Goal: Task Accomplishment & Management: Manage account settings

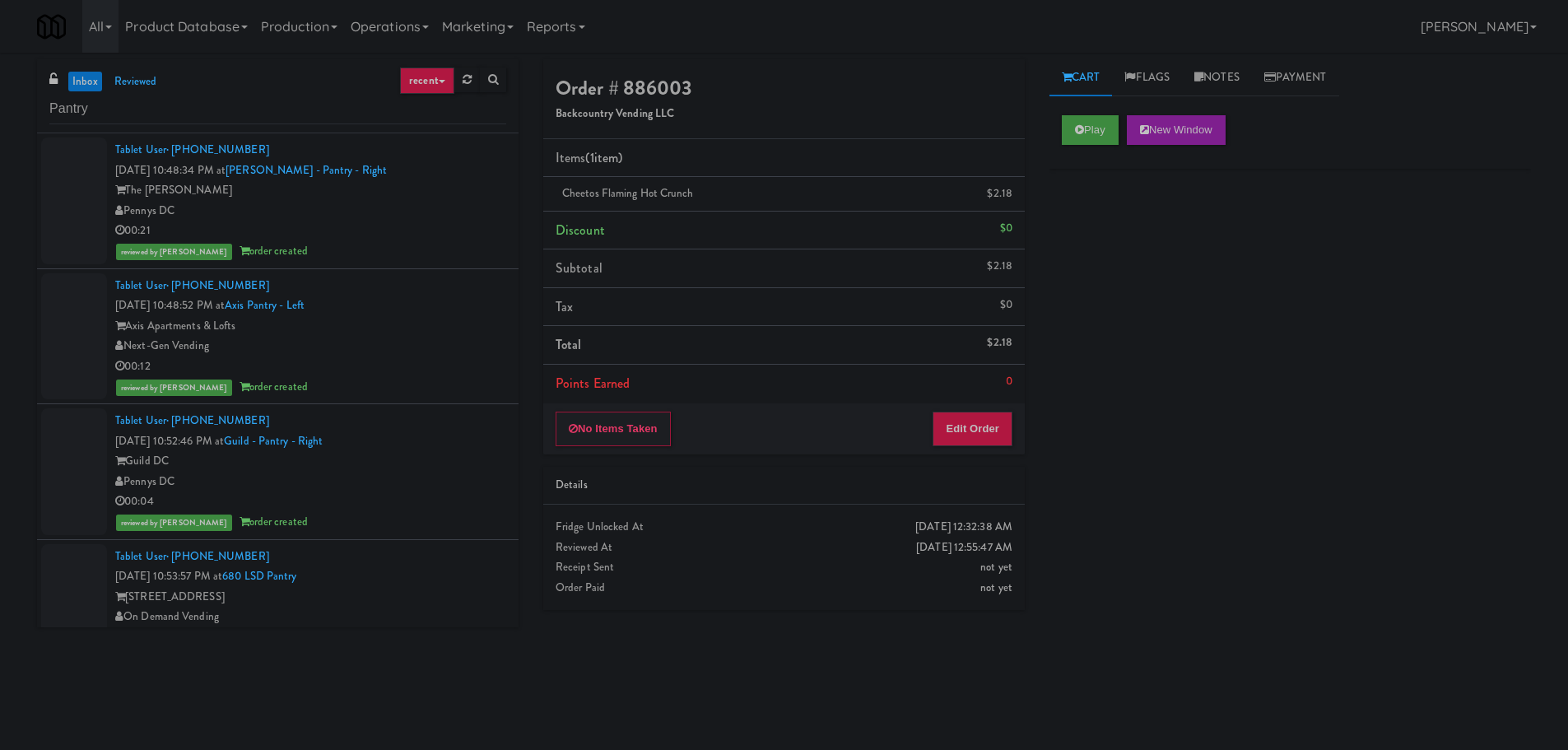
click at [301, 90] on div "inbox reviewed recent all unclear take inventory issue suspicious failed recent…" at bounding box center [277, 96] width 482 height 74
click at [295, 110] on input "Pantry" at bounding box center [277, 109] width 457 height 31
click at [294, 110] on input "Pantry" at bounding box center [277, 109] width 457 height 31
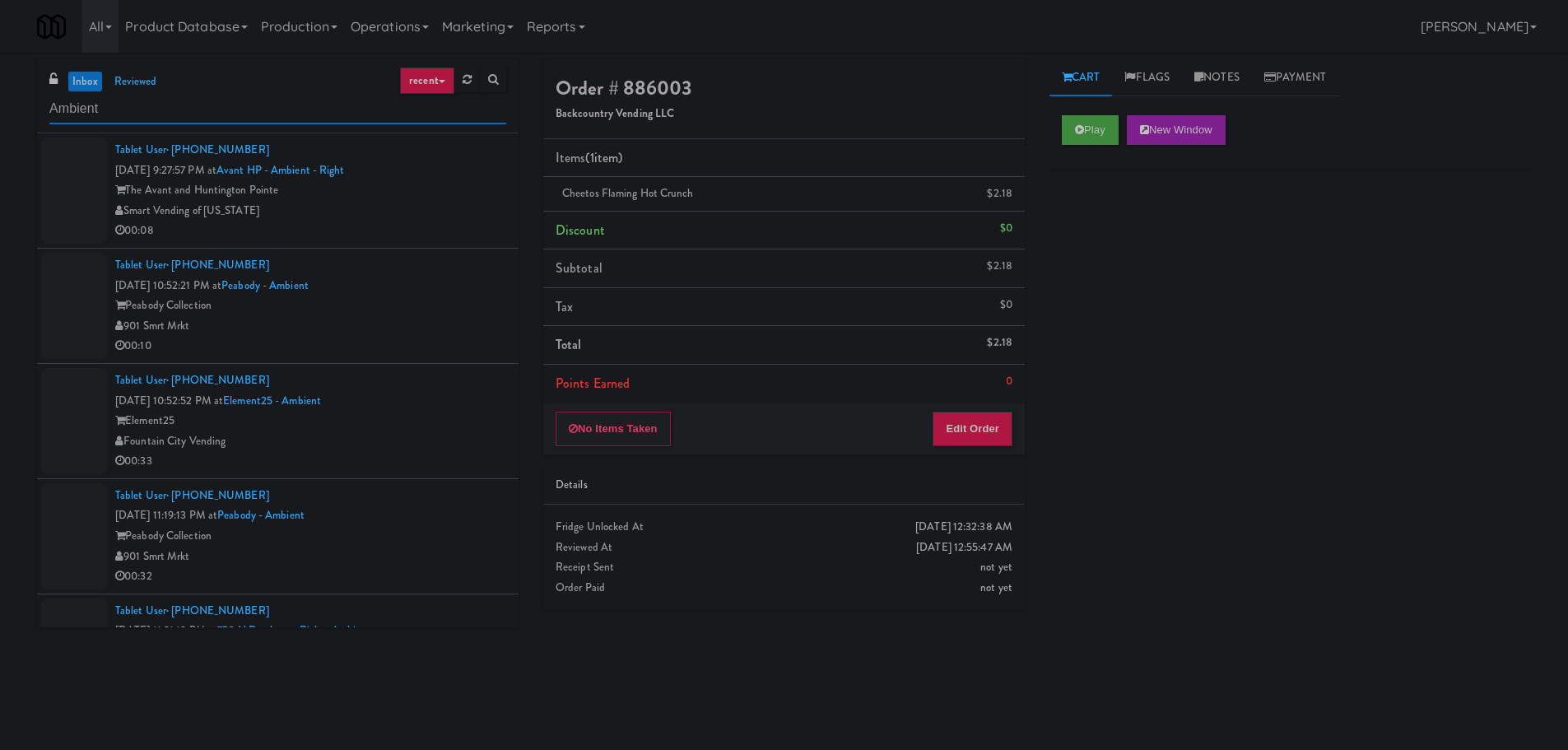
type input "Ambient"
drag, startPoint x: 520, startPoint y: 184, endPoint x: 515, endPoint y: 198, distance: 14.9
click at [516, 198] on div "inbox reviewed recent all unclear take inventory issue suspicious failed recent…" at bounding box center [277, 349] width 506 height 580
click at [476, 191] on div "The Avant and Huntington Pointe" at bounding box center [310, 190] width 391 height 21
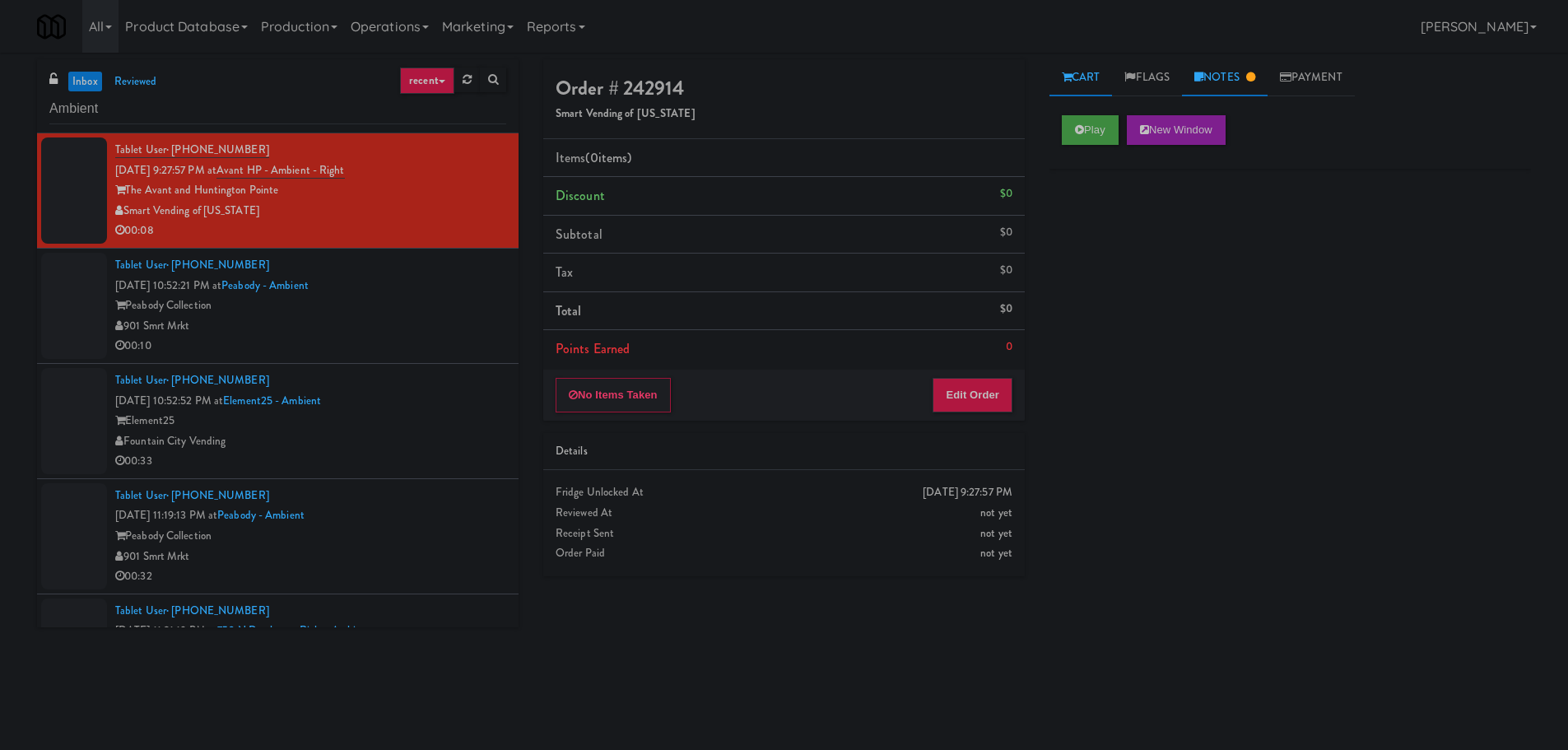
click at [1237, 72] on link "Notes" at bounding box center [1224, 78] width 86 height 37
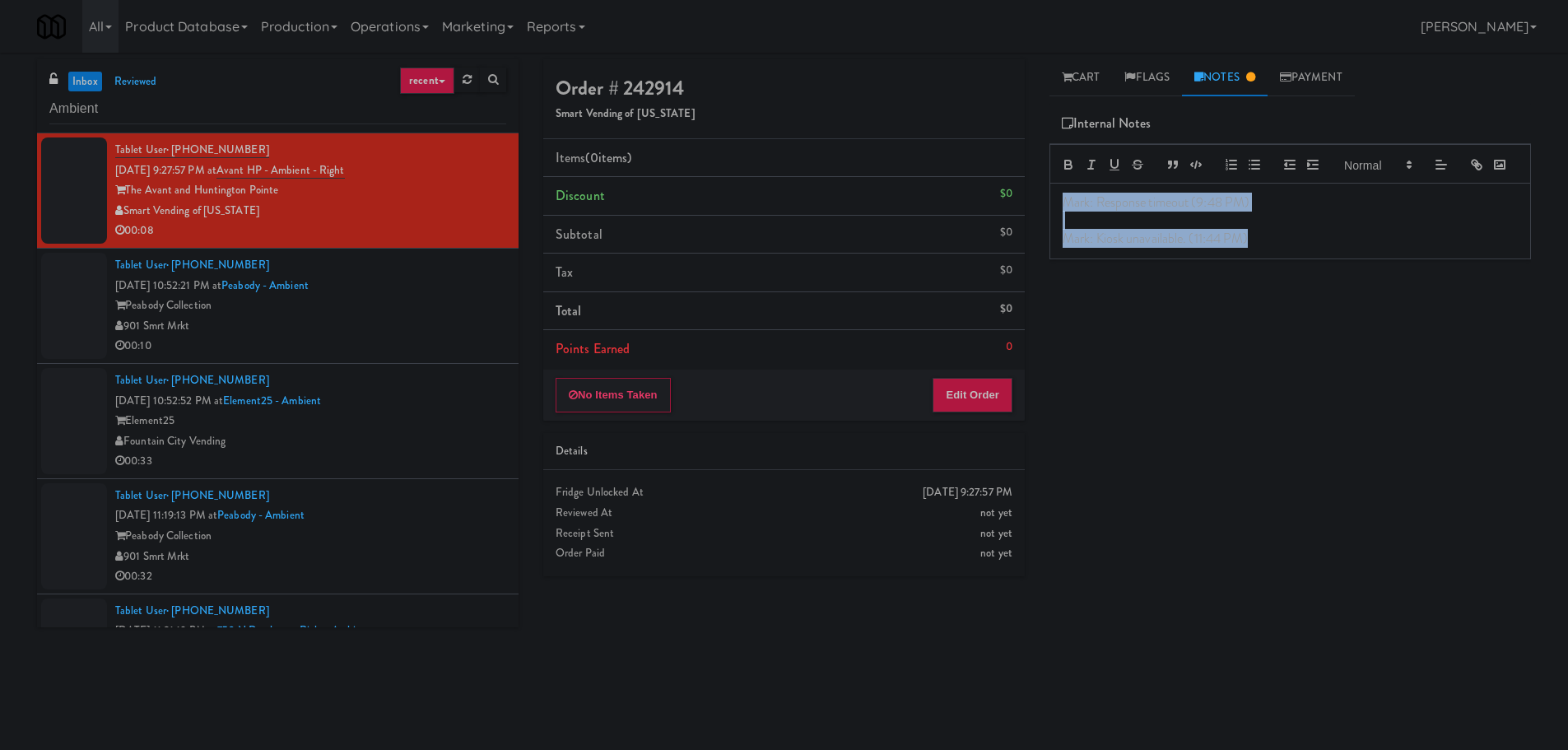
drag, startPoint x: 1274, startPoint y: 272, endPoint x: 984, endPoint y: 202, distance: 298.3
click at [984, 202] on div "Order # 242914 Smart Vending of Virginia Items (0 items ) Discount $0 Subtotal …" at bounding box center [1036, 389] width 1012 height 661
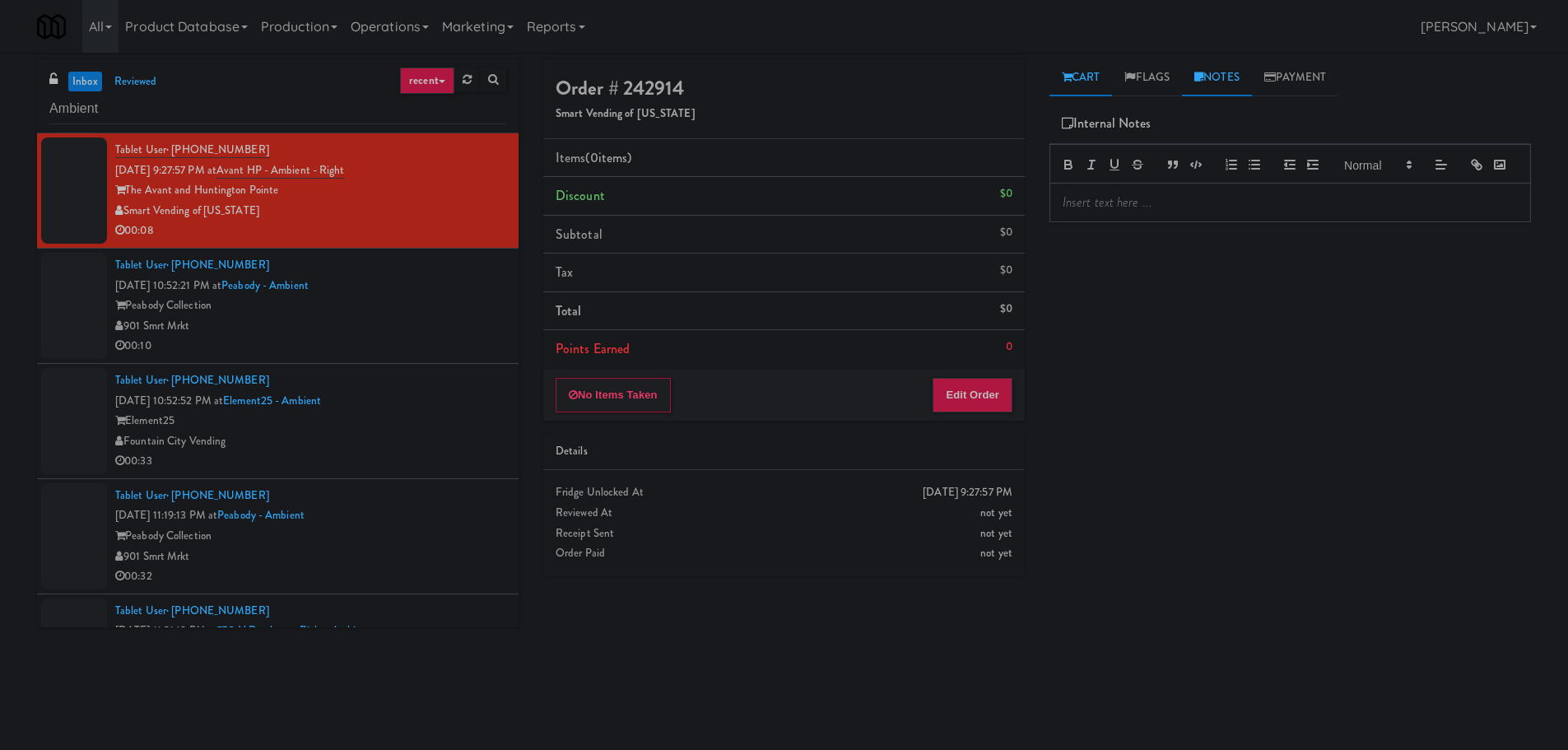
click at [1093, 78] on link "Cart" at bounding box center [1081, 78] width 63 height 37
click at [1091, 151] on div "Play New Window" at bounding box center [1290, 135] width 482 height 66
click at [1091, 136] on button "Play" at bounding box center [1090, 130] width 57 height 30
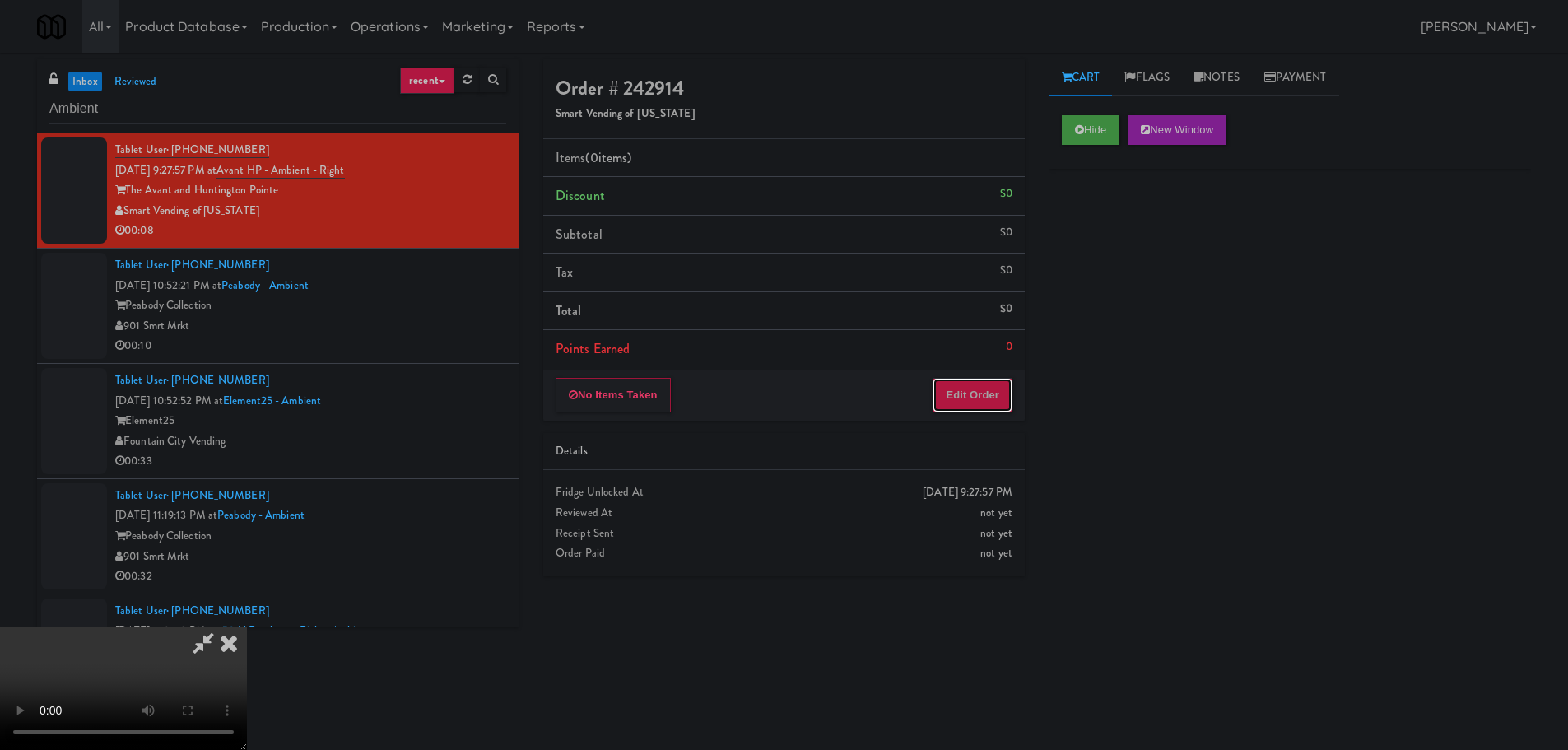
click at [981, 406] on button "Edit Order" at bounding box center [972, 394] width 80 height 34
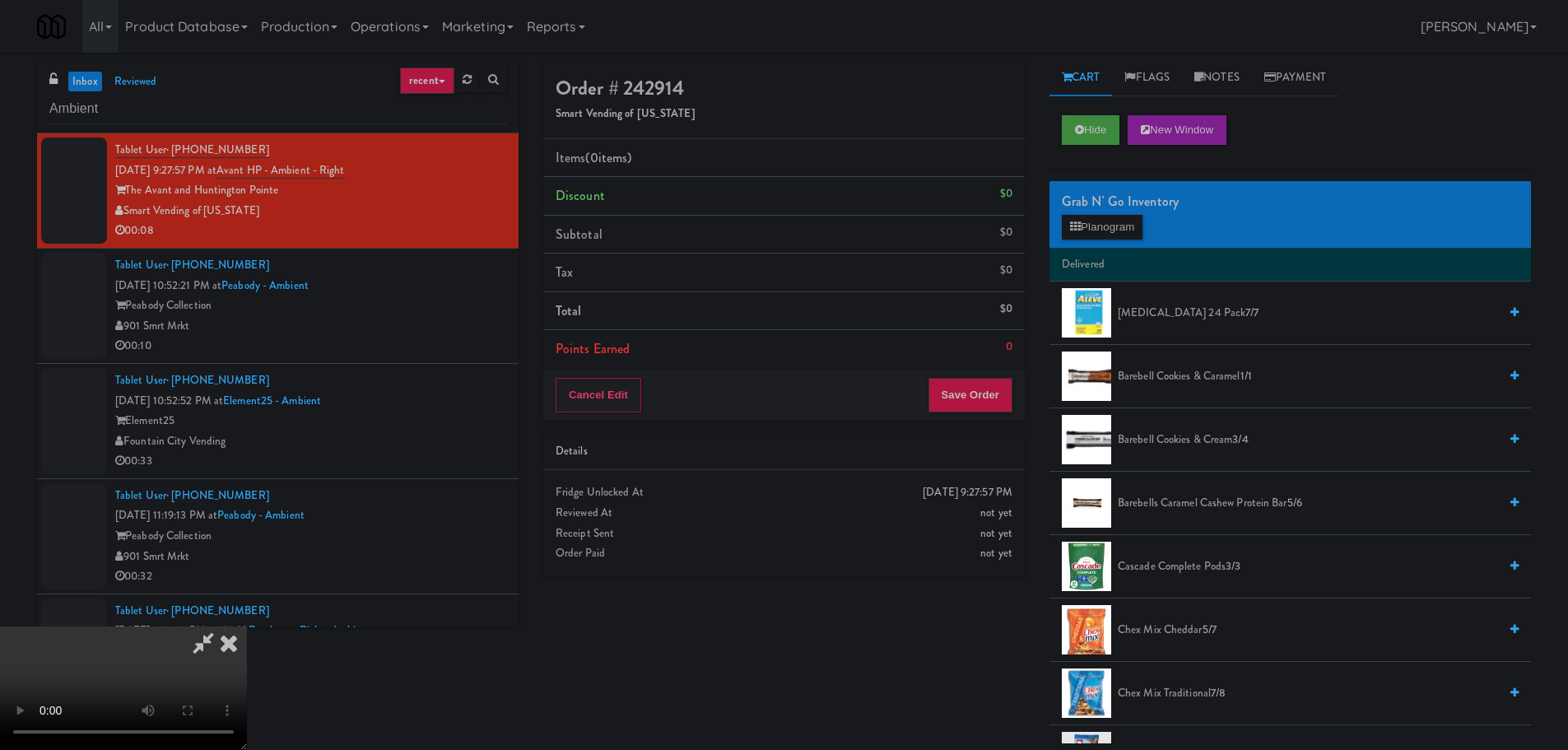
click at [247, 627] on video at bounding box center [123, 688] width 247 height 123
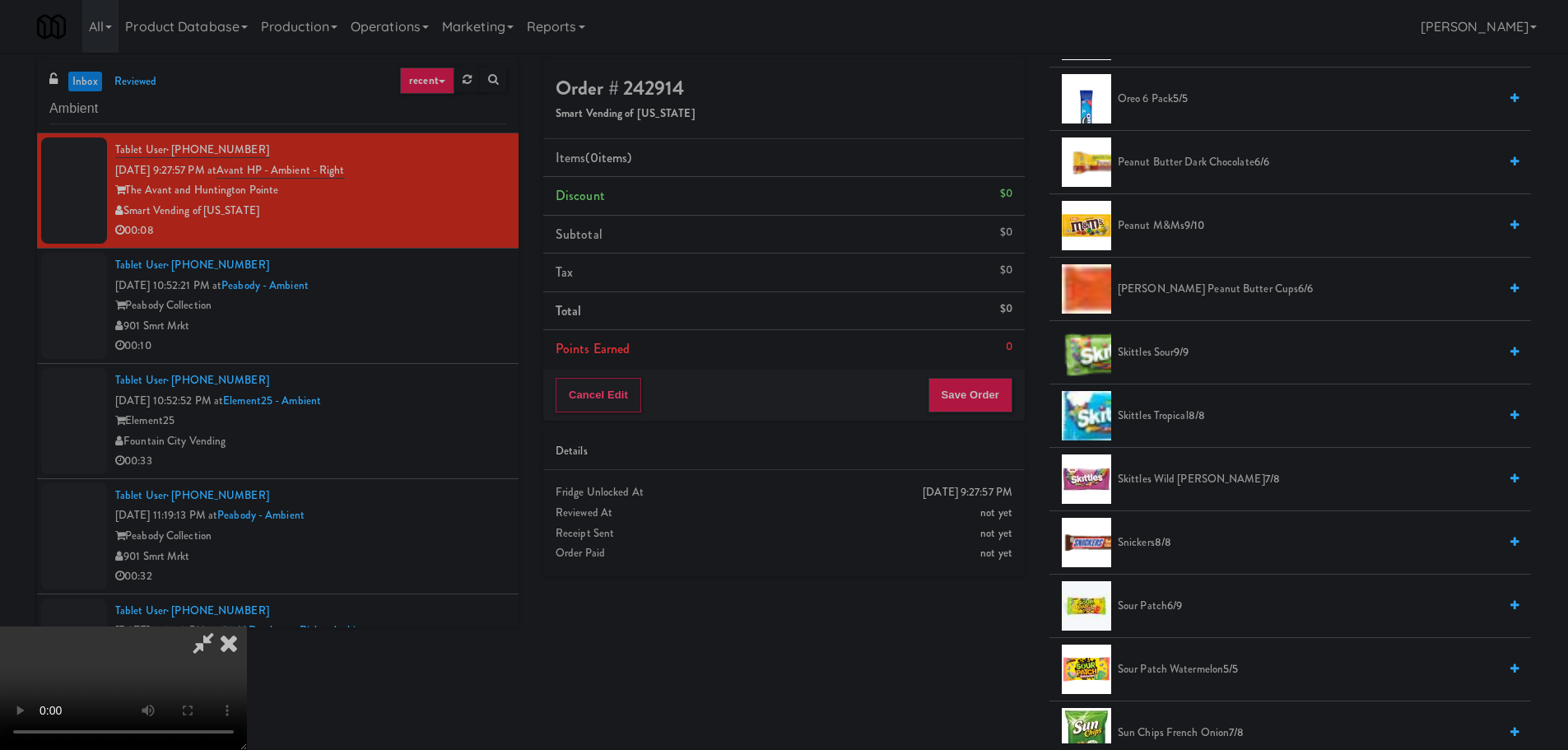
scroll to position [1647, 0]
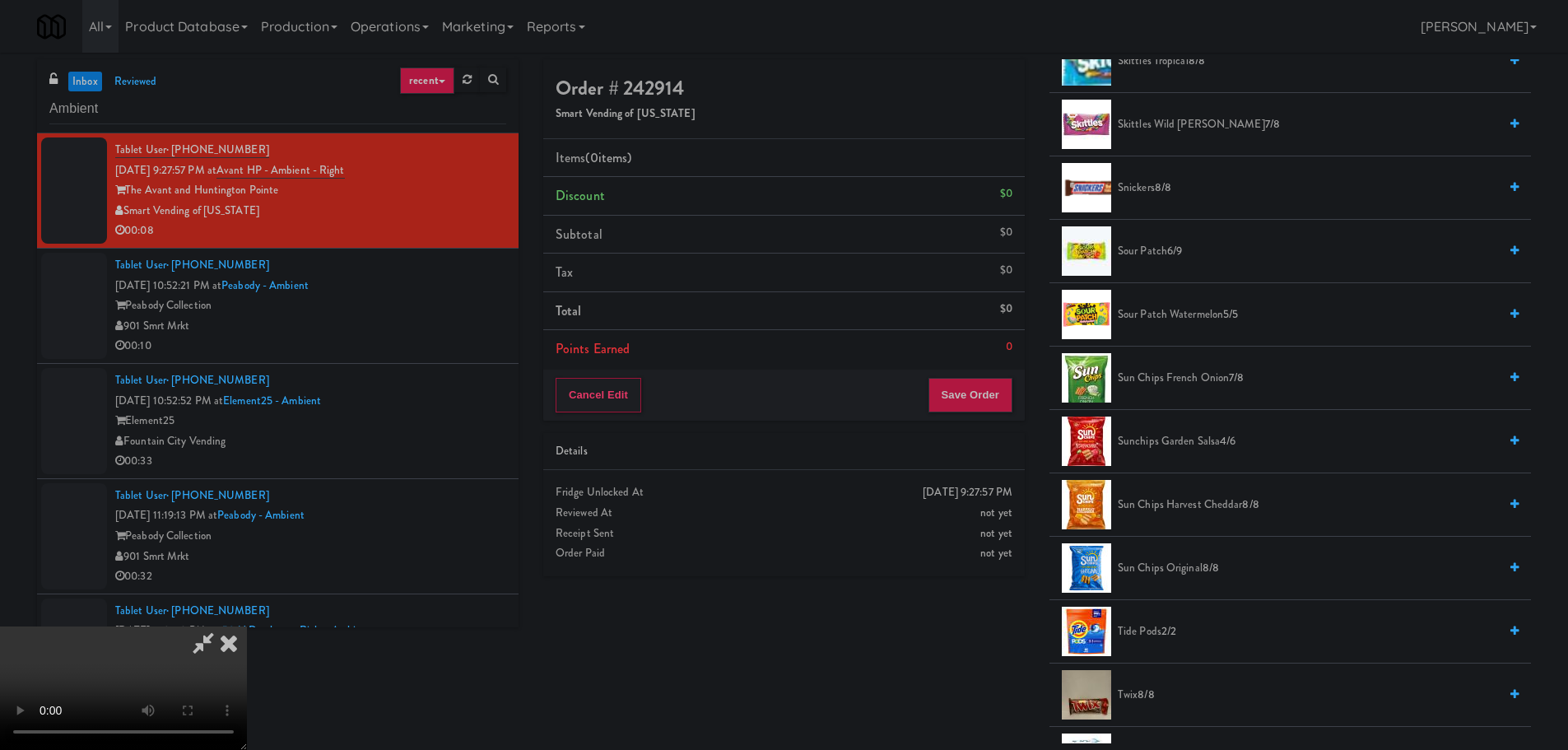
click at [1186, 442] on span "Sunchips Garden Salsa 4/6" at bounding box center [1307, 442] width 380 height 21
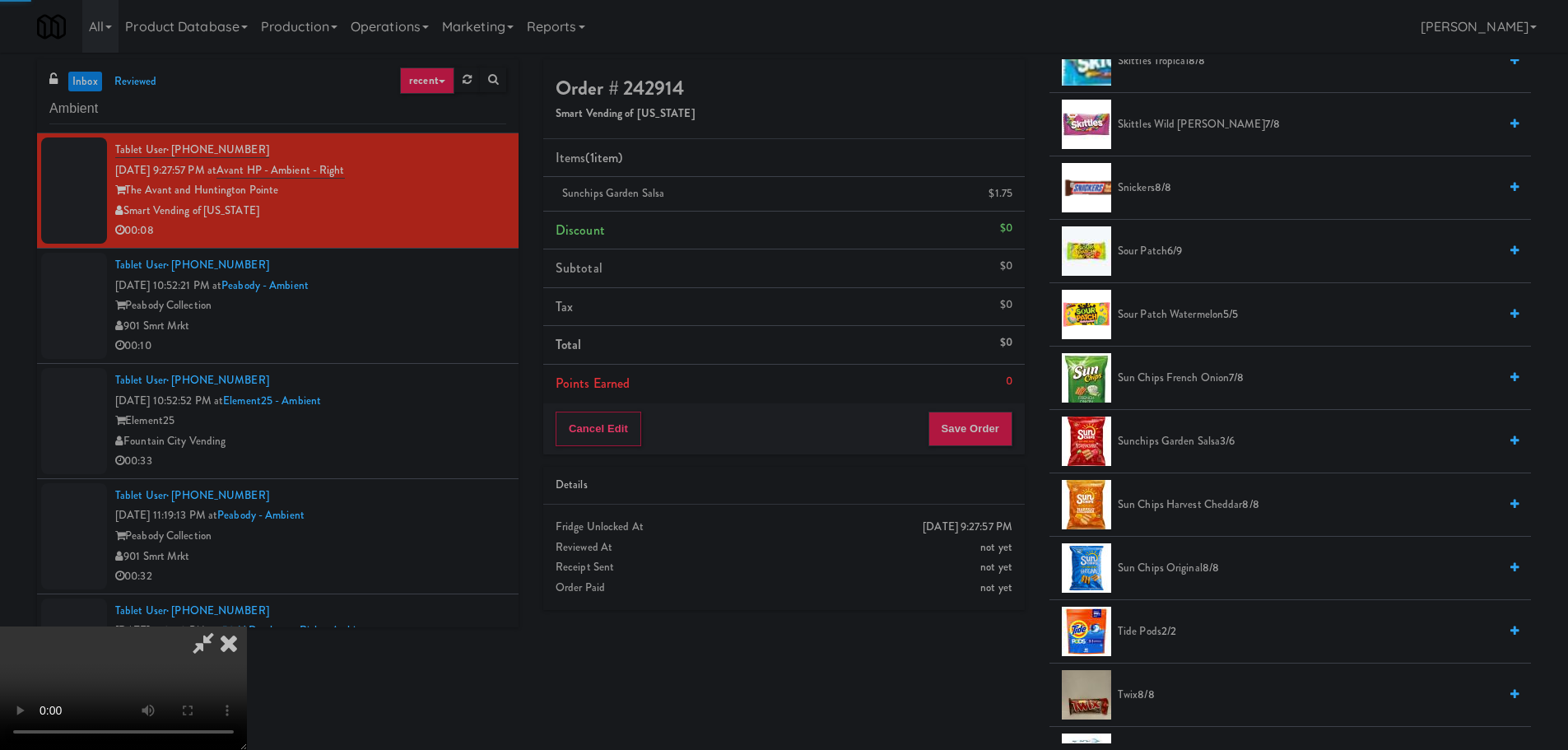
click at [1159, 442] on span "Sunchips Garden Salsa 3/6" at bounding box center [1307, 442] width 380 height 21
click at [247, 627] on video at bounding box center [123, 688] width 247 height 123
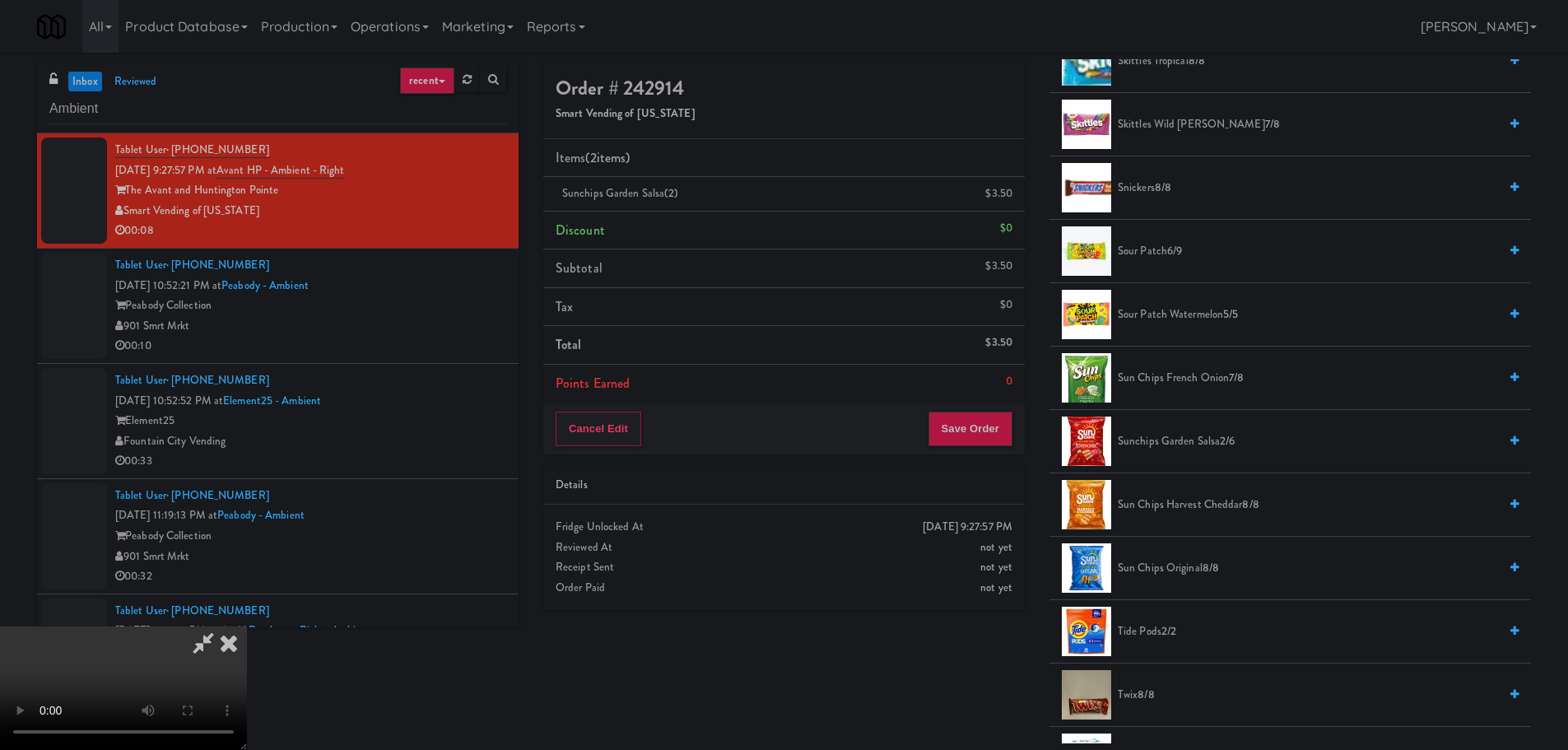
click at [247, 627] on video at bounding box center [123, 688] width 247 height 123
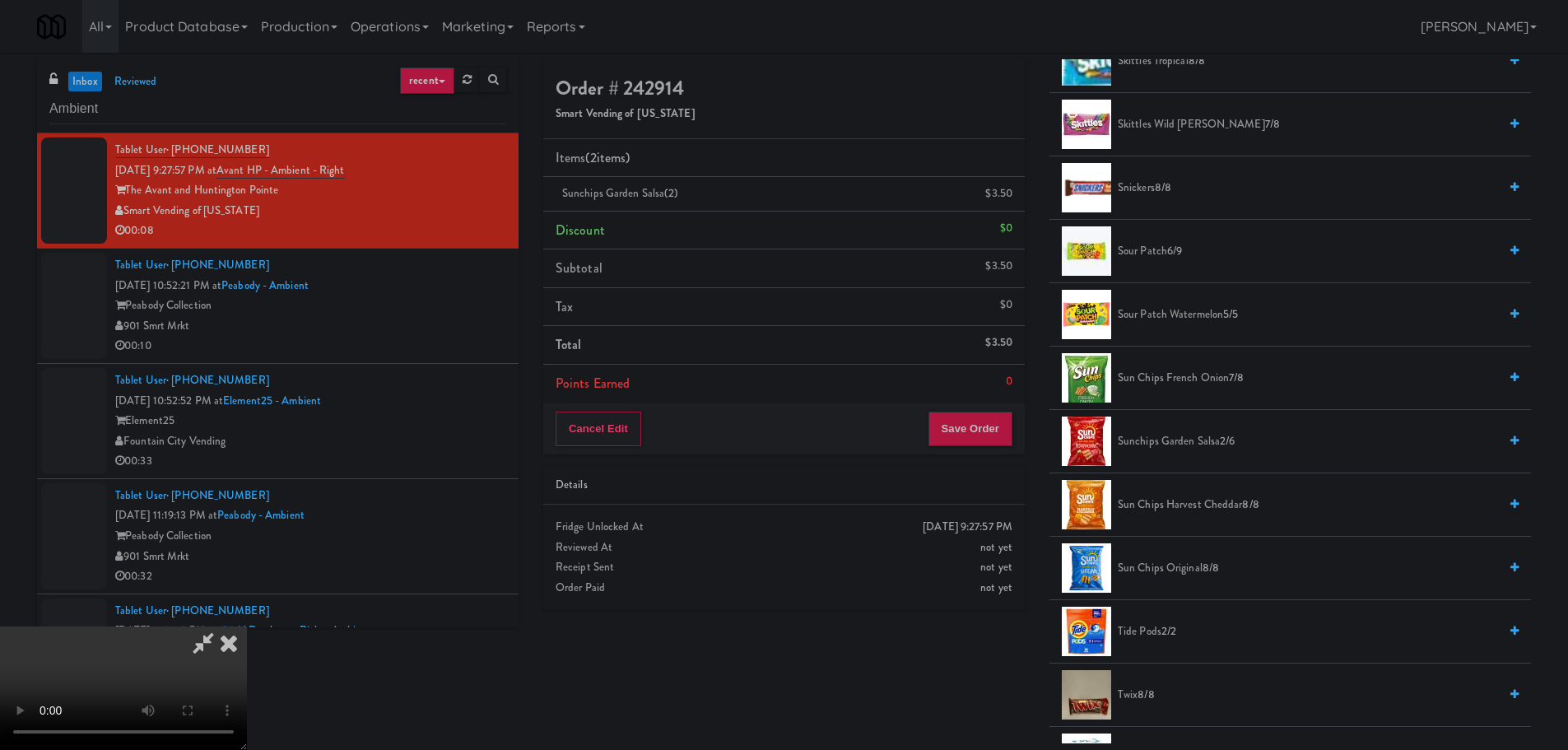
click at [247, 627] on video at bounding box center [123, 688] width 247 height 123
drag, startPoint x: 712, startPoint y: 464, endPoint x: 707, endPoint y: 472, distance: 9.4
click at [247, 627] on video at bounding box center [123, 688] width 247 height 123
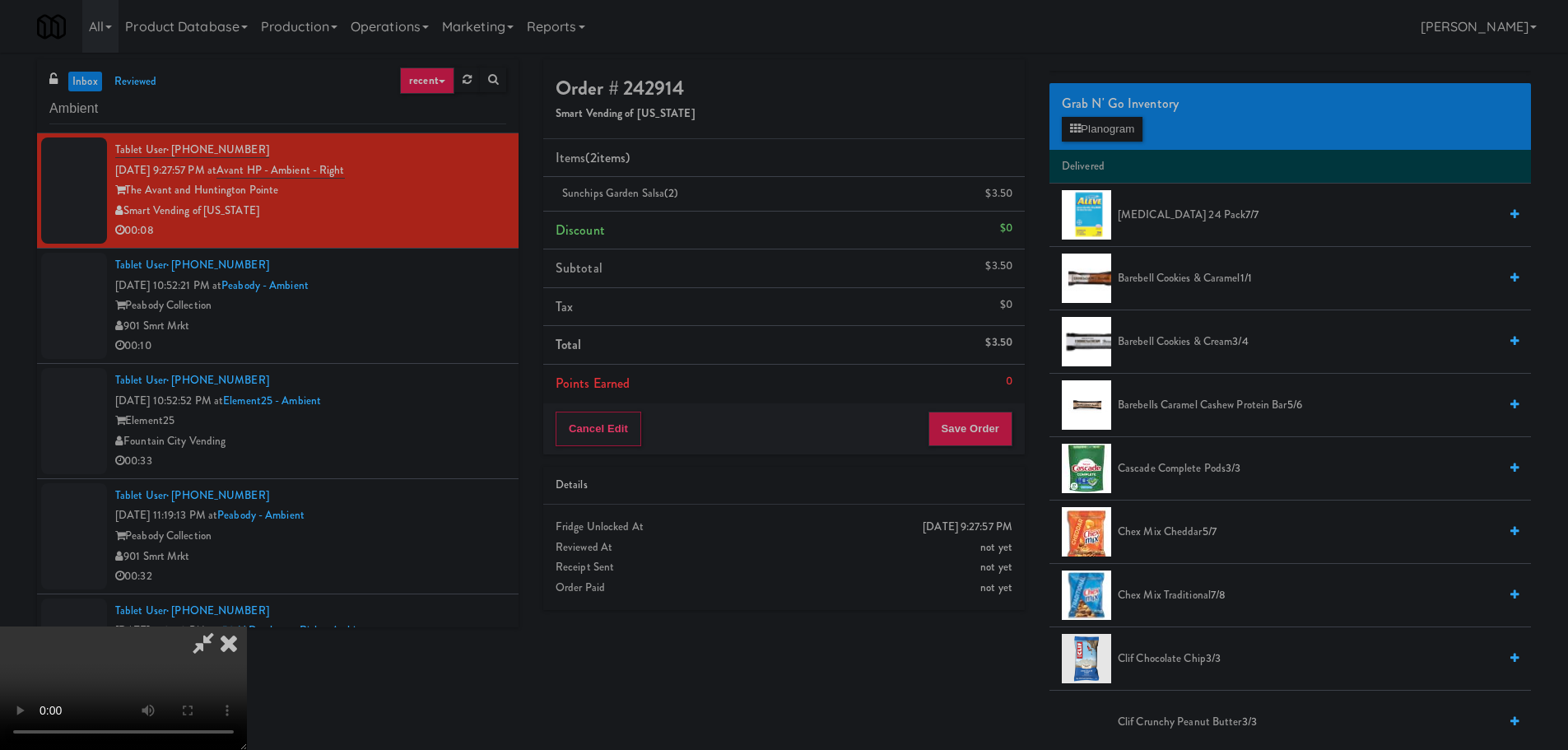
scroll to position [0, 0]
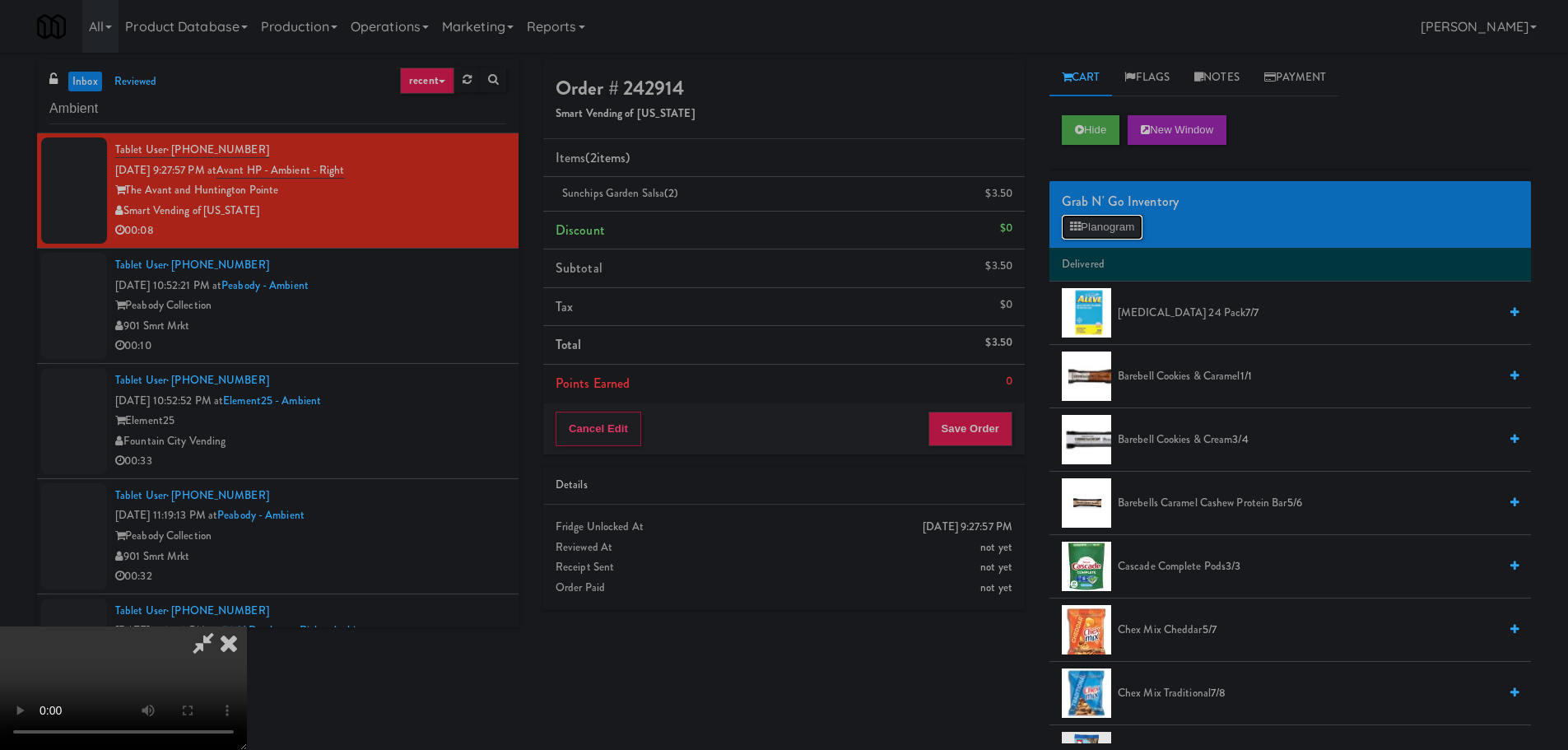
click at [1126, 231] on button "Planogram" at bounding box center [1101, 228] width 81 height 25
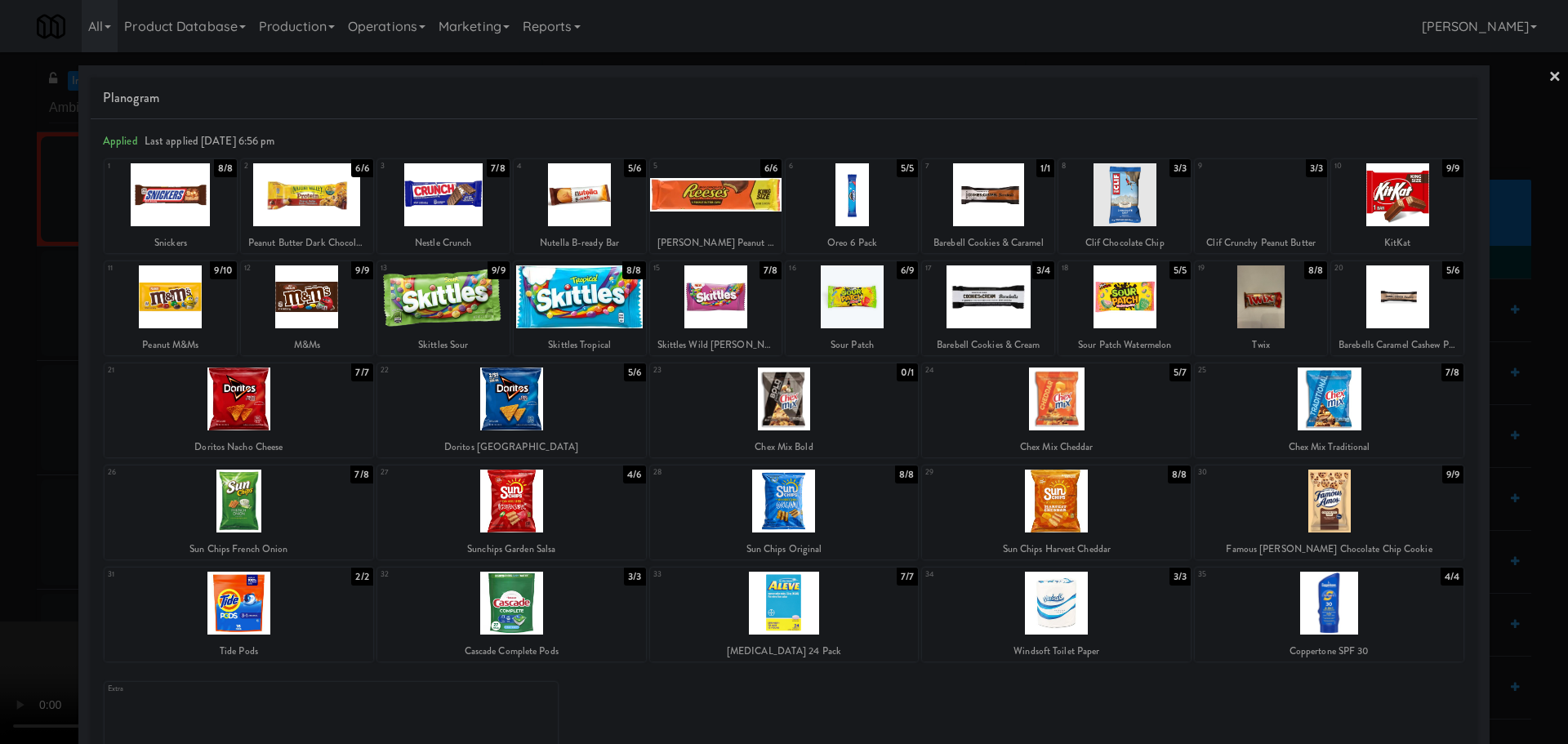
click at [16, 387] on div at bounding box center [784, 372] width 1568 height 744
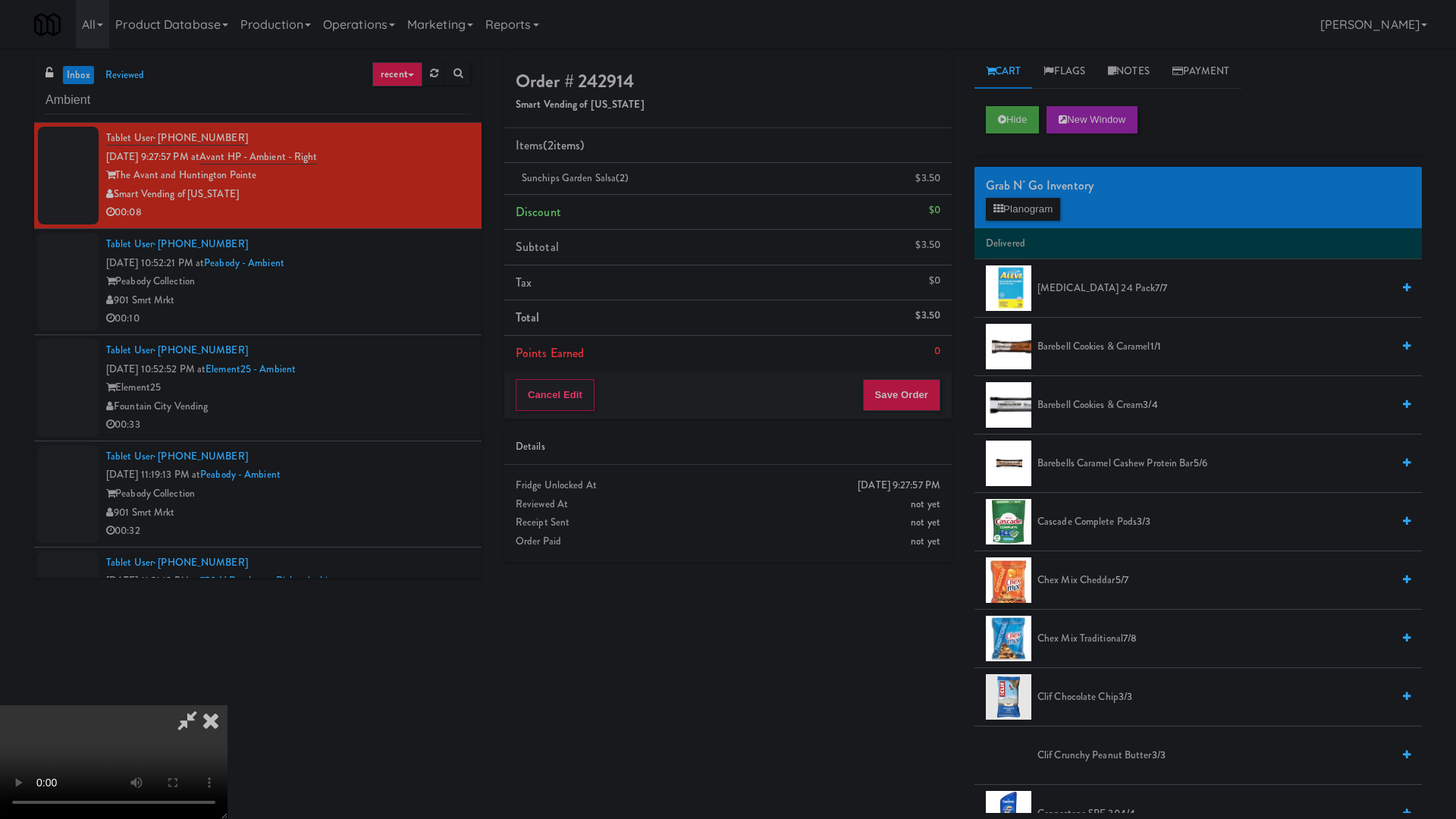
drag, startPoint x: 984, startPoint y: 526, endPoint x: 997, endPoint y: 519, distance: 14.8
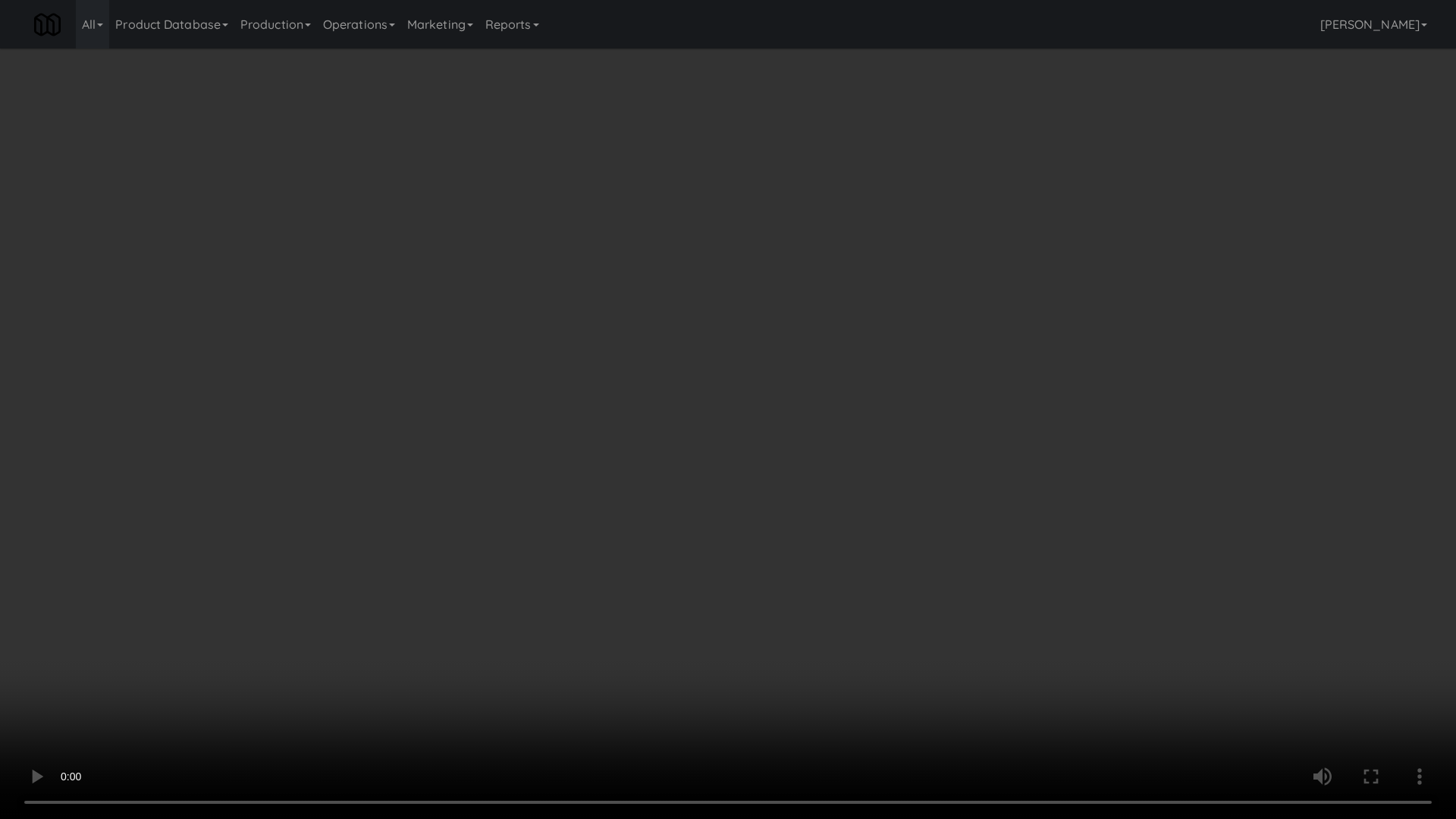
click at [990, 524] on video at bounding box center [728, 409] width 1456 height 819
click at [1016, 487] on video at bounding box center [728, 409] width 1456 height 819
click at [956, 421] on video at bounding box center [728, 409] width 1456 height 819
click at [817, 466] on video at bounding box center [728, 409] width 1456 height 819
click at [827, 454] on video at bounding box center [728, 409] width 1456 height 819
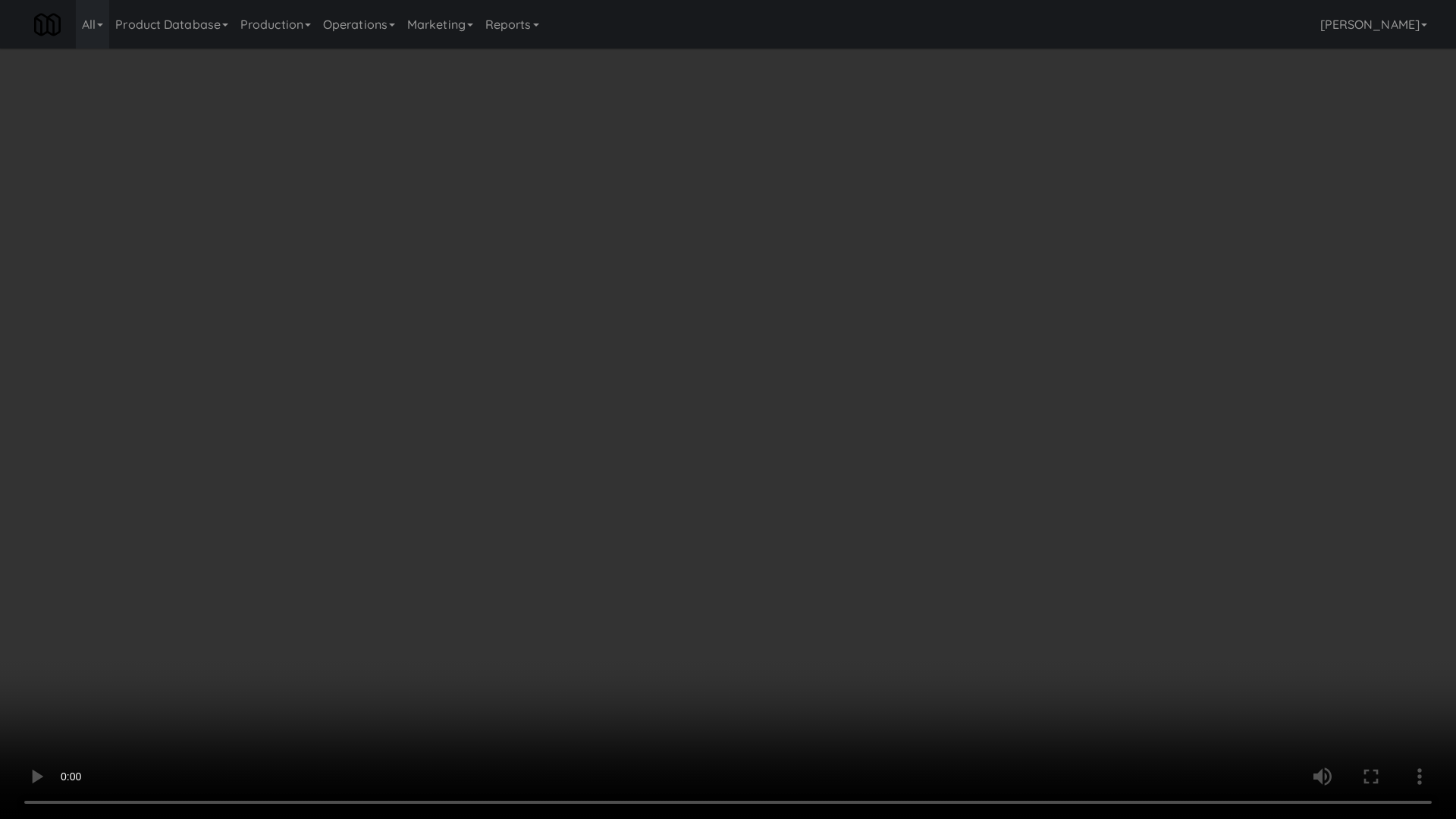
click at [797, 469] on video at bounding box center [728, 409] width 1456 height 819
click at [789, 480] on video at bounding box center [728, 409] width 1456 height 819
drag, startPoint x: 746, startPoint y: 505, endPoint x: 754, endPoint y: 504, distance: 8.1
click at [748, 505] on video at bounding box center [728, 409] width 1456 height 819
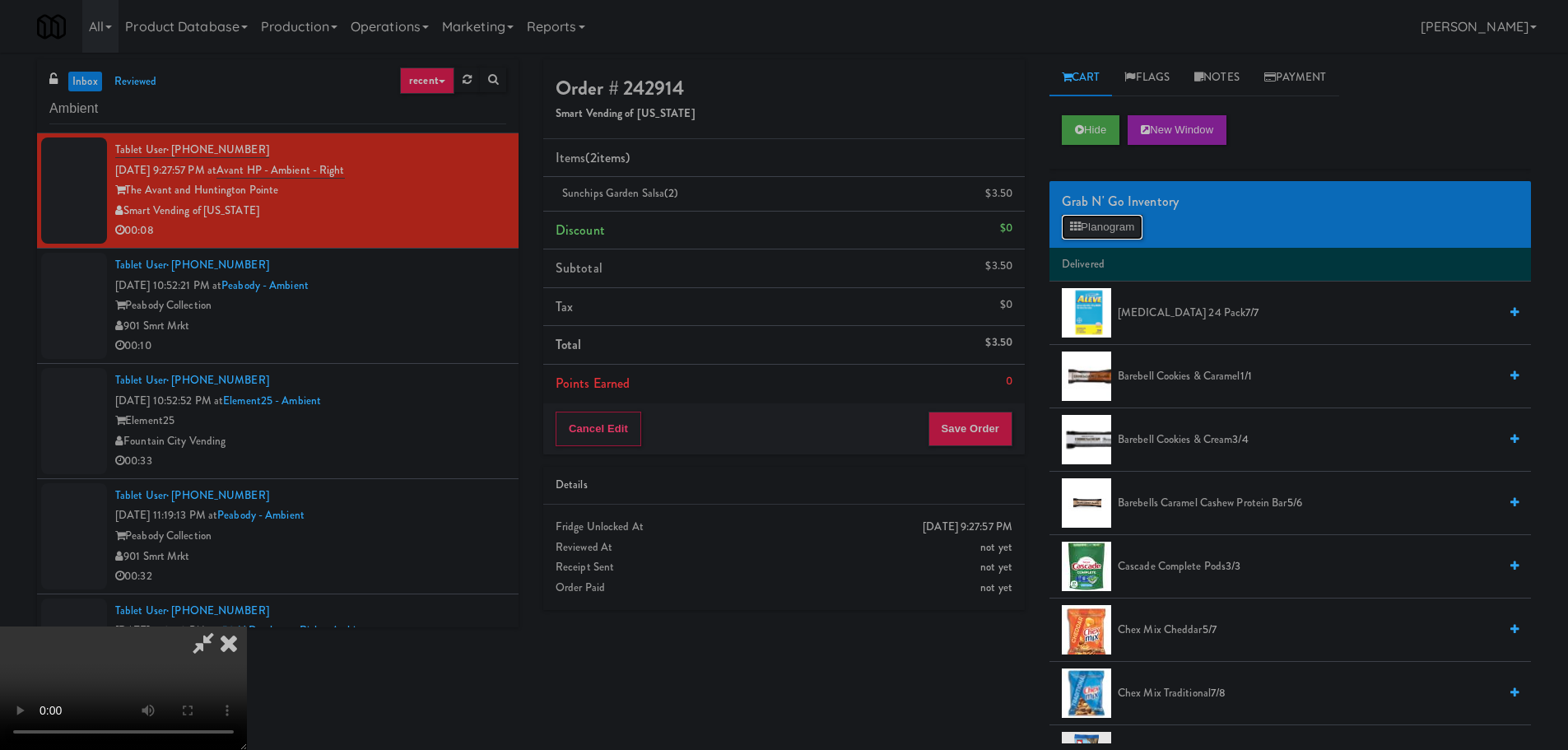
click at [1133, 237] on button "Planogram" at bounding box center [1101, 228] width 81 height 25
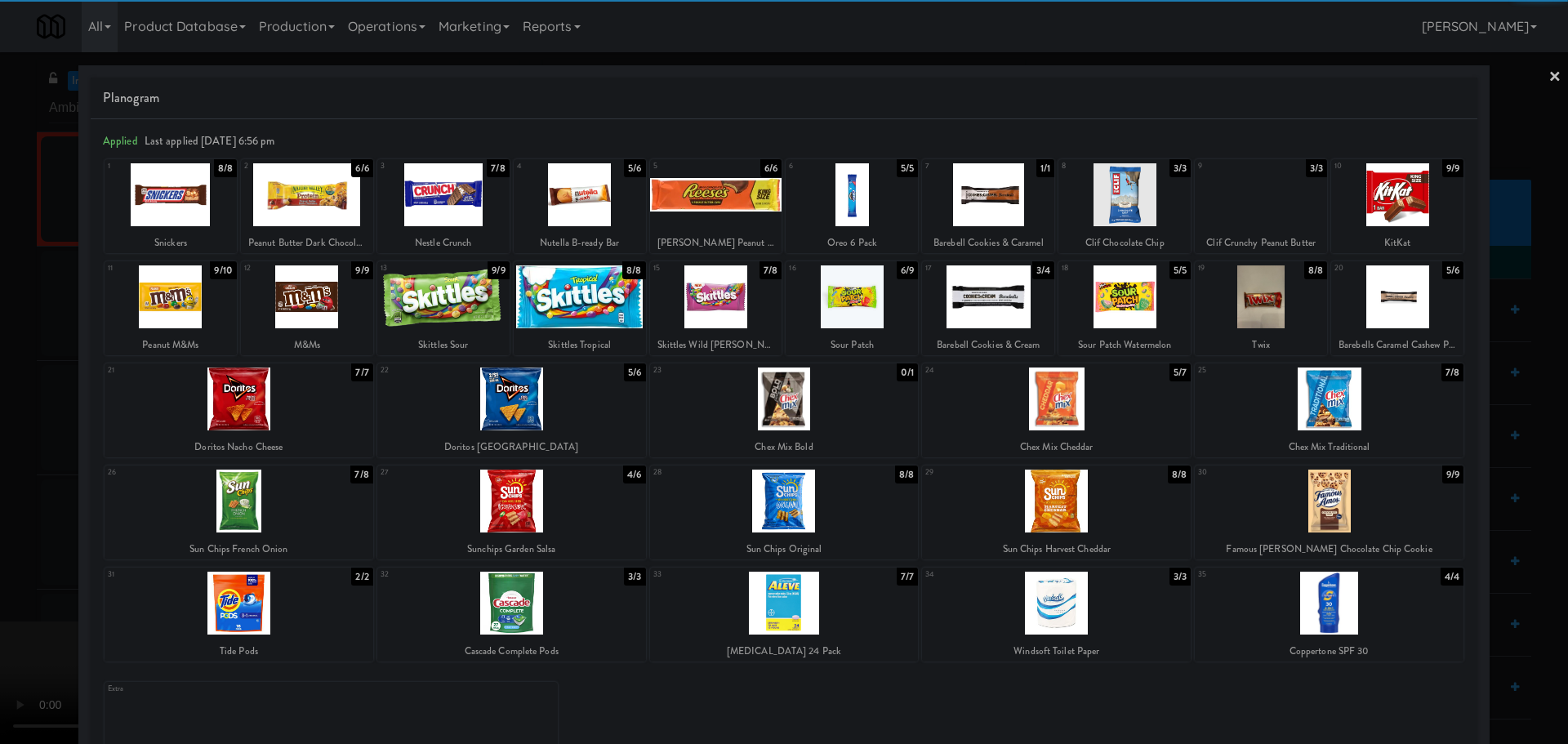
click at [990, 292] on div at bounding box center [988, 297] width 132 height 63
click at [0, 416] on div at bounding box center [784, 372] width 1568 height 744
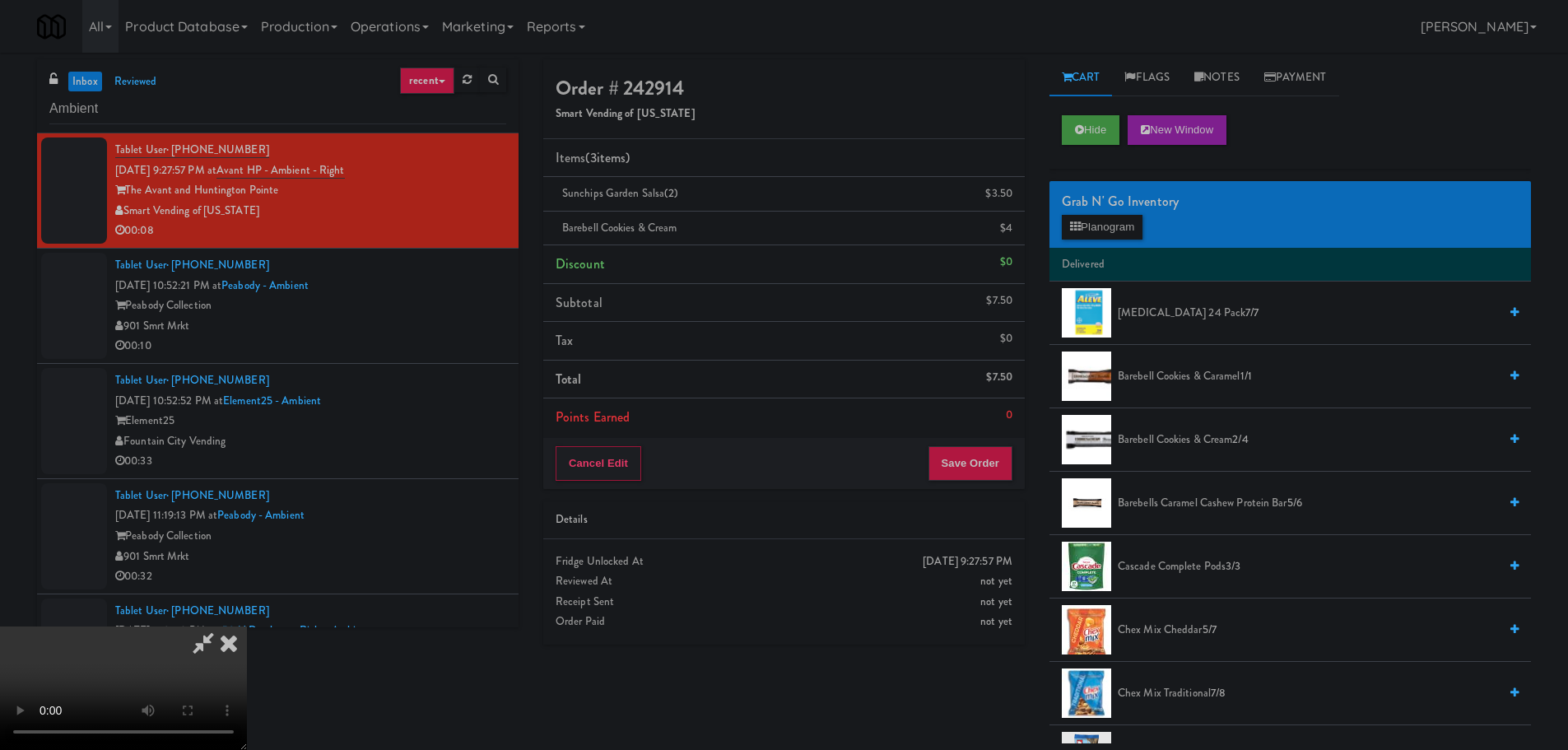
drag, startPoint x: 712, startPoint y: 493, endPoint x: 706, endPoint y: 485, distance: 10.0
click at [247, 627] on video at bounding box center [123, 688] width 247 height 123
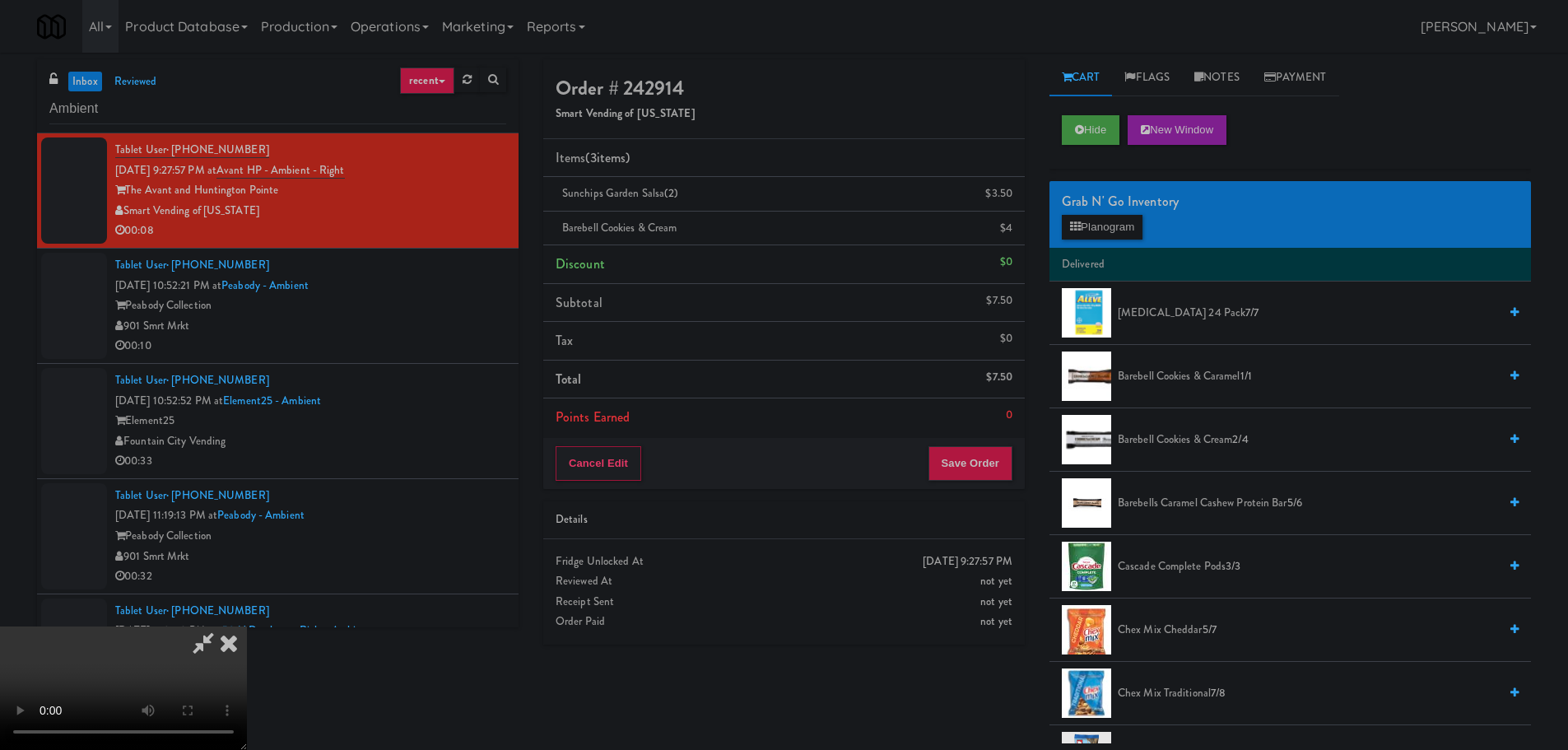
click at [247, 627] on video at bounding box center [123, 688] width 247 height 123
drag, startPoint x: 707, startPoint y: 470, endPoint x: 699, endPoint y: 473, distance: 8.5
click at [247, 627] on video at bounding box center [123, 688] width 247 height 123
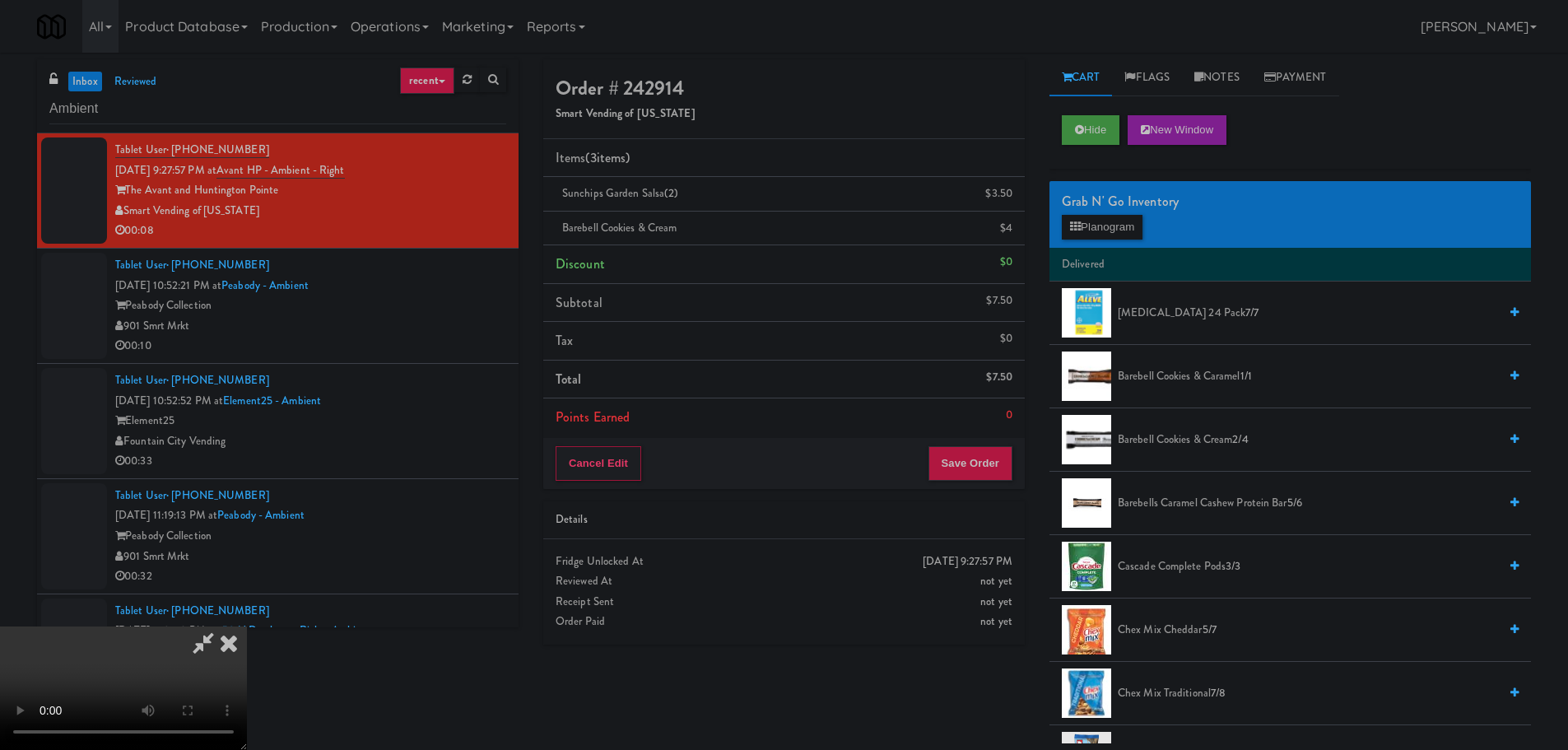
click at [247, 627] on video at bounding box center [123, 688] width 247 height 123
click at [986, 461] on button "Save Order" at bounding box center [970, 462] width 84 height 34
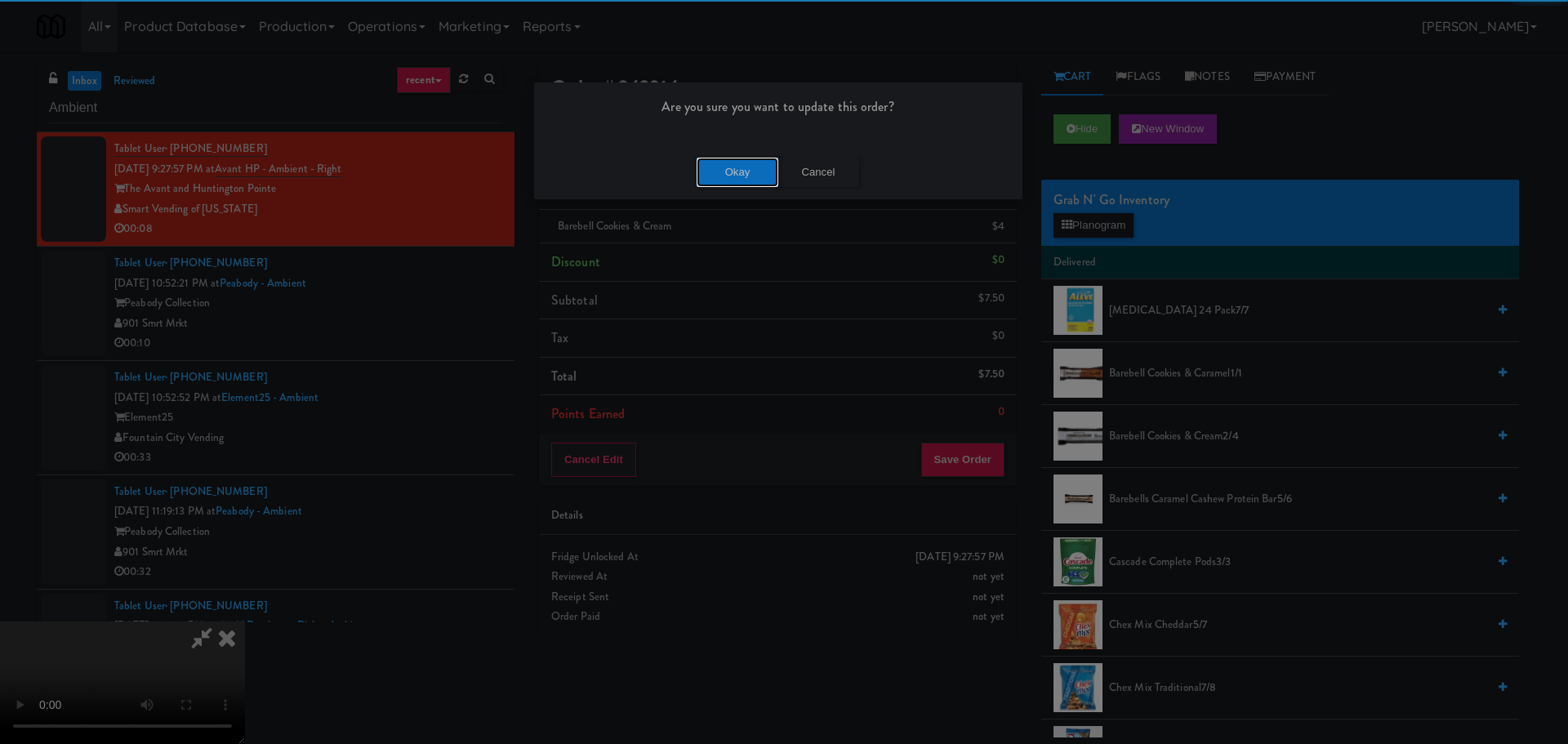
click at [725, 160] on button "Okay" at bounding box center [737, 173] width 82 height 30
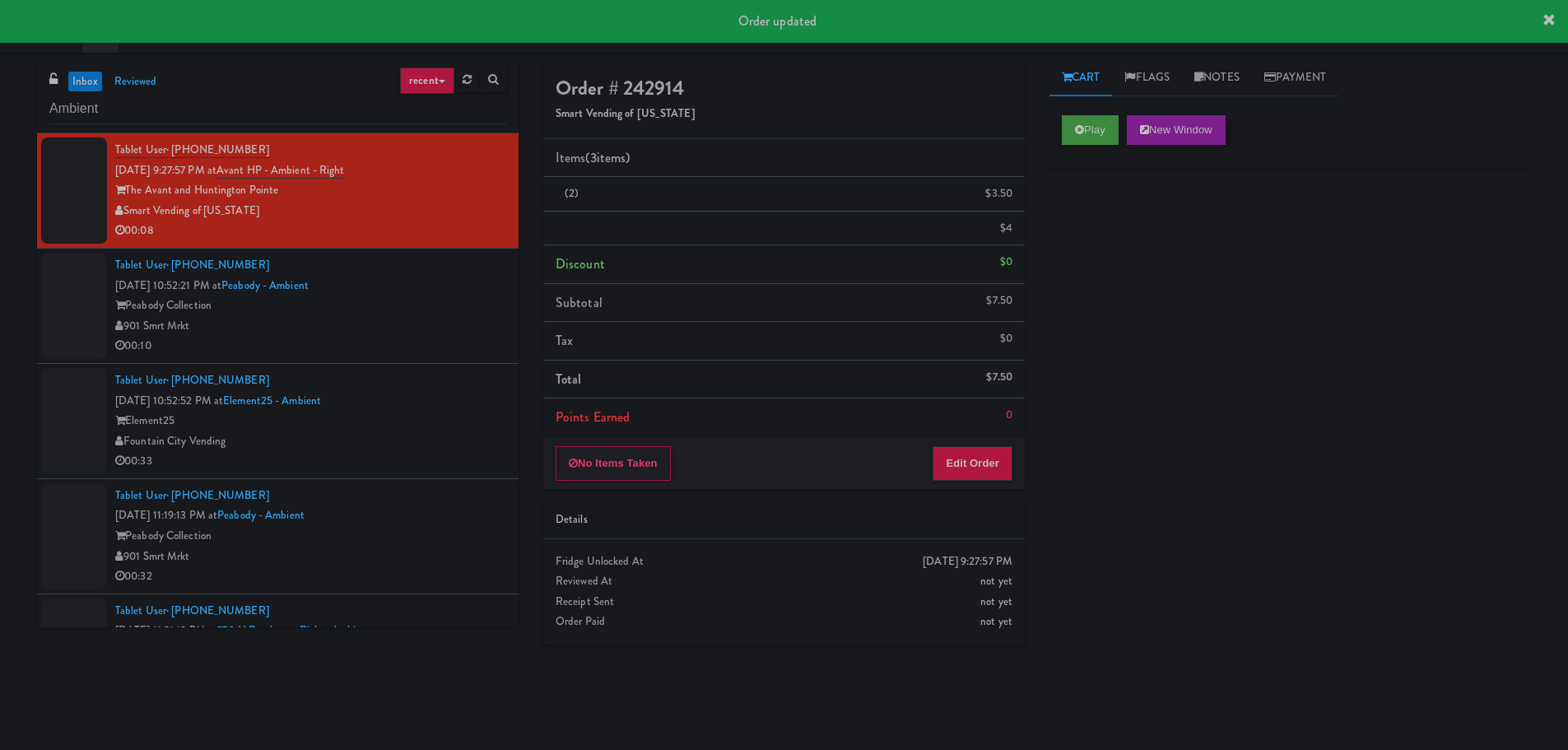
click at [458, 302] on div "Peabody Collection" at bounding box center [310, 306] width 391 height 21
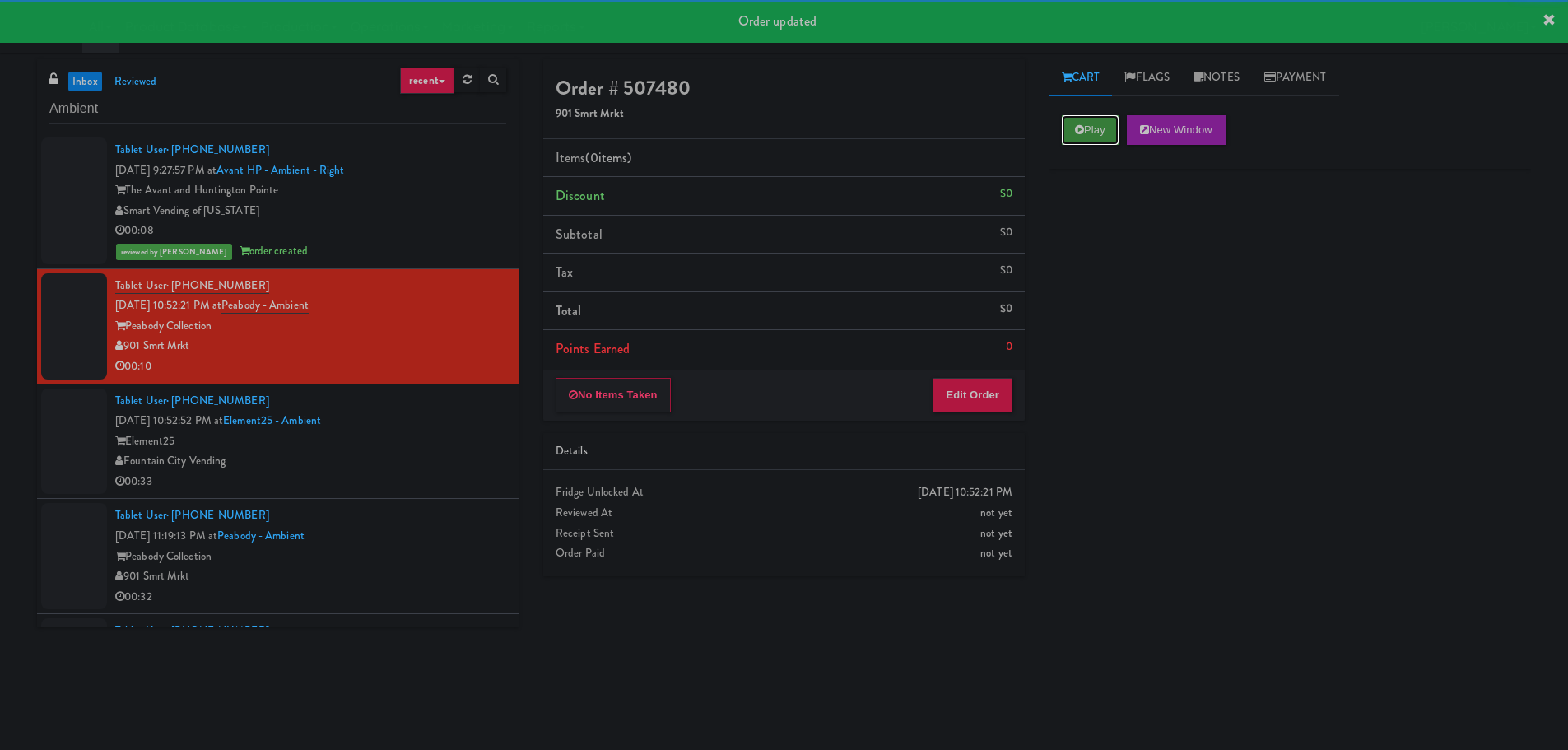
click at [1106, 125] on button "Play" at bounding box center [1090, 130] width 57 height 30
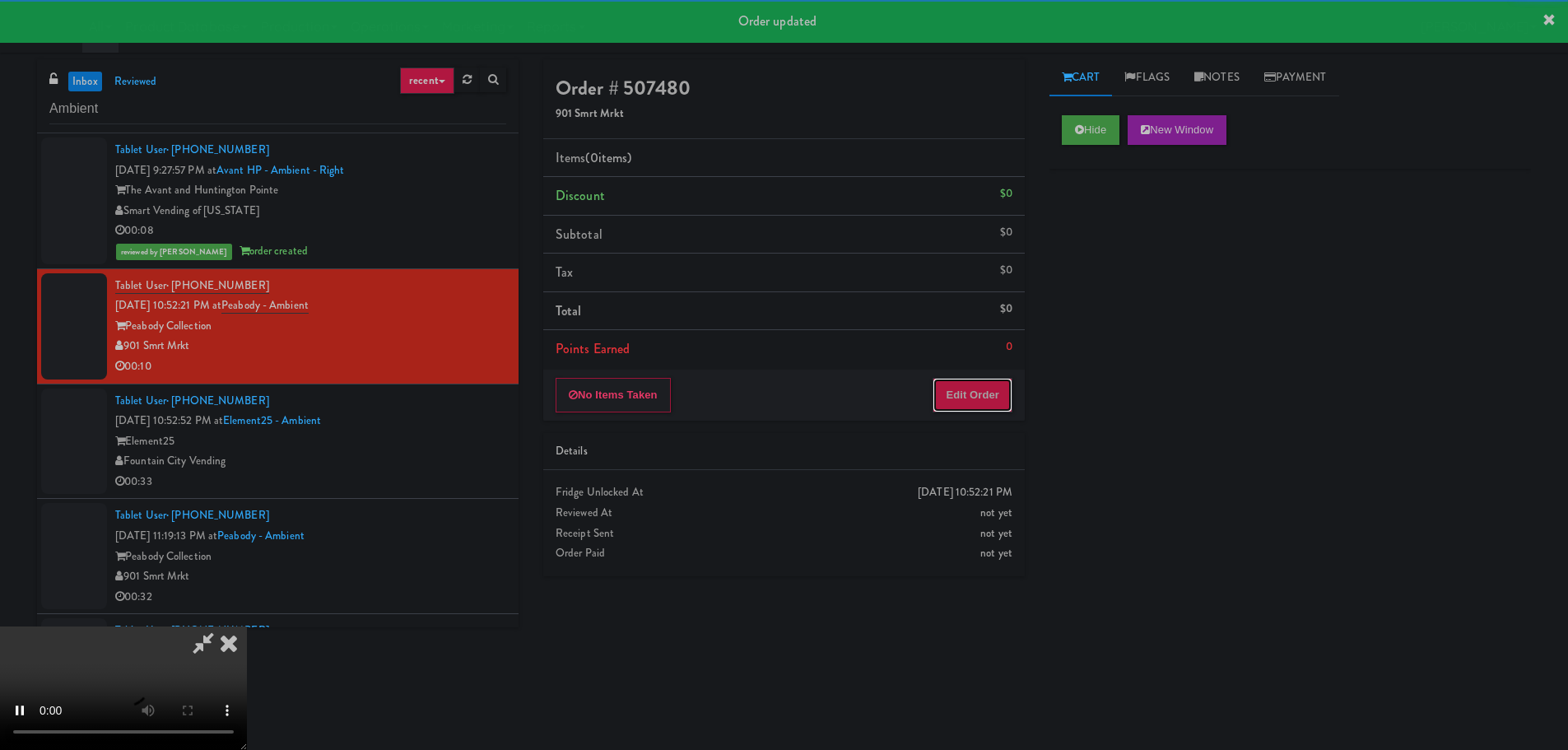
click at [977, 401] on button "Edit Order" at bounding box center [972, 394] width 80 height 34
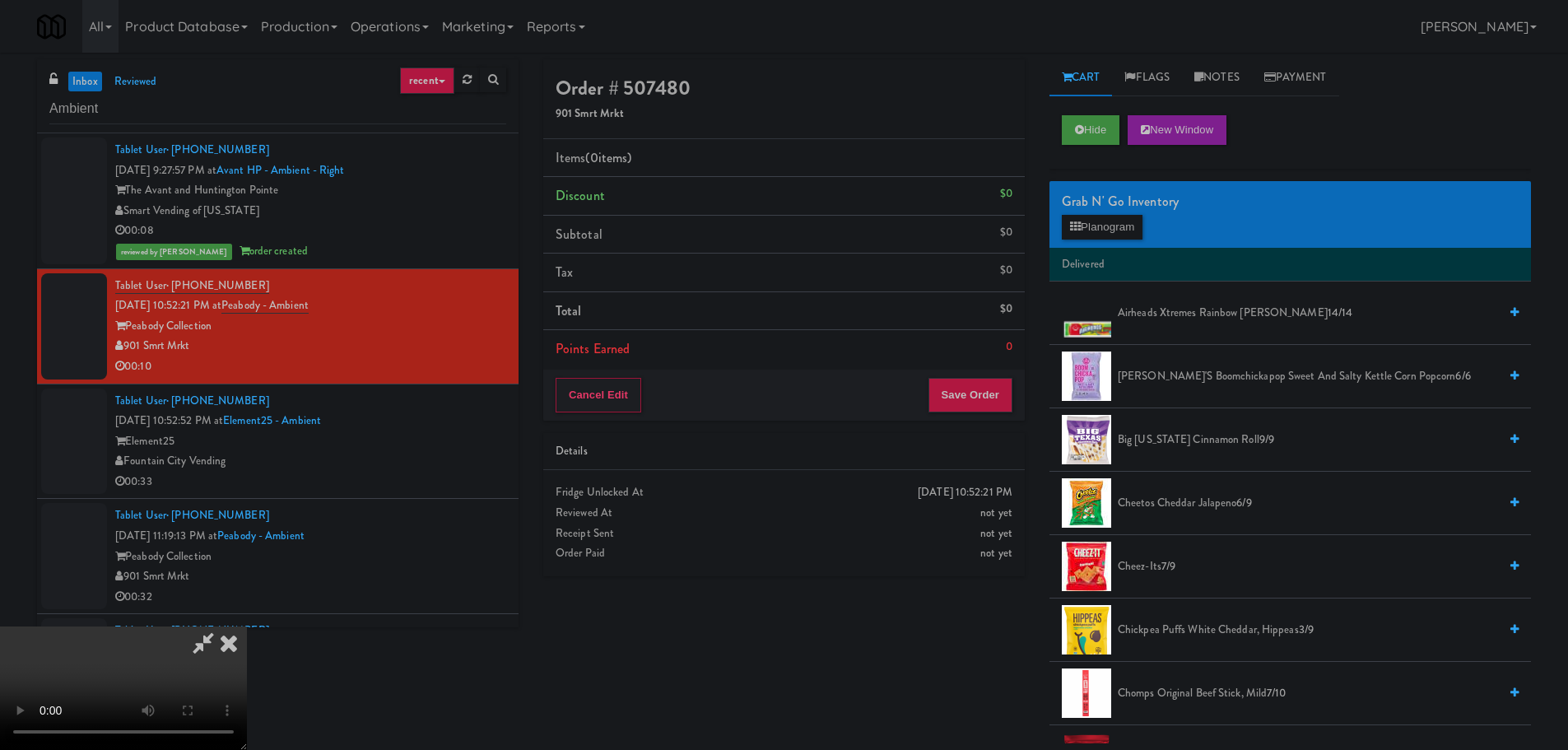
click at [247, 627] on video at bounding box center [123, 688] width 247 height 123
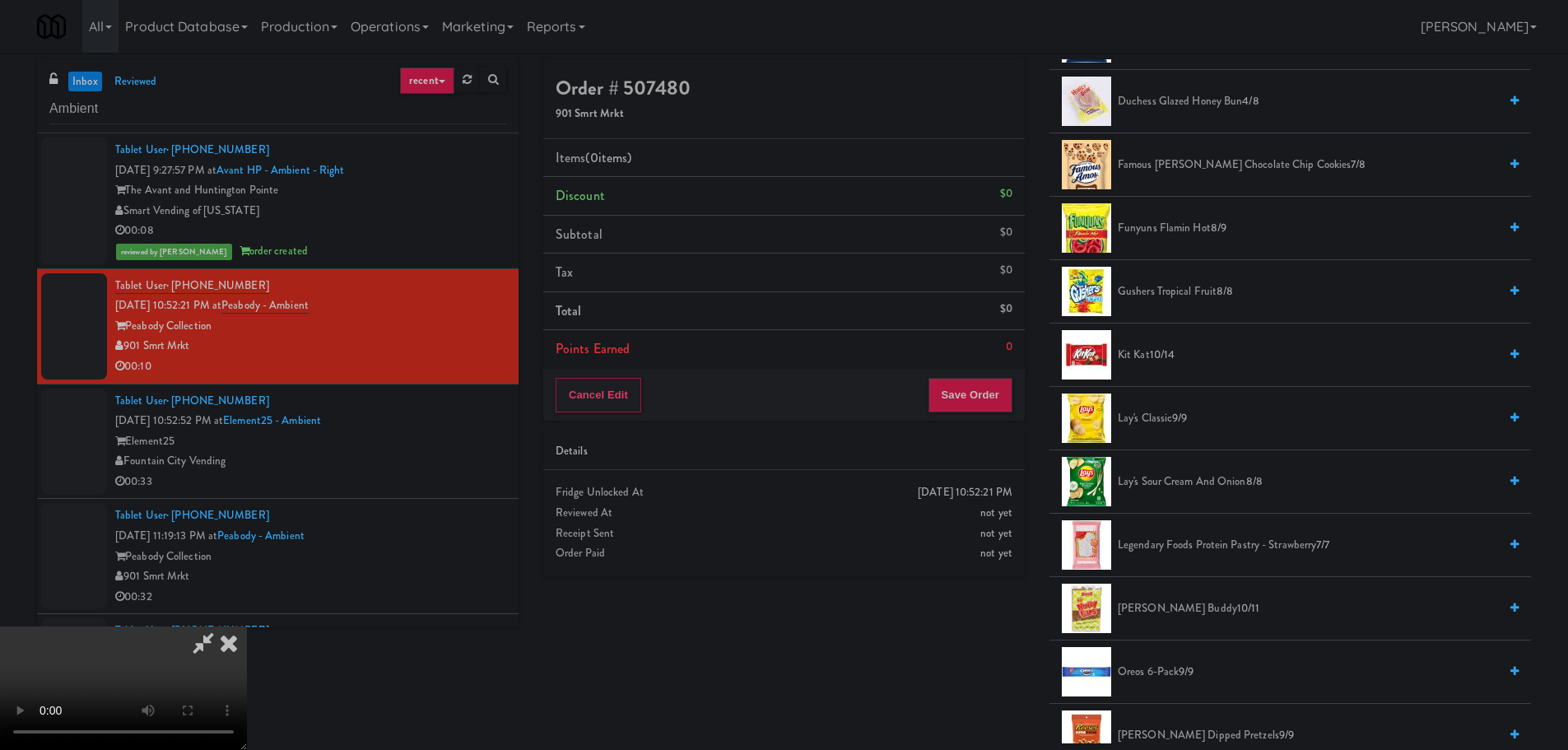
scroll to position [906, 0]
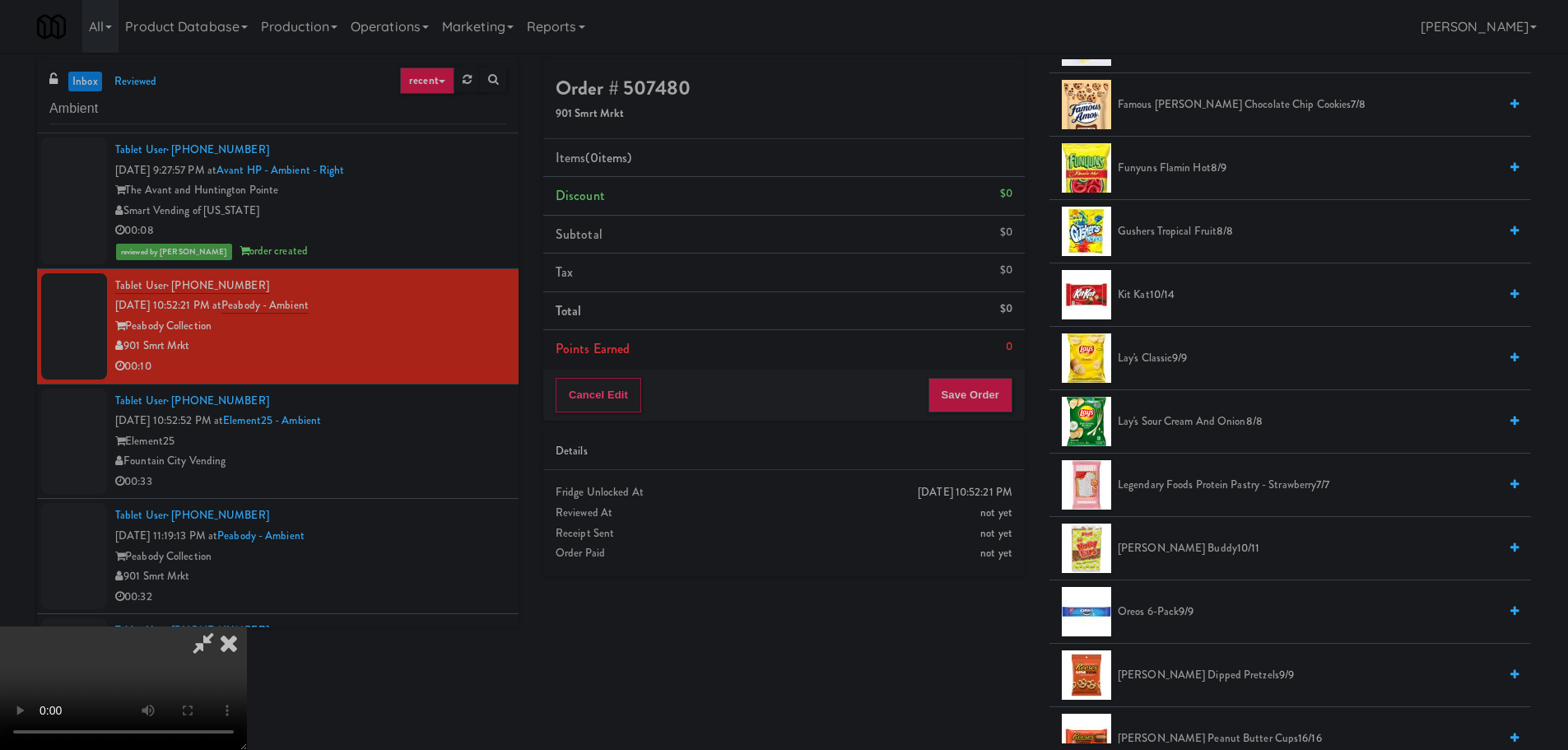
drag, startPoint x: 1163, startPoint y: 551, endPoint x: 966, endPoint y: 543, distance: 197.2
click at [1162, 552] on span "Little Debbie Nutty Buddy 10/11" at bounding box center [1307, 548] width 380 height 21
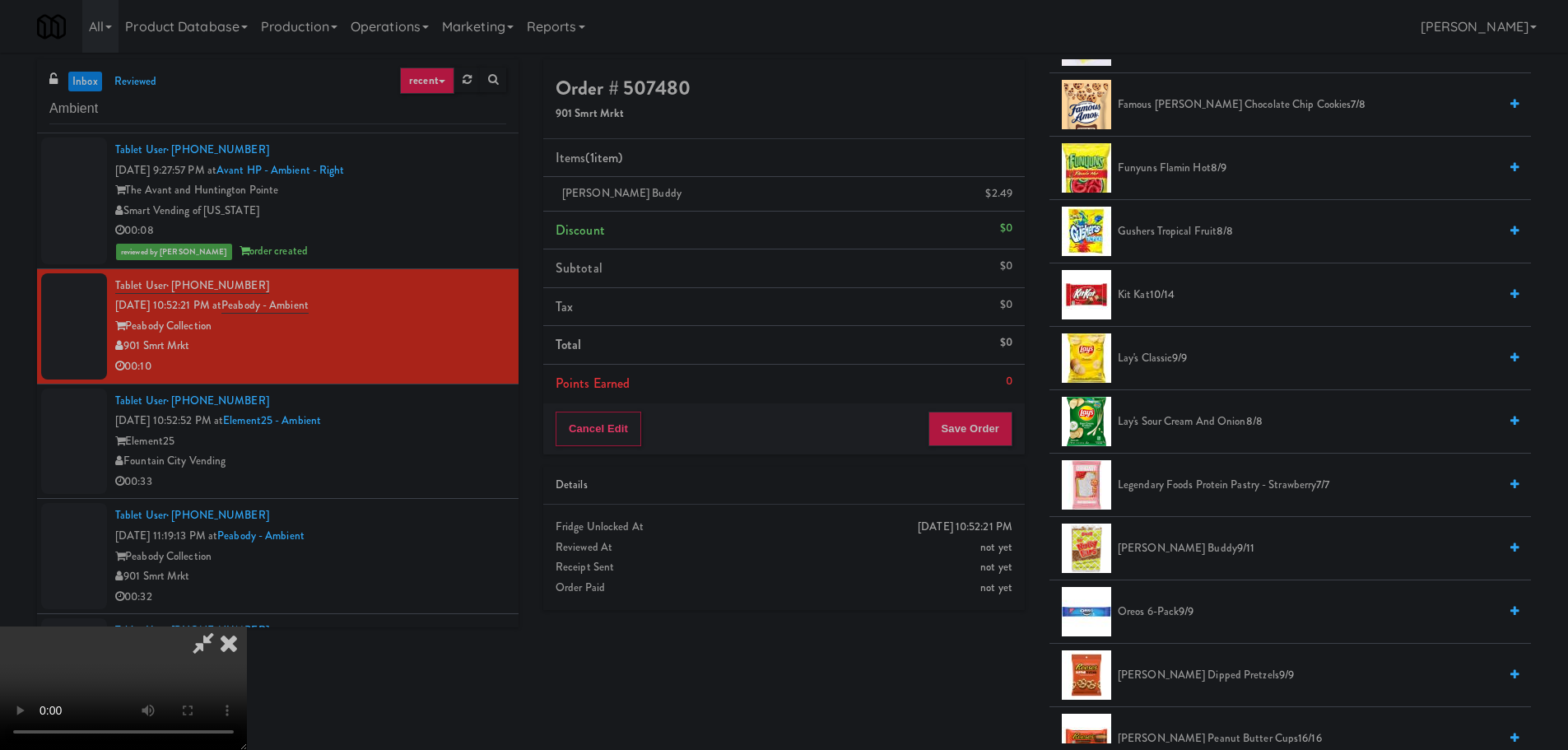
click at [247, 627] on video at bounding box center [123, 688] width 247 height 123
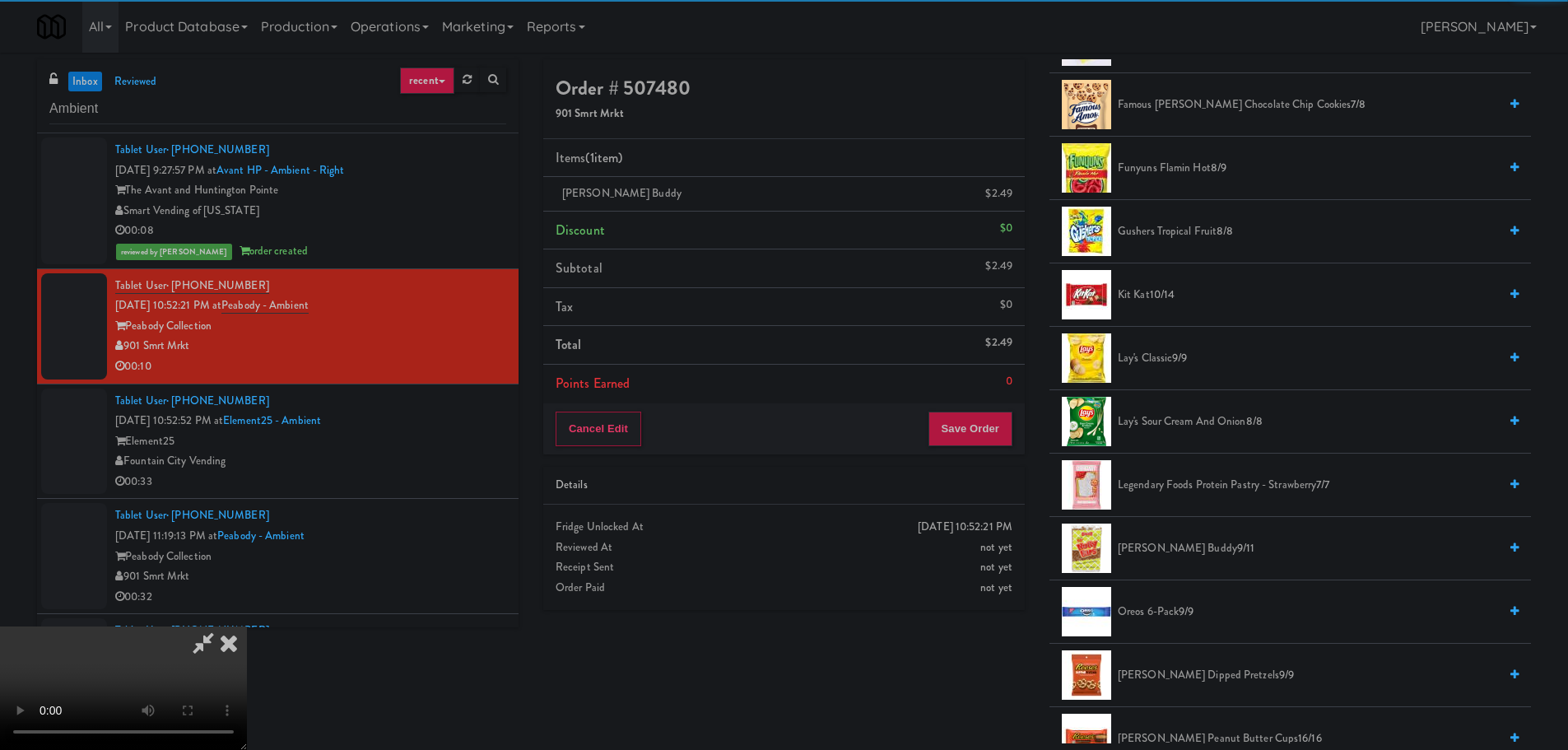
click at [247, 627] on video at bounding box center [123, 688] width 247 height 123
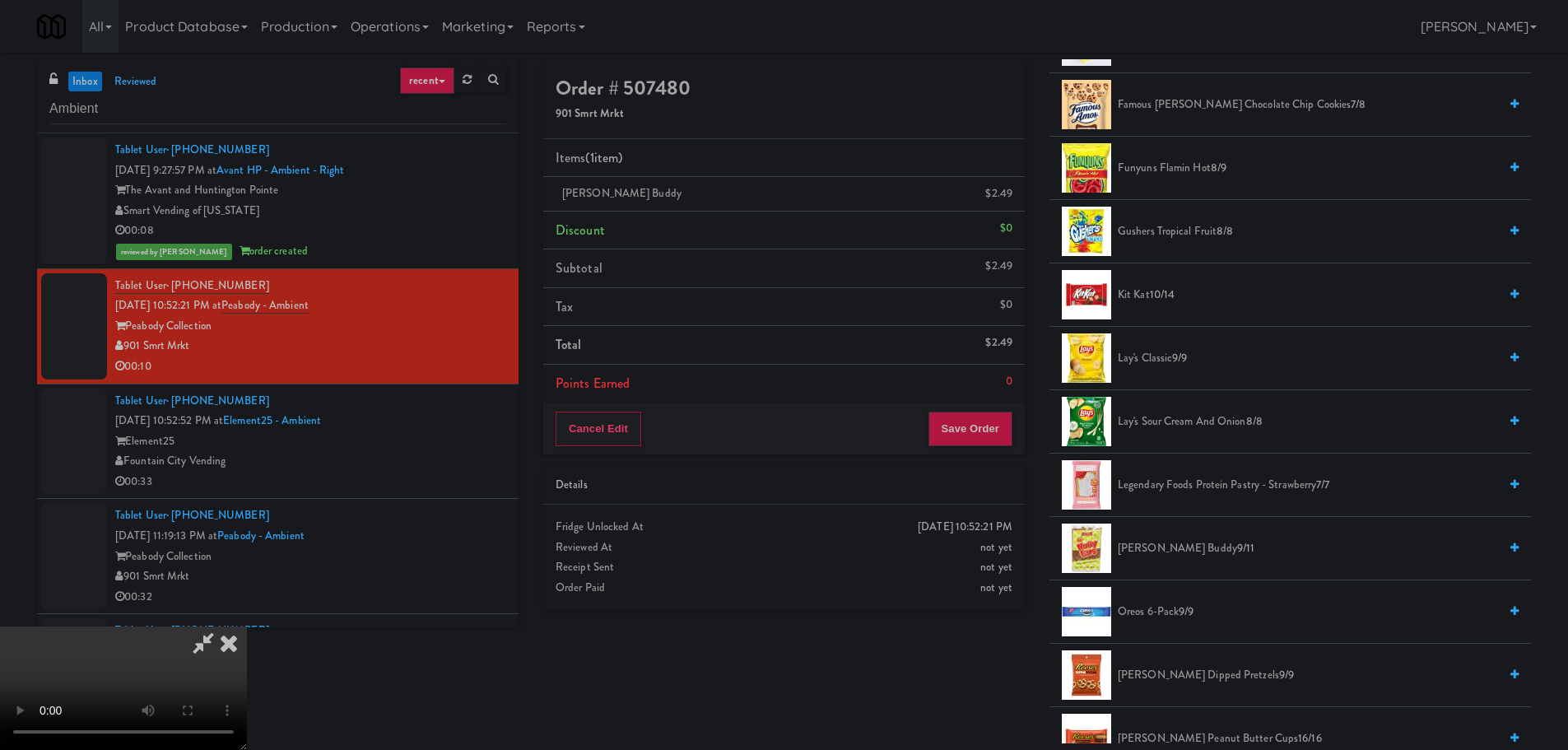
click at [247, 627] on video at bounding box center [123, 688] width 247 height 123
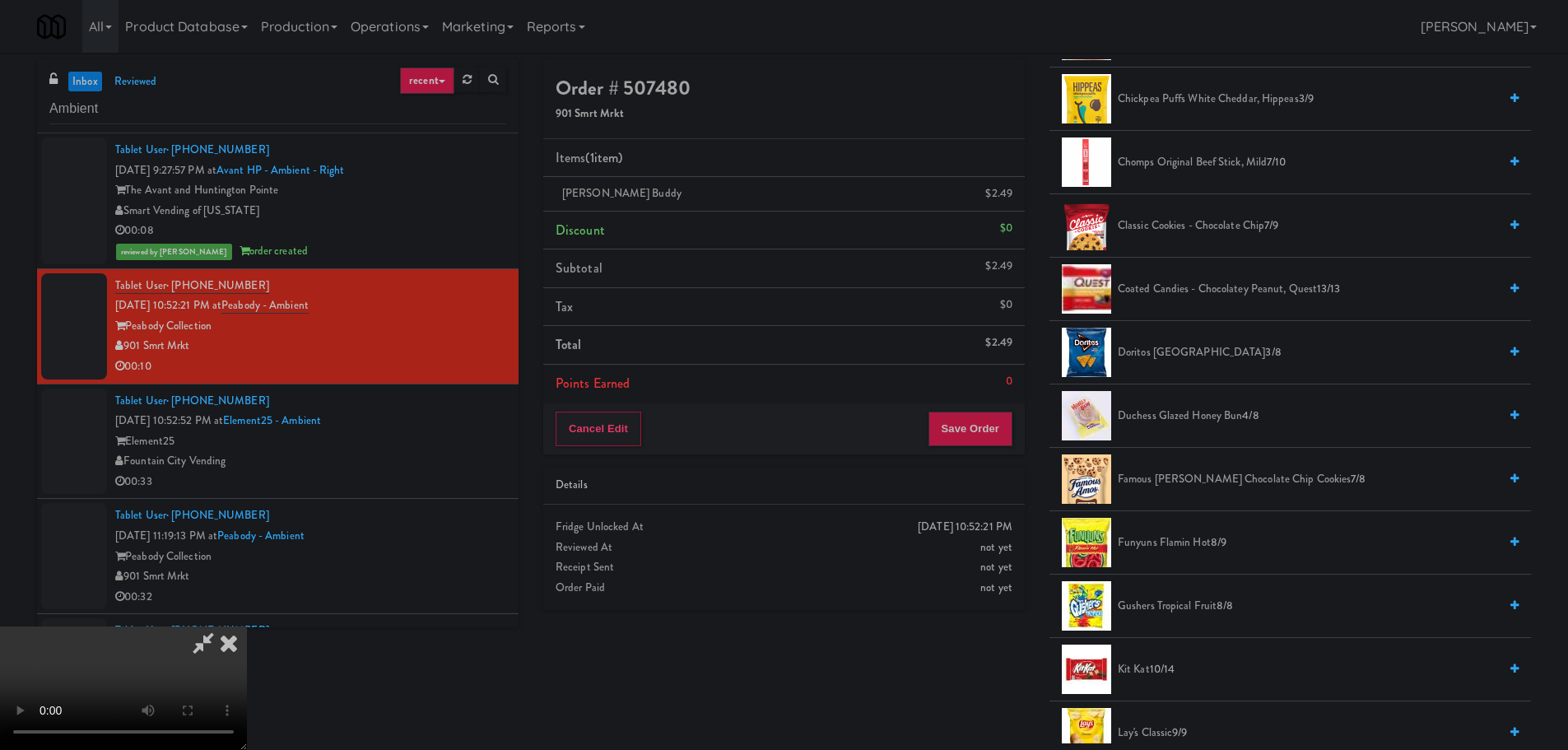
scroll to position [494, 0]
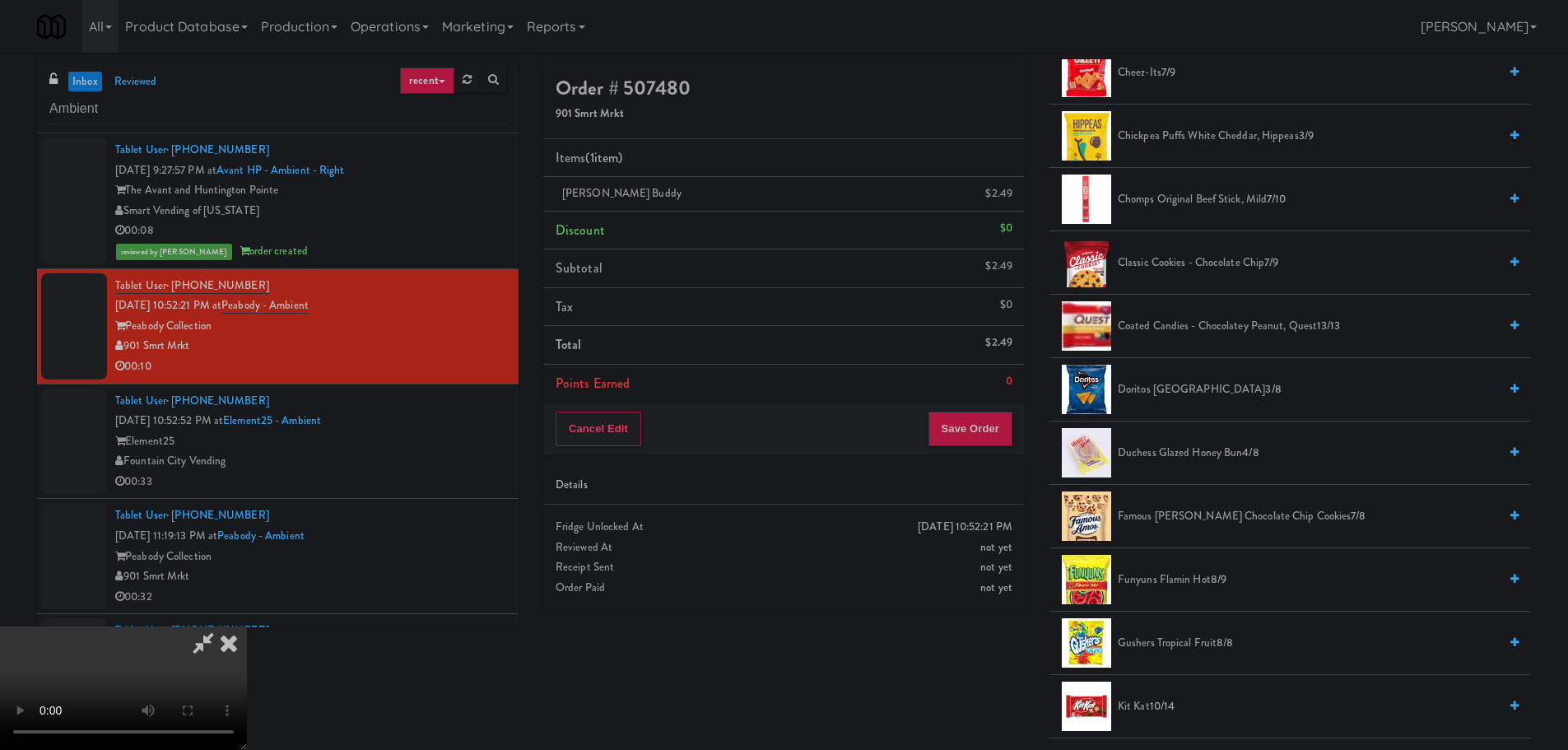
drag, startPoint x: 1214, startPoint y: 520, endPoint x: 710, endPoint y: 448, distance: 509.1
click at [1214, 521] on span "Famous Amos Chocolate Chip Cookies 7/8" at bounding box center [1307, 516] width 380 height 21
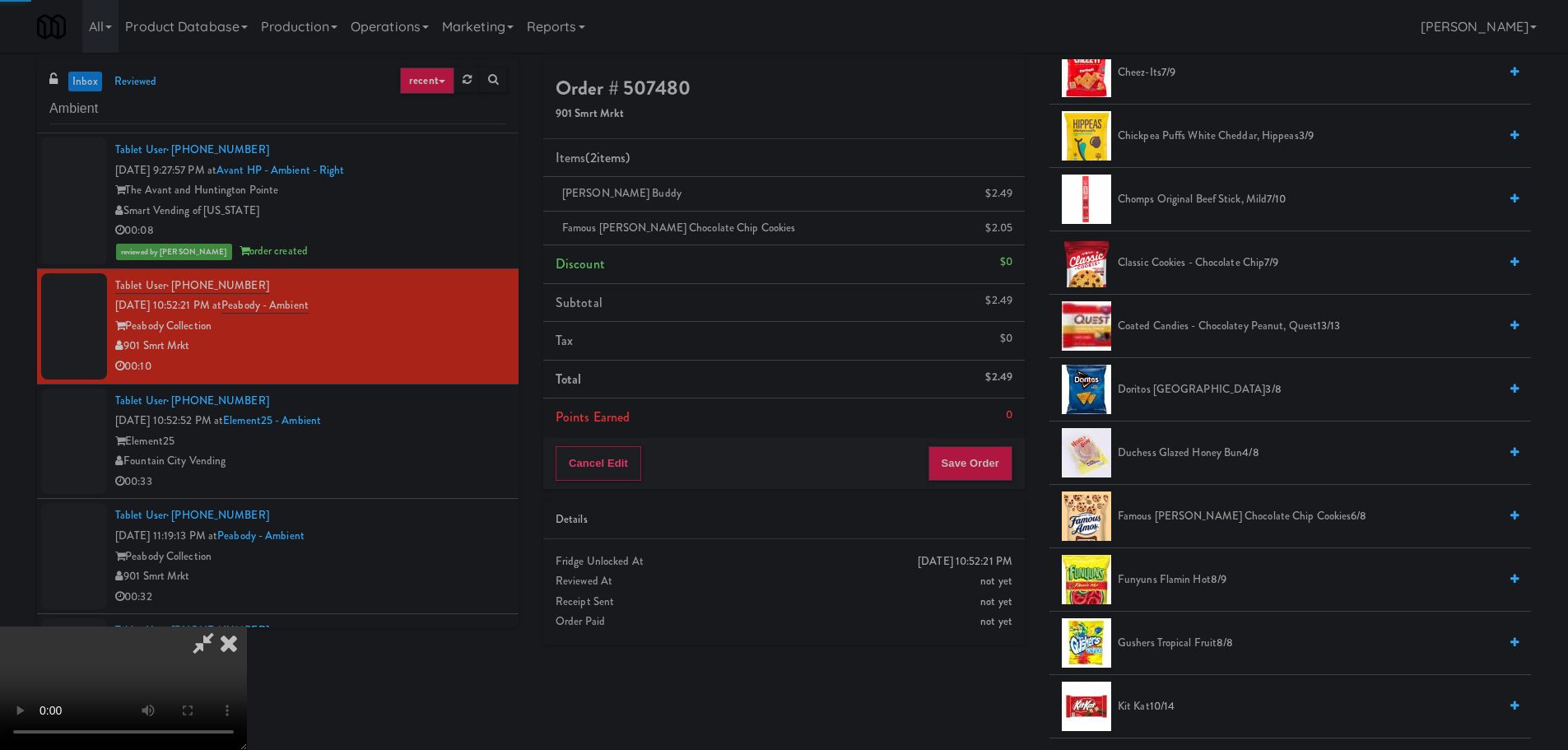
click at [247, 627] on video at bounding box center [123, 688] width 247 height 123
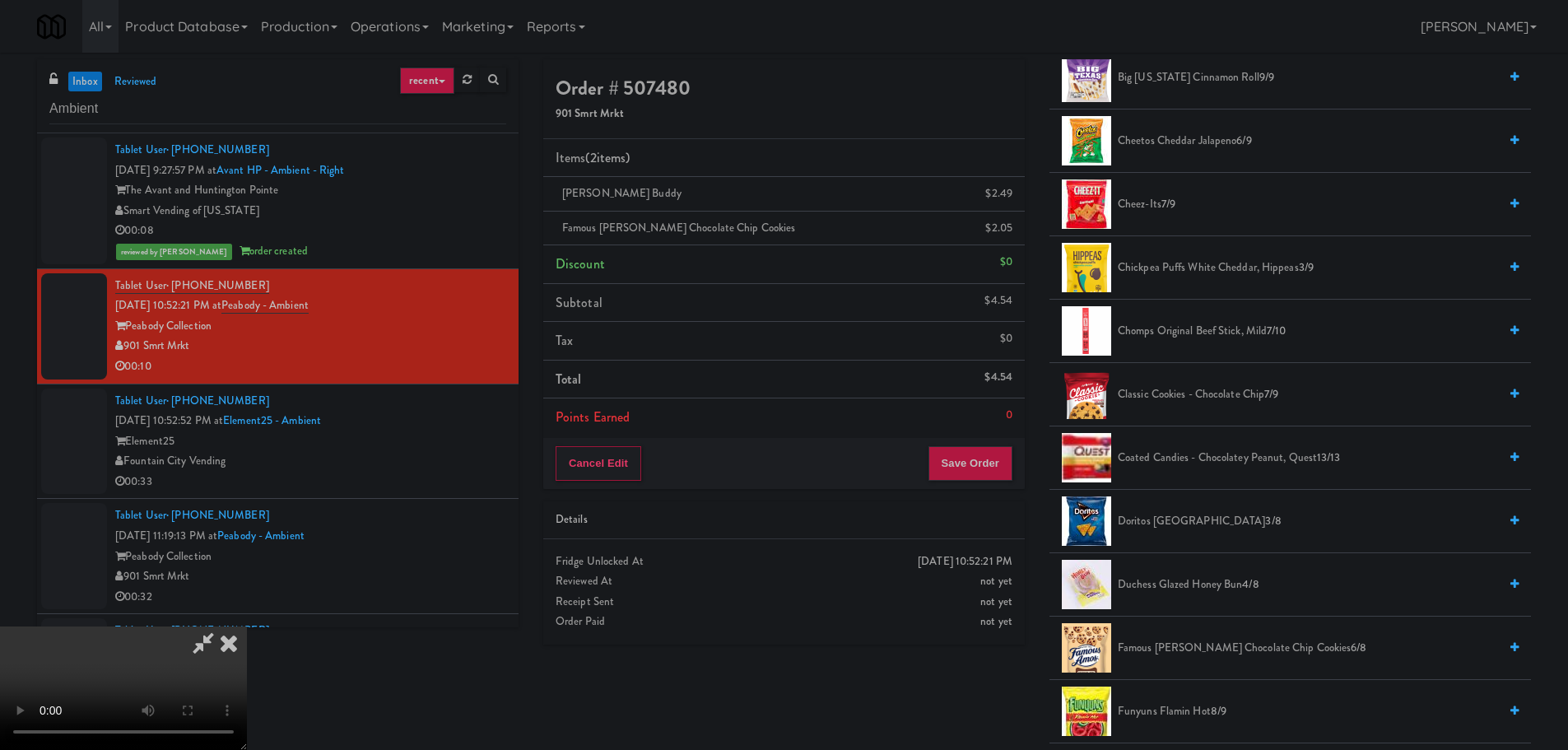
scroll to position [0, 0]
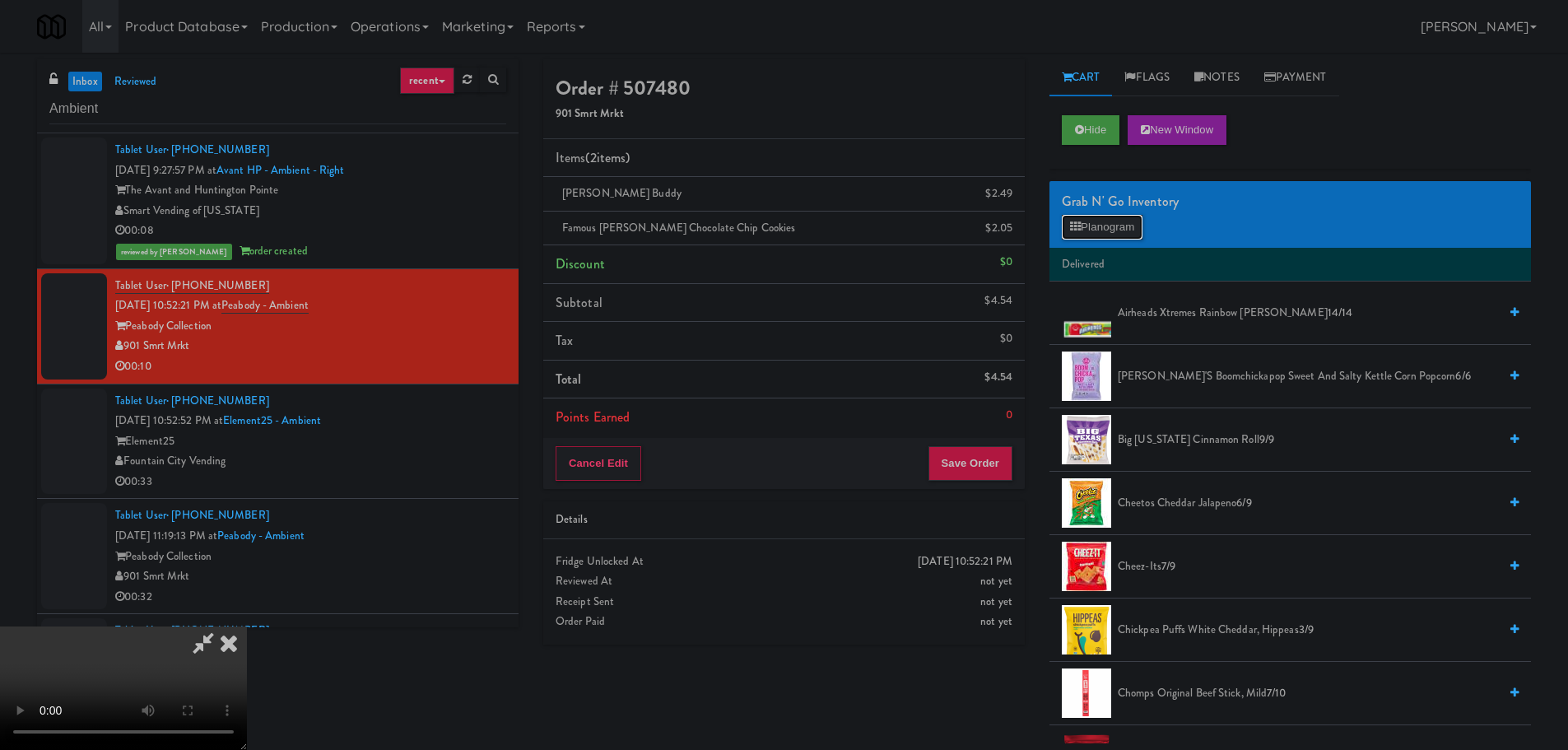
click at [1111, 232] on button "Planogram" at bounding box center [1101, 228] width 81 height 25
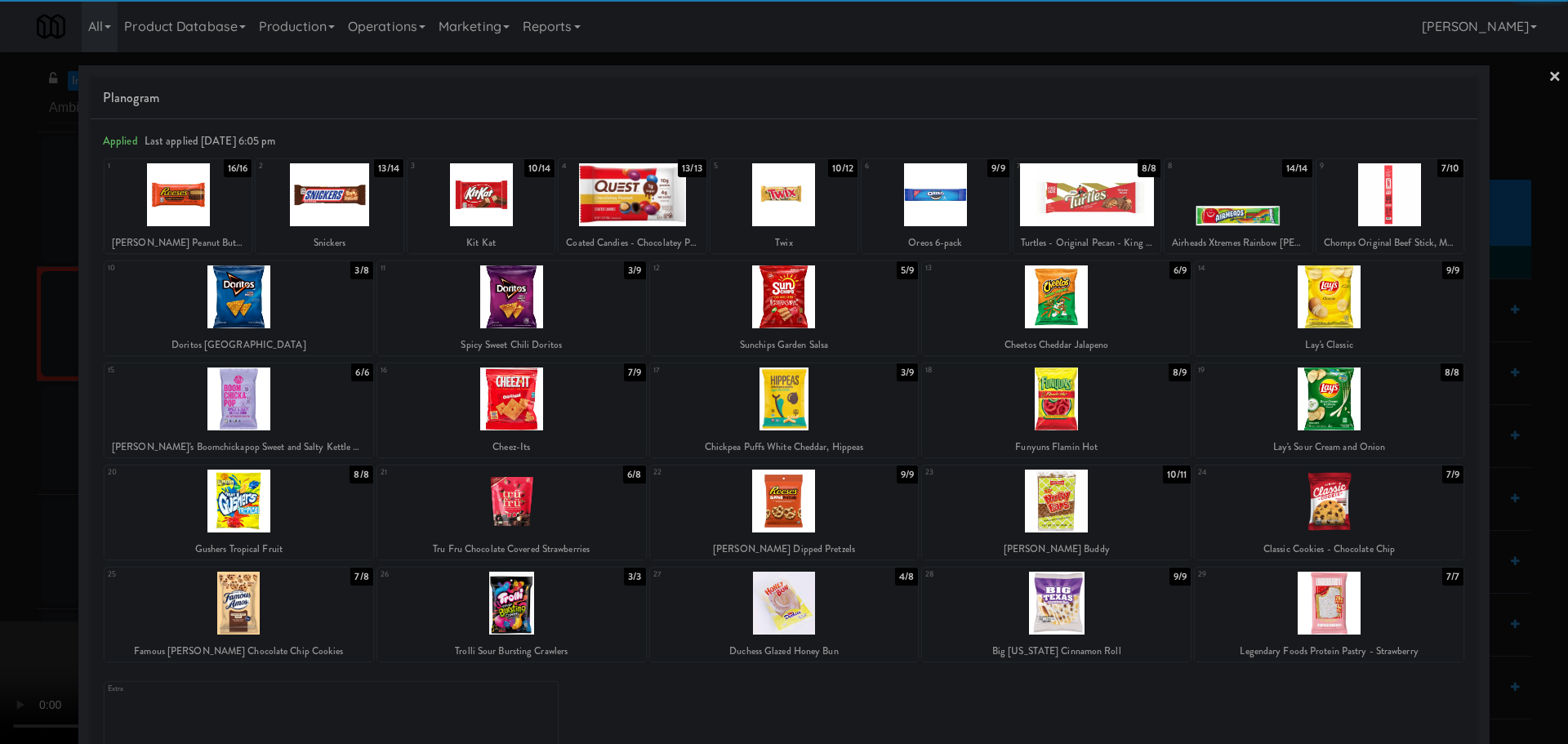
click at [1303, 308] on div at bounding box center [1328, 297] width 269 height 63
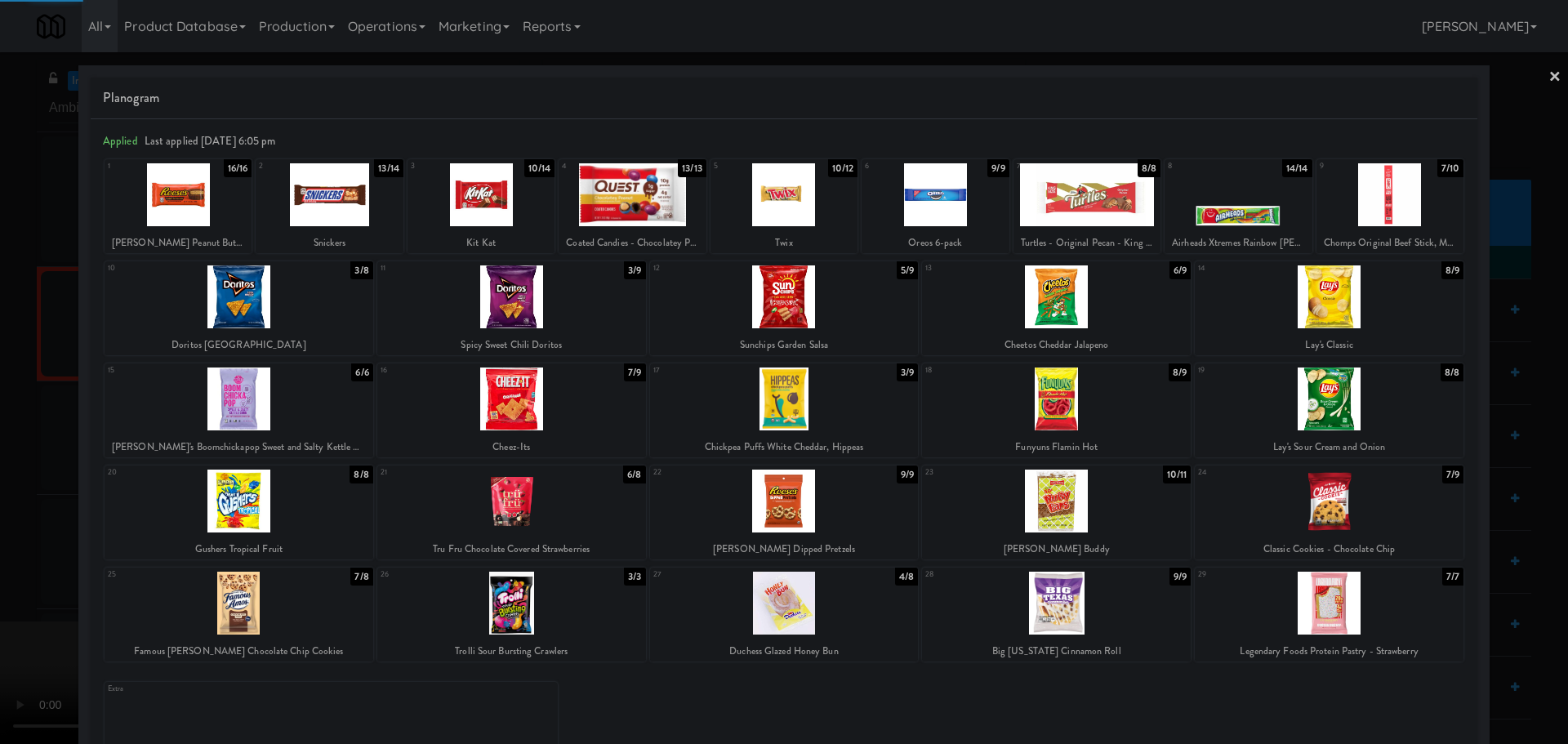
drag, startPoint x: 0, startPoint y: 323, endPoint x: 12, endPoint y: 323, distance: 12.0
click at [0, 324] on div at bounding box center [784, 372] width 1568 height 744
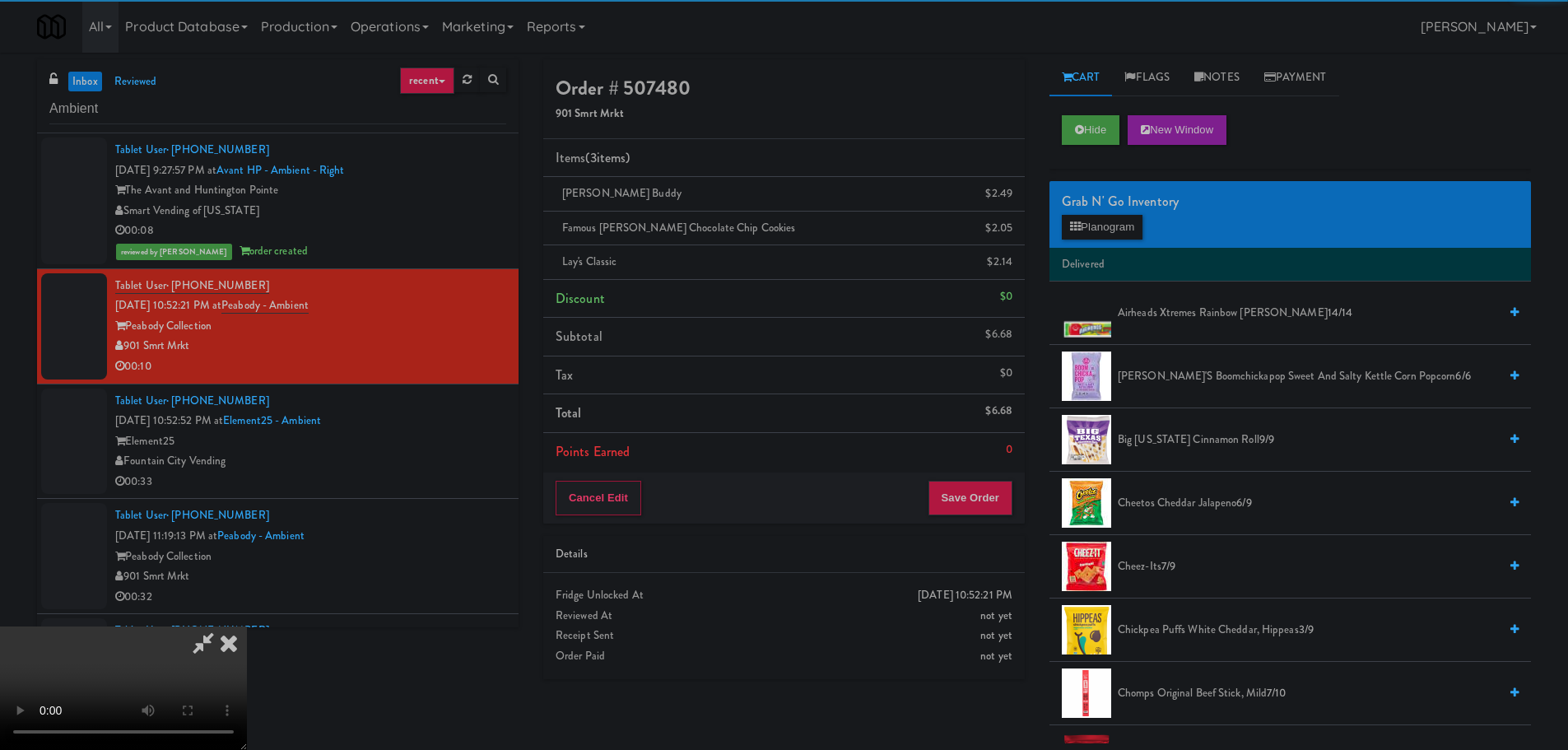
click at [247, 627] on video at bounding box center [123, 688] width 247 height 123
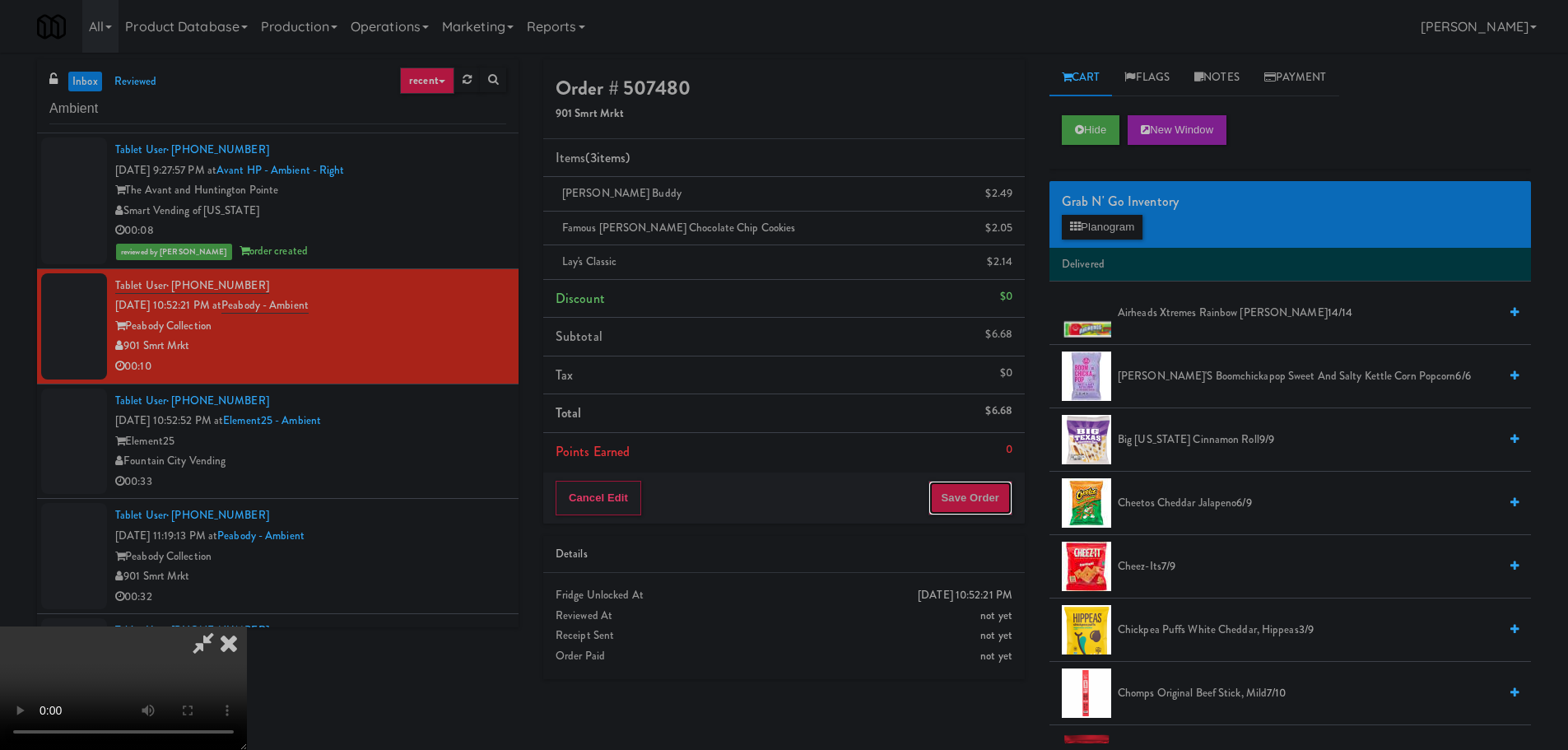
click at [991, 488] on button "Save Order" at bounding box center [970, 498] width 84 height 34
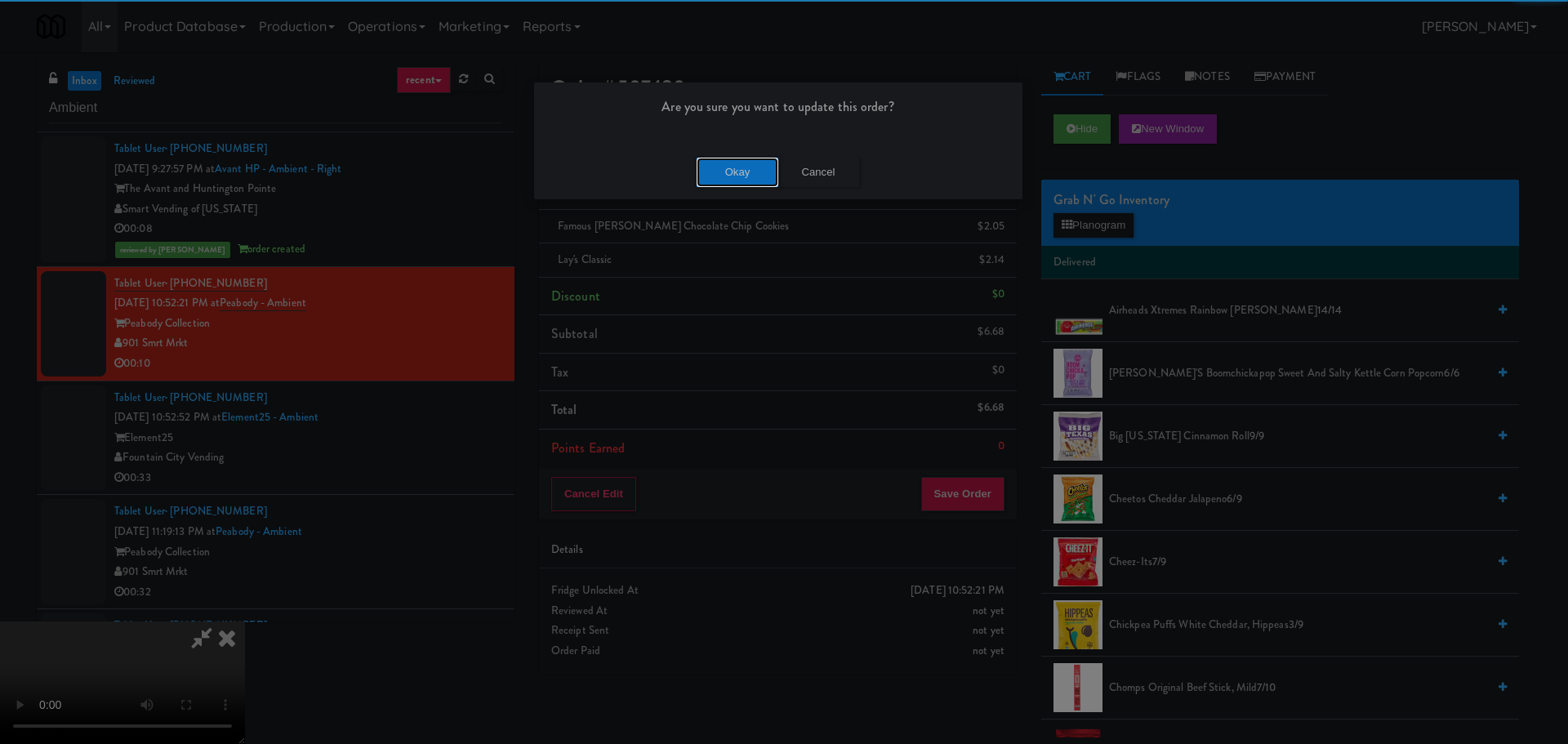
click at [700, 170] on button "Okay" at bounding box center [737, 173] width 82 height 30
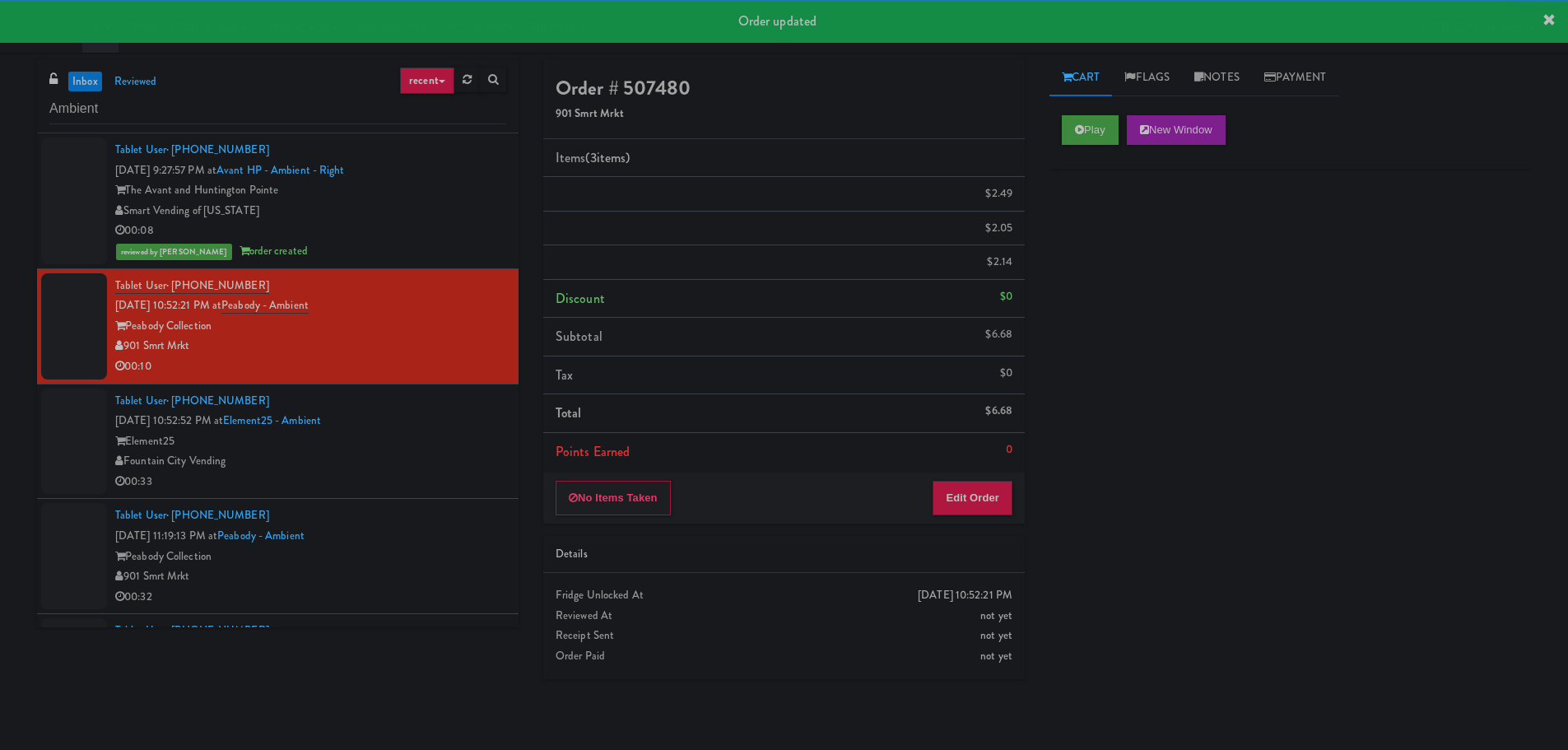
click at [452, 446] on div "Tablet User · (816) 456-0962 Aug 9, 2025 10:52:52 PM at Element25 - Ambient Ele…" at bounding box center [310, 441] width 391 height 101
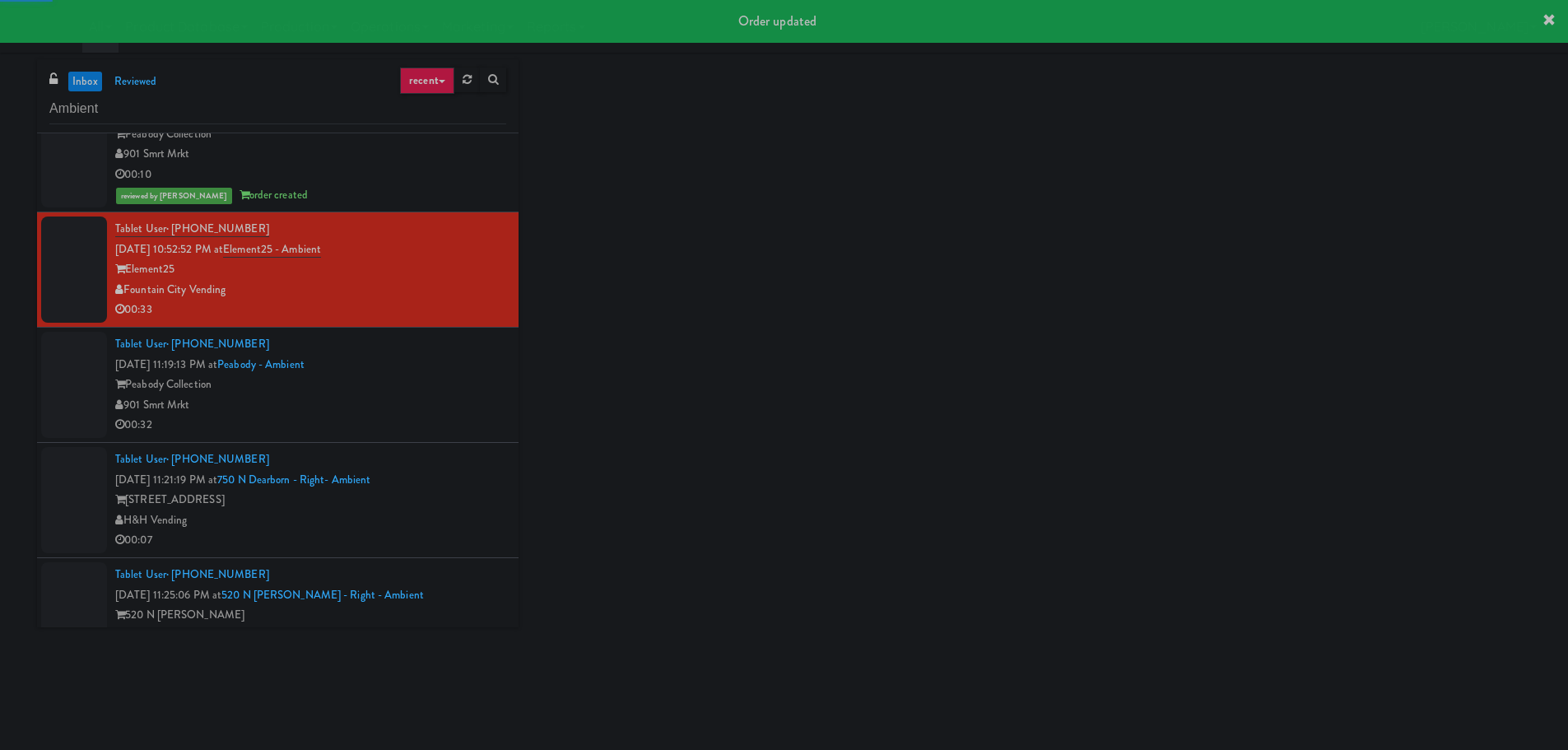
scroll to position [247, 0]
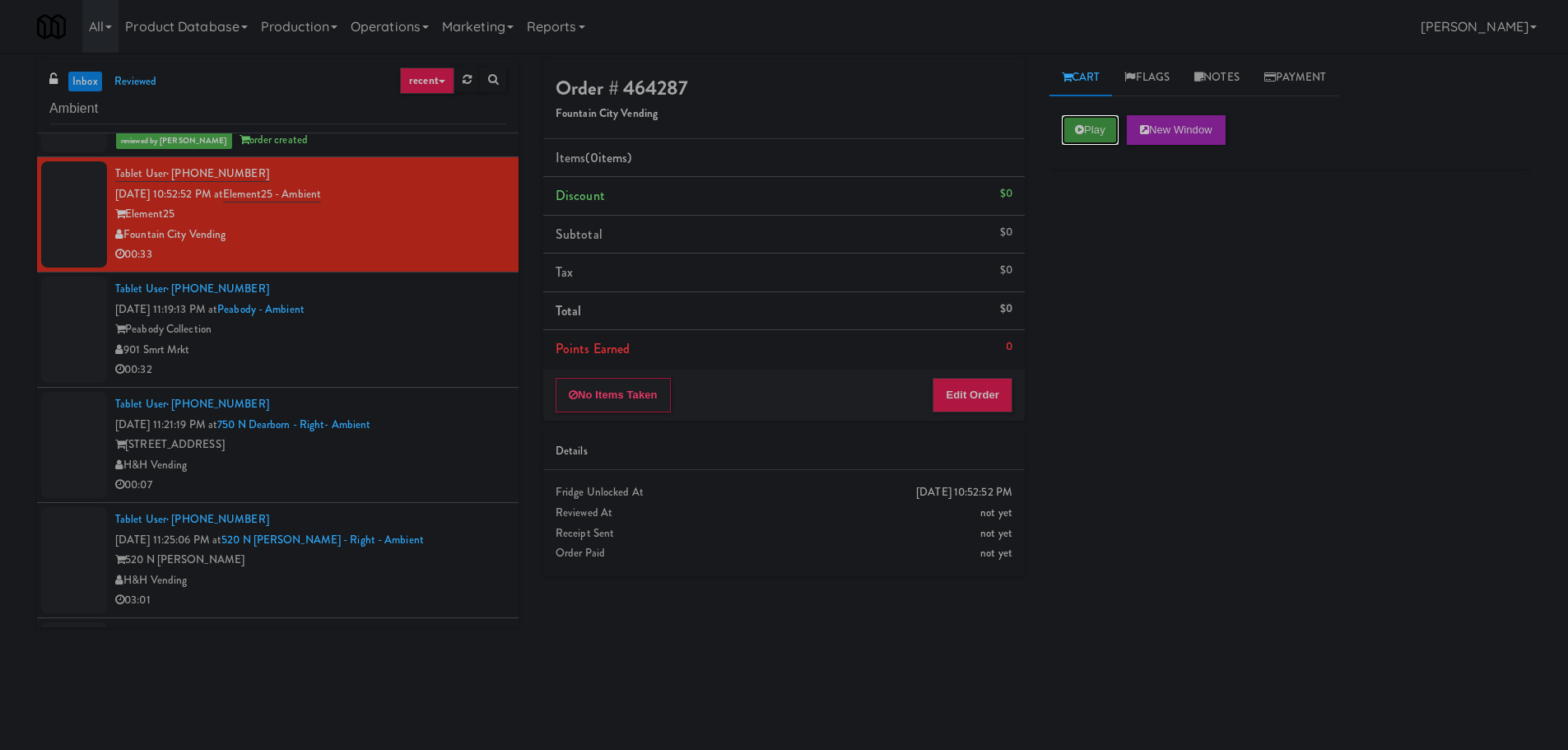
click at [1090, 124] on button "Play" at bounding box center [1090, 130] width 57 height 30
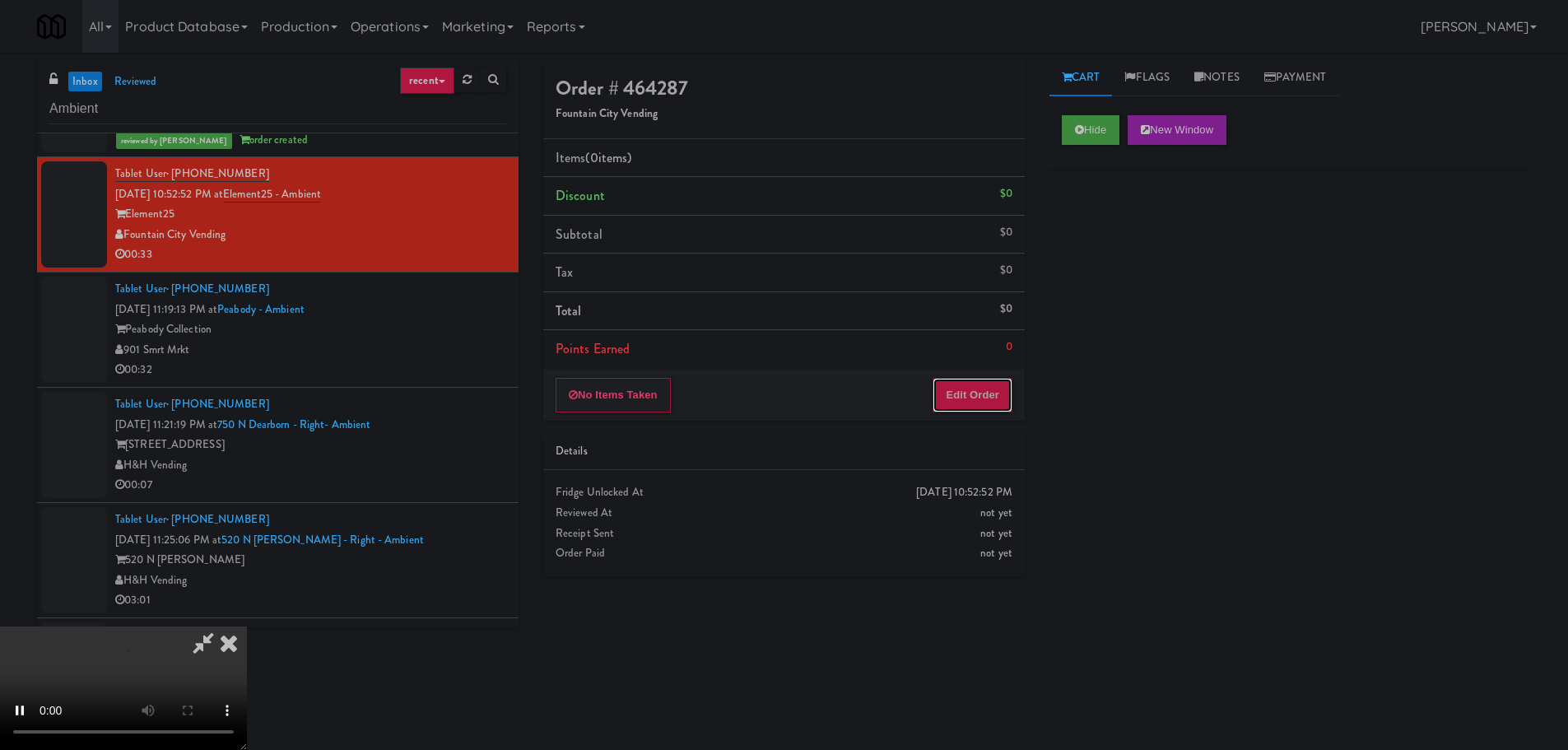
click at [1007, 378] on button "Edit Order" at bounding box center [972, 394] width 80 height 34
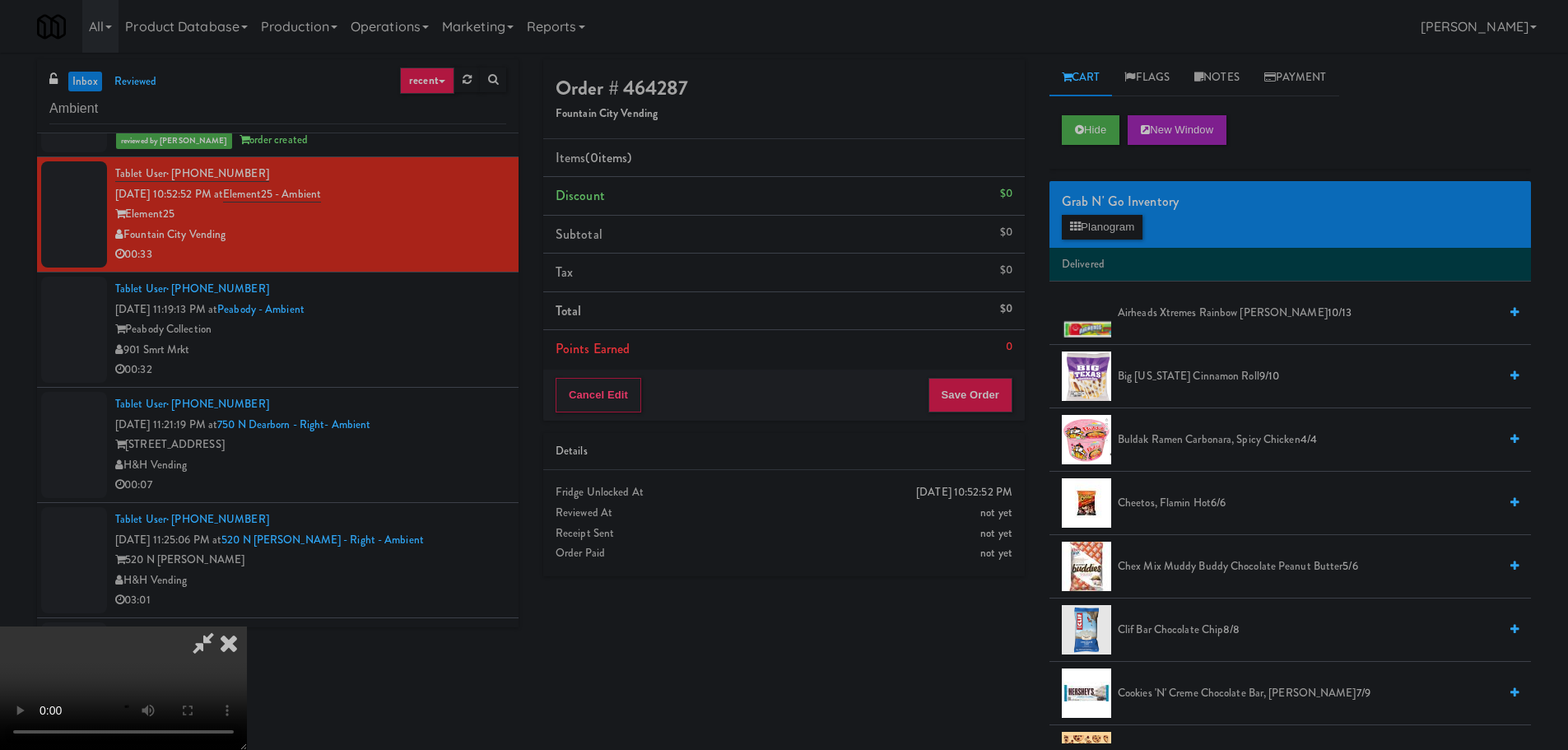
scroll to position [283, 0]
click at [247, 627] on video at bounding box center [123, 688] width 247 height 123
click at [1113, 239] on div "Grab N' Go Inventory Planogram" at bounding box center [1290, 214] width 482 height 67
click at [1122, 222] on button "Planogram" at bounding box center [1101, 228] width 81 height 25
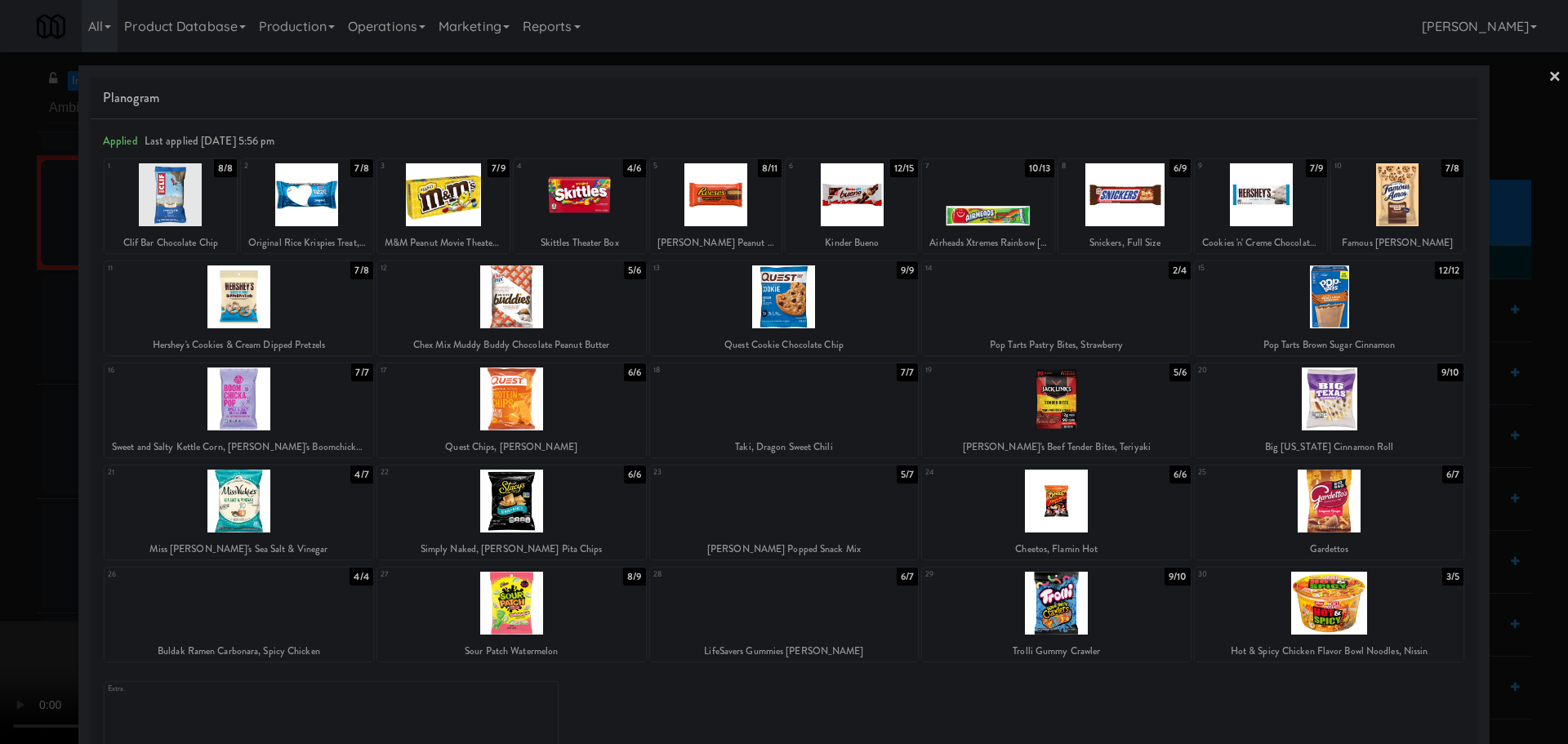
click at [779, 615] on div at bounding box center [784, 603] width 269 height 63
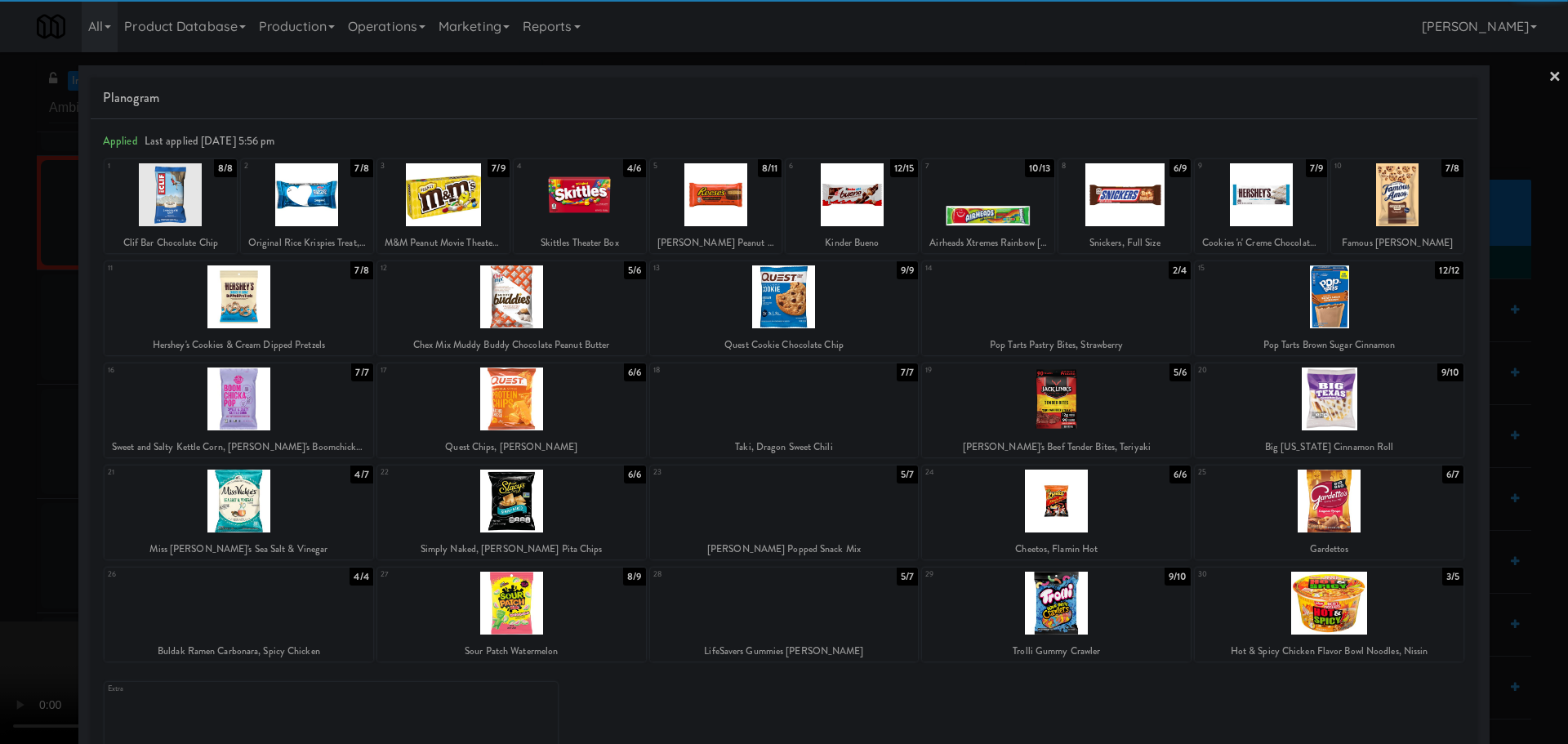
click at [0, 501] on div at bounding box center [784, 372] width 1568 height 744
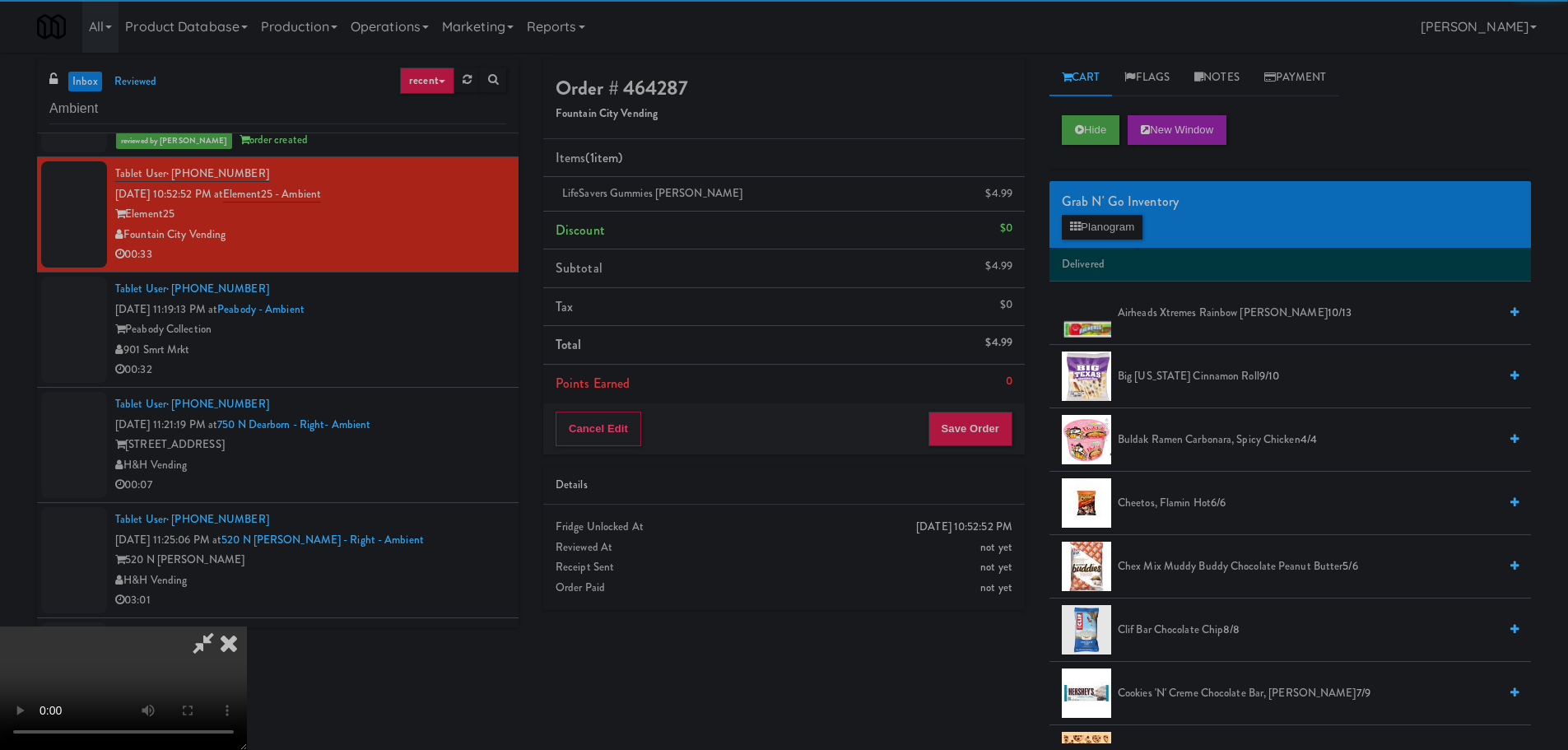
click at [247, 627] on video at bounding box center [123, 688] width 247 height 123
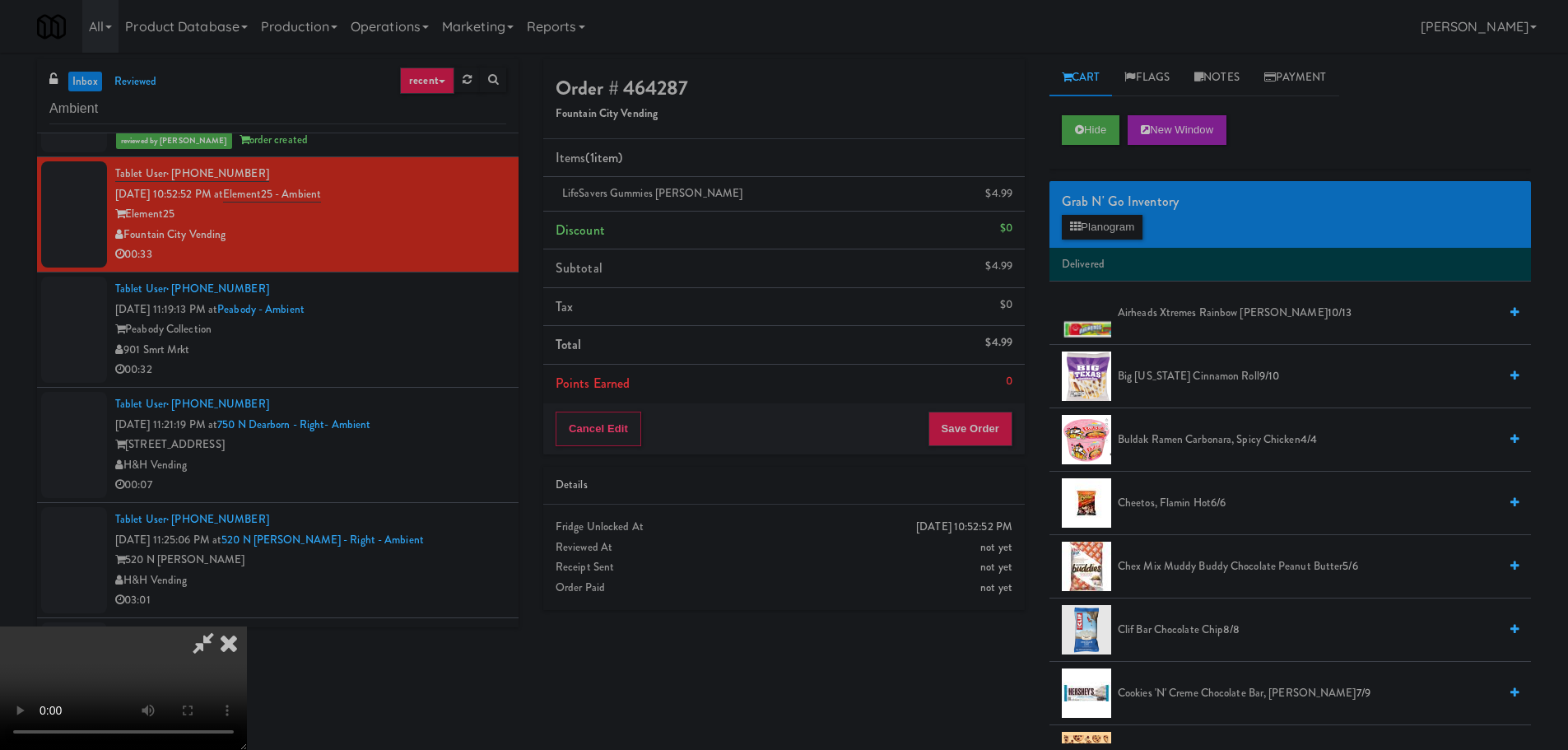
click at [247, 627] on video at bounding box center [123, 688] width 247 height 123
click at [1010, 198] on link at bounding box center [1011, 200] width 15 height 21
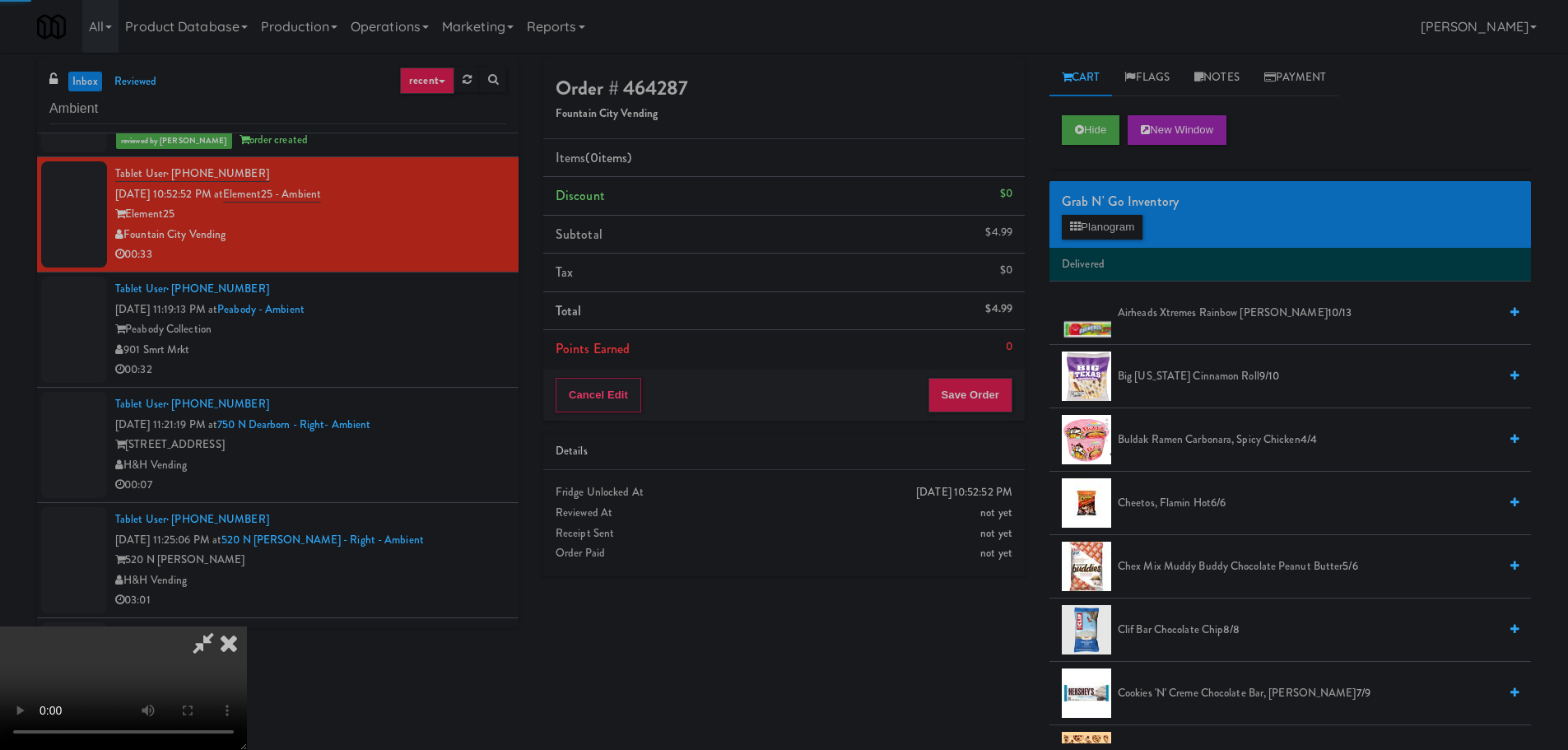
click at [247, 627] on video at bounding box center [123, 688] width 247 height 123
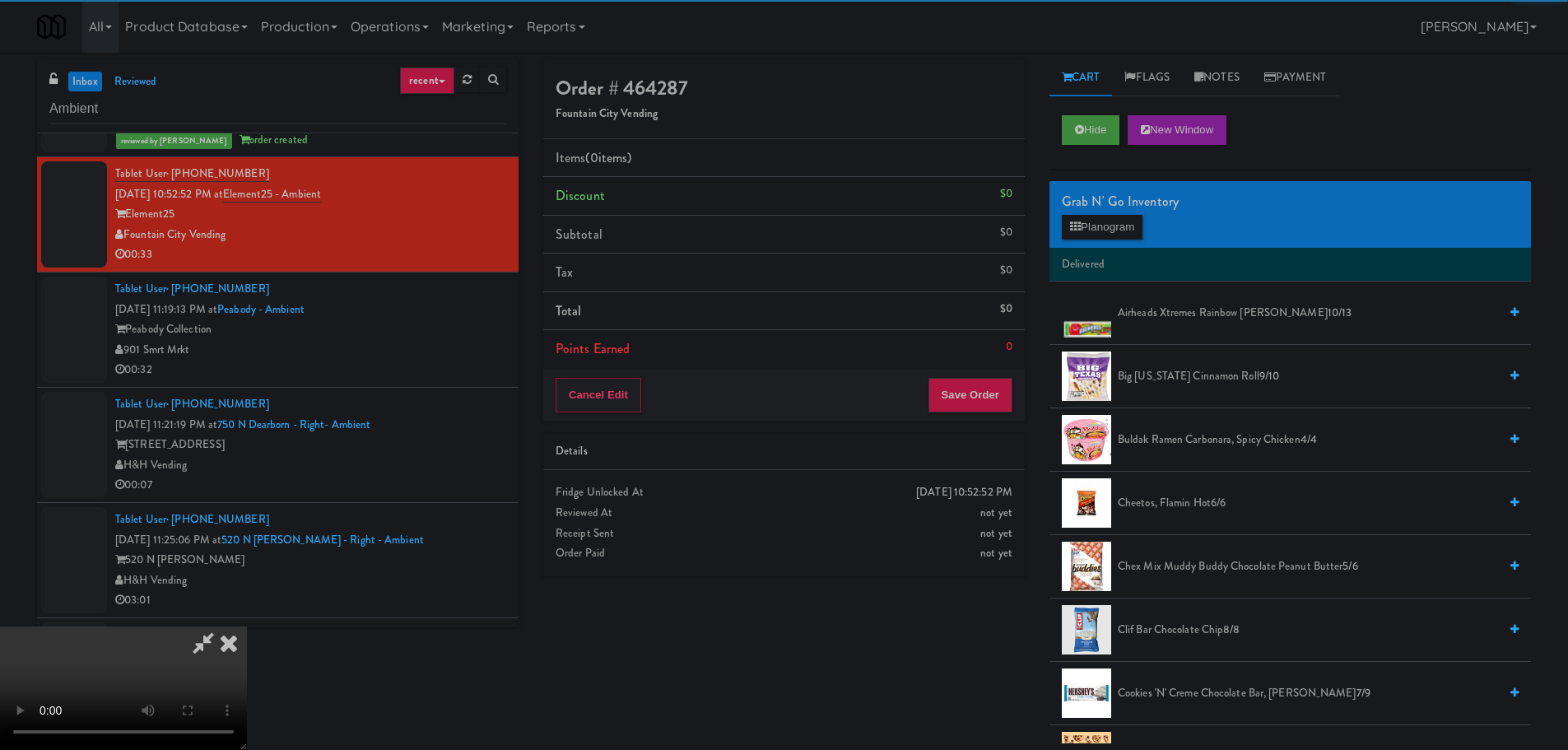
click at [247, 627] on video at bounding box center [123, 688] width 247 height 123
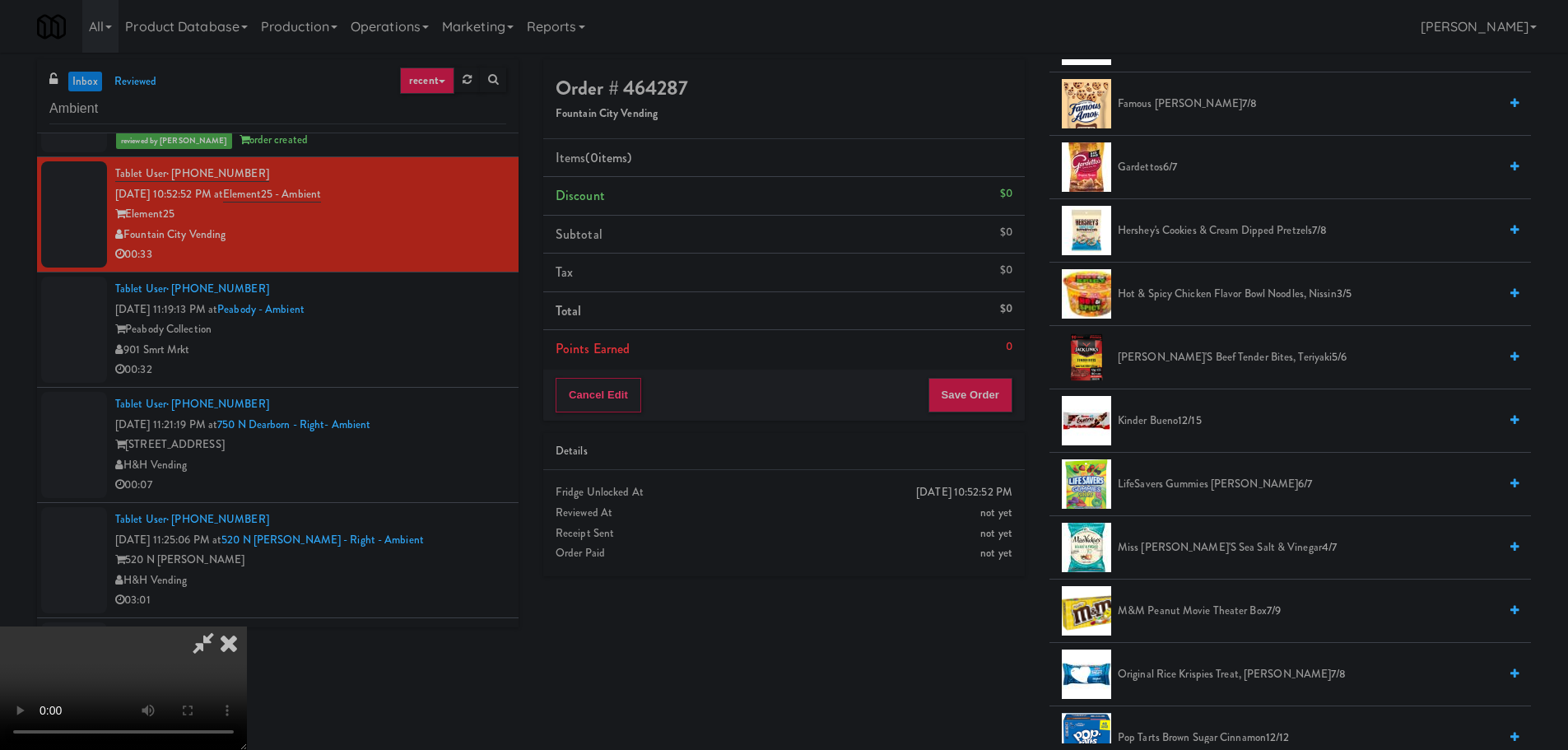
scroll to position [658, 0]
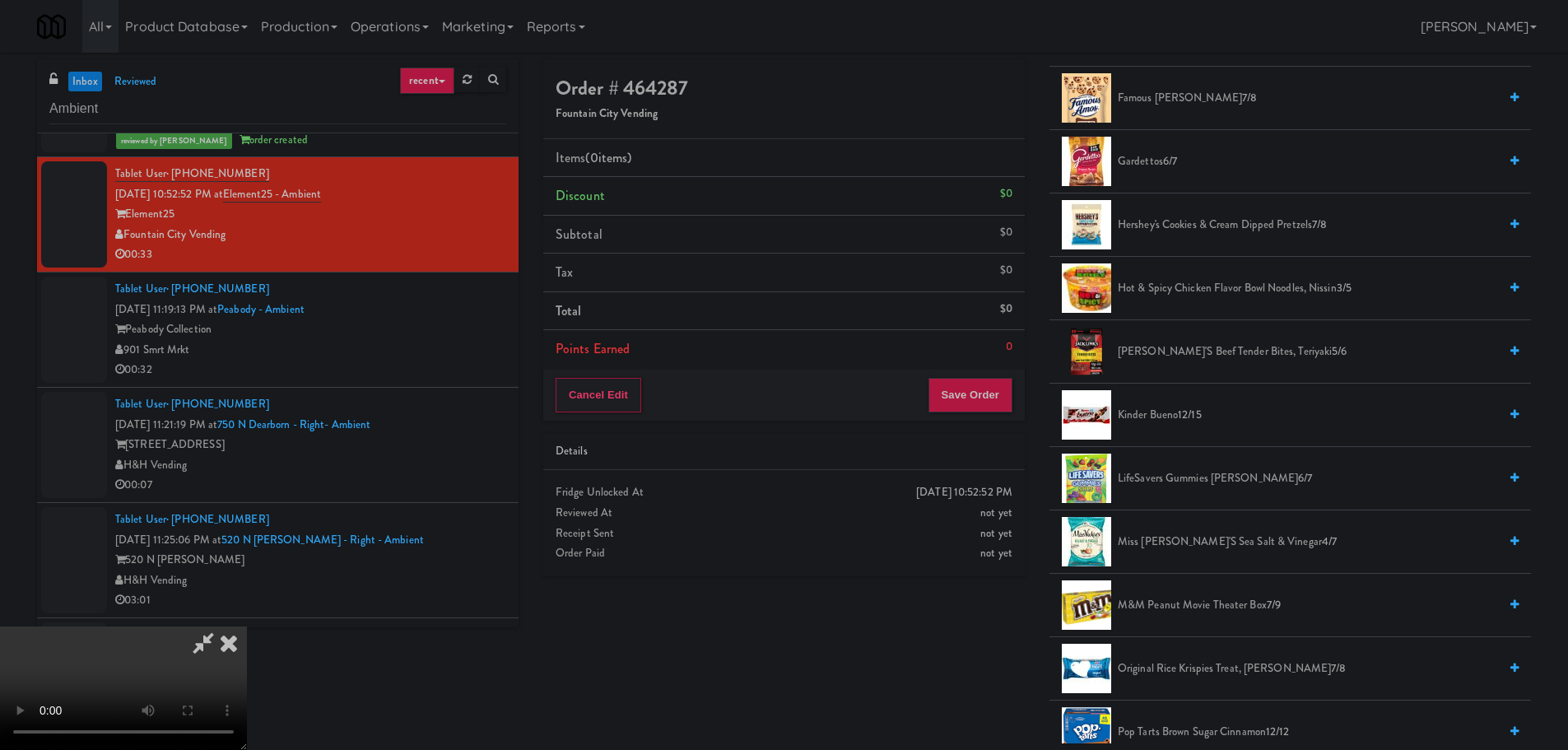
click at [1196, 355] on span "Jack Link's Beef Tender Bites, Teriyaki 5/6" at bounding box center [1307, 352] width 380 height 21
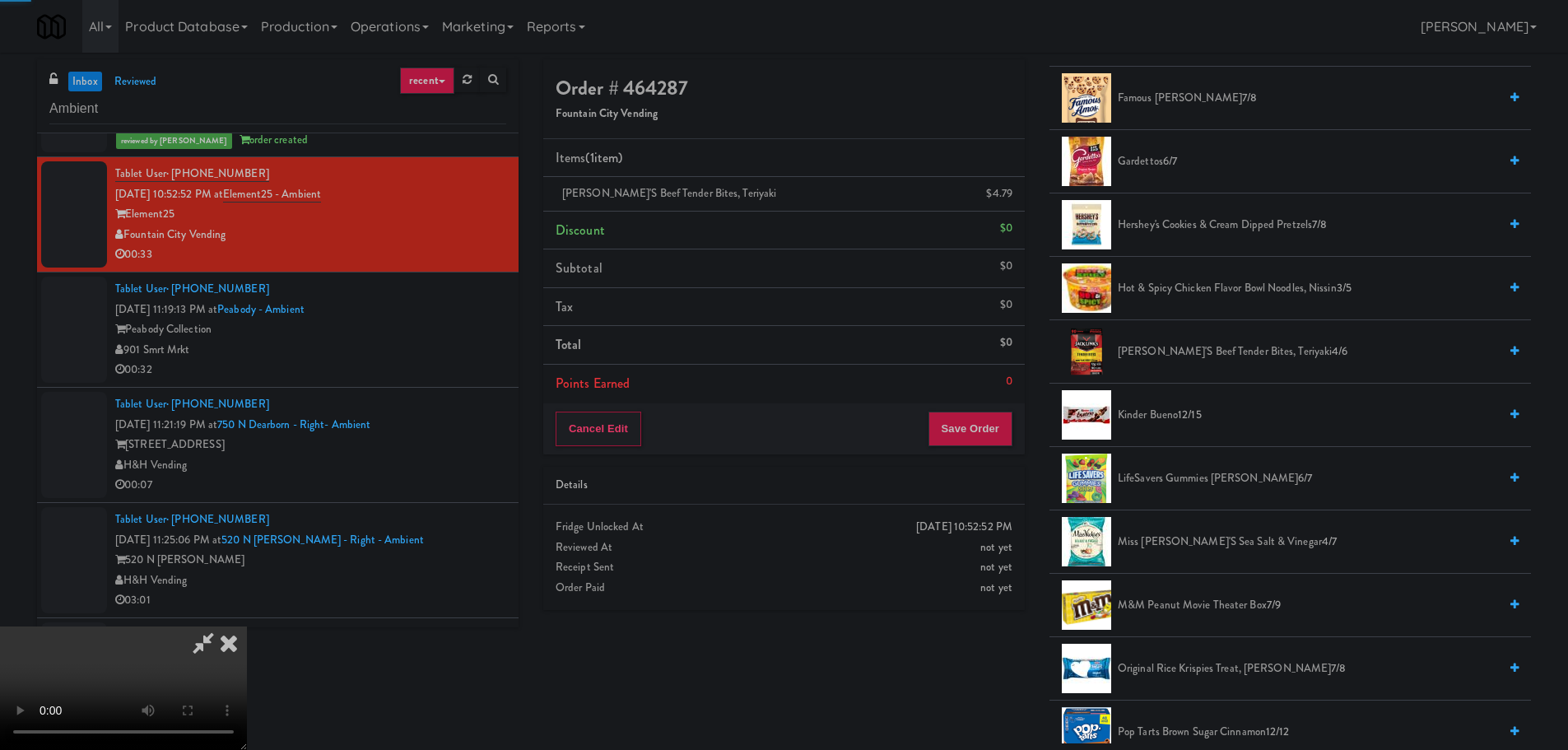
click at [247, 627] on video at bounding box center [123, 688] width 247 height 123
drag, startPoint x: 781, startPoint y: 388, endPoint x: 909, endPoint y: 303, distance: 153.7
click at [247, 627] on video at bounding box center [123, 688] width 247 height 123
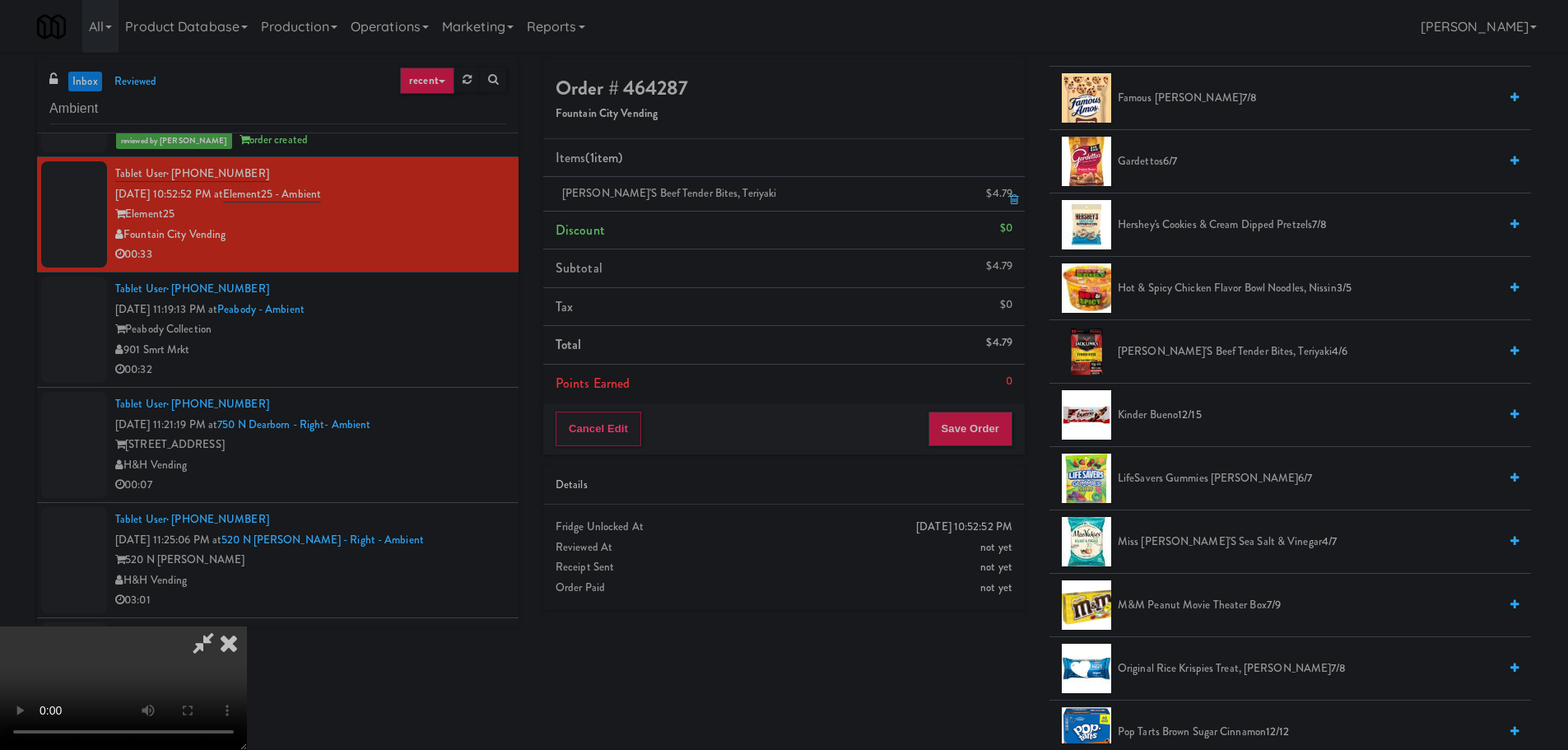
click at [1013, 198] on icon at bounding box center [1014, 199] width 8 height 11
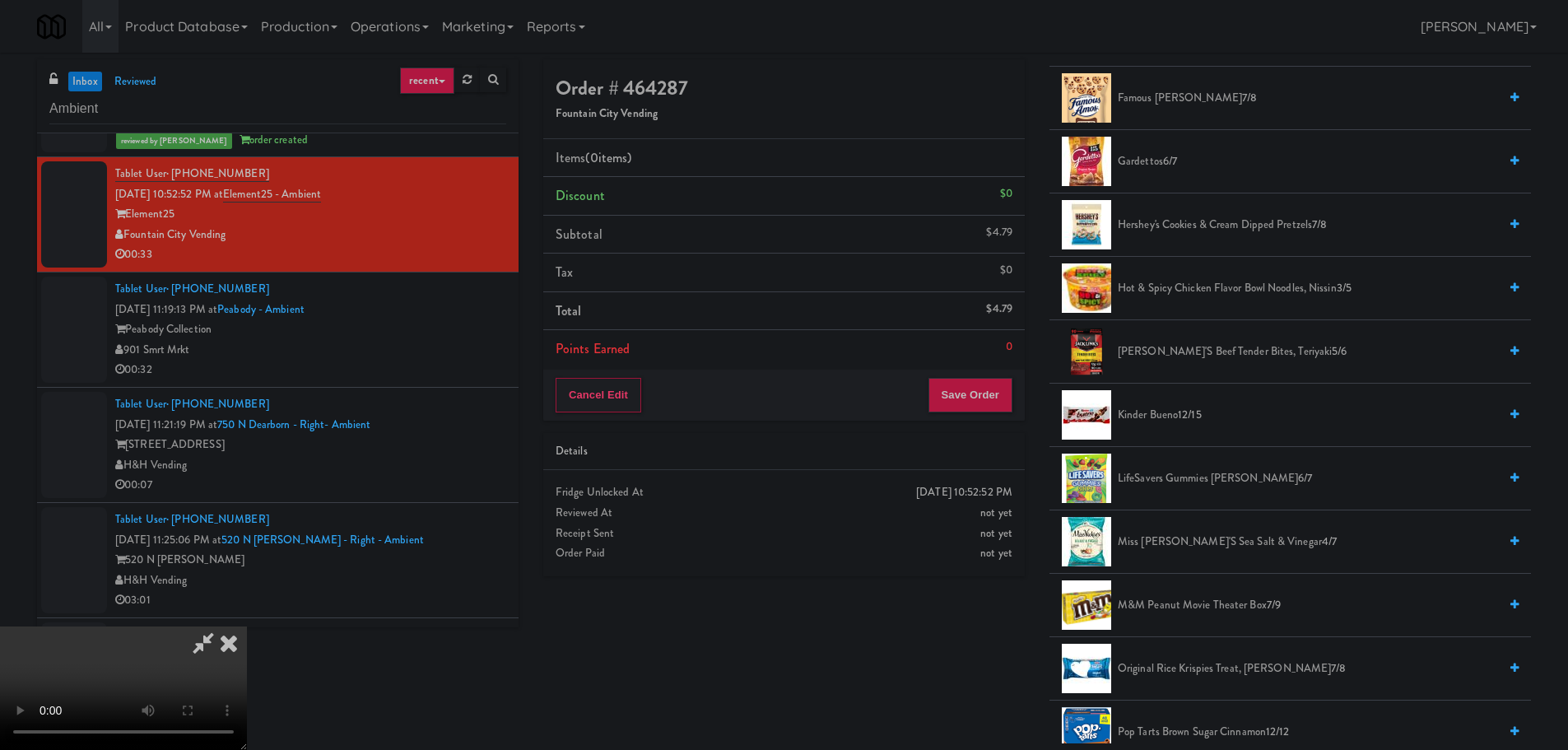
click at [247, 627] on video at bounding box center [123, 688] width 247 height 123
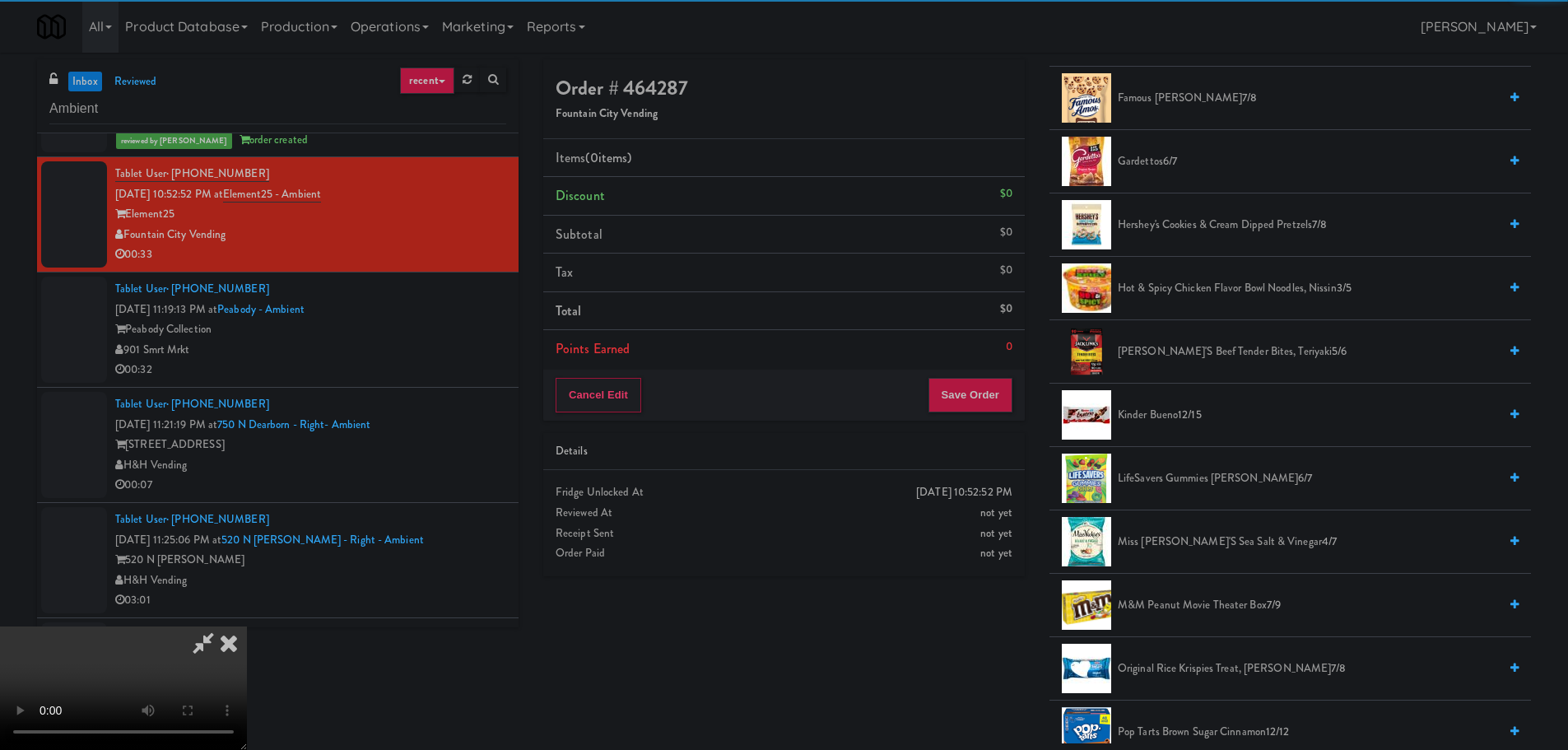
drag, startPoint x: 718, startPoint y: 346, endPoint x: 726, endPoint y: 350, distance: 8.9
click at [247, 627] on video at bounding box center [123, 688] width 247 height 123
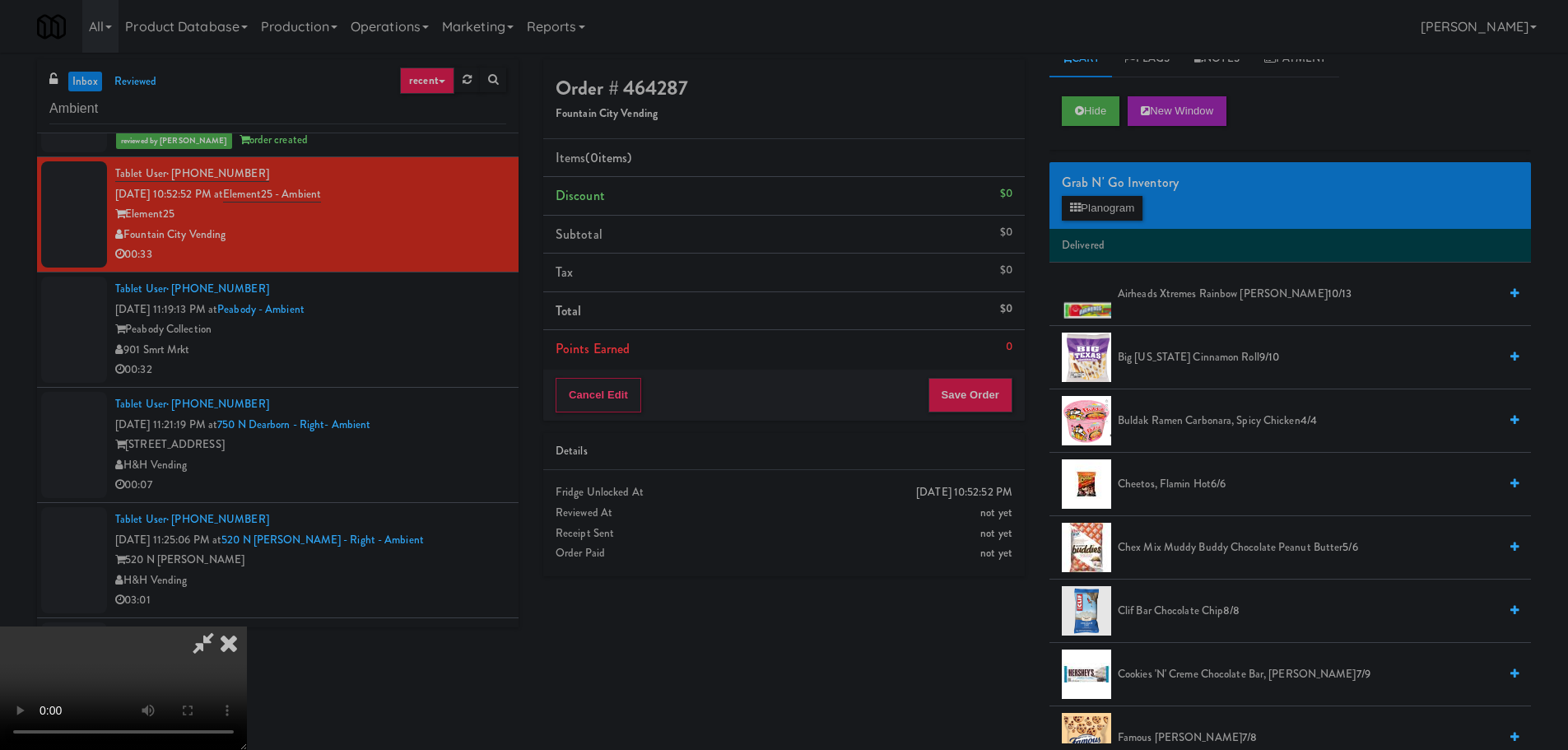
scroll to position [0, 0]
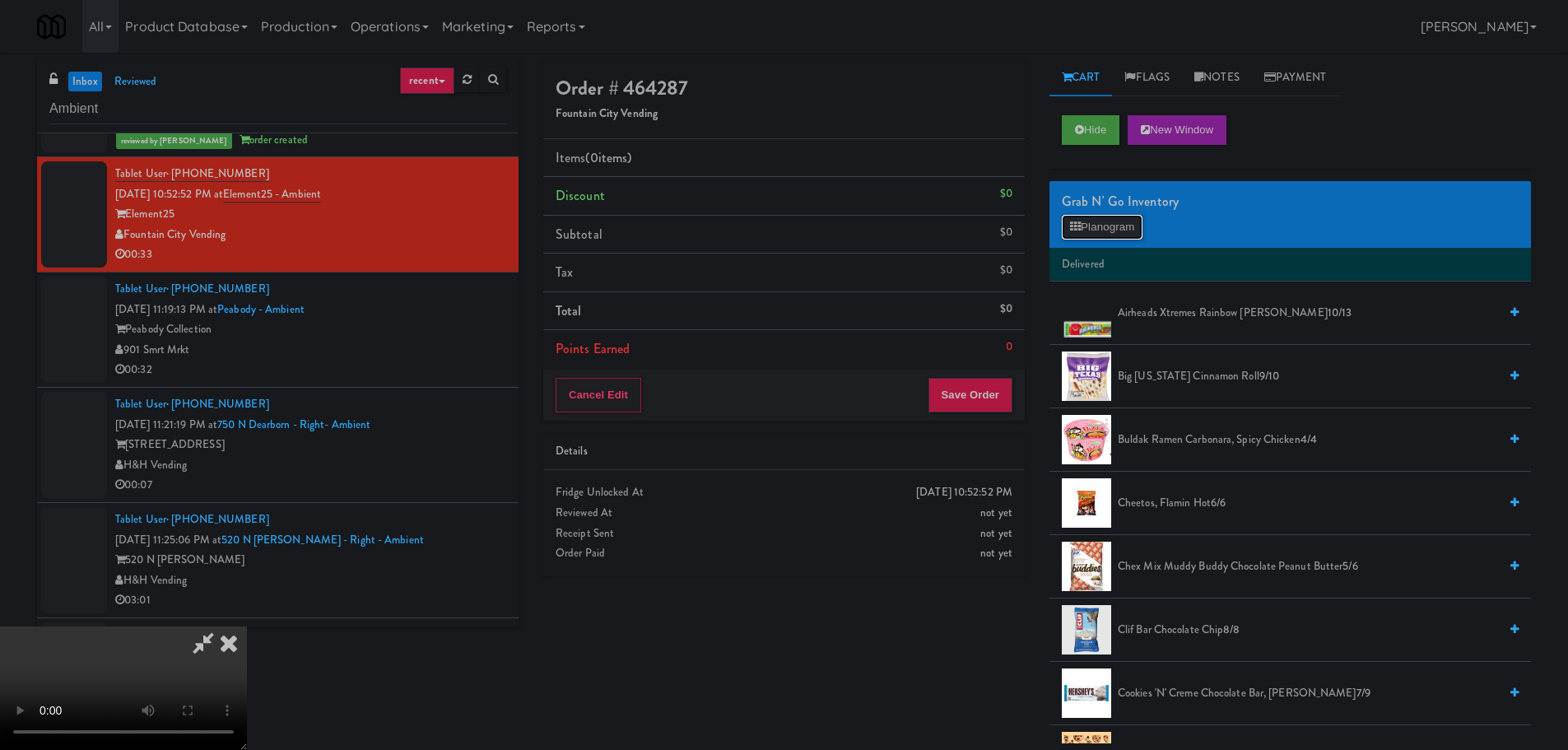
click at [1128, 225] on button "Planogram" at bounding box center [1101, 228] width 81 height 25
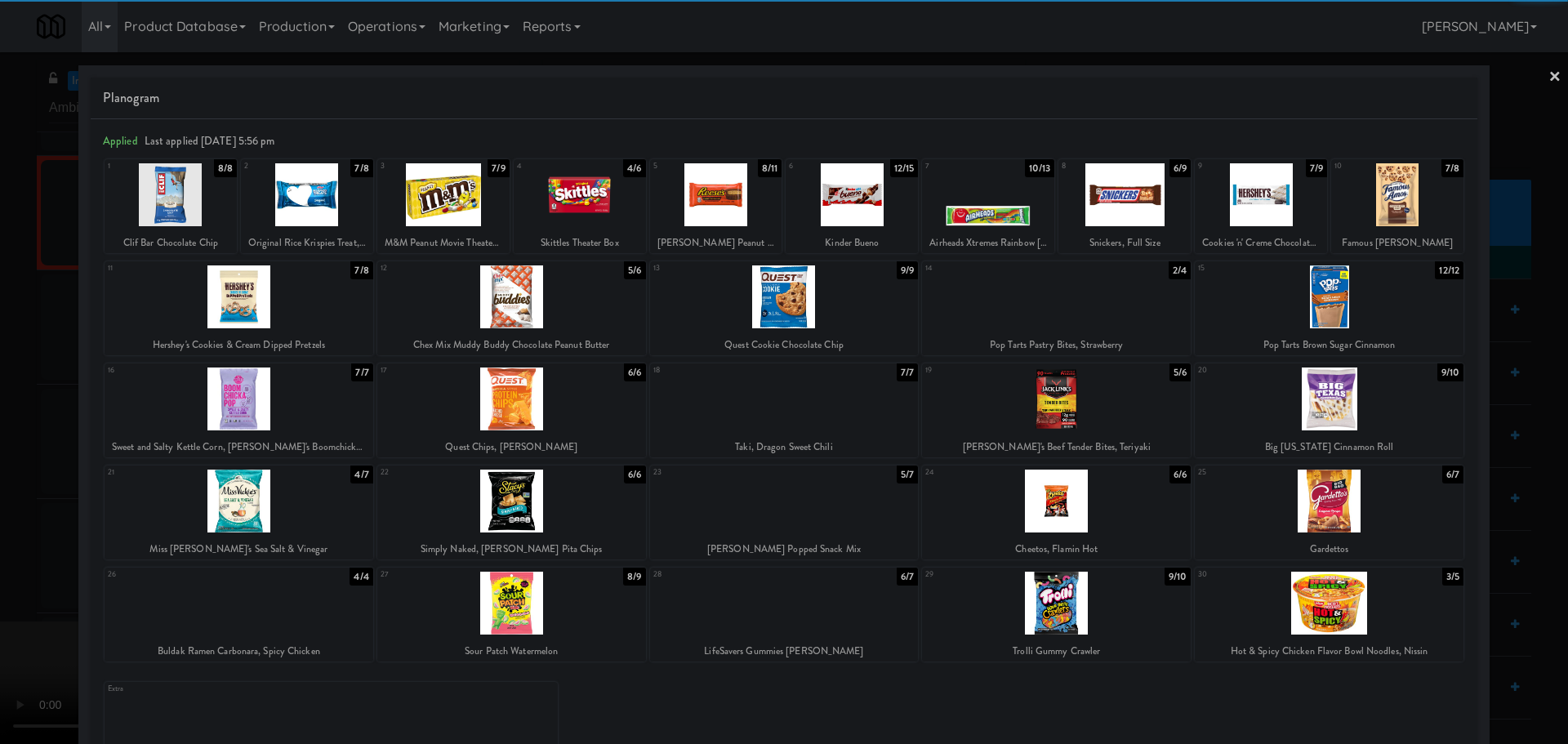
click at [1008, 308] on div at bounding box center [1056, 297] width 269 height 63
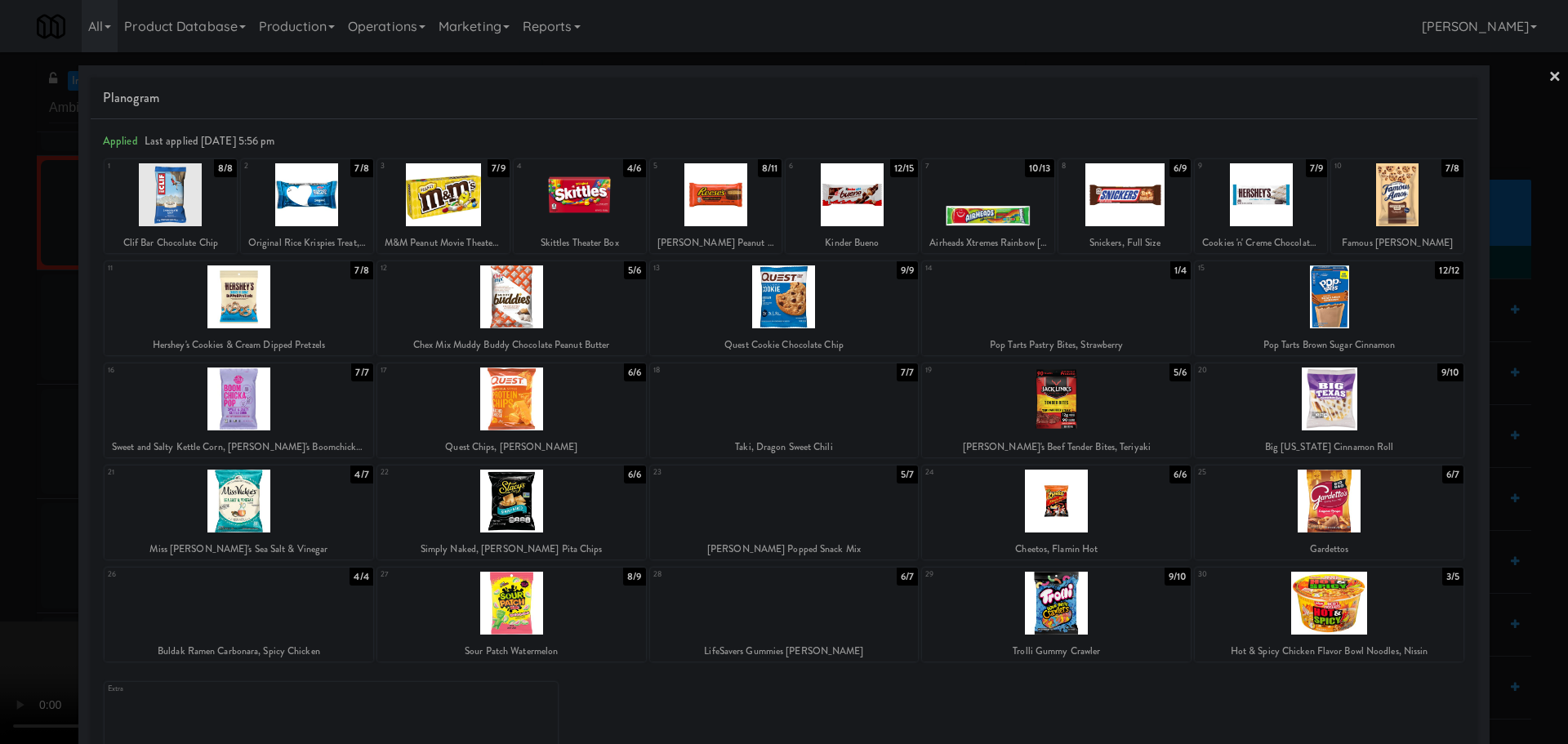
click at [0, 373] on div at bounding box center [784, 372] width 1568 height 744
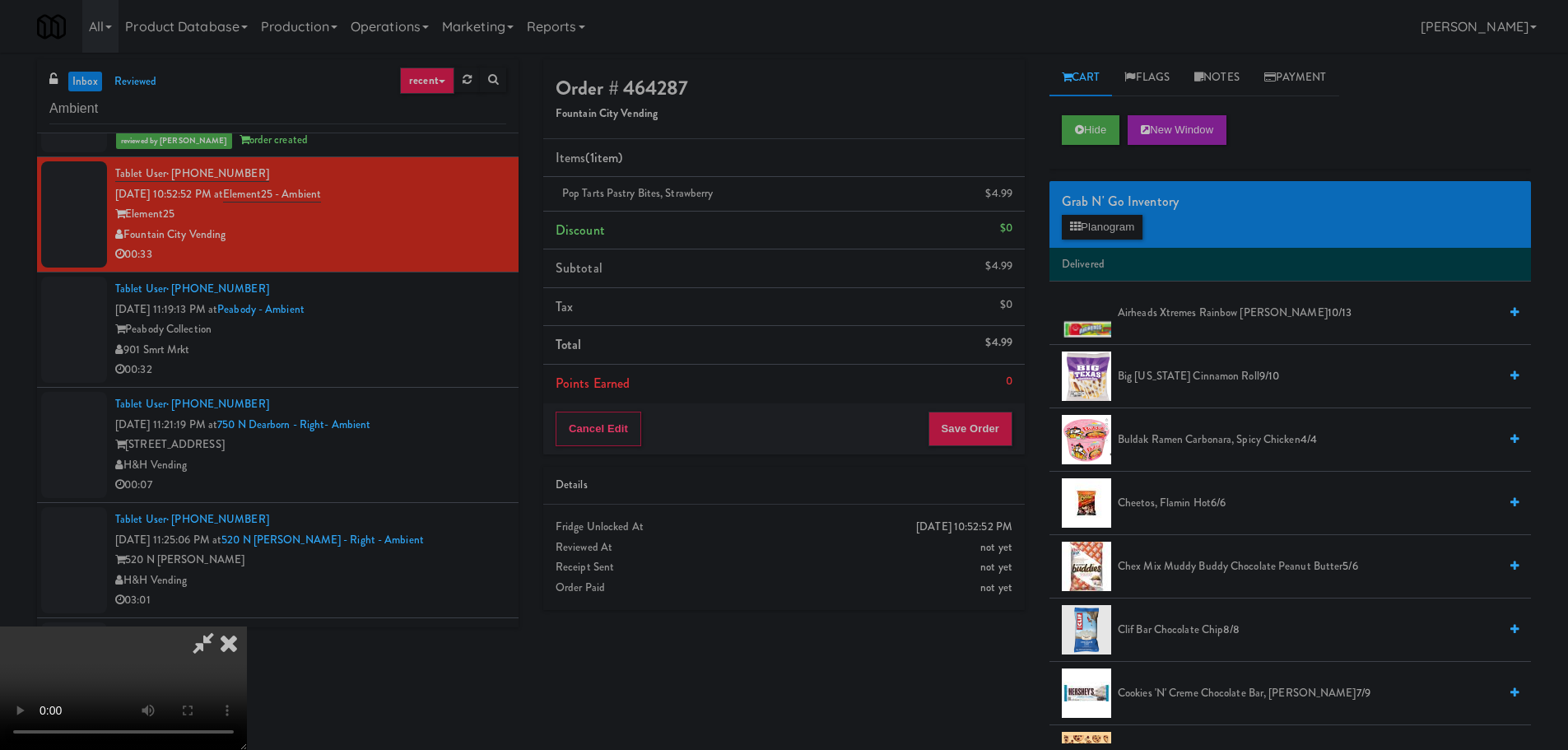
click at [247, 627] on video at bounding box center [123, 688] width 247 height 123
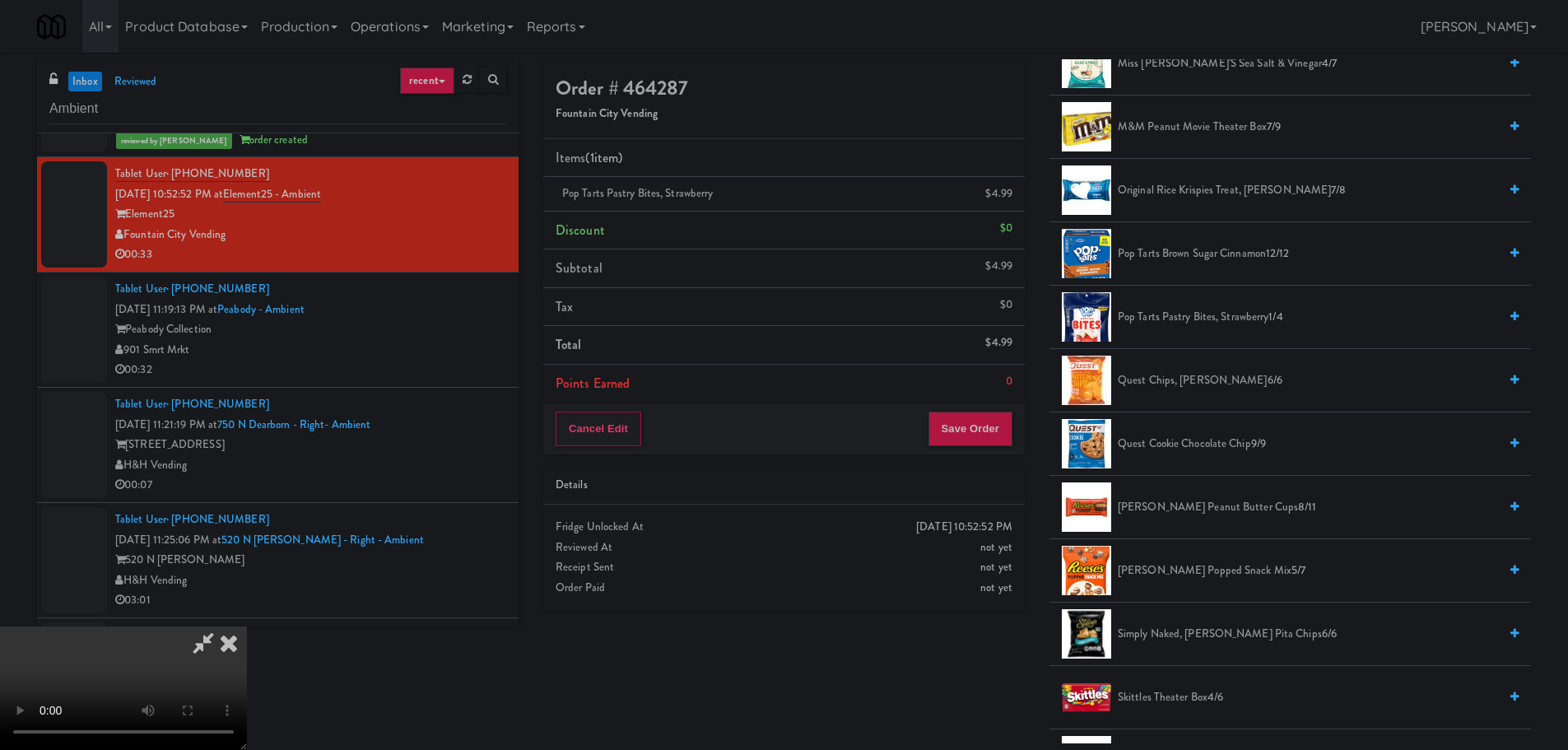
scroll to position [12, 0]
click at [247, 681] on video at bounding box center [123, 688] width 247 height 123
click at [247, 627] on video at bounding box center [123, 688] width 247 height 123
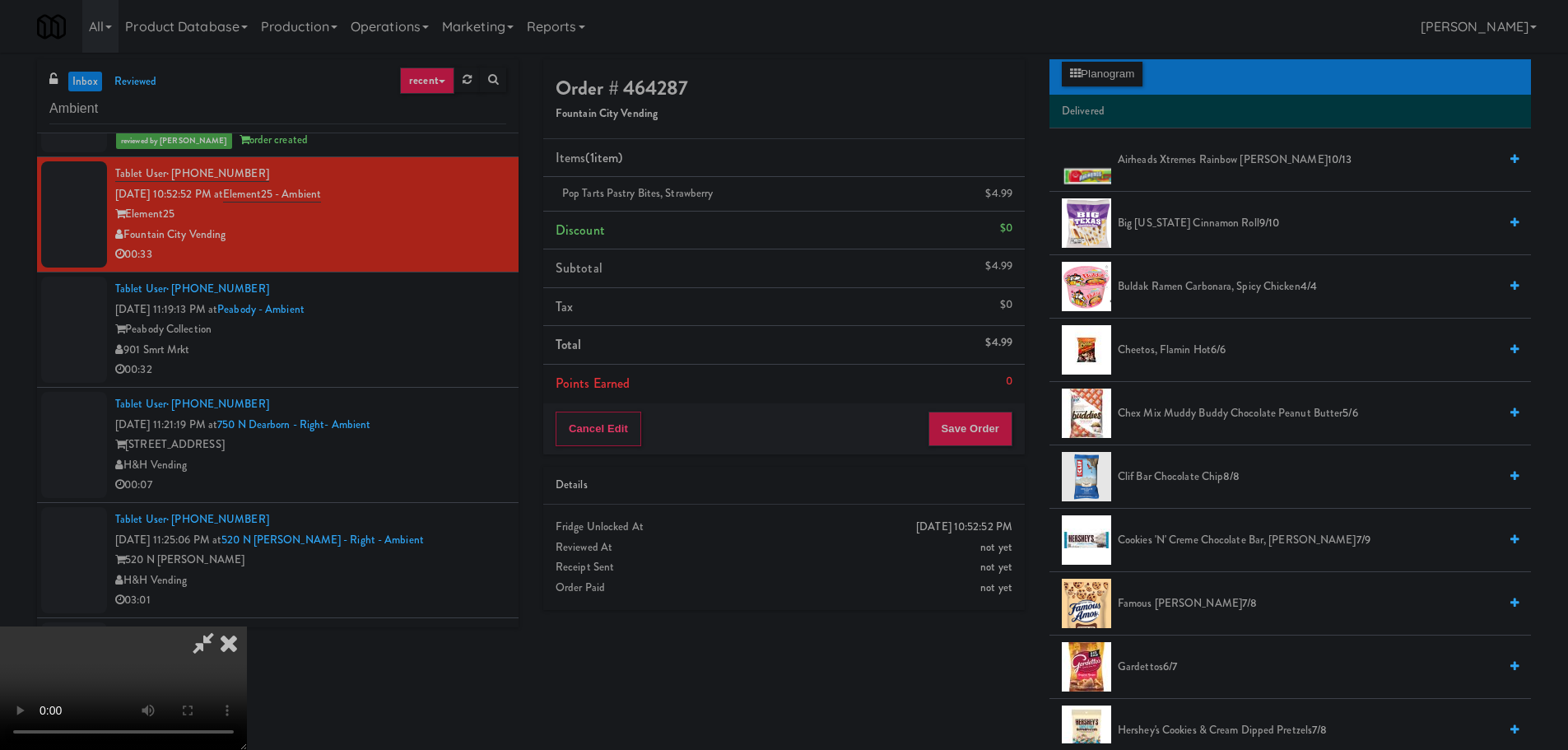
scroll to position [0, 0]
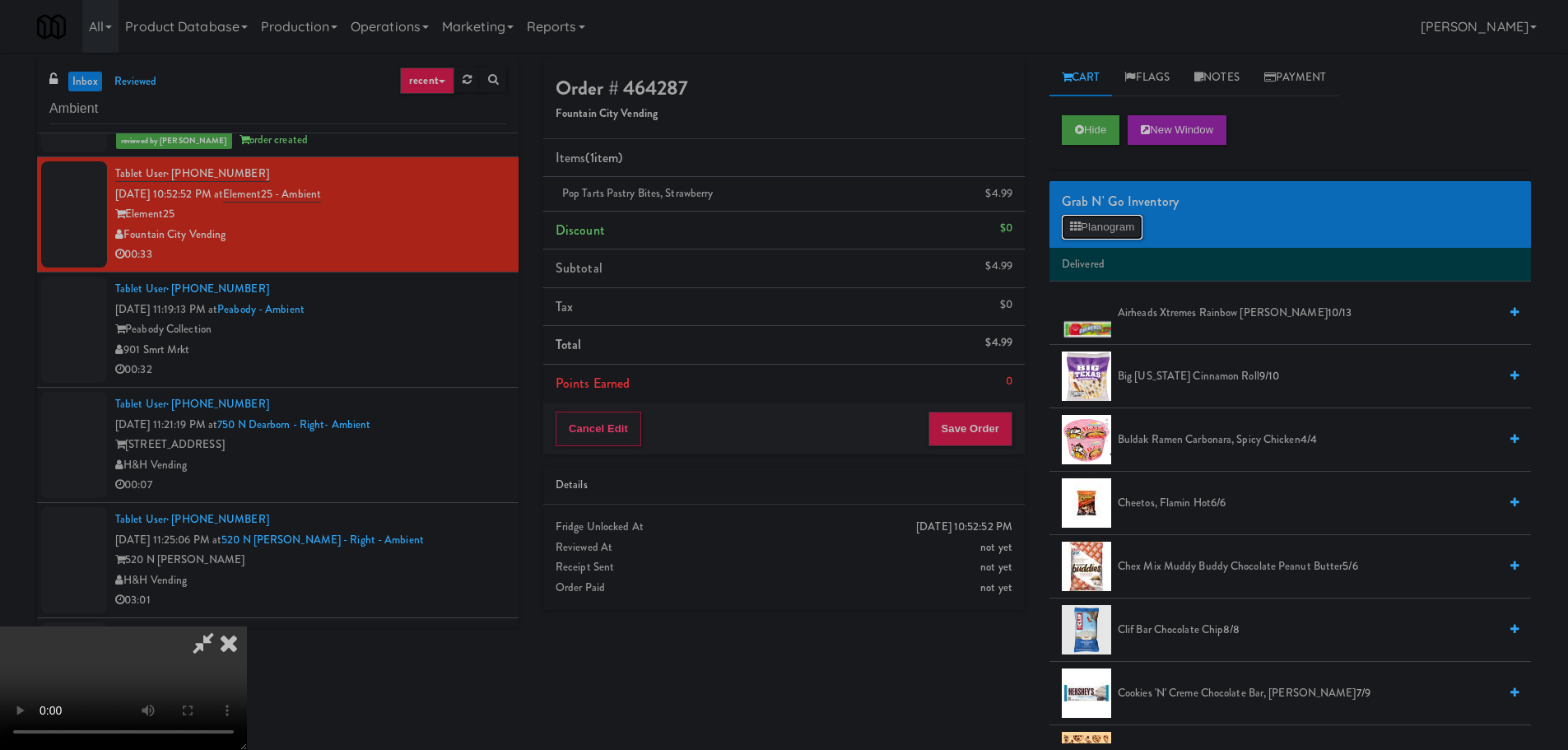
click at [1118, 235] on button "Planogram" at bounding box center [1101, 228] width 81 height 25
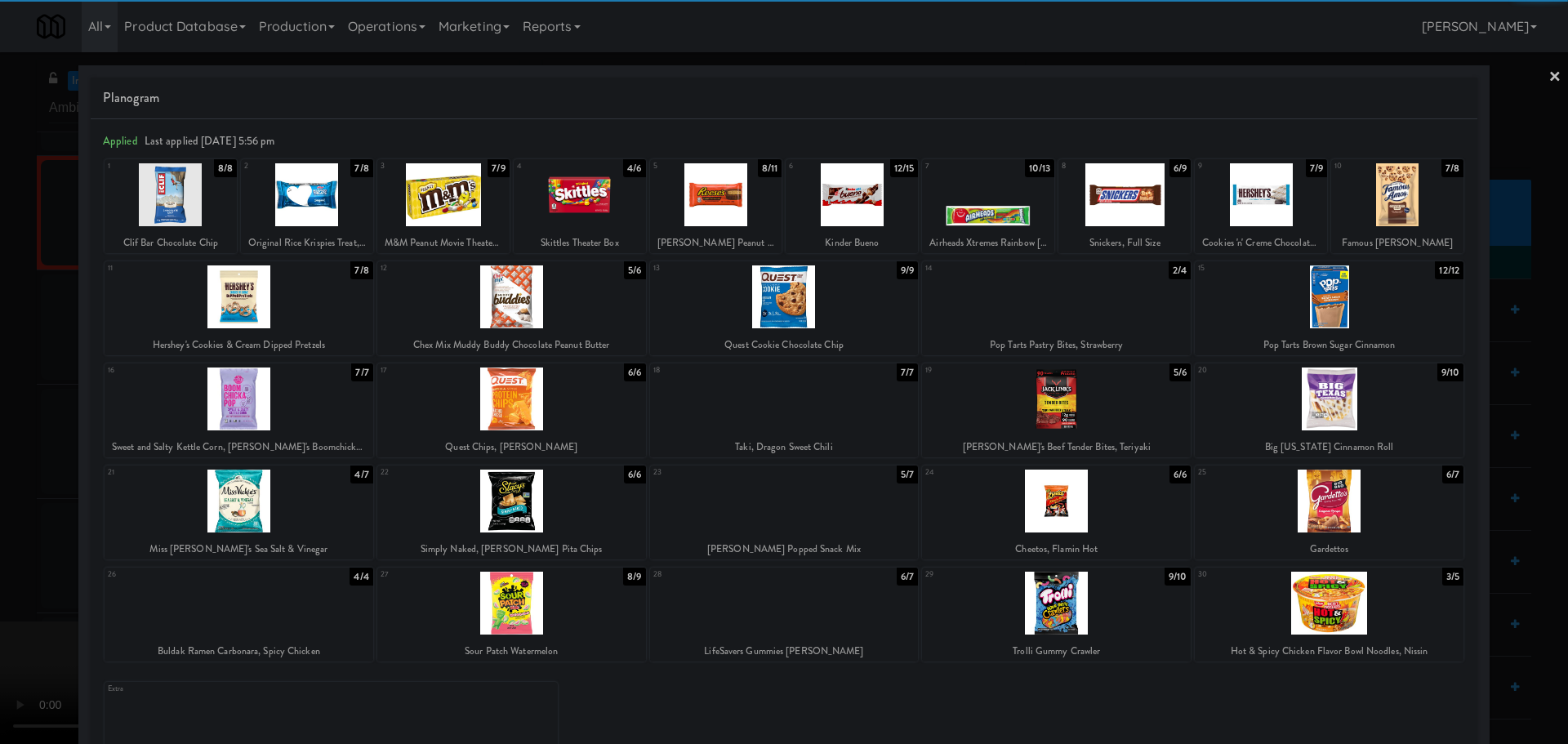
click at [1320, 618] on div at bounding box center [1328, 603] width 269 height 63
click at [0, 537] on div at bounding box center [784, 372] width 1568 height 744
click at [245, 622] on video at bounding box center [122, 683] width 245 height 122
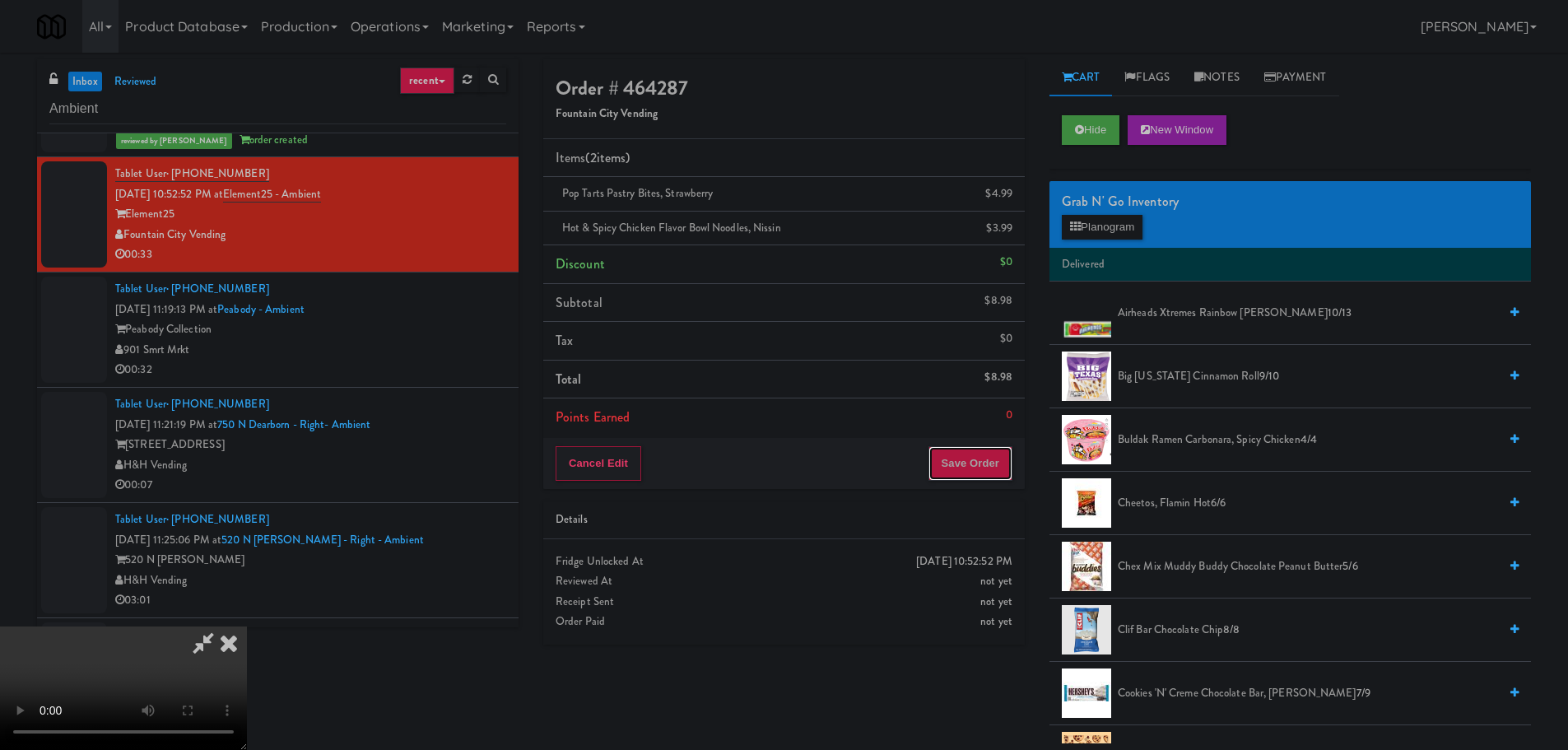
click at [976, 465] on button "Save Order" at bounding box center [970, 462] width 84 height 34
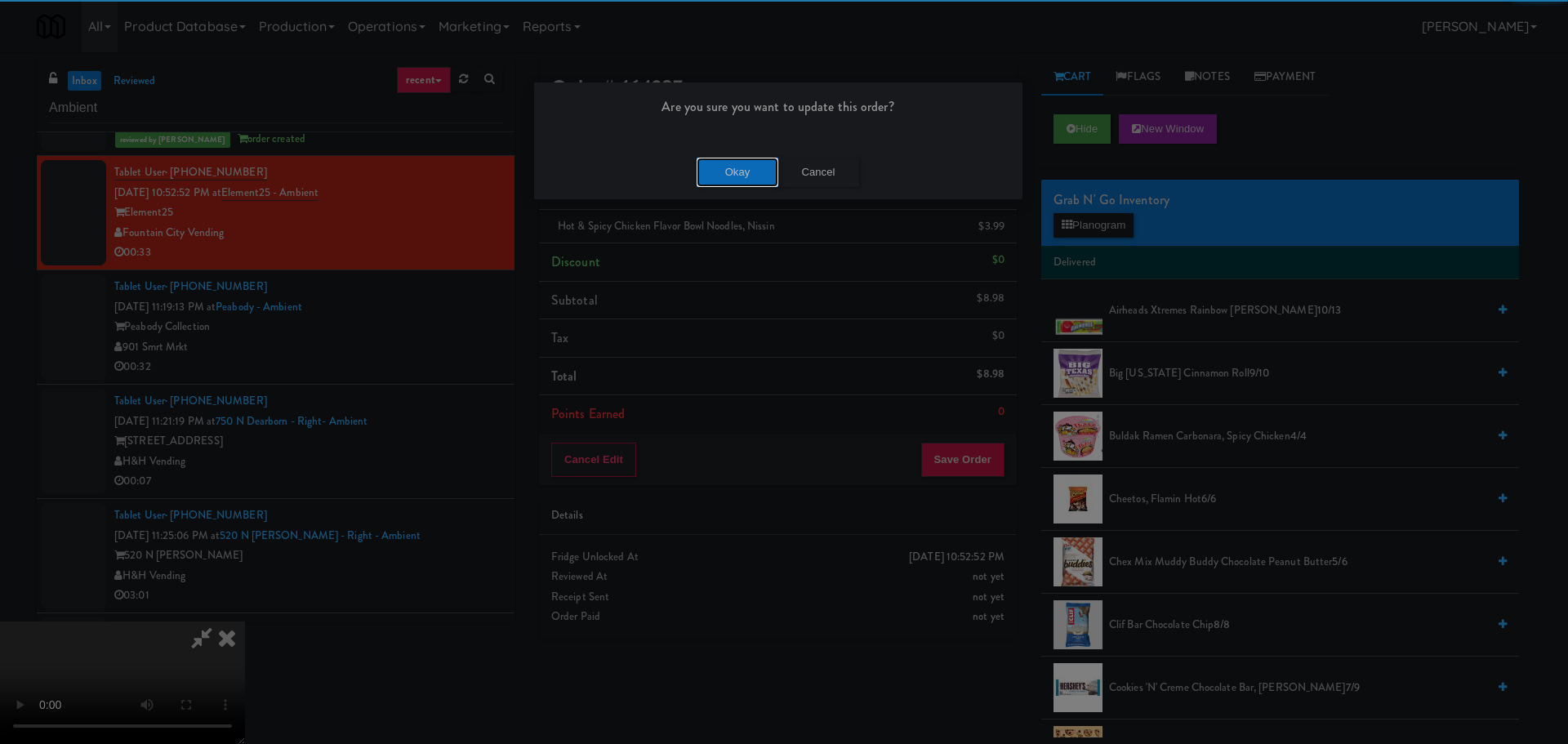
click at [717, 180] on button "Okay" at bounding box center [737, 173] width 82 height 30
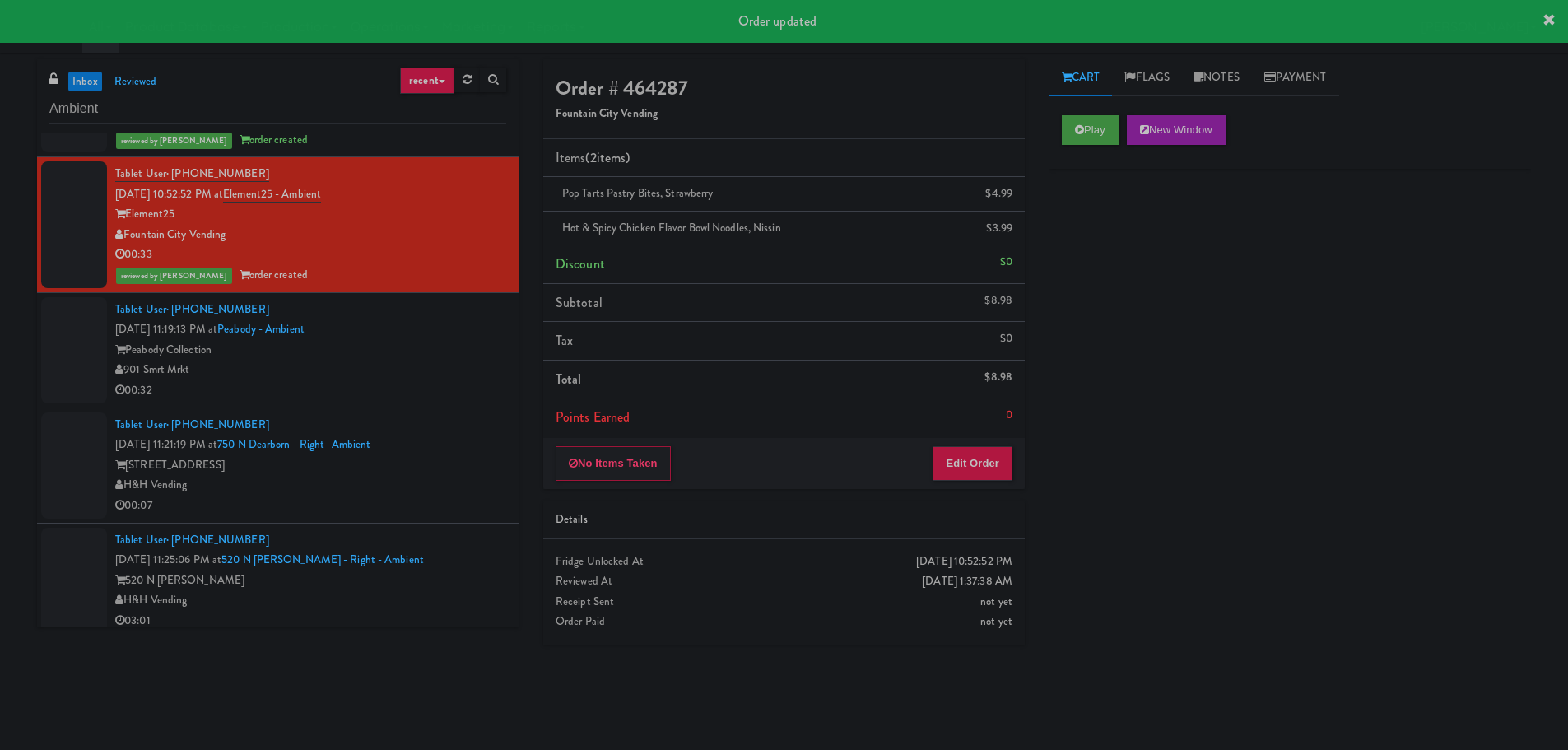
click at [463, 382] on div "00:32" at bounding box center [310, 390] width 391 height 21
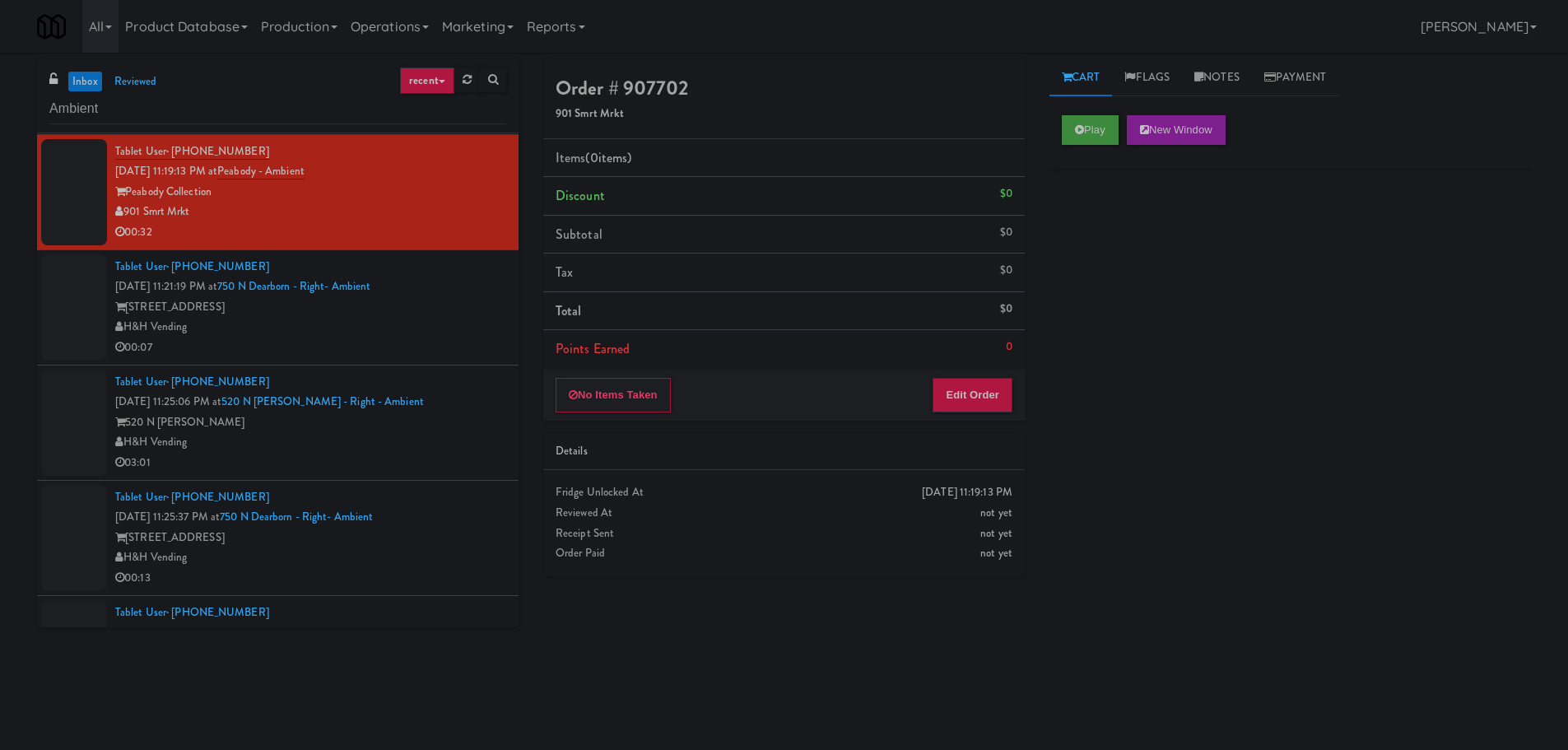
scroll to position [412, 0]
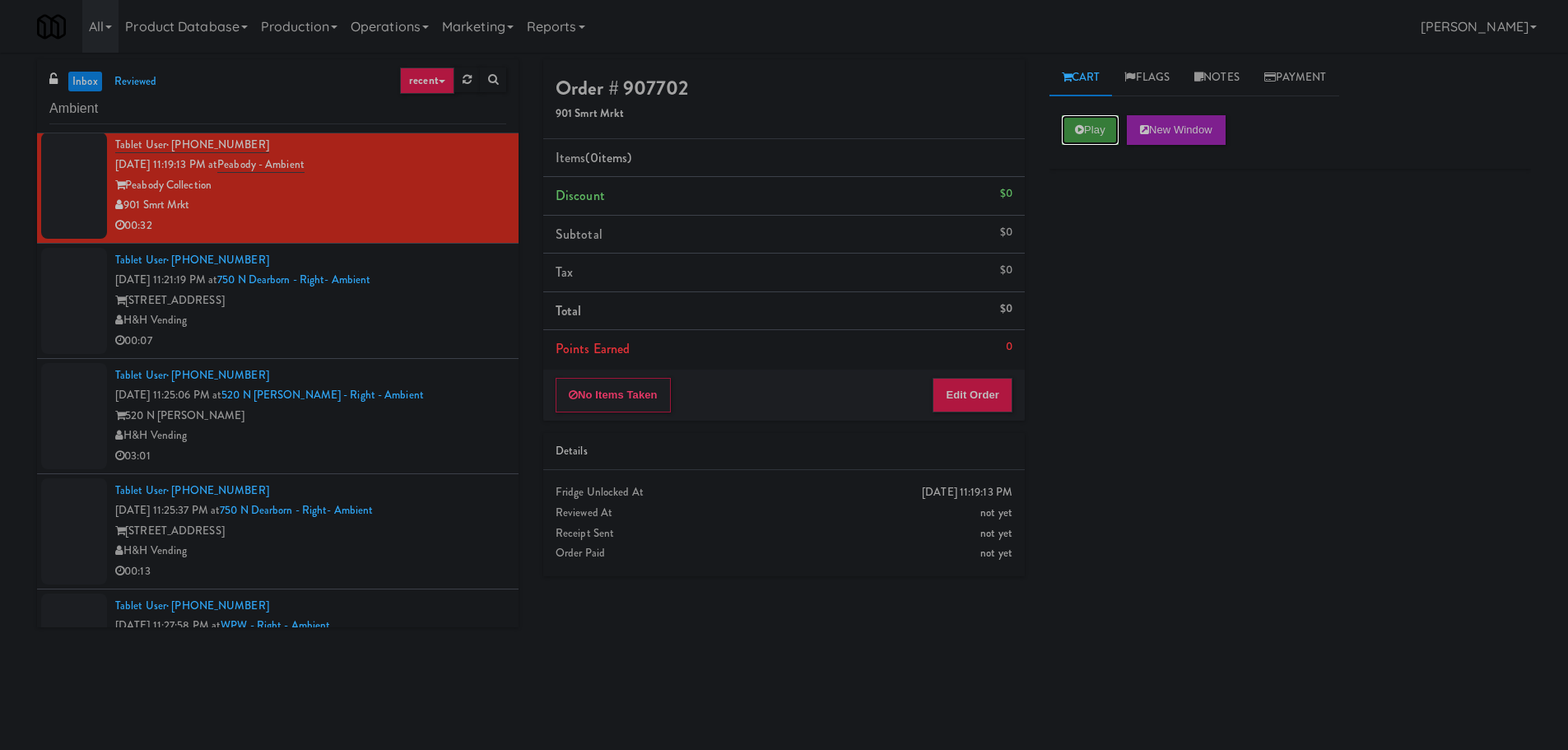
click at [1106, 130] on button "Play" at bounding box center [1090, 130] width 57 height 30
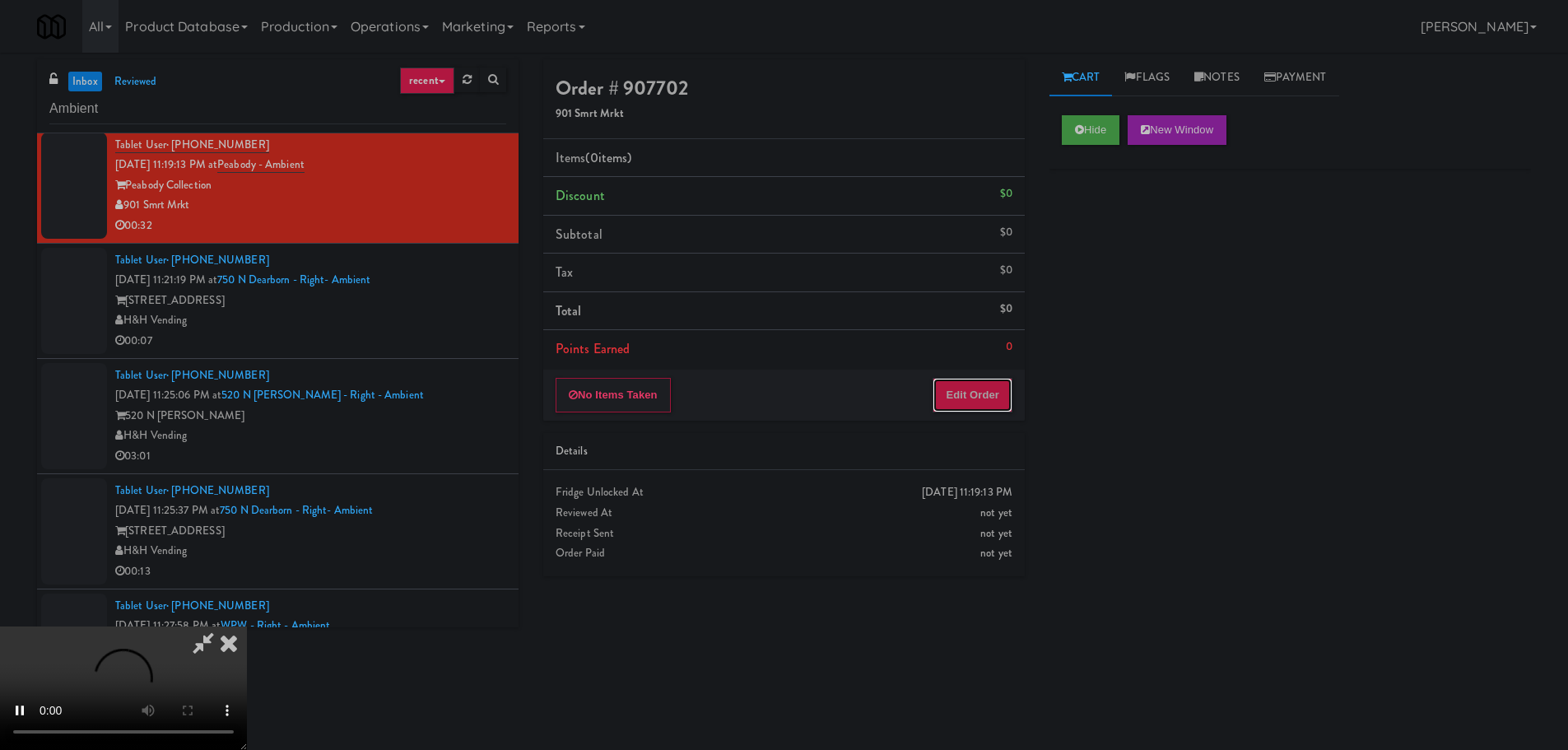
click at [979, 381] on button "Edit Order" at bounding box center [972, 394] width 80 height 34
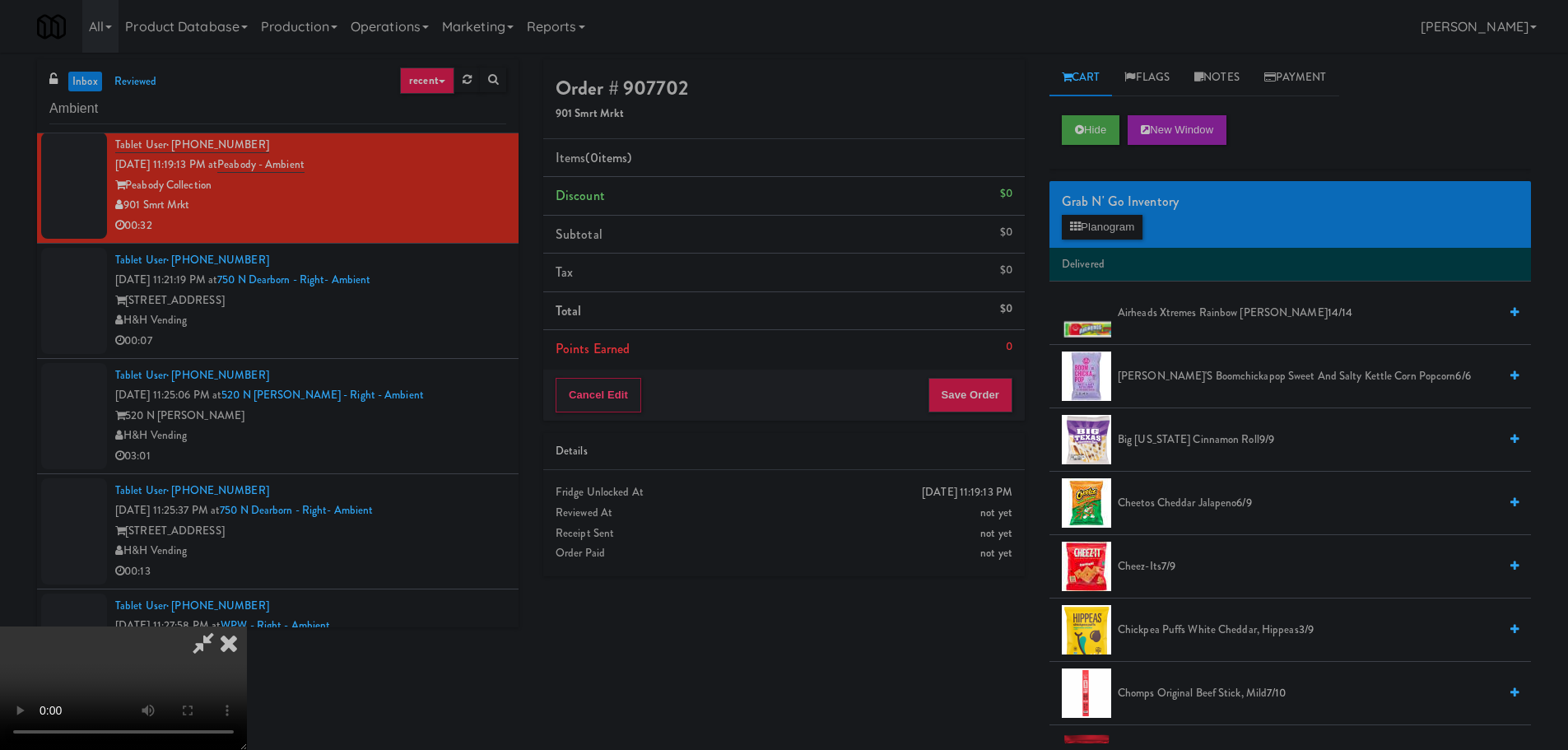
click at [247, 627] on video at bounding box center [123, 688] width 247 height 123
click at [1083, 132] on icon at bounding box center [1079, 129] width 9 height 11
click at [1084, 132] on button "Hide" at bounding box center [1090, 130] width 57 height 30
click at [247, 627] on video at bounding box center [123, 688] width 247 height 123
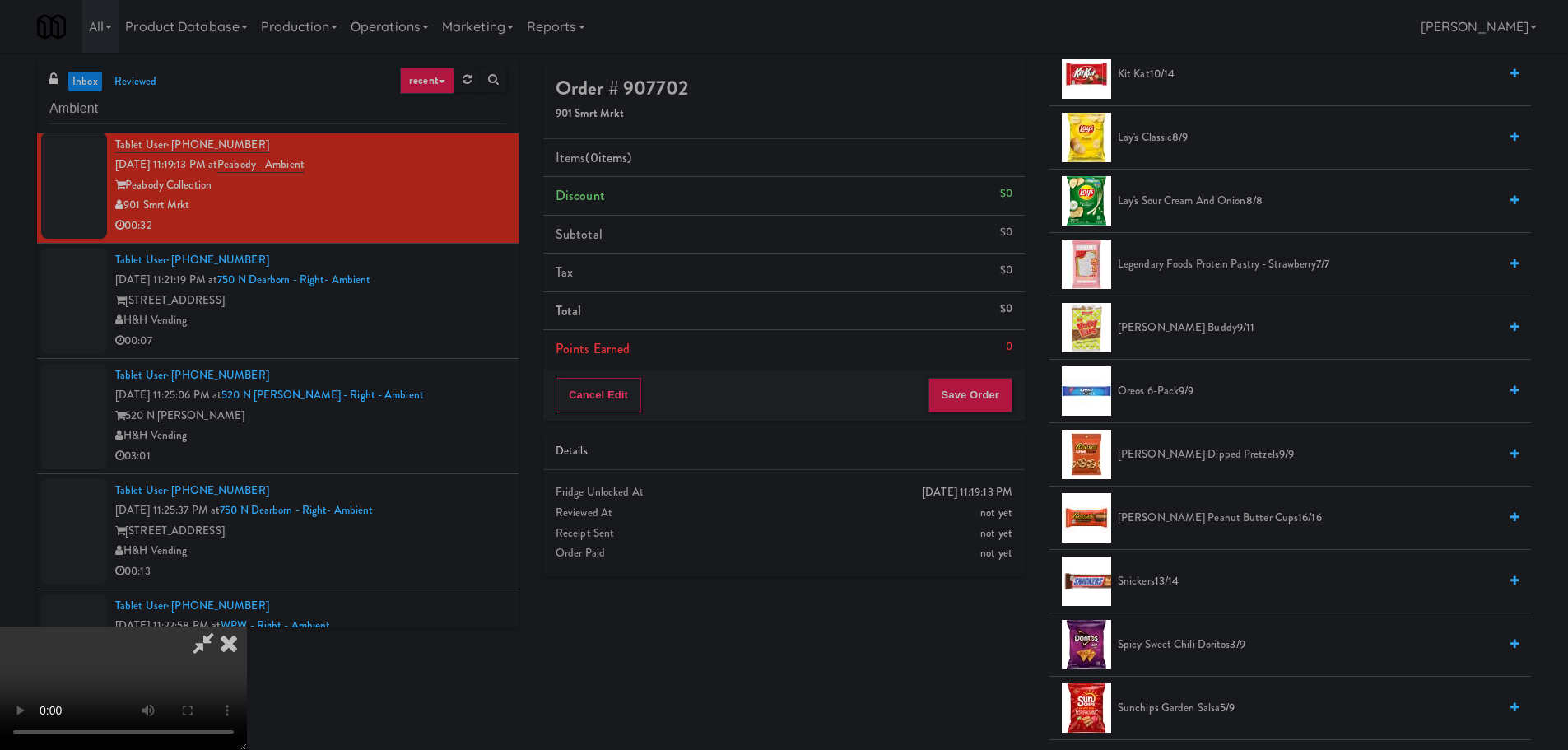
scroll to position [1317, 0]
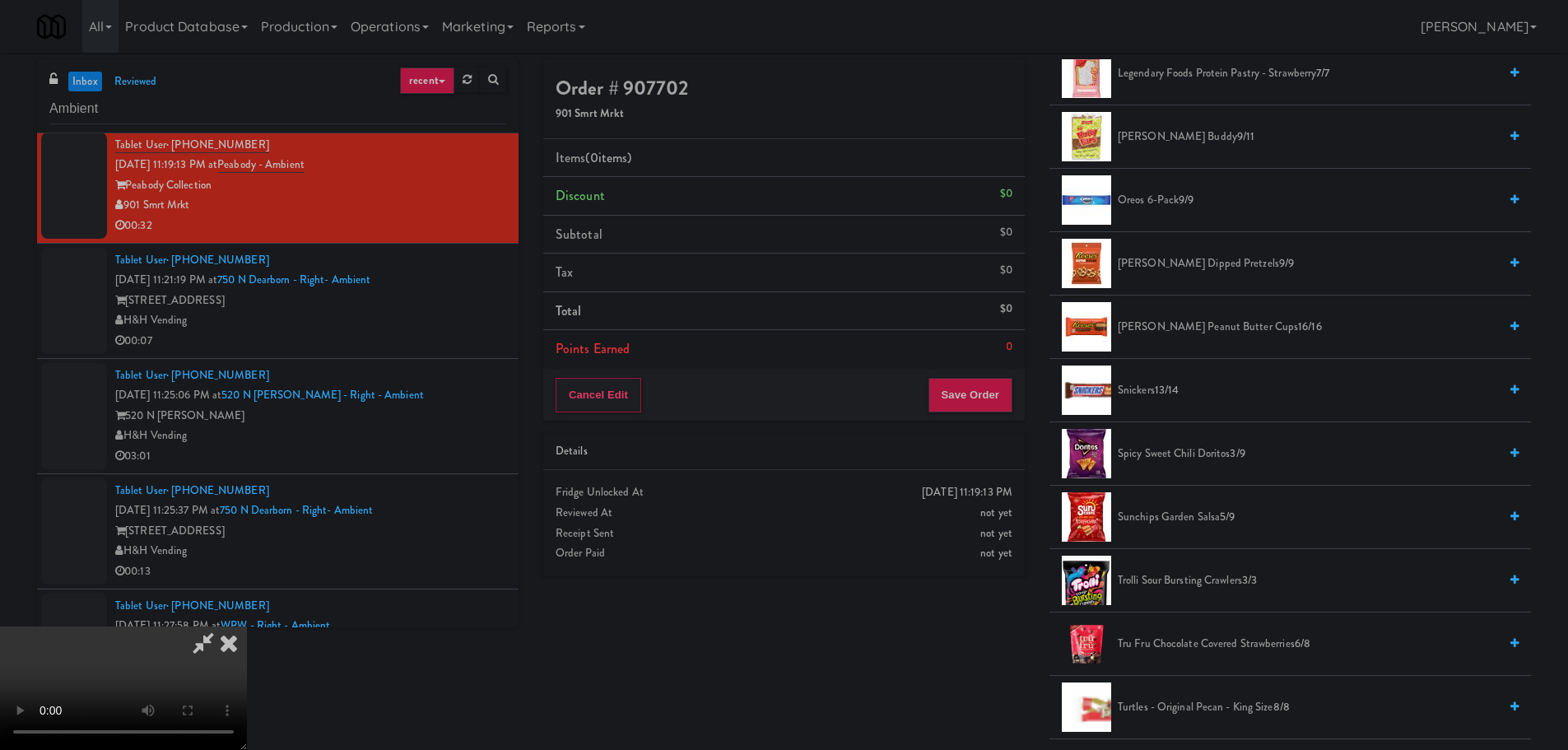
click at [1196, 277] on li "Reese's Dipped Pretzels 9/9" at bounding box center [1290, 264] width 482 height 63
click at [1196, 268] on span "Reese's Dipped Pretzels 9/9" at bounding box center [1307, 263] width 380 height 21
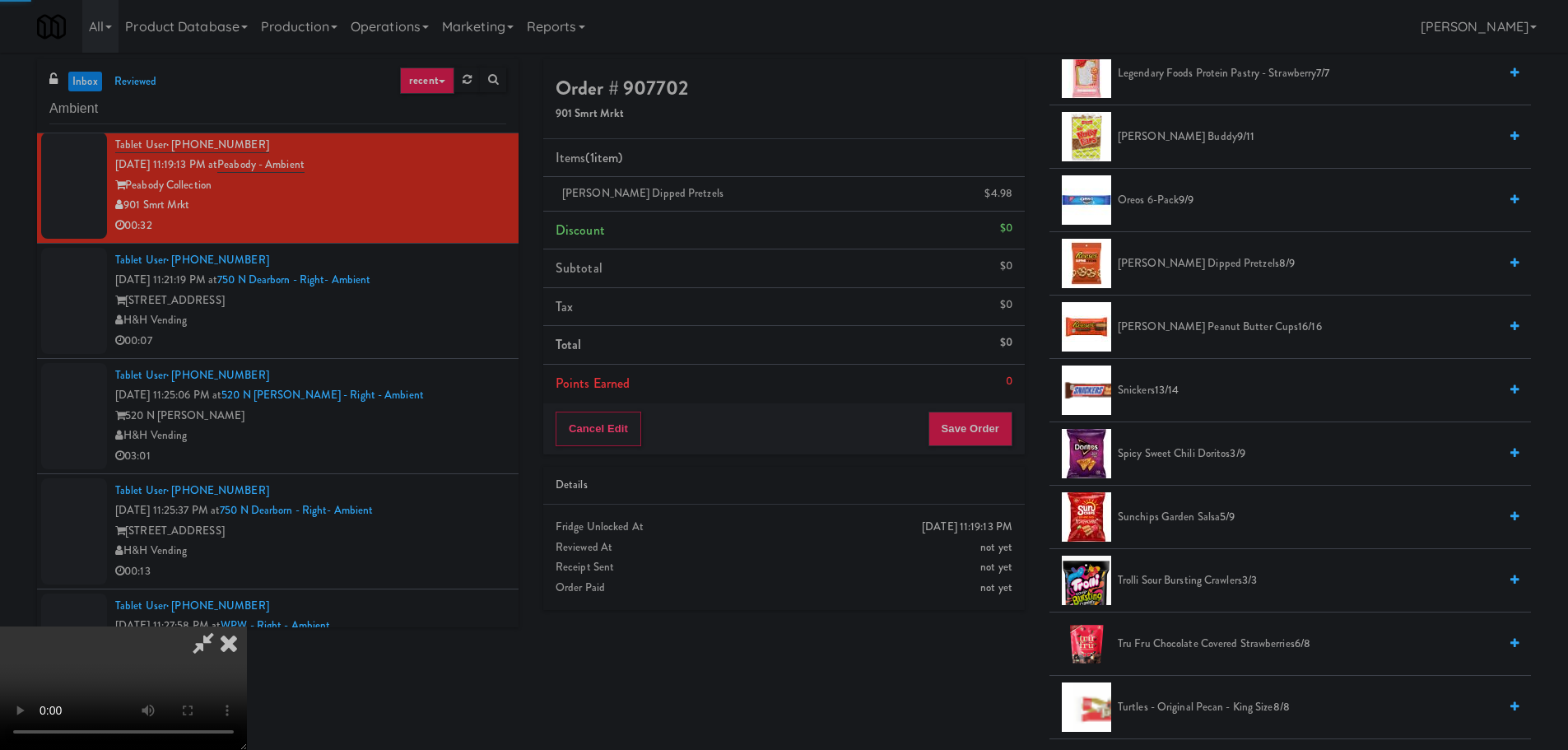
click at [247, 627] on video at bounding box center [123, 688] width 247 height 123
drag, startPoint x: 718, startPoint y: 419, endPoint x: 744, endPoint y: 426, distance: 26.9
click at [247, 627] on video at bounding box center [123, 688] width 247 height 123
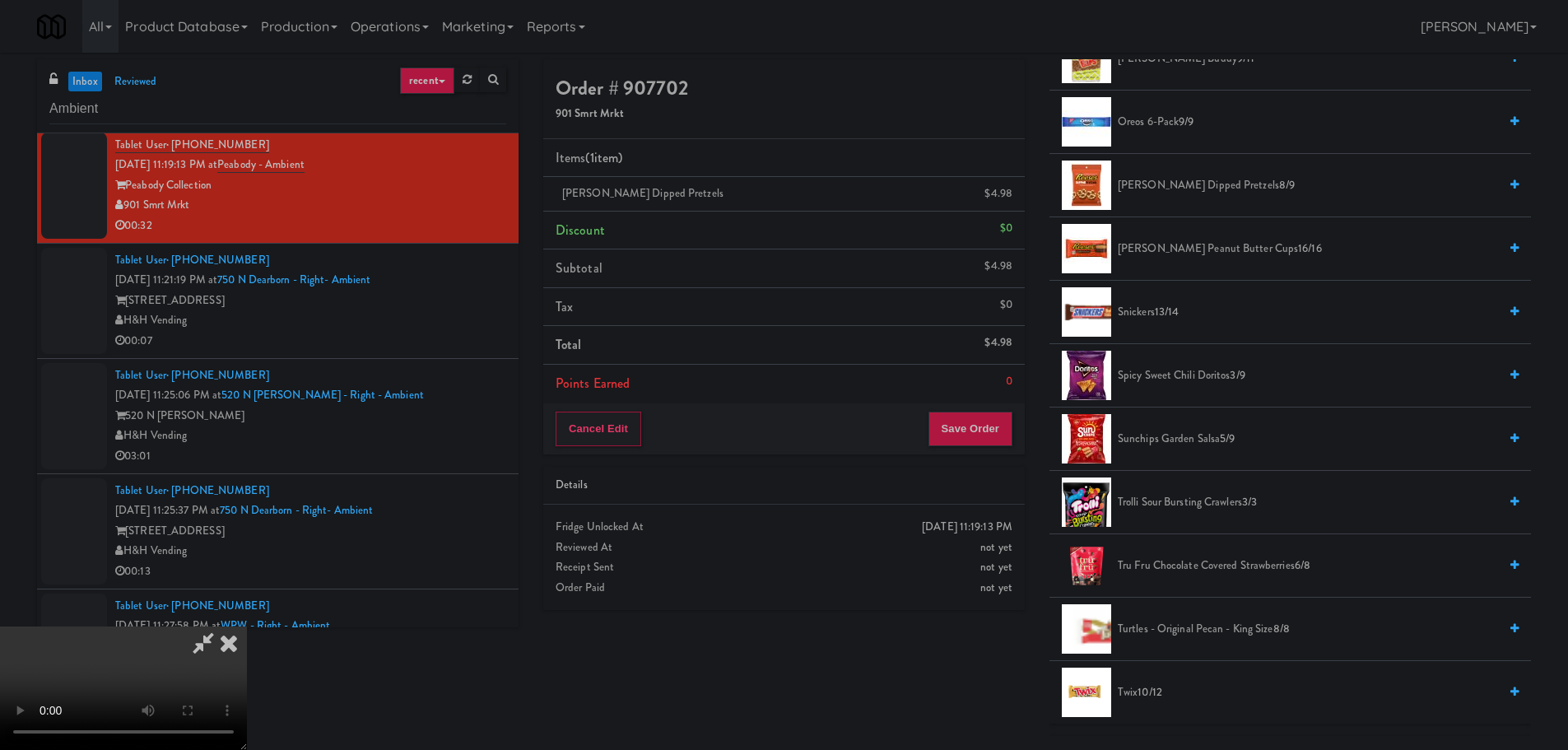
scroll to position [1568, 0]
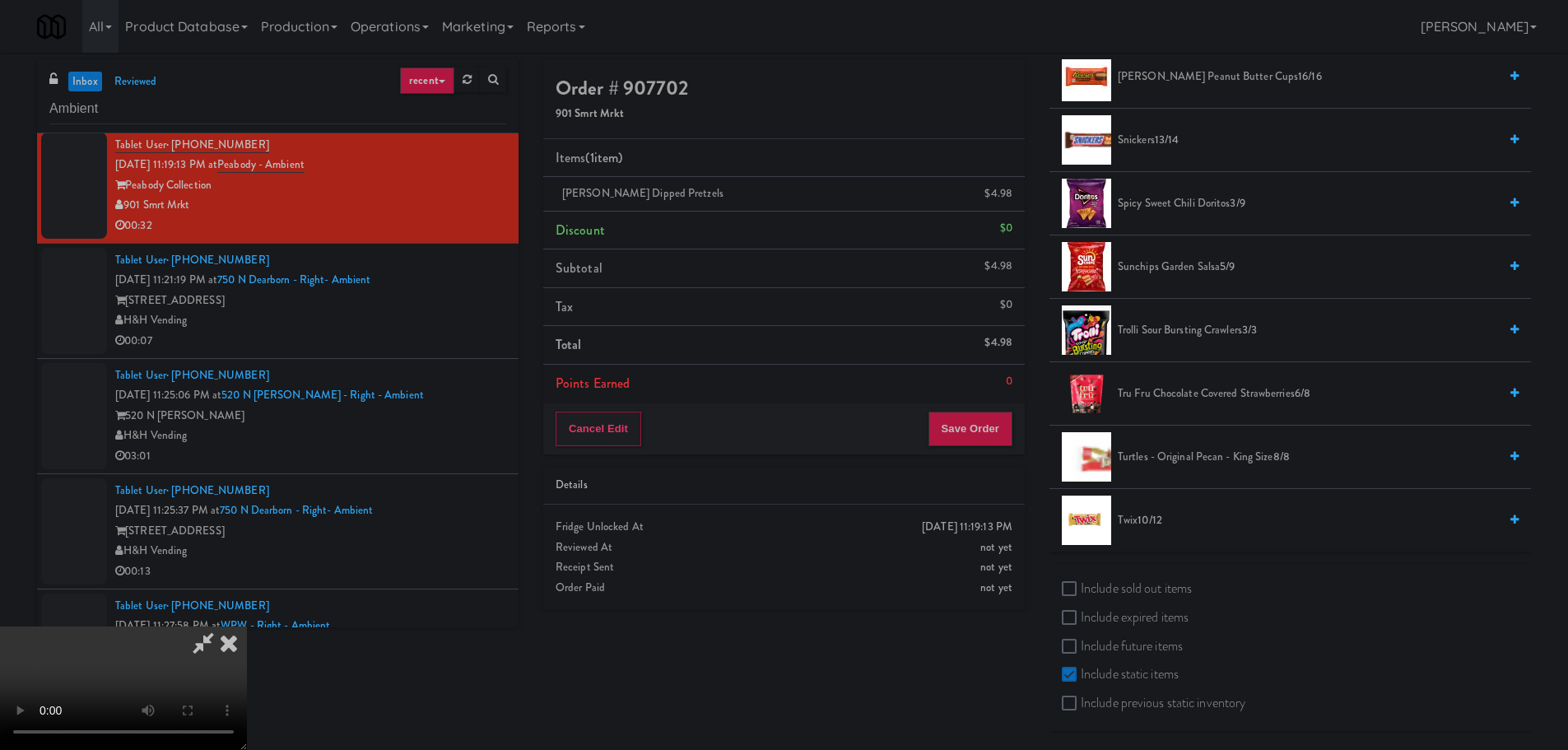
click at [1163, 331] on span "Trolli Sour Bursting Crawlers 3/3" at bounding box center [1307, 330] width 380 height 21
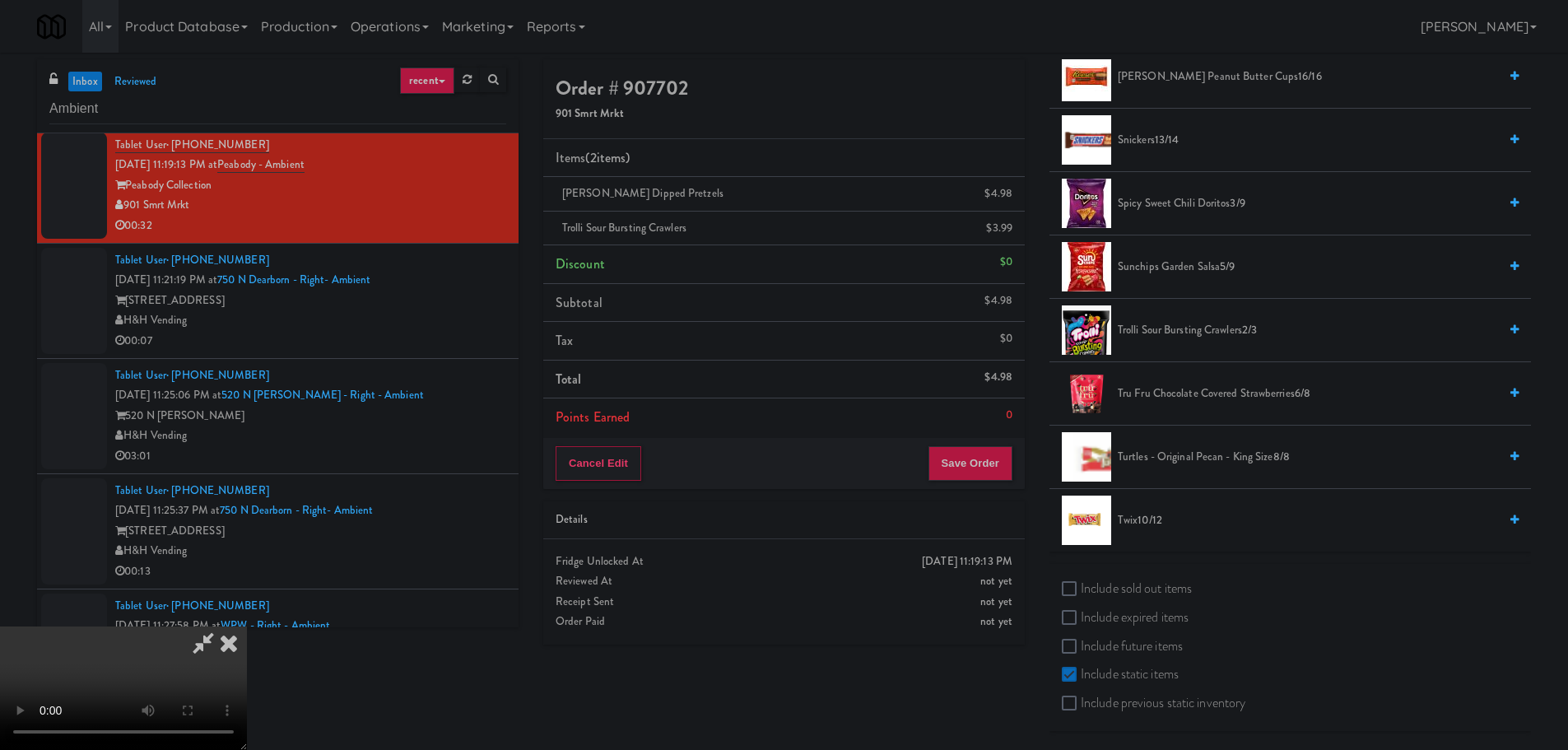
click at [247, 627] on video at bounding box center [123, 688] width 247 height 123
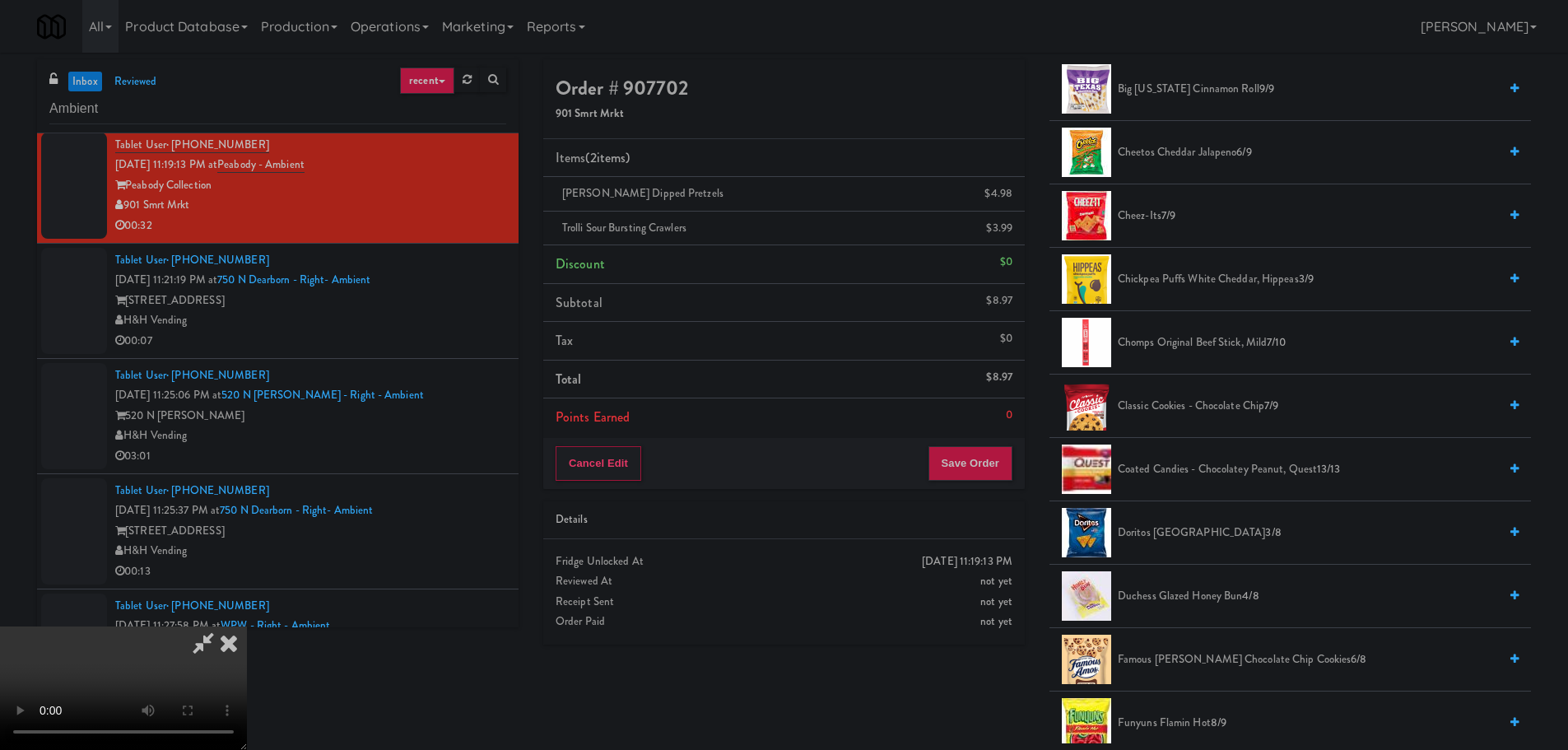
scroll to position [332, 0]
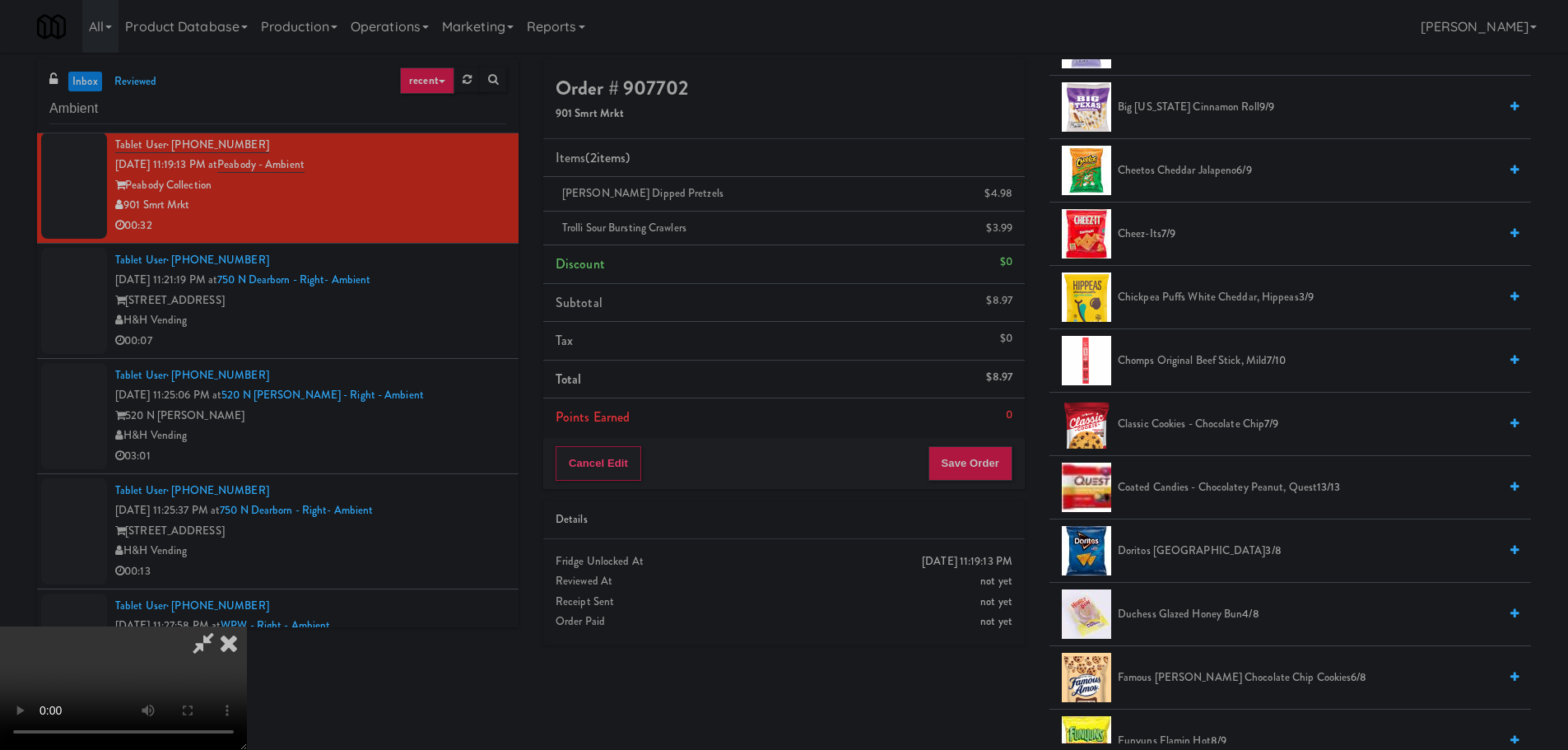
click at [1158, 626] on li "Duchess Glazed Honey Bun 4/8" at bounding box center [1290, 614] width 482 height 63
click at [1158, 609] on span "Duchess Glazed Honey Bun 4/8" at bounding box center [1307, 614] width 380 height 21
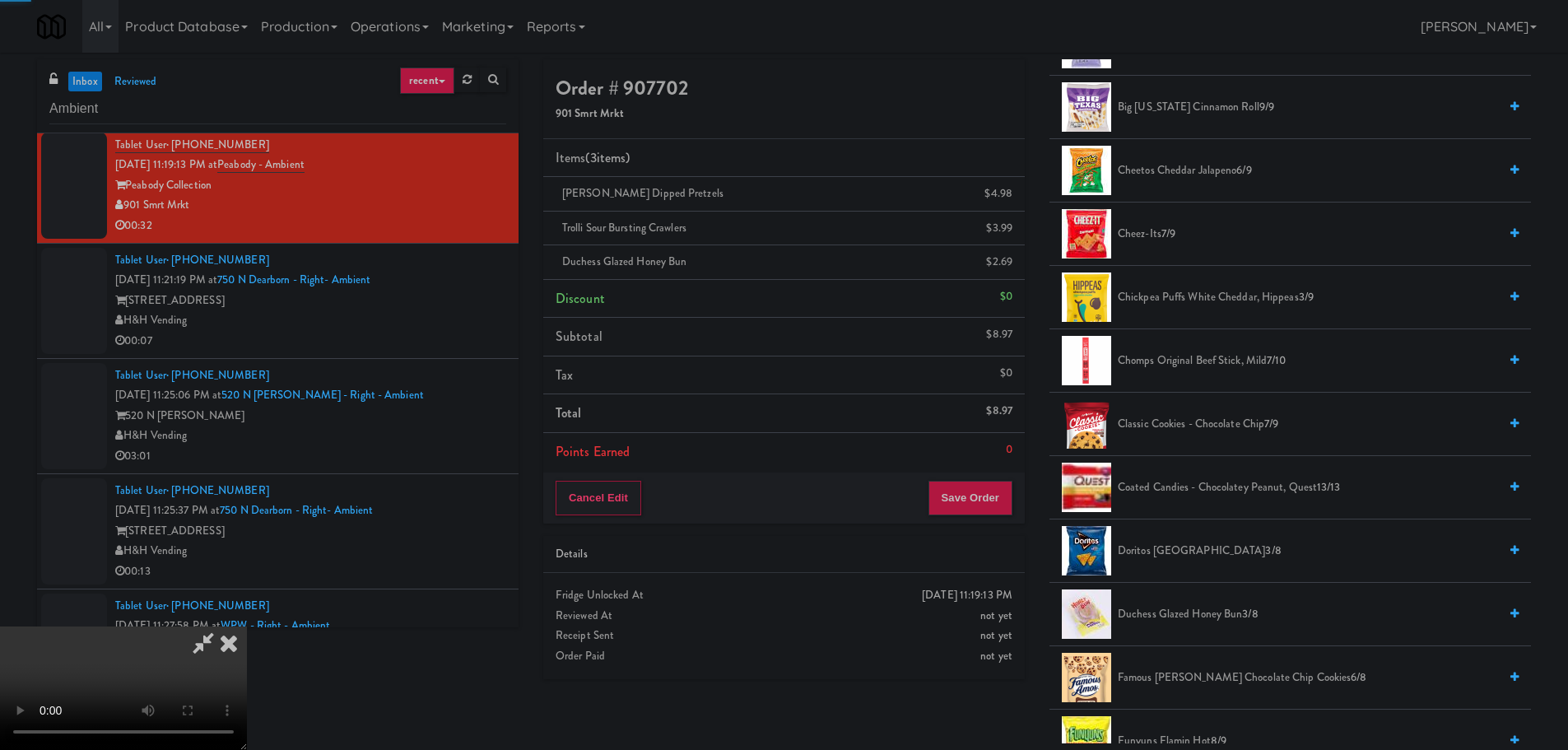
drag, startPoint x: 652, startPoint y: 472, endPoint x: 662, endPoint y: 472, distance: 10.0
click at [247, 627] on video at bounding box center [123, 688] width 247 height 123
click at [978, 497] on button "Save Order" at bounding box center [970, 498] width 84 height 34
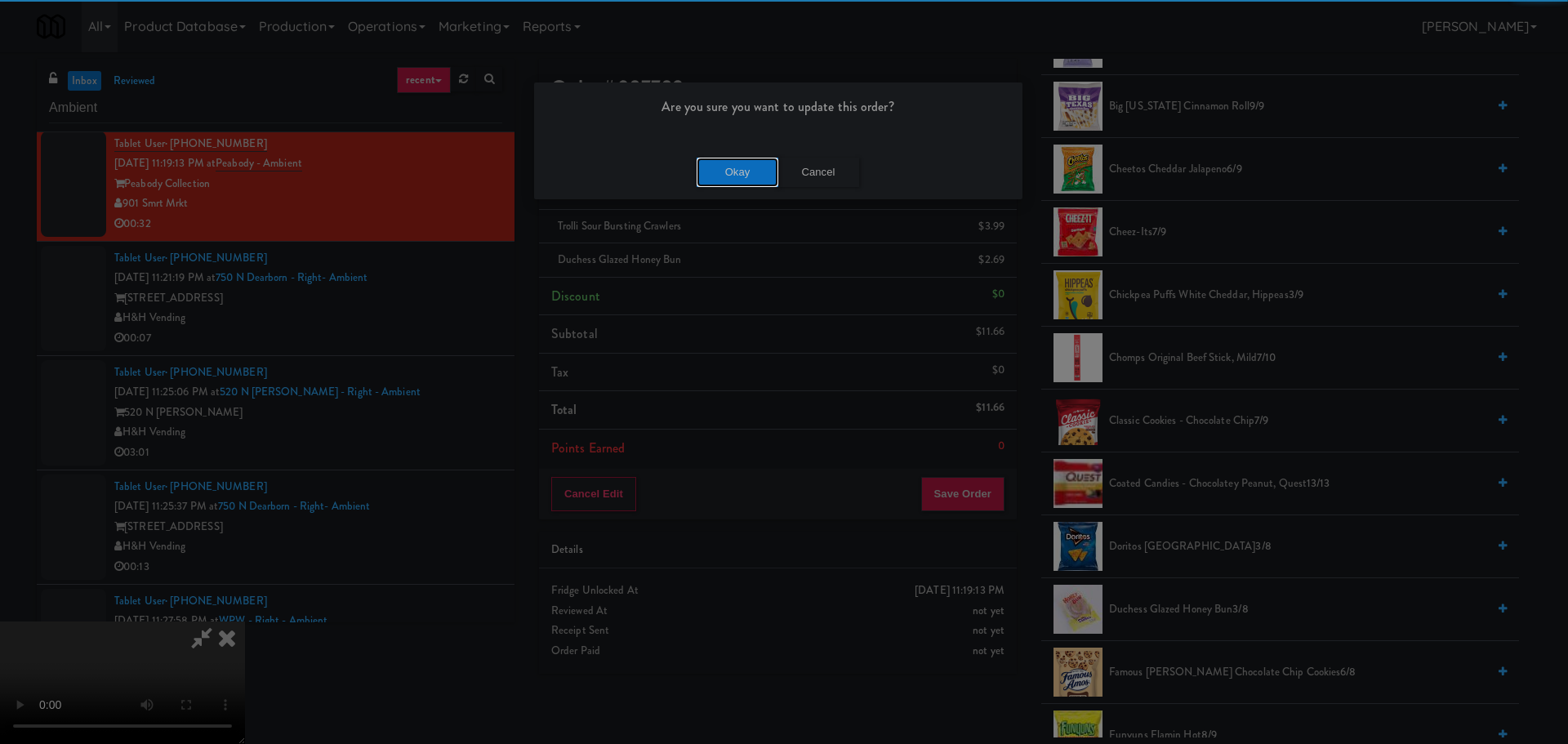
click at [753, 184] on button "Okay" at bounding box center [737, 173] width 82 height 30
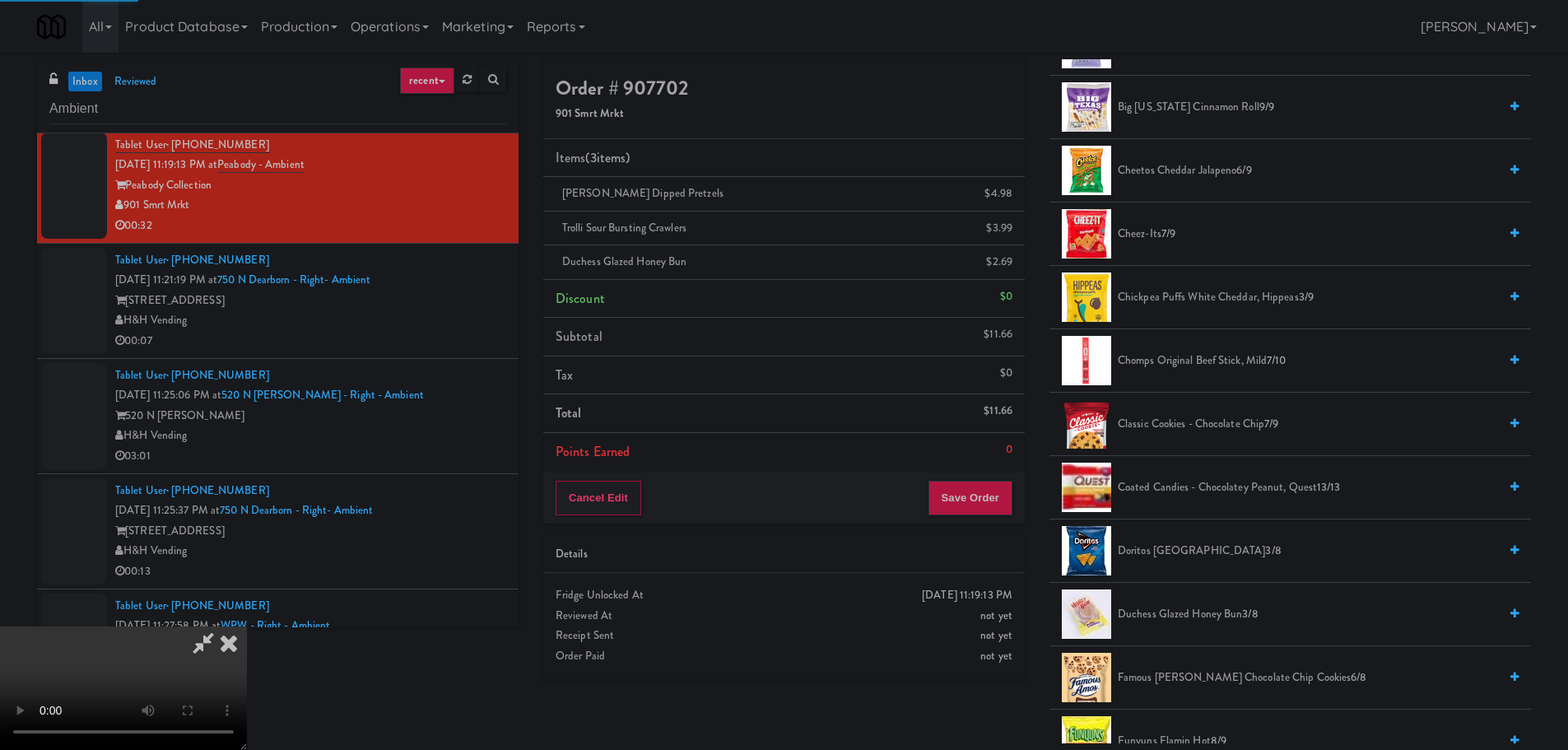
scroll to position [0, 0]
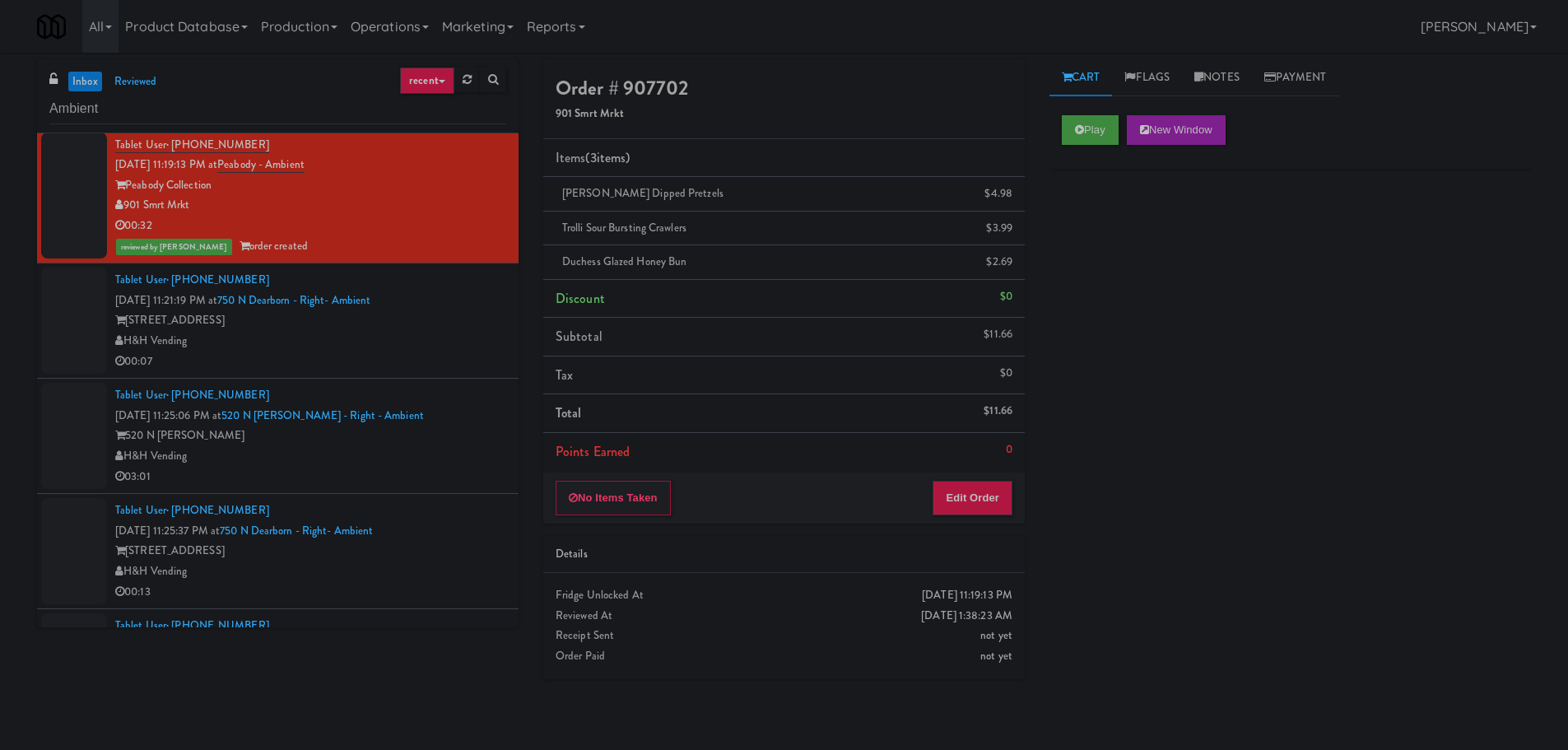
click at [486, 343] on div "H&H Vending" at bounding box center [310, 341] width 391 height 21
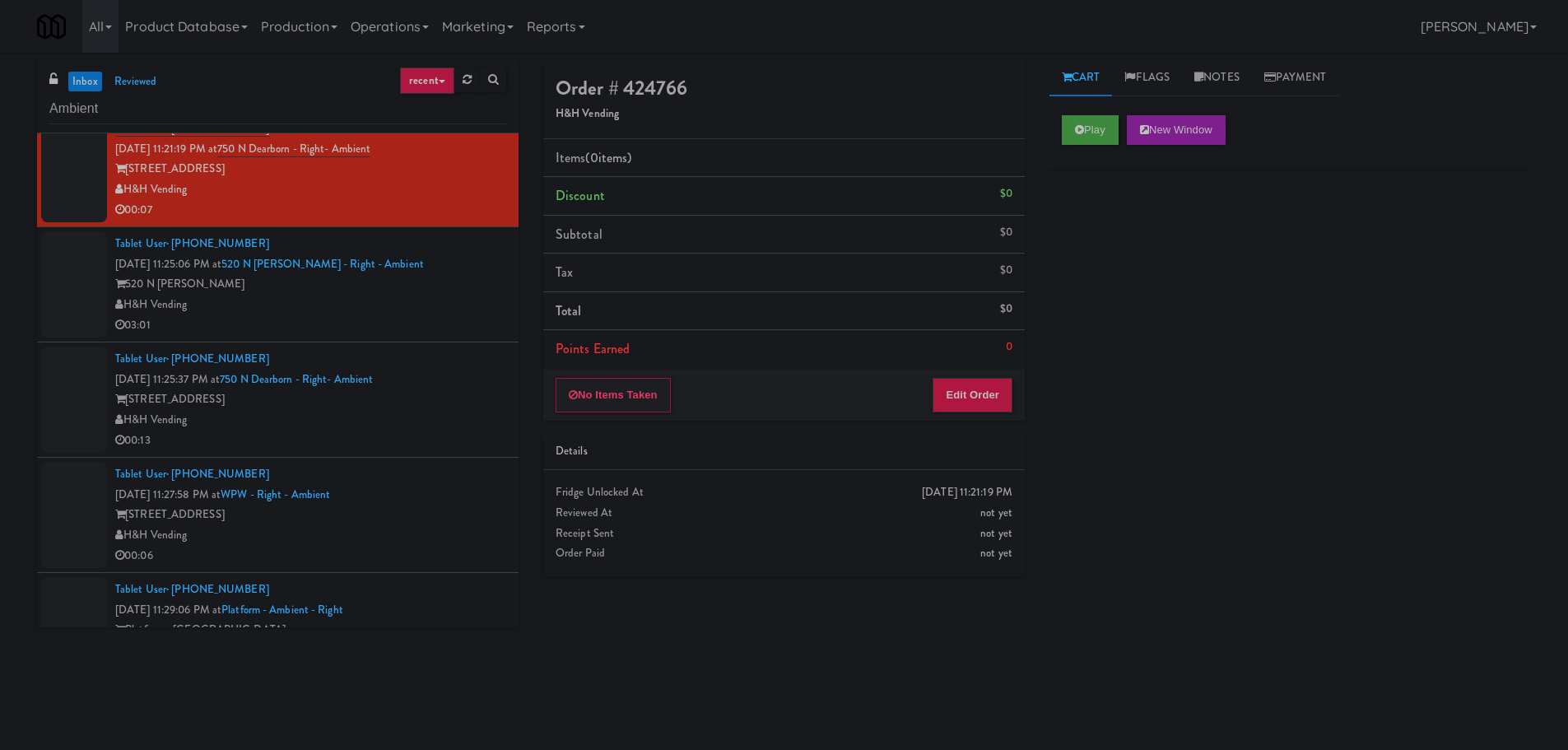
scroll to position [576, 0]
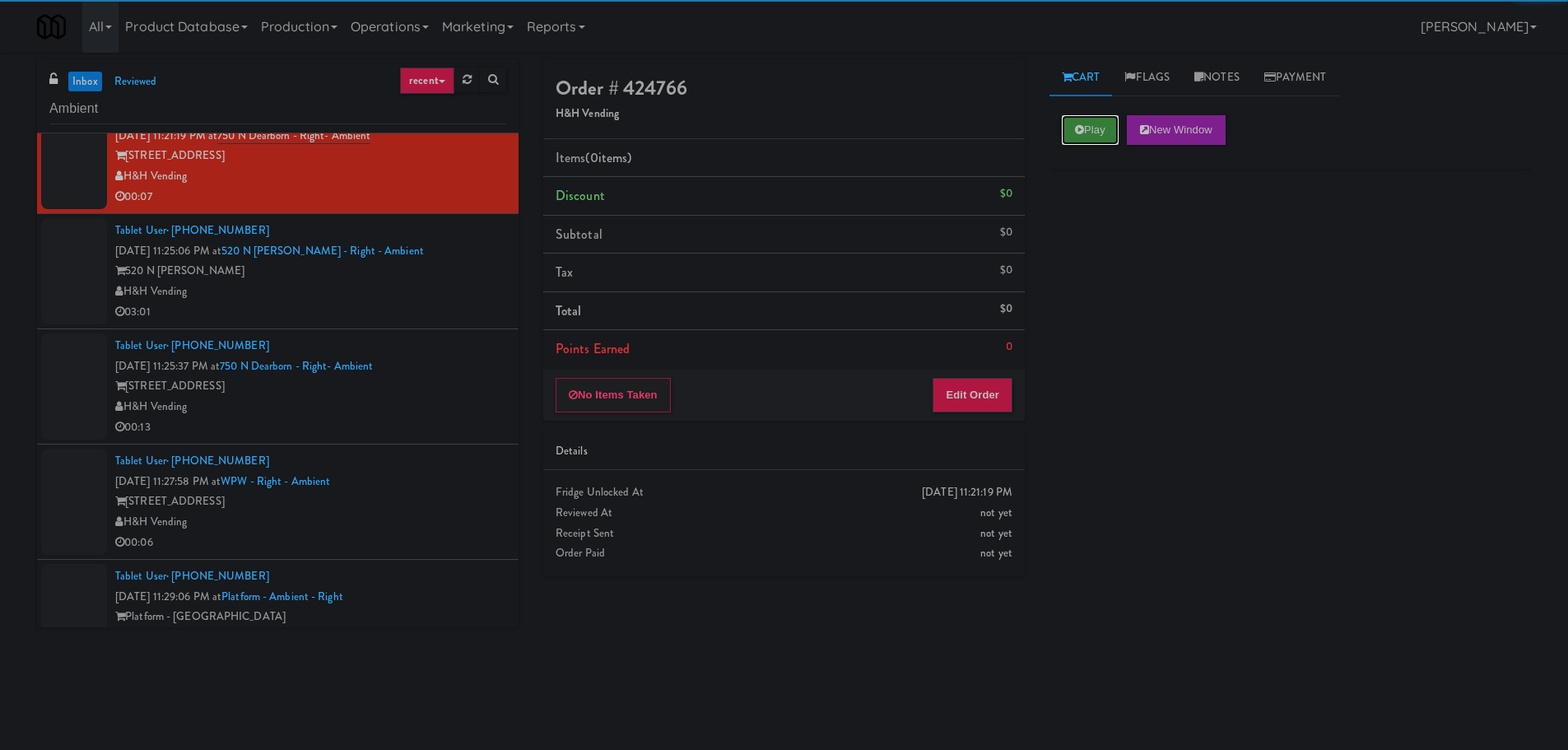
click at [1082, 129] on icon at bounding box center [1079, 129] width 9 height 11
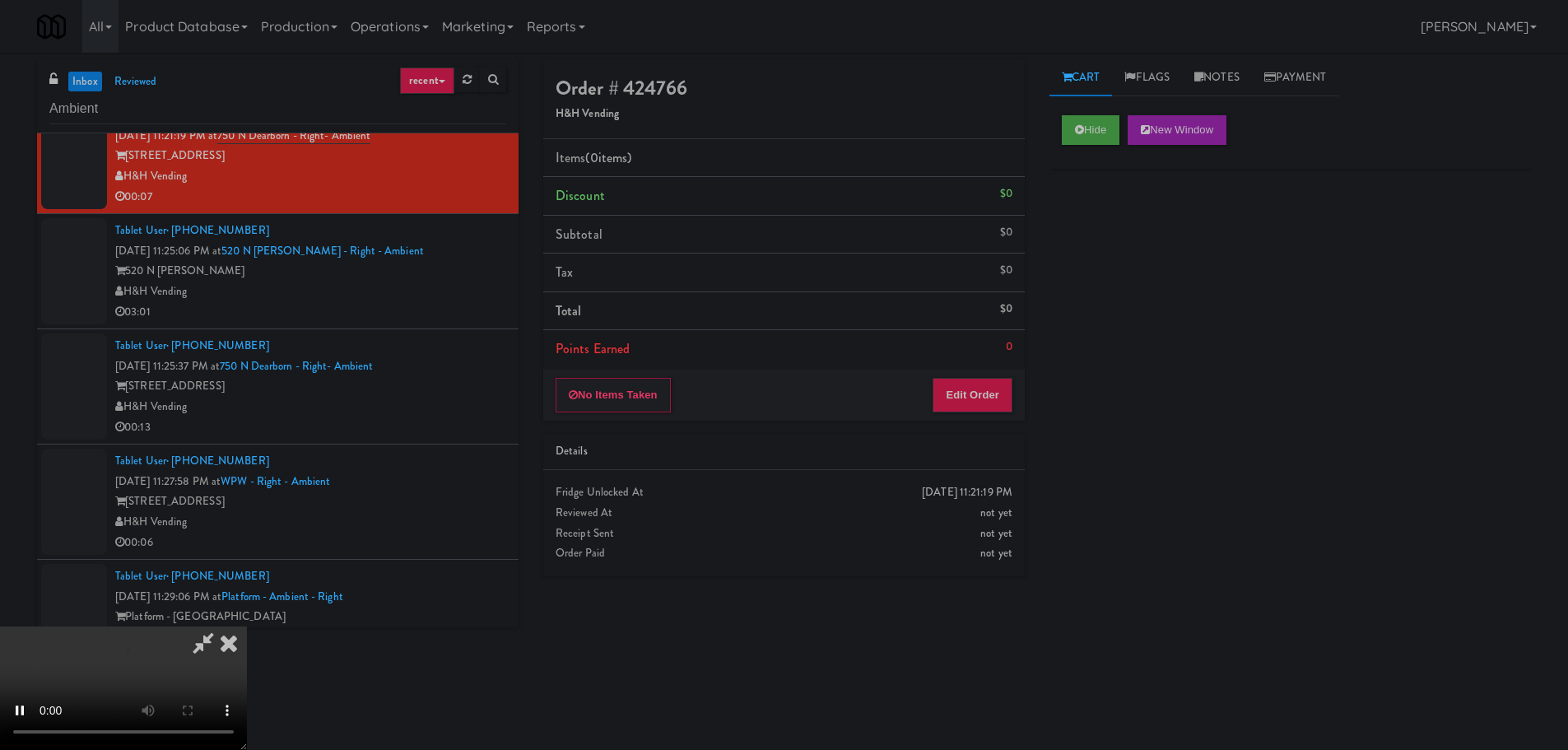
click at [976, 419] on div "No Items Taken Edit Order" at bounding box center [784, 395] width 482 height 51
click at [979, 402] on button "Edit Order" at bounding box center [972, 394] width 80 height 34
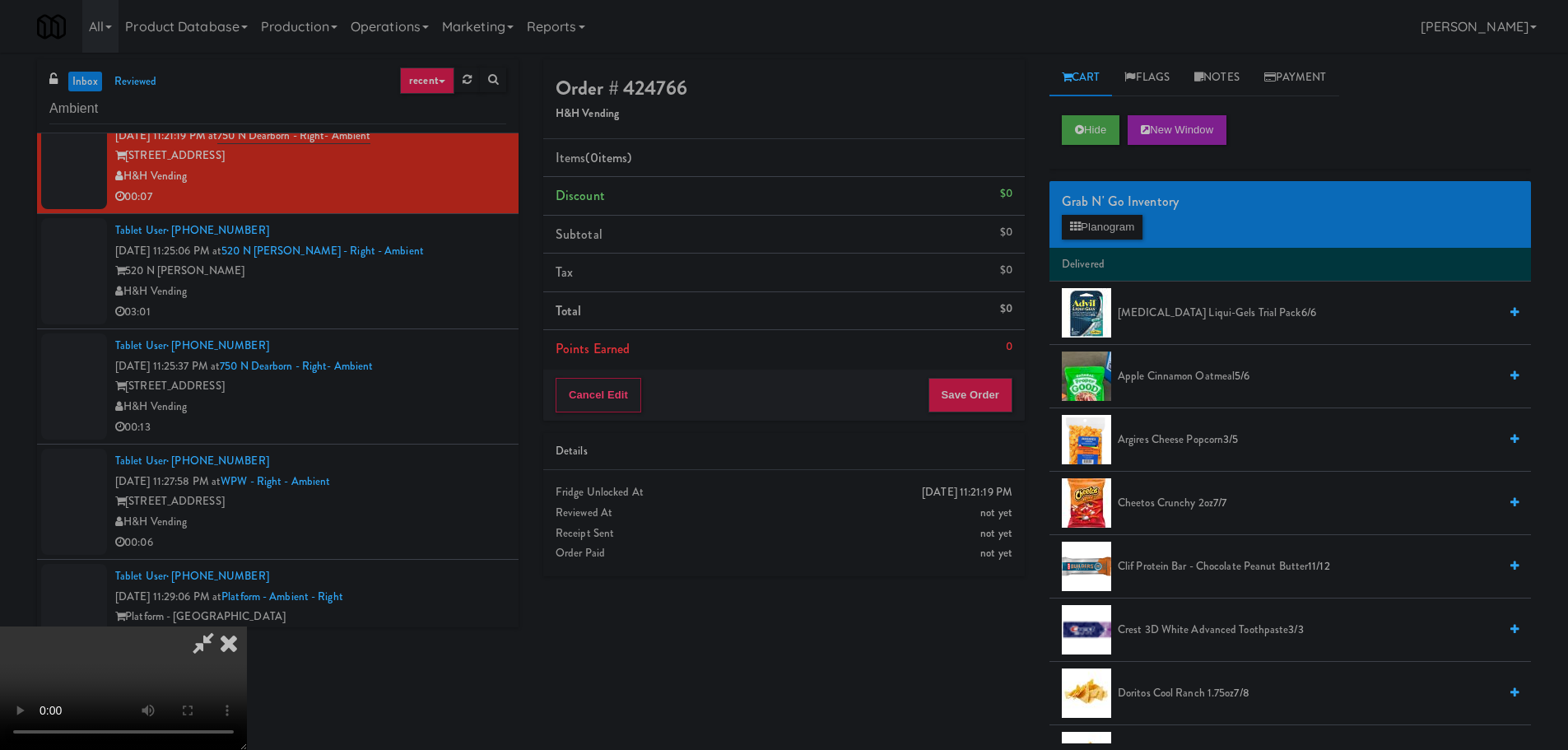
click at [247, 627] on video at bounding box center [123, 688] width 247 height 123
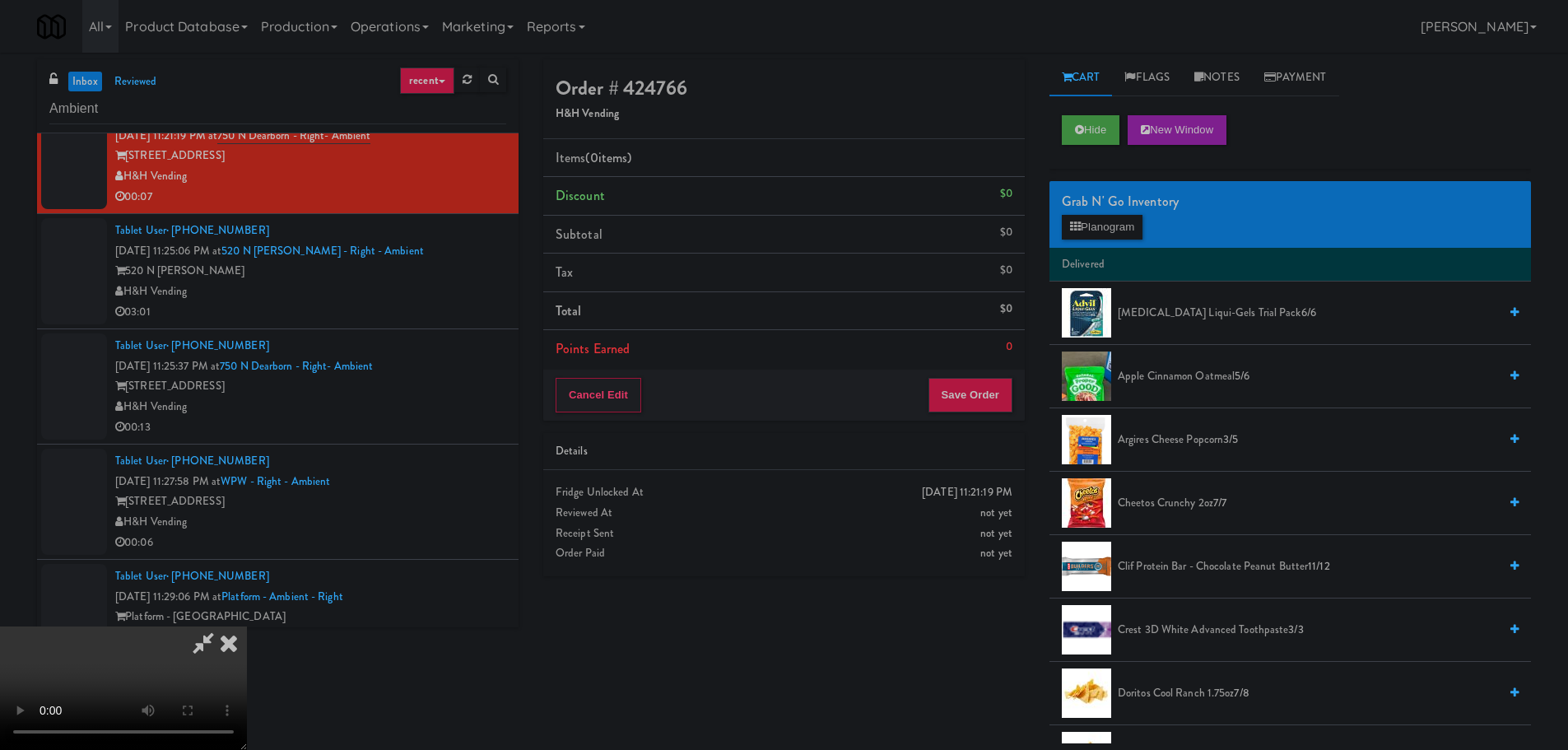
drag, startPoint x: 612, startPoint y: 476, endPoint x: 622, endPoint y: 475, distance: 10.0
click at [247, 627] on video at bounding box center [123, 688] width 247 height 123
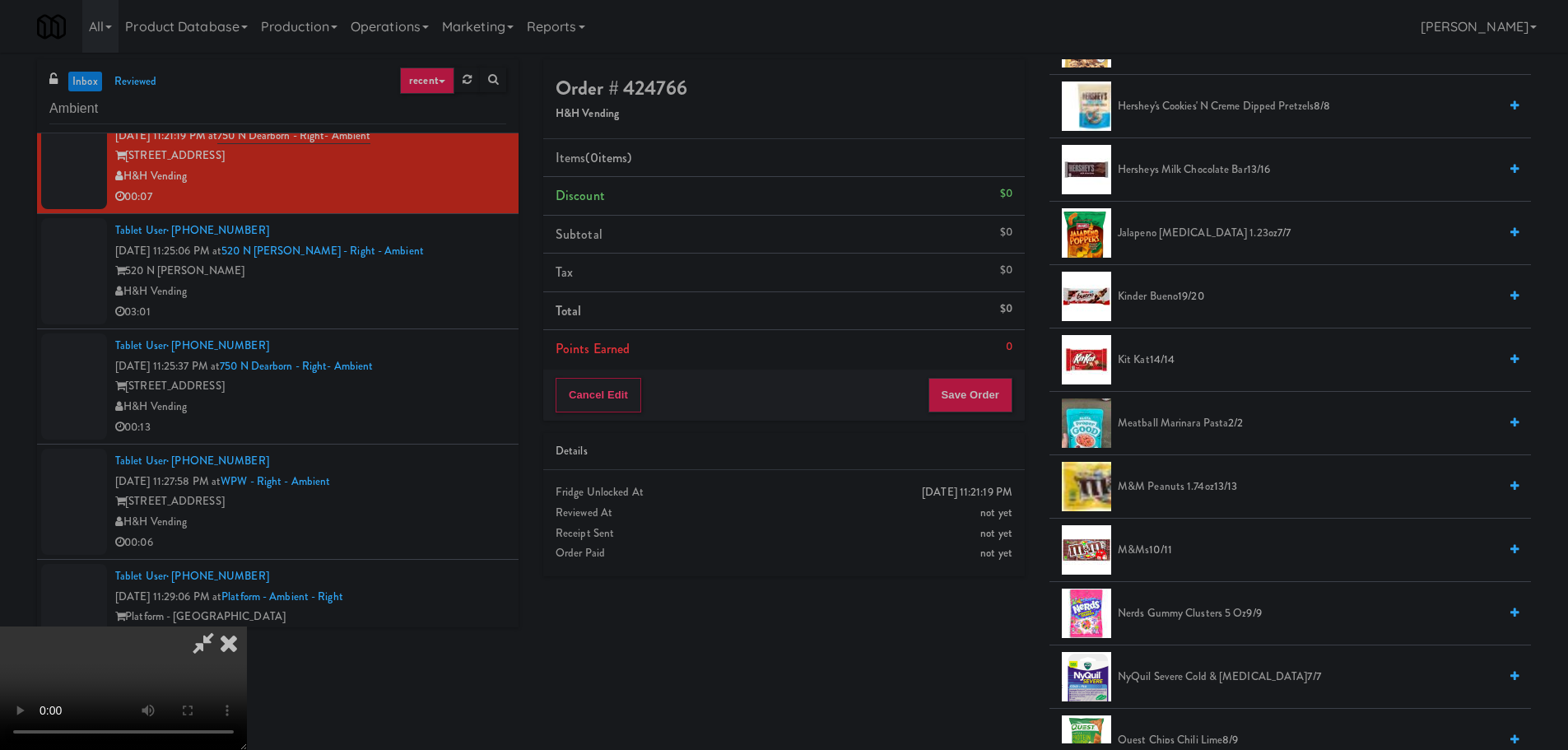
scroll to position [823, 0]
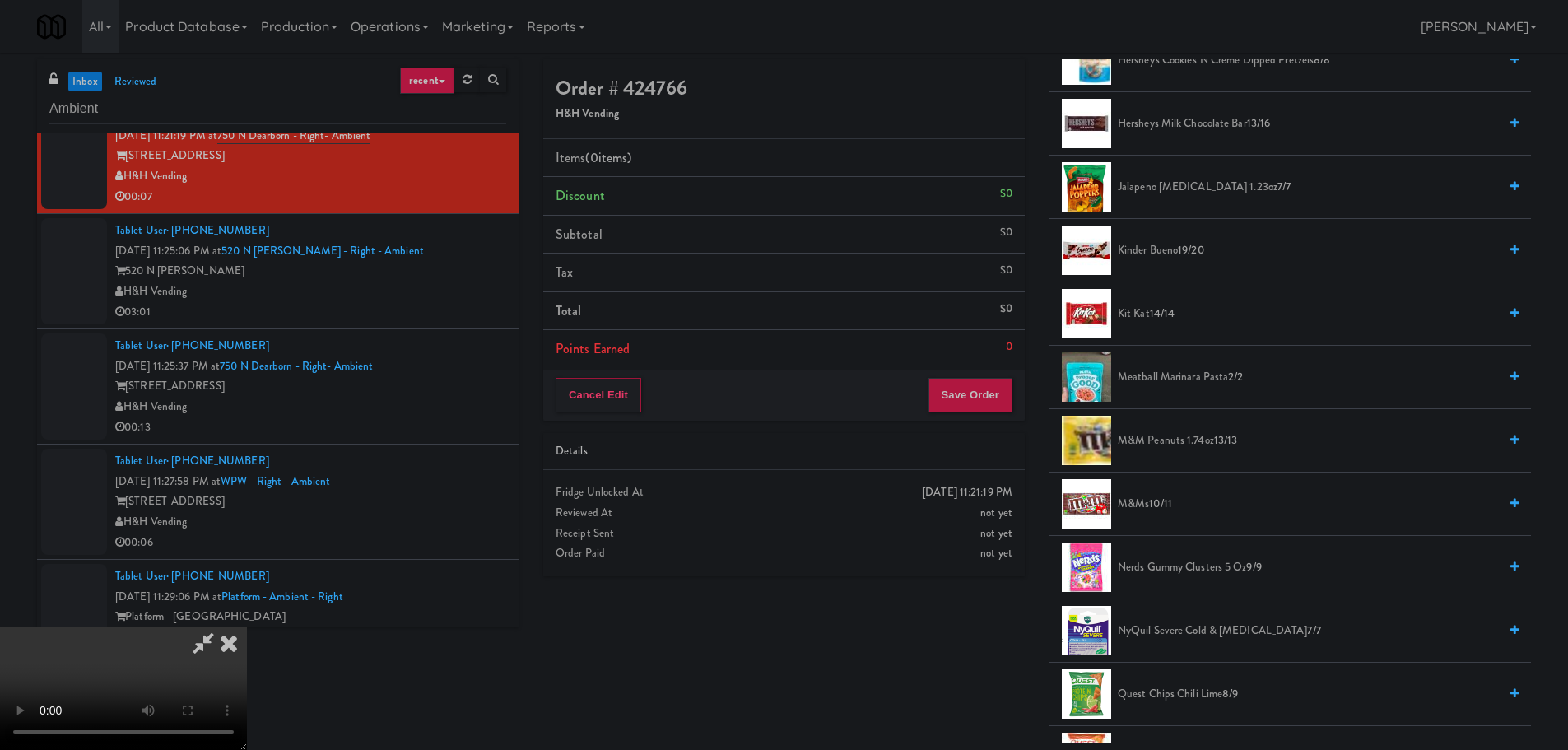
click at [1164, 315] on span "14/14" at bounding box center [1162, 312] width 26 height 16
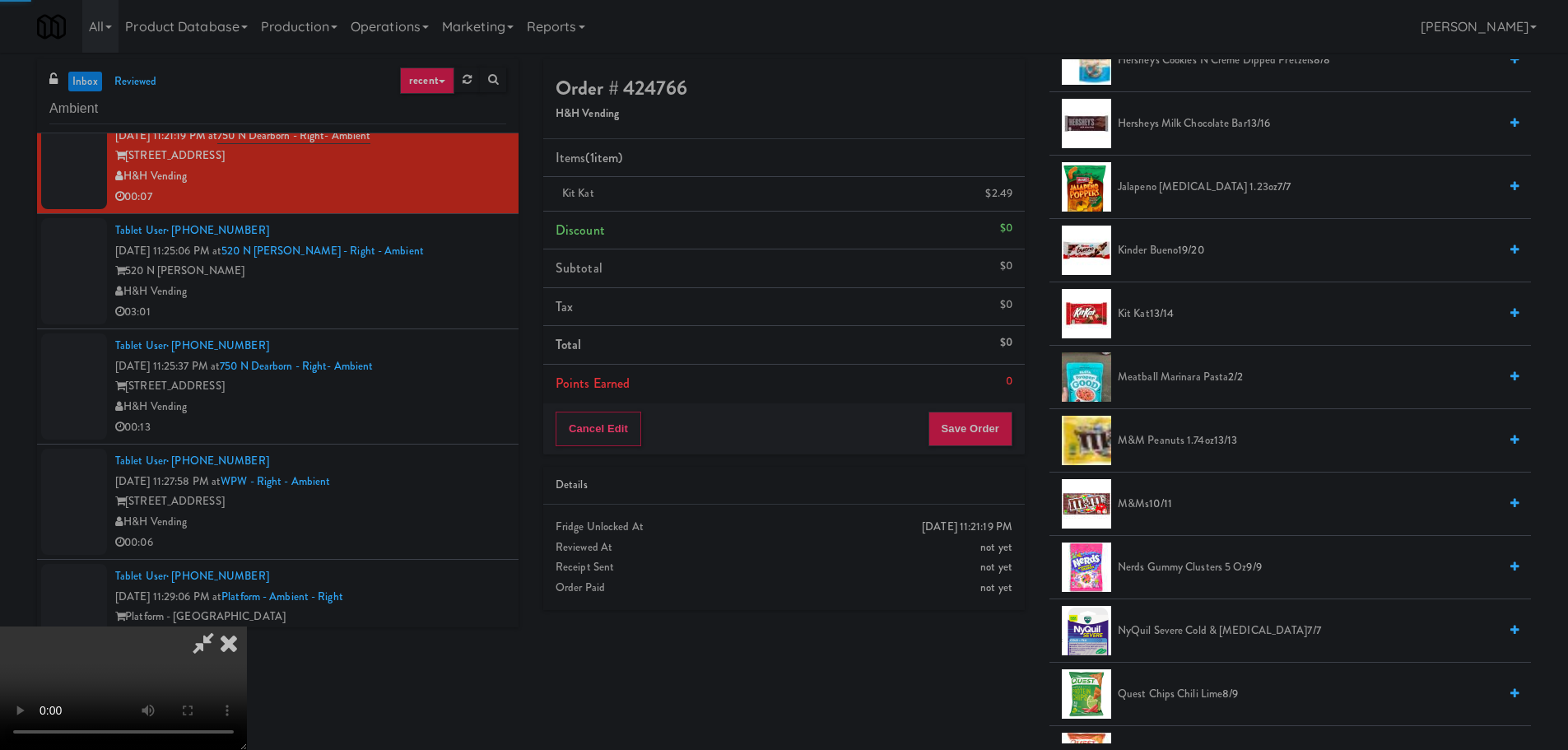
drag, startPoint x: 667, startPoint y: 477, endPoint x: 679, endPoint y: 478, distance: 12.0
click at [247, 627] on video at bounding box center [123, 688] width 247 height 123
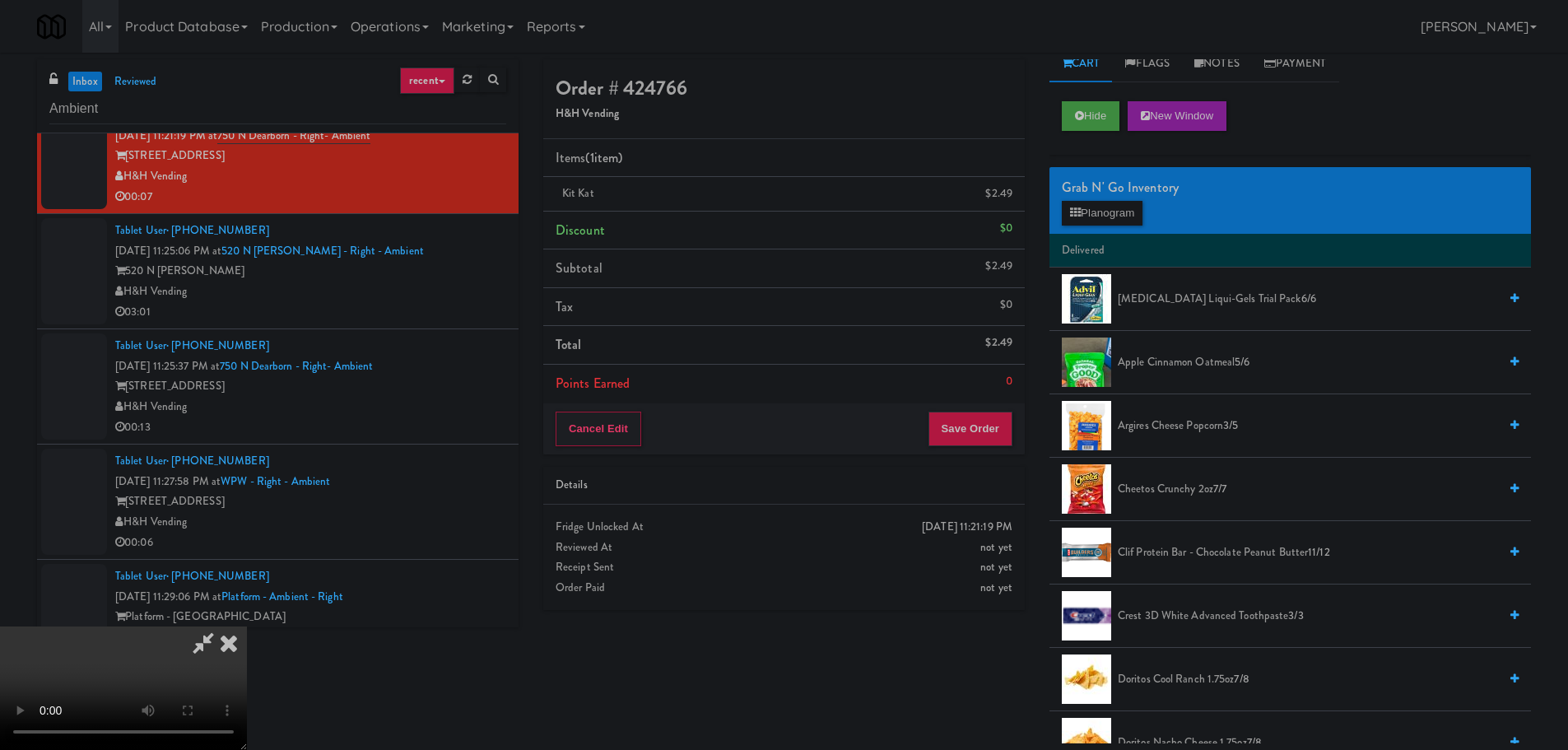
scroll to position [0, 0]
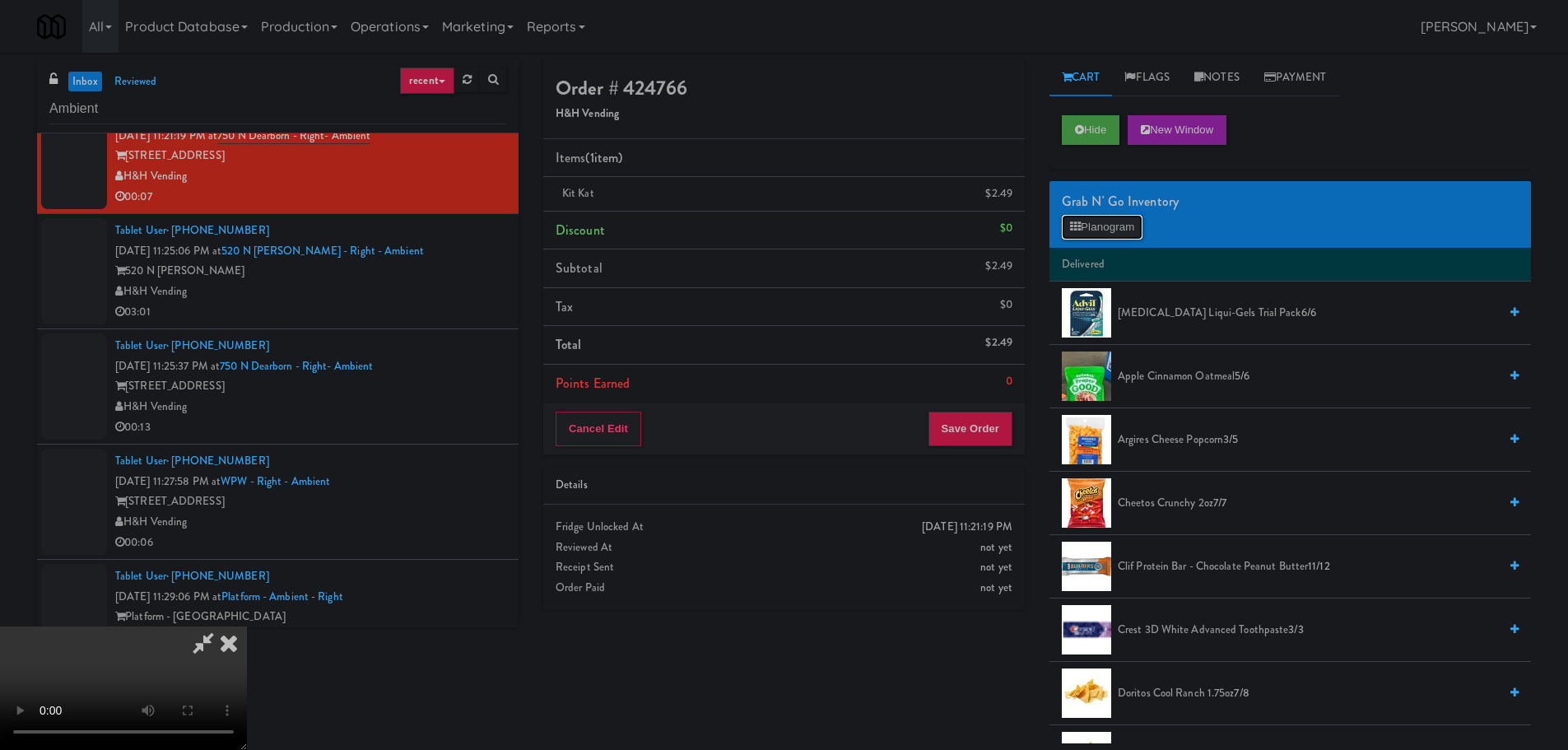
click at [1142, 218] on button "Planogram" at bounding box center [1101, 228] width 81 height 25
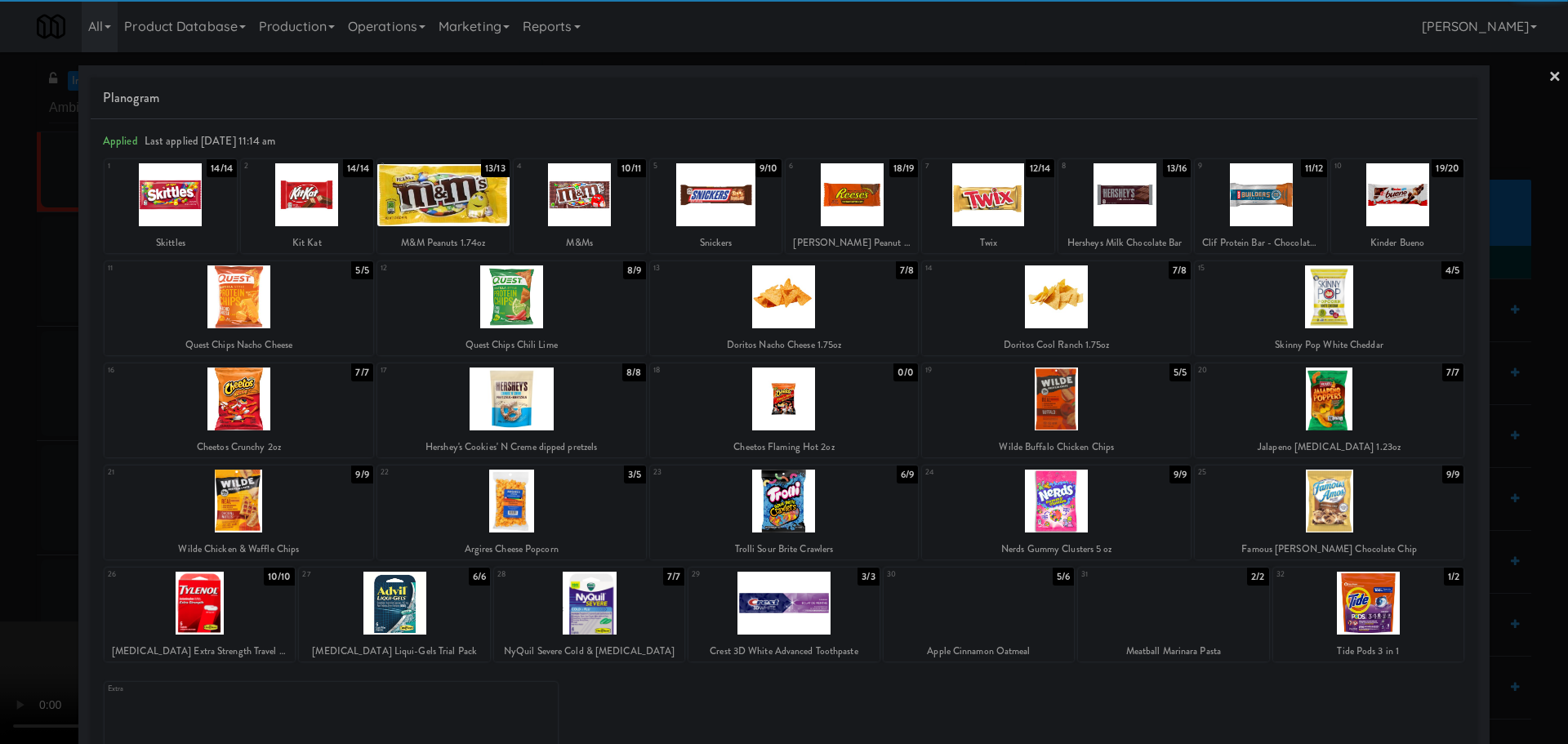
click at [725, 200] on div at bounding box center [716, 195] width 132 height 63
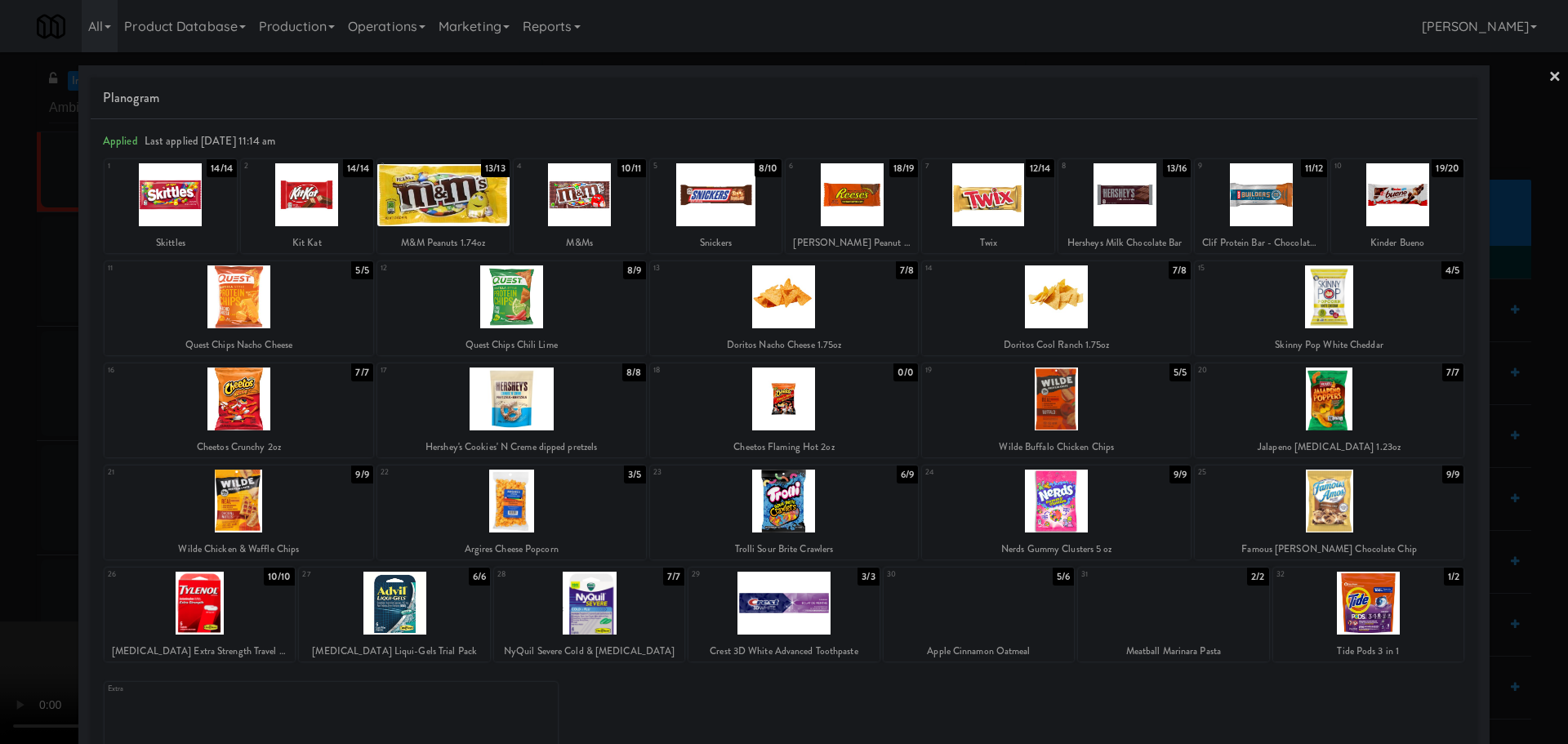
drag, startPoint x: 0, startPoint y: 504, endPoint x: 566, endPoint y: 723, distance: 606.9
click at [1, 504] on div at bounding box center [784, 372] width 1568 height 744
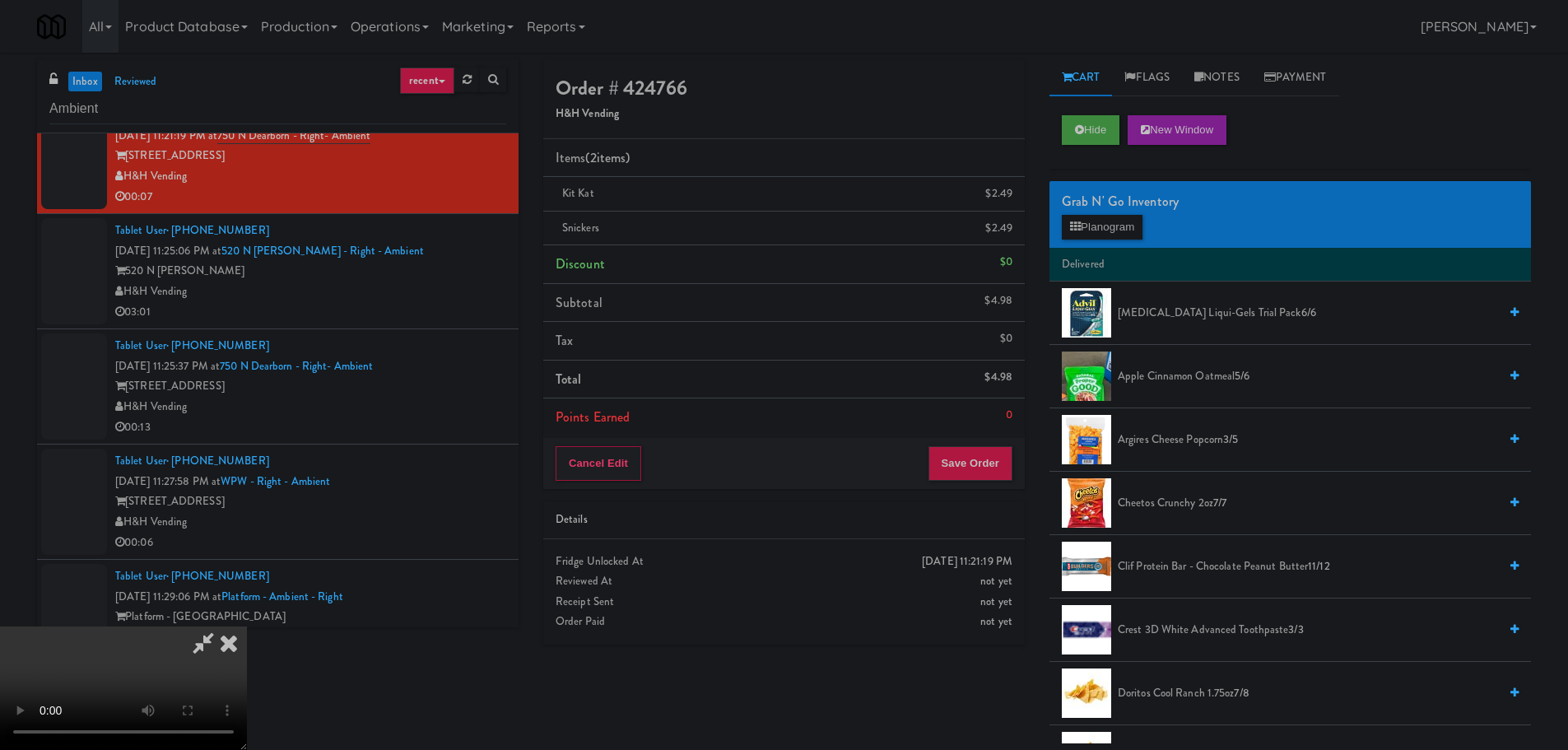
drag, startPoint x: 635, startPoint y: 599, endPoint x: 646, endPoint y: 597, distance: 11.2
click at [247, 627] on video at bounding box center [123, 688] width 247 height 123
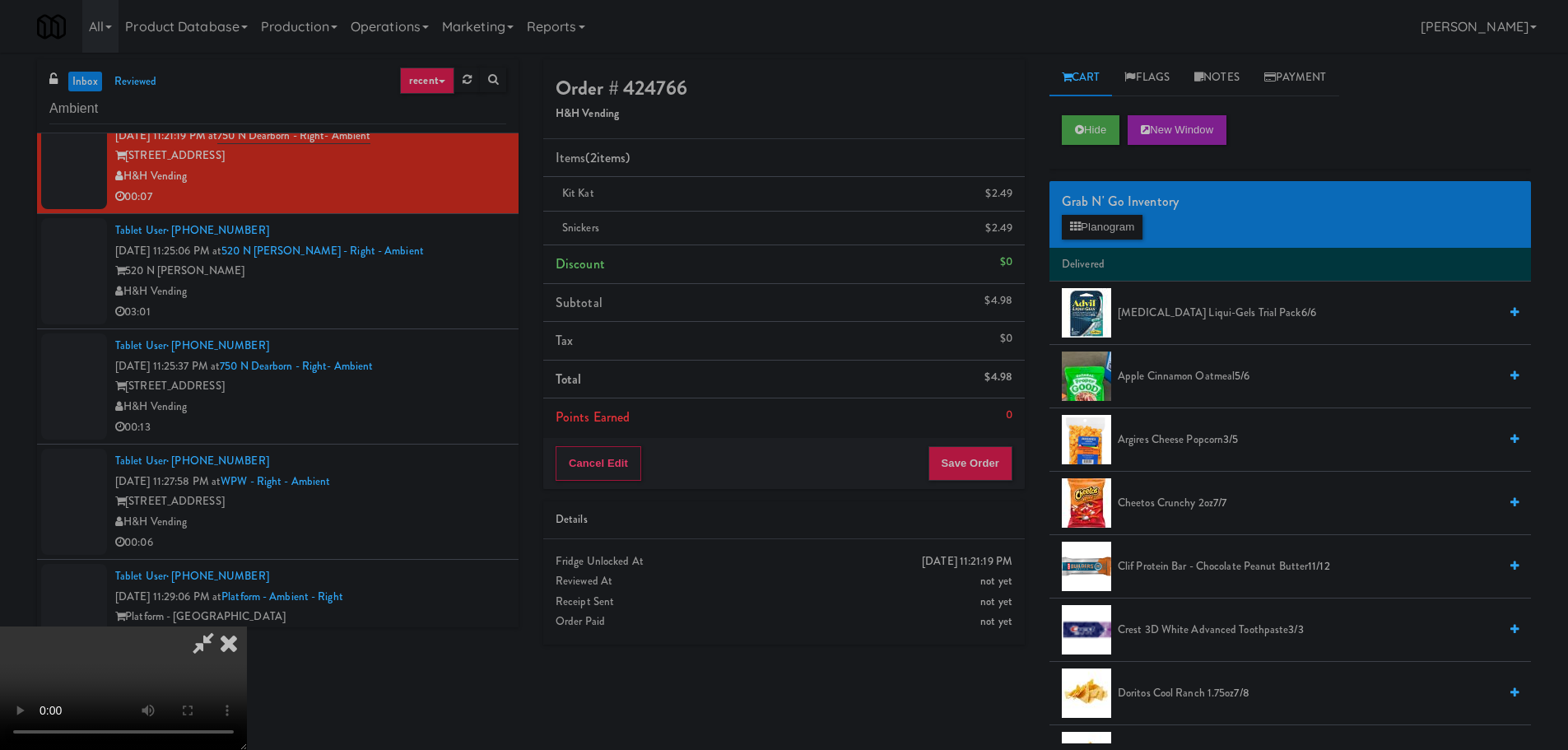
click at [247, 627] on video at bounding box center [123, 688] width 247 height 123
click at [948, 463] on button "Save Order" at bounding box center [970, 462] width 84 height 34
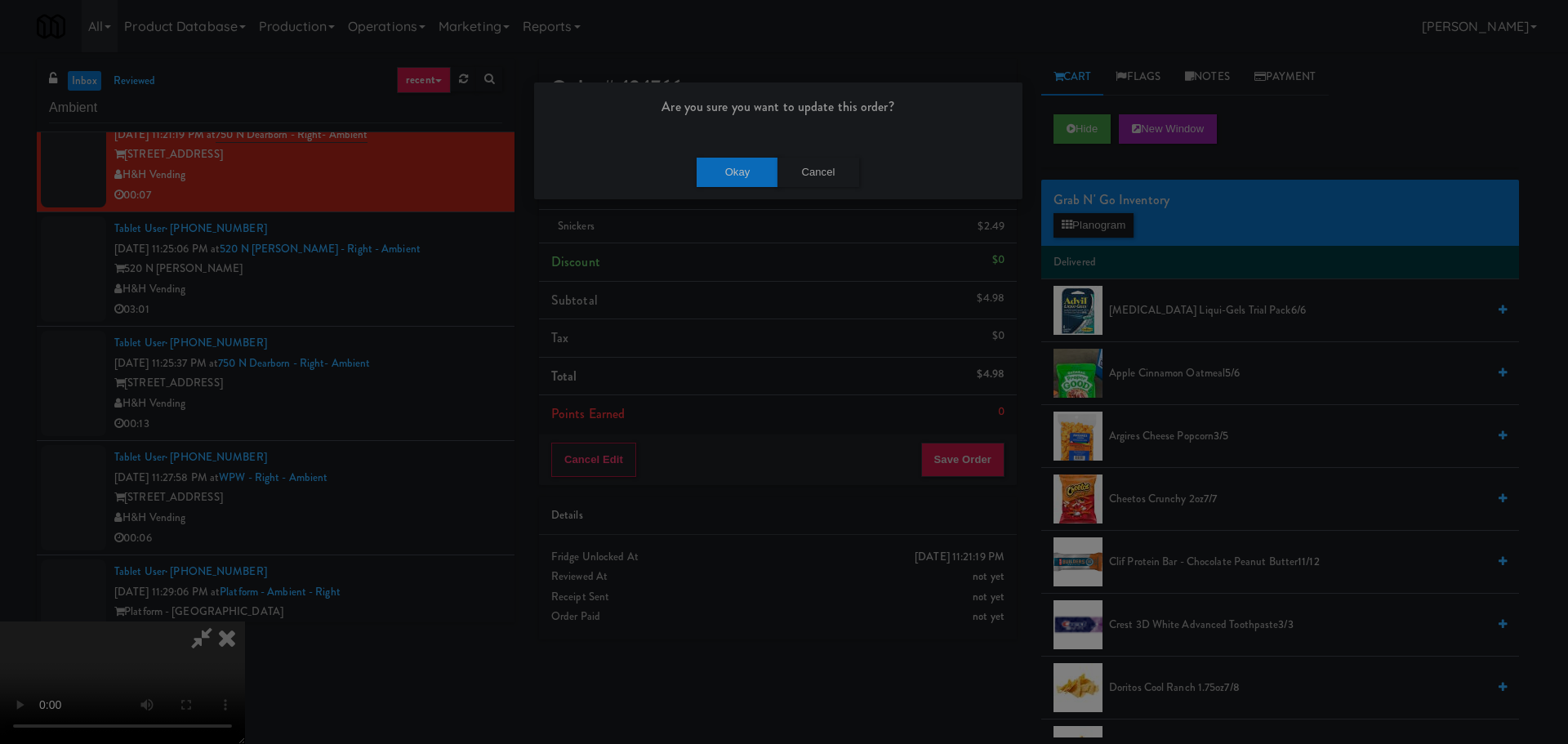
click at [736, 189] on div "Okay Cancel" at bounding box center [778, 172] width 489 height 55
click at [734, 174] on button "Okay" at bounding box center [737, 173] width 82 height 30
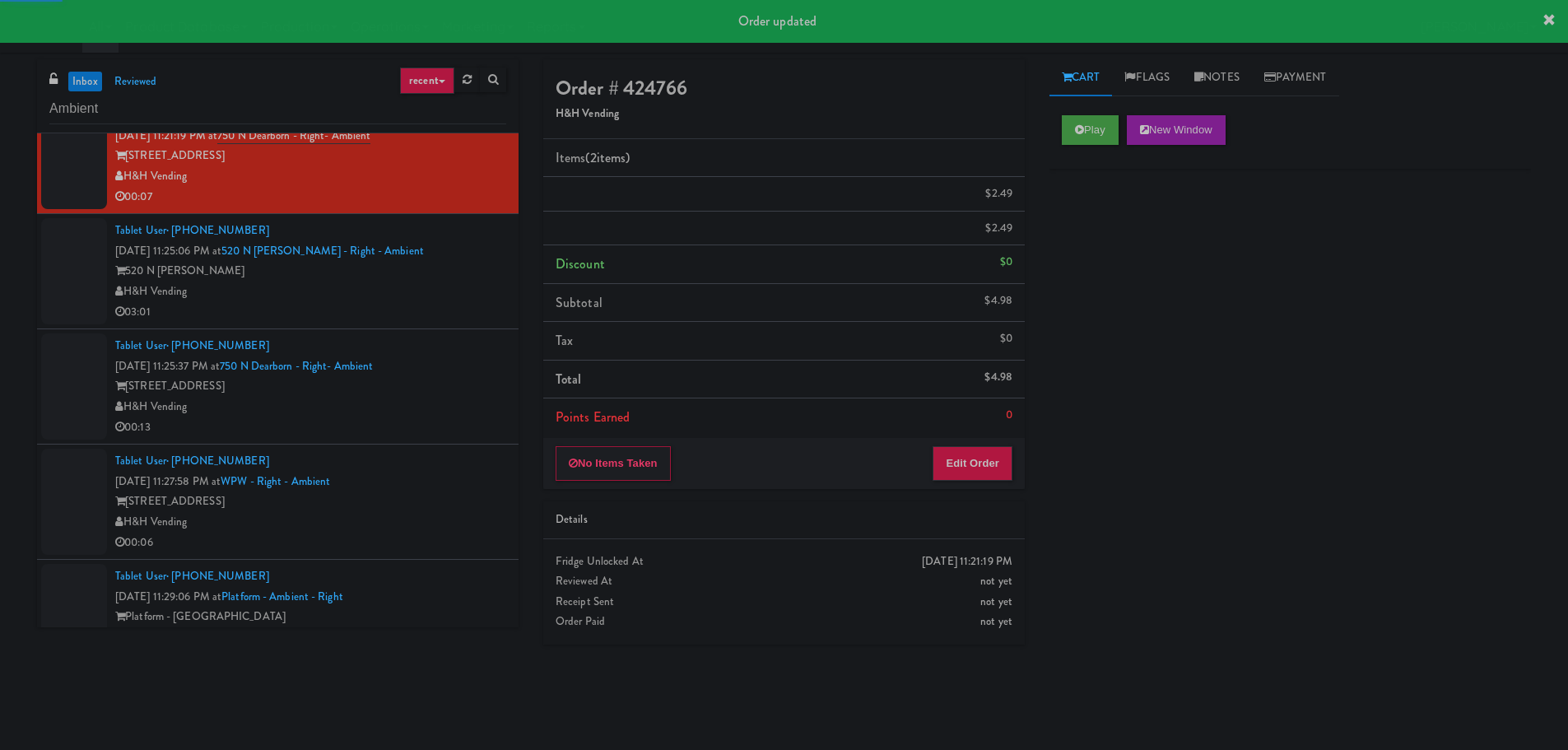
click at [479, 290] on div "H&H Vending" at bounding box center [310, 292] width 391 height 21
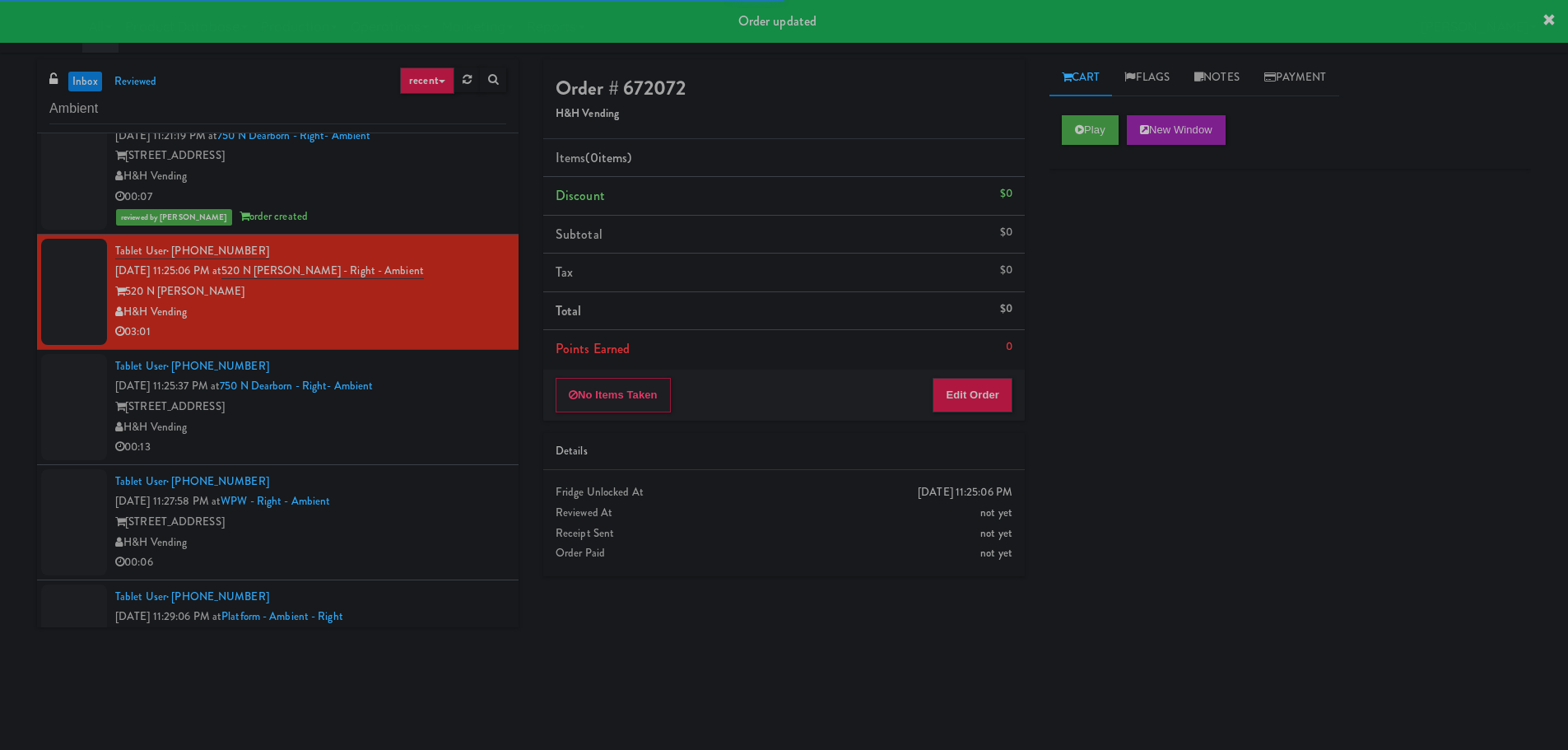
click at [478, 405] on div "750 N Dearborn St" at bounding box center [310, 407] width 391 height 21
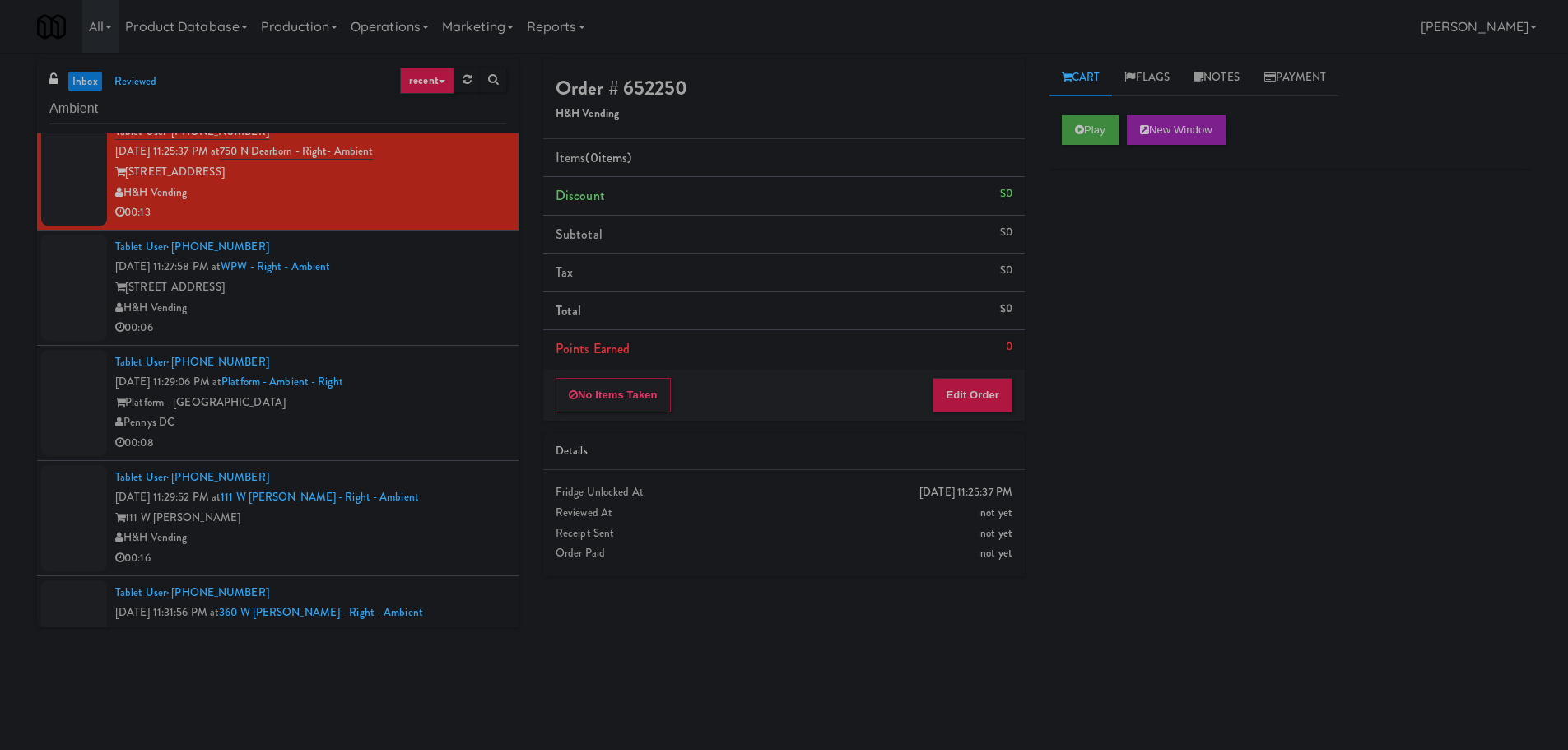
scroll to position [823, 0]
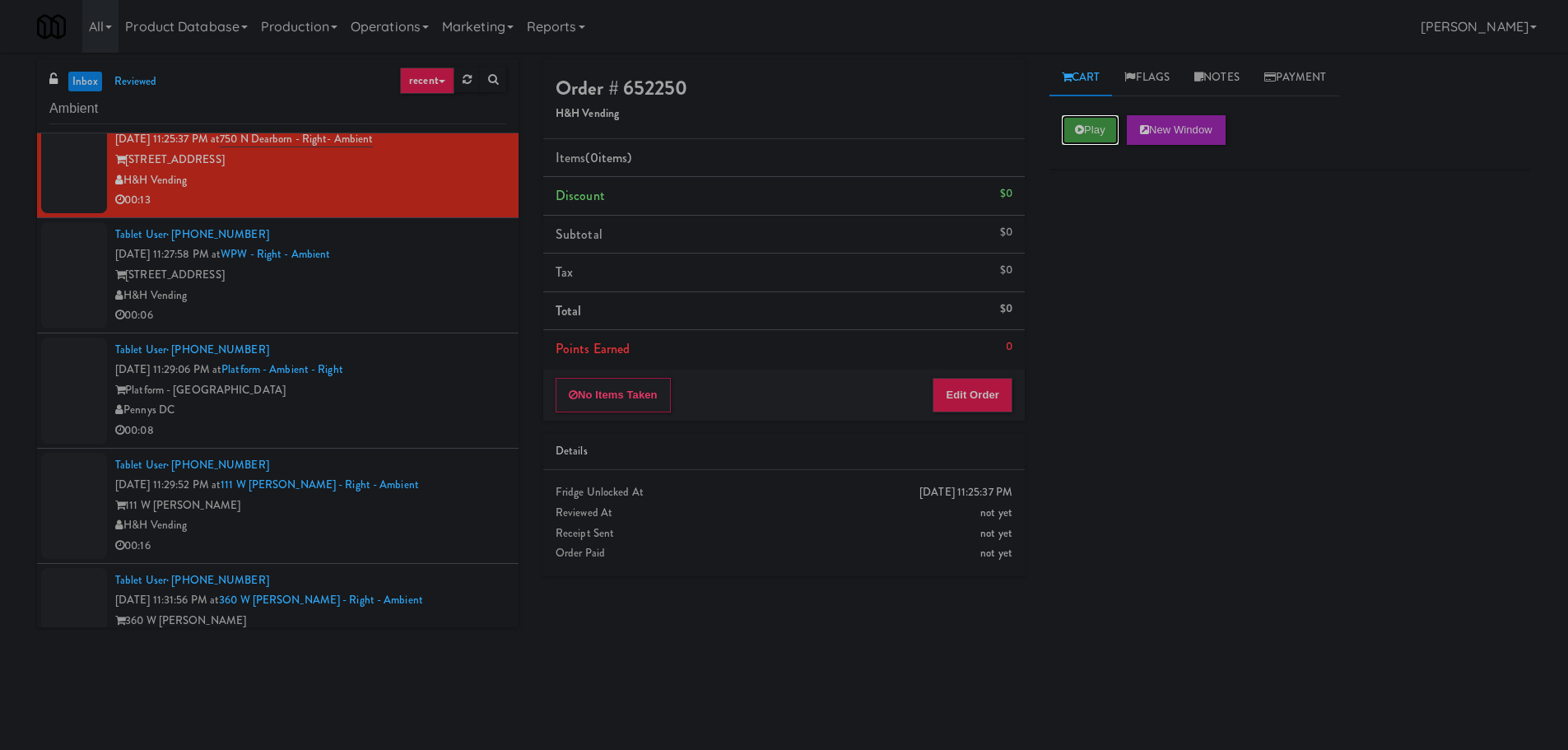
click at [1092, 125] on button "Play" at bounding box center [1090, 130] width 57 height 30
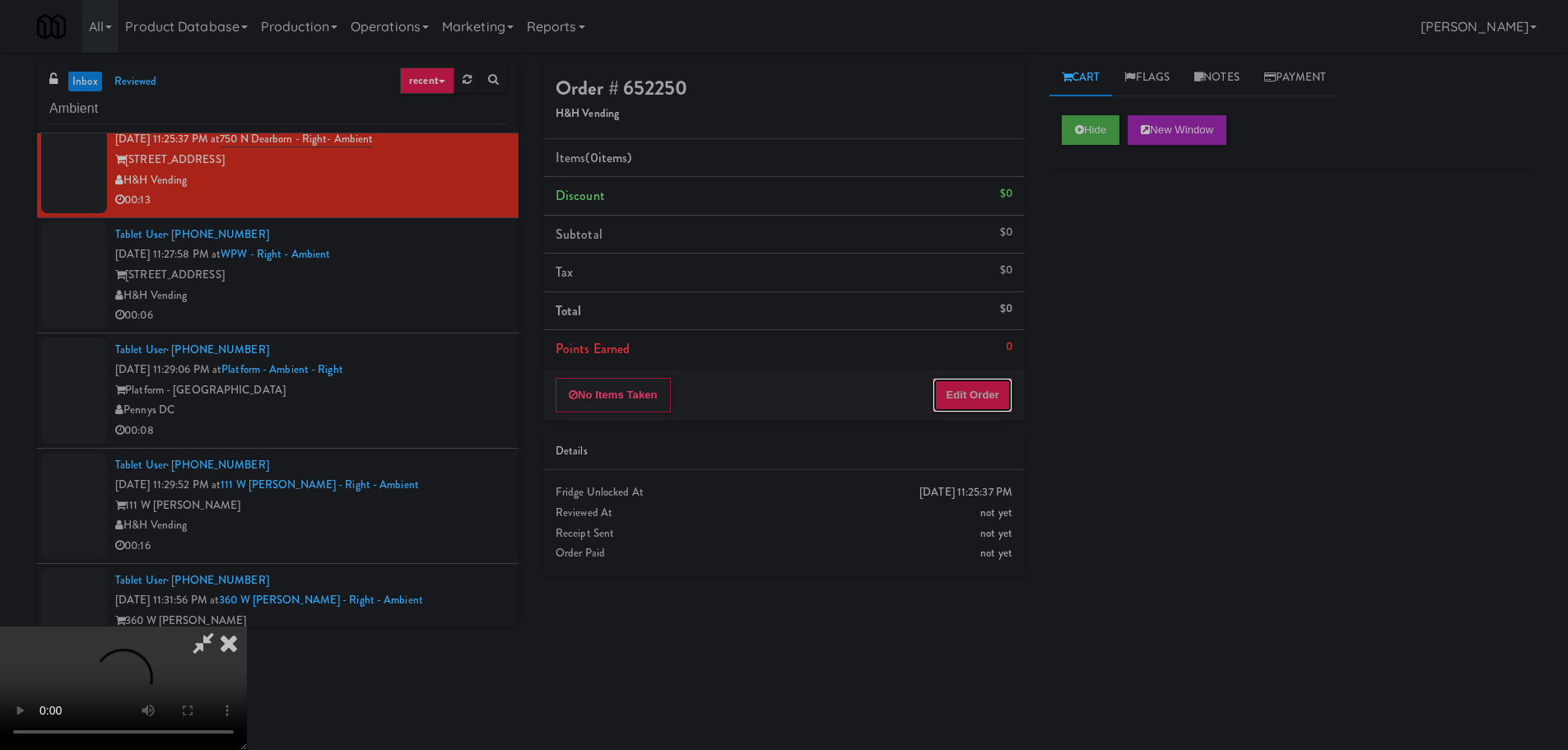
click at [979, 394] on button "Edit Order" at bounding box center [972, 394] width 80 height 34
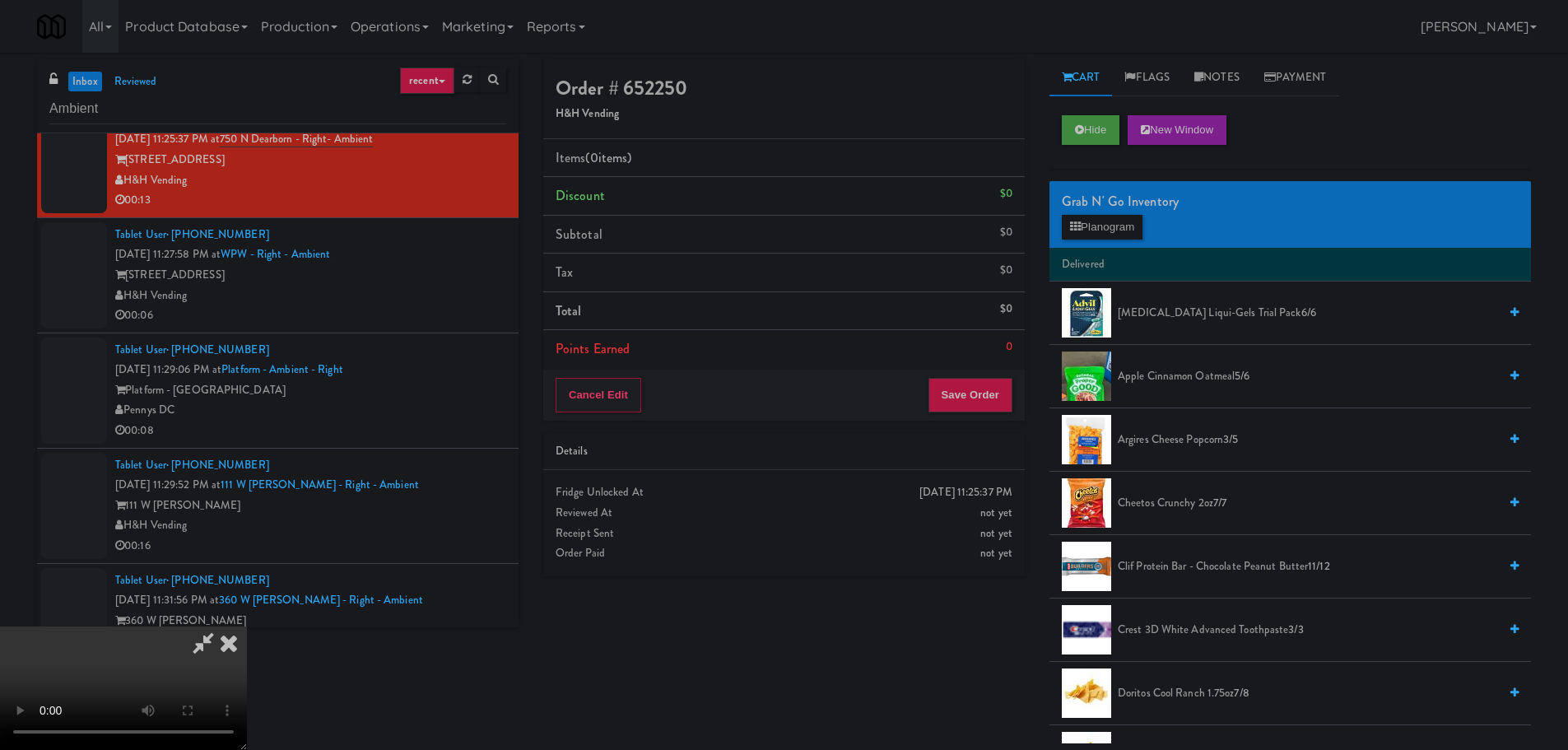
drag, startPoint x: 647, startPoint y: 444, endPoint x: 653, endPoint y: 529, distance: 85.2
click at [247, 627] on video at bounding box center [123, 688] width 247 height 123
drag, startPoint x: 592, startPoint y: 597, endPoint x: 602, endPoint y: 540, distance: 57.9
click at [247, 627] on video at bounding box center [123, 688] width 247 height 123
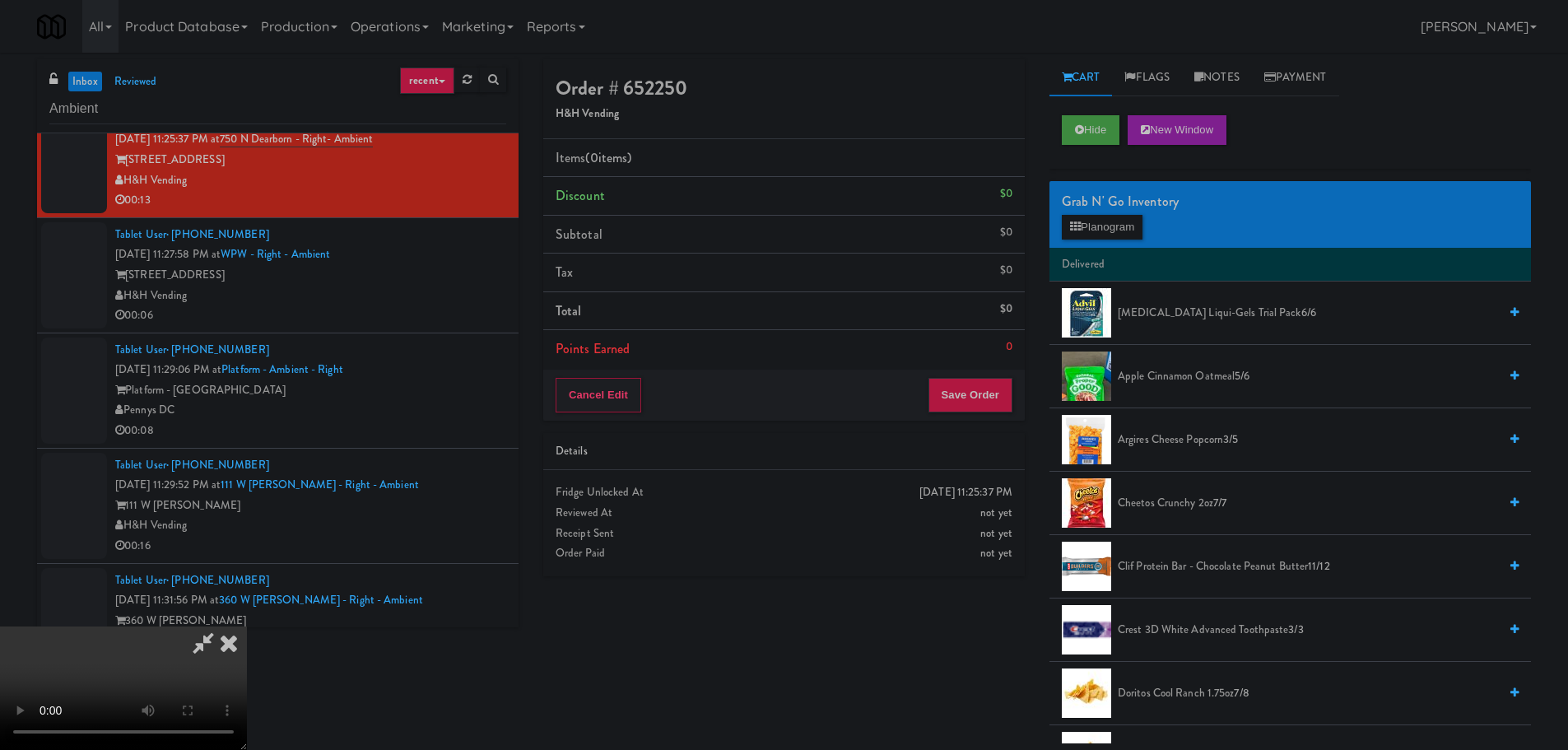
click at [247, 627] on video at bounding box center [123, 688] width 247 height 123
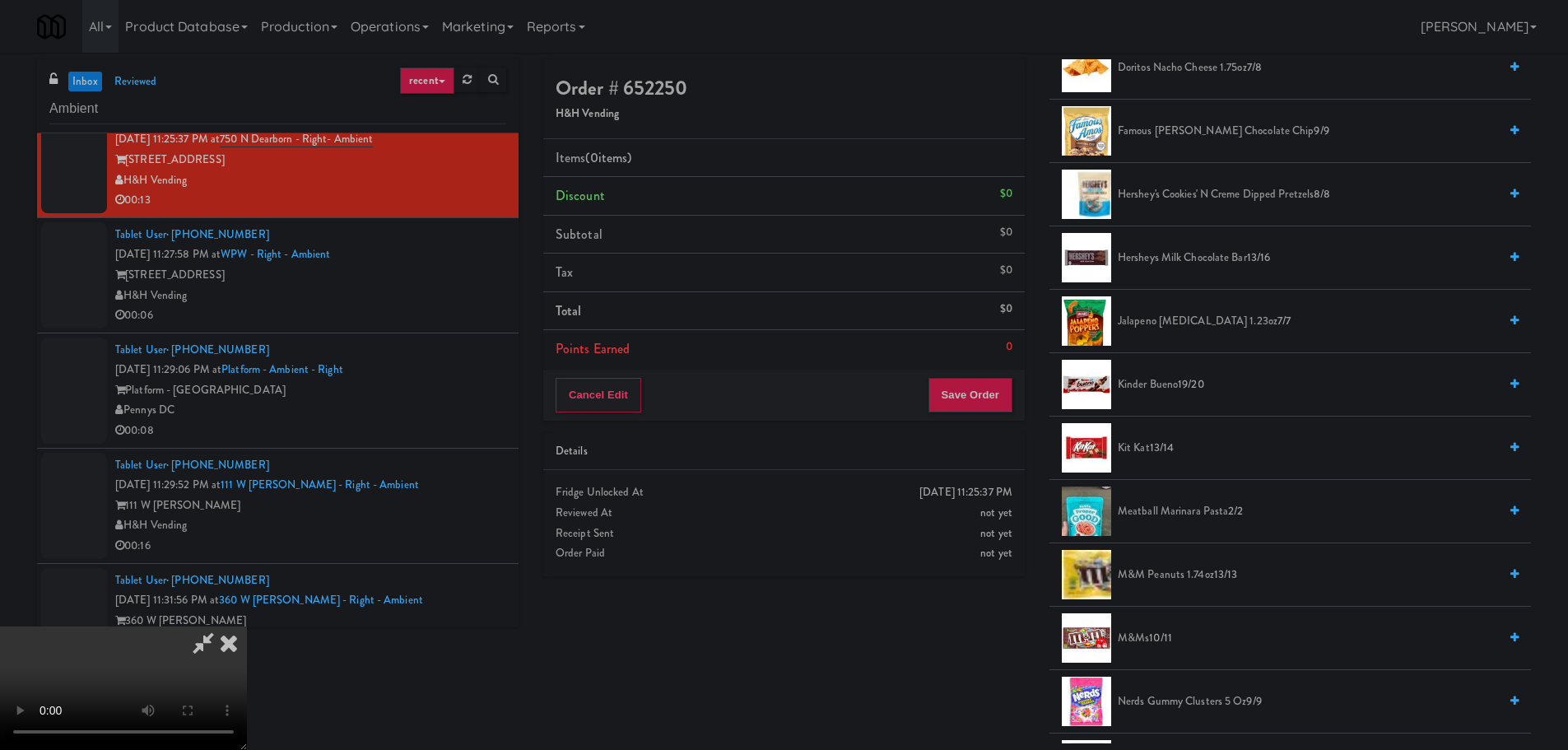
scroll to position [906, 0]
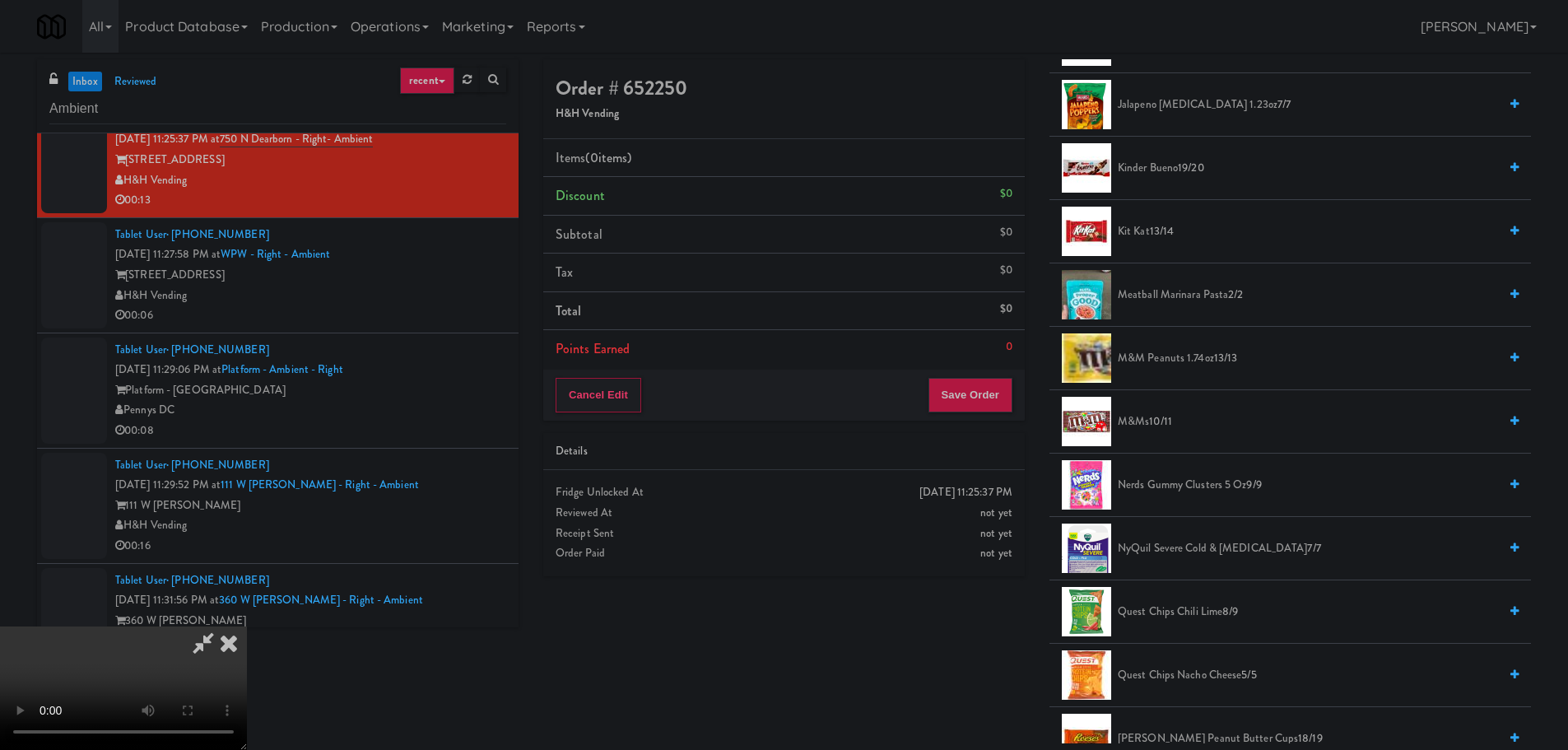
click at [1160, 232] on span "13/14" at bounding box center [1162, 231] width 25 height 16
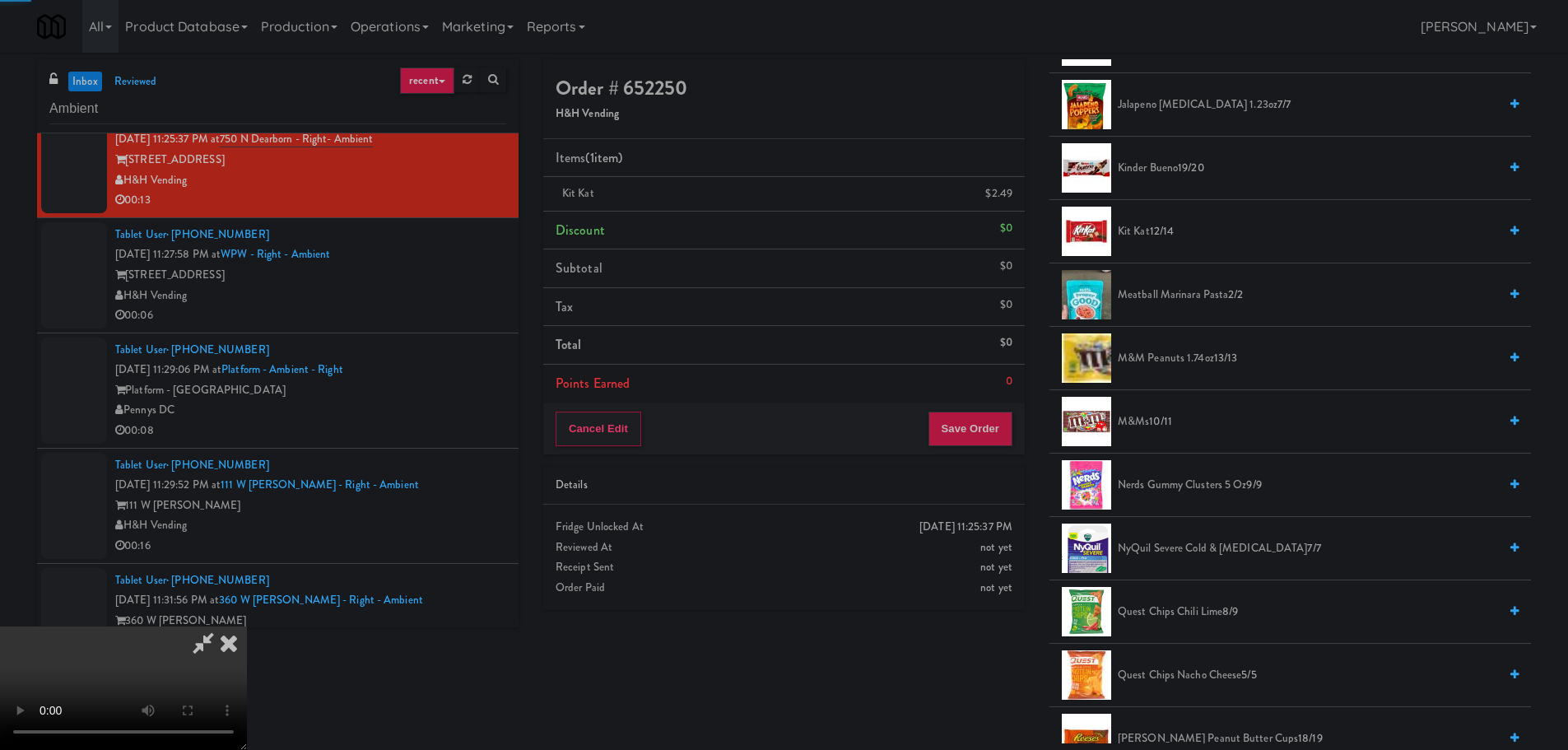
click at [247, 627] on video at bounding box center [123, 688] width 247 height 123
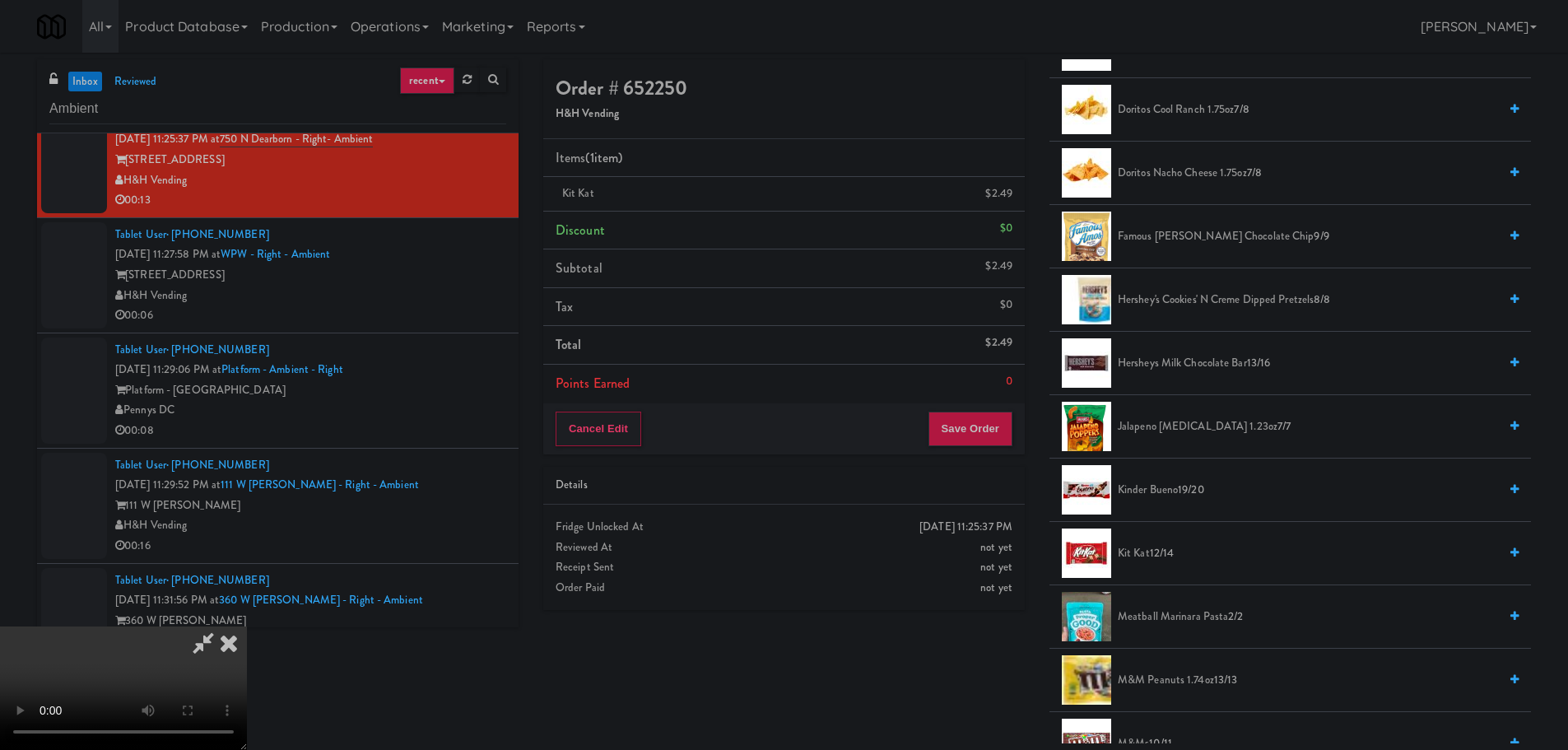
scroll to position [576, 0]
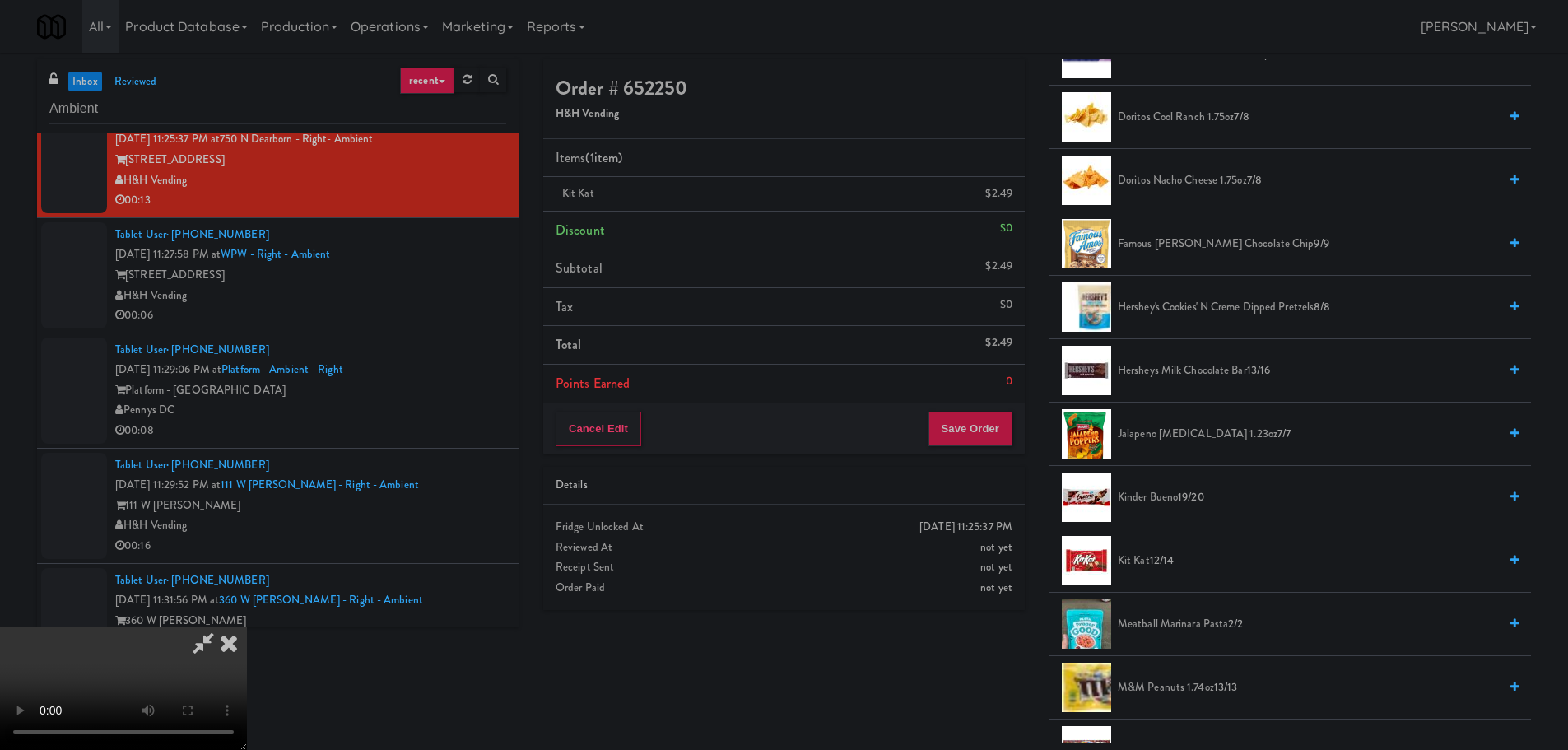
click at [1164, 498] on span "Kinder Bueno 19/20" at bounding box center [1307, 498] width 380 height 21
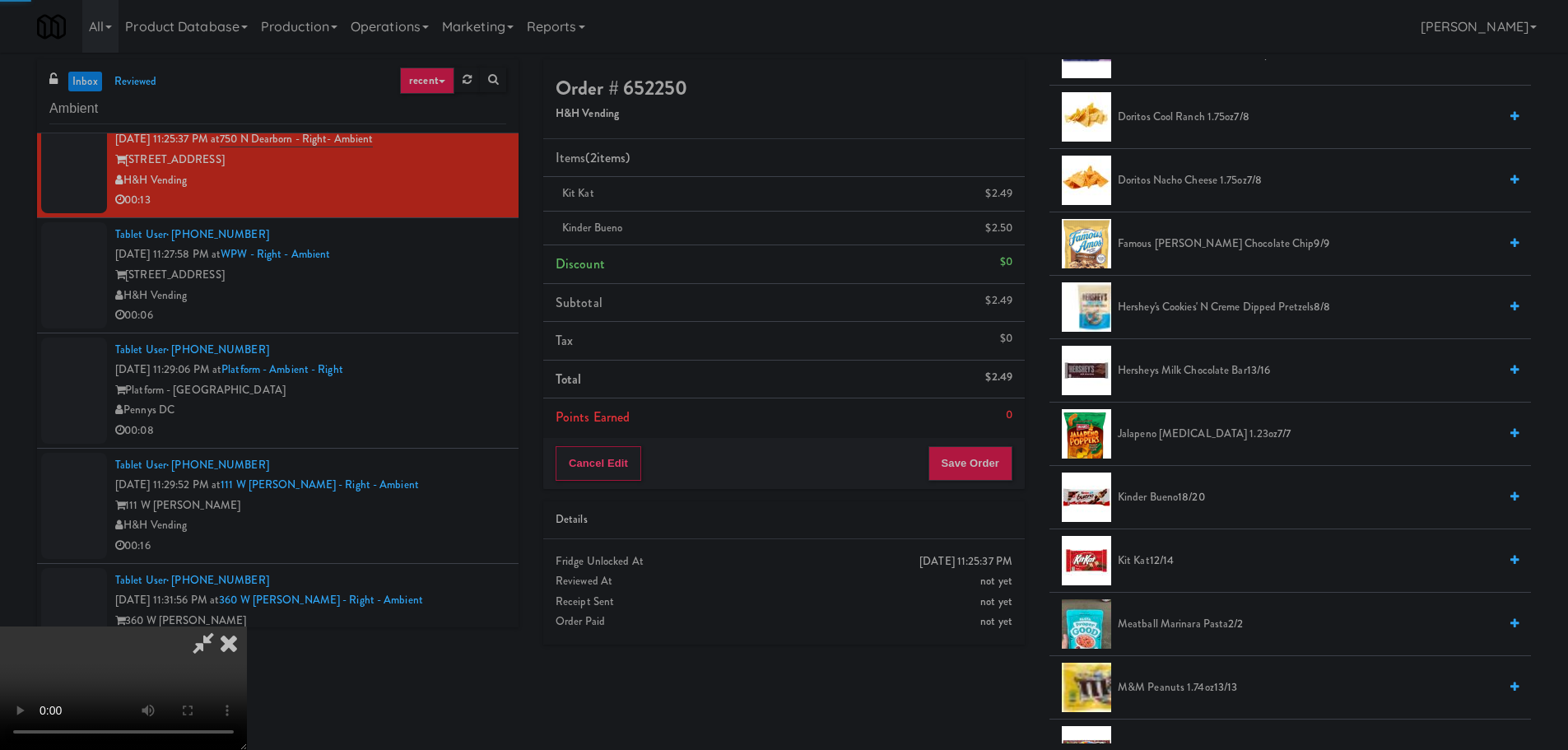
click at [247, 627] on video at bounding box center [123, 688] width 247 height 123
click at [1011, 468] on button "Save Order" at bounding box center [970, 462] width 84 height 34
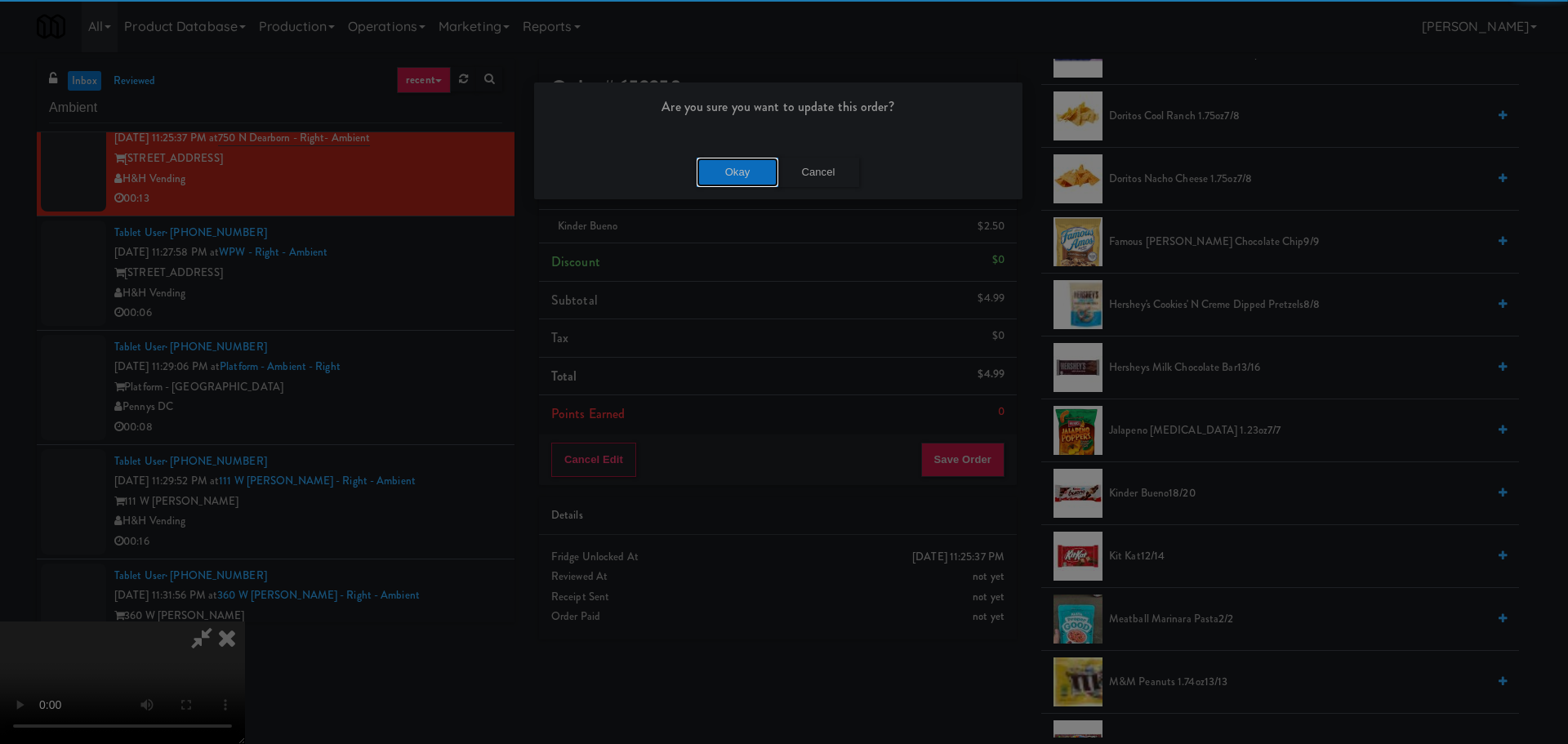
click at [731, 163] on button "Okay" at bounding box center [737, 173] width 82 height 30
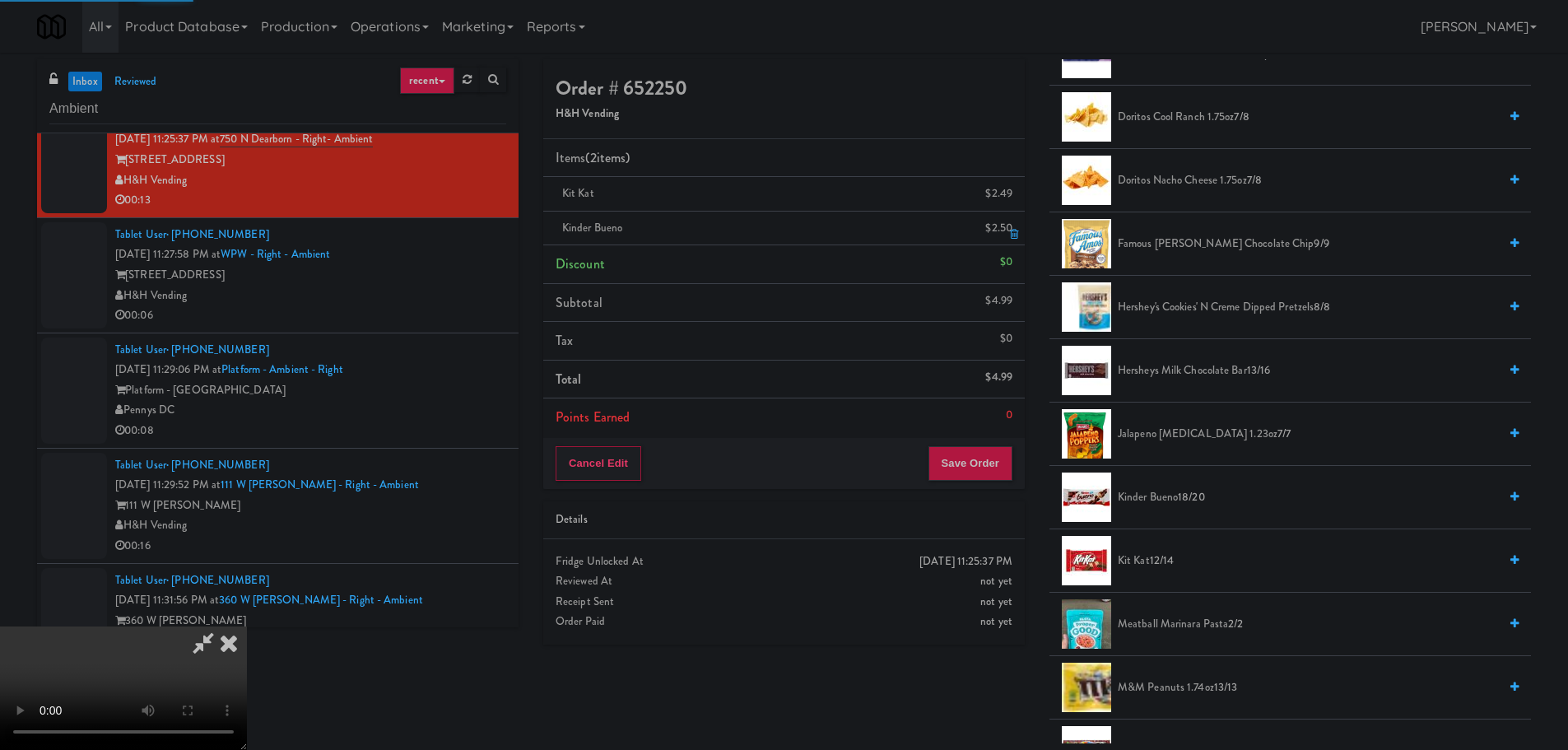
scroll to position [0, 0]
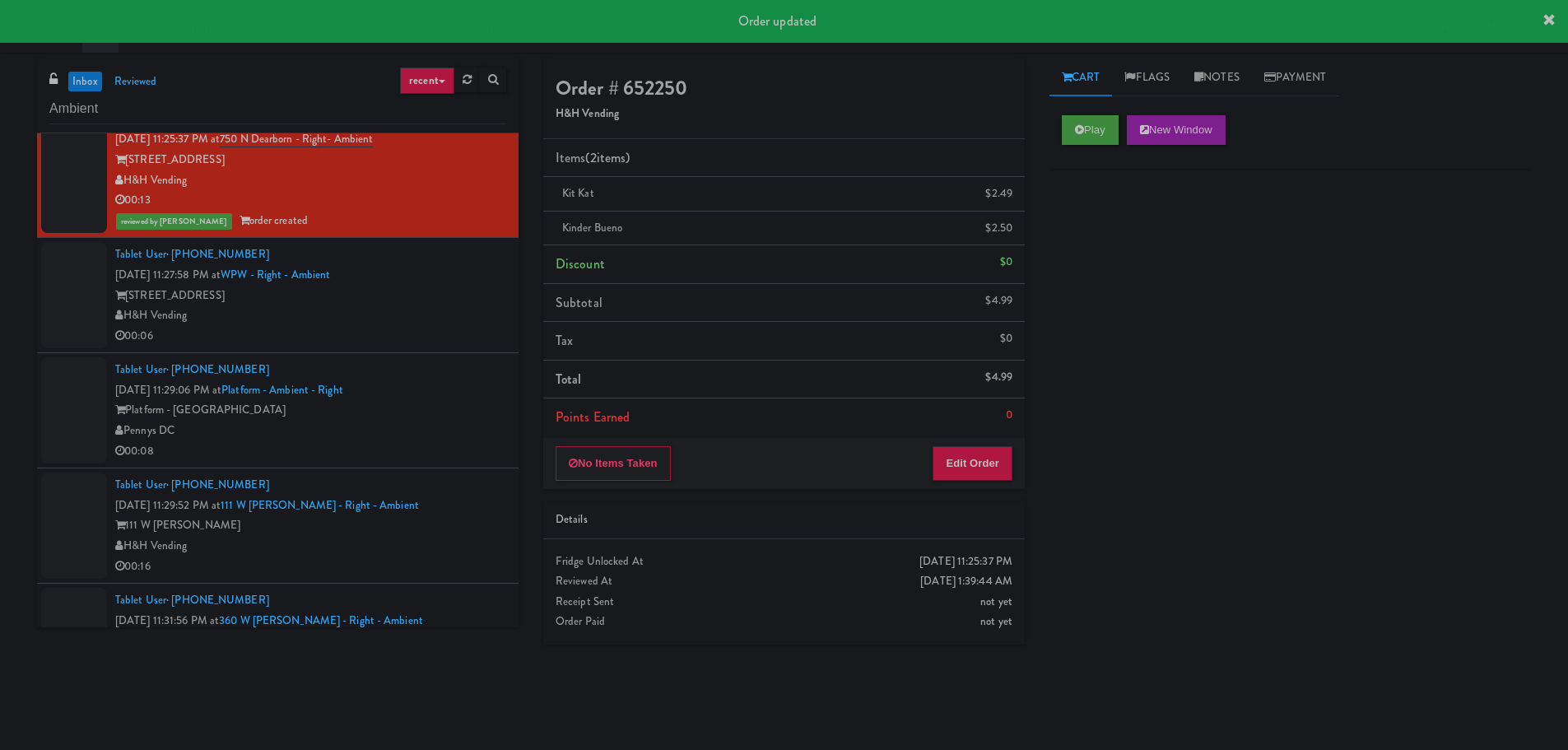
drag, startPoint x: 410, startPoint y: 321, endPoint x: 420, endPoint y: 319, distance: 10.2
click at [405, 321] on div "H&H Vending" at bounding box center [310, 315] width 391 height 21
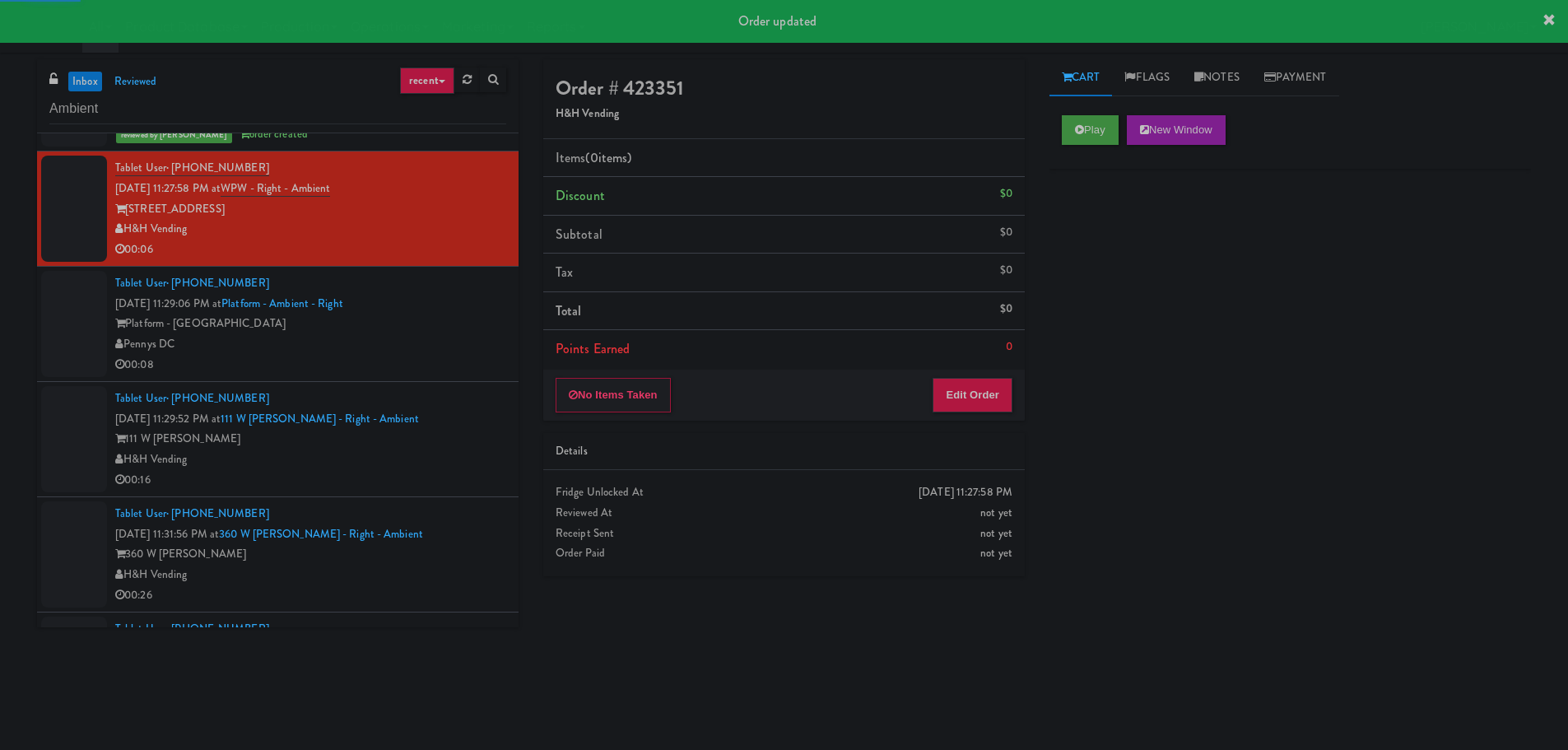
scroll to position [906, 0]
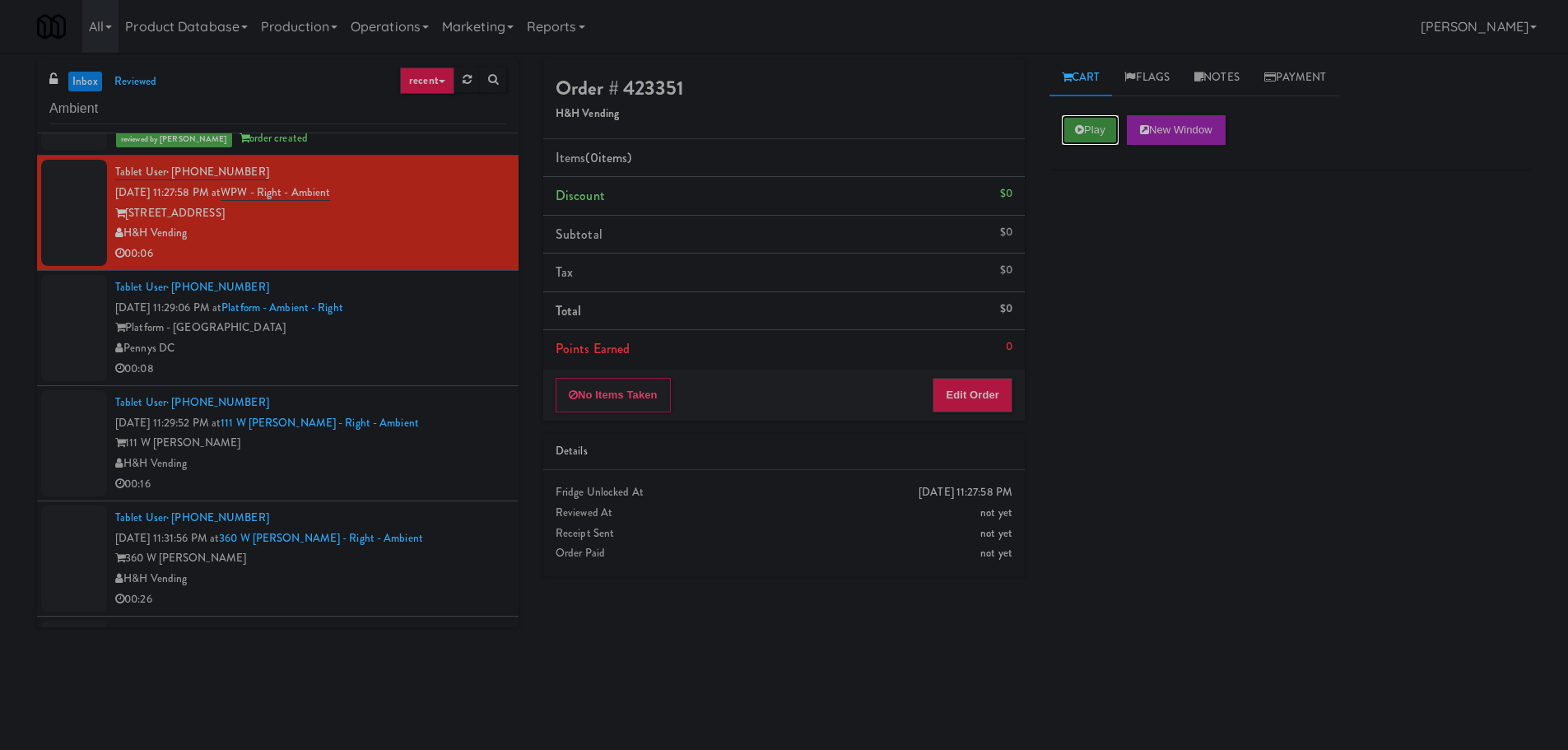
click at [1079, 138] on button "Play" at bounding box center [1090, 130] width 57 height 30
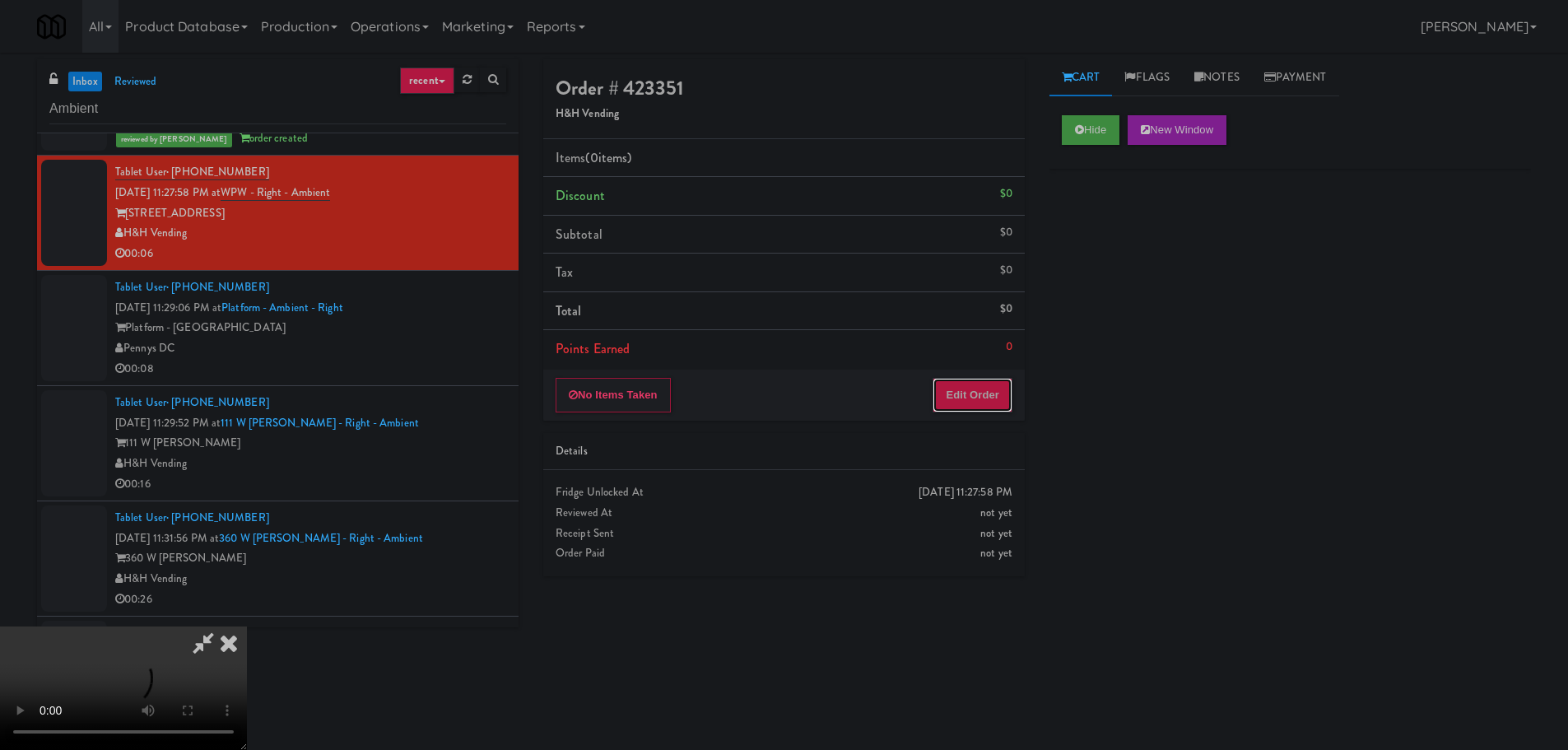
click at [999, 394] on button "Edit Order" at bounding box center [972, 394] width 80 height 34
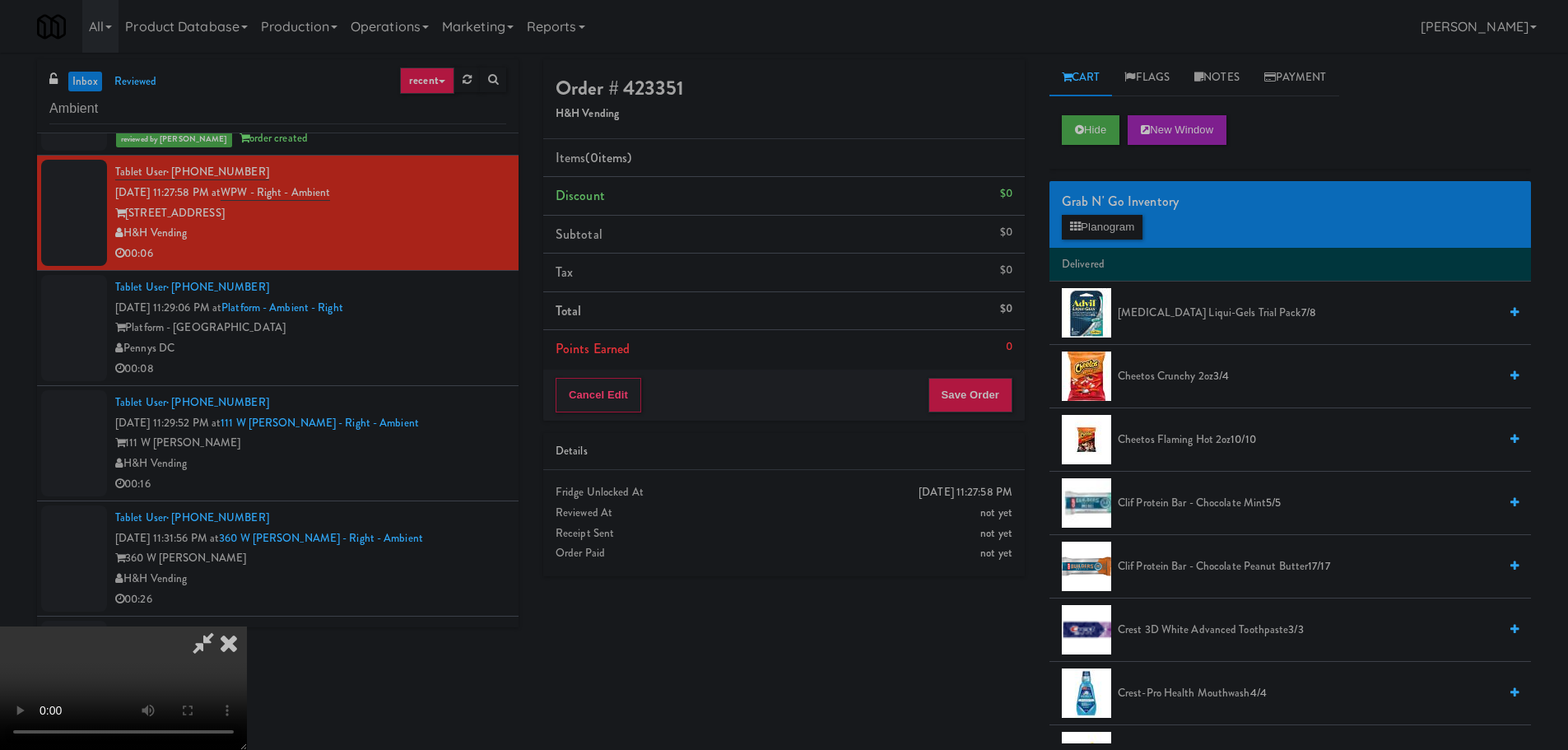
click at [247, 627] on video at bounding box center [123, 688] width 247 height 123
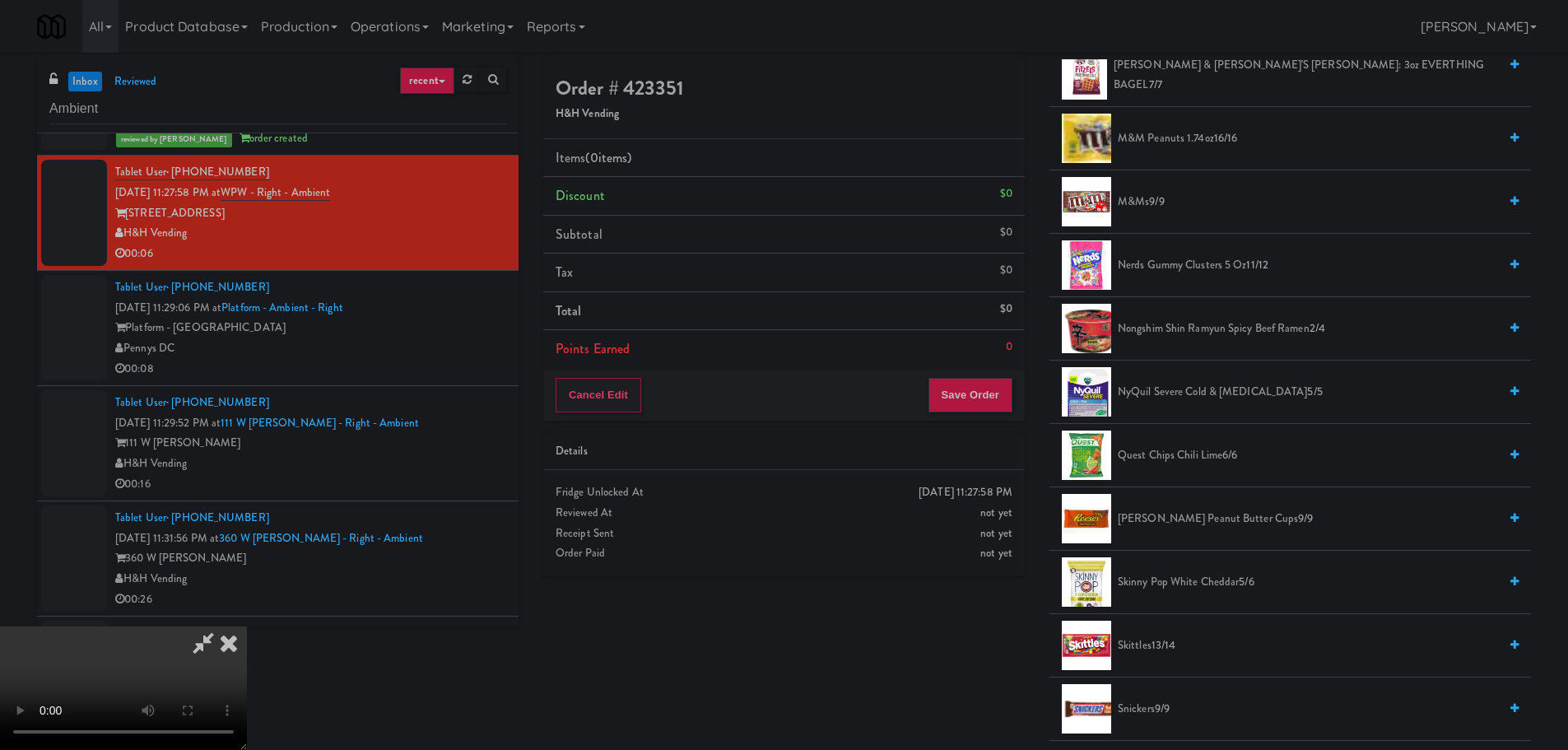
scroll to position [1317, 0]
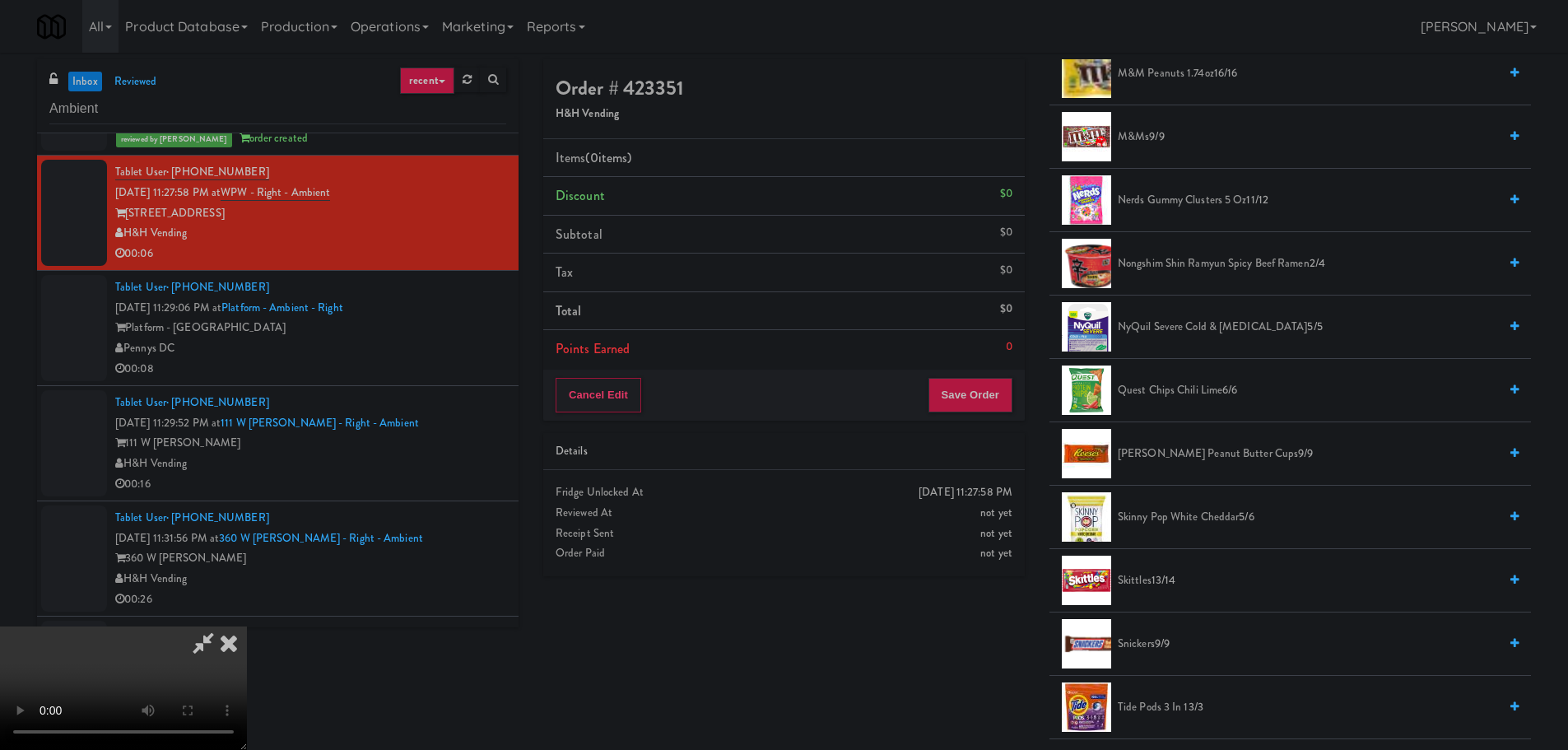
click at [1205, 383] on span "Quest Chips Chili Lime 6/6" at bounding box center [1307, 390] width 380 height 21
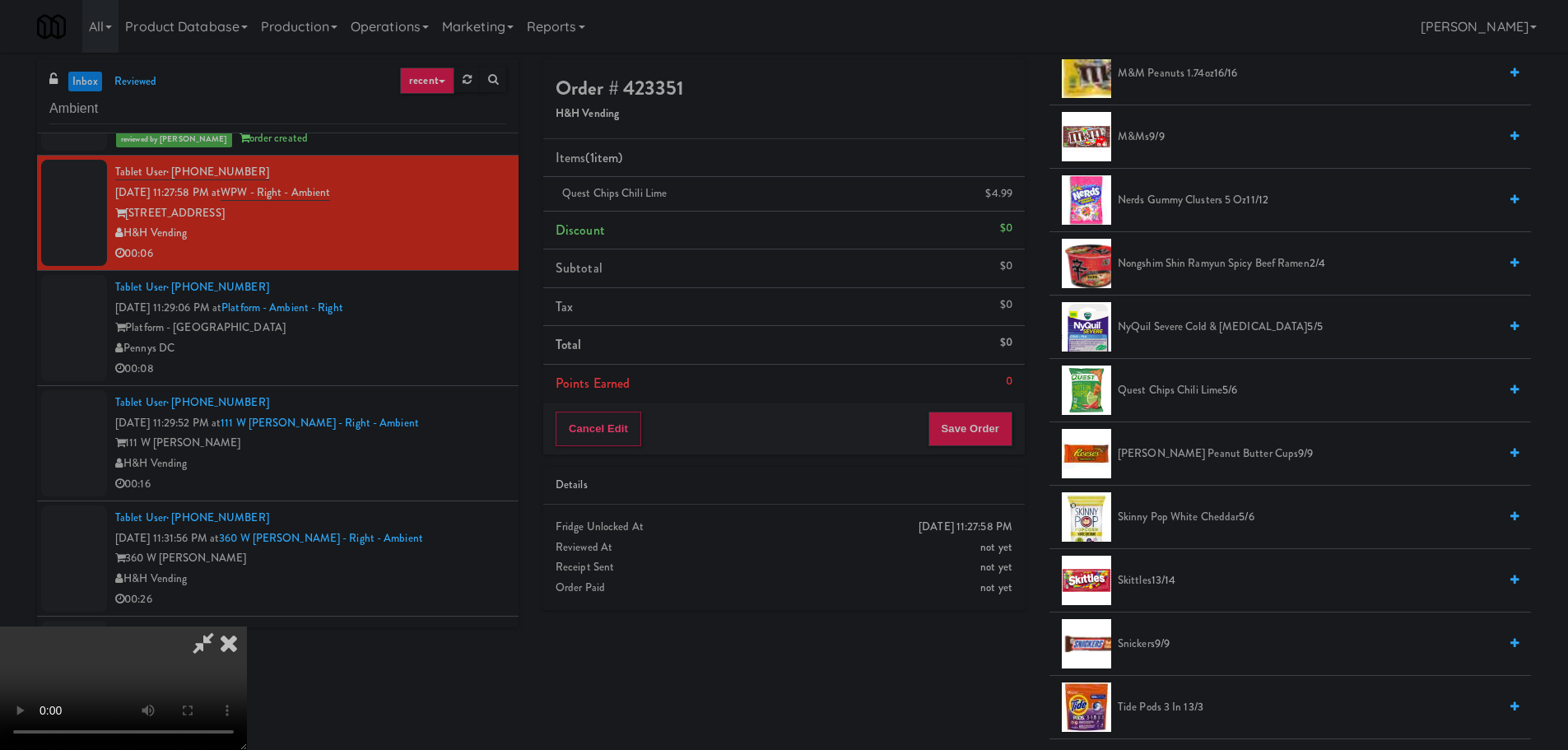
click at [247, 627] on video at bounding box center [123, 688] width 247 height 123
click at [974, 426] on button "Save Order" at bounding box center [970, 428] width 84 height 34
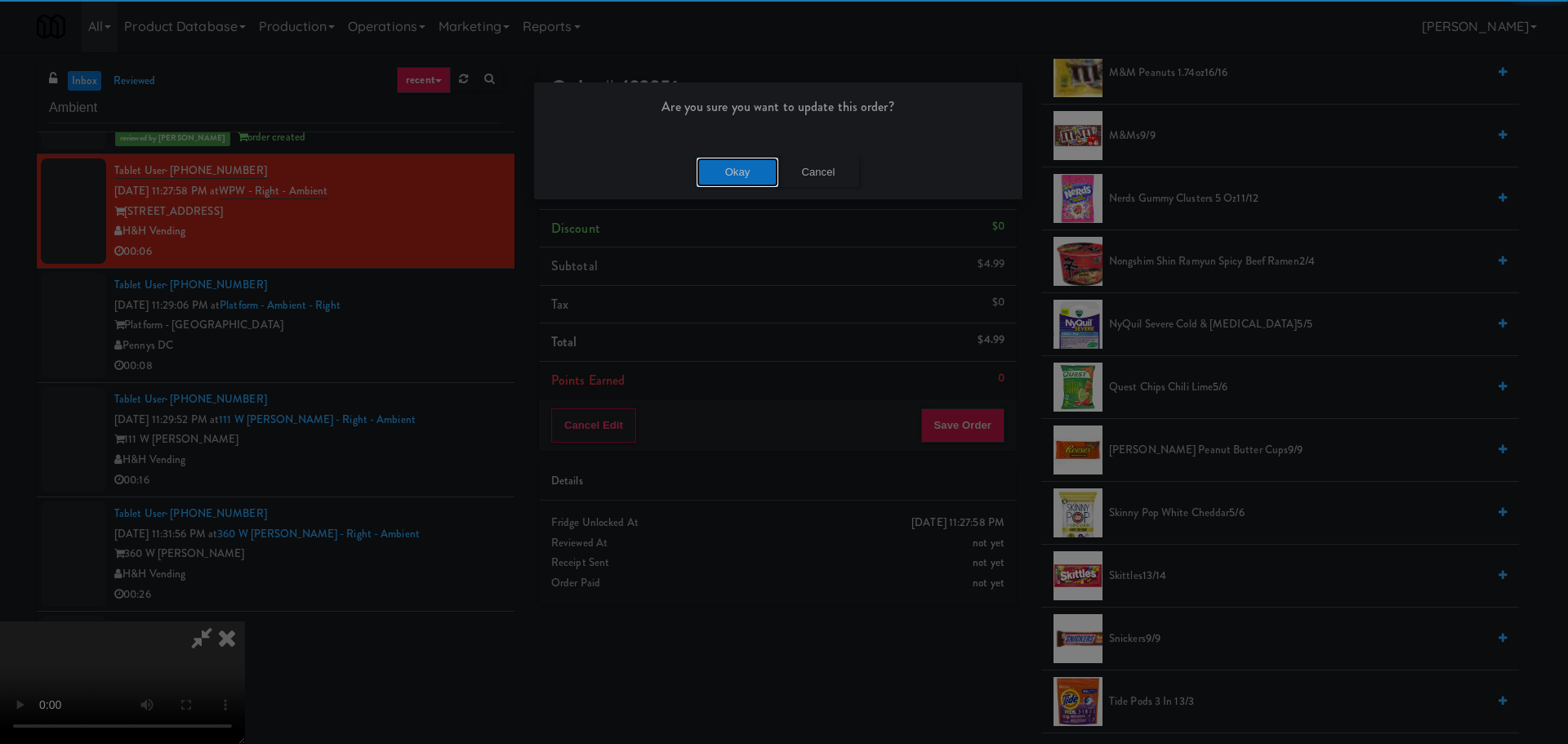
click at [755, 178] on button "Okay" at bounding box center [737, 173] width 82 height 30
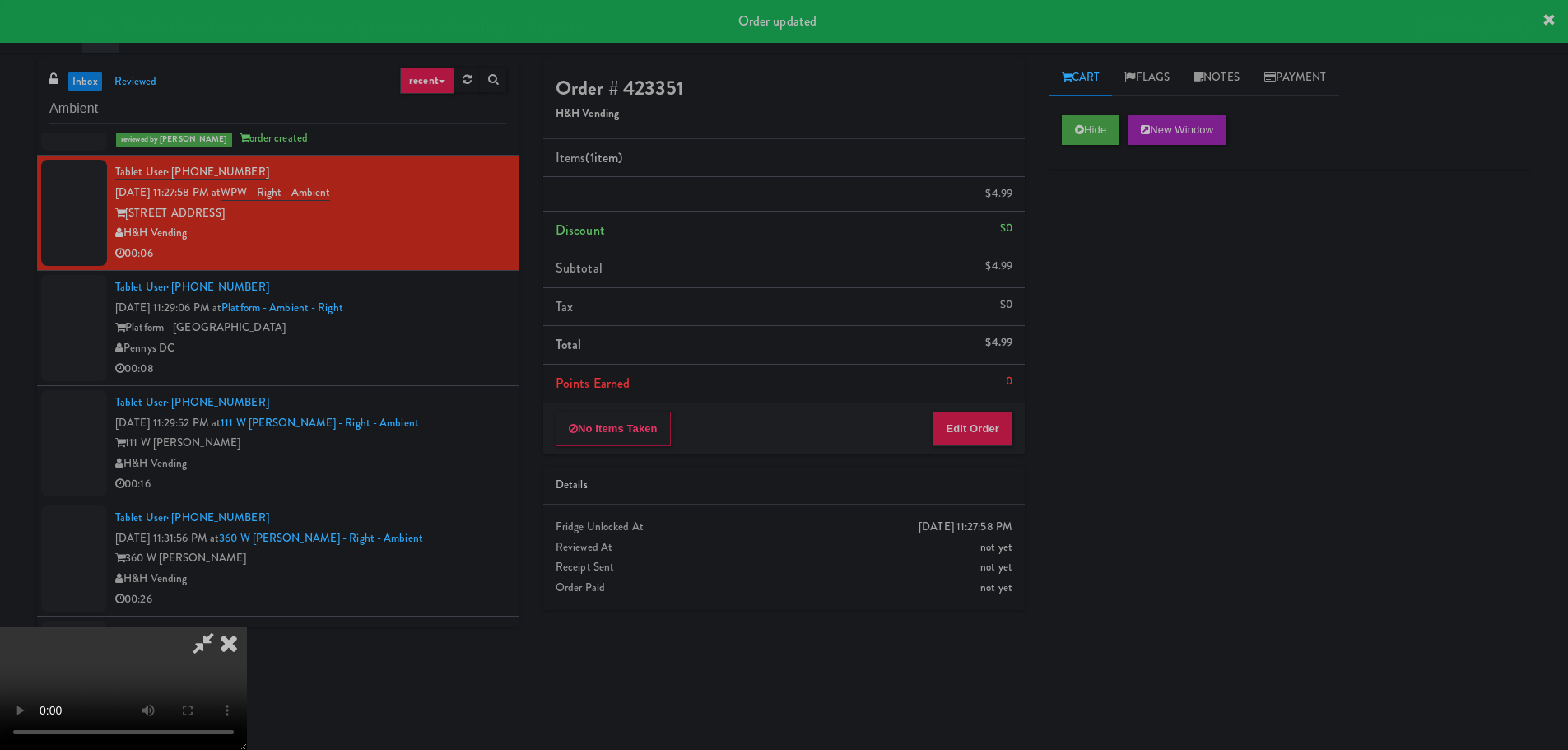
scroll to position [0, 0]
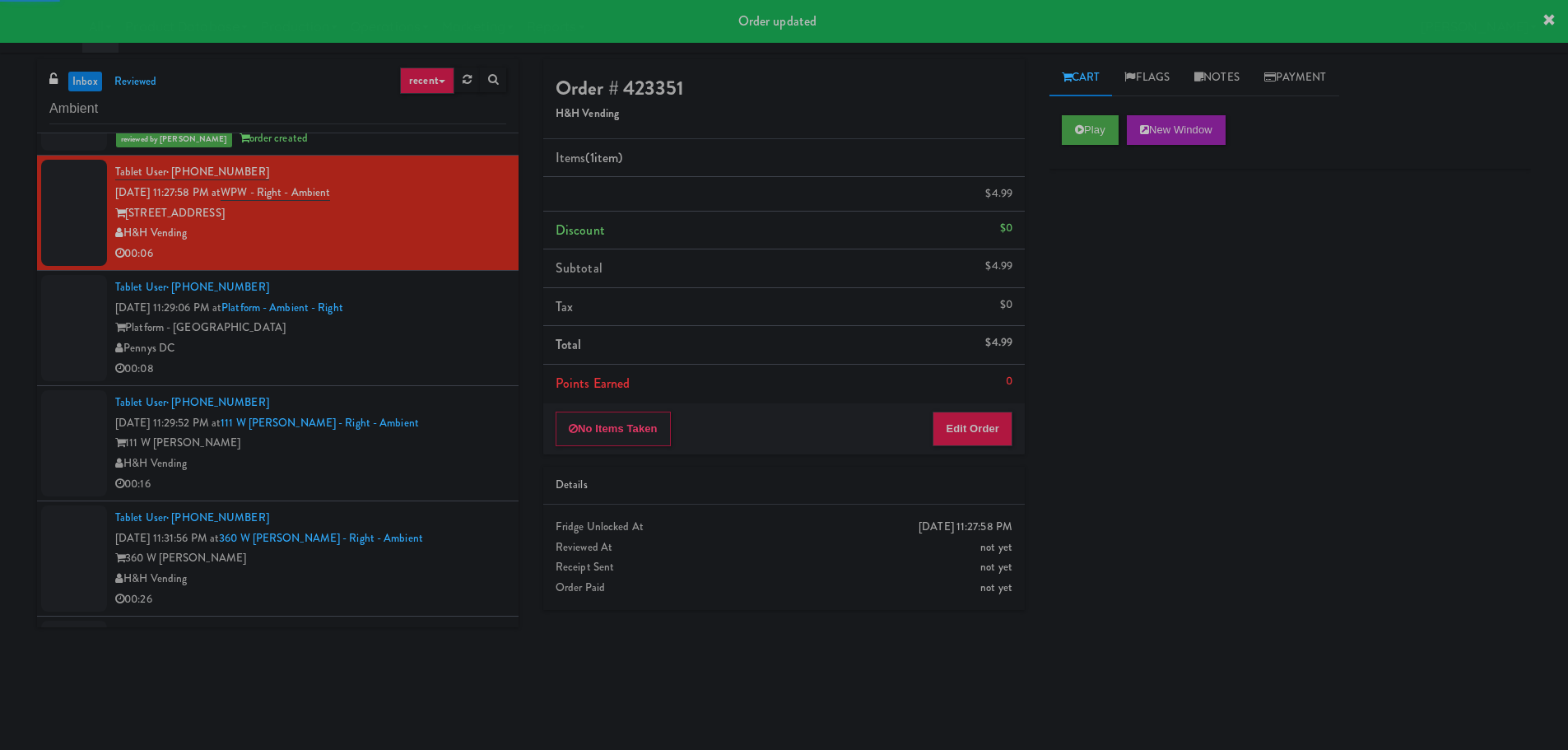
drag, startPoint x: 449, startPoint y: 322, endPoint x: 447, endPoint y: 339, distance: 17.1
click at [448, 323] on div "Platform - [GEOGRAPHIC_DATA]" at bounding box center [310, 328] width 391 height 21
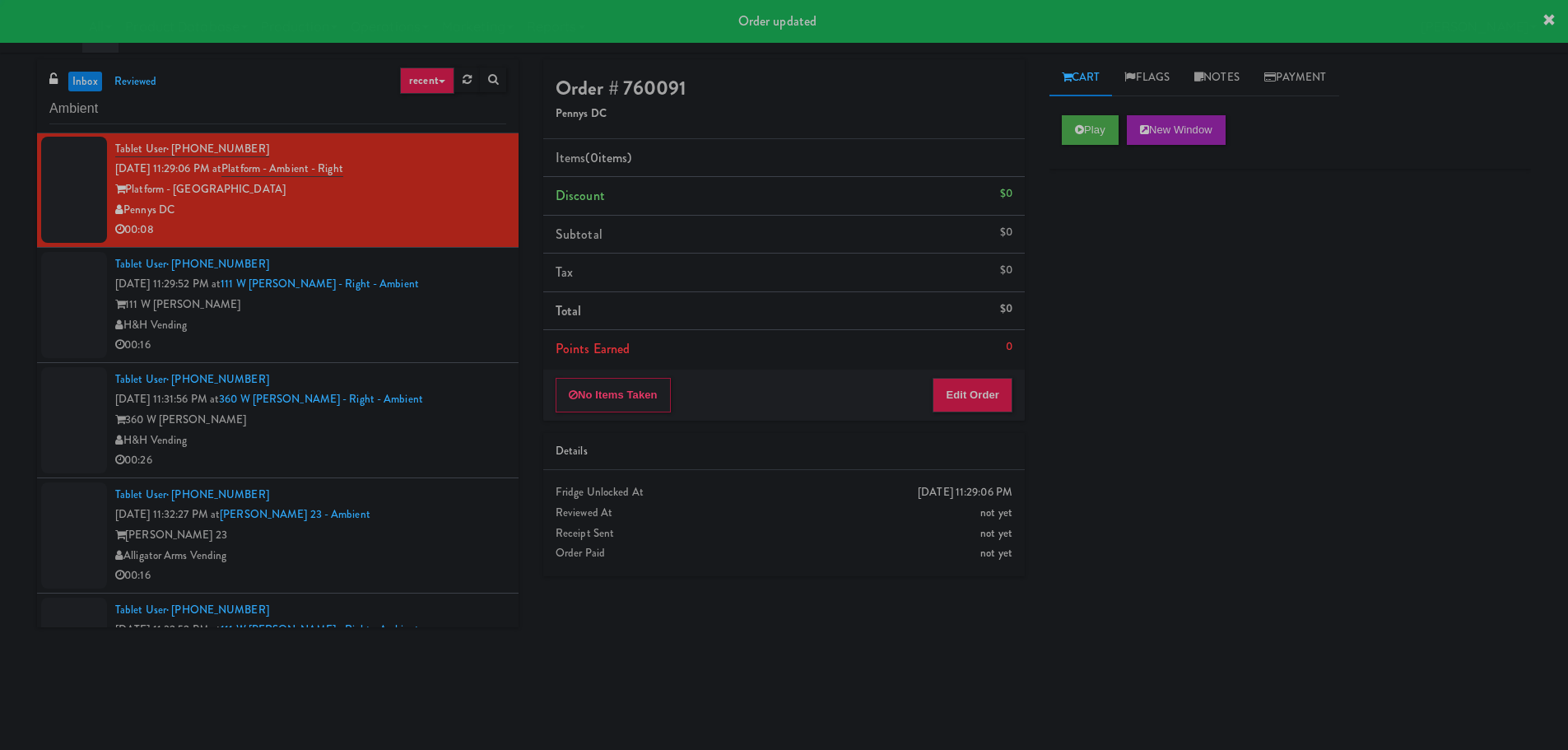
scroll to position [1070, 0]
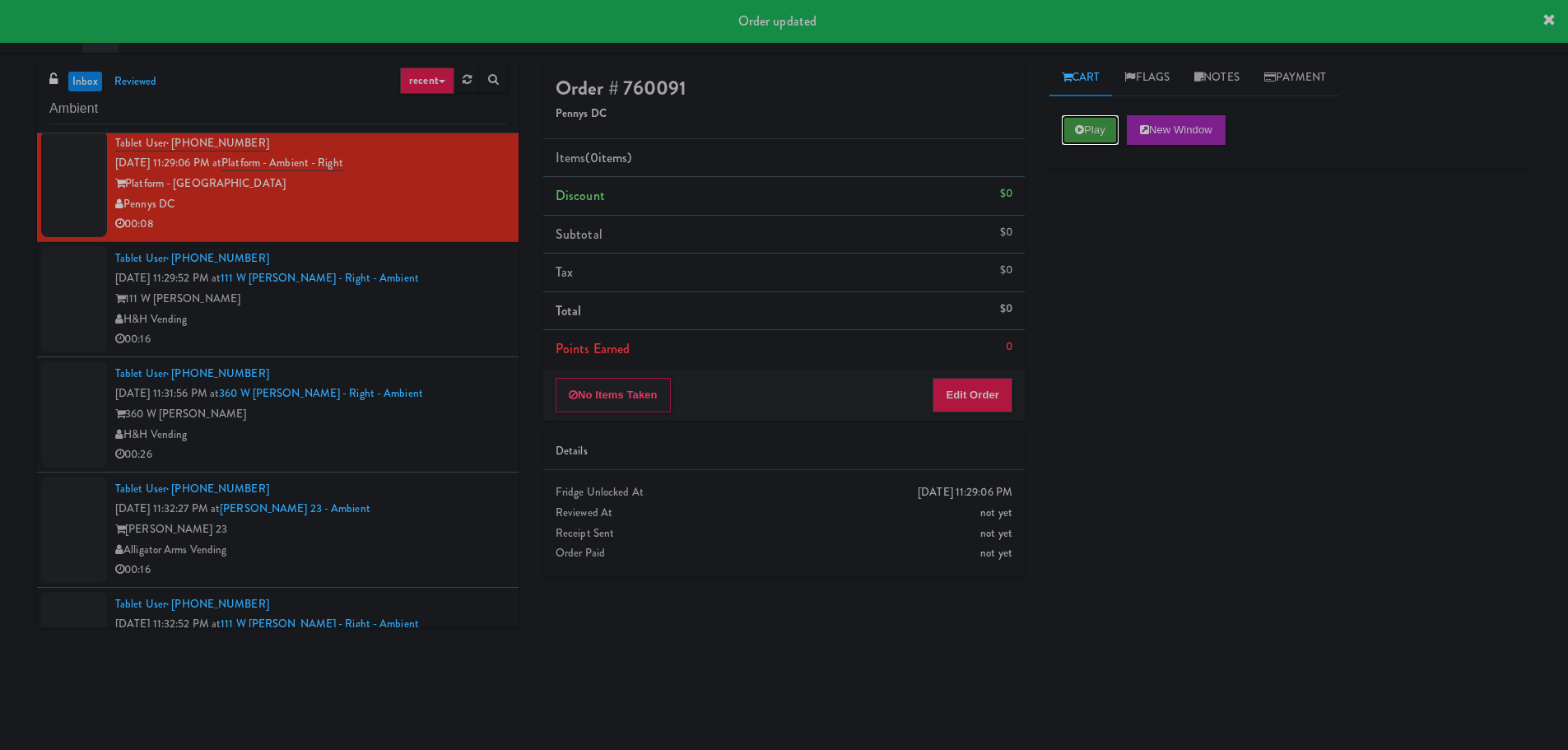
click at [1086, 122] on button "Play" at bounding box center [1090, 130] width 57 height 30
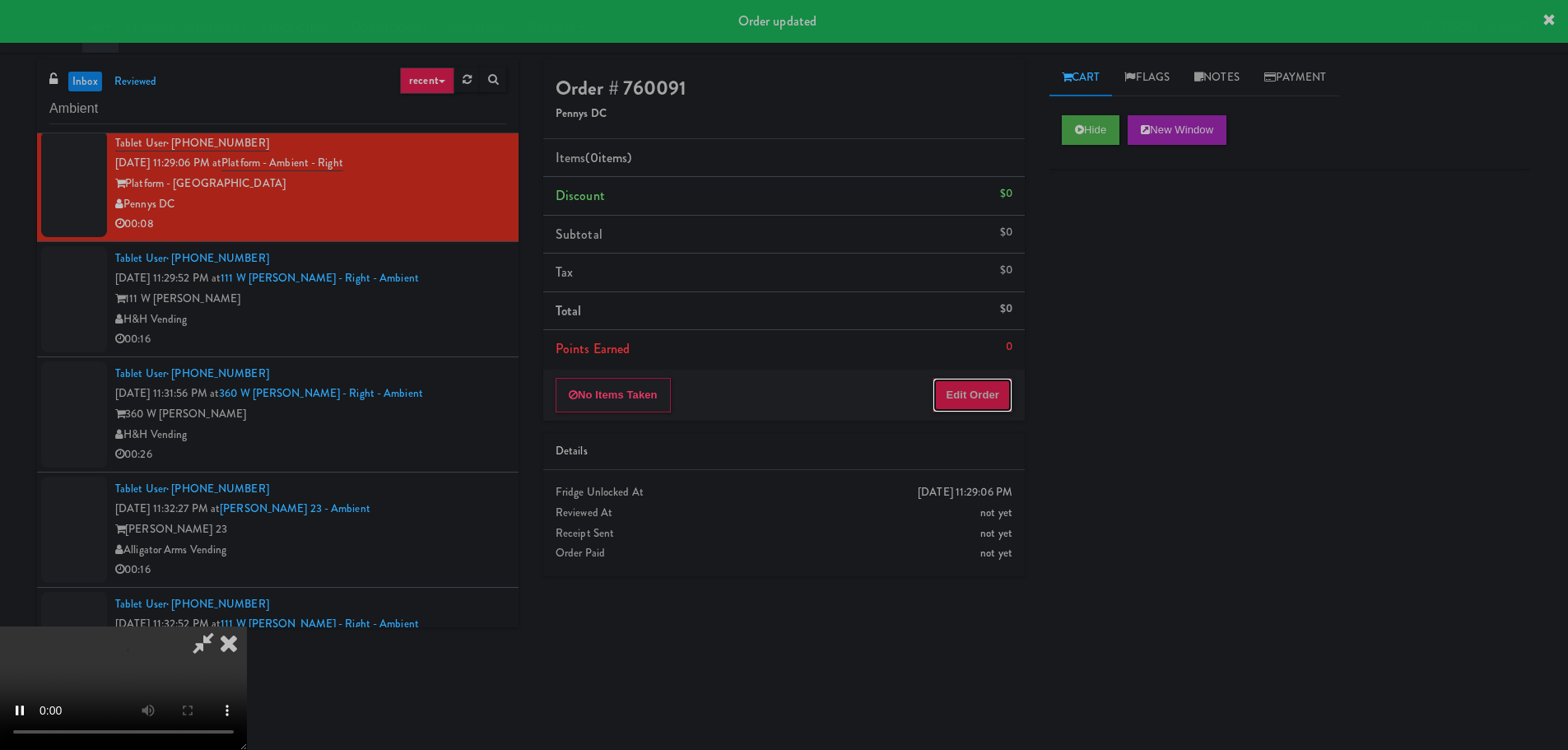
click at [974, 408] on button "Edit Order" at bounding box center [972, 394] width 80 height 34
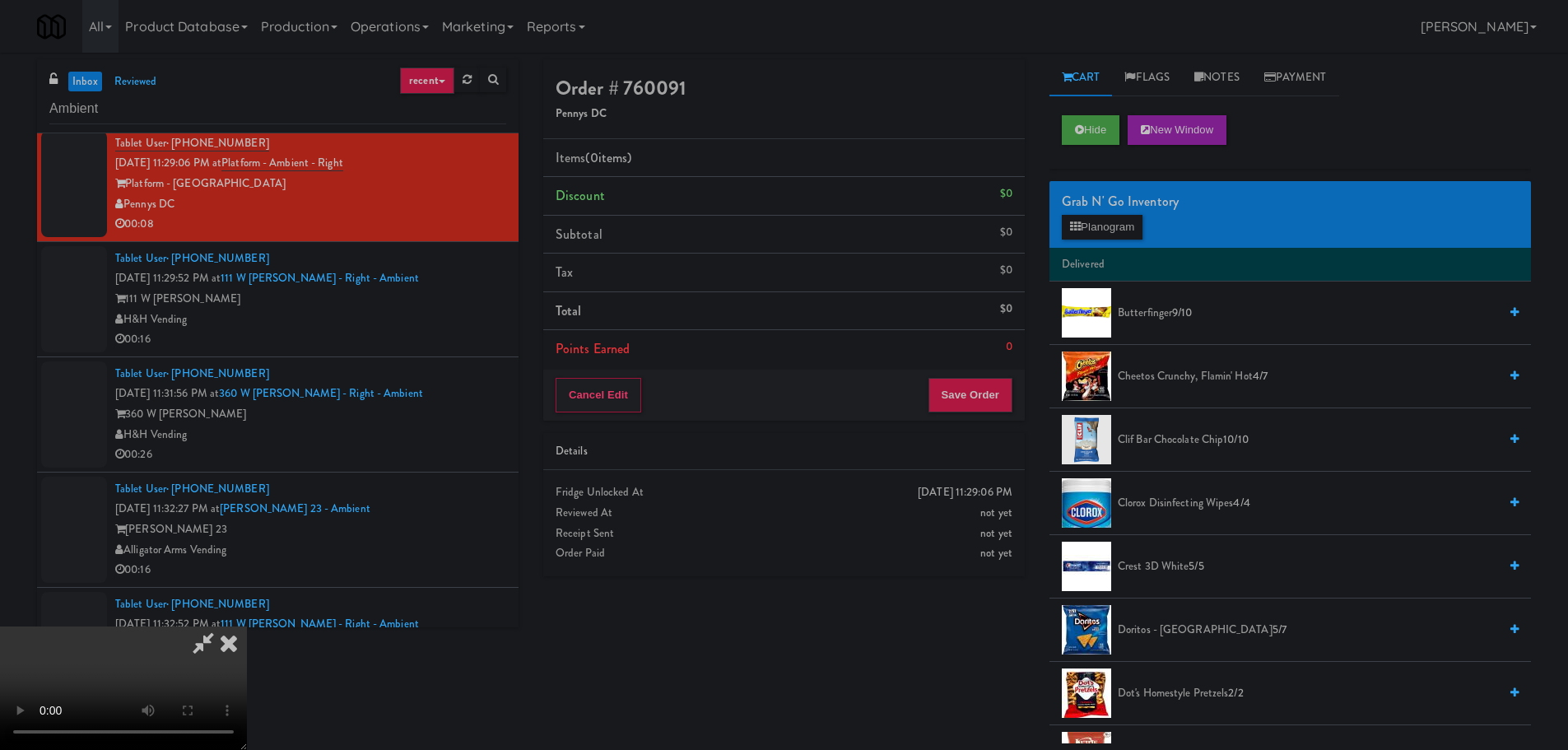
click at [247, 627] on video at bounding box center [123, 688] width 247 height 123
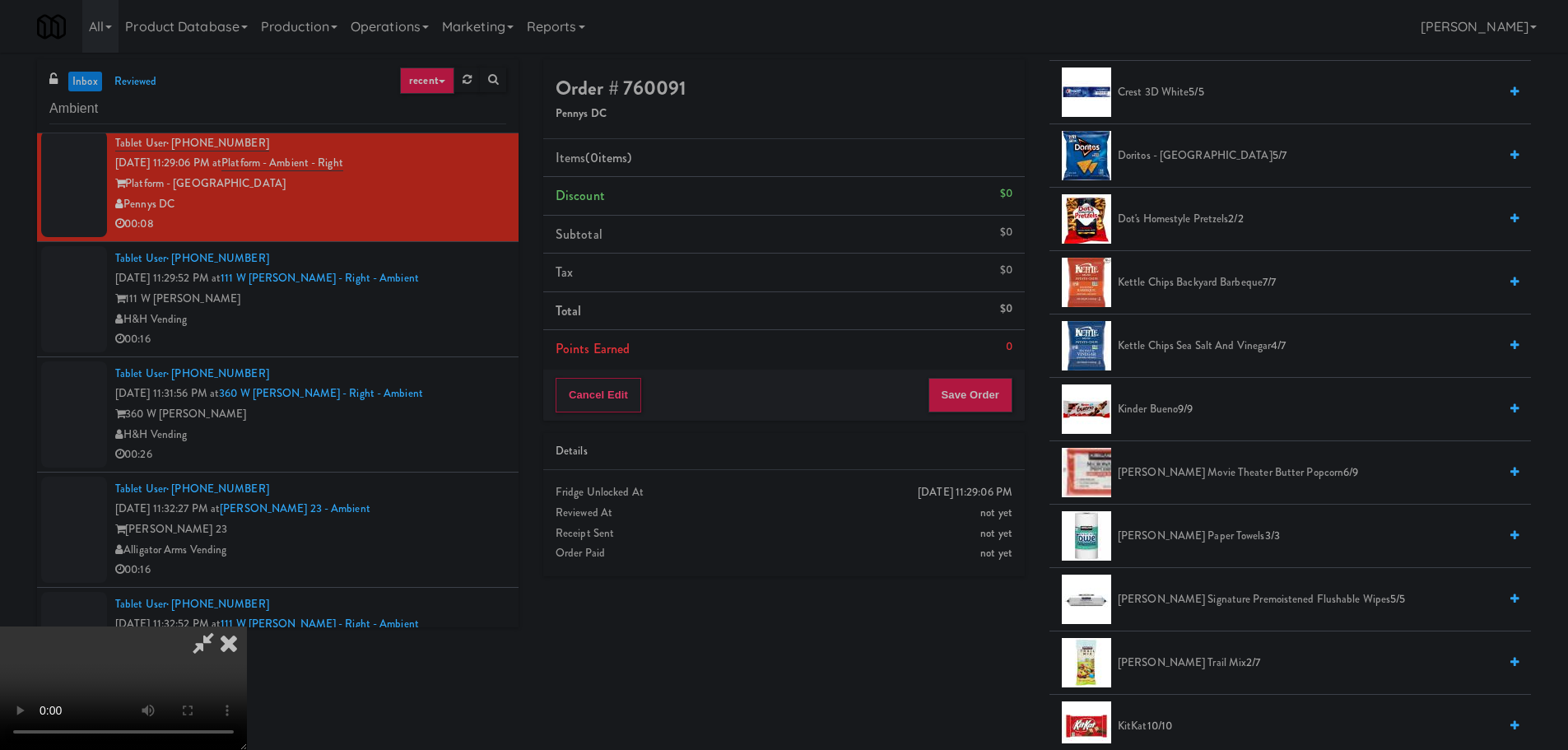
scroll to position [494, 0]
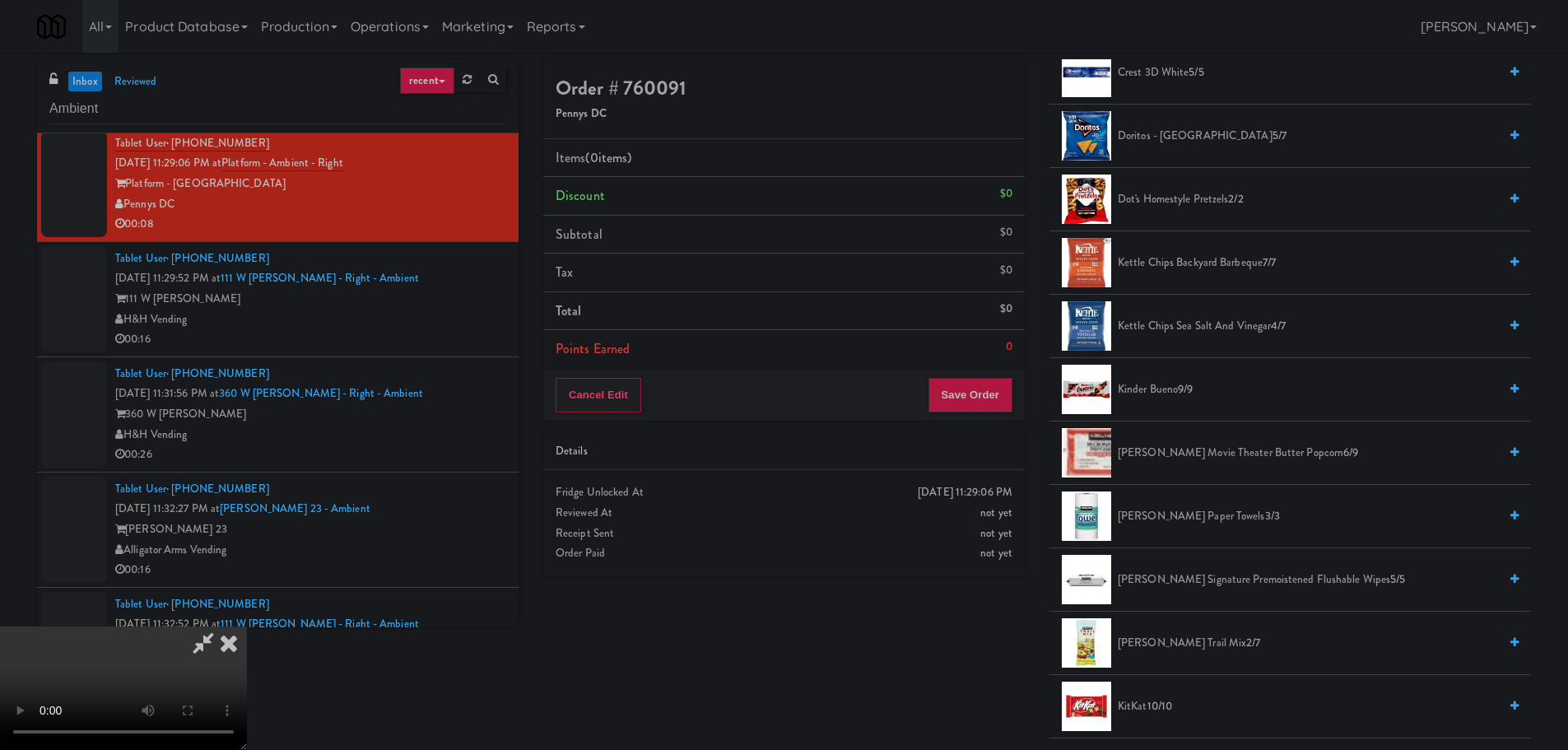
click at [1167, 391] on span "Kinder Bueno 9/9" at bounding box center [1307, 389] width 380 height 21
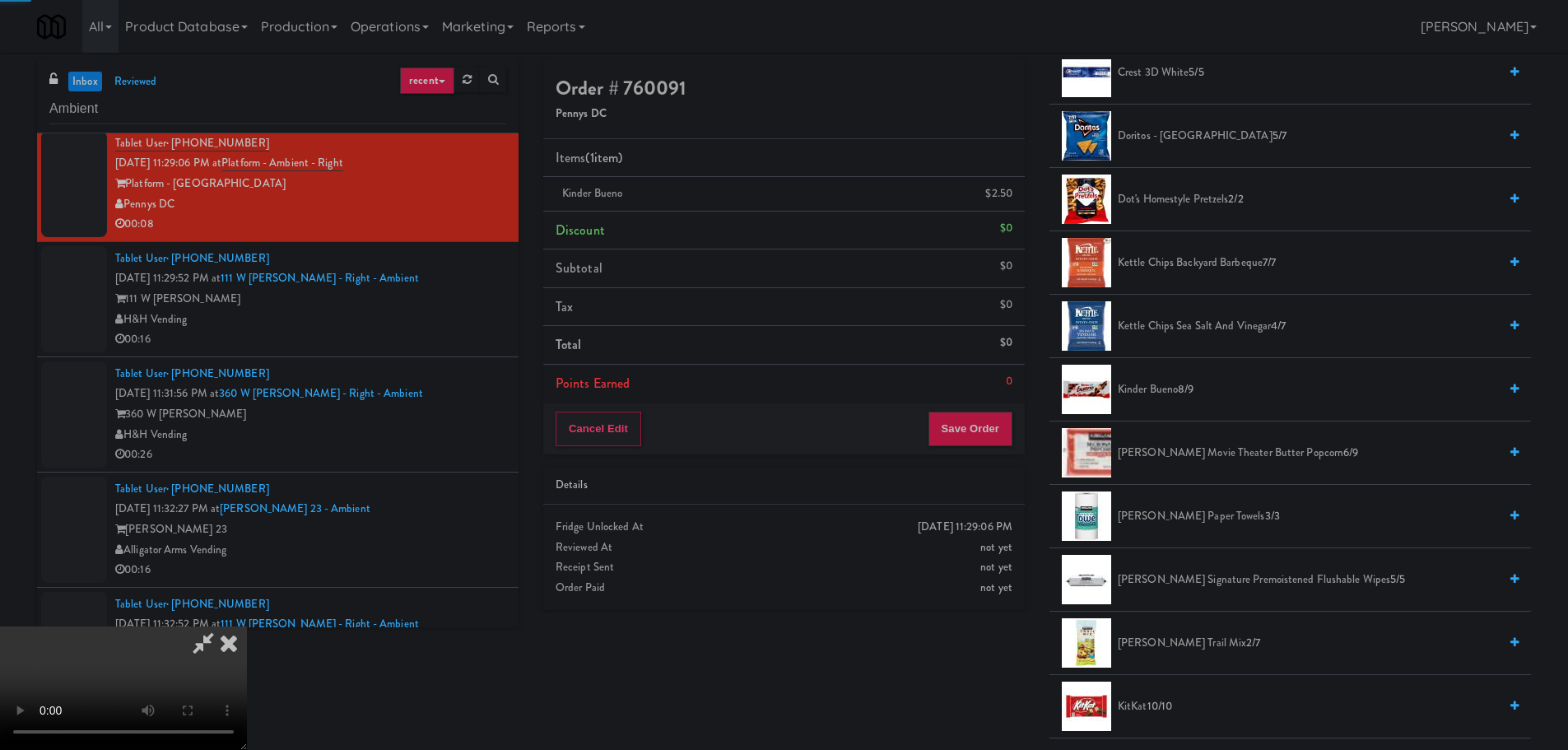
click at [247, 627] on video at bounding box center [123, 688] width 247 height 123
click at [974, 432] on button "Save Order" at bounding box center [970, 428] width 84 height 34
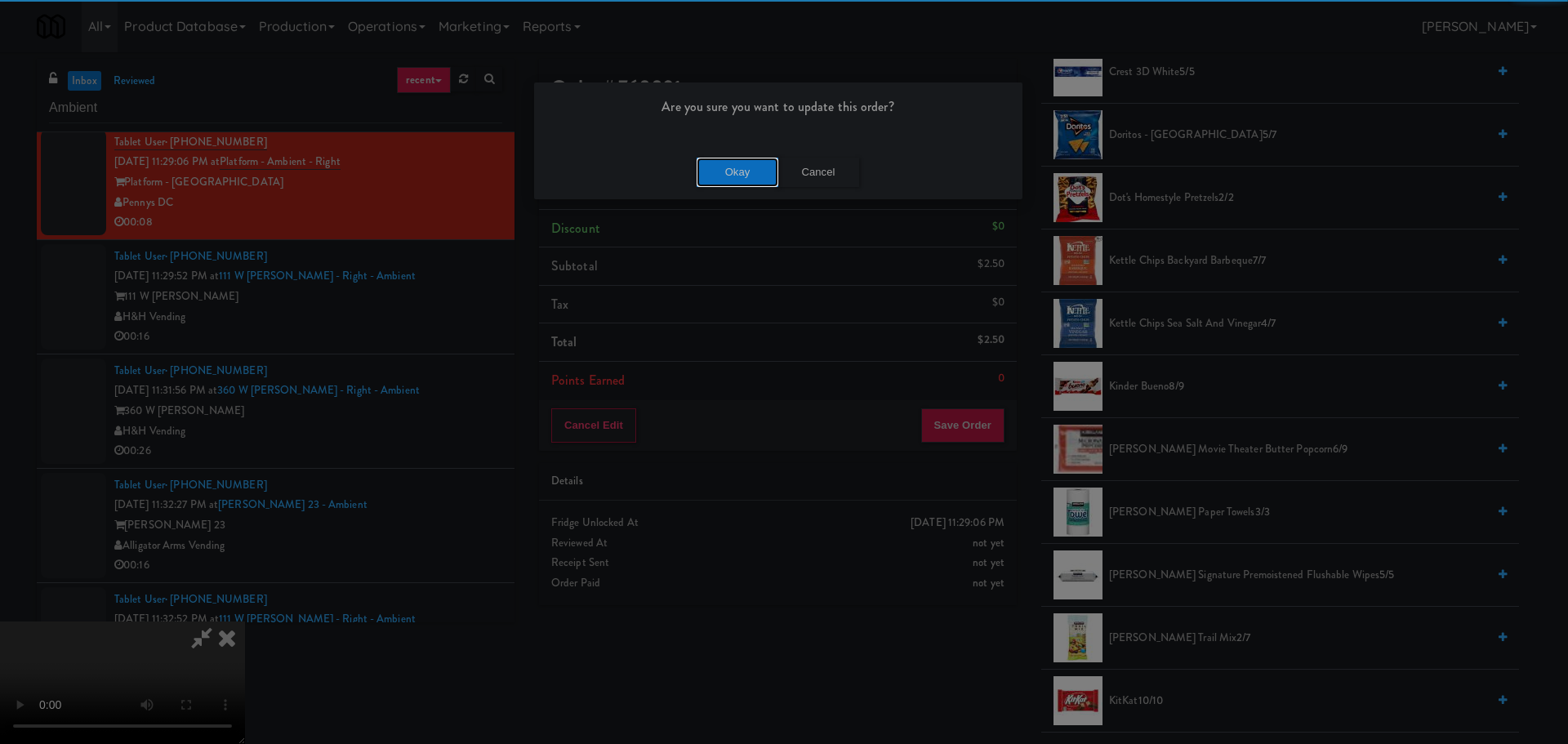
click at [717, 164] on button "Okay" at bounding box center [737, 173] width 82 height 30
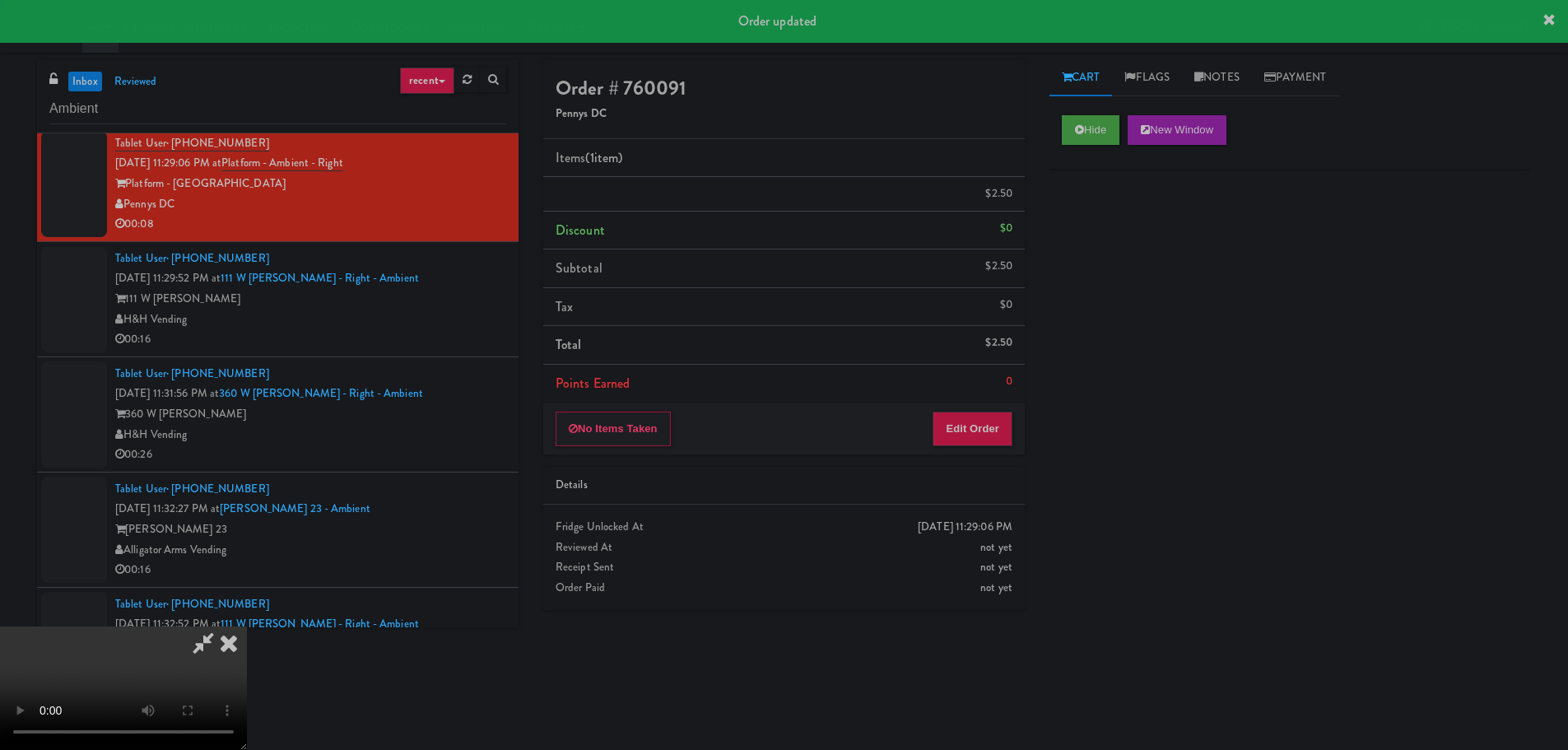
scroll to position [0, 0]
click at [468, 348] on div "00:16" at bounding box center [310, 339] width 391 height 21
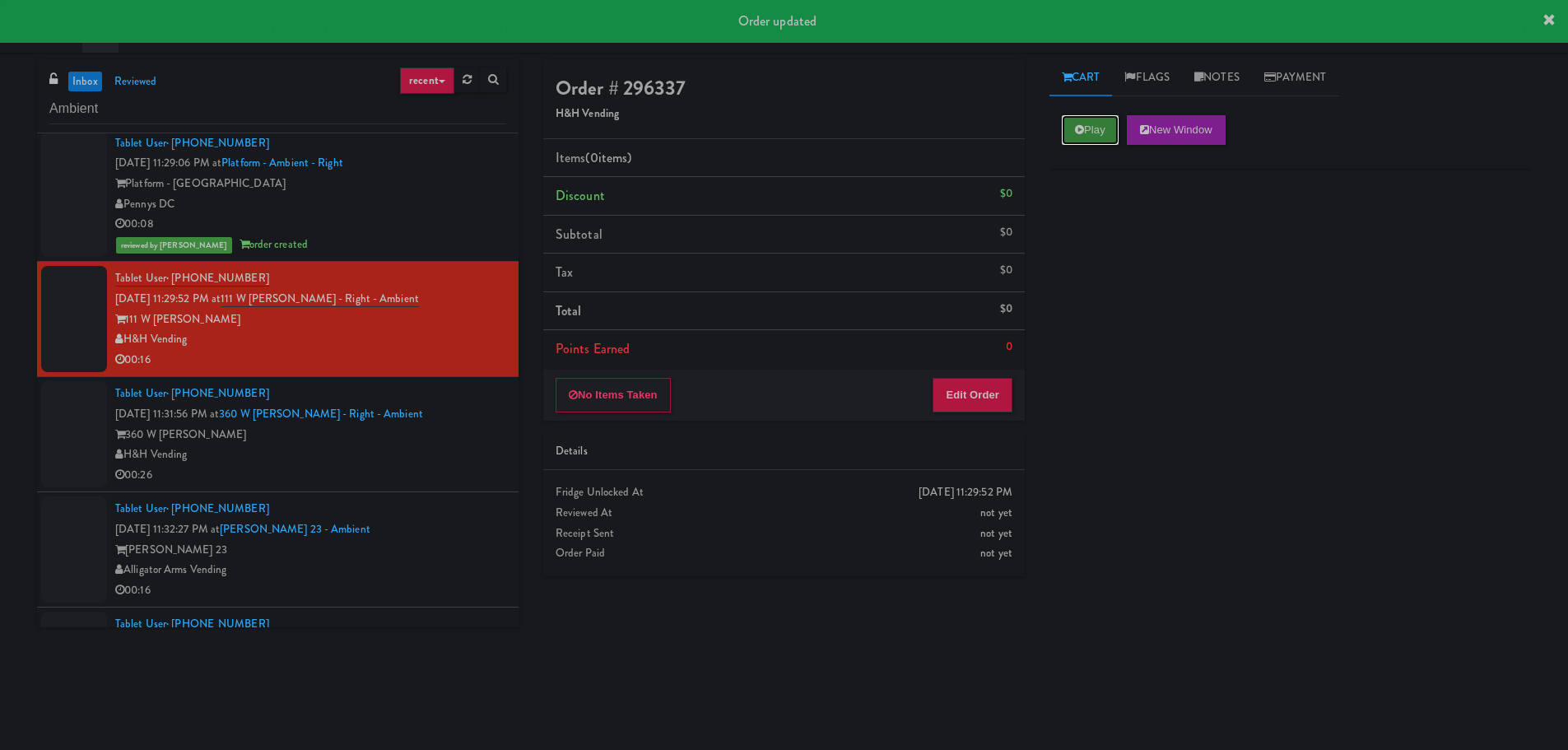
click at [1096, 131] on button "Play" at bounding box center [1090, 130] width 57 height 30
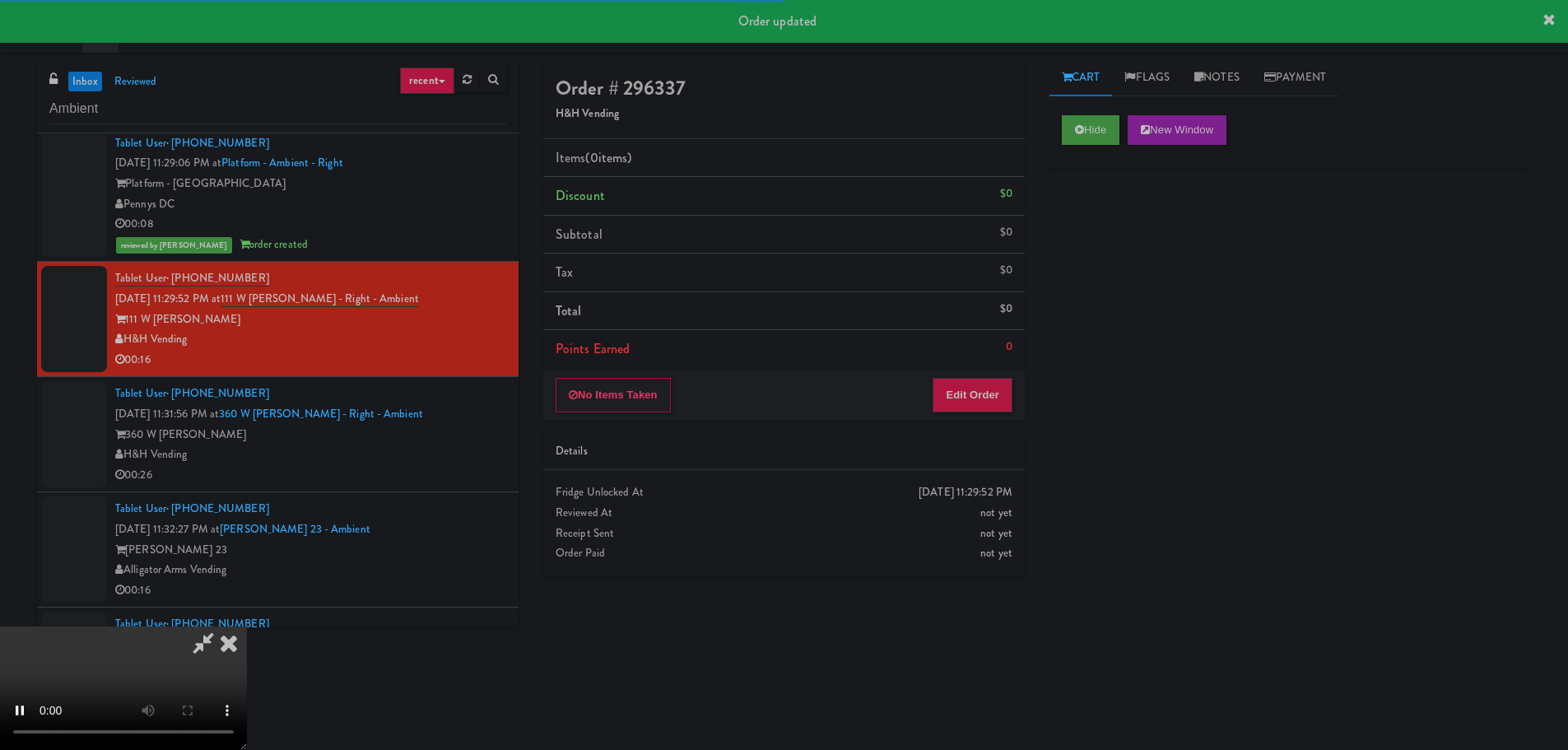
click at [1016, 415] on div "No Items Taken Edit Order" at bounding box center [784, 395] width 482 height 51
click at [1009, 402] on button "Edit Order" at bounding box center [972, 394] width 80 height 34
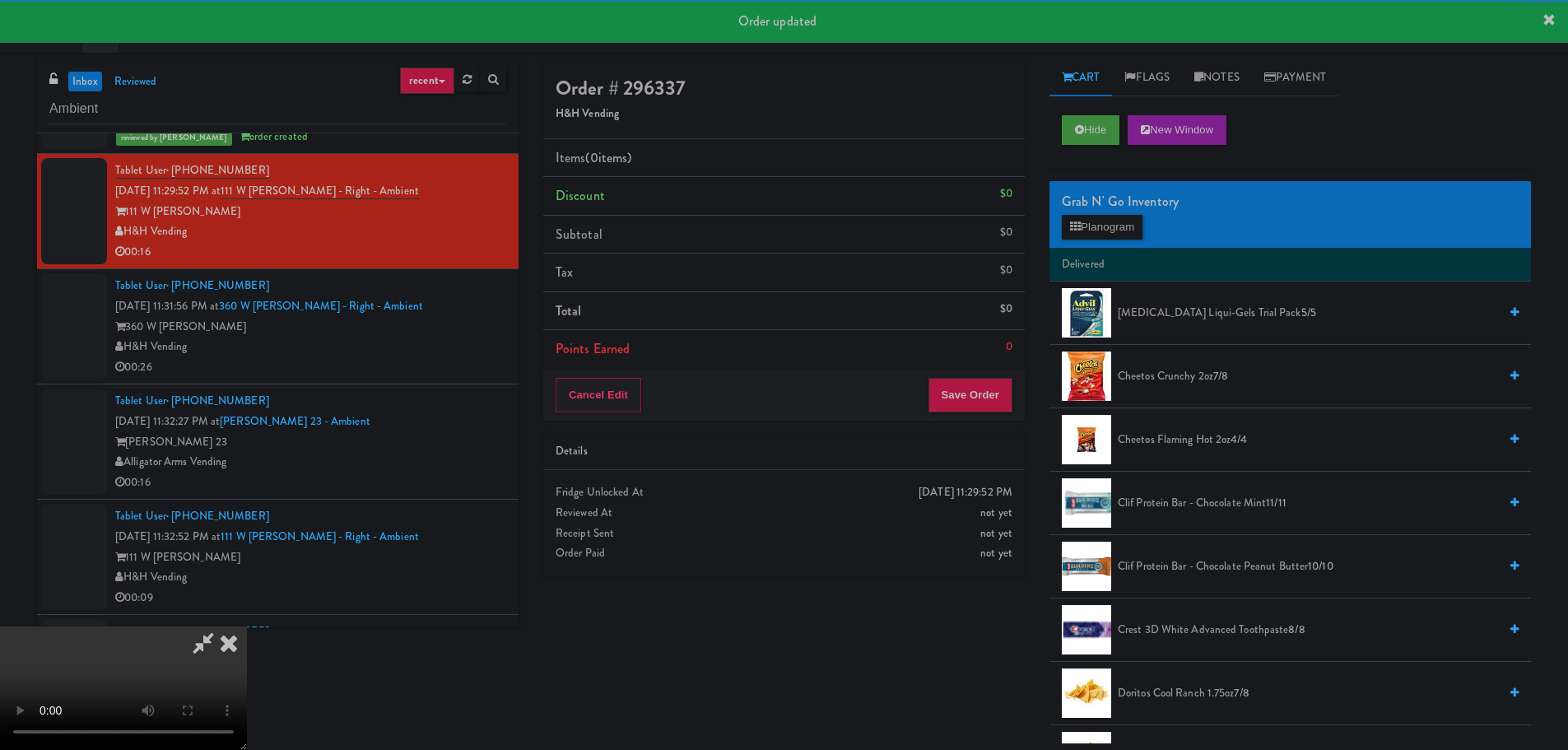
scroll to position [1235, 0]
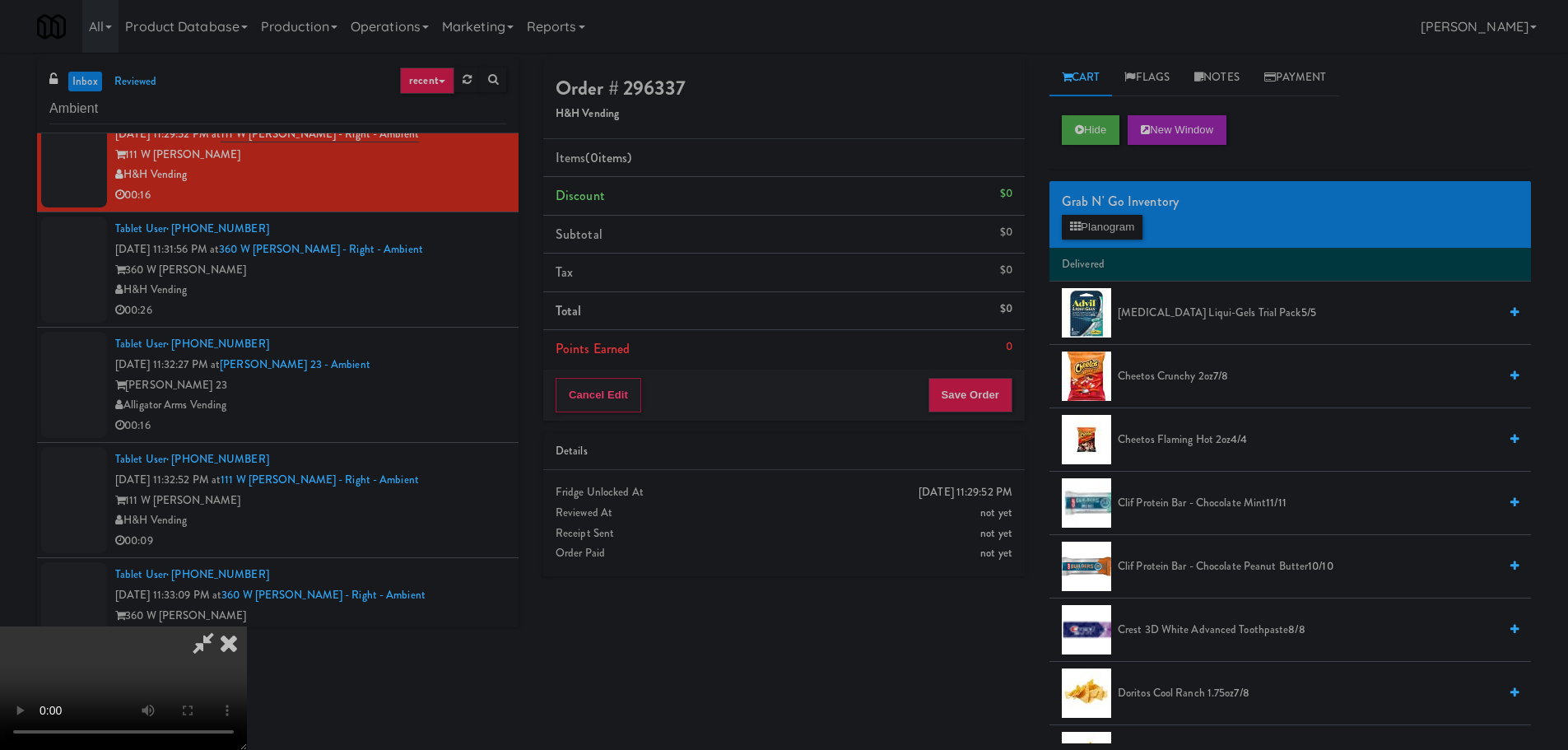
click at [247, 627] on video at bounding box center [123, 688] width 247 height 123
click at [1203, 420] on li "Cheetos Flaming Hot 2oz 4/4" at bounding box center [1290, 440] width 482 height 63
click at [1202, 441] on span "Cheetos Flaming Hot 2oz 4/4" at bounding box center [1307, 440] width 380 height 21
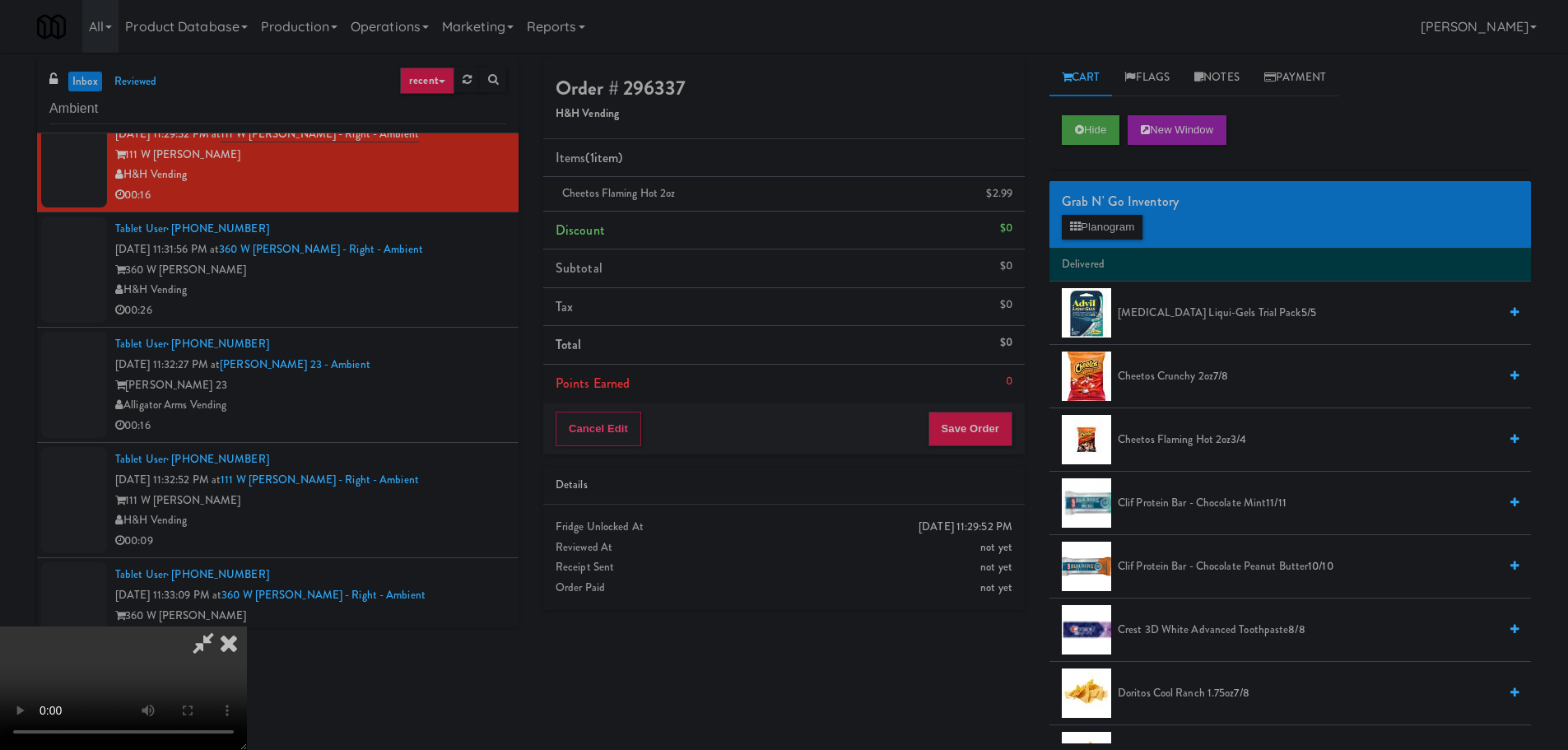
click at [247, 627] on video at bounding box center [123, 688] width 247 height 123
click at [967, 420] on button "Save Order" at bounding box center [970, 428] width 84 height 34
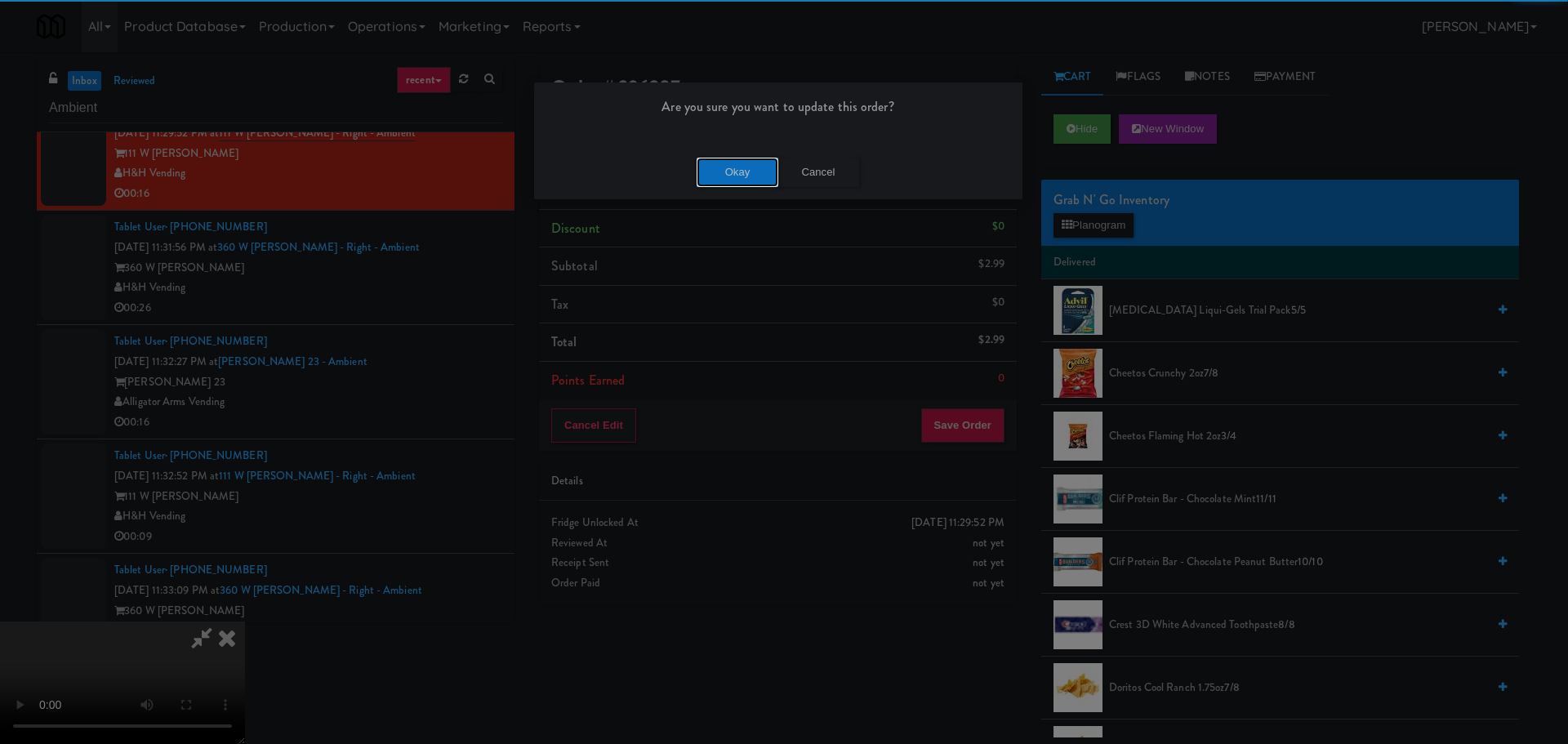
click at [743, 169] on button "Okay" at bounding box center [737, 173] width 82 height 30
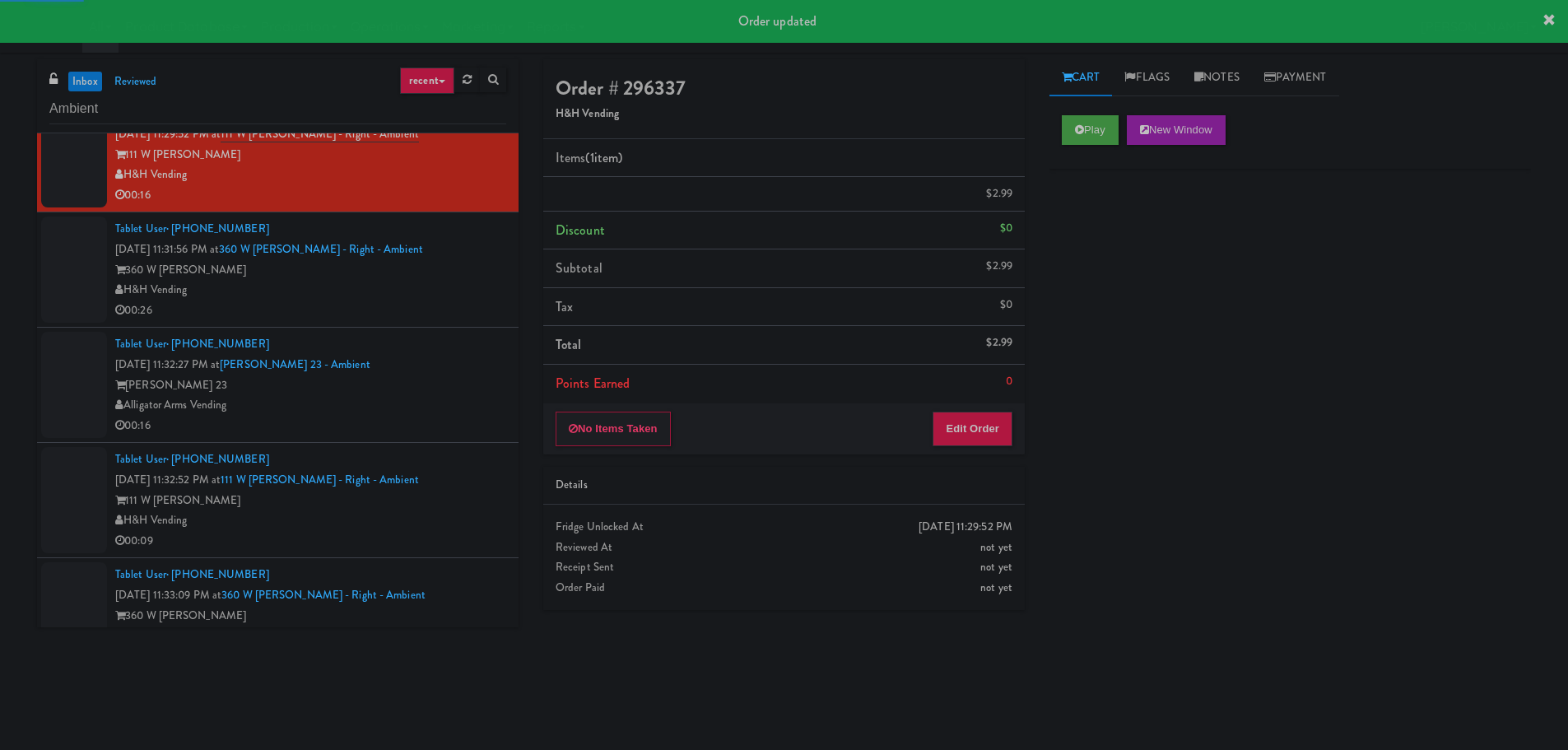
click at [458, 305] on div "00:26" at bounding box center [310, 311] width 391 height 21
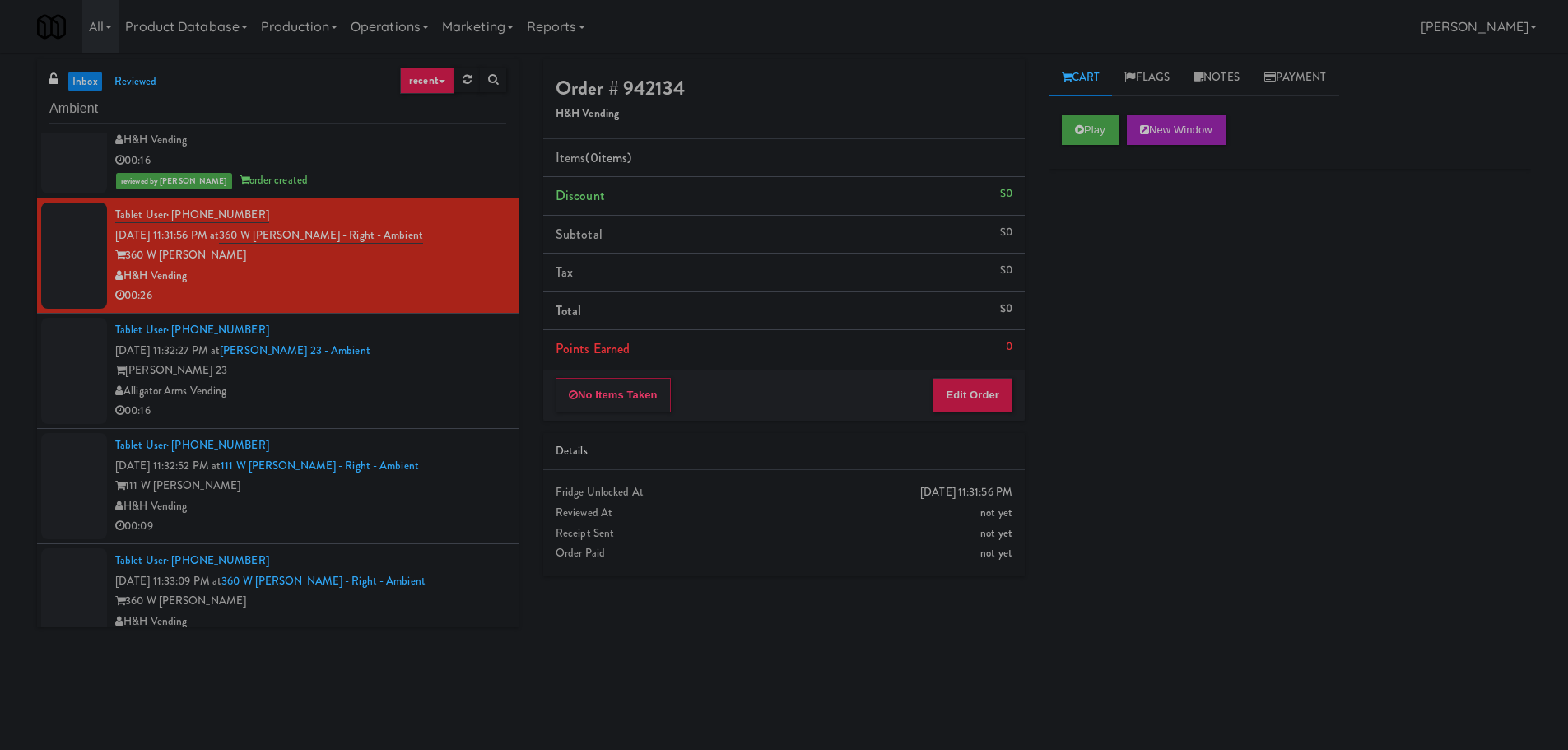
scroll to position [1317, 0]
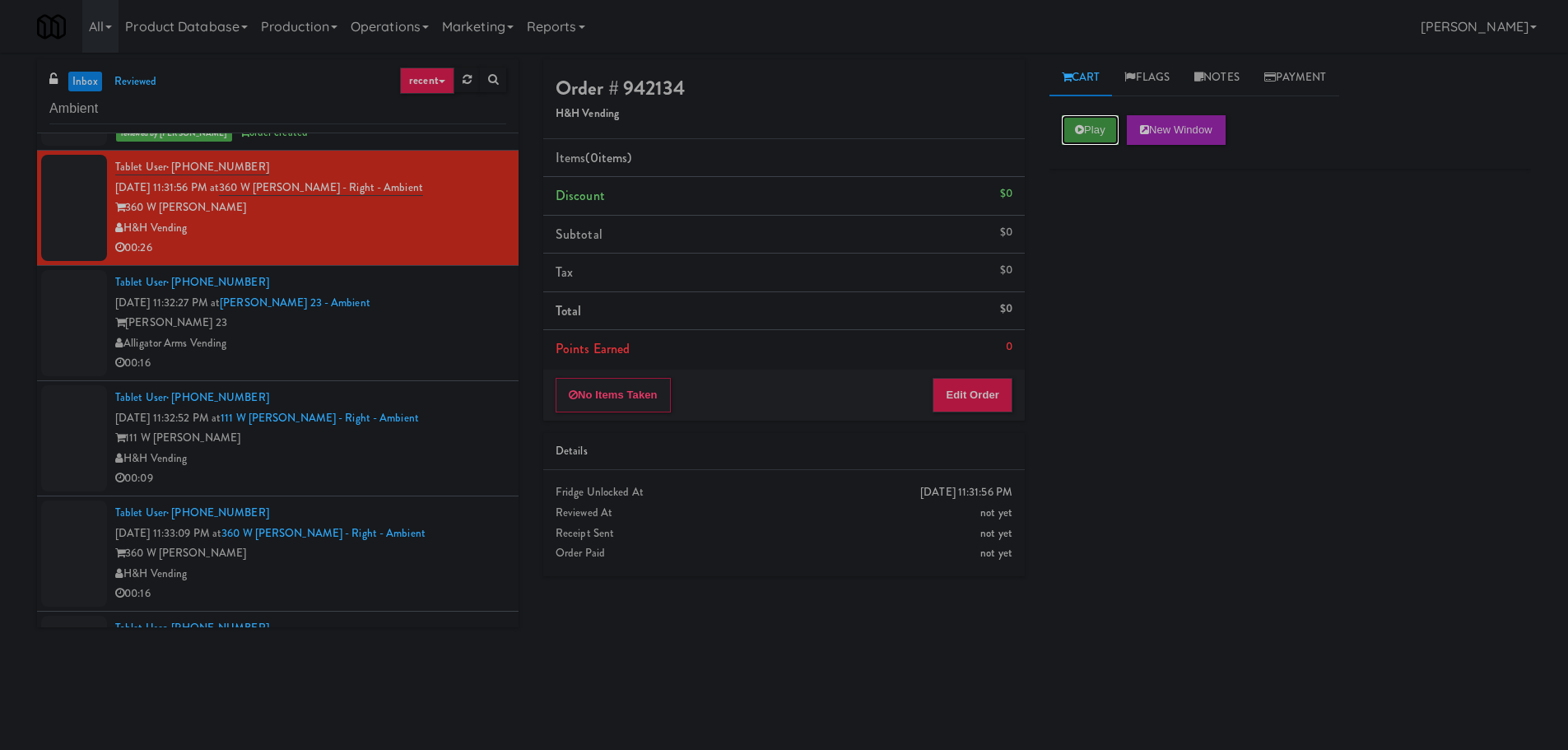
click at [1095, 128] on button "Play" at bounding box center [1090, 130] width 57 height 30
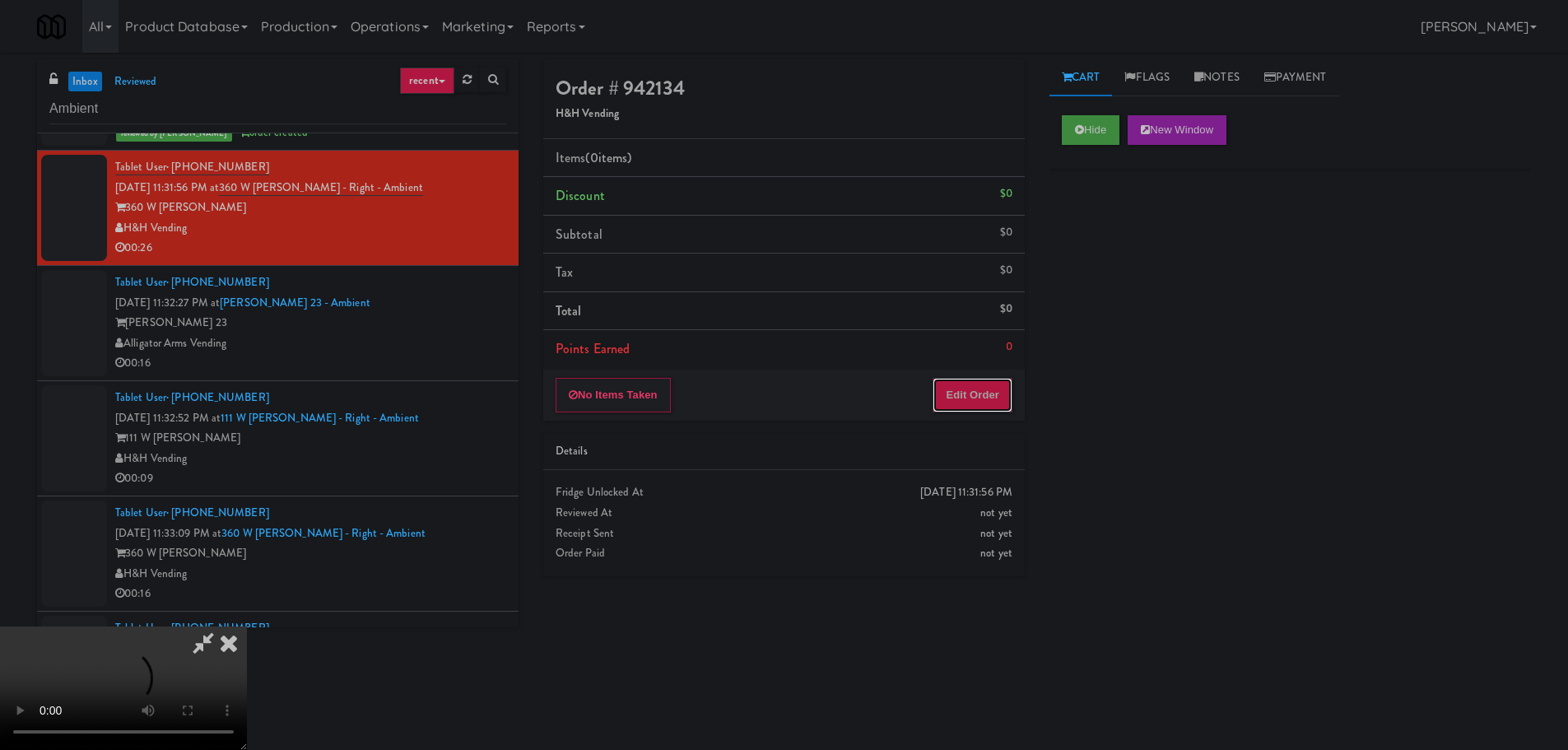
click at [946, 403] on button "Edit Order" at bounding box center [972, 394] width 80 height 34
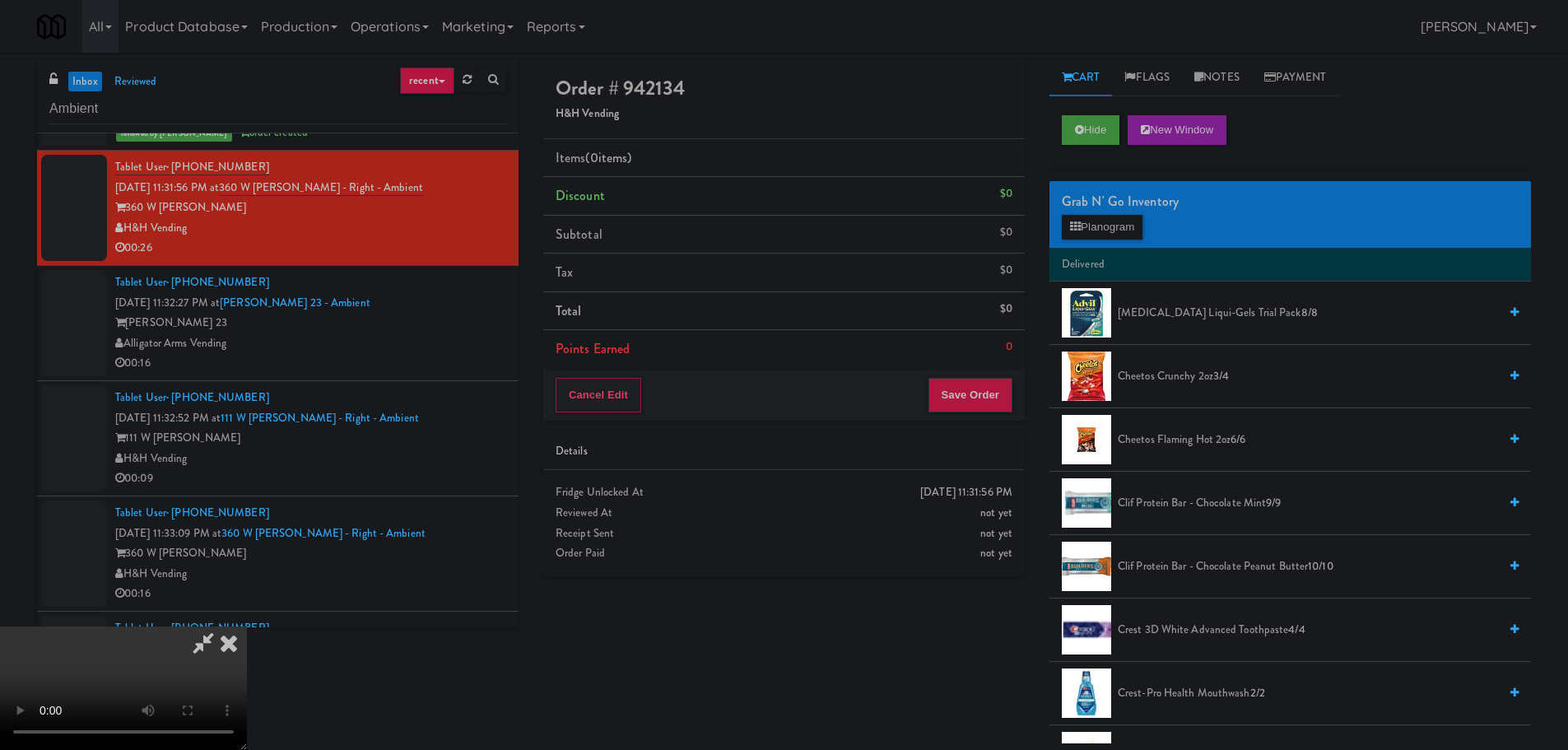
click at [247, 627] on video at bounding box center [123, 688] width 247 height 123
click at [1101, 140] on button "Hide" at bounding box center [1090, 130] width 57 height 30
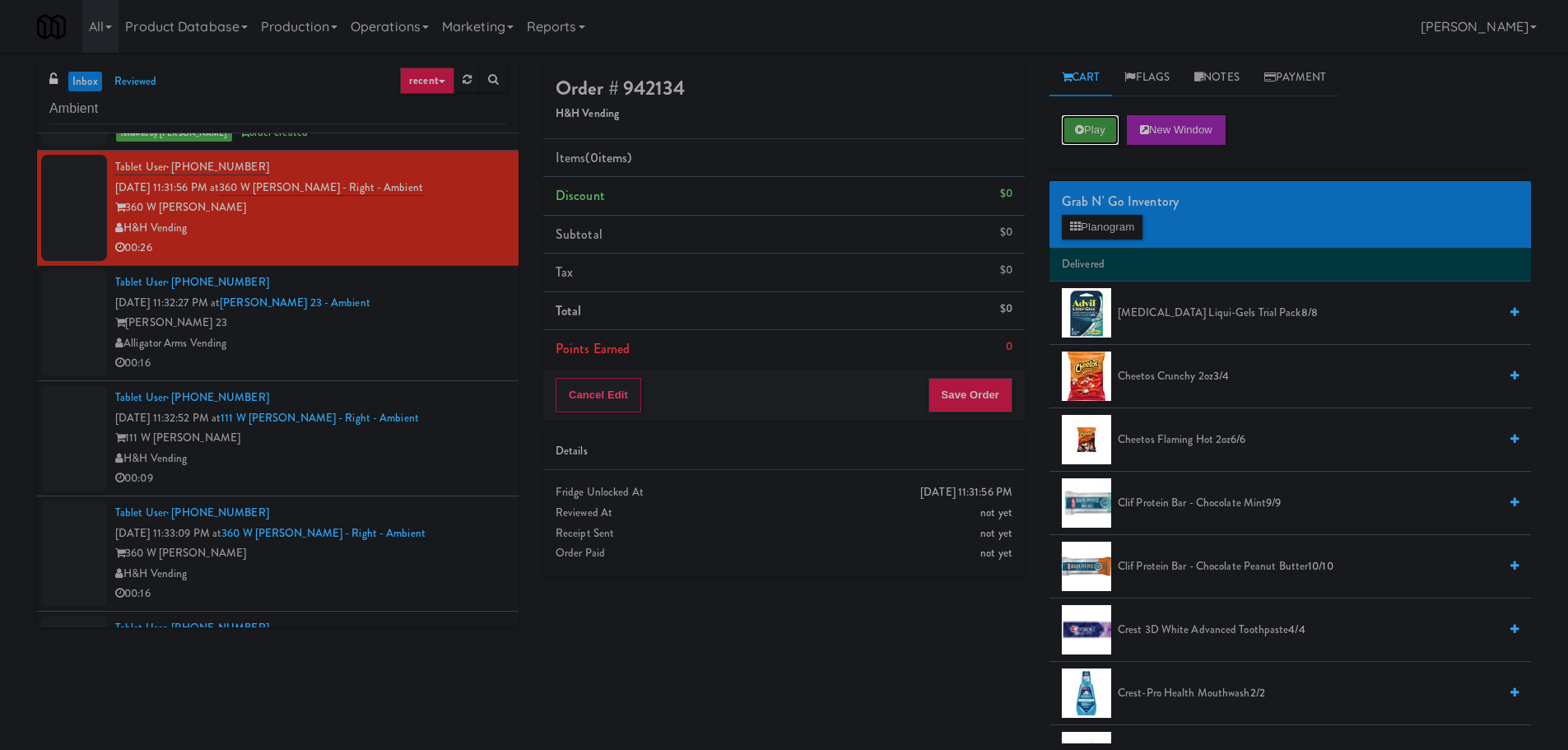
click at [1102, 140] on button "Play" at bounding box center [1090, 130] width 57 height 30
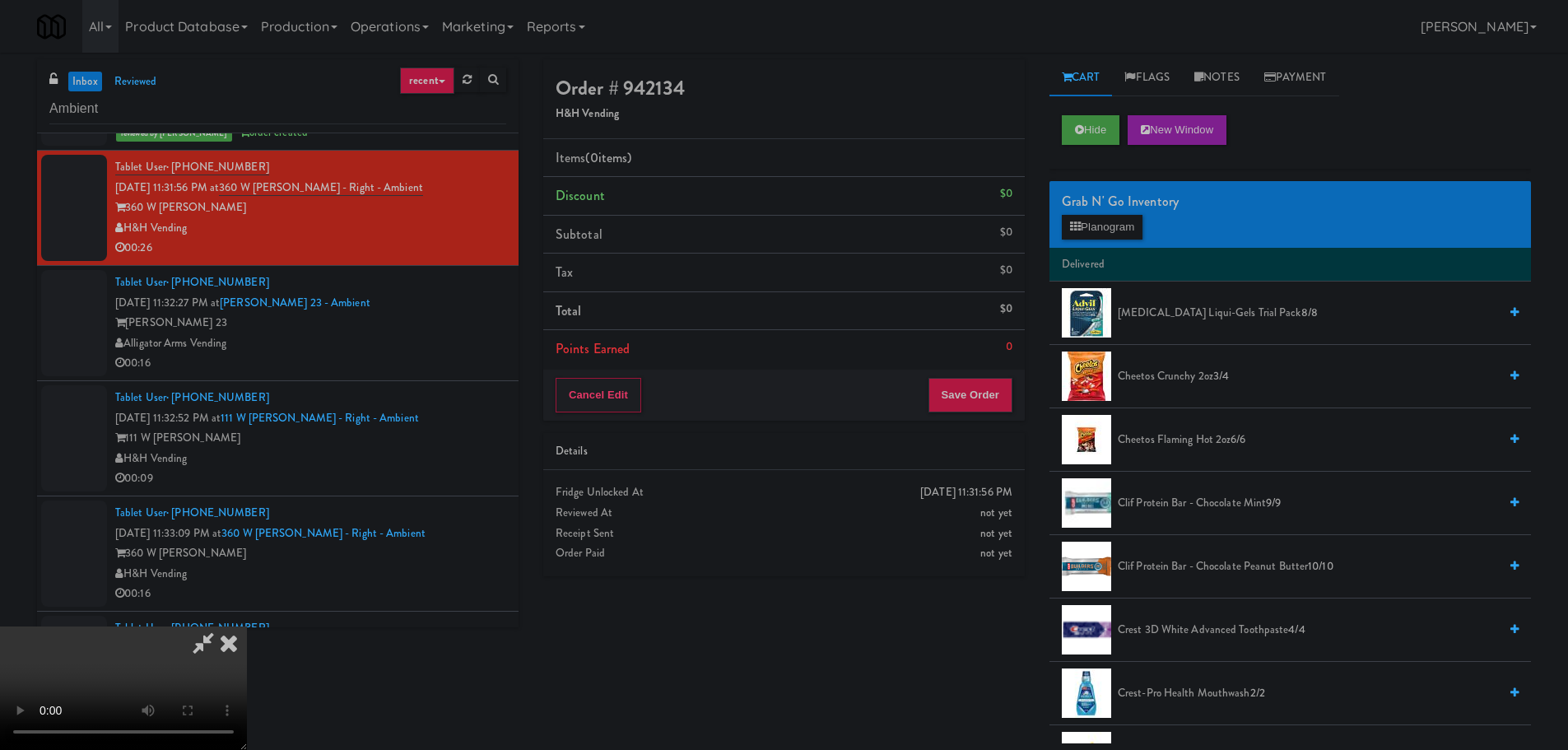
click at [247, 627] on video at bounding box center [123, 688] width 247 height 123
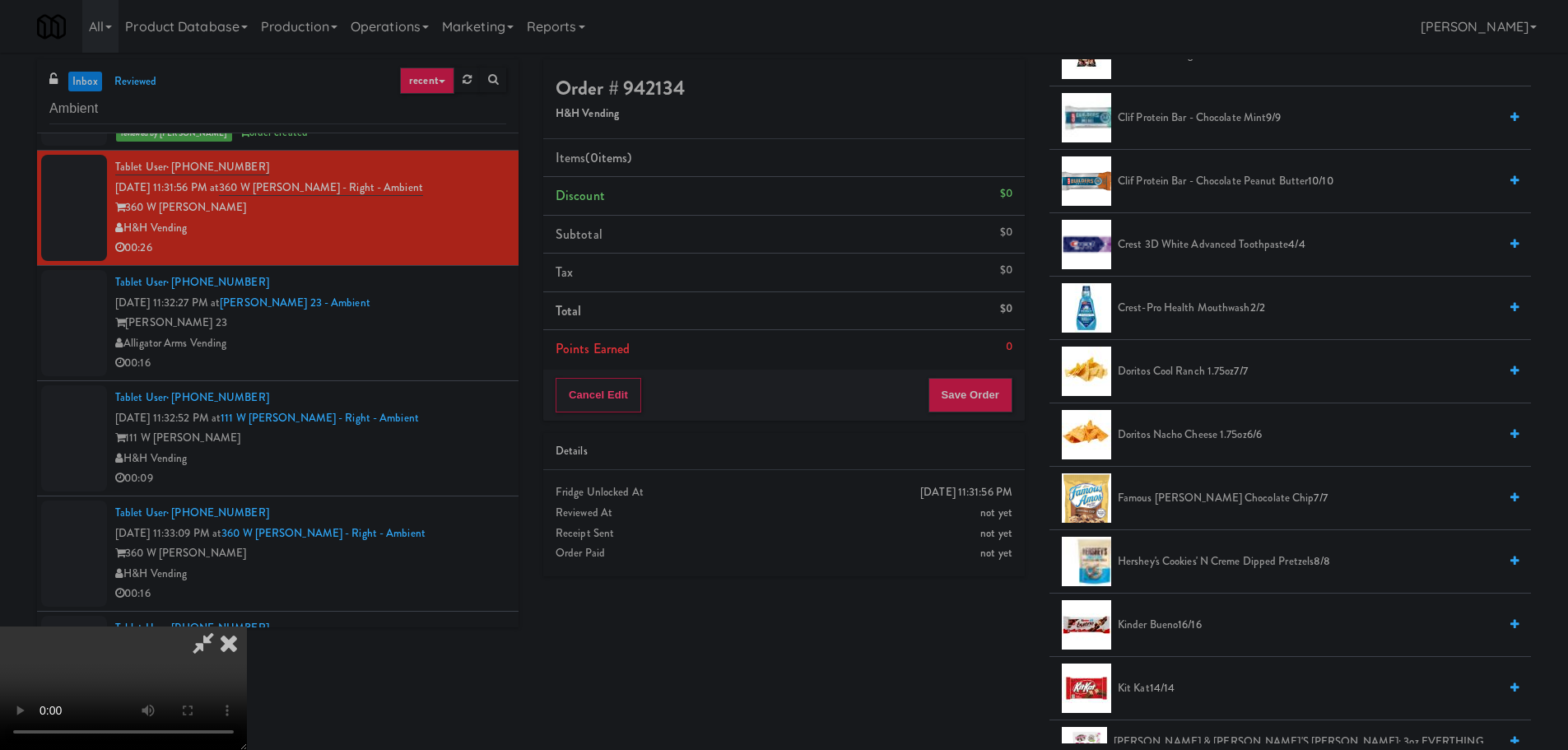
scroll to position [412, 0]
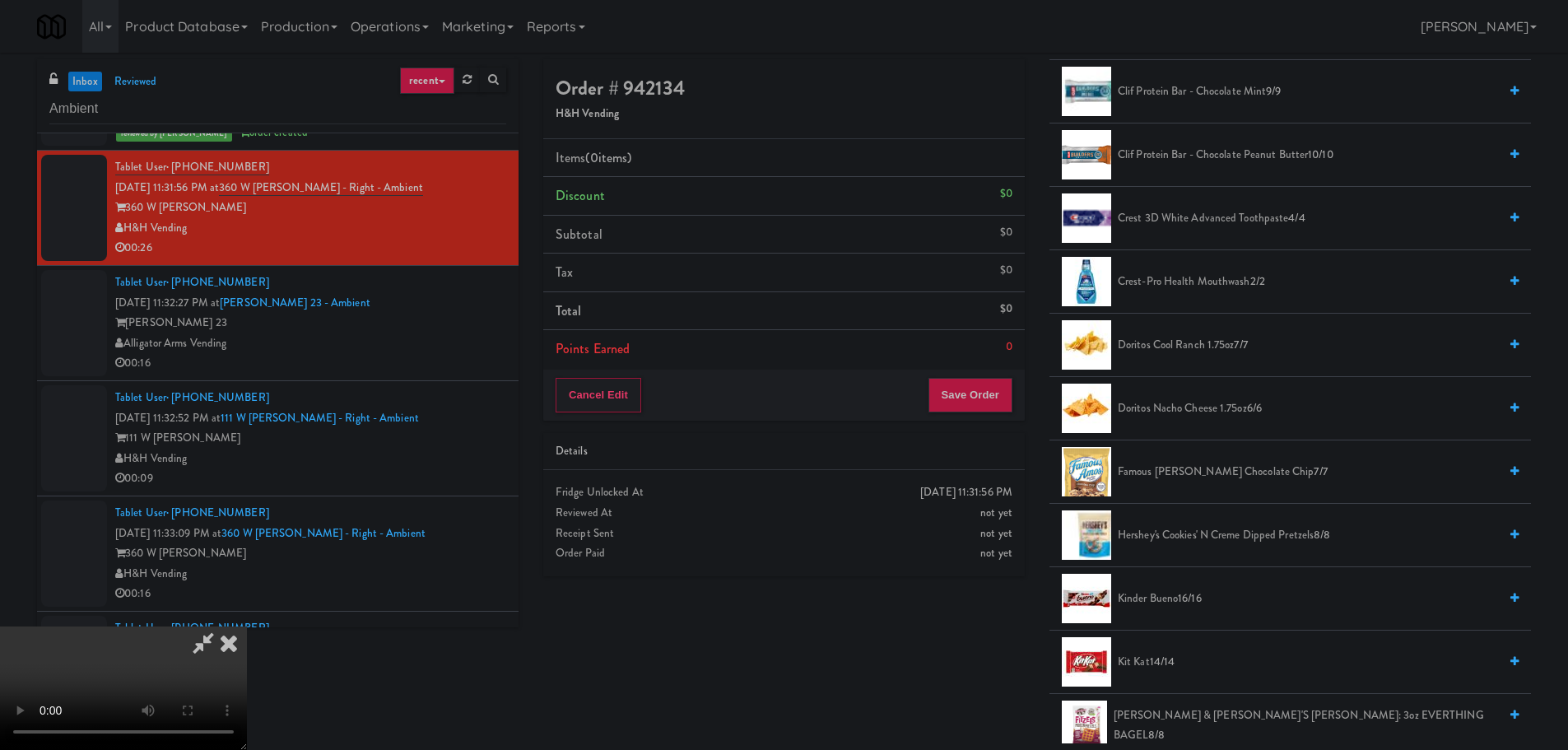
drag, startPoint x: 1203, startPoint y: 404, endPoint x: 865, endPoint y: 451, distance: 341.3
click at [1201, 404] on span "Doritos Nacho Cheese 1.75oz 6/6" at bounding box center [1307, 408] width 380 height 21
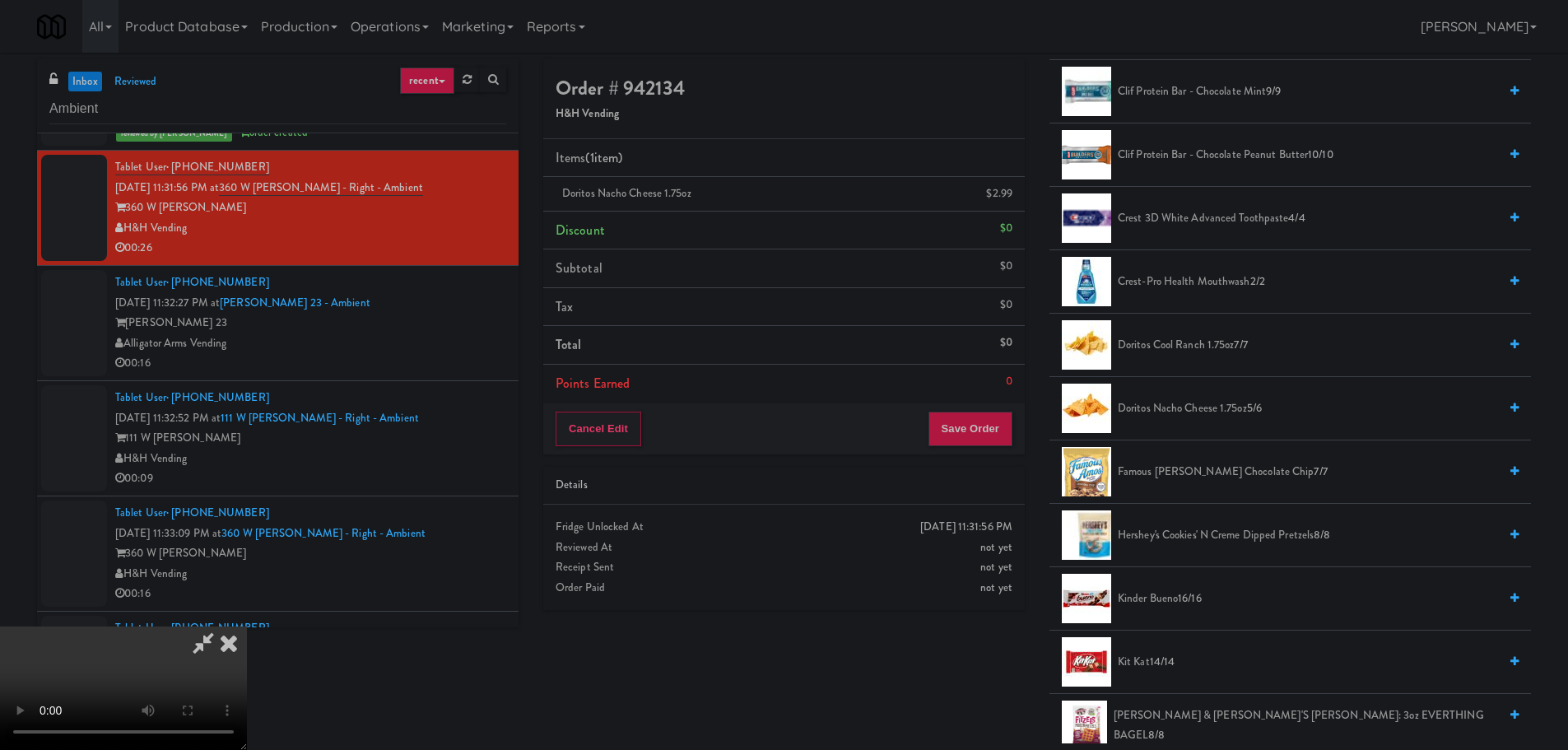
click at [247, 627] on video at bounding box center [123, 688] width 247 height 123
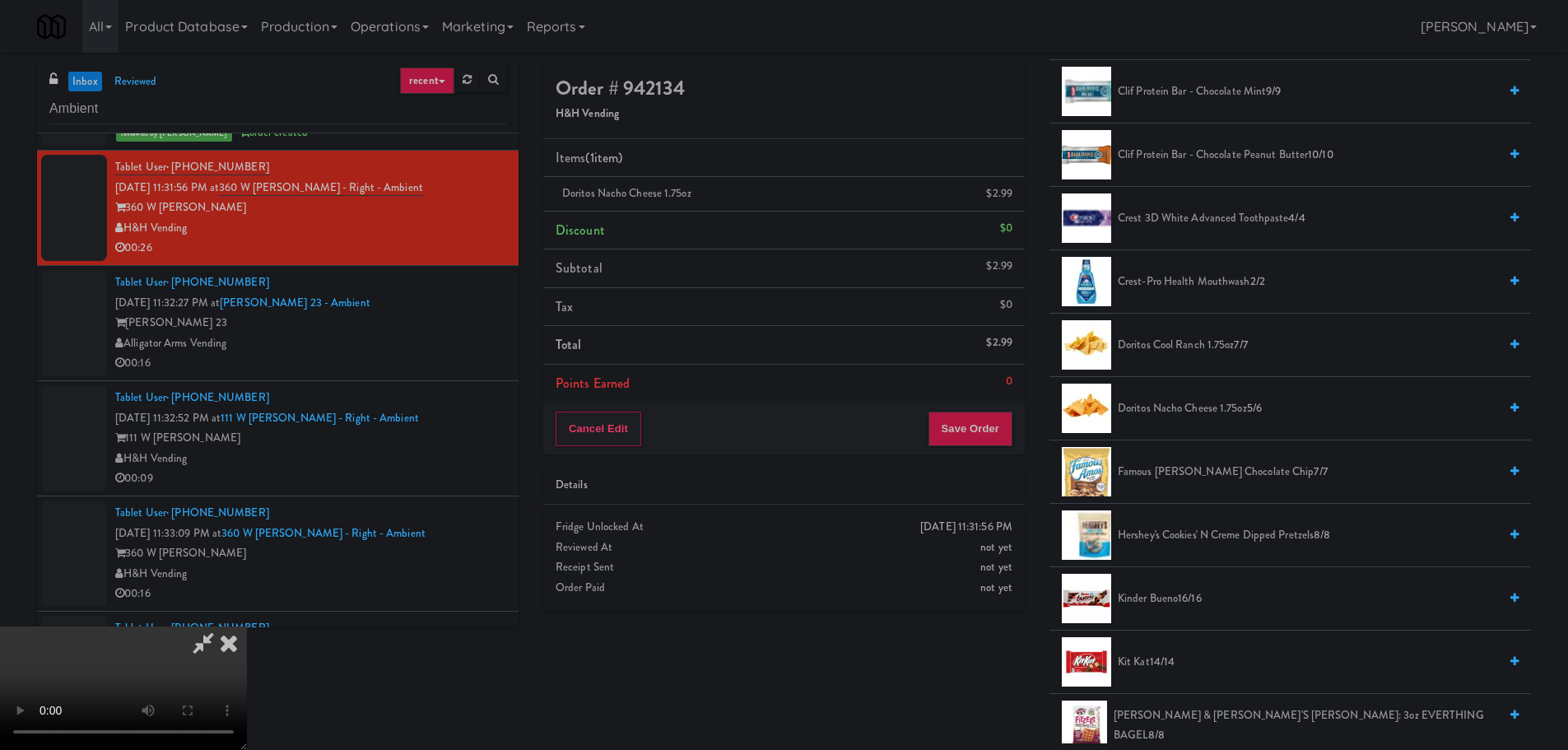
click at [247, 627] on video at bounding box center [123, 688] width 247 height 123
drag, startPoint x: 730, startPoint y: 532, endPoint x: 740, endPoint y: 532, distance: 10.0
click at [247, 627] on video at bounding box center [123, 688] width 247 height 123
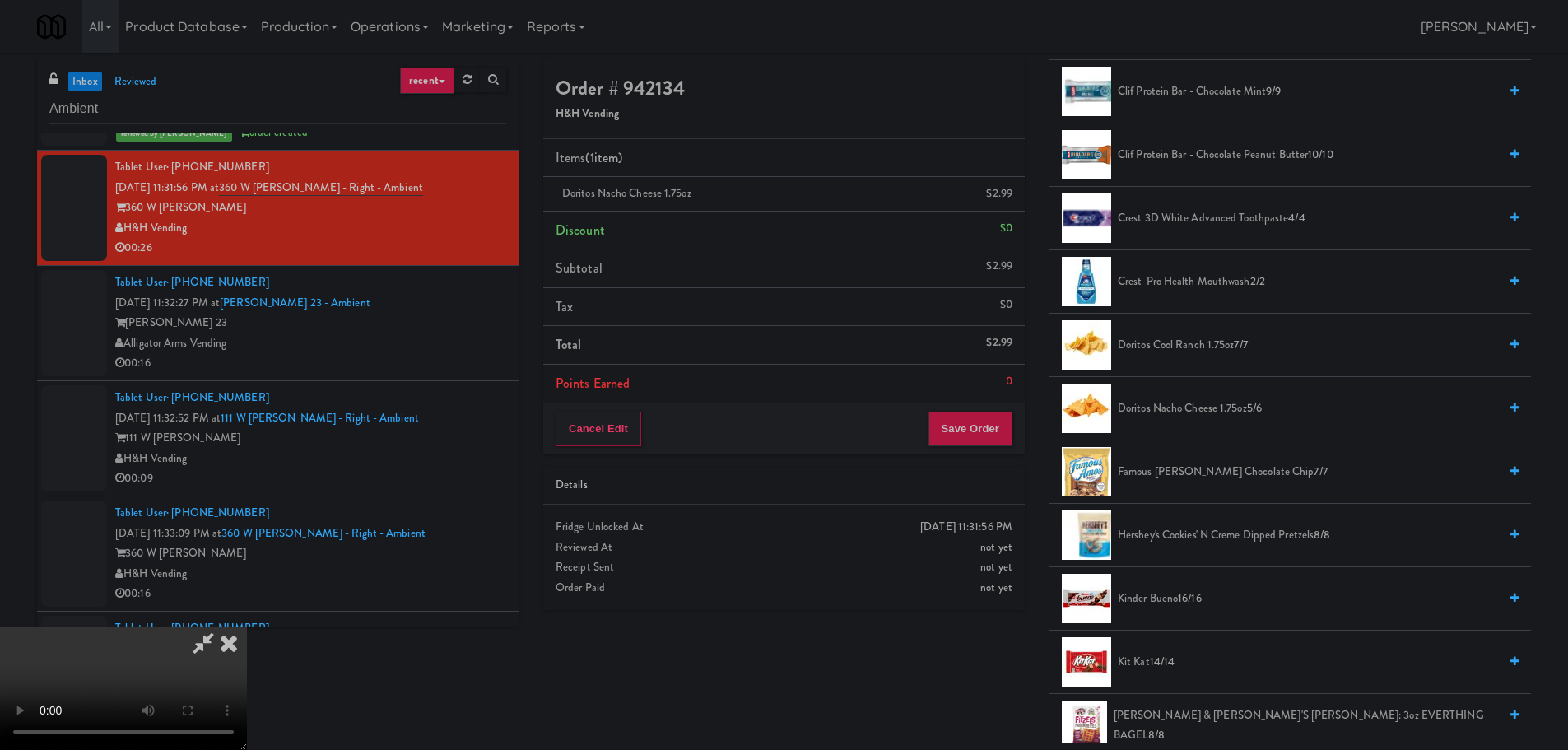
click at [247, 627] on video at bounding box center [123, 688] width 247 height 123
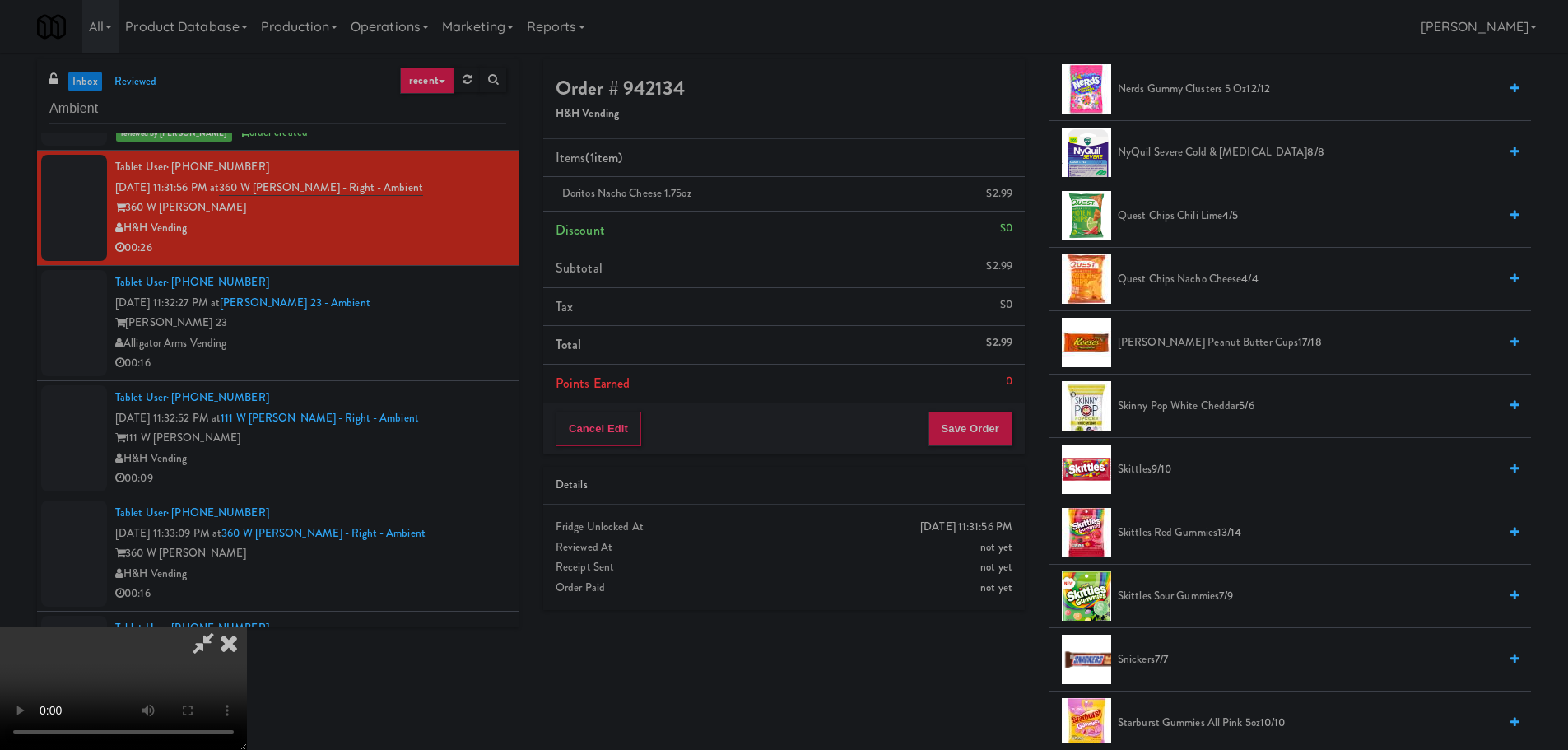
scroll to position [1399, 0]
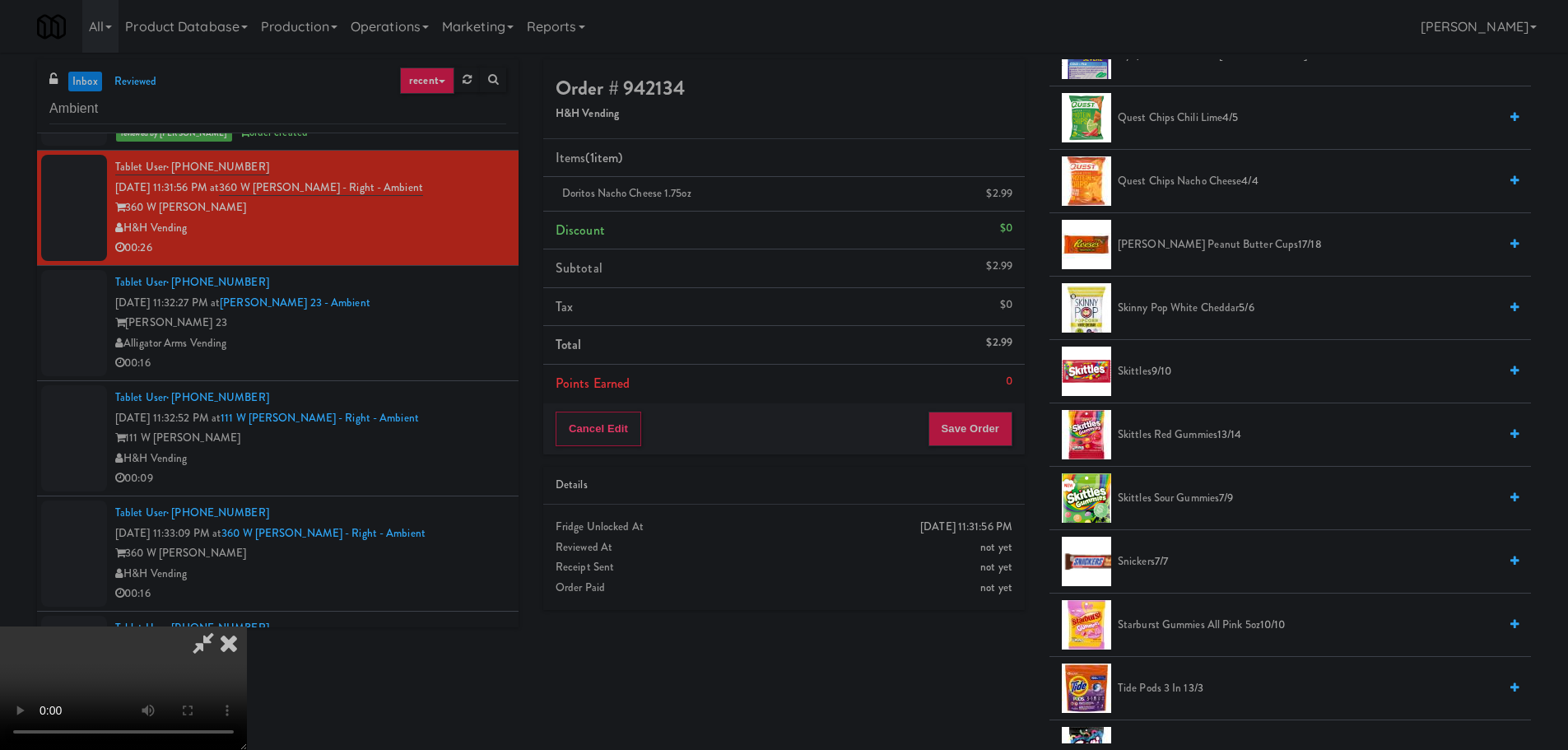
click at [1168, 368] on span "9/10" at bounding box center [1161, 371] width 20 height 16
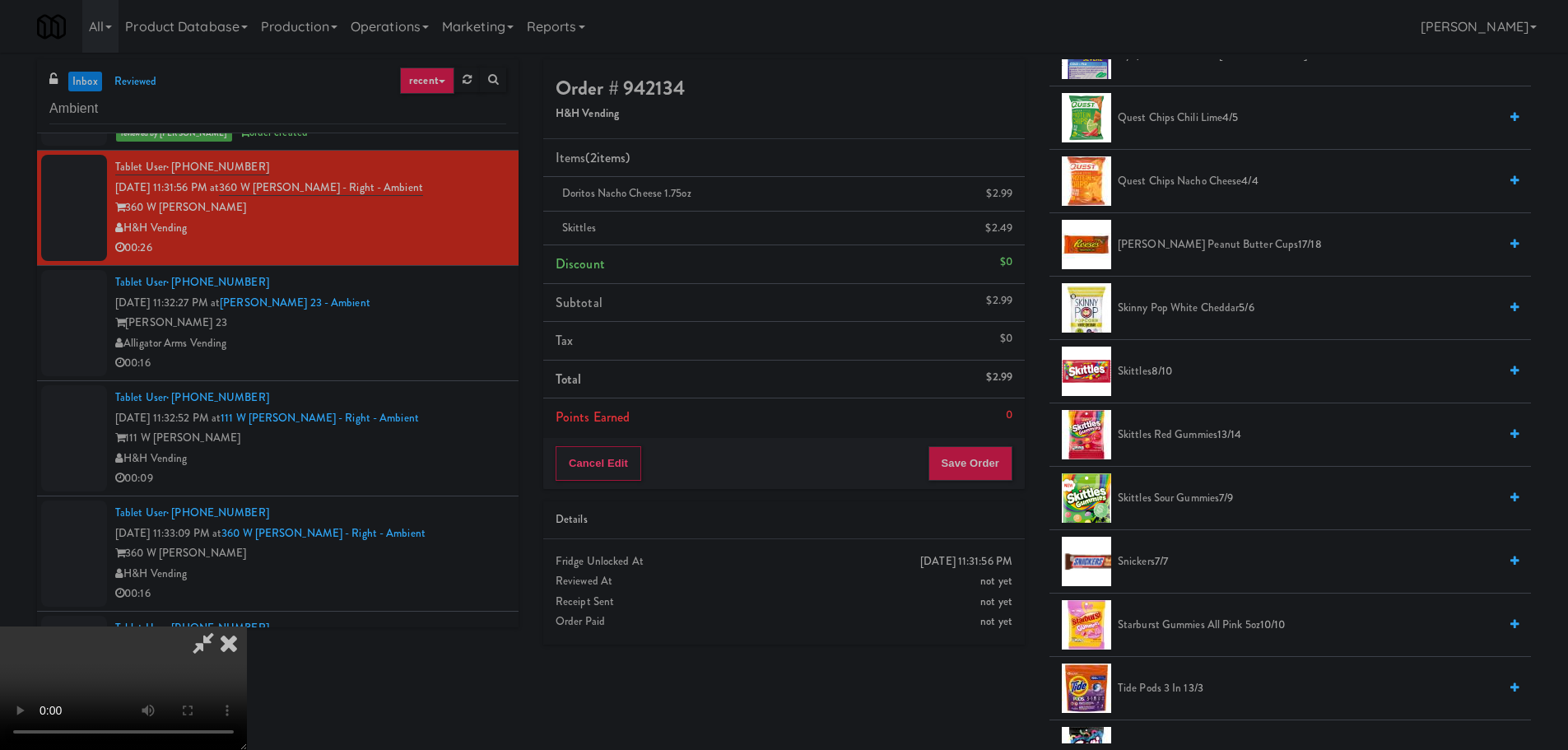
click at [247, 627] on video at bounding box center [123, 688] width 247 height 123
click at [971, 468] on button "Save Order" at bounding box center [970, 462] width 84 height 34
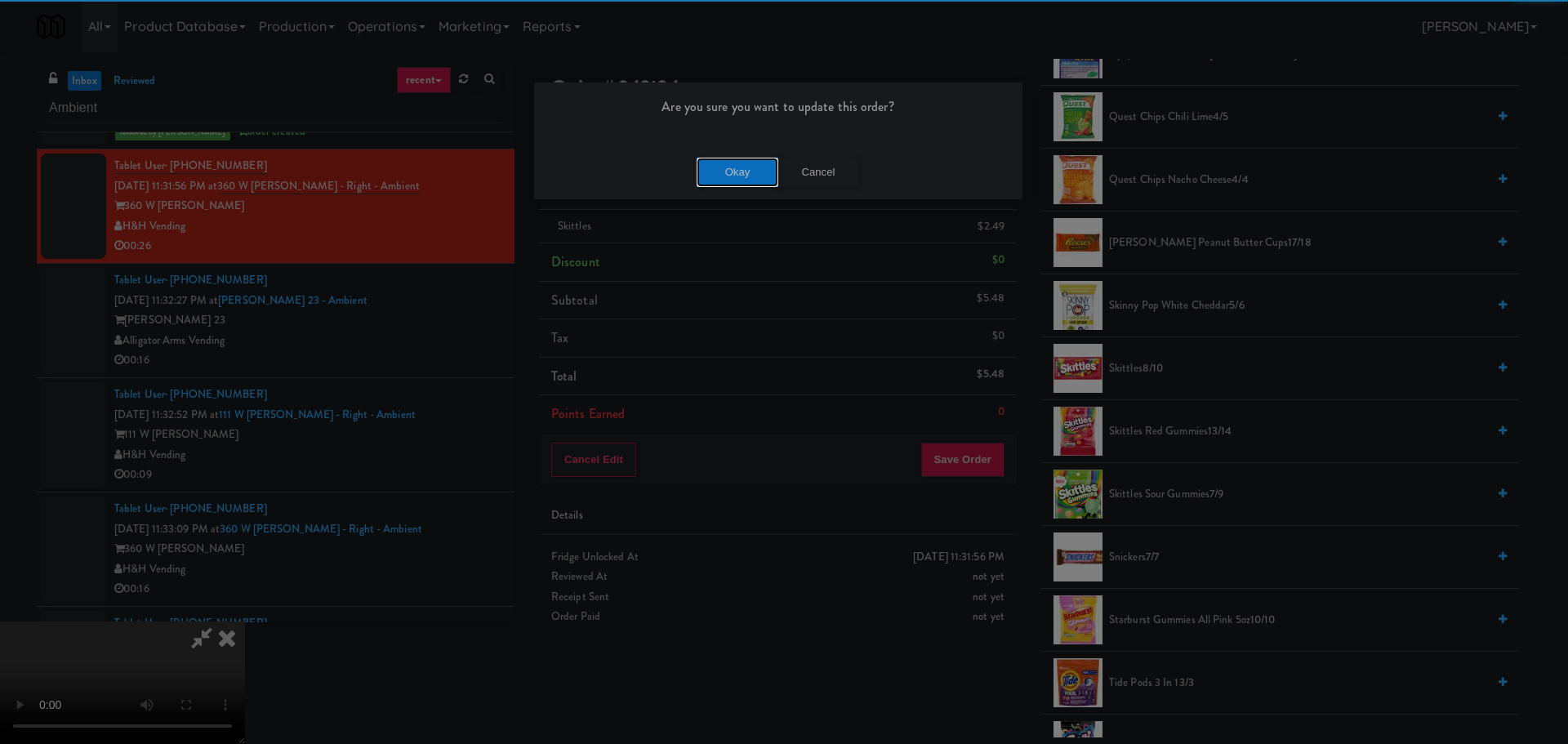
click at [770, 179] on button "Okay" at bounding box center [737, 173] width 82 height 30
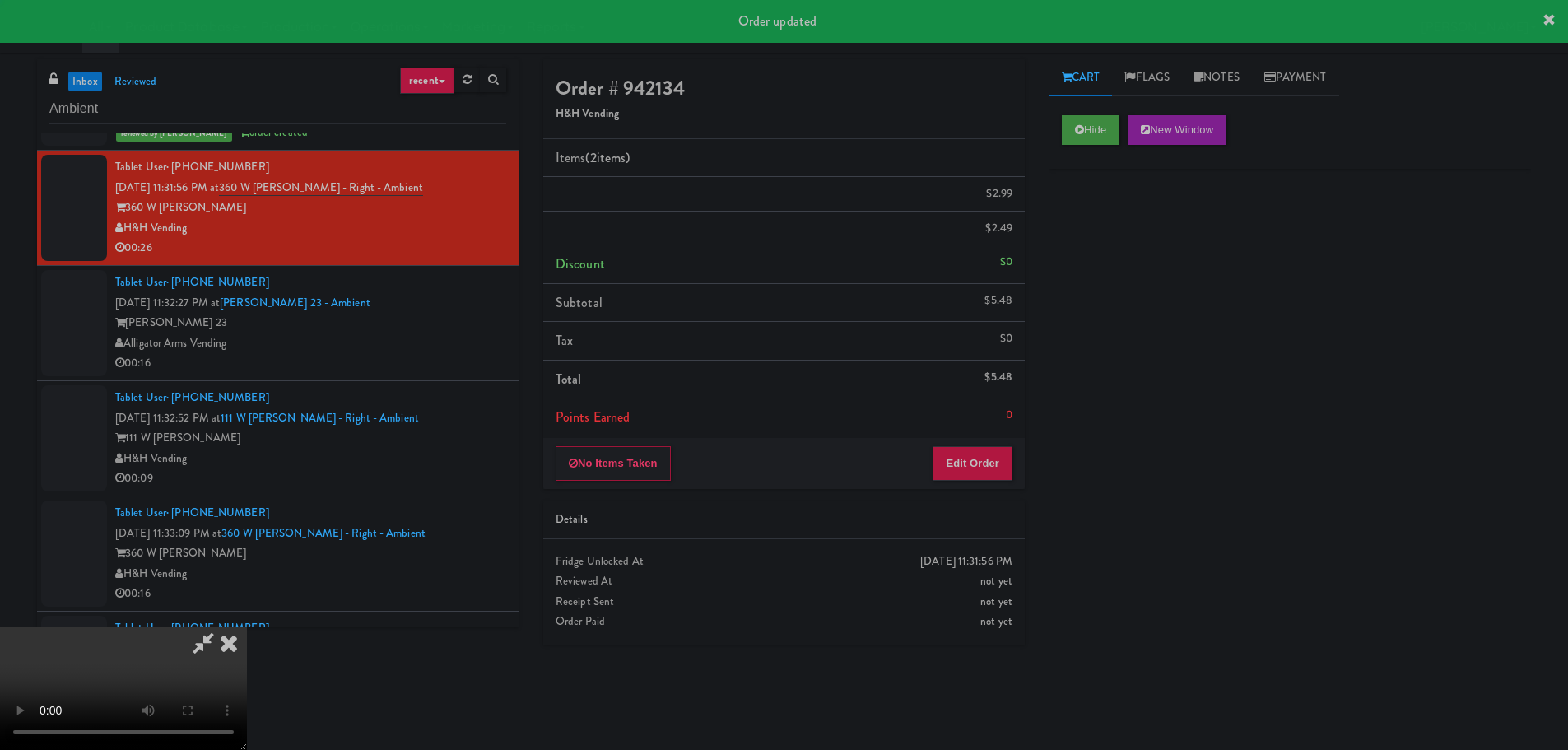
scroll to position [0, 0]
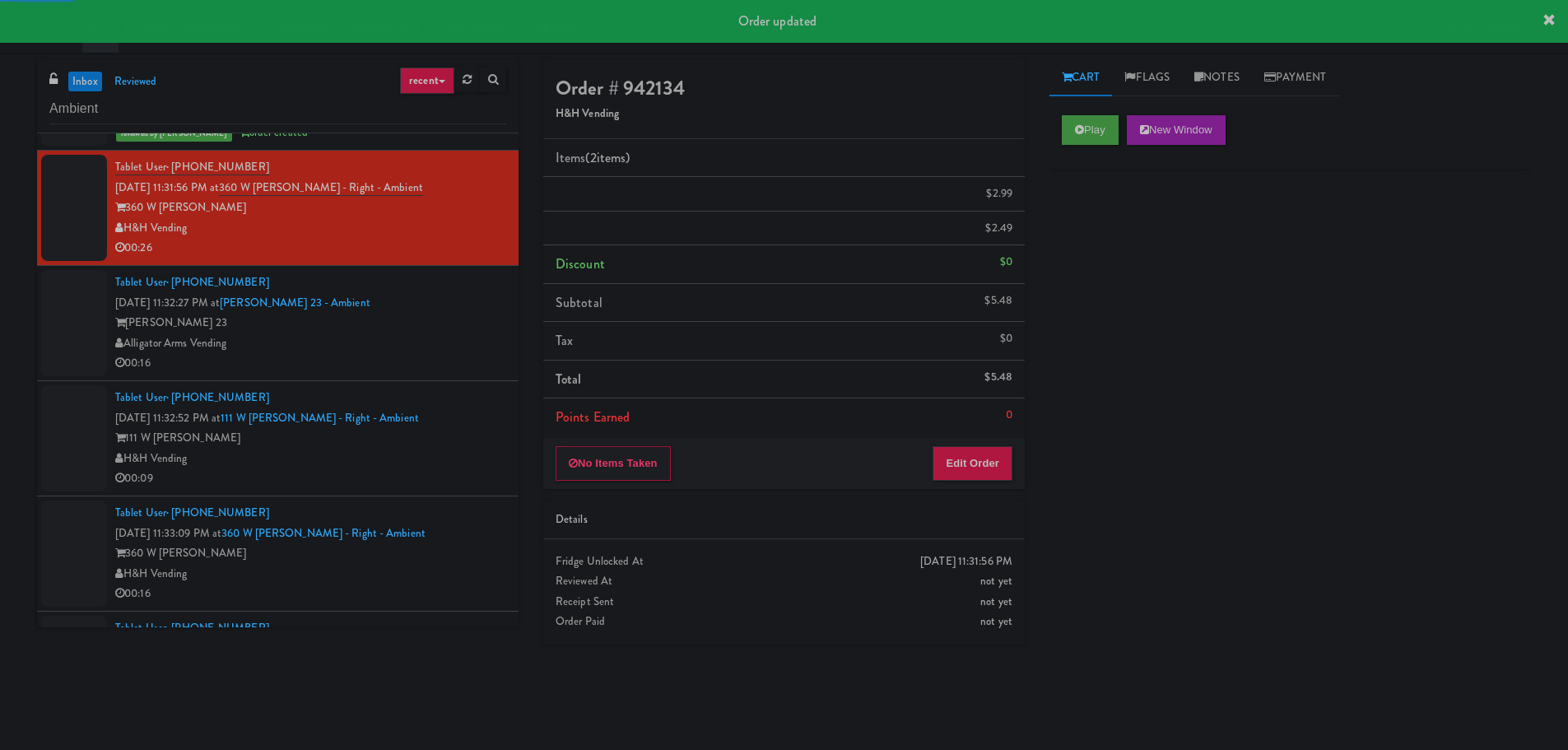
click at [435, 358] on div "00:16" at bounding box center [310, 363] width 391 height 21
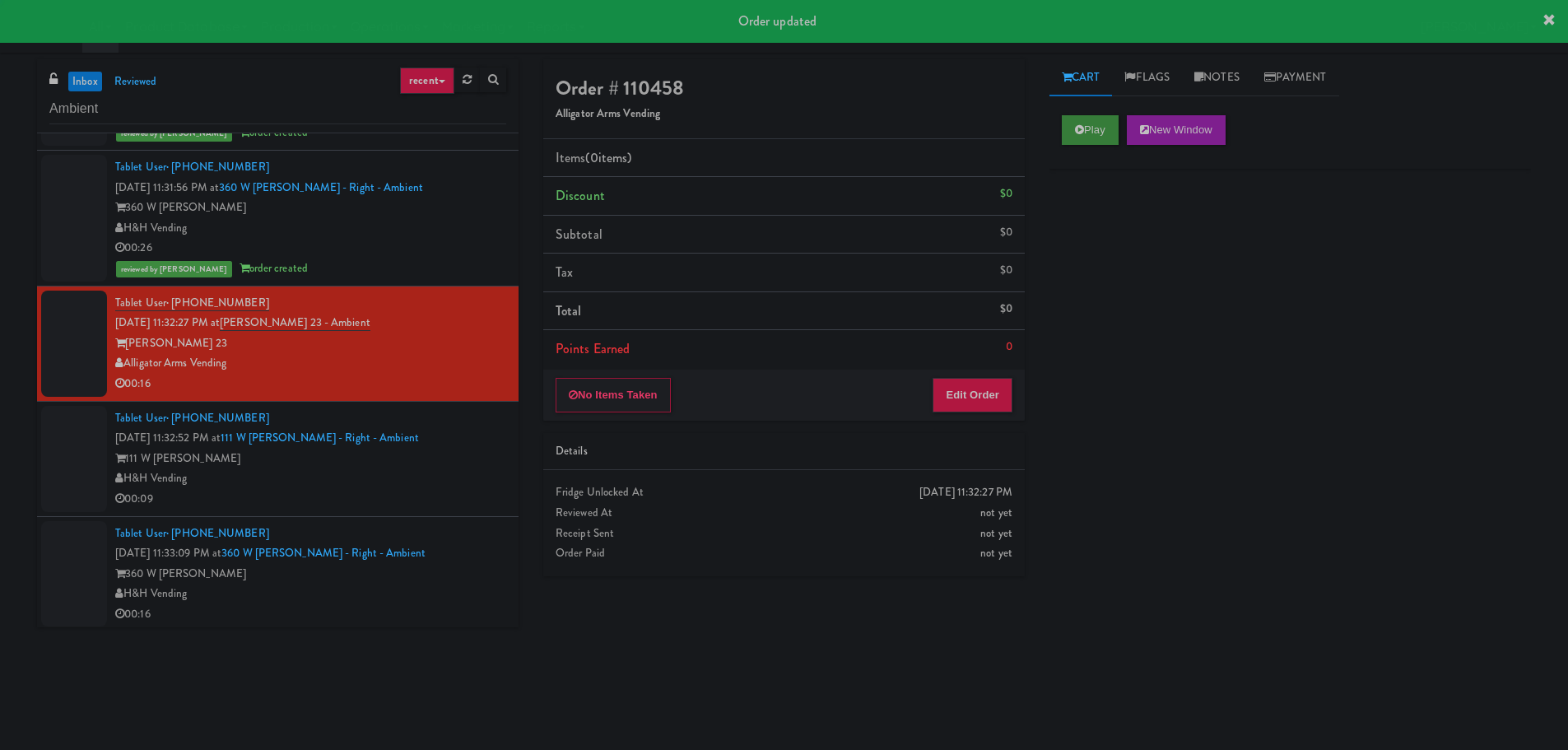
click at [1093, 139] on div "Play New Window" at bounding box center [1290, 135] width 482 height 66
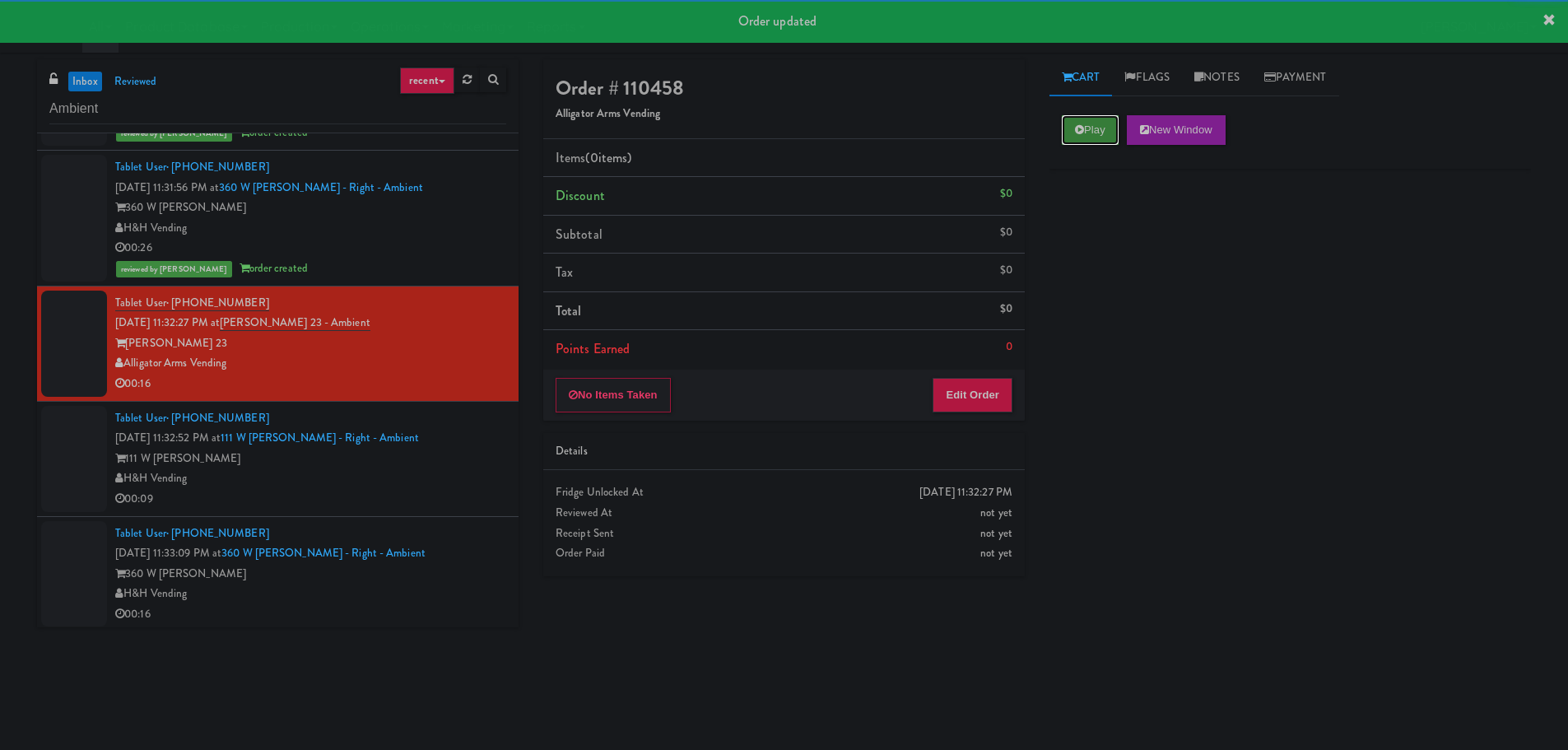
click at [1090, 137] on button "Play" at bounding box center [1090, 130] width 57 height 30
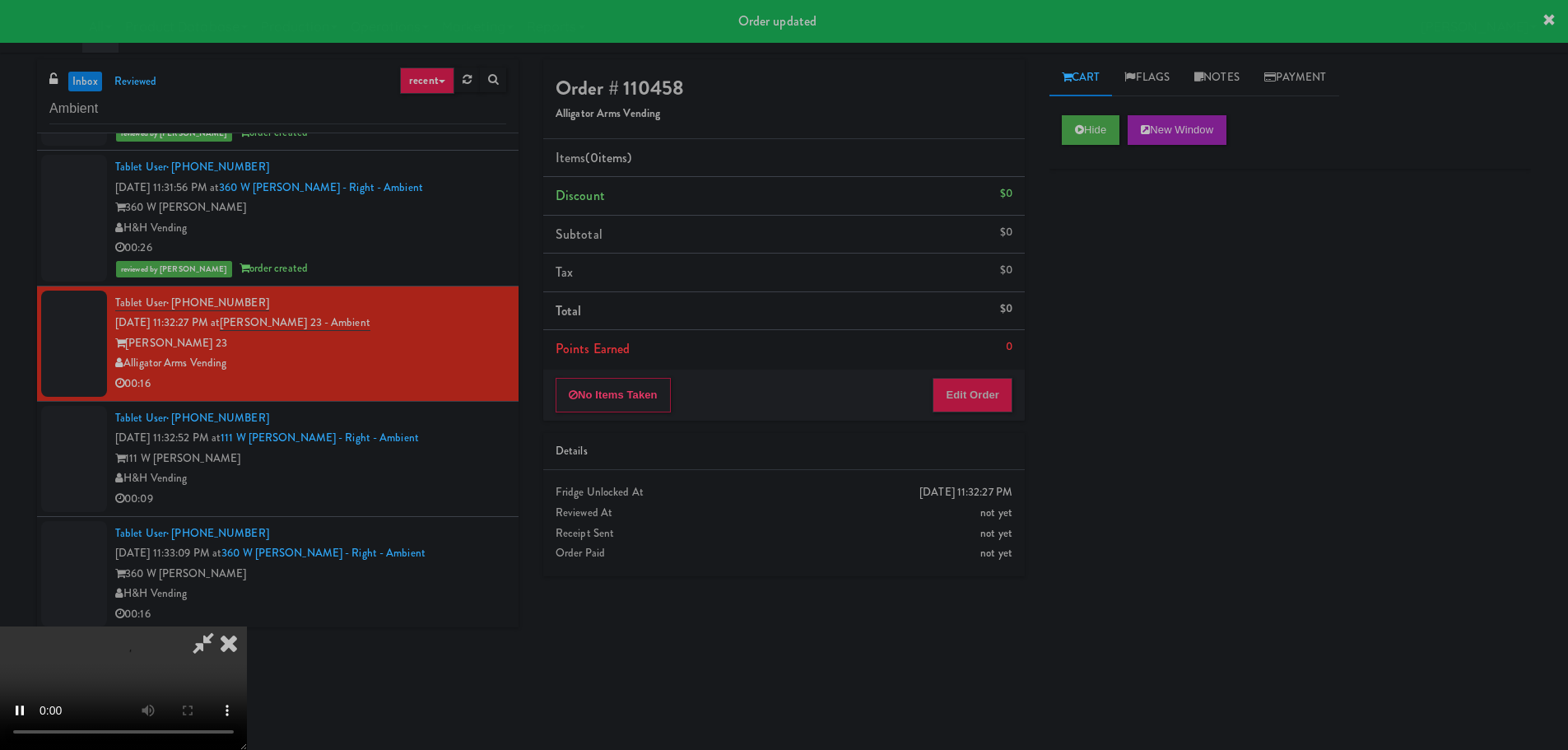
click at [943, 388] on div "No Items Taken Edit Order" at bounding box center [784, 395] width 482 height 51
click at [944, 396] on button "Edit Order" at bounding box center [972, 394] width 80 height 34
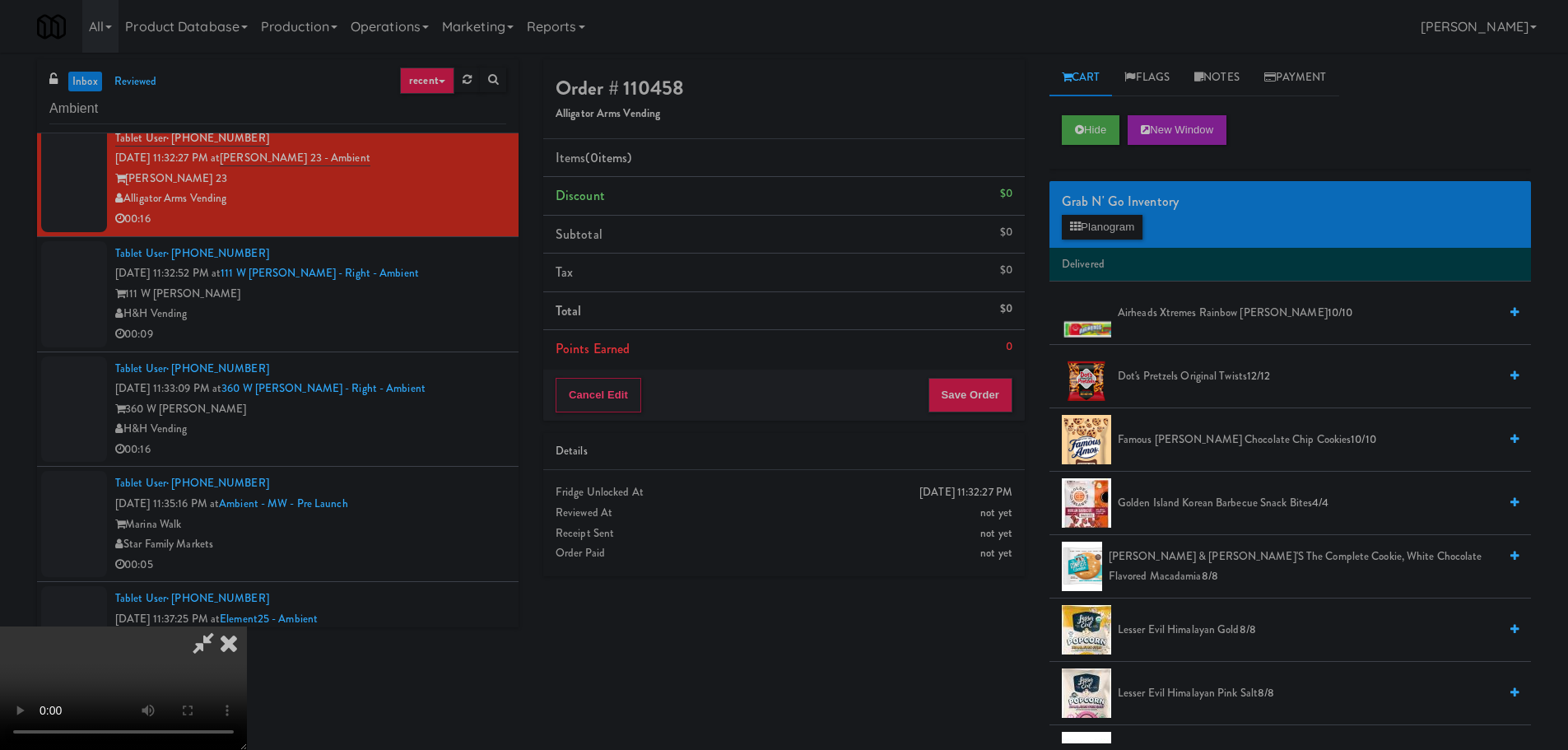
click at [247, 627] on video at bounding box center [123, 688] width 247 height 123
drag, startPoint x: 652, startPoint y: 502, endPoint x: 667, endPoint y: 500, distance: 15.1
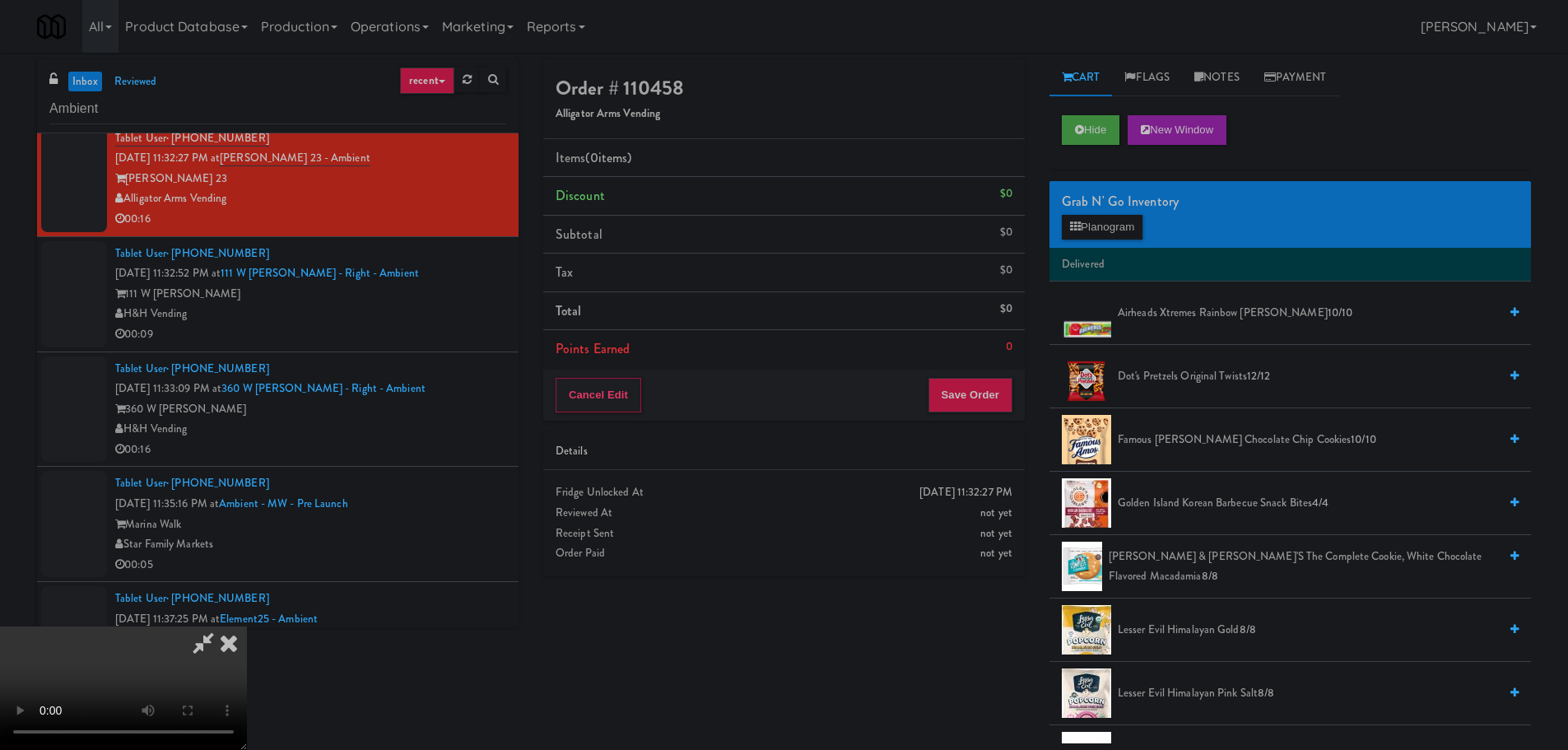
click at [247, 627] on video at bounding box center [123, 688] width 247 height 123
click at [1110, 220] on button "Planogram" at bounding box center [1101, 228] width 81 height 25
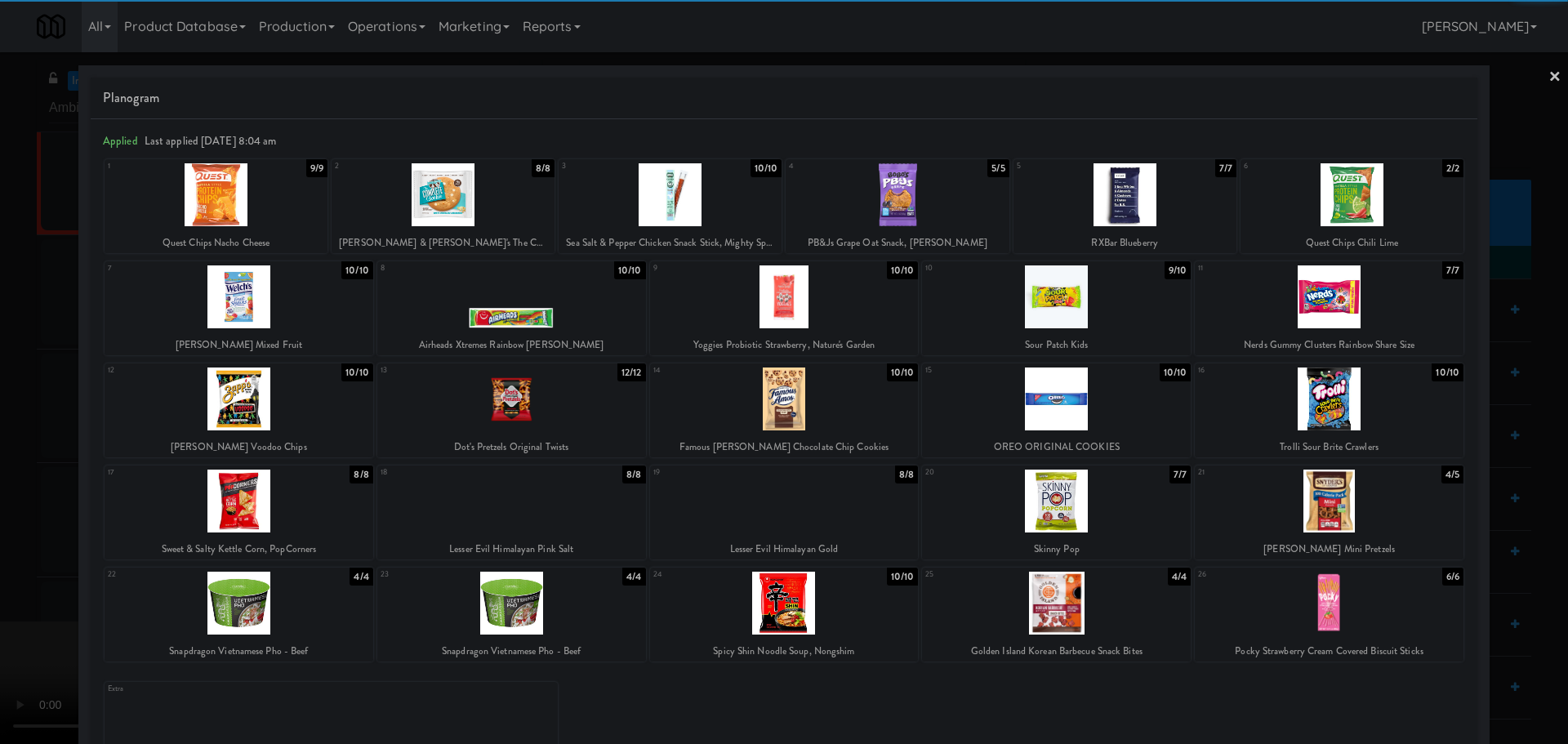
click at [332, 303] on div at bounding box center [238, 297] width 269 height 63
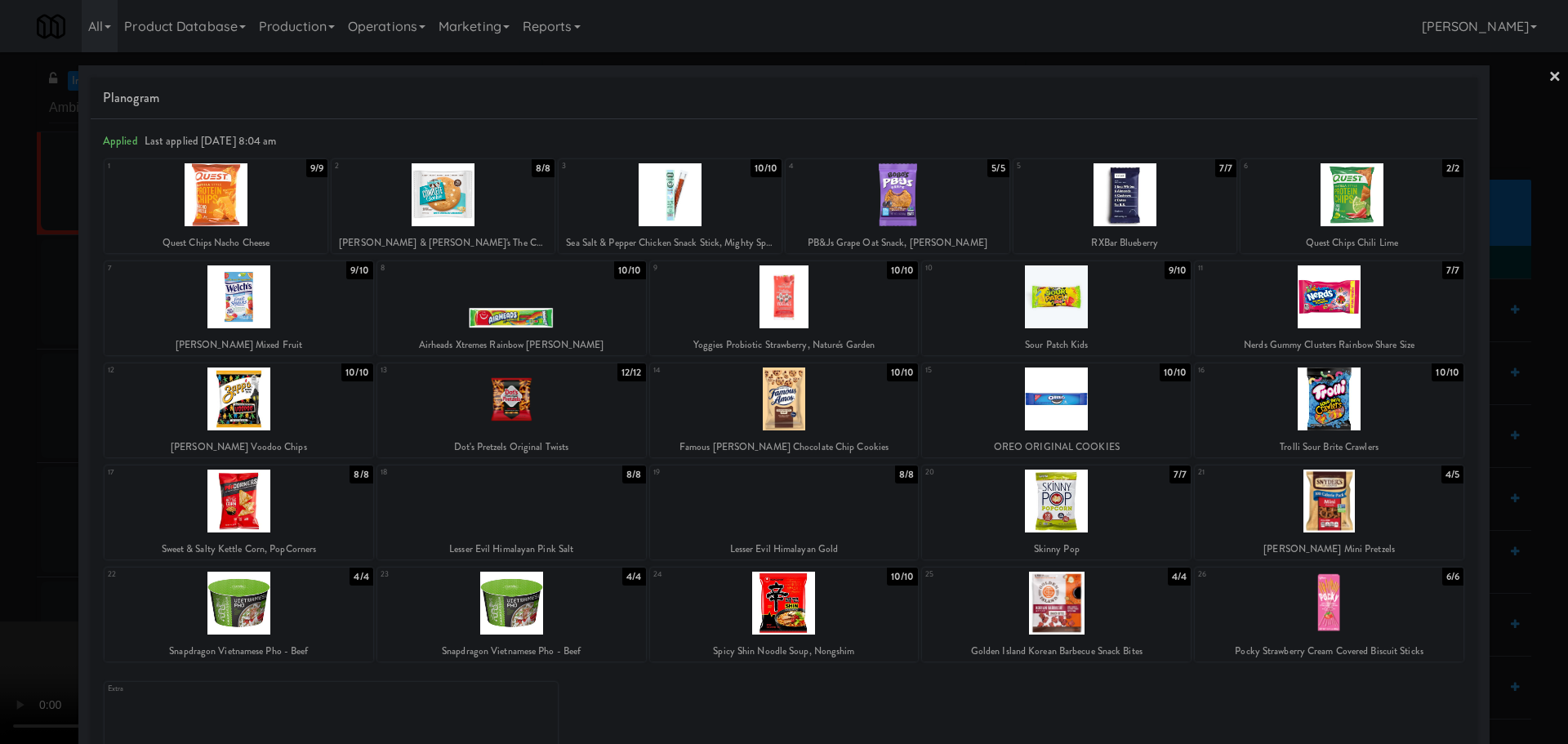
click at [0, 382] on div at bounding box center [784, 372] width 1568 height 744
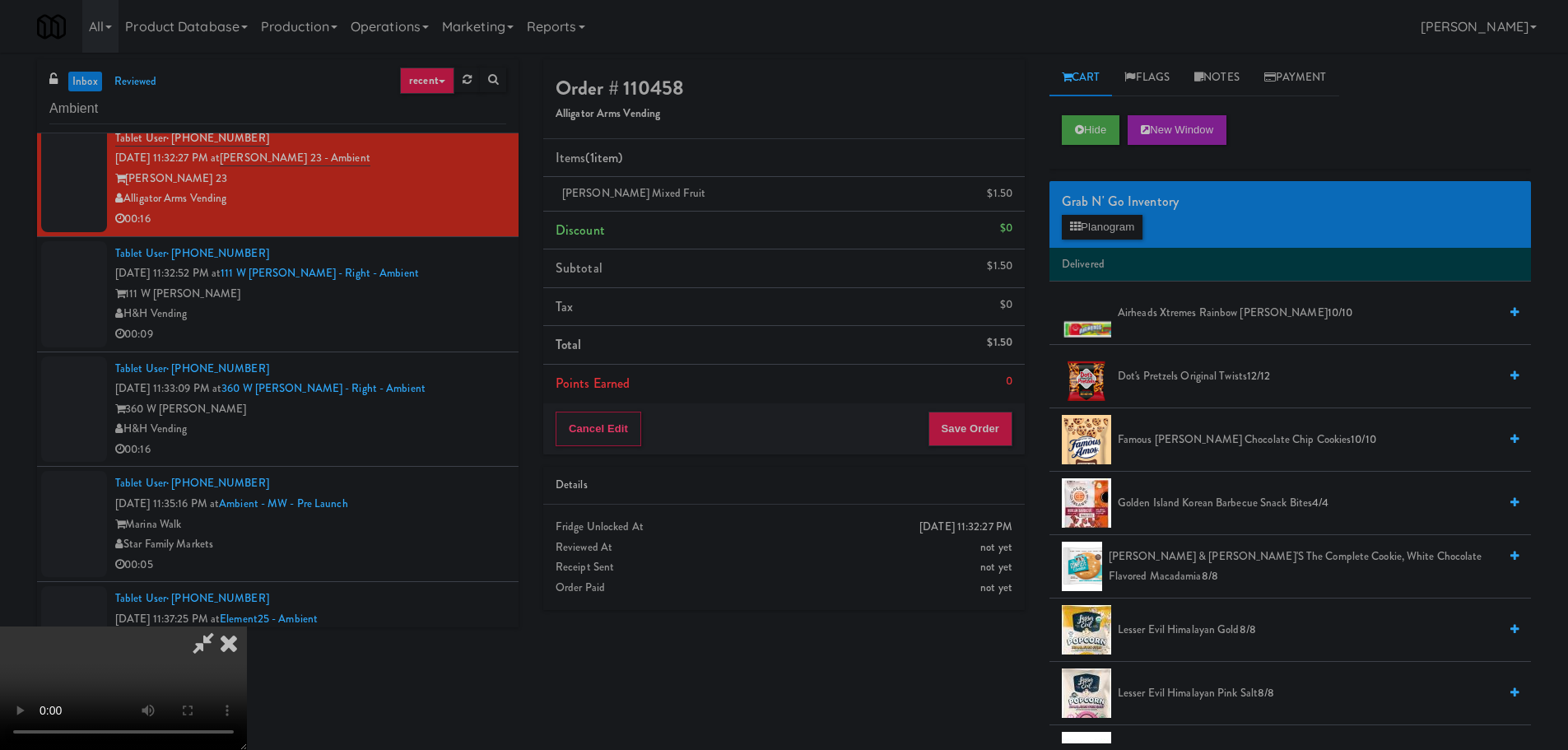
drag, startPoint x: 432, startPoint y: 385, endPoint x: 470, endPoint y: 401, distance: 41.2
click at [247, 627] on video at bounding box center [123, 688] width 247 height 123
click at [1122, 231] on button "Planogram" at bounding box center [1101, 228] width 81 height 25
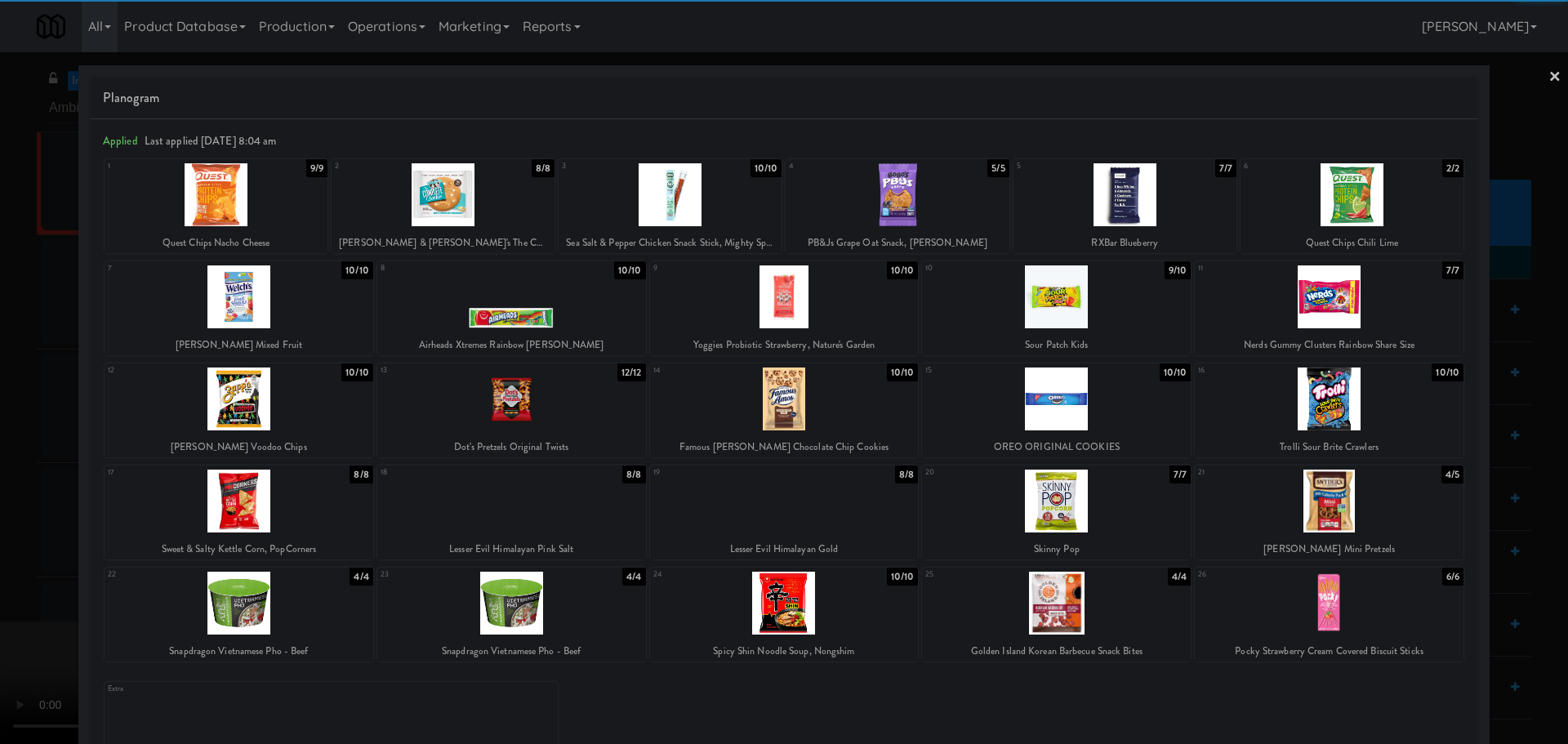
click at [312, 323] on div at bounding box center [238, 297] width 269 height 63
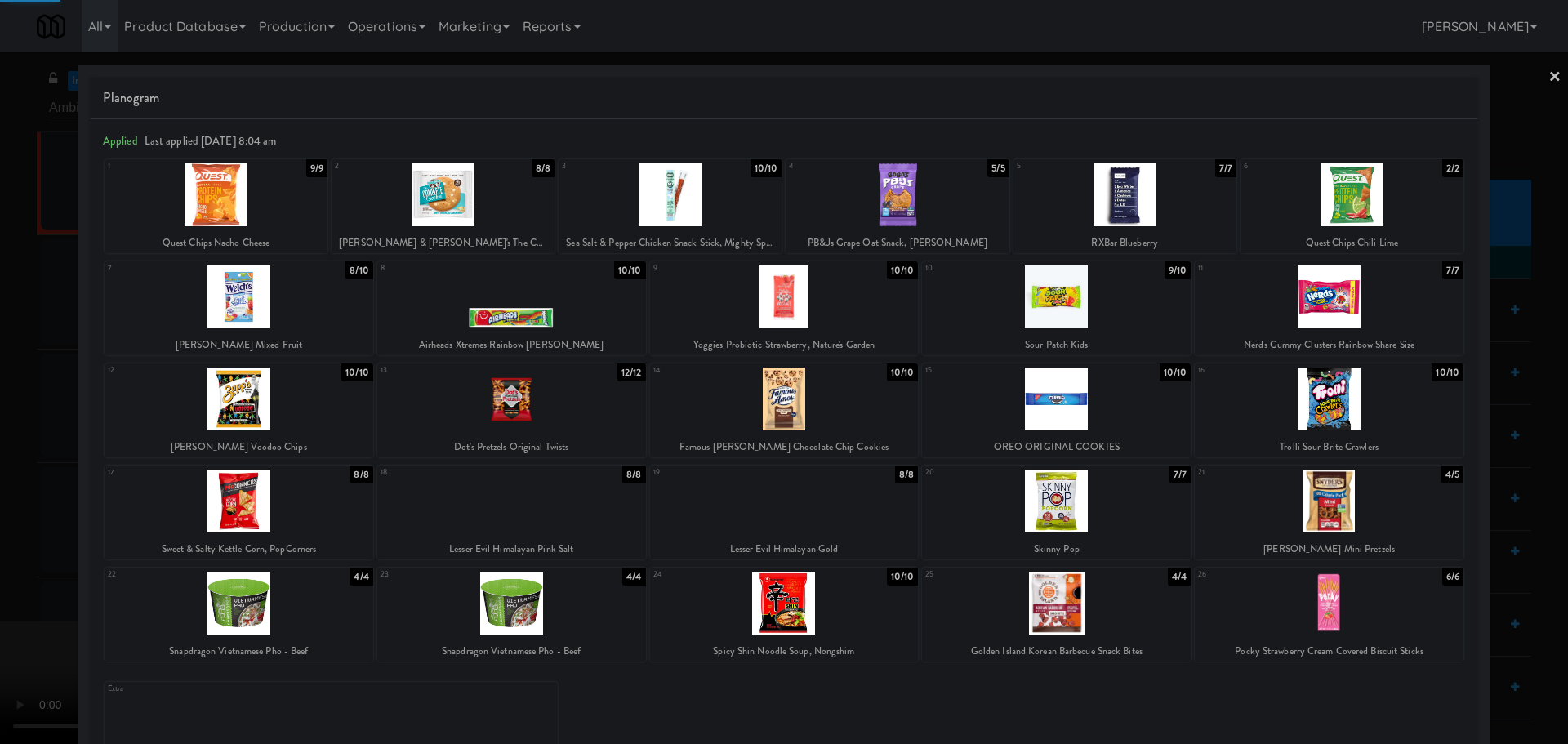
click at [0, 388] on div at bounding box center [784, 372] width 1568 height 744
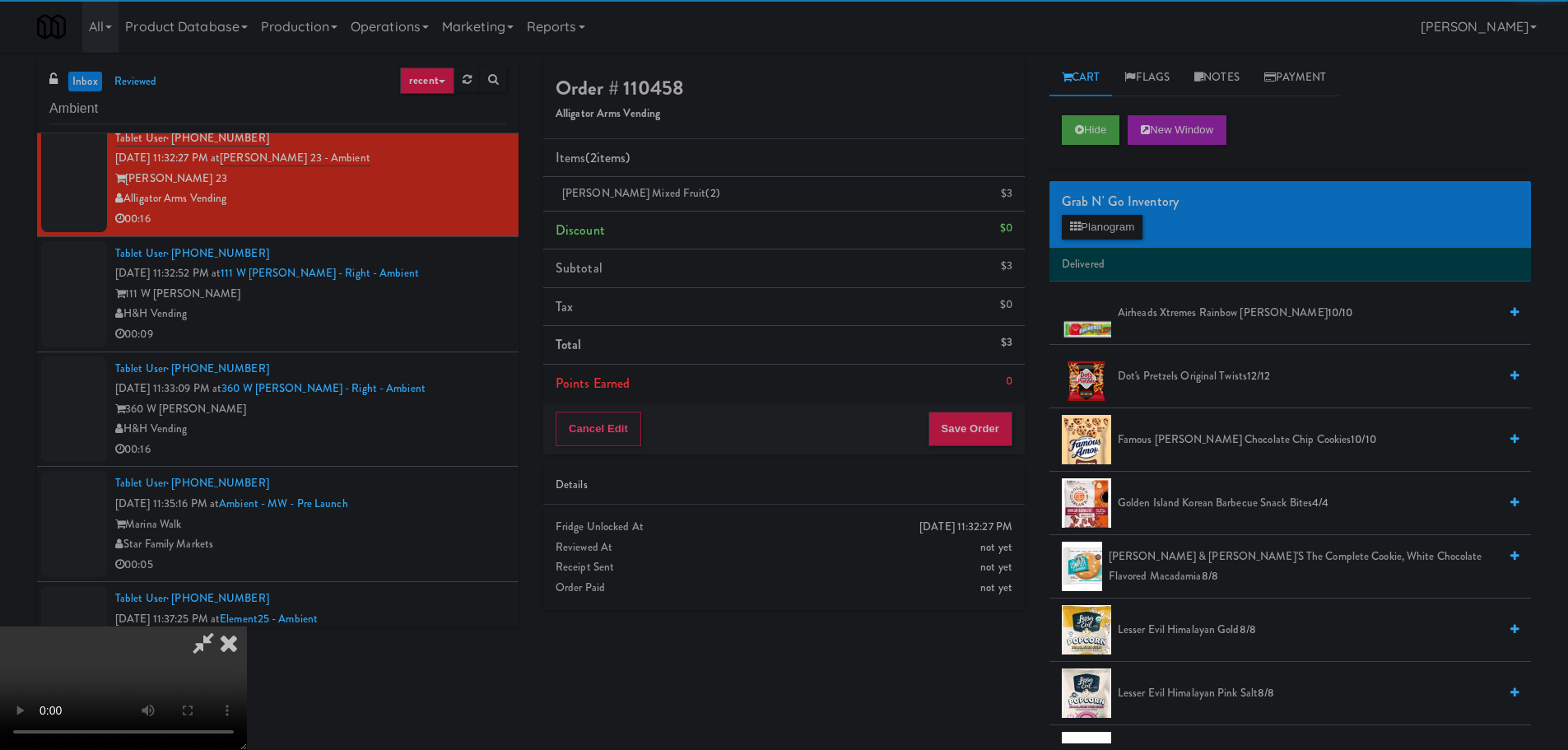
click at [247, 627] on video at bounding box center [123, 688] width 247 height 123
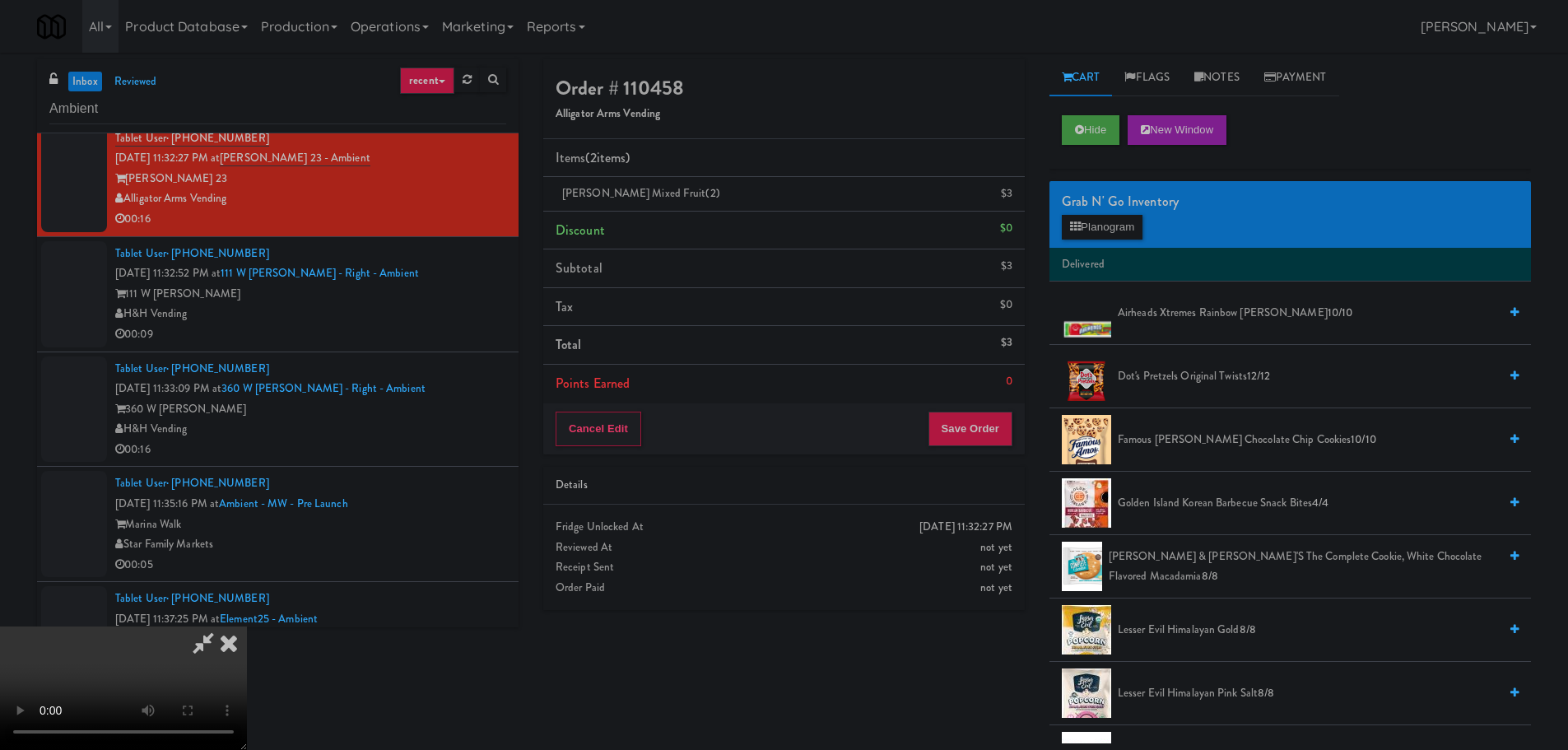
click at [247, 627] on video at bounding box center [123, 688] width 247 height 123
click at [987, 438] on button "Save Order" at bounding box center [970, 428] width 84 height 34
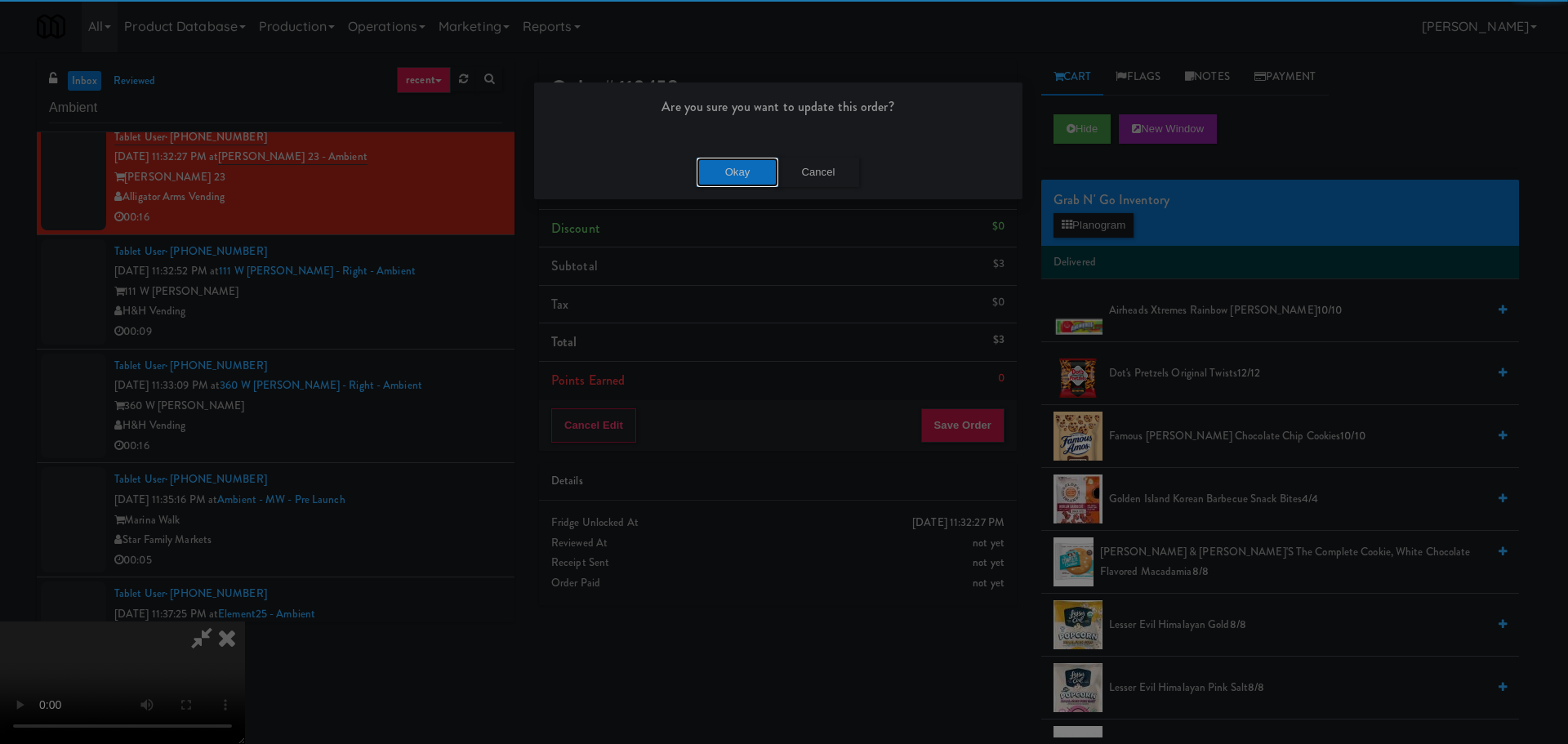
click at [721, 171] on button "Okay" at bounding box center [737, 173] width 82 height 30
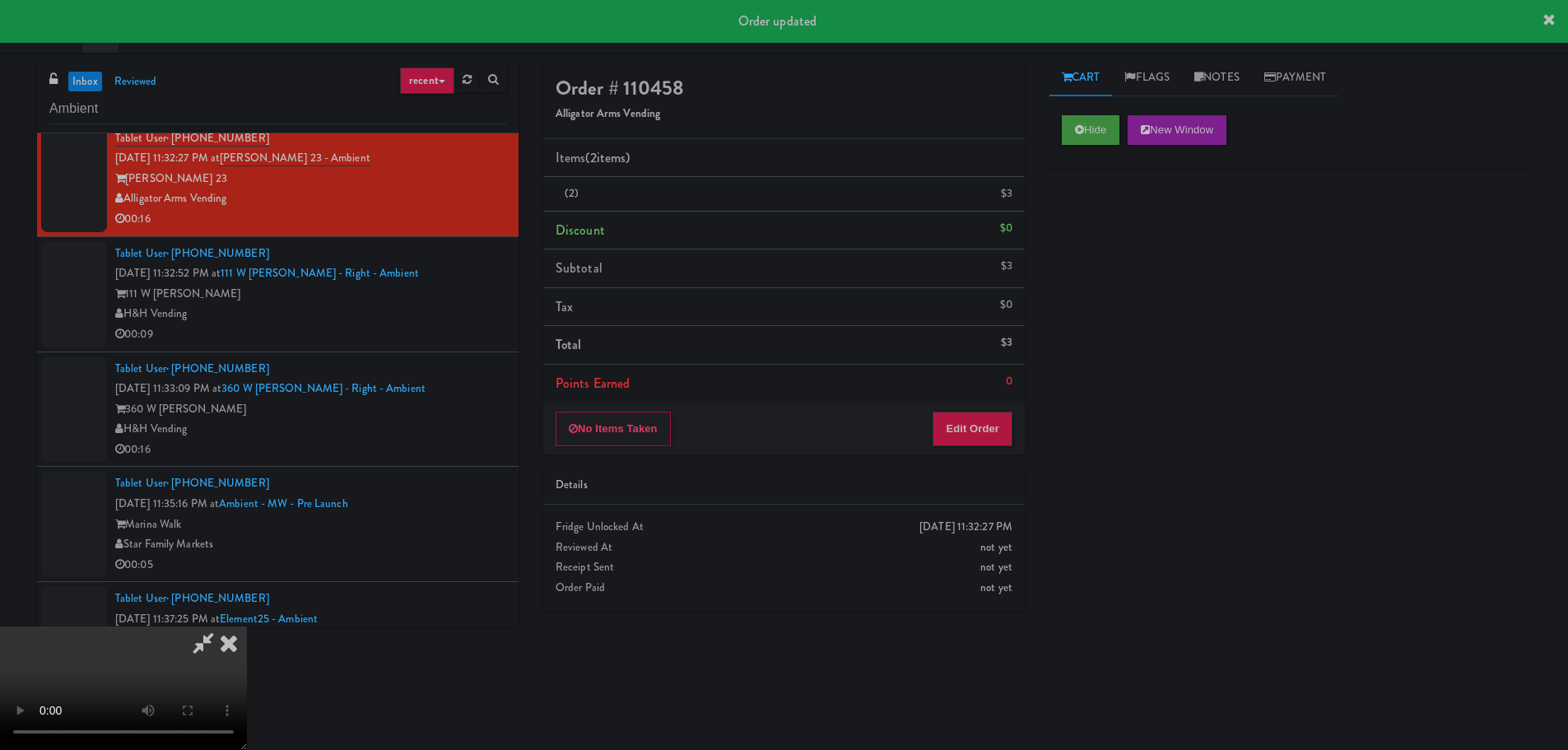
scroll to position [0, 0]
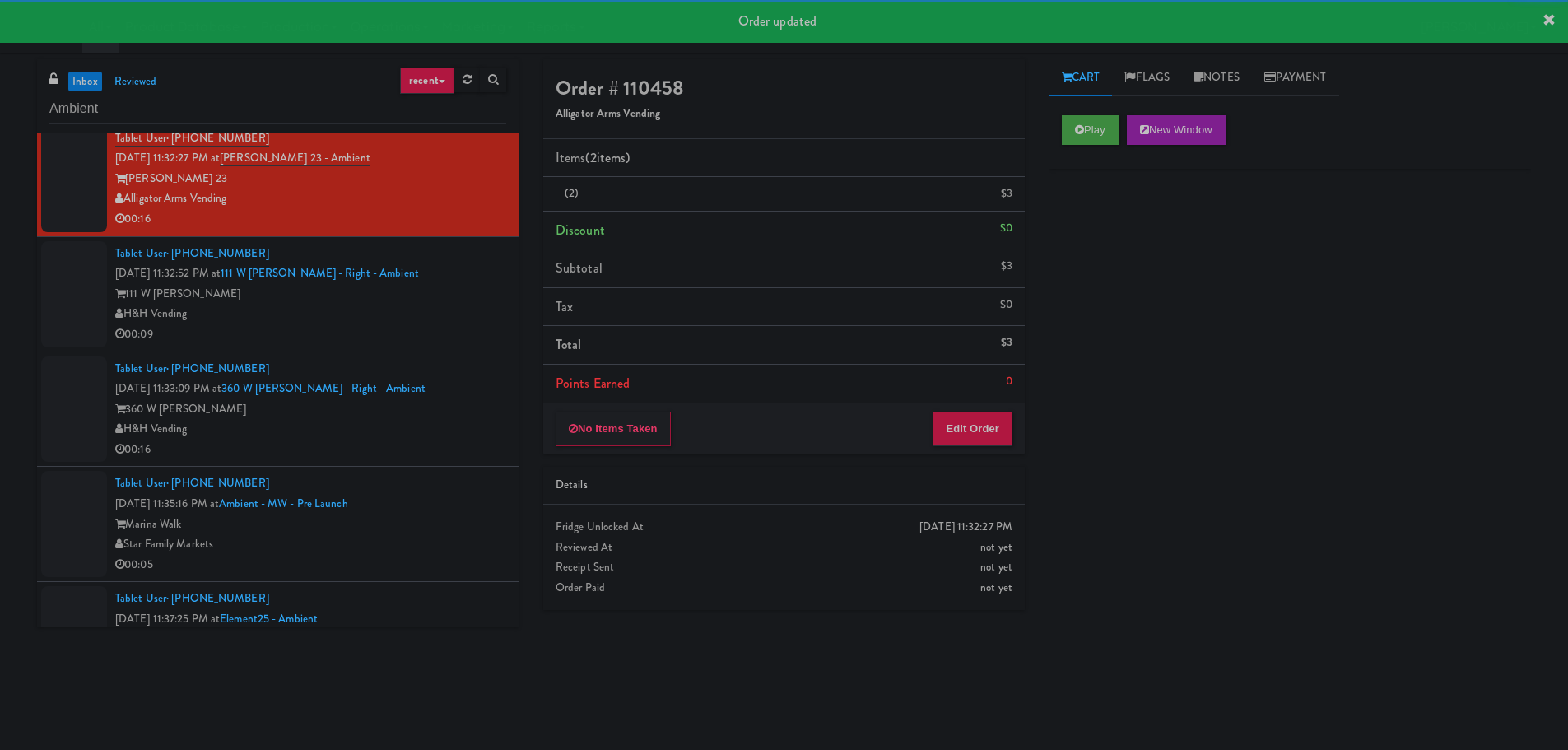
click at [427, 324] on div "H&H Vending" at bounding box center [310, 313] width 391 height 21
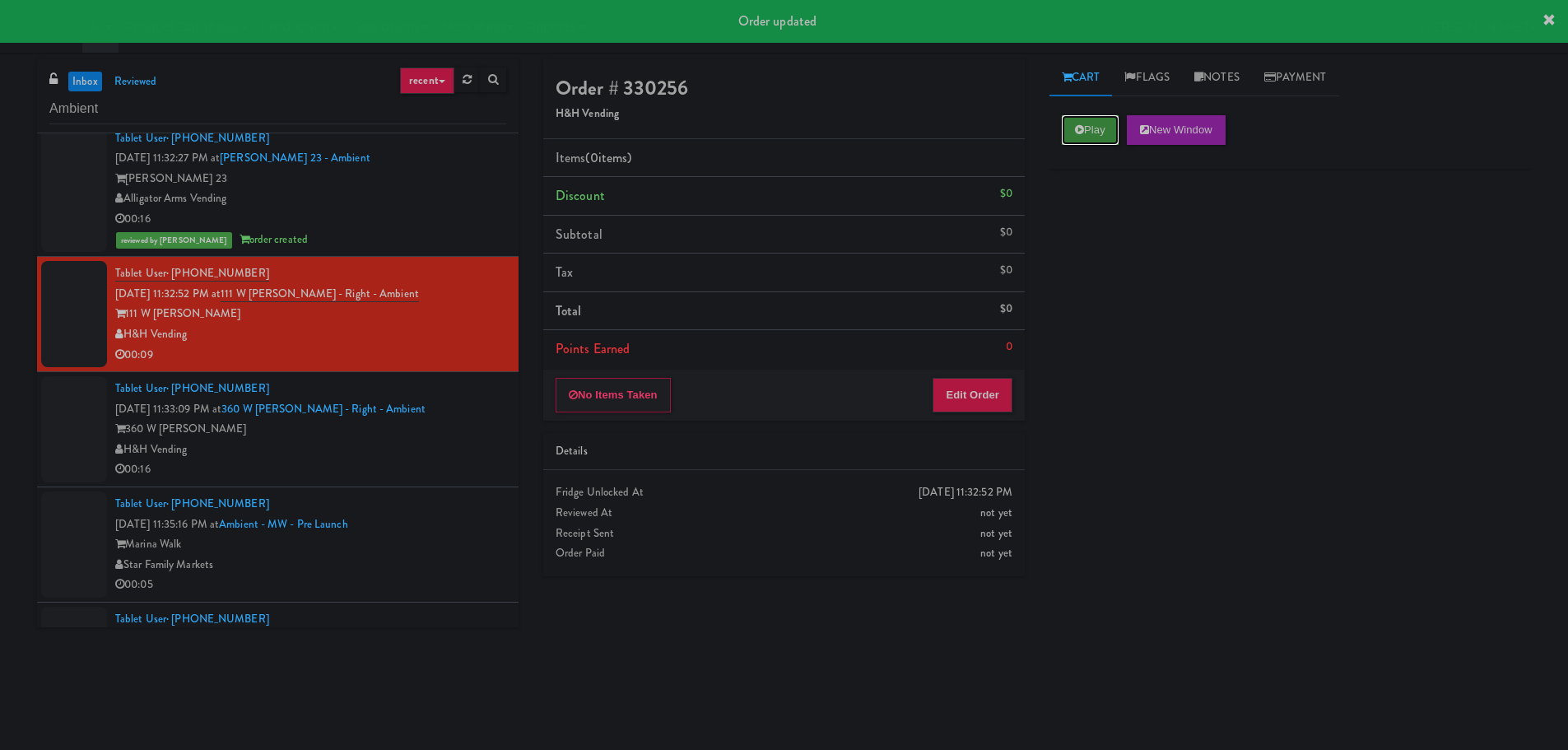
click at [1092, 132] on button "Play" at bounding box center [1090, 130] width 57 height 30
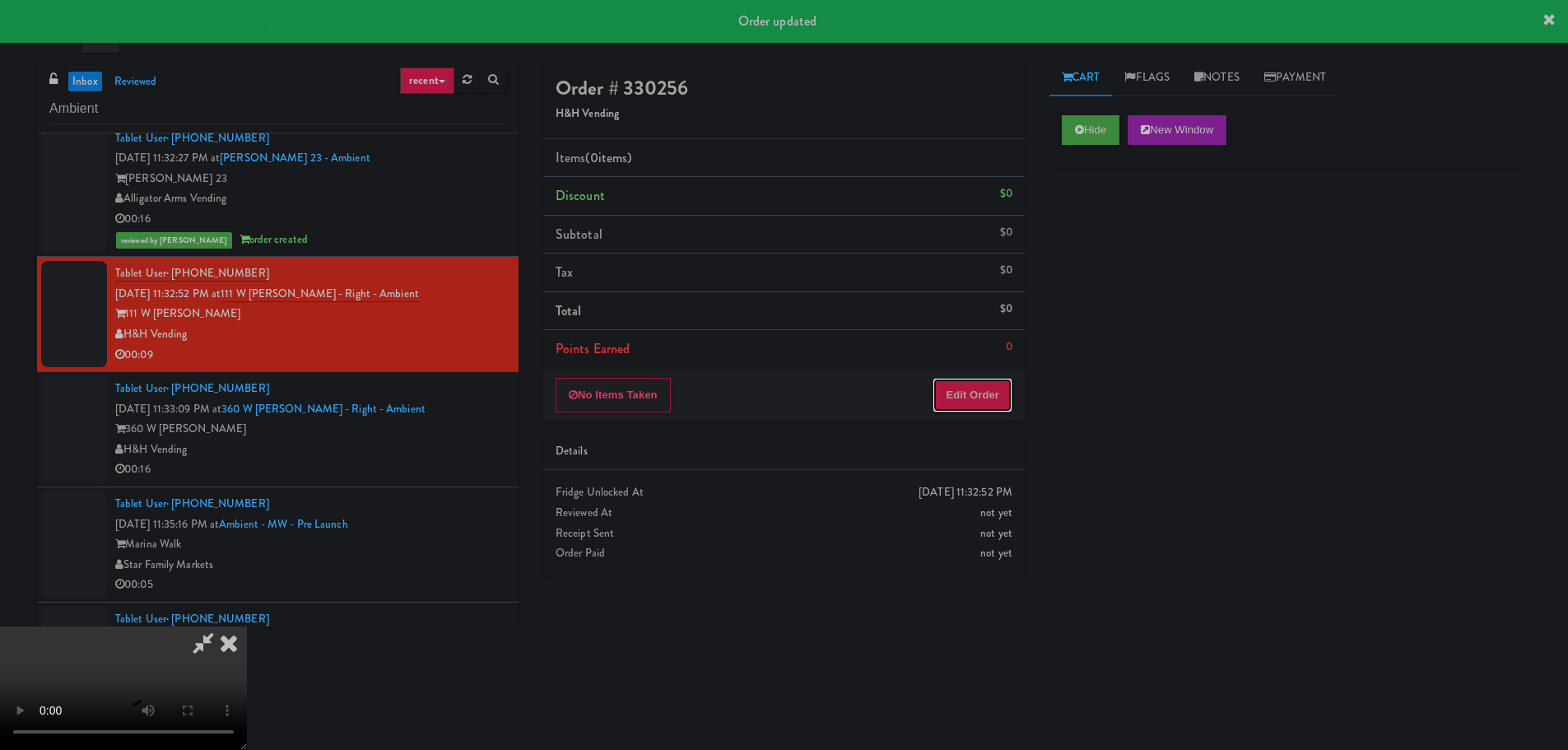
click at [986, 381] on button "Edit Order" at bounding box center [972, 394] width 80 height 34
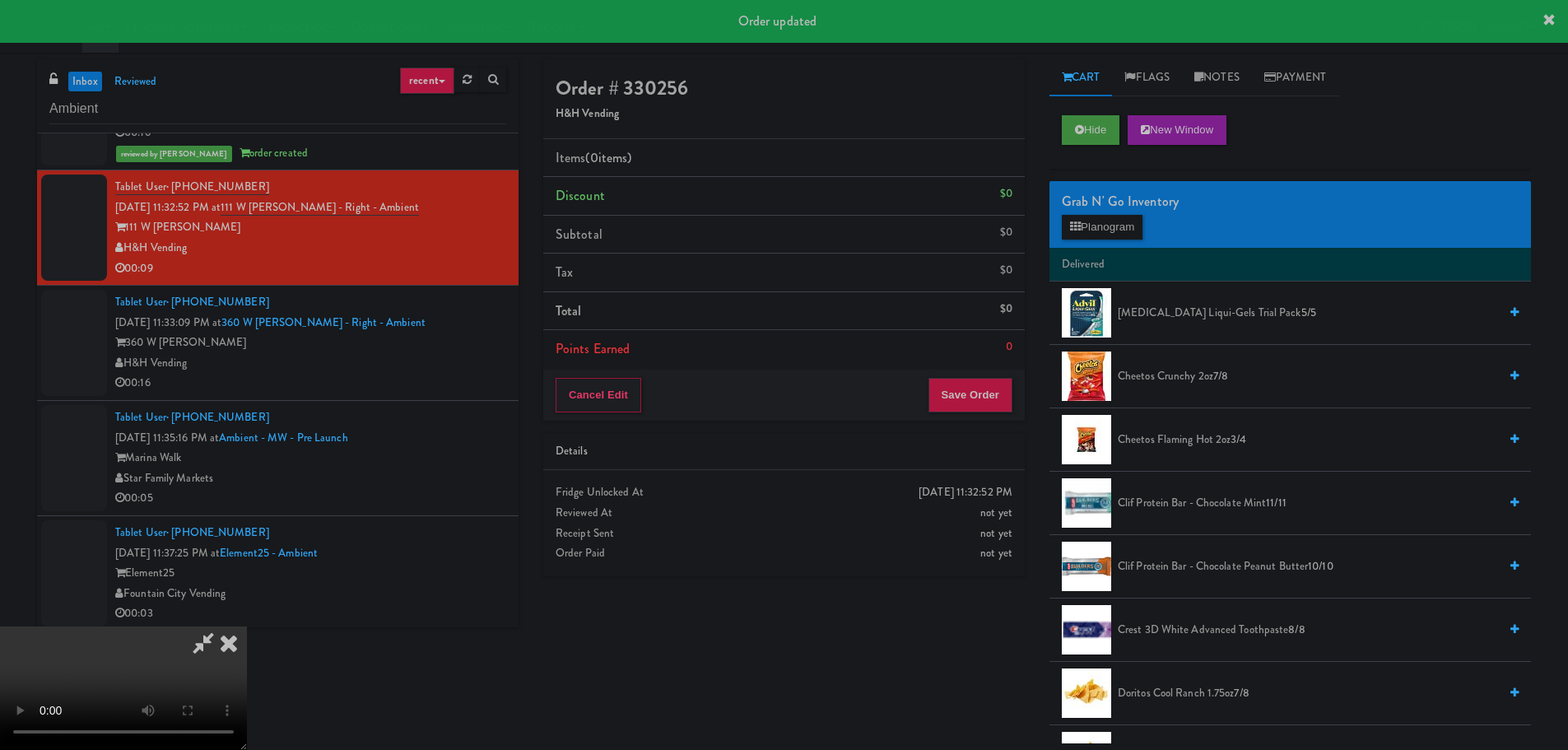
scroll to position [1564, 0]
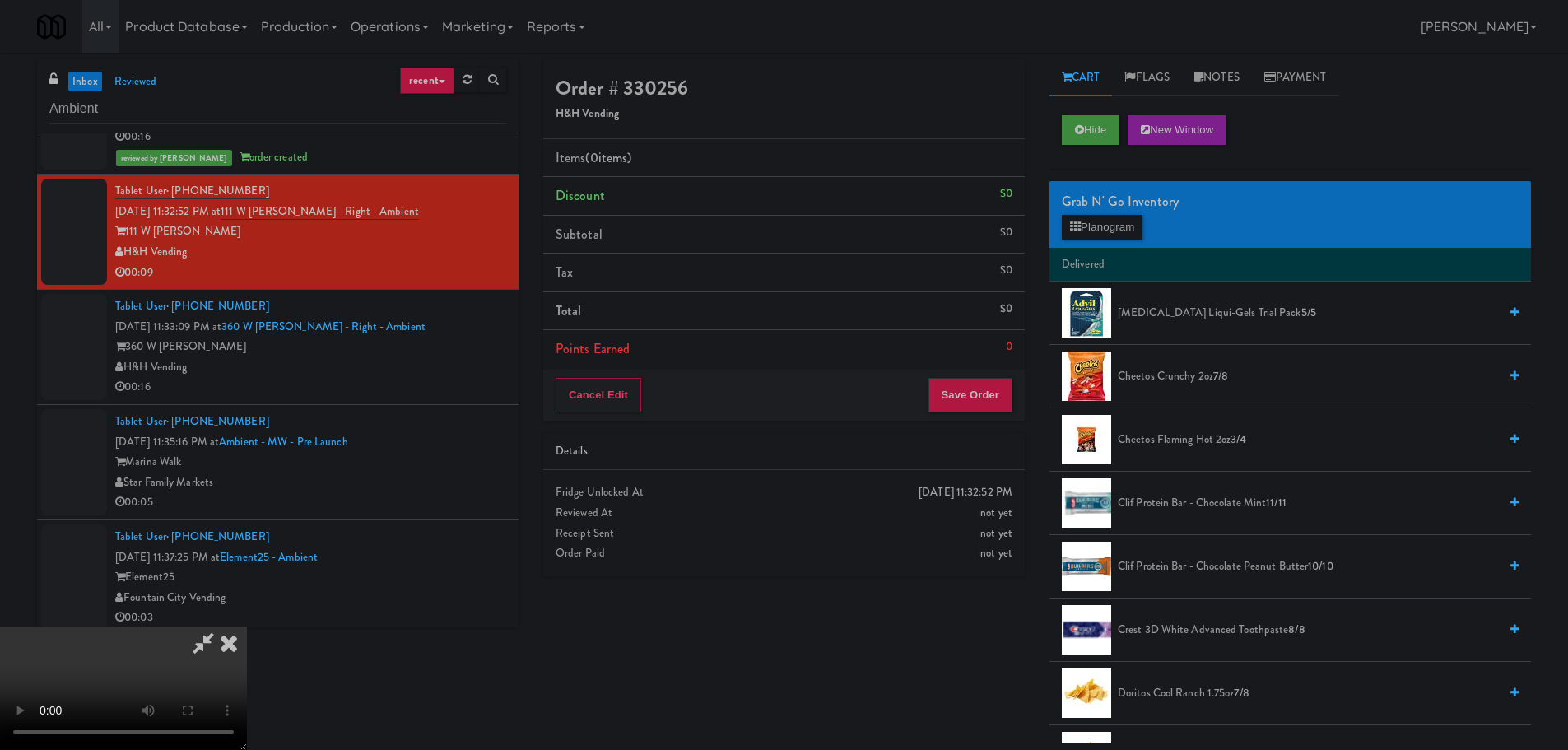
click at [247, 627] on video at bounding box center [123, 688] width 247 height 123
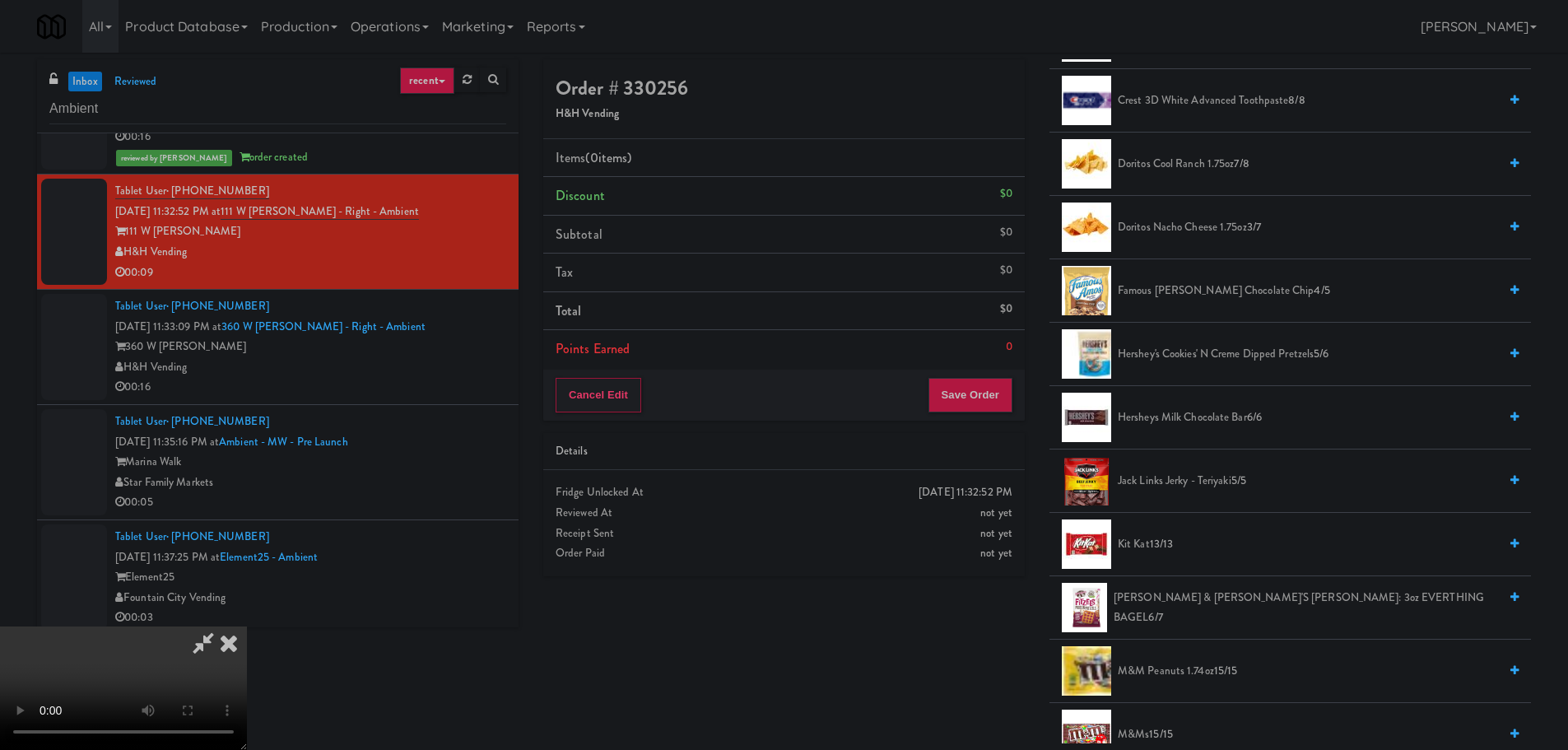
scroll to position [823, 0]
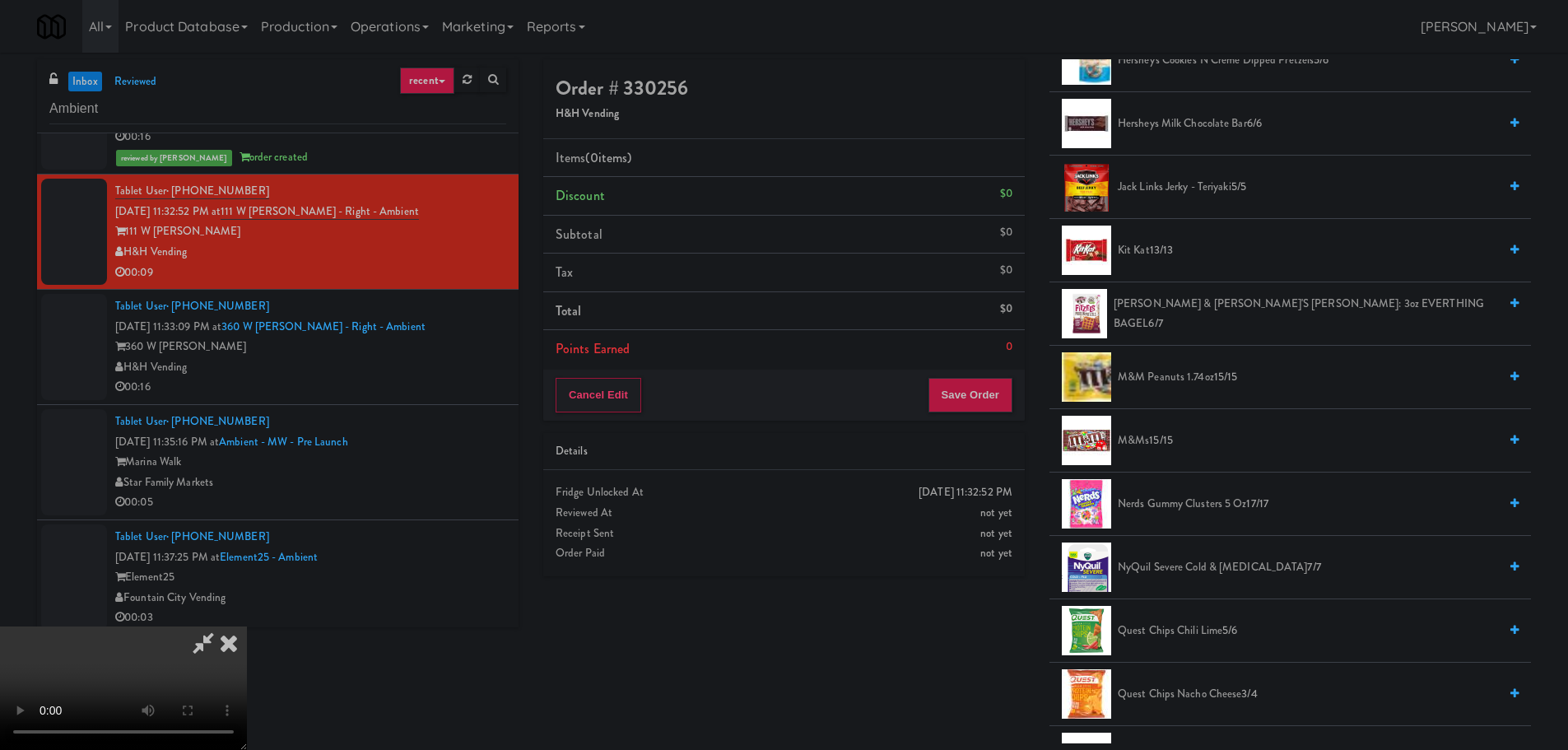
click at [1186, 378] on span "M&M Peanuts 1.74oz 15/15" at bounding box center [1307, 378] width 380 height 21
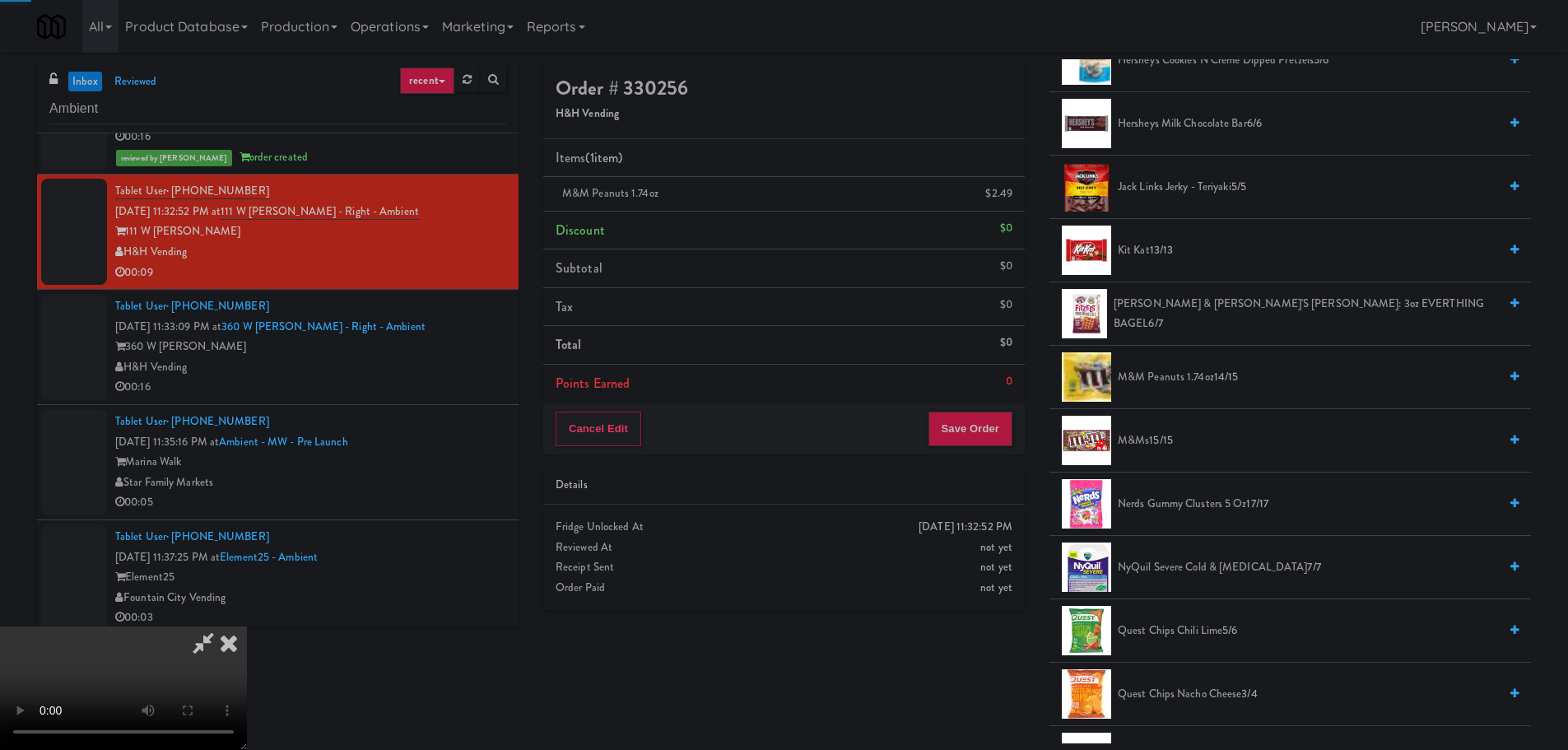
click at [247, 627] on video at bounding box center [123, 688] width 247 height 123
drag, startPoint x: 747, startPoint y: 572, endPoint x: 889, endPoint y: 531, distance: 147.8
click at [247, 627] on video at bounding box center [123, 688] width 247 height 123
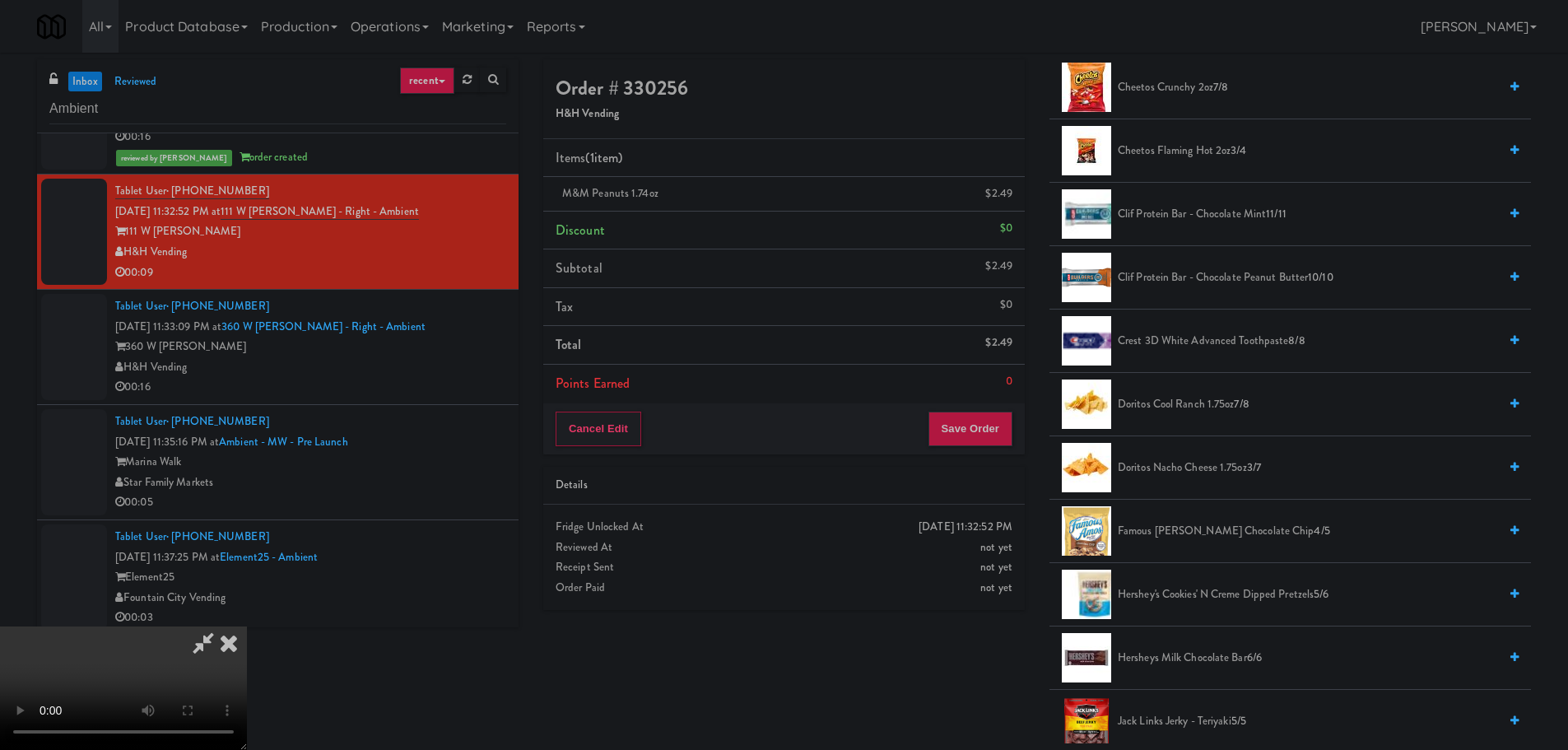
scroll to position [247, 0]
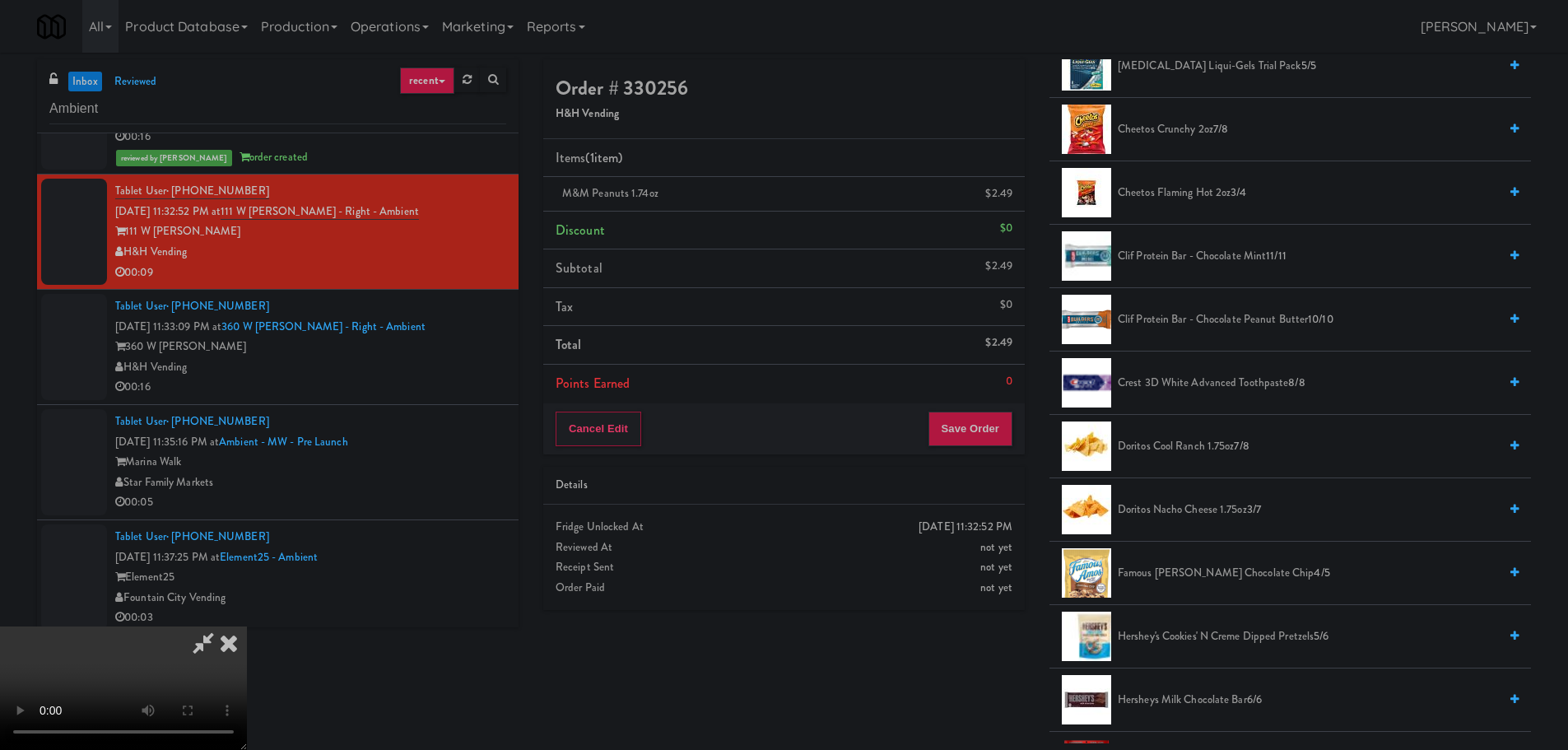
click at [1207, 453] on span "Doritos Cool Ranch 1.75oz 7/8" at bounding box center [1307, 447] width 380 height 21
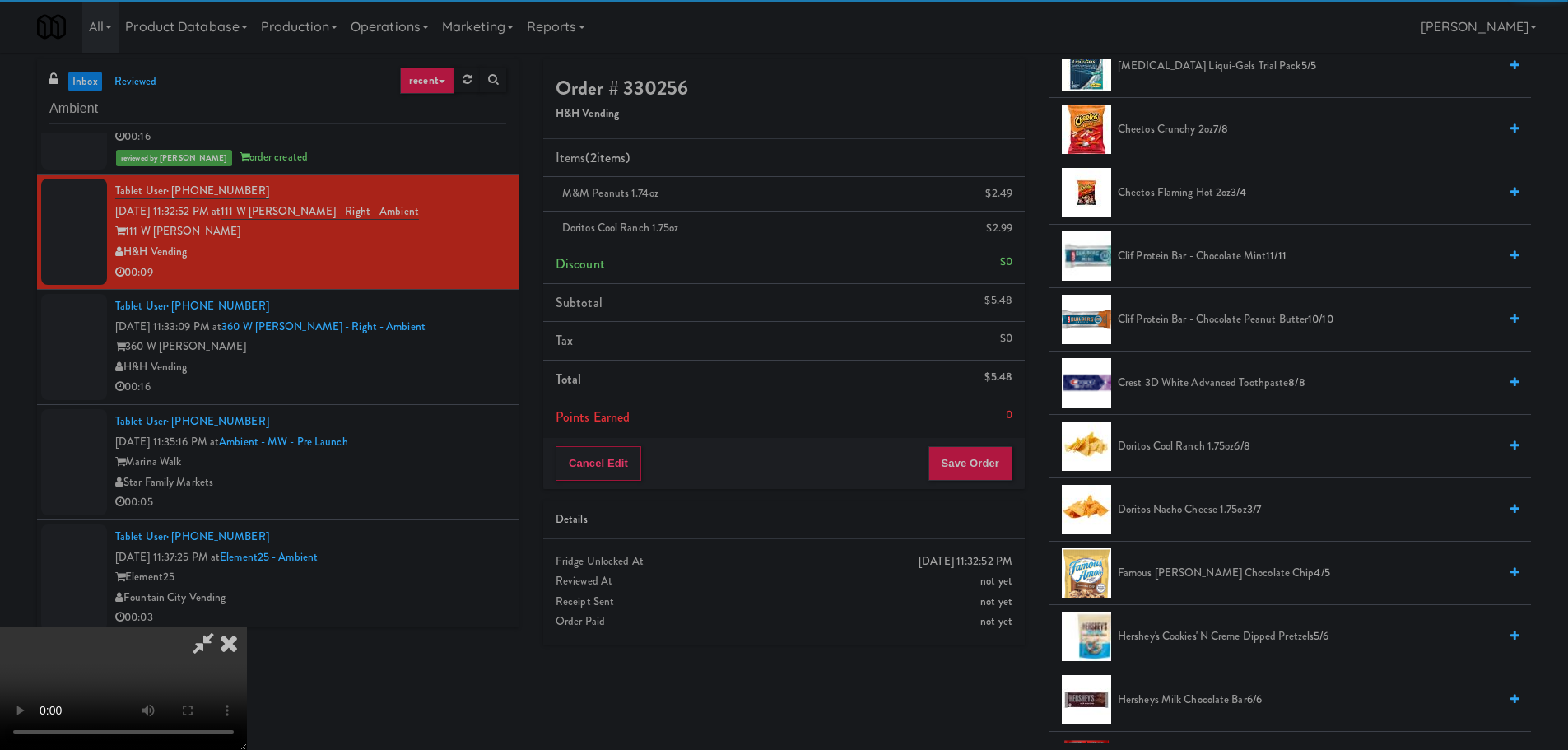
click at [247, 627] on video at bounding box center [123, 688] width 247 height 123
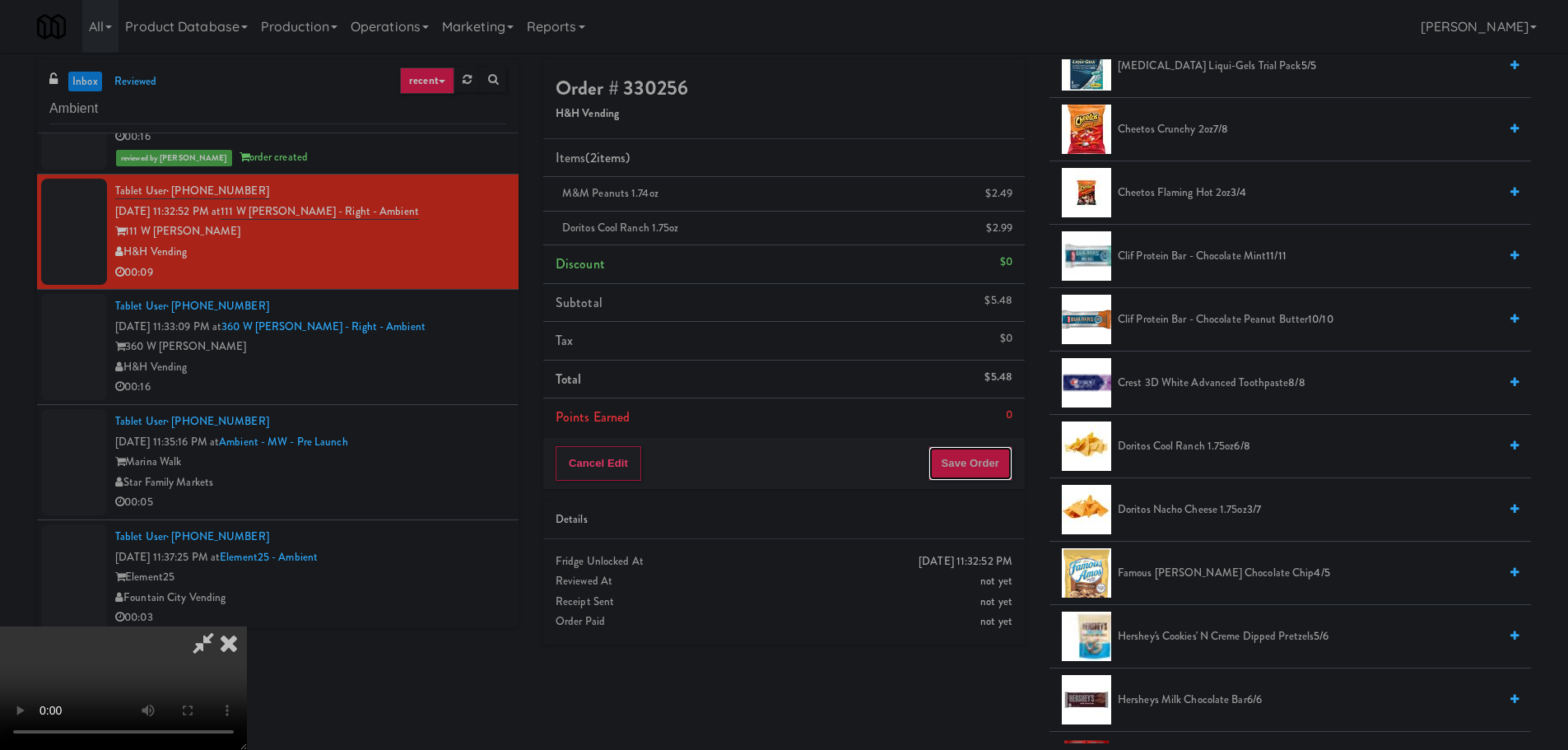
click at [1001, 462] on button "Save Order" at bounding box center [970, 462] width 84 height 34
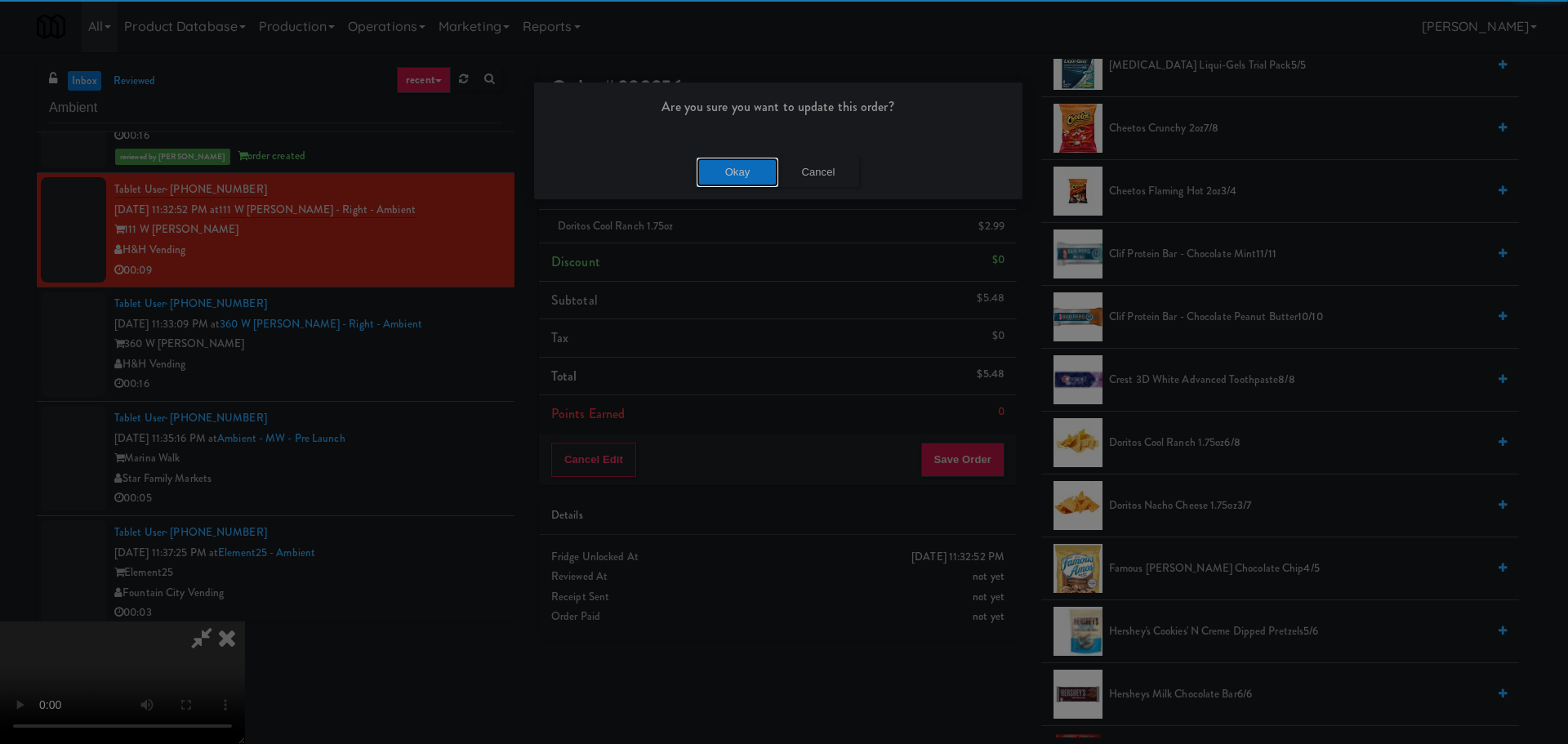
click at [729, 163] on button "Okay" at bounding box center [737, 173] width 82 height 30
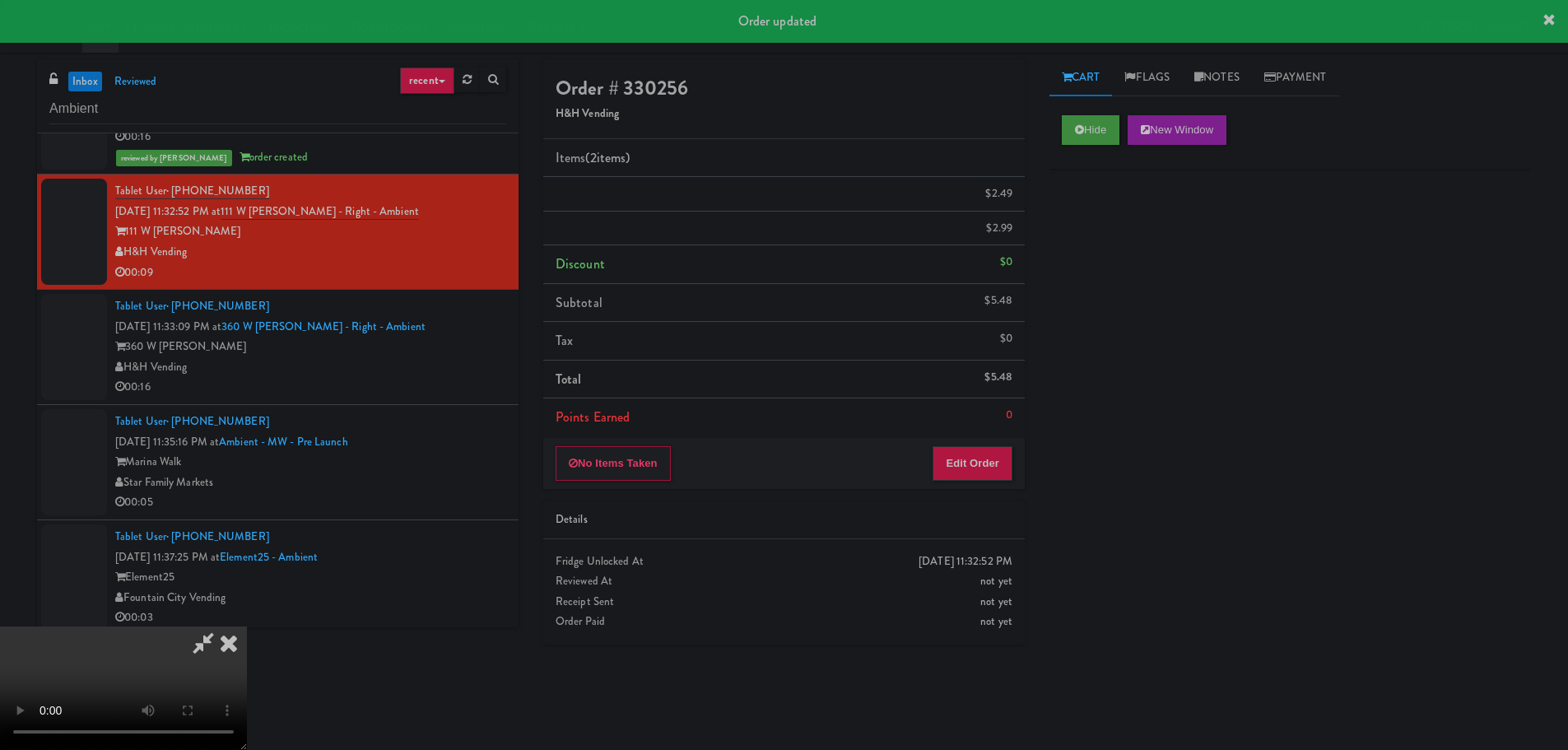
scroll to position [0, 0]
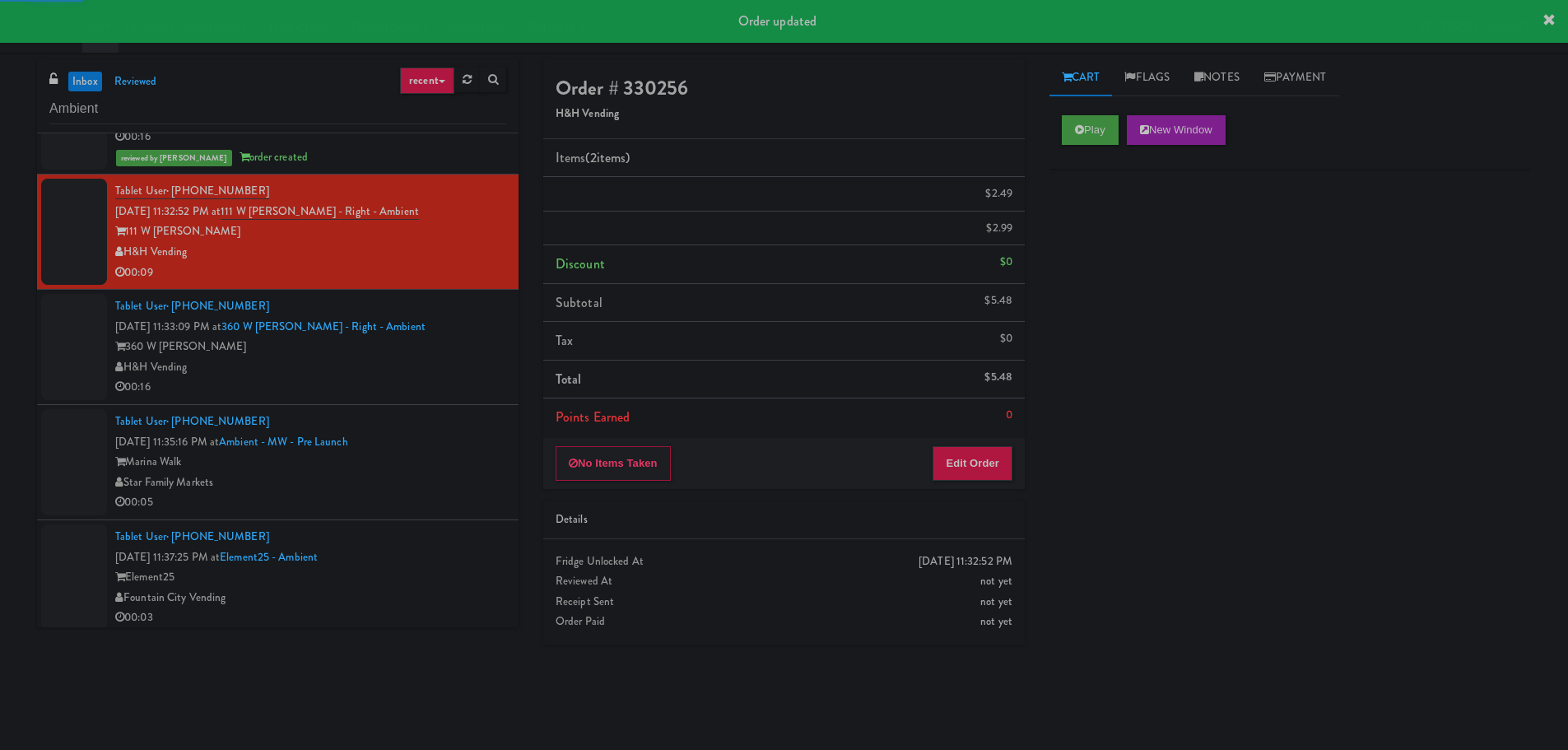
click at [466, 355] on div "360 W Hubbard" at bounding box center [310, 347] width 391 height 21
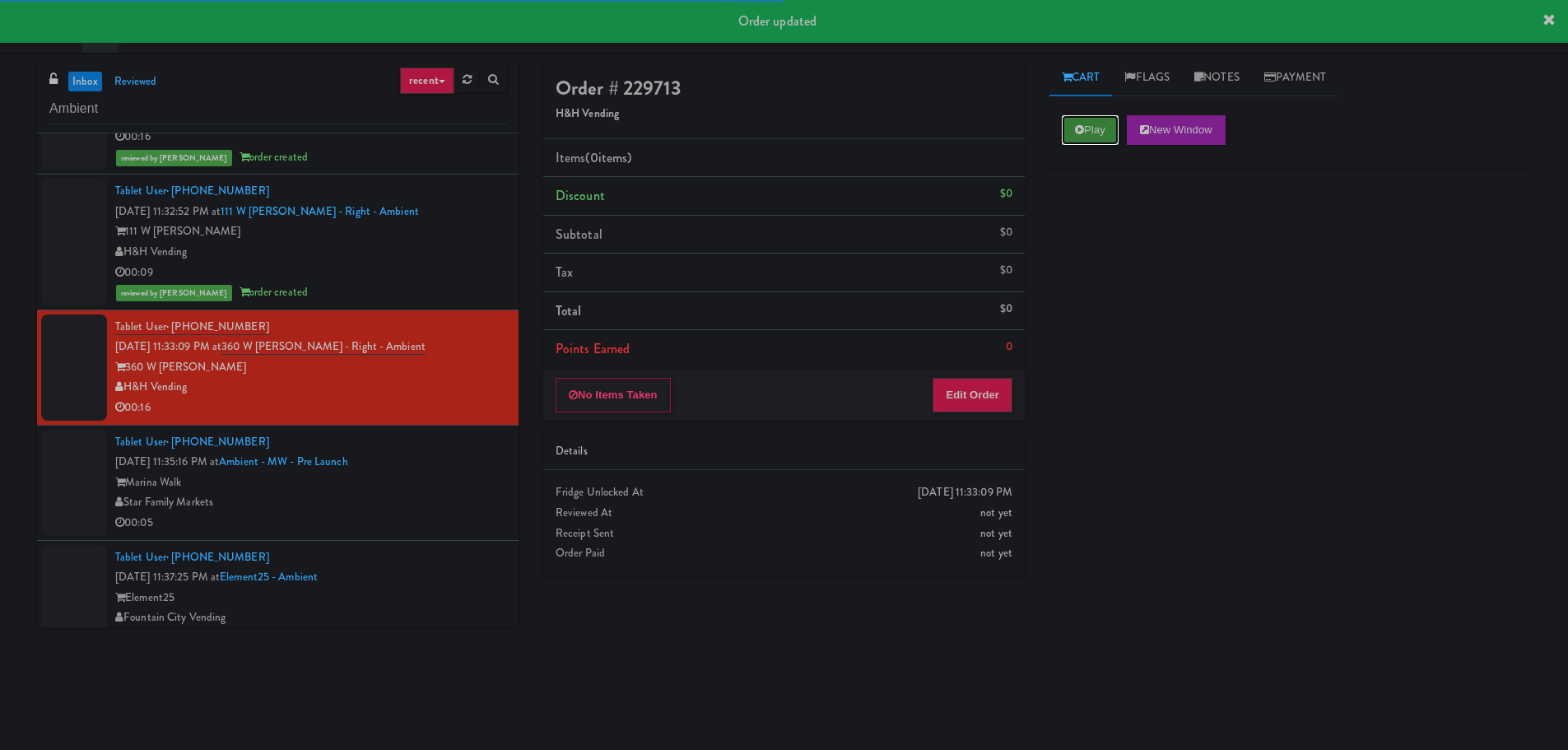
click at [1089, 129] on button "Play" at bounding box center [1090, 130] width 57 height 30
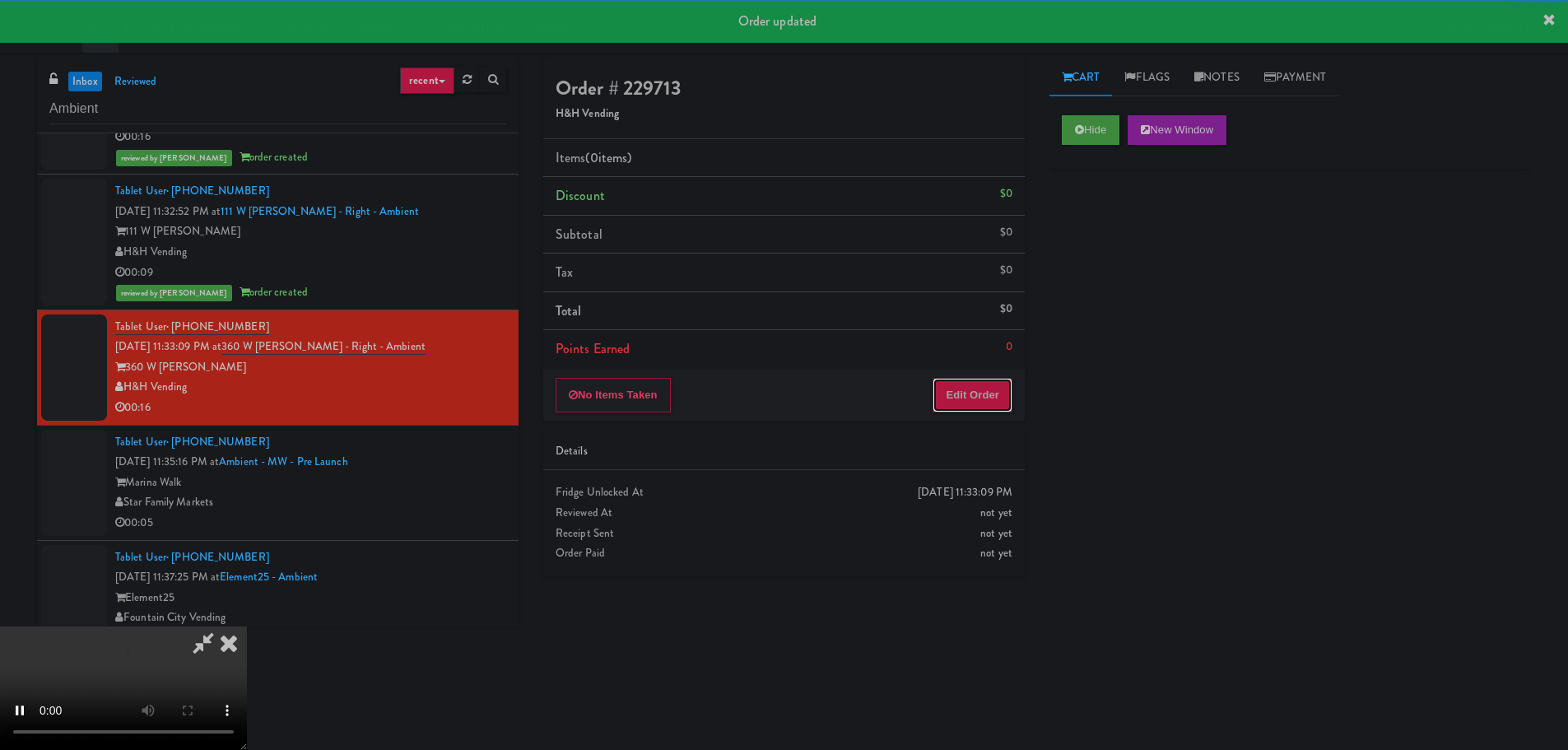
click at [956, 406] on button "Edit Order" at bounding box center [972, 394] width 80 height 34
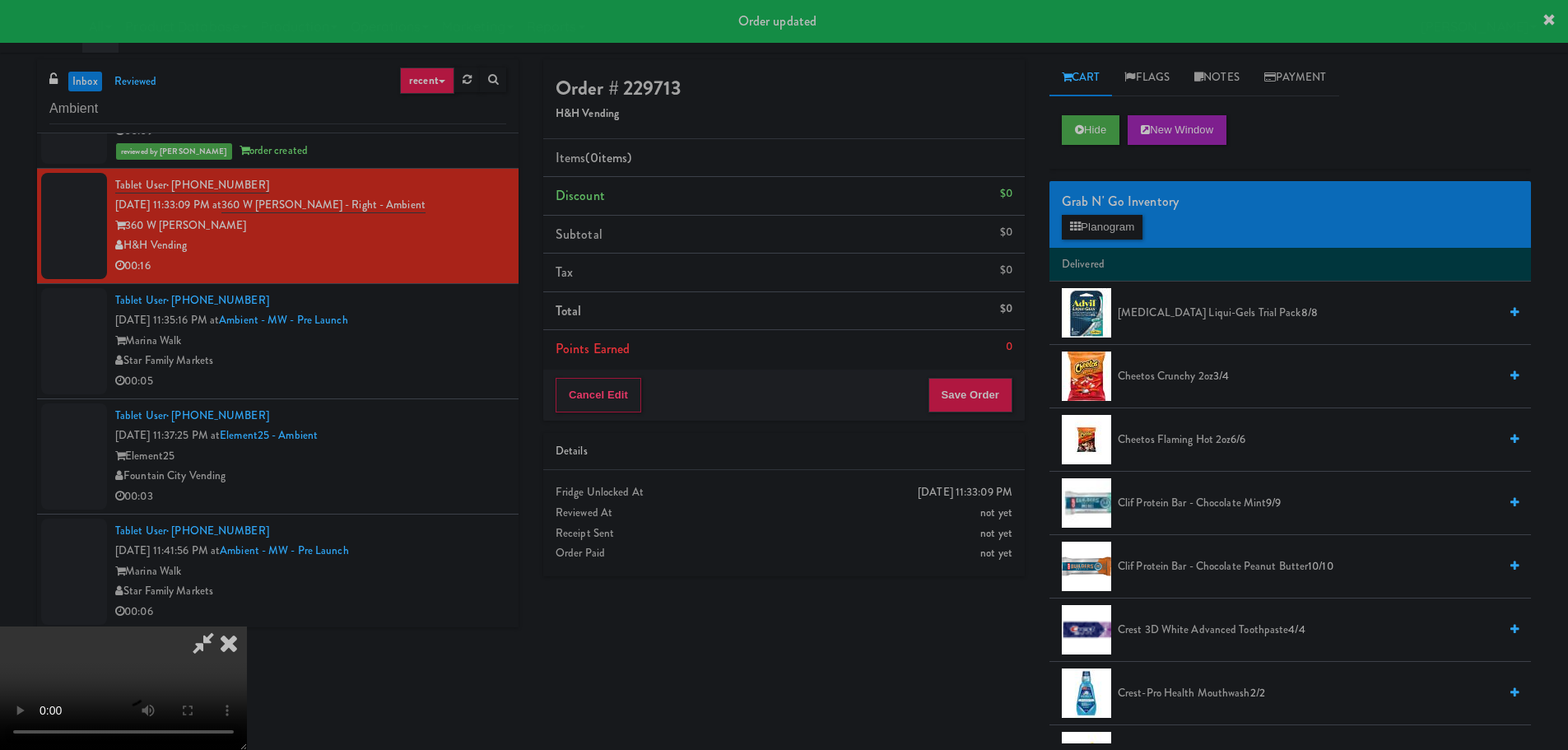
scroll to position [1728, 0]
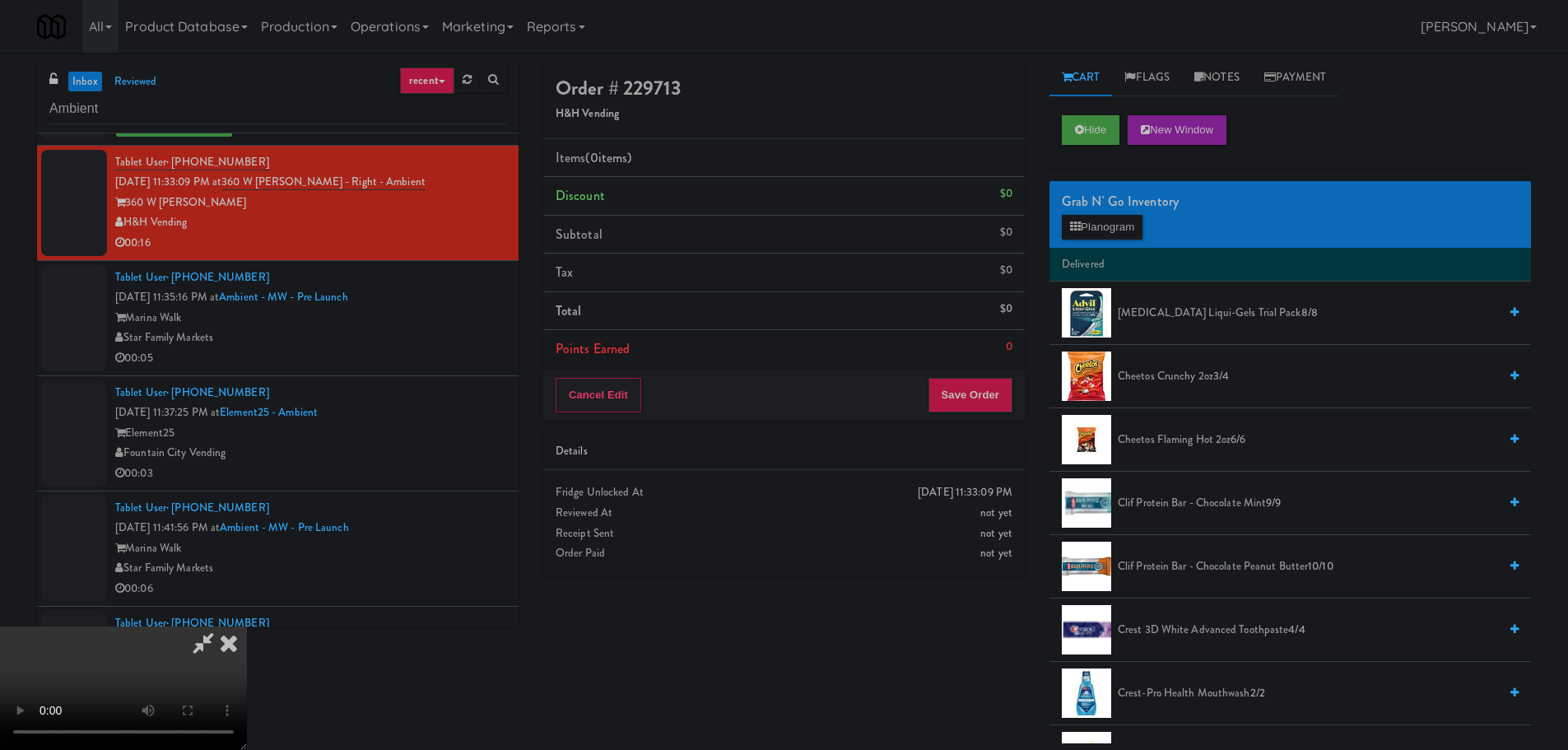
click at [941, 708] on div "Order # 229713 H&H Vending Items (0 items ) Discount $0 Subtotal $0 Tax $0 Tota…" at bounding box center [1036, 401] width 1012 height 684
click at [247, 627] on video at bounding box center [123, 688] width 247 height 123
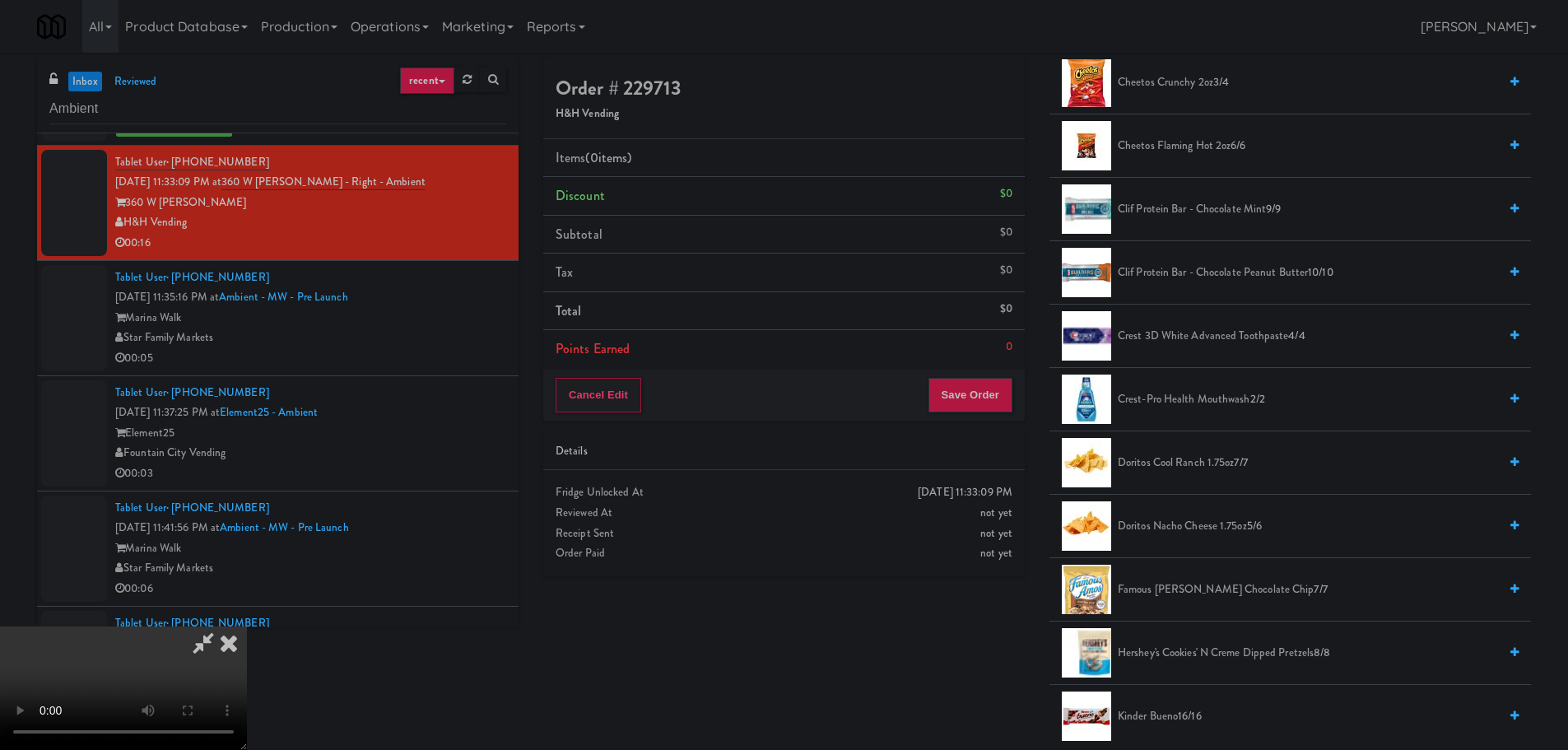
scroll to position [412, 0]
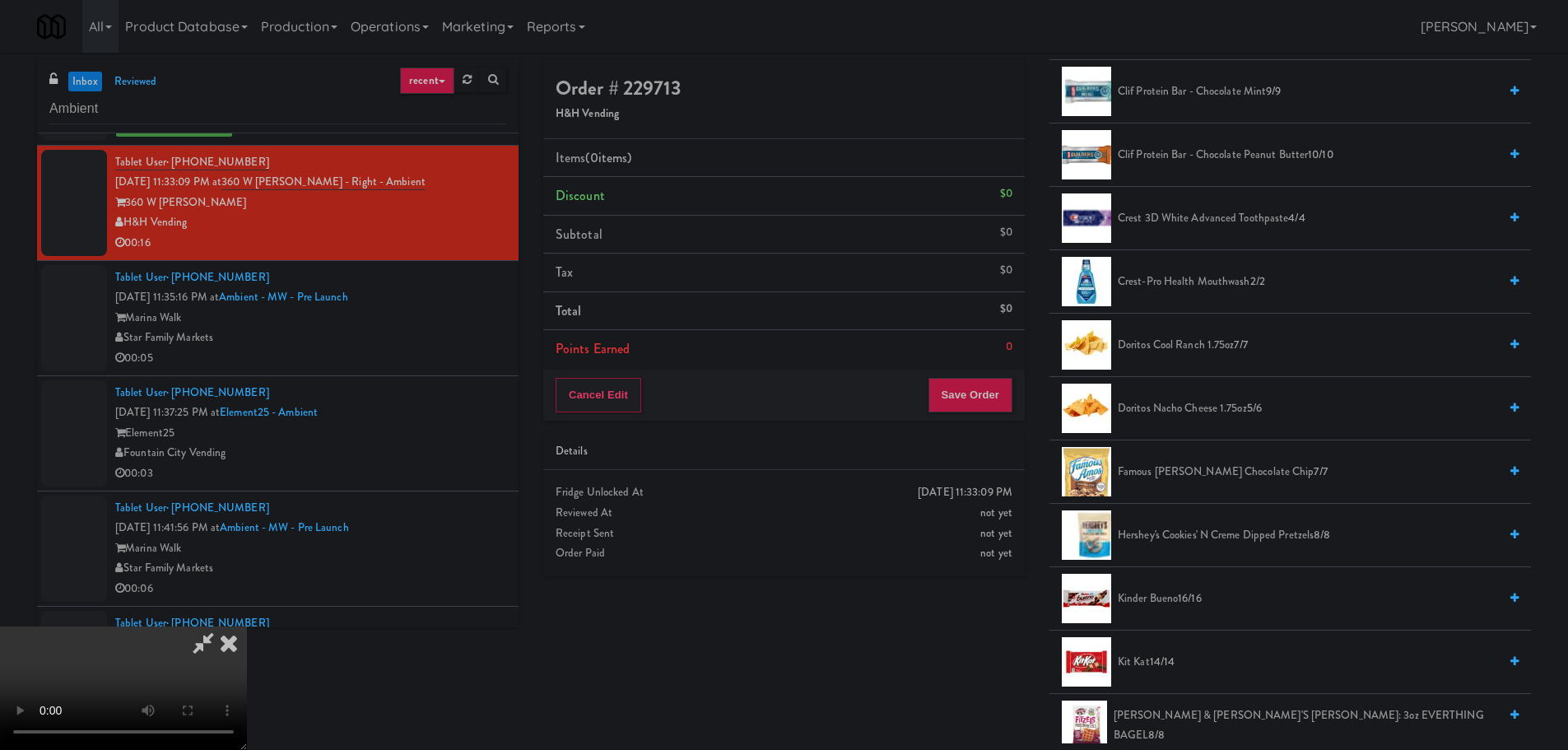
click at [1204, 531] on span "Hershey's Cookies' N Creme dipped pretzels 8/8" at bounding box center [1307, 535] width 380 height 21
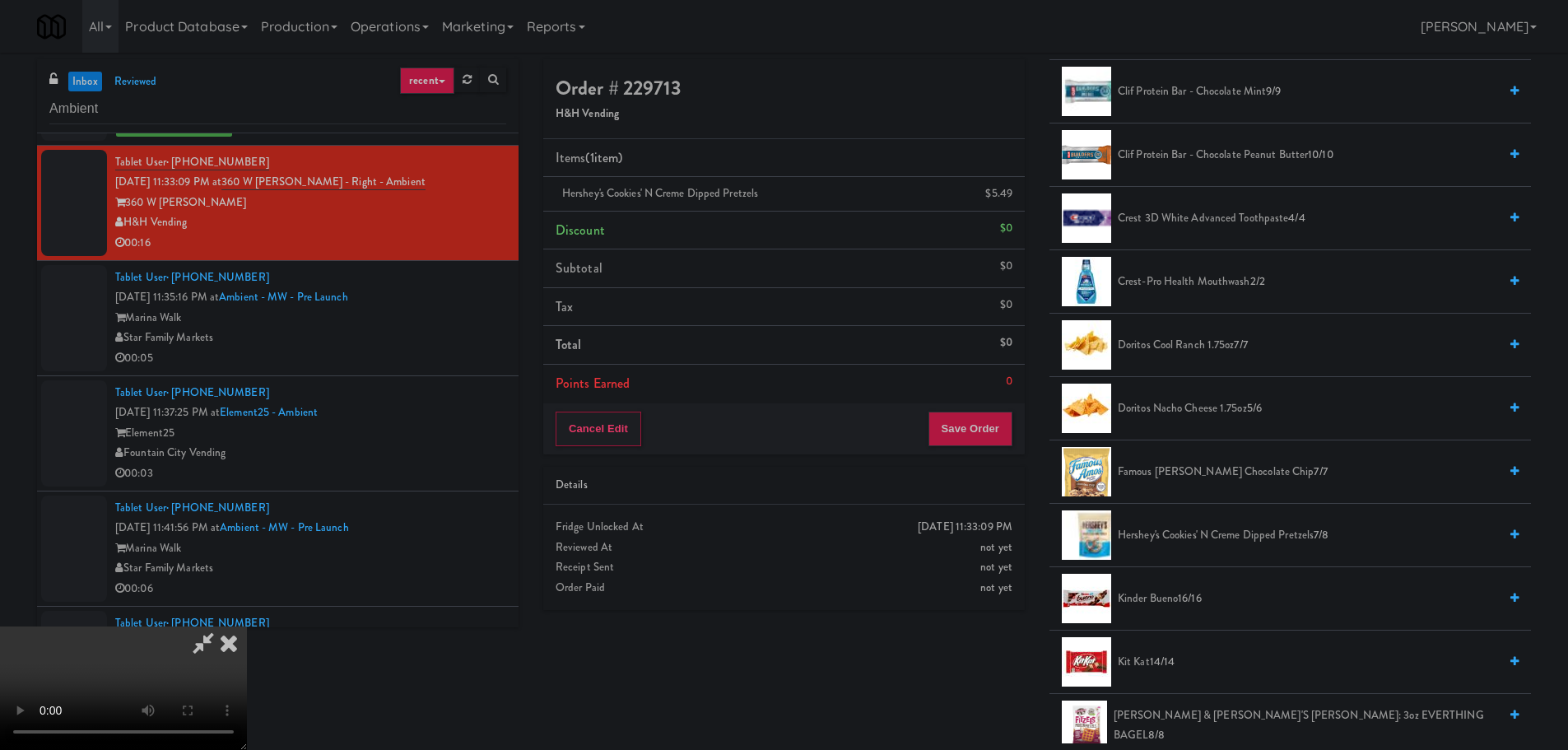
click at [247, 627] on video at bounding box center [123, 688] width 247 height 123
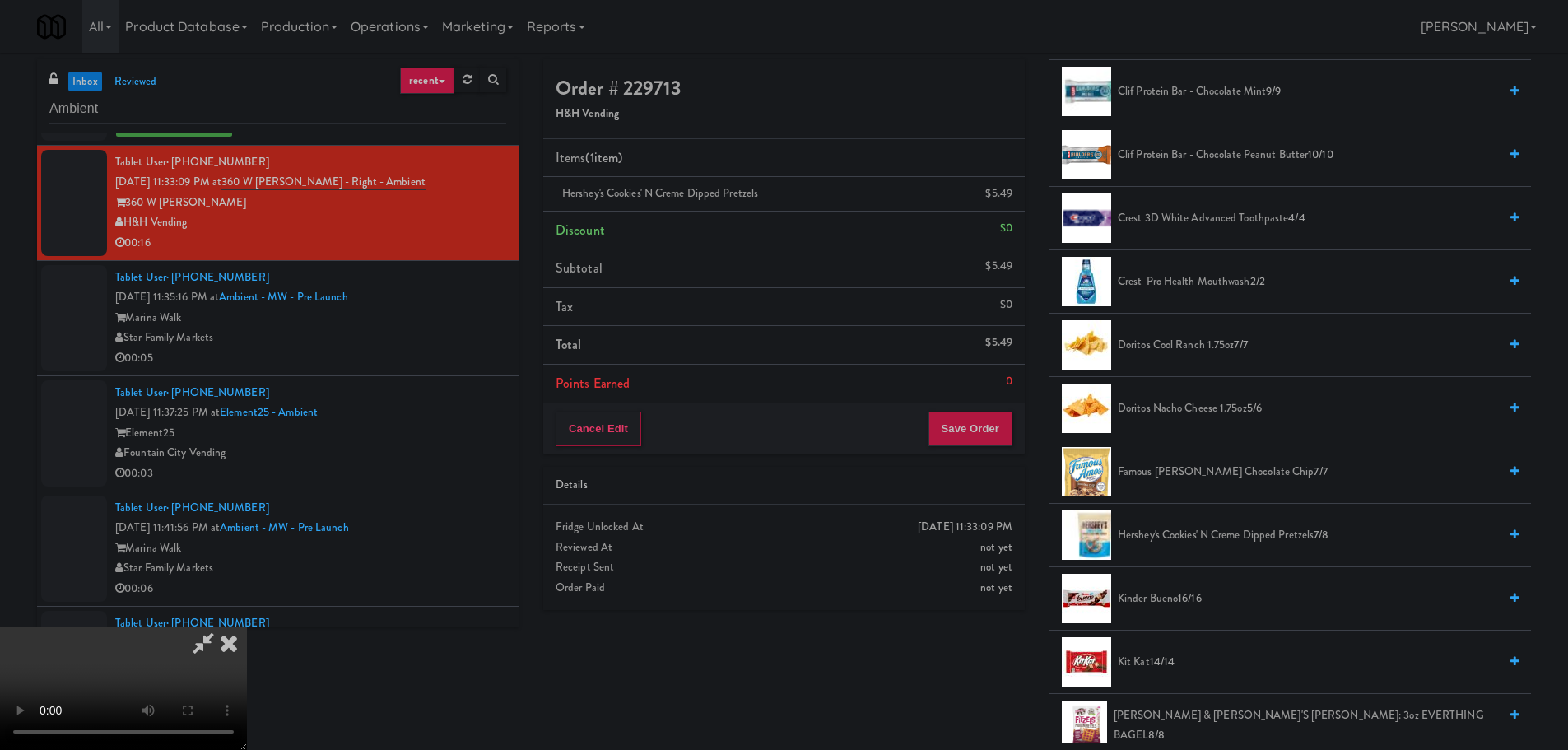
click at [247, 627] on video at bounding box center [123, 688] width 247 height 123
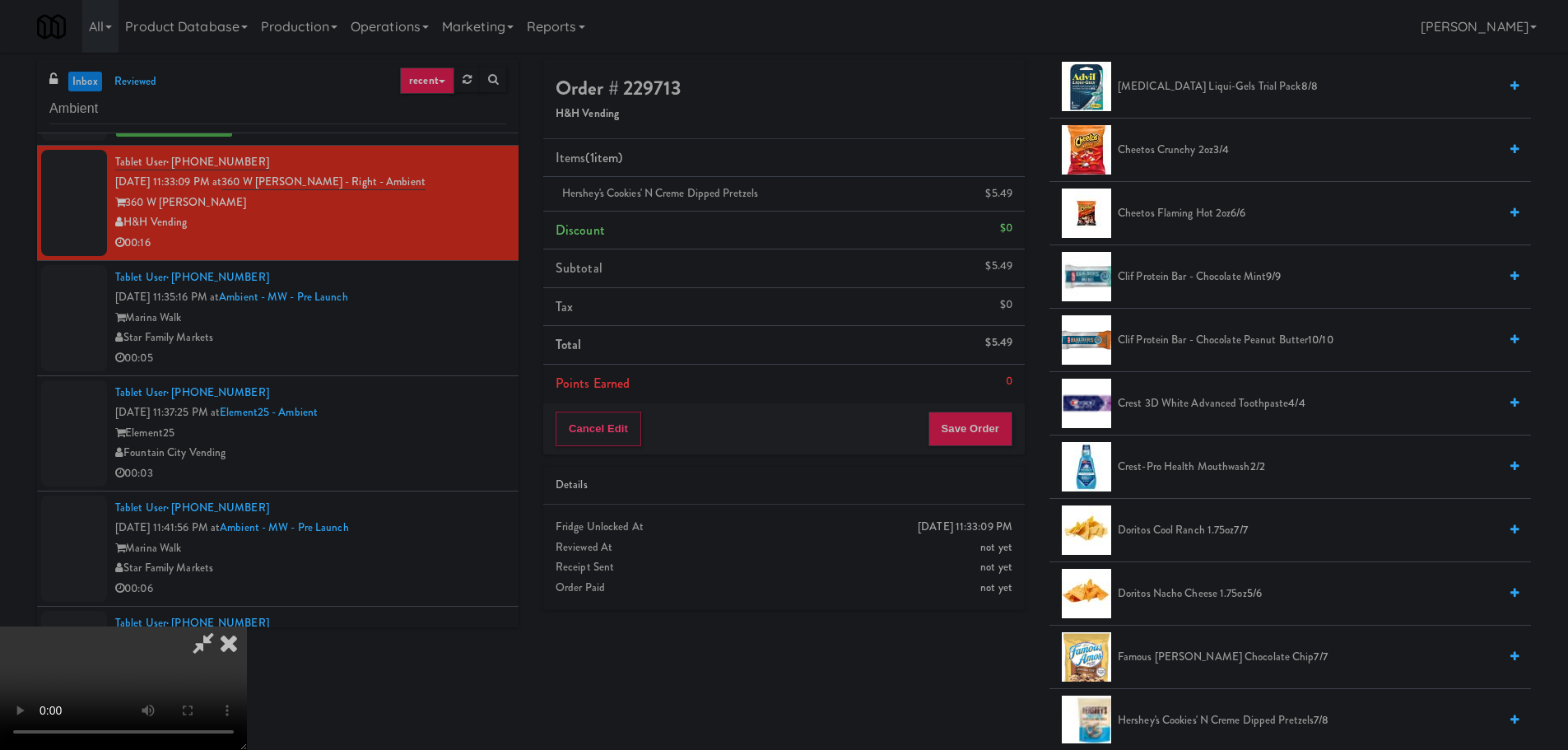
scroll to position [0, 0]
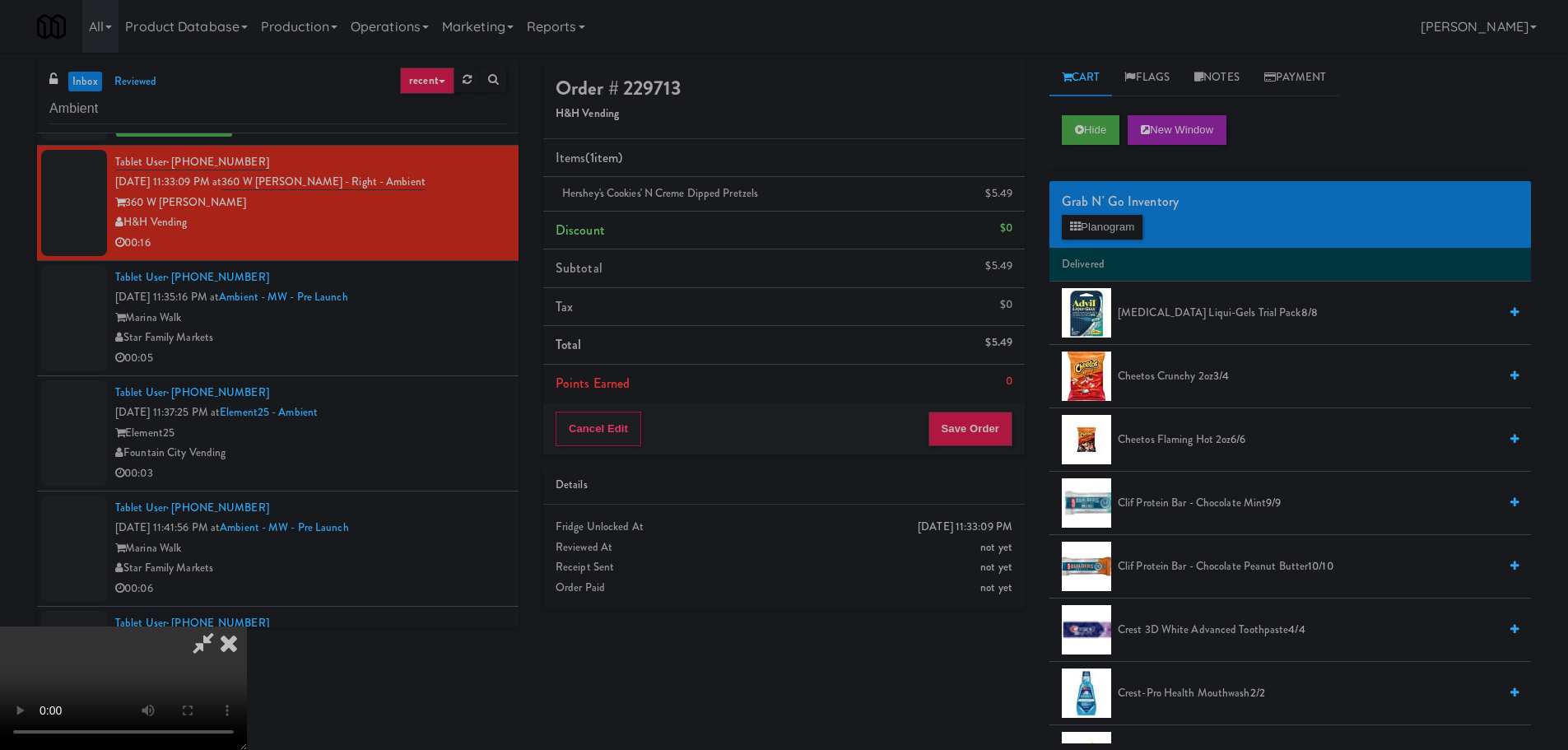
click at [1122, 212] on div "Grab N' Go Inventory" at bounding box center [1290, 202] width 457 height 25
click at [1120, 225] on button "Planogram" at bounding box center [1101, 228] width 81 height 25
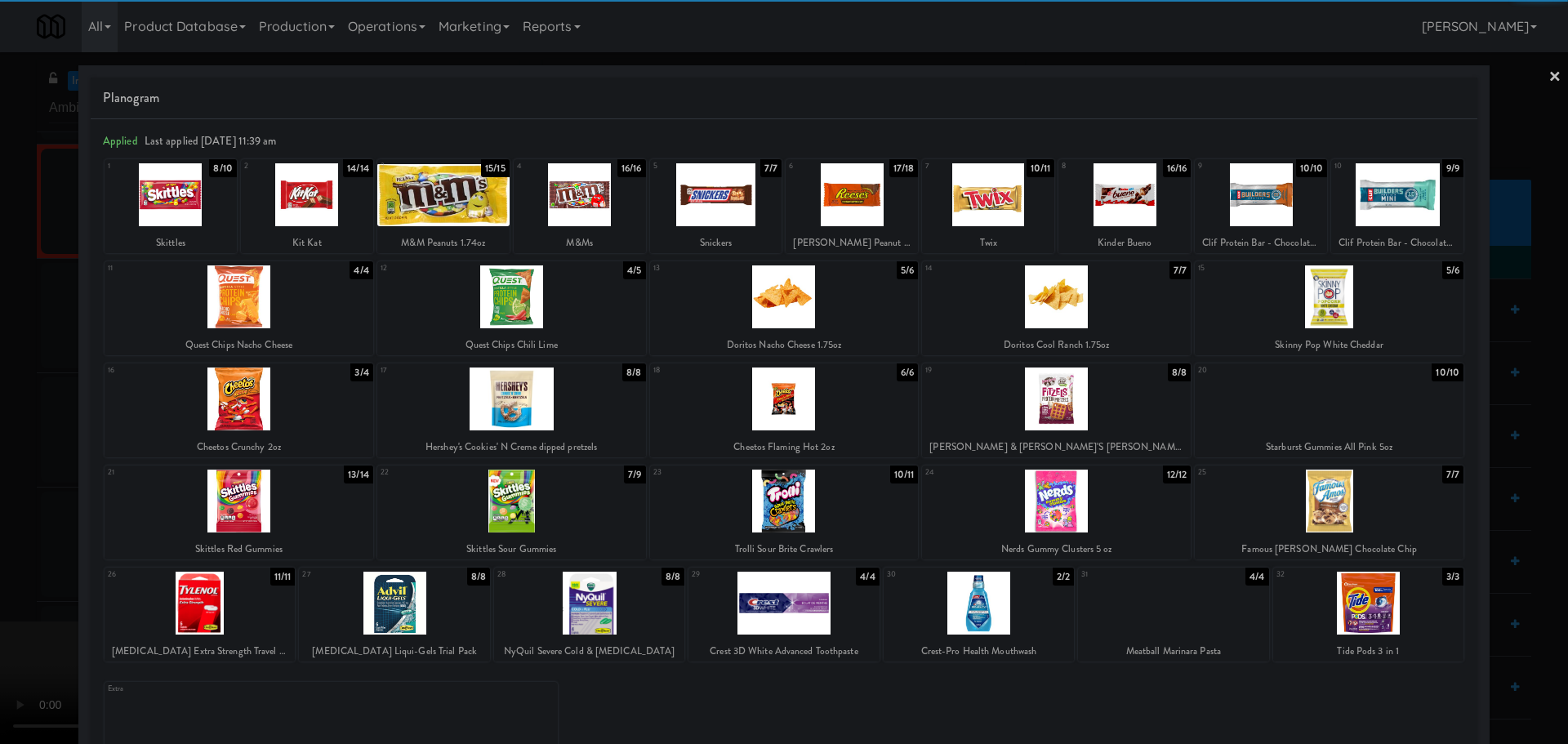
click at [187, 214] on div at bounding box center [170, 195] width 132 height 63
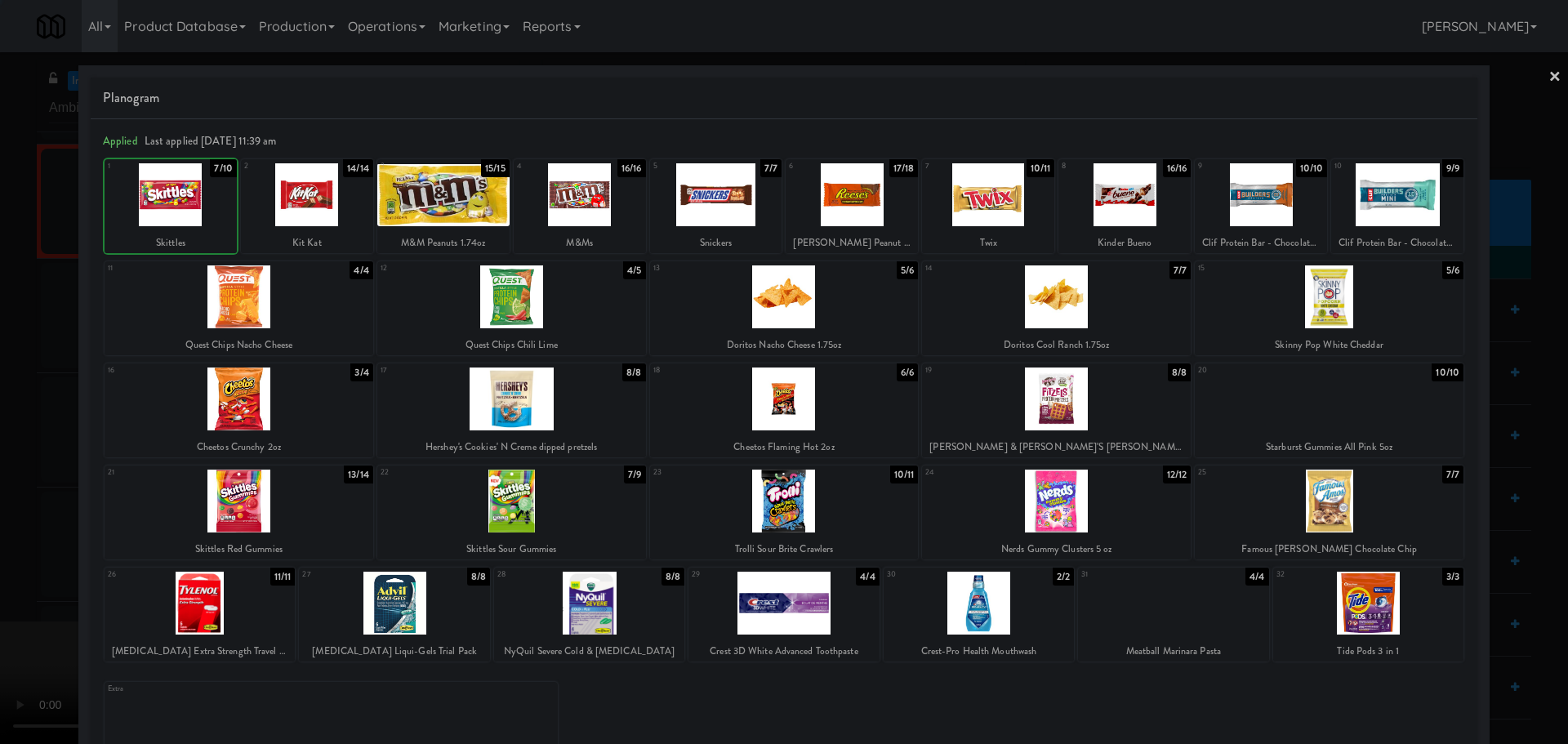
click at [38, 272] on div at bounding box center [784, 372] width 1568 height 744
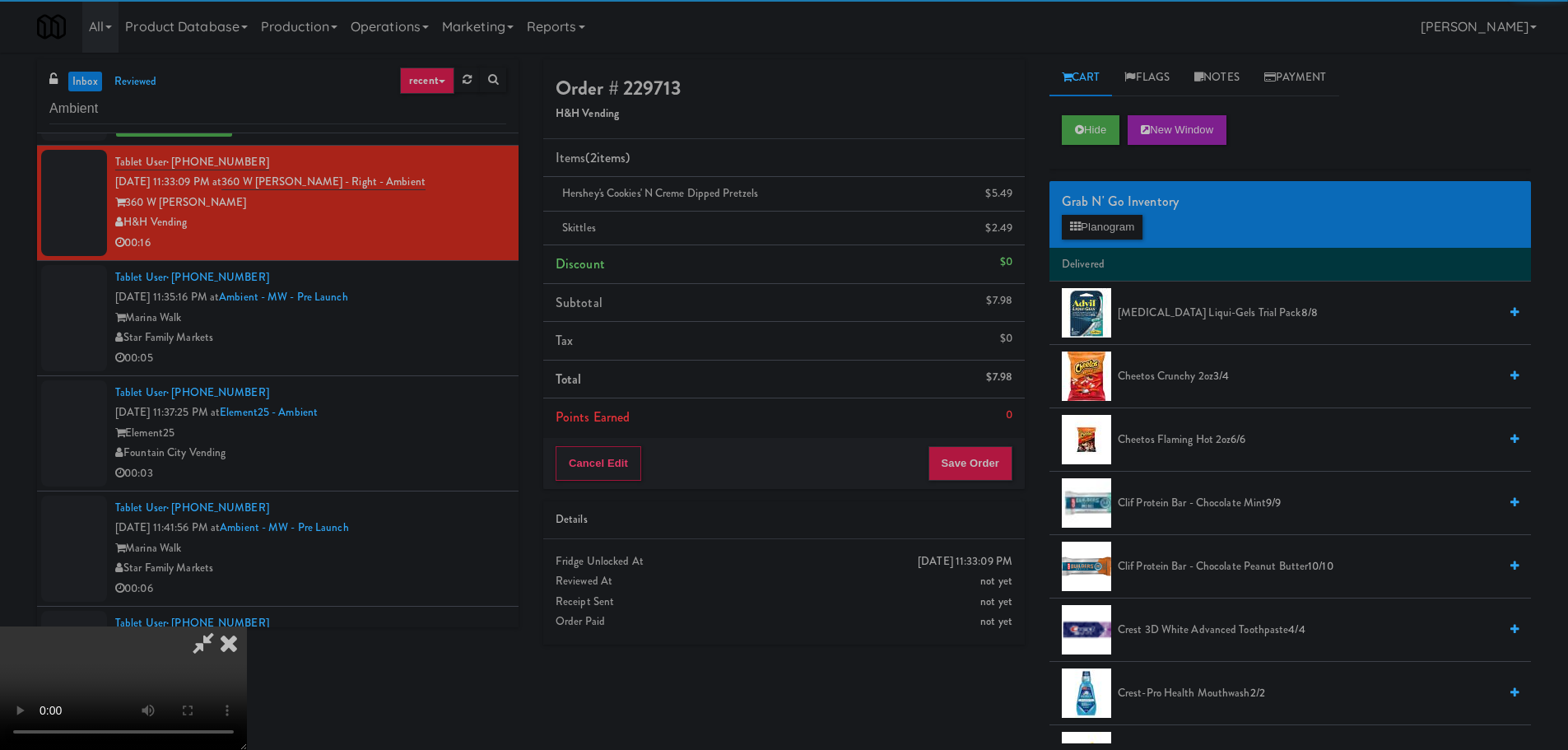
click at [247, 627] on video at bounding box center [123, 688] width 247 height 123
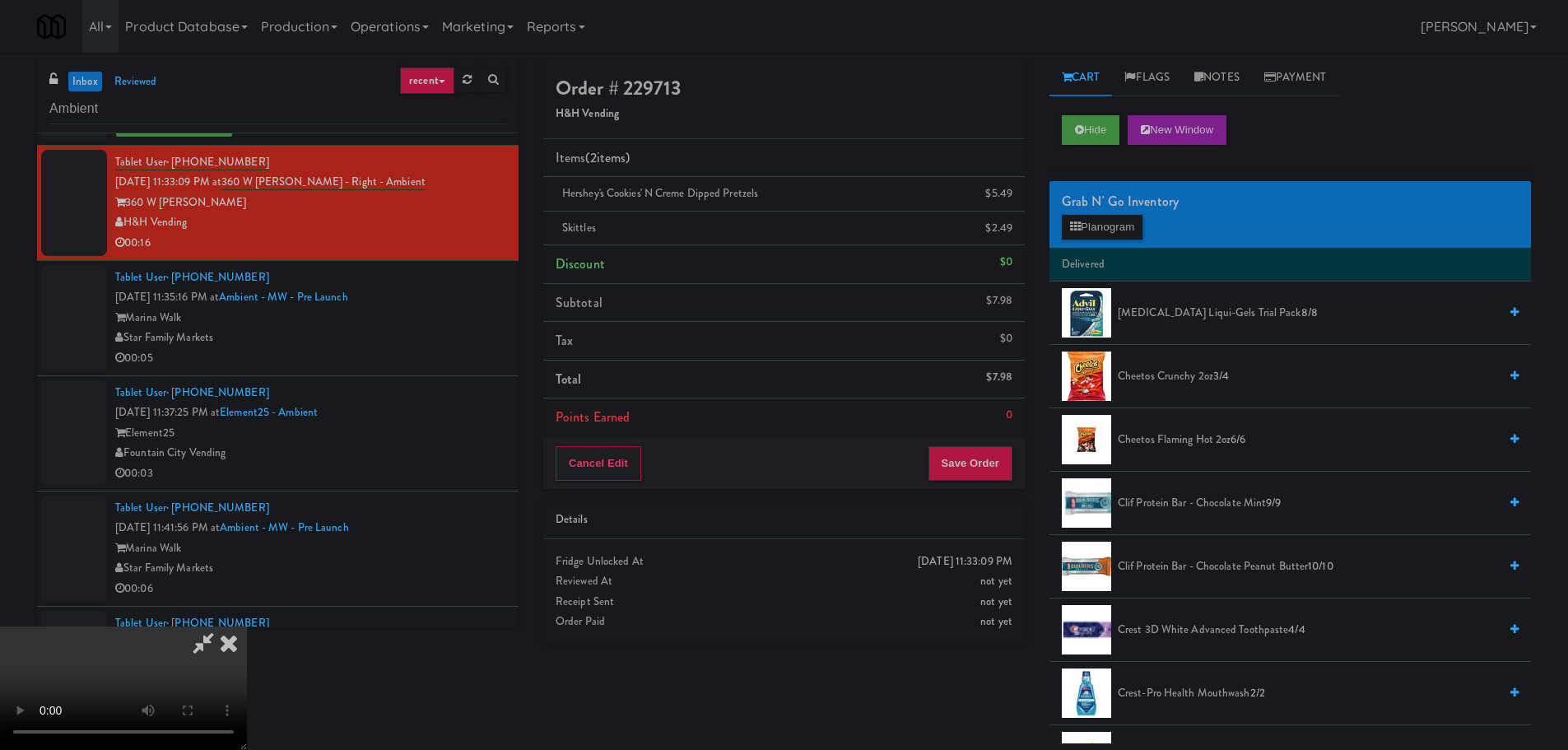
click at [247, 627] on video at bounding box center [123, 688] width 247 height 123
drag, startPoint x: 688, startPoint y: 462, endPoint x: 720, endPoint y: 461, distance: 32.0
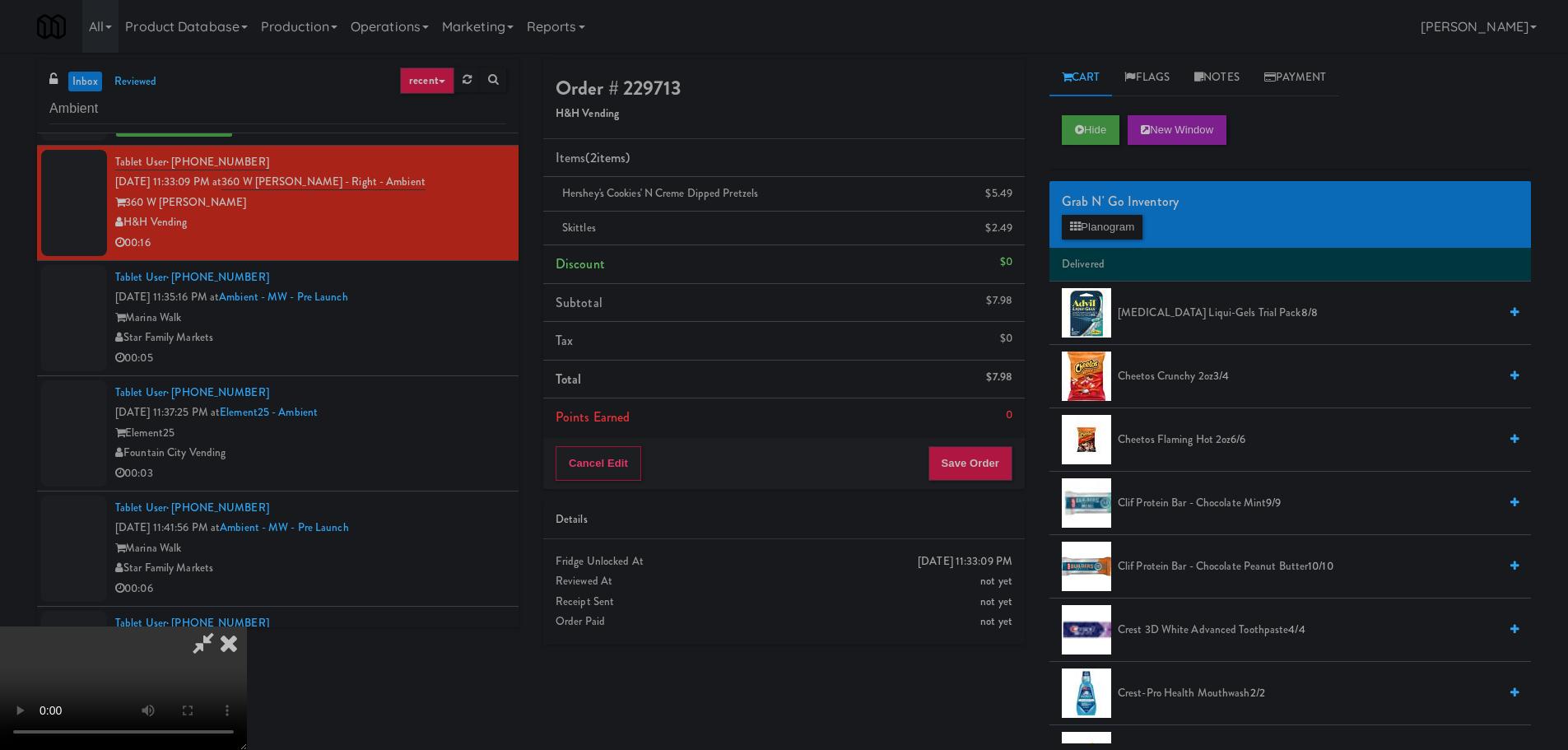
click at [247, 627] on video at bounding box center [123, 688] width 247 height 123
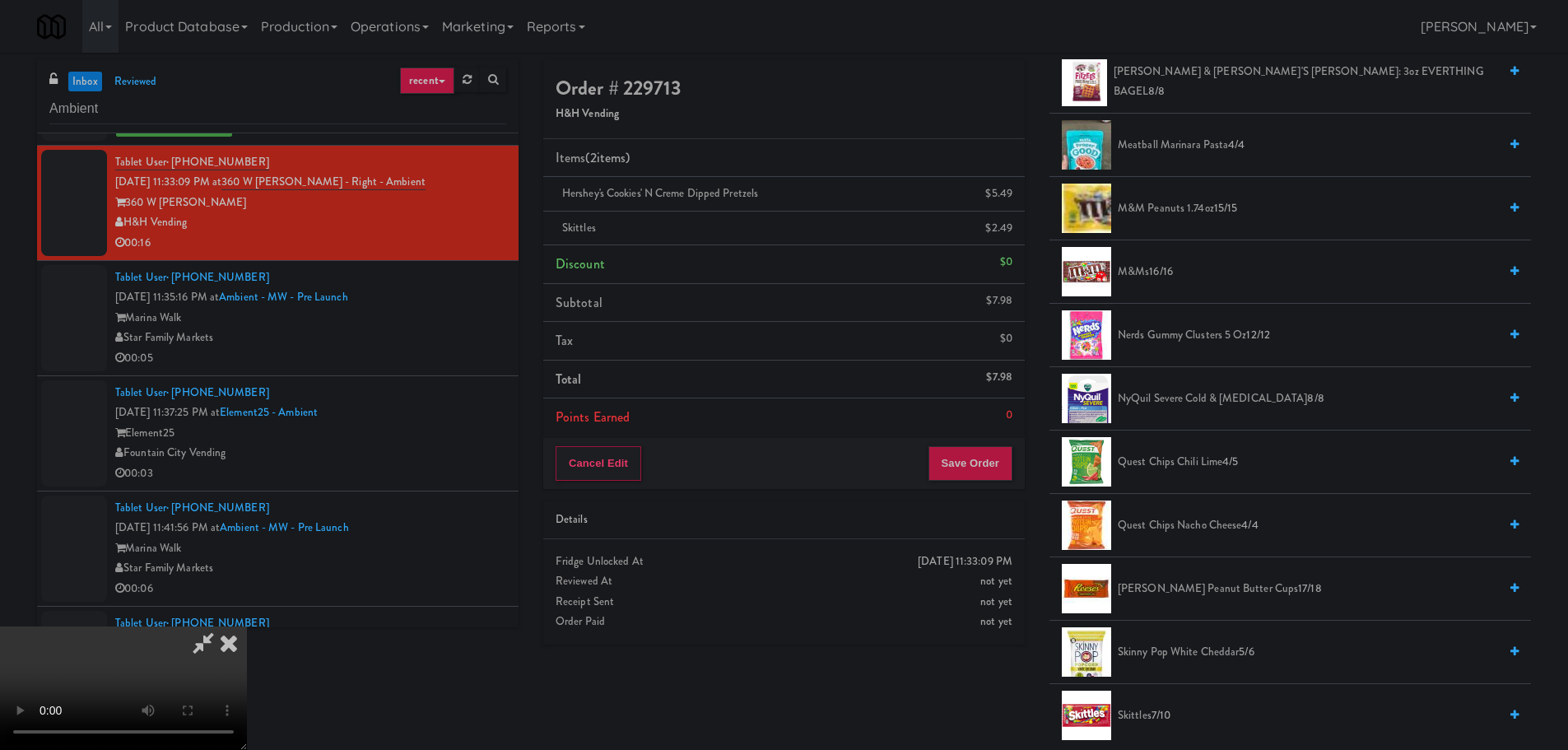
scroll to position [1070, 0]
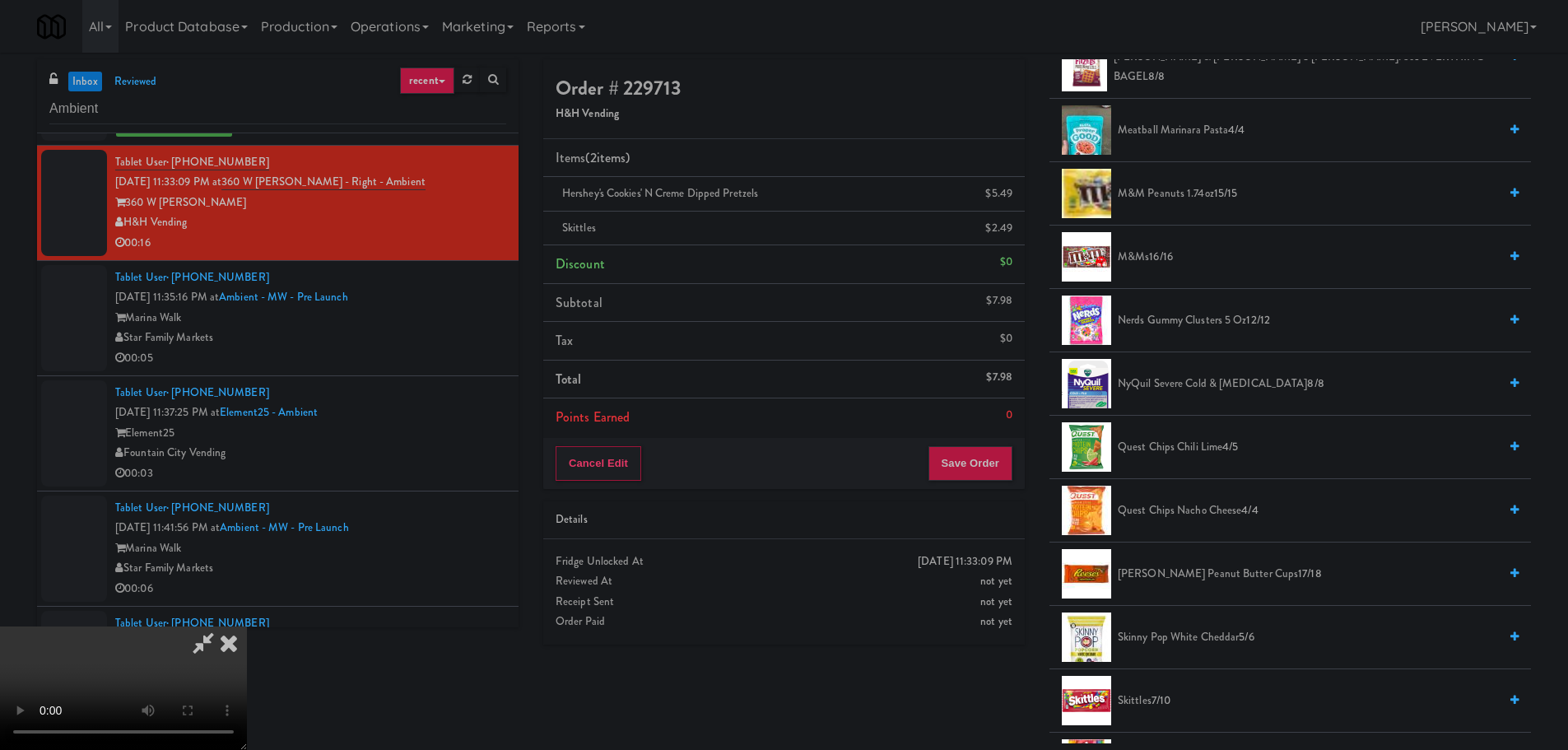
click at [1163, 573] on span "Reese's Peanut Butter Cups 17/18" at bounding box center [1307, 574] width 380 height 21
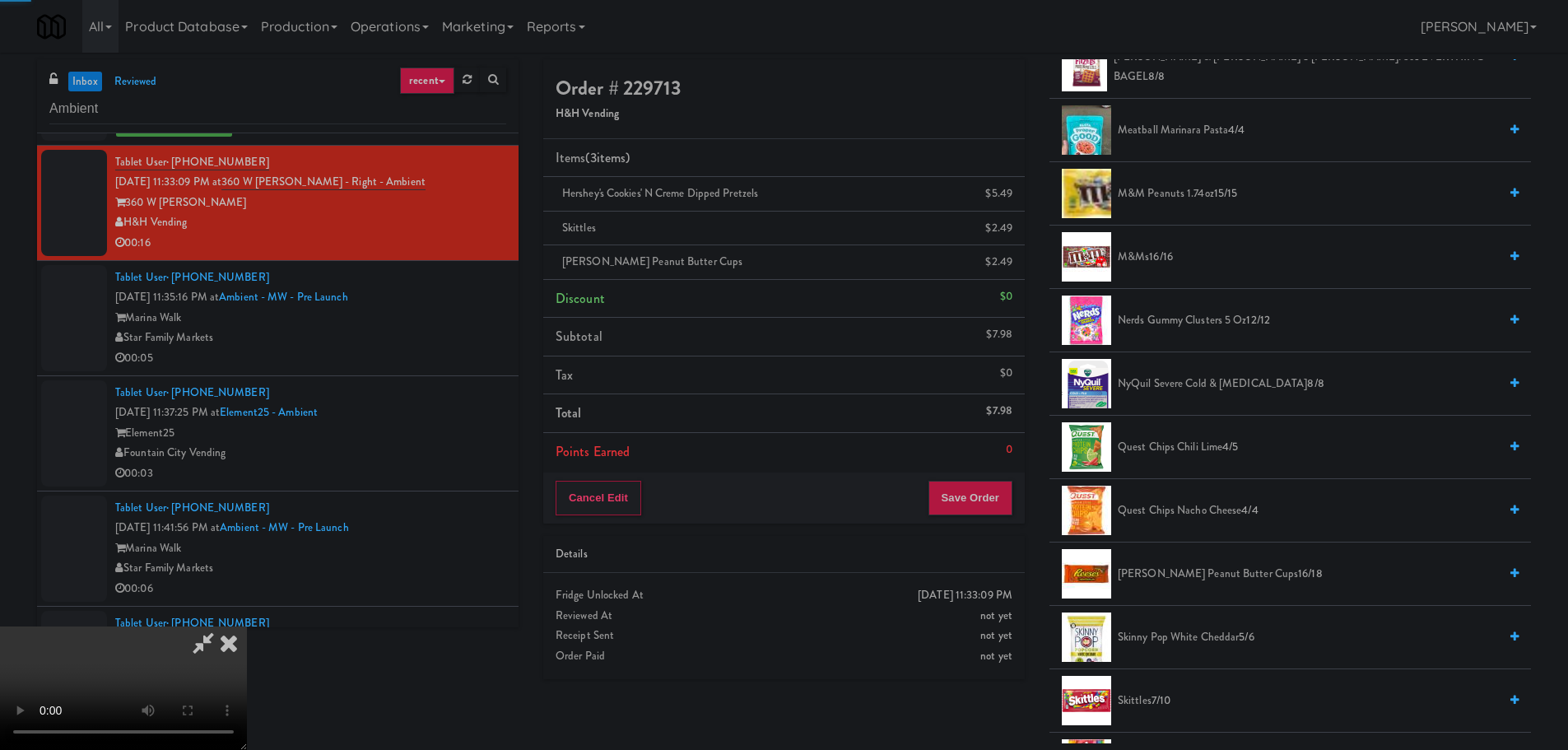
click at [247, 627] on video at bounding box center [123, 688] width 247 height 123
click at [962, 500] on button "Save Order" at bounding box center [970, 498] width 84 height 34
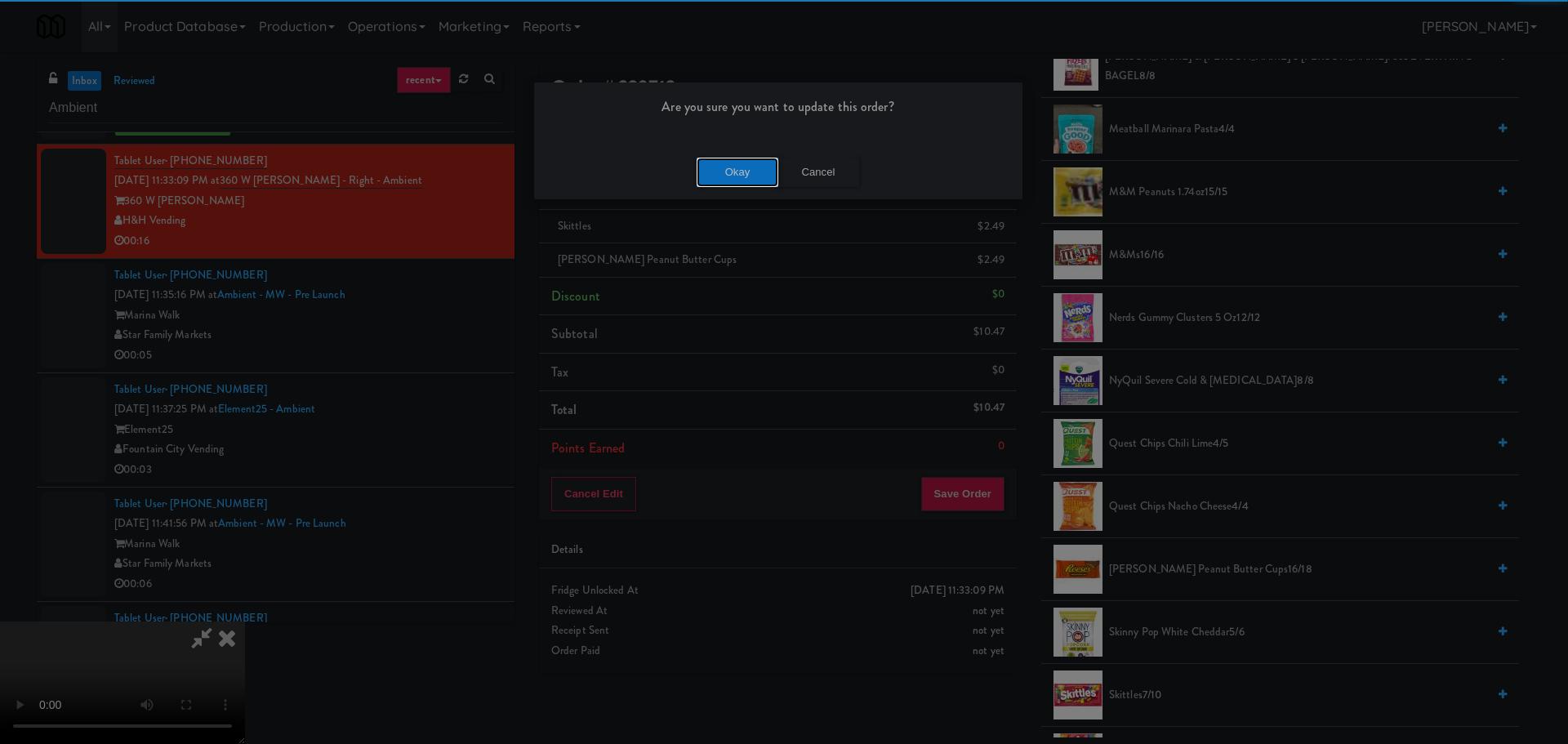
click at [704, 182] on button "Okay" at bounding box center [737, 173] width 82 height 30
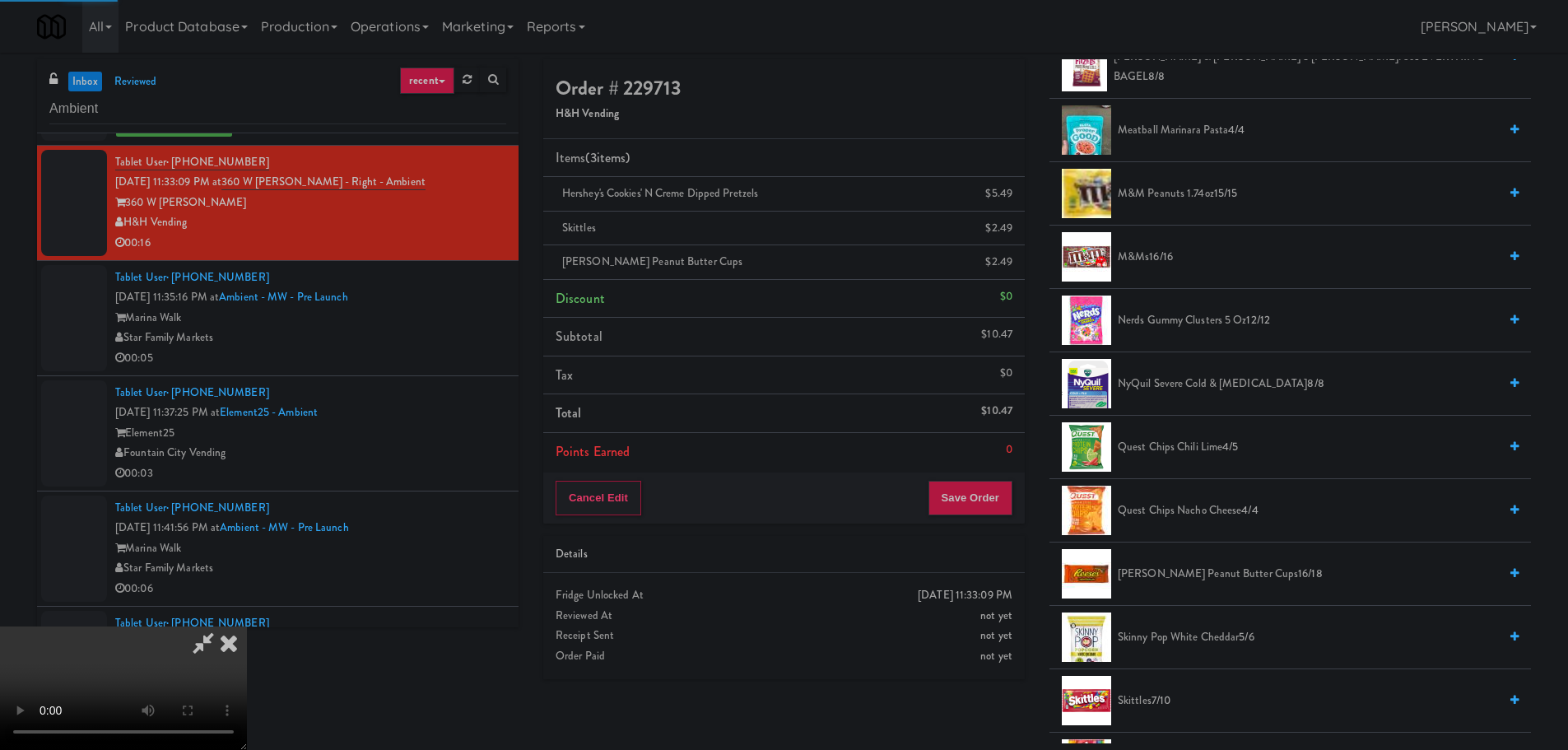
scroll to position [0, 0]
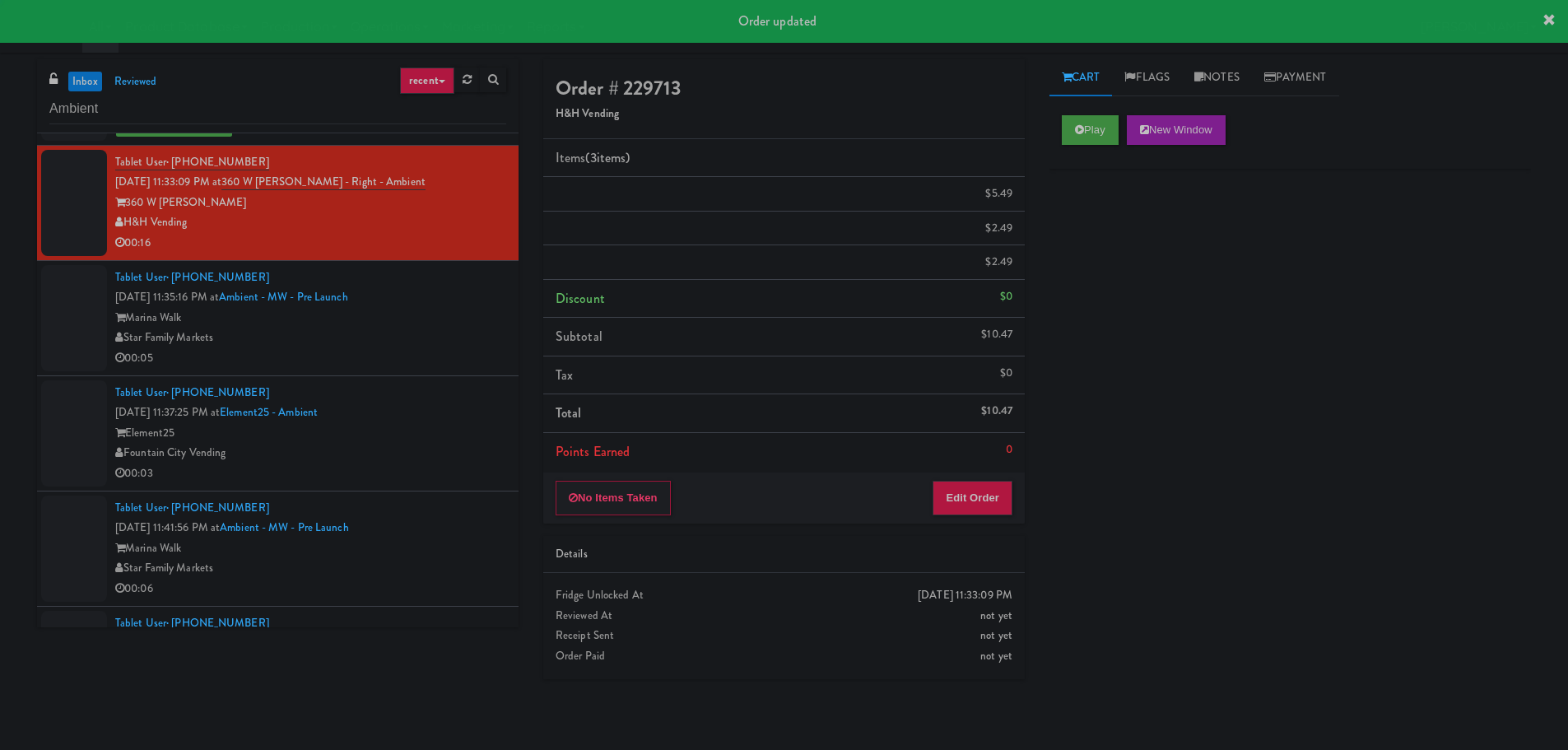
click at [440, 347] on div "Star Family Markets" at bounding box center [310, 338] width 391 height 21
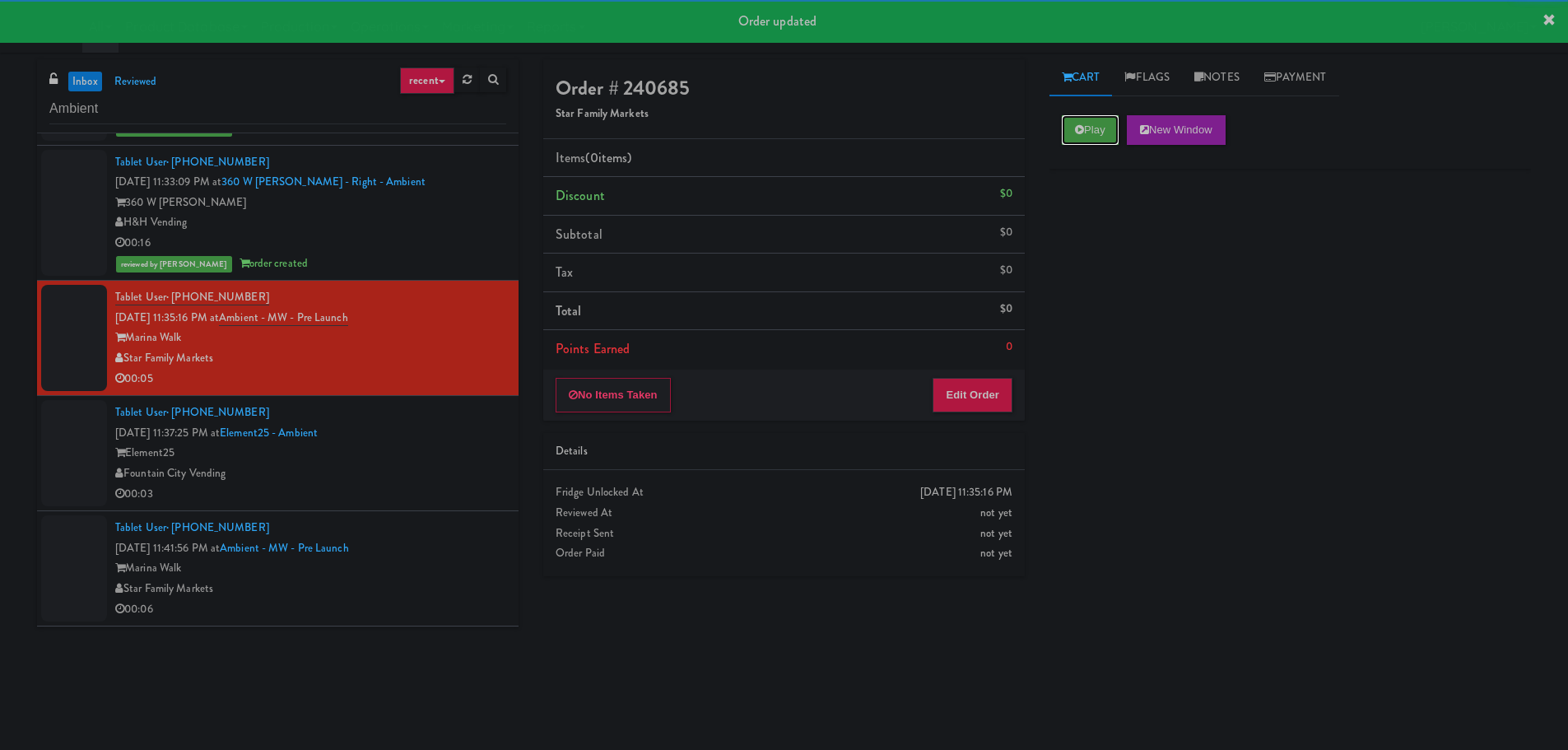
drag, startPoint x: 1091, startPoint y: 121, endPoint x: 1066, endPoint y: 236, distance: 117.7
click at [1093, 125] on button "Play" at bounding box center [1090, 130] width 57 height 30
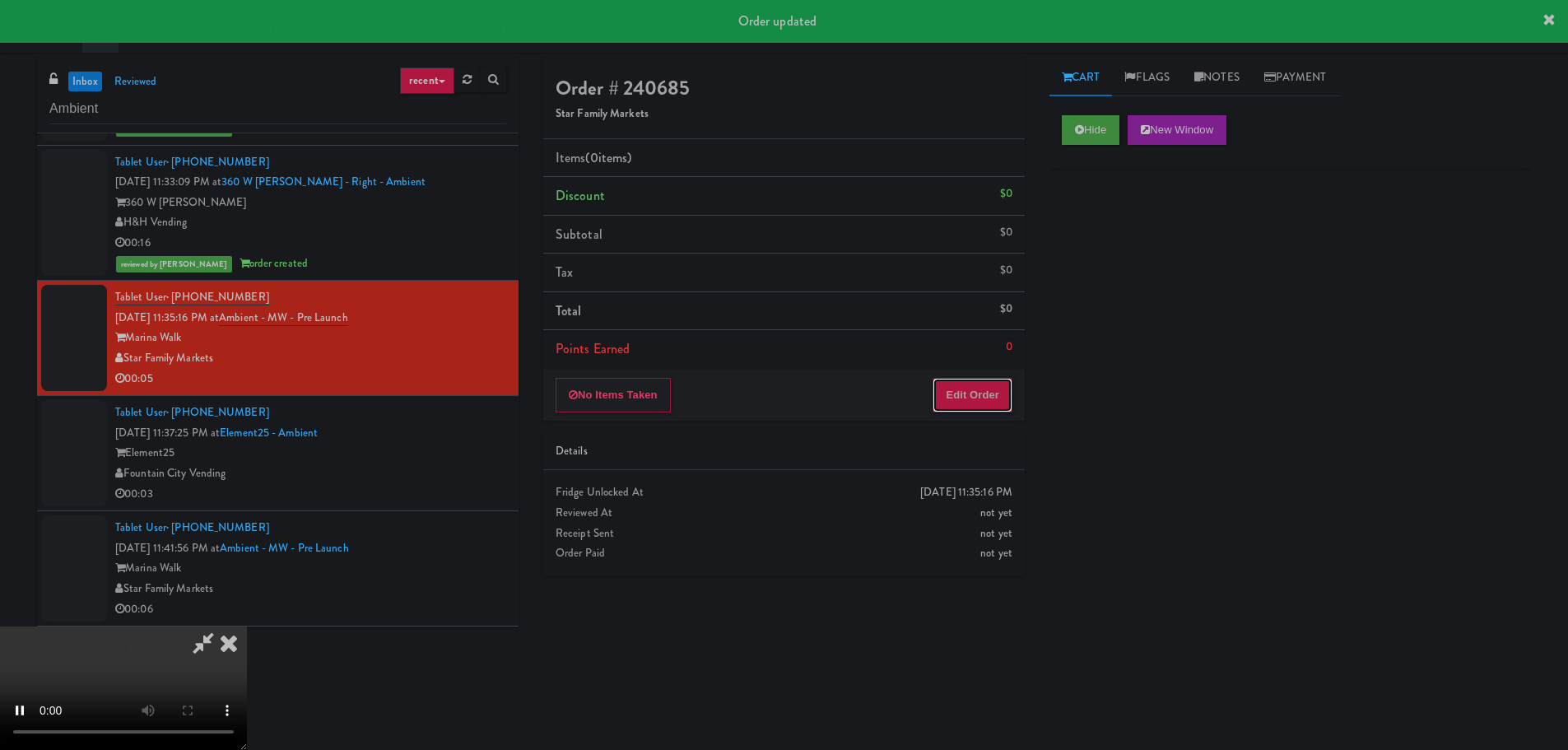
click at [958, 385] on button "Edit Order" at bounding box center [972, 394] width 80 height 34
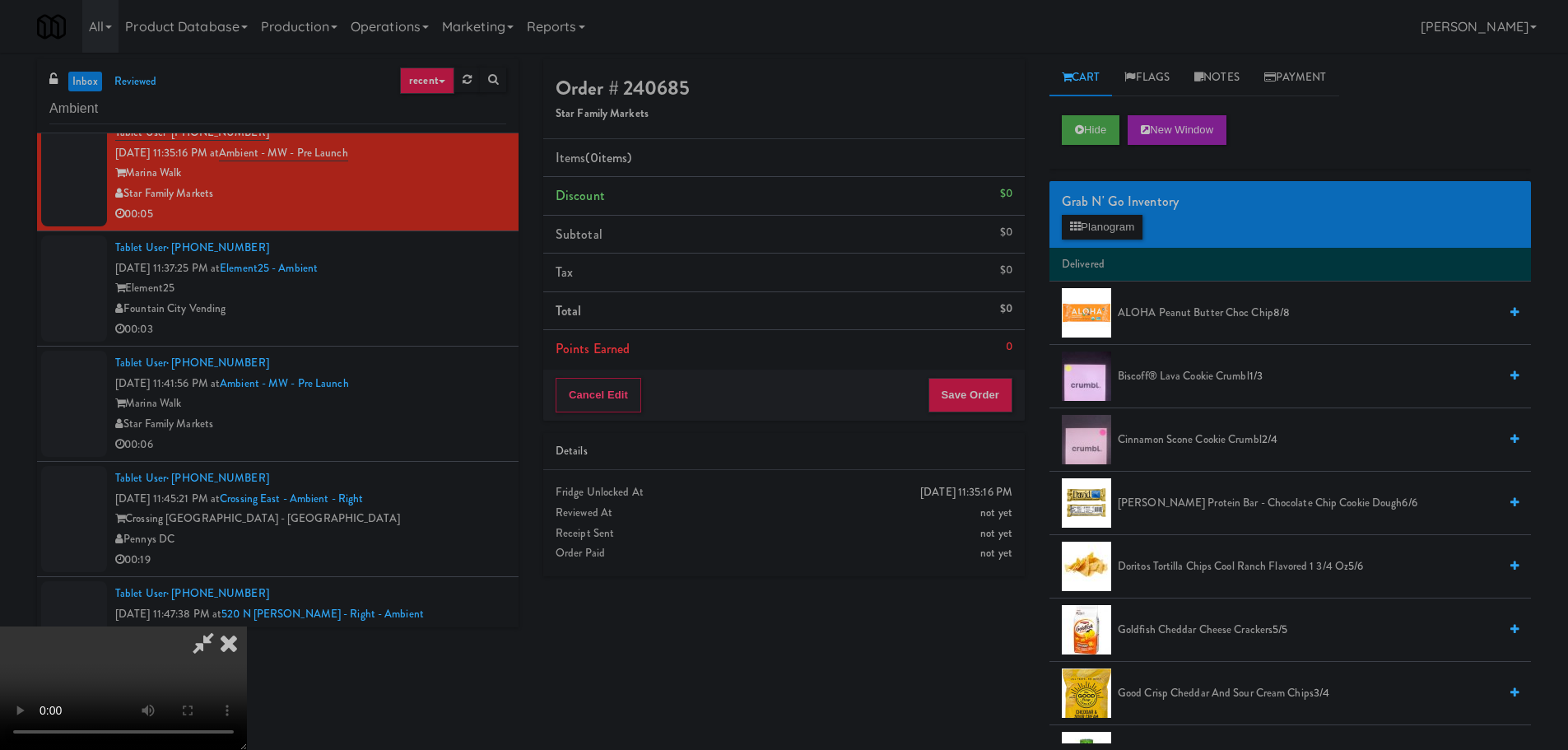
scroll to position [283, 0]
click at [247, 627] on video at bounding box center [123, 688] width 247 height 123
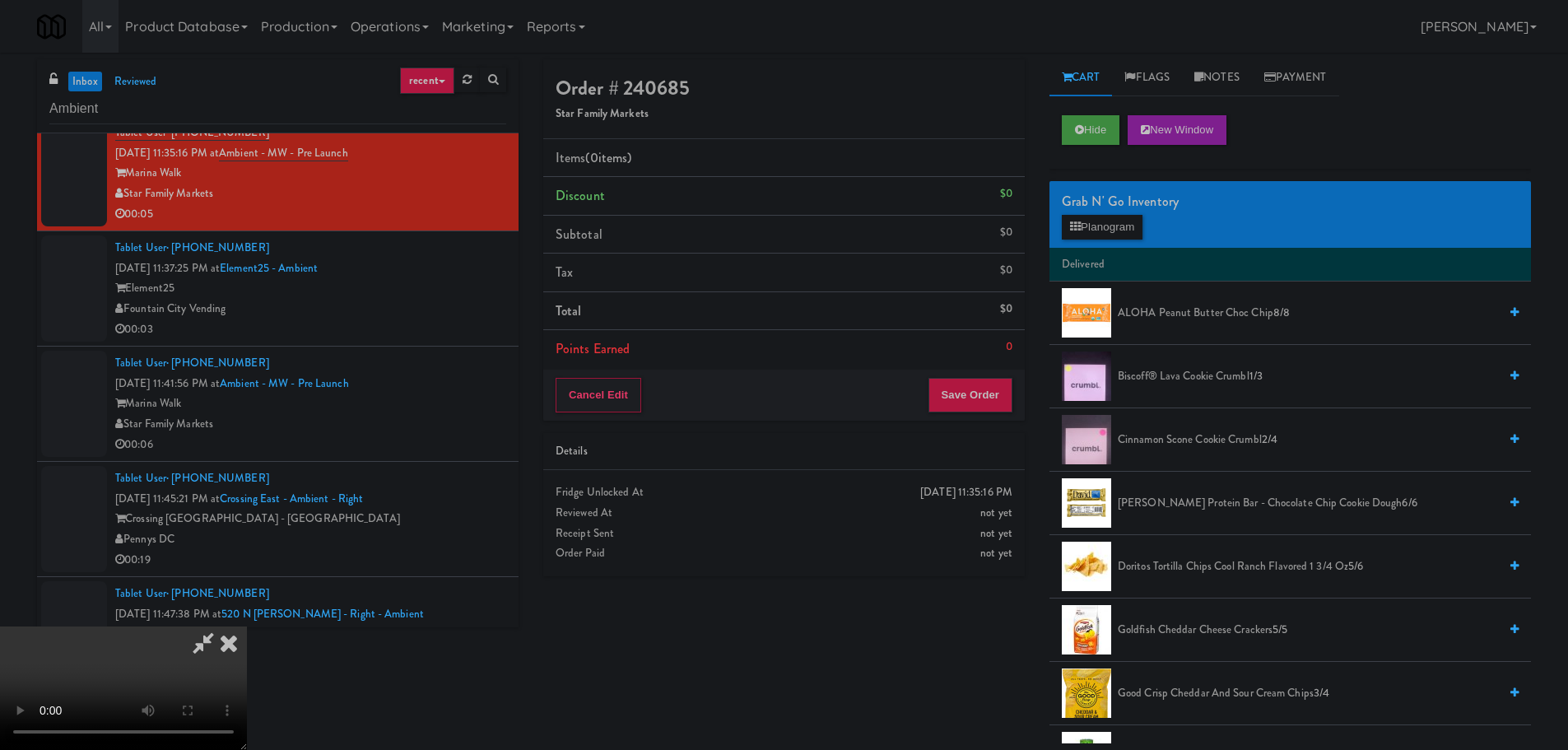
click at [1161, 377] on span "Biscoff® Lava Cookie Crumbl 1/3" at bounding box center [1307, 377] width 380 height 21
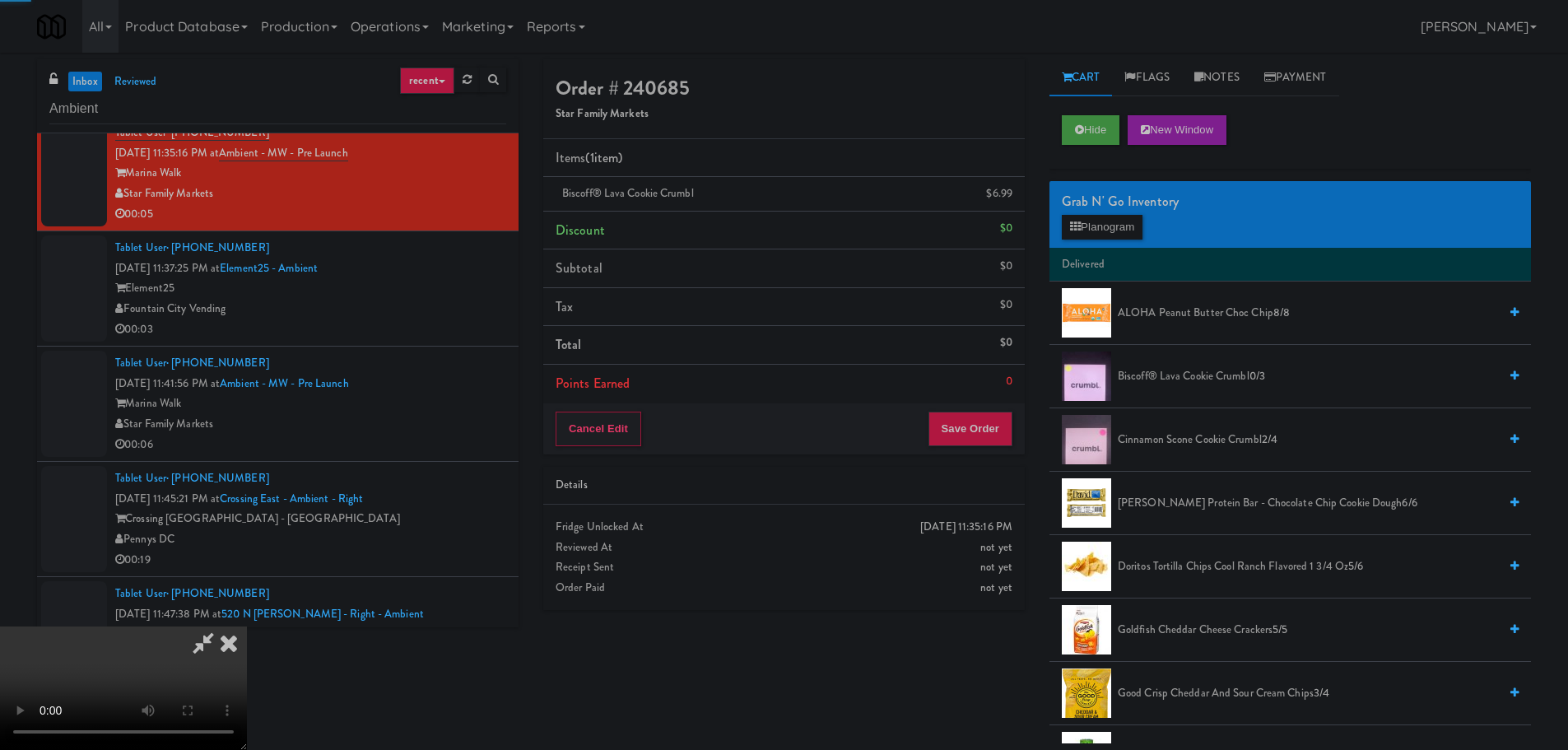
click at [247, 627] on video at bounding box center [123, 688] width 247 height 123
click at [953, 438] on button "Save Order" at bounding box center [970, 428] width 84 height 34
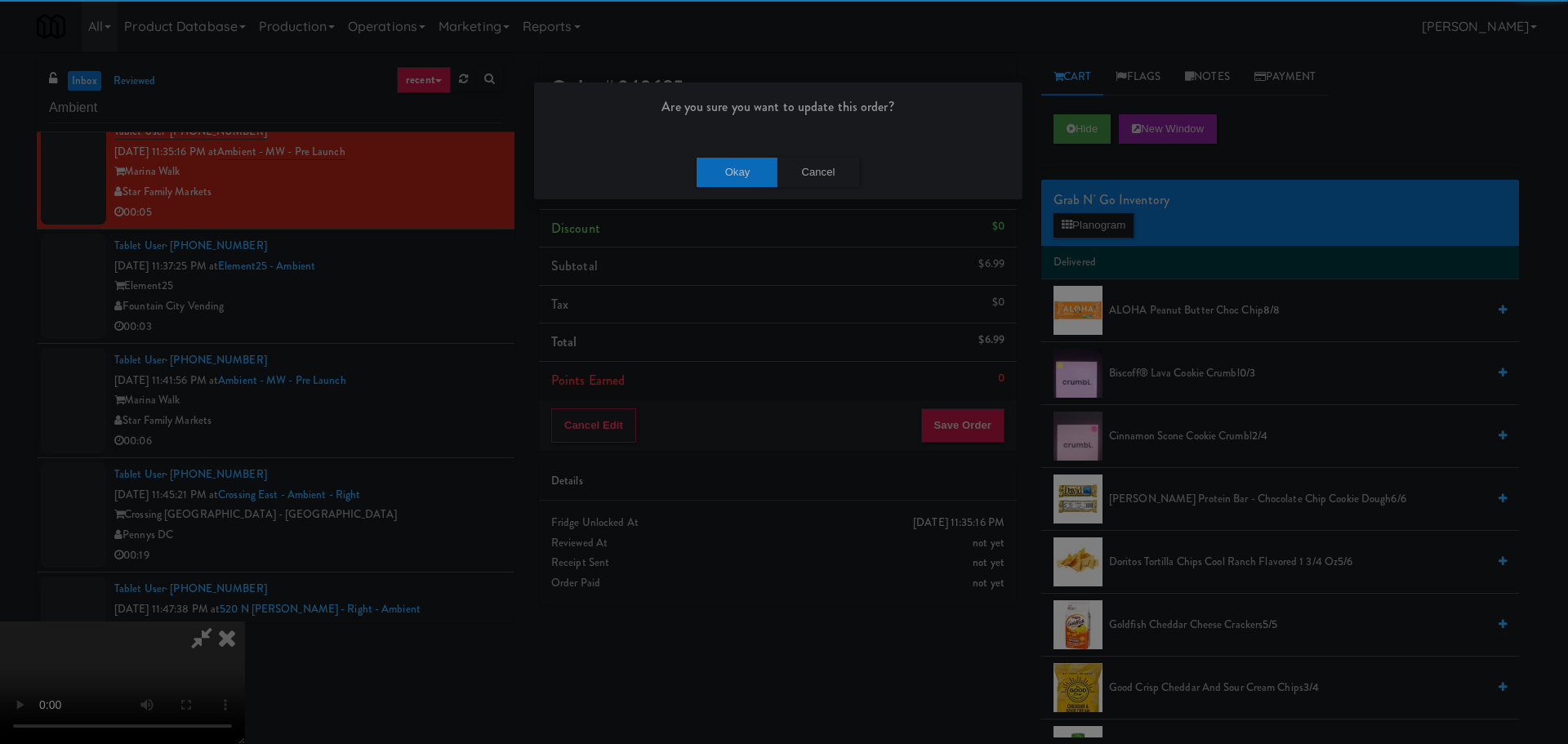
click at [728, 191] on div "Okay Cancel" at bounding box center [778, 172] width 489 height 55
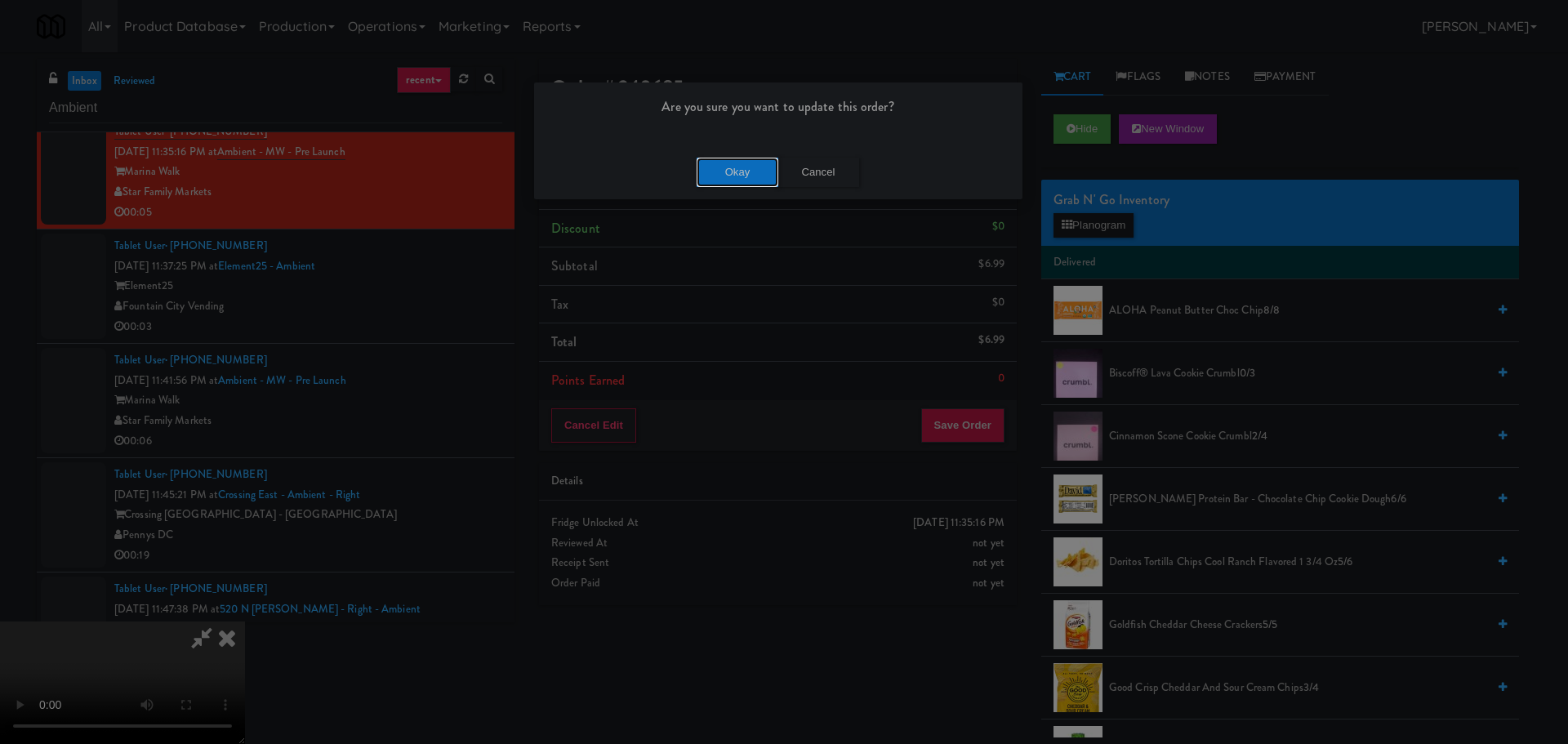
click at [738, 174] on button "Okay" at bounding box center [737, 173] width 82 height 30
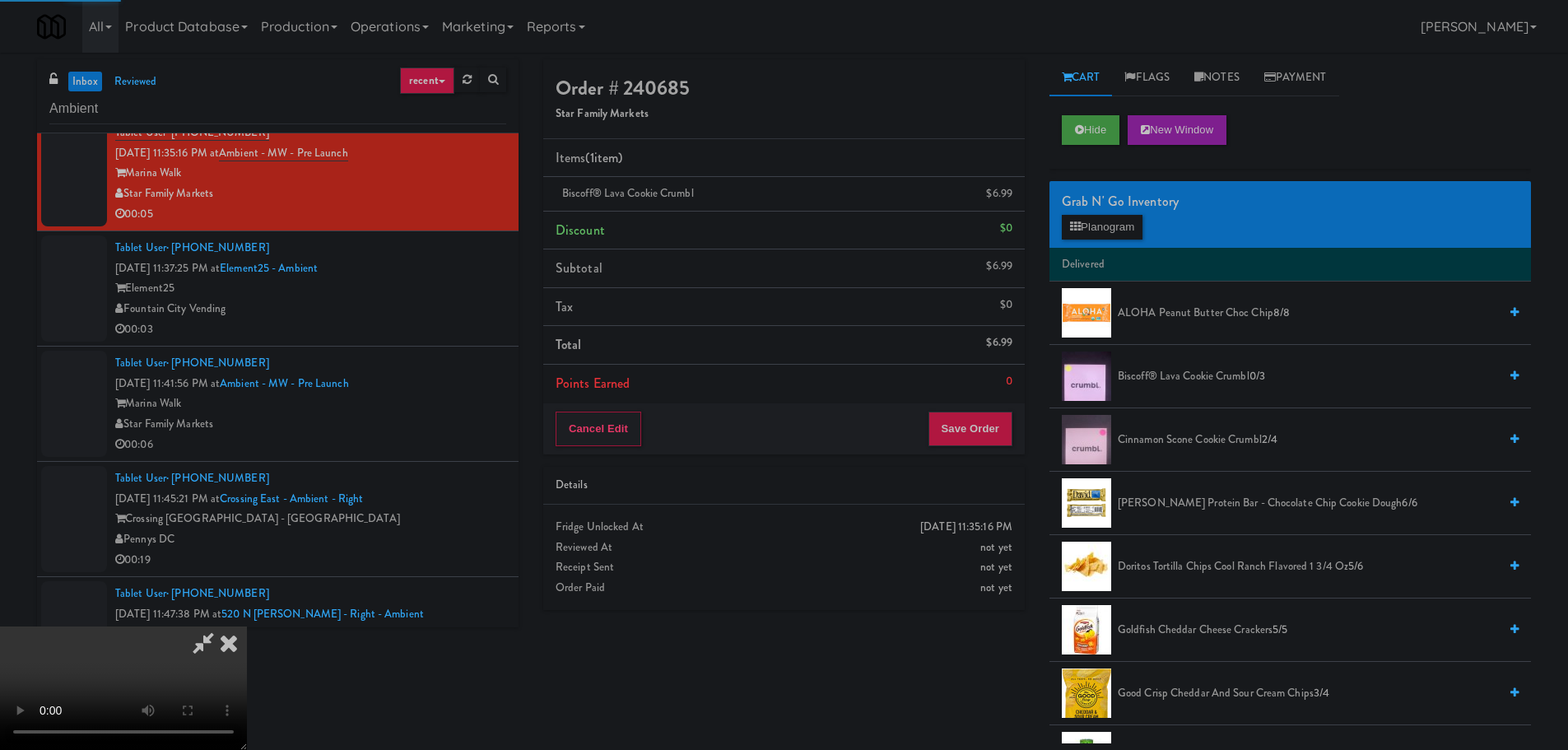
scroll to position [0, 0]
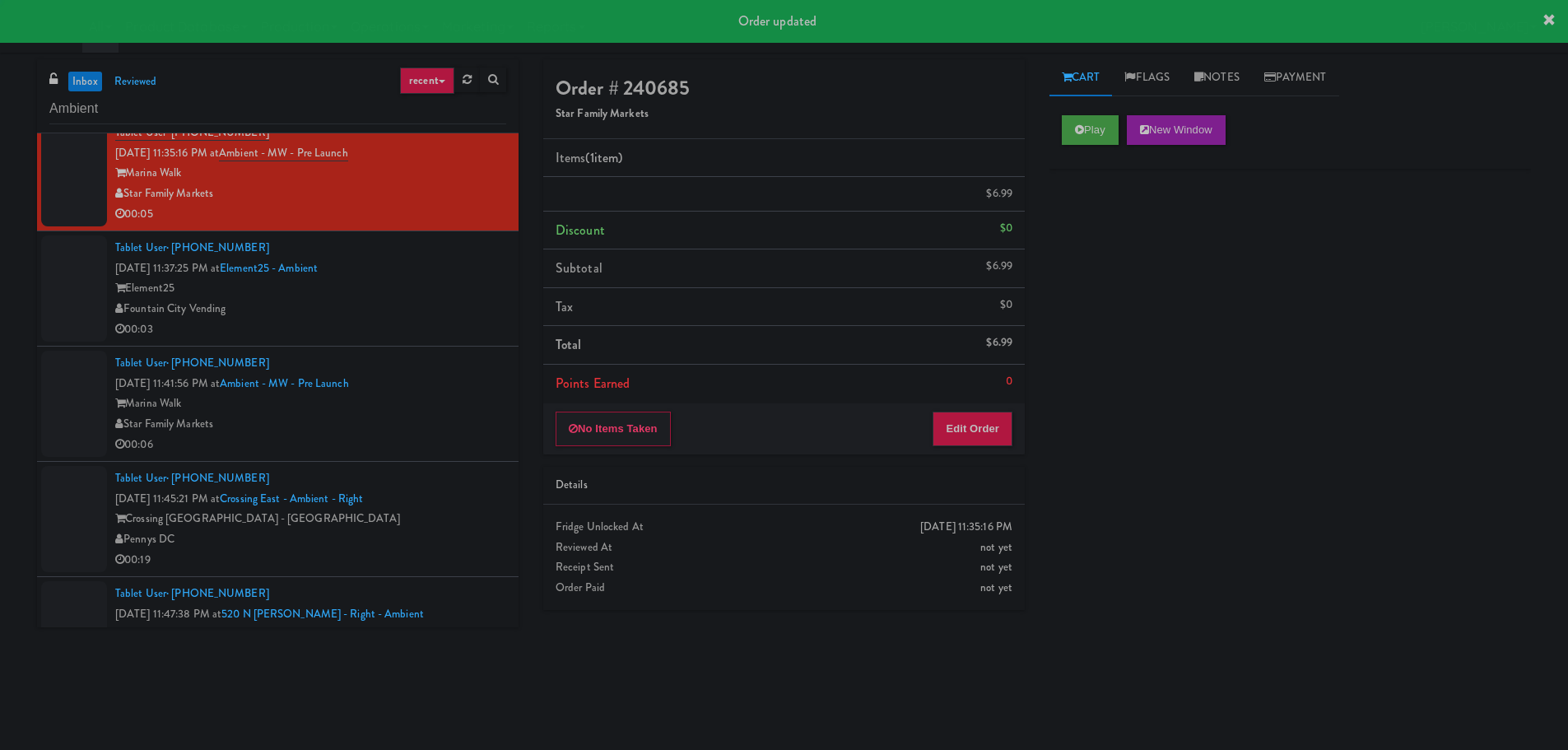
click at [451, 341] on li "Tablet User · (816) 661-9626 Aug 9, 2025 11:37:25 PM at Element25 - Ambient Ele…" at bounding box center [277, 289] width 482 height 115
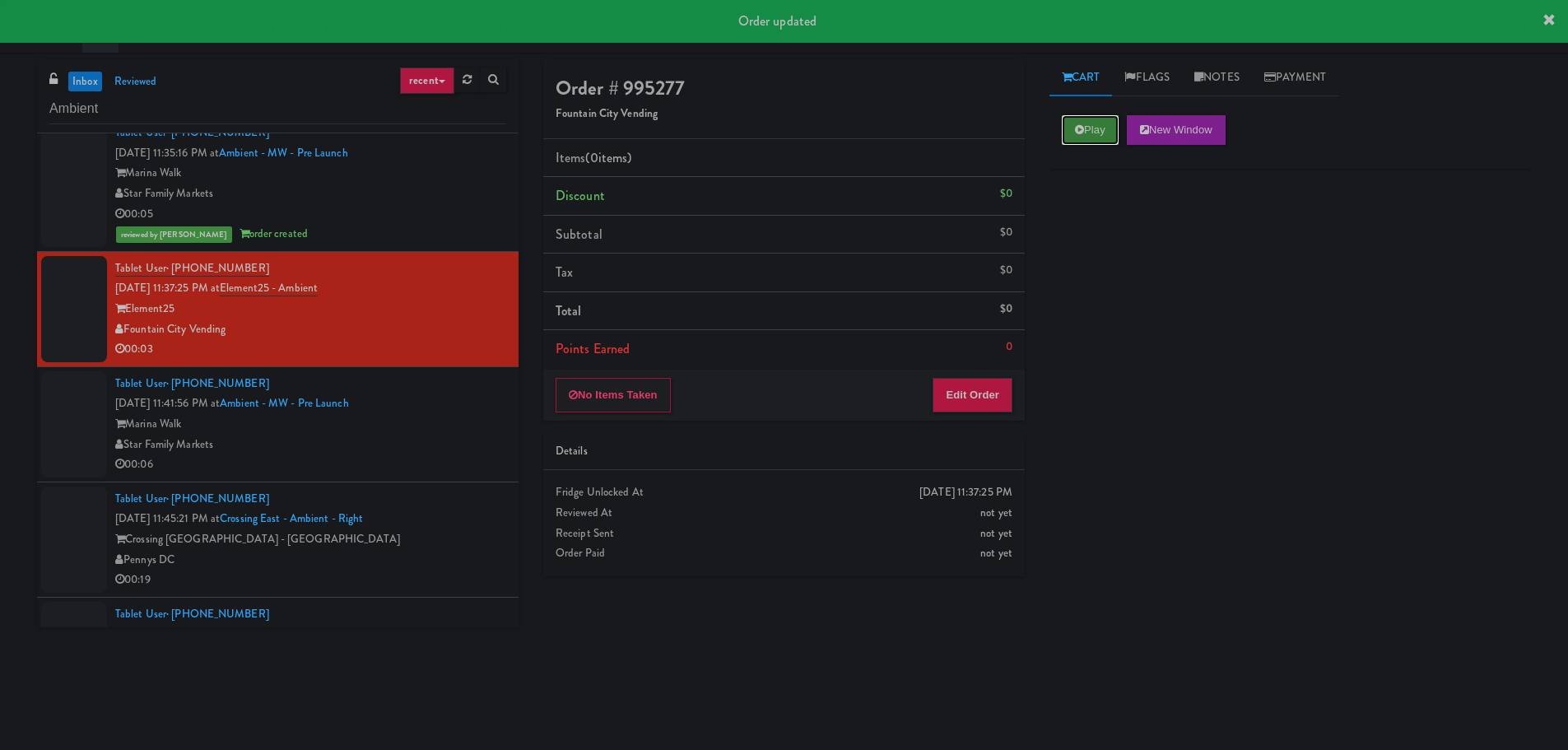
click at [1073, 139] on button "Play" at bounding box center [1090, 130] width 57 height 30
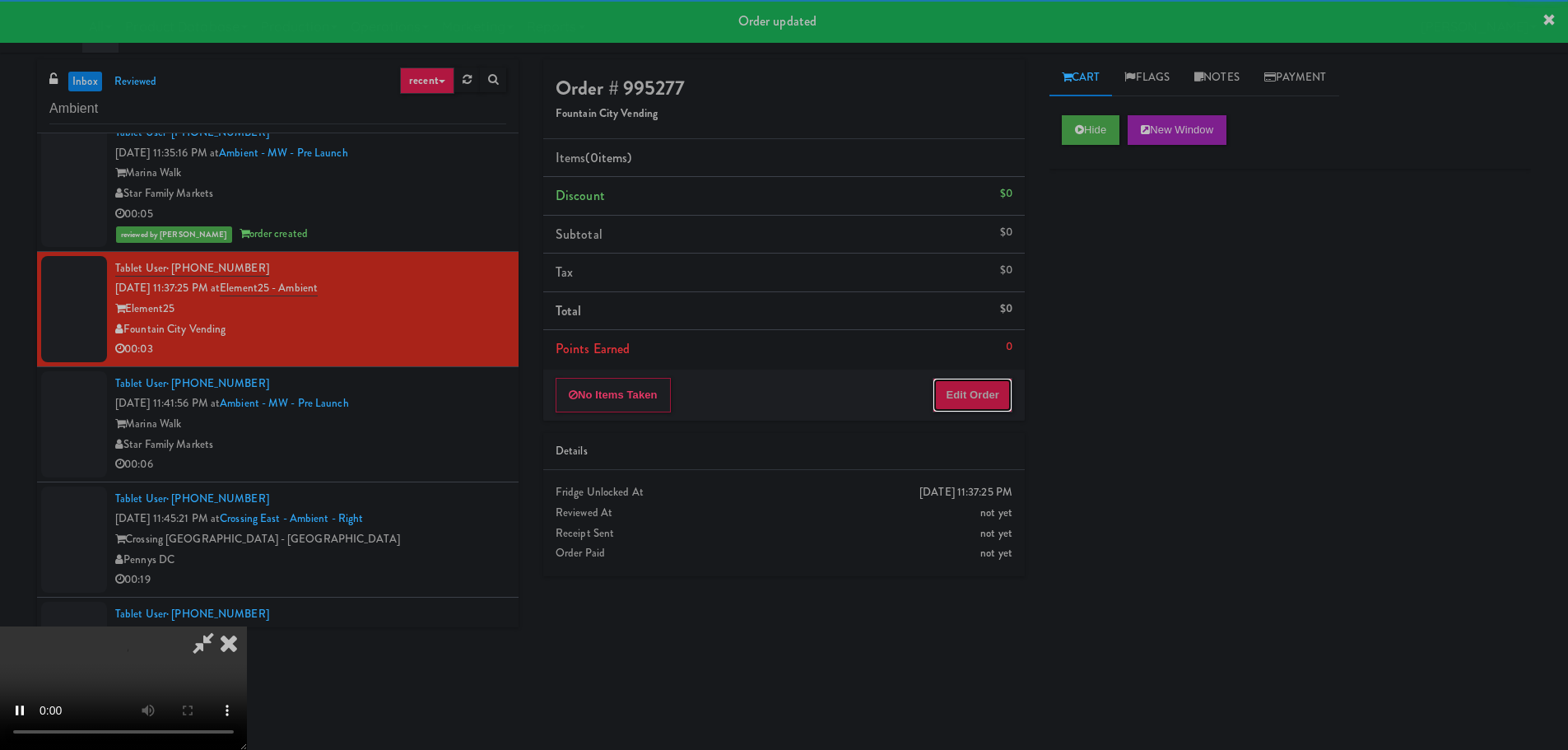
click at [958, 398] on button "Edit Order" at bounding box center [972, 394] width 80 height 34
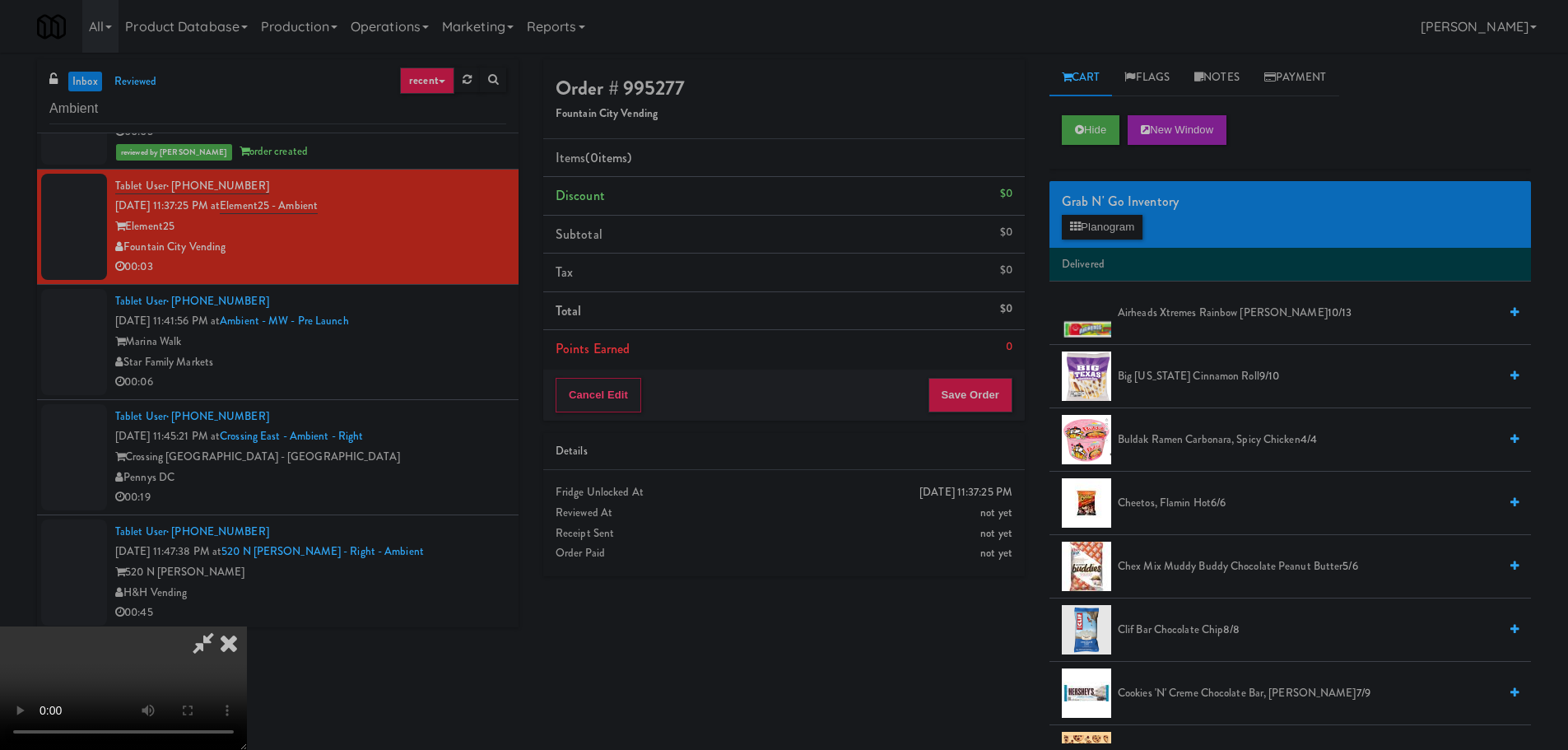
scroll to position [283, 0]
click at [247, 627] on video at bounding box center [123, 688] width 247 height 123
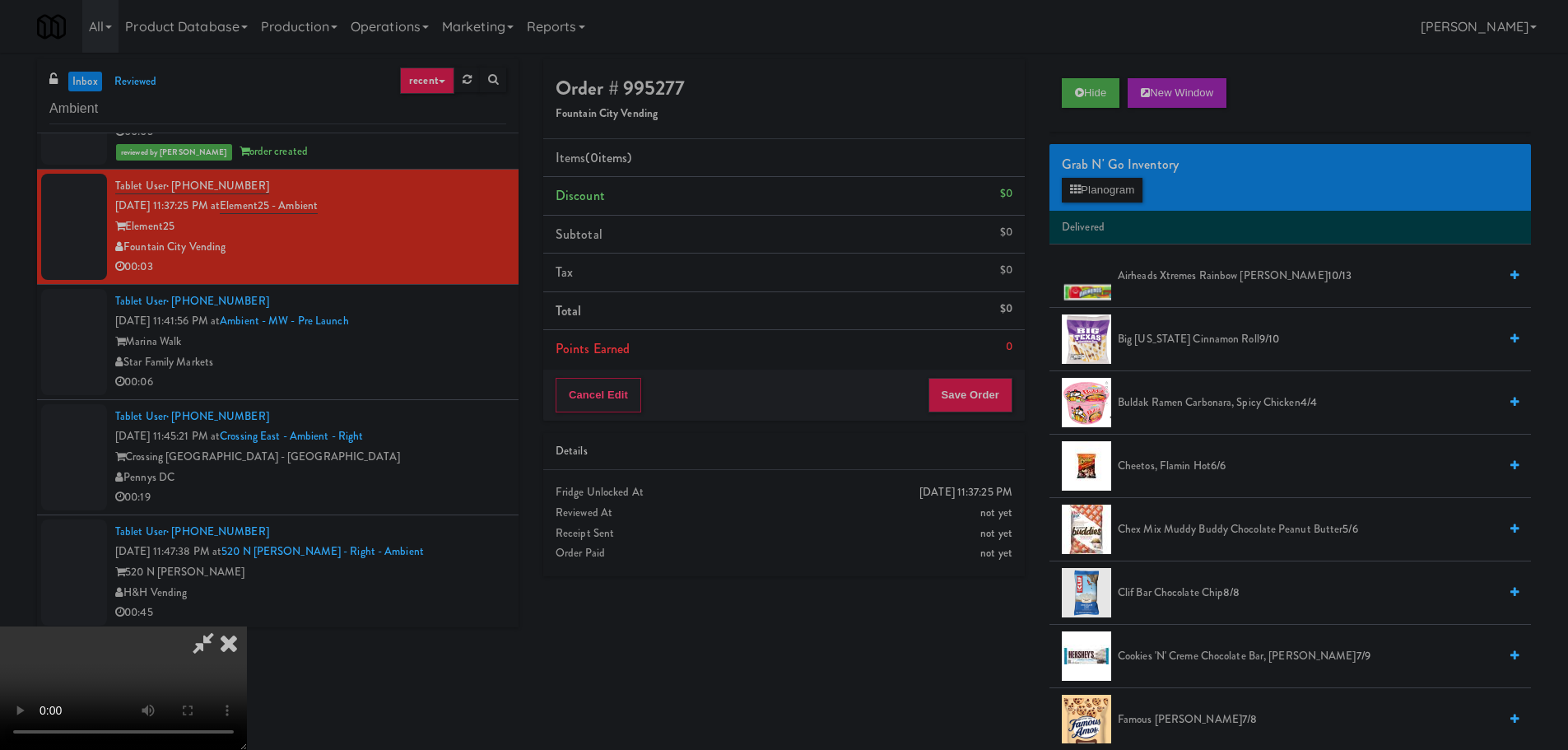
scroll to position [165, 0]
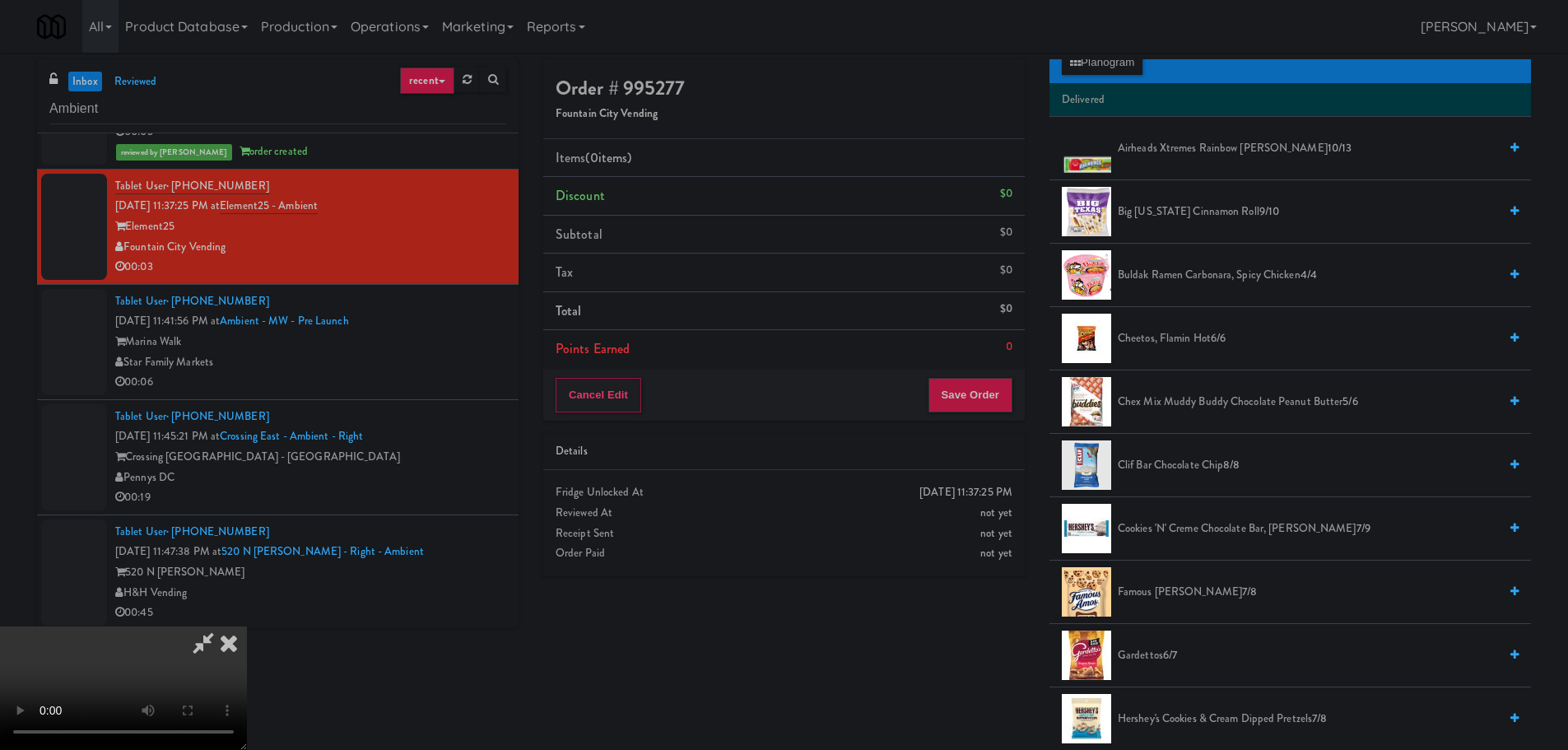
click at [1177, 344] on span "Cheetos, Flamin Hot 6/6" at bounding box center [1307, 338] width 380 height 21
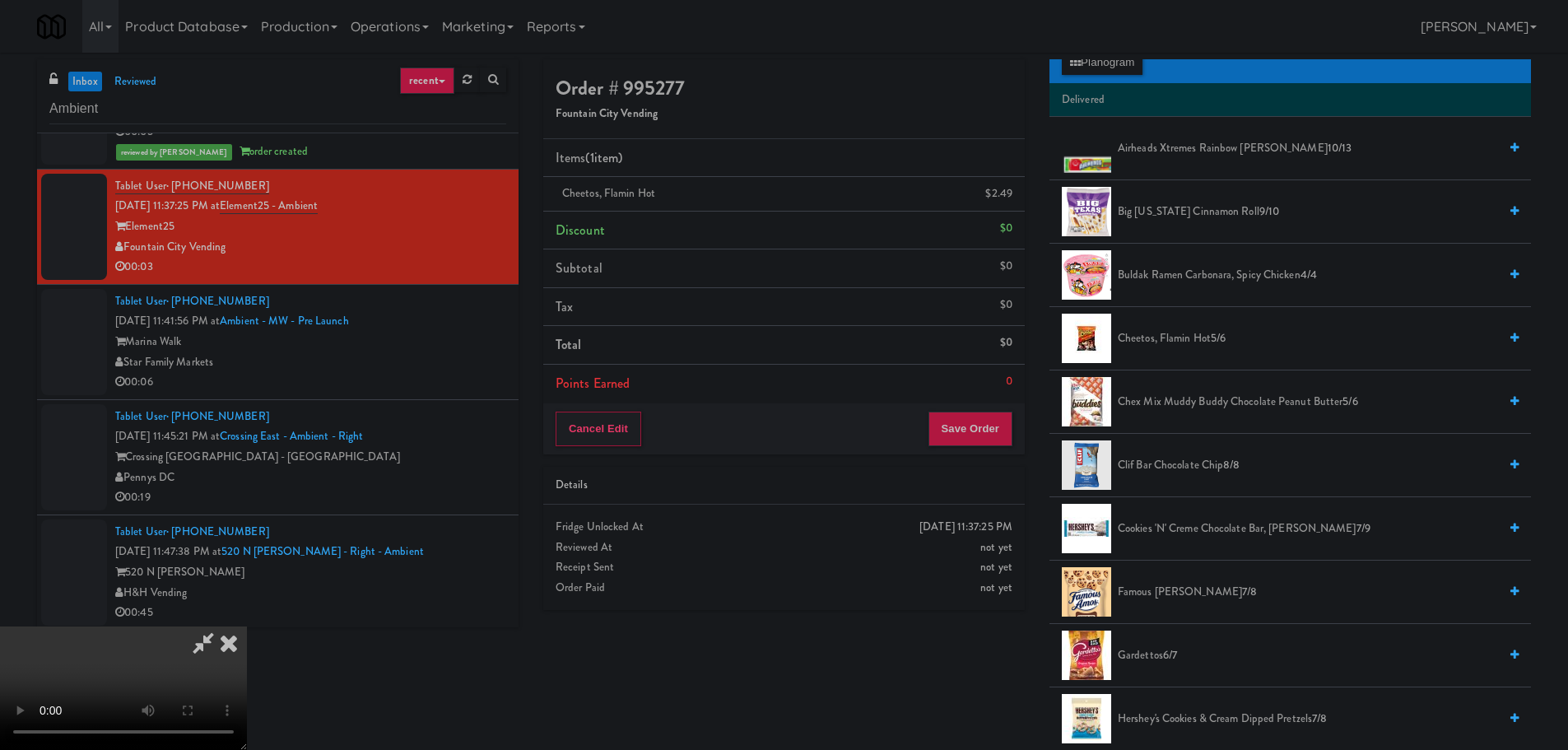
click at [247, 627] on video at bounding box center [123, 688] width 247 height 123
click at [981, 424] on button "Save Order" at bounding box center [970, 428] width 84 height 34
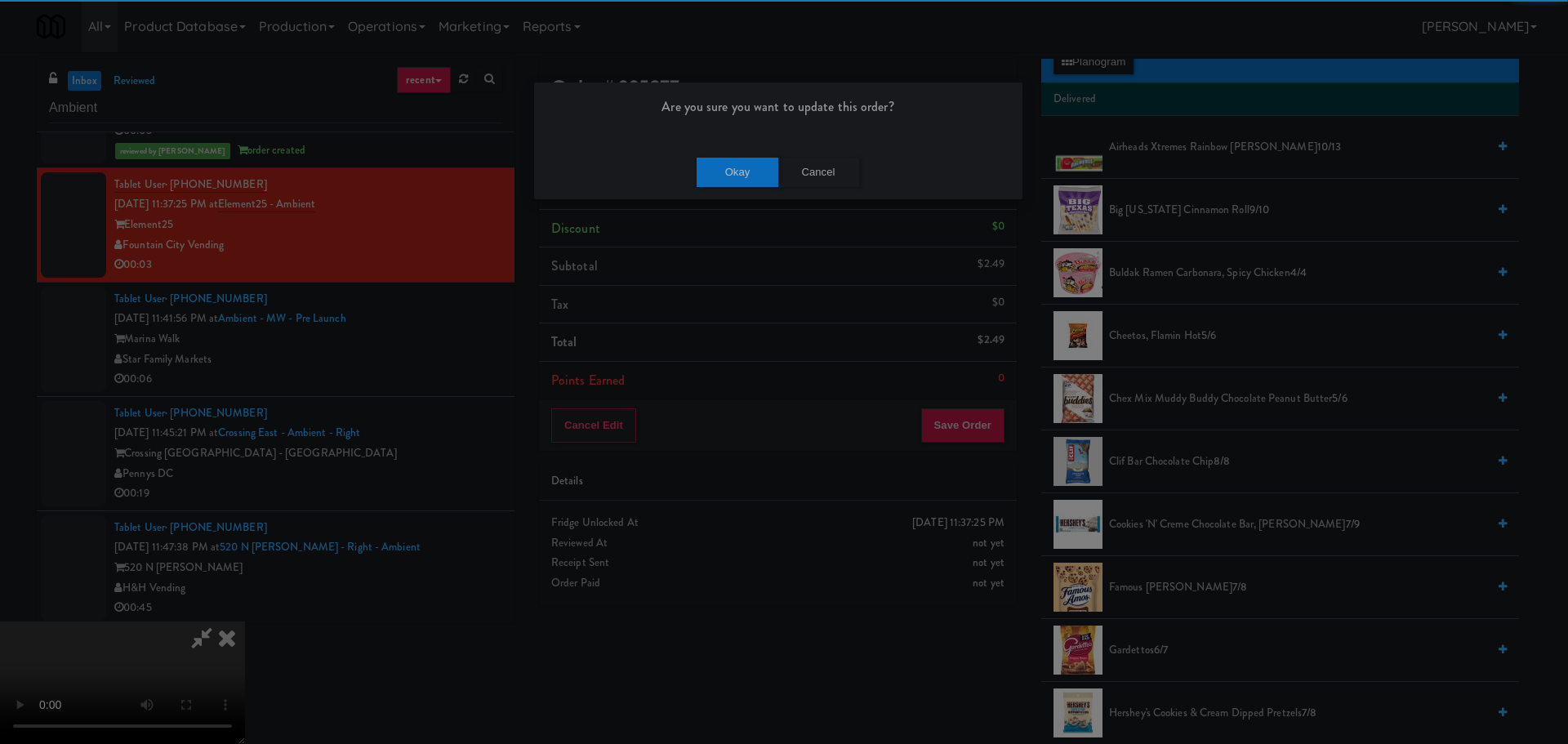
click at [737, 153] on div "Okay Cancel" at bounding box center [778, 172] width 489 height 55
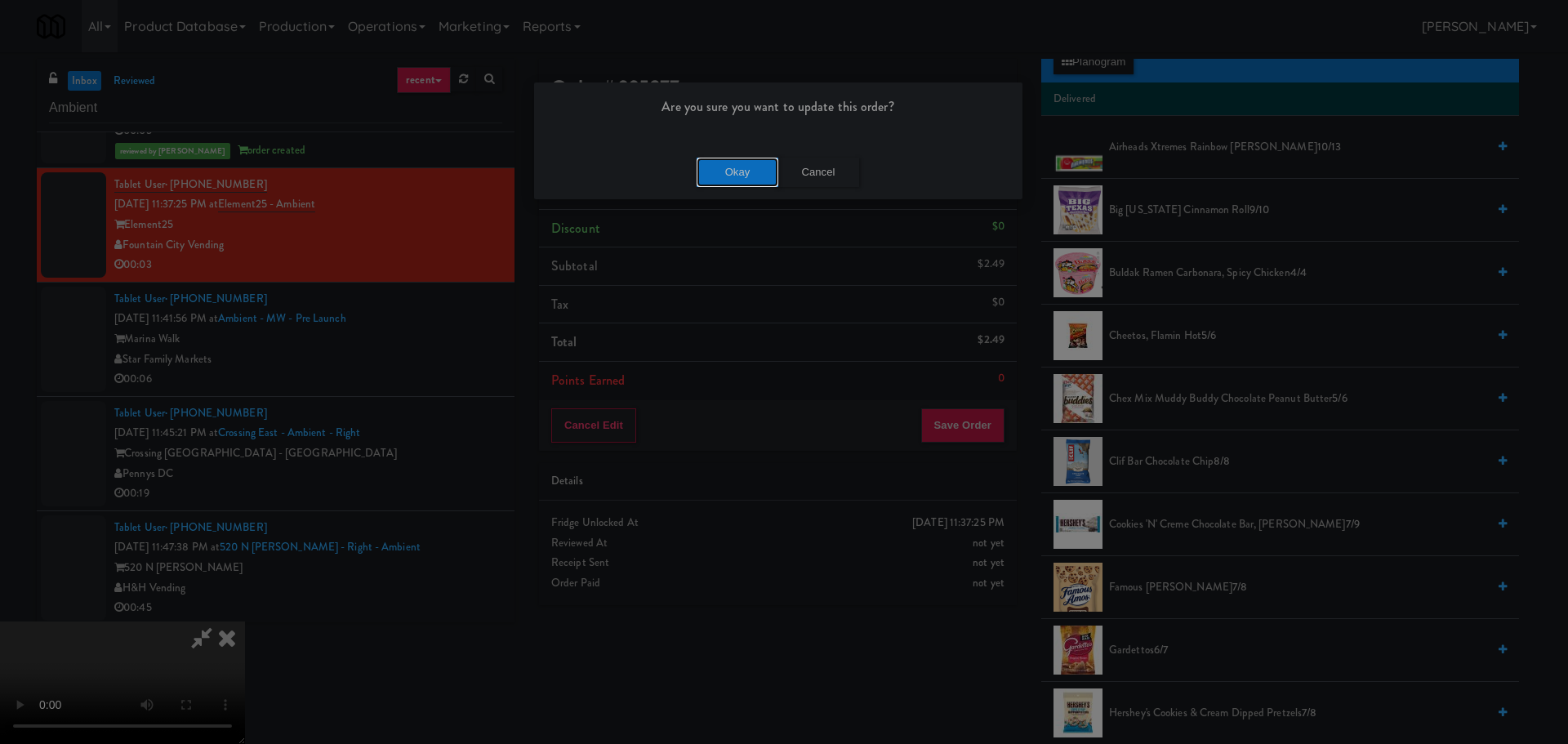
click at [736, 179] on button "Okay" at bounding box center [737, 173] width 82 height 30
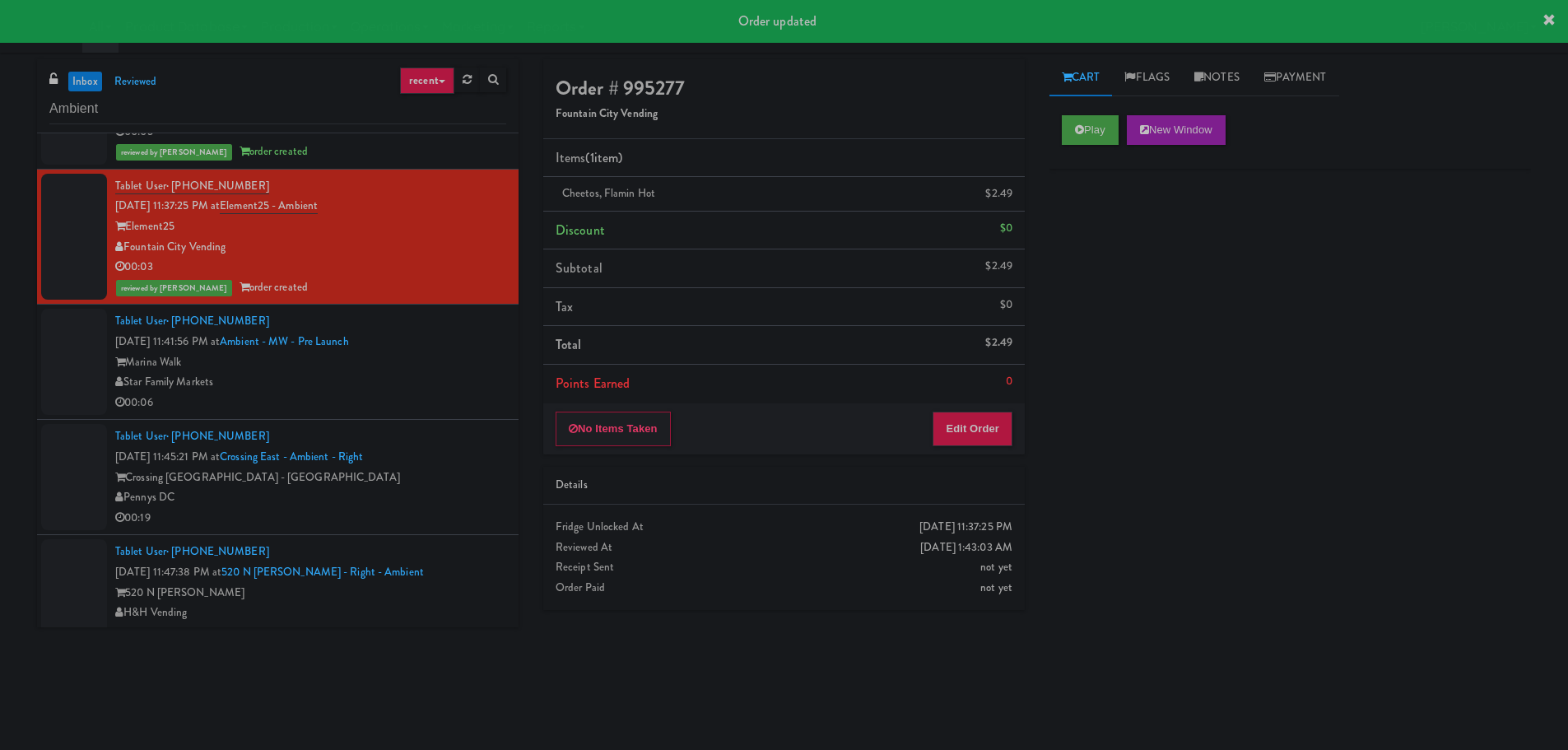
scroll to position [0, 0]
drag, startPoint x: 434, startPoint y: 398, endPoint x: 445, endPoint y: 390, distance: 13.6
click at [437, 398] on div "00:06" at bounding box center [310, 402] width 391 height 21
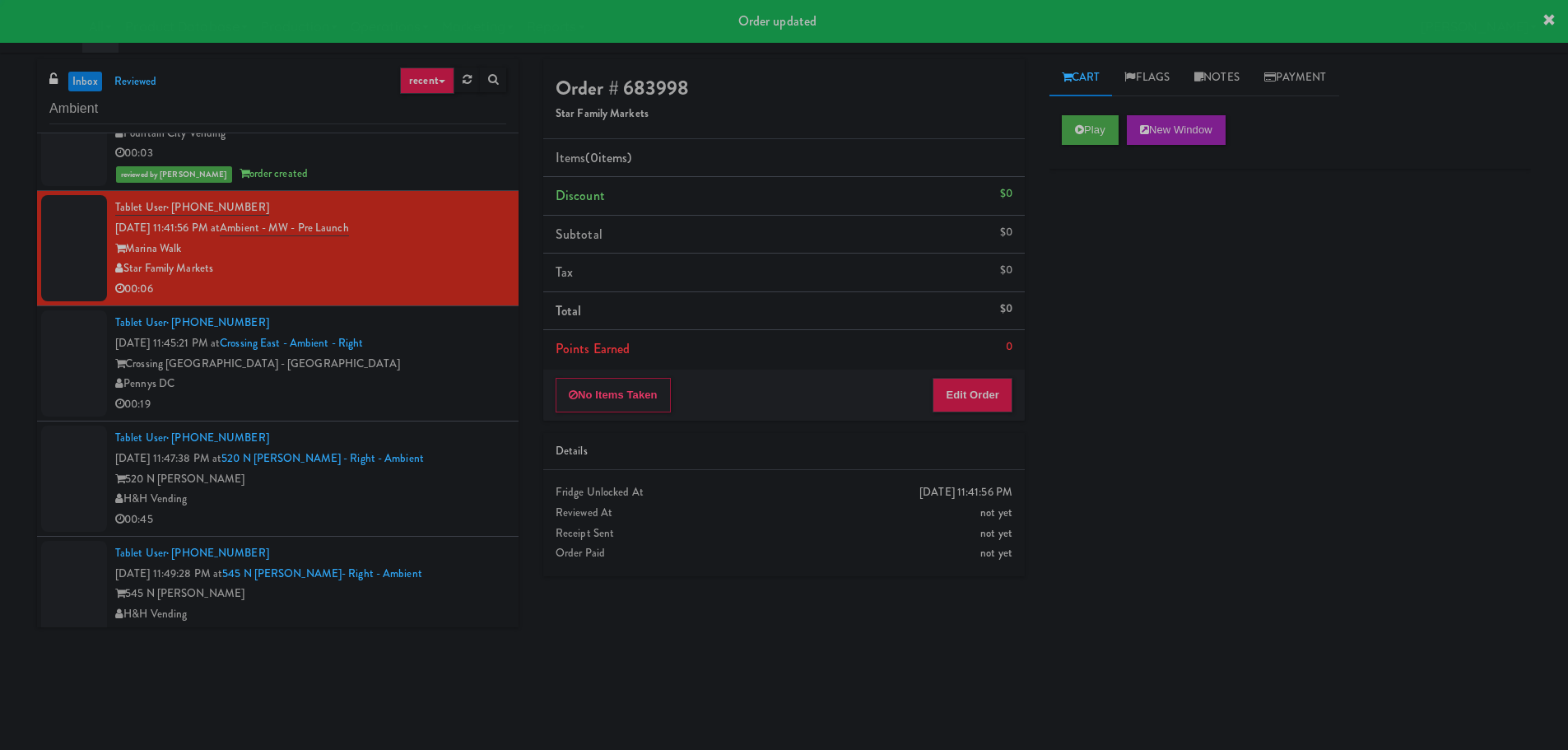
scroll to position [2140, 0]
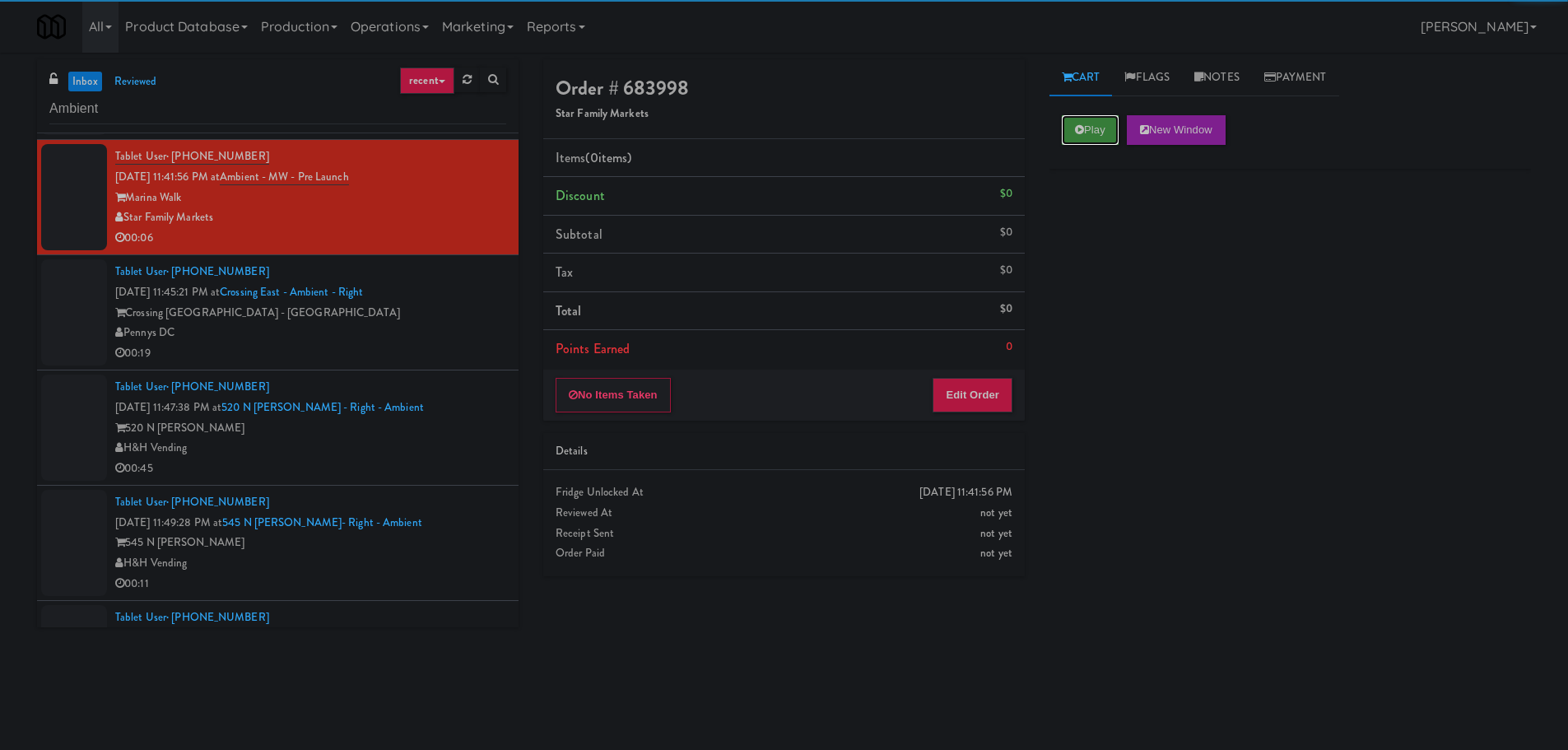
click at [1078, 128] on icon at bounding box center [1079, 129] width 9 height 11
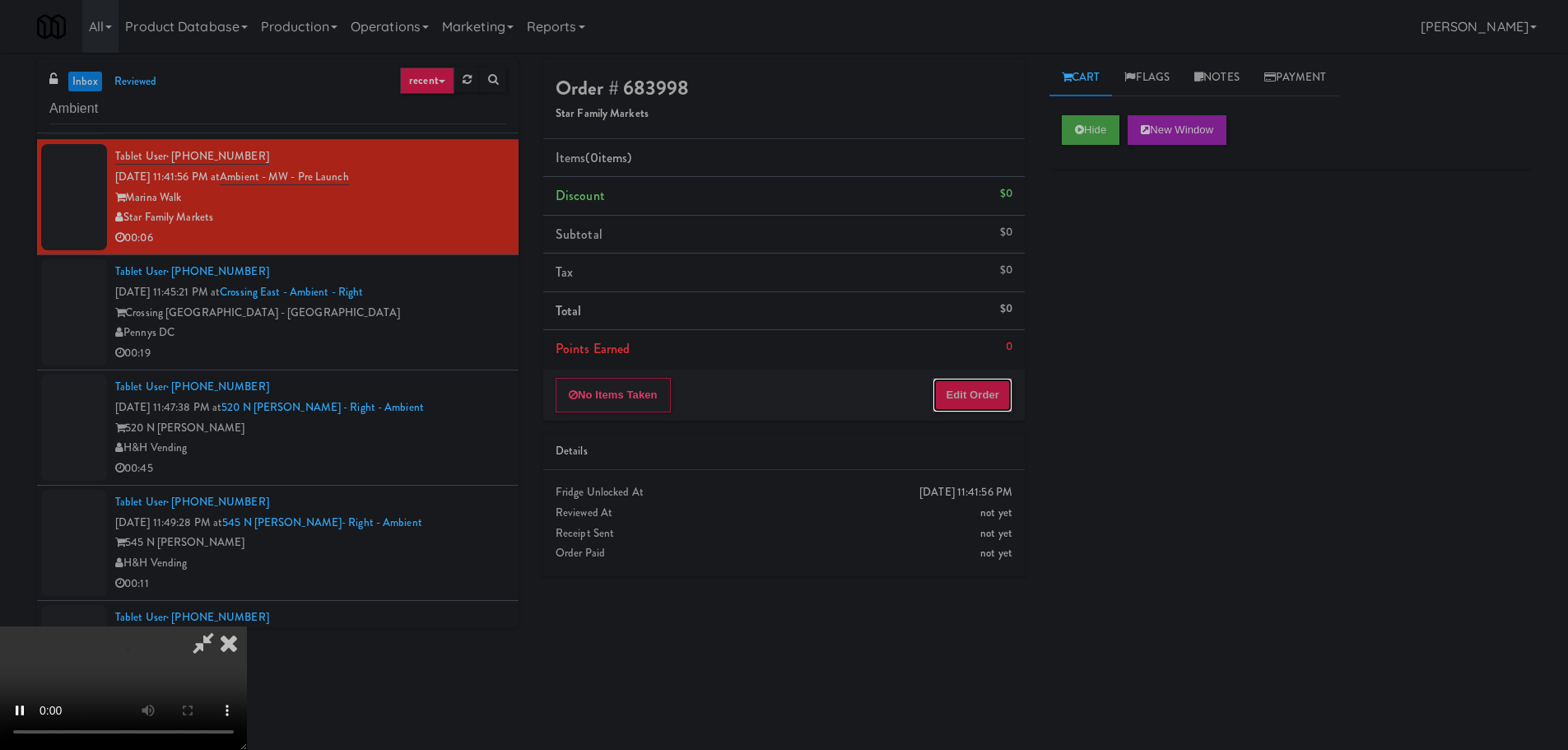
click at [979, 397] on button "Edit Order" at bounding box center [972, 394] width 80 height 34
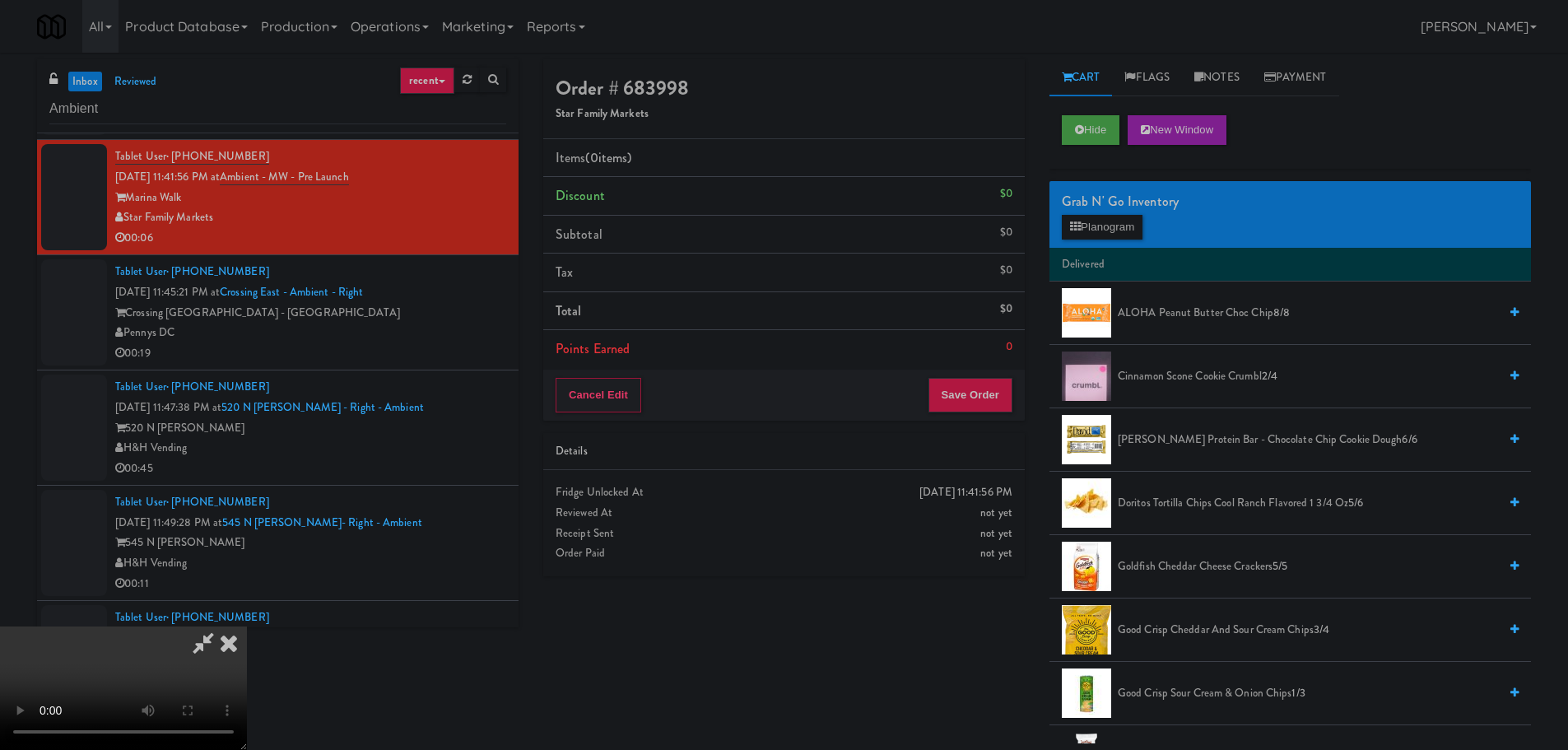
scroll to position [0, 0]
click at [247, 627] on video at bounding box center [123, 688] width 247 height 123
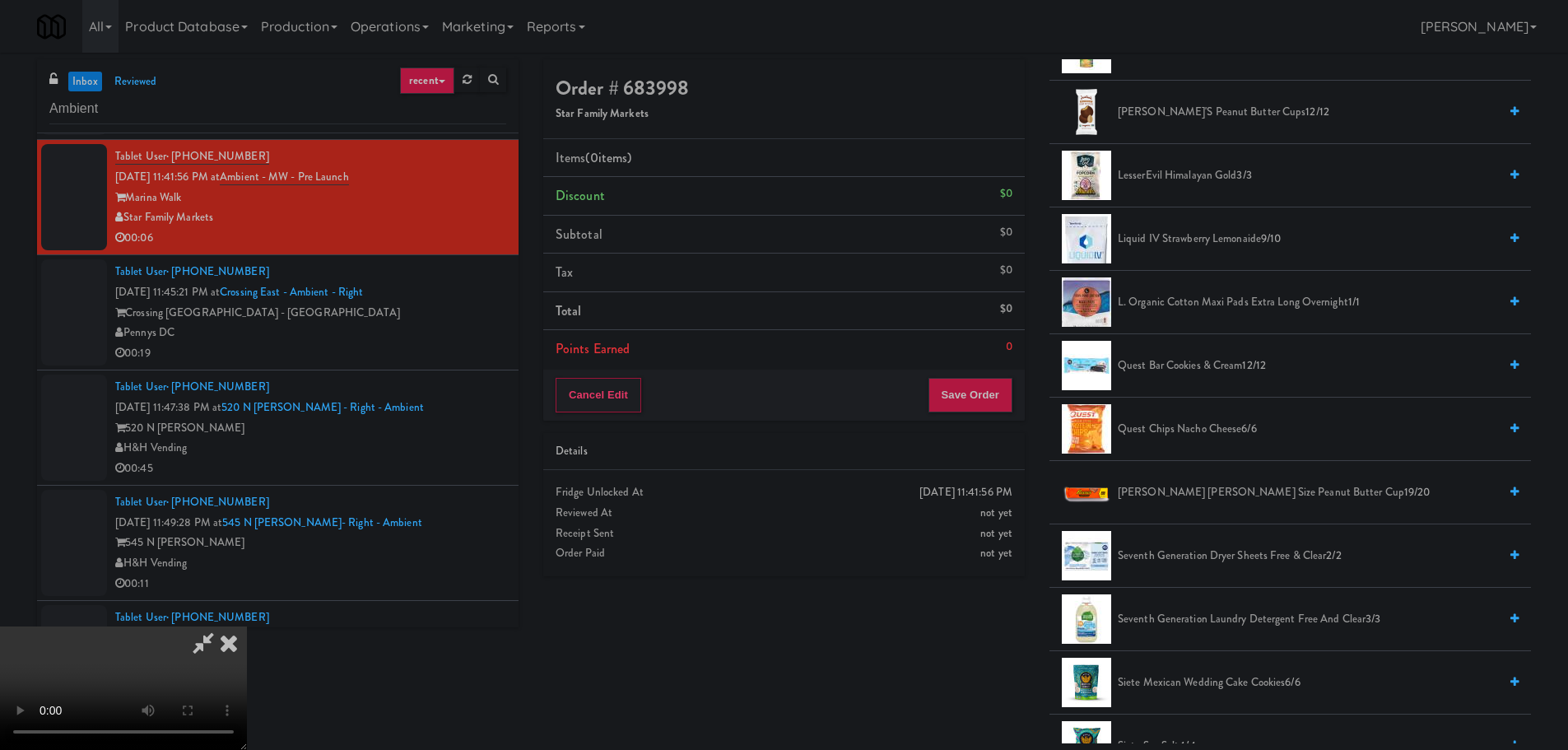
scroll to position [906, 0]
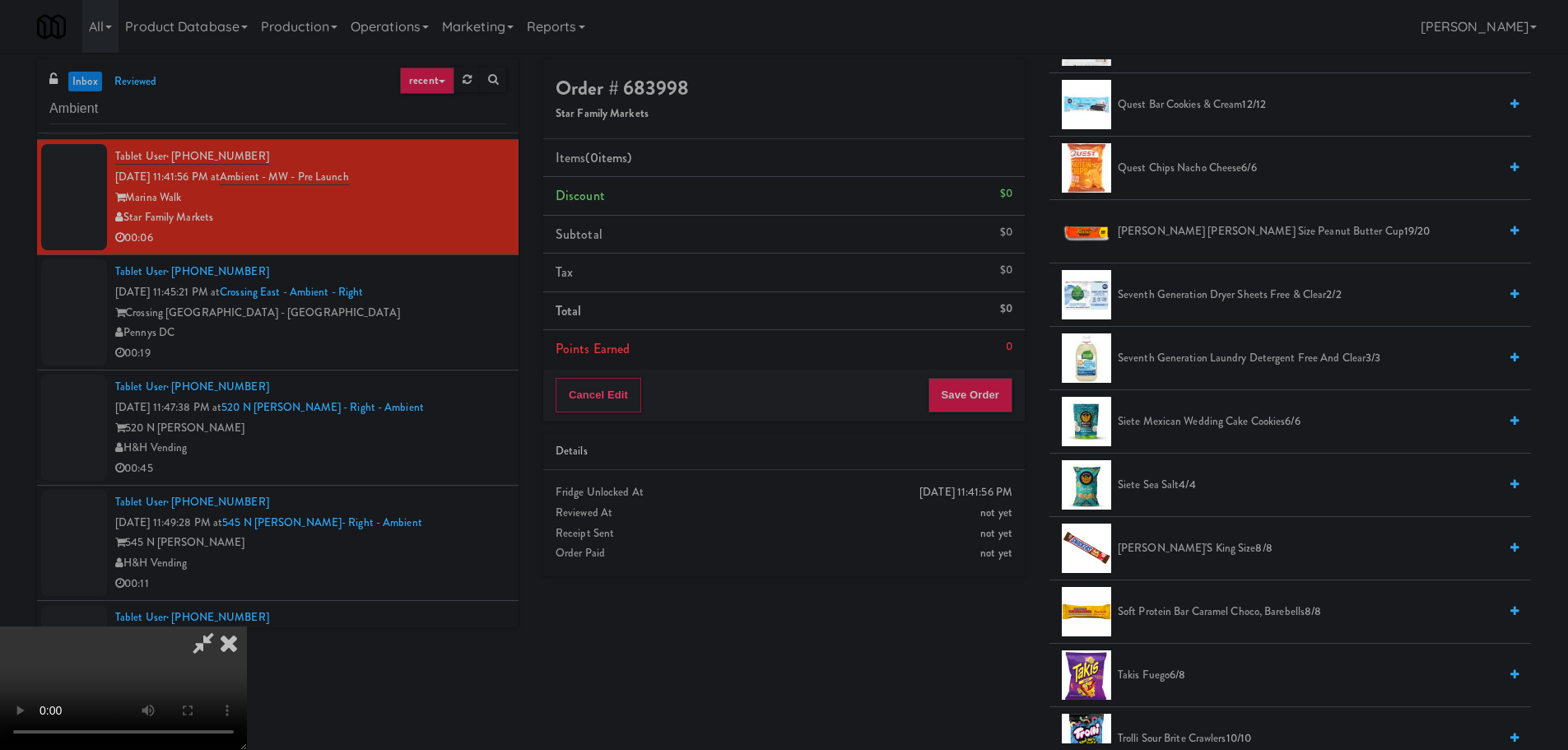
click at [1186, 233] on span "Reese's King Size Peanut Butter Cup 19/20" at bounding box center [1307, 232] width 380 height 21
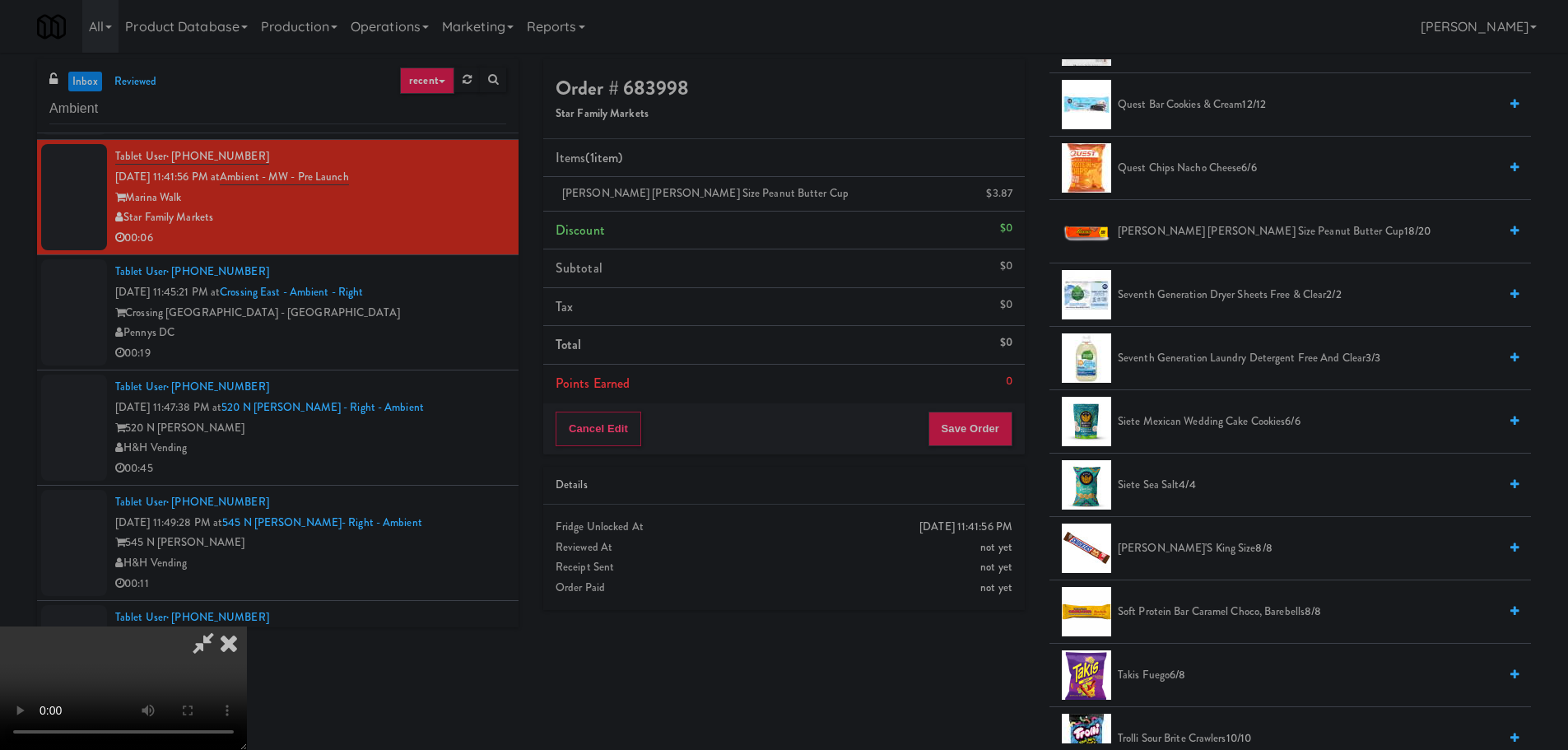
click at [247, 627] on video at bounding box center [123, 688] width 247 height 123
click at [969, 418] on button "Save Order" at bounding box center [970, 428] width 84 height 34
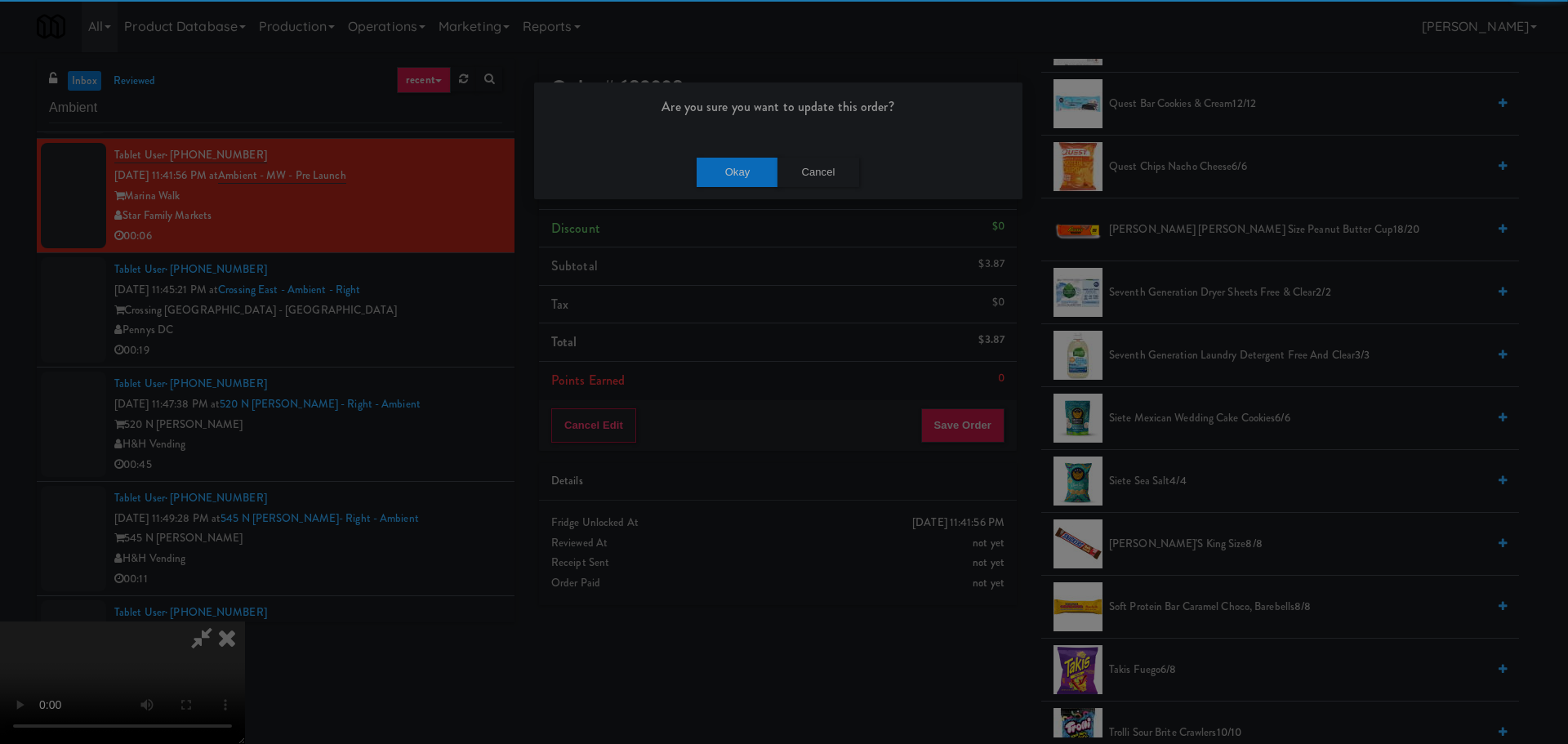
click at [748, 187] on div "Okay Cancel" at bounding box center [778, 172] width 489 height 55
click at [738, 163] on button "Okay" at bounding box center [737, 173] width 82 height 30
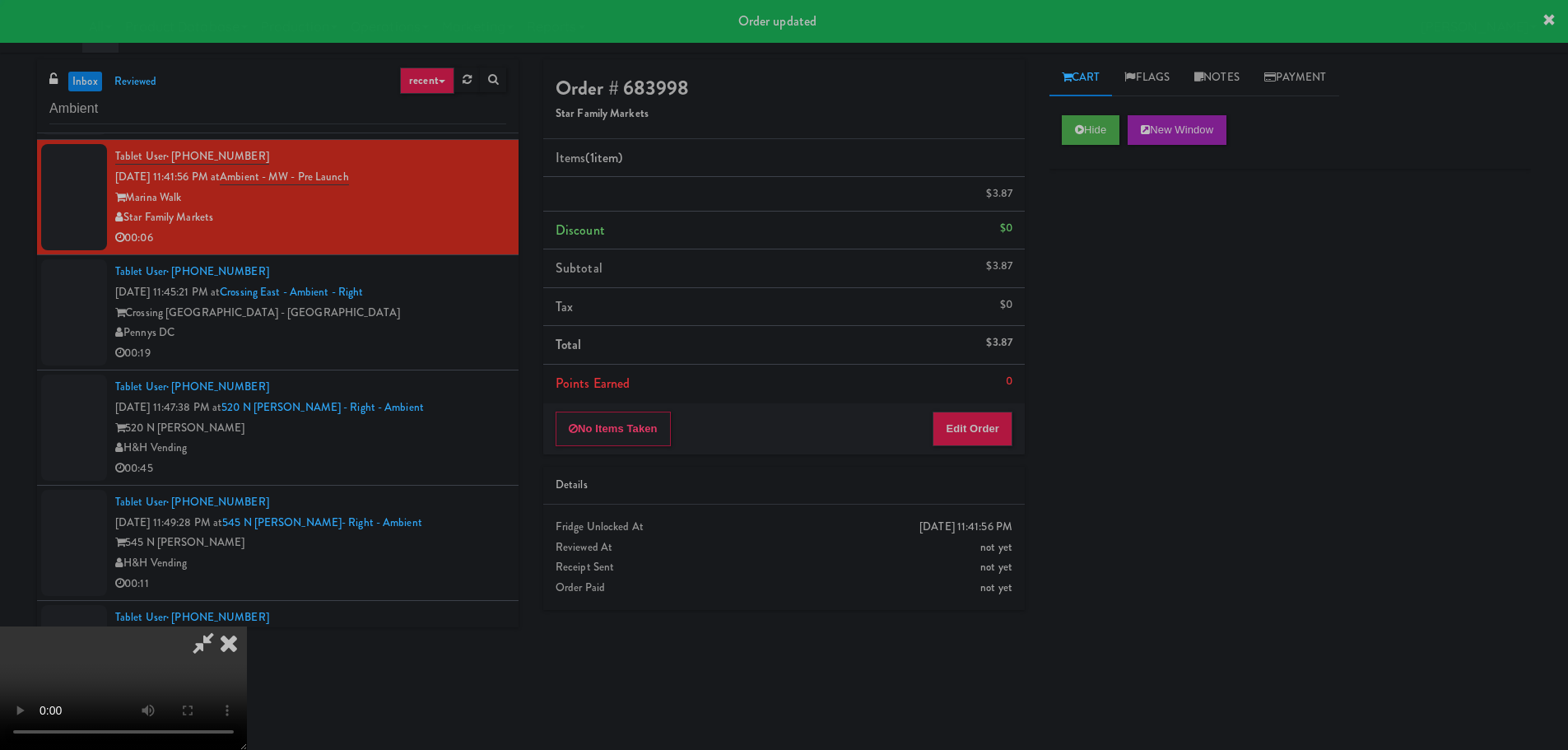
scroll to position [0, 0]
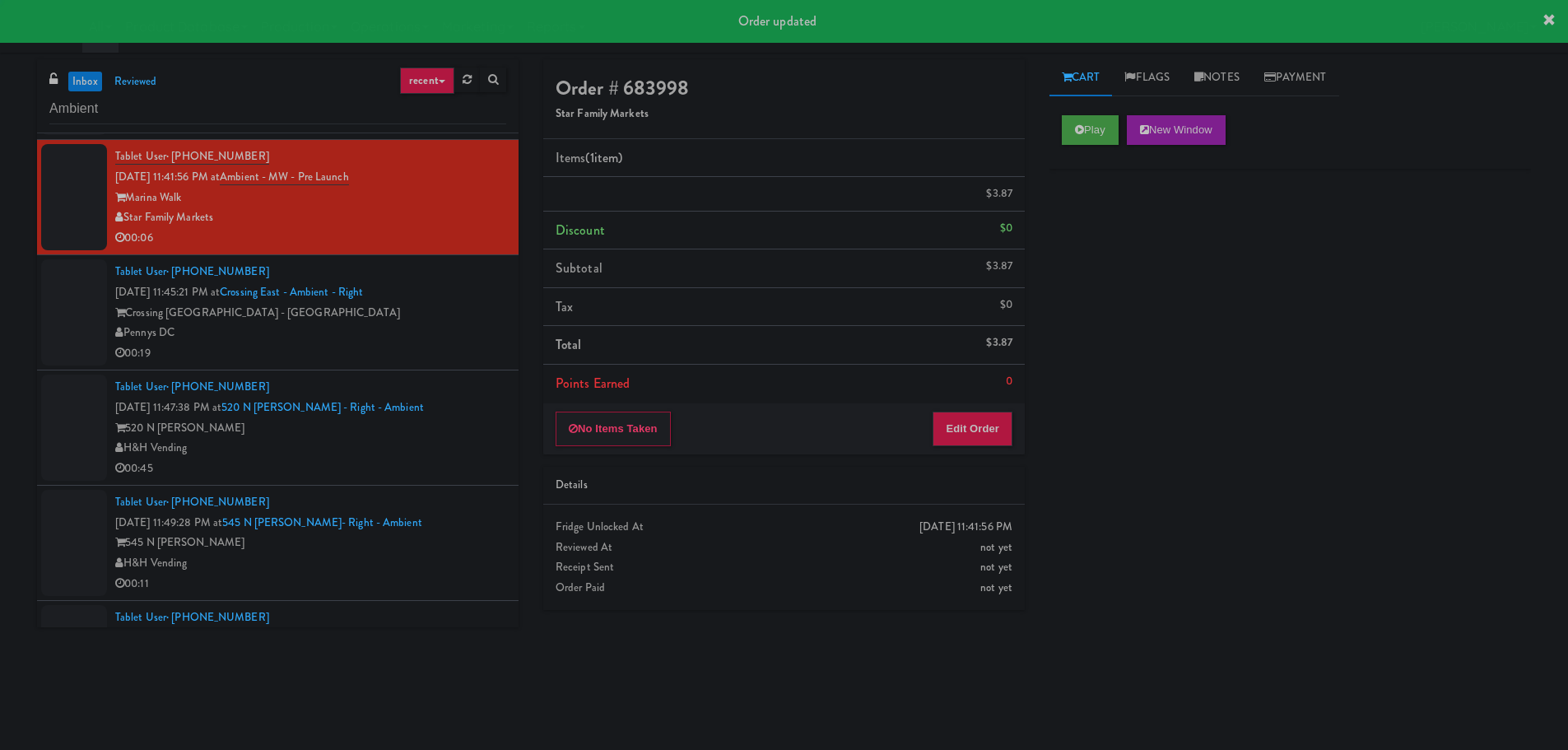
click at [494, 346] on li "Tablet User · (202) 297-7582 Aug 9, 2025 11:45:21 PM at Crossing East - Ambient…" at bounding box center [277, 312] width 482 height 115
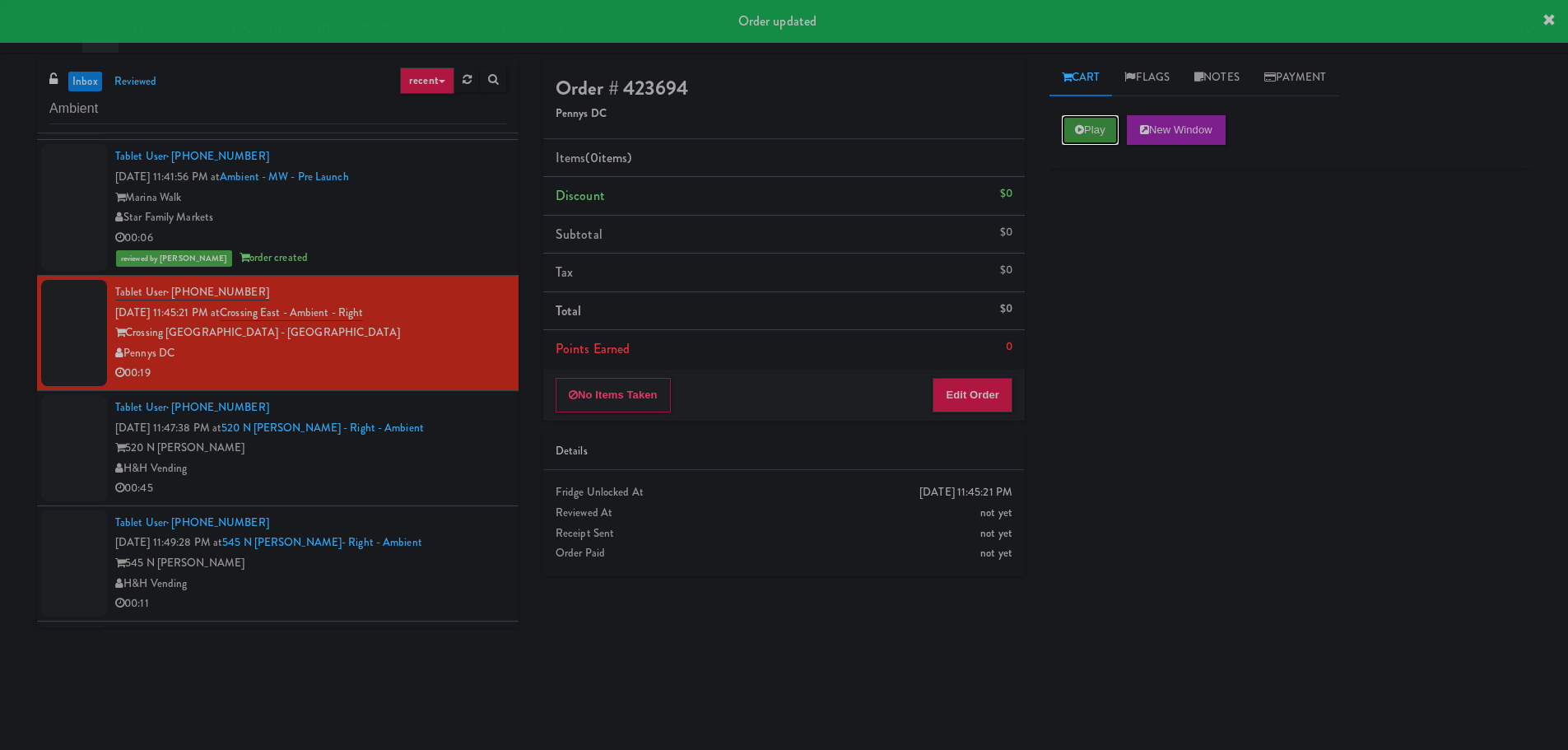
click at [1093, 129] on button "Play" at bounding box center [1090, 130] width 57 height 30
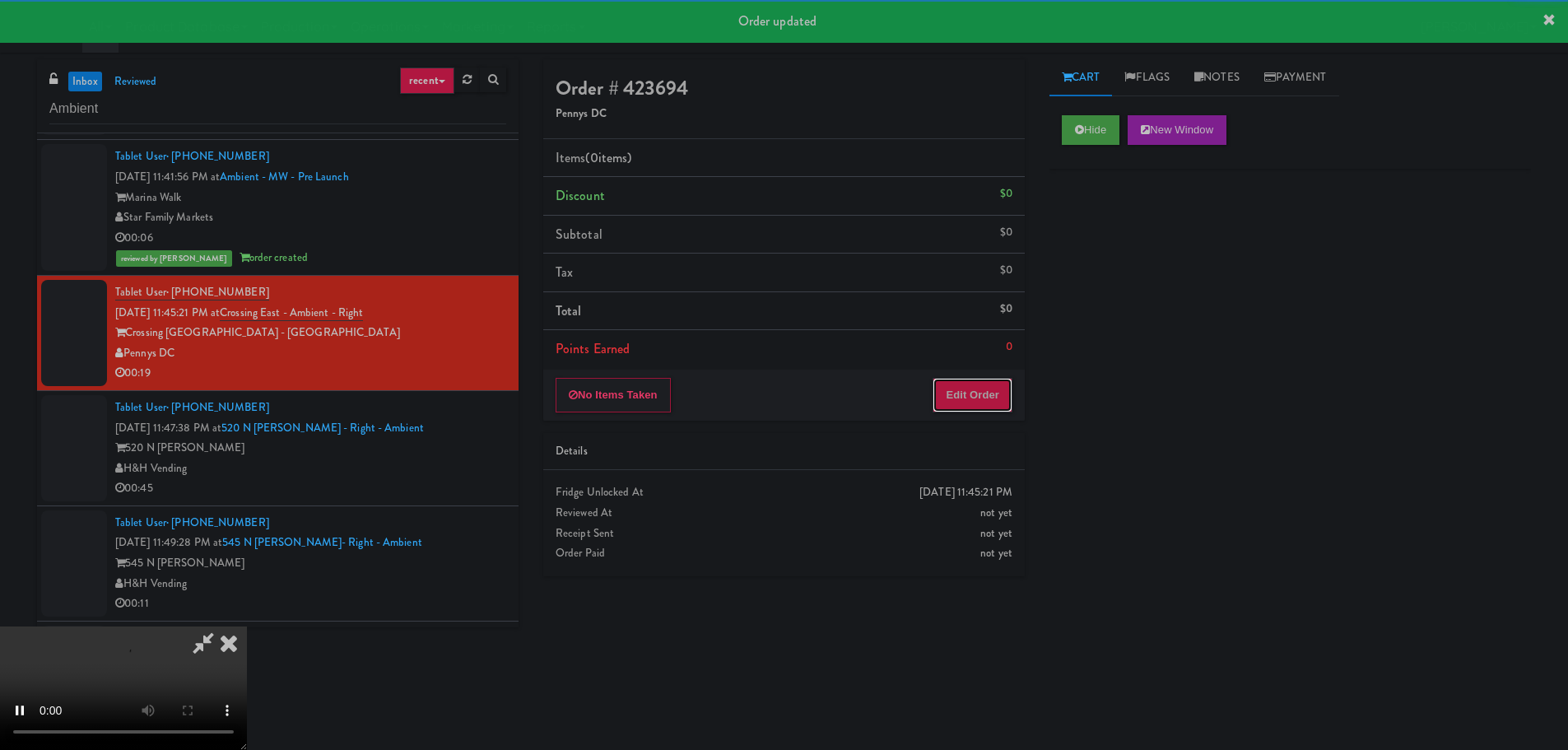
click at [1007, 396] on button "Edit Order" at bounding box center [972, 394] width 80 height 34
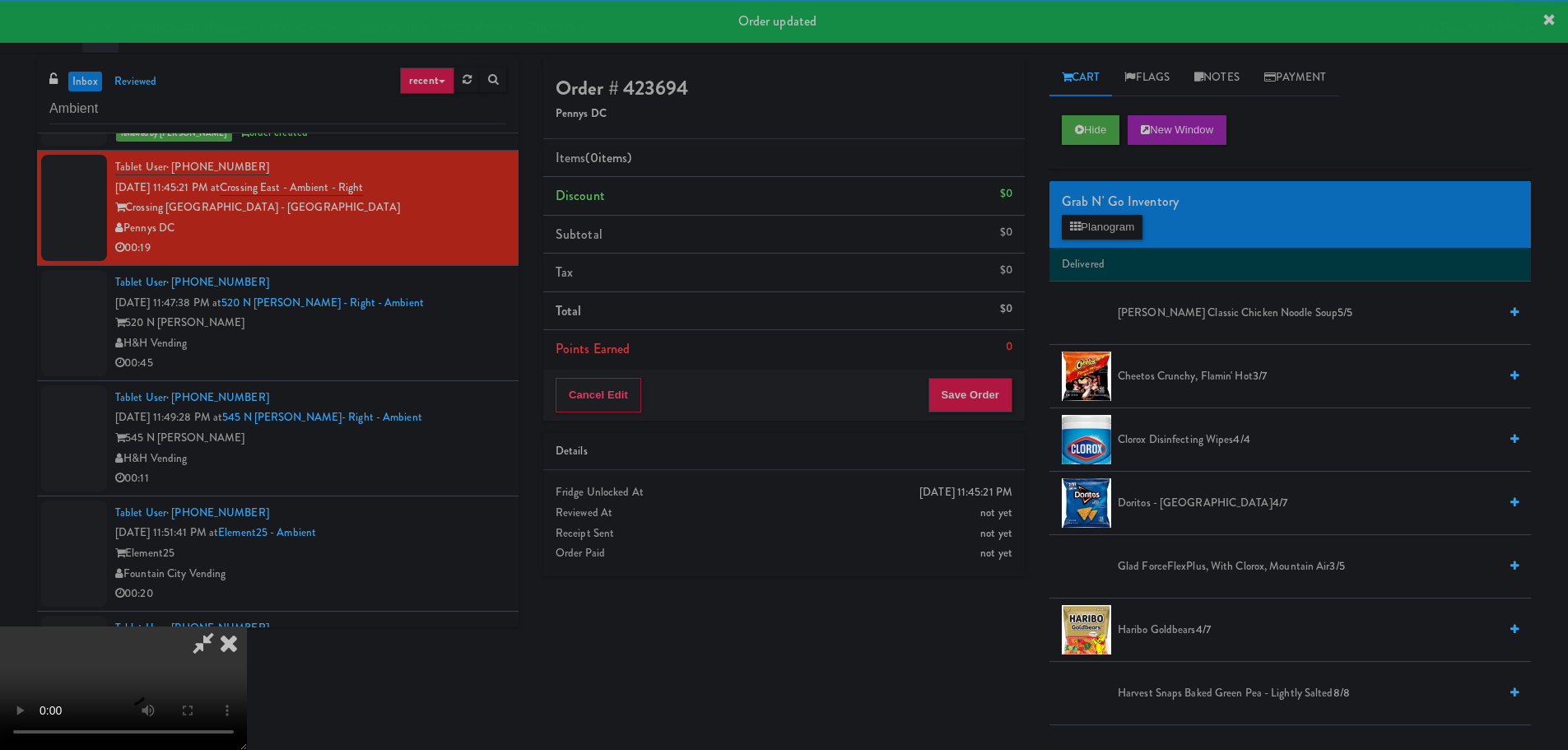
scroll to position [2305, 0]
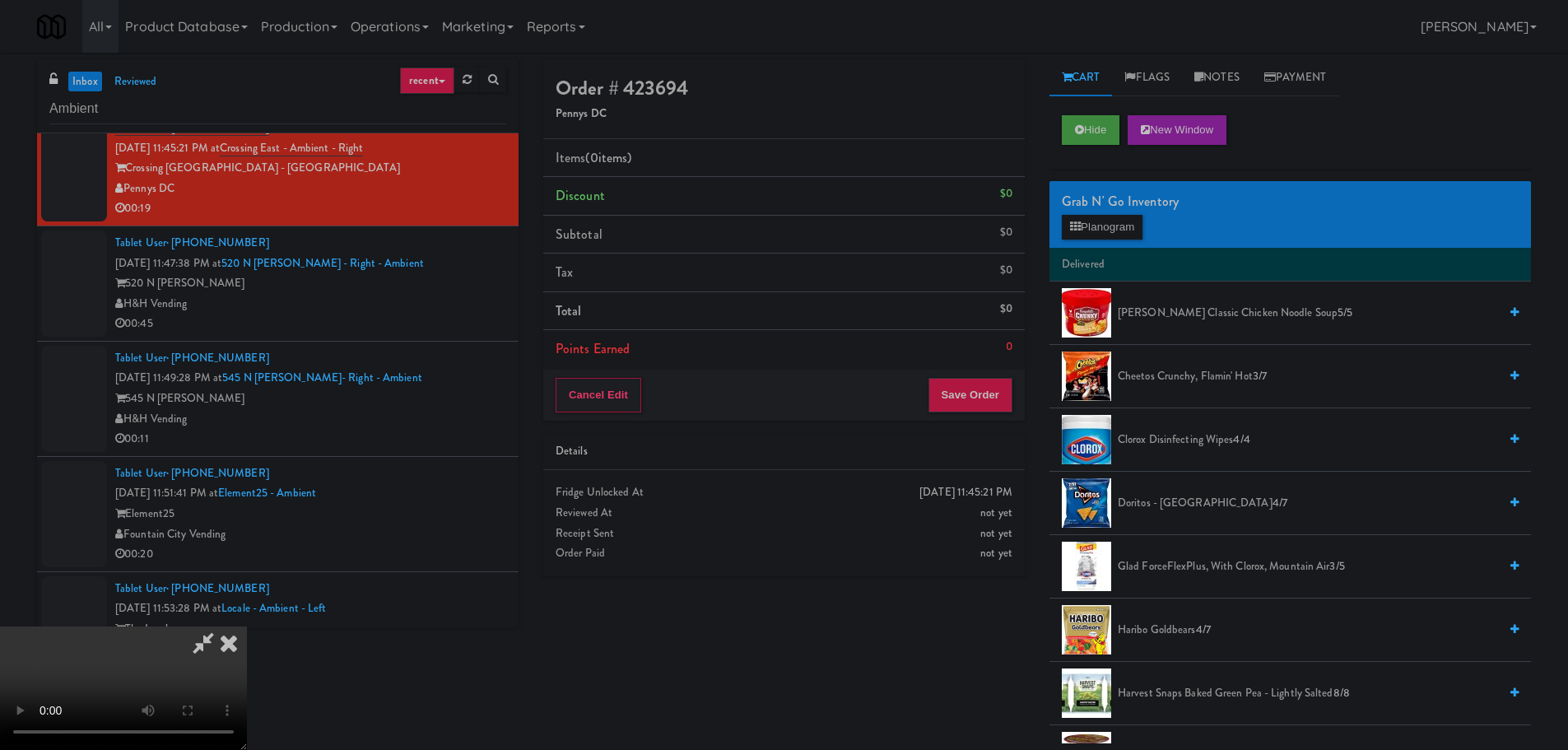
click at [247, 627] on video at bounding box center [123, 688] width 247 height 123
click at [1103, 119] on button "Hide" at bounding box center [1090, 130] width 57 height 30
click at [1107, 121] on button "Hide" at bounding box center [1090, 130] width 57 height 30
click at [247, 627] on video at bounding box center [123, 688] width 247 height 123
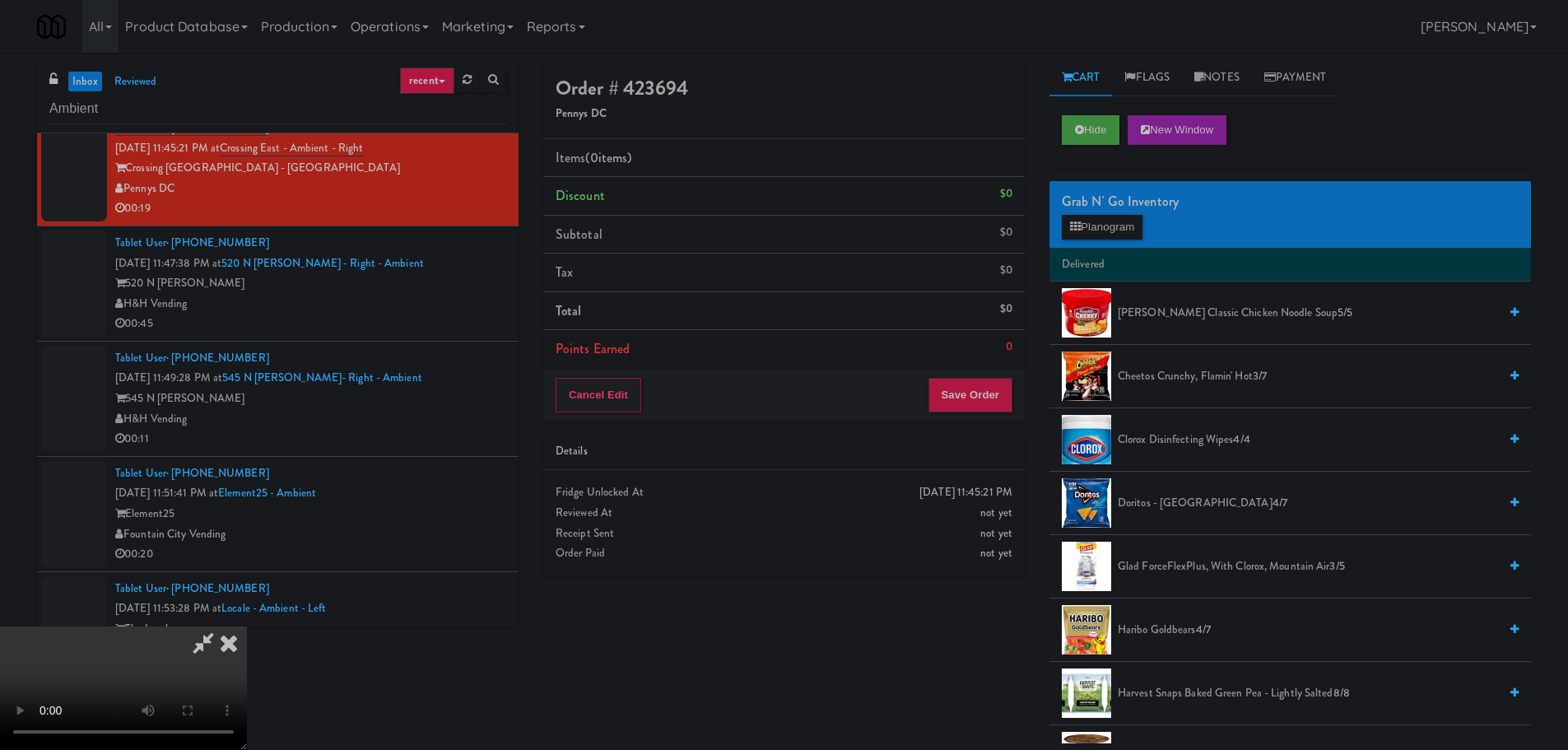
click at [247, 627] on video at bounding box center [123, 688] width 247 height 123
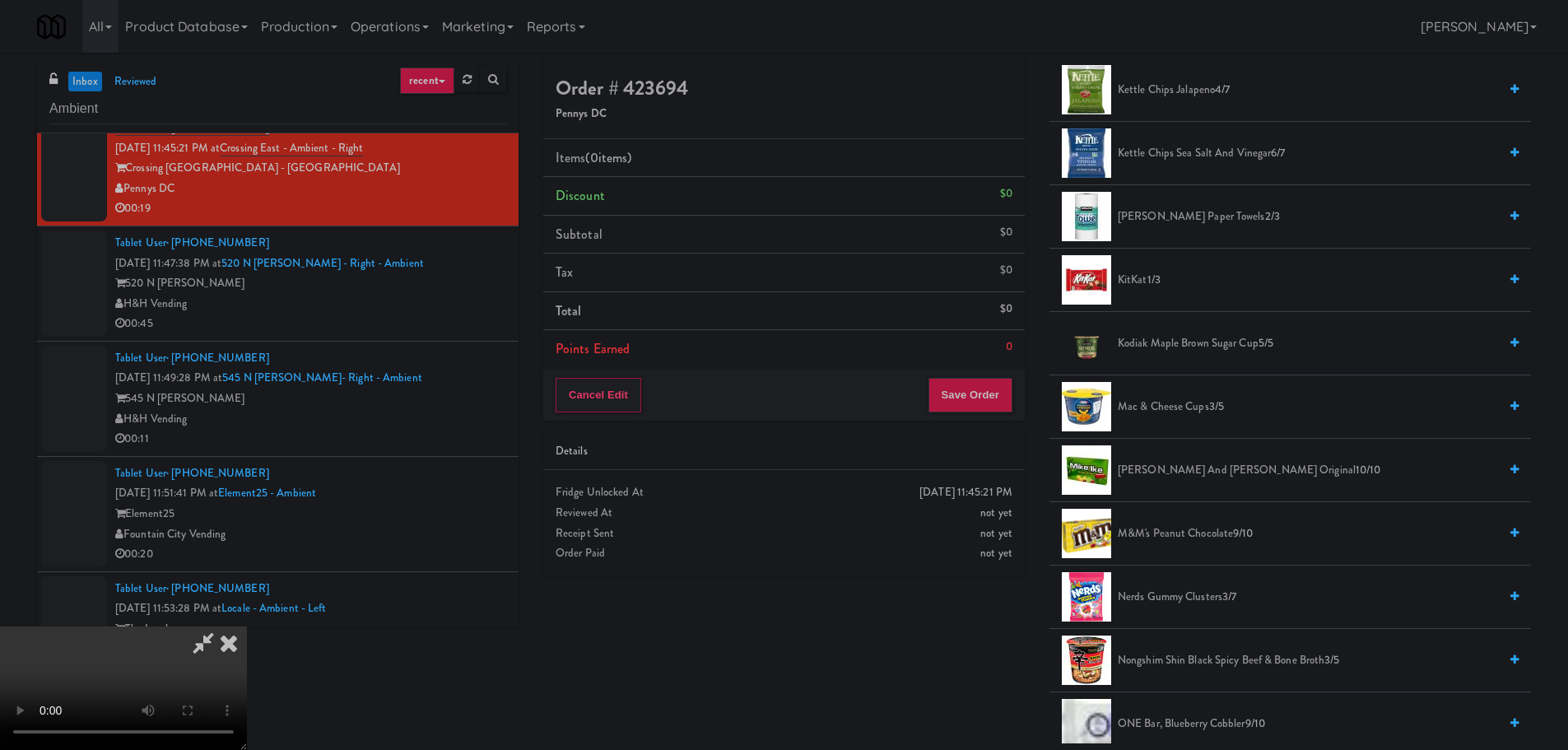
scroll to position [906, 0]
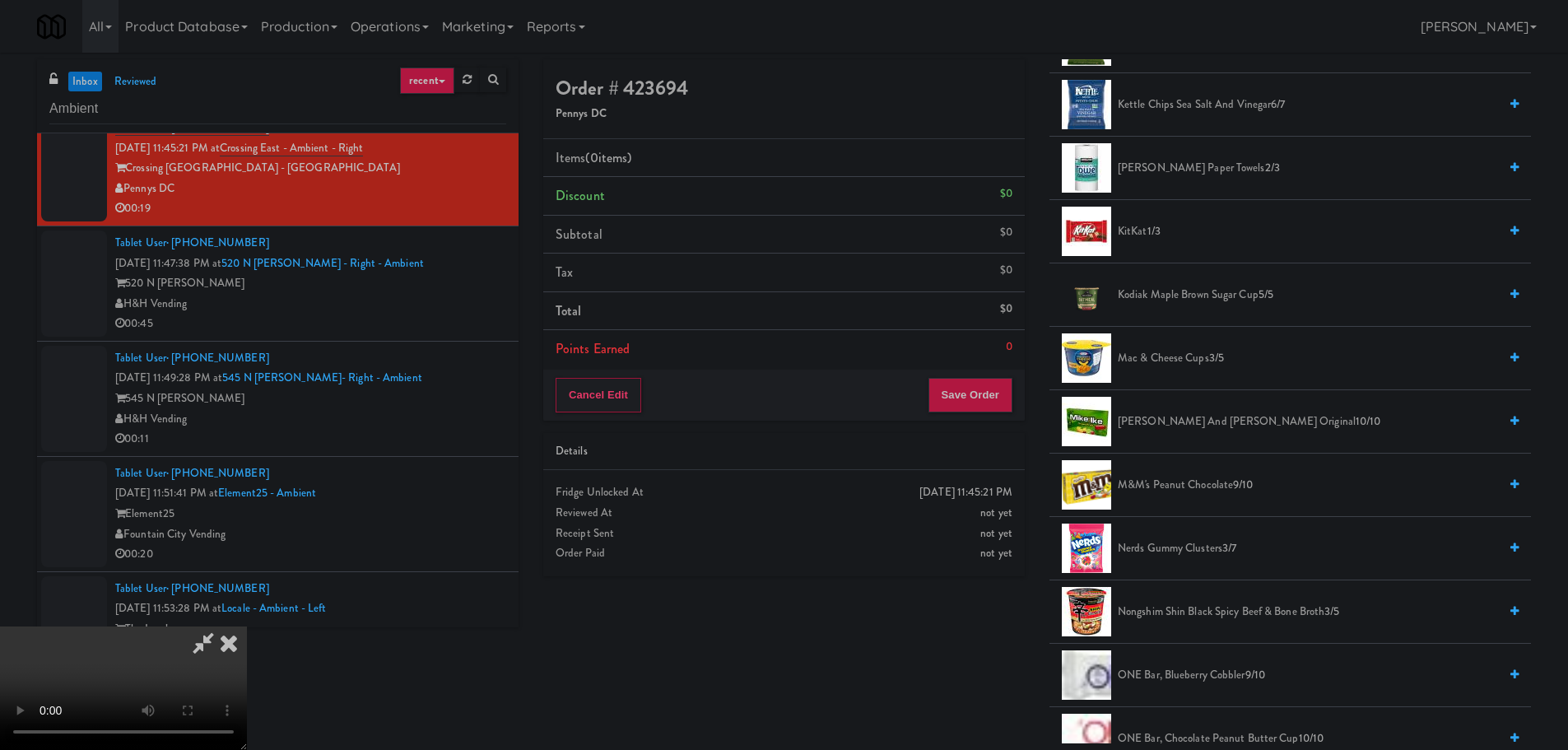
click at [1184, 555] on span "Nerds Gummy Clusters 3/7" at bounding box center [1307, 548] width 380 height 21
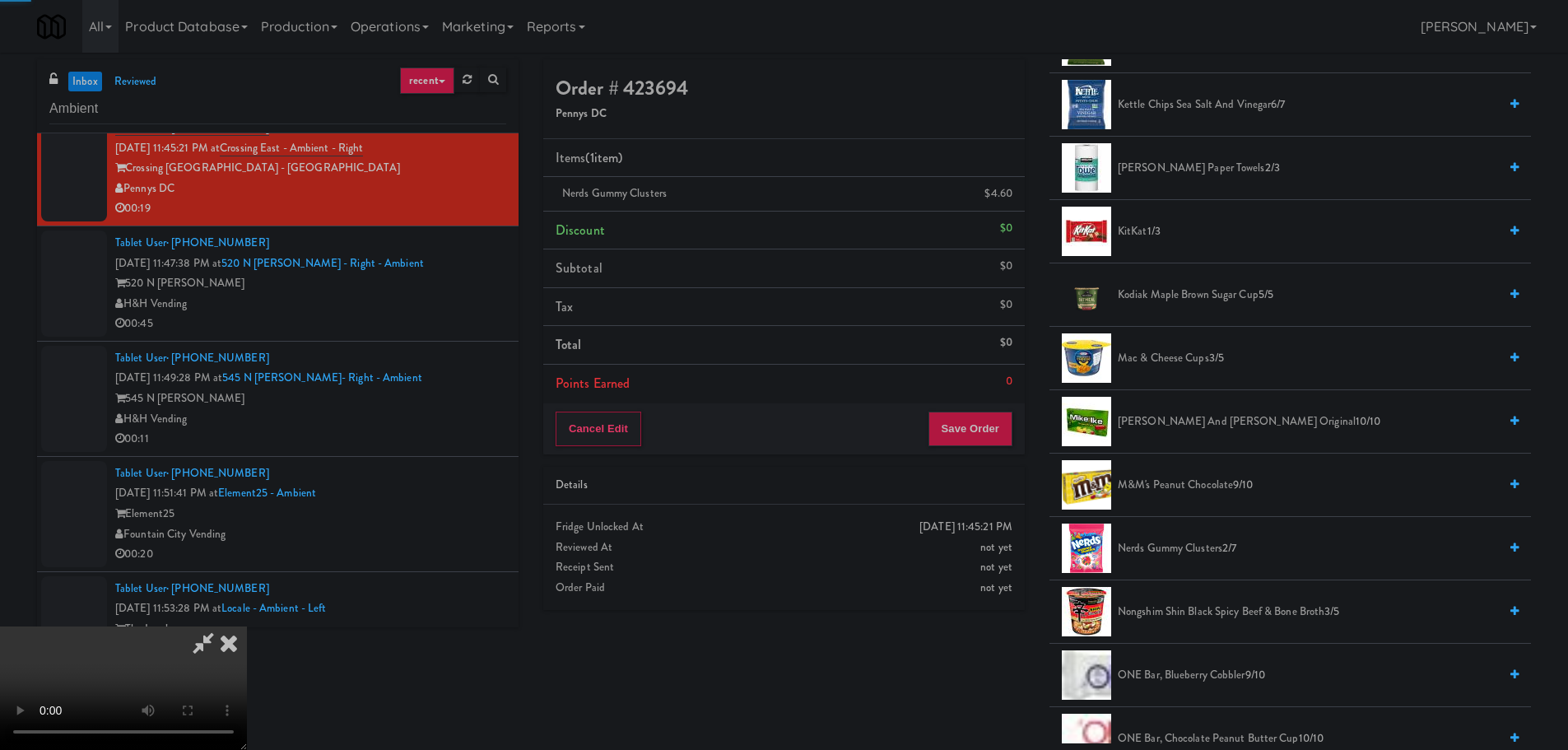
drag, startPoint x: 690, startPoint y: 486, endPoint x: 701, endPoint y: 485, distance: 11.0
click at [247, 627] on video at bounding box center [123, 688] width 247 height 123
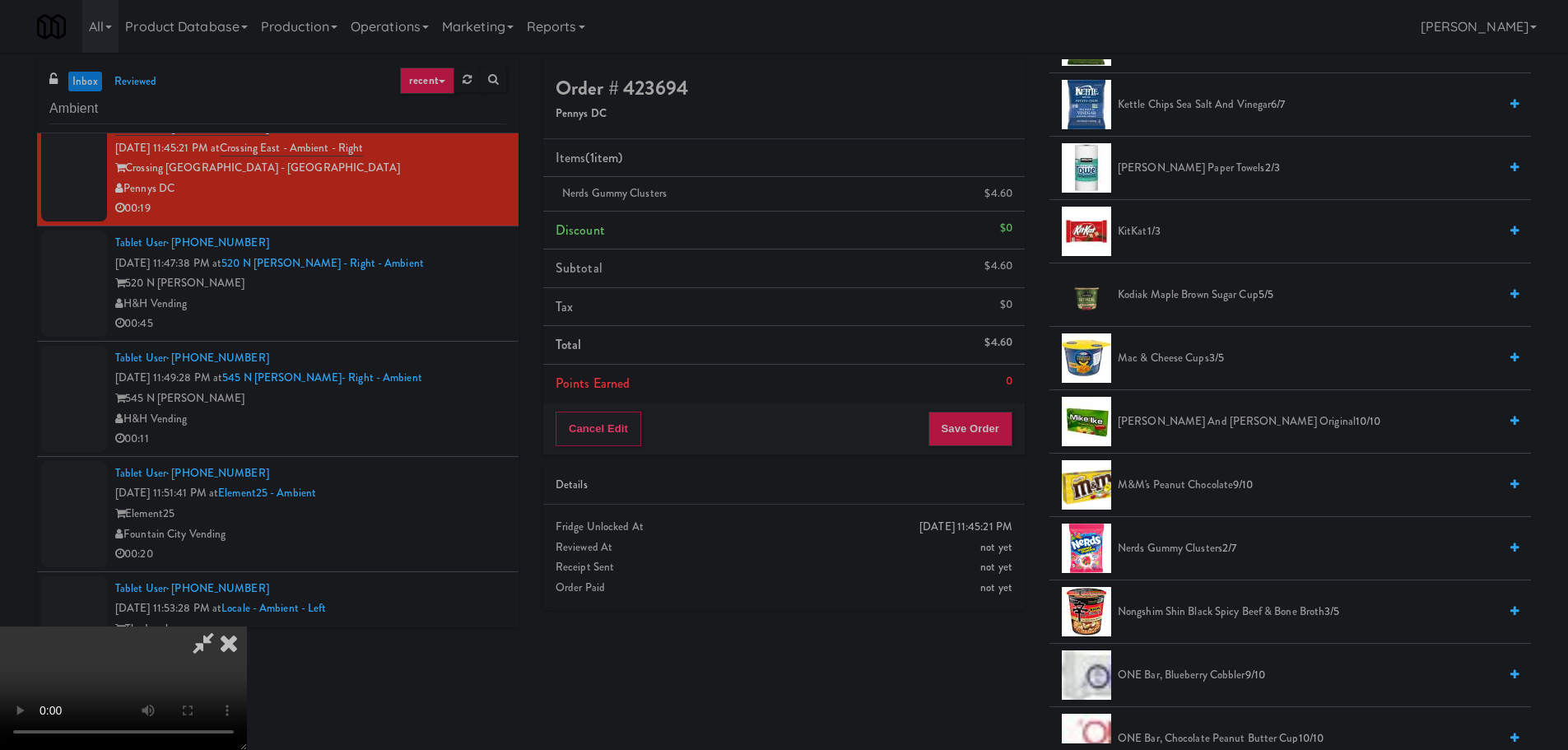
click at [247, 627] on video at bounding box center [123, 688] width 247 height 123
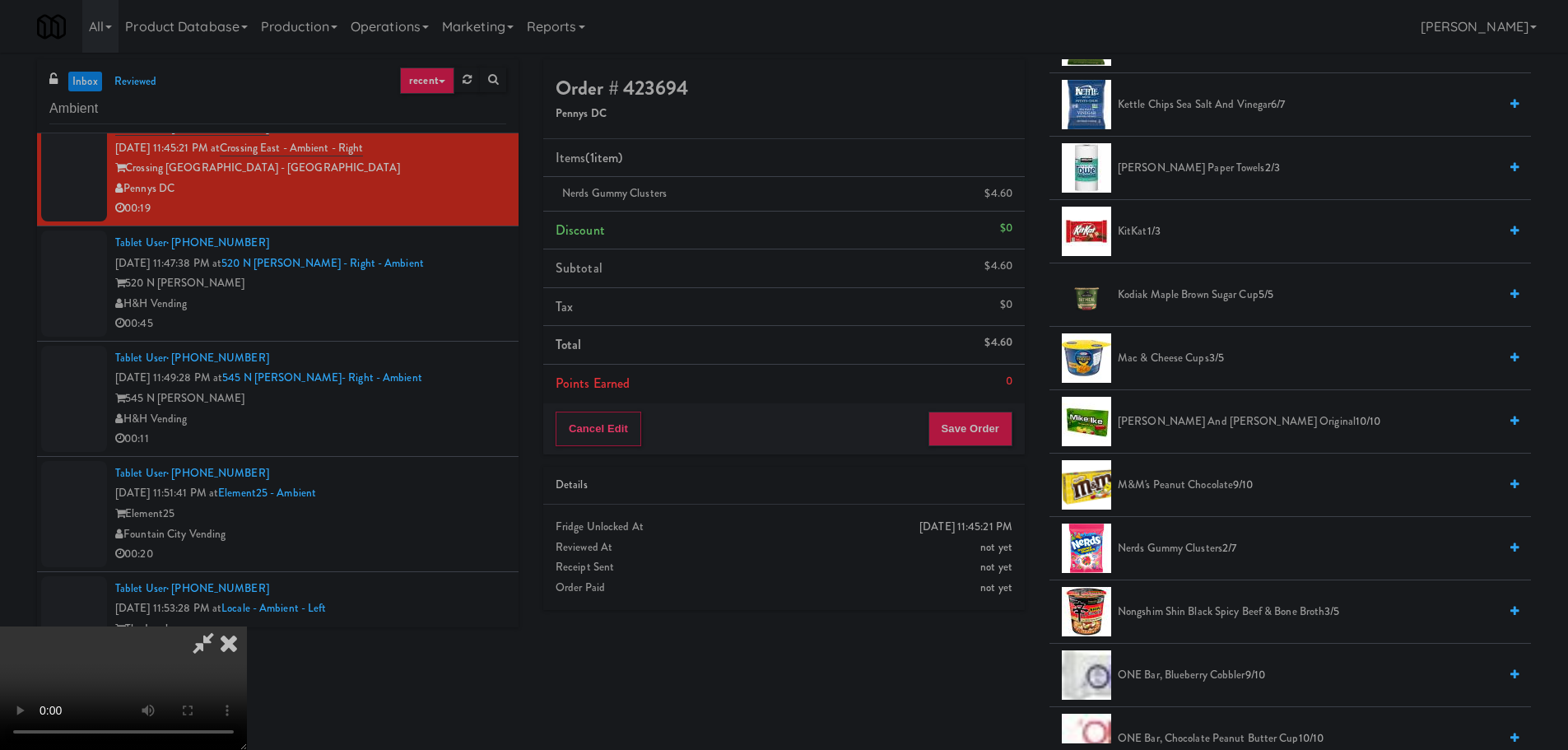
drag, startPoint x: 698, startPoint y: 439, endPoint x: 777, endPoint y: 465, distance: 83.2
click at [247, 627] on video at bounding box center [123, 688] width 247 height 123
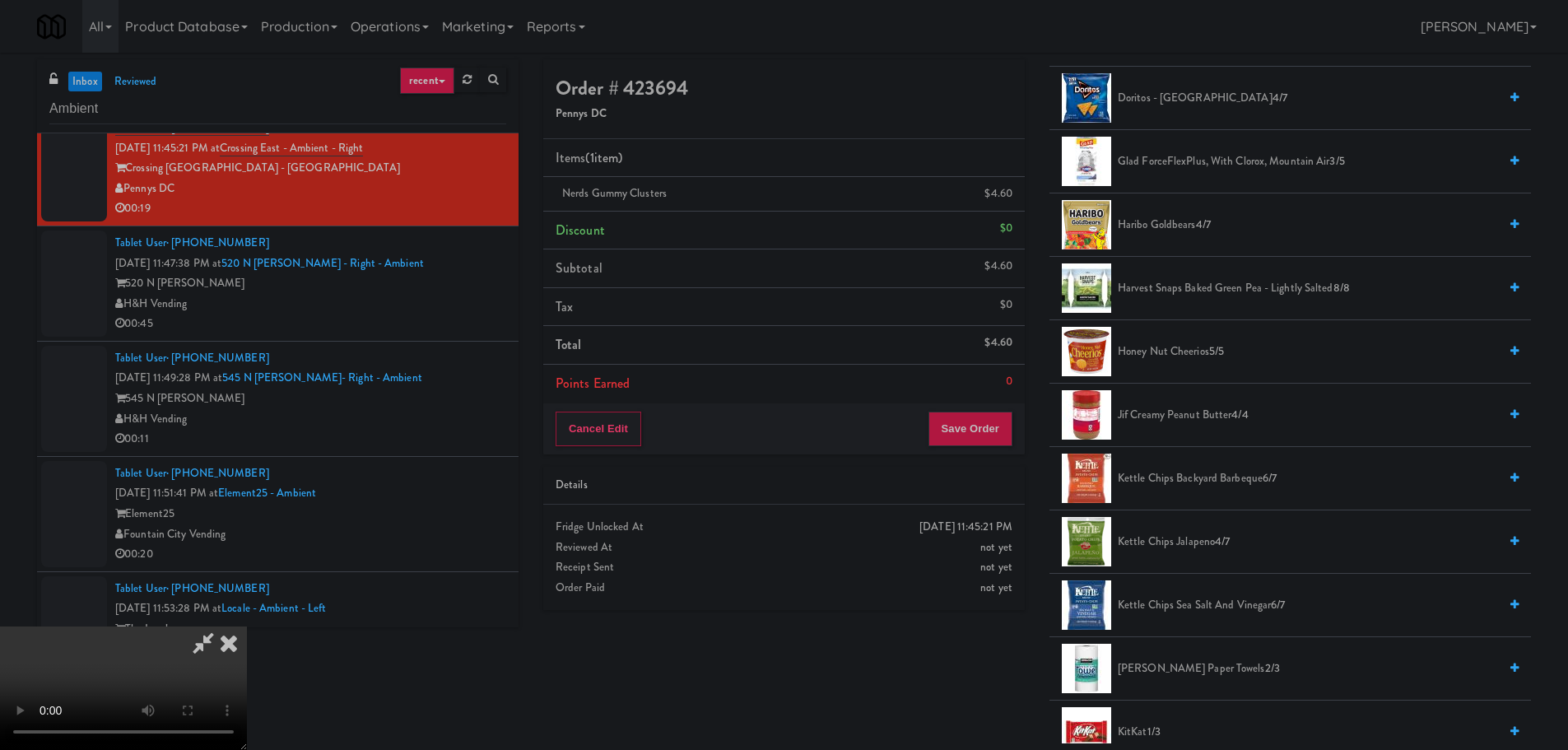
scroll to position [412, 0]
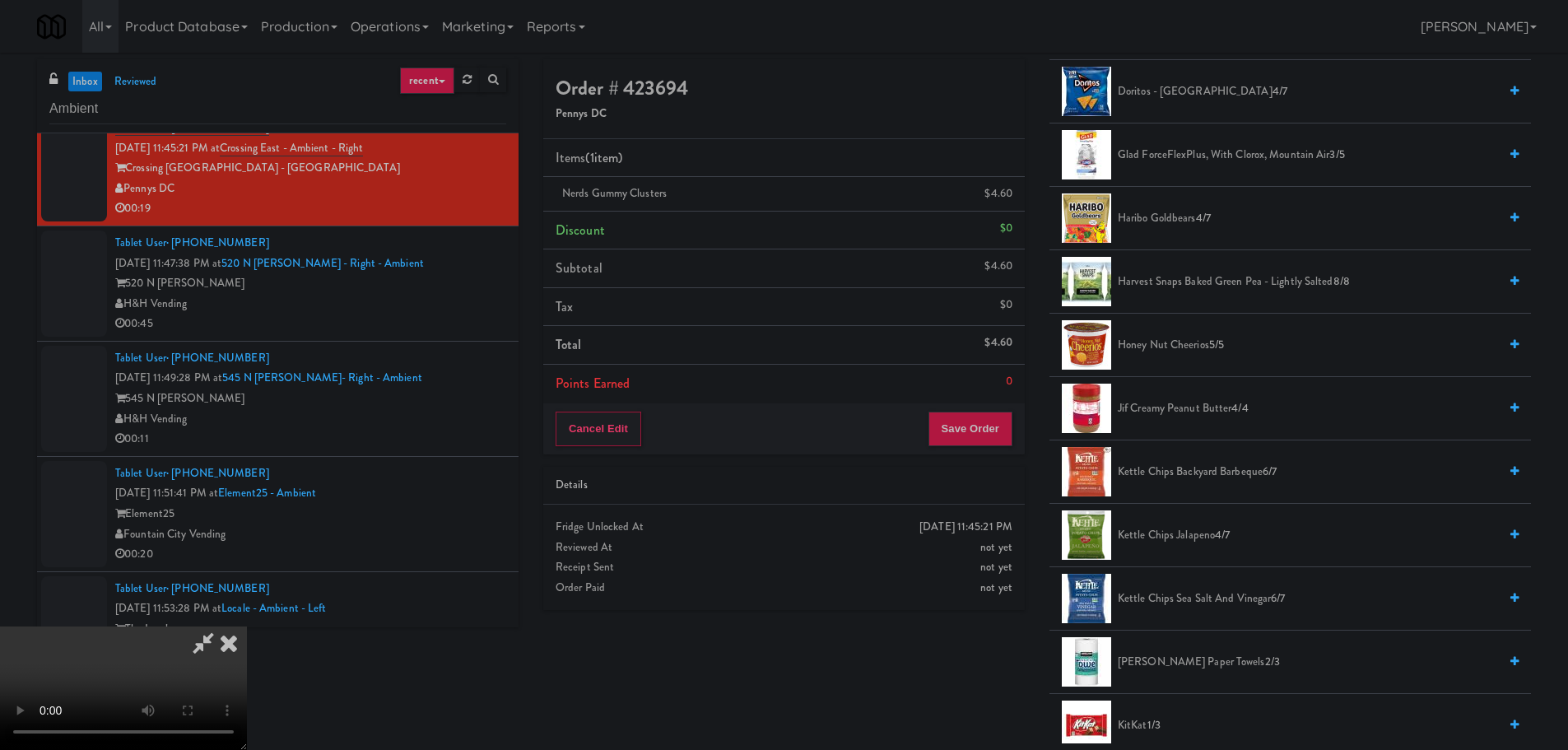
click at [1159, 649] on li "Kirkland Paper Towels 2/3" at bounding box center [1290, 662] width 482 height 63
click at [1148, 664] on span "Kirkland Paper Towels 2/3" at bounding box center [1307, 662] width 380 height 21
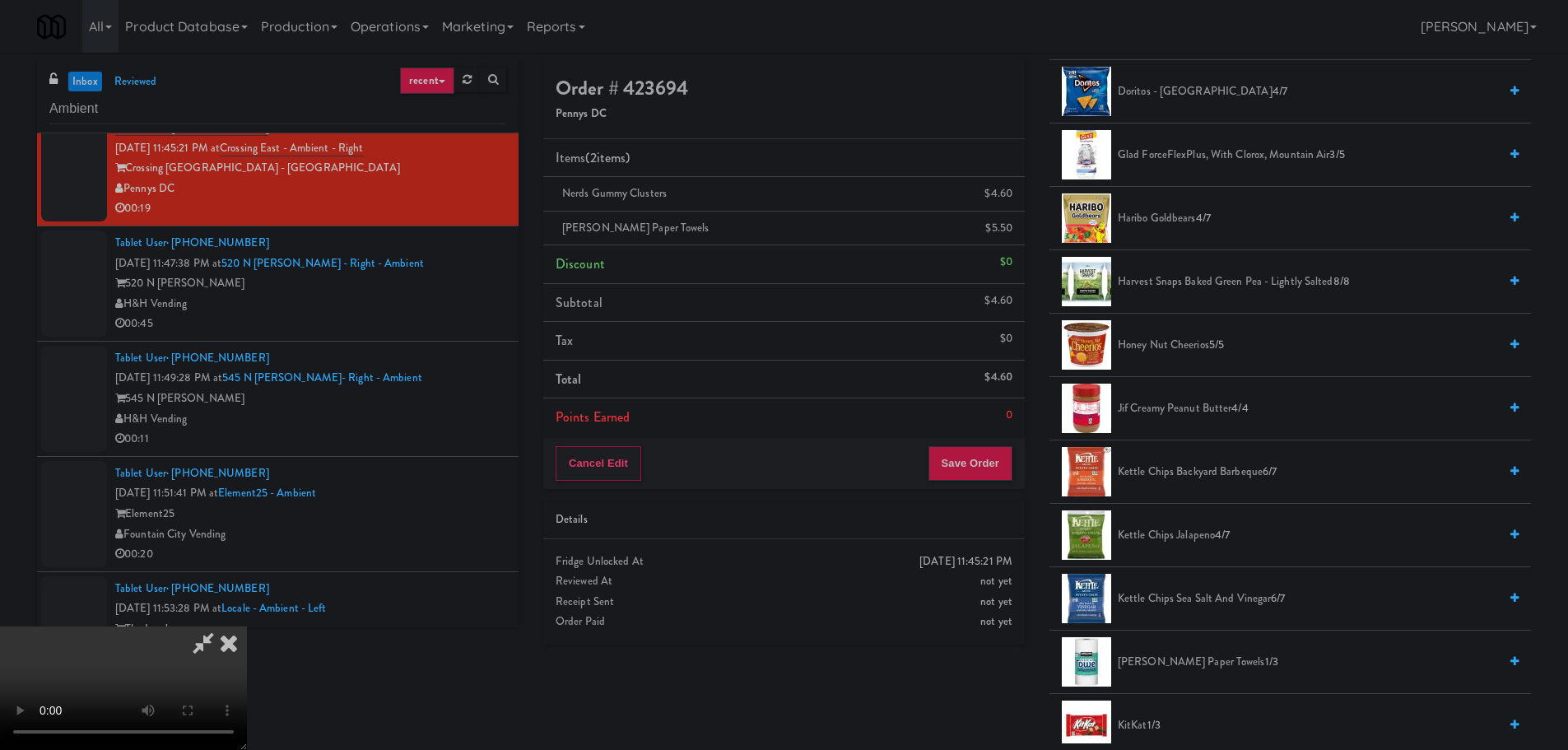
click at [247, 627] on video at bounding box center [123, 688] width 247 height 123
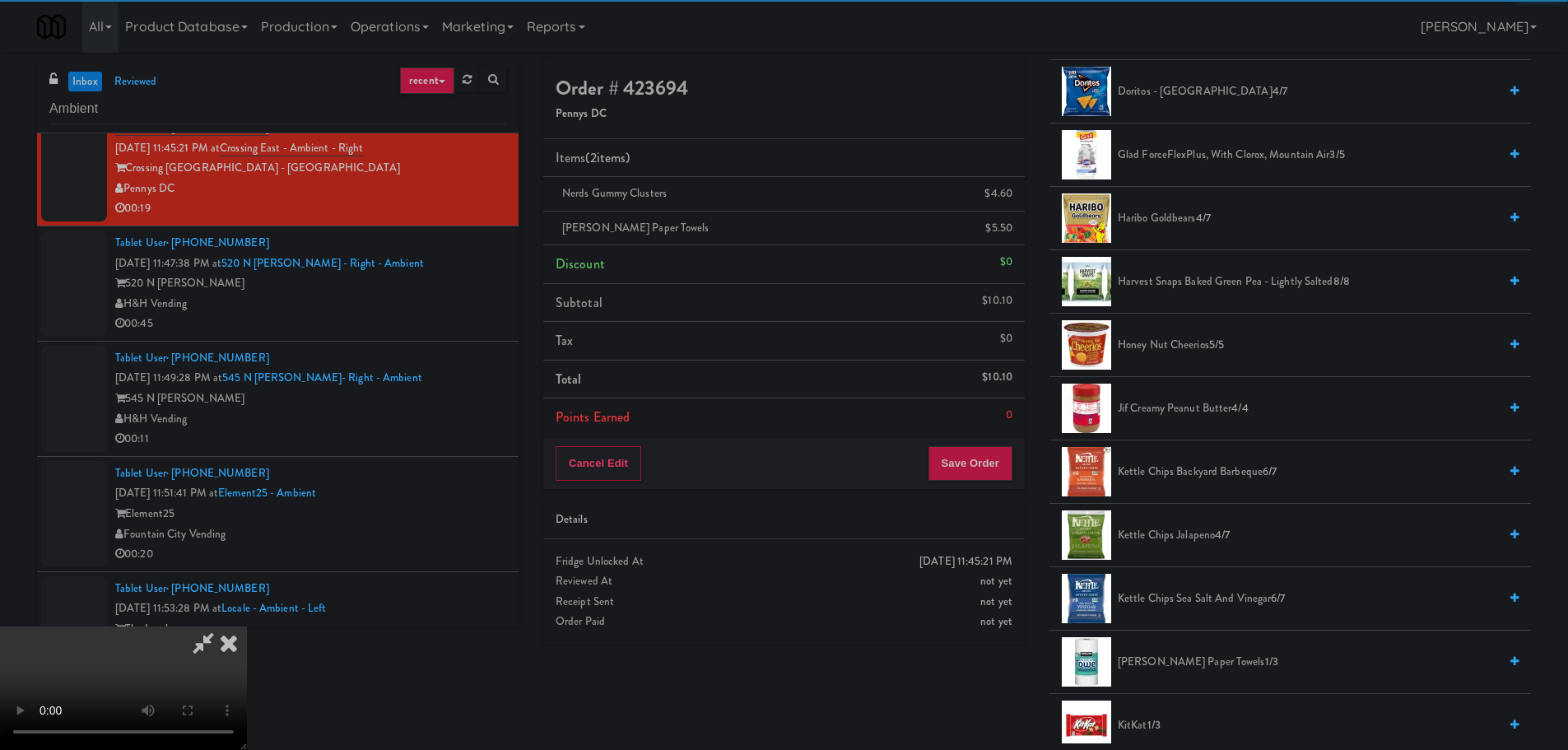
click at [247, 627] on video at bounding box center [123, 688] width 247 height 123
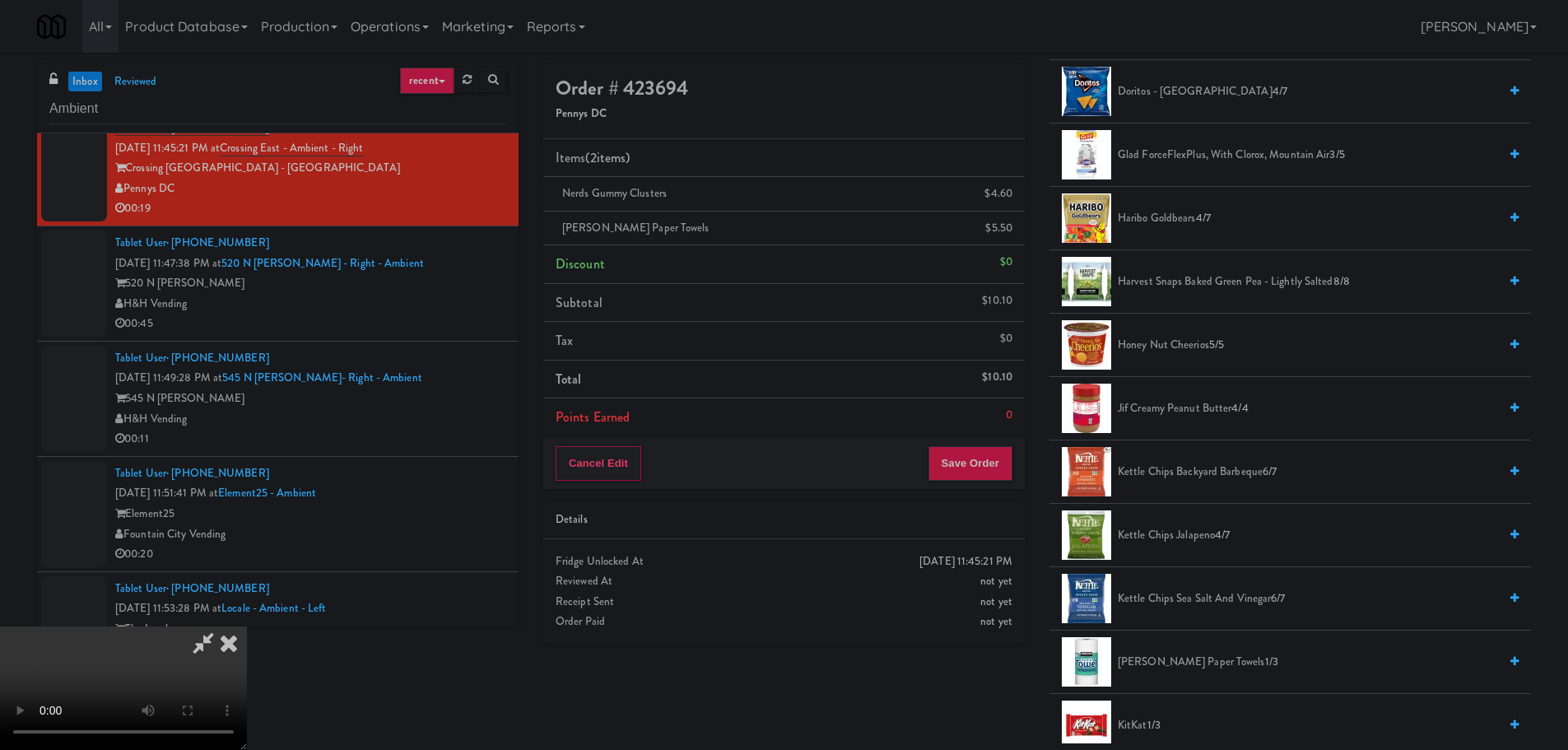
drag, startPoint x: 572, startPoint y: 603, endPoint x: 579, endPoint y: 570, distance: 33.7
click at [247, 627] on video at bounding box center [123, 688] width 247 height 123
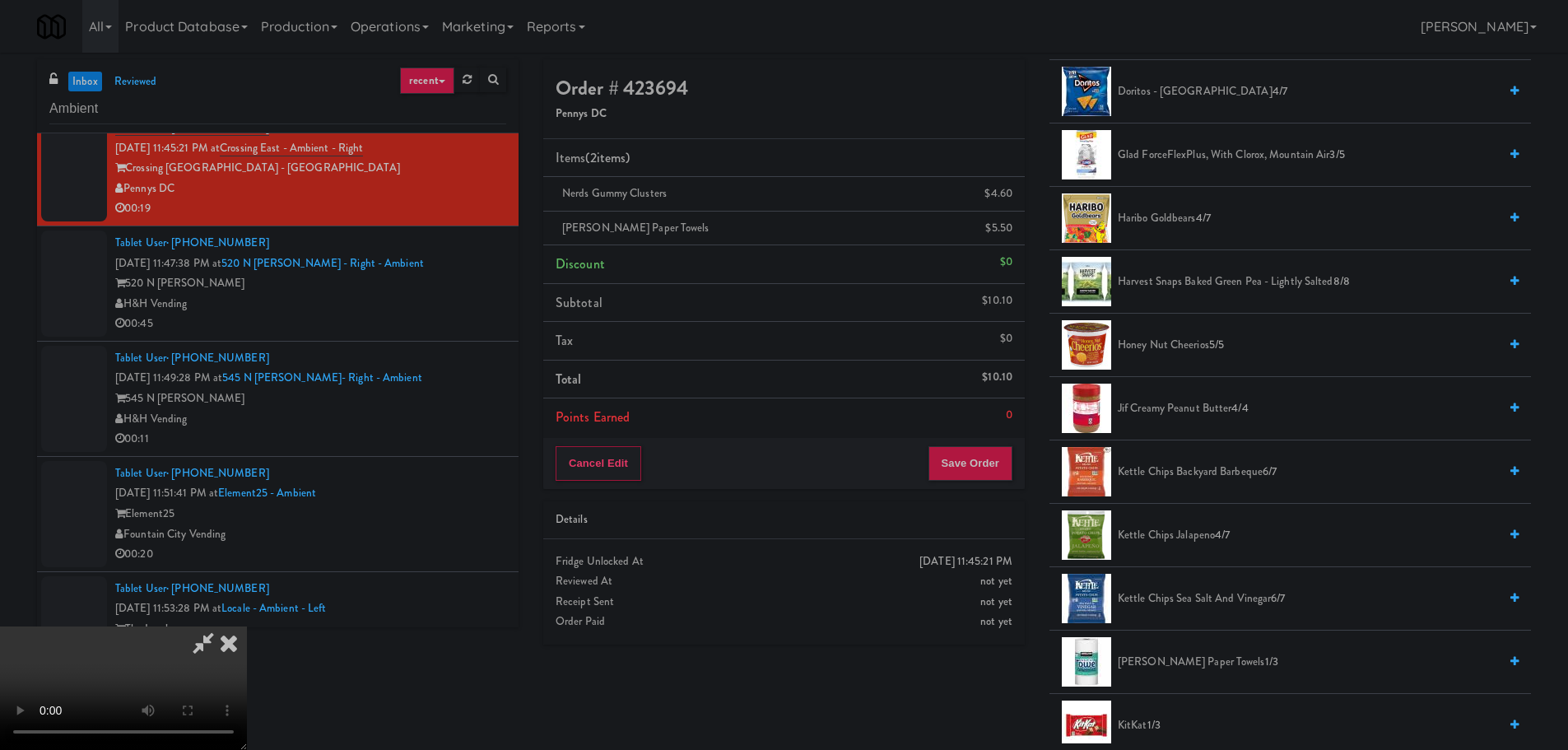
click at [247, 627] on video at bounding box center [123, 688] width 247 height 123
click at [961, 468] on button "Save Order" at bounding box center [970, 462] width 84 height 34
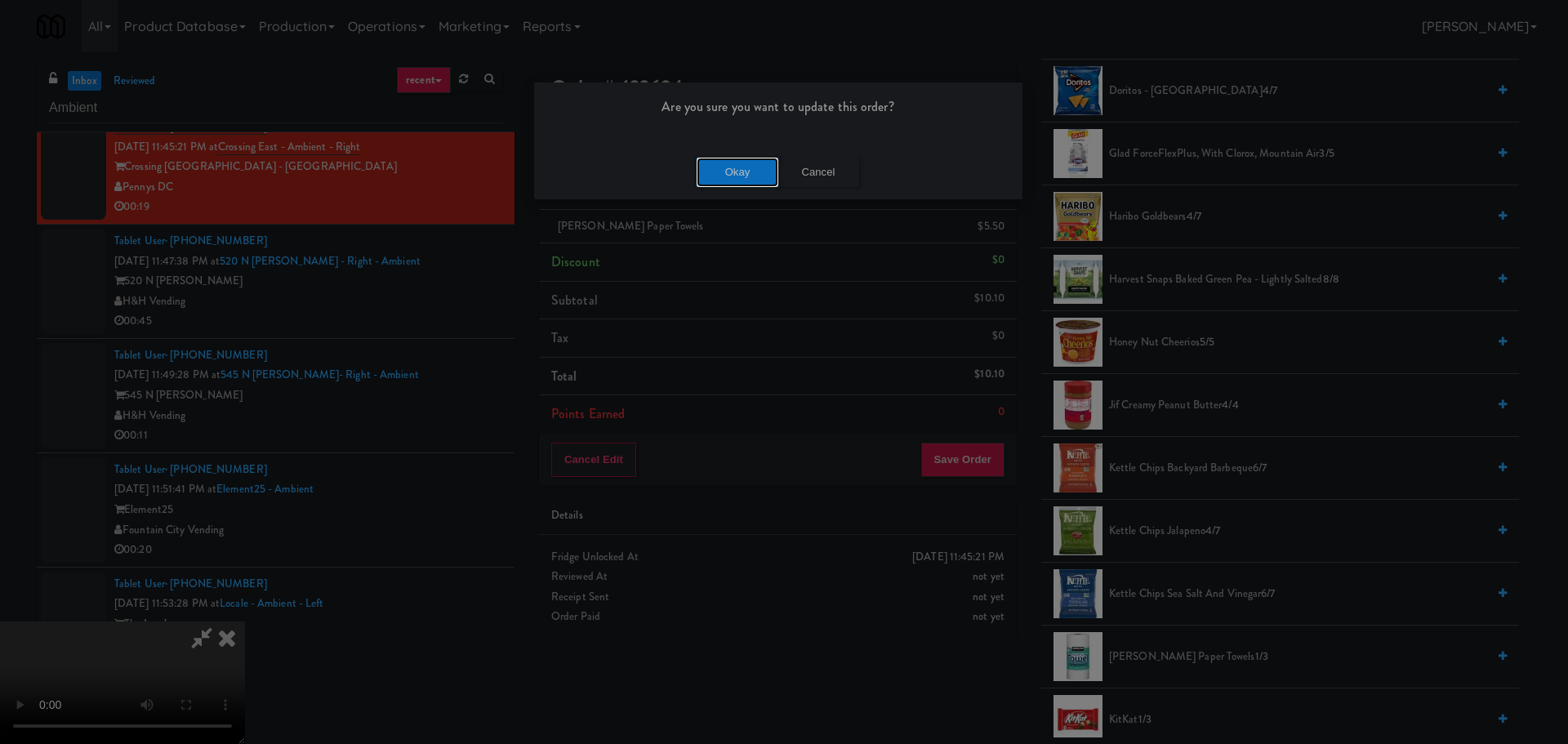
click at [730, 171] on button "Okay" at bounding box center [737, 173] width 82 height 30
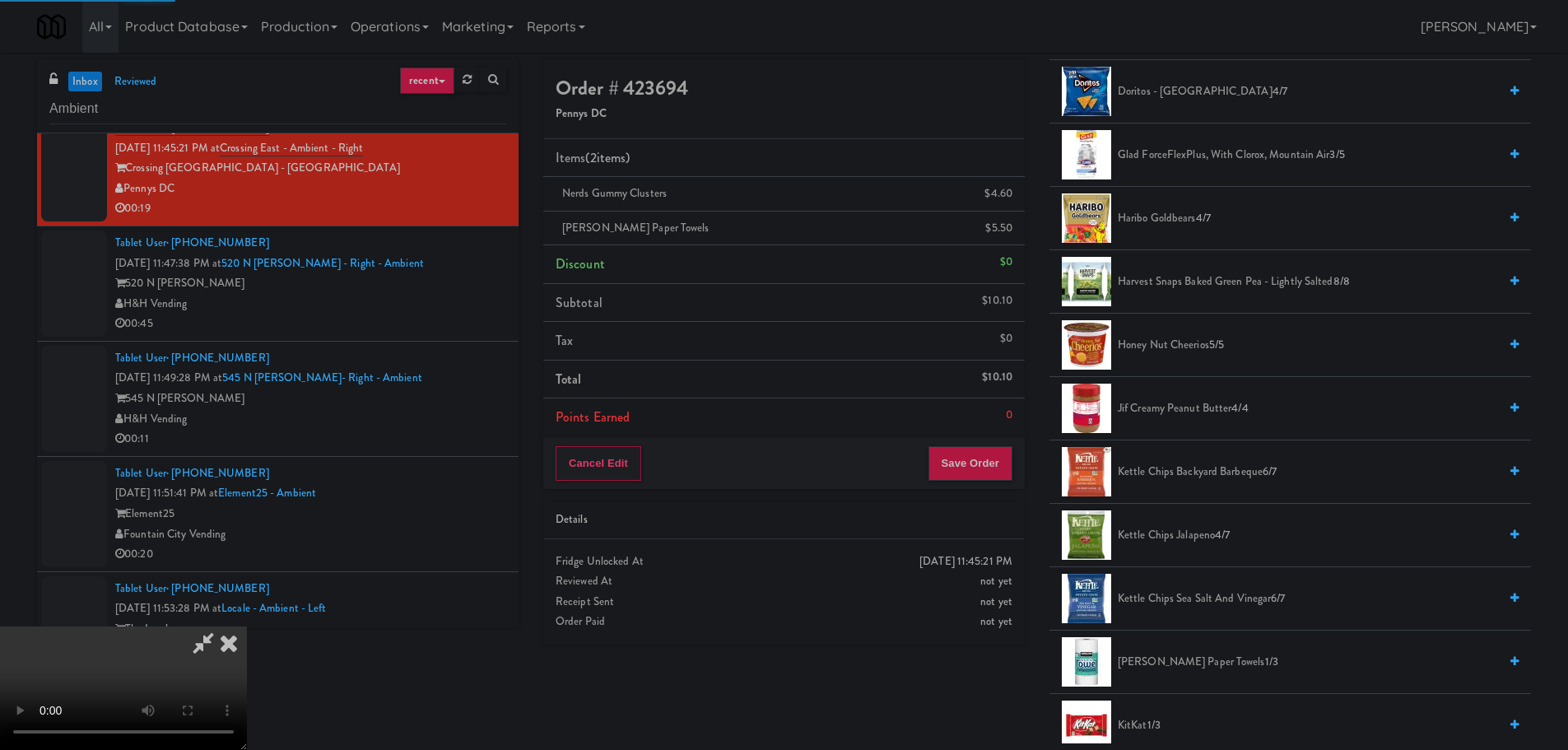
scroll to position [0, 0]
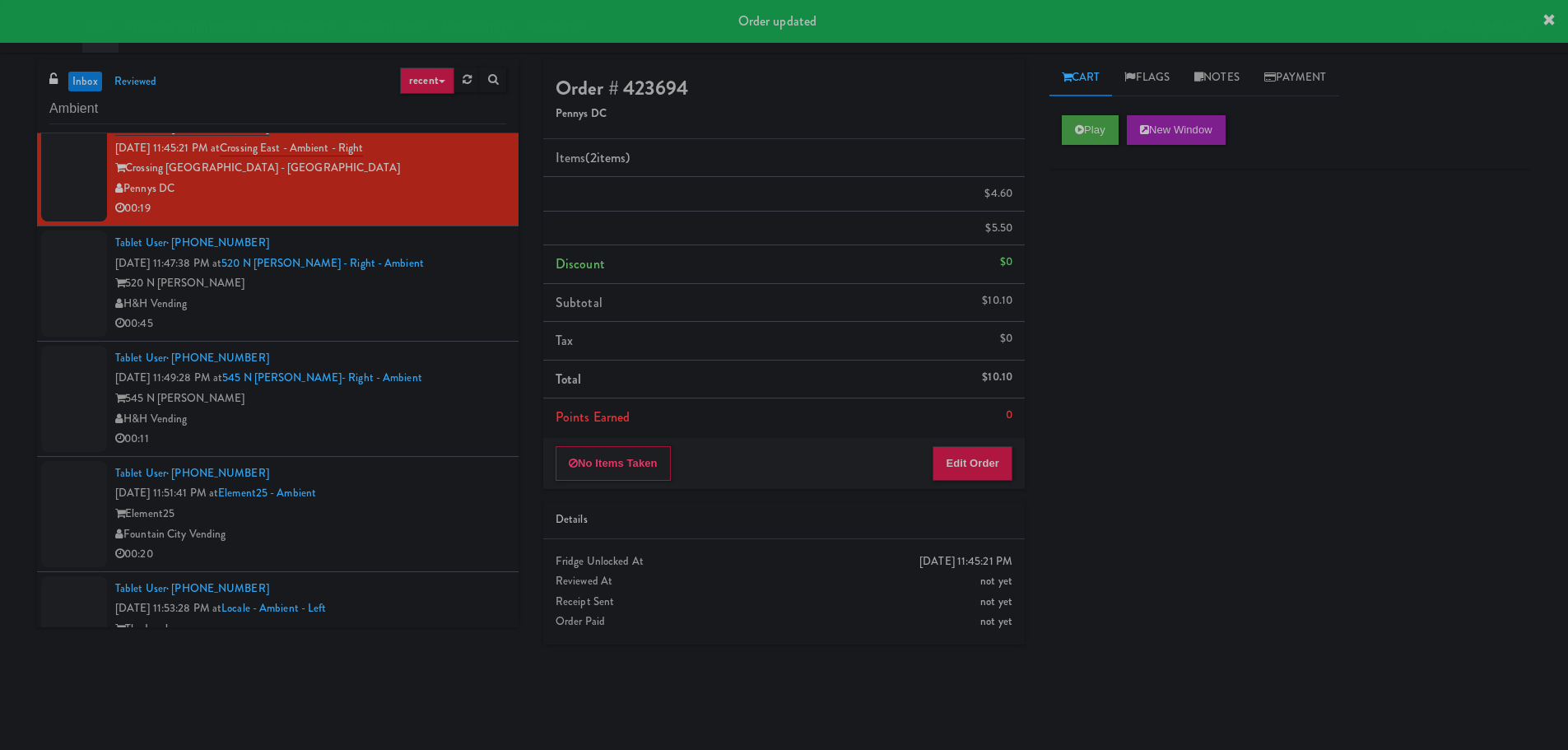
click at [434, 400] on div "545 N [PERSON_NAME]" at bounding box center [310, 398] width 391 height 21
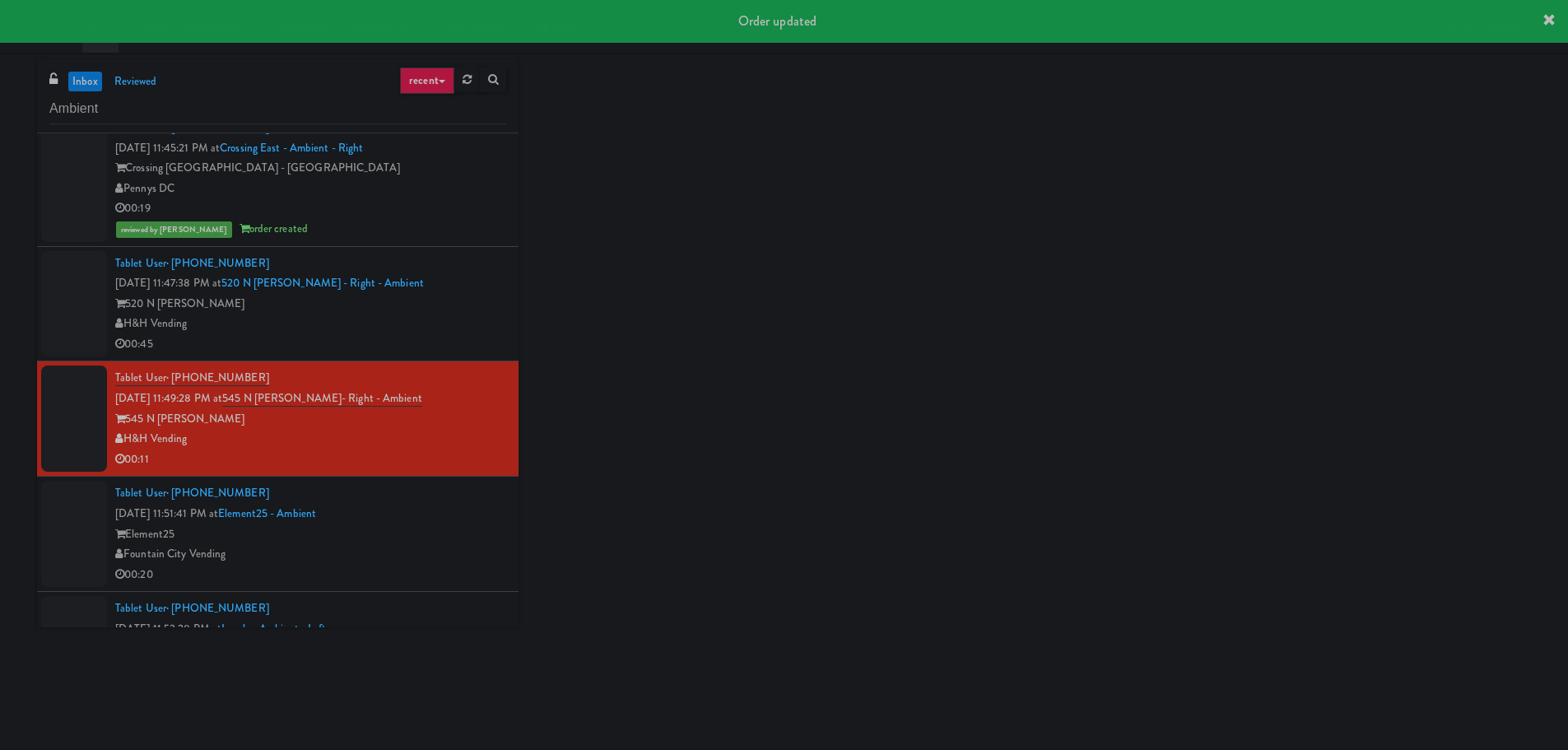
click at [459, 345] on div "00:45" at bounding box center [310, 344] width 391 height 21
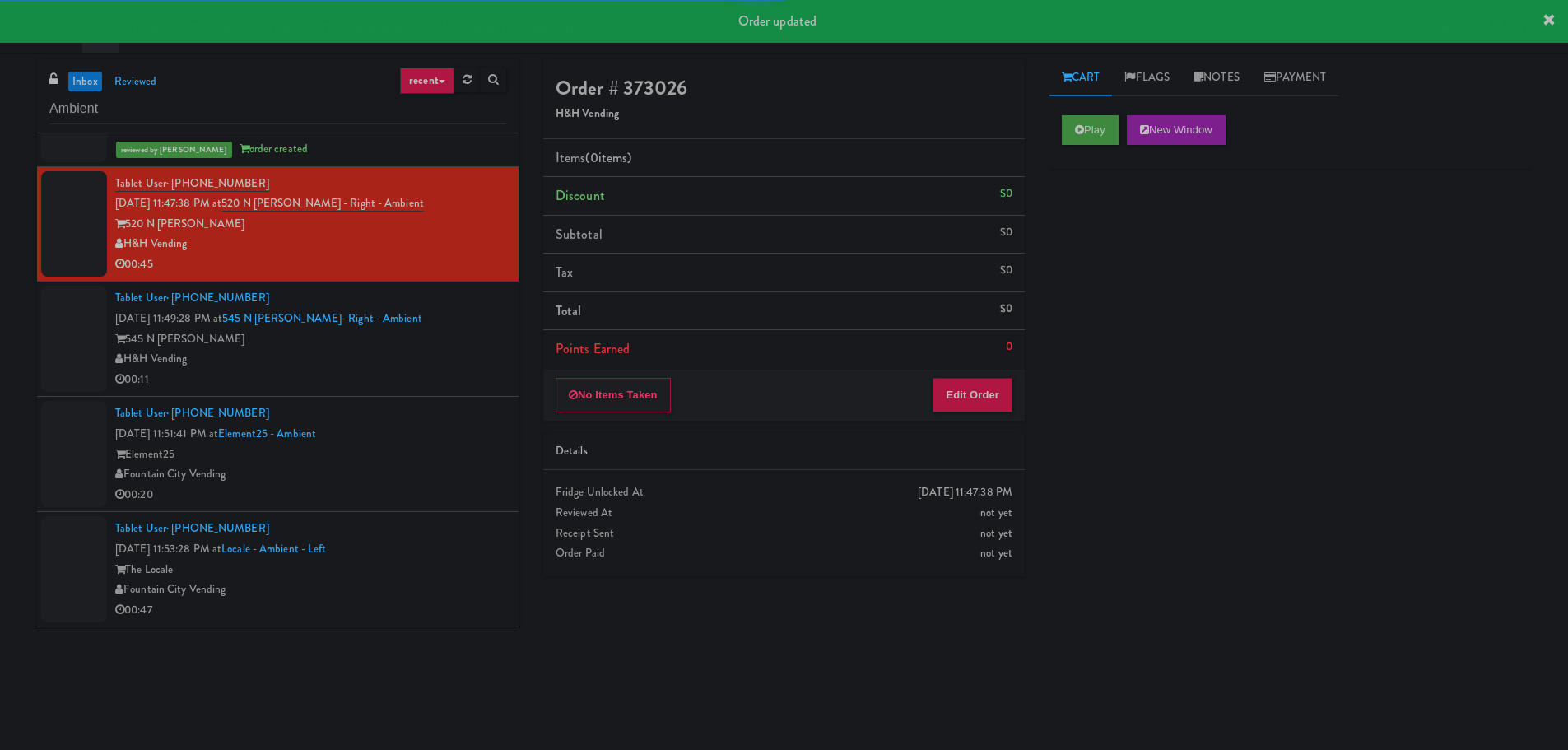
scroll to position [2388, 0]
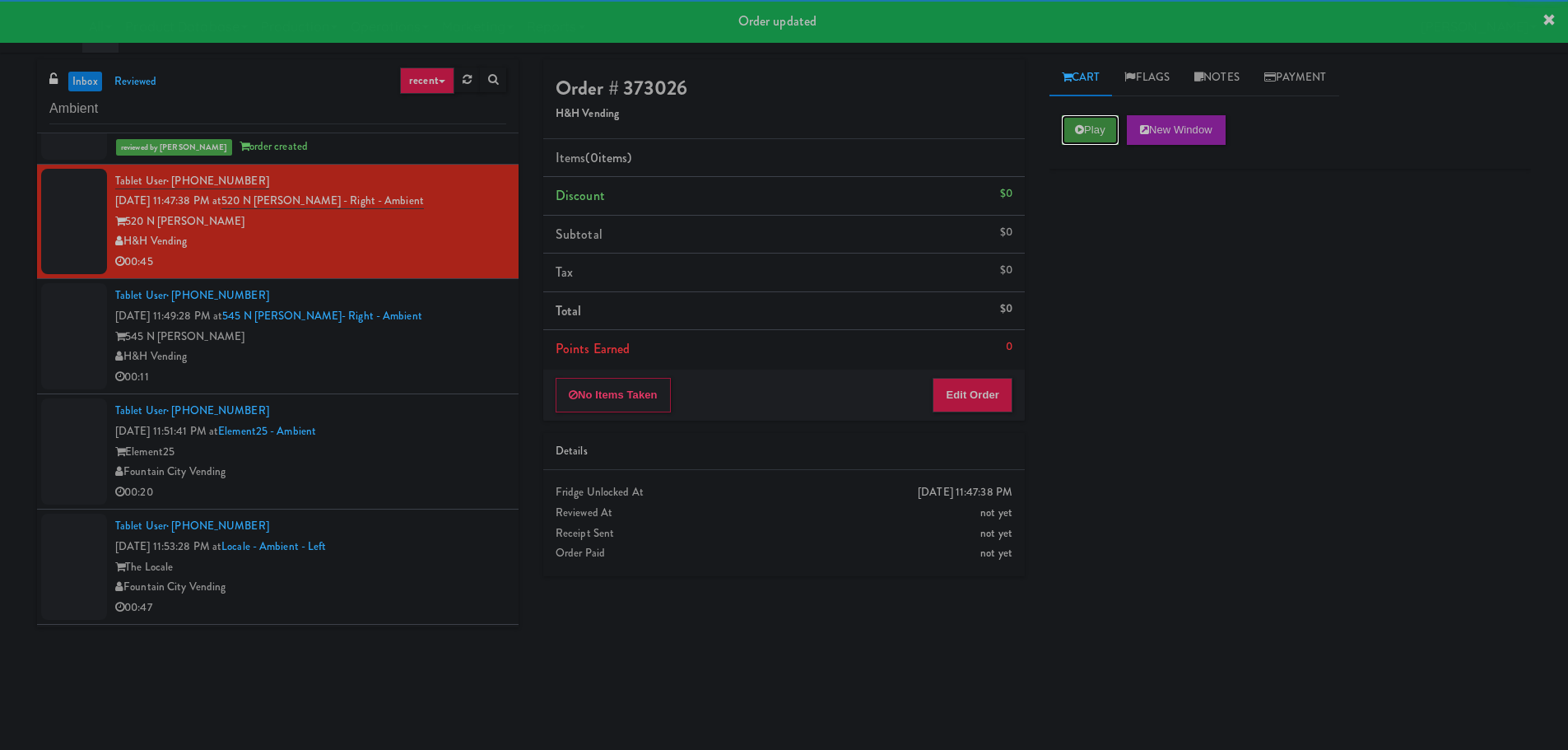
click at [1110, 123] on button "Play" at bounding box center [1090, 130] width 57 height 30
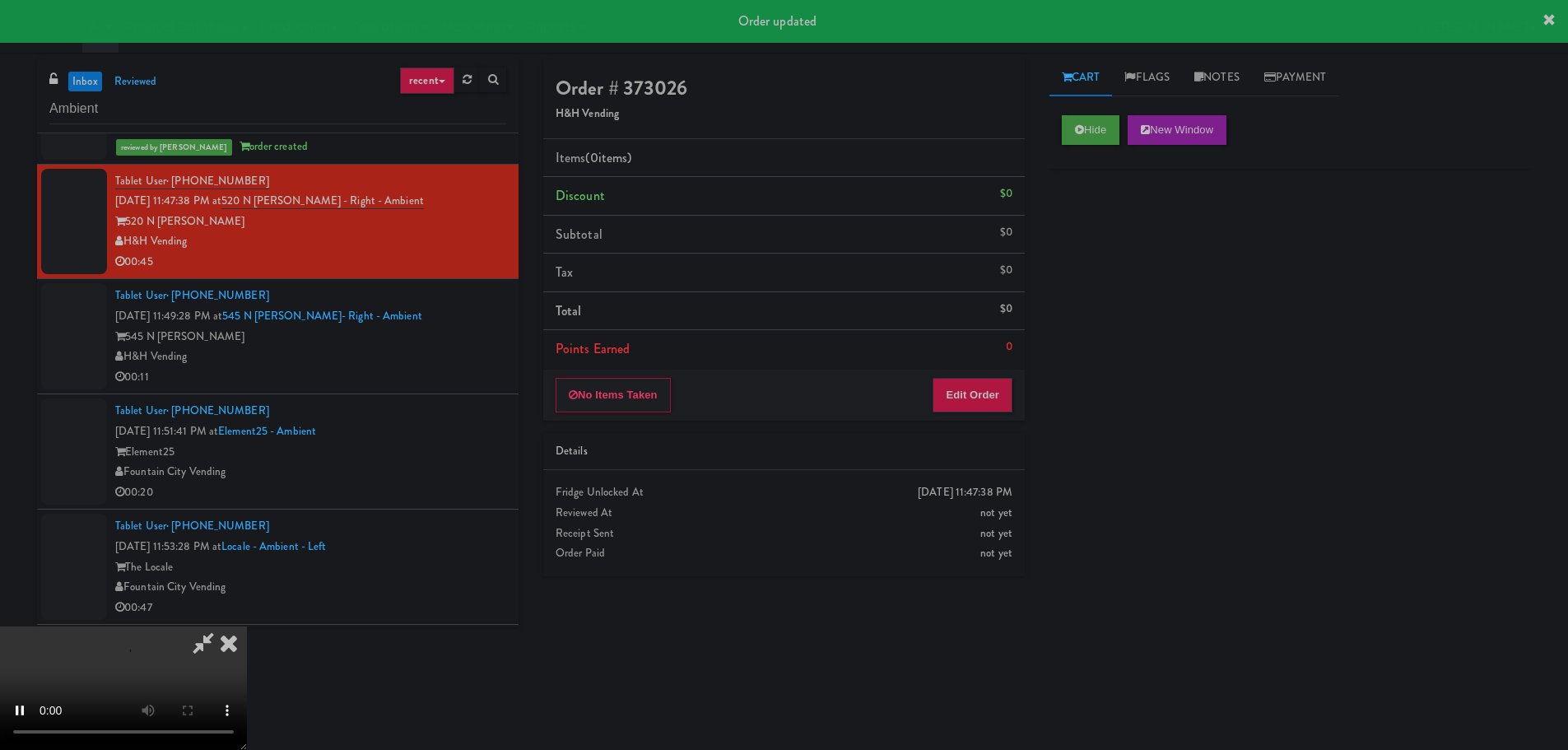
click at [896, 445] on div "Details" at bounding box center [784, 451] width 457 height 21
click at [945, 396] on button "Edit Order" at bounding box center [972, 394] width 80 height 34
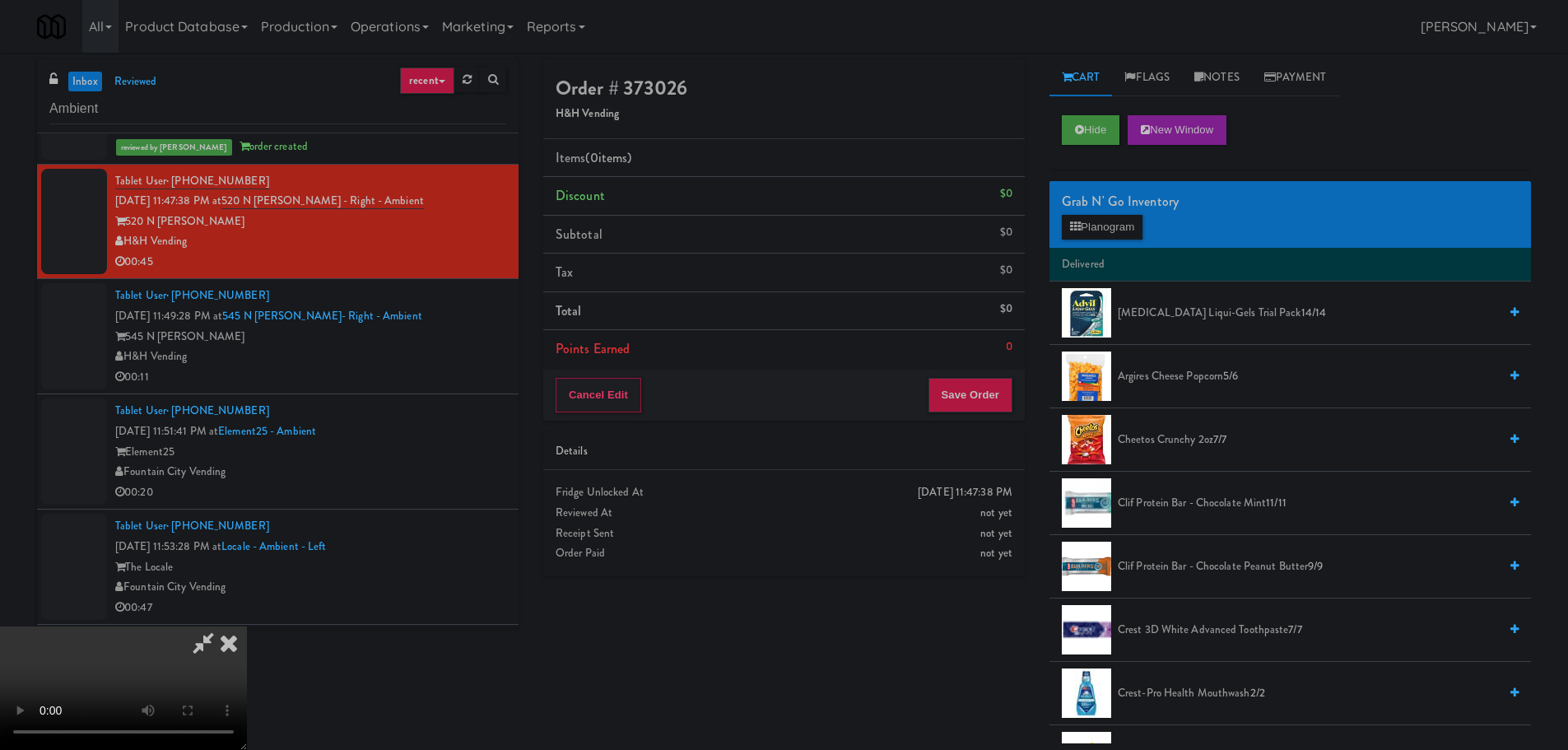
click at [247, 627] on video at bounding box center [123, 688] width 247 height 123
click at [1171, 378] on span "Argires Cheese Popcorn 5/6" at bounding box center [1307, 377] width 380 height 21
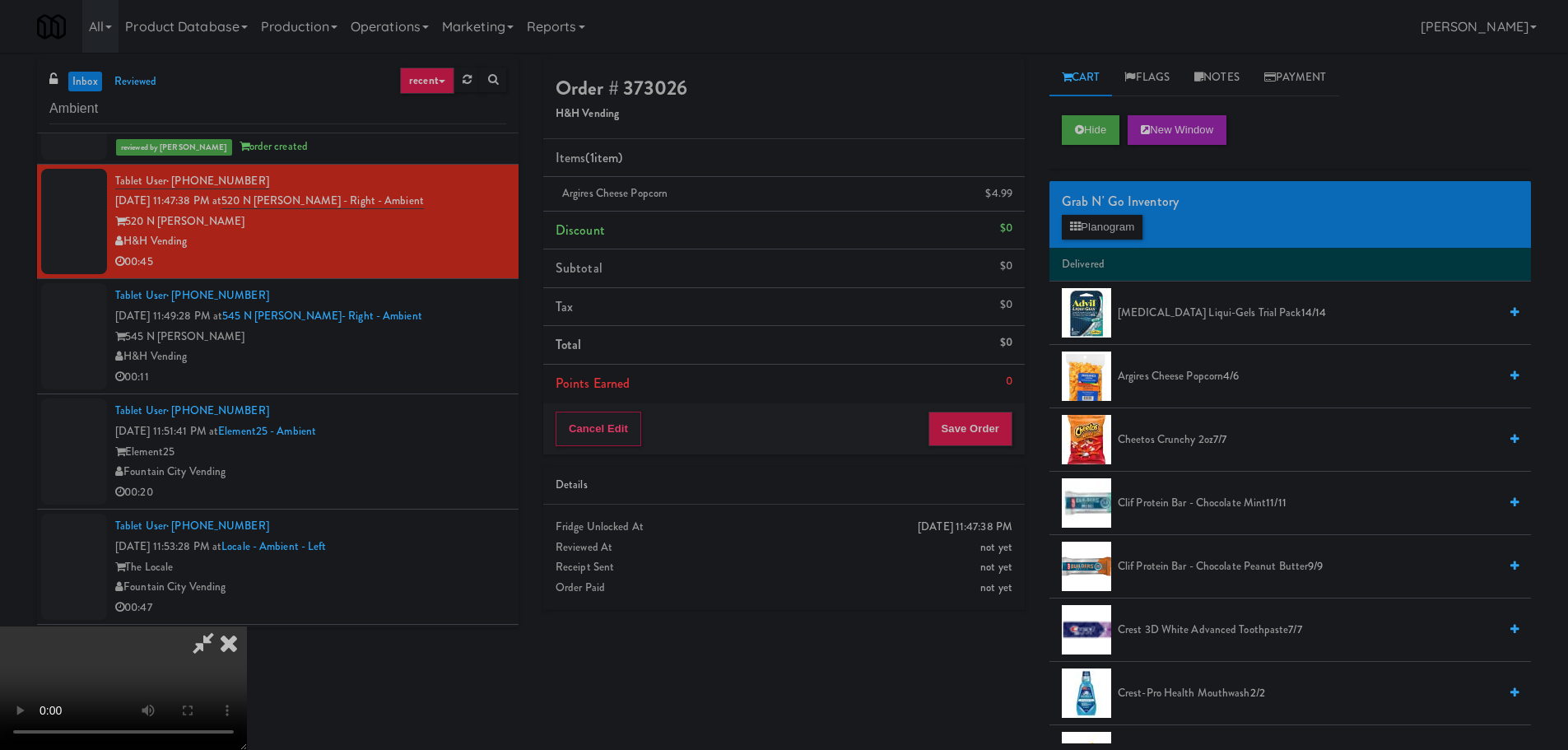
click at [247, 627] on video at bounding box center [123, 688] width 247 height 123
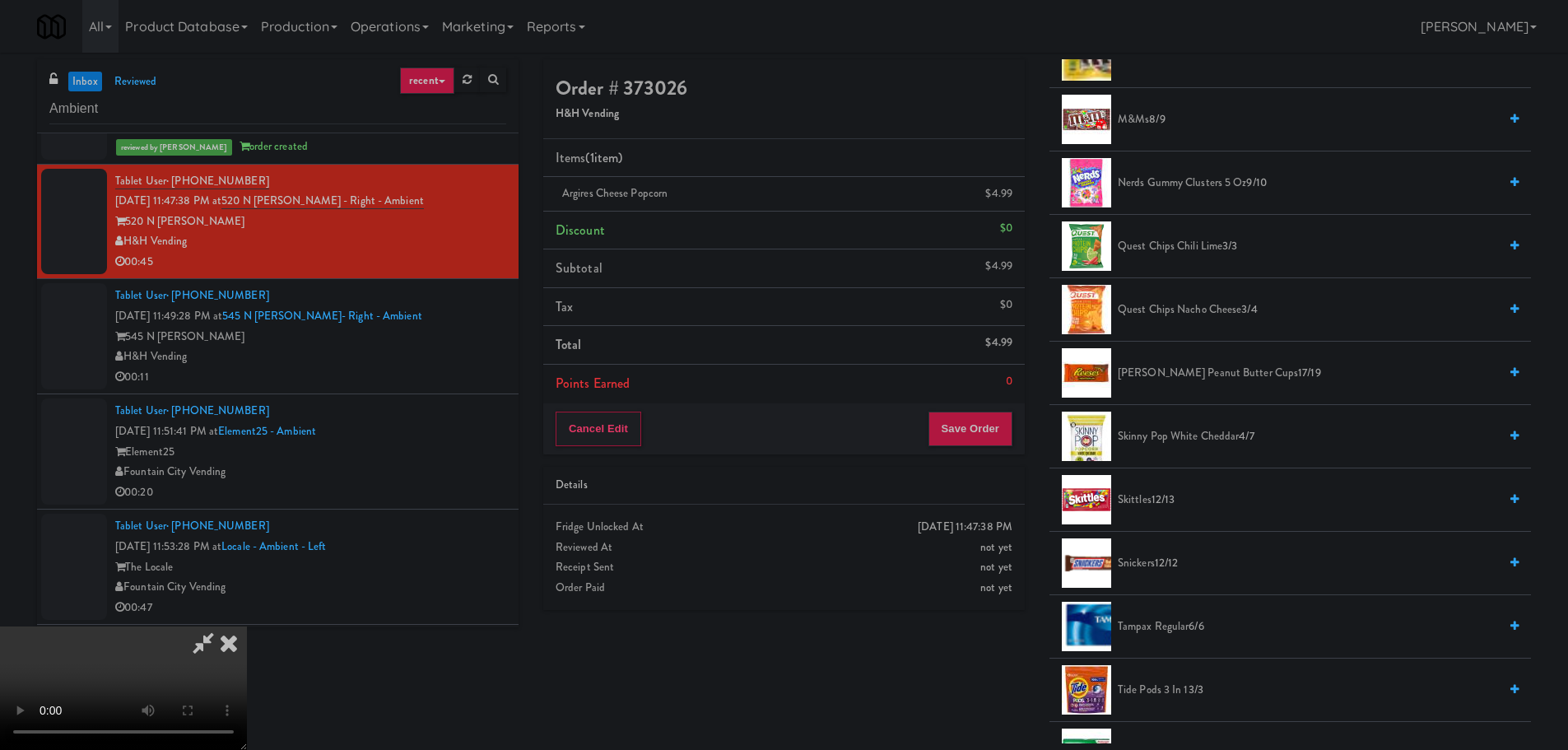
scroll to position [1647, 0]
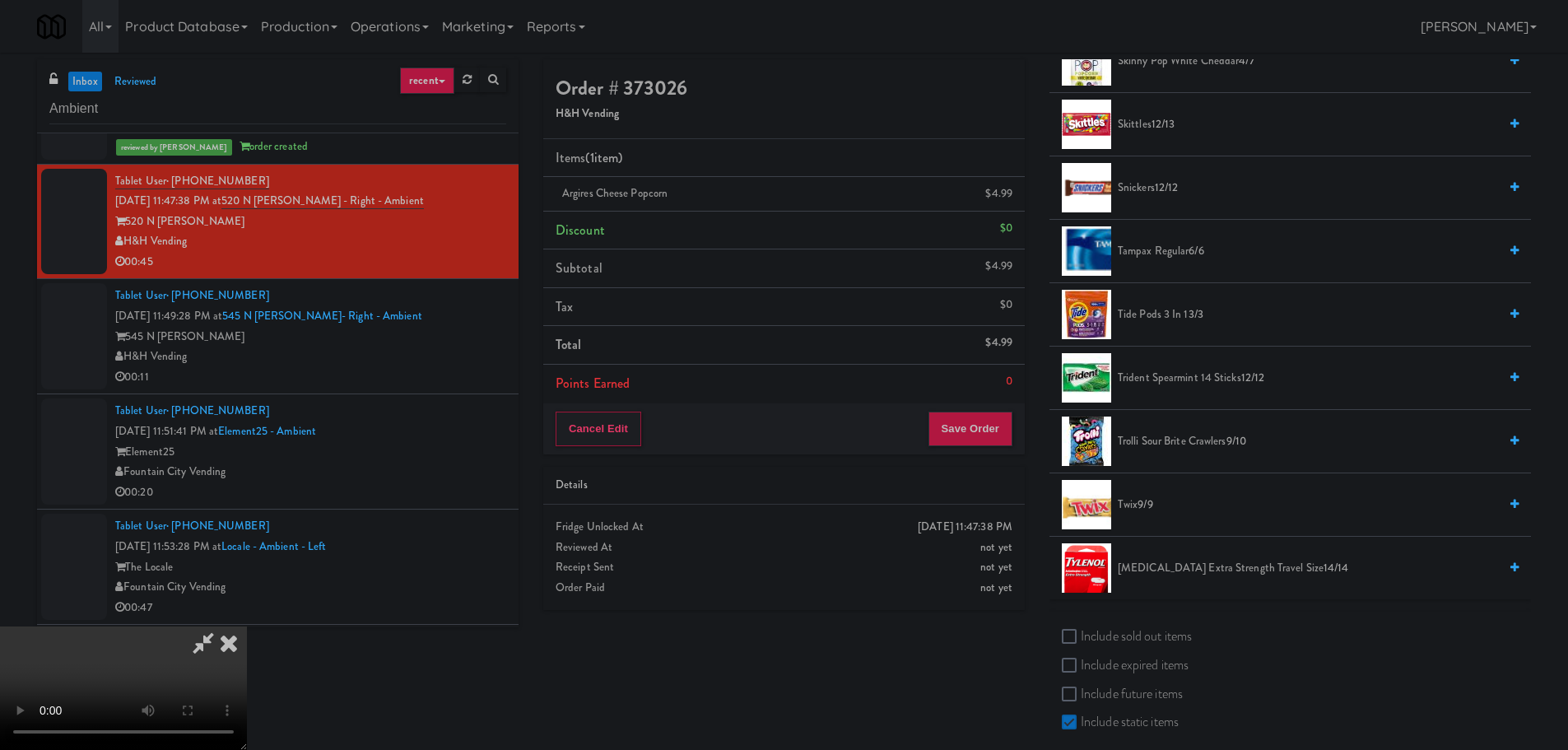
click at [1182, 448] on span "Trolli Sour Brite Crawlers 9/10" at bounding box center [1307, 442] width 380 height 21
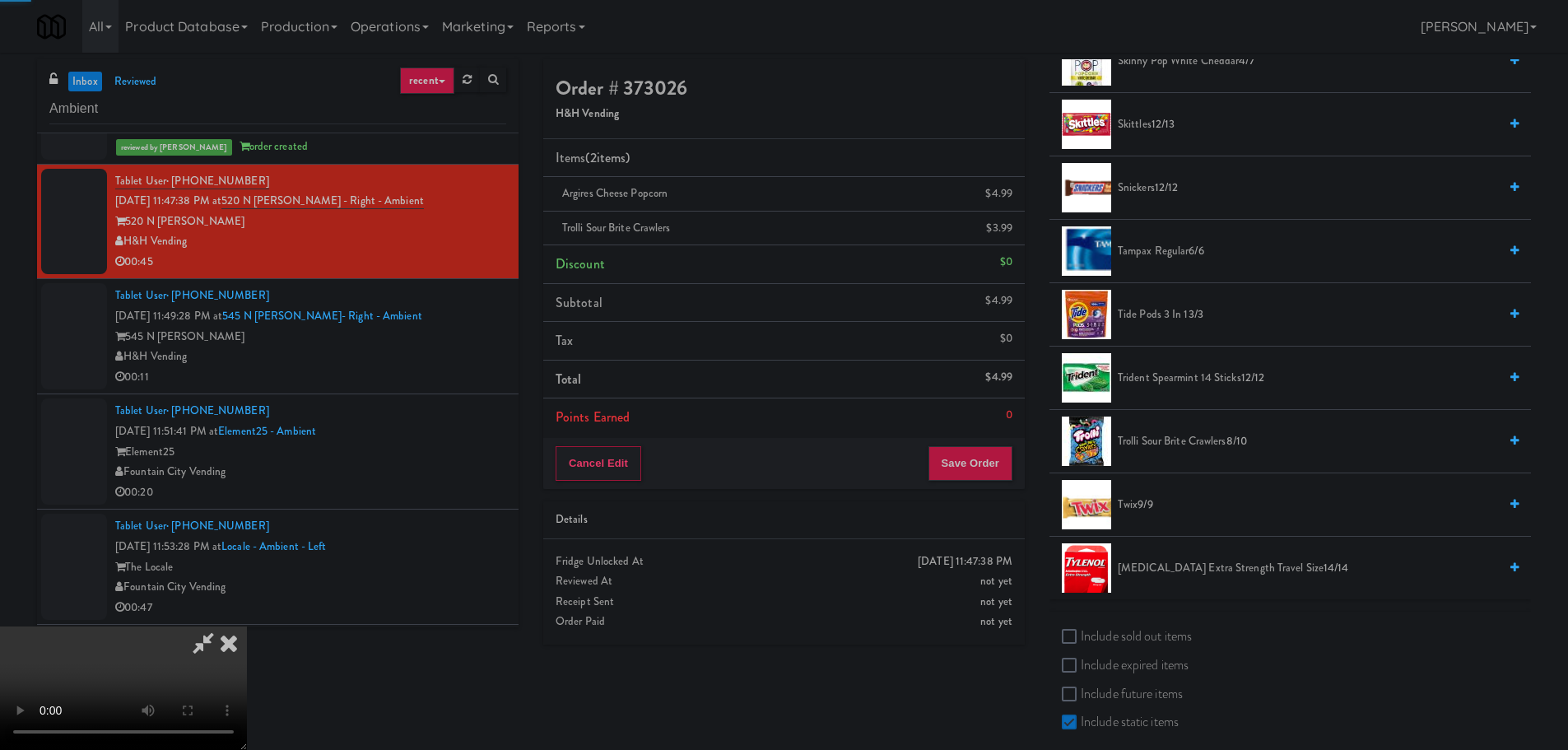
click at [247, 627] on video at bounding box center [123, 688] width 247 height 123
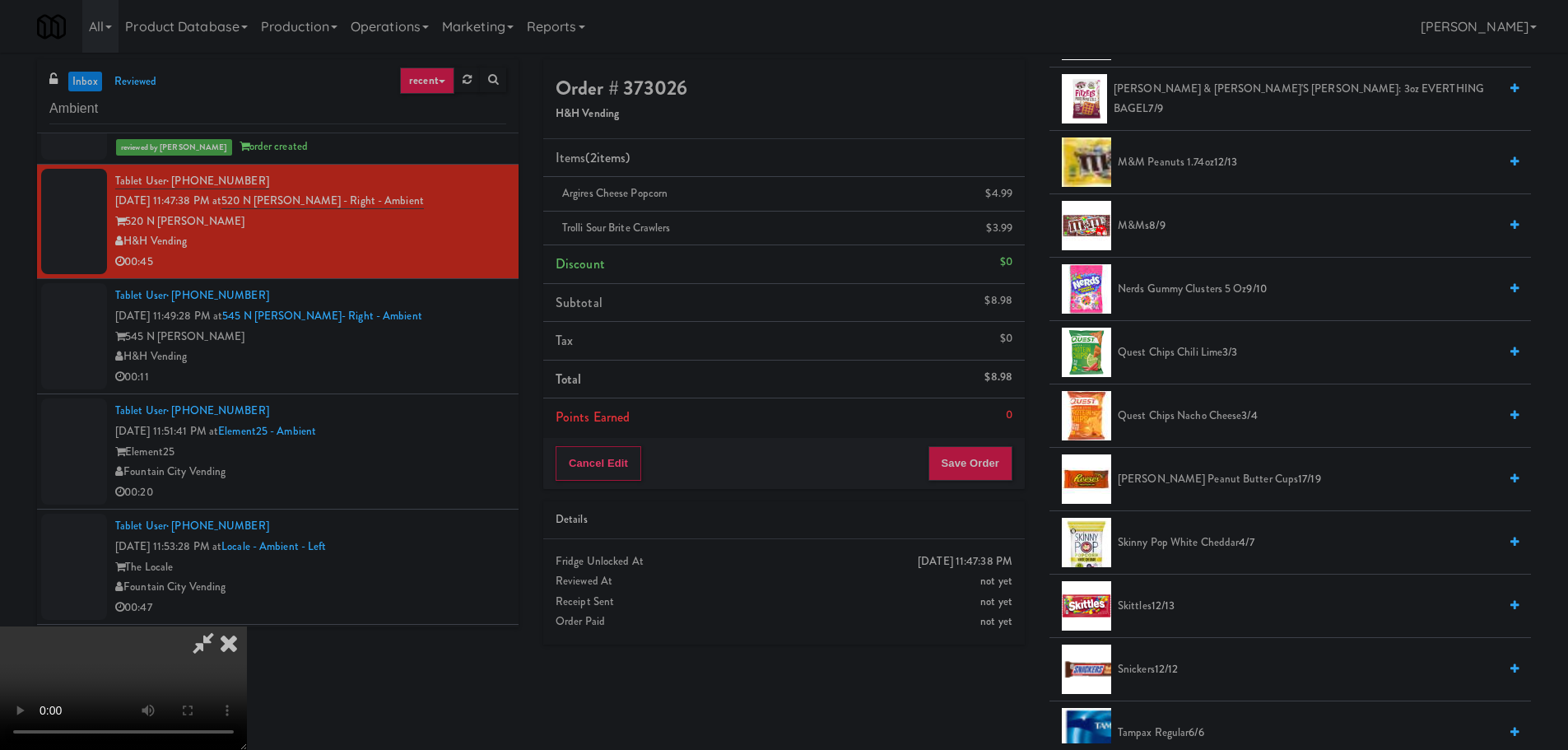
scroll to position [1152, 0]
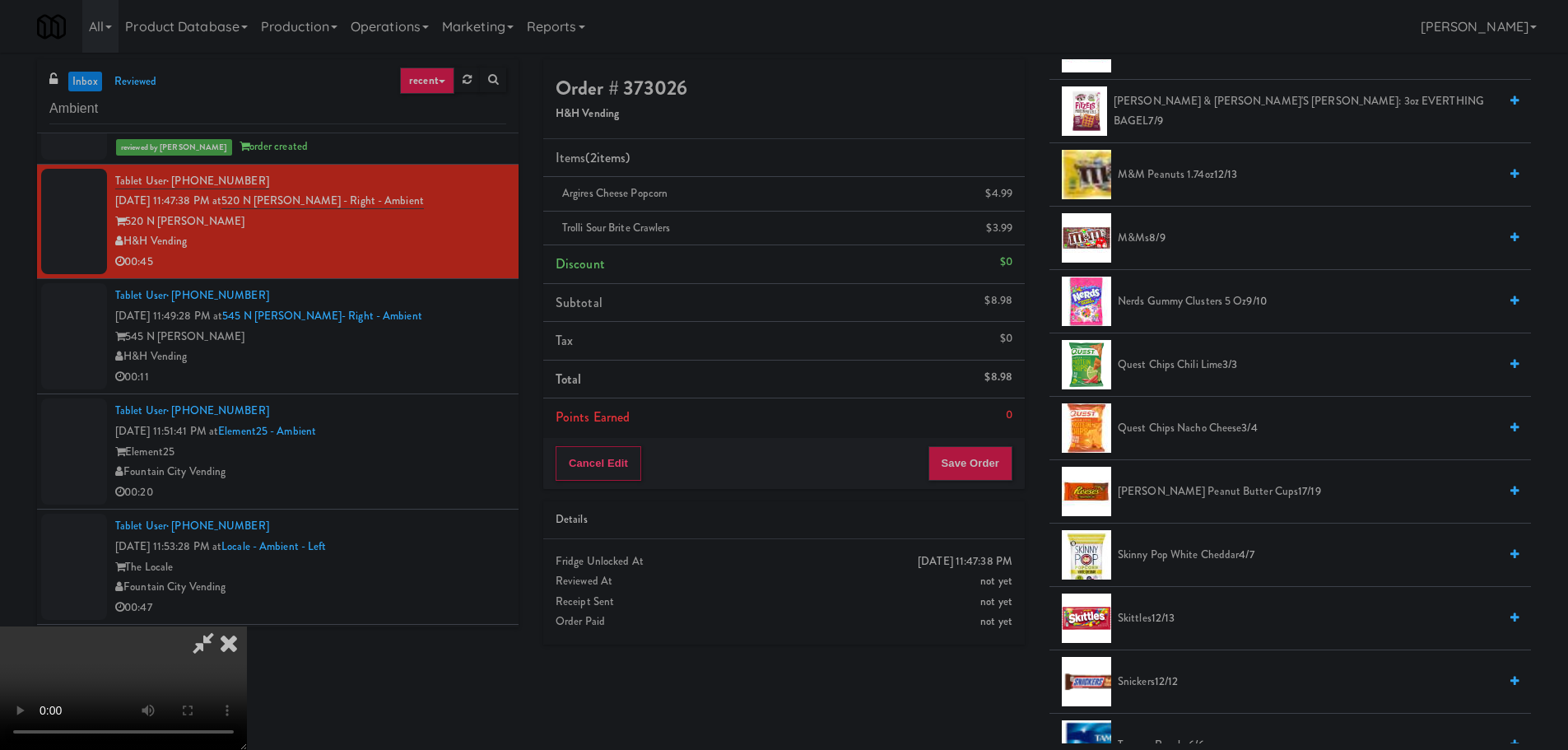
click at [1202, 362] on span "Quest Chips Chili Lime 3/3" at bounding box center [1307, 365] width 380 height 21
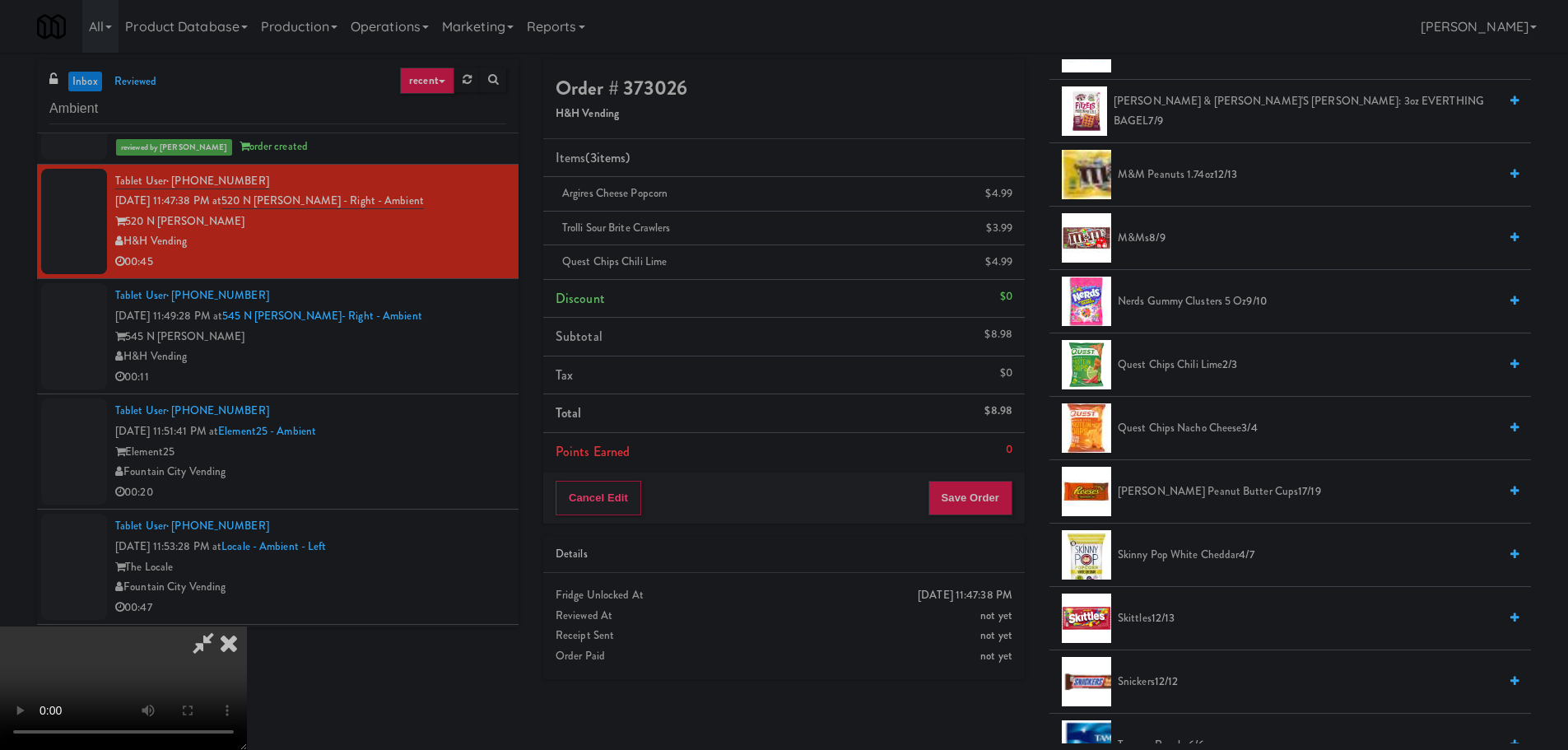
click at [247, 627] on video at bounding box center [123, 688] width 247 height 123
drag, startPoint x: 772, startPoint y: 392, endPoint x: 797, endPoint y: 392, distance: 25.0
click at [247, 627] on video at bounding box center [123, 688] width 247 height 123
drag, startPoint x: 692, startPoint y: 540, endPoint x: 700, endPoint y: 532, distance: 11.3
click at [247, 627] on video at bounding box center [123, 688] width 247 height 123
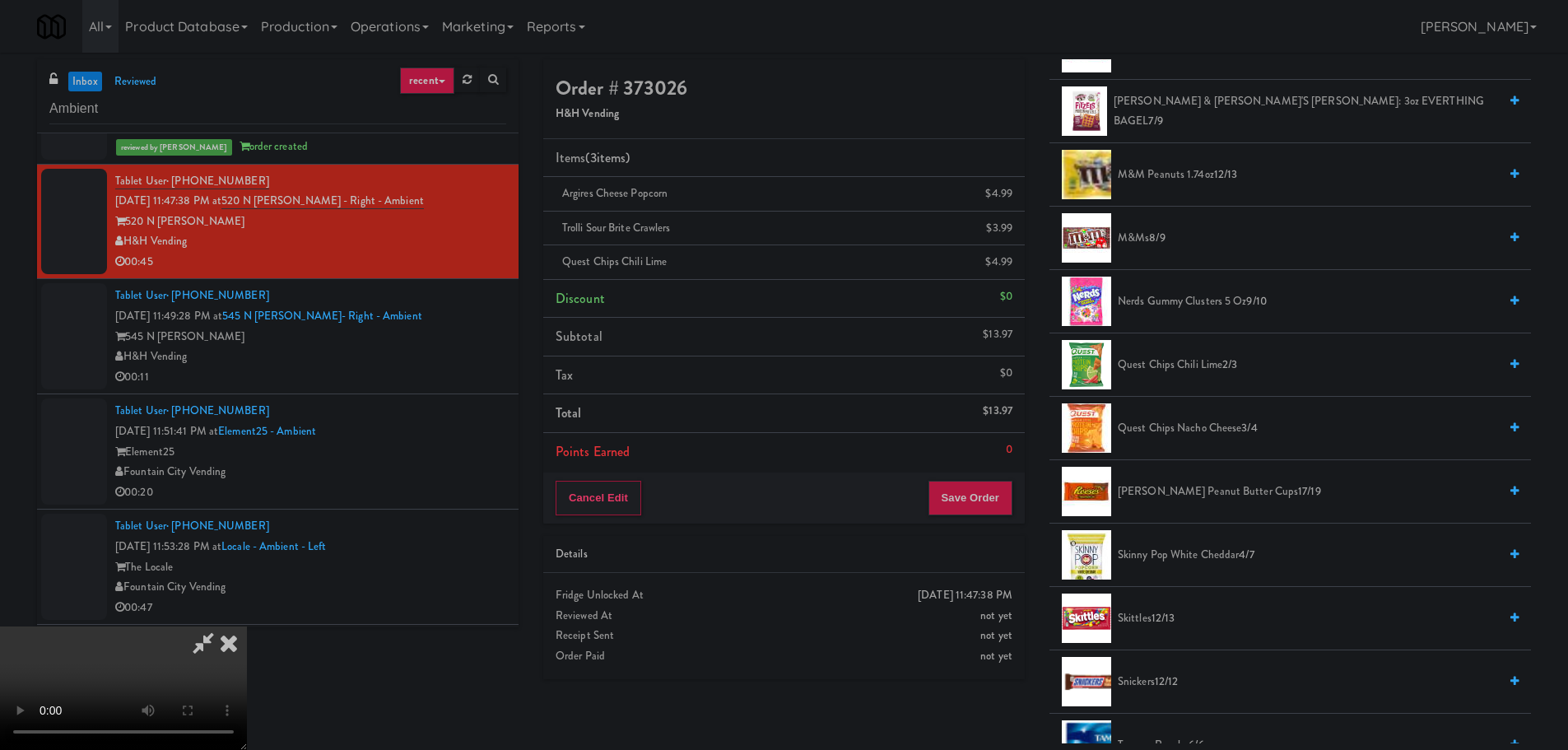
click at [247, 627] on video at bounding box center [123, 688] width 247 height 123
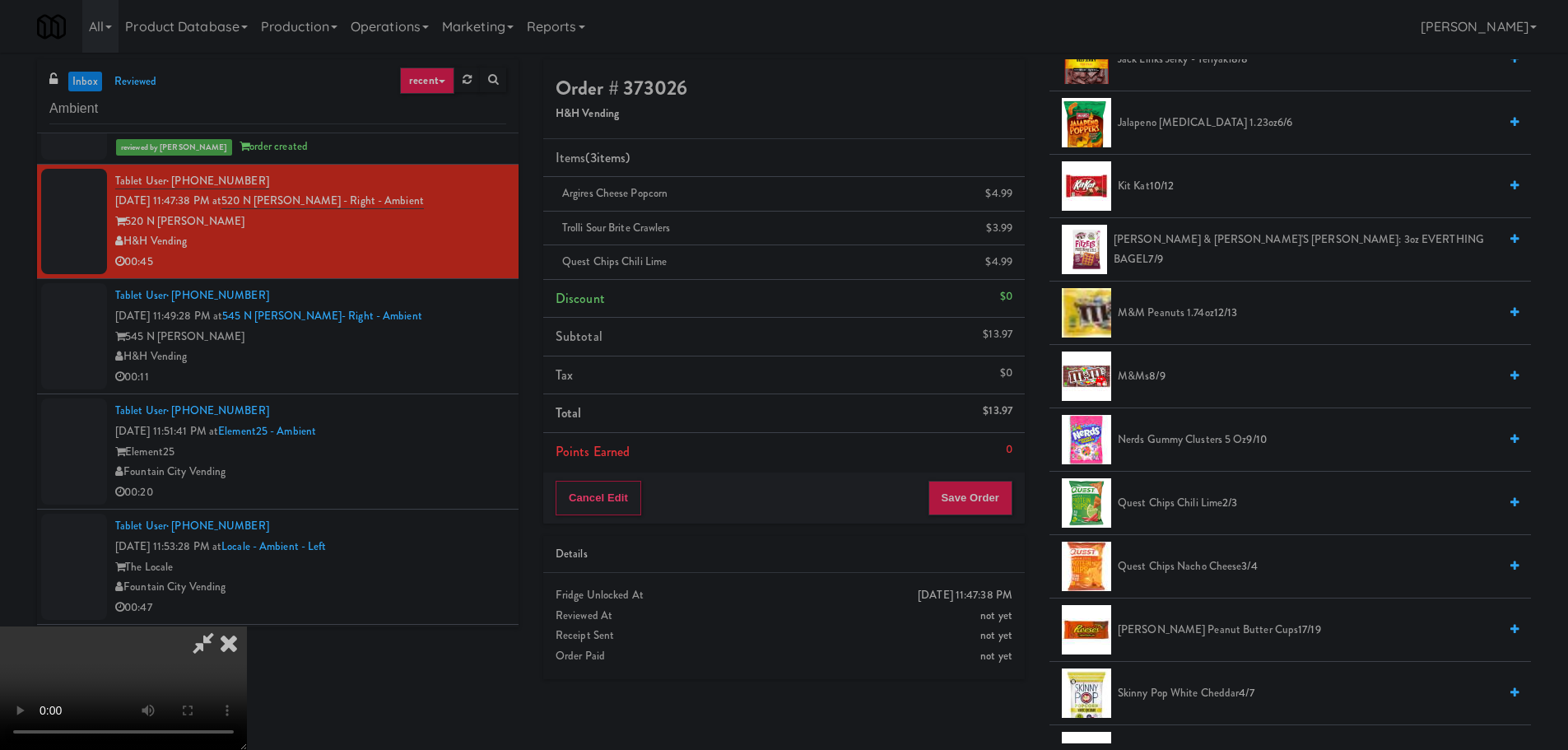
scroll to position [1235, 0]
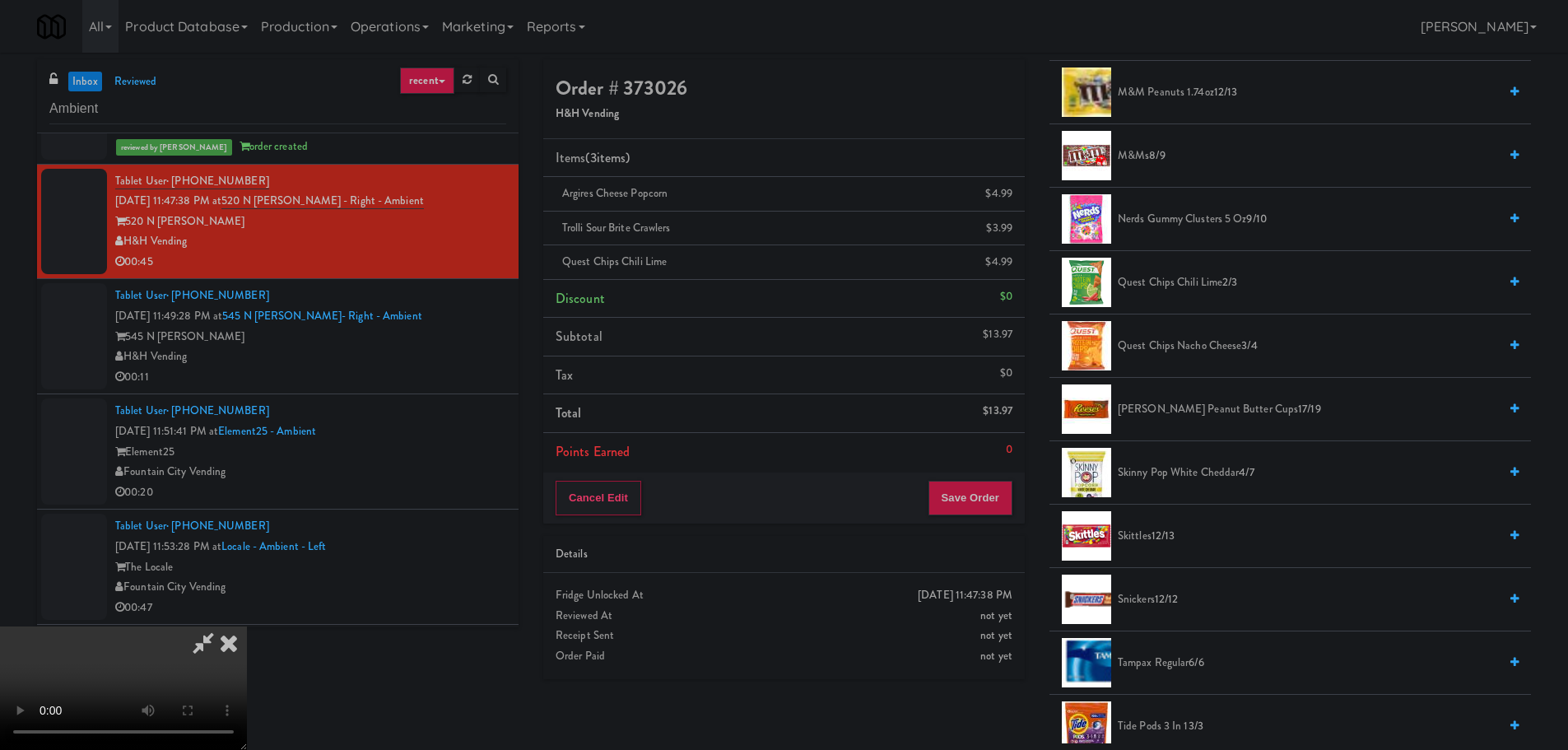
click at [1188, 409] on span "Reese's Peanut Butter Cups 17/19" at bounding box center [1307, 409] width 380 height 21
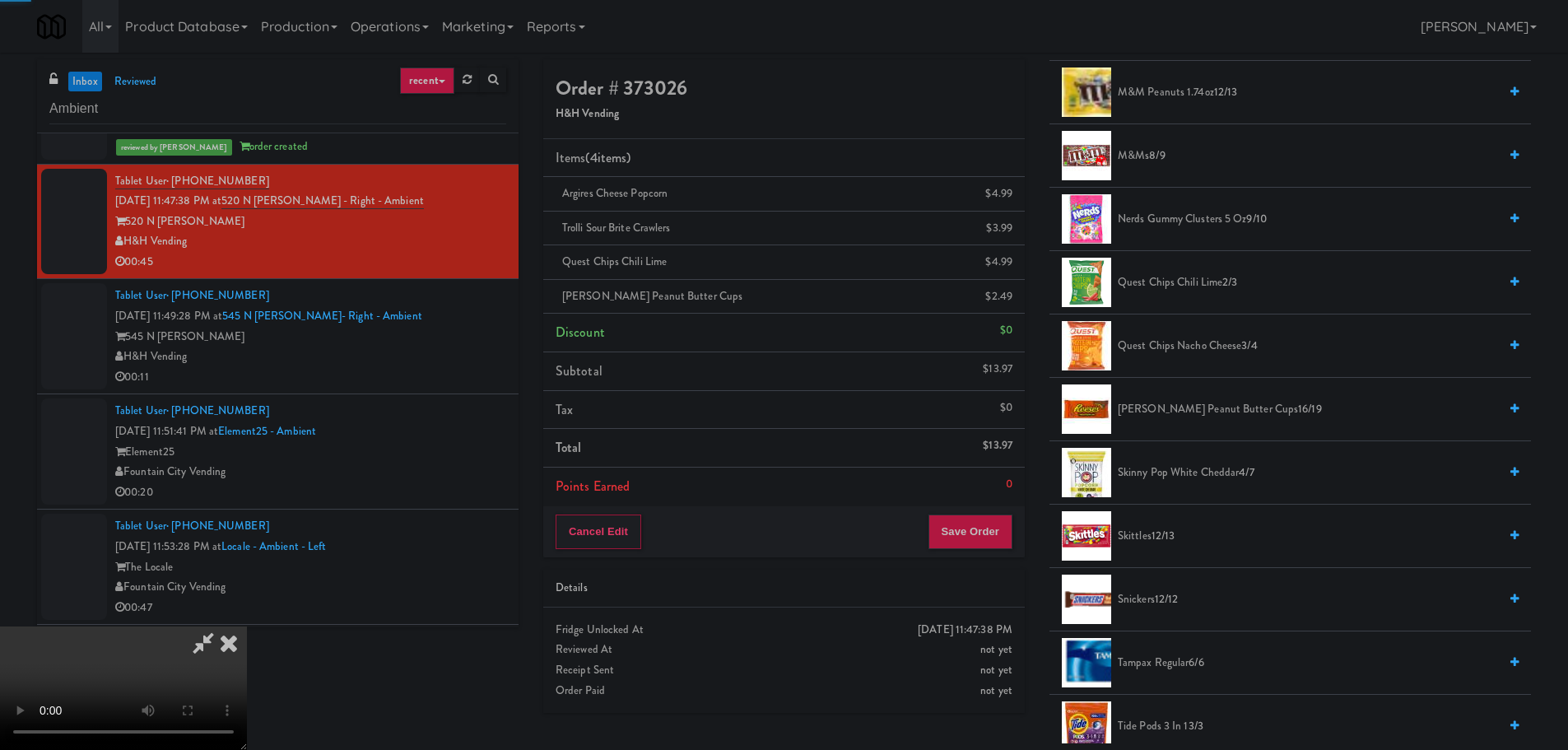
click at [247, 627] on video at bounding box center [123, 688] width 247 height 123
click at [1016, 298] on icon at bounding box center [1014, 302] width 8 height 11
click at [247, 627] on video at bounding box center [123, 688] width 247 height 123
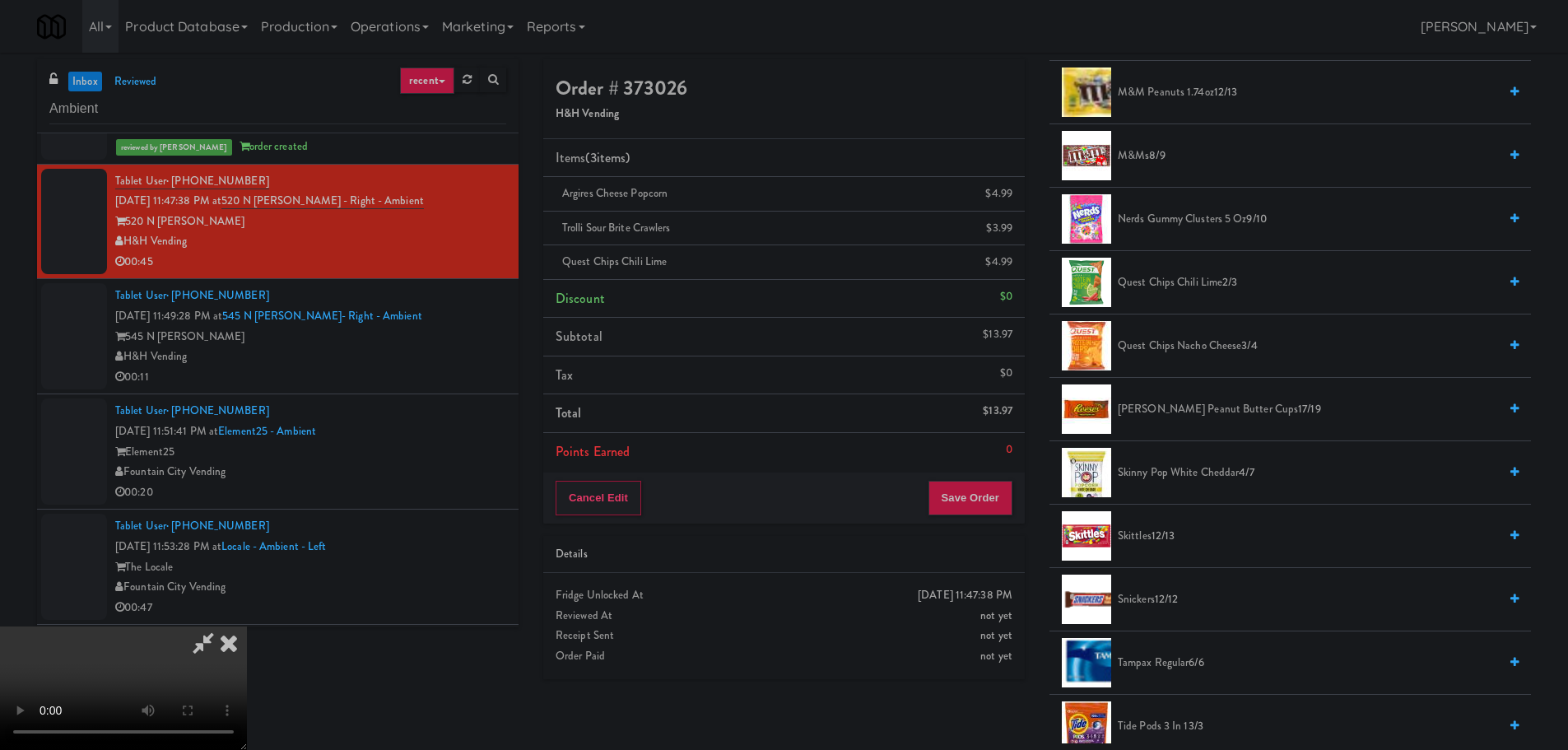
click at [247, 627] on video at bounding box center [123, 688] width 247 height 123
click at [222, 627] on icon at bounding box center [202, 643] width 37 height 33
drag, startPoint x: 482, startPoint y: 479, endPoint x: 495, endPoint y: 482, distance: 13.3
click at [247, 627] on video at bounding box center [123, 688] width 247 height 123
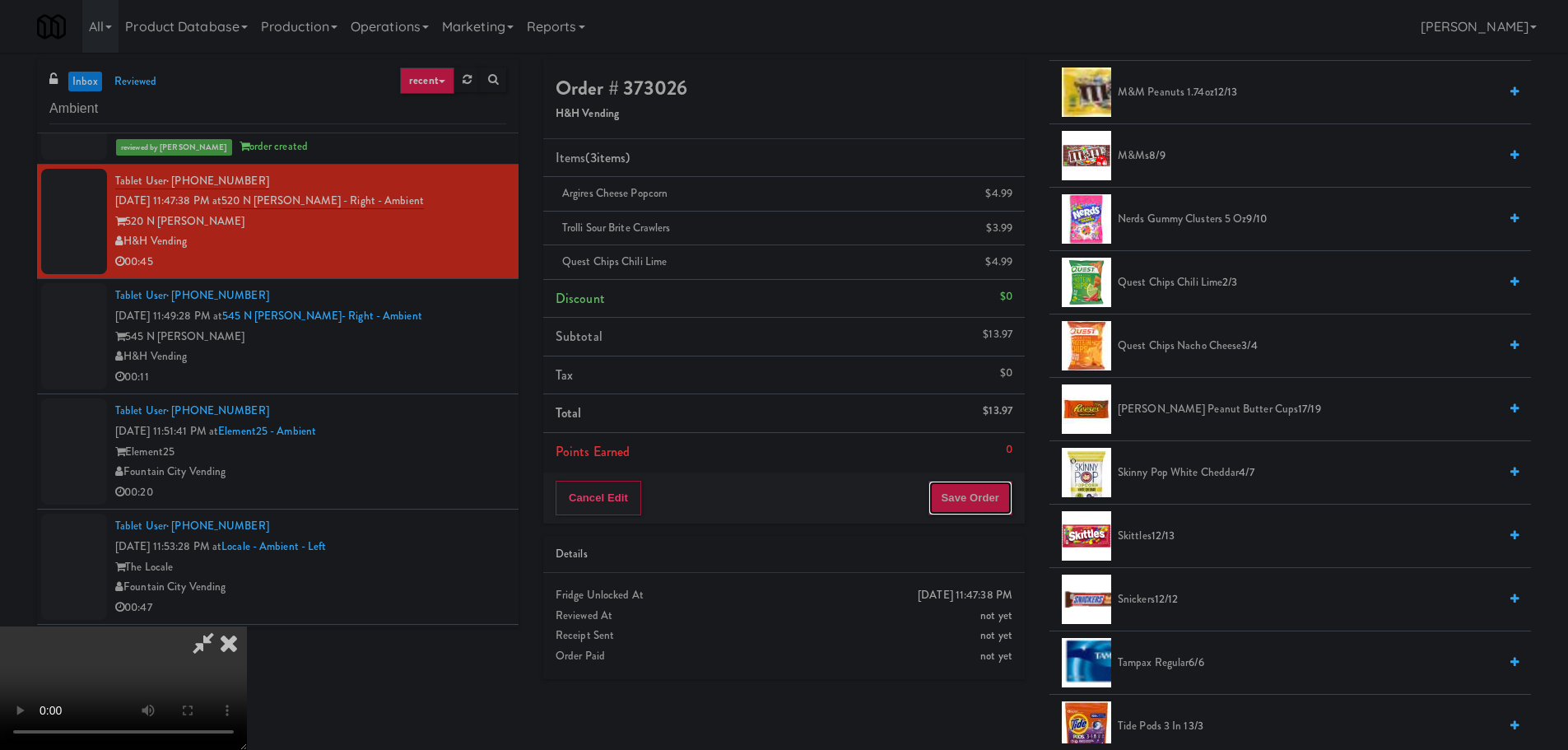
click at [990, 491] on button "Save Order" at bounding box center [970, 498] width 84 height 34
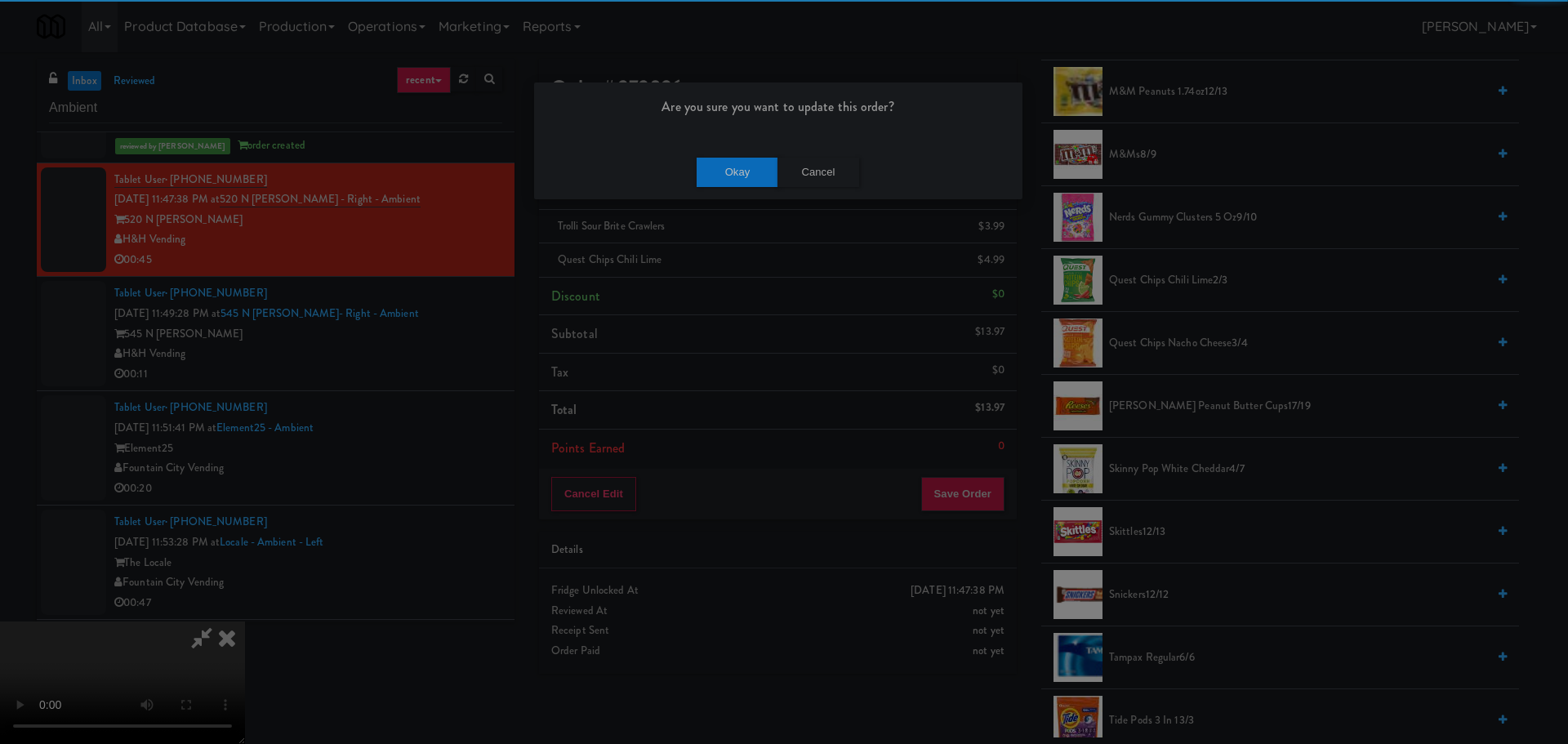
click at [755, 191] on div "Okay Cancel" at bounding box center [778, 172] width 489 height 55
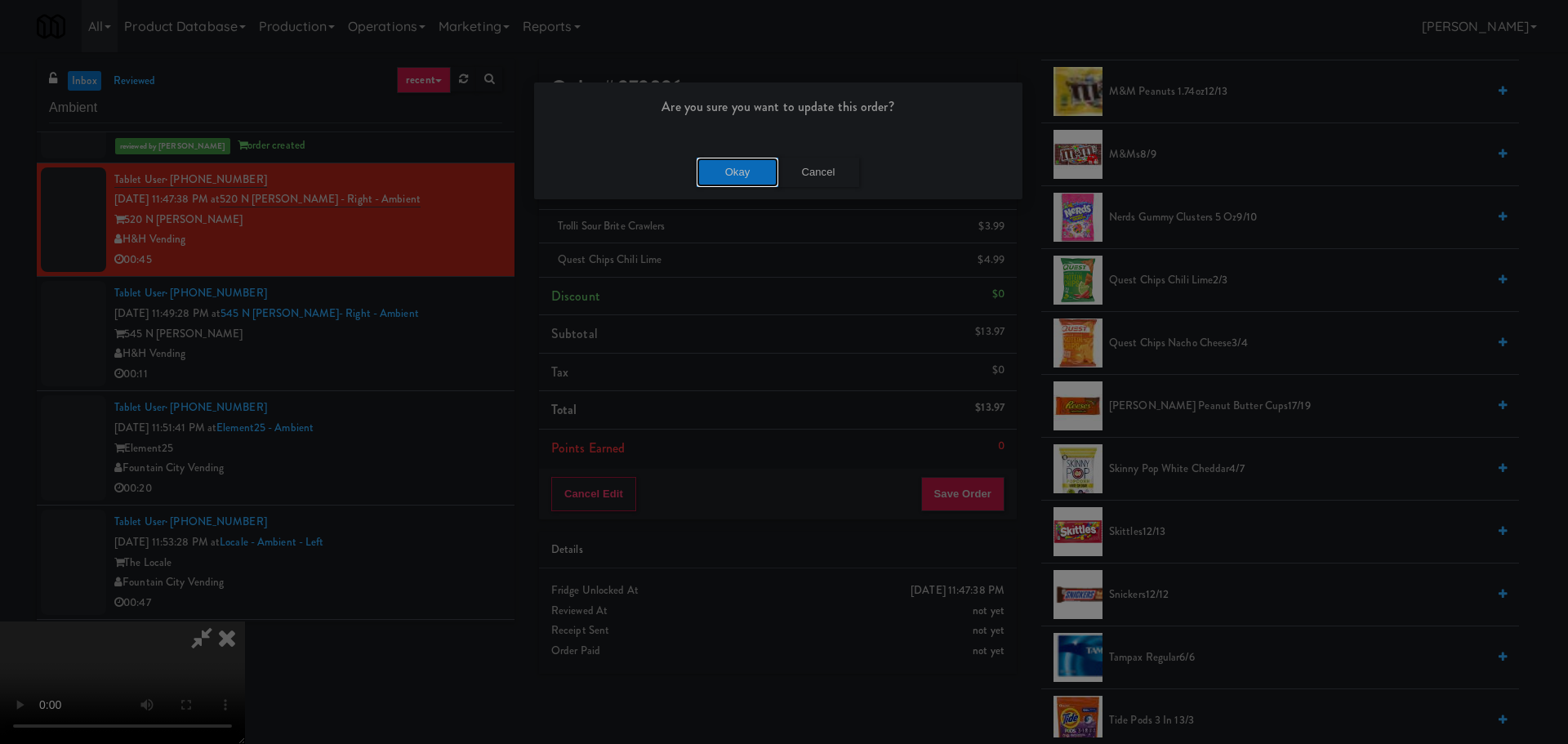
click at [758, 183] on button "Okay" at bounding box center [737, 173] width 82 height 30
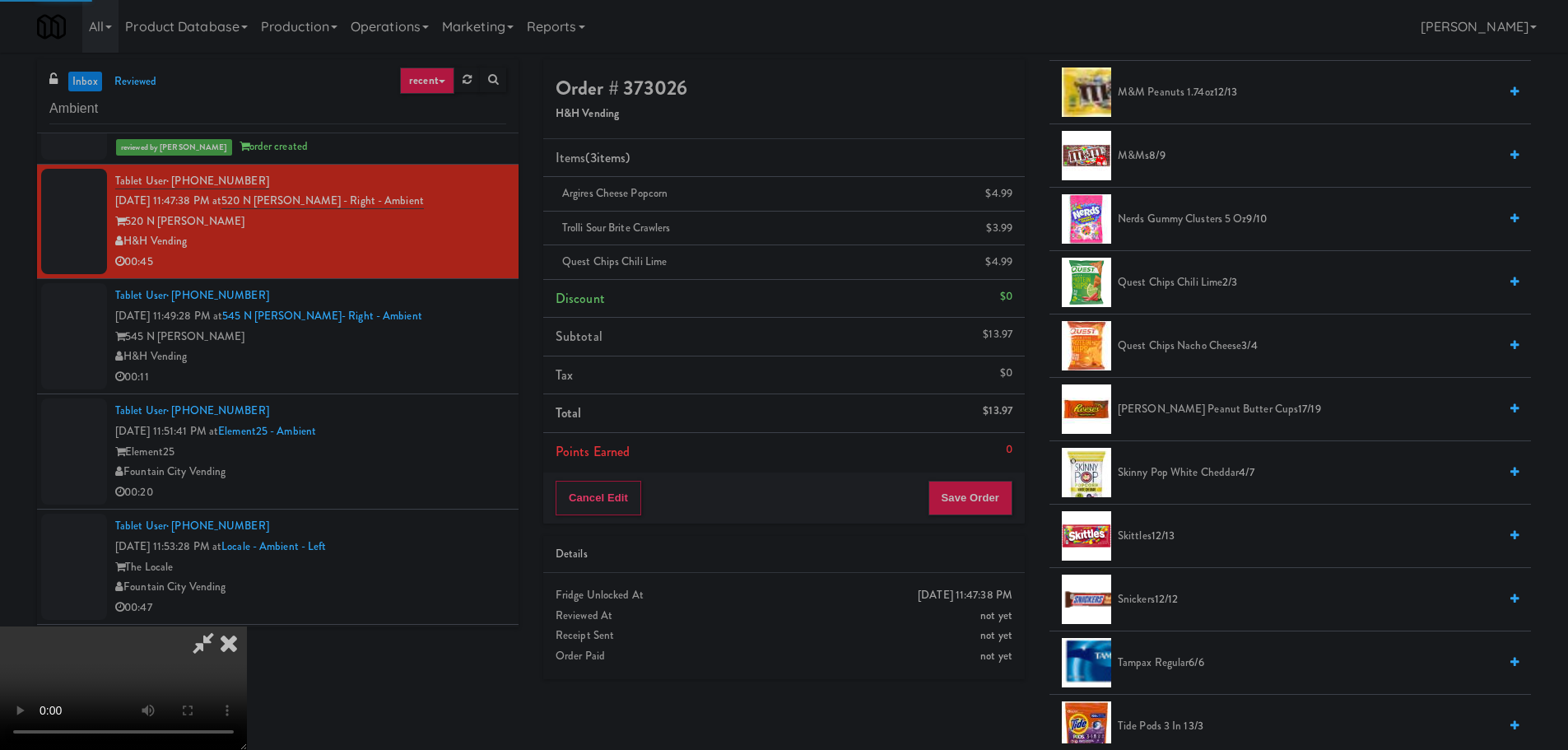
scroll to position [0, 0]
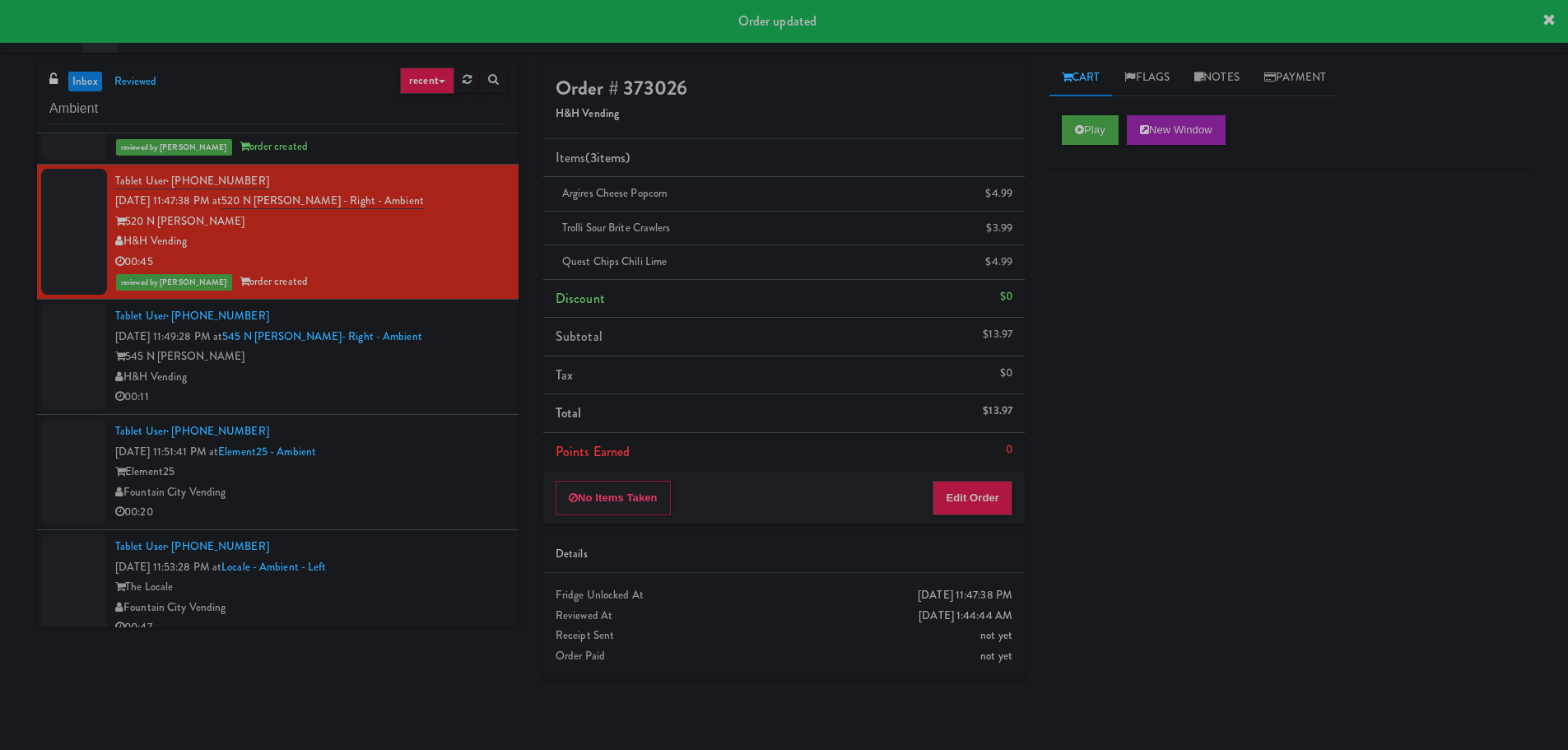
click at [472, 381] on div "H&H Vending" at bounding box center [310, 378] width 391 height 21
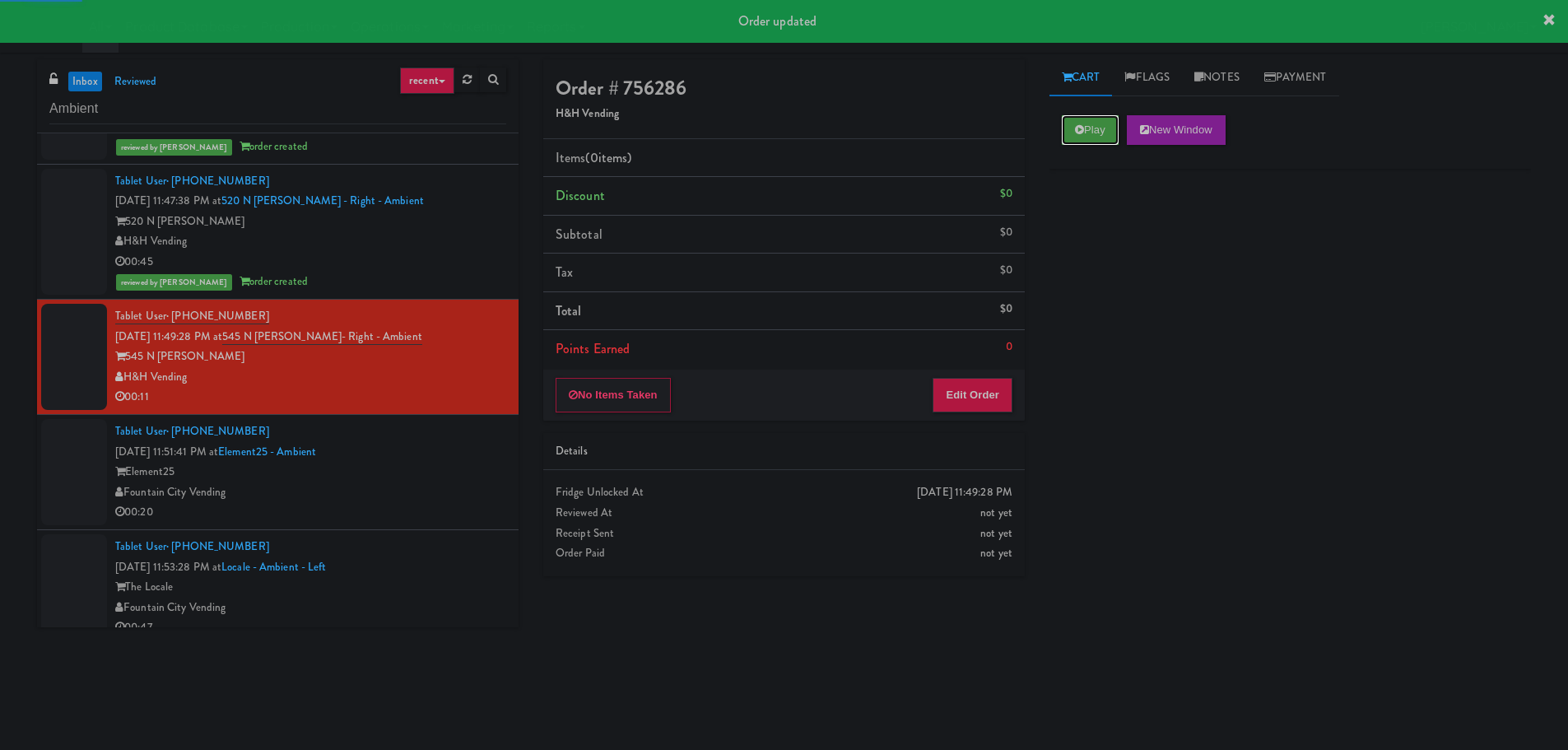
drag, startPoint x: 1111, startPoint y: 126, endPoint x: 1088, endPoint y: 264, distance: 139.9
click at [1111, 126] on button "Play" at bounding box center [1090, 130] width 57 height 30
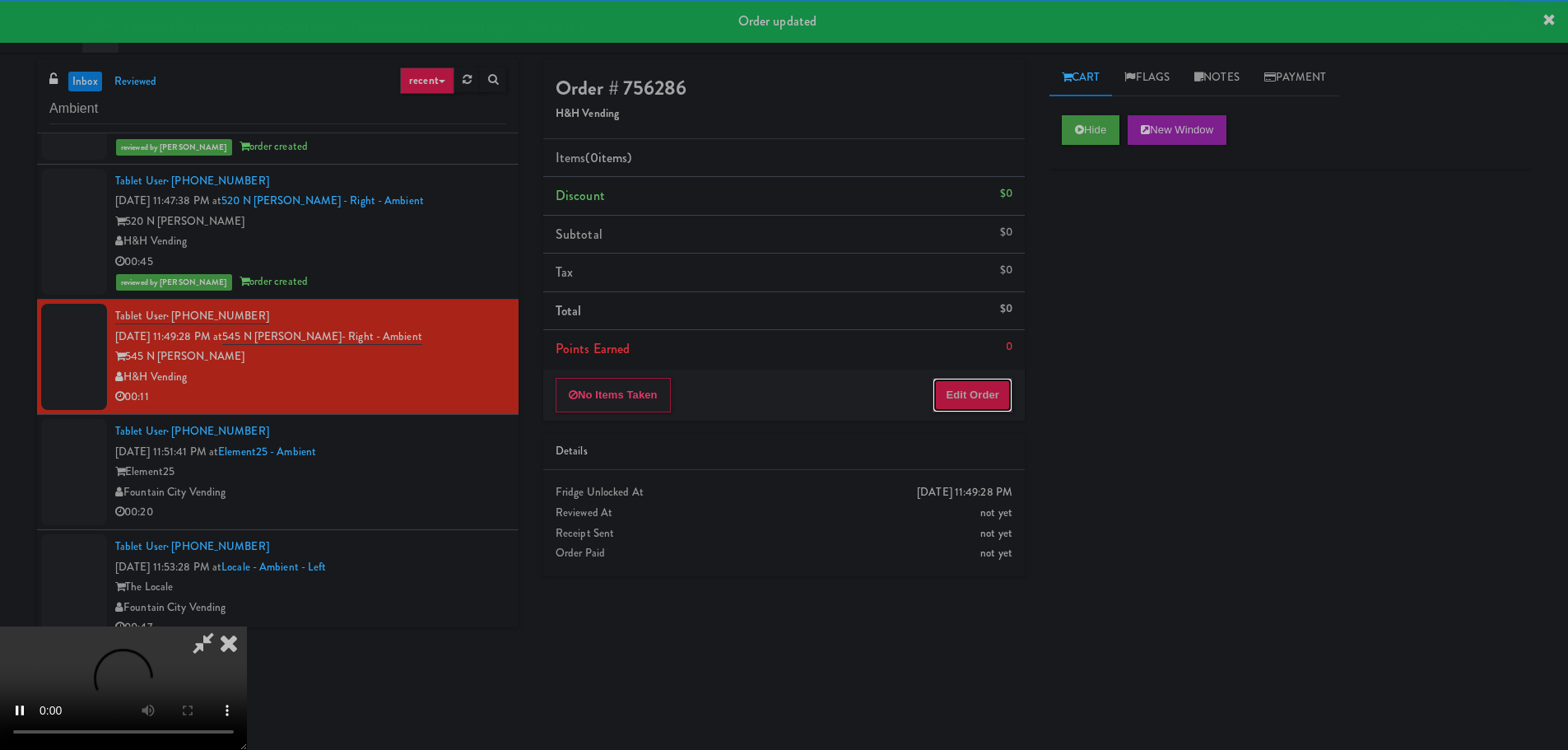
click at [979, 394] on button "Edit Order" at bounding box center [972, 394] width 80 height 34
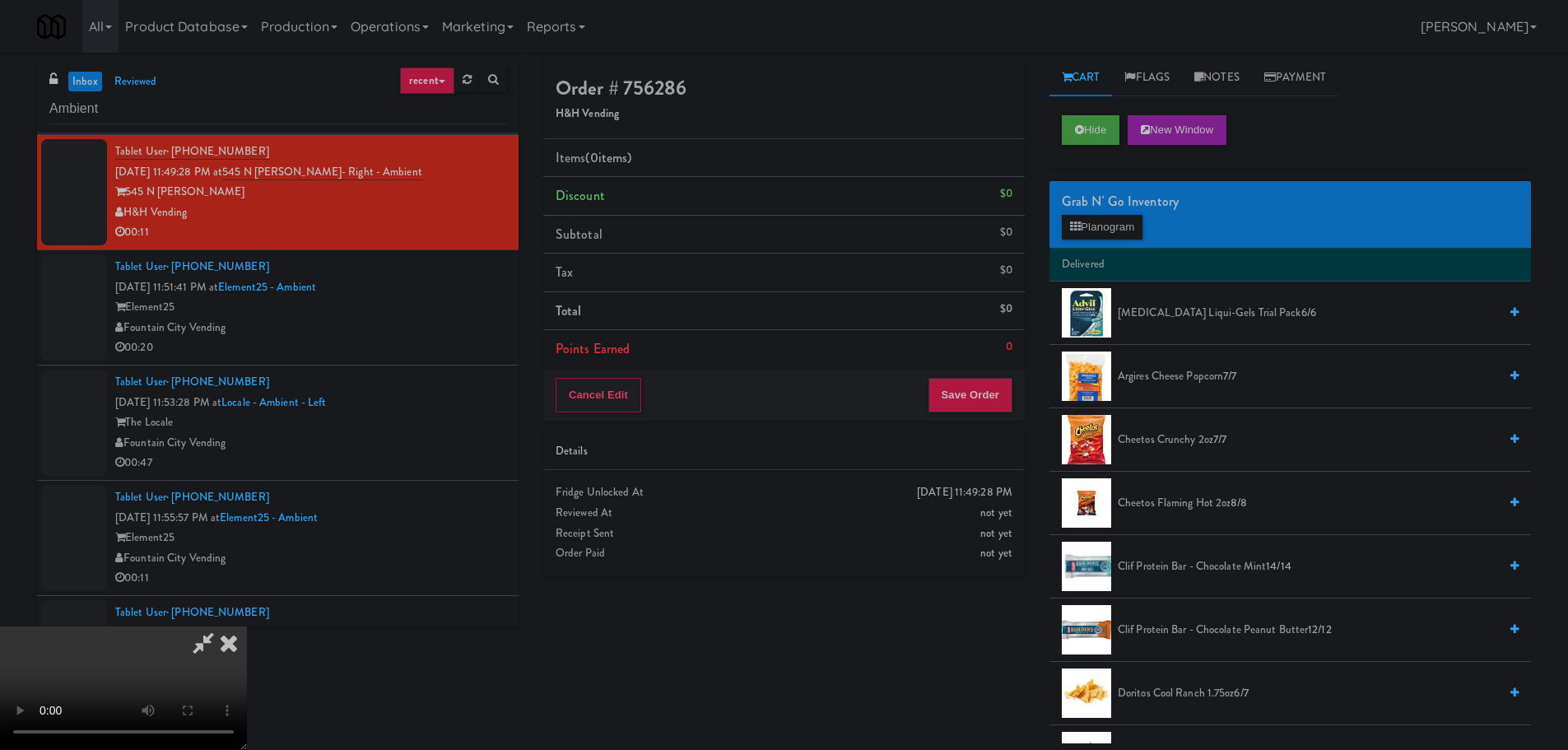
drag, startPoint x: 714, startPoint y: 469, endPoint x: 787, endPoint y: 474, distance: 73.2
click at [247, 627] on video at bounding box center [123, 688] width 247 height 123
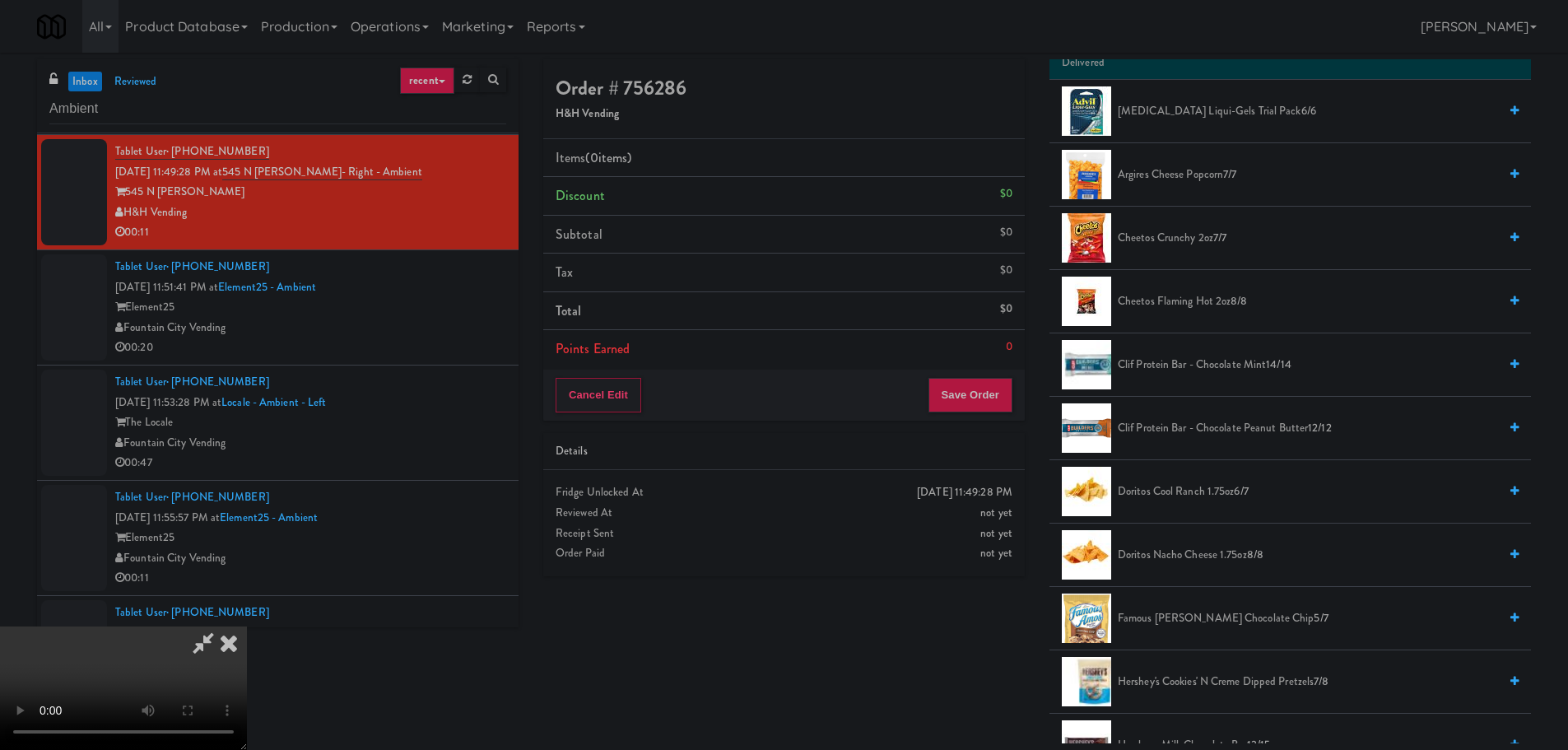
scroll to position [247, 0]
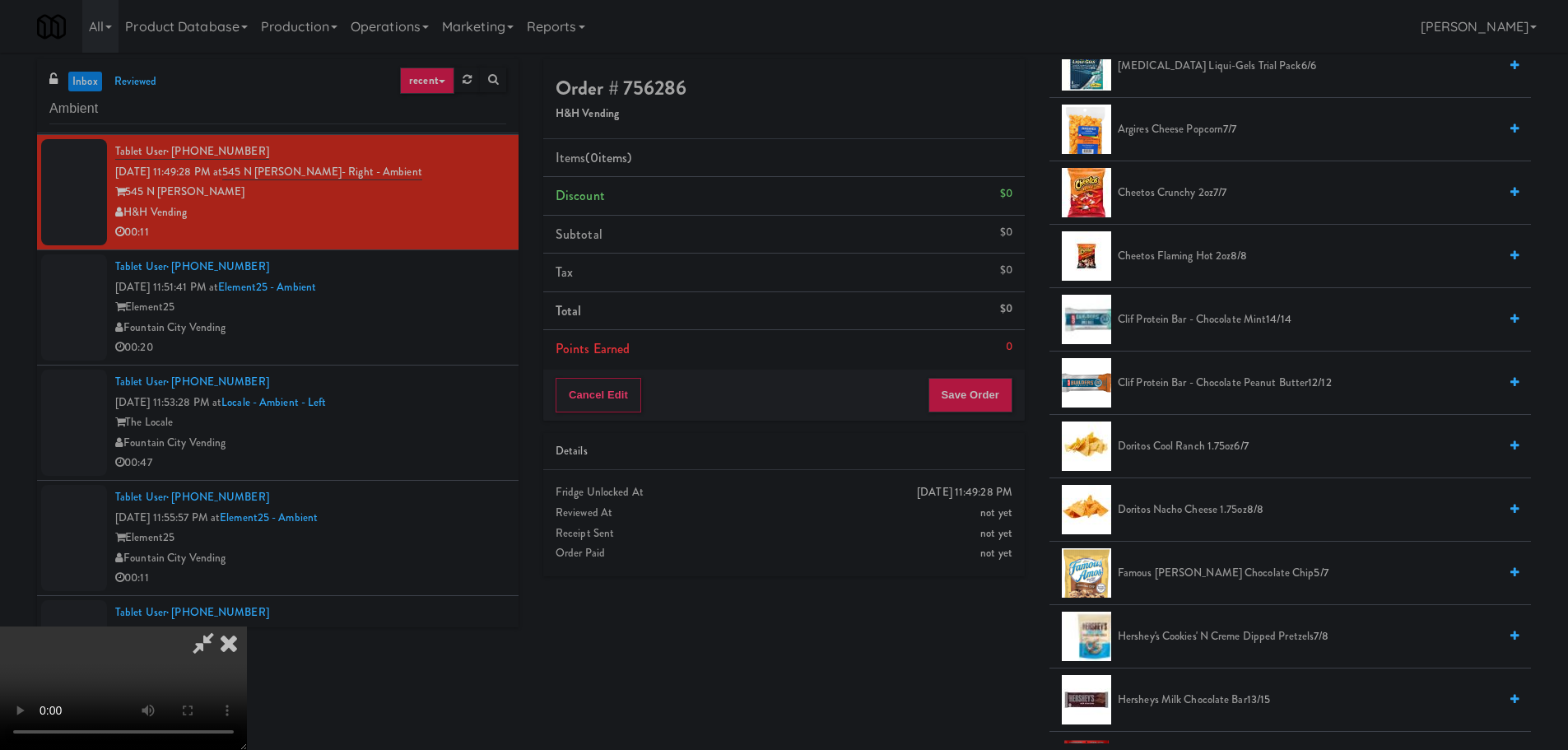
click at [1187, 452] on span "Doritos Cool Ranch 1.75oz 6/7" at bounding box center [1307, 447] width 380 height 21
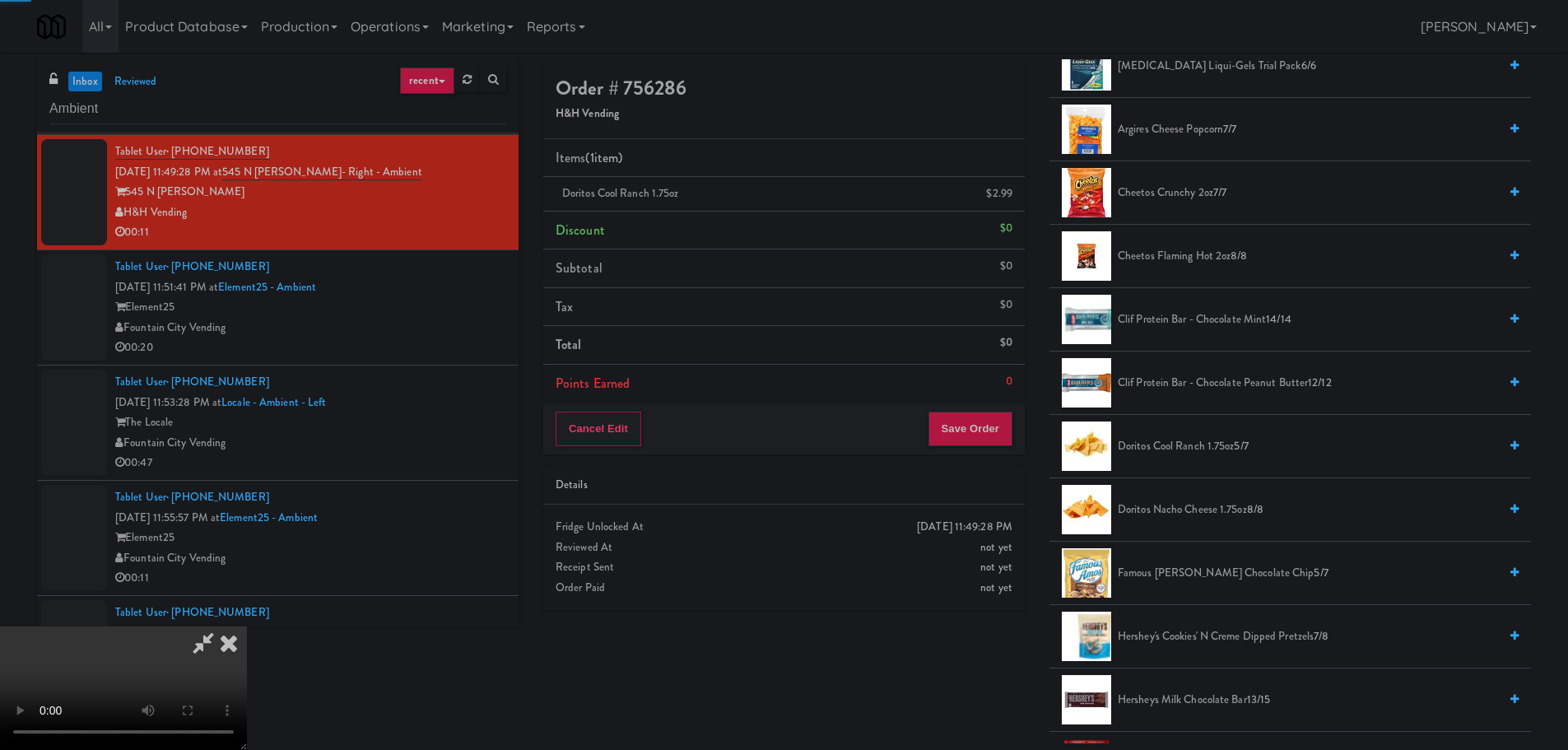
click at [247, 627] on video at bounding box center [123, 688] width 247 height 123
drag, startPoint x: 752, startPoint y: 437, endPoint x: 817, endPoint y: 447, distance: 65.8
click at [247, 627] on video at bounding box center [123, 688] width 247 height 123
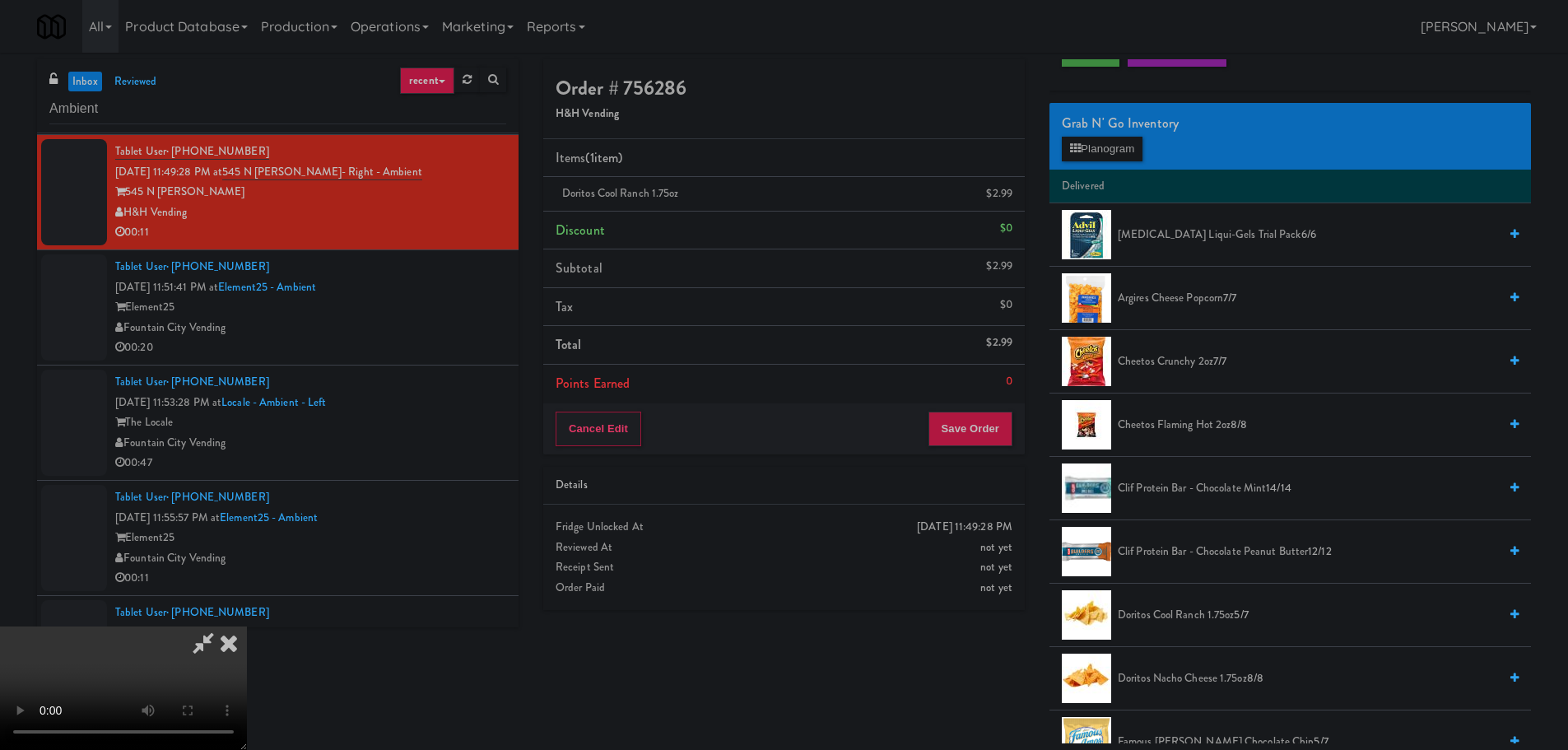
scroll to position [82, 0]
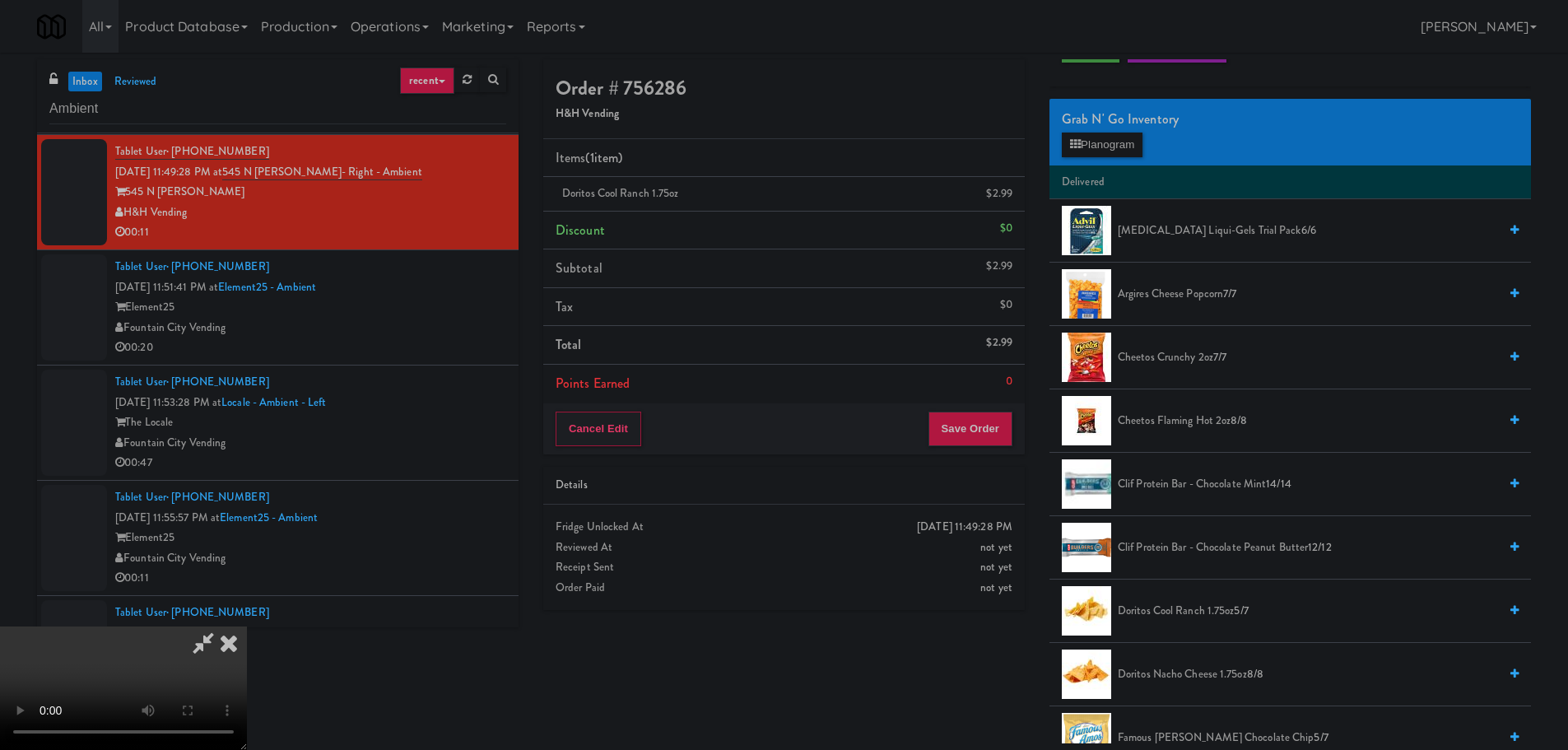
click at [1194, 478] on span "Clif Protein Bar - Chocolate Mint 14/14" at bounding box center [1307, 484] width 380 height 21
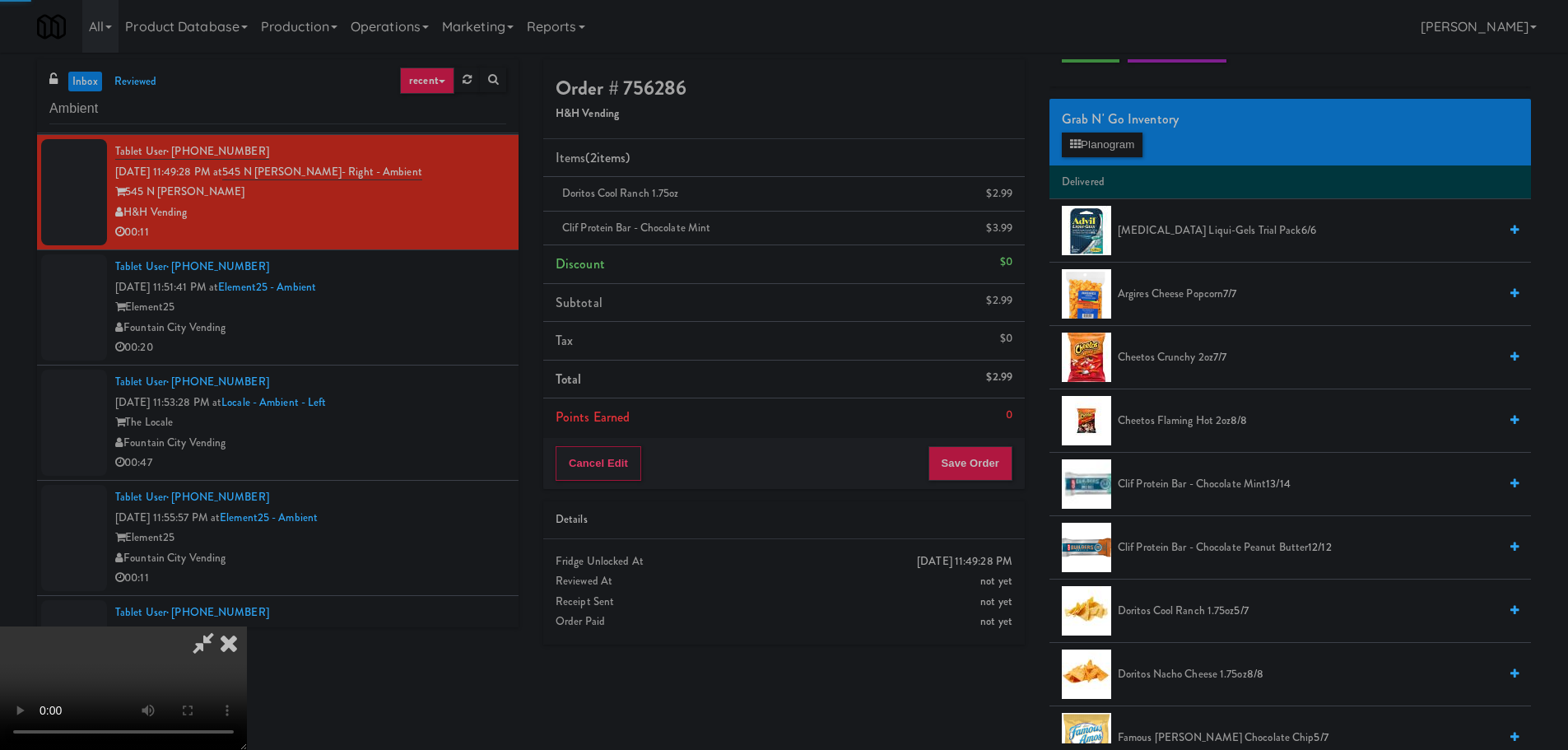
click at [247, 627] on video at bounding box center [123, 688] width 247 height 123
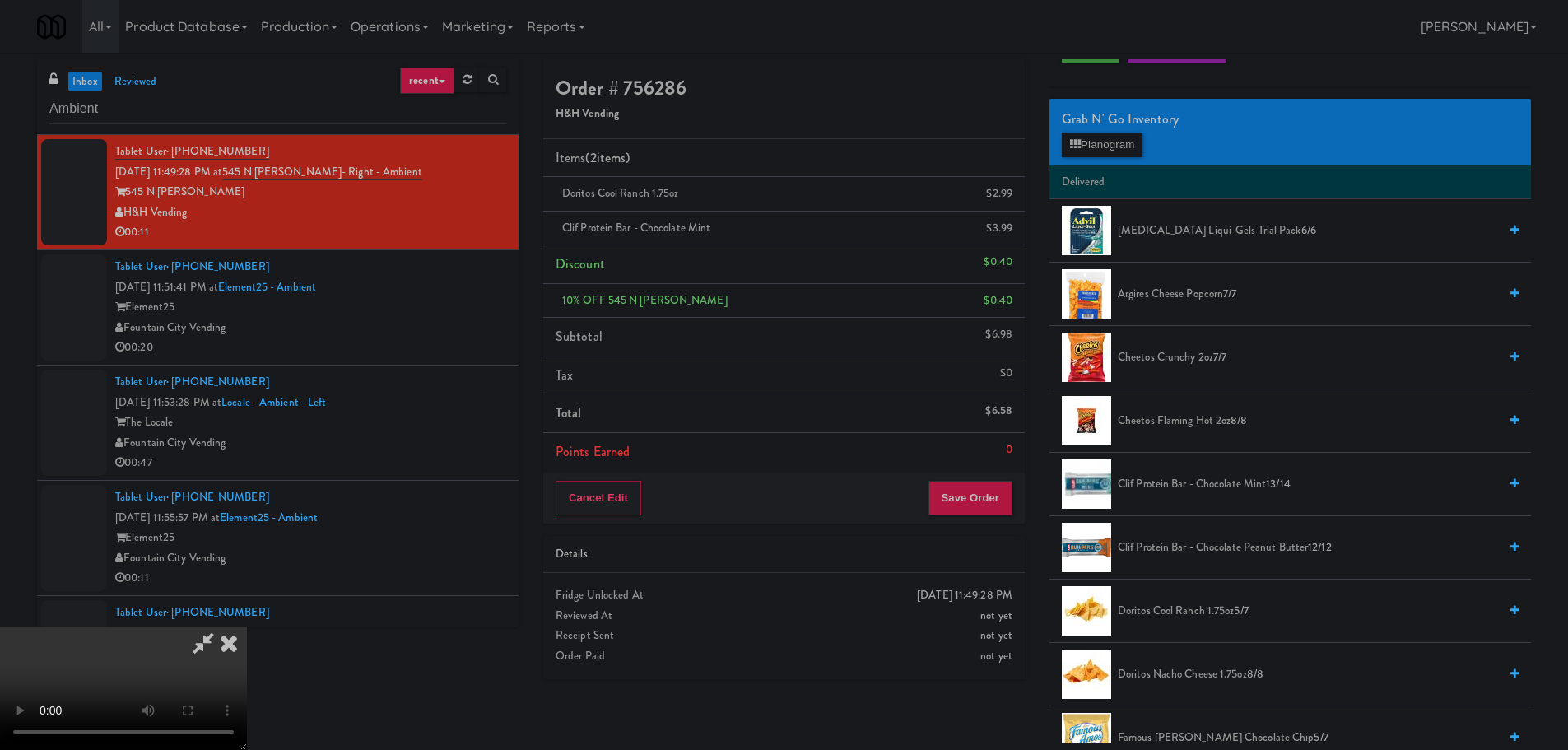
scroll to position [283, 0]
click at [956, 493] on button "Save Order" at bounding box center [970, 498] width 84 height 34
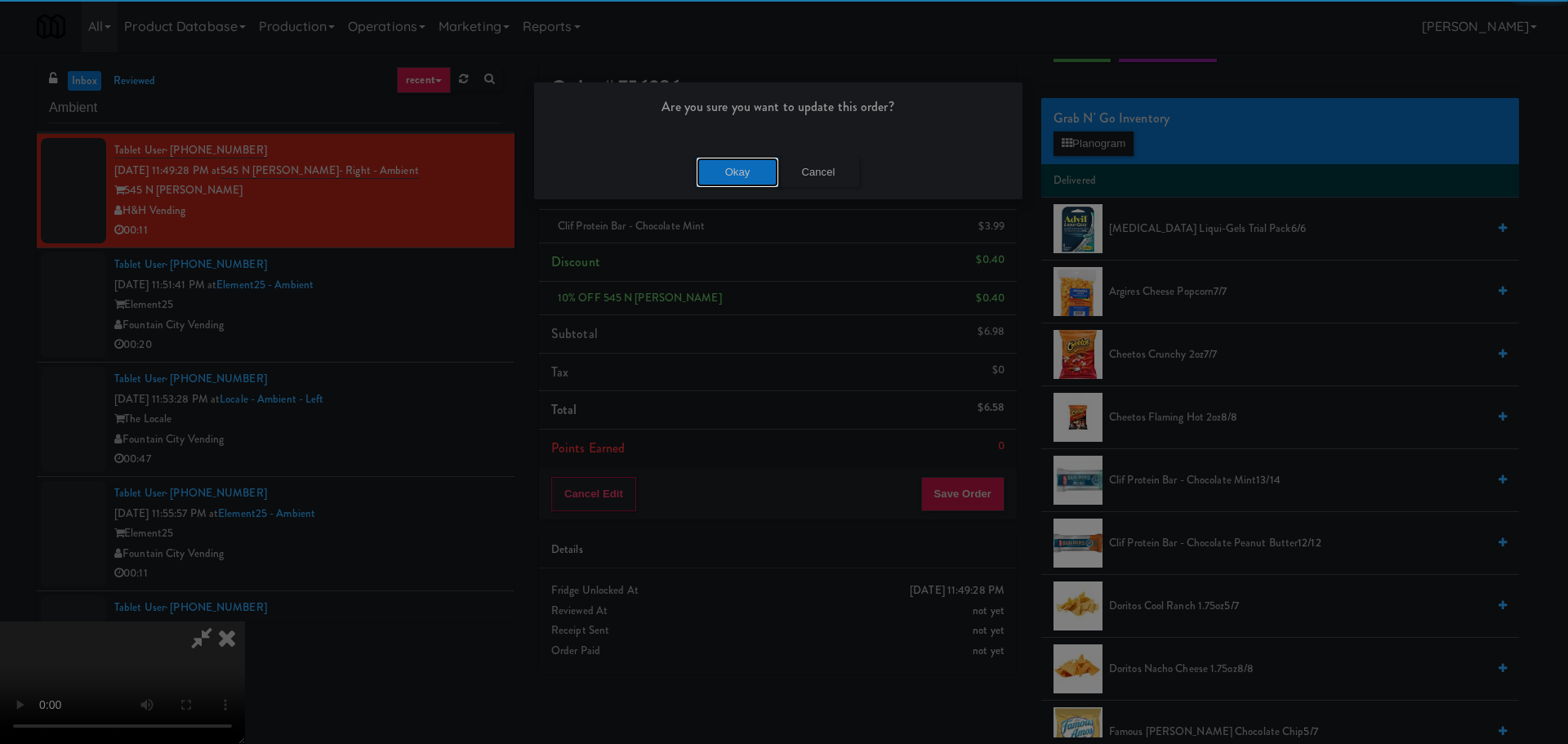
click at [722, 176] on button "Okay" at bounding box center [737, 173] width 82 height 30
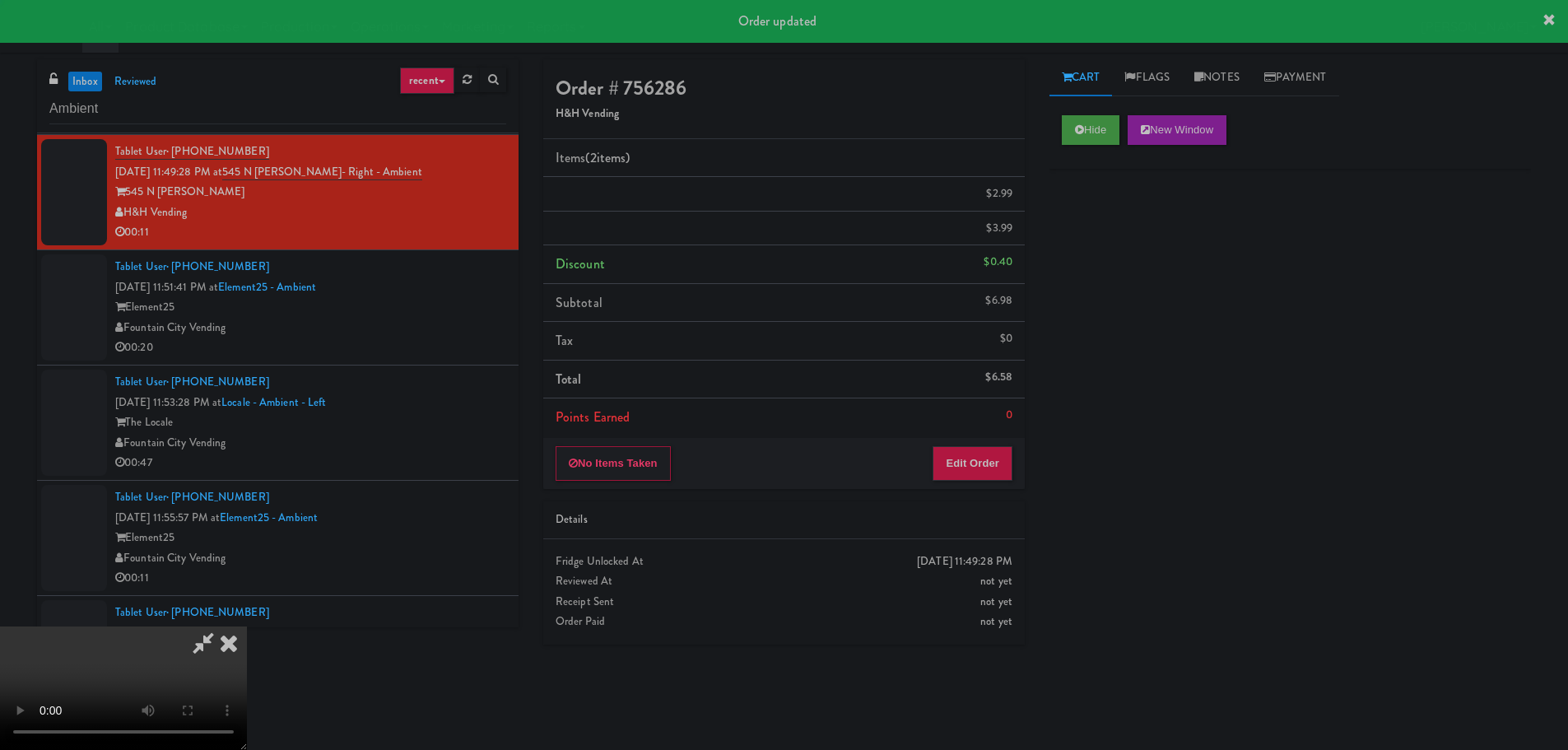
scroll to position [0, 0]
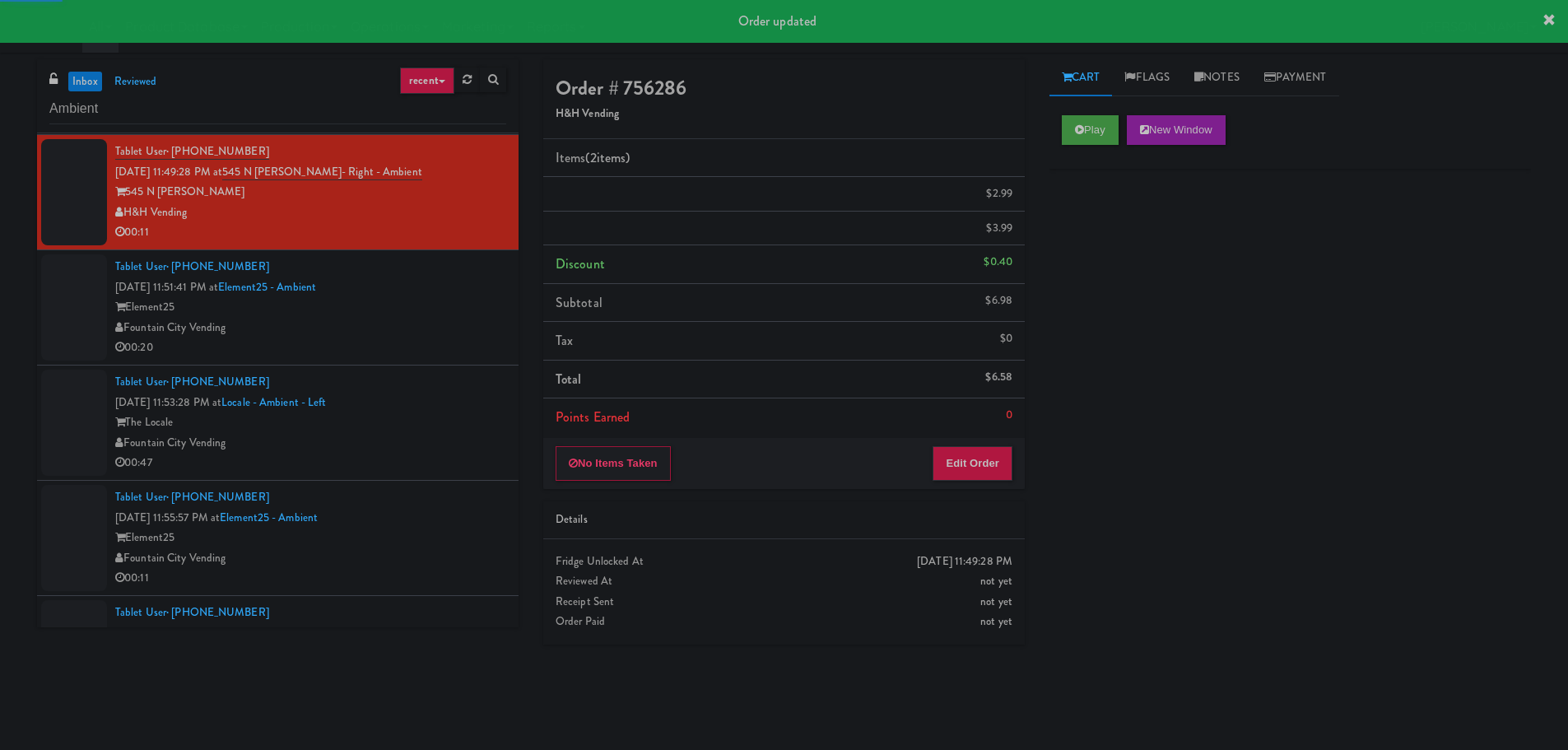
click at [491, 343] on div "00:20" at bounding box center [310, 348] width 391 height 21
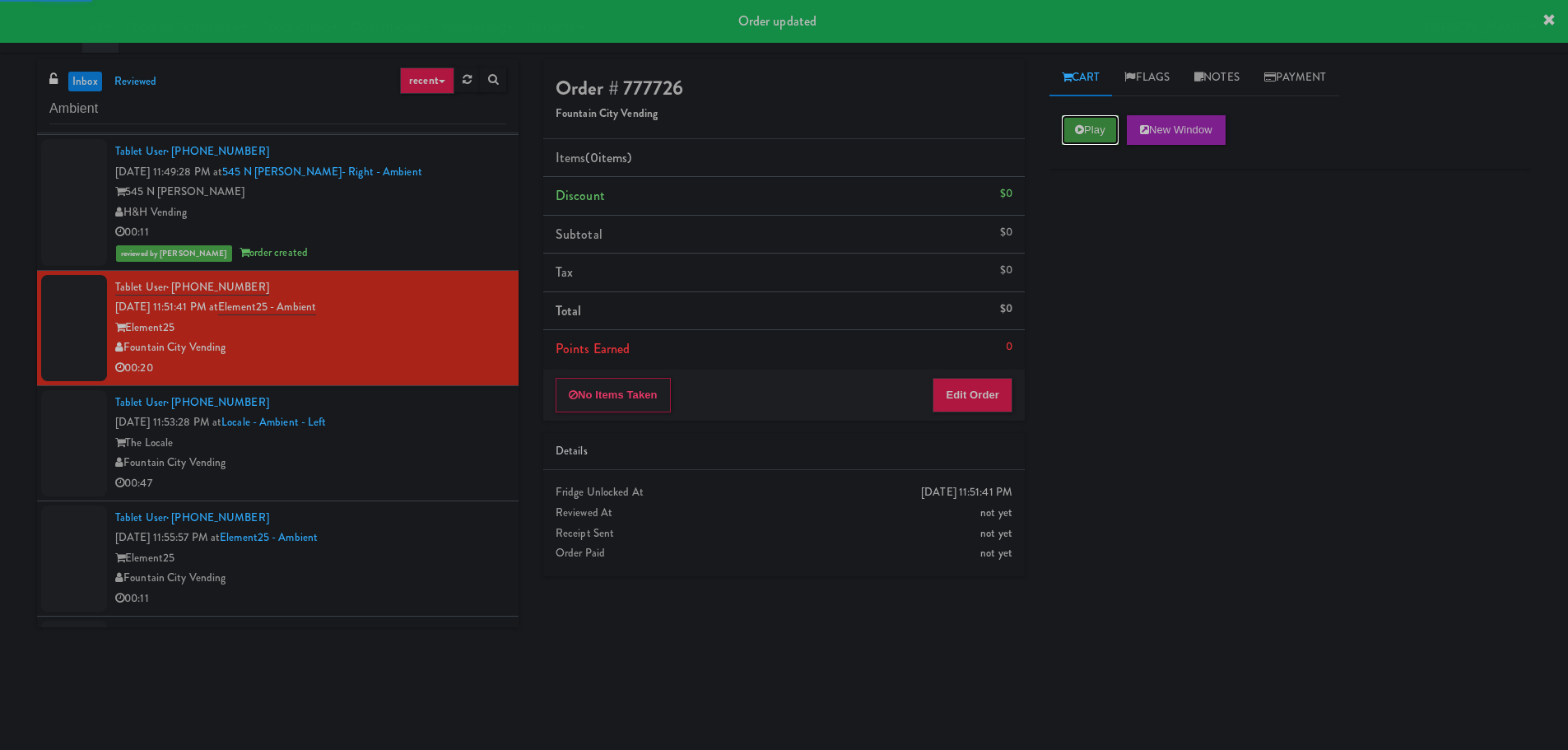
click at [1076, 137] on button "Play" at bounding box center [1090, 130] width 57 height 30
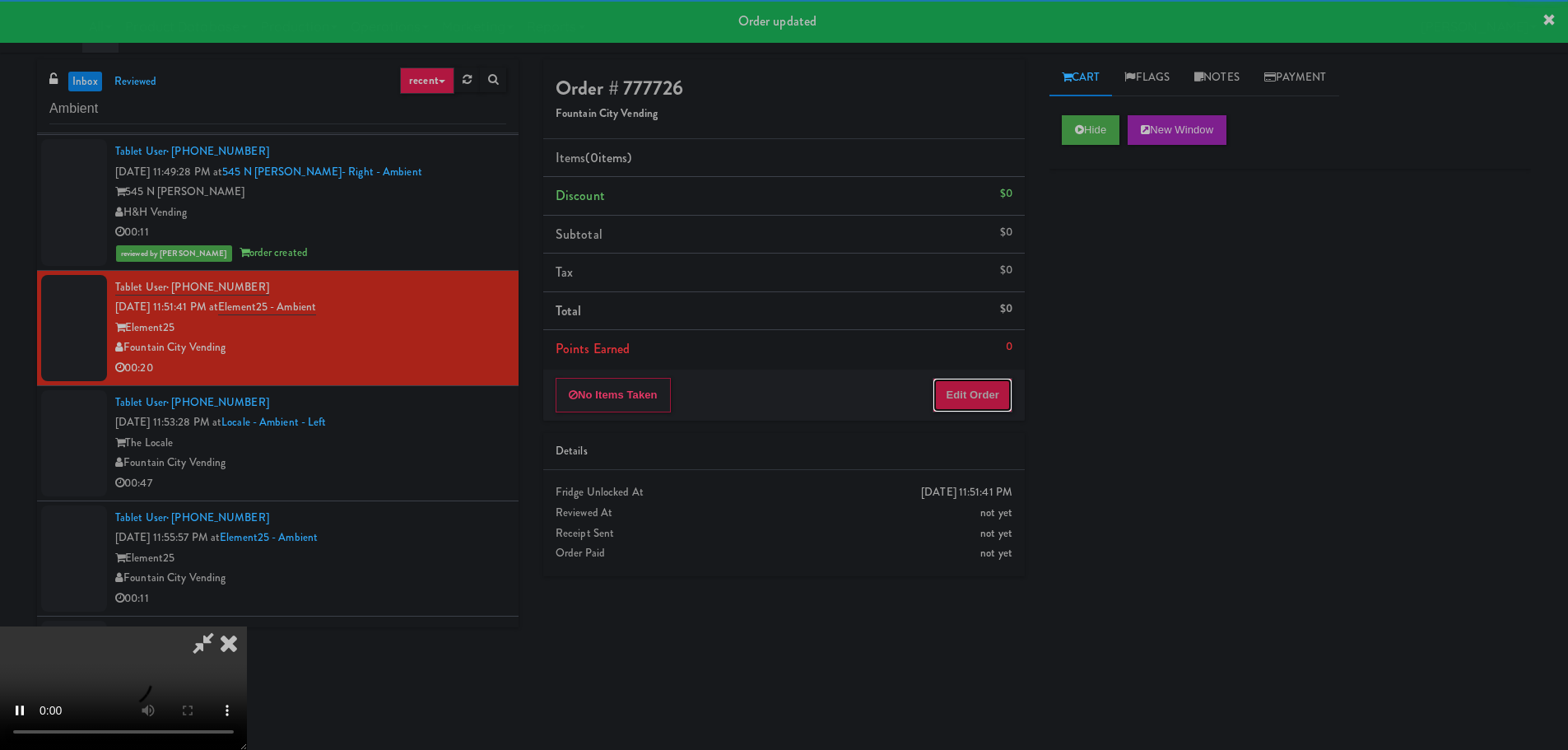
click at [942, 398] on button "Edit Order" at bounding box center [972, 394] width 80 height 34
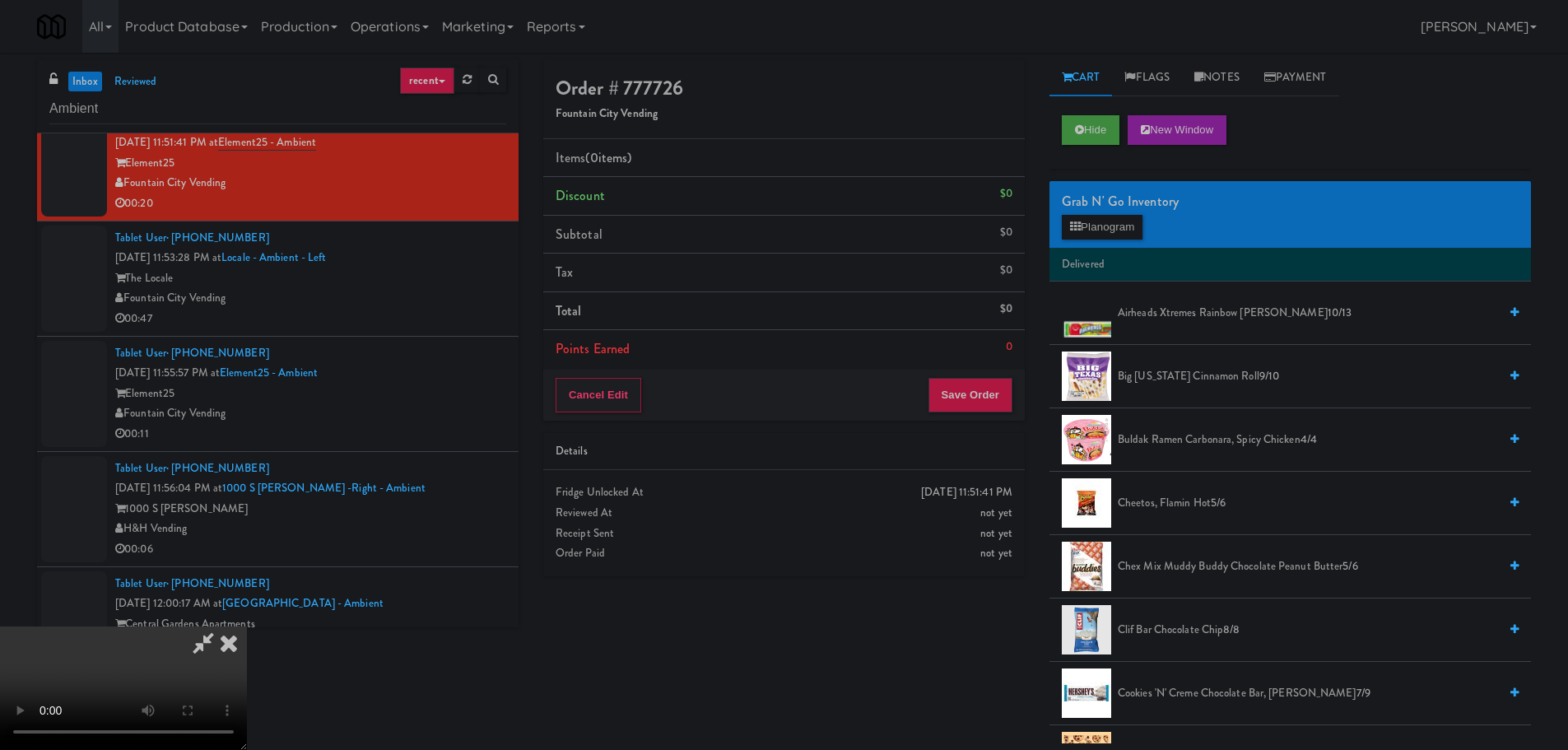
scroll to position [283, 0]
drag, startPoint x: 638, startPoint y: 365, endPoint x: 812, endPoint y: 402, distance: 177.9
click at [247, 627] on video at bounding box center [123, 688] width 247 height 123
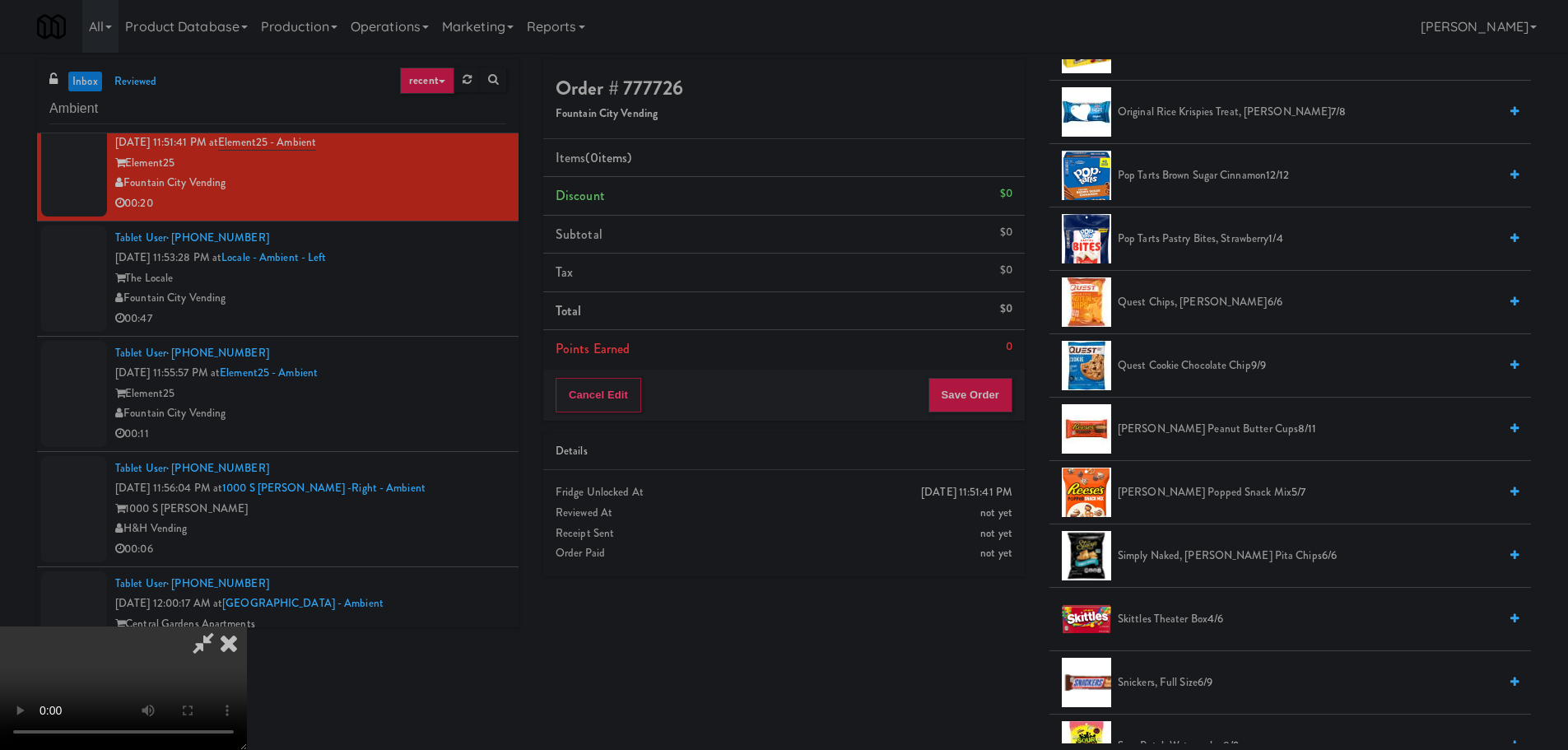
scroll to position [1482, 0]
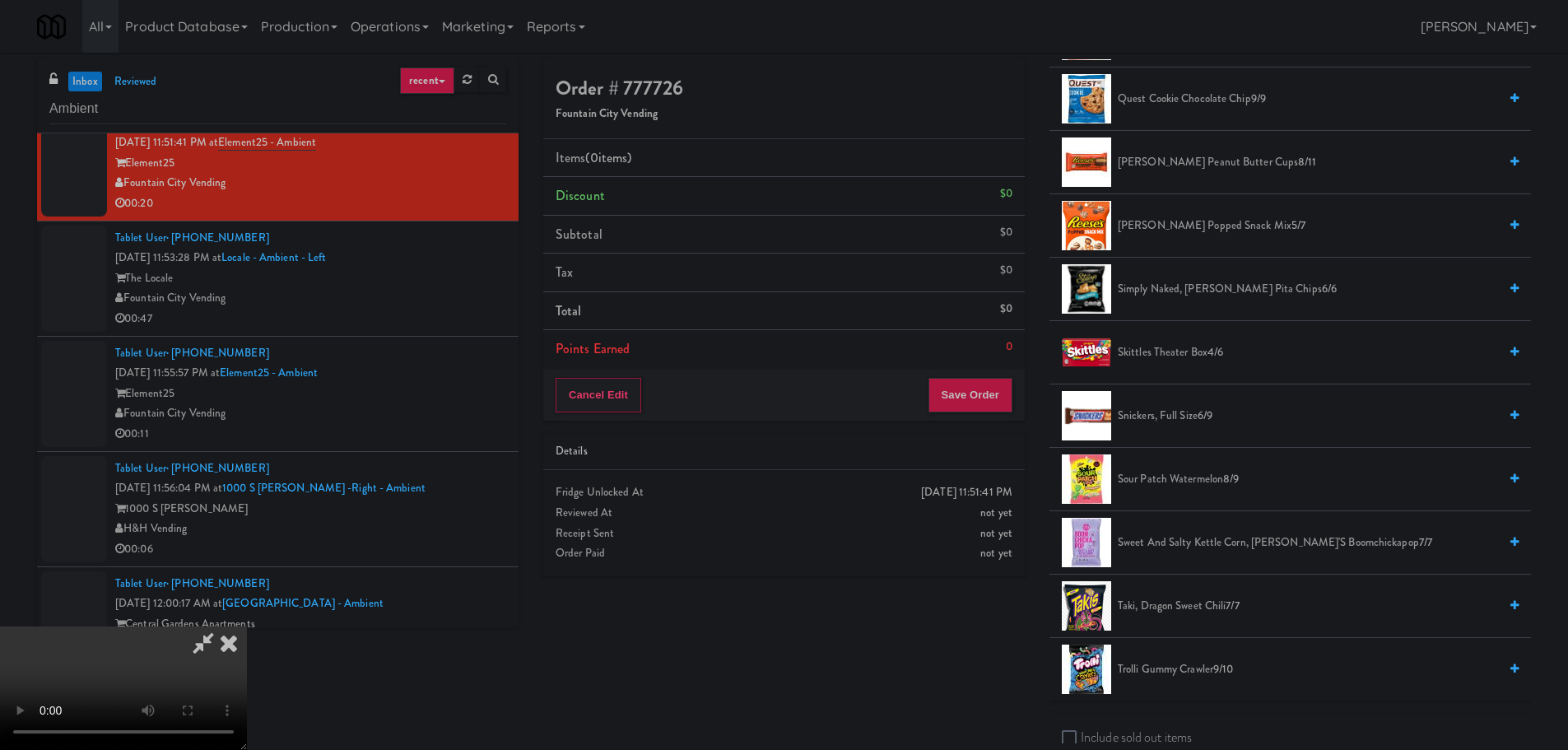
click at [1184, 474] on span "Sour Patch Watermelon 8/9" at bounding box center [1307, 479] width 380 height 21
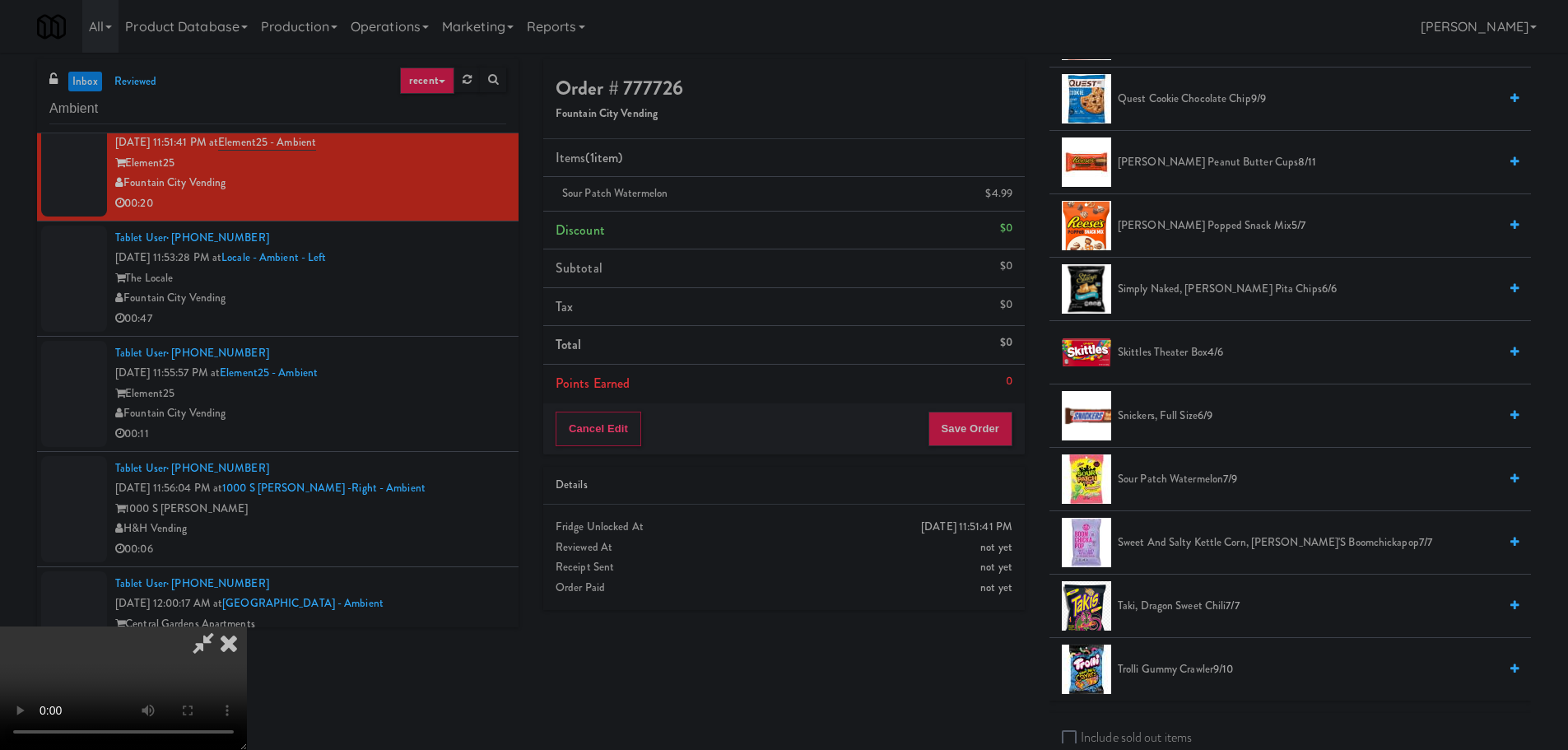
click at [247, 627] on video at bounding box center [123, 688] width 247 height 123
drag, startPoint x: 712, startPoint y: 416, endPoint x: 702, endPoint y: 427, distance: 14.9
click at [247, 627] on video at bounding box center [123, 688] width 247 height 123
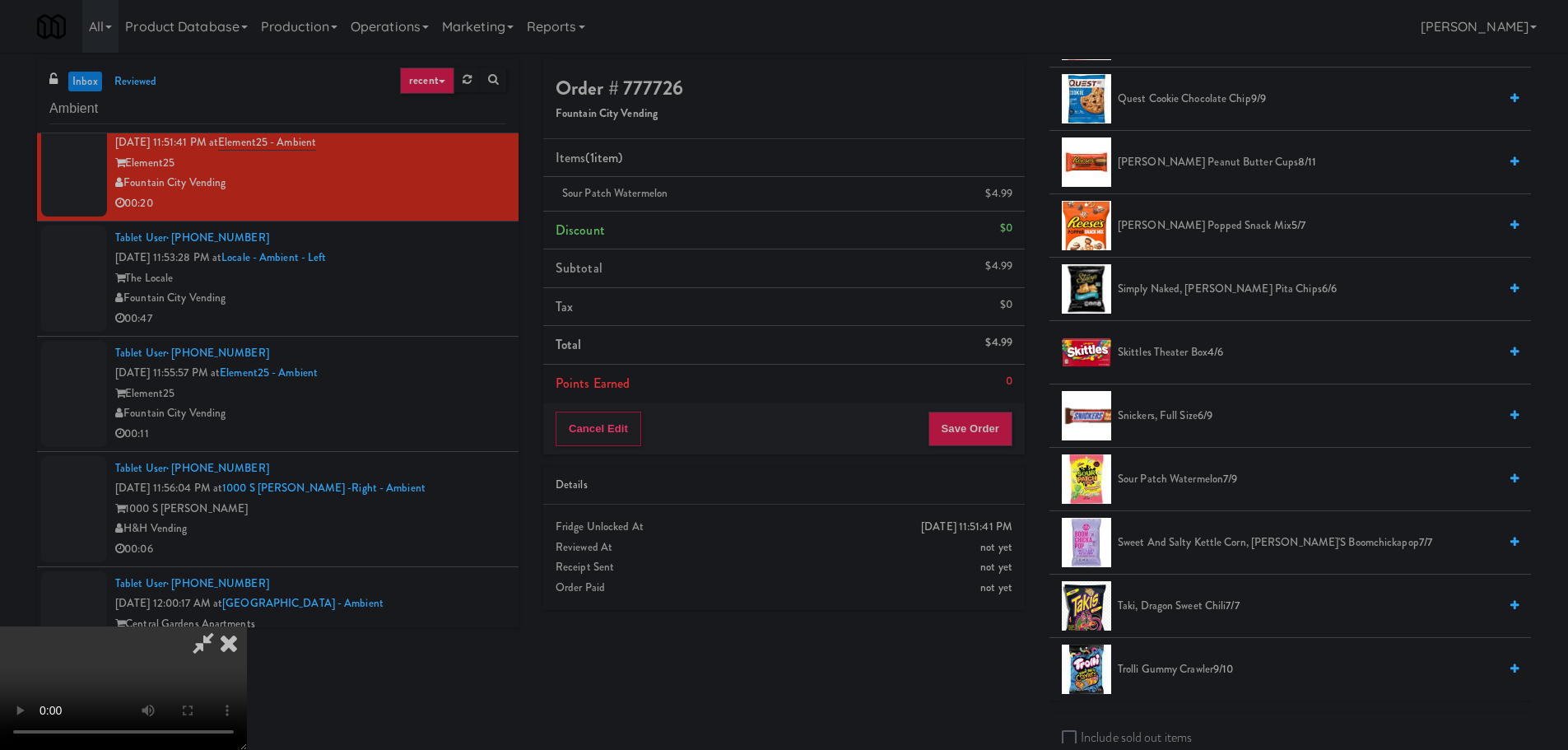
click at [247, 627] on video at bounding box center [123, 688] width 247 height 123
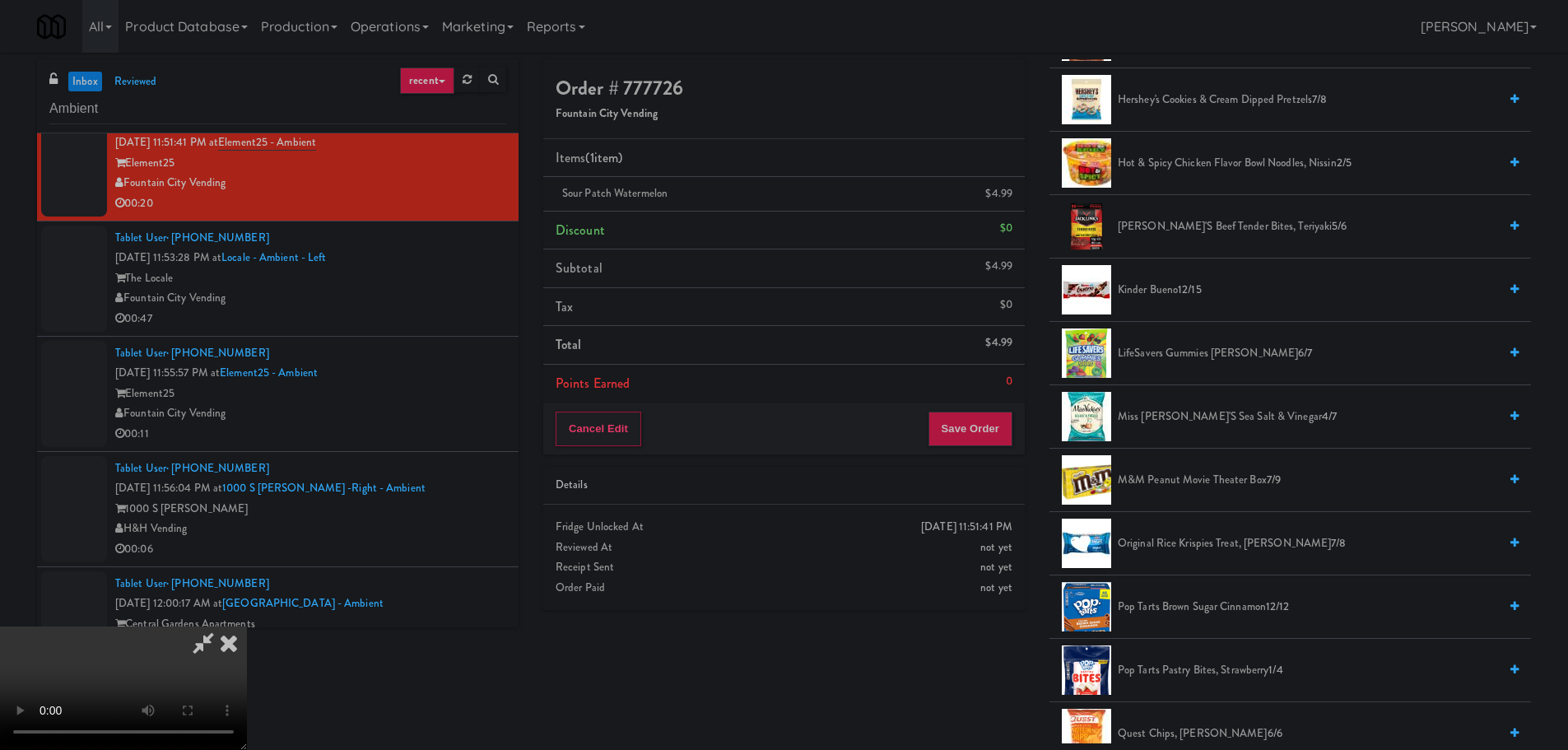
scroll to position [741, 0]
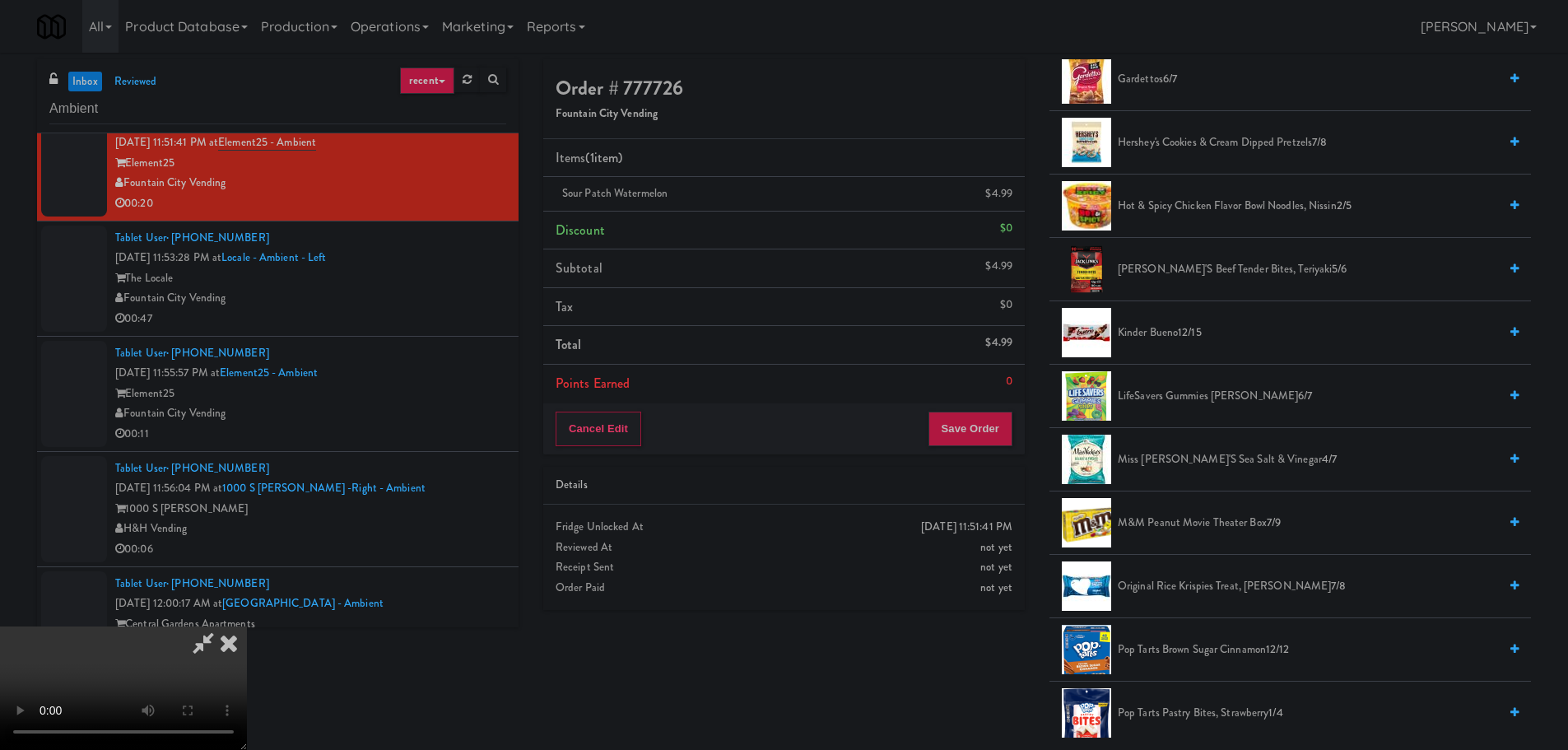
click at [1196, 268] on span "Jack Link's Beef Tender Bites, Teriyaki 5/6" at bounding box center [1307, 269] width 380 height 21
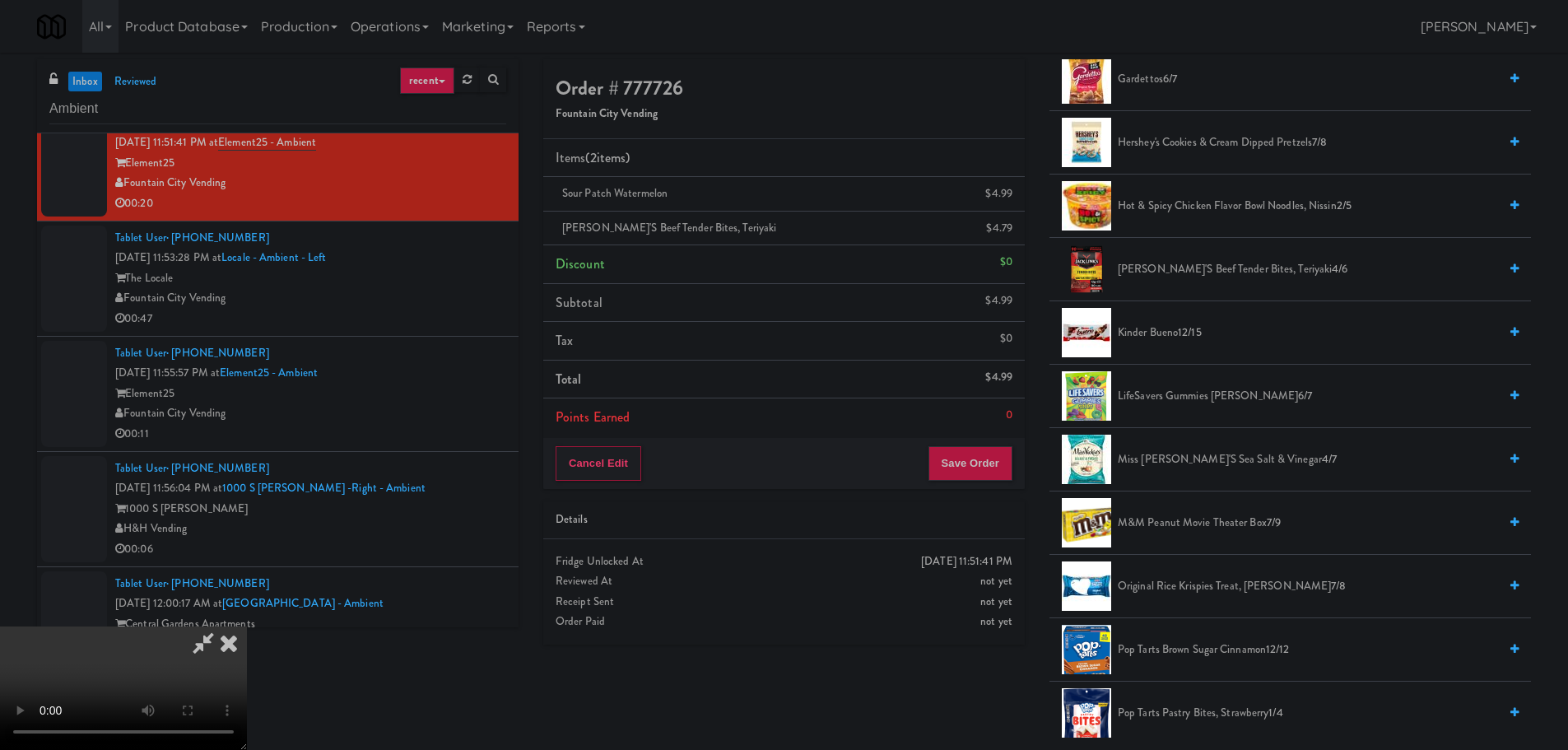
click at [247, 627] on video at bounding box center [123, 688] width 247 height 123
drag, startPoint x: 981, startPoint y: 441, endPoint x: 982, endPoint y: 461, distance: 20.0
click at [983, 444] on div "Cancel Edit Save Order" at bounding box center [784, 463] width 482 height 51
click at [982, 460] on button "Save Order" at bounding box center [970, 462] width 84 height 34
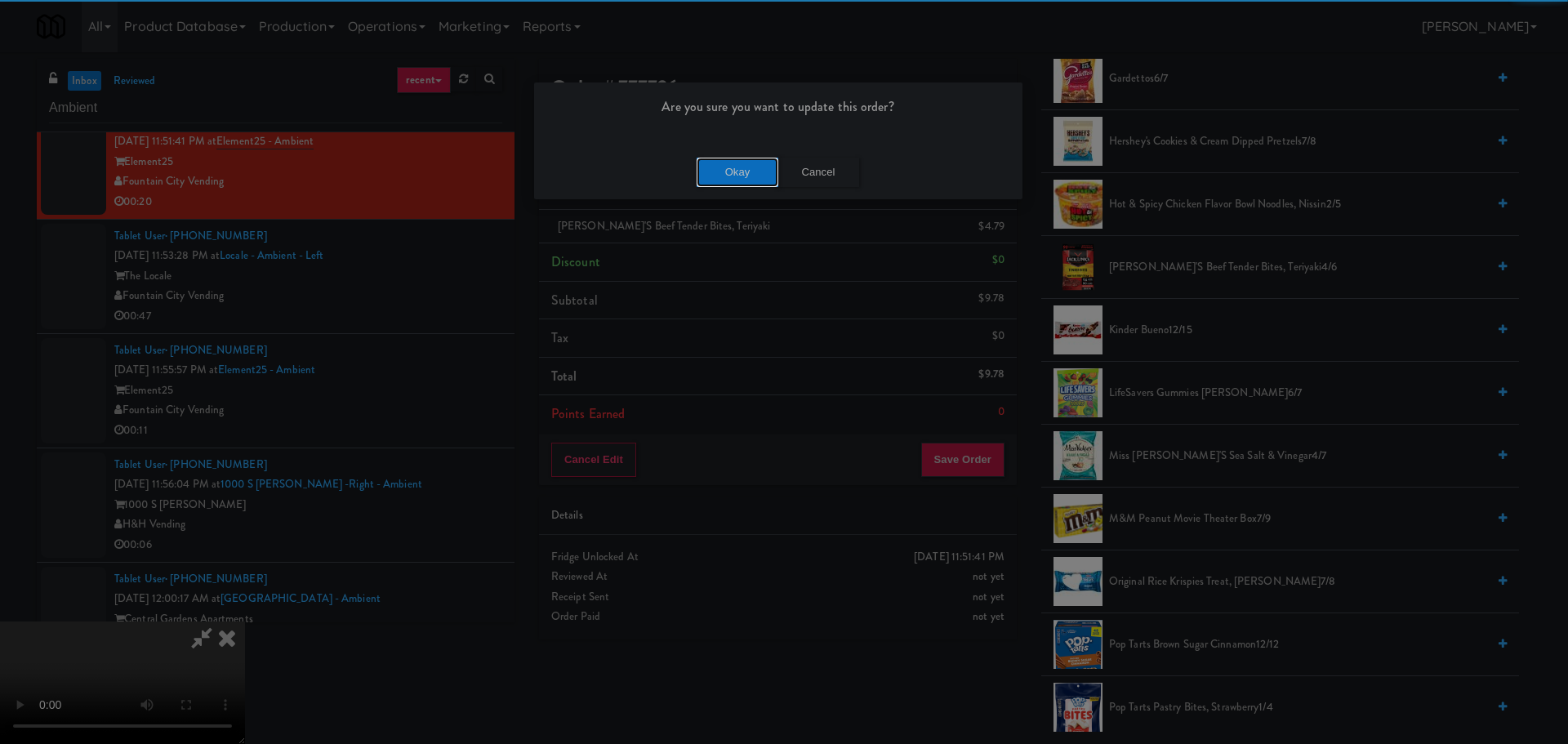
click at [737, 151] on div "Okay Cancel" at bounding box center [778, 172] width 489 height 55
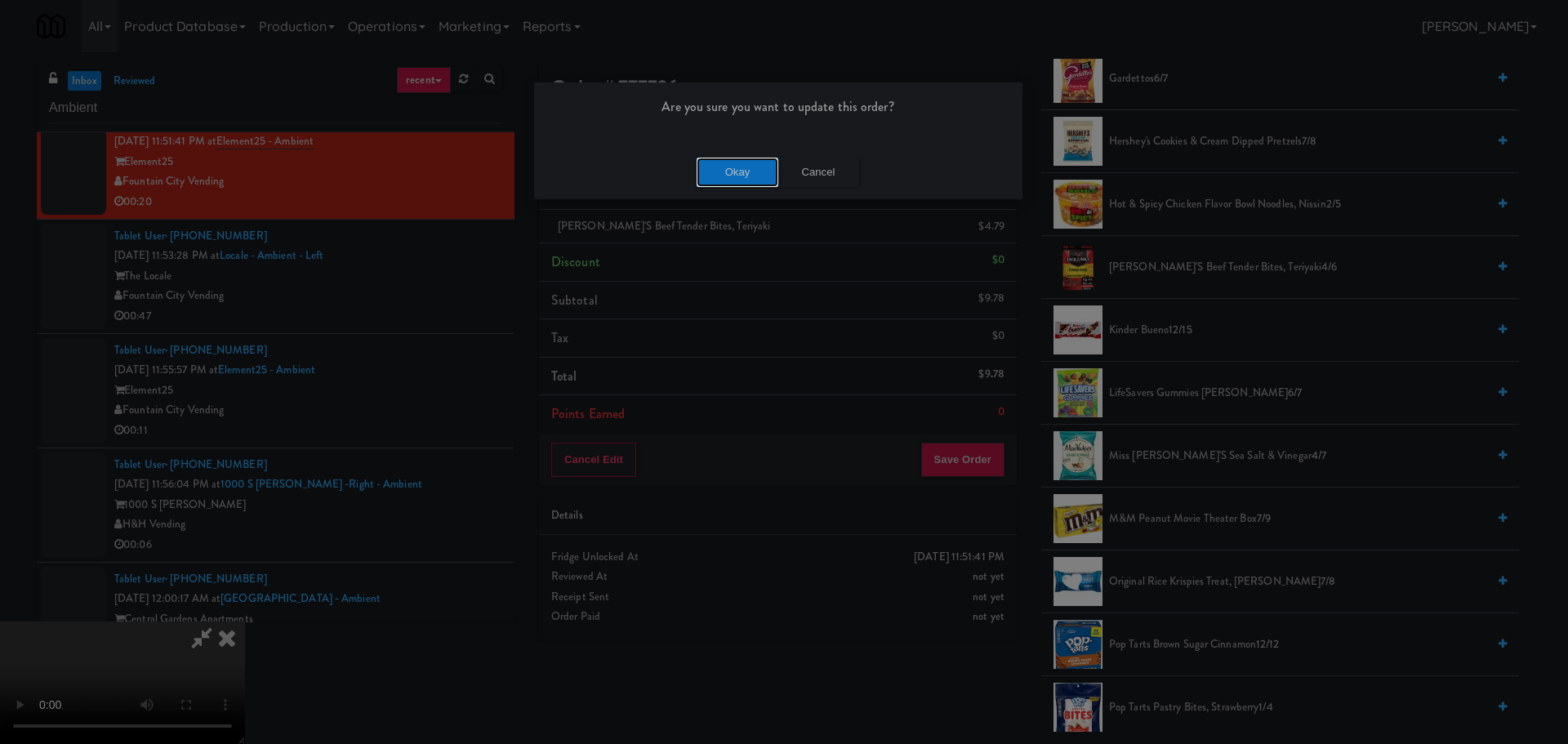
click at [753, 170] on button "Okay" at bounding box center [737, 173] width 82 height 30
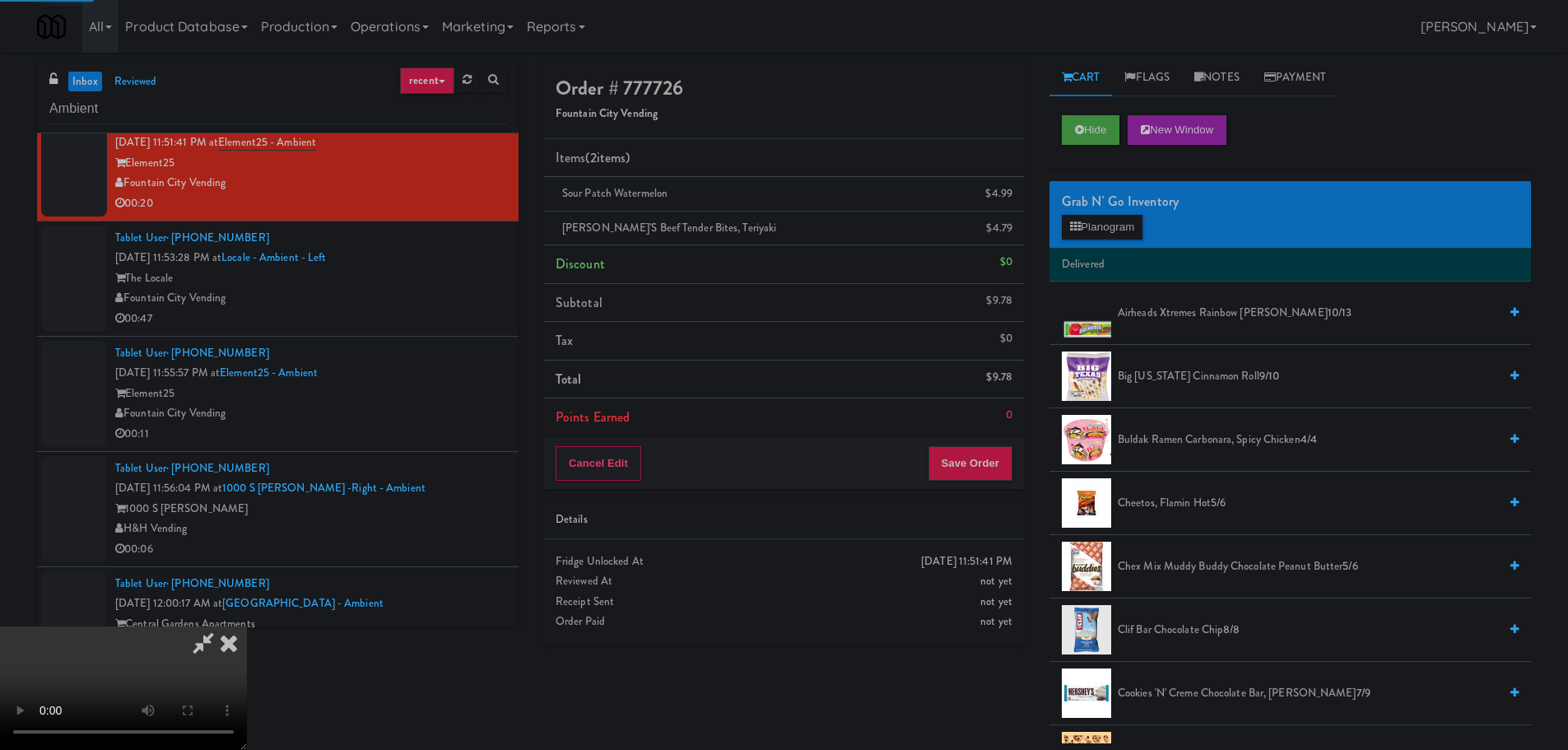
scroll to position [0, 0]
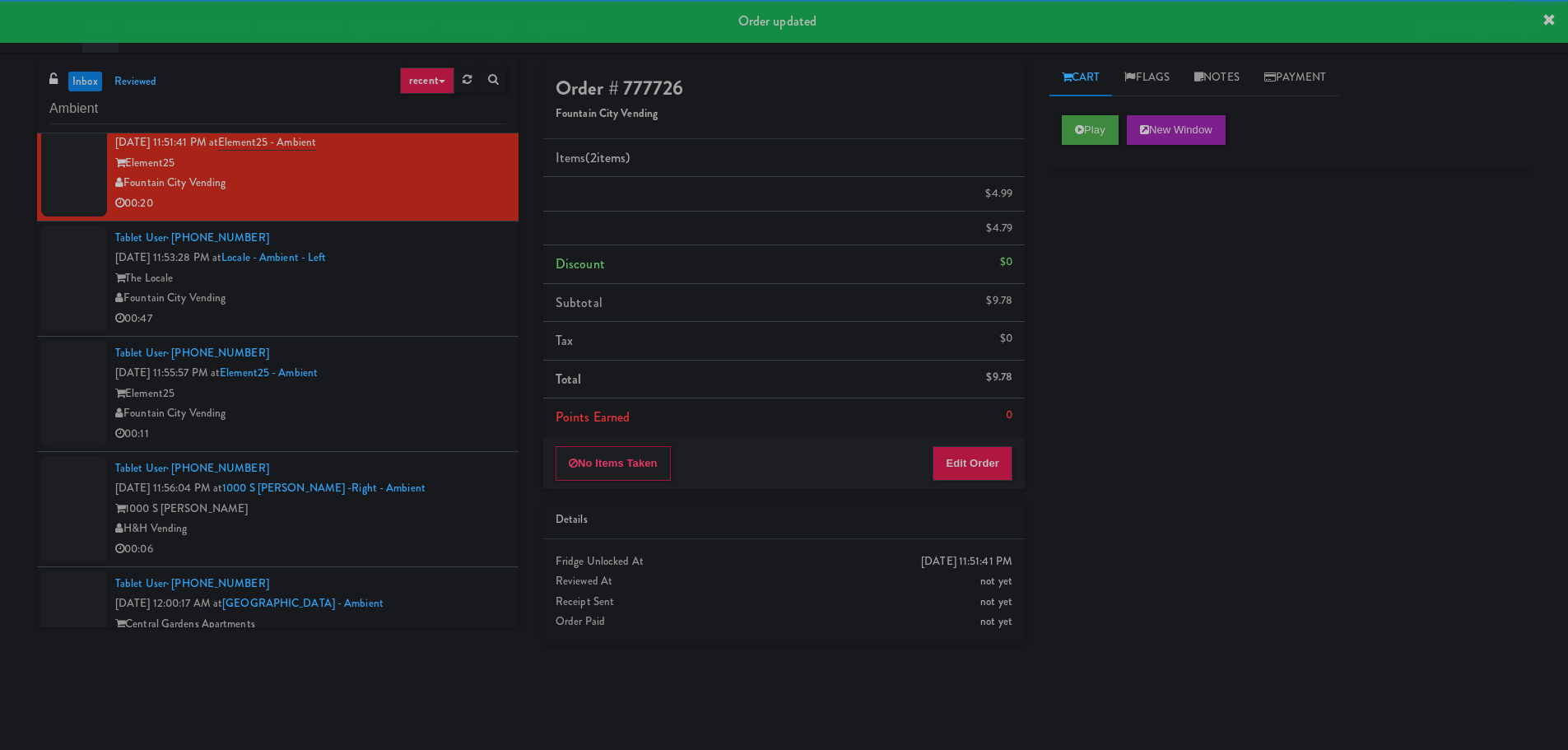
click at [469, 321] on div "Tablet User · (303) 912-2030 Aug 9, 2025 11:53:28 PM at Locale - Ambient - Left…" at bounding box center [310, 278] width 391 height 101
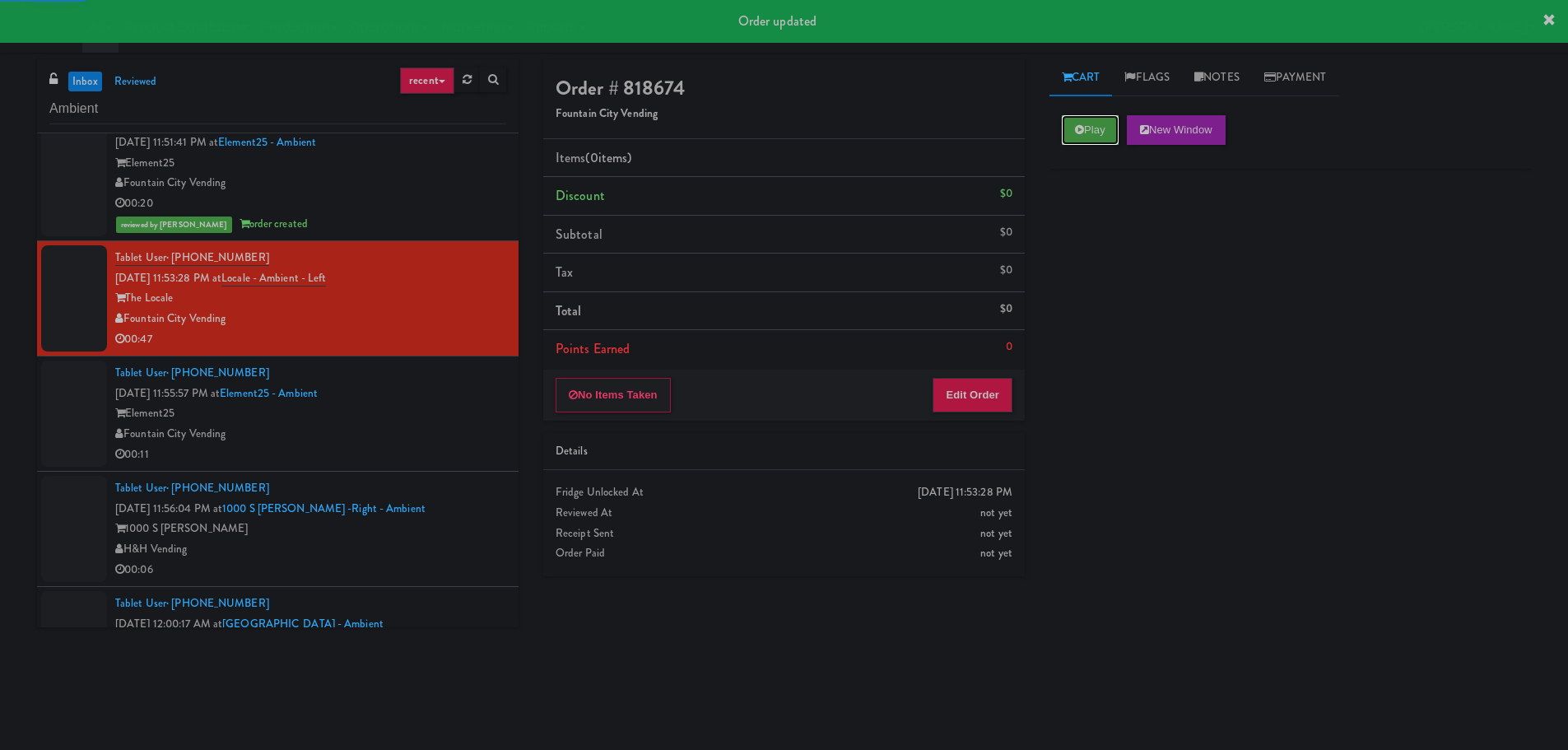
drag, startPoint x: 1075, startPoint y: 114, endPoint x: 1017, endPoint y: 278, distance: 174.0
click at [1074, 115] on button "Play" at bounding box center [1090, 130] width 57 height 30
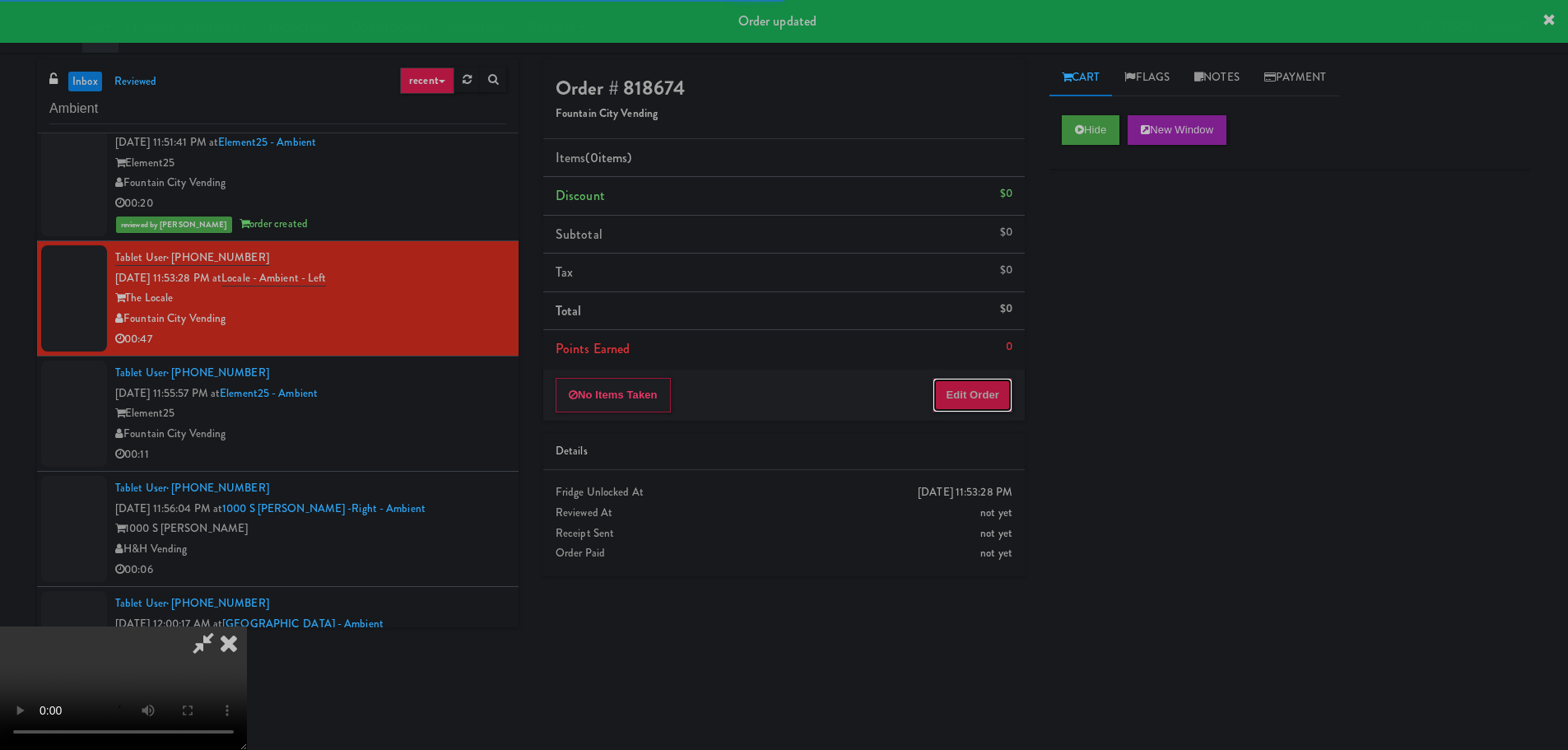
click at [980, 390] on button "Edit Order" at bounding box center [972, 394] width 80 height 34
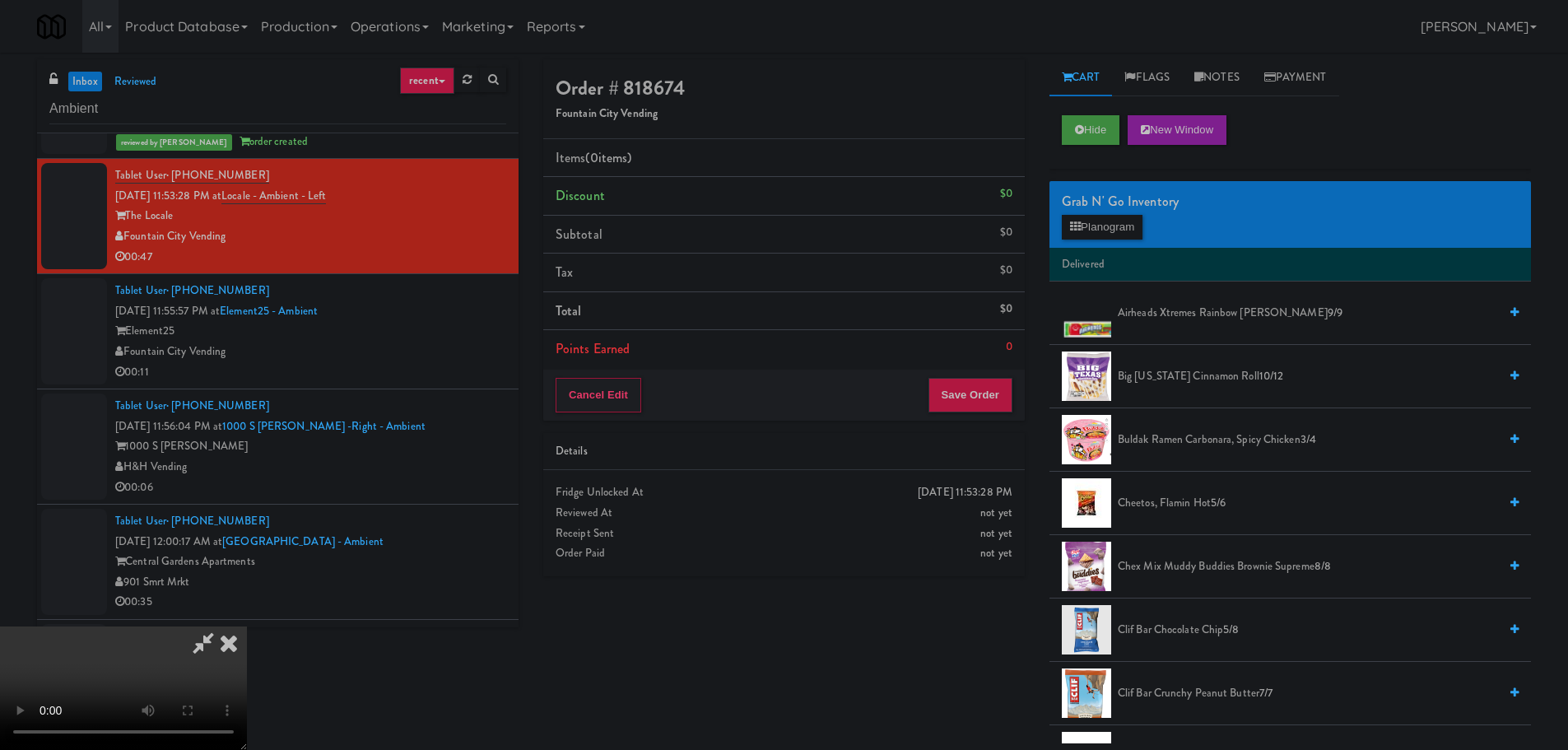
click at [247, 627] on video at bounding box center [123, 688] width 247 height 123
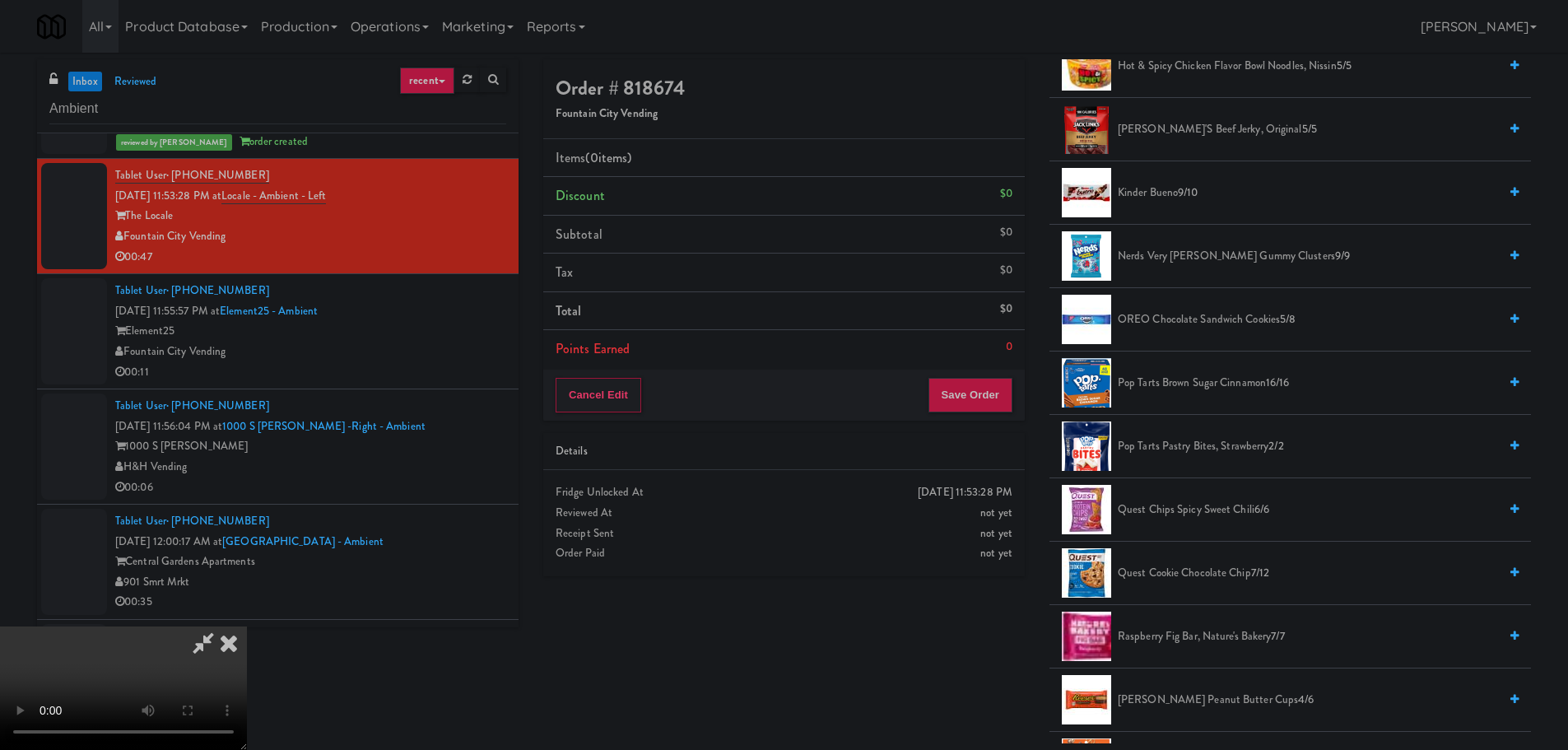
scroll to position [1070, 0]
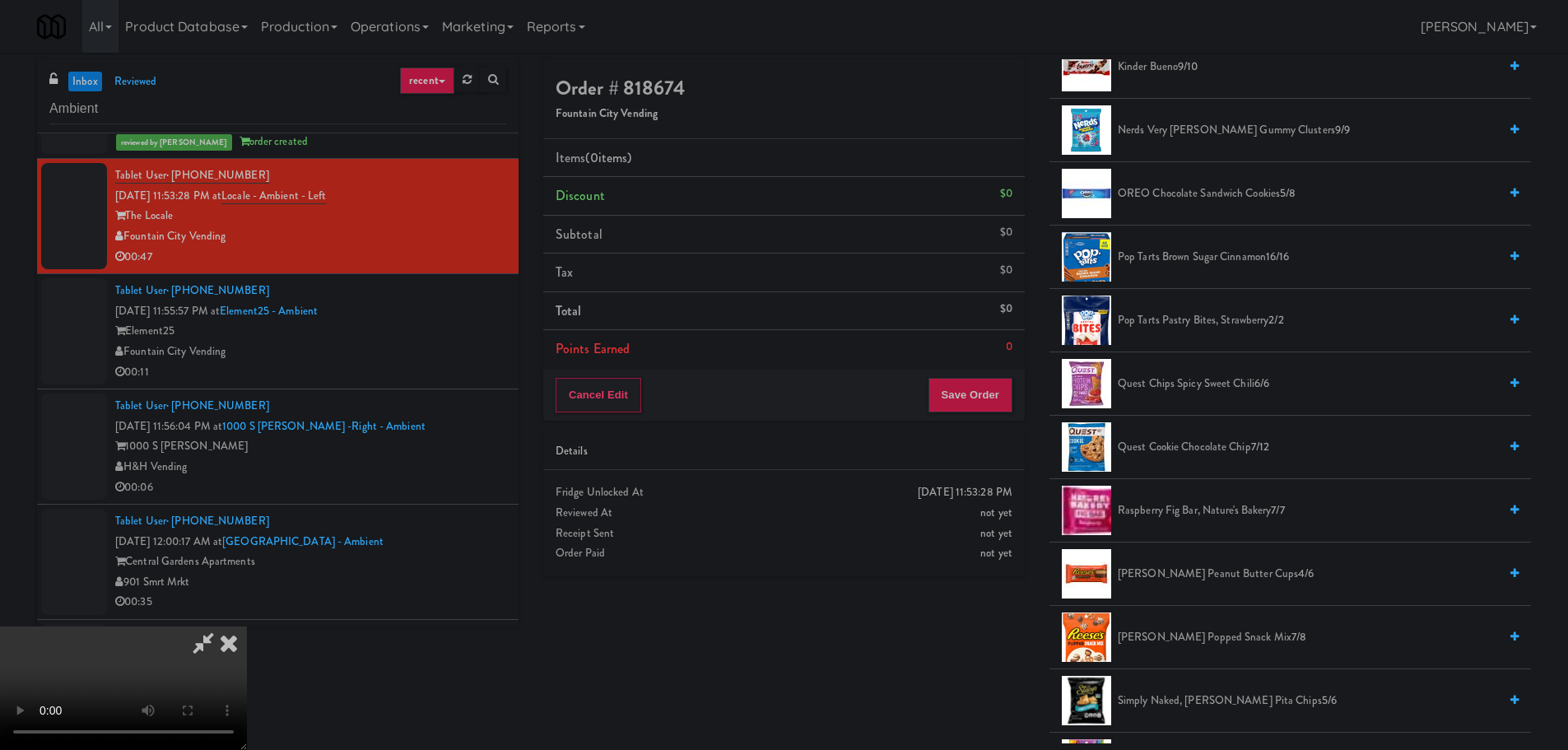
drag, startPoint x: 1170, startPoint y: 629, endPoint x: 993, endPoint y: 611, distance: 177.9
click at [1170, 630] on span "Reese's Popped Snack Mix 7/8" at bounding box center [1307, 638] width 380 height 21
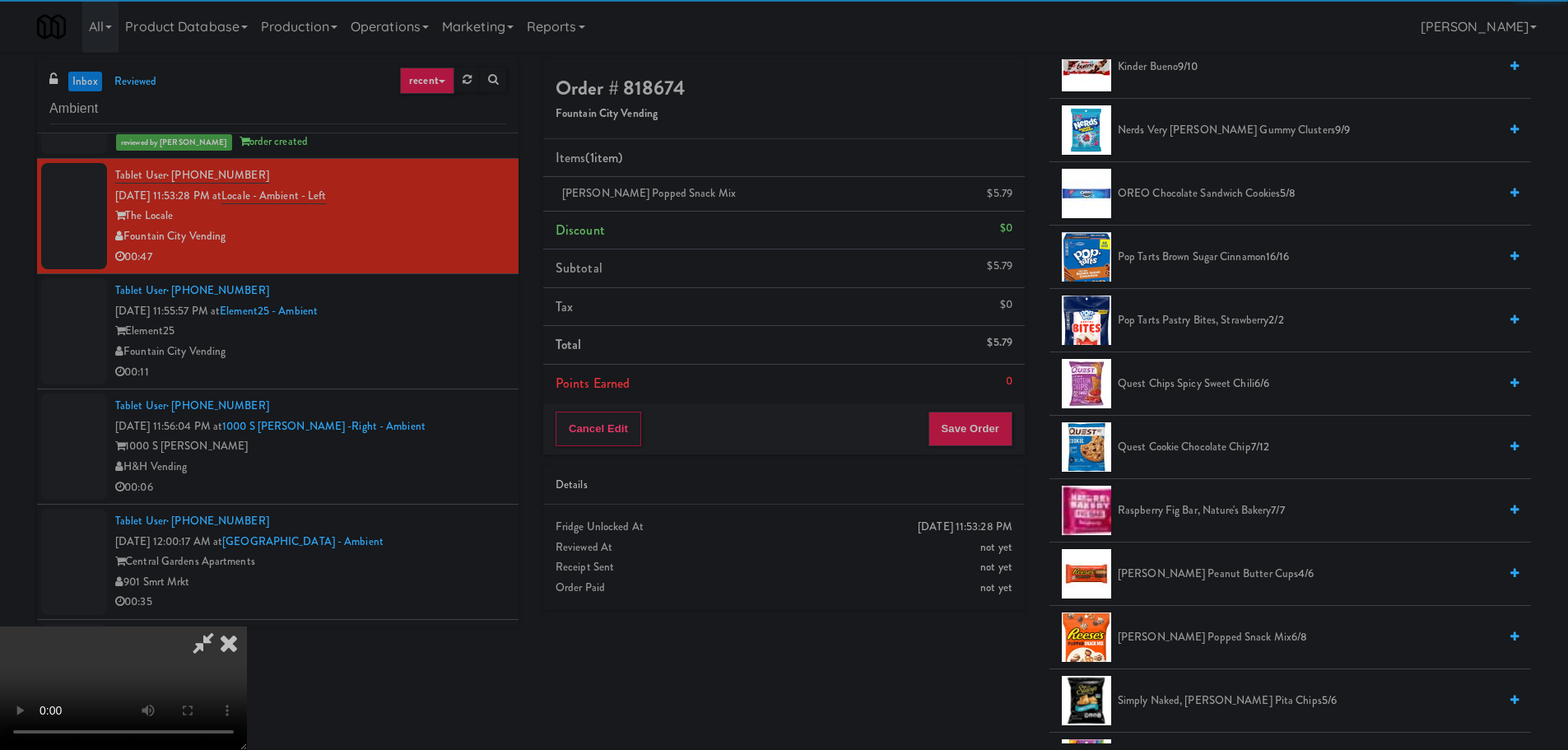
click at [247, 627] on video at bounding box center [123, 688] width 247 height 123
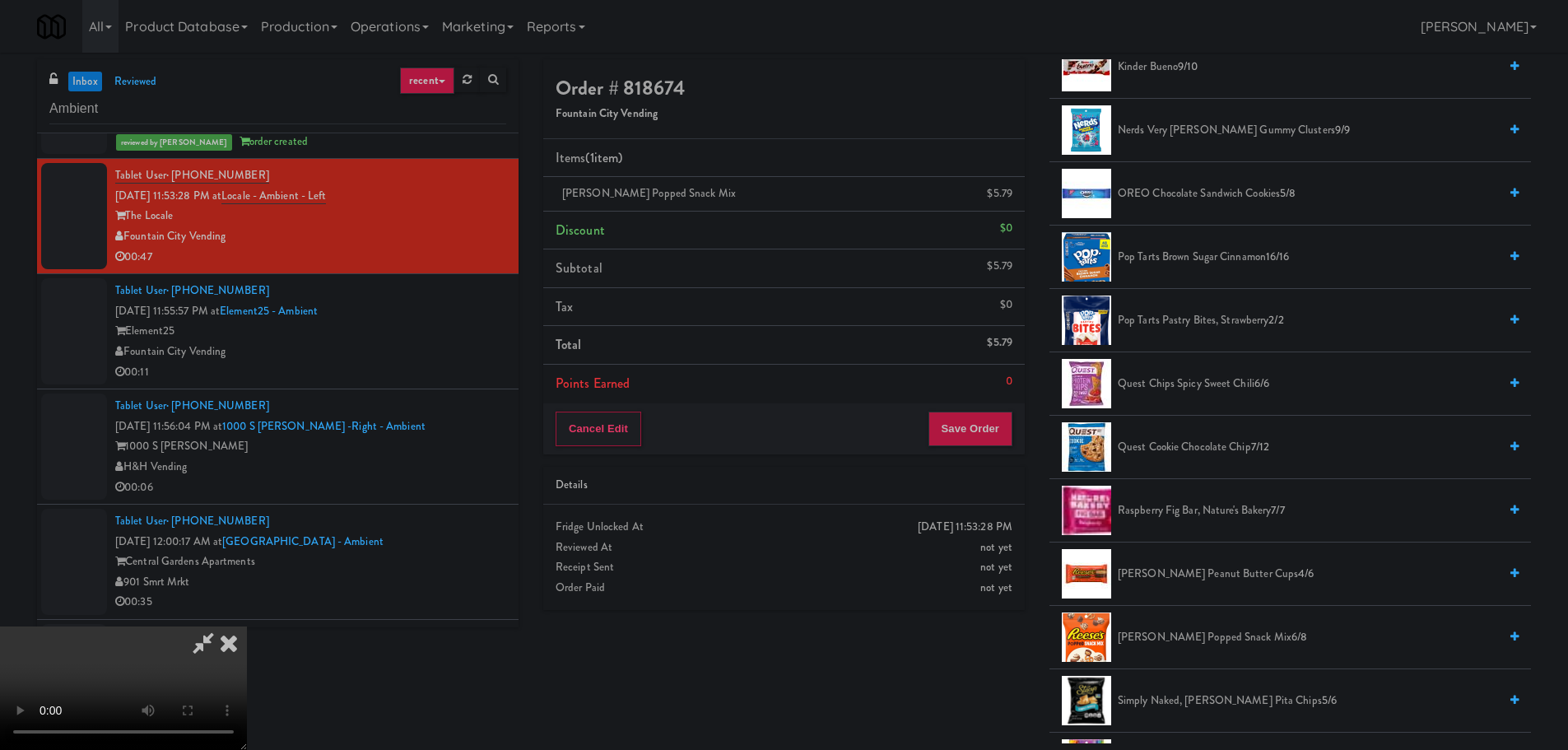
scroll to position [36, 0]
click at [247, 627] on video at bounding box center [123, 688] width 247 height 123
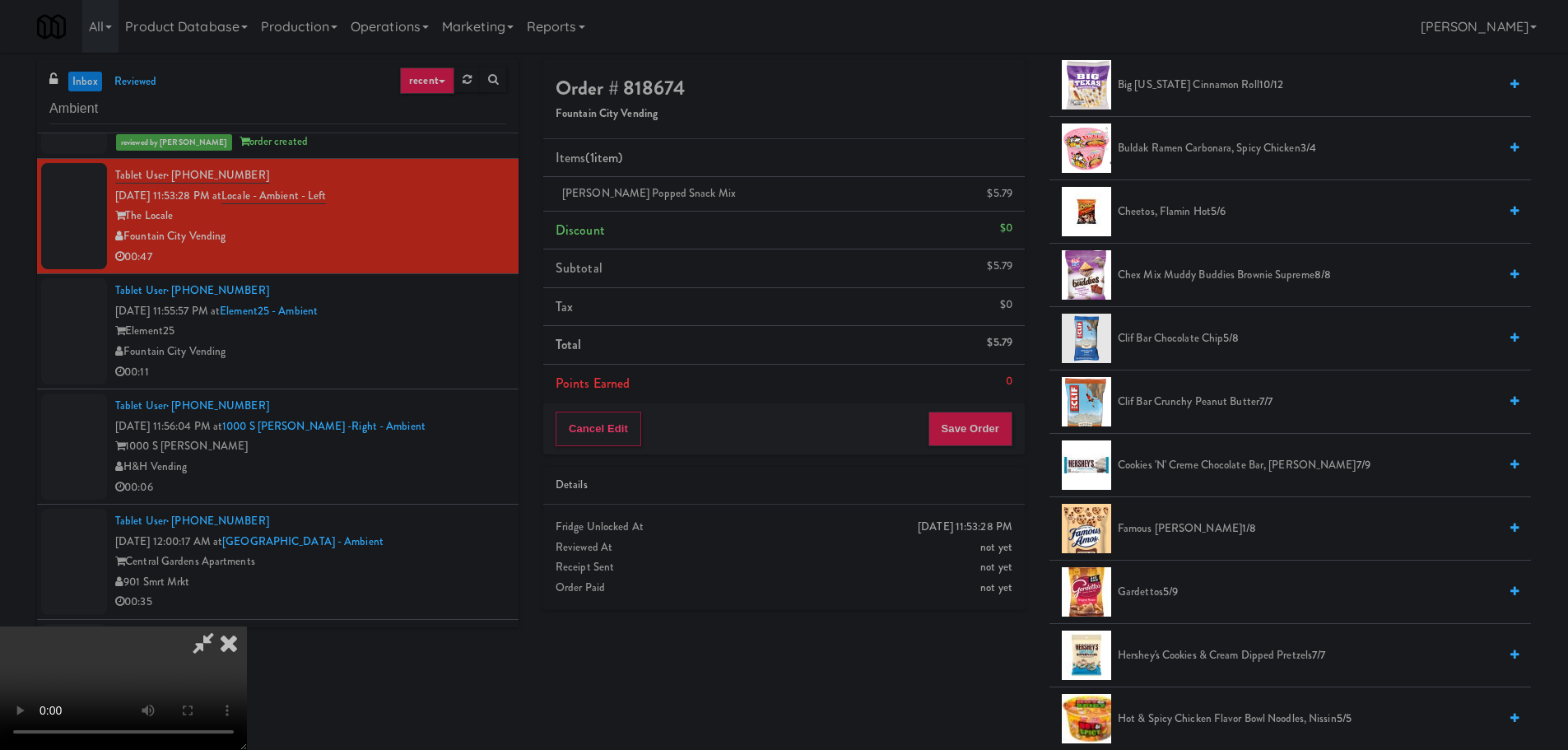
scroll to position [165, 0]
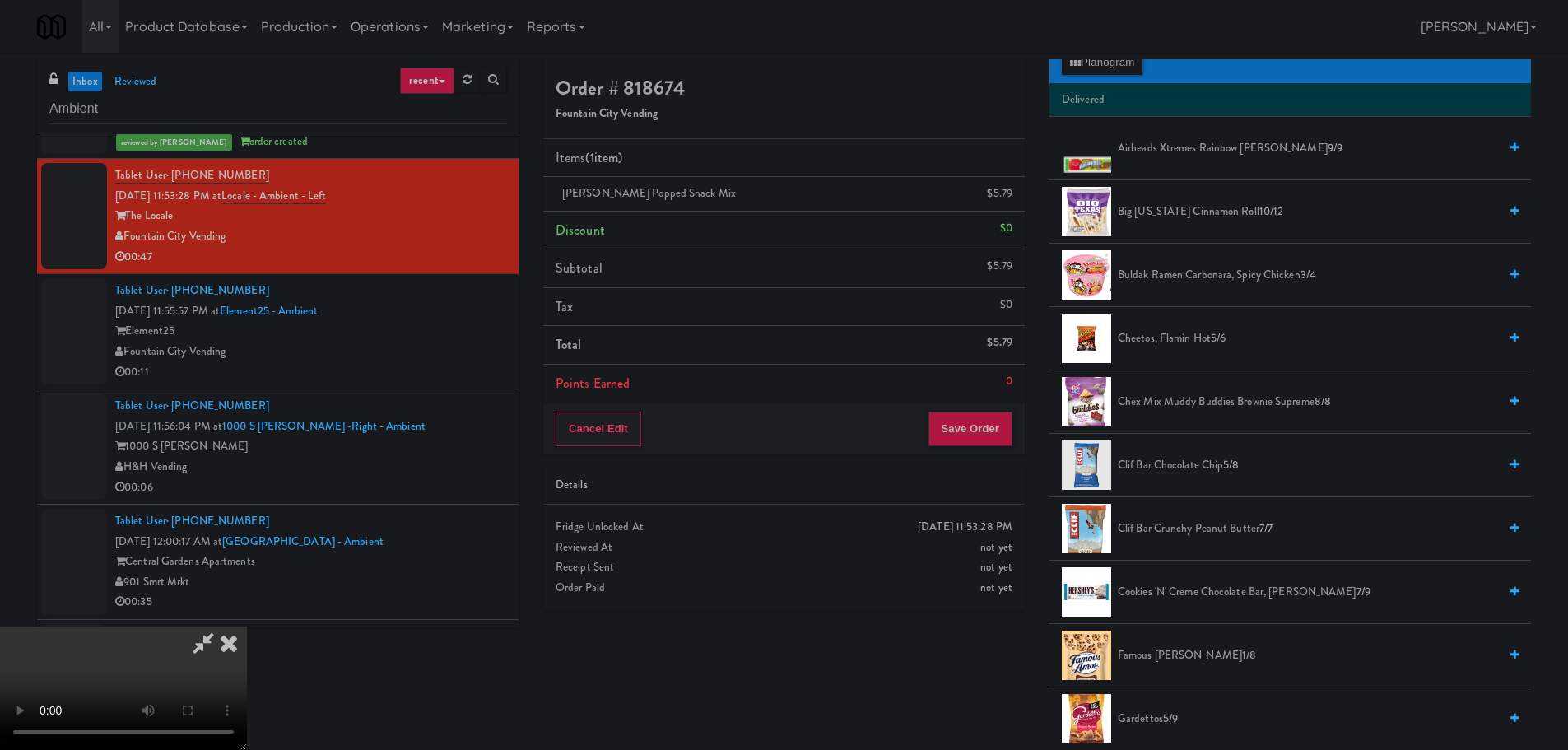
click at [1211, 400] on span "Chex Mix Muddy Buddies Brownie Supreme 8/8" at bounding box center [1307, 402] width 380 height 21
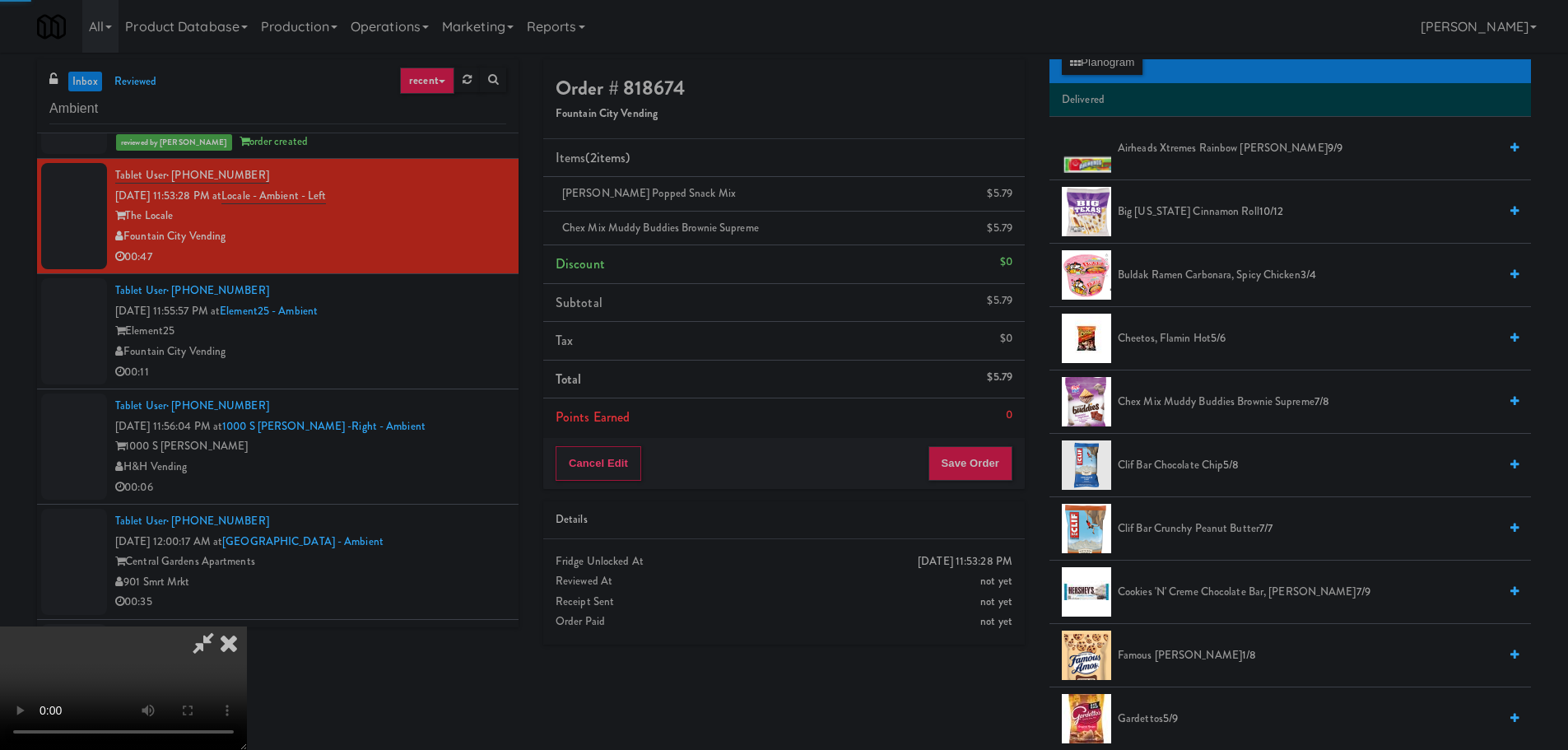
drag, startPoint x: 687, startPoint y: 374, endPoint x: 701, endPoint y: 377, distance: 14.3
click at [247, 627] on video at bounding box center [123, 688] width 247 height 123
click at [970, 465] on button "Save Order" at bounding box center [970, 462] width 84 height 34
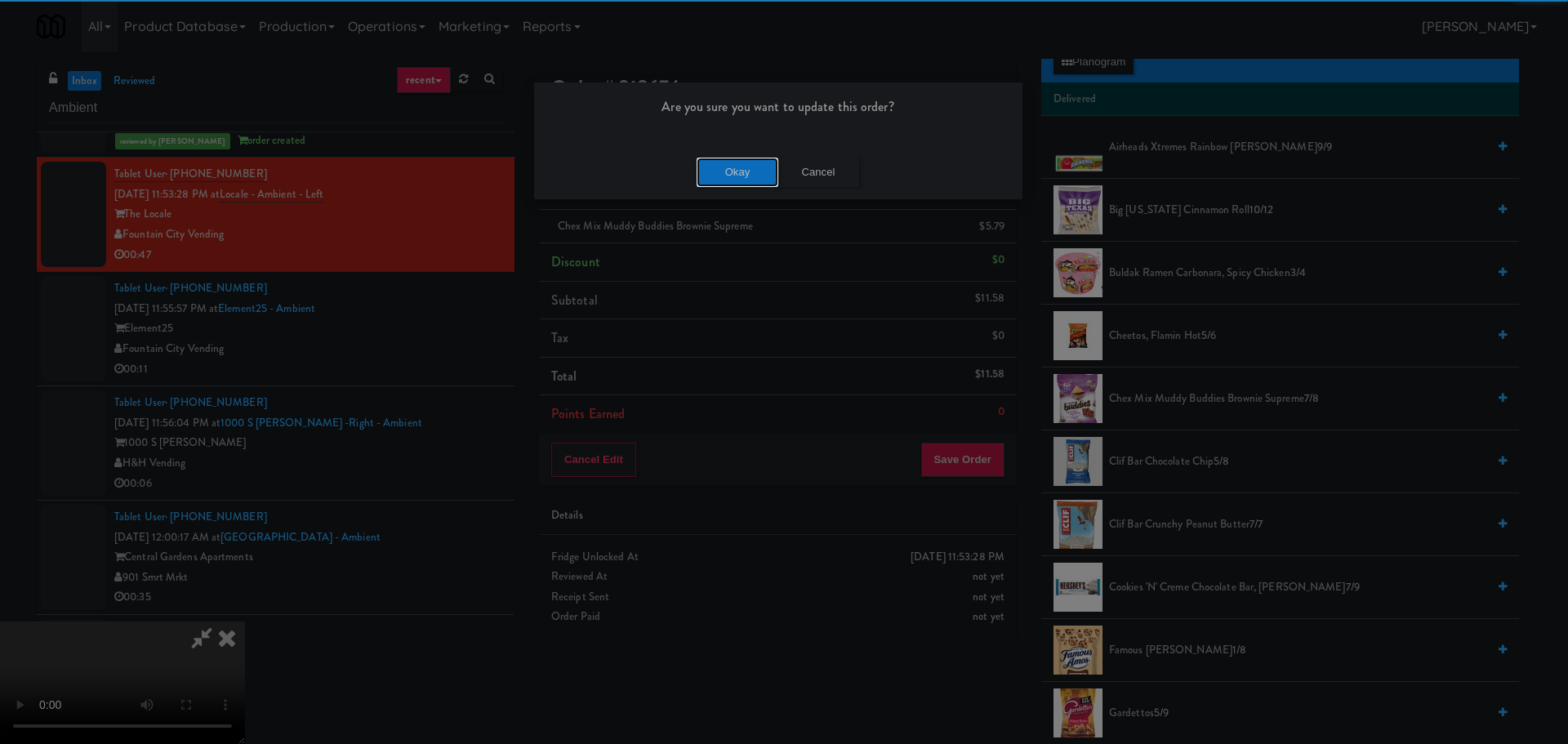
click at [713, 170] on button "Okay" at bounding box center [737, 173] width 82 height 30
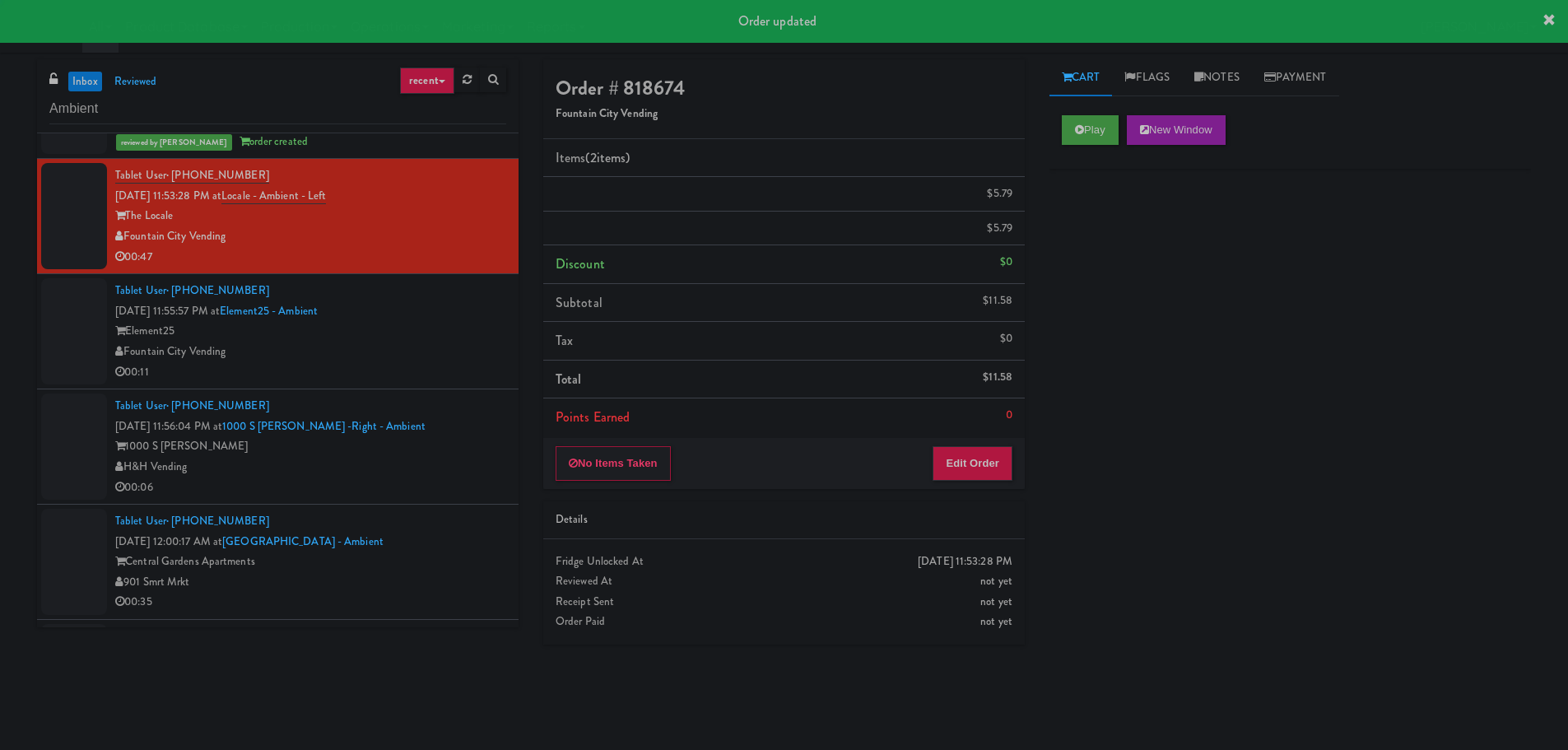
scroll to position [0, 0]
click at [447, 348] on div "Fountain City Vending" at bounding box center [310, 352] width 391 height 21
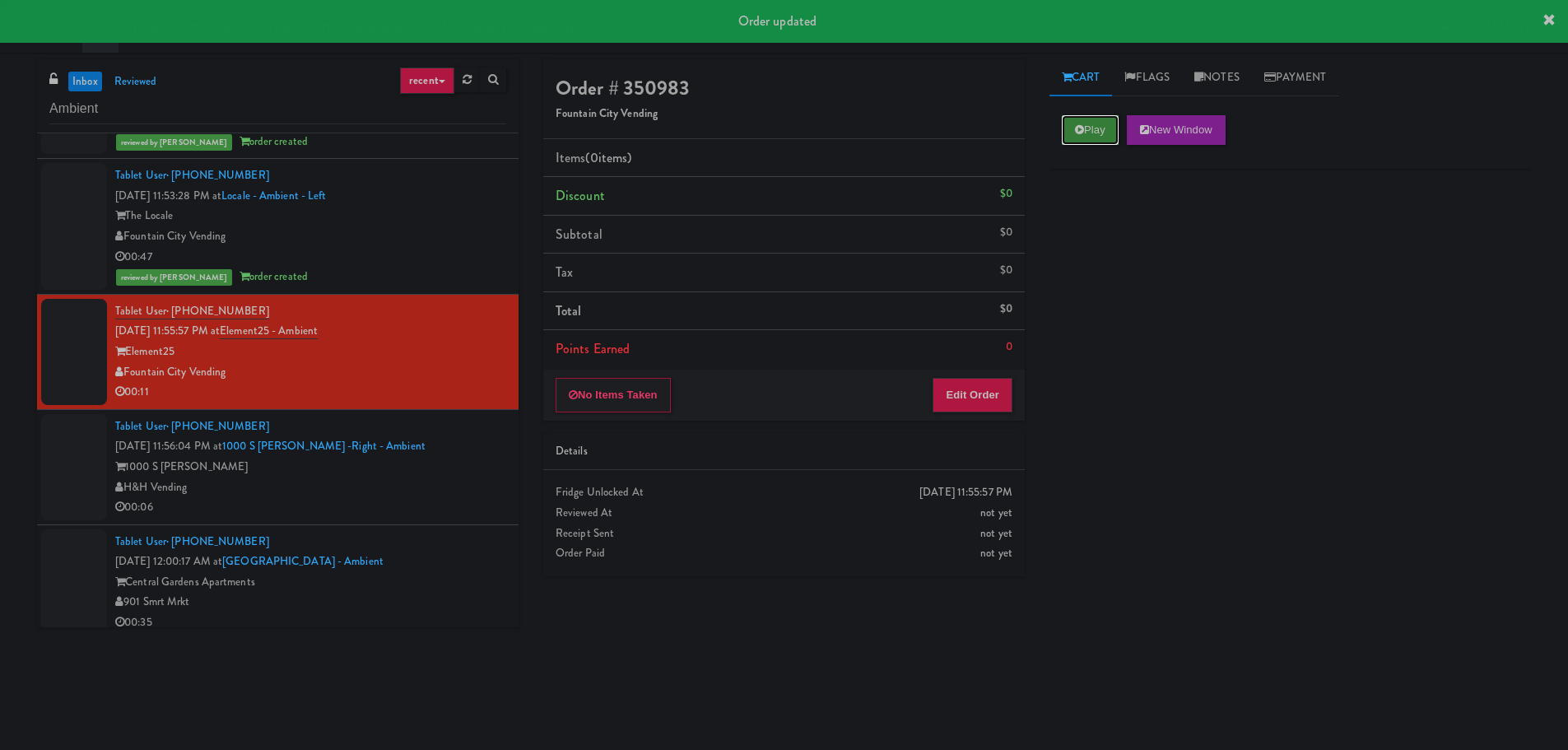
click at [1081, 133] on icon at bounding box center [1079, 129] width 9 height 11
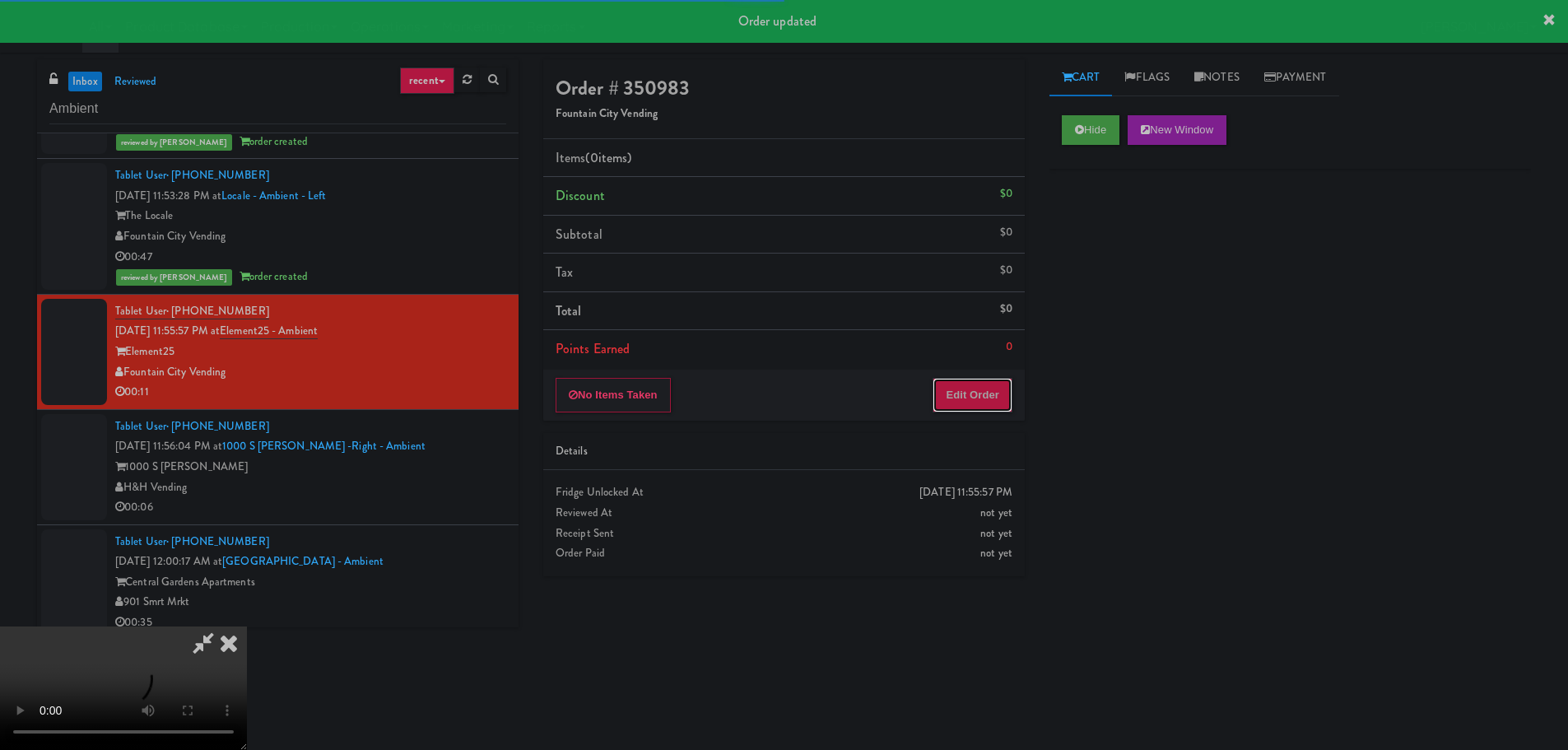
click at [1005, 382] on button "Edit Order" at bounding box center [972, 394] width 80 height 34
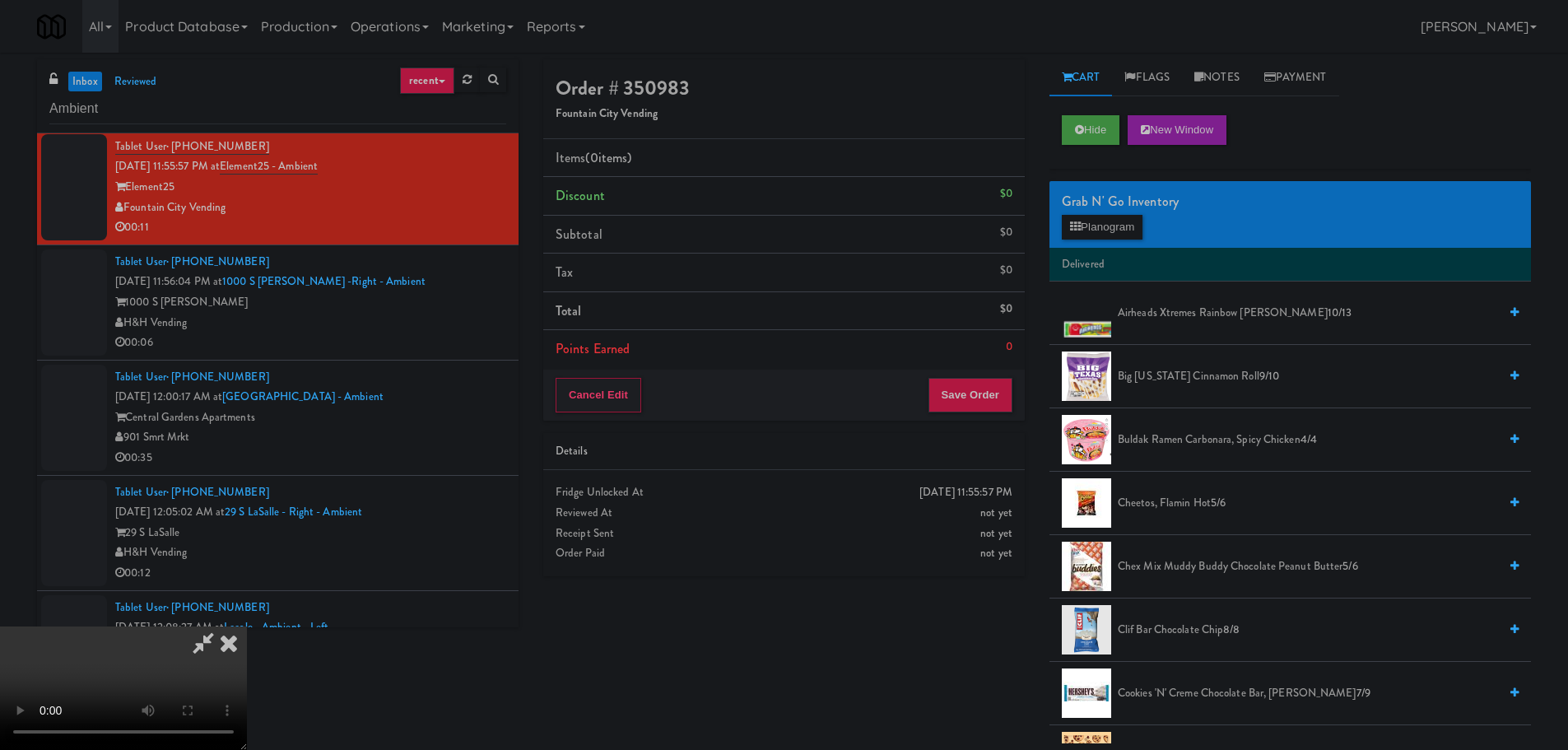
click at [247, 627] on video at bounding box center [123, 688] width 247 height 123
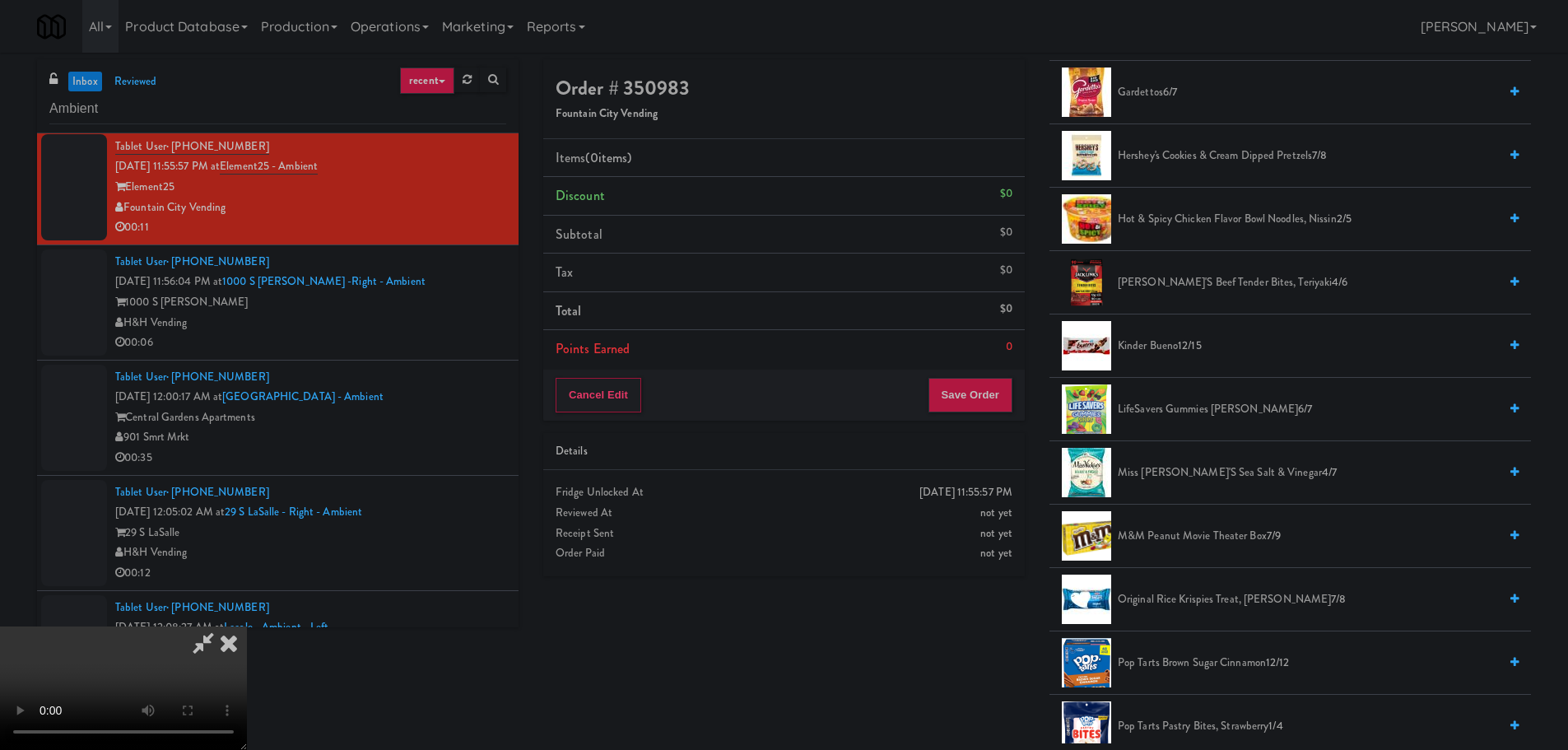
scroll to position [741, 0]
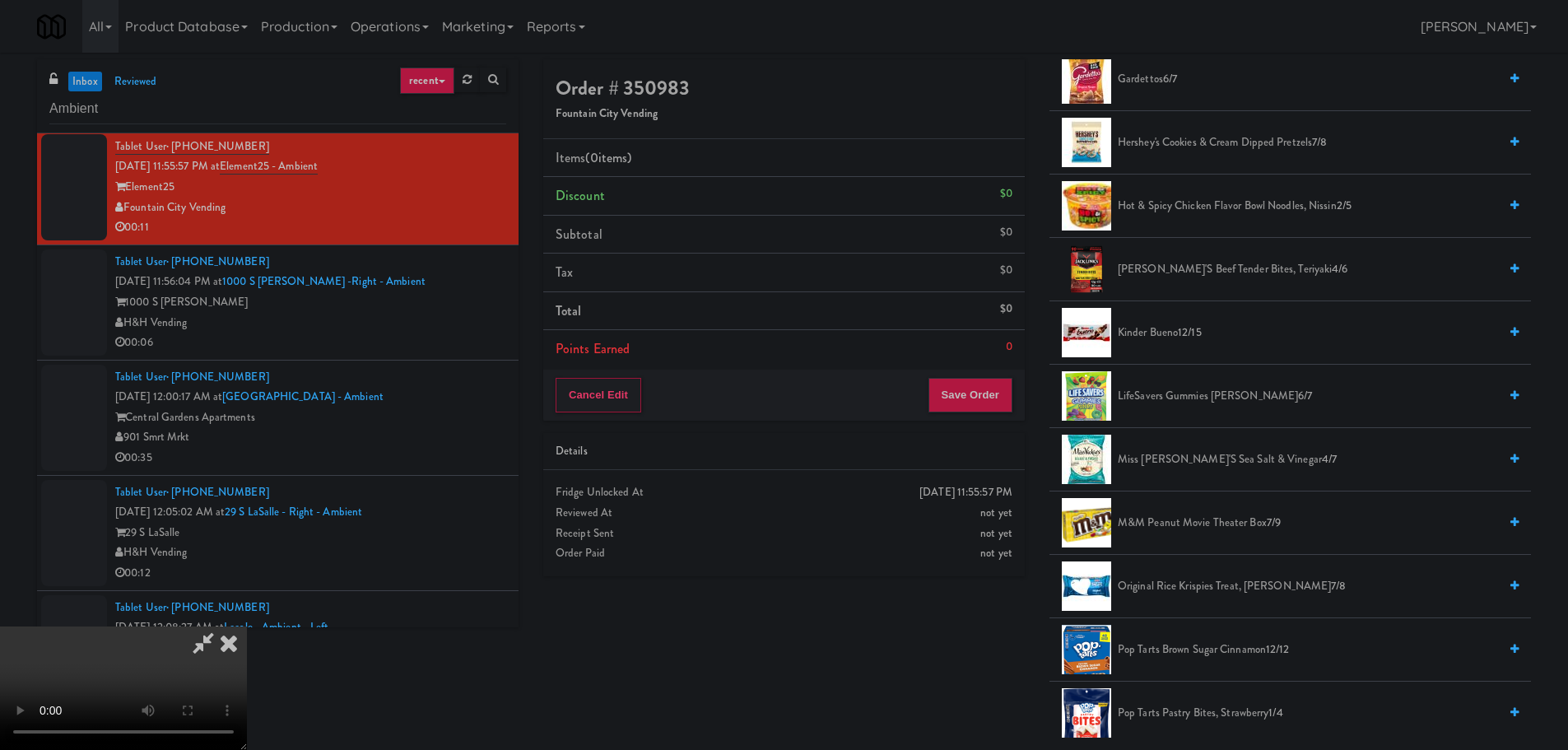
click at [1158, 524] on span "M&M Peanut Movie Theater Box 7/9" at bounding box center [1307, 522] width 380 height 21
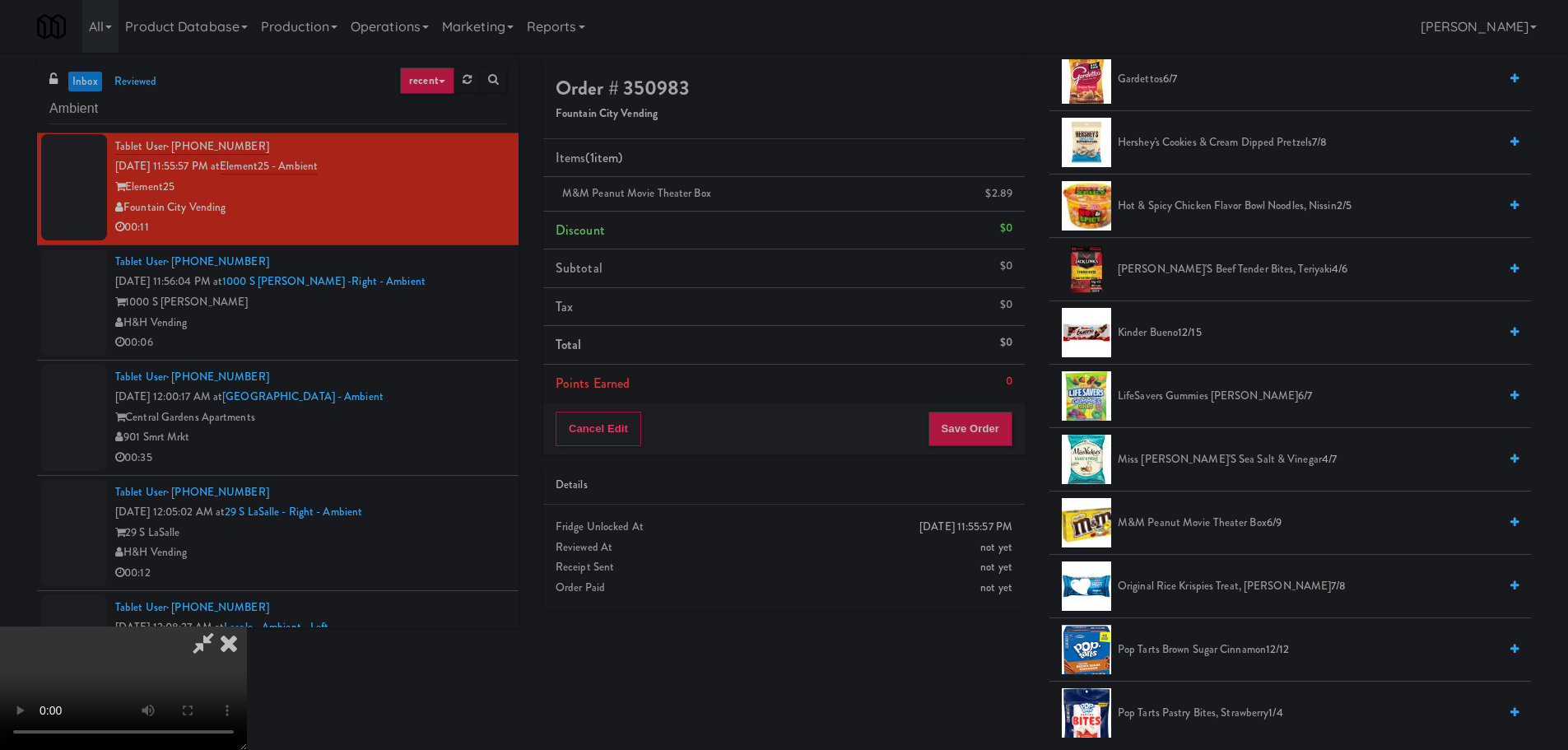
click at [247, 627] on video at bounding box center [123, 688] width 247 height 123
click at [959, 444] on button "Save Order" at bounding box center [970, 428] width 84 height 34
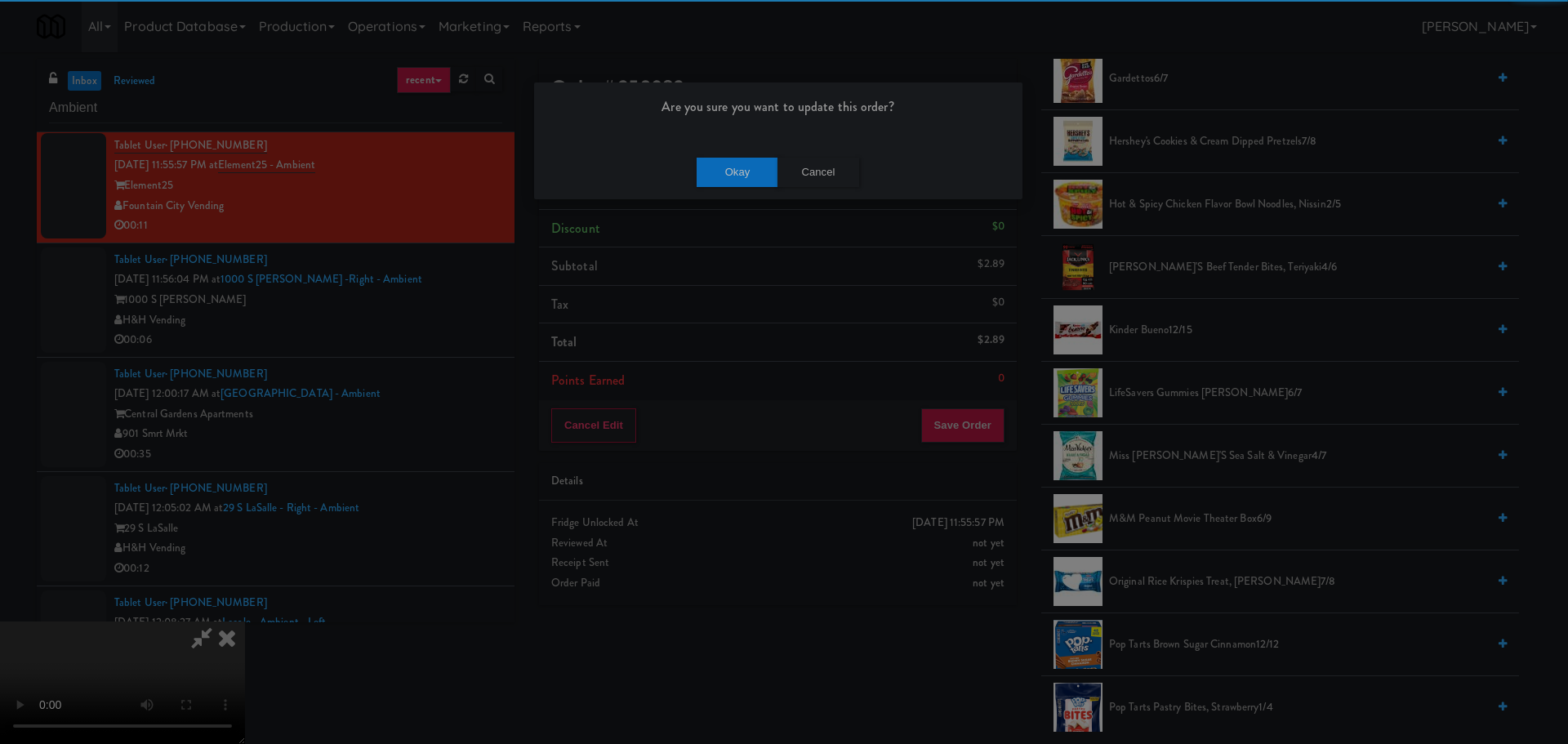
click at [731, 153] on div "Okay Cancel" at bounding box center [778, 172] width 489 height 55
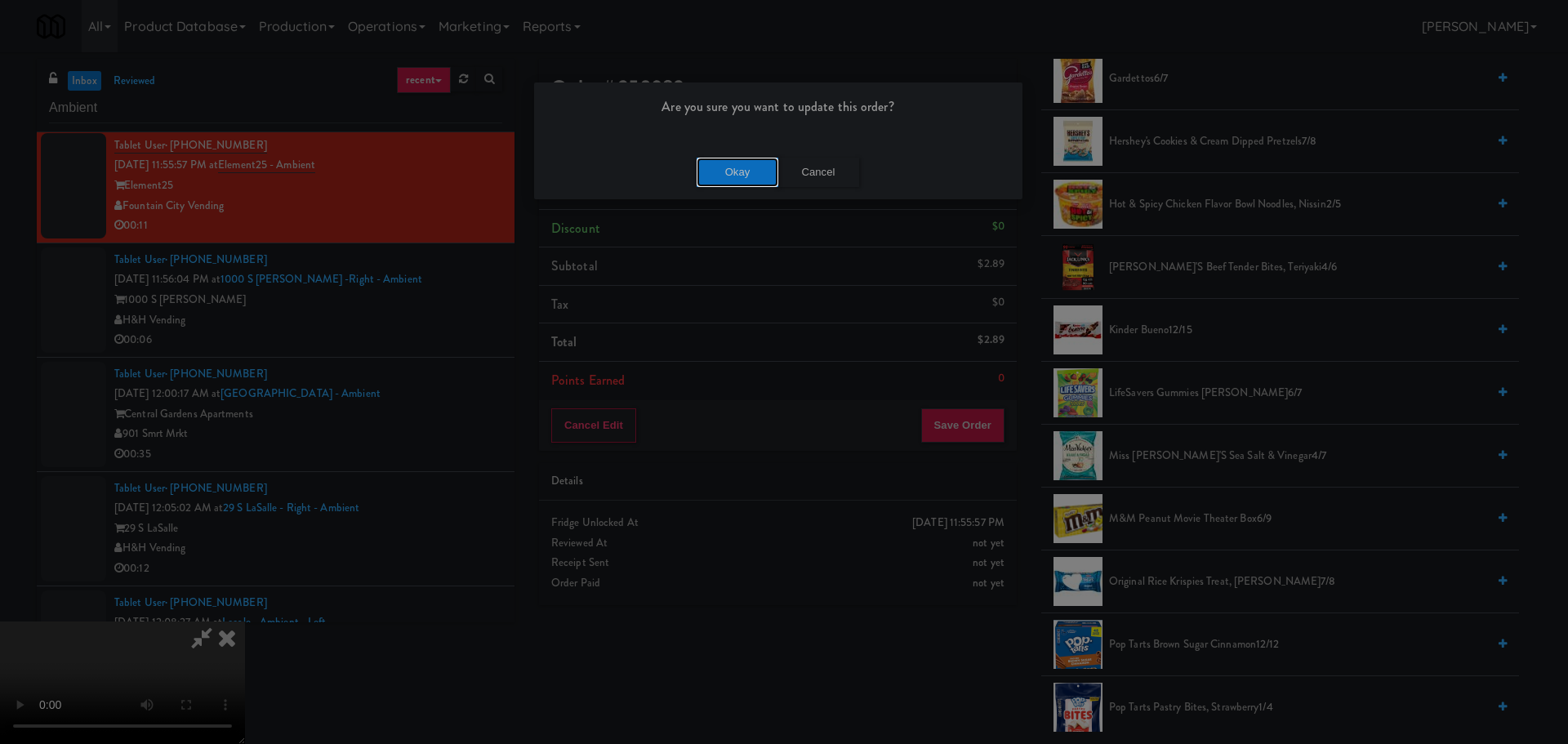
click at [736, 175] on button "Okay" at bounding box center [737, 173] width 82 height 30
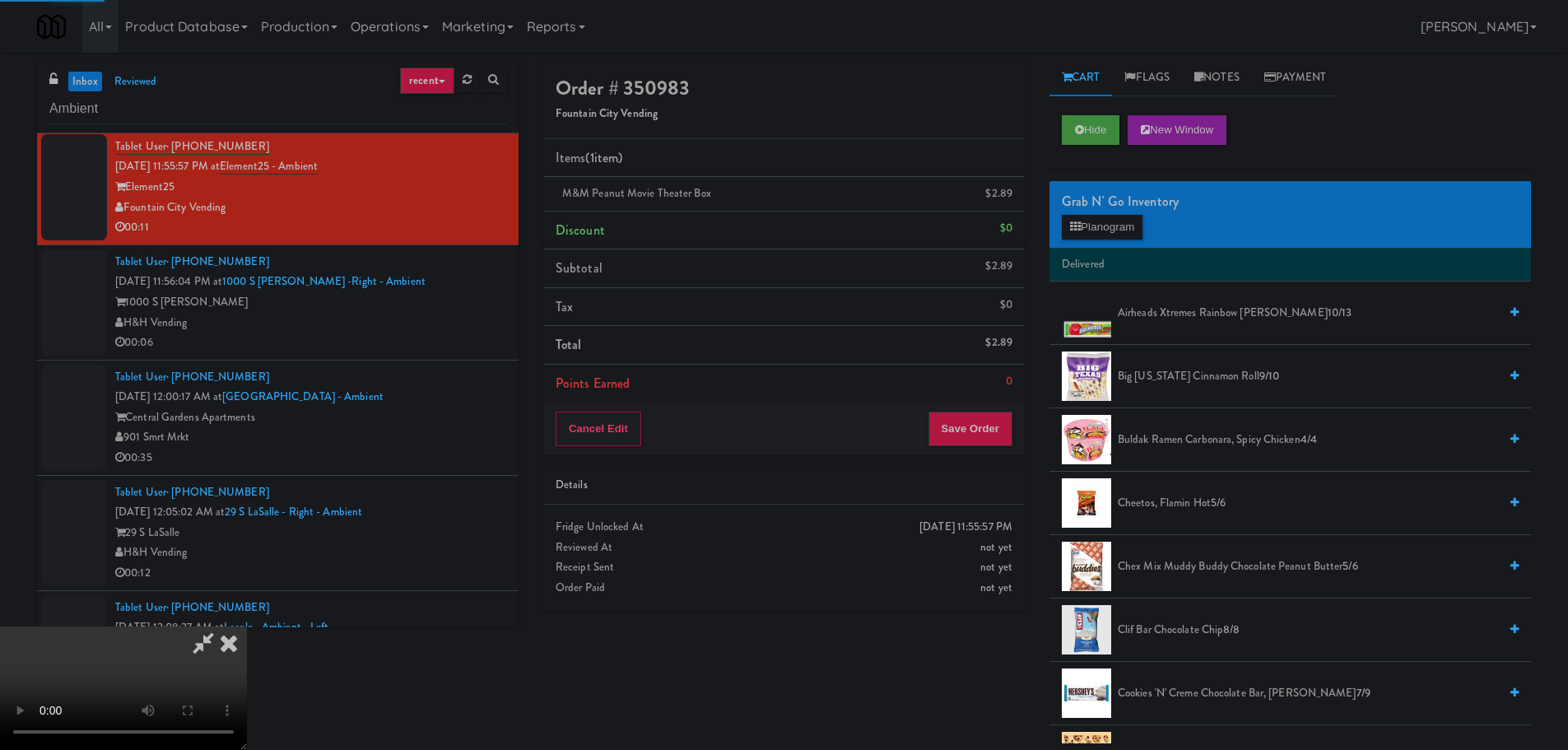
scroll to position [0, 0]
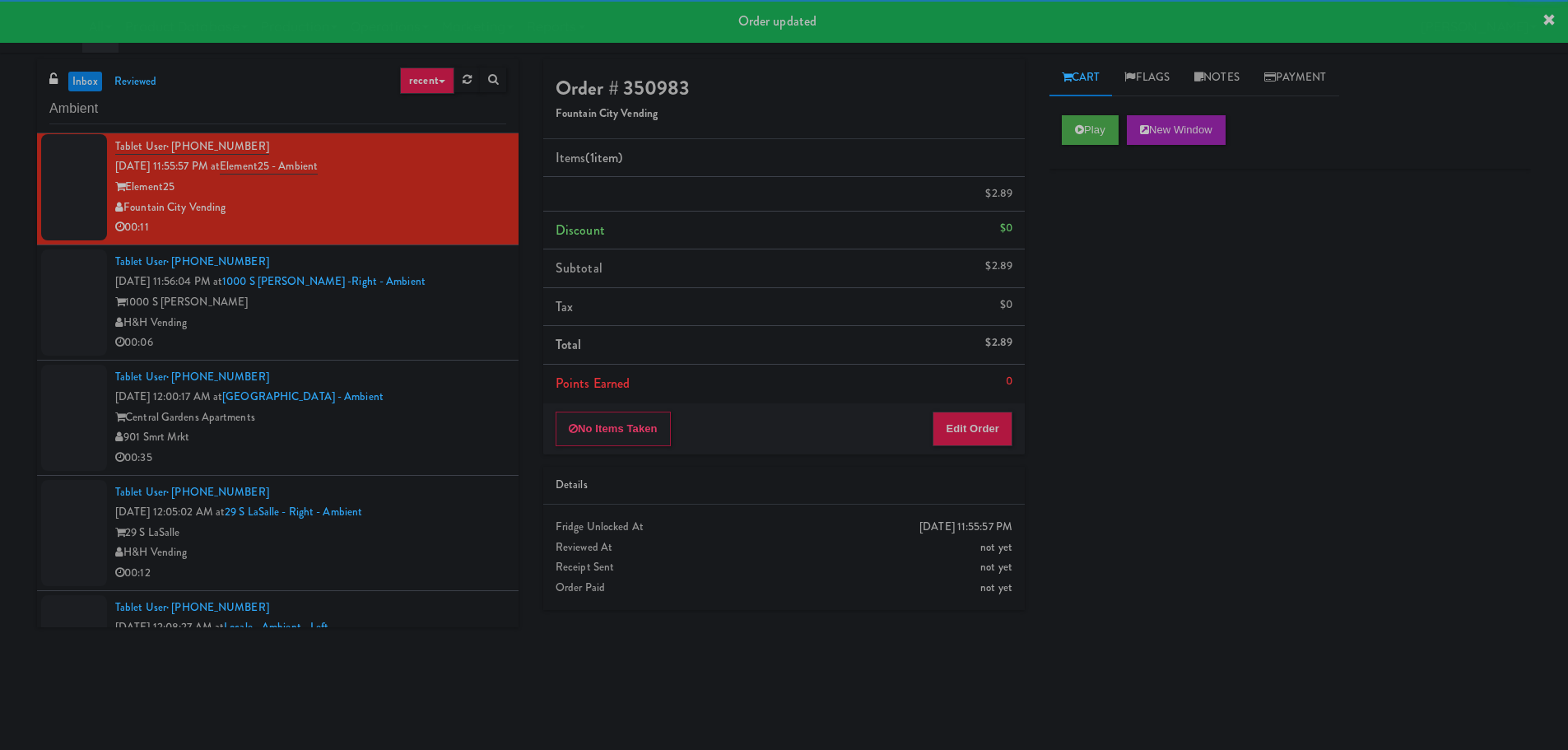
click at [412, 313] on div "Tablet User · (224) 427-9825 Aug 9, 2025 11:56:04 PM at 1000 S Clark -Right - A…" at bounding box center [310, 302] width 391 height 101
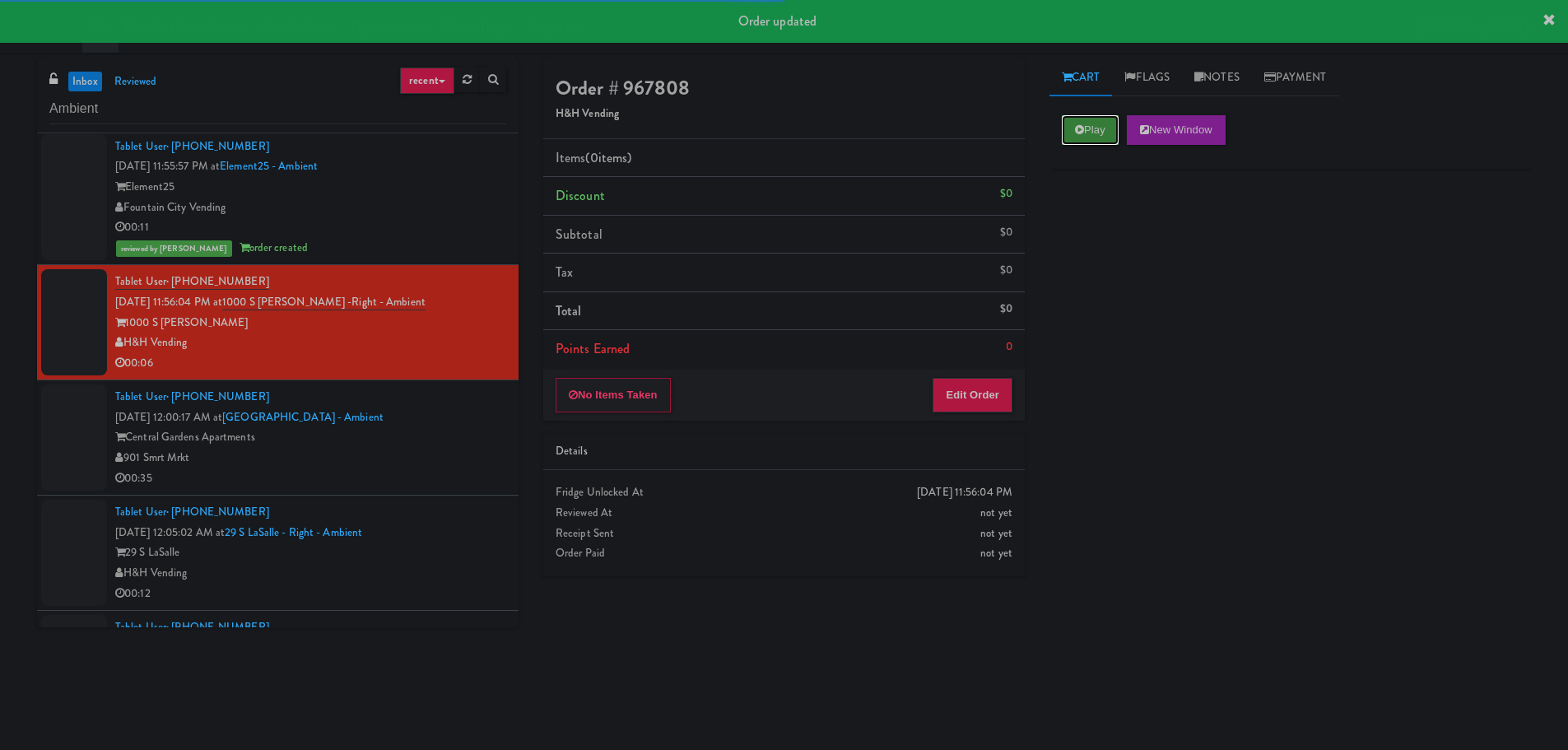
click at [1072, 125] on button "Play" at bounding box center [1090, 130] width 57 height 30
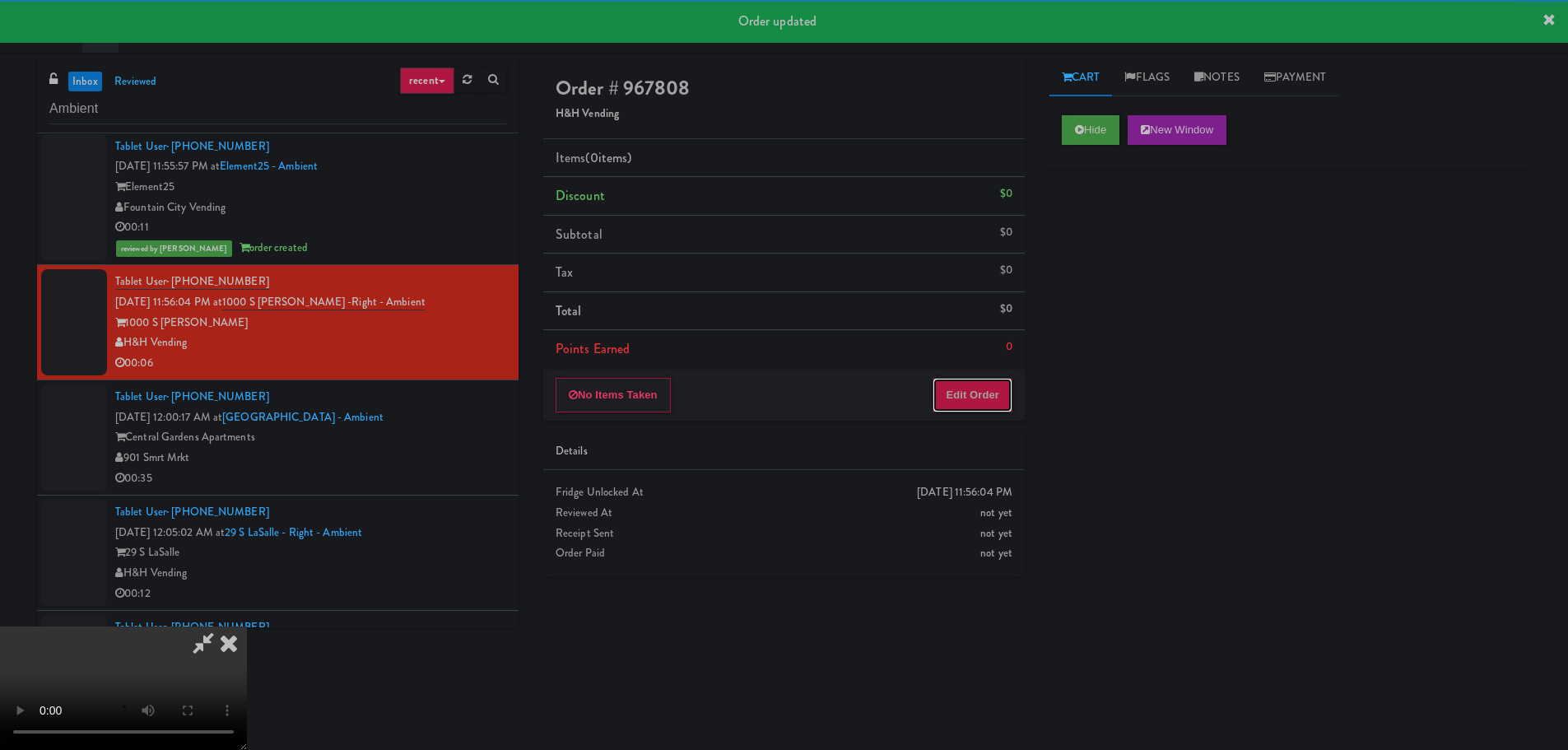
click at [977, 382] on button "Edit Order" at bounding box center [972, 394] width 80 height 34
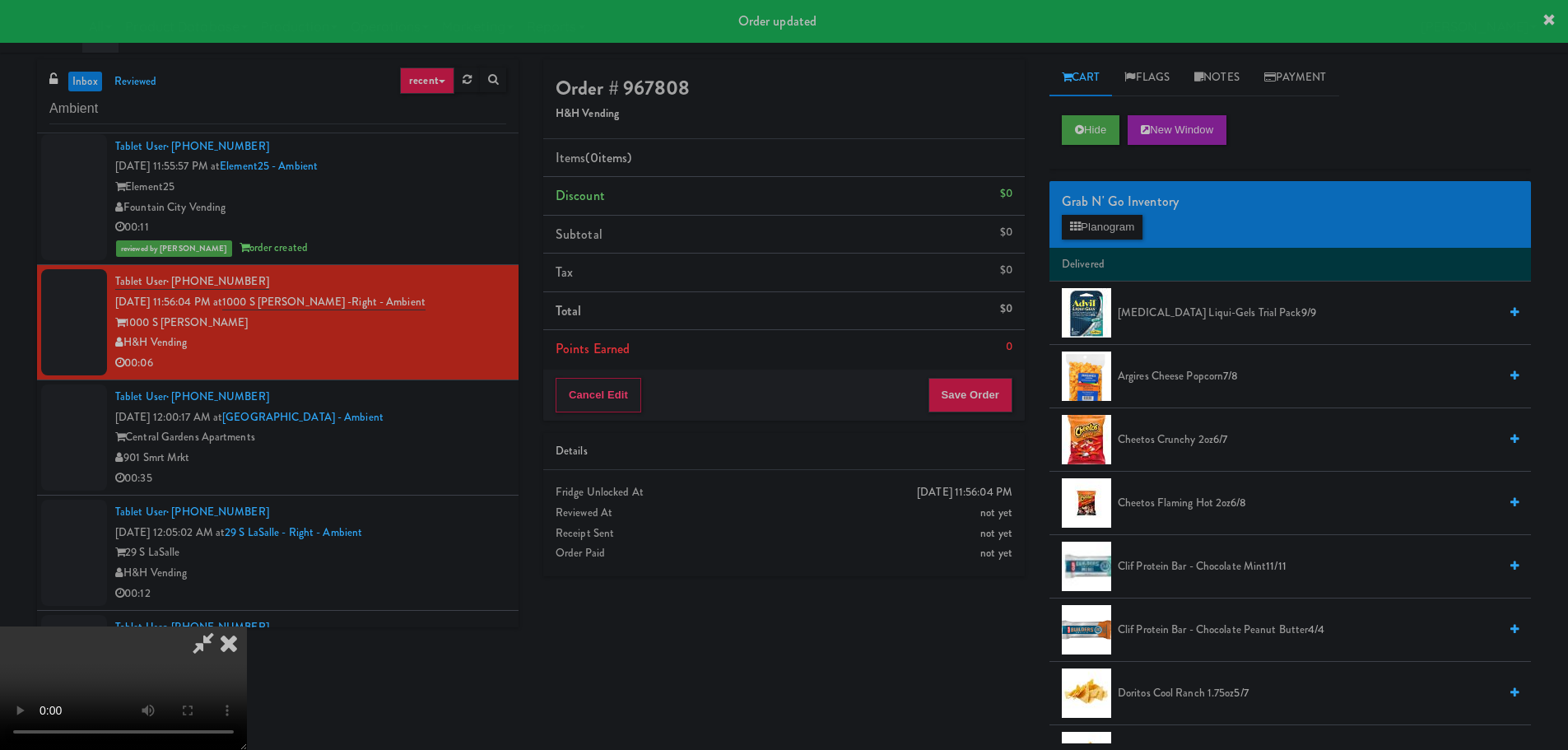
click at [247, 627] on video at bounding box center [123, 688] width 247 height 123
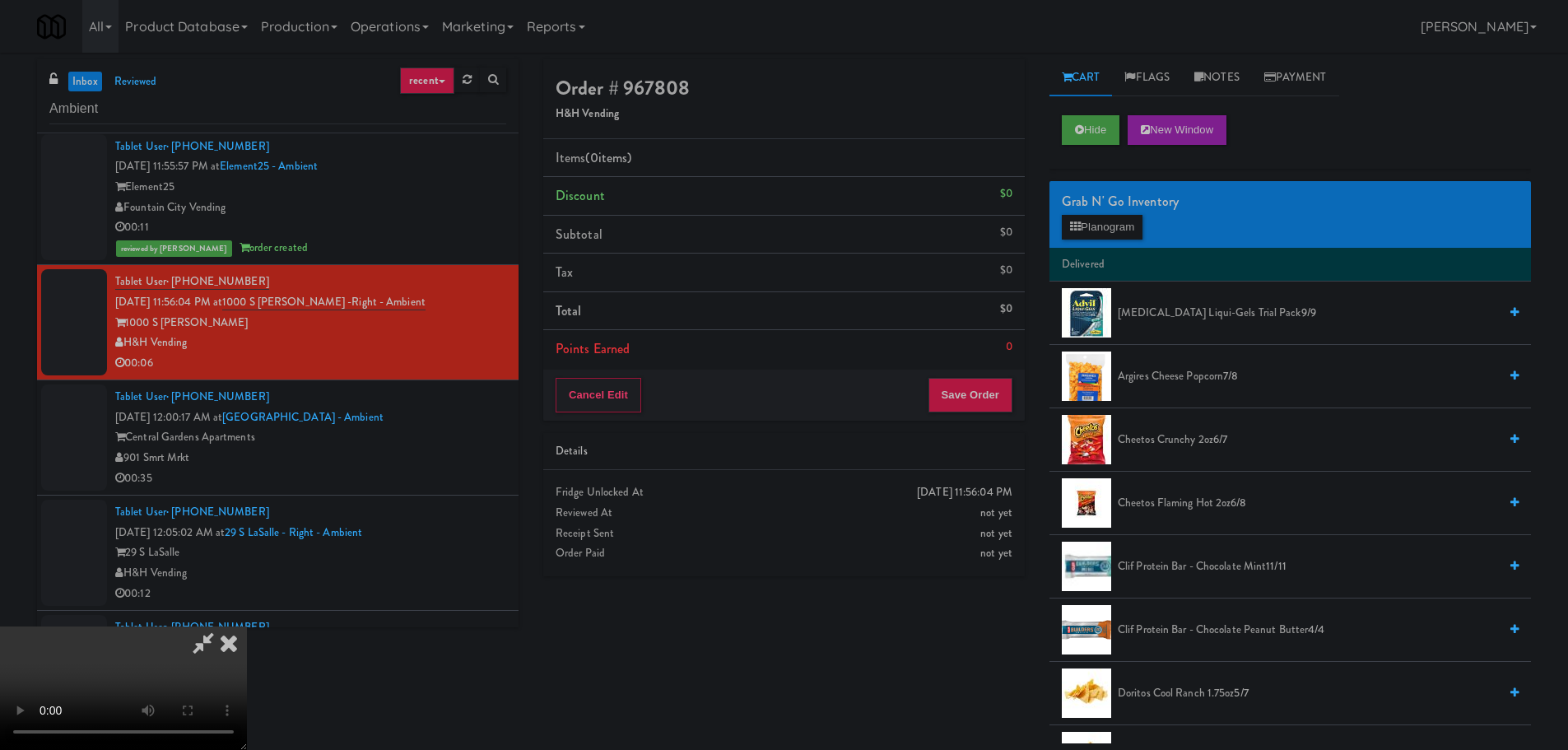
click at [247, 627] on video at bounding box center [123, 688] width 247 height 123
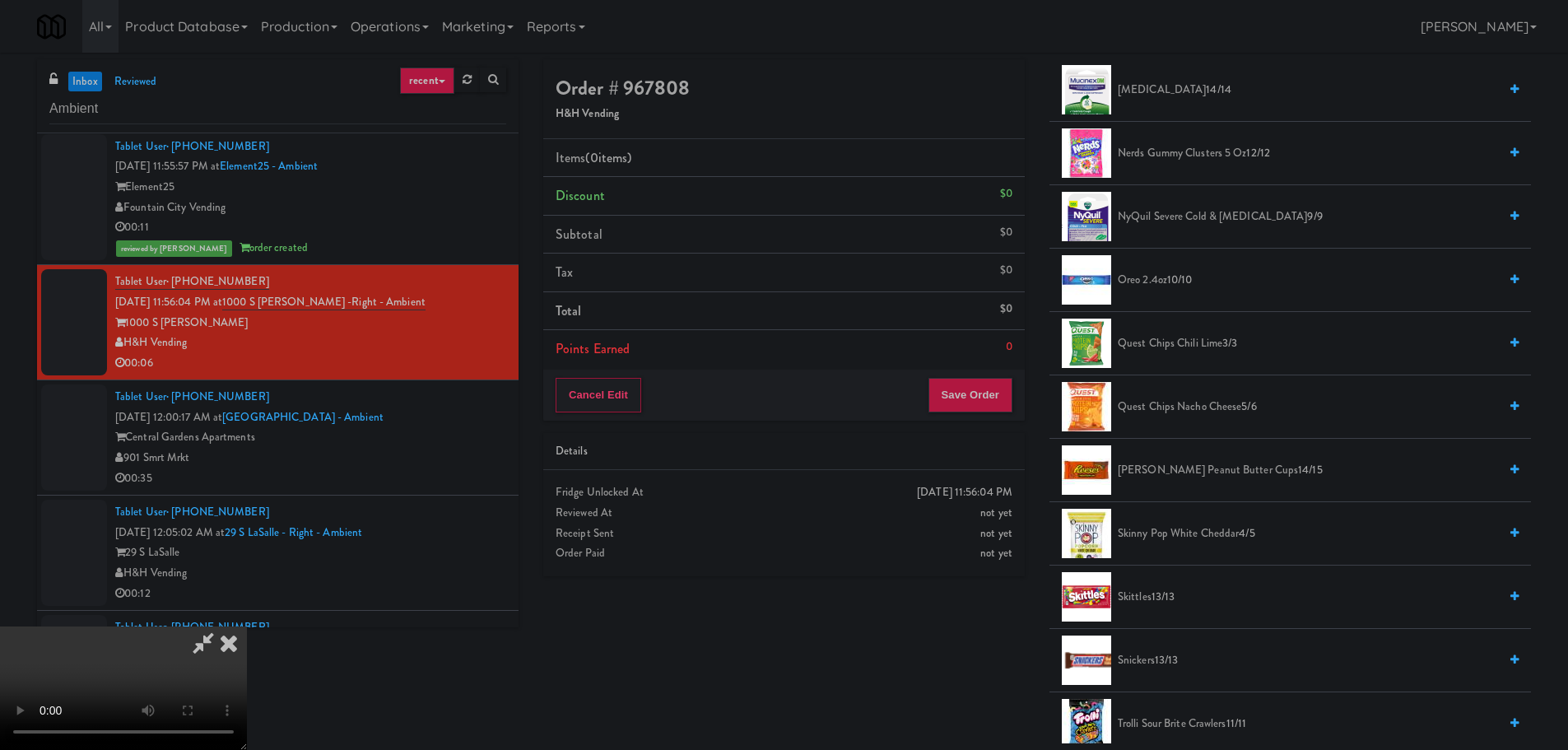
scroll to position [1317, 0]
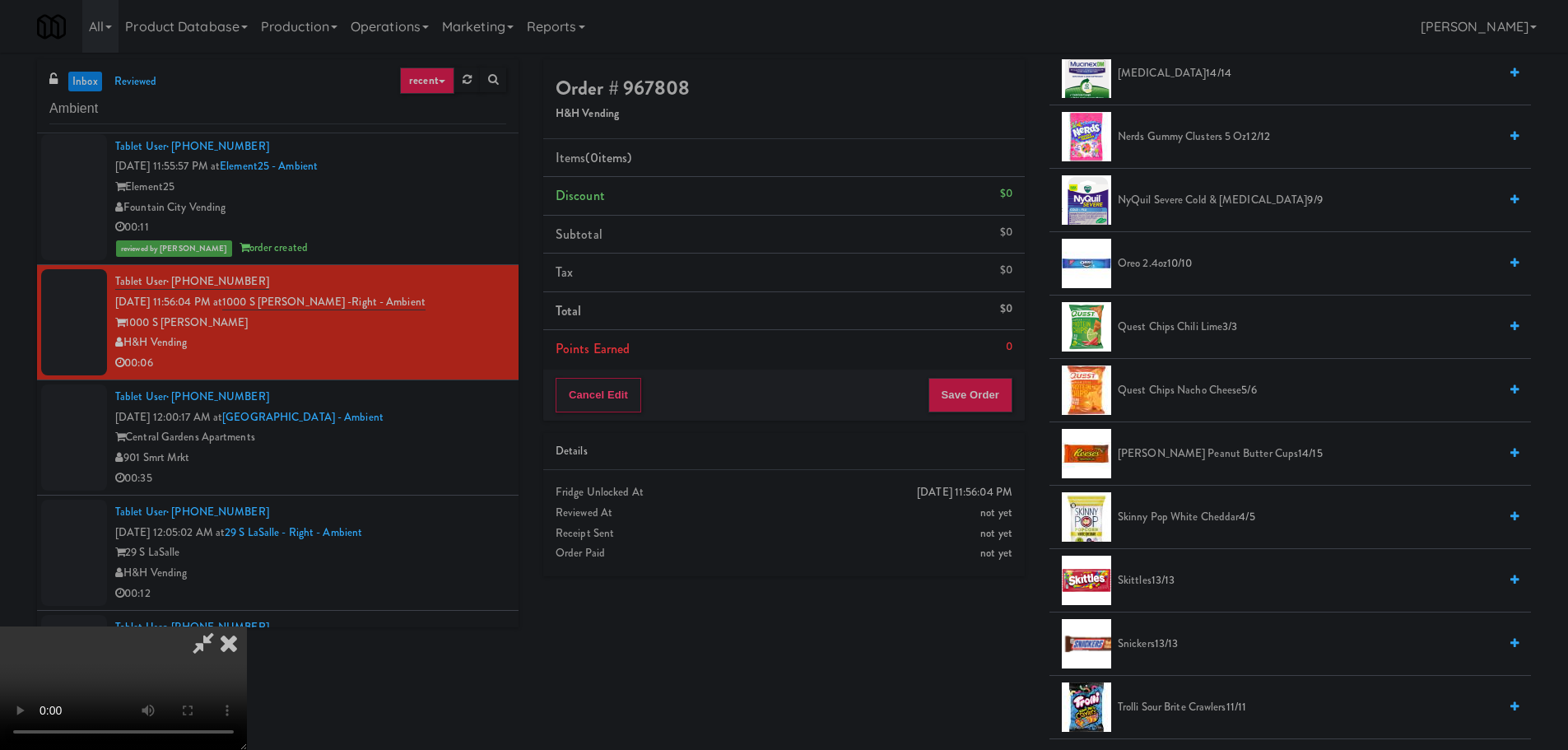
click at [1171, 278] on li "Oreo 2.4oz 10/10" at bounding box center [1290, 264] width 482 height 63
click at [1171, 272] on span "Oreo 2.4oz 10/10" at bounding box center [1307, 263] width 380 height 21
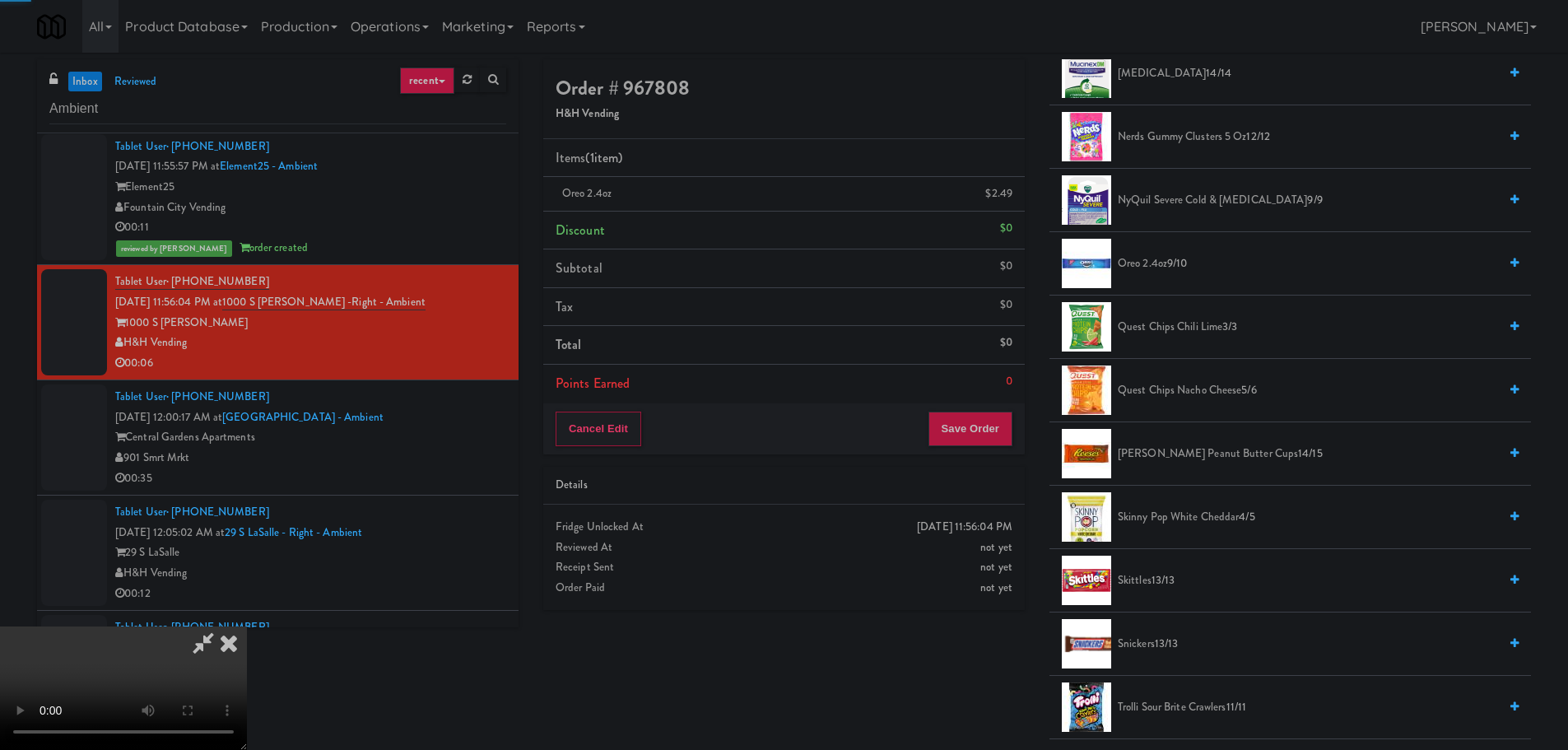
click at [247, 627] on video at bounding box center [123, 688] width 247 height 123
drag, startPoint x: 689, startPoint y: 360, endPoint x: 693, endPoint y: 368, distance: 8.9
click at [247, 627] on video at bounding box center [123, 688] width 247 height 123
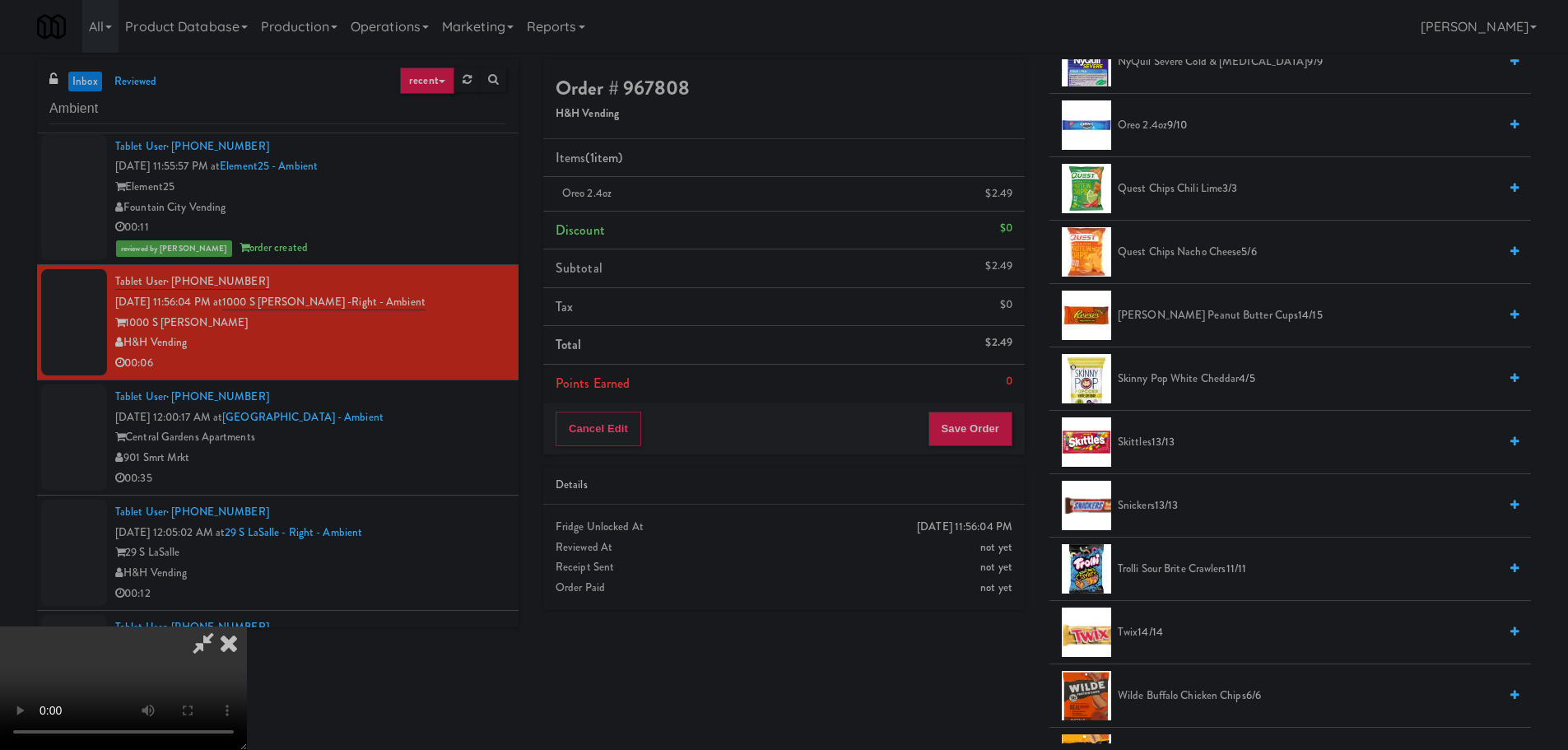
scroll to position [1482, 0]
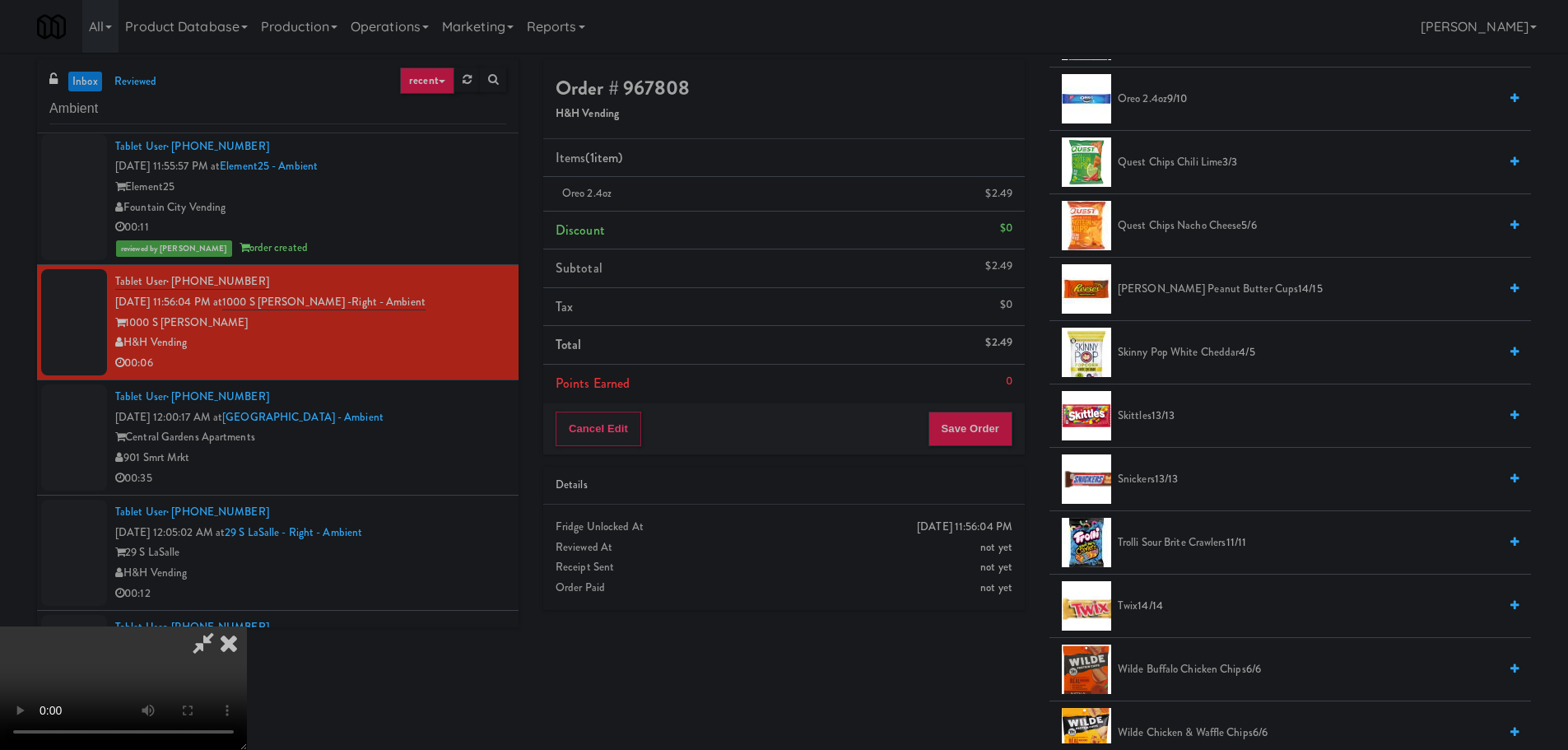
click at [1183, 283] on span "Reese's Peanut Butter Cups 14/15" at bounding box center [1307, 289] width 380 height 21
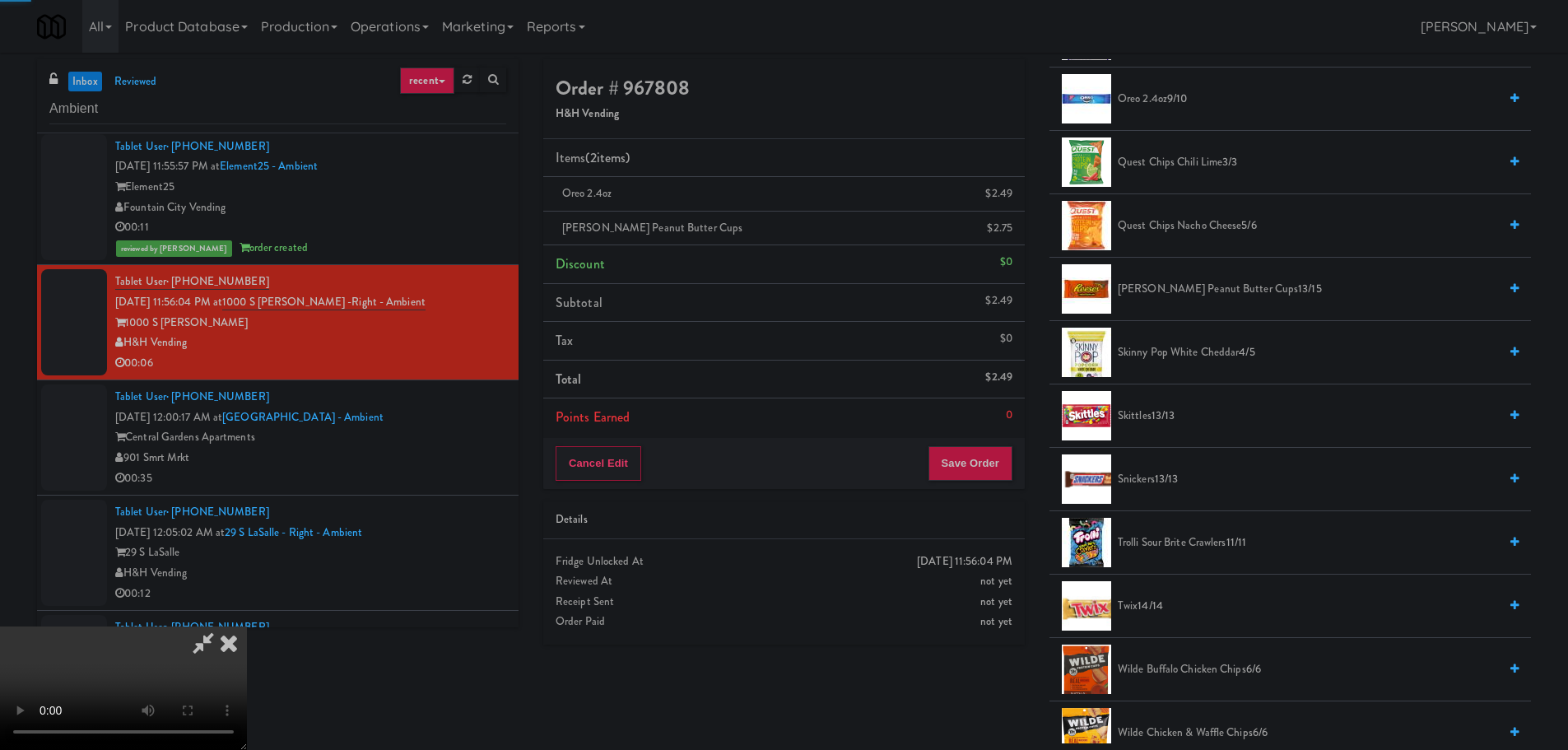
drag, startPoint x: 786, startPoint y: 354, endPoint x: 796, endPoint y: 357, distance: 10.4
click at [247, 627] on video at bounding box center [123, 688] width 247 height 123
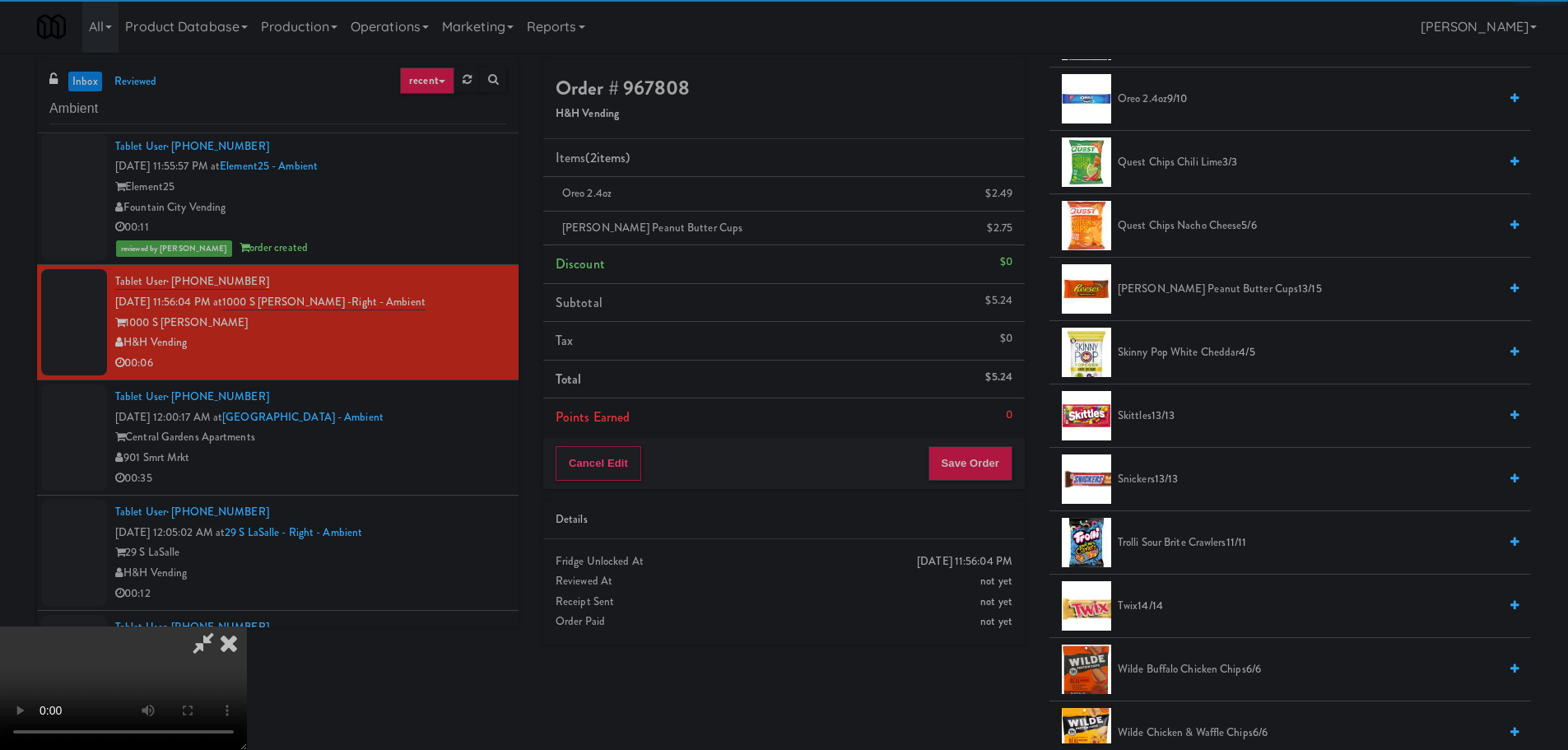
click at [247, 627] on video at bounding box center [123, 688] width 247 height 123
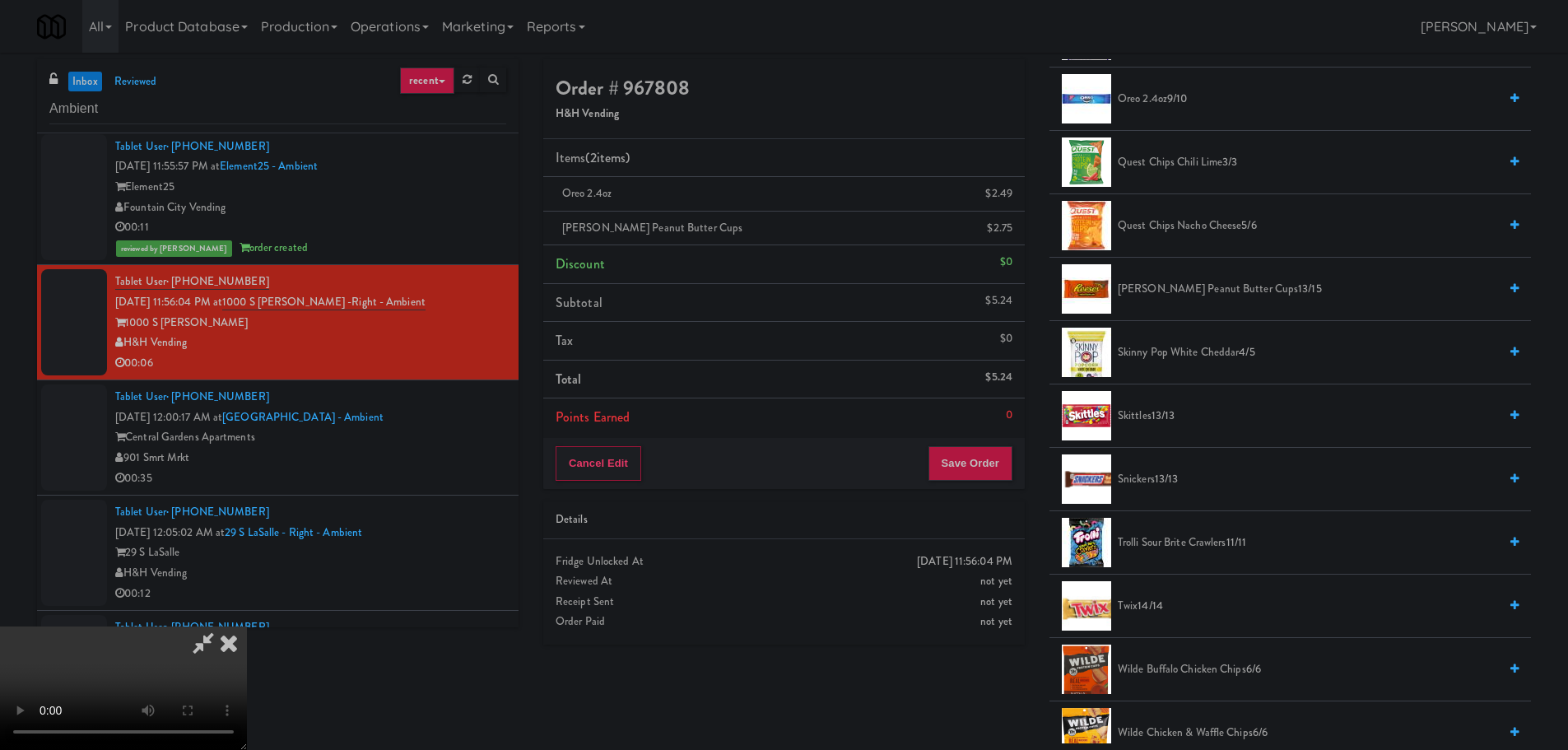
click at [247, 627] on video at bounding box center [123, 688] width 247 height 123
click at [974, 489] on div "Order # 967808 H&H Vending Items (2 items ) Oreo 2.4oz $2.49 Reese's Peanut But…" at bounding box center [783, 358] width 506 height 598
click at [975, 468] on button "Save Order" at bounding box center [970, 462] width 84 height 34
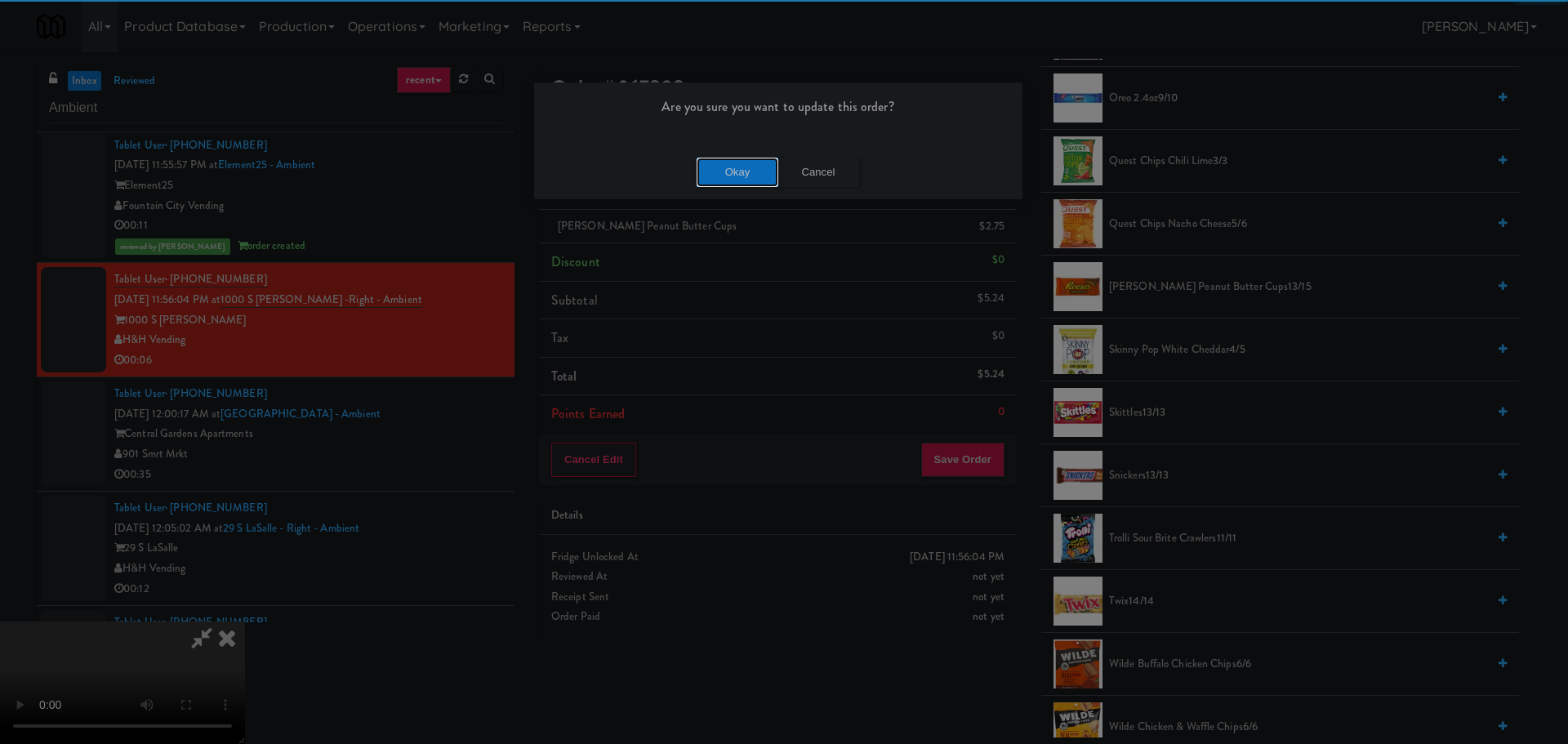
click at [742, 165] on button "Okay" at bounding box center [737, 173] width 82 height 30
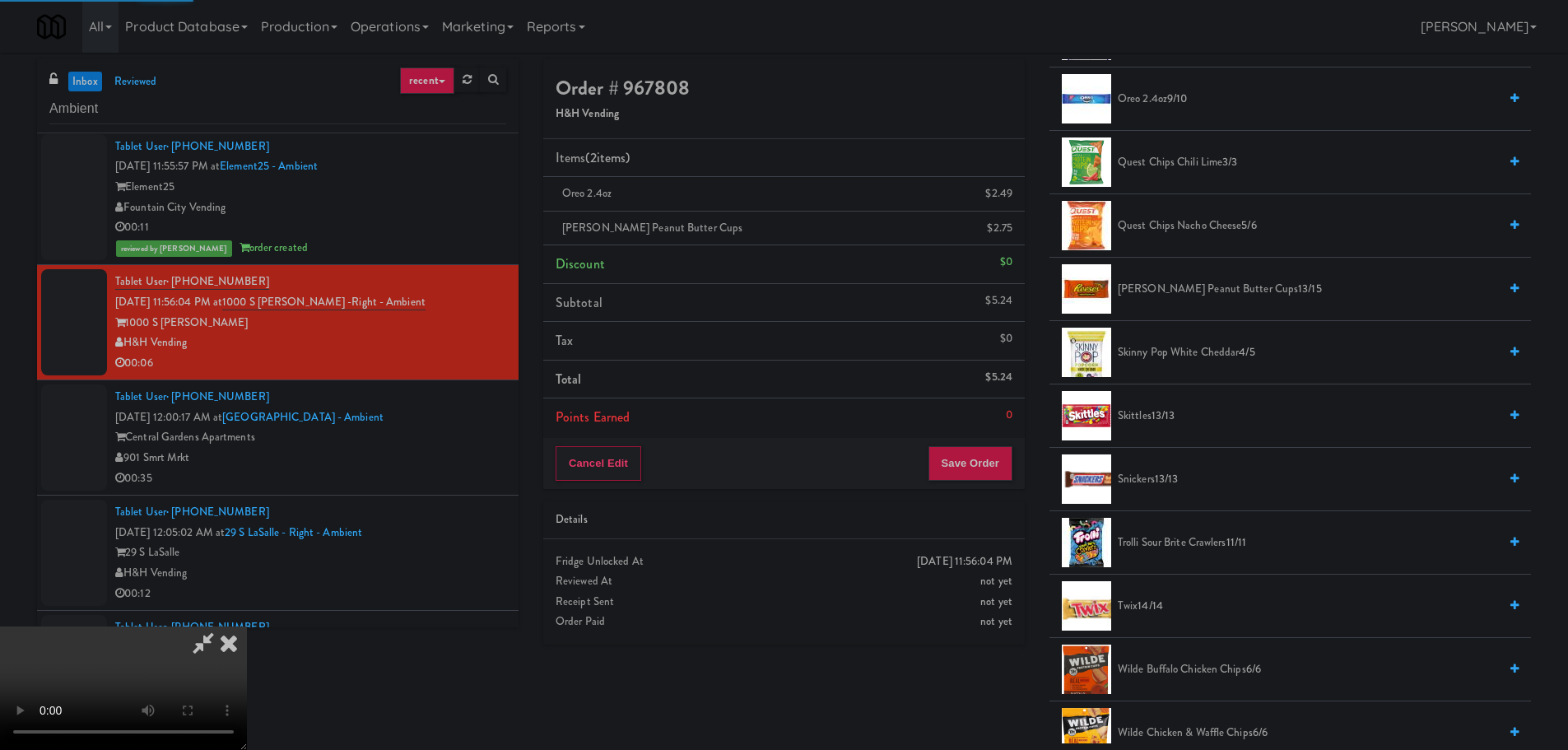
scroll to position [0, 0]
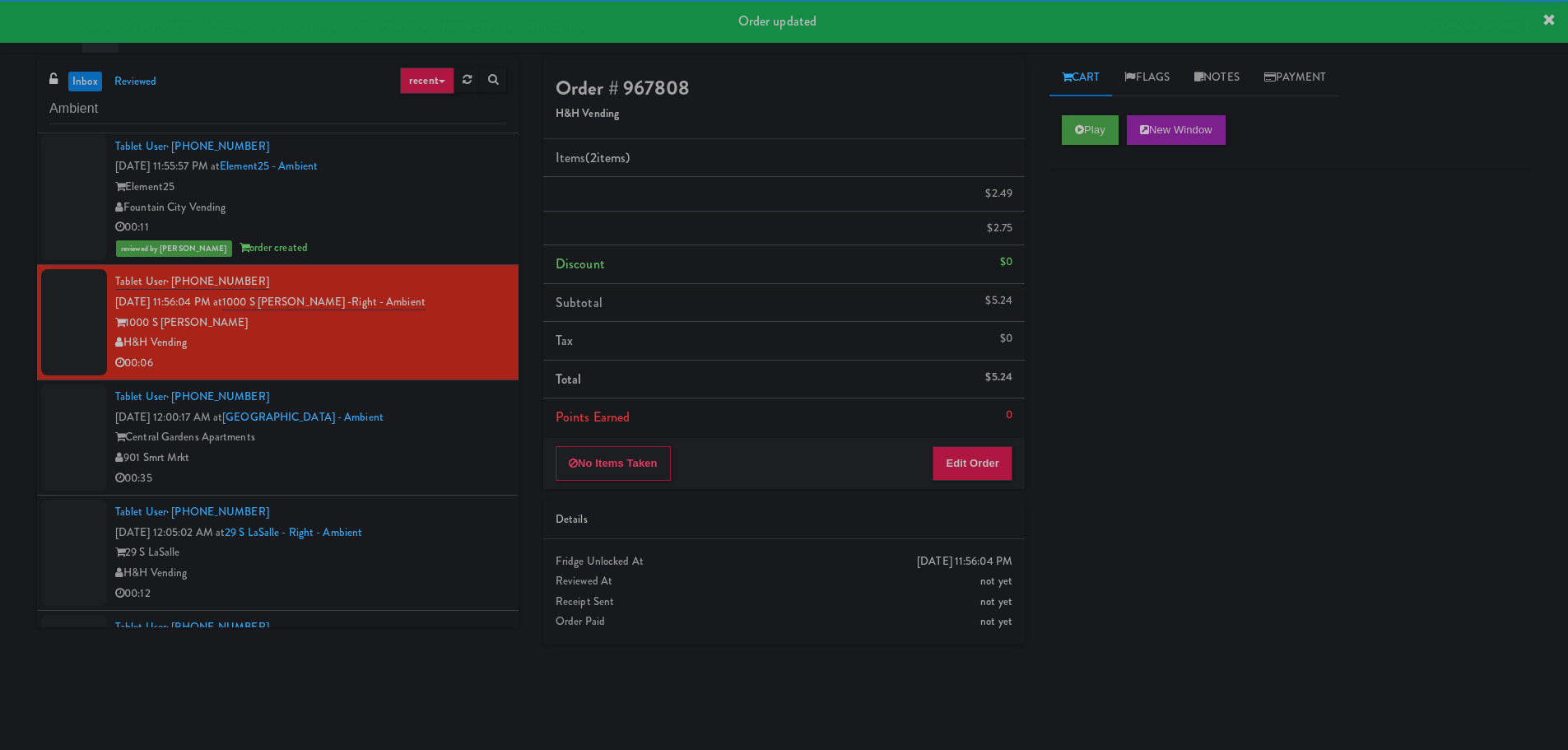
click at [421, 438] on div "Central Gardens Apartments" at bounding box center [310, 438] width 391 height 21
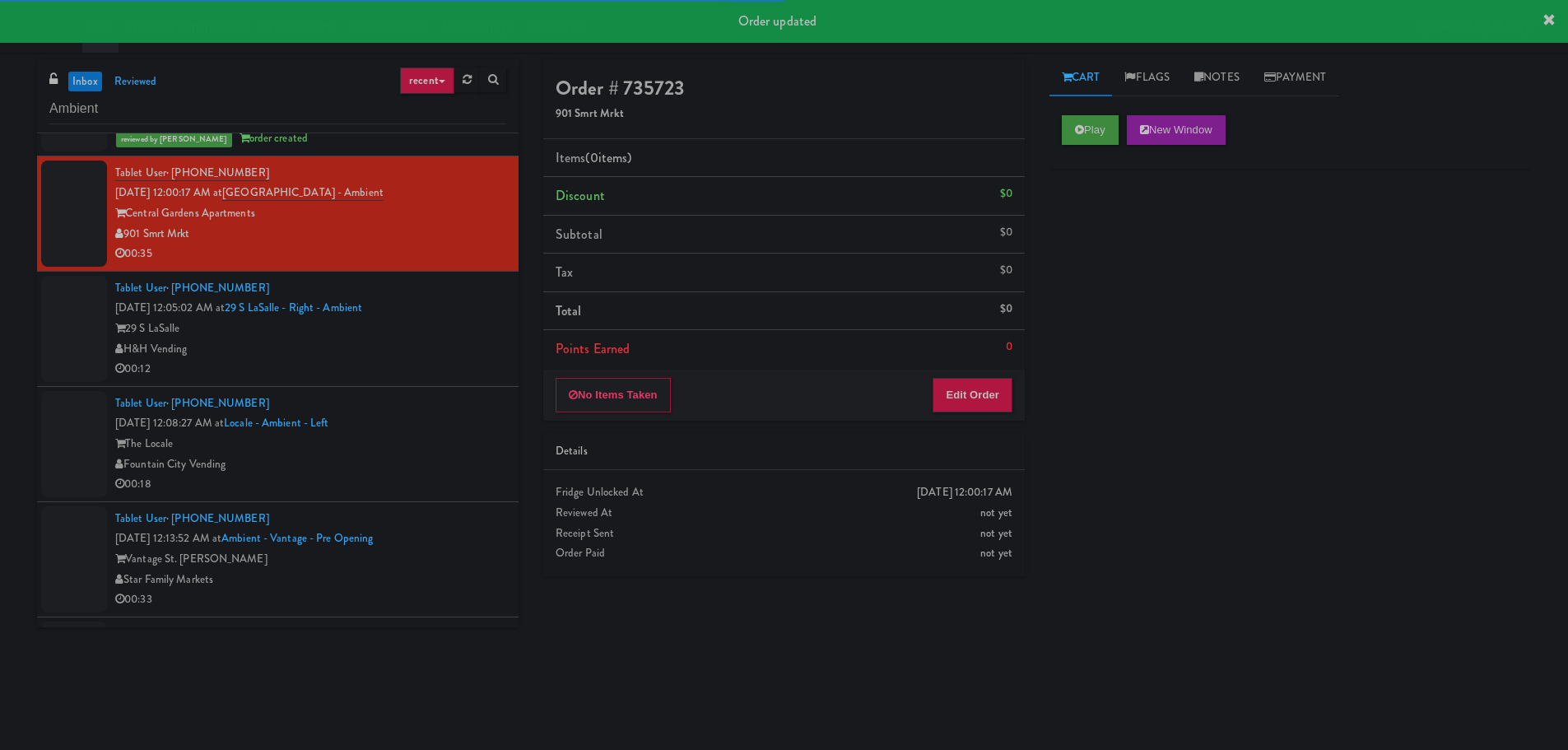
scroll to position [3210, 0]
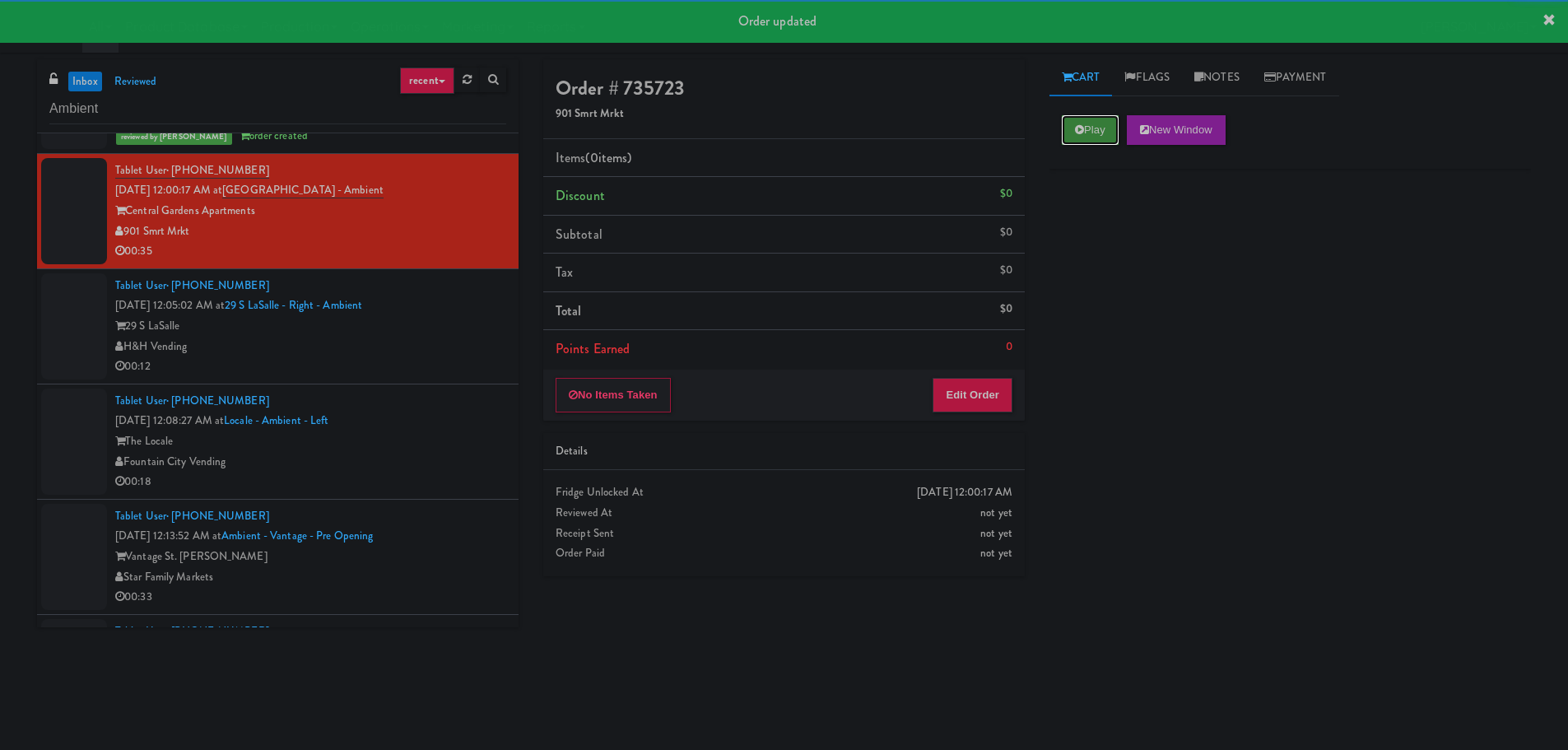
click at [1094, 127] on button "Play" at bounding box center [1090, 130] width 57 height 30
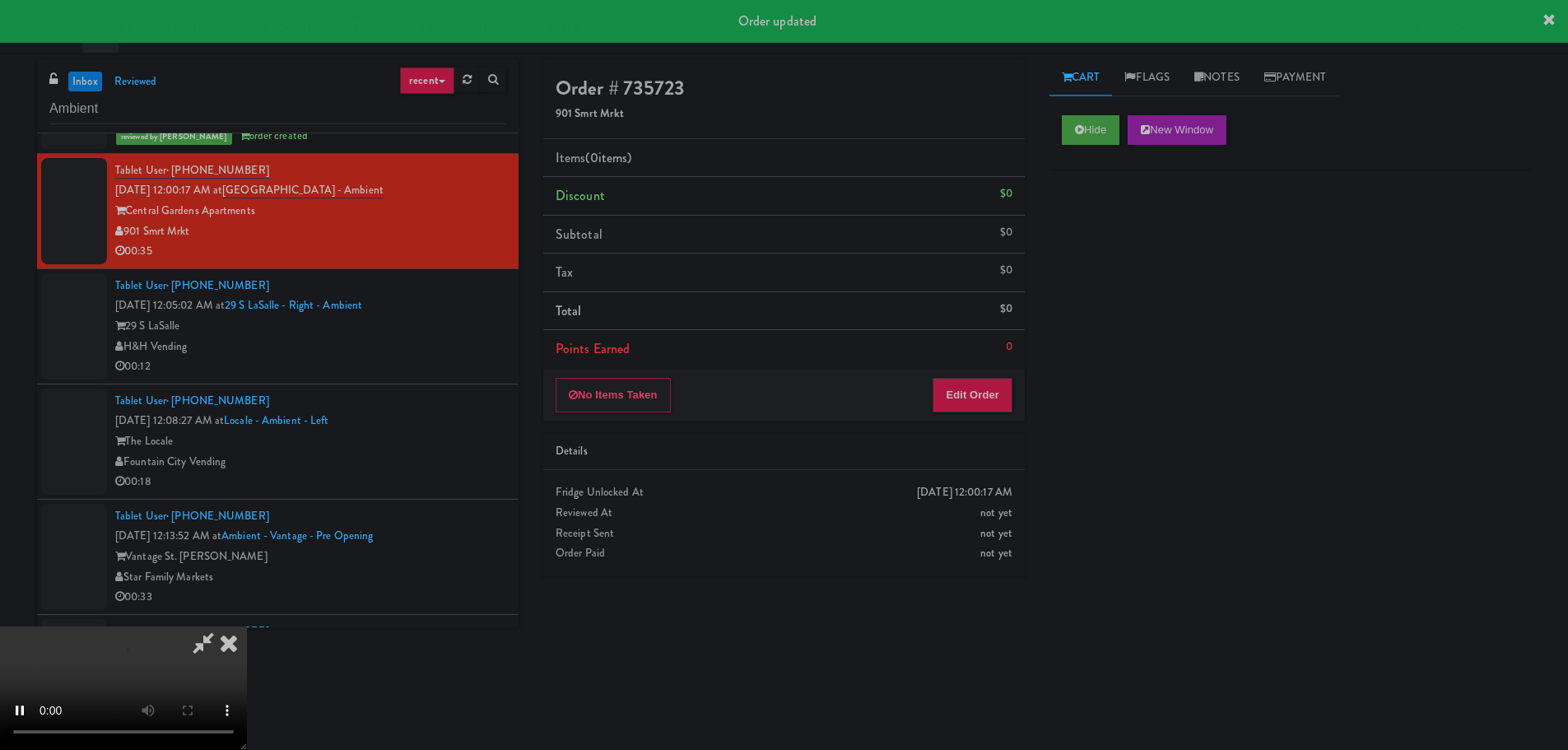
click at [963, 372] on div "No Items Taken Edit Order" at bounding box center [784, 395] width 482 height 51
click at [966, 393] on button "Edit Order" at bounding box center [972, 394] width 80 height 34
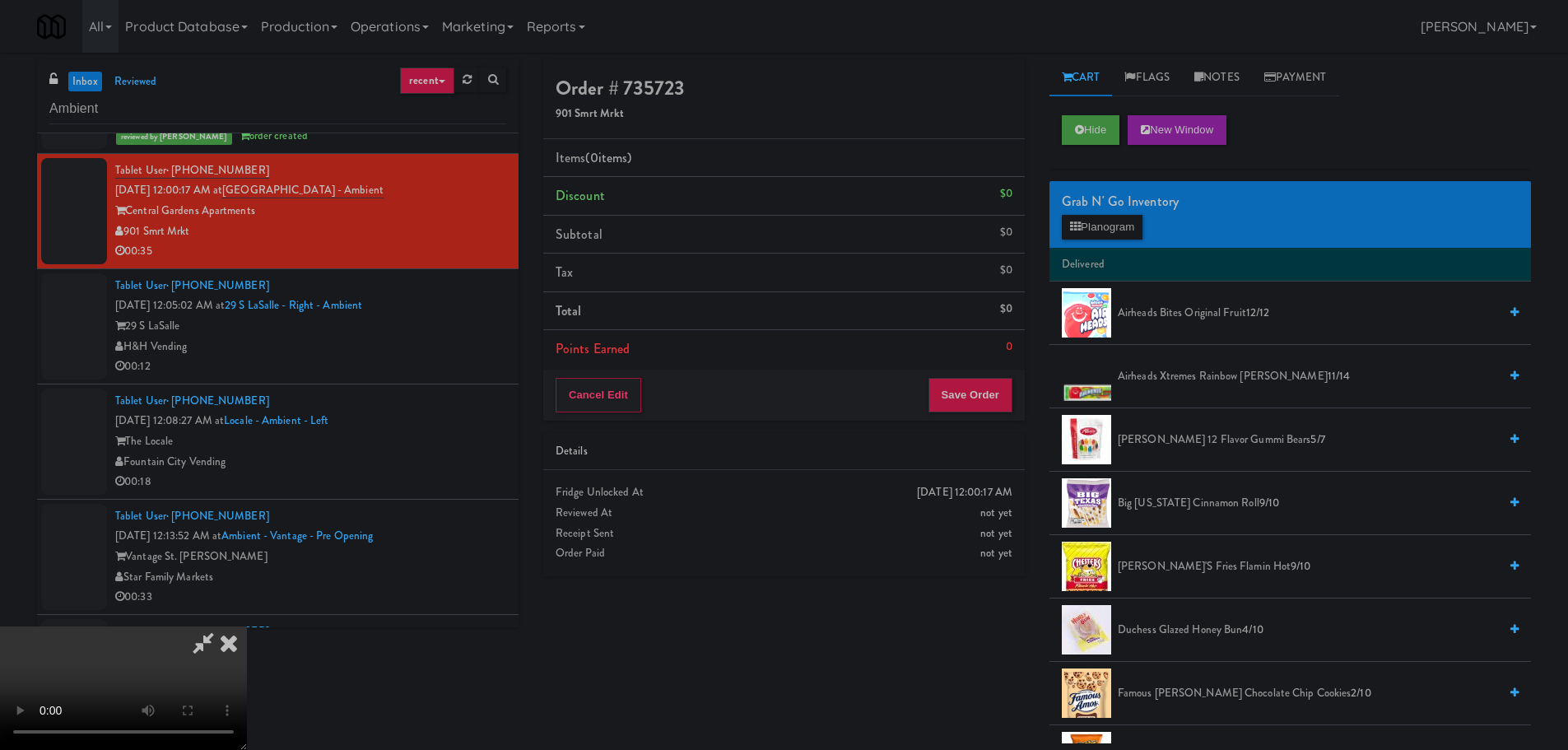
scroll to position [283, 0]
click at [247, 692] on video at bounding box center [123, 688] width 247 height 123
click at [247, 627] on video at bounding box center [123, 688] width 247 height 123
drag, startPoint x: 610, startPoint y: 418, endPoint x: 627, endPoint y: 413, distance: 17.7
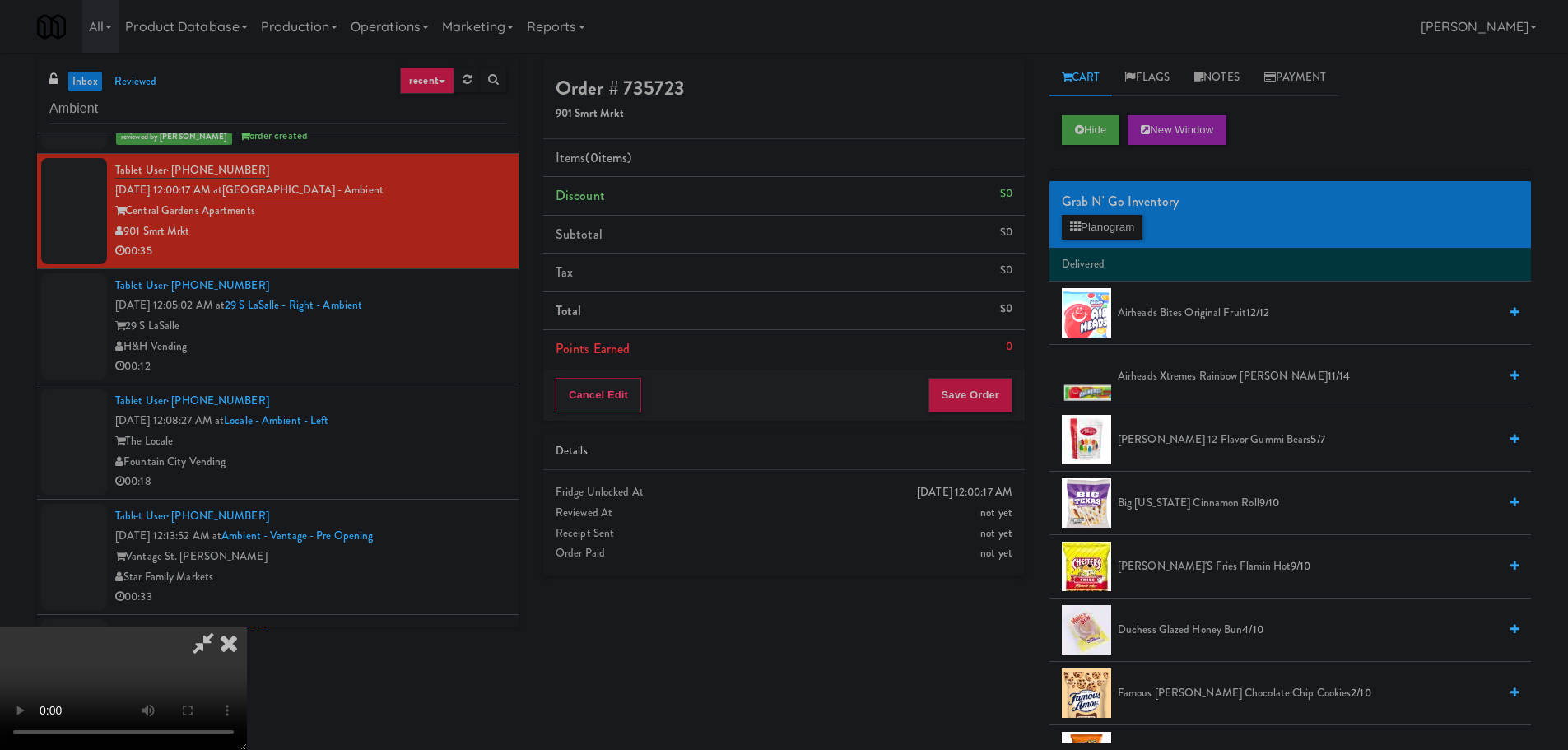
click at [247, 627] on video at bounding box center [123, 688] width 247 height 123
click at [1176, 502] on span "Big Texas Cinnamon Roll 9/10" at bounding box center [1307, 503] width 380 height 21
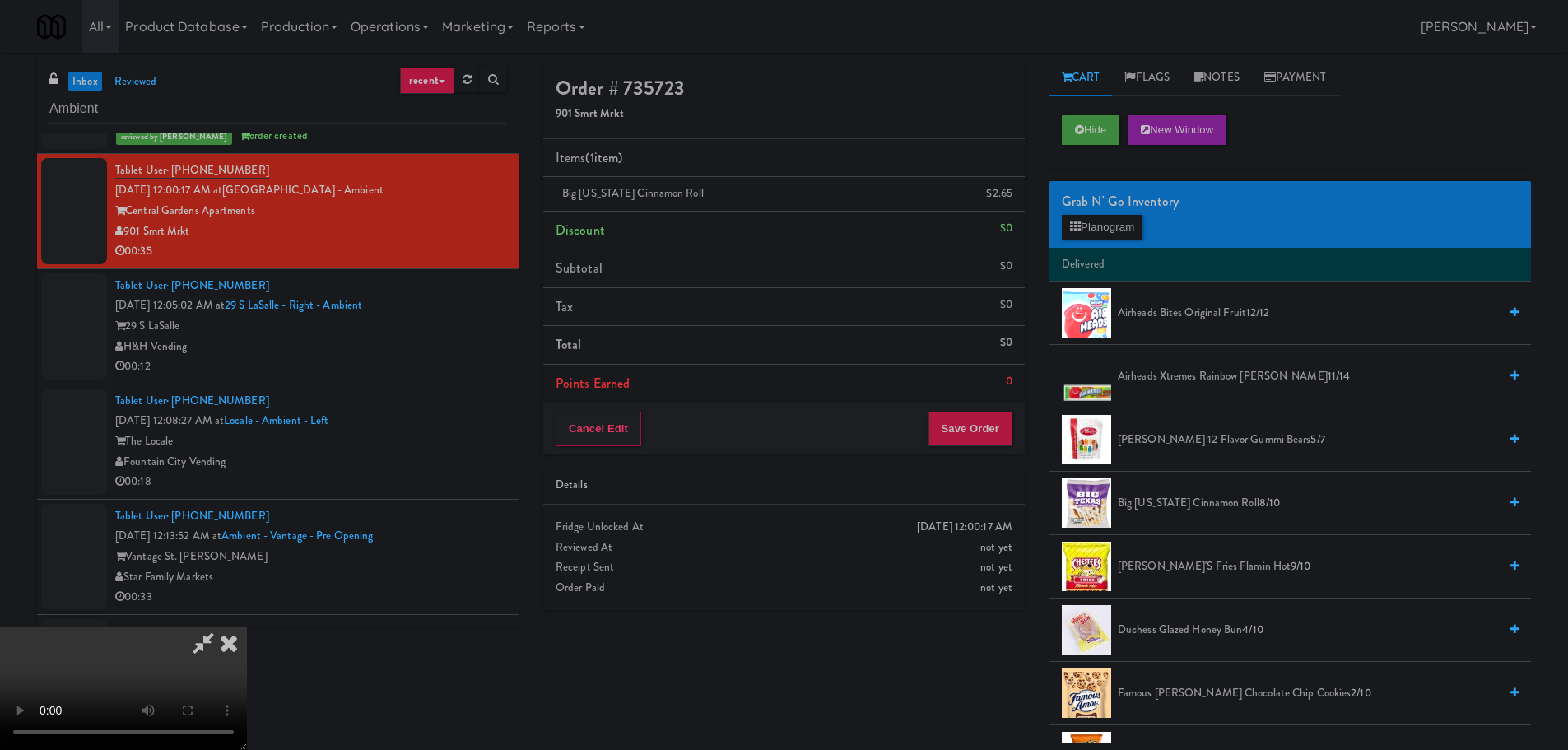
click at [247, 627] on video at bounding box center [123, 688] width 247 height 123
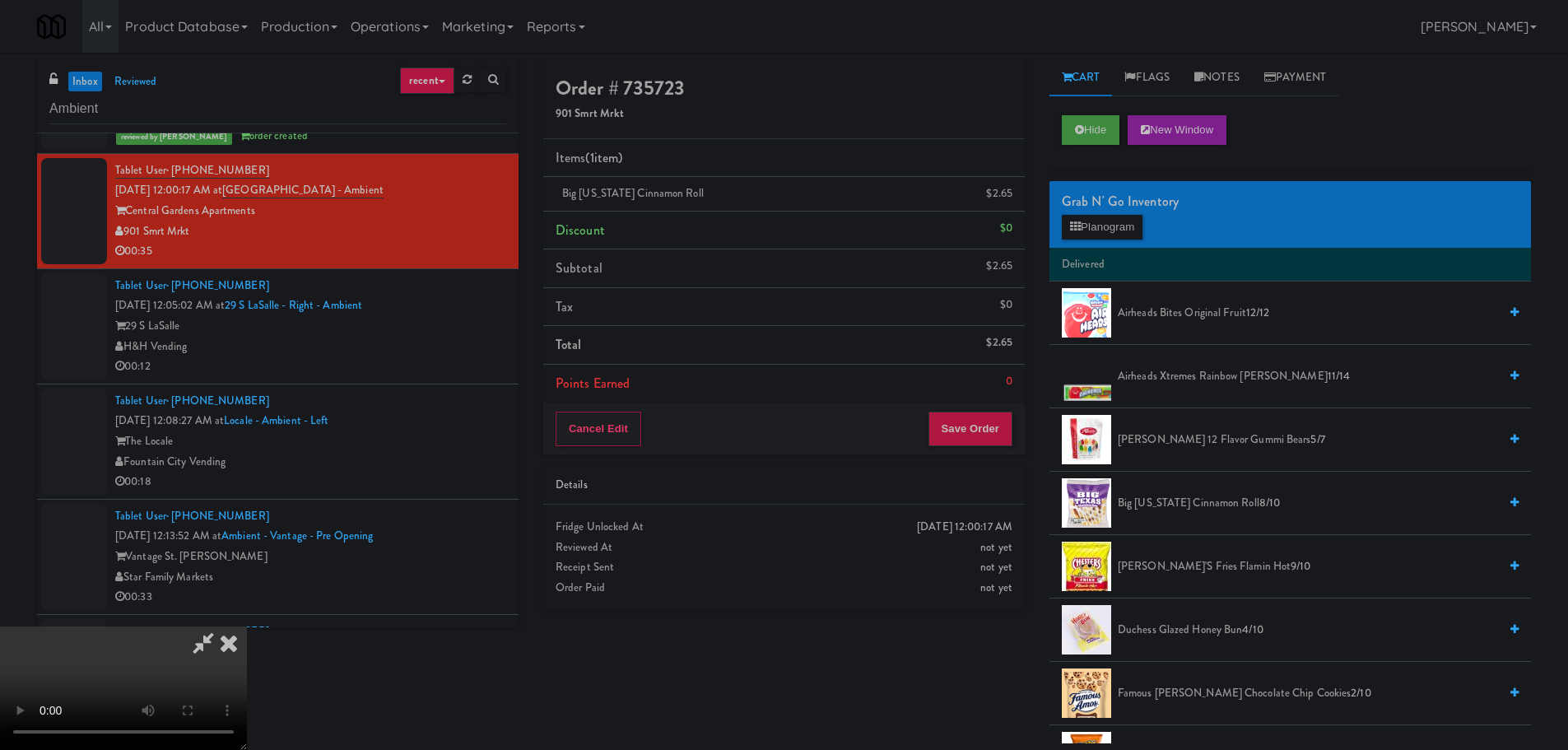
click at [247, 627] on video at bounding box center [123, 688] width 247 height 123
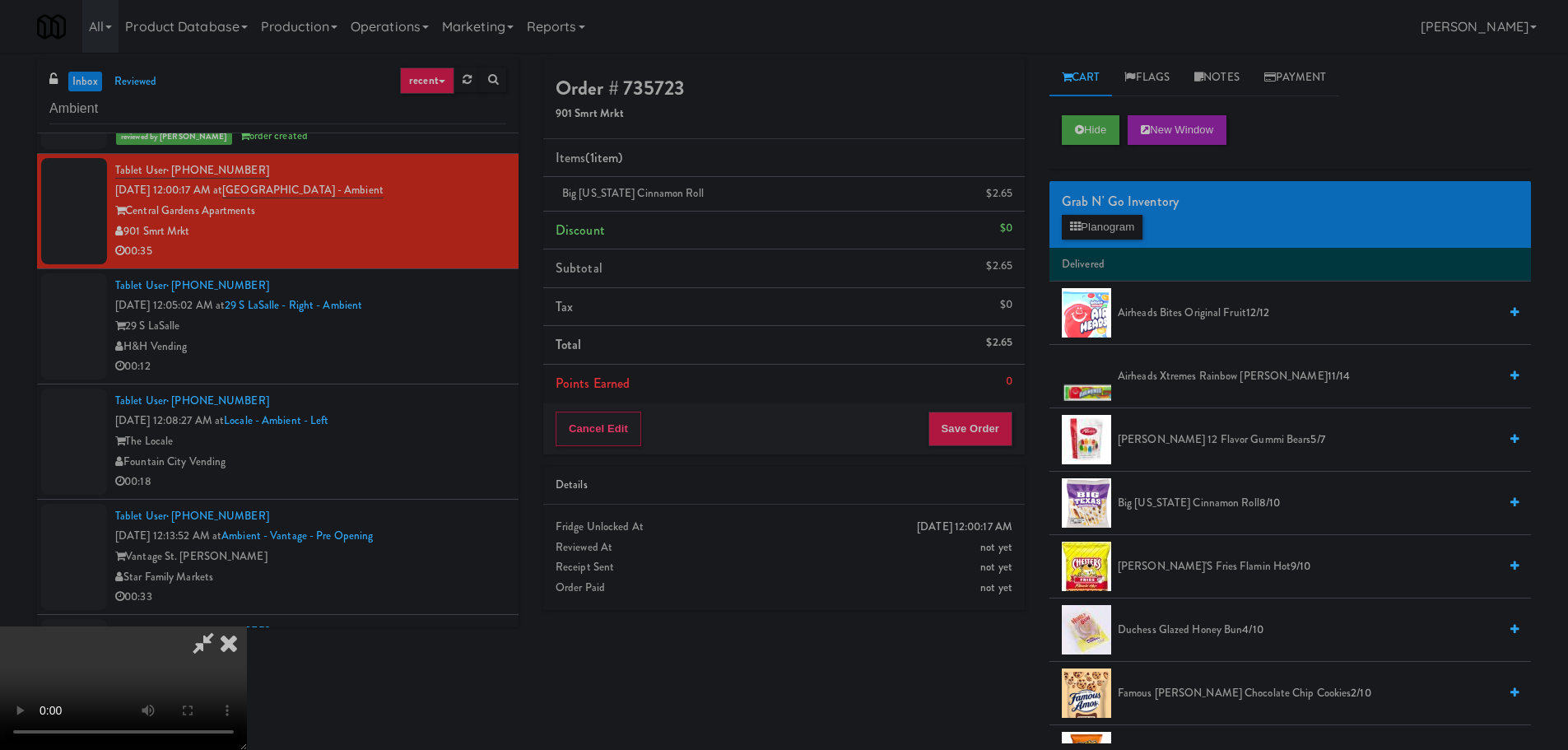
click at [247, 627] on video at bounding box center [123, 688] width 247 height 123
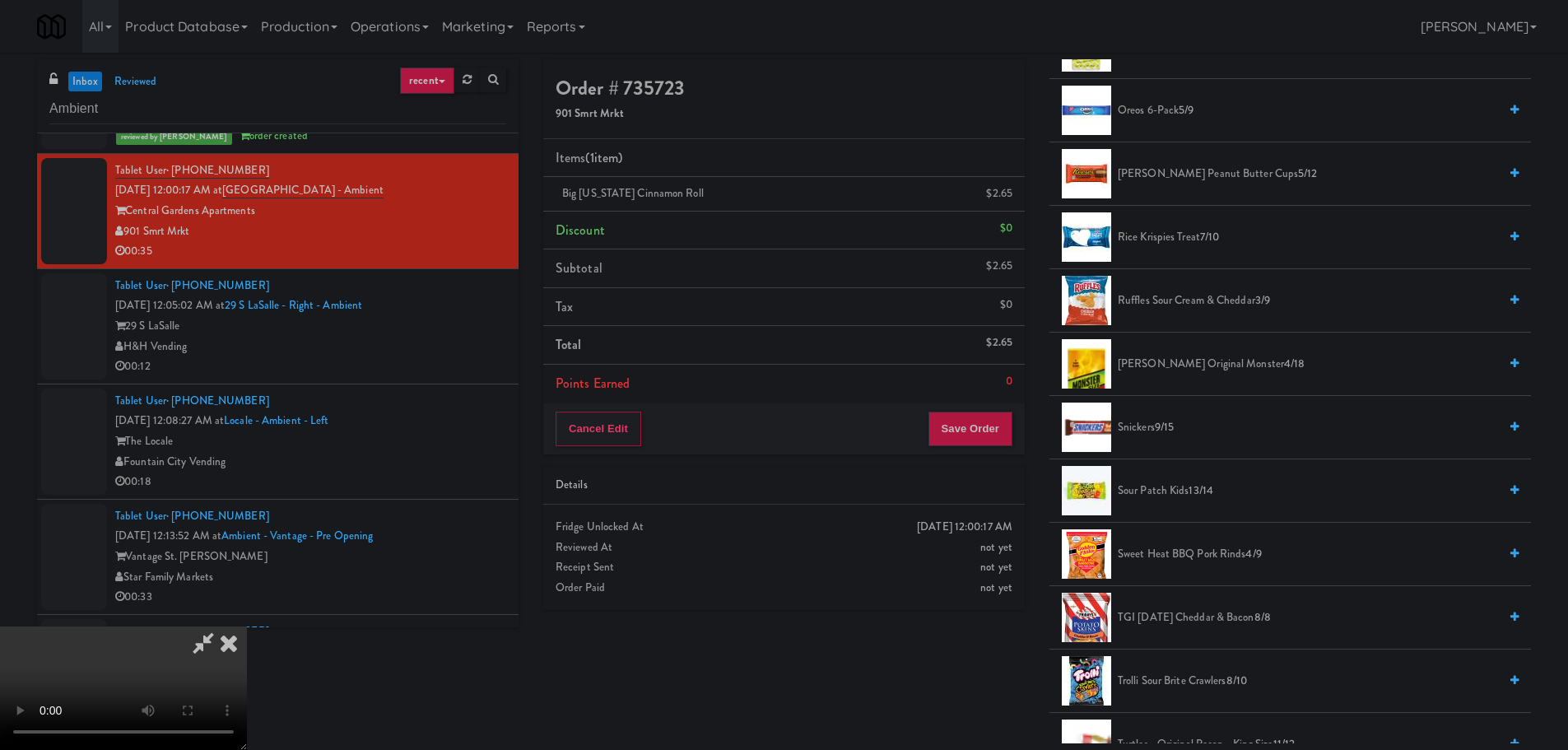
scroll to position [1235, 0]
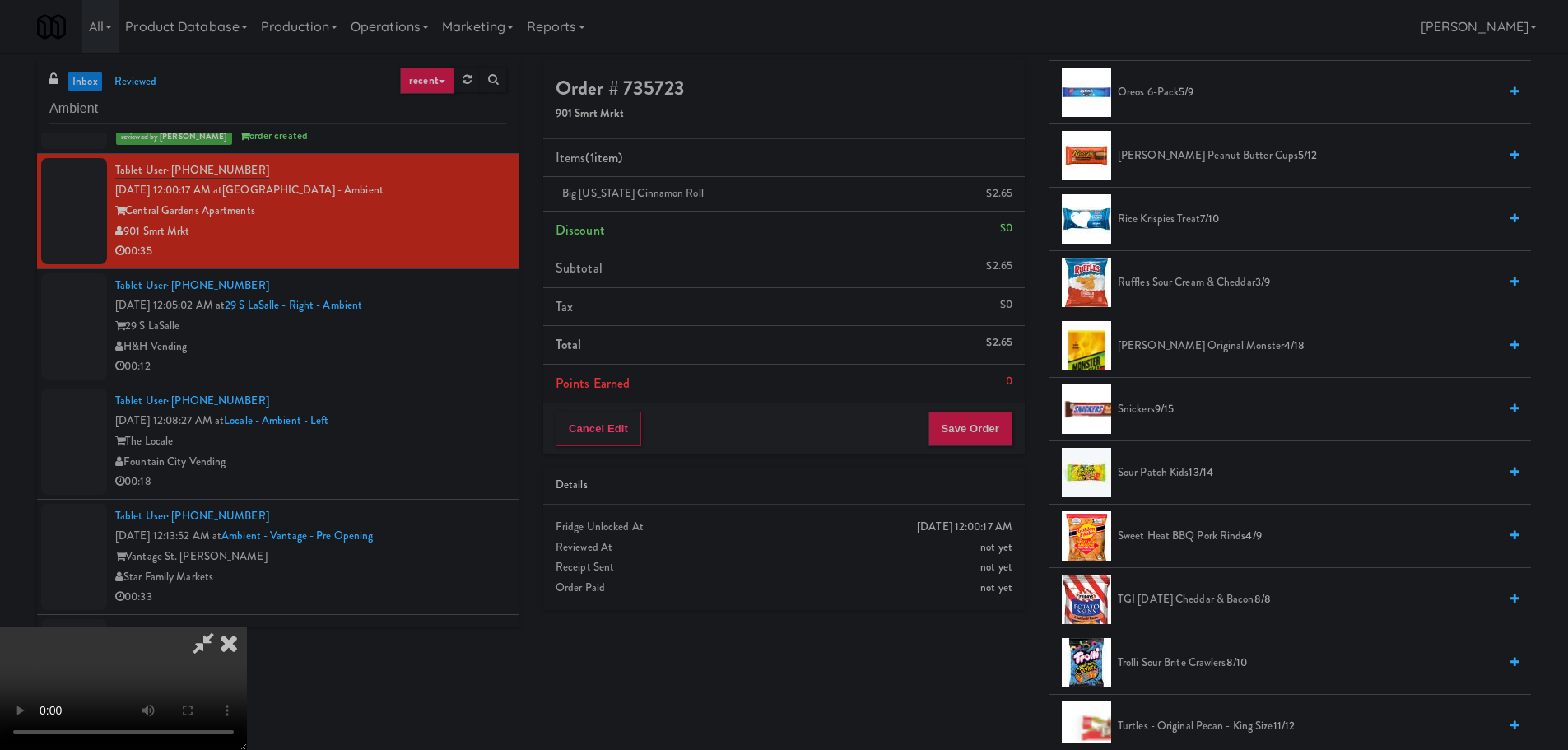
click at [1202, 223] on span "7/10" at bounding box center [1209, 218] width 19 height 16
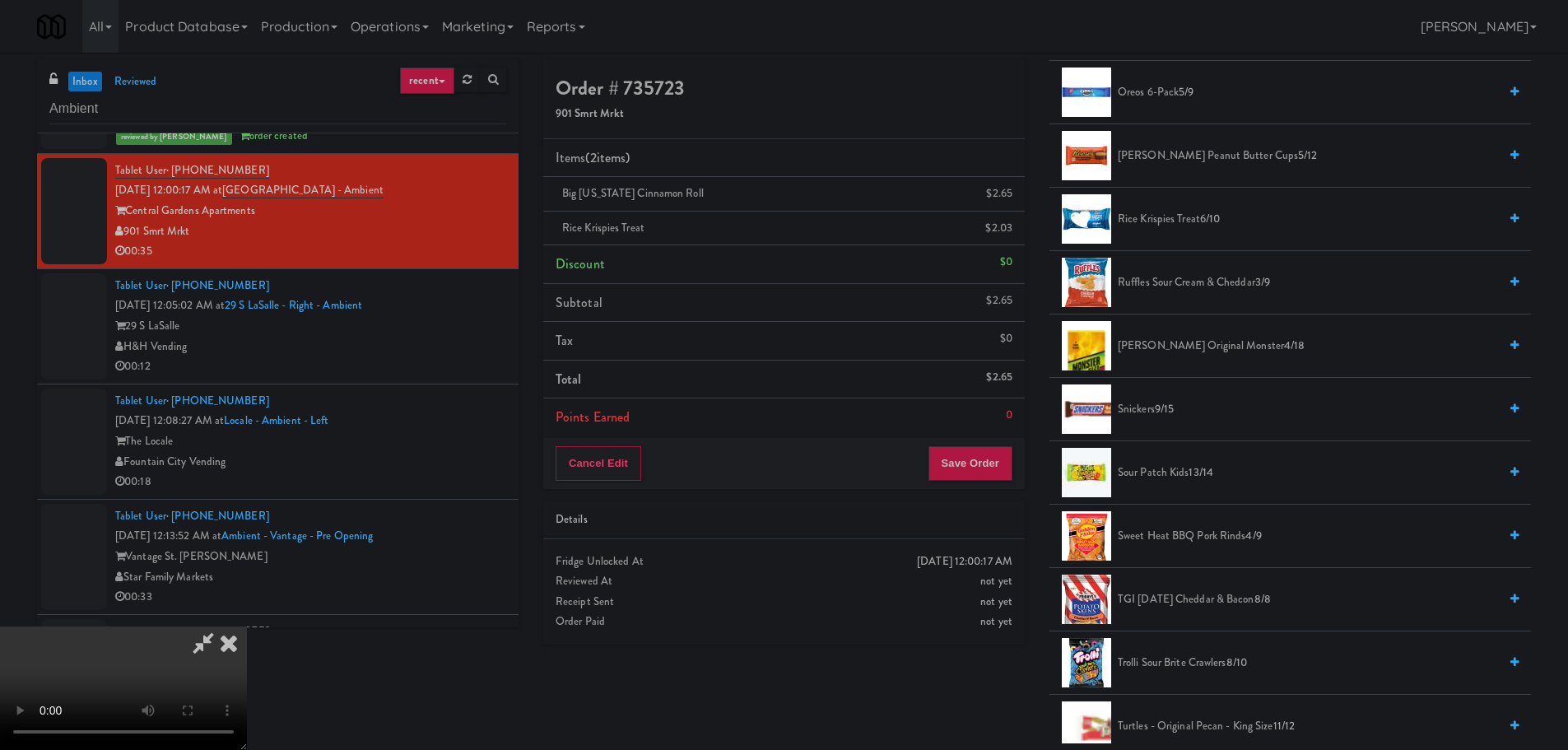
click at [247, 627] on video at bounding box center [123, 688] width 247 height 123
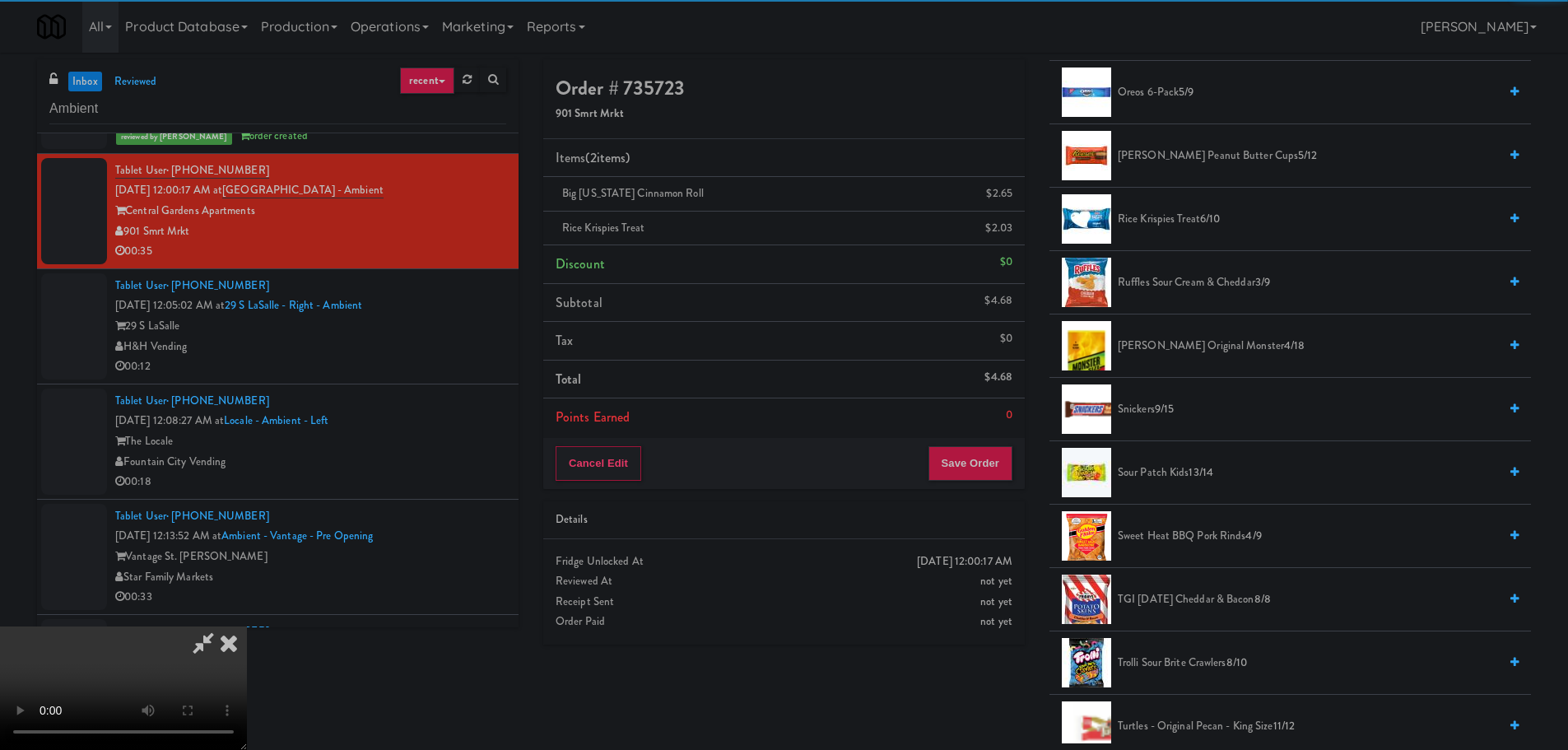
click at [247, 627] on video at bounding box center [123, 688] width 247 height 123
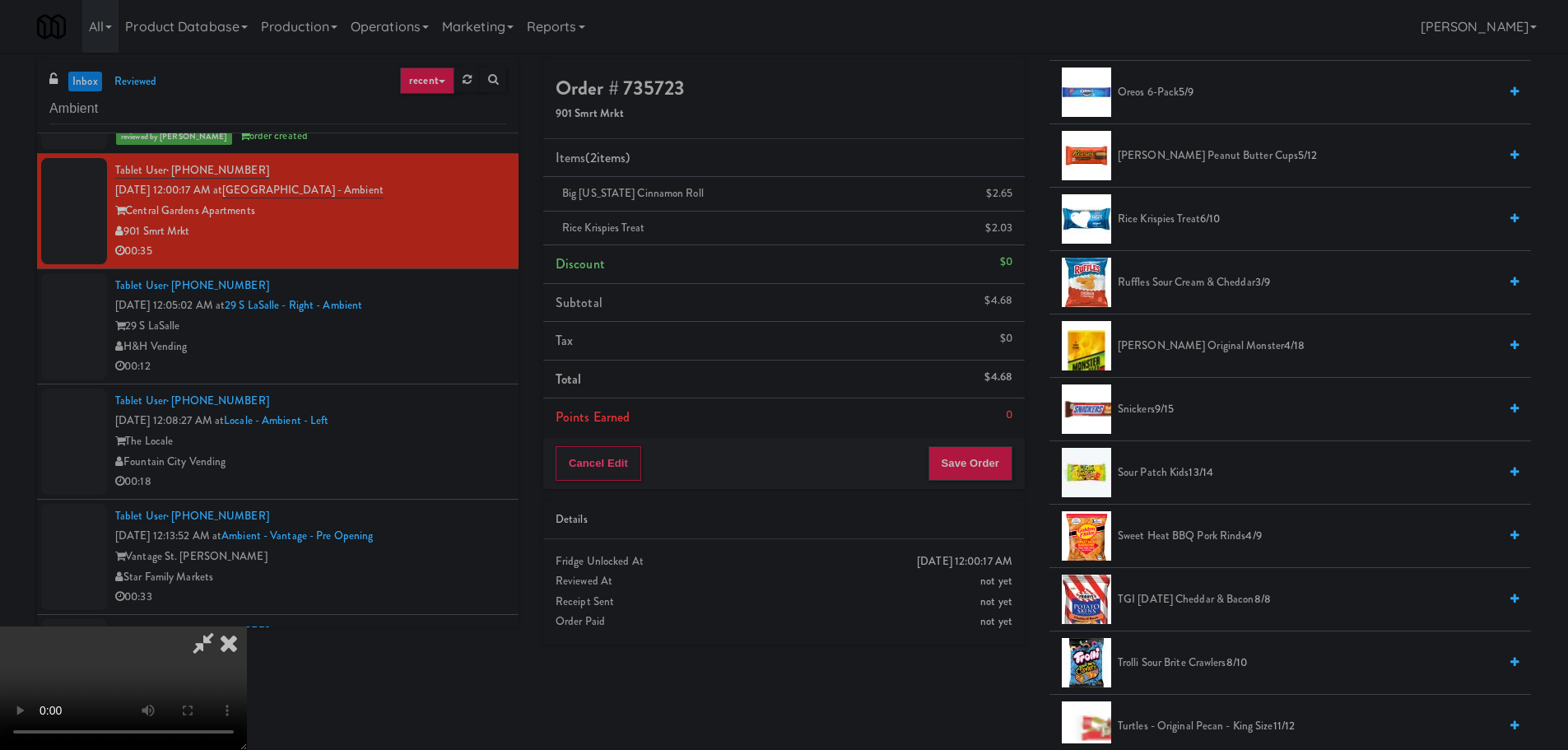
scroll to position [283, 0]
click at [996, 470] on button "Save Order" at bounding box center [970, 462] width 84 height 34
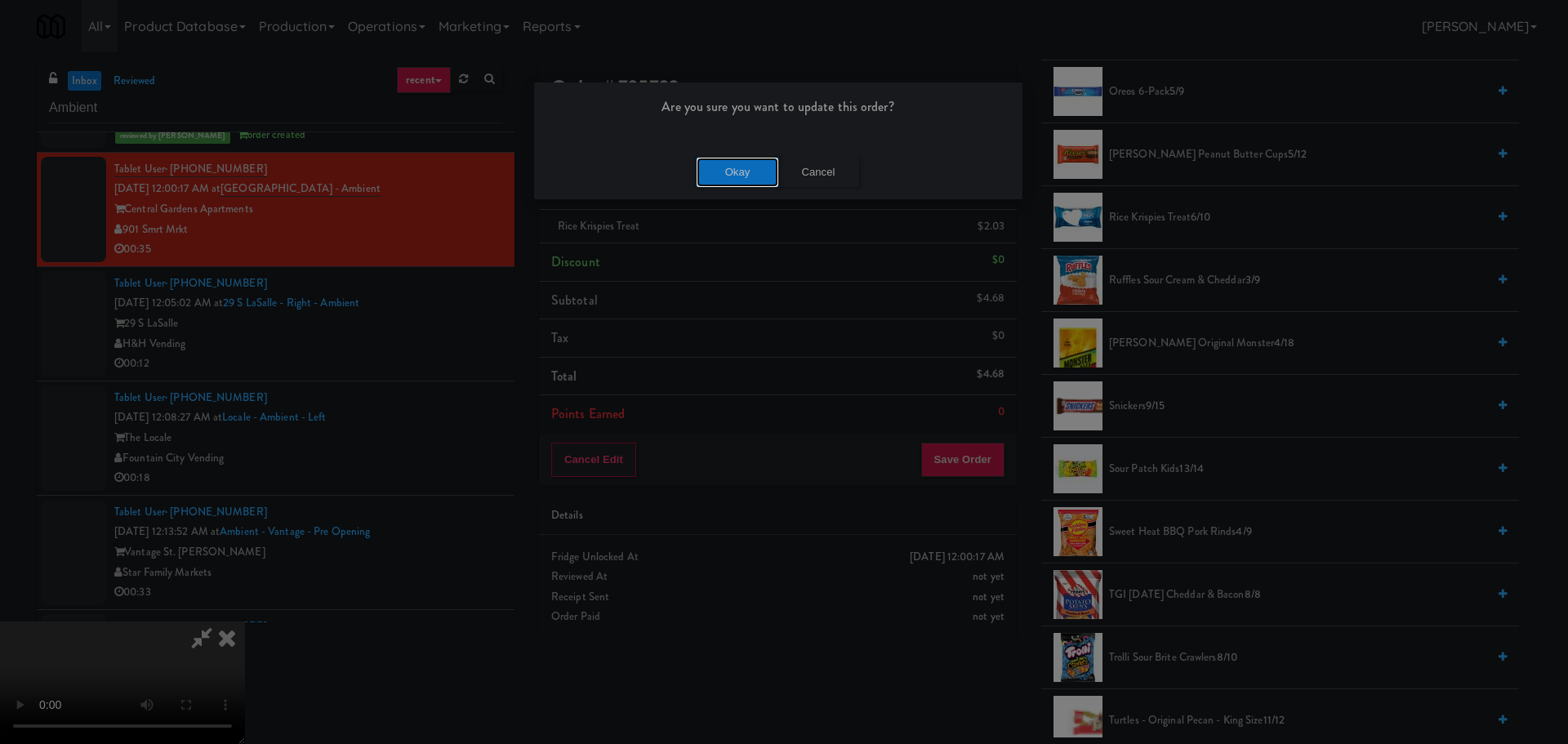
click at [738, 174] on button "Okay" at bounding box center [737, 173] width 82 height 30
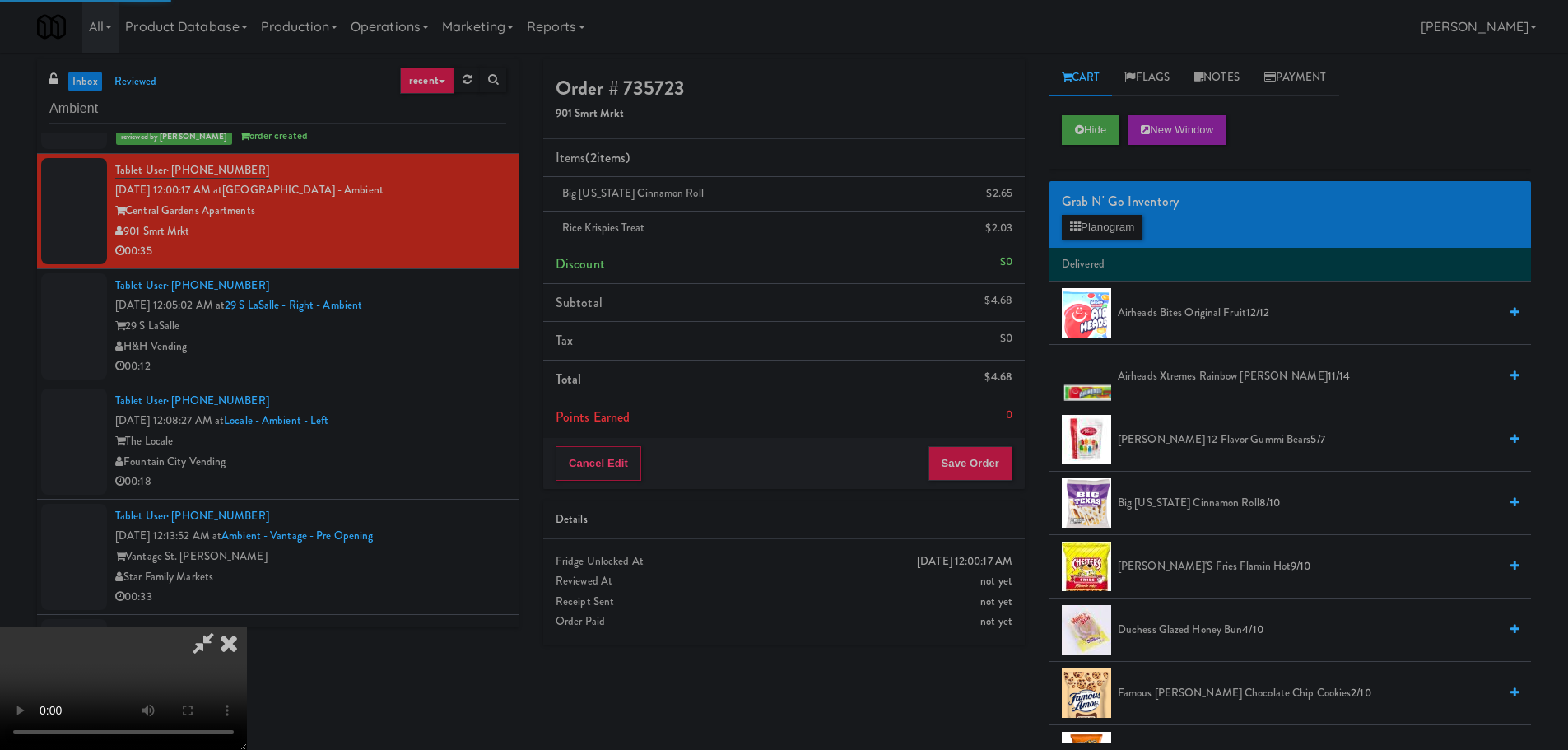
scroll to position [0, 0]
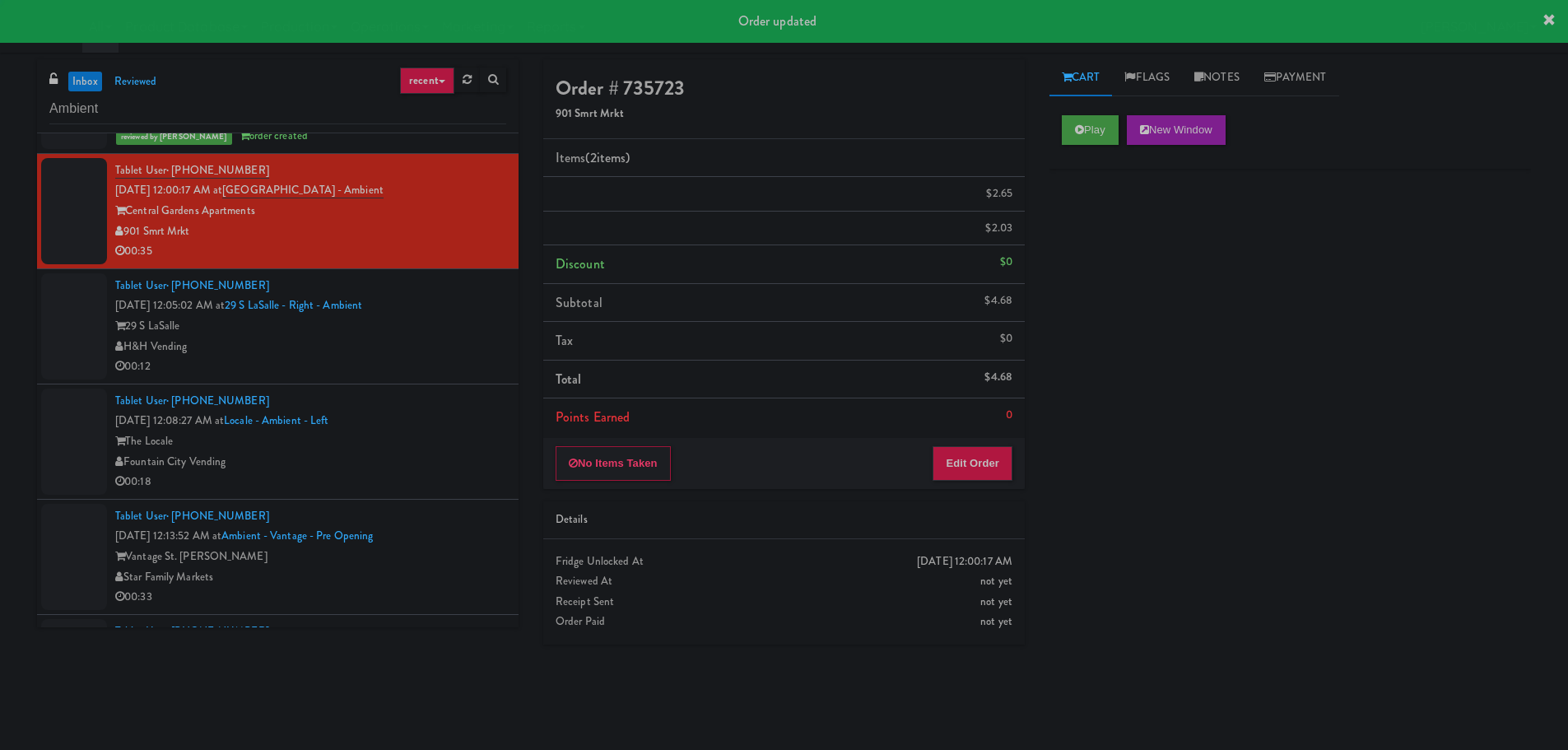
click at [443, 357] on div "00:12" at bounding box center [310, 367] width 391 height 21
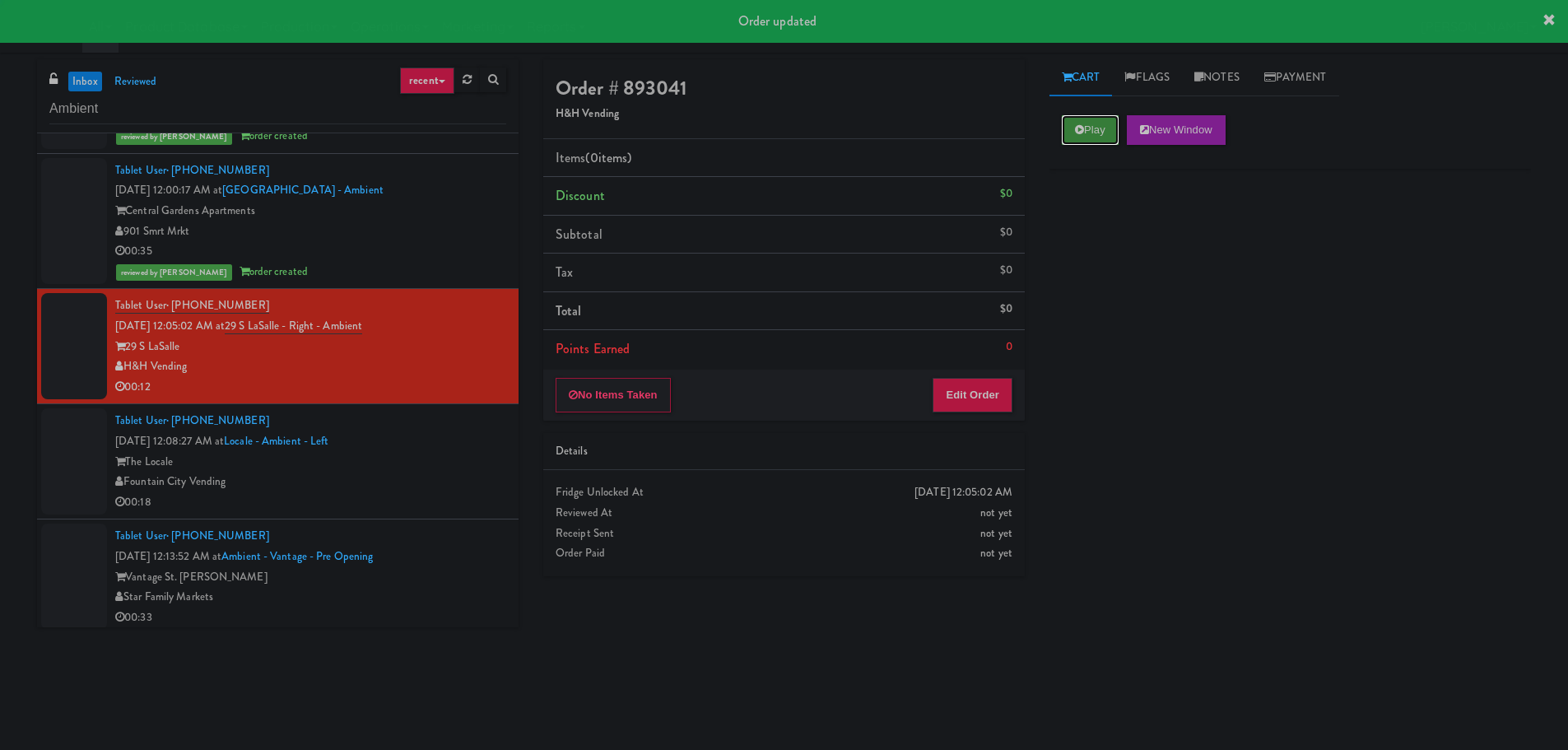
click at [1103, 125] on button "Play" at bounding box center [1090, 130] width 57 height 30
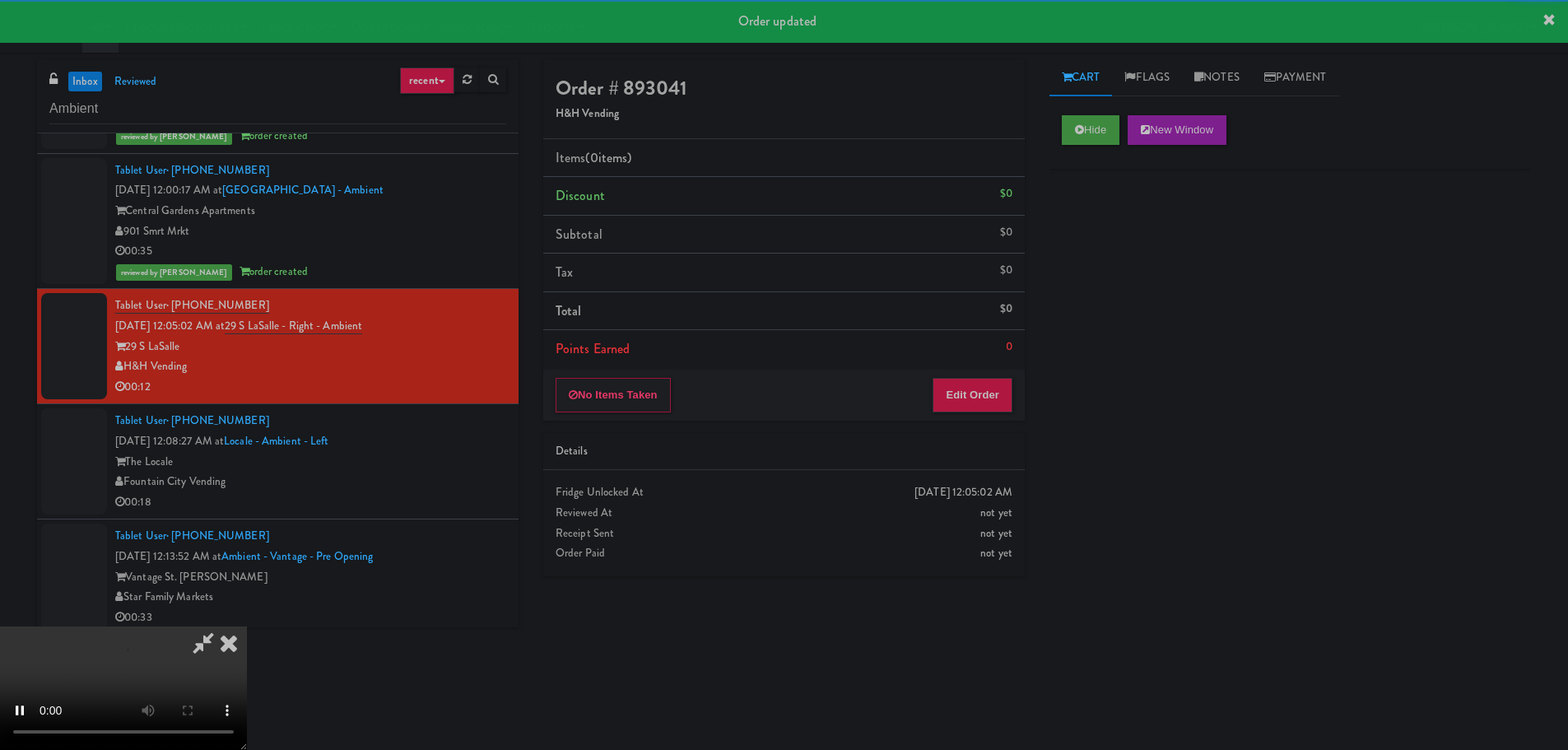
drag, startPoint x: 982, startPoint y: 362, endPoint x: 977, endPoint y: 389, distance: 27.5
click at [981, 363] on li "Points Earned 0" at bounding box center [784, 348] width 482 height 38
click at [977, 389] on button "Edit Order" at bounding box center [972, 394] width 80 height 34
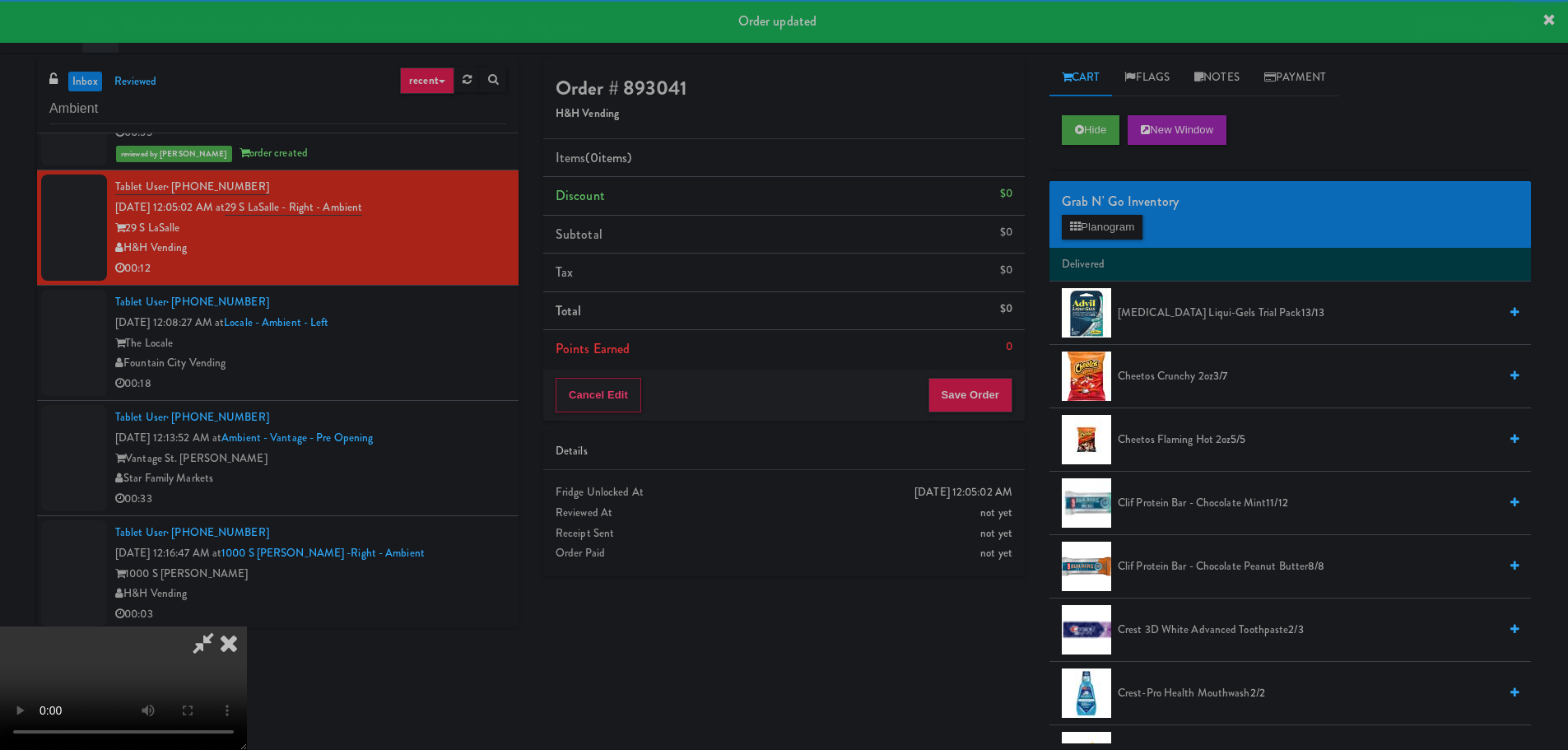
scroll to position [3375, 0]
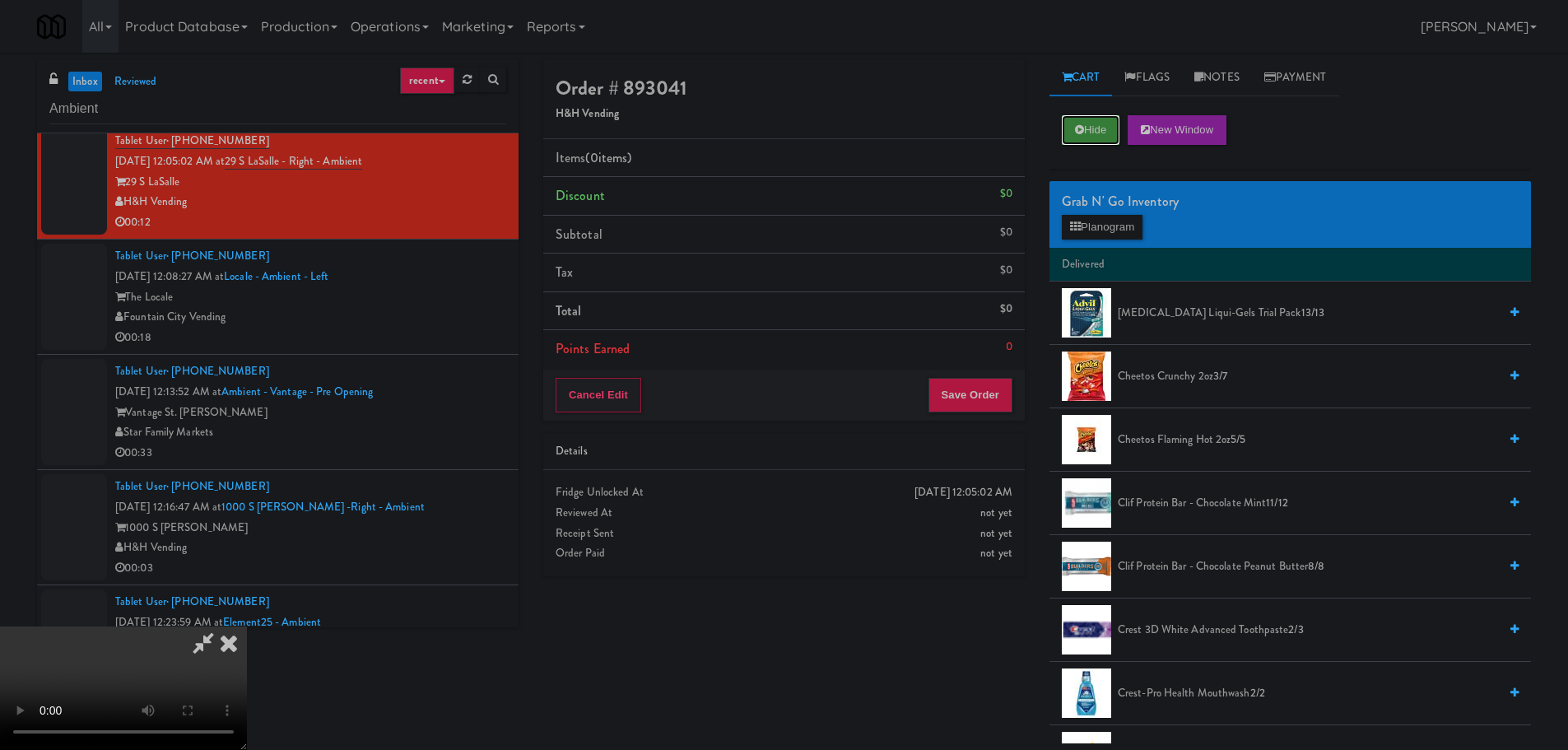
click at [1096, 140] on button "Hide" at bounding box center [1090, 130] width 57 height 30
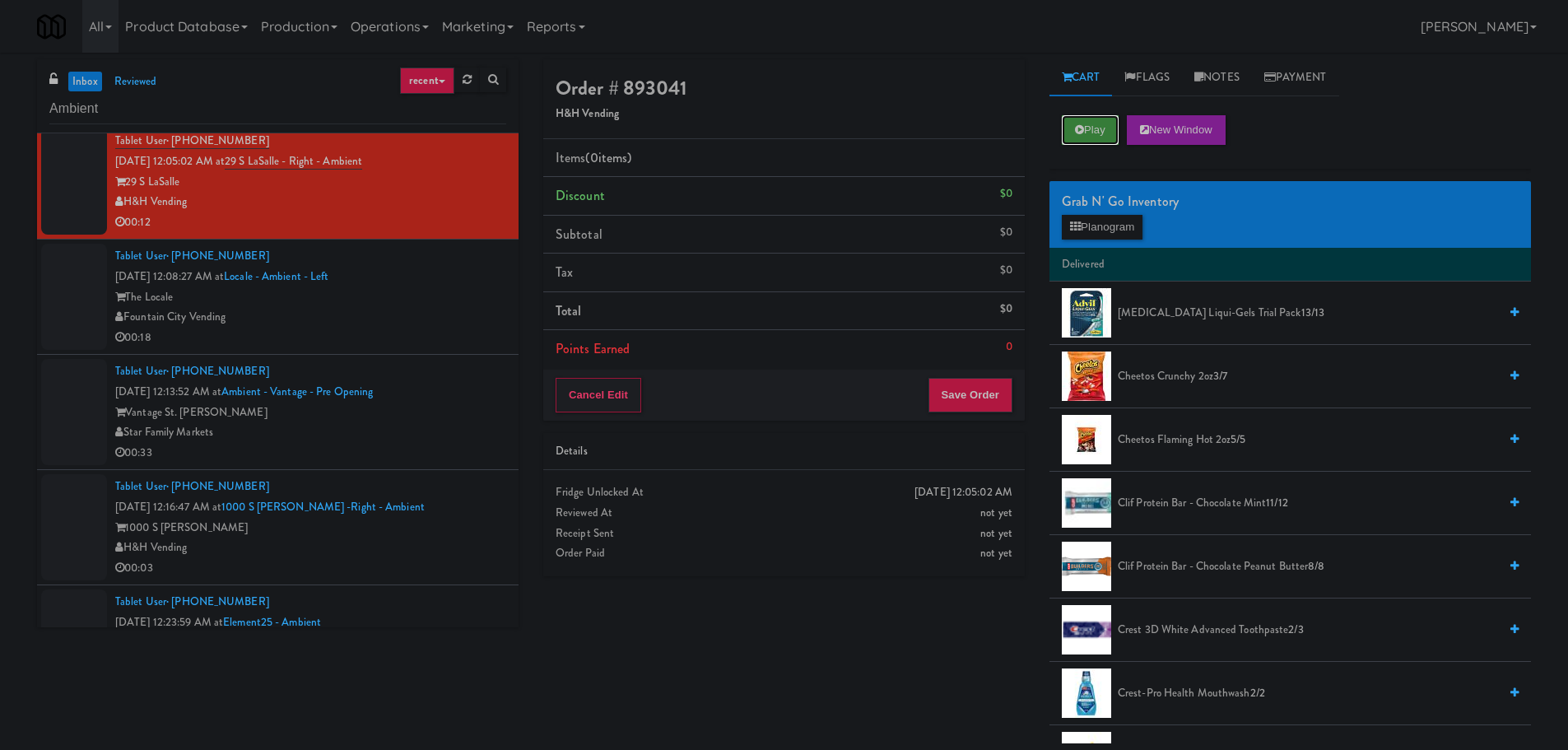
click at [1096, 140] on button "Play" at bounding box center [1090, 130] width 57 height 30
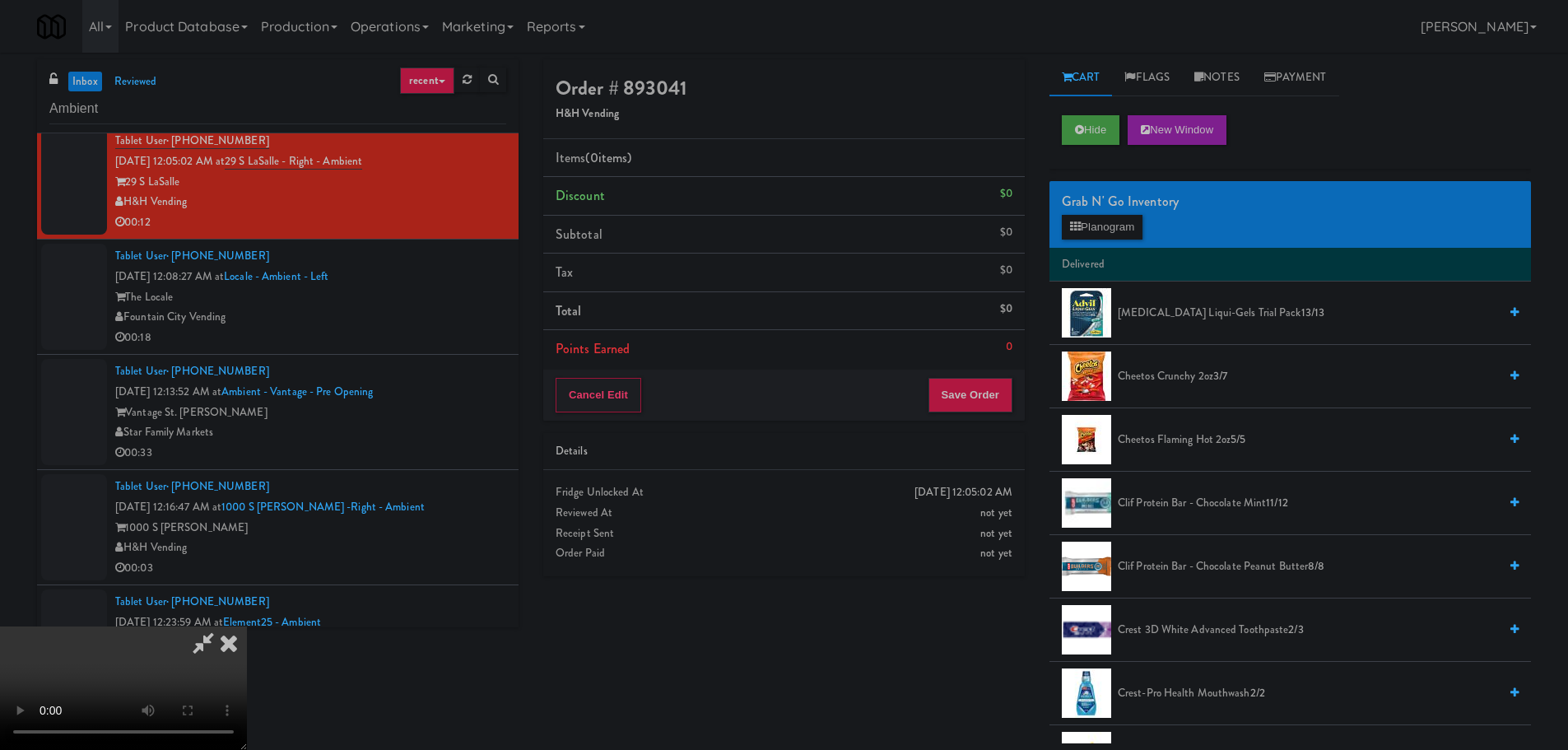
click at [247, 627] on video at bounding box center [123, 688] width 247 height 123
drag, startPoint x: 607, startPoint y: 434, endPoint x: 597, endPoint y: 442, distance: 12.8
click at [247, 627] on video at bounding box center [123, 688] width 247 height 123
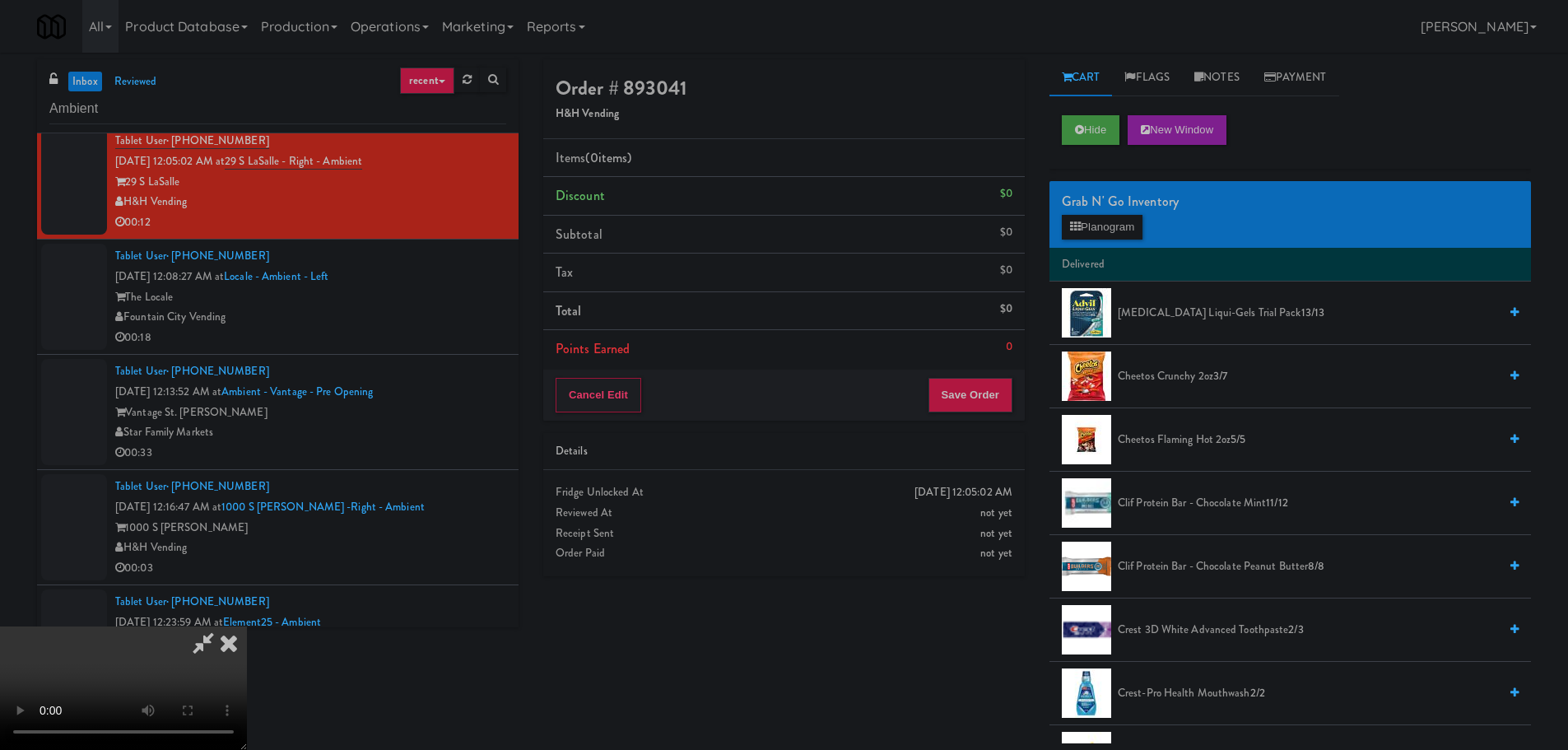
click at [247, 627] on video at bounding box center [123, 688] width 247 height 123
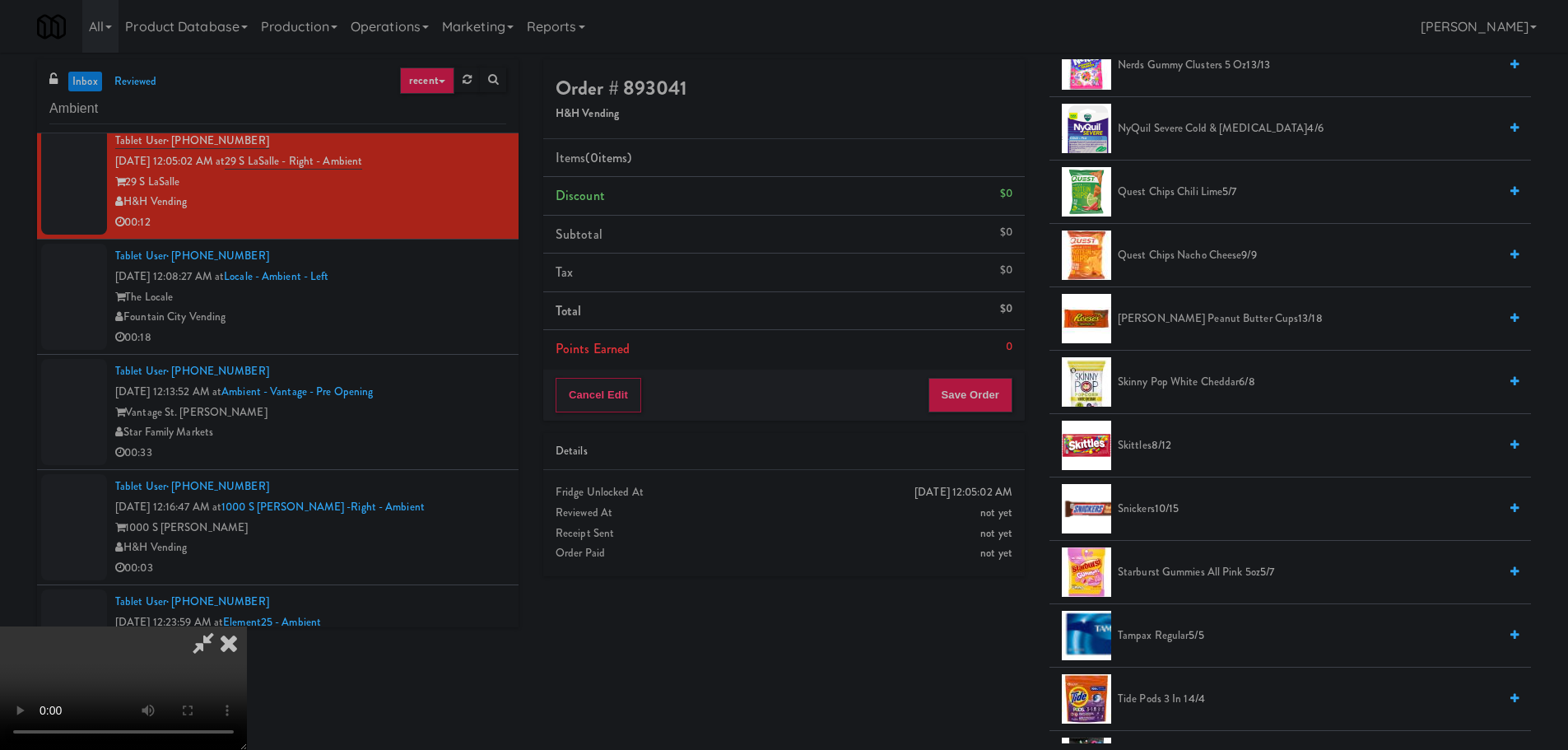
scroll to position [1399, 0]
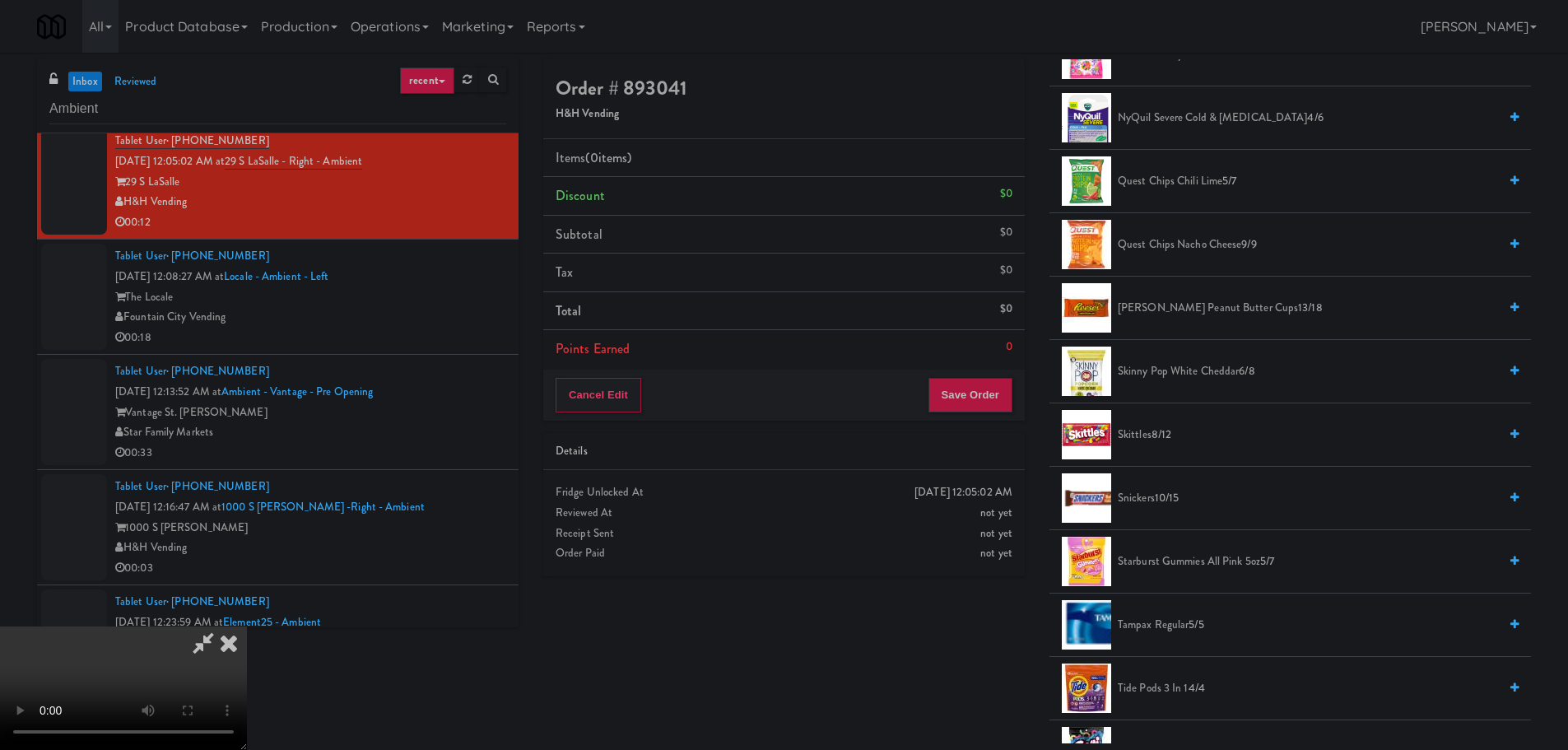
click at [1139, 562] on span "Starburst Gummies All Pink 5oz 5/7" at bounding box center [1307, 562] width 380 height 21
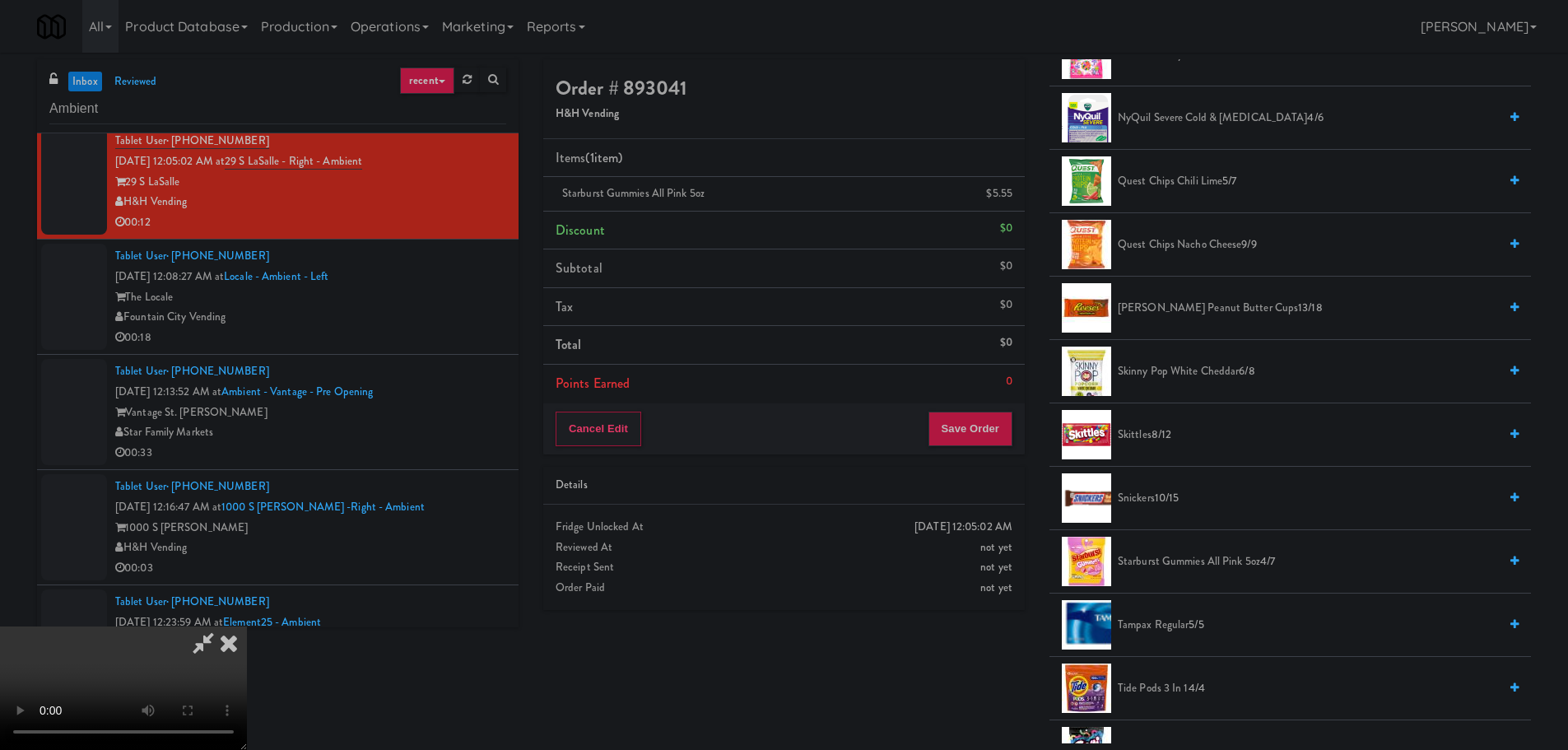
click at [247, 627] on video at bounding box center [123, 688] width 247 height 123
click at [1005, 447] on div "Cancel Edit Save Order" at bounding box center [784, 428] width 482 height 51
click at [995, 435] on button "Save Order" at bounding box center [970, 428] width 84 height 34
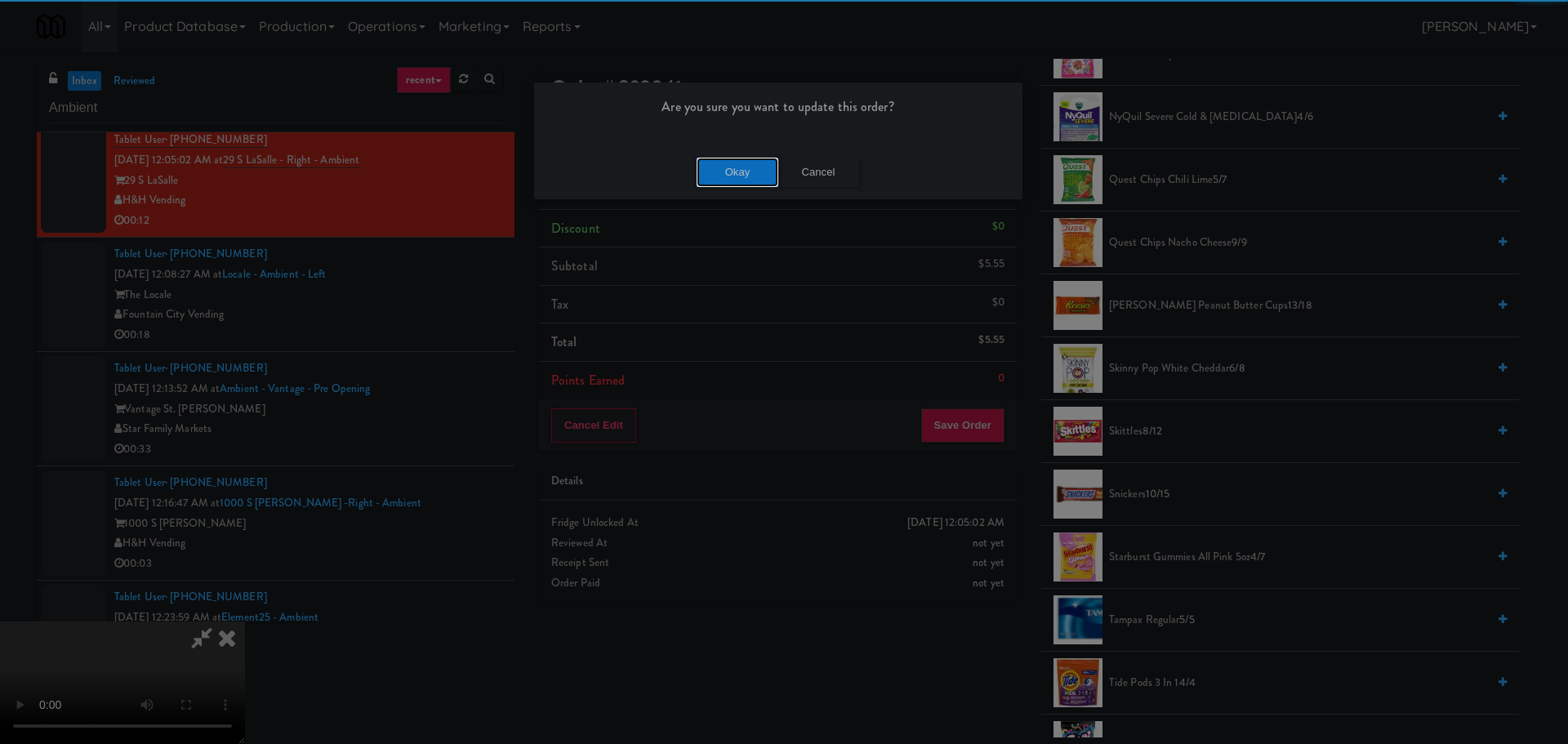
click at [717, 161] on button "Okay" at bounding box center [737, 173] width 82 height 30
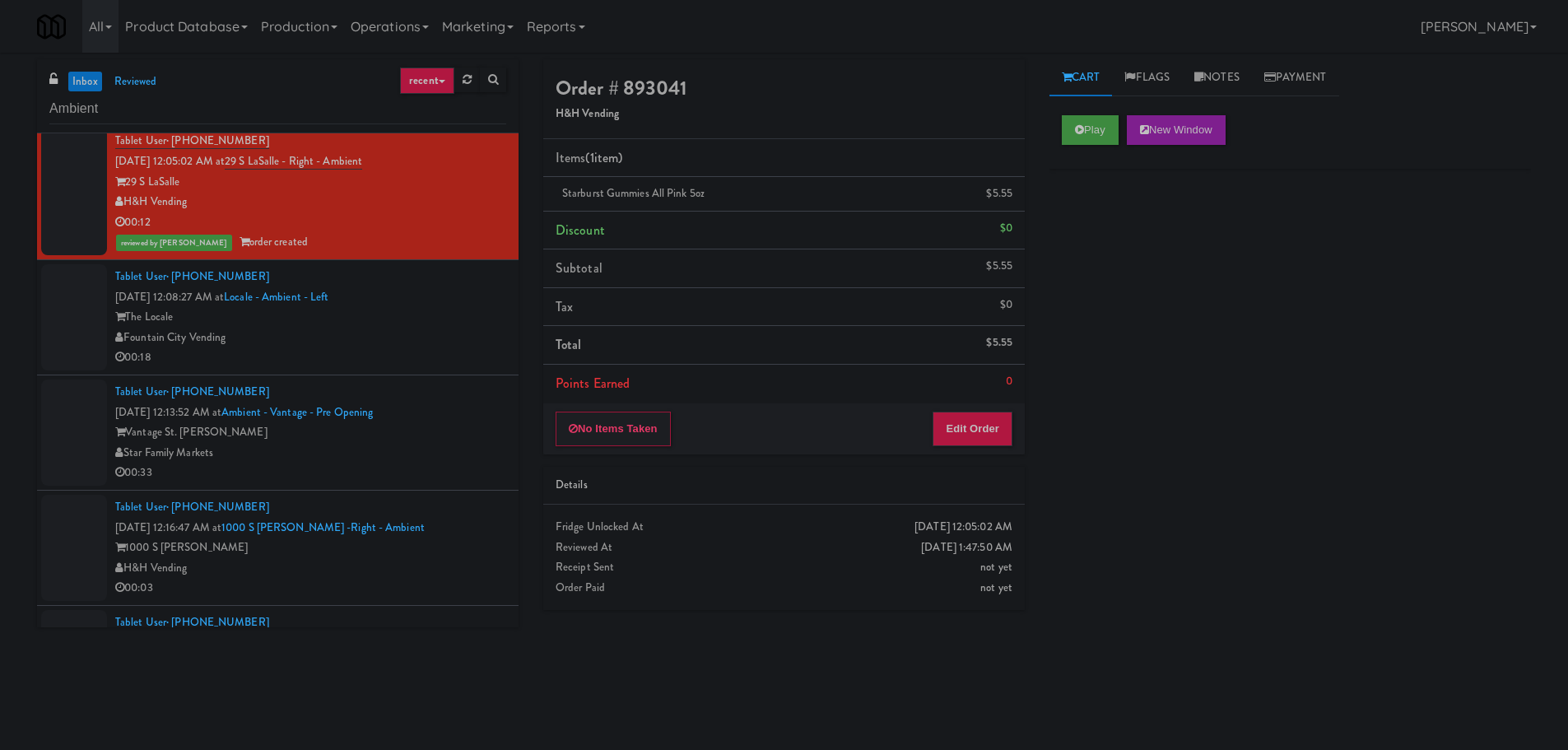
scroll to position [0, 0]
click at [421, 340] on div "Fountain City Vending" at bounding box center [310, 338] width 391 height 21
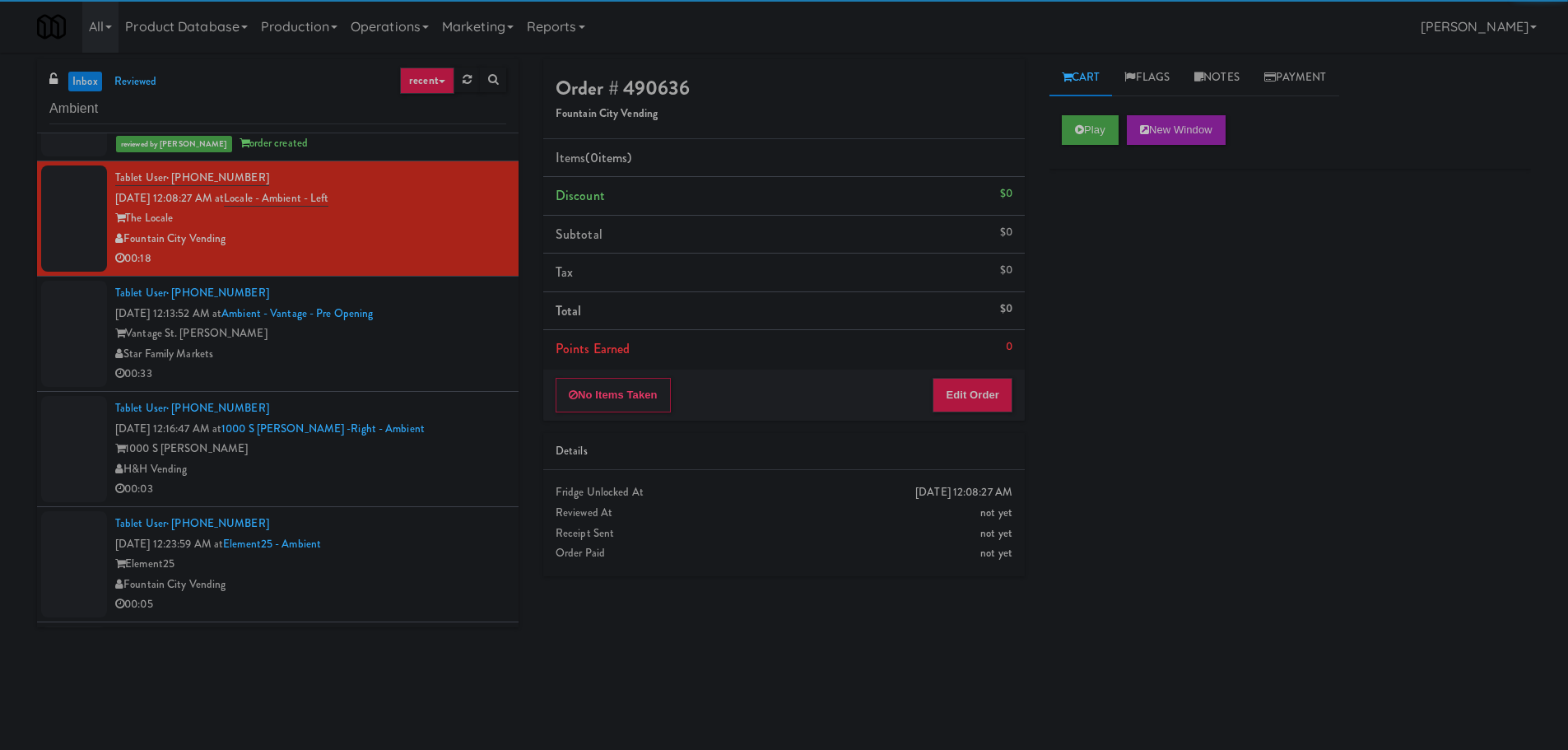
scroll to position [3520, 0]
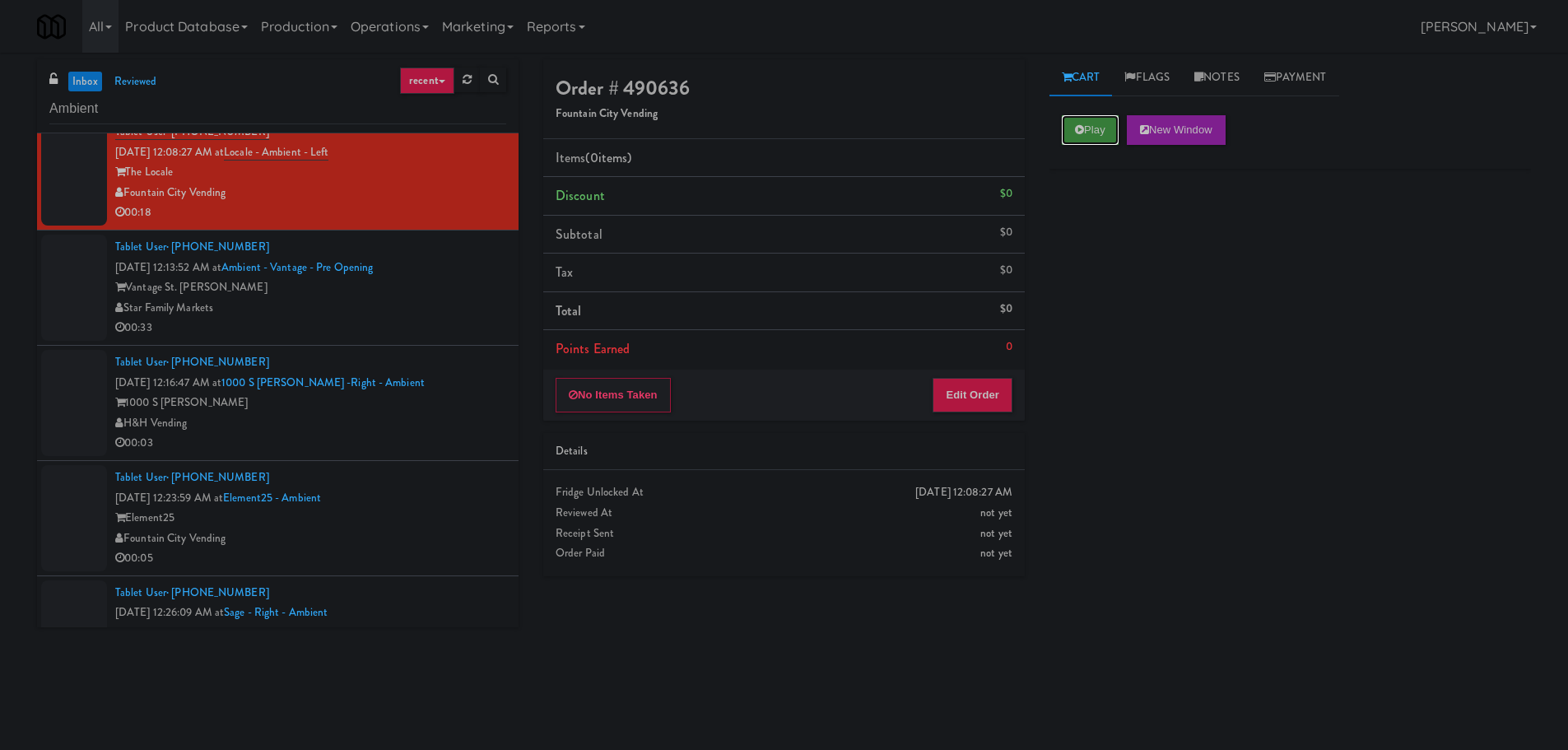
click at [1096, 136] on button "Play" at bounding box center [1090, 130] width 57 height 30
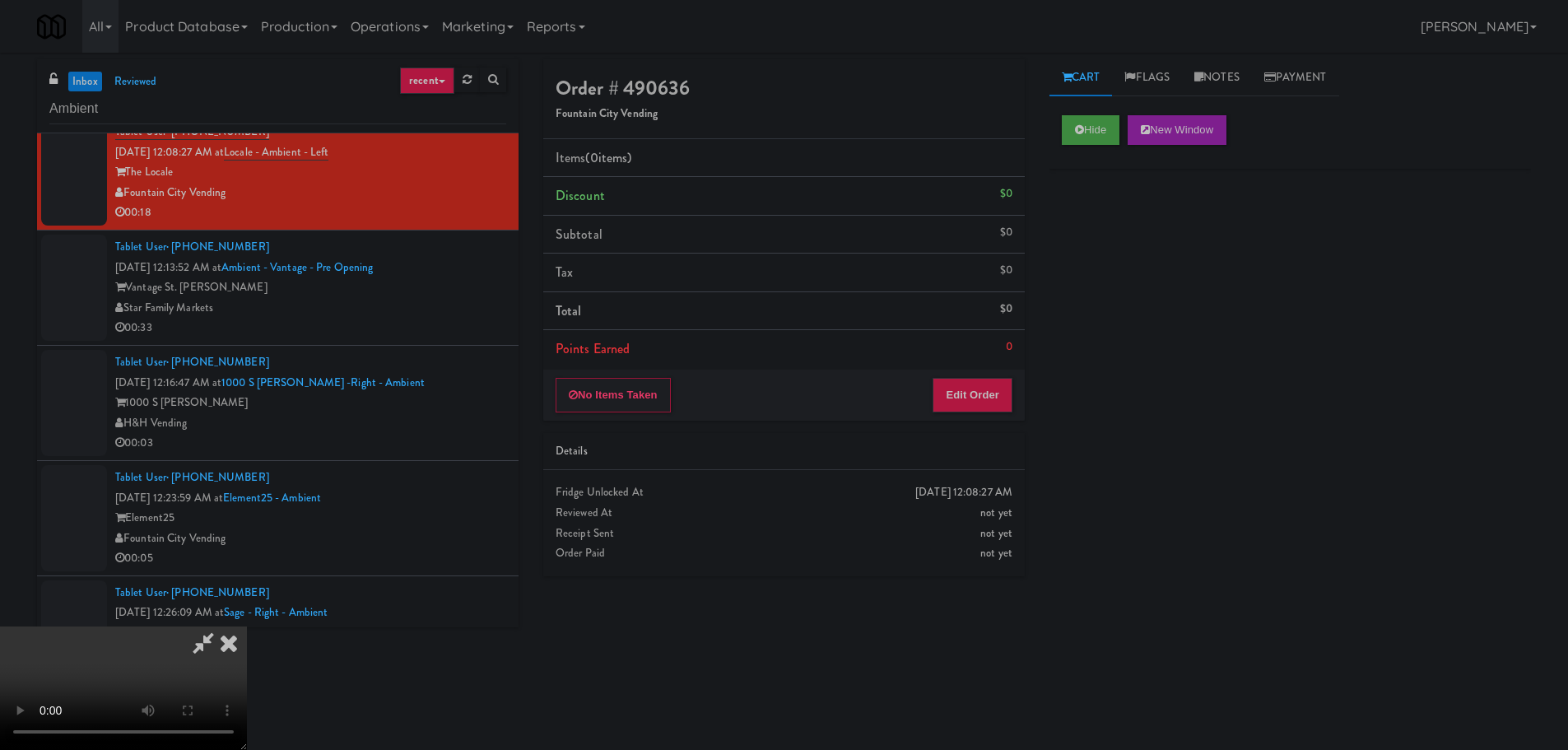
click at [936, 446] on div "Details" at bounding box center [784, 451] width 457 height 21
click at [967, 396] on button "Edit Order" at bounding box center [972, 394] width 80 height 34
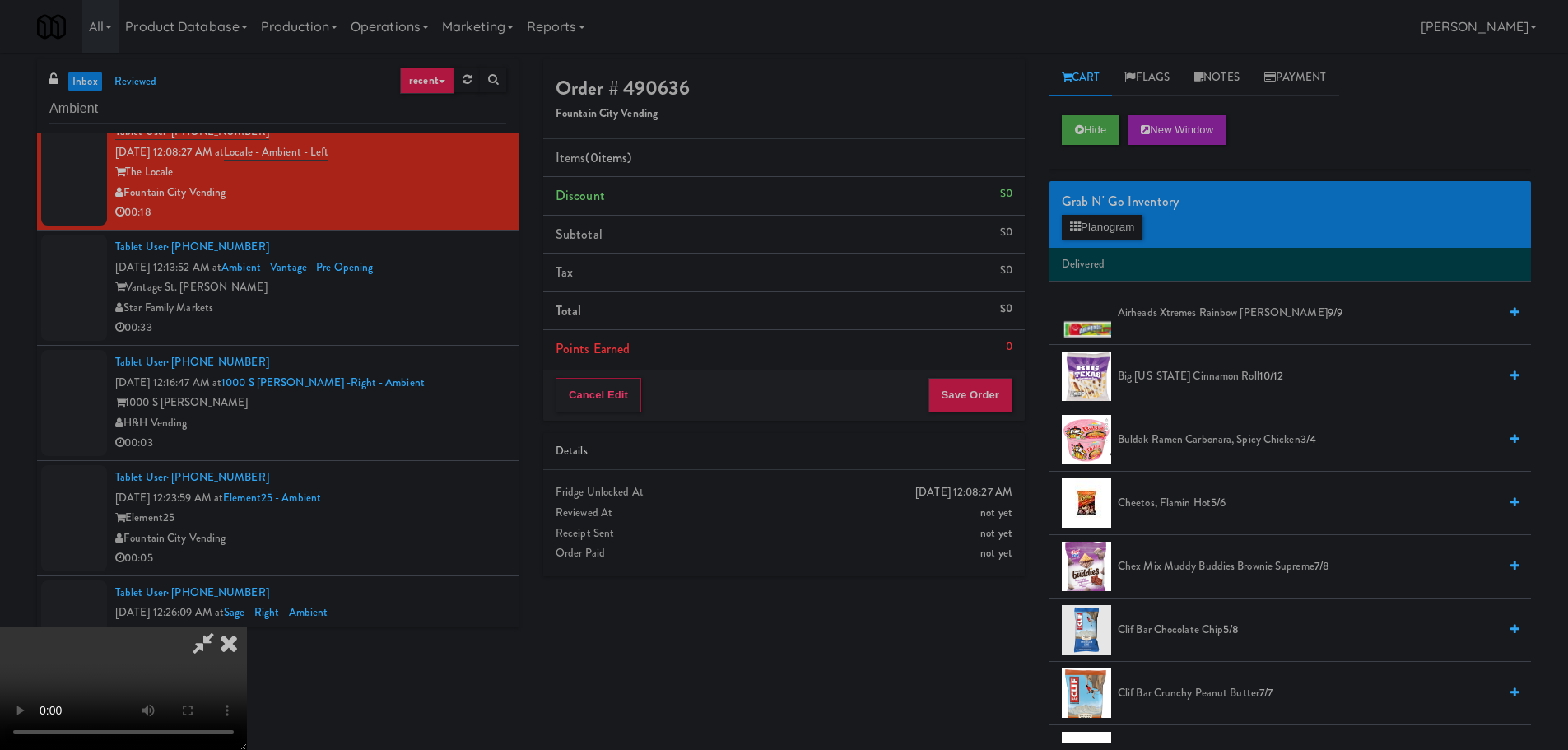
scroll to position [0, 0]
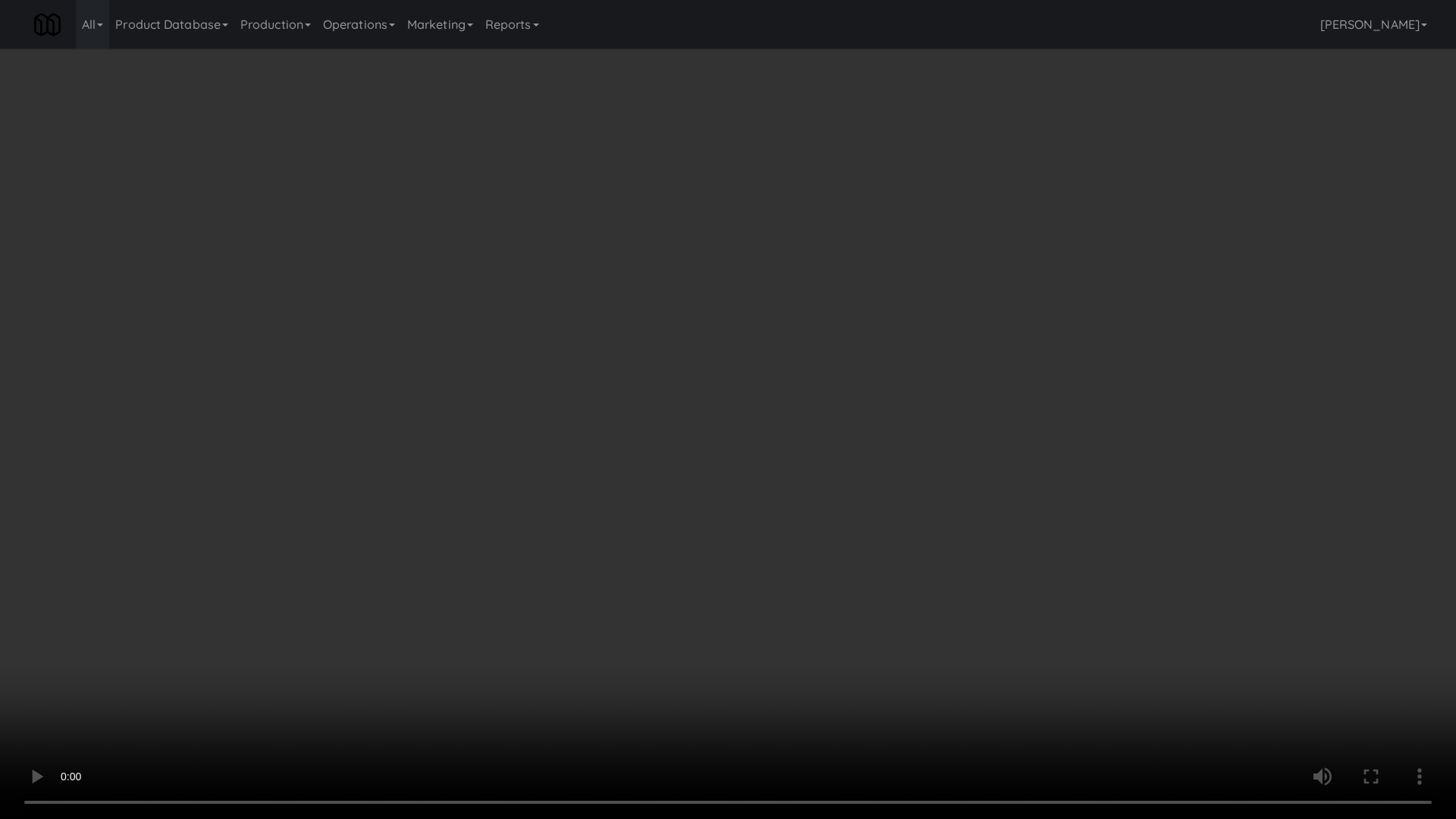
click at [709, 520] on video at bounding box center [728, 409] width 1456 height 819
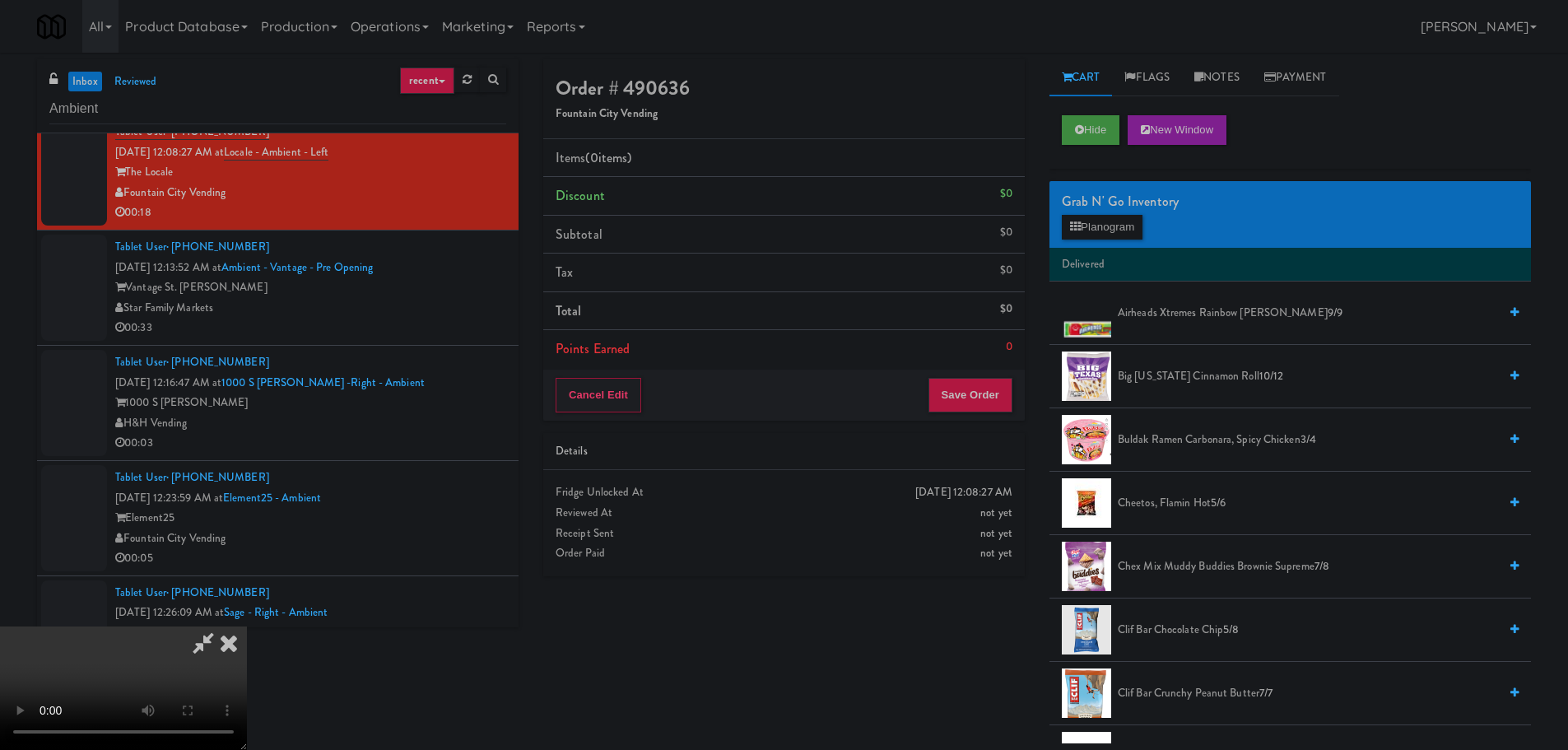
scroll to position [283, 0]
click at [247, 627] on video at bounding box center [123, 688] width 247 height 123
click at [1110, 123] on button "Hide" at bounding box center [1090, 130] width 57 height 30
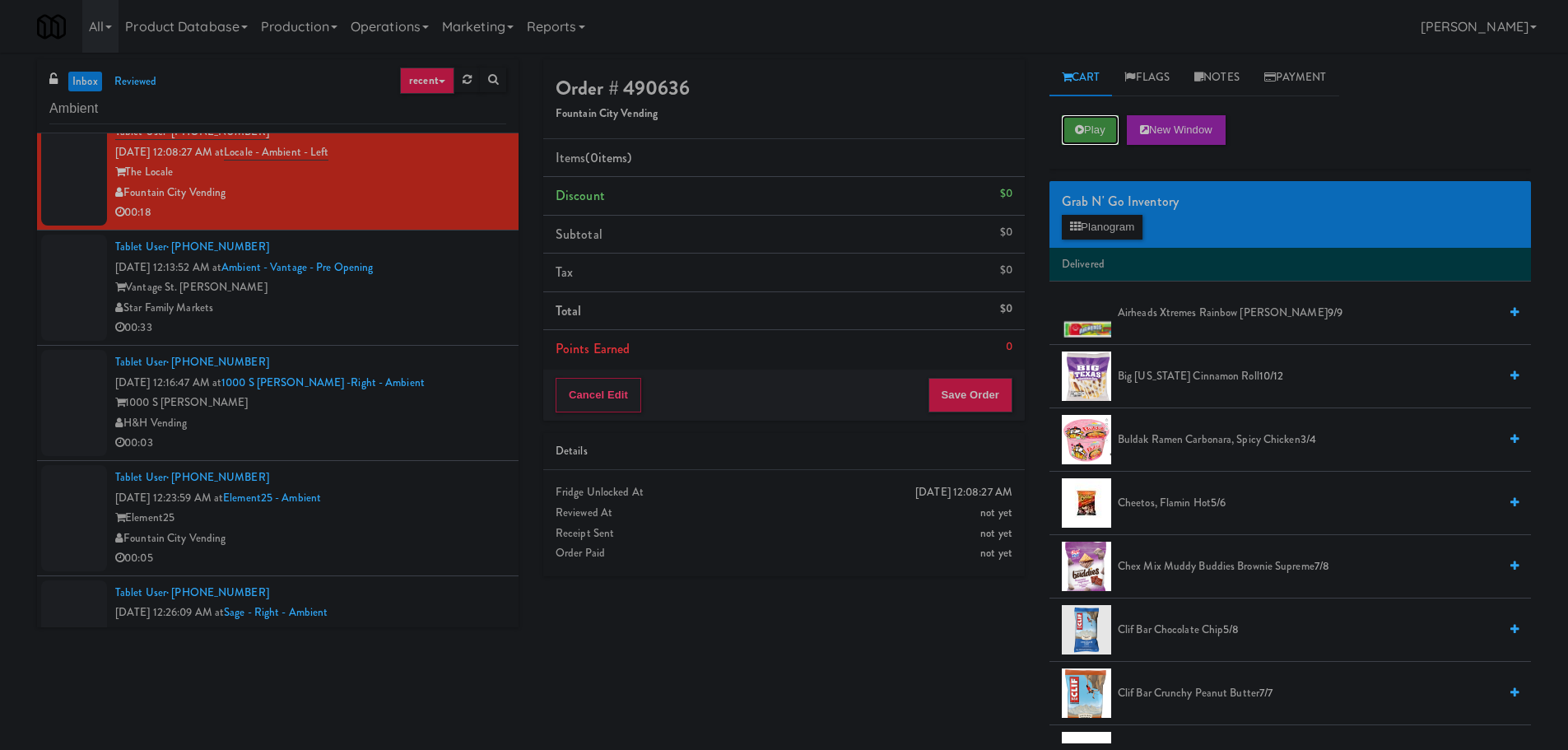
click at [1110, 123] on button "Play" at bounding box center [1090, 130] width 57 height 30
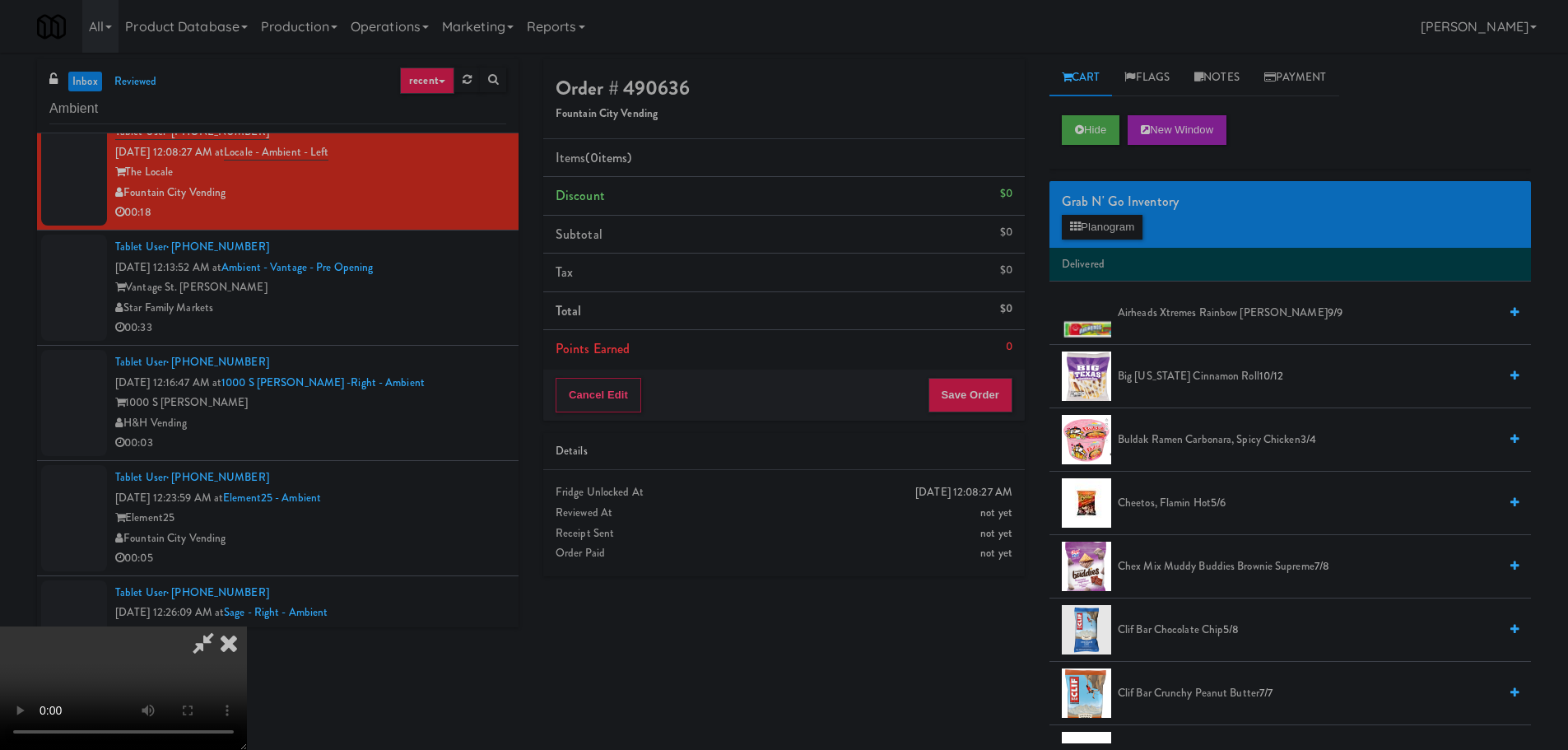
click at [231, 651] on icon at bounding box center [228, 643] width 36 height 33
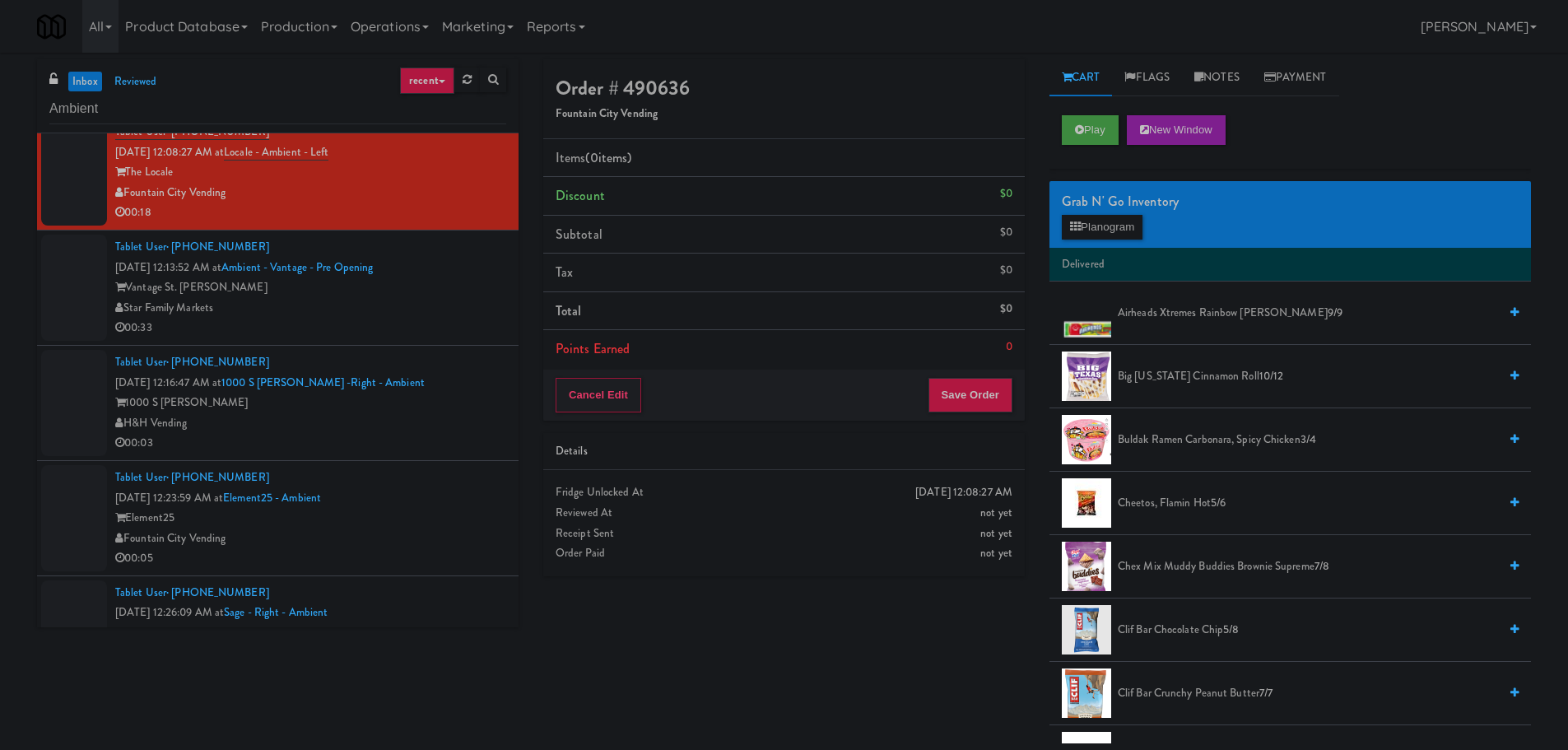
click at [411, 313] on div "Star Family Markets" at bounding box center [310, 308] width 391 height 21
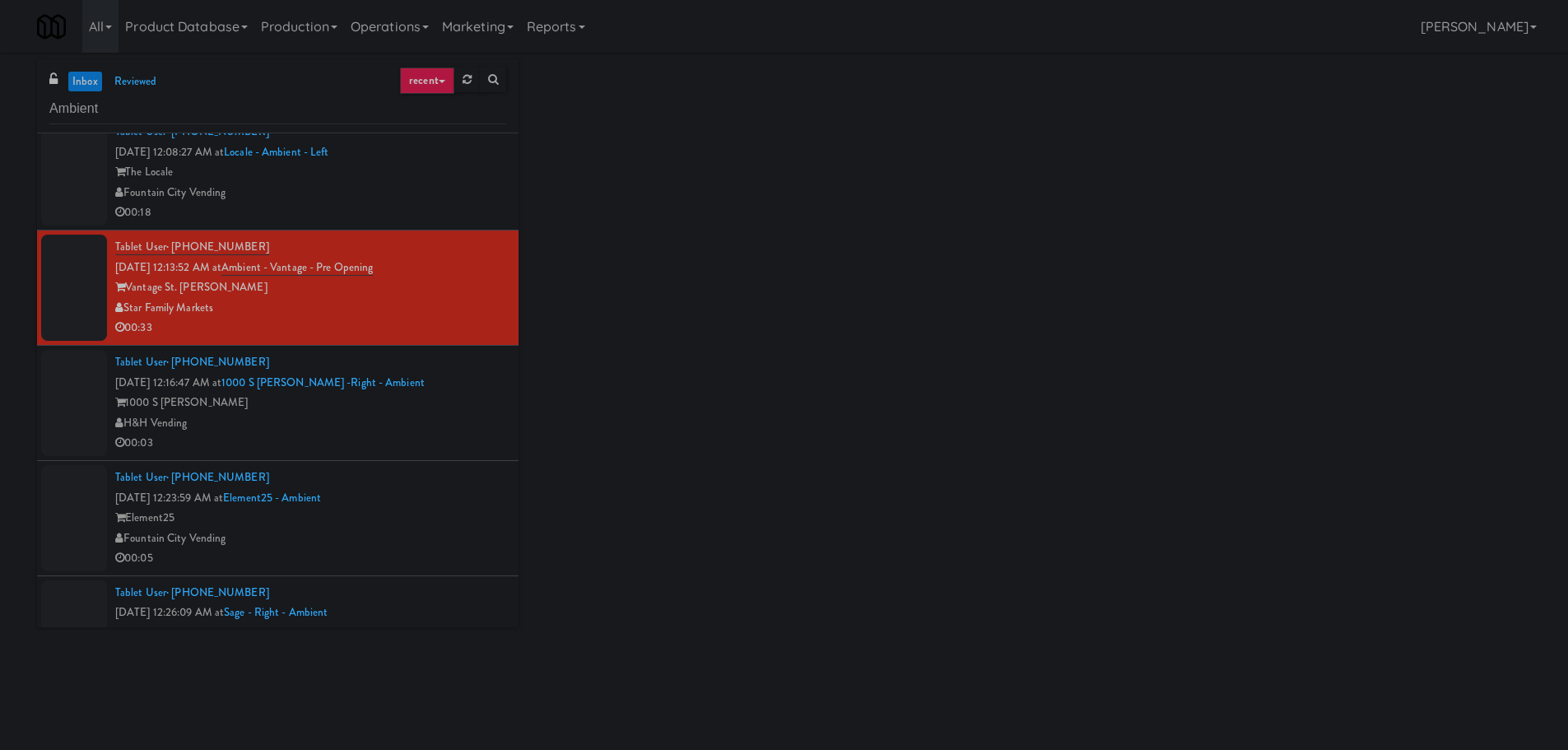
click at [447, 219] on div "00:18" at bounding box center [310, 212] width 391 height 21
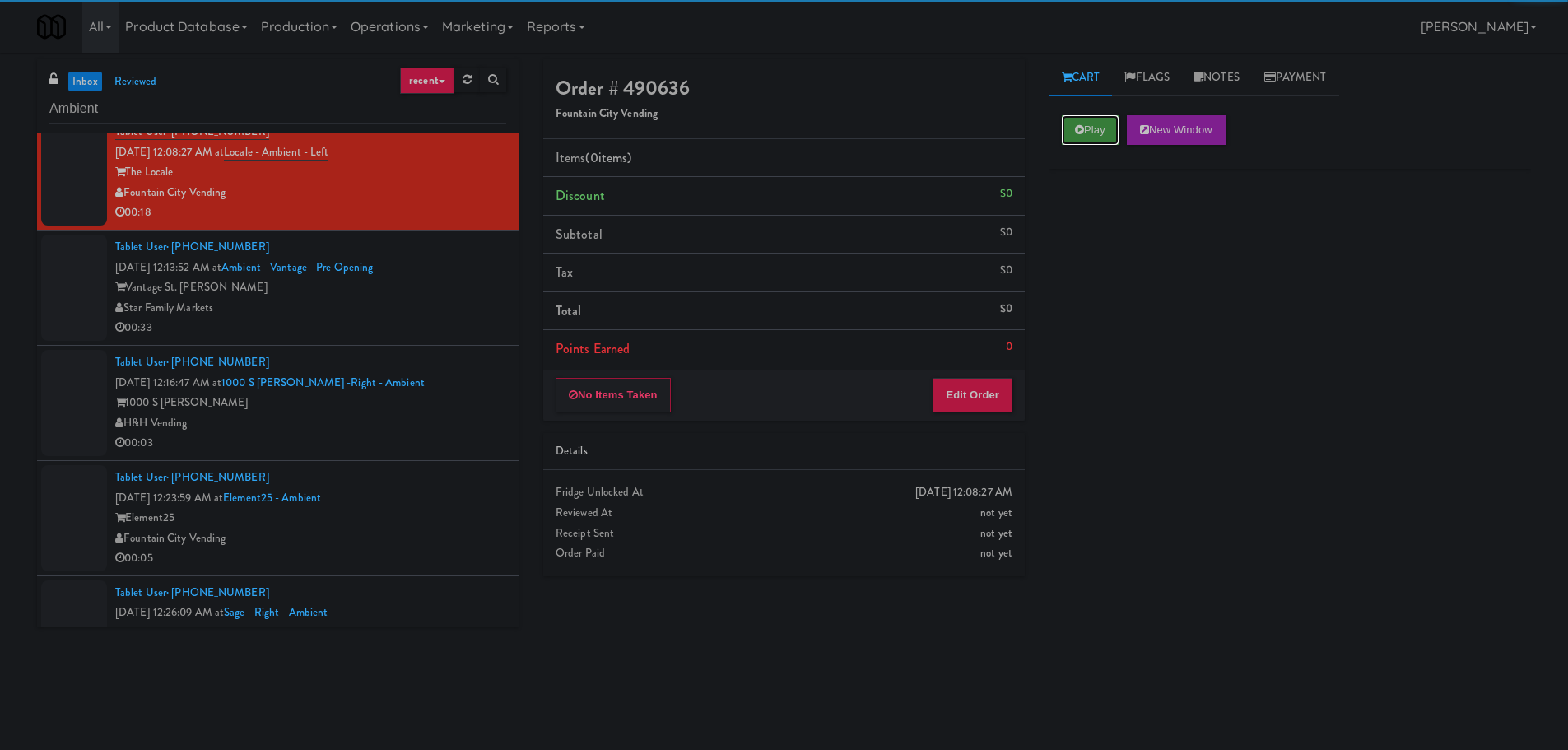
click at [1105, 126] on button "Play" at bounding box center [1090, 130] width 57 height 30
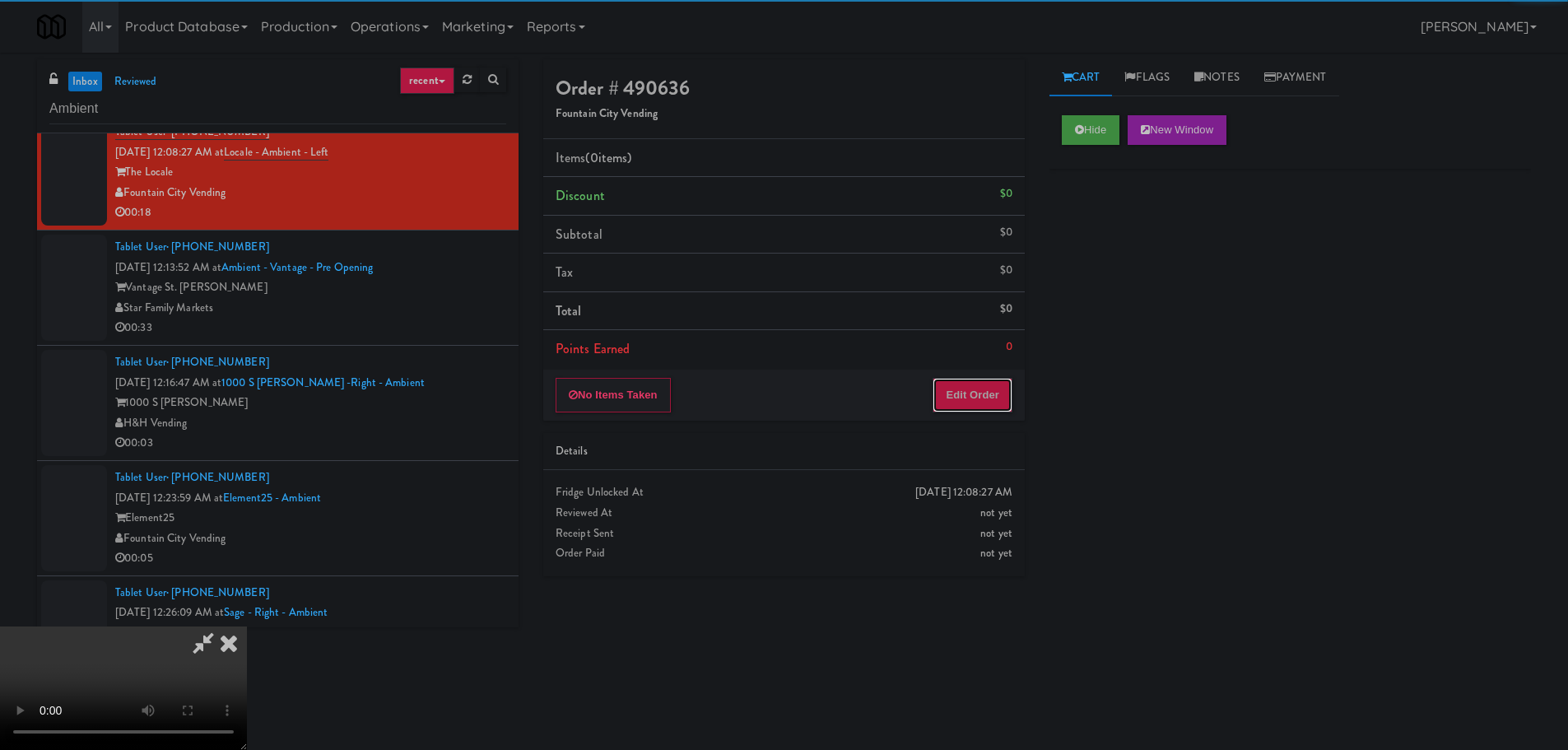
click at [971, 396] on button "Edit Order" at bounding box center [972, 394] width 80 height 34
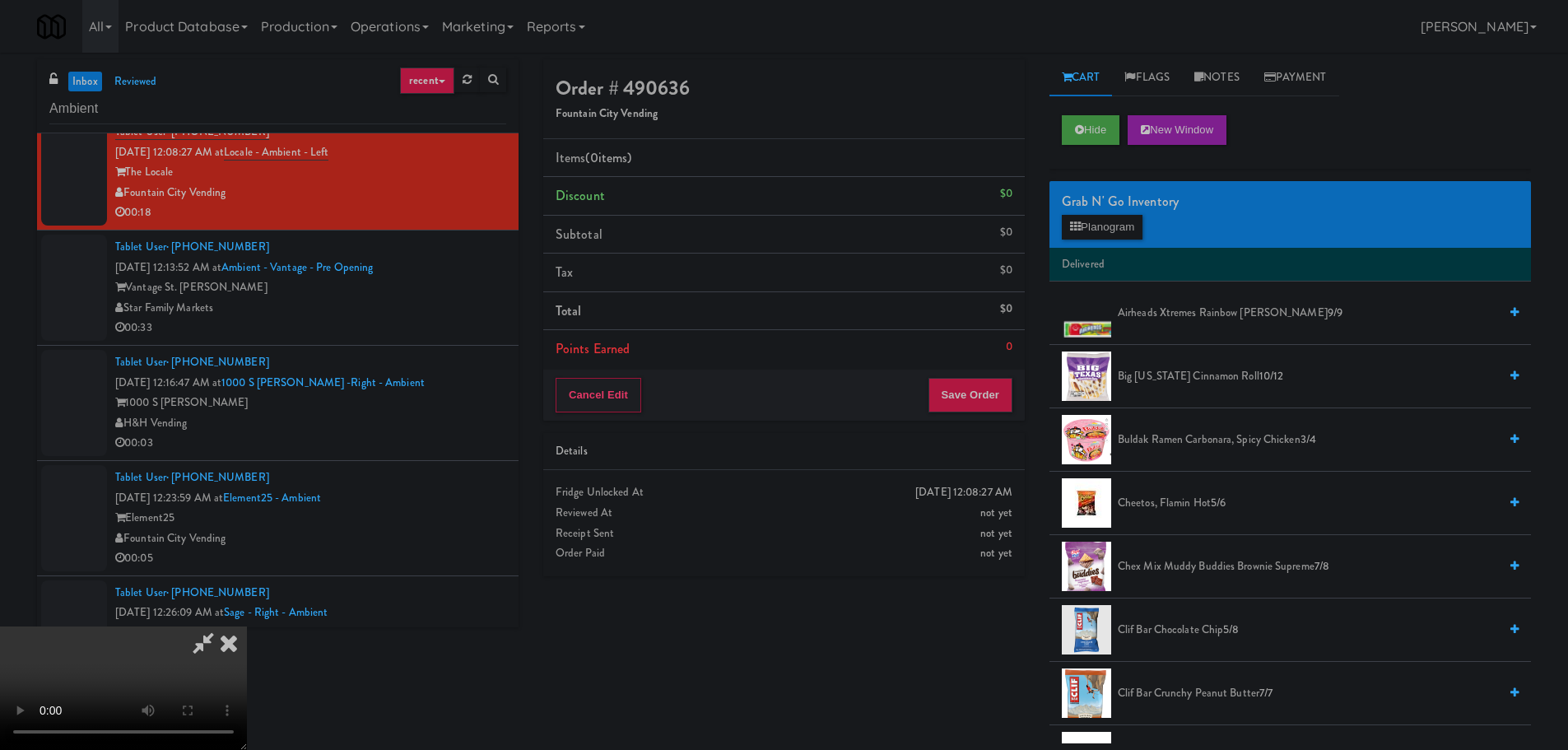
scroll to position [283, 0]
click at [988, 634] on div "Order # 490636 Fountain City Vending Items (0 items ) Discount $0 Subtotal $0 T…" at bounding box center [1036, 401] width 1012 height 684
click at [247, 627] on video at bounding box center [123, 688] width 247 height 123
drag, startPoint x: 635, startPoint y: 512, endPoint x: 647, endPoint y: 515, distance: 12.4
click at [247, 627] on video at bounding box center [123, 688] width 247 height 123
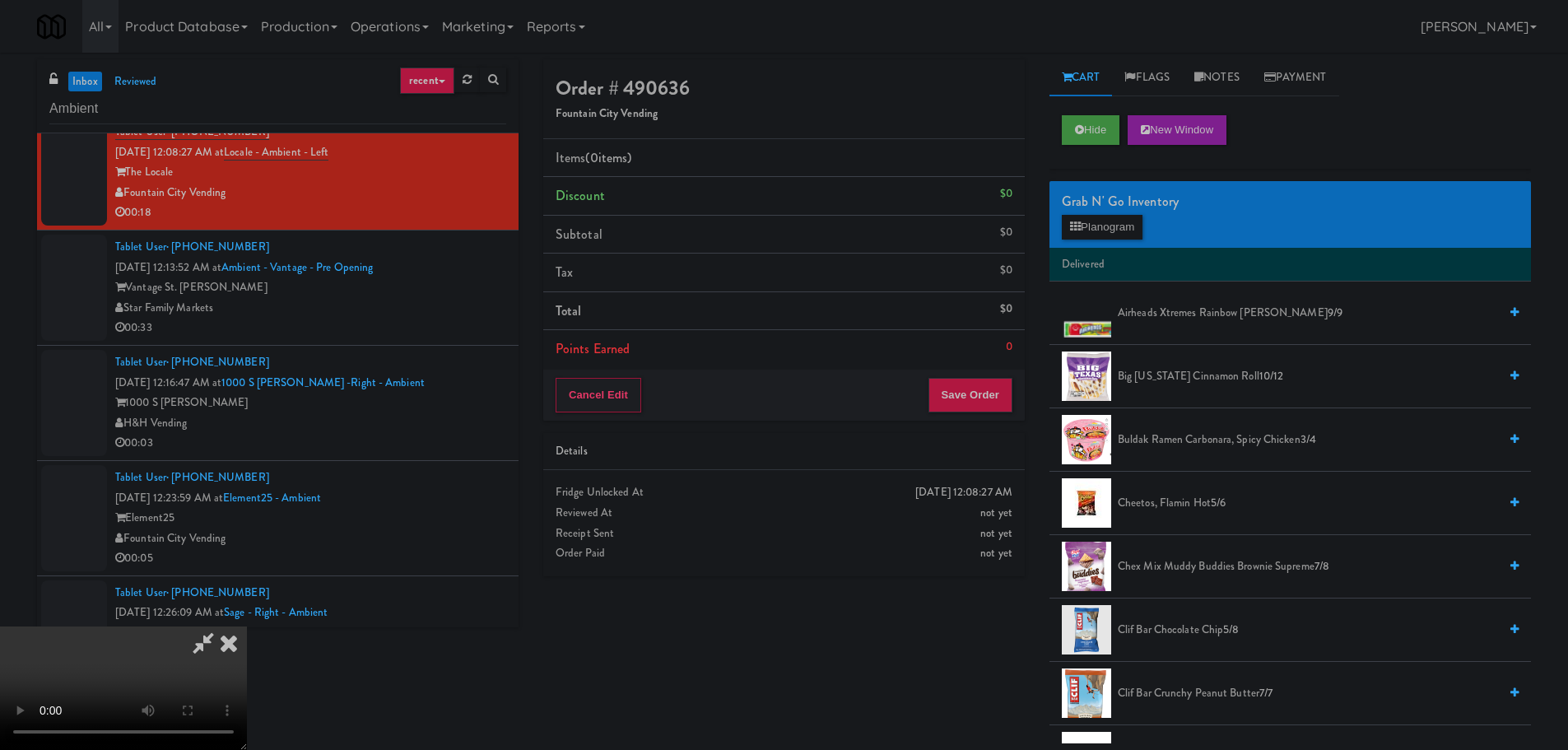
click at [247, 627] on video at bounding box center [123, 688] width 247 height 123
click at [247, 627] on icon at bounding box center [228, 643] width 36 height 33
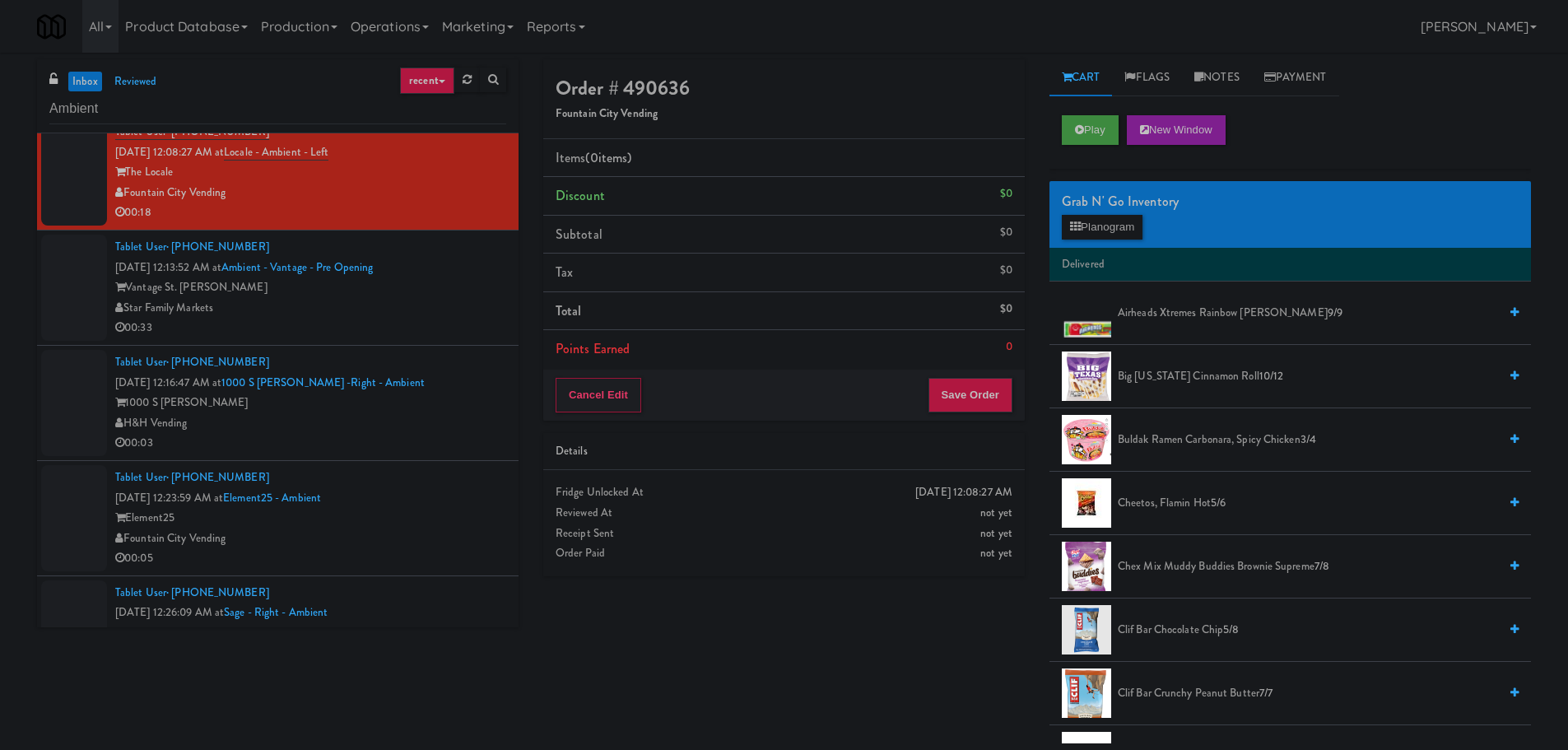
click at [437, 312] on div "Star Family Markets" at bounding box center [310, 308] width 391 height 21
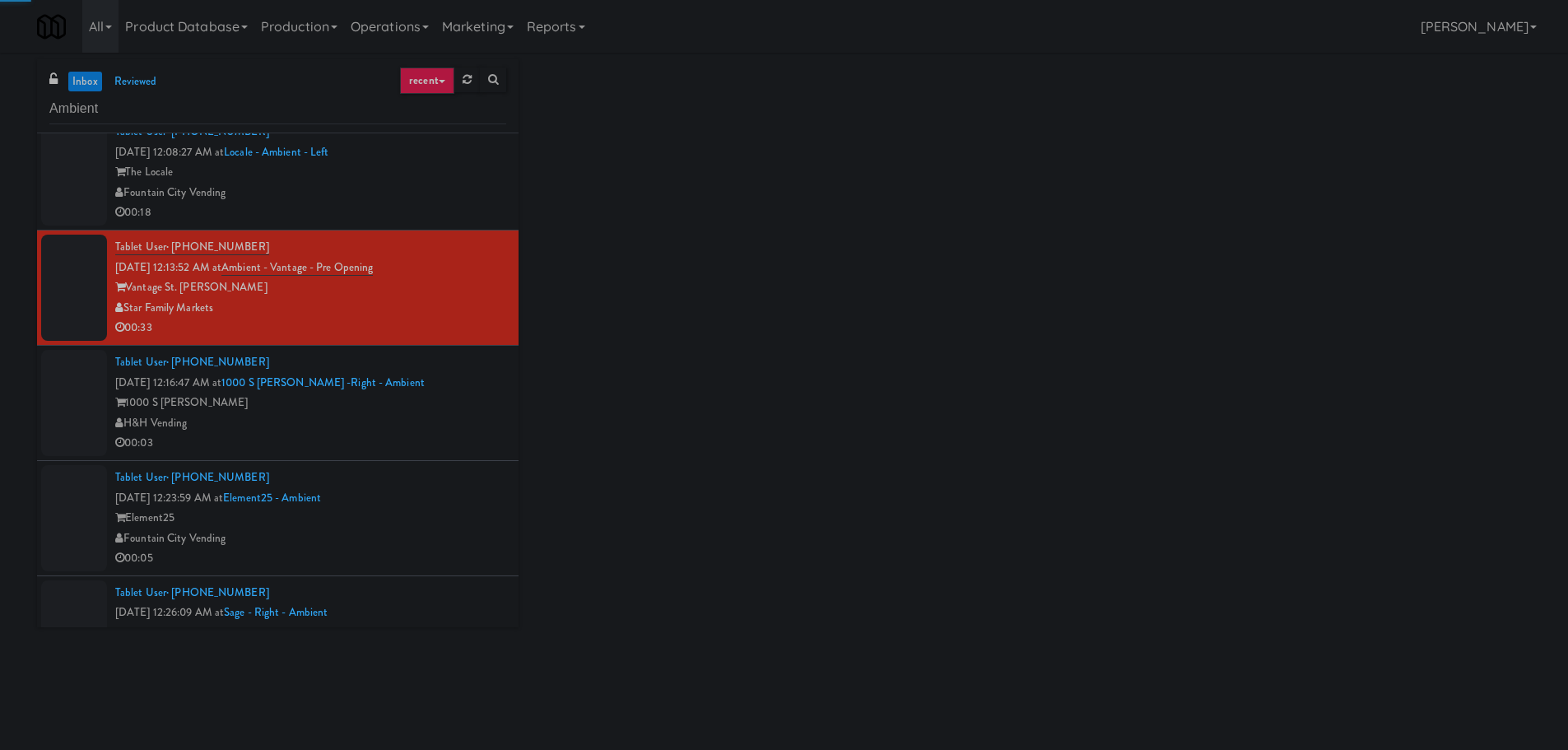
click at [451, 407] on div "1000 S [PERSON_NAME]" at bounding box center [310, 402] width 391 height 21
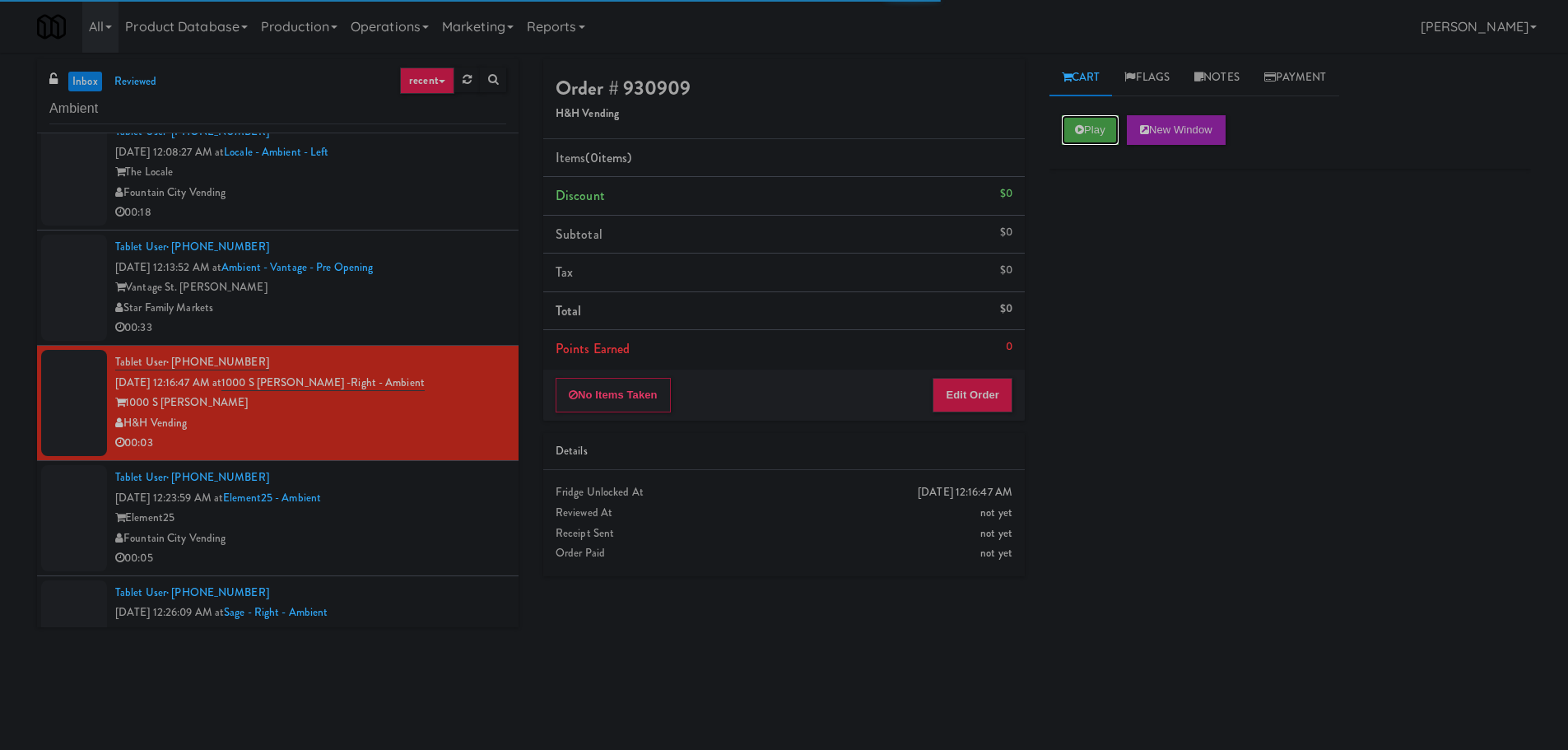
drag, startPoint x: 1107, startPoint y: 118, endPoint x: 1081, endPoint y: 236, distance: 120.8
click at [1108, 118] on button "Play" at bounding box center [1090, 130] width 57 height 30
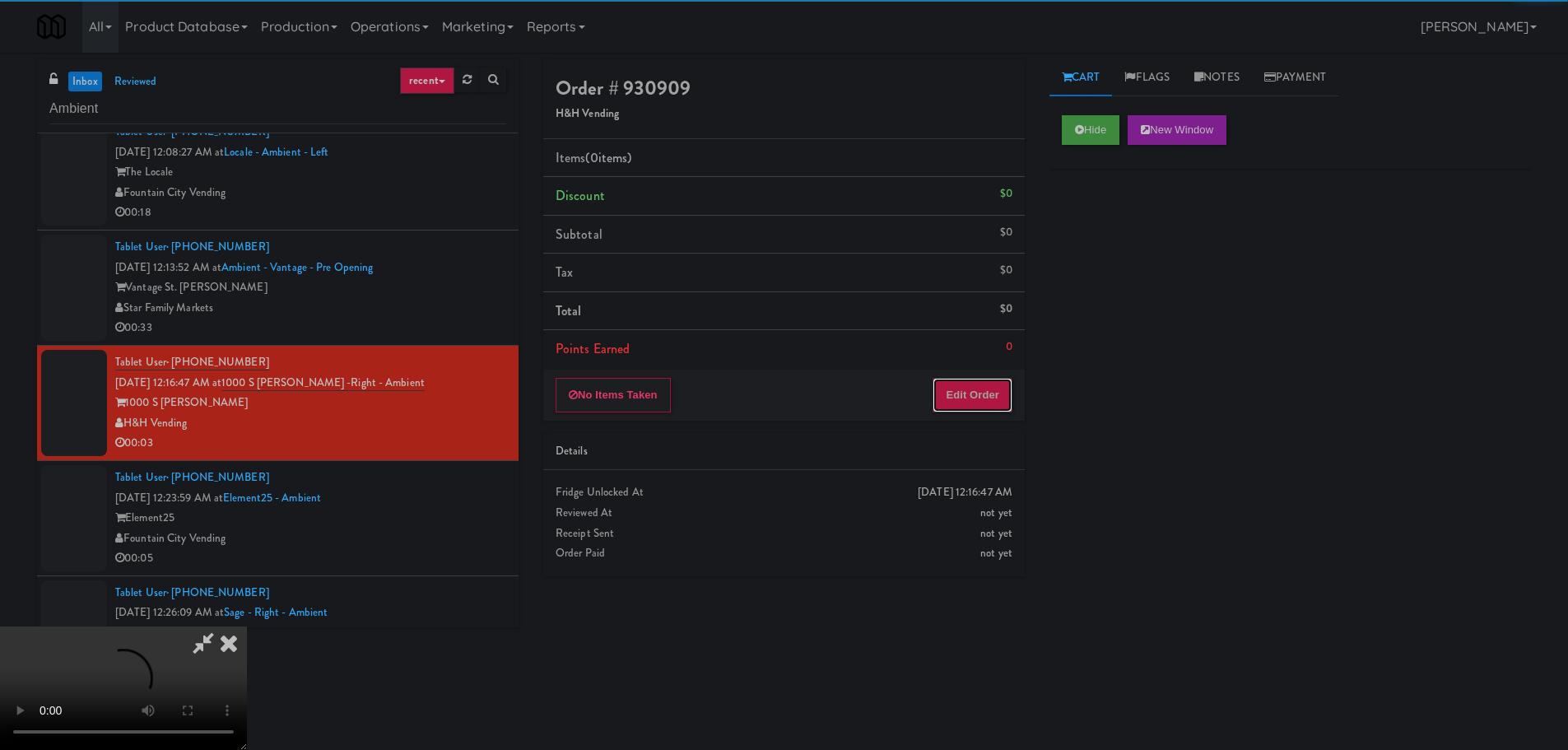
click at [977, 398] on button "Edit Order" at bounding box center [972, 394] width 80 height 34
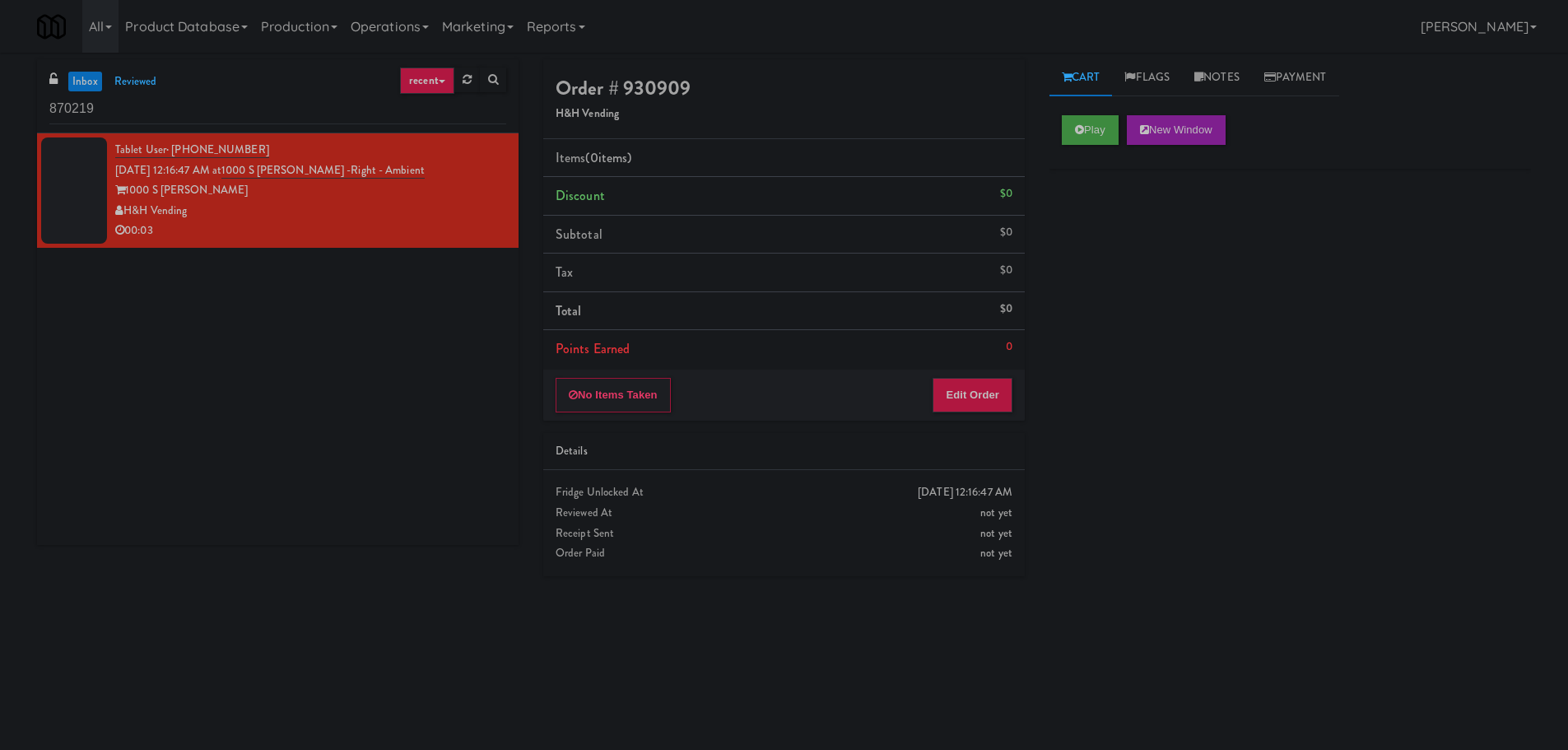
click at [247, 105] on input "870219" at bounding box center [277, 109] width 457 height 31
type input "Ambient"
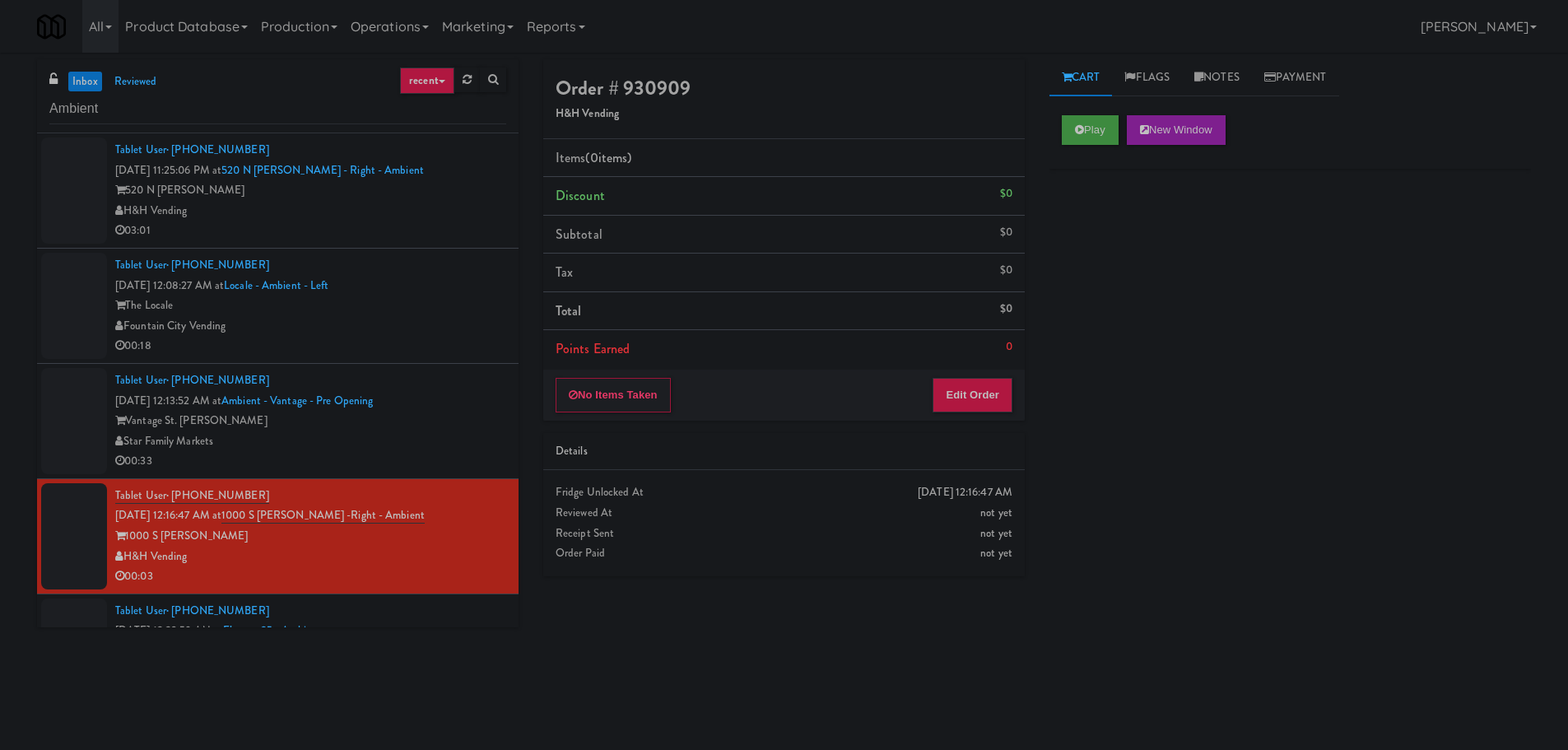
click at [457, 227] on div "03:01" at bounding box center [310, 231] width 391 height 21
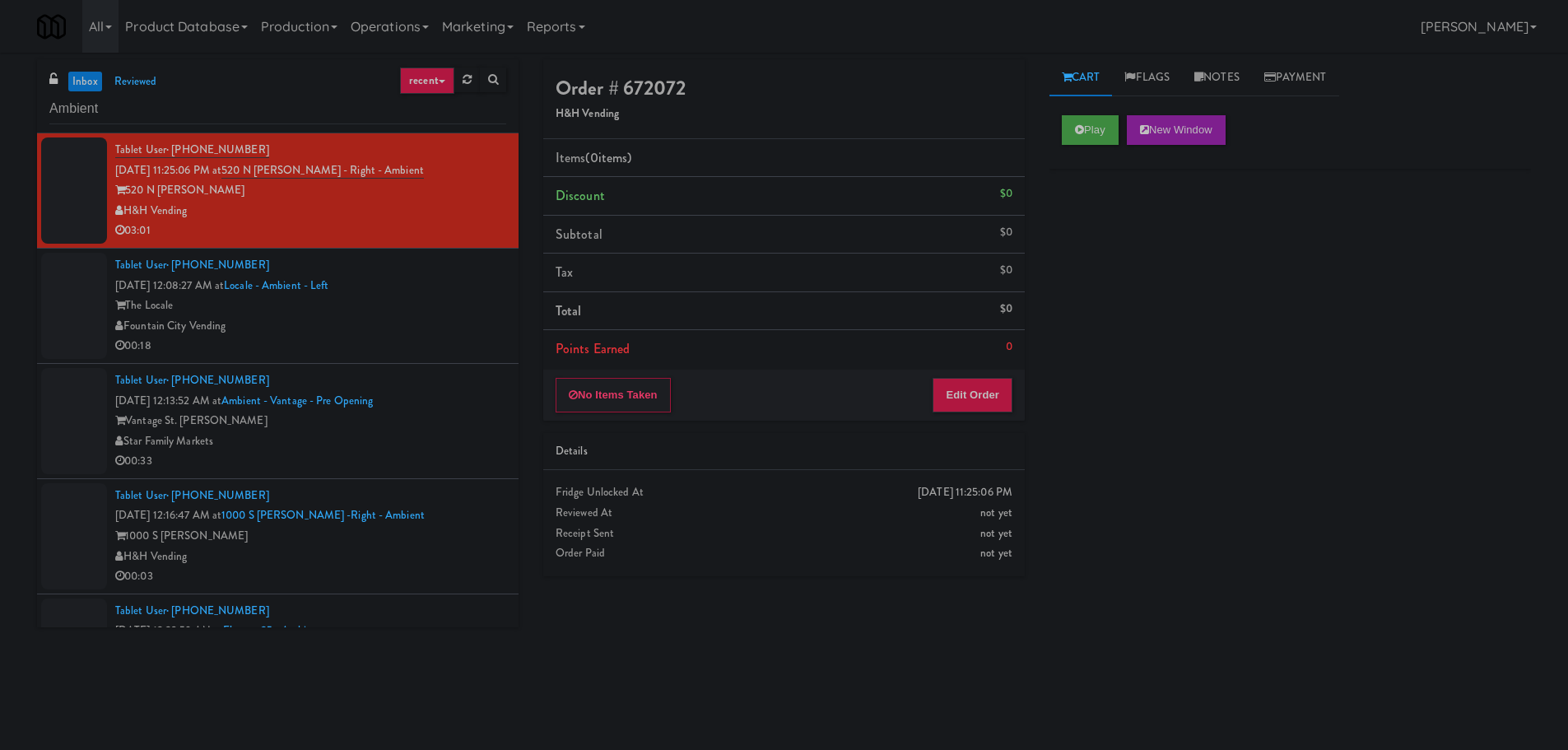
click at [476, 312] on div "The Locale" at bounding box center [310, 306] width 391 height 21
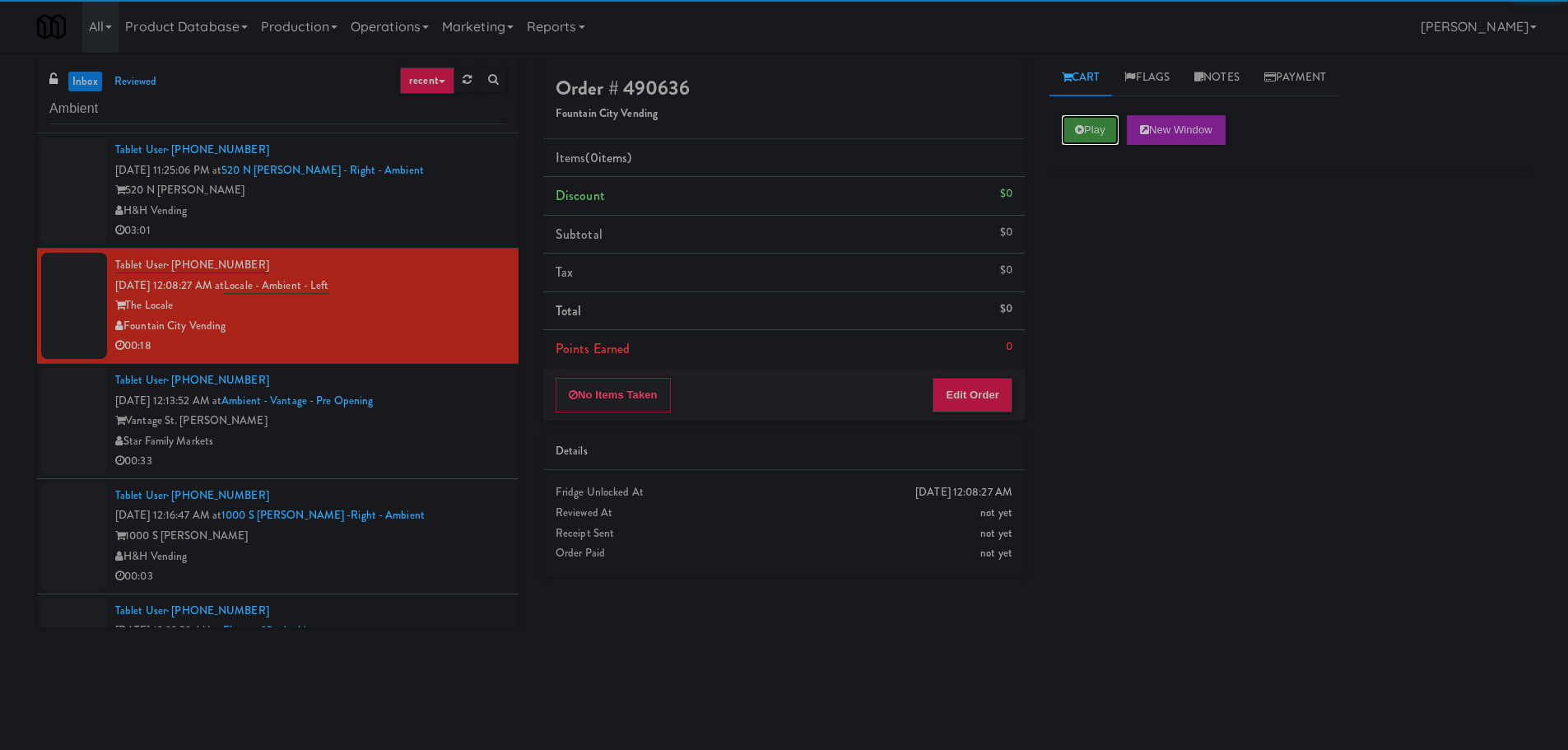
click at [1118, 125] on button "Play" at bounding box center [1090, 130] width 57 height 30
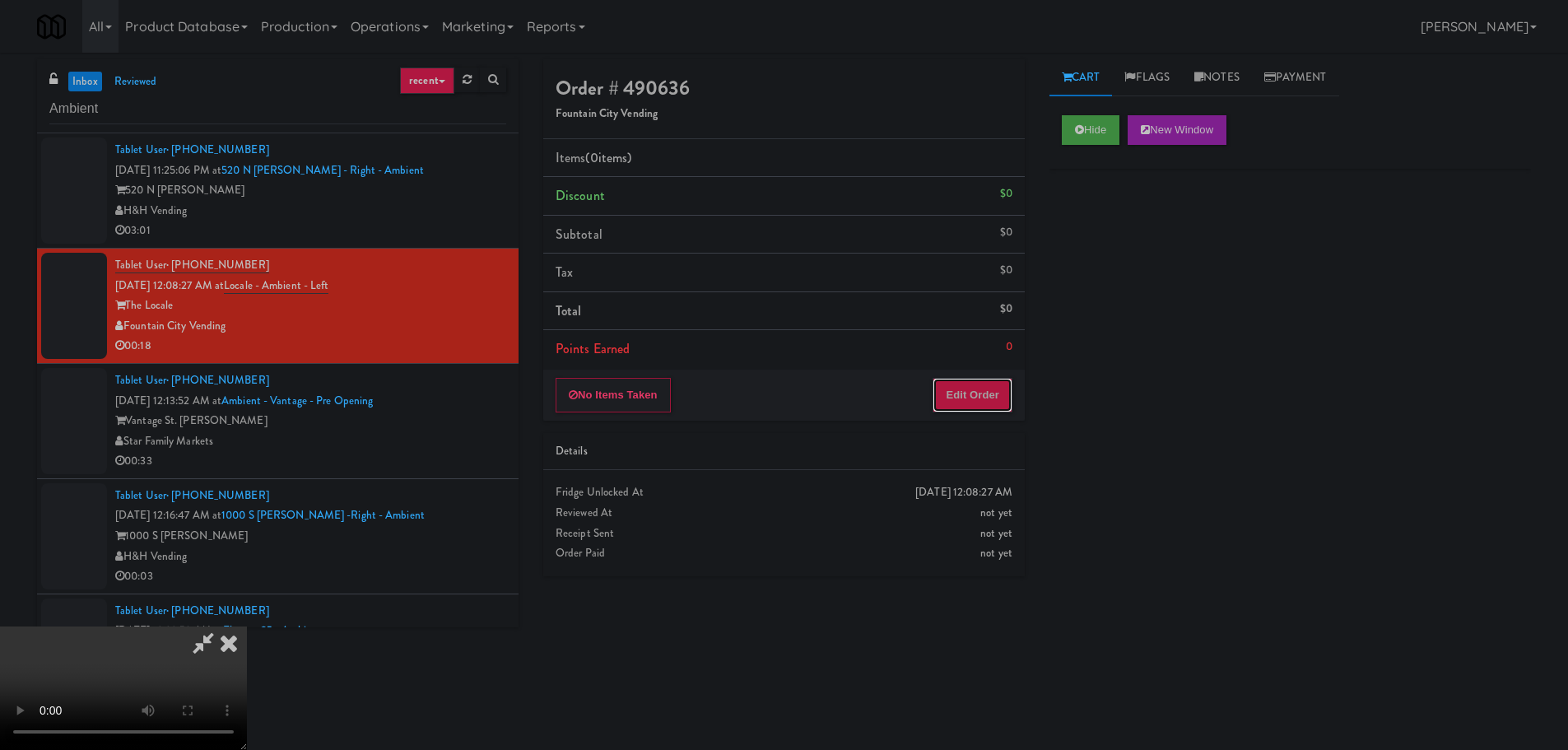
click at [972, 404] on button "Edit Order" at bounding box center [972, 394] width 80 height 34
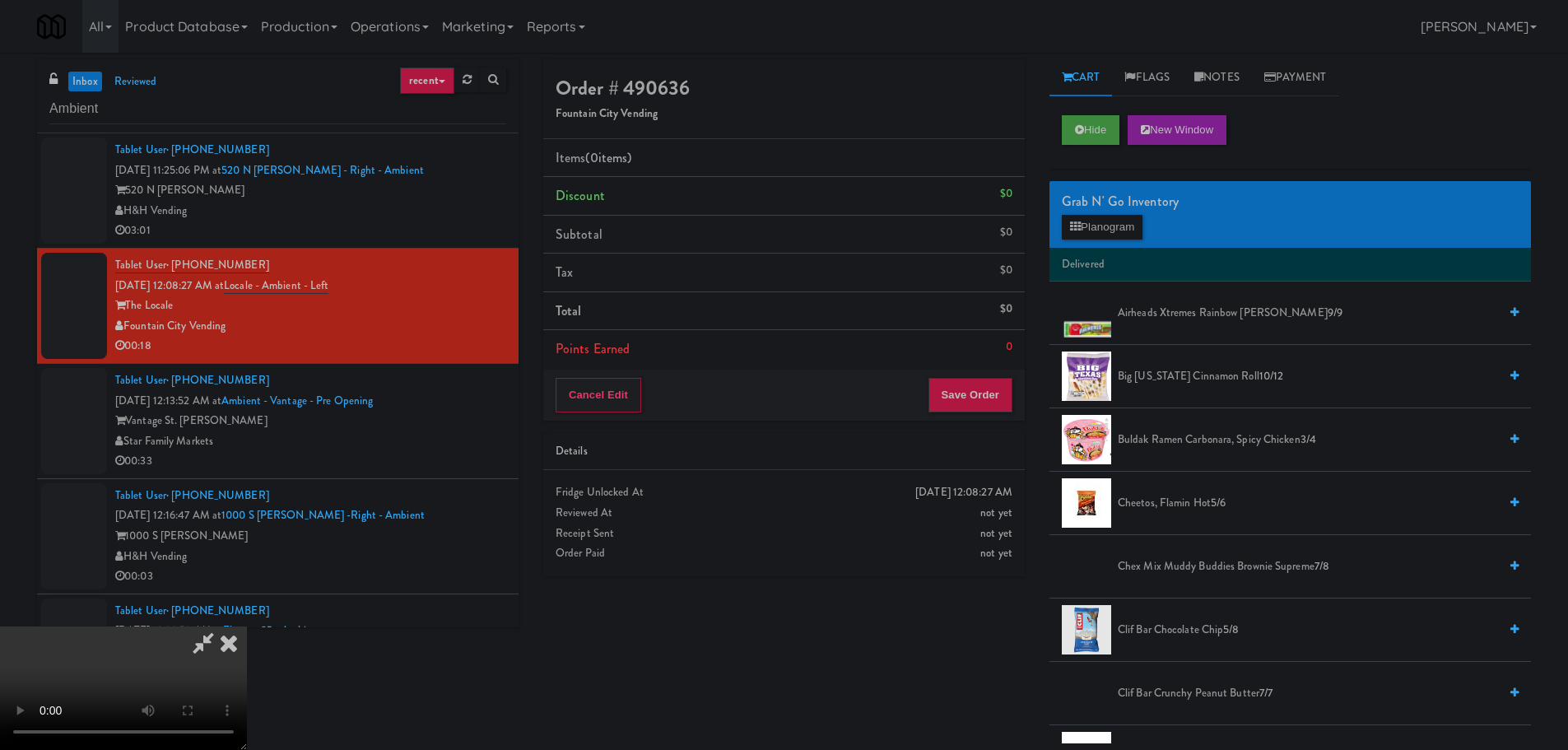
scroll to position [283, 0]
click at [247, 627] on video at bounding box center [123, 688] width 247 height 123
click at [185, 671] on video at bounding box center [123, 688] width 247 height 123
click at [247, 627] on video at bounding box center [123, 688] width 247 height 123
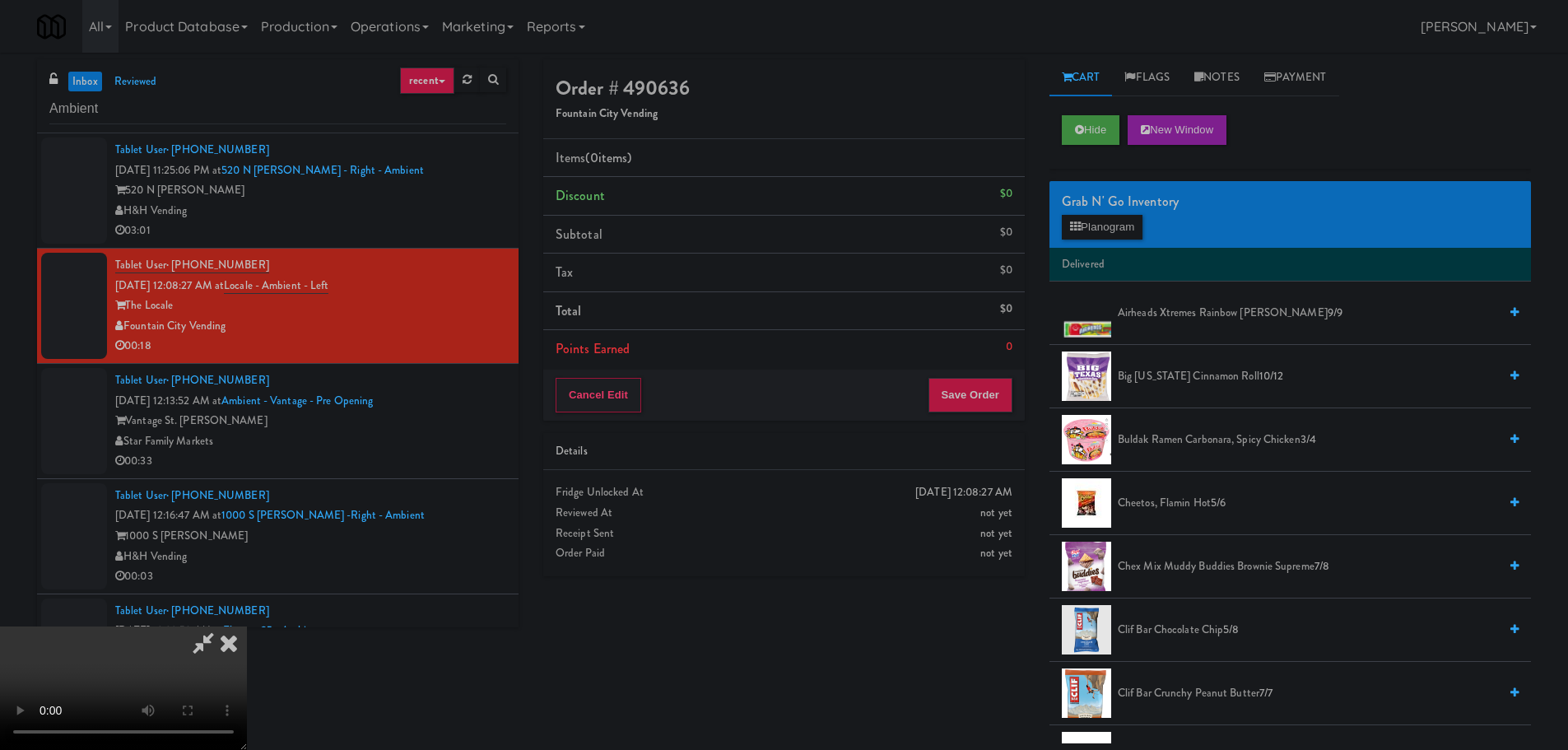
click at [247, 627] on video at bounding box center [123, 688] width 247 height 123
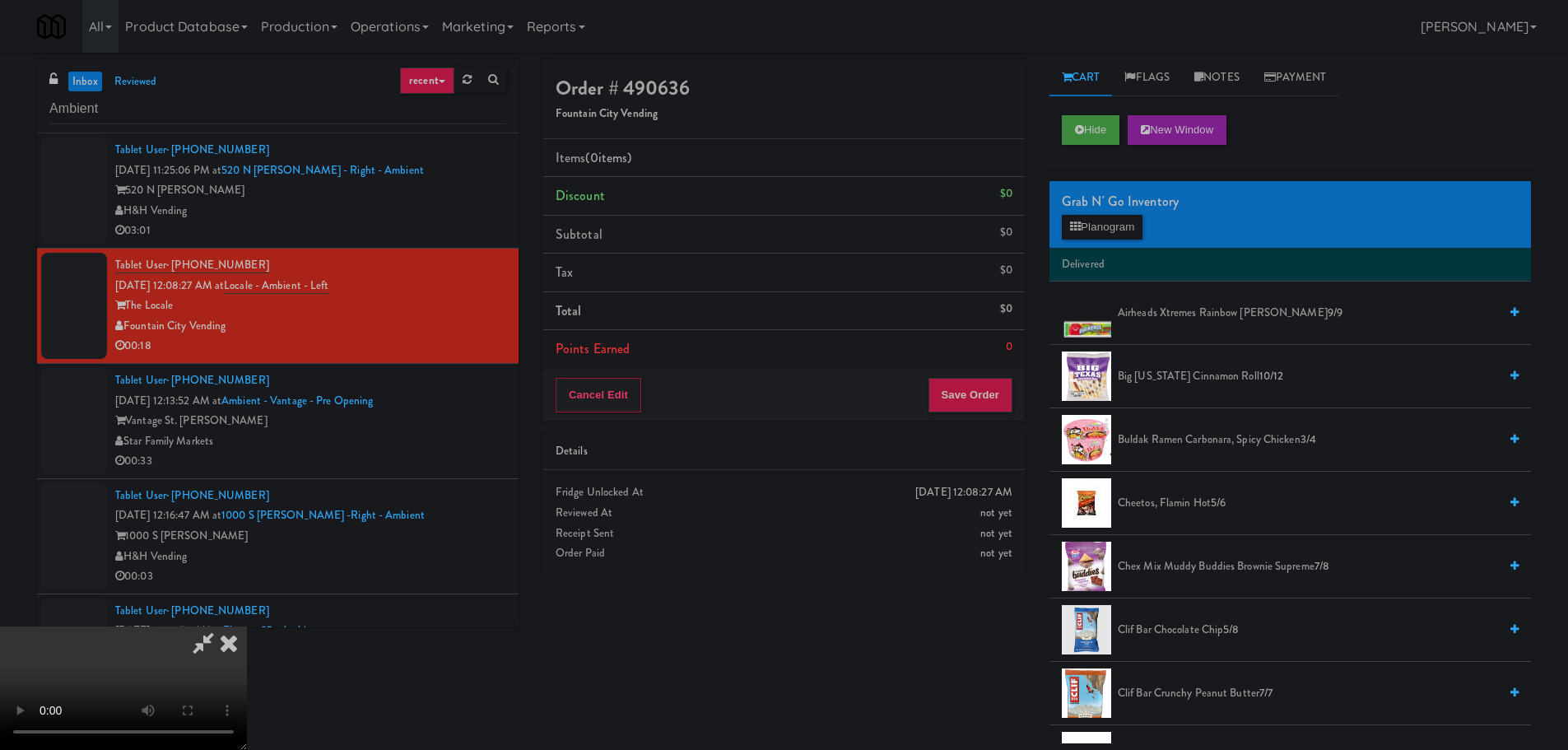
click at [247, 627] on video at bounding box center [123, 688] width 247 height 123
drag, startPoint x: 605, startPoint y: 448, endPoint x: 612, endPoint y: 453, distance: 8.6
click at [247, 627] on video at bounding box center [123, 688] width 247 height 123
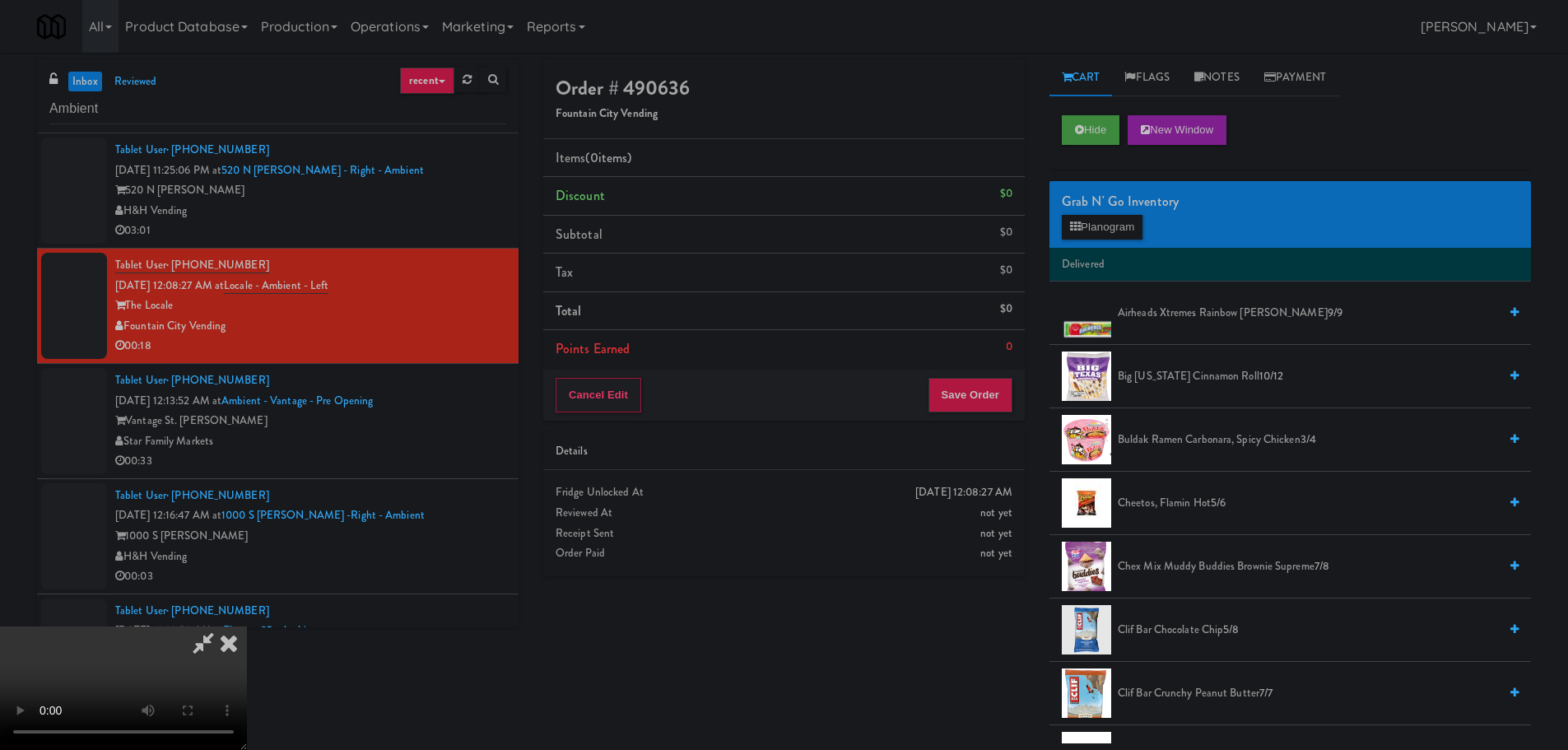
click at [247, 627] on video at bounding box center [123, 688] width 247 height 123
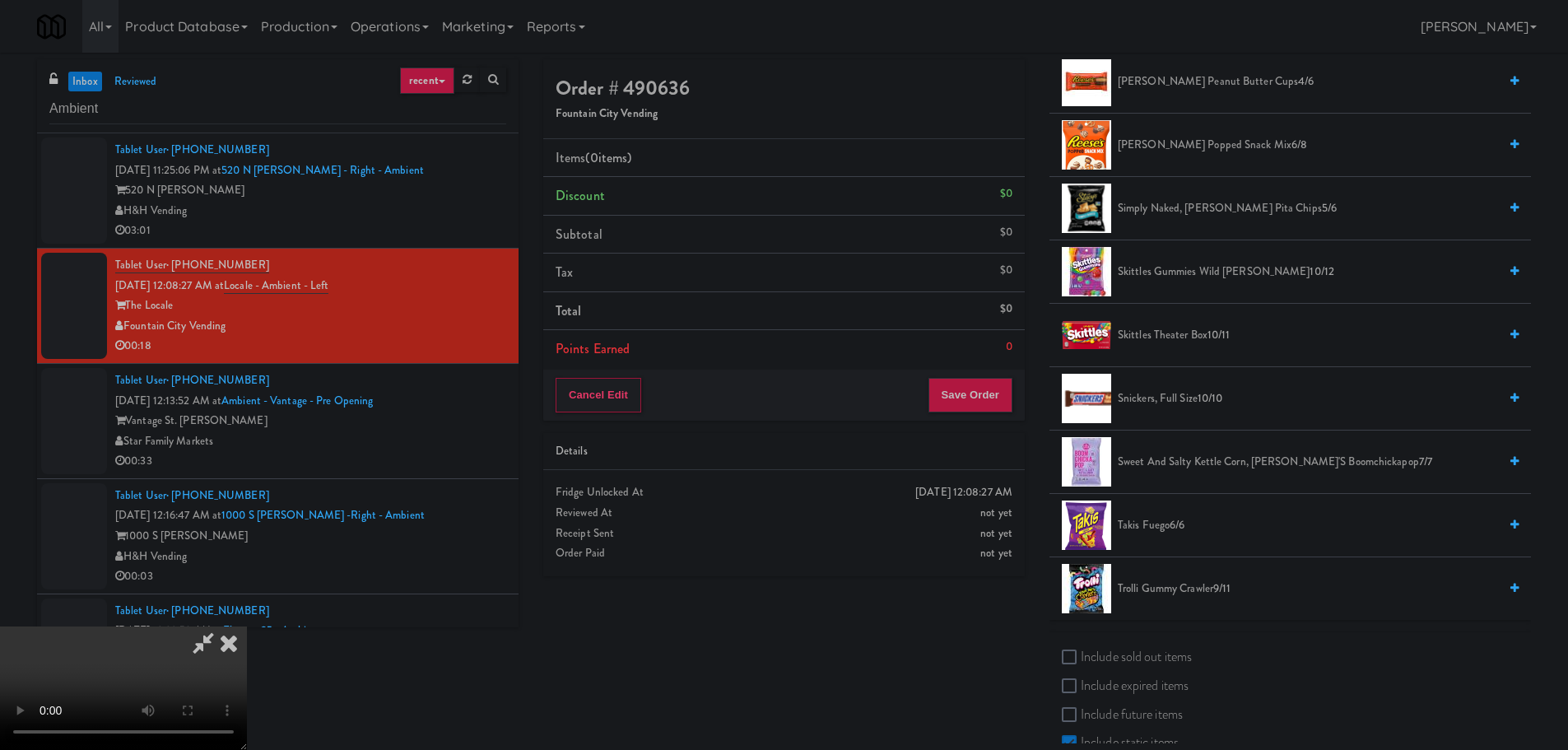
scroll to position [1564, 0]
click at [1178, 585] on span "Trolli Gummy Crawler 9/11" at bounding box center [1307, 587] width 380 height 21
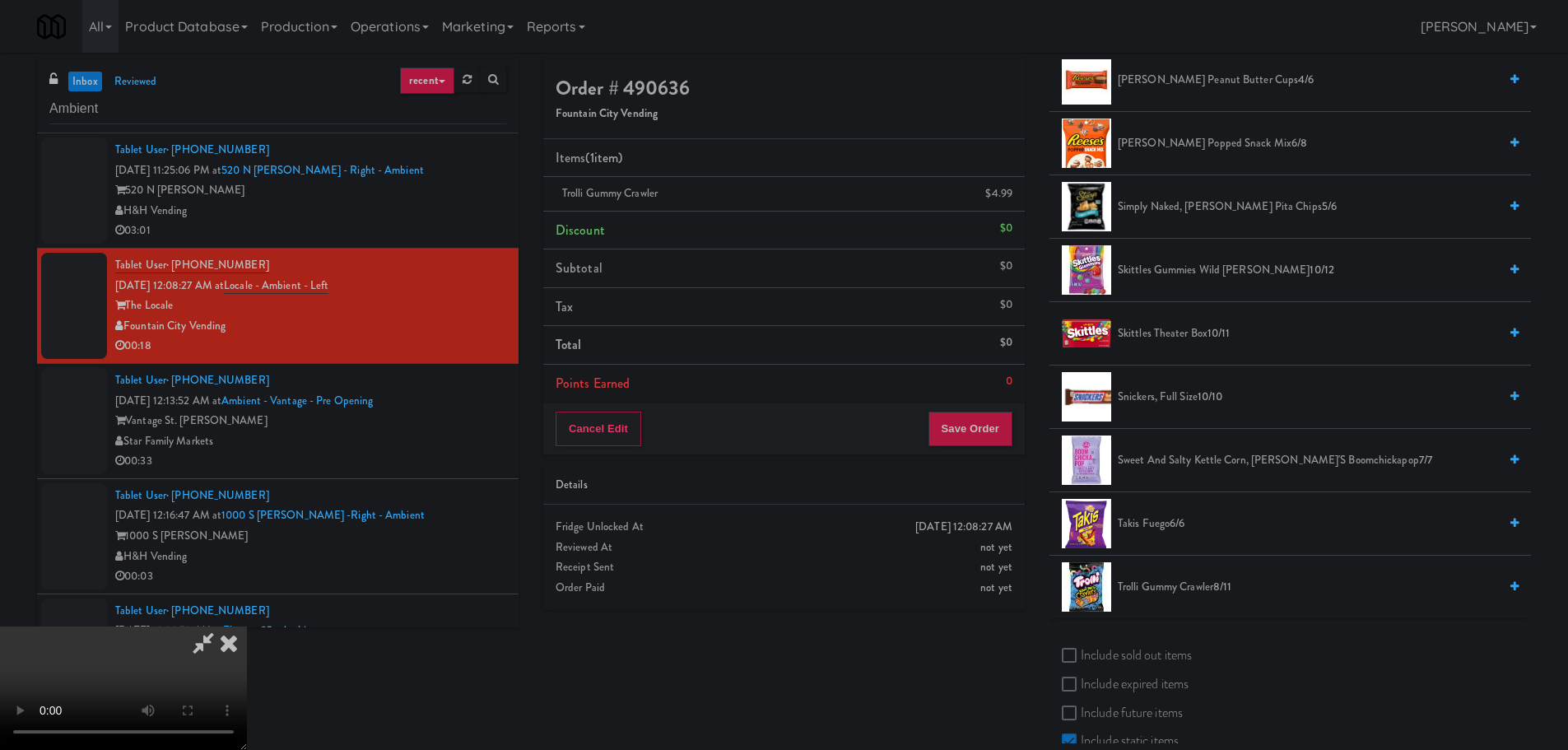
drag, startPoint x: 1157, startPoint y: 590, endPoint x: 1112, endPoint y: 595, distance: 45.3
click at [1158, 590] on span "Trolli Gummy Crawler 8/11" at bounding box center [1307, 587] width 380 height 21
drag, startPoint x: 710, startPoint y: 539, endPoint x: 701, endPoint y: 532, distance: 11.4
click at [247, 627] on video at bounding box center [123, 688] width 247 height 123
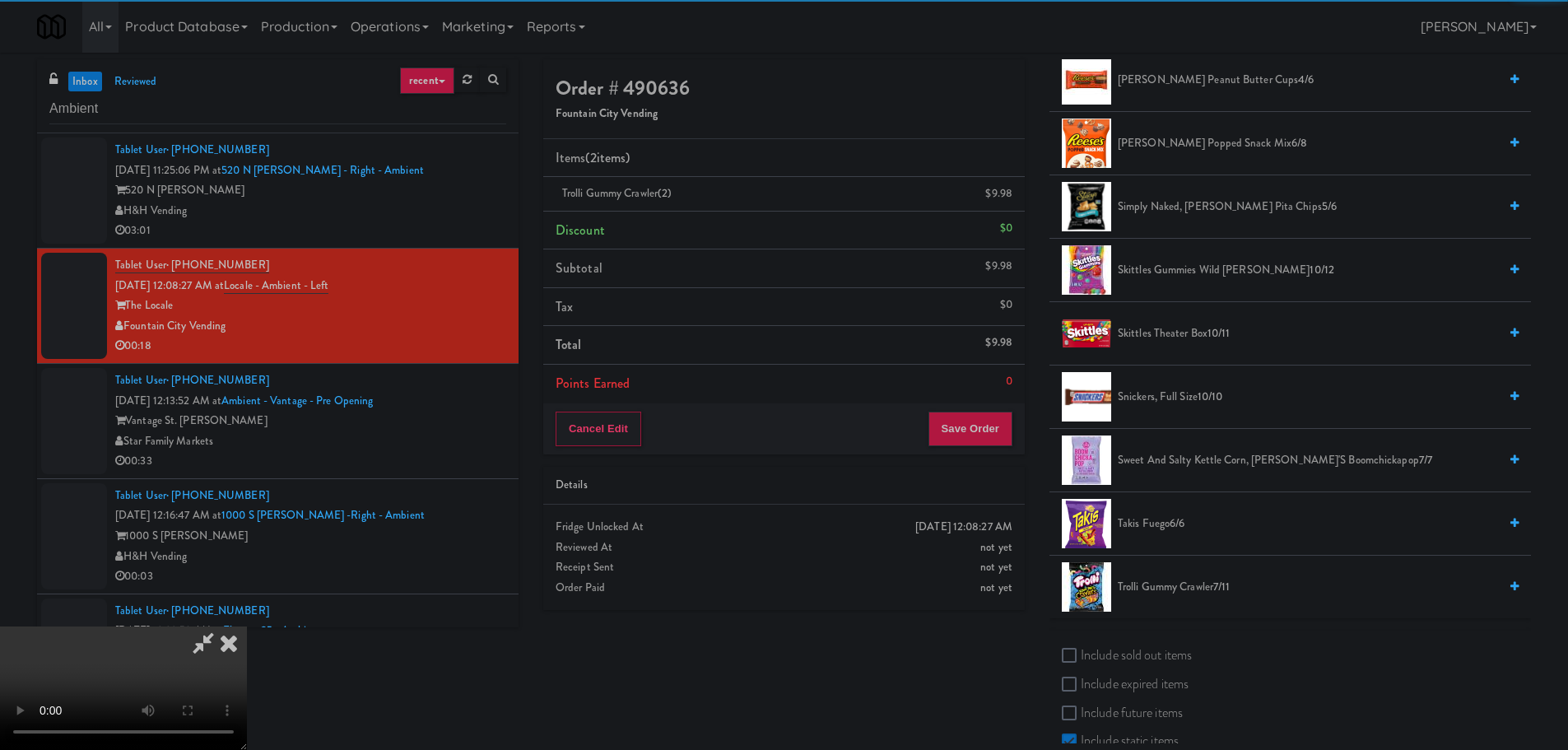
click at [247, 627] on video at bounding box center [123, 688] width 247 height 123
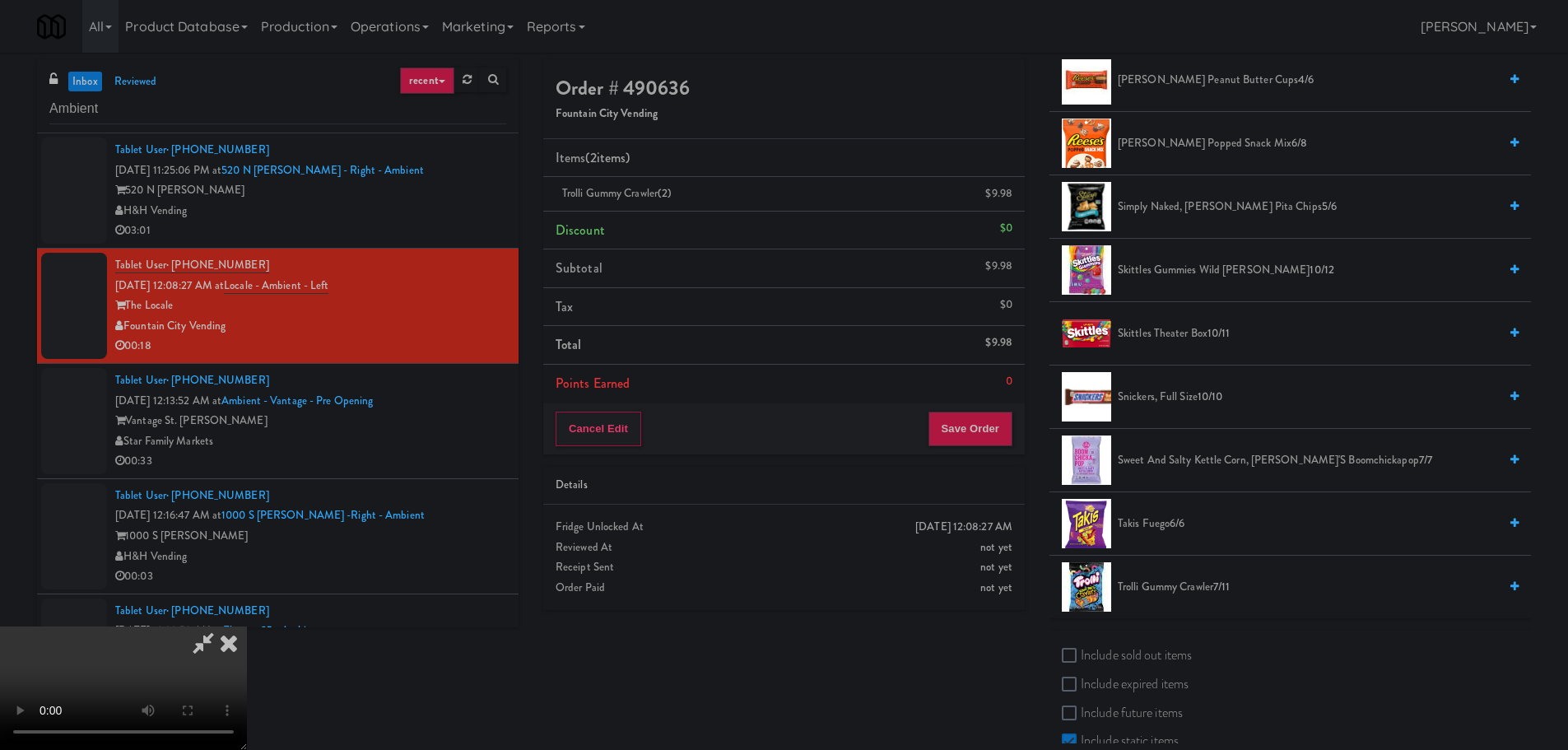
scroll to position [283, 0]
click at [981, 427] on button "Save Order" at bounding box center [970, 428] width 84 height 34
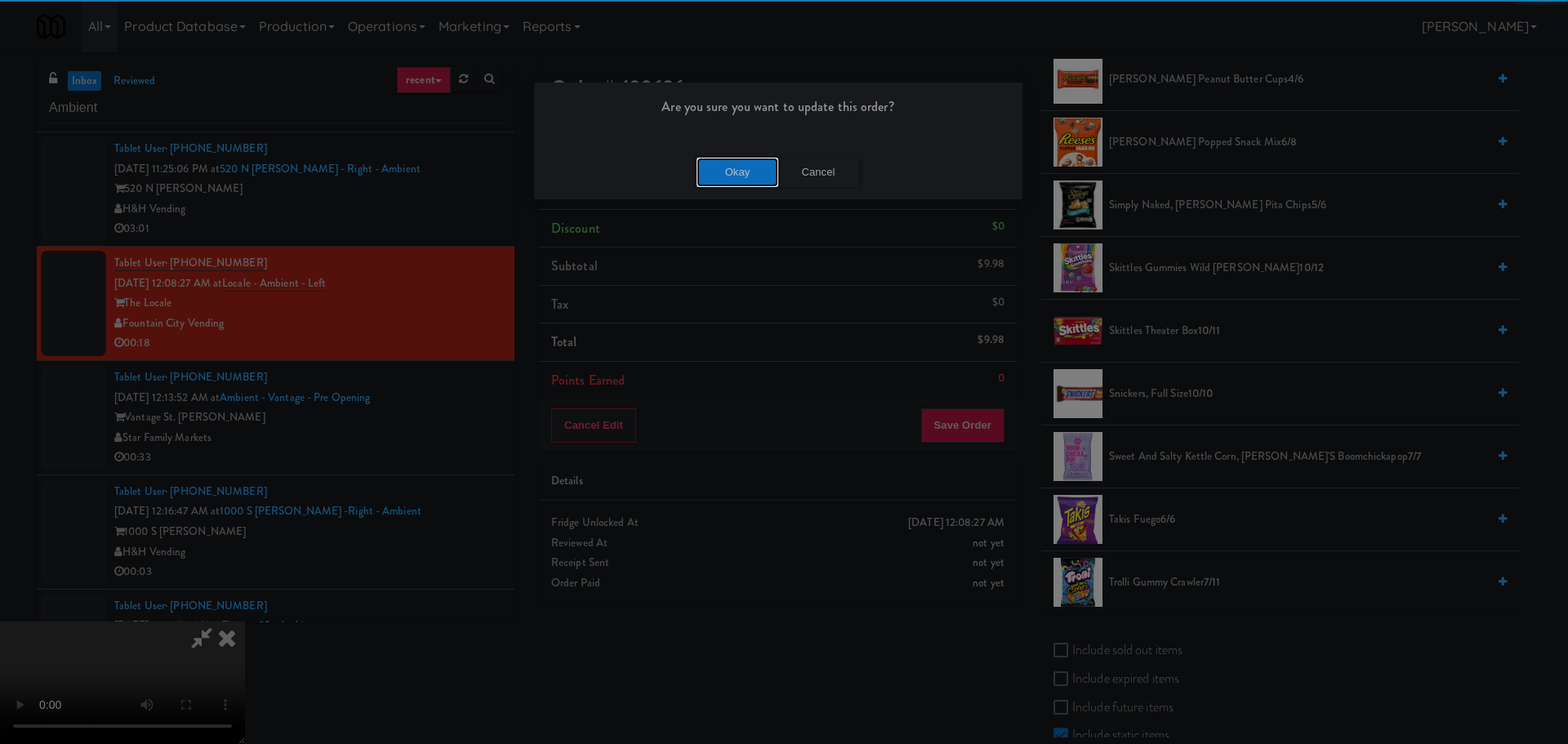
click at [738, 172] on button "Okay" at bounding box center [737, 173] width 82 height 30
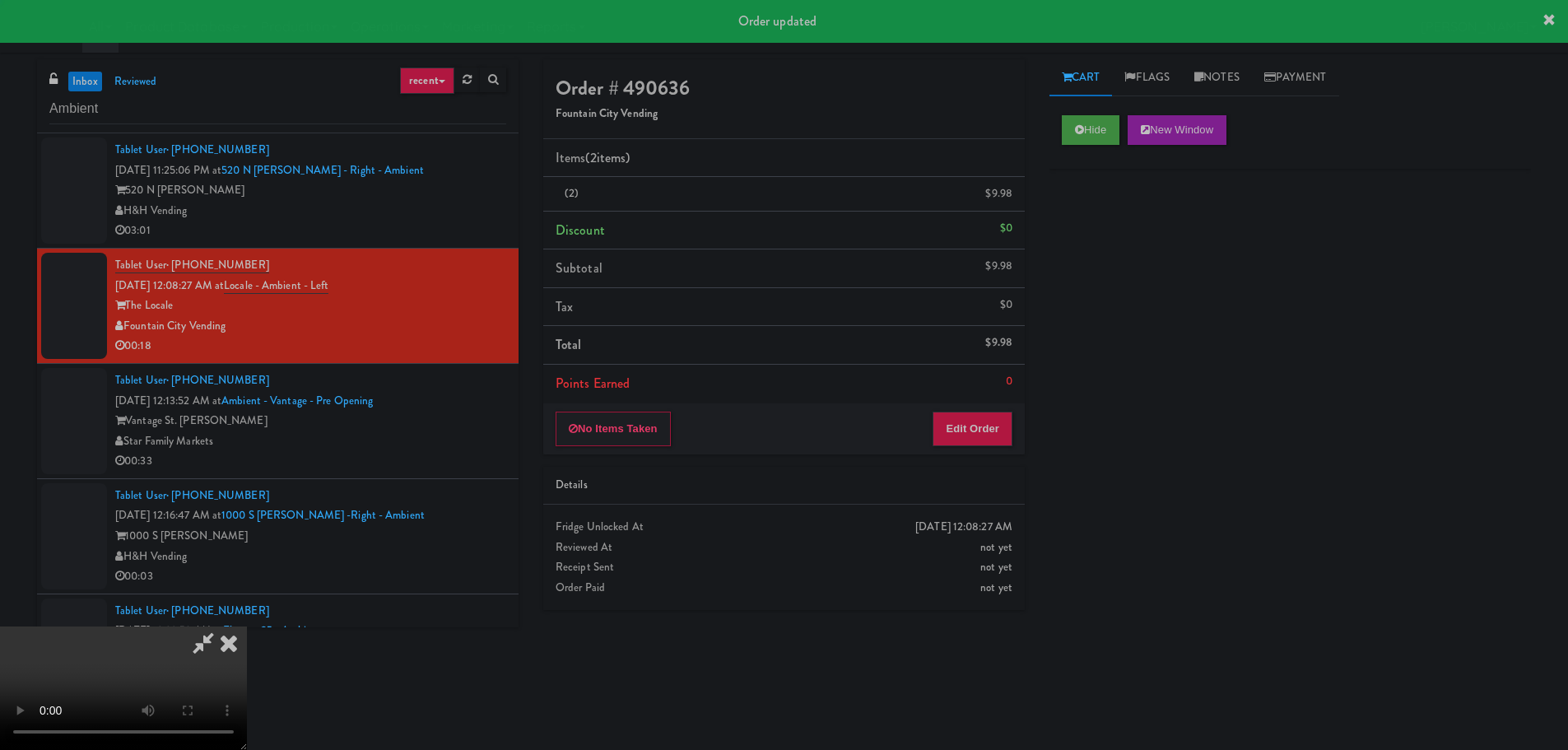
scroll to position [0, 0]
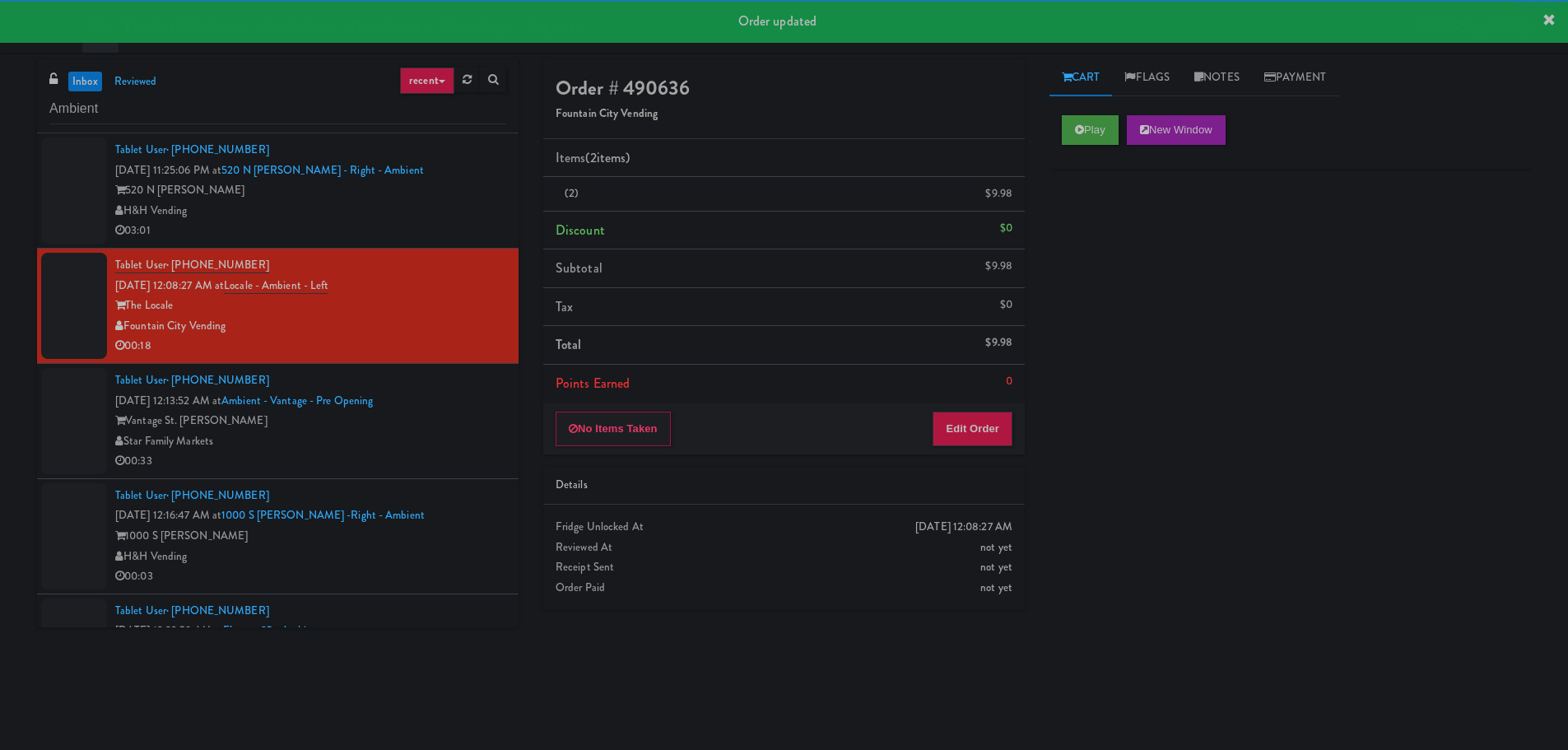
click at [442, 439] on div "Star Family Markets" at bounding box center [310, 442] width 391 height 21
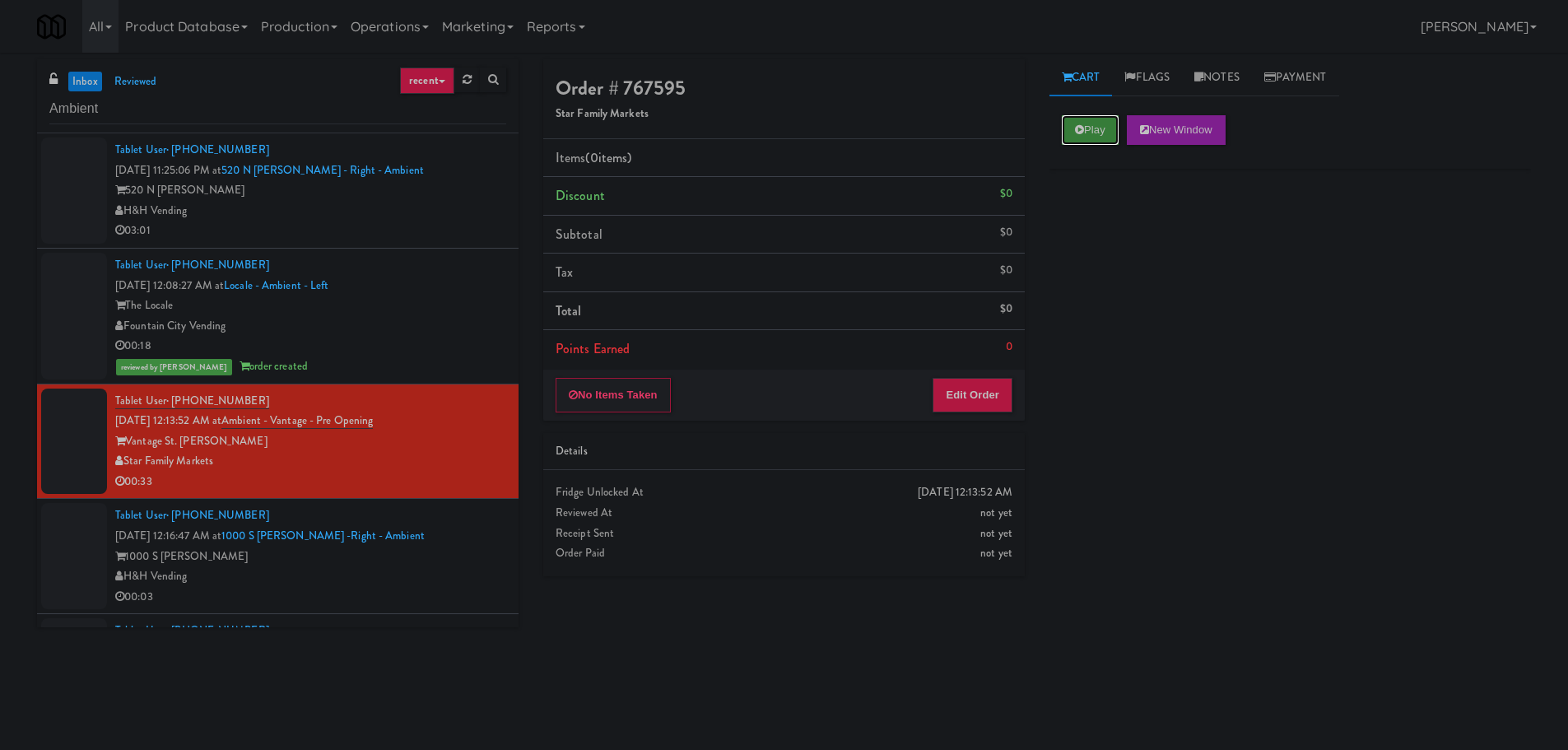
click at [1090, 136] on button "Play" at bounding box center [1090, 130] width 57 height 30
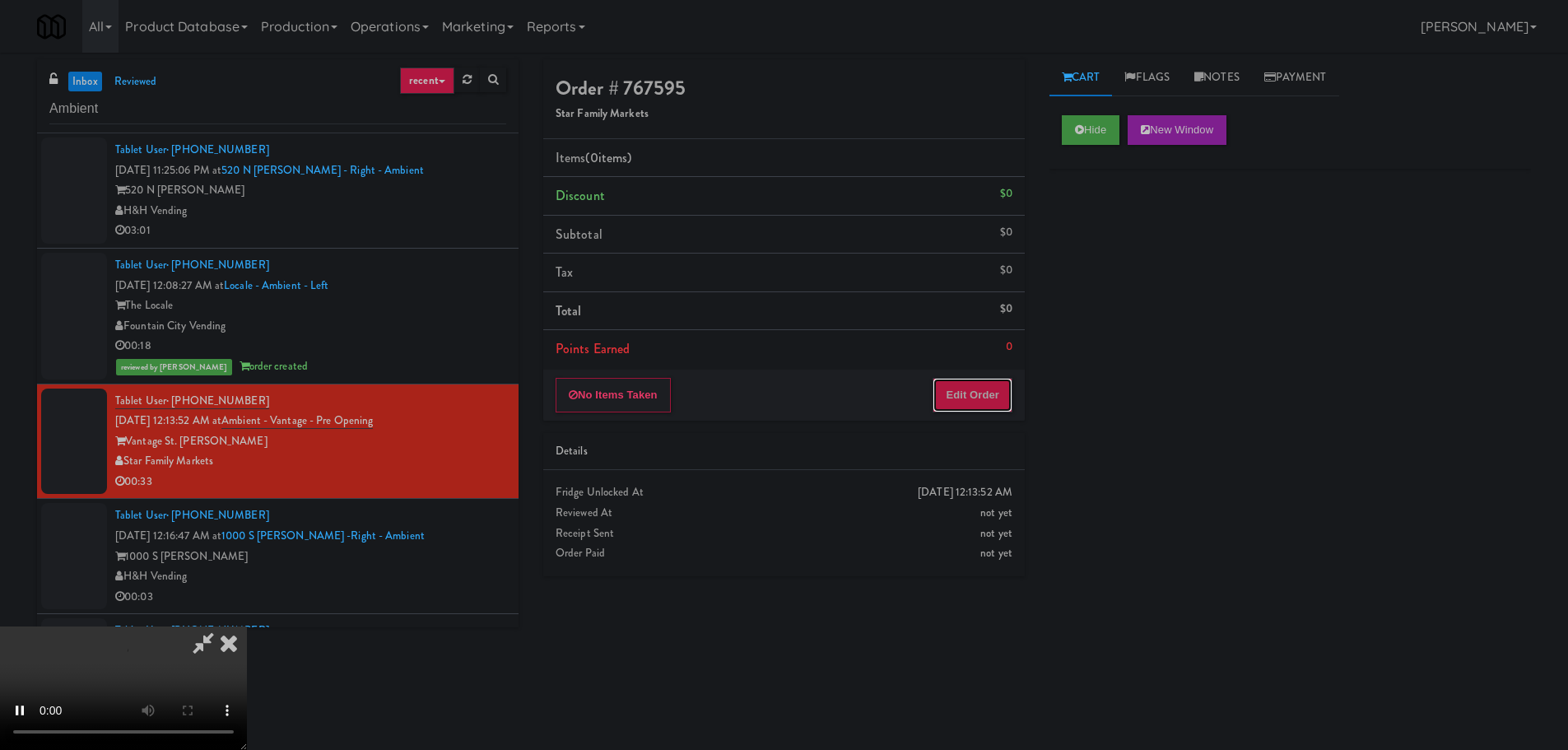
click at [998, 378] on button "Edit Order" at bounding box center [972, 394] width 80 height 34
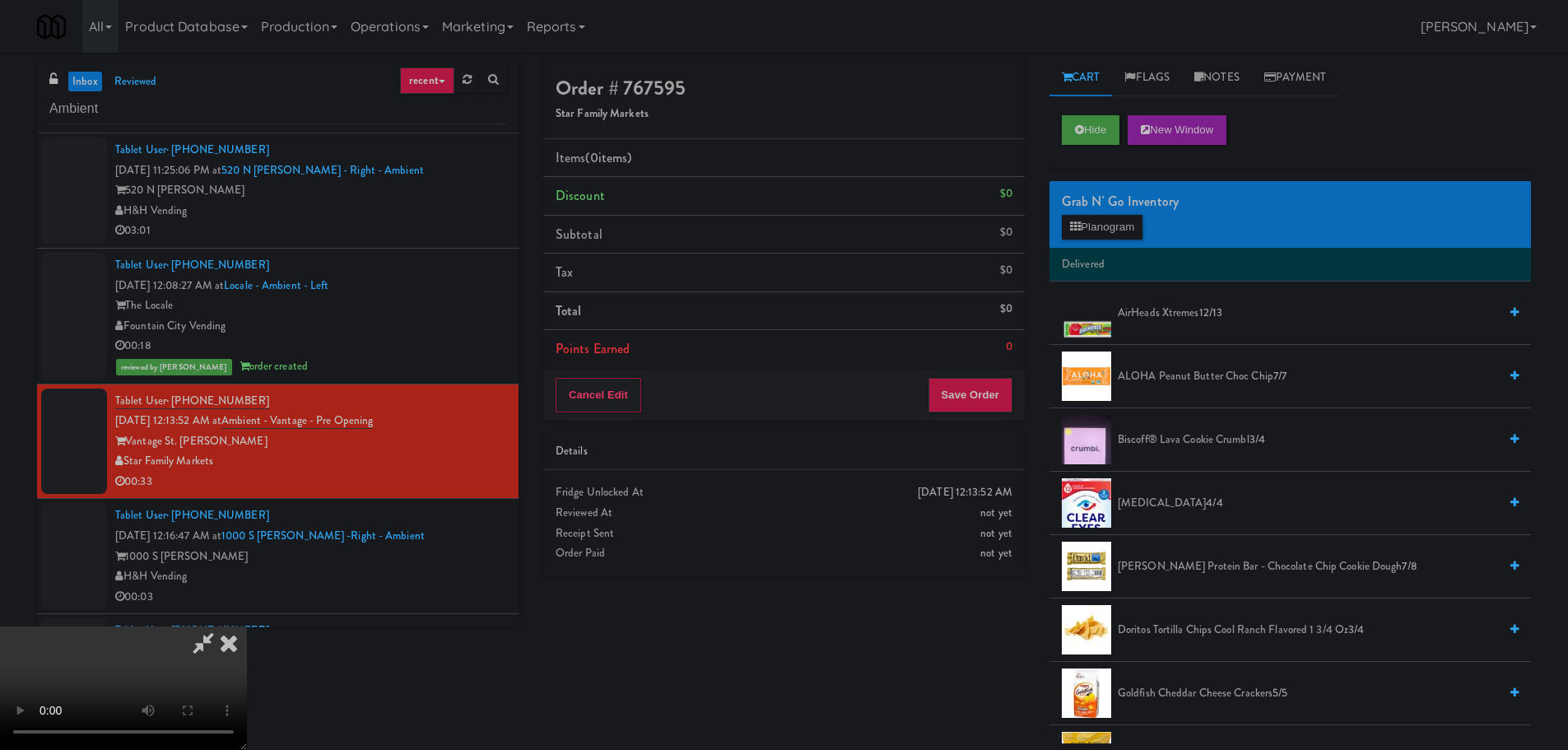
click at [237, 646] on icon at bounding box center [228, 643] width 36 height 33
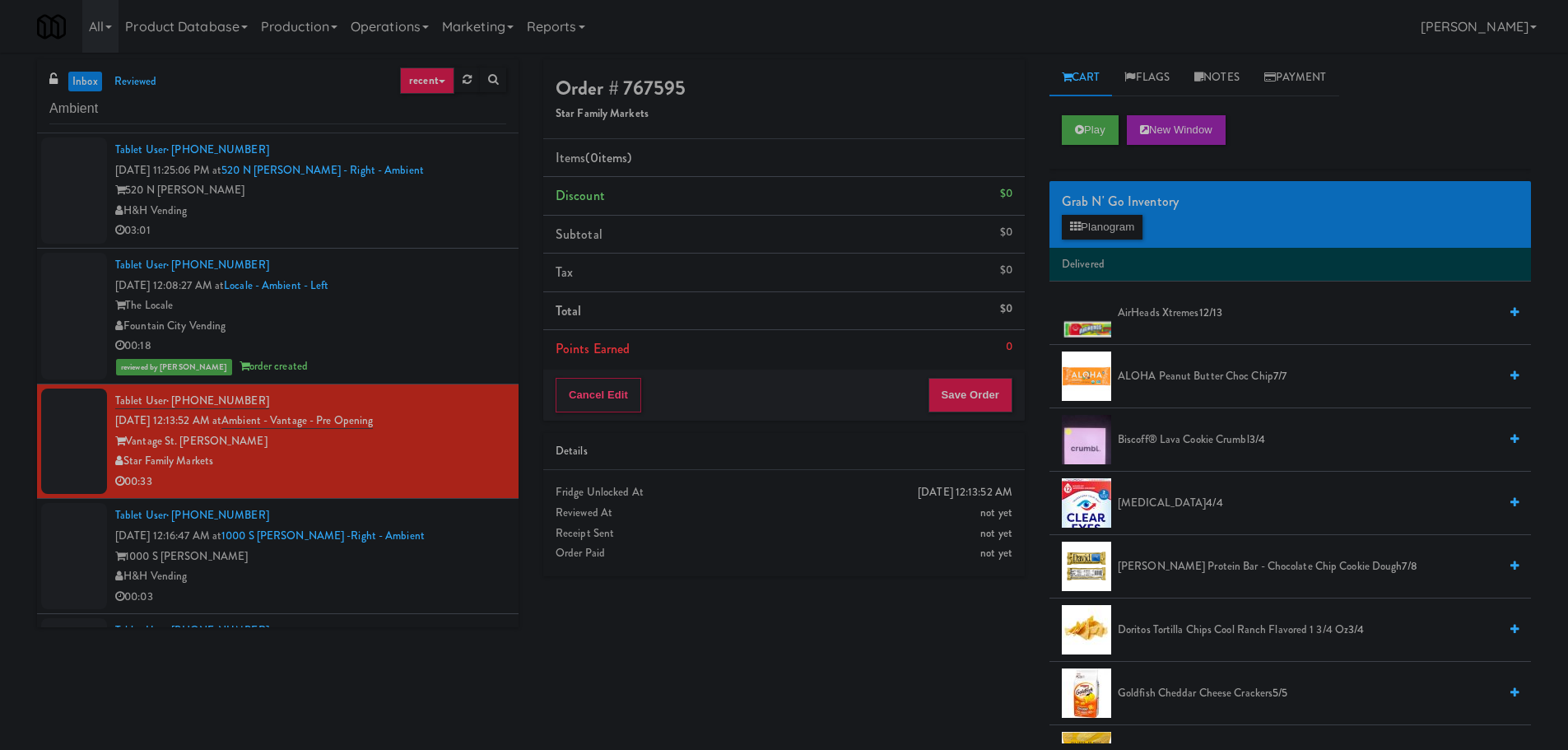
click at [405, 565] on div "1000 S [PERSON_NAME]" at bounding box center [310, 557] width 391 height 21
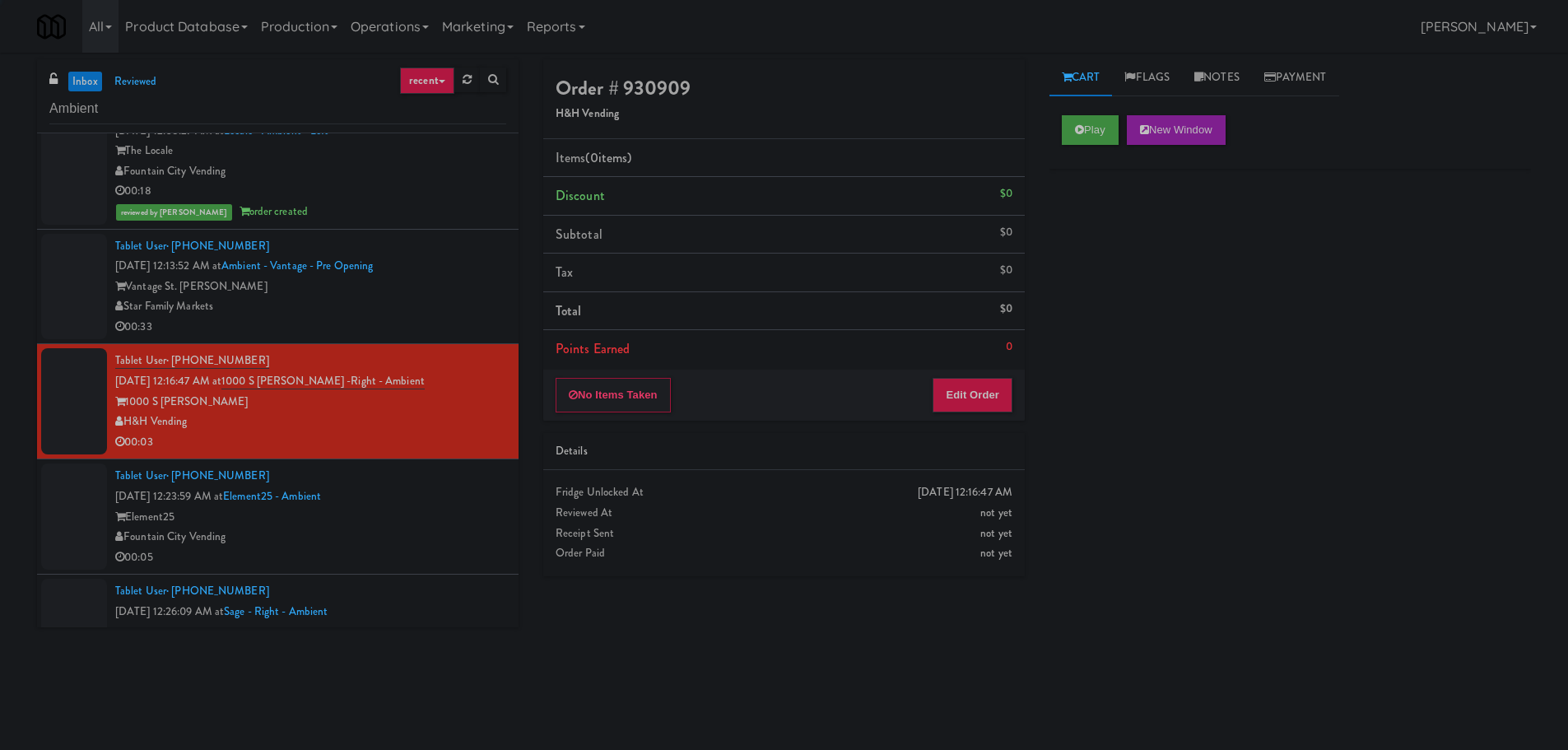
scroll to position [165, 0]
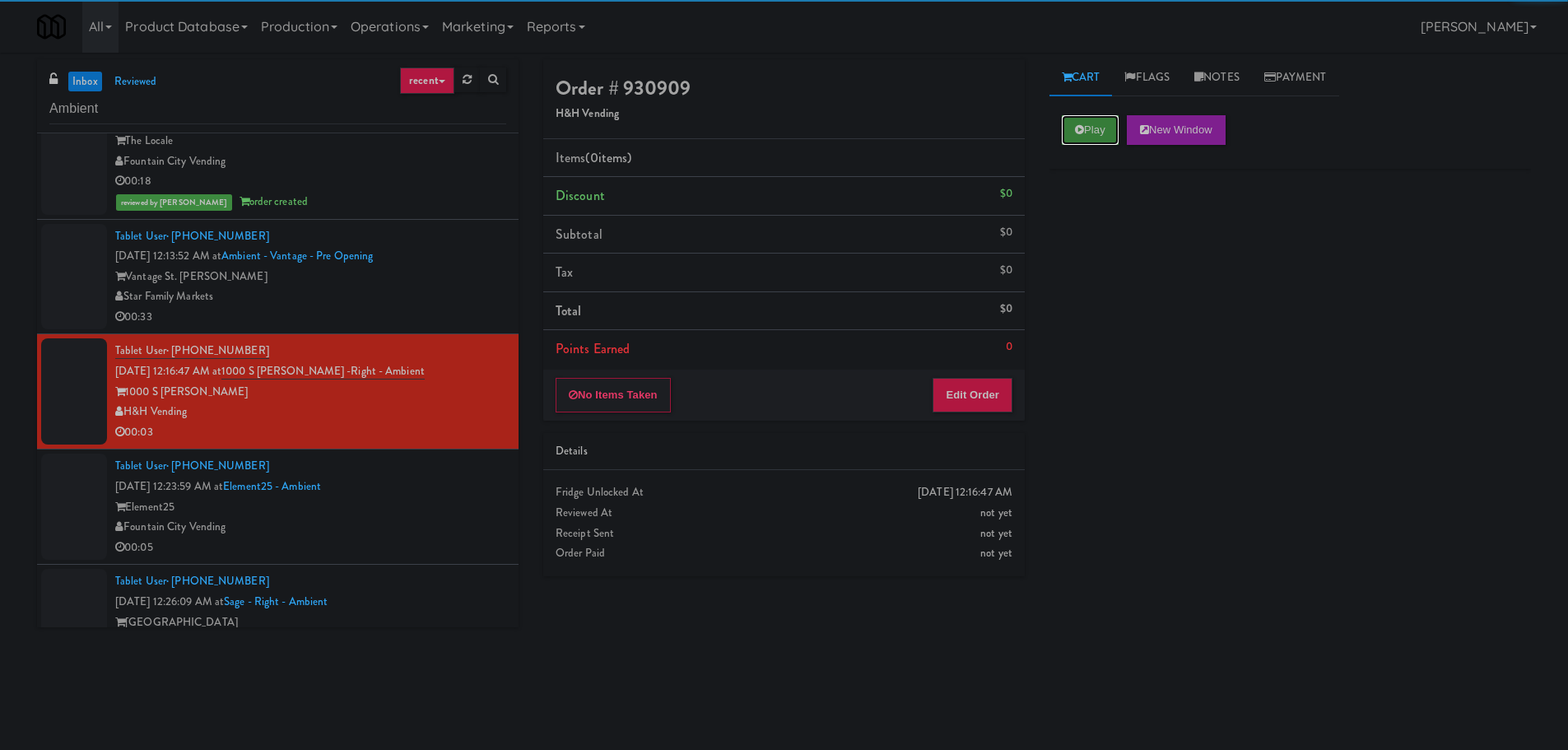
click at [1101, 129] on button "Play" at bounding box center [1090, 130] width 57 height 30
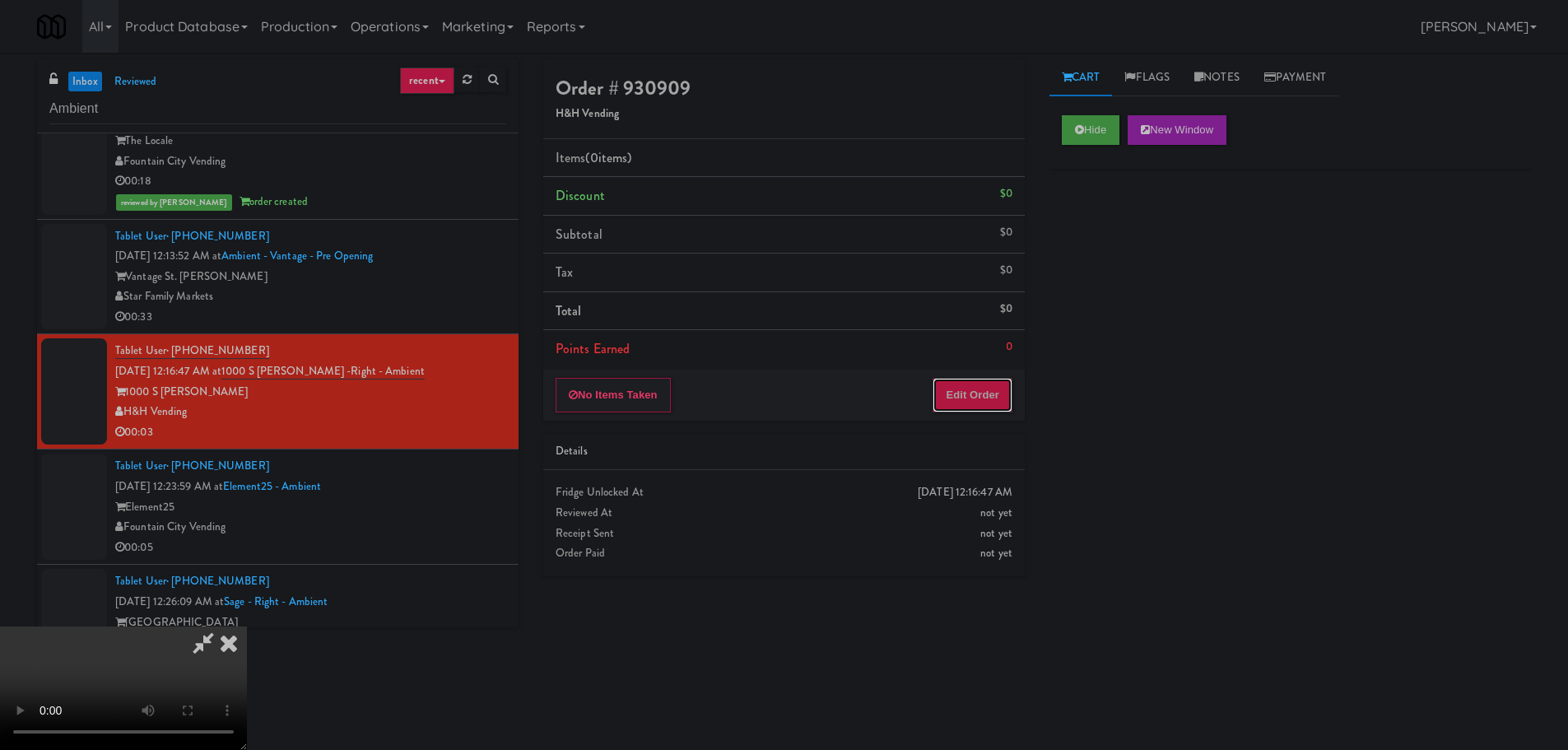
click at [976, 388] on button "Edit Order" at bounding box center [972, 394] width 80 height 34
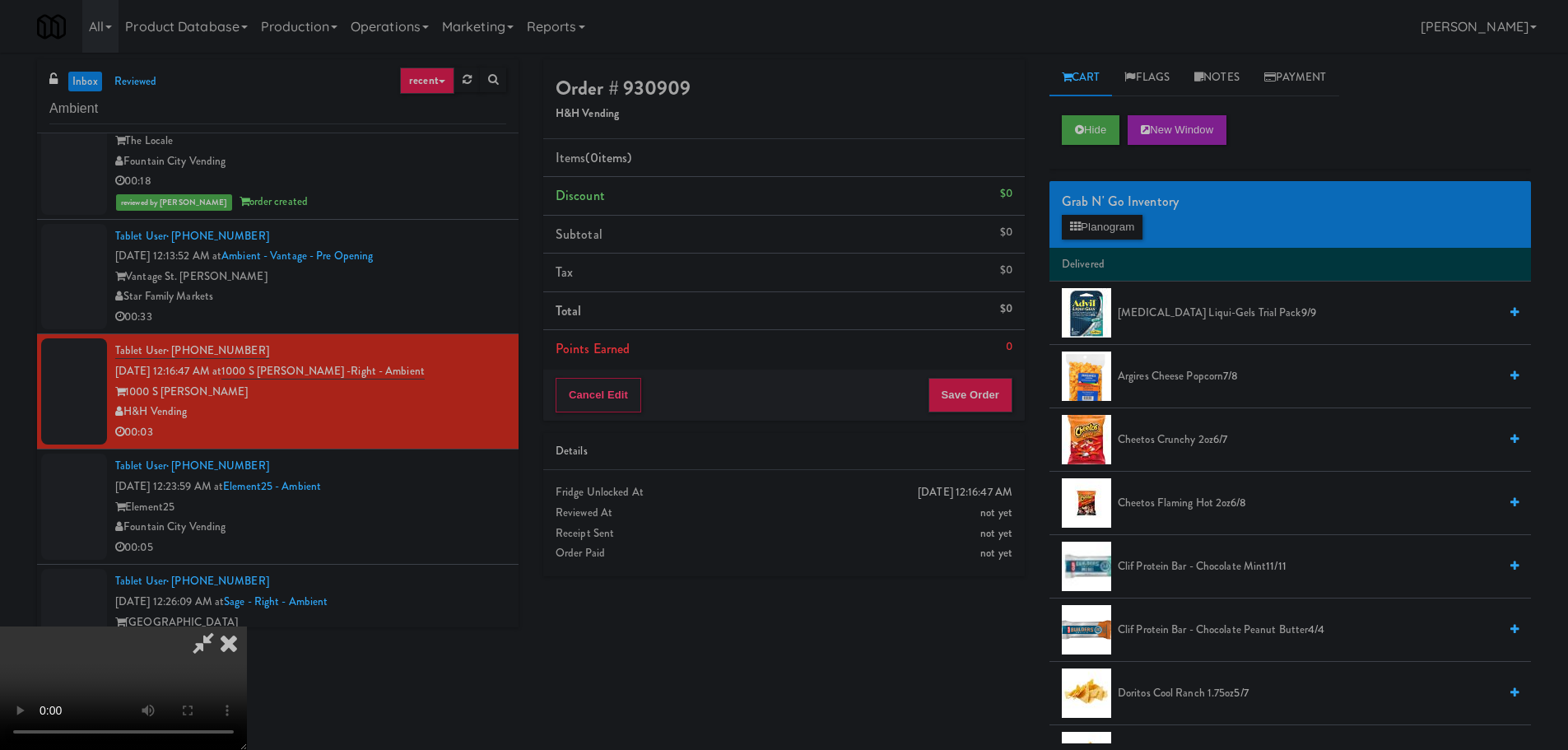
click at [247, 627] on video at bounding box center [123, 688] width 247 height 123
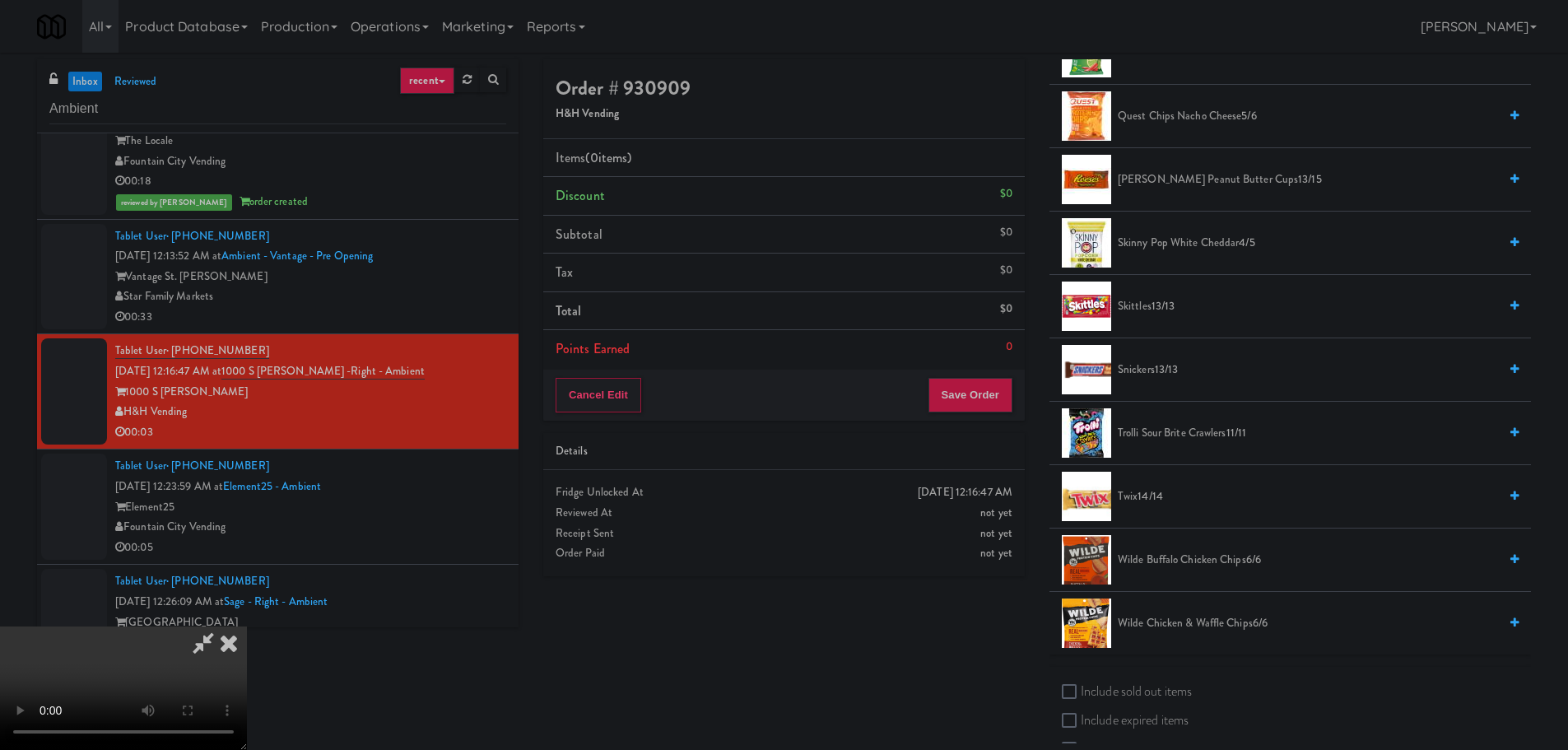
scroll to position [1647, 0]
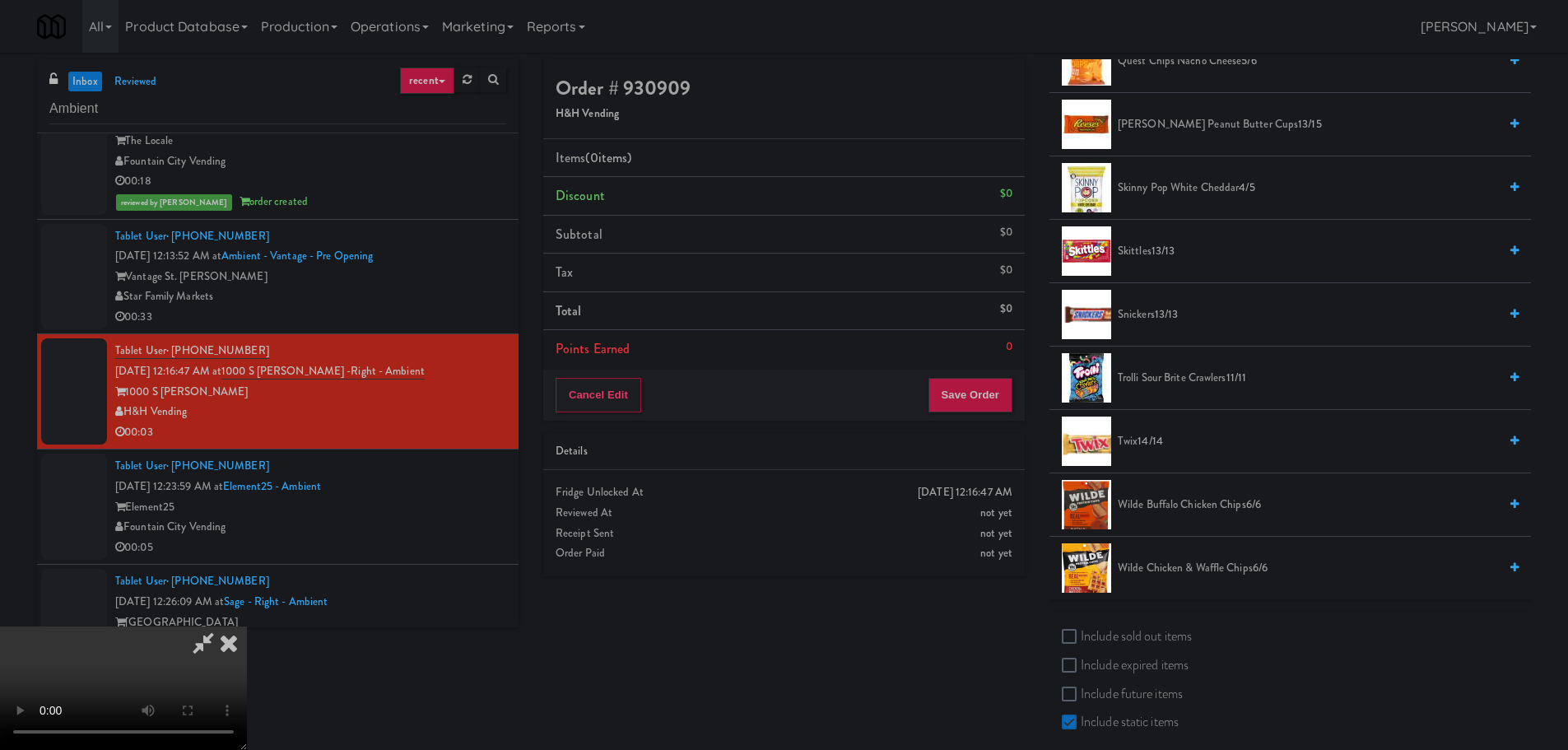
click at [1148, 378] on span "Trolli Sour Brite Crawlers 11/11" at bounding box center [1307, 378] width 380 height 21
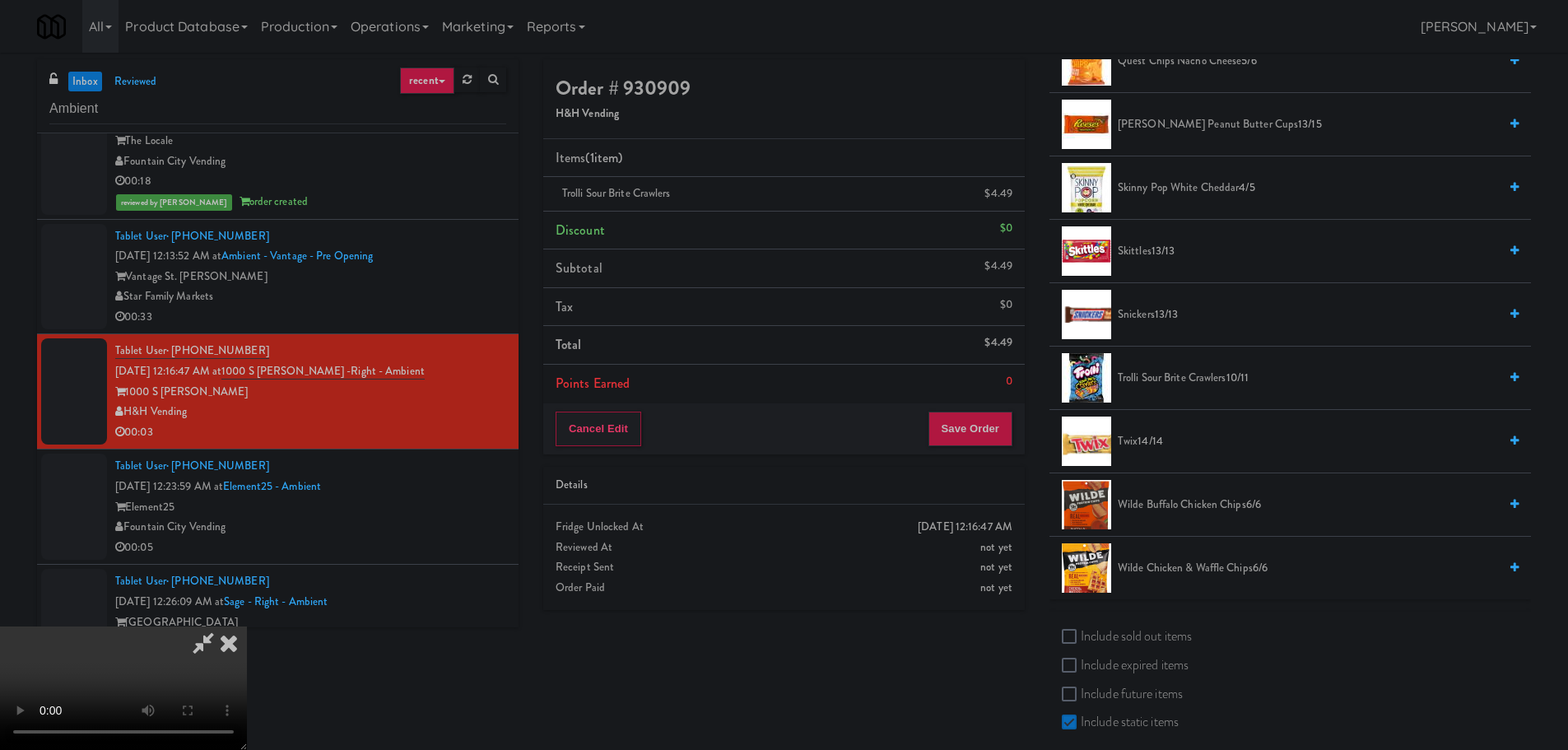
click at [247, 627] on video at bounding box center [123, 688] width 247 height 123
drag, startPoint x: 608, startPoint y: 455, endPoint x: 595, endPoint y: 468, distance: 18.4
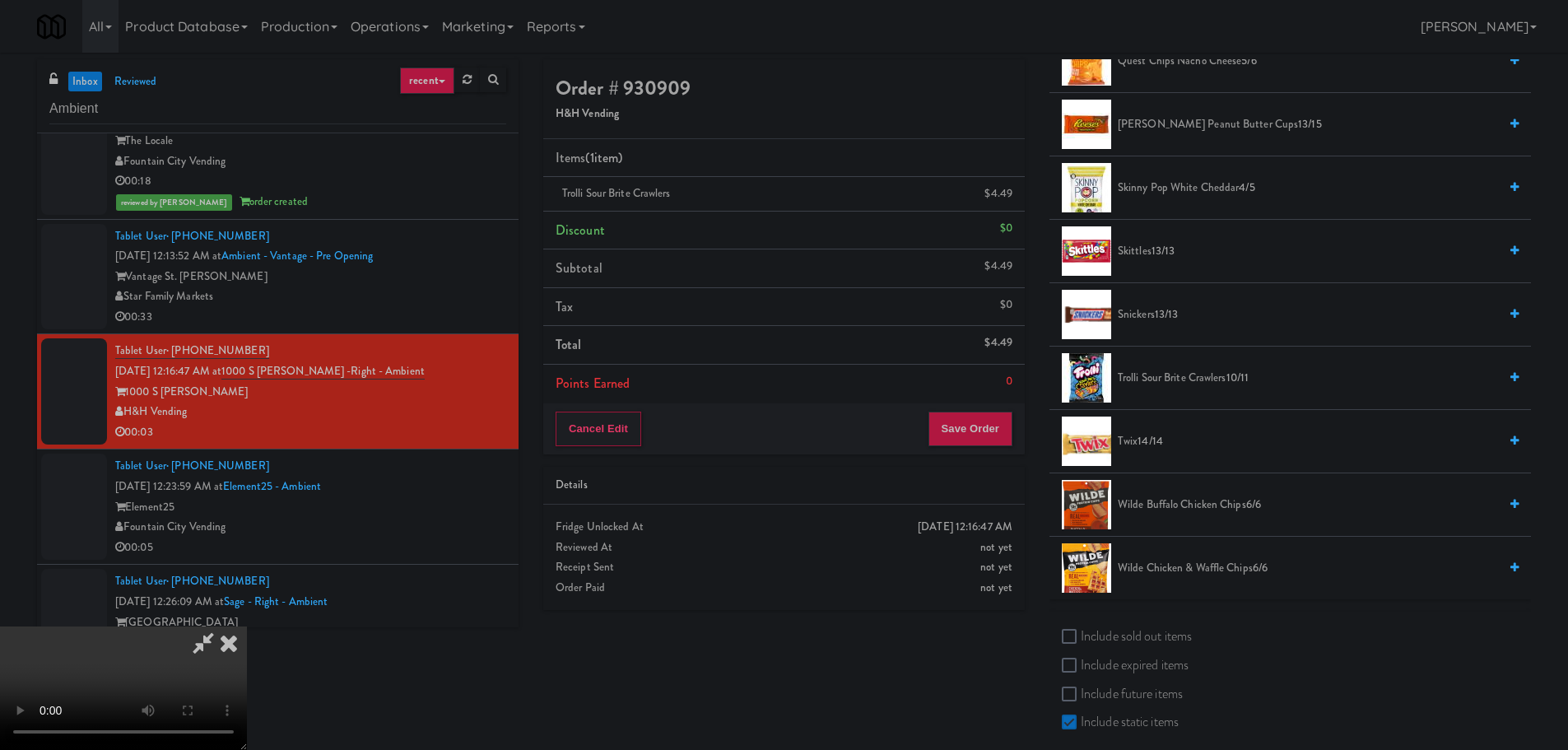
click at [247, 627] on video at bounding box center [123, 688] width 247 height 123
drag, startPoint x: 592, startPoint y: 482, endPoint x: 607, endPoint y: 485, distance: 15.3
click at [247, 627] on video at bounding box center [123, 688] width 247 height 123
click at [974, 437] on button "Save Order" at bounding box center [970, 428] width 84 height 34
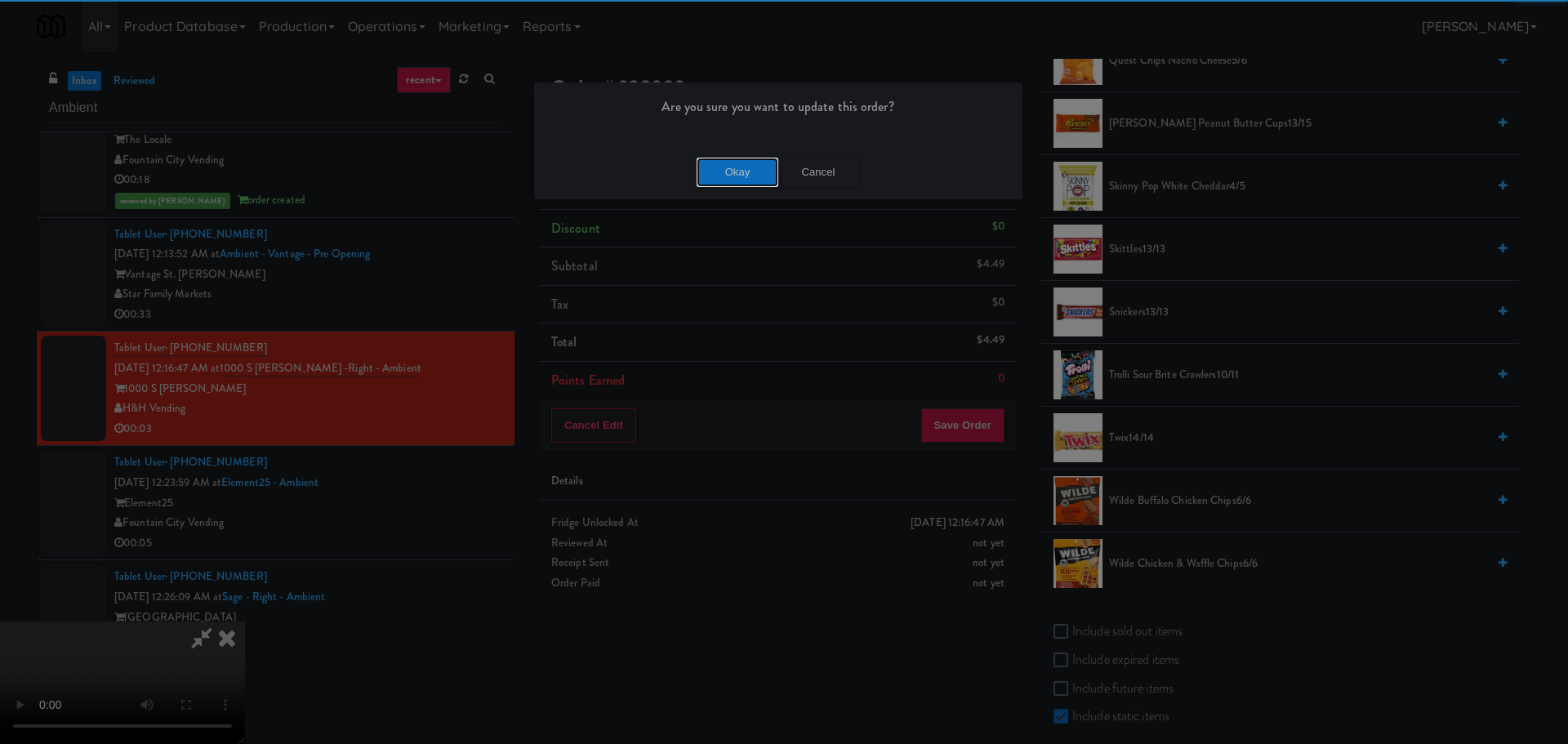
click at [715, 173] on button "Okay" at bounding box center [737, 173] width 82 height 30
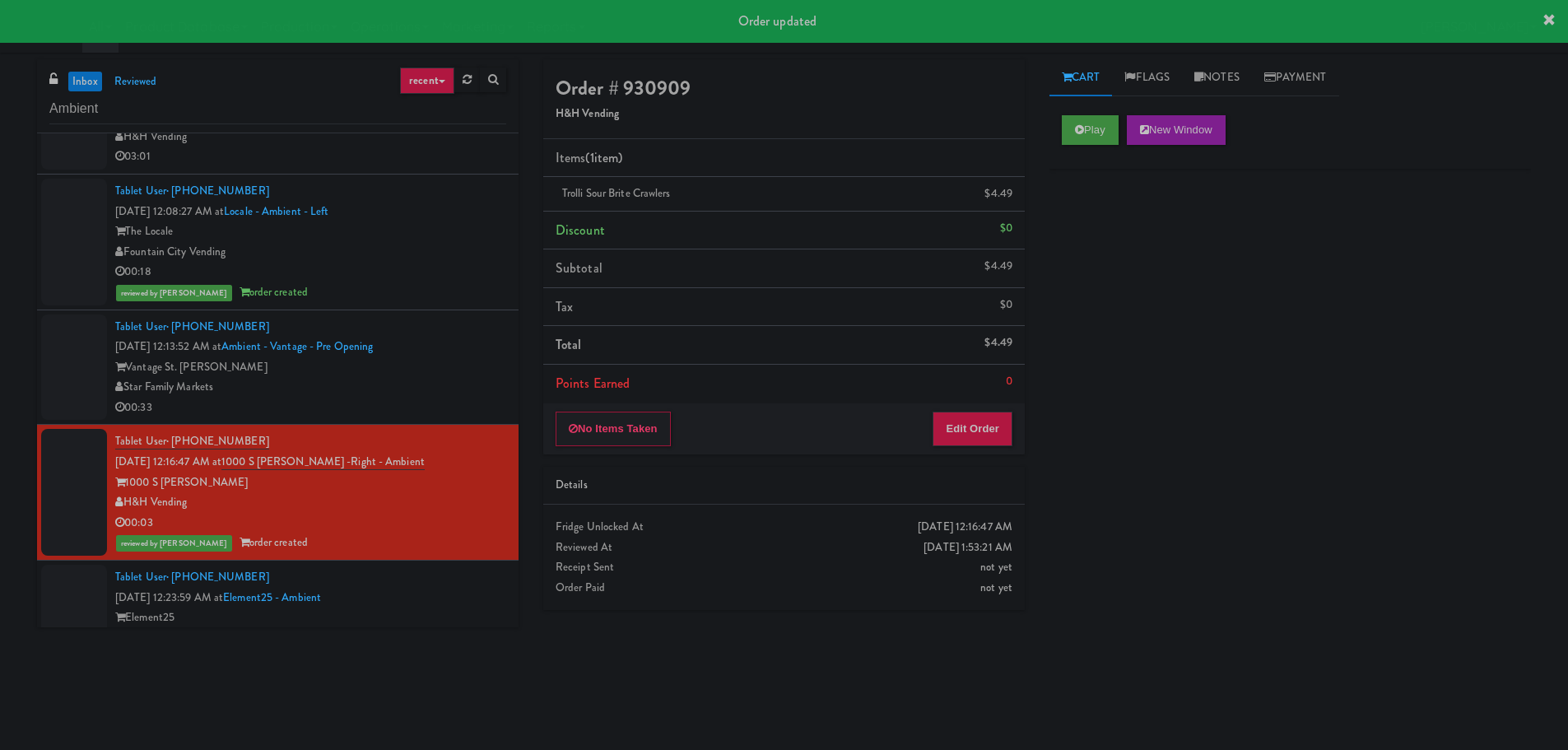
scroll to position [82, 0]
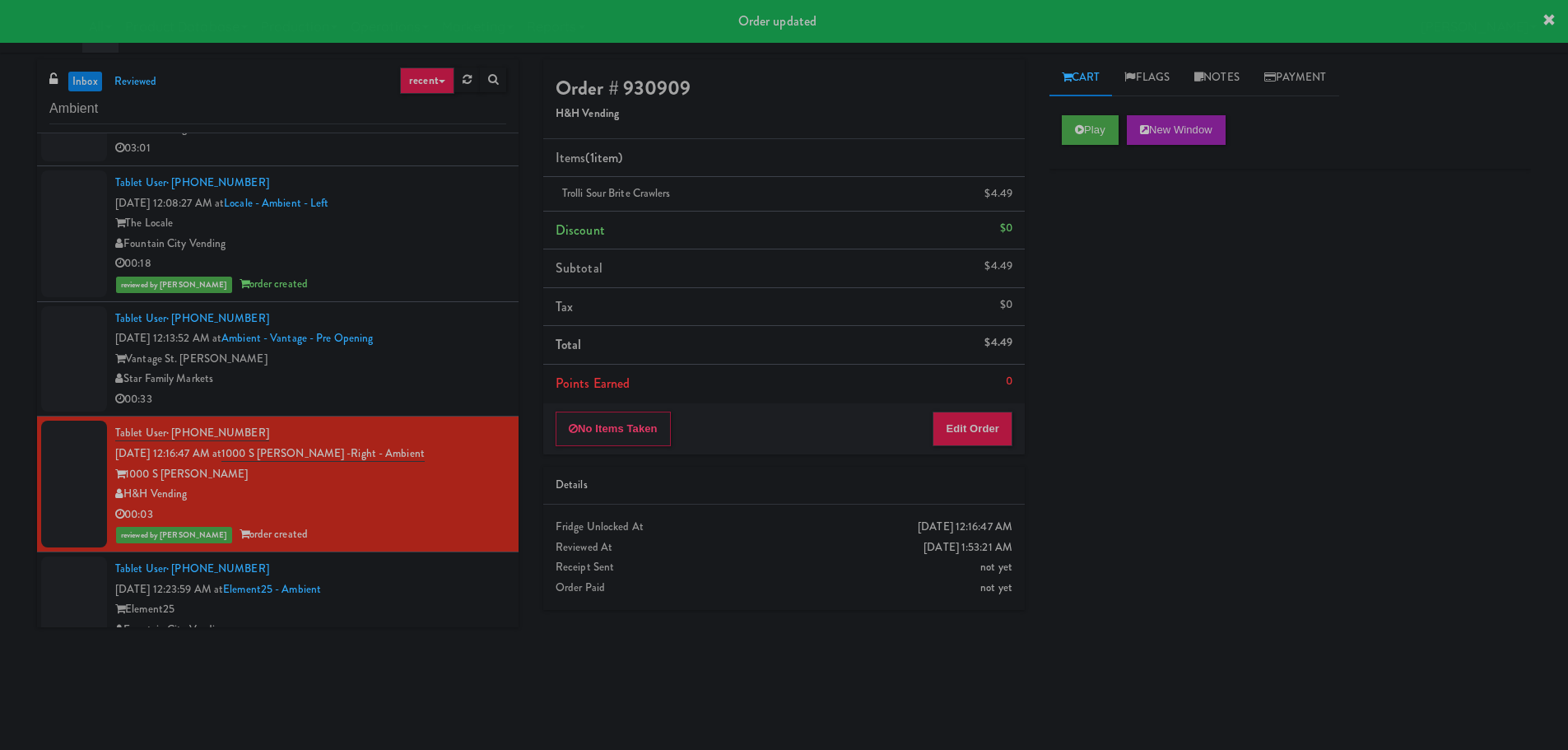
click at [415, 349] on div "Vantage St. [PERSON_NAME]" at bounding box center [310, 359] width 391 height 21
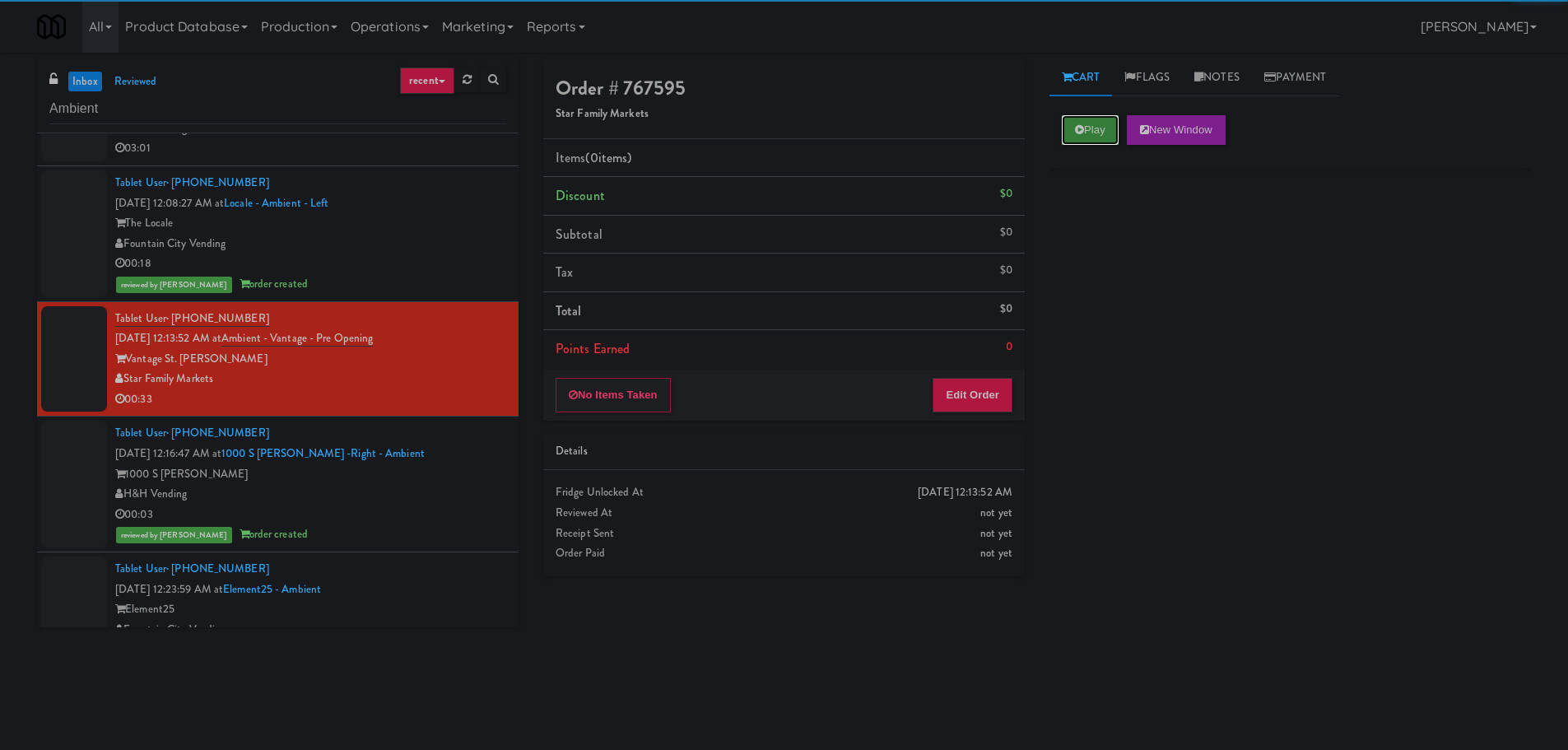
click at [1103, 144] on button "Play" at bounding box center [1090, 130] width 57 height 30
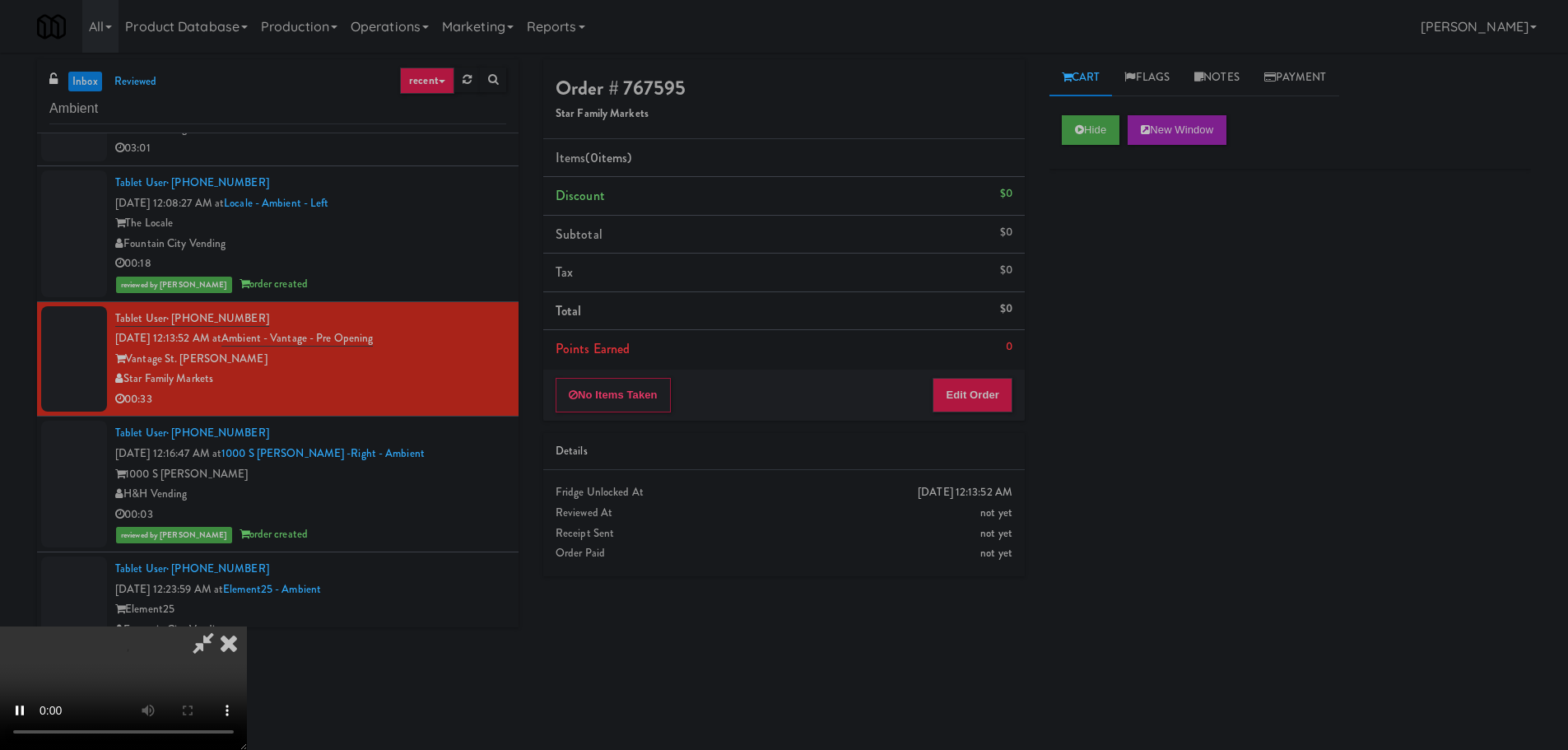
click at [1014, 372] on div "No Items Taken Edit Order" at bounding box center [784, 395] width 482 height 51
click at [995, 392] on button "Edit Order" at bounding box center [972, 394] width 80 height 34
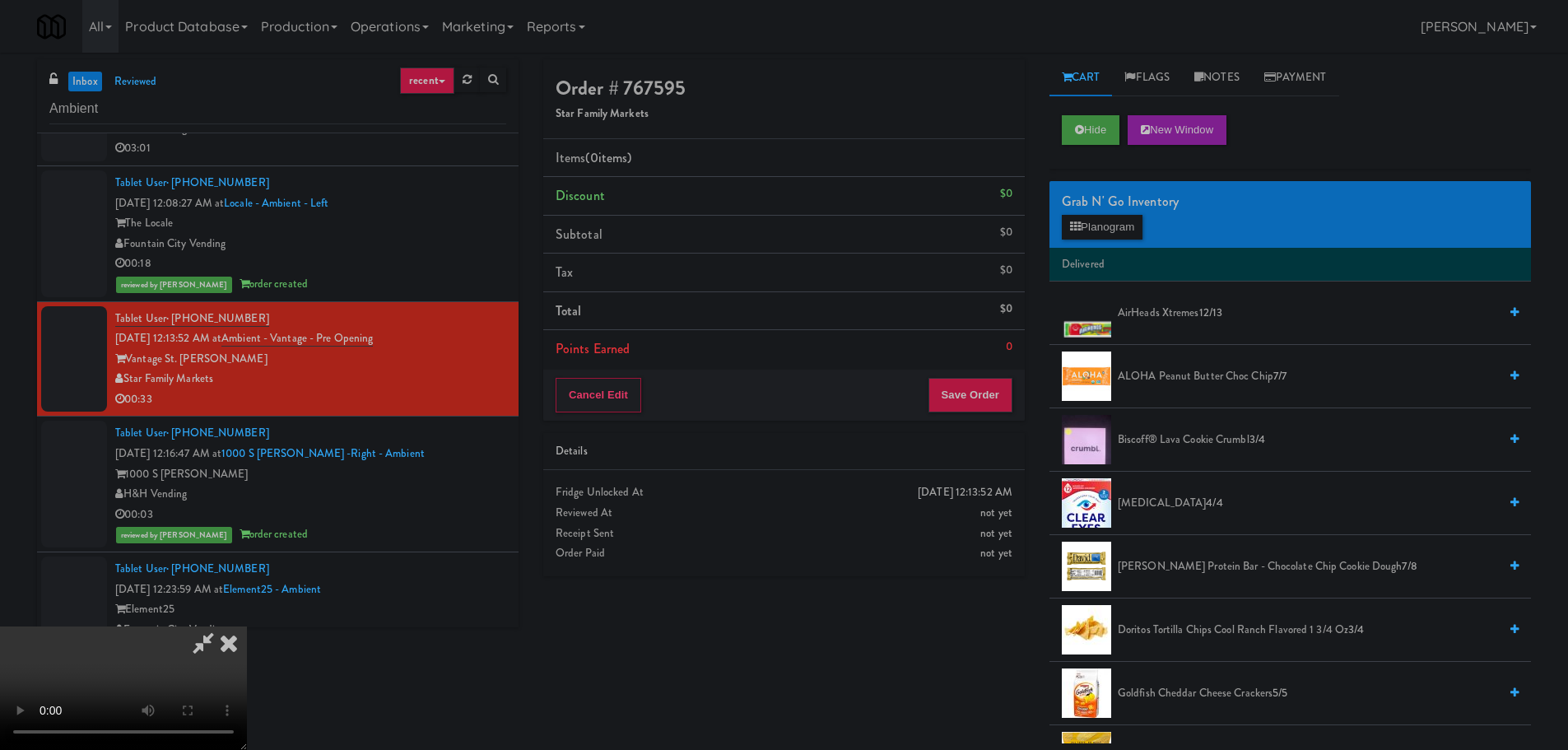
scroll to position [283, 0]
click at [247, 627] on video at bounding box center [123, 688] width 247 height 123
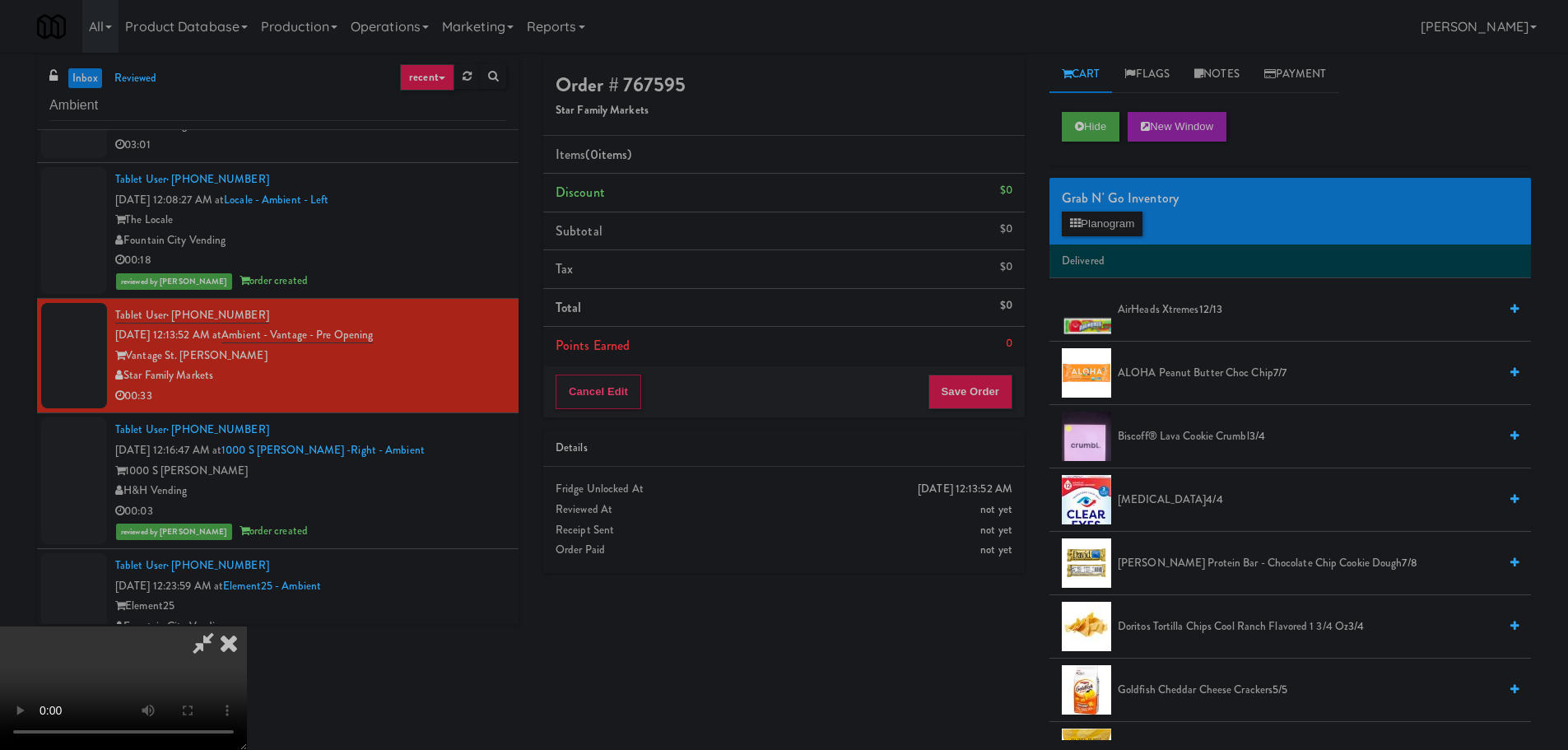
scroll to position [0, 0]
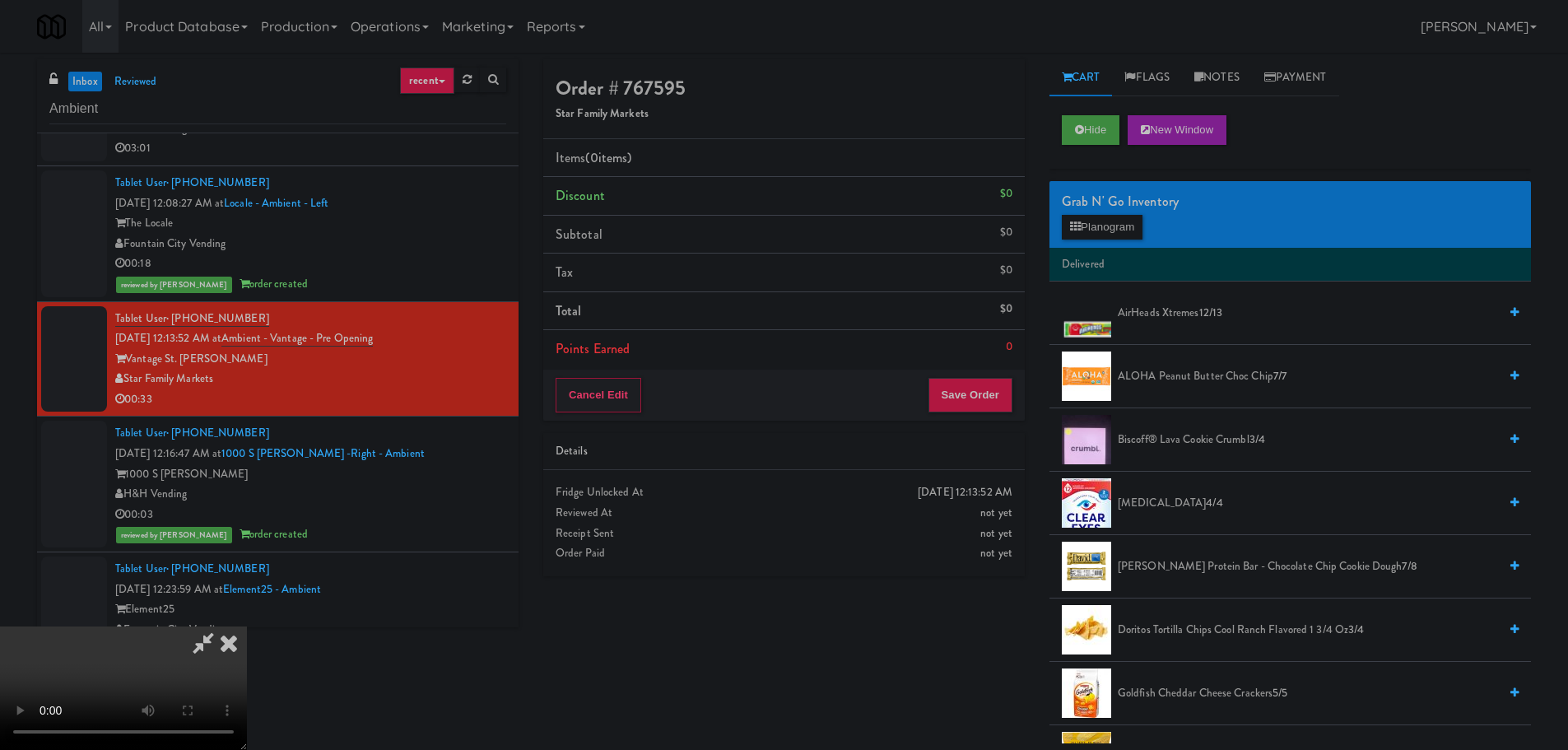
click at [247, 627] on video at bounding box center [123, 688] width 247 height 123
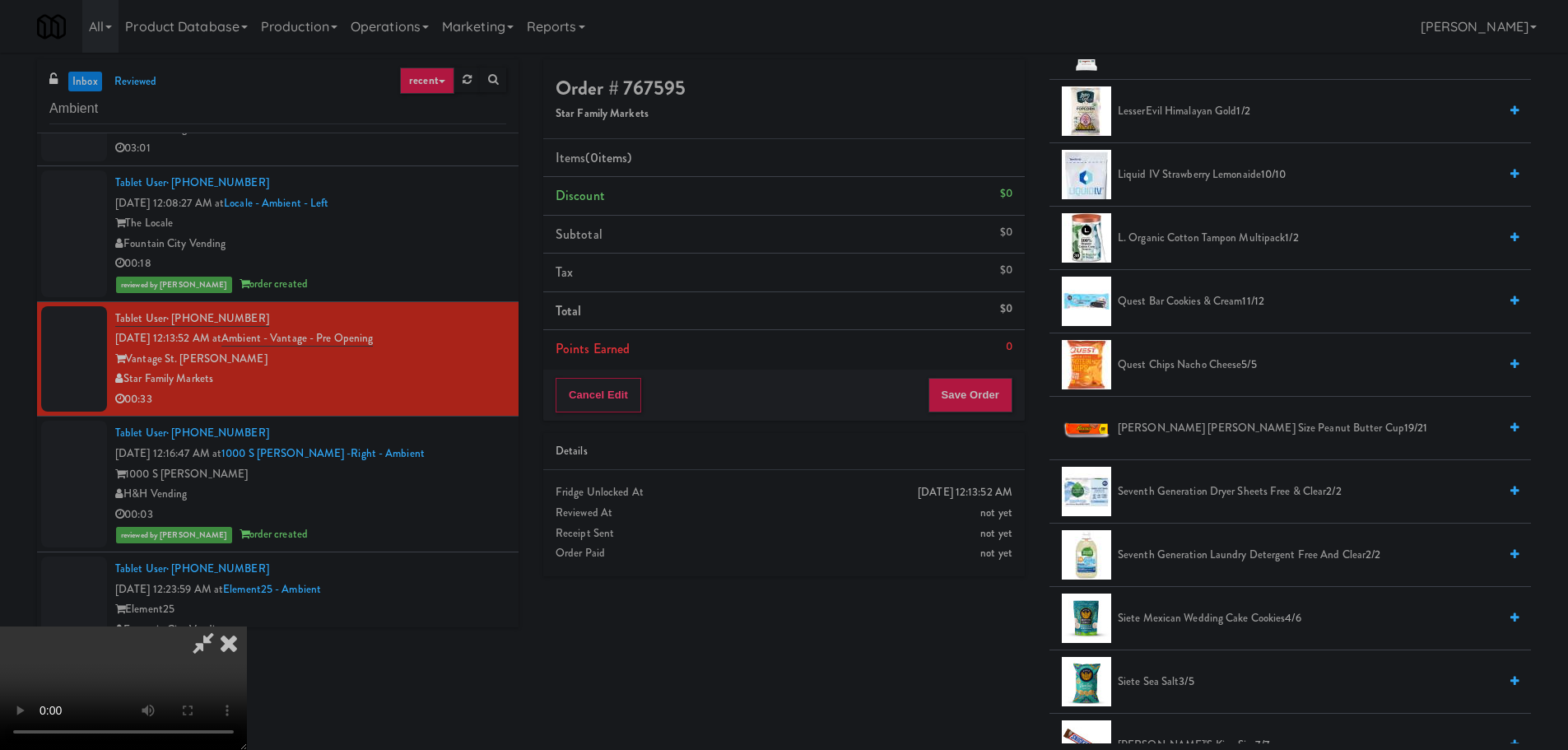
scroll to position [906, 0]
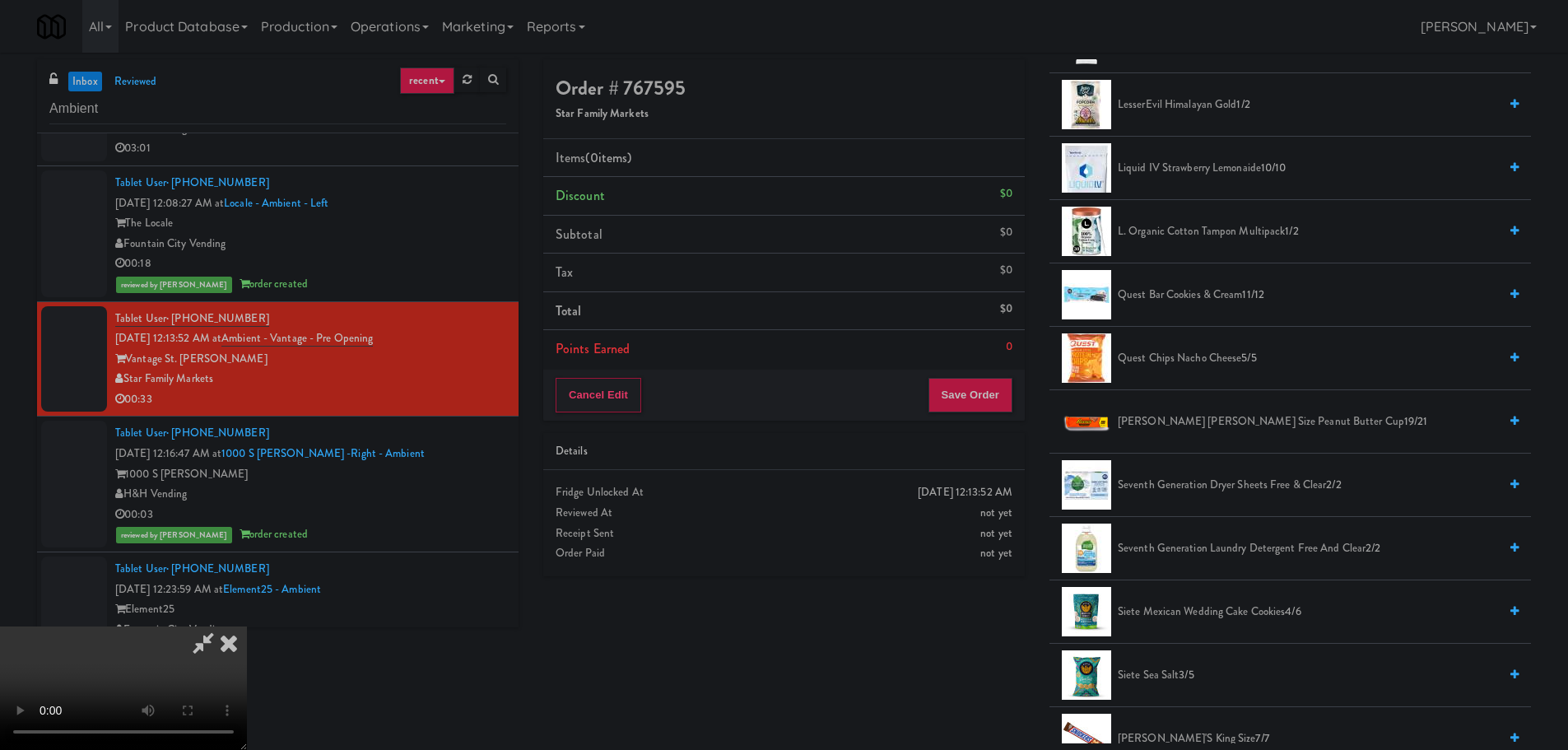
click at [1201, 362] on span "Quest Chips Nacho Cheese 5/5" at bounding box center [1307, 358] width 380 height 21
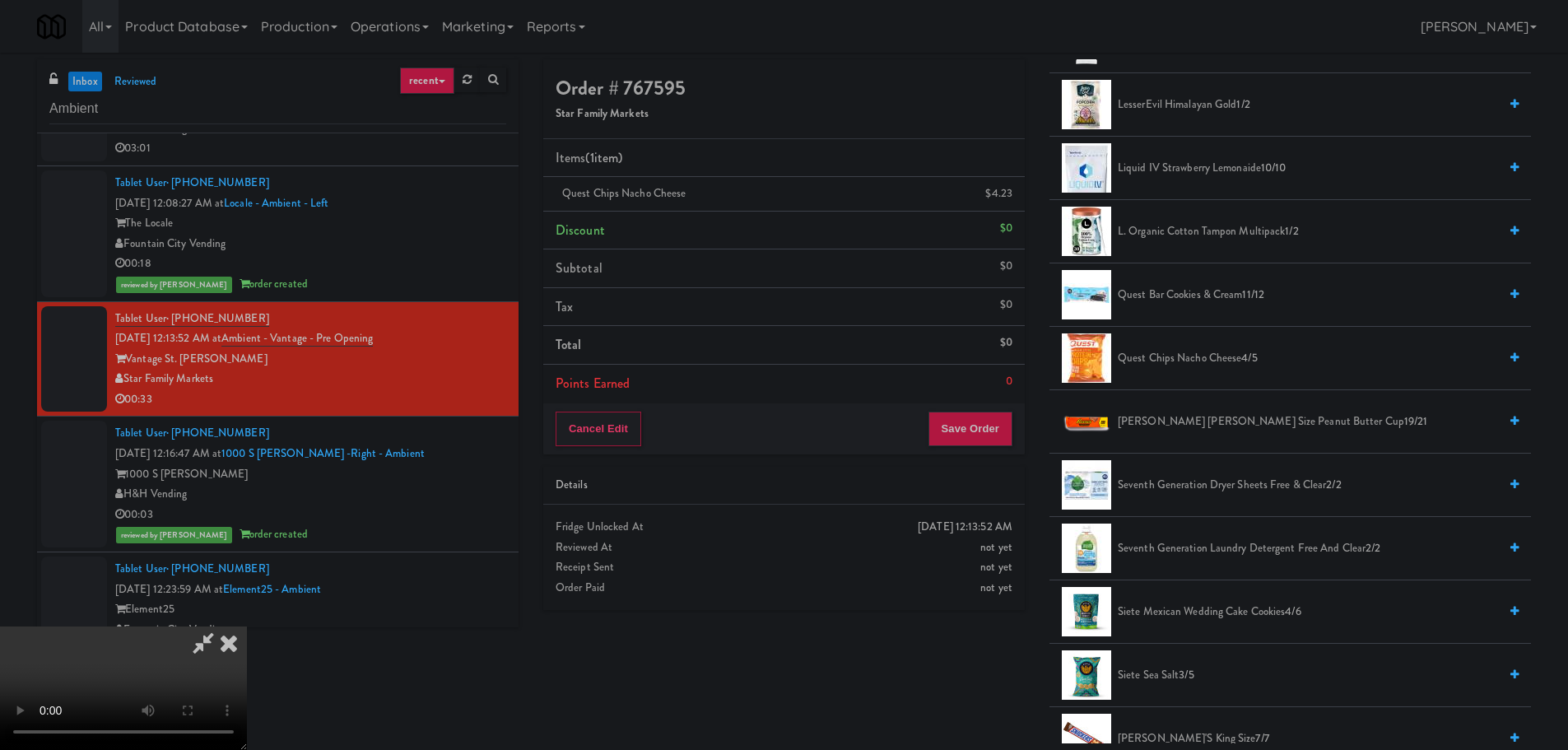
click at [247, 627] on video at bounding box center [123, 688] width 247 height 123
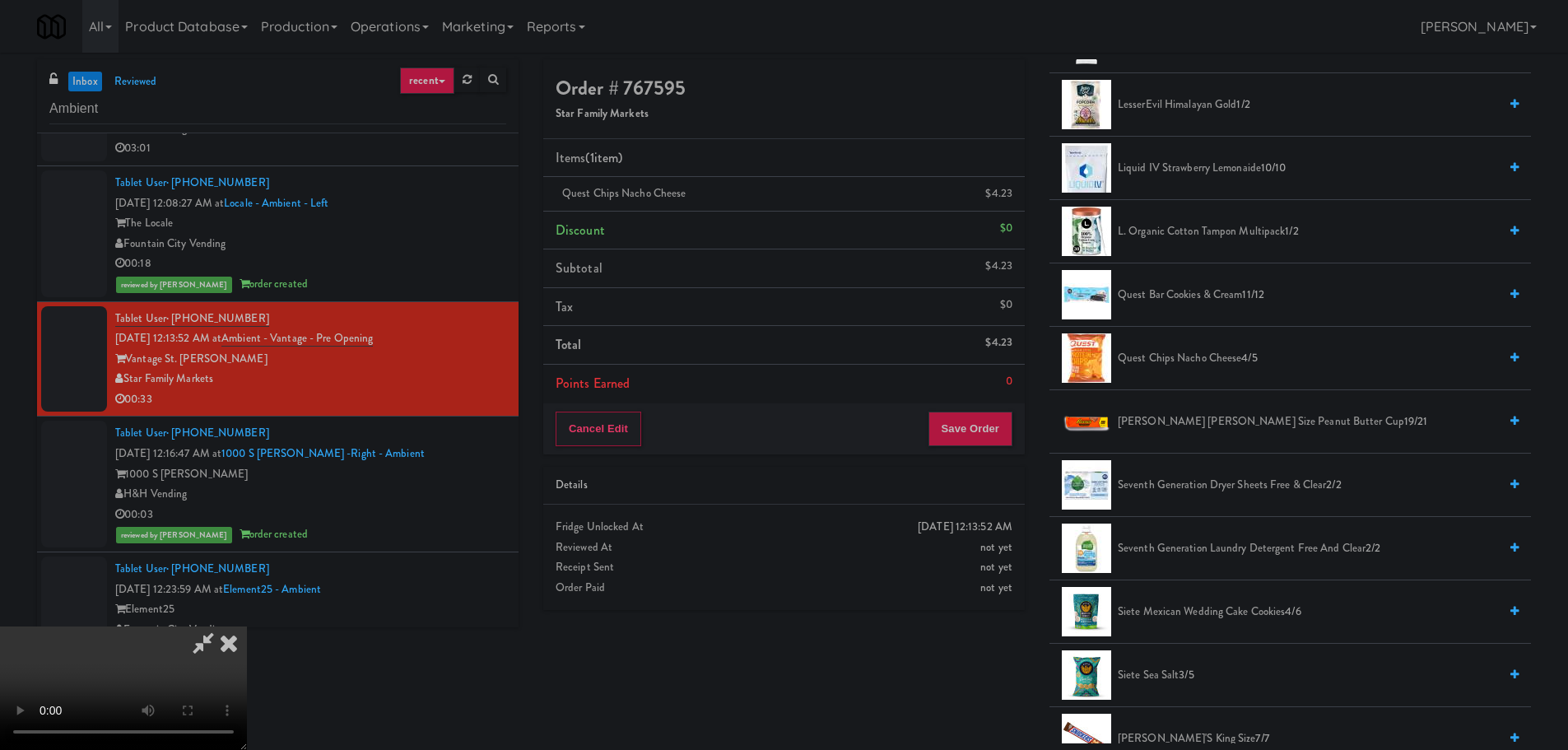
click at [247, 627] on video at bounding box center [123, 688] width 247 height 123
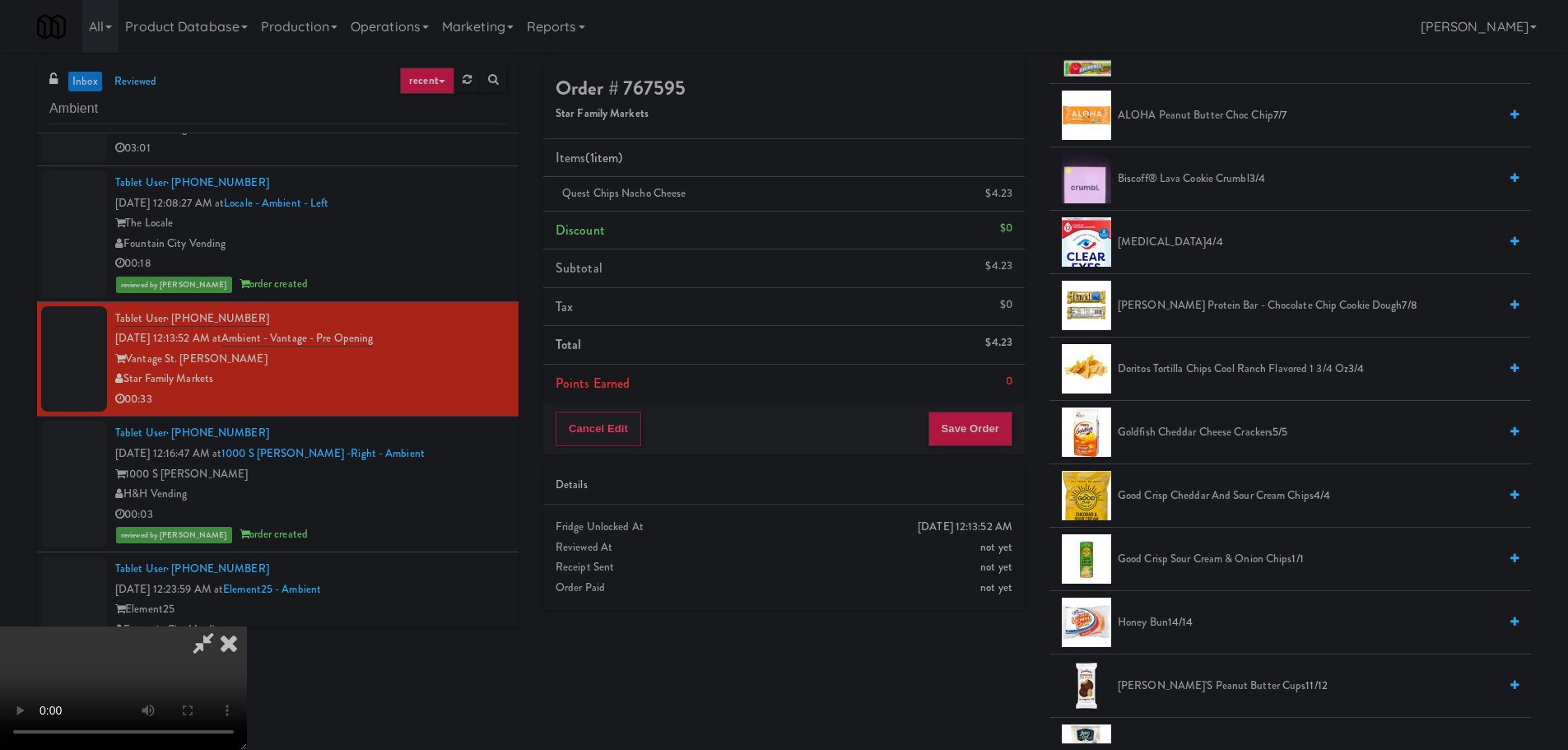
scroll to position [247, 0]
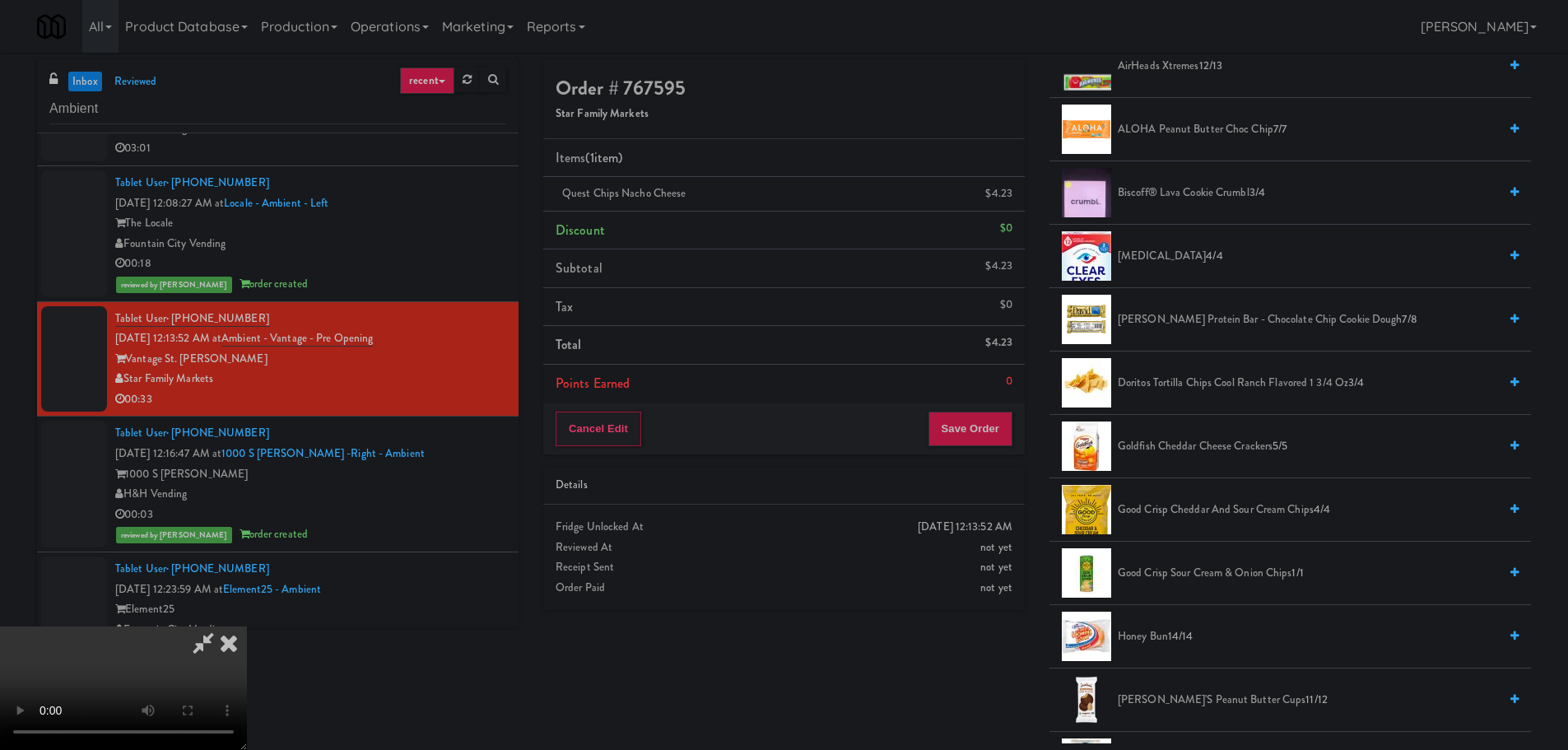
click at [1206, 502] on span "Good Crisp Cheddar and Sour Cream Chips 4/4" at bounding box center [1307, 510] width 380 height 21
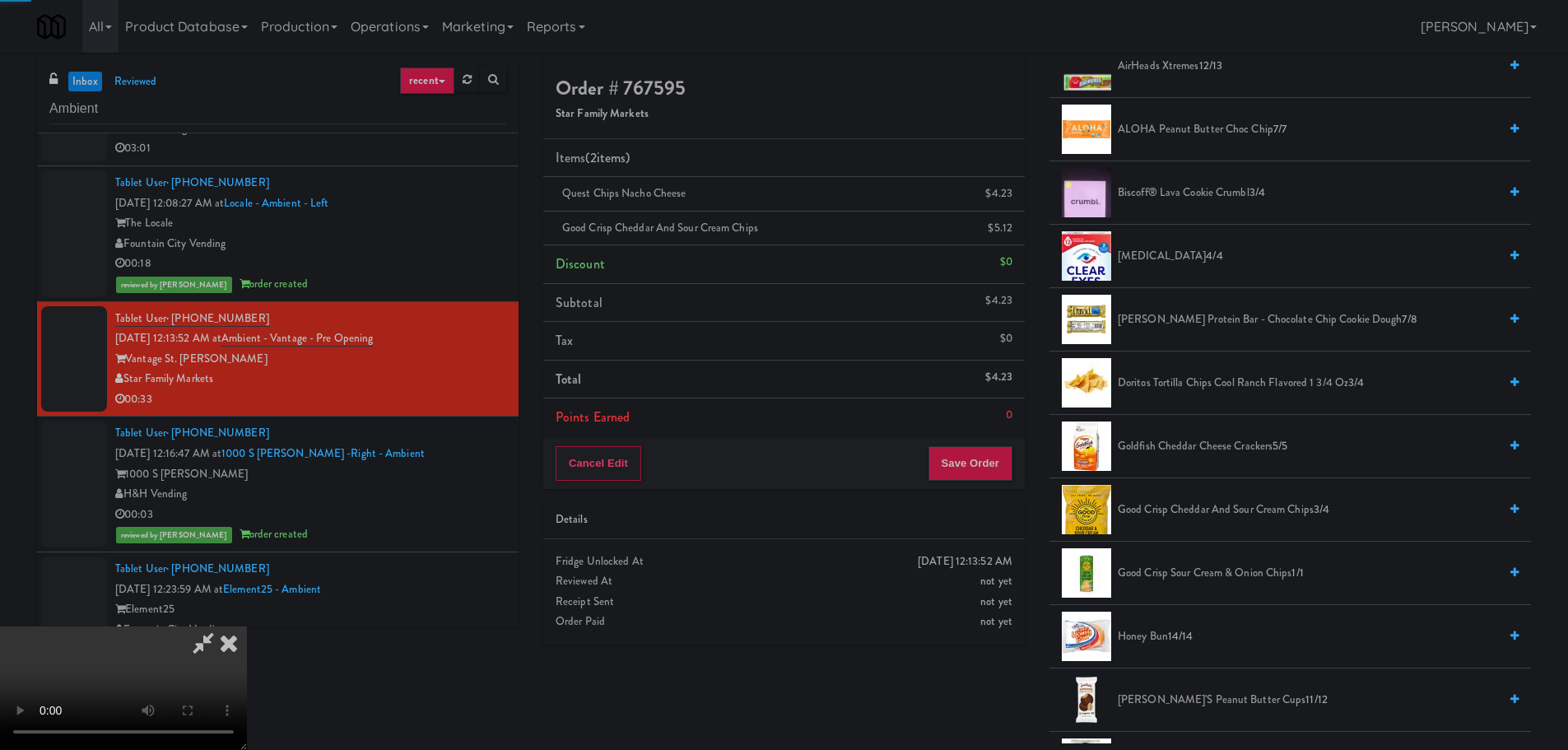
click at [247, 627] on video at bounding box center [123, 688] width 247 height 123
click at [964, 462] on button "Save Order" at bounding box center [970, 462] width 84 height 34
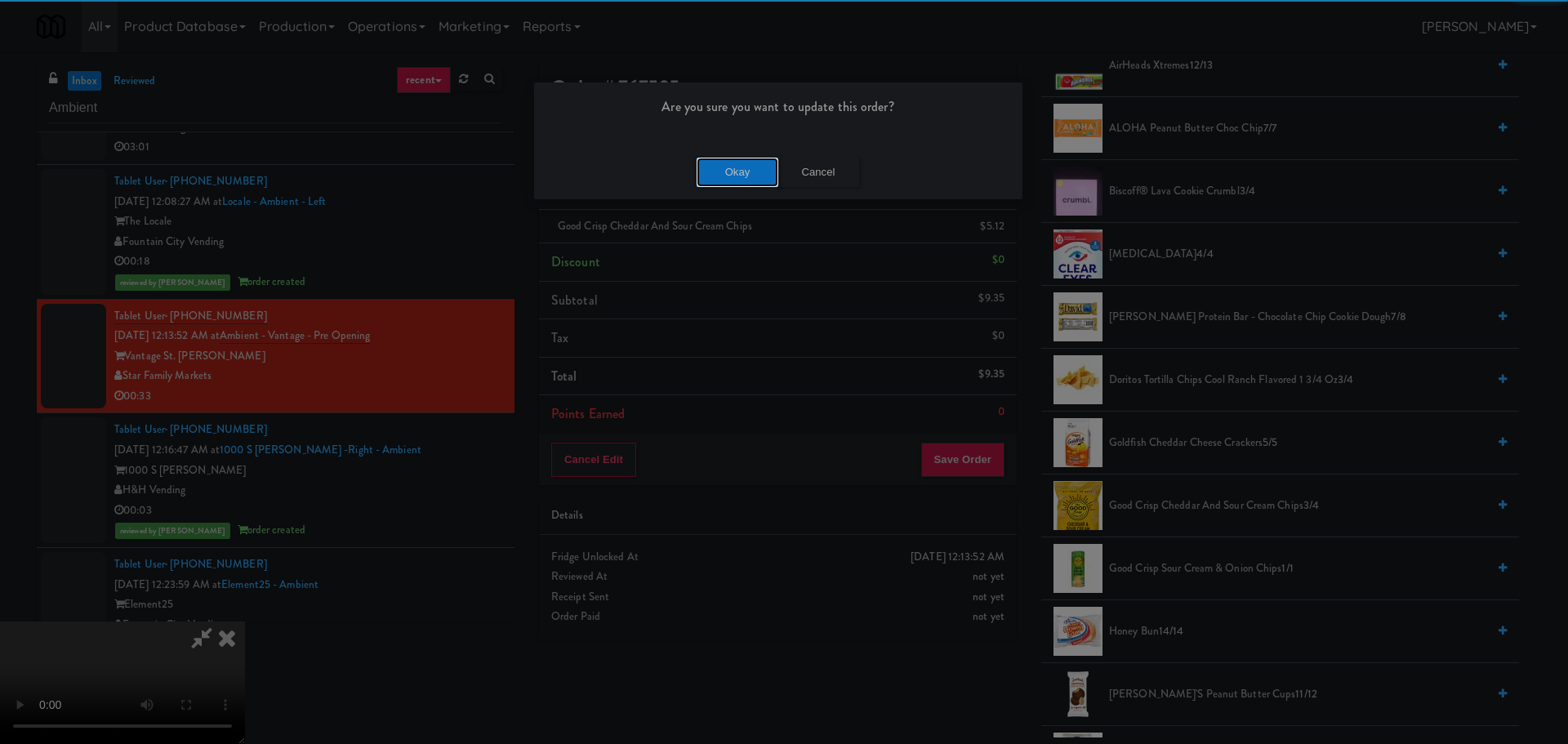
click at [715, 168] on button "Okay" at bounding box center [737, 173] width 82 height 30
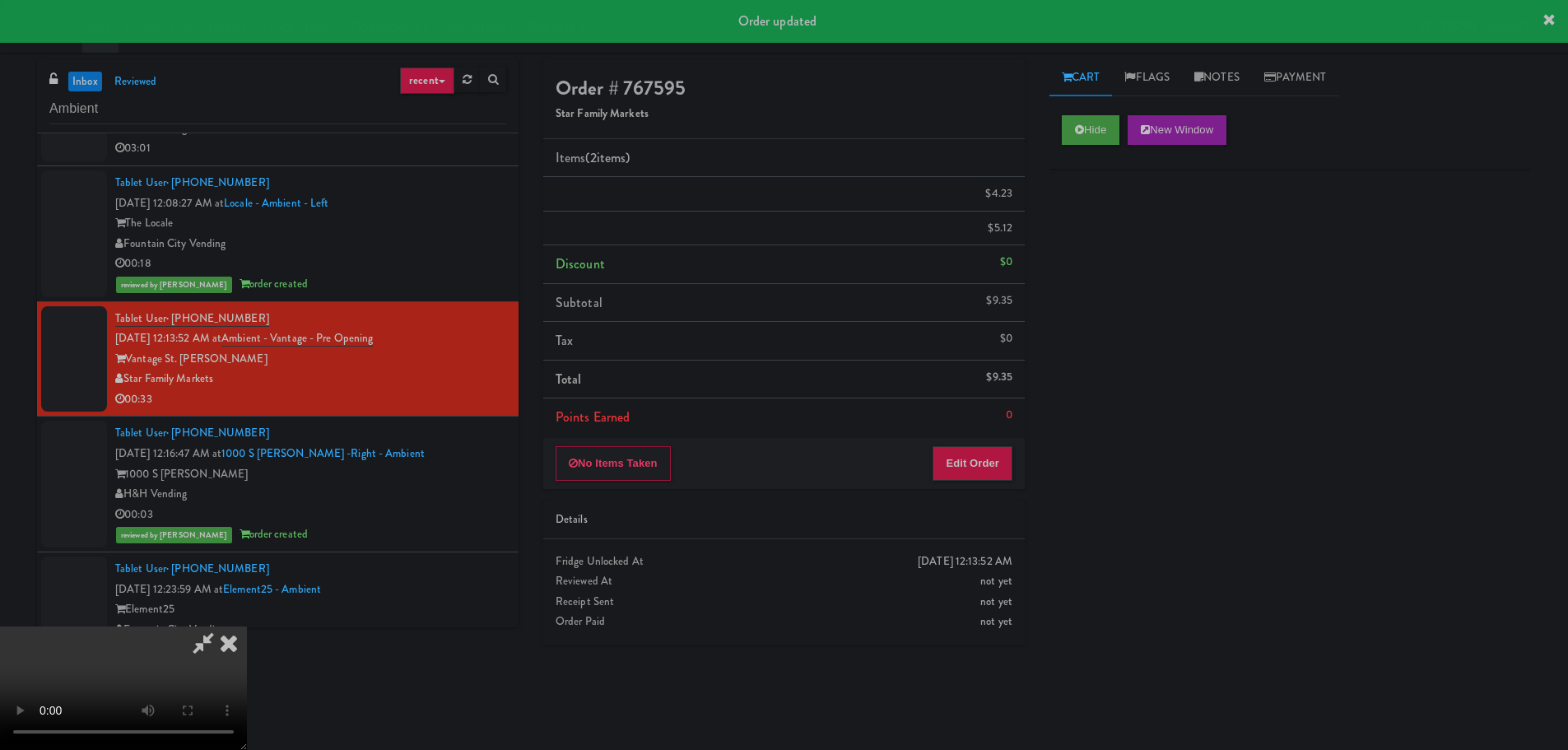
scroll to position [0, 0]
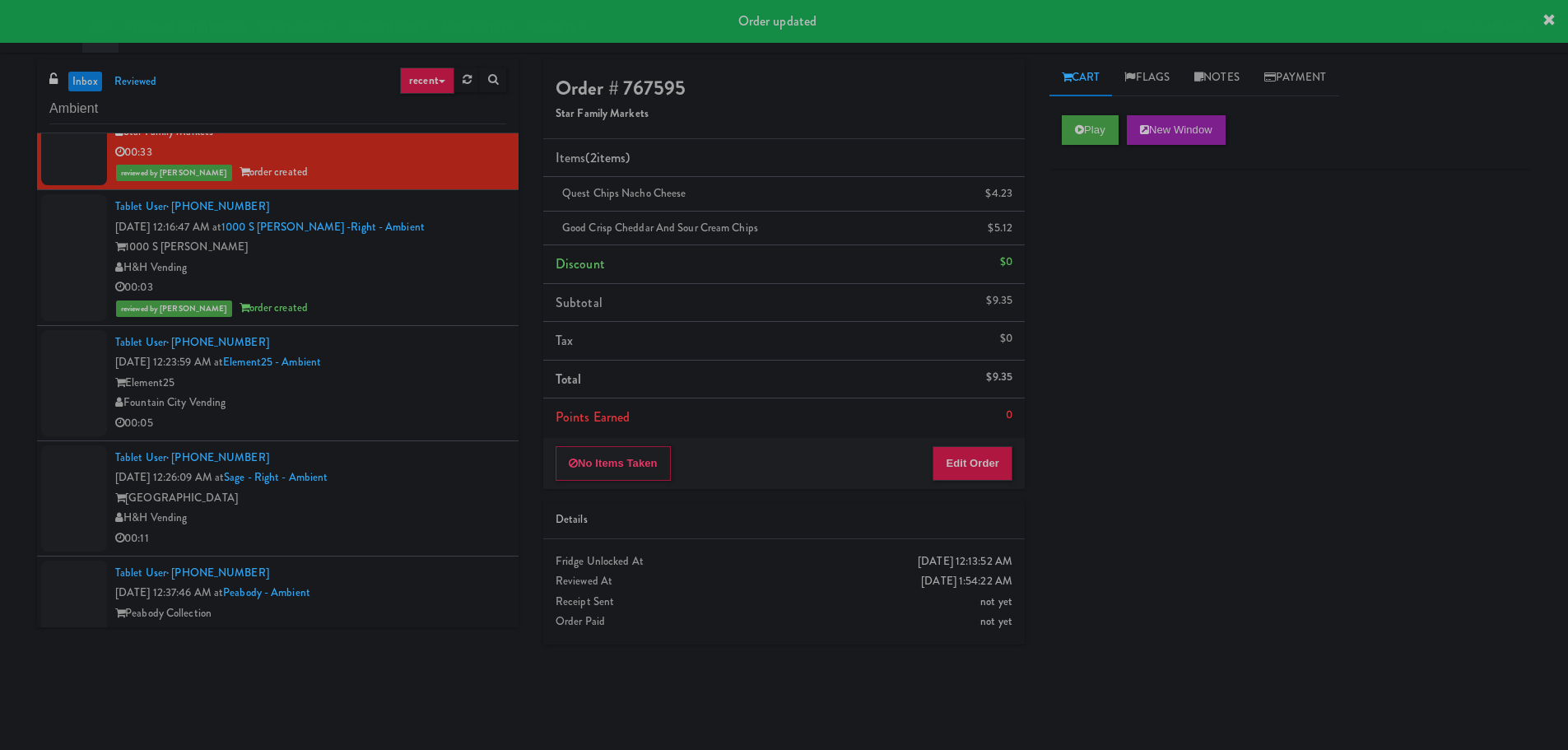
click at [462, 395] on div "Fountain City Vending" at bounding box center [310, 402] width 391 height 21
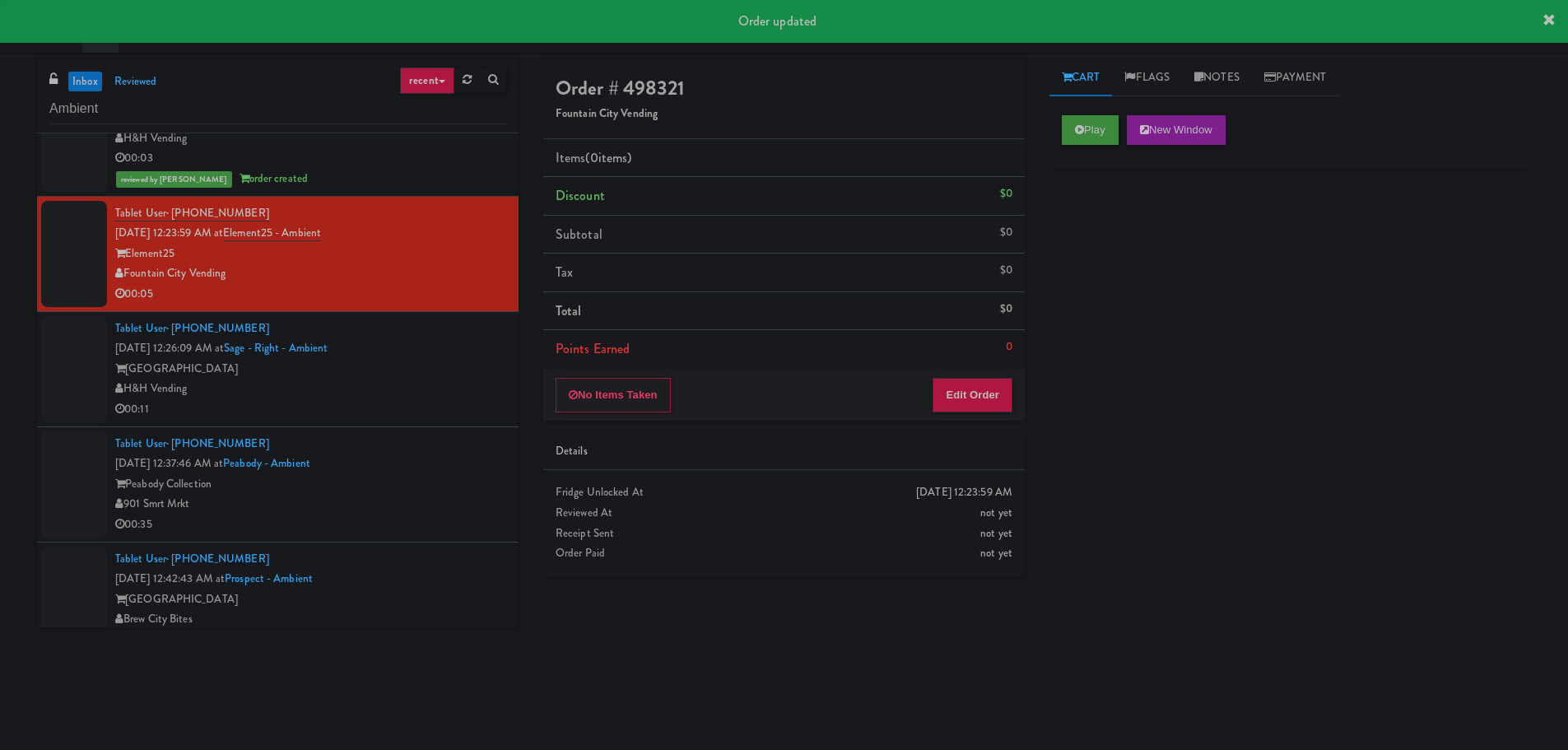
scroll to position [576, 0]
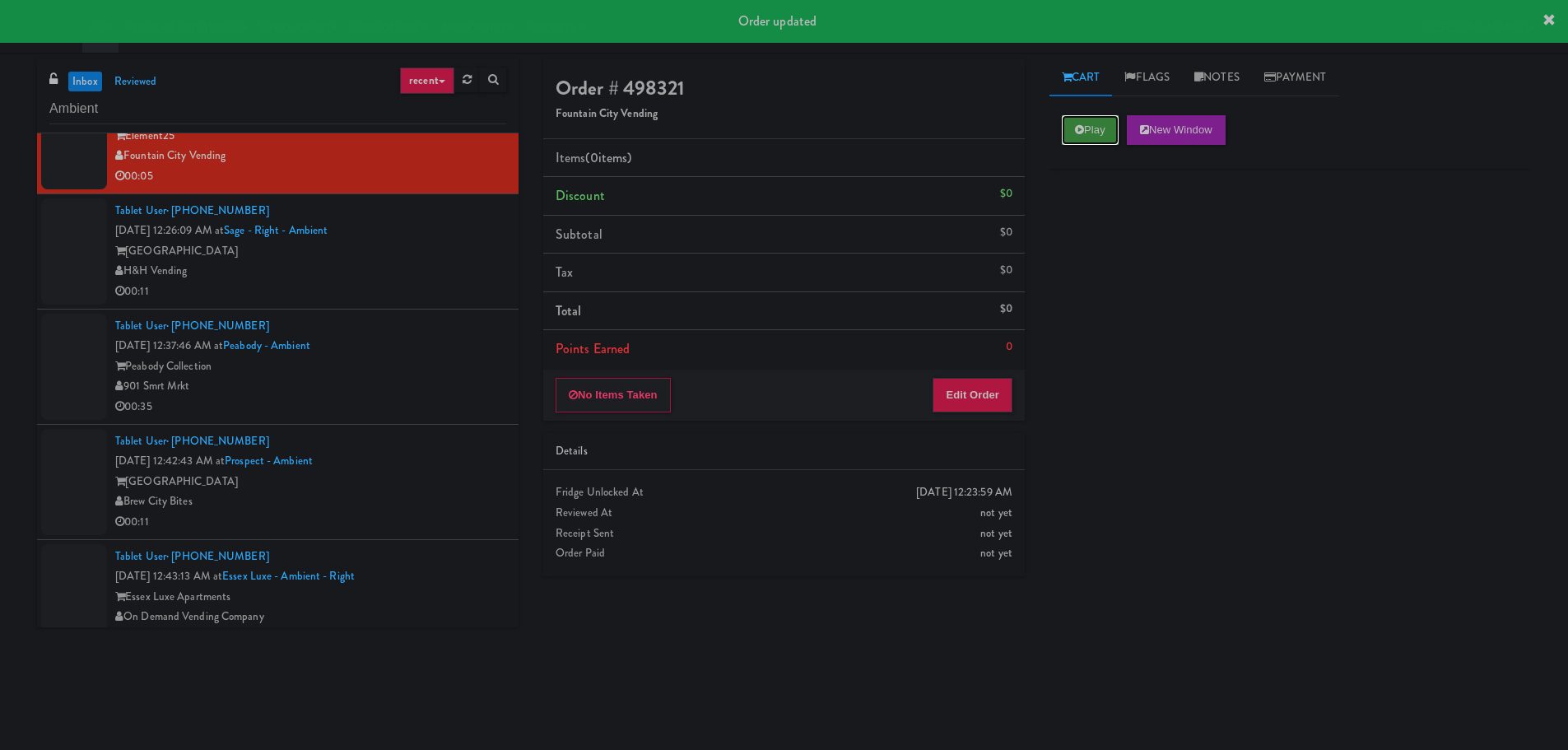
click at [1071, 125] on button "Play" at bounding box center [1090, 130] width 57 height 30
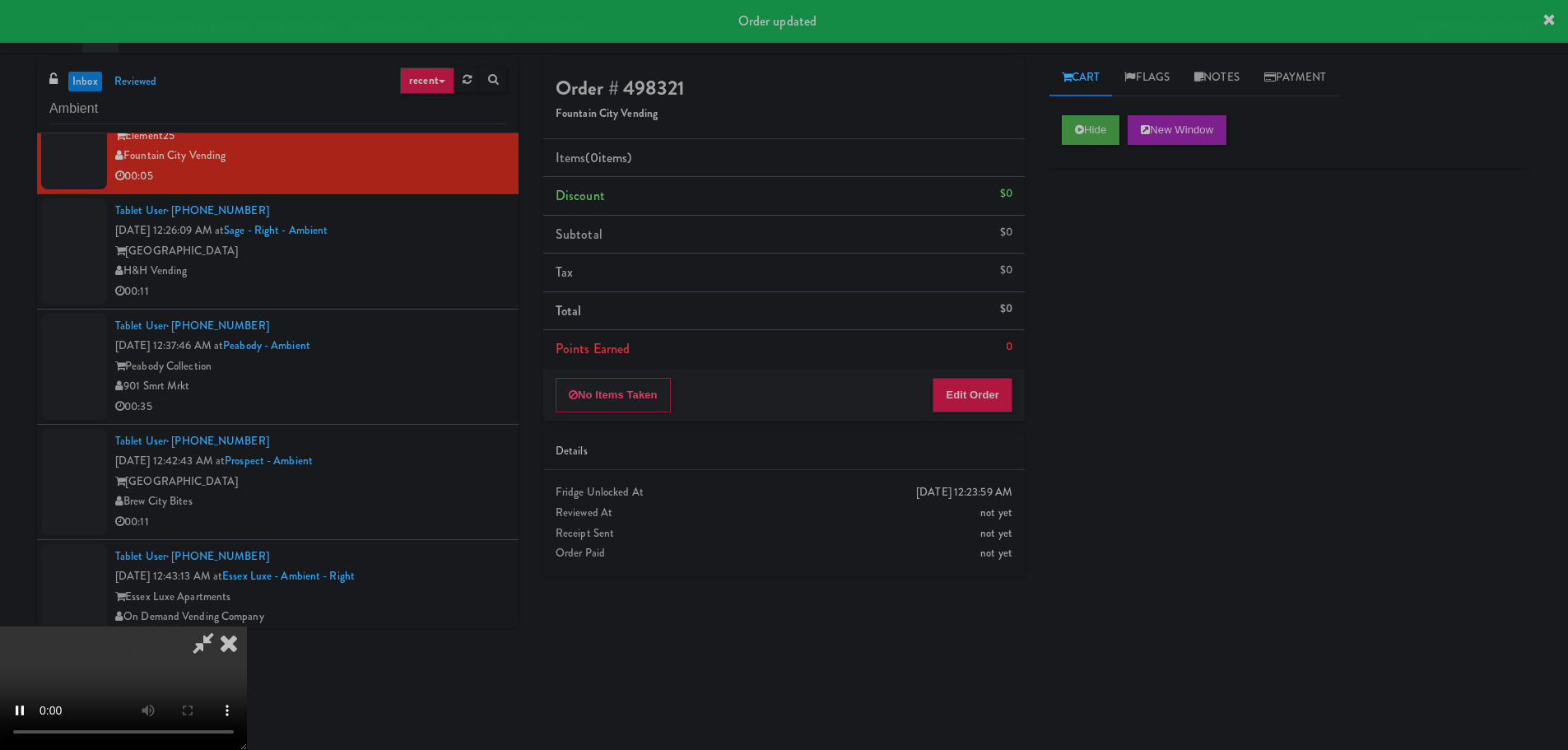
click at [988, 356] on li "Points Earned 0" at bounding box center [784, 348] width 482 height 38
click at [978, 399] on button "Edit Order" at bounding box center [972, 394] width 80 height 34
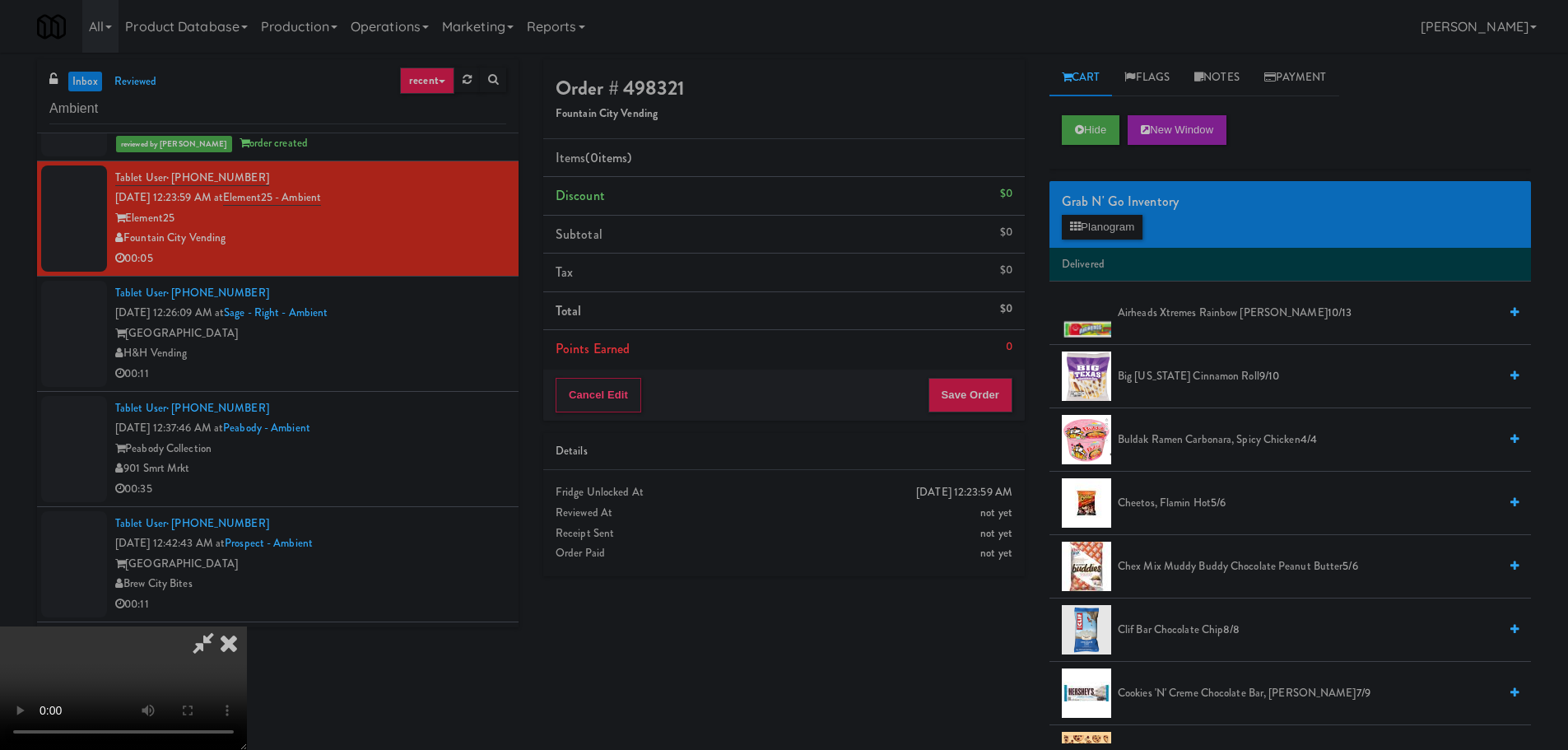
scroll to position [0, 0]
click at [247, 627] on video at bounding box center [123, 688] width 247 height 123
click at [1116, 226] on button "Planogram" at bounding box center [1101, 228] width 81 height 25
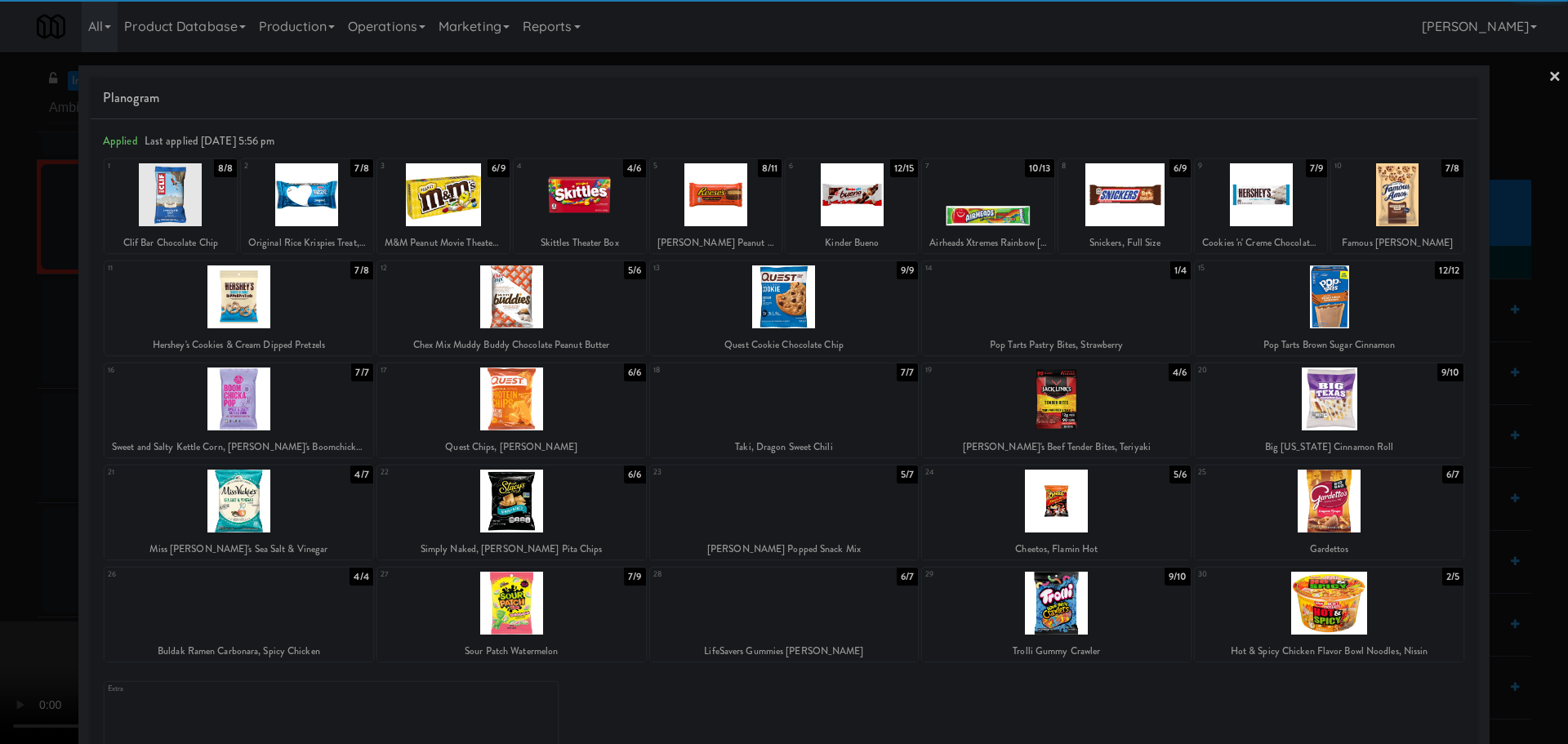
click at [531, 310] on div at bounding box center [511, 297] width 269 height 63
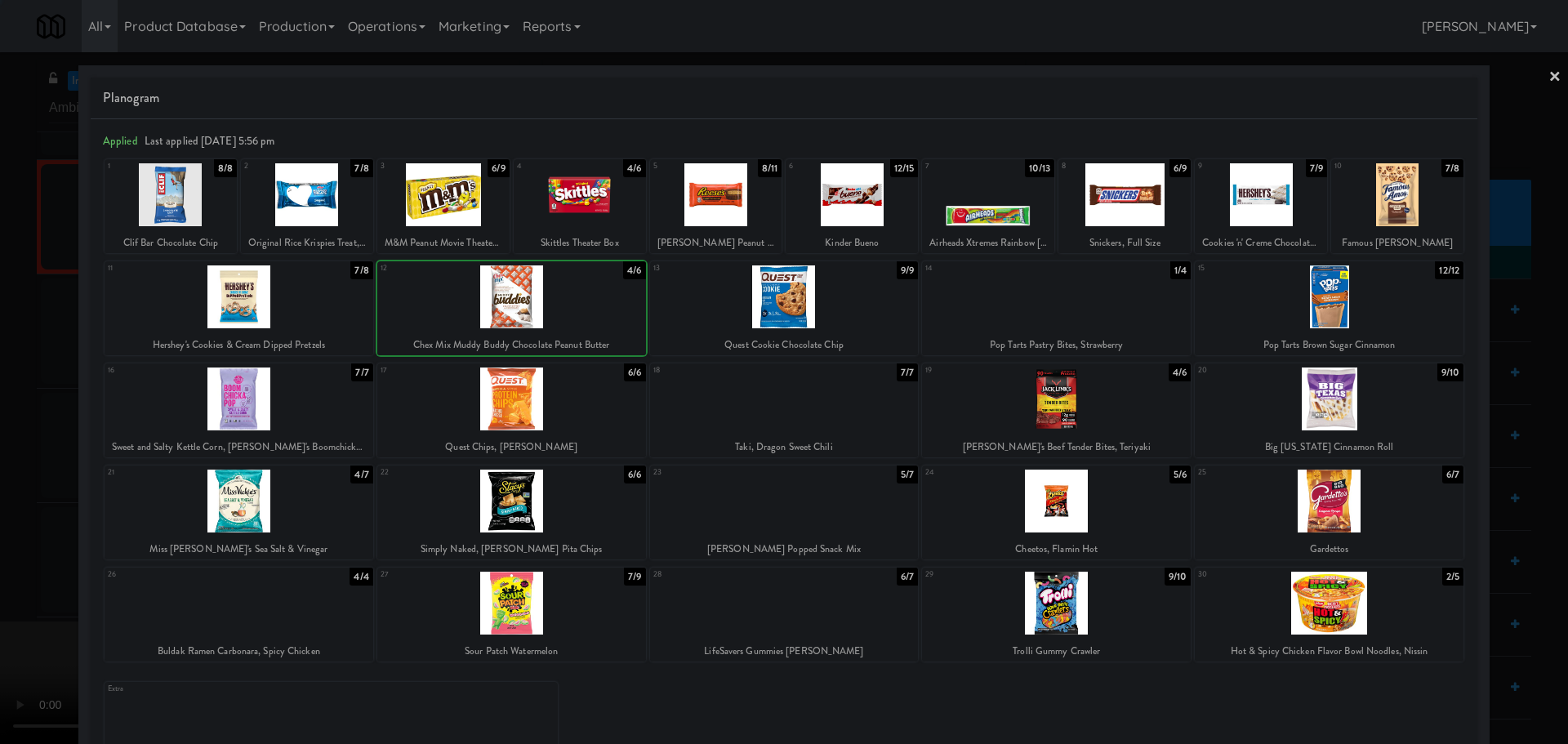
click at [0, 436] on div at bounding box center [784, 372] width 1568 height 744
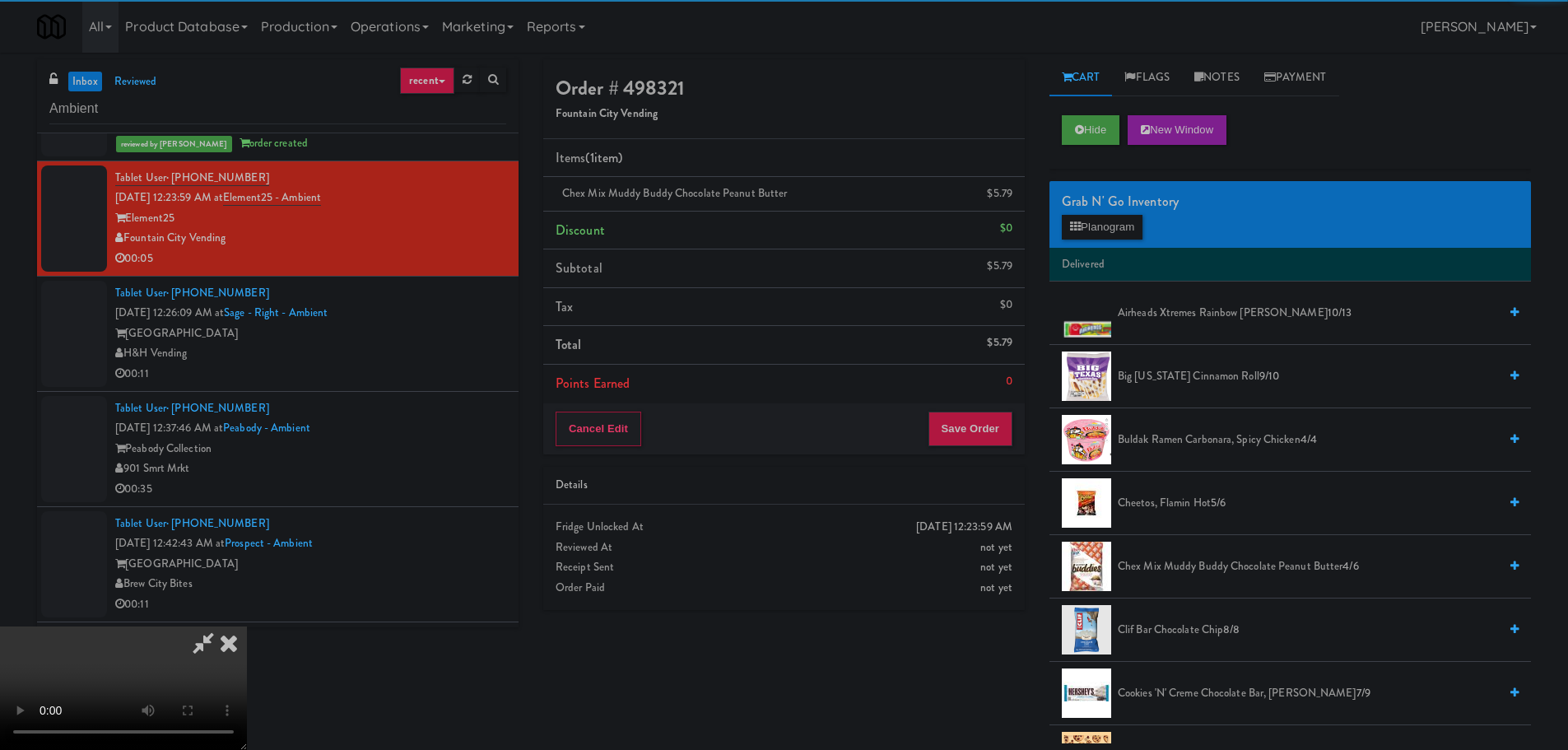
click at [247, 627] on video at bounding box center [123, 688] width 247 height 123
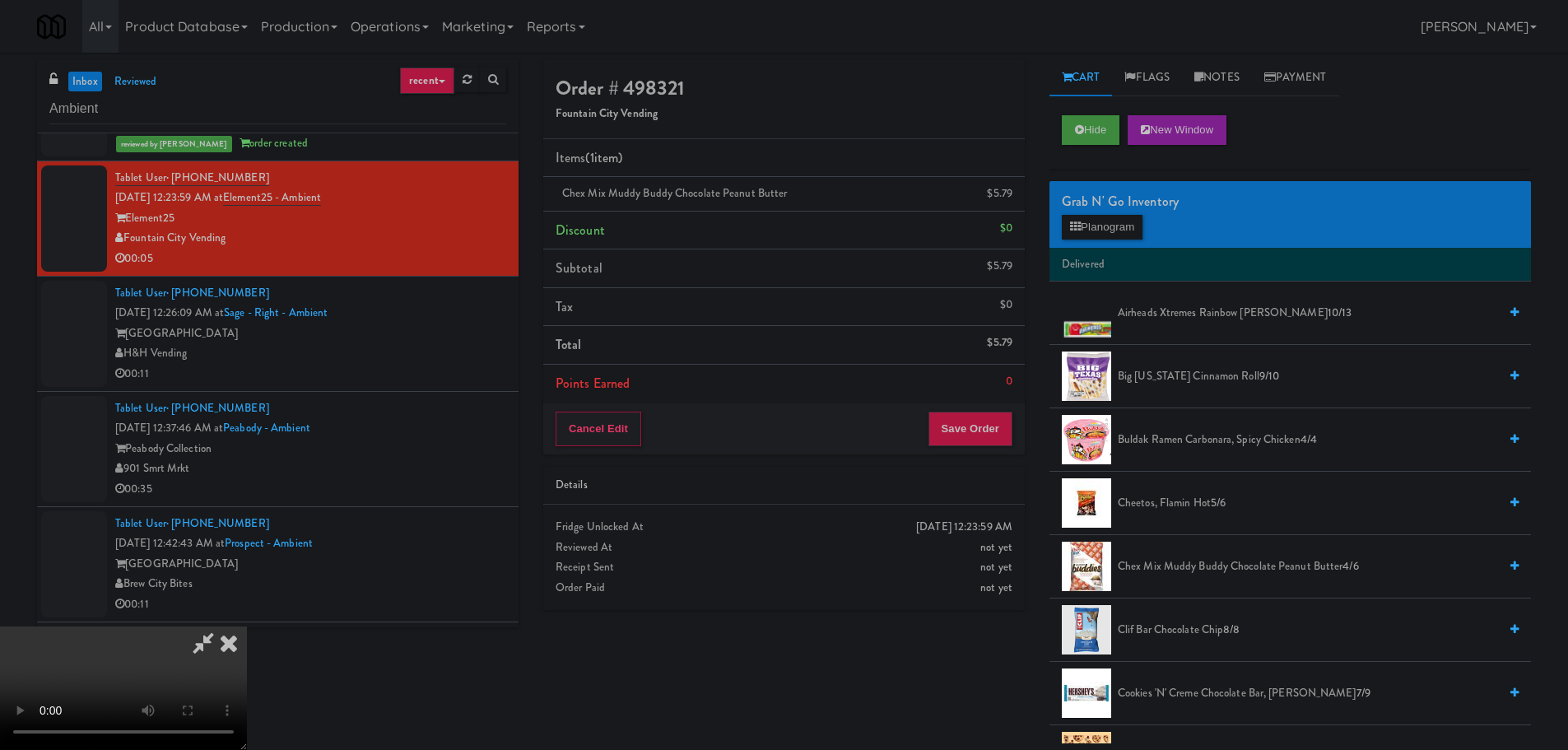
scroll to position [283, 0]
click at [982, 448] on div "Cancel Edit Save Order" at bounding box center [784, 428] width 482 height 51
click at [983, 432] on button "Save Order" at bounding box center [970, 428] width 84 height 34
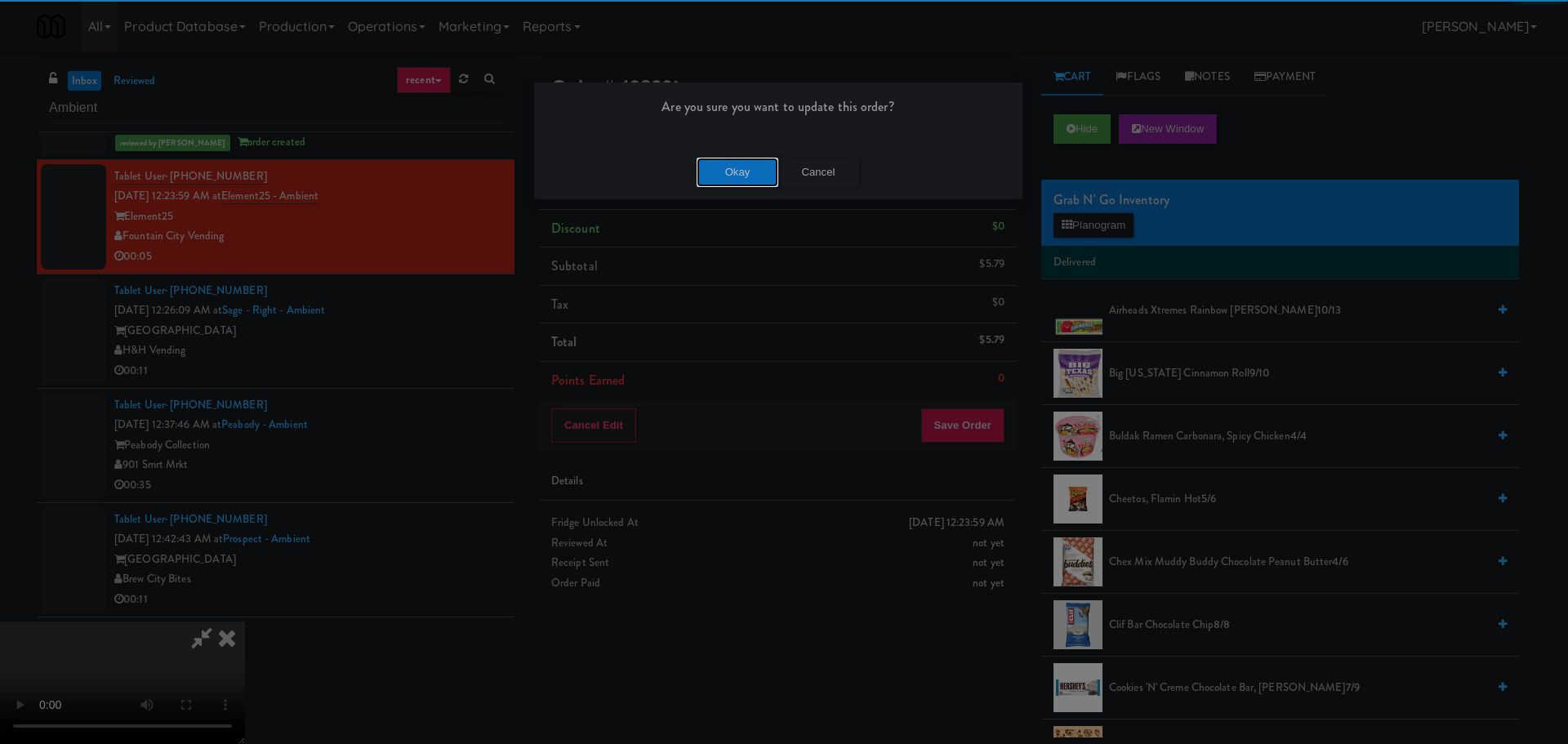
click at [710, 182] on button "Okay" at bounding box center [737, 173] width 82 height 30
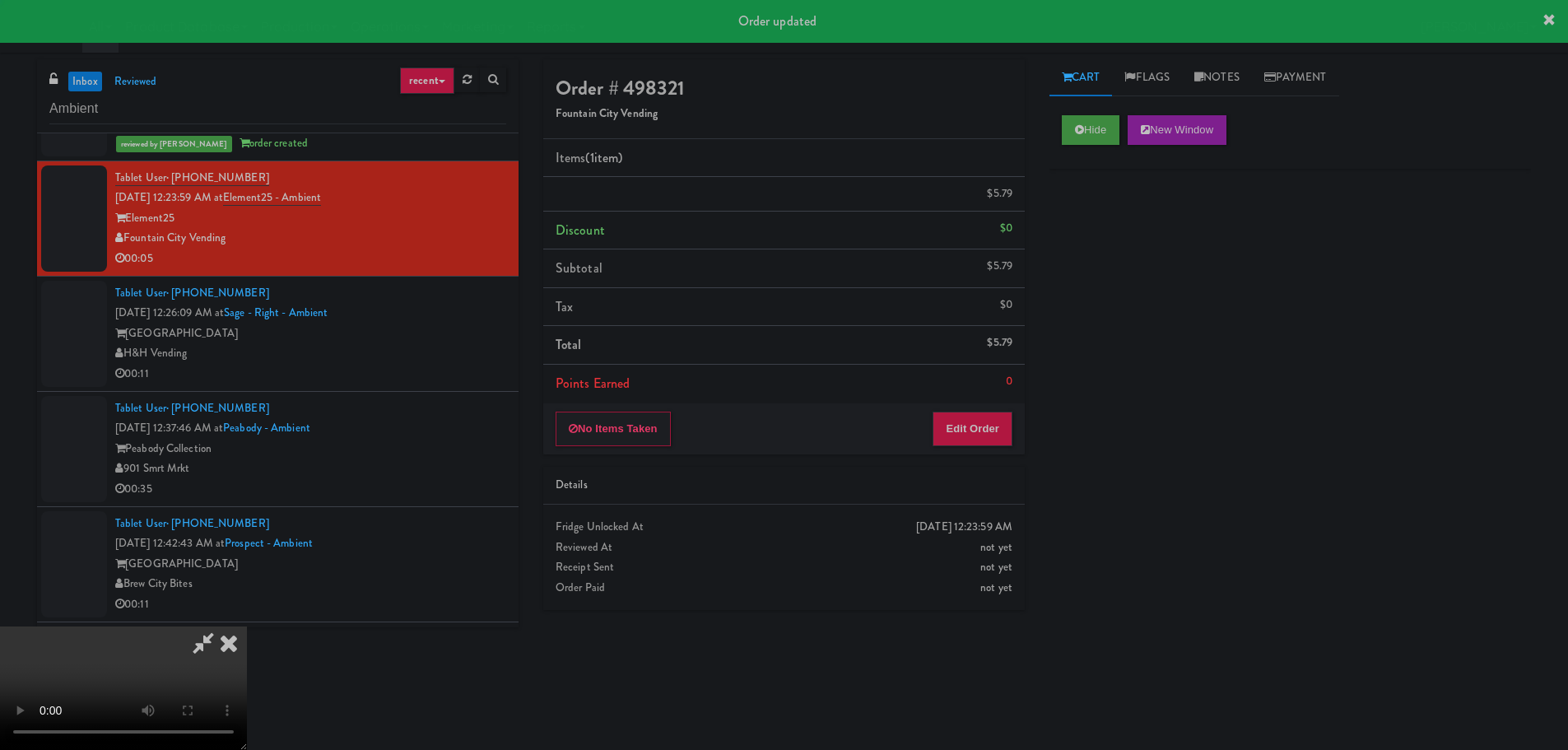
scroll to position [0, 0]
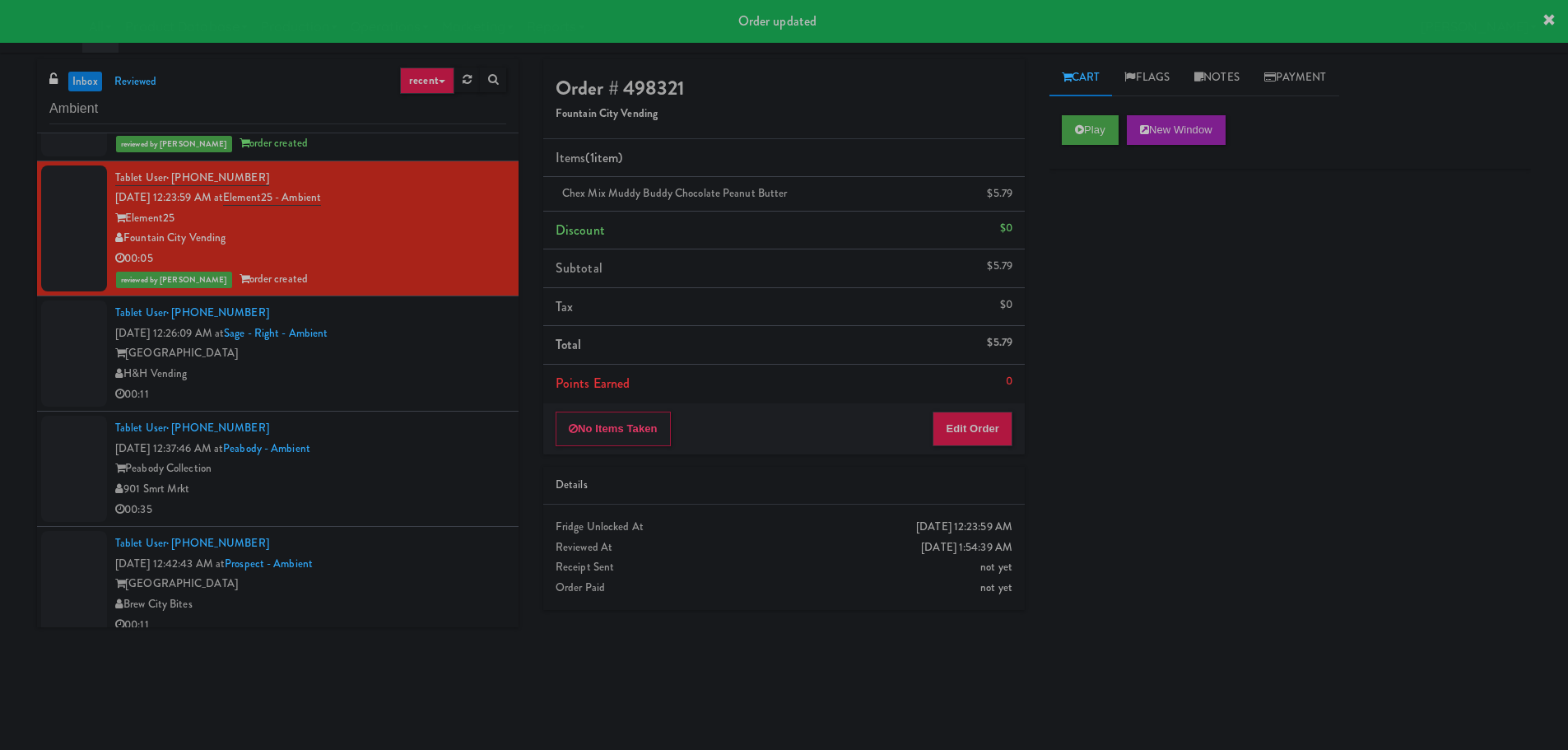
click at [381, 395] on div "00:11" at bounding box center [310, 394] width 391 height 21
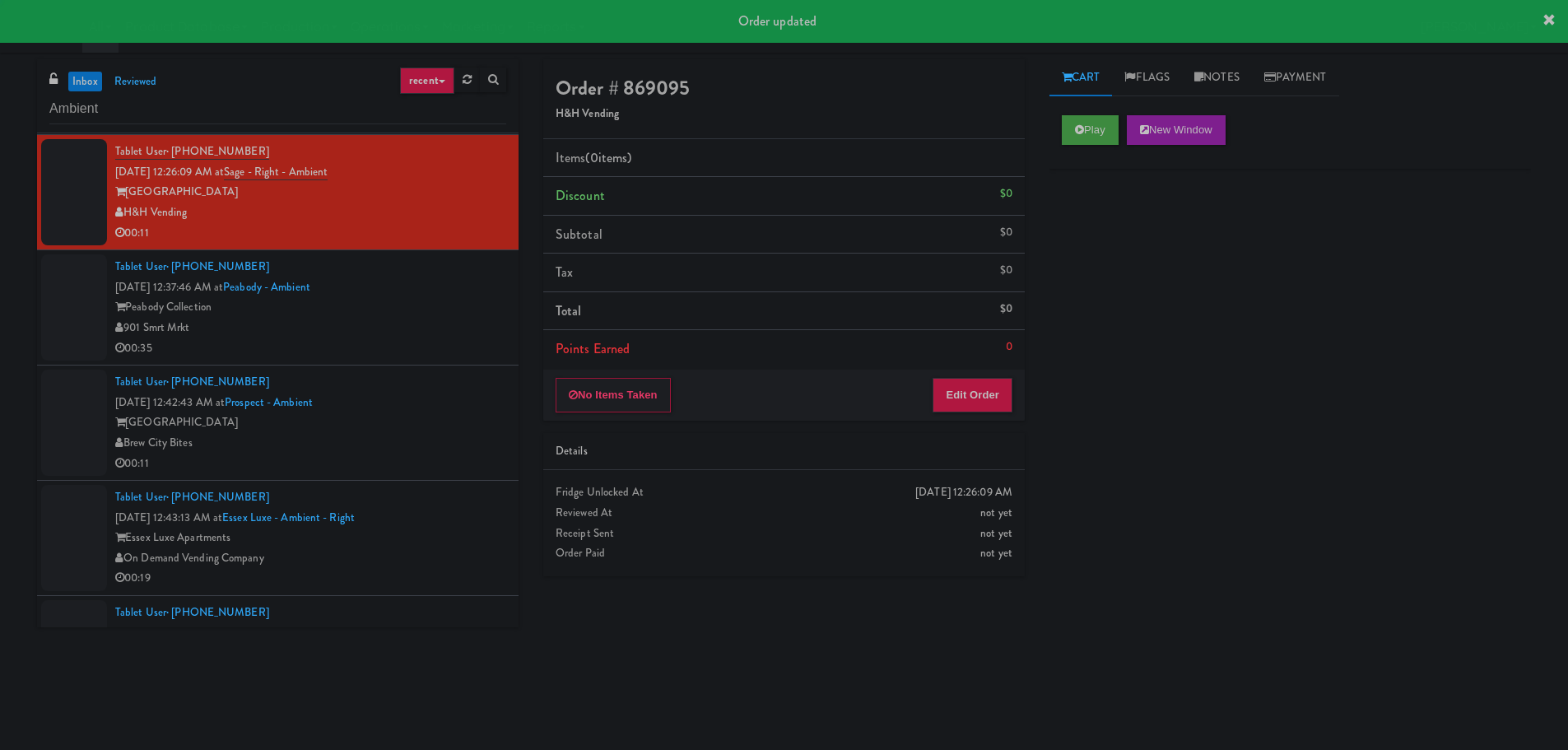
scroll to position [658, 0]
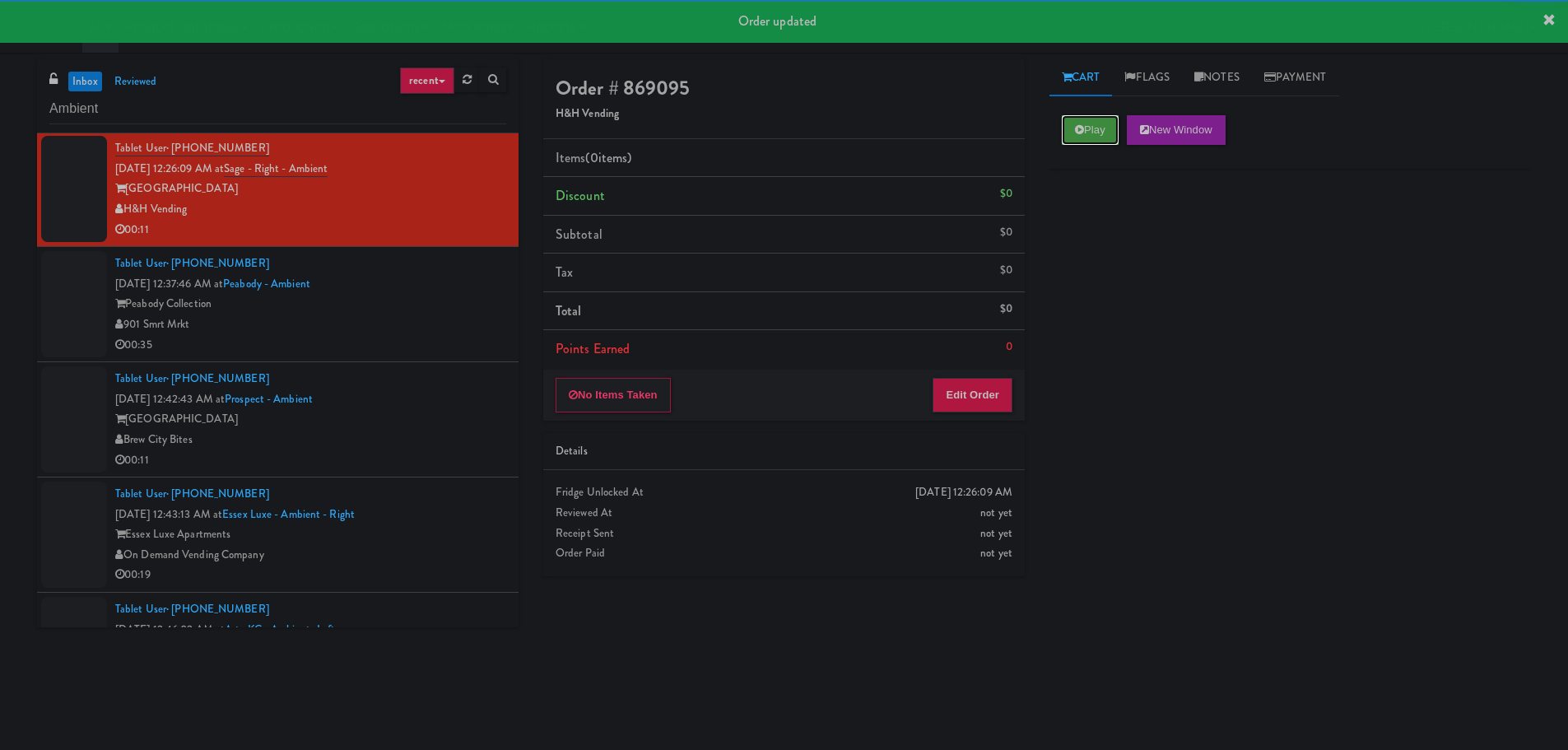
drag, startPoint x: 1084, startPoint y: 133, endPoint x: 1085, endPoint y: 150, distance: 17.0
click at [1084, 138] on button "Play" at bounding box center [1090, 130] width 57 height 30
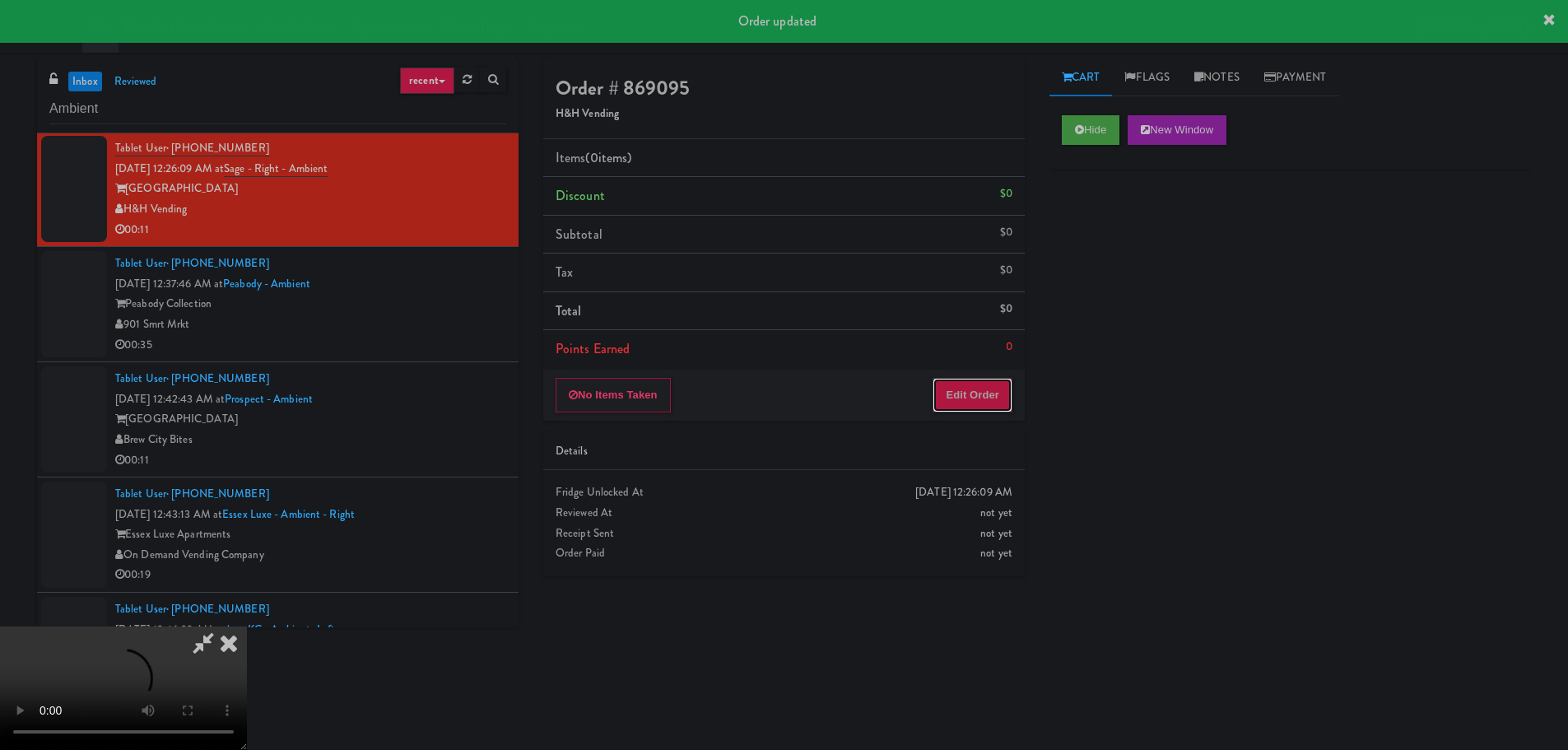
click at [975, 397] on button "Edit Order" at bounding box center [972, 394] width 80 height 34
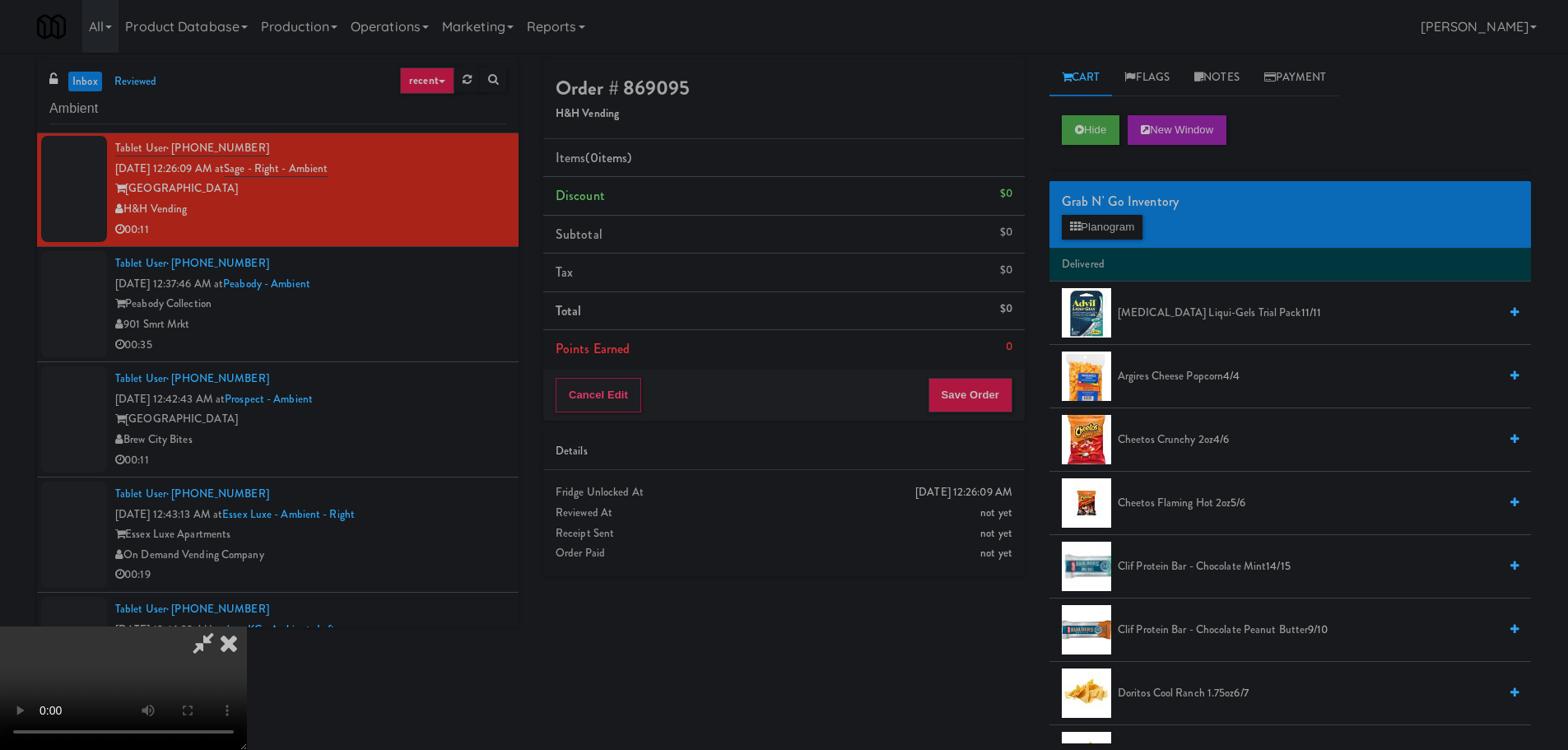
click at [247, 627] on video at bounding box center [123, 688] width 247 height 123
click at [1172, 377] on span "Argires Cheese Popcorn 4/4" at bounding box center [1307, 377] width 380 height 21
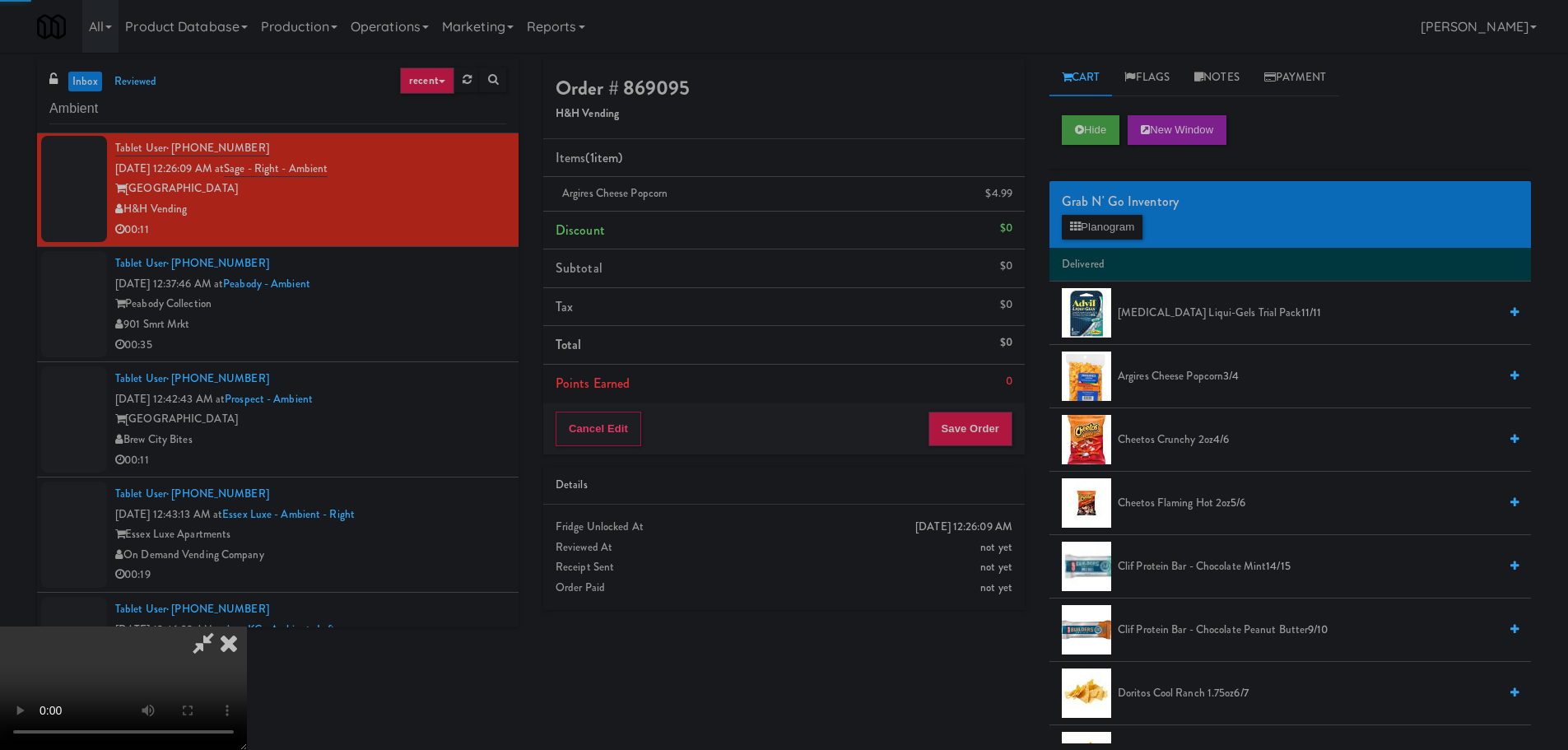
click at [247, 627] on video at bounding box center [123, 688] width 247 height 123
drag, startPoint x: 695, startPoint y: 441, endPoint x: 845, endPoint y: 462, distance: 151.5
click at [247, 627] on video at bounding box center [123, 688] width 247 height 123
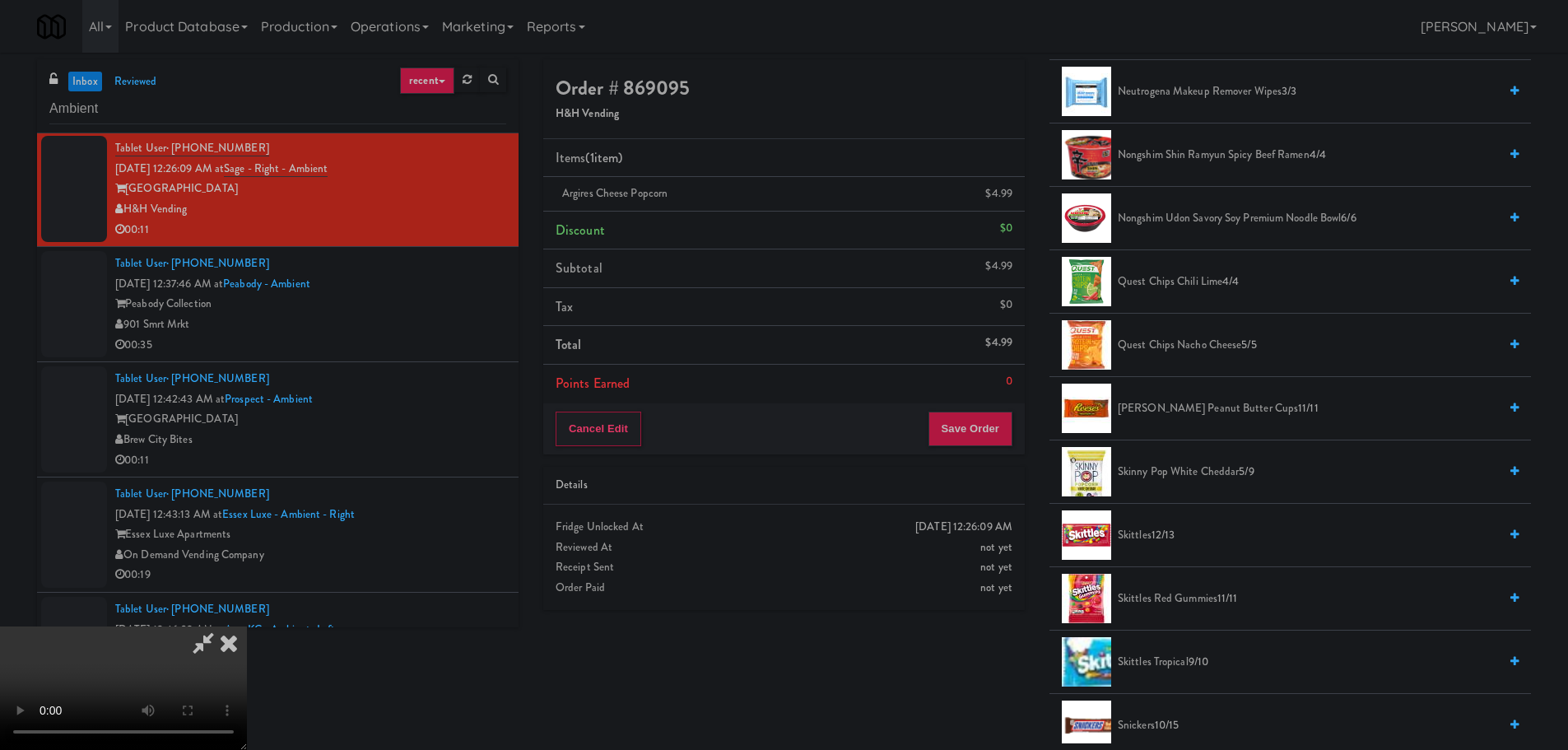
scroll to position [1482, 0]
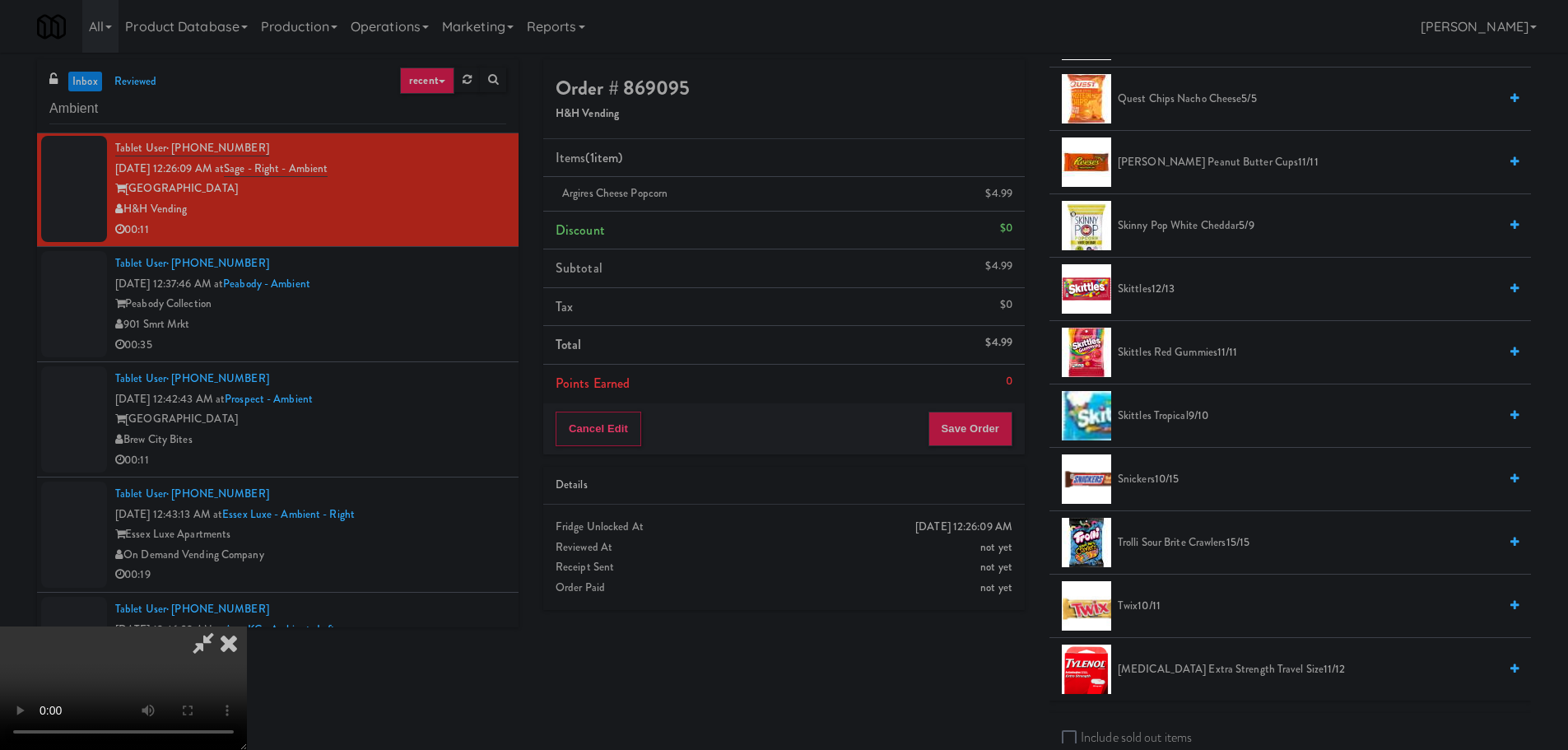
click at [1162, 542] on span "Trolli Sour Brite Crawlers 15/15" at bounding box center [1307, 542] width 380 height 21
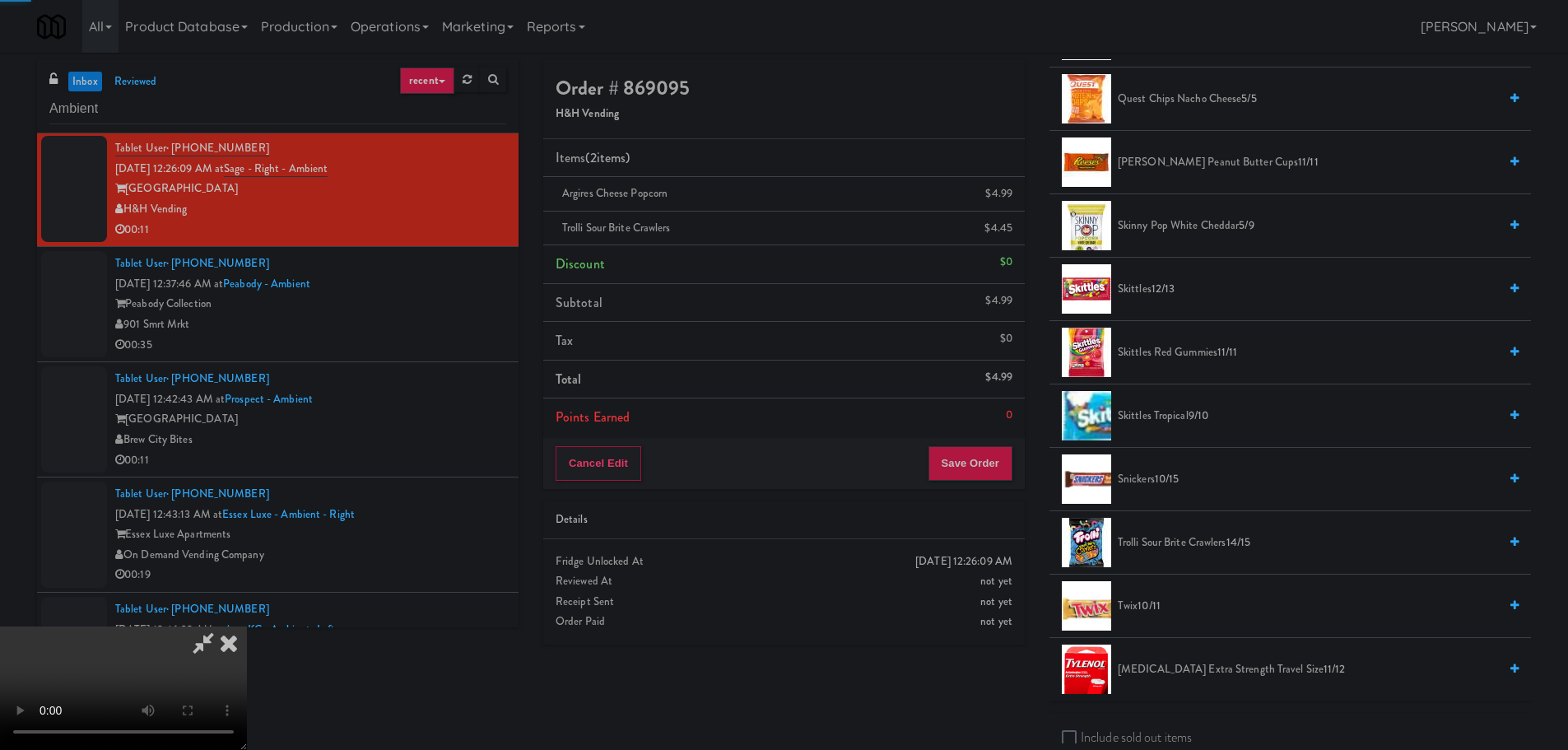
click at [247, 627] on video at bounding box center [123, 688] width 247 height 123
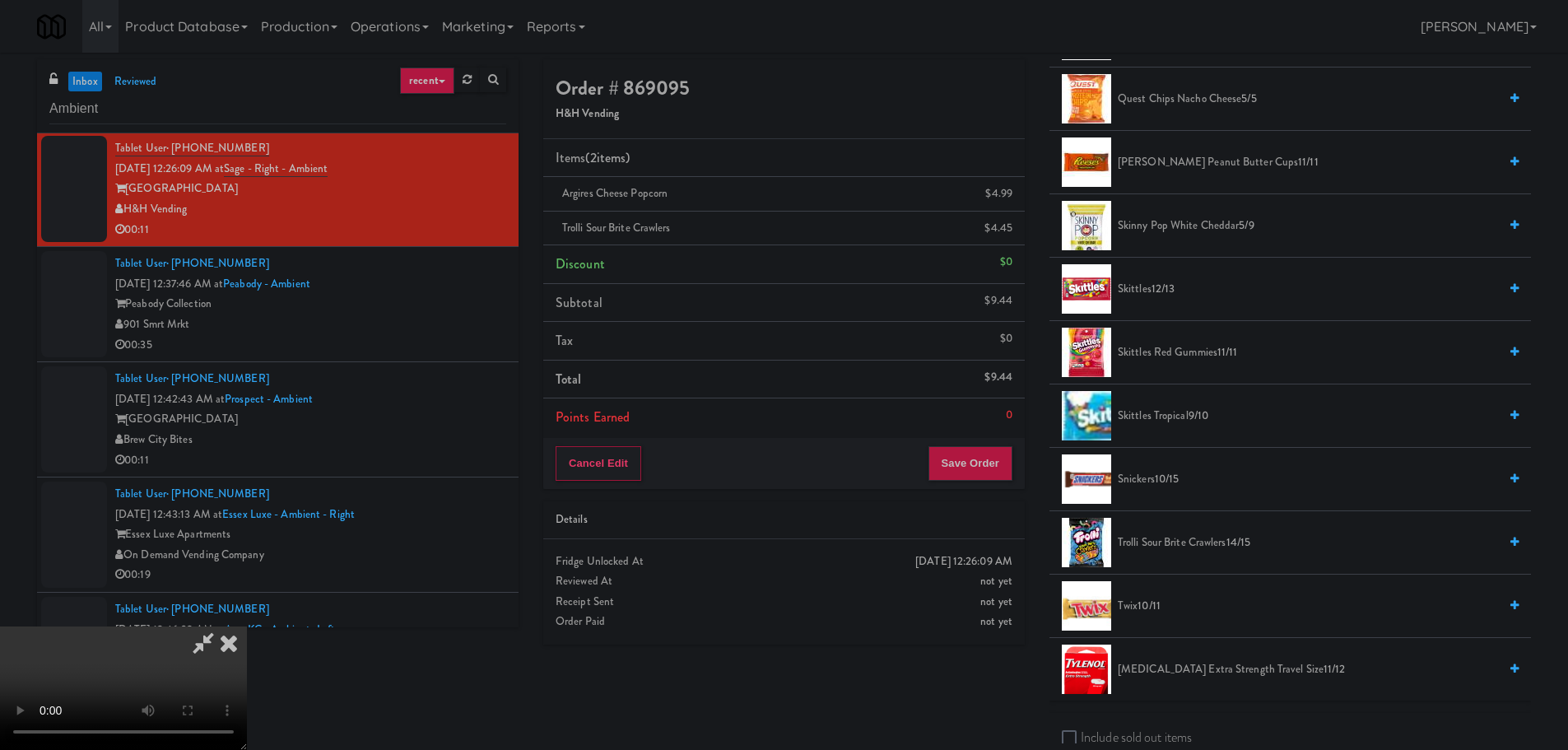
click at [247, 627] on video at bounding box center [123, 688] width 247 height 123
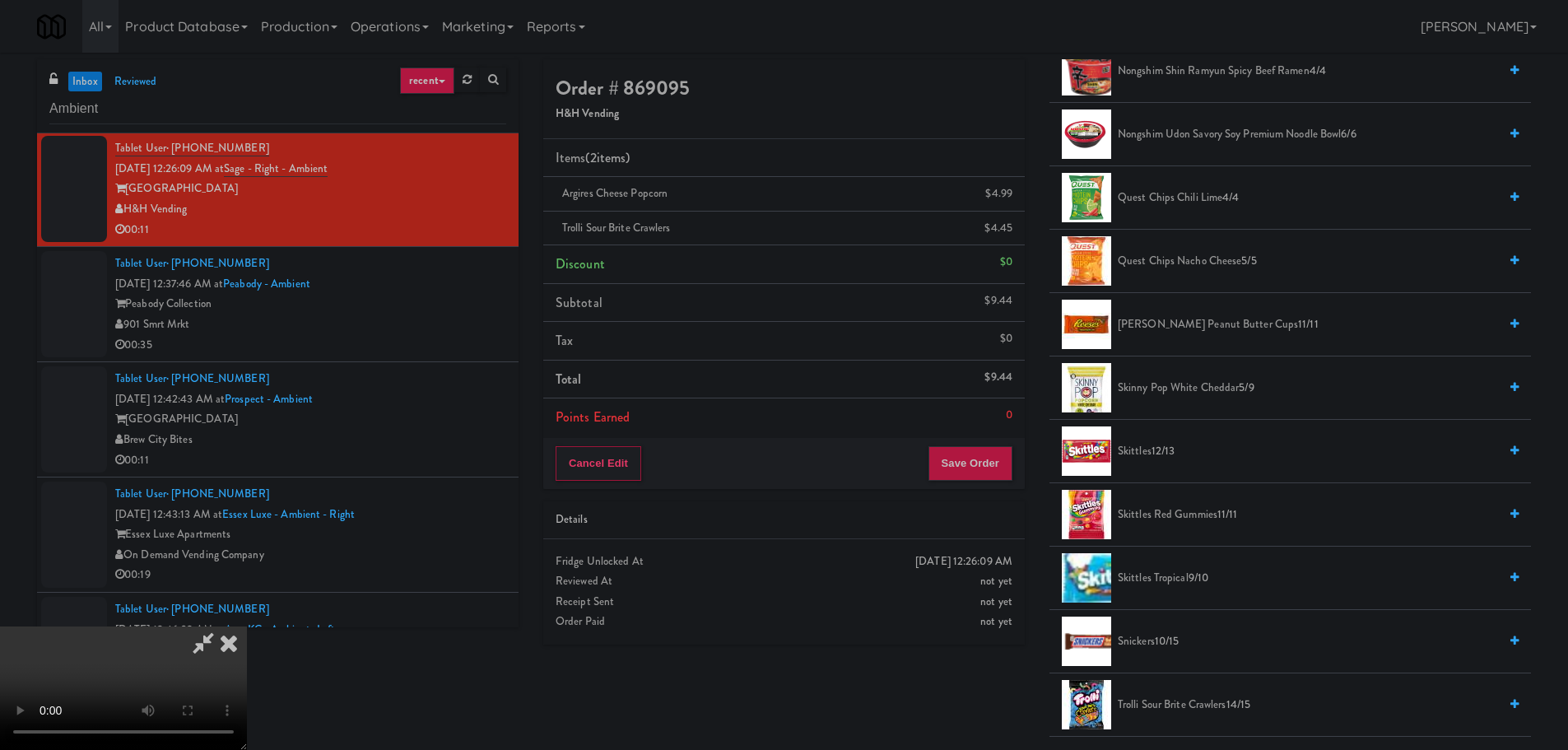
scroll to position [1317, 0]
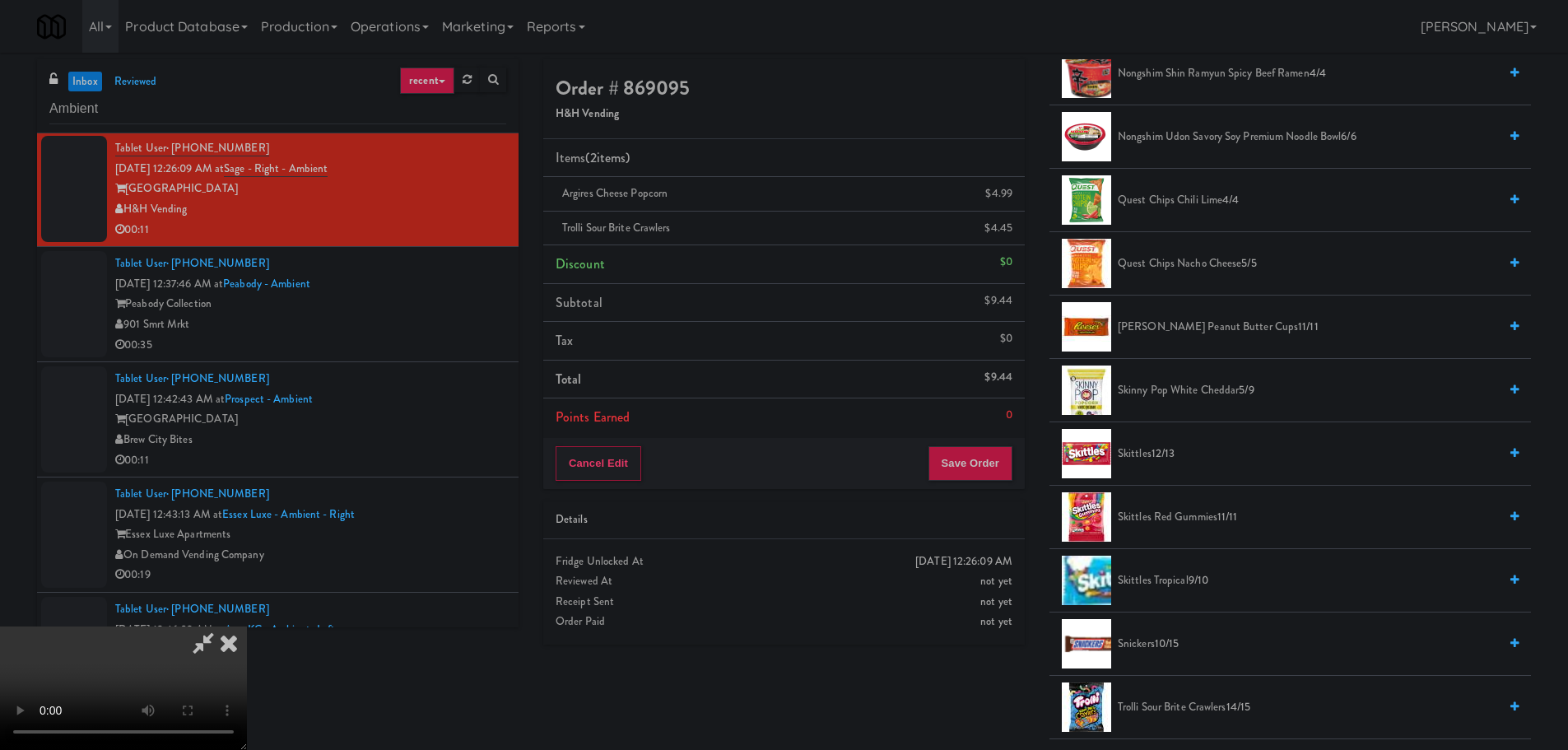
click at [1214, 320] on span "[PERSON_NAME] Peanut Butter Cups 11/11" at bounding box center [1307, 327] width 380 height 21
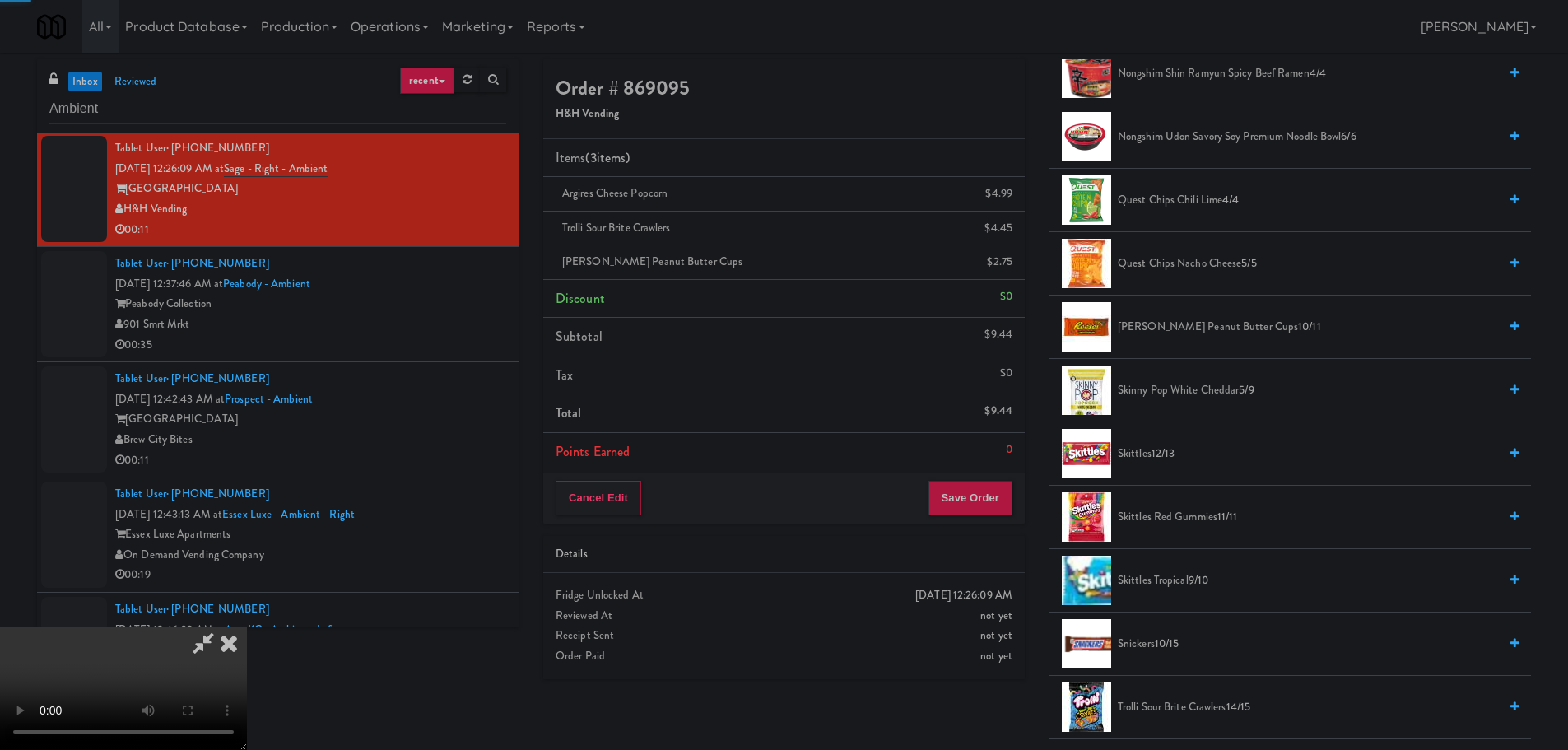
click at [247, 627] on video at bounding box center [123, 688] width 247 height 123
click at [971, 486] on button "Save Order" at bounding box center [970, 498] width 84 height 34
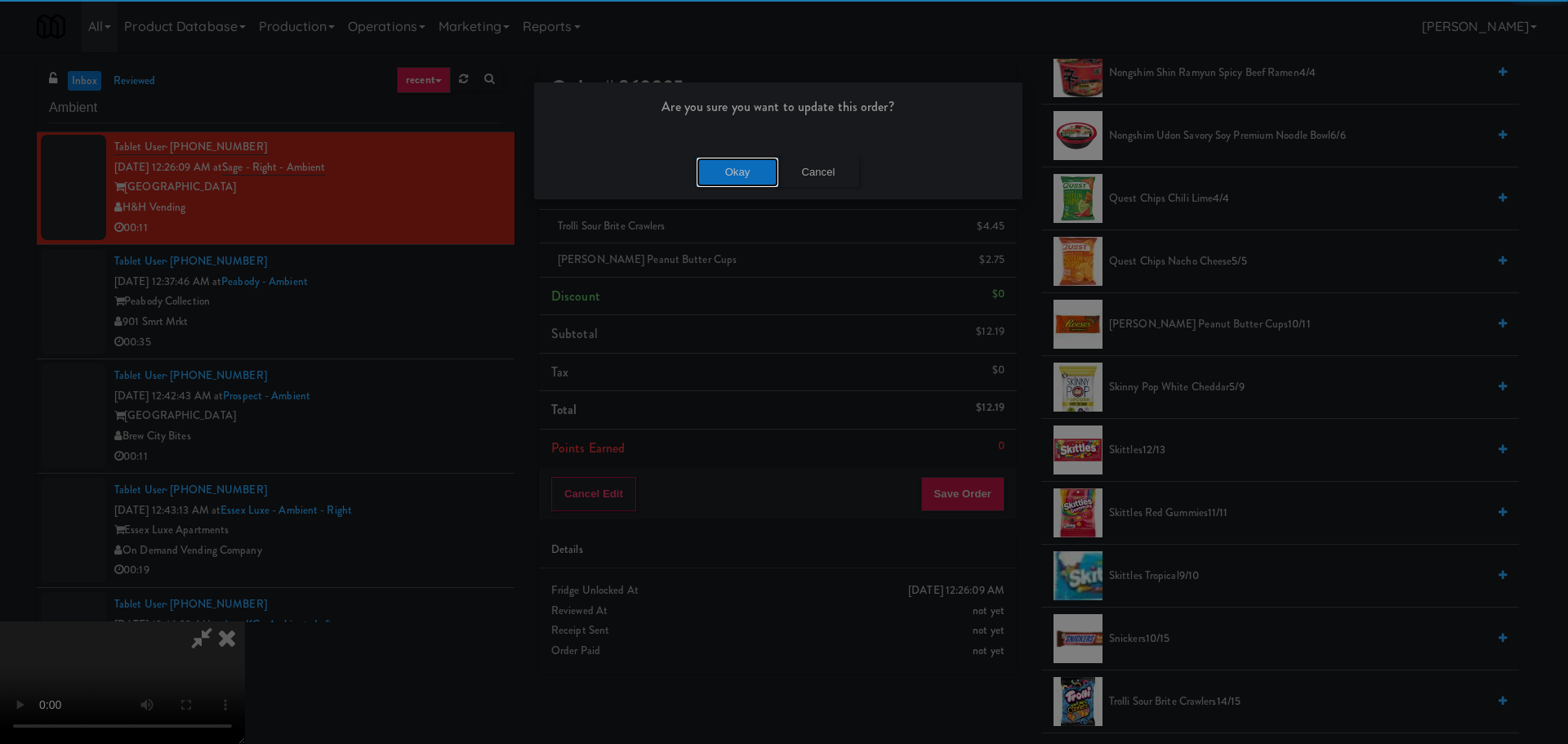
click at [752, 172] on button "Okay" at bounding box center [737, 173] width 82 height 30
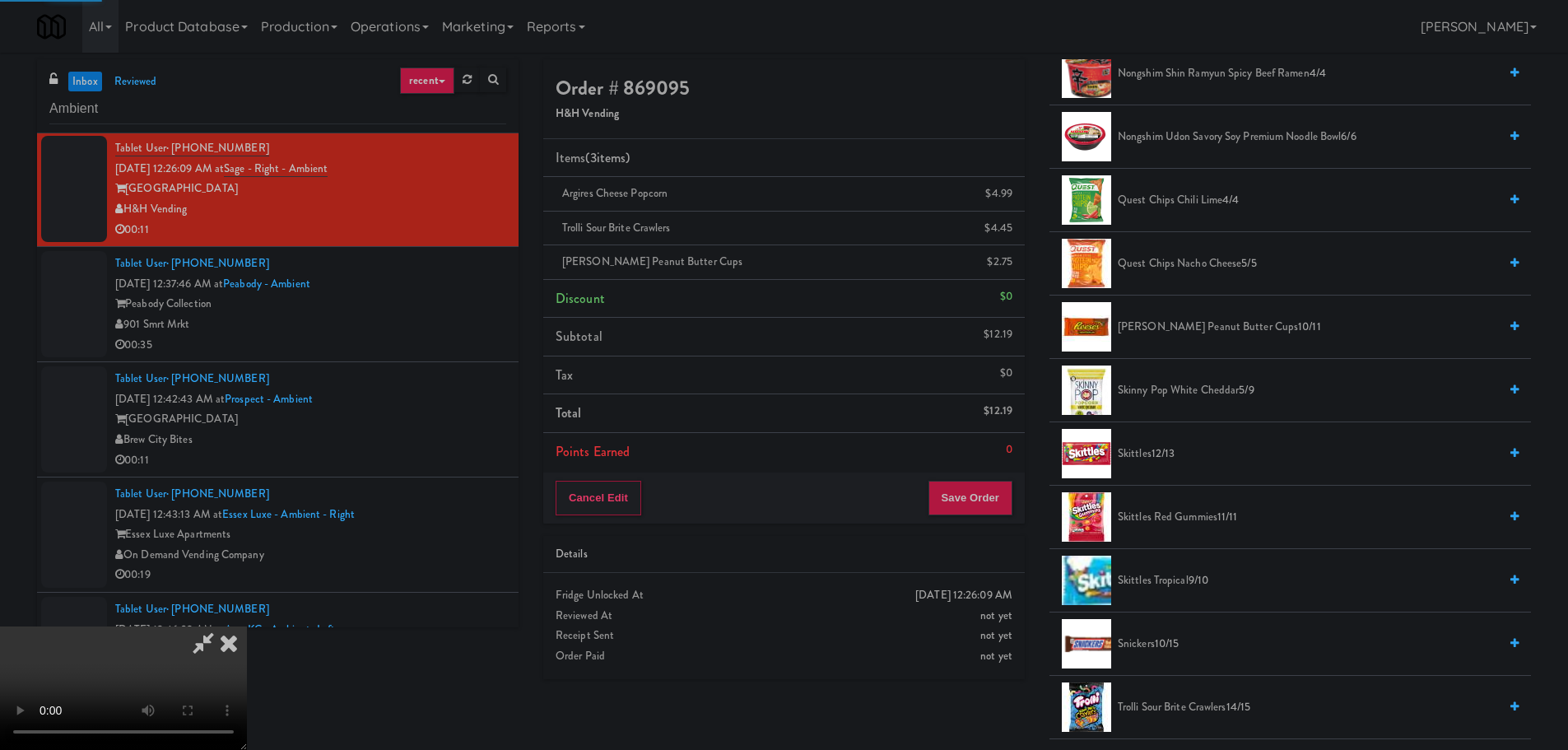
scroll to position [0, 0]
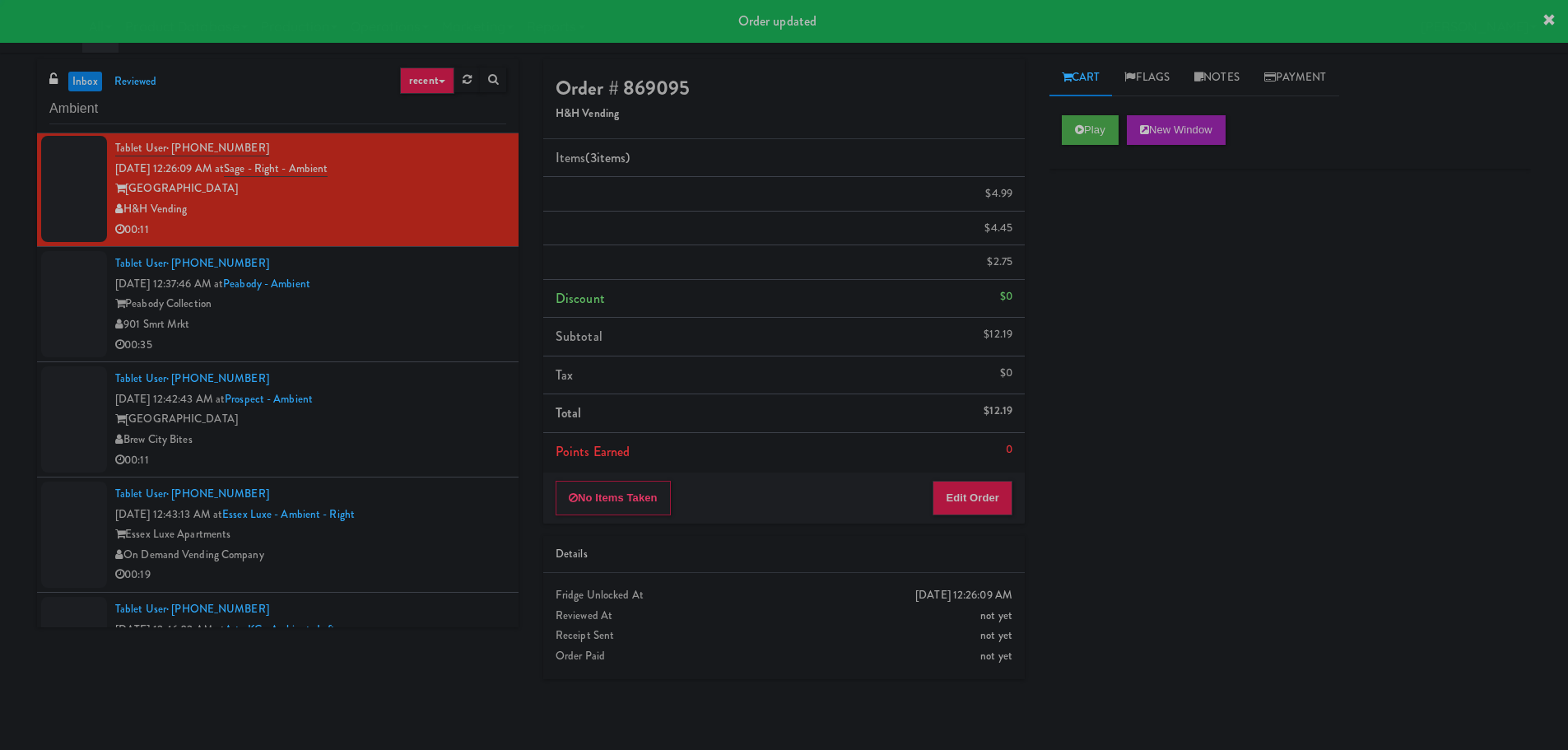
click at [437, 331] on div "901 Smrt Mrkt" at bounding box center [310, 324] width 391 height 21
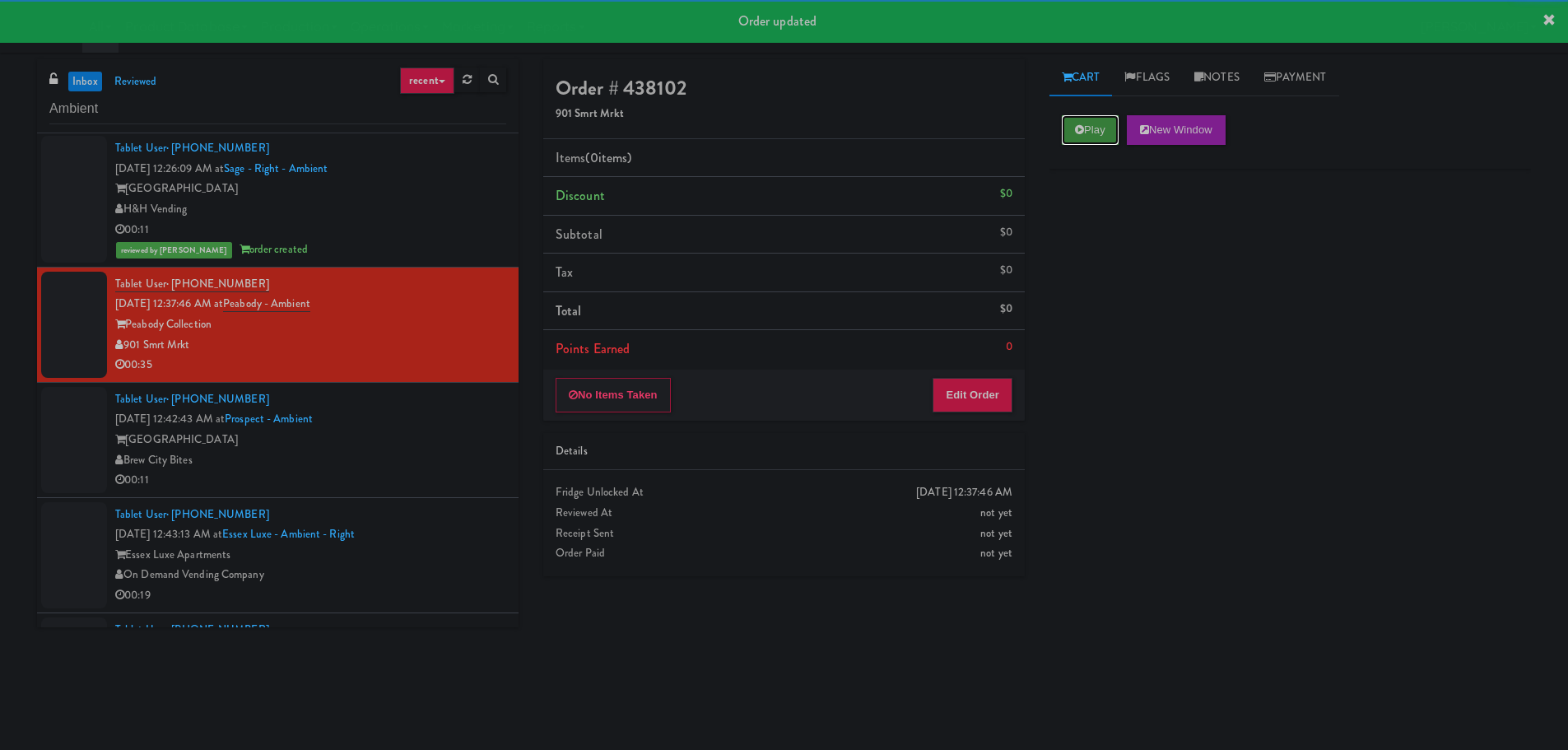
click at [1066, 136] on button "Play" at bounding box center [1090, 130] width 57 height 30
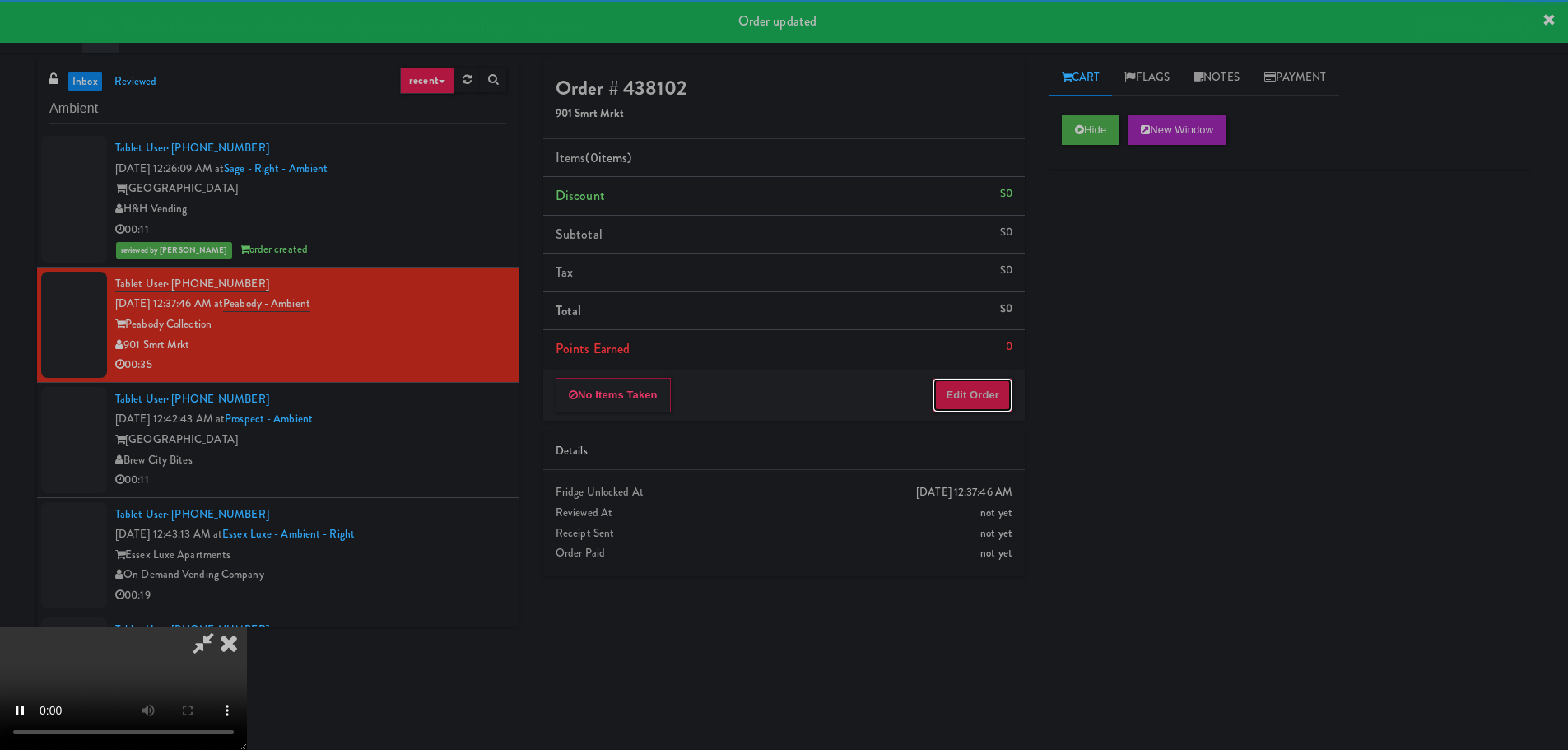
click at [969, 392] on button "Edit Order" at bounding box center [972, 394] width 80 height 34
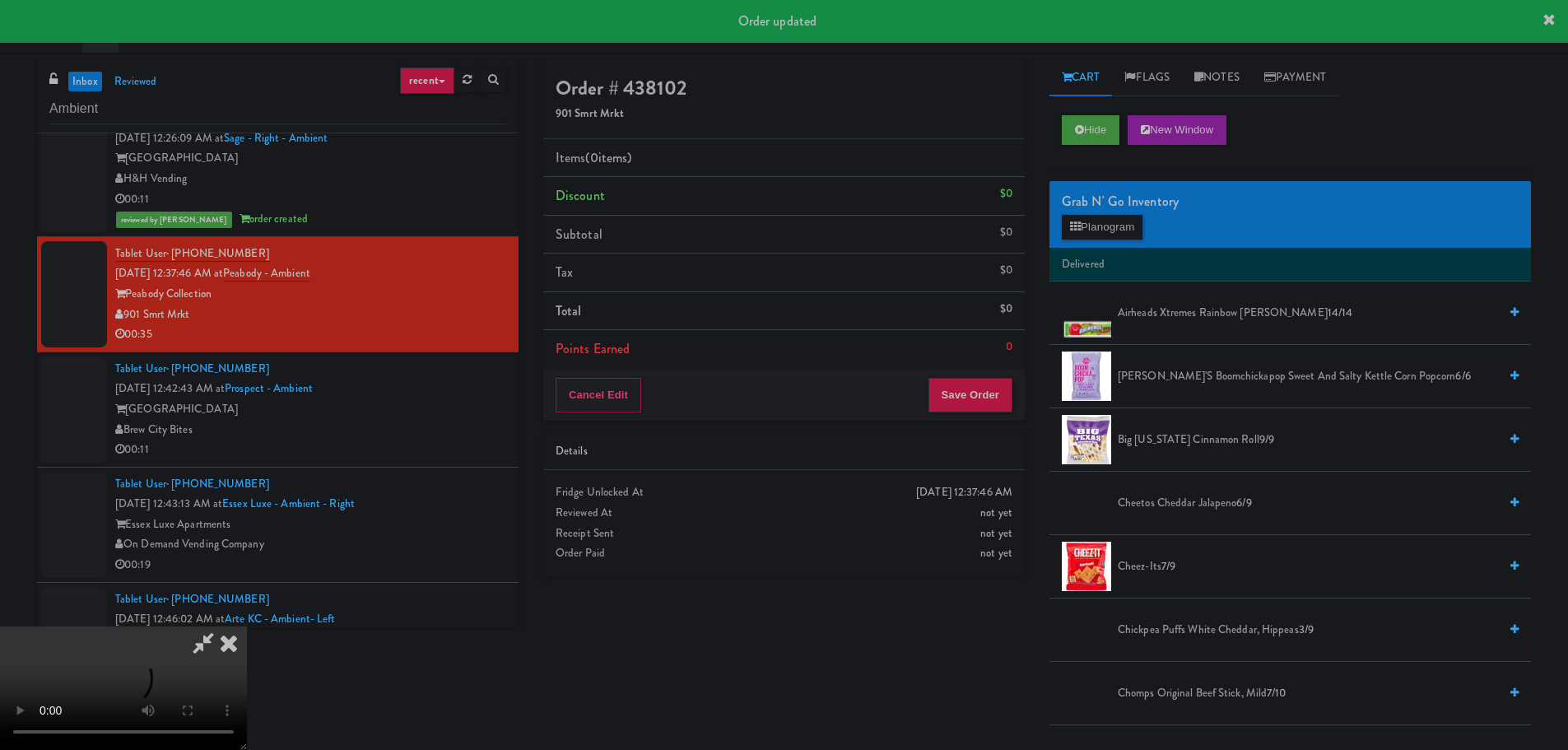
scroll to position [741, 0]
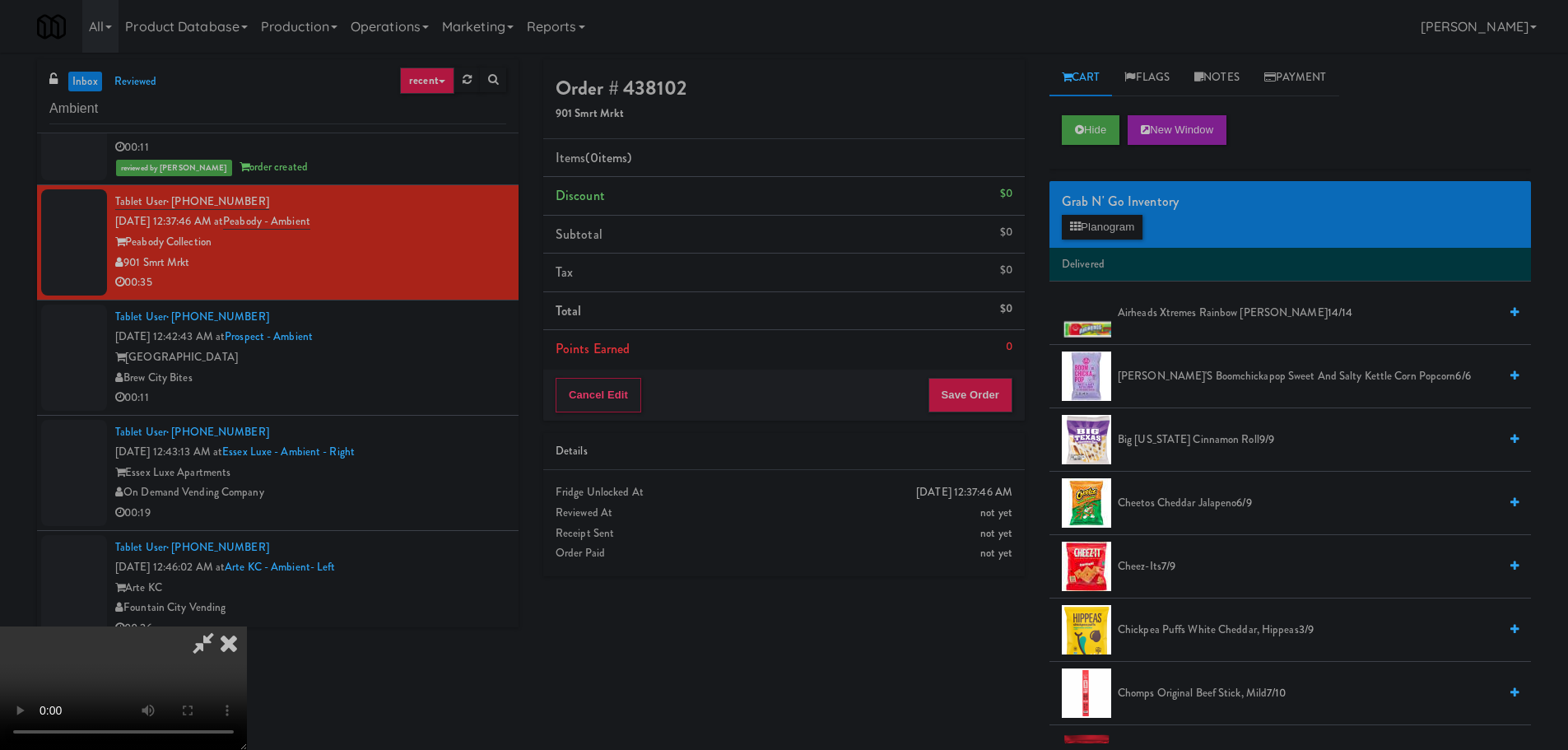
drag, startPoint x: 701, startPoint y: 395, endPoint x: 734, endPoint y: 399, distance: 33.2
click at [247, 627] on video at bounding box center [123, 688] width 247 height 123
click at [1188, 510] on span "Cheetos Cheddar Jalapeno 6/9" at bounding box center [1307, 503] width 380 height 21
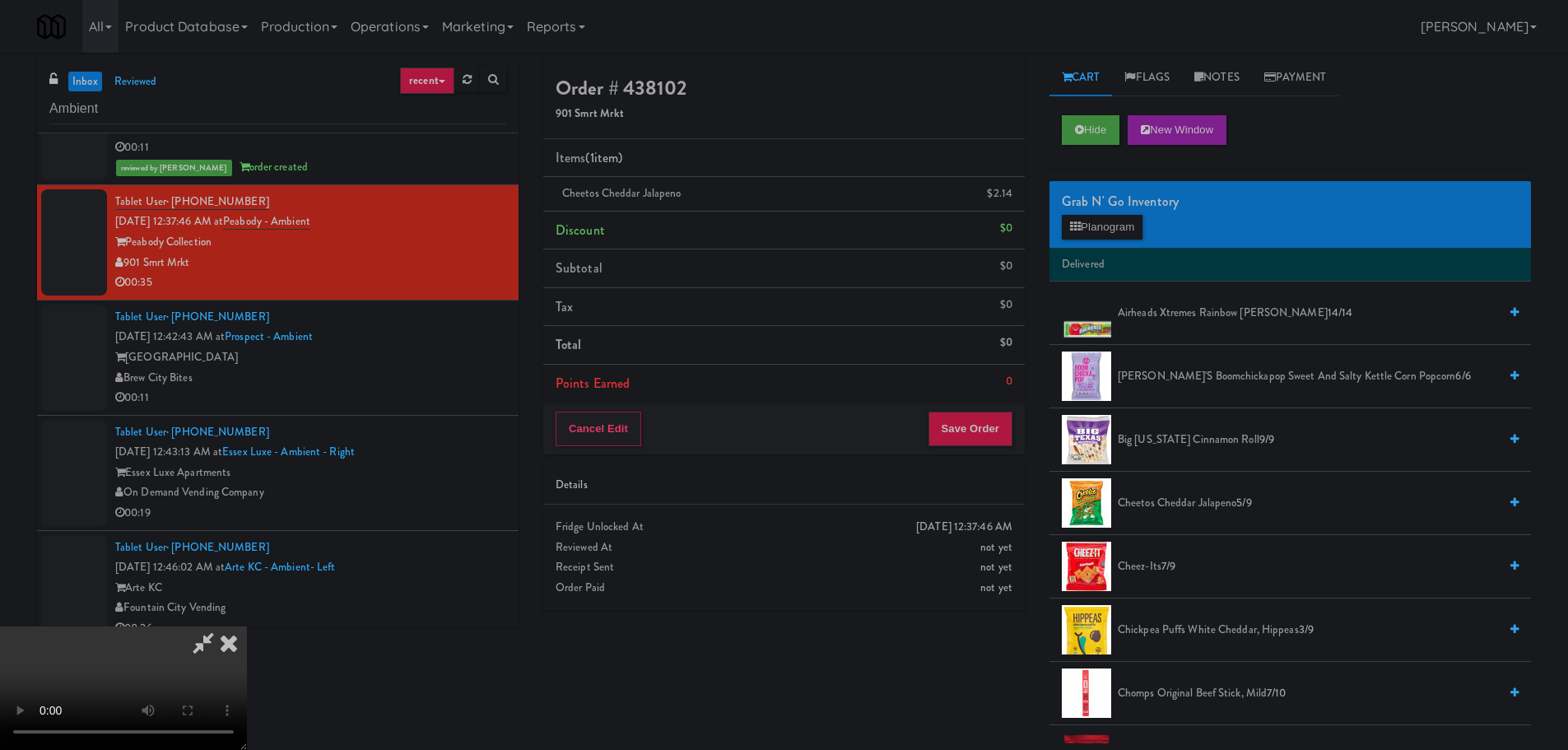
click at [247, 627] on video at bounding box center [123, 688] width 247 height 123
click at [1010, 197] on icon at bounding box center [1014, 199] width 8 height 11
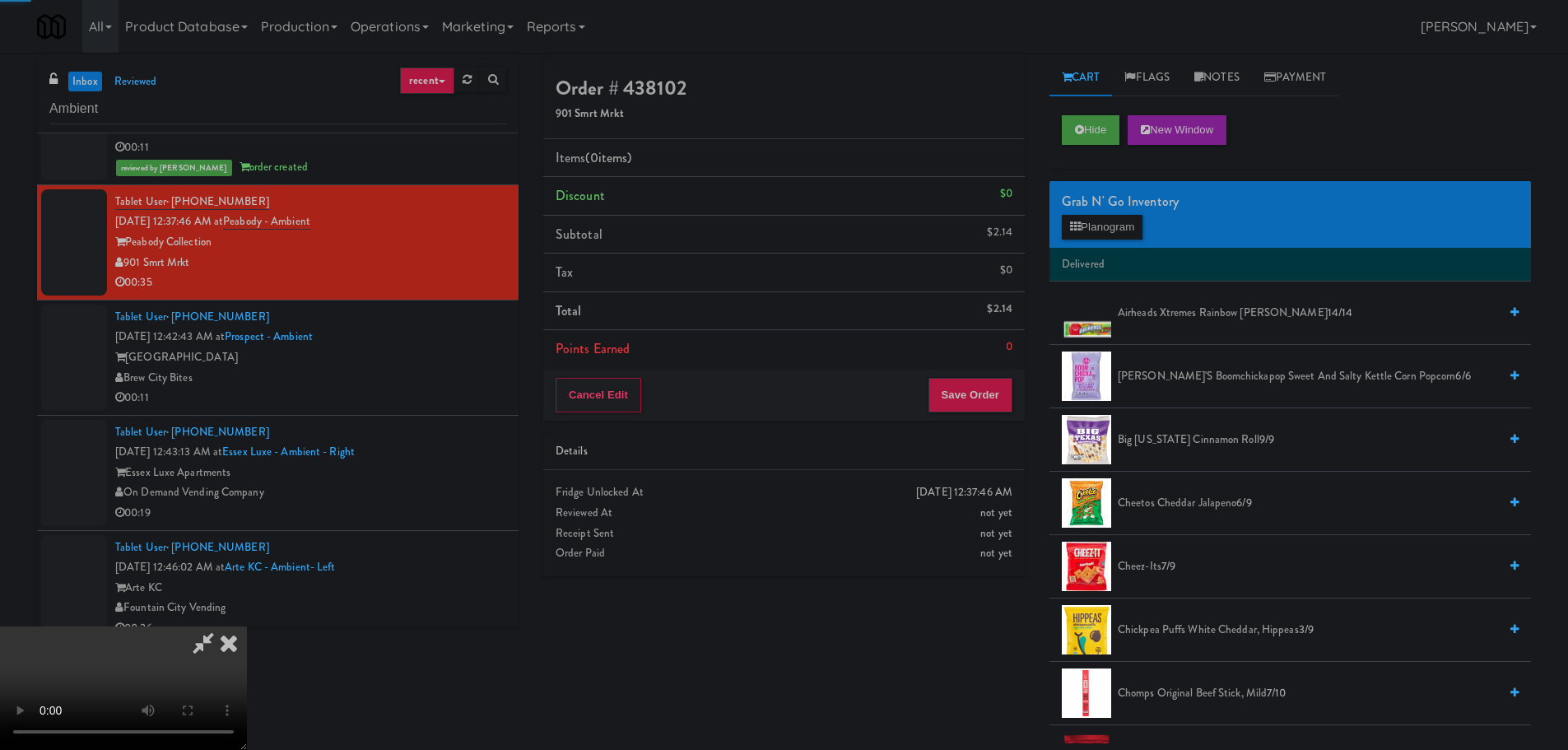
click at [247, 627] on video at bounding box center [123, 688] width 247 height 123
click at [1126, 218] on button "Planogram" at bounding box center [1101, 228] width 81 height 25
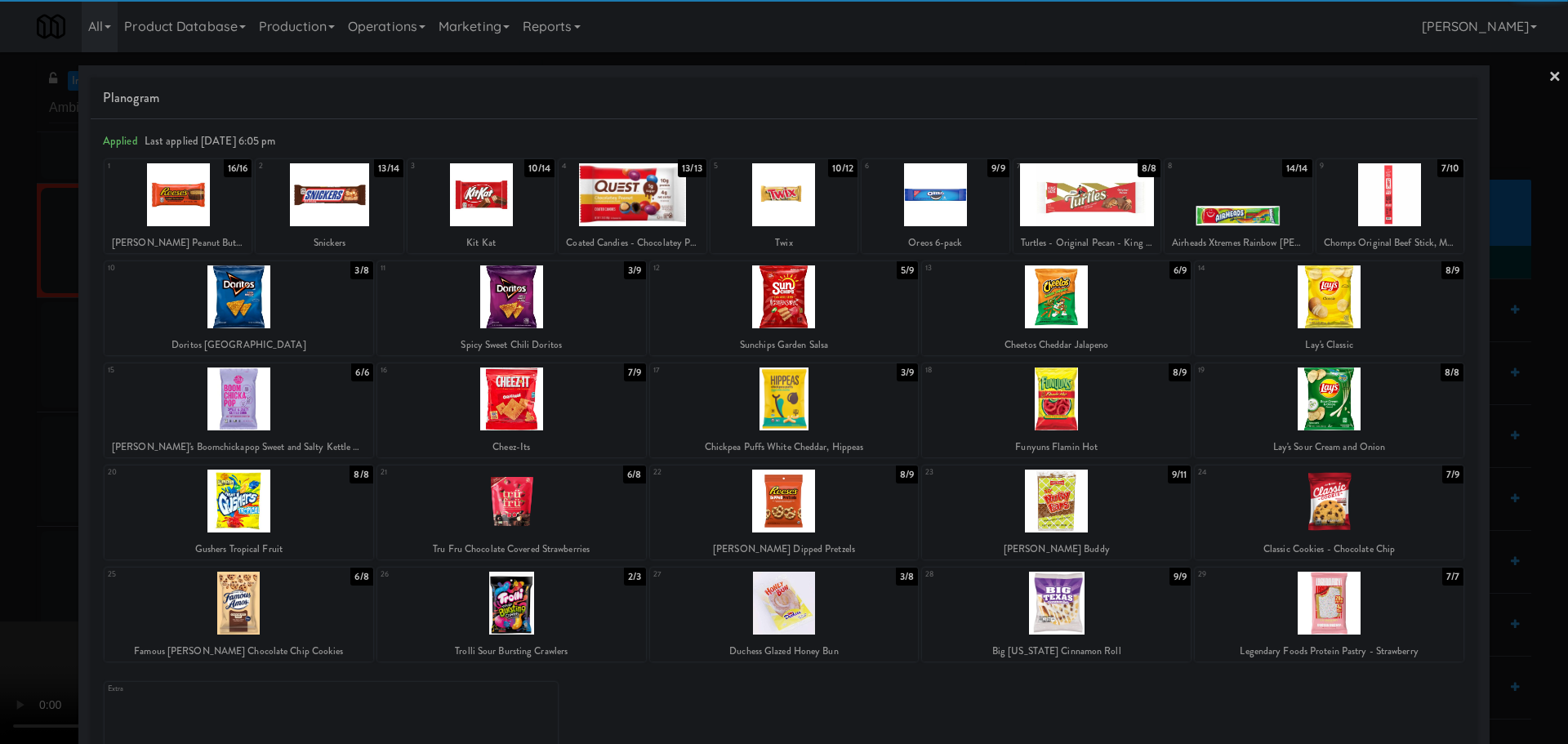
click at [770, 309] on div at bounding box center [784, 297] width 269 height 63
click at [0, 423] on div at bounding box center [784, 372] width 1568 height 744
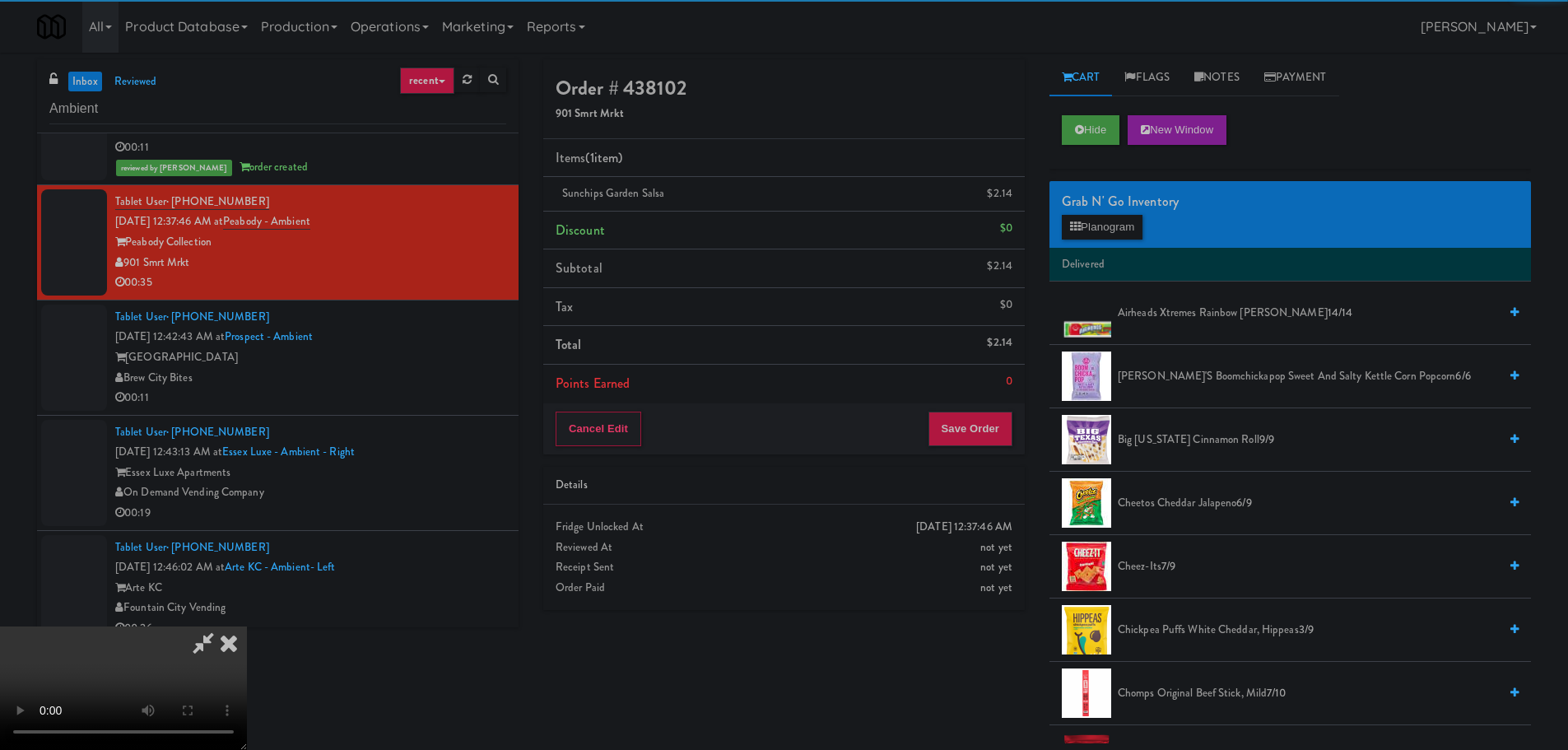
drag, startPoint x: 362, startPoint y: 404, endPoint x: 422, endPoint y: 409, distance: 60.2
click at [247, 627] on video at bounding box center [123, 688] width 247 height 123
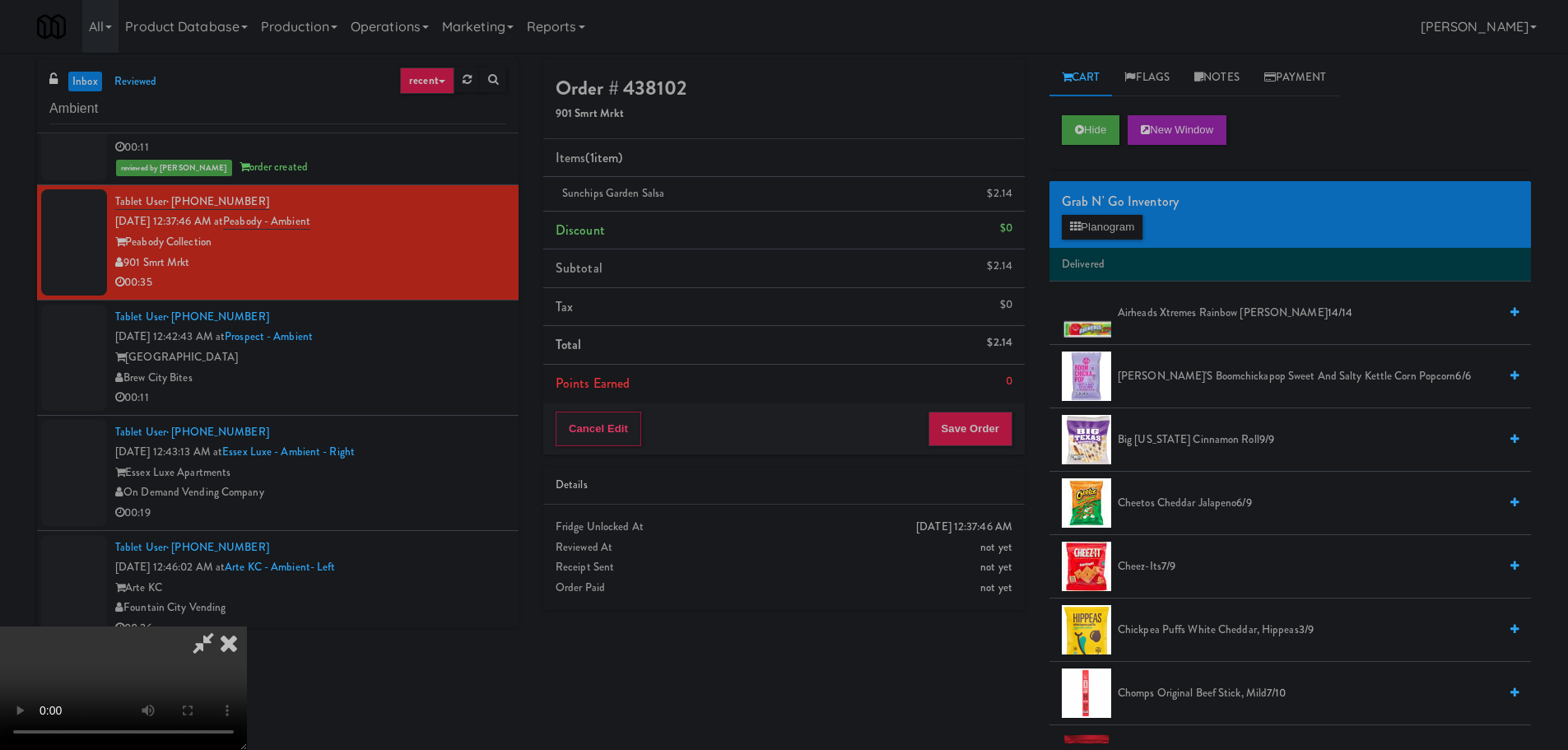
click at [247, 627] on video at bounding box center [123, 688] width 247 height 123
drag, startPoint x: 606, startPoint y: 351, endPoint x: 655, endPoint y: 354, distance: 49.1
click at [247, 627] on video at bounding box center [123, 688] width 247 height 123
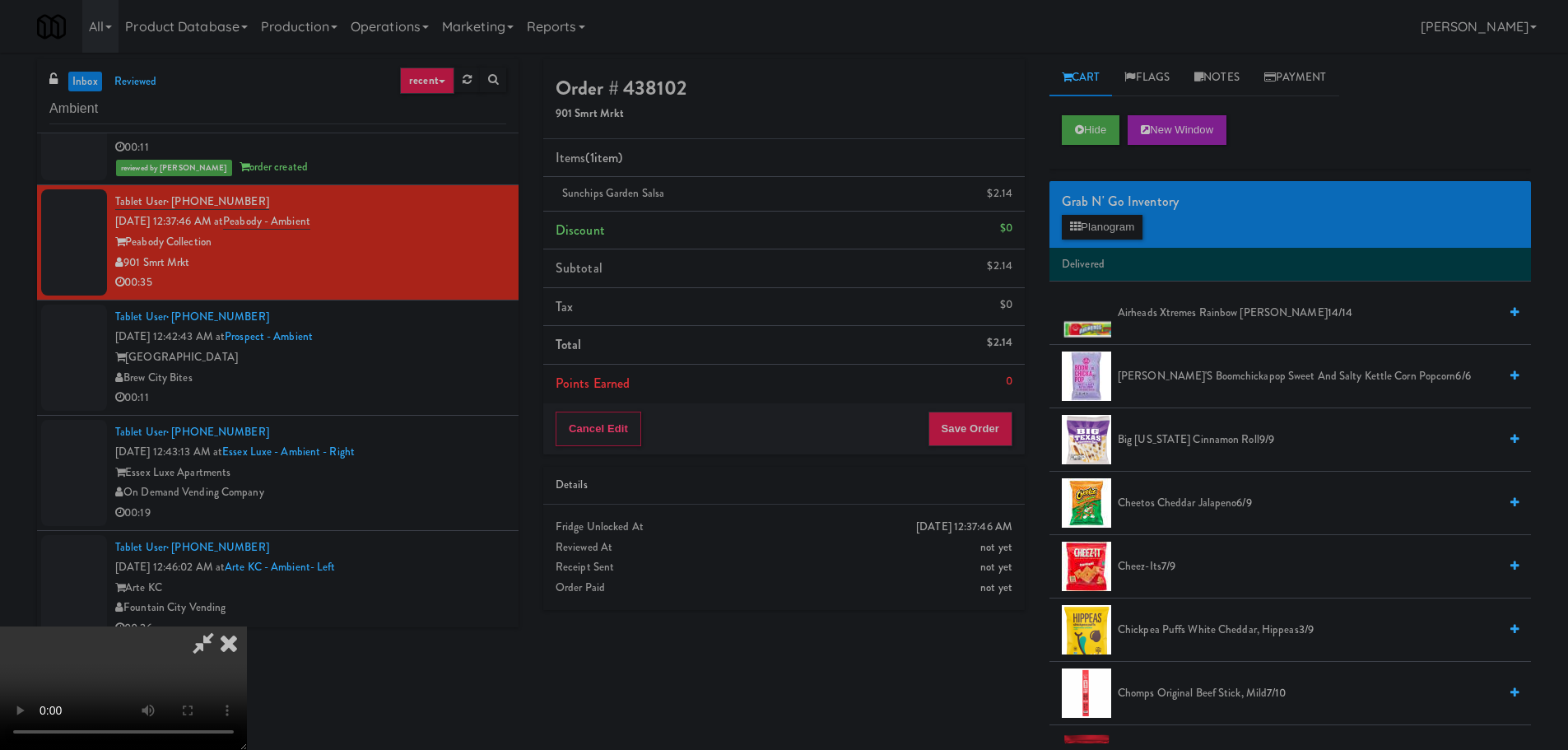
click at [247, 627] on video at bounding box center [123, 688] width 247 height 123
click at [1012, 198] on icon at bounding box center [1014, 199] width 8 height 11
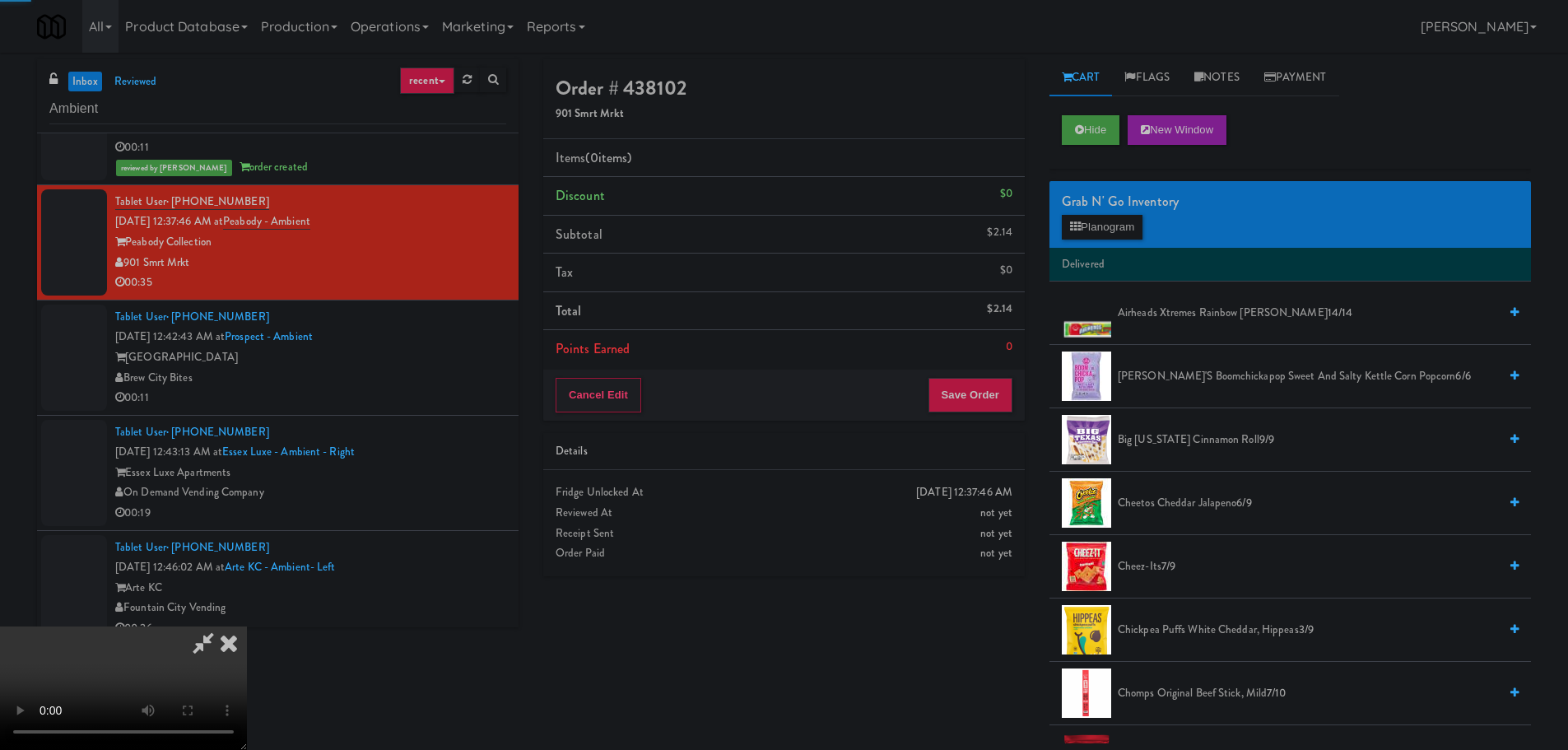
click at [247, 627] on video at bounding box center [123, 688] width 247 height 123
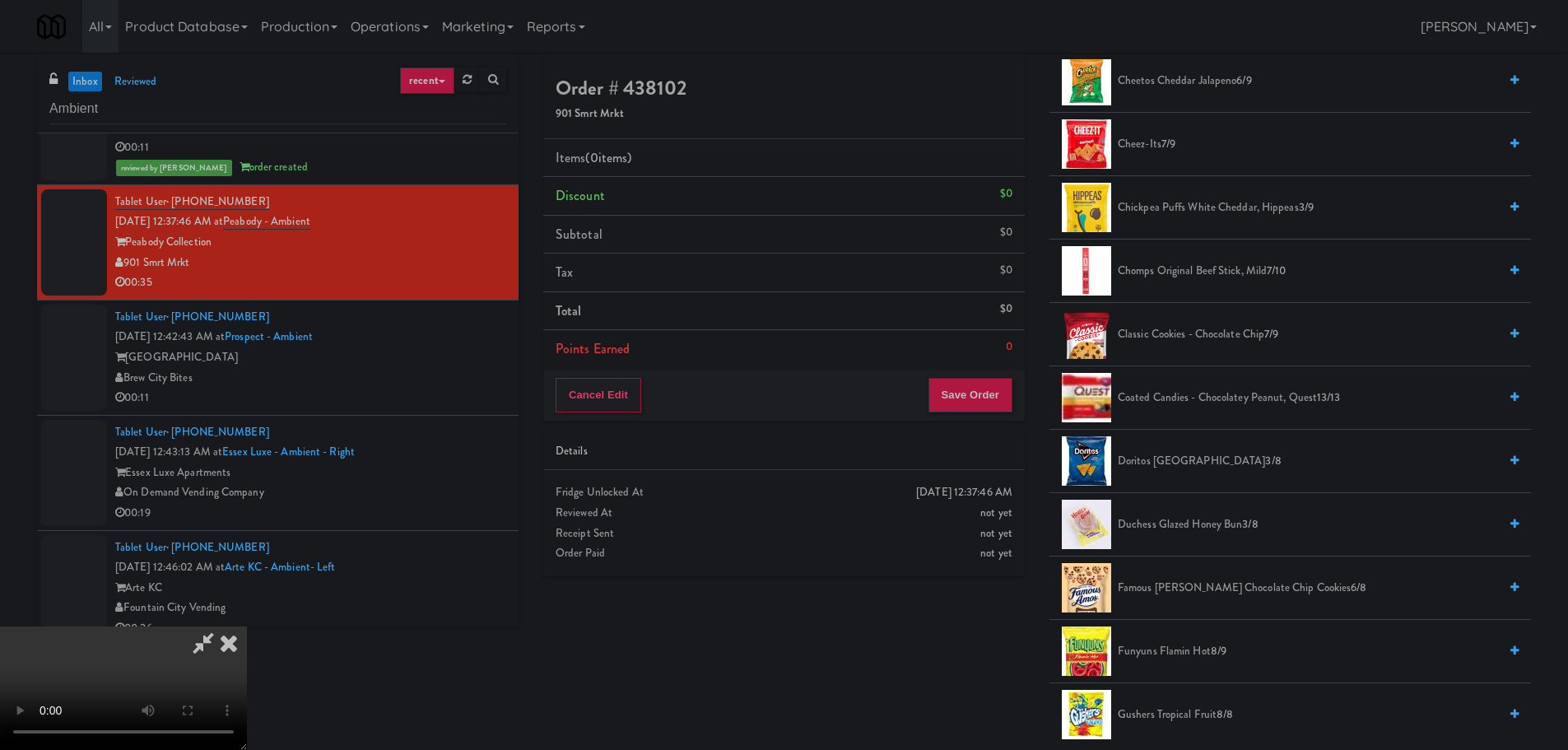
scroll to position [494, 0]
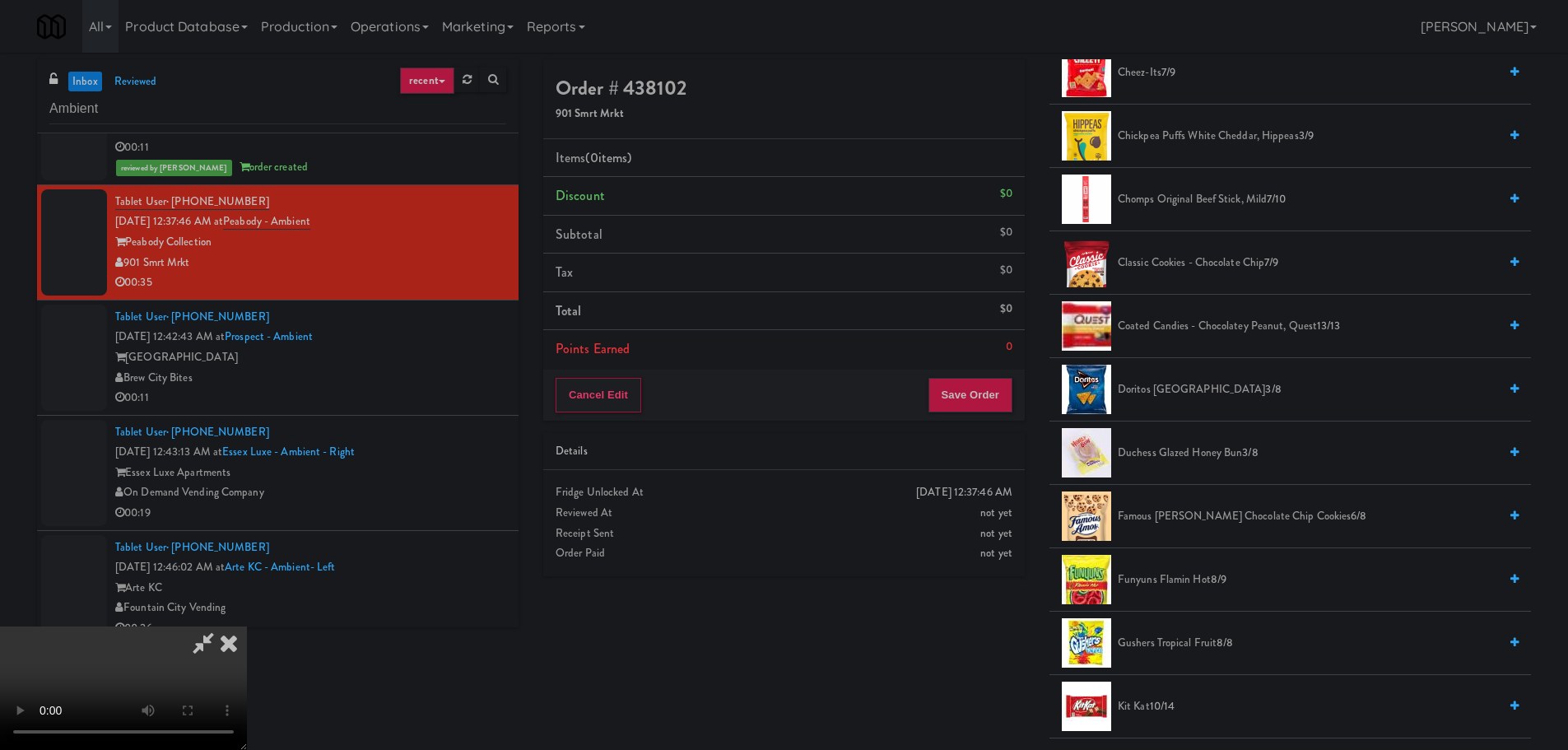
click at [1184, 574] on span "Funyuns Flamin Hot 8/9" at bounding box center [1307, 580] width 380 height 21
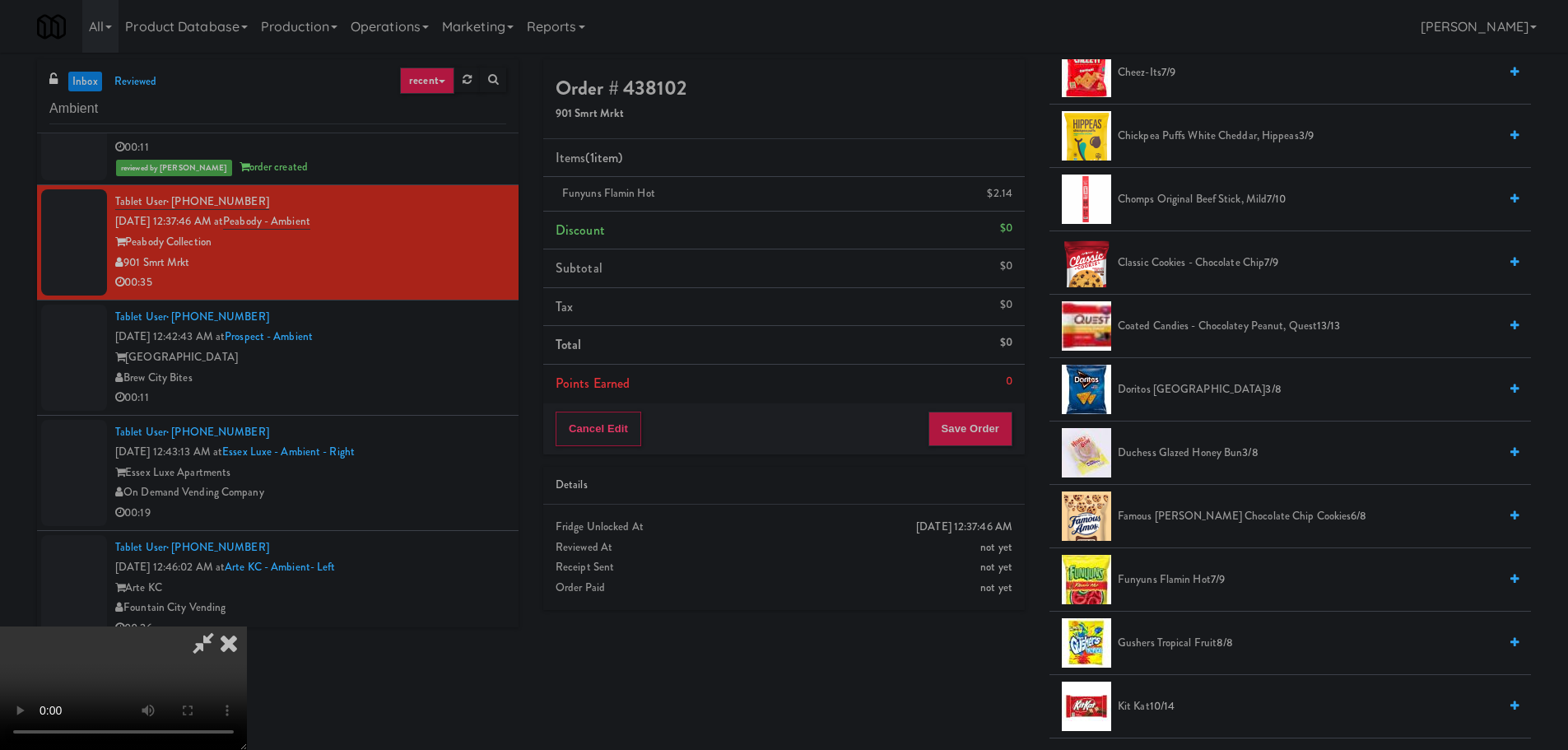
click at [247, 627] on video at bounding box center [123, 688] width 247 height 123
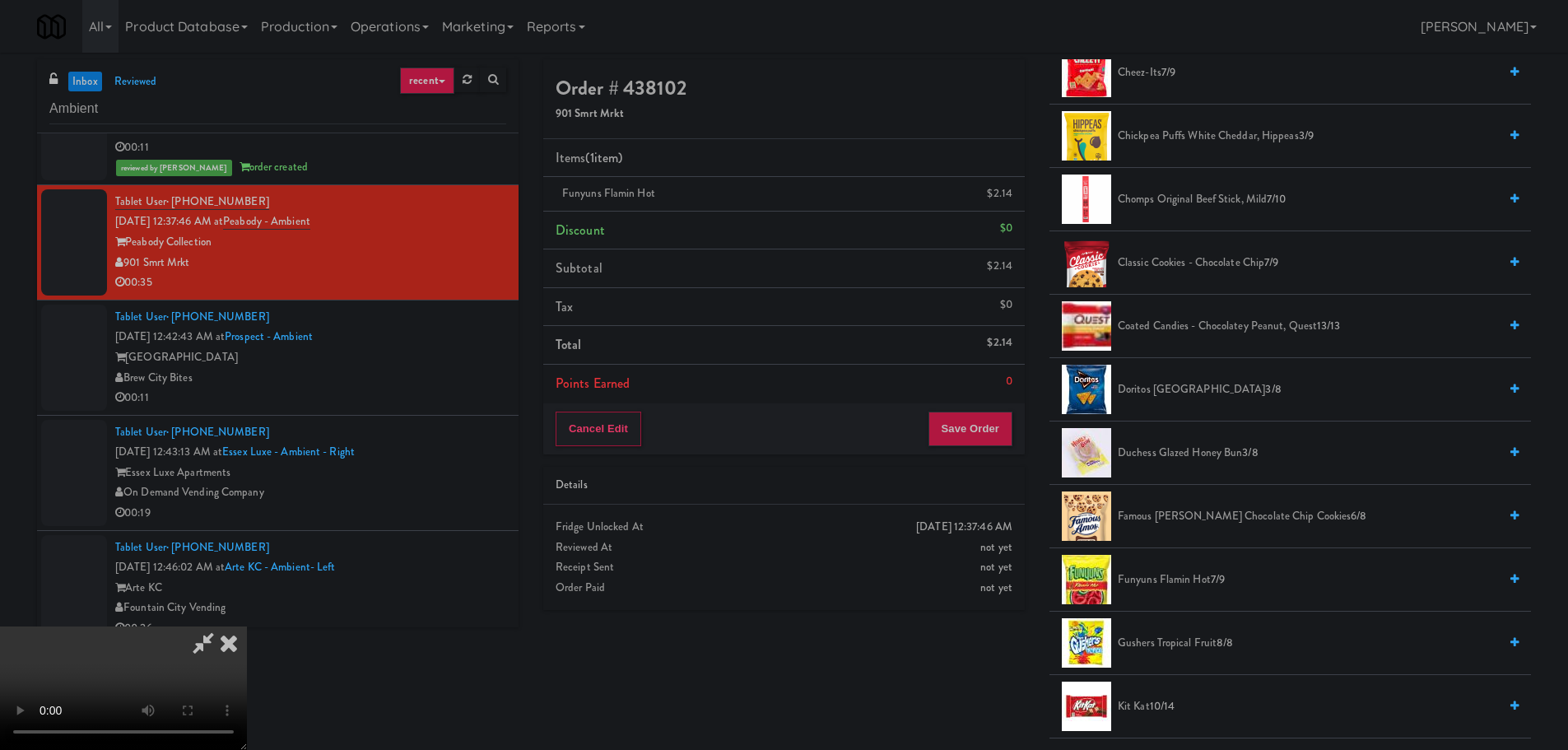
click at [247, 627] on video at bounding box center [123, 688] width 247 height 123
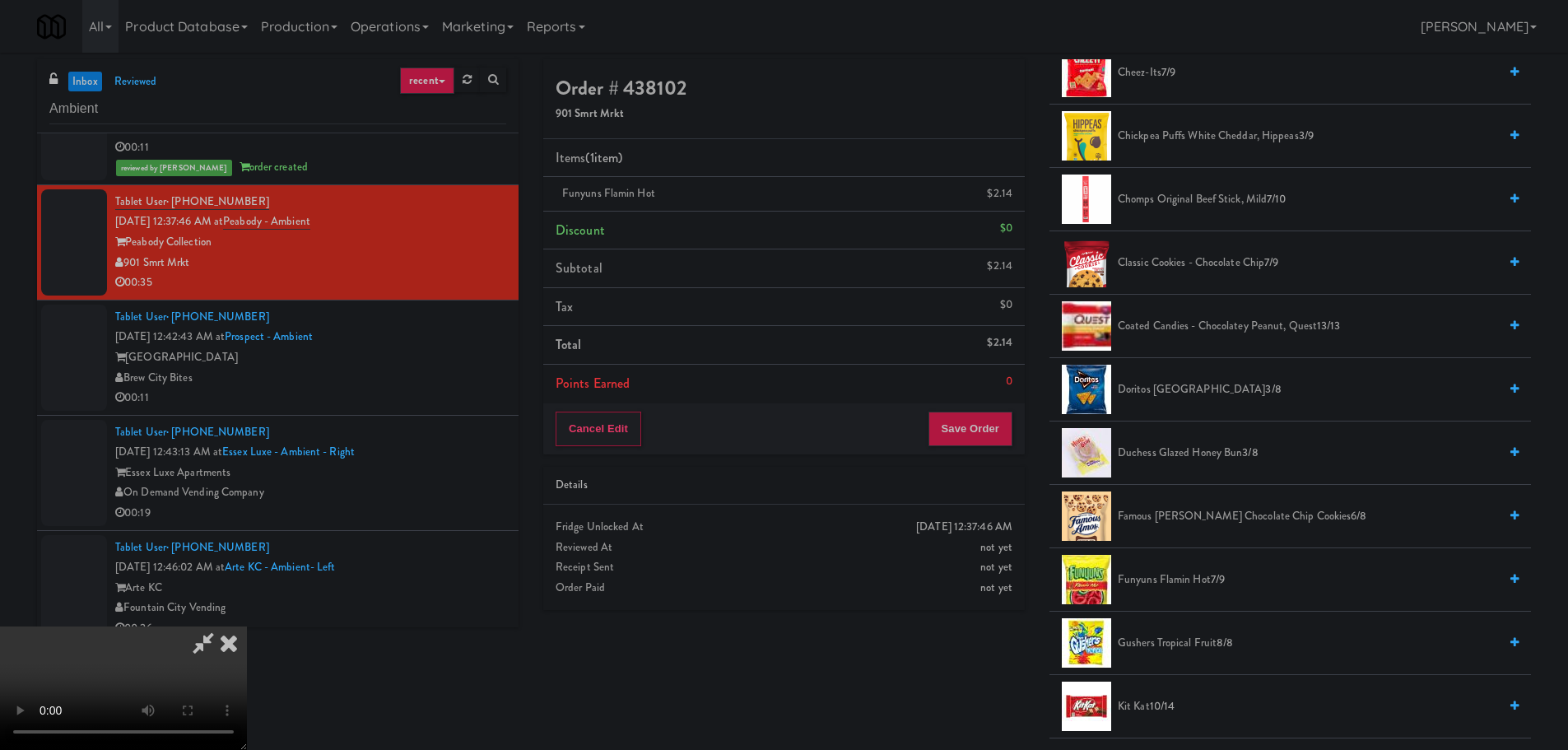
click at [247, 627] on video at bounding box center [123, 688] width 247 height 123
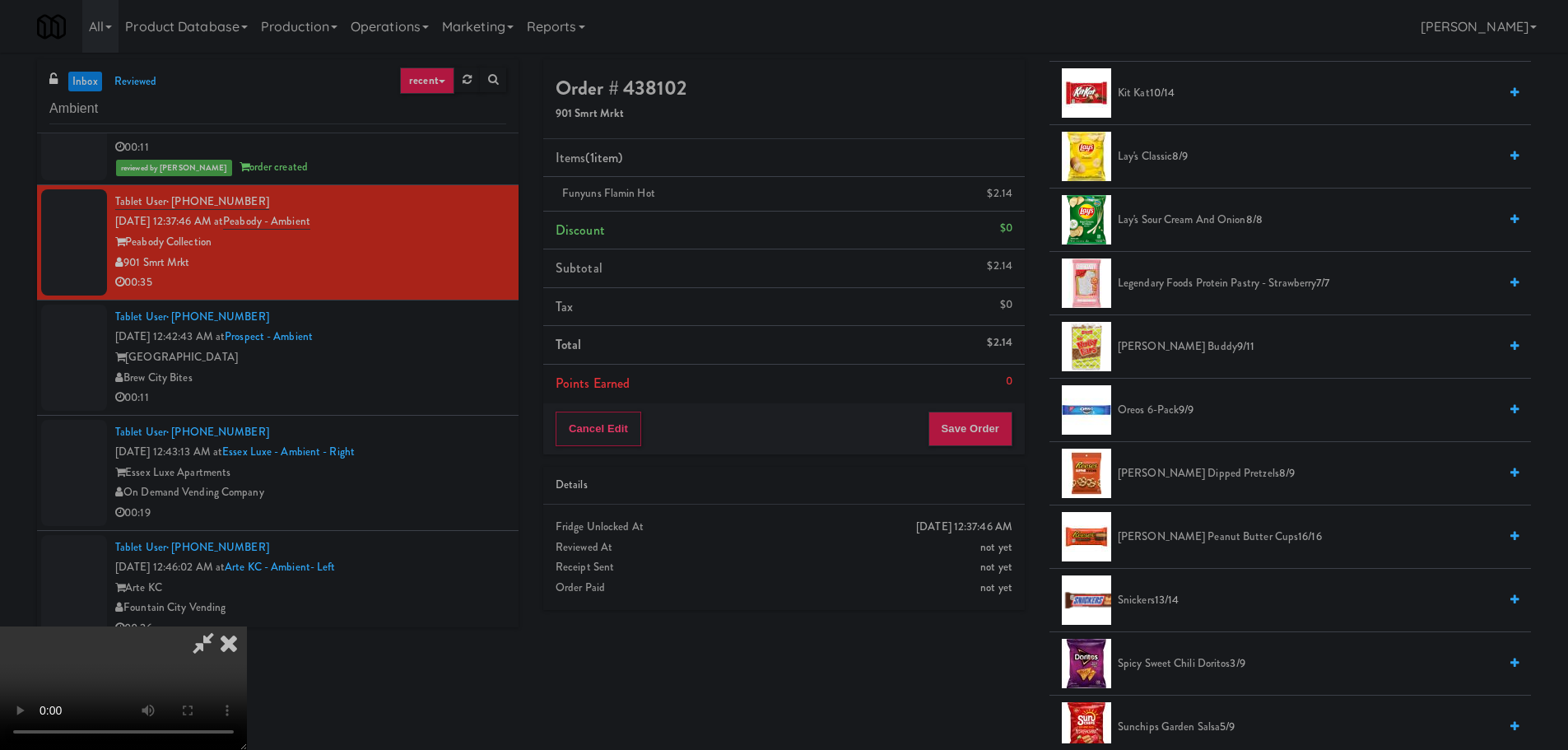
scroll to position [1152, 0]
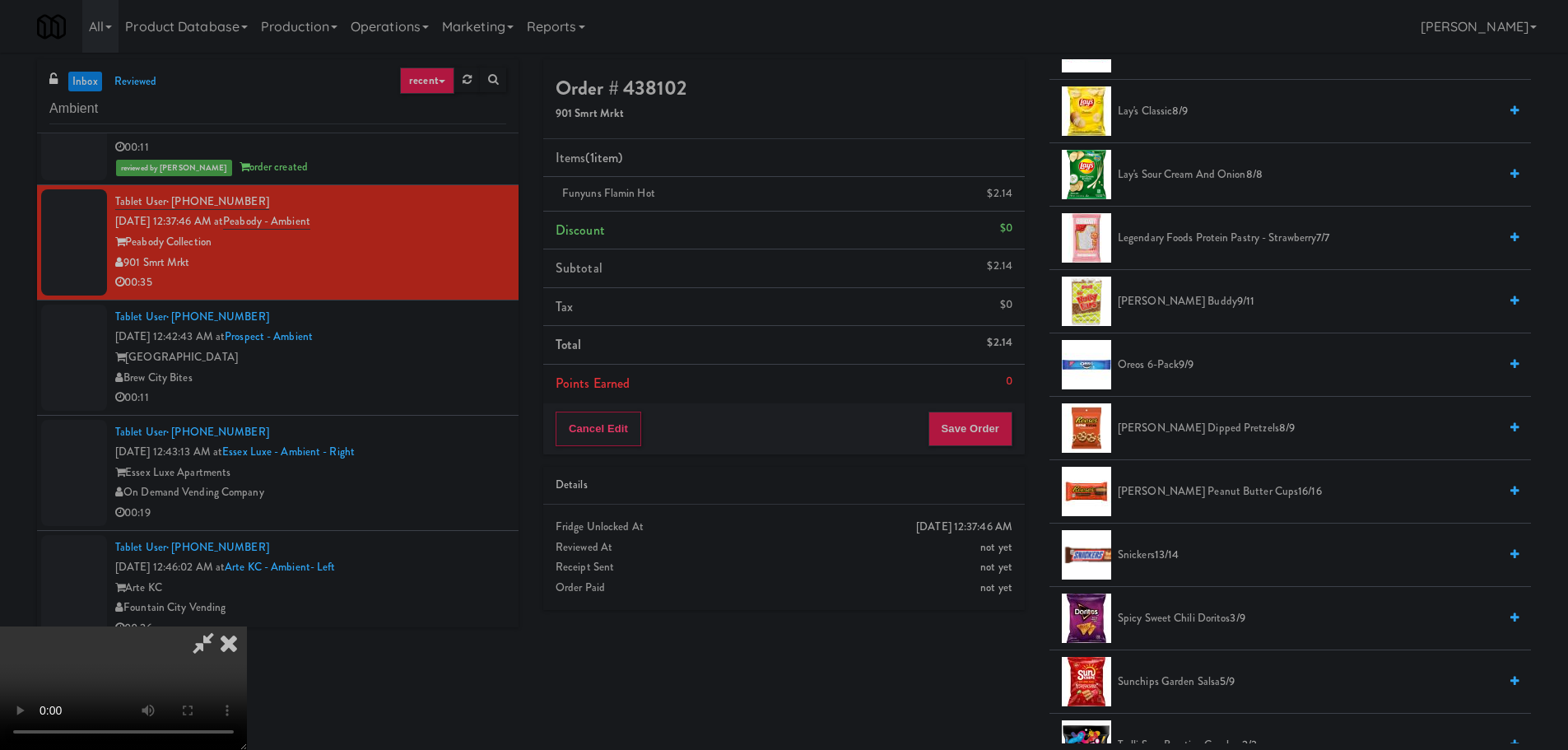
click at [1185, 485] on span "[PERSON_NAME] Peanut Butter Cups 16/16" at bounding box center [1307, 492] width 380 height 21
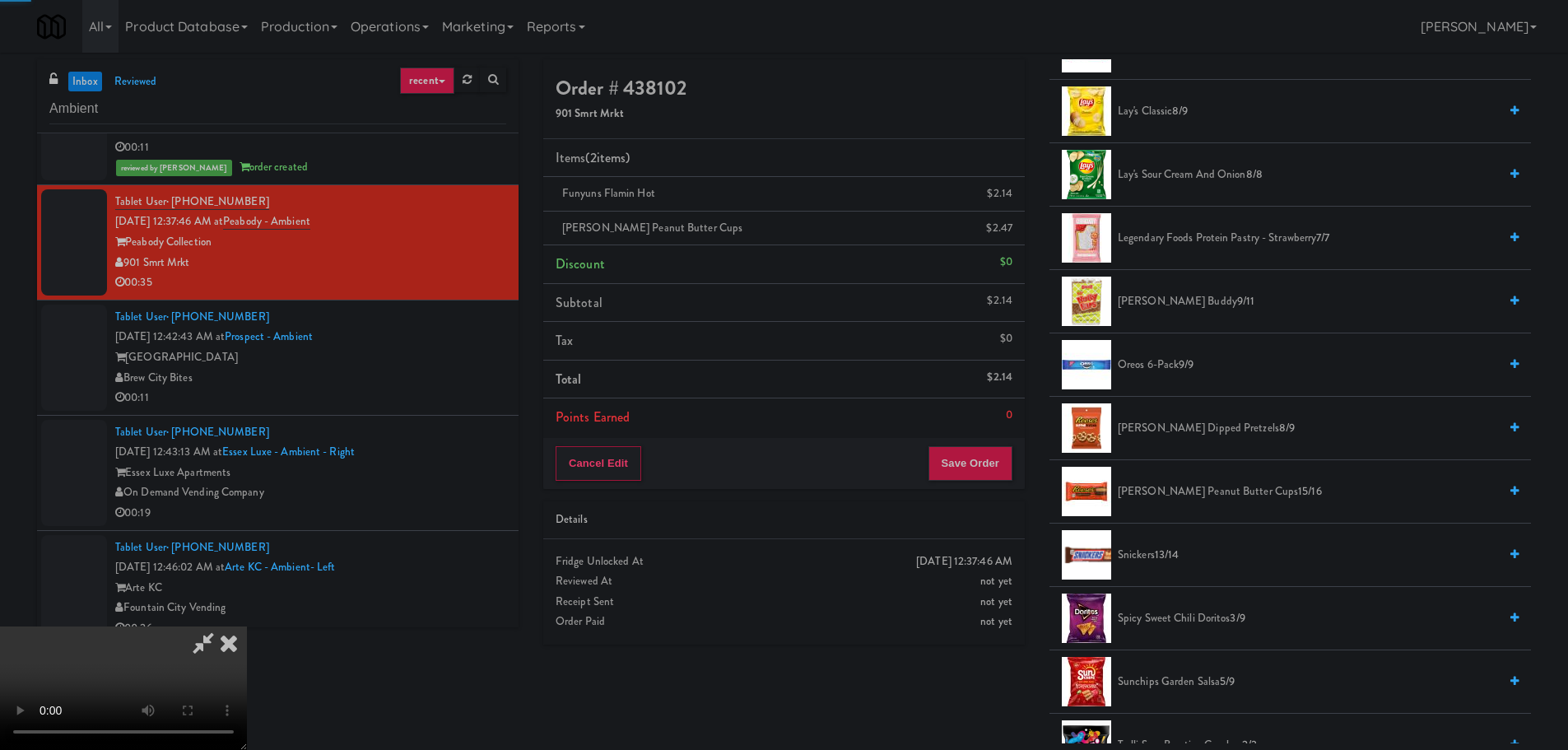
click at [247, 627] on video at bounding box center [123, 688] width 247 height 123
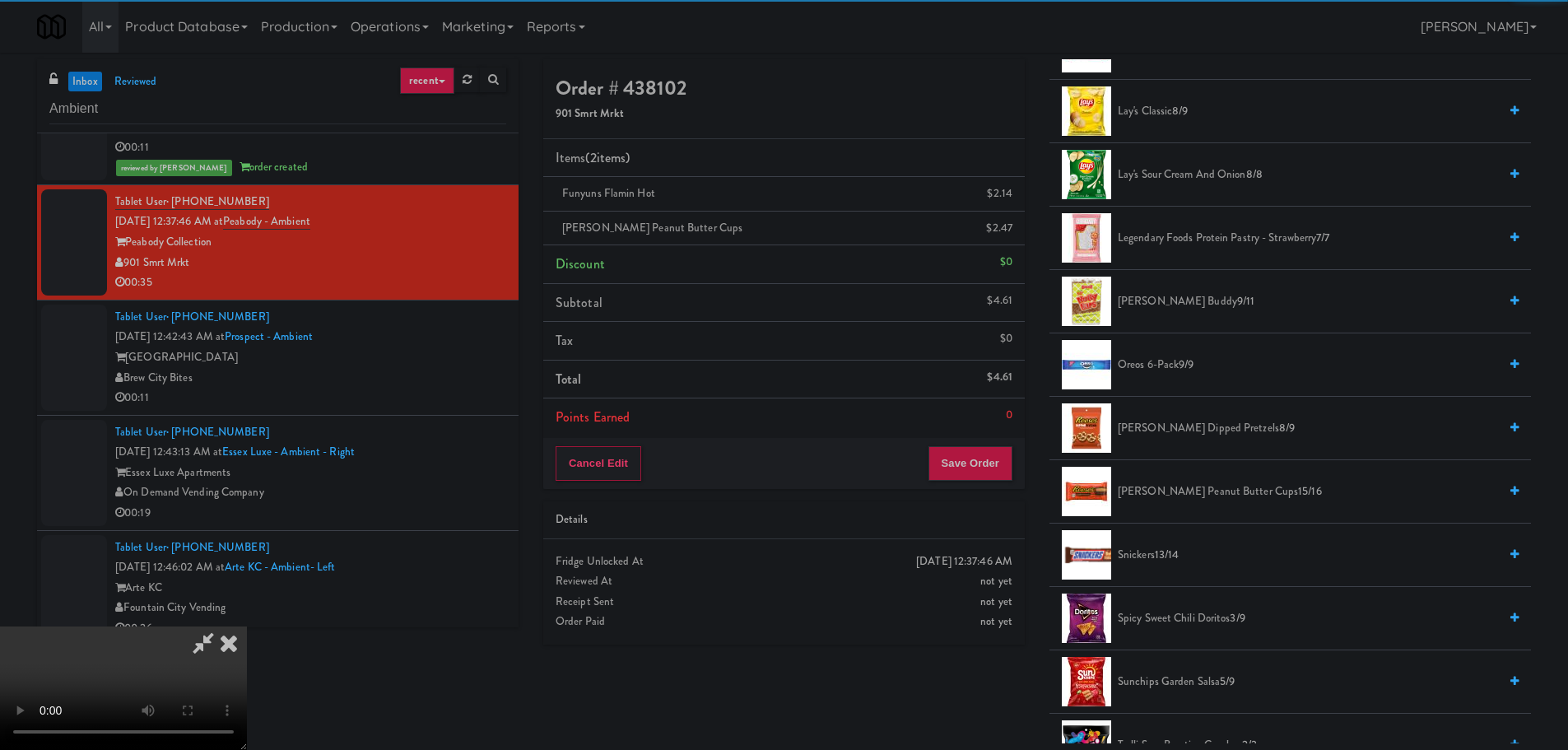
click at [247, 627] on video at bounding box center [123, 688] width 247 height 123
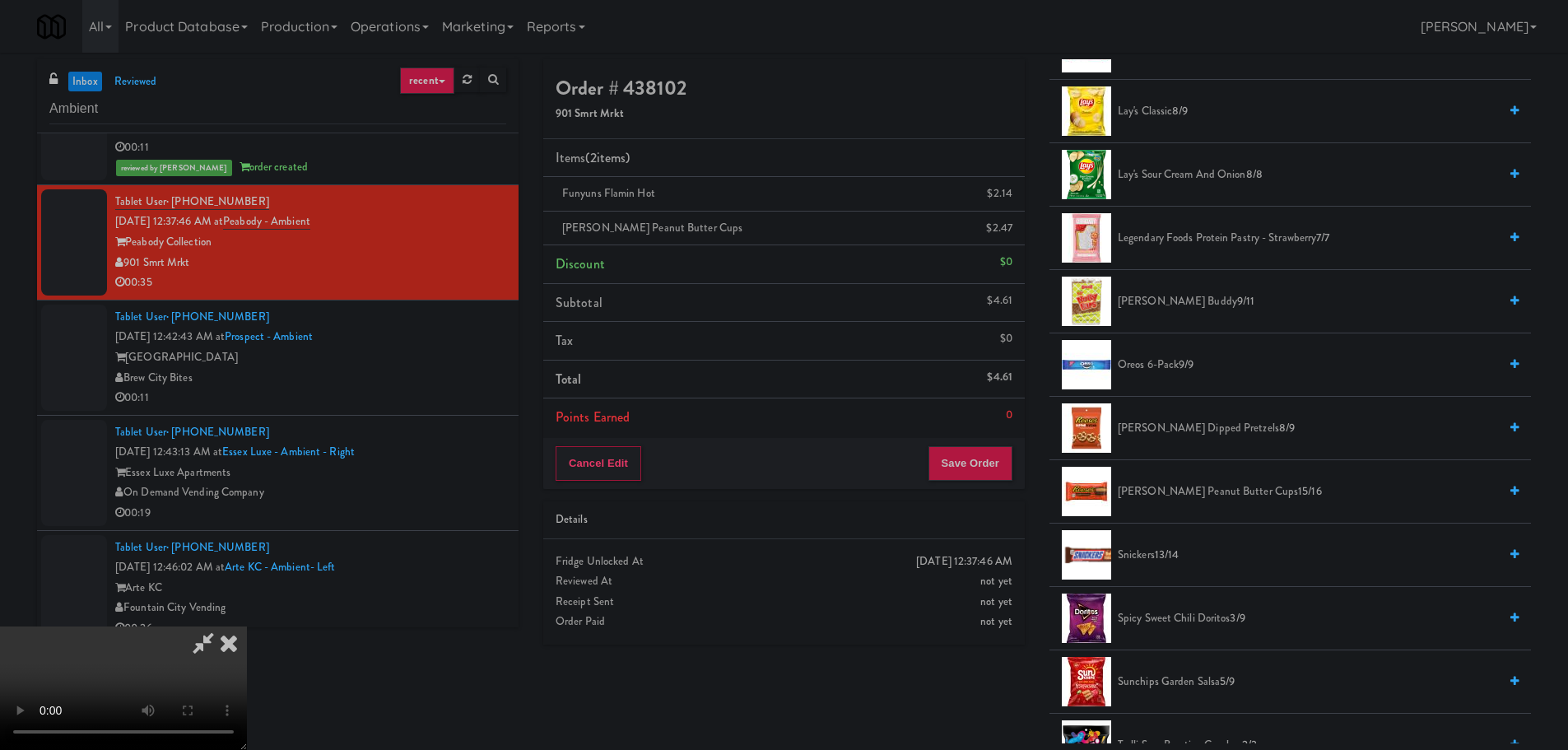
click at [247, 627] on video at bounding box center [123, 688] width 247 height 123
click at [977, 470] on button "Save Order" at bounding box center [970, 462] width 84 height 34
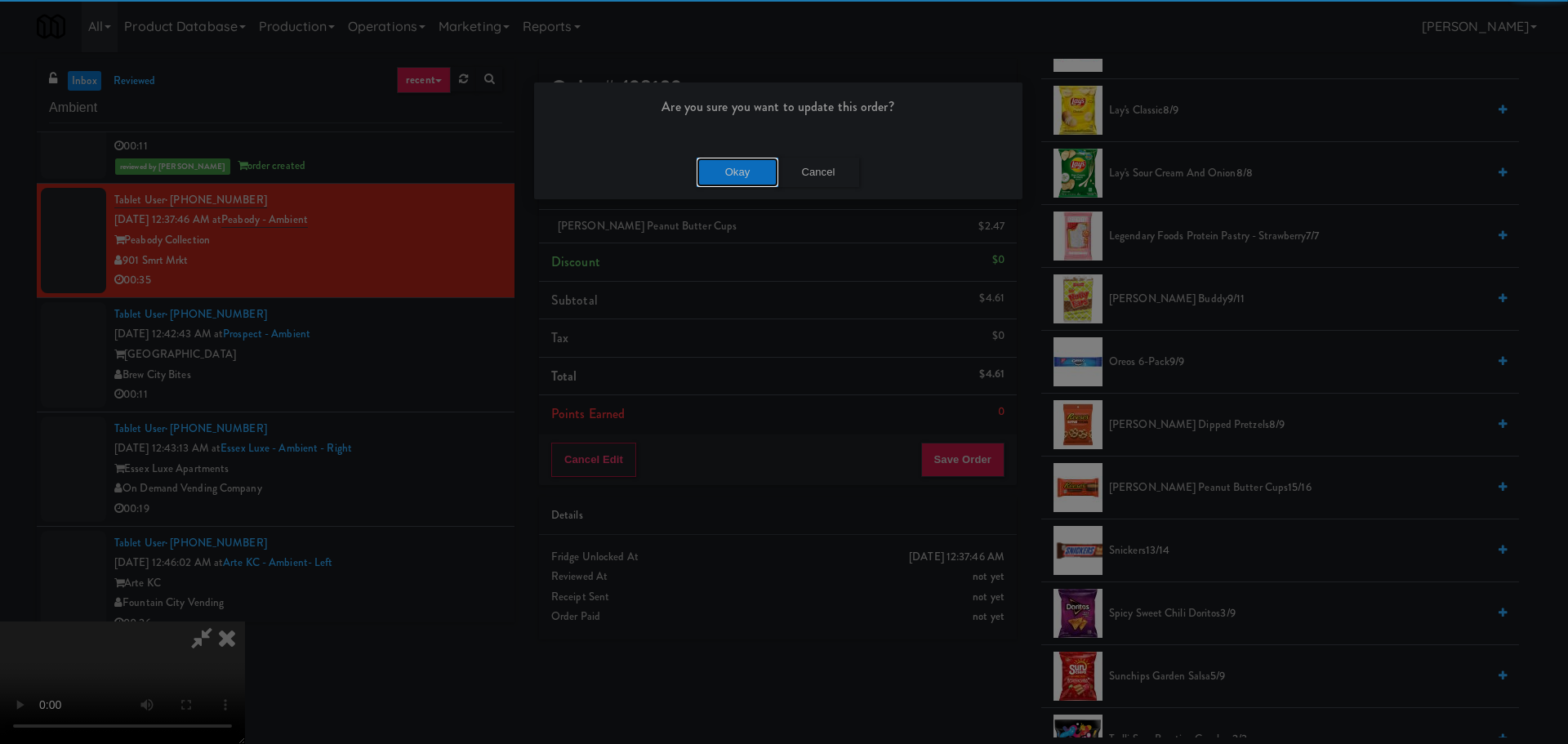
click at [744, 171] on button "Okay" at bounding box center [737, 173] width 82 height 30
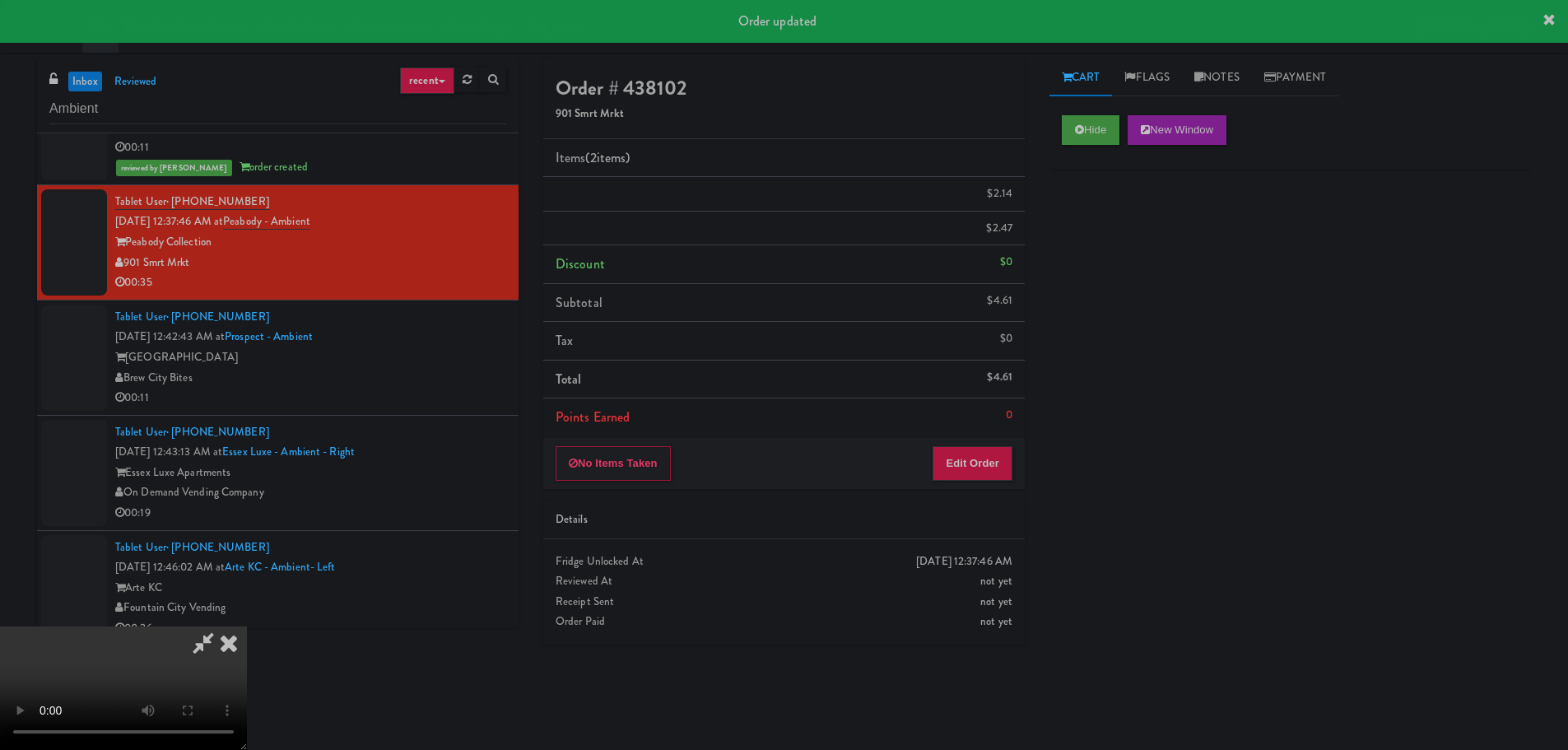
scroll to position [0, 0]
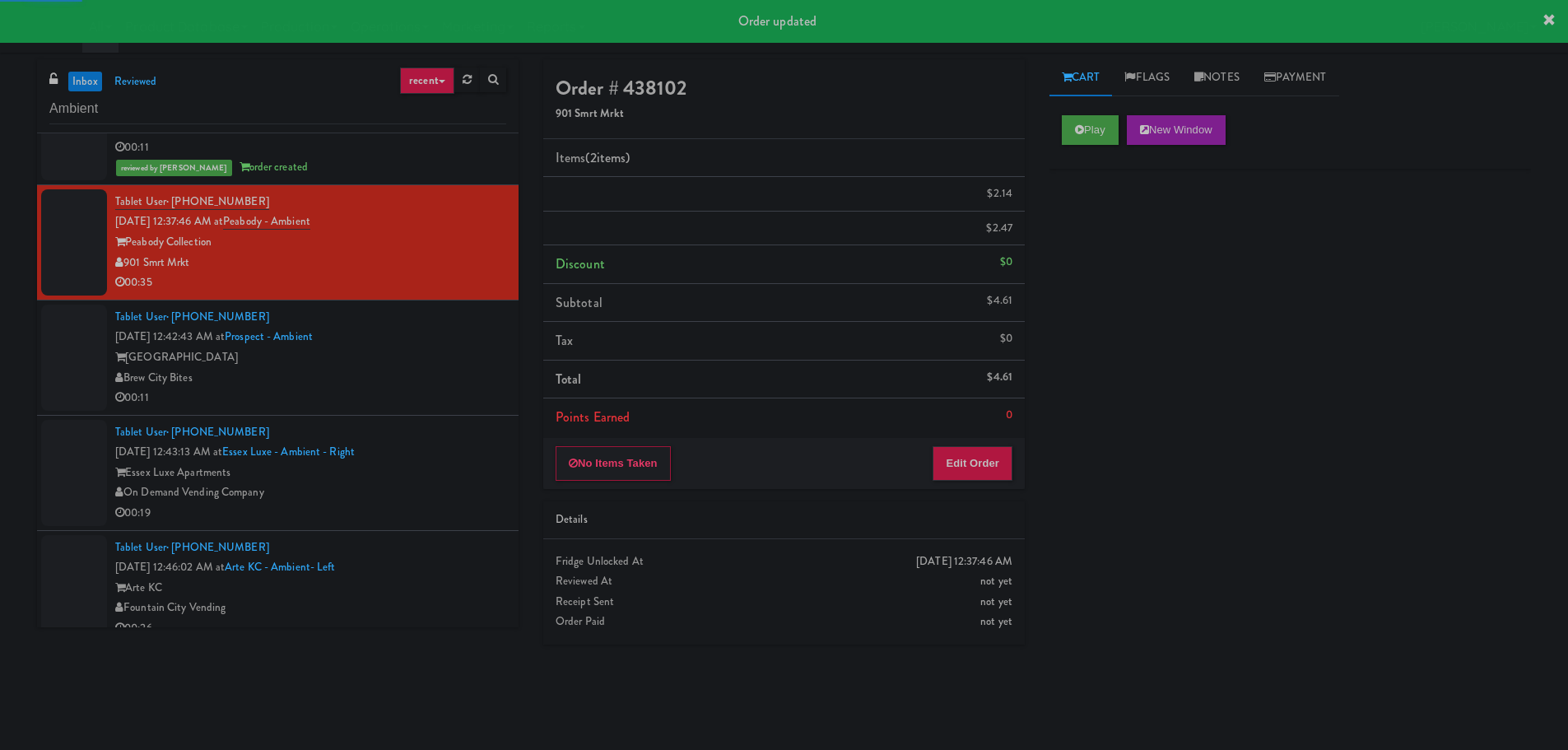
click at [487, 358] on div "[GEOGRAPHIC_DATA]" at bounding box center [310, 358] width 391 height 21
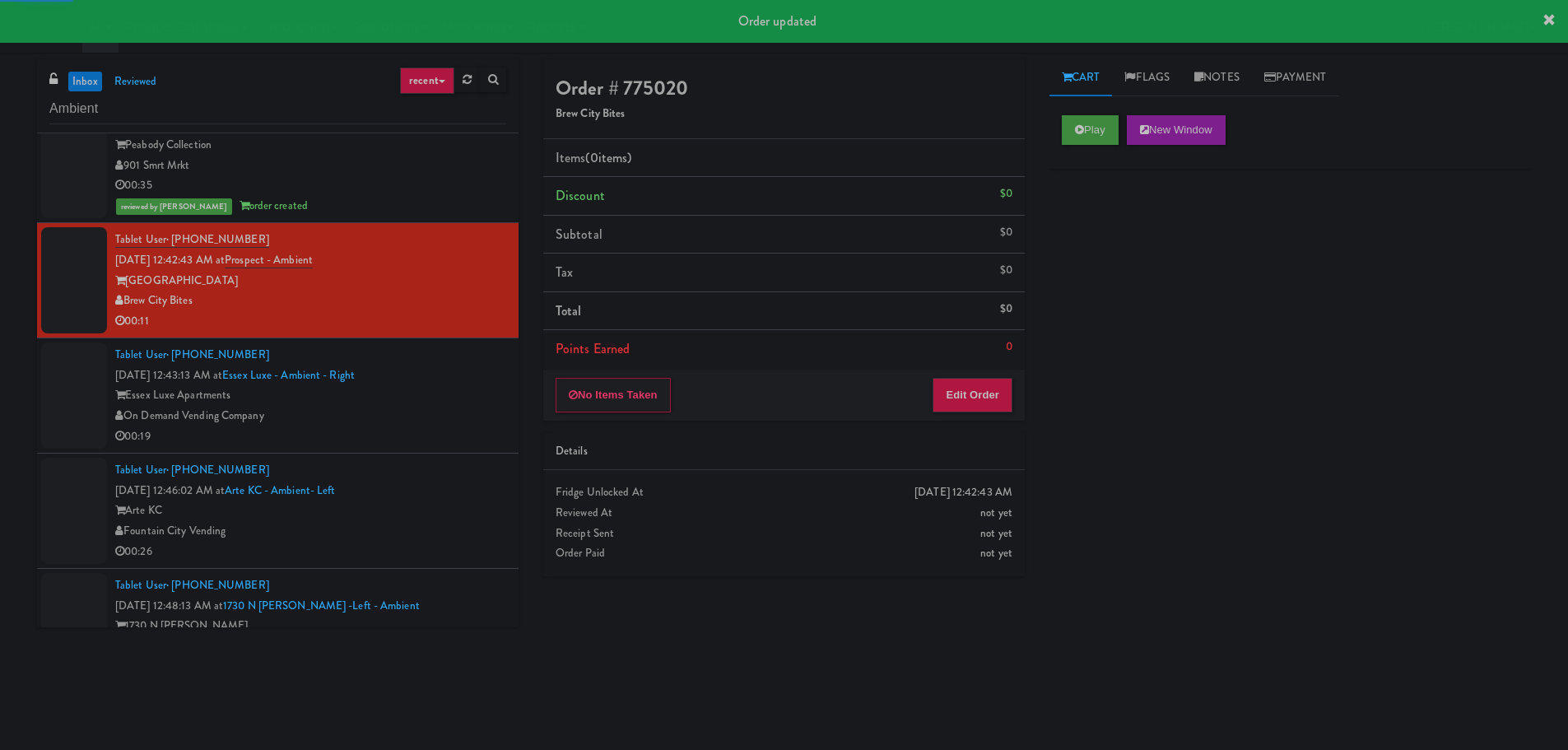
scroll to position [906, 0]
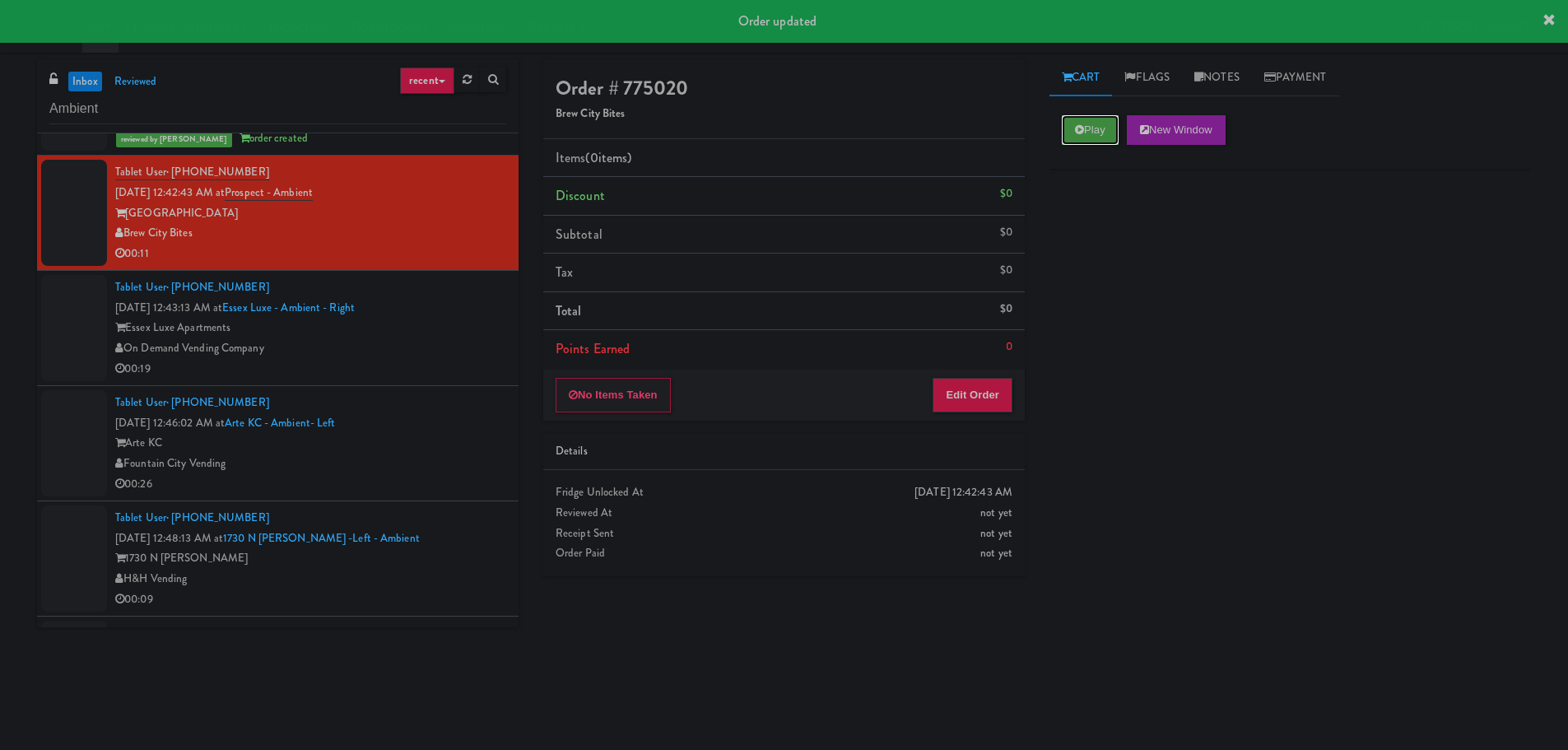
drag, startPoint x: 1077, startPoint y: 136, endPoint x: 1036, endPoint y: 200, distance: 76.0
click at [1077, 135] on button "Play" at bounding box center [1090, 130] width 57 height 30
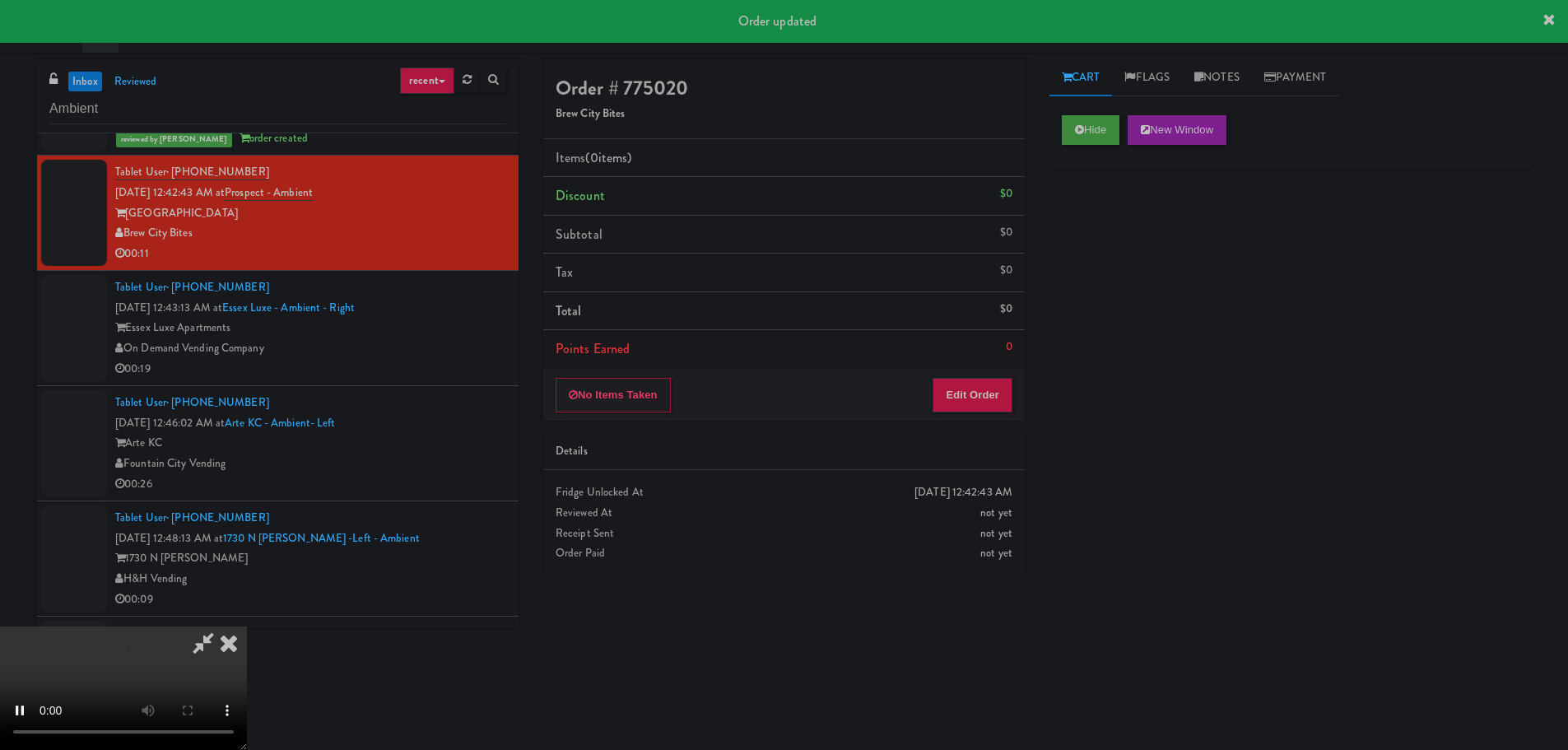
click at [957, 413] on div "No Items Taken Edit Order" at bounding box center [784, 395] width 482 height 51
click at [963, 406] on button "Edit Order" at bounding box center [972, 394] width 80 height 34
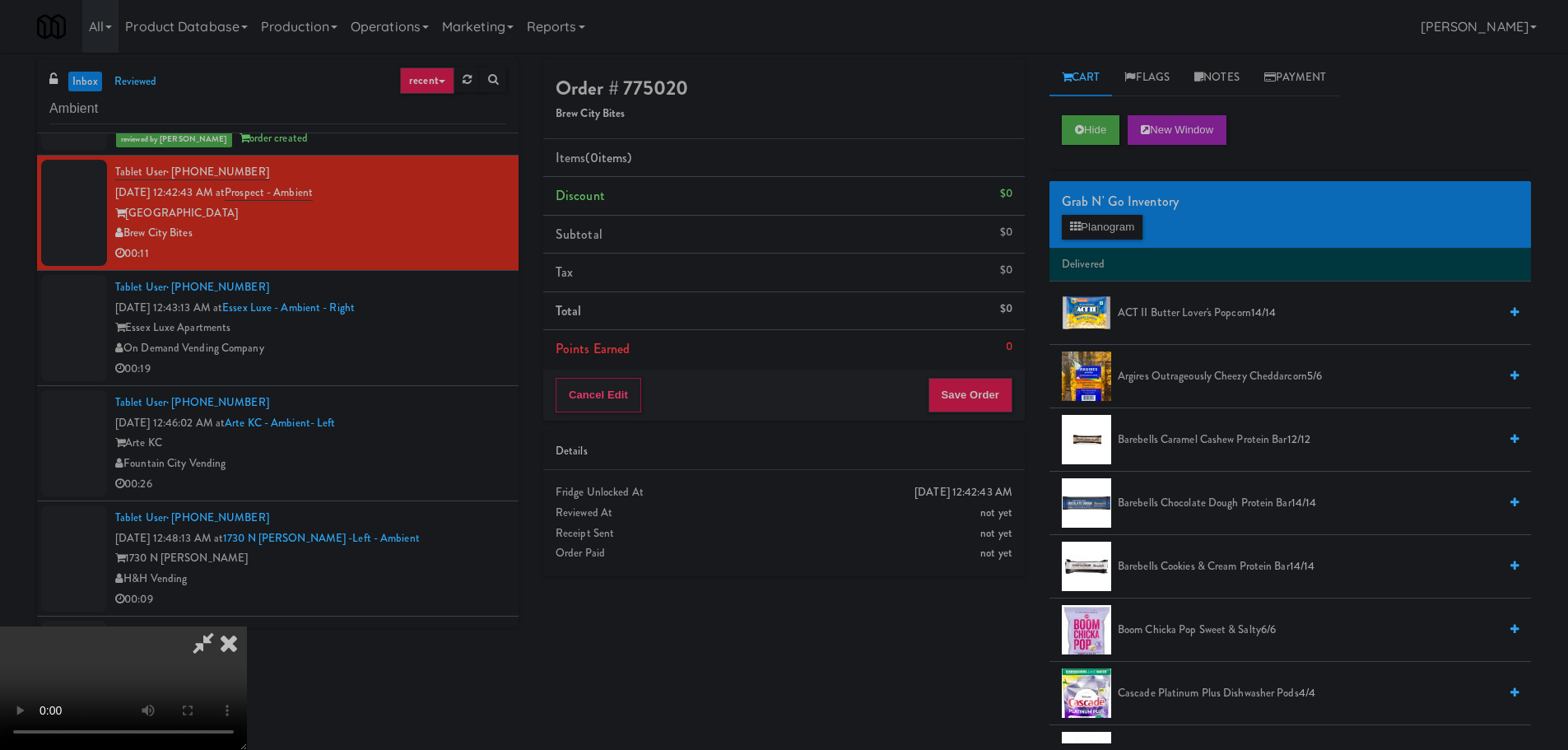
scroll to position [0, 0]
drag, startPoint x: 615, startPoint y: 378, endPoint x: 849, endPoint y: 394, distance: 234.5
click at [247, 627] on video at bounding box center [123, 688] width 247 height 123
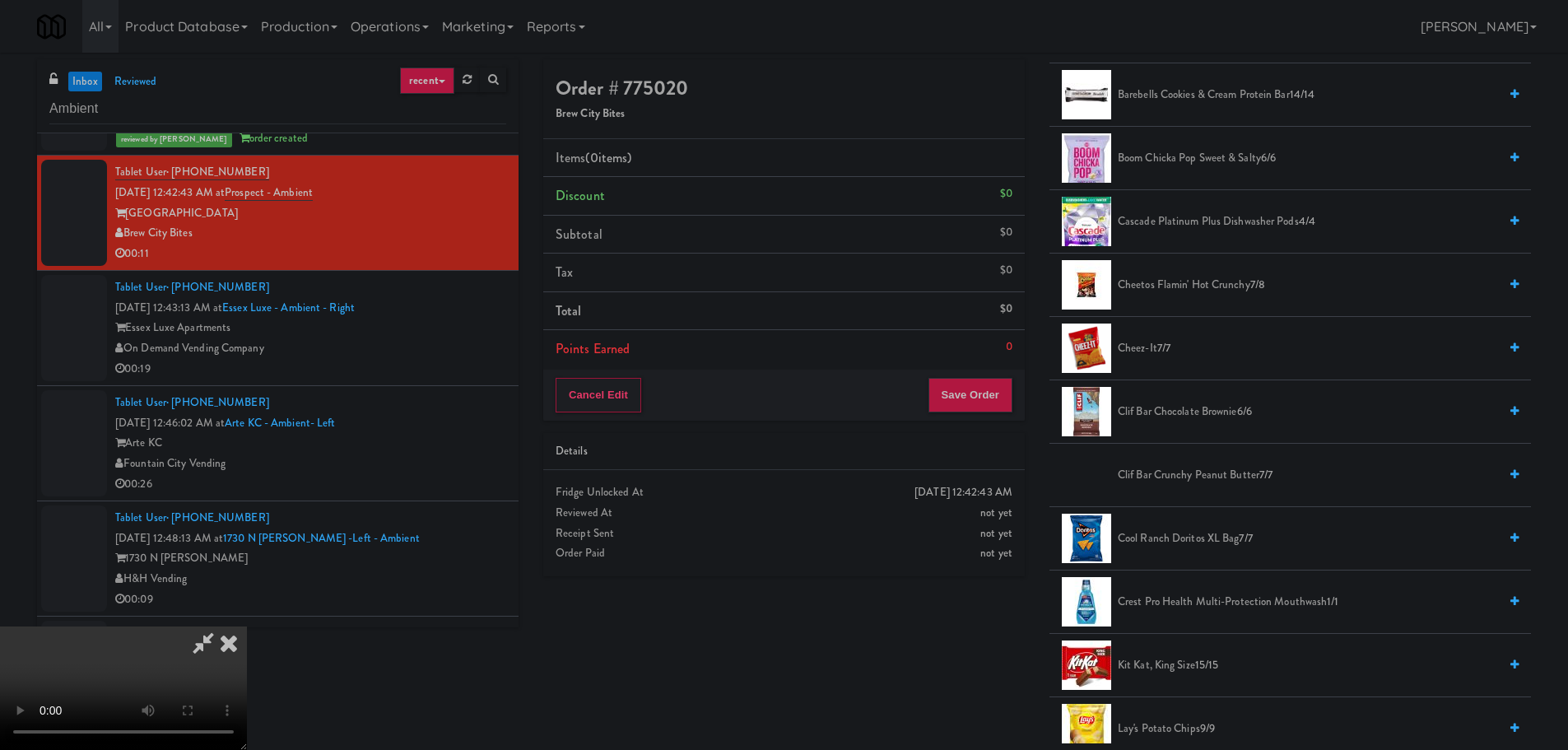
scroll to position [494, 0]
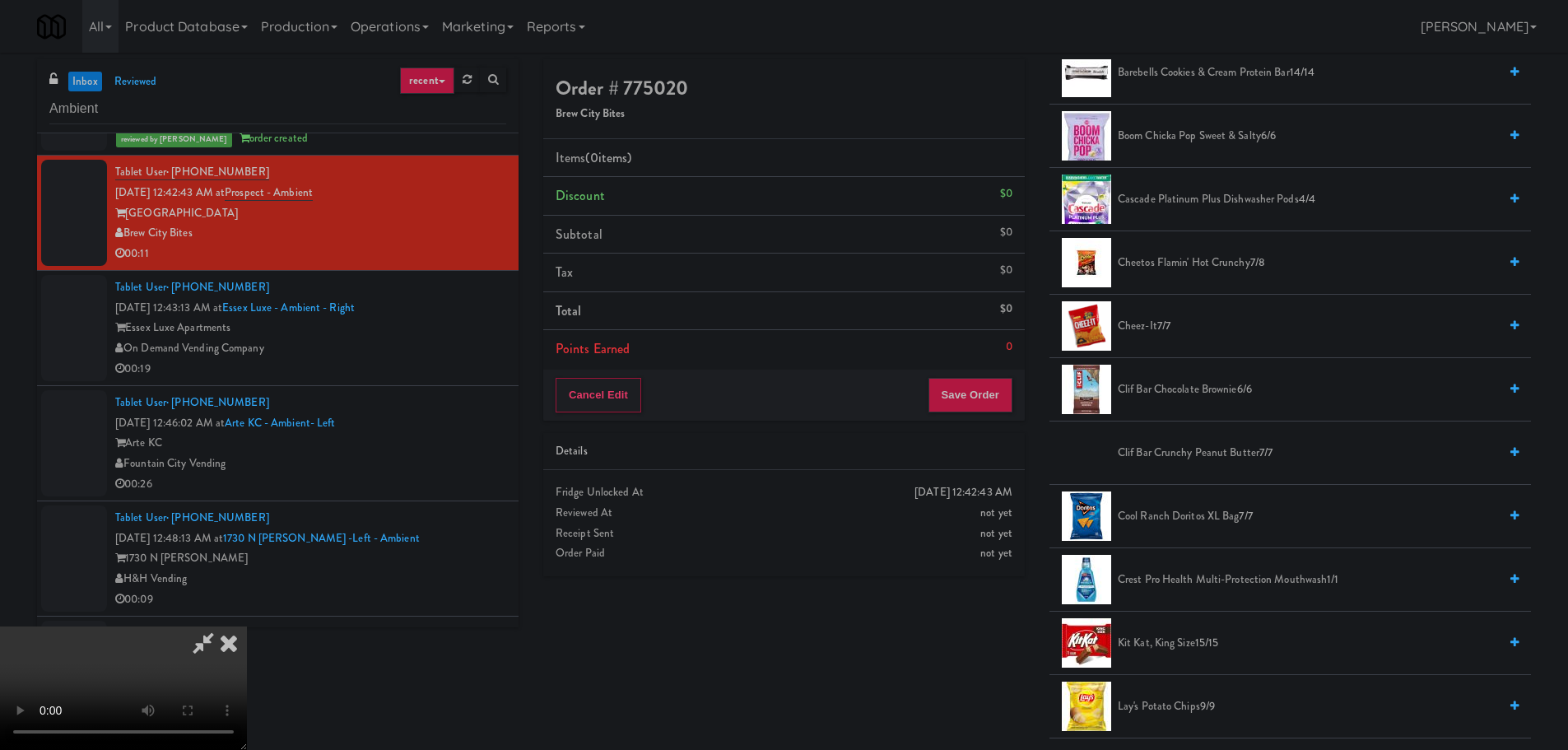
click at [1151, 328] on span "Cheez-It 7/7" at bounding box center [1307, 326] width 380 height 21
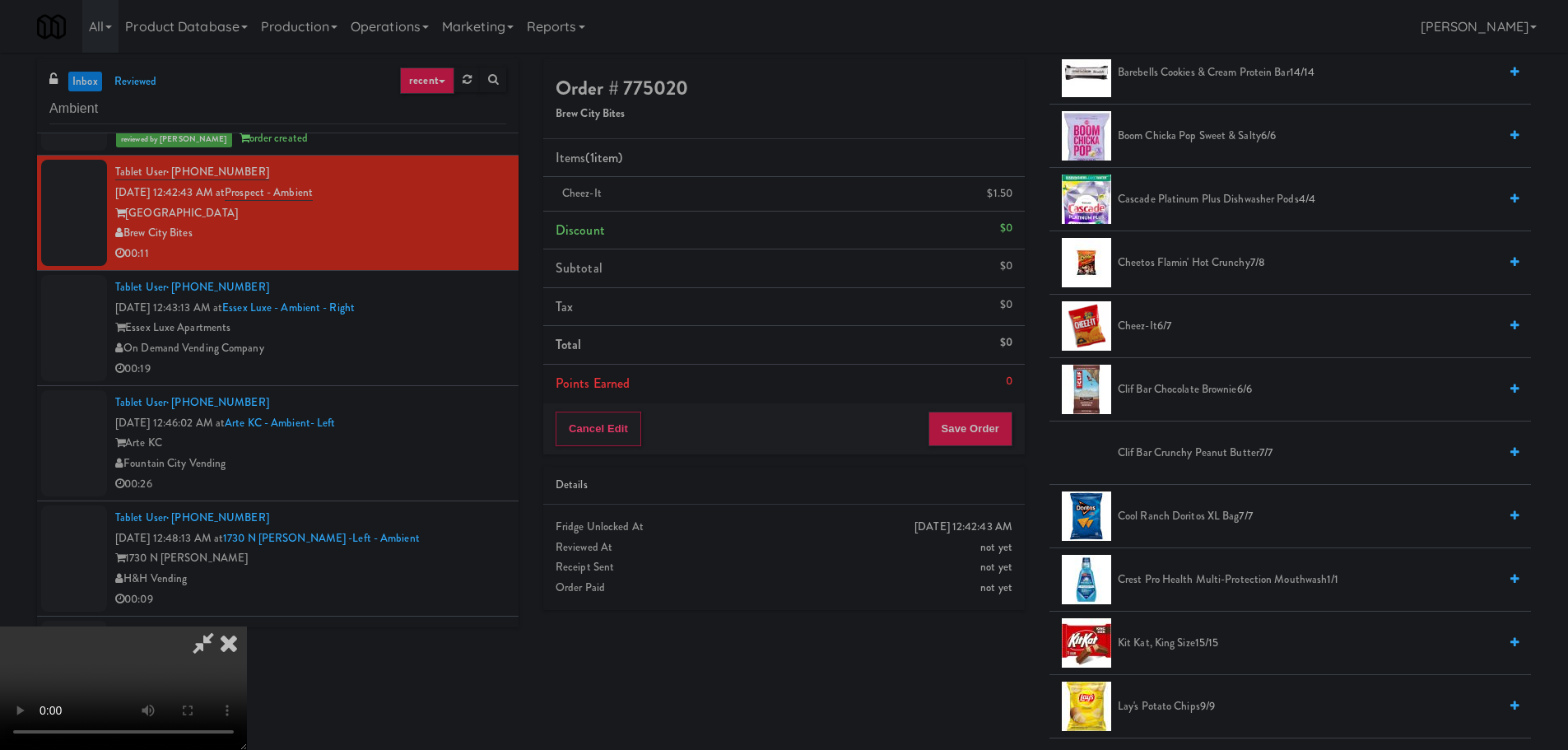
click at [247, 627] on video at bounding box center [123, 688] width 247 height 123
click at [971, 428] on button "Save Order" at bounding box center [970, 428] width 84 height 34
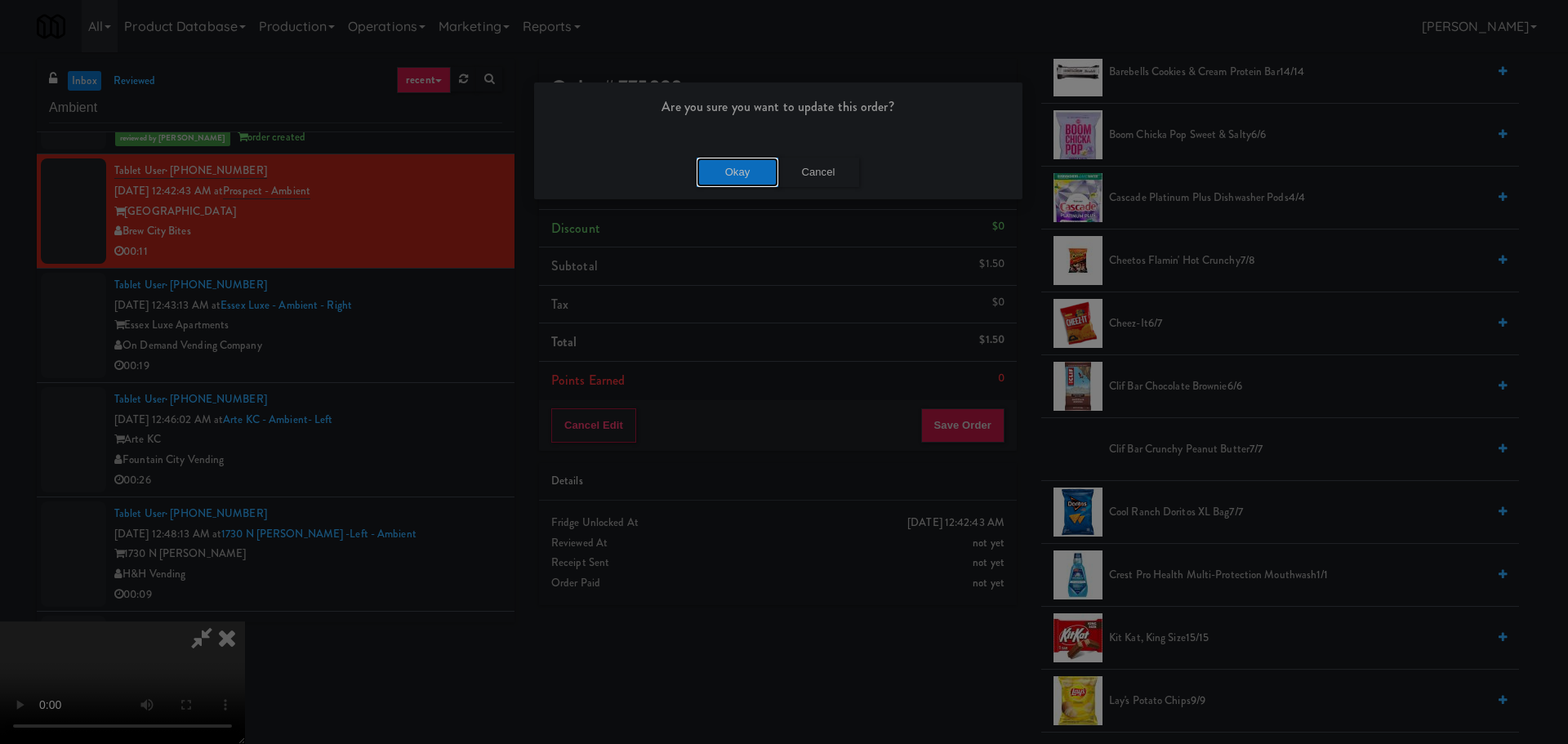
click at [722, 174] on button "Okay" at bounding box center [737, 173] width 82 height 30
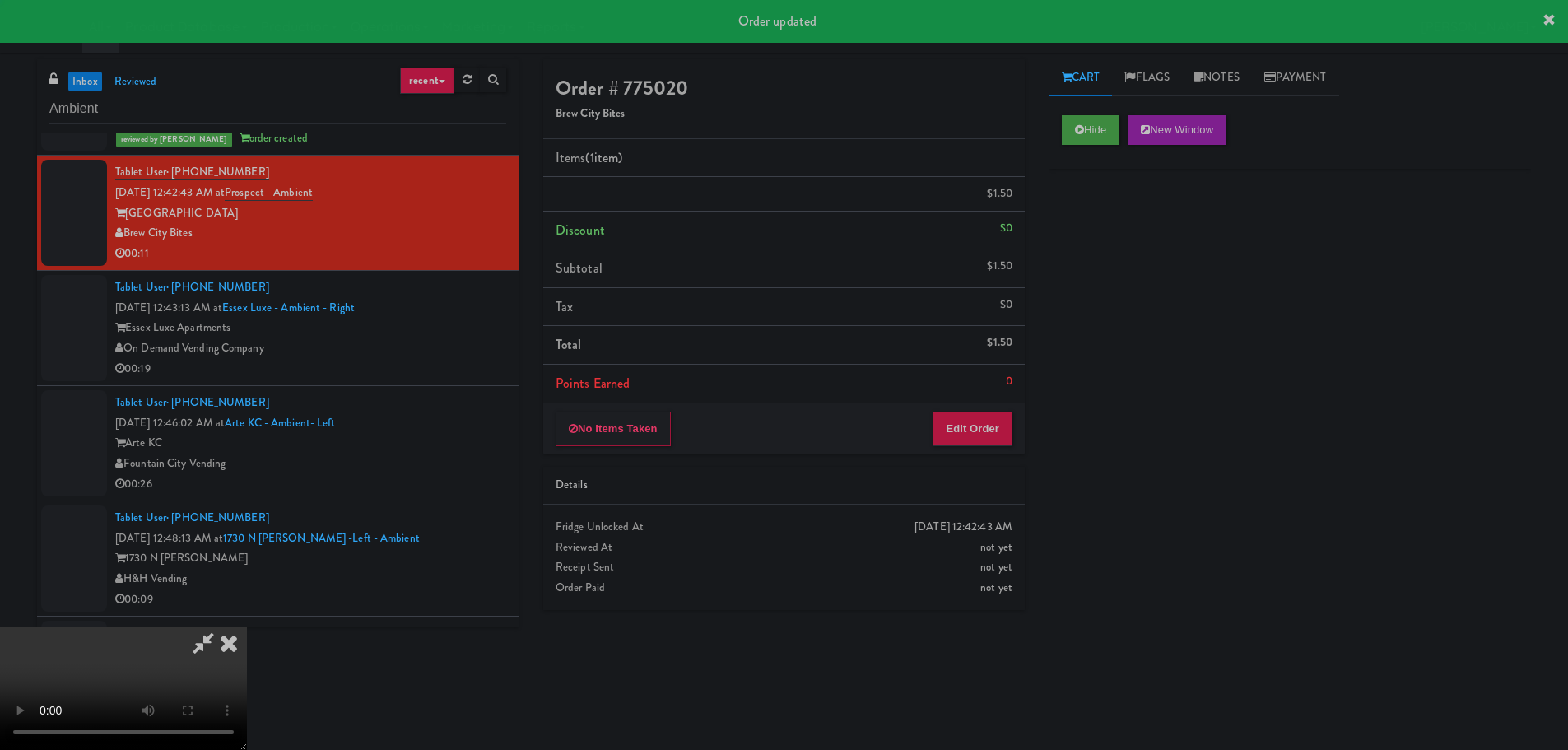
scroll to position [0, 0]
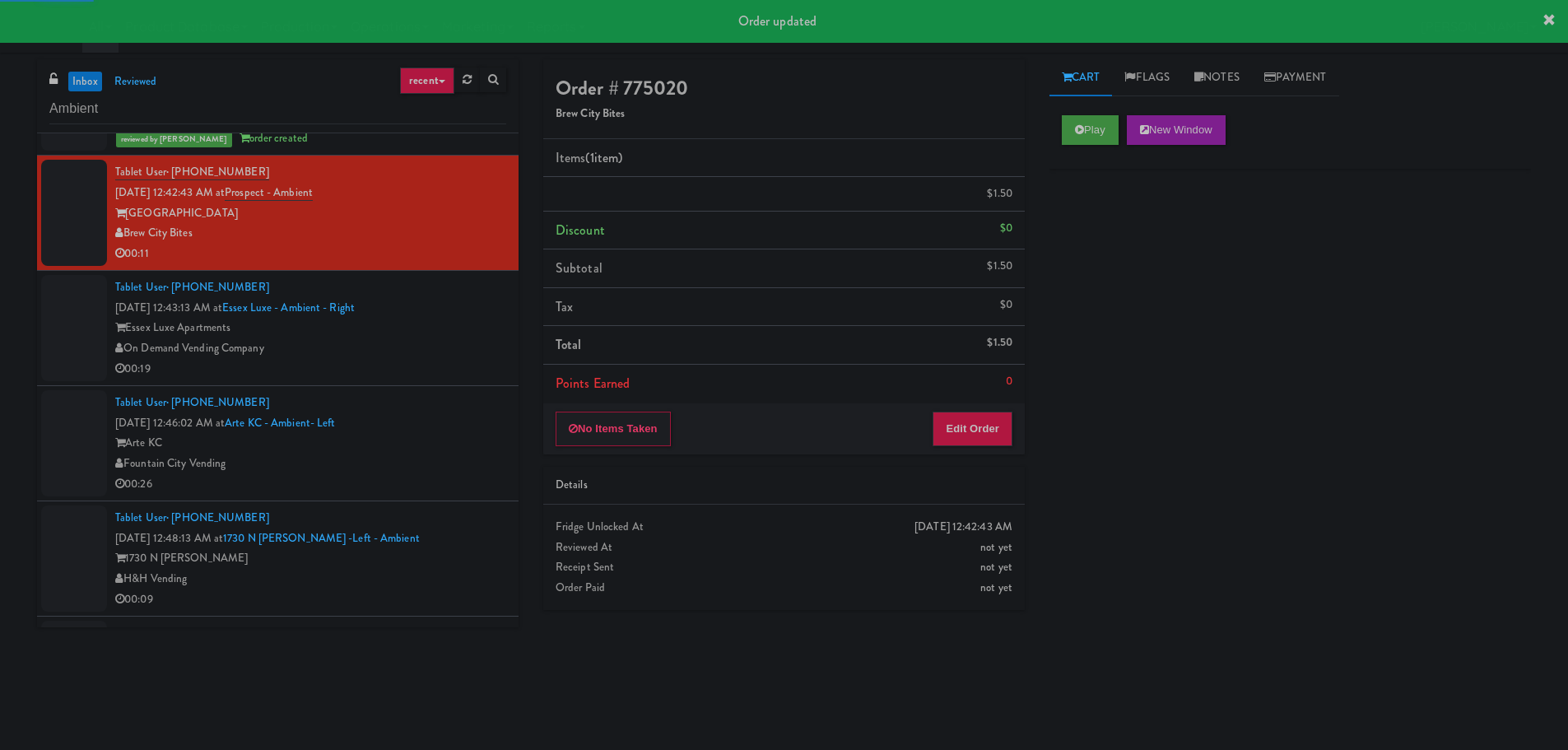
click at [409, 378] on div "00:19" at bounding box center [310, 369] width 391 height 21
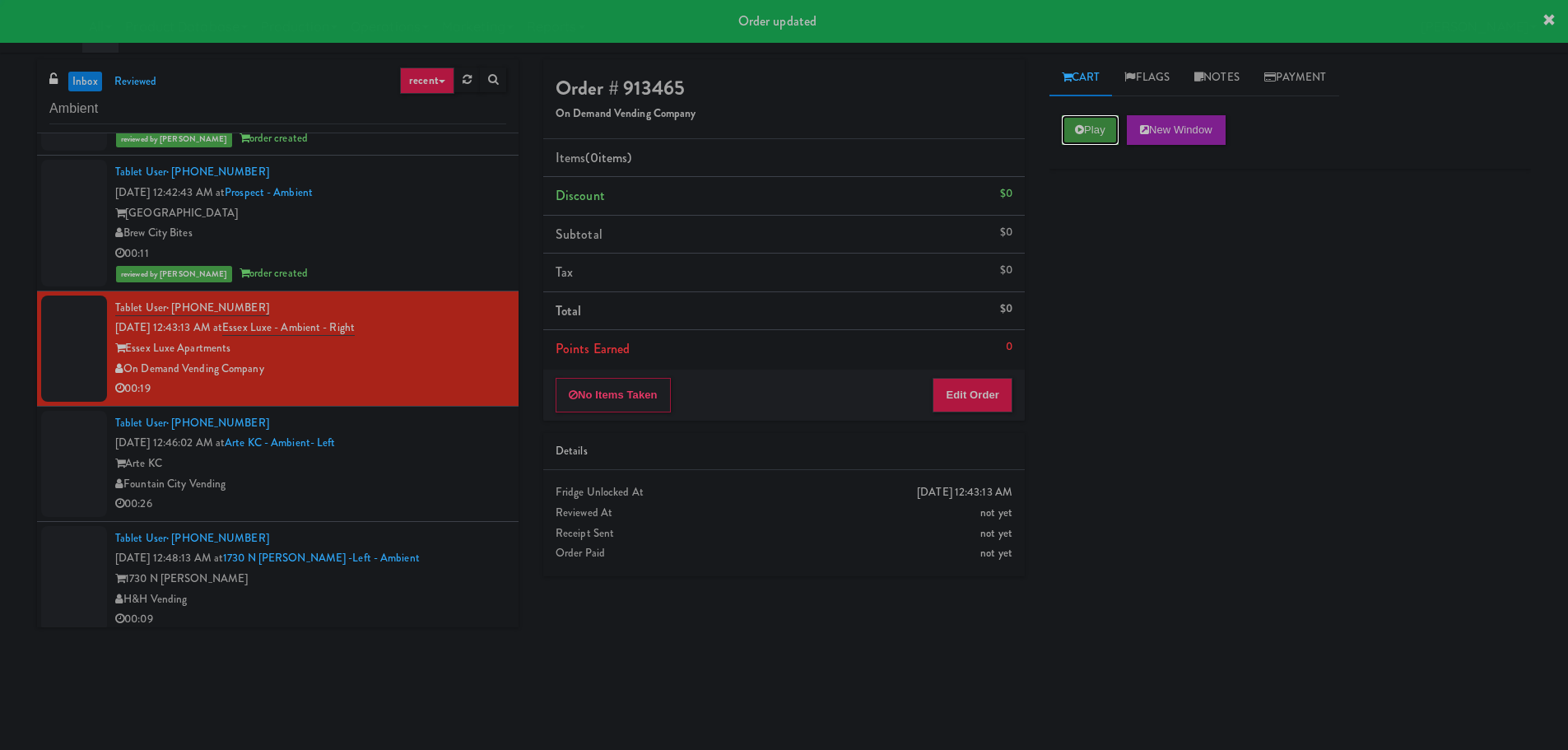
click at [1076, 138] on button "Play" at bounding box center [1090, 130] width 57 height 30
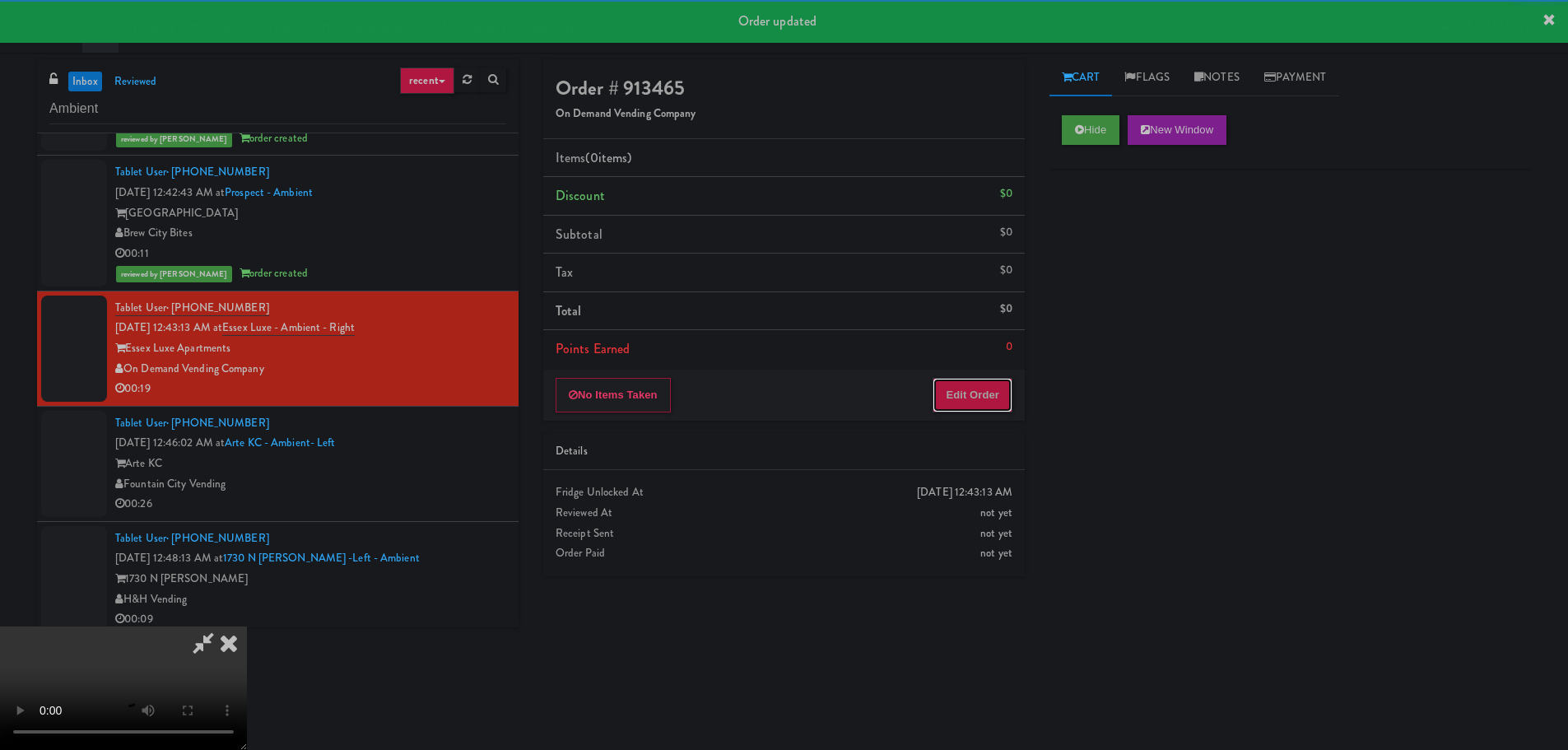
click at [966, 398] on button "Edit Order" at bounding box center [972, 394] width 80 height 34
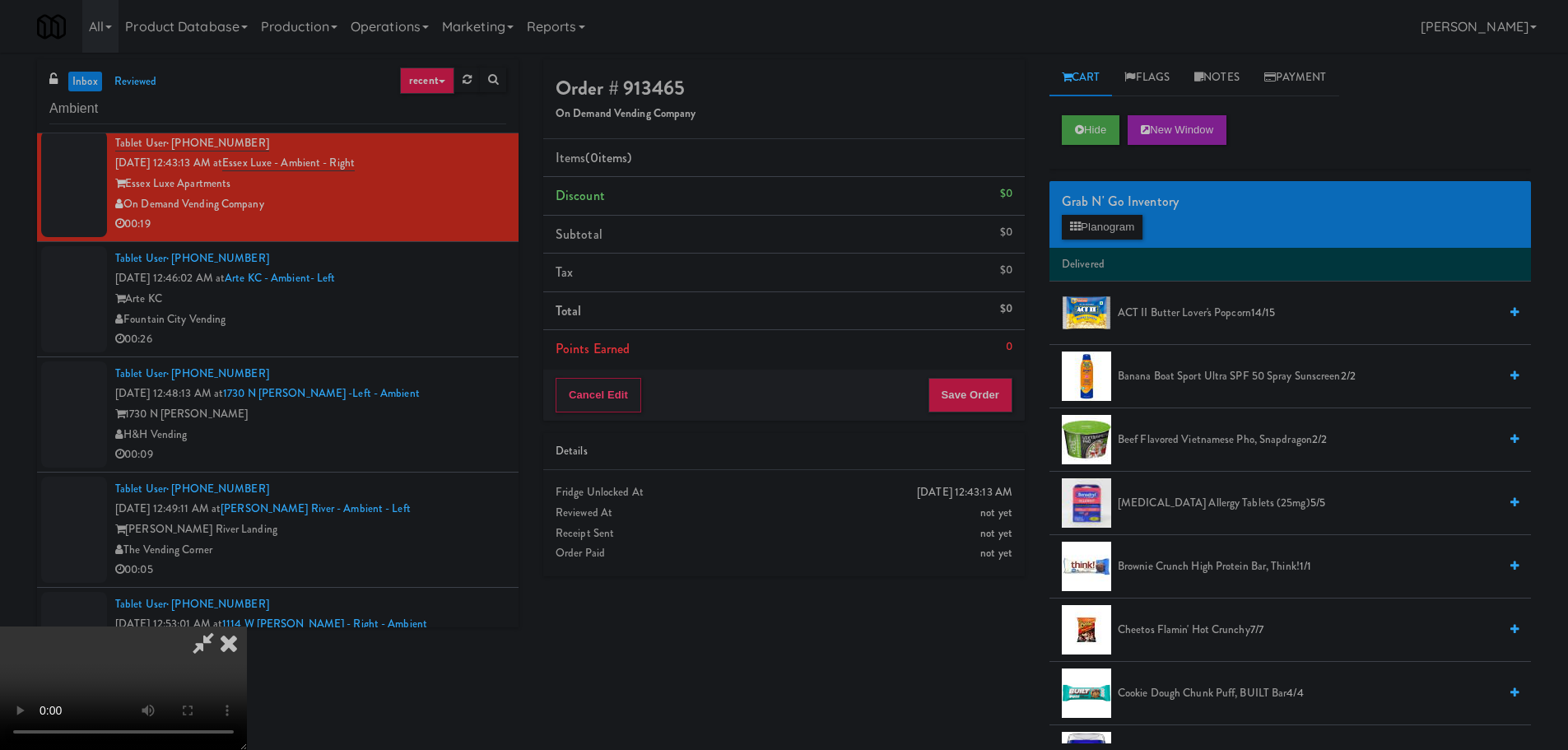
scroll to position [283, 0]
drag, startPoint x: 572, startPoint y: 372, endPoint x: 576, endPoint y: 340, distance: 32.2
click at [247, 627] on video at bounding box center [123, 688] width 247 height 123
drag, startPoint x: 562, startPoint y: 264, endPoint x: 558, endPoint y: 298, distance: 34.2
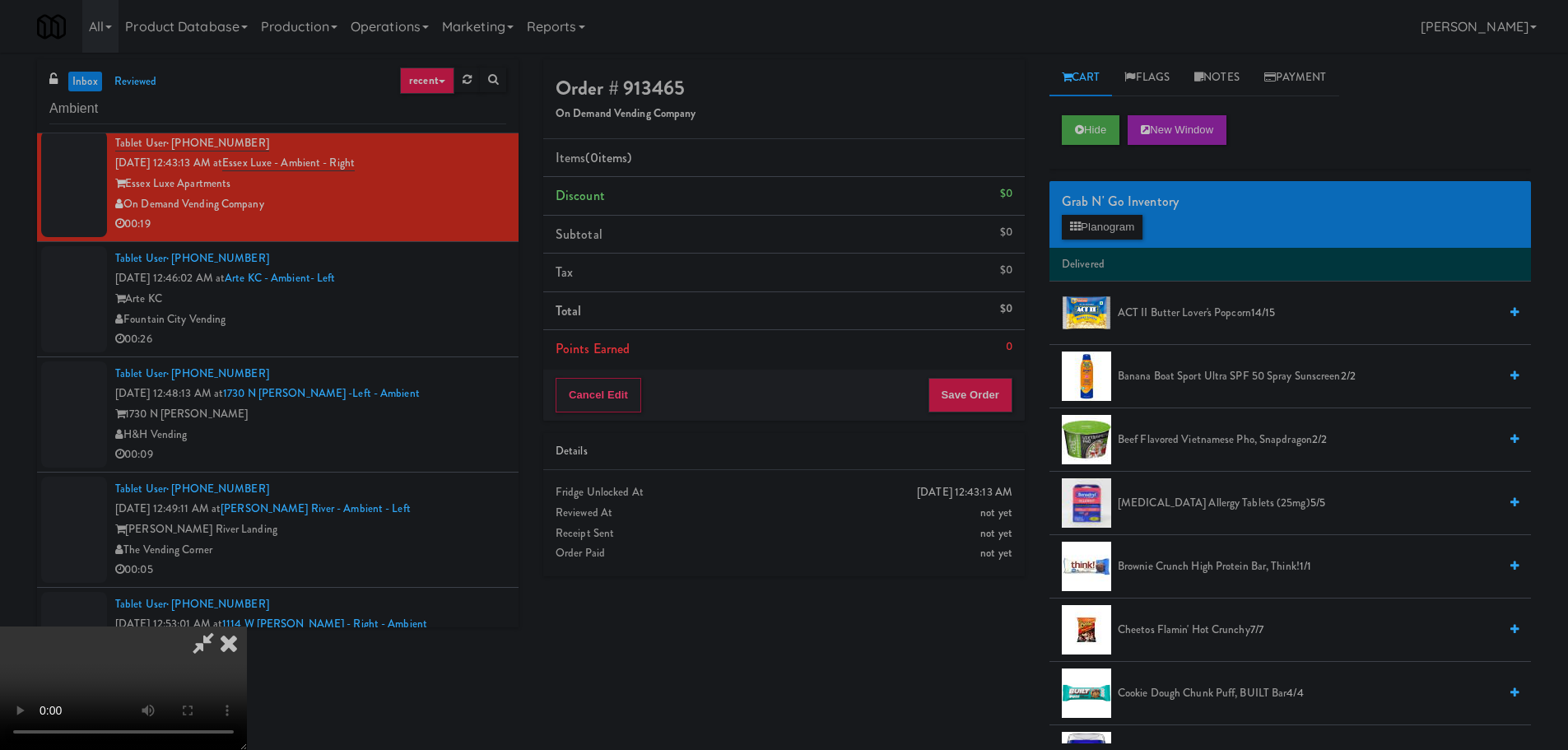
click at [247, 627] on video at bounding box center [123, 688] width 247 height 123
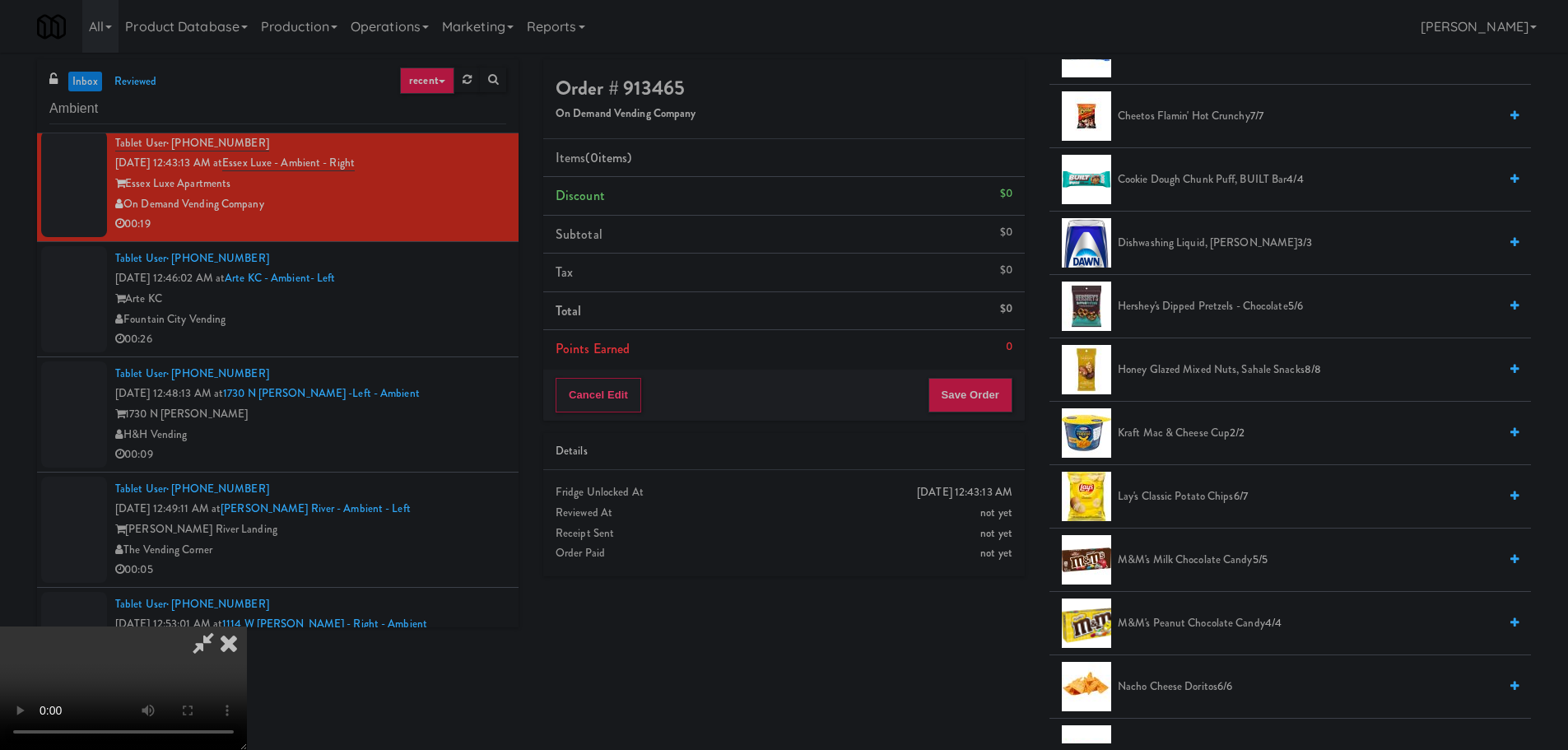
scroll to position [494, 0]
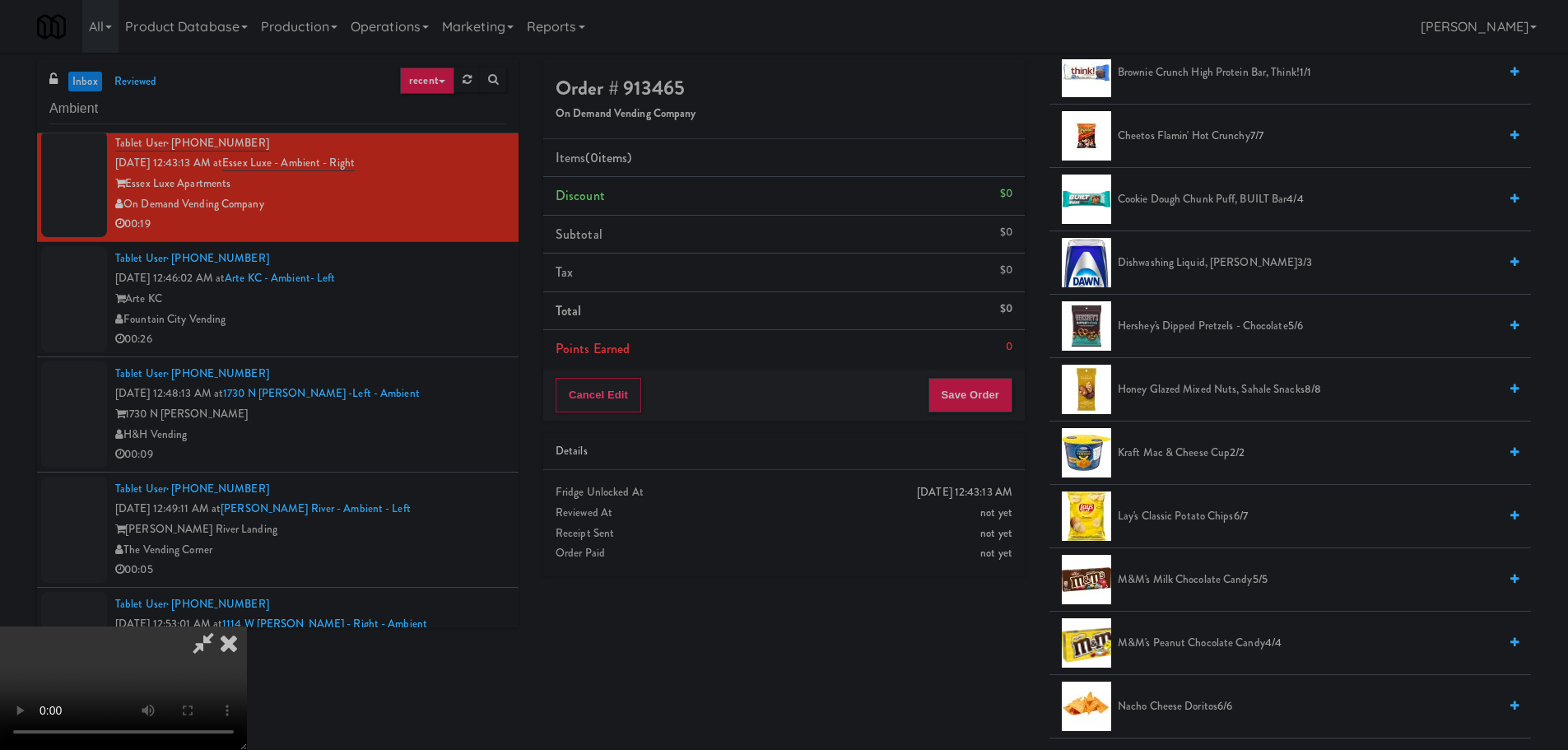
click at [1191, 323] on span "Hershey's Dipped Pretzels - Chocolate 5/6" at bounding box center [1307, 326] width 380 height 21
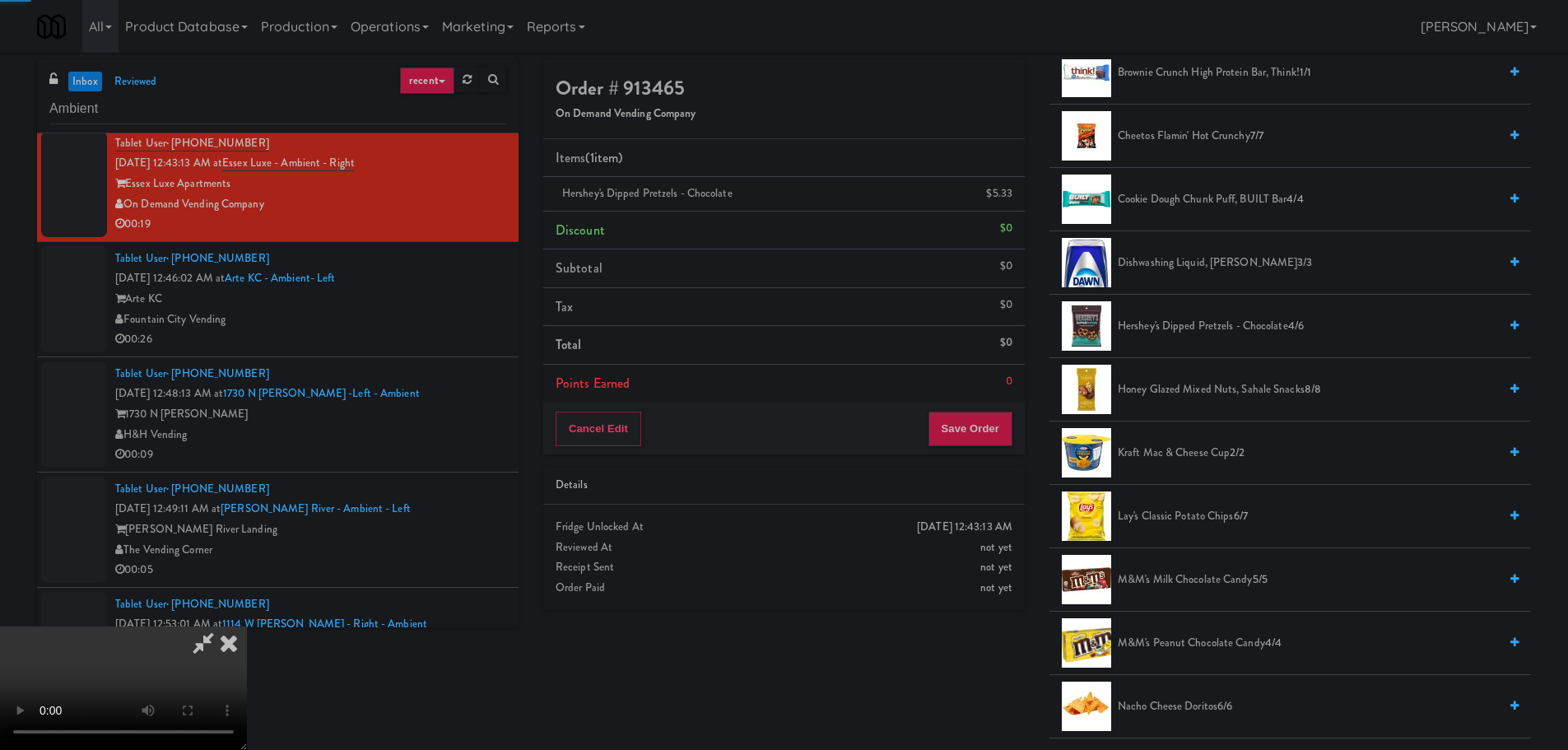
scroll to position [283, 0]
drag, startPoint x: 313, startPoint y: 523, endPoint x: 321, endPoint y: 465, distance: 58.5
click at [247, 627] on video at bounding box center [123, 688] width 247 height 123
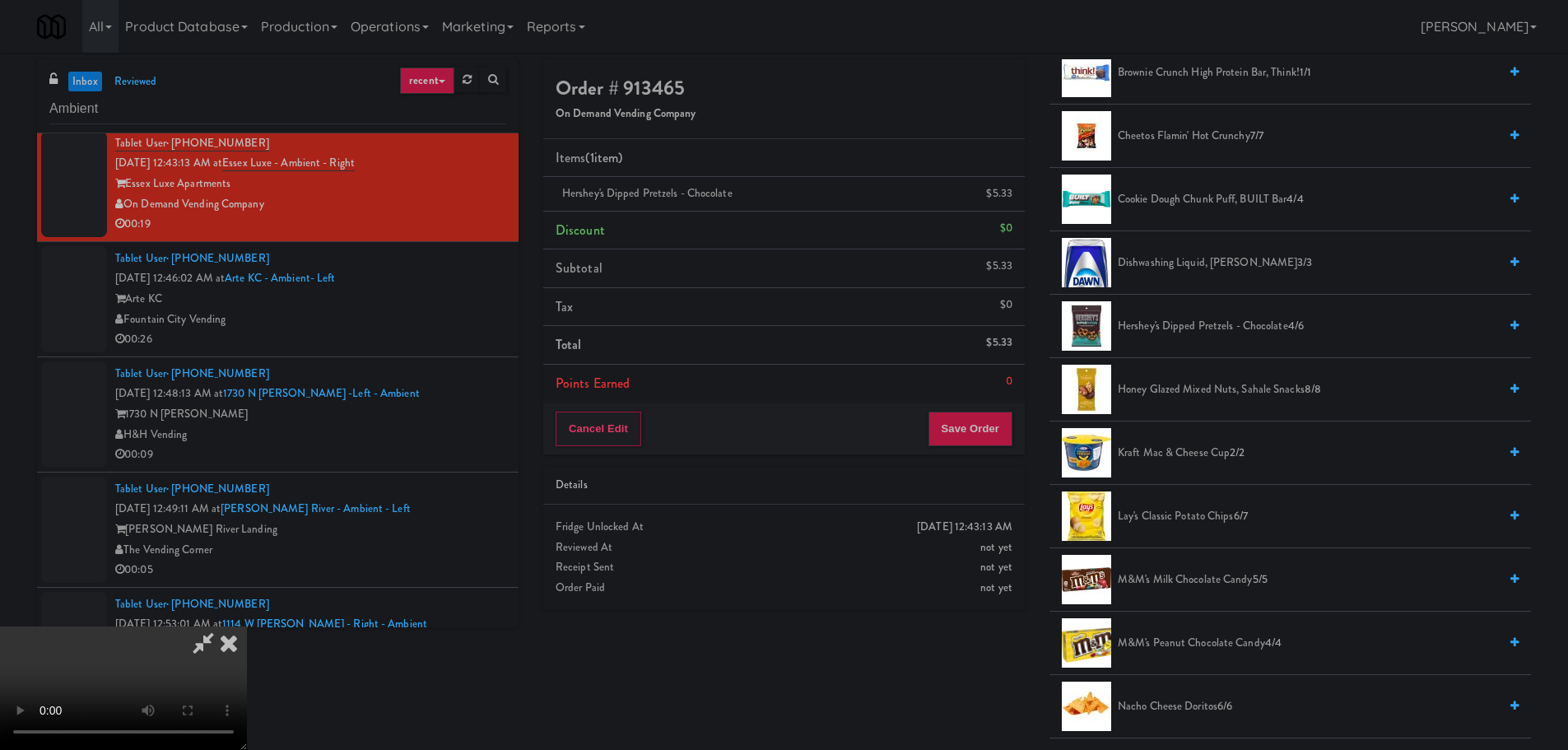
click at [247, 627] on video at bounding box center [123, 688] width 247 height 123
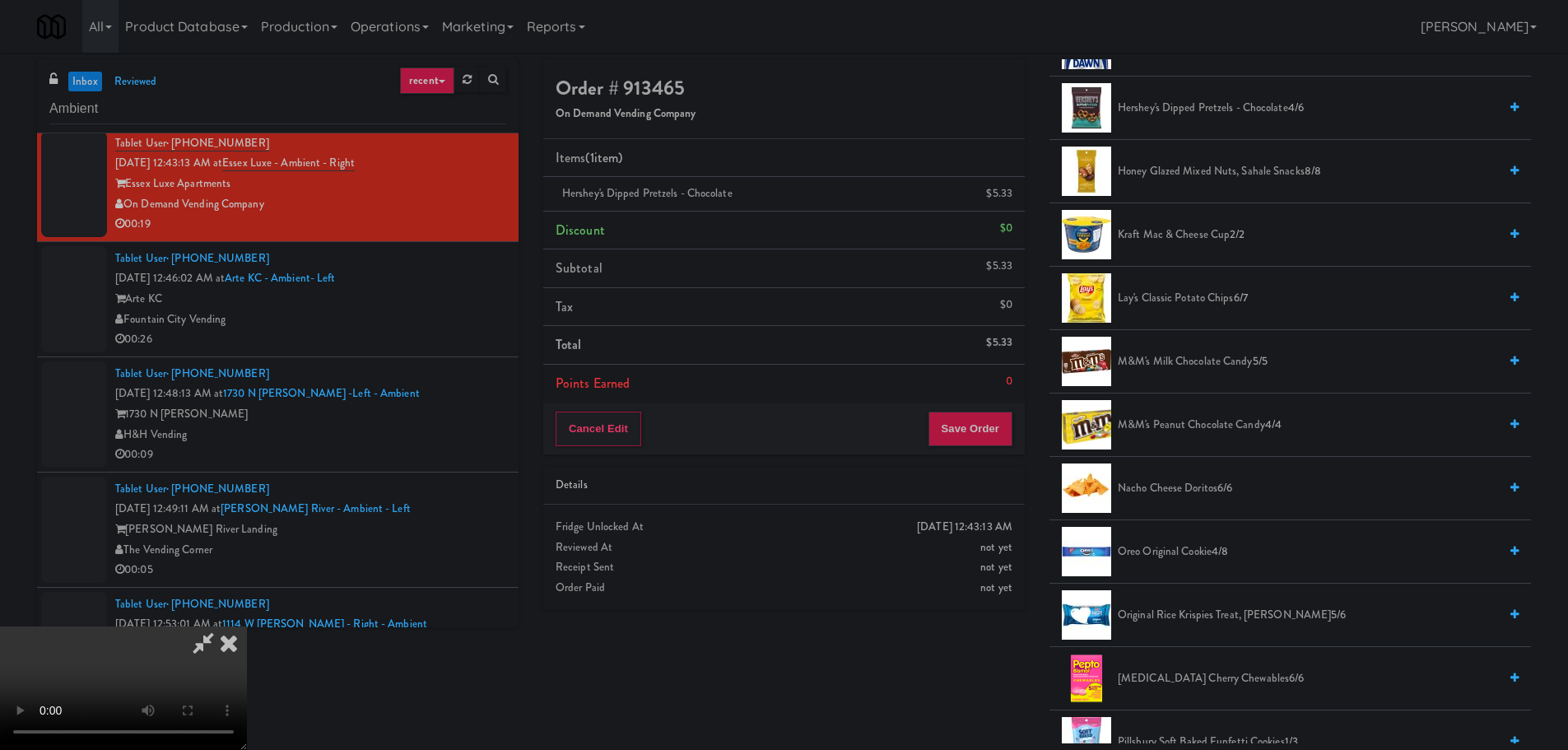
scroll to position [741, 0]
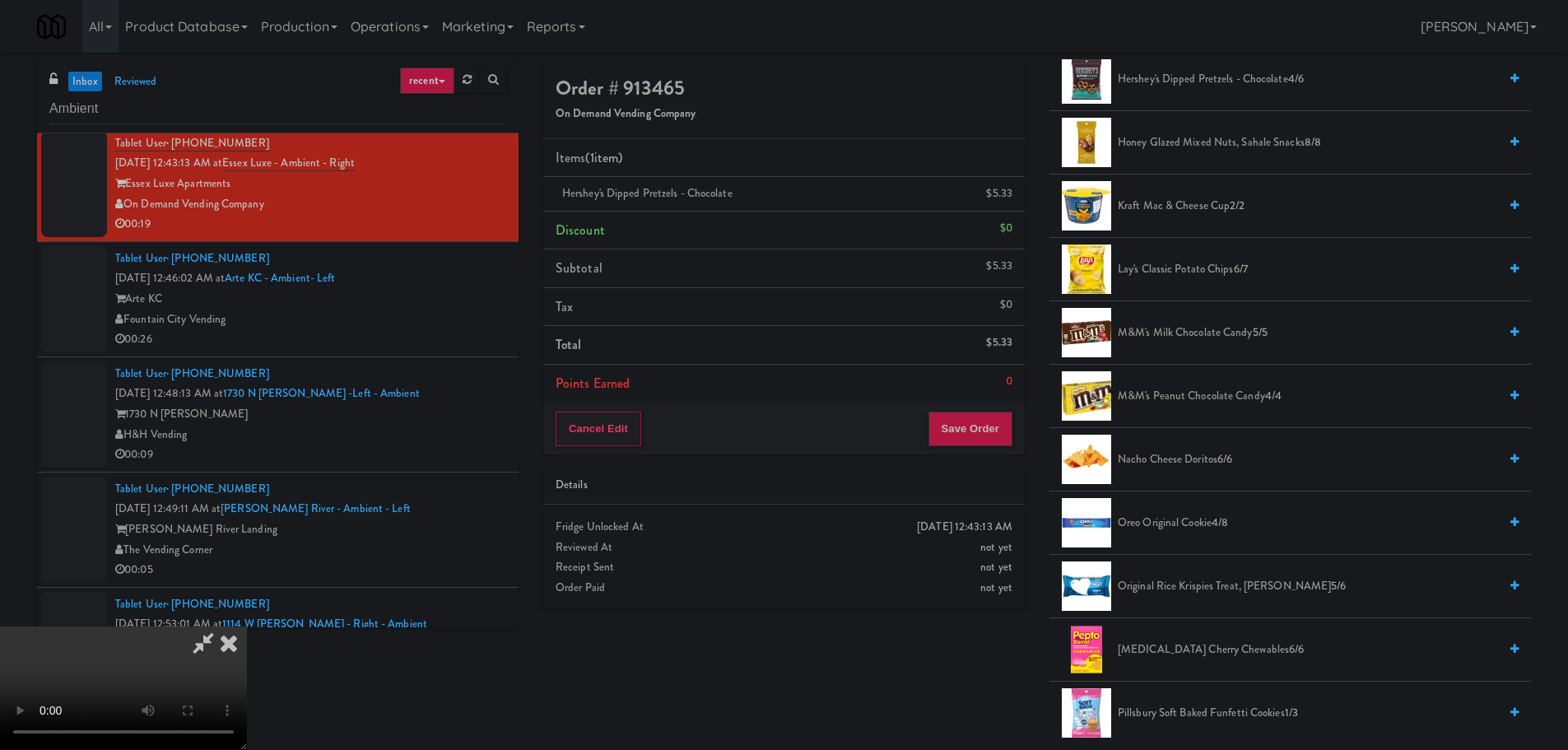
click at [1189, 391] on span "M&M's Peanut Chocolate Candy 4/4" at bounding box center [1307, 396] width 380 height 21
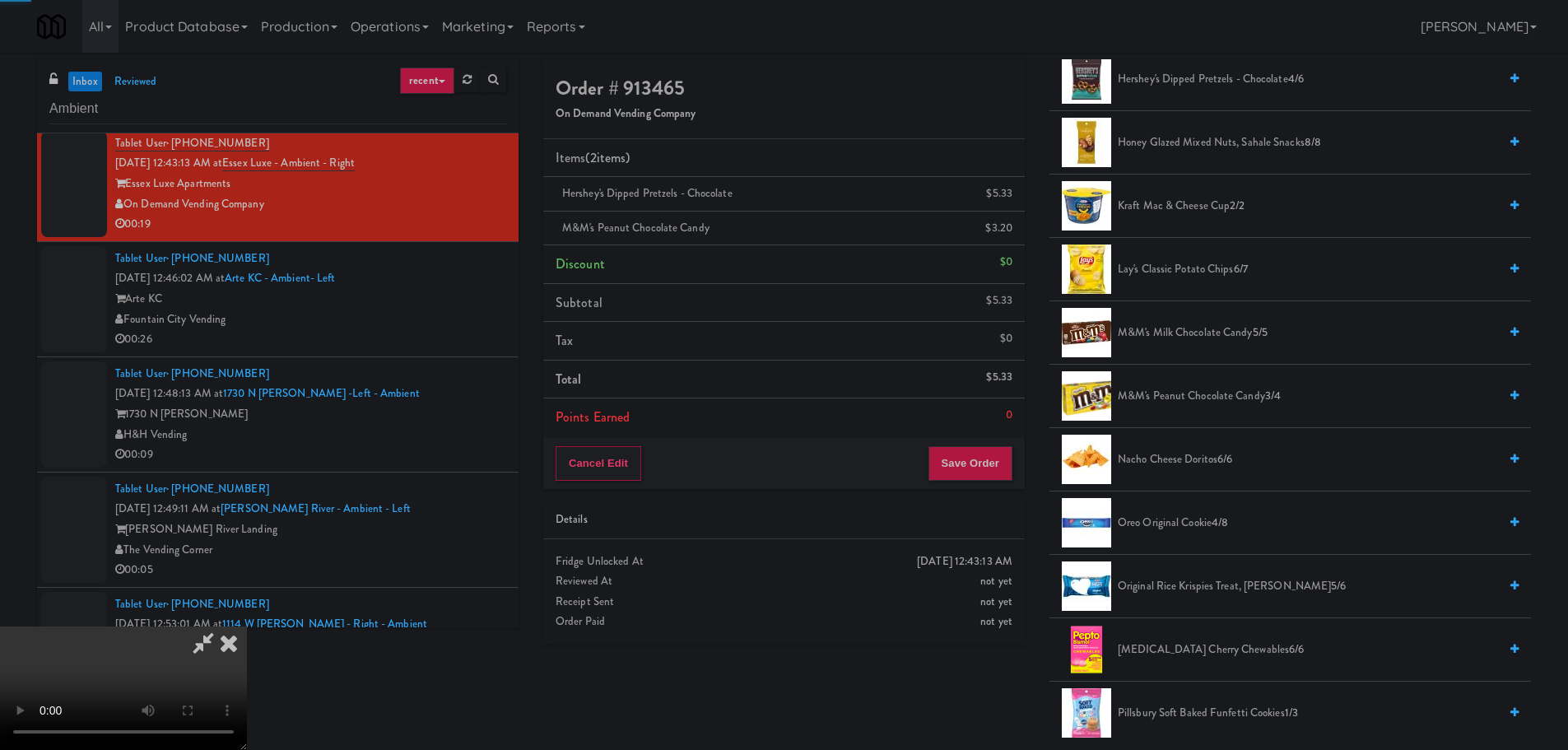
click at [247, 627] on video at bounding box center [123, 688] width 247 height 123
click at [1216, 580] on span "Original Rice Krispies Treat, [PERSON_NAME] 5/6" at bounding box center [1307, 586] width 380 height 21
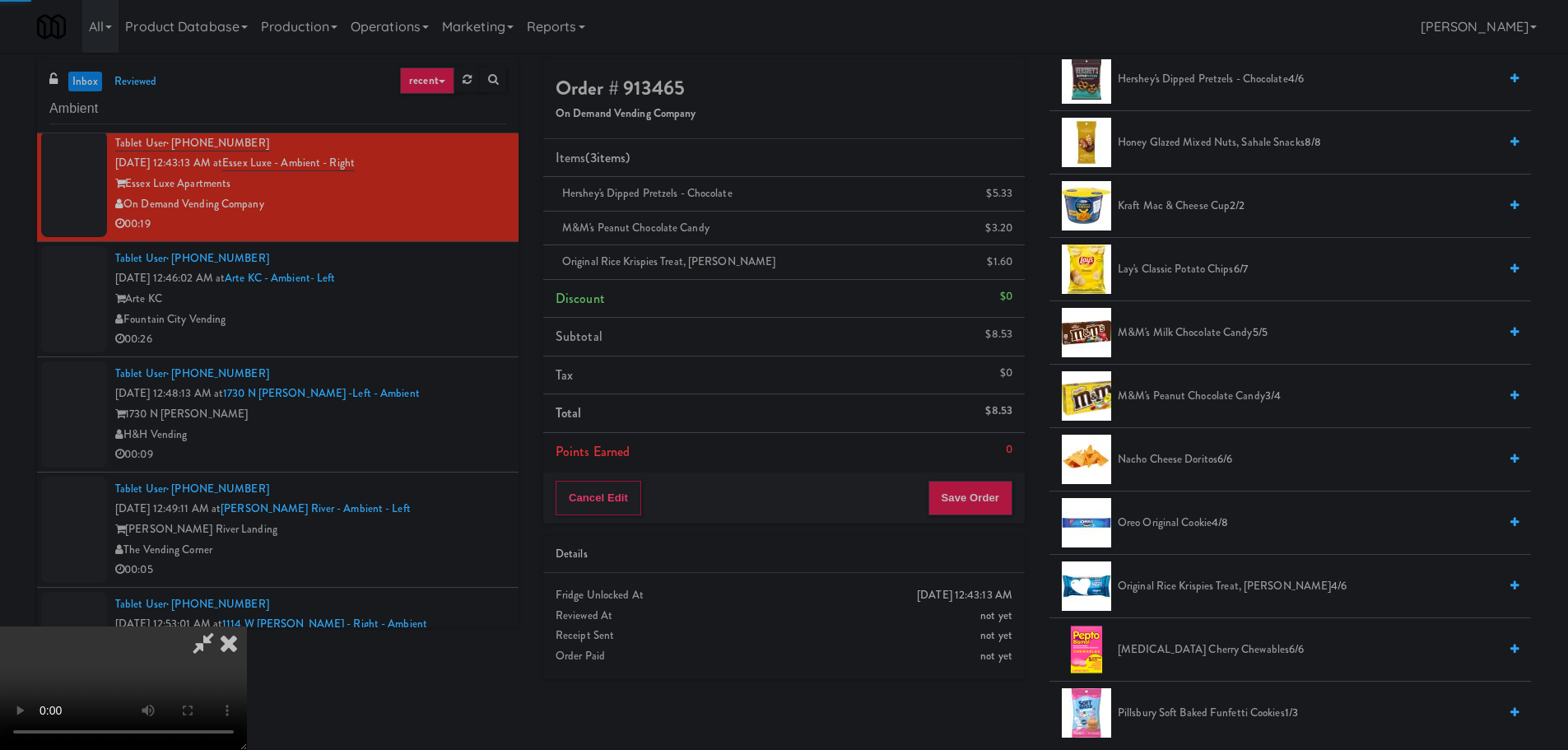
click at [247, 627] on video at bounding box center [123, 688] width 247 height 123
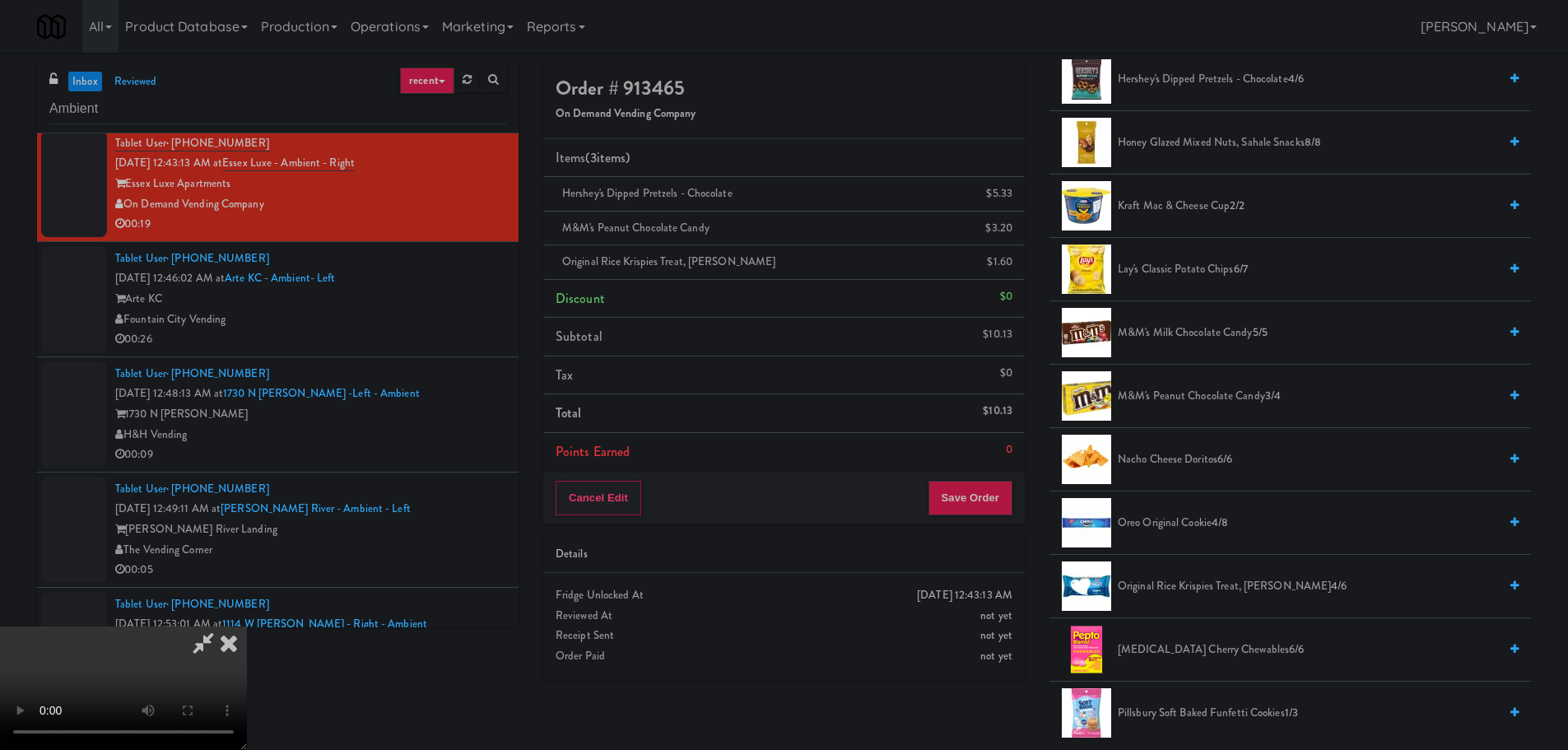
click at [247, 627] on video at bounding box center [123, 688] width 247 height 123
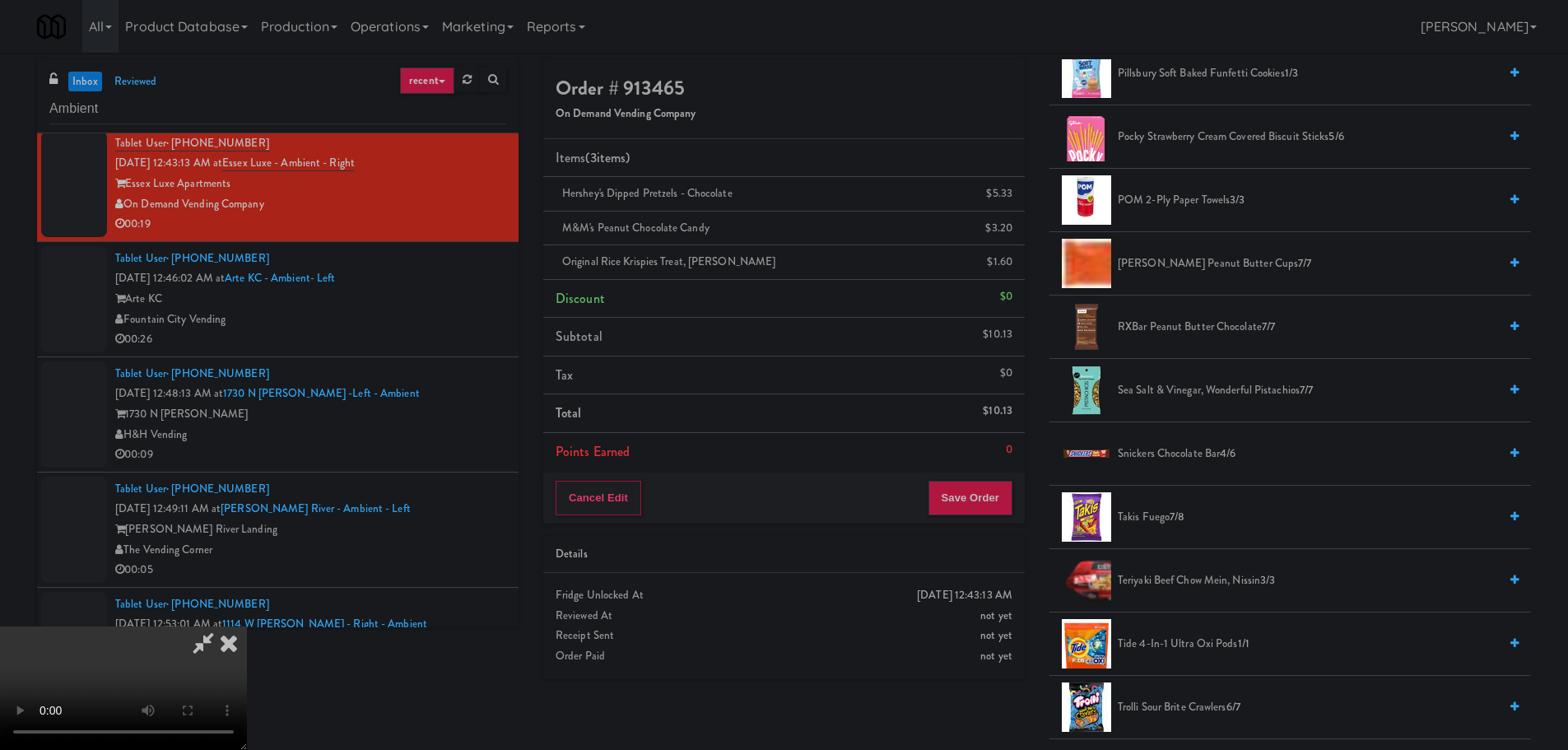
scroll to position [1317, 0]
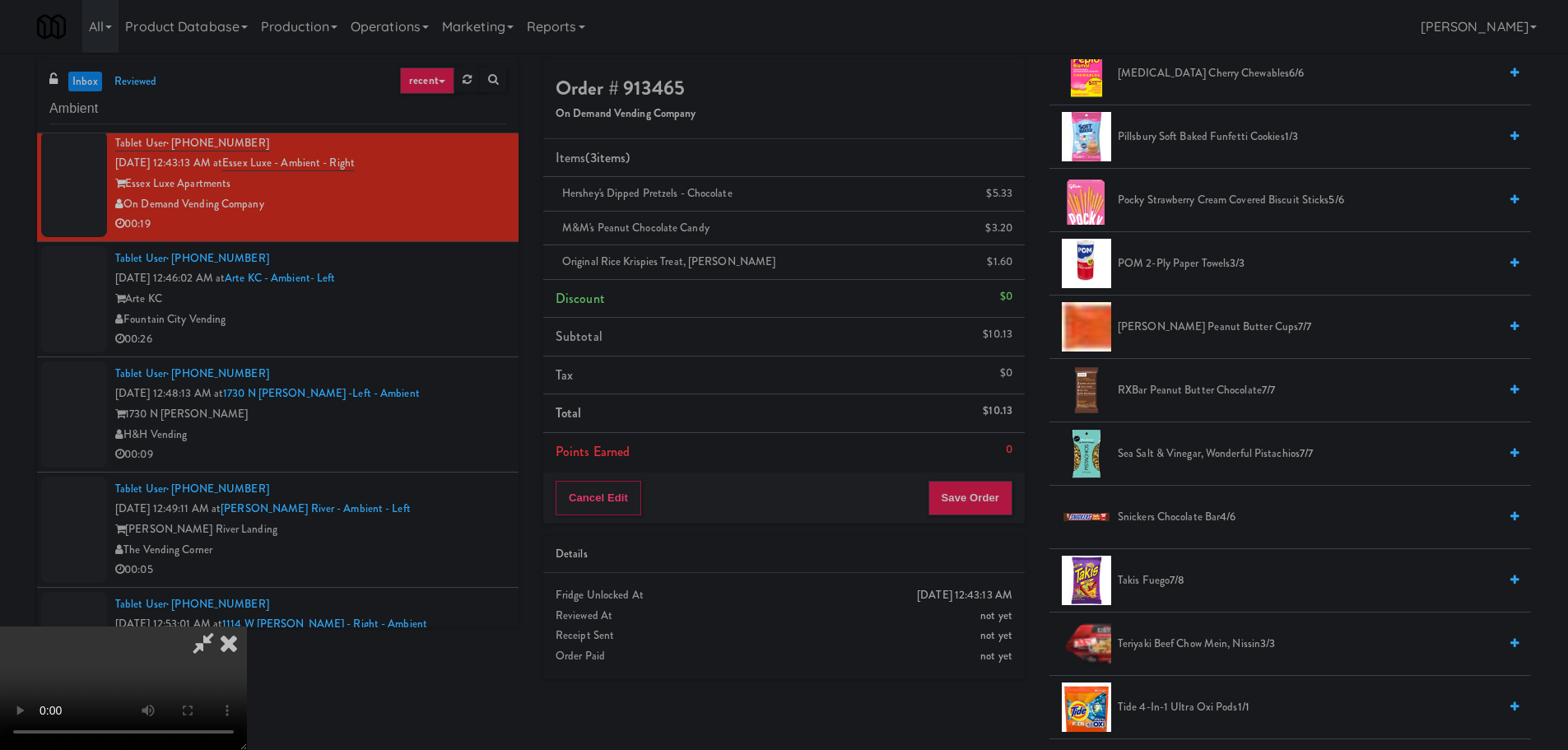
click at [1199, 320] on span "[PERSON_NAME] Peanut Butter Cups 7/7" at bounding box center [1307, 327] width 380 height 21
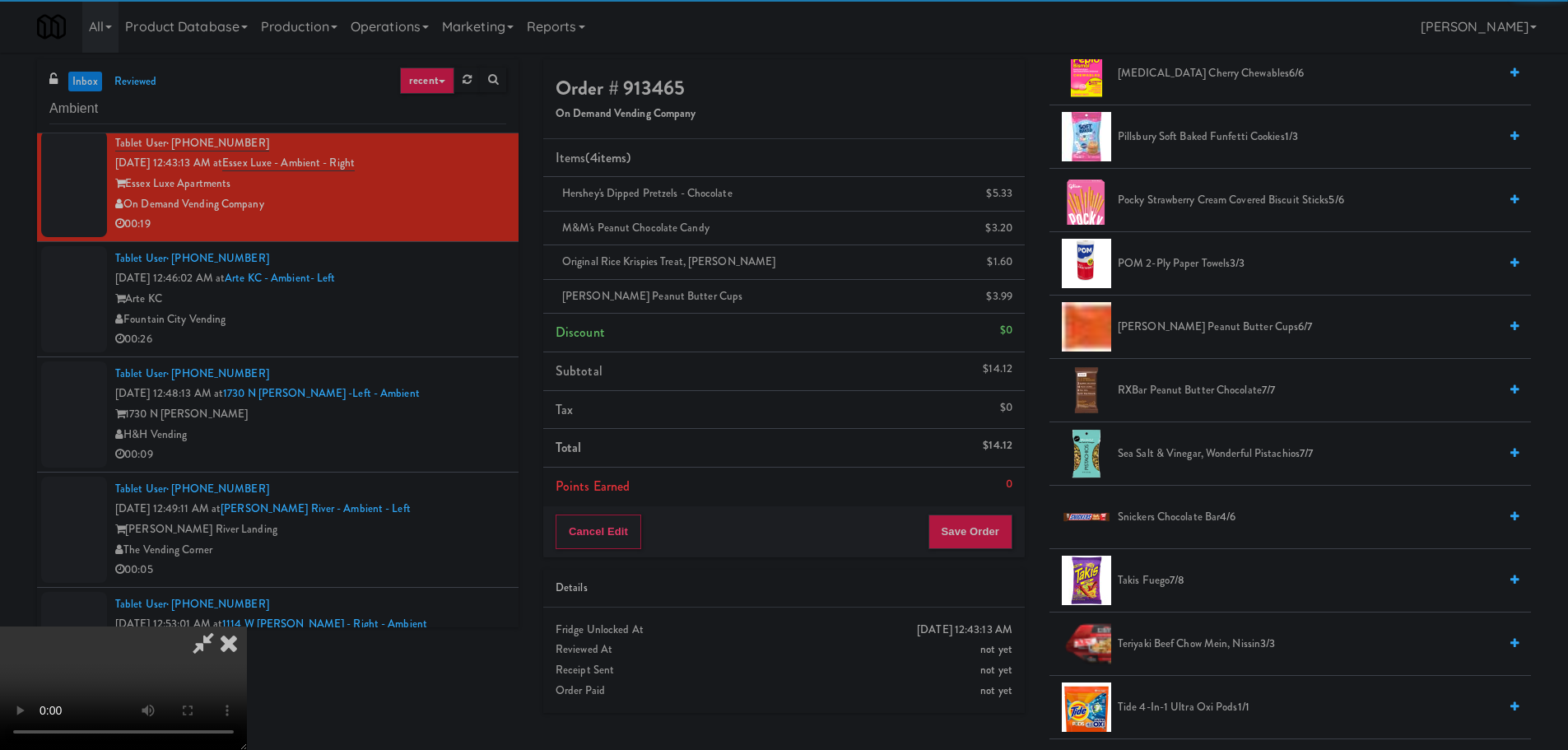
click at [247, 627] on video at bounding box center [123, 688] width 247 height 123
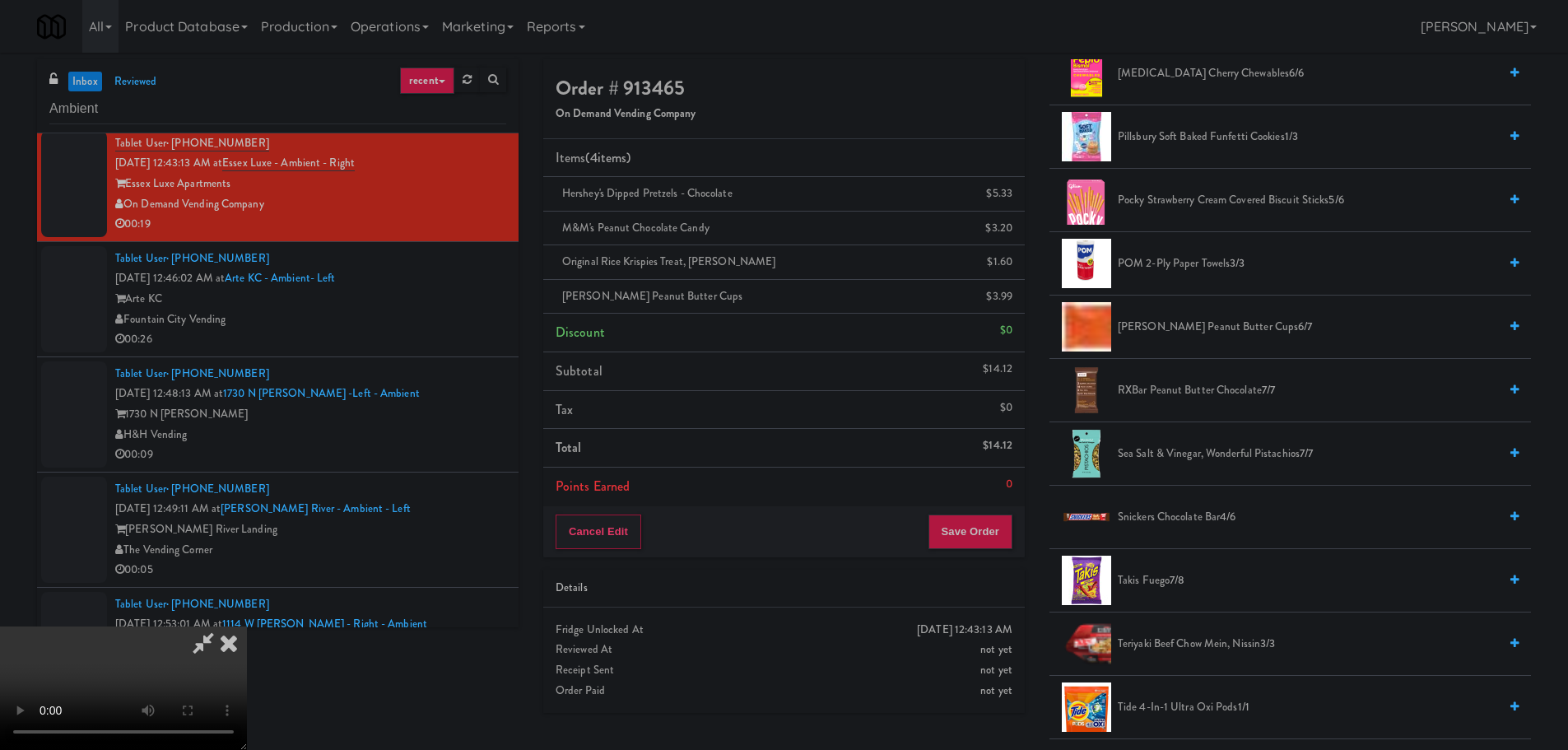
scroll to position [283, 0]
click at [247, 627] on video at bounding box center [123, 688] width 247 height 123
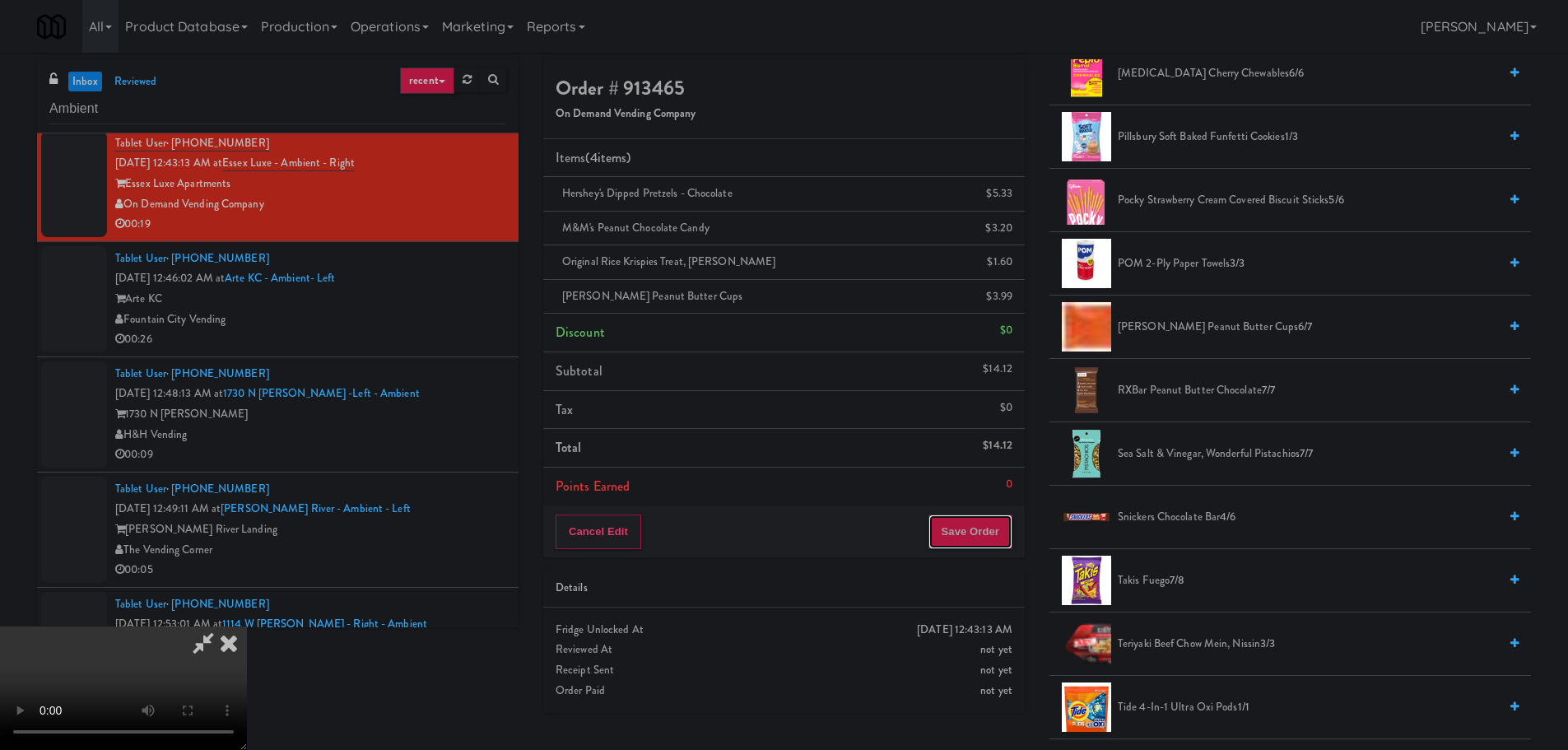
click at [987, 522] on button "Save Order" at bounding box center [970, 531] width 84 height 34
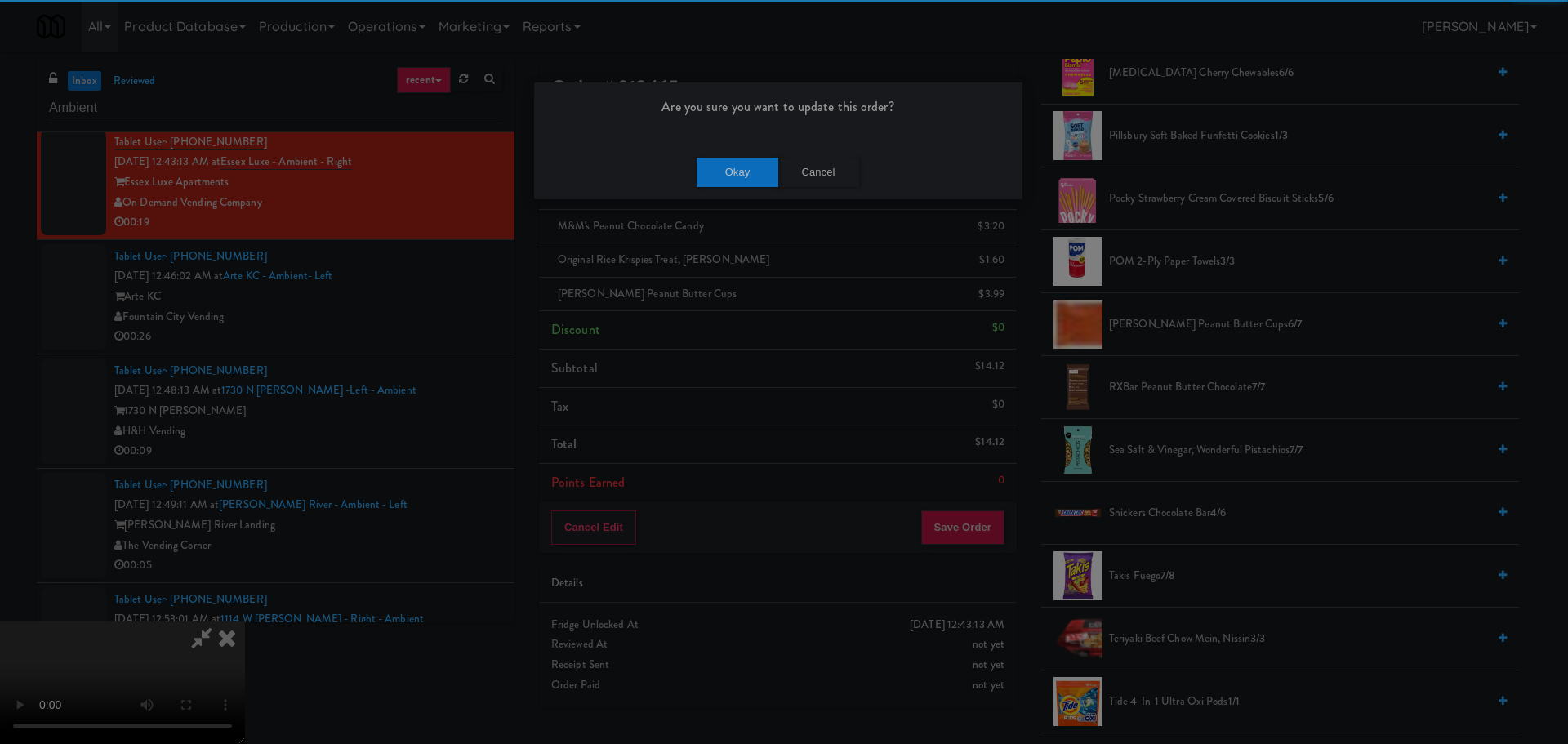
click at [712, 156] on div "Okay Cancel" at bounding box center [778, 172] width 489 height 55
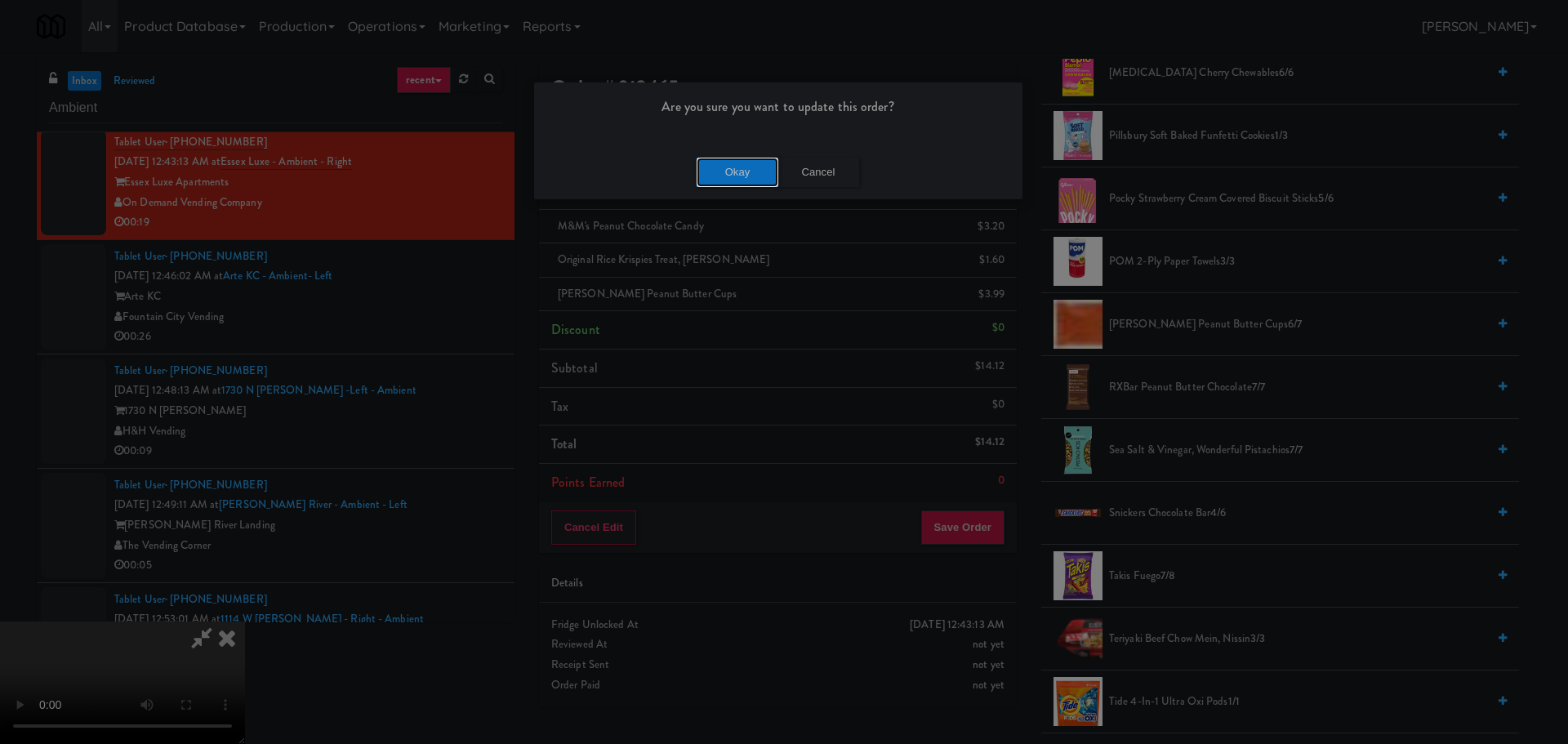
click at [711, 162] on button "Okay" at bounding box center [737, 173] width 82 height 30
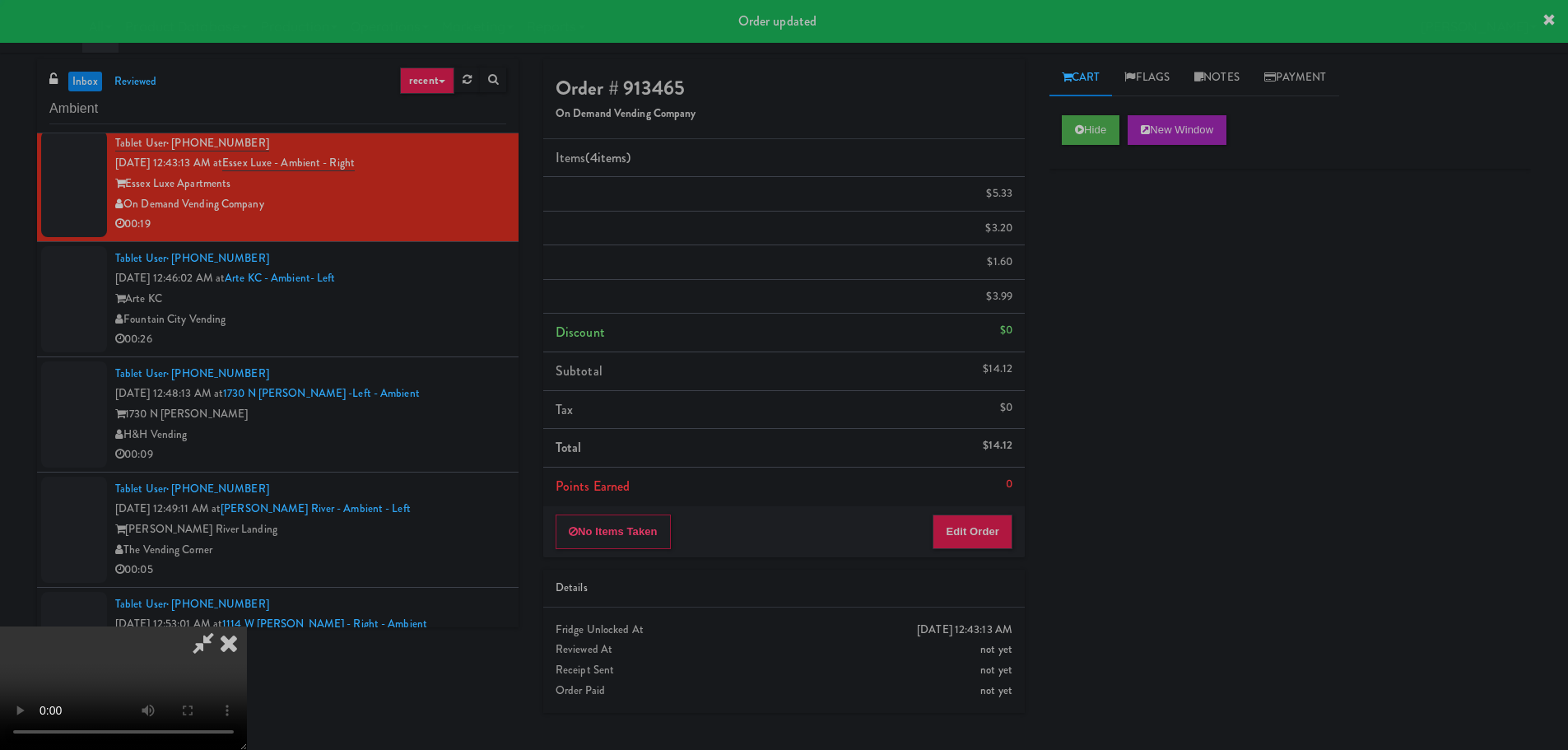
scroll to position [0, 0]
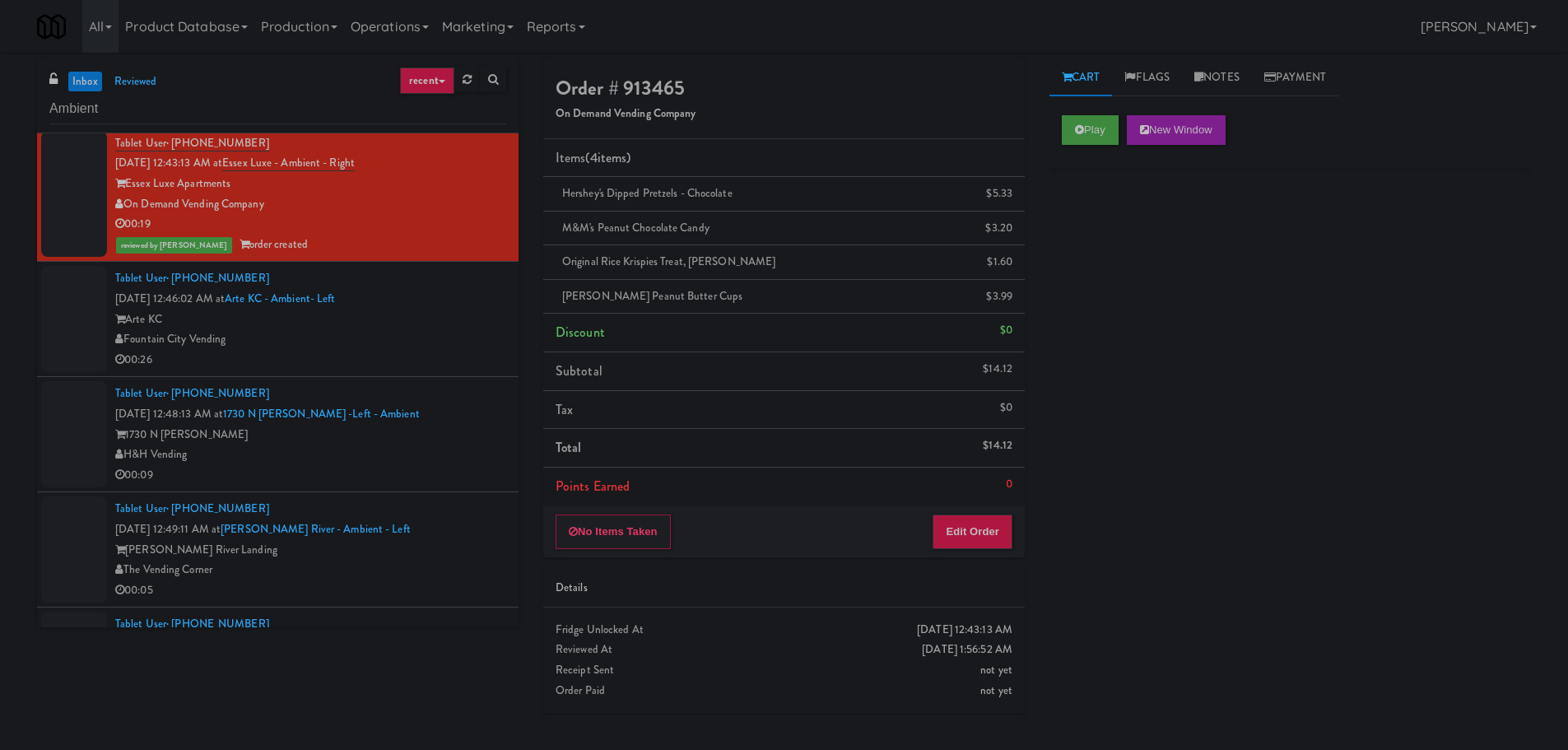
click at [461, 345] on div "Fountain City Vending" at bounding box center [310, 339] width 391 height 21
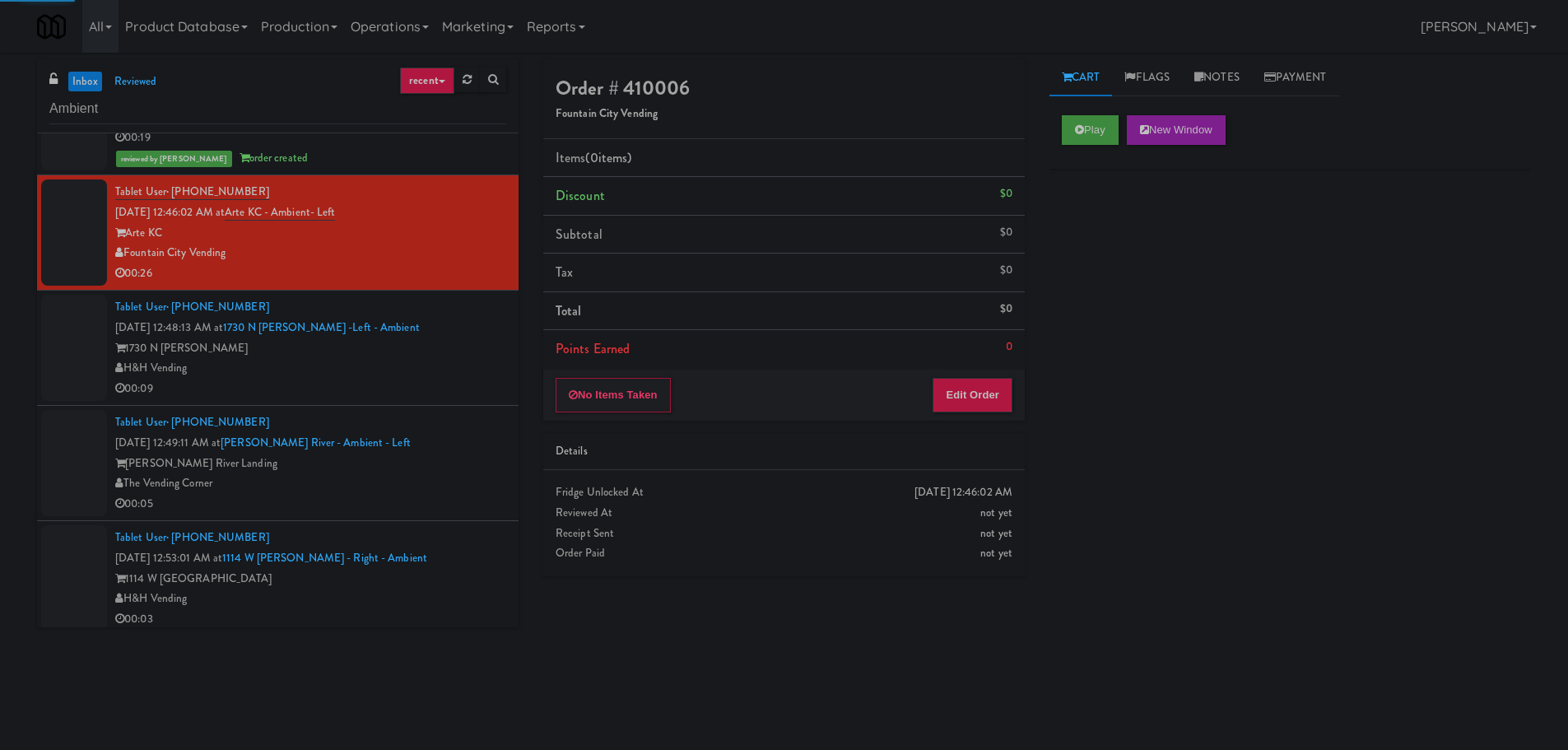
scroll to position [1152, 0]
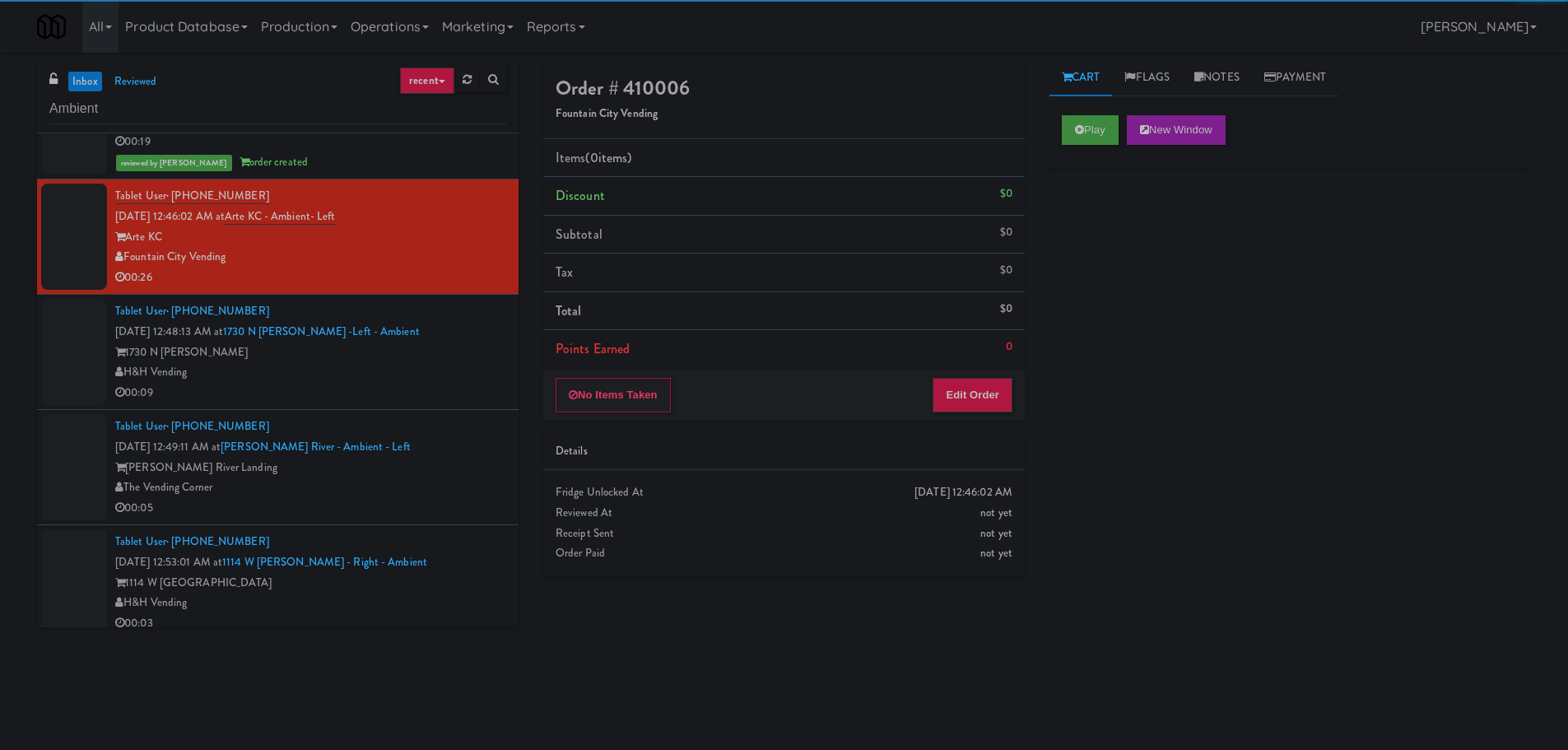
click at [1066, 148] on div "Play New Window" at bounding box center [1290, 135] width 482 height 66
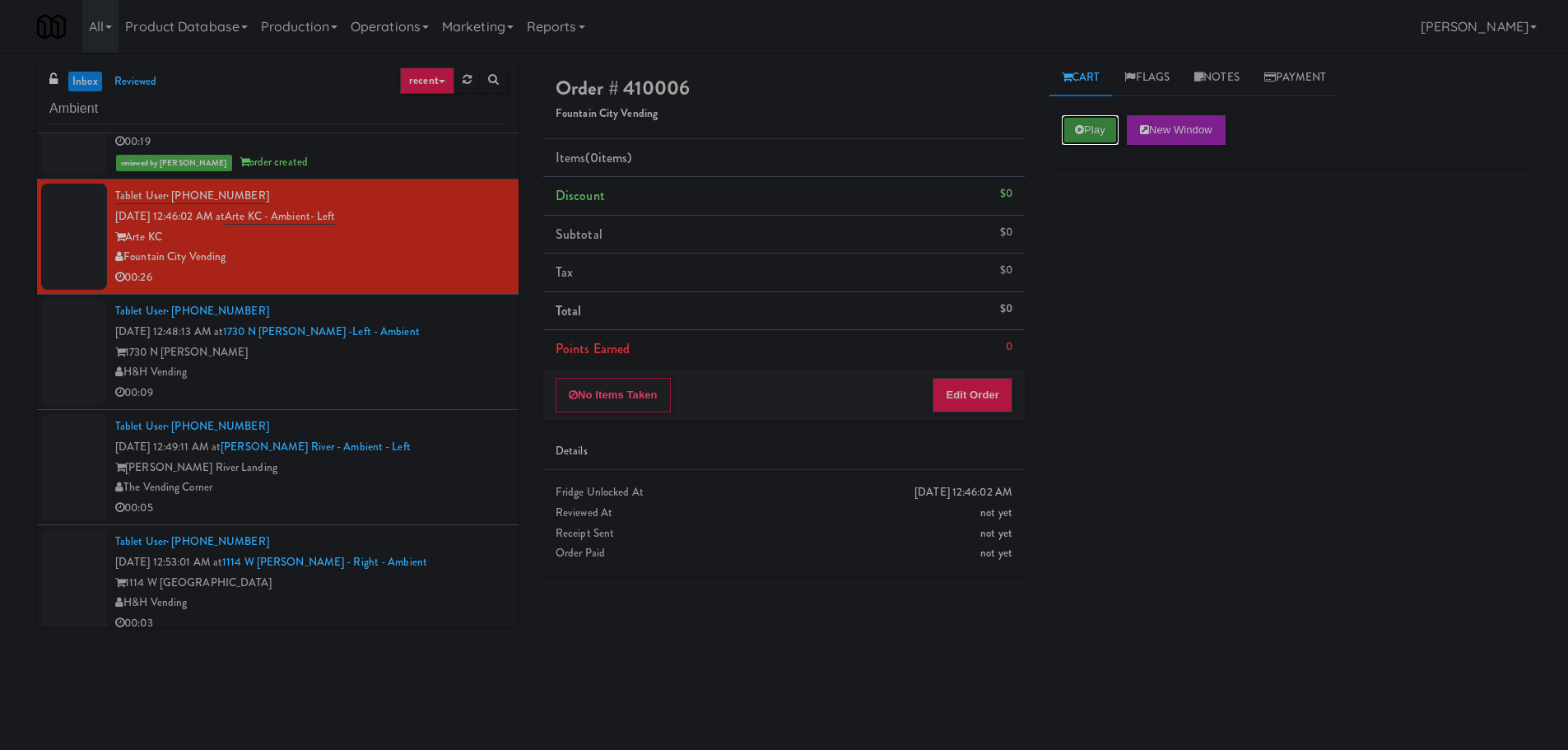
click at [1083, 120] on button "Play" at bounding box center [1090, 130] width 57 height 30
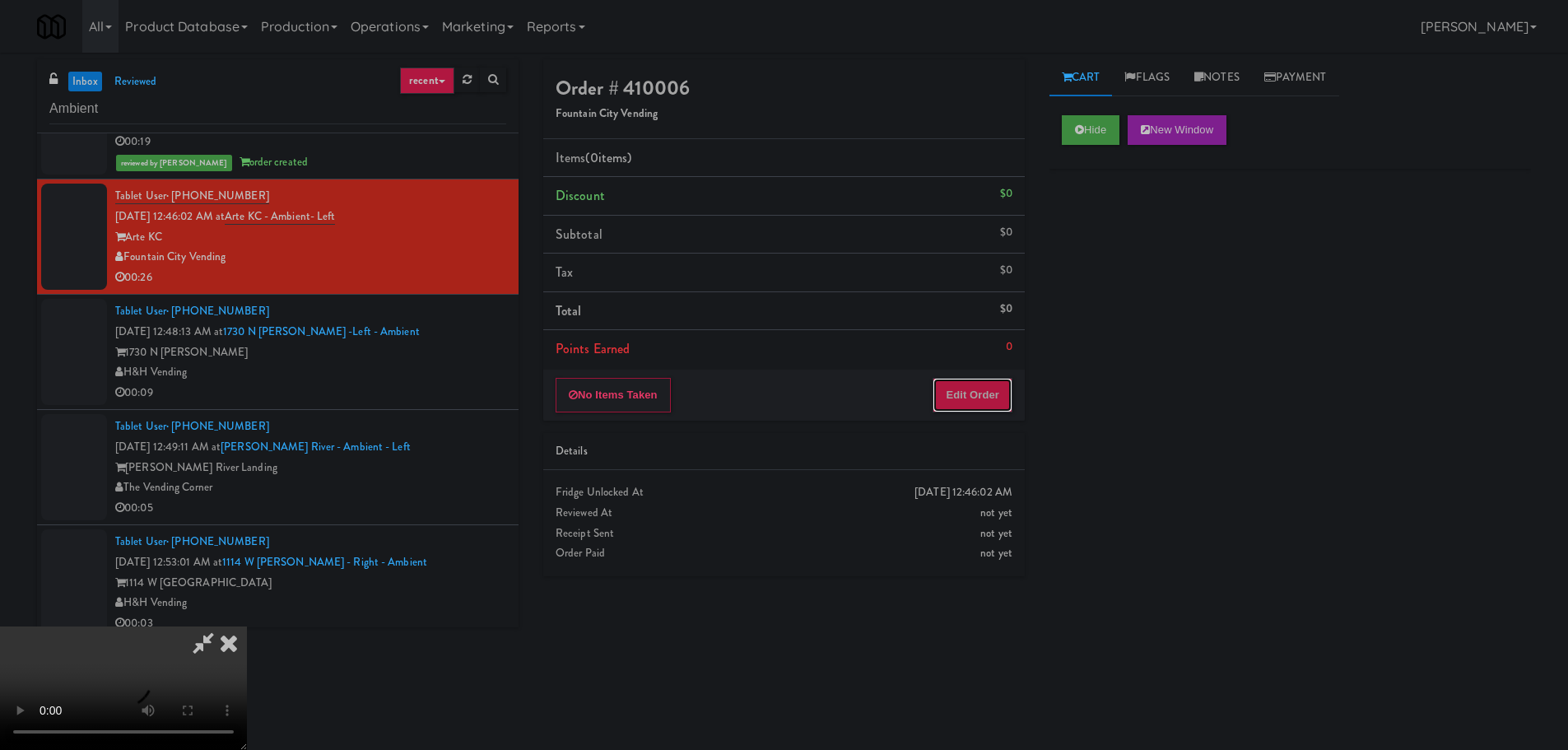
click at [979, 402] on button "Edit Order" at bounding box center [972, 394] width 80 height 34
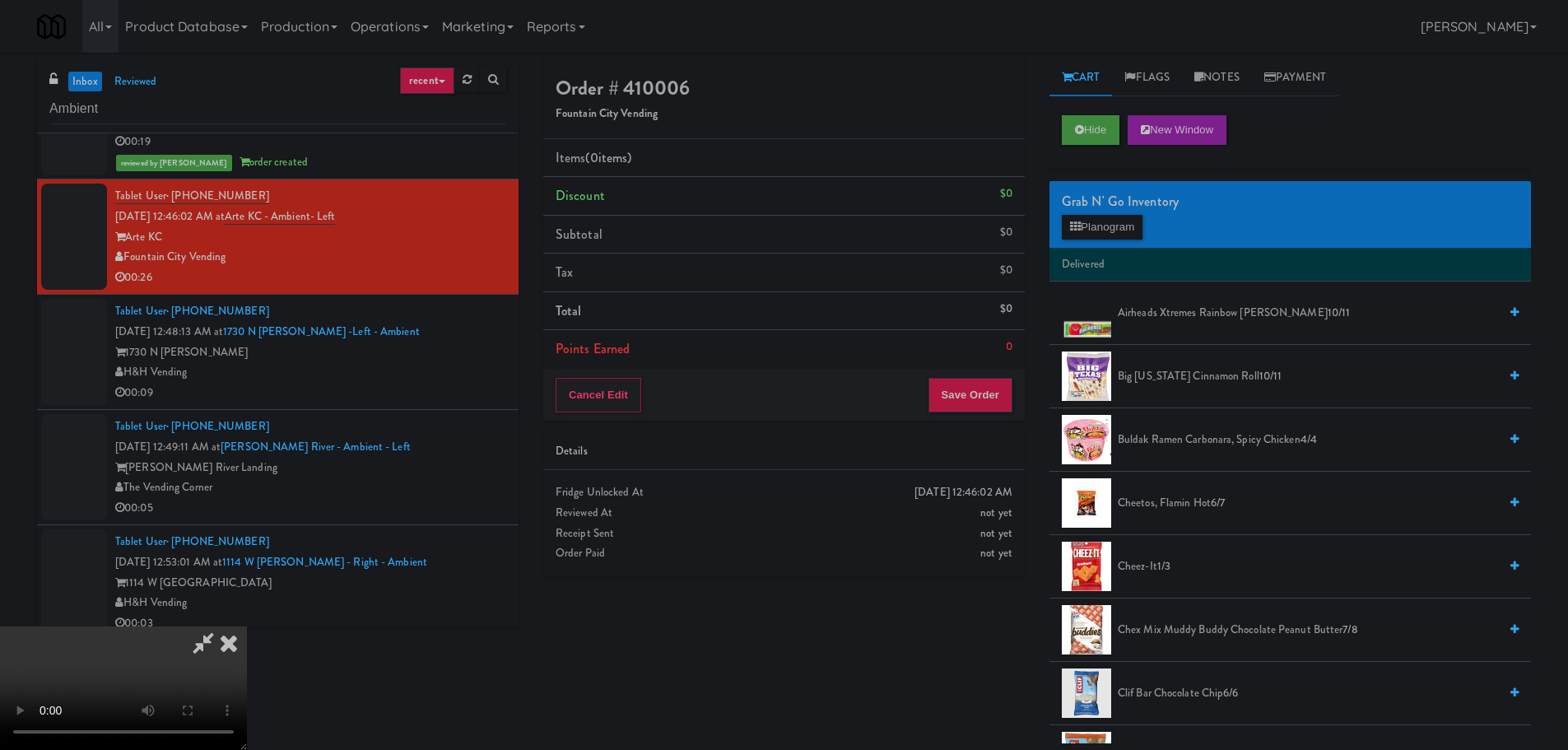
scroll to position [283, 0]
click at [247, 627] on video at bounding box center [123, 688] width 247 height 123
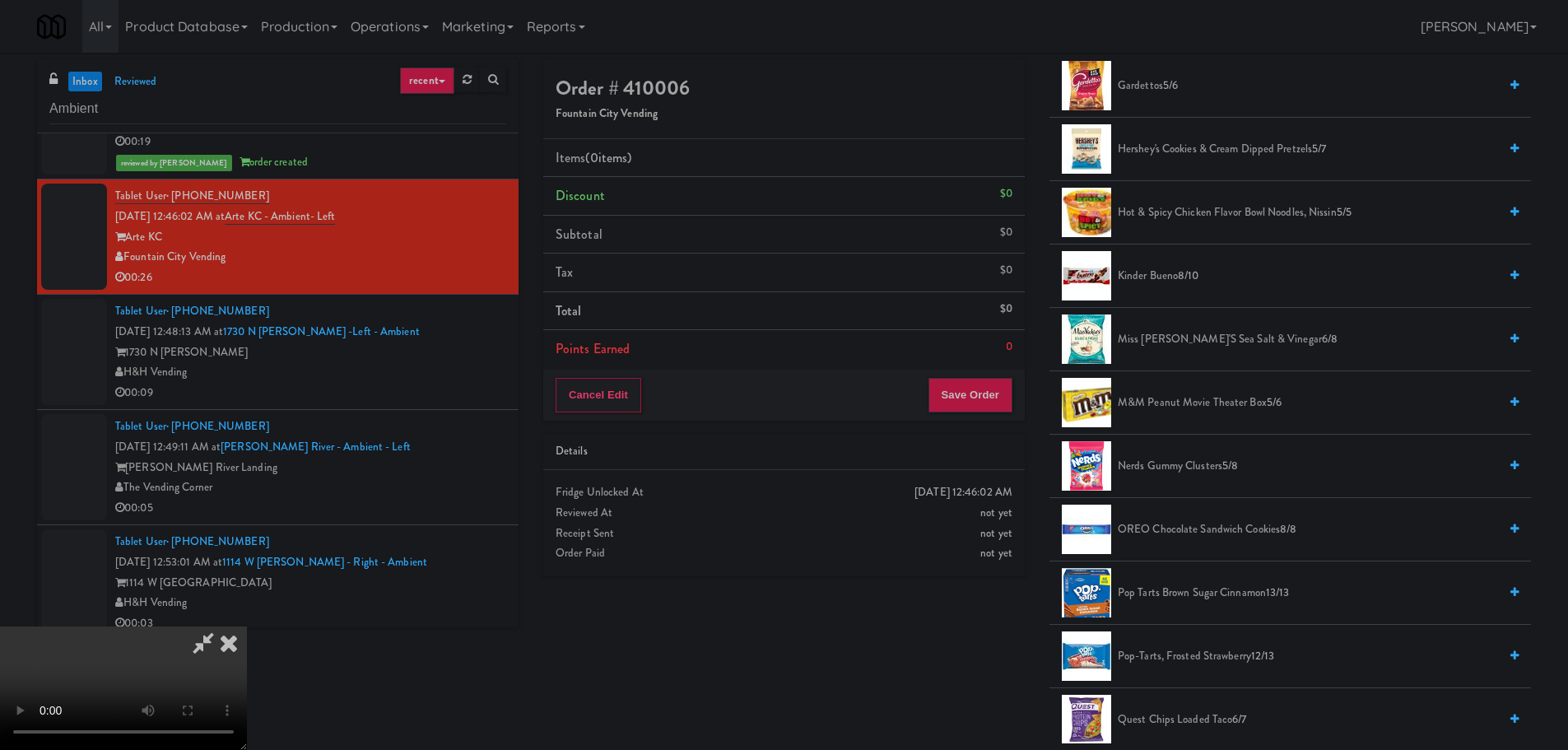
scroll to position [1152, 0]
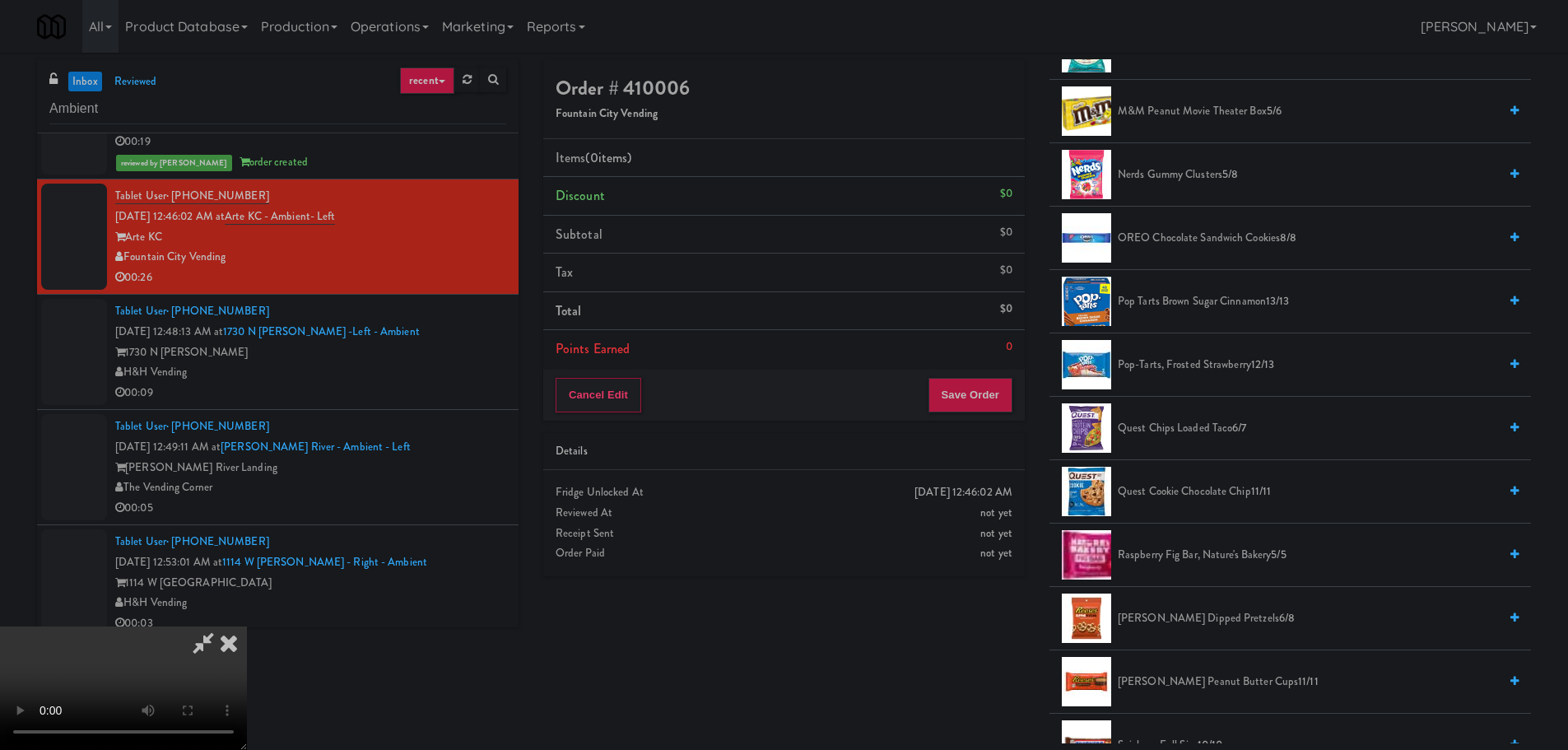
drag, startPoint x: 1192, startPoint y: 430, endPoint x: 840, endPoint y: 442, distance: 352.2
click at [1191, 430] on span "Quest Chips Loaded Taco 6/7" at bounding box center [1307, 428] width 380 height 21
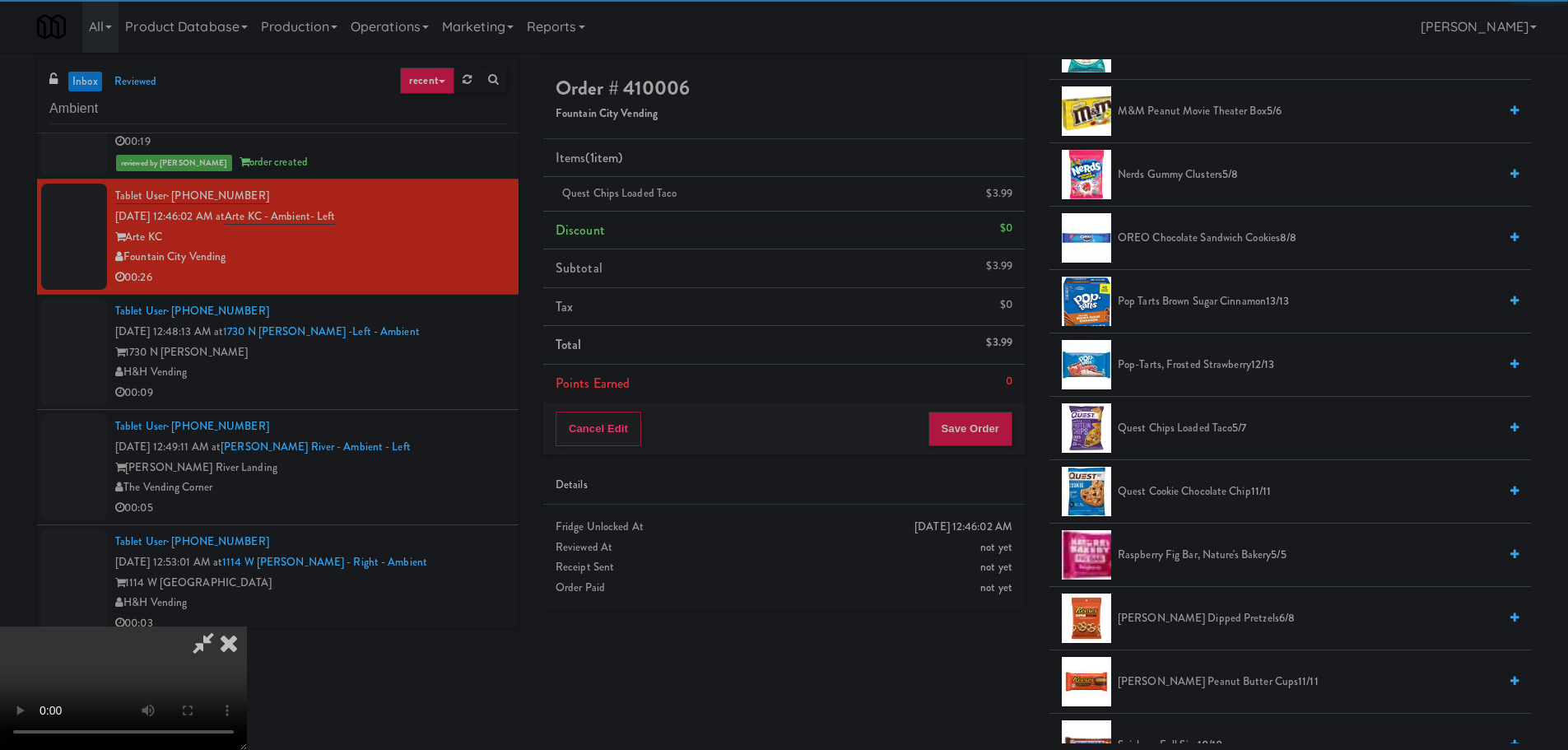
scroll to position [36, 0]
drag, startPoint x: 633, startPoint y: 465, endPoint x: 651, endPoint y: 475, distance: 20.6
click at [247, 627] on video at bounding box center [123, 688] width 247 height 123
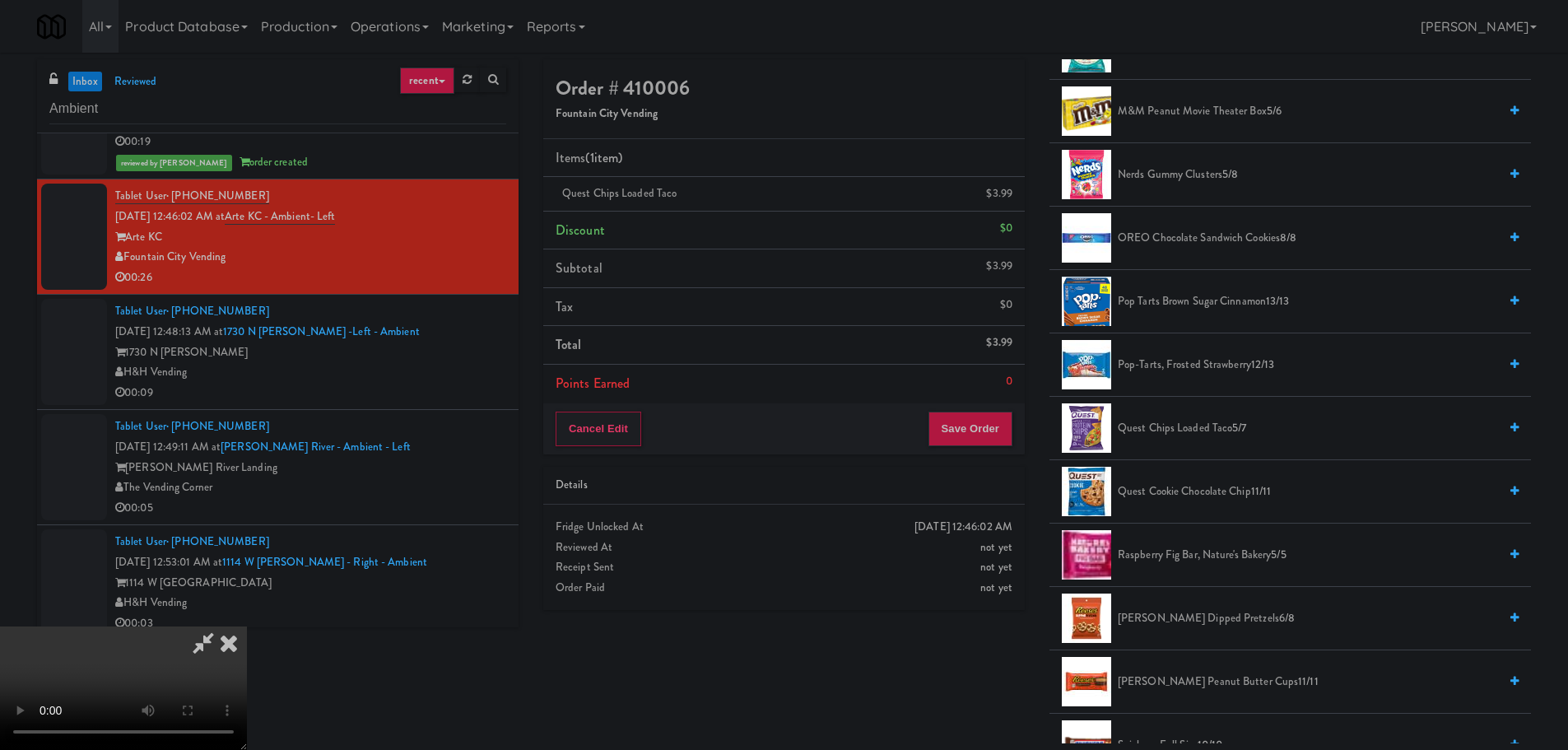
scroll to position [0, 0]
click at [247, 627] on video at bounding box center [123, 688] width 247 height 123
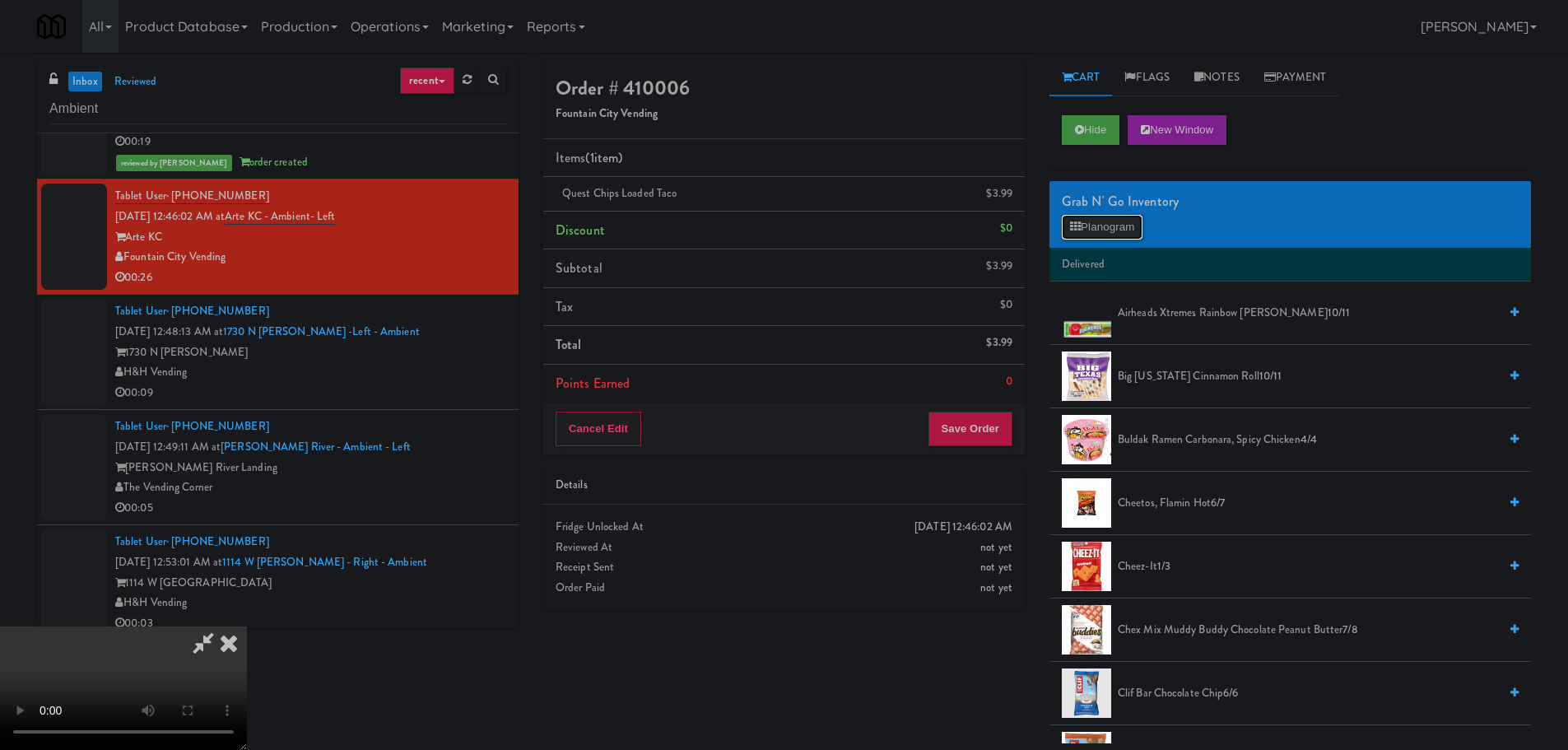
click at [1125, 227] on button "Planogram" at bounding box center [1101, 228] width 81 height 25
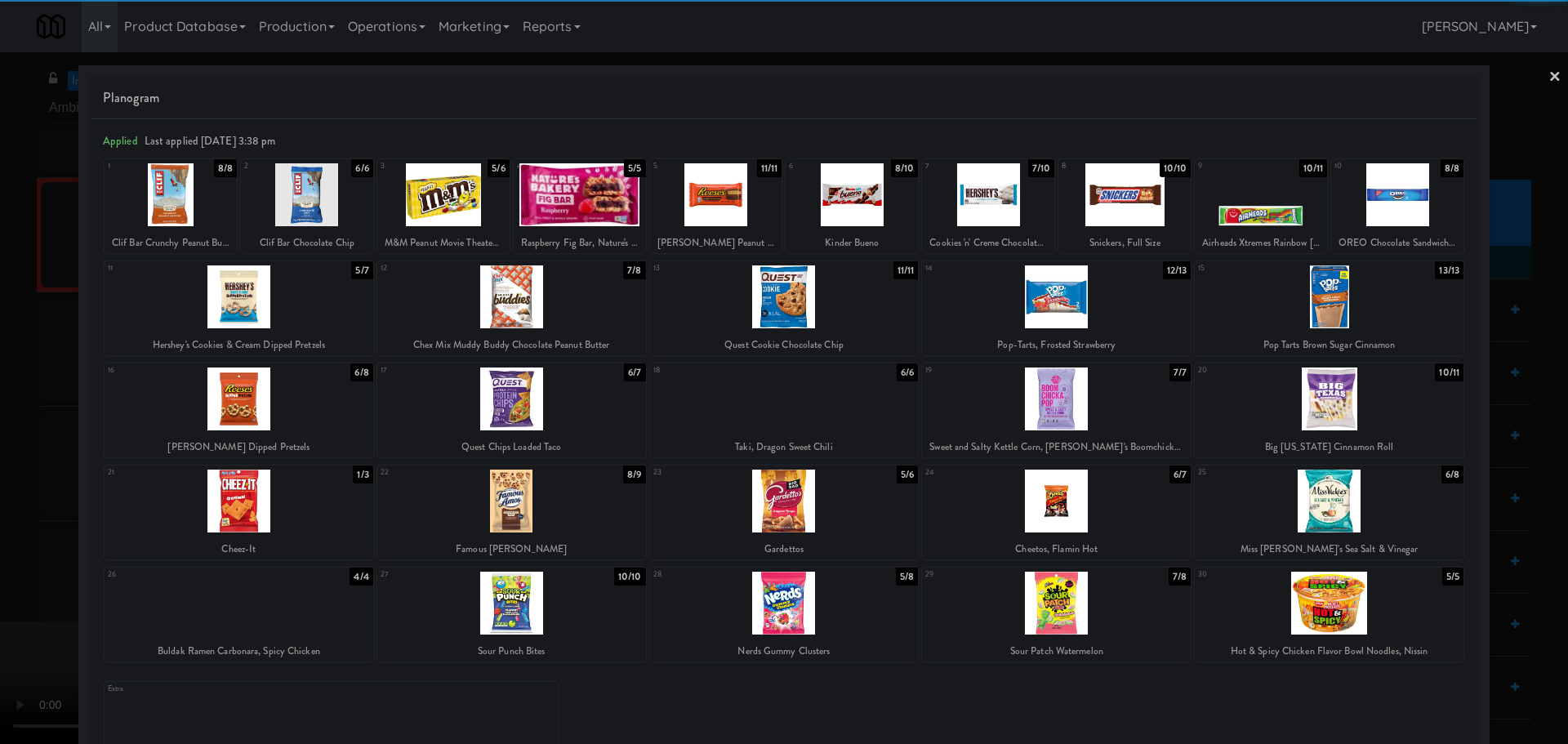
click at [317, 195] on div at bounding box center [307, 195] width 132 height 63
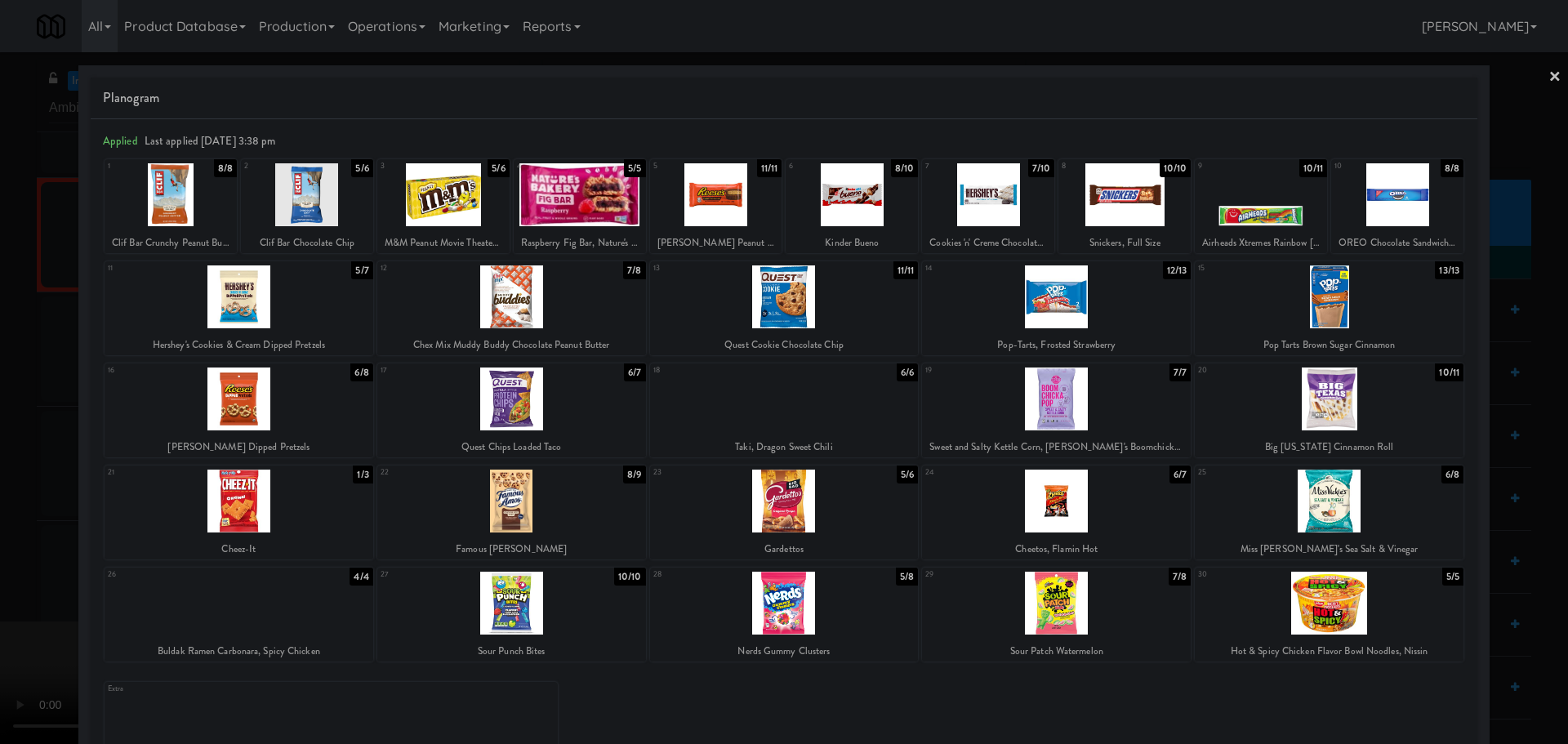
click at [0, 313] on div at bounding box center [784, 372] width 1568 height 744
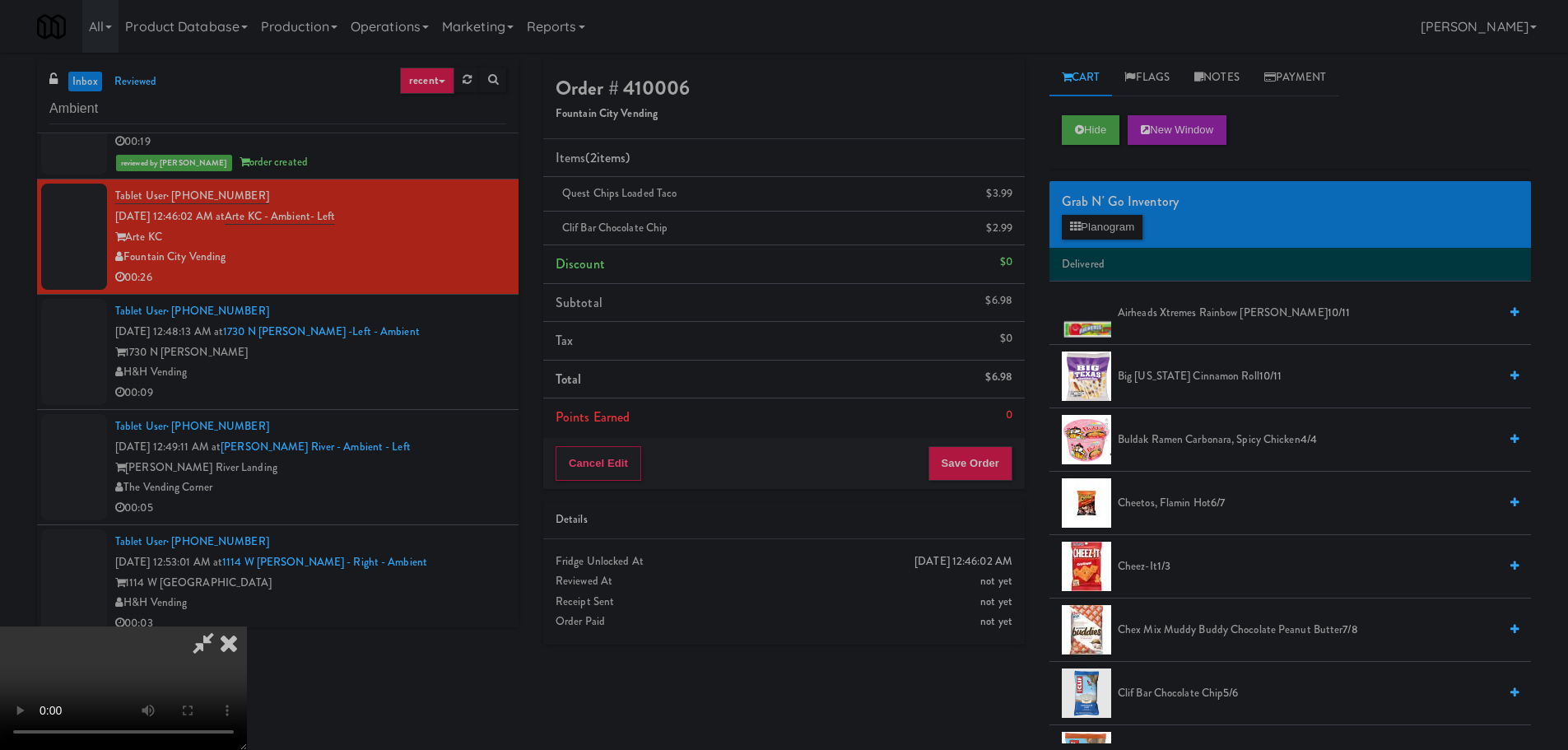
drag, startPoint x: 495, startPoint y: 359, endPoint x: 536, endPoint y: 361, distance: 41.0
click at [247, 627] on video at bounding box center [123, 688] width 247 height 123
click at [992, 492] on div "Order # 410006 Fountain City Vending Items (2 items ) Quest Chips Loaded Taco $…" at bounding box center [783, 358] width 506 height 598
click at [999, 462] on button "Save Order" at bounding box center [970, 462] width 84 height 34
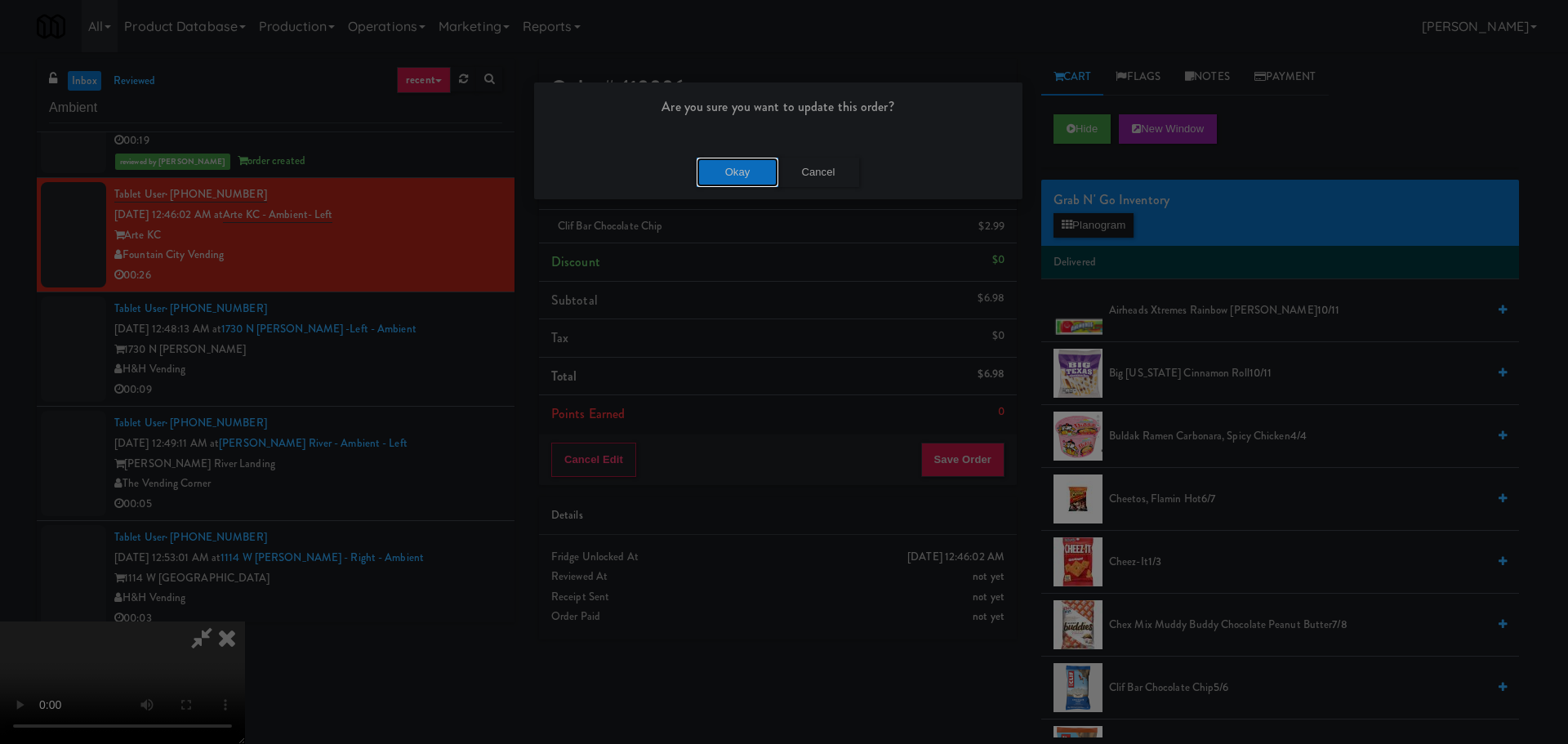
click at [746, 167] on button "Okay" at bounding box center [737, 173] width 82 height 30
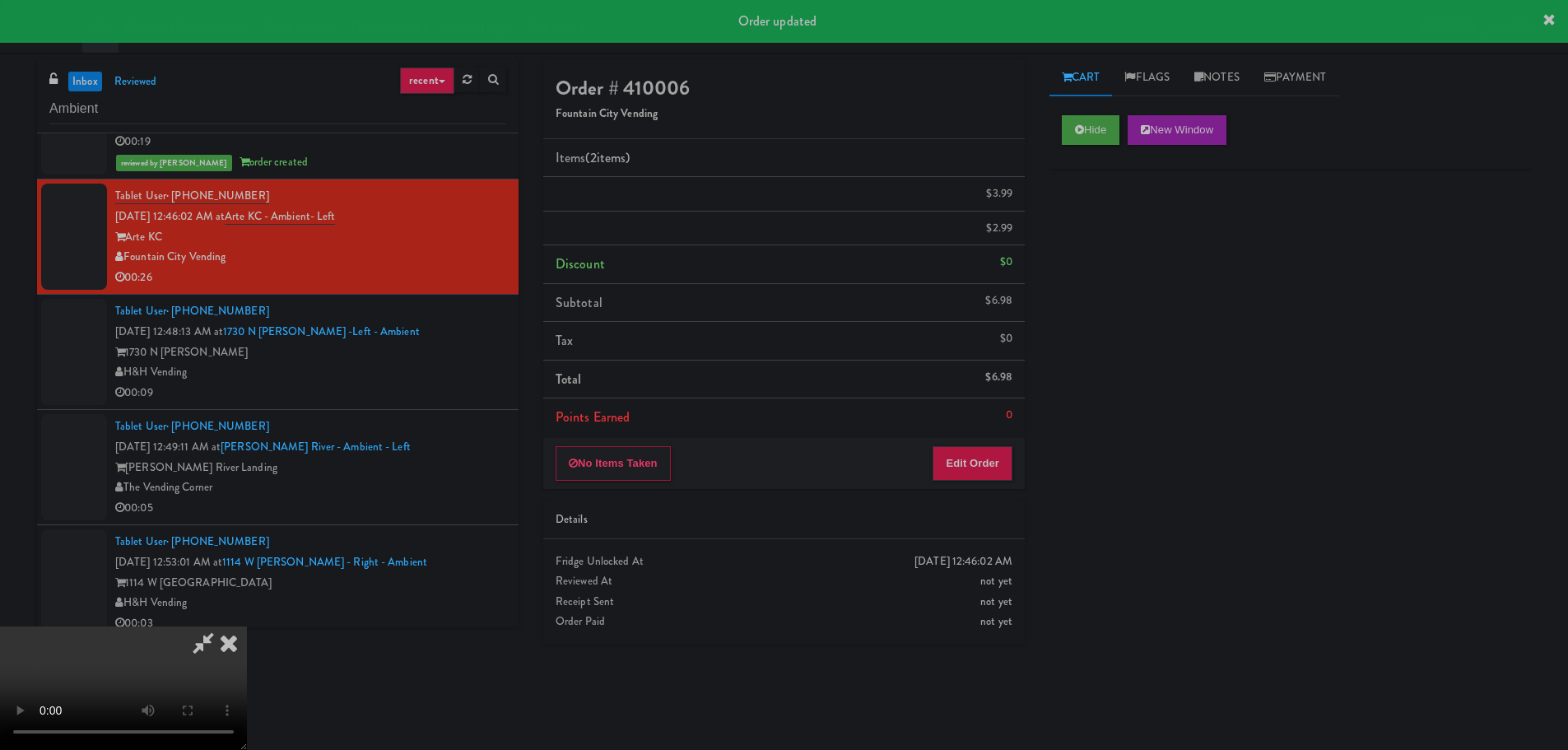
scroll to position [0, 0]
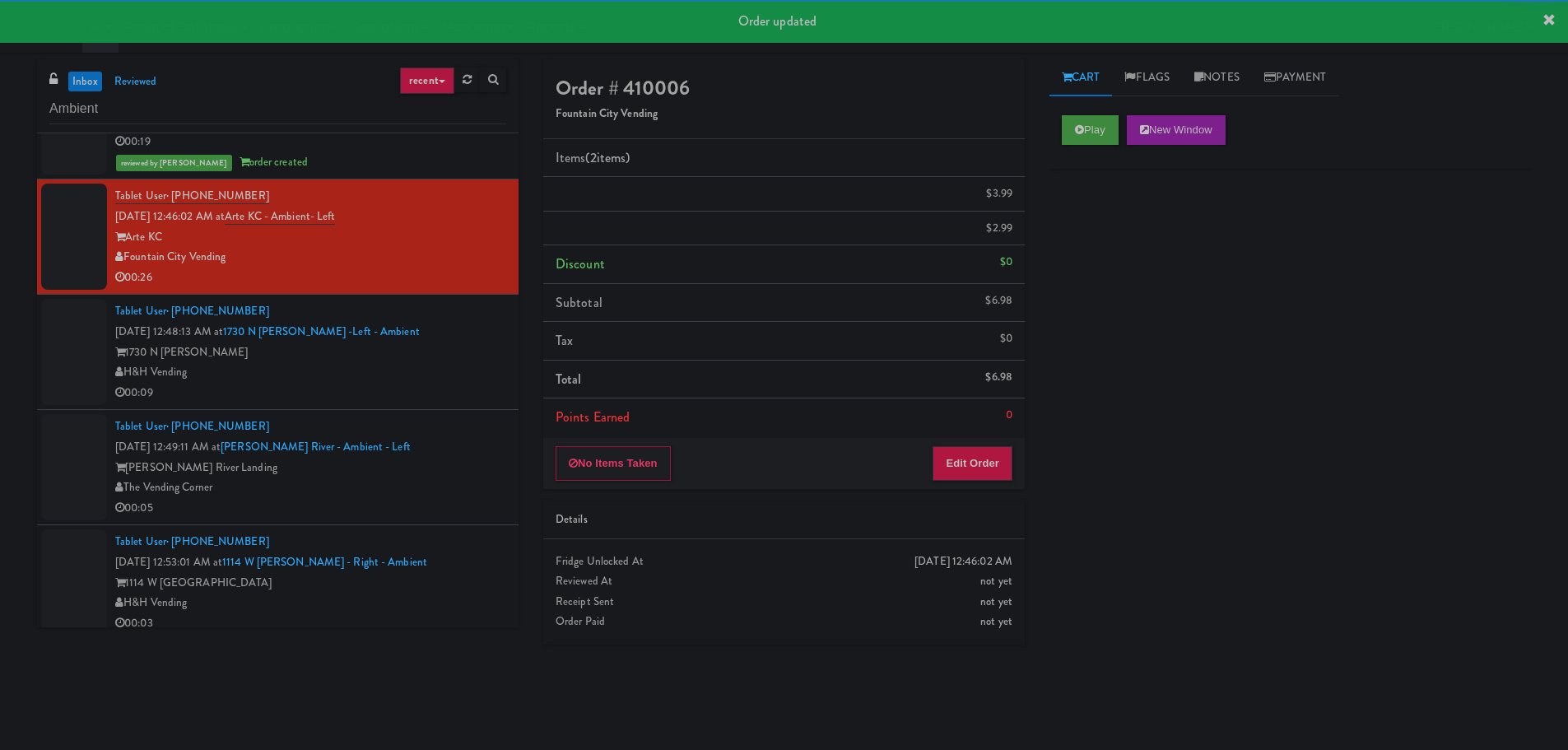
click at [457, 392] on div "00:09" at bounding box center [310, 392] width 391 height 21
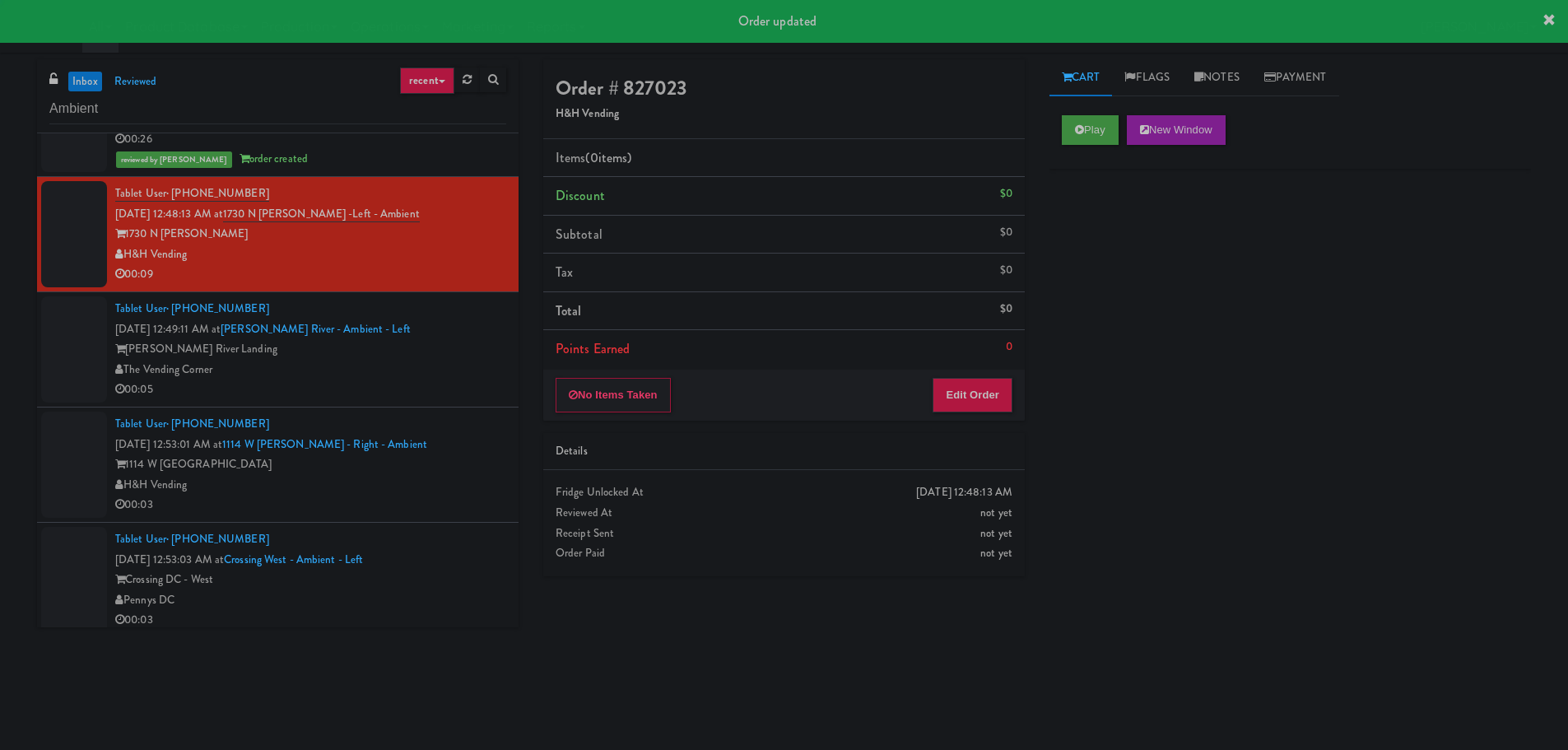
scroll to position [1317, 0]
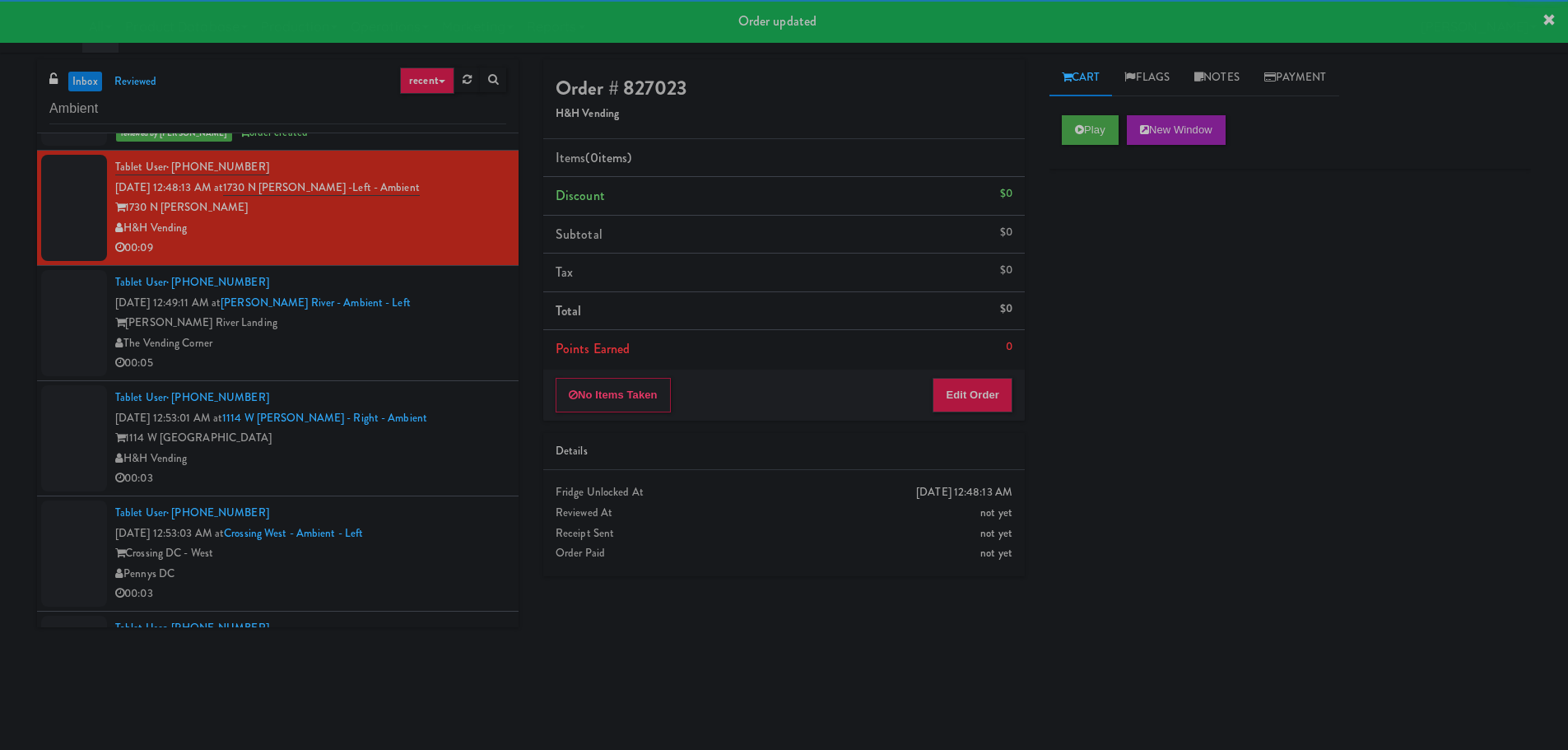
click at [1083, 149] on div "Play New Window" at bounding box center [1290, 135] width 482 height 66
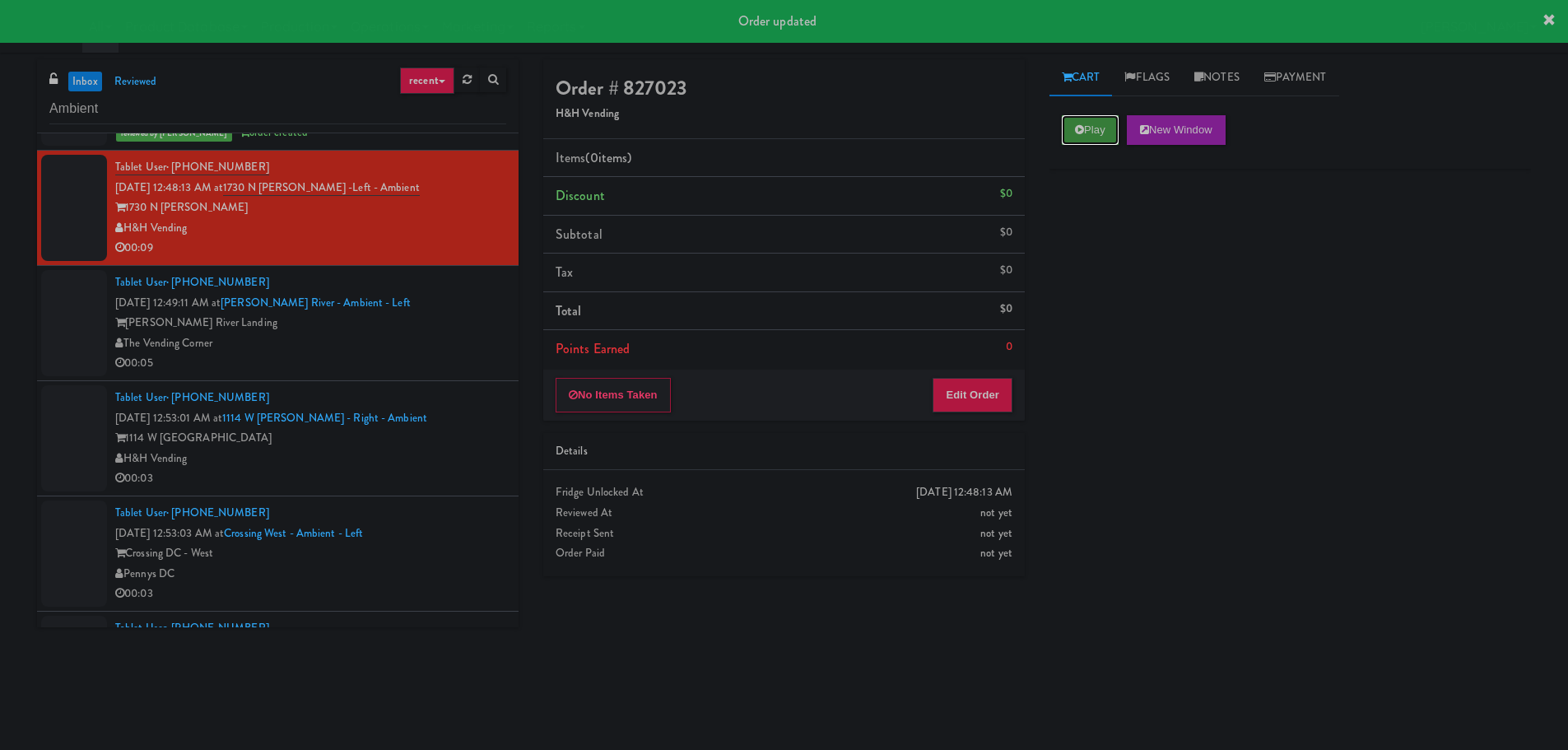
click at [1086, 138] on button "Play" at bounding box center [1090, 130] width 57 height 30
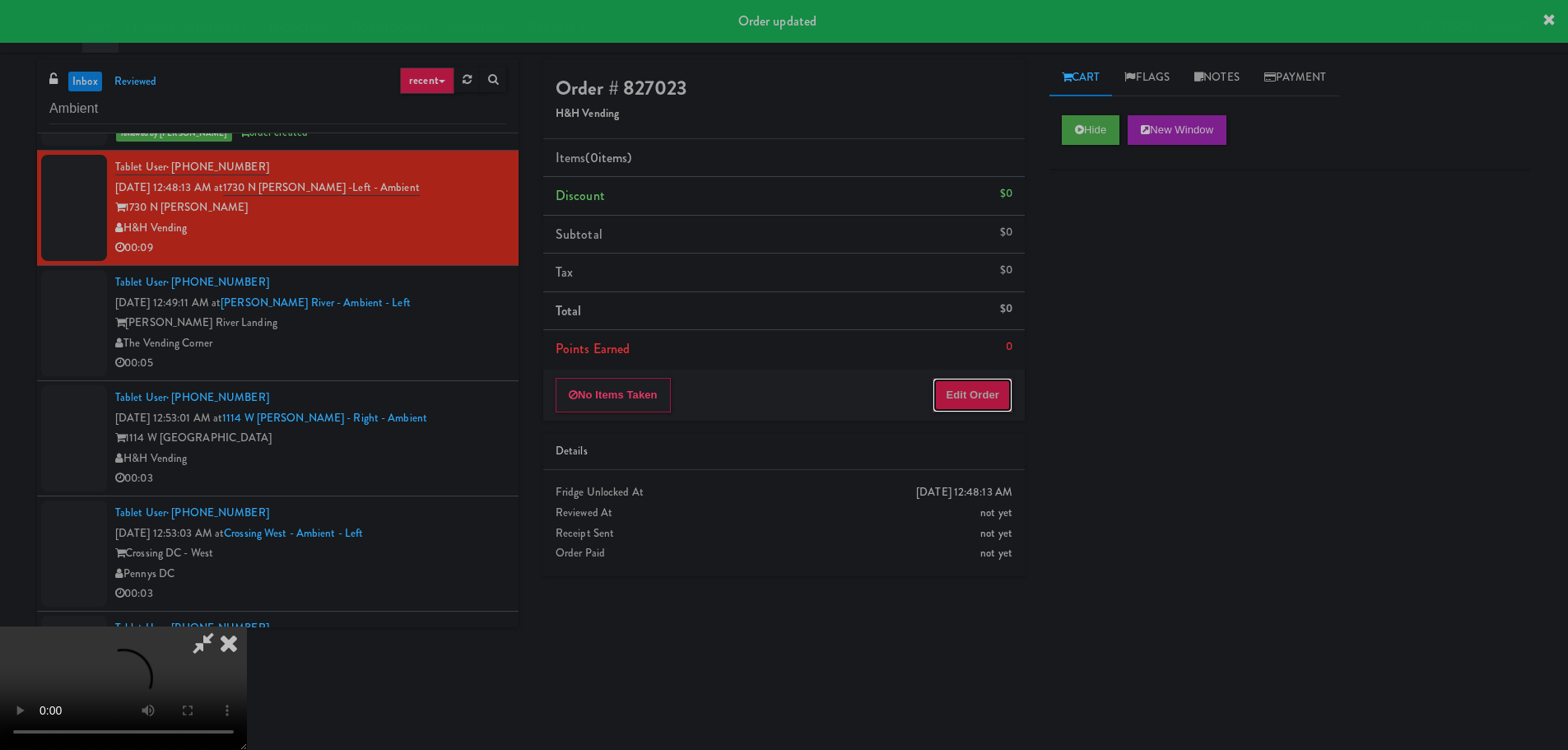
click at [1002, 411] on button "Edit Order" at bounding box center [972, 394] width 80 height 34
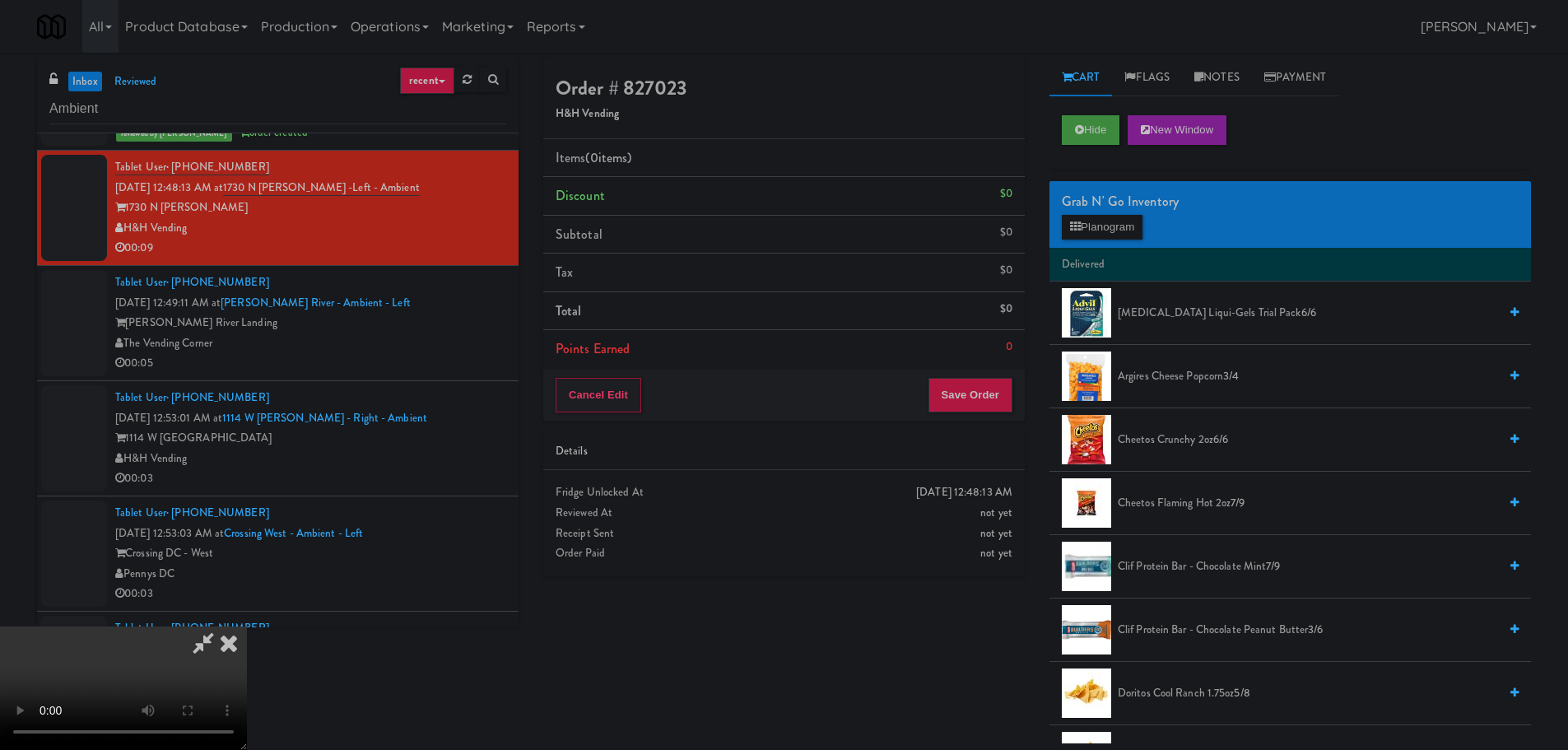
scroll to position [0, 0]
click at [247, 627] on video at bounding box center [123, 688] width 247 height 123
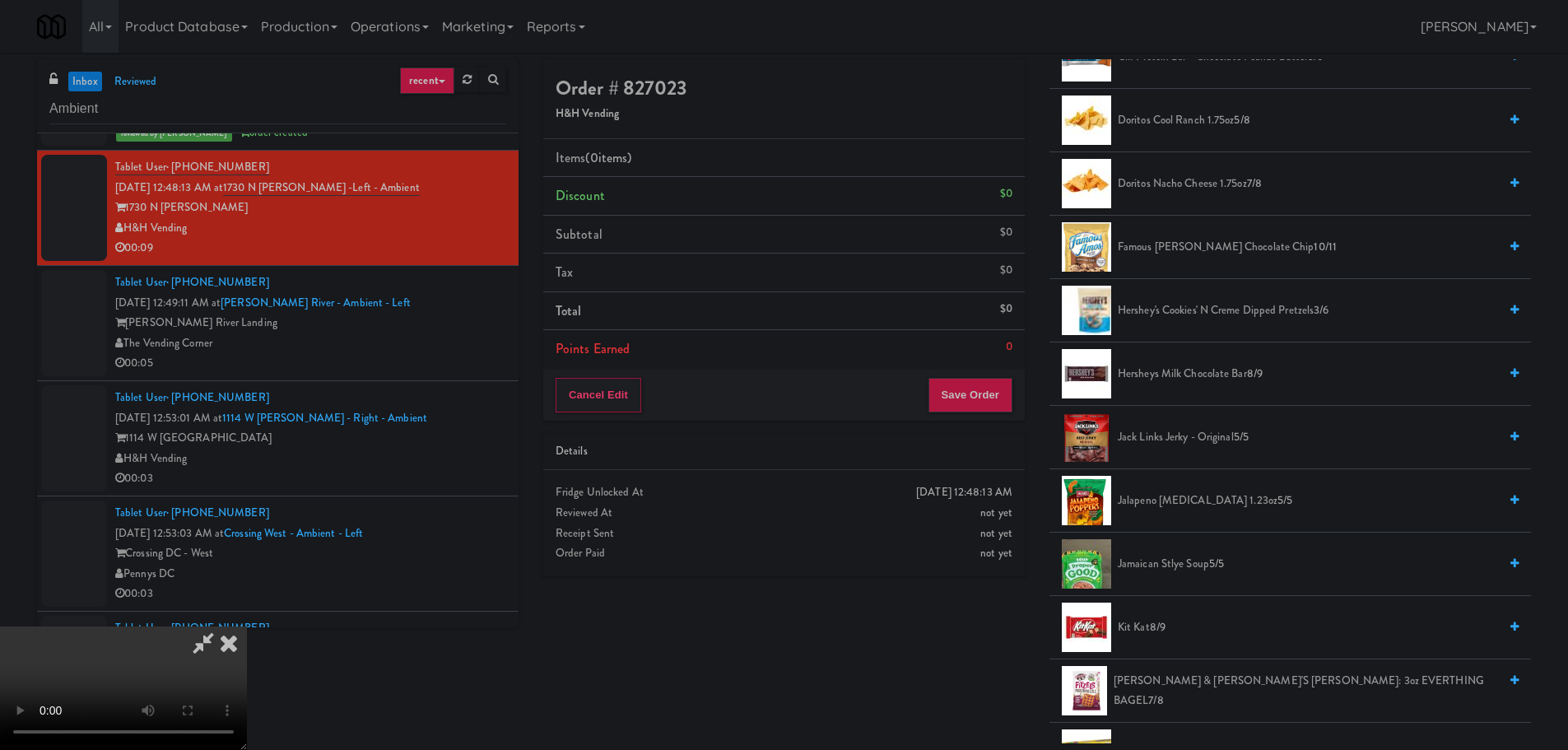
scroll to position [576, 0]
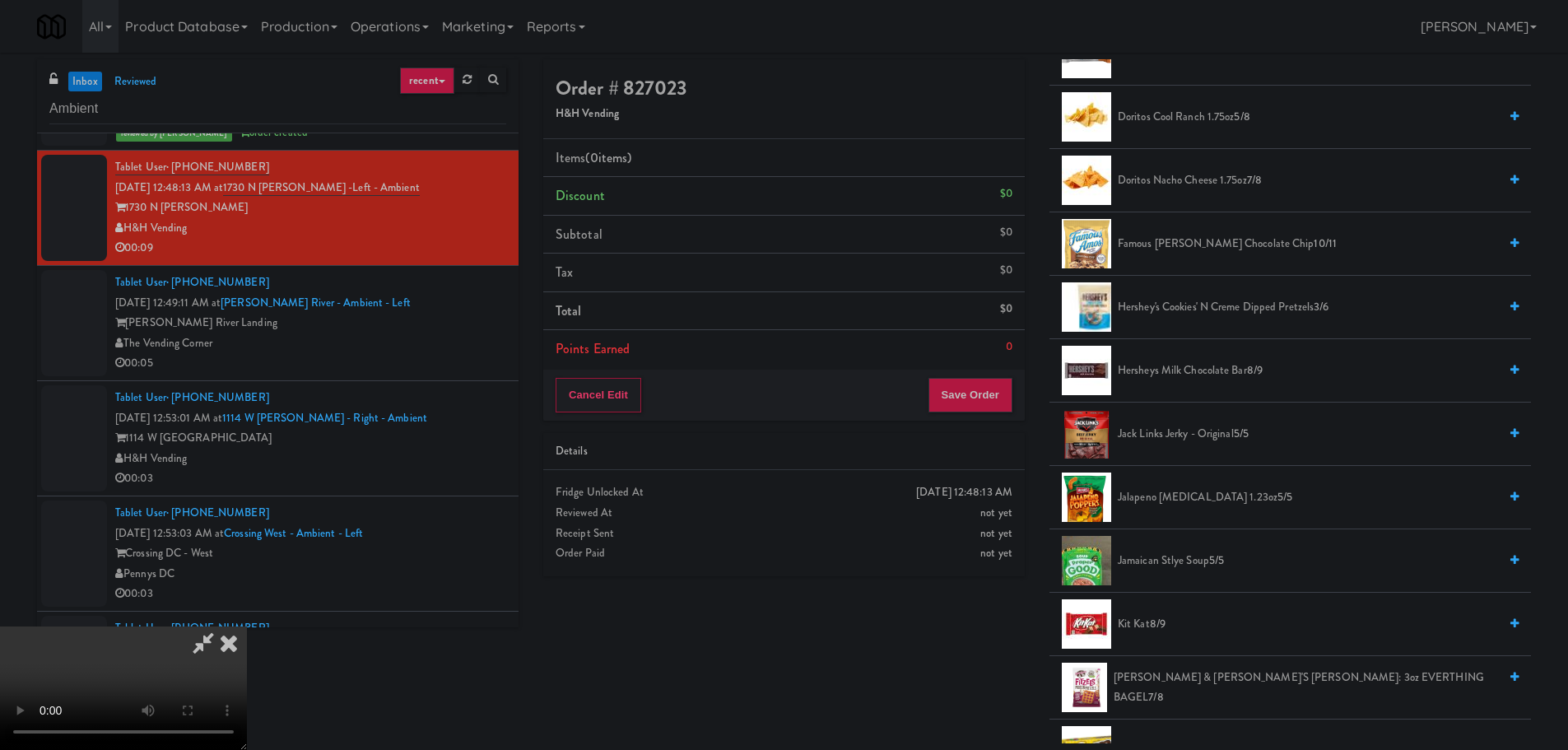
click at [1231, 306] on span "Hershey's Cookies' N Creme dipped pretzels 3/6" at bounding box center [1307, 308] width 380 height 21
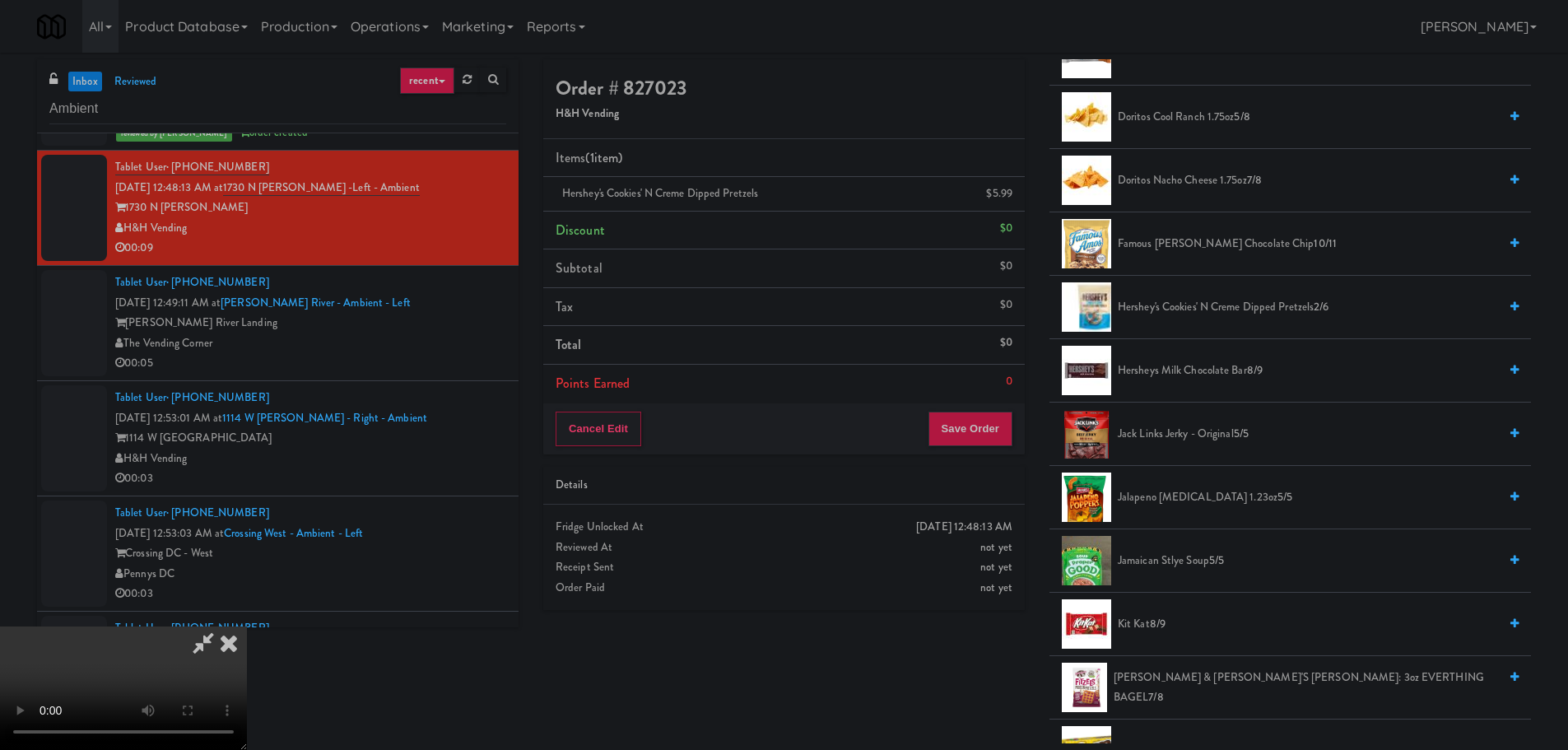
click at [247, 627] on video at bounding box center [123, 688] width 247 height 123
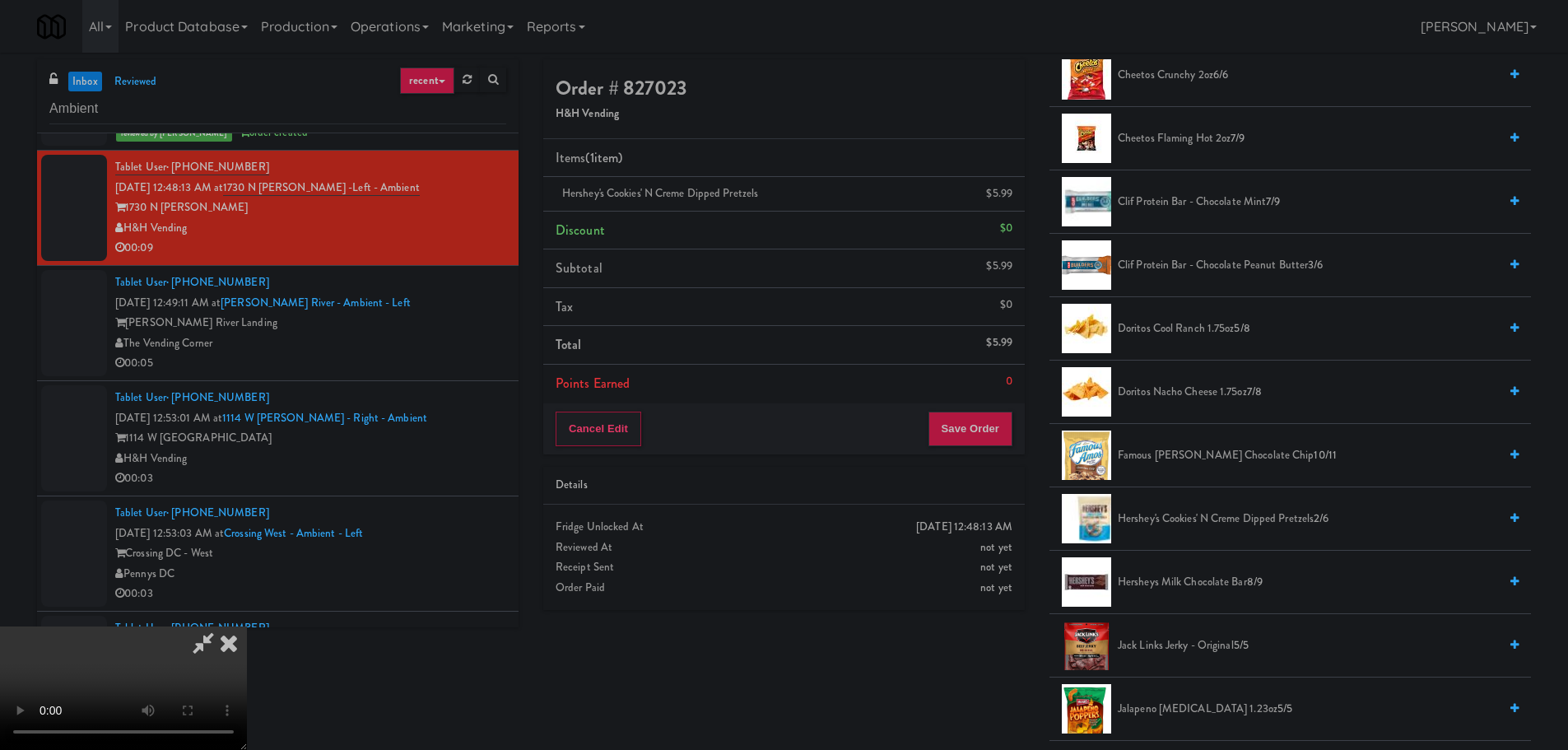
scroll to position [329, 0]
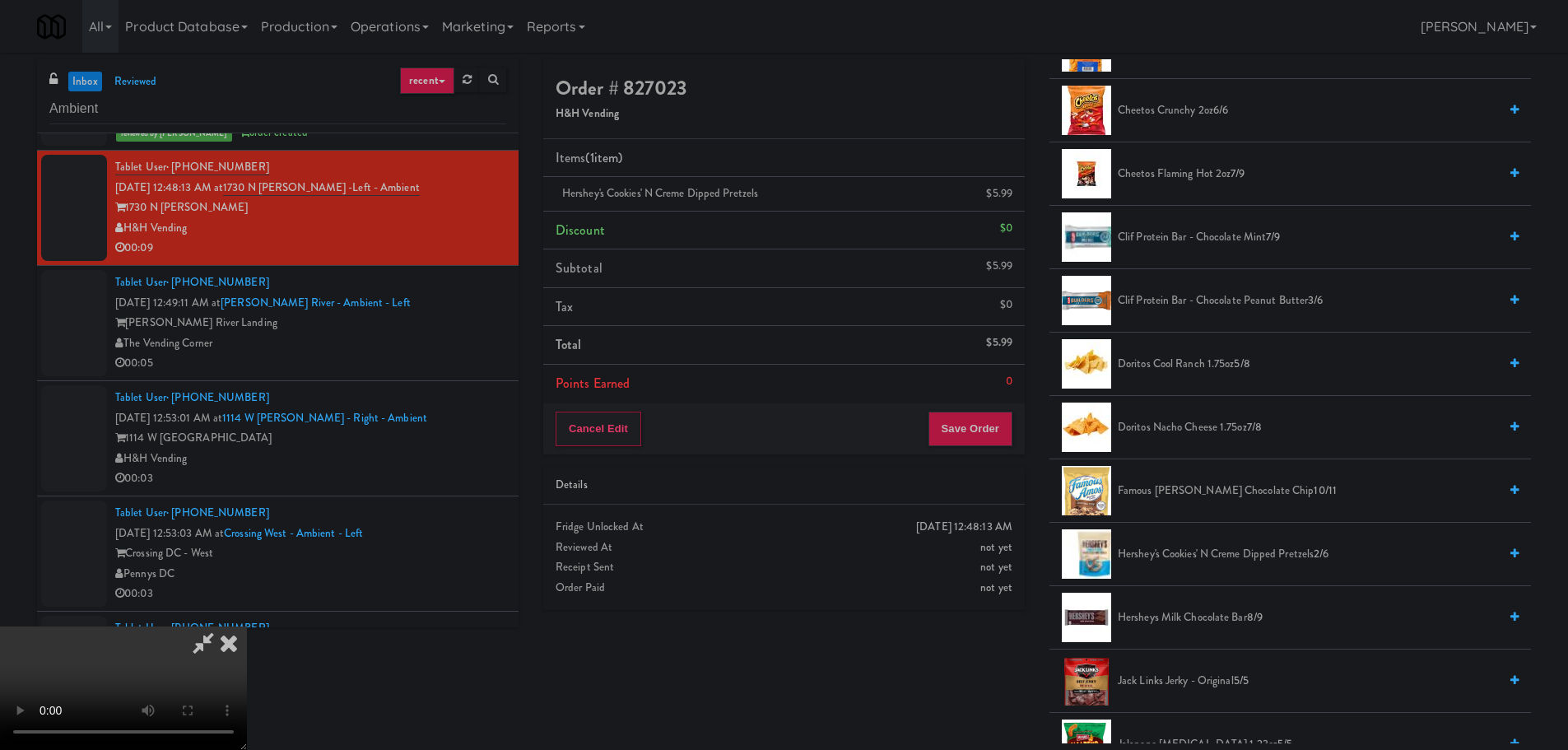
click at [1219, 484] on span "Famous [PERSON_NAME] Chocolate Chip 10/11" at bounding box center [1307, 491] width 380 height 21
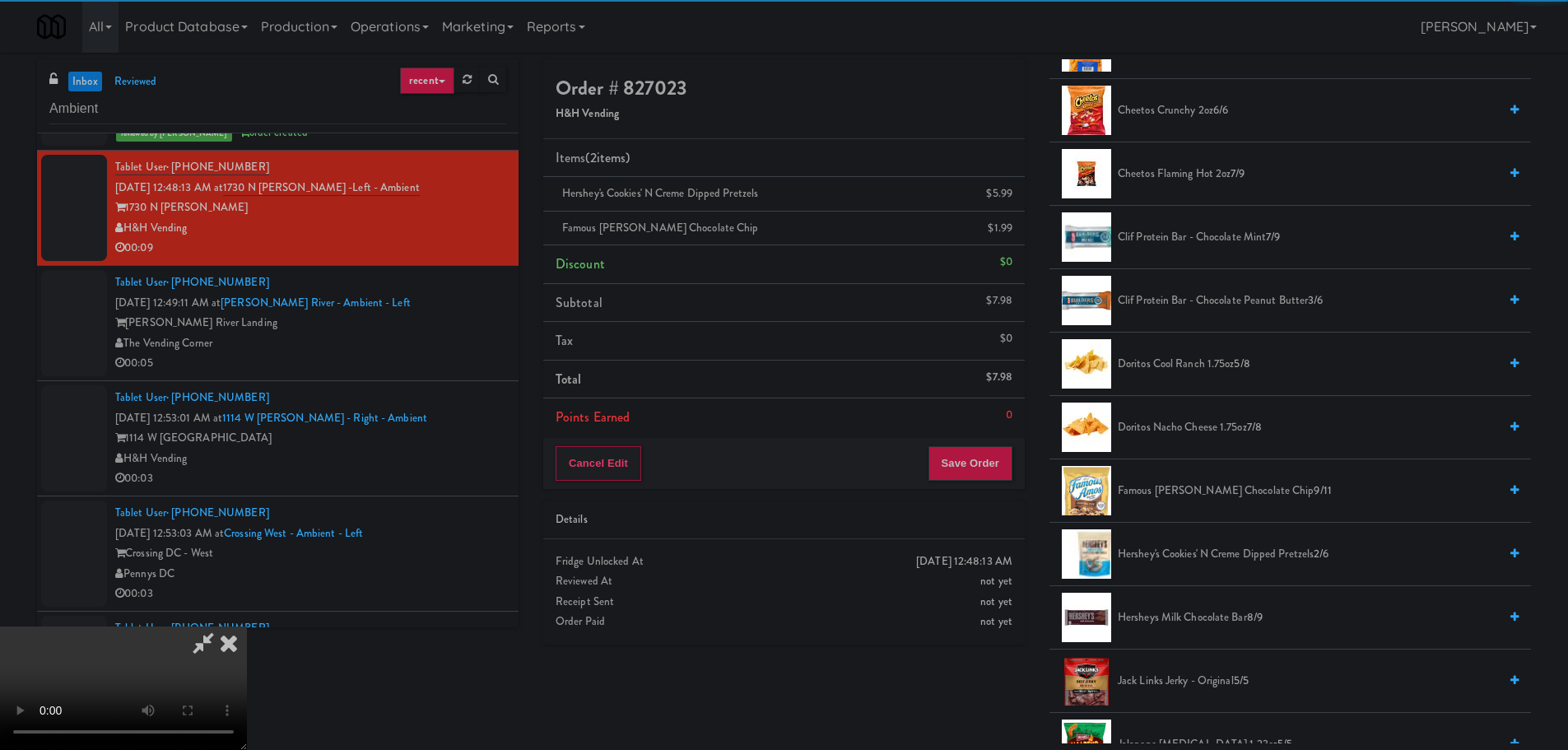
scroll to position [0, 0]
click at [247, 627] on video at bounding box center [123, 688] width 247 height 123
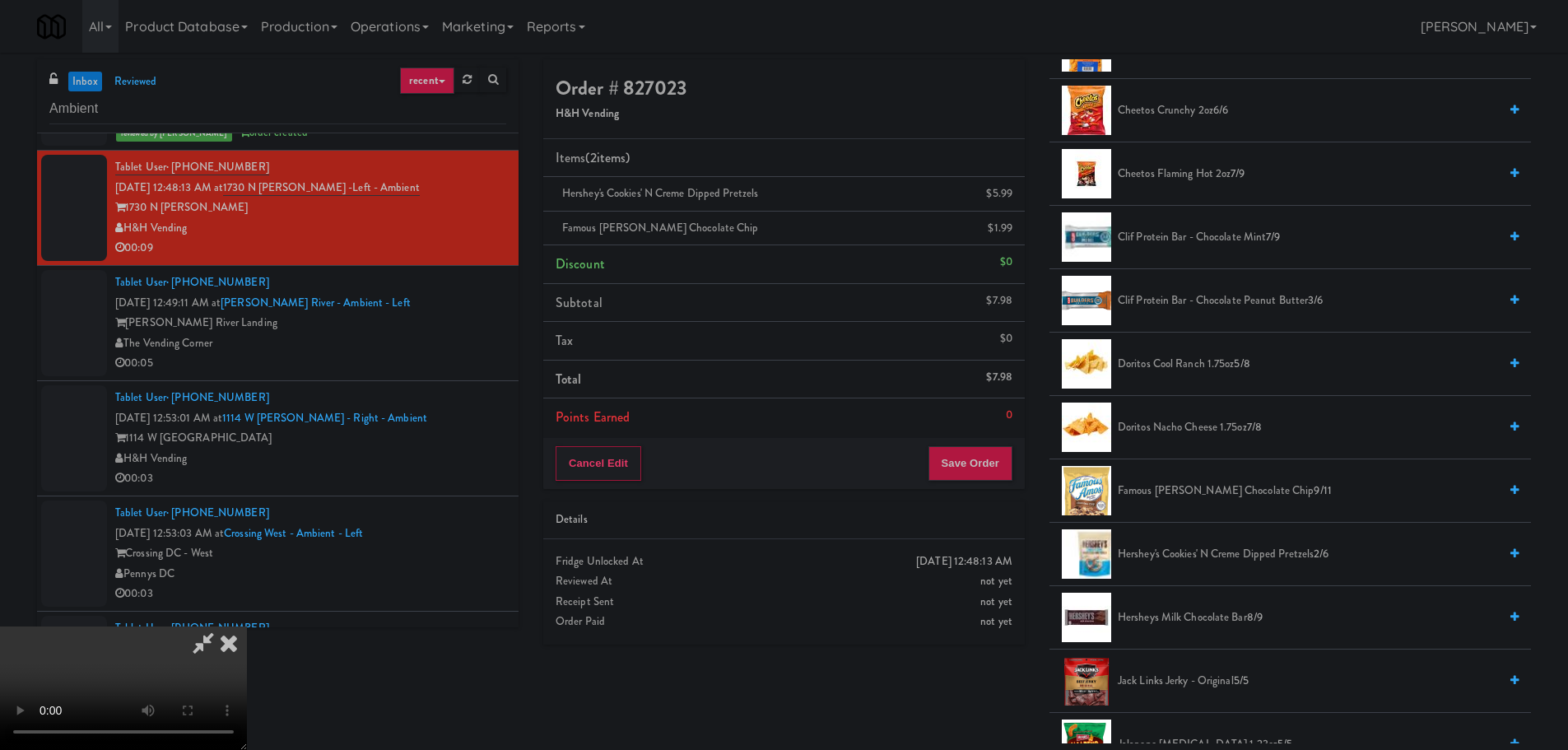
scroll to position [283, 0]
click at [979, 476] on button "Save Order" at bounding box center [970, 462] width 84 height 34
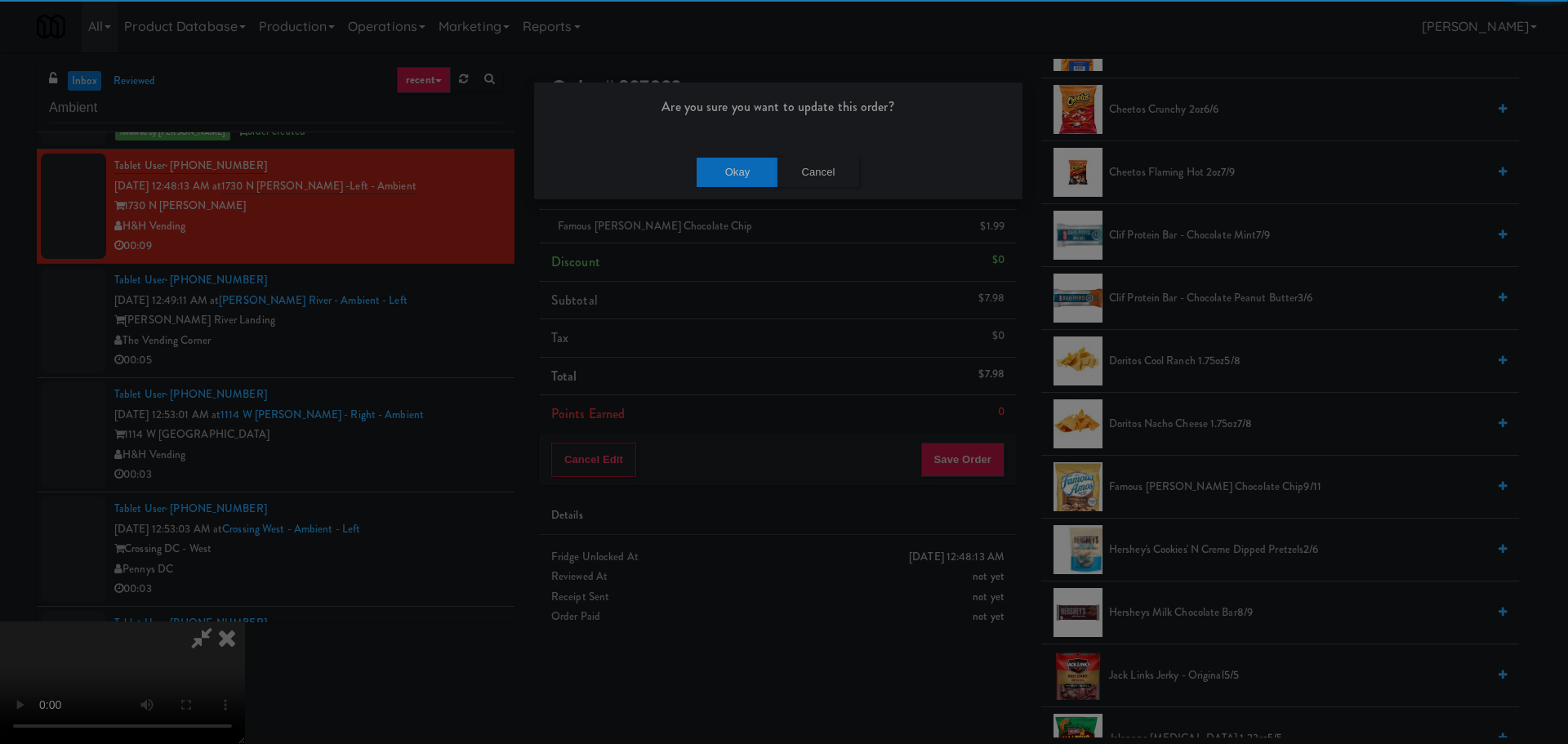
click at [736, 188] on div "Okay Cancel" at bounding box center [778, 172] width 489 height 55
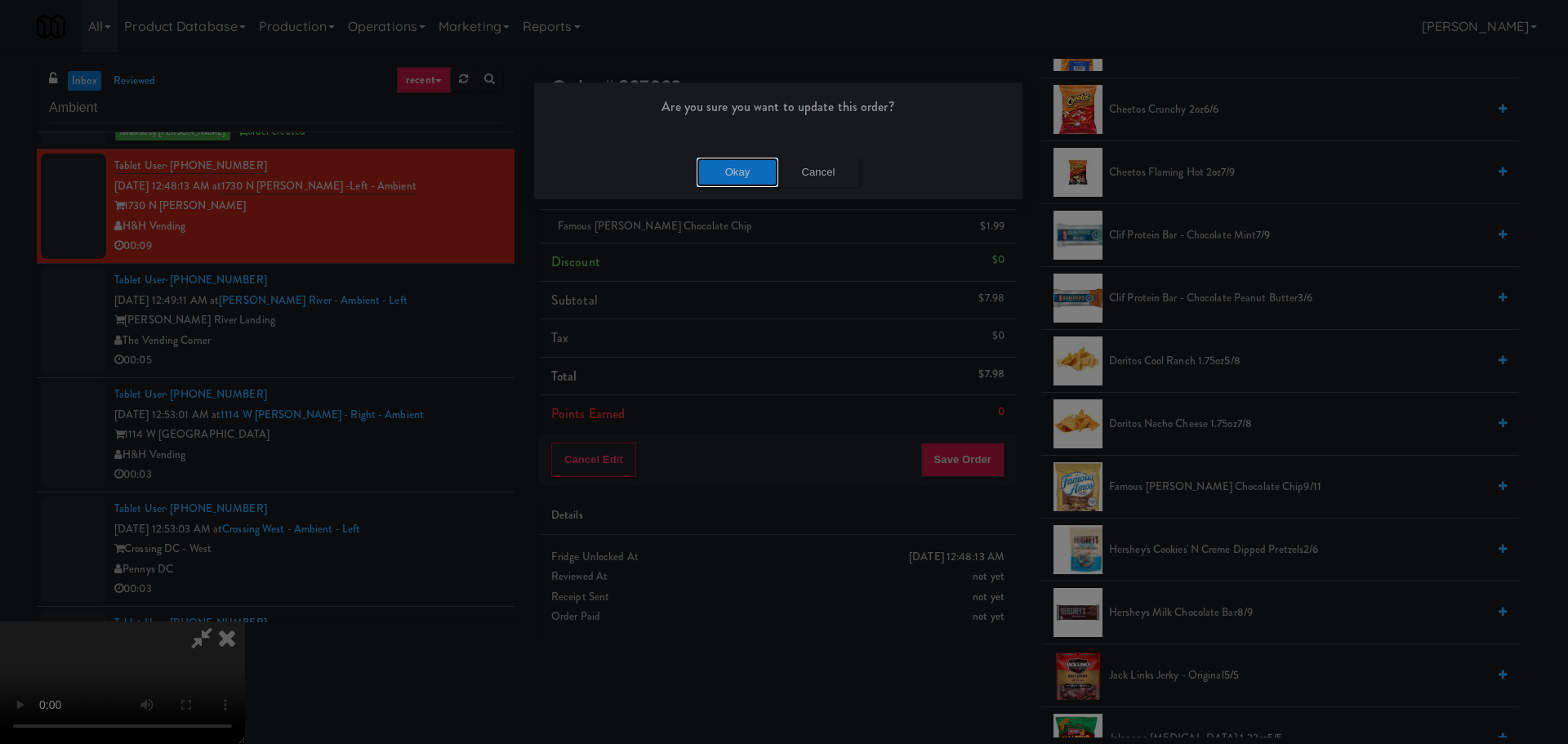
click at [736, 169] on button "Okay" at bounding box center [737, 173] width 82 height 30
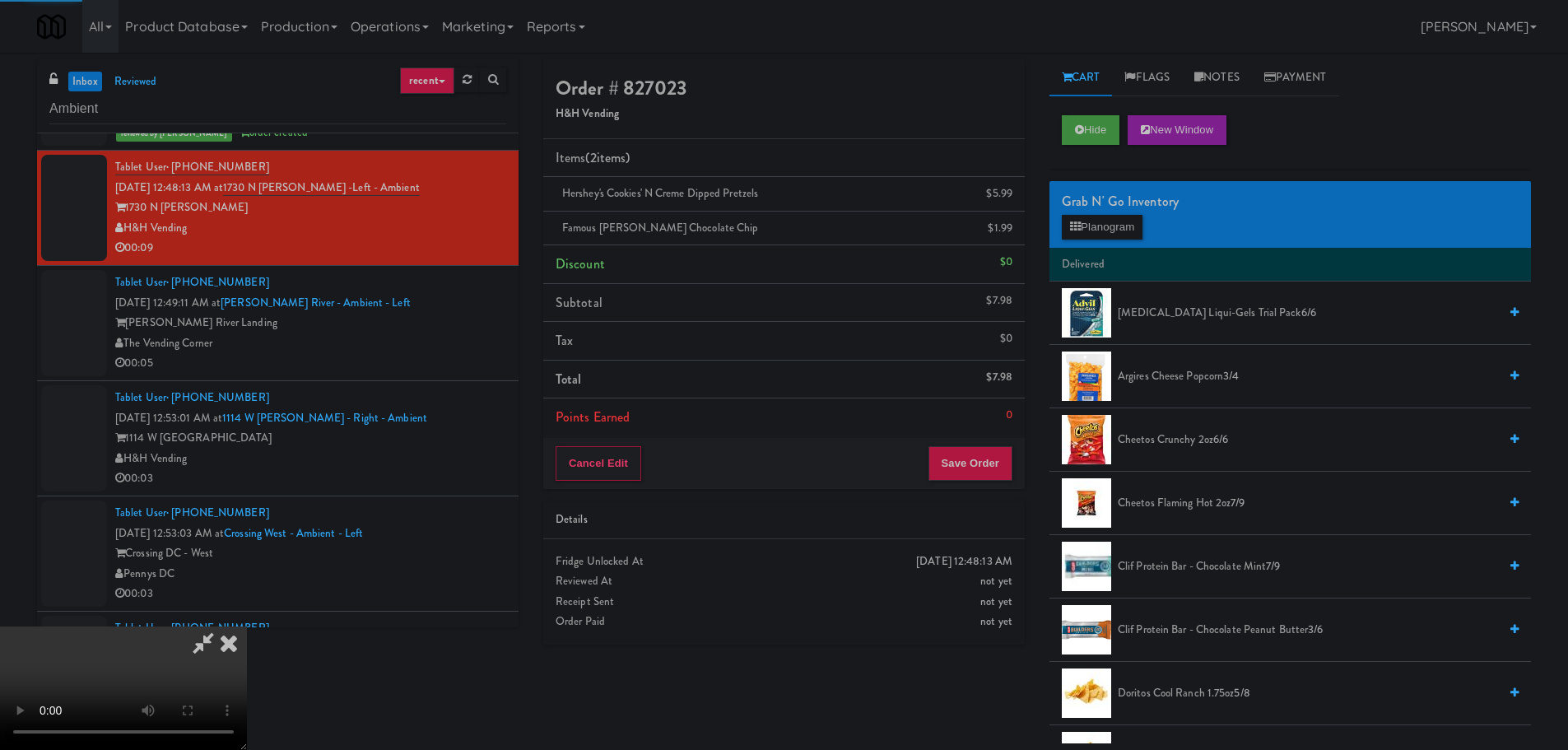
scroll to position [0, 0]
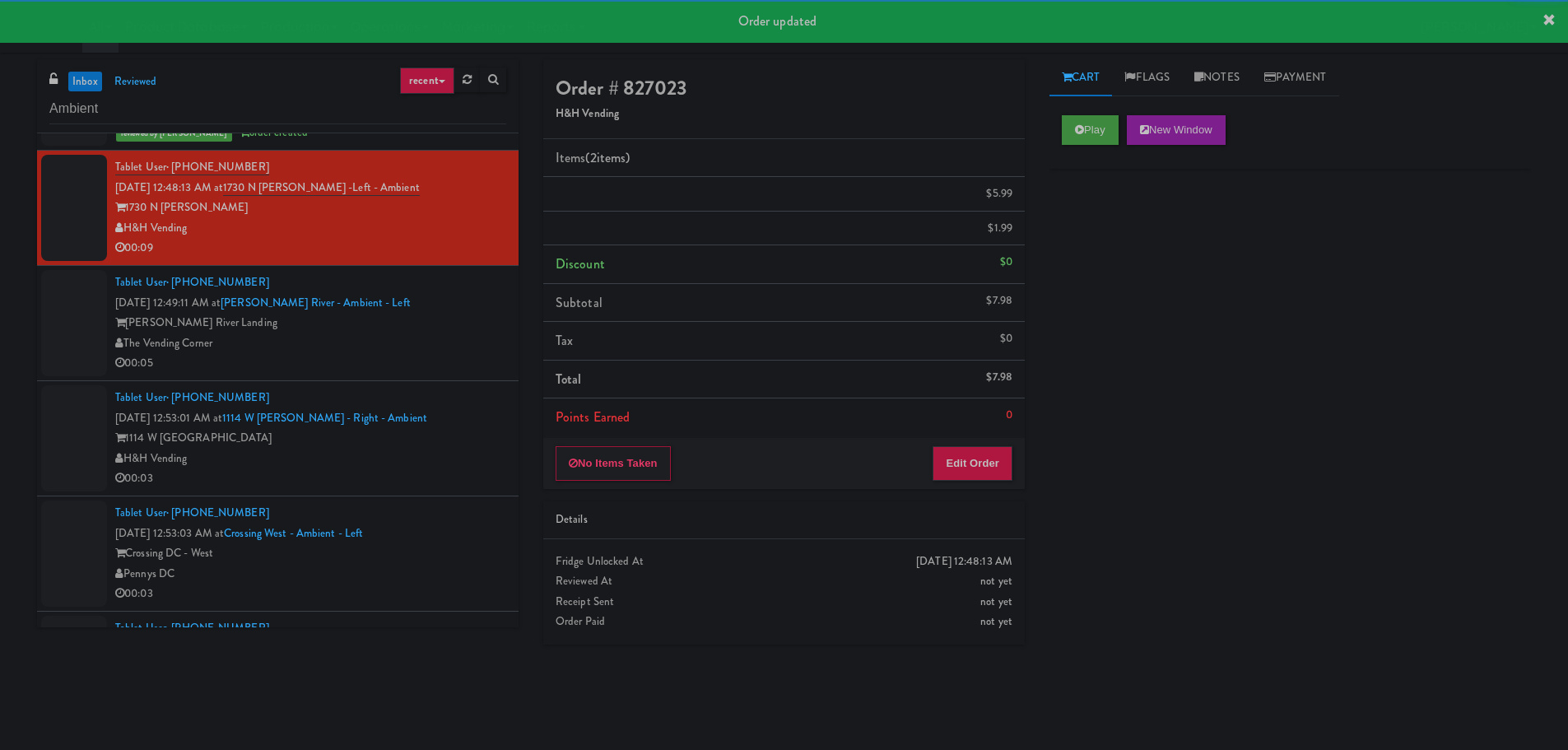
click at [462, 354] on div "The Vending Corner" at bounding box center [310, 343] width 391 height 21
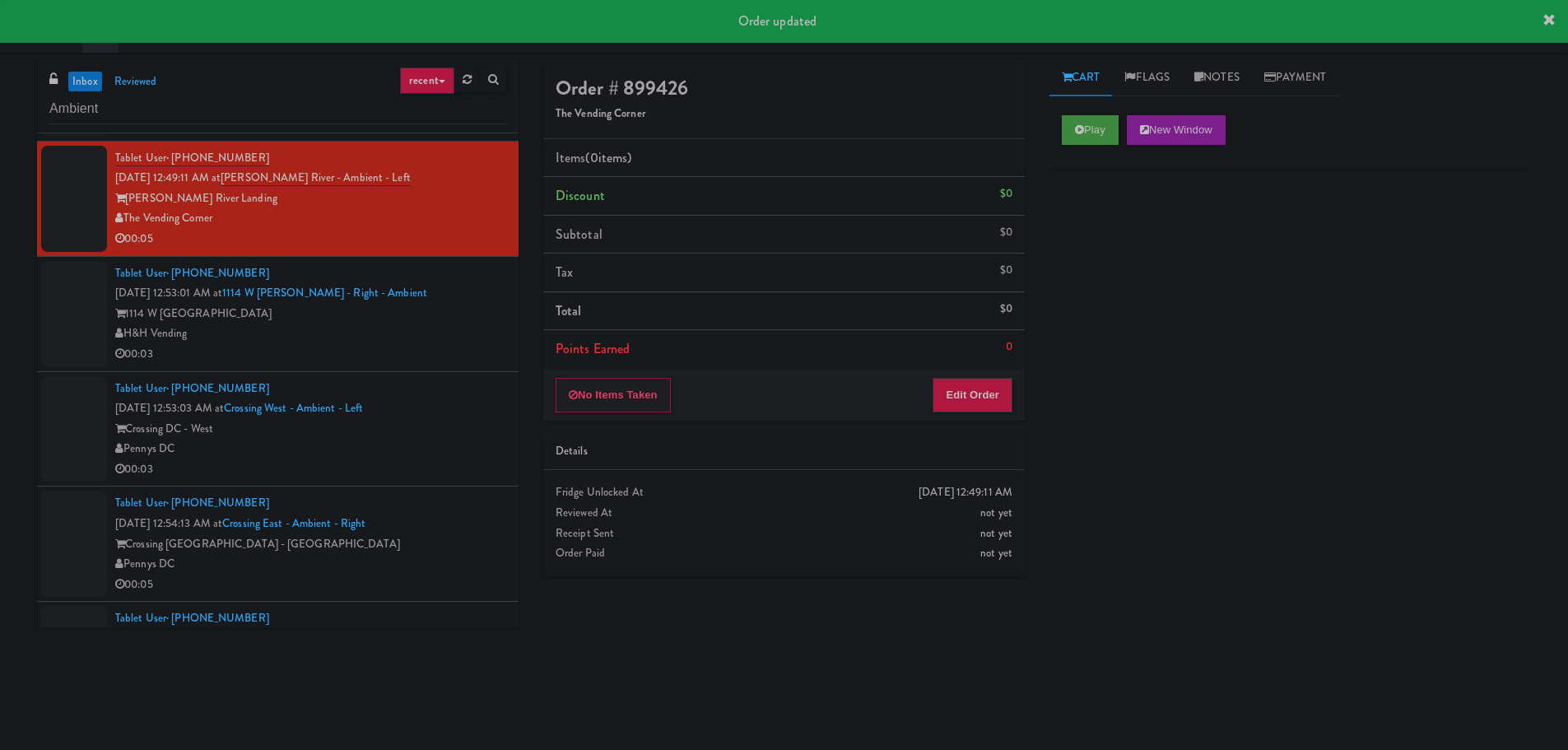
scroll to position [1482, 0]
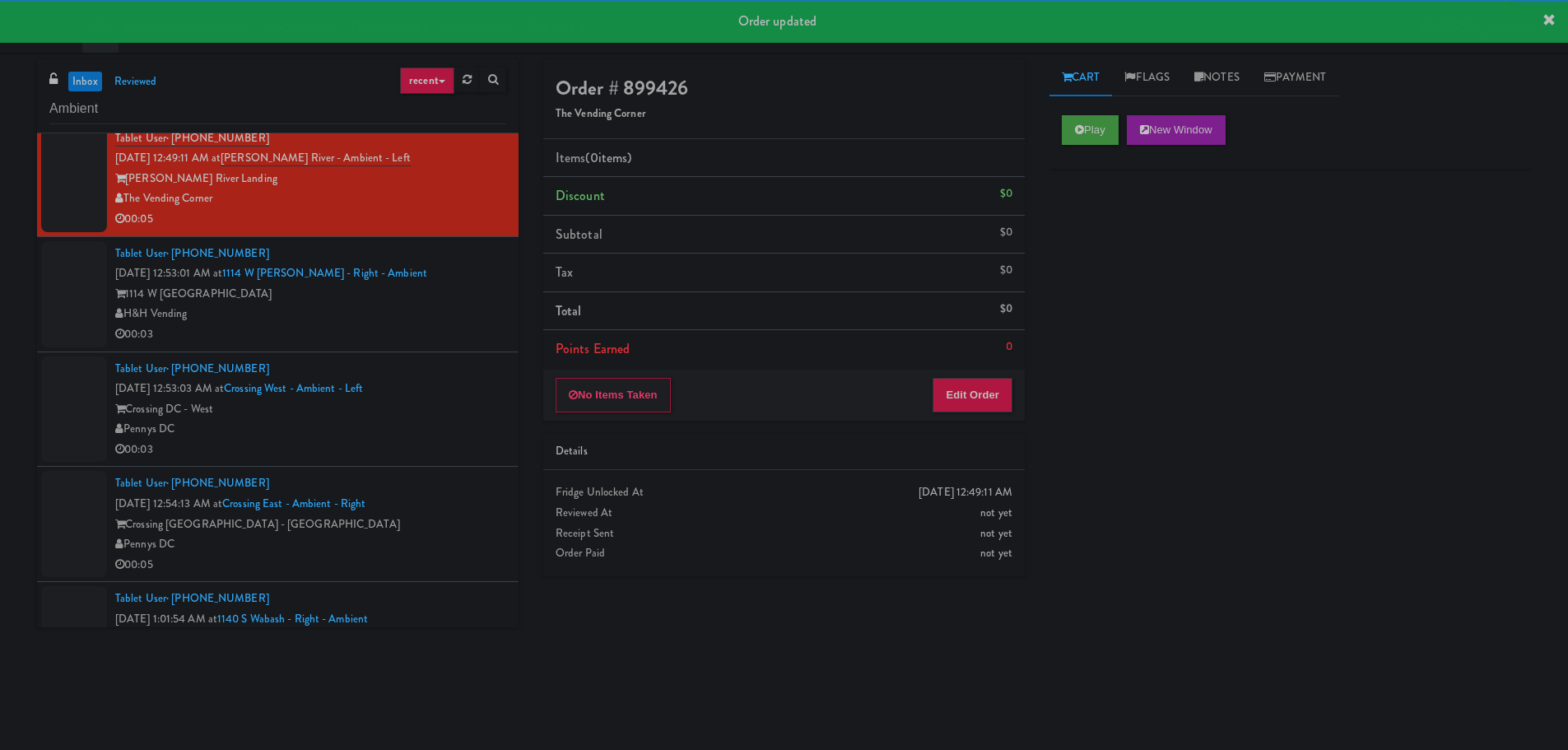
click at [1055, 133] on div "Play New Window" at bounding box center [1290, 135] width 482 height 66
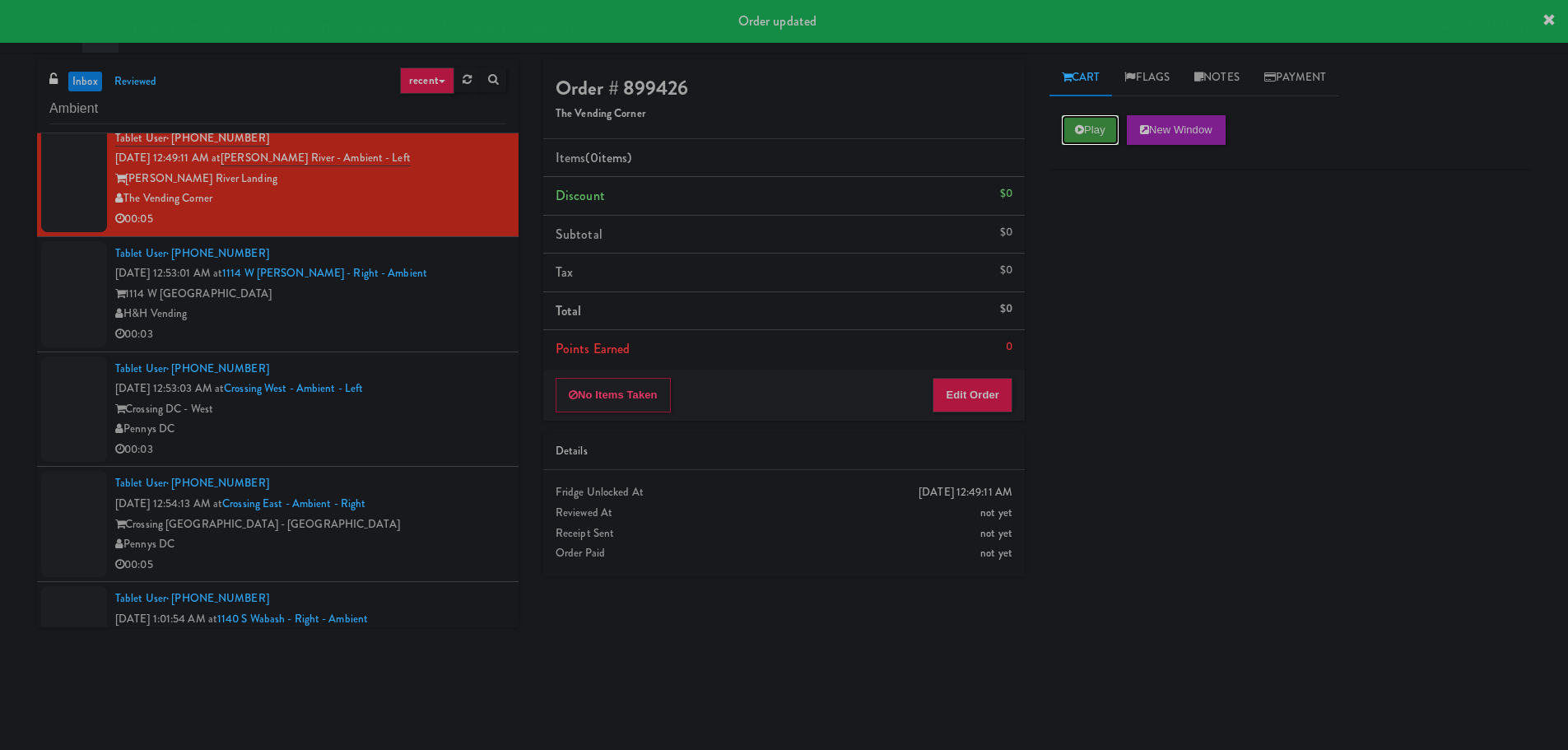
click at [1070, 131] on button "Play" at bounding box center [1090, 130] width 57 height 30
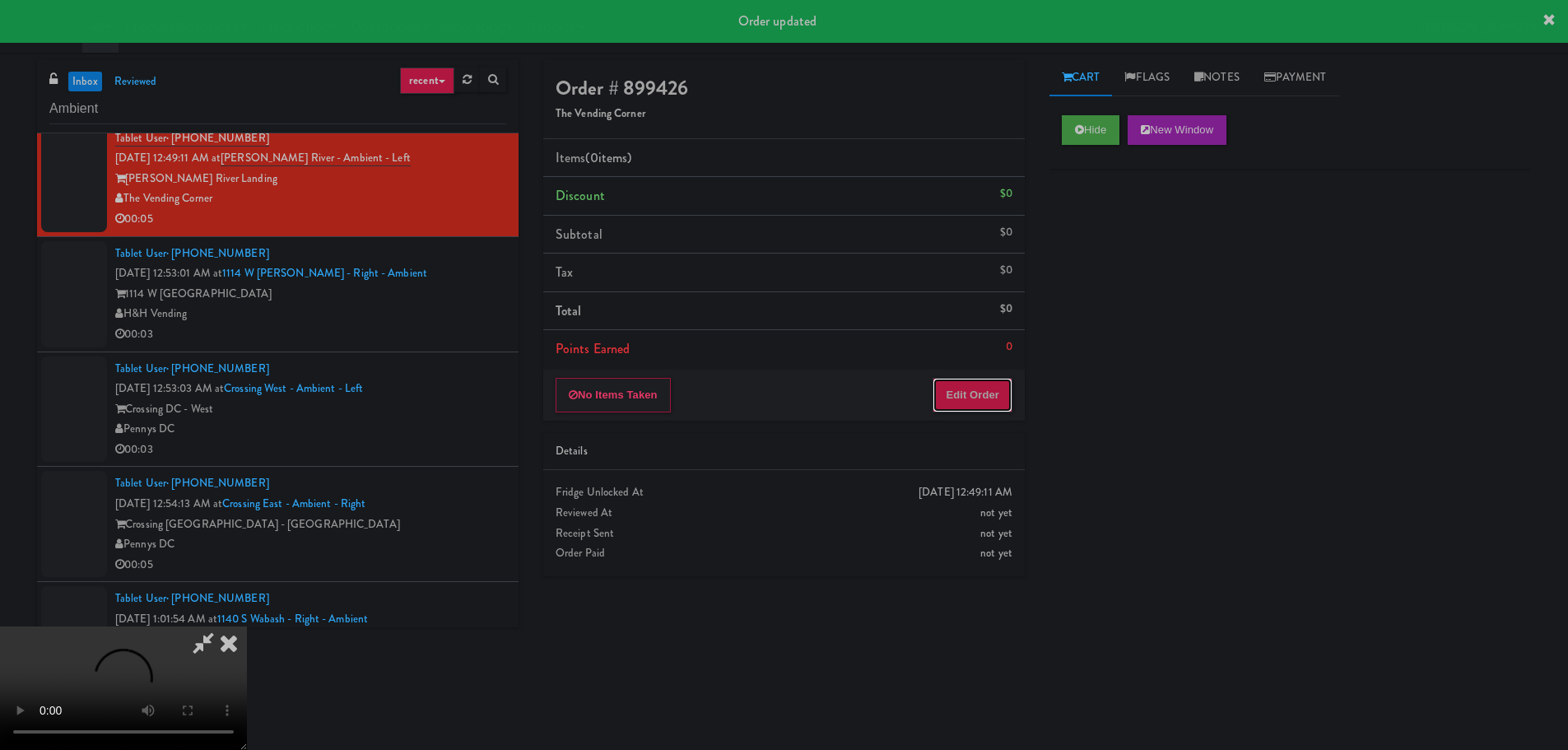
click at [972, 390] on button "Edit Order" at bounding box center [972, 394] width 80 height 34
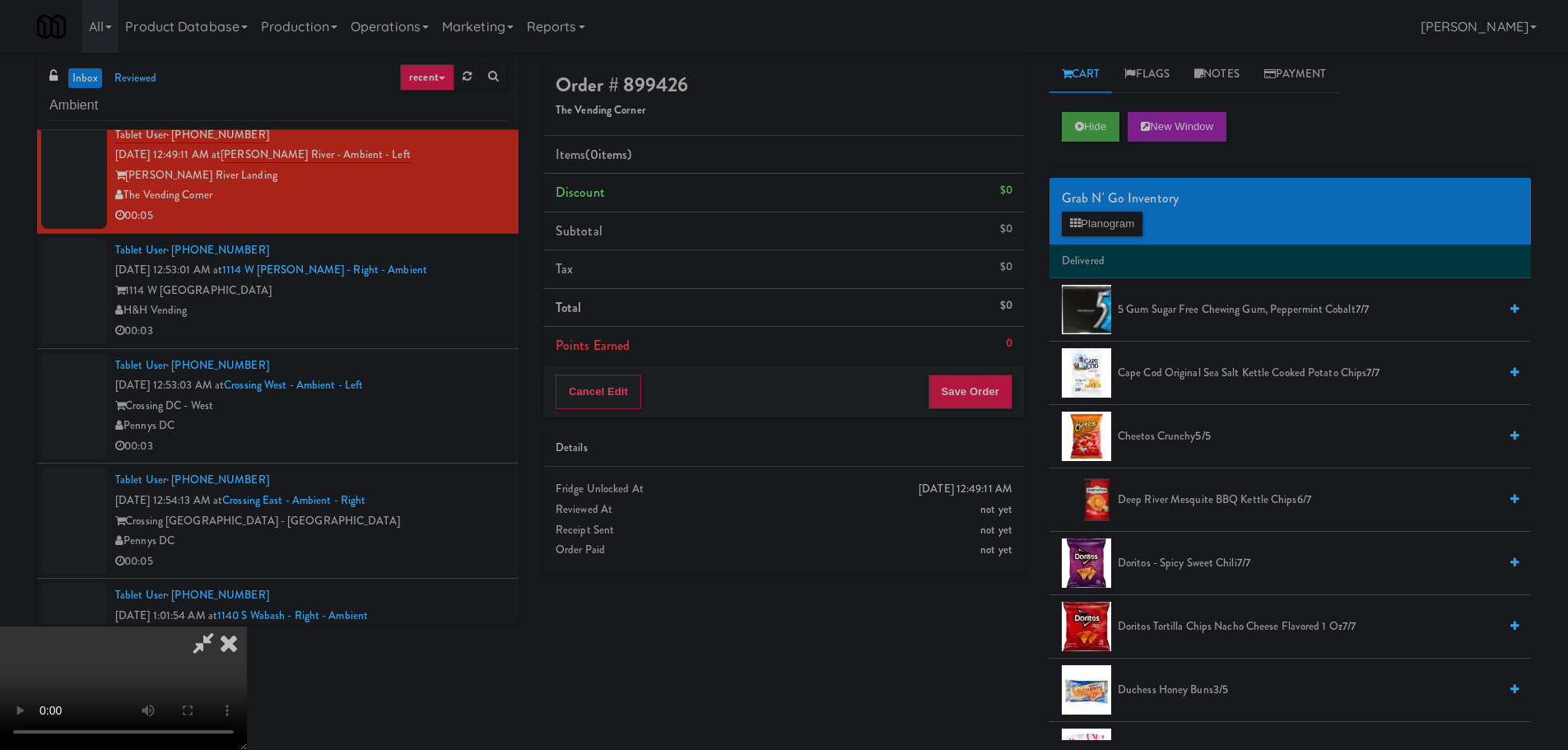
scroll to position [0, 0]
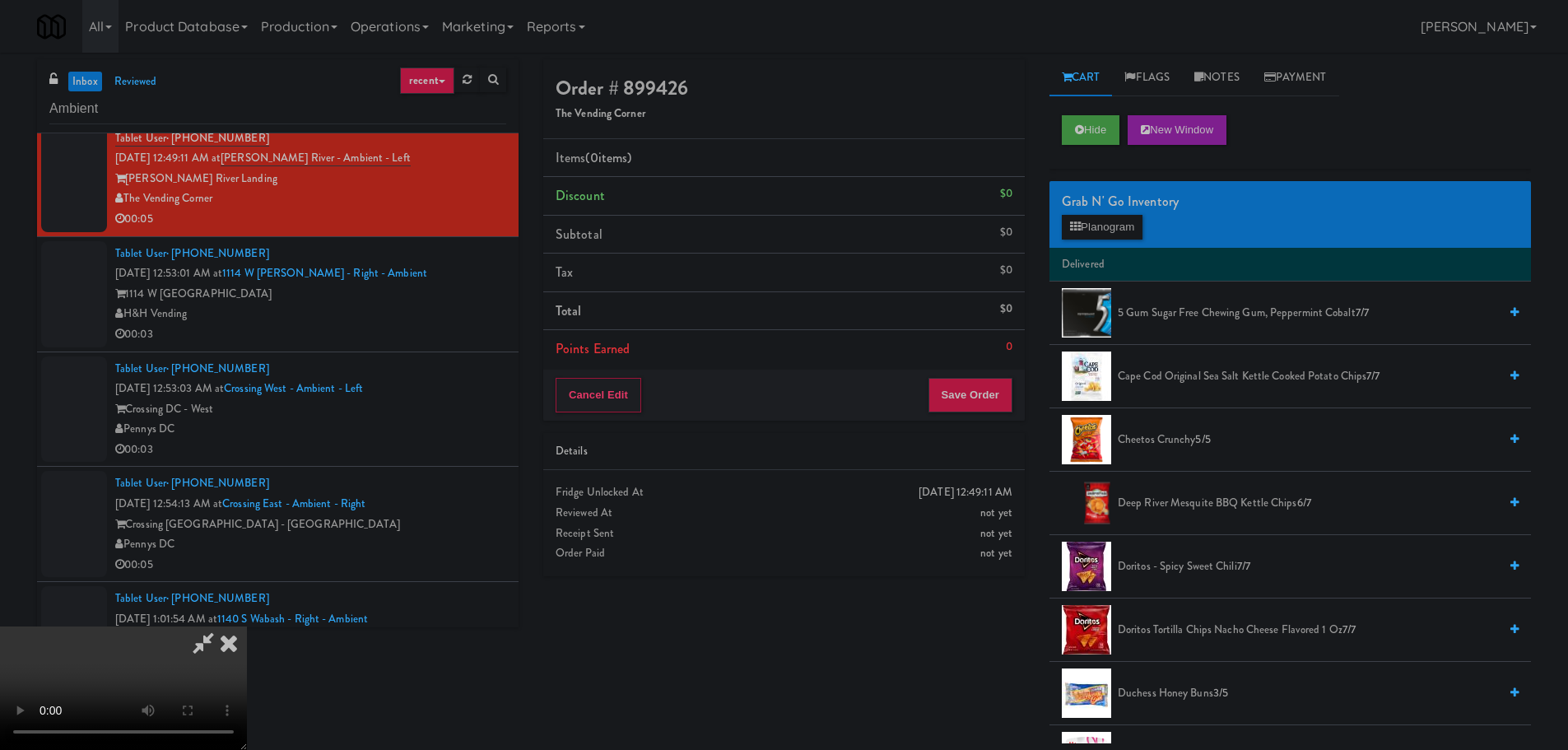
click at [247, 627] on video at bounding box center [123, 688] width 247 height 123
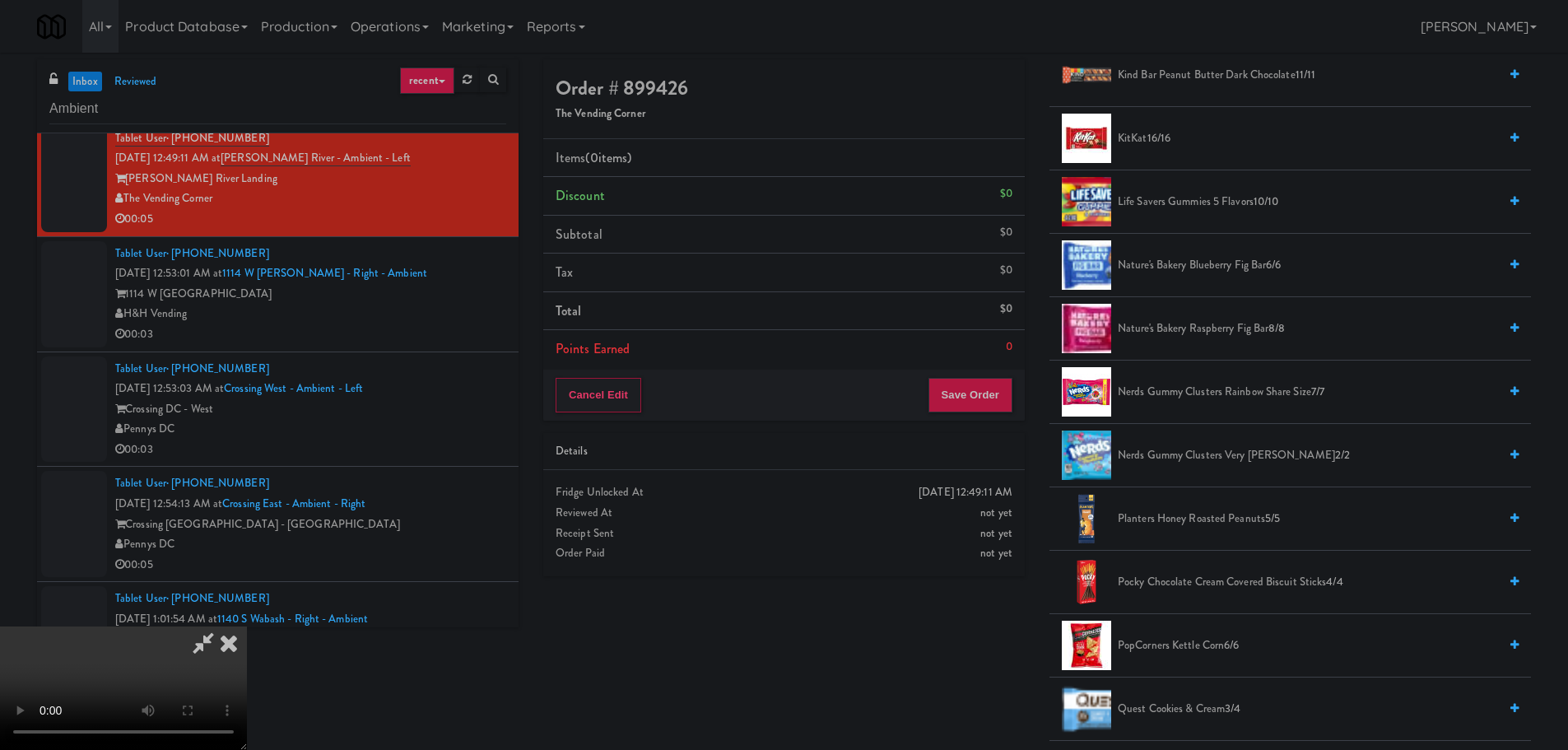
scroll to position [988, 0]
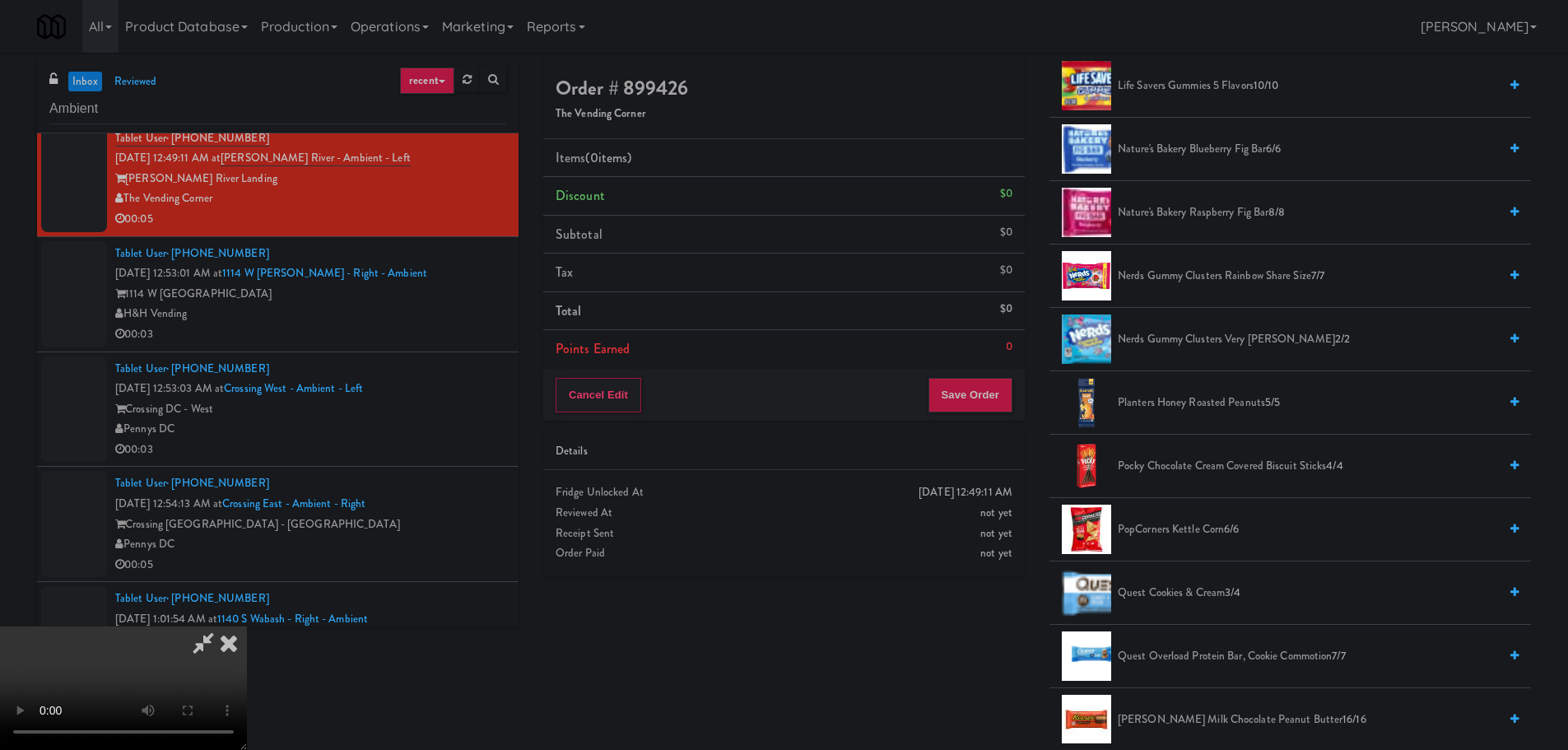
click at [1196, 272] on span "Nerds Gummy Clusters Rainbow Share Size 7/7" at bounding box center [1307, 276] width 380 height 21
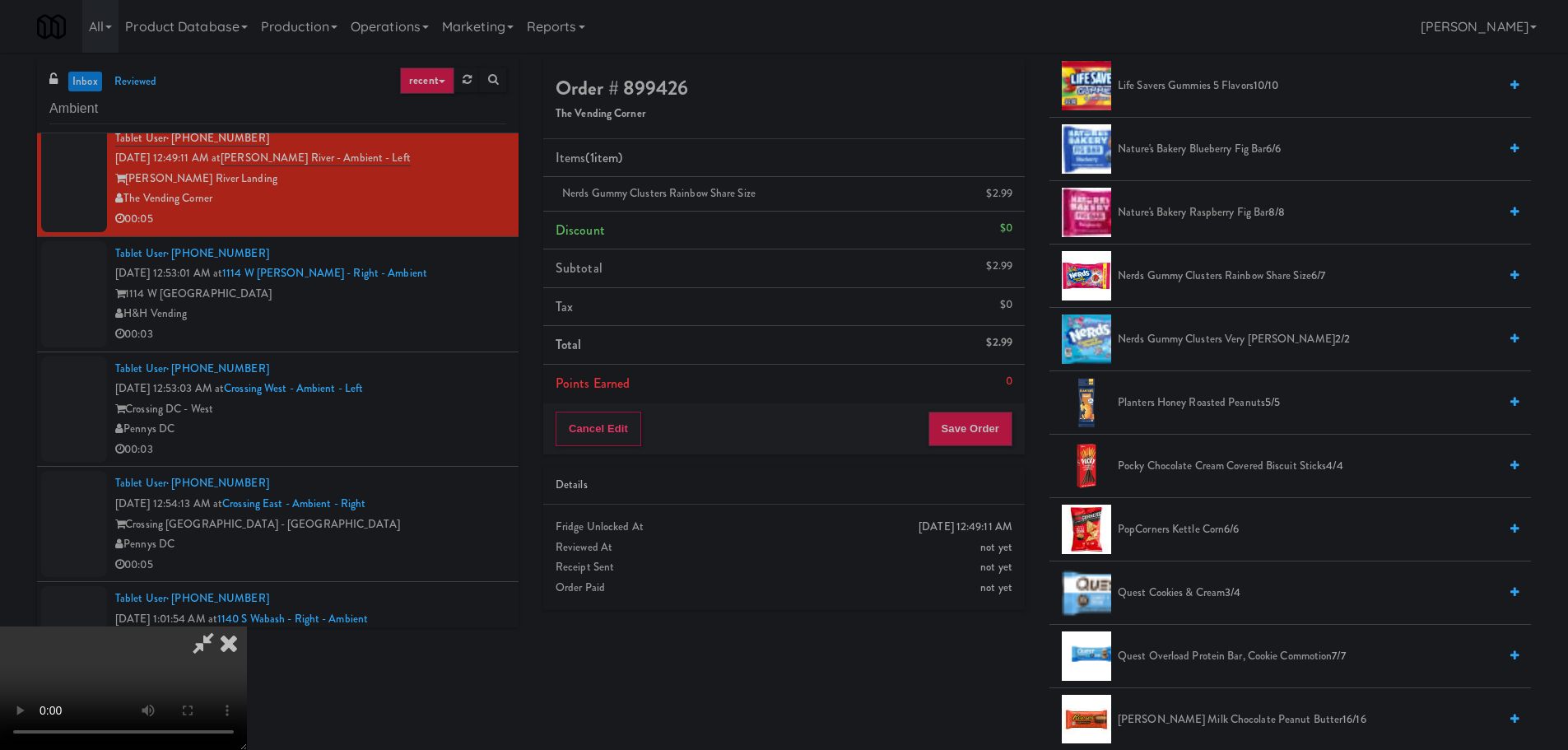
click at [247, 627] on video at bounding box center [123, 688] width 247 height 123
drag, startPoint x: 671, startPoint y: 467, endPoint x: 632, endPoint y: 464, distance: 39.1
click at [247, 627] on video at bounding box center [123, 688] width 247 height 123
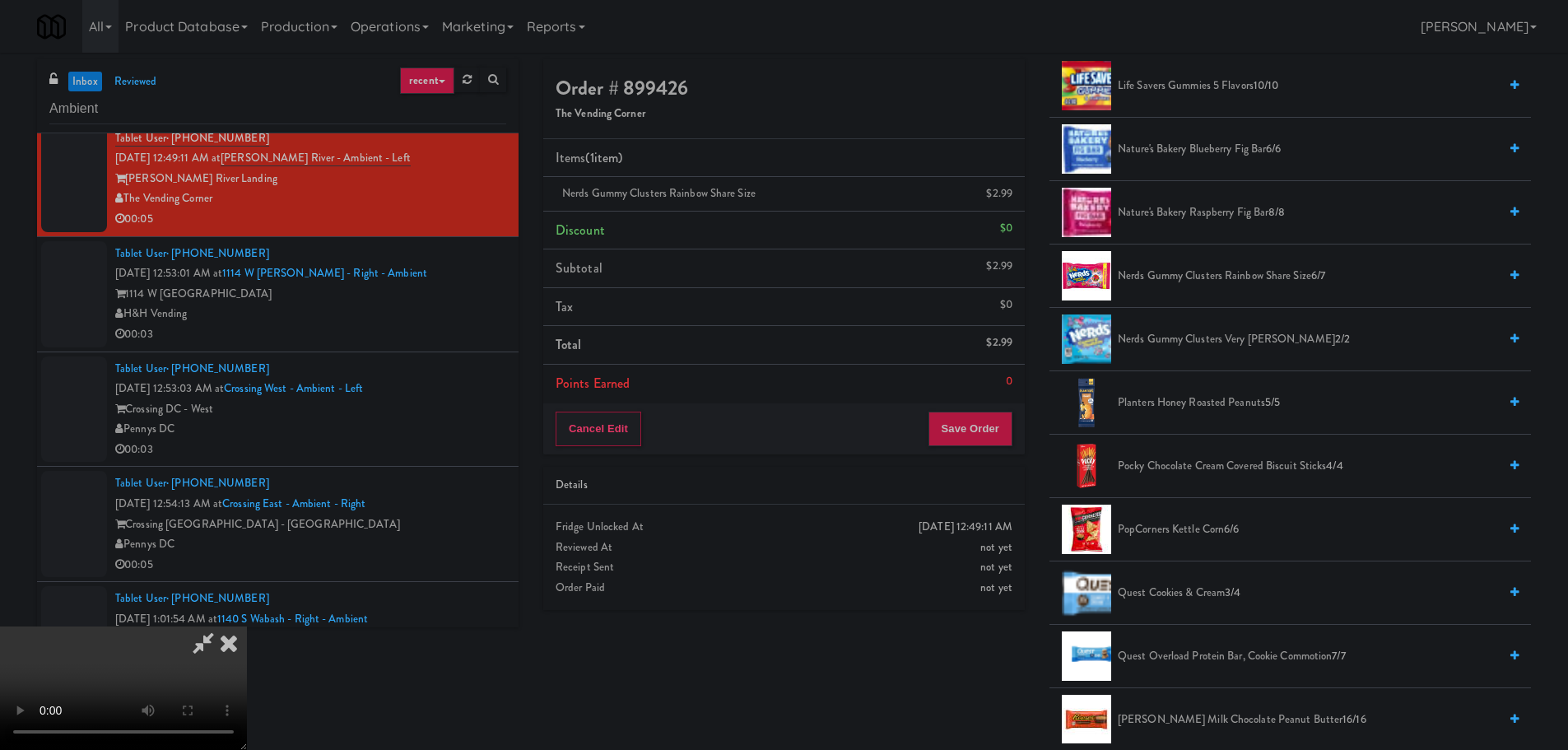
click at [247, 627] on video at bounding box center [123, 688] width 247 height 123
click at [957, 422] on button "Save Order" at bounding box center [970, 428] width 84 height 34
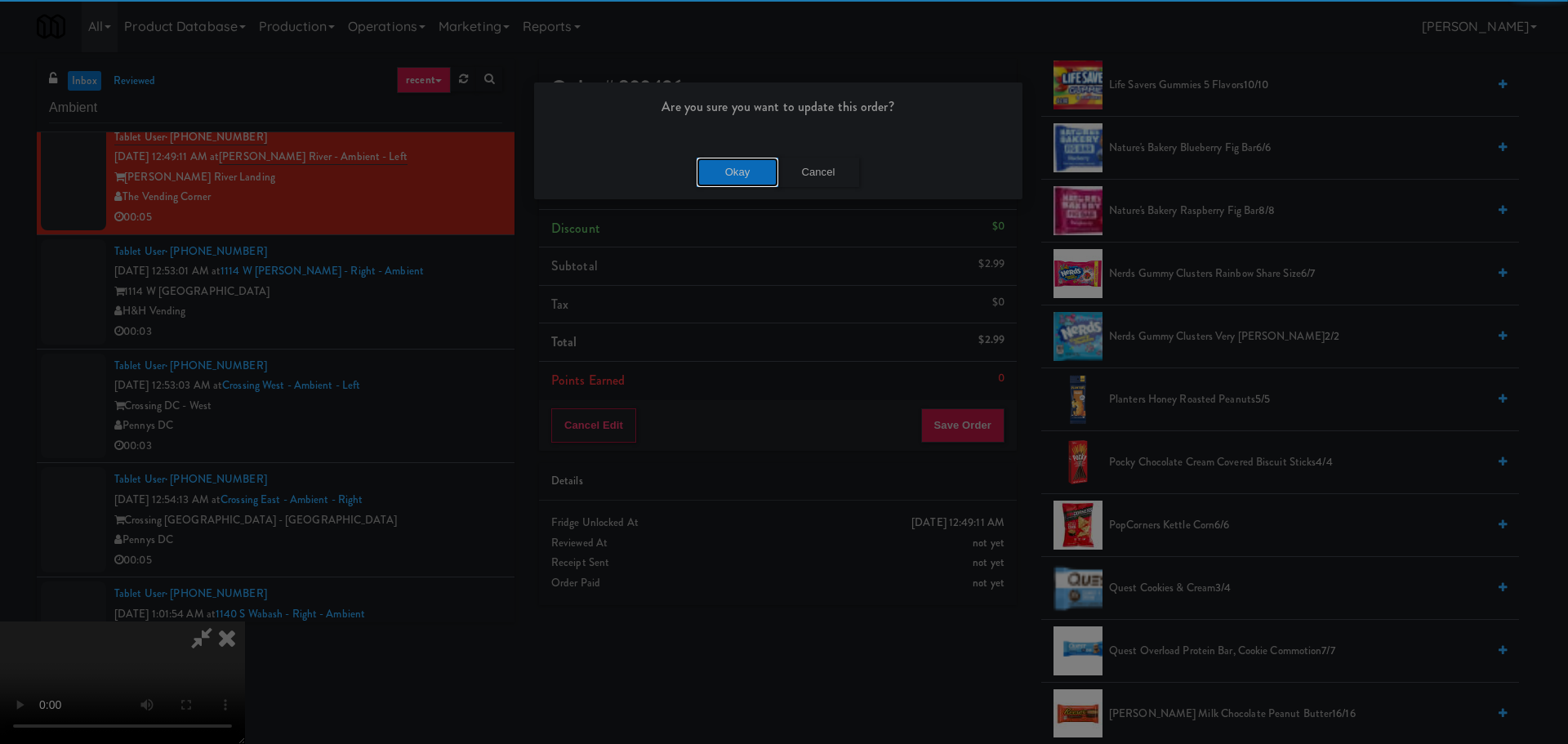
click at [726, 178] on button "Okay" at bounding box center [737, 173] width 82 height 30
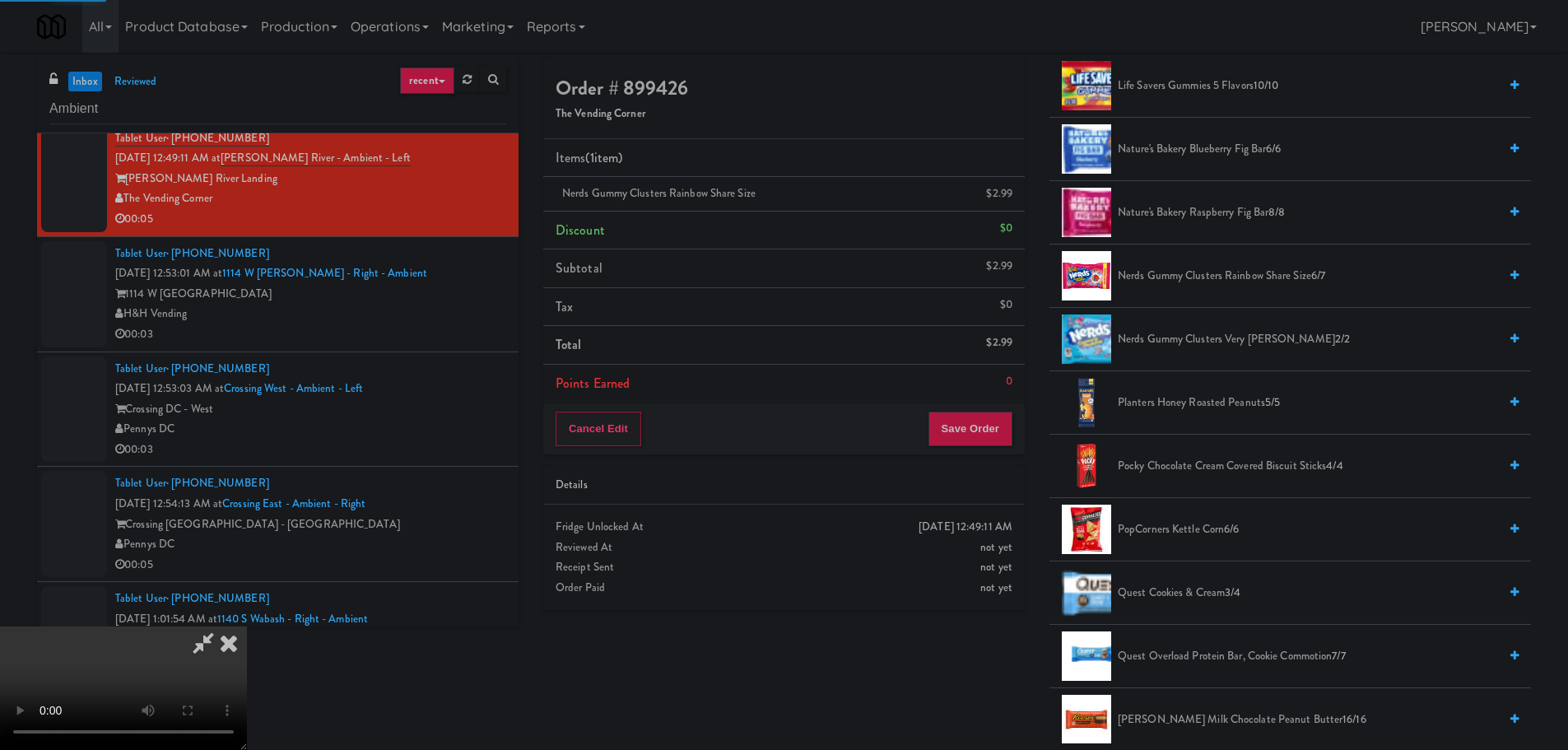
scroll to position [0, 0]
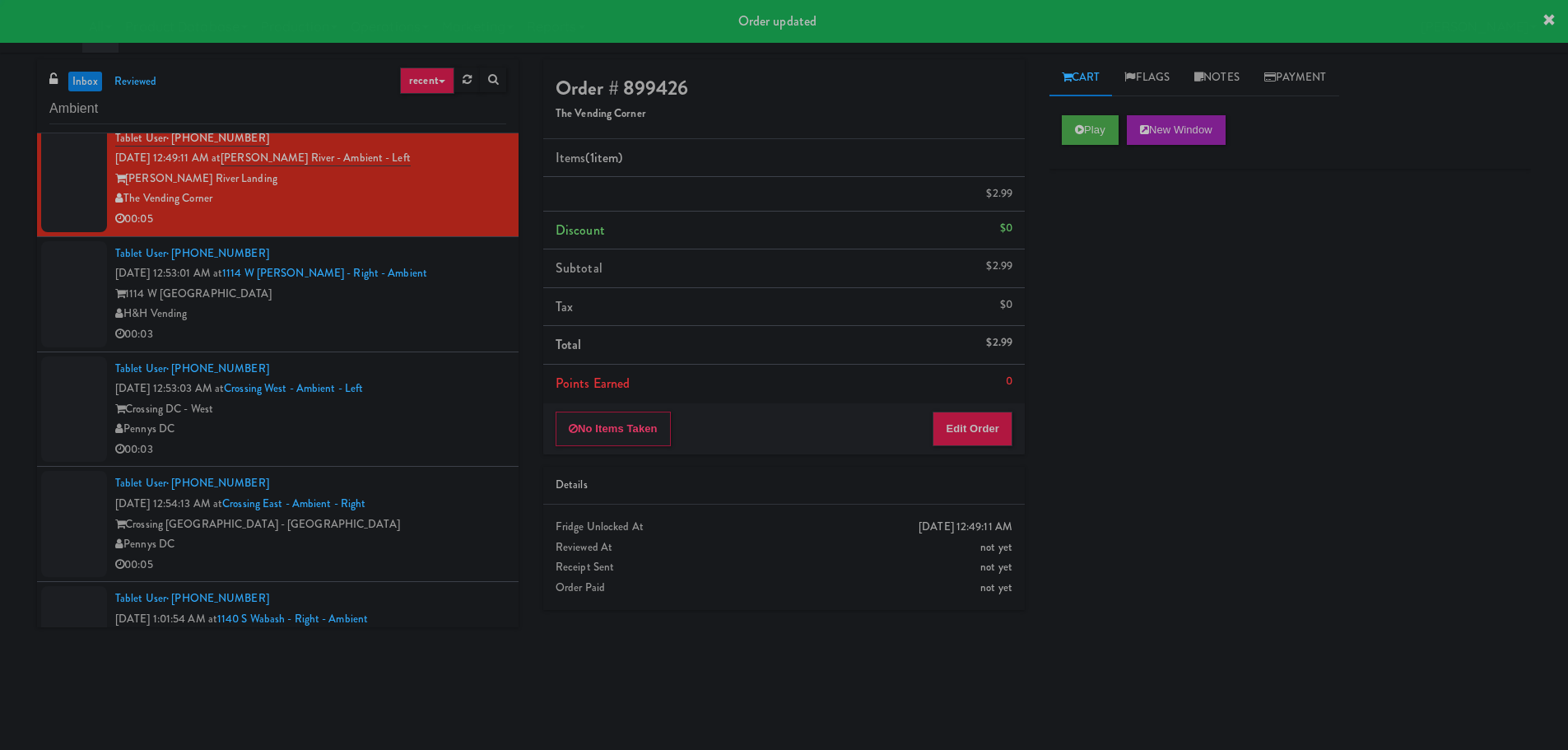
click at [455, 321] on div "H&H Vending" at bounding box center [310, 313] width 391 height 21
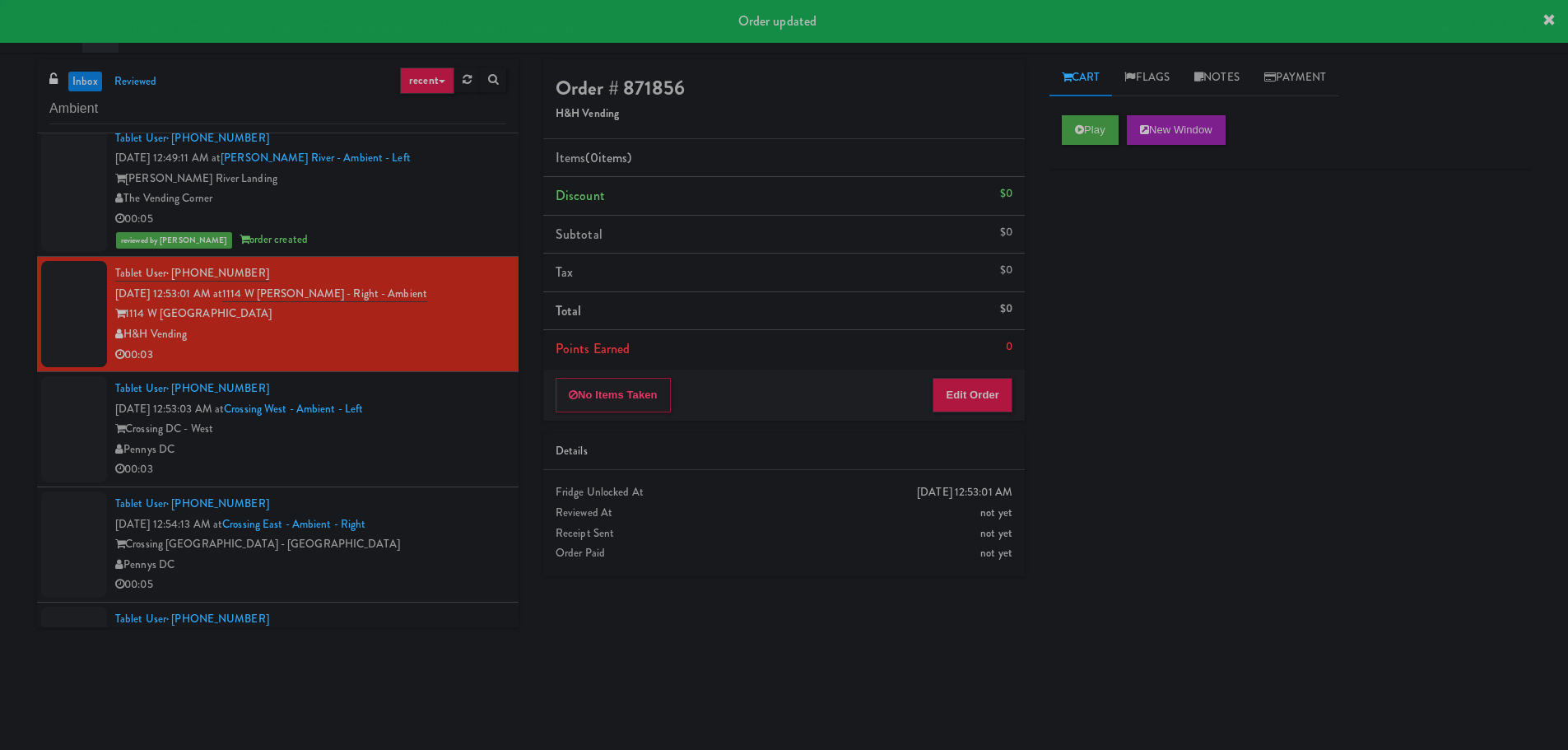
click at [1091, 107] on div "Play New Window" at bounding box center [1290, 135] width 482 height 66
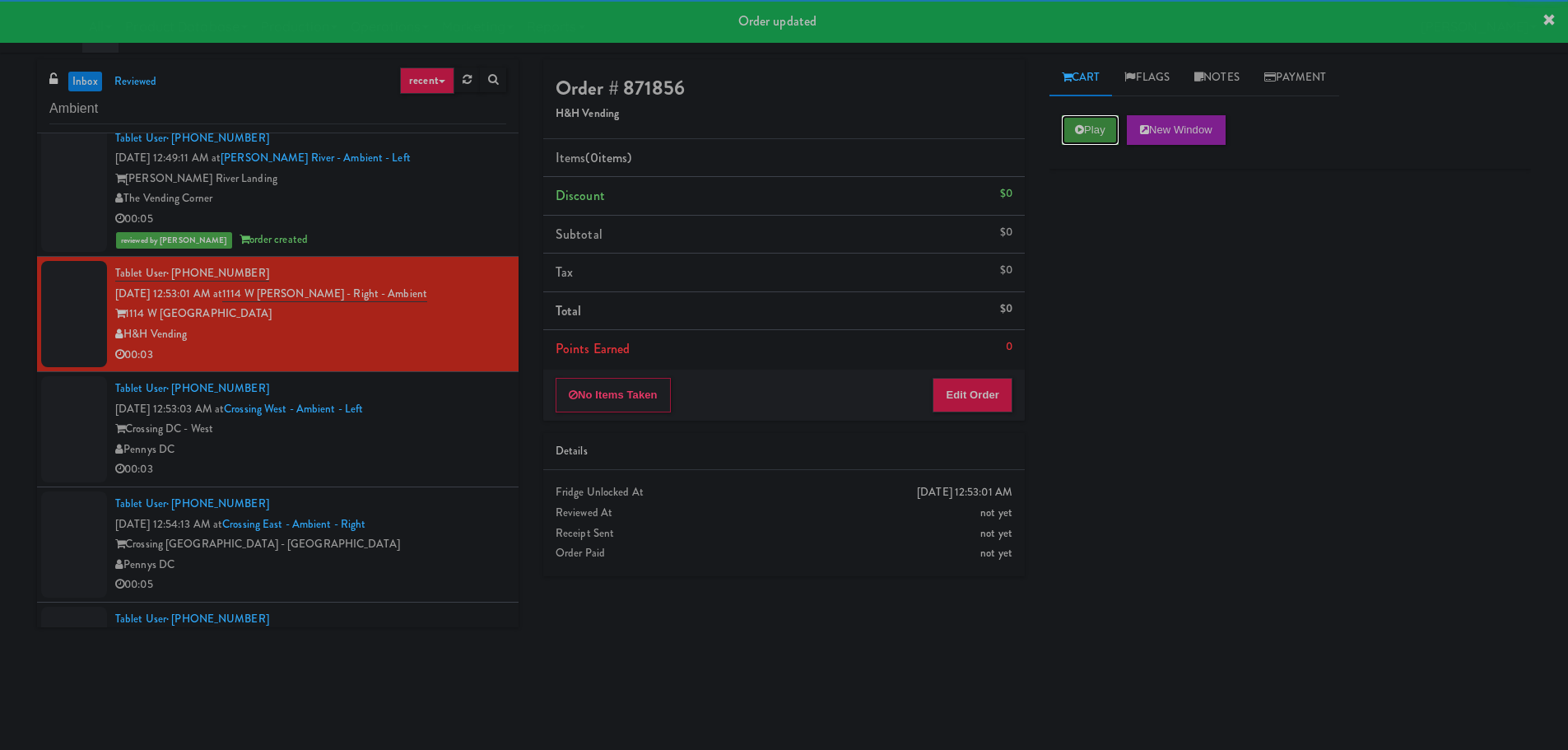
click at [1083, 120] on button "Play" at bounding box center [1090, 130] width 57 height 30
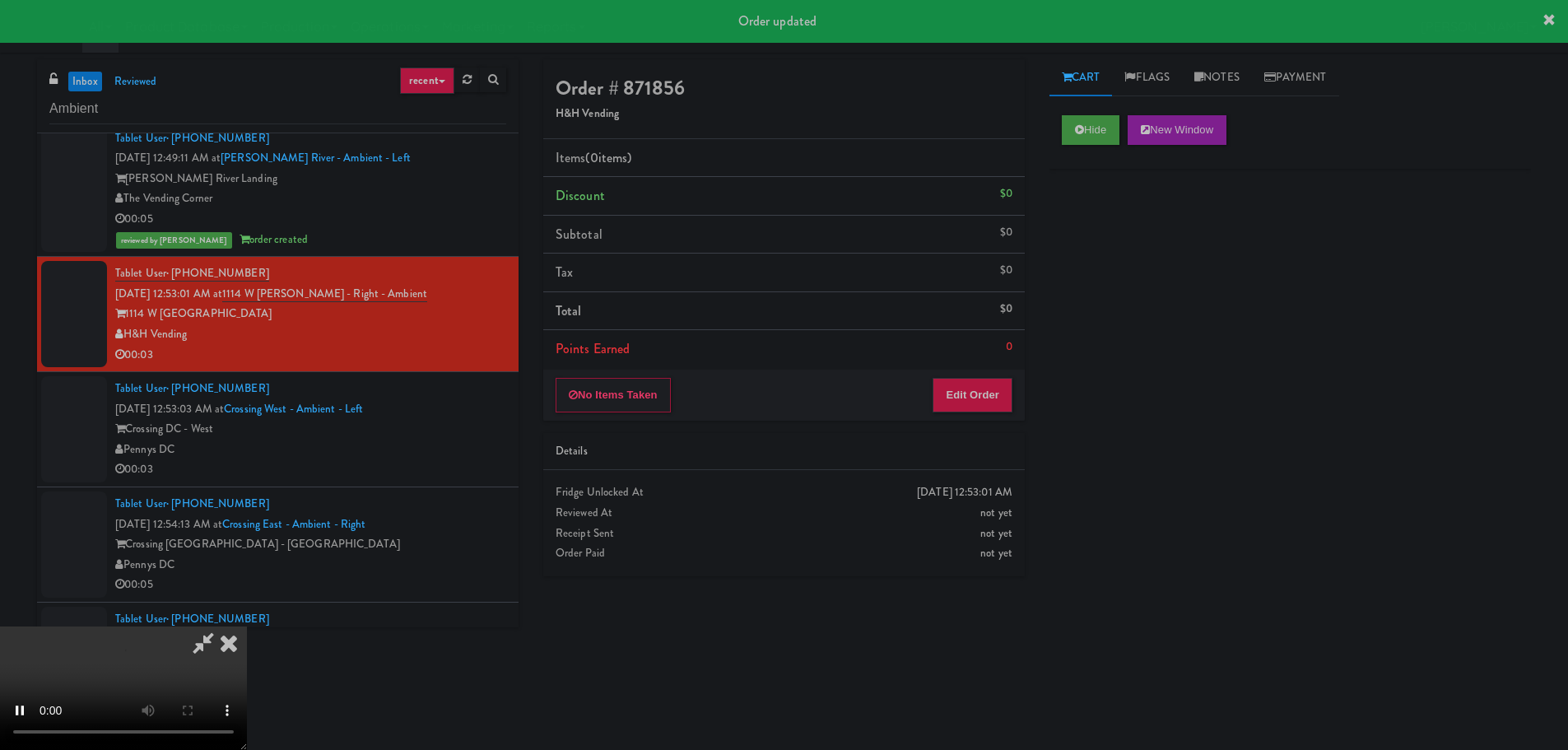
click at [972, 418] on div "No Items Taken Edit Order" at bounding box center [784, 395] width 482 height 51
click at [977, 409] on button "Edit Order" at bounding box center [972, 394] width 80 height 34
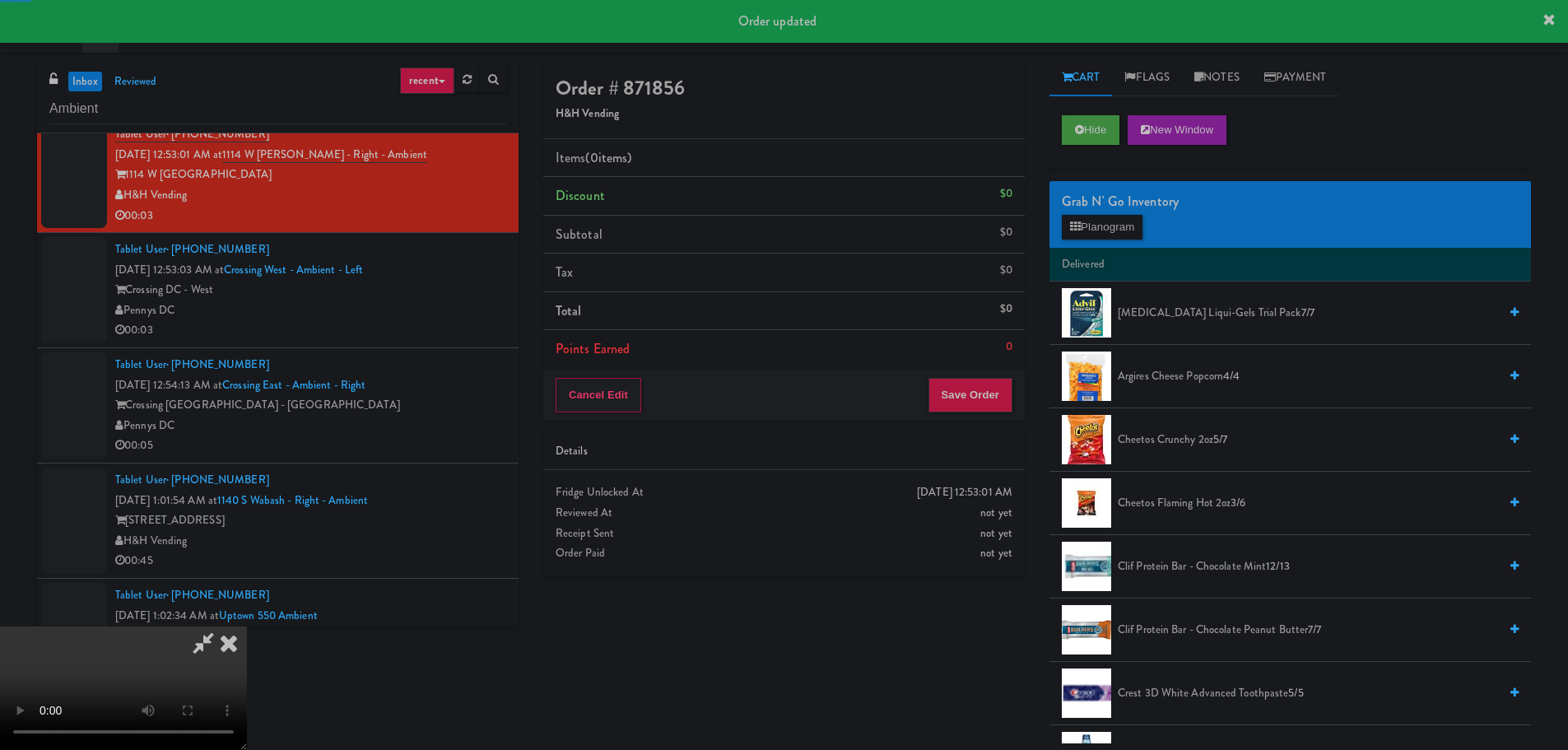
scroll to position [1647, 0]
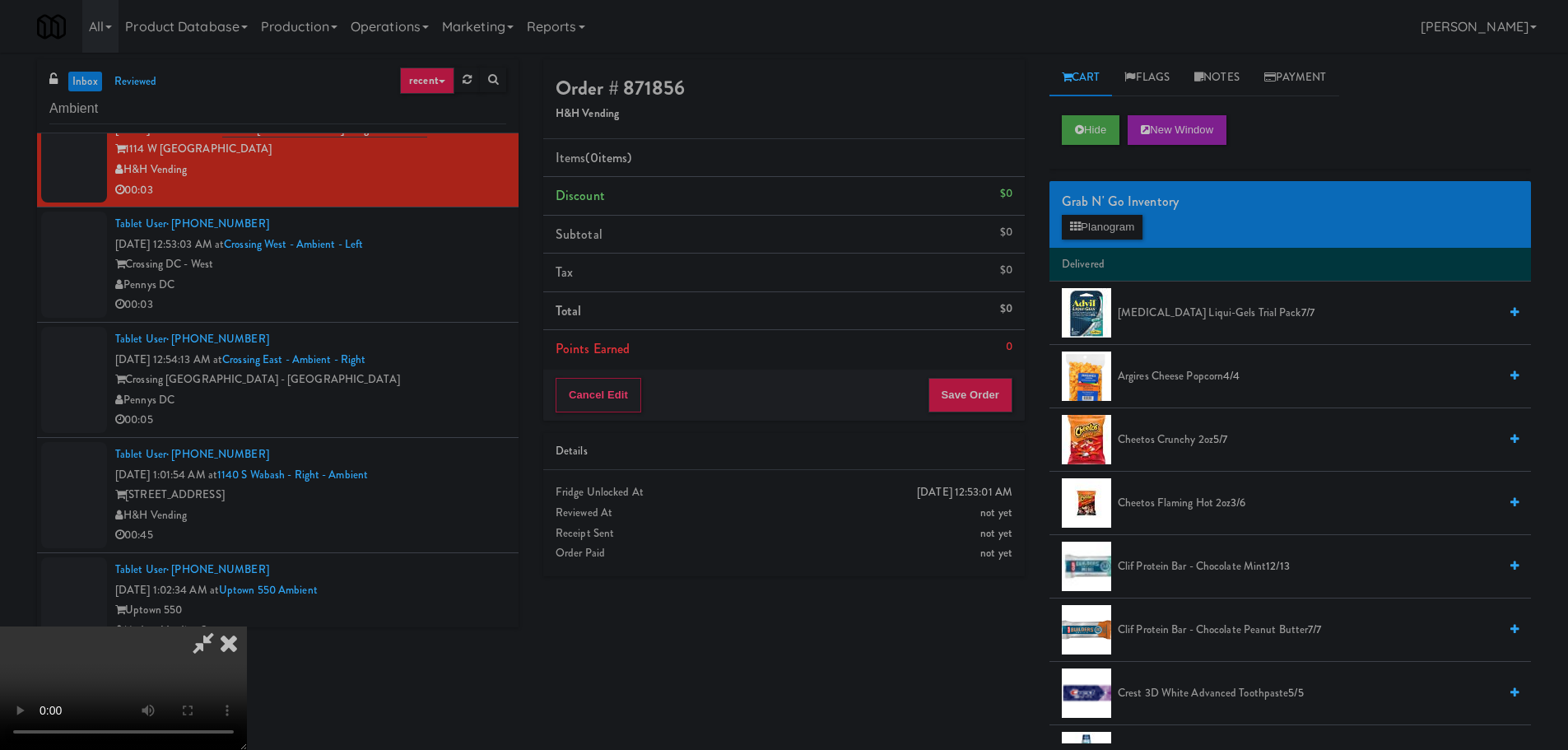
click at [945, 703] on div "Order # 871856 H&H Vending Items (0 items ) Discount $0 Subtotal $0 Tax $0 Tota…" at bounding box center [1036, 401] width 1012 height 684
click at [939, 707] on div "Order # 871856 H&H Vending Items (0 items ) Discount $0 Subtotal $0 Tax $0 Tota…" at bounding box center [1036, 401] width 987 height 684
click at [966, 669] on div "Order # 871856 H&H Vending Items (0 items ) Discount $0 Subtotal $0 Tax $0 Tota…" at bounding box center [1036, 401] width 1012 height 684
click at [1001, 586] on div "Order # 871856 H&H Vending Items (0 items ) Discount $0 Subtotal $0 Tax $0 Tota…" at bounding box center [783, 323] width 506 height 529
click at [247, 627] on video at bounding box center [123, 688] width 247 height 123
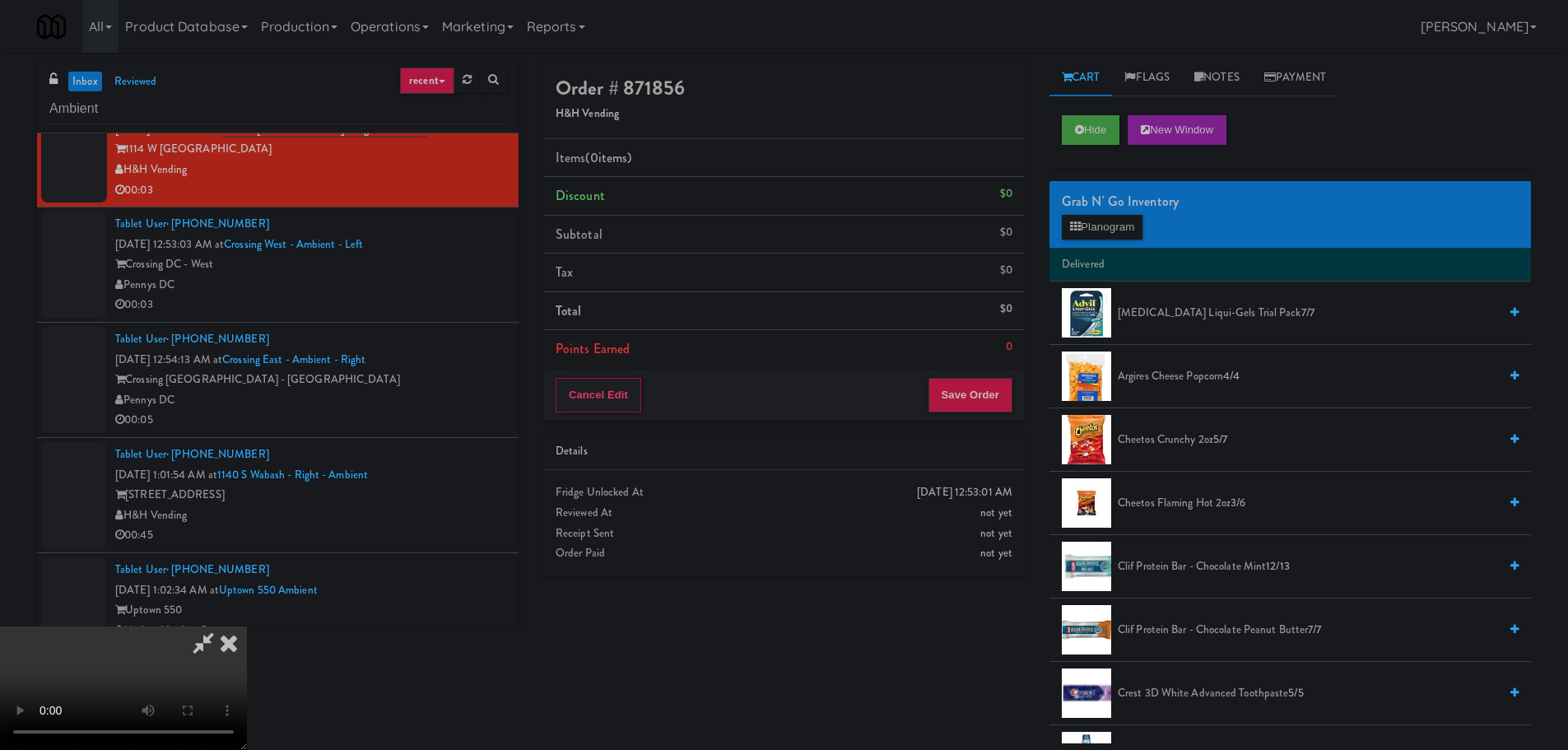
click at [247, 627] on video at bounding box center [123, 688] width 247 height 123
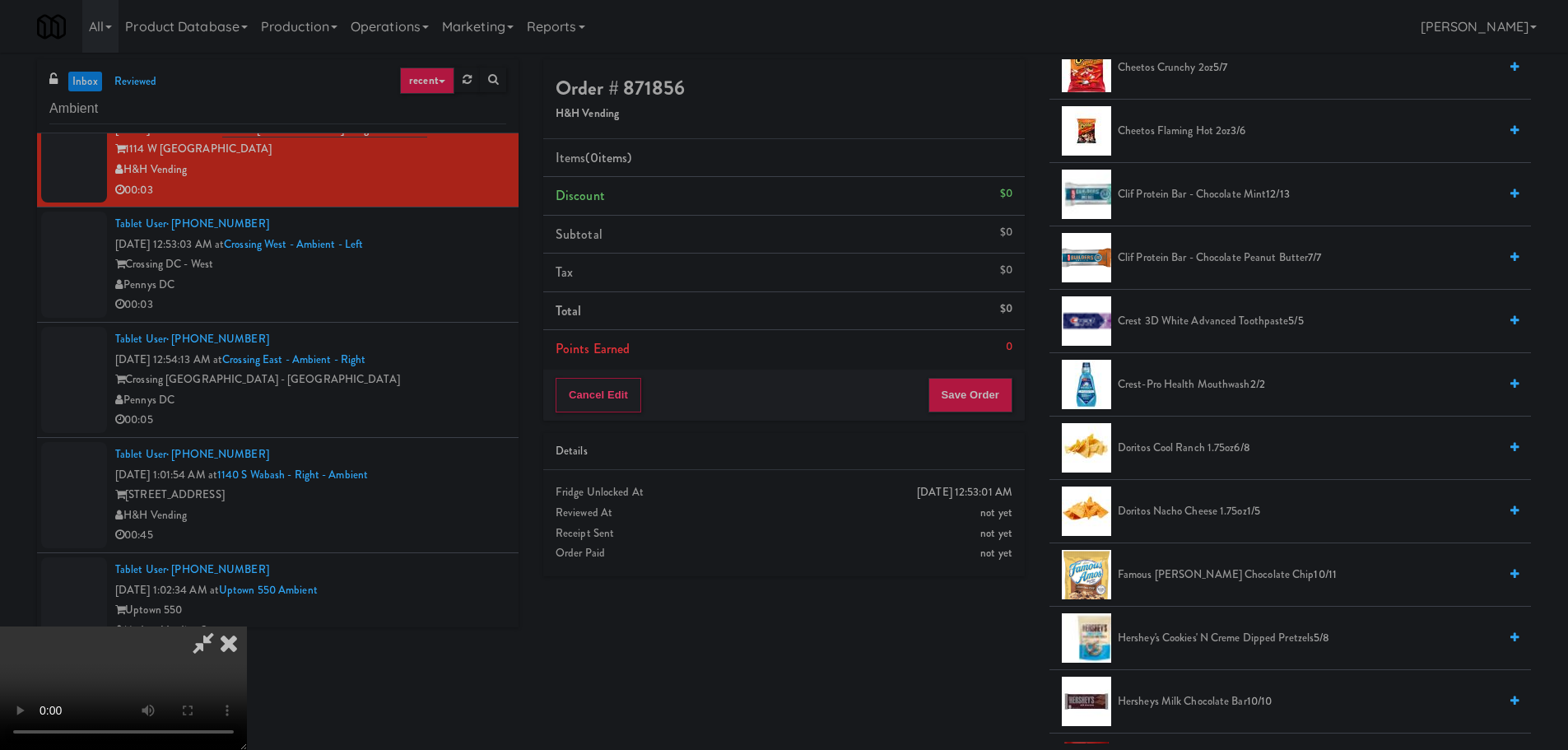
scroll to position [412, 0]
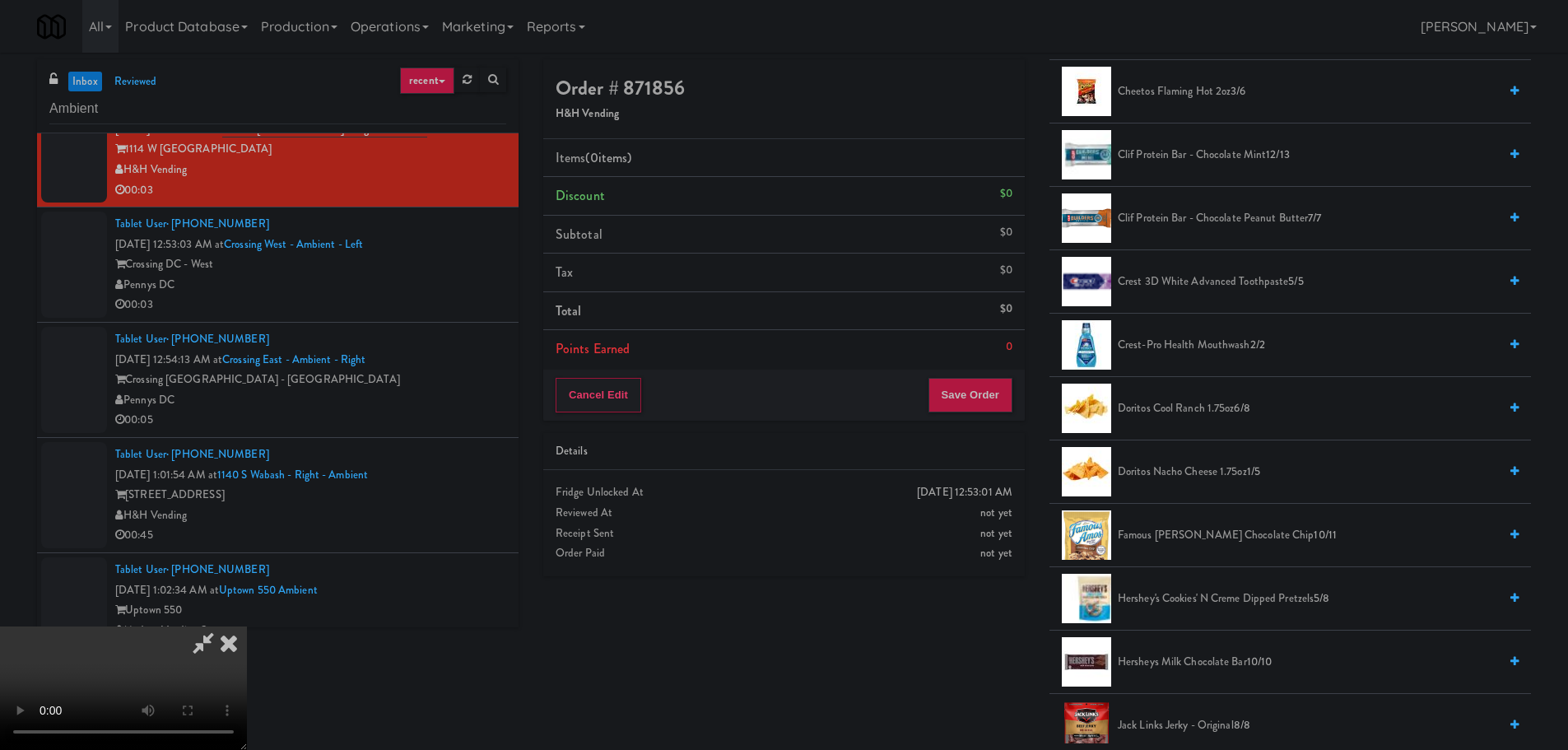
click at [1178, 412] on span "Doritos Cool Ranch 1.75oz 6/8" at bounding box center [1307, 408] width 380 height 21
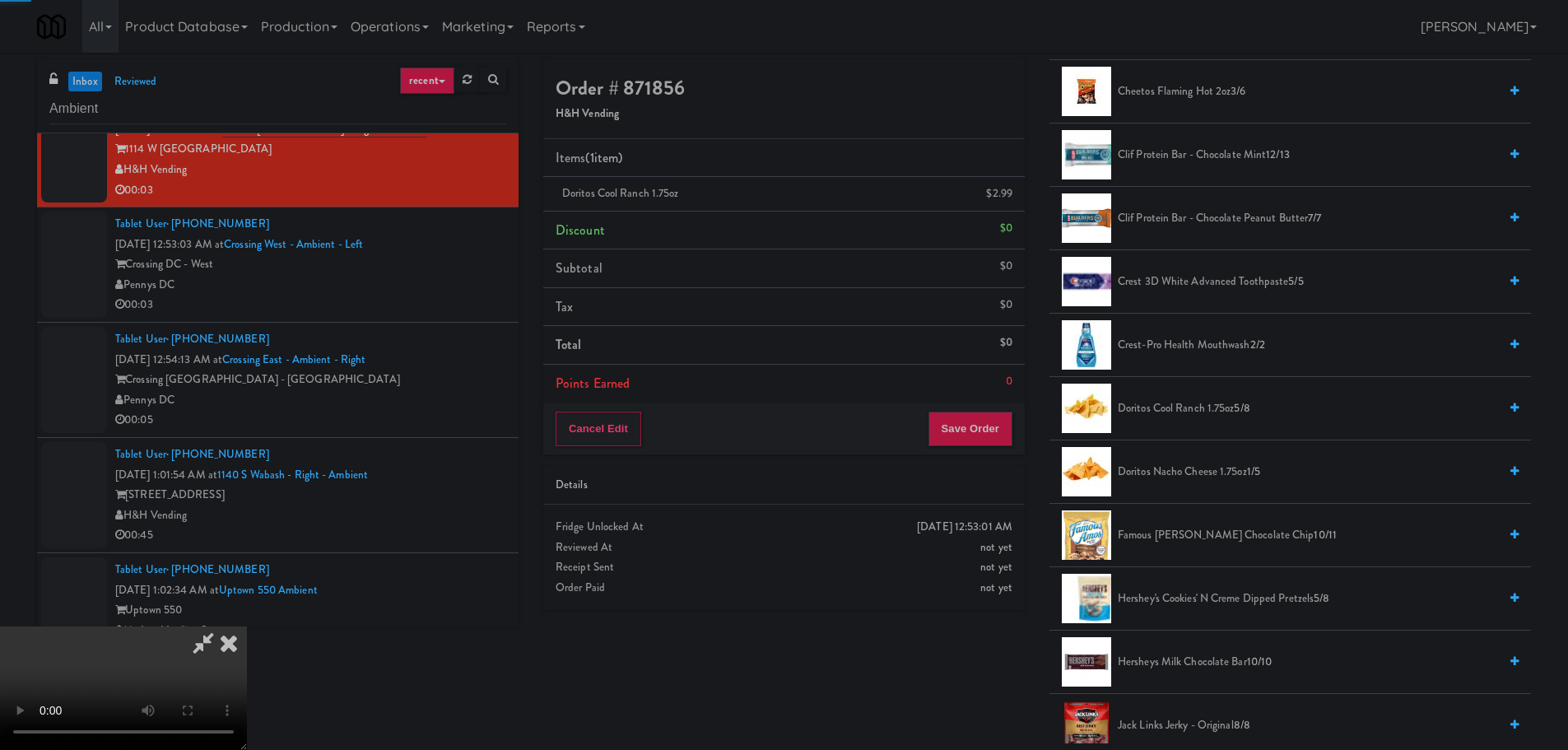
click at [247, 627] on video at bounding box center [123, 688] width 247 height 123
click at [987, 427] on button "Save Order" at bounding box center [970, 428] width 84 height 34
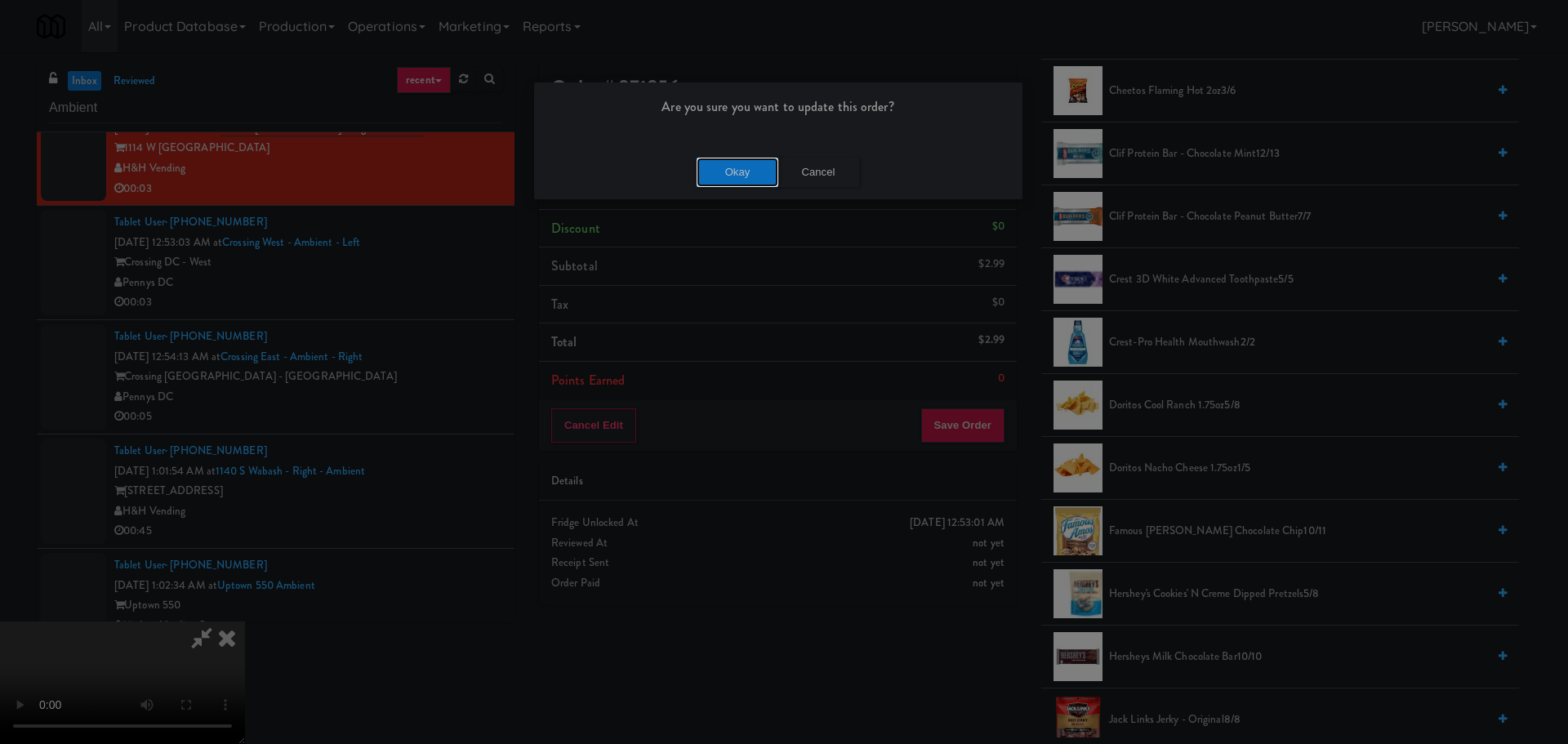
click at [731, 176] on button "Okay" at bounding box center [737, 173] width 82 height 30
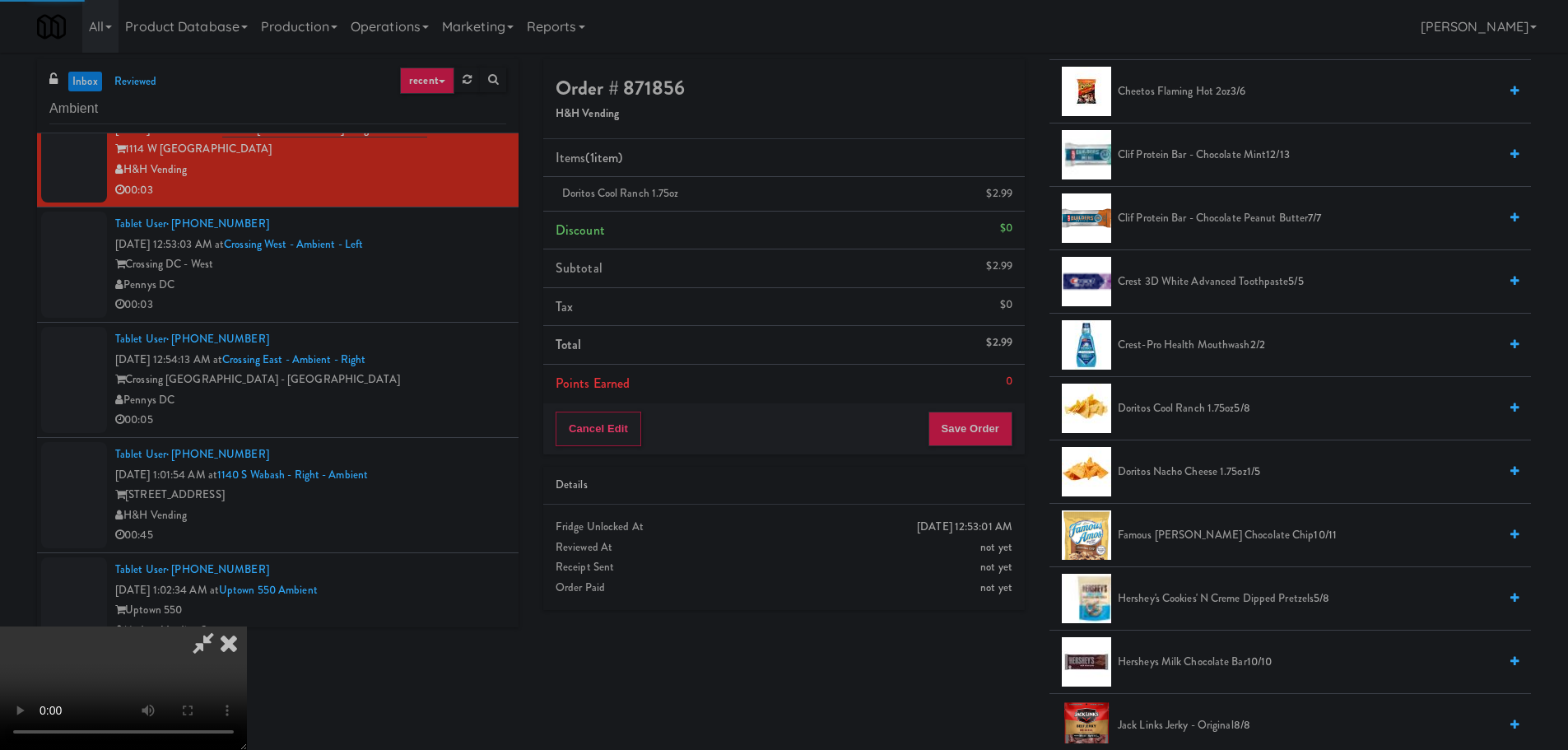
scroll to position [0, 0]
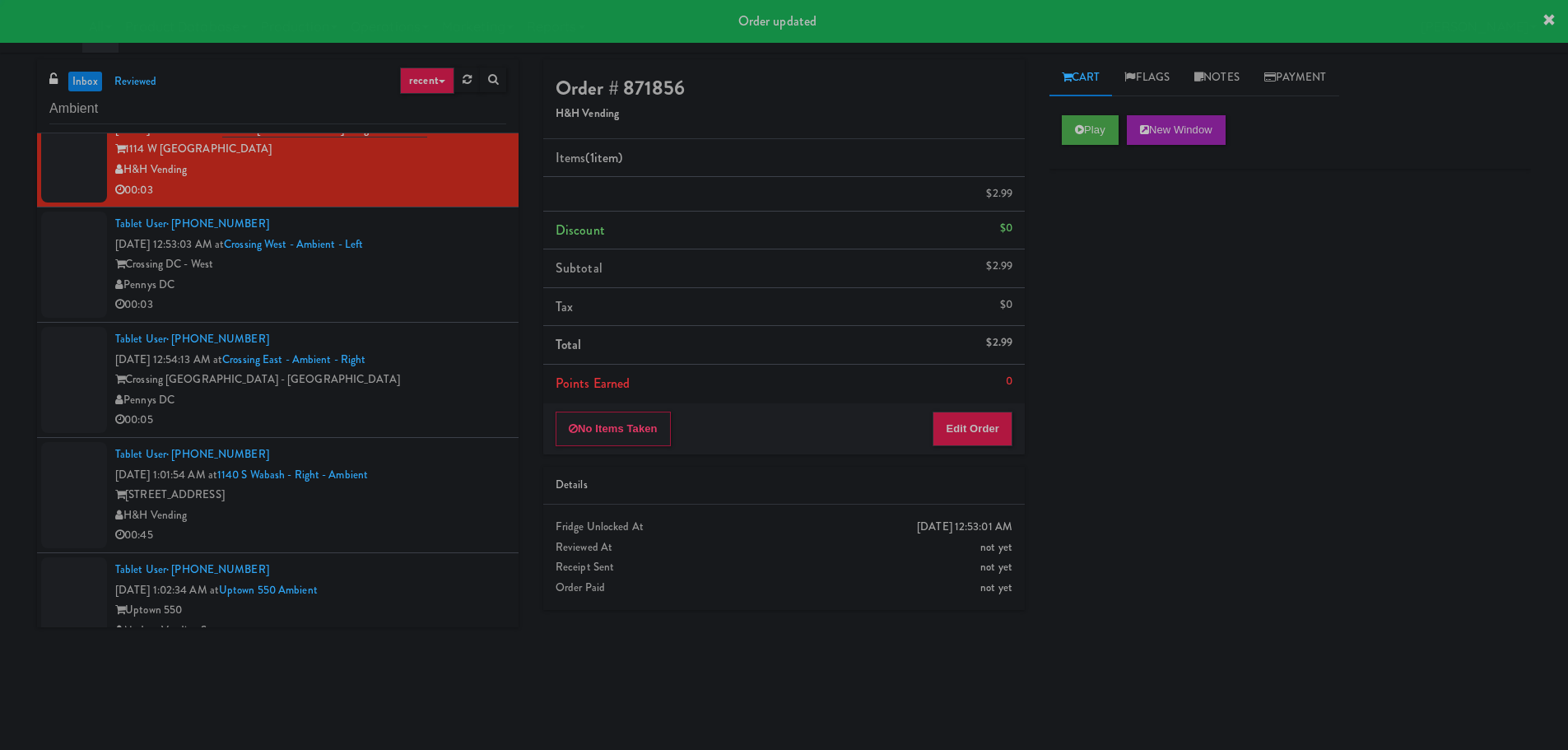
click at [453, 302] on div "00:03" at bounding box center [310, 305] width 391 height 21
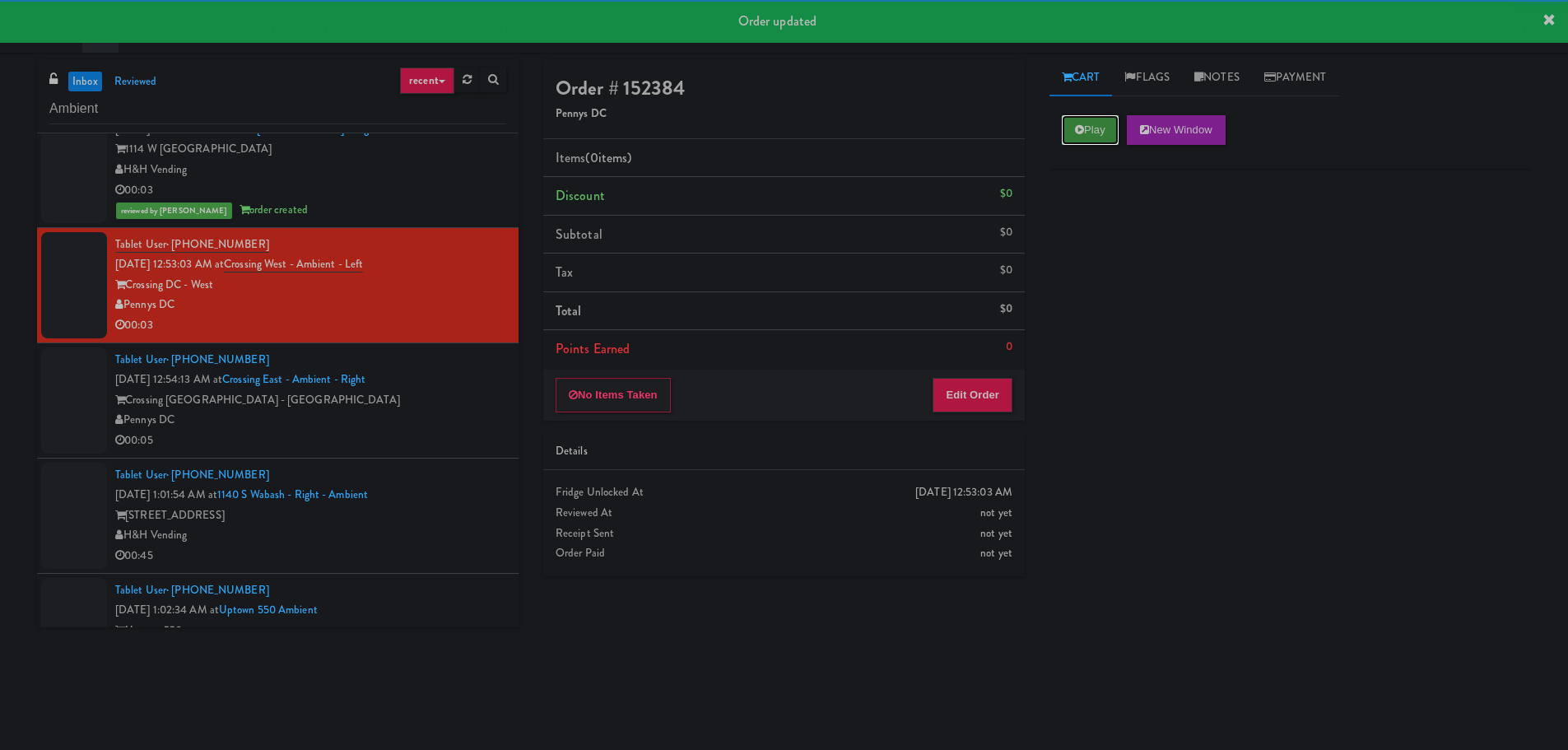
click at [1099, 121] on button "Play" at bounding box center [1090, 130] width 57 height 30
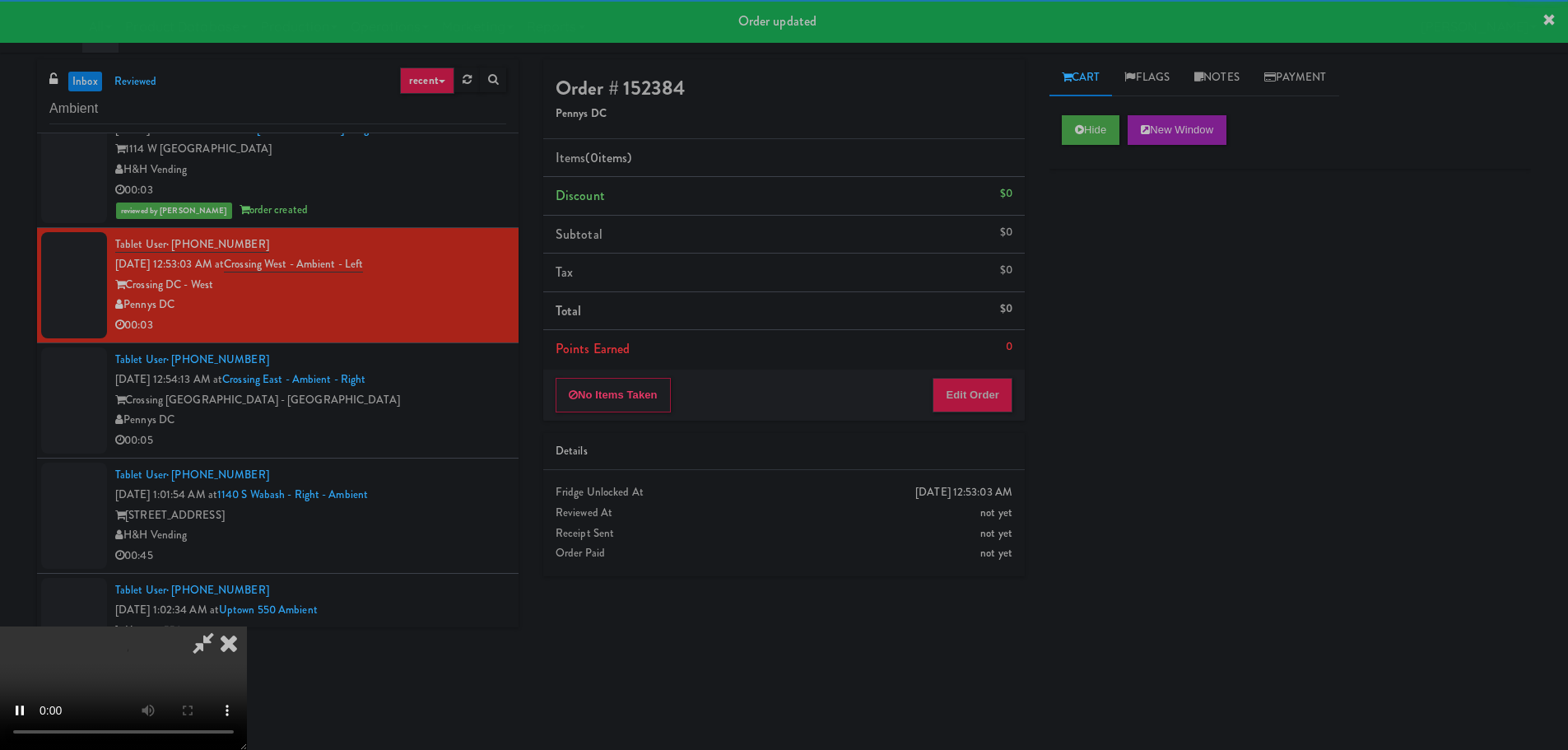
click at [972, 377] on div "No Items Taken Edit Order" at bounding box center [784, 395] width 482 height 51
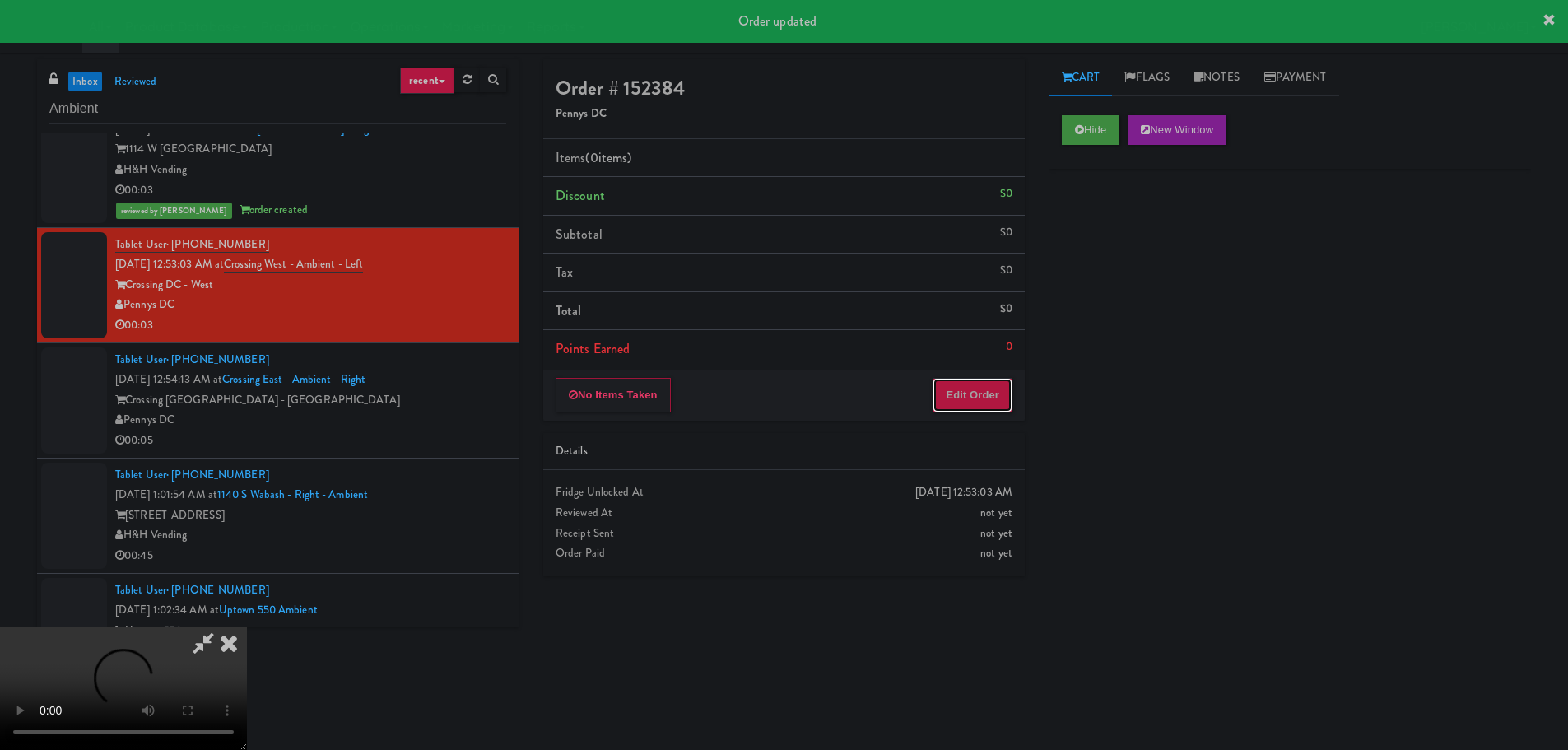
click at [971, 378] on button "Edit Order" at bounding box center [972, 394] width 80 height 34
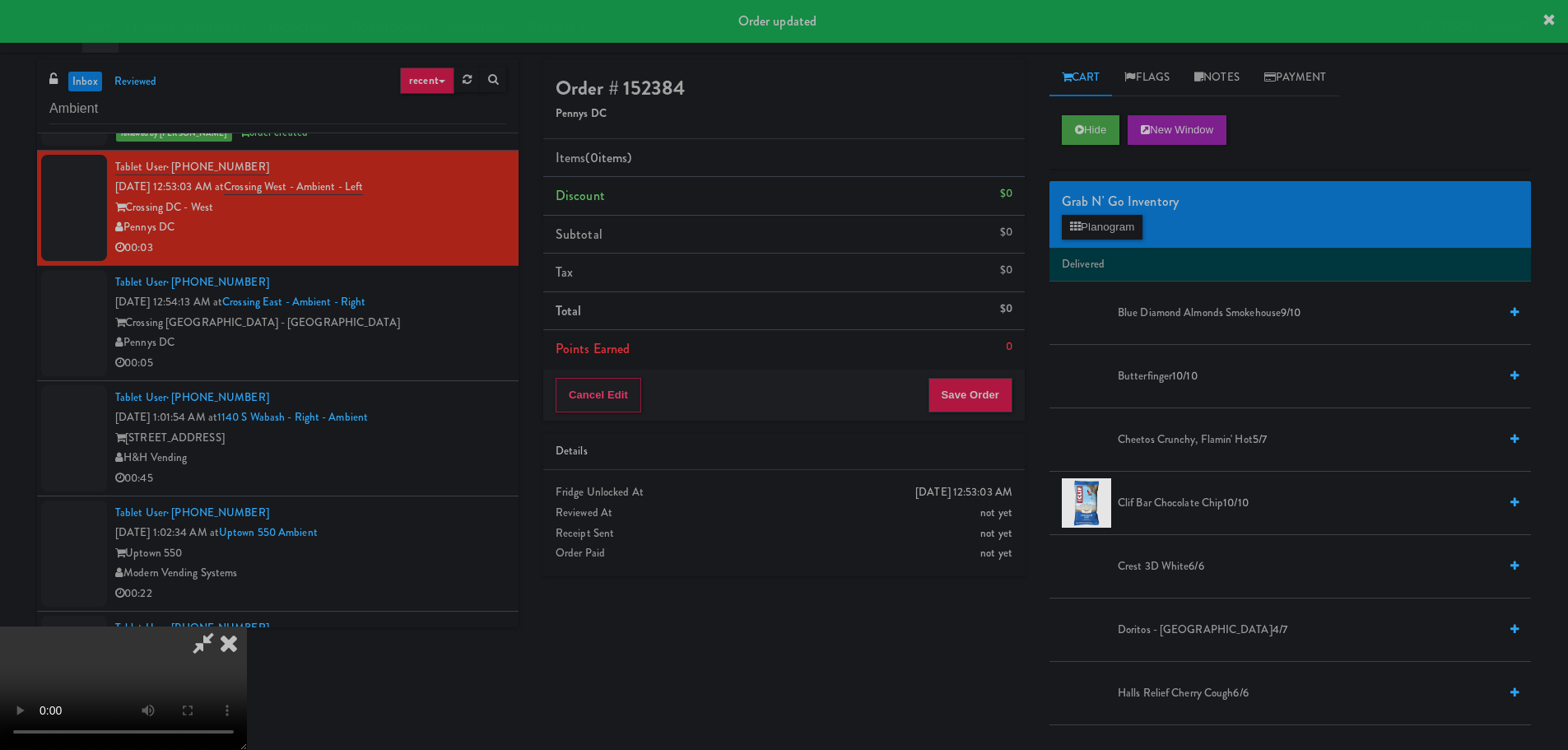
scroll to position [1728, 0]
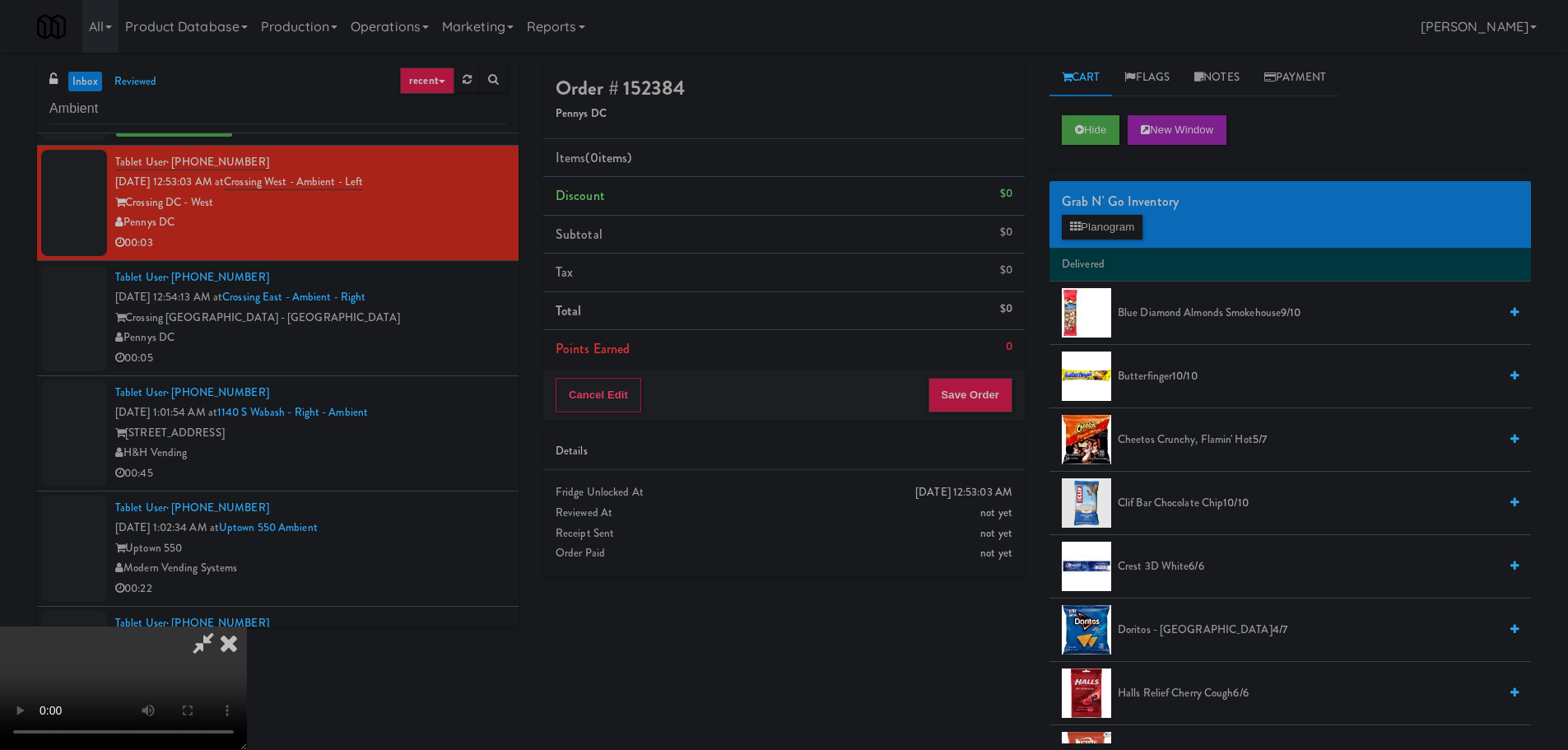
click at [247, 627] on video at bounding box center [123, 688] width 247 height 123
drag, startPoint x: 599, startPoint y: 431, endPoint x: 622, endPoint y: 447, distance: 28.0
click at [247, 627] on video at bounding box center [123, 688] width 247 height 123
click at [1197, 621] on span "Doritos - Cool Ranch 4/7" at bounding box center [1307, 630] width 380 height 21
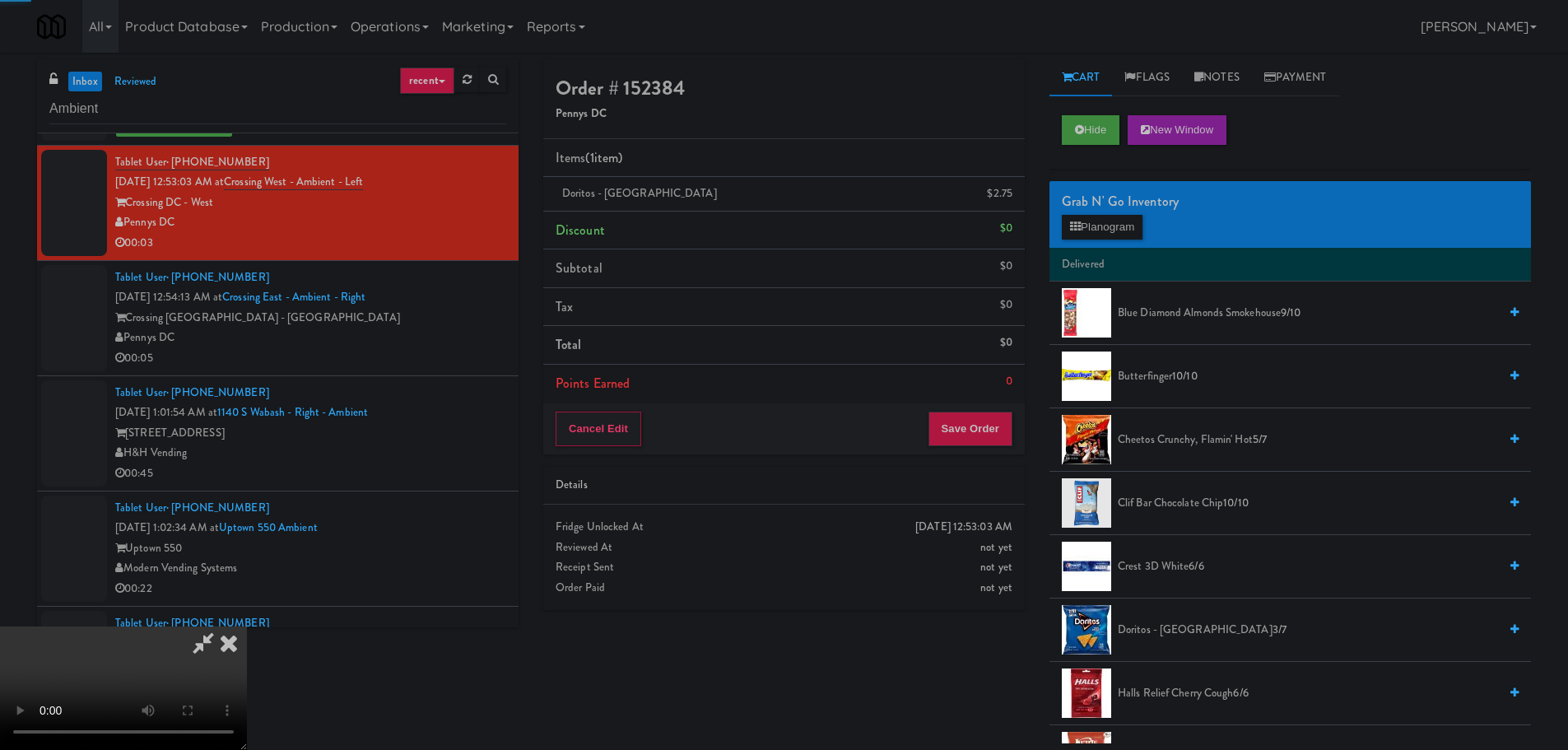
click at [247, 627] on video at bounding box center [123, 688] width 247 height 123
click at [986, 440] on button "Save Order" at bounding box center [970, 428] width 84 height 34
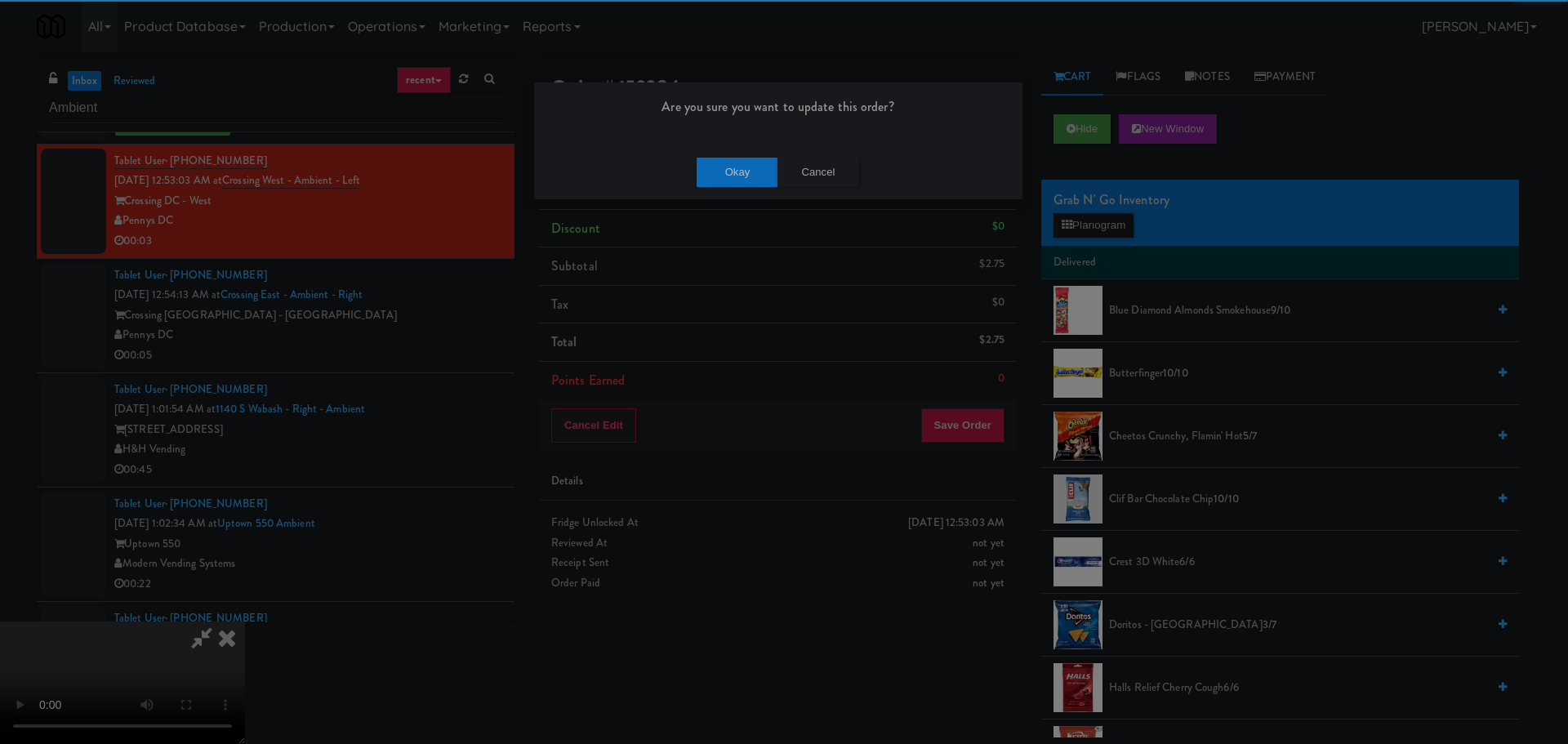
click at [731, 193] on div "Okay Cancel" at bounding box center [778, 172] width 489 height 55
click at [731, 174] on button "Okay" at bounding box center [737, 173] width 82 height 30
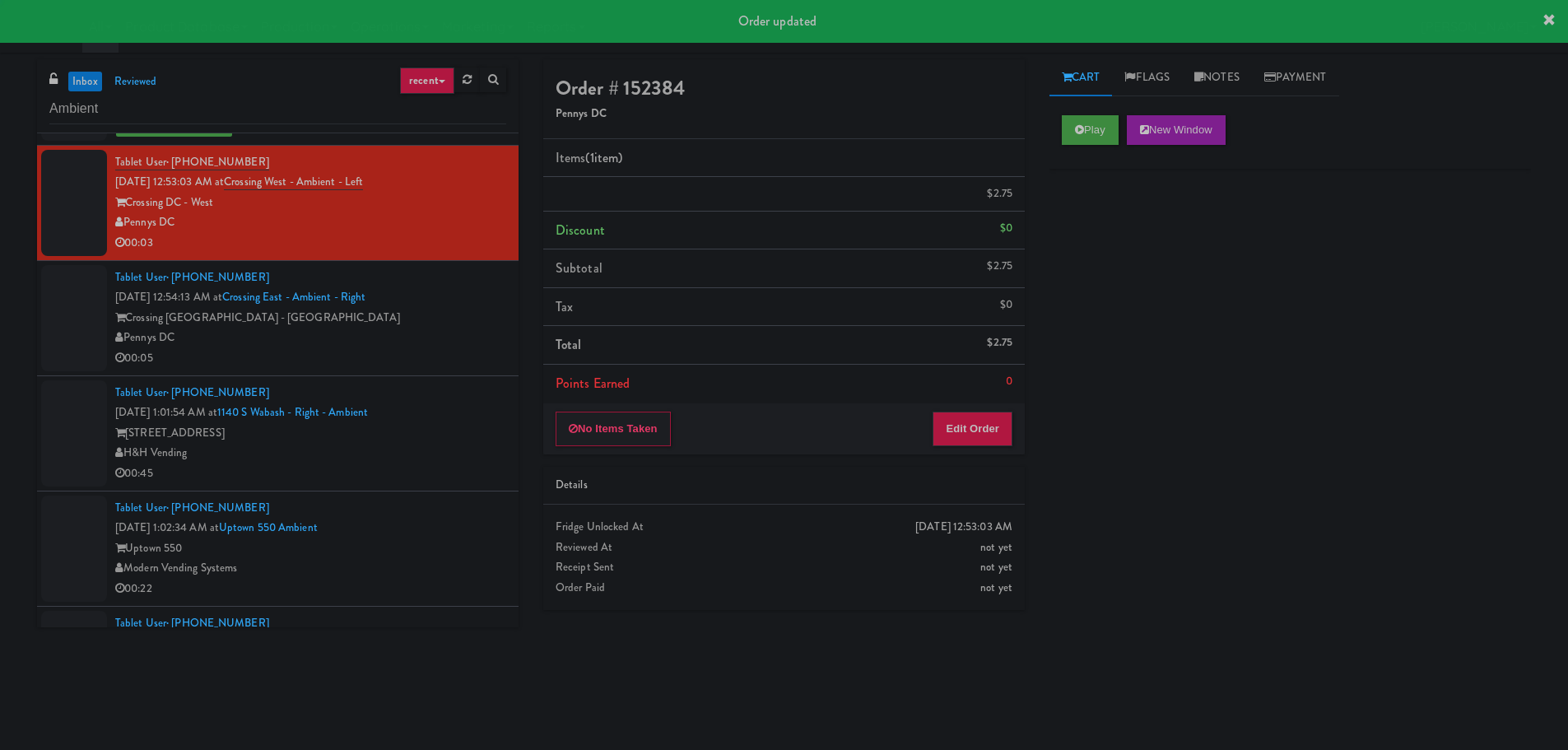
drag, startPoint x: 445, startPoint y: 317, endPoint x: 438, endPoint y: 321, distance: 8.1
click at [443, 319] on div "Crossing [GEOGRAPHIC_DATA] - [GEOGRAPHIC_DATA]" at bounding box center [310, 318] width 391 height 21
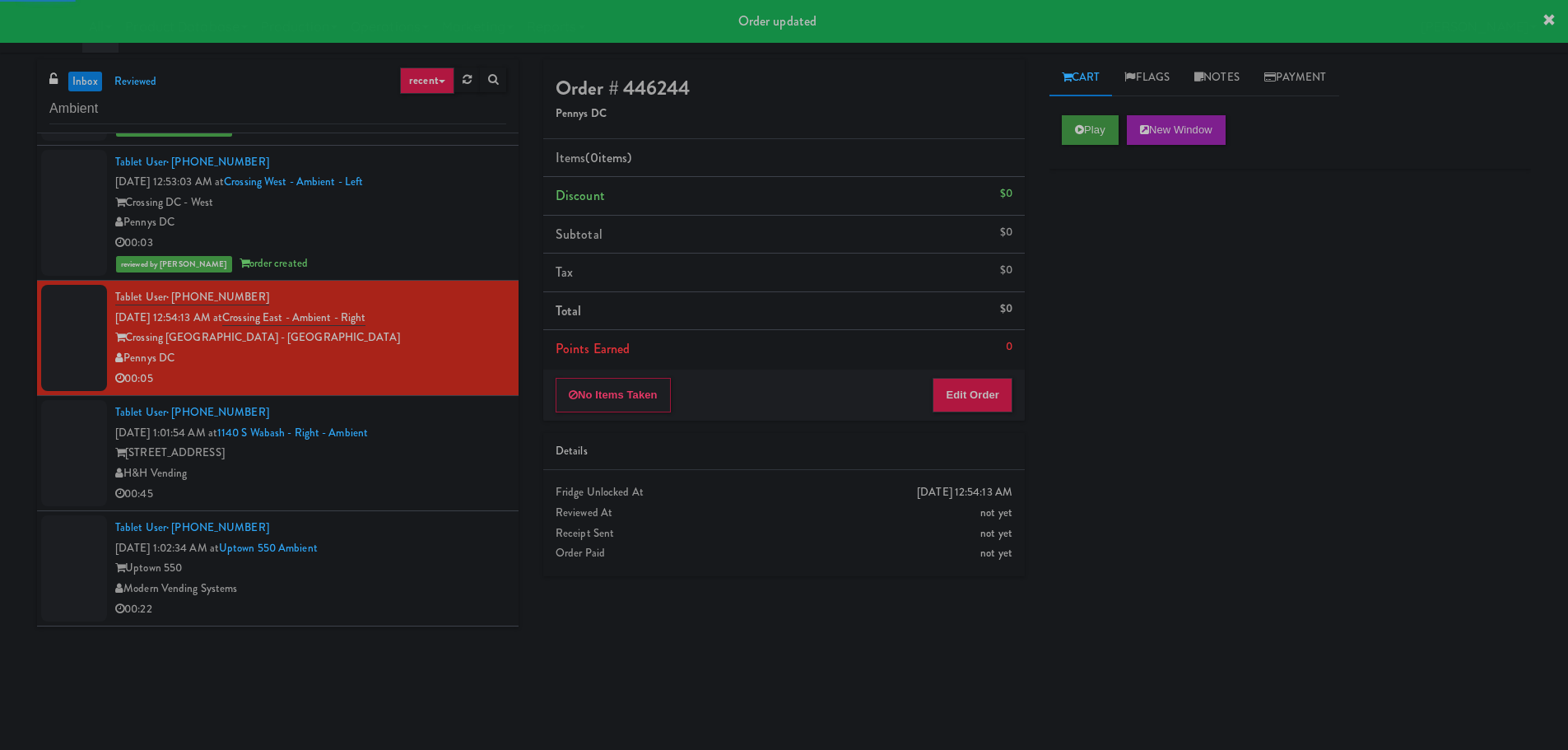
click at [1101, 117] on div "Play New Window" at bounding box center [1290, 135] width 482 height 66
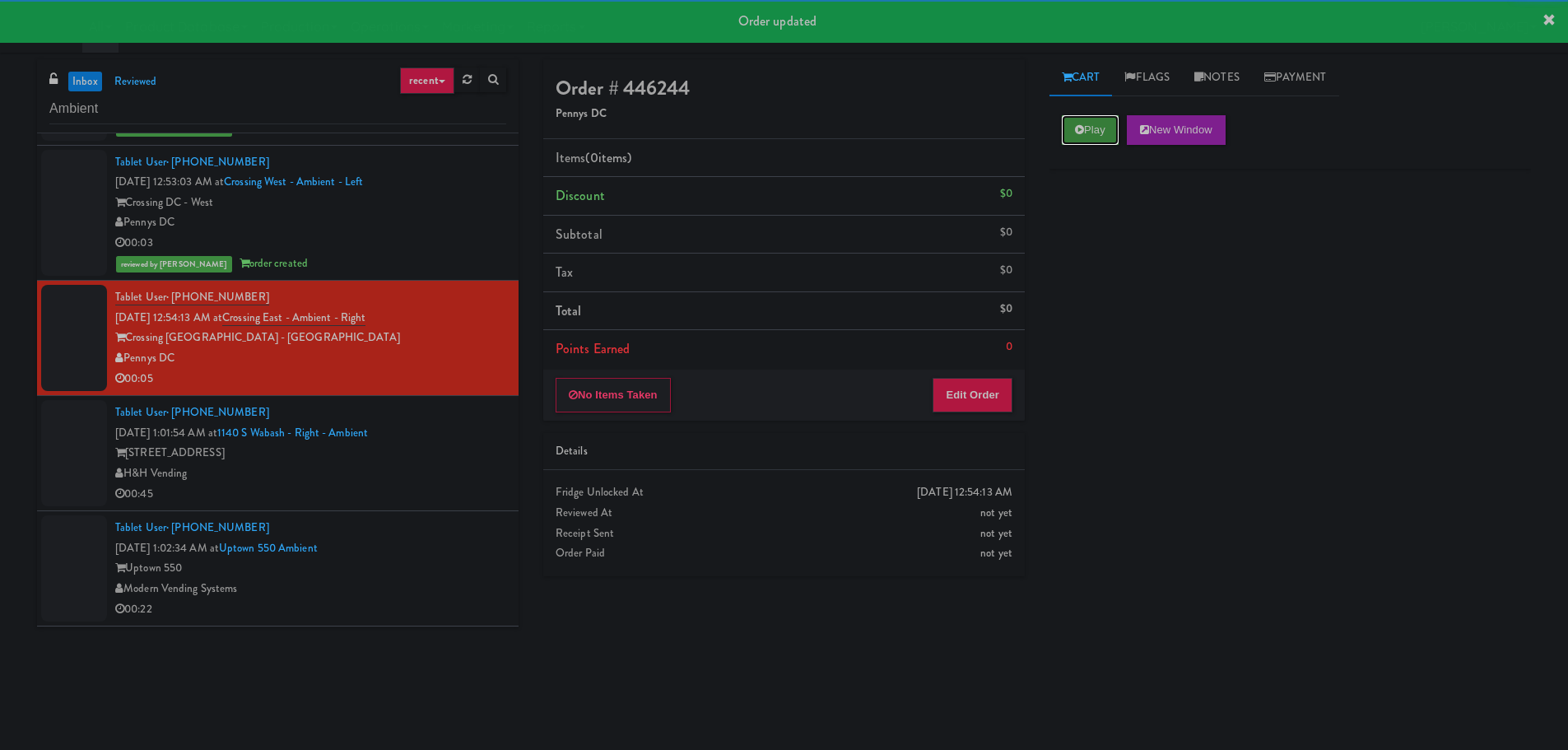
click at [1093, 128] on button "Play" at bounding box center [1090, 130] width 57 height 30
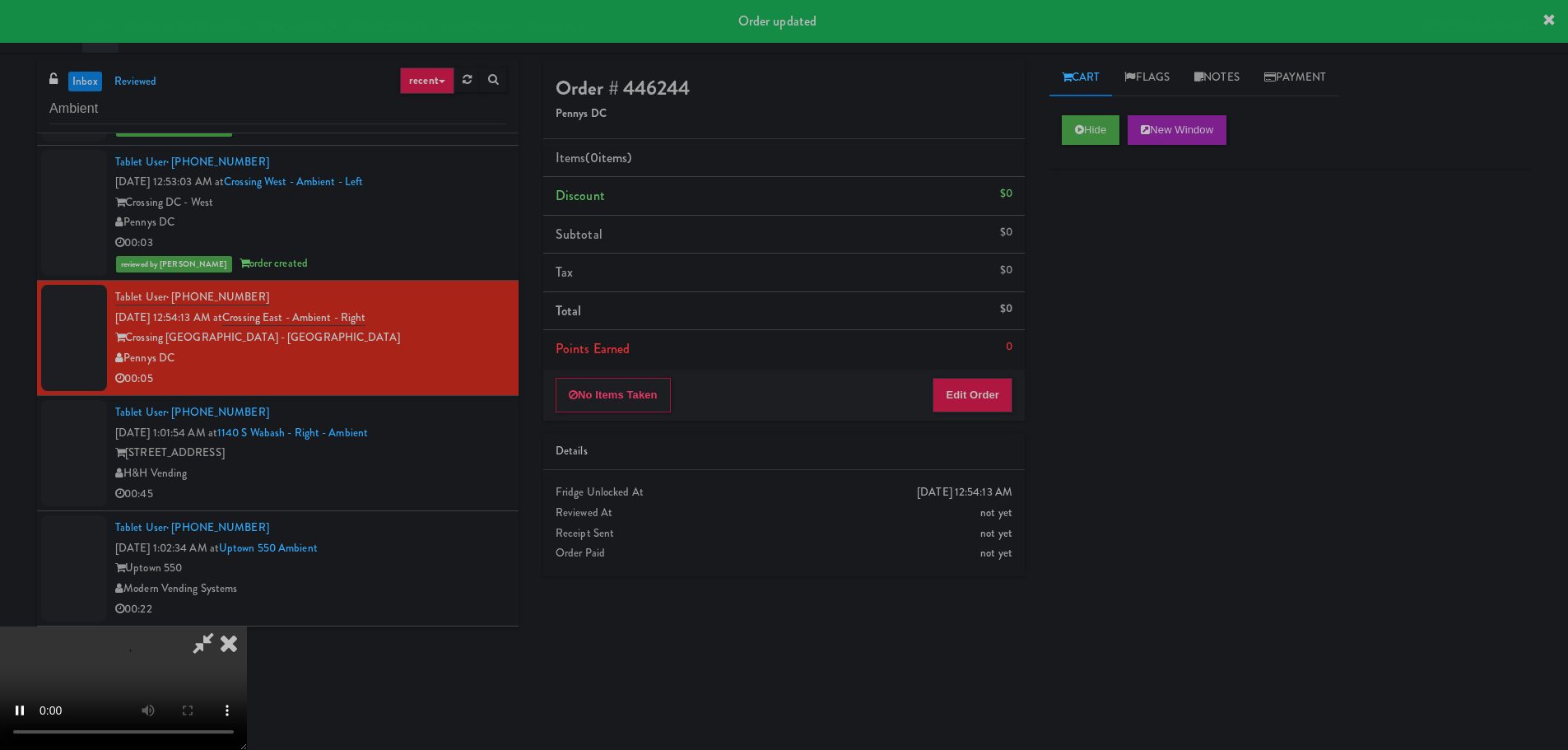
click at [983, 372] on div "No Items Taken Edit Order" at bounding box center [784, 395] width 482 height 51
click at [979, 386] on button "Edit Order" at bounding box center [972, 394] width 80 height 34
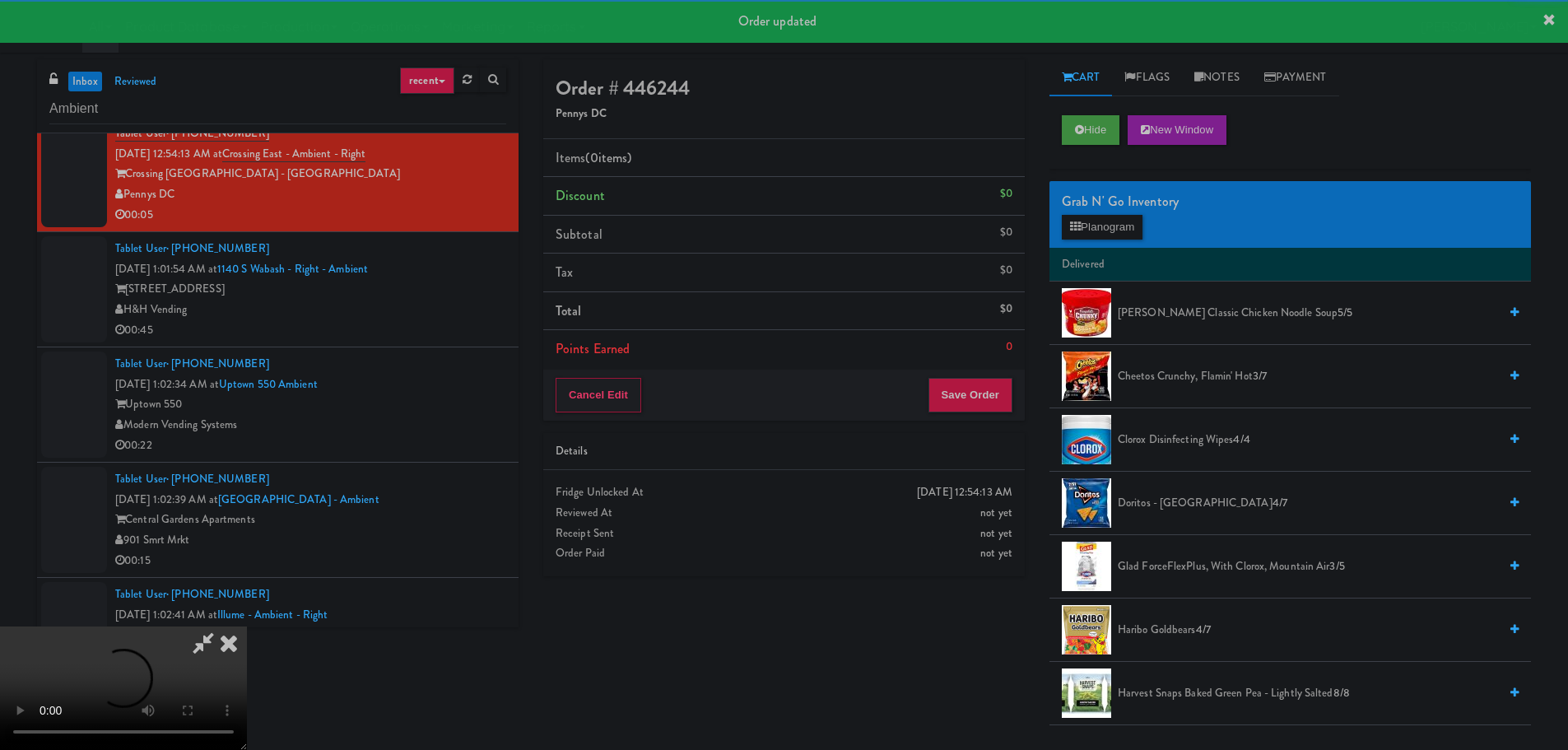
scroll to position [1893, 0]
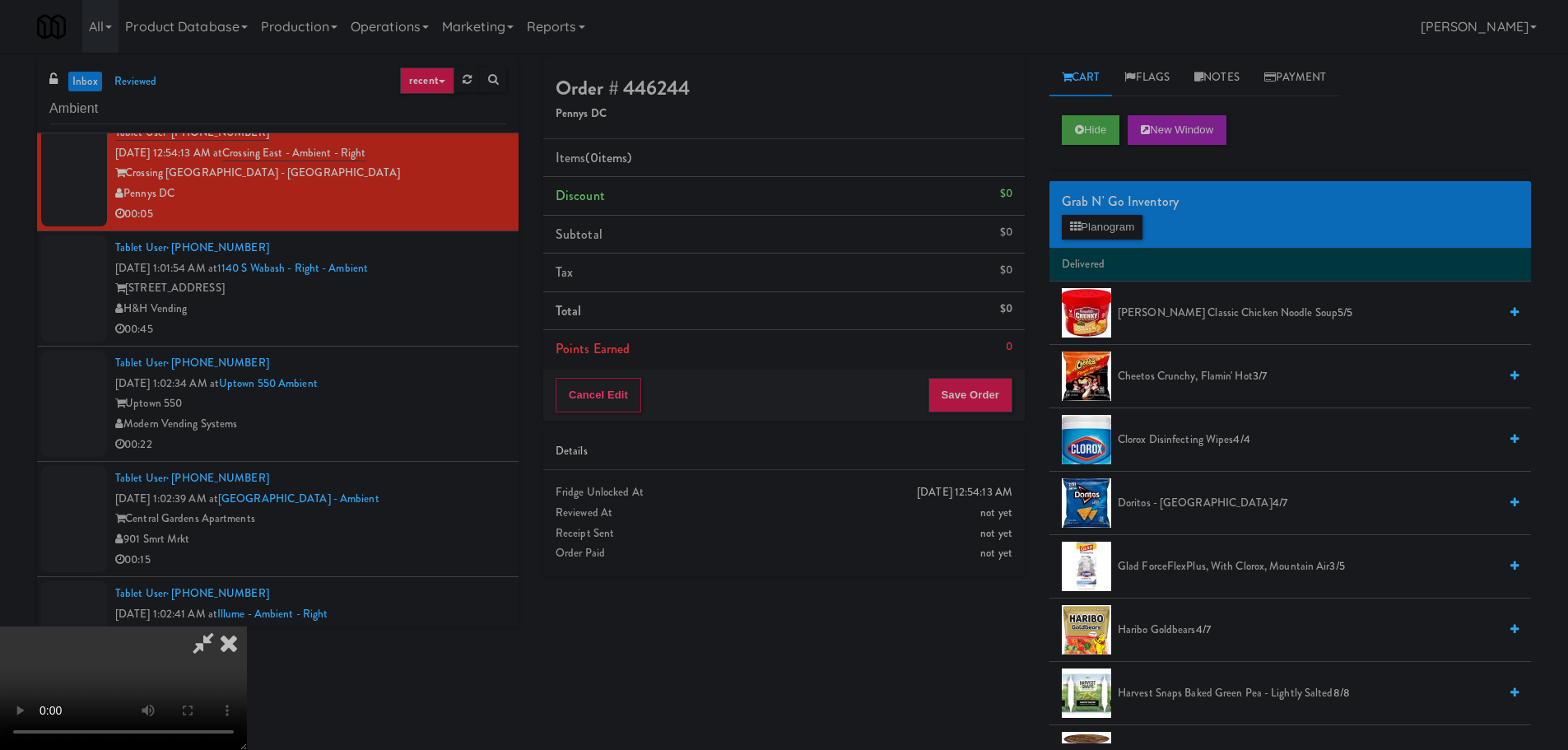
click at [247, 627] on video at bounding box center [123, 688] width 247 height 123
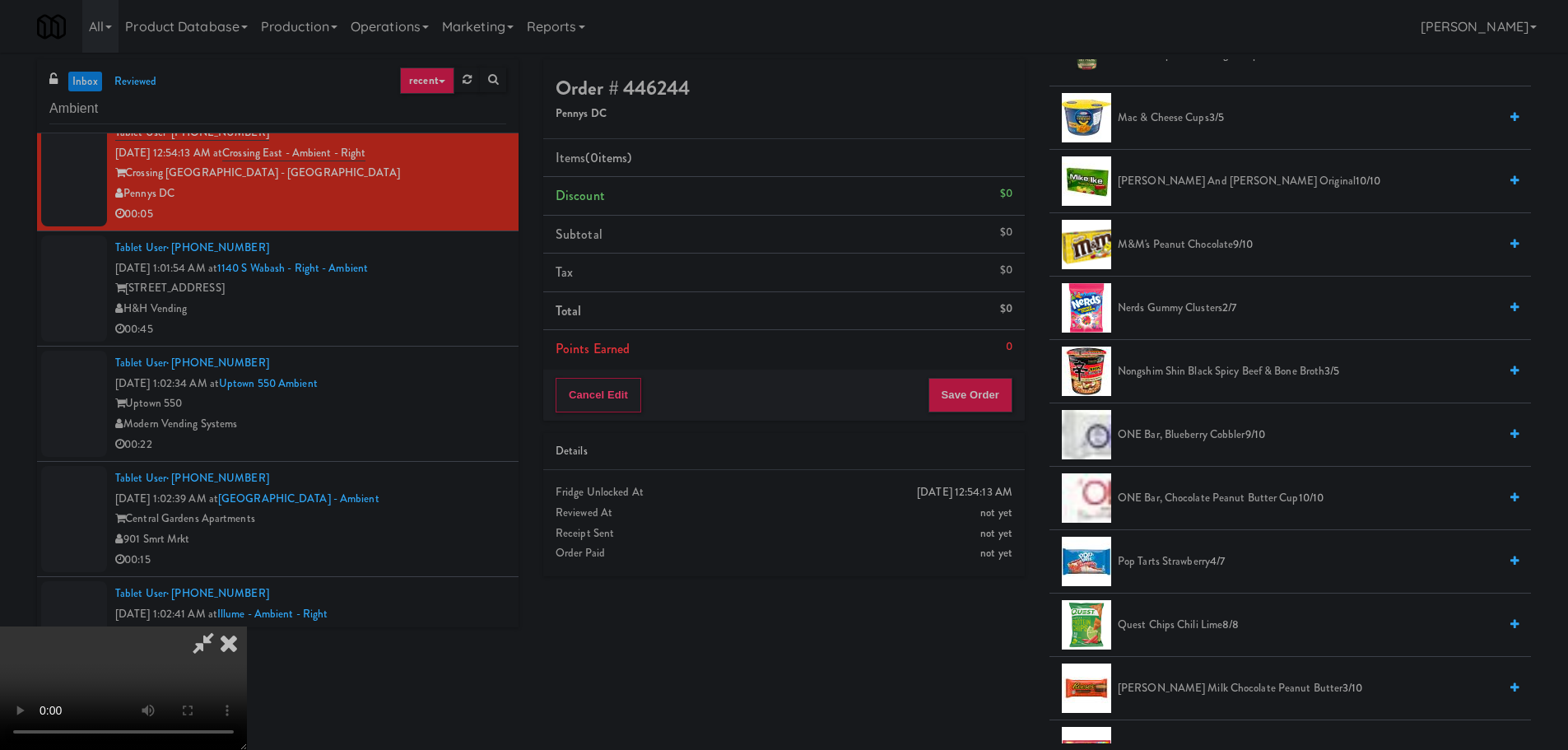
scroll to position [1235, 0]
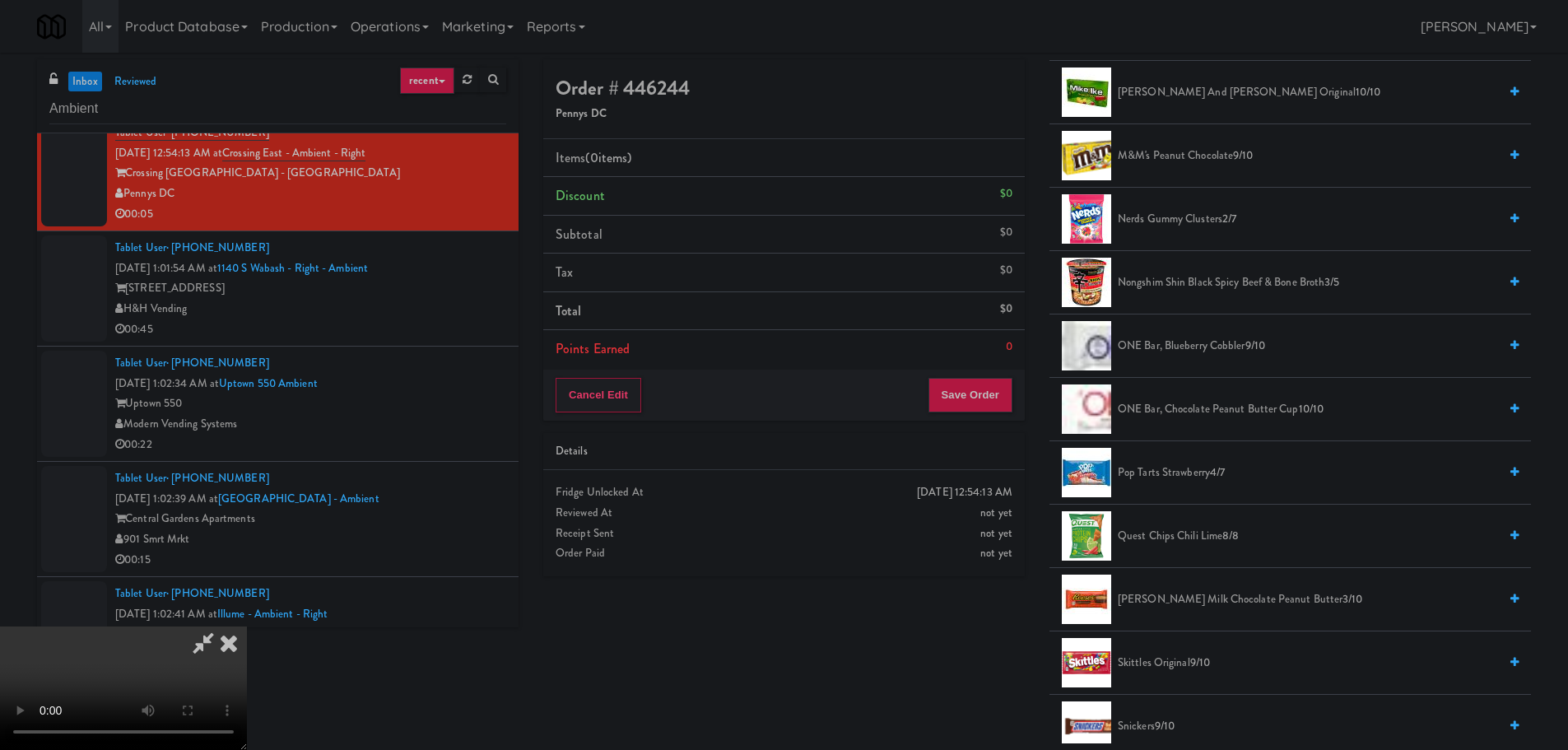
click at [1150, 604] on span "[PERSON_NAME] Milk Chocolate Peanut Butter 3/10" at bounding box center [1307, 599] width 380 height 21
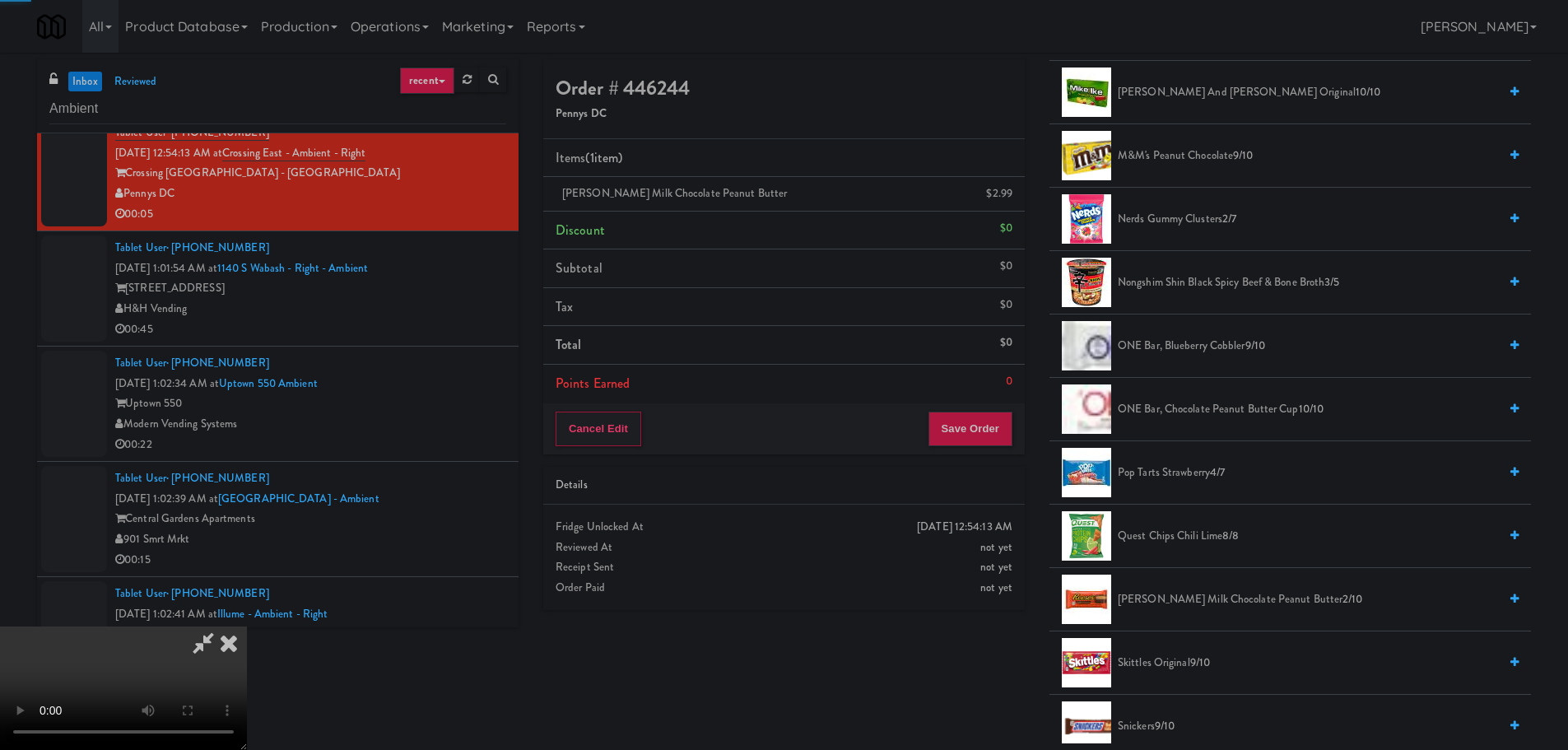
click at [1149, 599] on span "[PERSON_NAME] Milk Chocolate Peanut Butter 2/10" at bounding box center [1307, 599] width 380 height 21
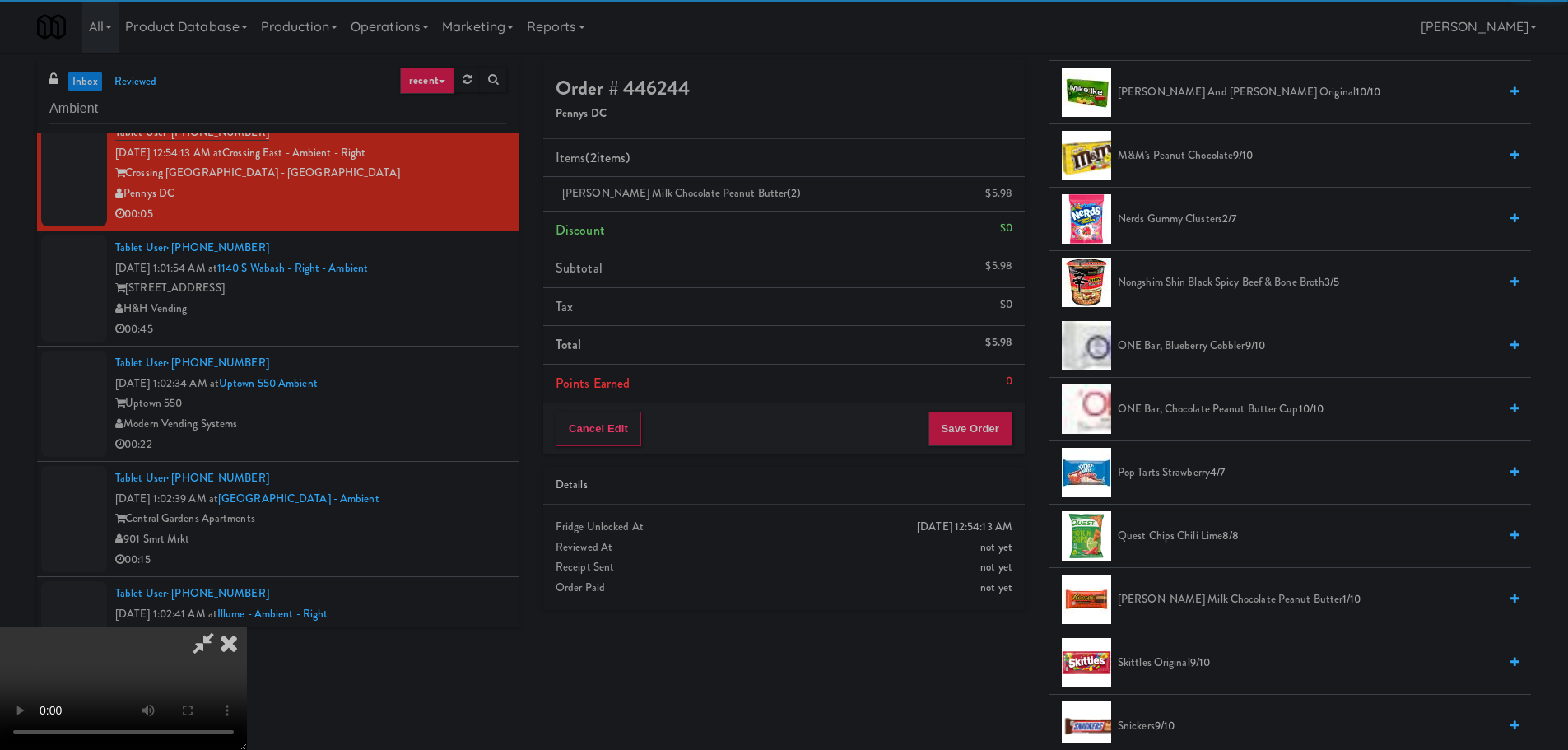
click at [247, 627] on video at bounding box center [123, 688] width 247 height 123
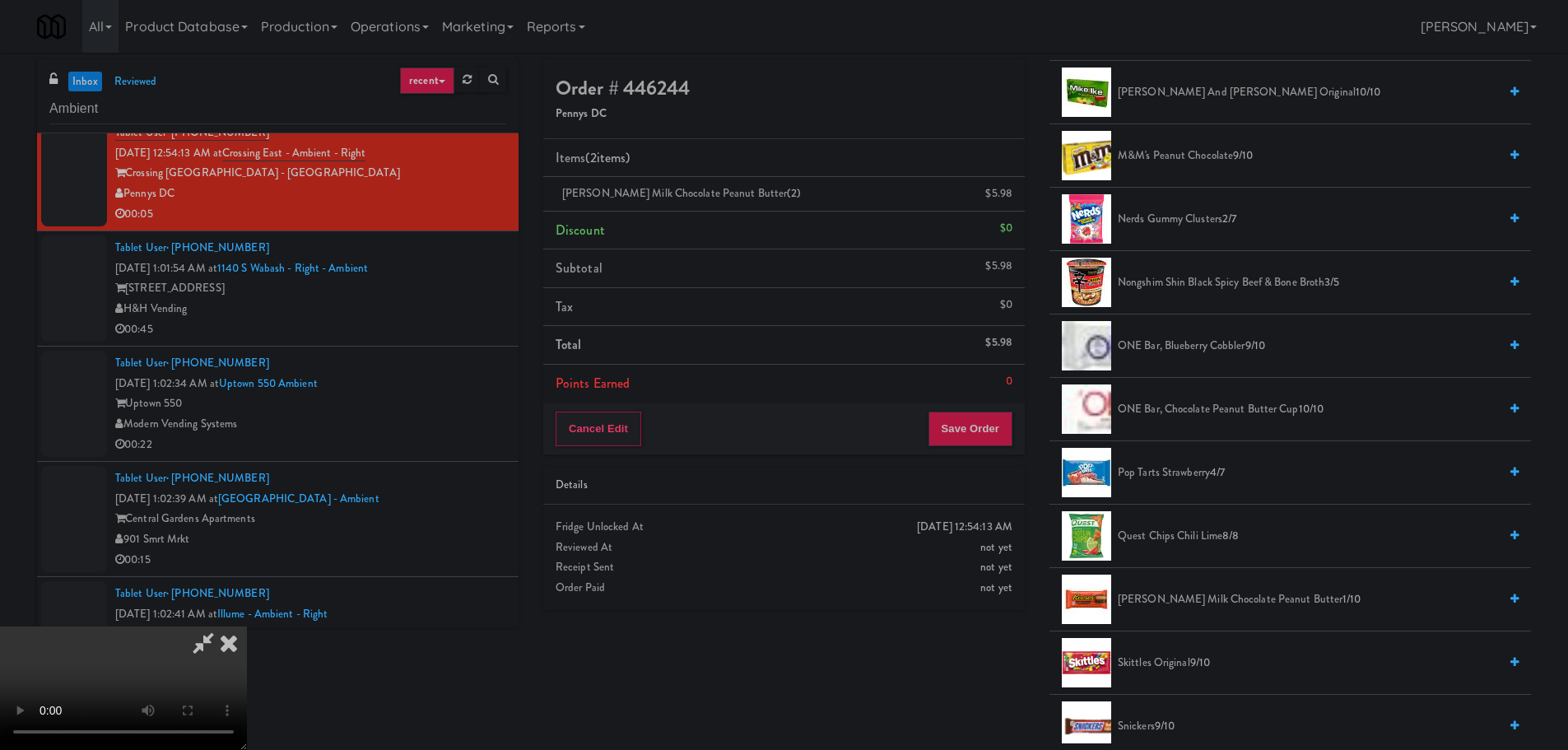
click at [247, 627] on video at bounding box center [123, 688] width 247 height 123
drag, startPoint x: 513, startPoint y: 455, endPoint x: 525, endPoint y: 410, distance: 46.6
click at [247, 627] on video at bounding box center [123, 688] width 247 height 123
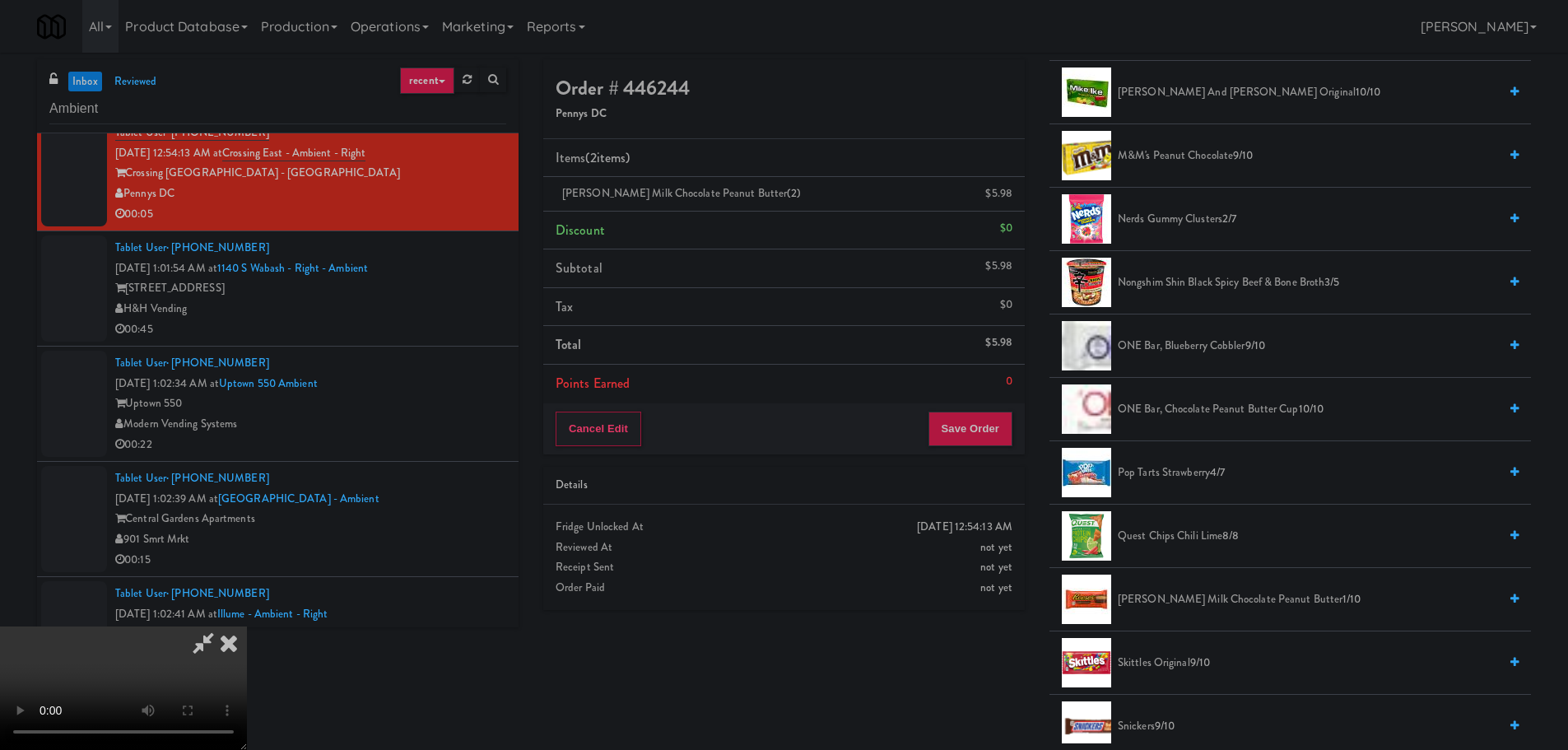
click at [247, 627] on video at bounding box center [123, 688] width 247 height 123
click at [966, 439] on button "Save Order" at bounding box center [970, 428] width 84 height 34
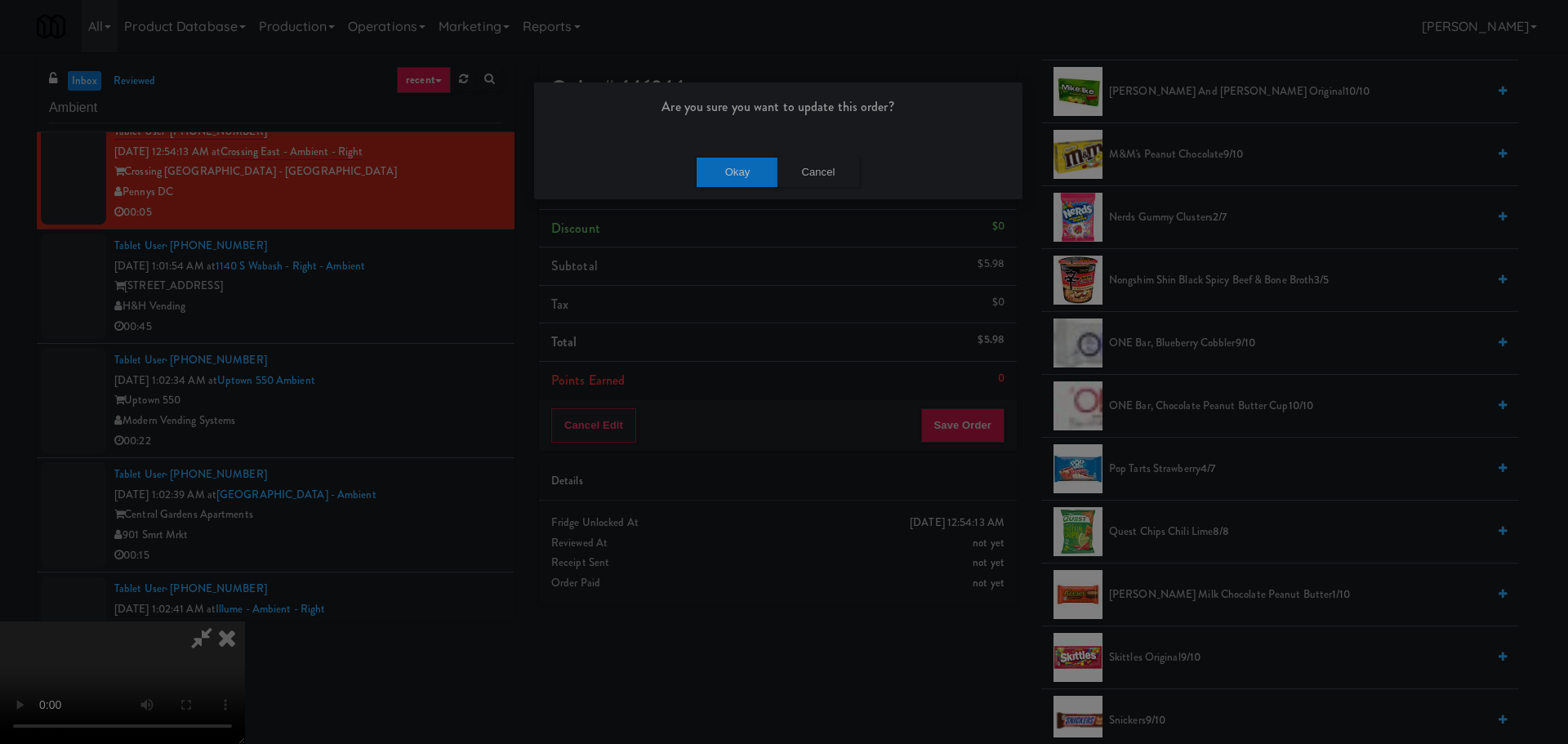
click at [752, 188] on div "Okay Cancel" at bounding box center [778, 172] width 489 height 55
click at [755, 178] on button "Okay" at bounding box center [737, 173] width 82 height 30
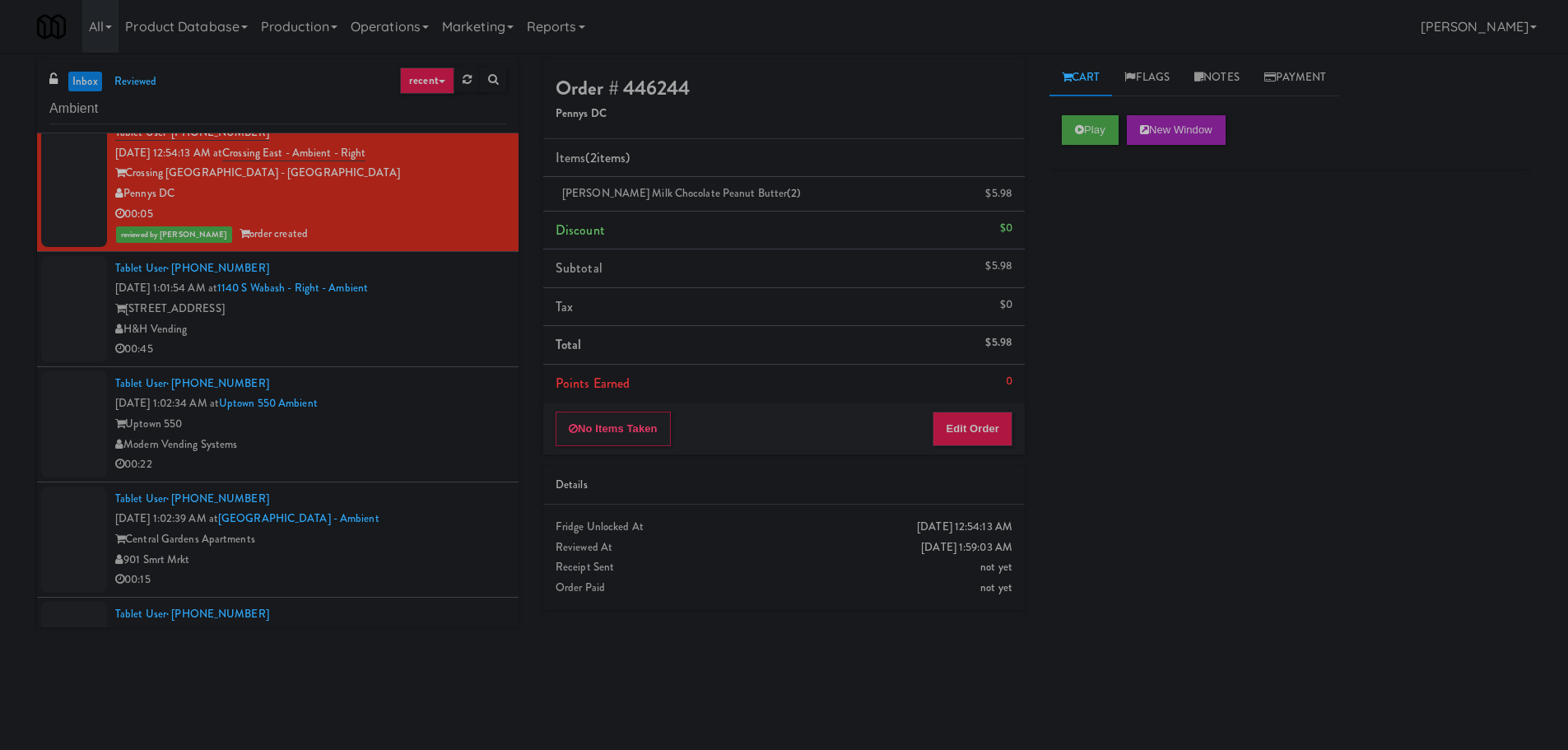
scroll to position [0, 0]
click at [376, 363] on li "Tablet User · (314) 363-0365 [DATE] 1:01:54 AM at 1140 S Wabash - Right - Ambie…" at bounding box center [277, 309] width 482 height 115
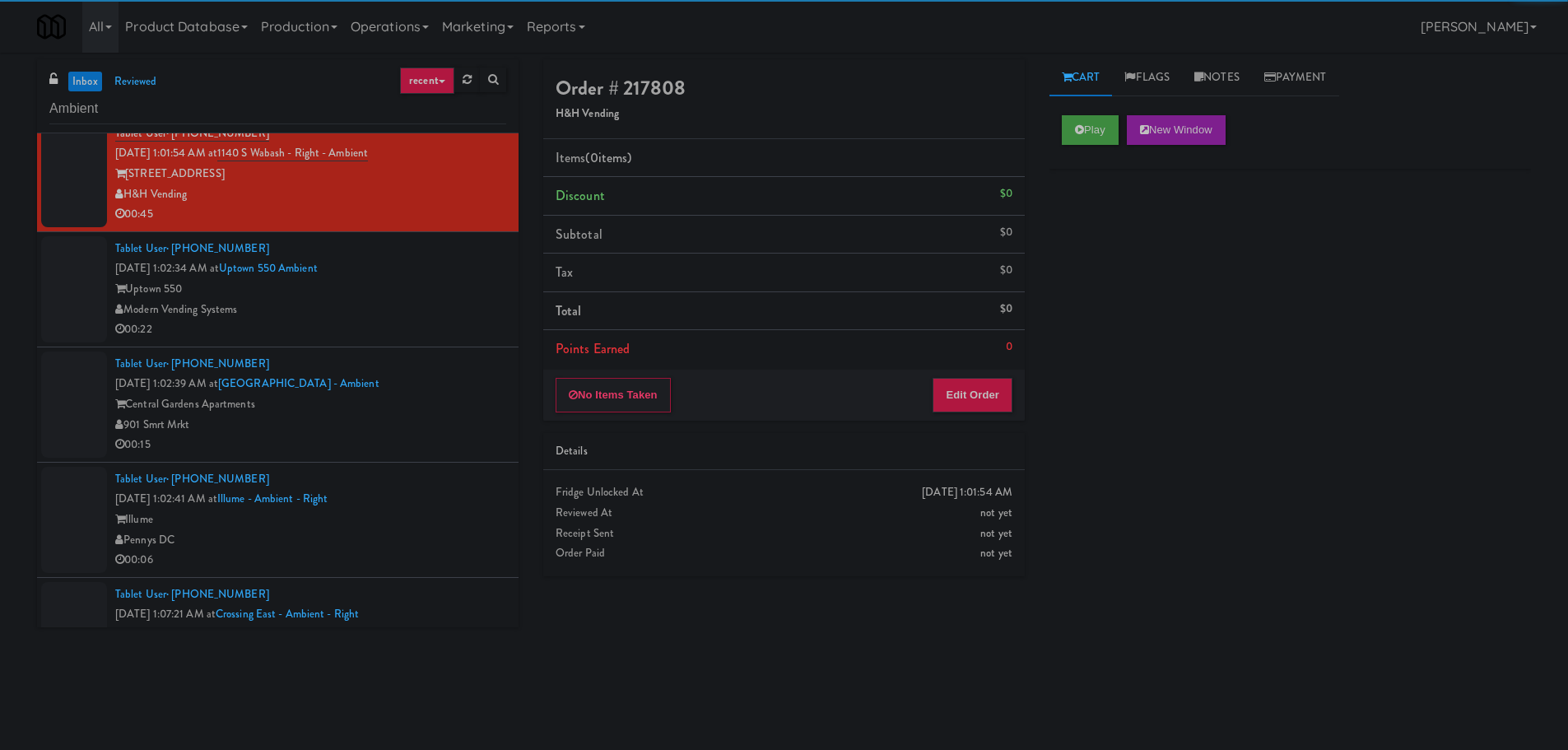
scroll to position [1976, 0]
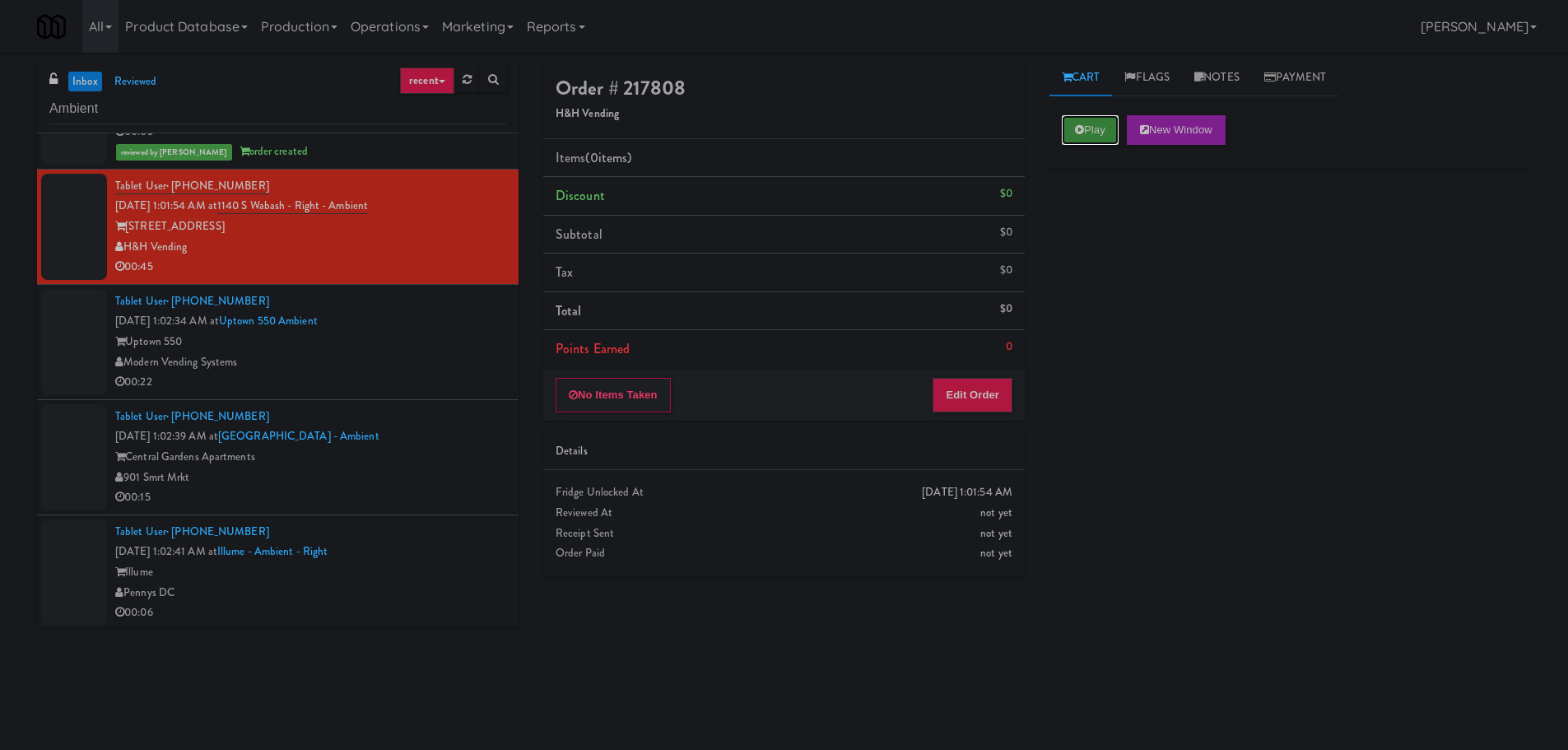
click at [1090, 141] on button "Play" at bounding box center [1090, 130] width 57 height 30
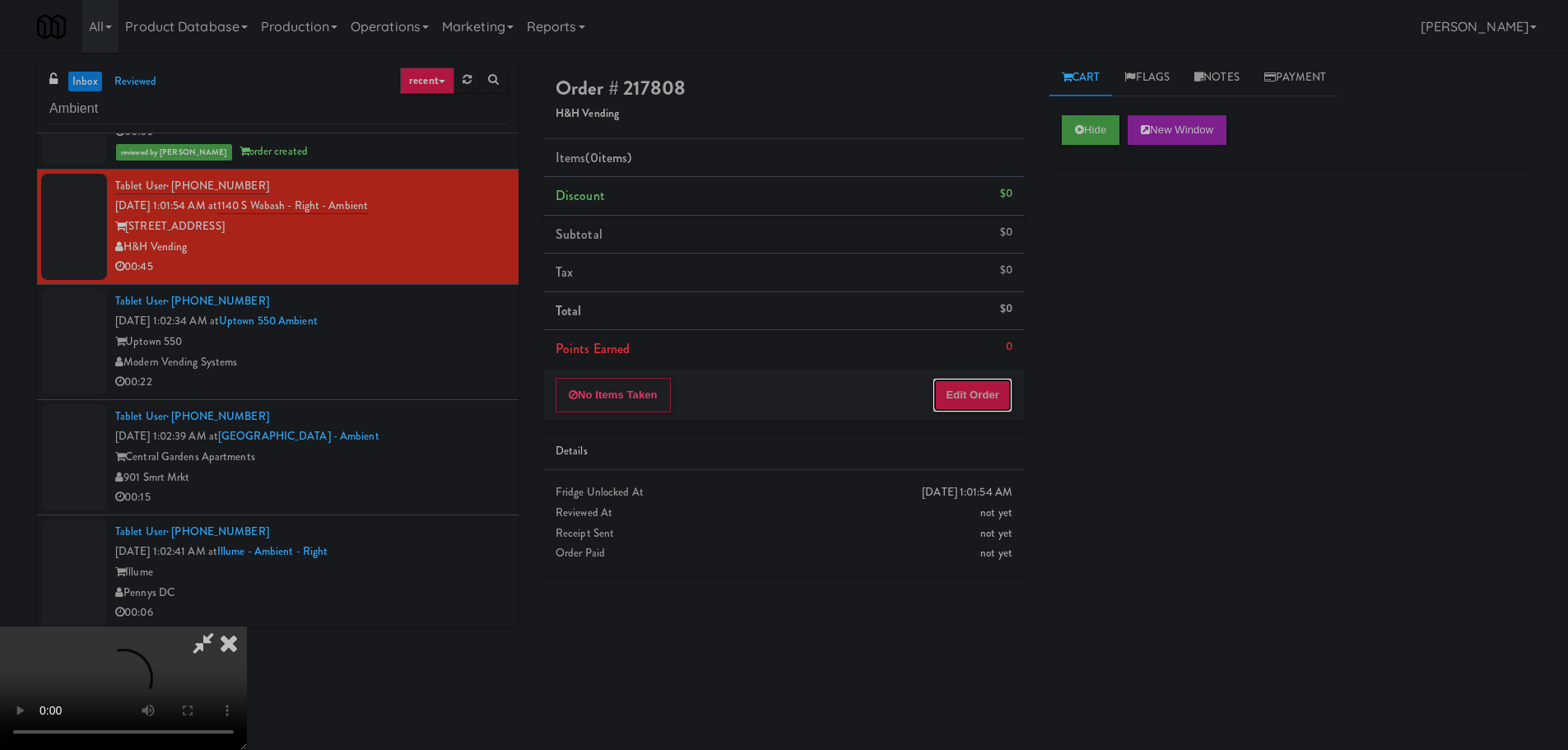
click at [966, 391] on button "Edit Order" at bounding box center [972, 394] width 80 height 34
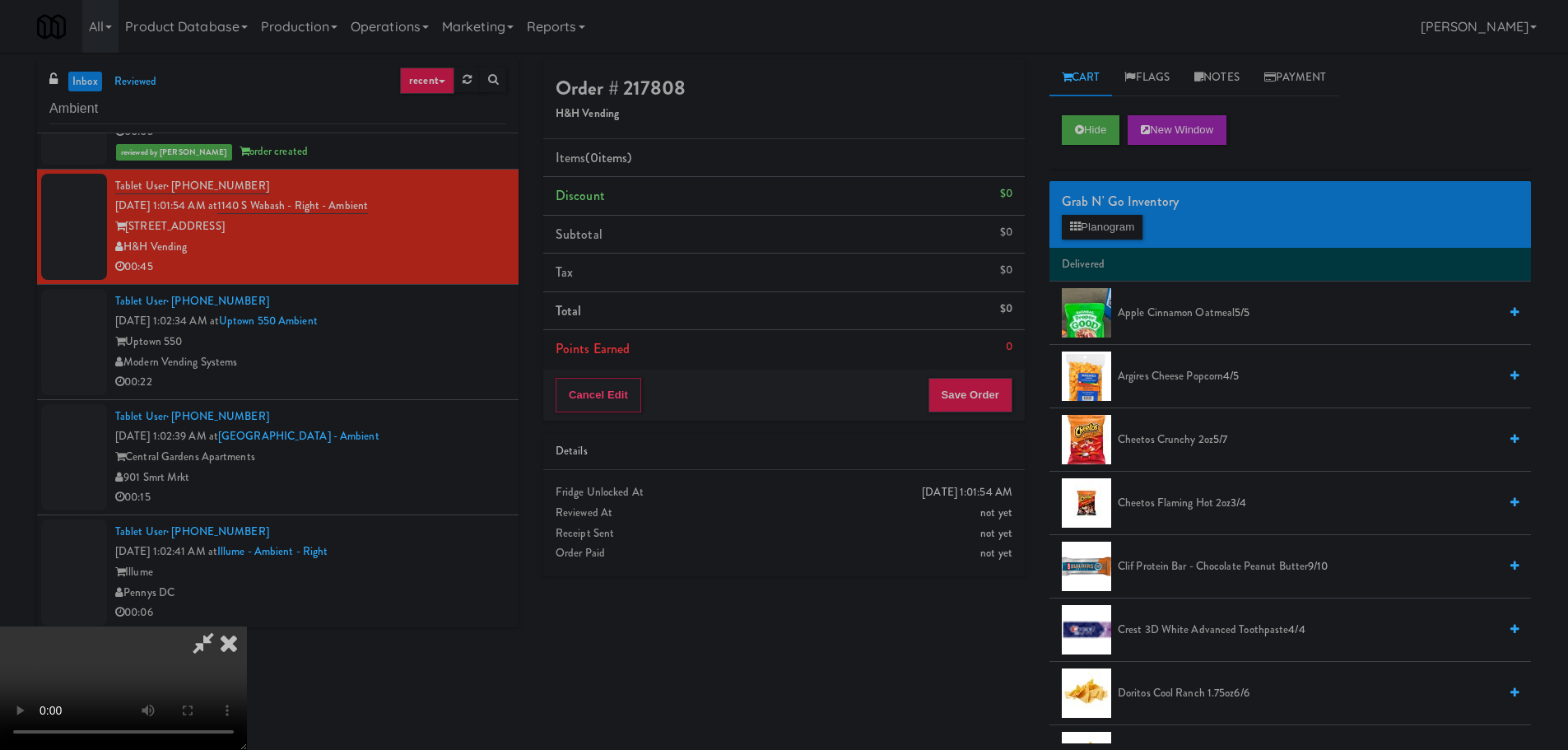
click at [941, 702] on div "Order # 217808 H&H Vending Items (0 items ) Discount $0 Subtotal $0 Tax $0 Tota…" at bounding box center [1036, 401] width 1012 height 684
click at [247, 627] on video at bounding box center [123, 688] width 247 height 123
drag, startPoint x: 574, startPoint y: 440, endPoint x: 584, endPoint y: 443, distance: 10.4
click at [247, 627] on video at bounding box center [123, 688] width 247 height 123
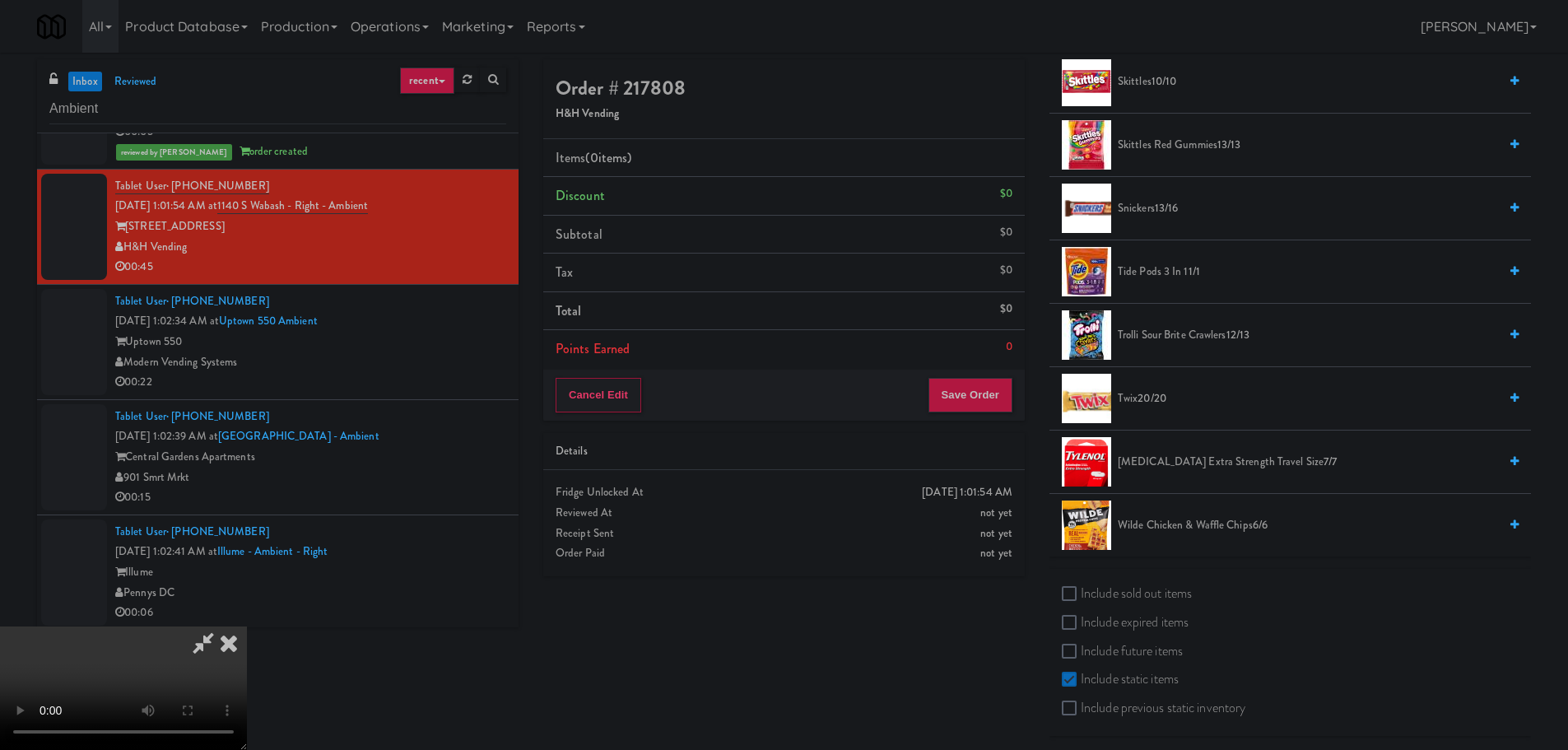
scroll to position [1631, 0]
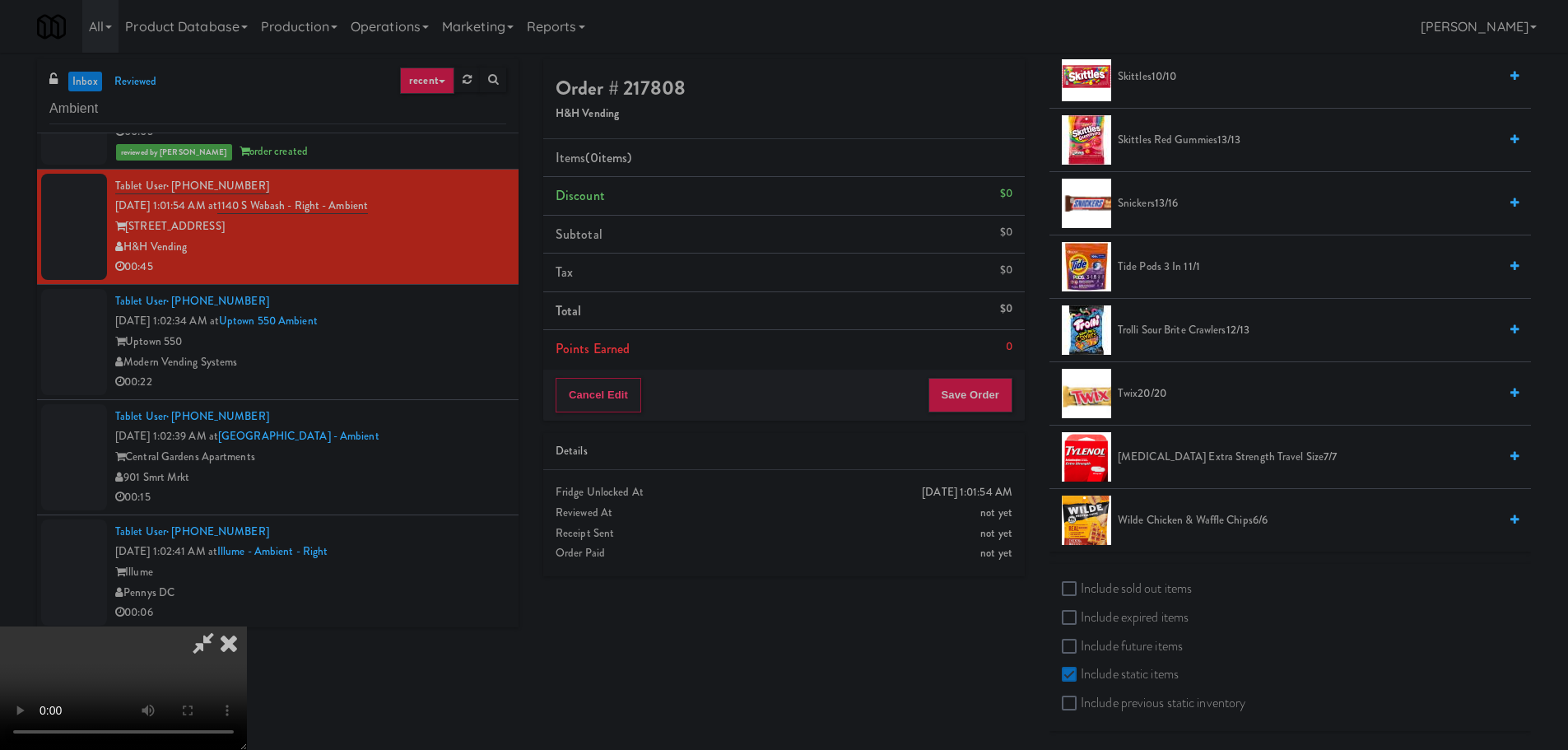
click at [1146, 316] on li "Trolli Sour Brite Crawlers 12/13" at bounding box center [1290, 331] width 482 height 63
click at [1136, 329] on span "Trolli Sour Brite Crawlers 12/13" at bounding box center [1307, 330] width 380 height 21
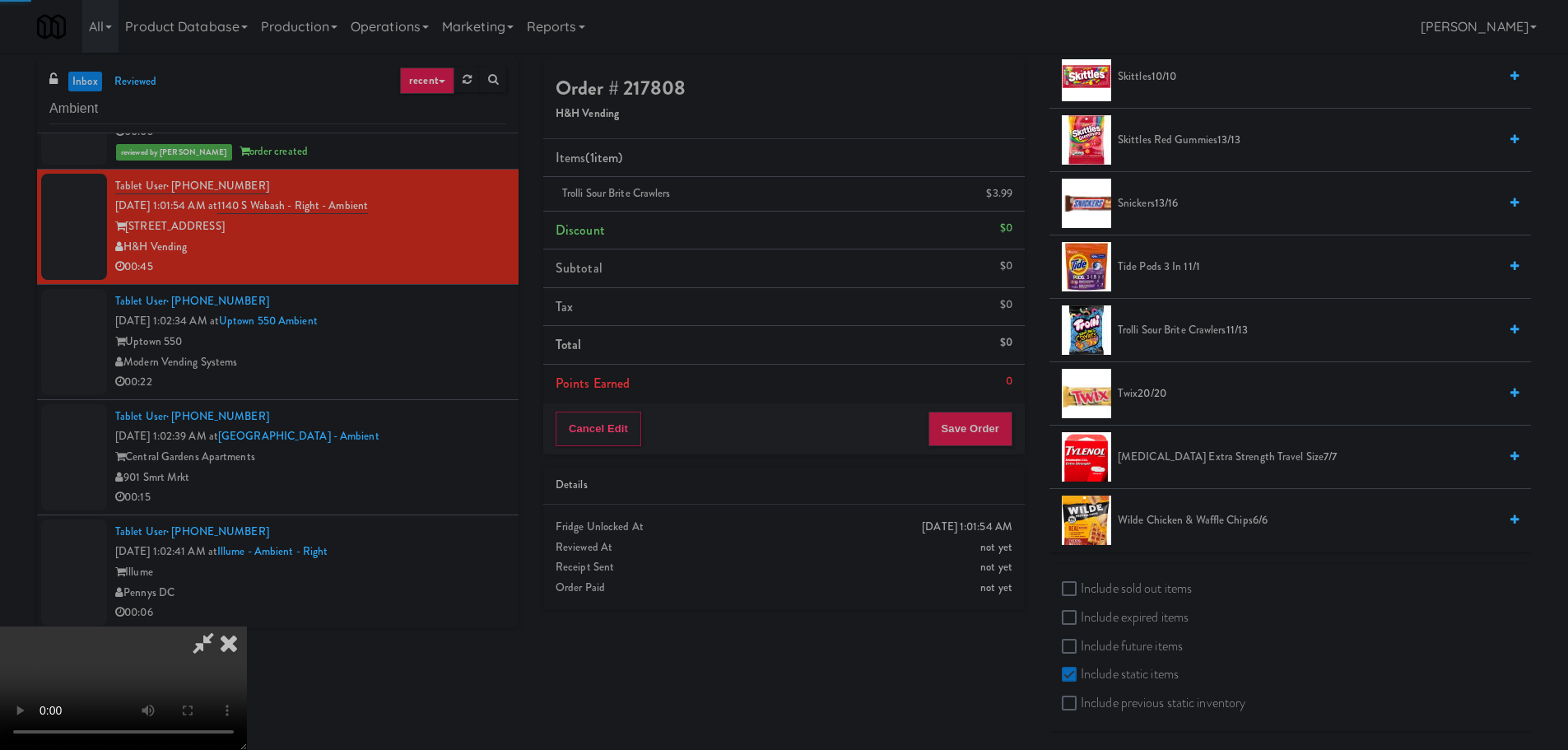
click at [247, 627] on video at bounding box center [123, 688] width 247 height 123
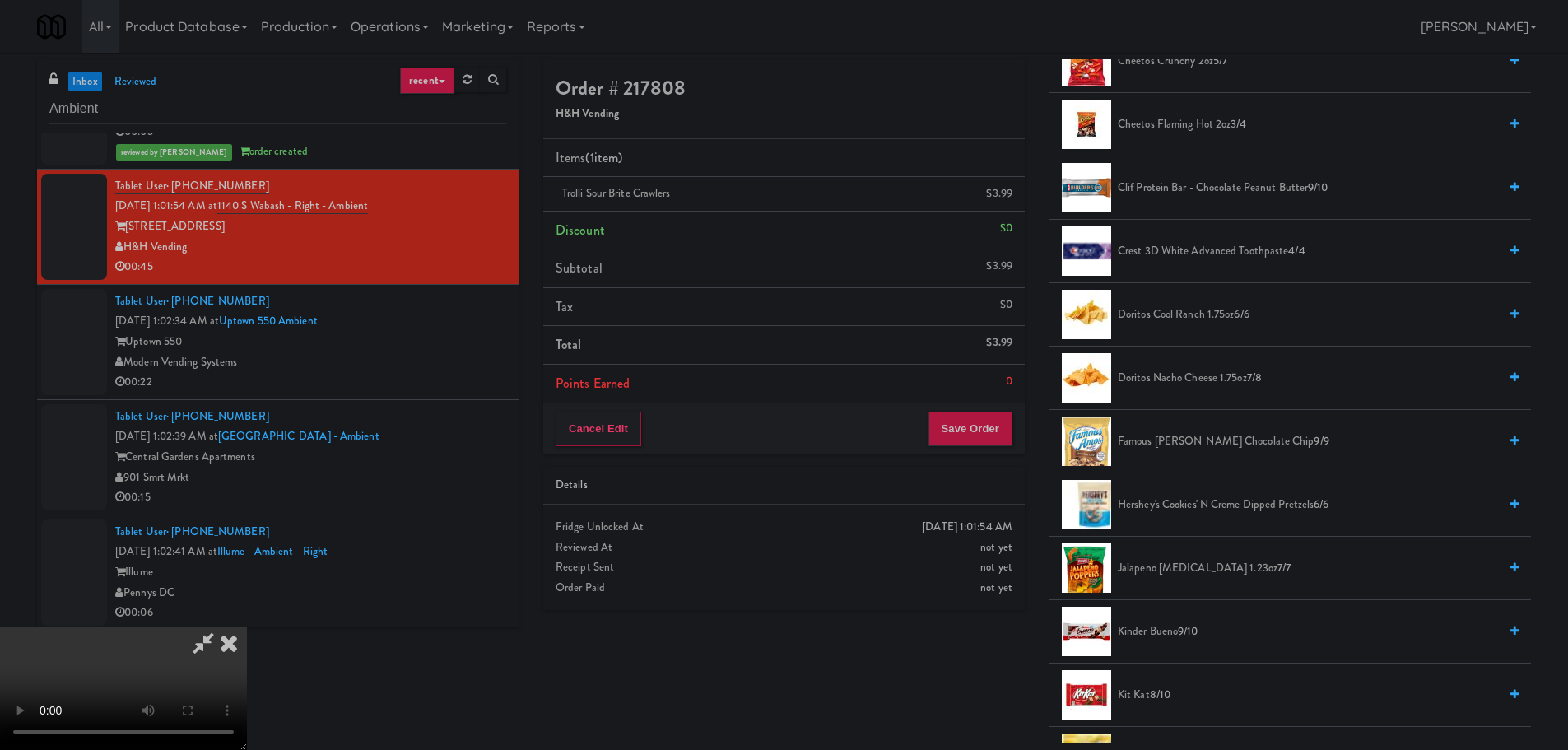
scroll to position [313, 0]
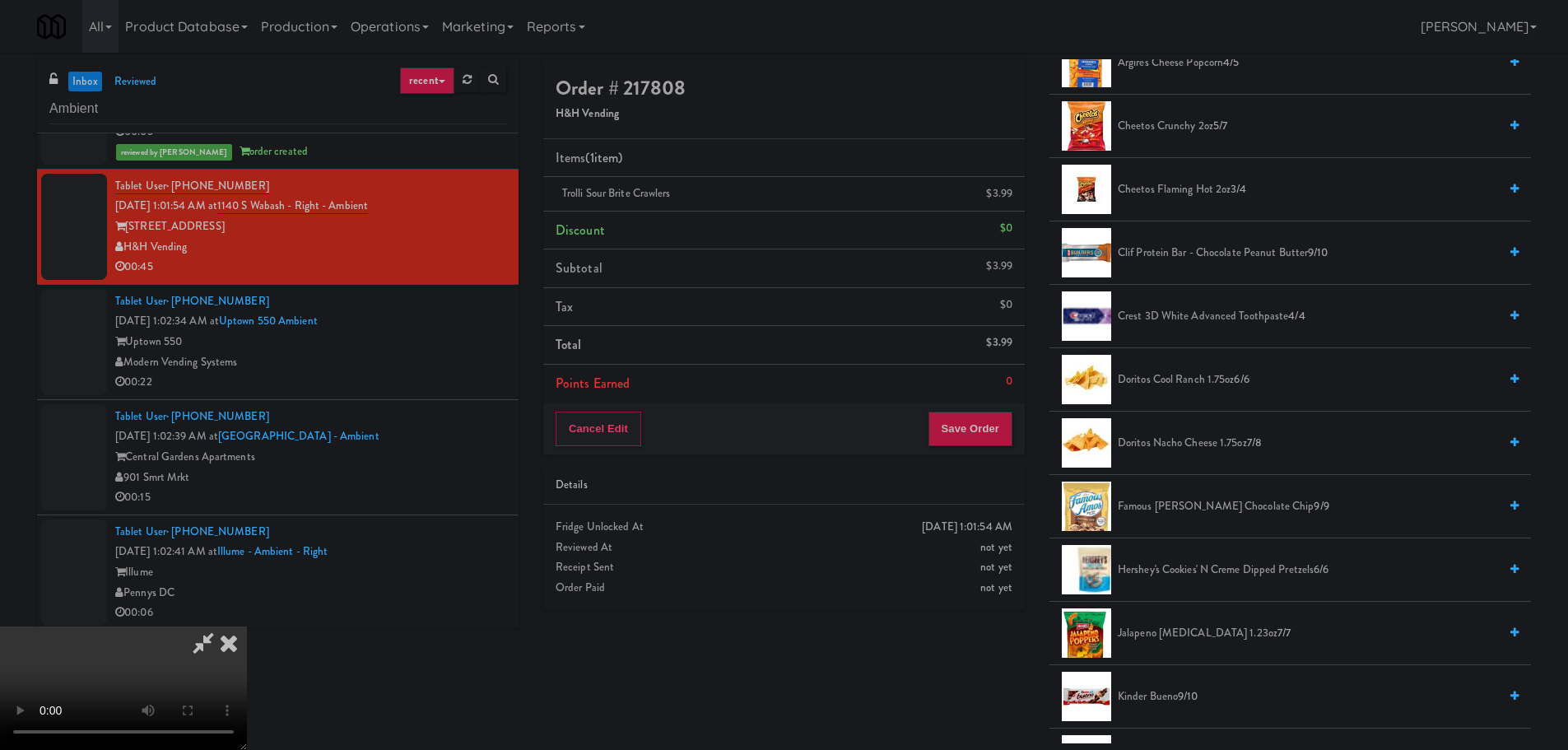
drag, startPoint x: 1174, startPoint y: 378, endPoint x: 1113, endPoint y: 384, distance: 61.3
click at [1174, 382] on span "Doritos Cool Ranch 1.75oz 6/6" at bounding box center [1307, 380] width 380 height 21
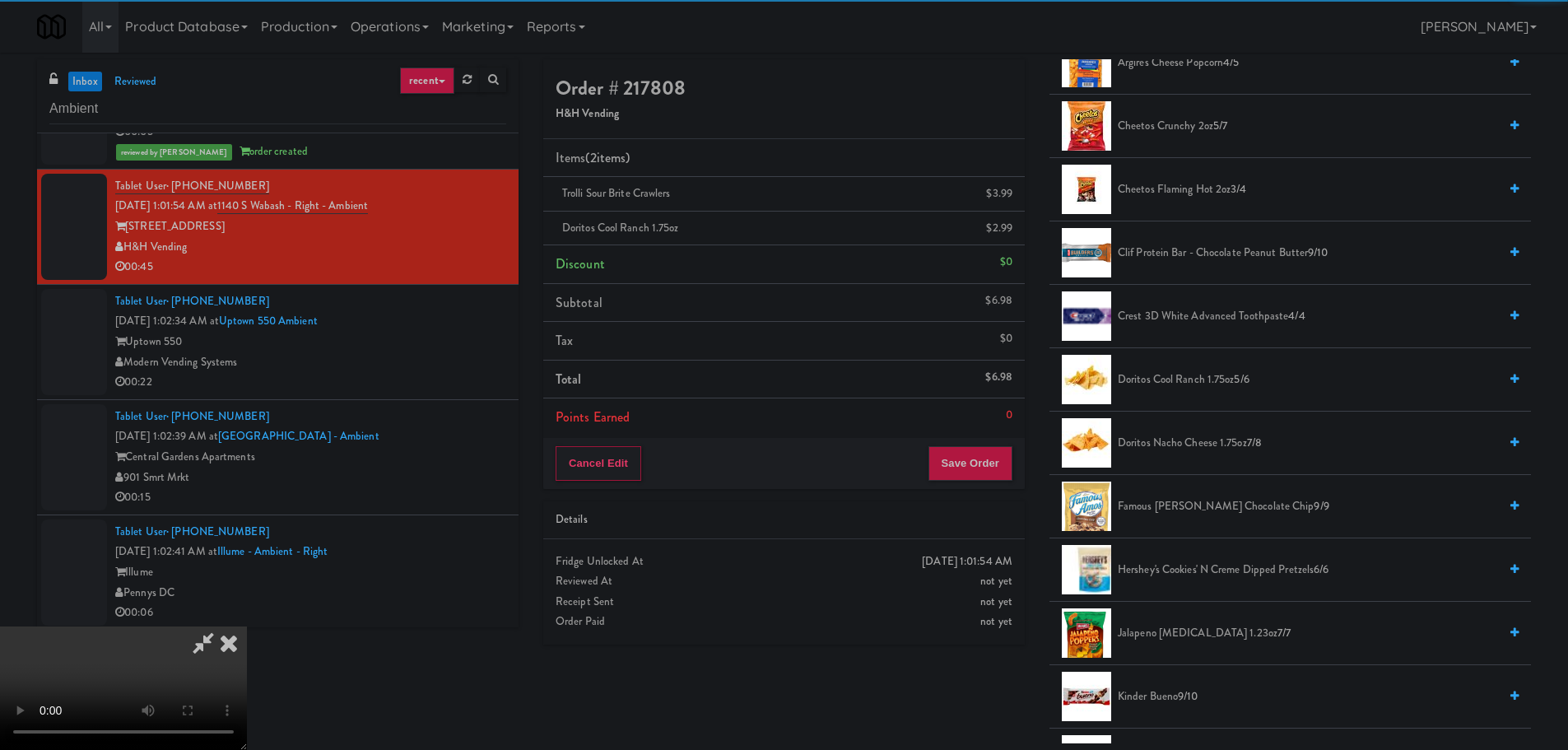
drag, startPoint x: 906, startPoint y: 376, endPoint x: 887, endPoint y: 376, distance: 19.0
click at [247, 627] on video at bounding box center [123, 688] width 247 height 123
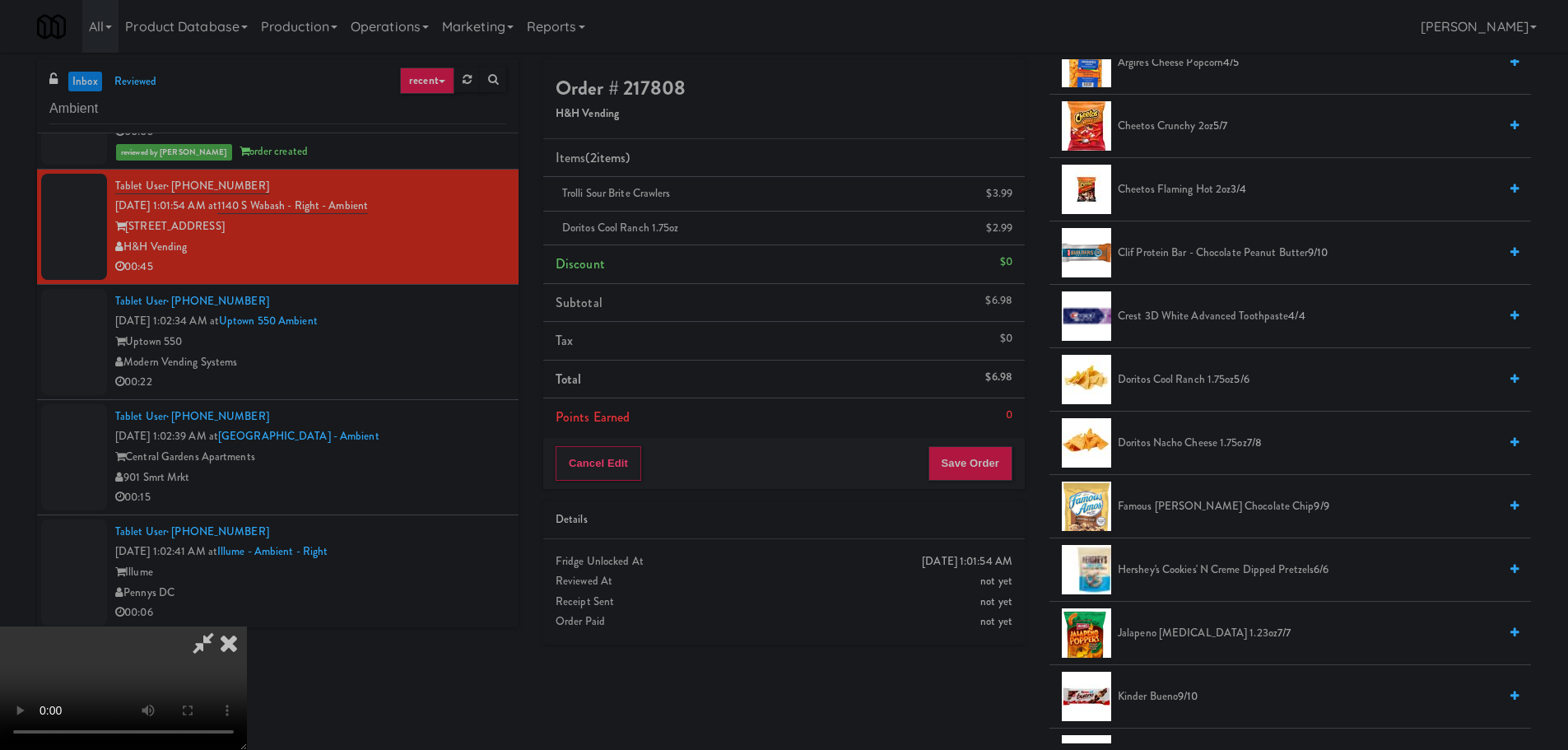
click at [247, 627] on video at bounding box center [123, 688] width 247 height 123
click at [1181, 442] on span "Doritos Nacho Cheese 1.75oz 7/8" at bounding box center [1307, 443] width 380 height 21
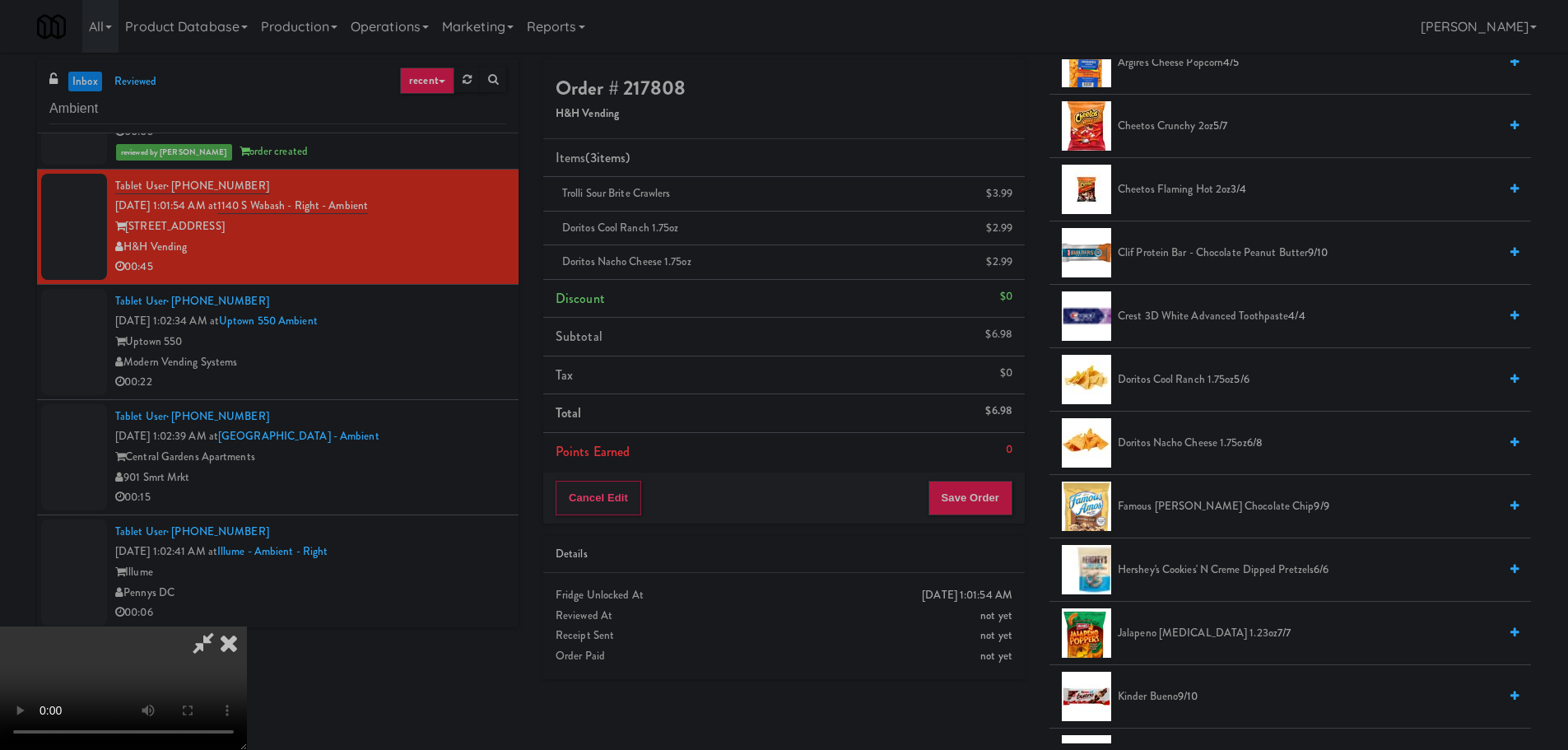
click at [247, 627] on video at bounding box center [123, 688] width 247 height 123
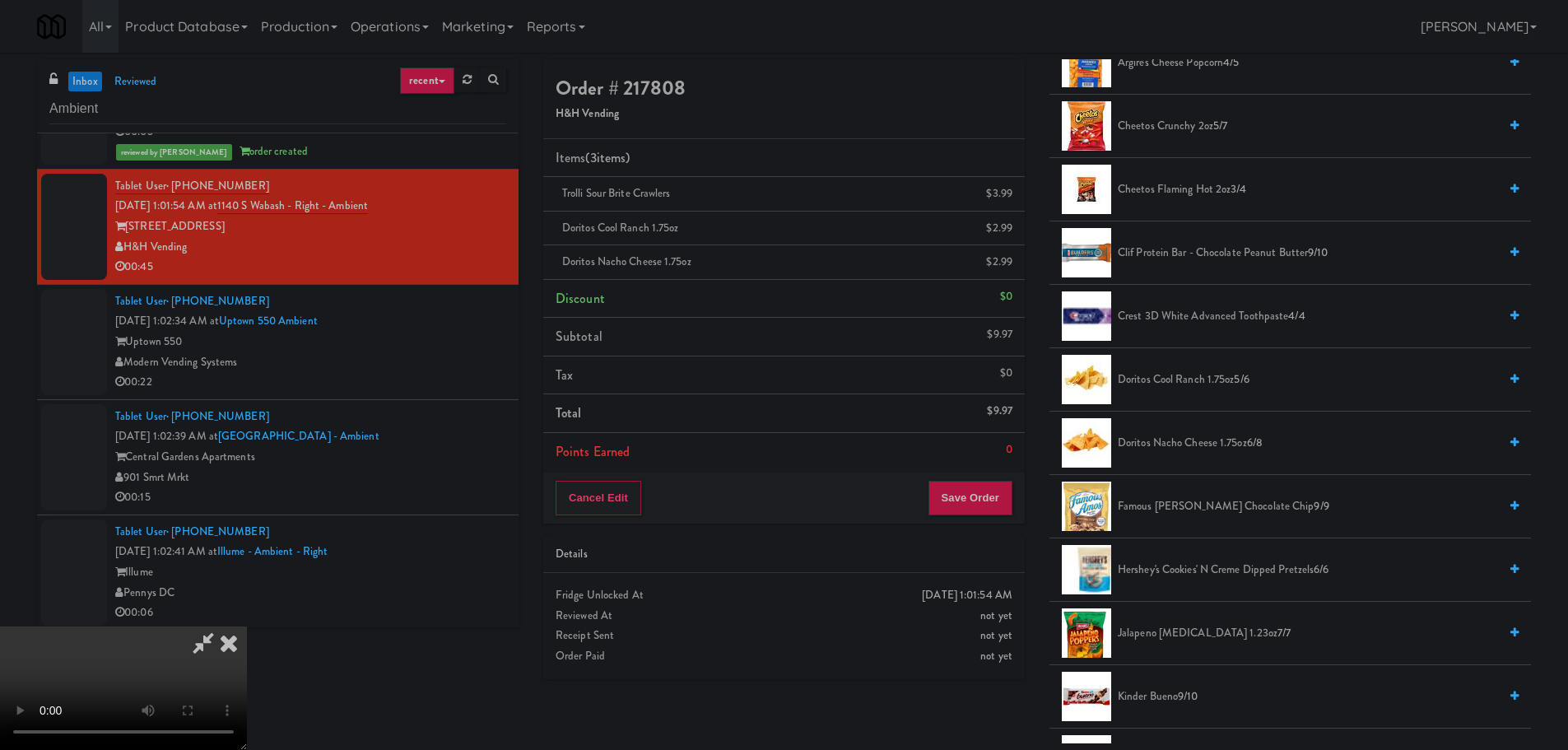
click at [247, 627] on video at bounding box center [123, 688] width 247 height 123
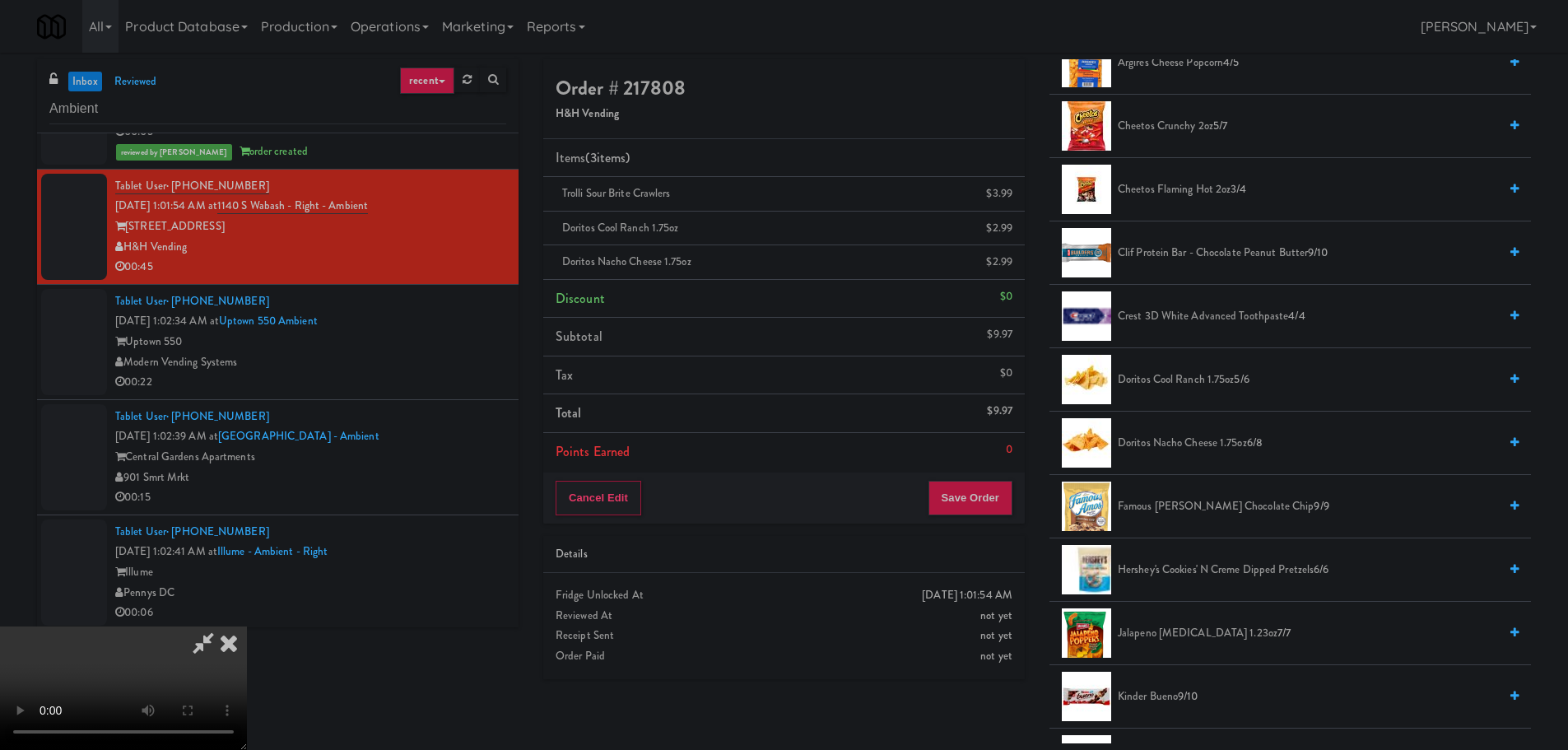
click at [247, 627] on video at bounding box center [123, 688] width 247 height 123
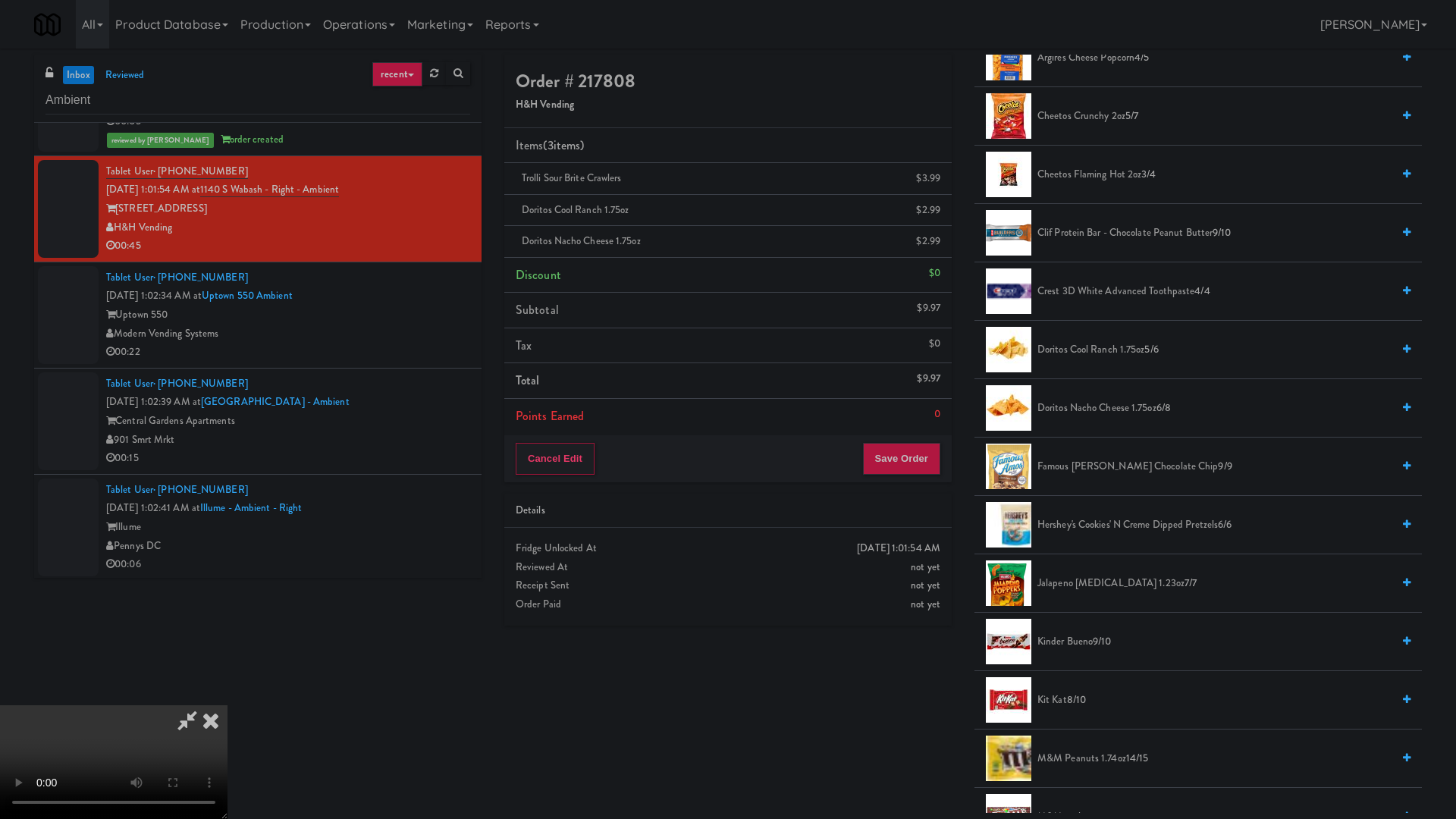
click at [227, 690] on video at bounding box center [114, 762] width 227 height 114
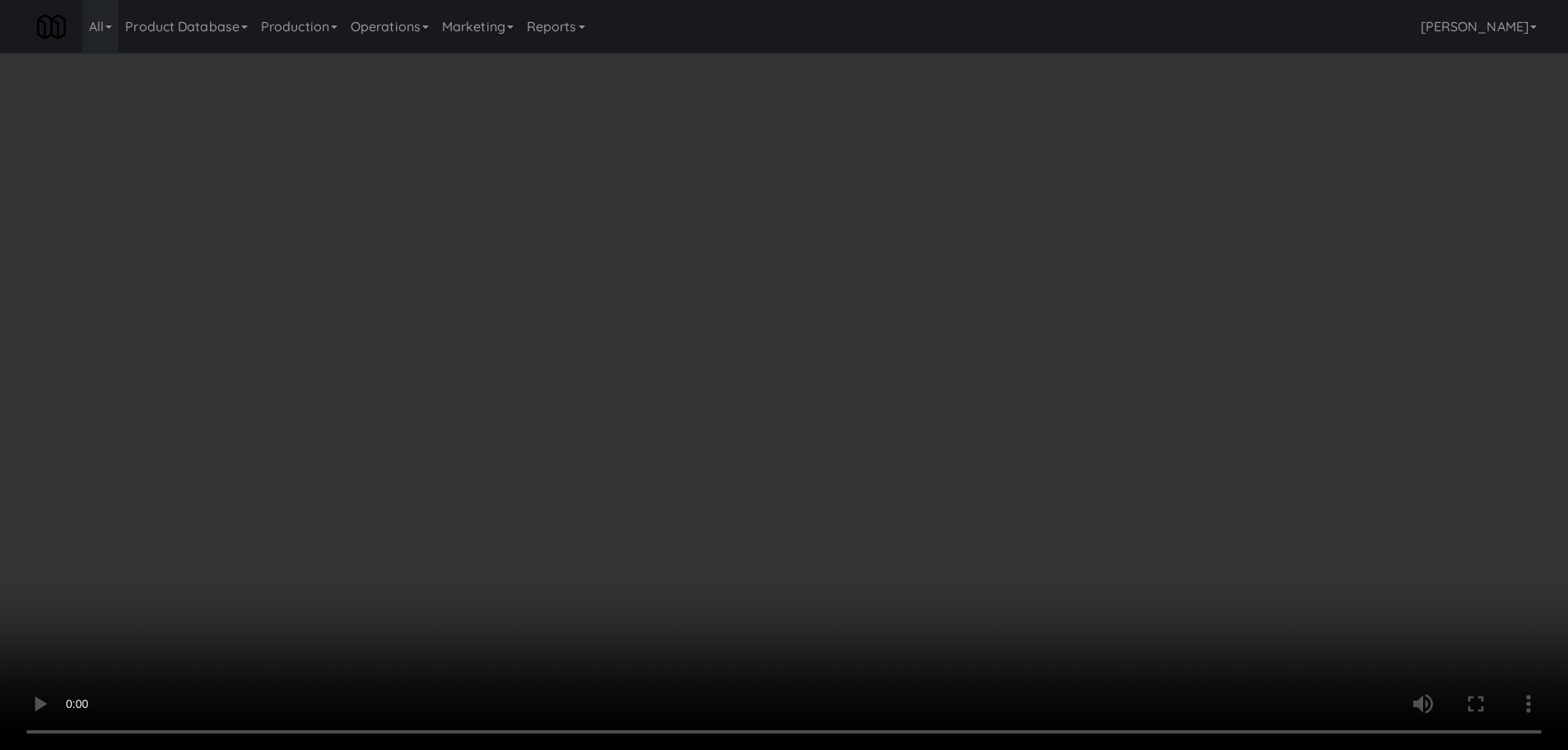
click at [622, 571] on video at bounding box center [784, 375] width 1568 height 750
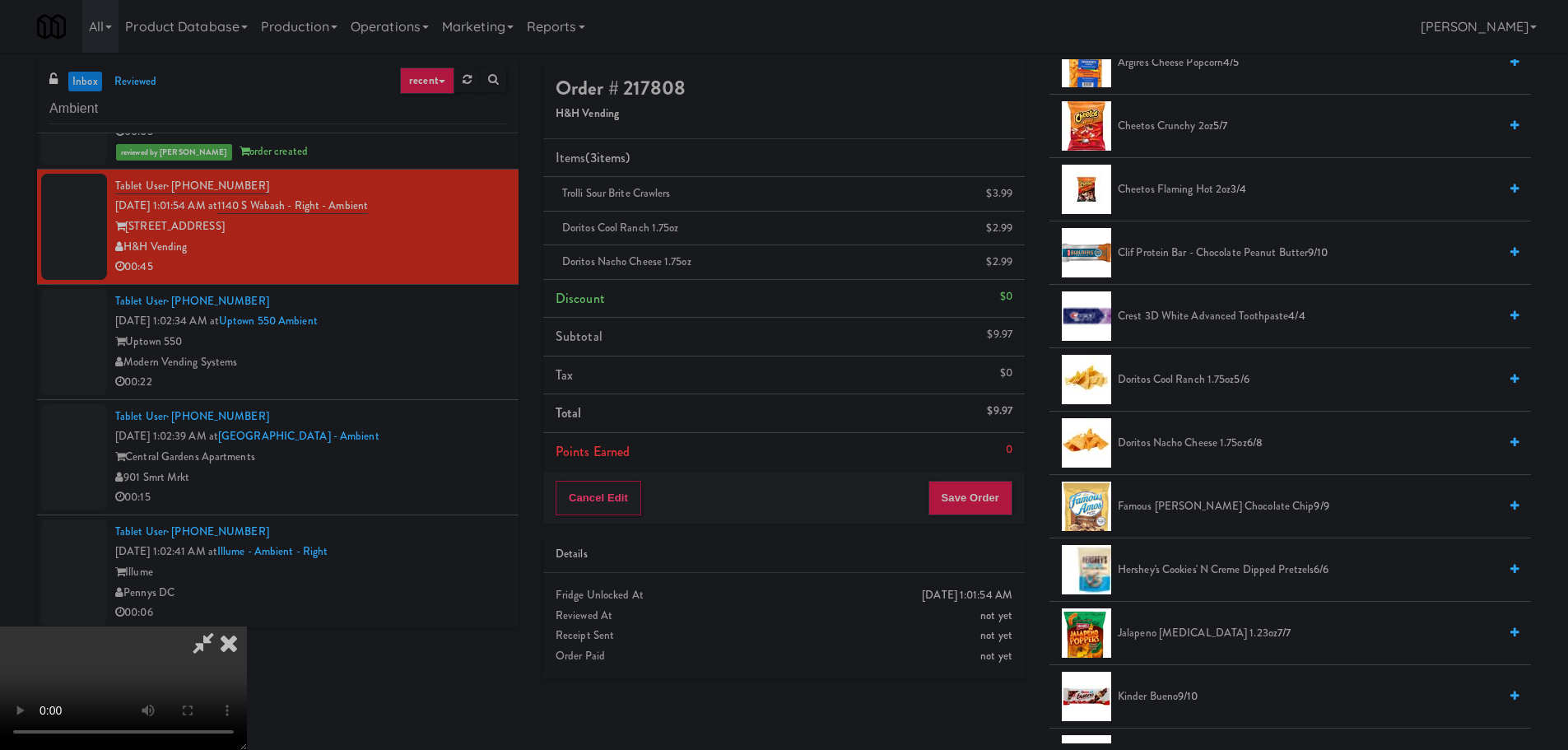
click at [247, 627] on video at bounding box center [123, 688] width 247 height 123
drag, startPoint x: 525, startPoint y: 548, endPoint x: 532, endPoint y: 552, distance: 8.1
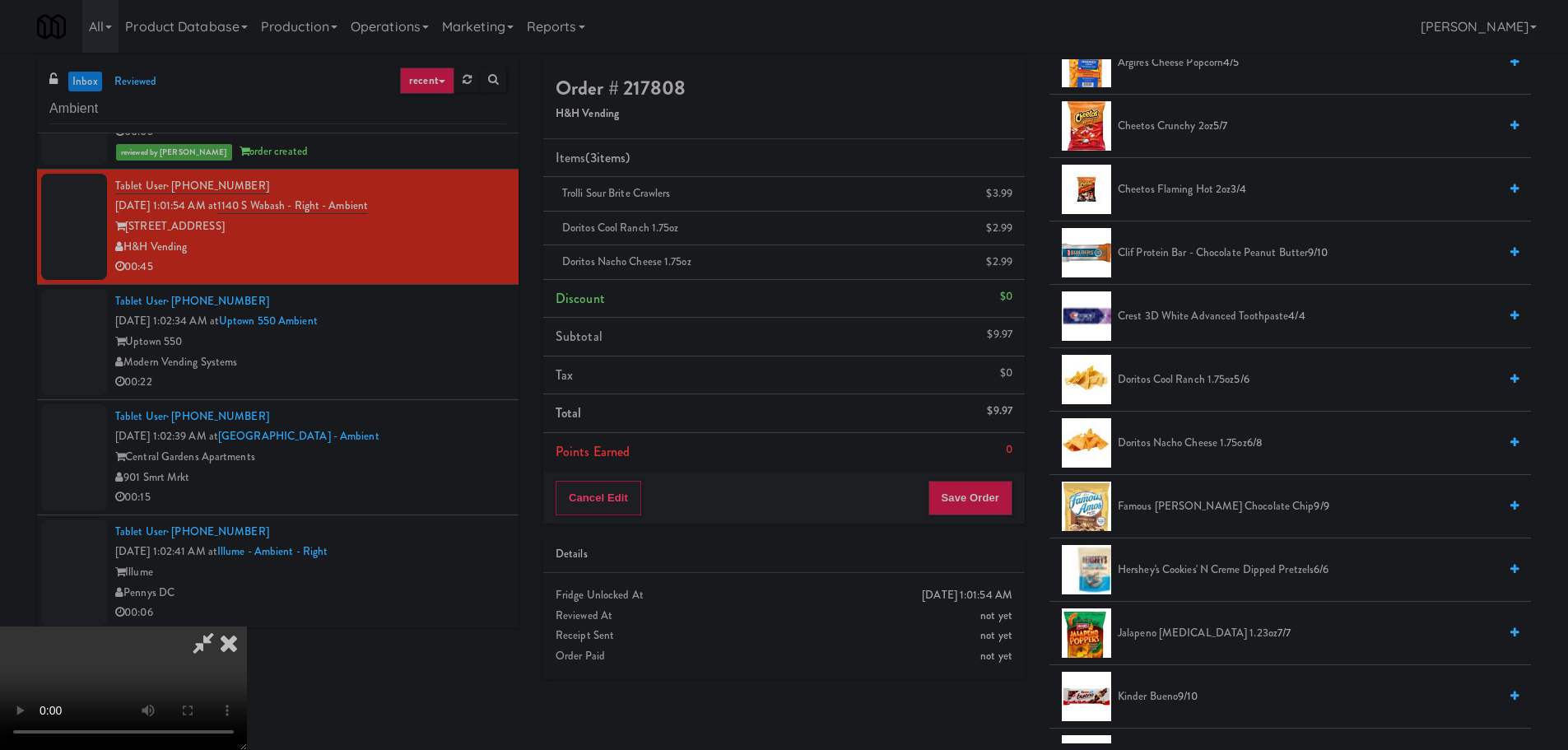
click at [247, 627] on video at bounding box center [123, 688] width 247 height 123
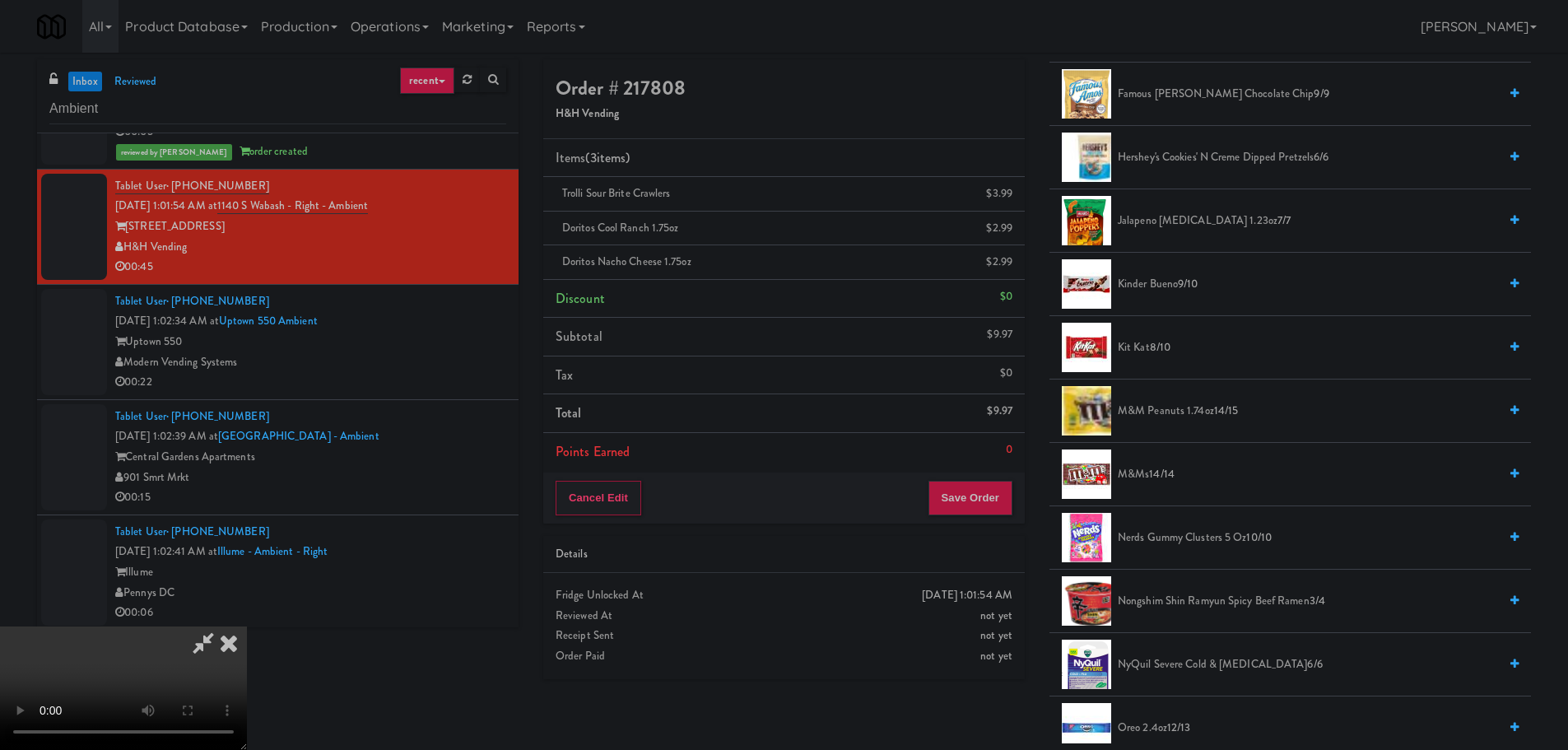
scroll to position [741, 0]
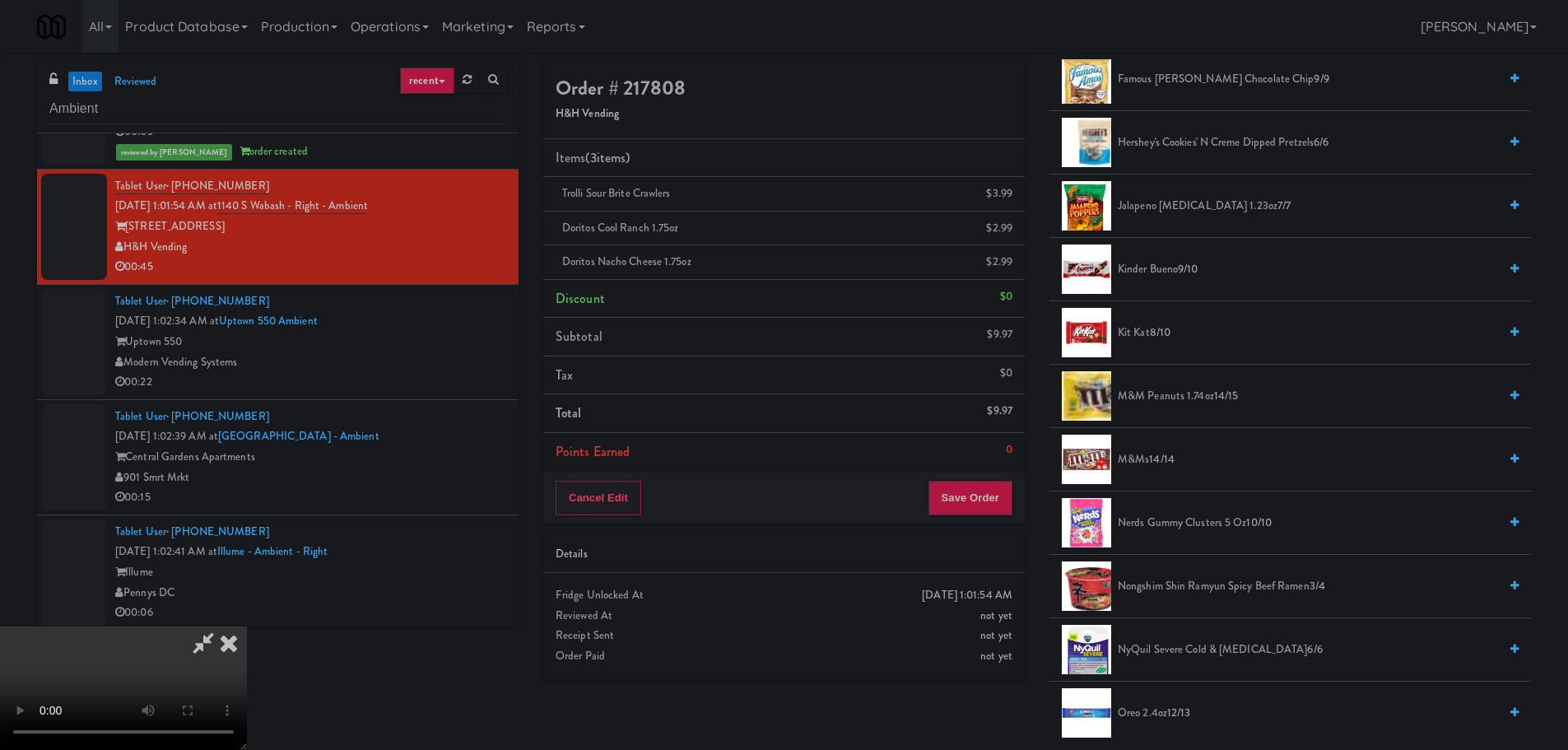
click at [1150, 276] on span "Kinder Bueno 9/10" at bounding box center [1307, 269] width 380 height 21
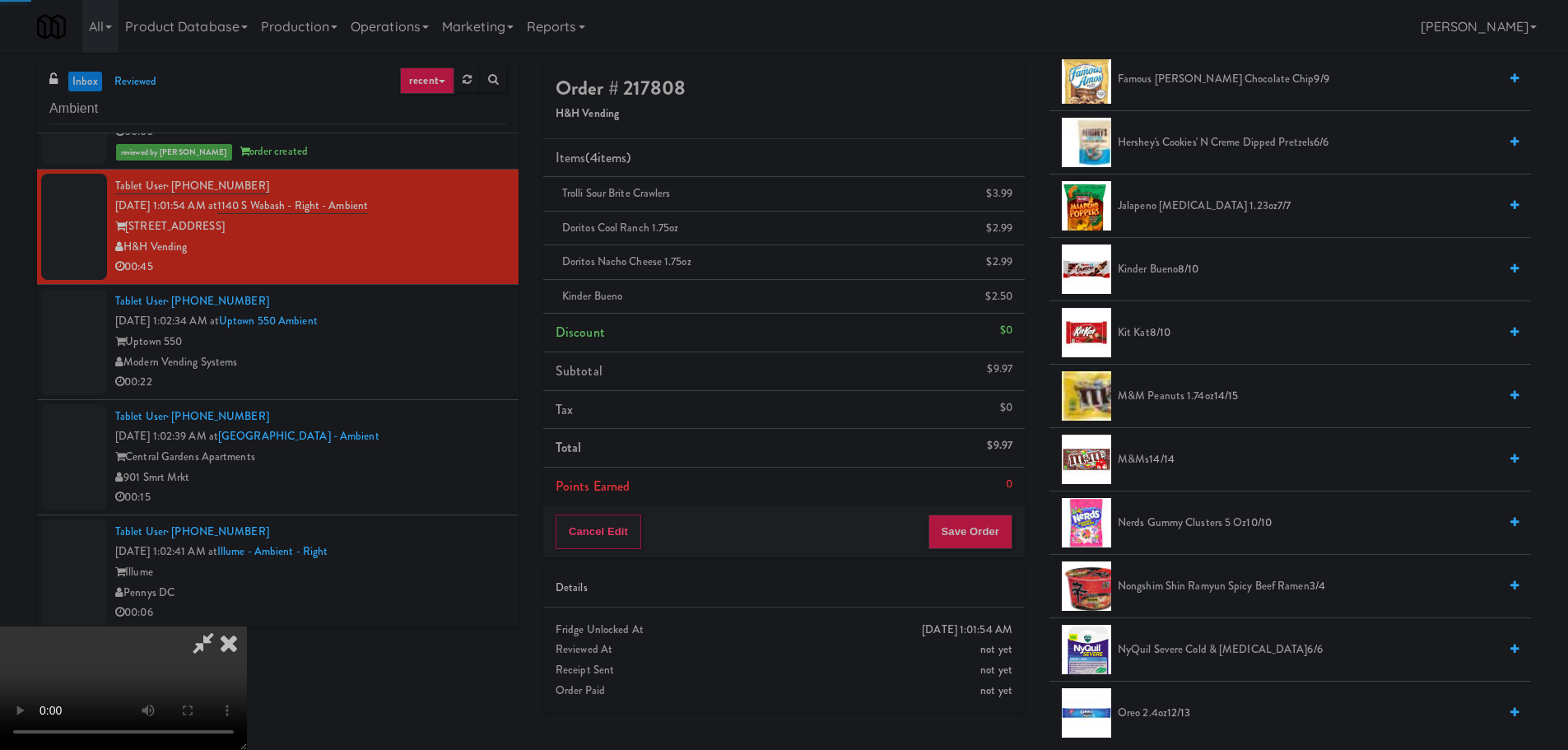
click at [247, 627] on video at bounding box center [123, 688] width 247 height 123
click at [961, 534] on button "Save Order" at bounding box center [970, 531] width 84 height 34
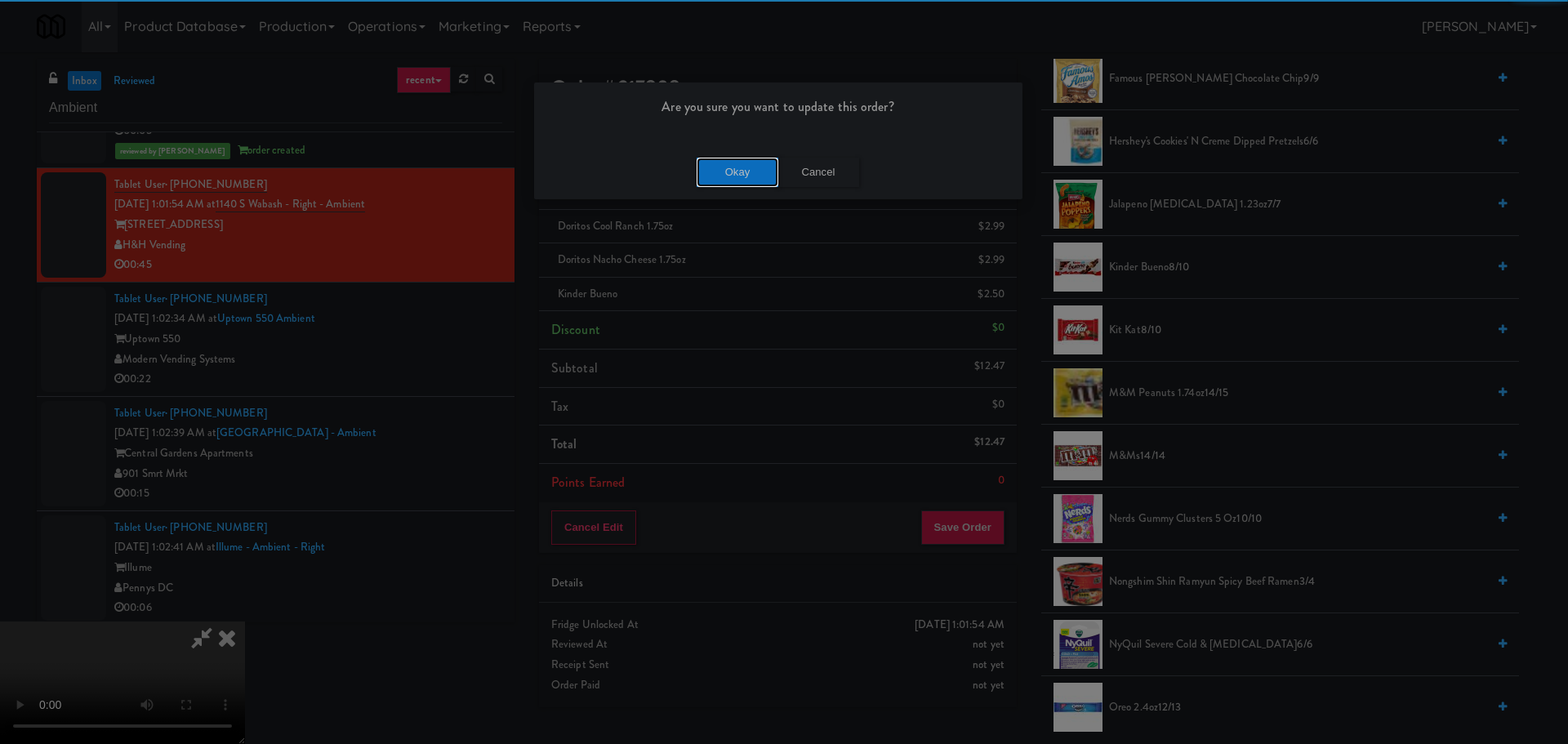
click at [729, 169] on button "Okay" at bounding box center [737, 173] width 82 height 30
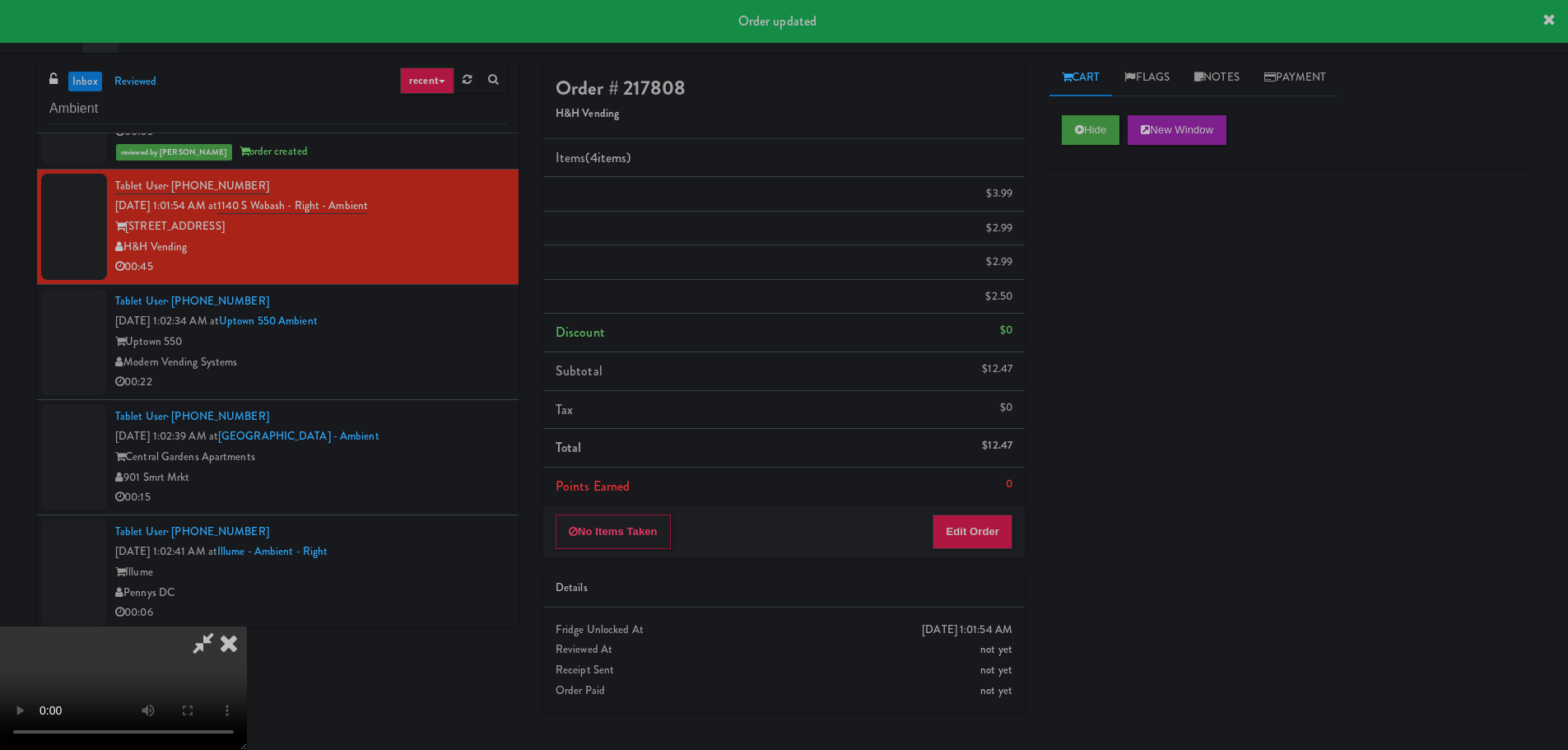
scroll to position [0, 0]
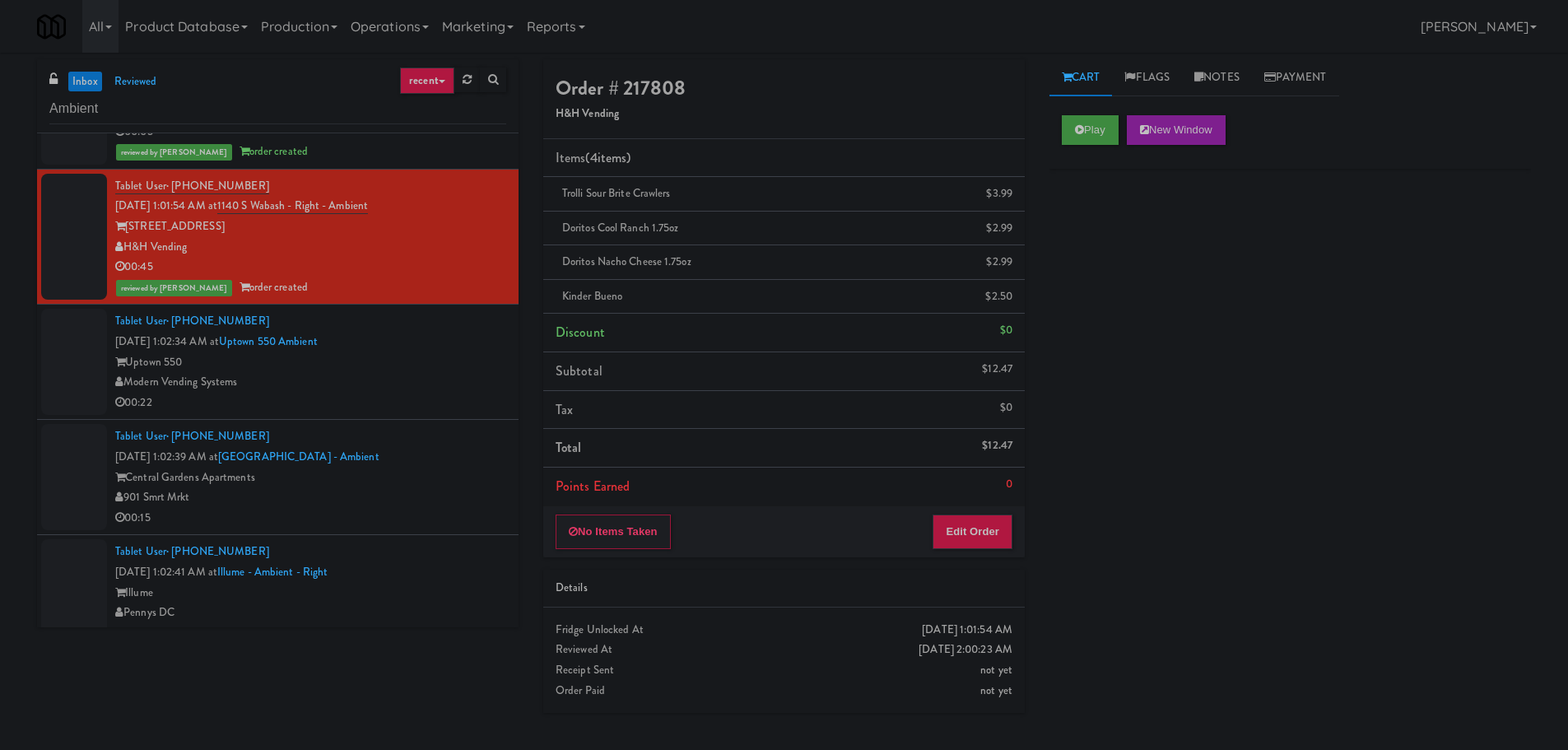
click at [448, 343] on div "Tablet User · (860) 913-5859 [DATE] 1:02:34 AM at [GEOGRAPHIC_DATA] 550 Ambient…" at bounding box center [310, 361] width 391 height 101
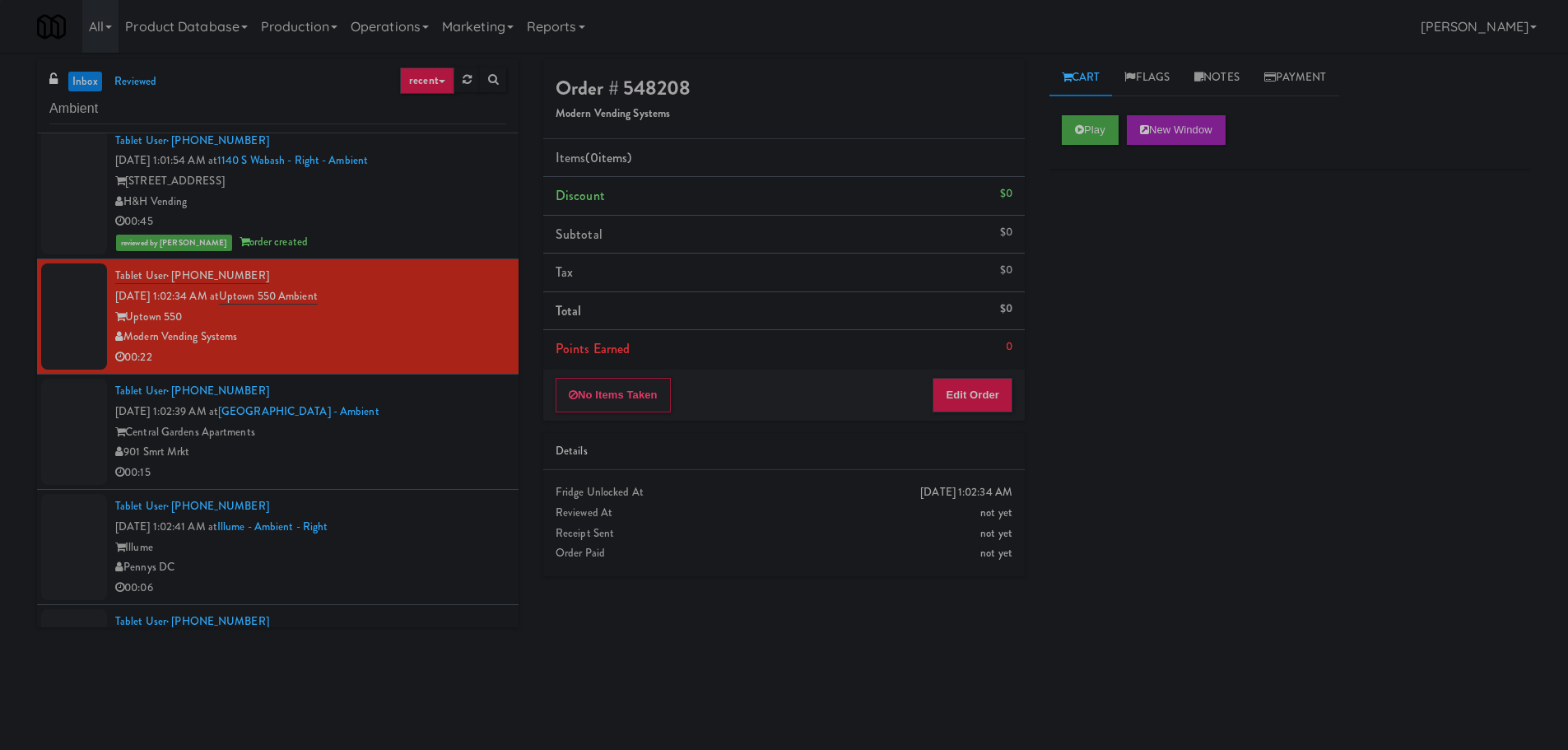
scroll to position [2140, 0]
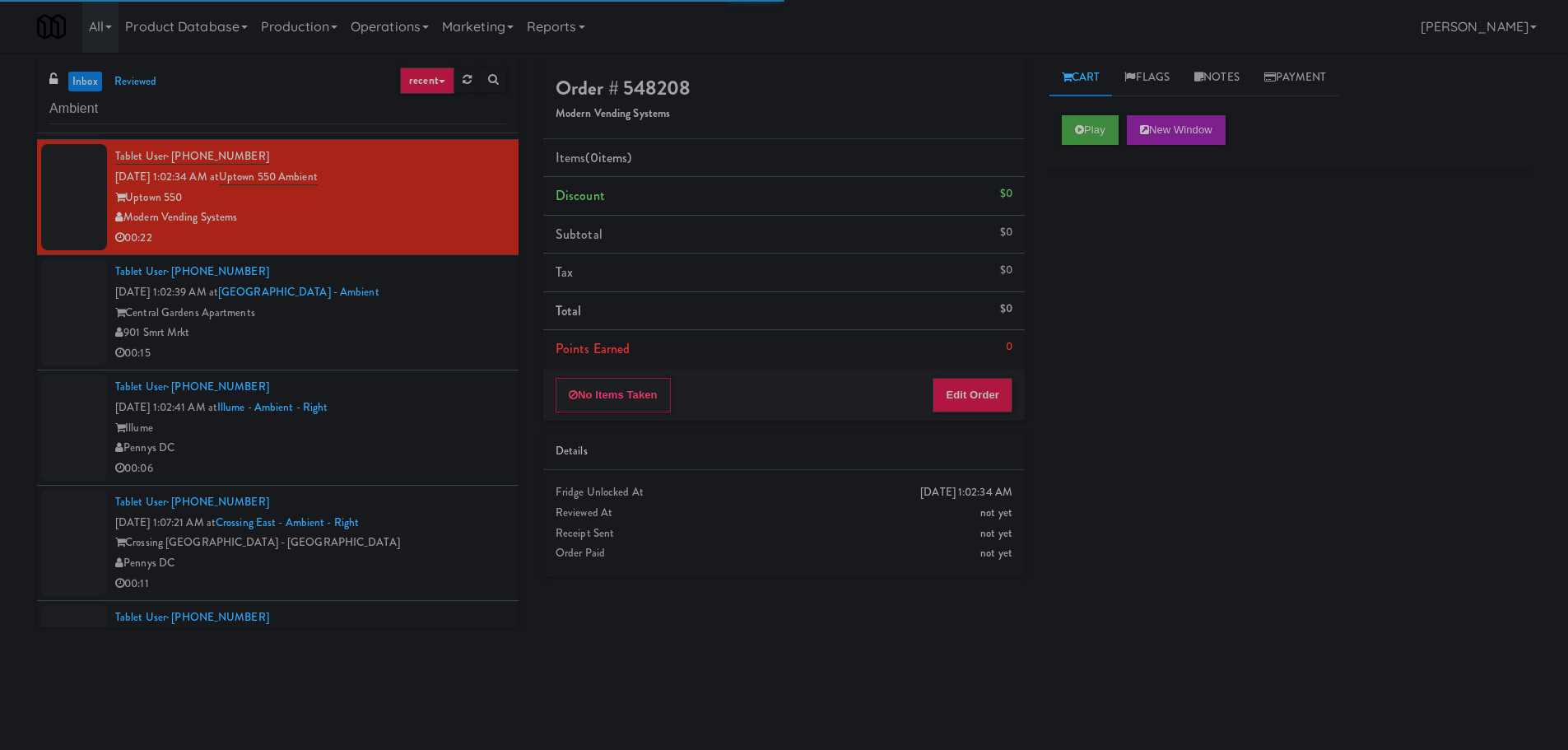
click at [1109, 107] on div "Play New Window" at bounding box center [1290, 135] width 482 height 66
click at [1093, 128] on button "Play" at bounding box center [1090, 130] width 57 height 30
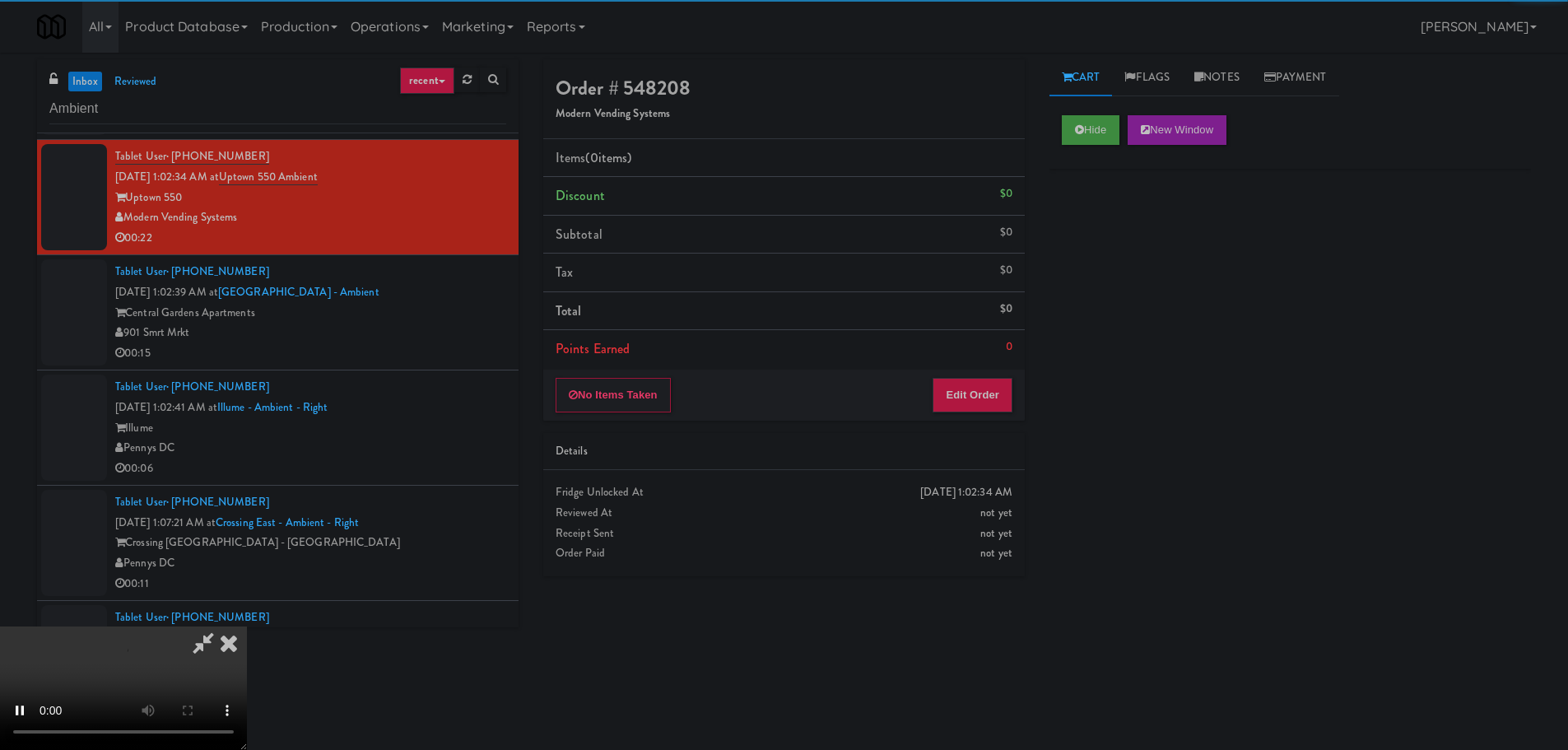
click at [985, 413] on div "No Items Taken Edit Order" at bounding box center [784, 395] width 482 height 51
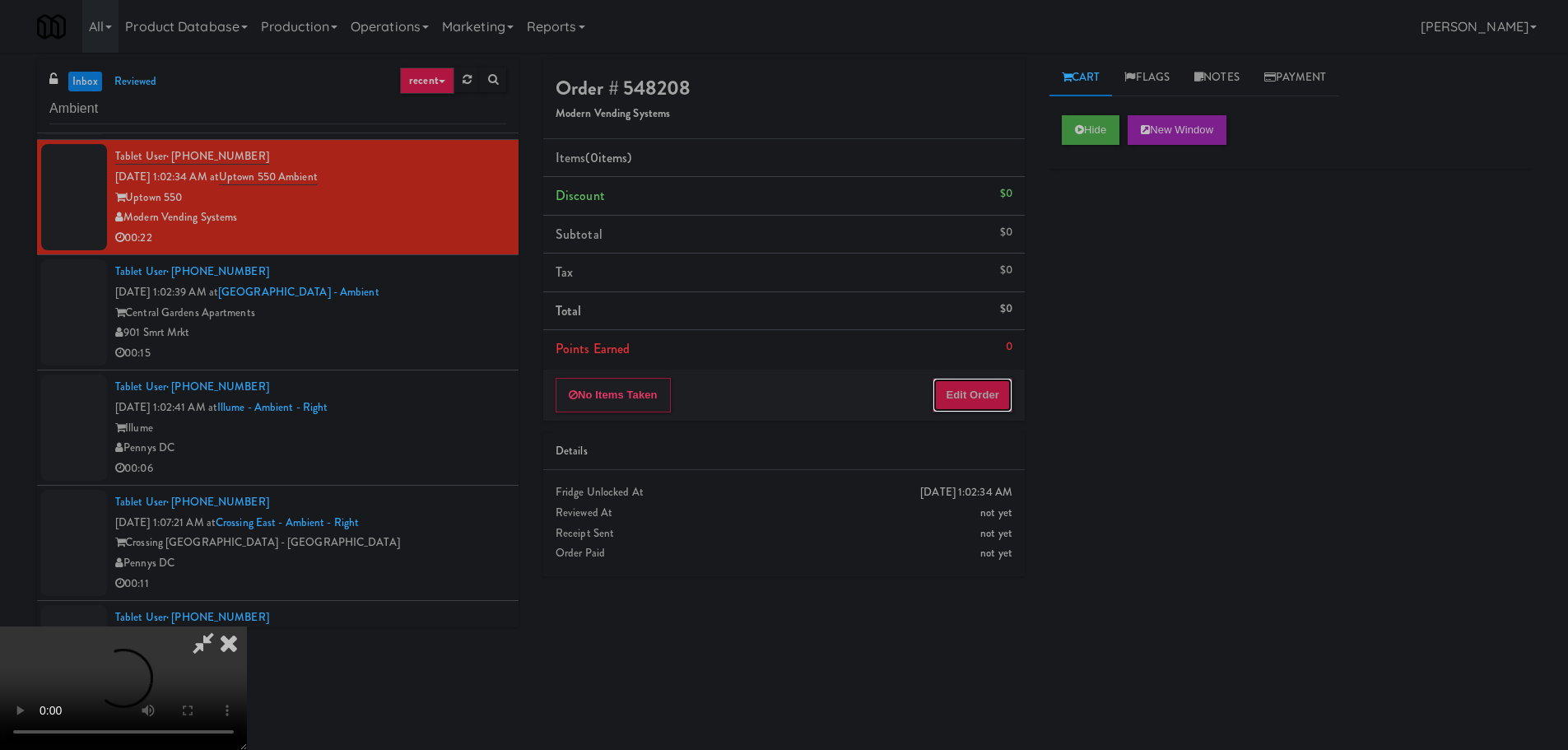
click at [986, 407] on button "Edit Order" at bounding box center [972, 394] width 80 height 34
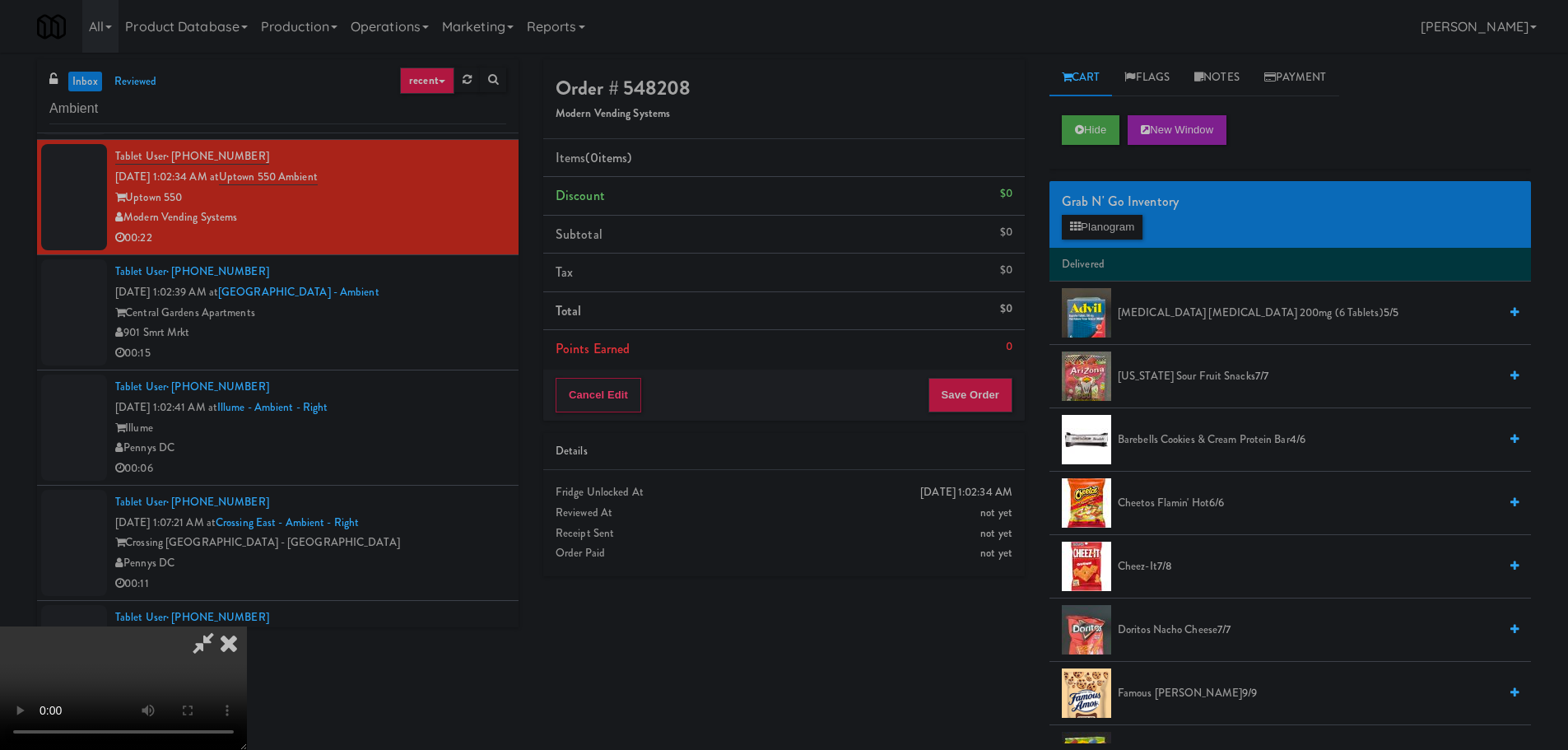
scroll to position [0, 0]
click at [247, 627] on video at bounding box center [123, 688] width 247 height 123
click at [222, 627] on icon at bounding box center [202, 643] width 37 height 33
click at [247, 627] on icon at bounding box center [228, 643] width 36 height 33
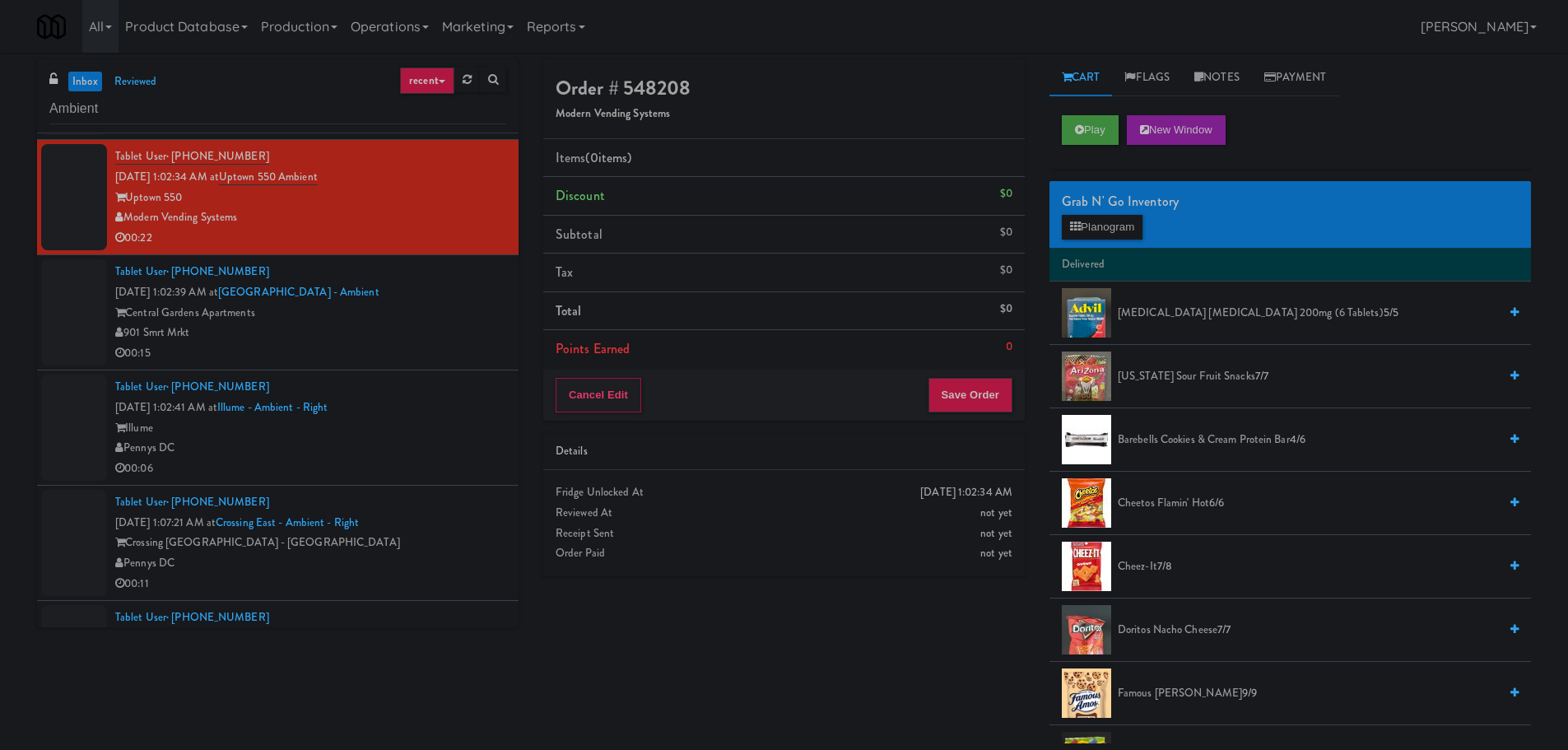
click at [78, 83] on link "inbox" at bounding box center [85, 82] width 33 height 21
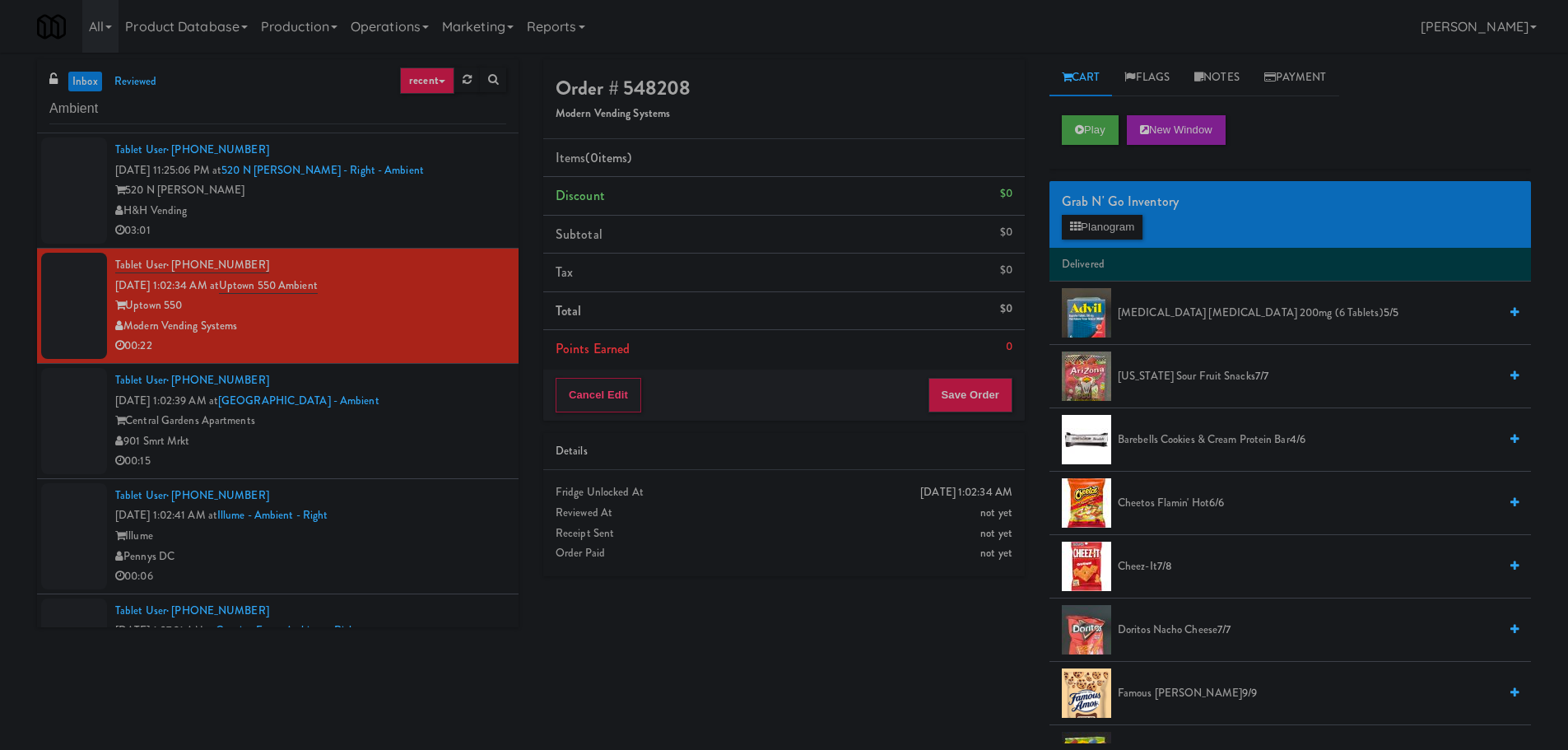
click at [393, 219] on div "H&H Vending" at bounding box center [310, 211] width 391 height 21
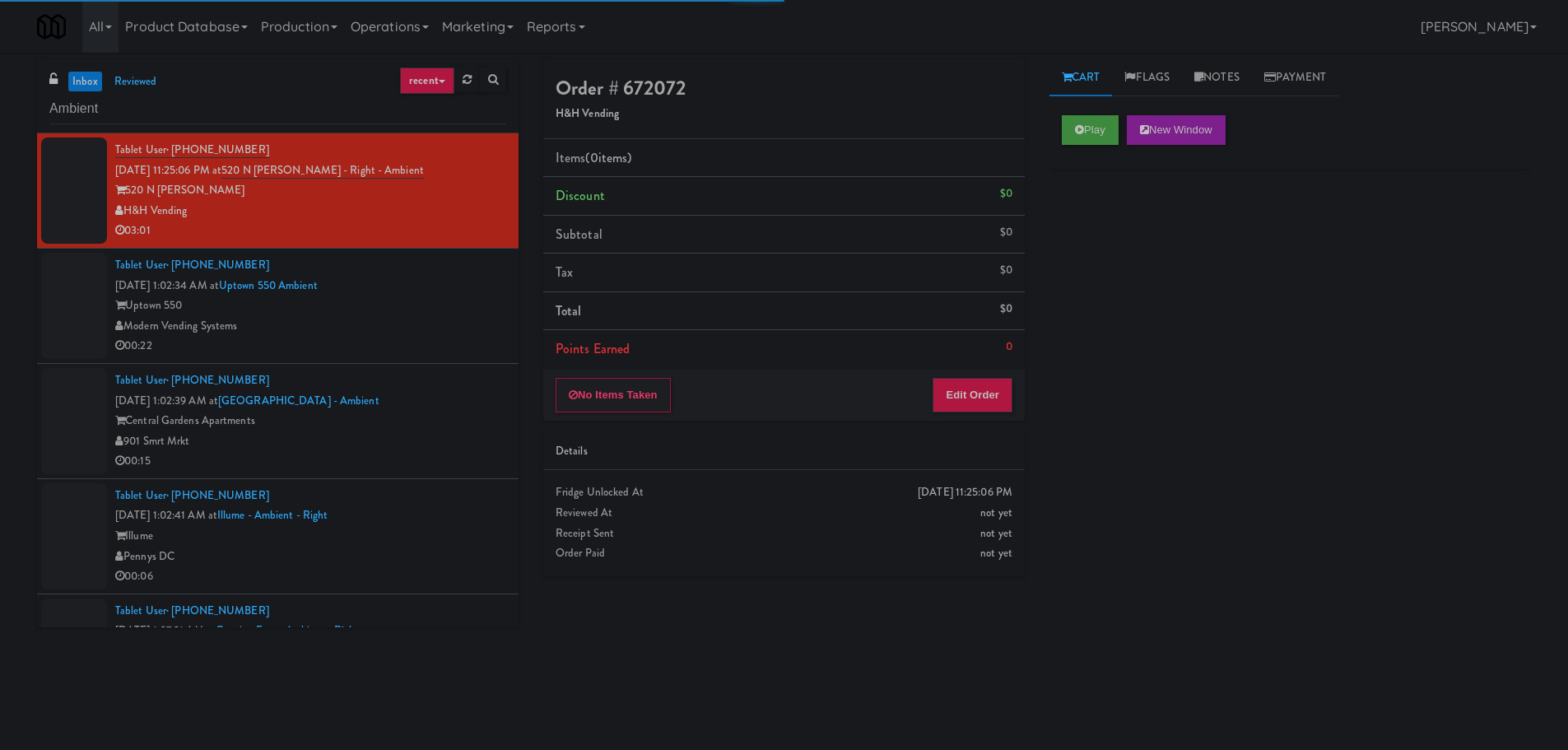
click at [451, 307] on div "Uptown 550" at bounding box center [310, 306] width 391 height 21
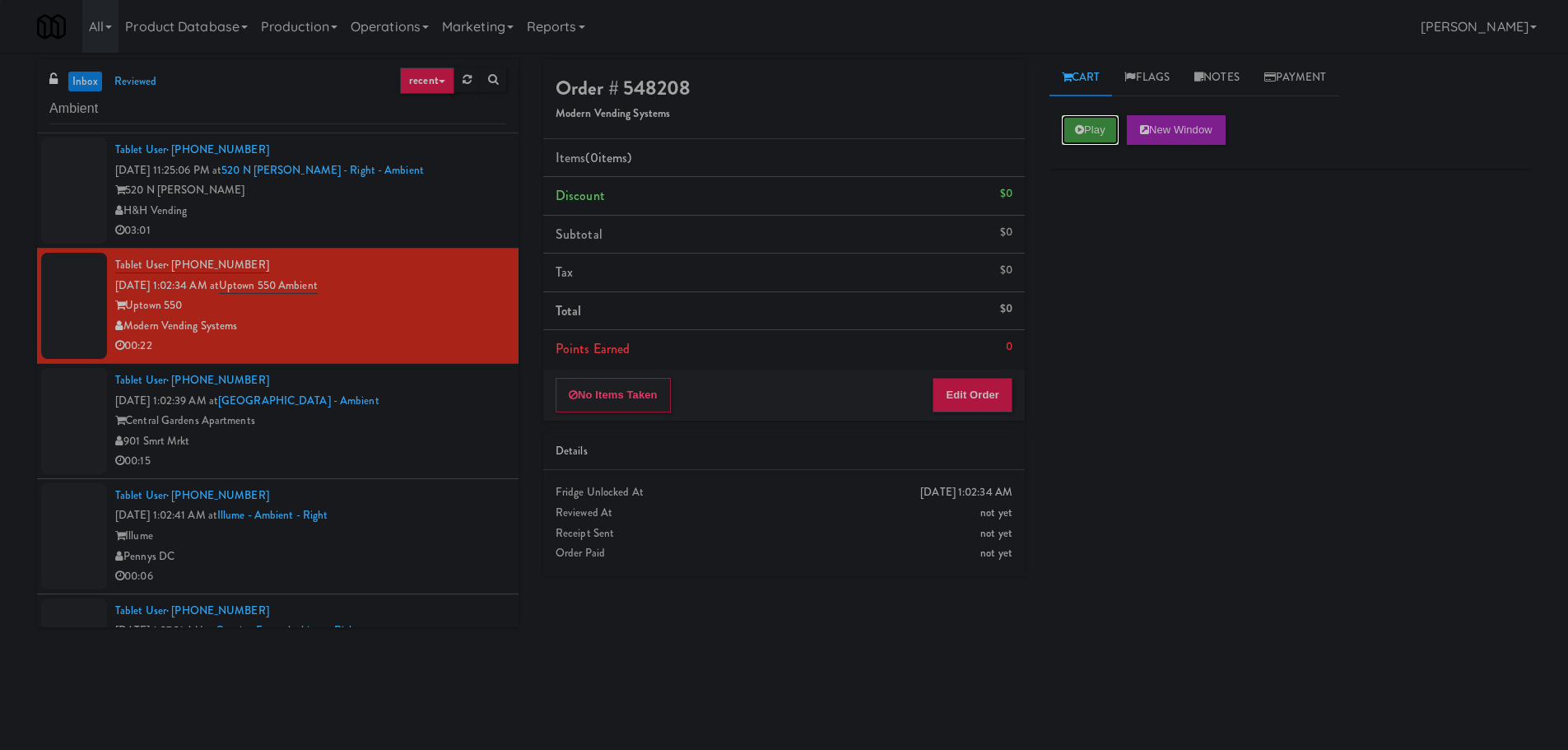
click at [1079, 128] on icon at bounding box center [1079, 129] width 9 height 11
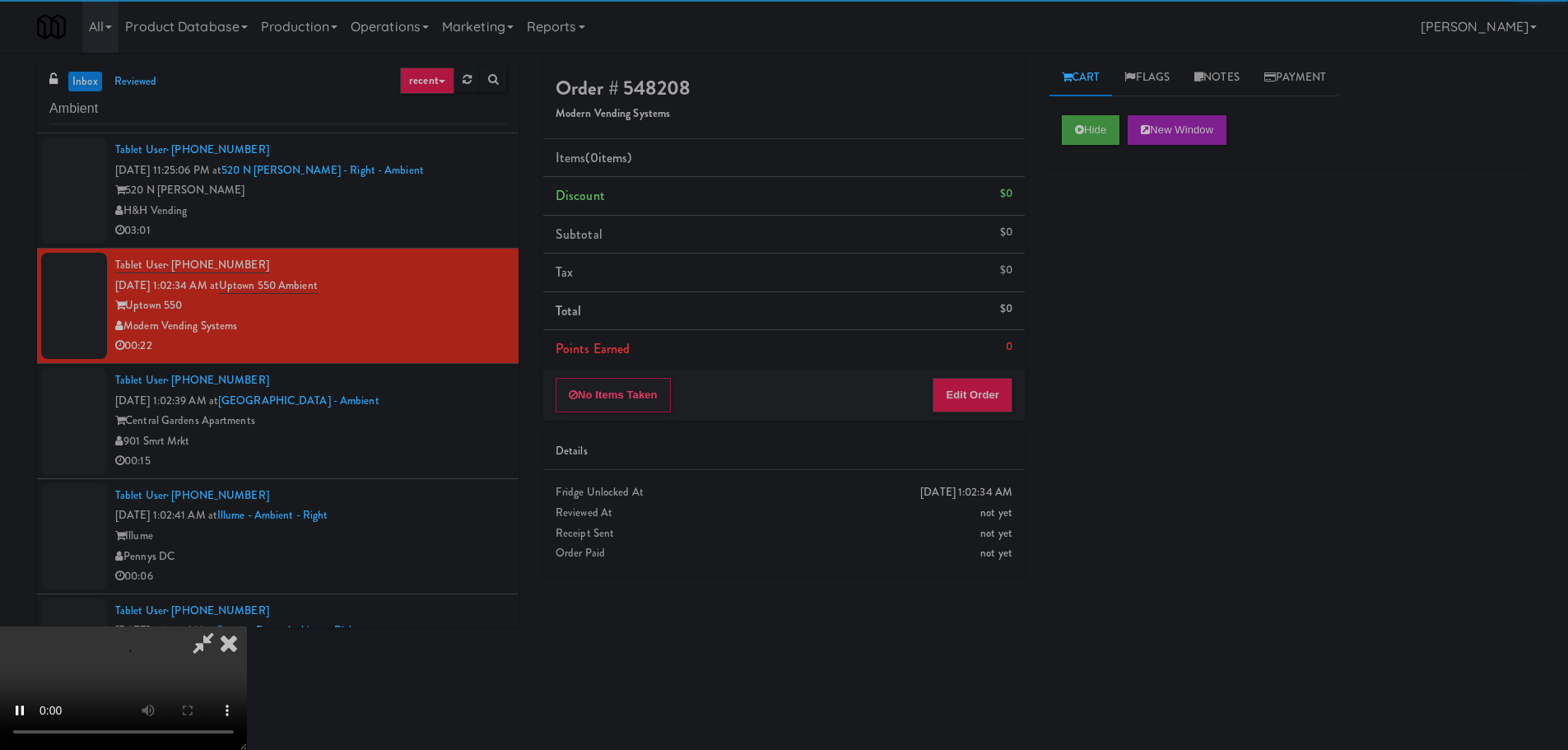
click at [955, 416] on div "No Items Taken Edit Order" at bounding box center [784, 395] width 482 height 51
click at [962, 409] on button "Edit Order" at bounding box center [972, 394] width 80 height 34
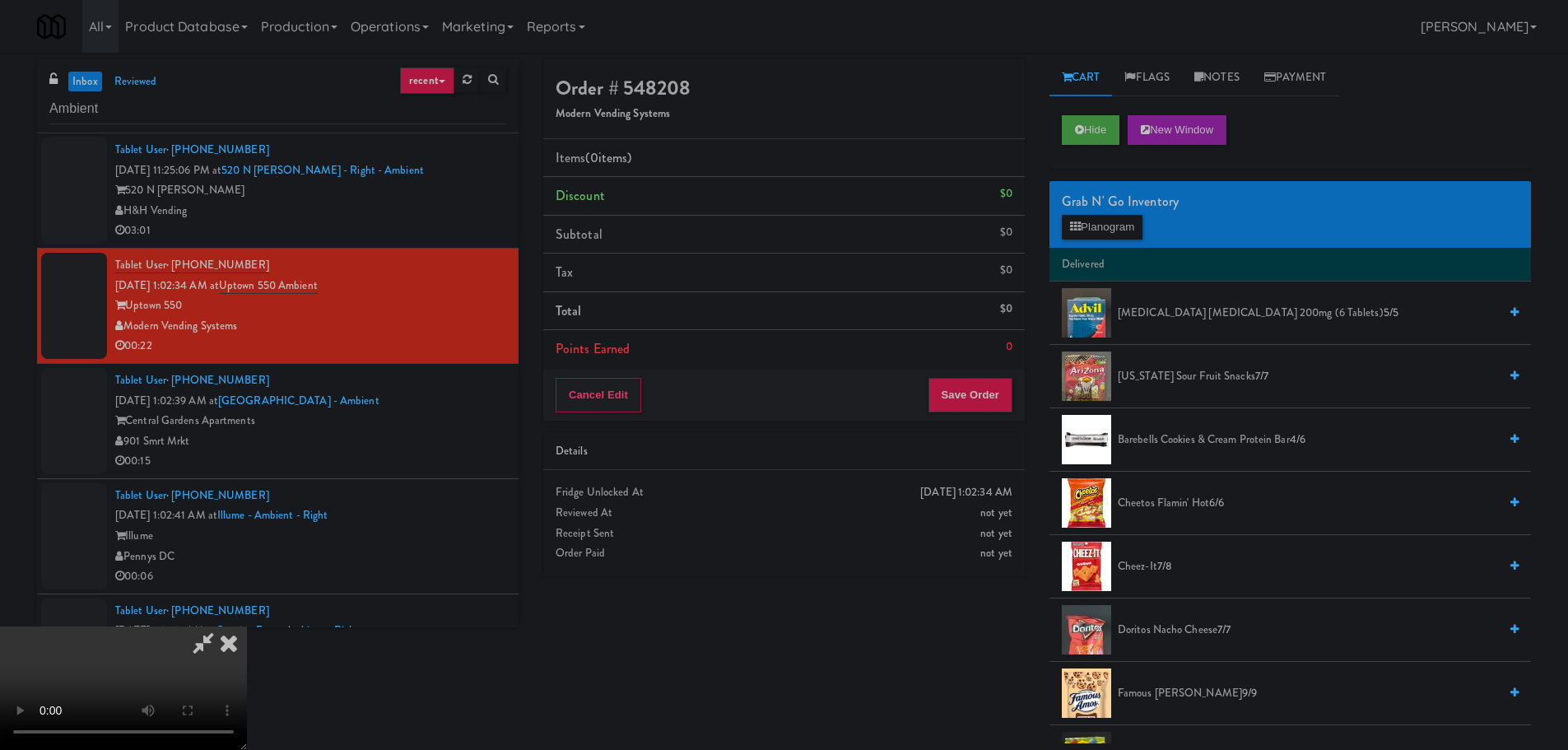
click at [247, 627] on video at bounding box center [123, 688] width 247 height 123
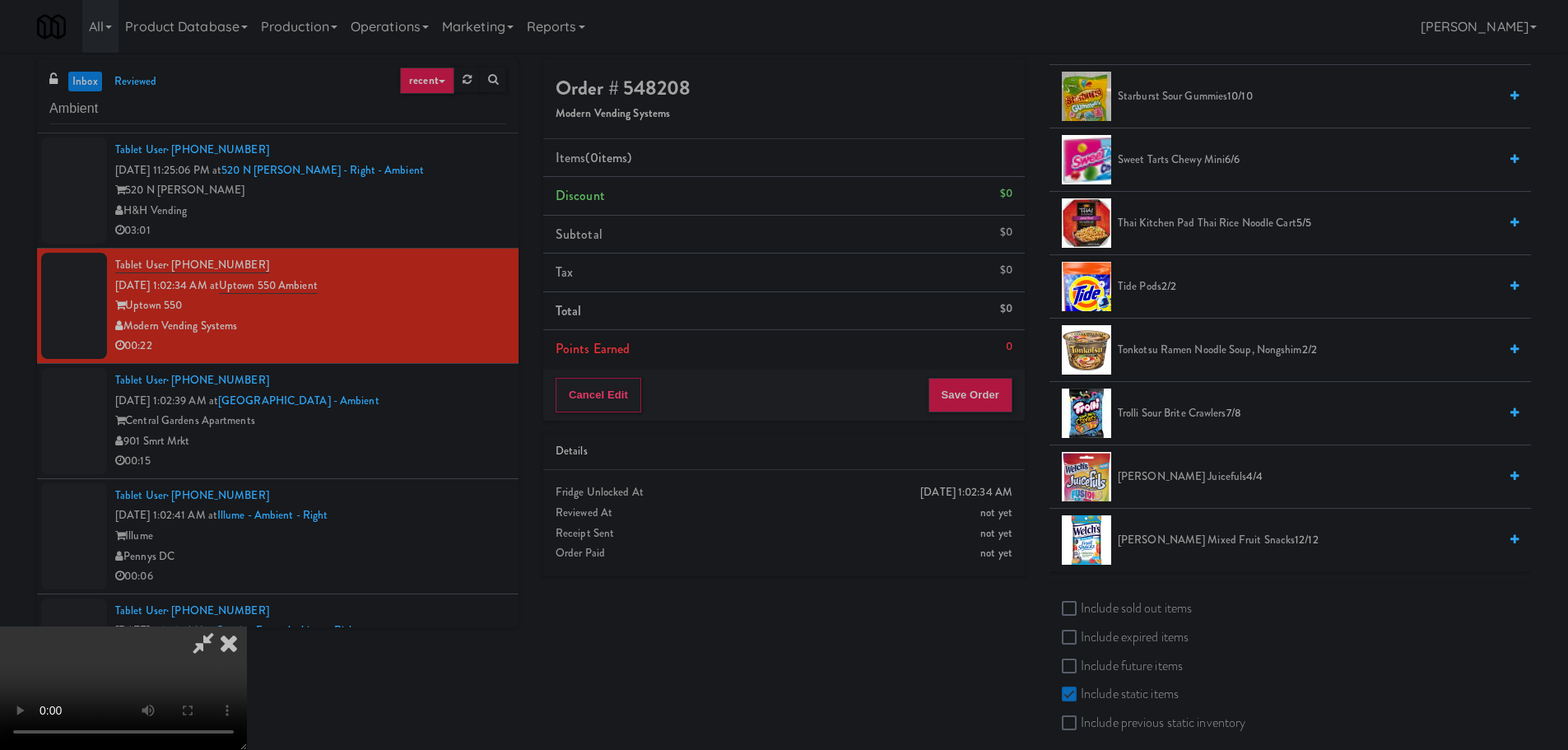
scroll to position [1378, 0]
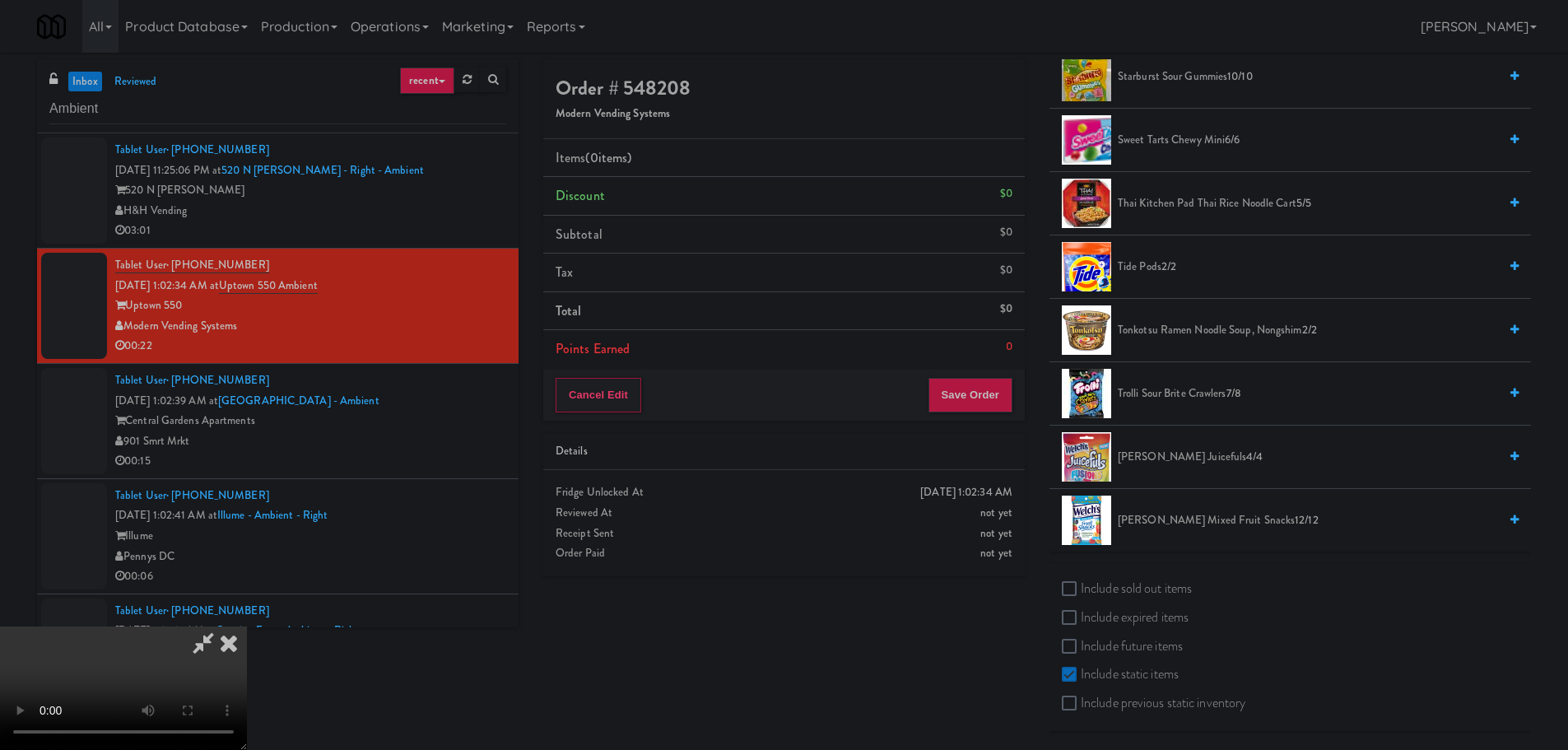
click at [1181, 382] on li "Trolli Sour Brite Crawlers 7/8" at bounding box center [1290, 394] width 482 height 63
click at [1175, 391] on span "Trolli Sour Brite Crawlers 7/8" at bounding box center [1307, 393] width 380 height 21
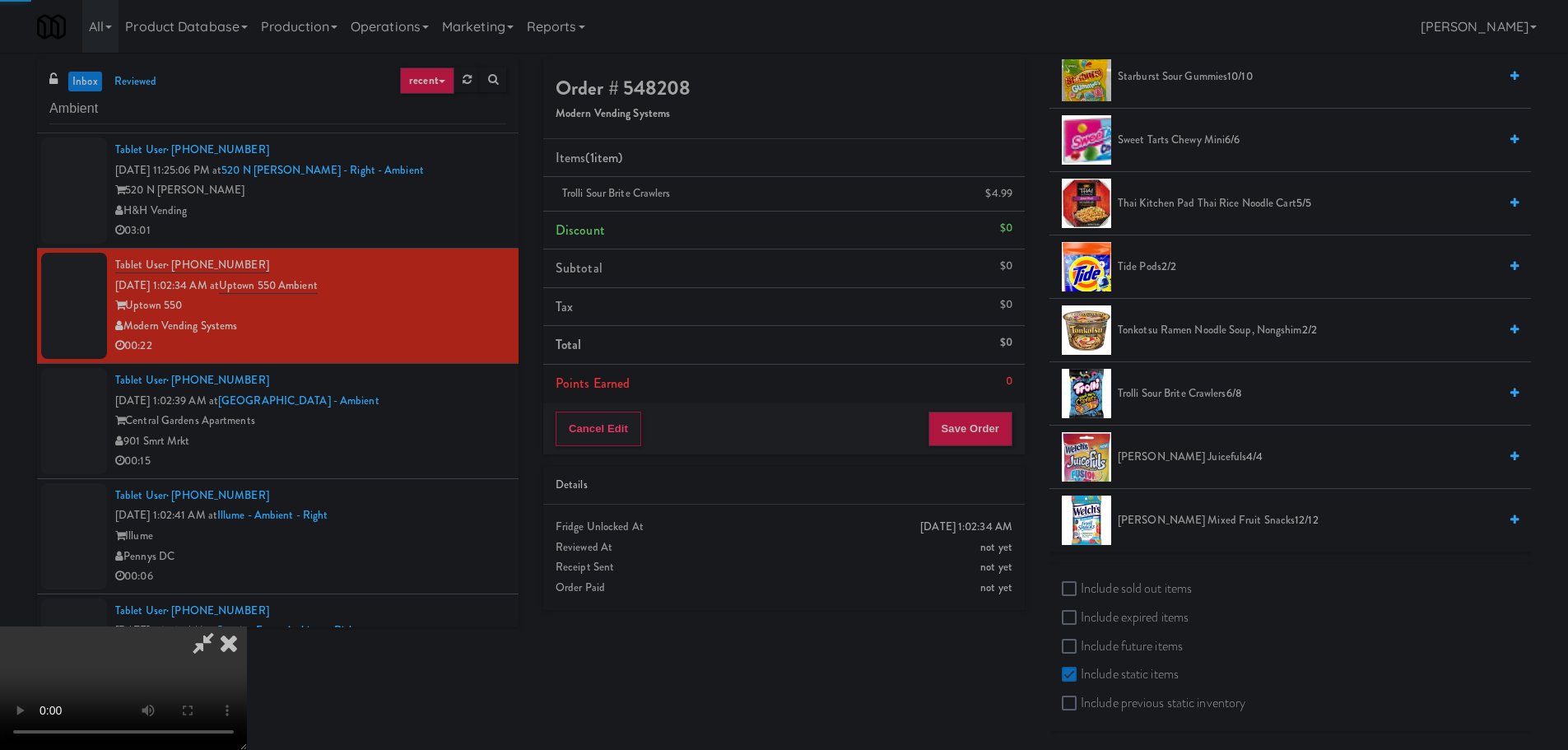
click at [247, 627] on video at bounding box center [123, 688] width 247 height 123
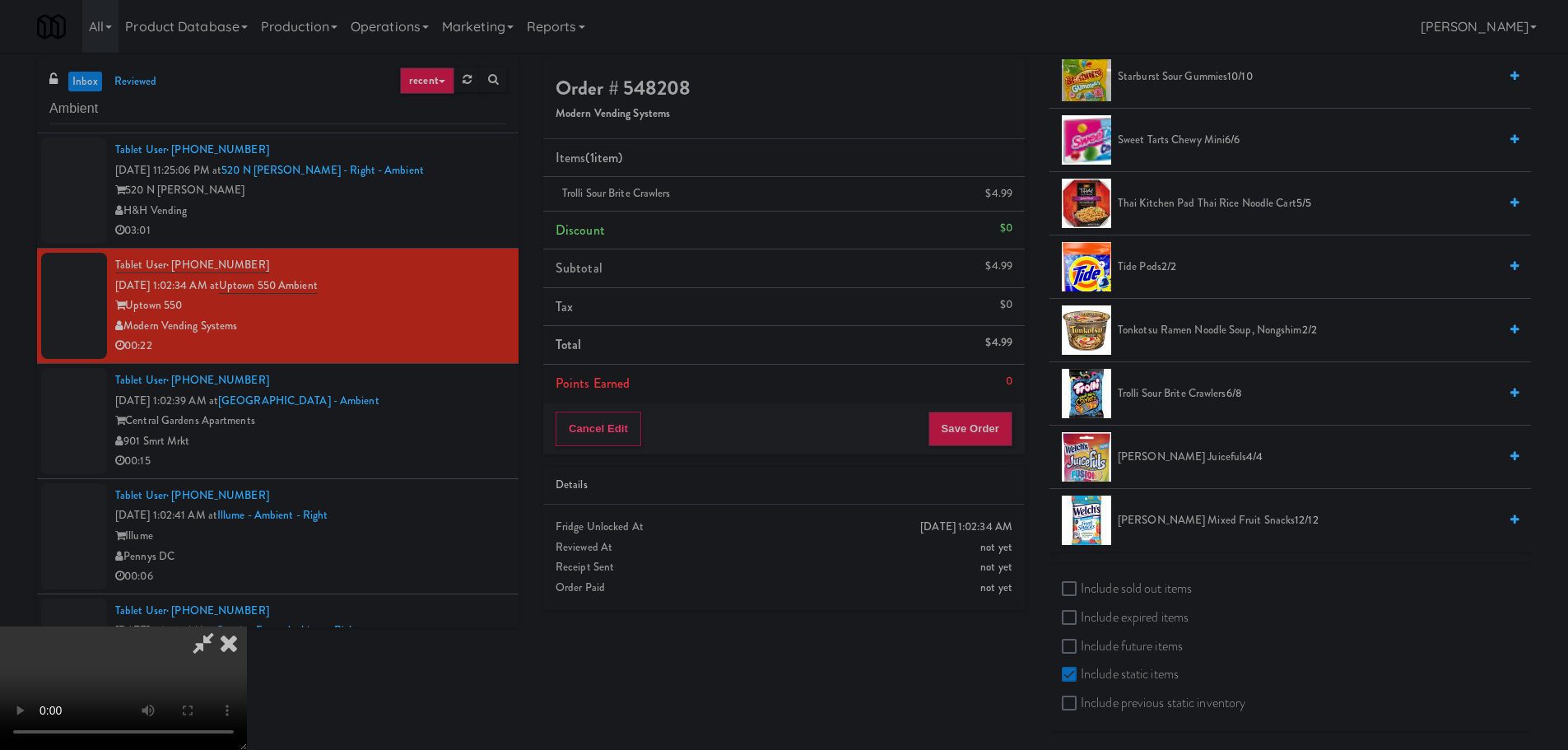
click at [247, 627] on video at bounding box center [123, 688] width 247 height 123
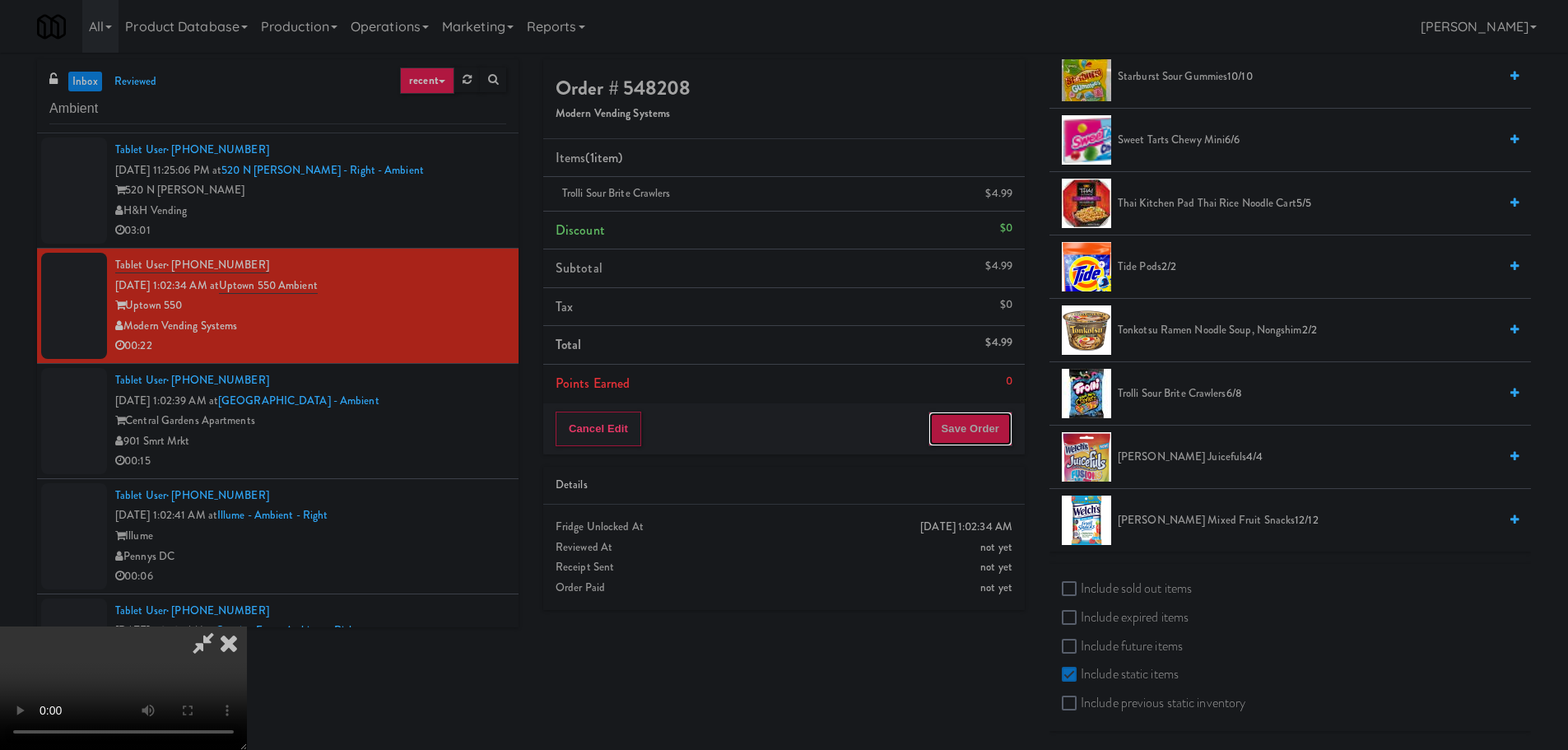
click at [997, 437] on button "Save Order" at bounding box center [970, 428] width 84 height 34
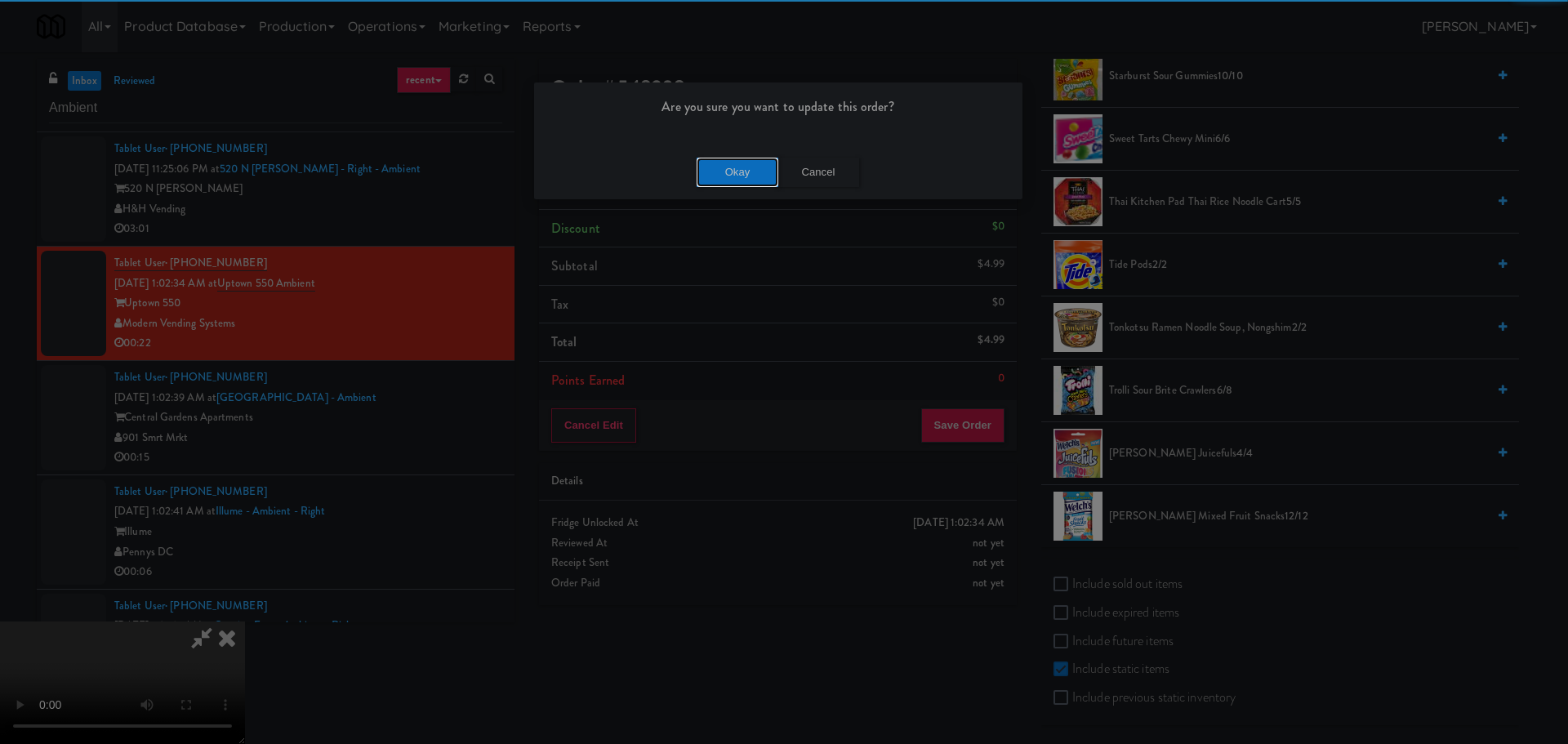
click at [718, 171] on button "Okay" at bounding box center [737, 173] width 82 height 30
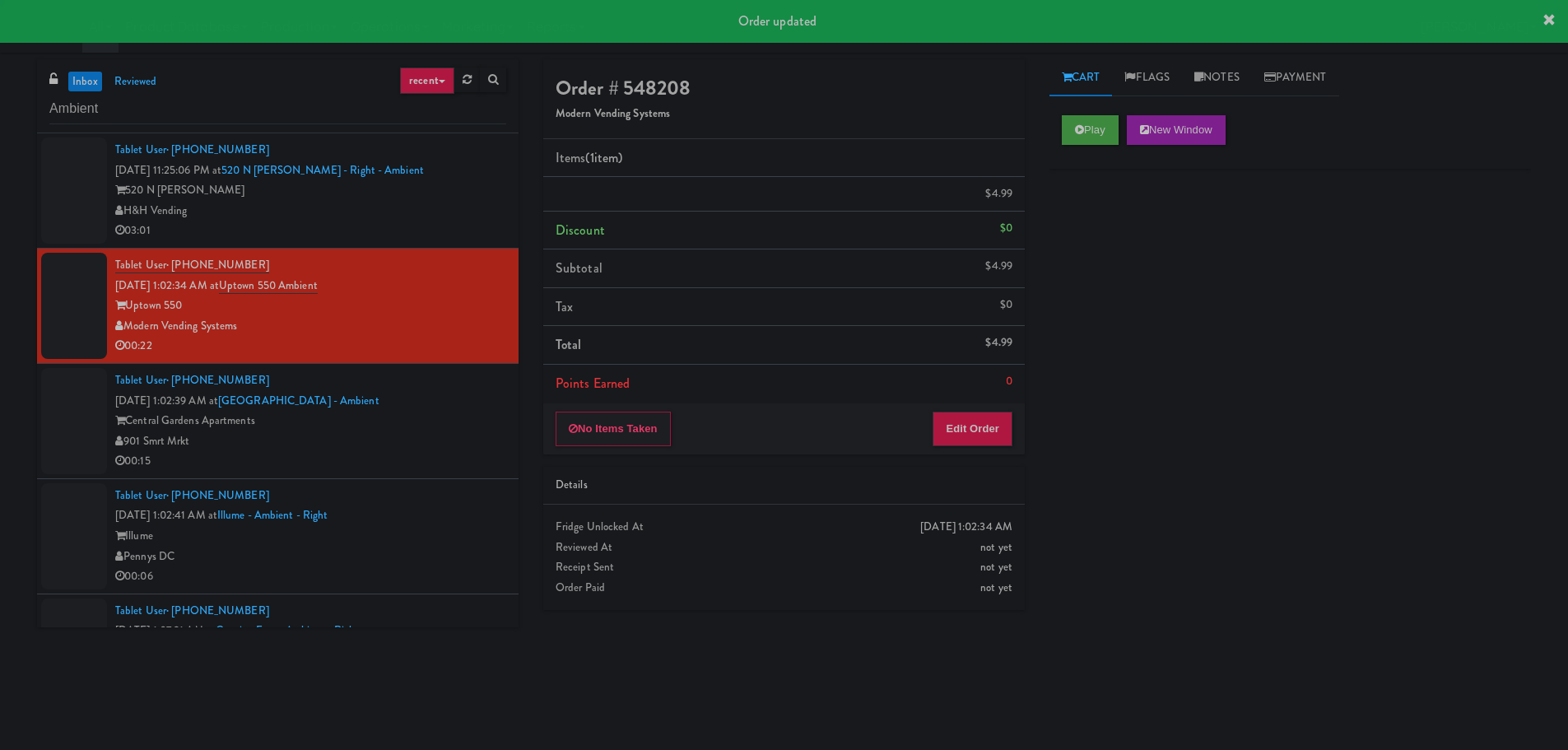
scroll to position [0, 0]
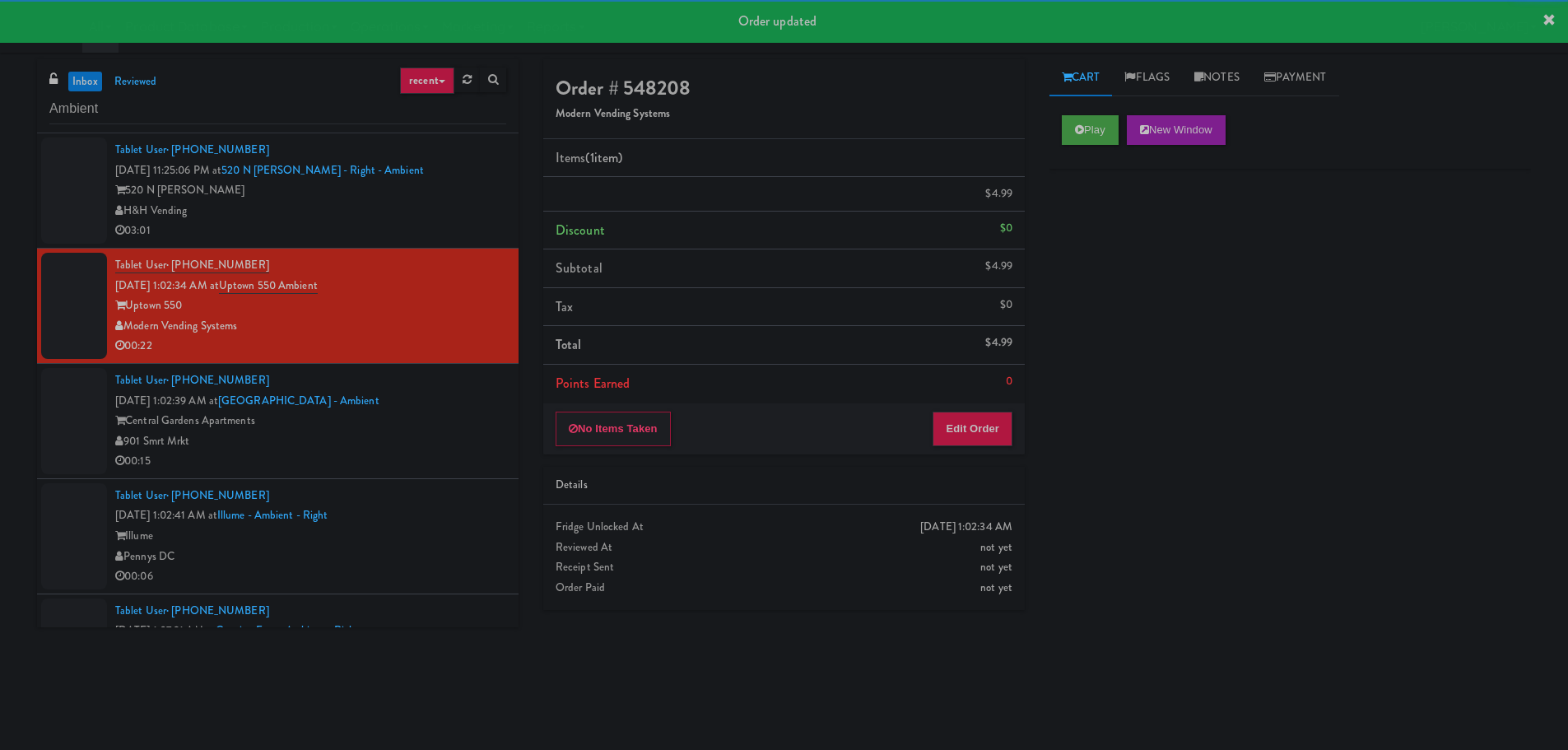
click at [461, 434] on div "901 Smrt Mrkt" at bounding box center [310, 442] width 391 height 21
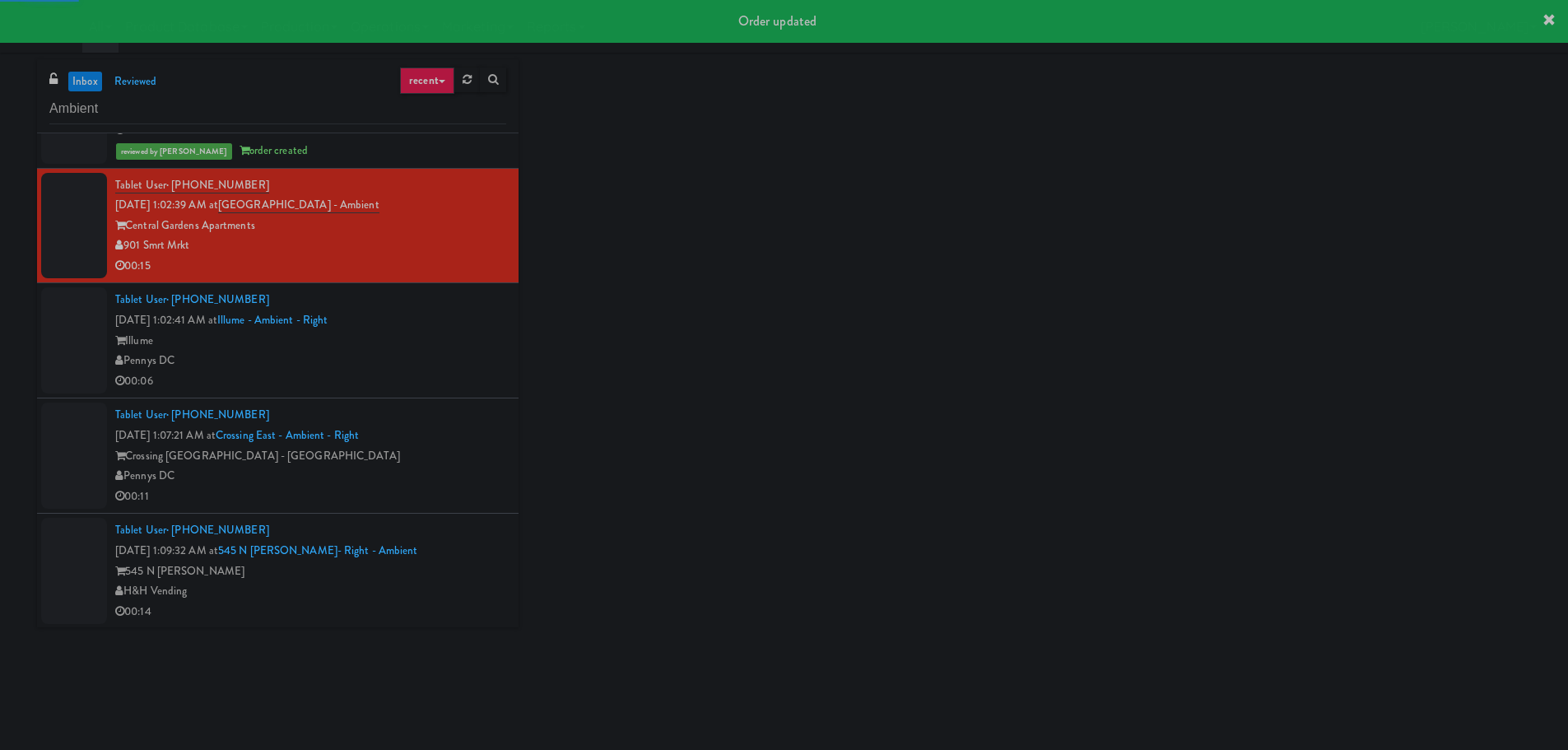
scroll to position [247, 0]
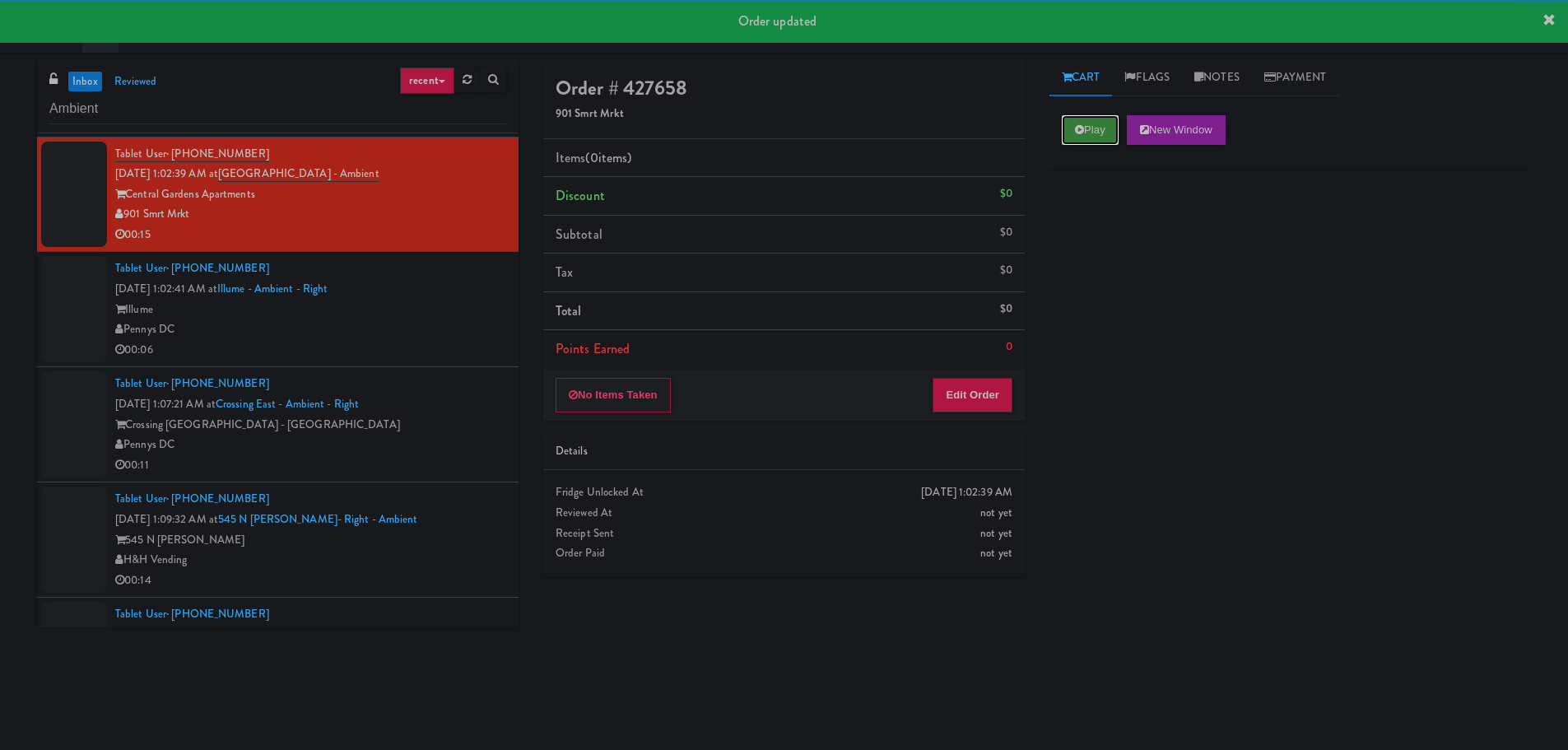
click at [1097, 132] on button "Play" at bounding box center [1090, 130] width 57 height 30
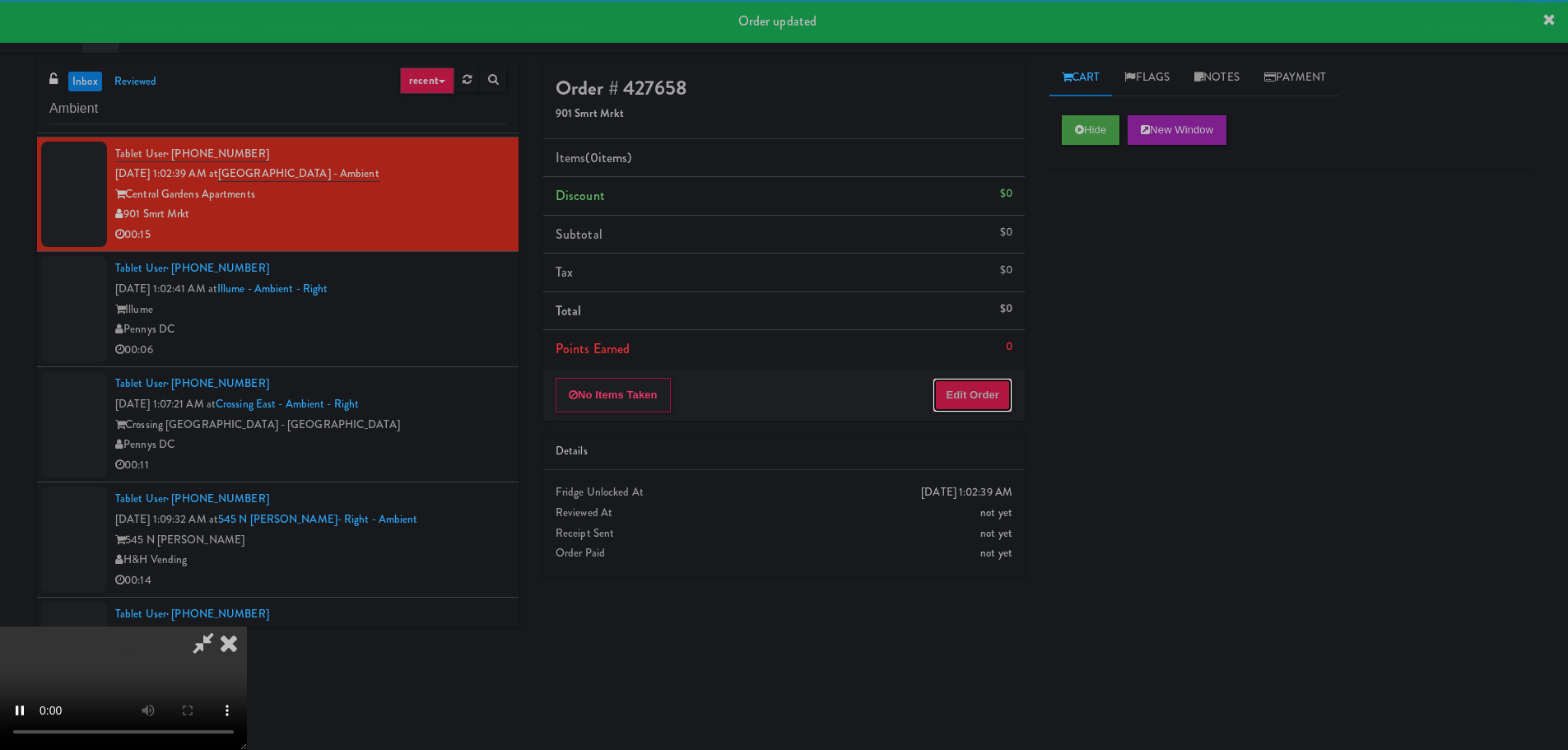
click at [999, 384] on button "Edit Order" at bounding box center [972, 394] width 80 height 34
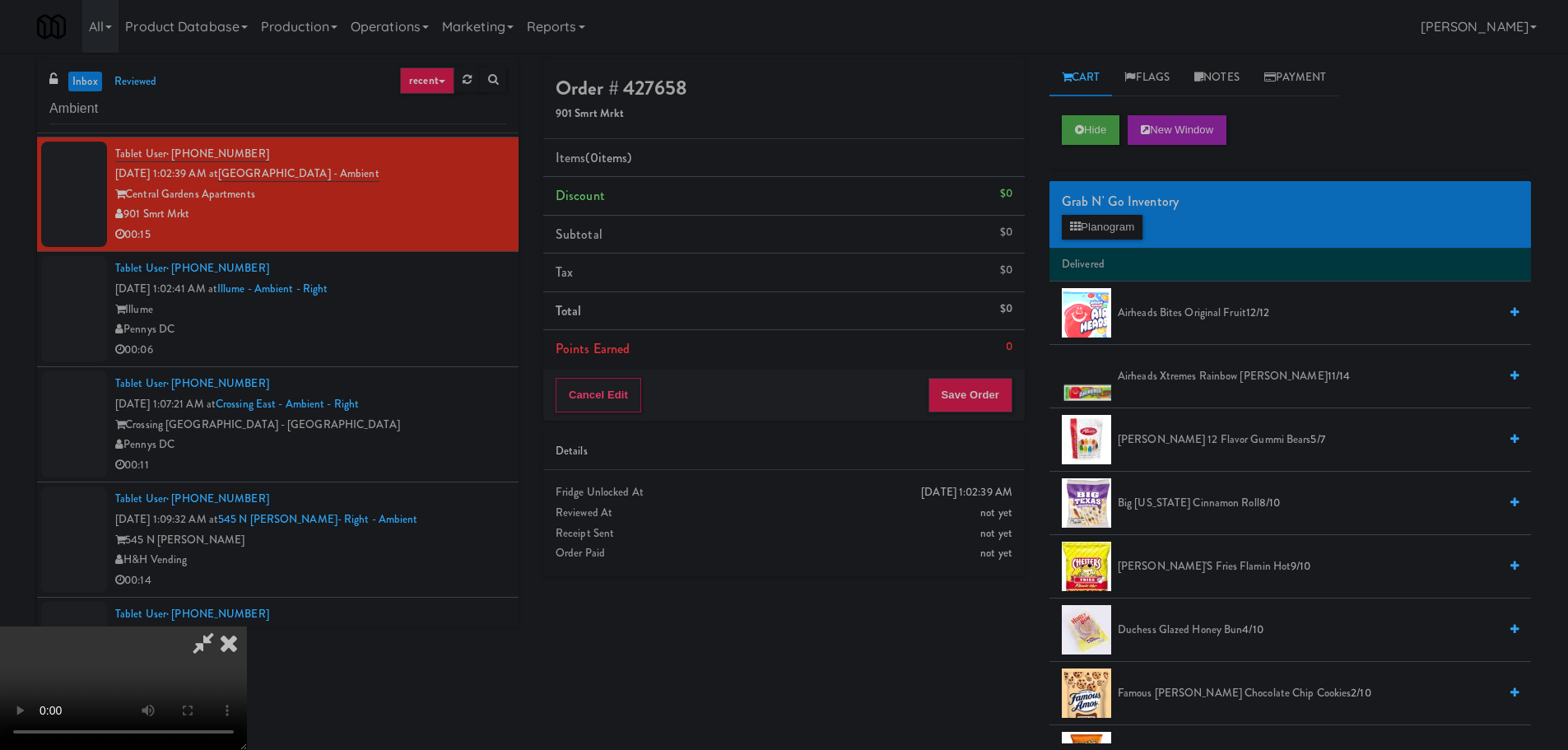
scroll to position [0, 0]
drag, startPoint x: 596, startPoint y: 498, endPoint x: 599, endPoint y: 506, distance: 8.5
click at [247, 627] on video at bounding box center [123, 688] width 247 height 123
click at [1198, 321] on span "Airheads Bites Original Fruit 12/12" at bounding box center [1307, 313] width 380 height 21
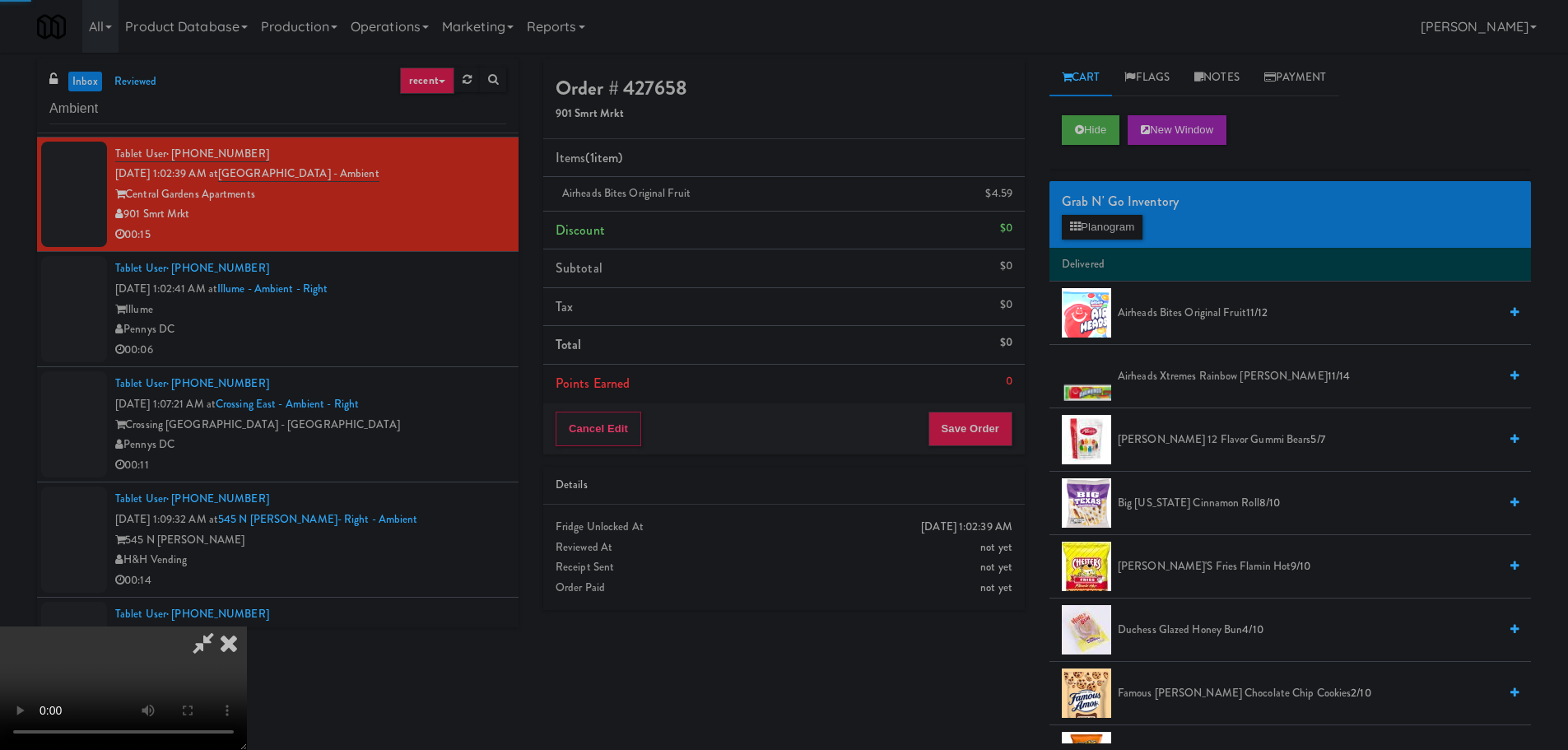
click at [247, 627] on video at bounding box center [123, 688] width 247 height 123
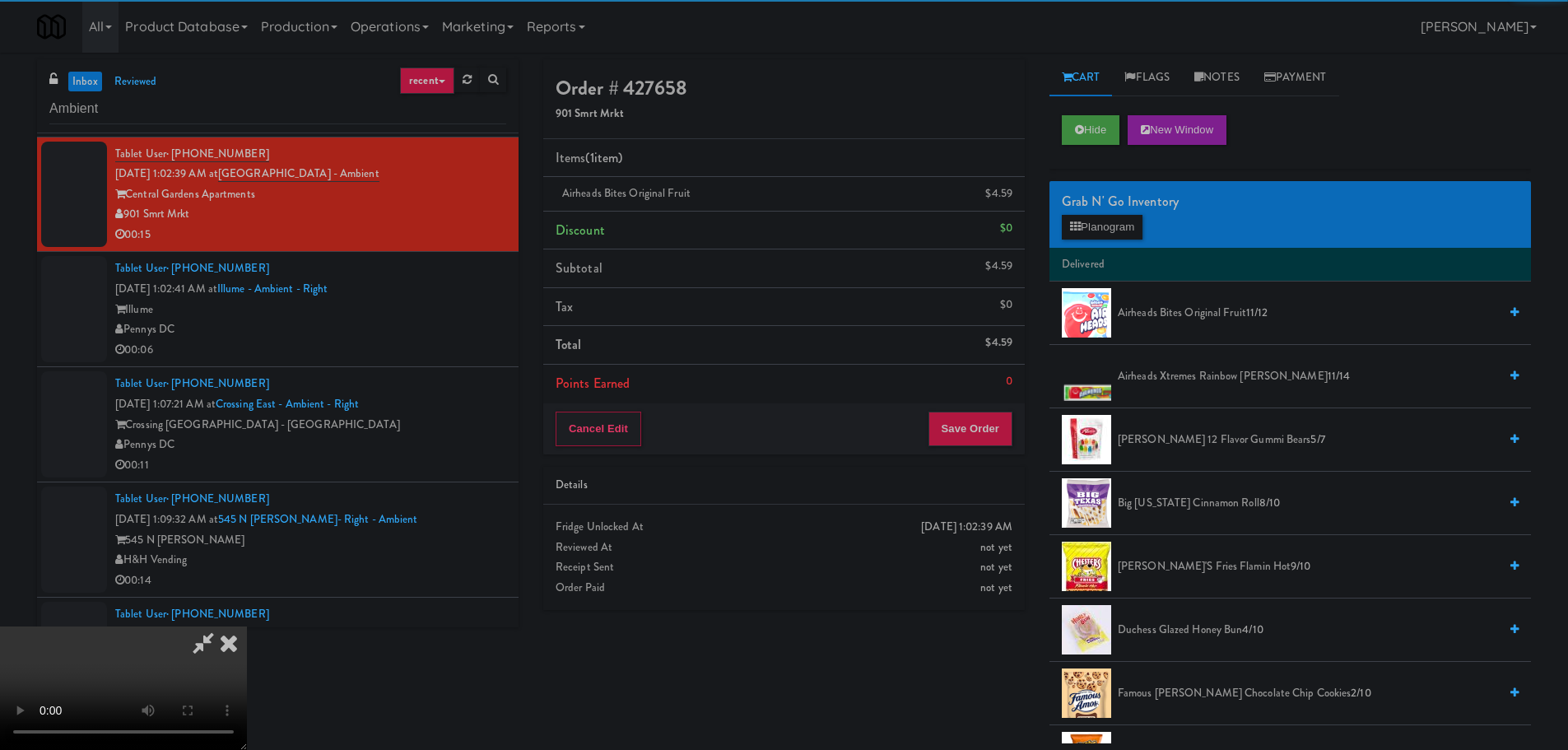
drag, startPoint x: 724, startPoint y: 362, endPoint x: 805, endPoint y: 347, distance: 82.4
click at [247, 627] on video at bounding box center [123, 688] width 247 height 123
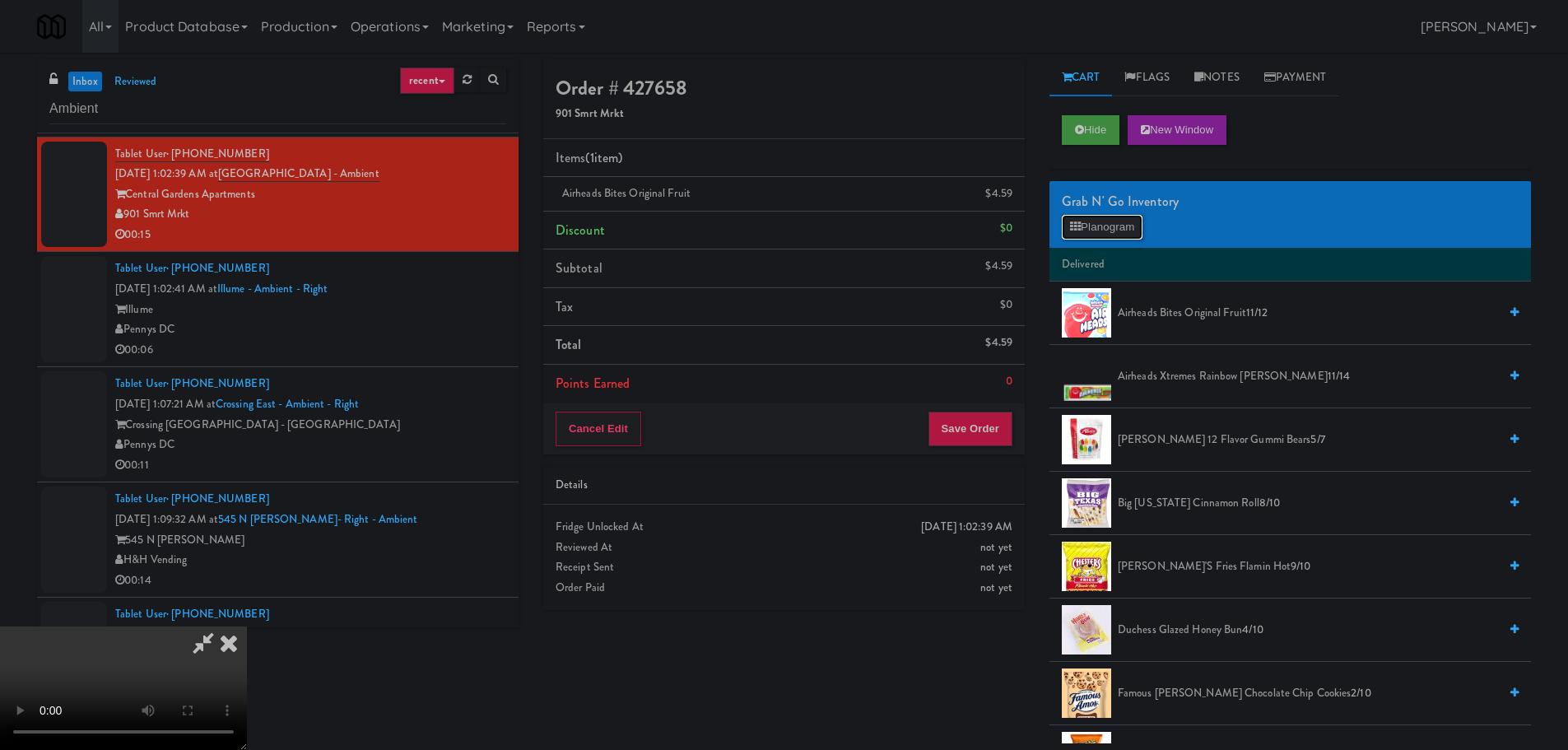
click at [1064, 227] on button "Planogram" at bounding box center [1101, 228] width 81 height 25
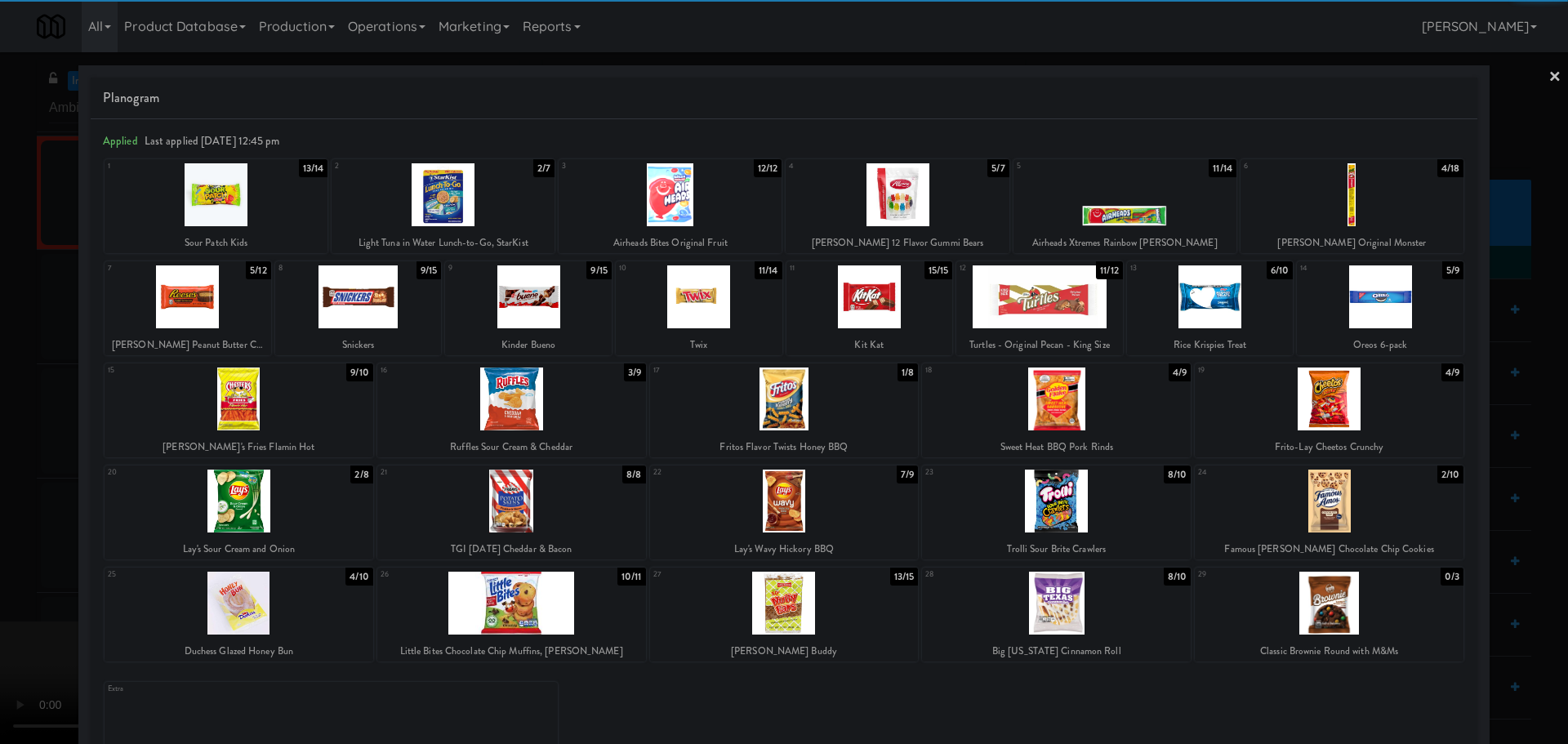
drag, startPoint x: 0, startPoint y: 365, endPoint x: 241, endPoint y: 379, distance: 241.4
click at [1, 365] on div at bounding box center [784, 372] width 1568 height 744
click at [245, 622] on video at bounding box center [122, 683] width 245 height 122
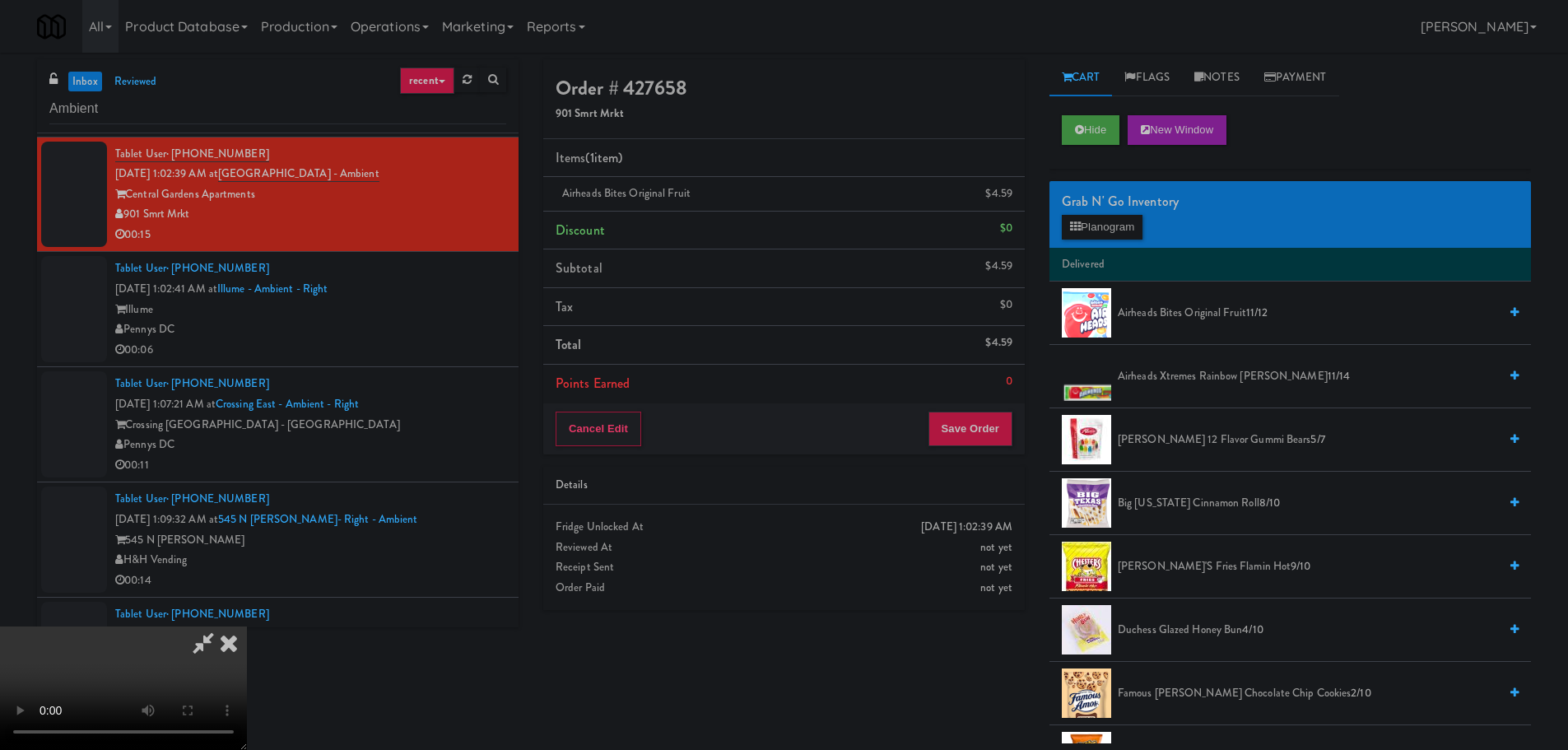
click at [247, 627] on video at bounding box center [123, 688] width 247 height 123
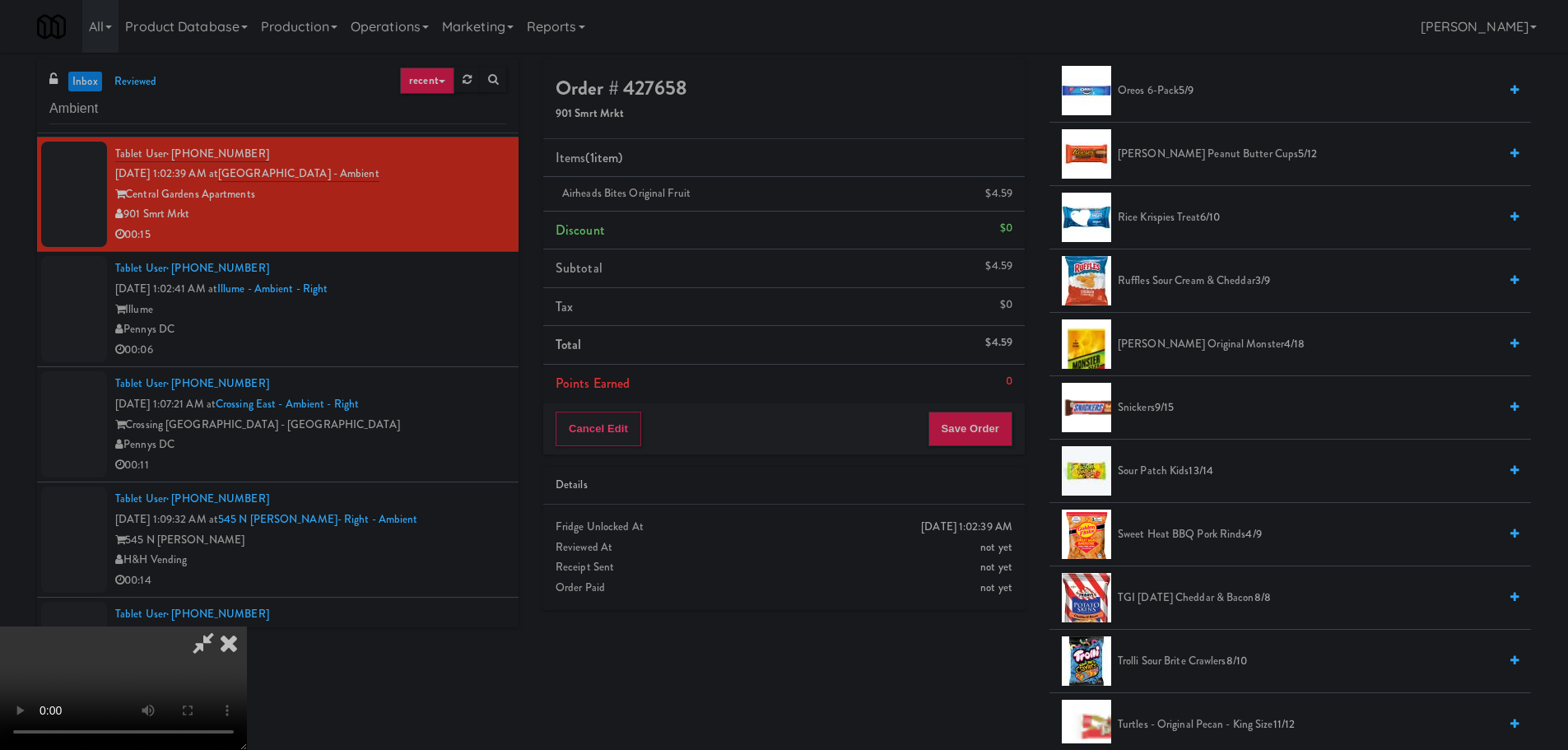
scroll to position [1152, 0]
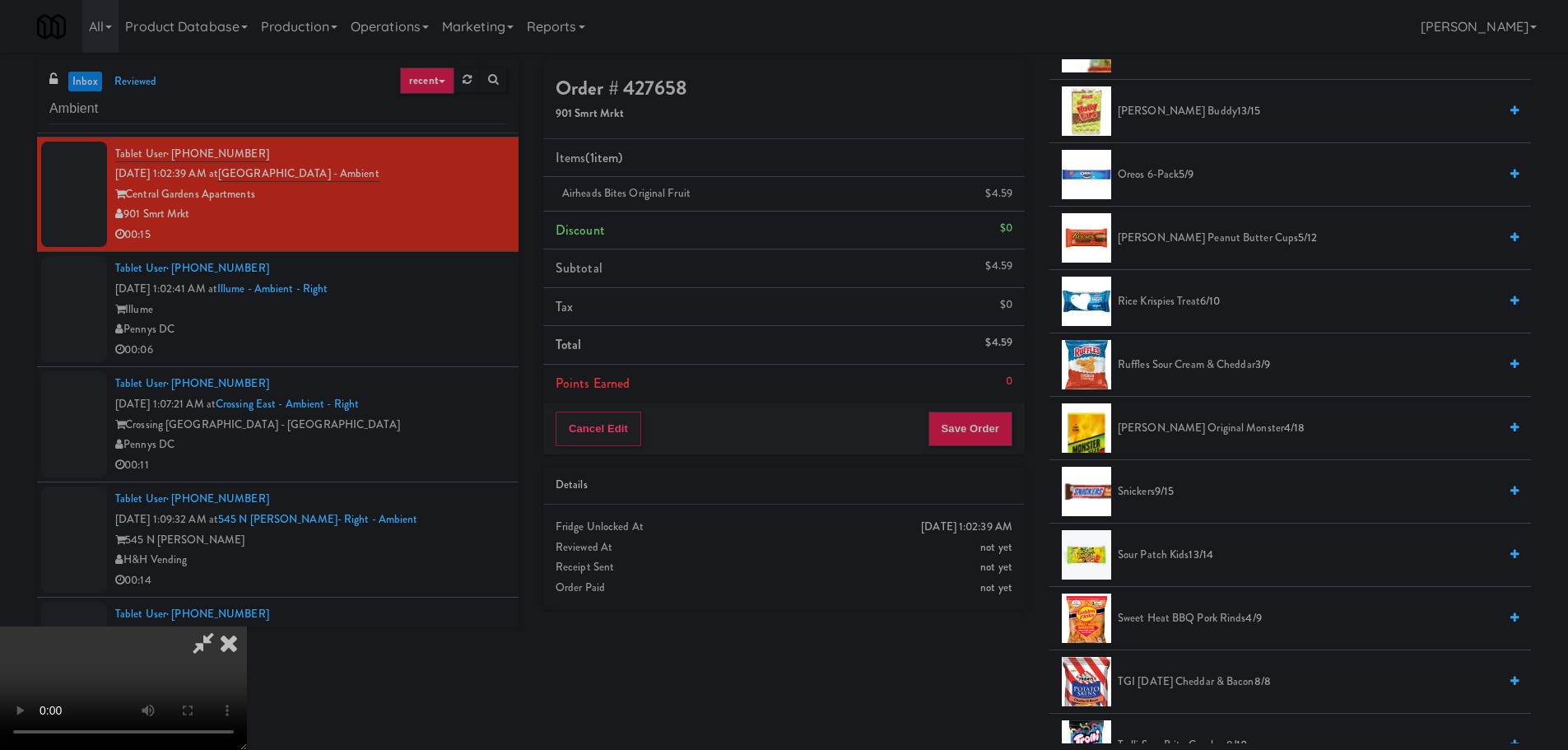
click at [1167, 482] on span "Snickers 9/15" at bounding box center [1307, 492] width 380 height 21
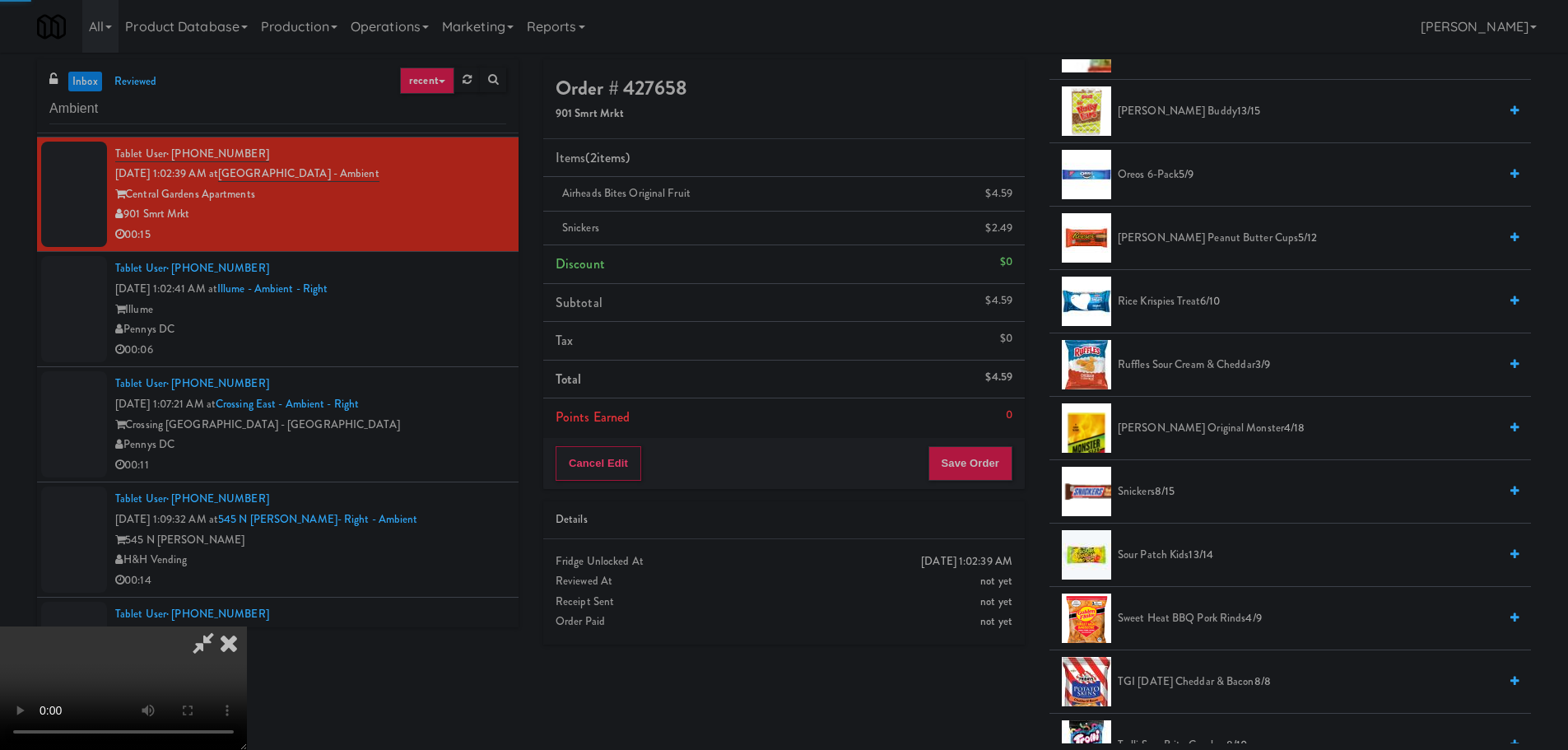
click at [247, 627] on video at bounding box center [123, 688] width 247 height 123
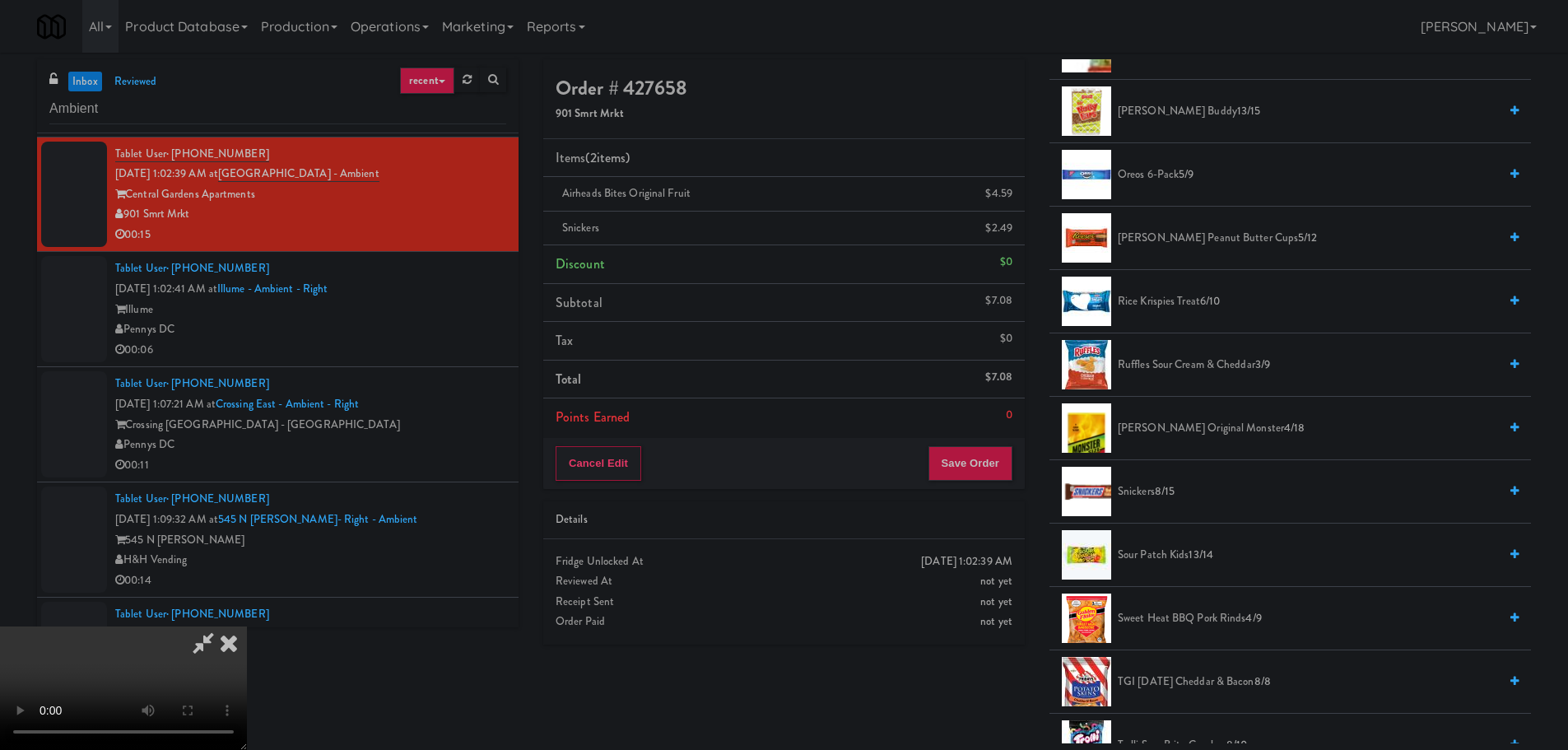
drag, startPoint x: 642, startPoint y: 558, endPoint x: 782, endPoint y: 538, distance: 141.4
click at [247, 627] on video at bounding box center [123, 688] width 247 height 123
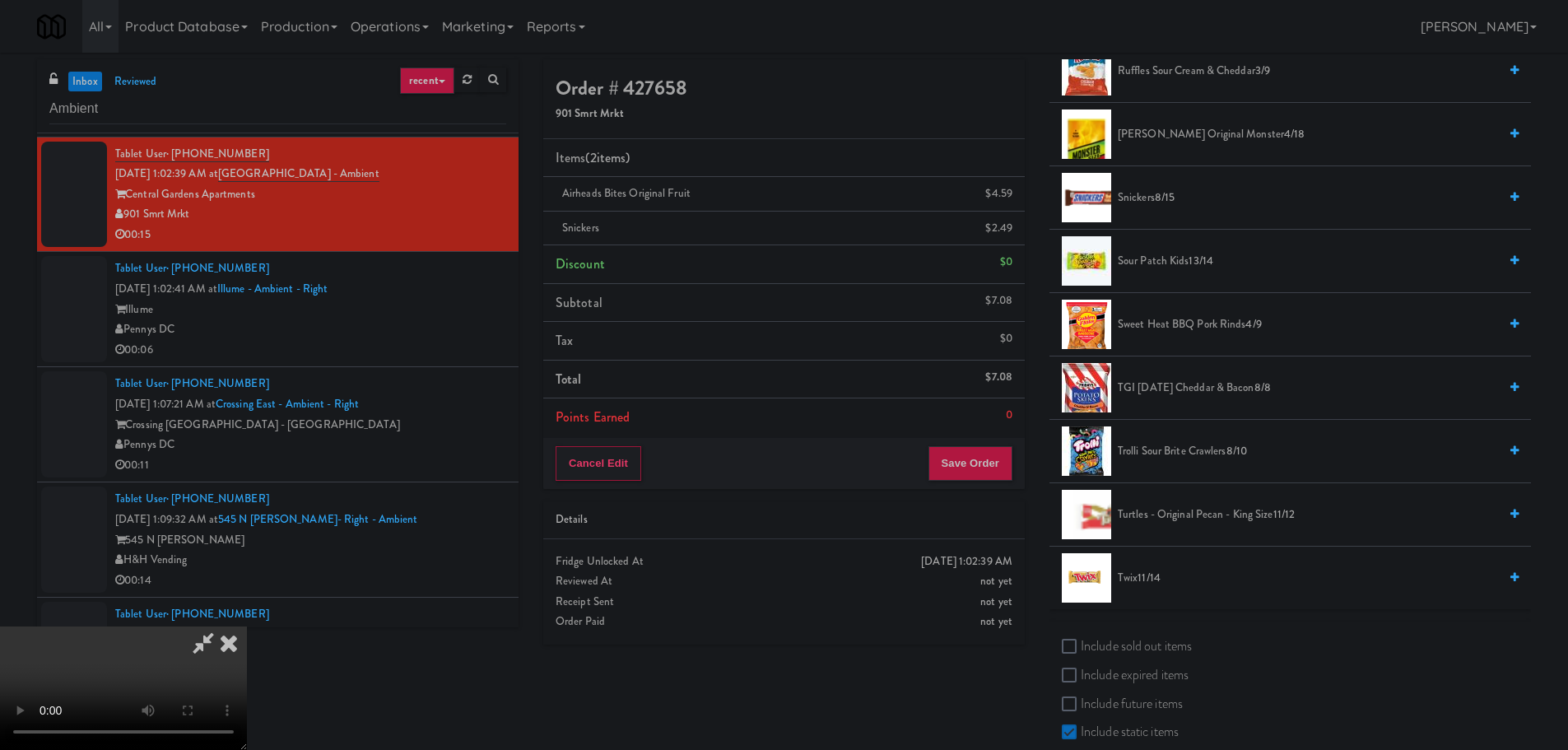
scroll to position [1482, 0]
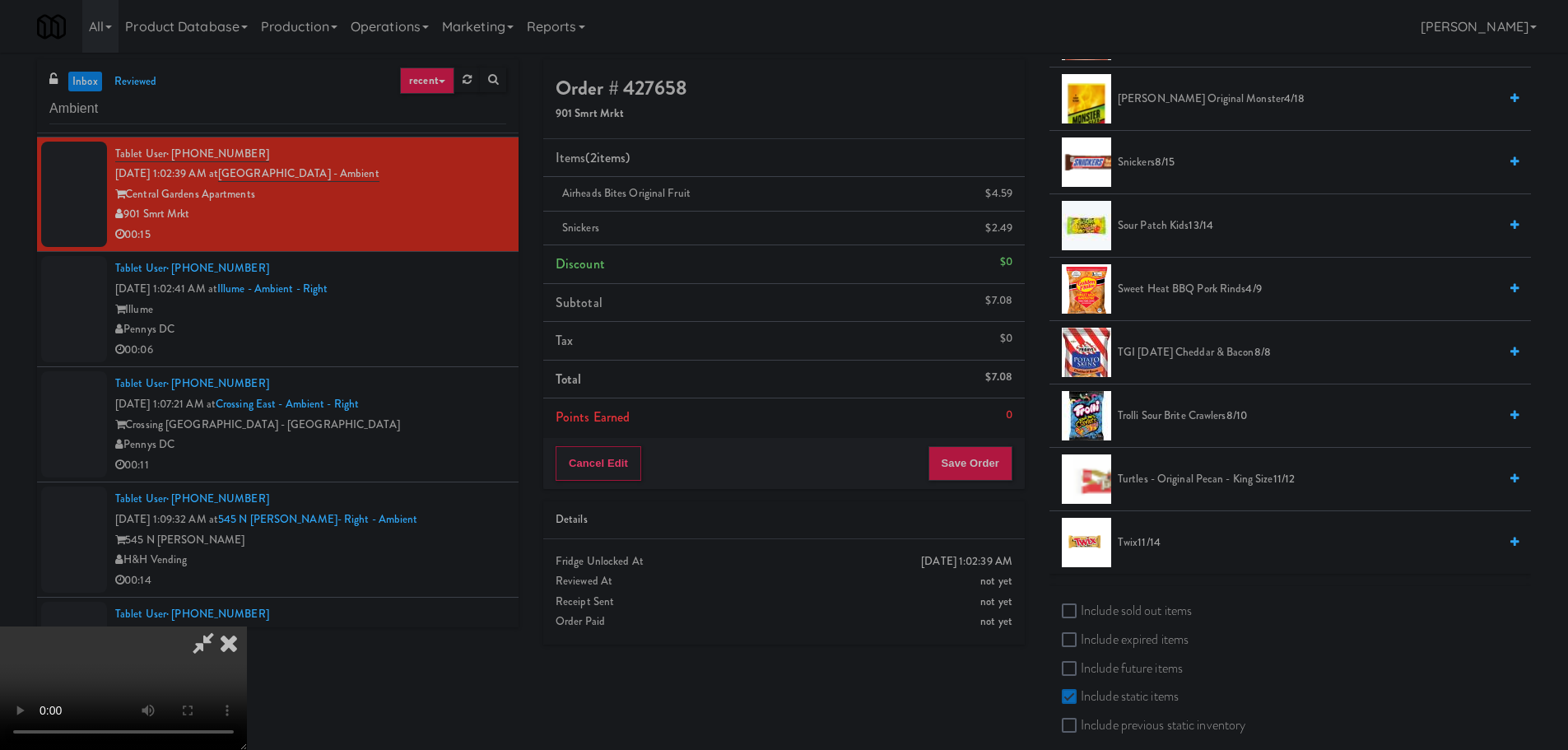
click at [1161, 226] on span "Sour Patch Kids 13/14" at bounding box center [1307, 226] width 380 height 21
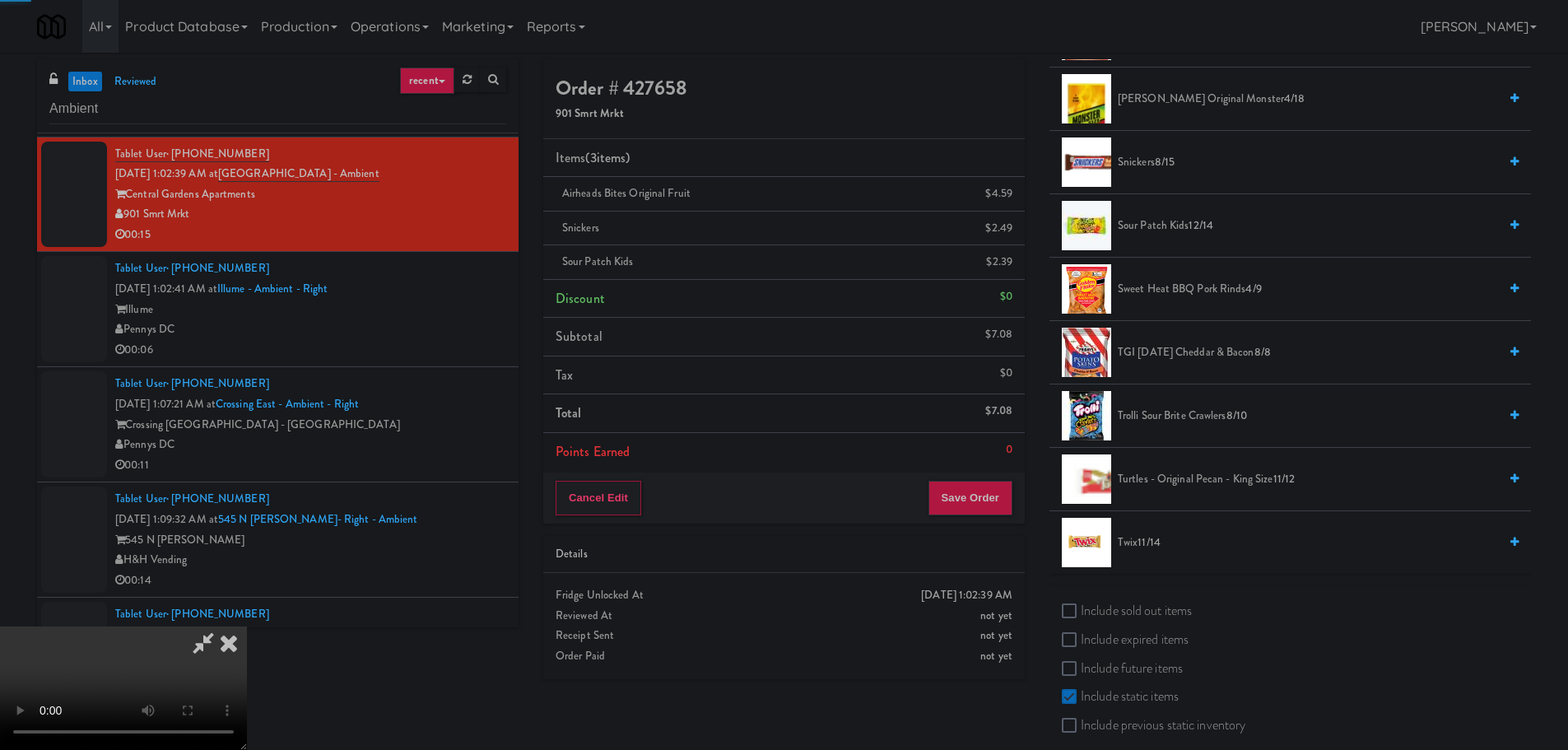
click at [247, 627] on video at bounding box center [123, 688] width 247 height 123
click at [972, 493] on button "Save Order" at bounding box center [970, 498] width 84 height 34
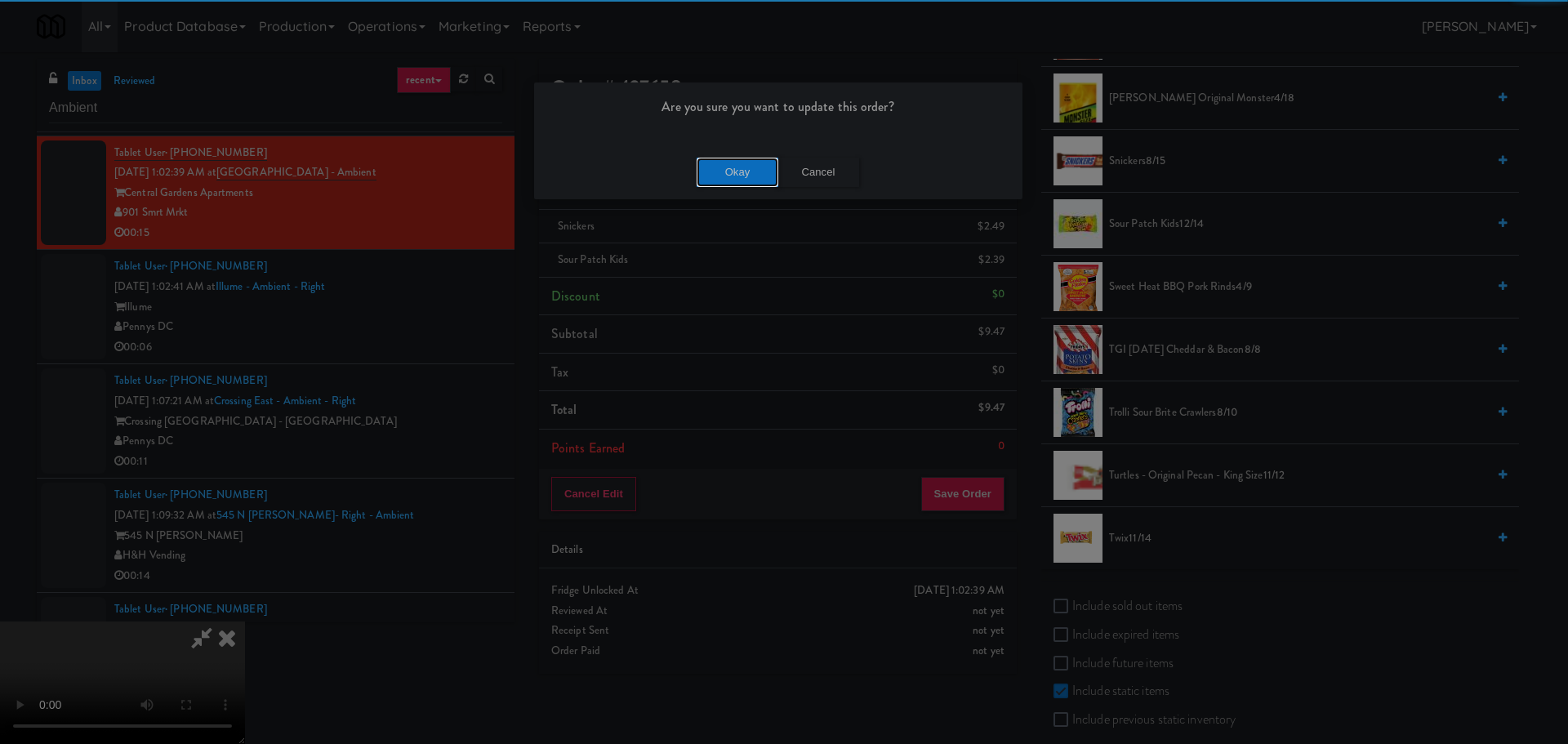
click at [739, 167] on button "Okay" at bounding box center [737, 173] width 82 height 30
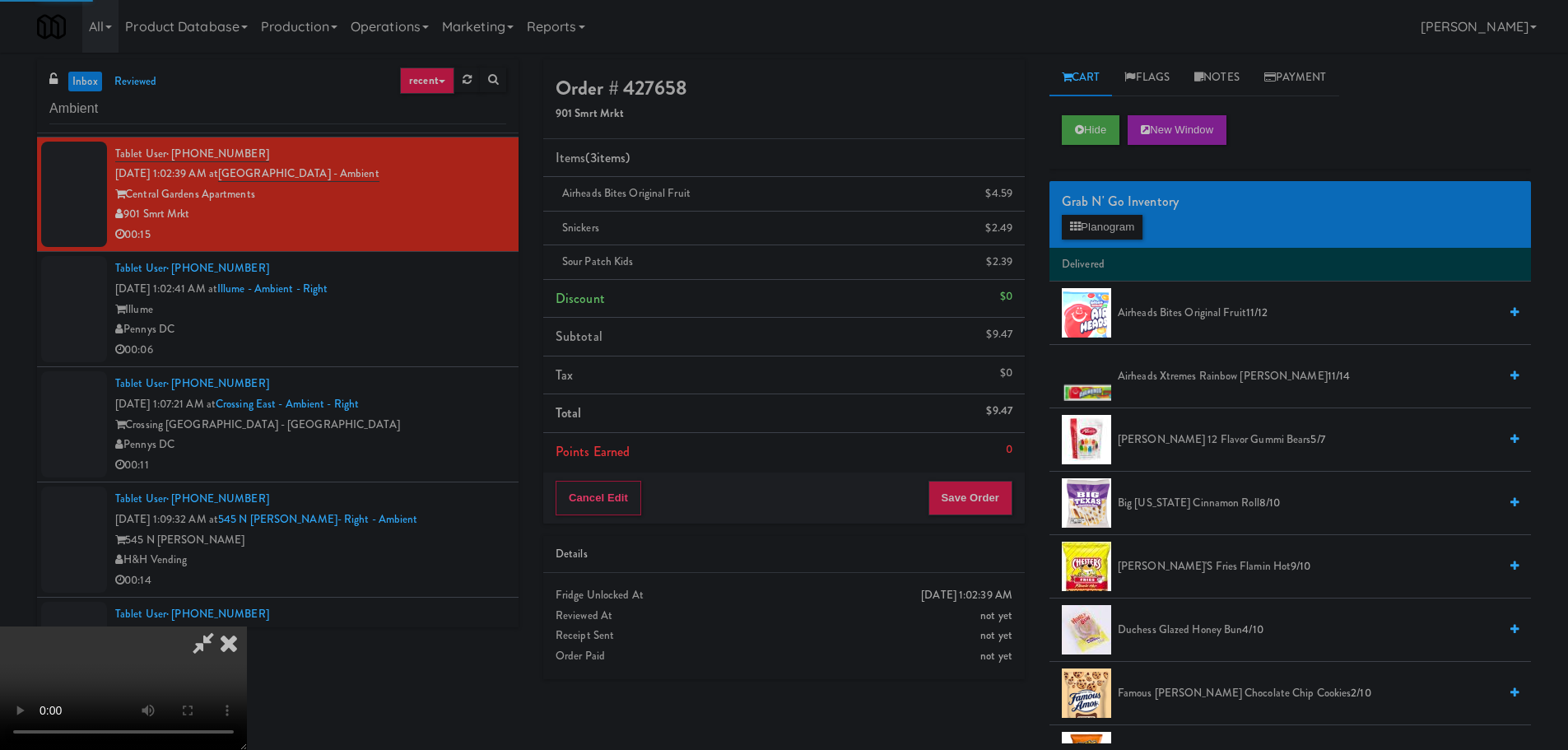
scroll to position [0, 0]
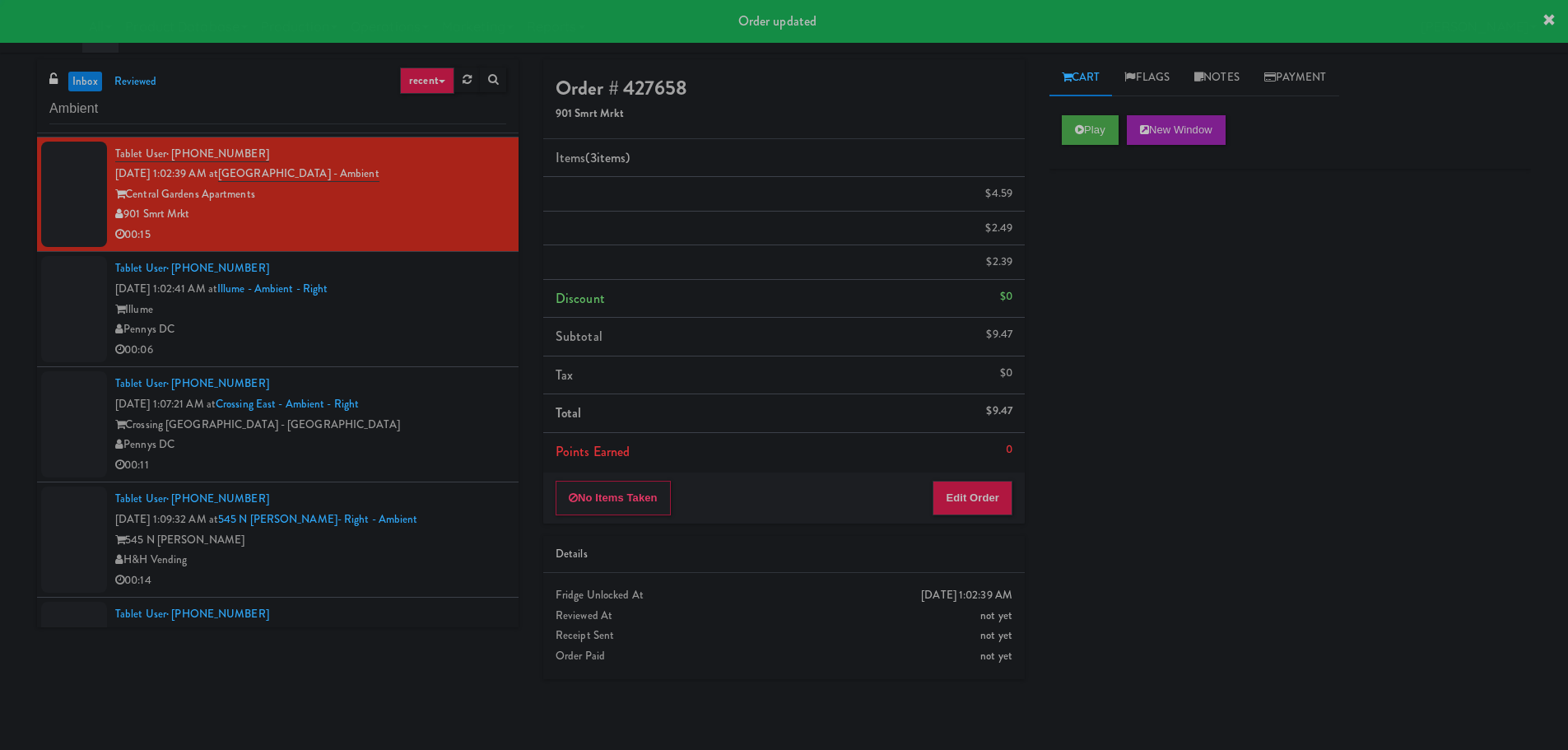
click at [441, 345] on div "00:06" at bounding box center [310, 350] width 391 height 21
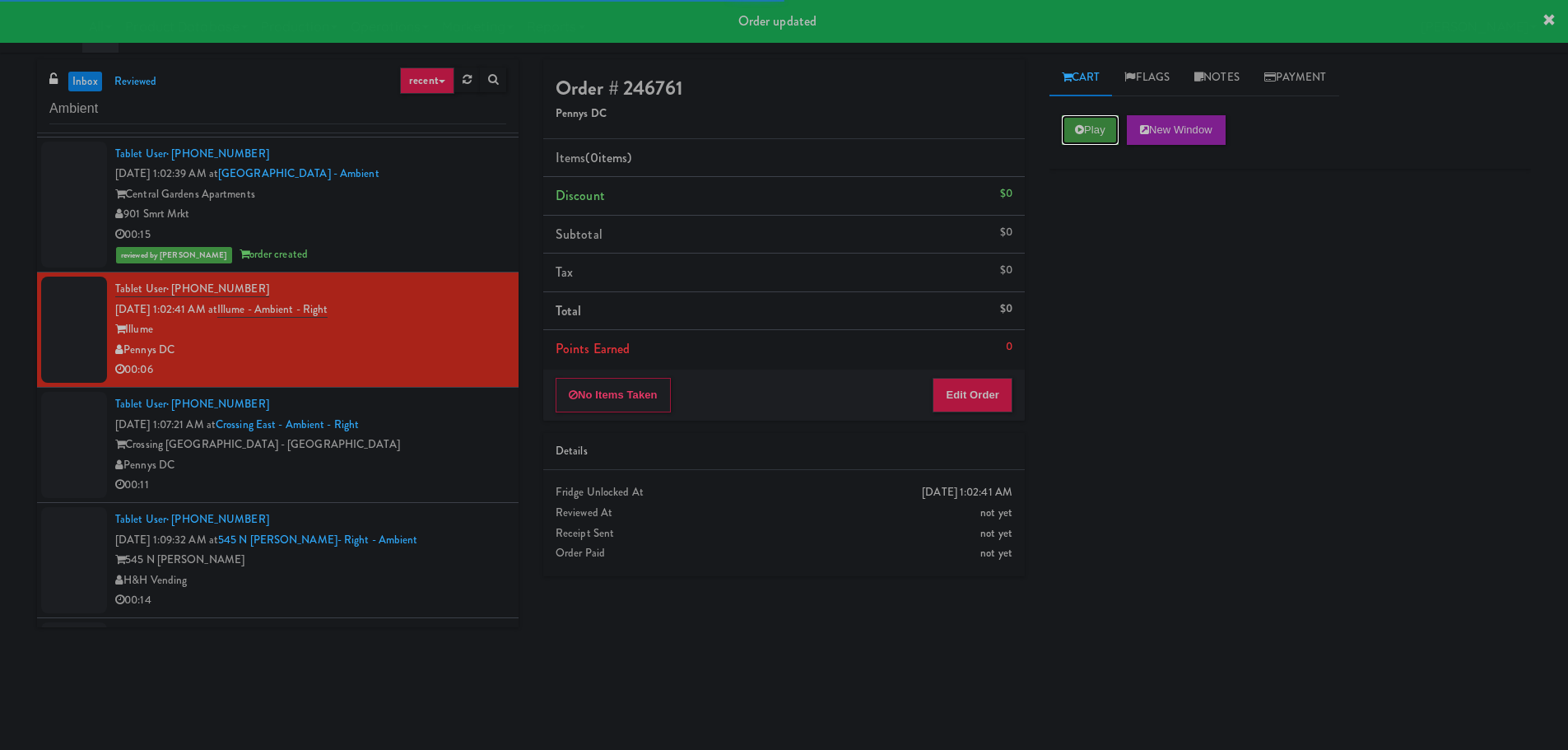
click at [1075, 124] on icon at bounding box center [1079, 129] width 9 height 11
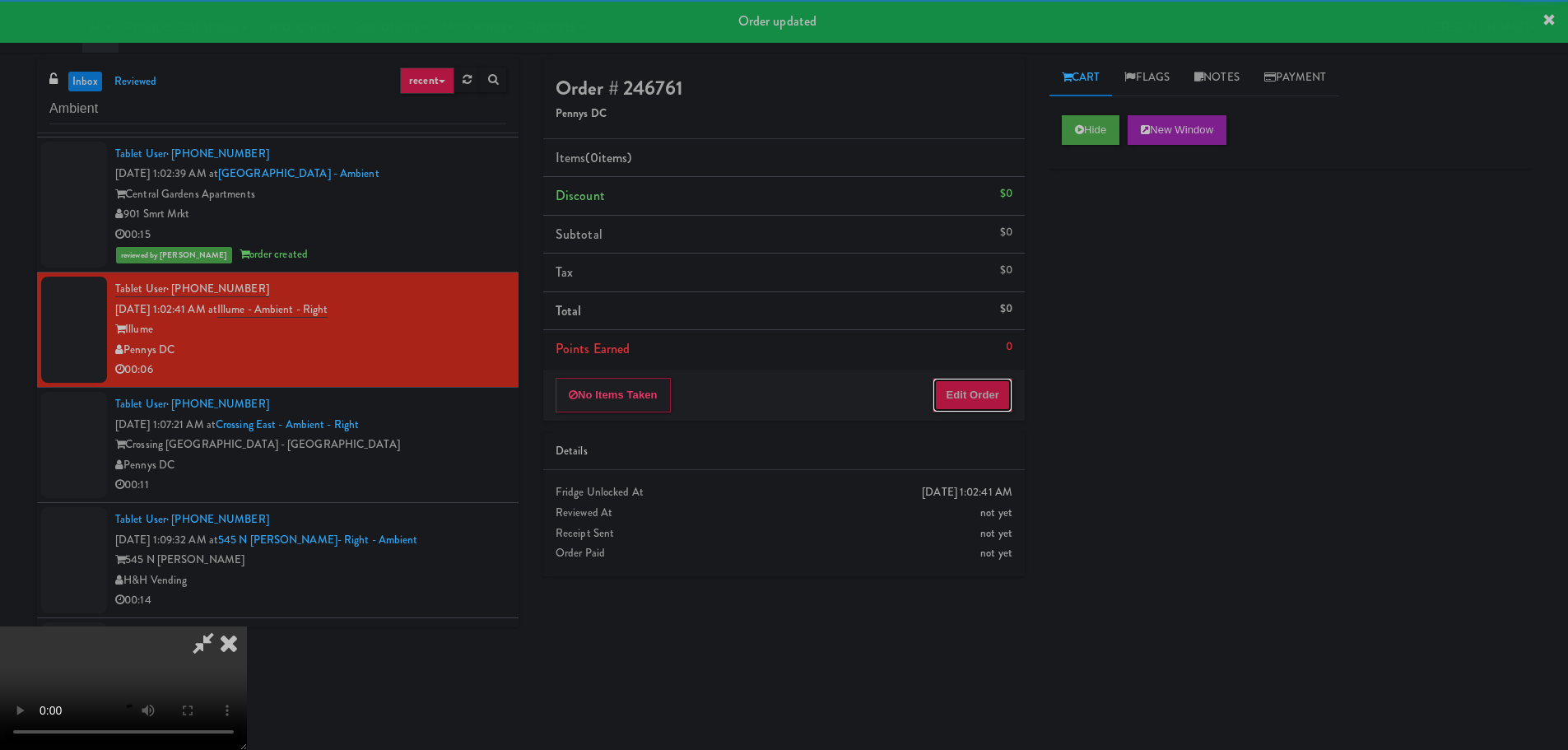
click at [978, 378] on button "Edit Order" at bounding box center [972, 394] width 80 height 34
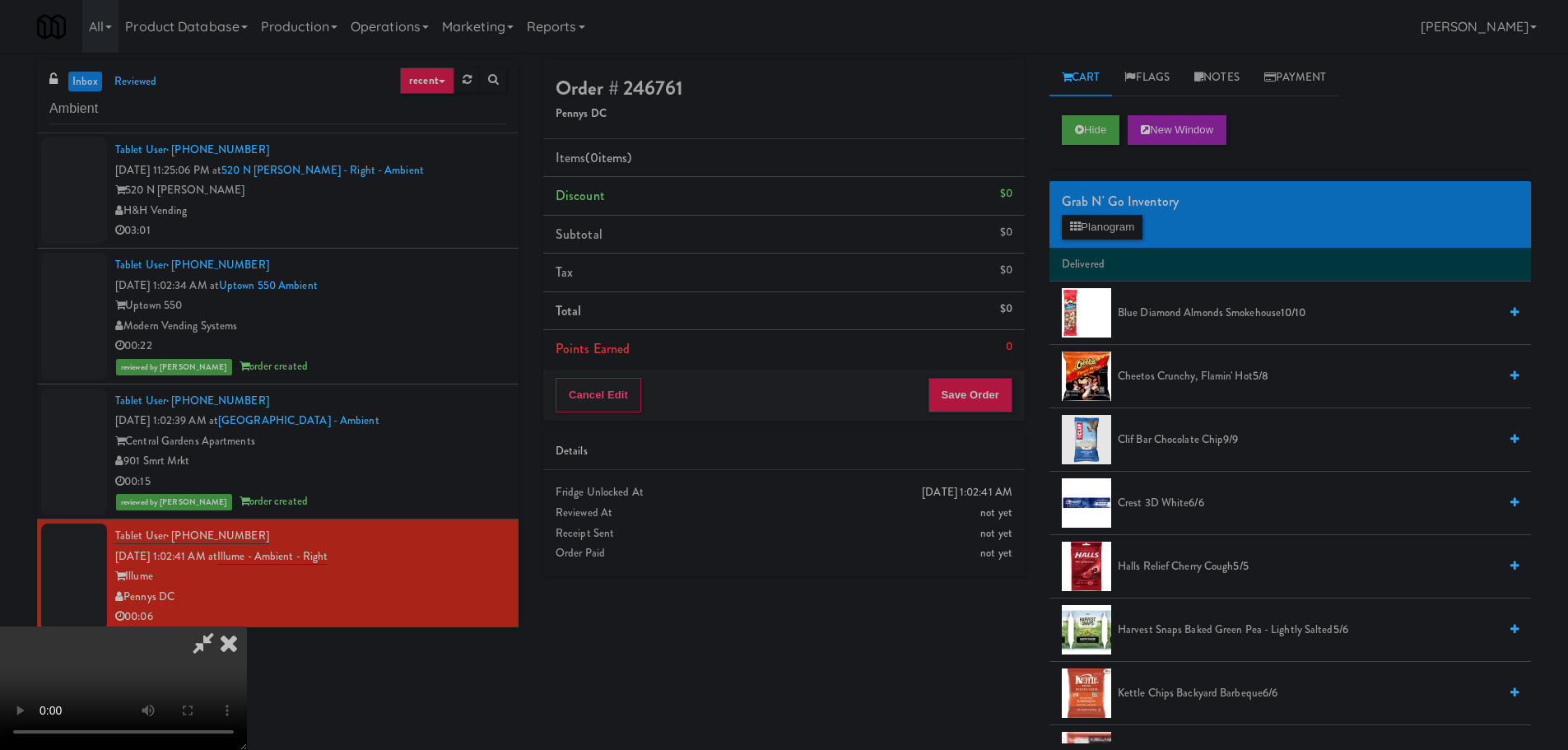
click at [247, 627] on video at bounding box center [123, 688] width 247 height 123
drag, startPoint x: 526, startPoint y: 545, endPoint x: 529, endPoint y: 522, distance: 23.2
click at [247, 627] on video at bounding box center [123, 688] width 247 height 123
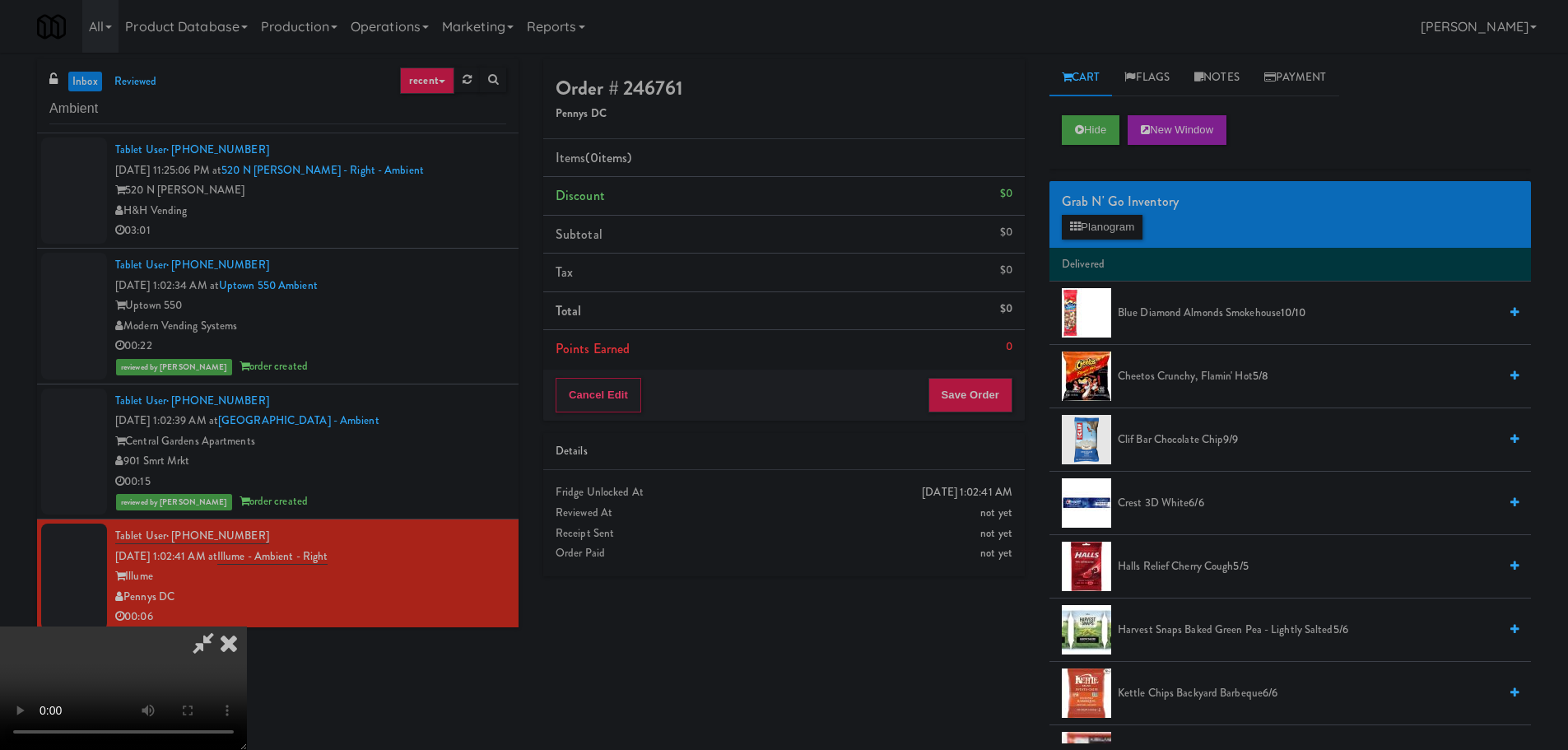
click at [247, 627] on video at bounding box center [123, 688] width 247 height 123
click at [1126, 226] on button "Planogram" at bounding box center [1101, 228] width 81 height 25
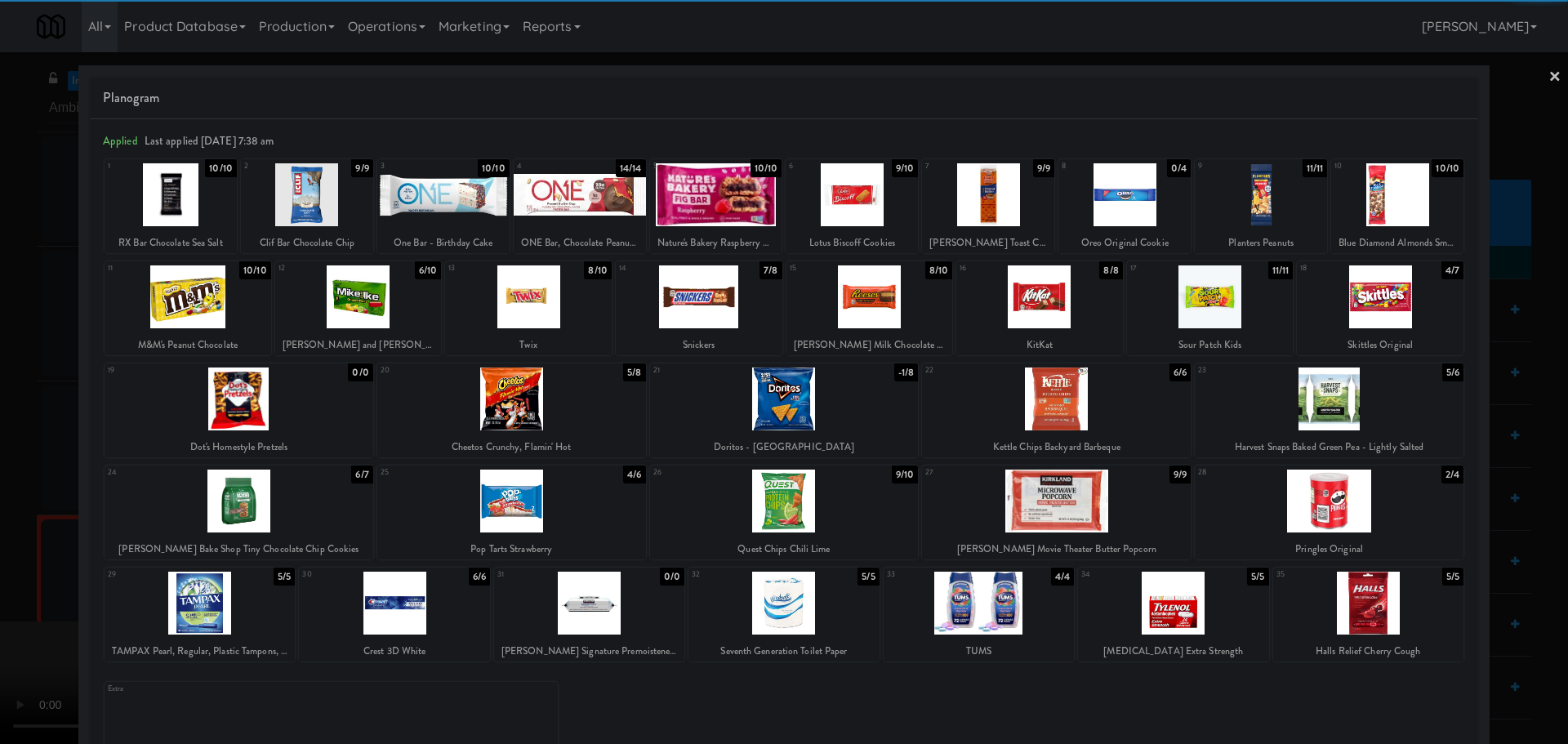
click at [536, 311] on div at bounding box center [528, 297] width 167 height 63
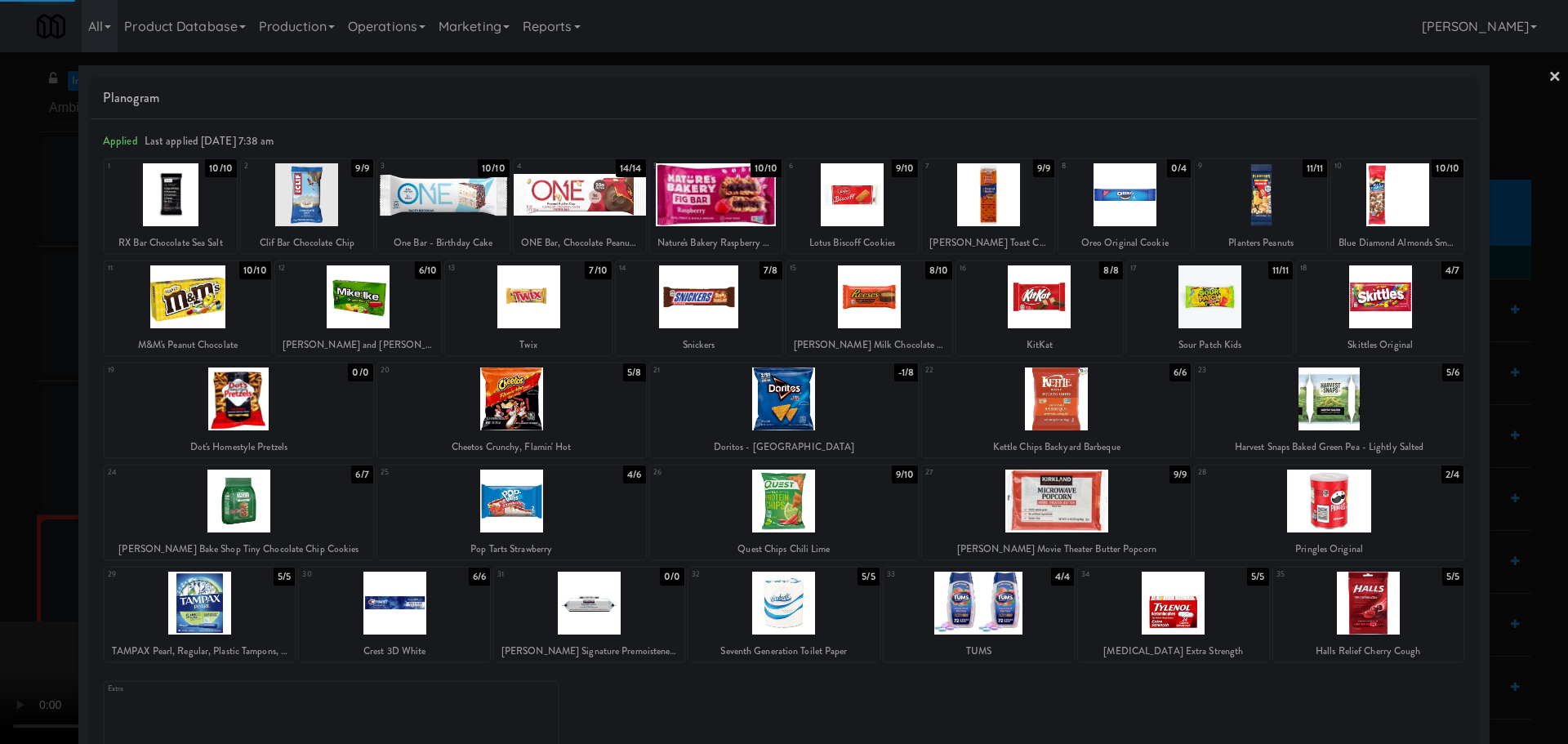
drag, startPoint x: 0, startPoint y: 425, endPoint x: 33, endPoint y: 426, distance: 33.0
click at [4, 426] on div at bounding box center [784, 372] width 1568 height 744
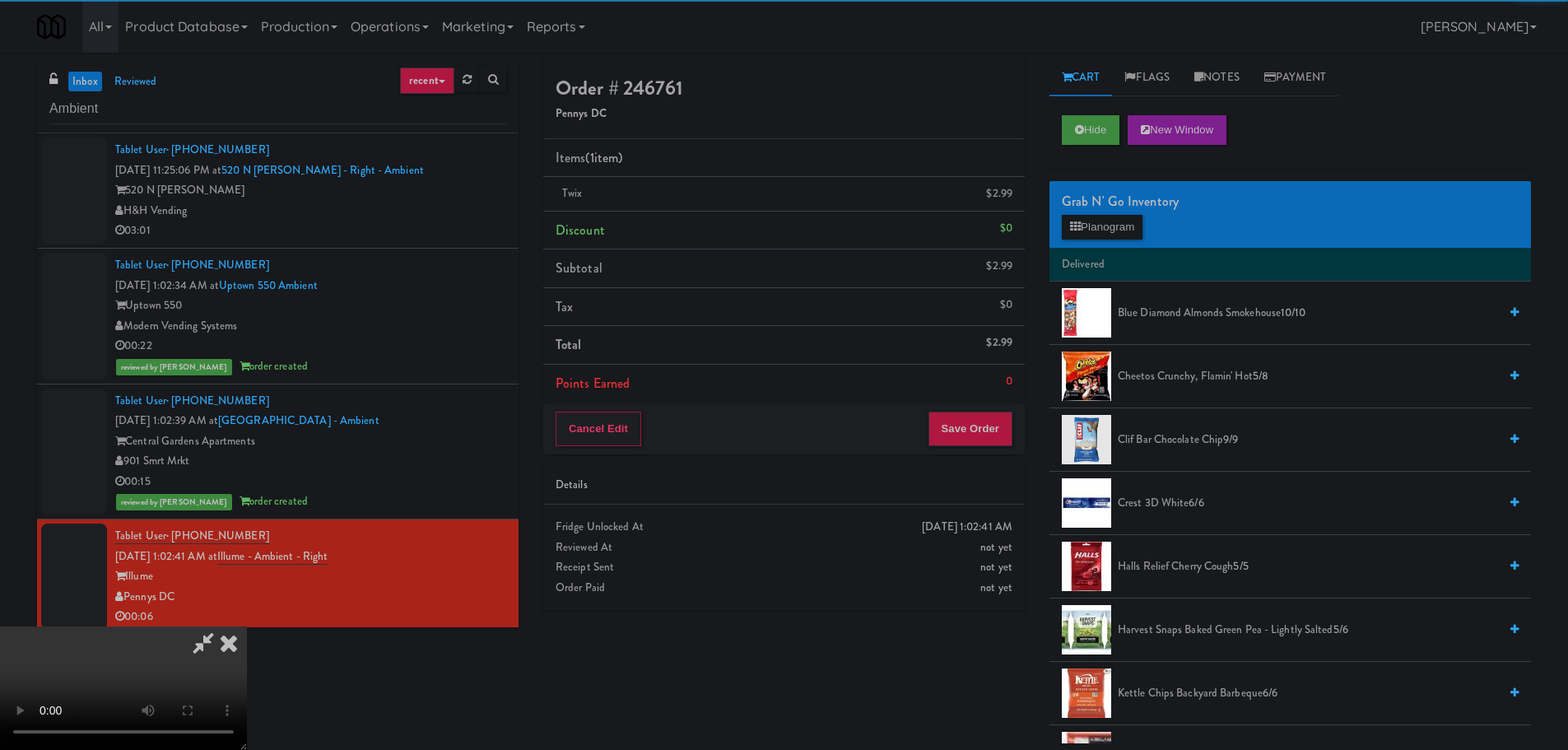
click at [247, 627] on video at bounding box center [123, 688] width 247 height 123
drag, startPoint x: 501, startPoint y: 383, endPoint x: 528, endPoint y: 377, distance: 27.7
click at [247, 627] on video at bounding box center [123, 688] width 247 height 123
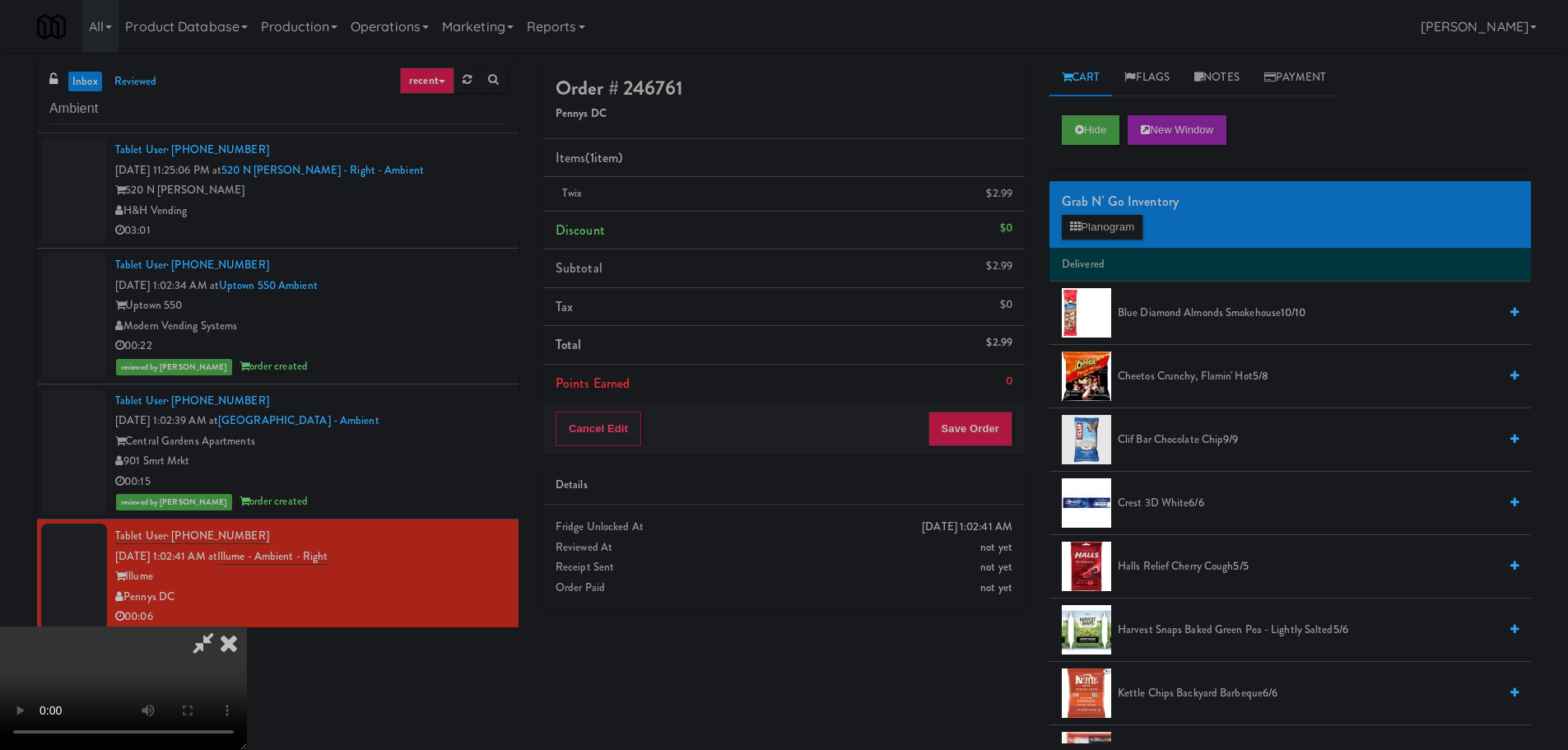
click at [247, 627] on video at bounding box center [123, 688] width 247 height 123
click at [961, 419] on button "Save Order" at bounding box center [970, 428] width 84 height 34
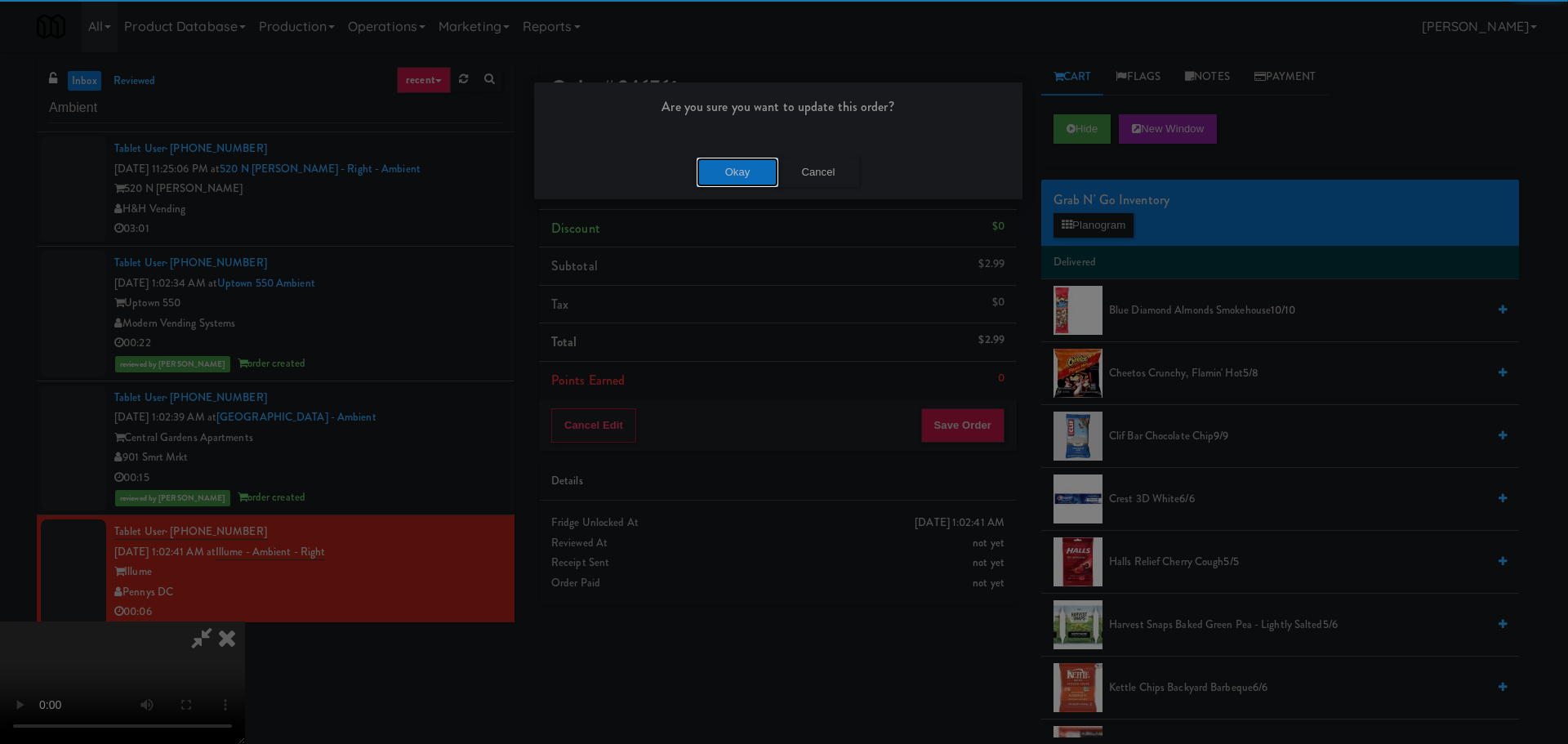
click at [746, 169] on button "Okay" at bounding box center [737, 173] width 82 height 30
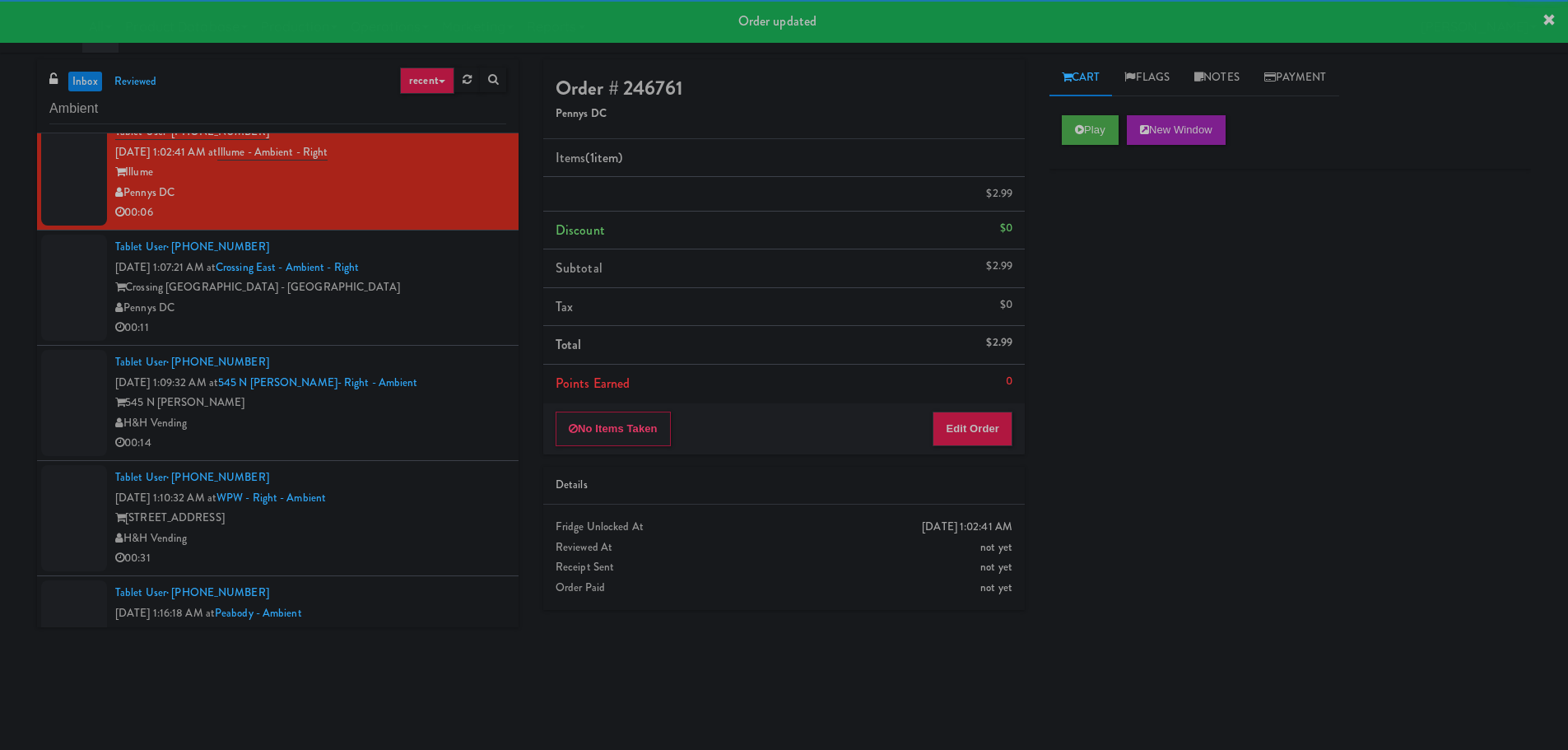
scroll to position [412, 0]
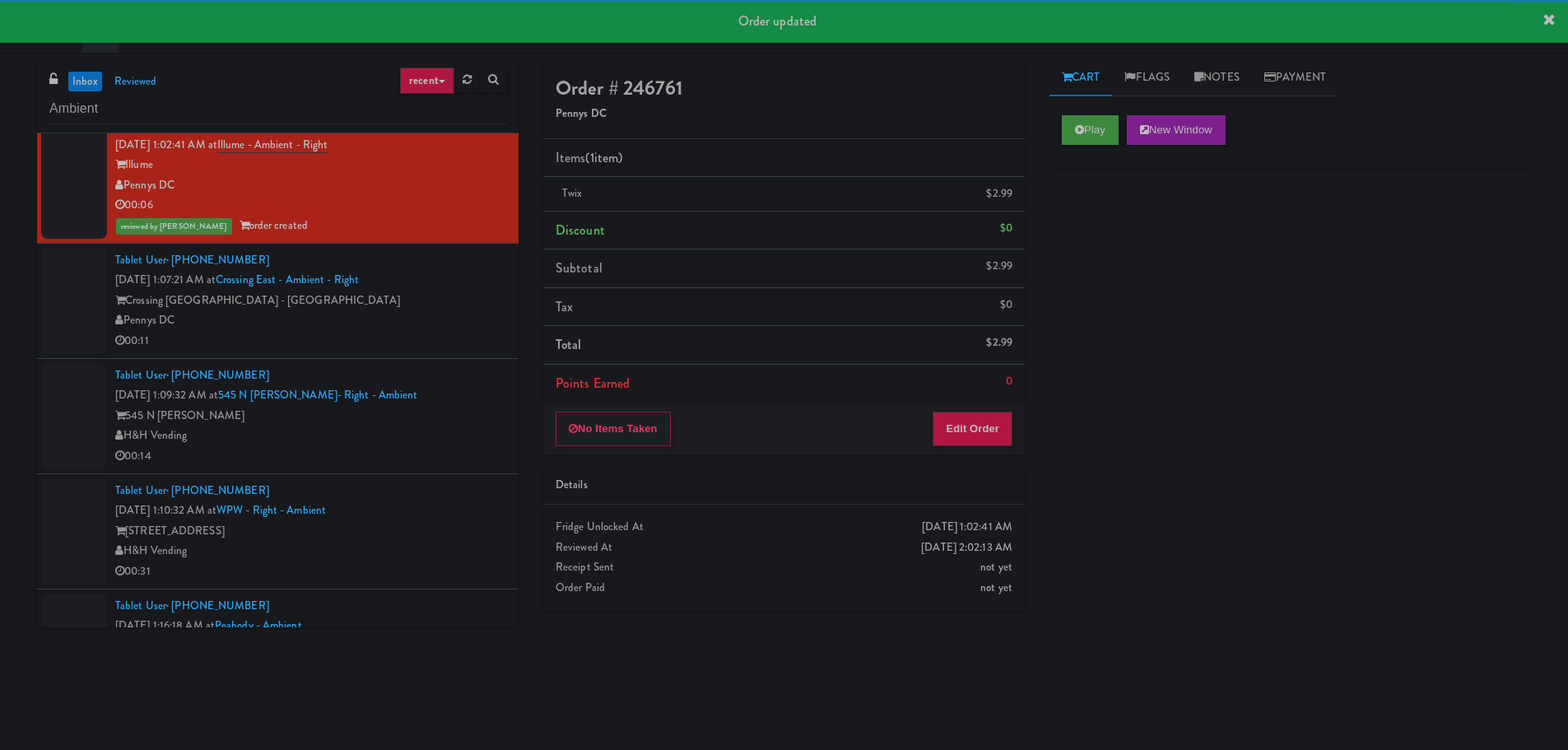
click at [435, 336] on div "00:11" at bounding box center [310, 341] width 391 height 21
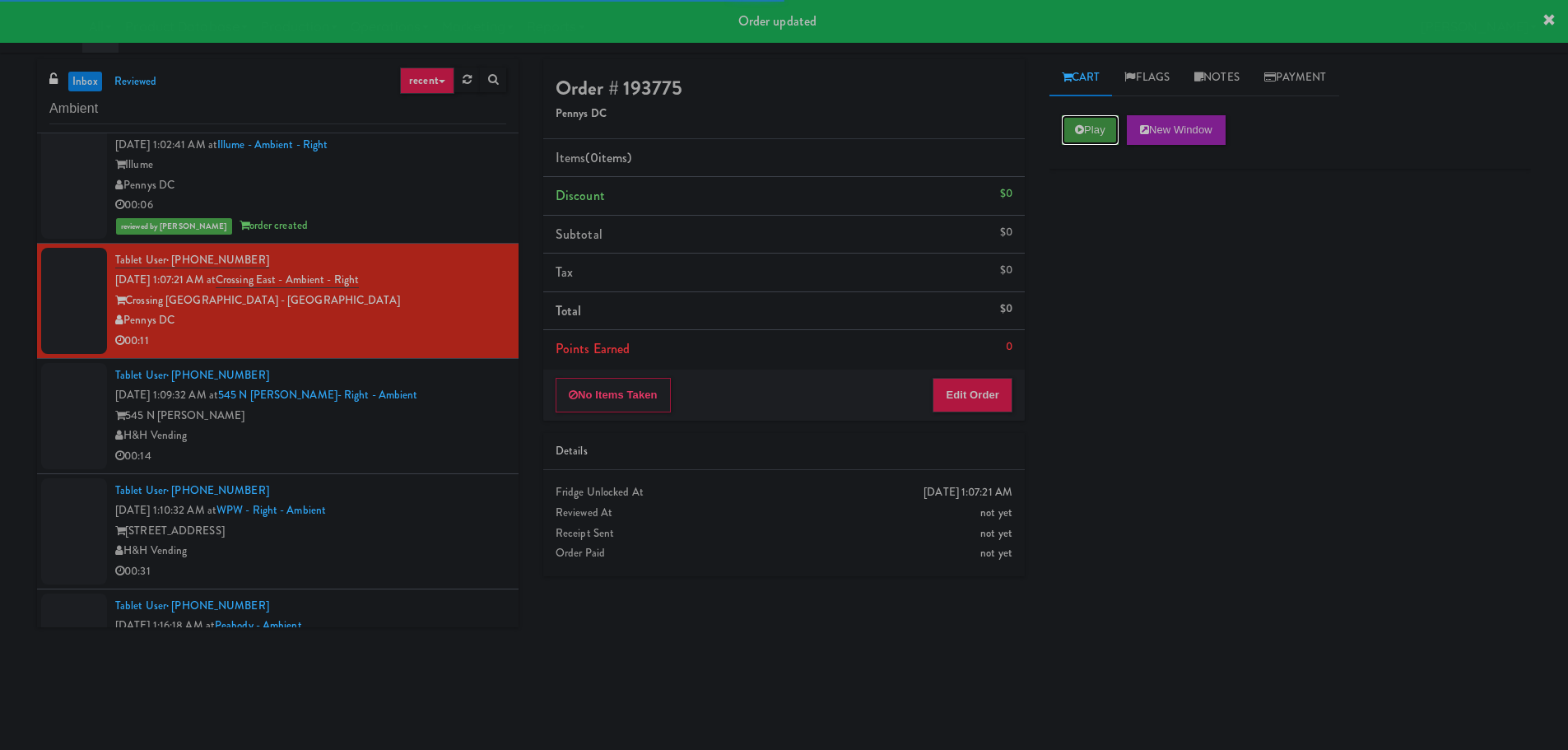
click at [1076, 138] on button "Play" at bounding box center [1090, 130] width 57 height 30
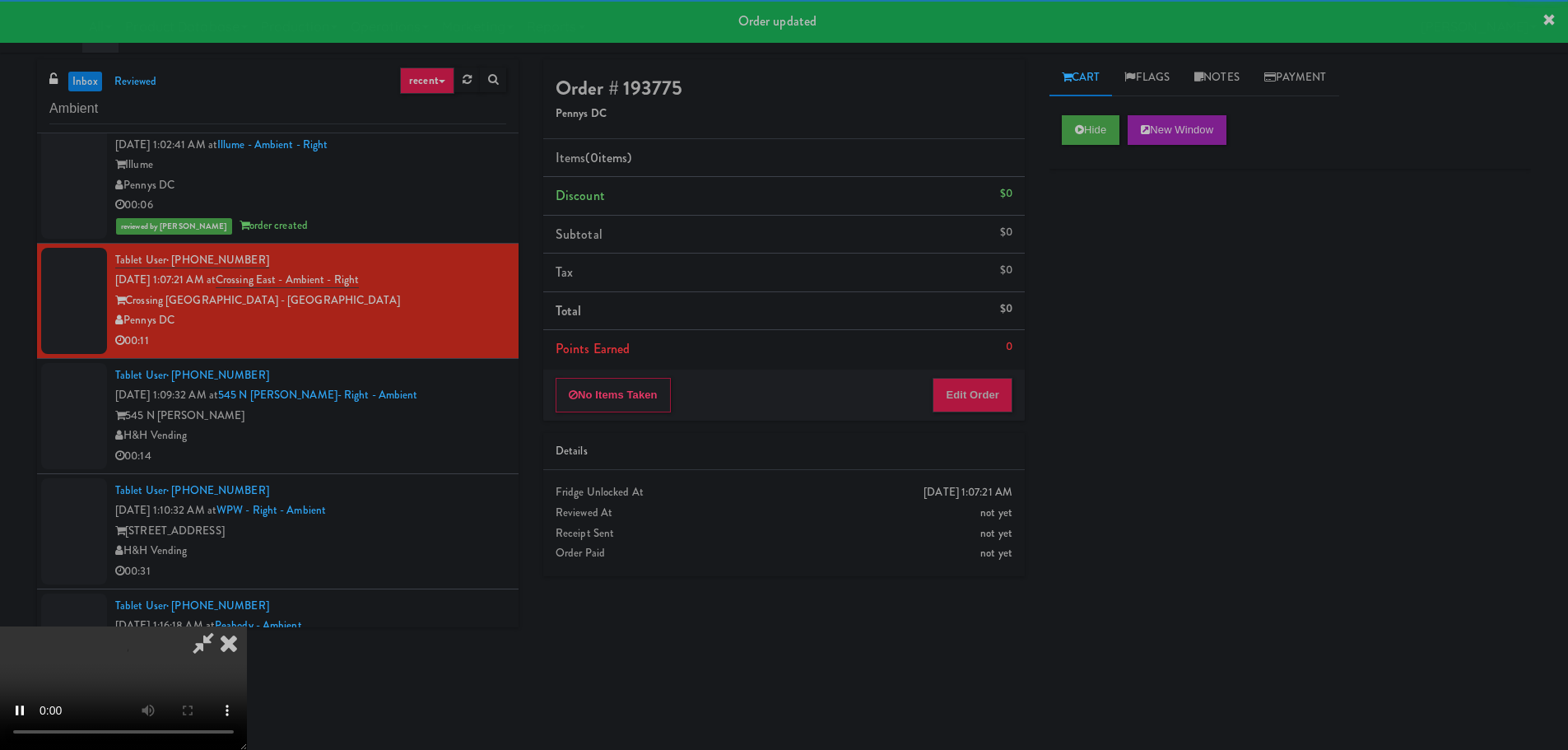
drag, startPoint x: 994, startPoint y: 360, endPoint x: 983, endPoint y: 390, distance: 32.0
click at [993, 371] on div "Order # 193775 Pennys DC Items (0 items ) Discount $0 Subtotal $0 Tax $0 Total …" at bounding box center [784, 240] width 482 height 362
click at [983, 390] on button "Edit Order" at bounding box center [972, 394] width 80 height 34
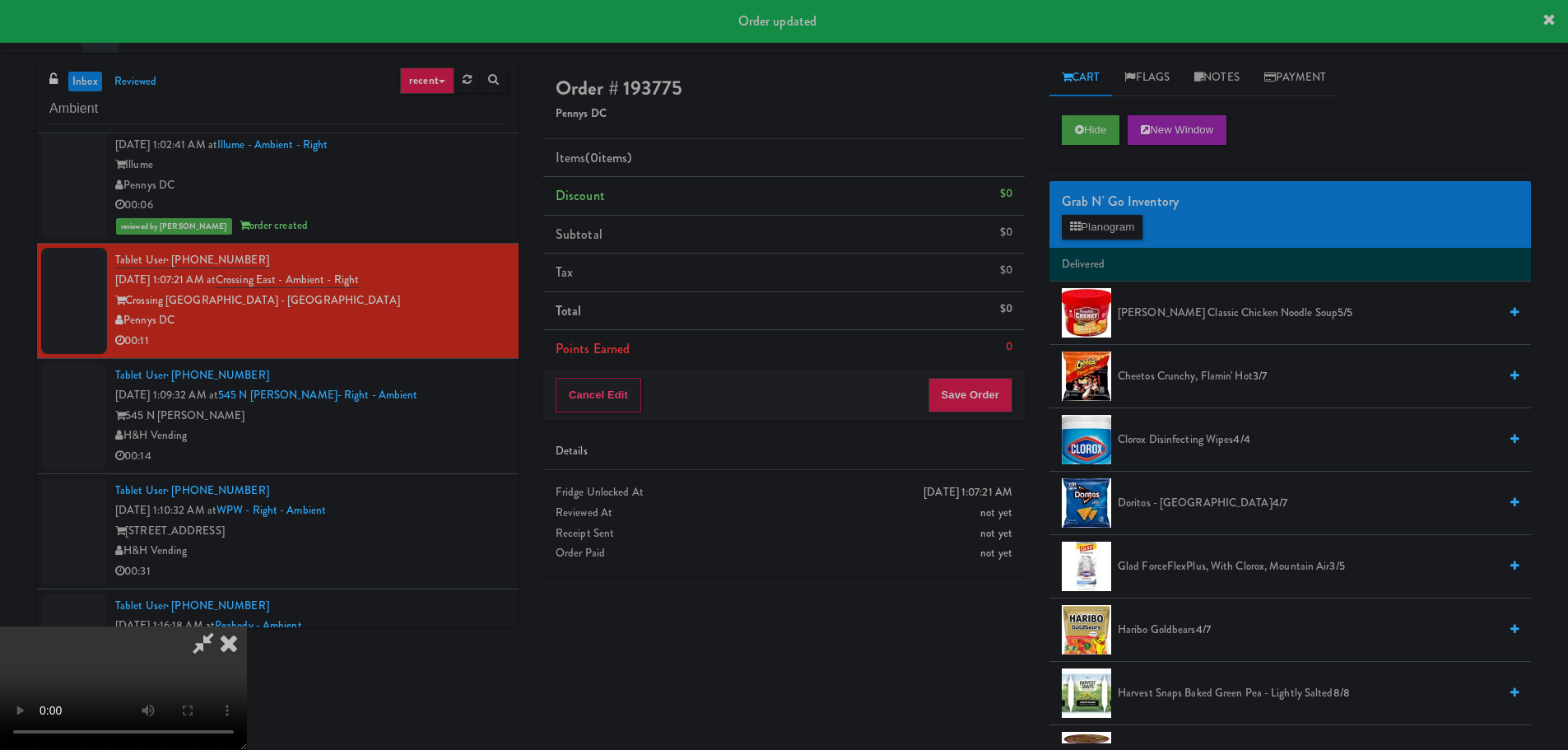
click at [772, 469] on div "Details" at bounding box center [784, 452] width 482 height 38
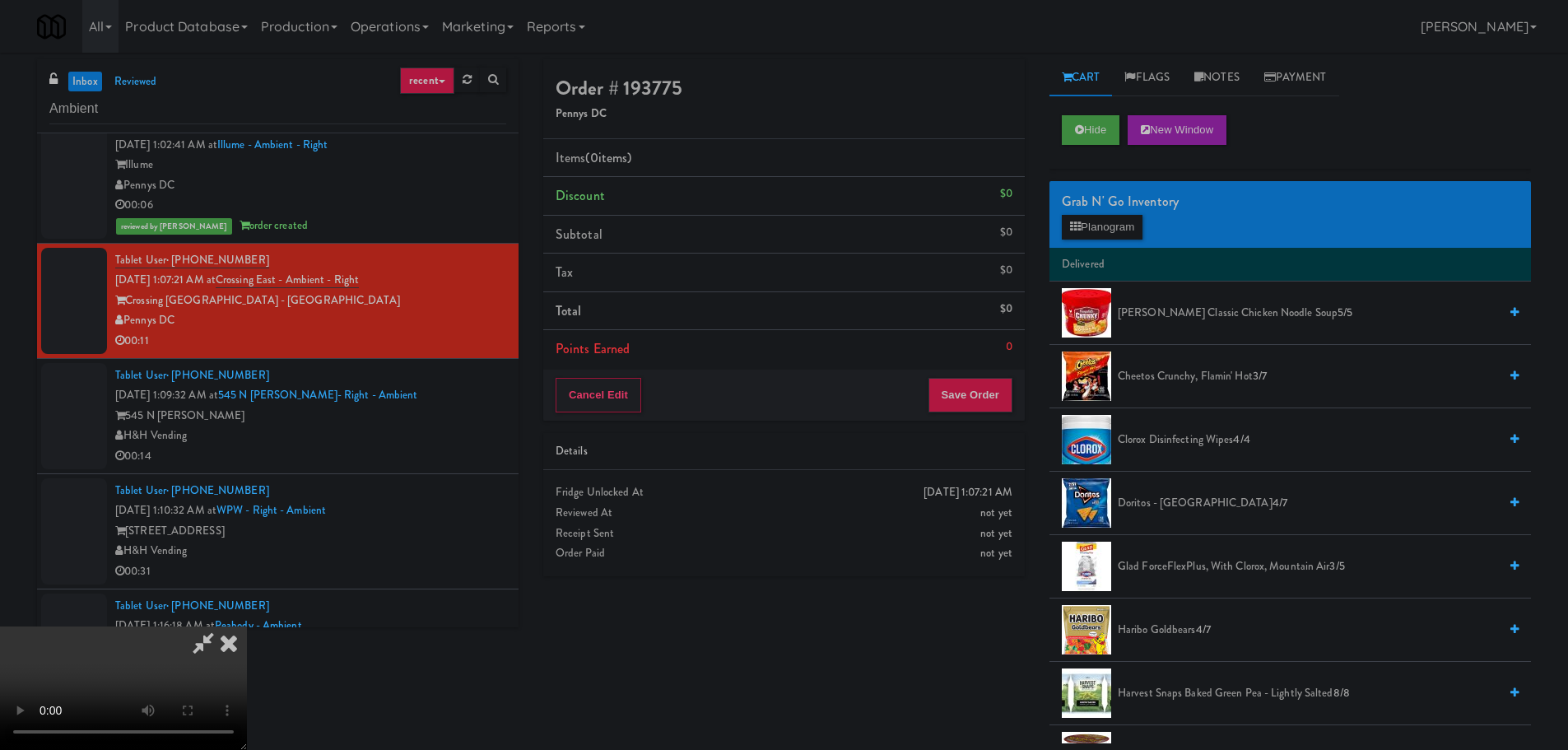
click at [247, 627] on video at bounding box center [123, 688] width 247 height 123
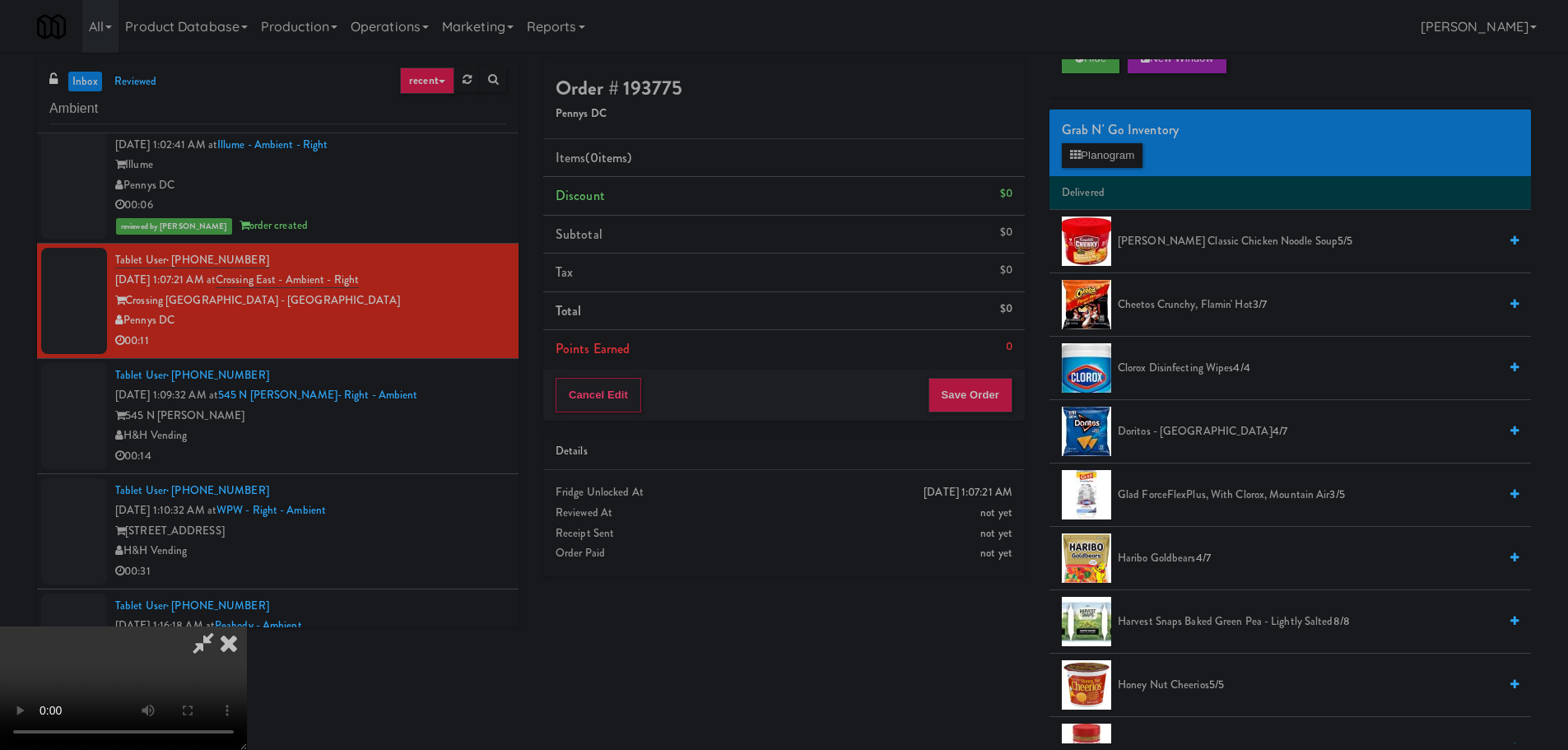
scroll to position [329, 0]
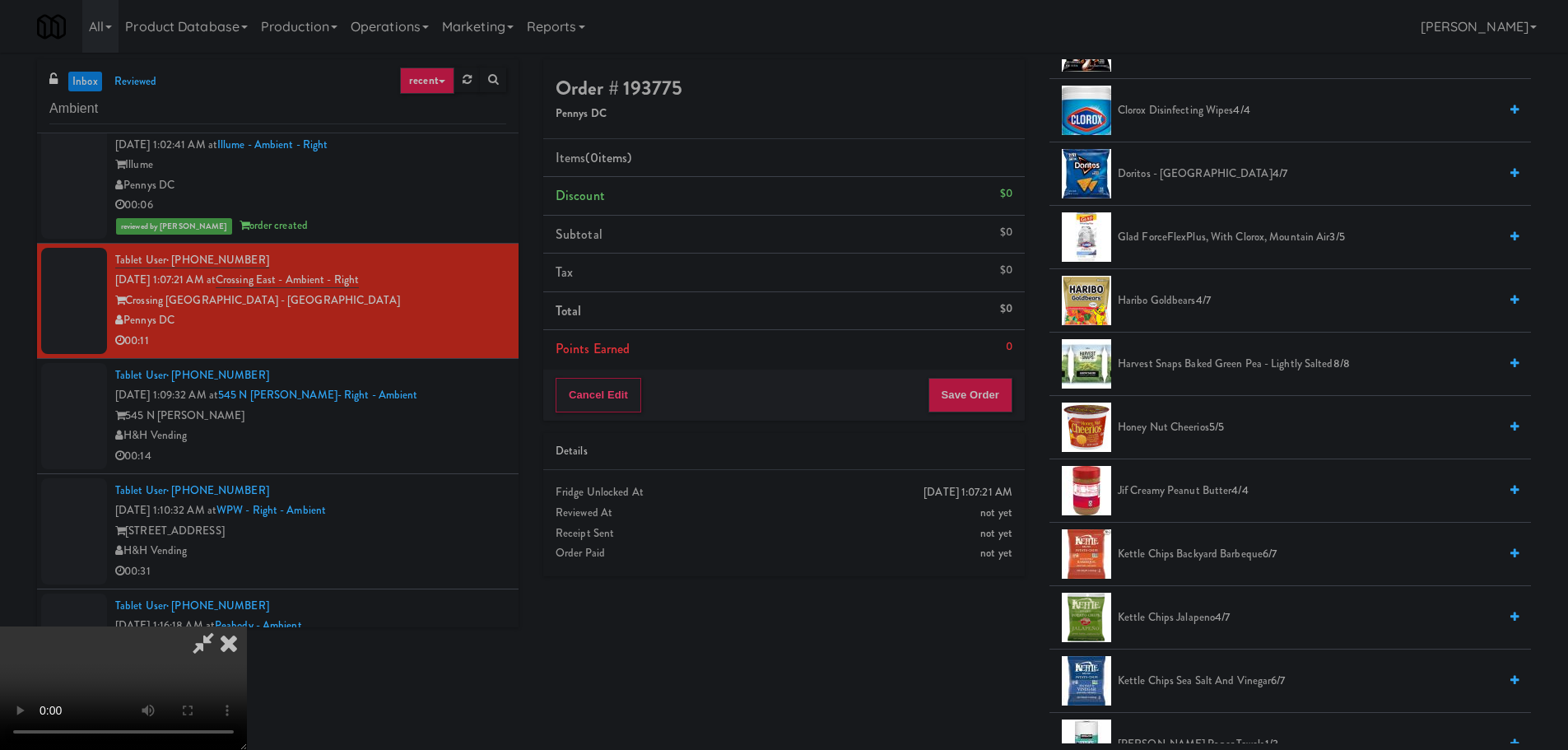
drag, startPoint x: 1206, startPoint y: 175, endPoint x: 1087, endPoint y: 230, distance: 131.1
click at [1209, 175] on span "Doritos - Cool Ranch 4/7" at bounding box center [1307, 174] width 380 height 21
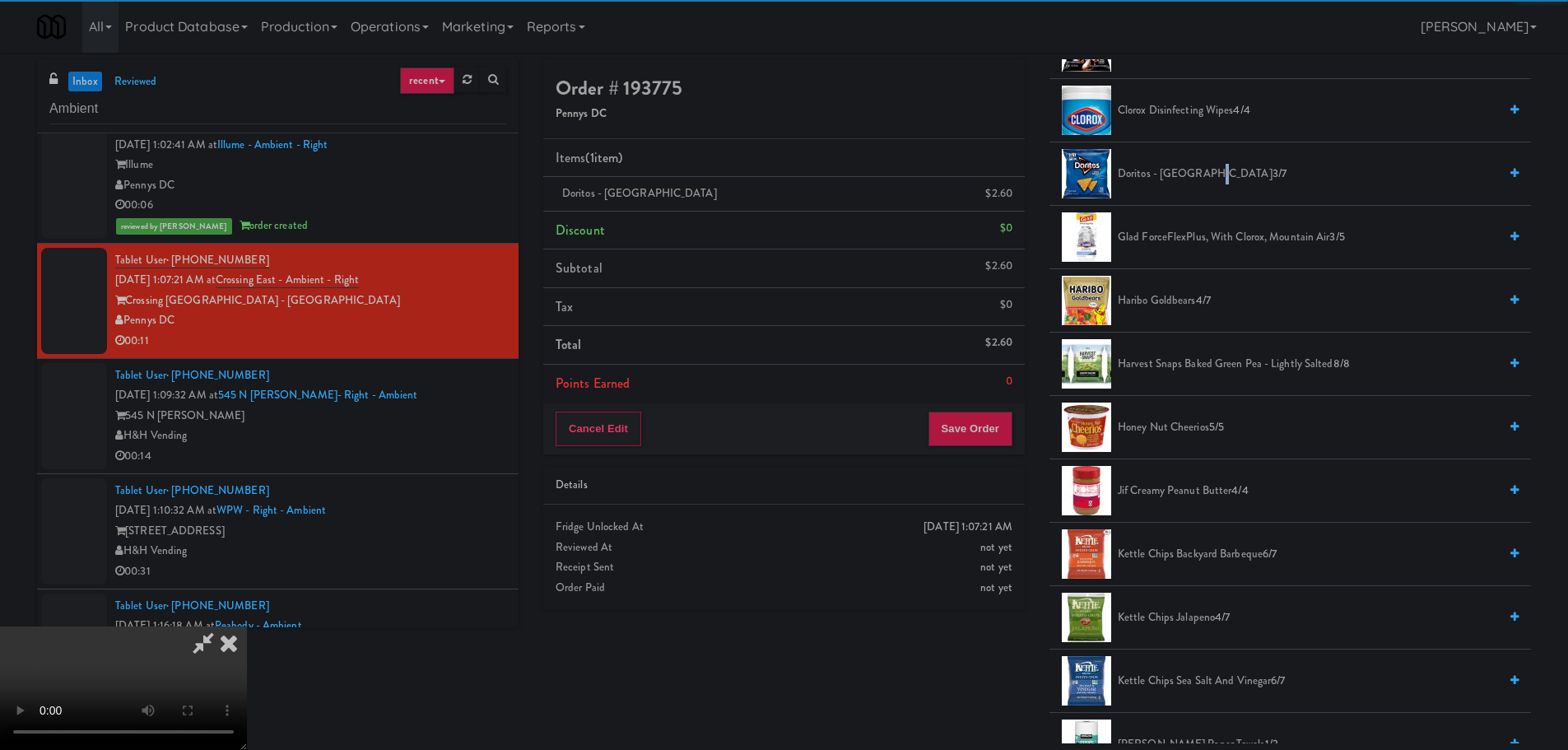
click at [247, 627] on video at bounding box center [123, 688] width 247 height 123
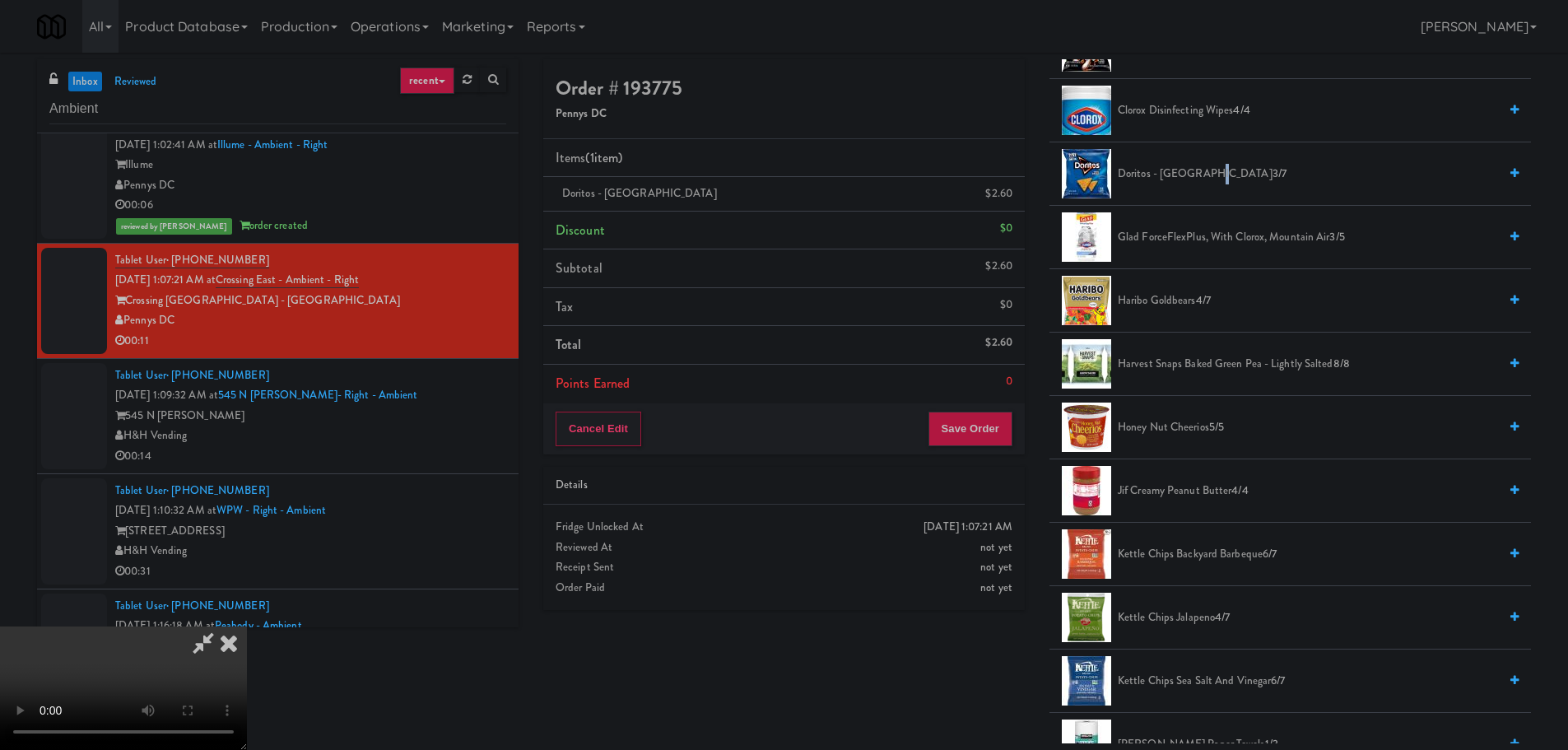
click at [247, 627] on video at bounding box center [123, 688] width 247 height 123
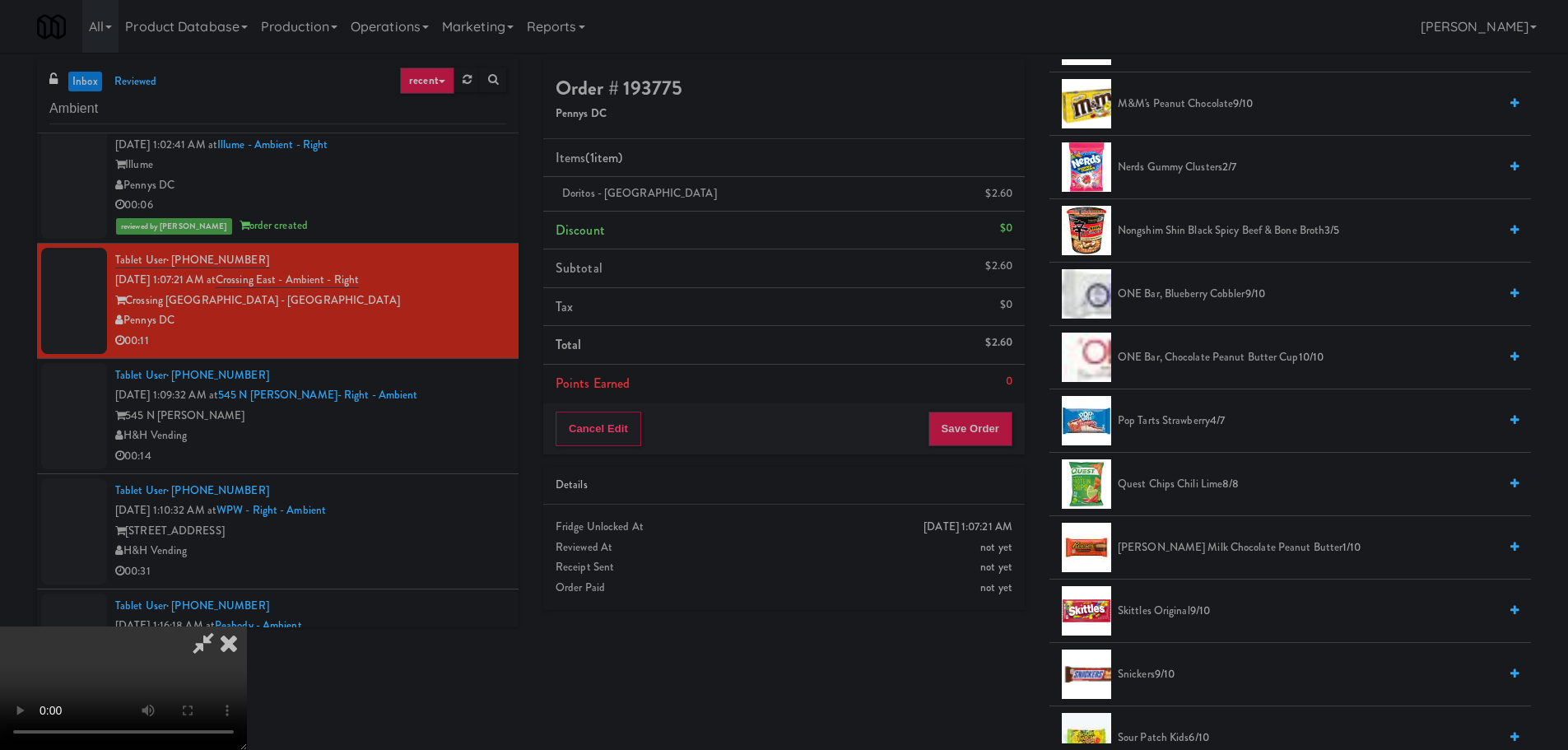
scroll to position [1482, 0]
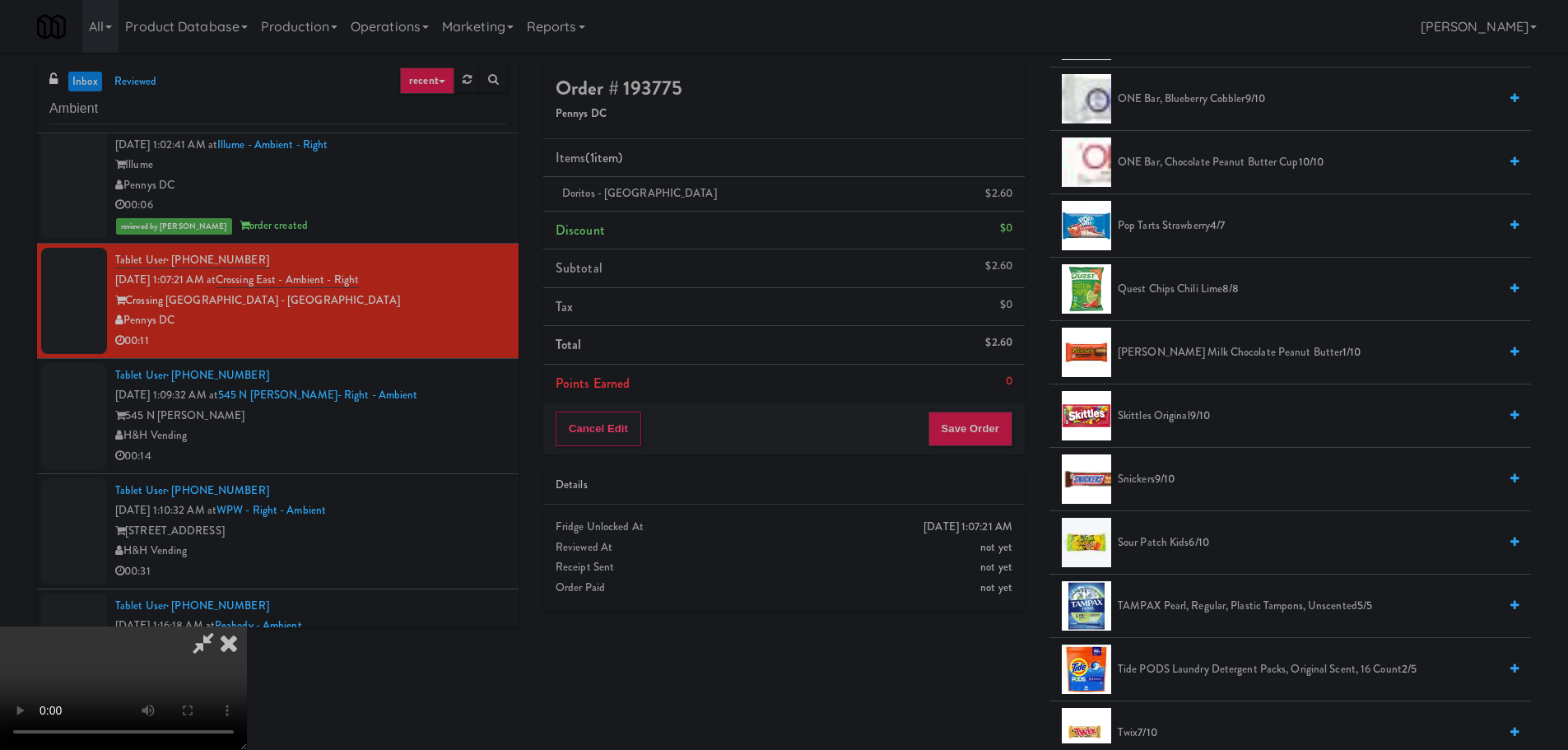
click at [1146, 726] on span "7/10" at bounding box center [1146, 732] width 19 height 16
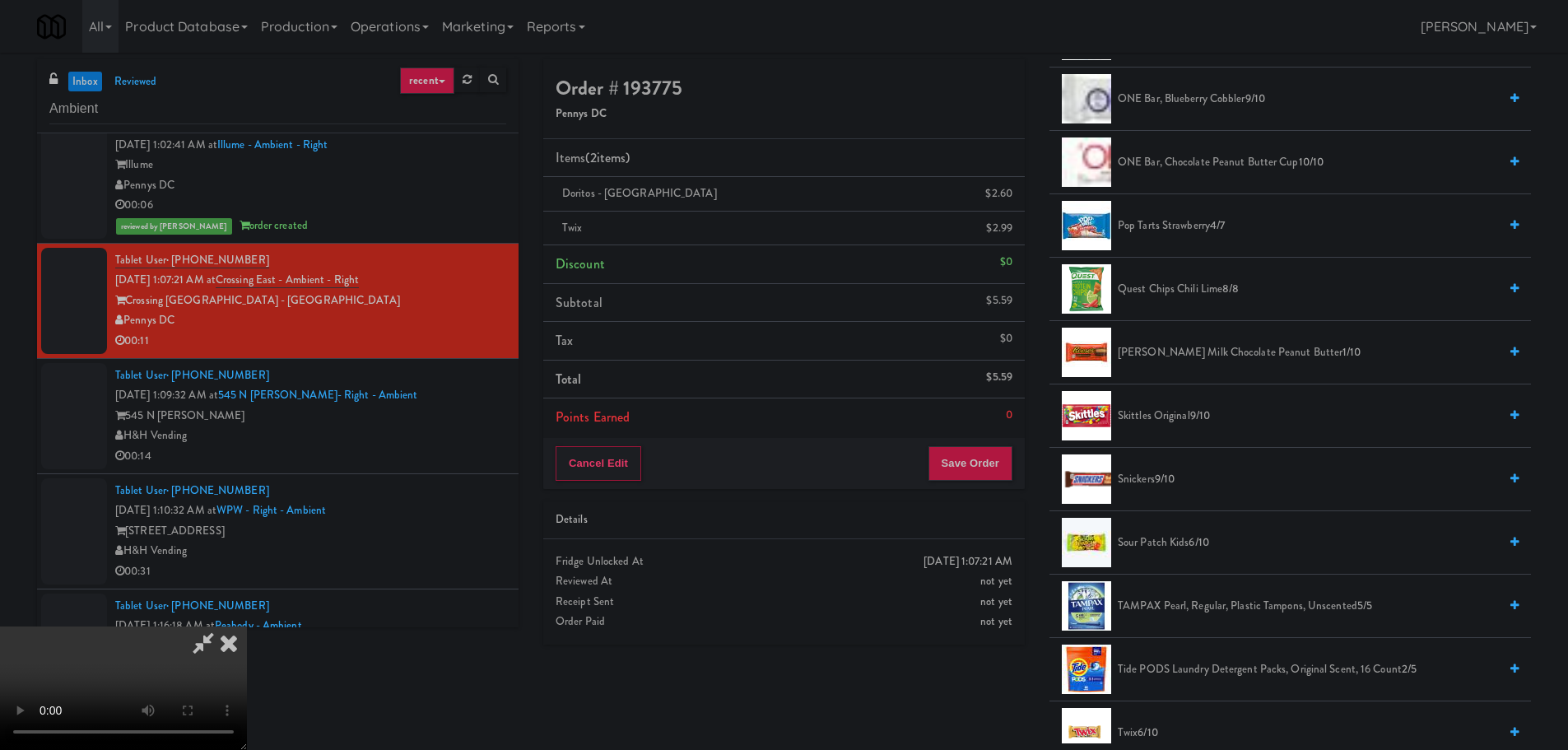
click at [247, 627] on video at bounding box center [123, 688] width 247 height 123
click at [975, 457] on button "Save Order" at bounding box center [970, 462] width 84 height 34
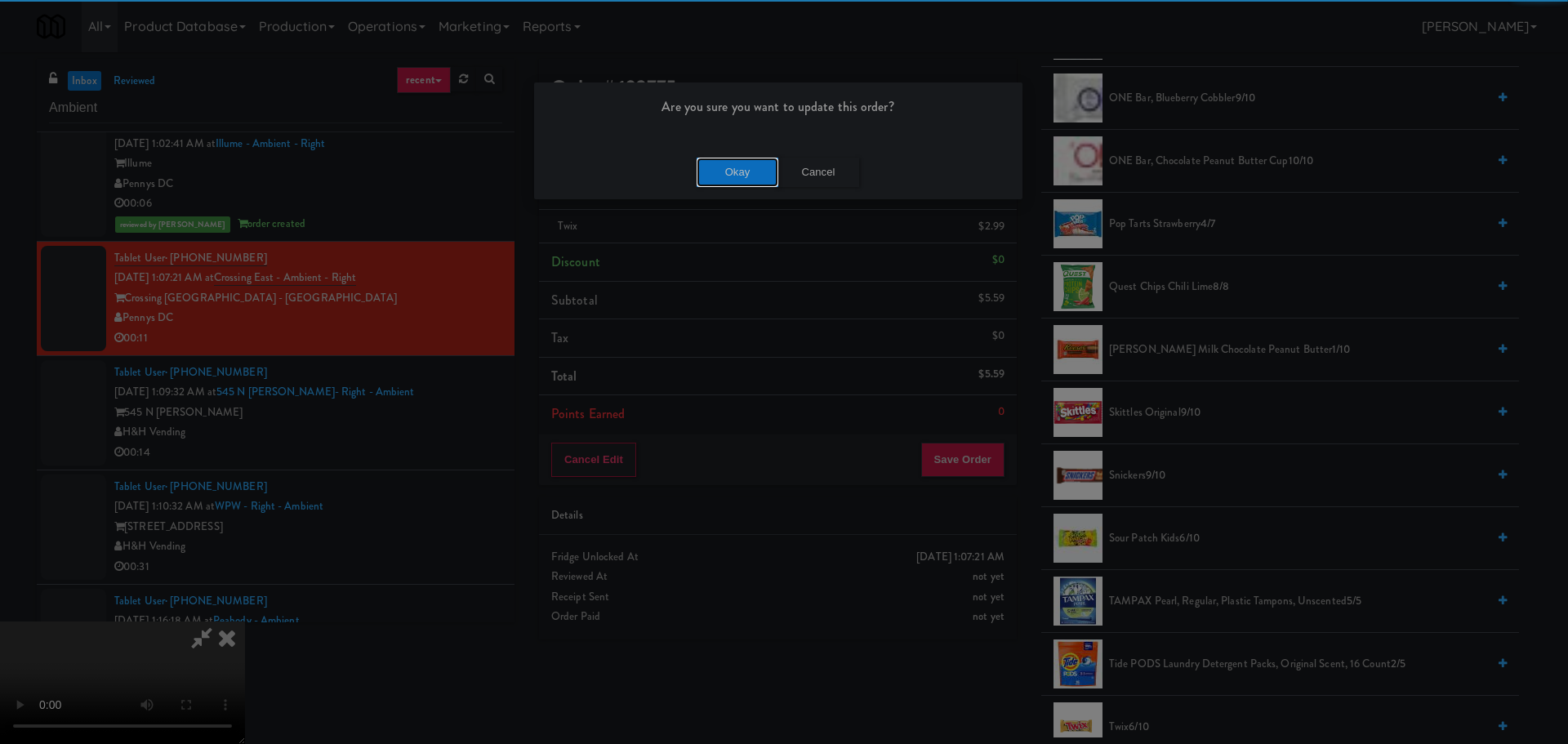
click at [731, 168] on button "Okay" at bounding box center [737, 173] width 82 height 30
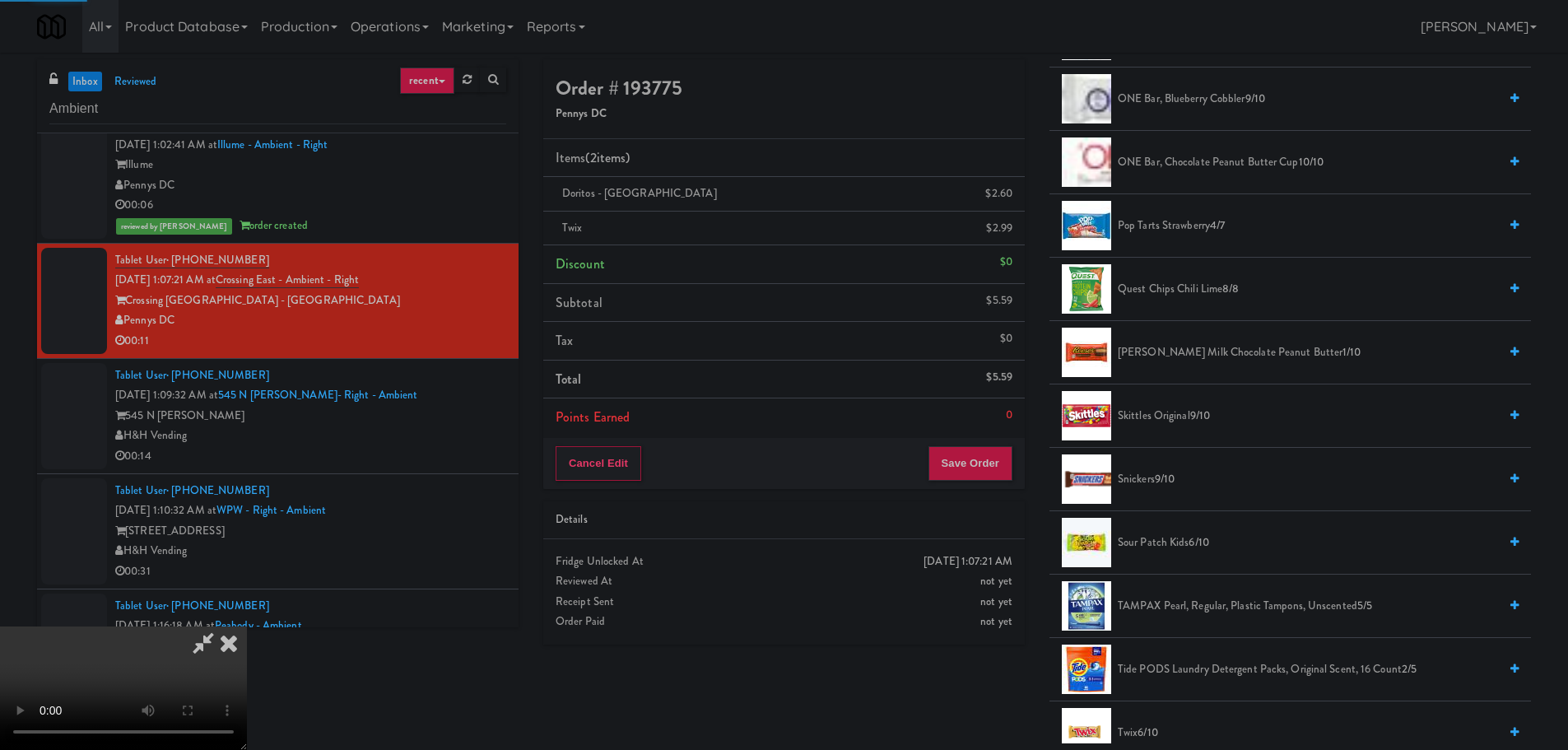
scroll to position [0, 0]
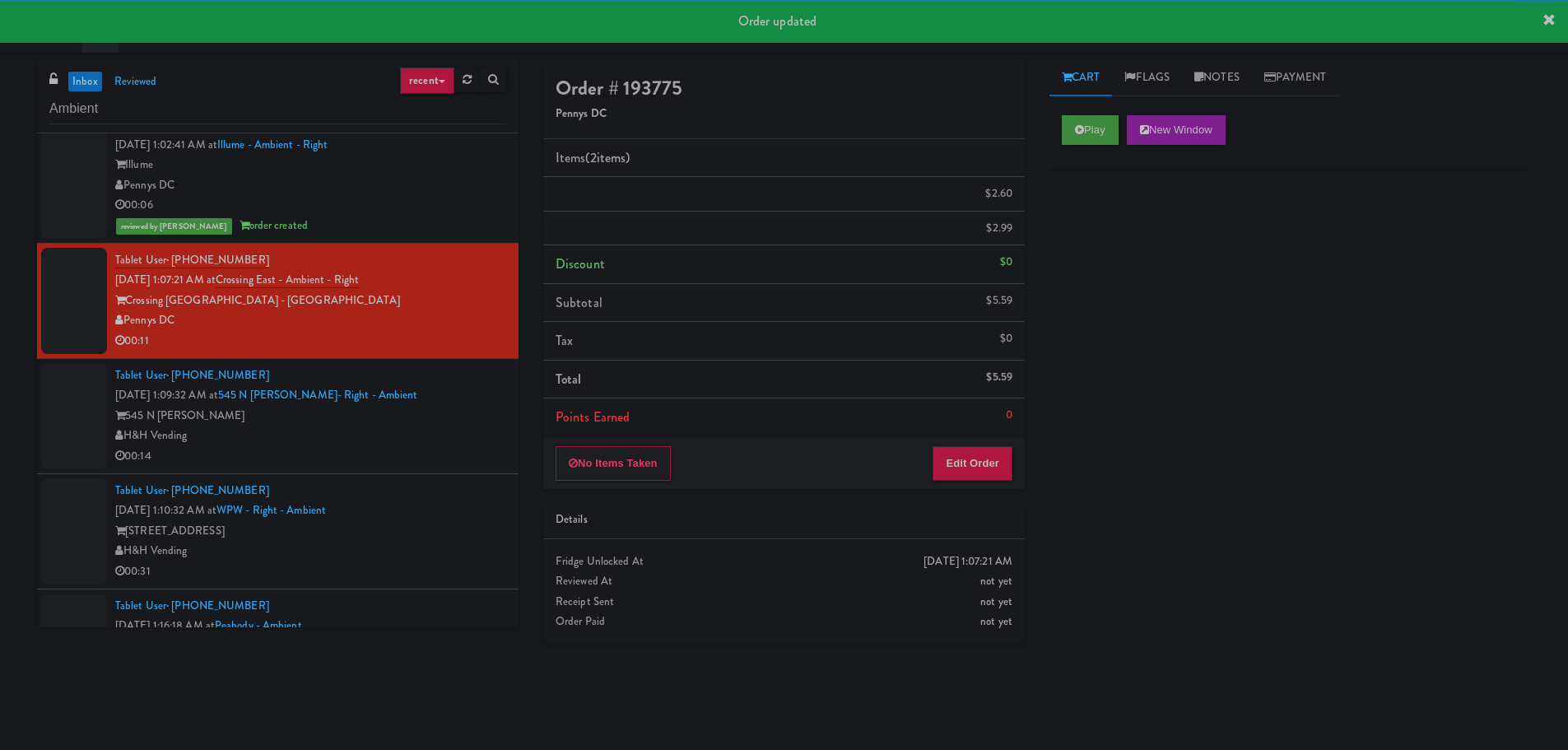
click at [454, 488] on div "Tablet User · (719) 246-1234 [DATE] 1:10:32 AM at WPW - Right - Ambient [STREET…" at bounding box center [310, 531] width 391 height 101
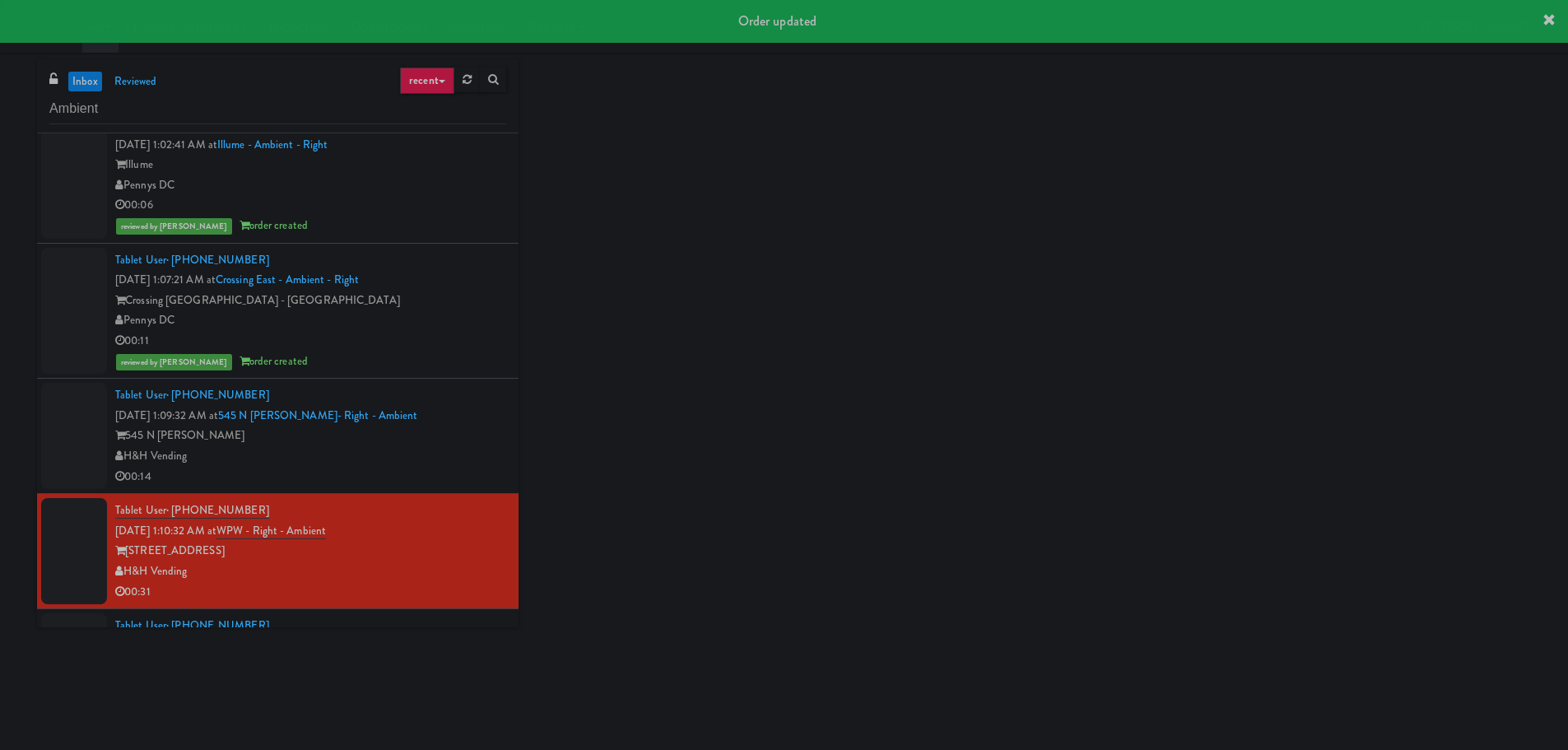
click at [452, 463] on div "H&H Vending" at bounding box center [310, 456] width 391 height 21
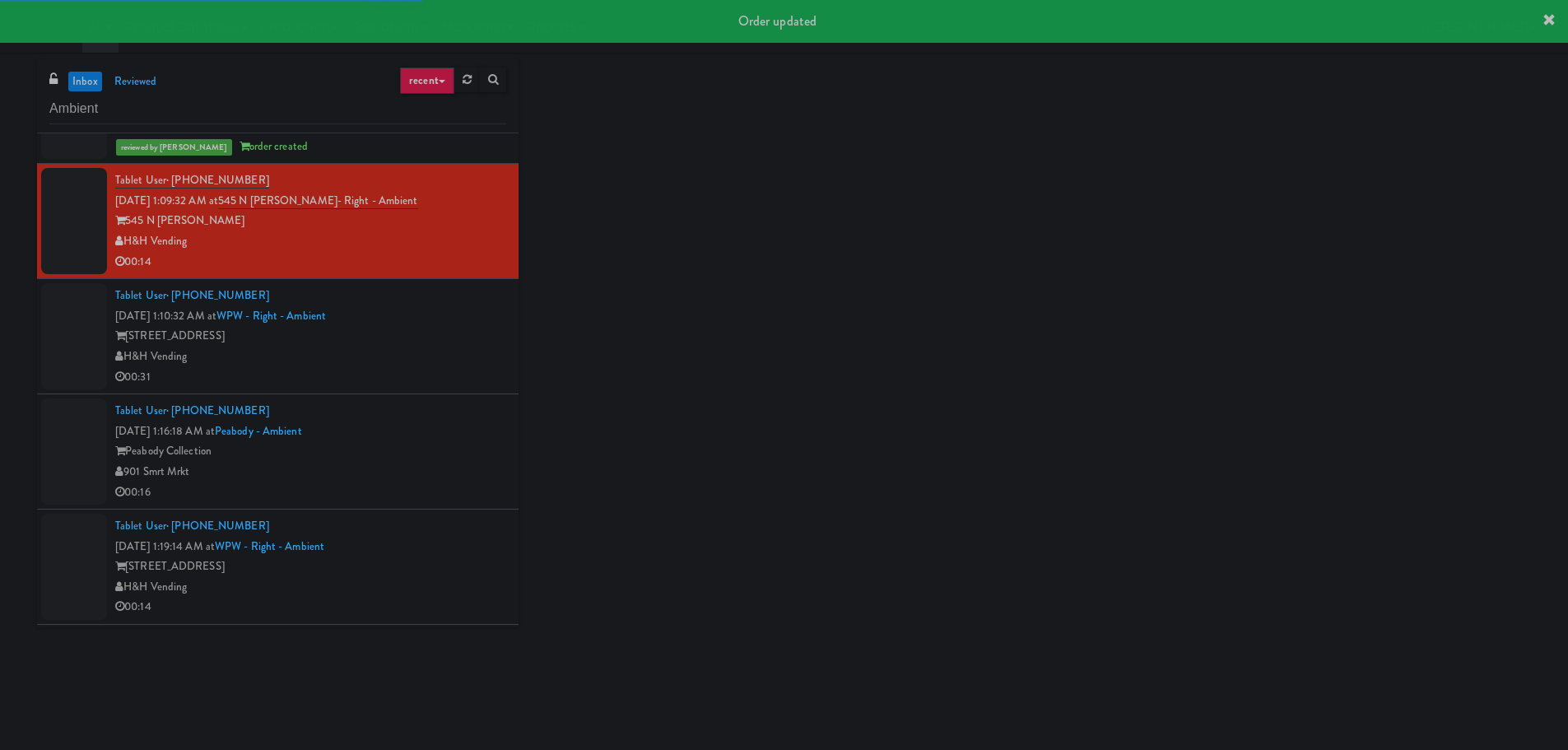
scroll to position [658, 0]
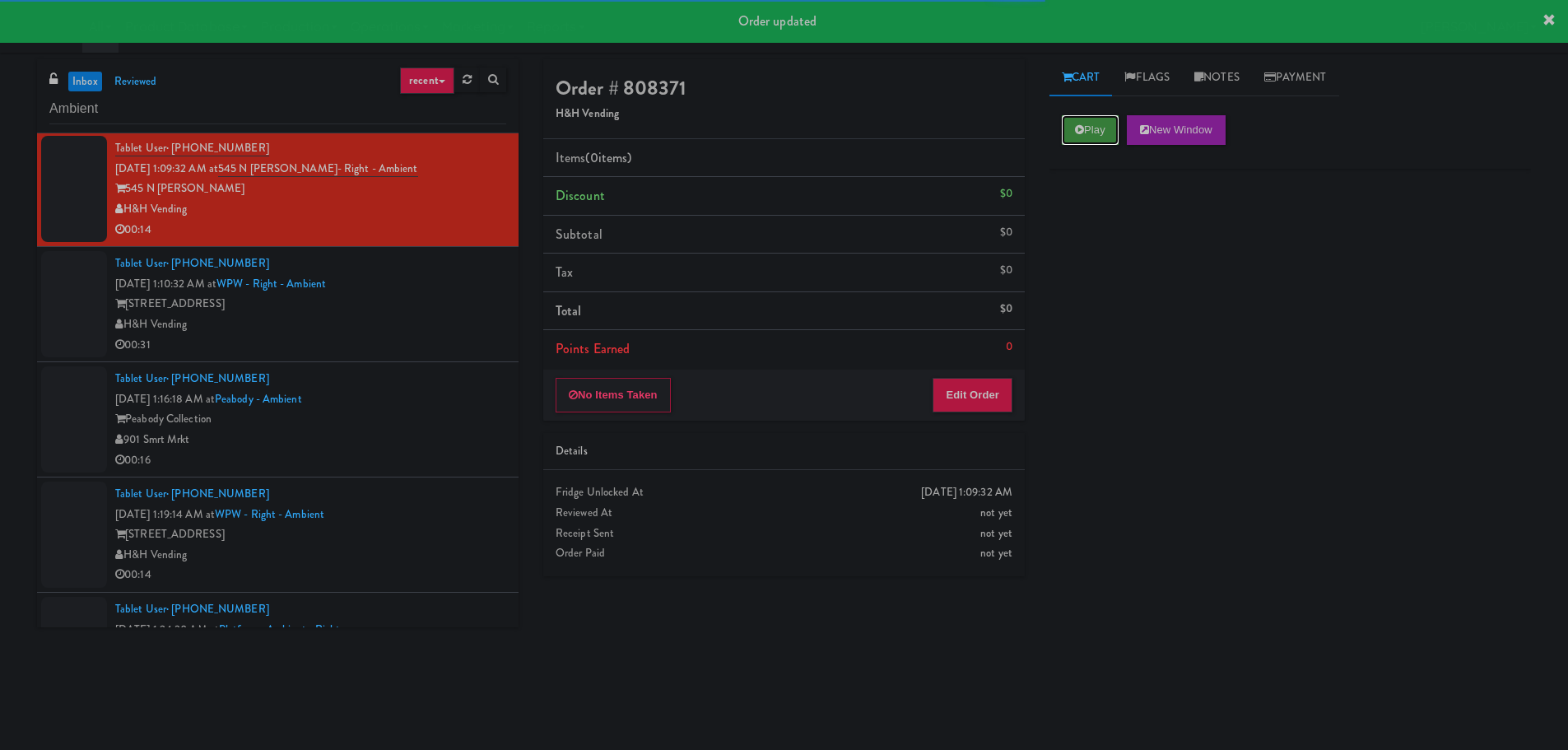
click at [1092, 132] on button "Play" at bounding box center [1090, 130] width 57 height 30
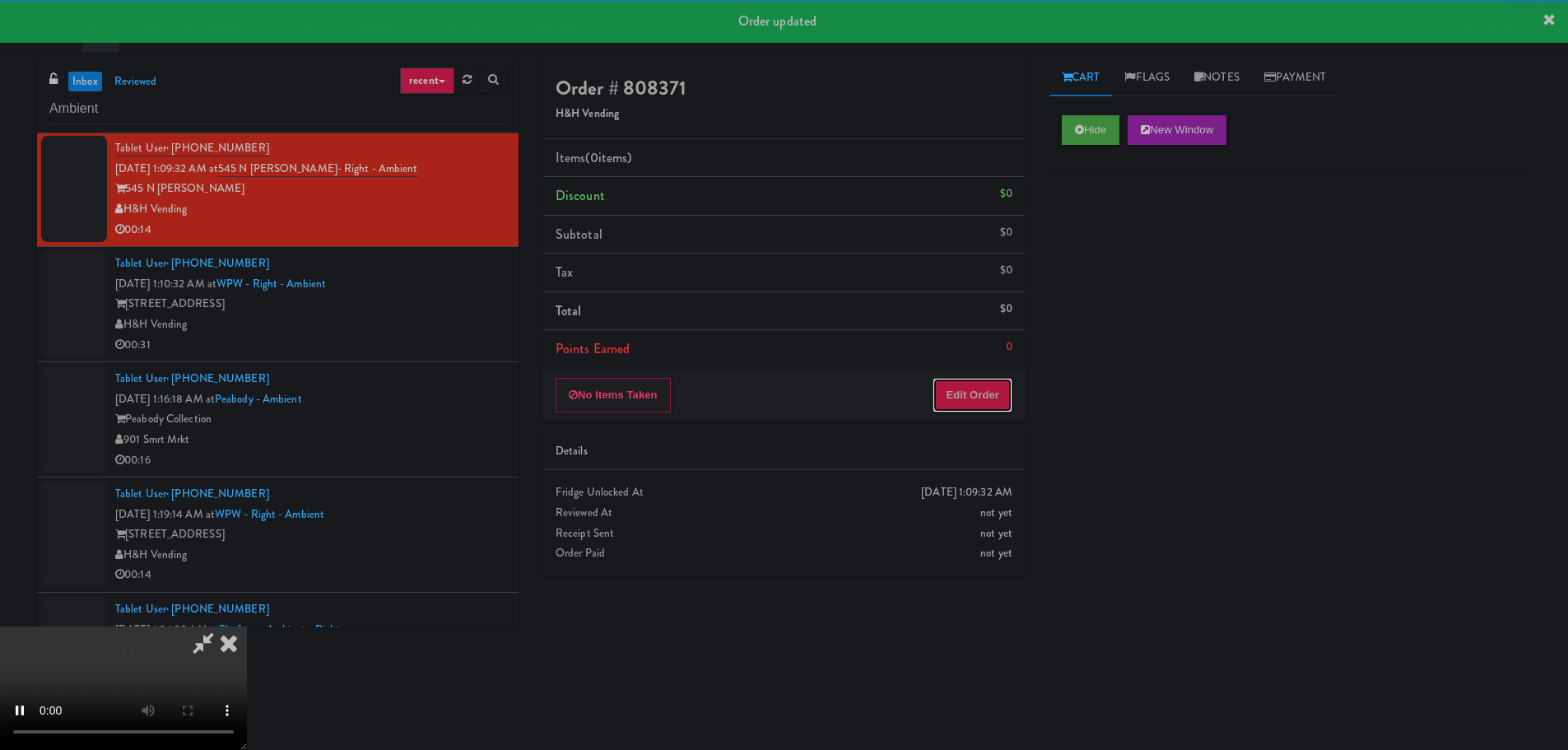
click at [966, 386] on button "Edit Order" at bounding box center [972, 394] width 80 height 34
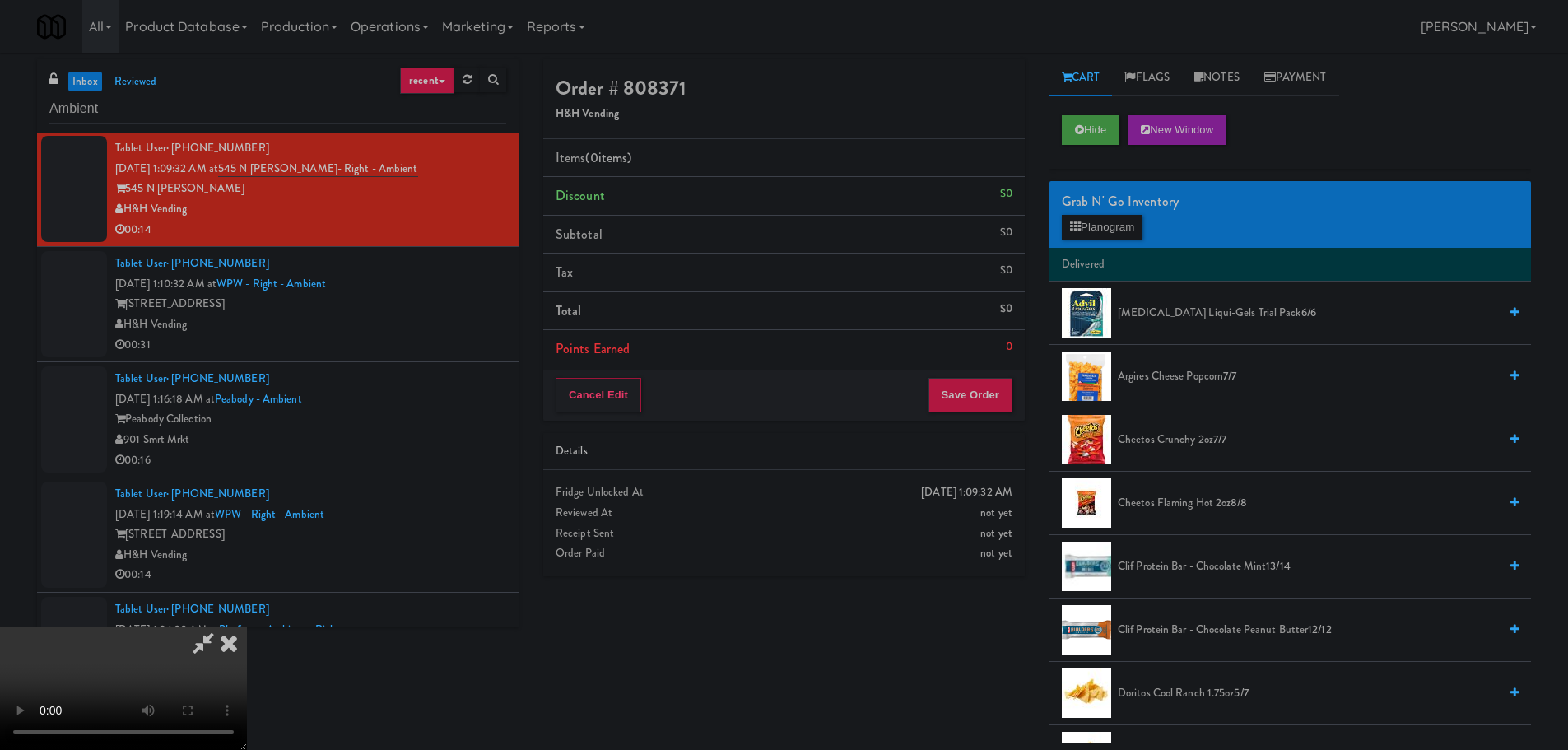
scroll to position [0, 0]
drag, startPoint x: 673, startPoint y: 462, endPoint x: 1075, endPoint y: 440, distance: 402.6
click at [247, 627] on video at bounding box center [123, 688] width 247 height 123
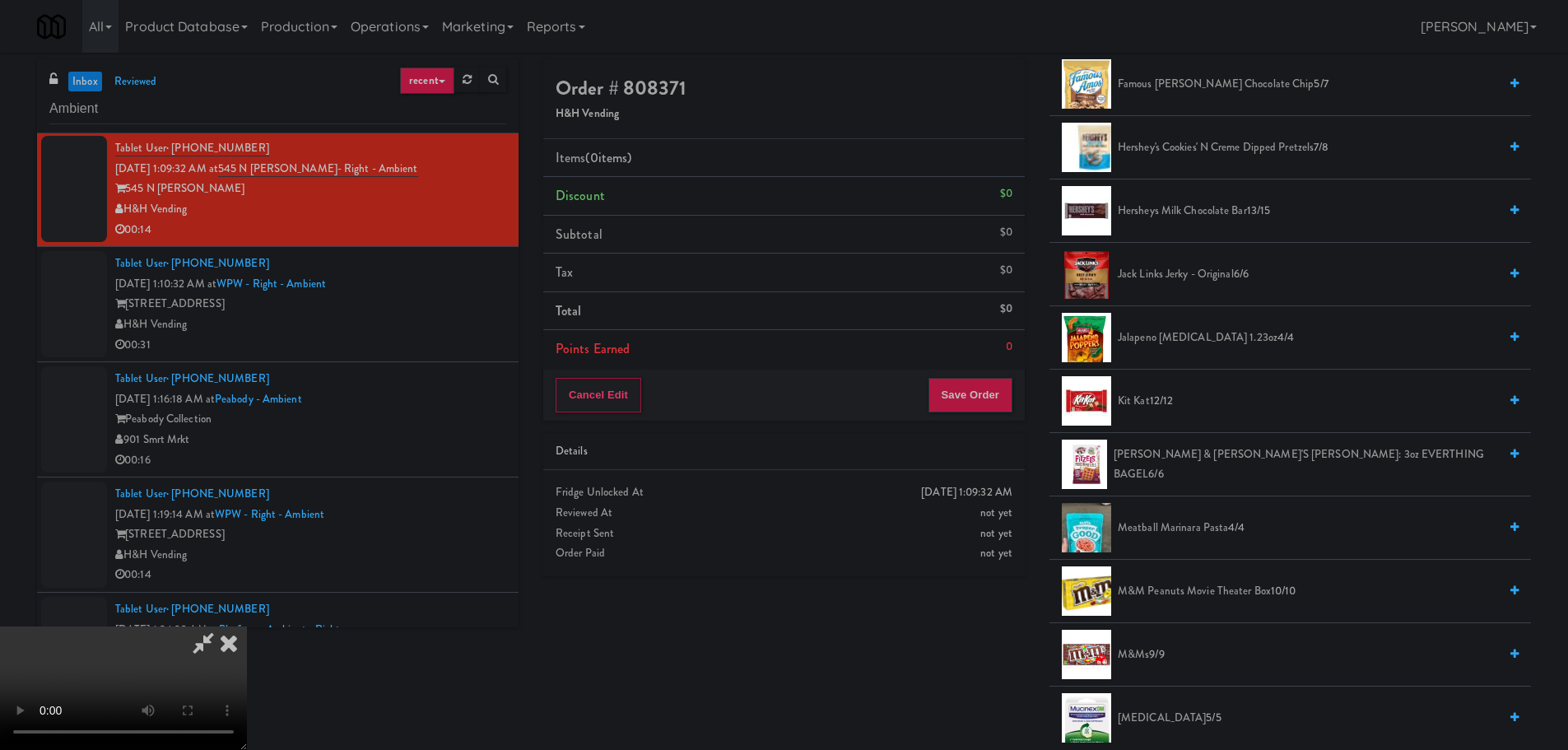
scroll to position [741, 0]
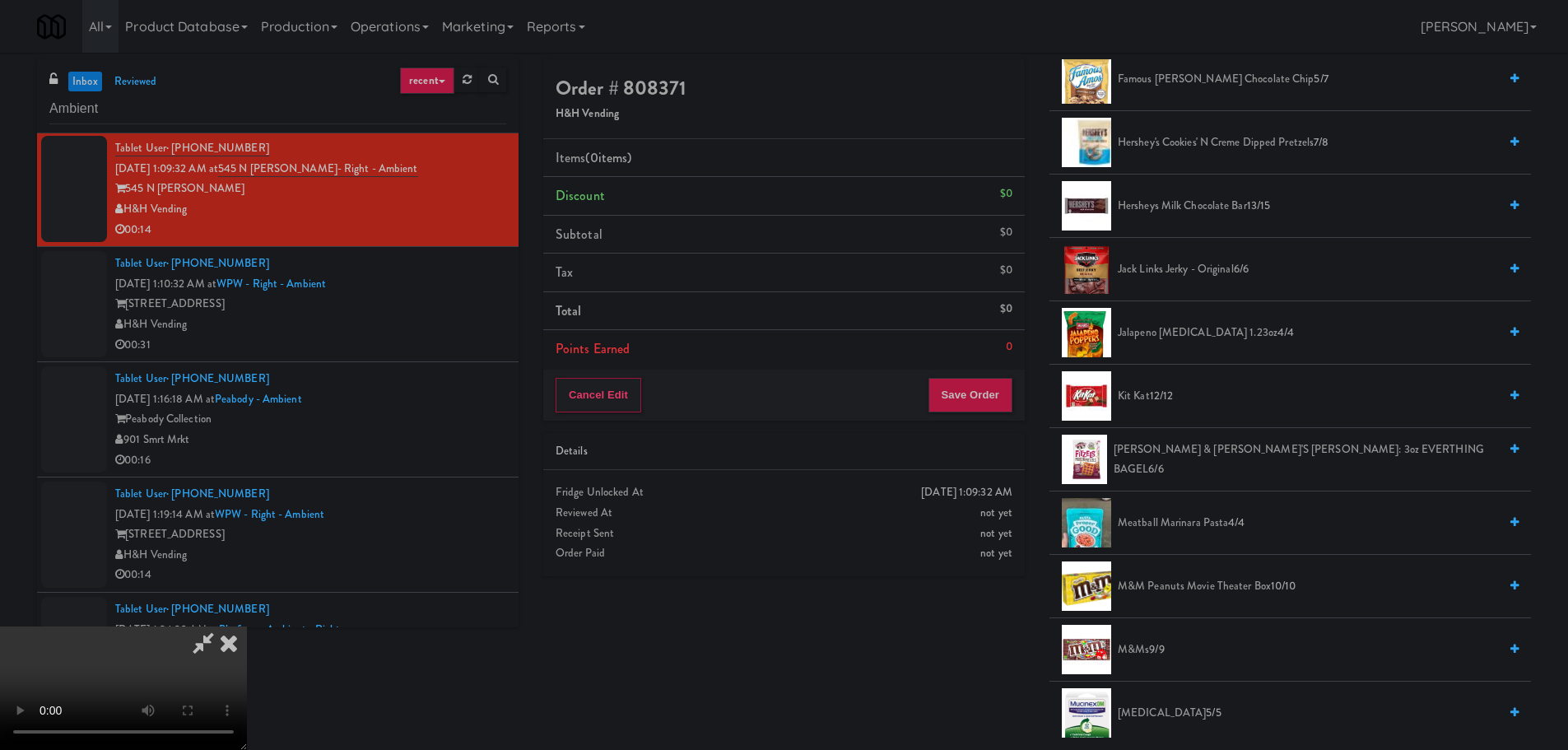
click at [1175, 572] on li "M&M Peanuts Movie Theater Box 10/10" at bounding box center [1290, 587] width 482 height 63
click at [1158, 584] on span "M&M Peanuts Movie Theater Box 10/10" at bounding box center [1307, 586] width 380 height 21
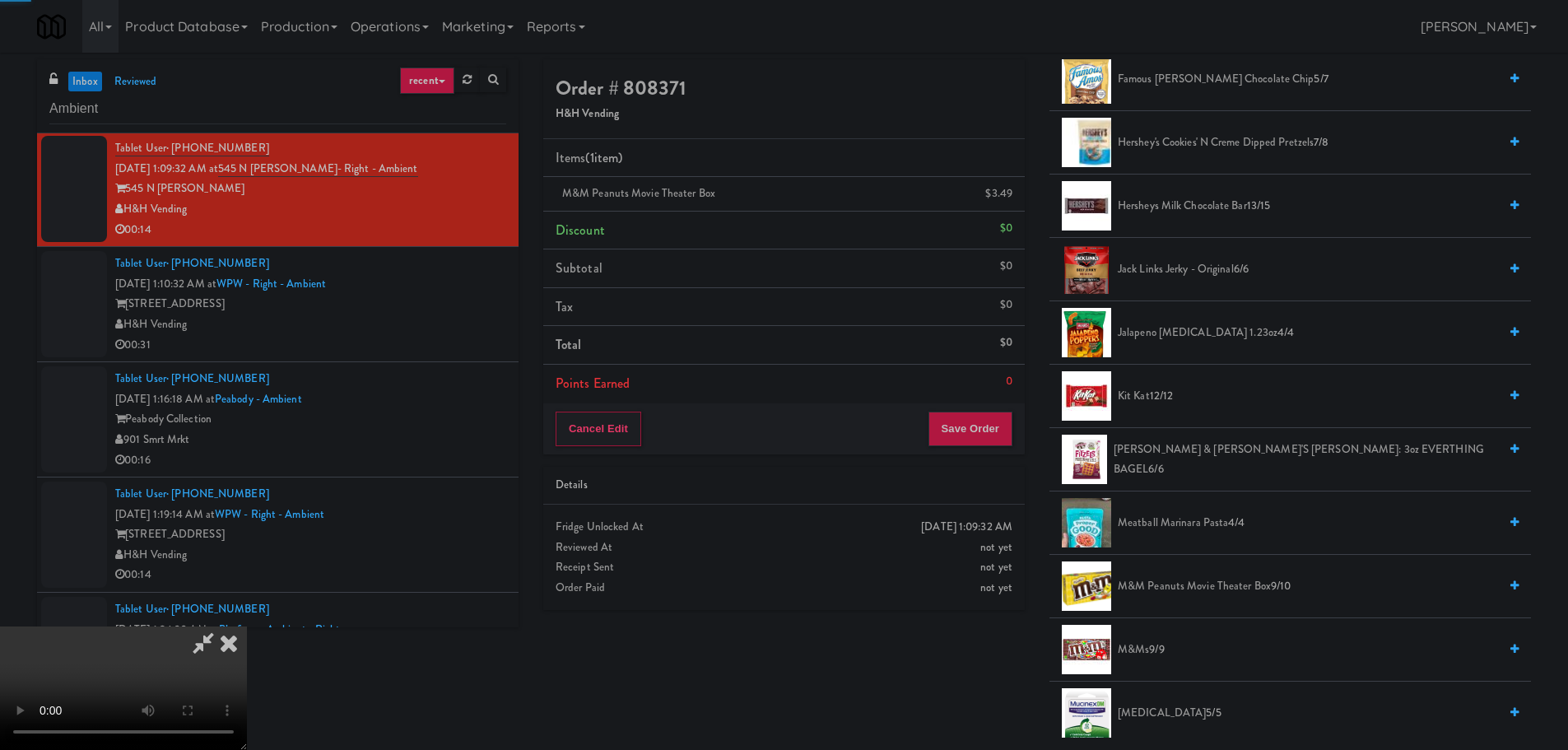
click at [247, 627] on video at bounding box center [123, 688] width 247 height 123
drag, startPoint x: 703, startPoint y: 552, endPoint x: 712, endPoint y: 549, distance: 9.5
click at [247, 627] on video at bounding box center [123, 688] width 247 height 123
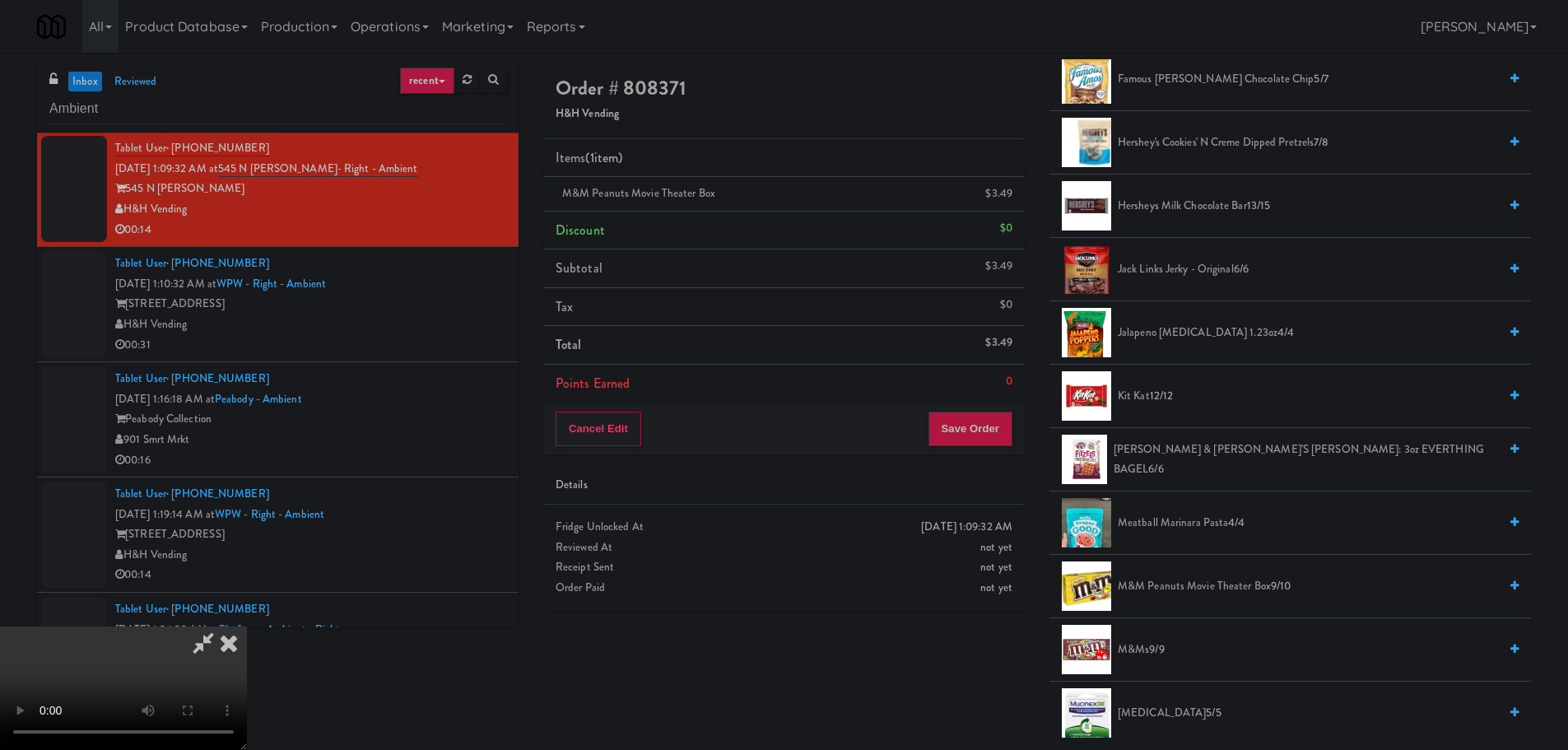
click at [247, 627] on video at bounding box center [123, 688] width 247 height 123
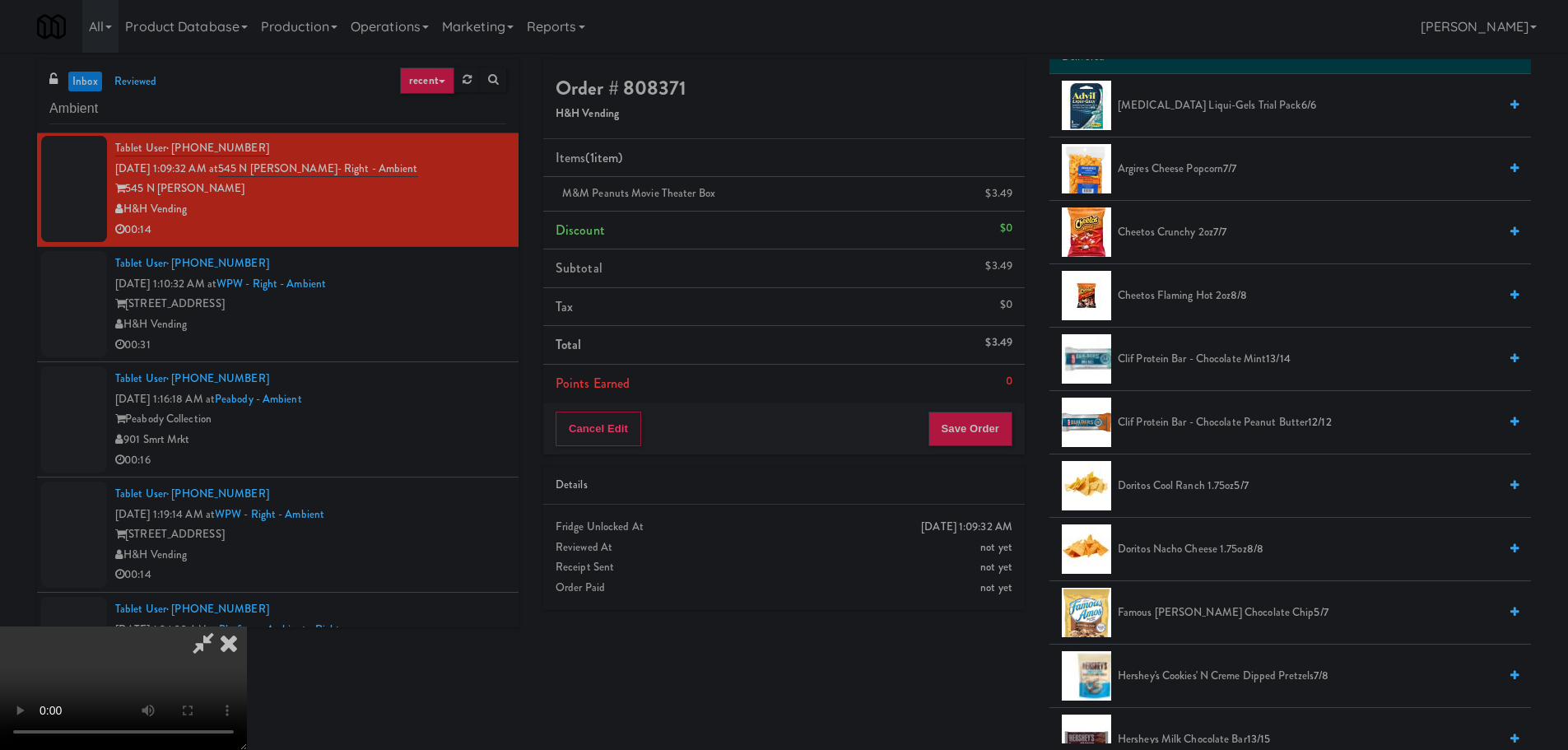
scroll to position [0, 0]
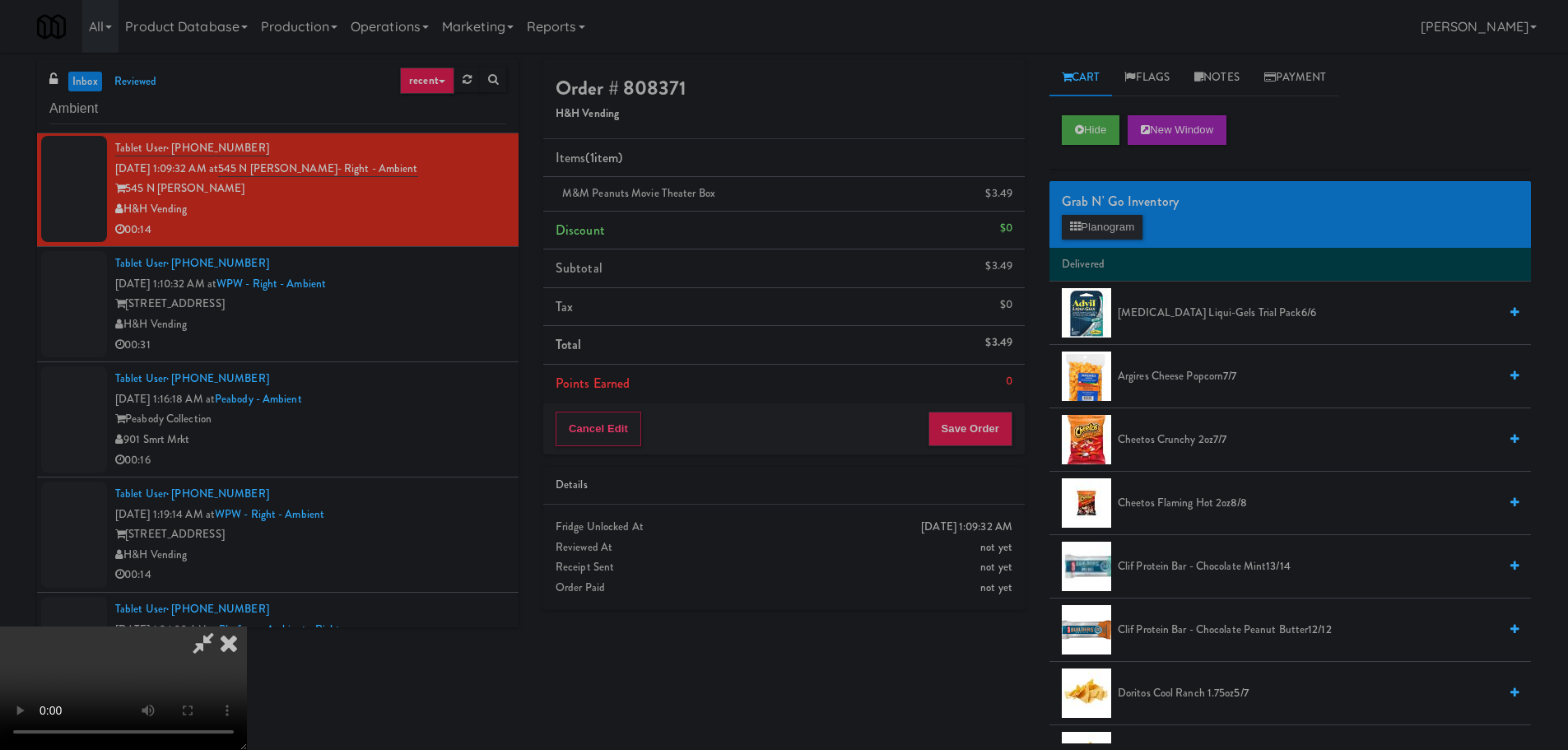
drag, startPoint x: 1120, startPoint y: 202, endPoint x: 1126, endPoint y: 228, distance: 26.7
click at [1118, 215] on div "Grab N' Go Inventory Planogram" at bounding box center [1290, 214] width 482 height 67
click at [1126, 228] on button "Planogram" at bounding box center [1101, 228] width 81 height 25
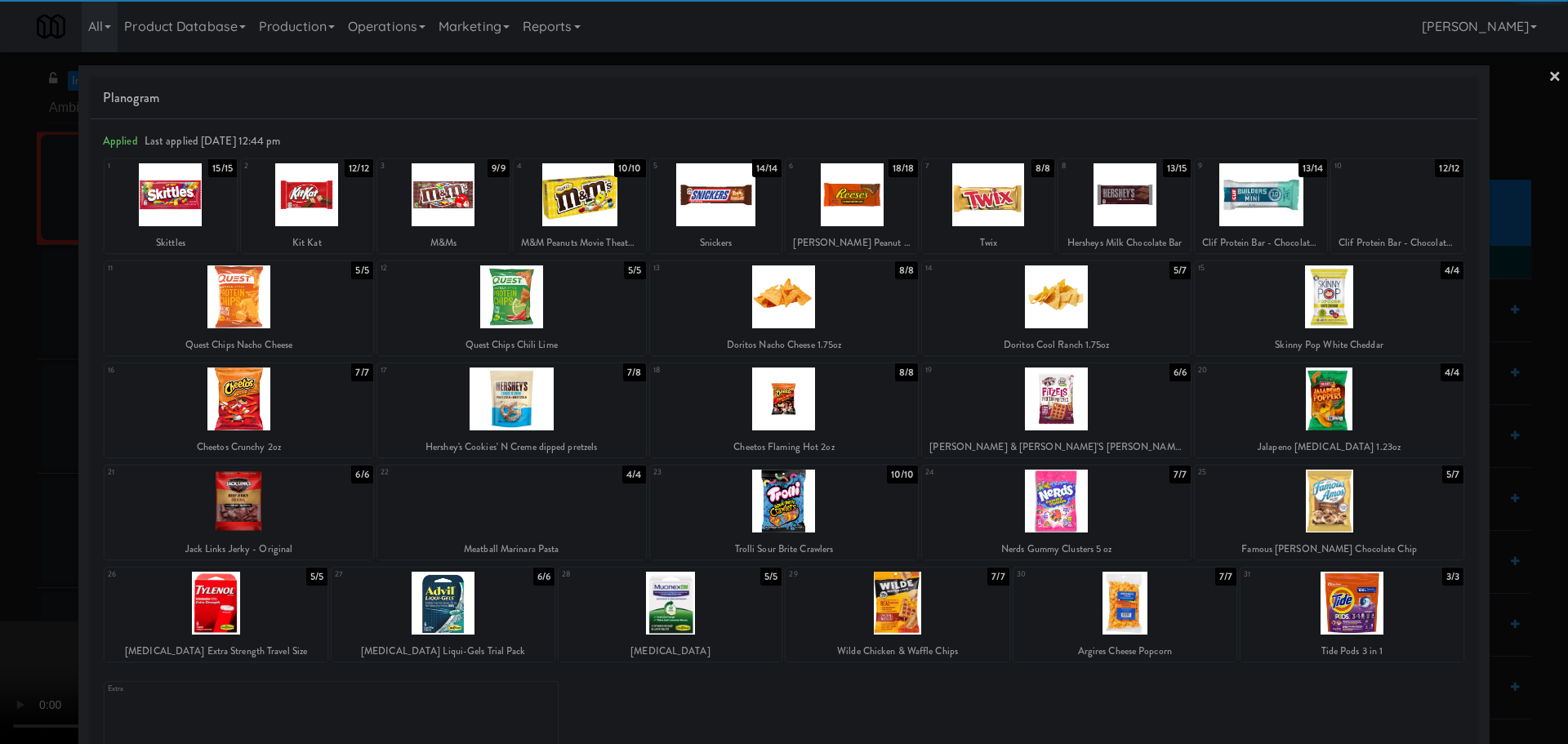
click at [293, 409] on div at bounding box center [238, 399] width 269 height 63
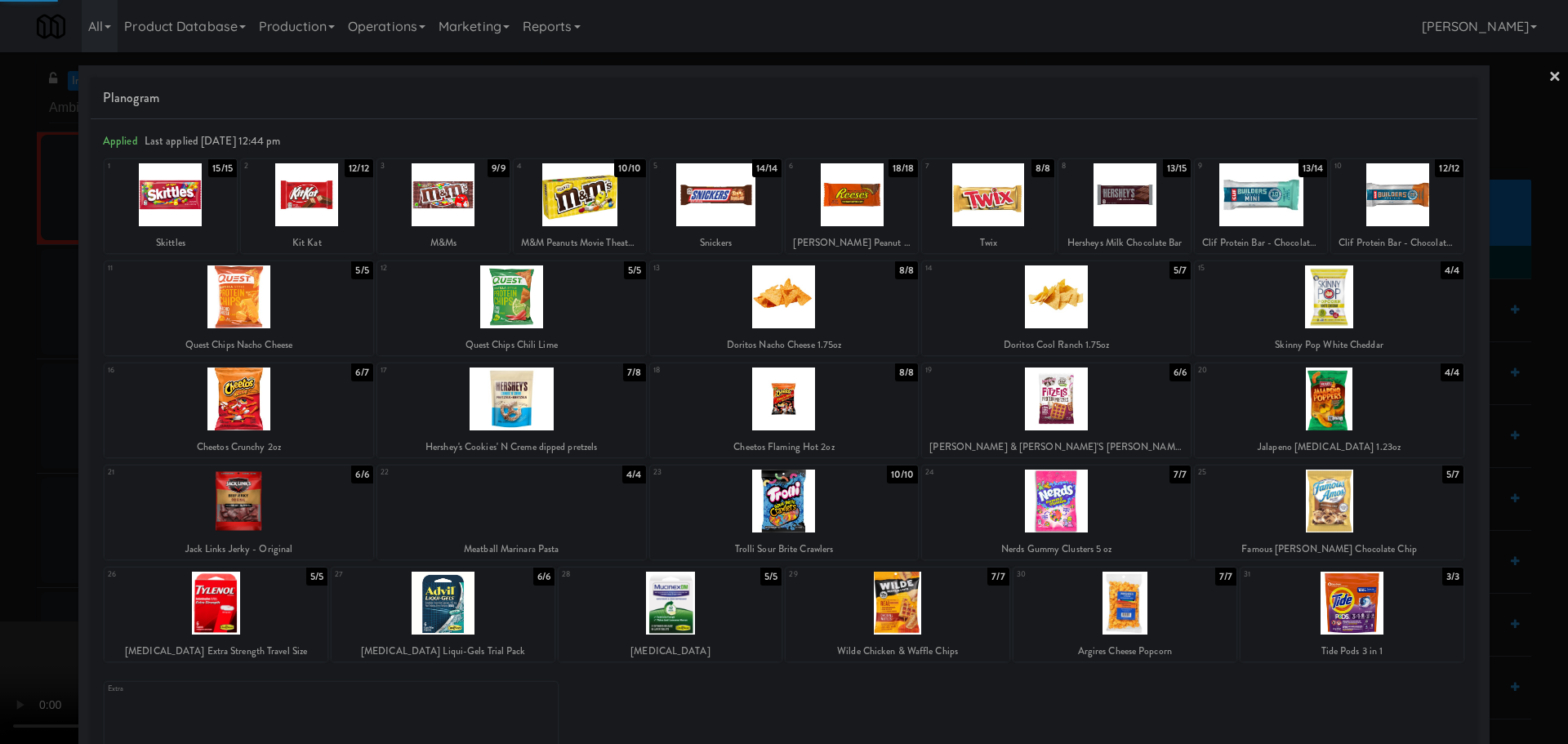
drag, startPoint x: 0, startPoint y: 417, endPoint x: 603, endPoint y: 665, distance: 652.0
click at [1, 418] on div at bounding box center [784, 372] width 1568 height 744
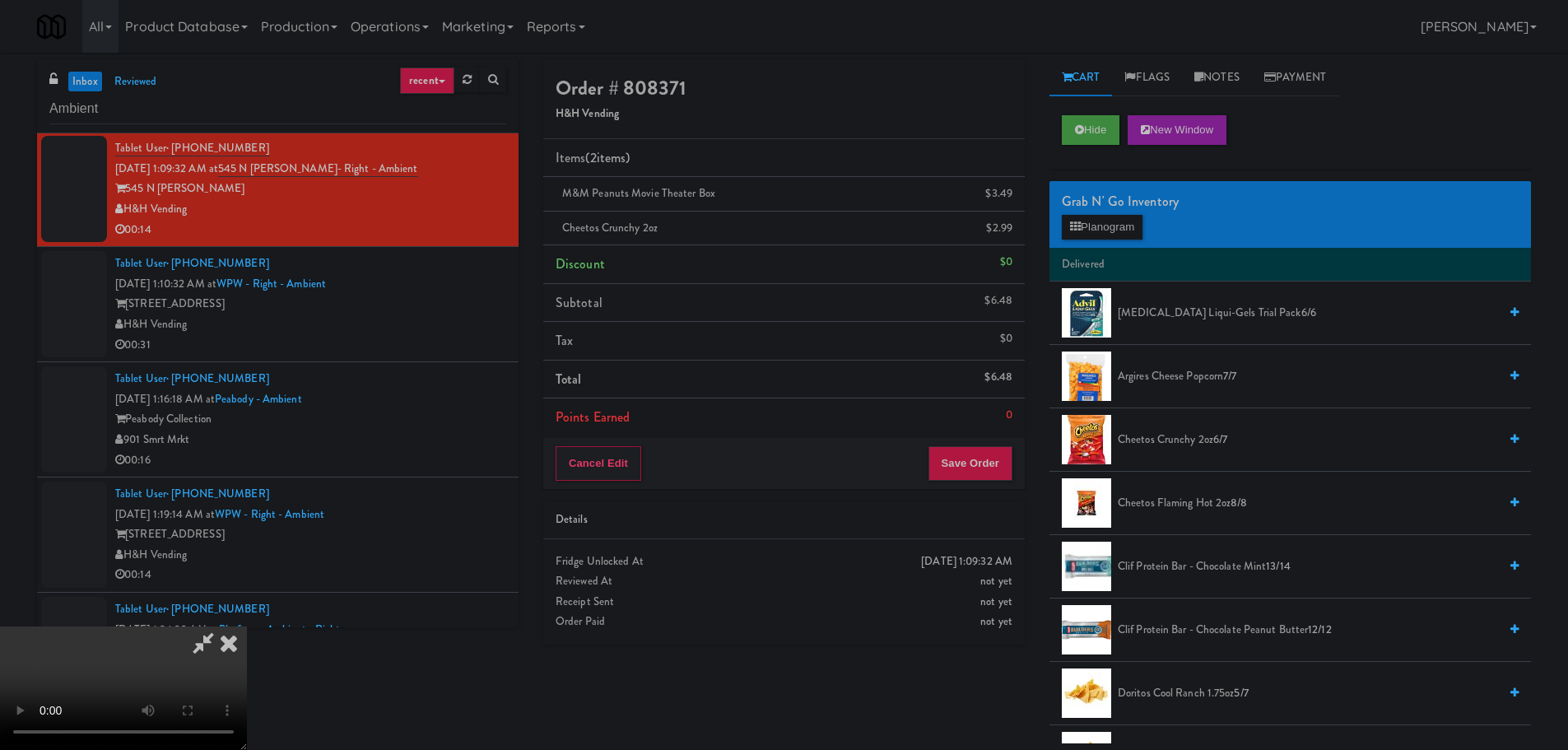
click at [247, 627] on video at bounding box center [123, 688] width 247 height 123
click at [973, 462] on button "Save Order" at bounding box center [970, 462] width 84 height 34
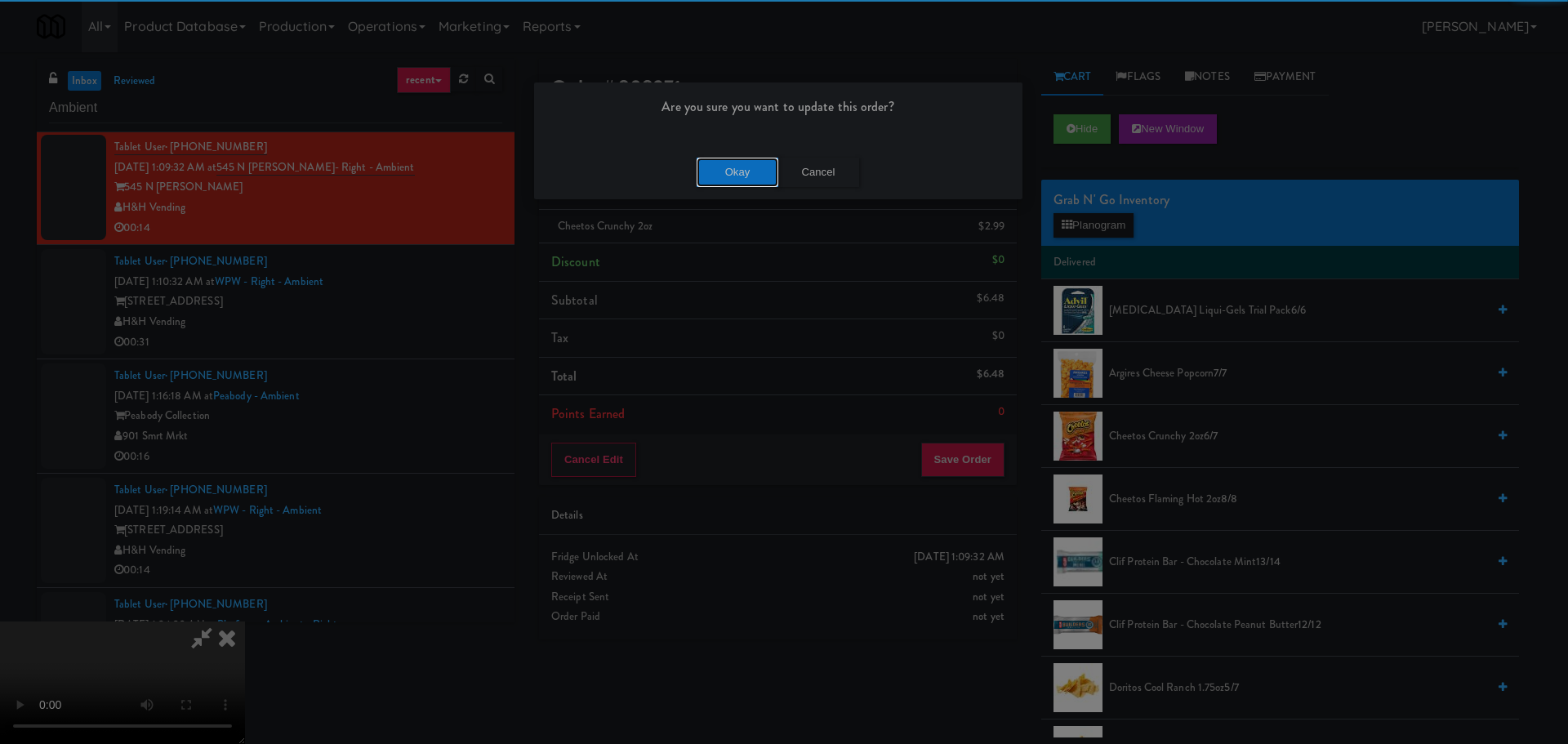
click at [736, 169] on button "Okay" at bounding box center [737, 173] width 82 height 30
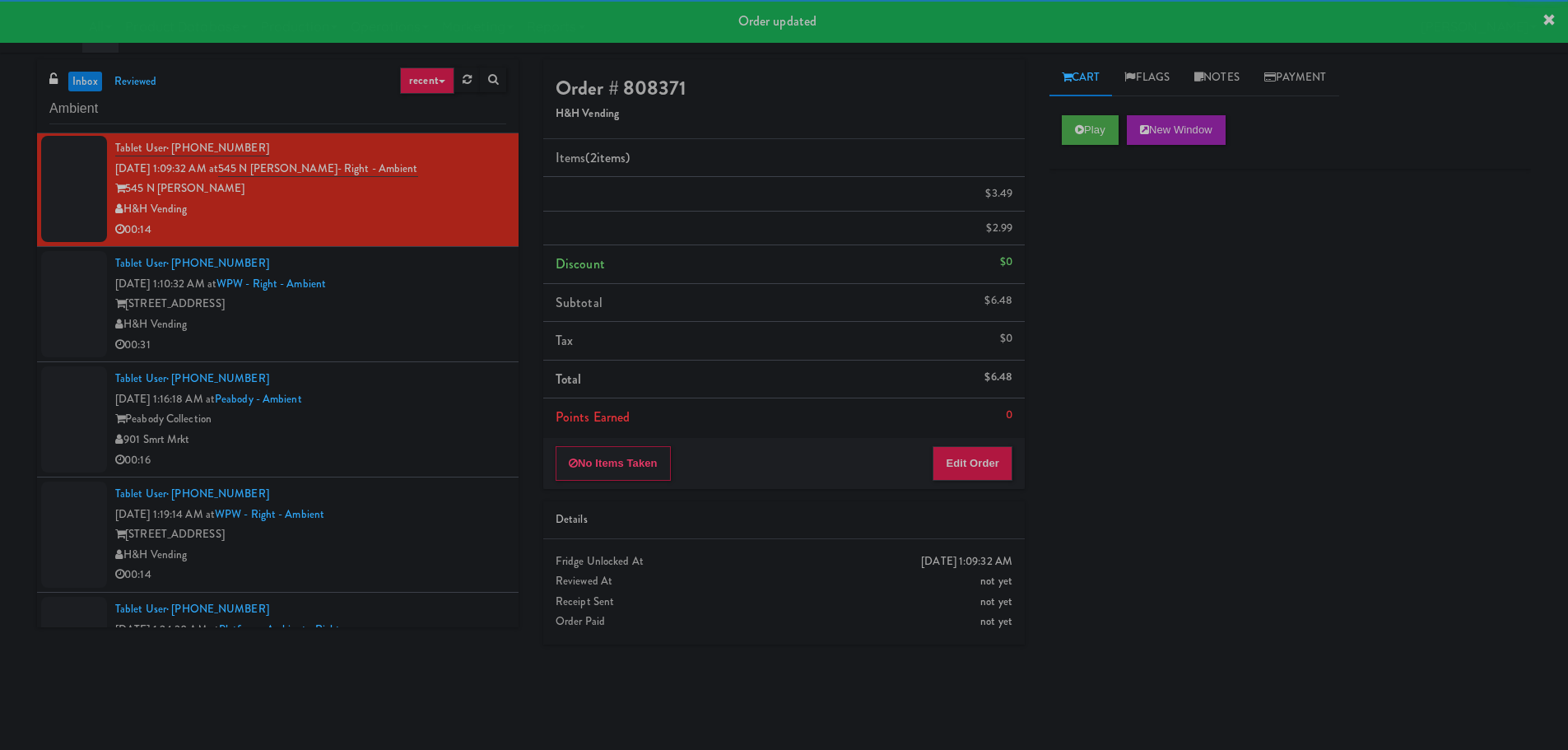
click at [444, 337] on div "00:31" at bounding box center [310, 345] width 391 height 21
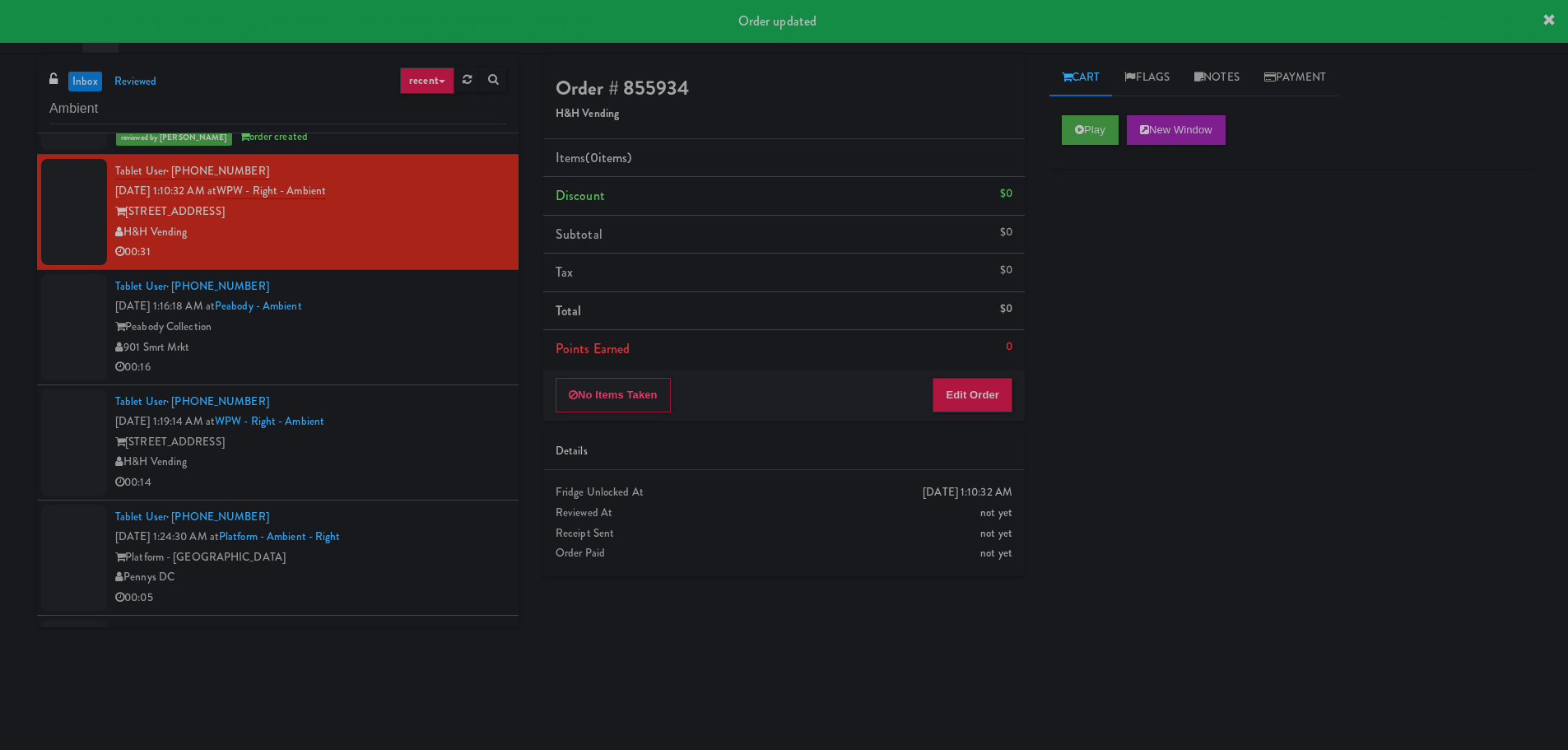
scroll to position [775, 0]
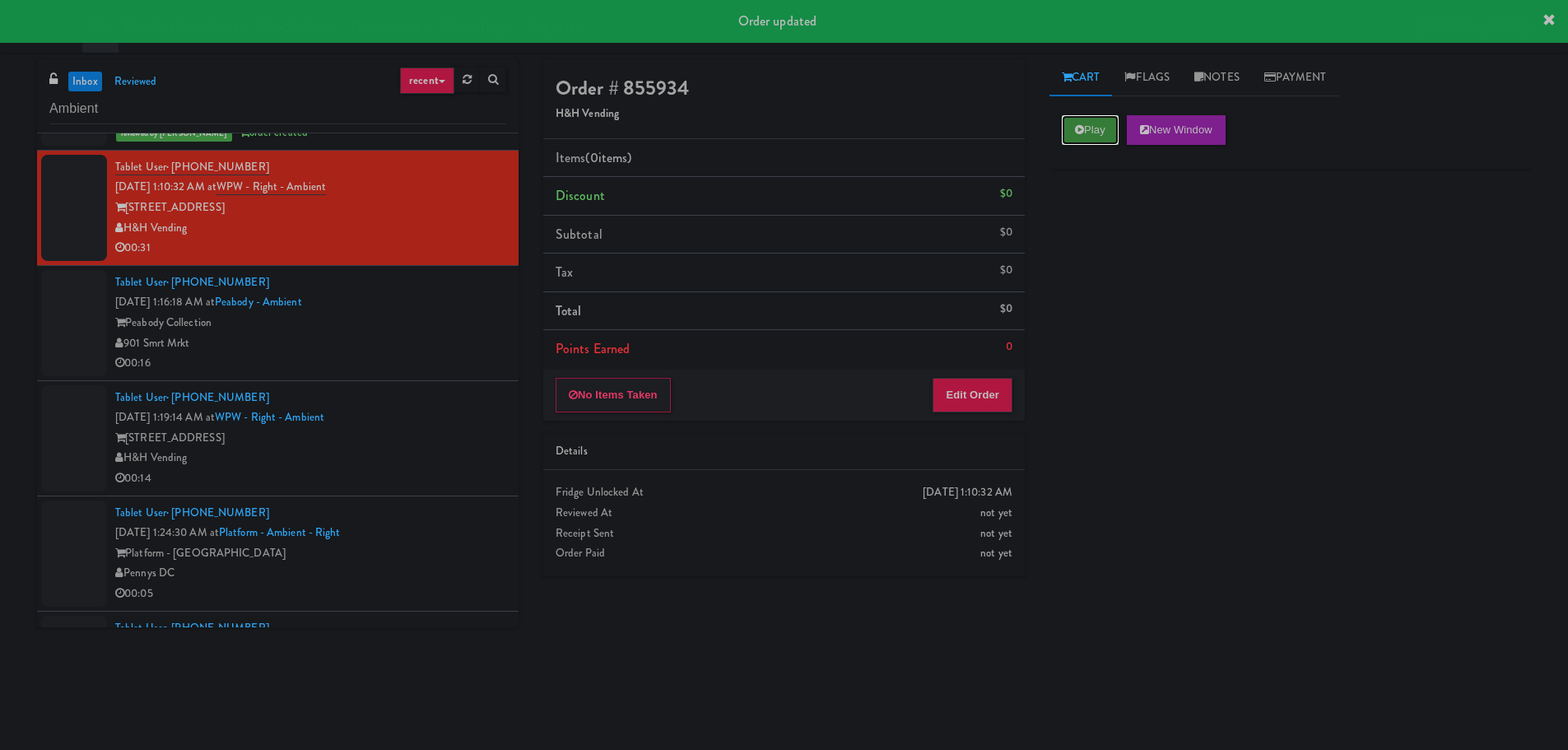
click at [1086, 137] on button "Play" at bounding box center [1090, 130] width 57 height 30
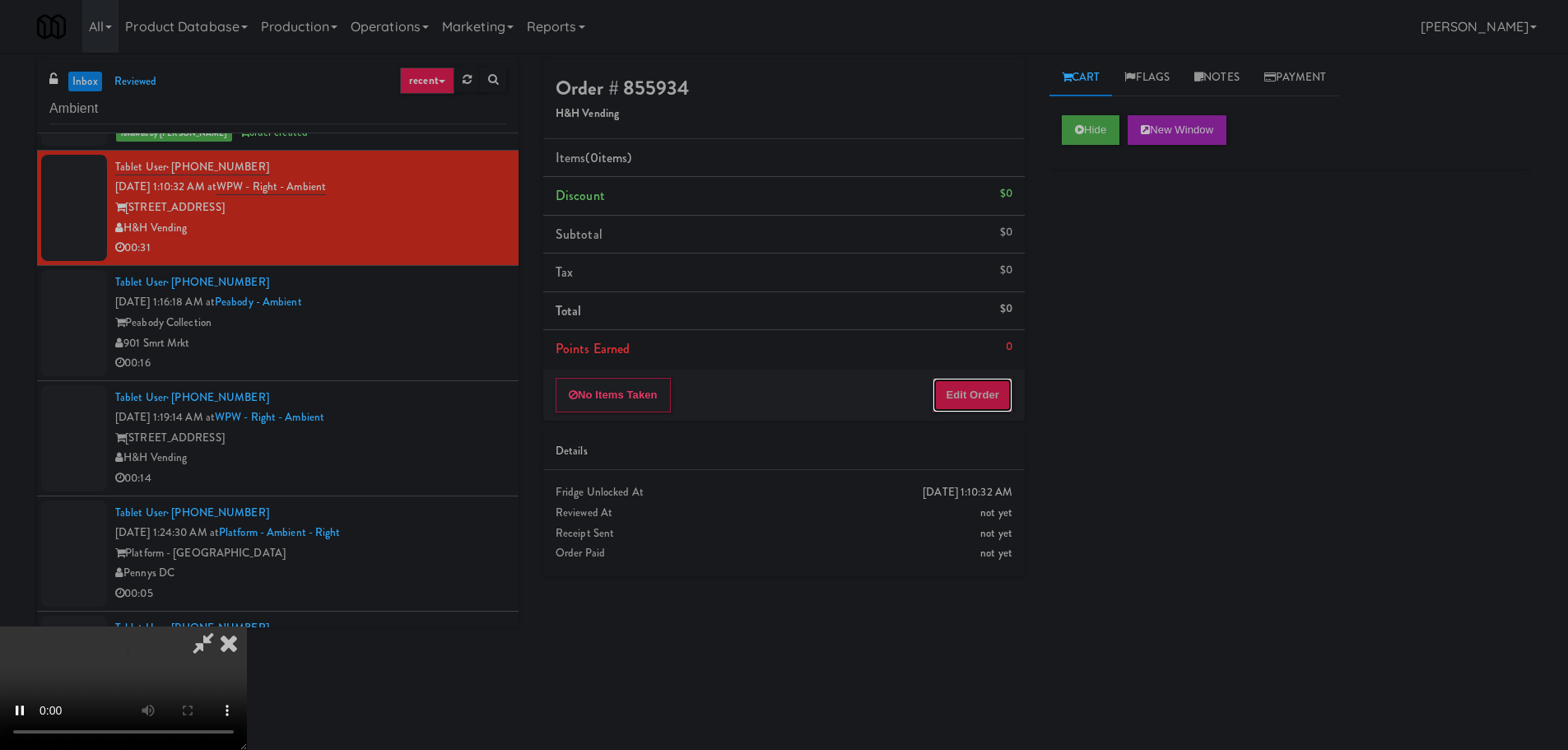
click at [1003, 386] on button "Edit Order" at bounding box center [972, 394] width 80 height 34
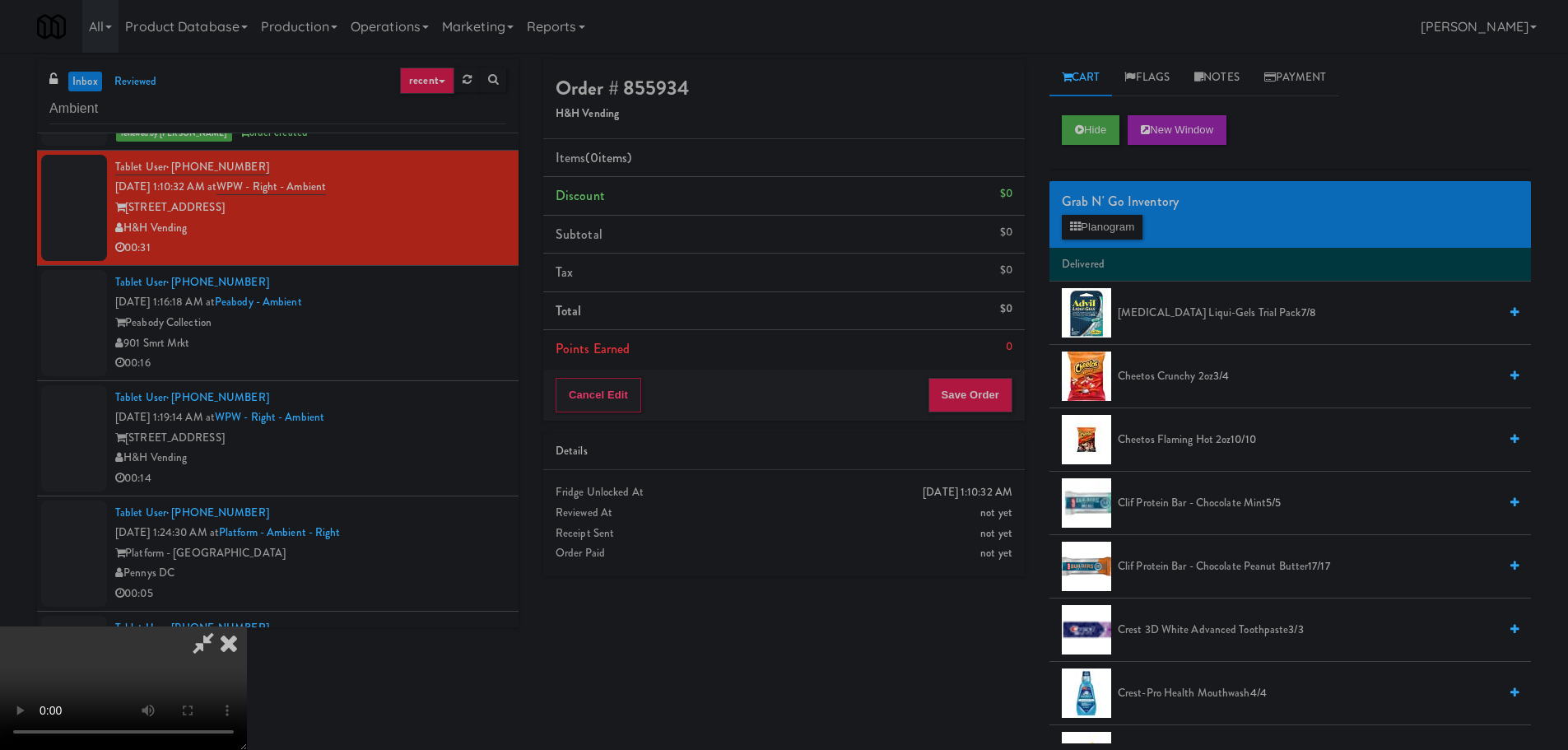
drag, startPoint x: 690, startPoint y: 402, endPoint x: 736, endPoint y: 398, distance: 46.2
click at [247, 627] on video at bounding box center [123, 688] width 247 height 123
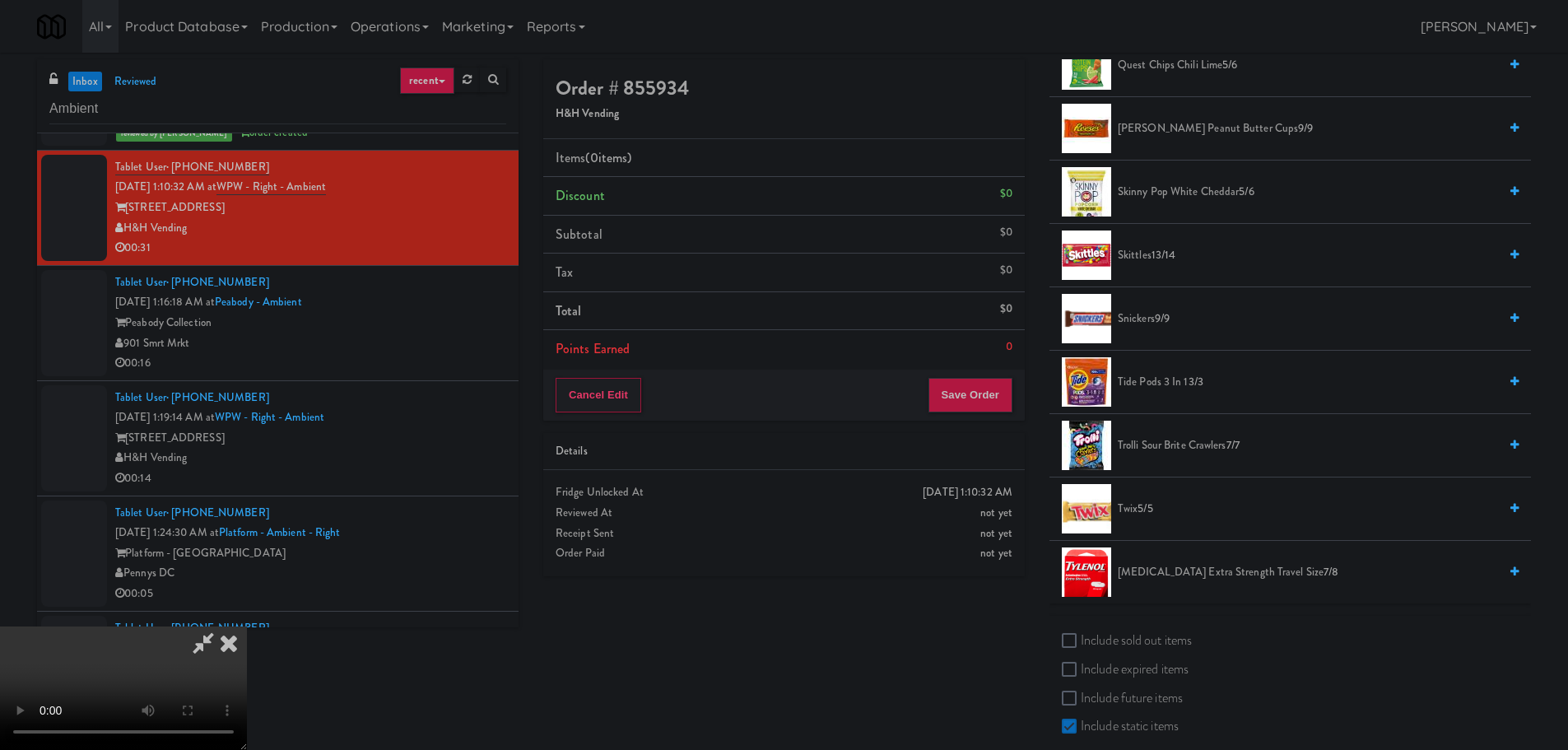
scroll to position [1647, 0]
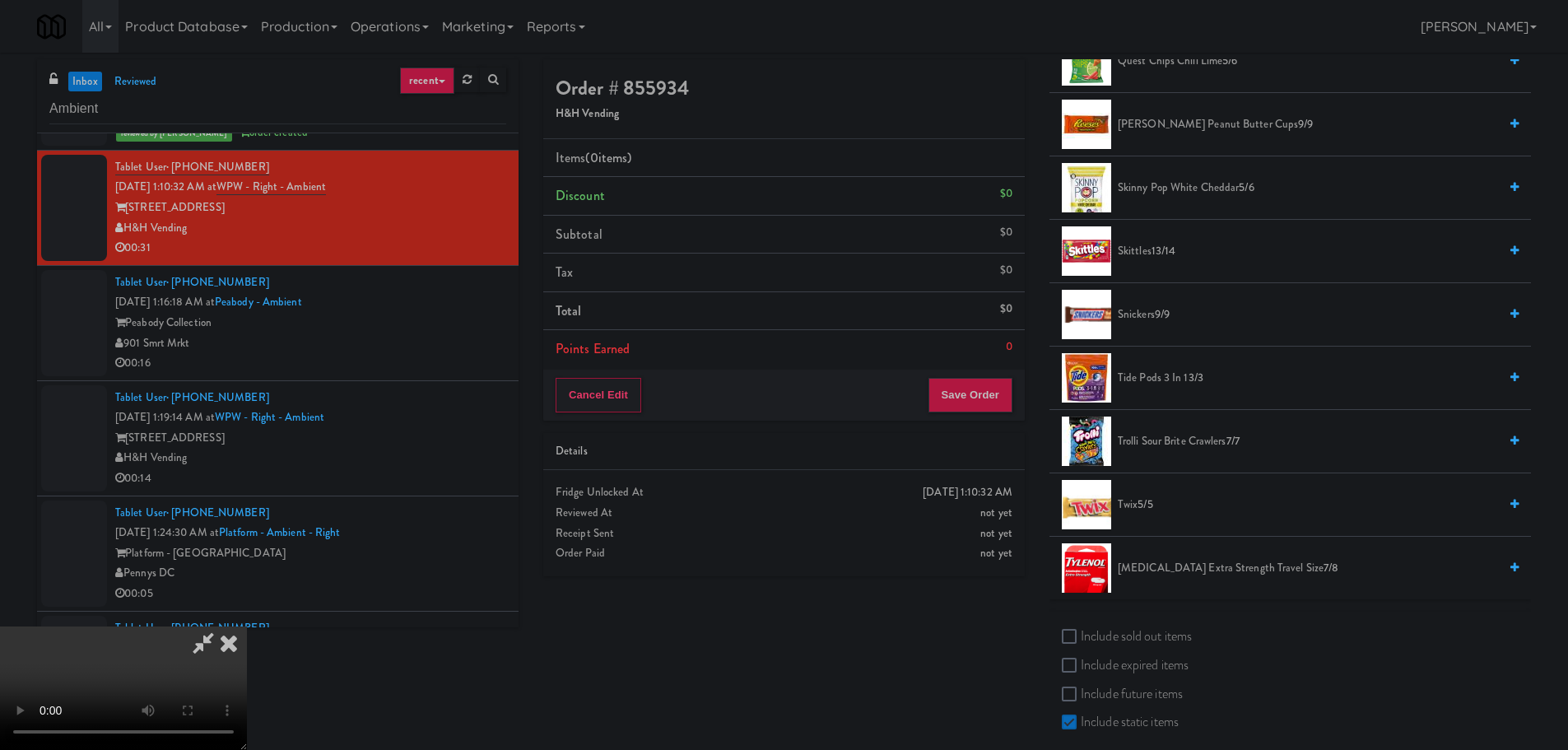
click at [1178, 444] on span "Trolli Sour Brite Crawlers 7/7" at bounding box center [1307, 442] width 380 height 21
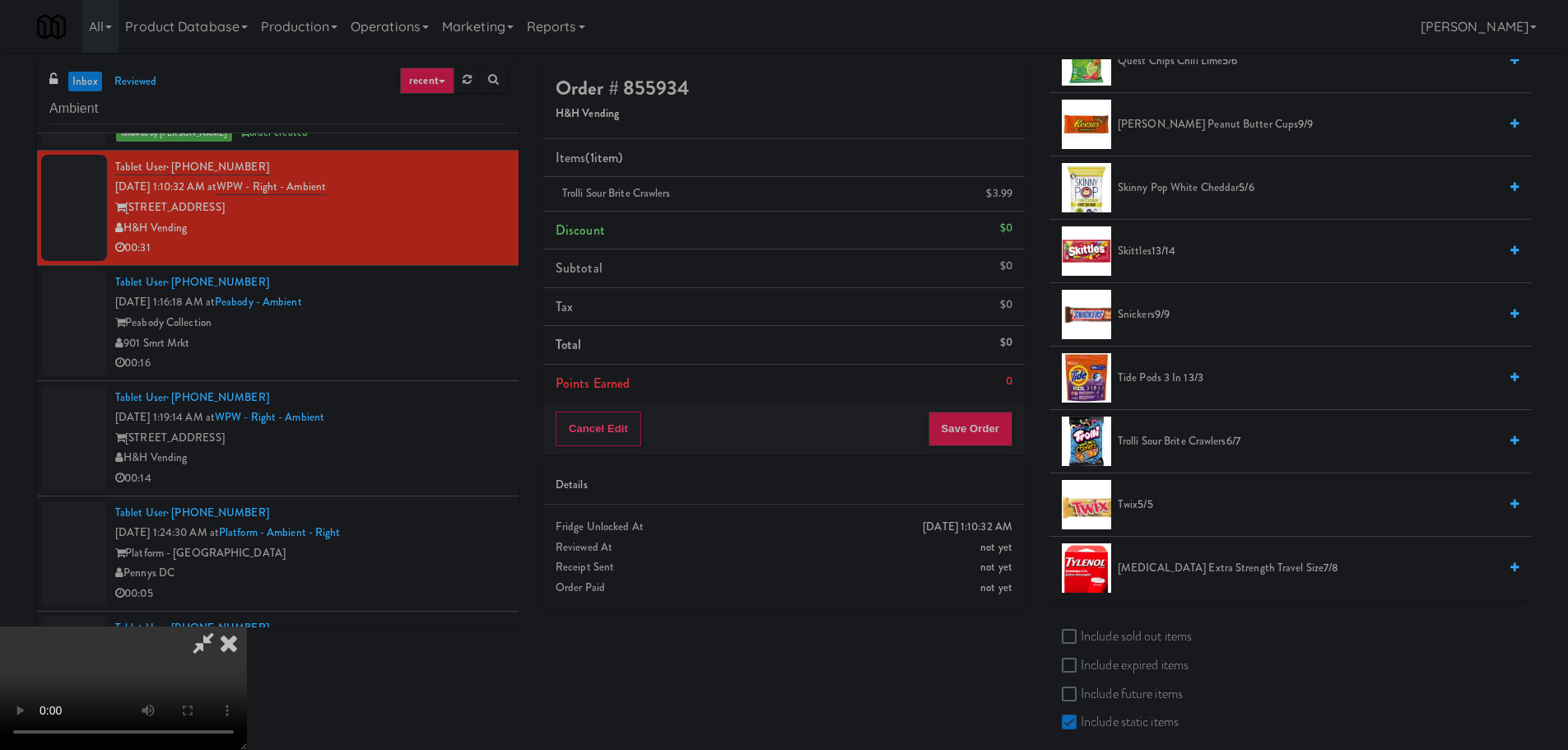
click at [247, 627] on video at bounding box center [123, 688] width 247 height 123
drag, startPoint x: 763, startPoint y: 383, endPoint x: 816, endPoint y: 408, distance: 58.6
click at [247, 627] on video at bounding box center [123, 688] width 247 height 123
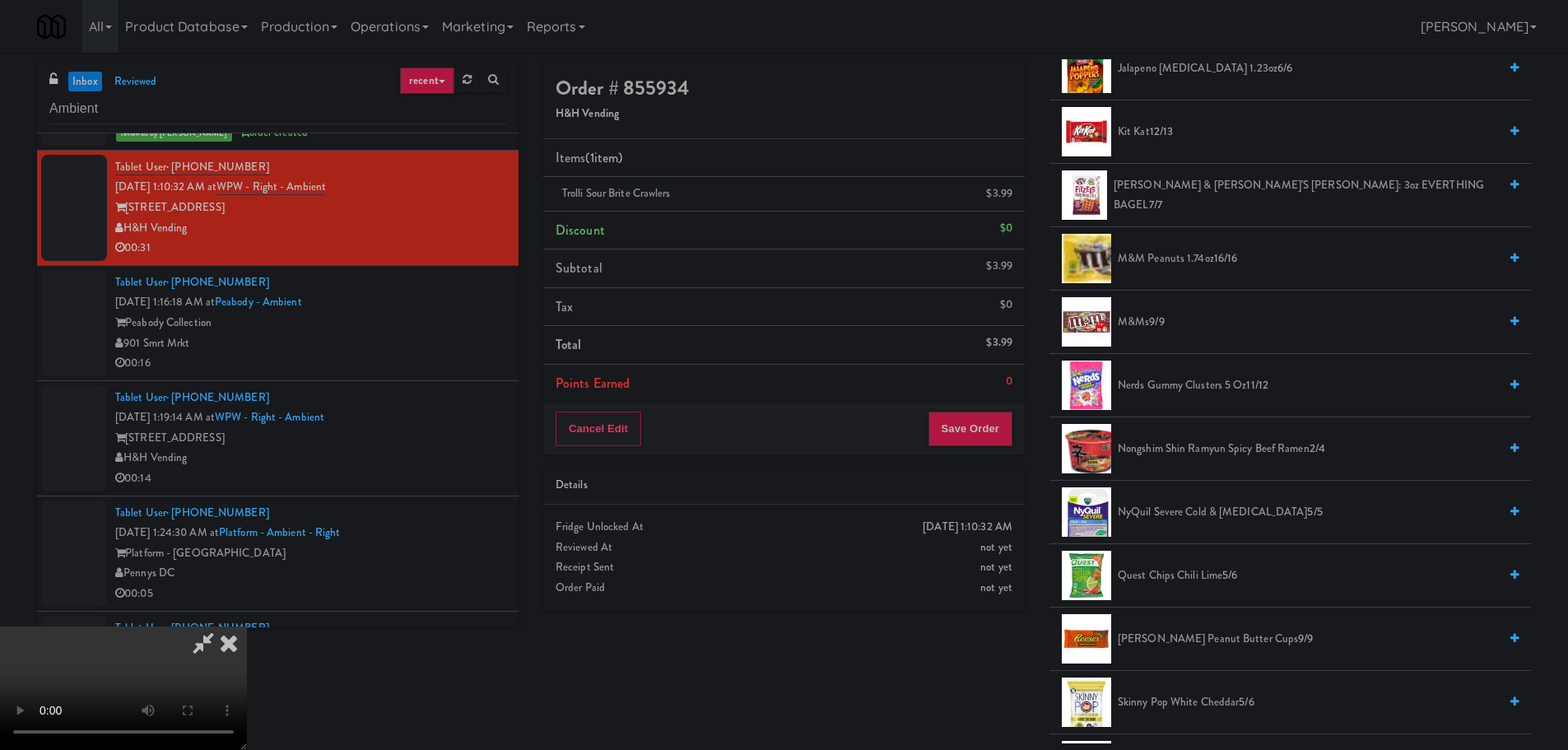
scroll to position [1070, 0]
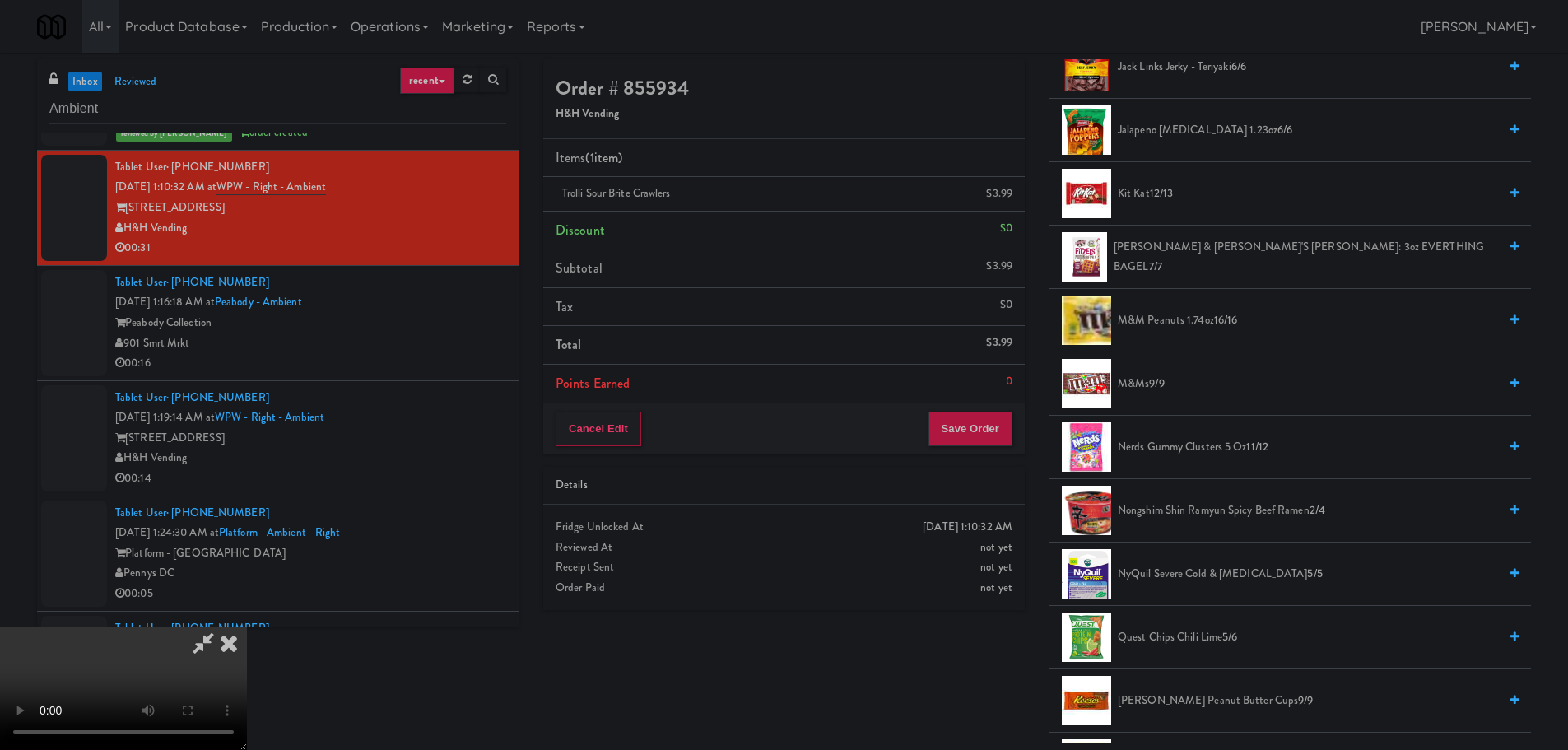
click at [1160, 383] on span "9/9" at bounding box center [1156, 382] width 15 height 16
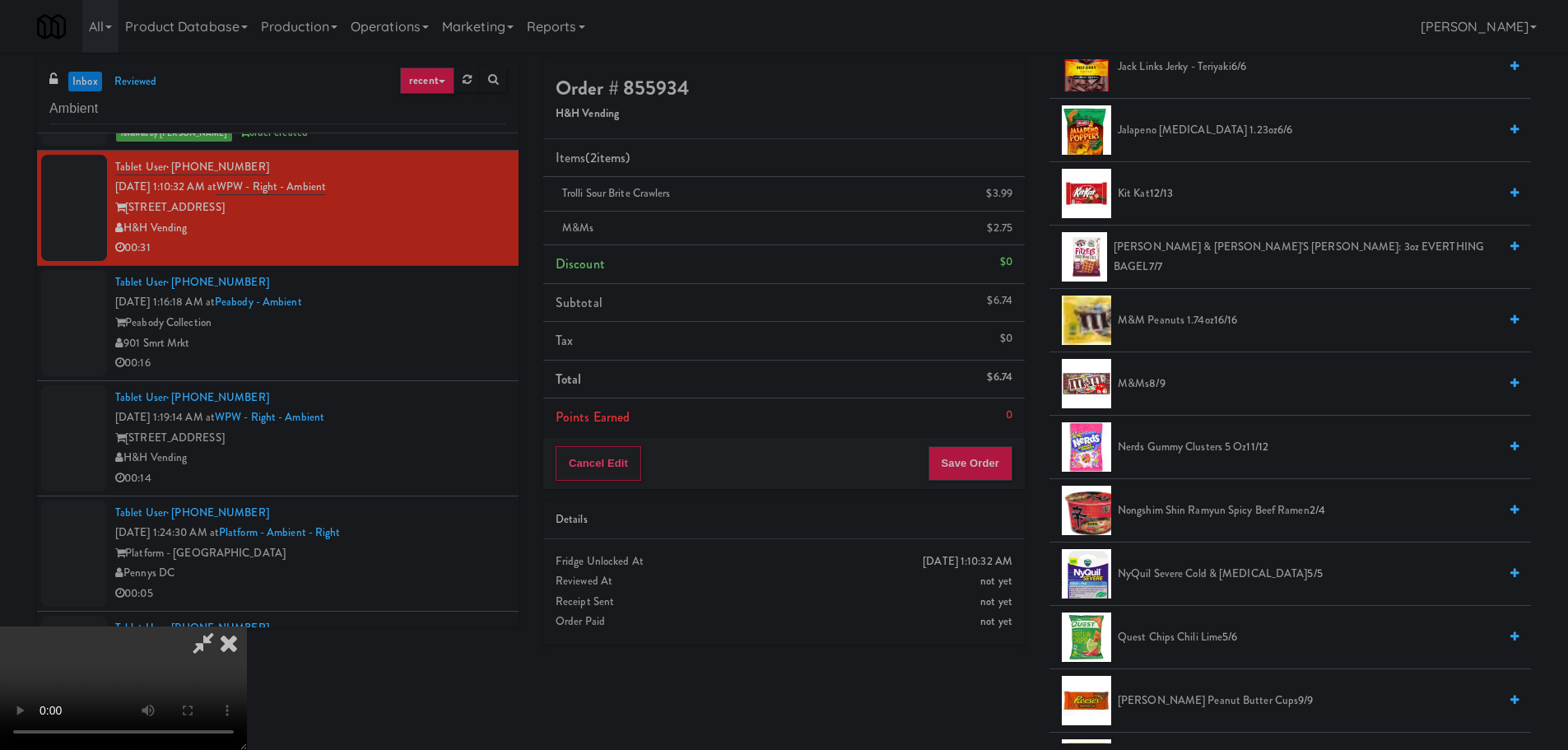
click at [247, 627] on video at bounding box center [123, 688] width 247 height 123
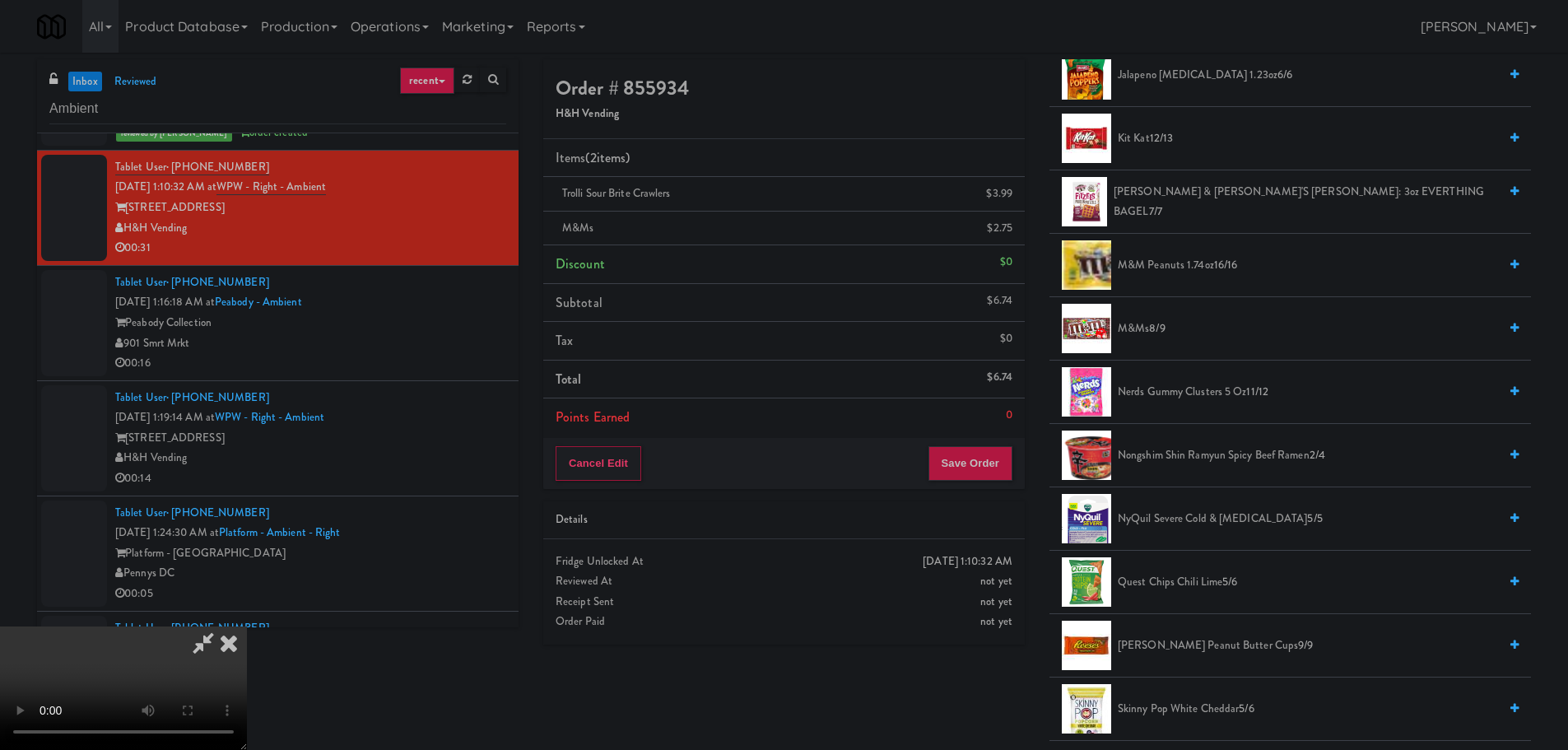
scroll to position [1399, 0]
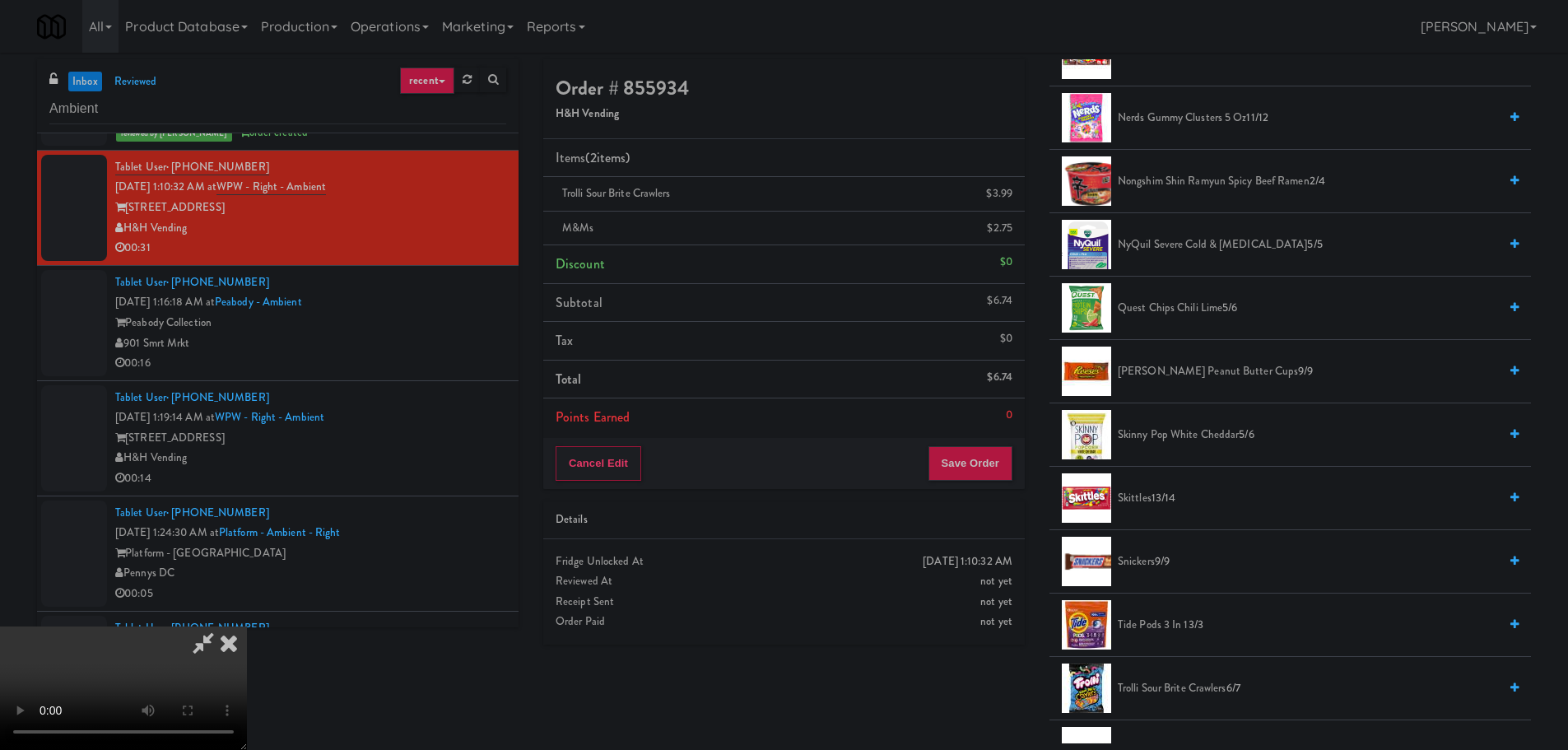
click at [1170, 366] on span "[PERSON_NAME] Peanut Butter Cups 9/9" at bounding box center [1307, 372] width 380 height 21
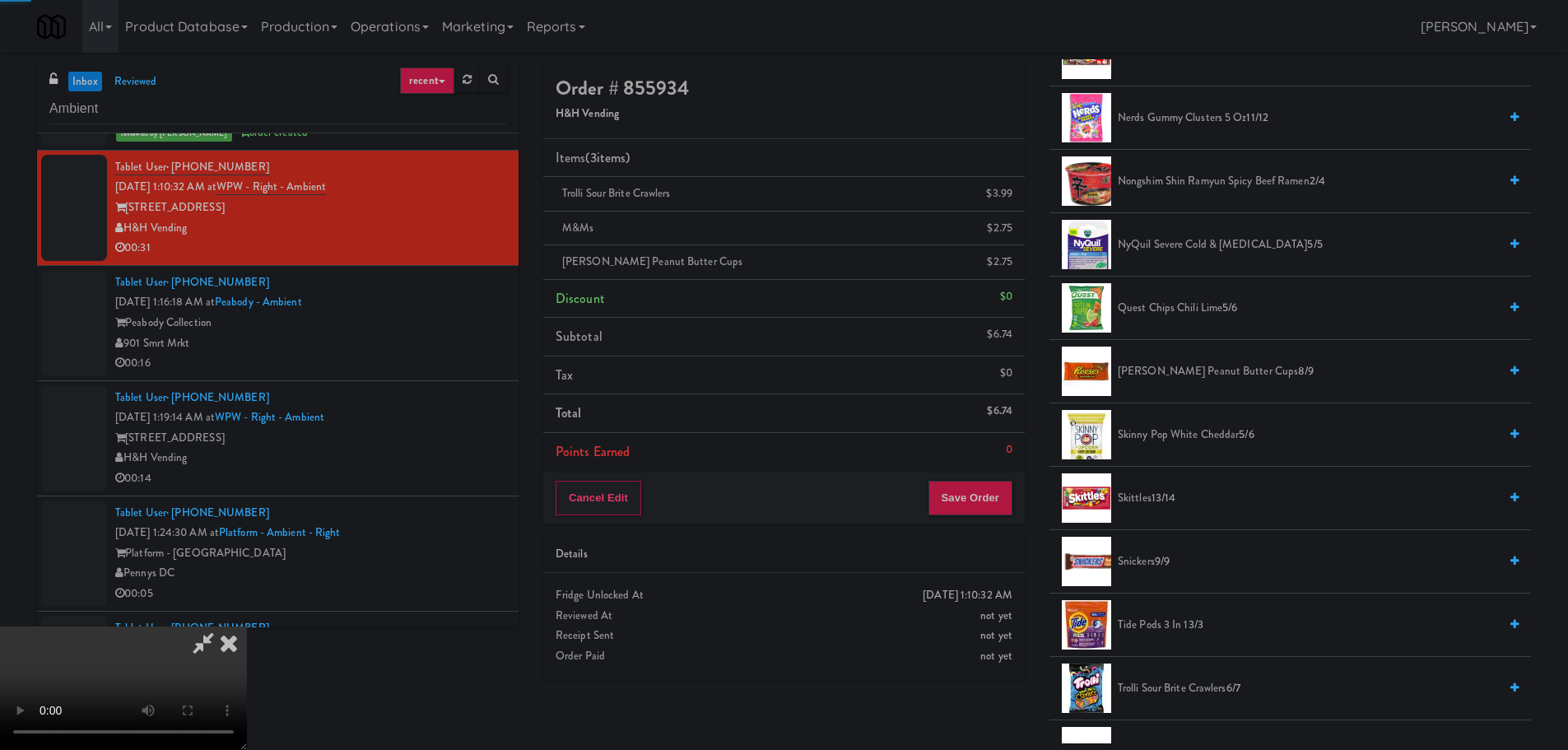
click at [247, 627] on video at bounding box center [123, 688] width 247 height 123
click at [987, 488] on button "Save Order" at bounding box center [970, 498] width 84 height 34
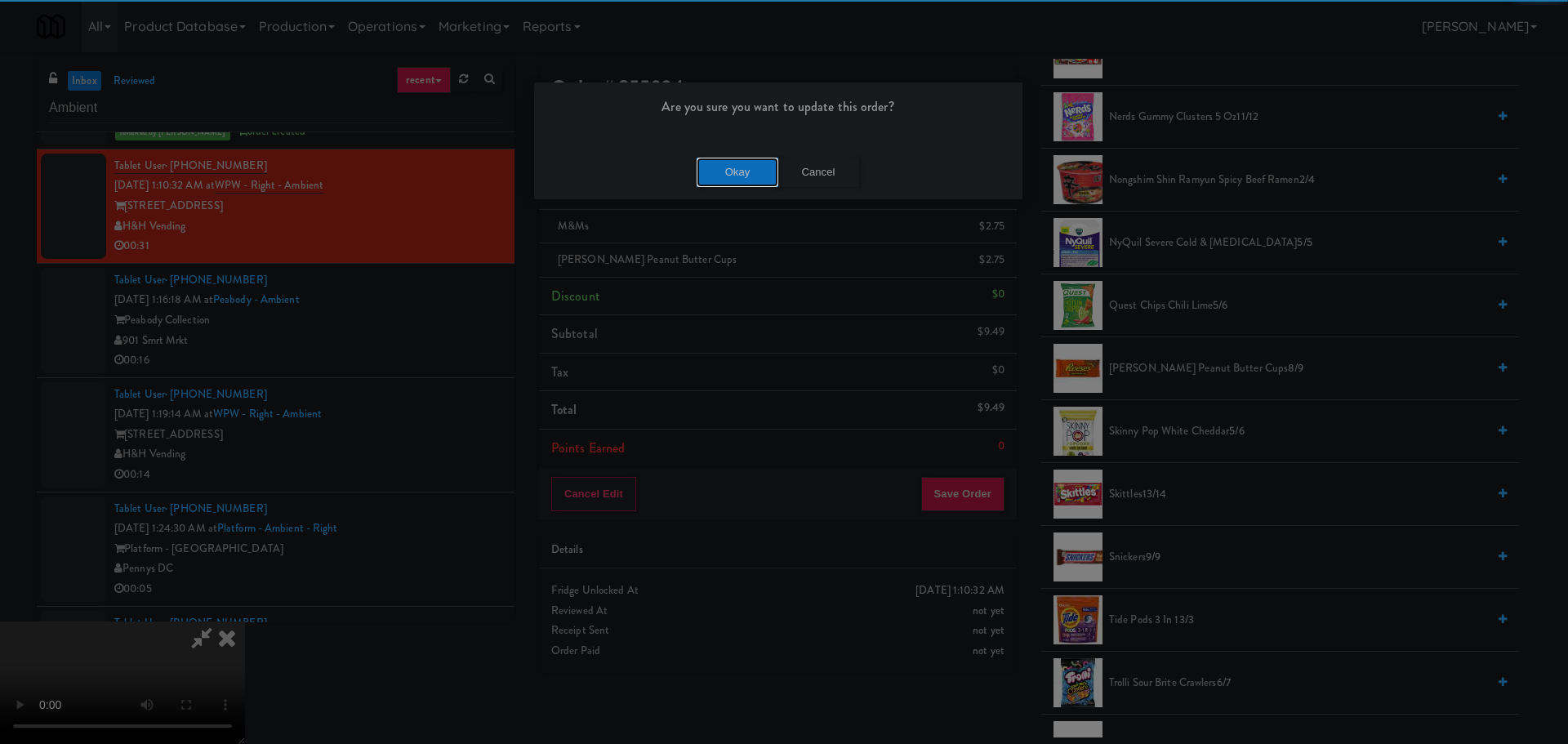
click at [731, 177] on button "Okay" at bounding box center [737, 173] width 82 height 30
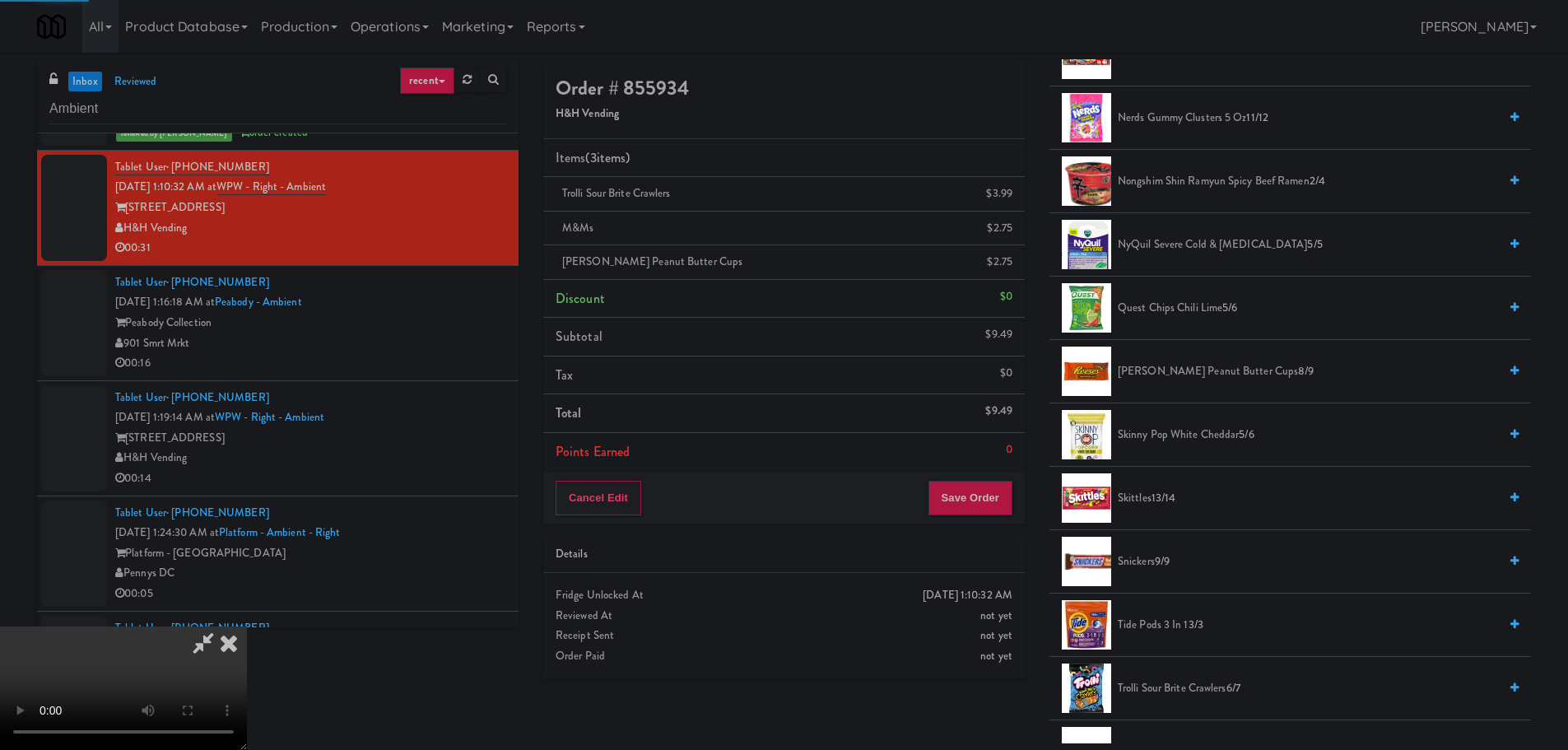
scroll to position [0, 0]
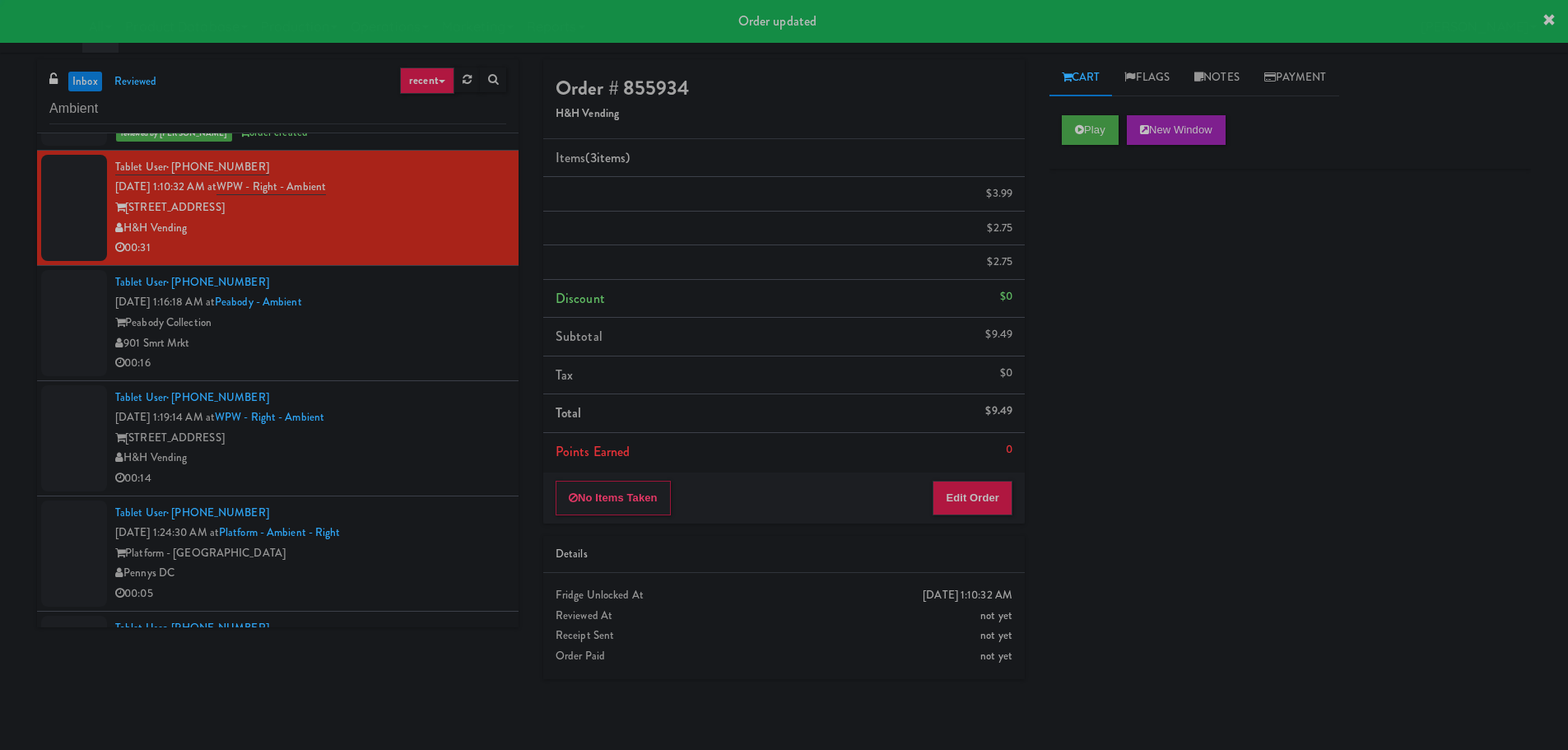
click at [467, 342] on div "901 Smrt Mrkt" at bounding box center [310, 343] width 391 height 21
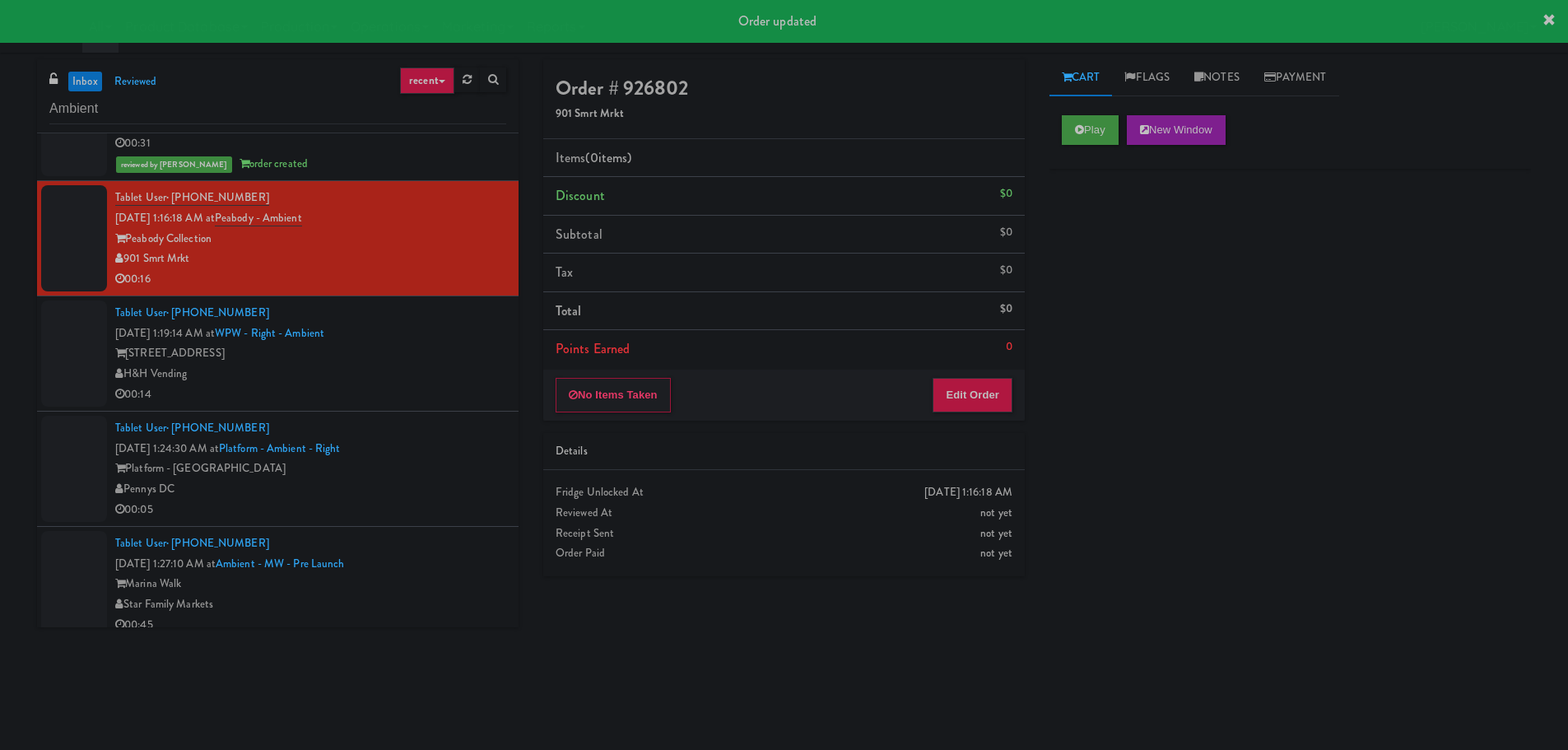
scroll to position [878, 0]
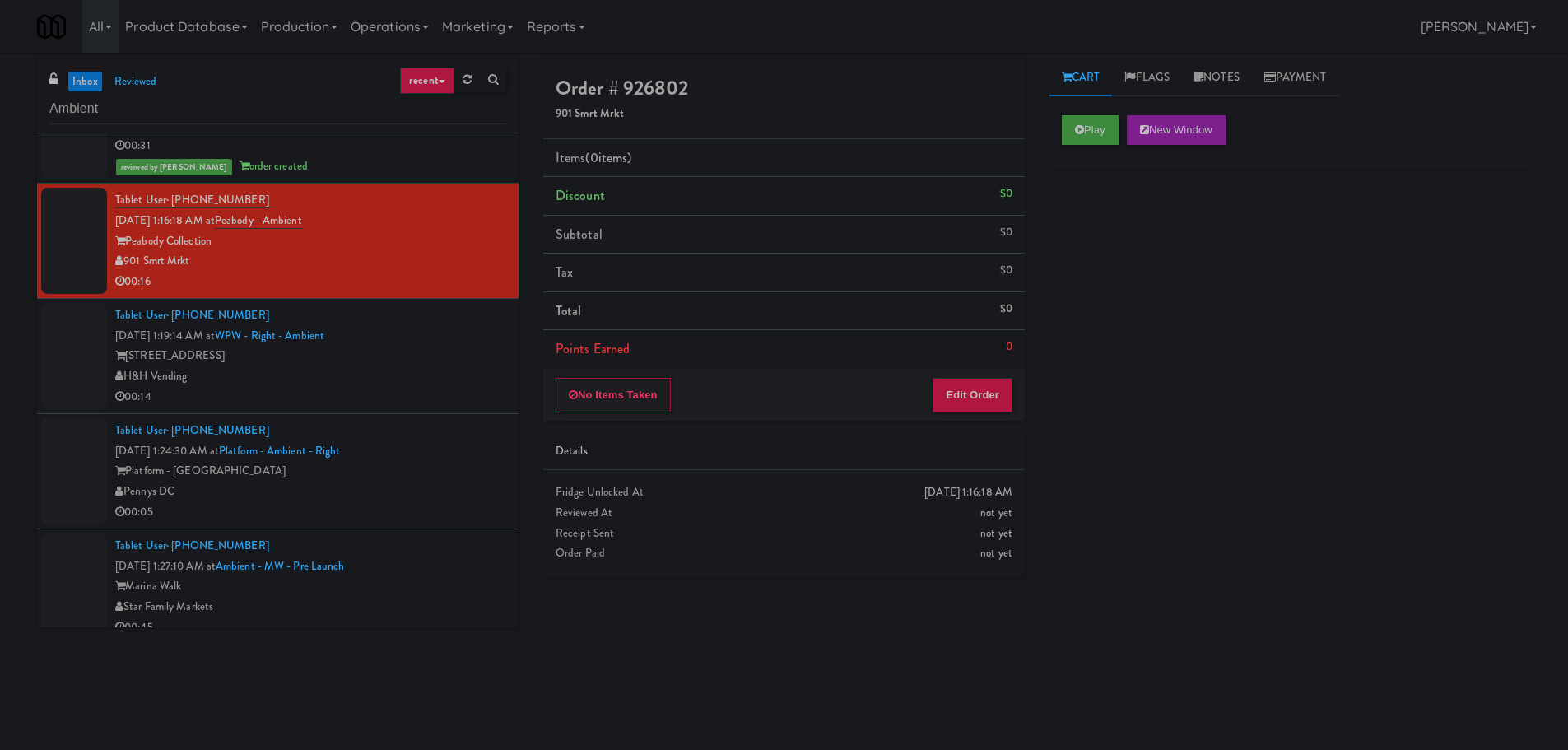
drag, startPoint x: 506, startPoint y: 467, endPoint x: 511, endPoint y: 475, distance: 9.4
click at [511, 475] on div "Tablet User · (847) 852-6749 [DATE] 11:25:06 PM at [STREET_ADDRESS][PERSON_NAME…" at bounding box center [277, 380] width 482 height 494
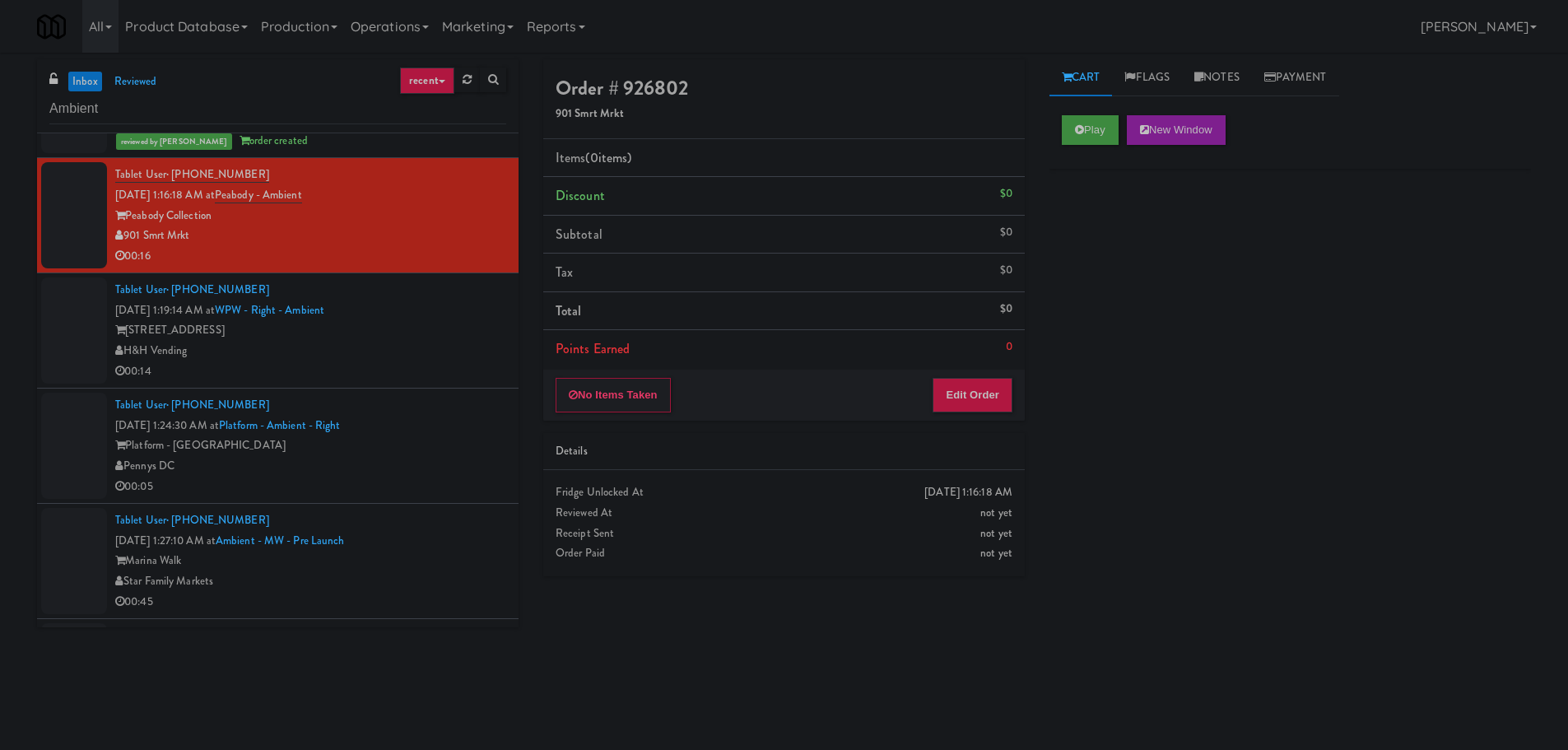
scroll to position [914, 0]
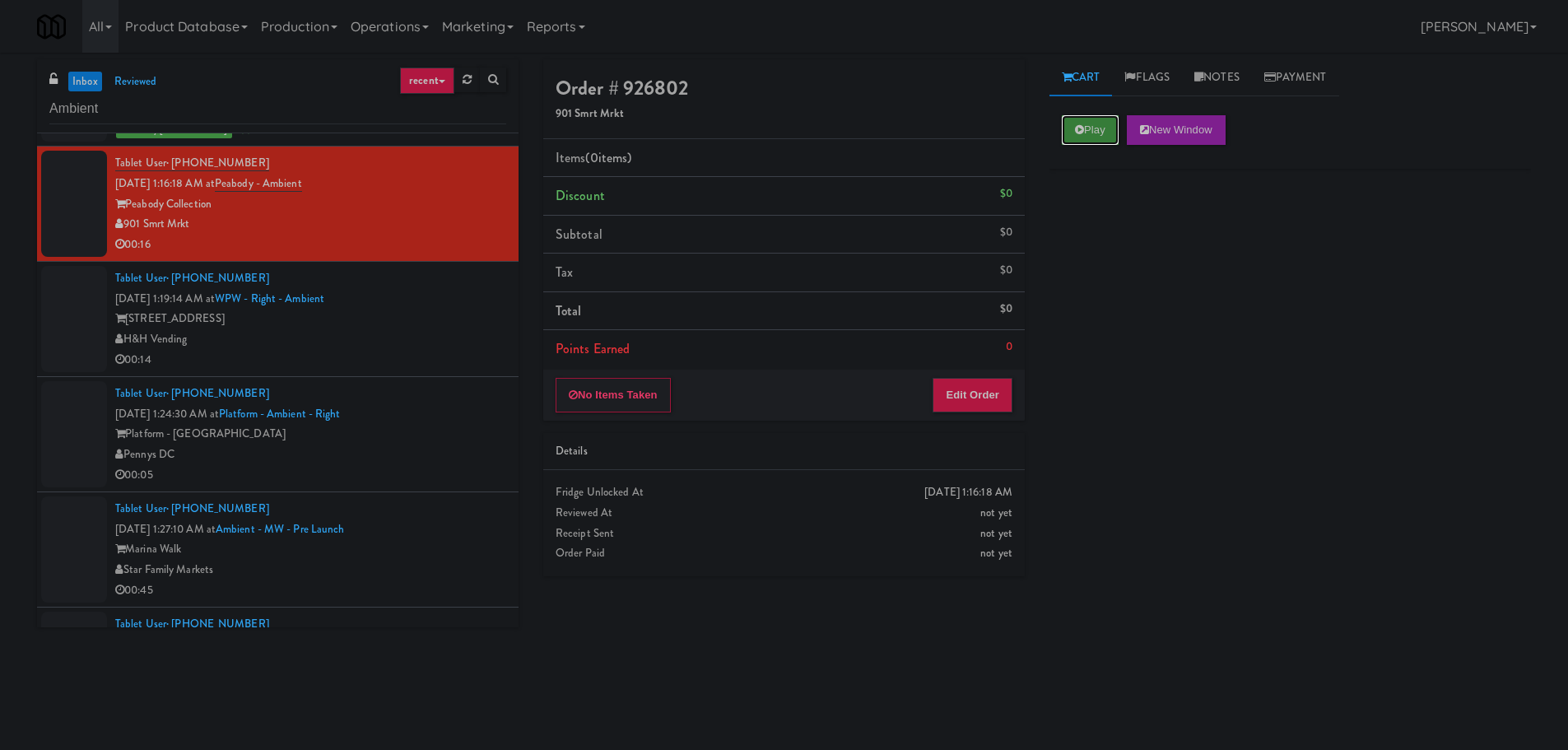
click at [1066, 134] on button "Play" at bounding box center [1090, 130] width 57 height 30
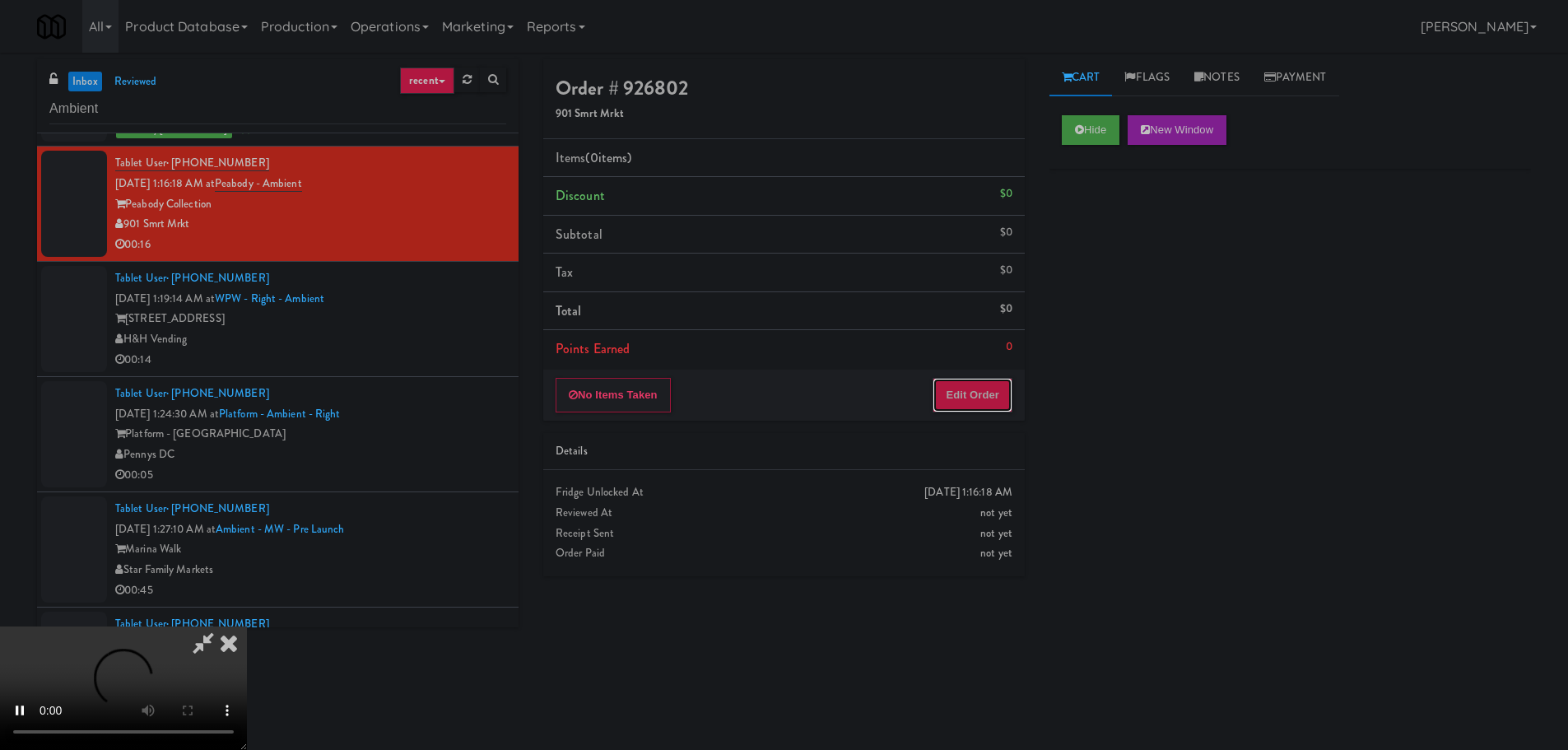
click at [969, 398] on button "Edit Order" at bounding box center [972, 394] width 80 height 34
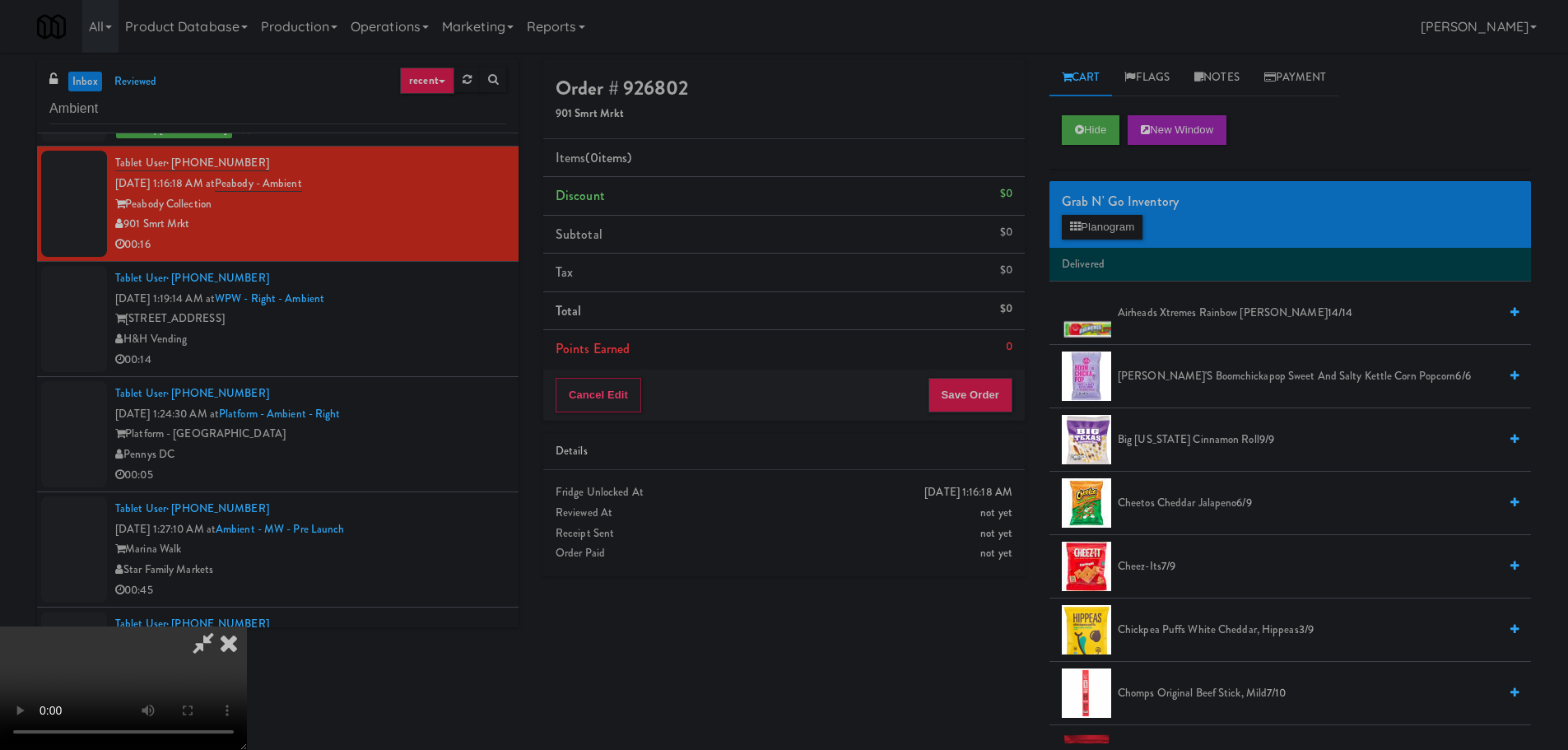
click at [247, 627] on video at bounding box center [123, 688] width 247 height 123
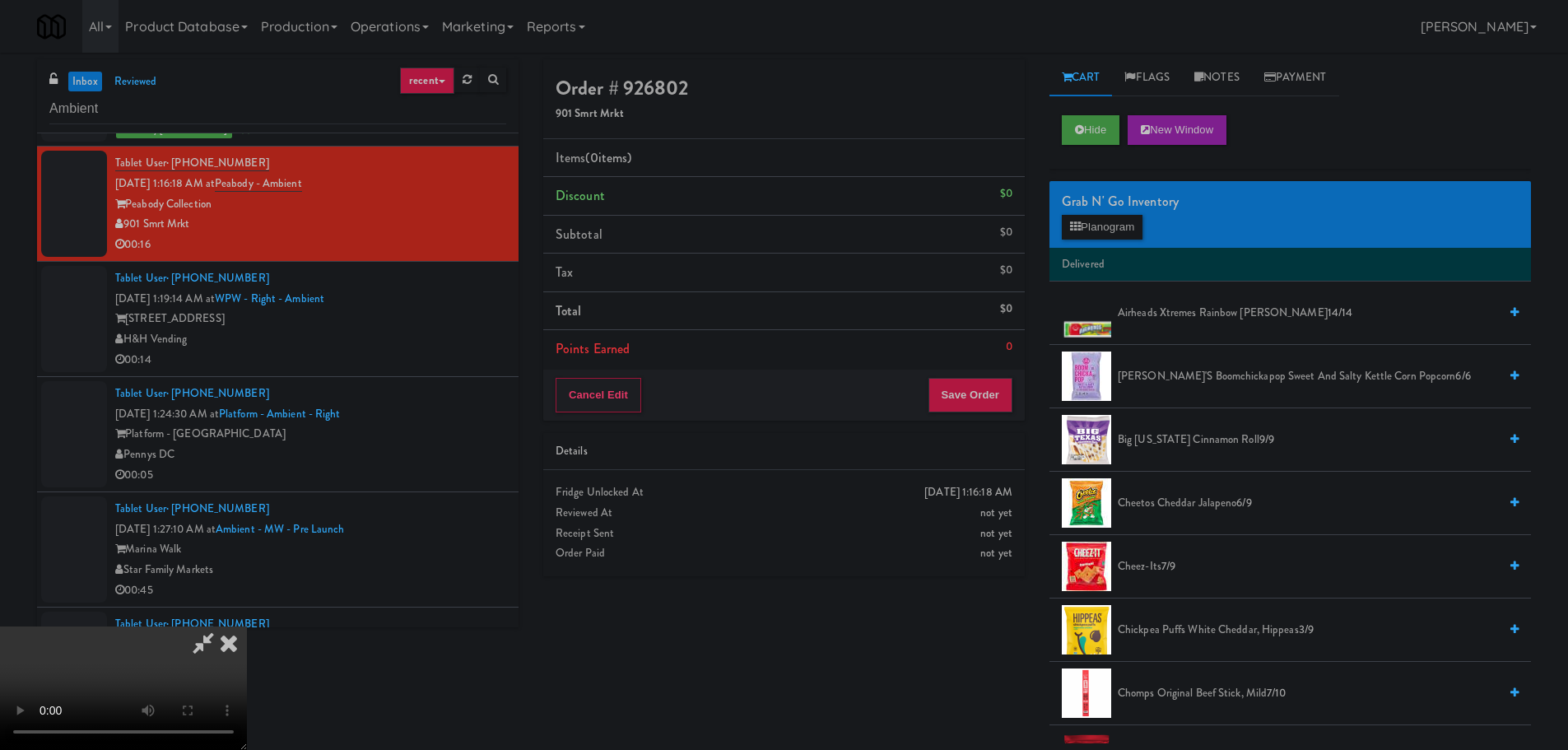
click at [247, 627] on video at bounding box center [123, 688] width 247 height 123
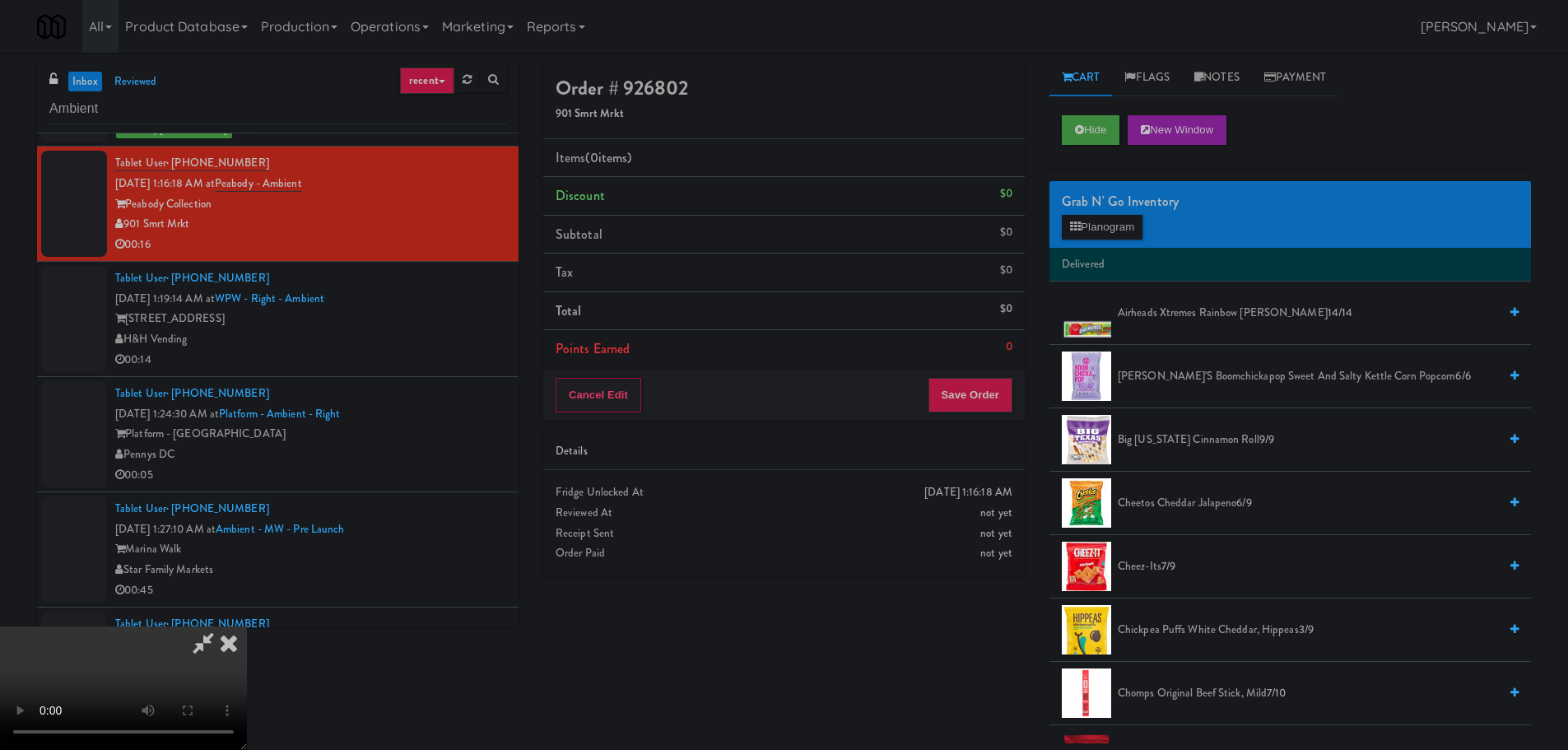
click at [247, 627] on video at bounding box center [123, 688] width 247 height 123
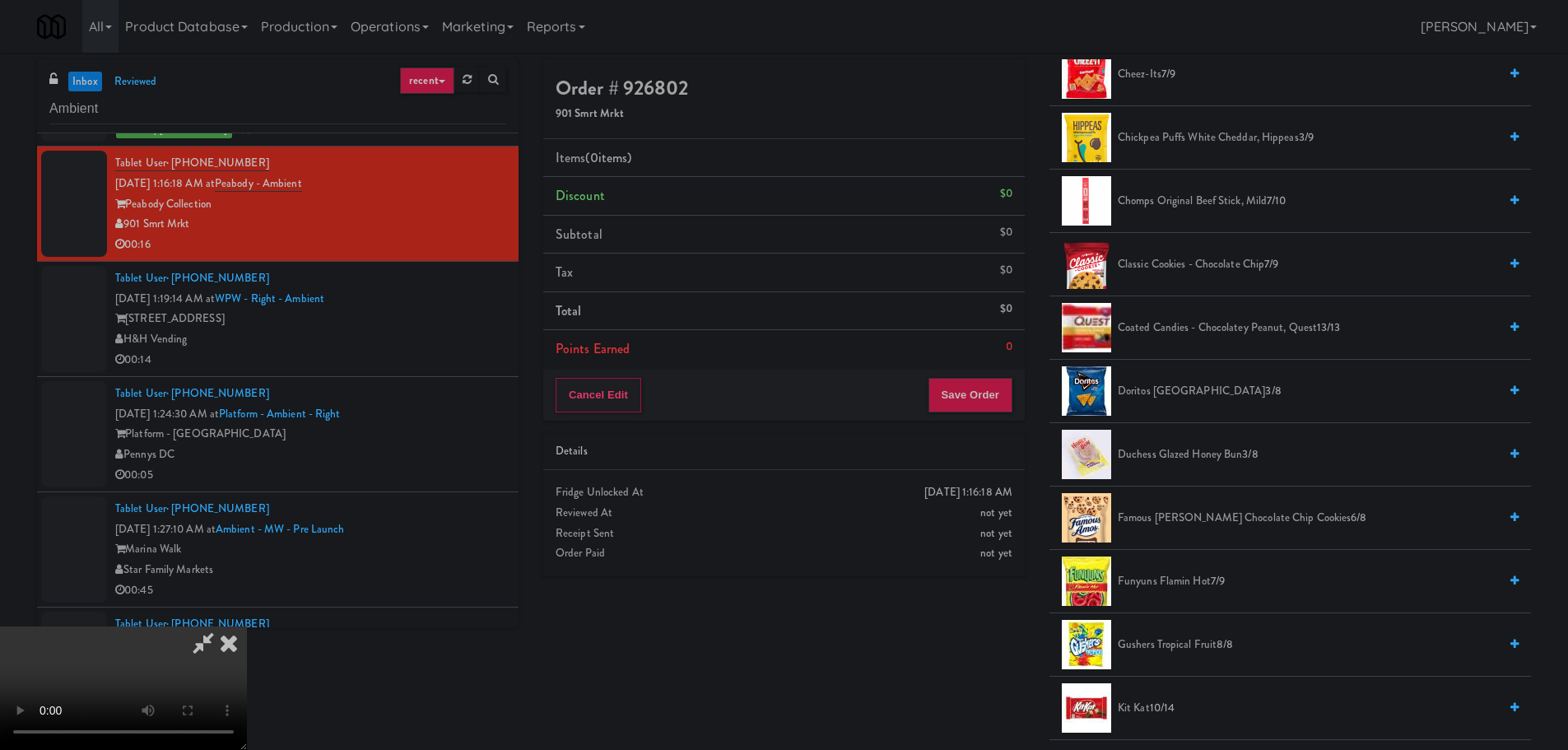
scroll to position [494, 0]
click at [1219, 516] on span "Famous [PERSON_NAME] Chocolate Chip Cookies 6/8" at bounding box center [1307, 516] width 380 height 21
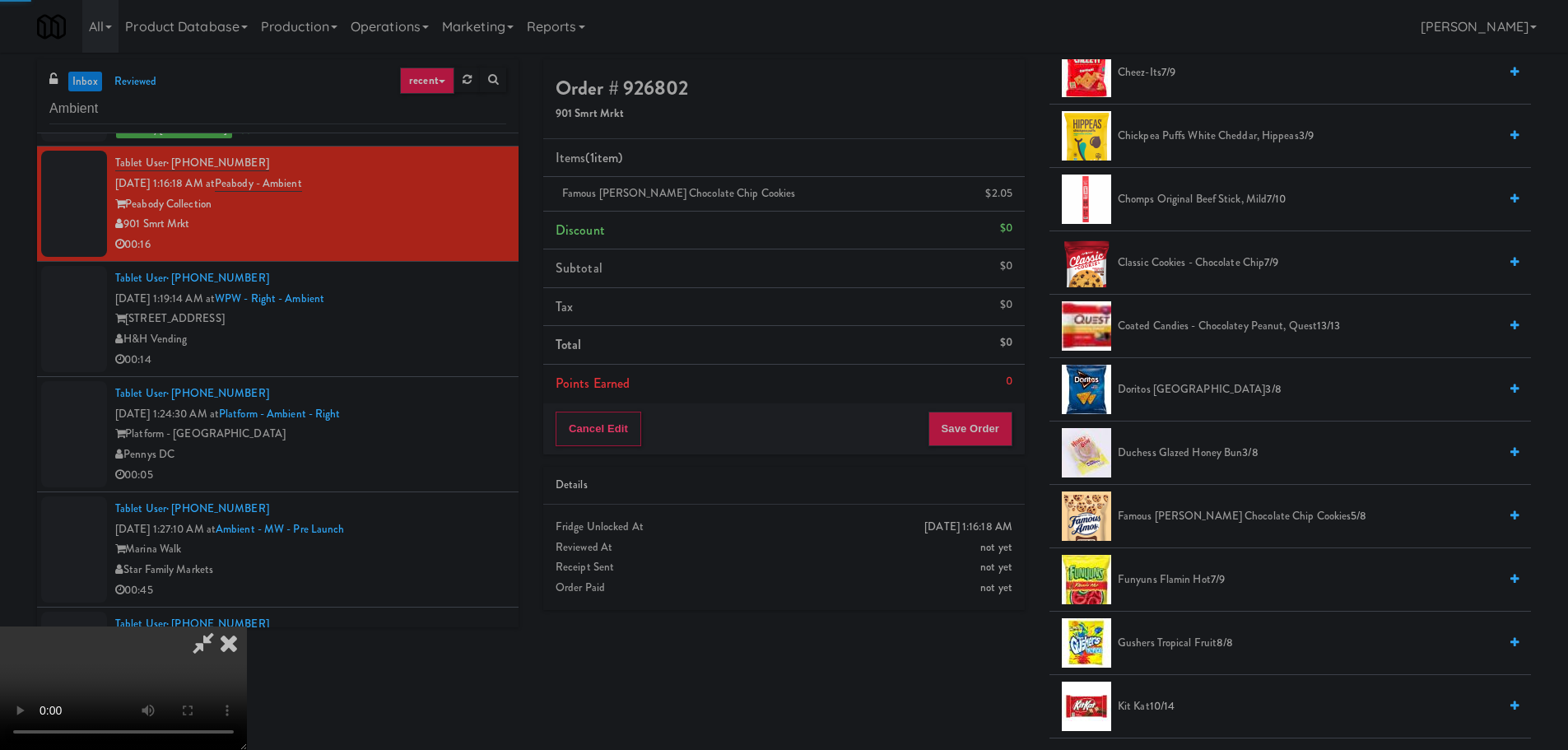
drag, startPoint x: 1188, startPoint y: 515, endPoint x: 1143, endPoint y: 521, distance: 45.4
click at [1186, 515] on span "Famous [PERSON_NAME] Chocolate Chip Cookies 5/8" at bounding box center [1307, 516] width 380 height 21
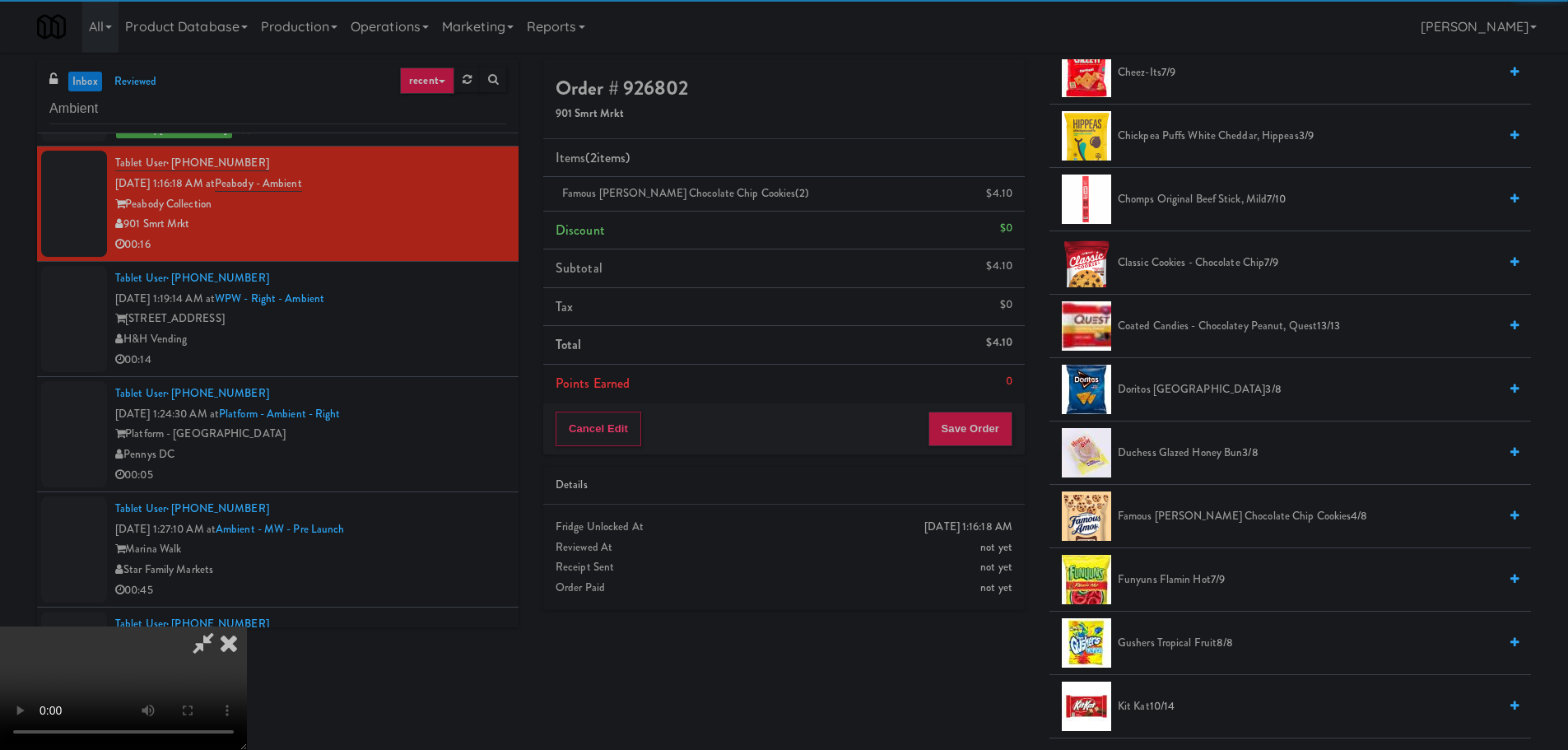
click at [247, 627] on video at bounding box center [123, 688] width 247 height 123
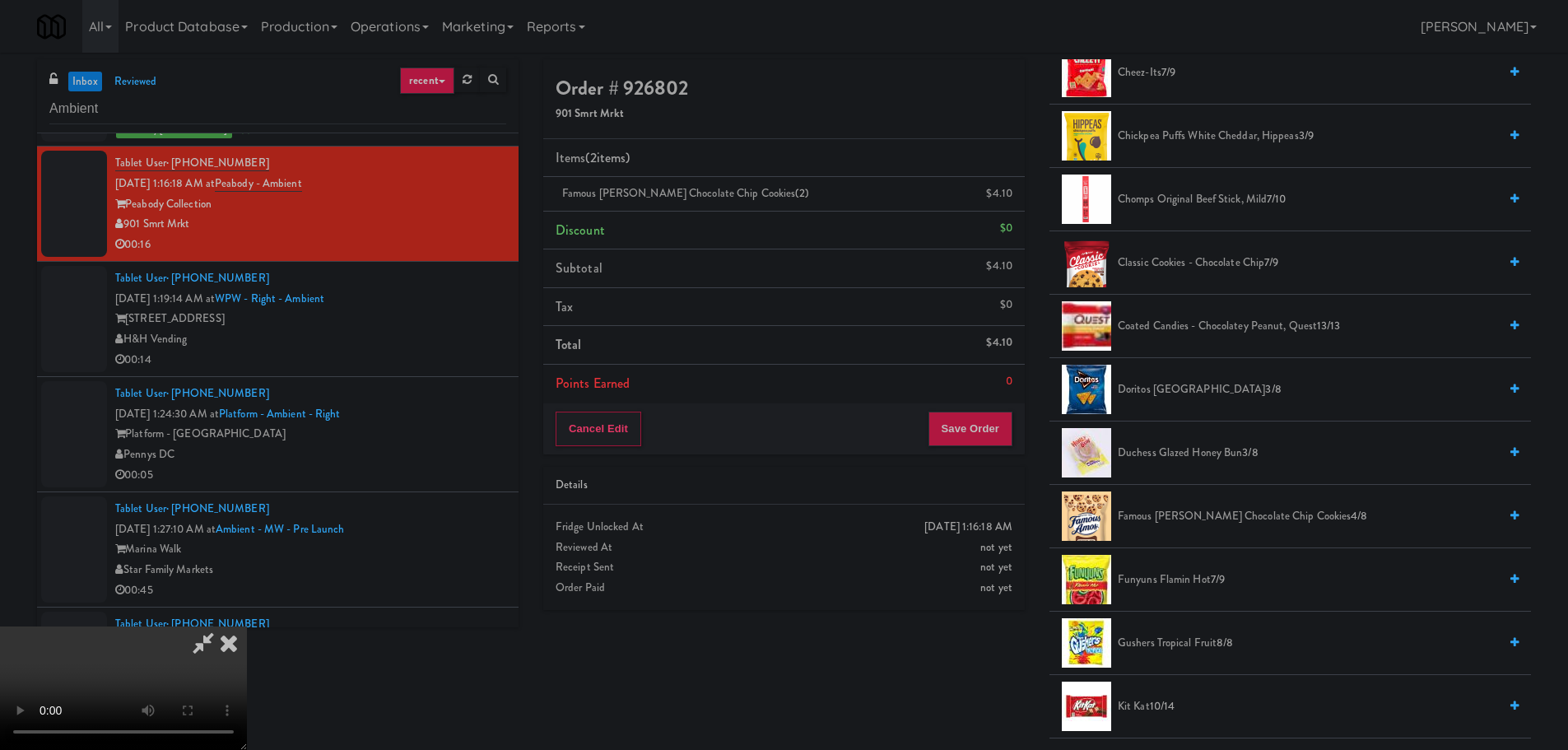
click at [247, 627] on video at bounding box center [123, 688] width 247 height 123
click at [971, 447] on div "Cancel Edit Save Order" at bounding box center [784, 428] width 482 height 51
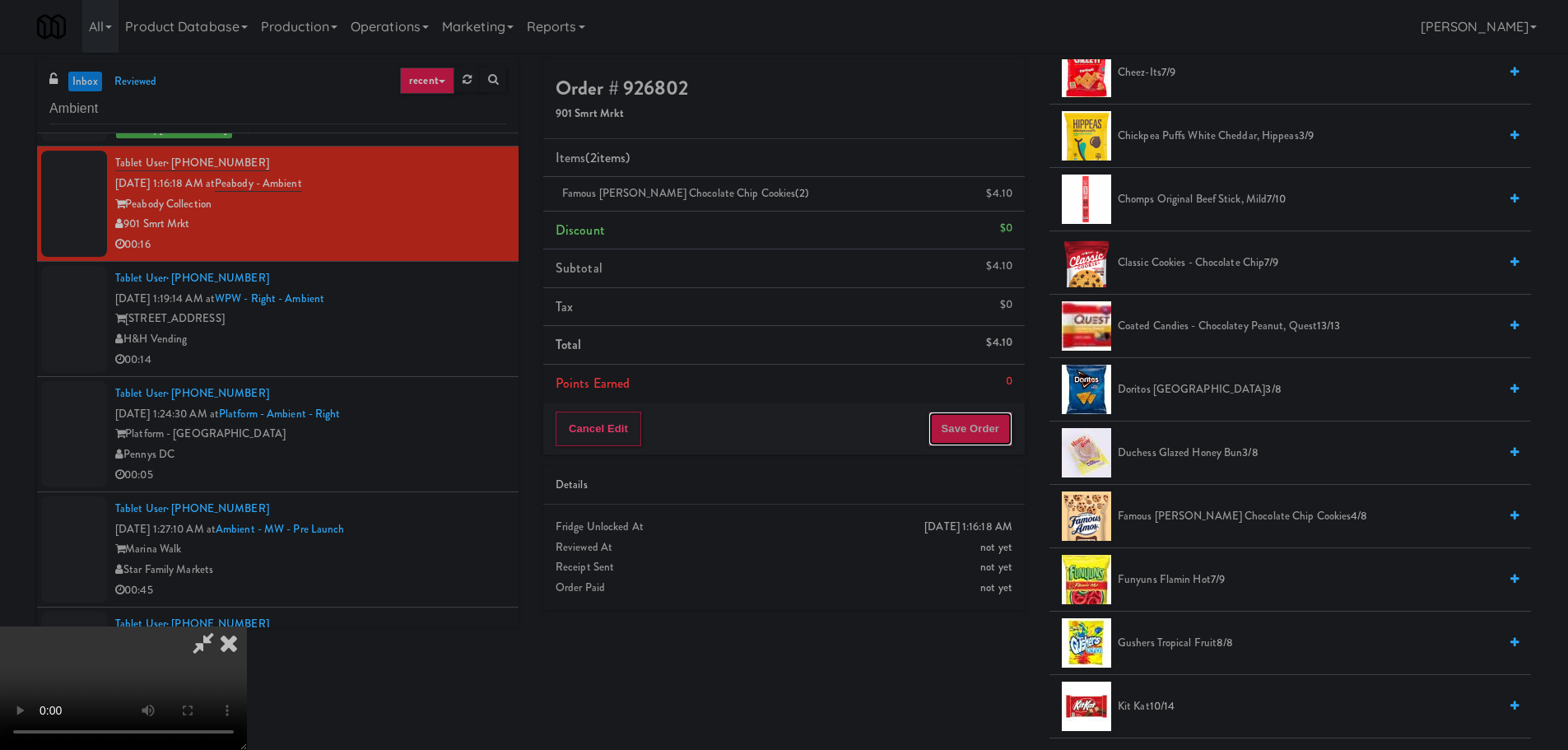
click at [977, 436] on button "Save Order" at bounding box center [970, 428] width 84 height 34
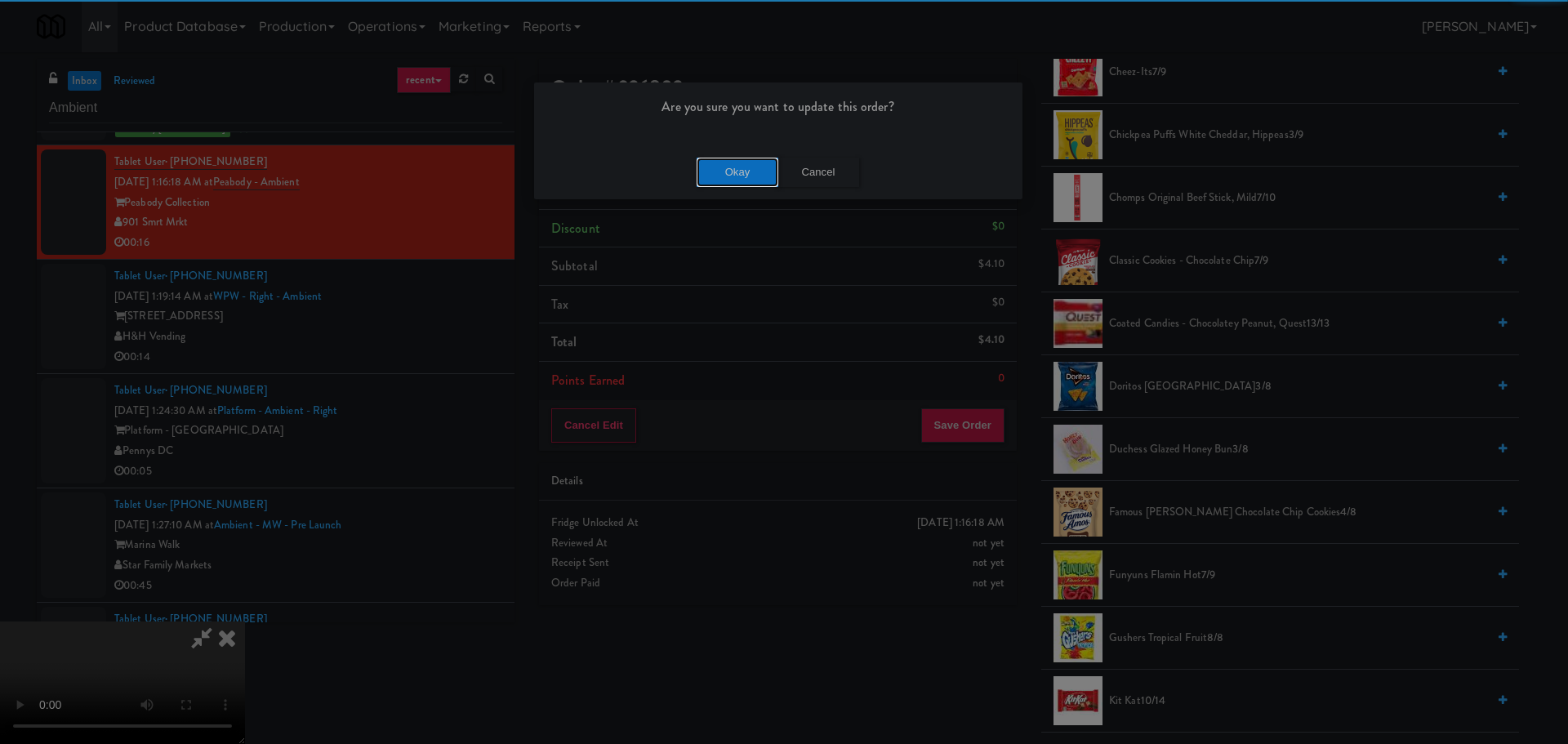
click at [719, 181] on button "Okay" at bounding box center [737, 173] width 82 height 30
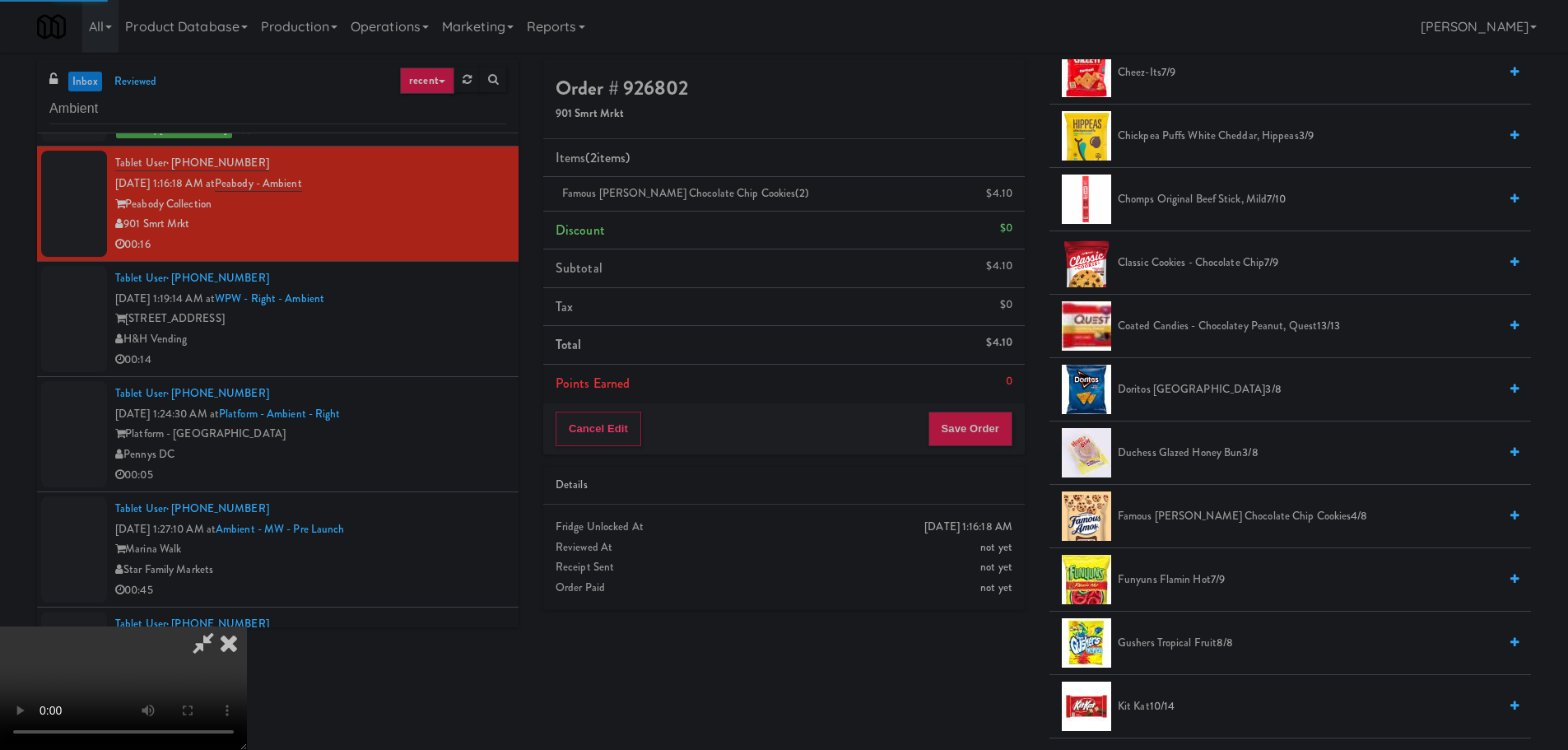
scroll to position [0, 0]
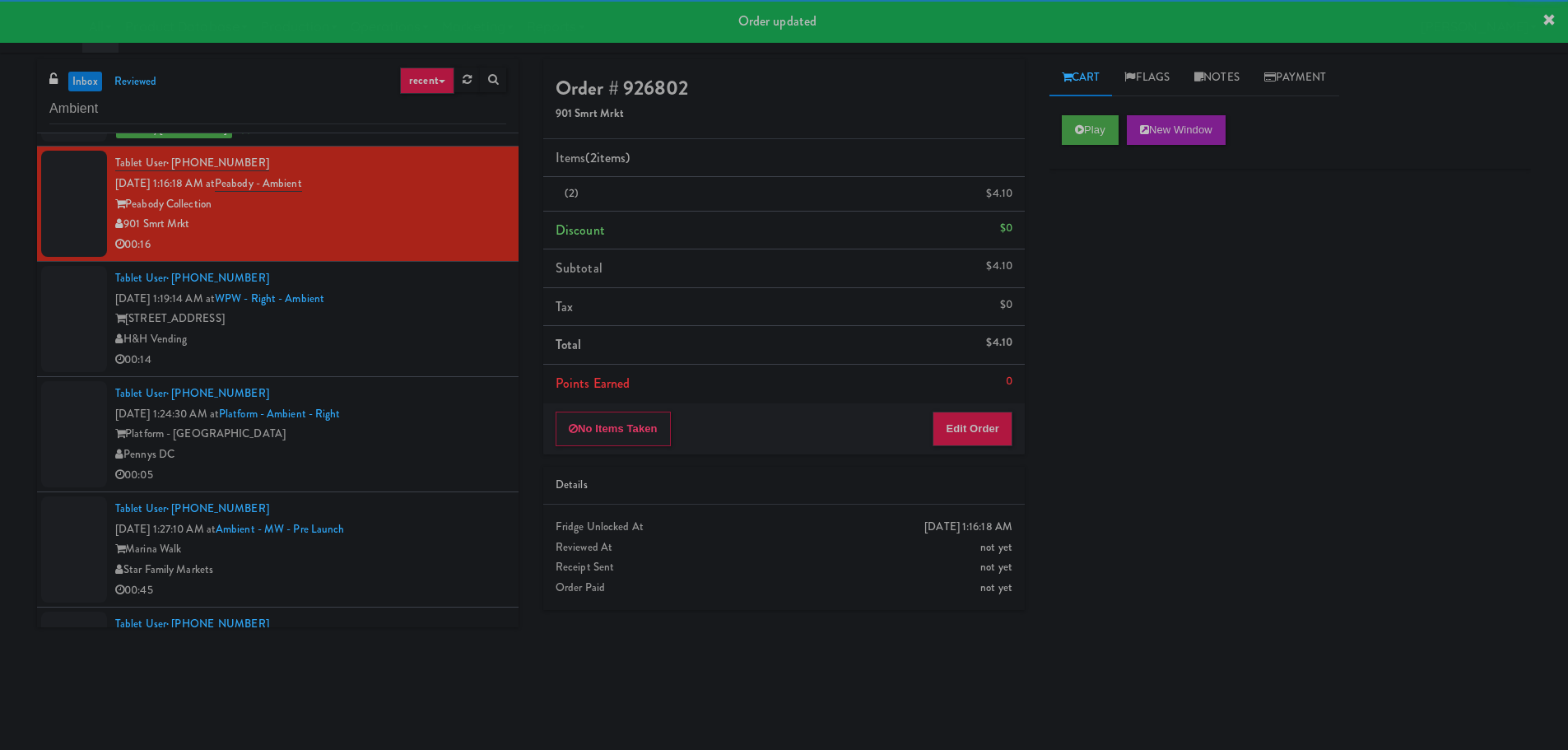
click at [444, 350] on div "00:14" at bounding box center [310, 360] width 391 height 21
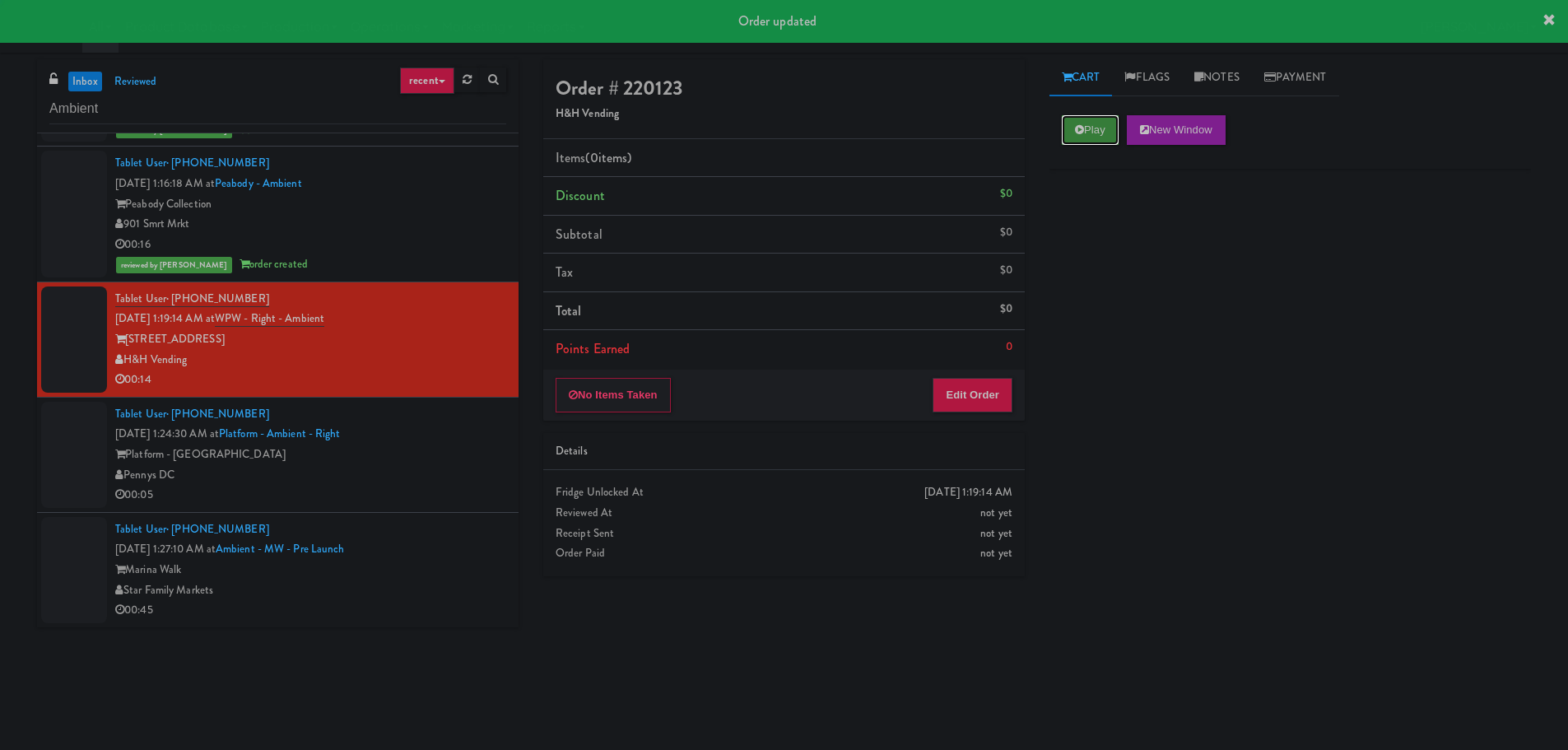
click at [1079, 138] on button "Play" at bounding box center [1090, 130] width 57 height 30
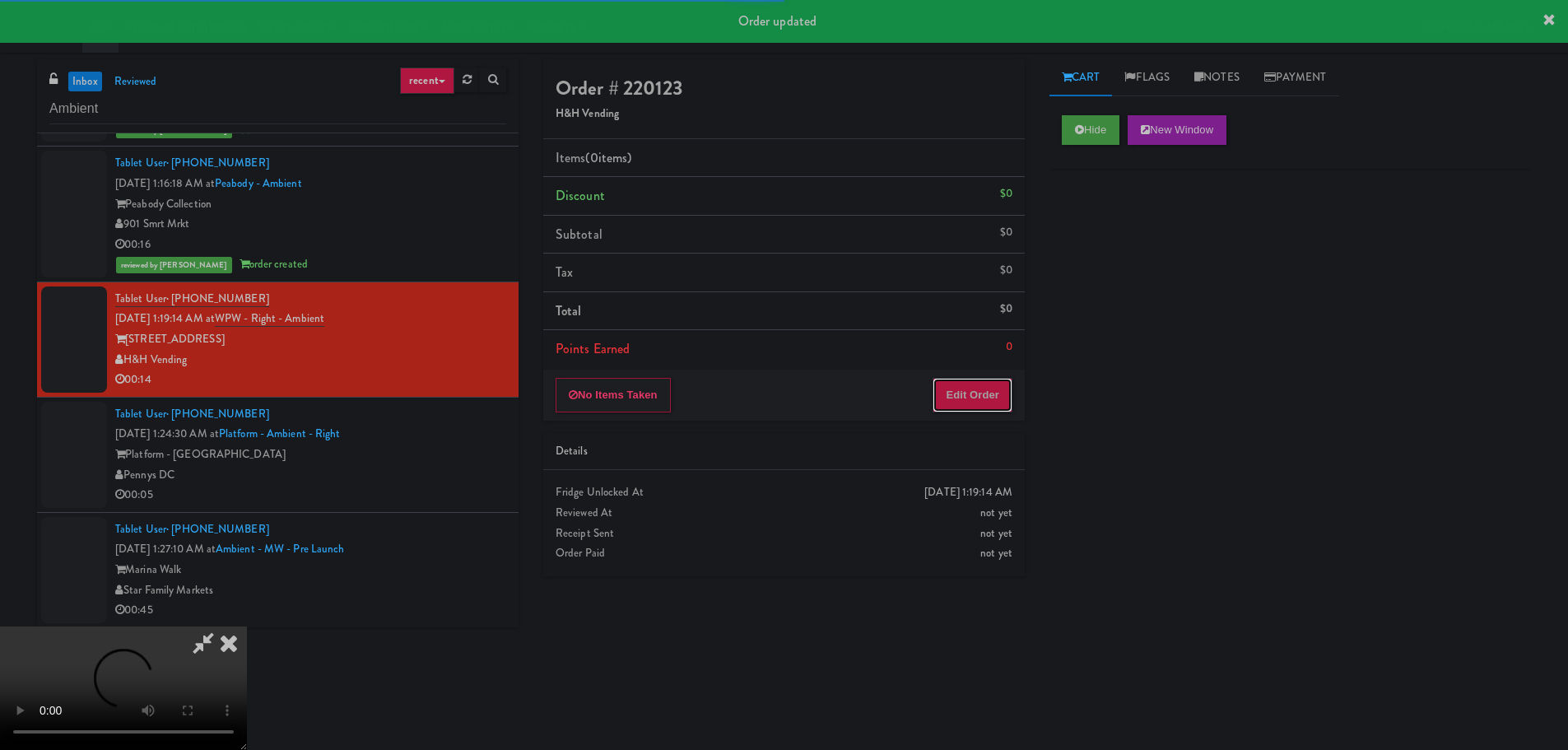
click at [981, 411] on button "Edit Order" at bounding box center [972, 394] width 80 height 34
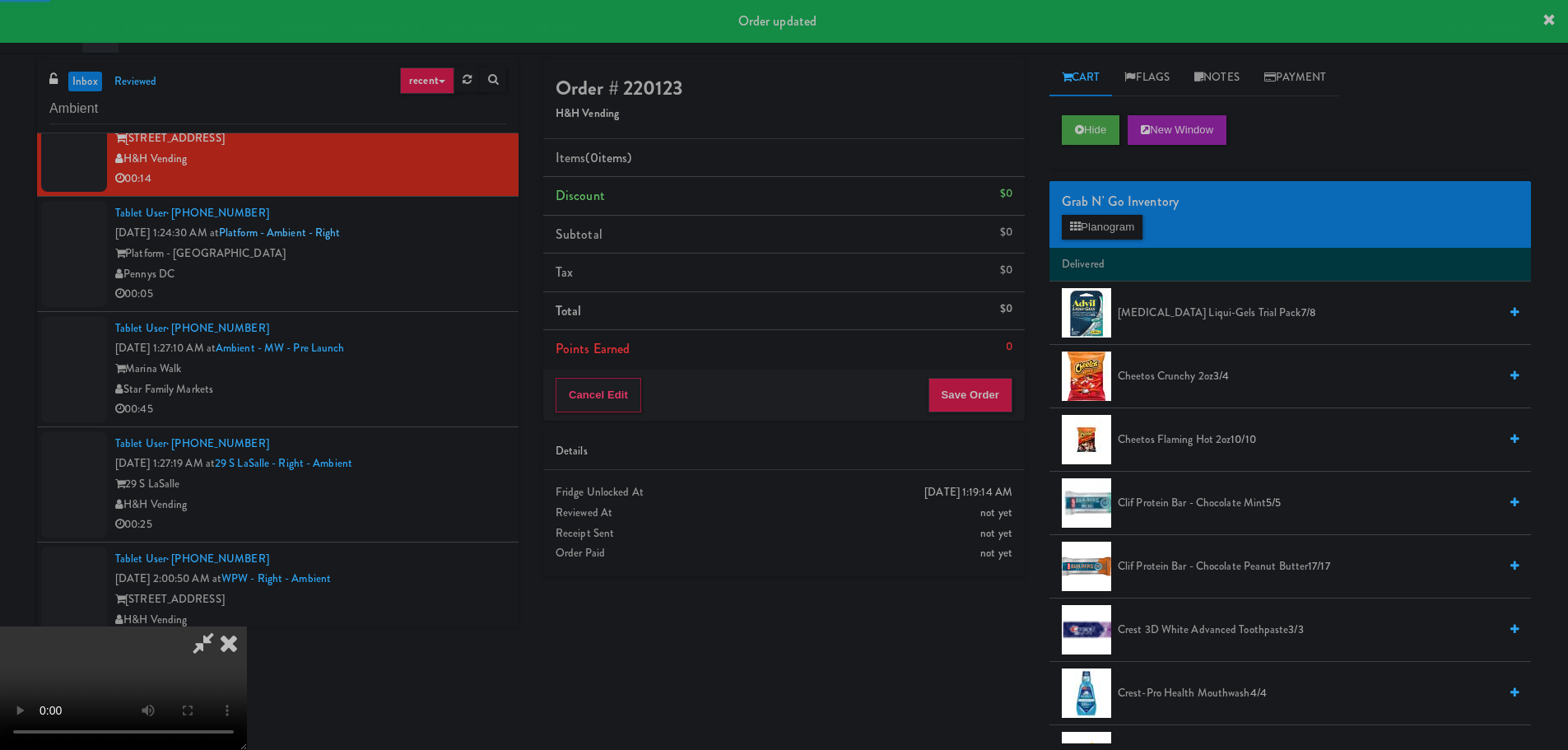
scroll to position [1145, 0]
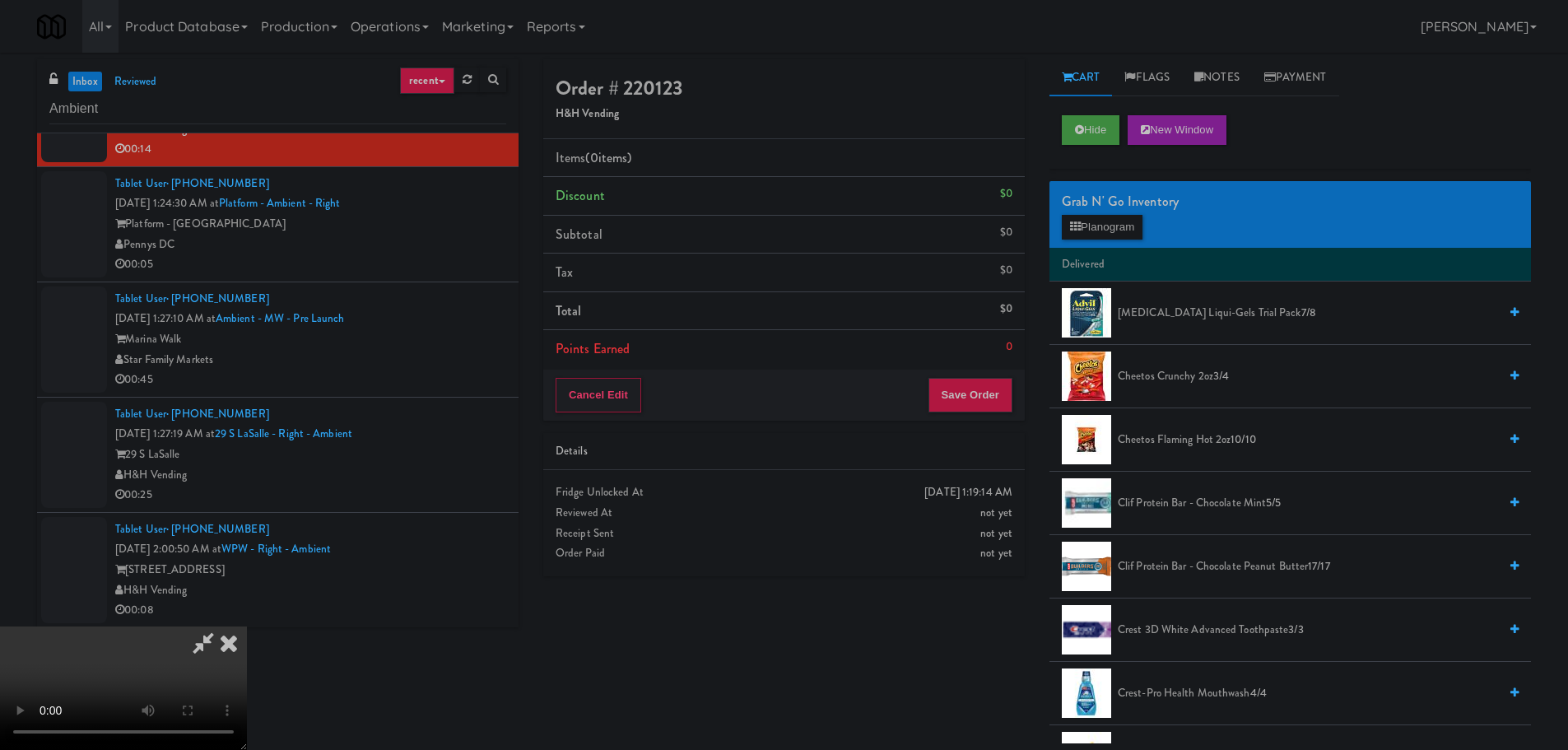
click at [942, 709] on div "Order # 220123 H&H Vending Items (0 items ) Discount $0 Subtotal $0 Tax $0 Tota…" at bounding box center [1036, 401] width 1012 height 684
click at [247, 627] on video at bounding box center [123, 688] width 247 height 123
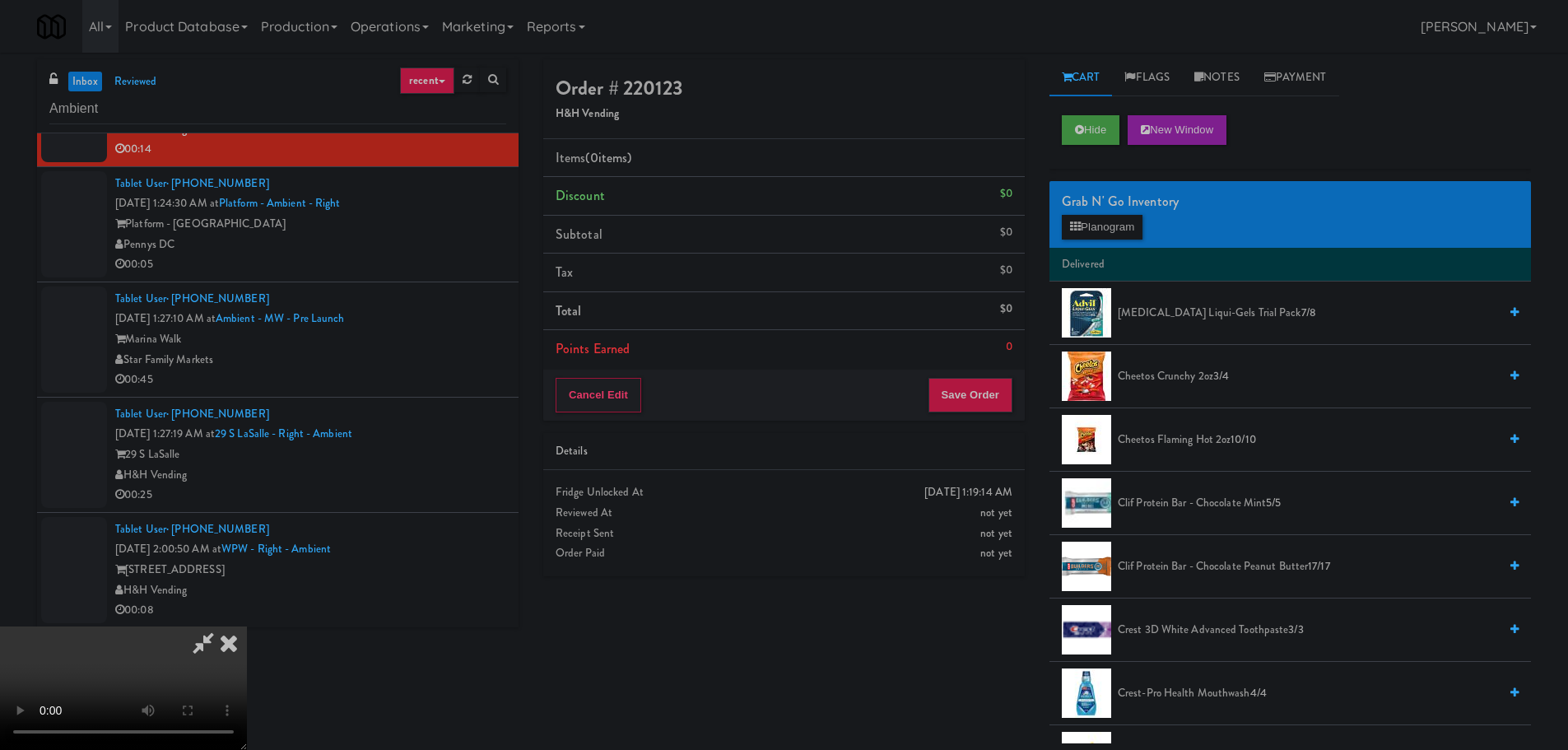
click at [247, 627] on video at bounding box center [123, 688] width 247 height 123
drag, startPoint x: 667, startPoint y: 588, endPoint x: 665, endPoint y: 554, distance: 34.1
click at [247, 627] on video at bounding box center [123, 688] width 247 height 123
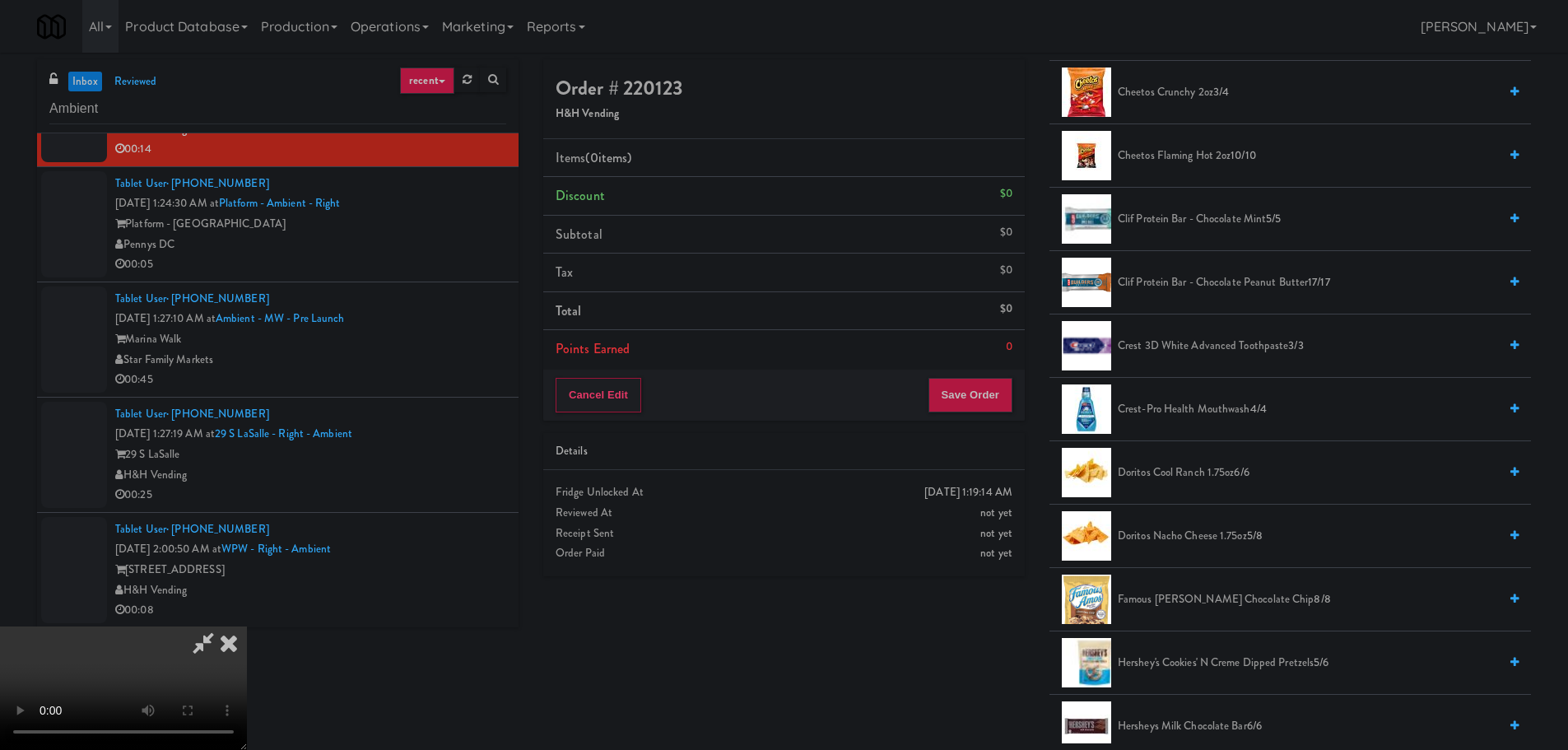
scroll to position [329, 0]
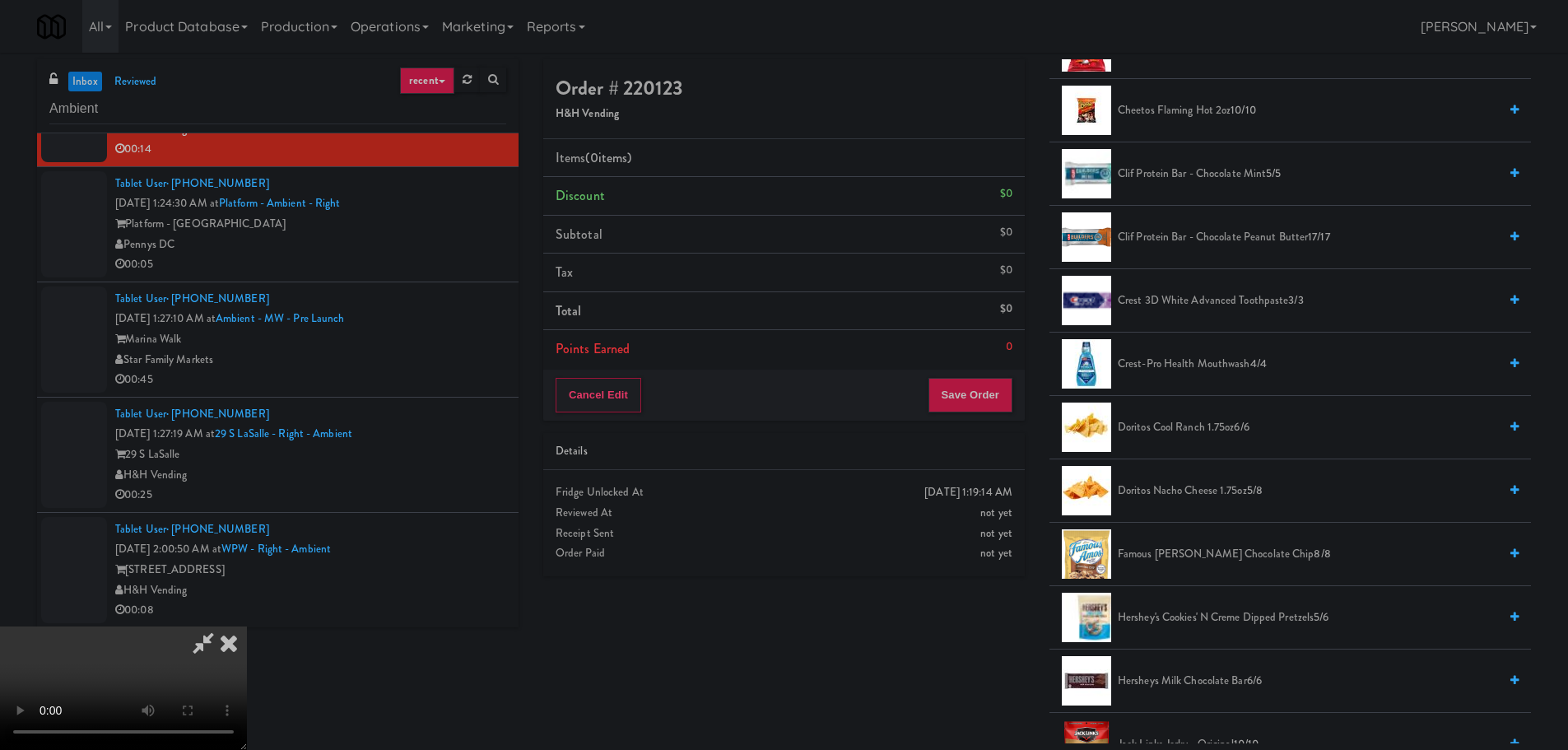
click at [1186, 482] on span "Doritos Nacho Cheese 1.75oz 5/8" at bounding box center [1307, 491] width 380 height 21
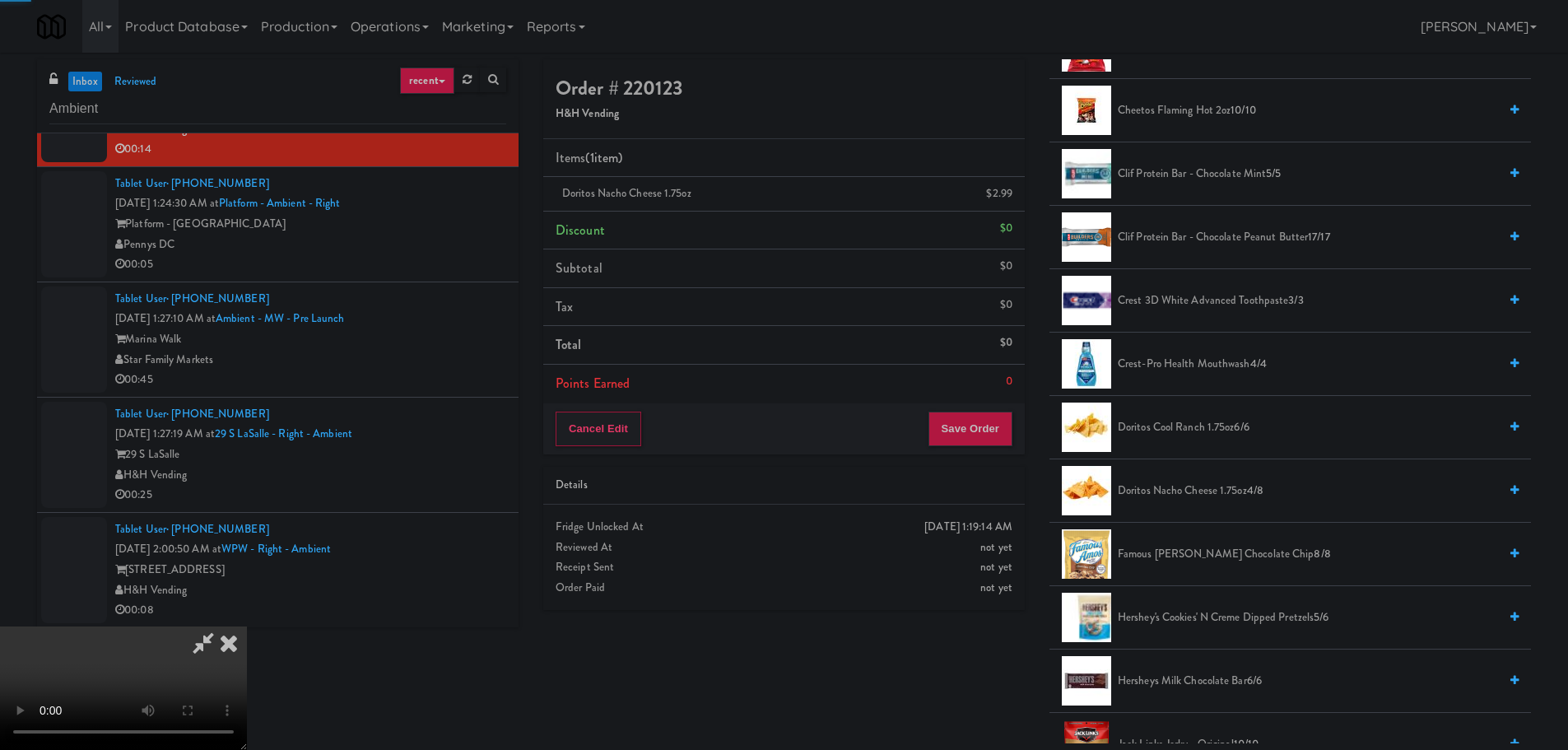
click at [247, 627] on video at bounding box center [123, 688] width 247 height 123
click at [960, 443] on button "Save Order" at bounding box center [970, 428] width 84 height 34
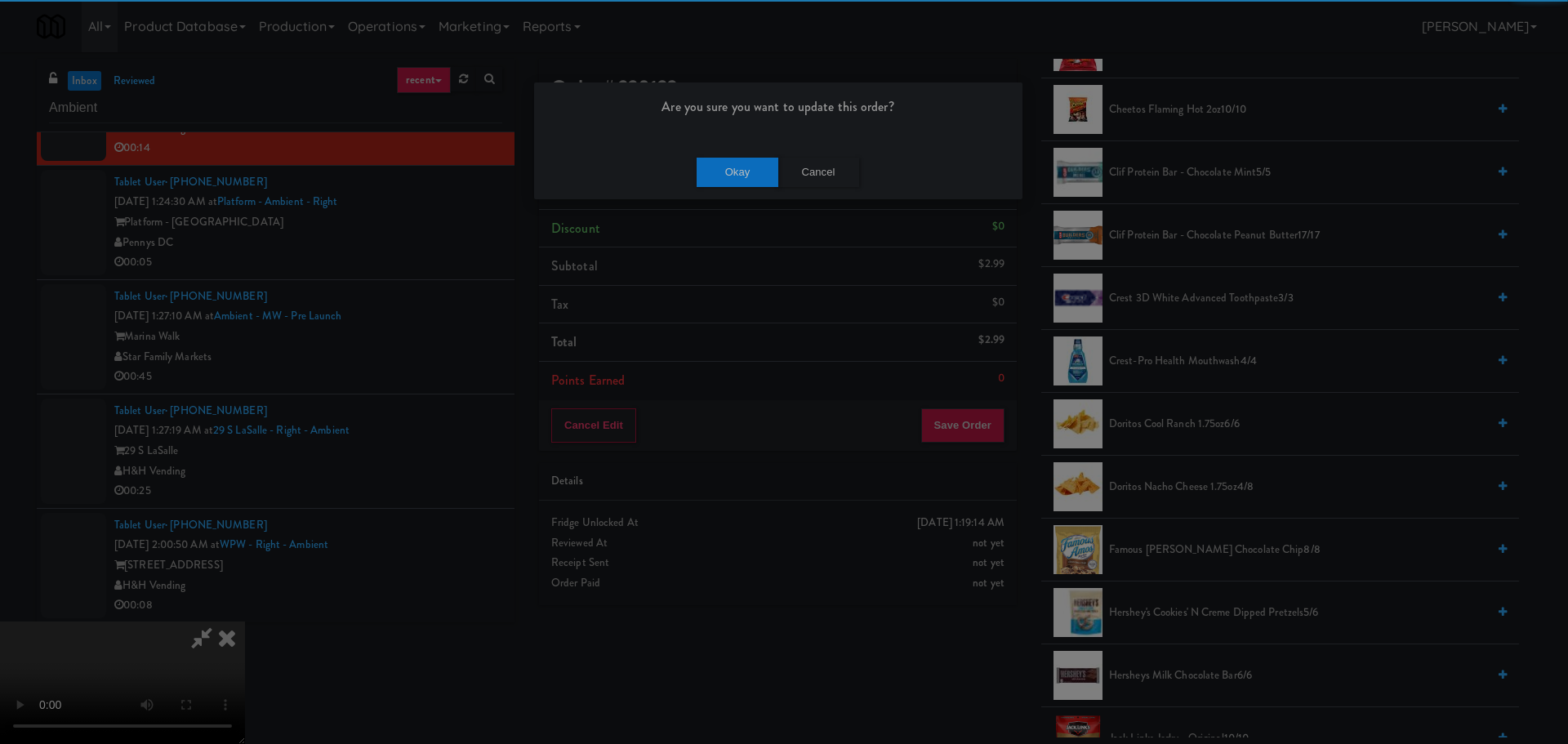
click at [751, 184] on div "Okay Cancel" at bounding box center [778, 172] width 489 height 55
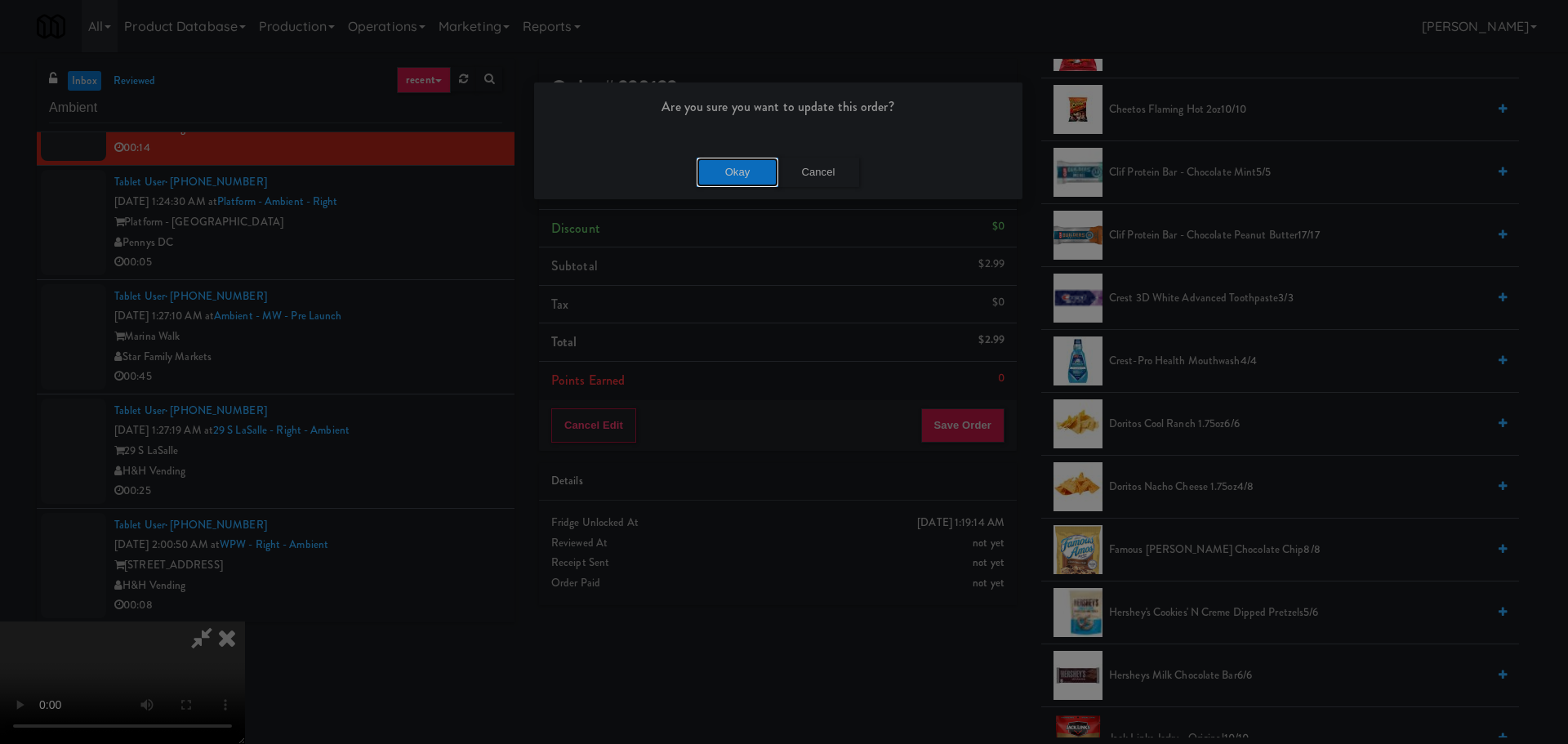
click at [752, 184] on button "Okay" at bounding box center [737, 173] width 82 height 30
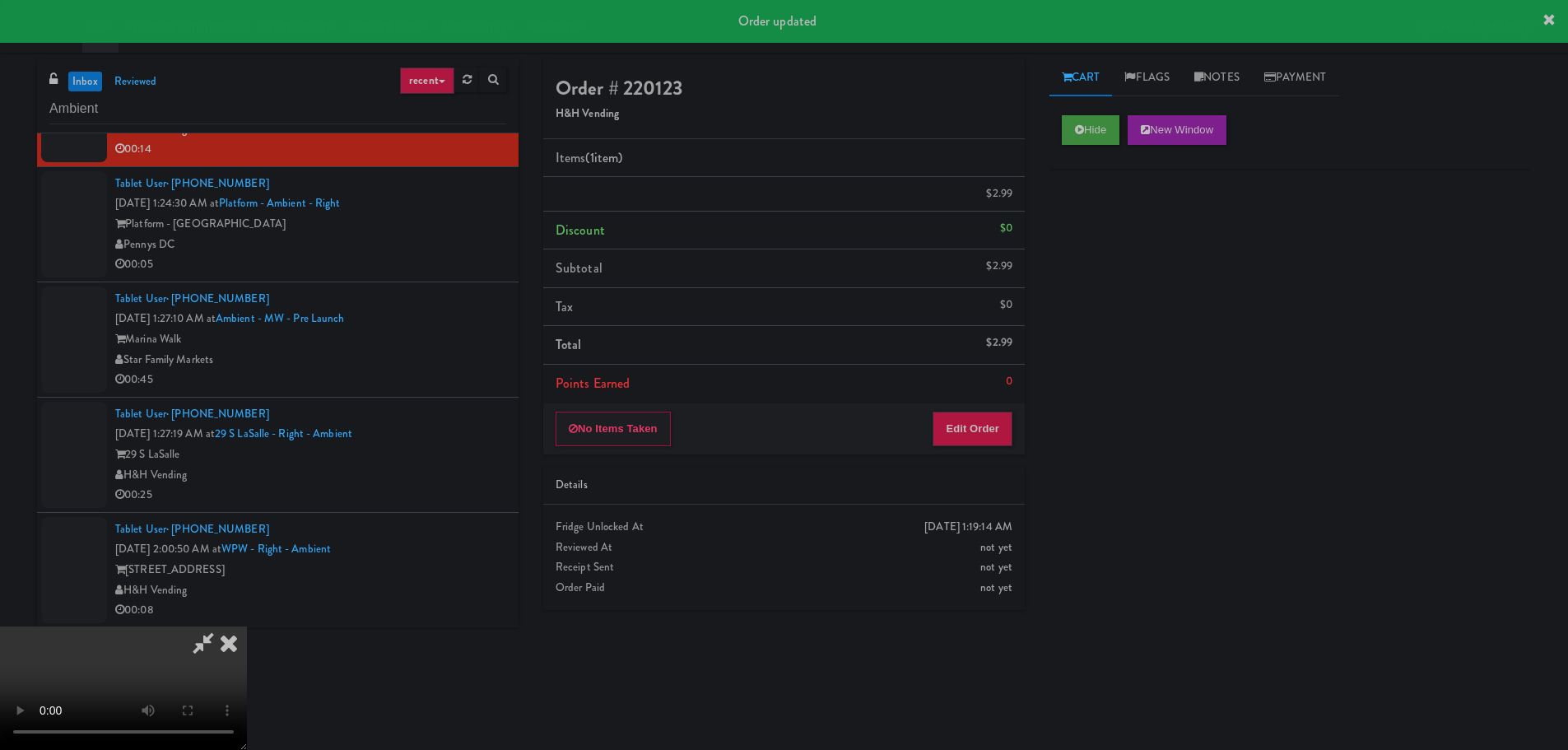
scroll to position [0, 0]
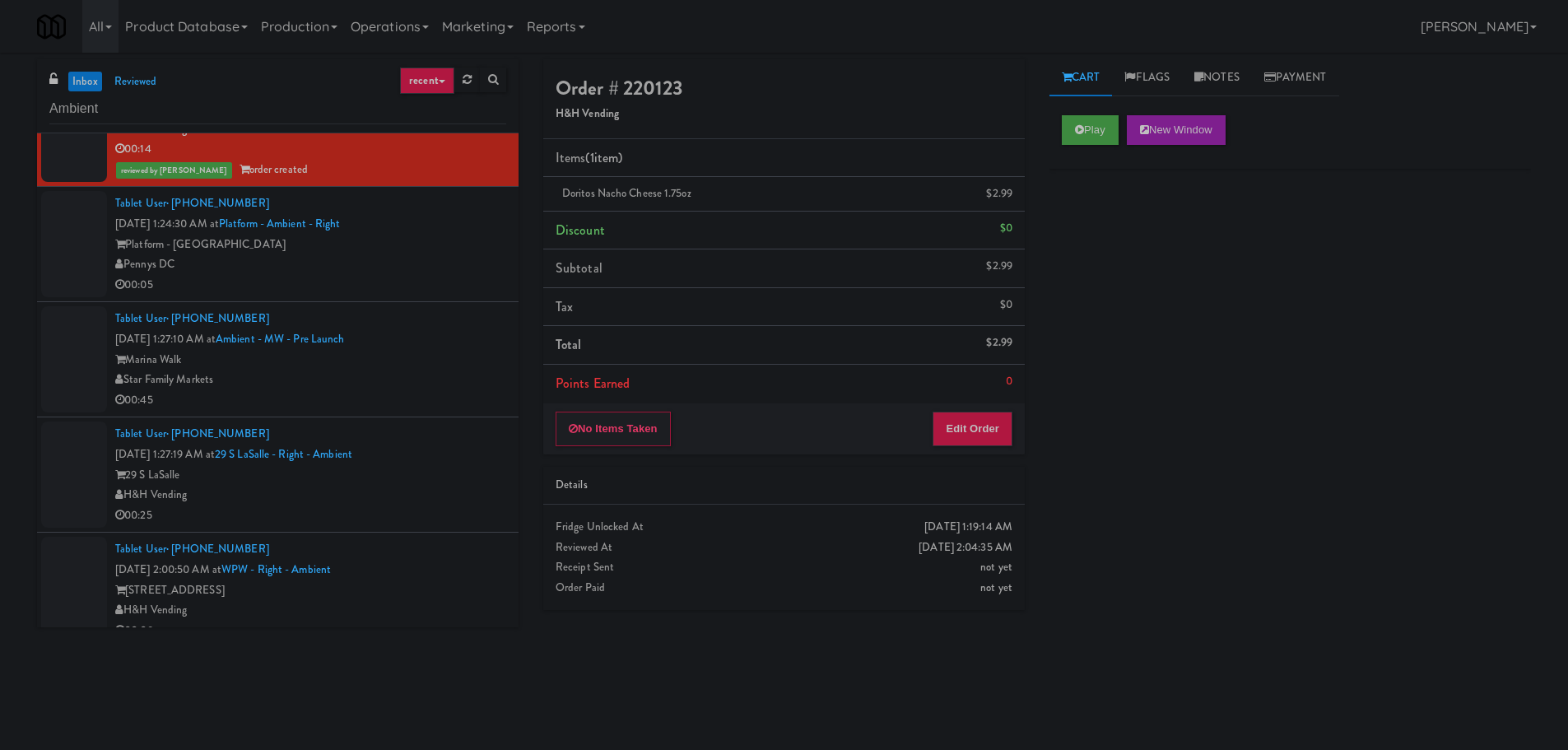
click at [432, 264] on div "Pennys DC" at bounding box center [310, 264] width 391 height 21
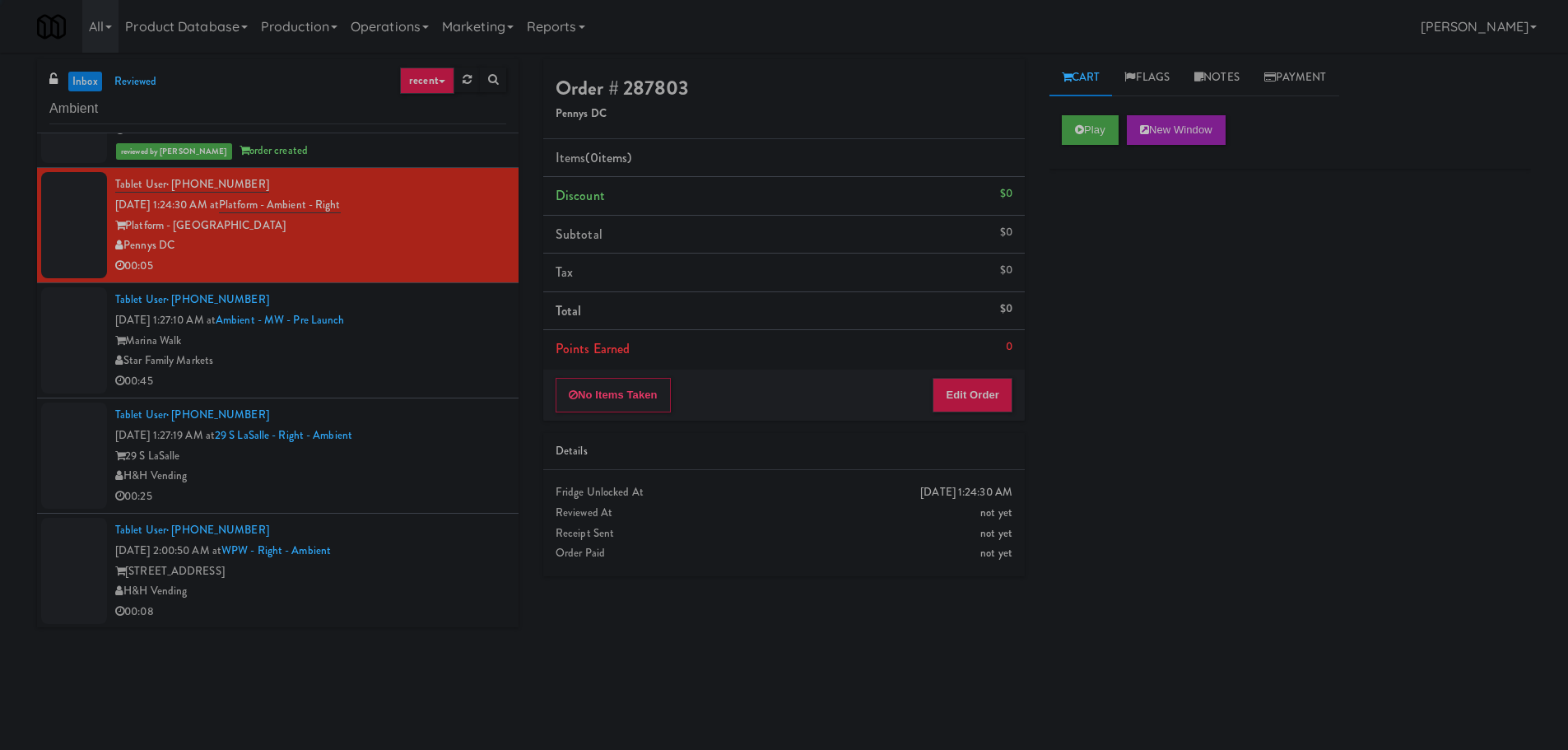
scroll to position [1165, 0]
click at [1061, 140] on div "Play New Window" at bounding box center [1290, 135] width 482 height 66
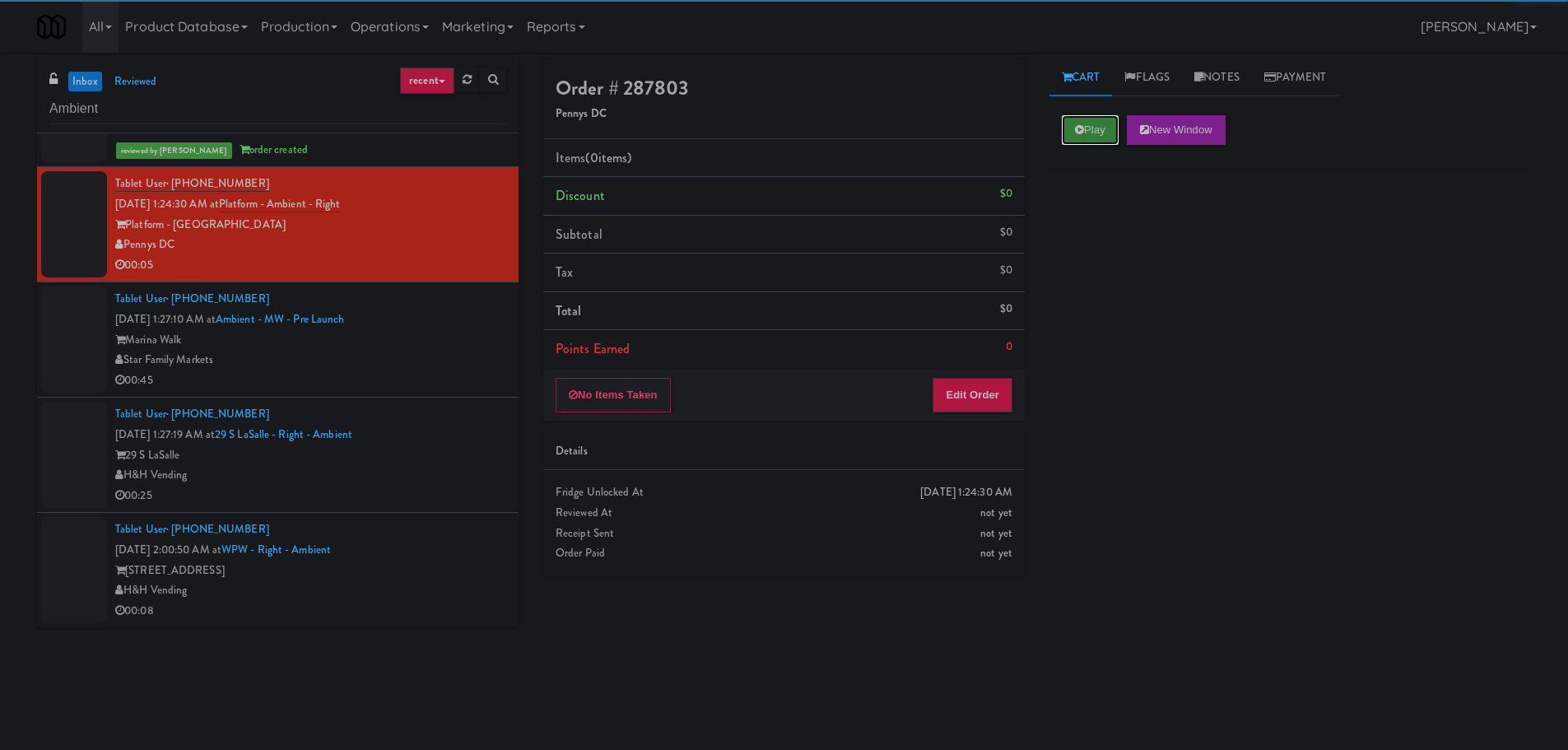
click at [1091, 136] on button "Play" at bounding box center [1090, 130] width 57 height 30
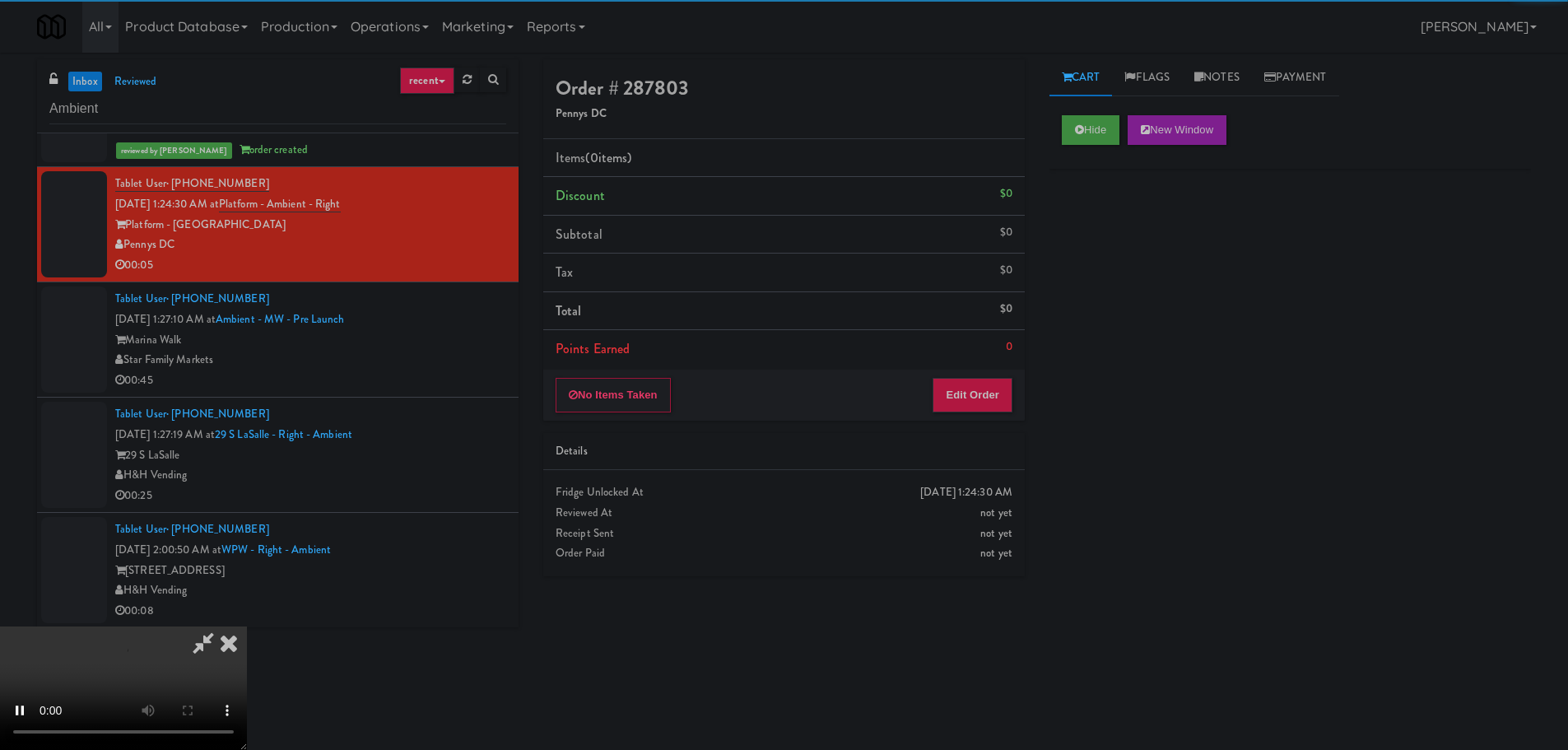
click at [965, 433] on div "Details" at bounding box center [784, 452] width 482 height 38
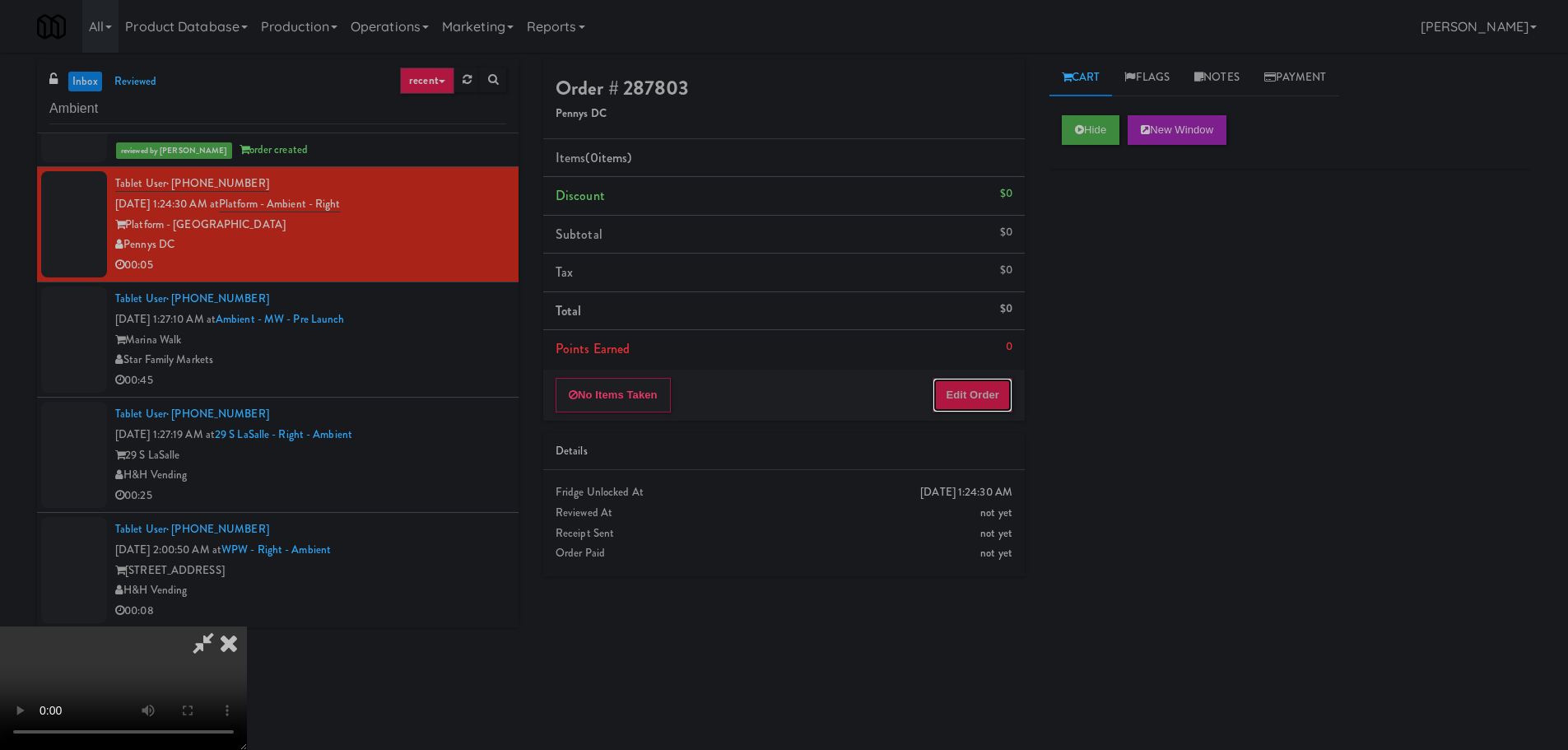
click at [965, 397] on button "Edit Order" at bounding box center [972, 394] width 80 height 34
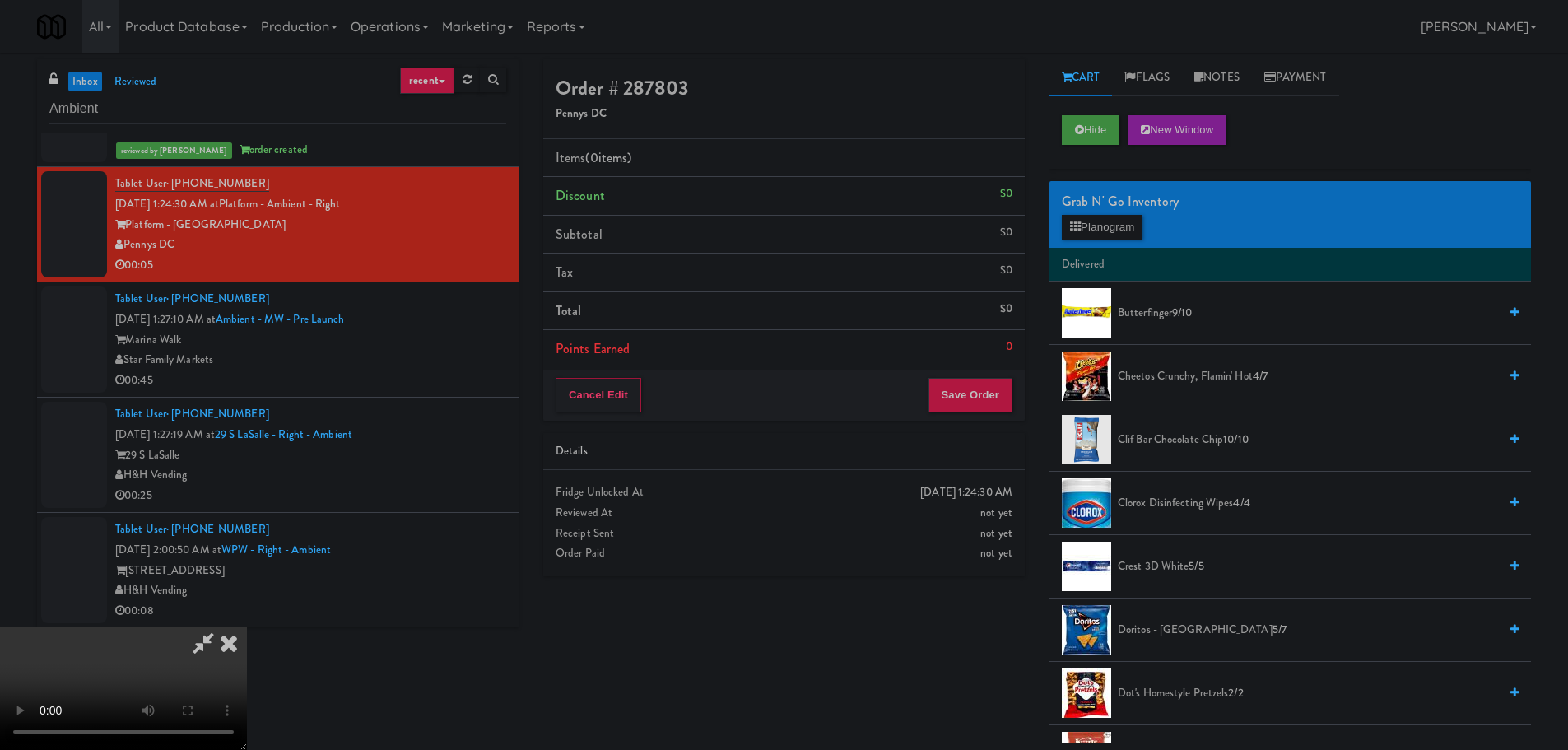
click at [247, 685] on video at bounding box center [123, 688] width 247 height 123
click at [247, 640] on video at bounding box center [123, 688] width 247 height 123
click at [247, 627] on video at bounding box center [123, 688] width 247 height 123
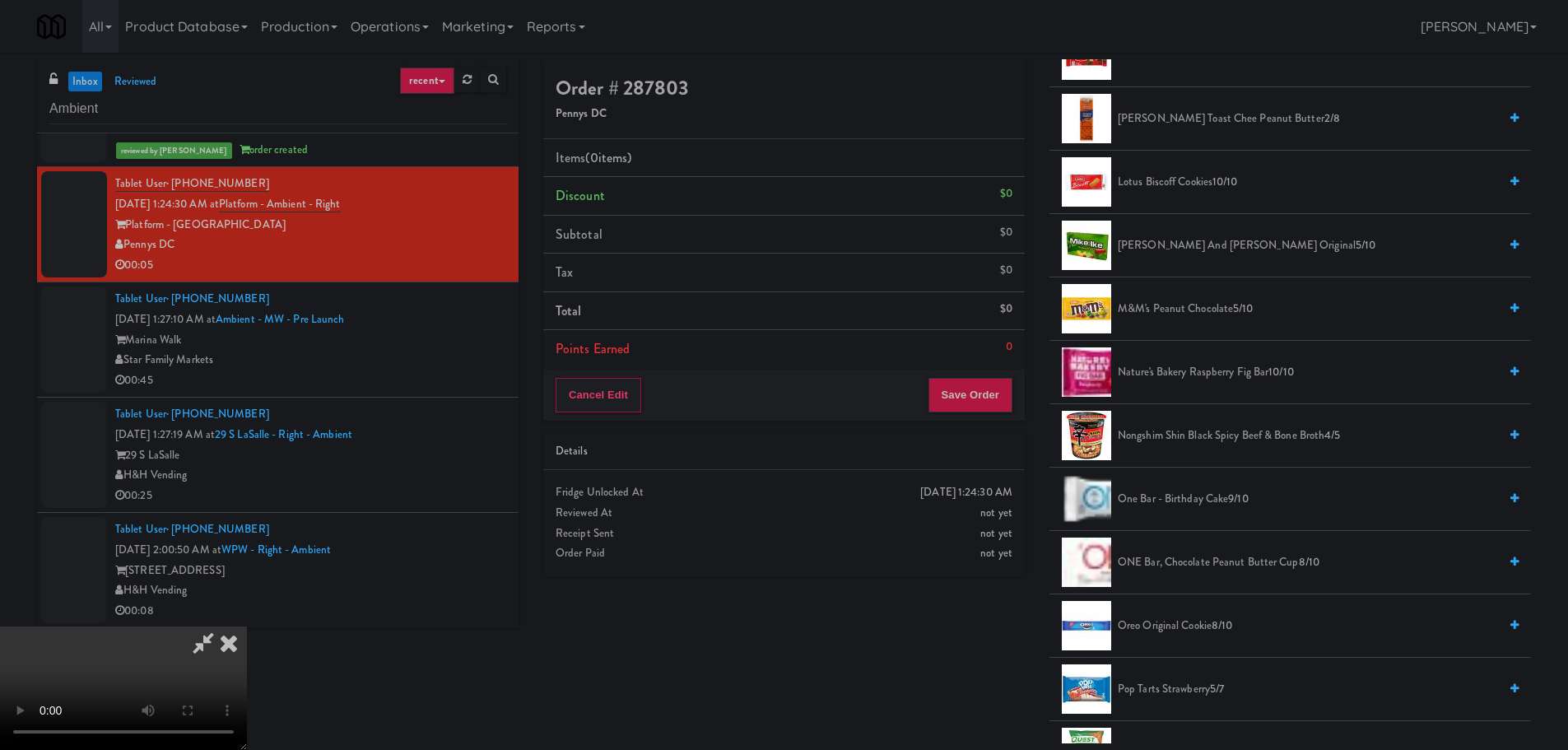
scroll to position [1152, 0]
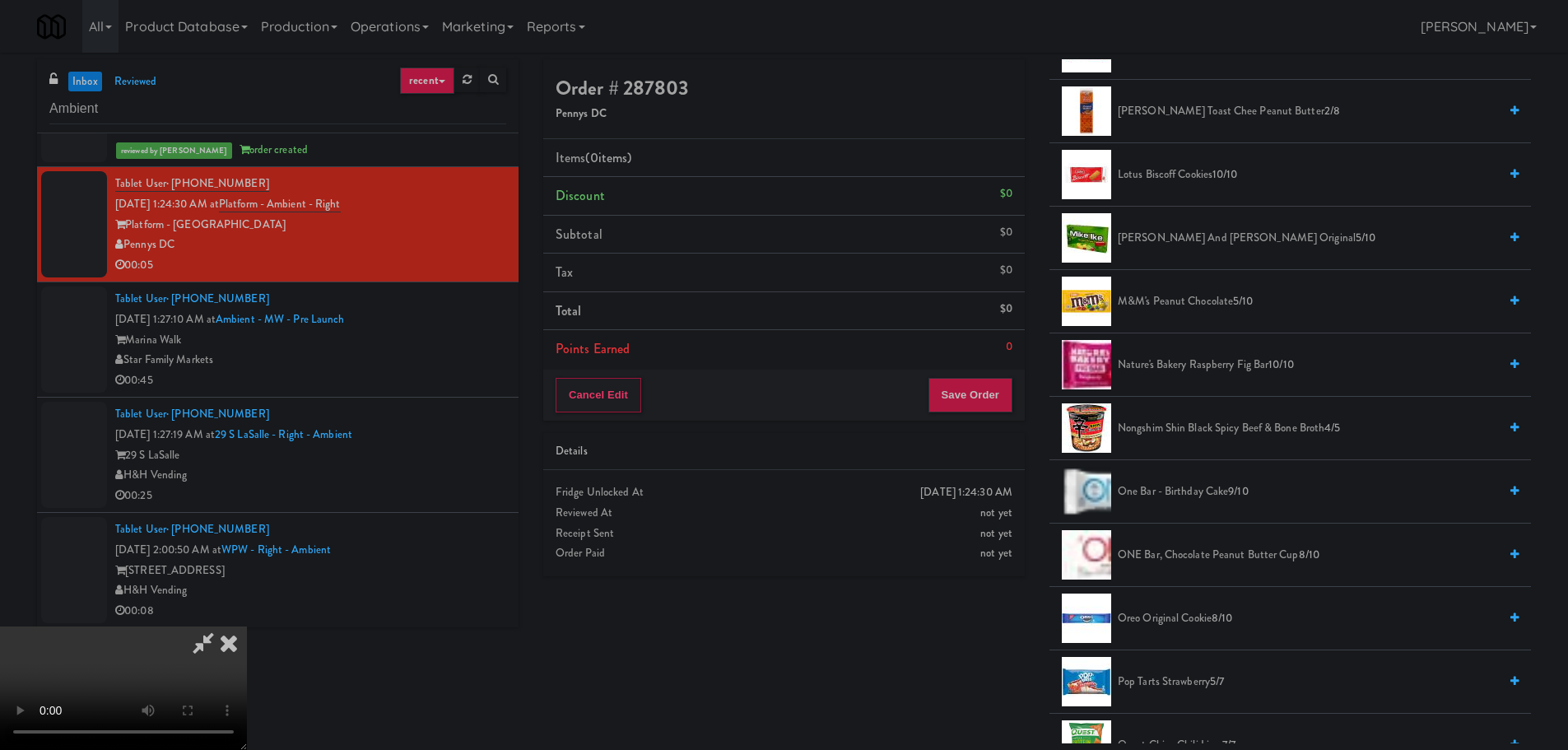
click at [1185, 428] on span "Nongshim Shin Black Spicy Beef & Bone Broth 4/5" at bounding box center [1307, 428] width 380 height 21
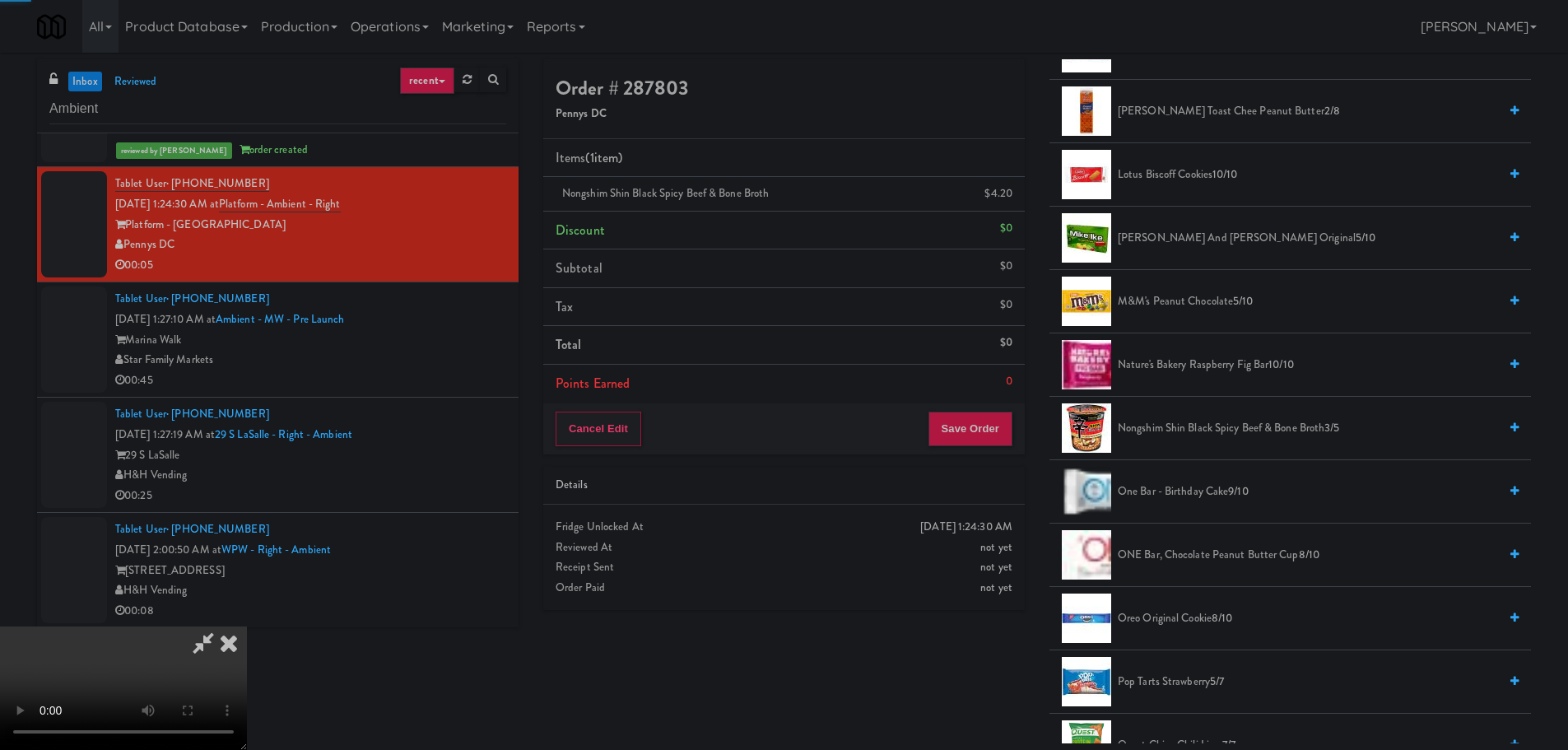
click at [247, 627] on video at bounding box center [123, 688] width 247 height 123
click at [994, 424] on button "Save Order" at bounding box center [970, 428] width 84 height 34
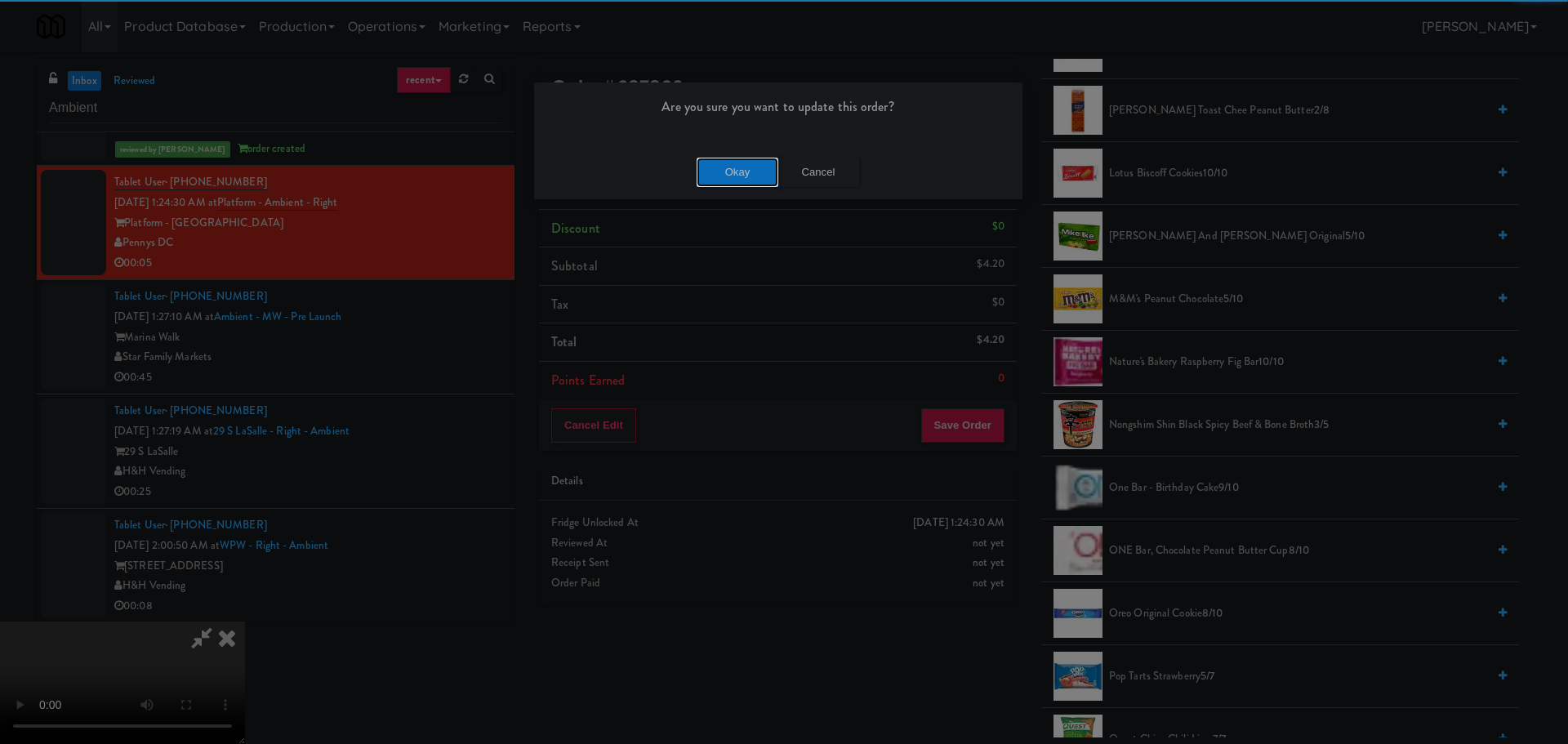
click at [765, 167] on button "Okay" at bounding box center [737, 173] width 82 height 30
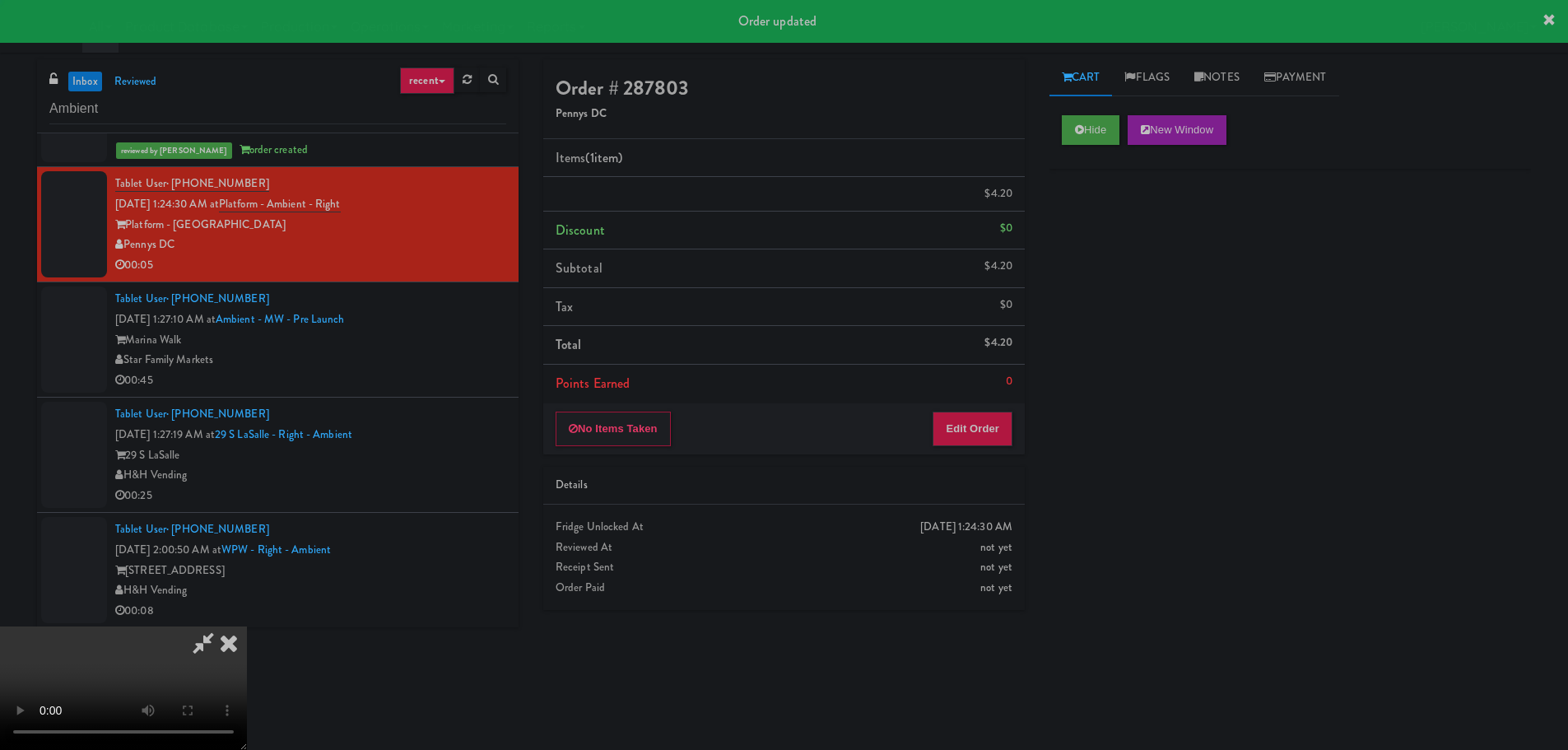
scroll to position [0, 0]
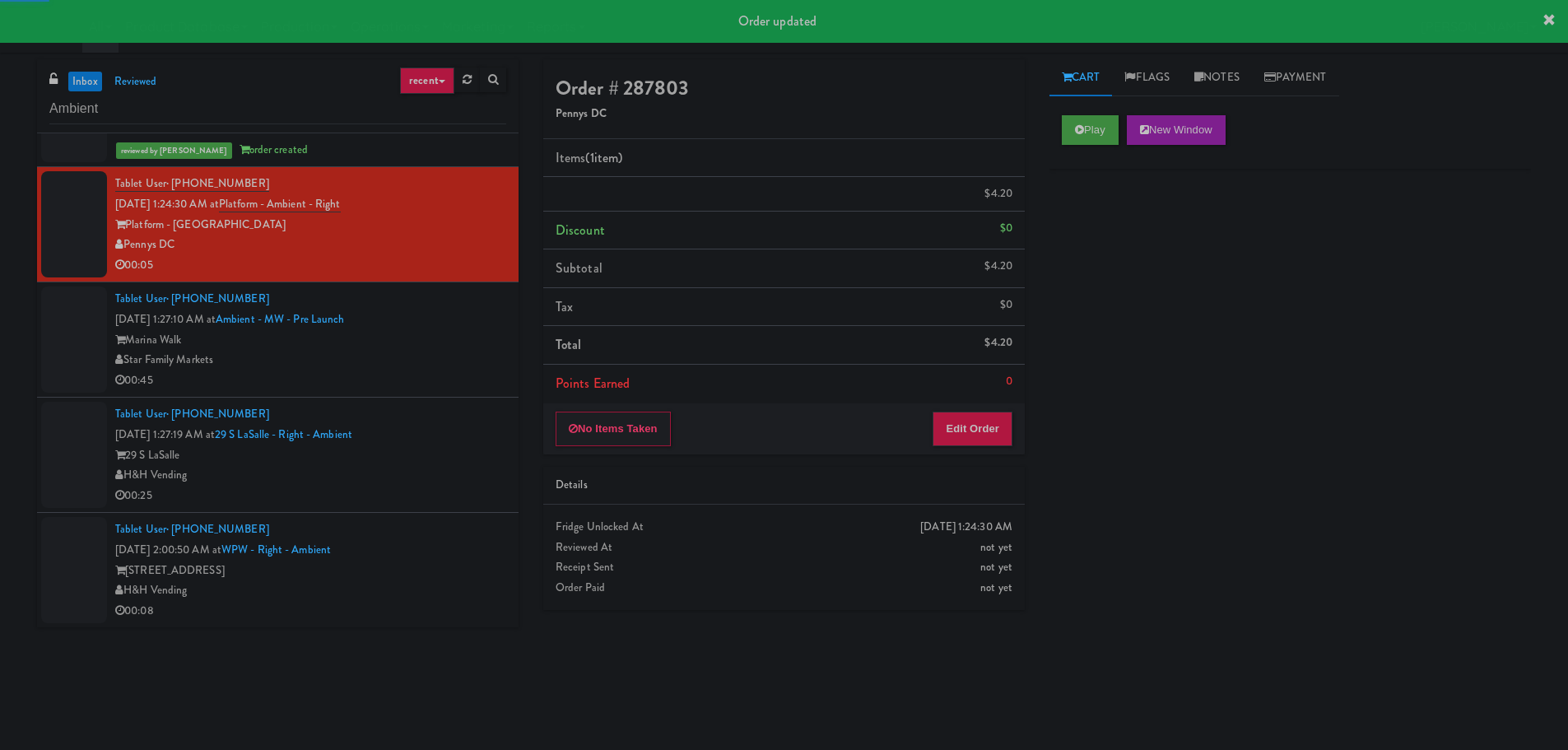
click at [452, 372] on div "00:45" at bounding box center [310, 381] width 391 height 21
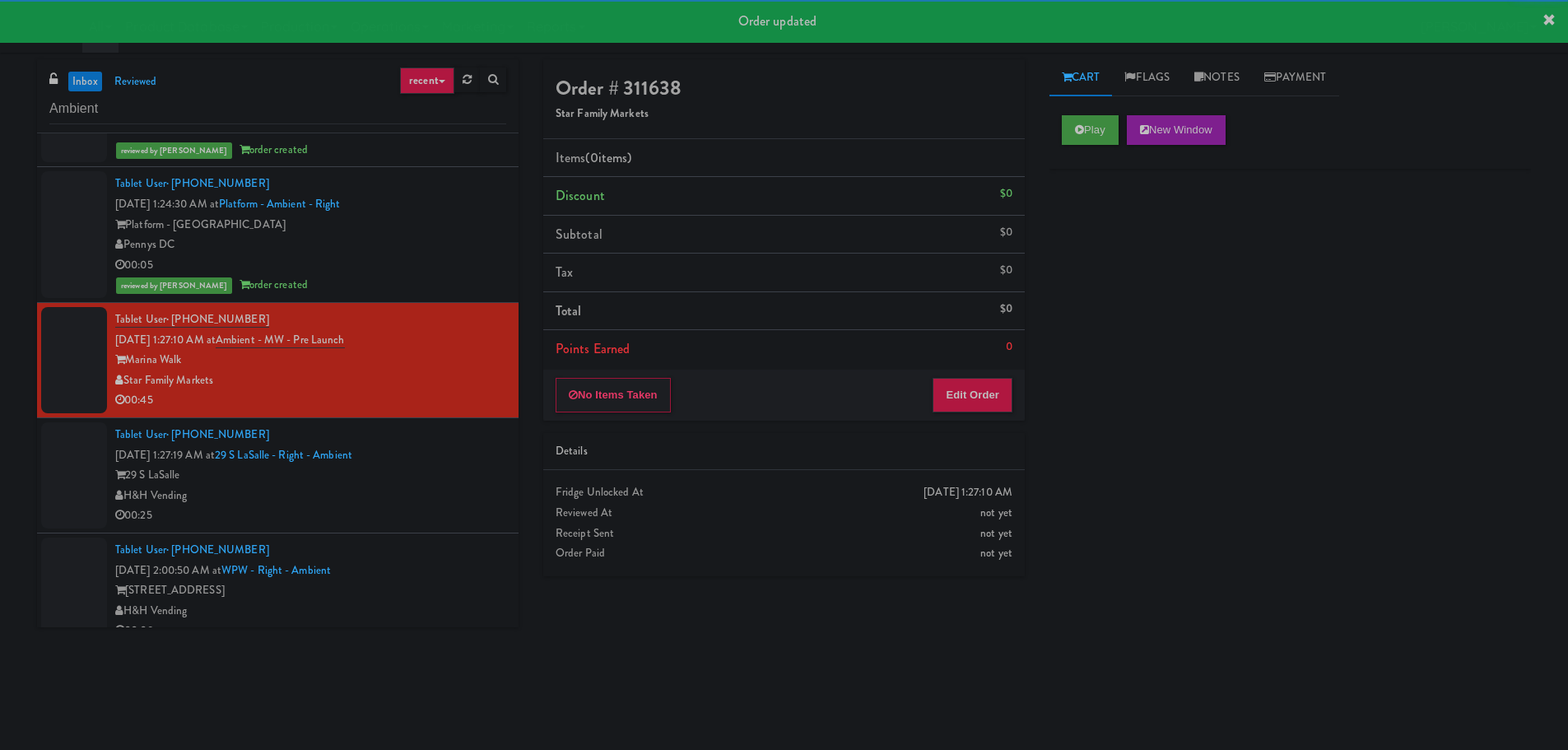
click at [449, 487] on div "H&H Vending" at bounding box center [310, 496] width 391 height 21
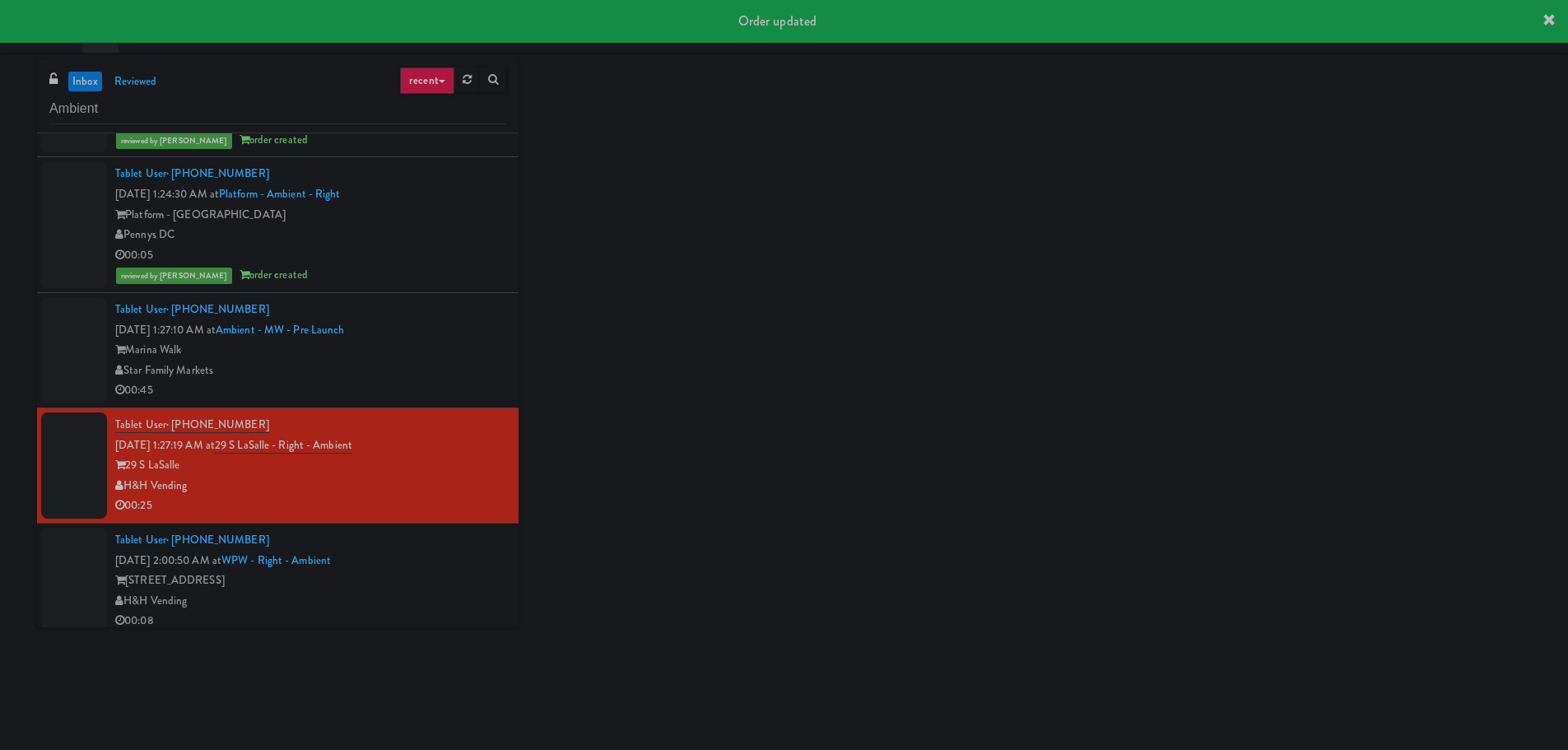
scroll to position [1185, 0]
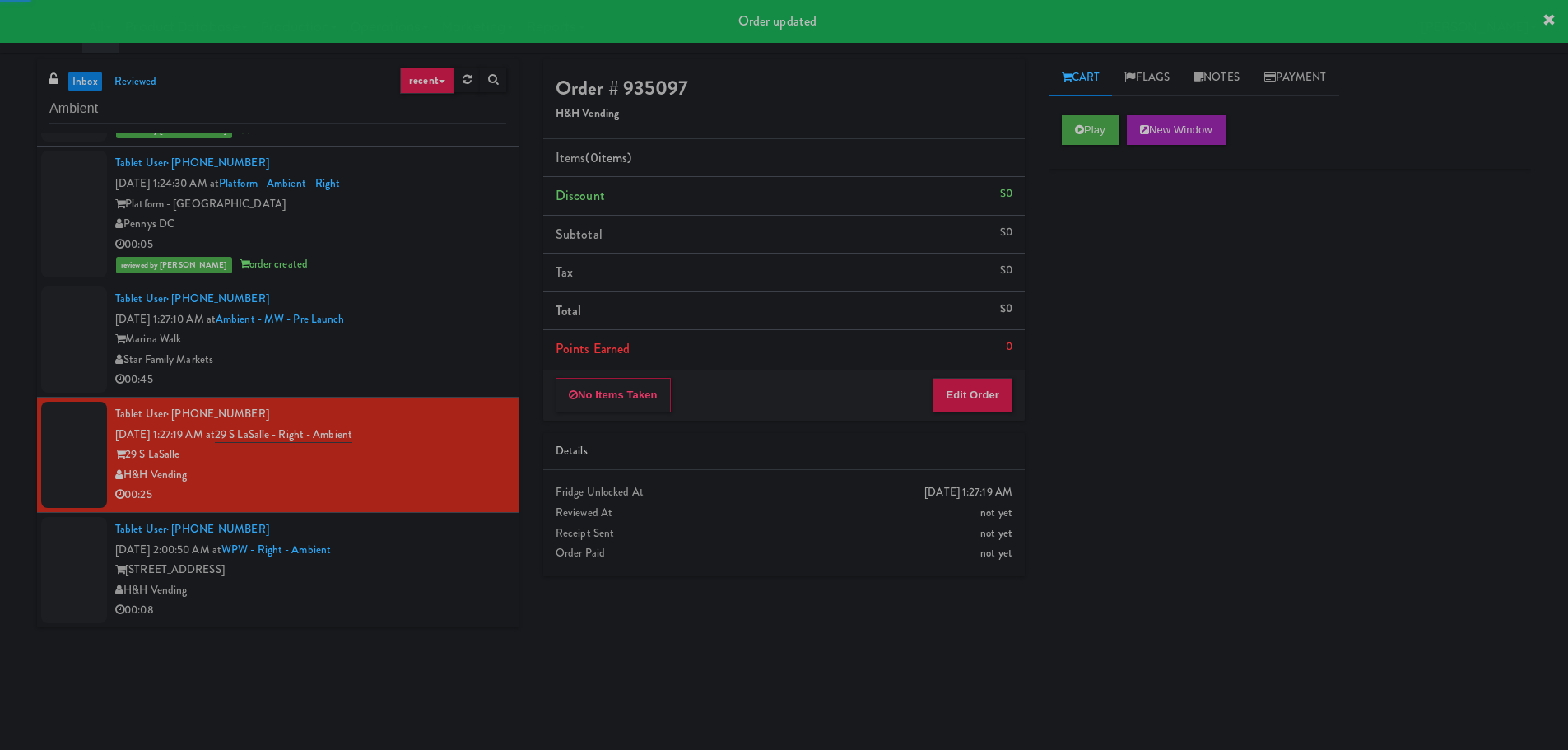
click at [457, 572] on div "[STREET_ADDRESS]" at bounding box center [310, 570] width 391 height 21
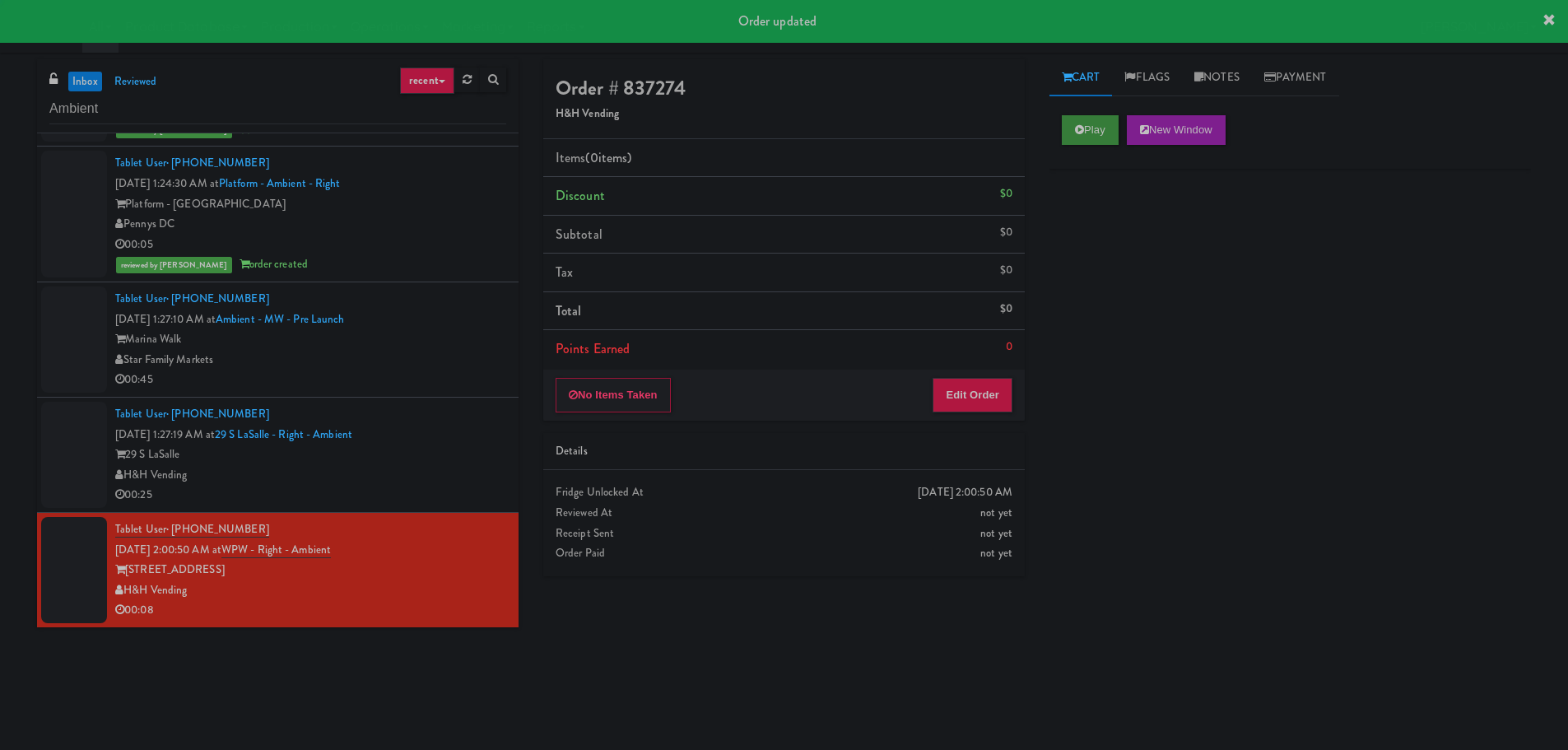
drag, startPoint x: 1099, startPoint y: 148, endPoint x: 1106, endPoint y: 134, distance: 15.7
click at [1103, 143] on div "Play New Window" at bounding box center [1290, 135] width 482 height 66
click at [1106, 131] on button "Play" at bounding box center [1090, 130] width 57 height 30
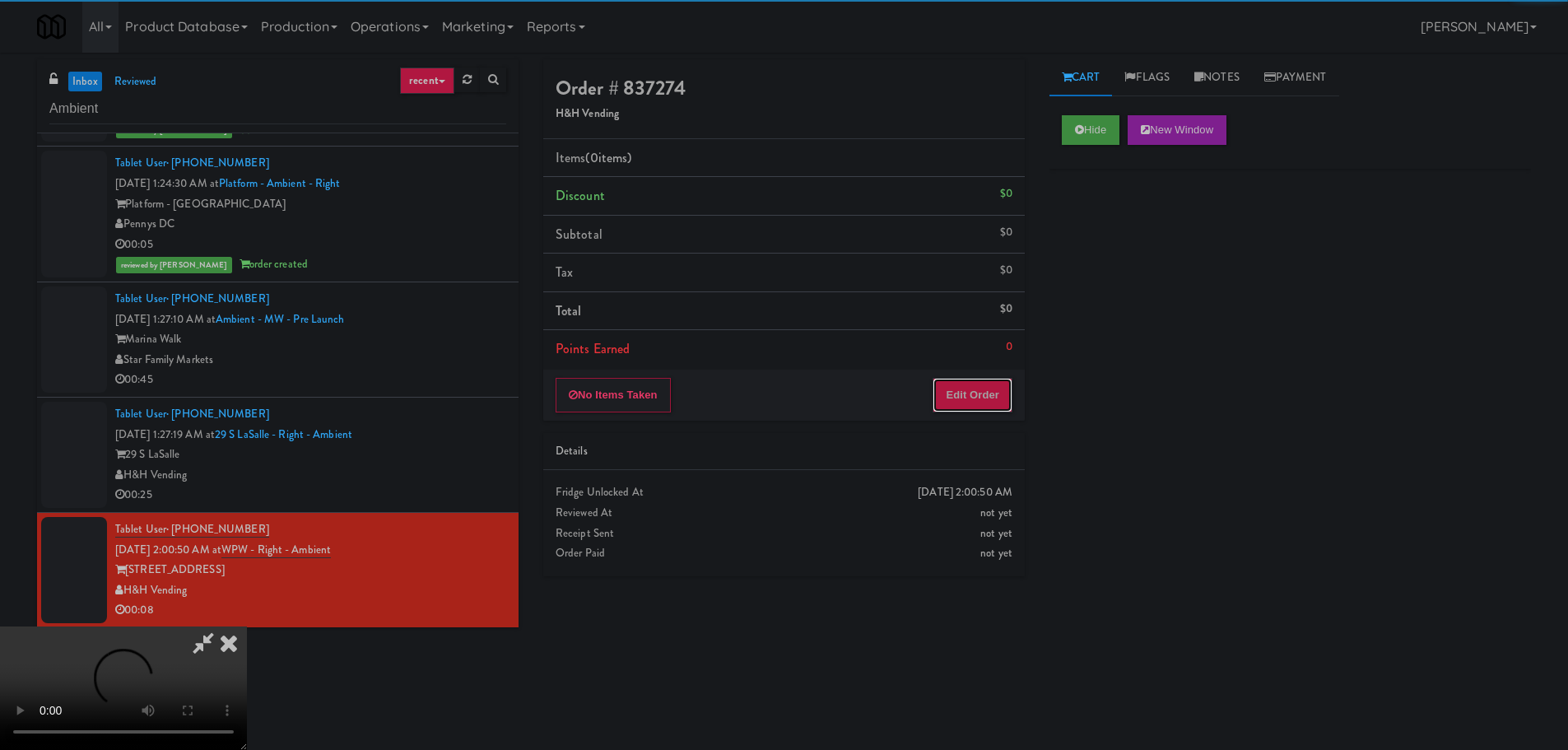
click at [965, 402] on button "Edit Order" at bounding box center [972, 394] width 80 height 34
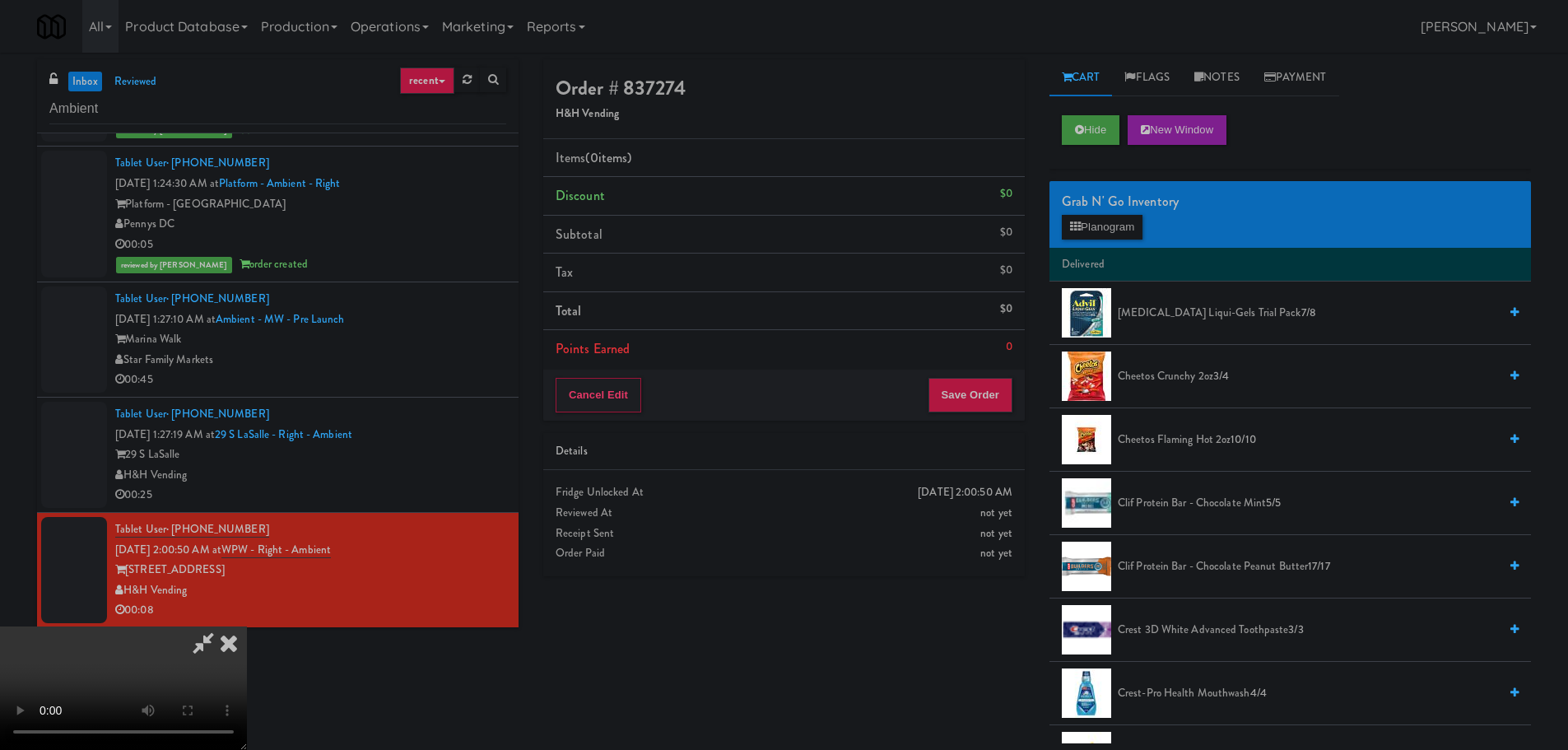
click at [247, 627] on video at bounding box center [123, 688] width 247 height 123
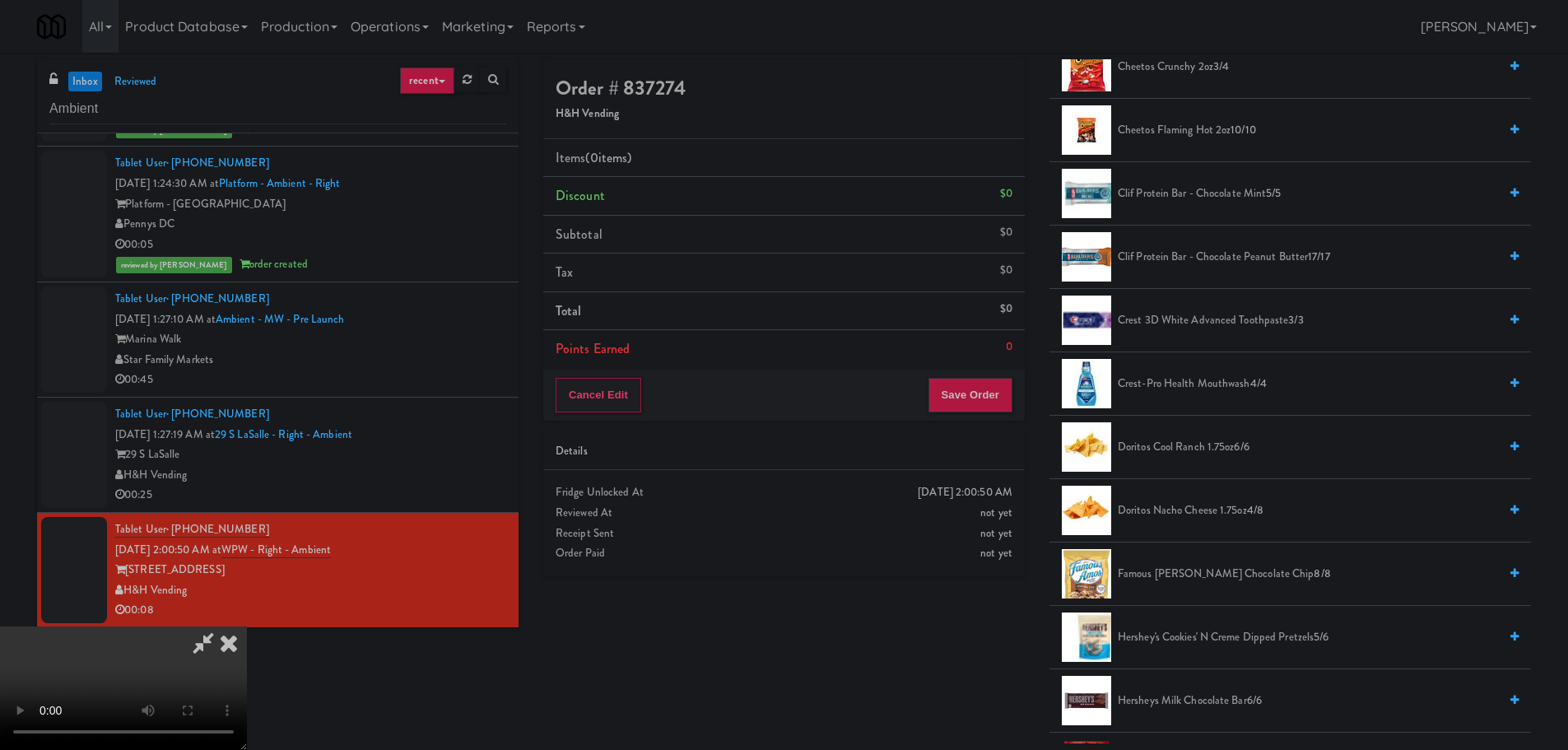
scroll to position [329, 0]
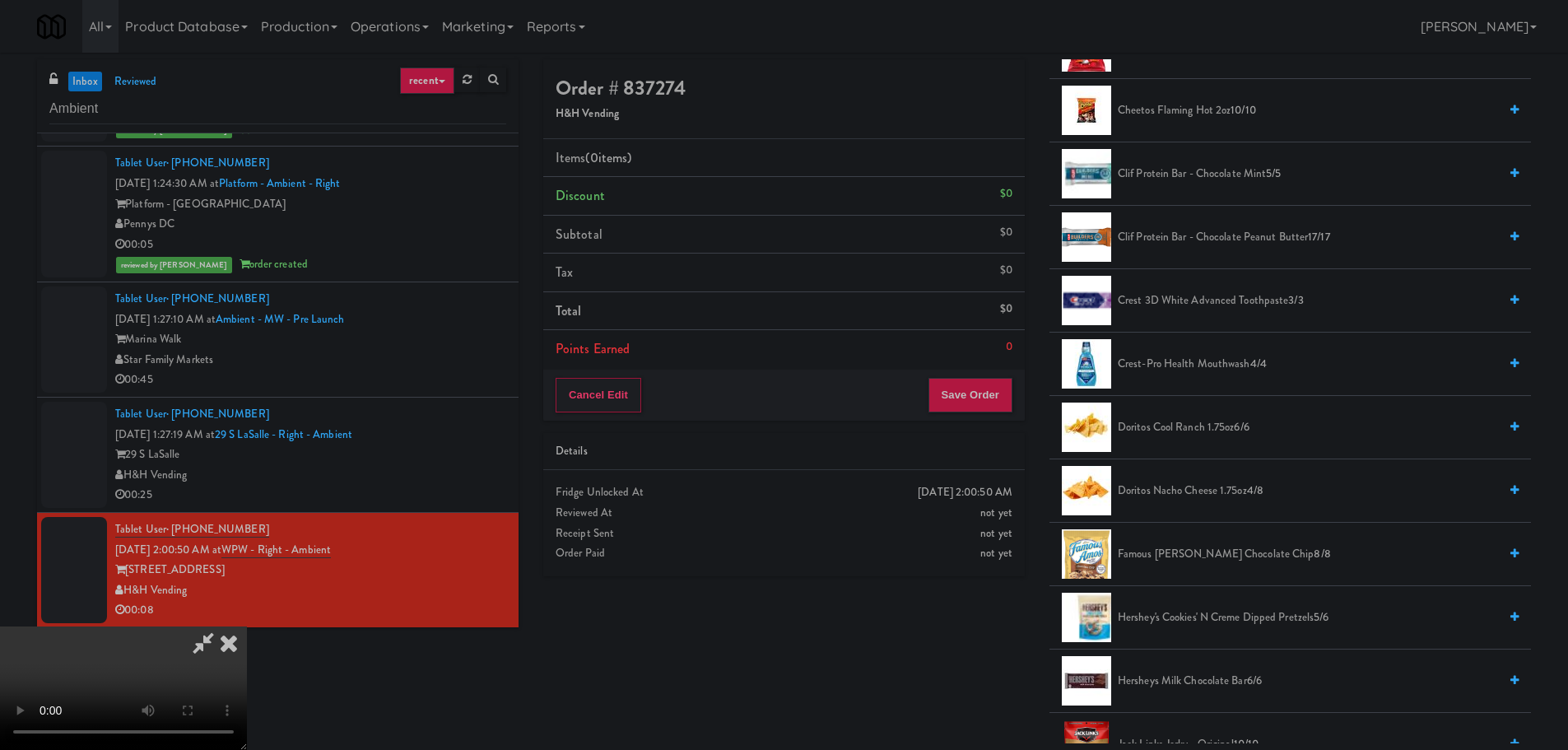
click at [1165, 432] on span "Doritos Cool Ranch 1.75oz 6/6" at bounding box center [1307, 428] width 380 height 21
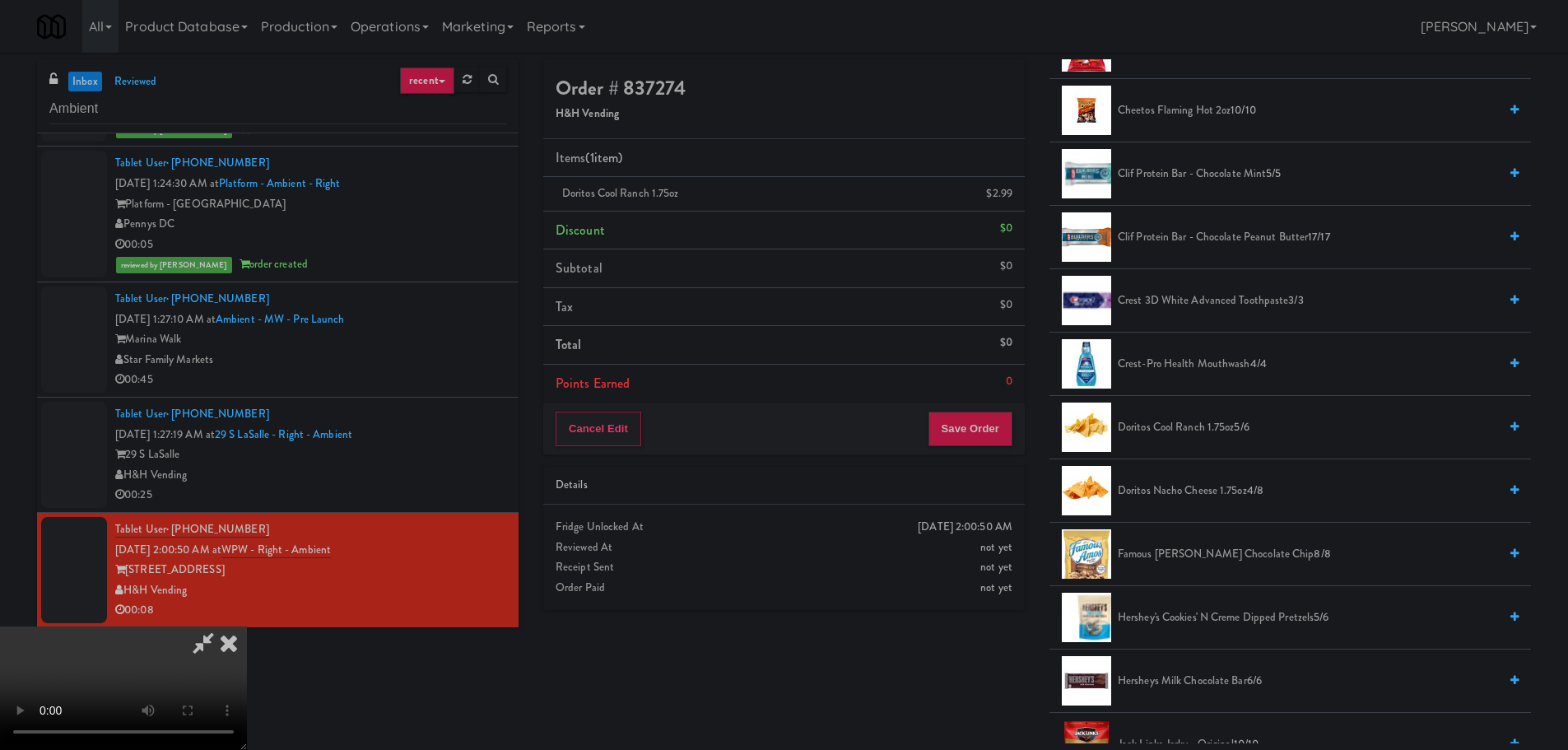
click at [1118, 425] on span "Doritos Cool Ranch 1.75oz 5/6" at bounding box center [1307, 428] width 380 height 21
drag, startPoint x: 587, startPoint y: 432, endPoint x: 607, endPoint y: 439, distance: 21.2
click at [247, 627] on video at bounding box center [123, 688] width 247 height 123
click at [1003, 194] on link at bounding box center [1011, 200] width 15 height 21
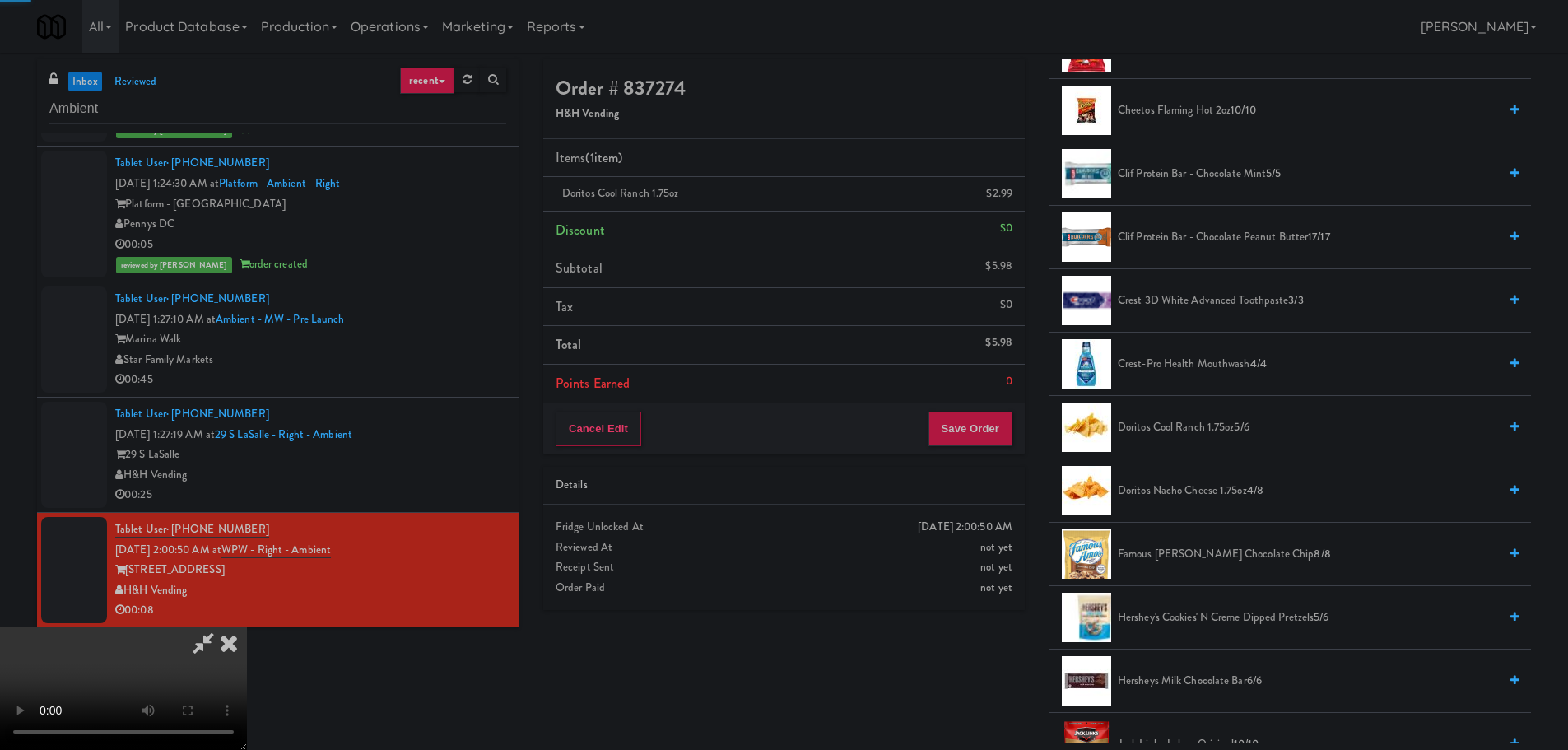
click at [247, 627] on video at bounding box center [123, 688] width 247 height 123
click at [964, 430] on button "Save Order" at bounding box center [970, 428] width 84 height 34
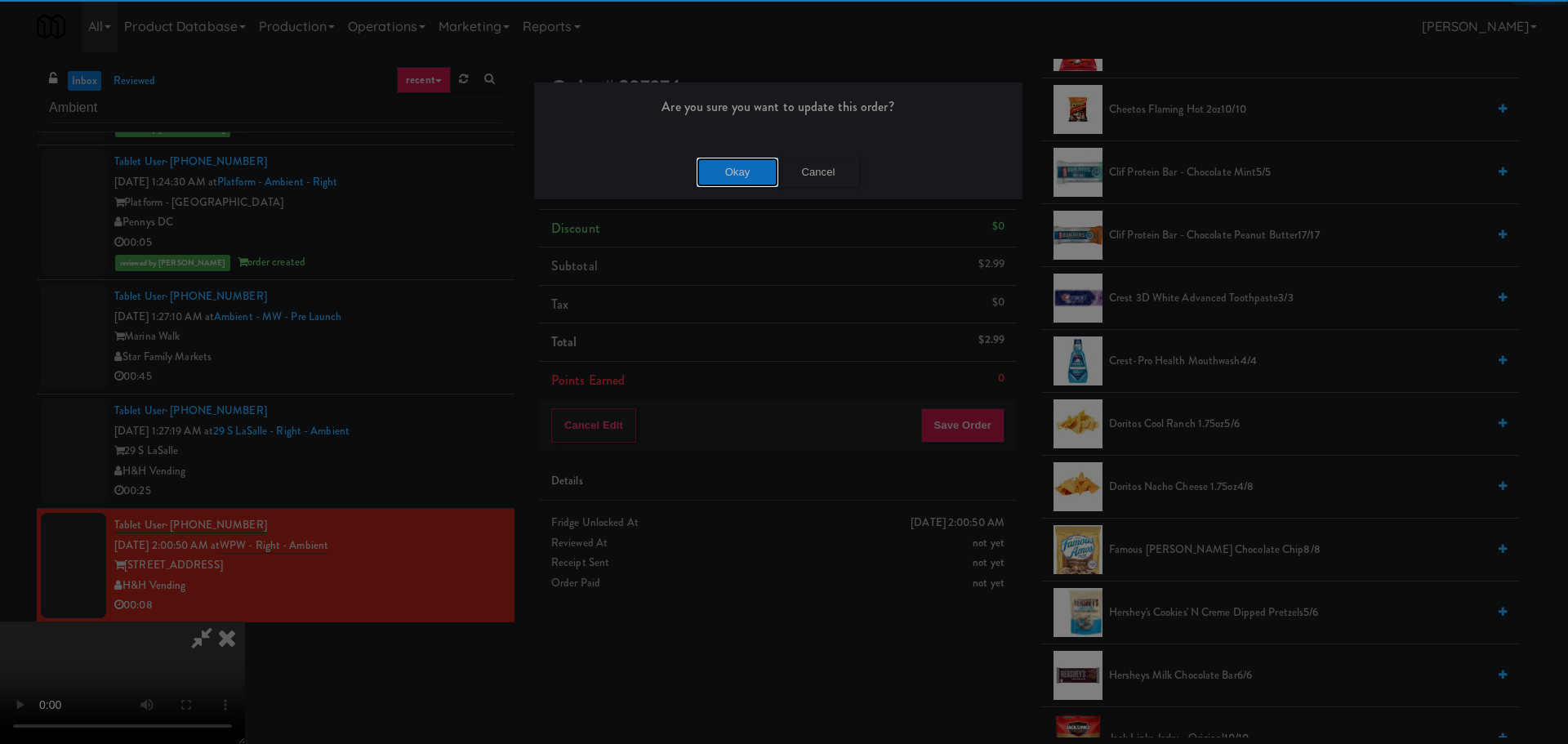
click at [749, 177] on button "Okay" at bounding box center [737, 173] width 82 height 30
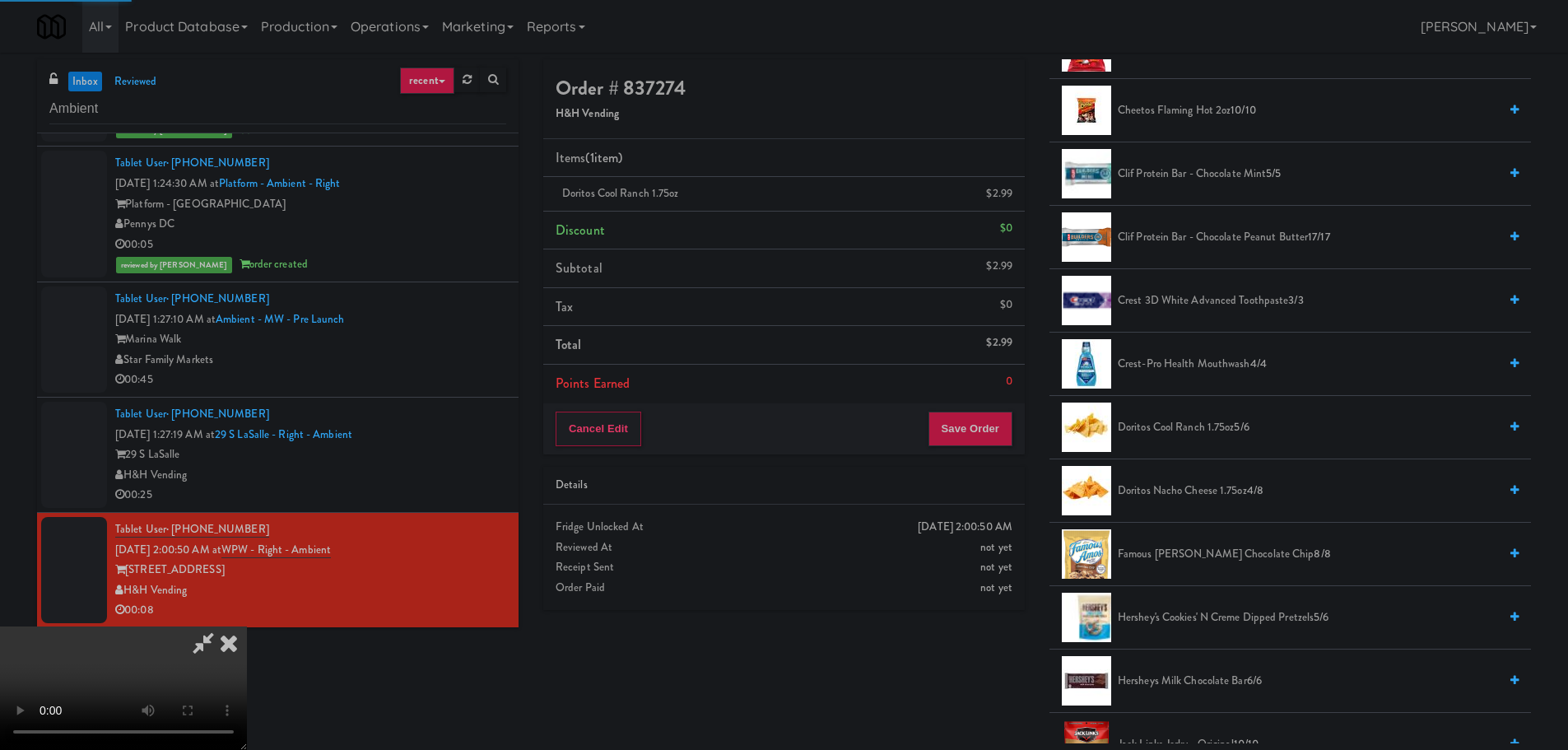
scroll to position [0, 0]
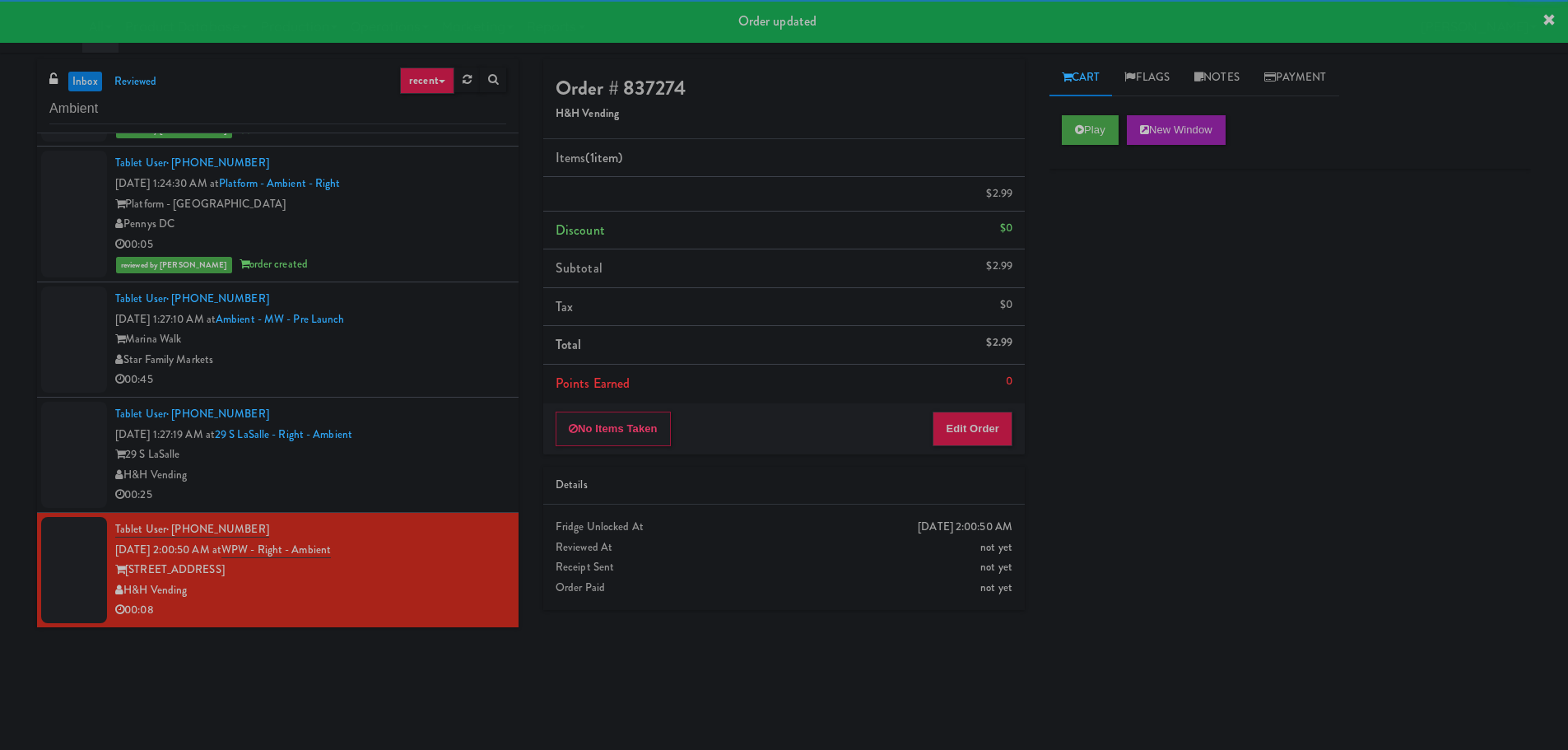
click at [479, 408] on div "Tablet User · (630) 857-8668 [DATE] 1:27:19 AM at 29 S LaSalle - Right - Ambien…" at bounding box center [310, 454] width 391 height 101
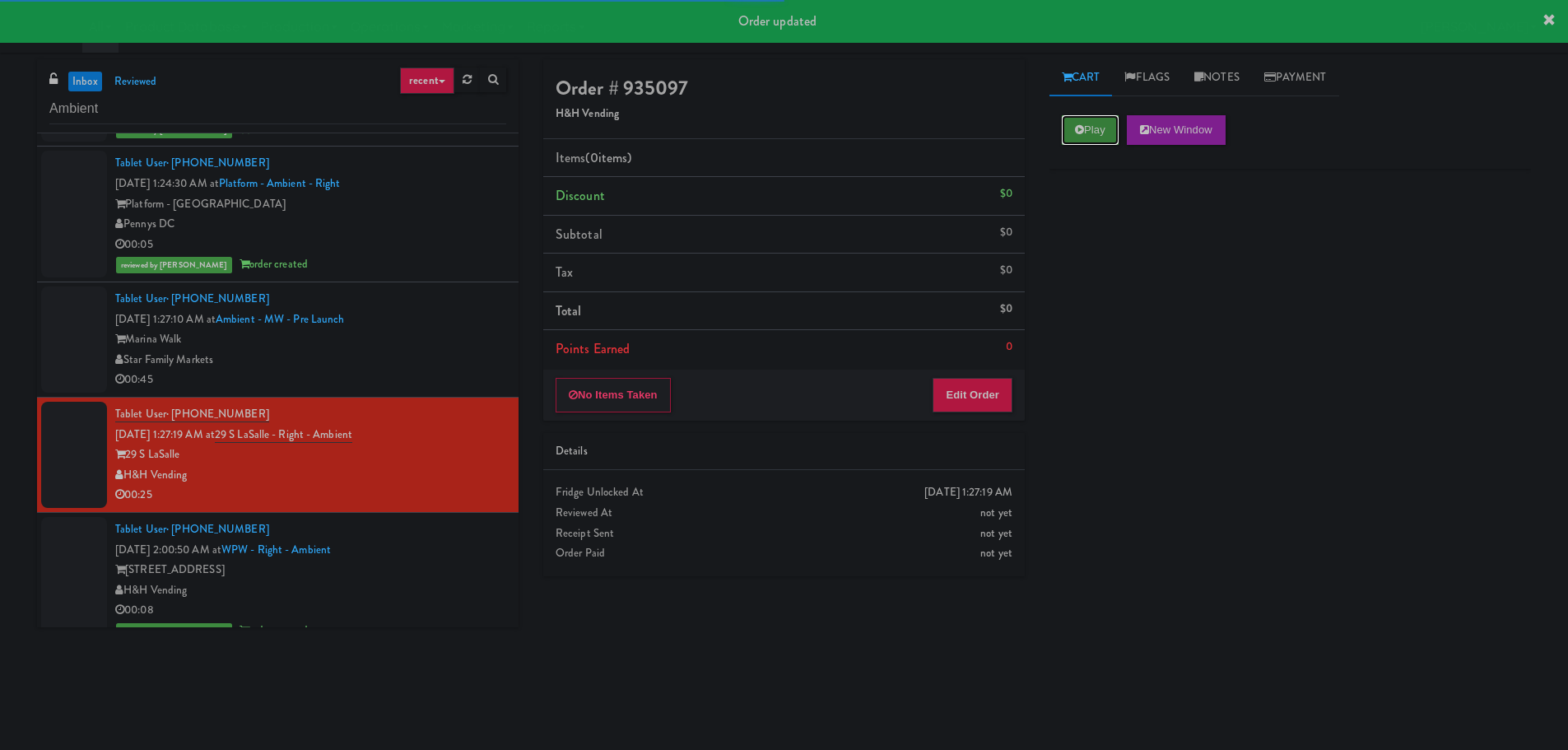
click at [1092, 139] on button "Play" at bounding box center [1090, 130] width 57 height 30
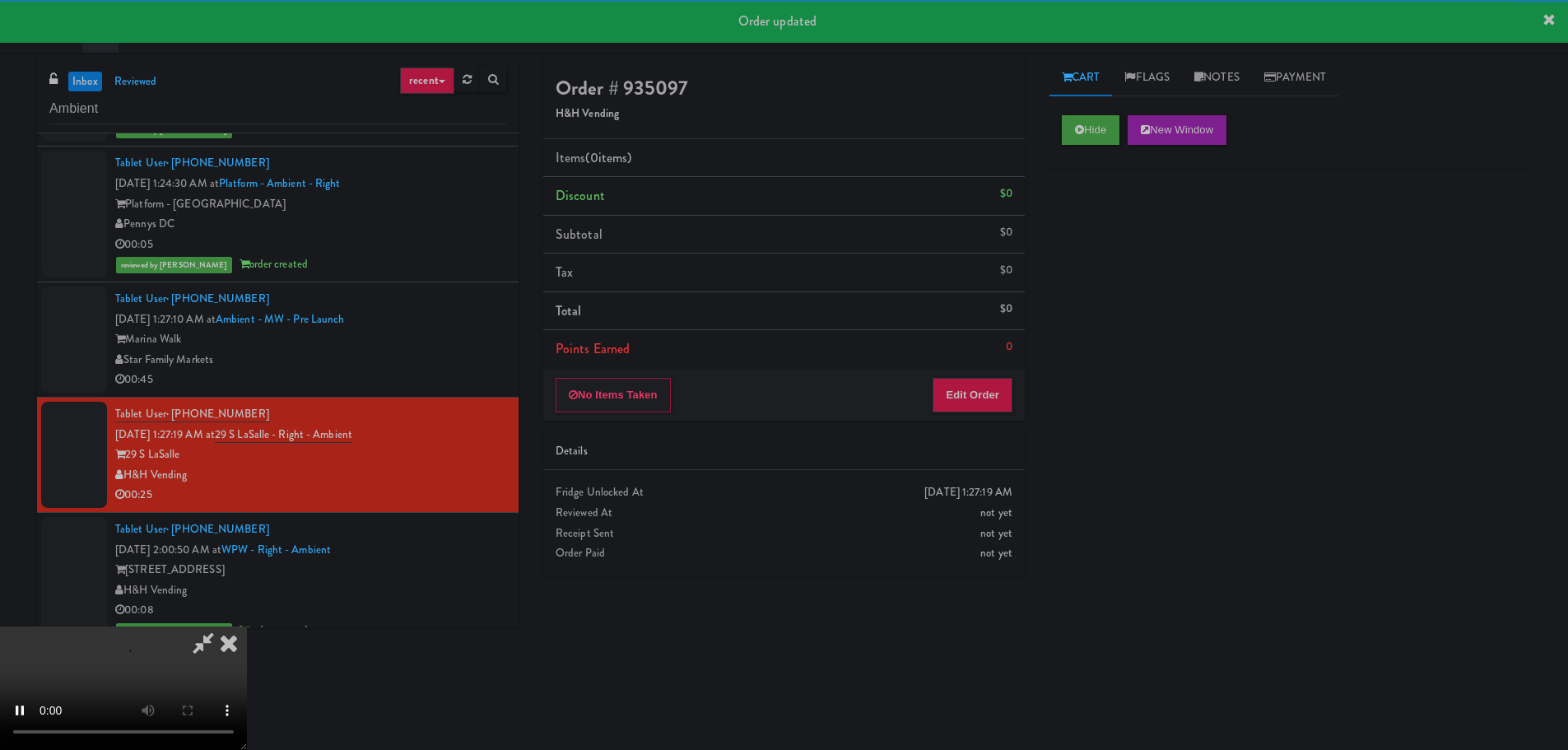
click at [976, 428] on div "Order # 935097 H&H Vending Items (0 items ) Discount $0 Subtotal $0 Tax $0 Tota…" at bounding box center [783, 323] width 506 height 529
click at [980, 394] on button "Edit Order" at bounding box center [972, 394] width 80 height 34
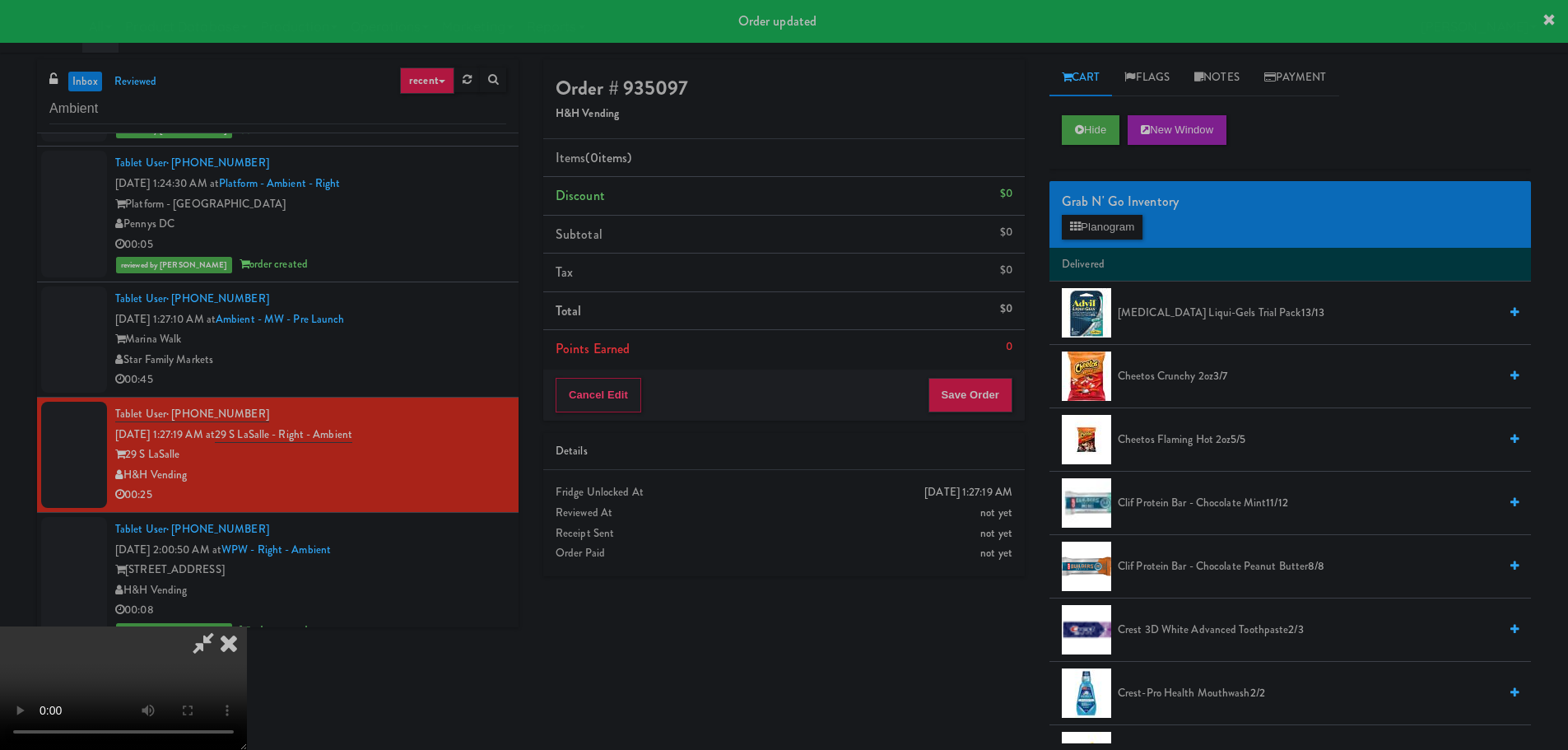
scroll to position [1206, 0]
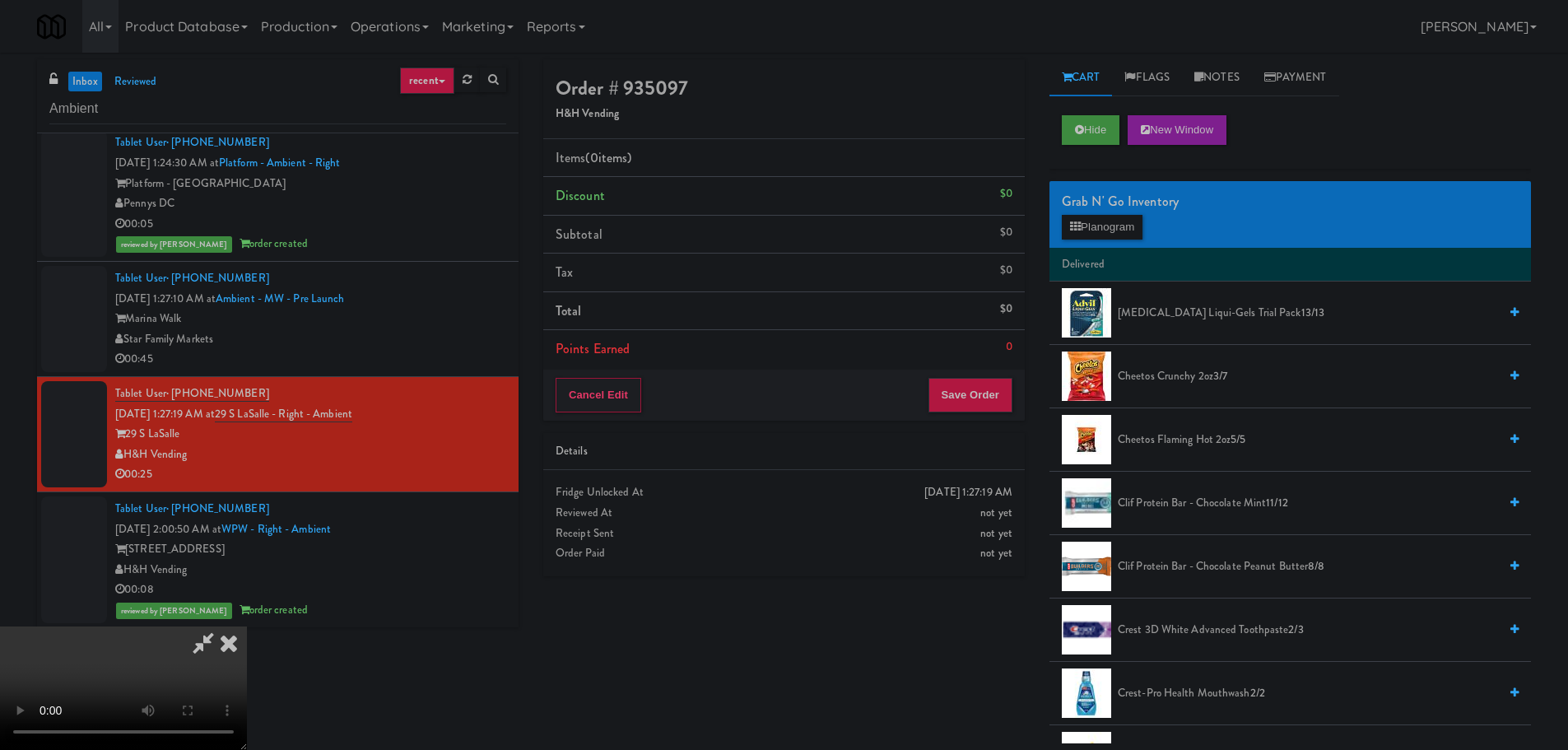
click at [247, 627] on video at bounding box center [123, 688] width 247 height 123
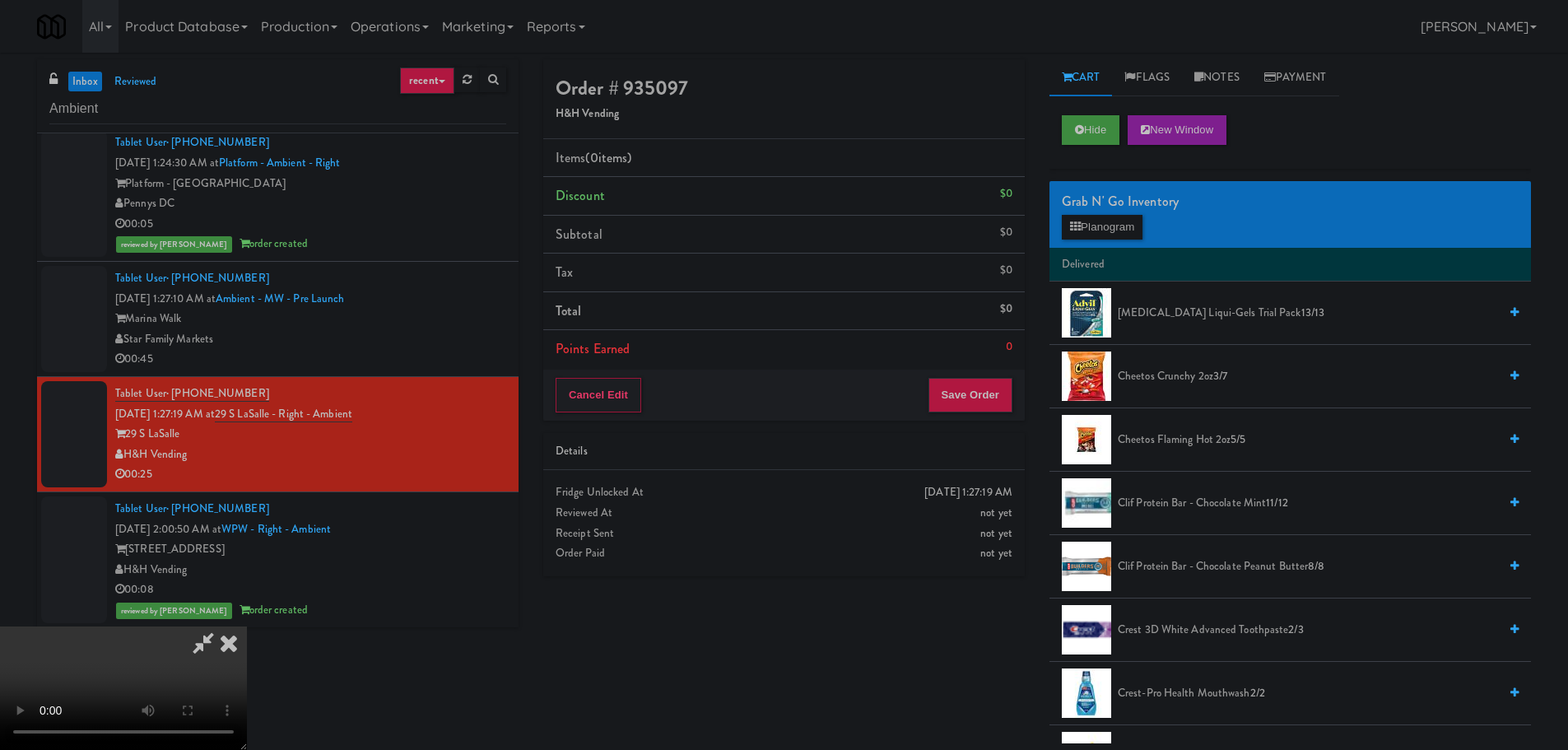
click at [247, 627] on video at bounding box center [123, 688] width 247 height 123
drag, startPoint x: 615, startPoint y: 408, endPoint x: 632, endPoint y: 442, distance: 38.0
click at [247, 627] on video at bounding box center [123, 688] width 247 height 123
click at [1114, 230] on button "Planogram" at bounding box center [1101, 228] width 81 height 25
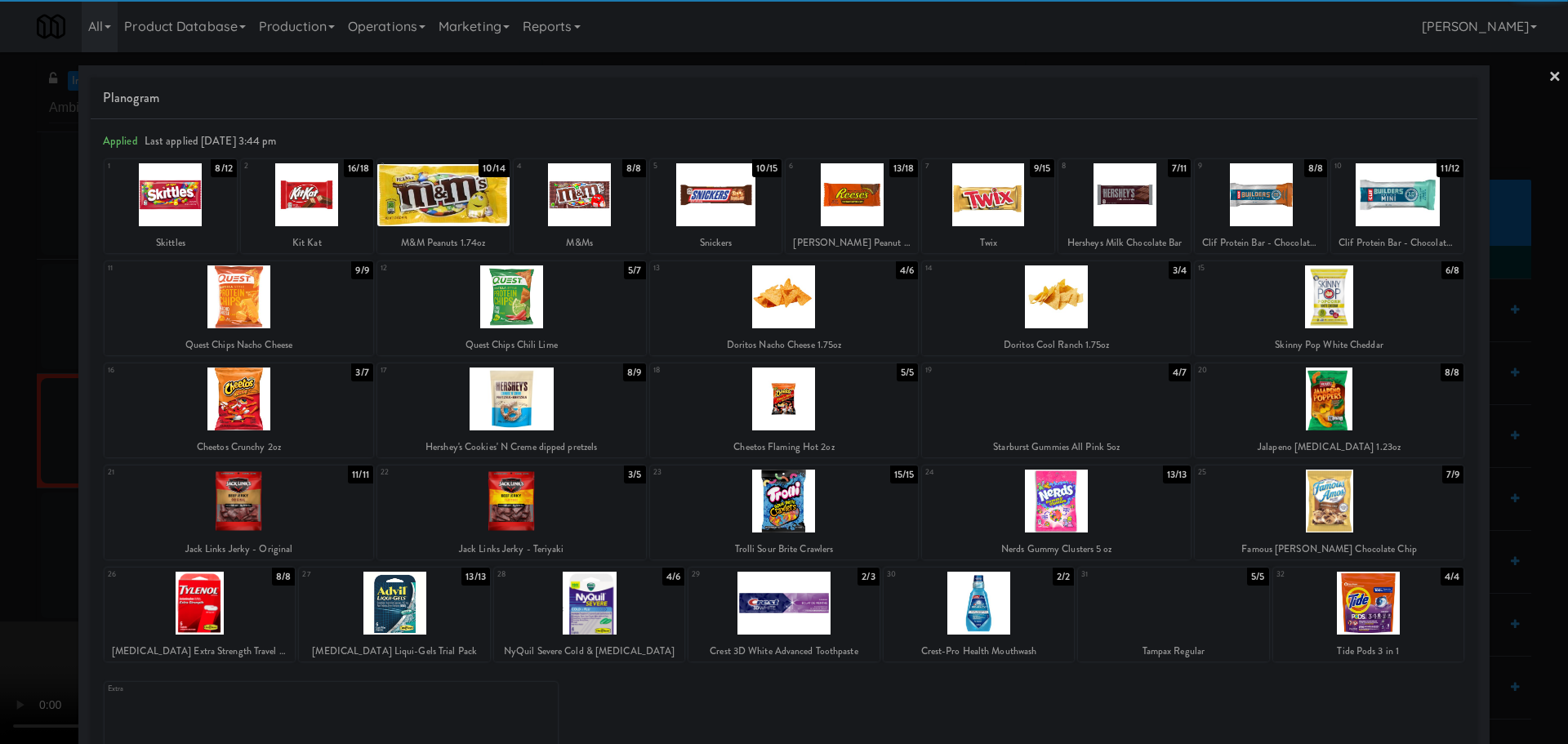
click at [1013, 212] on div at bounding box center [988, 195] width 132 height 63
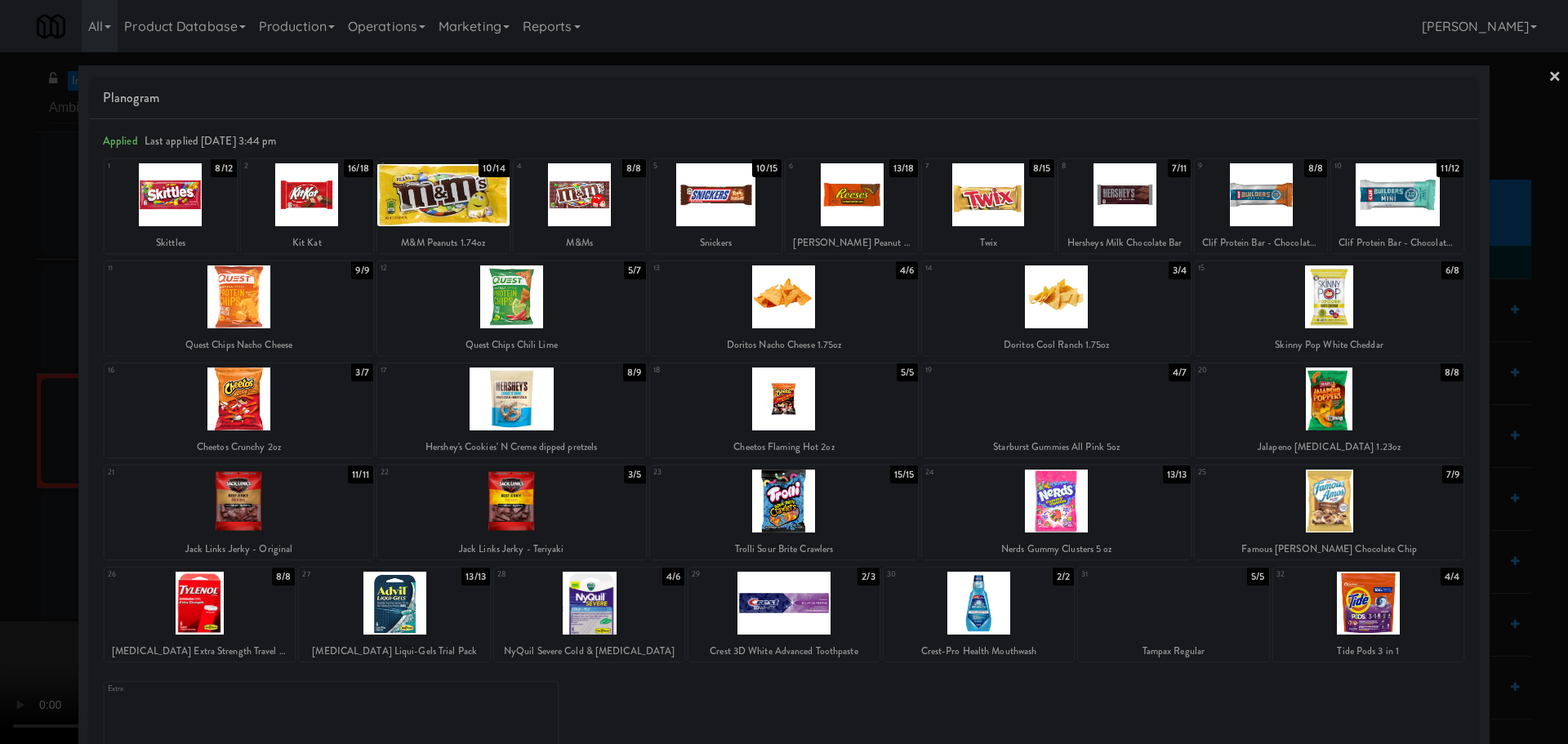
drag, startPoint x: 0, startPoint y: 398, endPoint x: 472, endPoint y: 362, distance: 473.4
click at [1, 398] on div at bounding box center [784, 372] width 1568 height 744
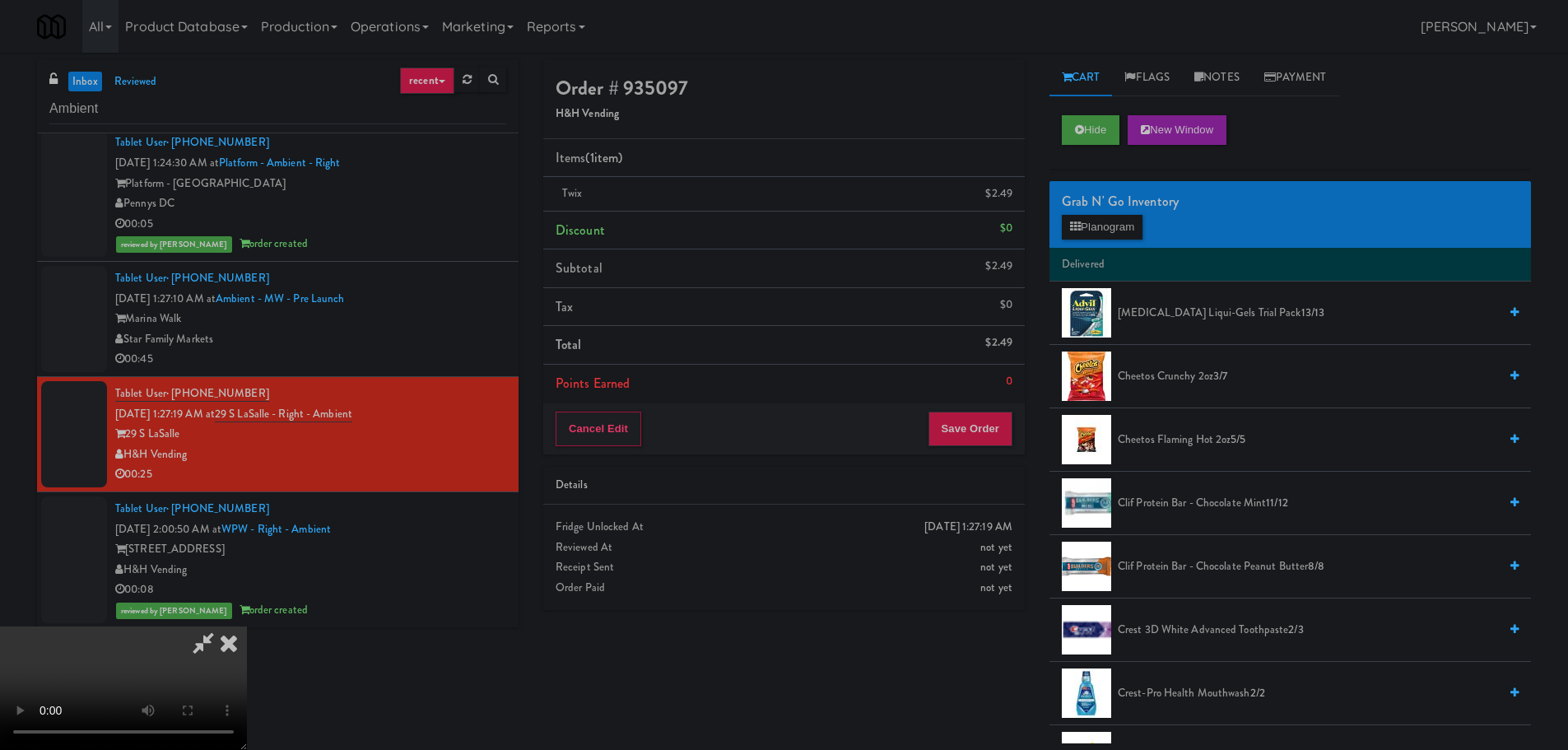
click at [247, 627] on video at bounding box center [123, 688] width 247 height 123
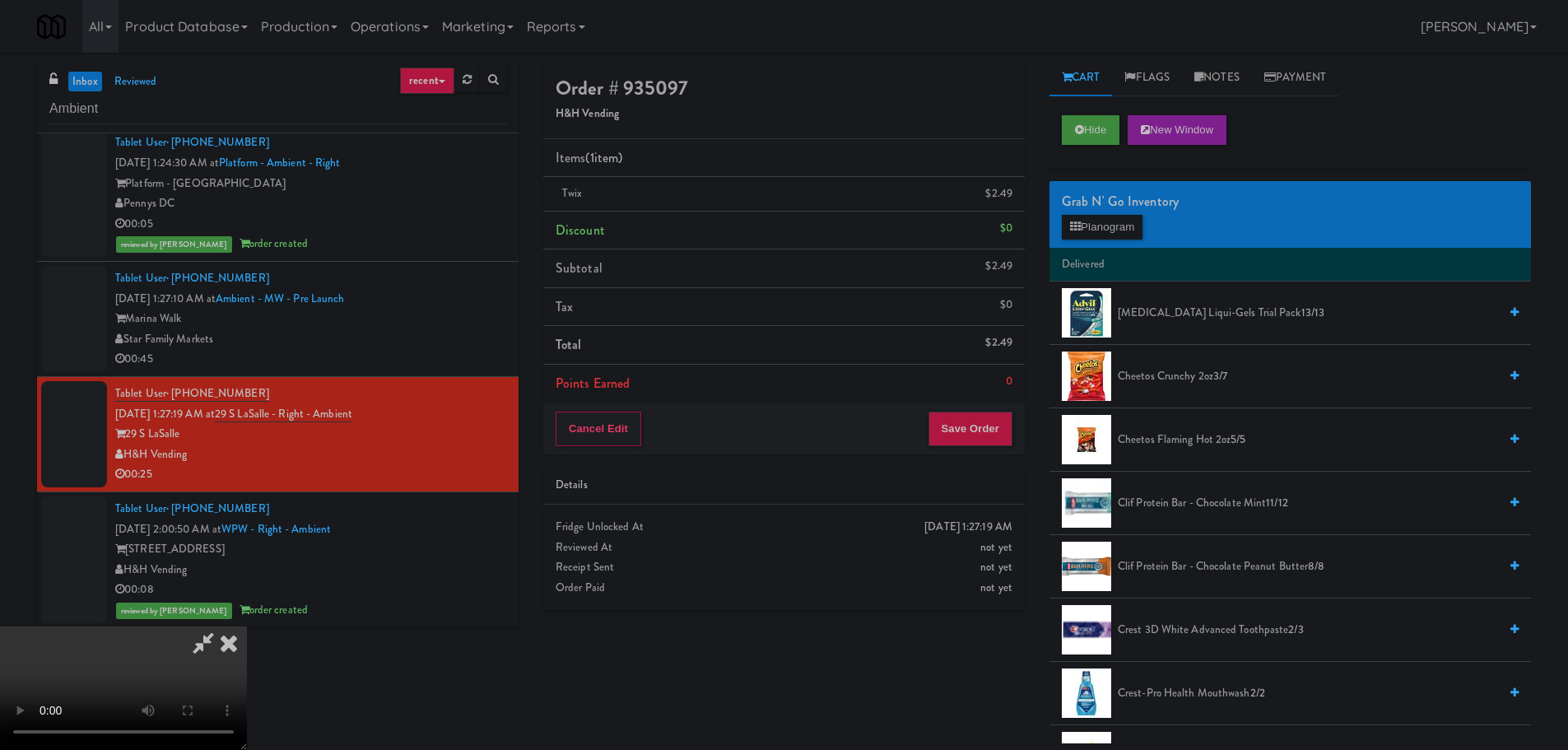
click at [247, 627] on video at bounding box center [123, 688] width 247 height 123
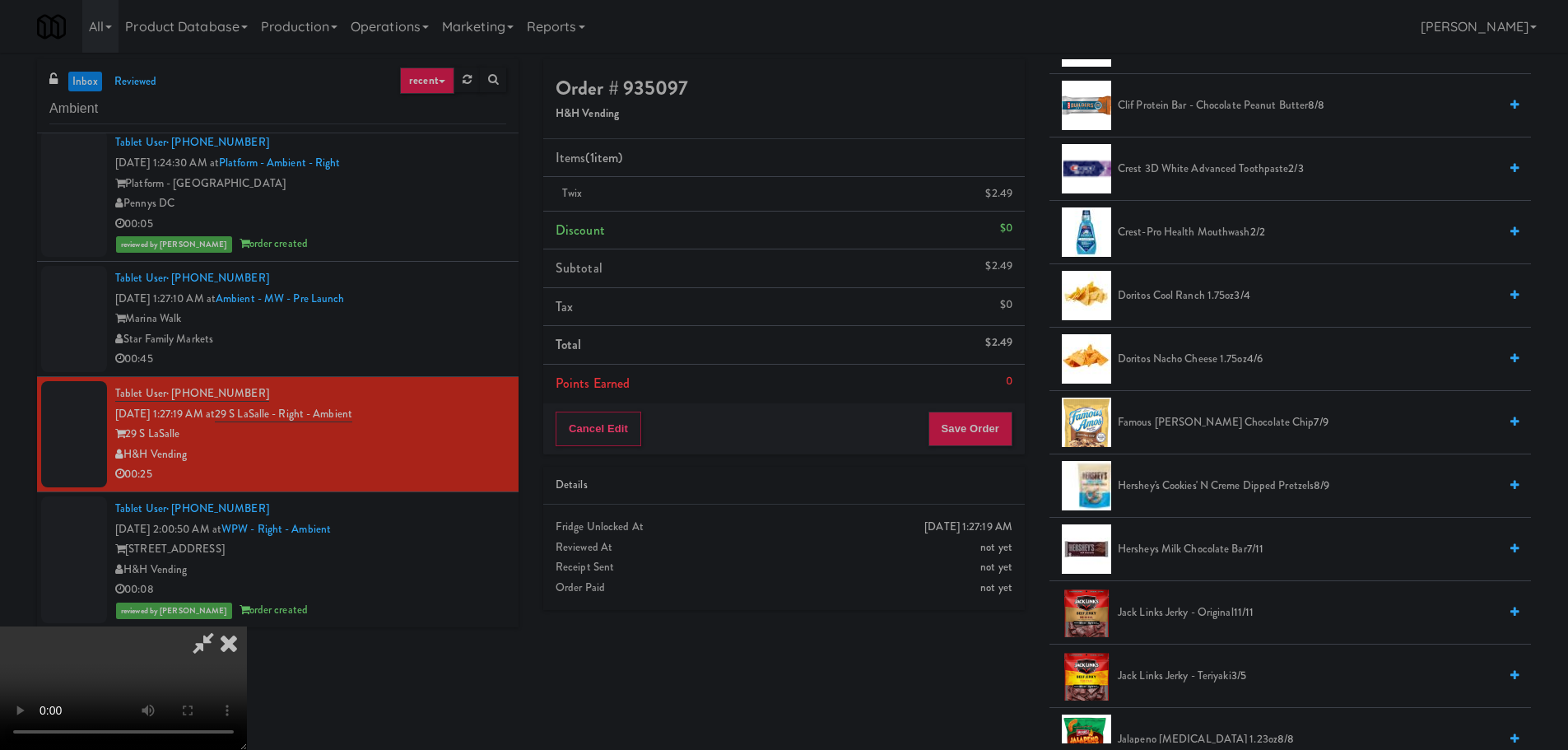
scroll to position [494, 0]
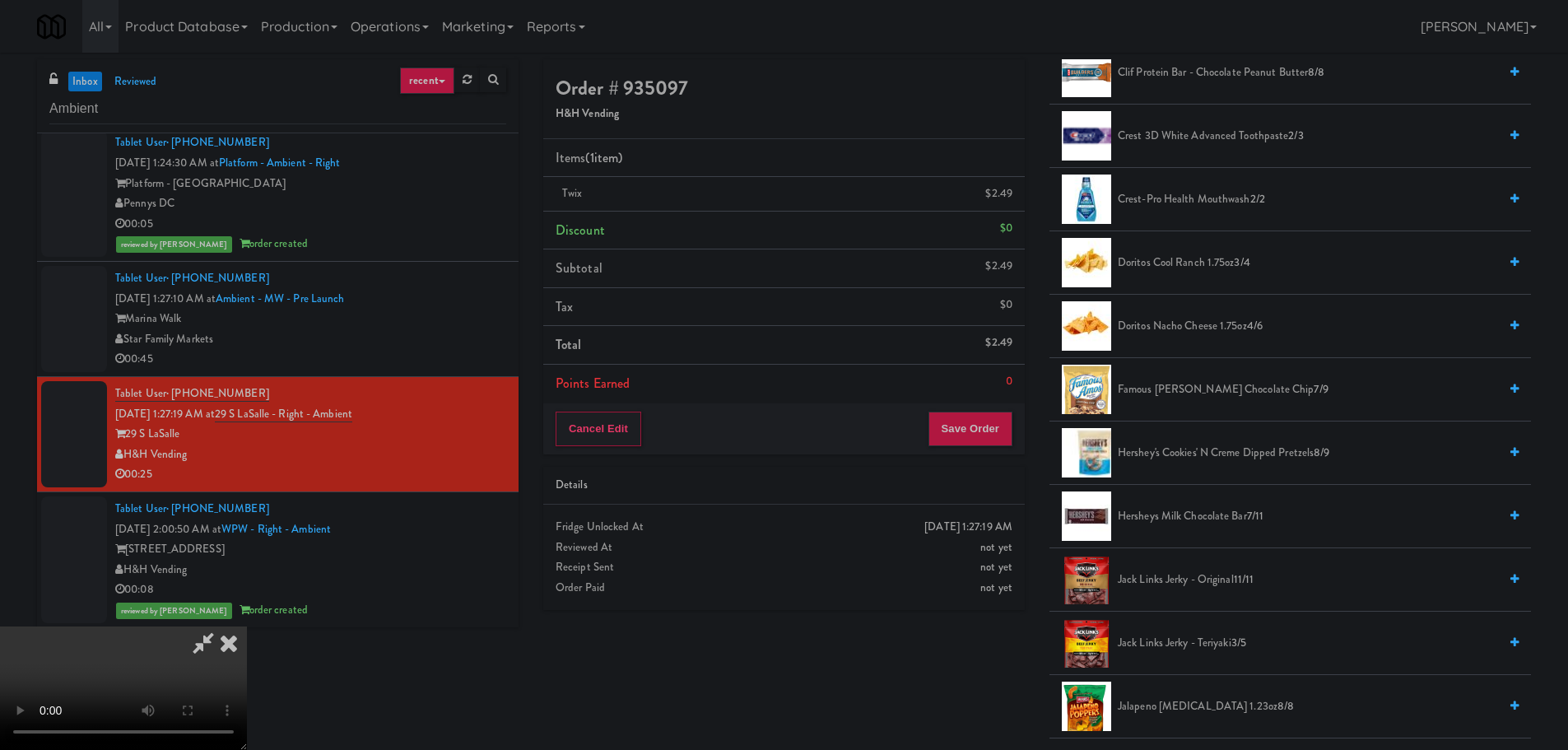
click at [1241, 515] on span "Hersheys Milk Chocolate Bar 7/11" at bounding box center [1307, 516] width 380 height 21
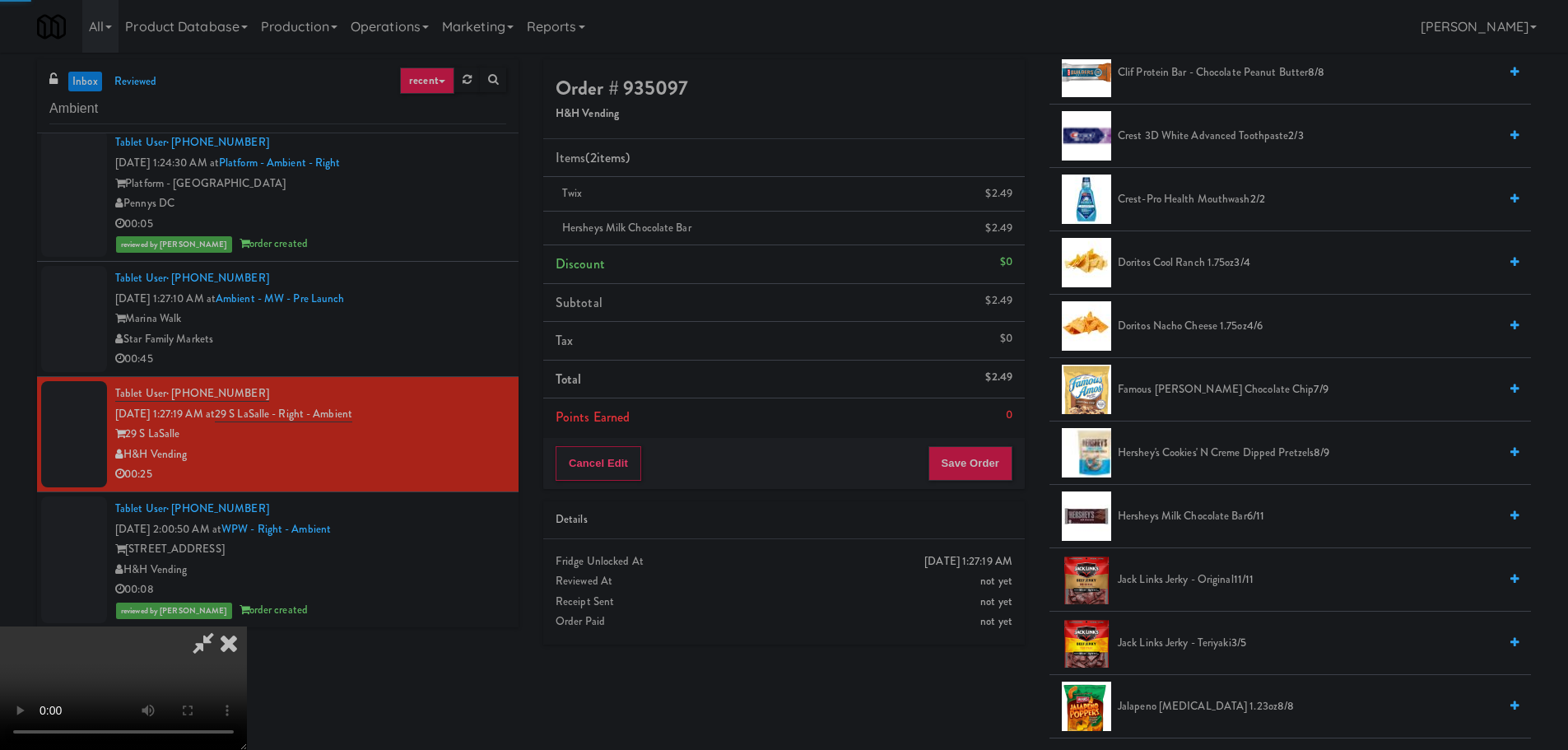
click at [247, 627] on video at bounding box center [123, 688] width 247 height 123
click at [990, 460] on button "Save Order" at bounding box center [970, 462] width 84 height 34
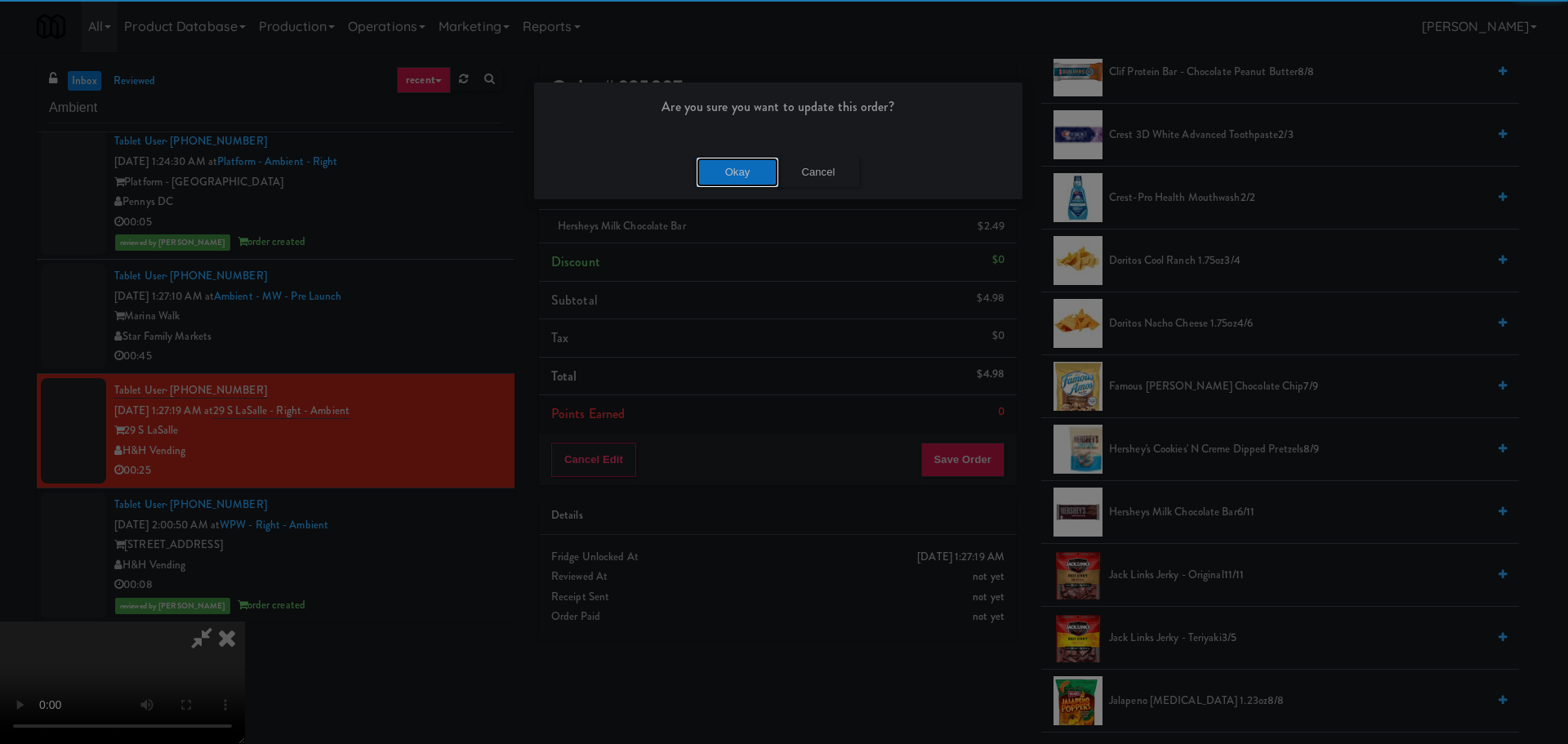
click at [728, 158] on button "Okay" at bounding box center [737, 173] width 82 height 30
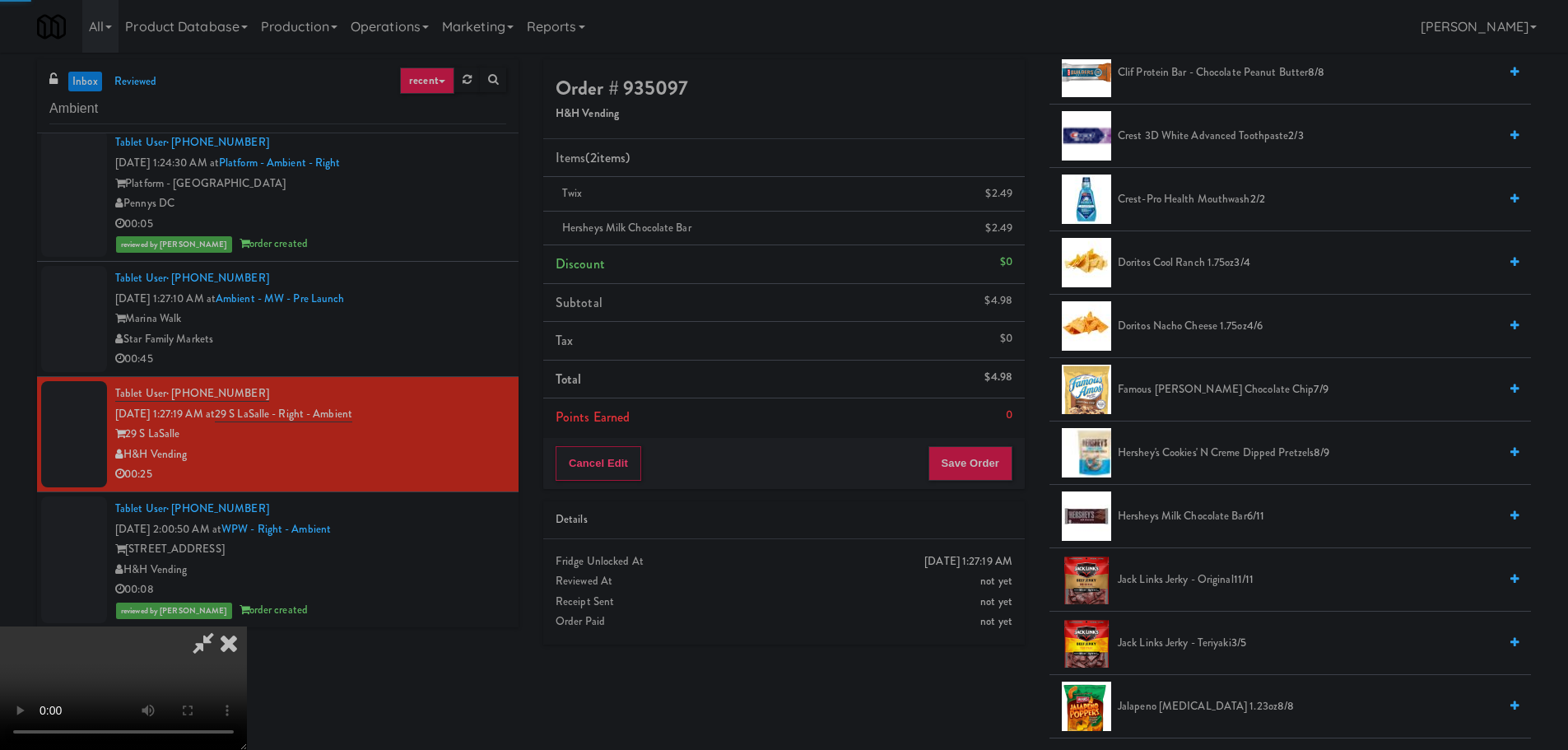
scroll to position [0, 0]
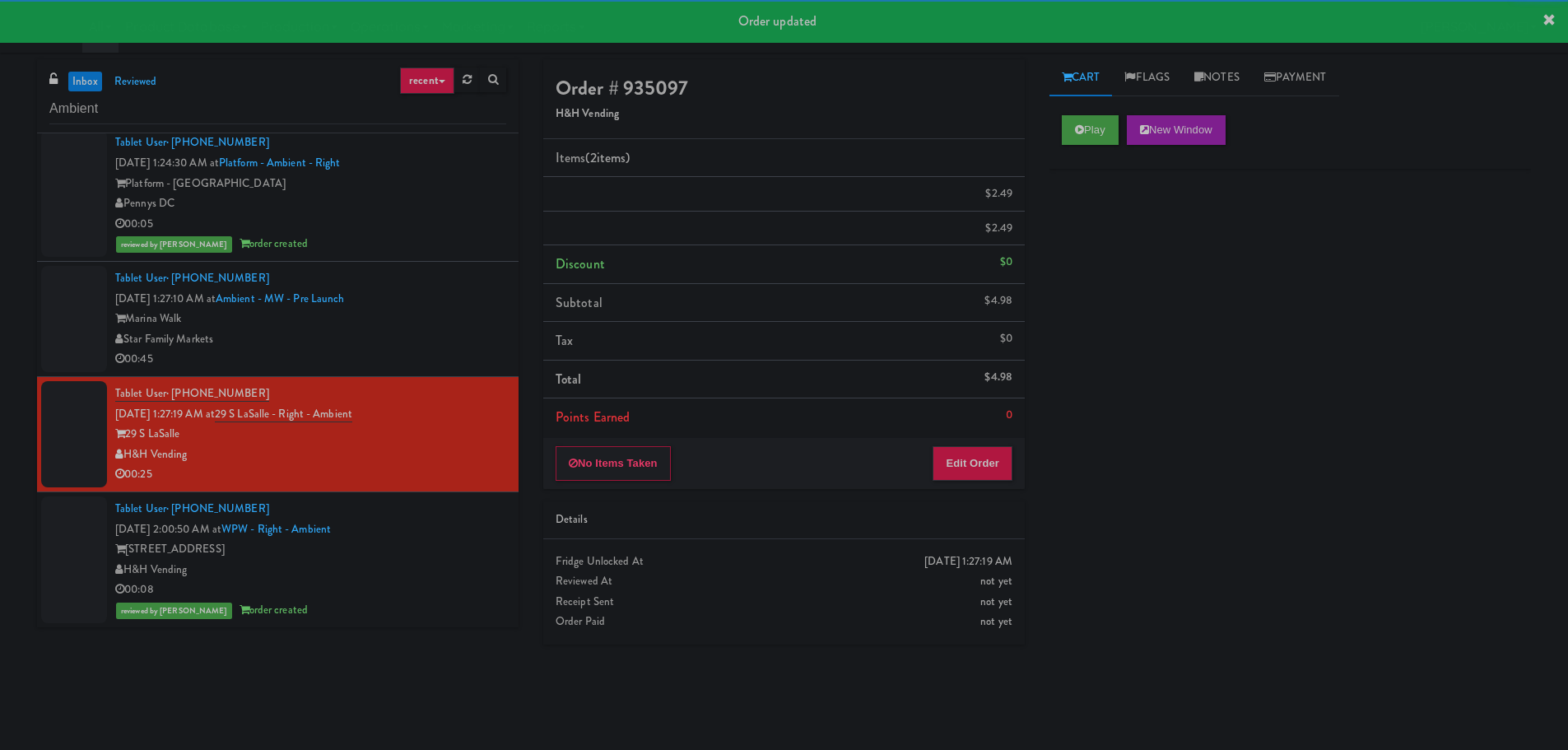
click at [429, 343] on div "Star Family Markets" at bounding box center [310, 339] width 391 height 21
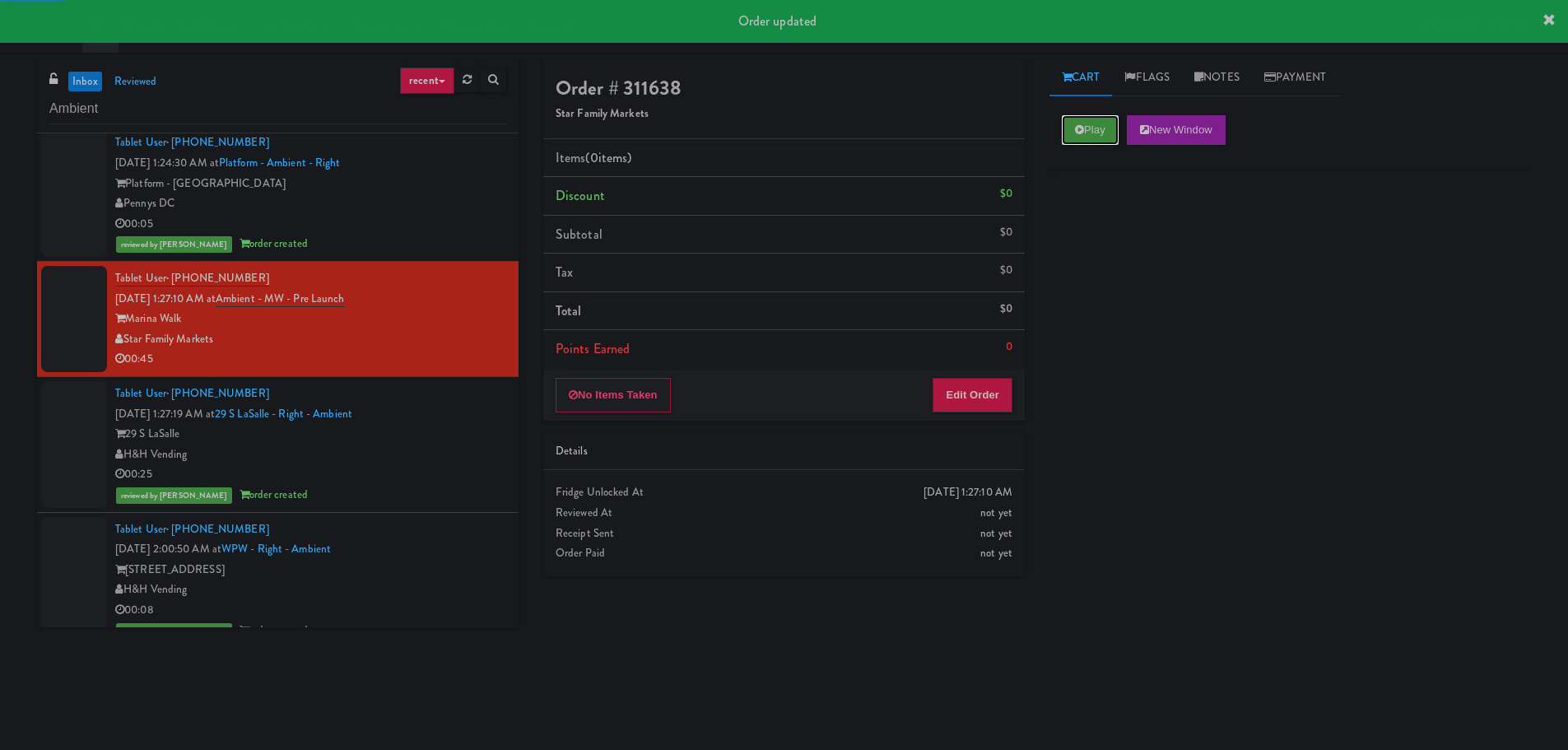
click at [1086, 131] on button "Play" at bounding box center [1090, 130] width 57 height 30
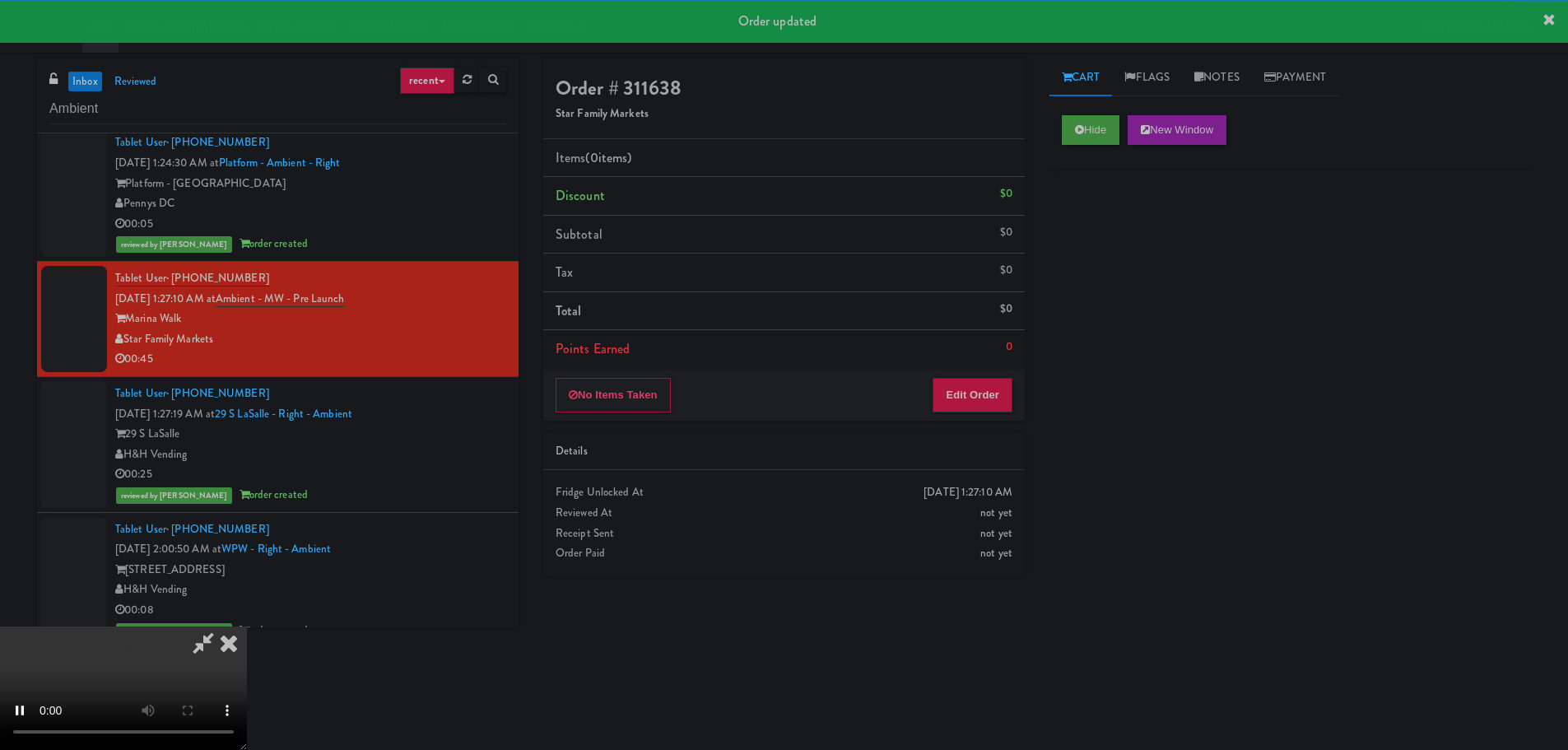
click at [974, 359] on li "Points Earned 0" at bounding box center [784, 348] width 482 height 38
click at [974, 382] on button "Edit Order" at bounding box center [972, 394] width 80 height 34
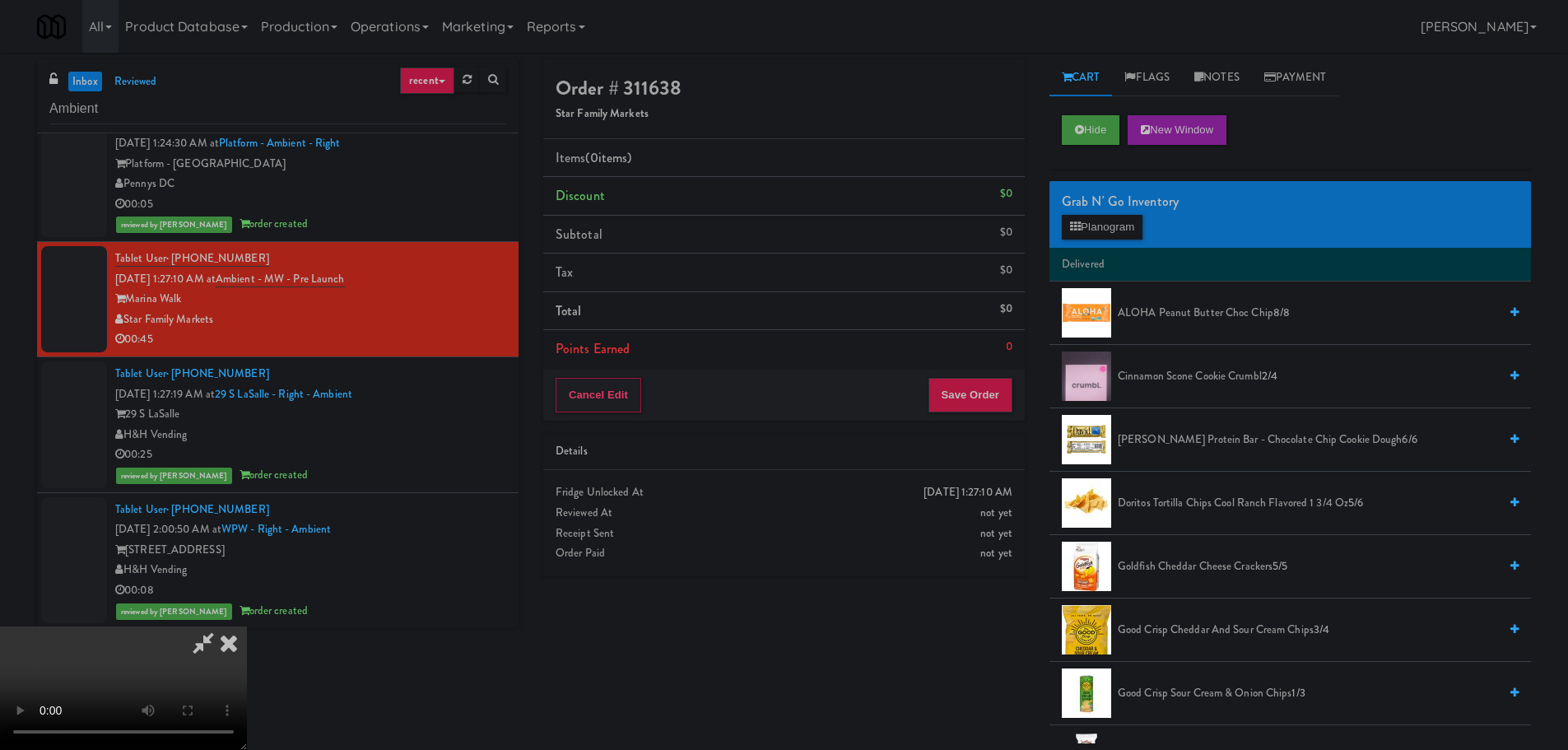
click at [247, 627] on video at bounding box center [123, 688] width 247 height 123
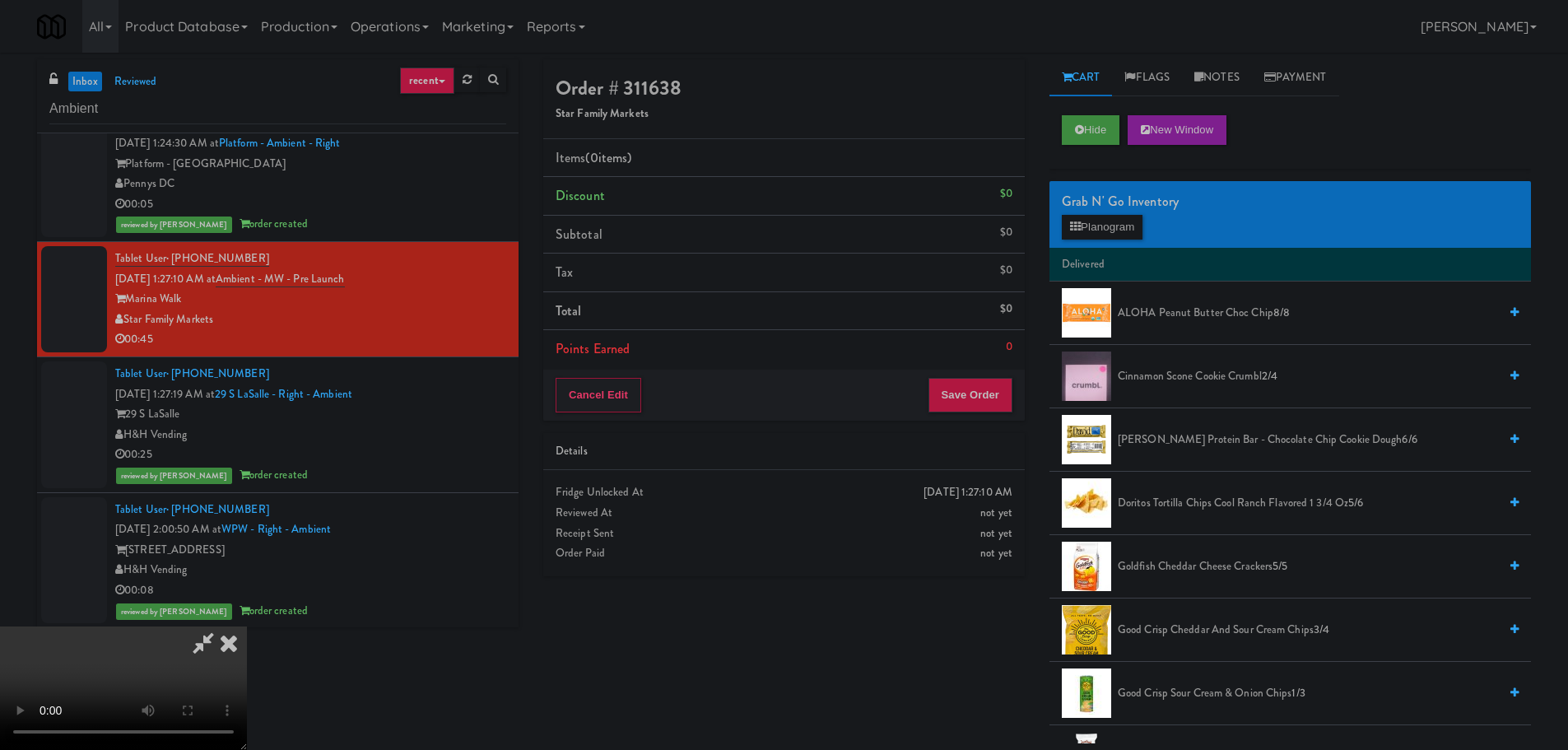
click at [247, 627] on video at bounding box center [123, 688] width 247 height 123
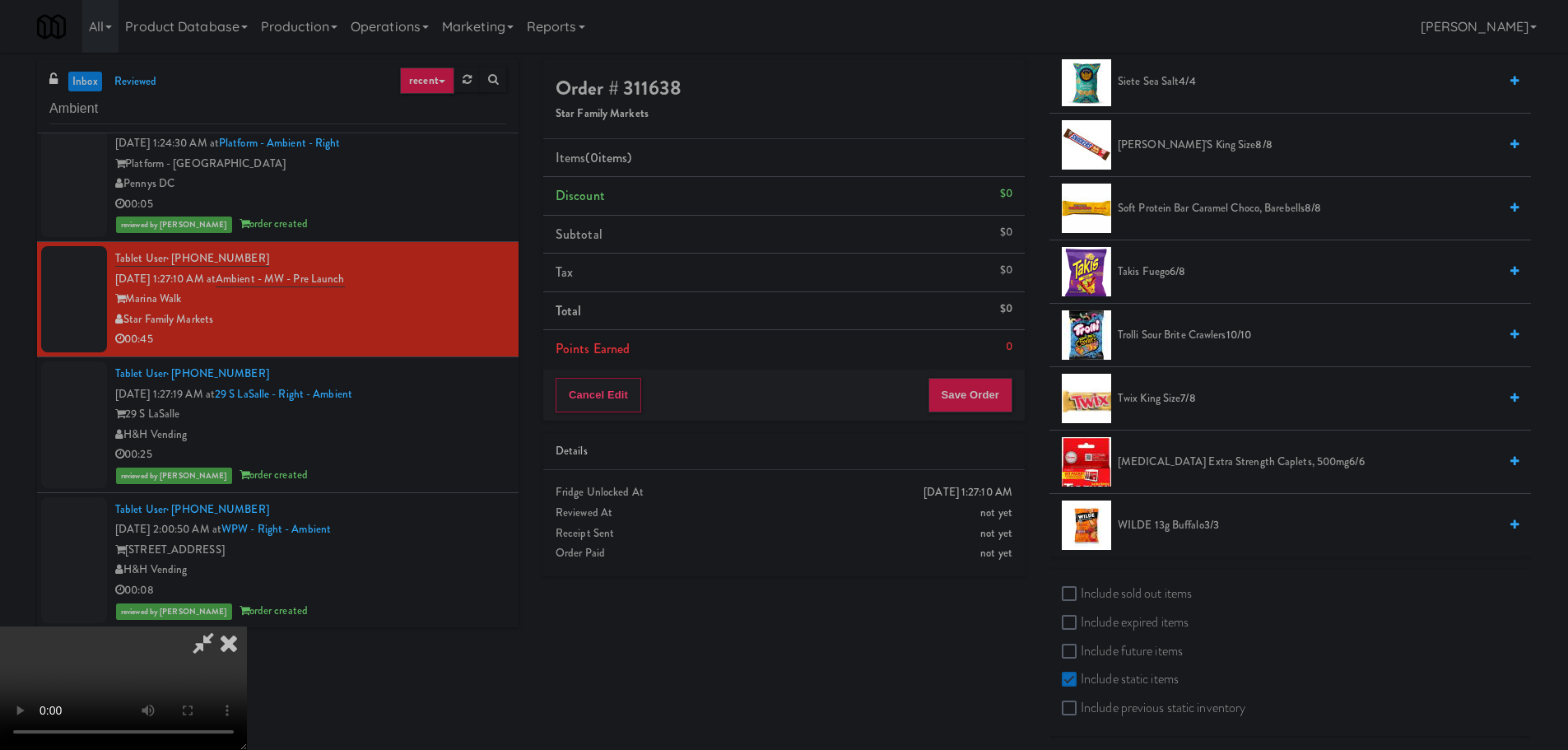
scroll to position [1314, 0]
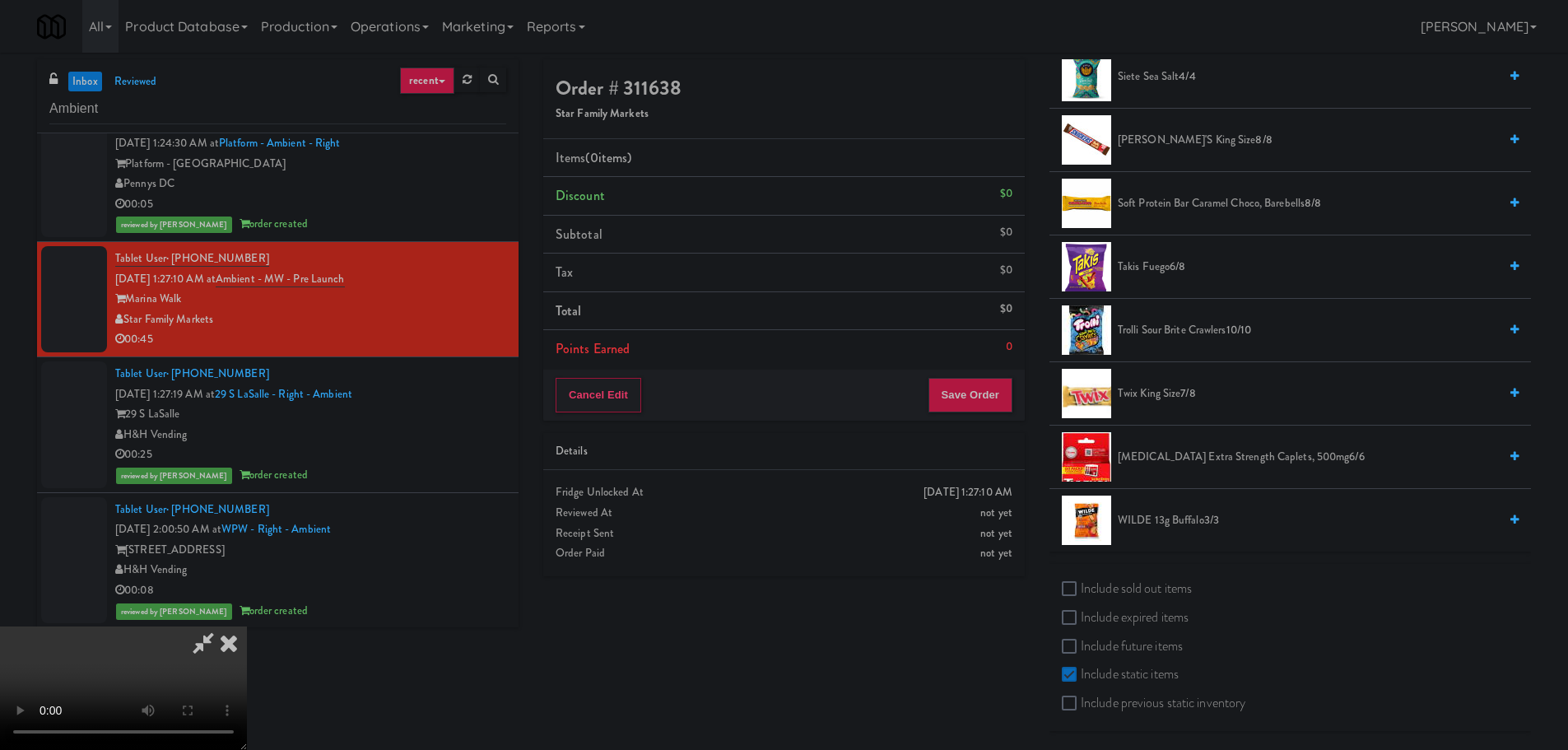
click at [1176, 263] on span "6/8" at bounding box center [1177, 266] width 16 height 16
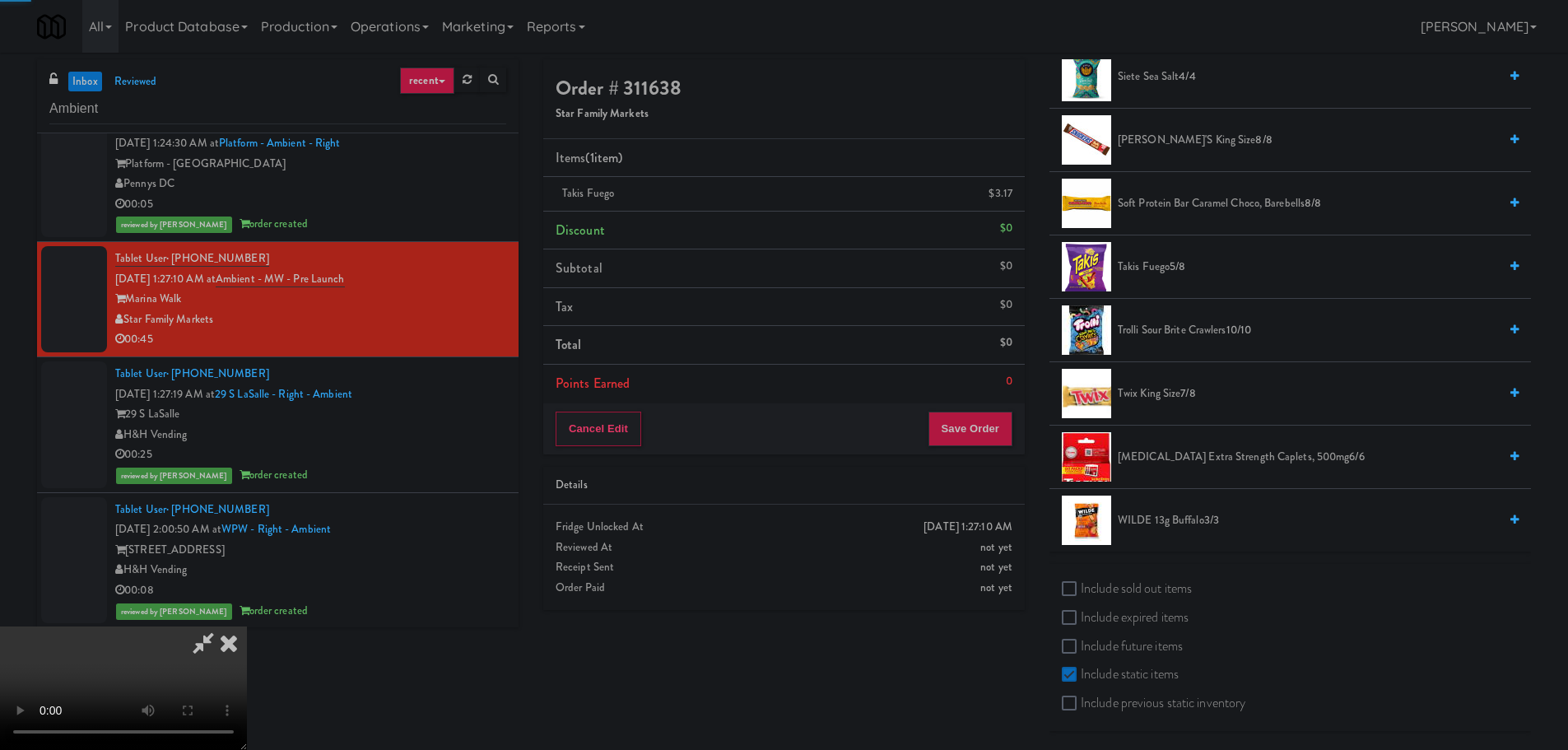
click at [247, 627] on video at bounding box center [123, 688] width 247 height 123
click at [991, 443] on button "Save Order" at bounding box center [970, 428] width 84 height 34
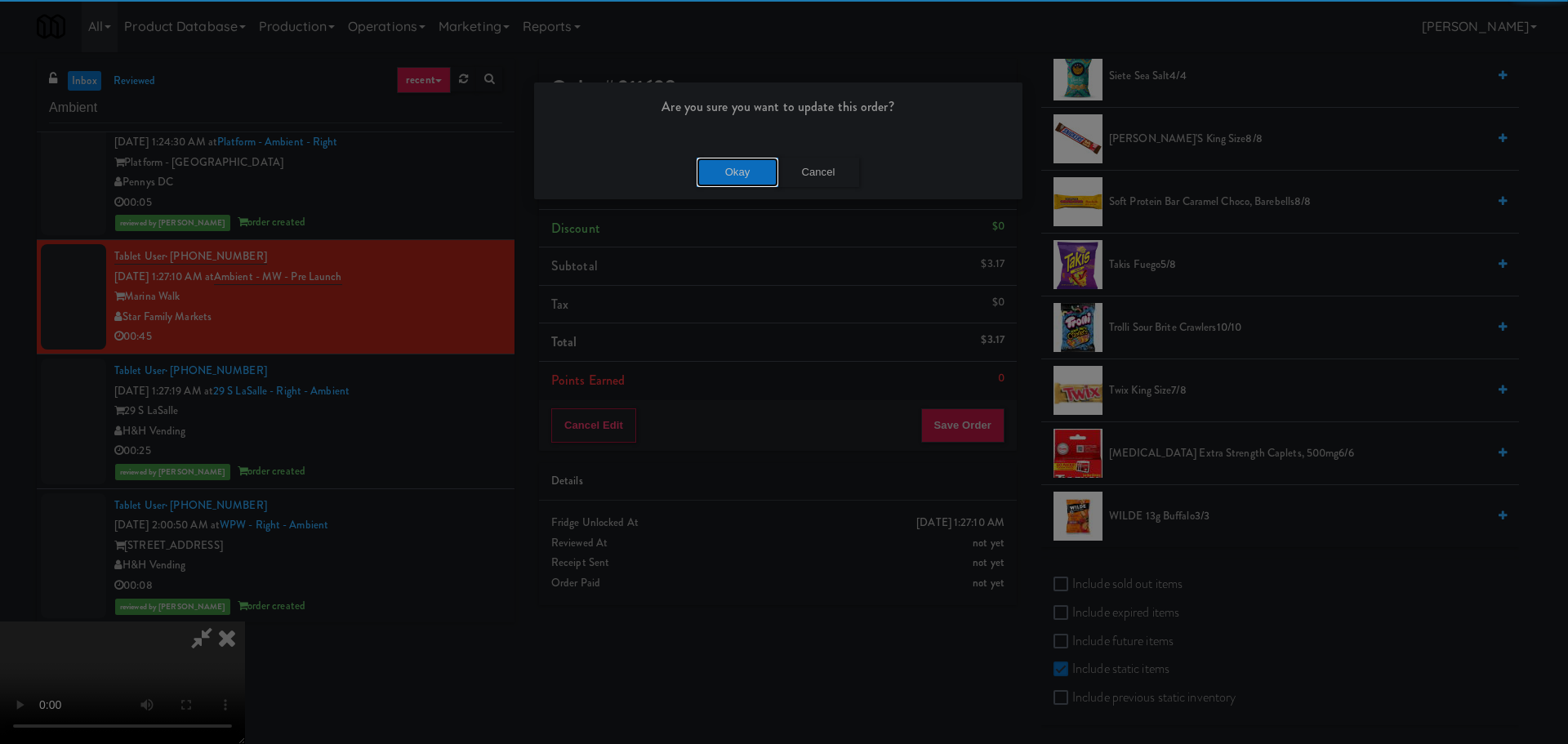
click at [743, 165] on button "Okay" at bounding box center [737, 173] width 82 height 30
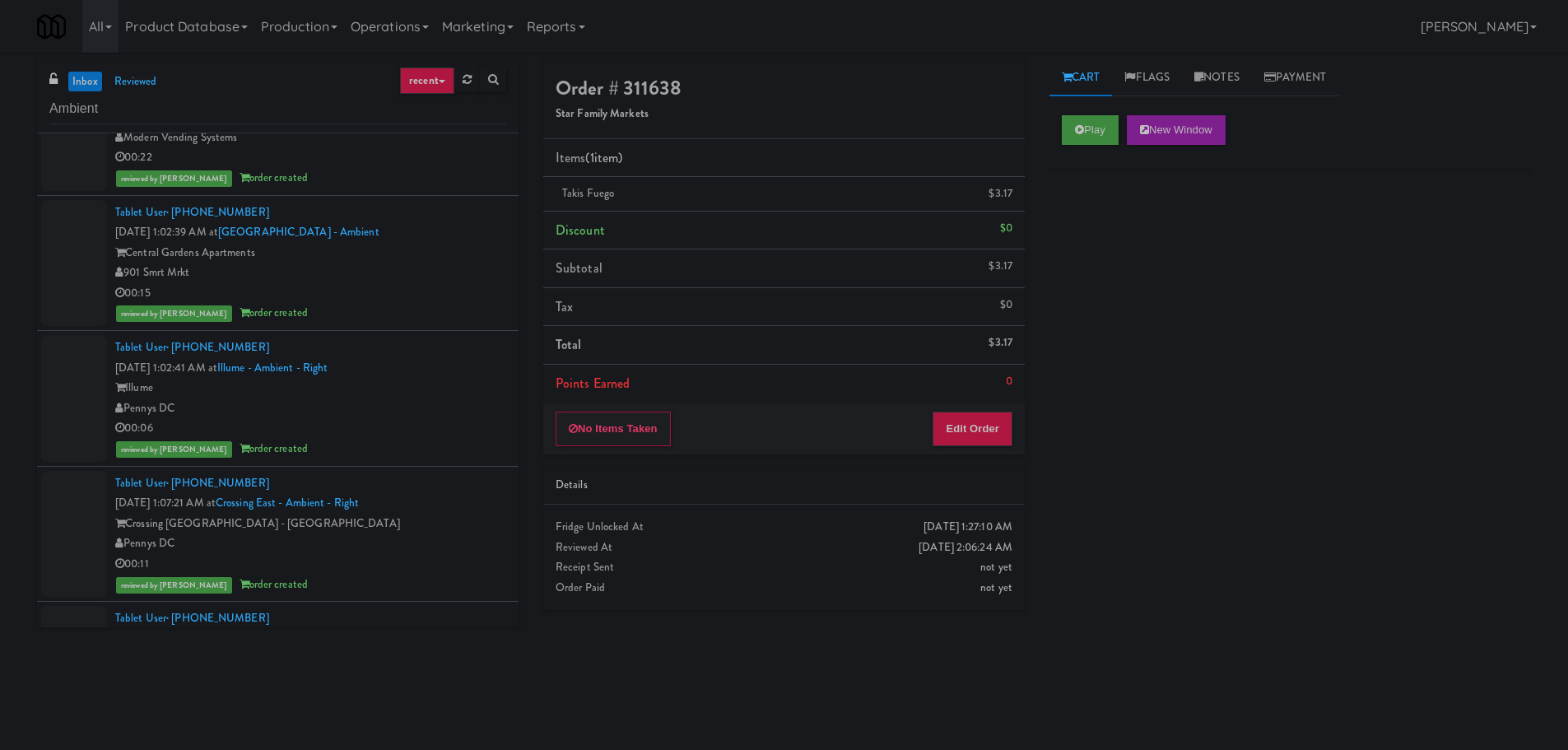
scroll to position [0, 0]
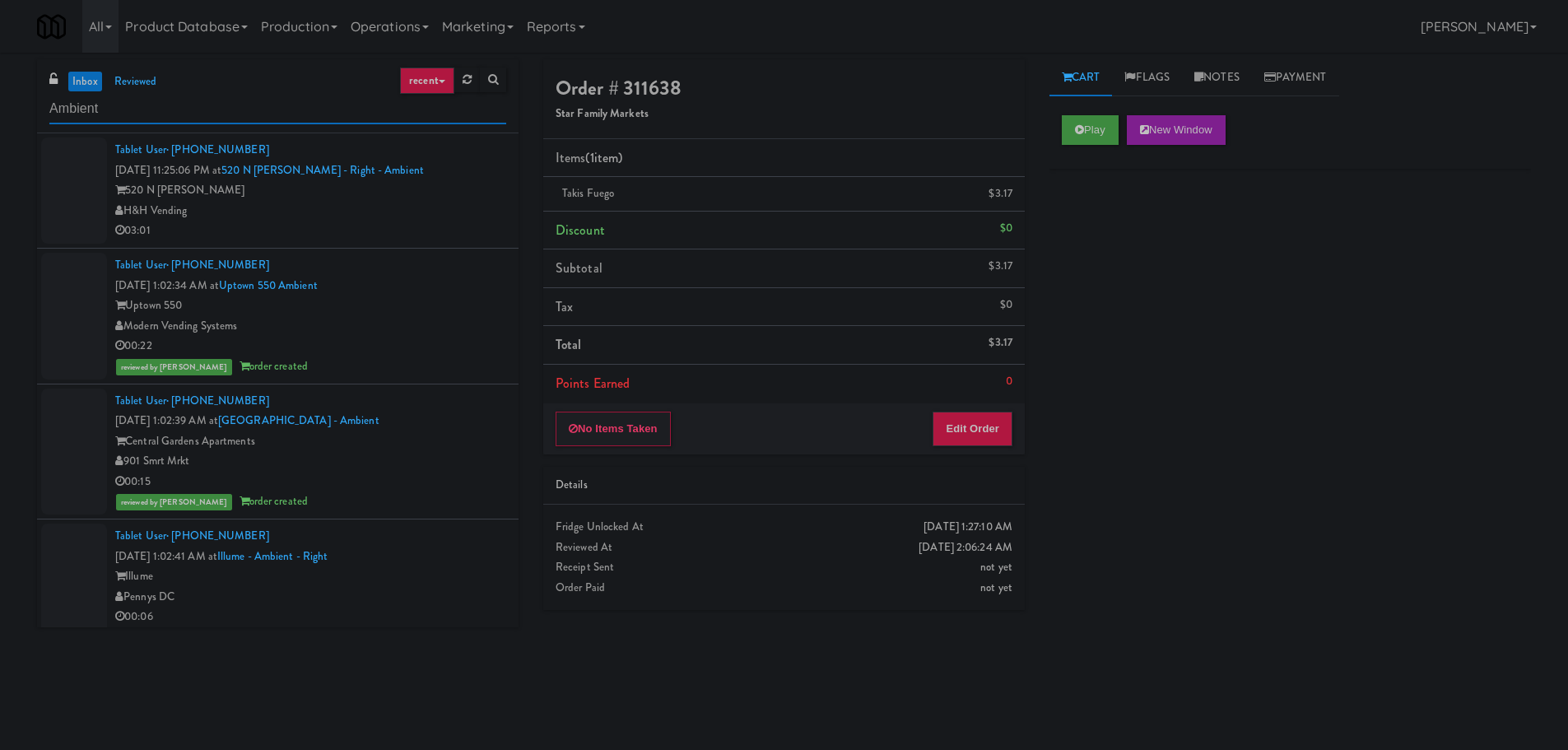
click at [133, 118] on input "Ambient" at bounding box center [277, 109] width 457 height 31
click at [89, 85] on link "inbox" at bounding box center [85, 82] width 33 height 21
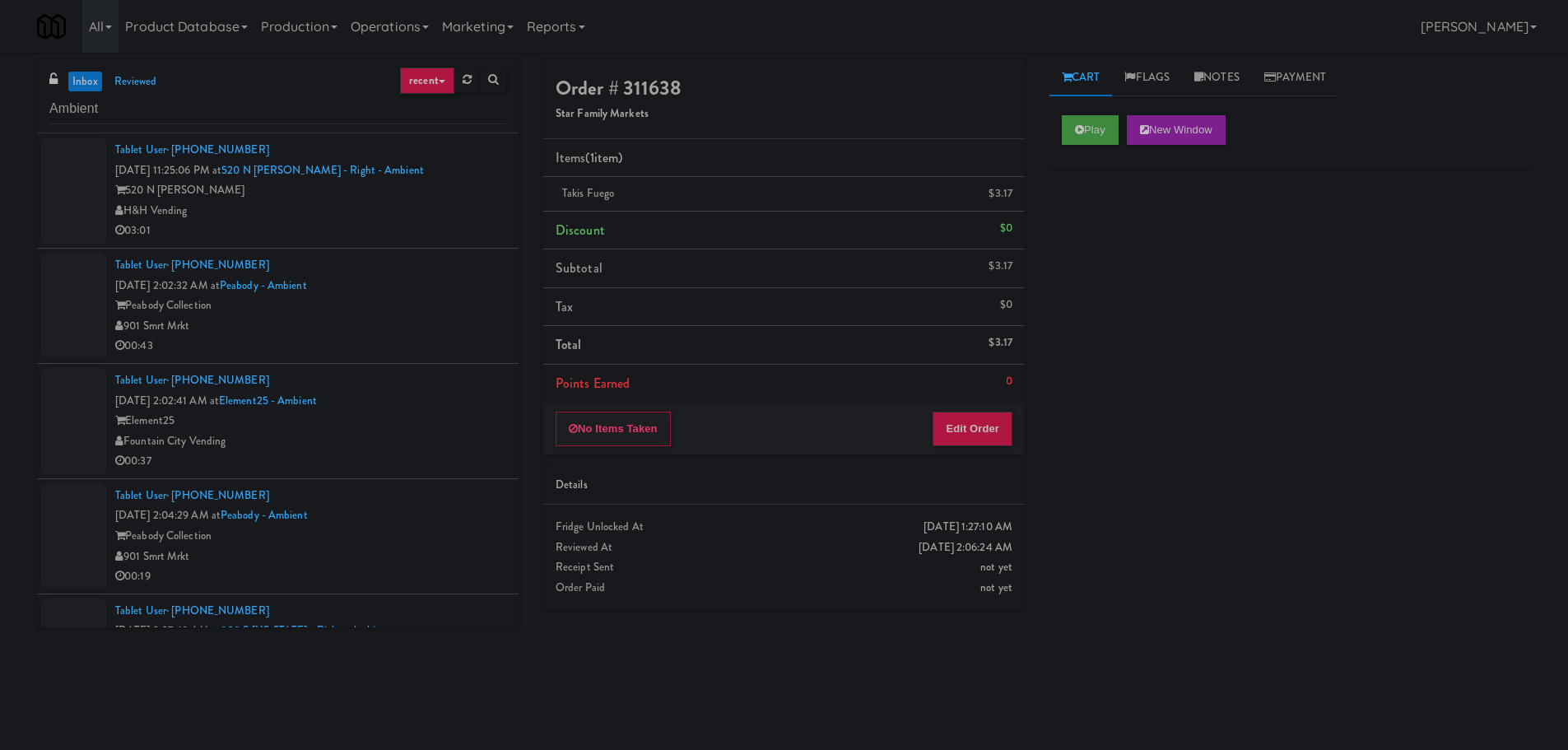
click at [439, 216] on div "H&H Vending" at bounding box center [310, 211] width 391 height 21
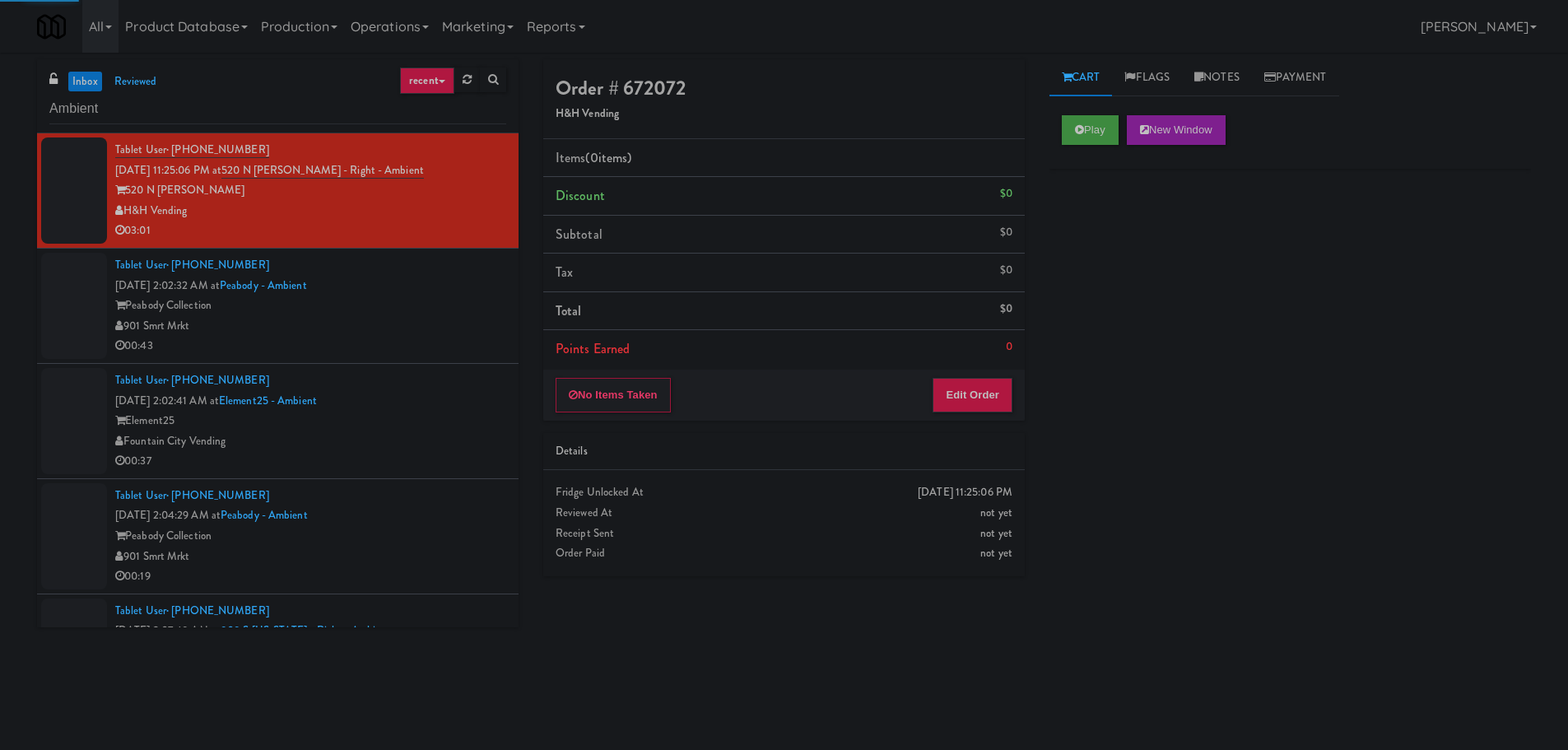
click at [425, 297] on div "Peabody Collection" at bounding box center [310, 306] width 391 height 21
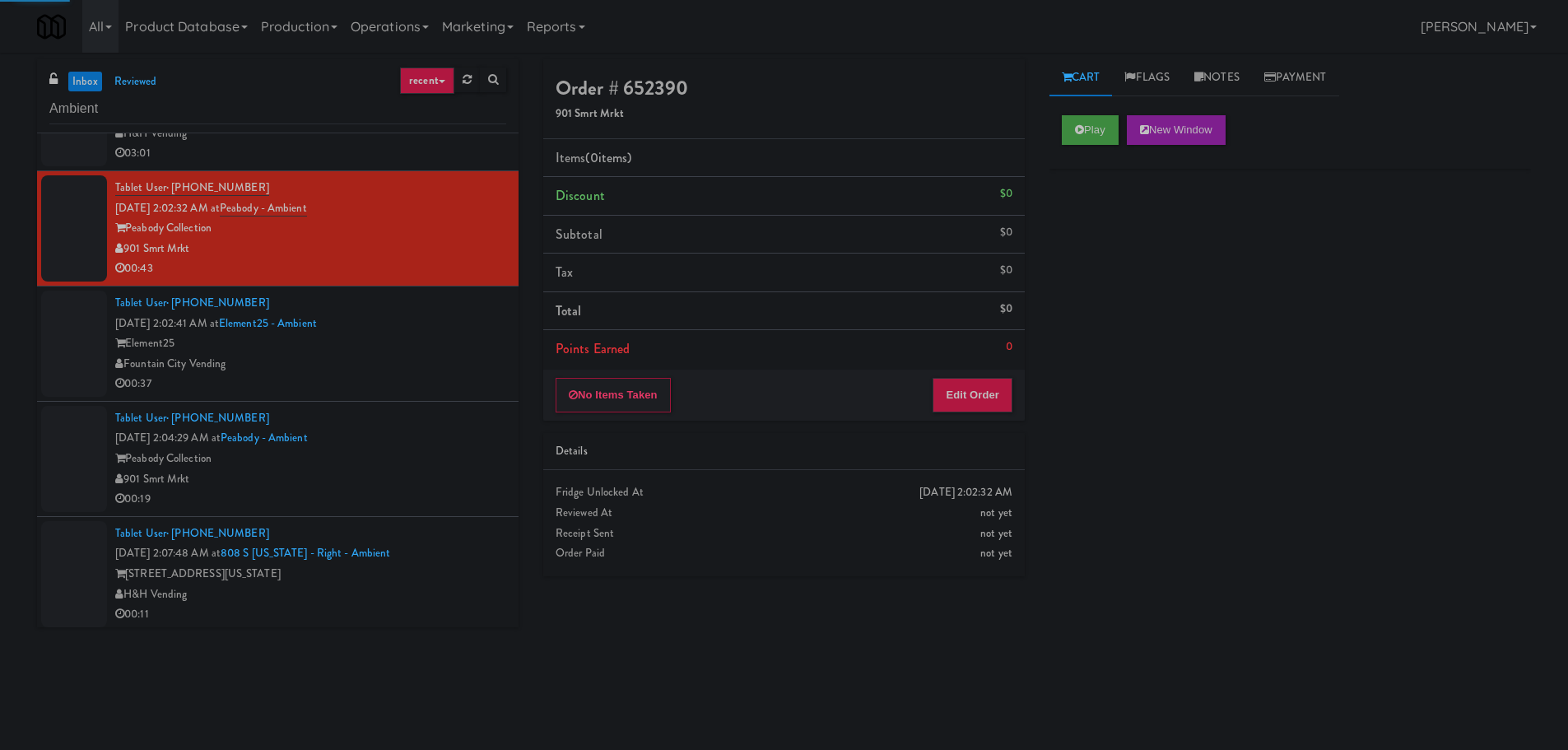
scroll to position [82, 0]
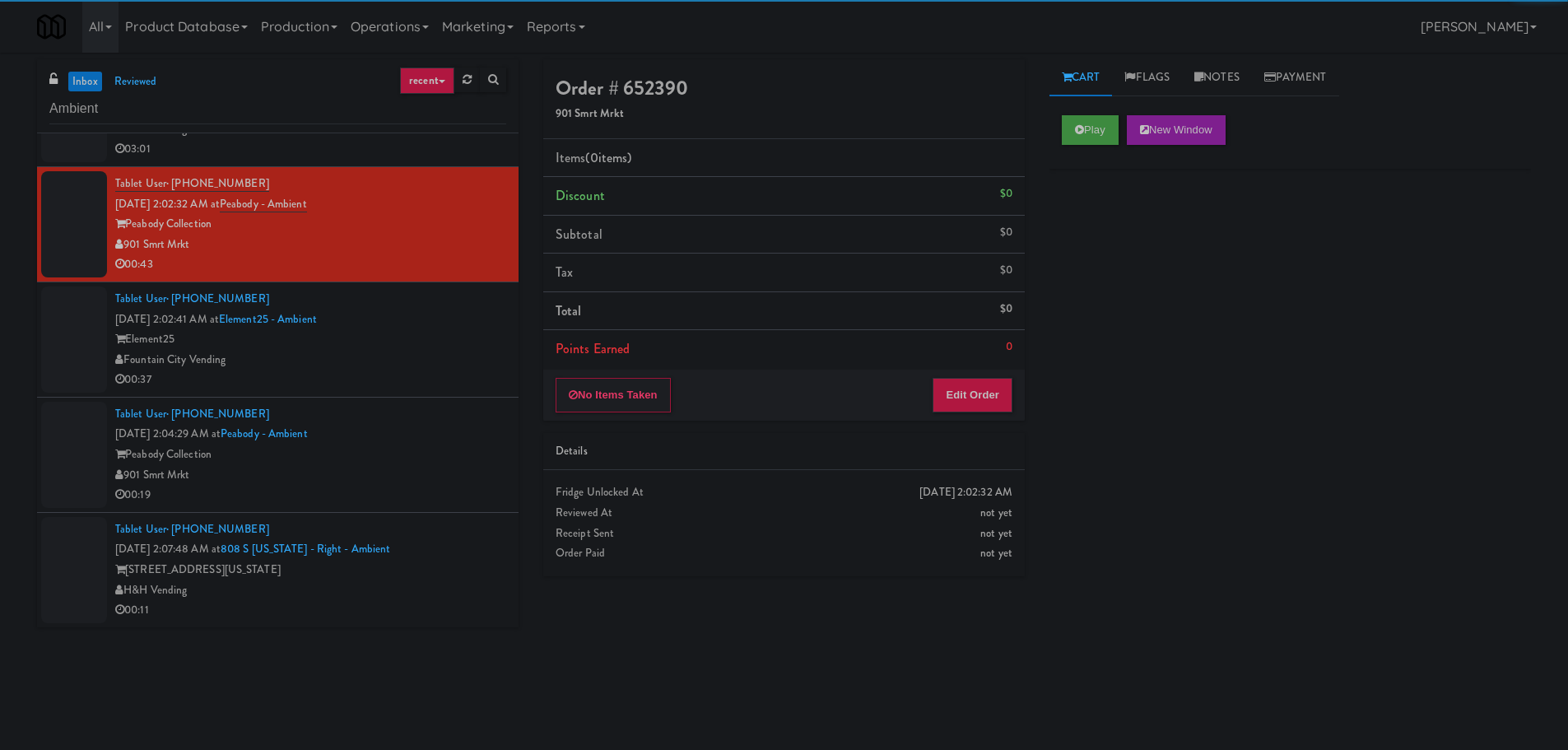
click at [450, 324] on div "Tablet User · (913) 267-3676 [DATE] 2:02:41 AM at Element25 - Ambient Element25…" at bounding box center [310, 339] width 391 height 101
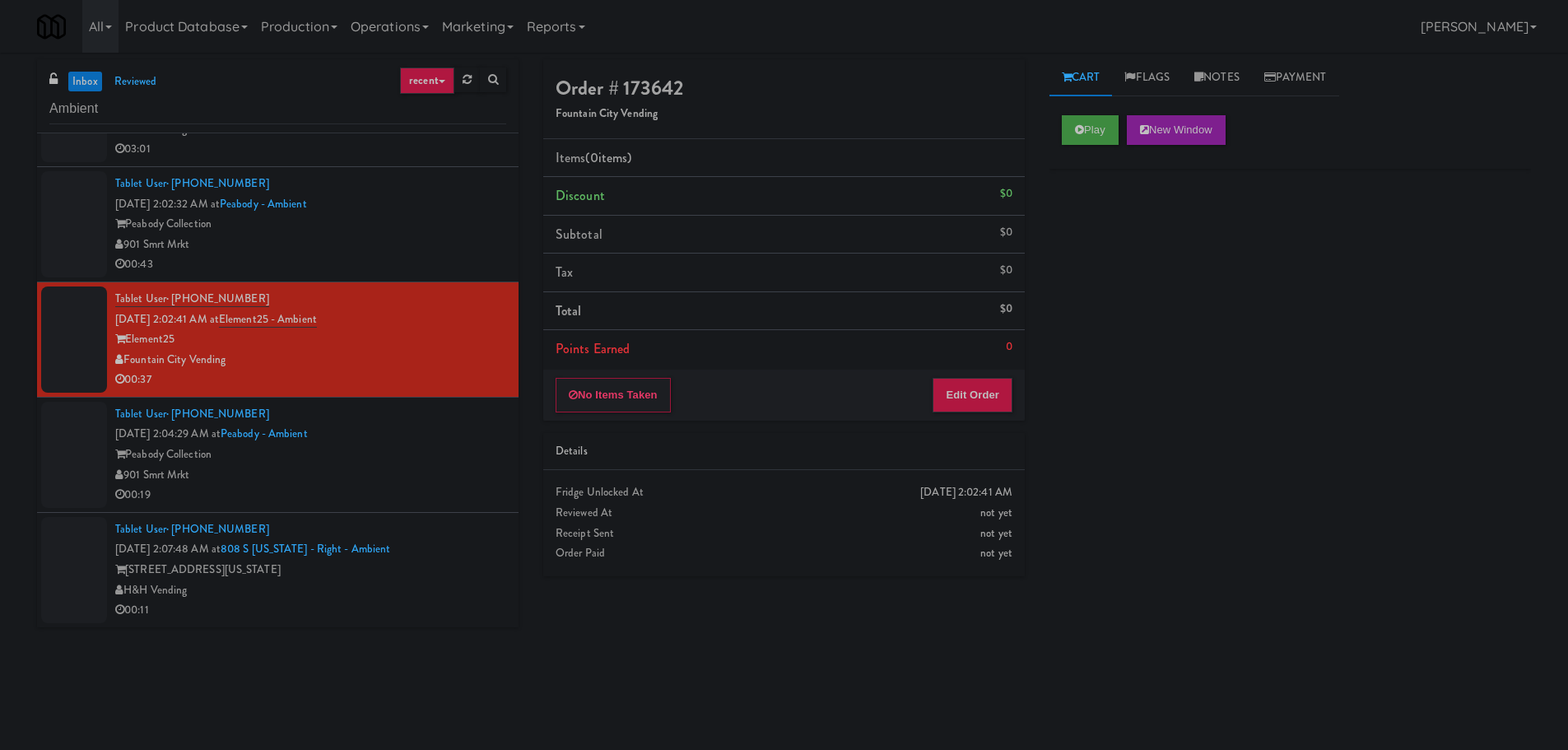
click at [456, 265] on div "00:43" at bounding box center [310, 264] width 391 height 21
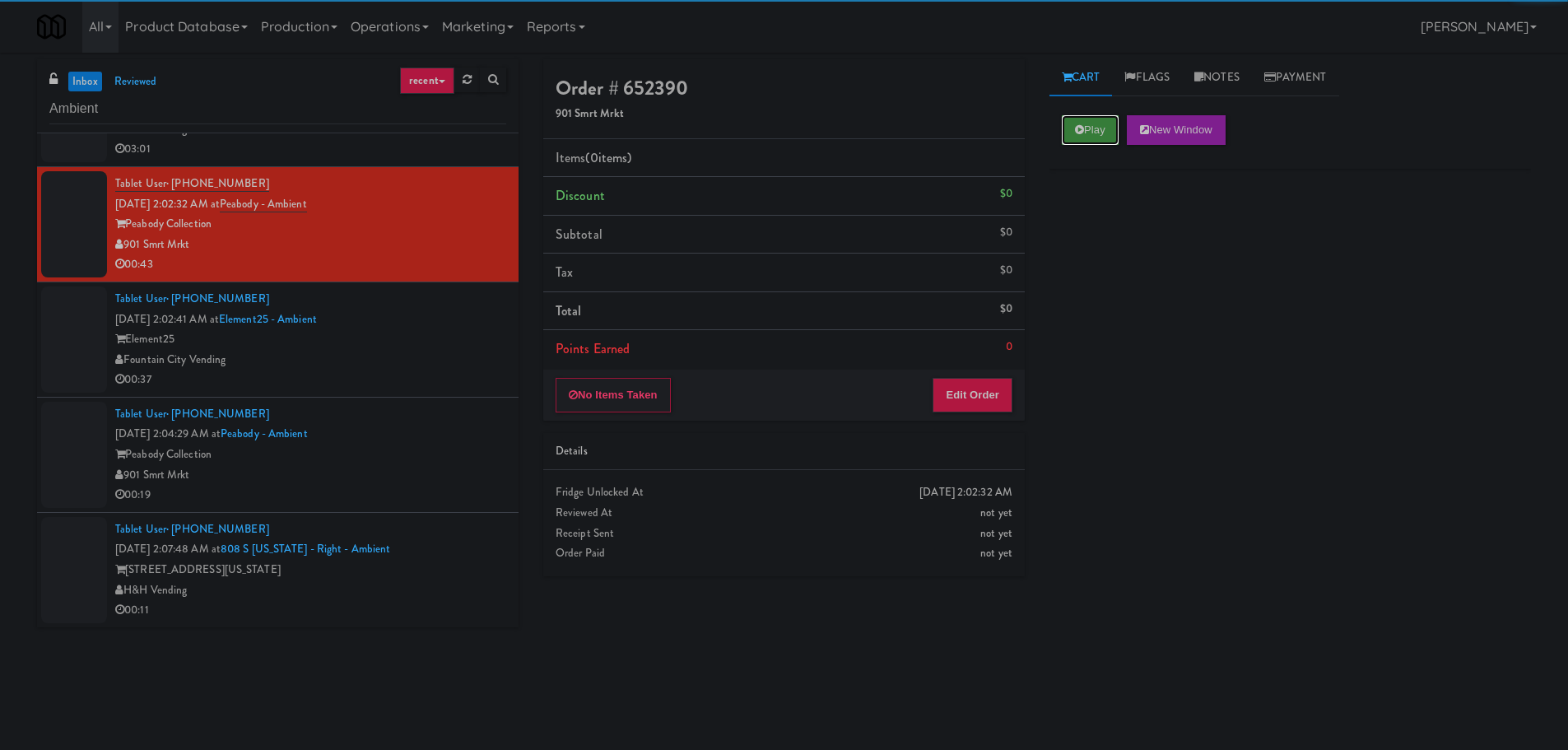
click at [1077, 129] on icon at bounding box center [1079, 129] width 9 height 11
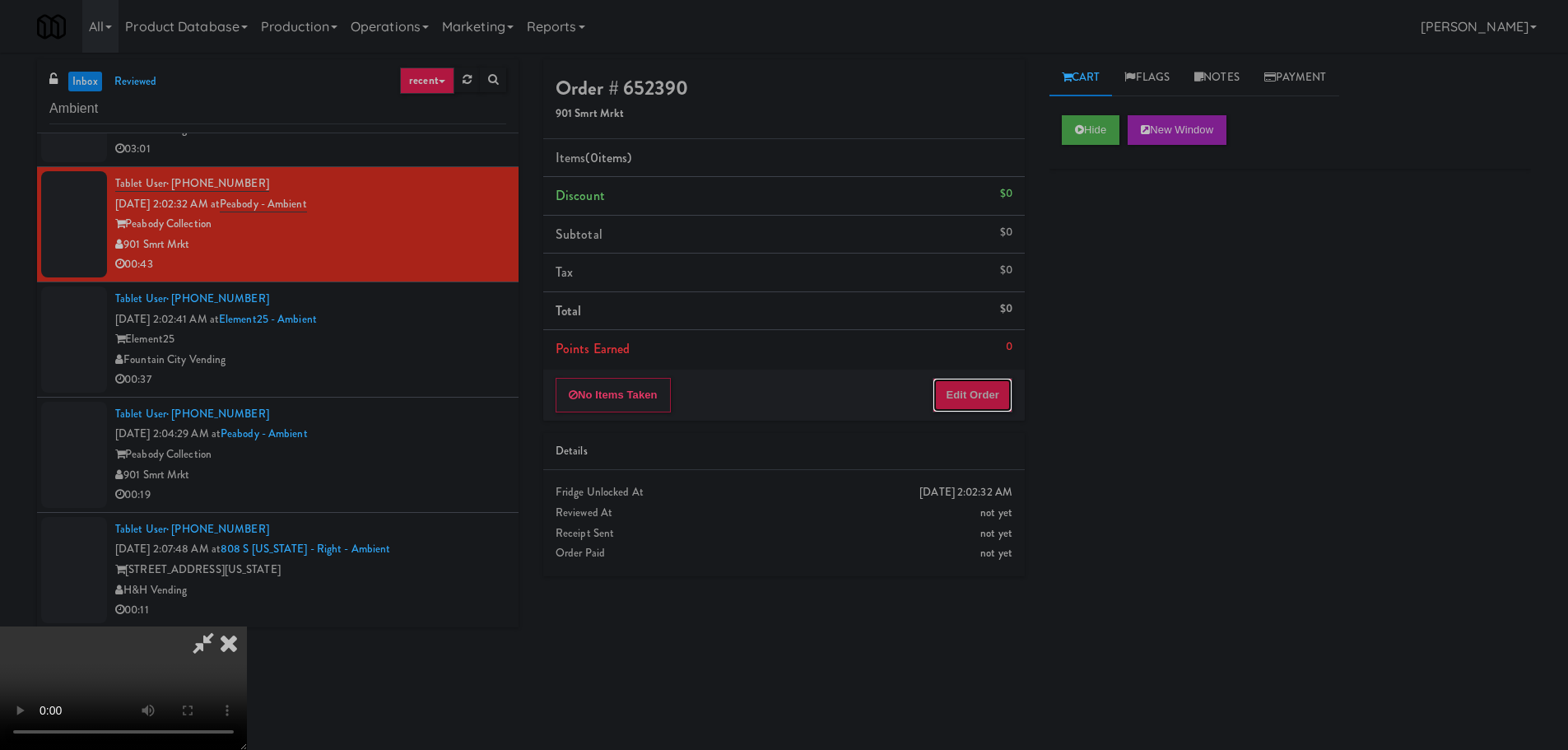
click at [963, 392] on button "Edit Order" at bounding box center [972, 394] width 80 height 34
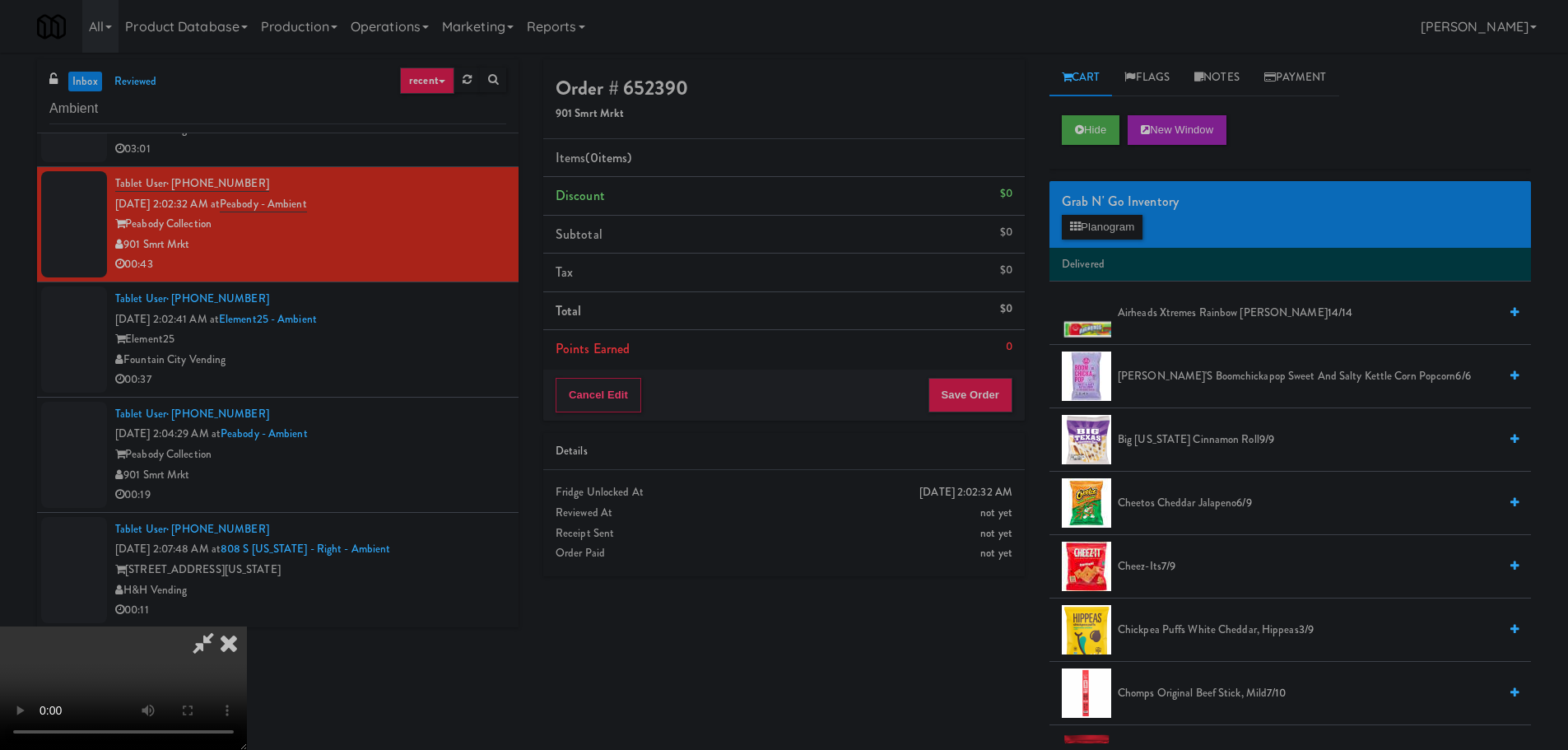
click at [247, 627] on icon at bounding box center [228, 643] width 36 height 33
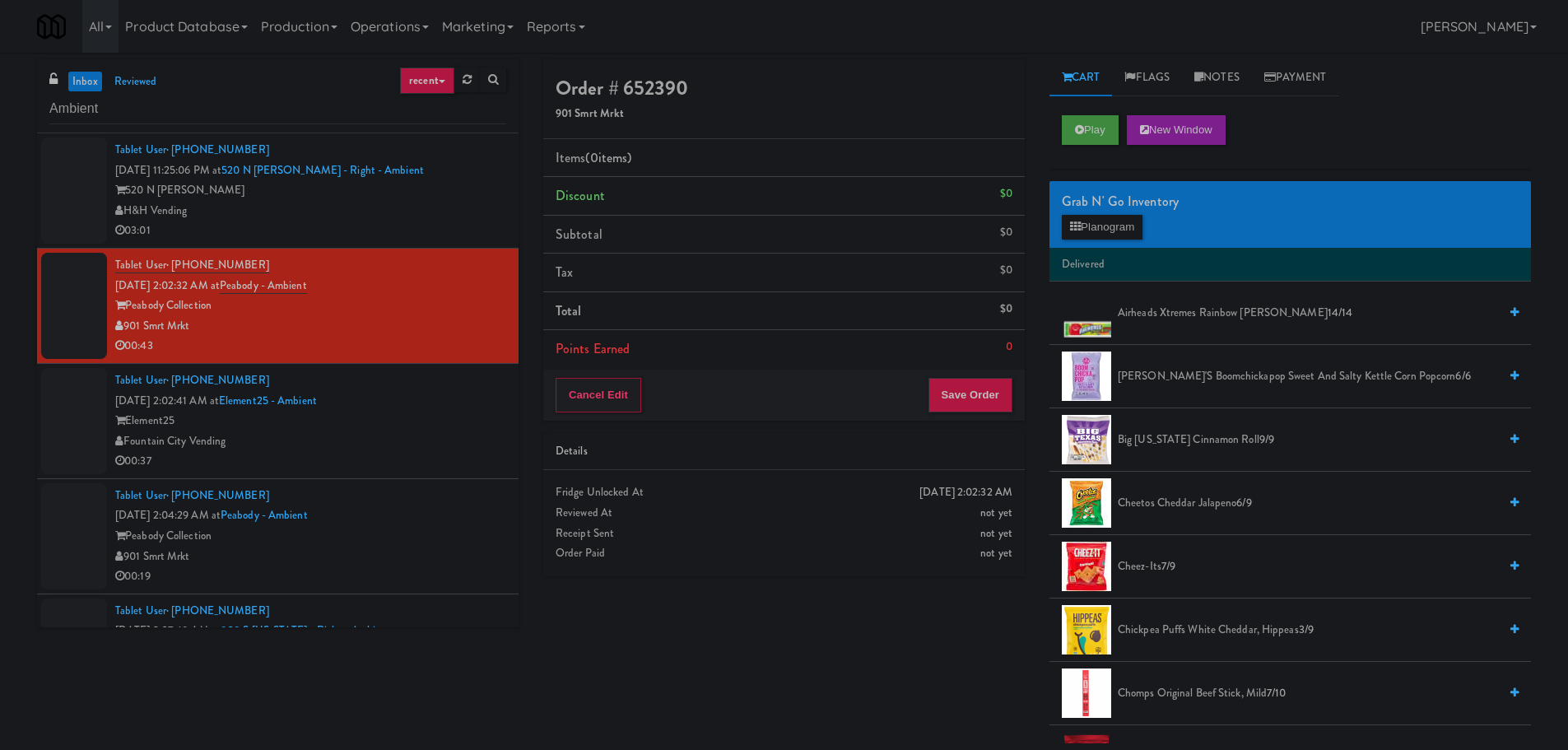
drag, startPoint x: 427, startPoint y: 401, endPoint x: 437, endPoint y: 423, distance: 24.2
click at [427, 401] on div "Tablet User · (913) 267-3676 [DATE] 2:02:41 AM at Element25 - Ambient Element25…" at bounding box center [310, 421] width 391 height 101
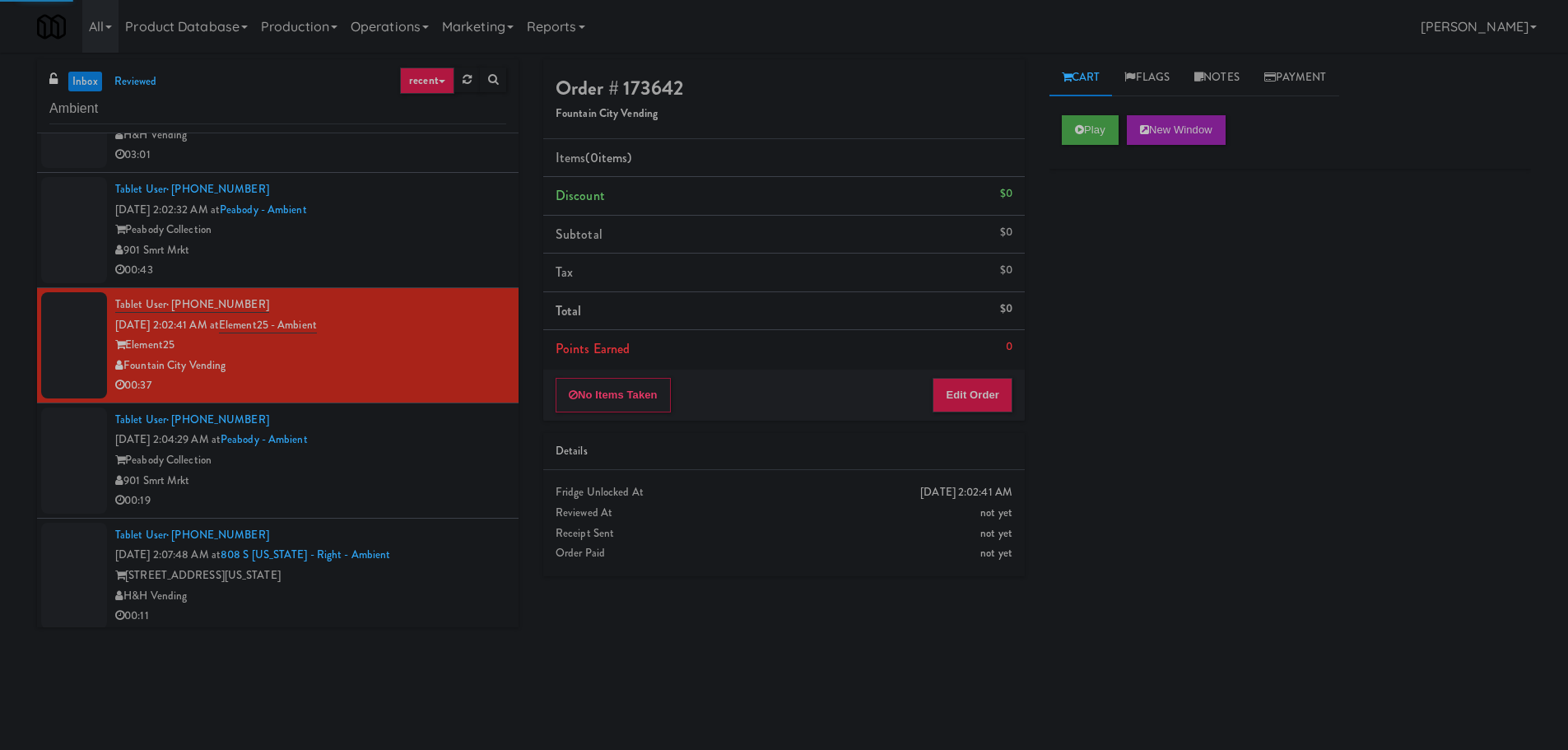
scroll to position [82, 0]
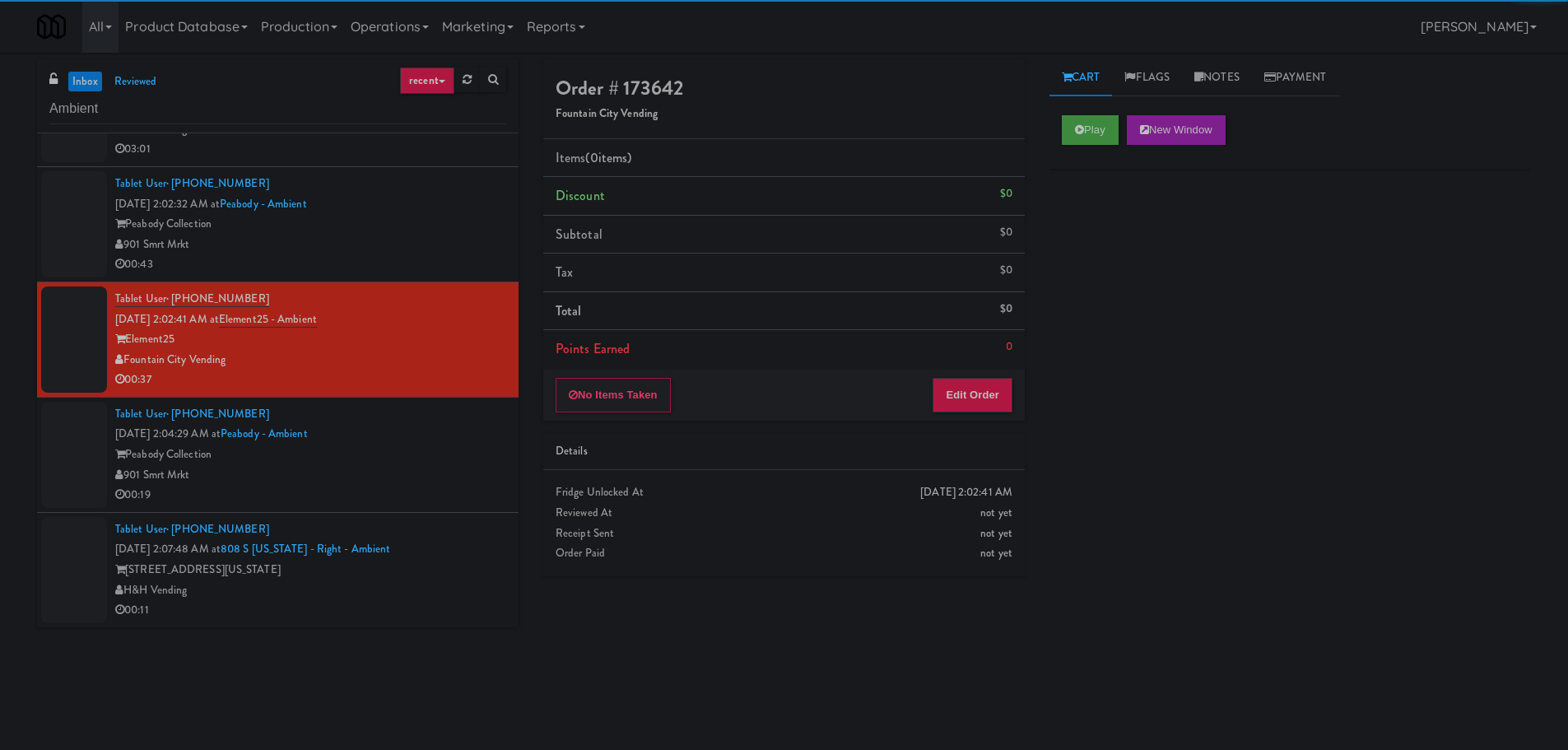
click at [436, 587] on div "H&H Vending" at bounding box center [310, 590] width 391 height 21
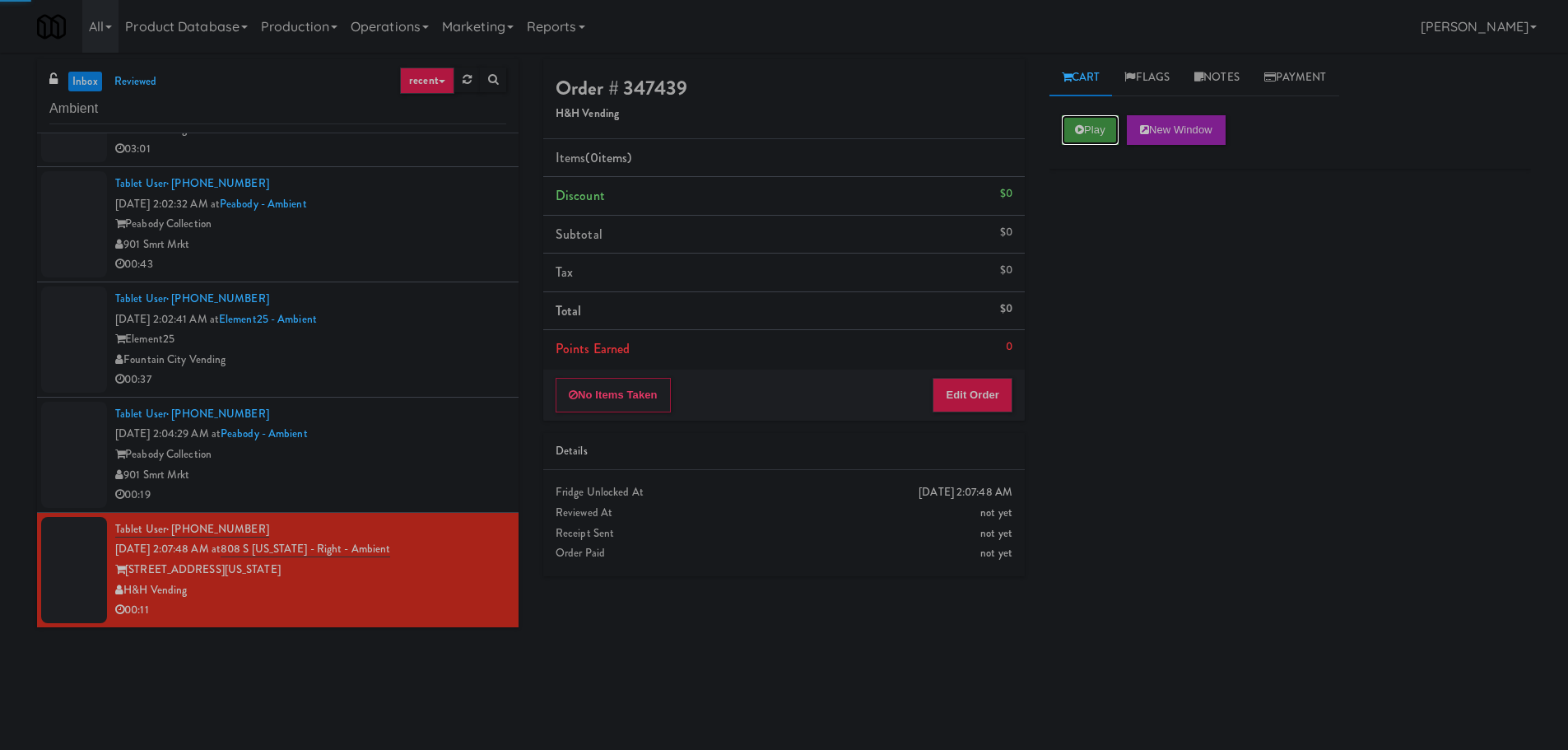
click at [1066, 132] on button "Play" at bounding box center [1090, 130] width 57 height 30
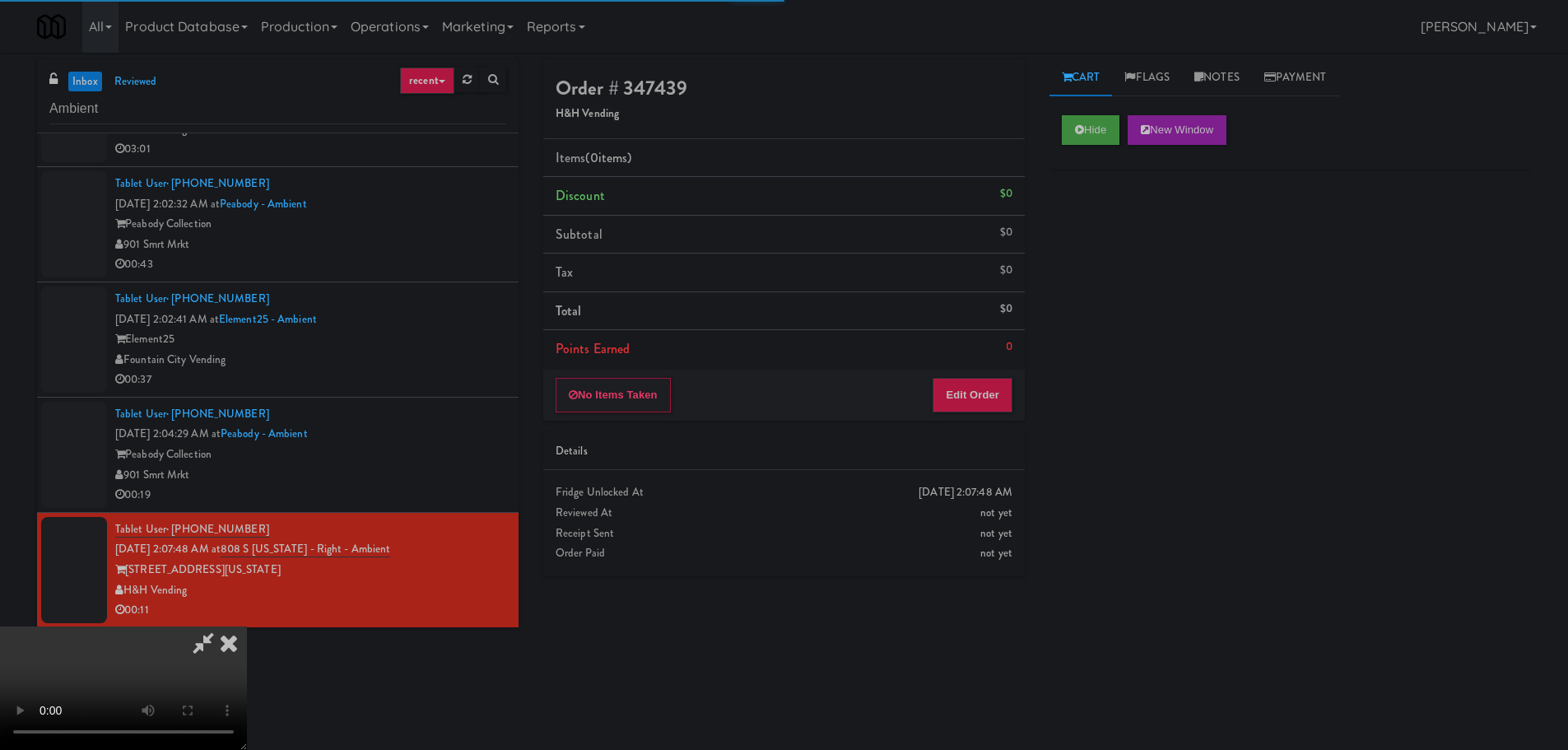
click at [968, 428] on div "Order # 347439 H&H Vending Items (0 items ) Discount $0 Subtotal $0 Tax $0 Tota…" at bounding box center [783, 323] width 506 height 529
click at [968, 410] on button "Edit Order" at bounding box center [972, 394] width 80 height 34
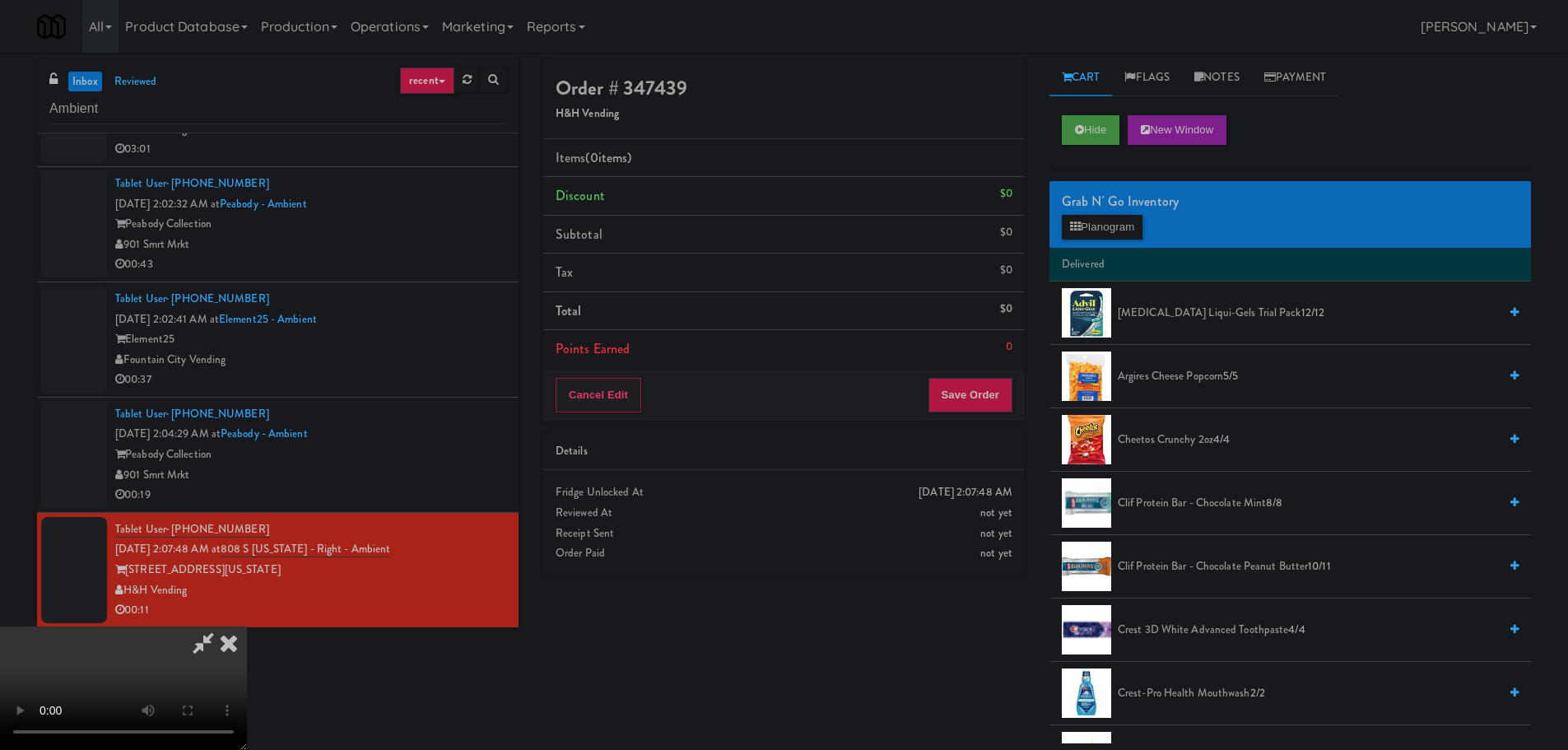
click at [247, 627] on video at bounding box center [123, 688] width 247 height 123
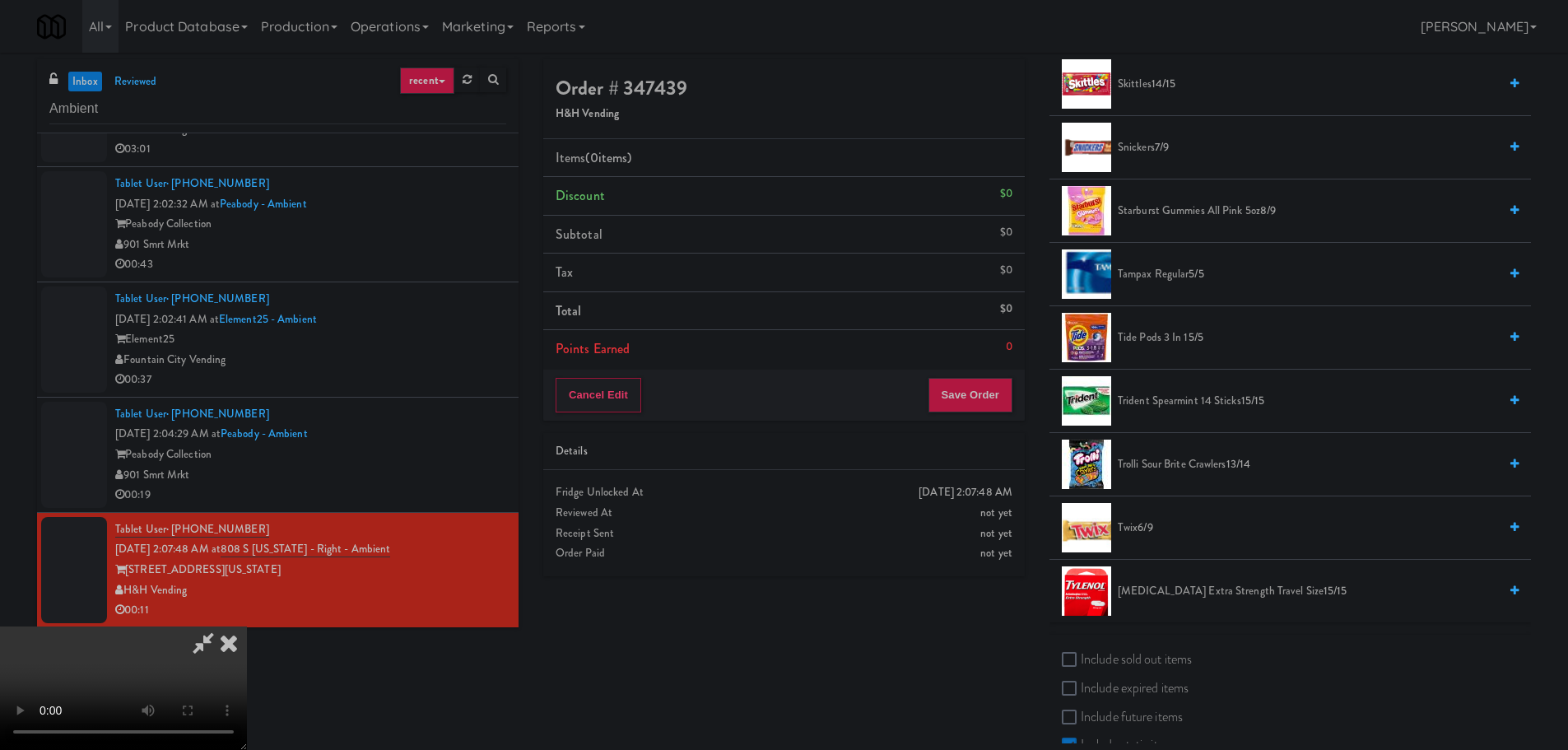
scroll to position [1647, 0]
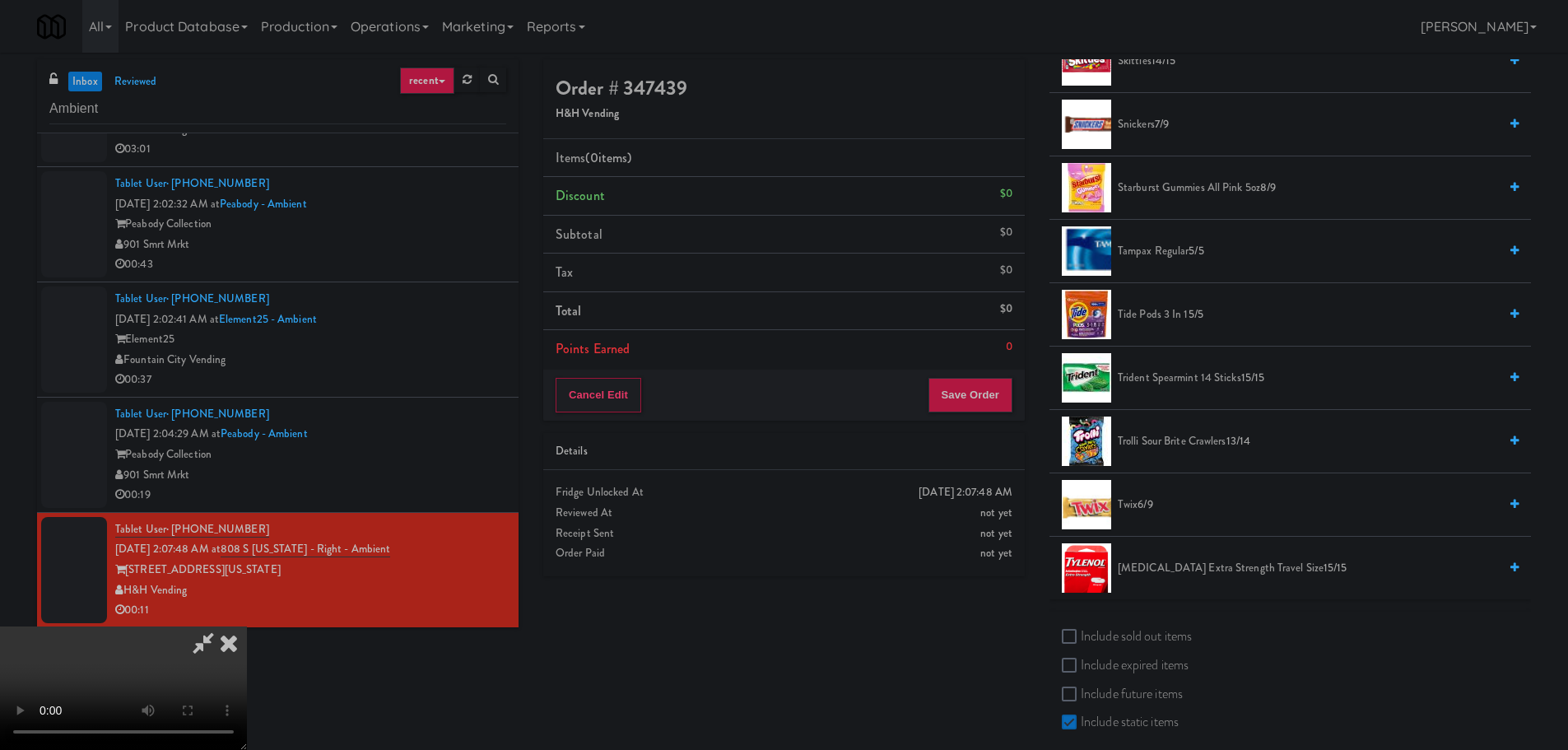
click at [1177, 562] on span "[MEDICAL_DATA] Extra Strength Travel Size 15/15" at bounding box center [1307, 568] width 380 height 21
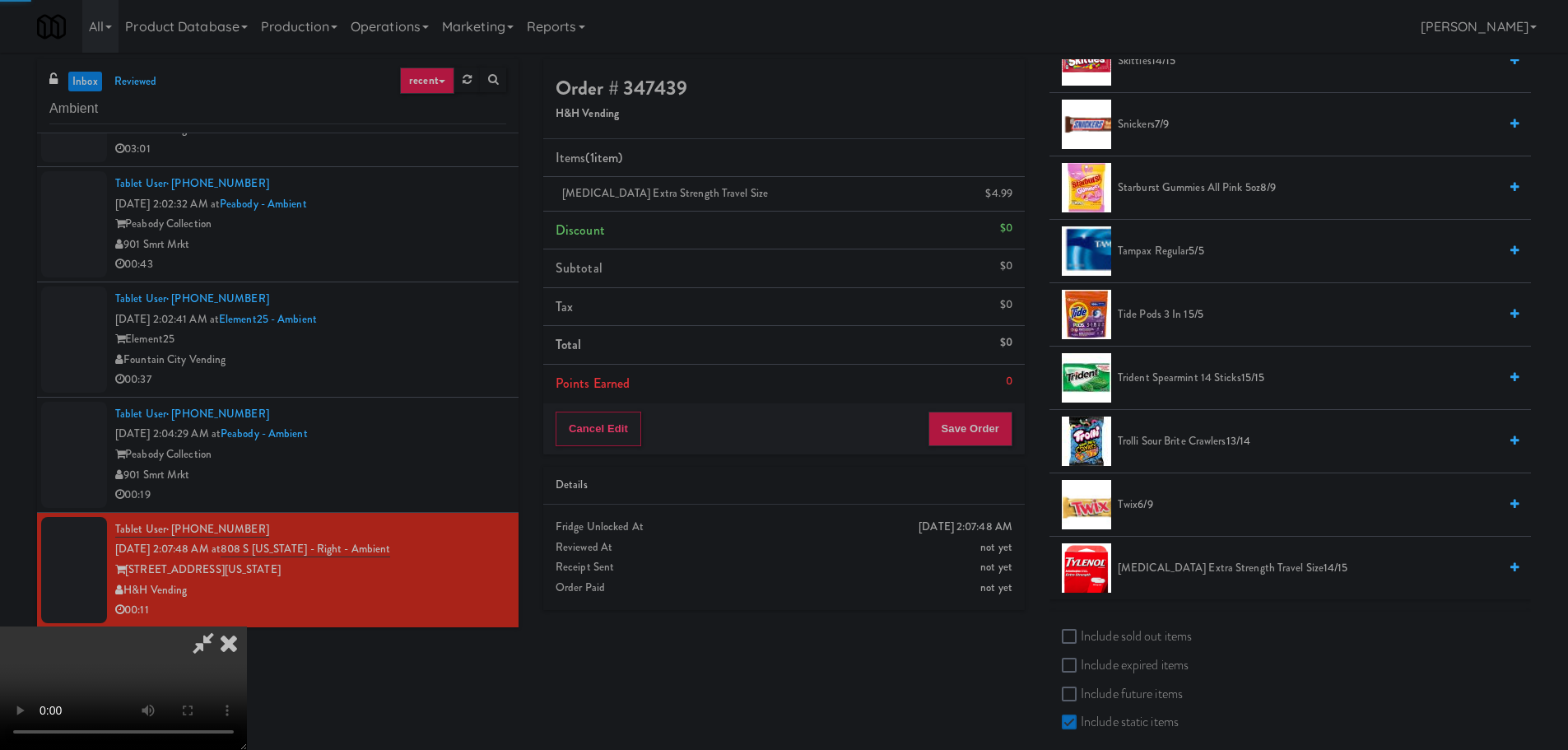
click at [247, 627] on video at bounding box center [123, 688] width 247 height 123
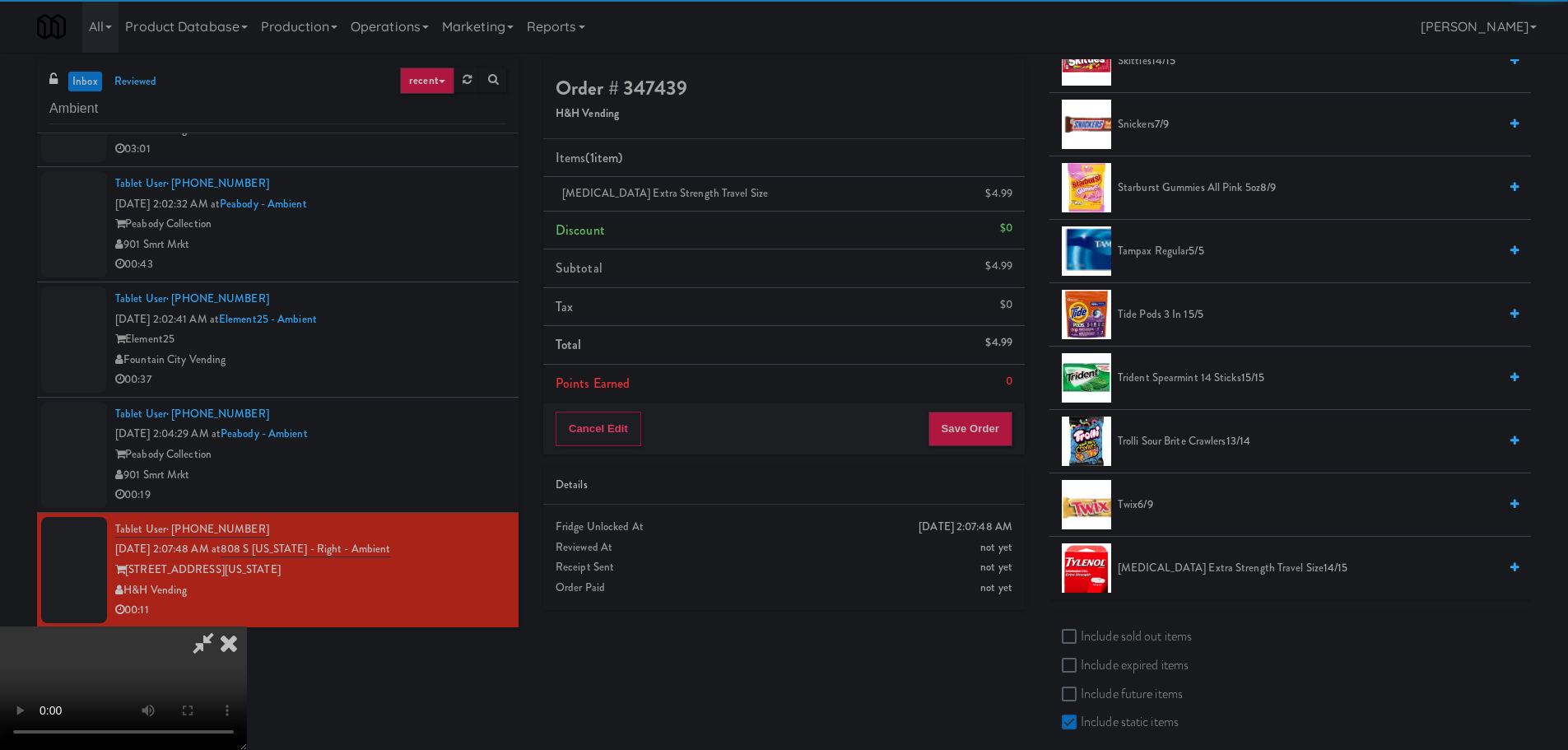
click at [247, 627] on video at bounding box center [123, 688] width 247 height 123
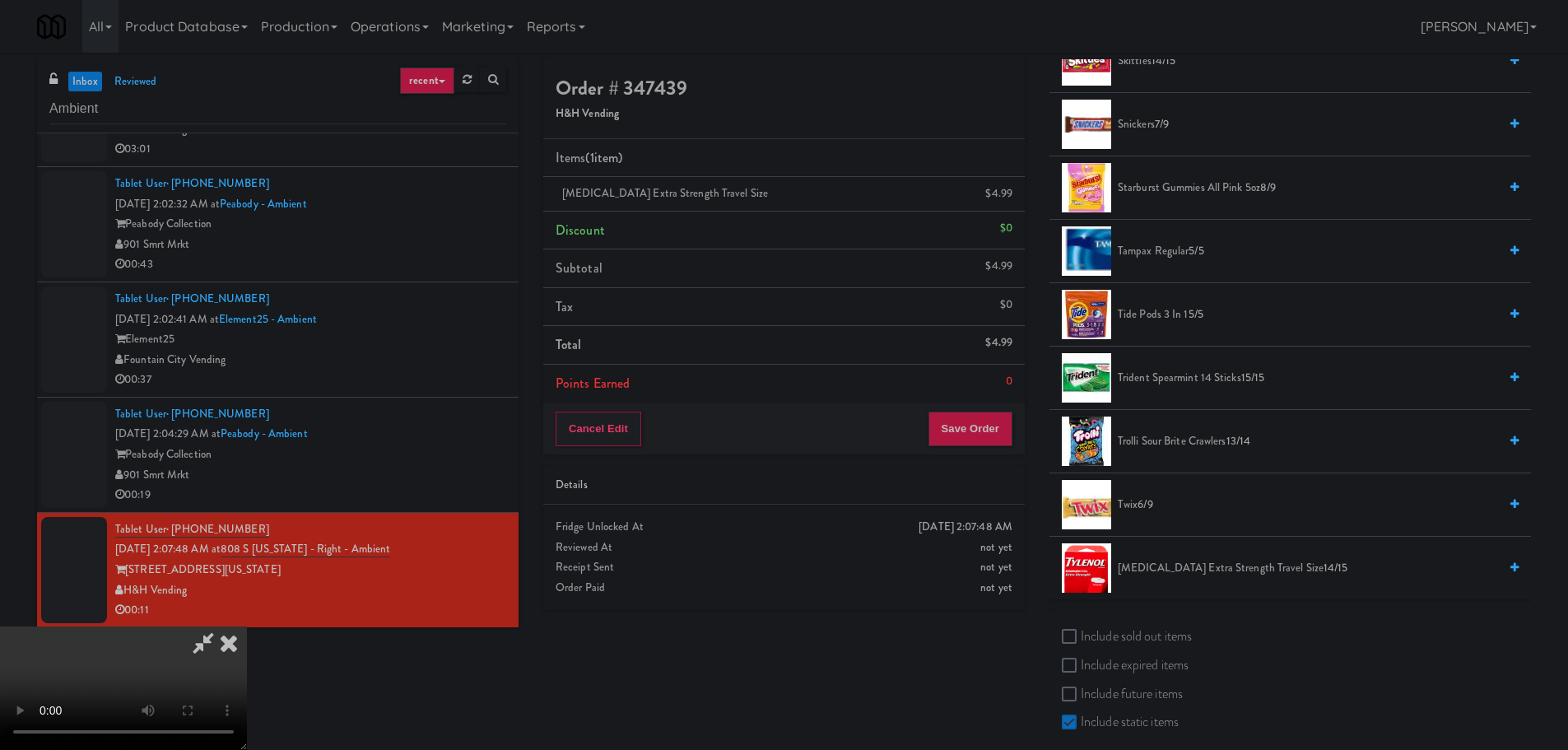
click at [247, 627] on video at bounding box center [123, 688] width 247 height 123
click at [956, 432] on button "Save Order" at bounding box center [970, 428] width 84 height 34
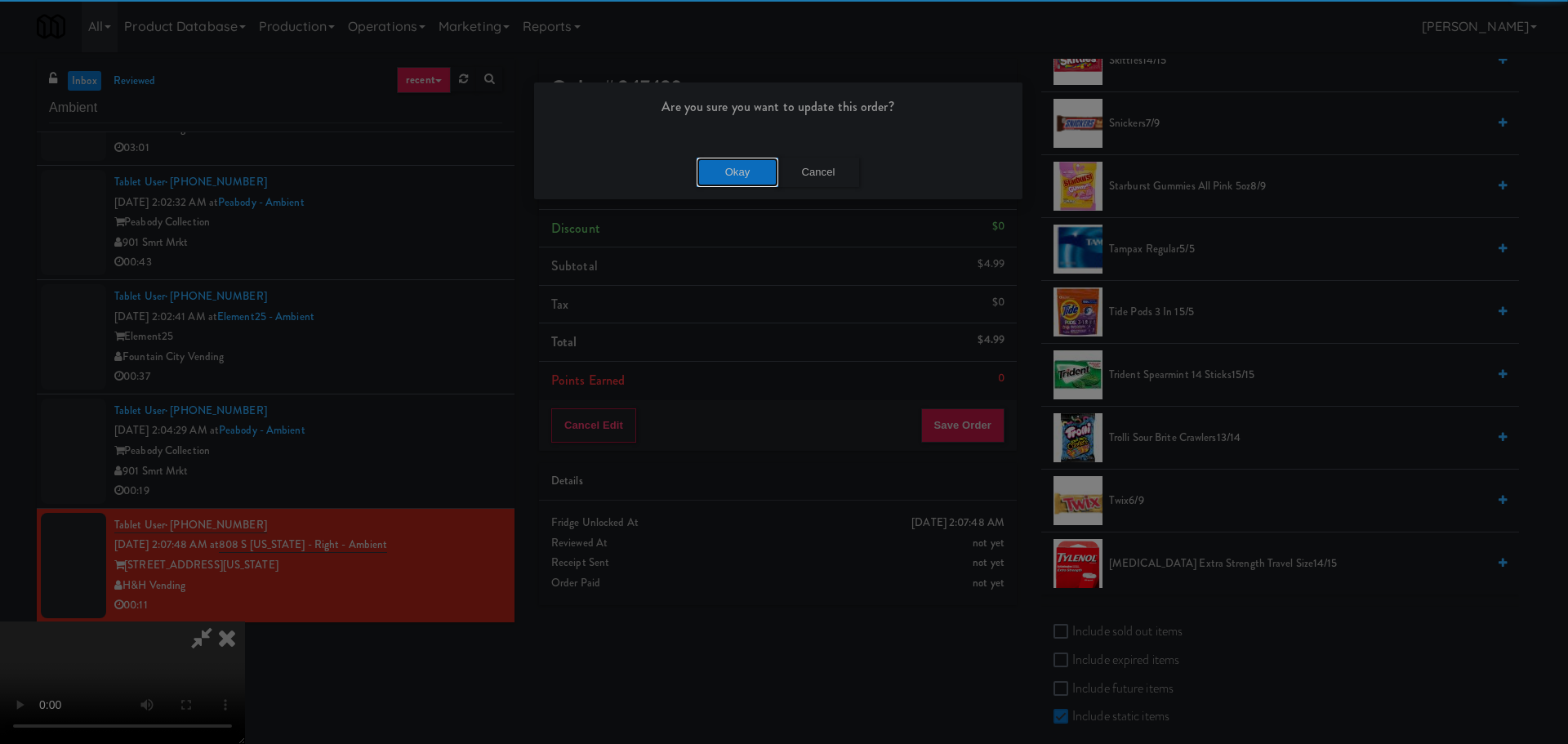
click at [742, 165] on button "Okay" at bounding box center [737, 173] width 82 height 30
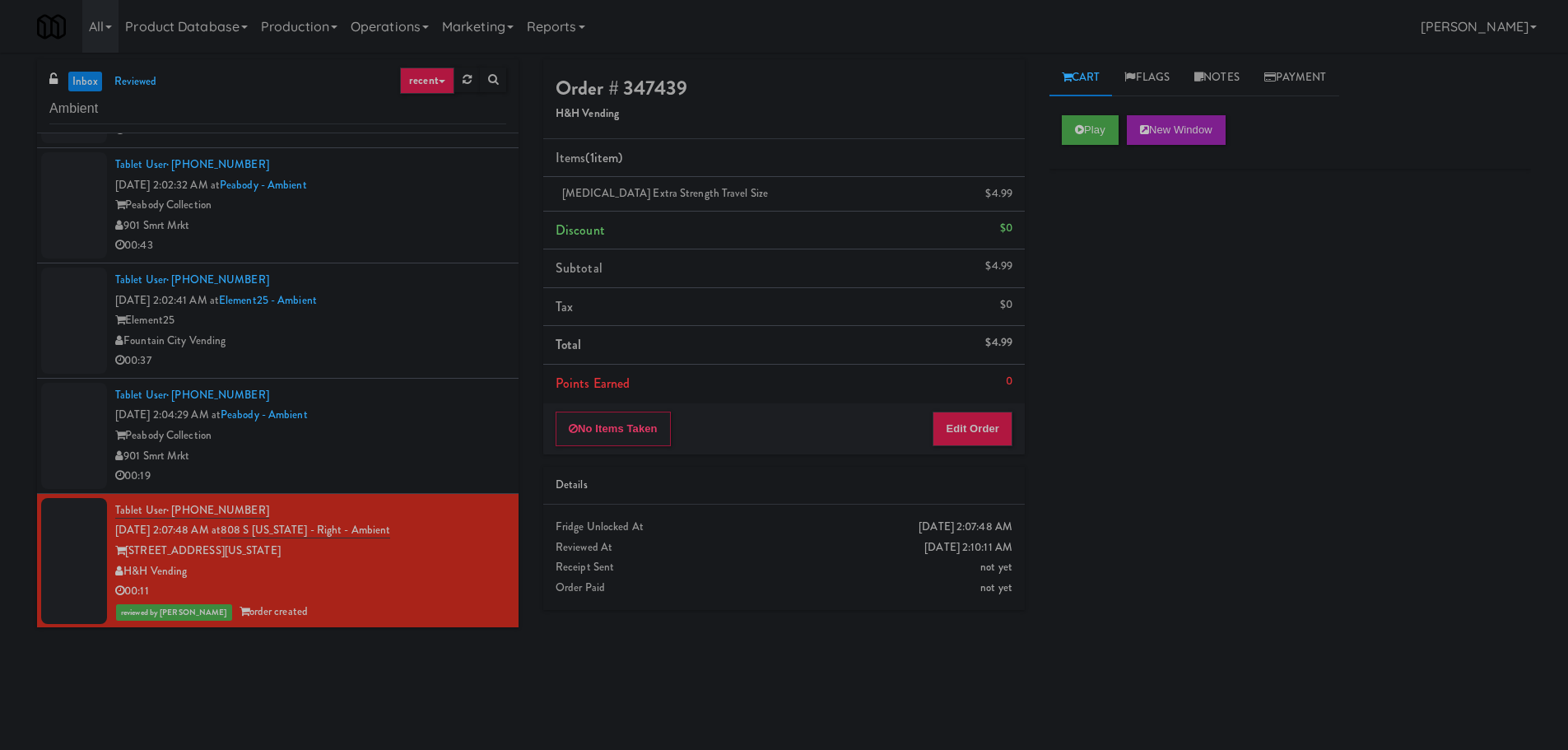
scroll to position [101, 0]
click at [399, 450] on div "901 Smrt Mrkt" at bounding box center [310, 455] width 391 height 21
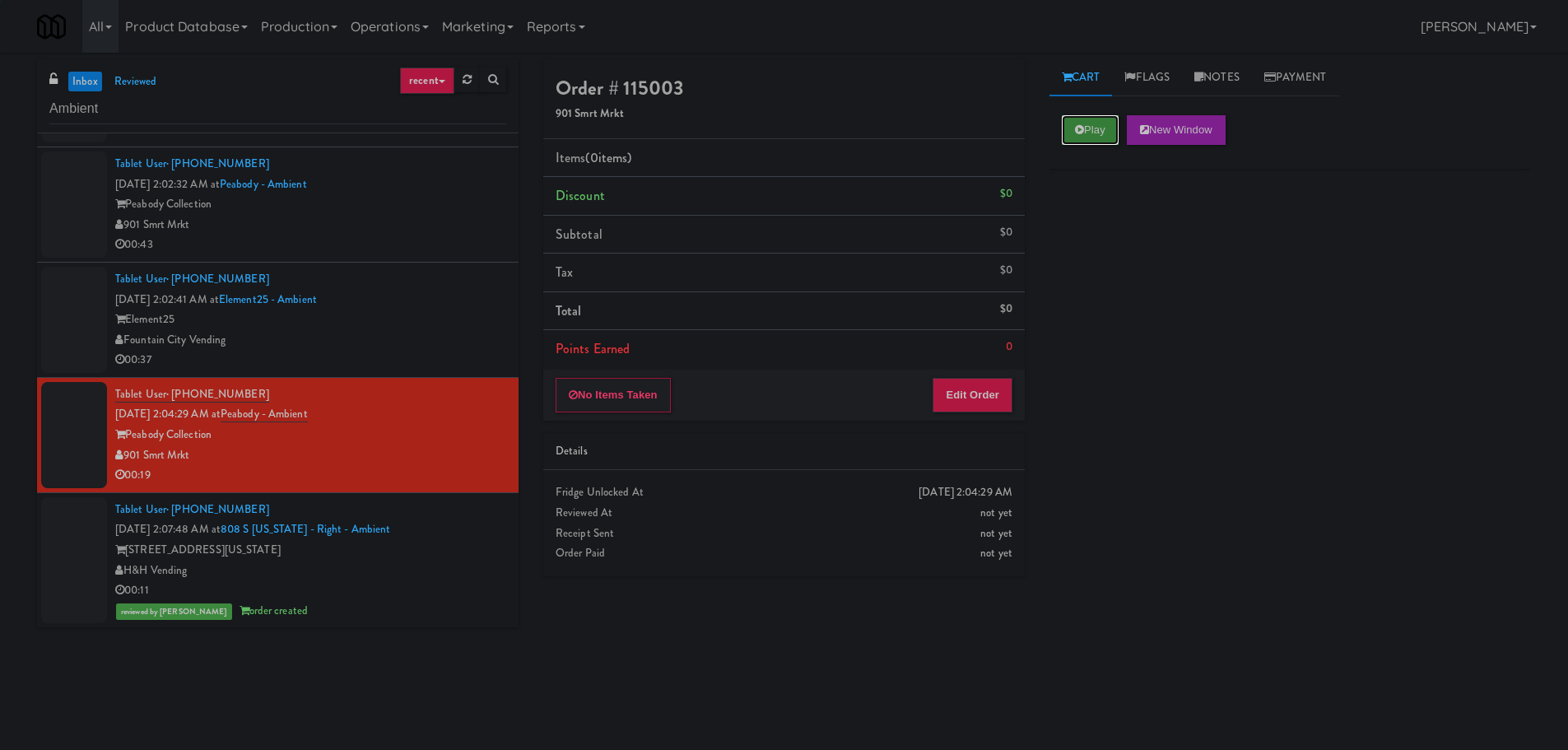
click at [1071, 133] on button "Play" at bounding box center [1090, 130] width 57 height 30
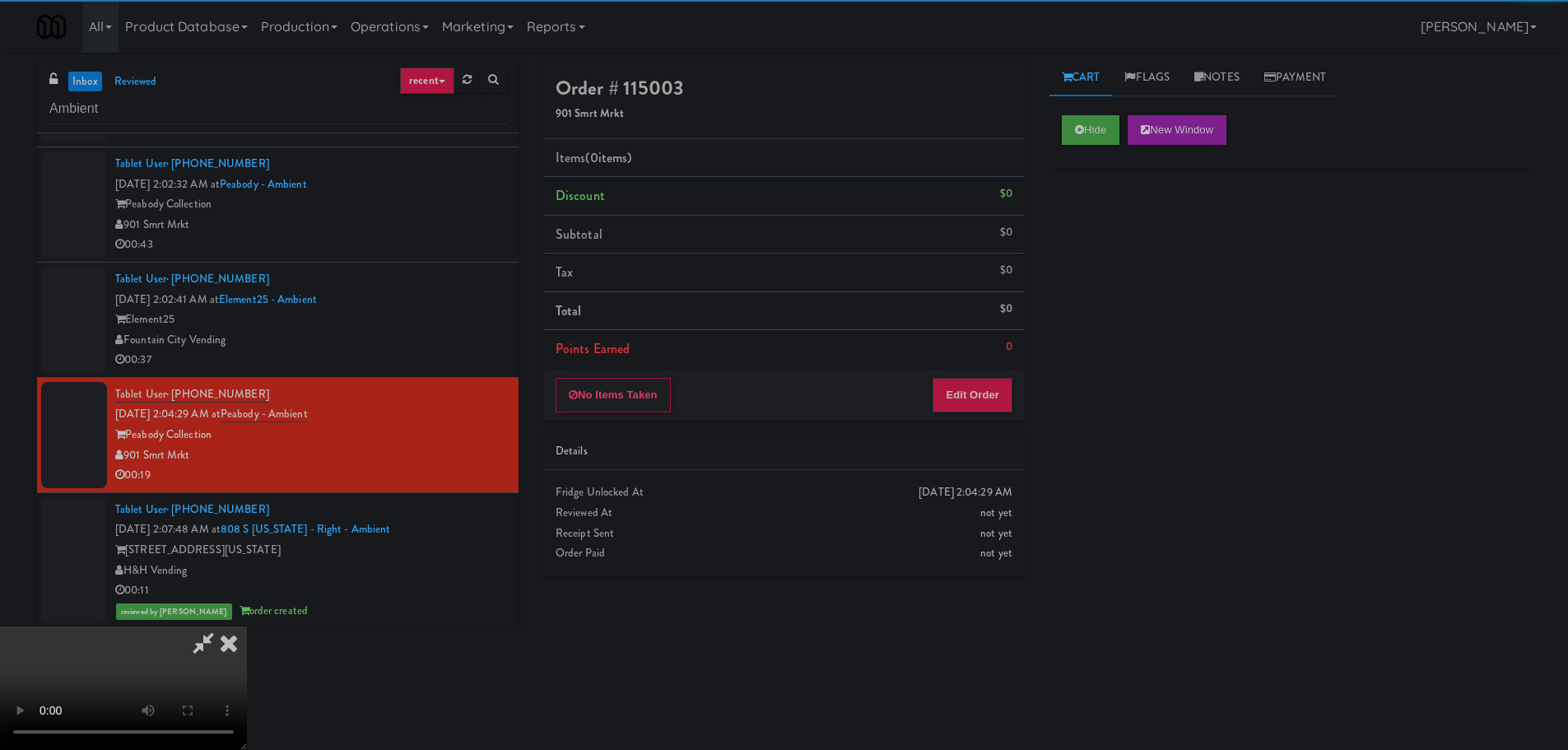
click at [956, 362] on li "Points Earned 0" at bounding box center [784, 348] width 482 height 38
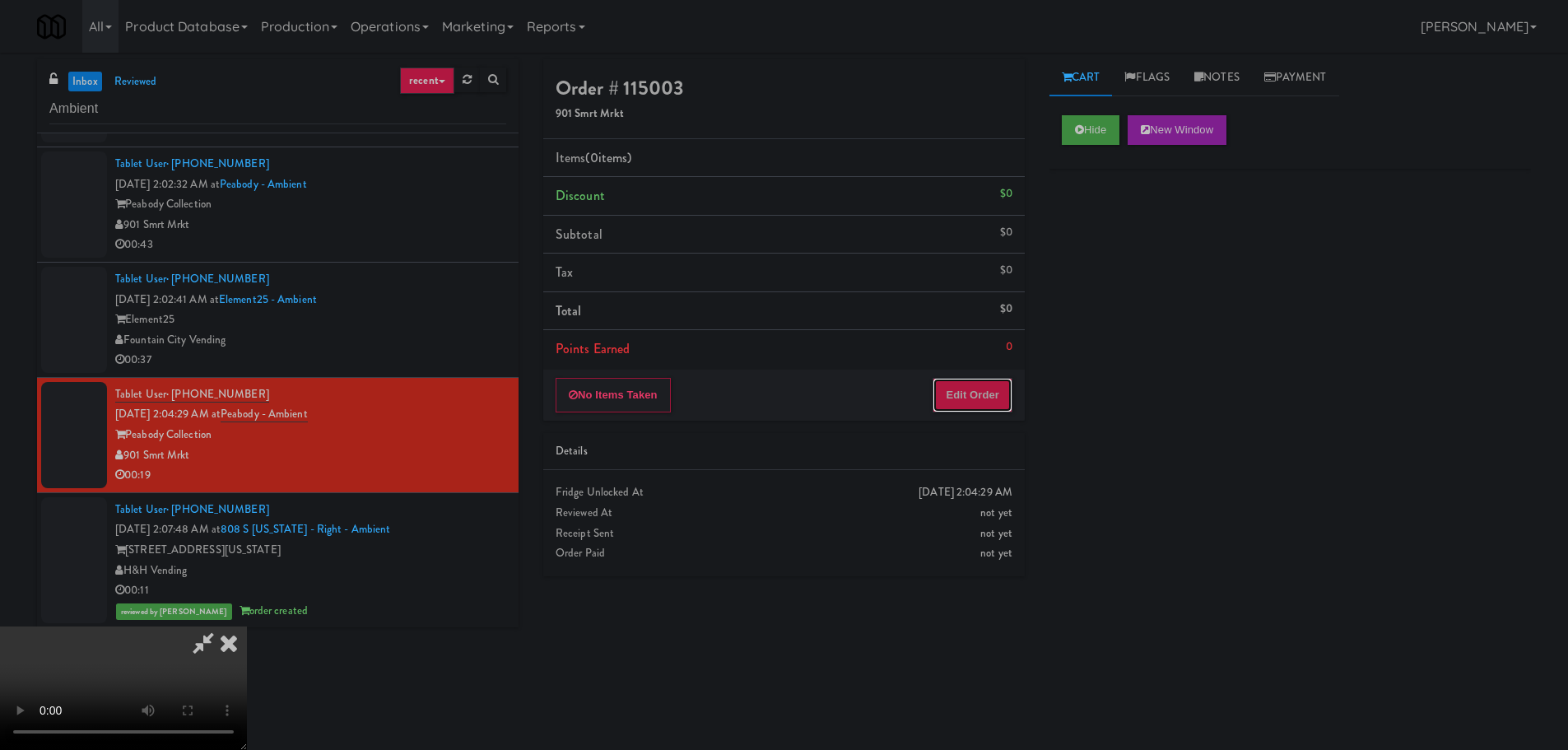
click at [951, 384] on button "Edit Order" at bounding box center [972, 394] width 80 height 34
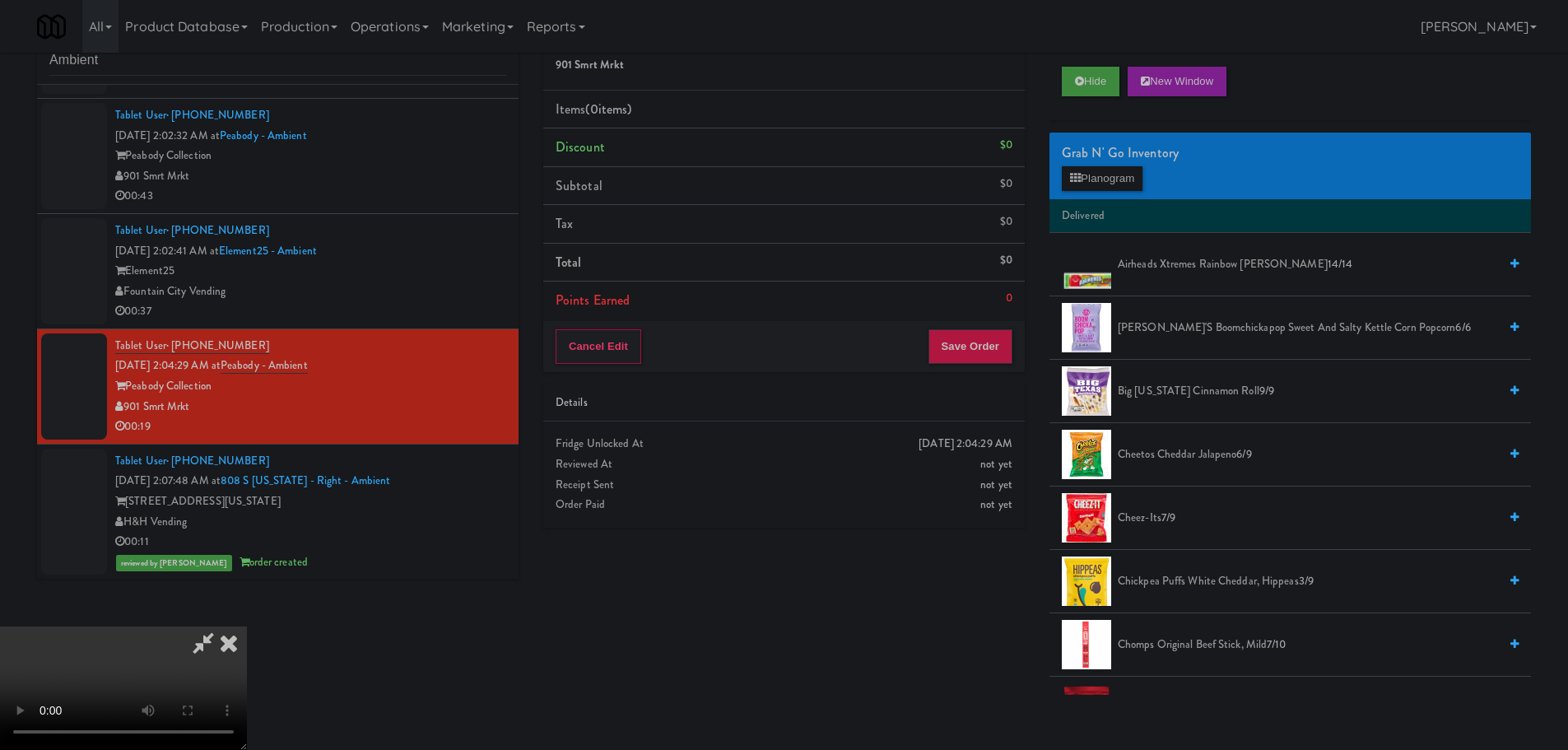
scroll to position [52, 0]
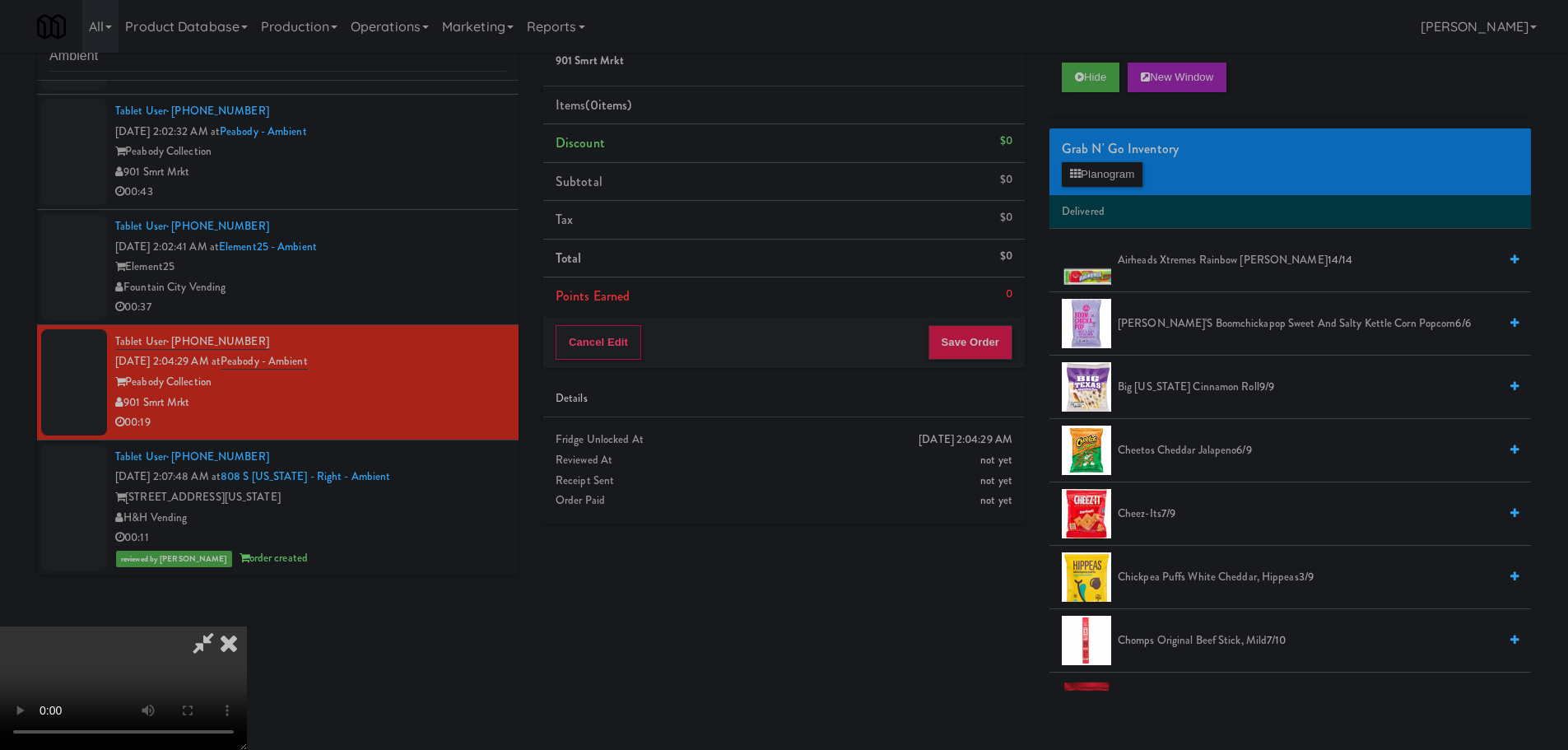
click at [247, 627] on video at bounding box center [123, 688] width 247 height 123
drag, startPoint x: 622, startPoint y: 441, endPoint x: 623, endPoint y: 455, distance: 14.0
click at [247, 627] on video at bounding box center [123, 688] width 247 height 123
drag, startPoint x: 620, startPoint y: 466, endPoint x: 629, endPoint y: 476, distance: 13.5
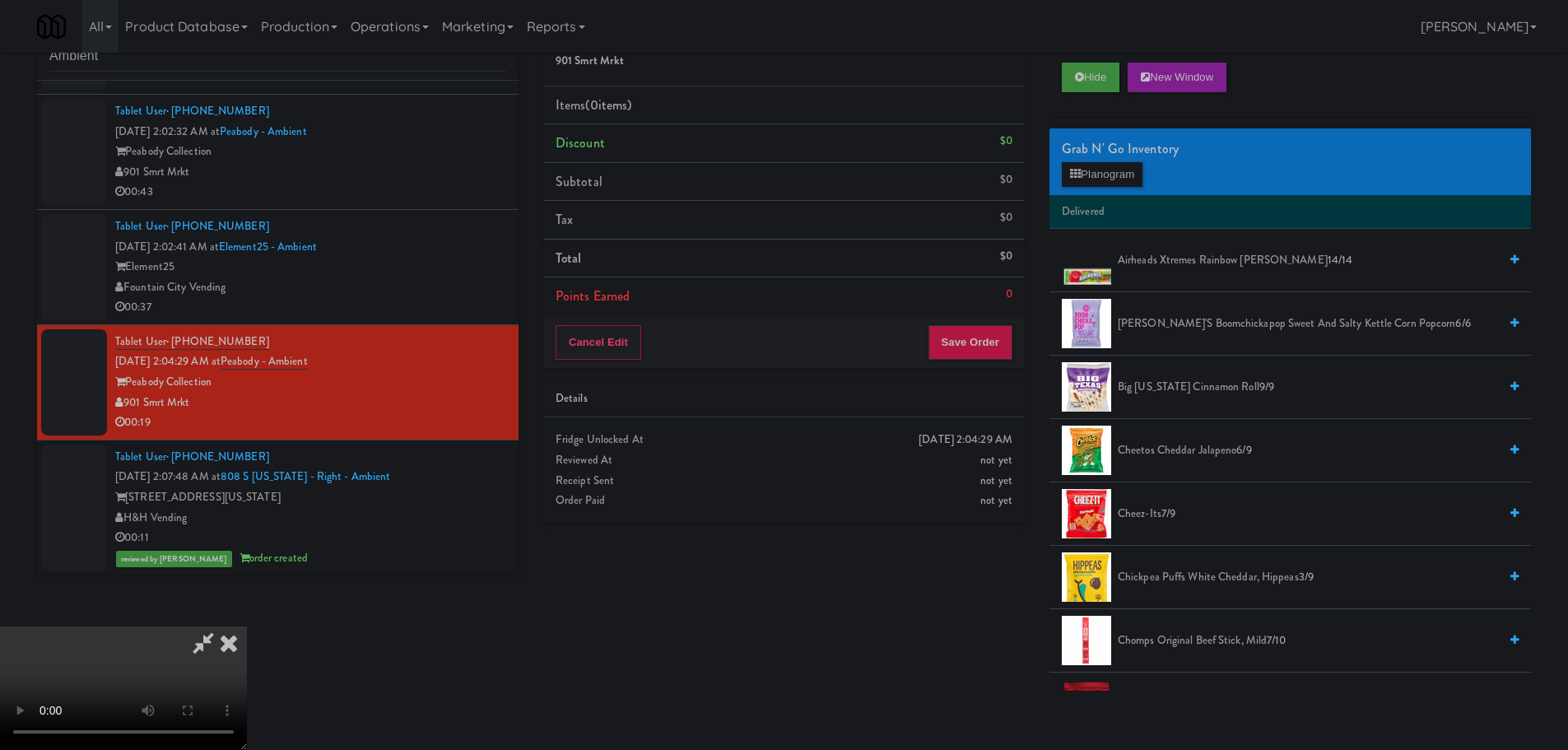
click at [247, 627] on video at bounding box center [123, 688] width 247 height 123
click at [1154, 264] on span "Airheads Xtremes Rainbow [PERSON_NAME] 14/14" at bounding box center [1307, 260] width 380 height 21
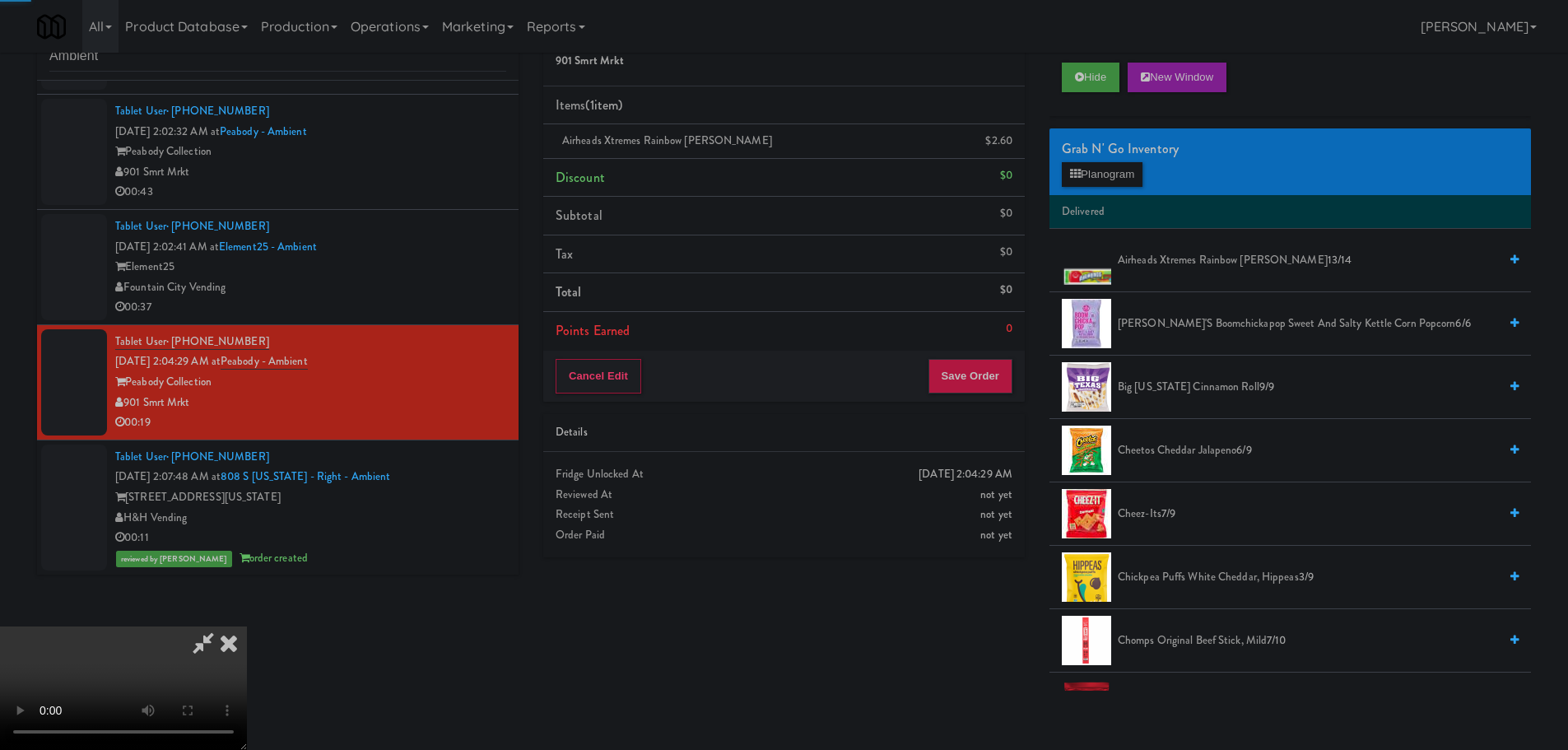
click at [247, 627] on video at bounding box center [123, 688] width 247 height 123
click at [956, 388] on button "Save Order" at bounding box center [970, 376] width 84 height 34
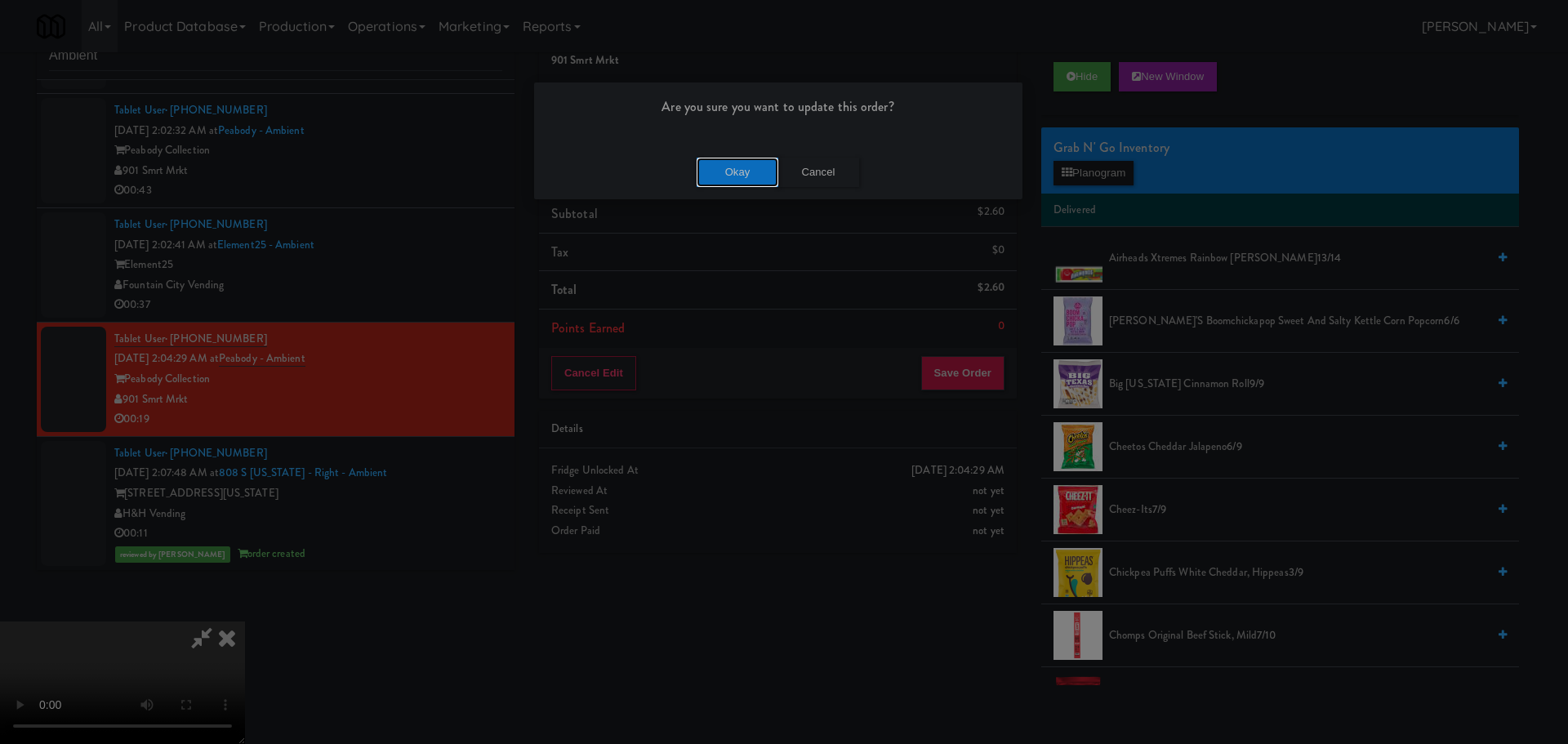
click at [765, 178] on button "Okay" at bounding box center [737, 173] width 82 height 30
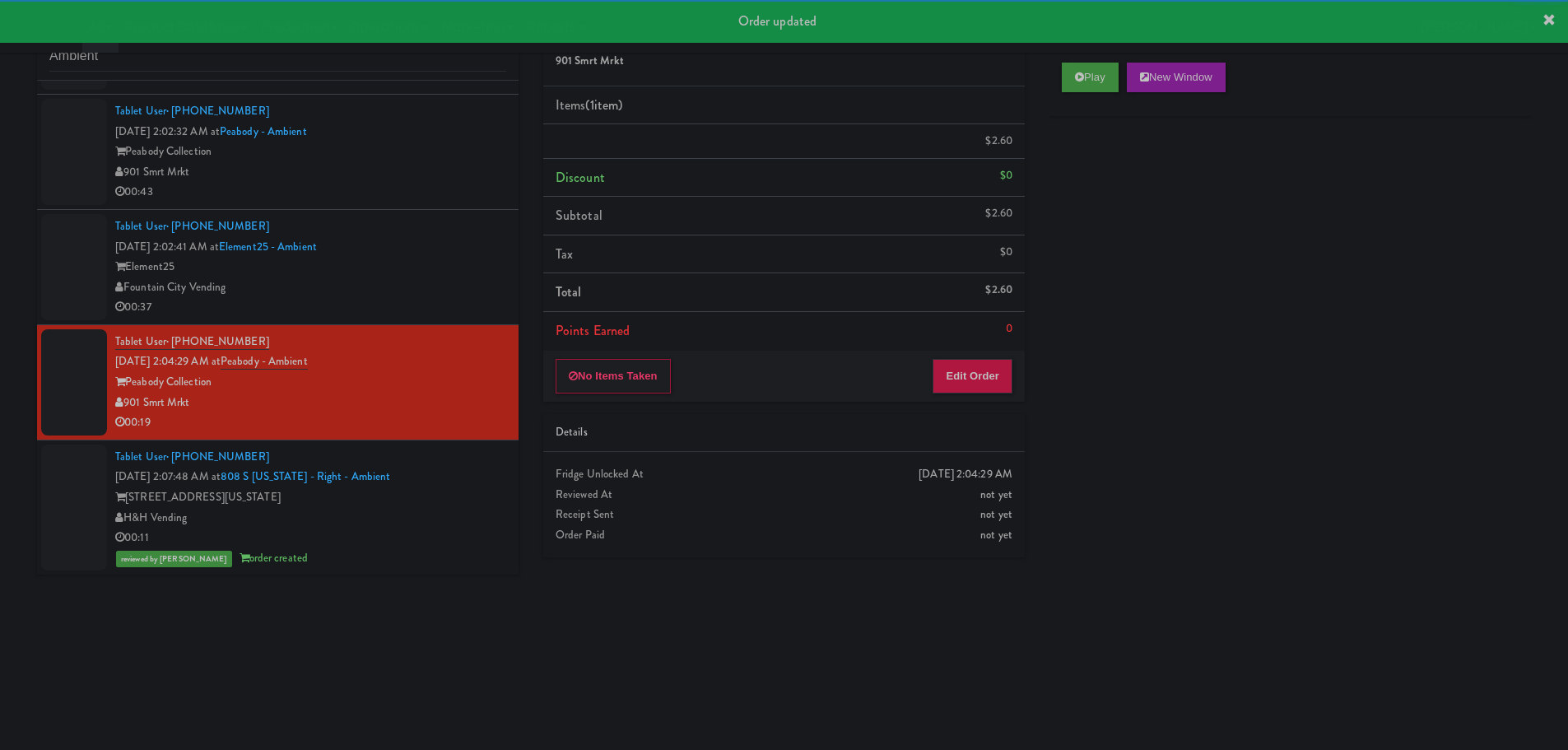
click at [466, 288] on div "Fountain City Vending" at bounding box center [310, 288] width 391 height 21
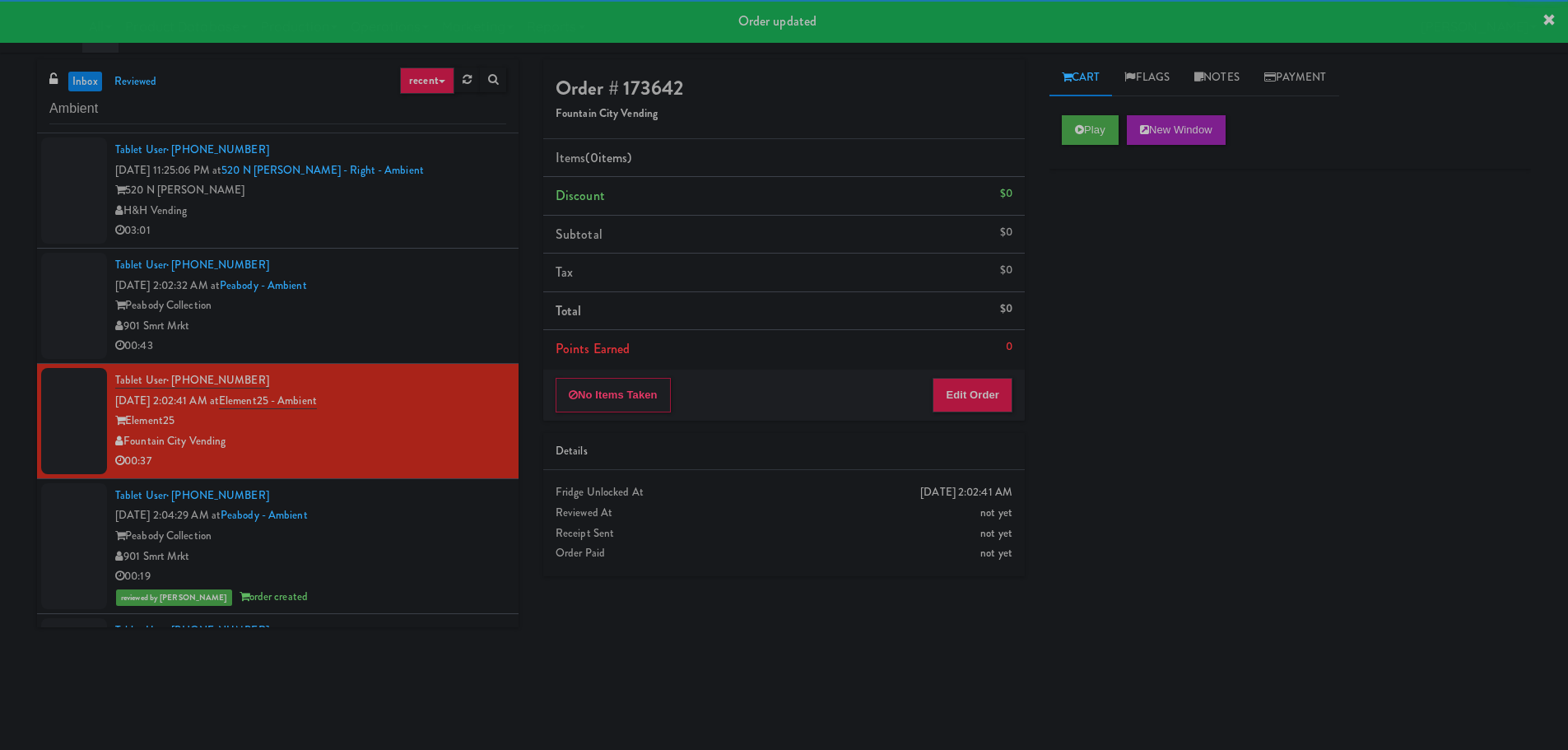
click at [1113, 149] on div "Play New Window" at bounding box center [1290, 135] width 482 height 66
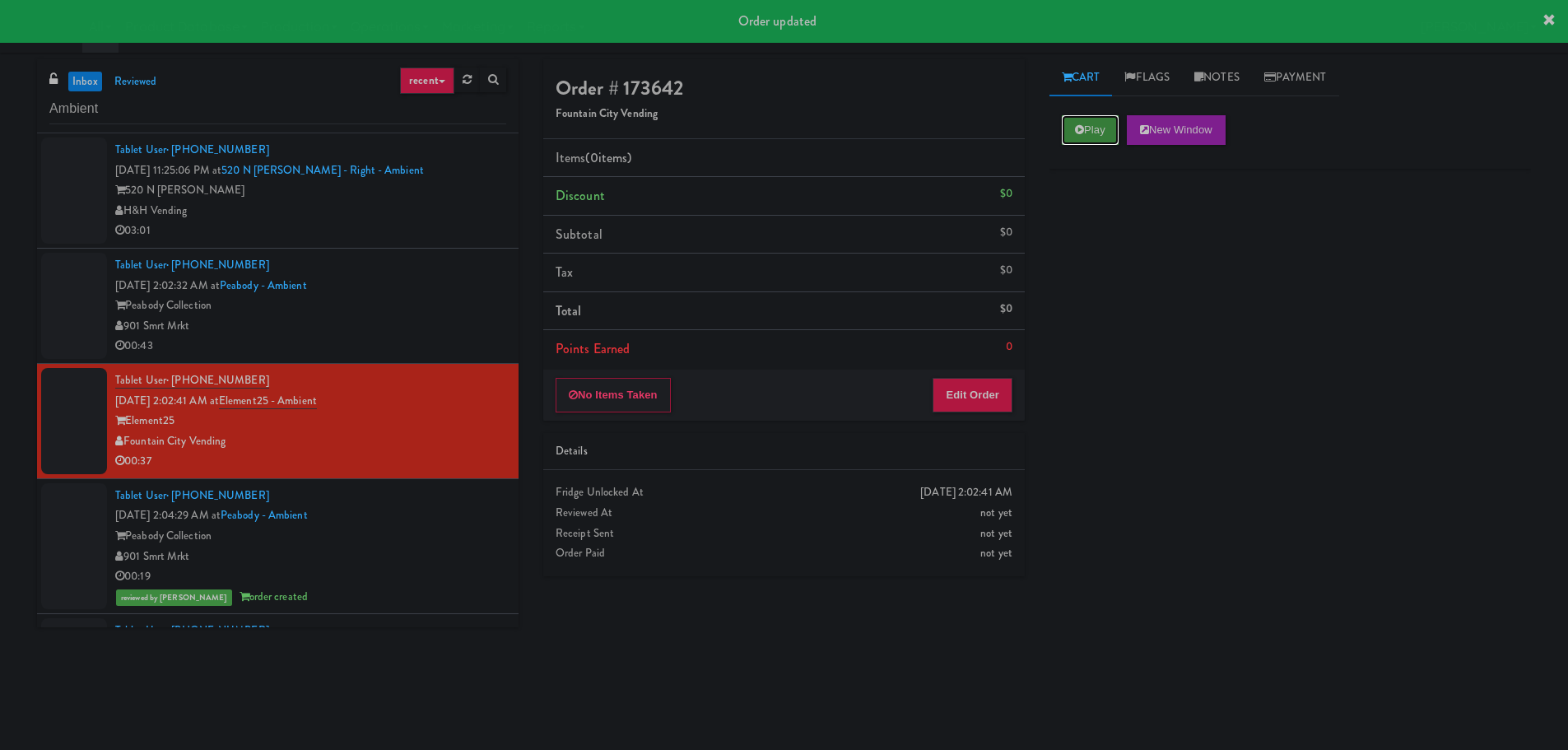
click at [1099, 136] on button "Play" at bounding box center [1090, 130] width 57 height 30
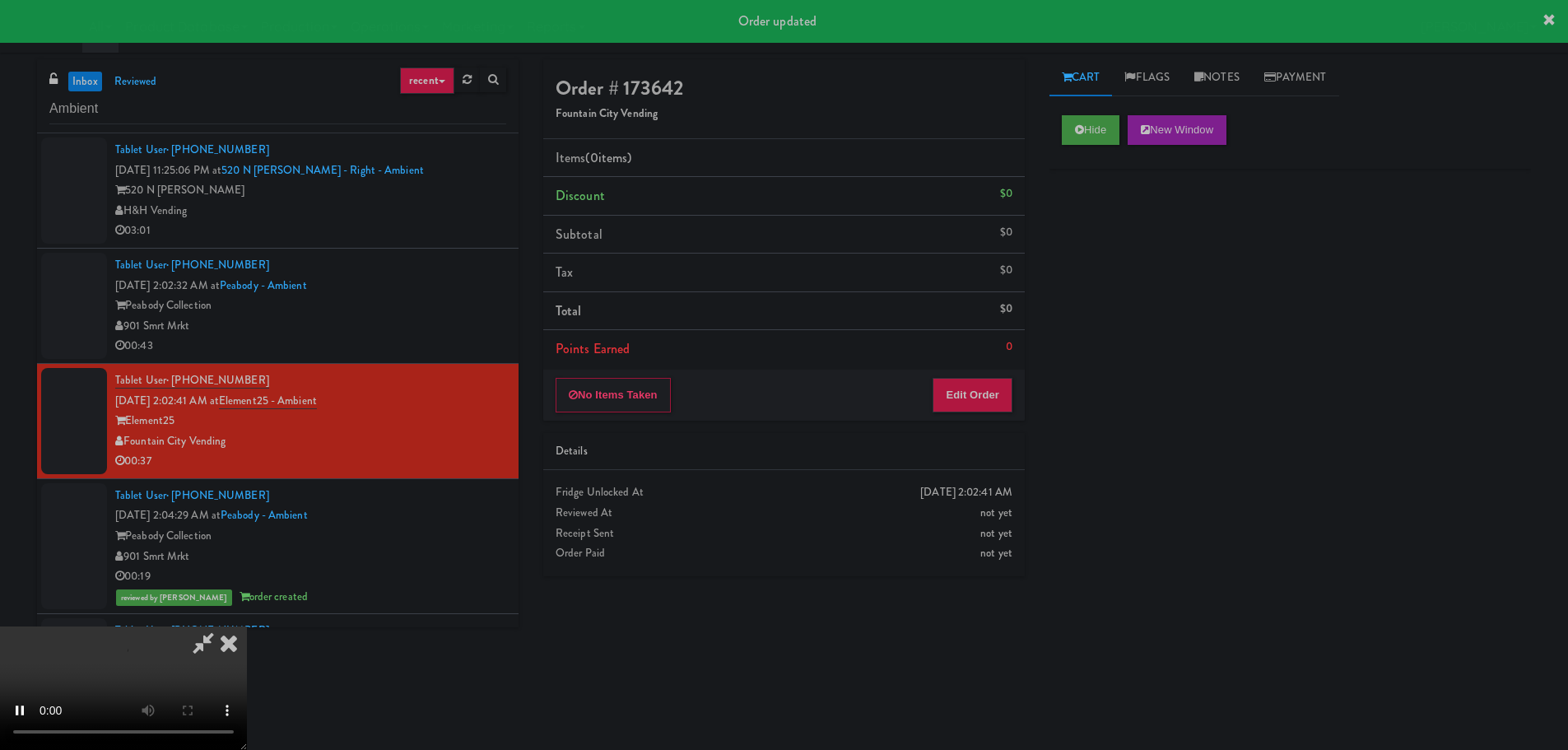
click at [943, 421] on div "Order # 173642 Fountain City Vending Items (0 items ) Discount $0 Subtotal $0 T…" at bounding box center [783, 323] width 506 height 529
click at [954, 408] on button "Edit Order" at bounding box center [972, 394] width 80 height 34
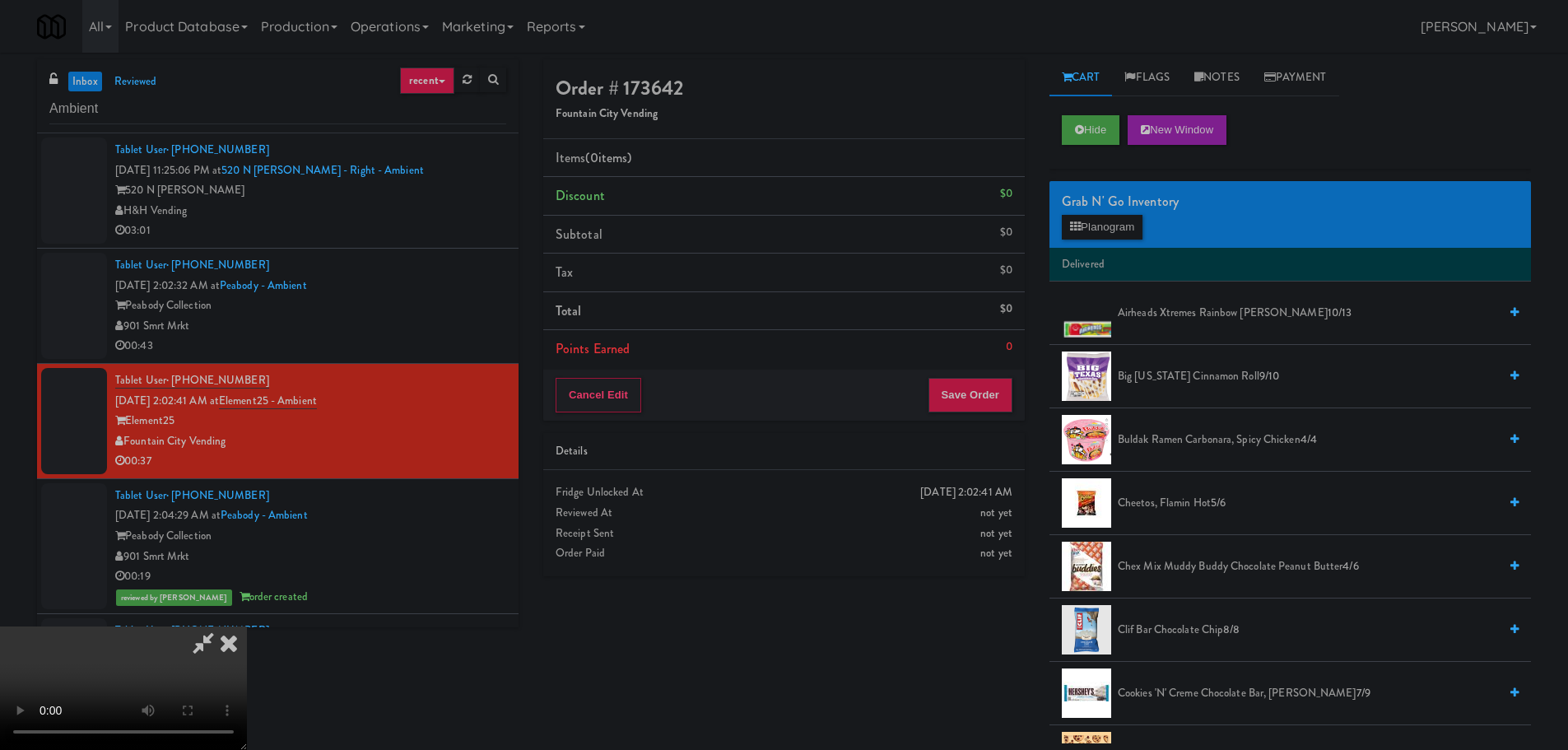
click at [247, 627] on video at bounding box center [123, 688] width 247 height 123
drag, startPoint x: 1175, startPoint y: 569, endPoint x: 1162, endPoint y: 574, distance: 13.9
click at [1173, 569] on span "Chex Mix Muddy Buddy Chocolate Peanut Butter 4/6" at bounding box center [1307, 567] width 380 height 21
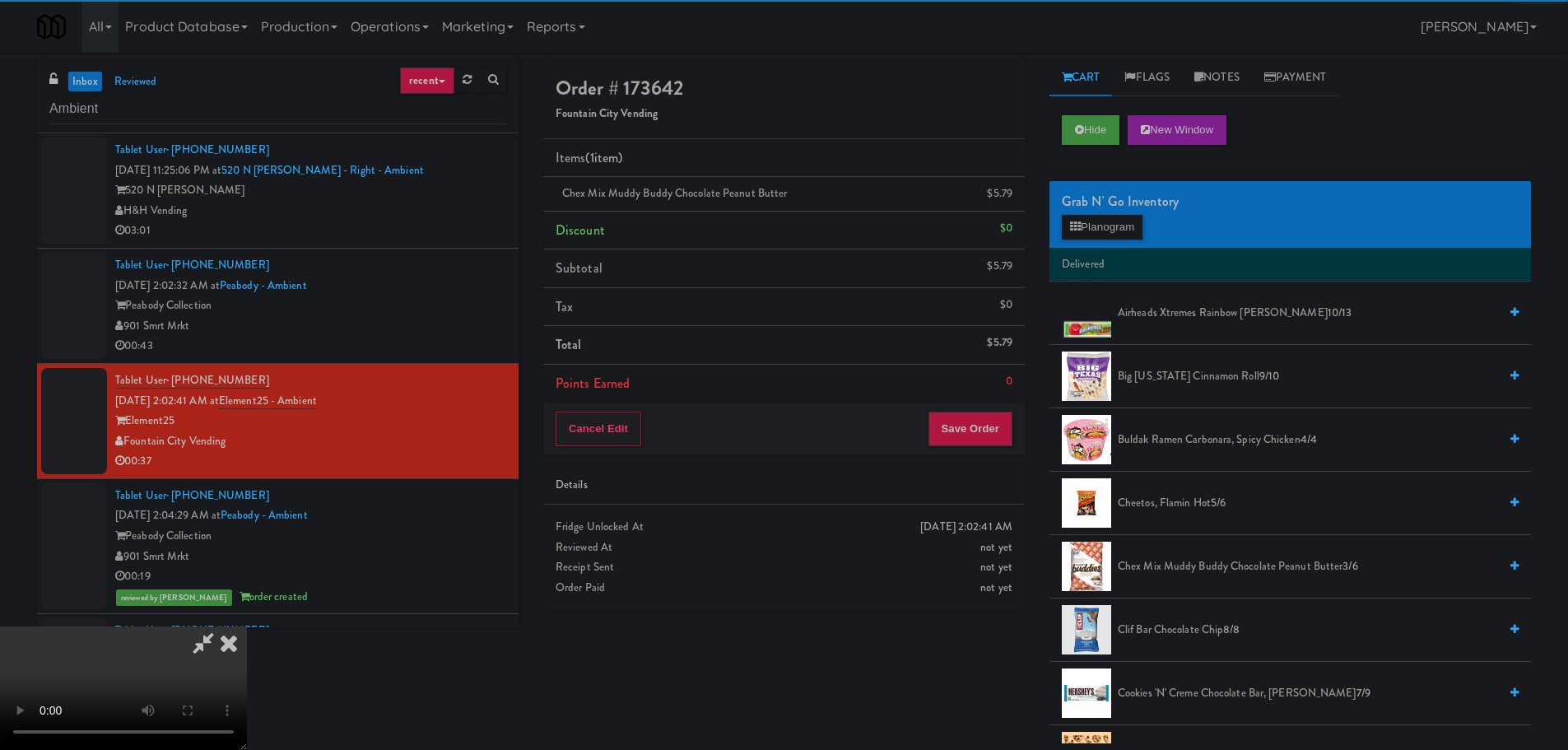
scroll to position [283, 0]
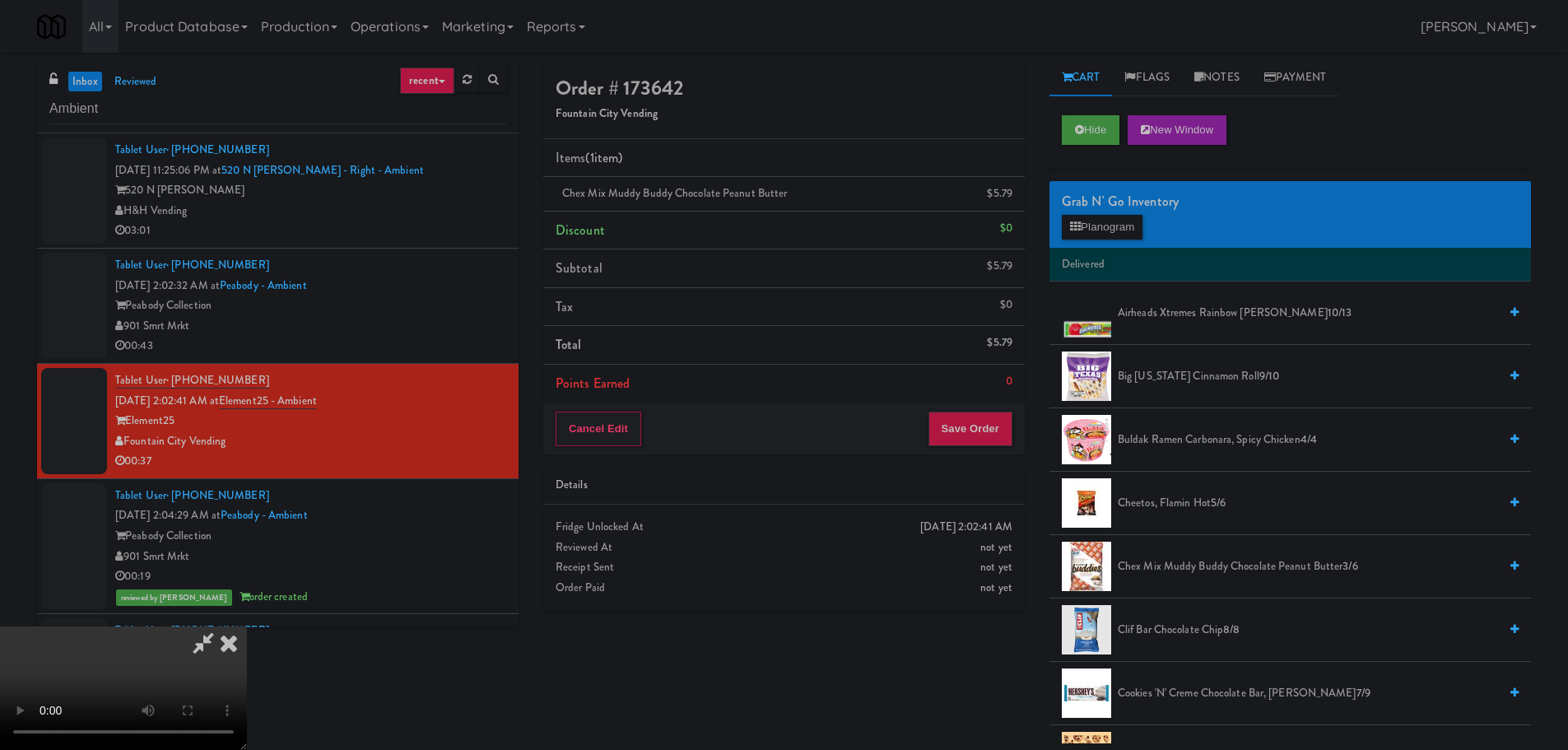
drag, startPoint x: 278, startPoint y: 522, endPoint x: 292, endPoint y: 493, distance: 32.2
click at [247, 627] on video at bounding box center [123, 688] width 247 height 123
click at [1126, 222] on button "Planogram" at bounding box center [1101, 228] width 81 height 25
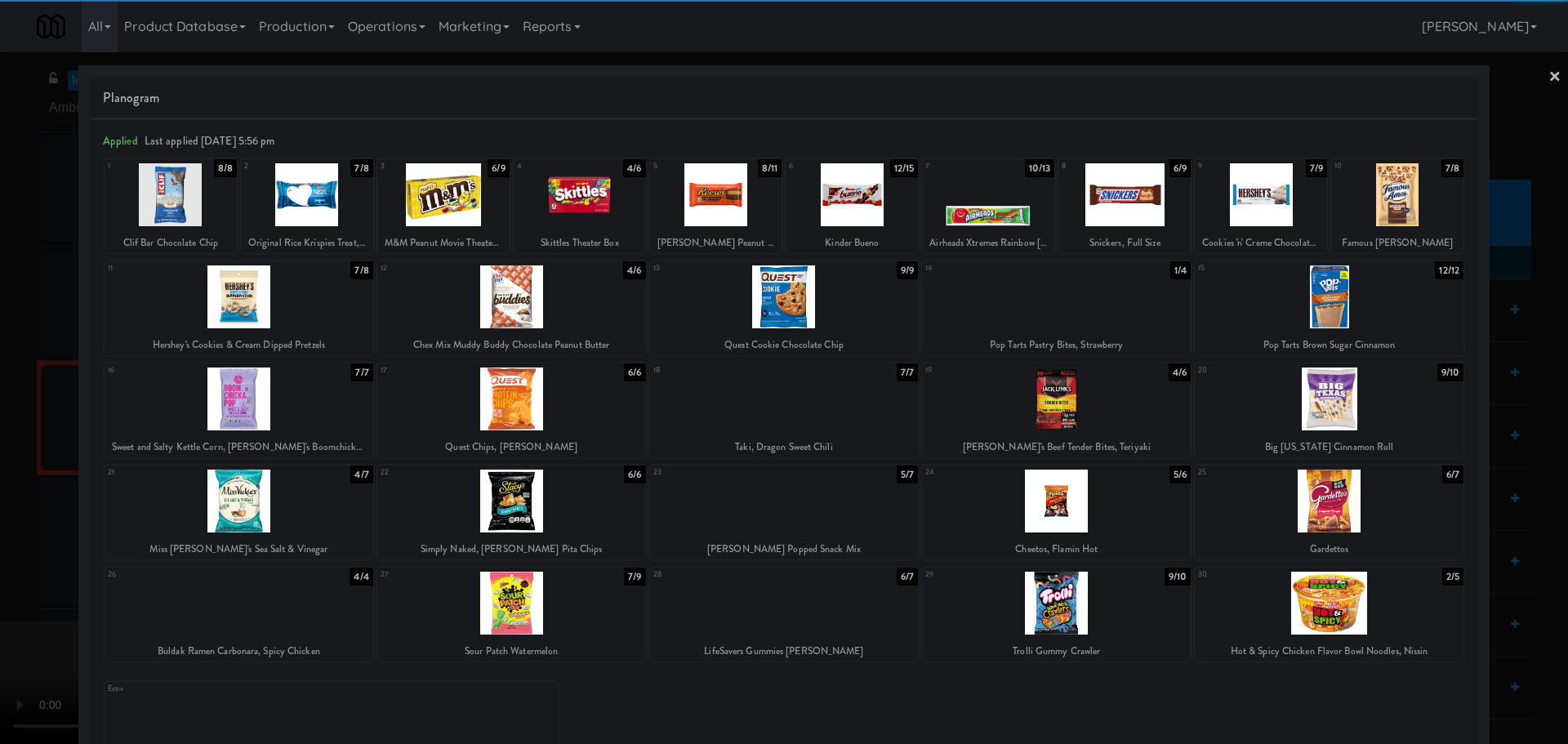
click at [541, 397] on div at bounding box center [511, 399] width 269 height 63
drag, startPoint x: 0, startPoint y: 431, endPoint x: 531, endPoint y: 371, distance: 534.4
click at [6, 431] on div at bounding box center [784, 372] width 1568 height 744
click at [245, 622] on video at bounding box center [122, 683] width 245 height 122
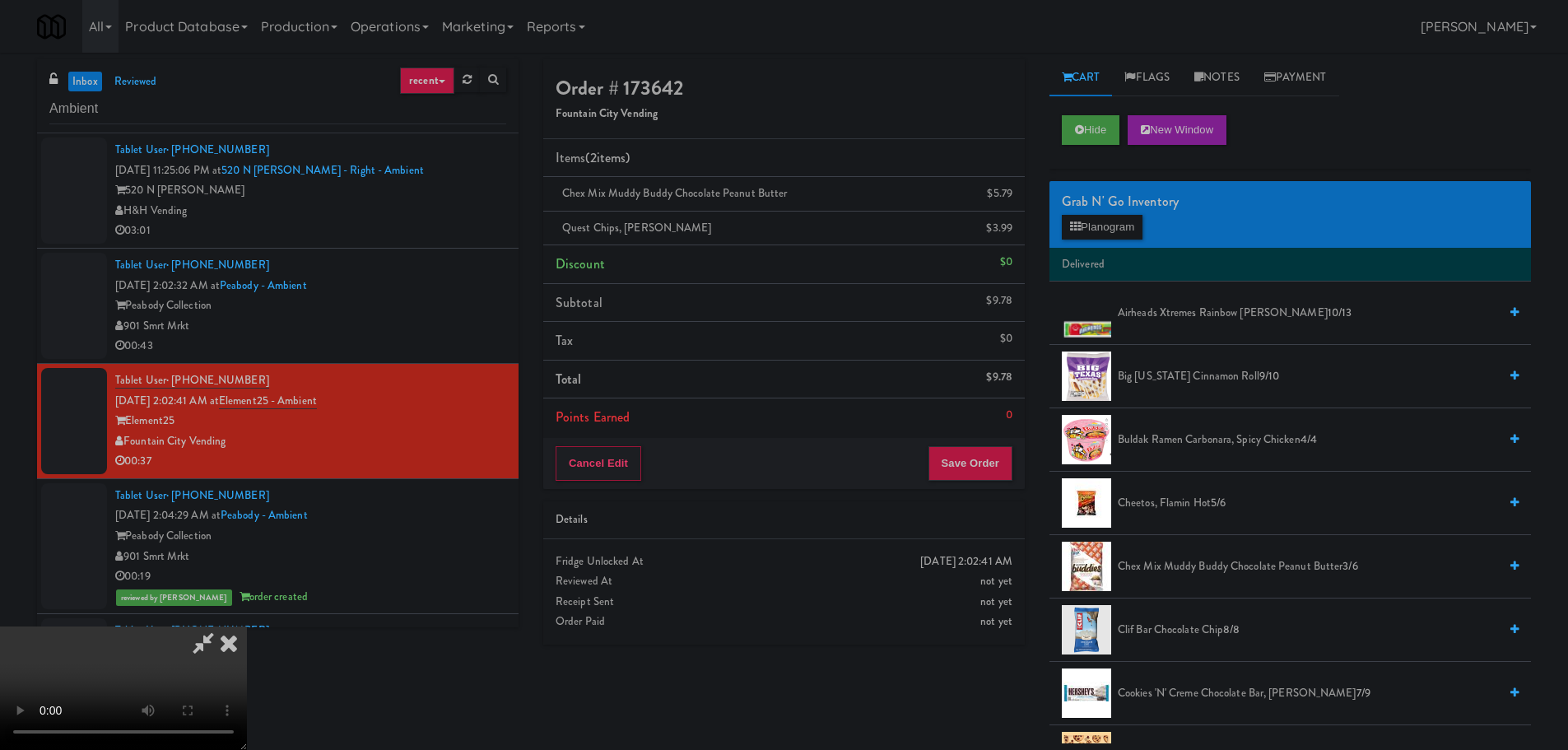
scroll to position [36, 0]
click at [247, 627] on video at bounding box center [123, 688] width 247 height 123
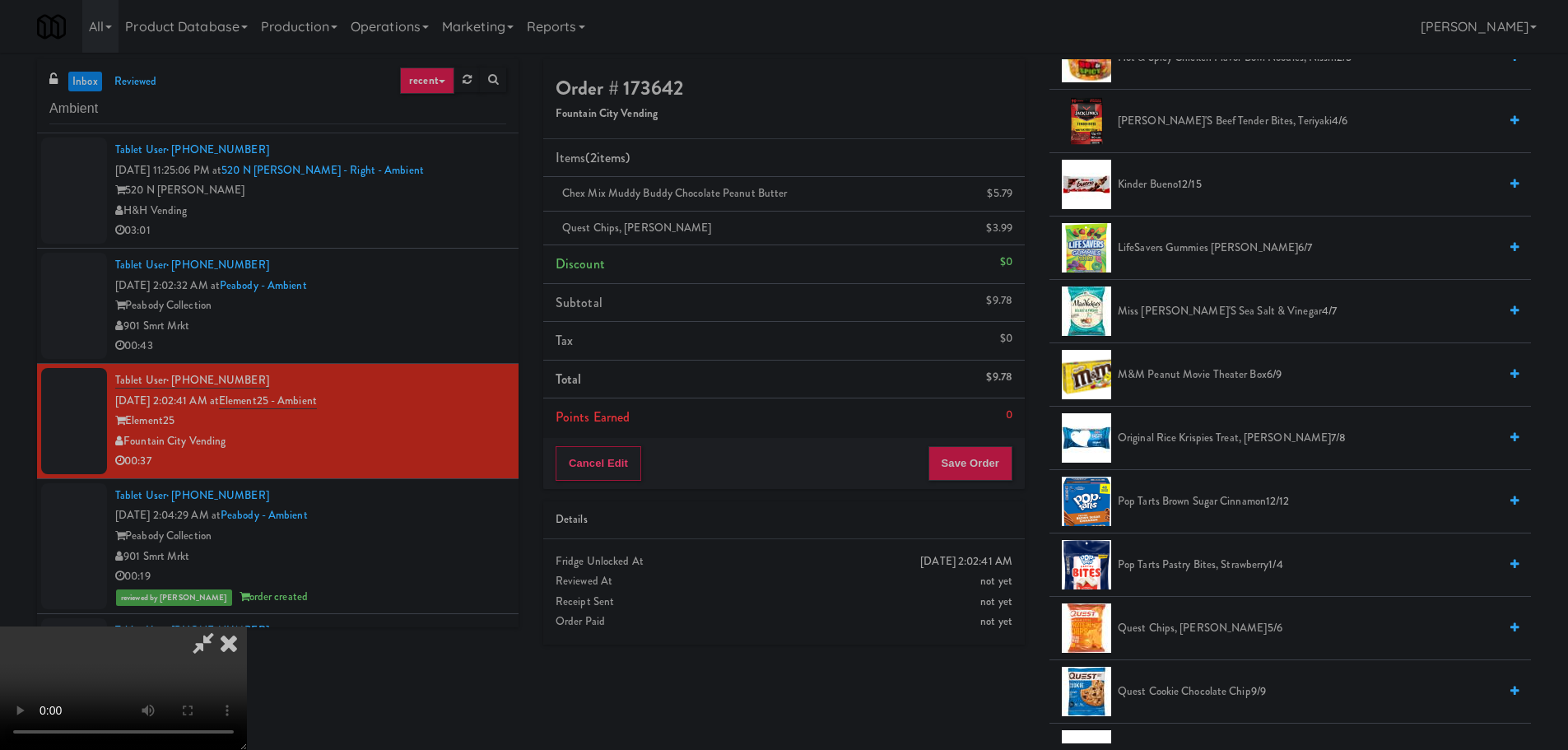
scroll to position [906, 0]
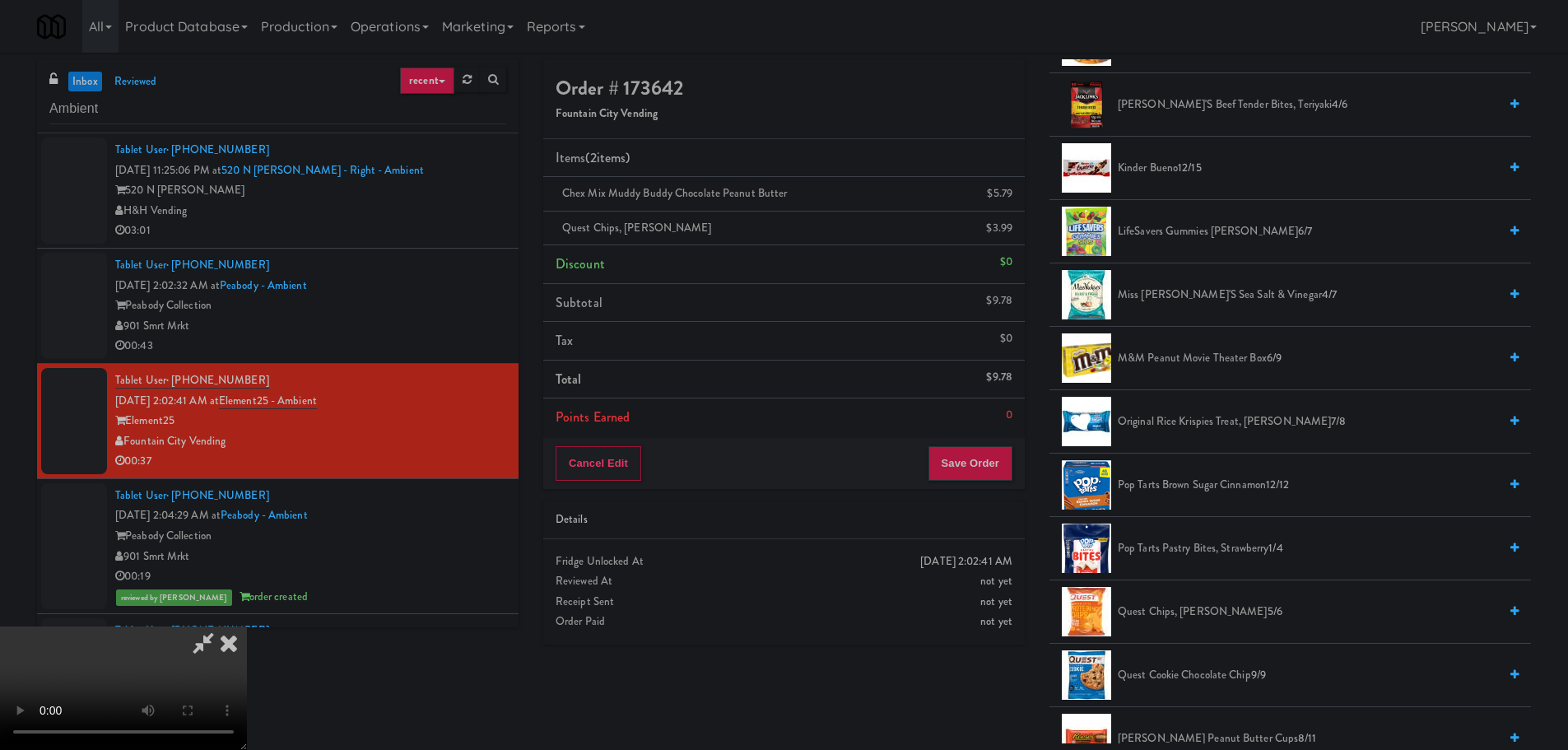
click at [1180, 302] on span "Miss [PERSON_NAME]'s Sea Salt & Vinegar 4/7" at bounding box center [1307, 295] width 380 height 21
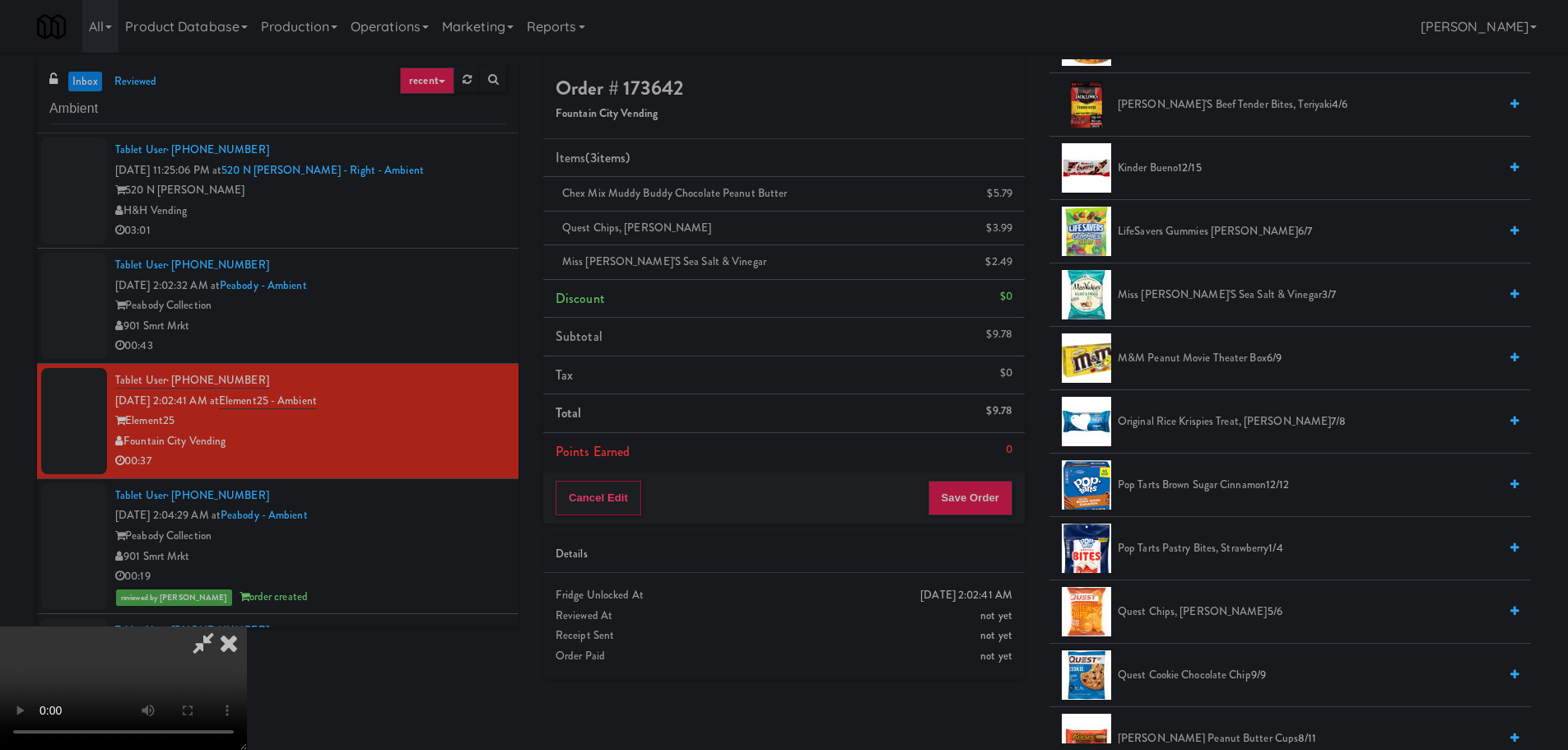
click at [247, 627] on video at bounding box center [123, 688] width 247 height 123
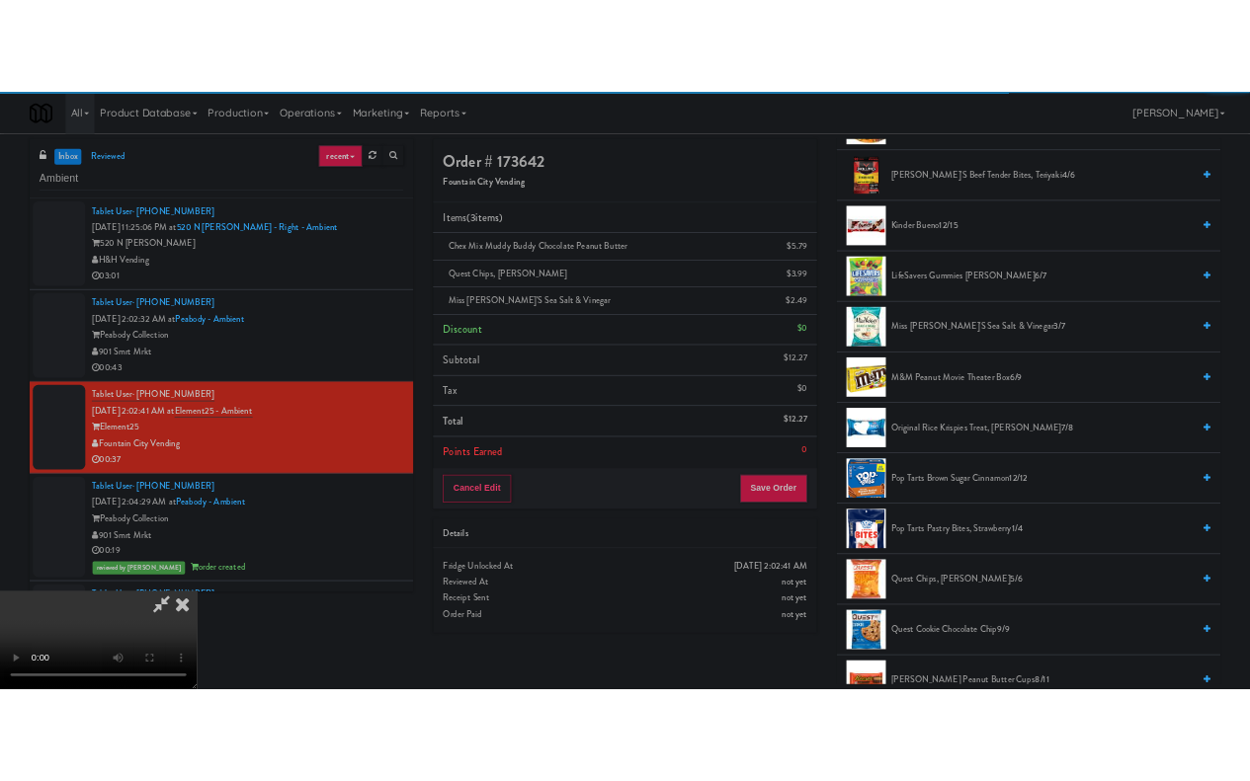
scroll to position [340, 0]
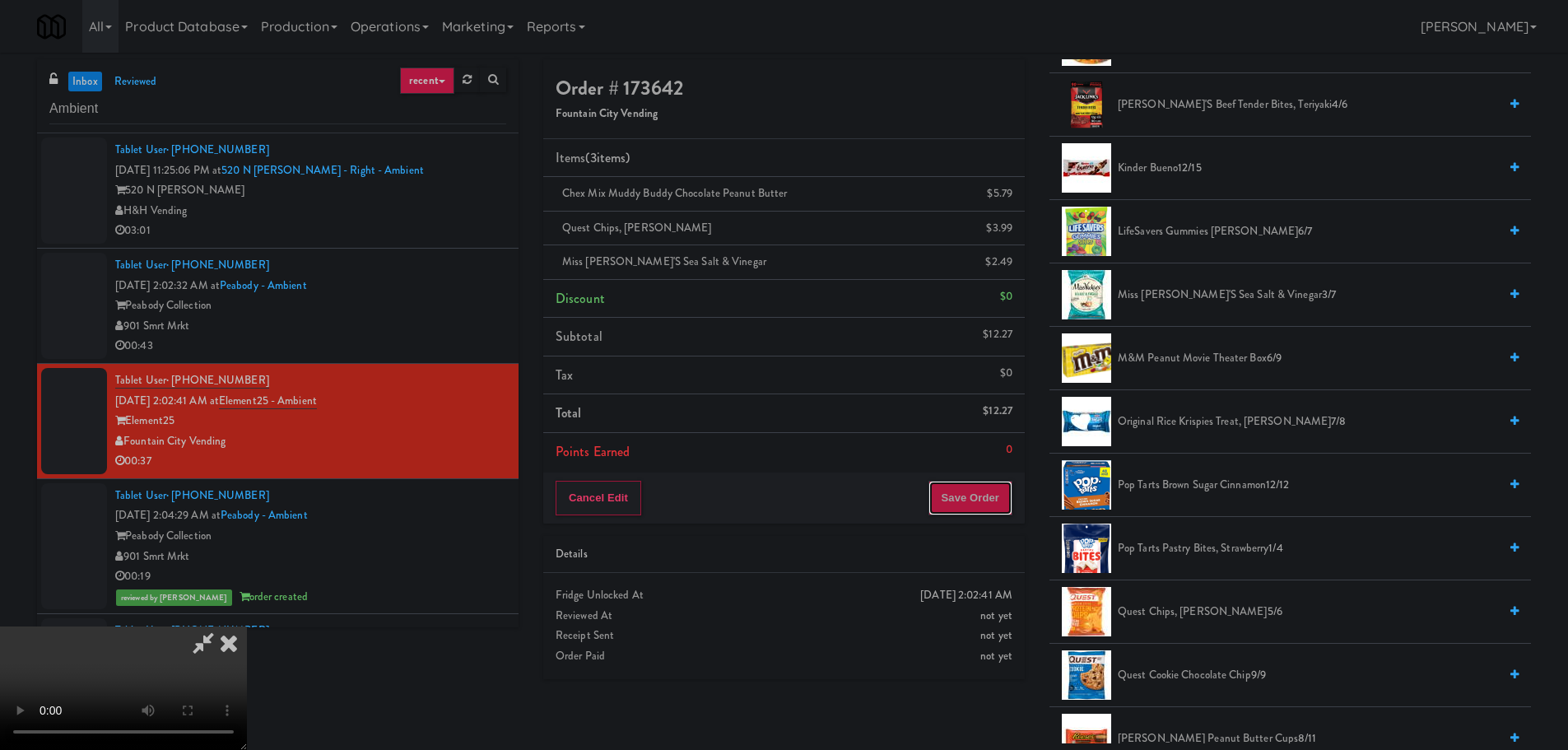
click at [994, 505] on button "Save Order" at bounding box center [970, 498] width 84 height 34
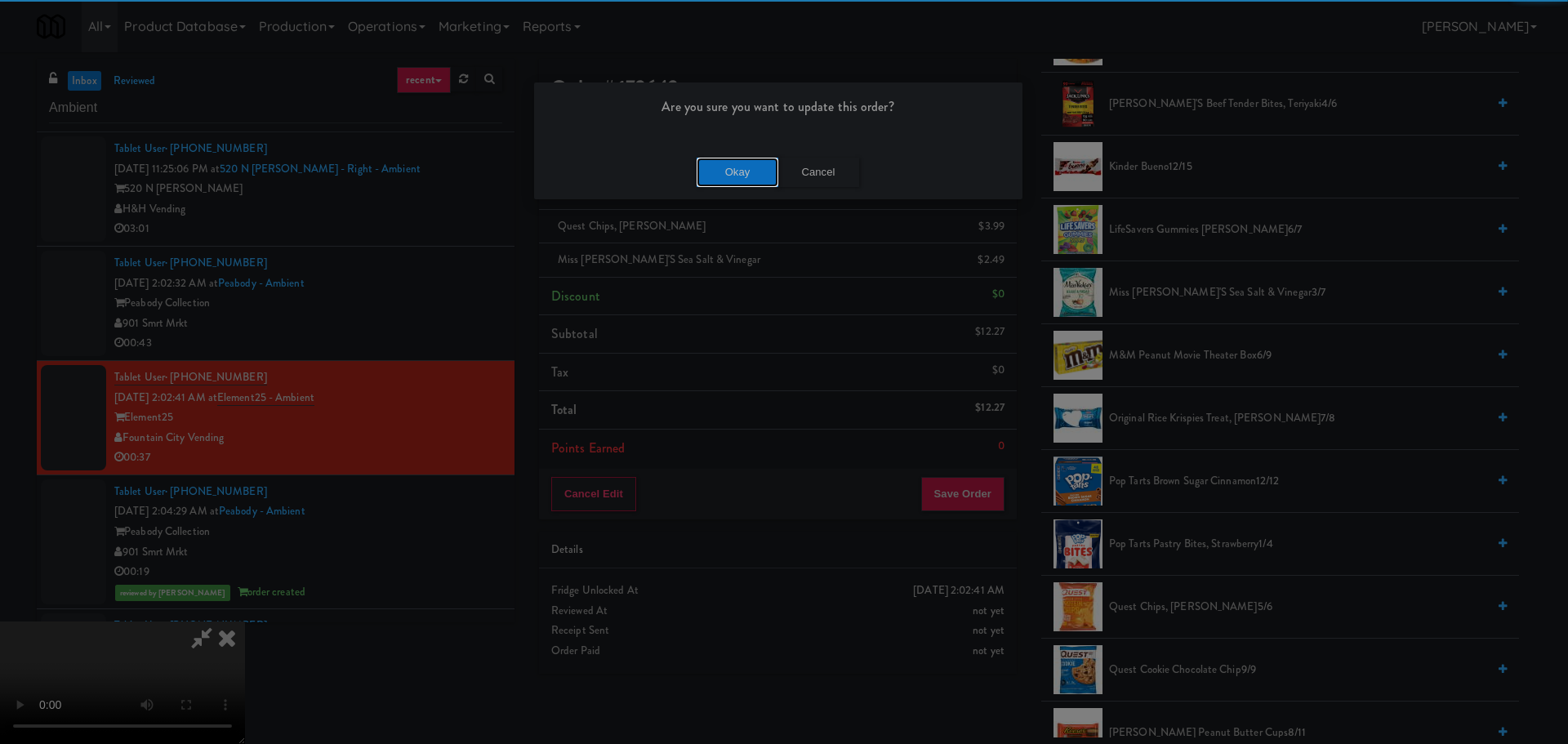
click at [722, 179] on button "Okay" at bounding box center [737, 173] width 82 height 30
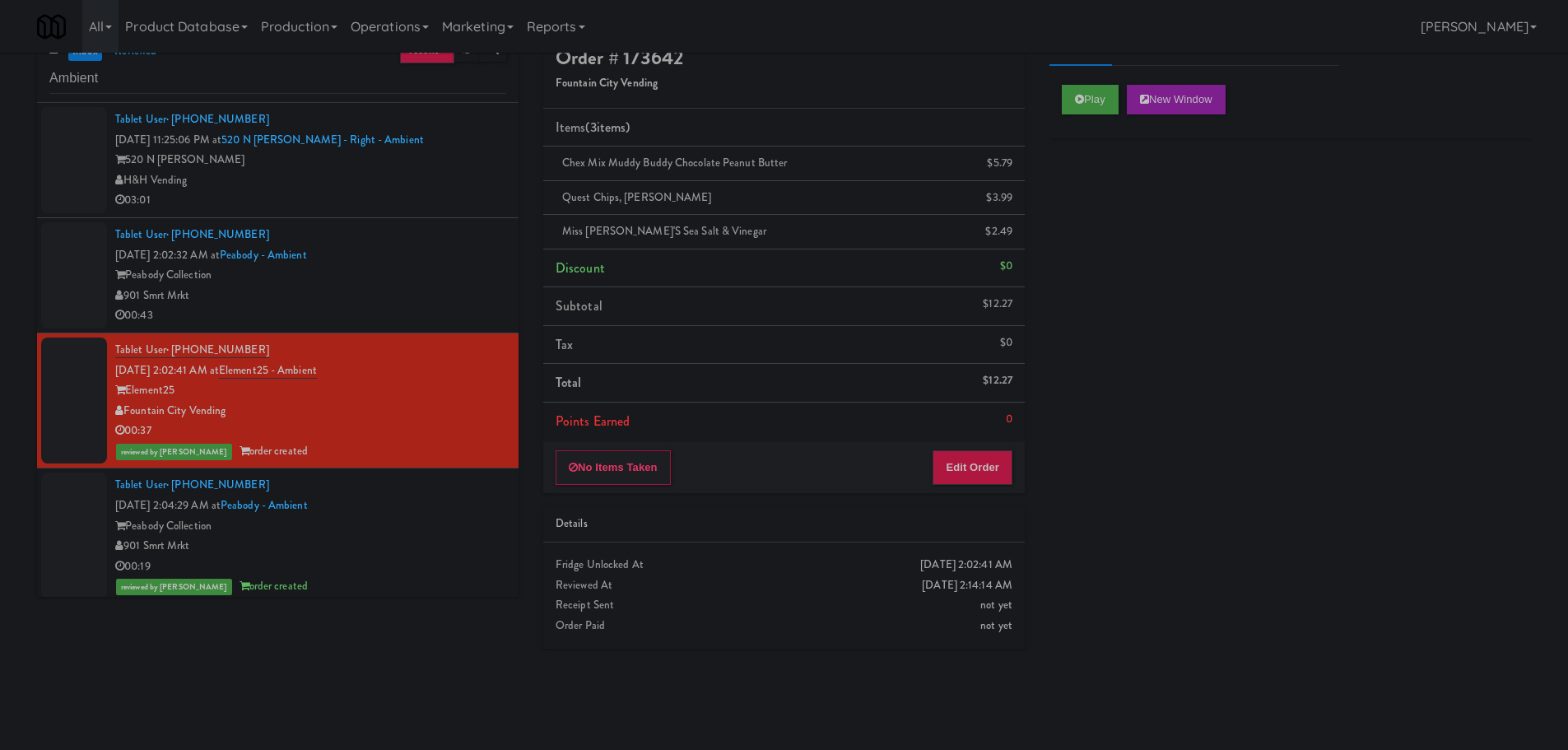
scroll to position [0, 0]
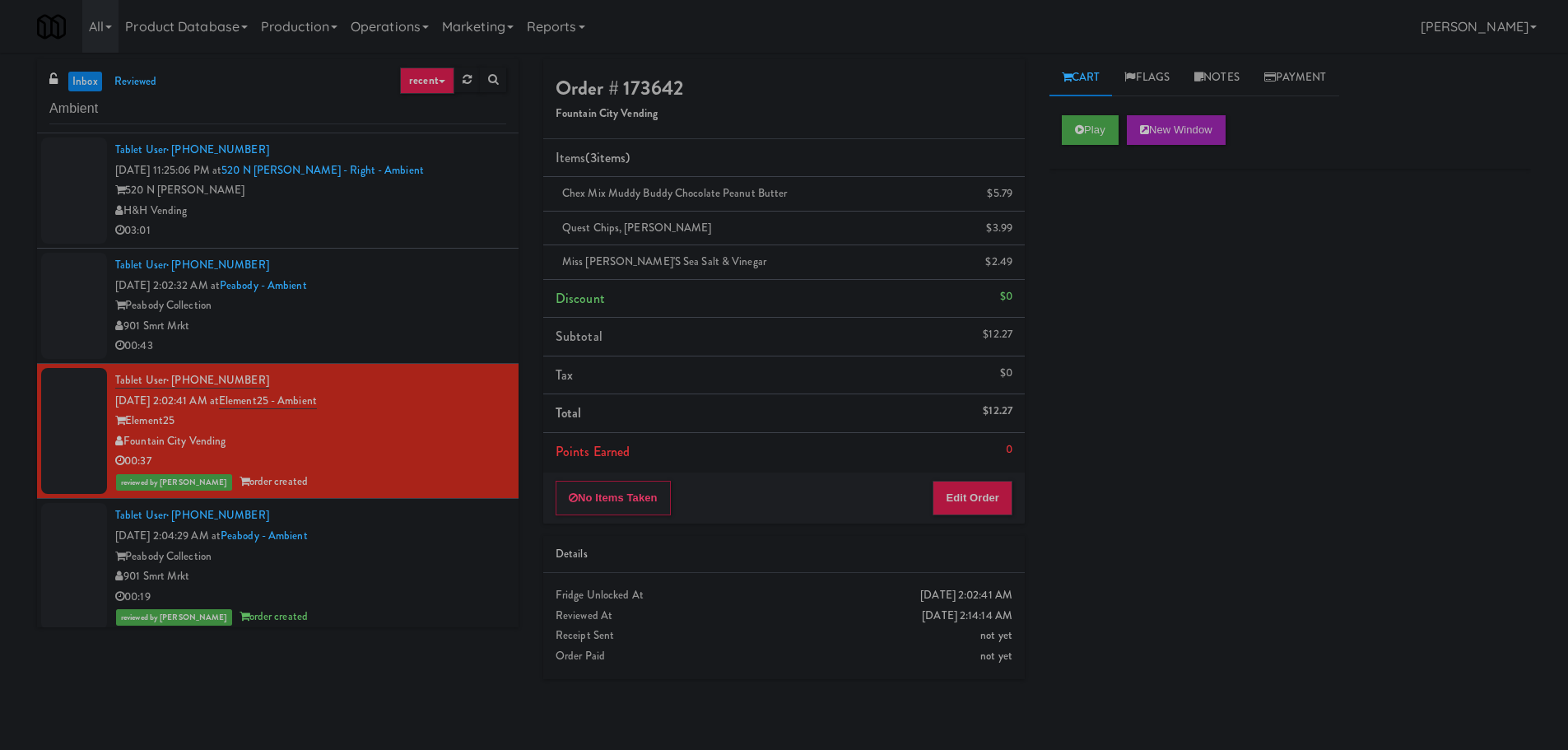
click at [409, 303] on div "Peabody Collection" at bounding box center [310, 306] width 391 height 21
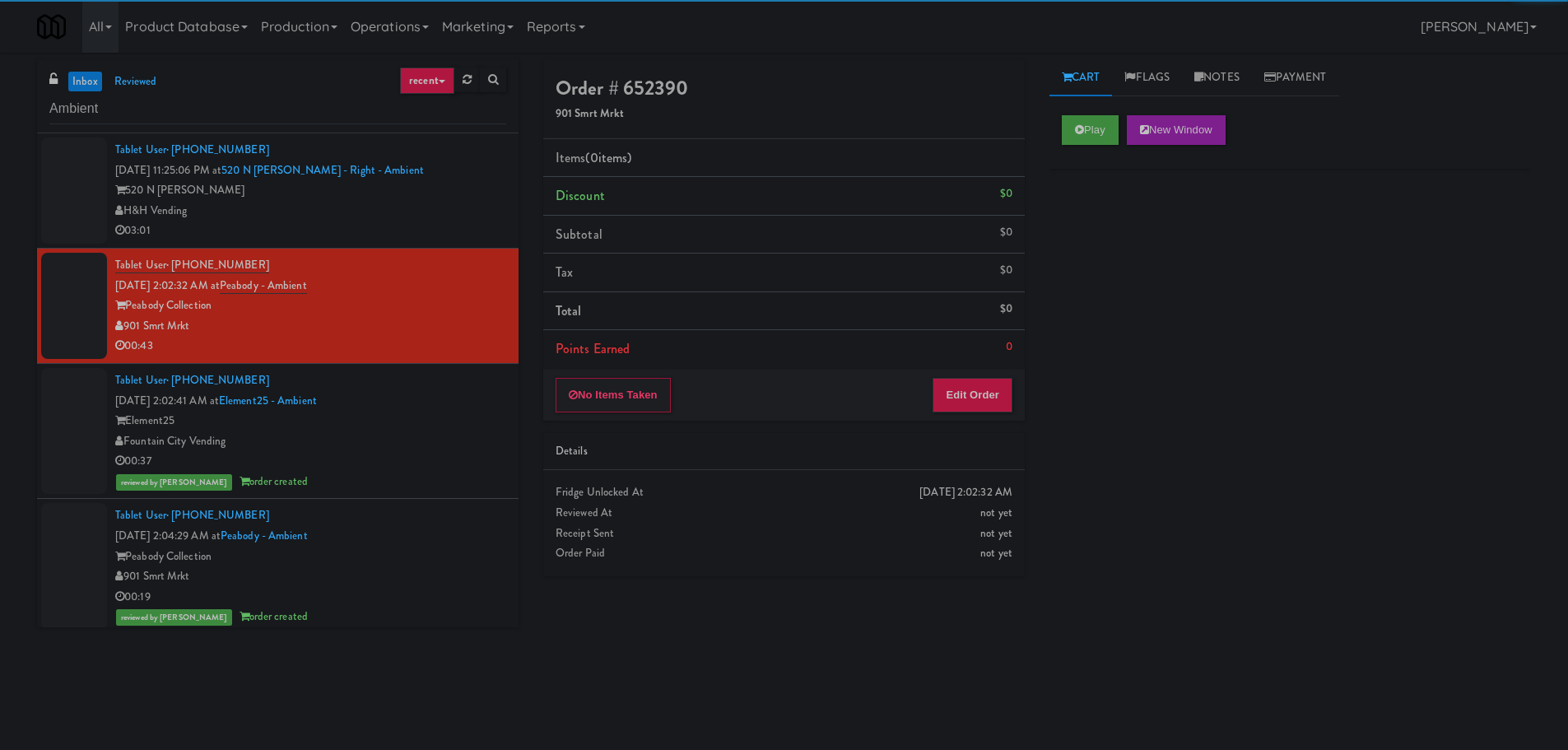
click at [89, 80] on link "inbox" at bounding box center [85, 82] width 33 height 21
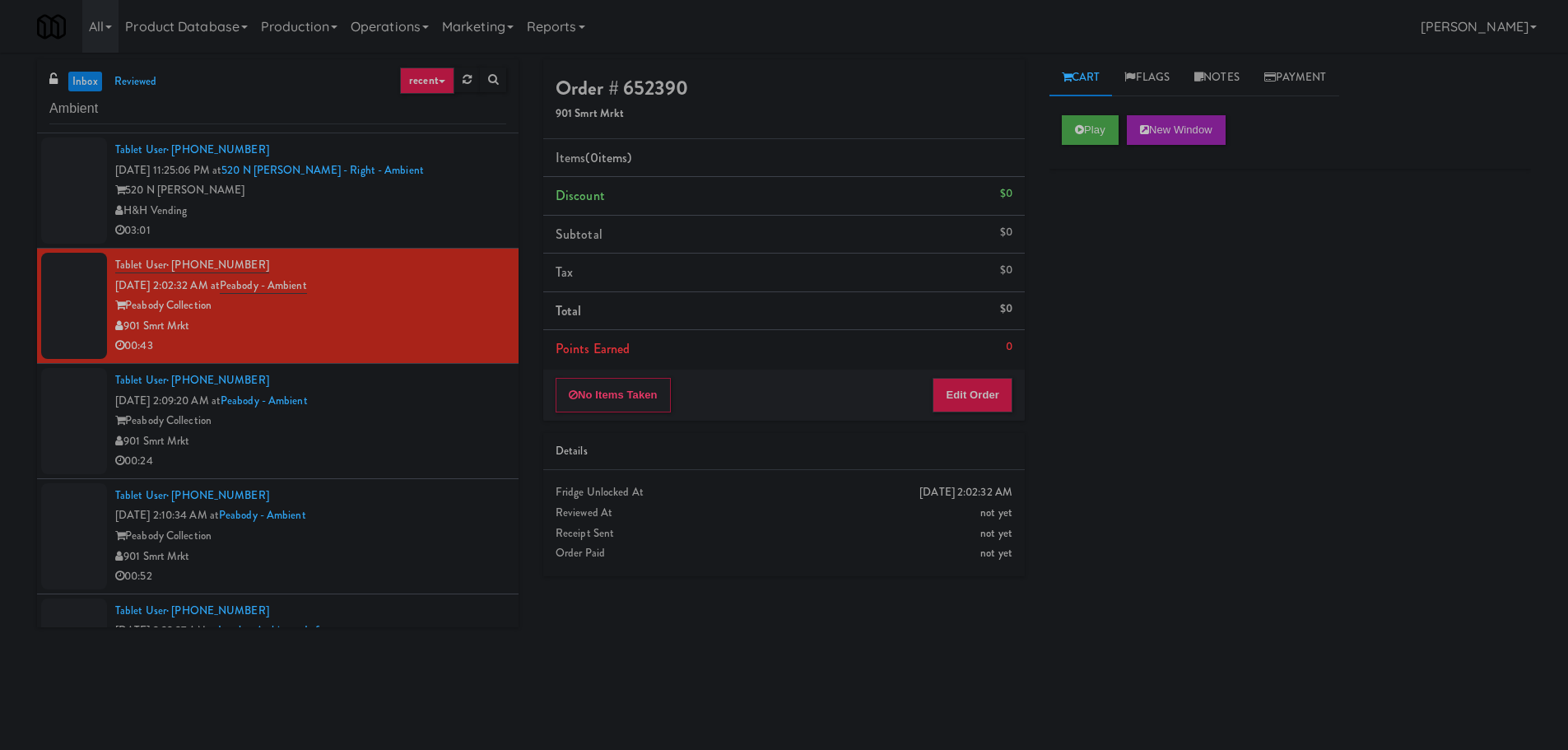
click at [85, 80] on link "inbox" at bounding box center [85, 82] width 33 height 21
click at [167, 97] on input "Ambient" at bounding box center [277, 109] width 457 height 31
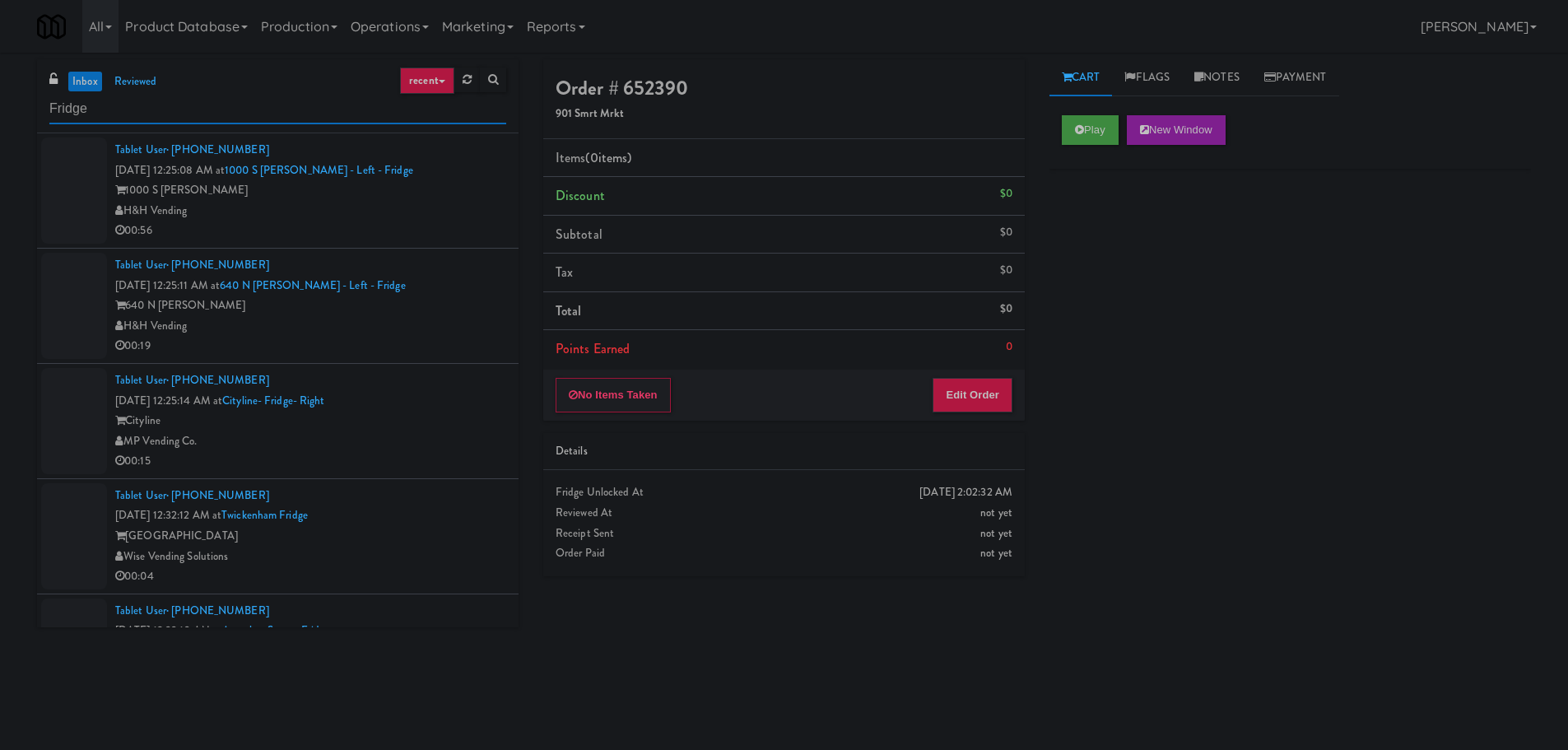
type input "Fridge"
click at [441, 204] on div "H&H Vending" at bounding box center [310, 211] width 391 height 21
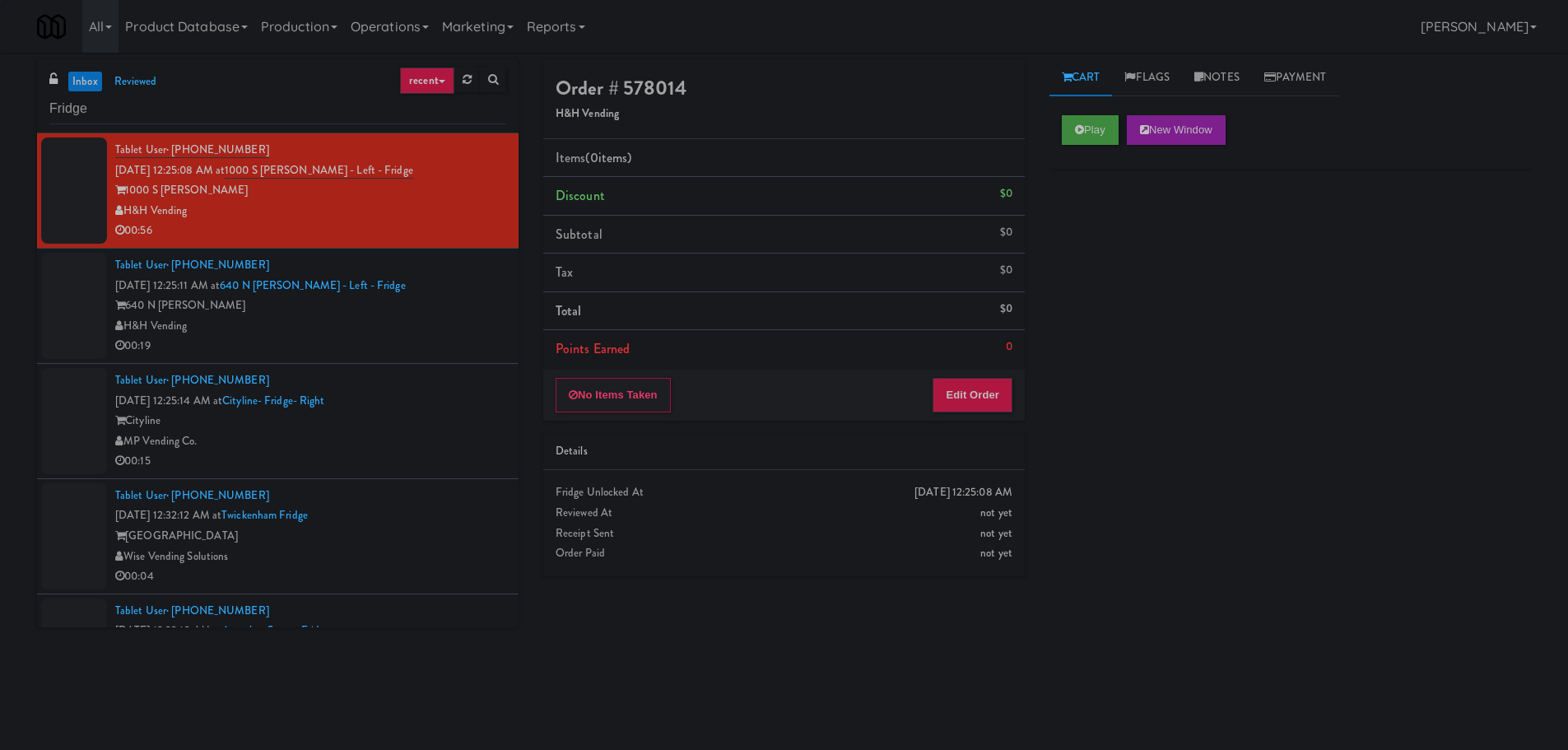
click at [445, 326] on div "H&H Vending" at bounding box center [310, 326] width 391 height 21
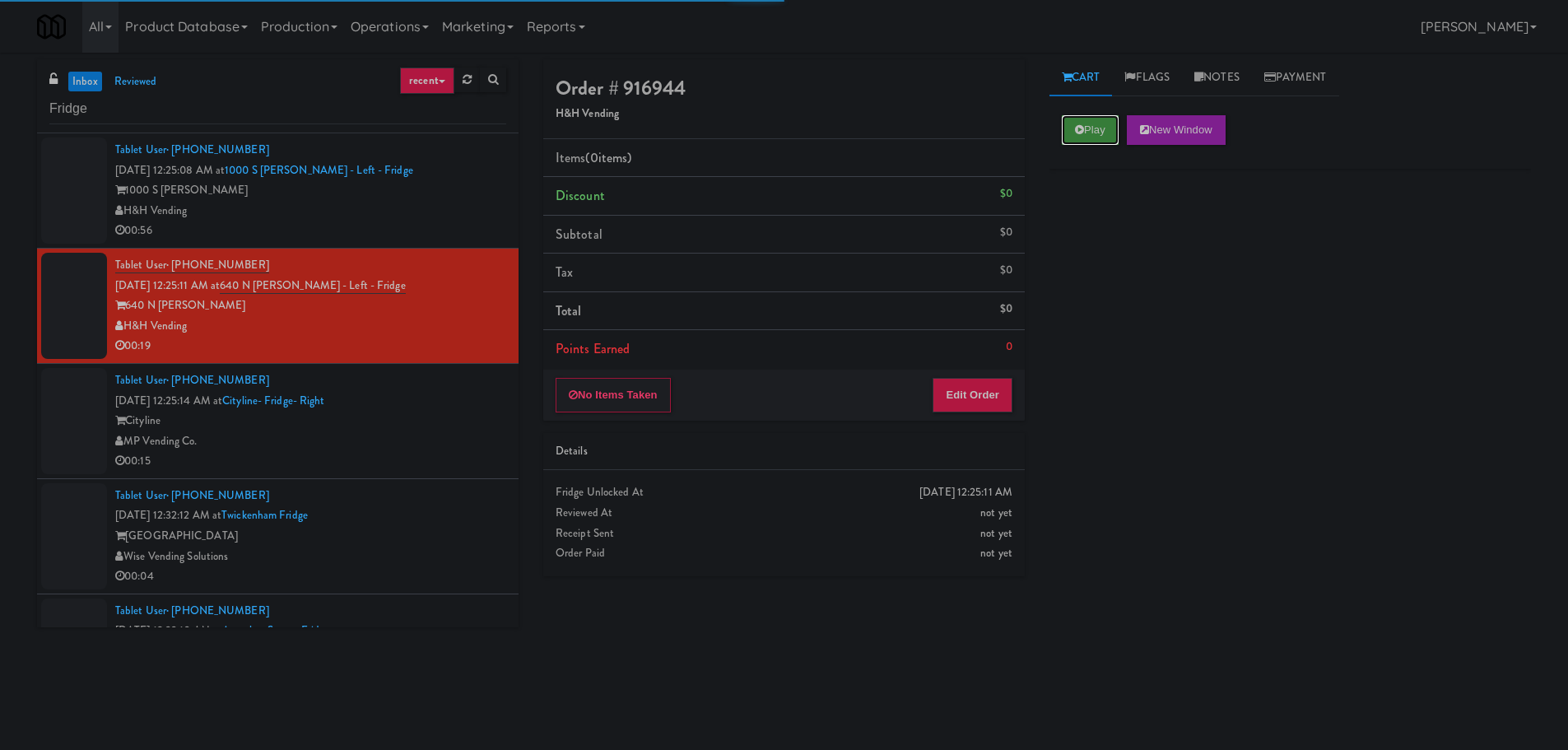
click at [1089, 122] on button "Play" at bounding box center [1090, 130] width 57 height 30
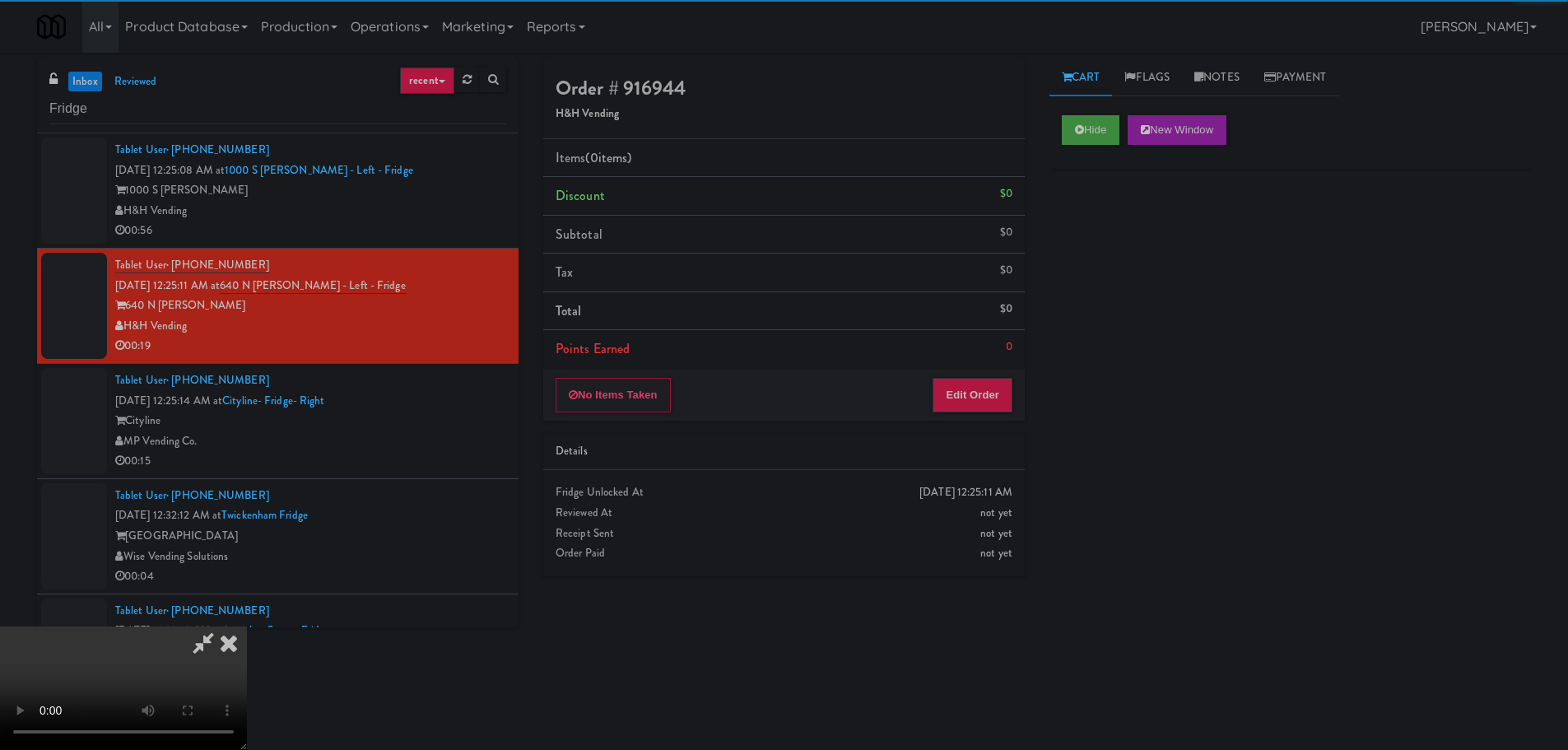
click at [971, 441] on div "Details" at bounding box center [784, 451] width 457 height 21
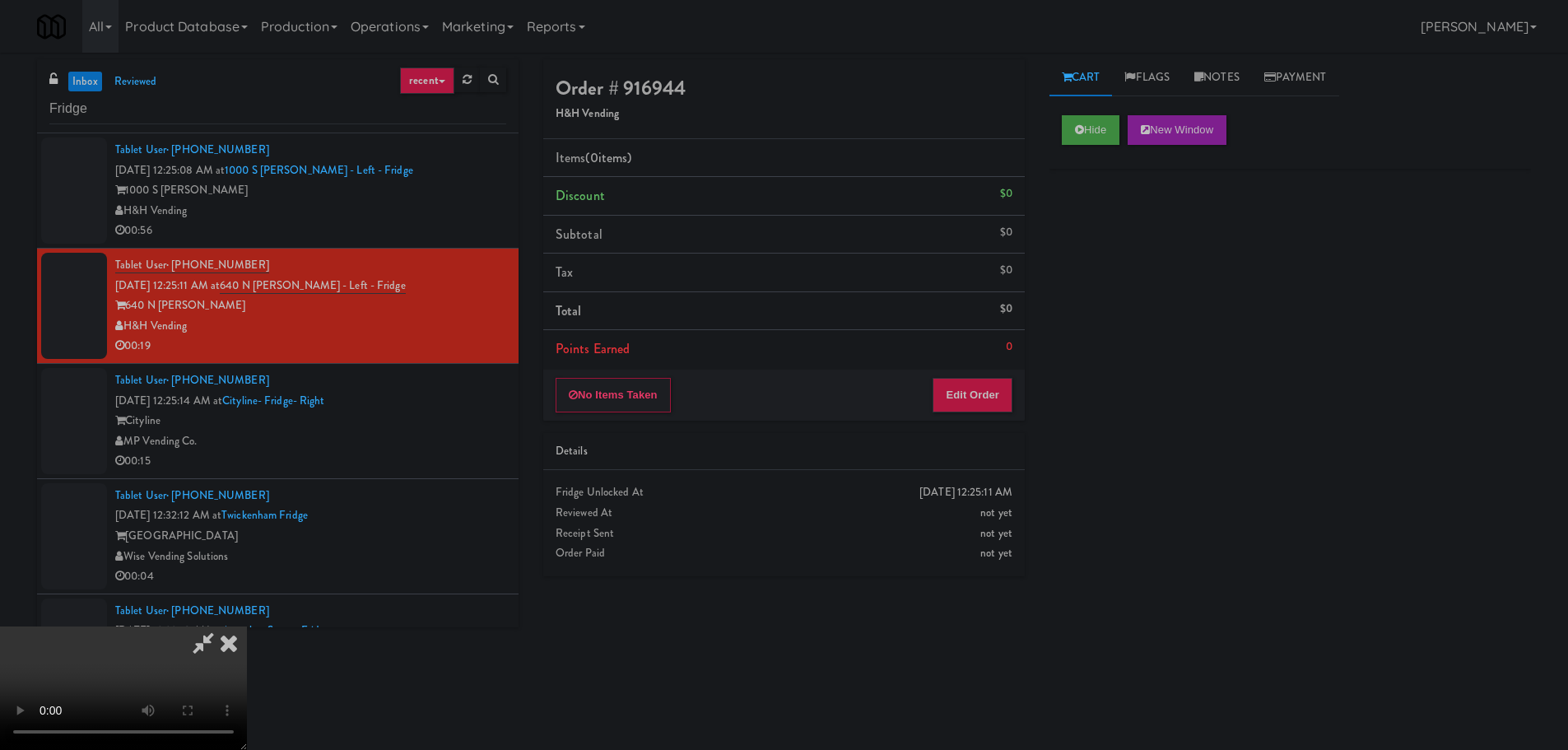
scroll to position [283, 0]
drag, startPoint x: 966, startPoint y: 371, endPoint x: 966, endPoint y: 396, distance: 25.0
click at [965, 373] on div "No Items Taken Edit Order" at bounding box center [784, 395] width 482 height 51
click at [966, 396] on button "Edit Order" at bounding box center [972, 394] width 80 height 34
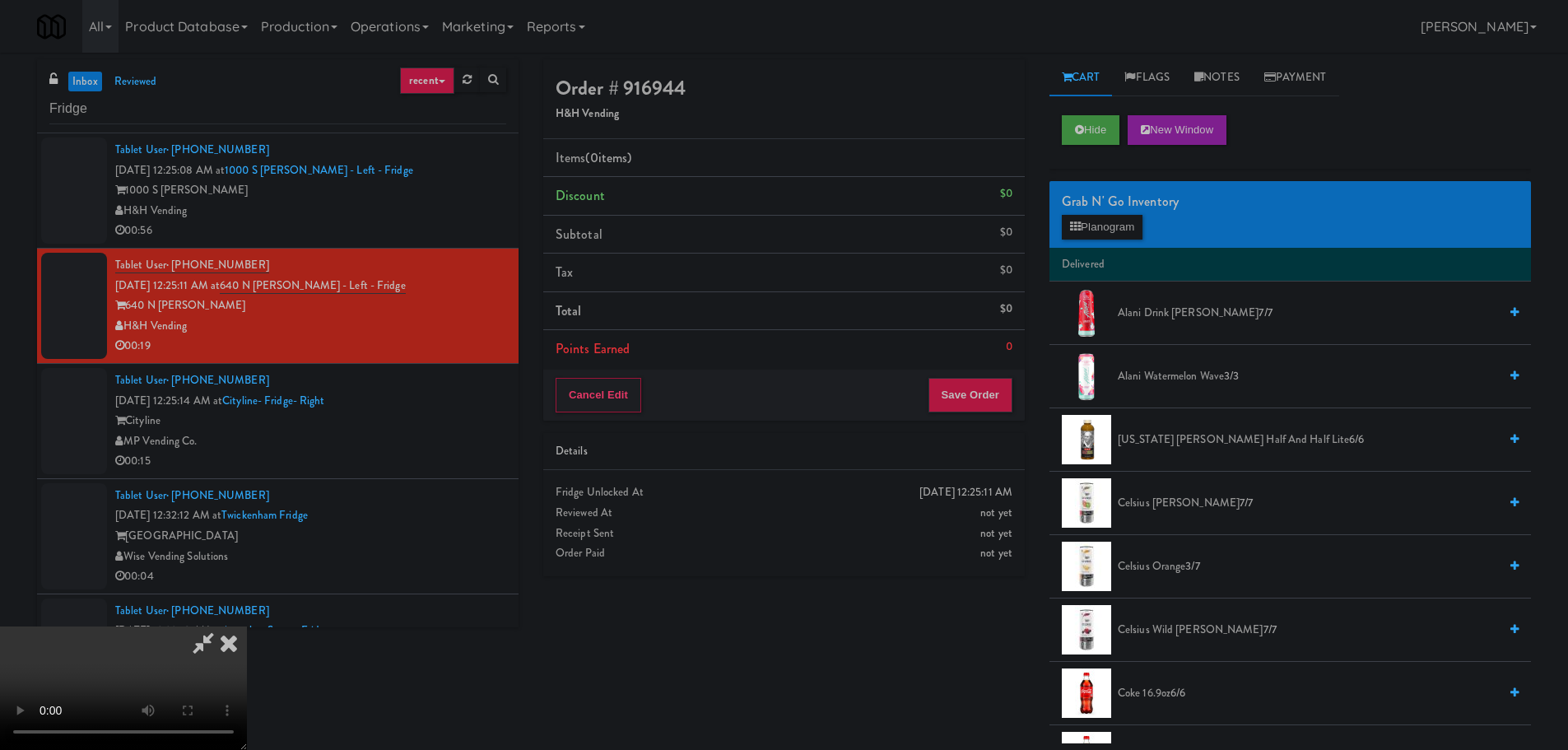
scroll to position [0, 0]
click at [247, 627] on video at bounding box center [123, 688] width 247 height 123
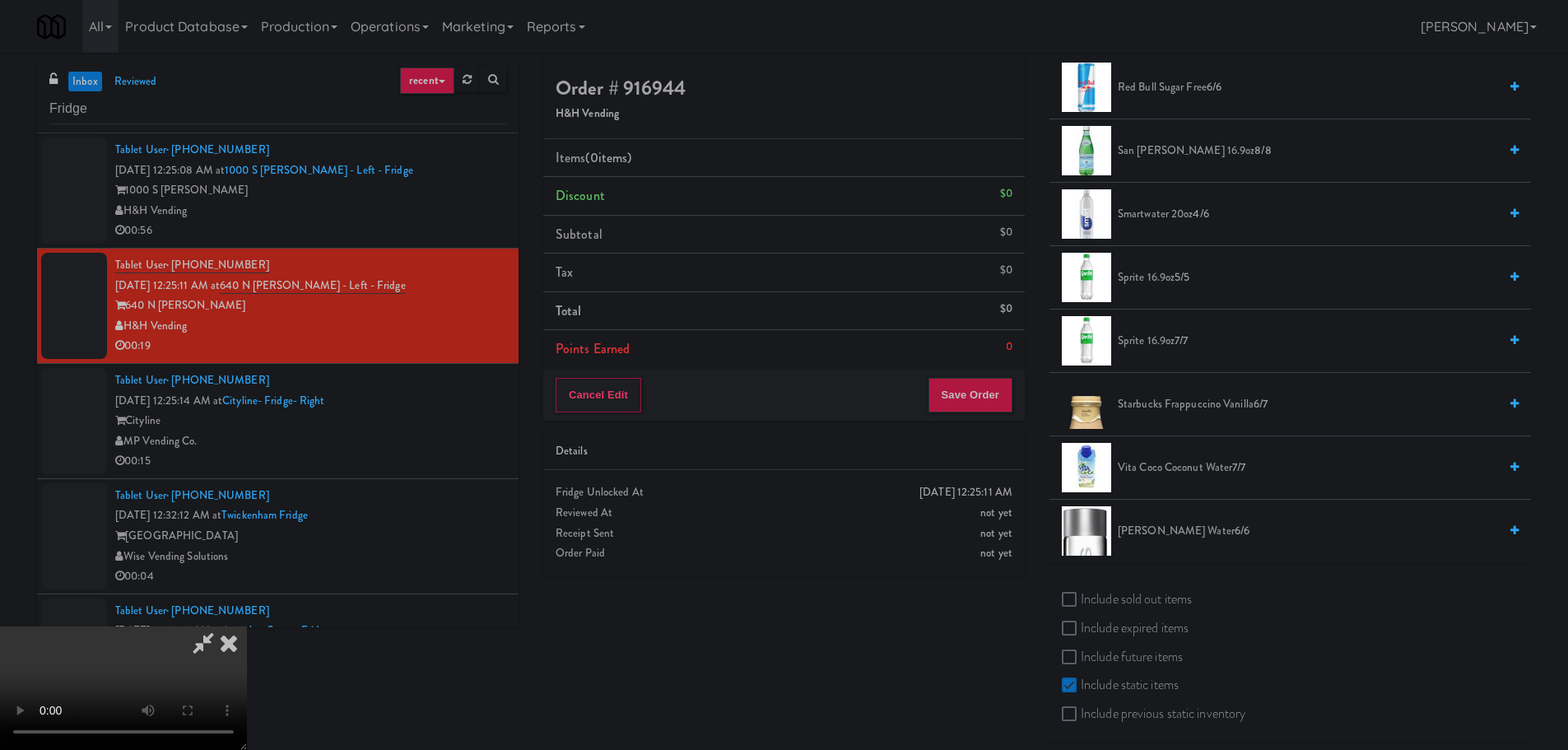
scroll to position [2138, 0]
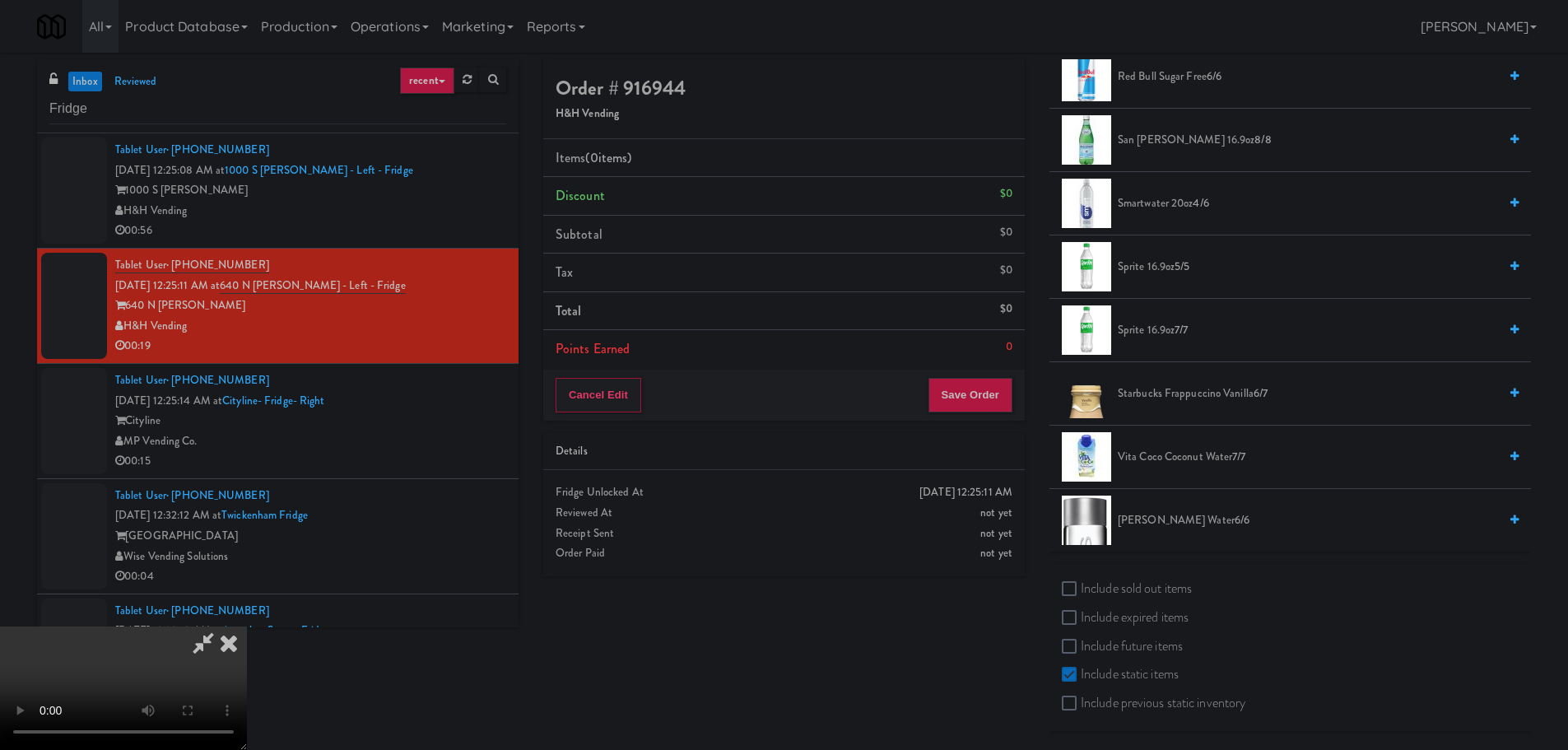
click at [1158, 518] on span "[PERSON_NAME] Water 6/6" at bounding box center [1307, 520] width 380 height 21
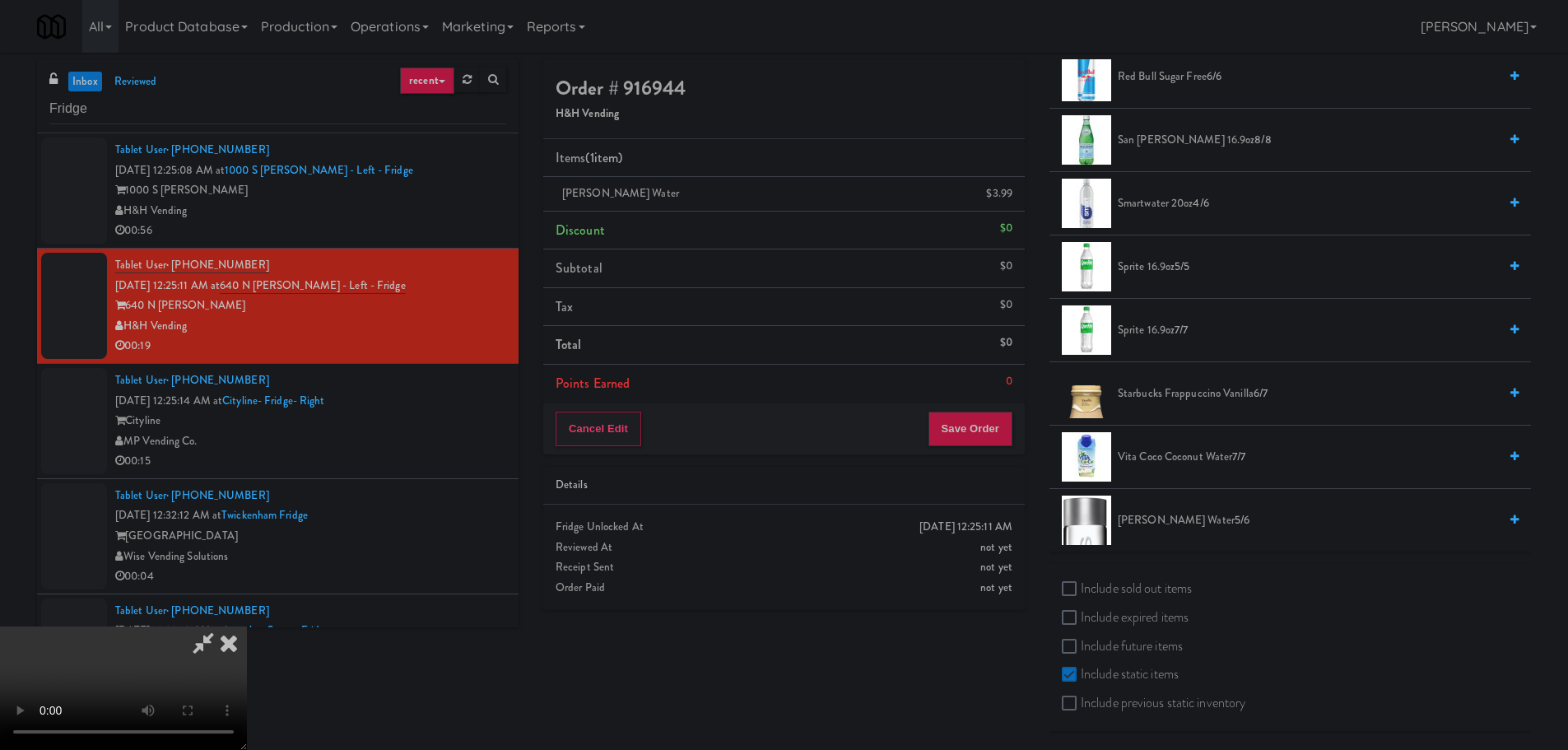
click at [247, 627] on video at bounding box center [123, 688] width 247 height 123
click at [1148, 523] on span "[PERSON_NAME] Water 5/6" at bounding box center [1307, 520] width 380 height 21
click at [247, 627] on video at bounding box center [123, 688] width 247 height 123
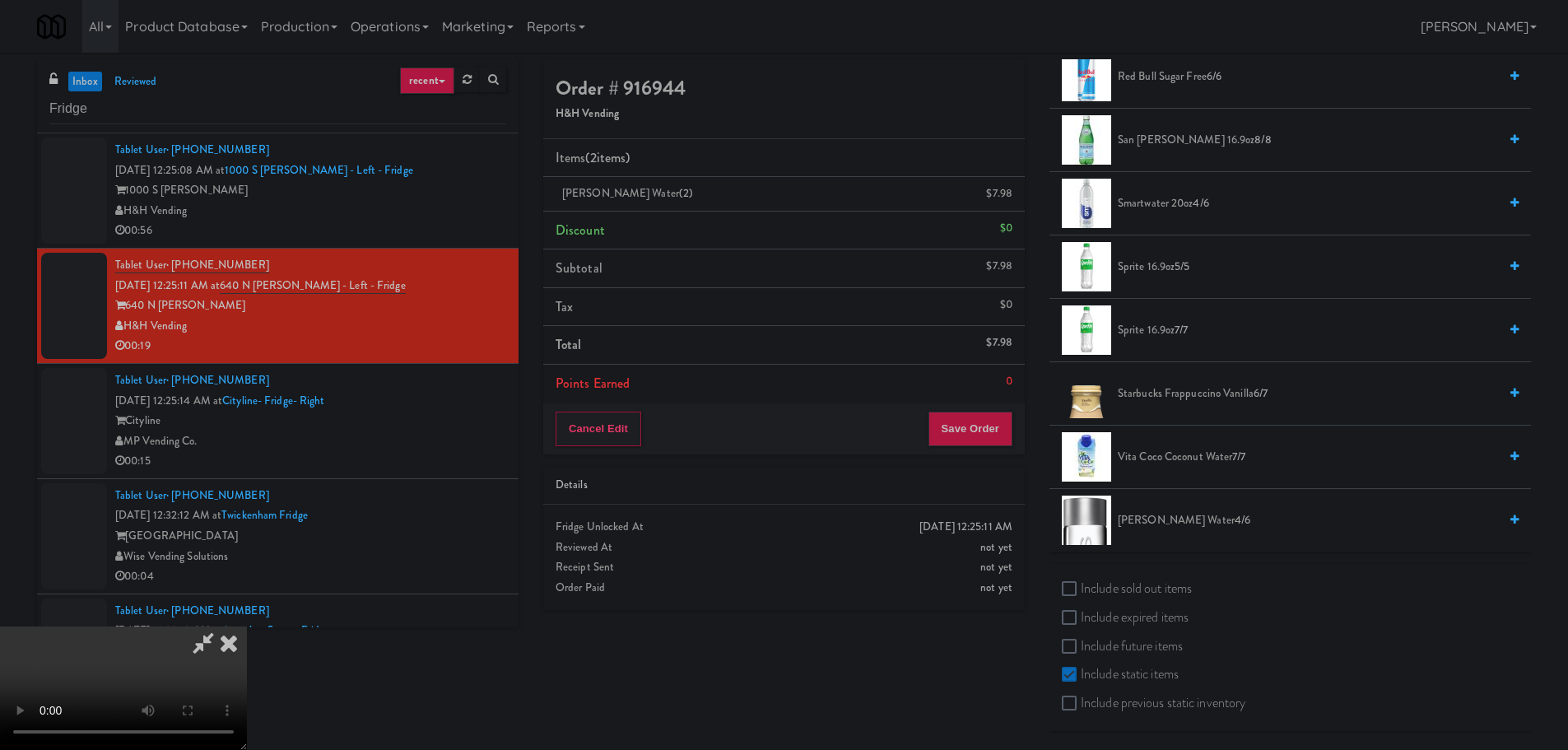
click at [1165, 199] on span "Smartwater 20oz 4/6" at bounding box center [1307, 203] width 380 height 21
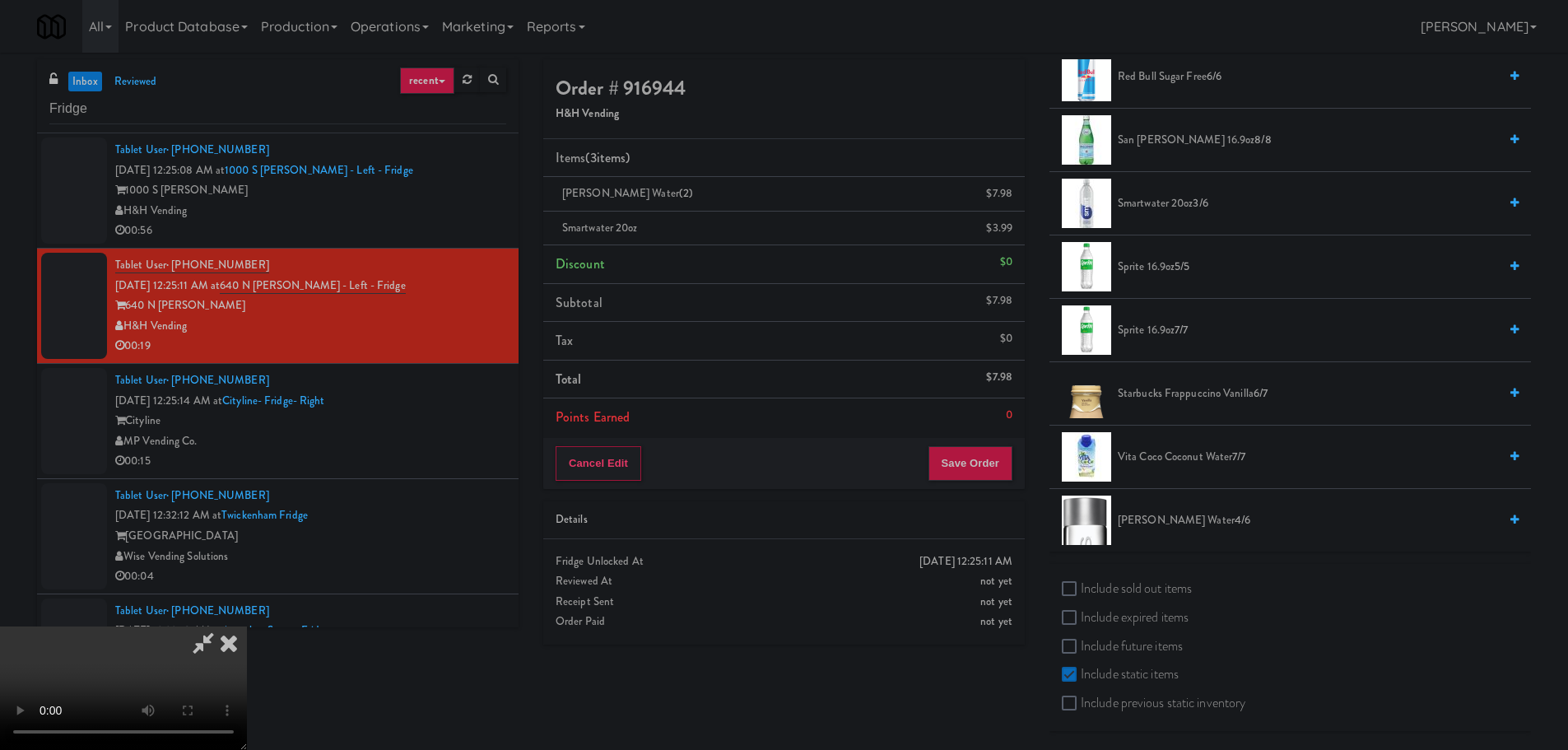
click at [247, 627] on video at bounding box center [123, 688] width 247 height 123
click at [1171, 214] on li "Smartwater 20oz 3/6" at bounding box center [1290, 203] width 482 height 63
click at [1131, 196] on span "Smartwater 20oz 3/6" at bounding box center [1307, 203] width 380 height 21
click at [247, 627] on video at bounding box center [123, 688] width 247 height 123
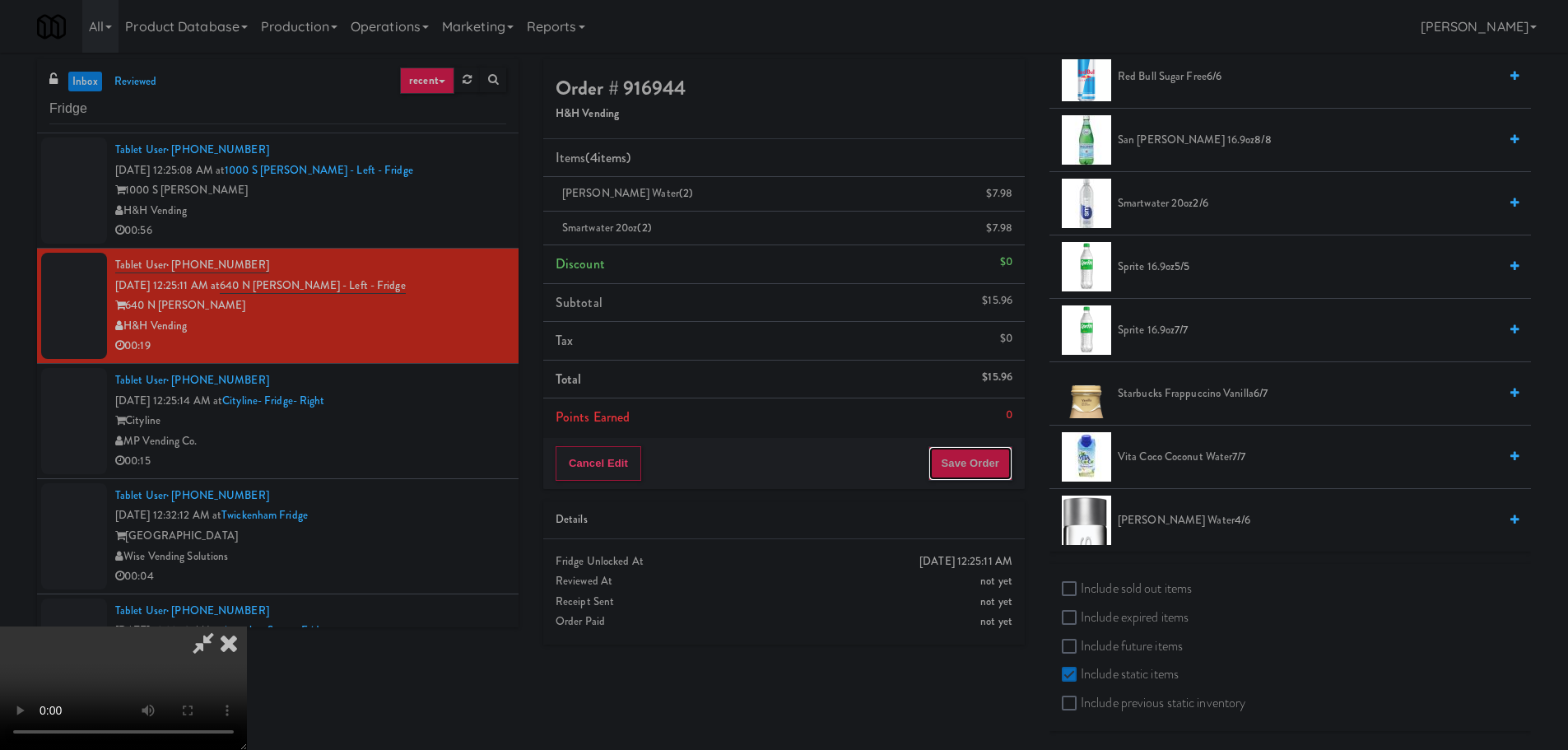
click at [956, 476] on button "Save Order" at bounding box center [970, 462] width 84 height 34
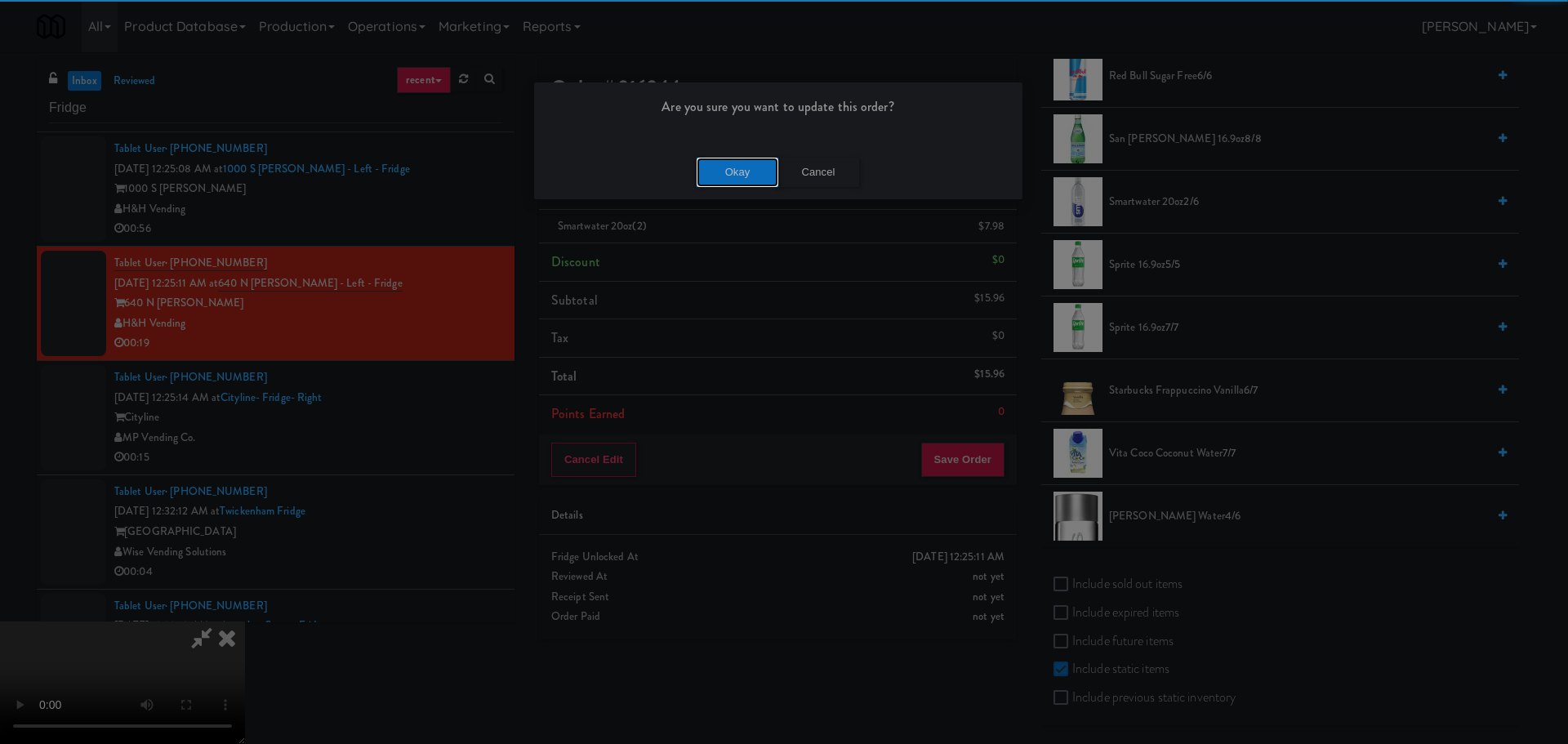
click at [713, 160] on button "Okay" at bounding box center [737, 173] width 82 height 30
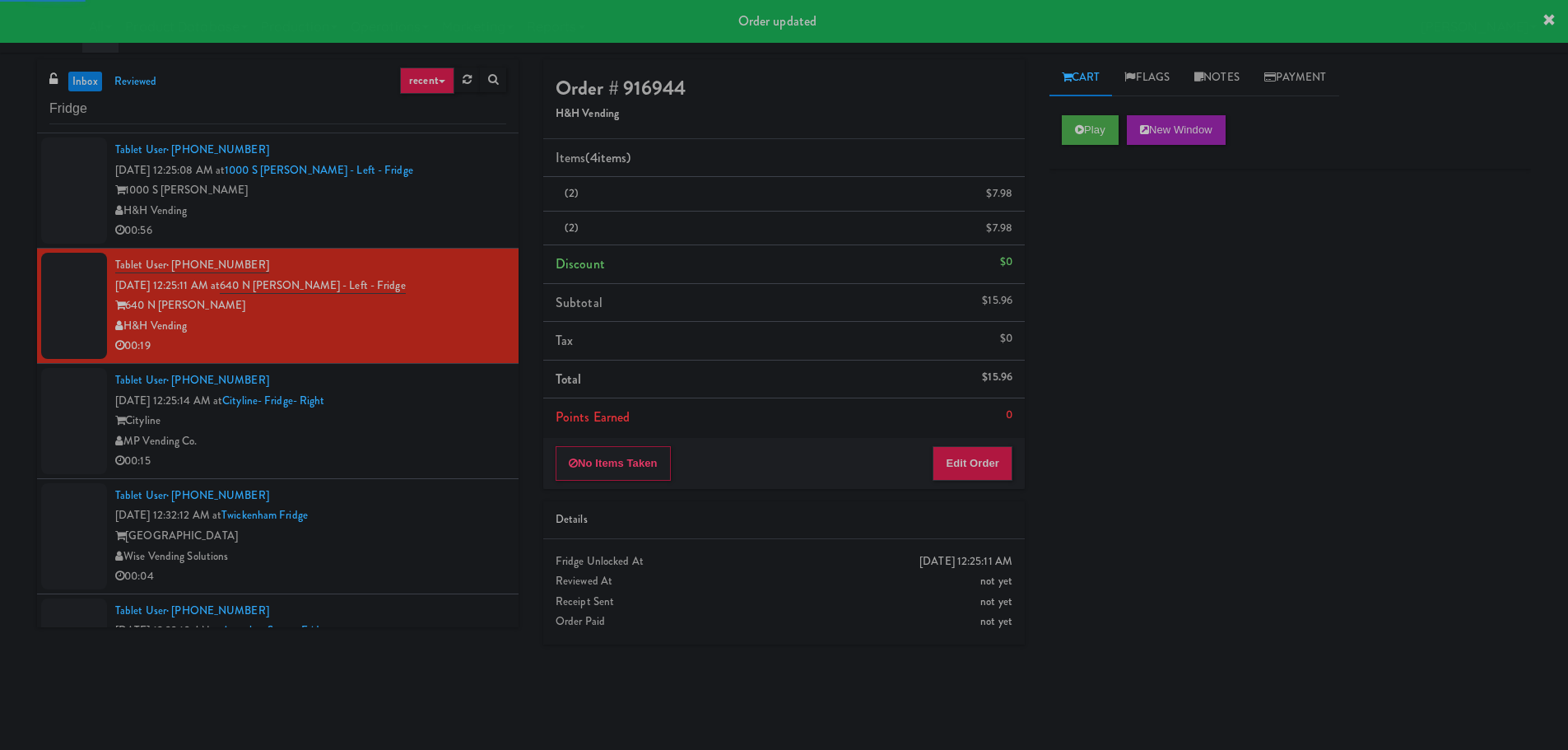
scroll to position [0, 0]
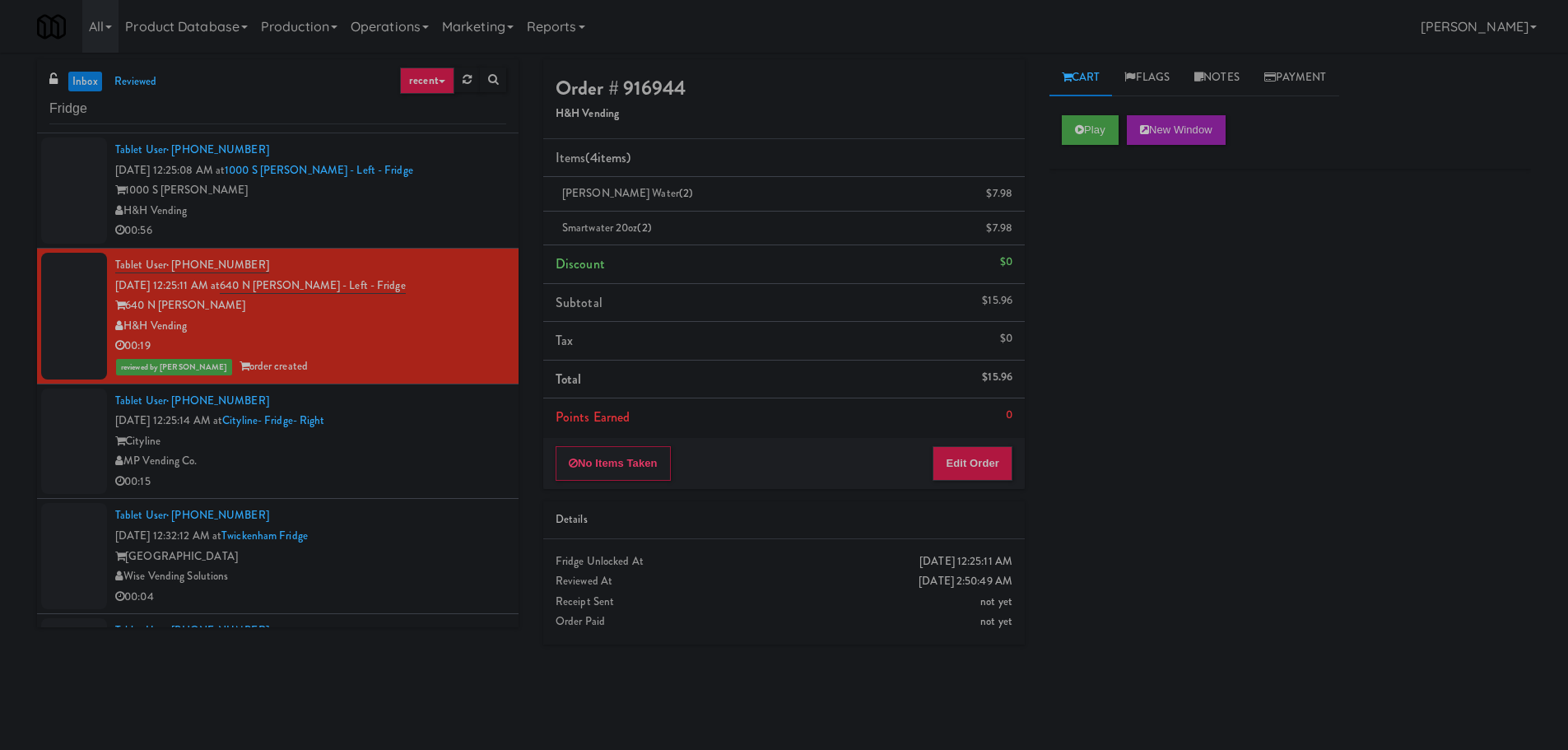
click at [442, 463] on div "MP Vending Co." at bounding box center [310, 461] width 391 height 21
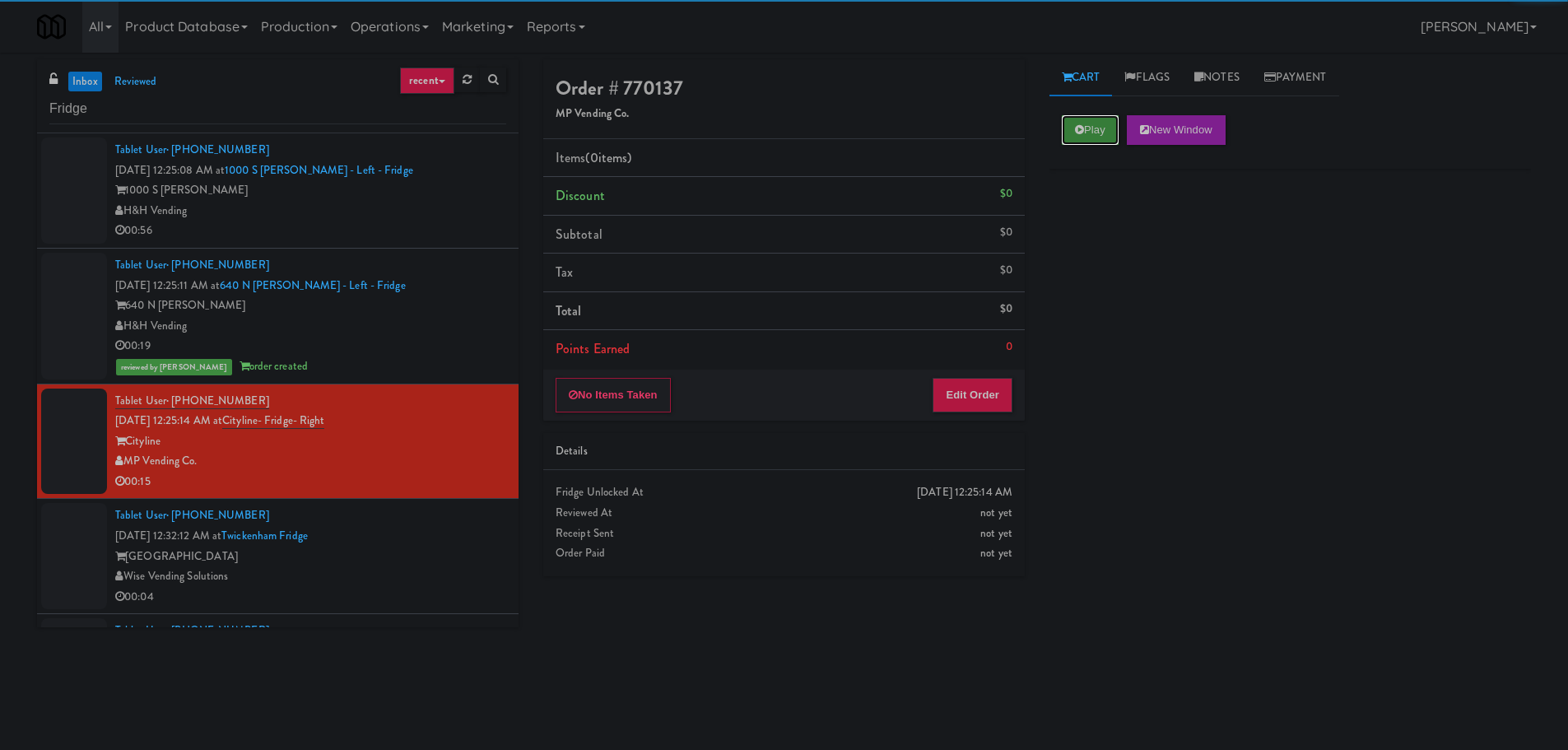
click at [1076, 118] on button "Play" at bounding box center [1090, 130] width 57 height 30
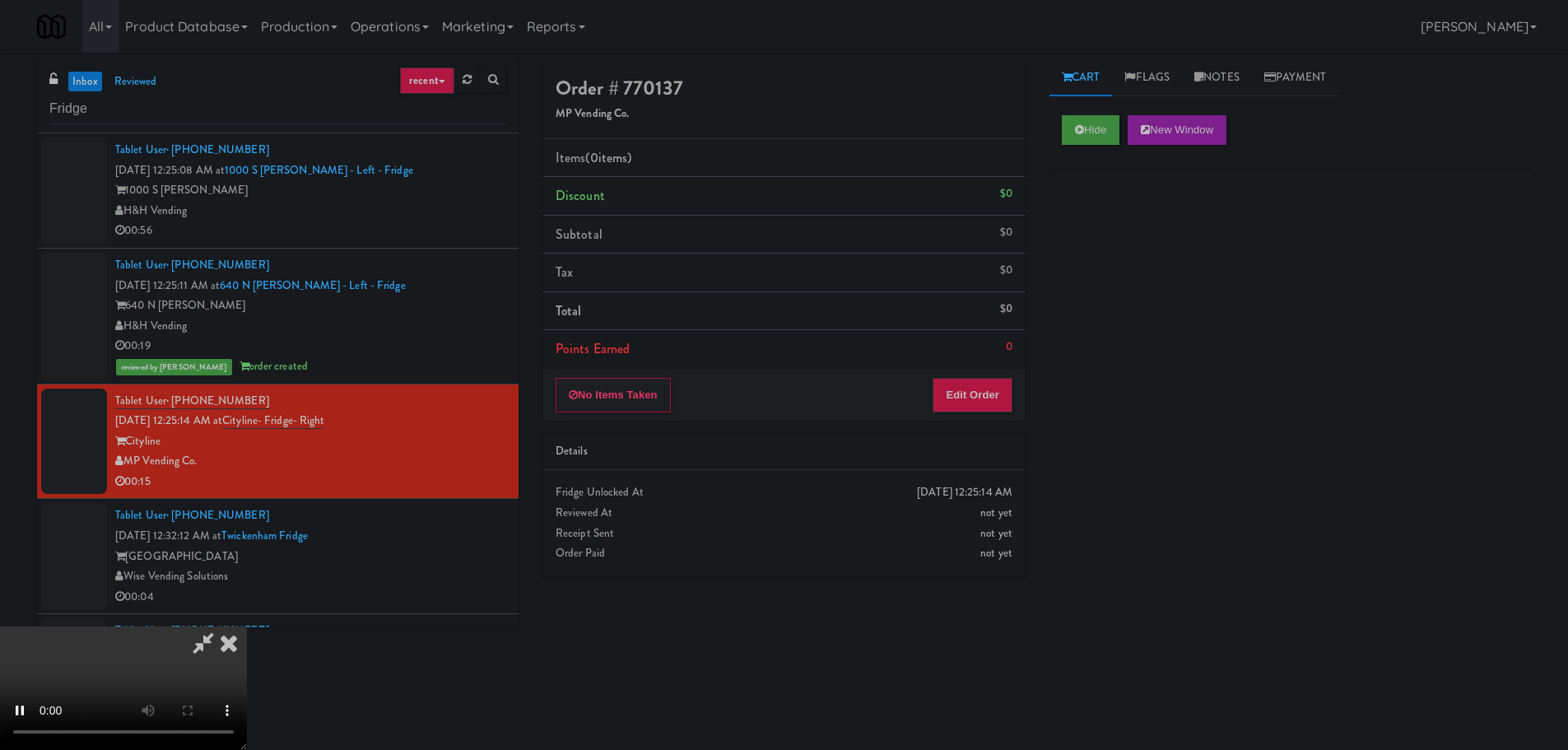
click at [989, 362] on li "Points Earned 0" at bounding box center [784, 348] width 482 height 38
click at [986, 386] on button "Edit Order" at bounding box center [972, 394] width 80 height 34
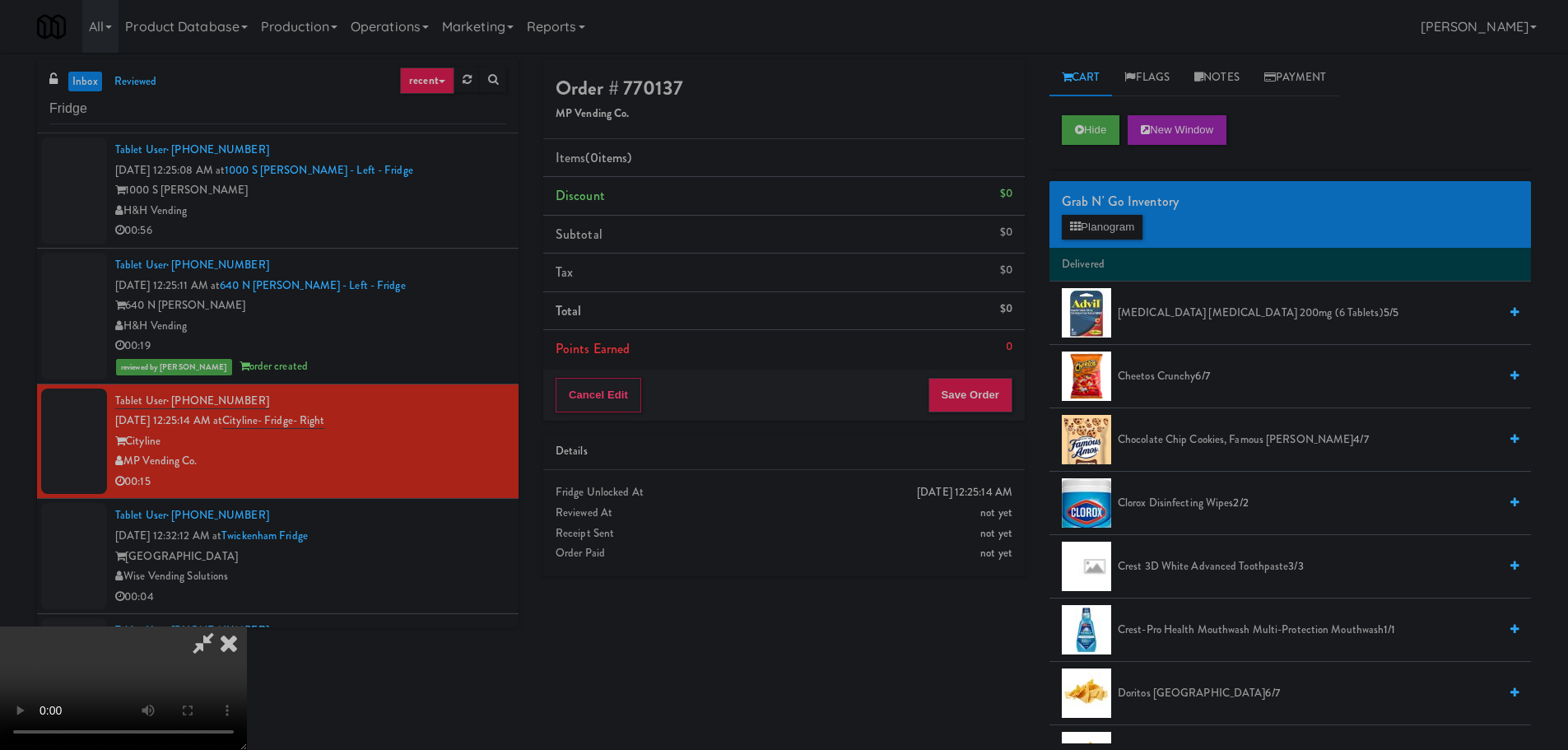
drag, startPoint x: 629, startPoint y: 472, endPoint x: 618, endPoint y: 472, distance: 11.0
click at [247, 627] on video at bounding box center [123, 688] width 247 height 123
drag, startPoint x: 672, startPoint y: 472, endPoint x: 649, endPoint y: 476, distance: 23.3
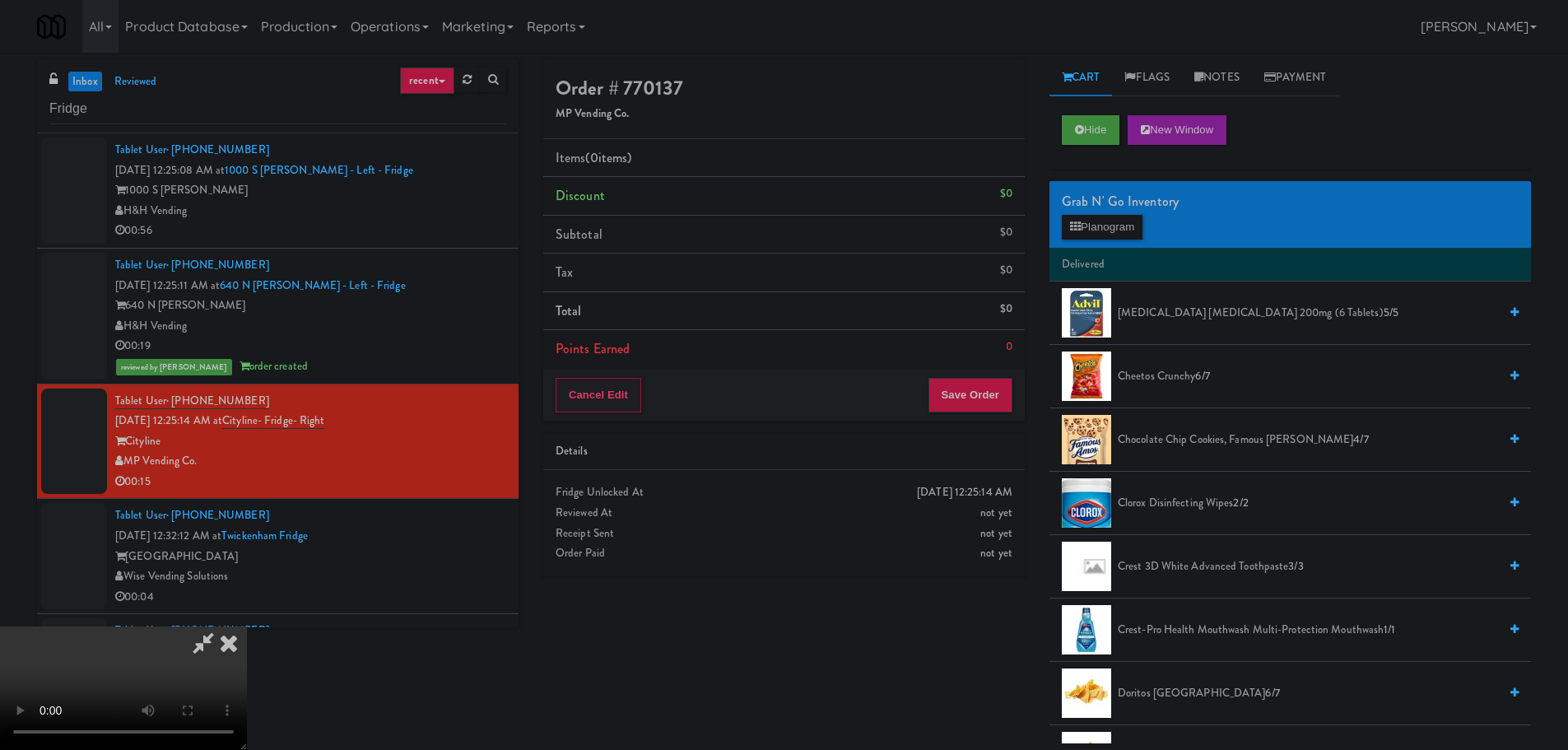
click at [247, 627] on video at bounding box center [123, 688] width 247 height 123
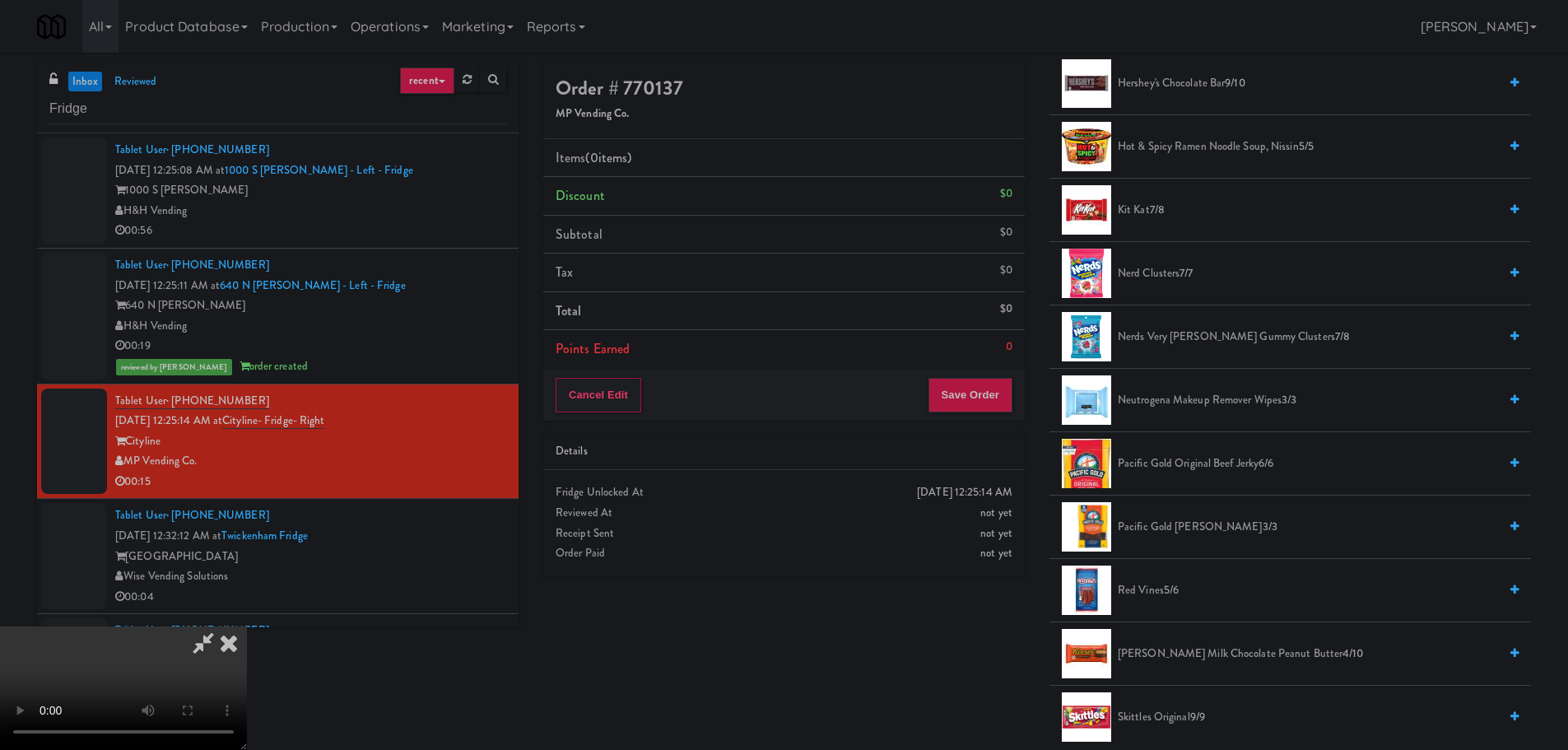
scroll to position [1317, 0]
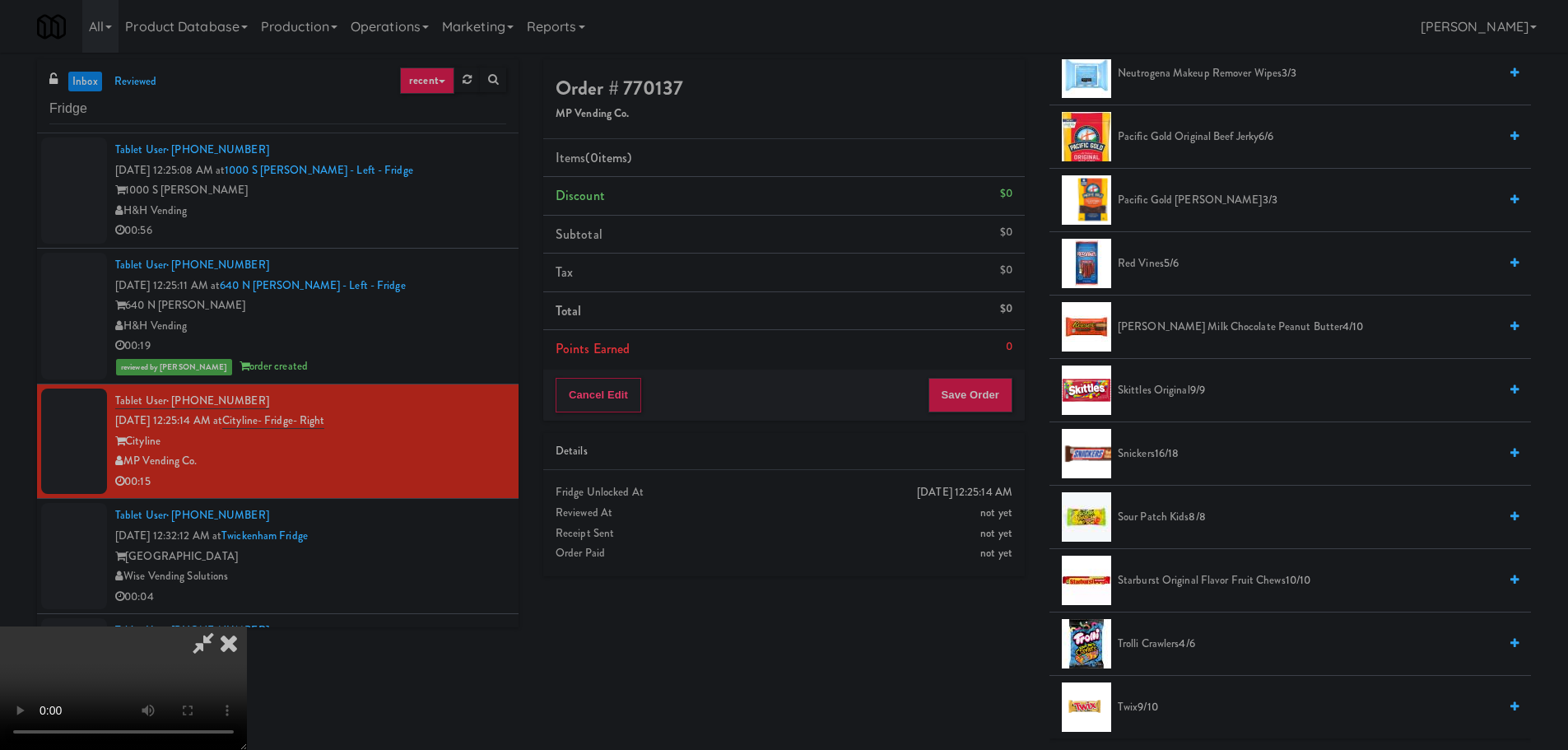
click at [1191, 323] on span "[PERSON_NAME] Milk Chocolate Peanut Butter 4/10" at bounding box center [1307, 327] width 380 height 21
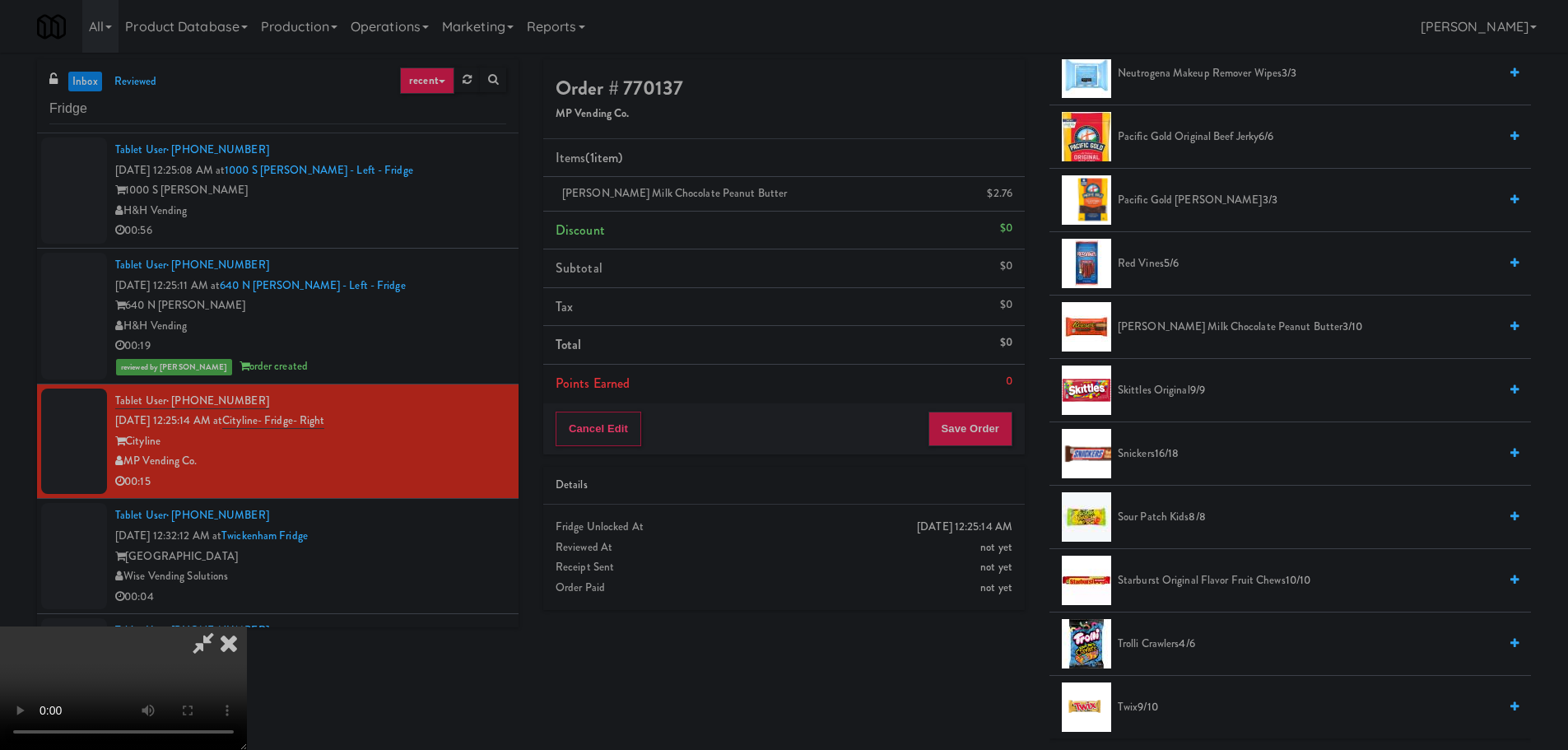
click at [1176, 325] on span "[PERSON_NAME] Milk Chocolate Peanut Butter 3/10" at bounding box center [1307, 327] width 380 height 21
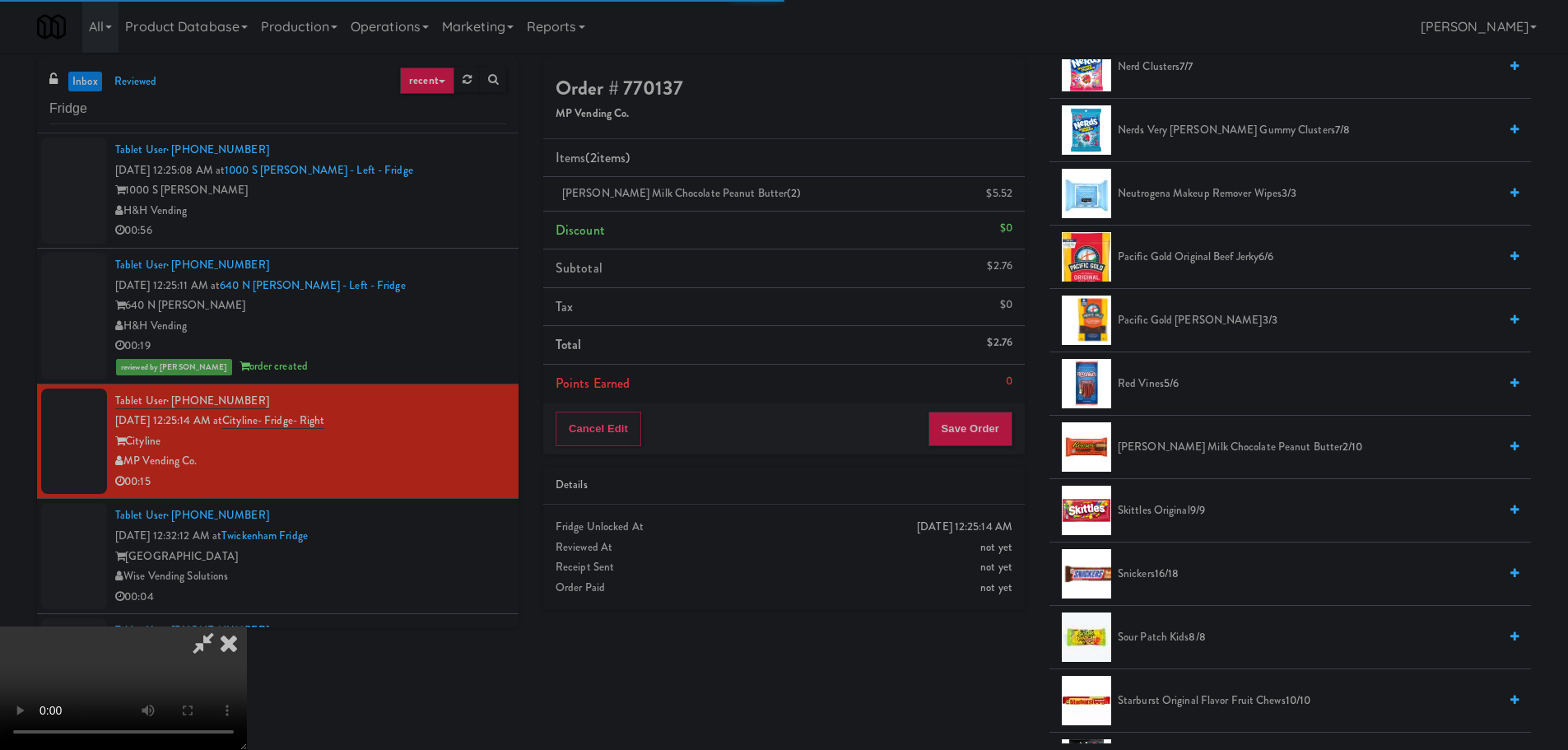
scroll to position [823, 0]
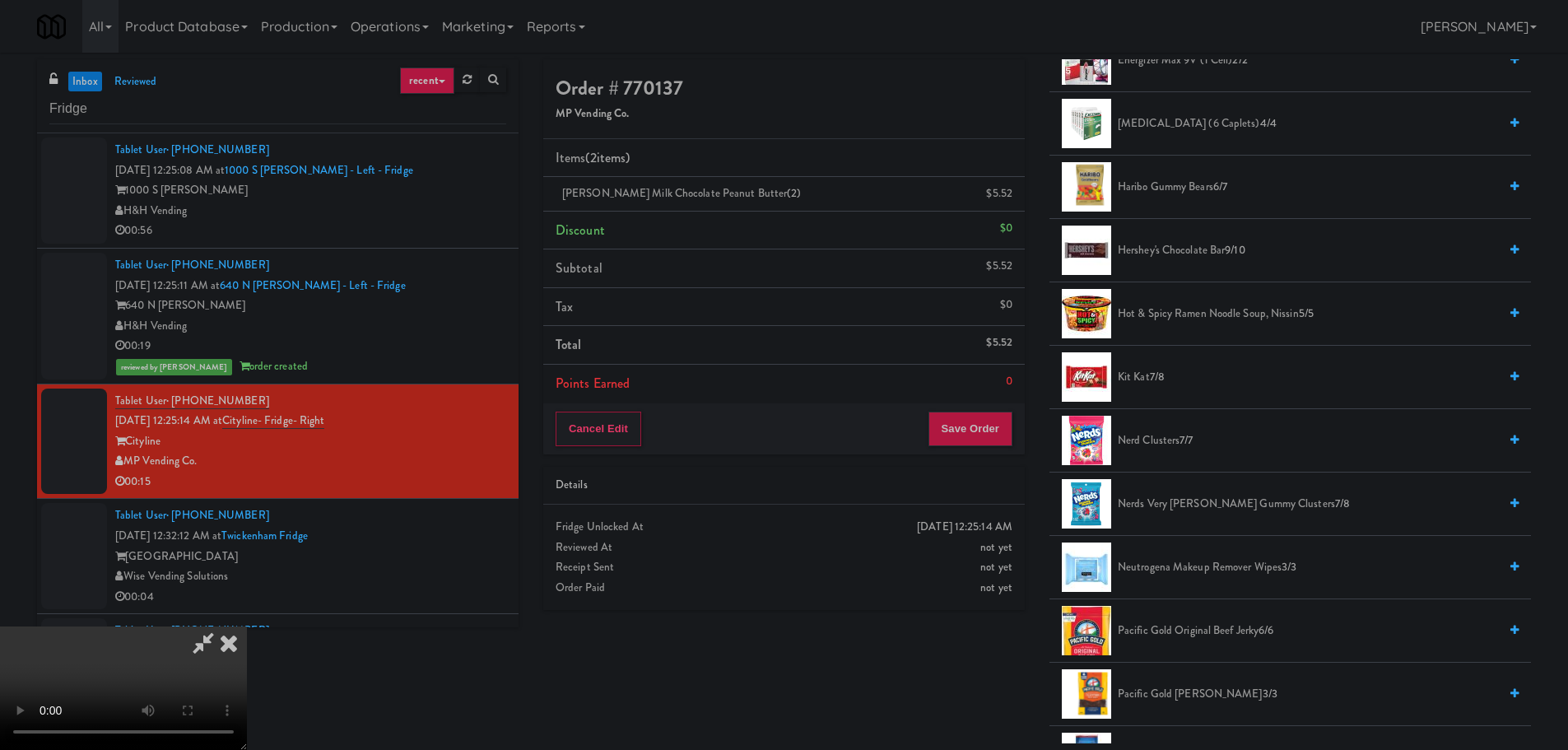
click at [1156, 380] on span "7/8" at bounding box center [1157, 377] width 15 height 16
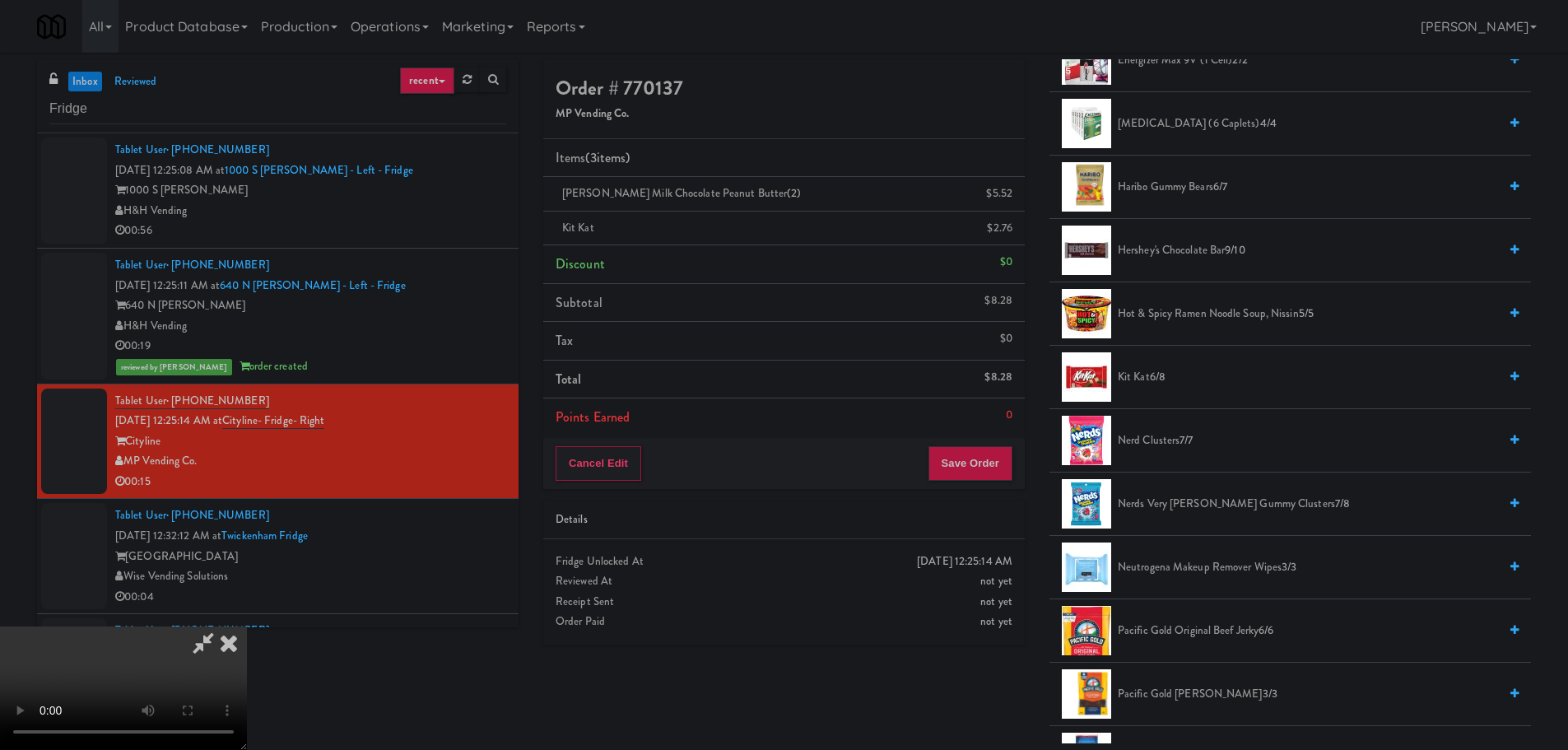
click at [247, 627] on video at bounding box center [123, 688] width 247 height 123
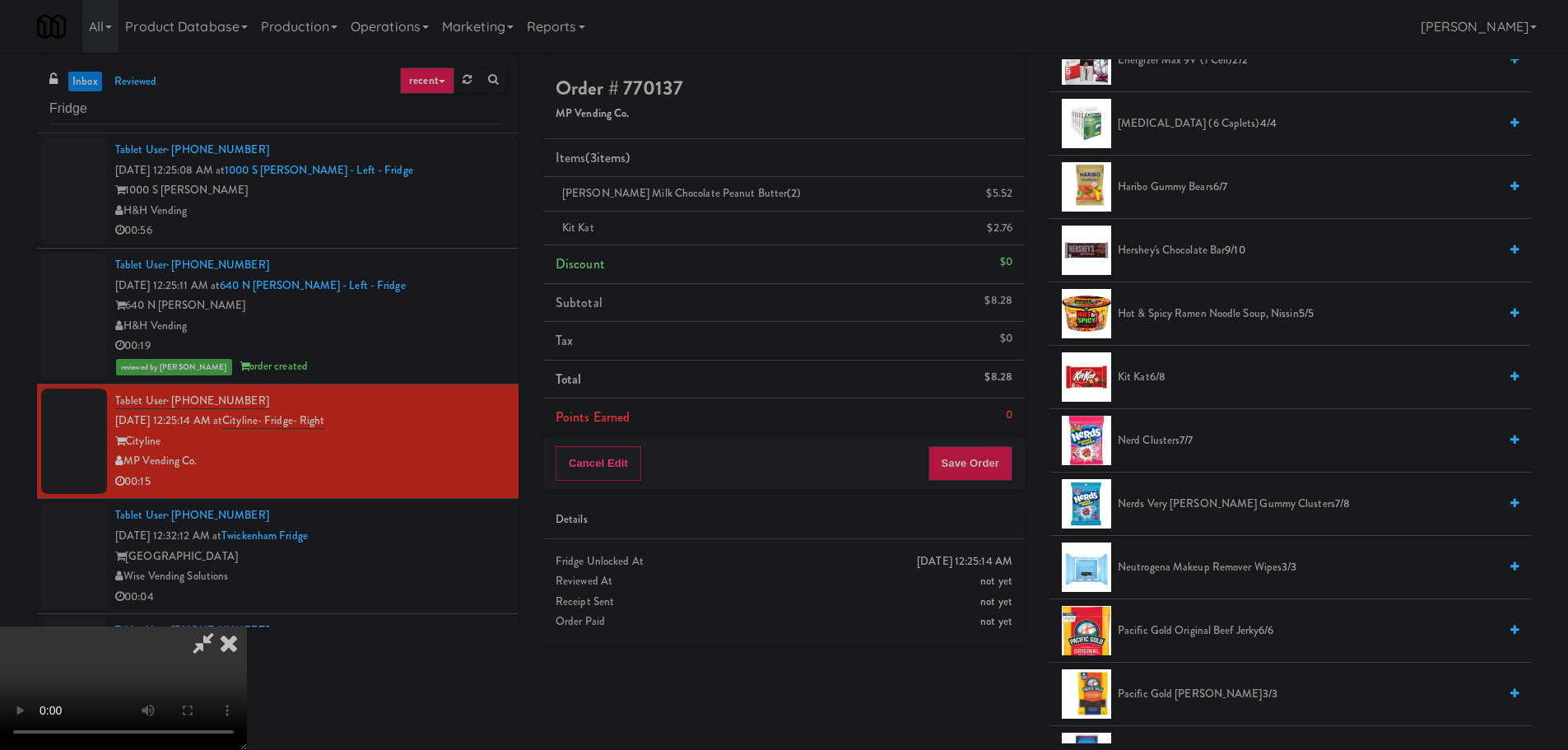
click at [247, 627] on video at bounding box center [123, 688] width 247 height 123
click at [993, 459] on button "Save Order" at bounding box center [970, 462] width 84 height 34
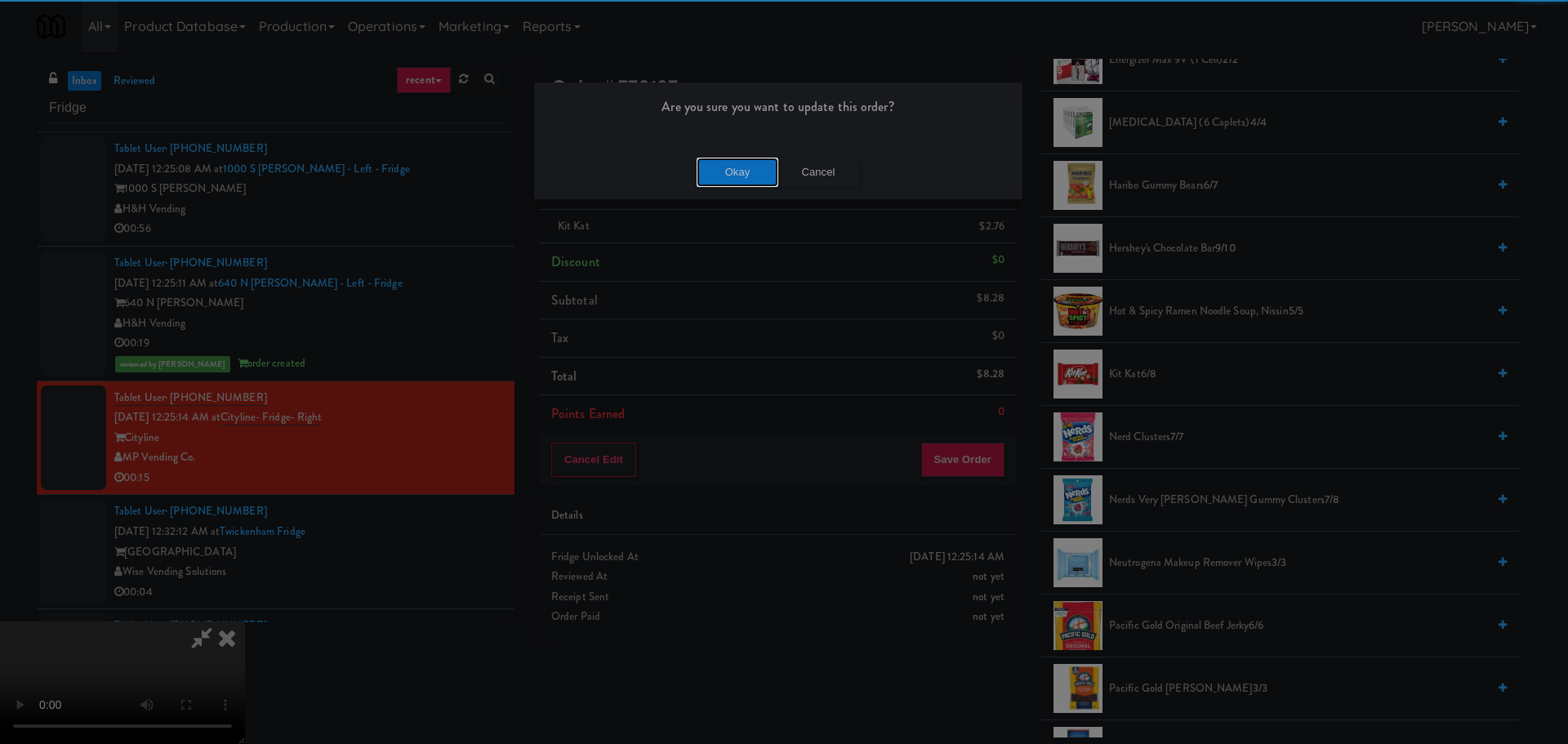
click at [740, 174] on button "Okay" at bounding box center [737, 173] width 82 height 30
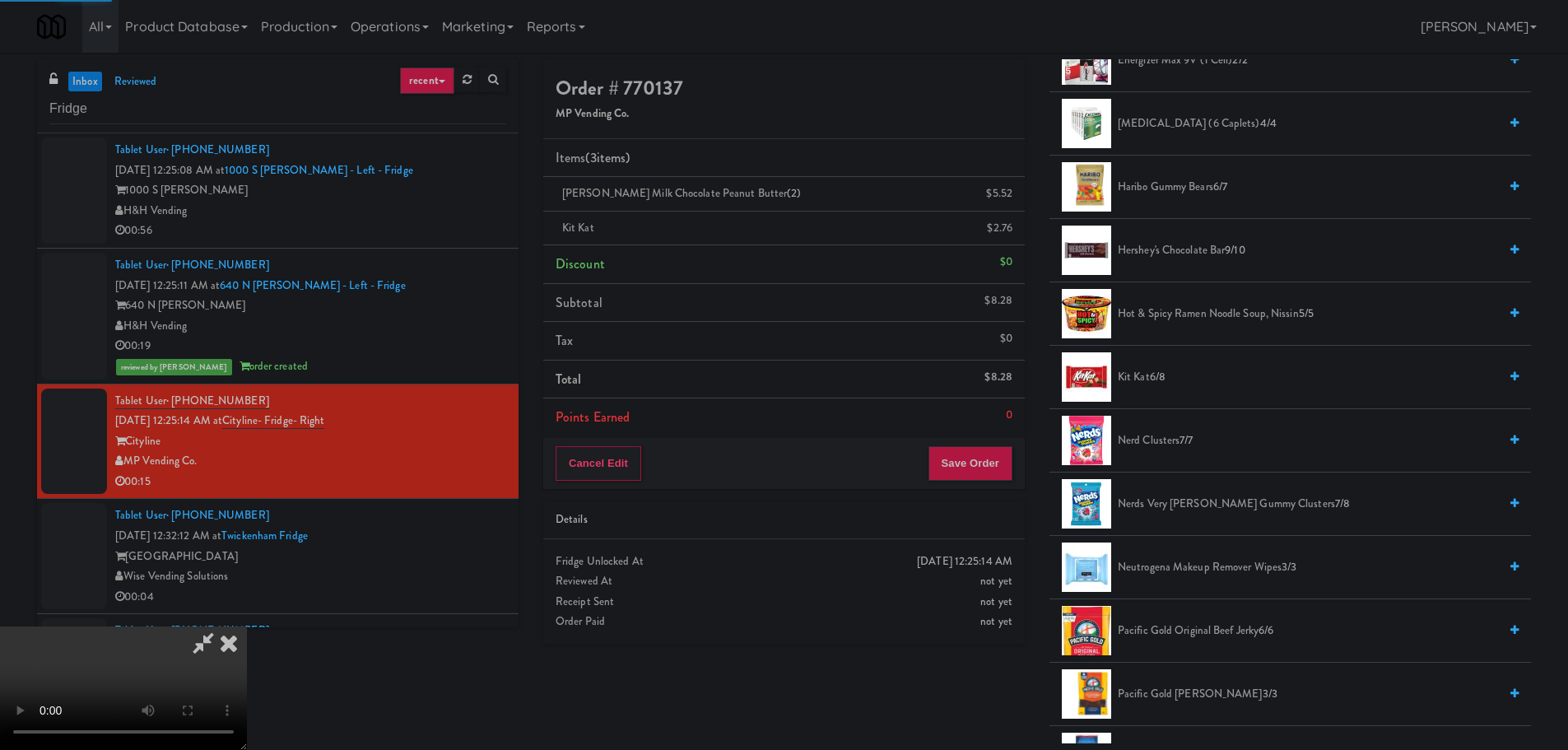
scroll to position [0, 0]
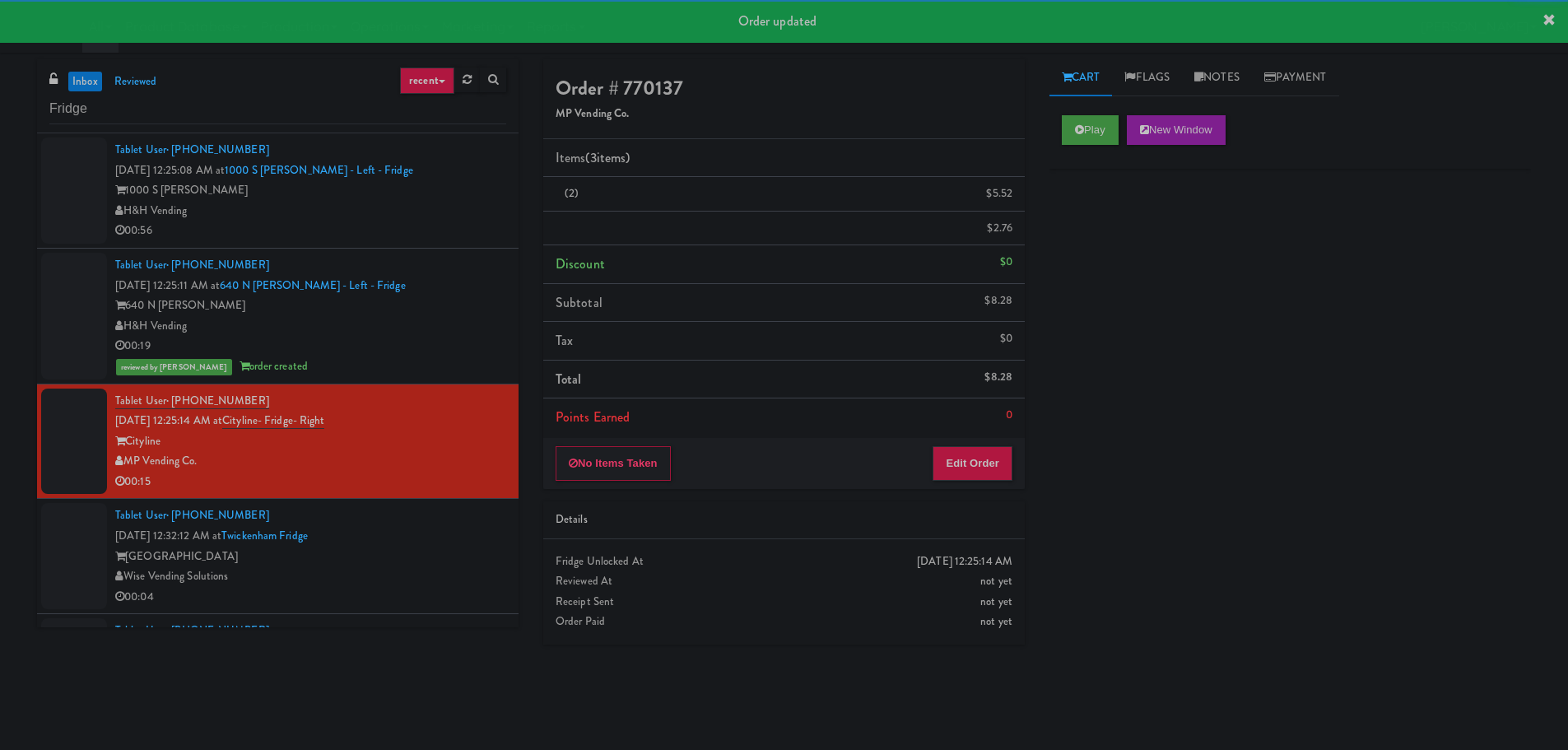
click at [453, 347] on div "00:19" at bounding box center [310, 346] width 391 height 21
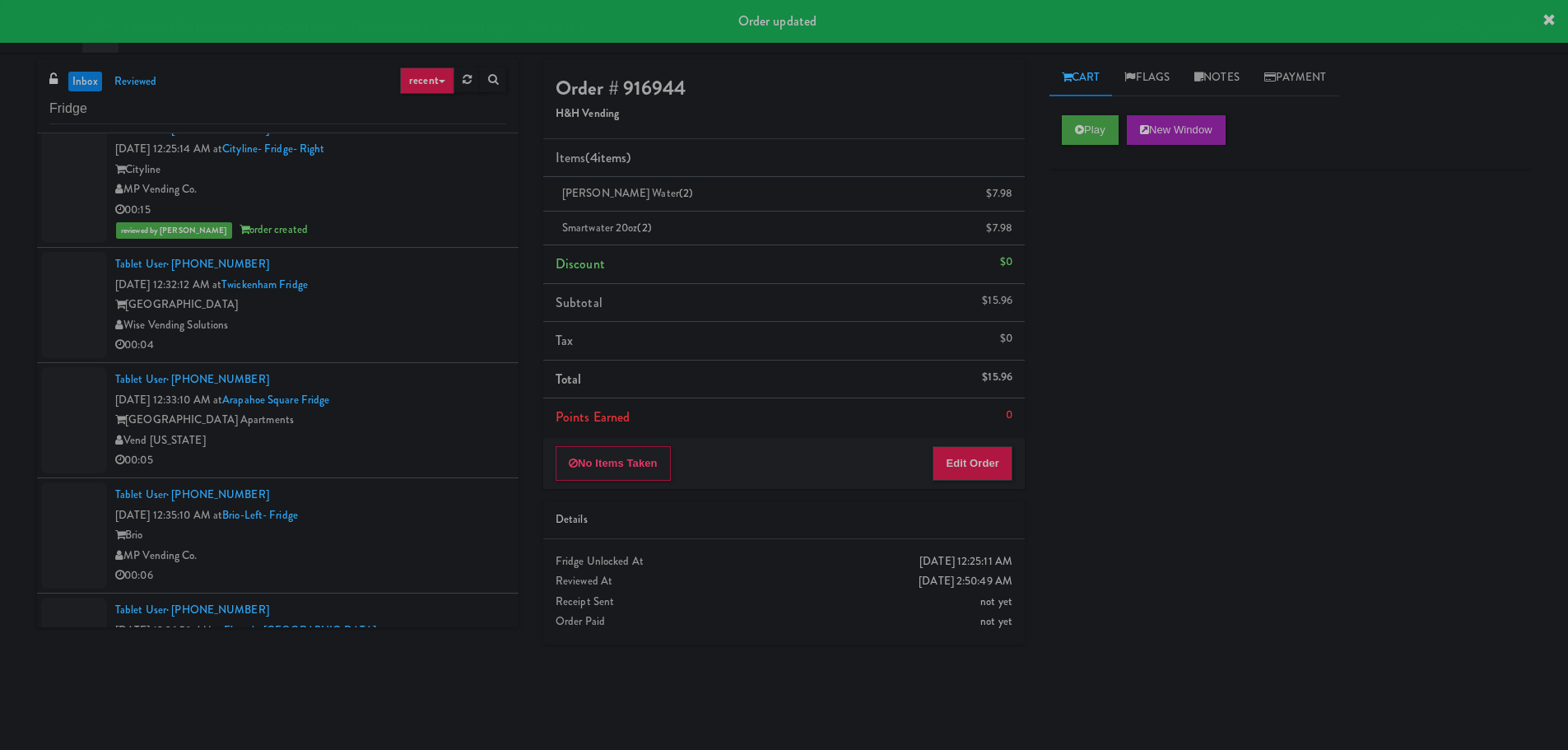
scroll to position [329, 0]
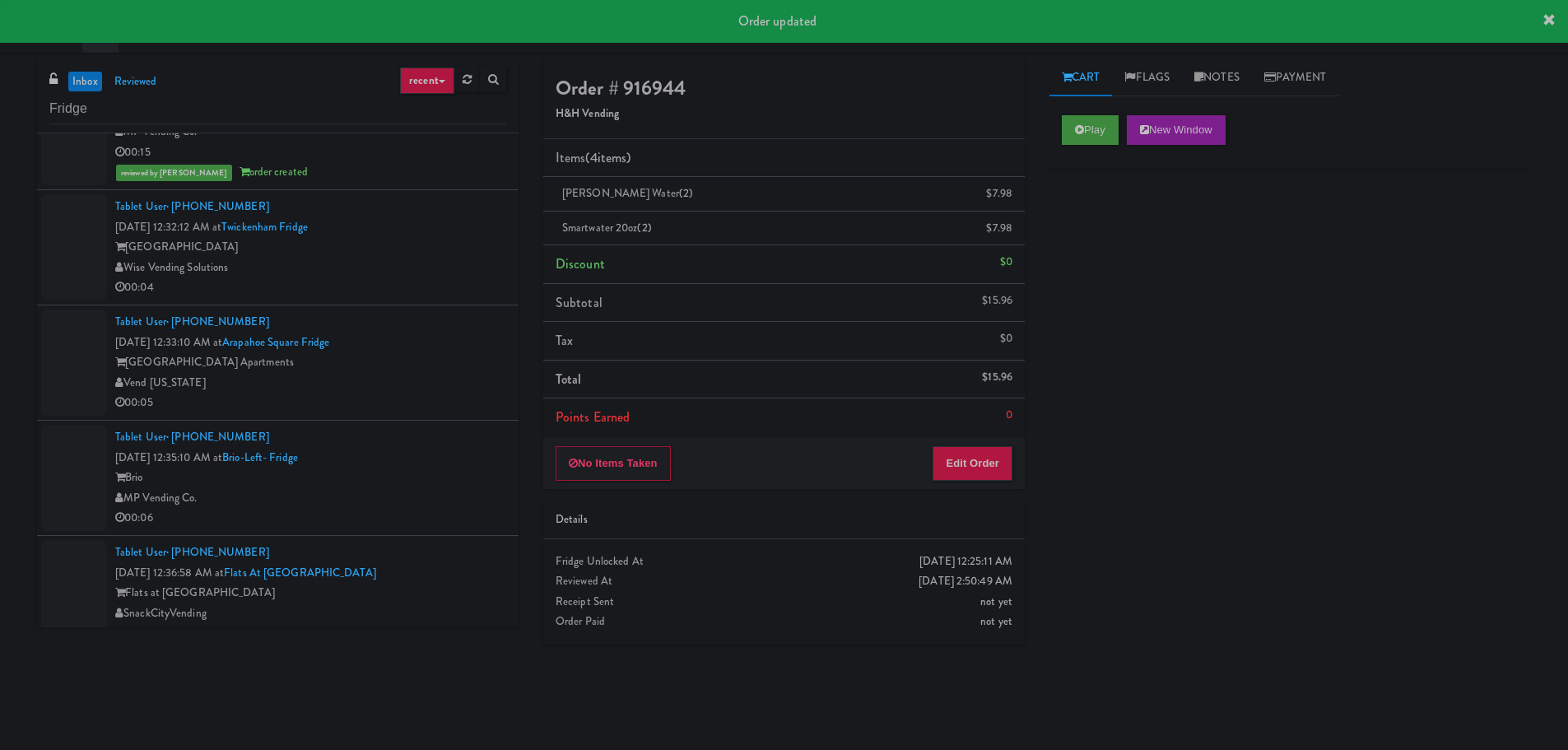
click at [462, 332] on div "Tablet User · (720) 346-6096 [DATE] 12:33:10 AM at [GEOGRAPHIC_DATA] [GEOGRAPHI…" at bounding box center [310, 362] width 391 height 101
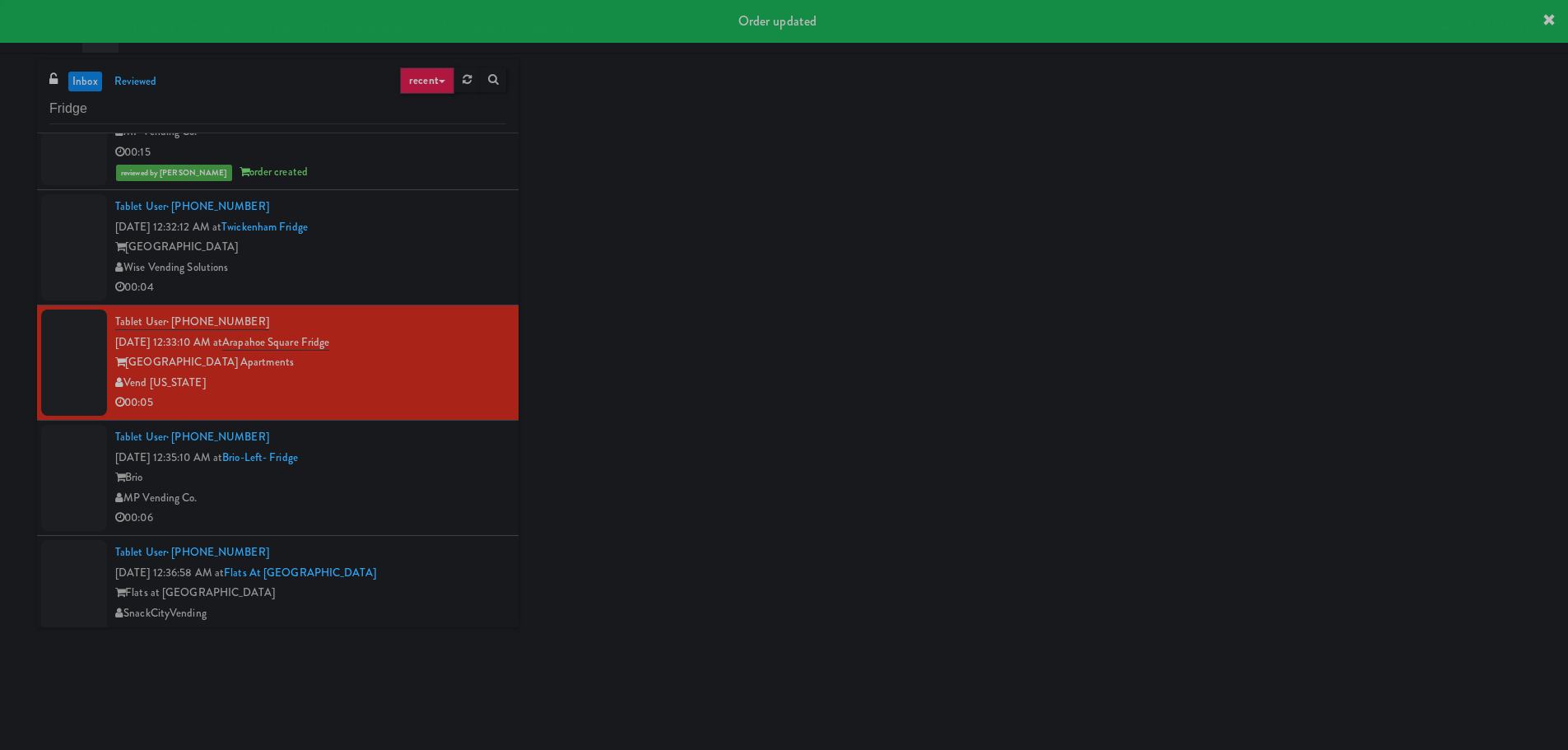
click at [473, 287] on div "00:04" at bounding box center [310, 288] width 391 height 21
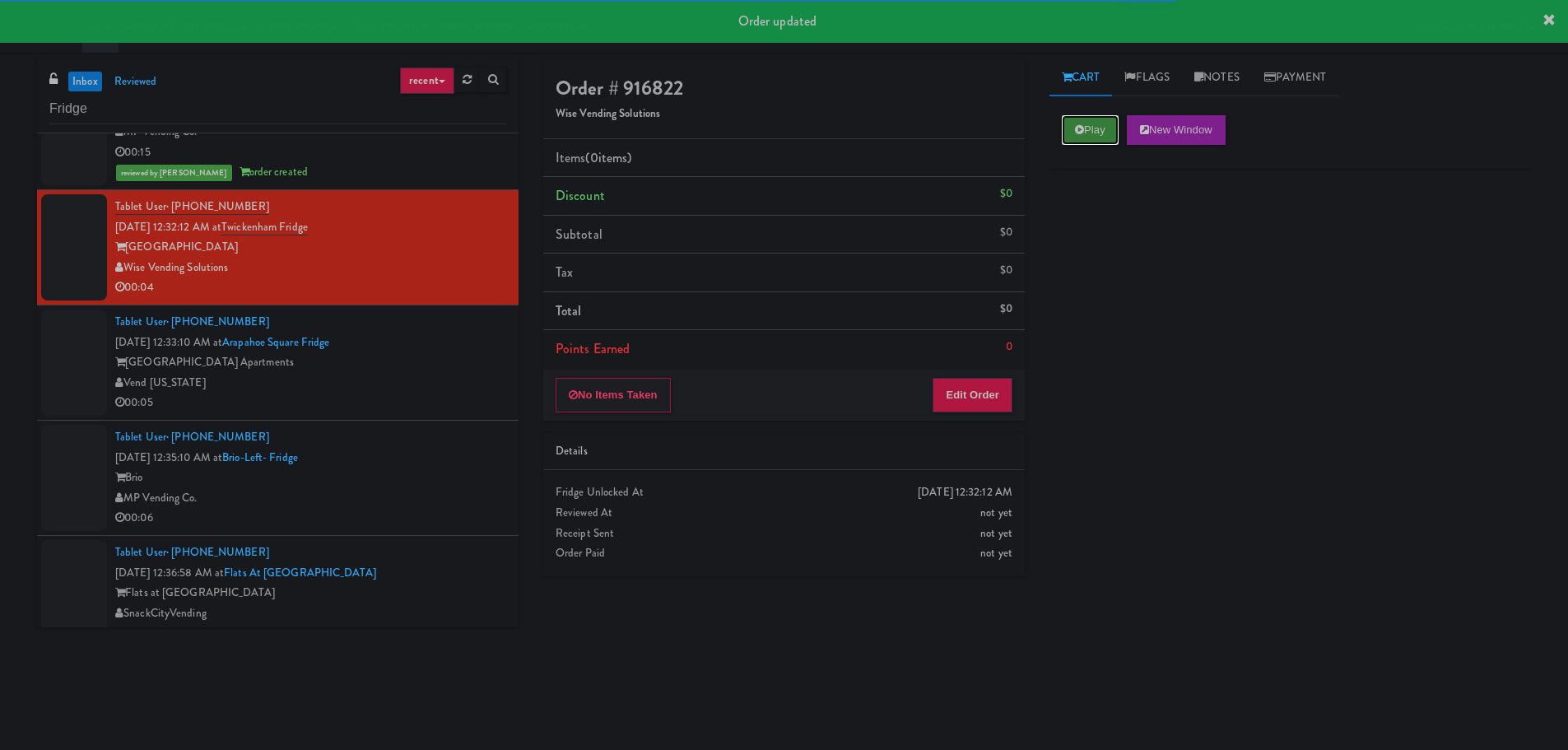
click at [1096, 135] on button "Play" at bounding box center [1090, 130] width 57 height 30
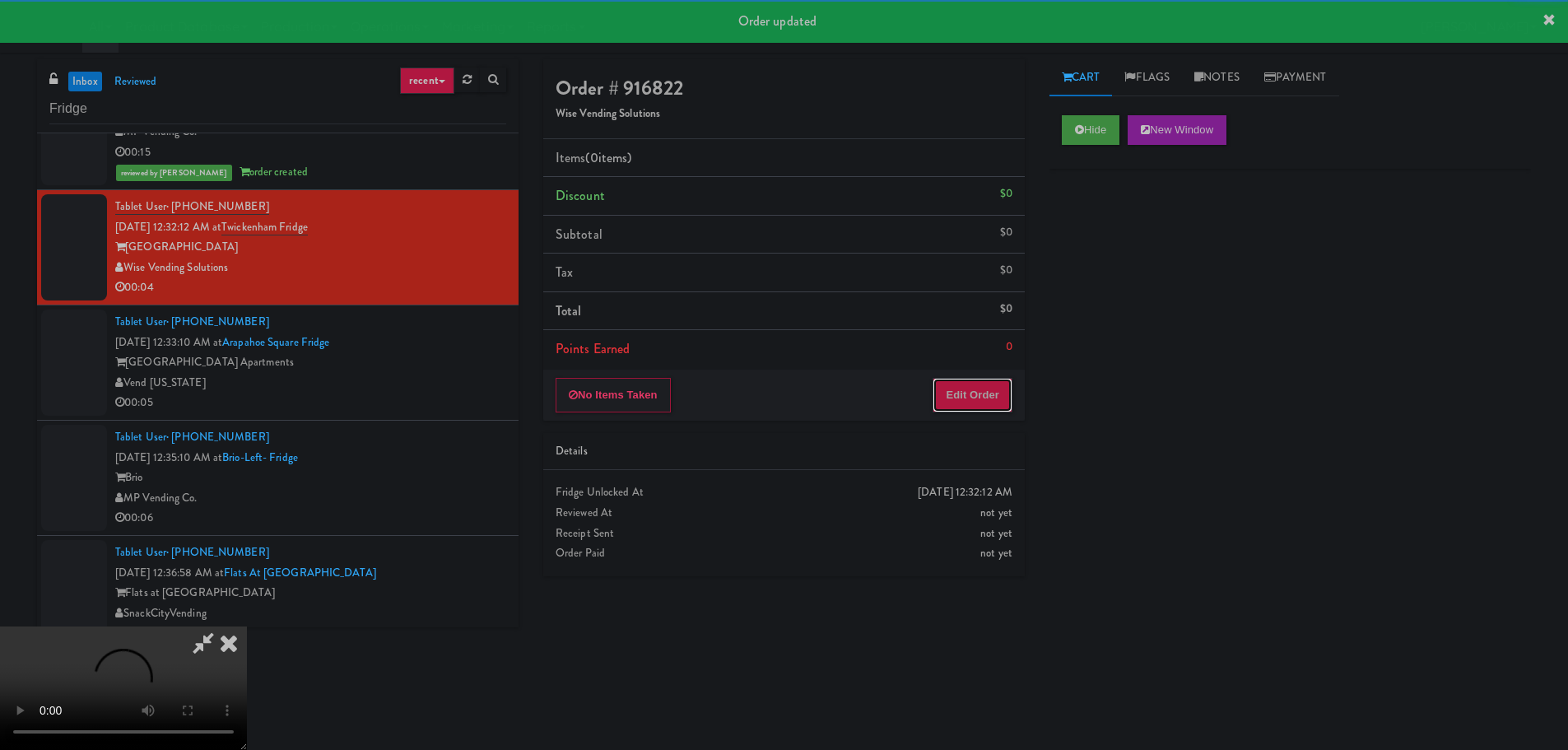
click at [993, 388] on button "Edit Order" at bounding box center [972, 394] width 80 height 34
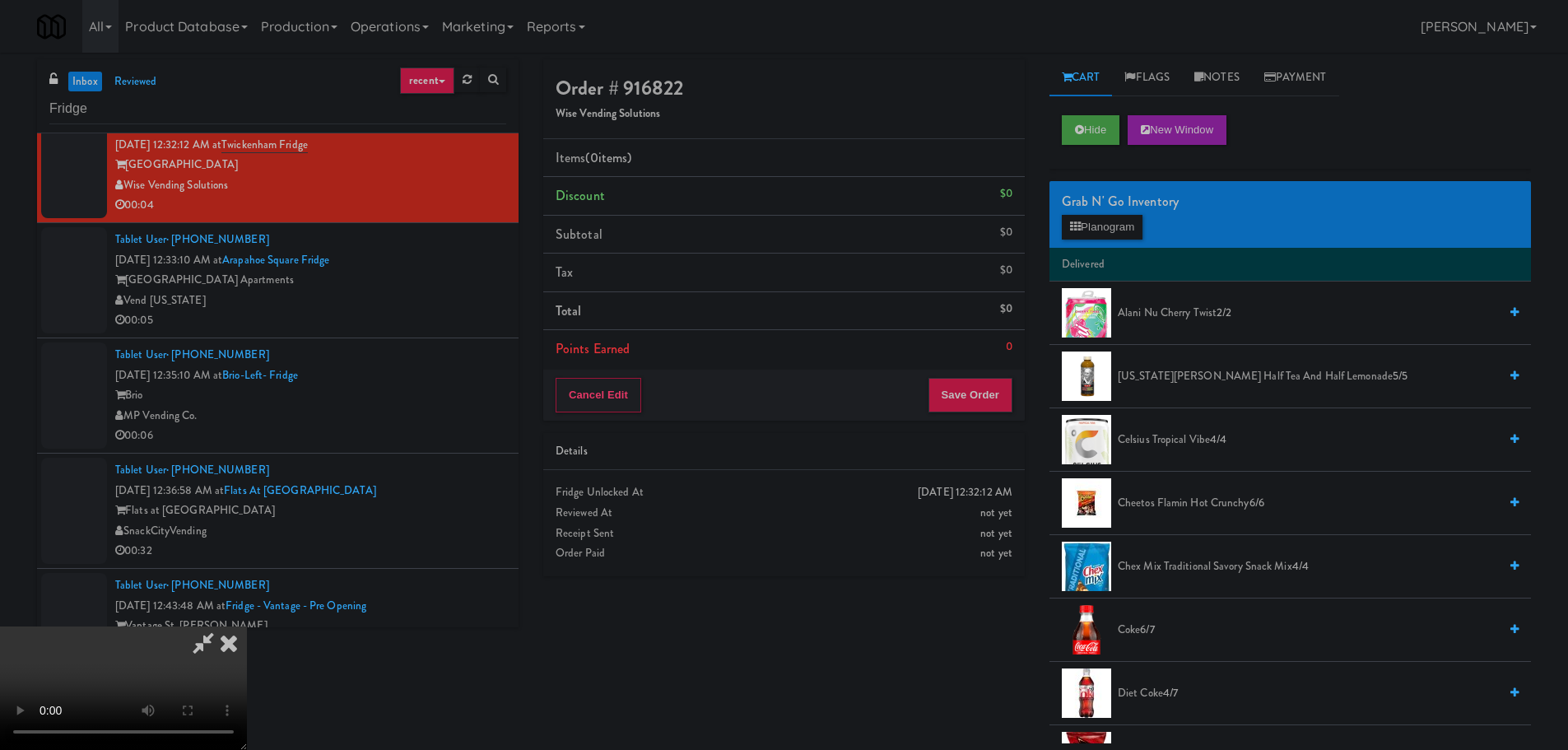
click at [247, 627] on video at bounding box center [123, 688] width 247 height 123
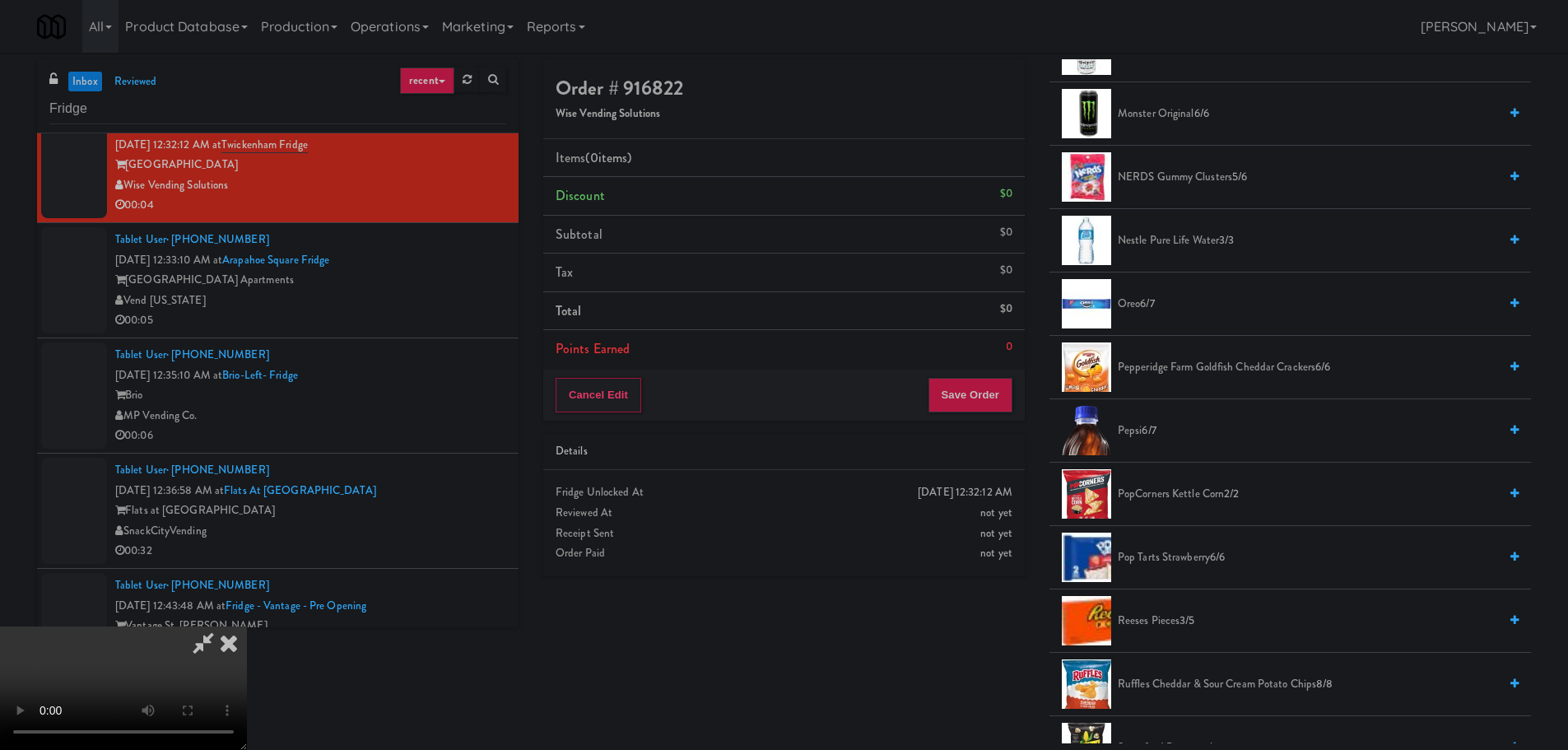
scroll to position [1317, 0]
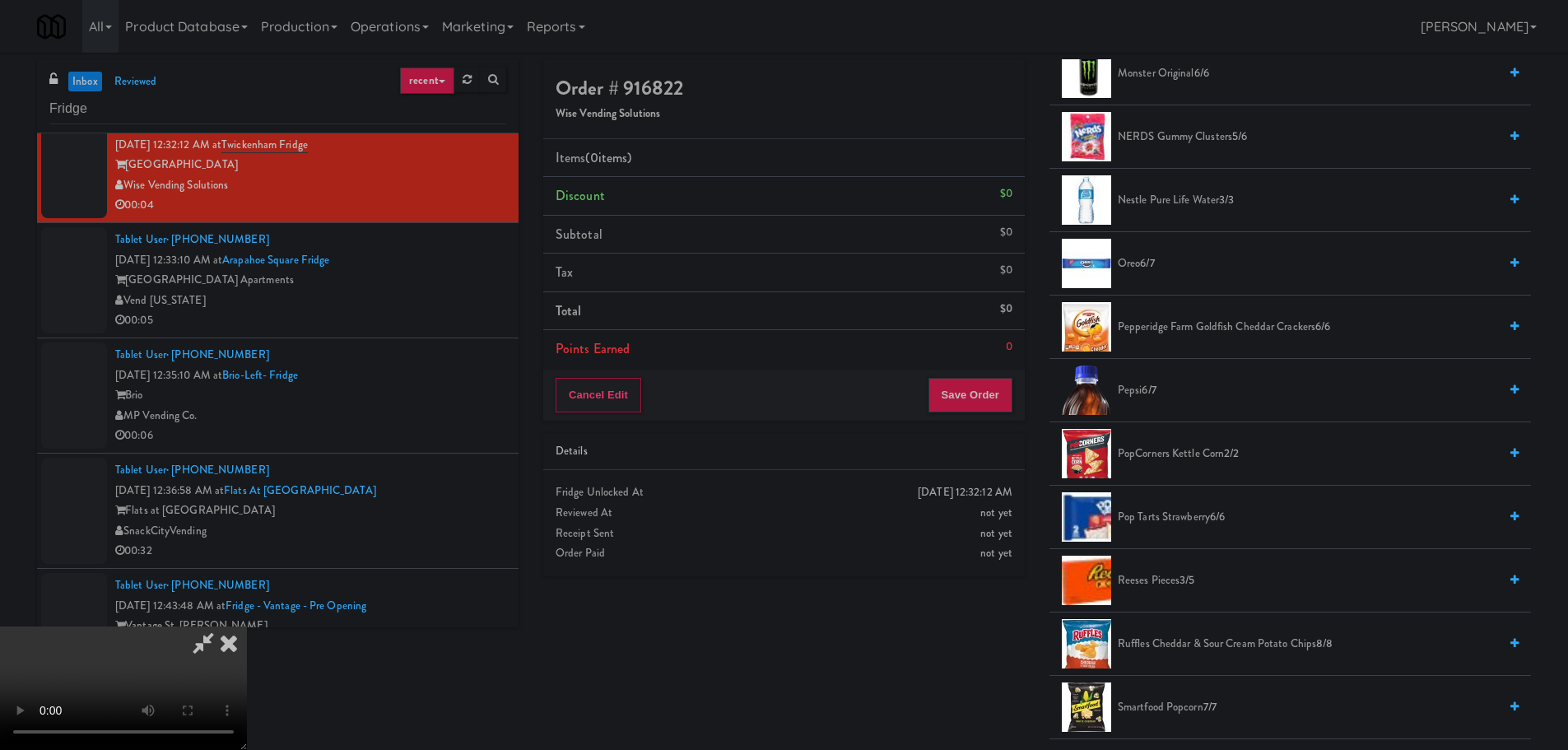
click at [1137, 390] on span "Pepsi 6/7" at bounding box center [1307, 390] width 380 height 21
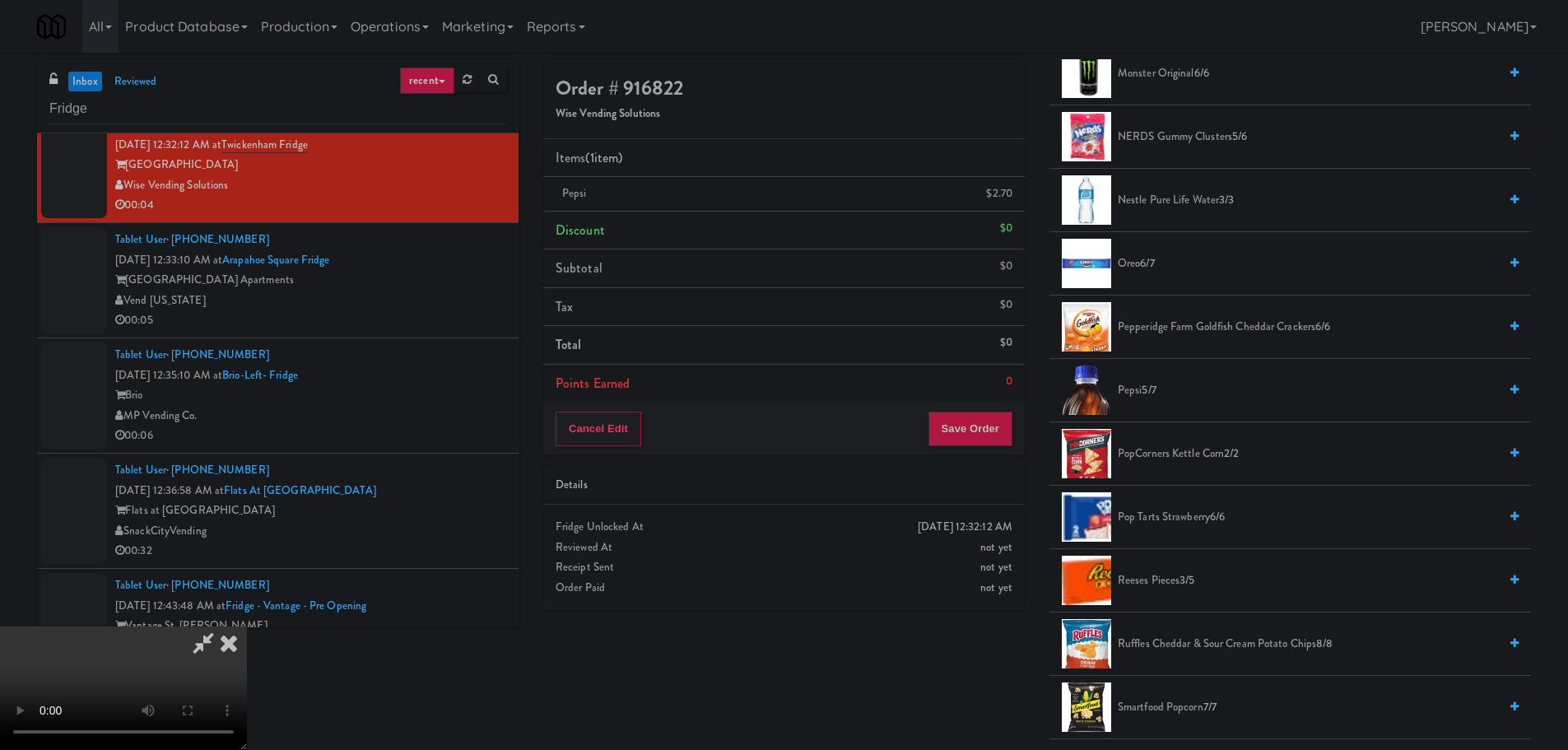
click at [247, 627] on video at bounding box center [123, 688] width 247 height 123
click at [984, 410] on div "Cancel Edit Save Order" at bounding box center [784, 428] width 482 height 51
click at [983, 429] on button "Save Order" at bounding box center [970, 428] width 84 height 34
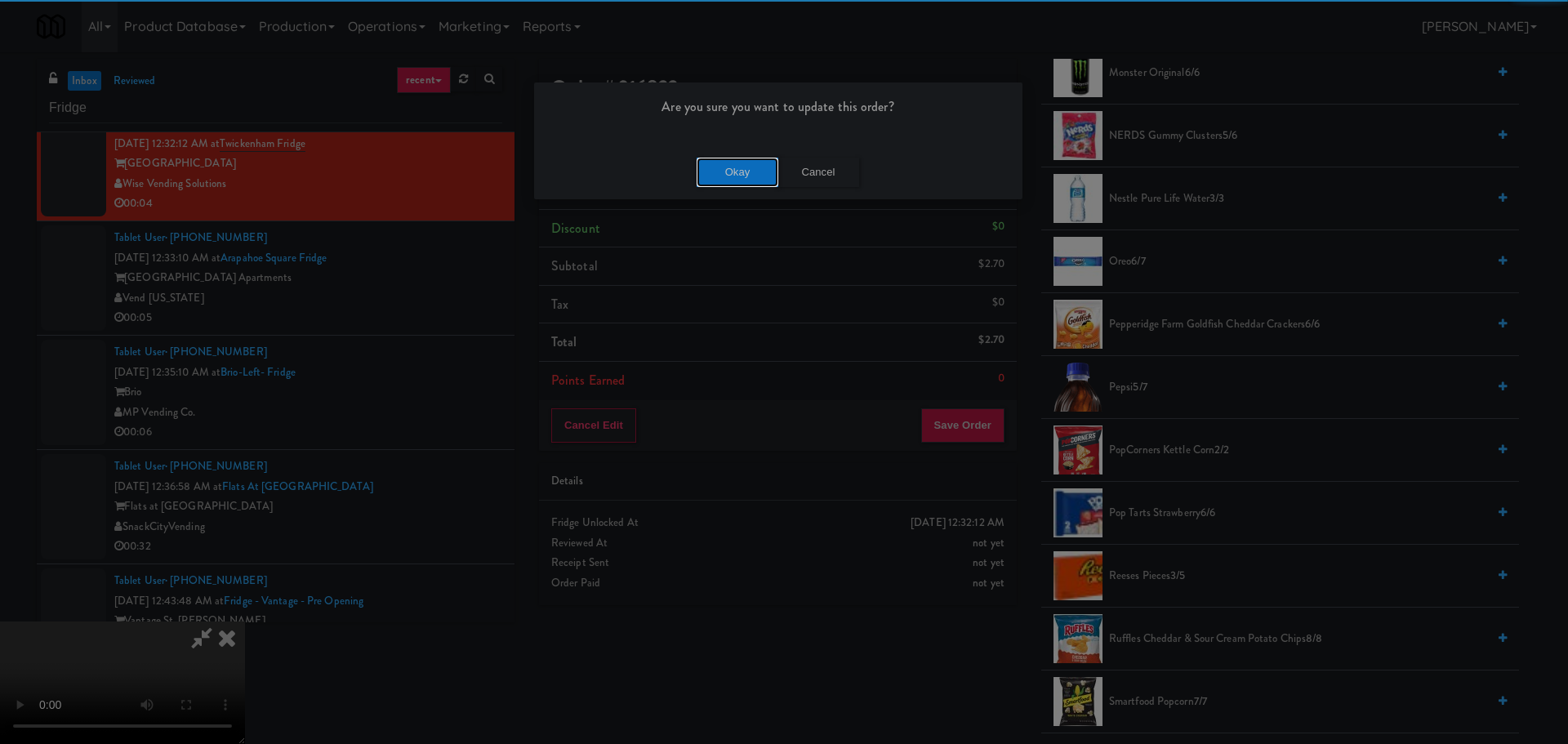
click at [709, 171] on button "Okay" at bounding box center [737, 173] width 82 height 30
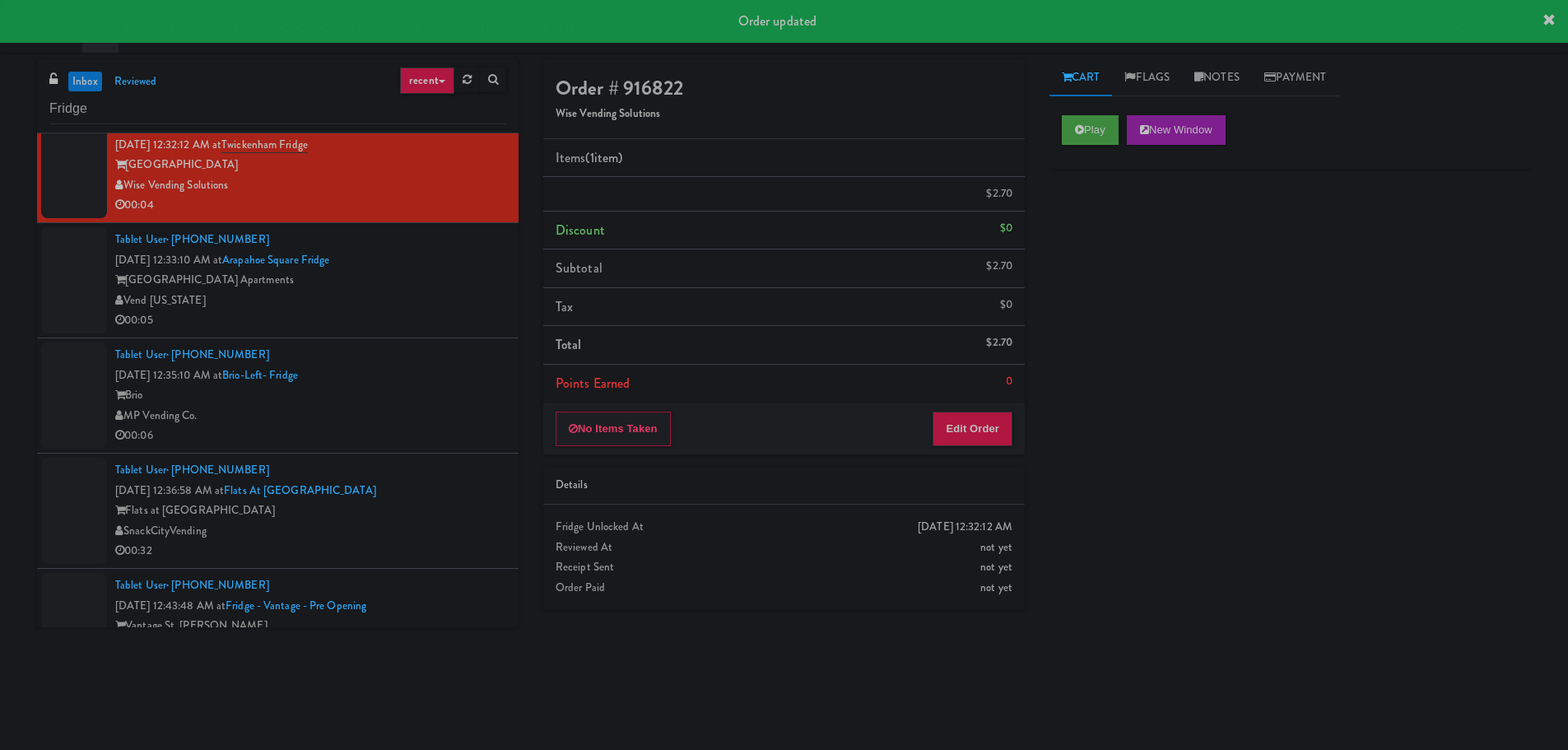
scroll to position [0, 0]
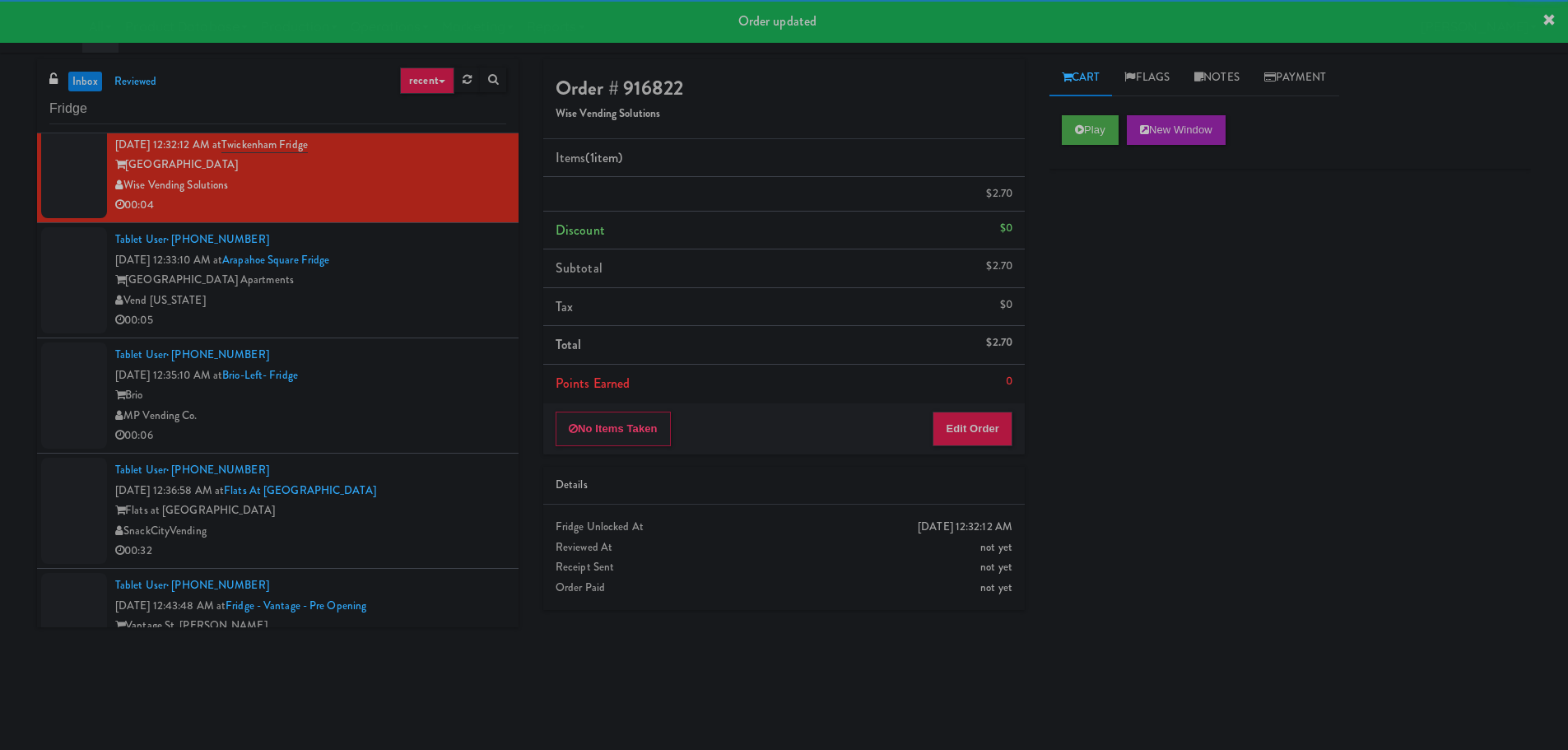
click at [462, 328] on div "00:05" at bounding box center [310, 320] width 391 height 21
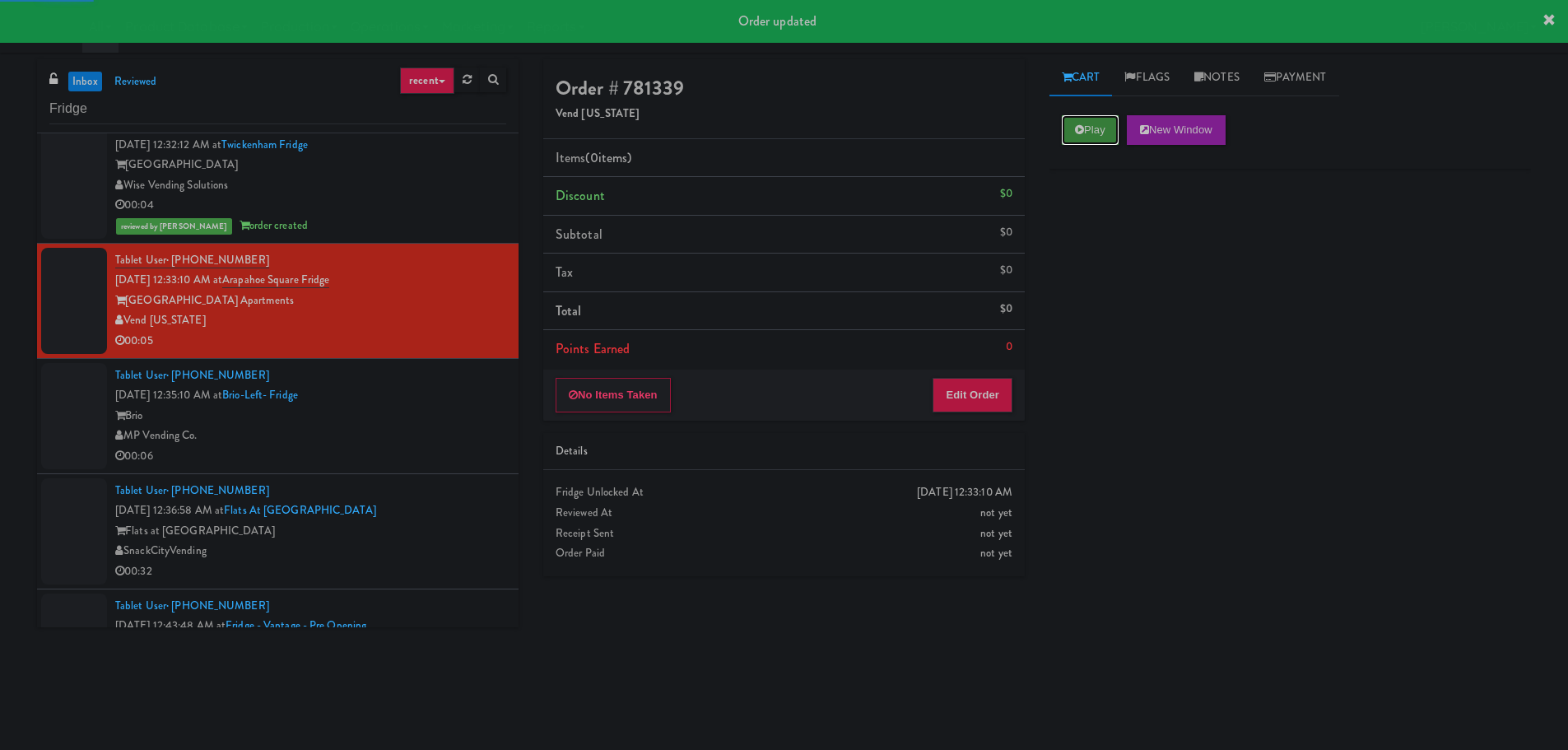
click at [1101, 136] on button "Play" at bounding box center [1090, 130] width 57 height 30
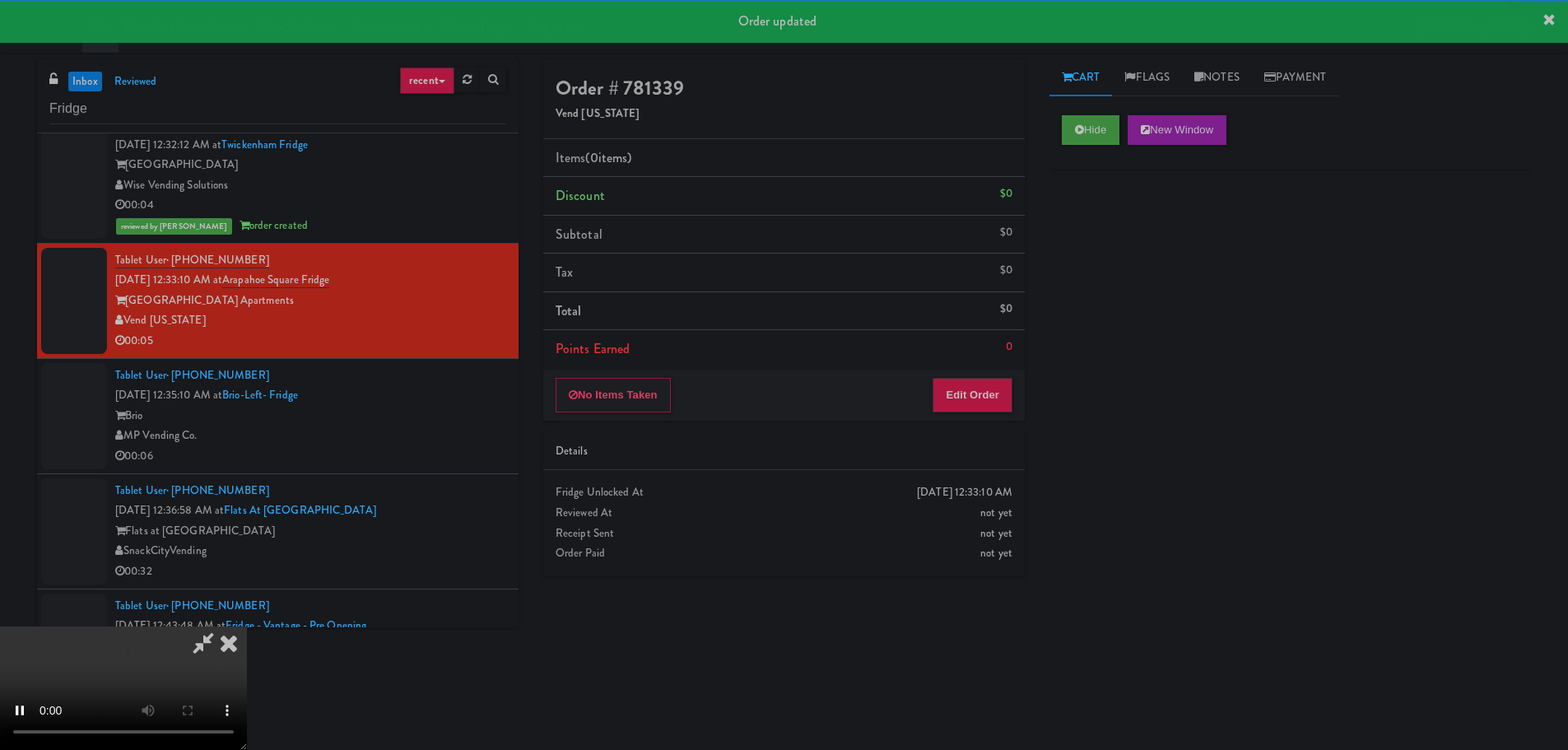
click at [1009, 371] on div "No Items Taken Edit Order" at bounding box center [784, 395] width 482 height 51
click at [991, 388] on button "Edit Order" at bounding box center [972, 394] width 80 height 34
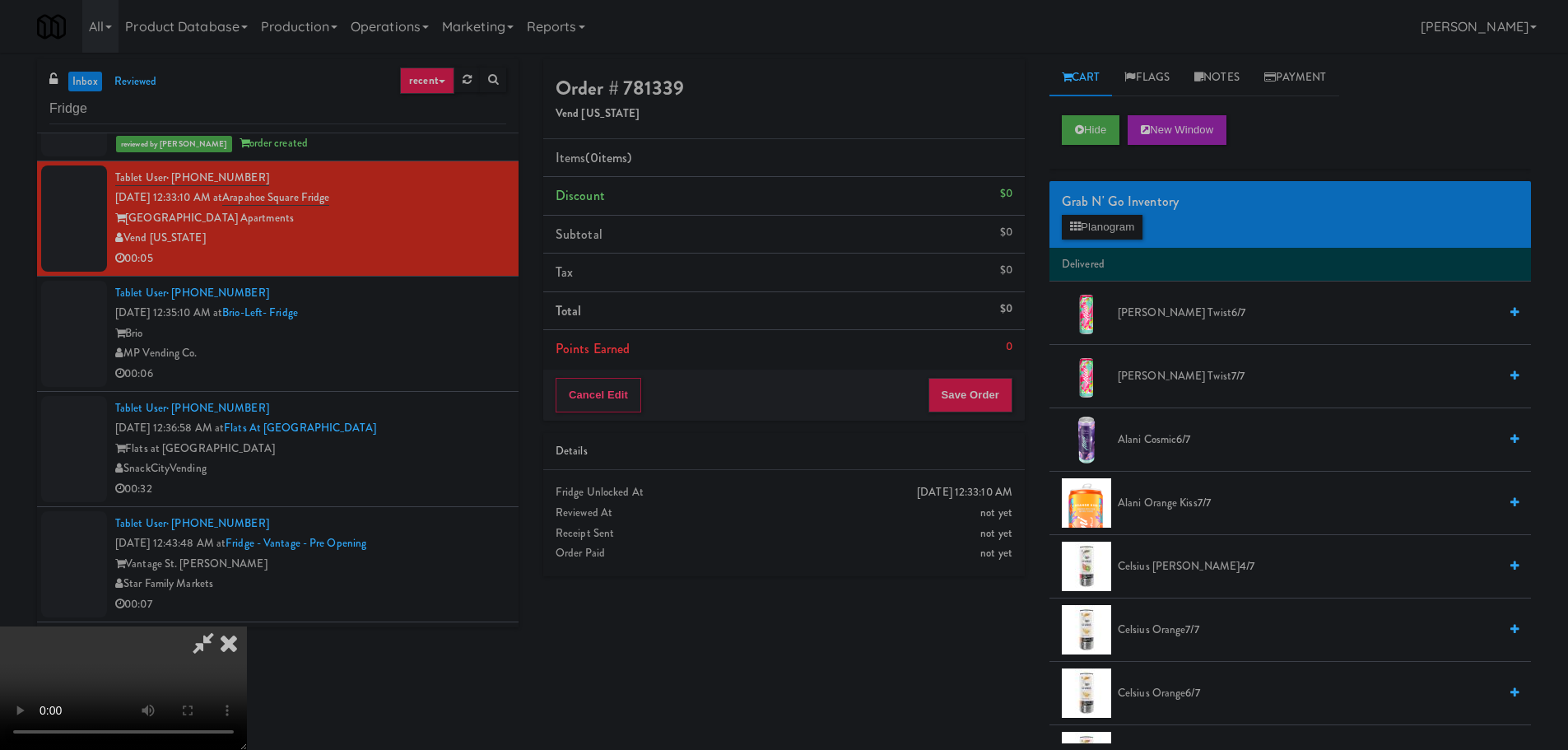
click at [247, 627] on video at bounding box center [123, 688] width 247 height 123
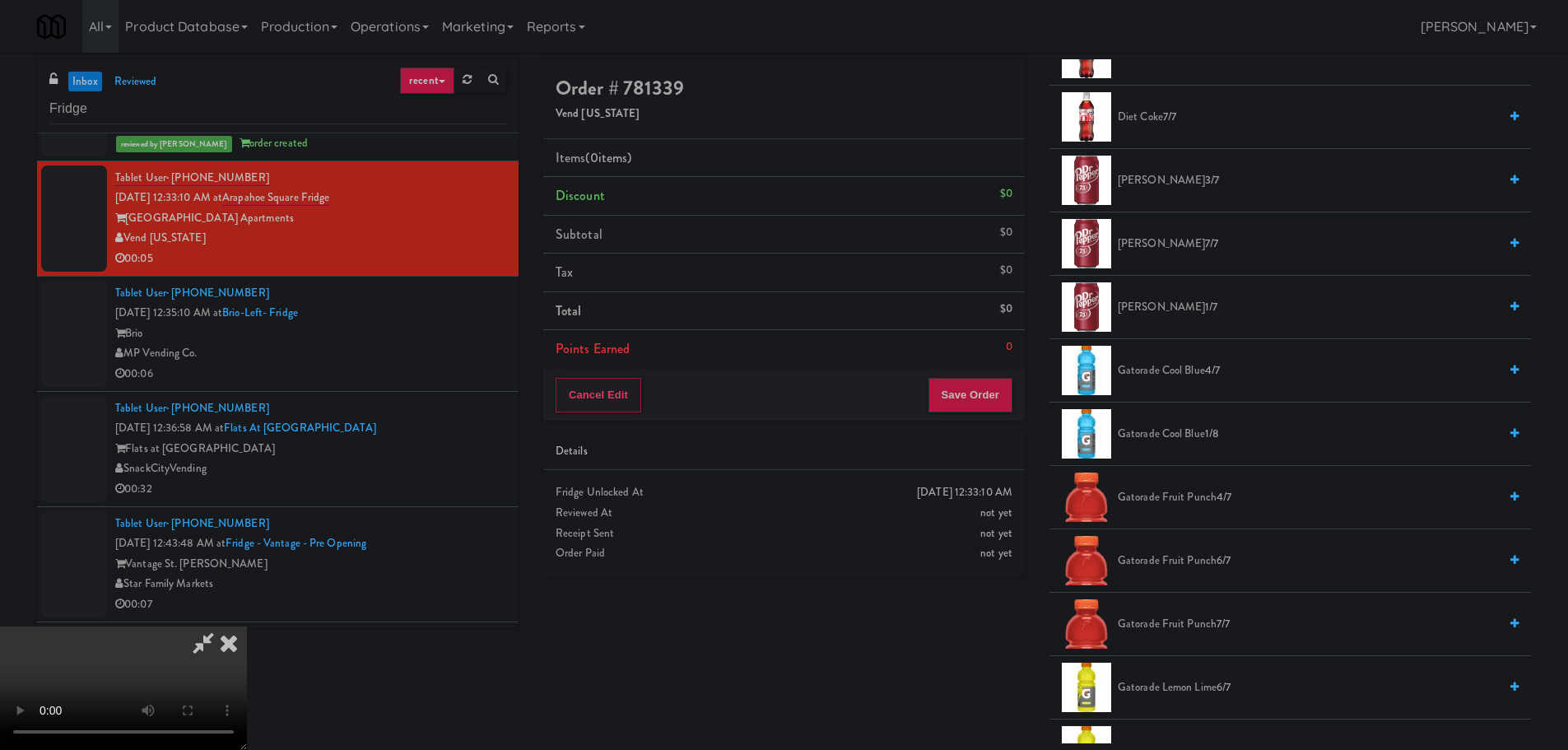
scroll to position [1070, 0]
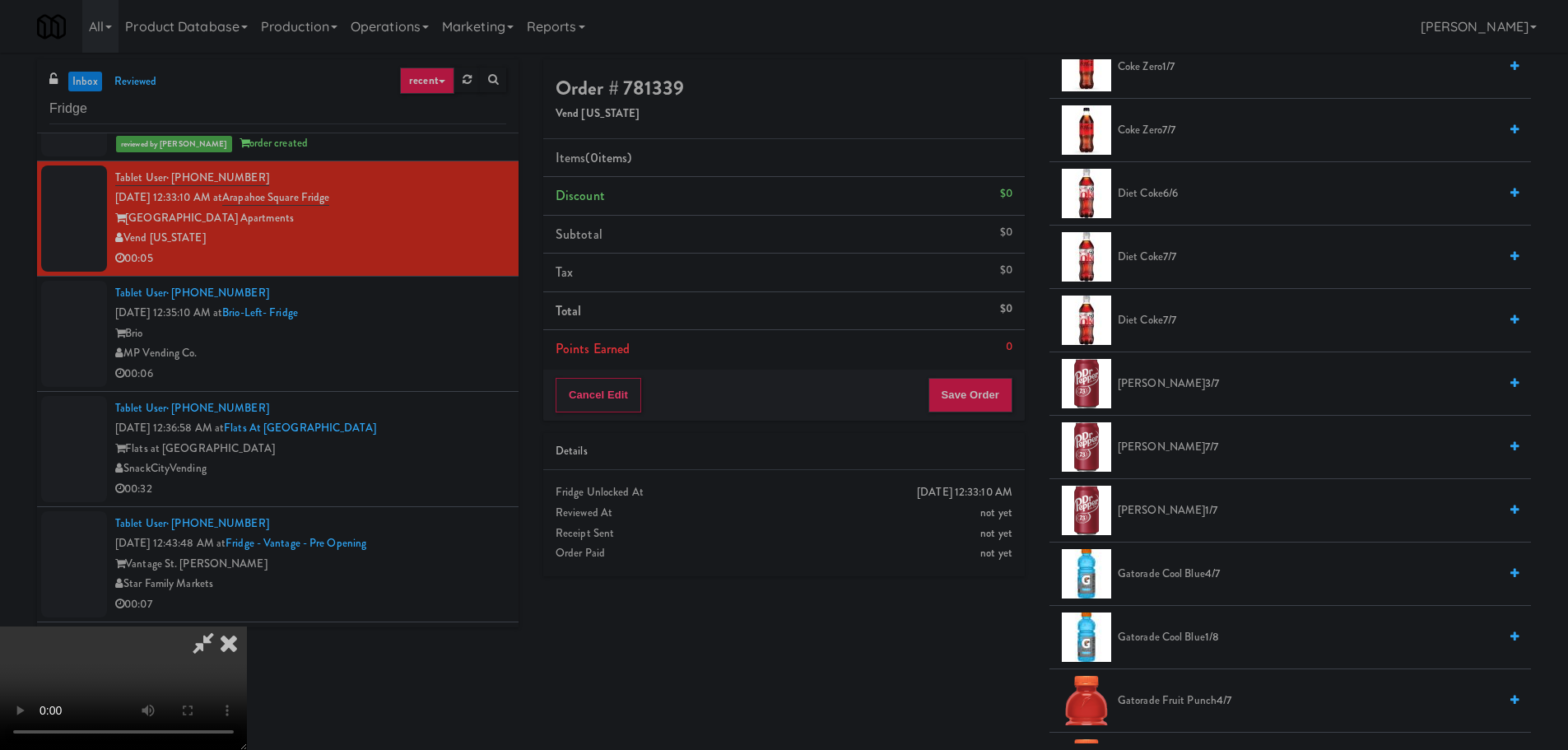
click at [1147, 375] on span "[PERSON_NAME] 3/7" at bounding box center [1307, 383] width 380 height 21
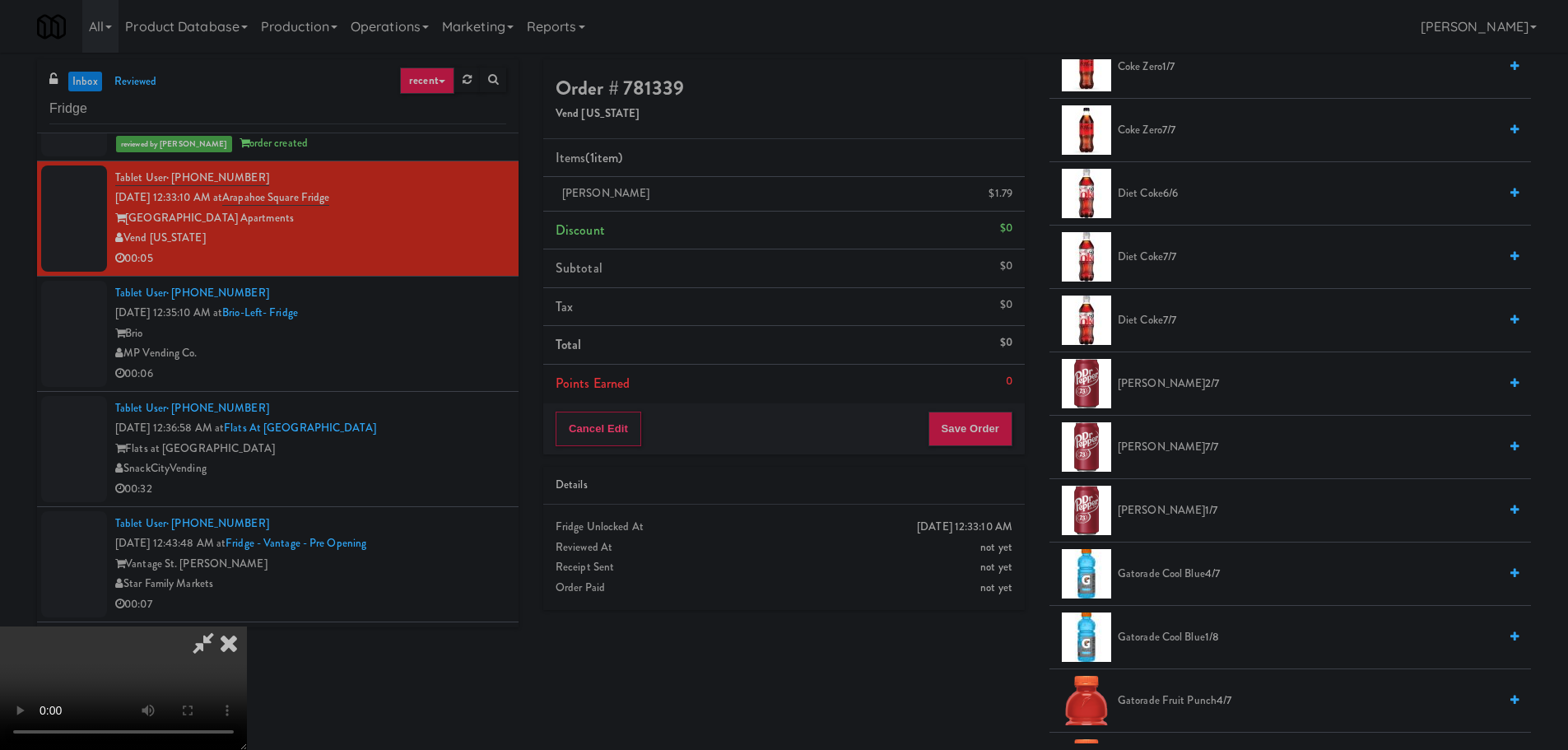
click at [247, 627] on video at bounding box center [123, 688] width 247 height 123
click at [992, 402] on li "Points Earned 0" at bounding box center [784, 383] width 482 height 38
click at [992, 423] on button "Save Order" at bounding box center [970, 428] width 84 height 34
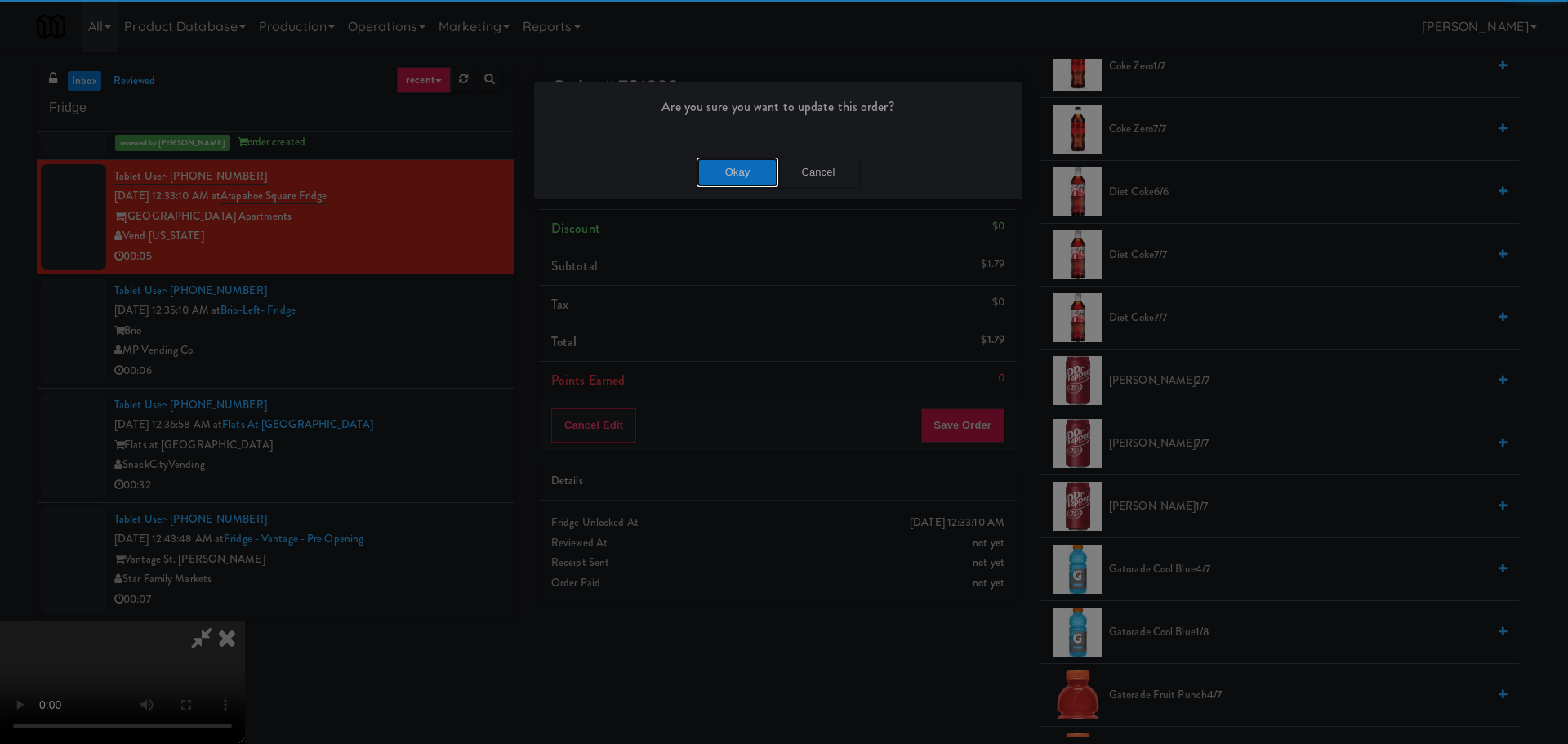
click at [716, 160] on button "Okay" at bounding box center [737, 173] width 82 height 30
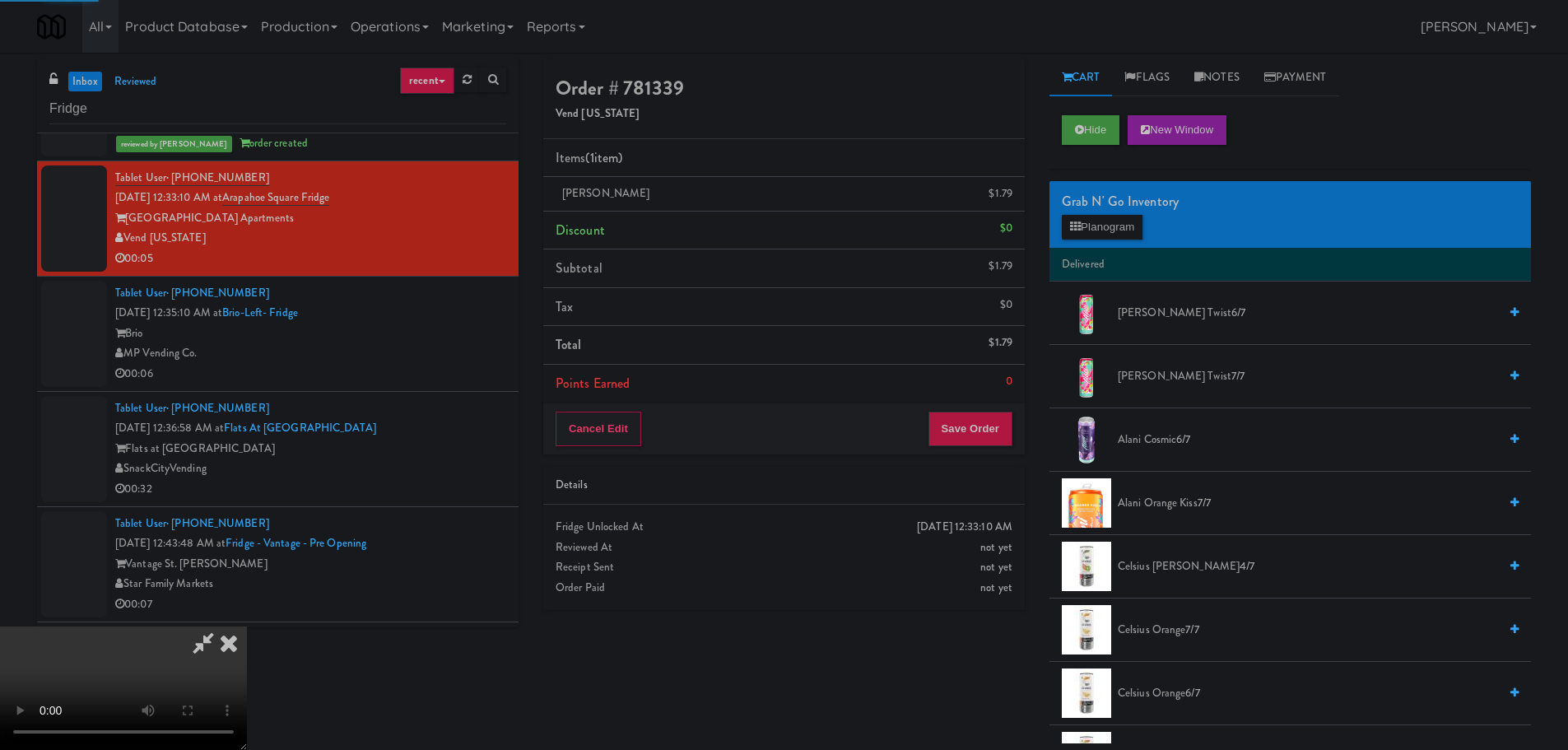
scroll to position [0, 0]
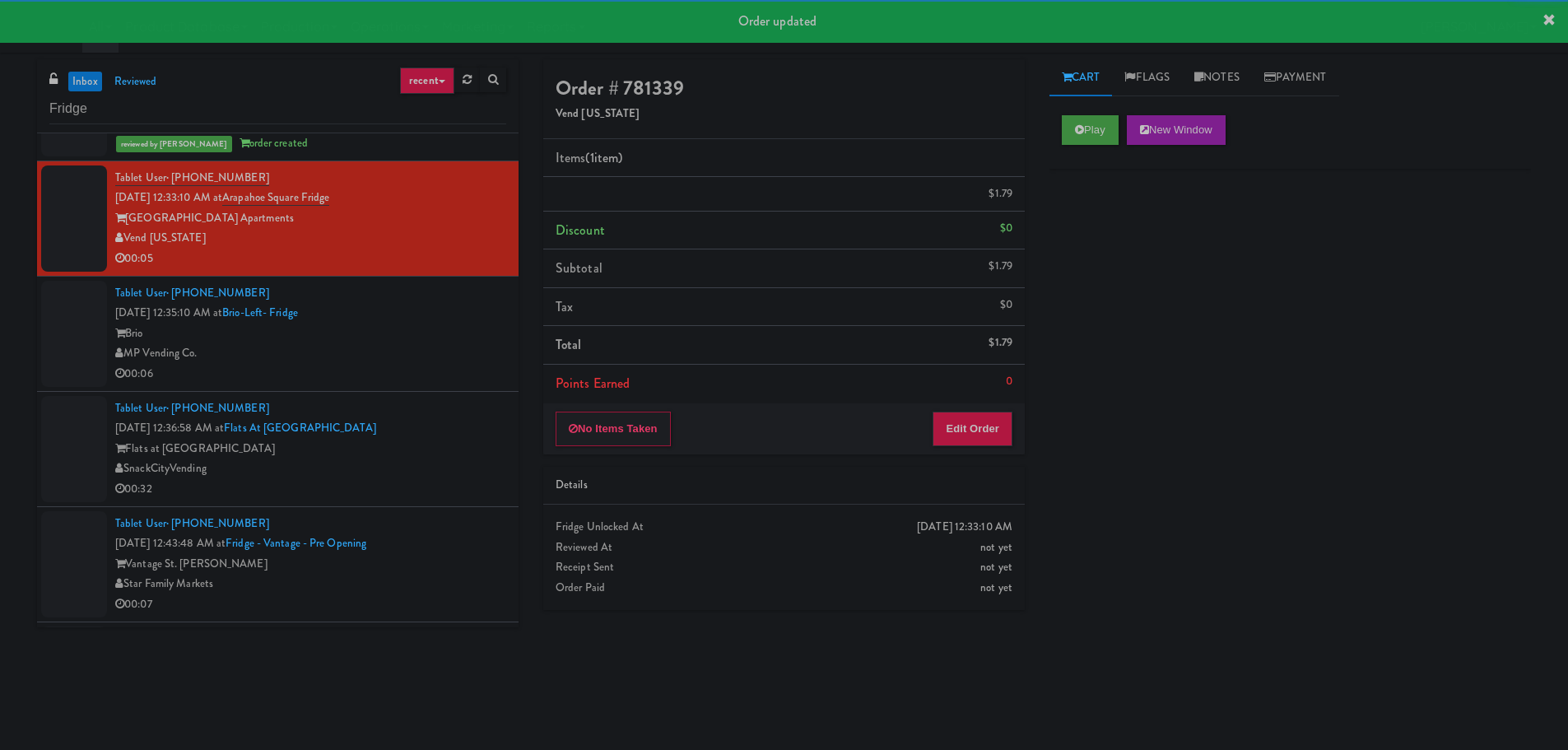
click at [449, 356] on div "MP Vending Co." at bounding box center [310, 353] width 391 height 21
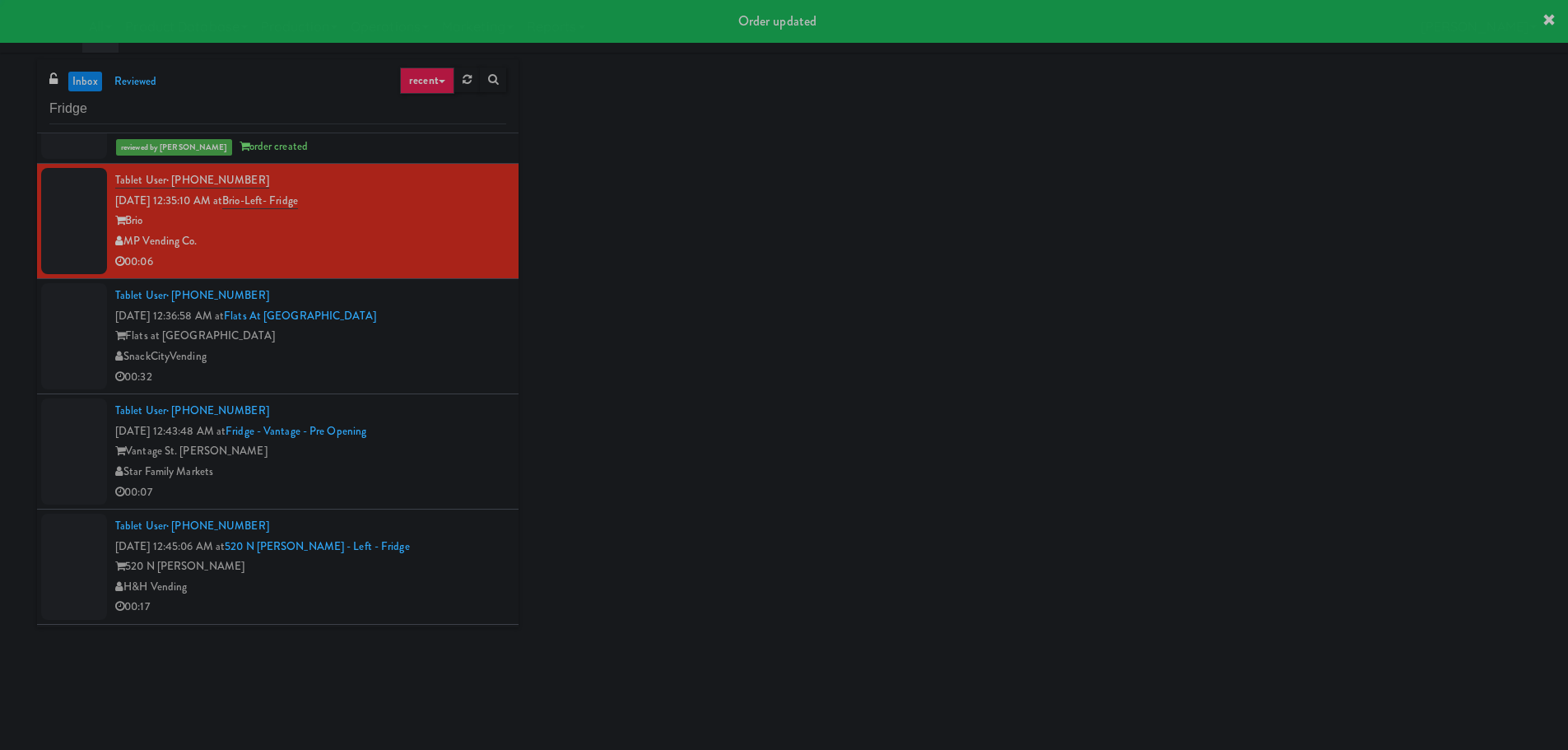
scroll to position [658, 0]
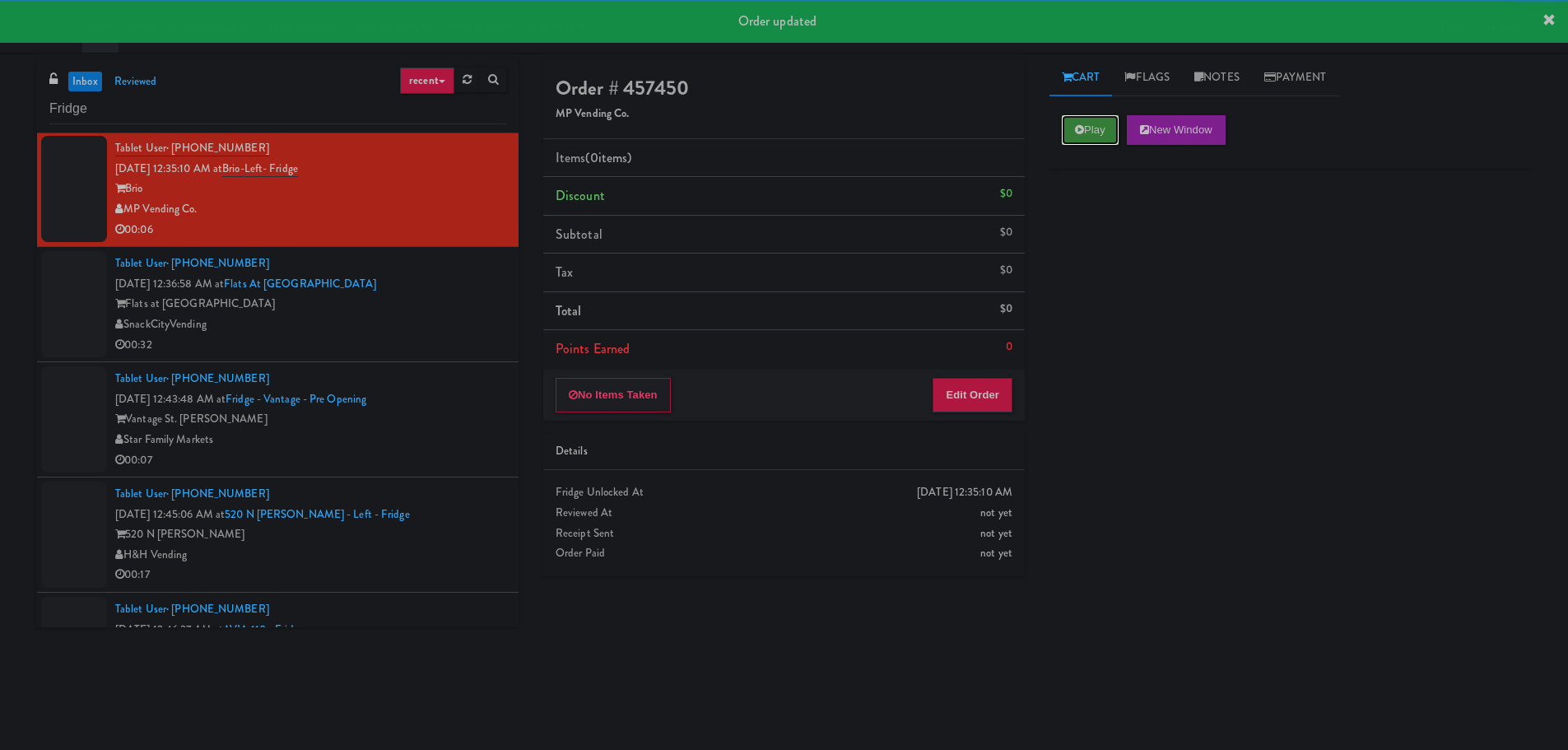
click at [1099, 128] on button "Play" at bounding box center [1090, 130] width 57 height 30
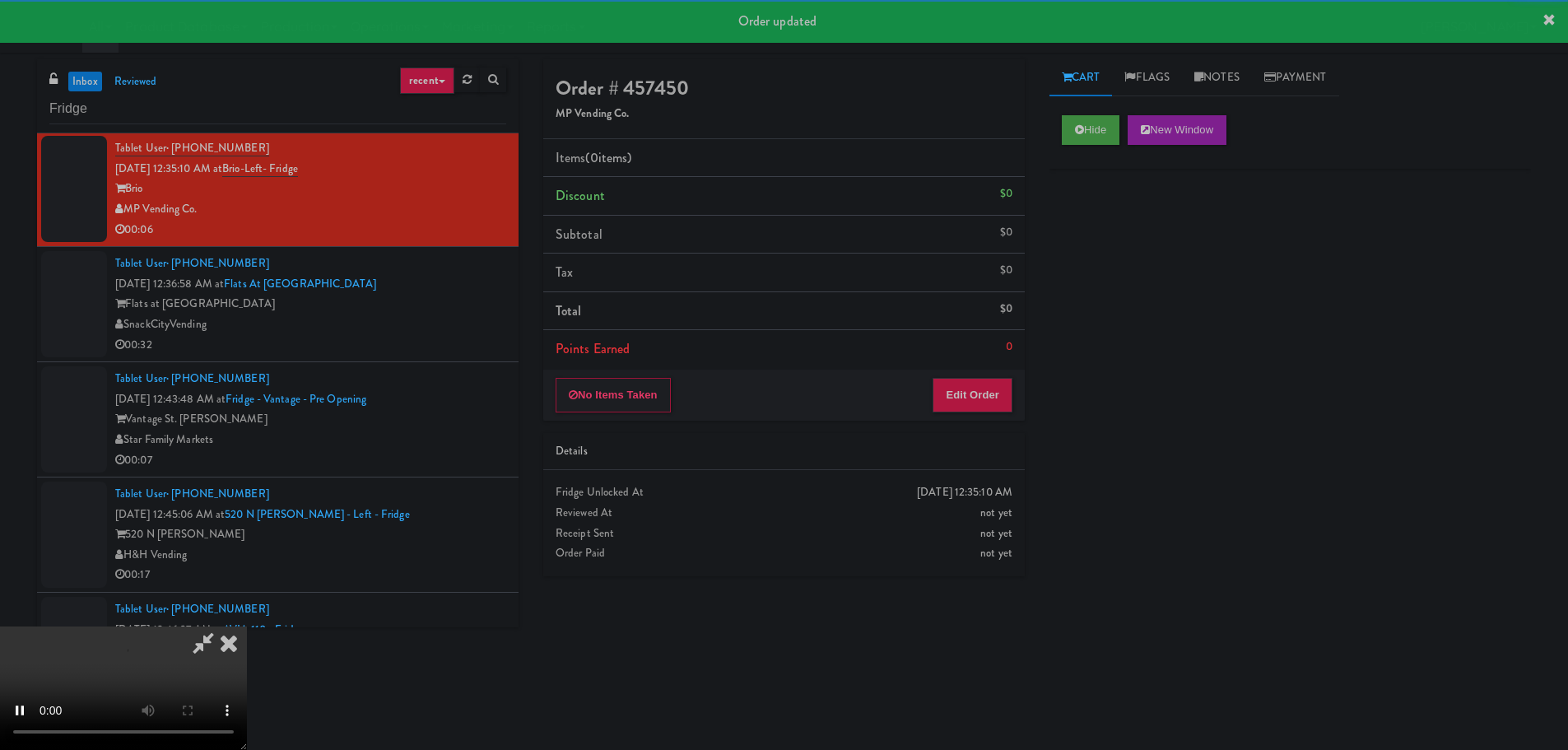
click at [1022, 402] on div "No Items Taken Edit Order" at bounding box center [784, 395] width 482 height 51
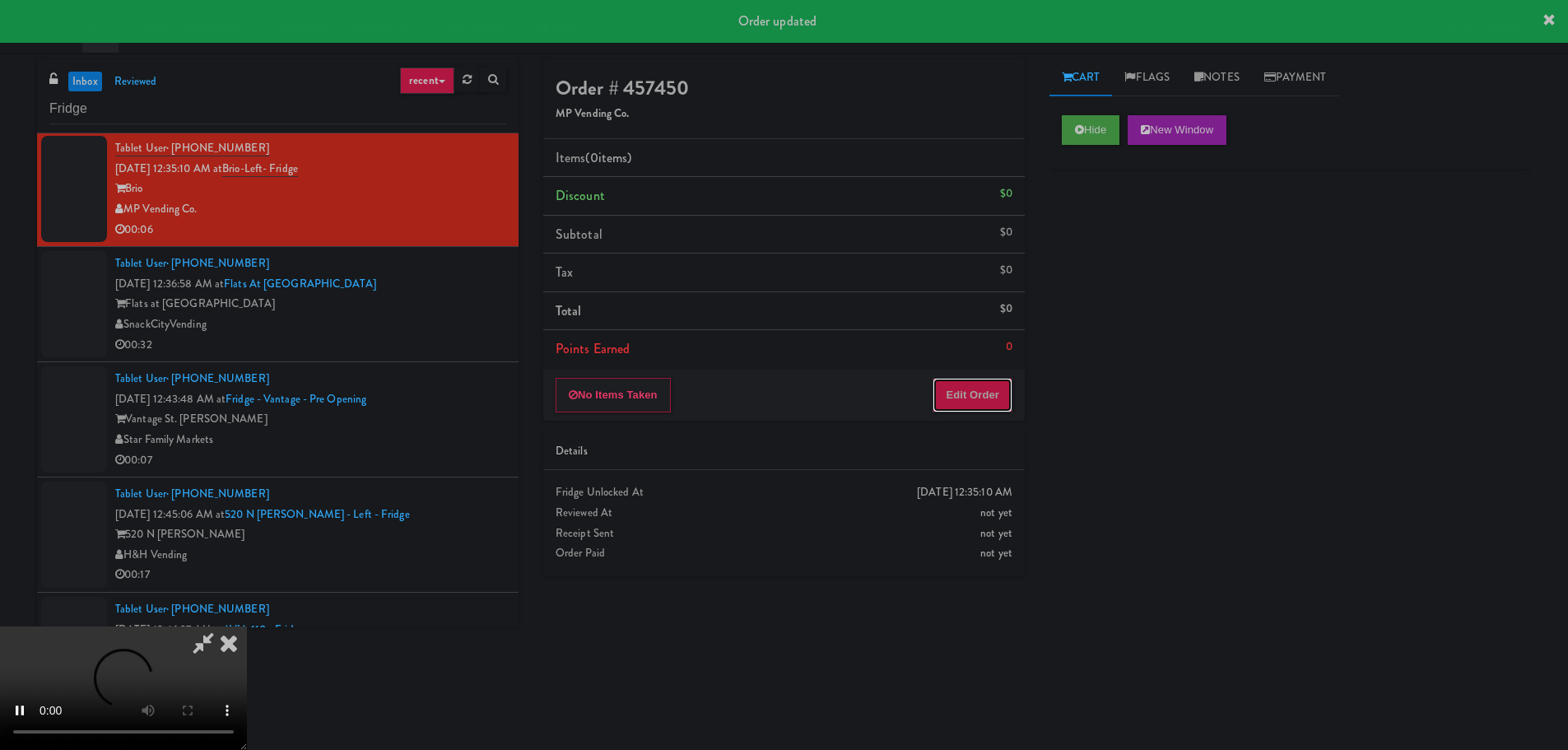
click at [982, 390] on button "Edit Order" at bounding box center [972, 394] width 80 height 34
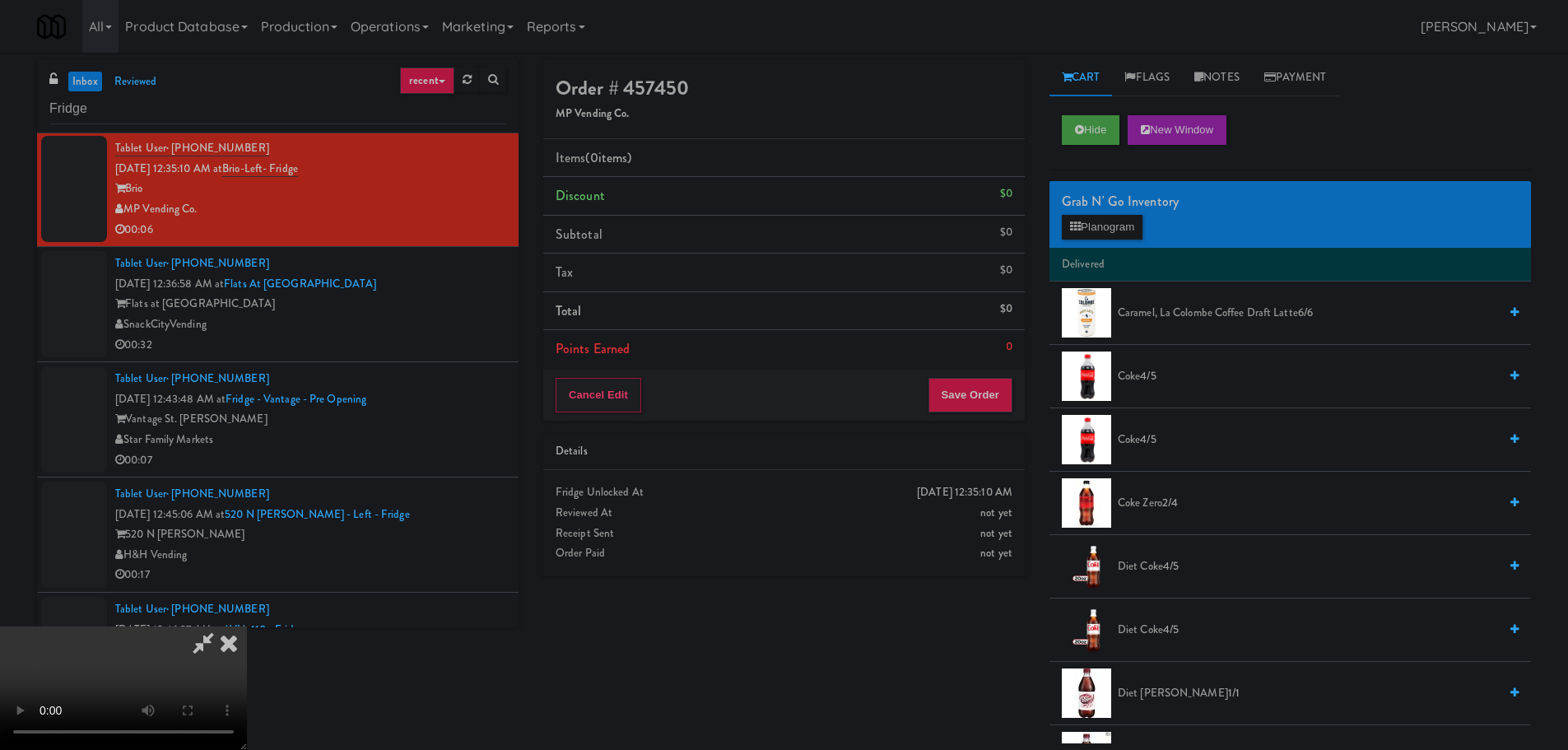
click at [247, 627] on video at bounding box center [123, 688] width 247 height 123
click at [1108, 218] on button "Planogram" at bounding box center [1101, 228] width 81 height 25
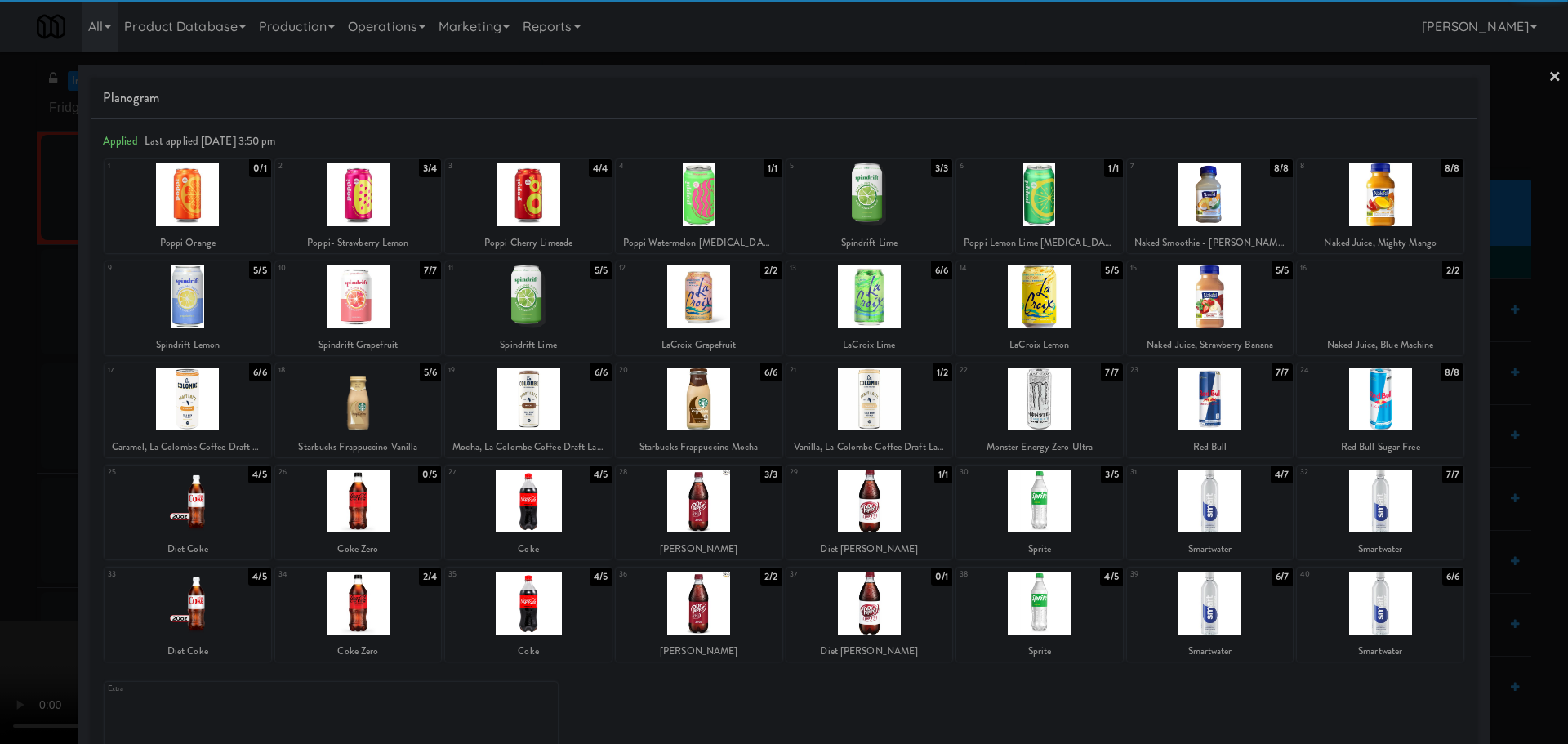
click at [1194, 404] on div at bounding box center [1210, 399] width 167 height 63
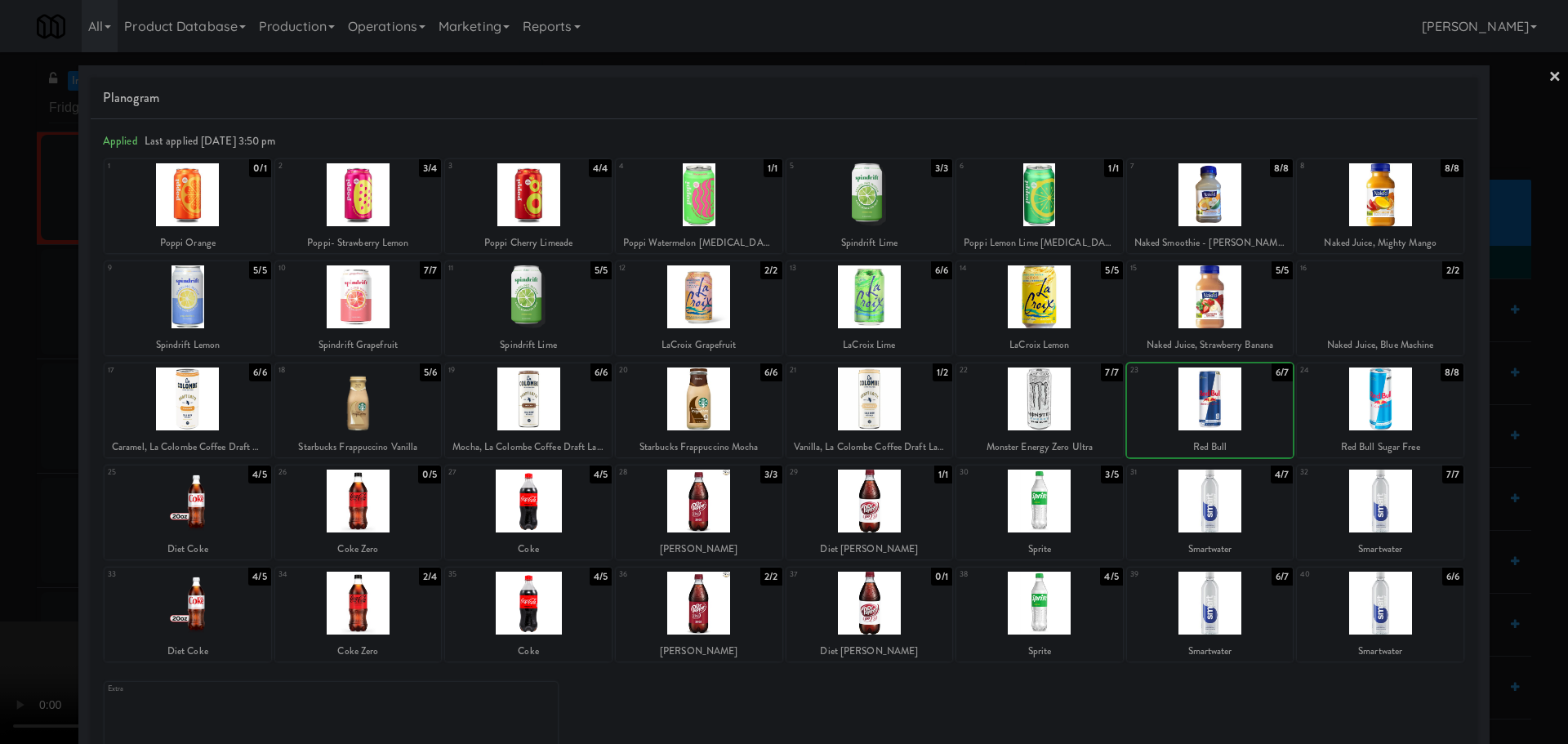
click at [1374, 411] on div at bounding box center [1380, 399] width 167 height 63
click at [0, 435] on div at bounding box center [784, 372] width 1568 height 744
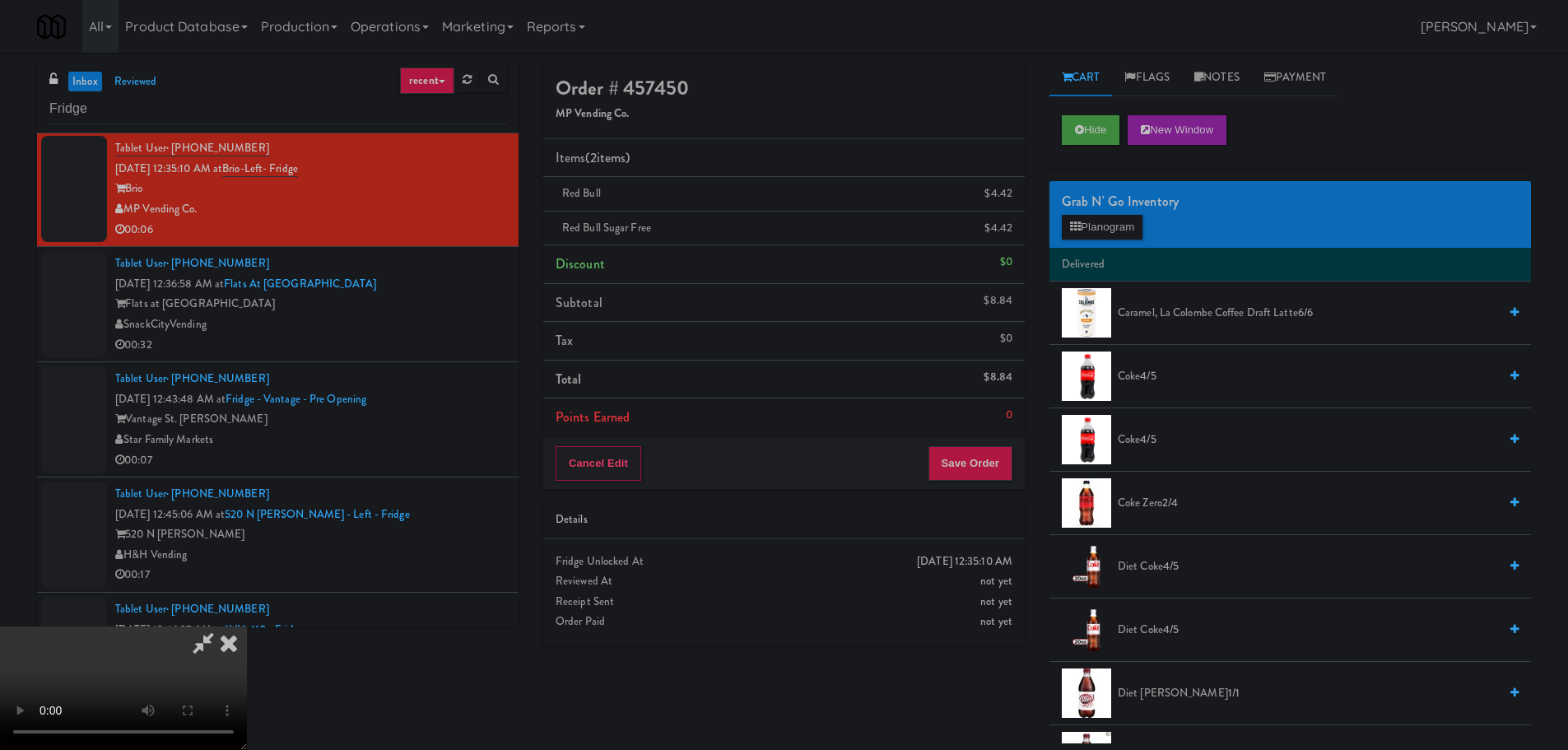
drag, startPoint x: 459, startPoint y: 445, endPoint x: 549, endPoint y: 457, distance: 90.8
click at [247, 627] on video at bounding box center [123, 688] width 247 height 123
click at [972, 466] on button "Save Order" at bounding box center [970, 462] width 84 height 34
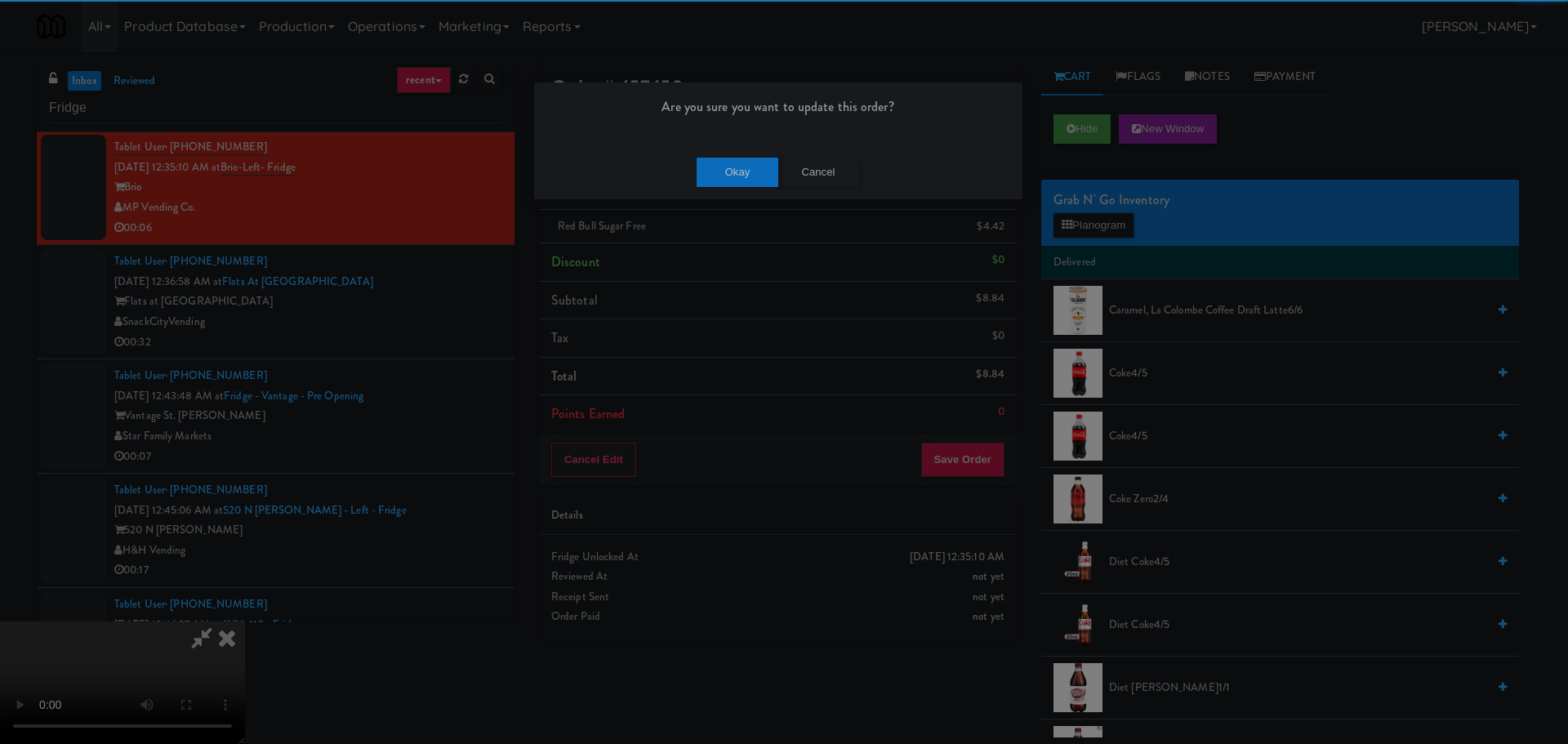
click at [717, 184] on div "Okay Cancel" at bounding box center [778, 172] width 489 height 55
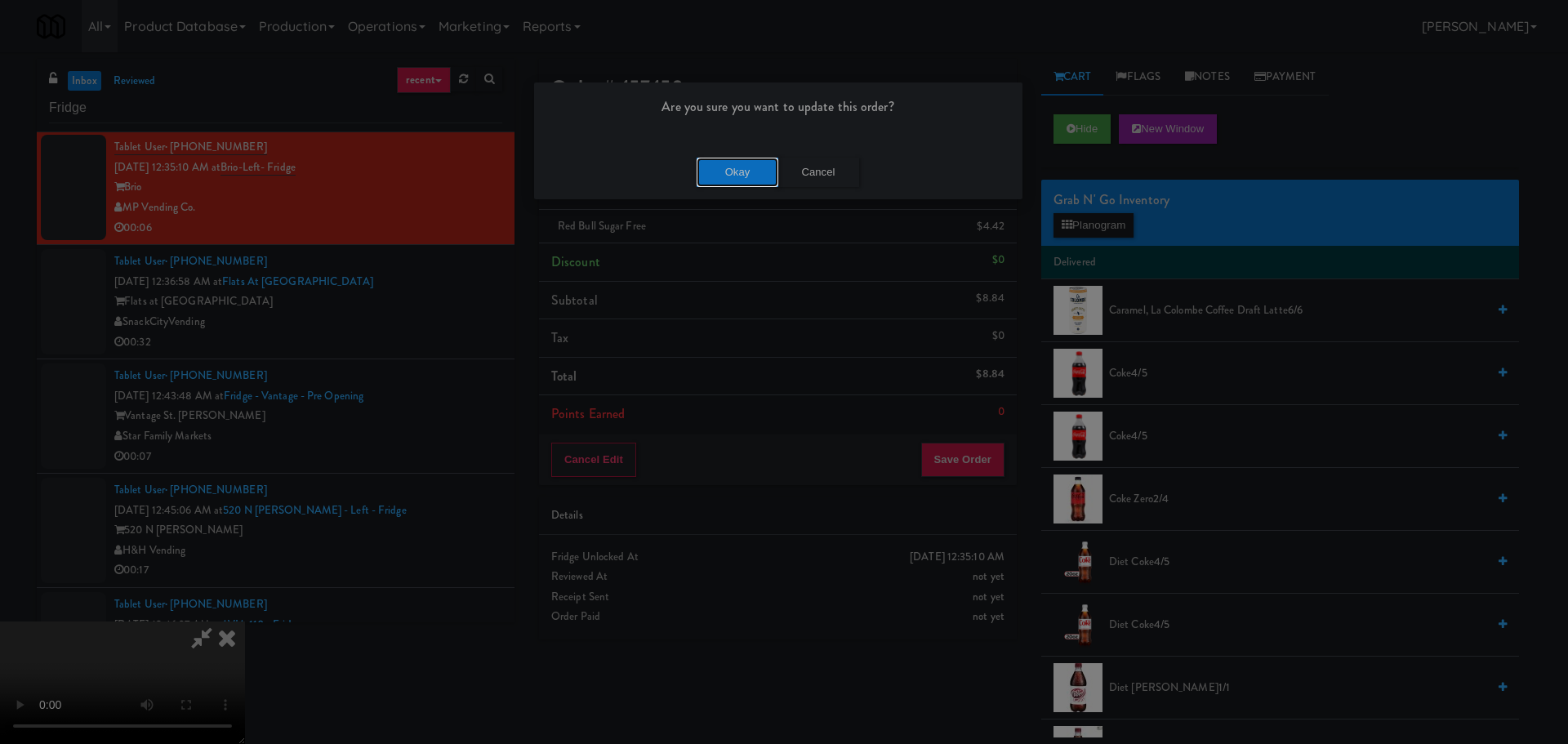
click at [718, 178] on button "Okay" at bounding box center [737, 173] width 82 height 30
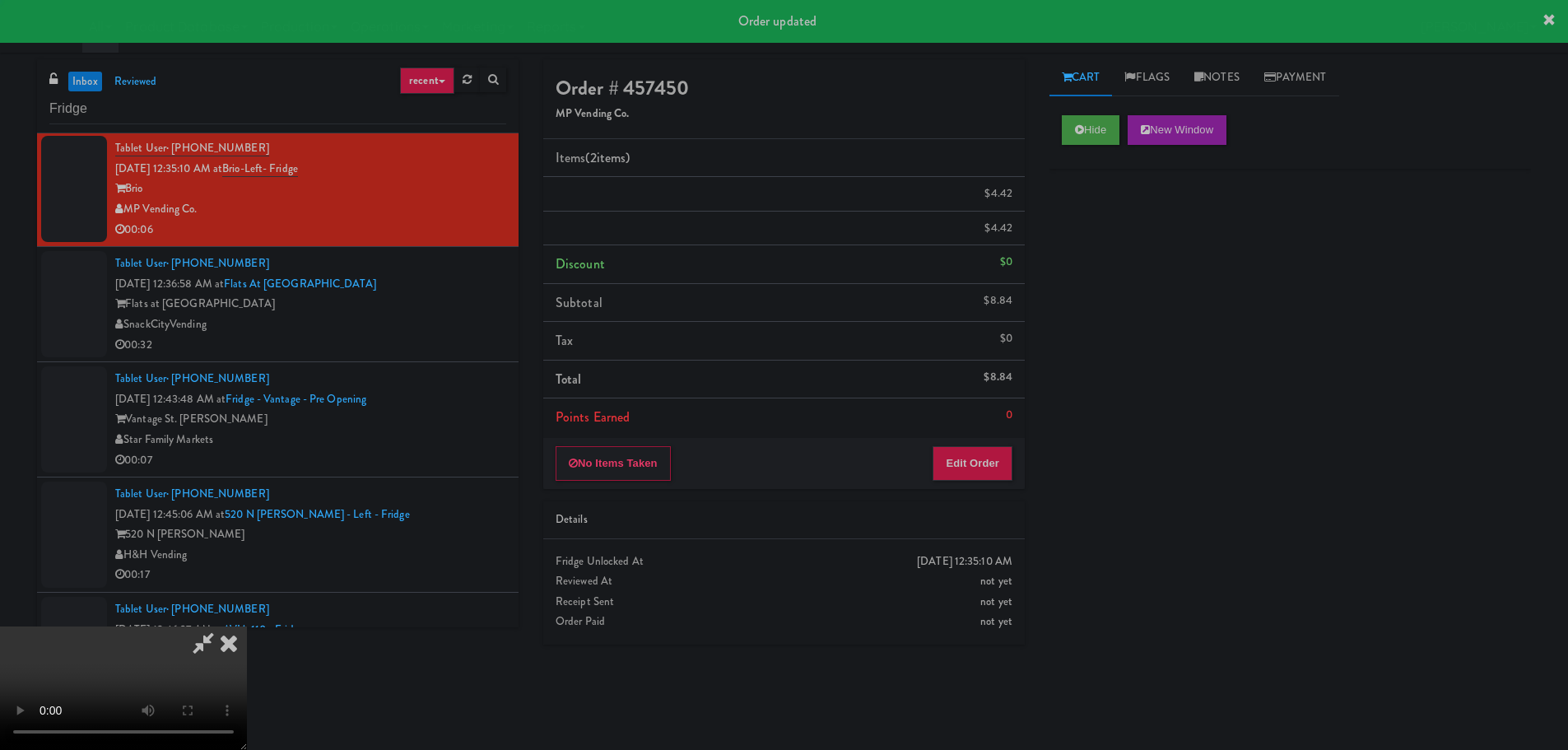
click at [467, 321] on div "SnackCityVending" at bounding box center [310, 324] width 391 height 21
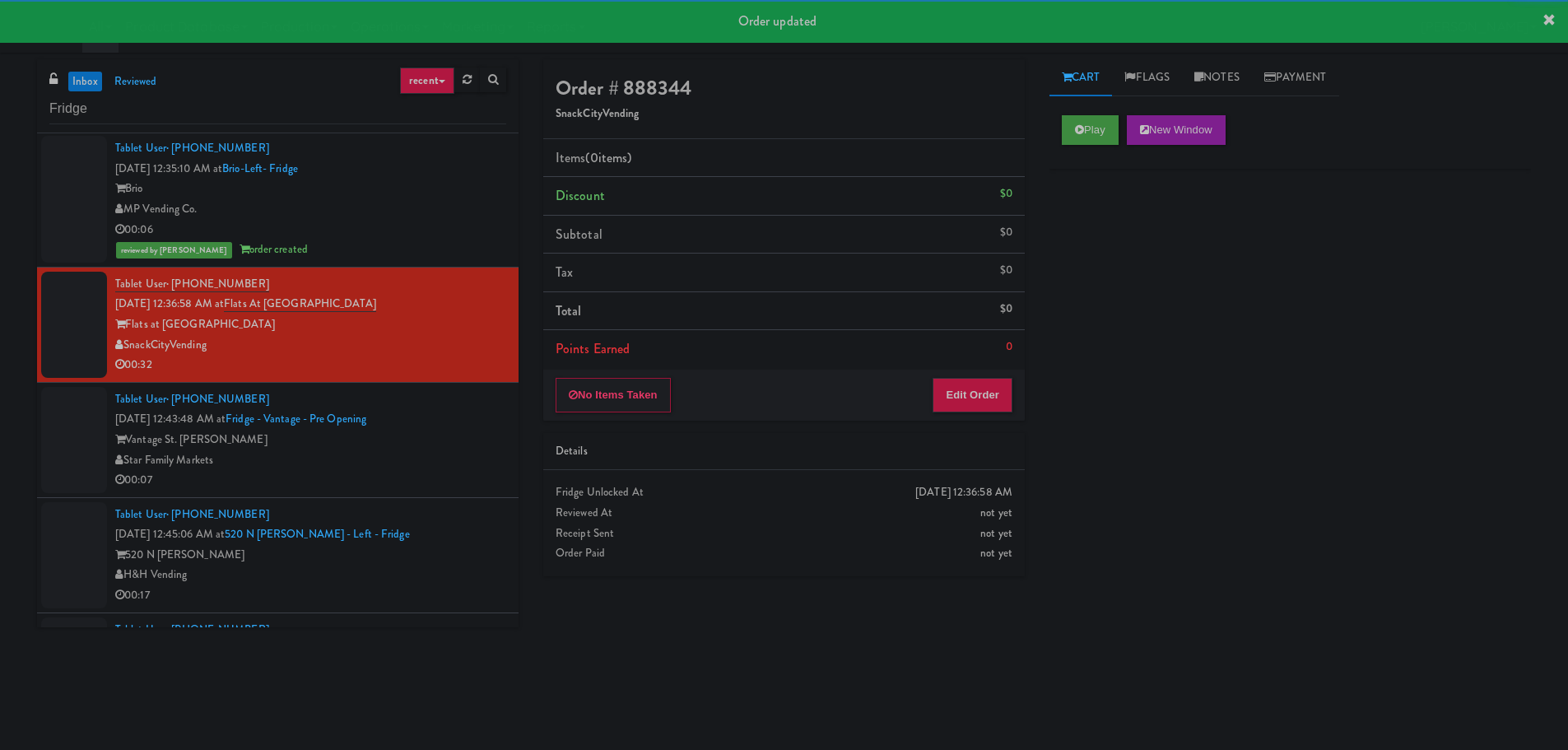
drag, startPoint x: 1103, startPoint y: 109, endPoint x: 1101, endPoint y: 147, distance: 38.1
click at [1104, 118] on div "Play New Window" at bounding box center [1290, 135] width 482 height 66
click at [1101, 135] on button "Play" at bounding box center [1090, 130] width 57 height 30
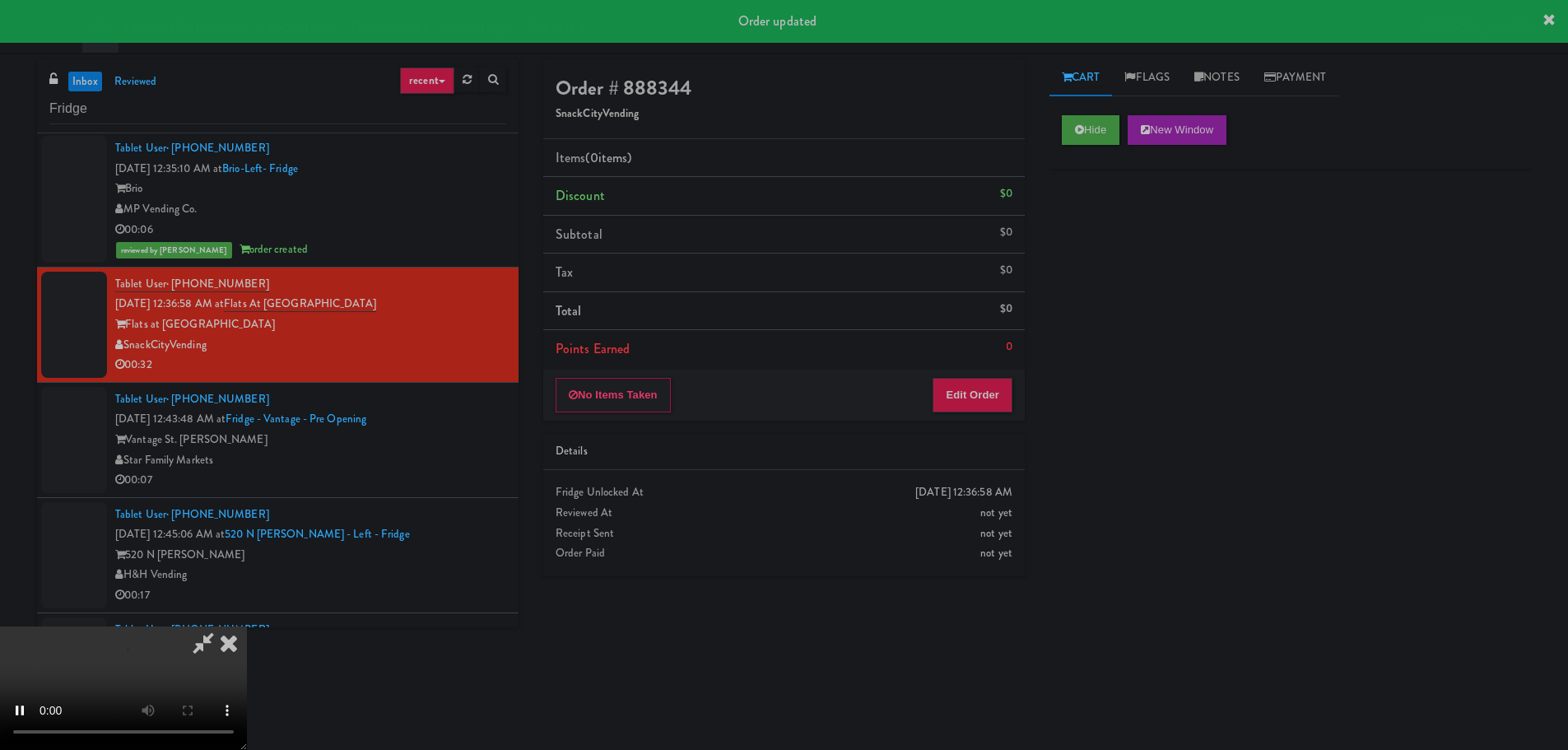
click at [972, 371] on div "No Items Taken Edit Order" at bounding box center [784, 395] width 482 height 51
click at [977, 393] on button "Edit Order" at bounding box center [972, 394] width 80 height 34
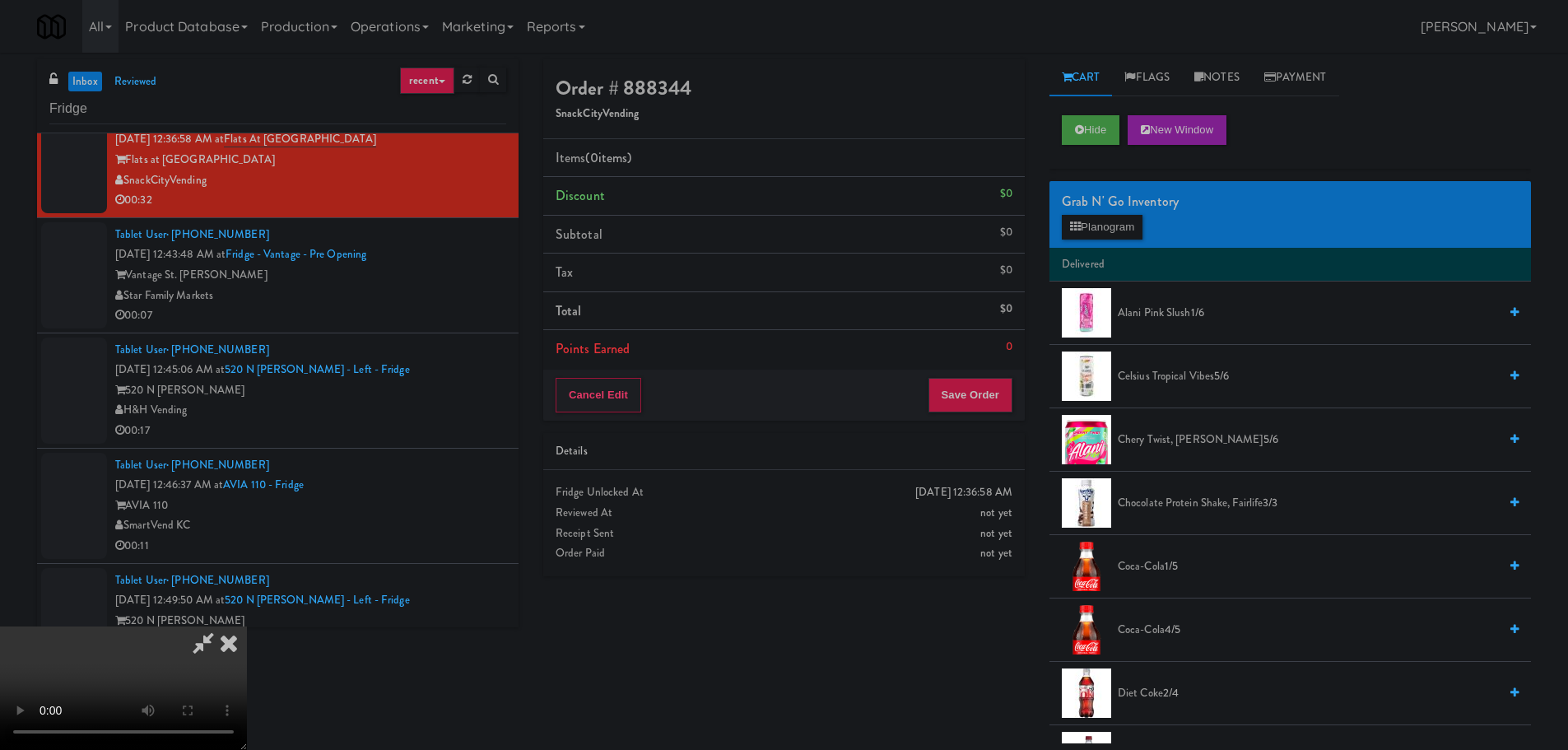
click at [247, 627] on video at bounding box center [123, 688] width 247 height 123
drag, startPoint x: 635, startPoint y: 366, endPoint x: 645, endPoint y: 370, distance: 10.8
click at [247, 627] on video at bounding box center [123, 688] width 247 height 123
drag, startPoint x: 637, startPoint y: 378, endPoint x: 1140, endPoint y: 366, distance: 503.1
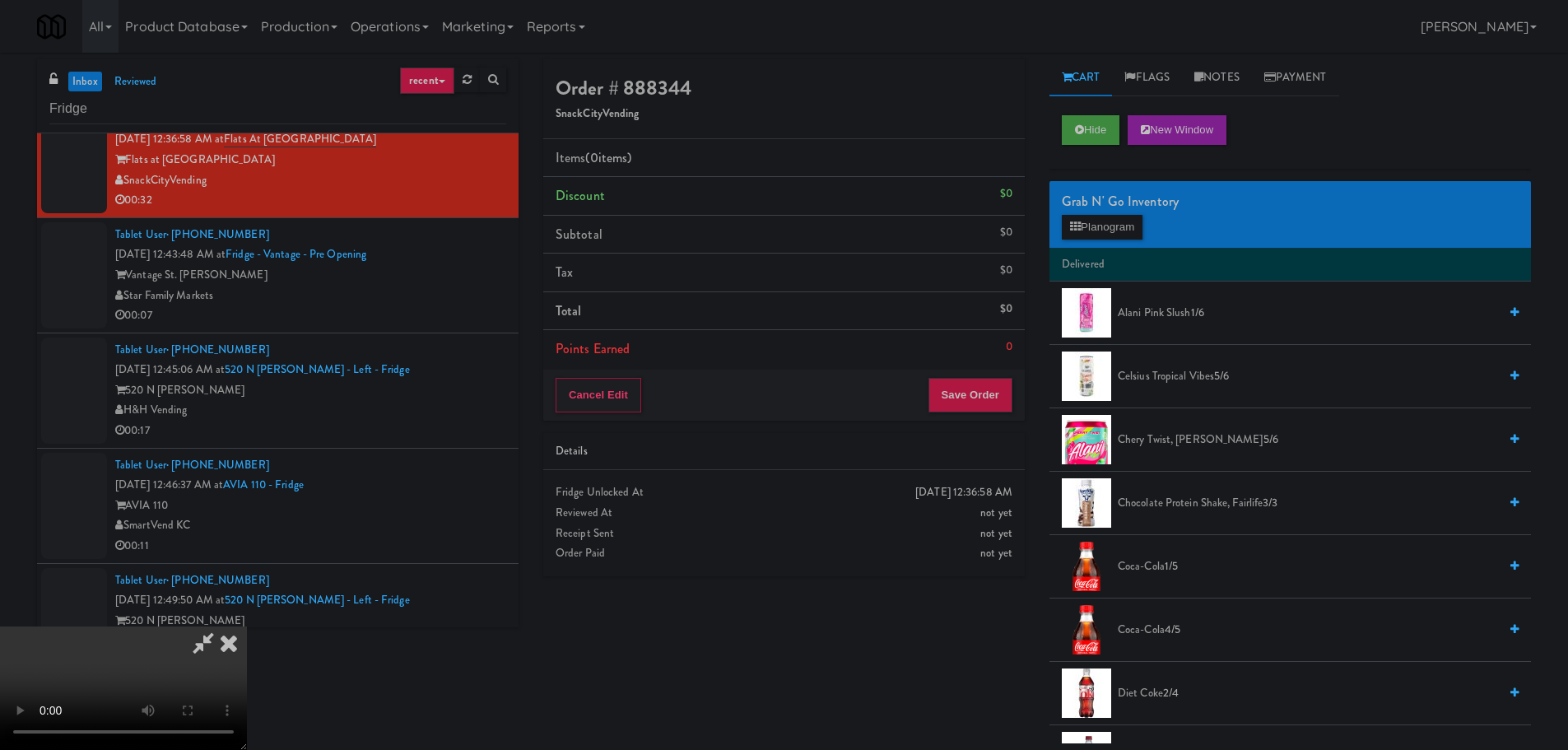
click at [247, 627] on video at bounding box center [123, 688] width 247 height 123
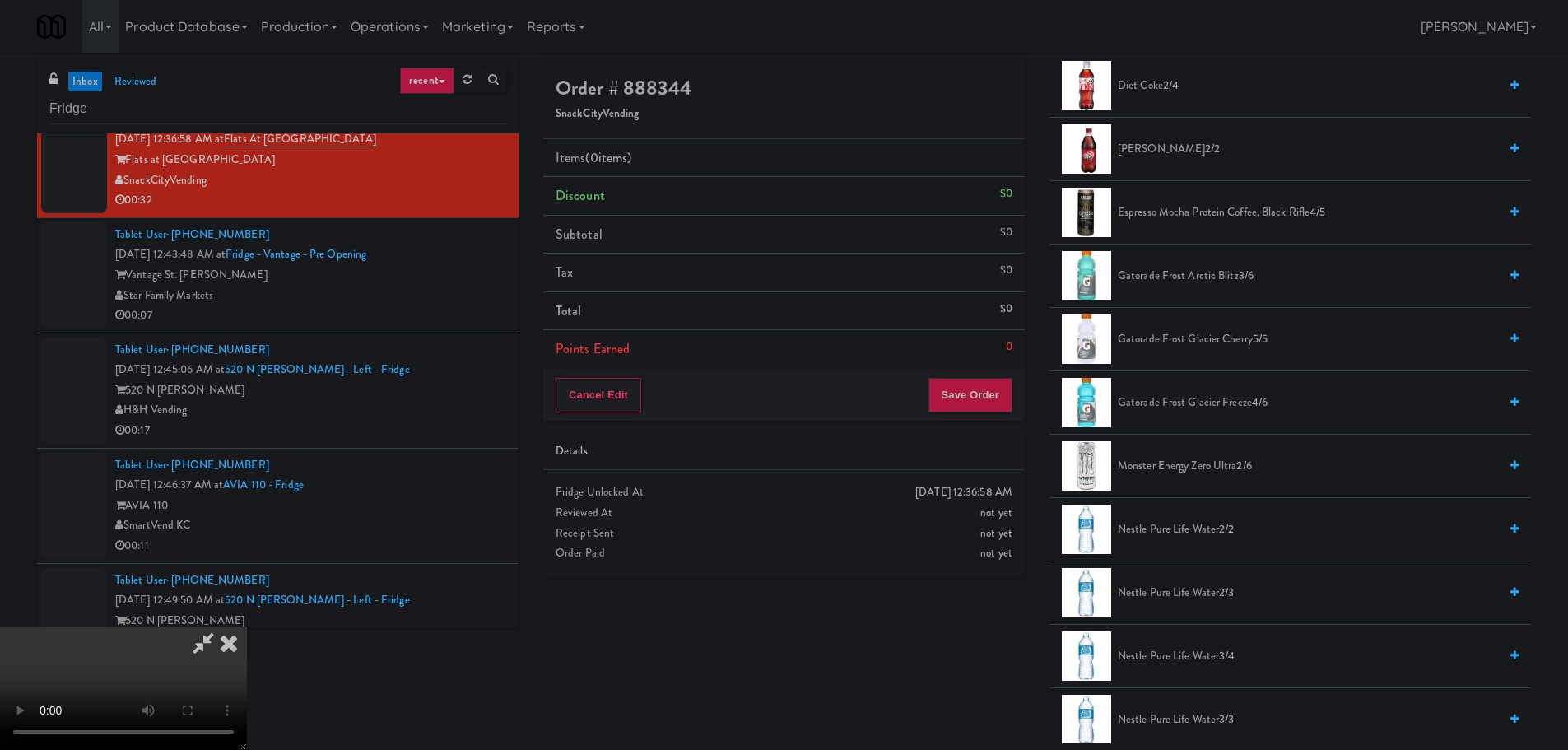
scroll to position [576, 0]
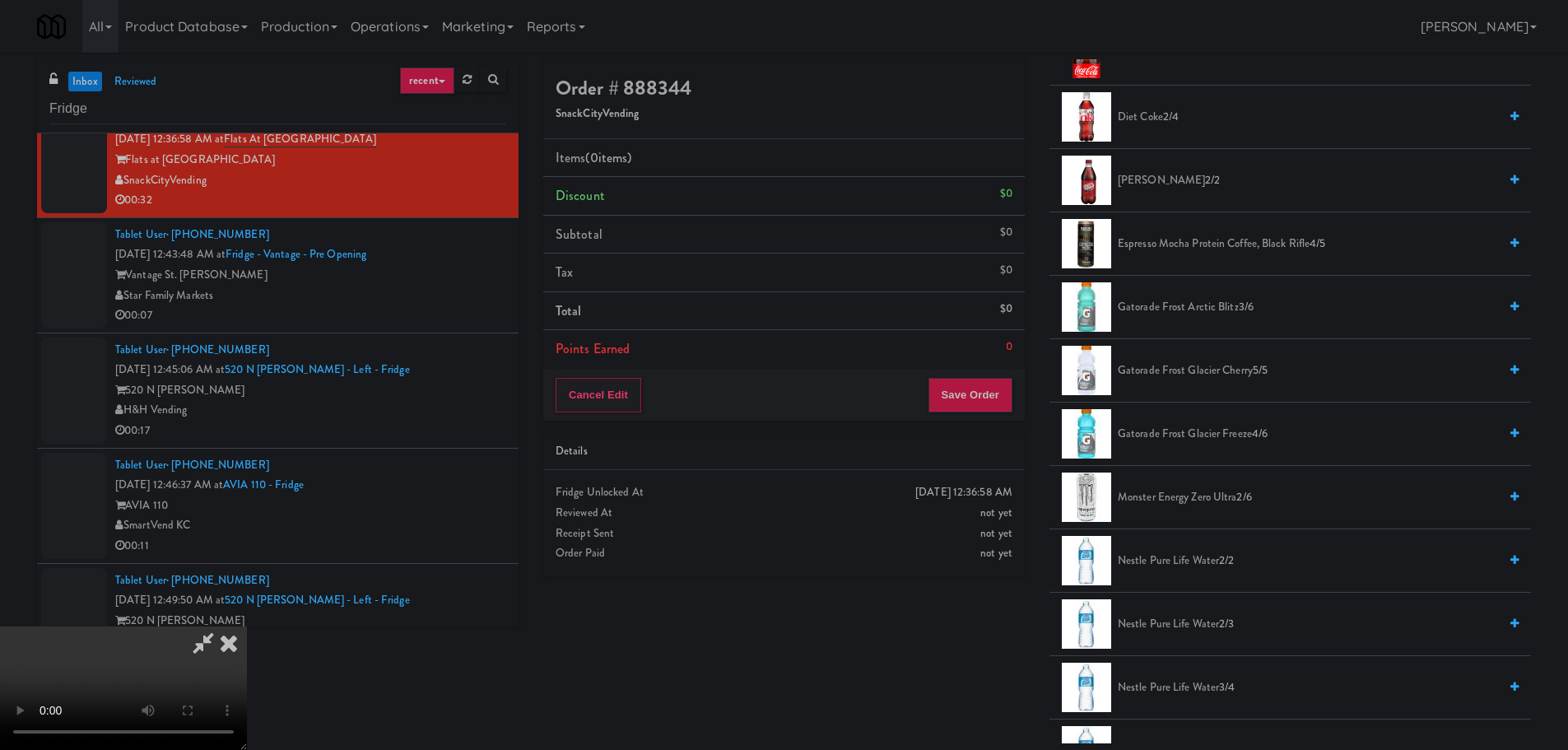
click at [1179, 304] on span "Gatorade Frost Arctic Blitz 3/6" at bounding box center [1307, 308] width 380 height 21
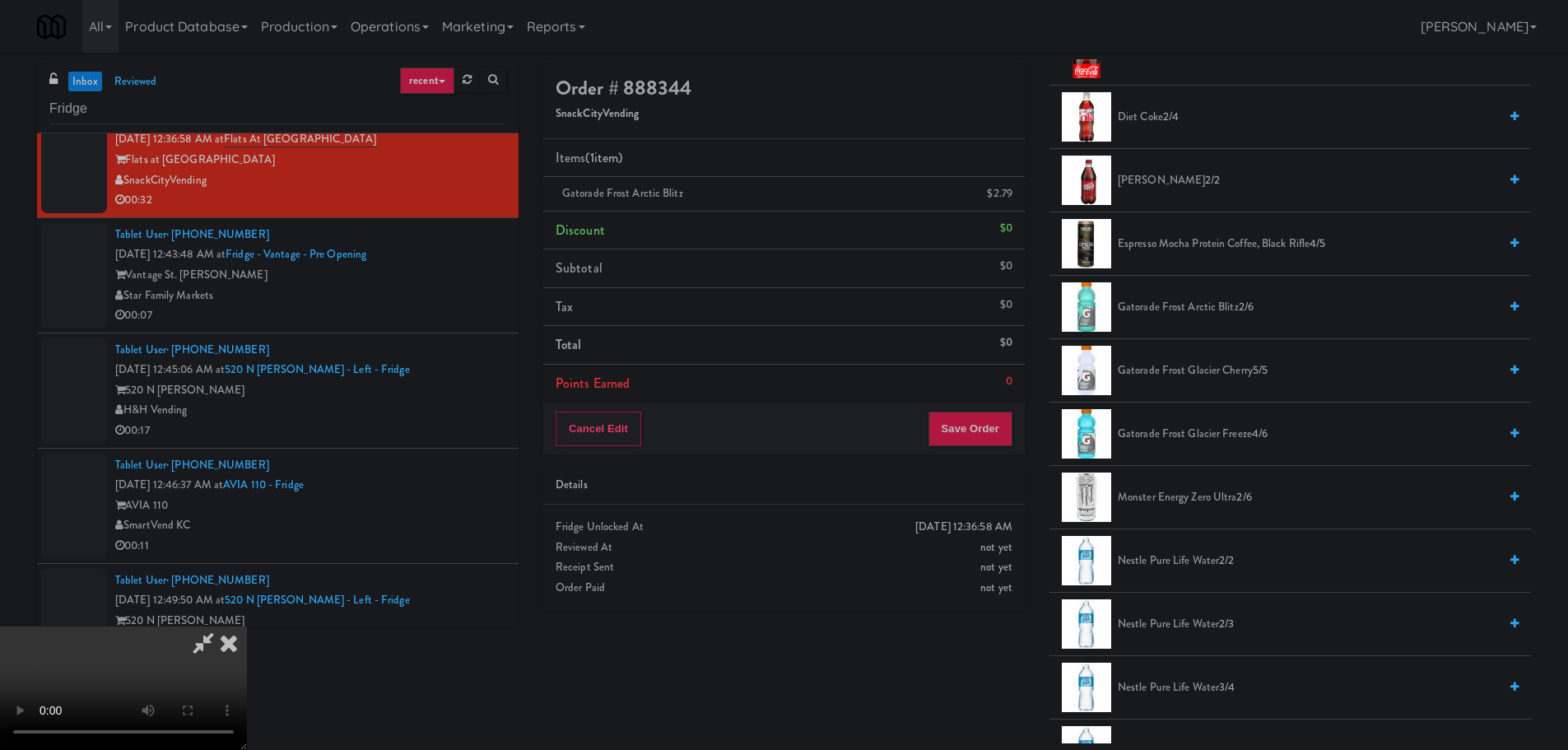
click at [247, 627] on video at bounding box center [123, 688] width 247 height 123
click at [1186, 295] on li "Gatorade Frost Arctic Blitz 2/6" at bounding box center [1290, 308] width 482 height 63
click at [1186, 303] on span "Gatorade Frost Arctic Blitz 2/6" at bounding box center [1307, 308] width 380 height 21
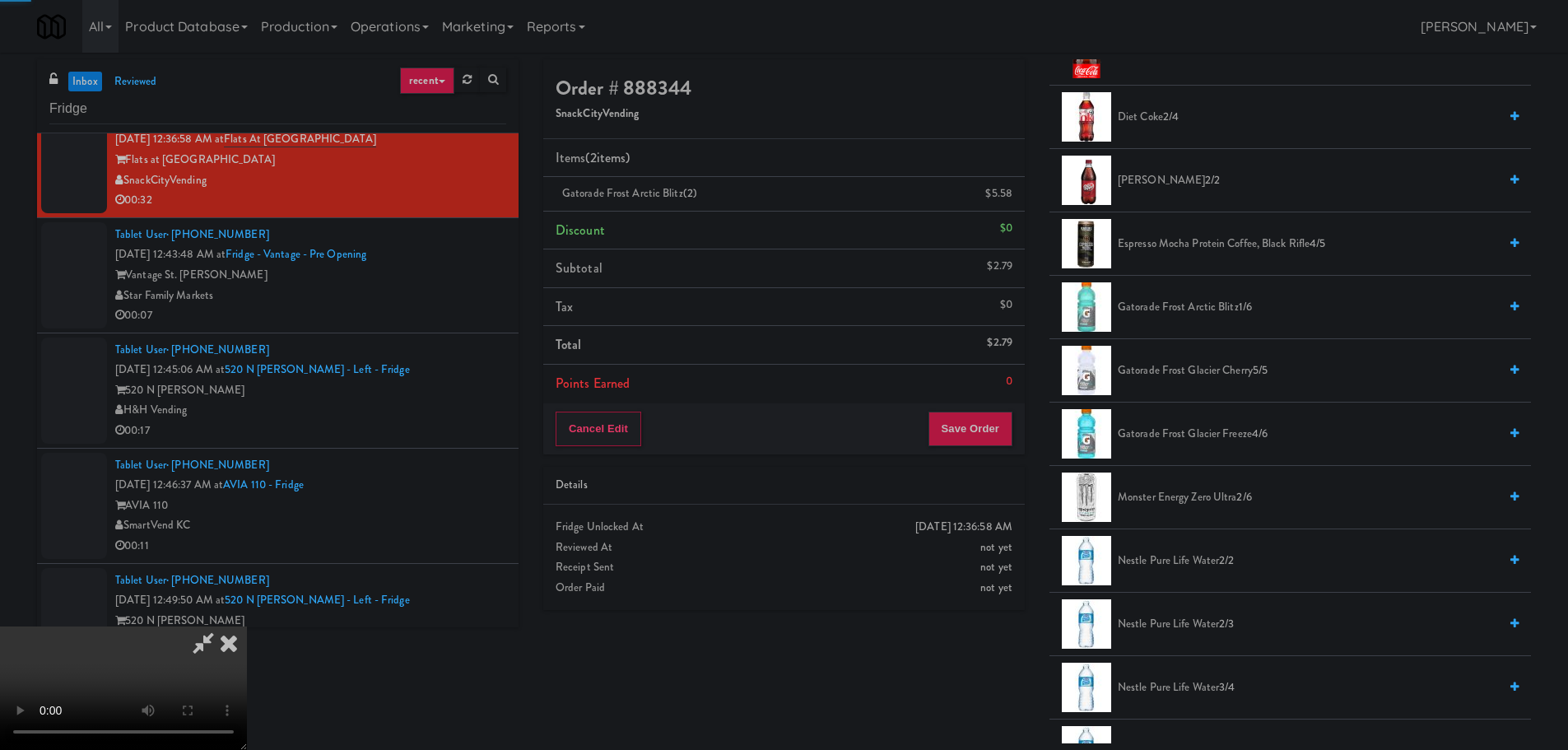
drag, startPoint x: 570, startPoint y: 374, endPoint x: 578, endPoint y: 370, distance: 8.9
click at [247, 627] on video at bounding box center [123, 688] width 247 height 123
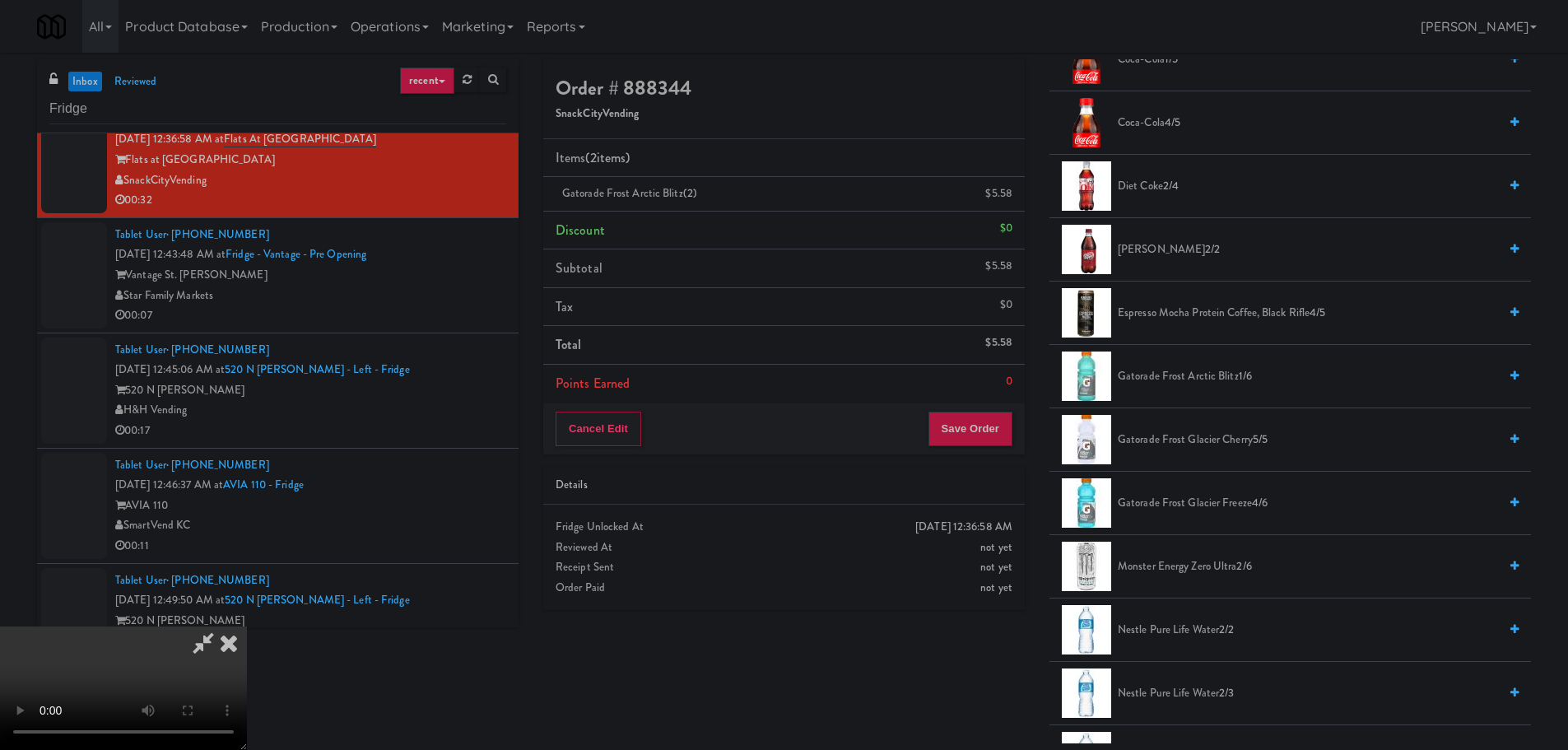
scroll to position [247, 0]
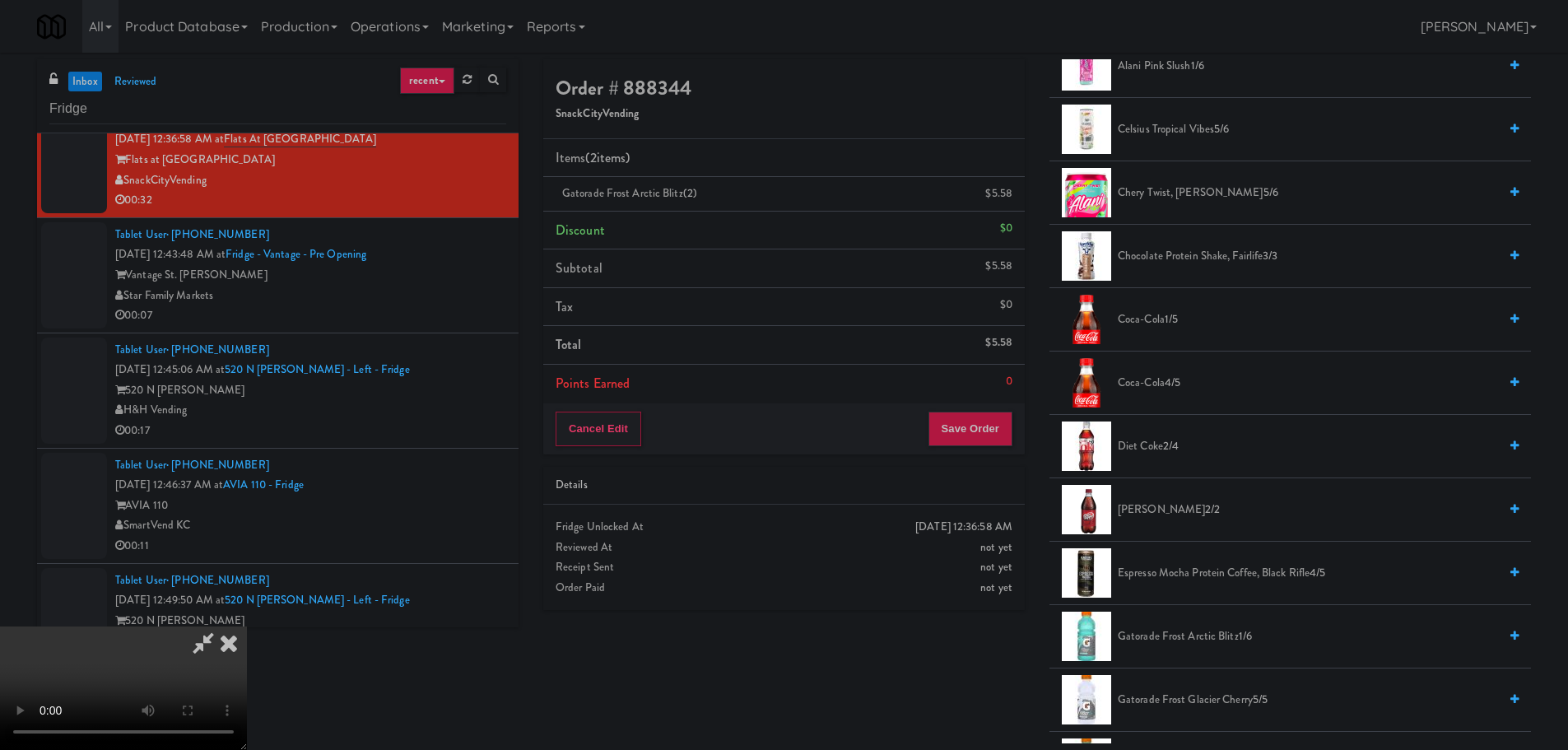
click at [1171, 385] on span "4/5" at bounding box center [1172, 382] width 16 height 16
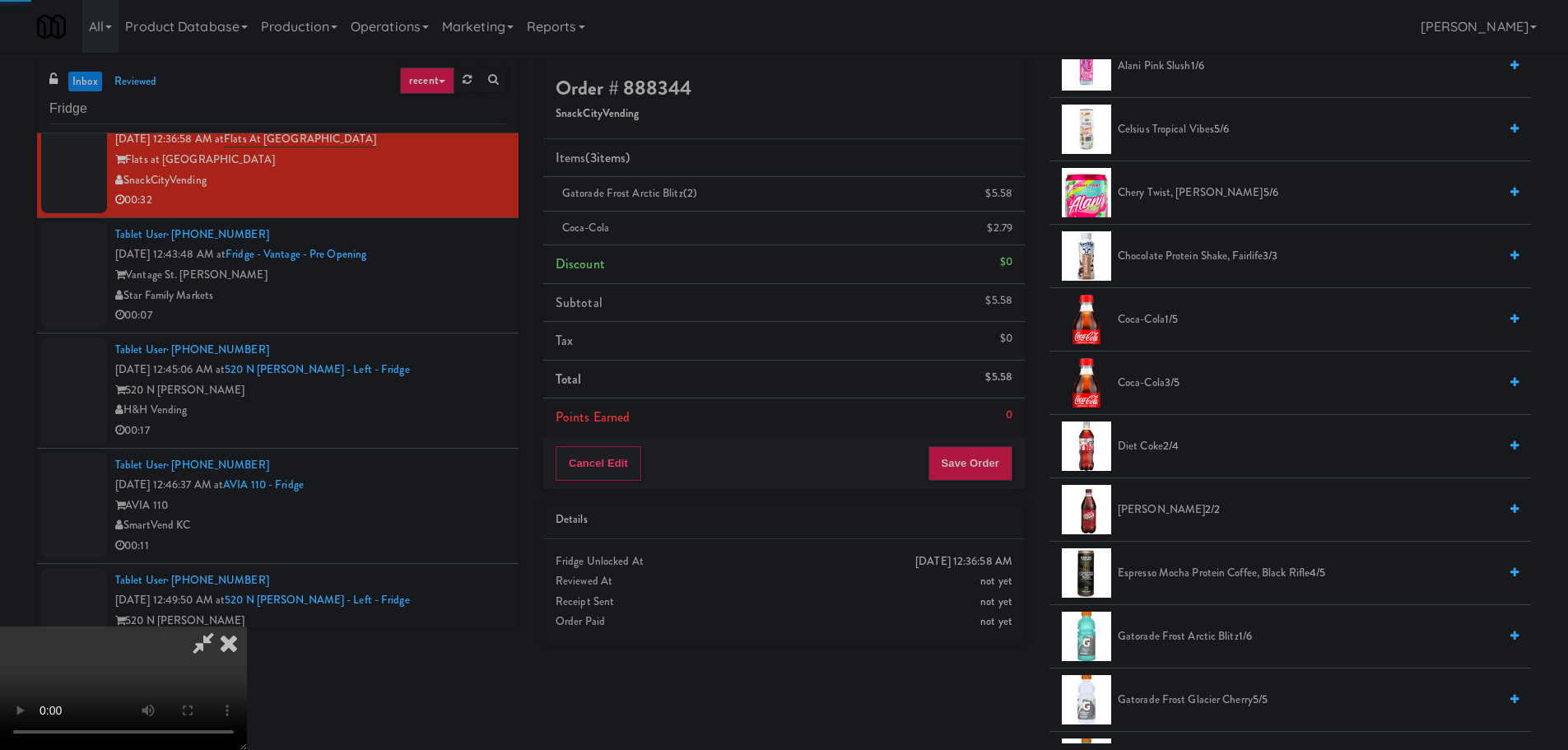
click at [247, 627] on video at bounding box center [123, 688] width 247 height 123
click at [1175, 452] on span "2/4" at bounding box center [1171, 446] width 16 height 16
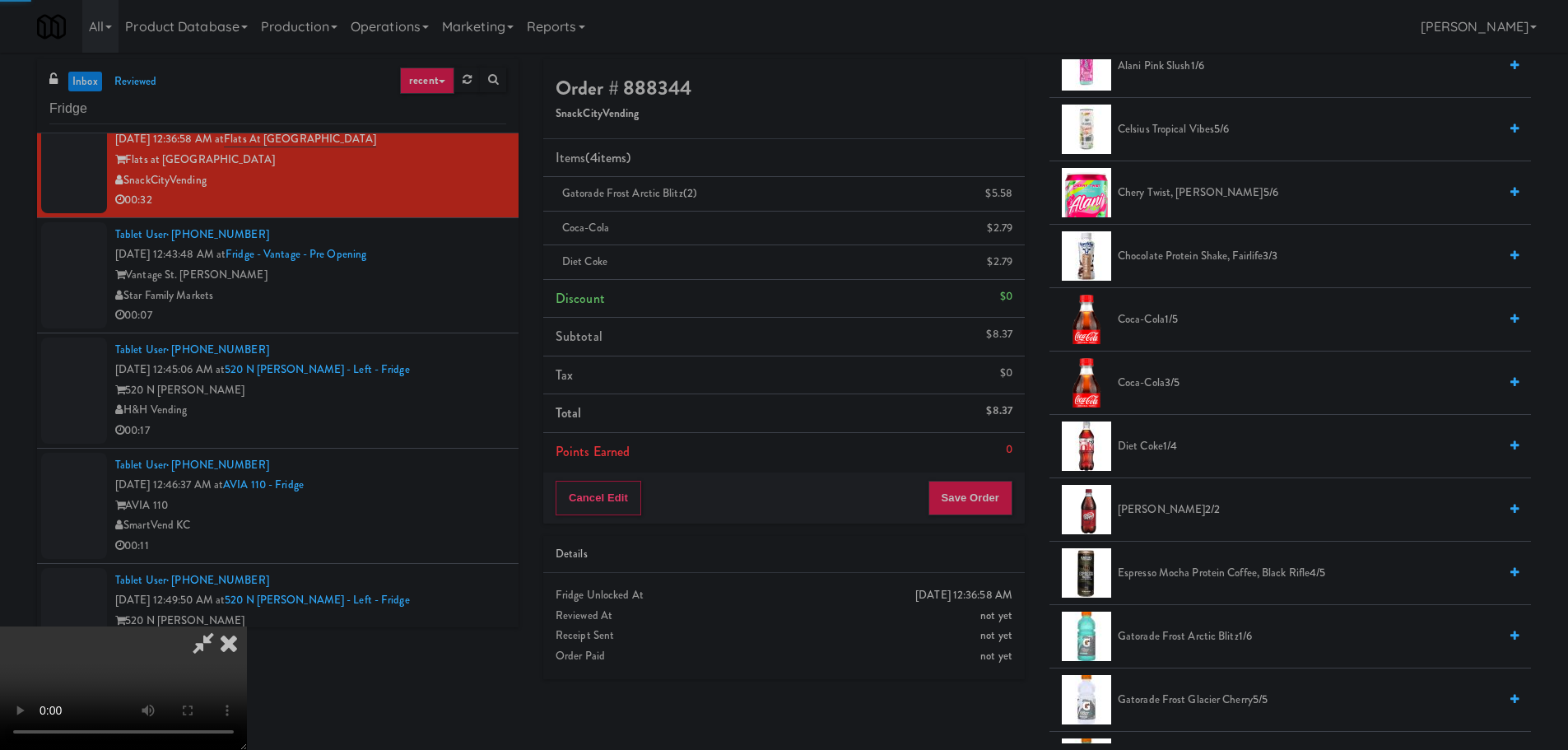
click at [247, 627] on video at bounding box center [123, 688] width 247 height 123
click at [986, 522] on div "Cancel Edit Save Order" at bounding box center [784, 498] width 482 height 51
click at [985, 488] on button "Save Order" at bounding box center [970, 498] width 84 height 34
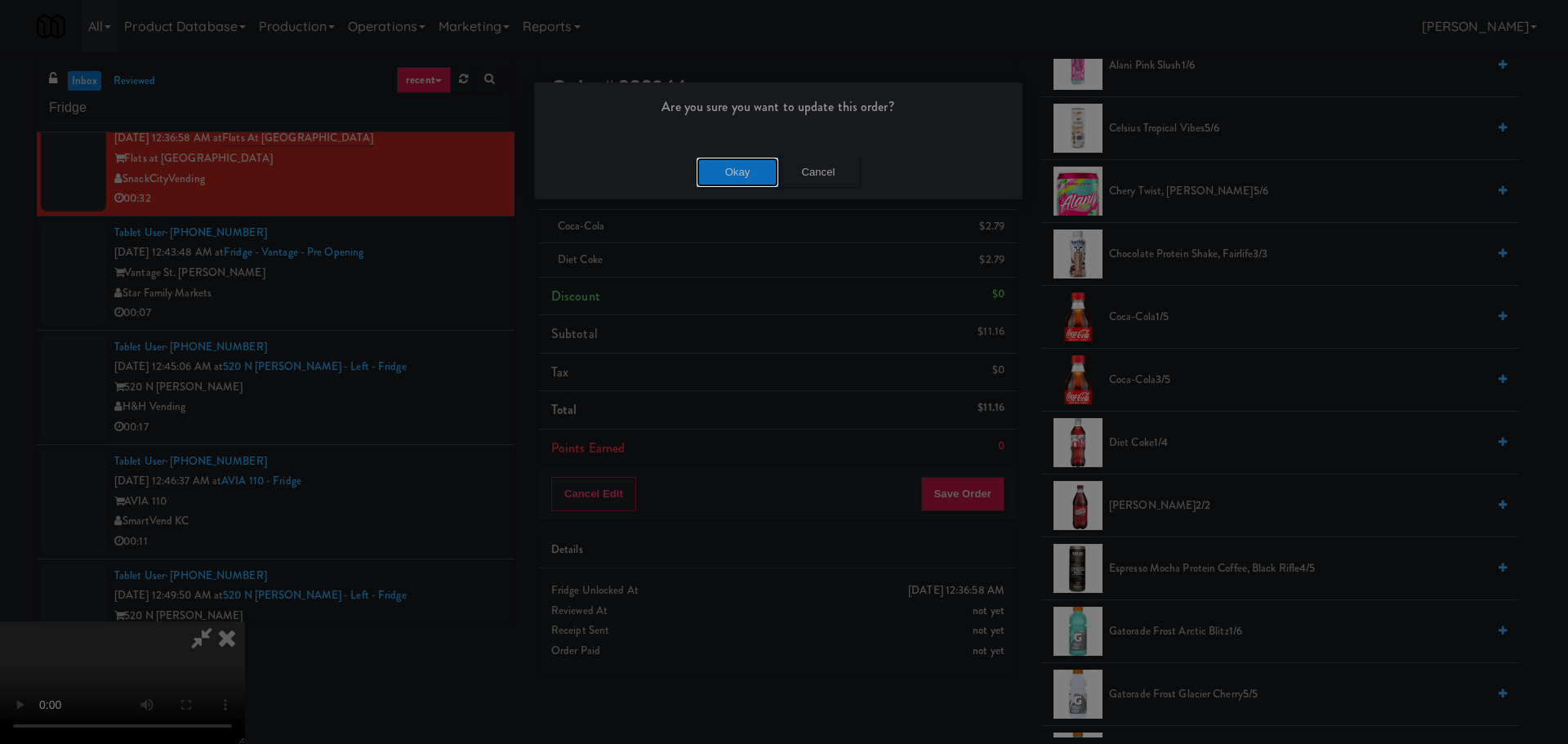
click at [762, 175] on button "Okay" at bounding box center [737, 173] width 82 height 30
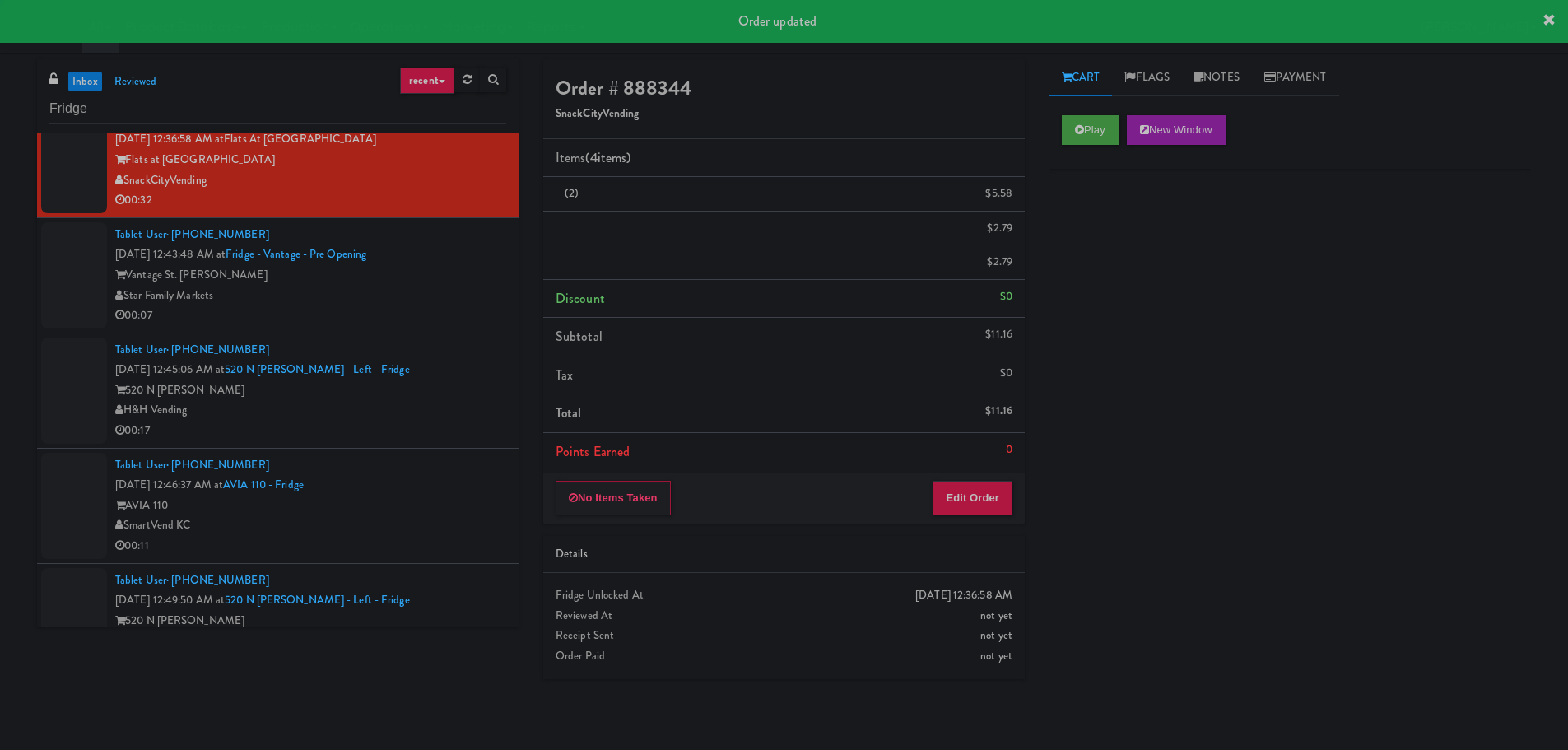
scroll to position [0, 0]
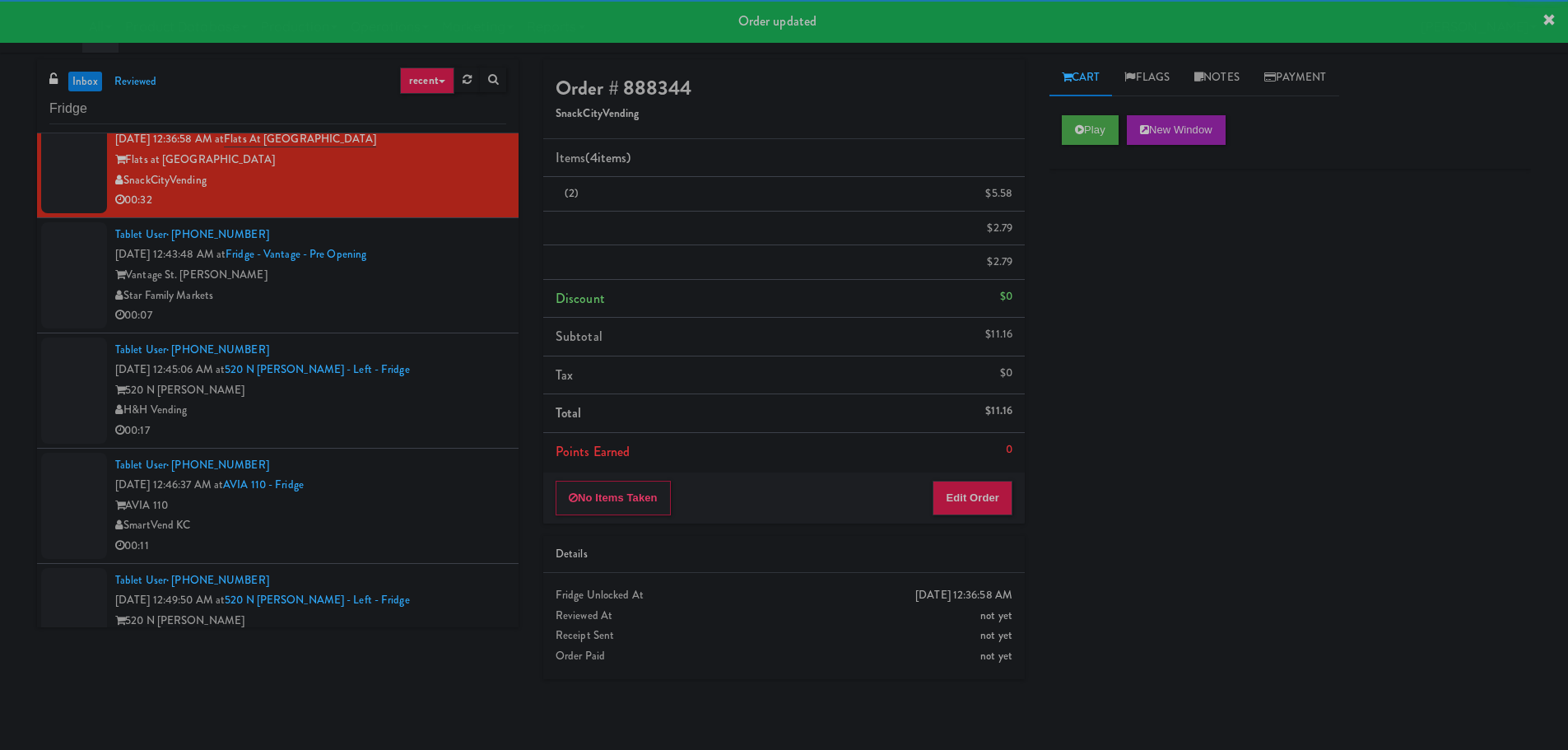
click at [432, 307] on div "00:07" at bounding box center [310, 315] width 391 height 21
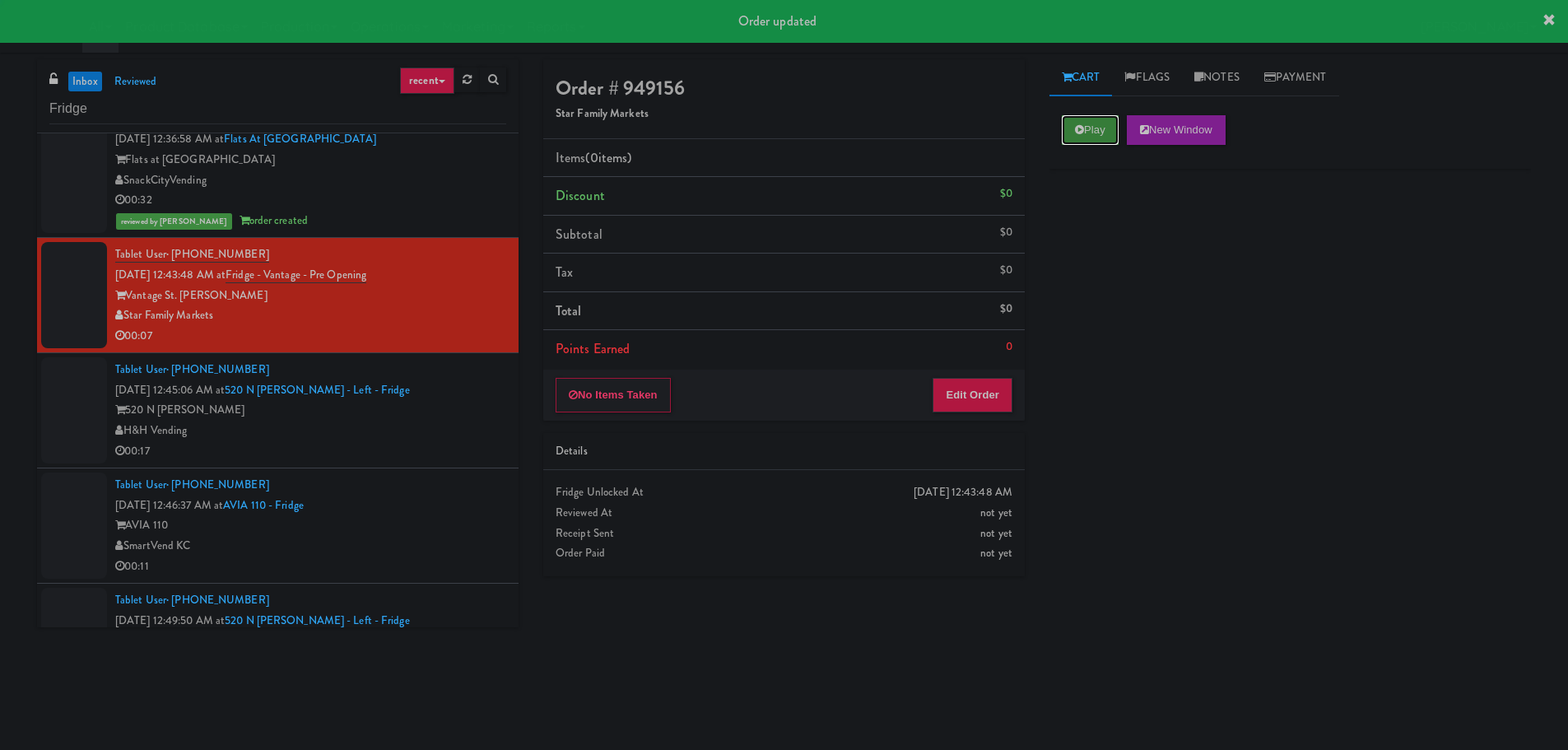
click at [1097, 134] on button "Play" at bounding box center [1090, 130] width 57 height 30
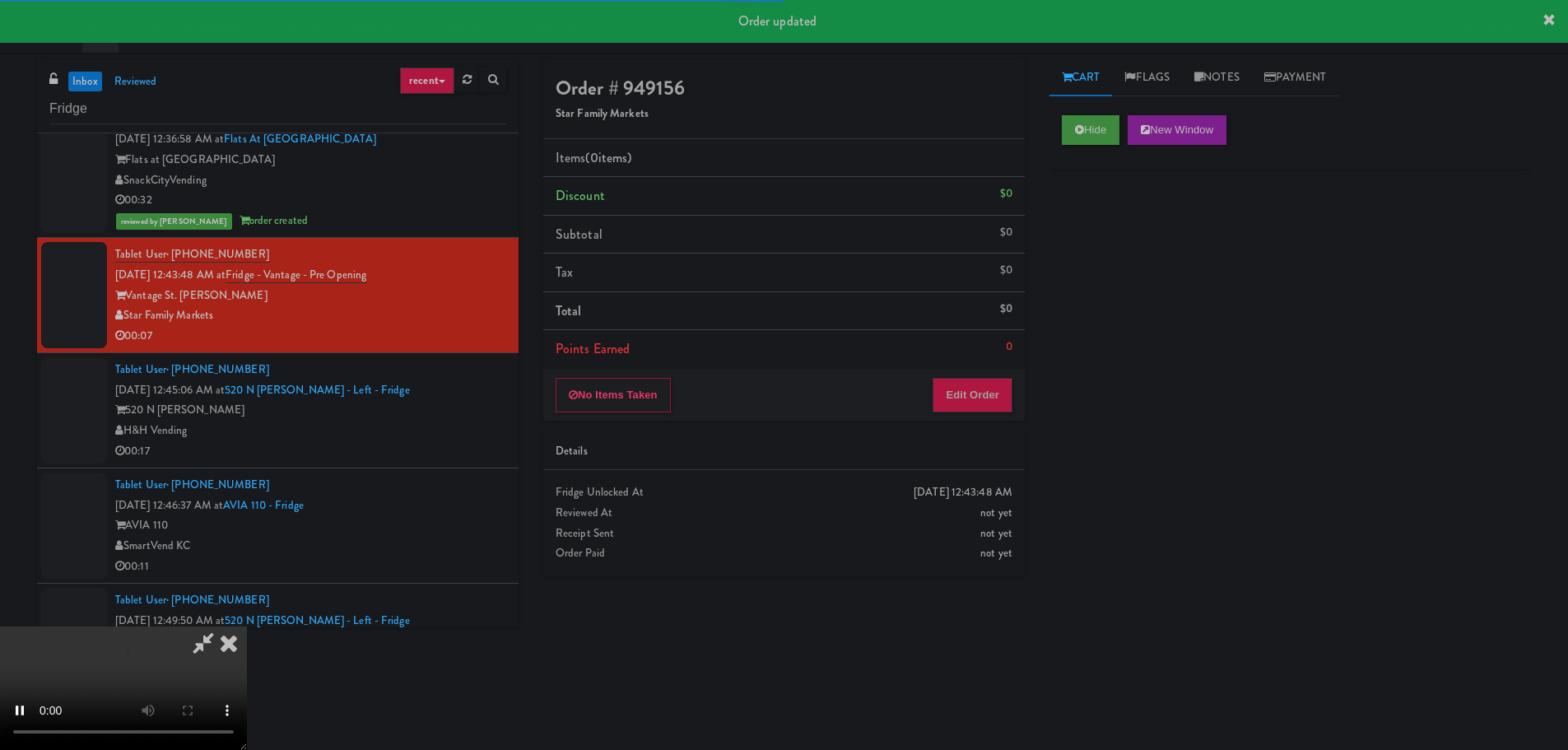
click at [1011, 402] on div "No Items Taken Edit Order" at bounding box center [784, 395] width 482 height 51
click at [1007, 400] on button "Edit Order" at bounding box center [972, 394] width 80 height 34
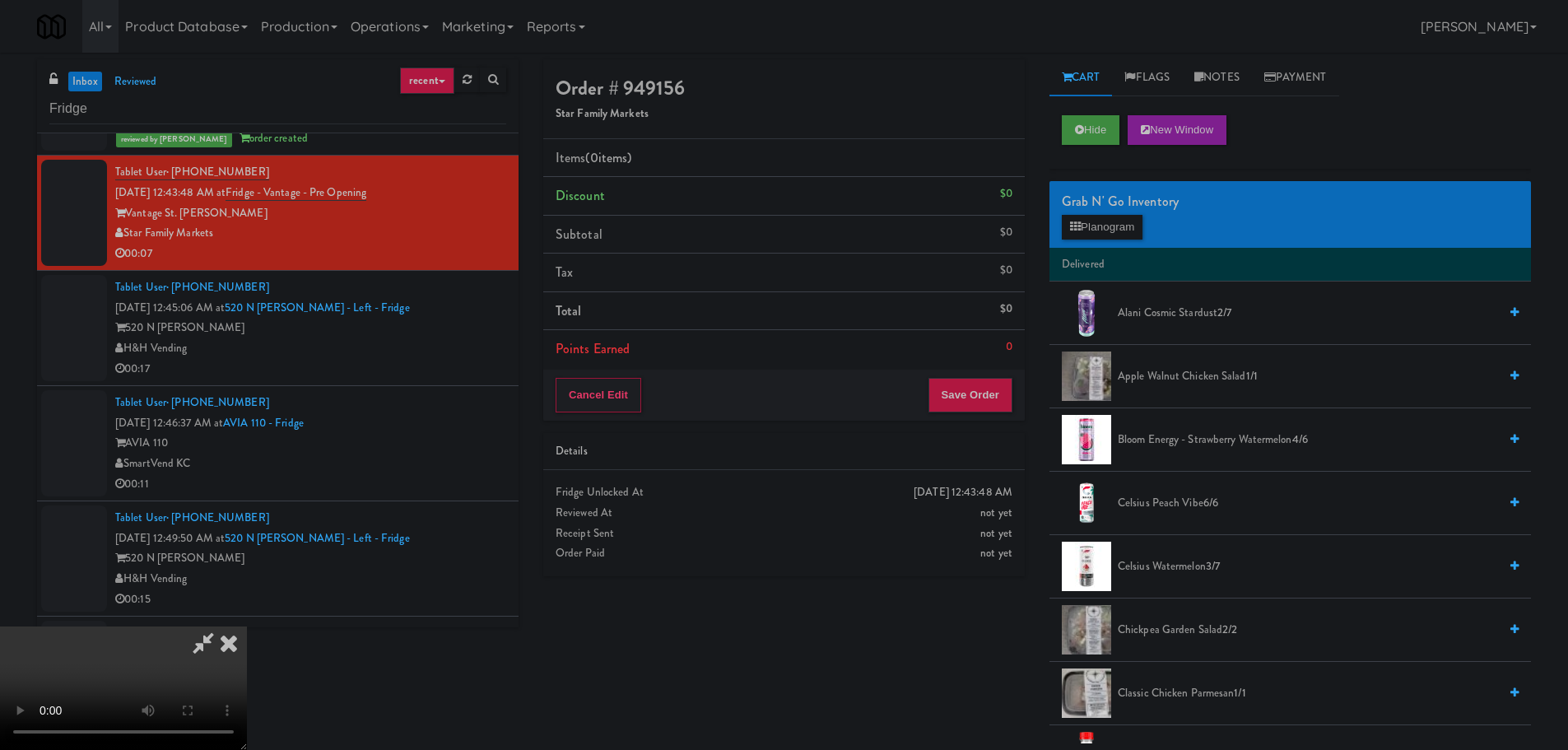
click at [247, 627] on video at bounding box center [123, 688] width 247 height 123
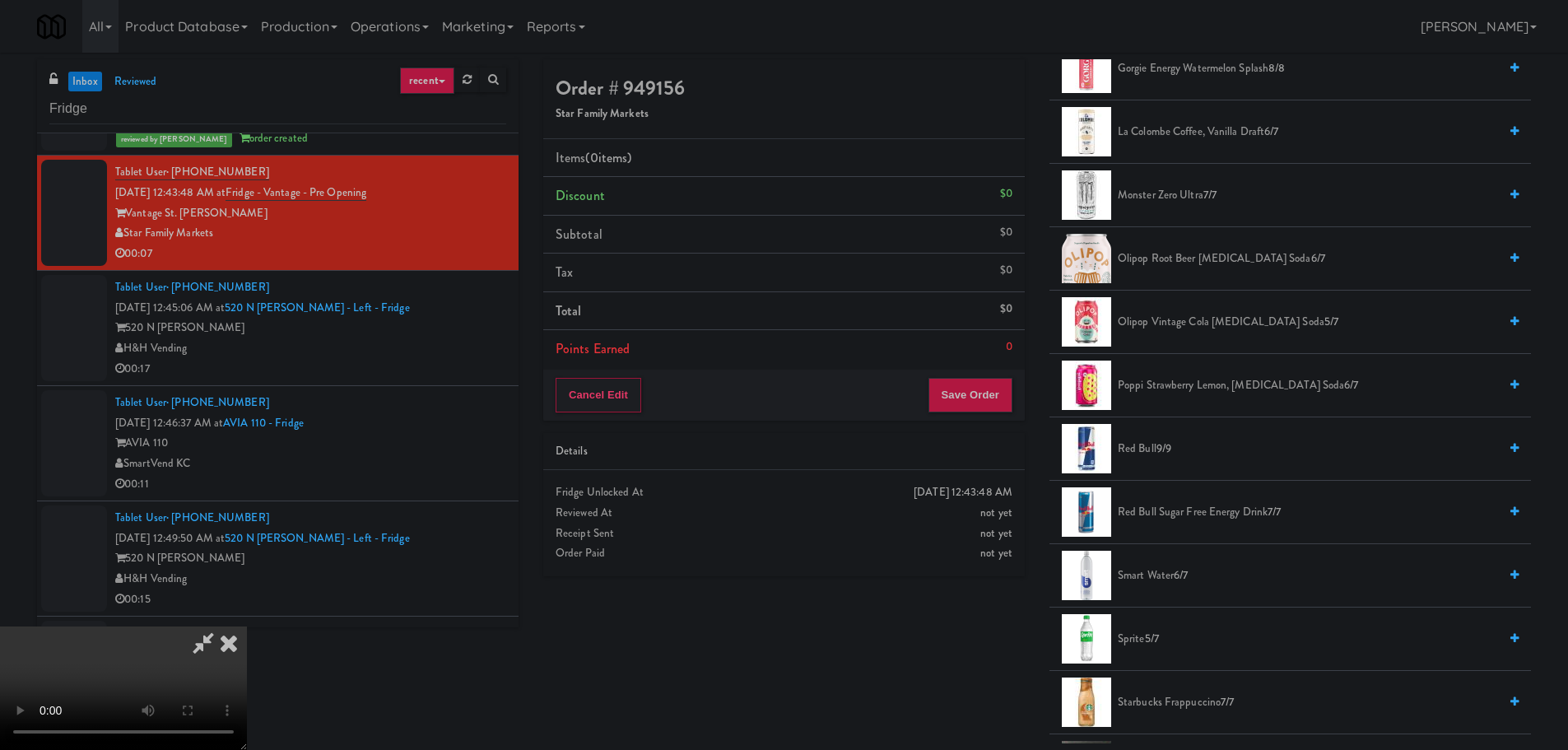
scroll to position [1152, 0]
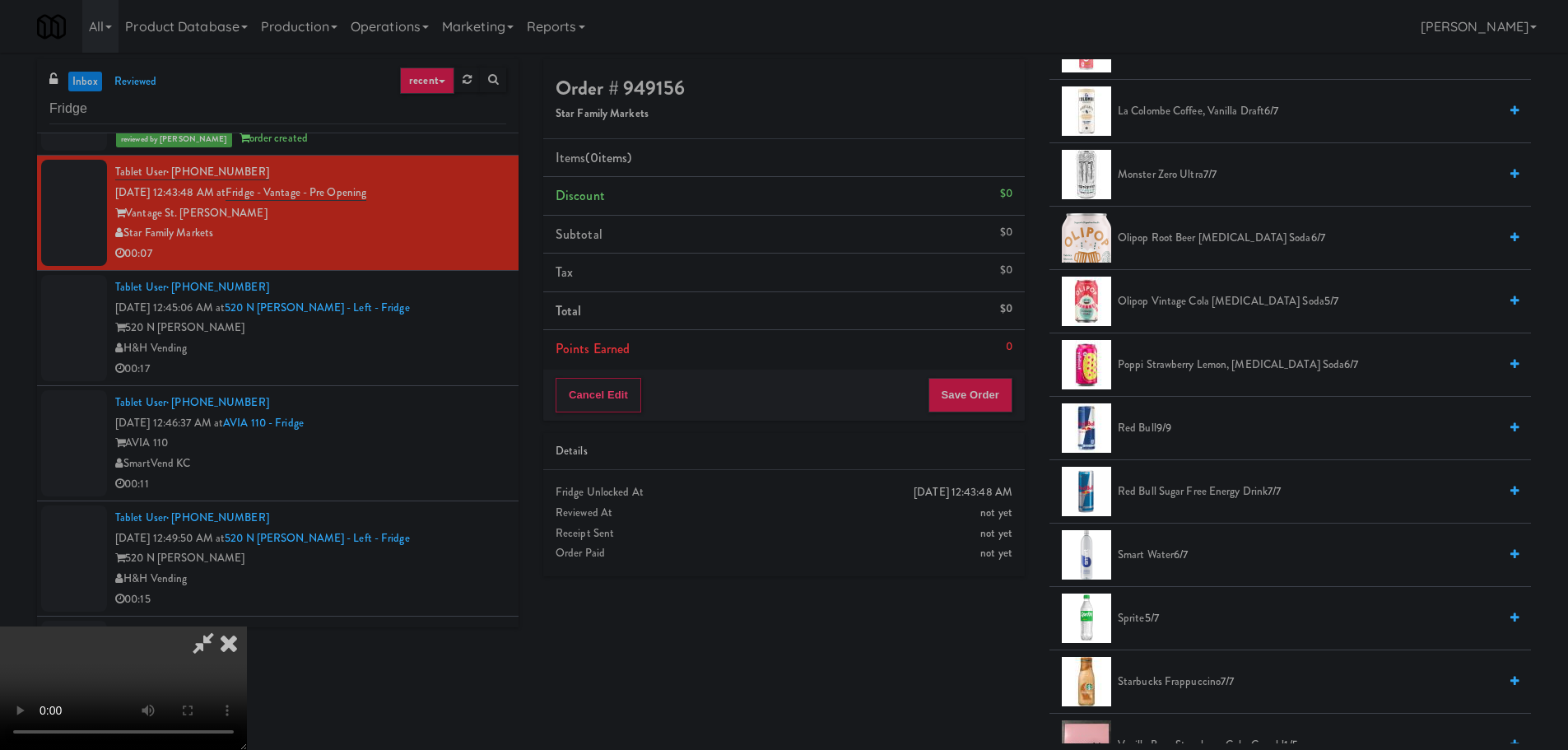
click at [1195, 358] on span "Poppi Strawberry Lemon, [MEDICAL_DATA] Soda 6/7" at bounding box center [1307, 365] width 380 height 21
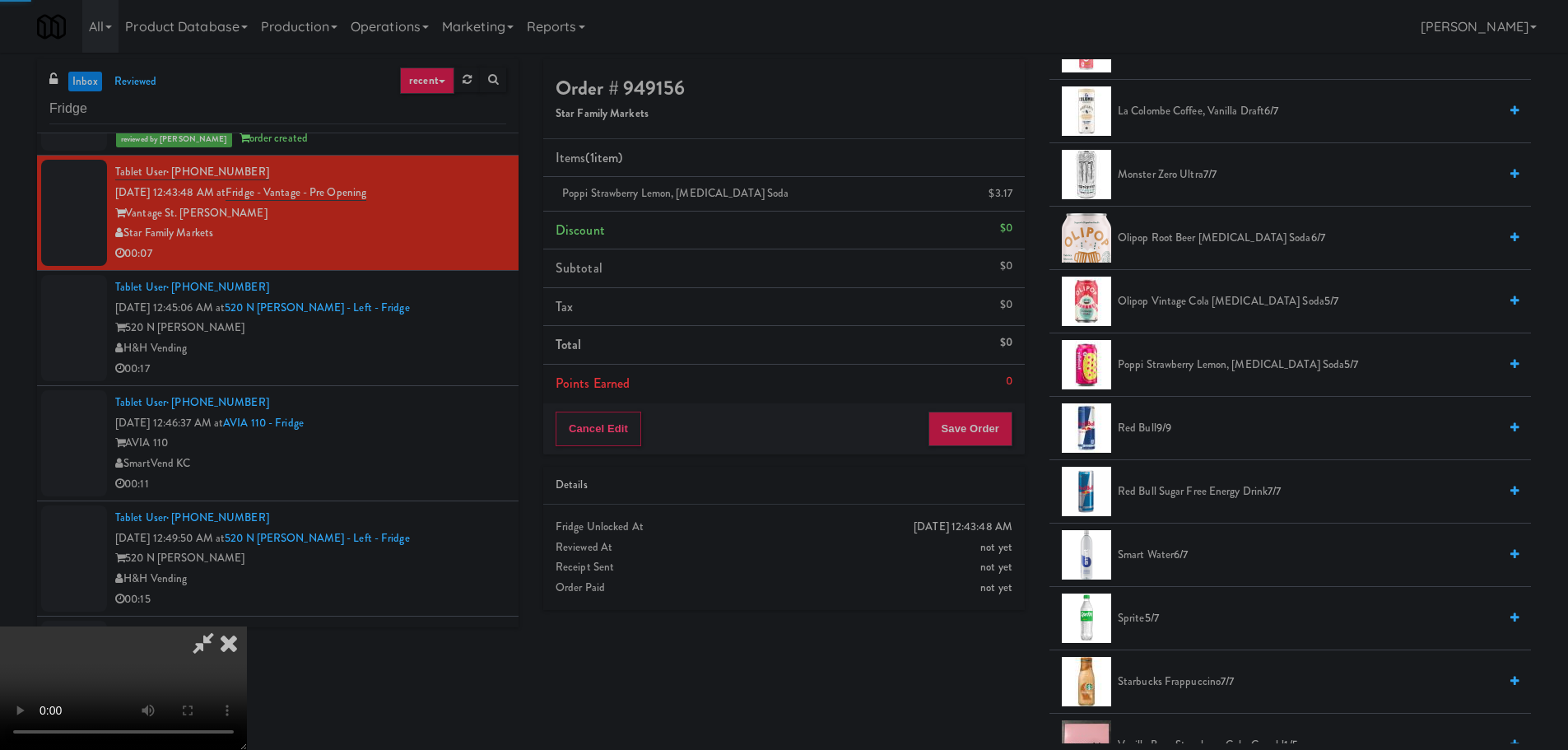
click at [247, 627] on video at bounding box center [123, 688] width 247 height 123
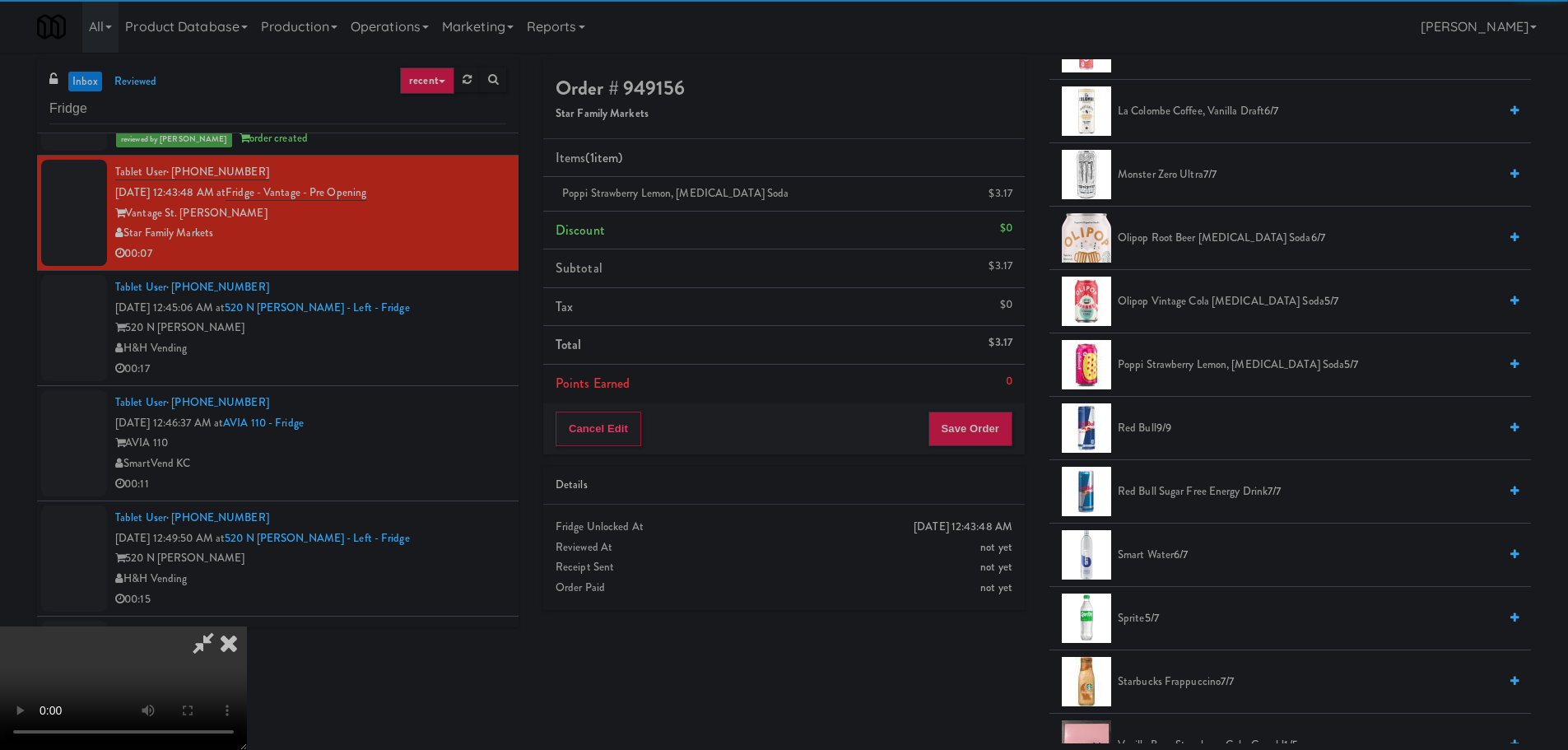
click at [247, 627] on video at bounding box center [123, 688] width 247 height 123
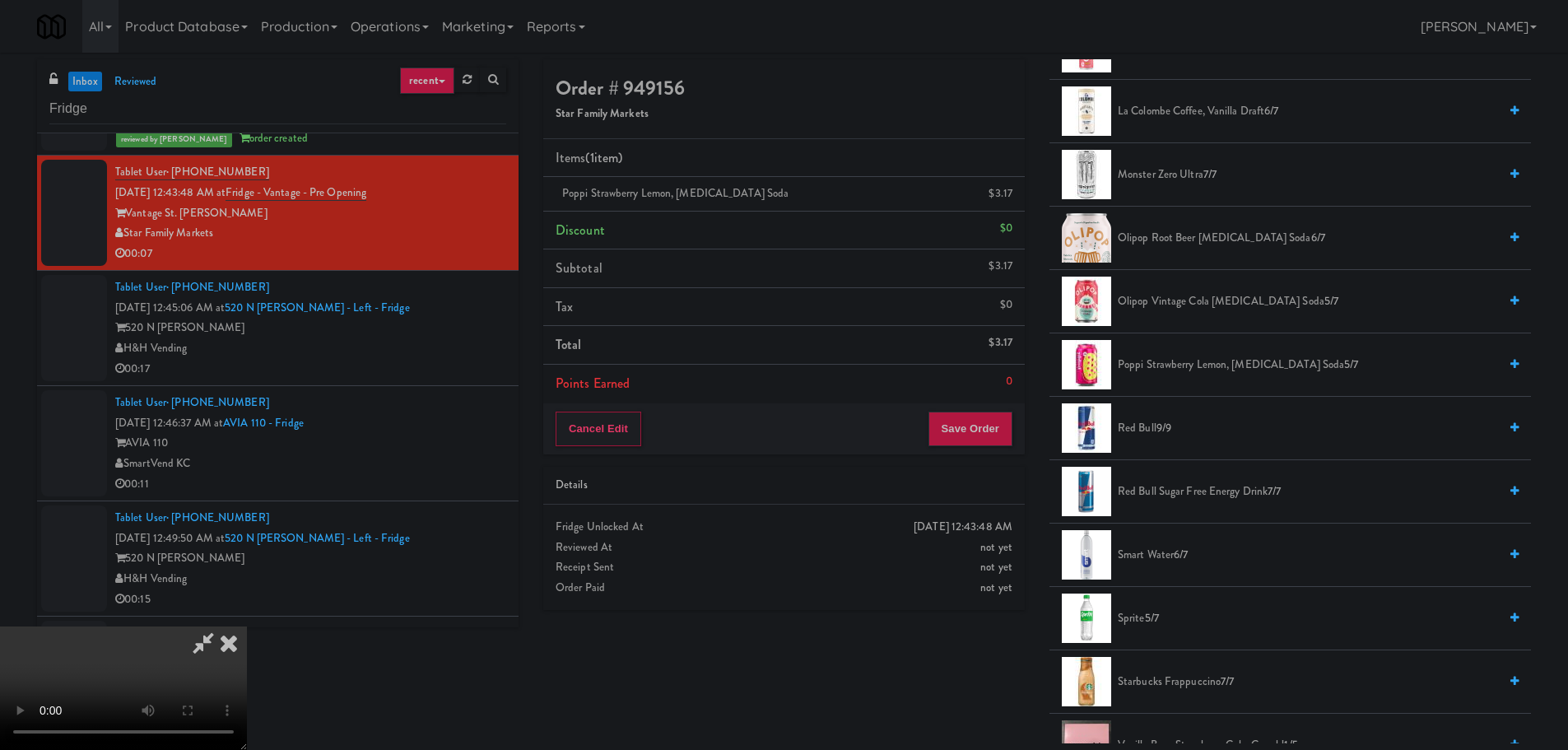
click at [247, 627] on video at bounding box center [123, 688] width 247 height 123
drag, startPoint x: 687, startPoint y: 422, endPoint x: 731, endPoint y: 428, distance: 44.4
click at [247, 627] on video at bounding box center [123, 688] width 247 height 123
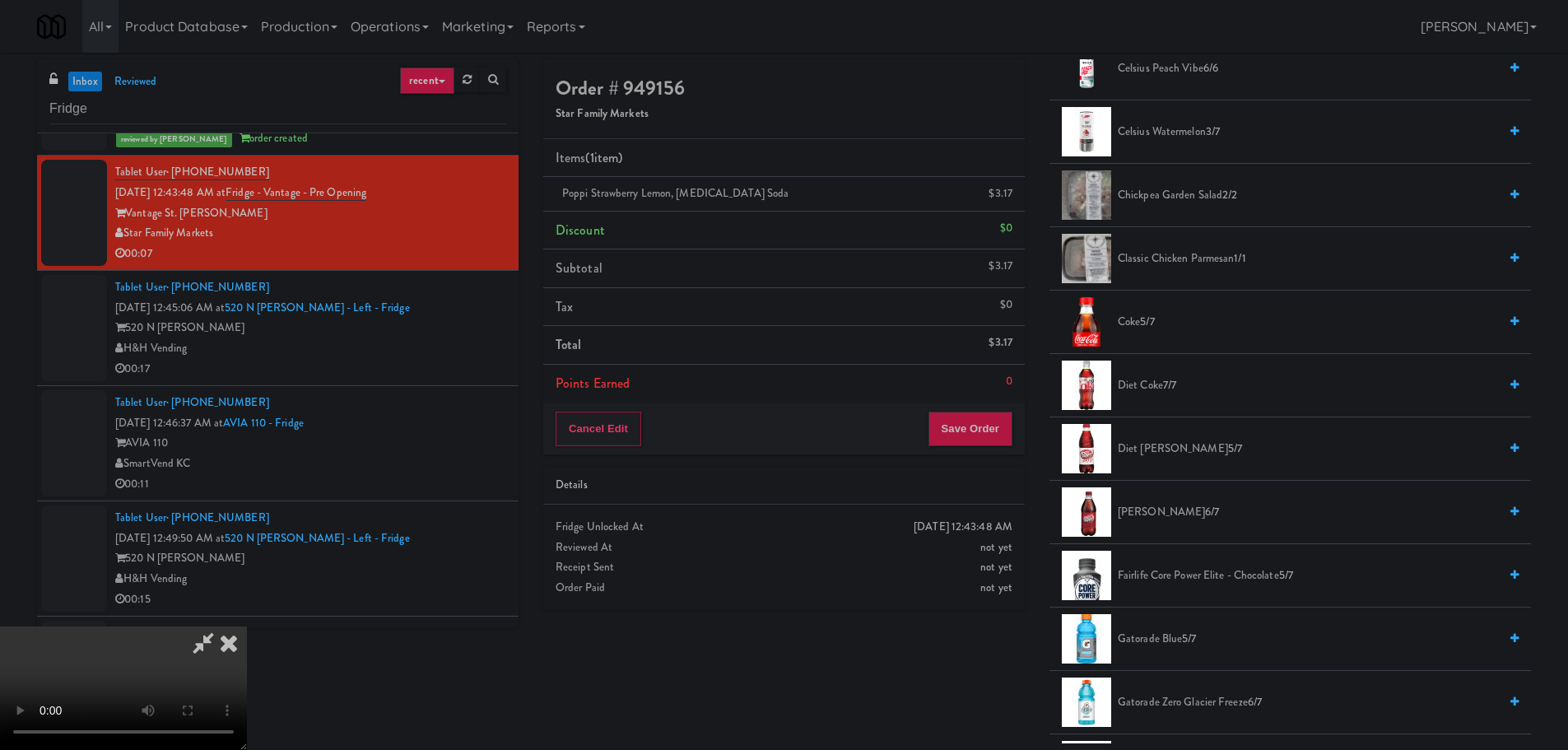
scroll to position [412, 0]
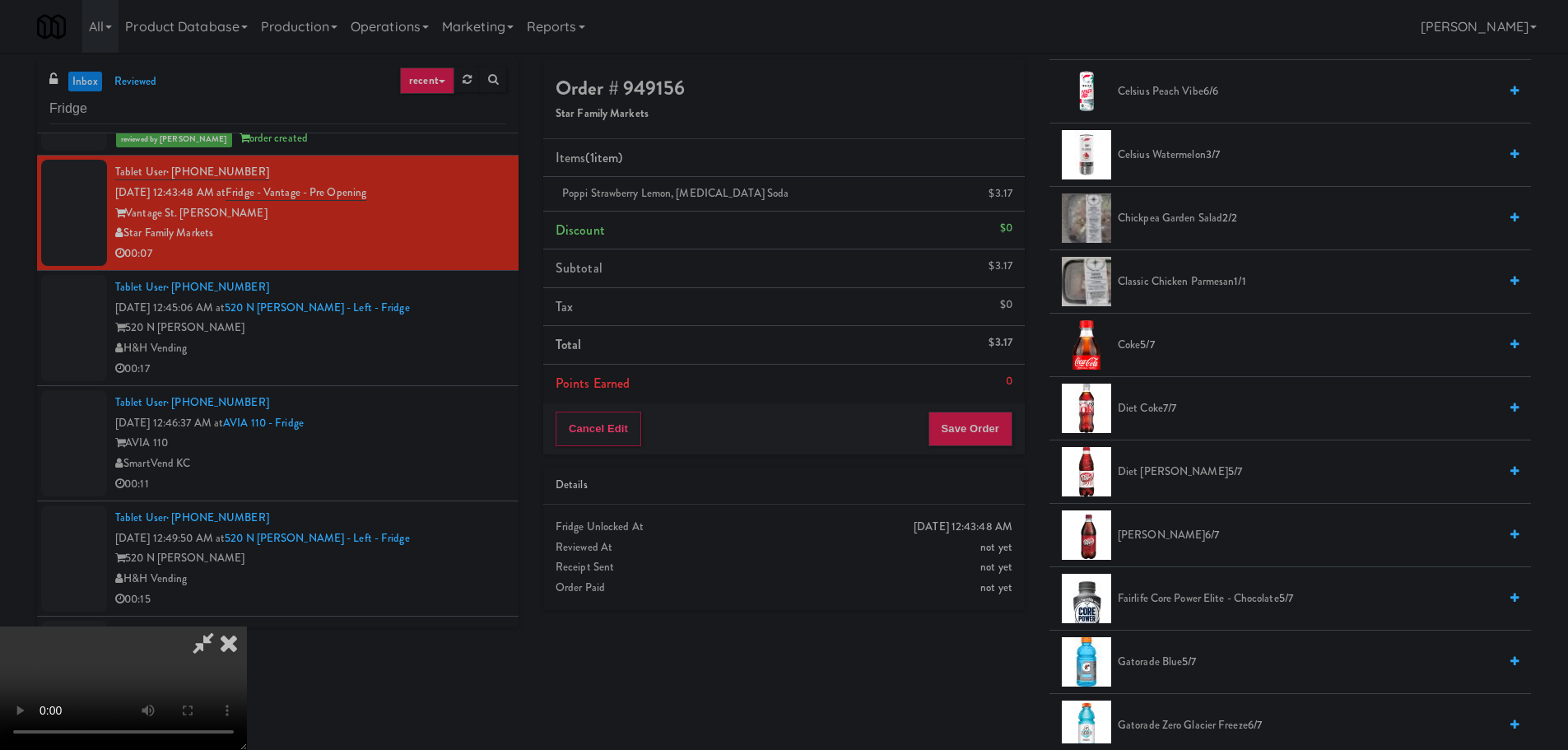
click at [1161, 407] on span "Diet Coke 7/7" at bounding box center [1307, 408] width 380 height 21
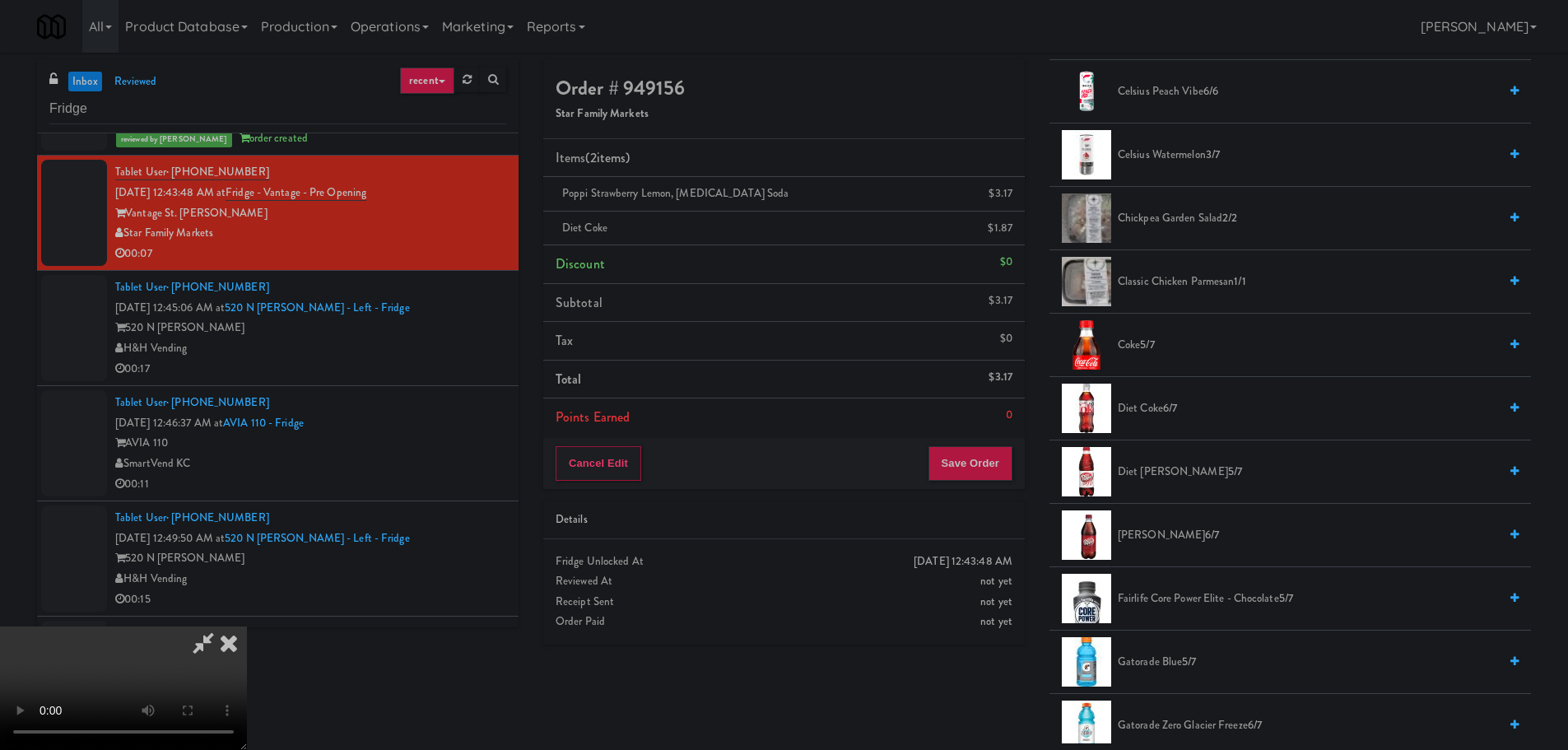
click at [1151, 408] on span "Diet Coke 6/7" at bounding box center [1307, 408] width 380 height 21
click at [247, 627] on video at bounding box center [123, 688] width 247 height 123
click at [1029, 472] on div "Order # 949156 Star Family Markets Items (3 items ) Poppi Strawberry Lemon, [ME…" at bounding box center [783, 358] width 506 height 598
click at [972, 468] on button "Save Order" at bounding box center [970, 462] width 84 height 34
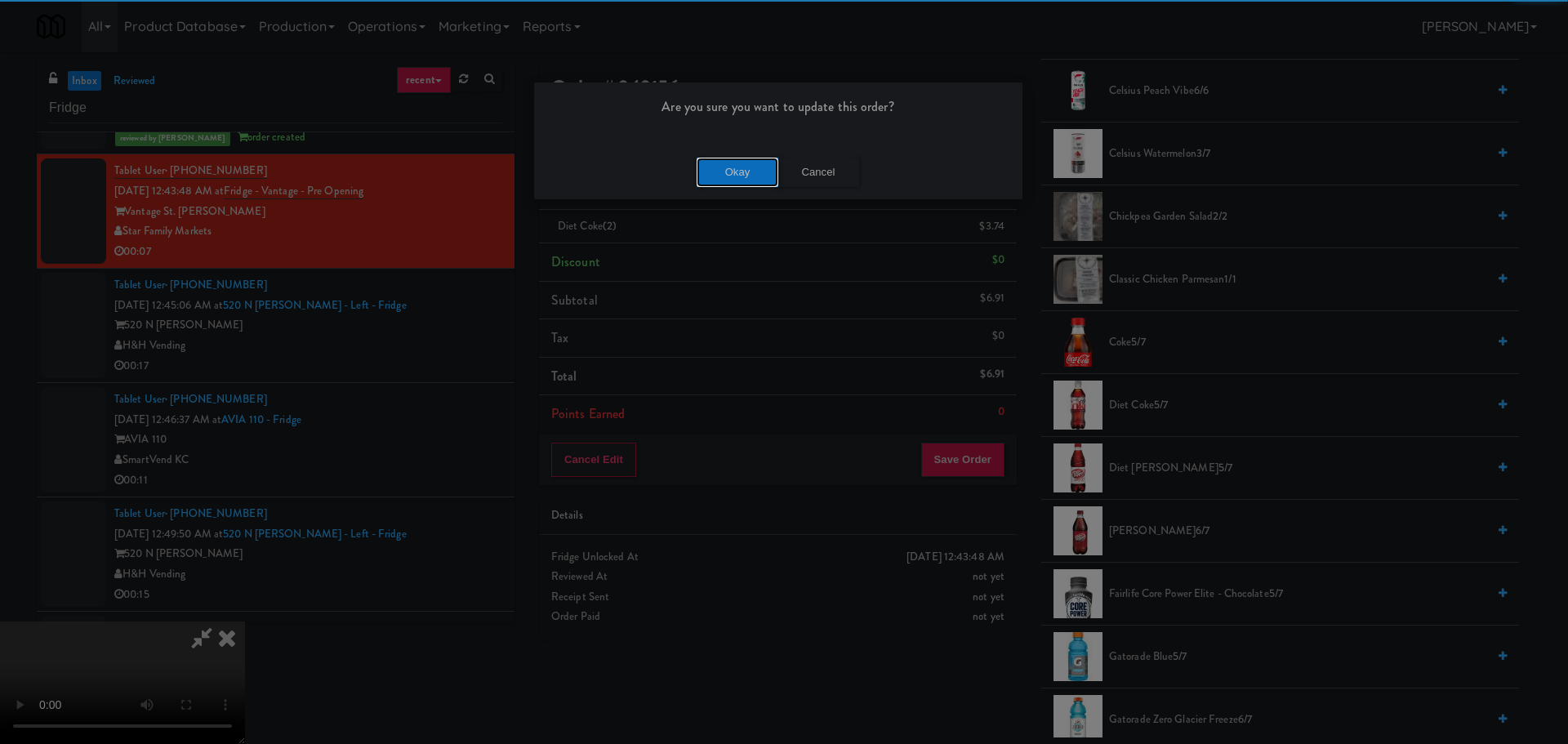
click at [727, 174] on button "Okay" at bounding box center [737, 173] width 82 height 30
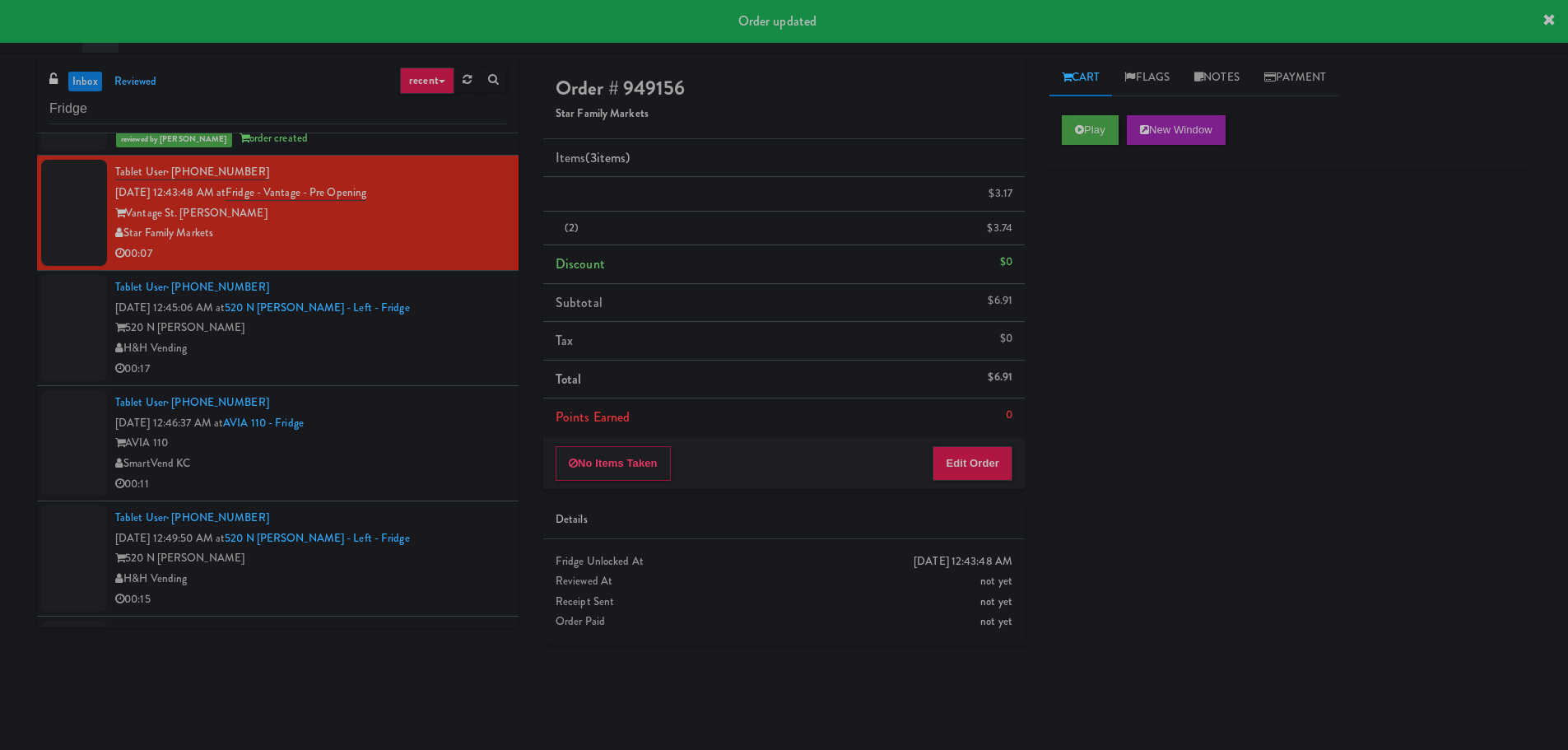
scroll to position [0, 0]
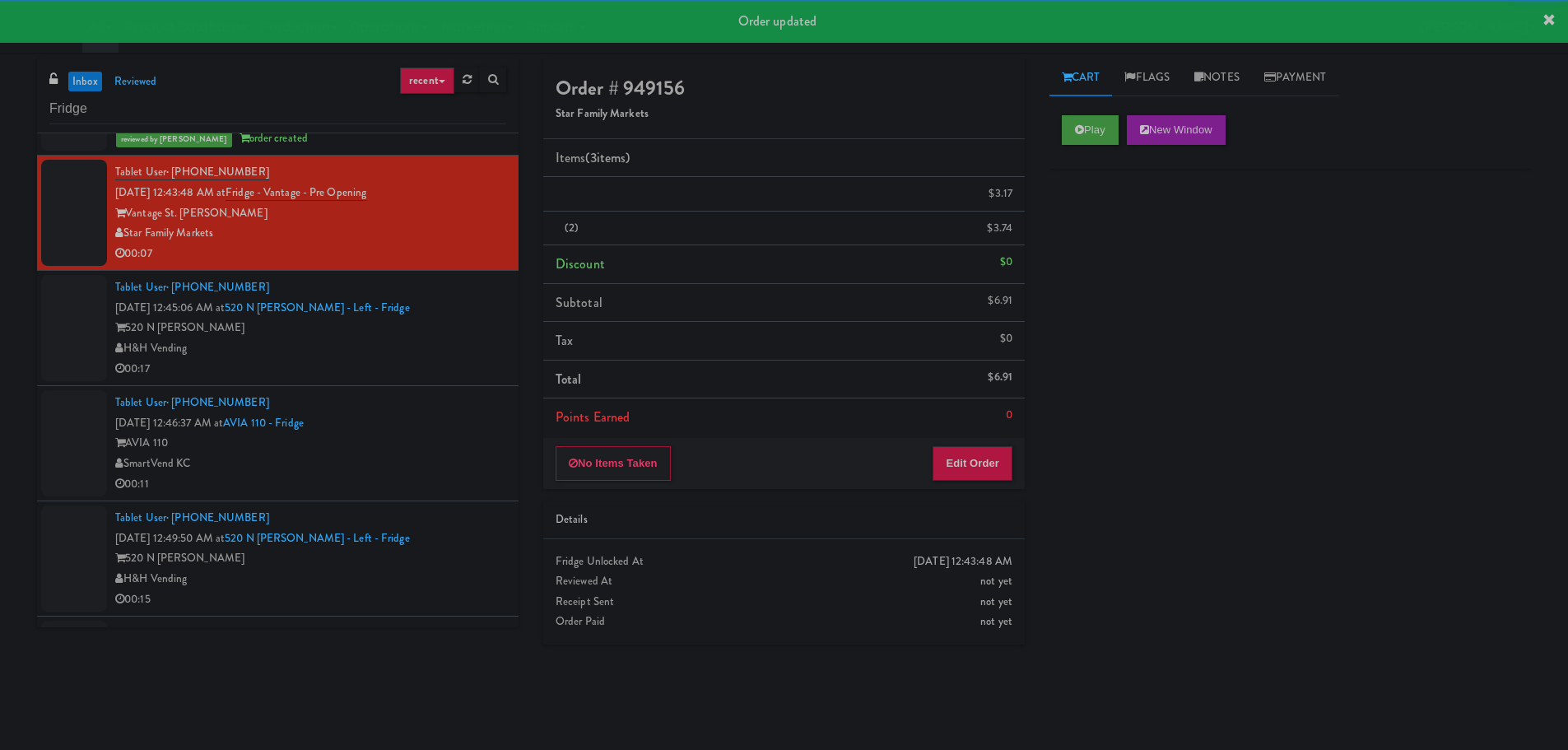
click at [430, 346] on div "H&H Vending" at bounding box center [310, 348] width 391 height 21
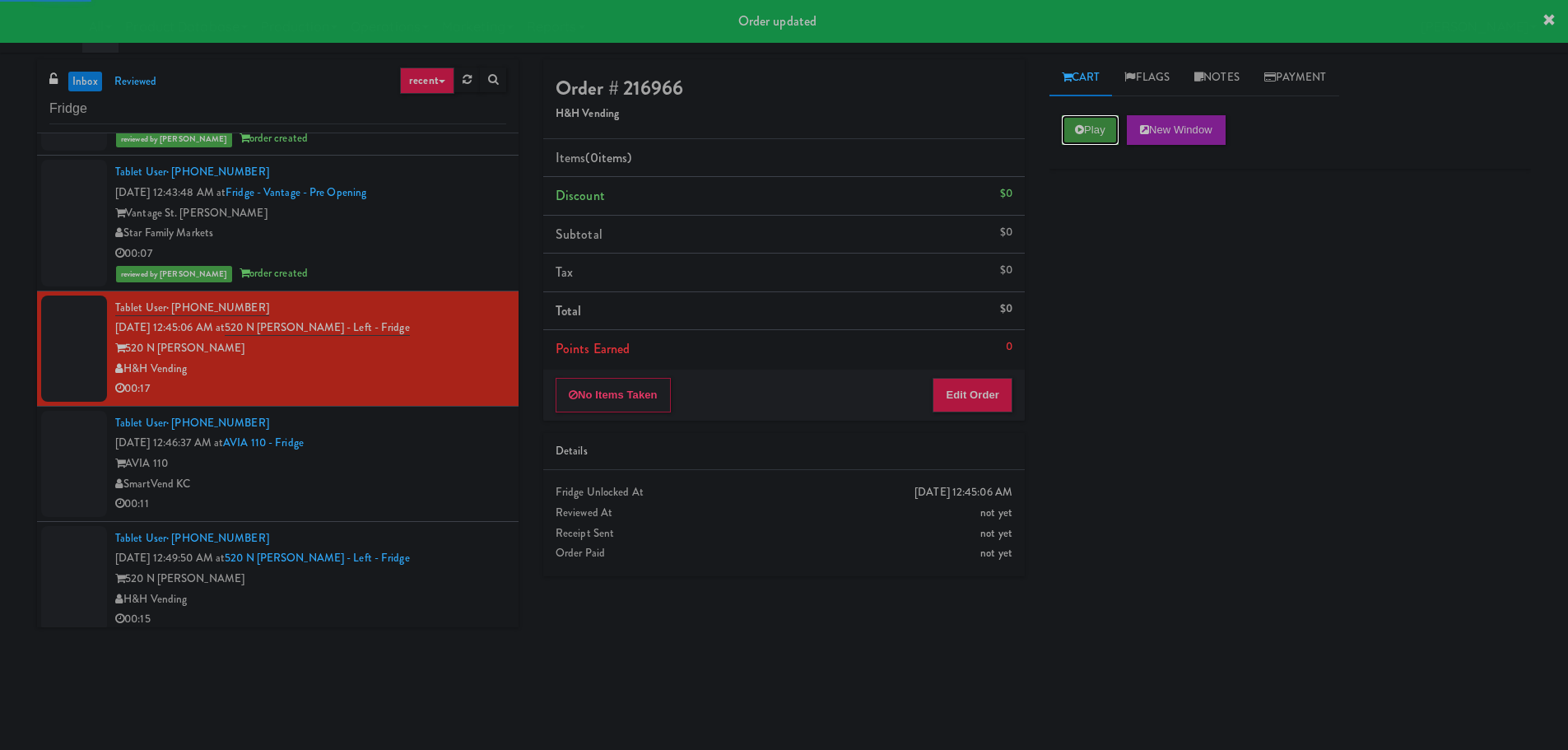
click at [1075, 131] on icon at bounding box center [1079, 129] width 9 height 11
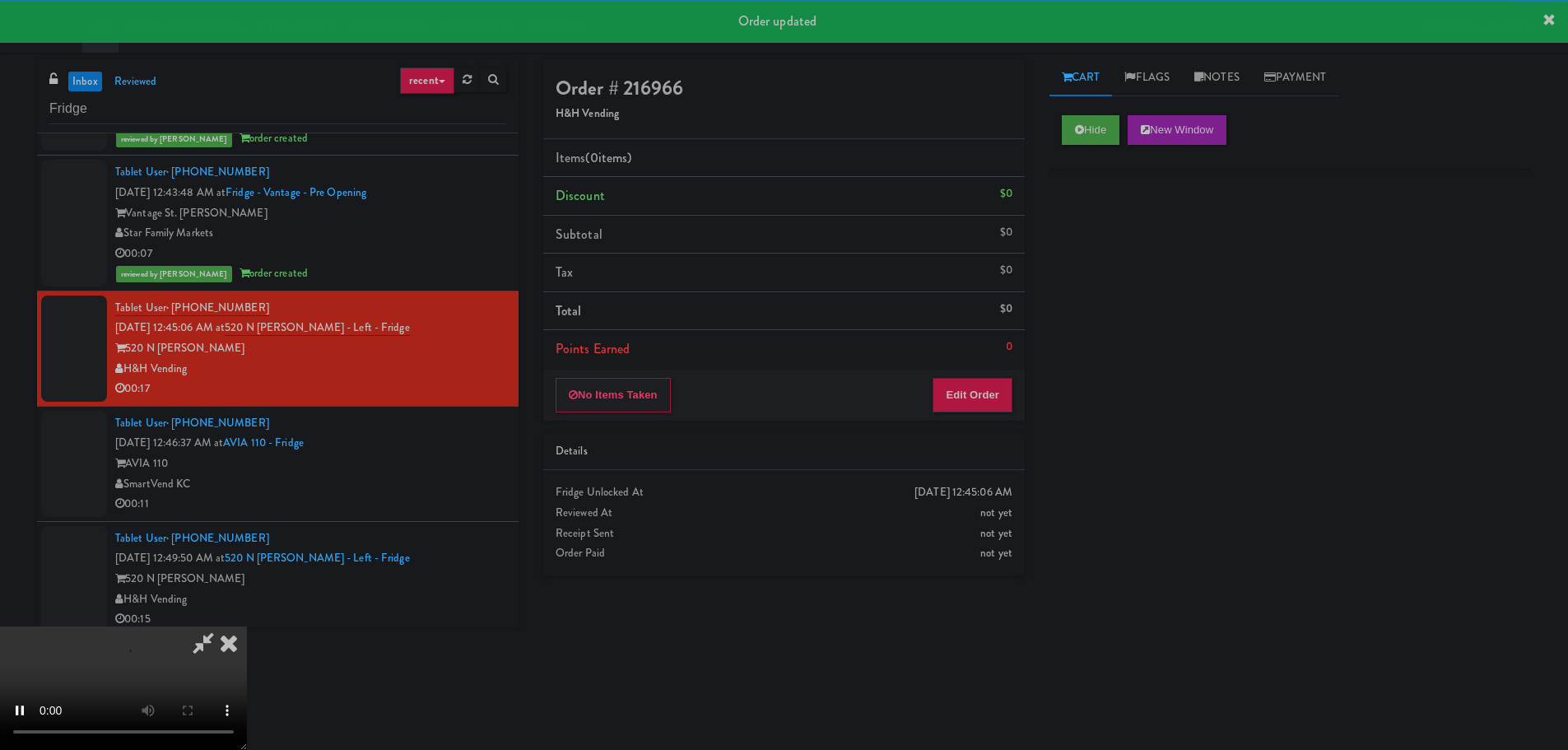
drag, startPoint x: 994, startPoint y: 468, endPoint x: 996, endPoint y: 458, distance: 10.2
click at [996, 461] on div "Details" at bounding box center [784, 452] width 482 height 38
click at [993, 395] on button "Edit Order" at bounding box center [972, 394] width 80 height 34
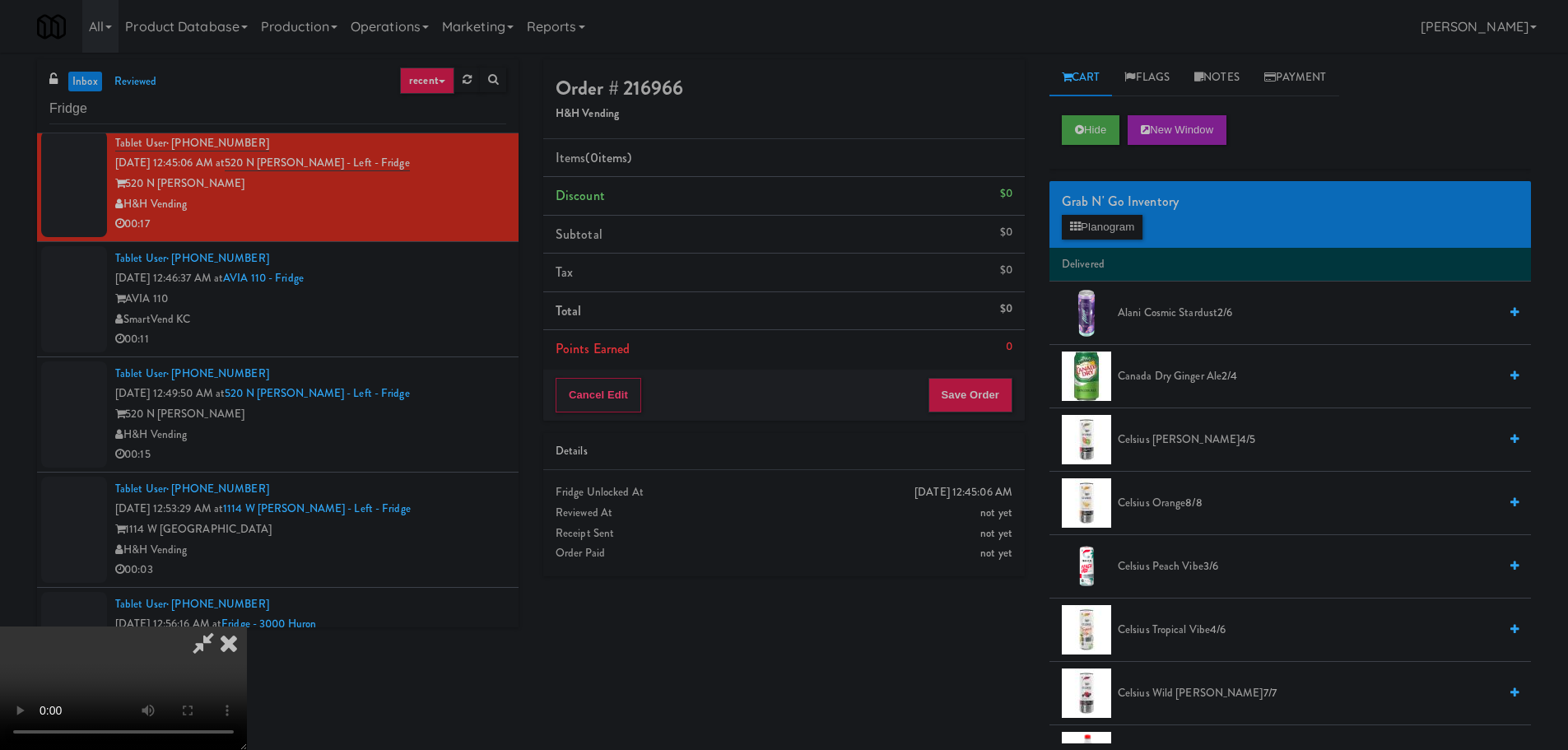
click at [247, 627] on video at bounding box center [123, 688] width 247 height 123
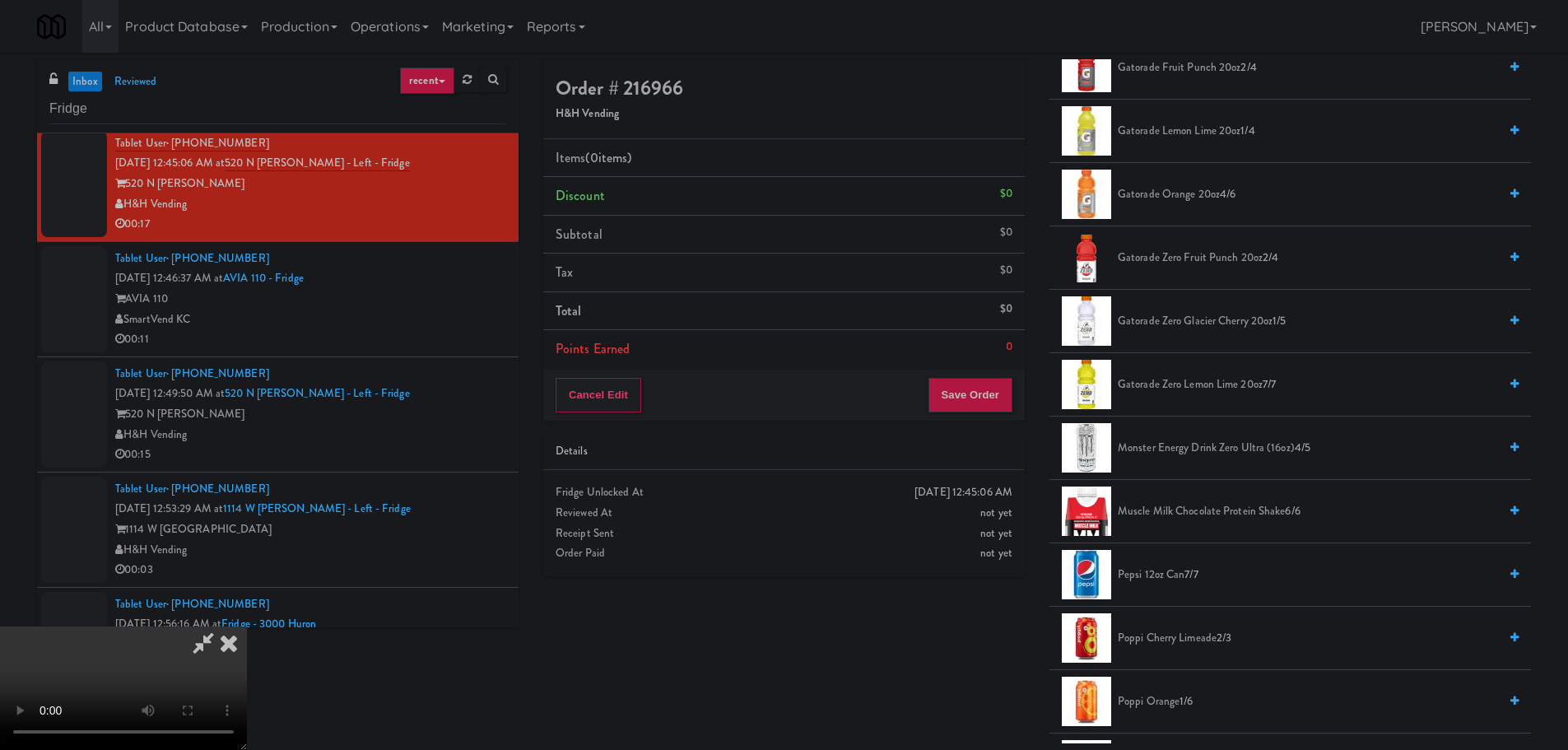
scroll to position [1399, 0]
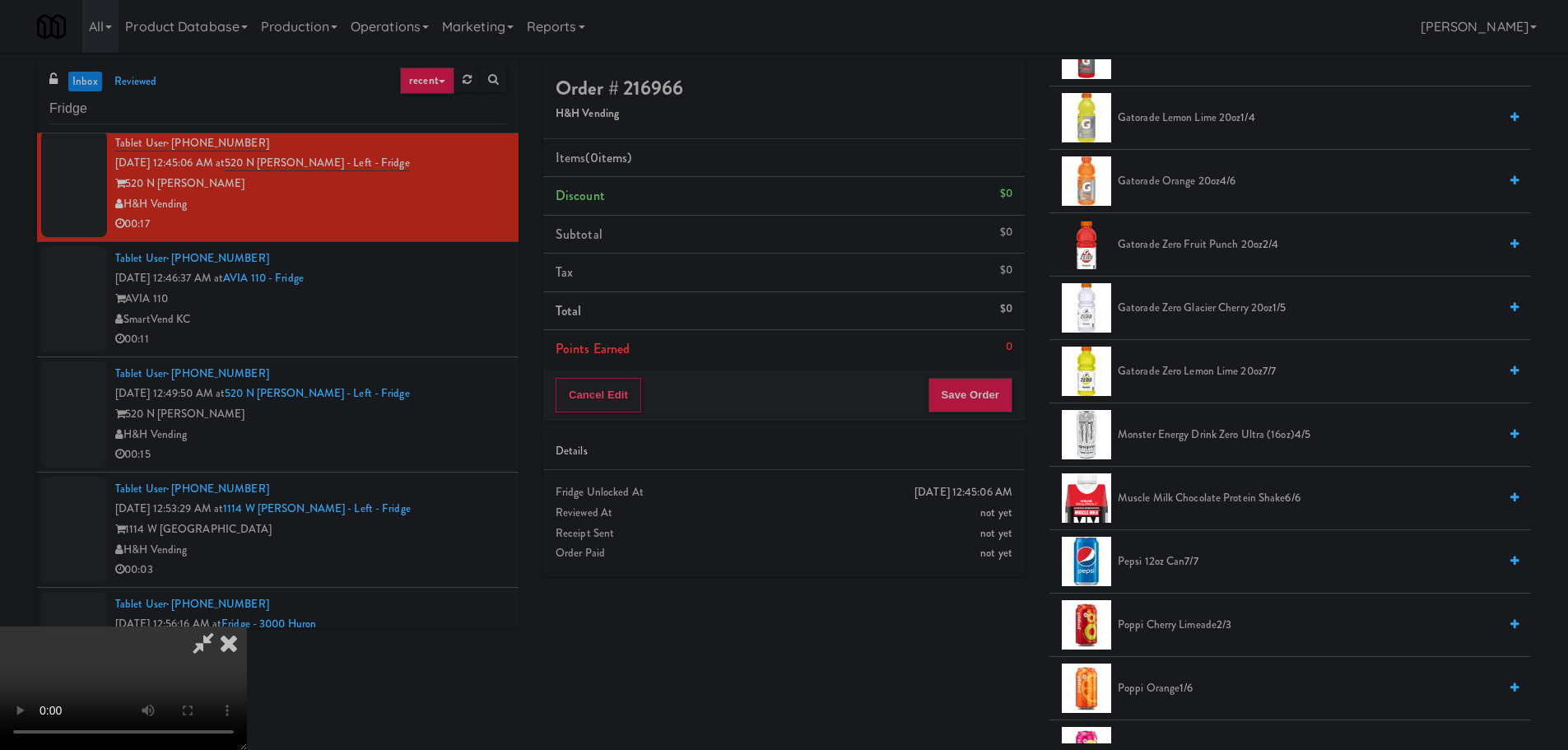
click at [1156, 701] on li "Poppi Orange 1/6" at bounding box center [1290, 688] width 482 height 63
click at [1154, 686] on span "Poppi Orange 1/6" at bounding box center [1307, 688] width 380 height 21
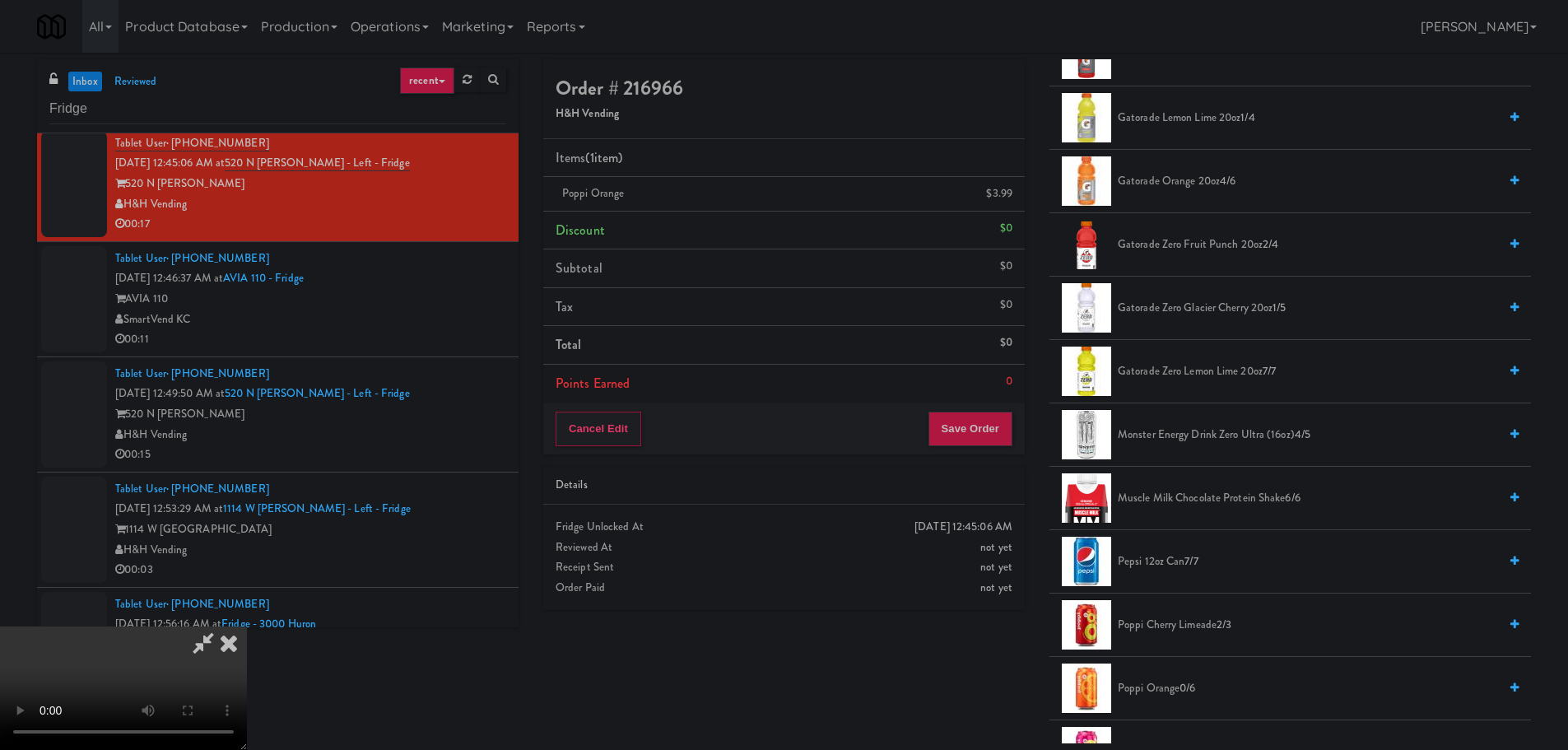
click at [247, 627] on video at bounding box center [123, 688] width 247 height 123
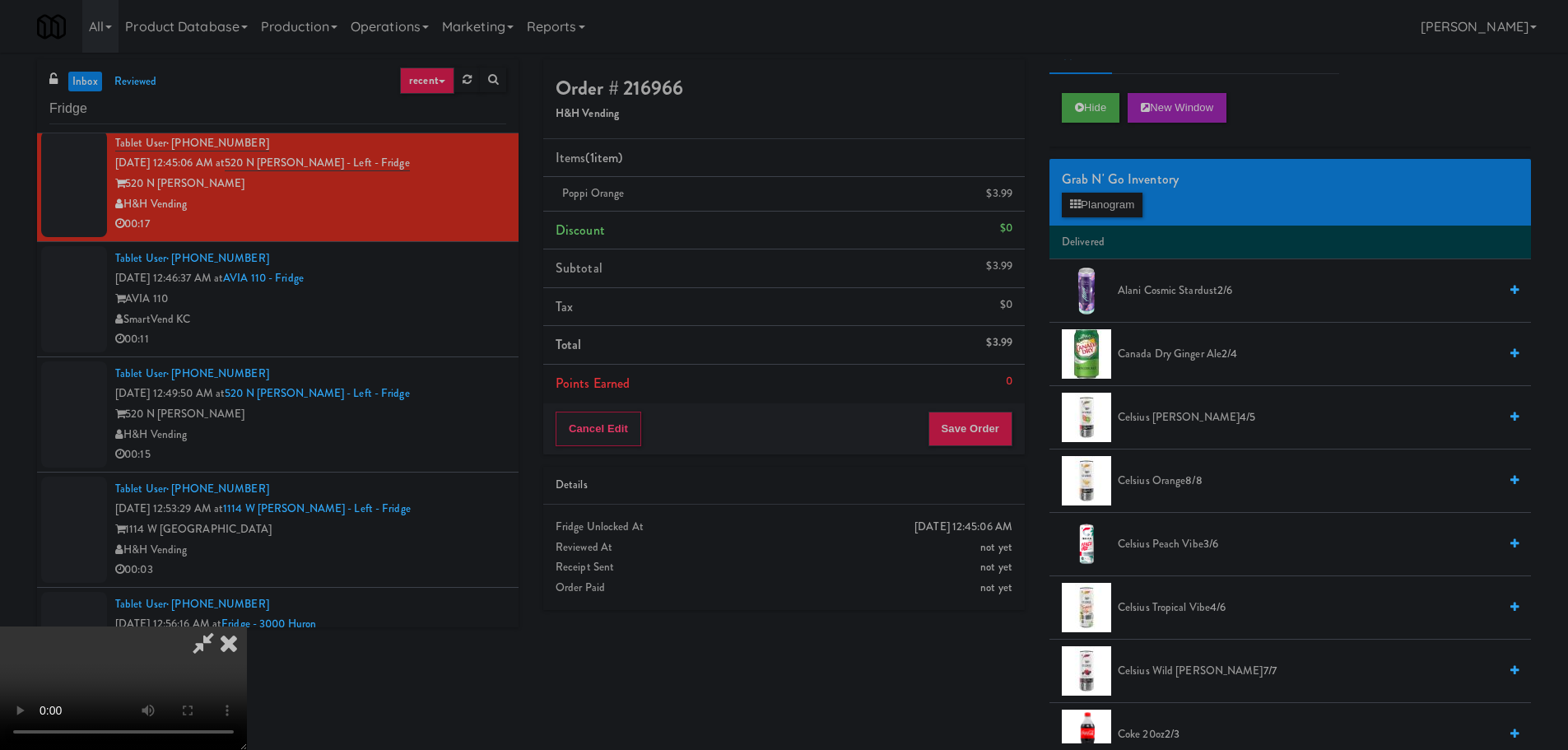
scroll to position [0, 0]
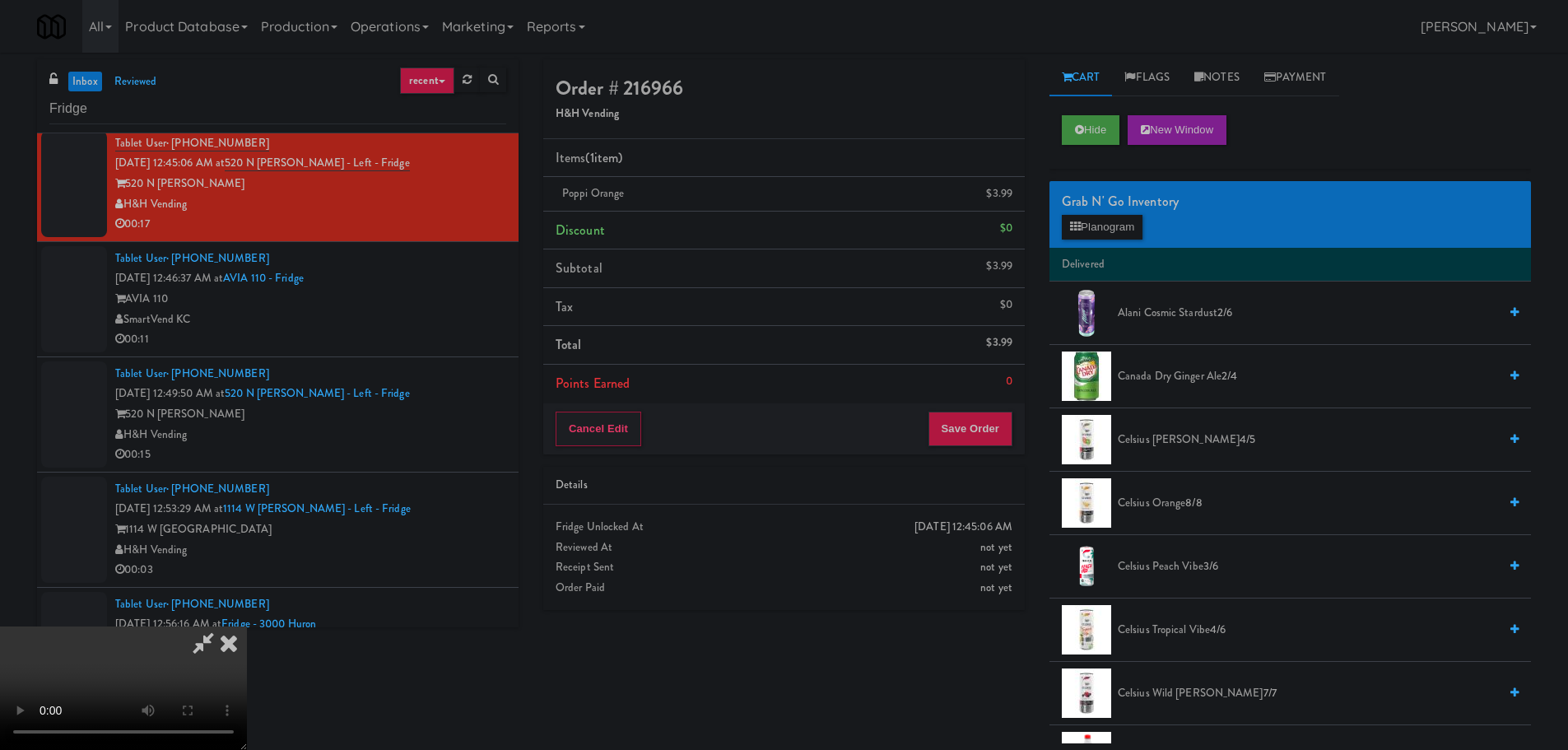
click at [1153, 321] on span "Alani Cosmic Stardust 2/6" at bounding box center [1307, 313] width 380 height 21
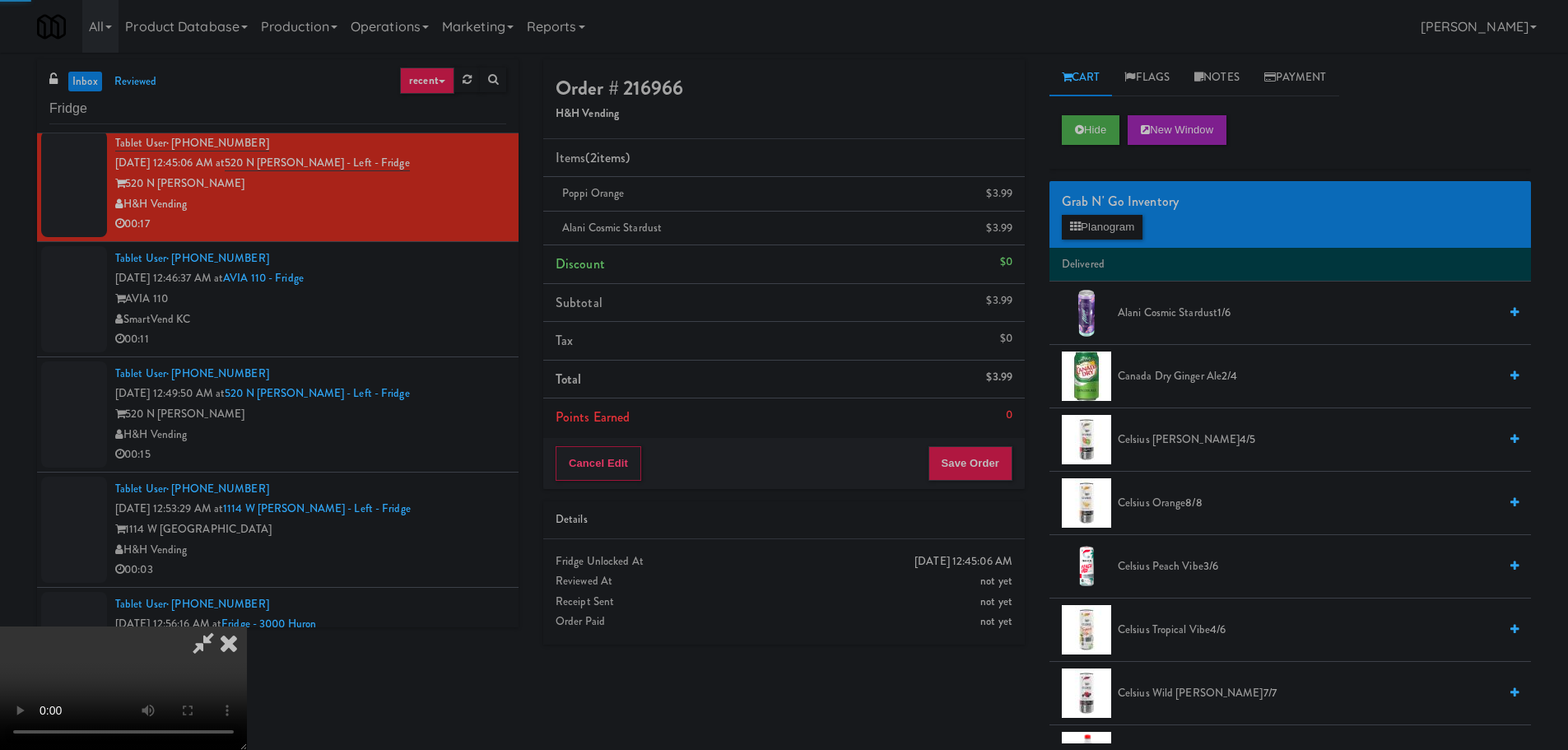
click at [247, 627] on video at bounding box center [123, 688] width 247 height 123
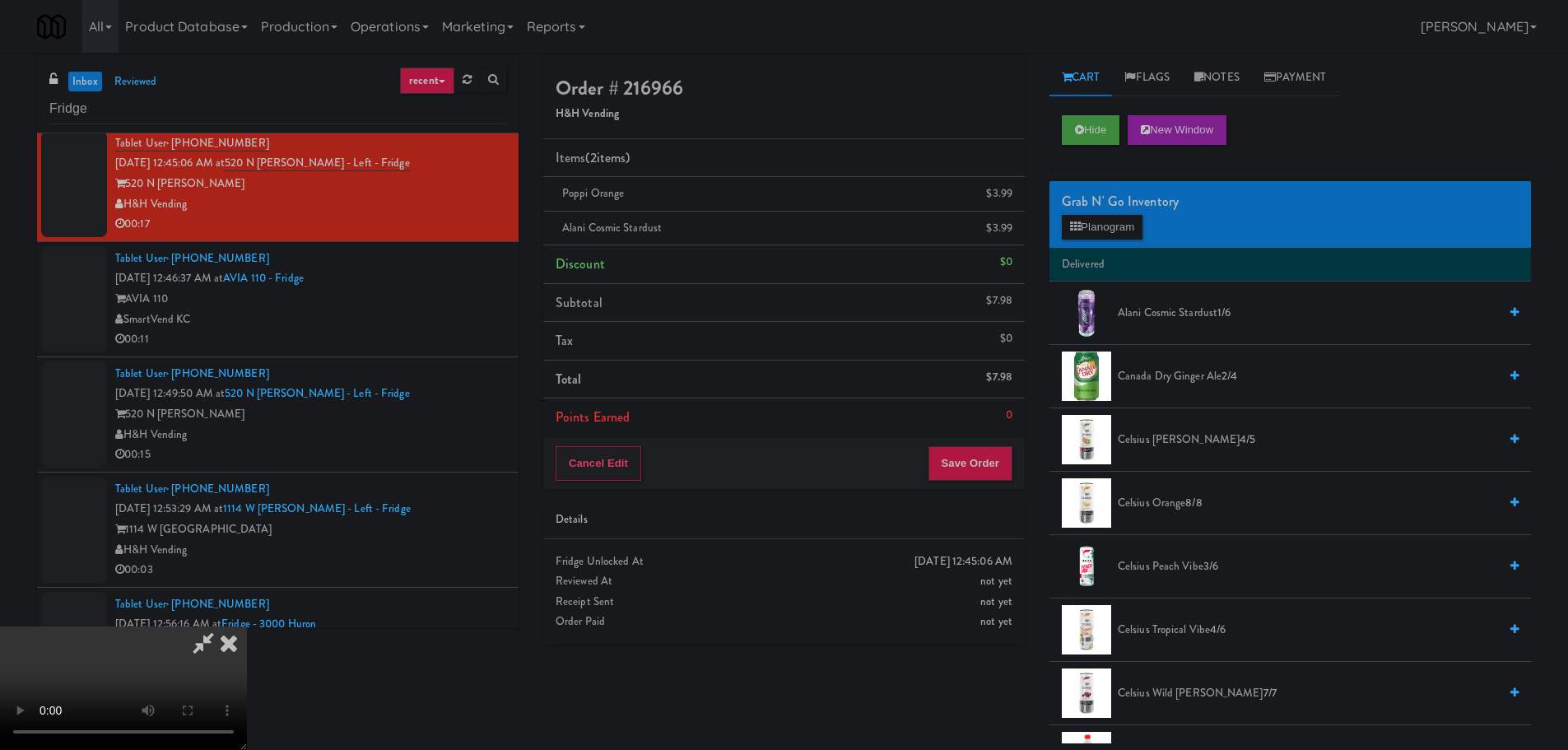
click at [247, 627] on video at bounding box center [123, 688] width 247 height 123
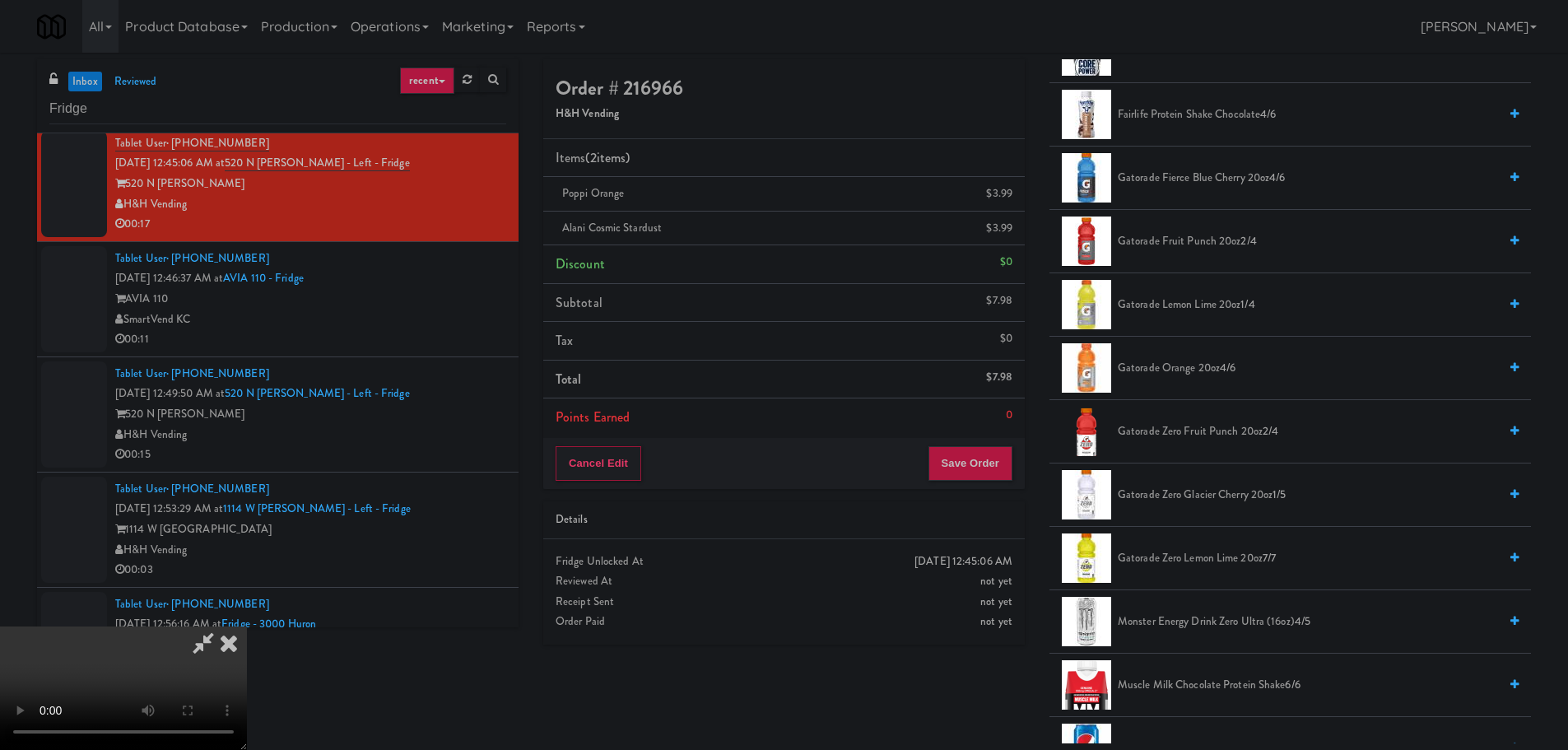
scroll to position [1235, 0]
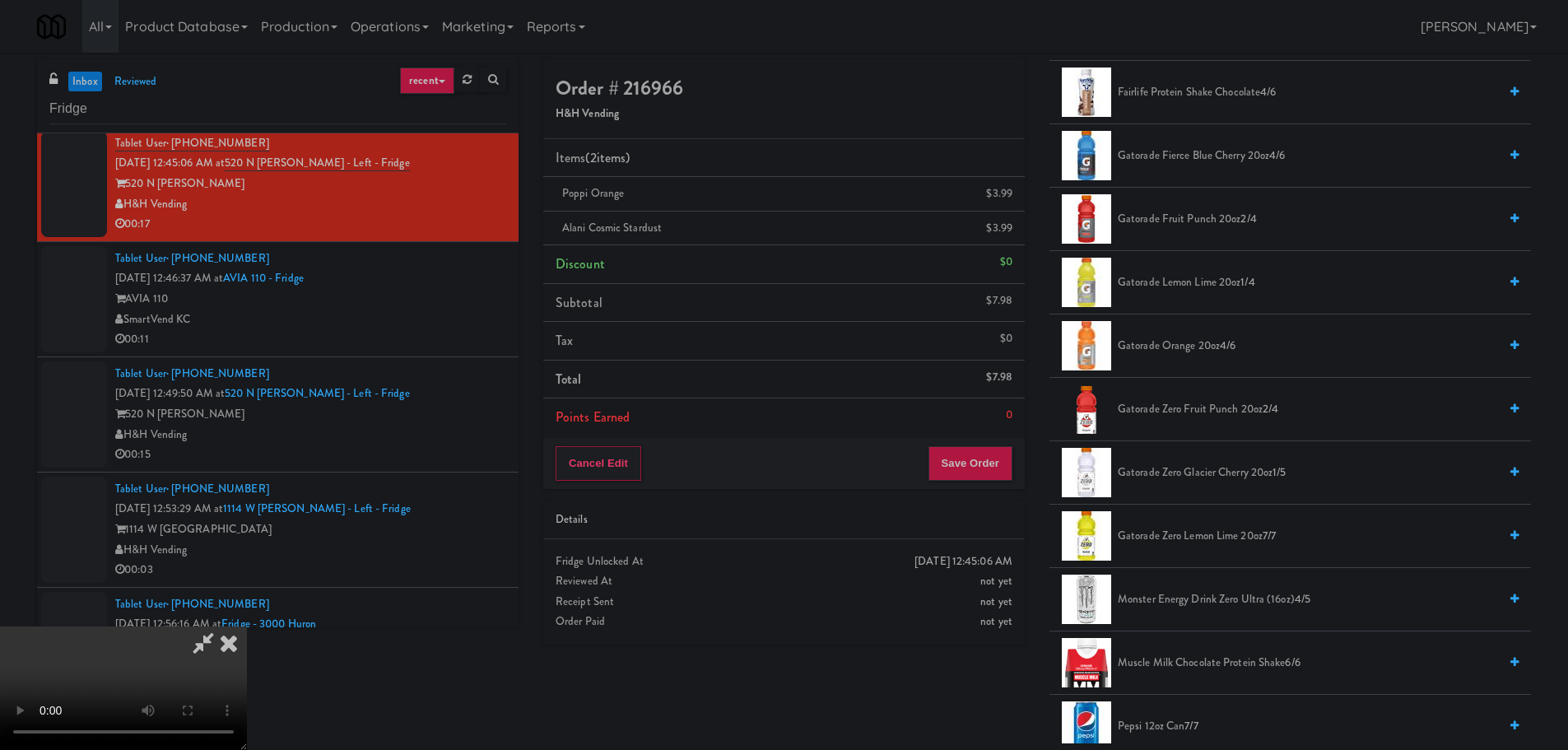
click at [1178, 528] on span "Gatorade Zero Lemon Lime 20oz 7/7" at bounding box center [1307, 536] width 380 height 21
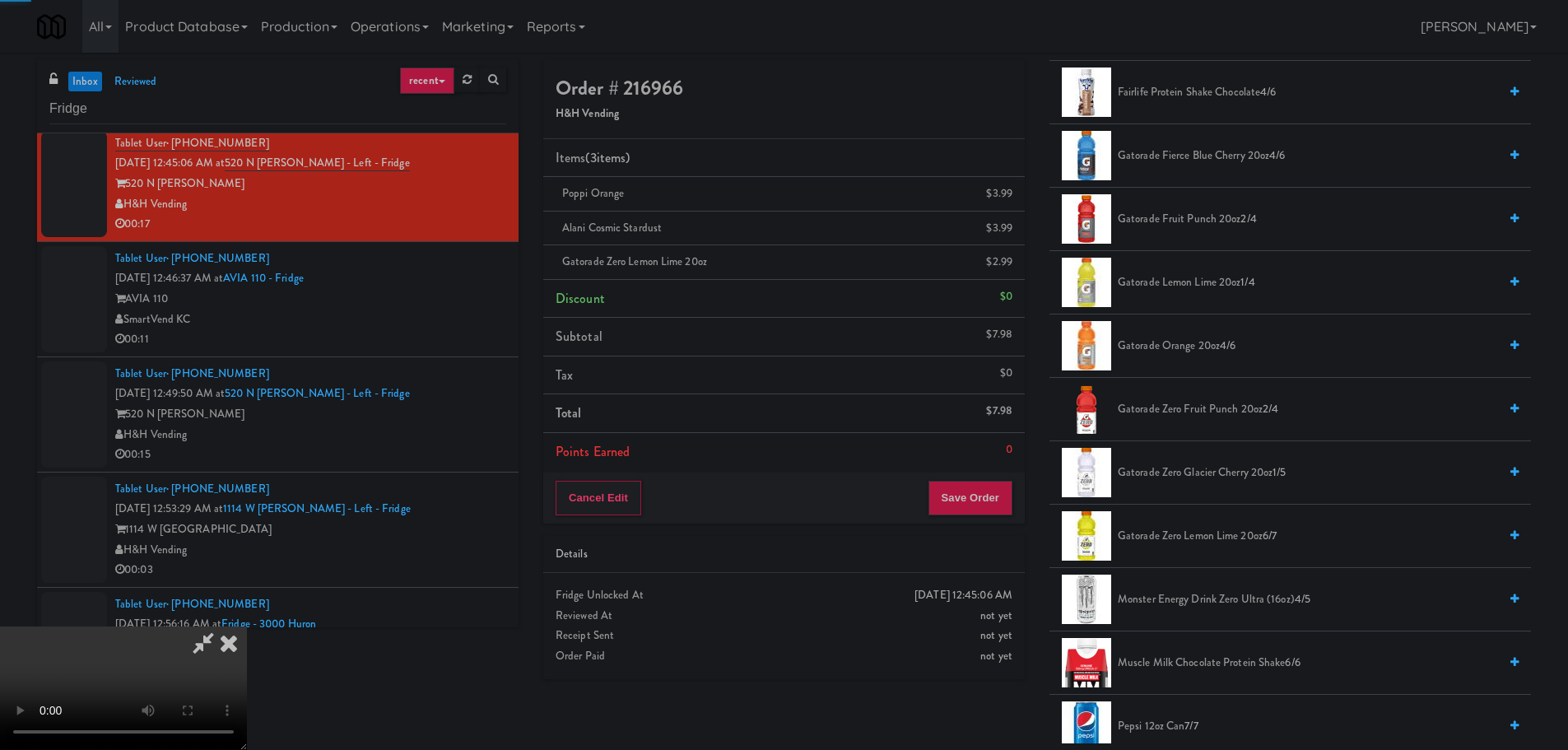
drag, startPoint x: 506, startPoint y: 467, endPoint x: 514, endPoint y: 467, distance: 8.0
click at [247, 627] on video at bounding box center [123, 688] width 247 height 123
click at [1215, 539] on span "Gatorade Zero Lemon Lime 20oz 6/7" at bounding box center [1307, 536] width 380 height 21
click at [247, 627] on video at bounding box center [123, 688] width 247 height 123
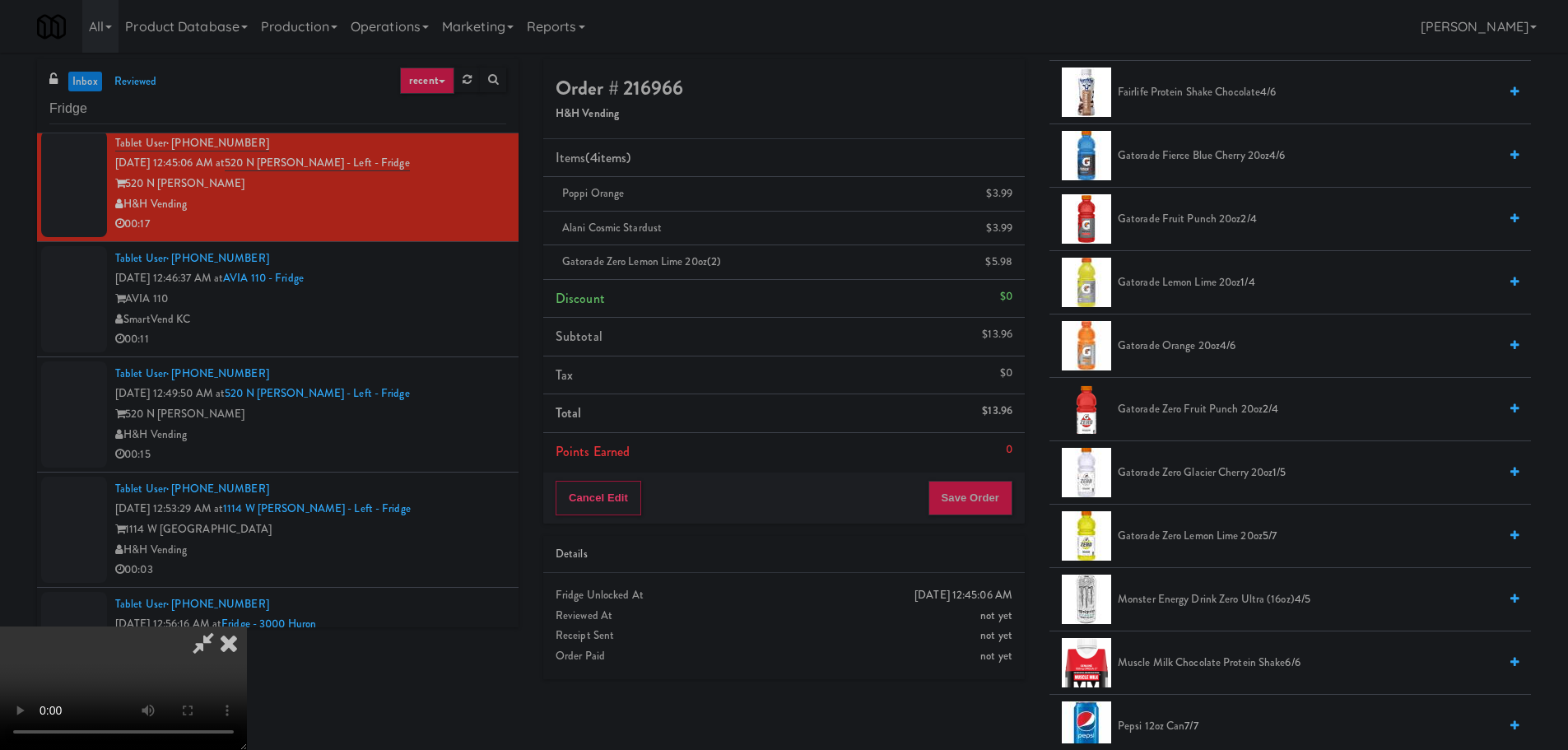
click at [966, 482] on div "Cancel Edit Save Order" at bounding box center [784, 498] width 482 height 51
click at [967, 484] on button "Save Order" at bounding box center [970, 498] width 84 height 34
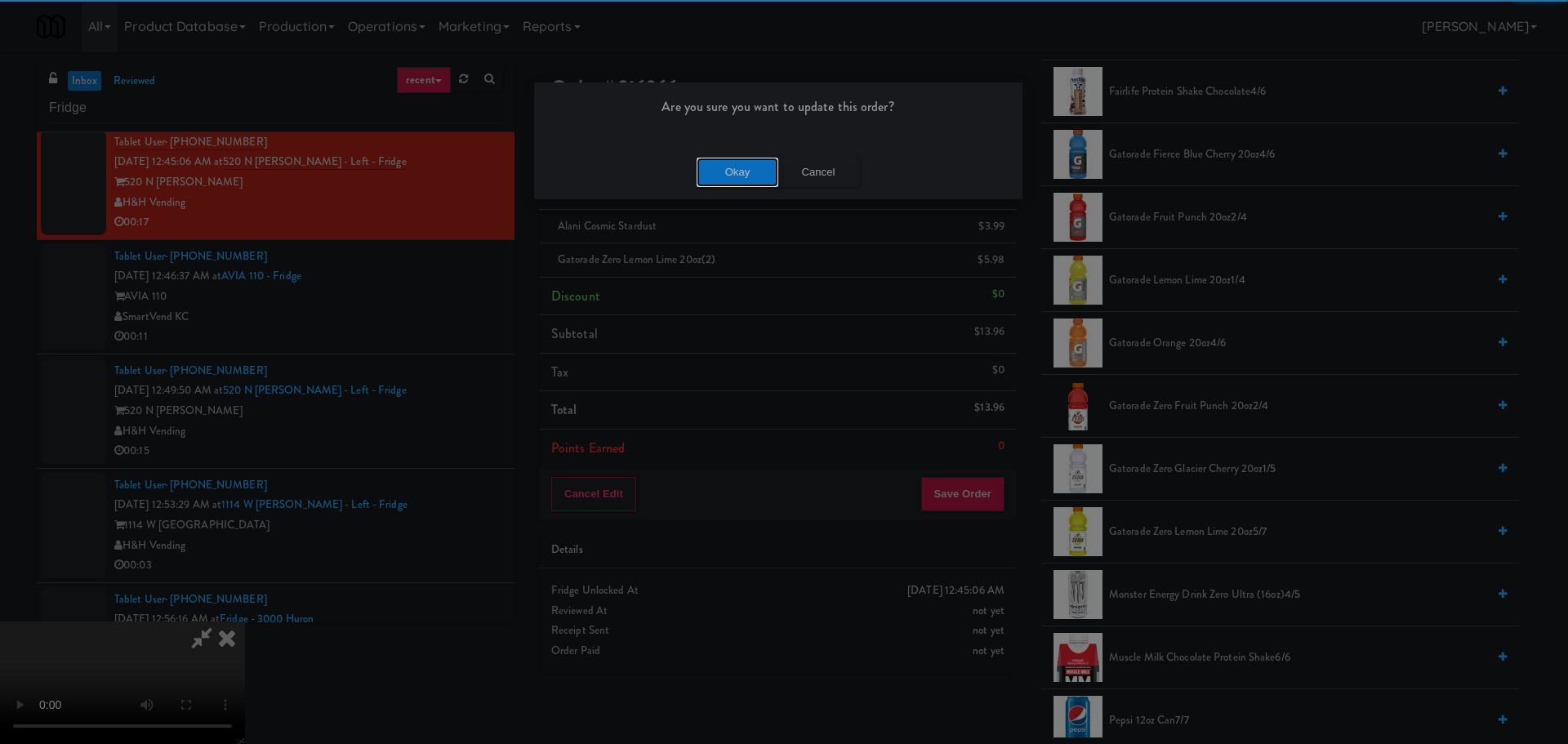
click at [727, 183] on button "Okay" at bounding box center [737, 173] width 82 height 30
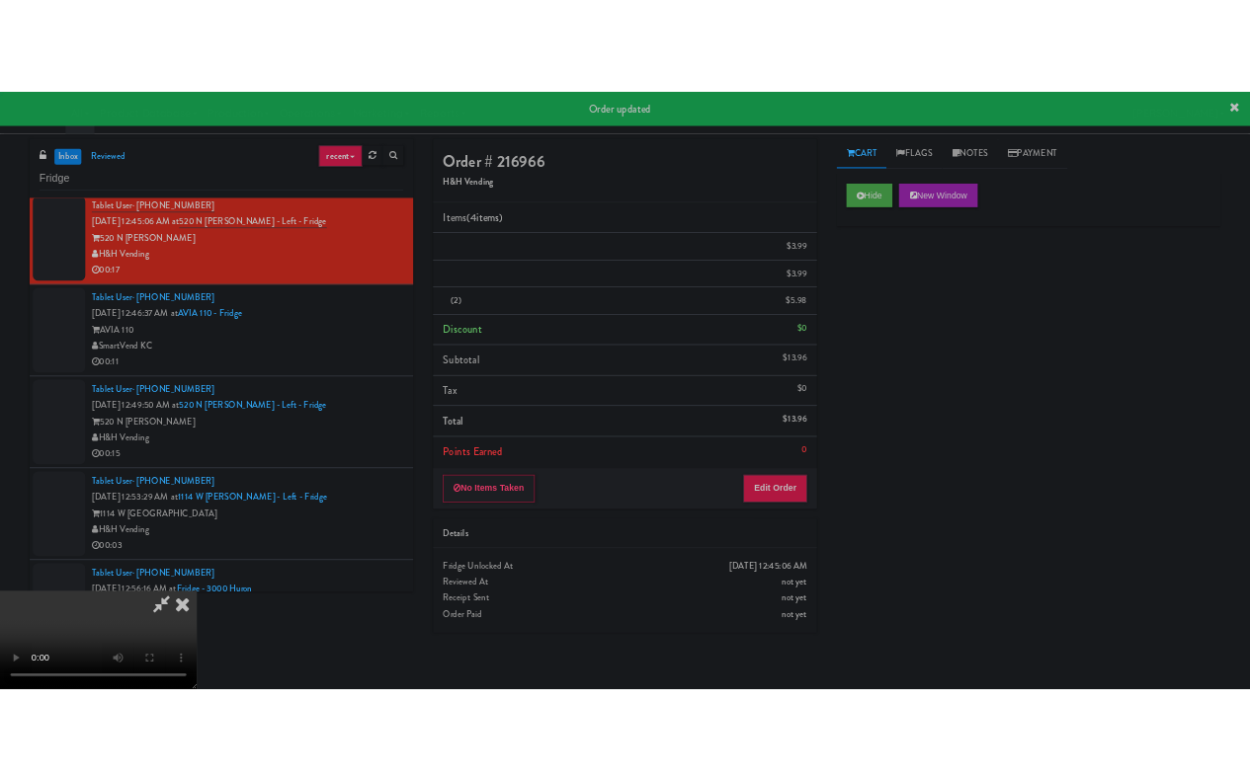
scroll to position [0, 0]
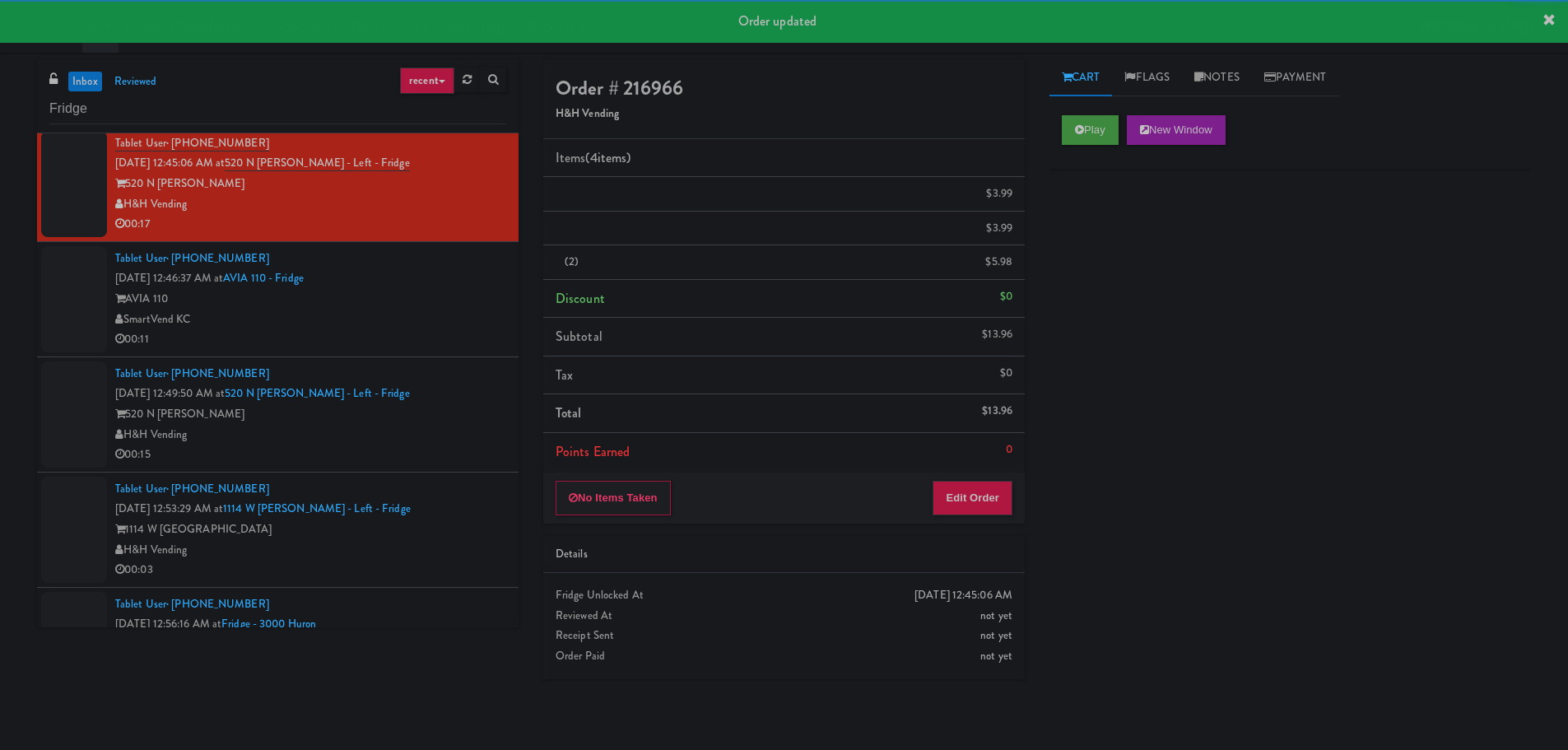
drag, startPoint x: 455, startPoint y: 355, endPoint x: 541, endPoint y: 352, distance: 86.1
click at [454, 356] on li "Tablet User · (816) 680-2119 [DATE] 12:46:37 AM at AVIA 110 - Fridge AVIA 110 S…" at bounding box center [277, 299] width 482 height 115
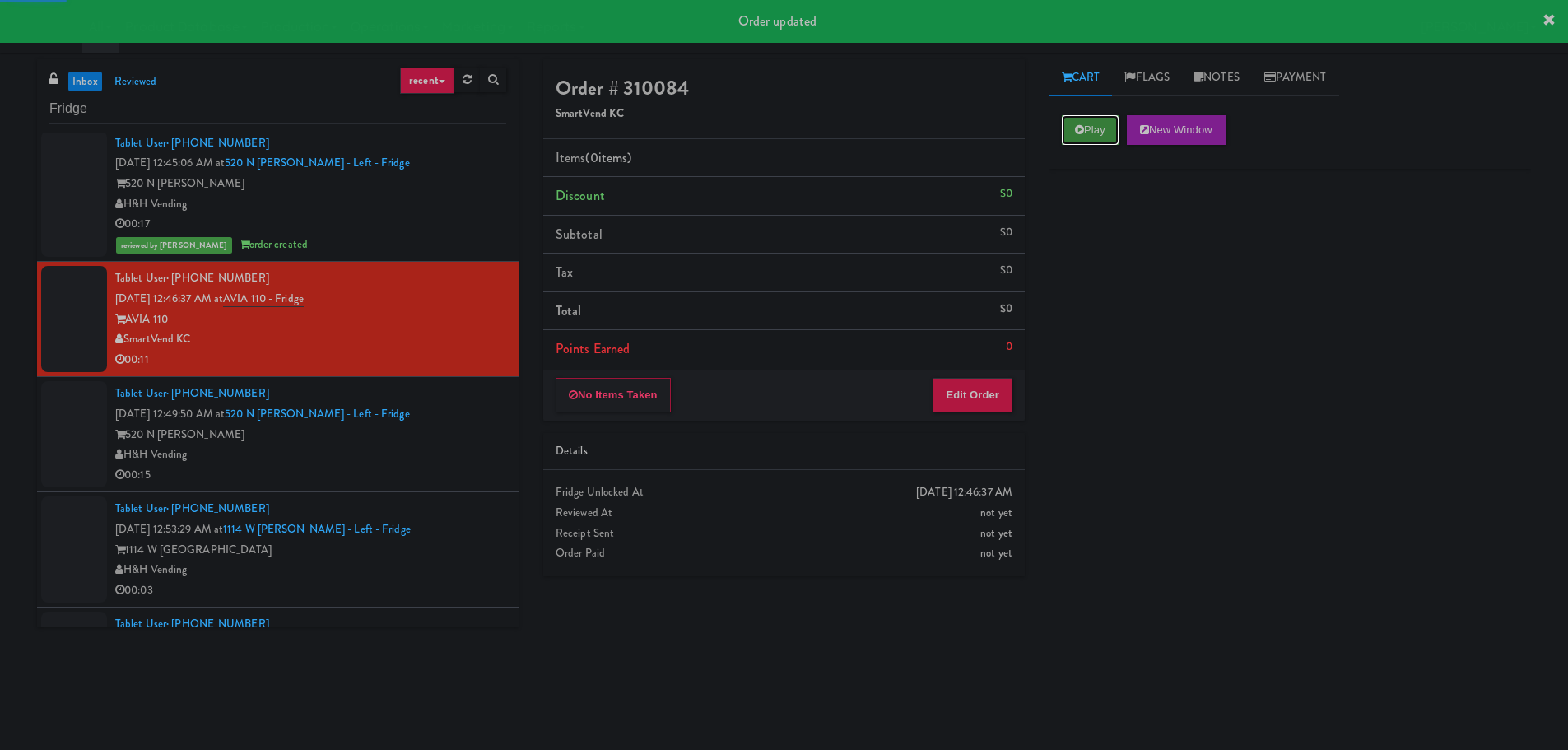
click at [1089, 137] on button "Play" at bounding box center [1090, 130] width 57 height 30
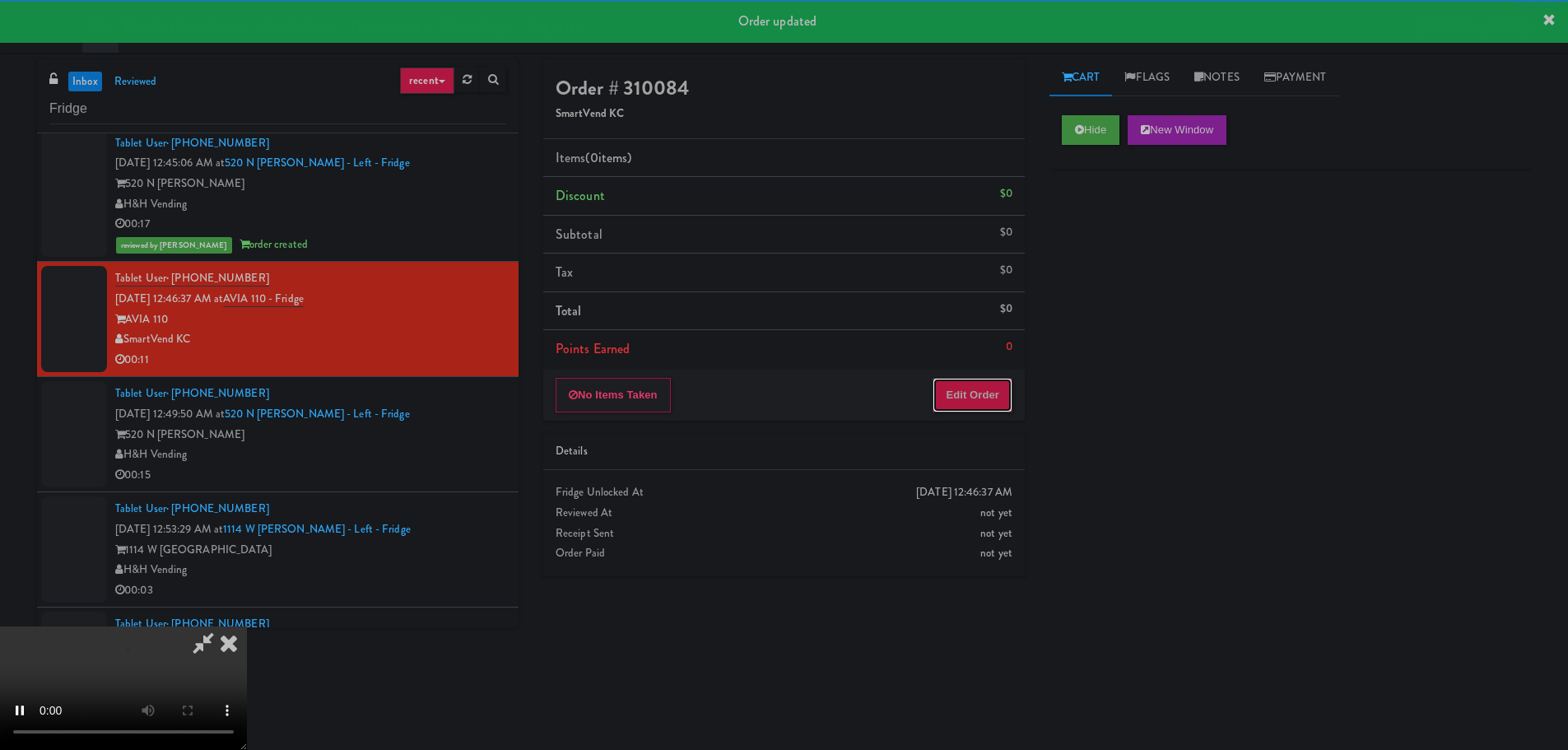
click at [996, 406] on button "Edit Order" at bounding box center [972, 394] width 80 height 34
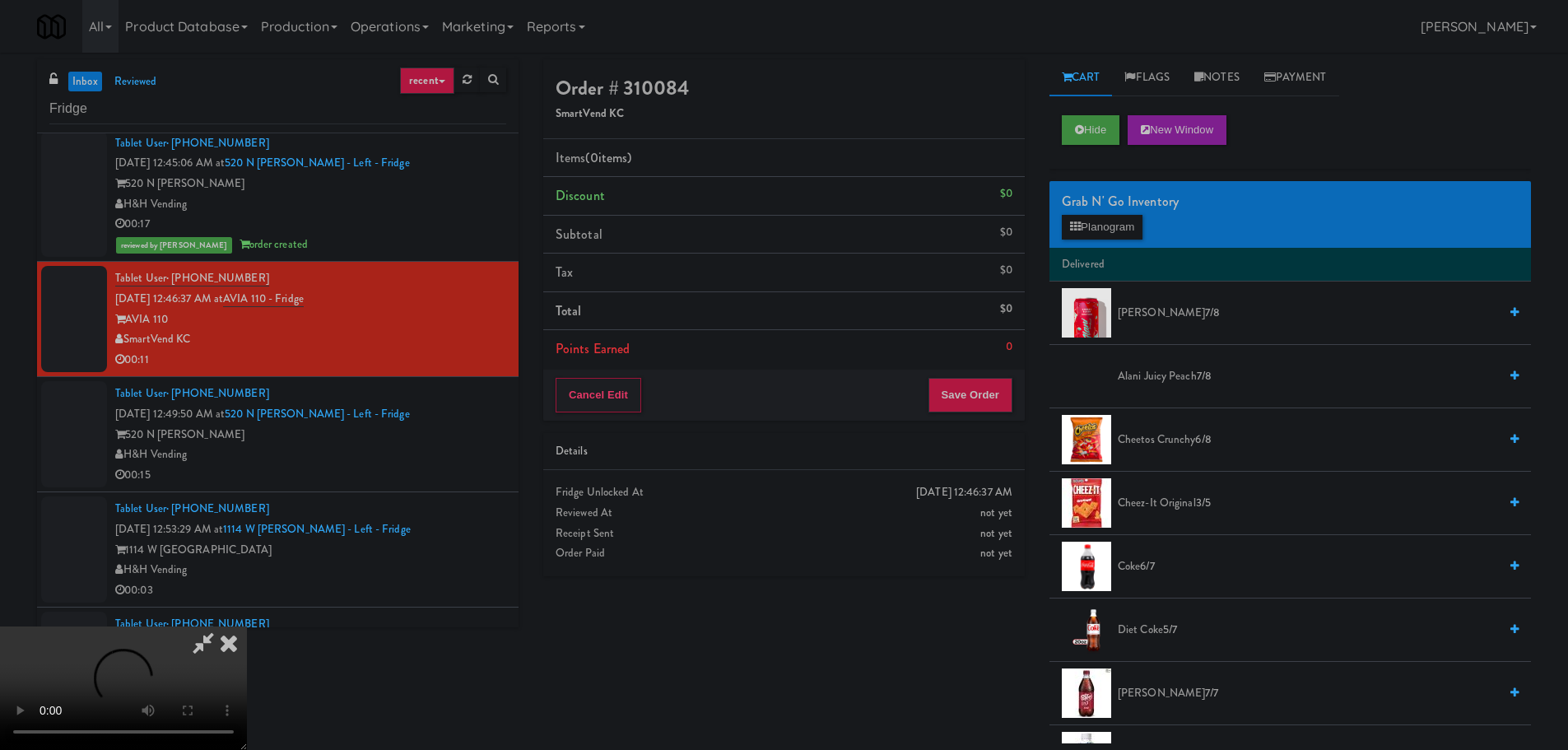
click at [247, 627] on video at bounding box center [123, 688] width 247 height 123
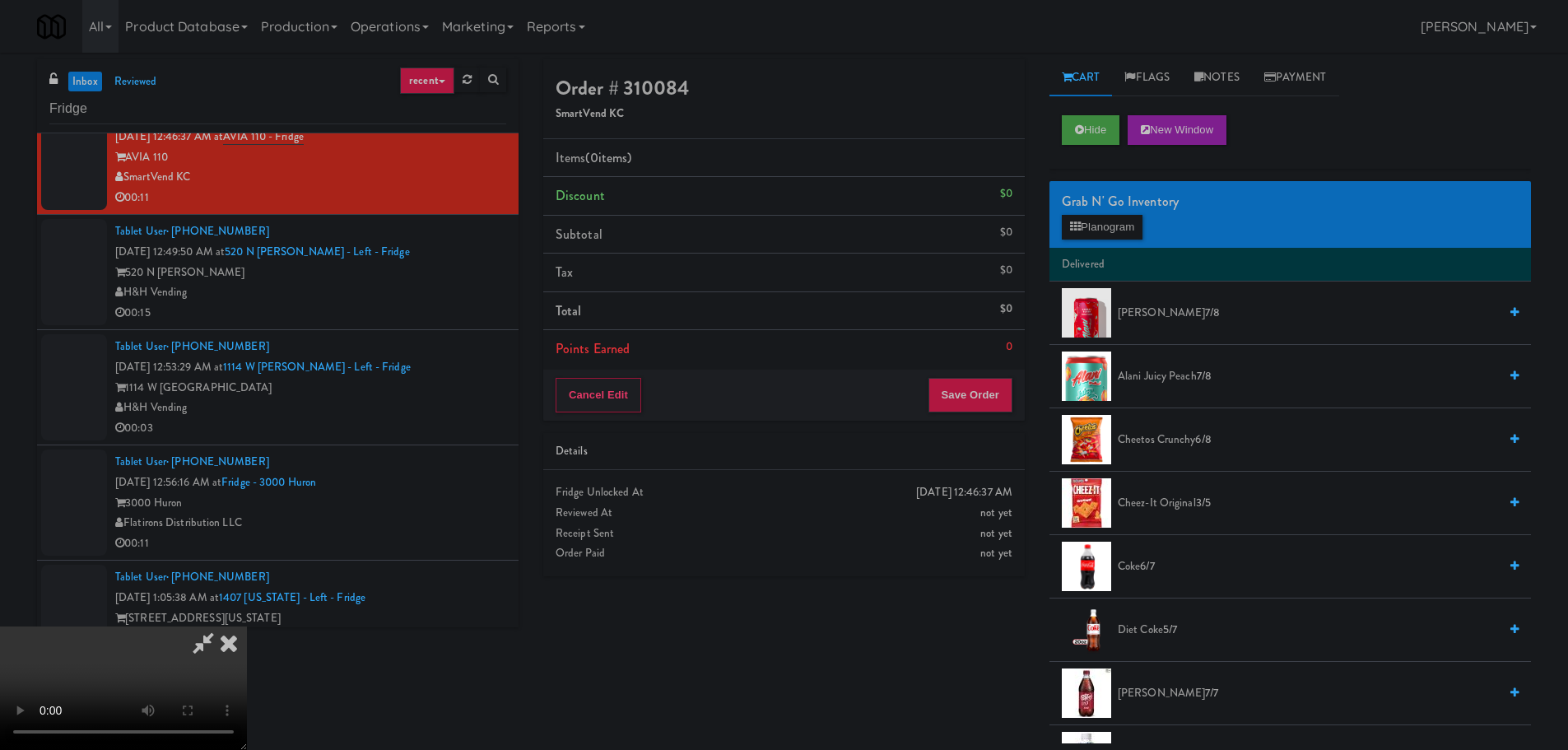
scroll to position [1070, 0]
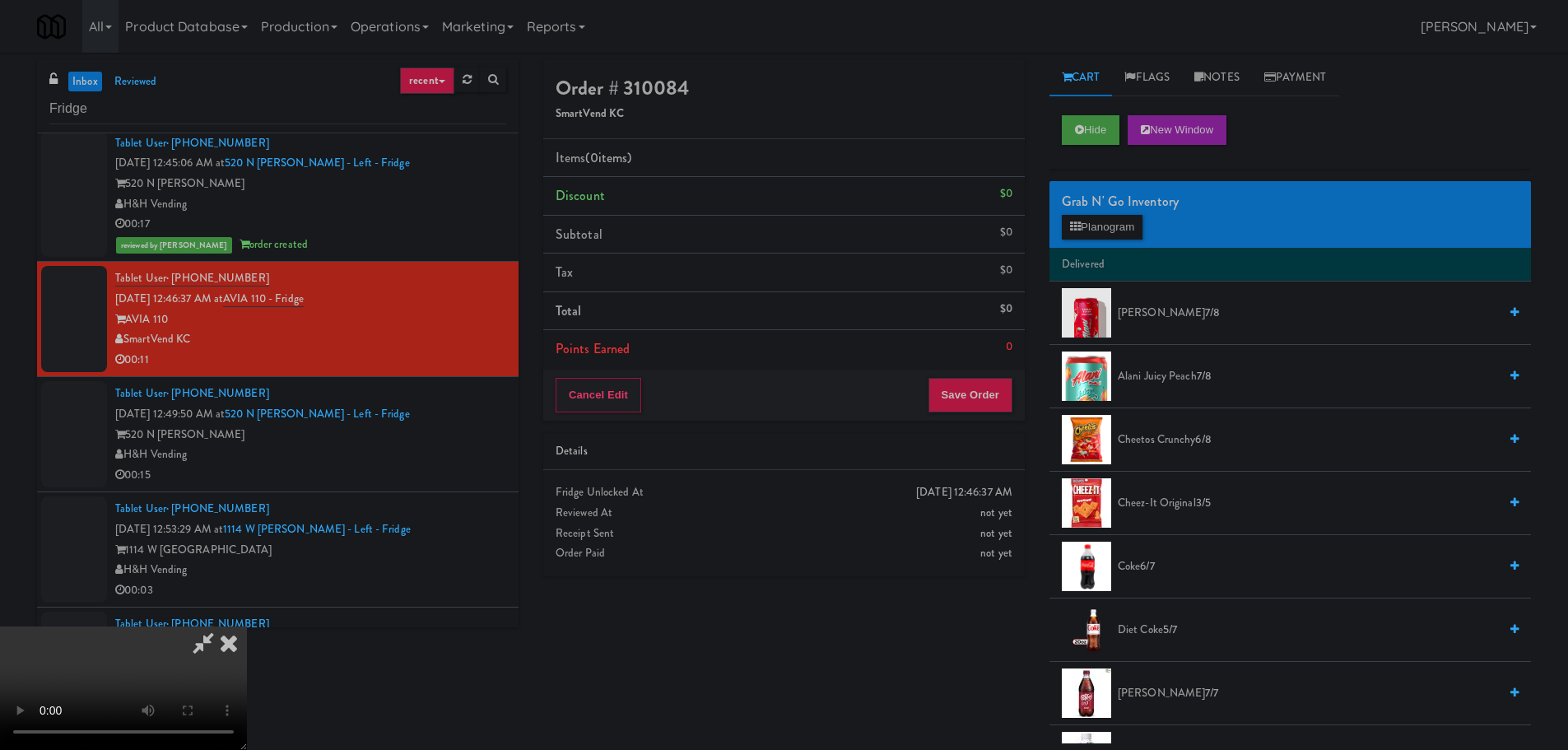
click at [247, 627] on video at bounding box center [123, 688] width 247 height 123
drag, startPoint x: 674, startPoint y: 417, endPoint x: 682, endPoint y: 418, distance: 8.1
click at [247, 627] on video at bounding box center [123, 688] width 247 height 123
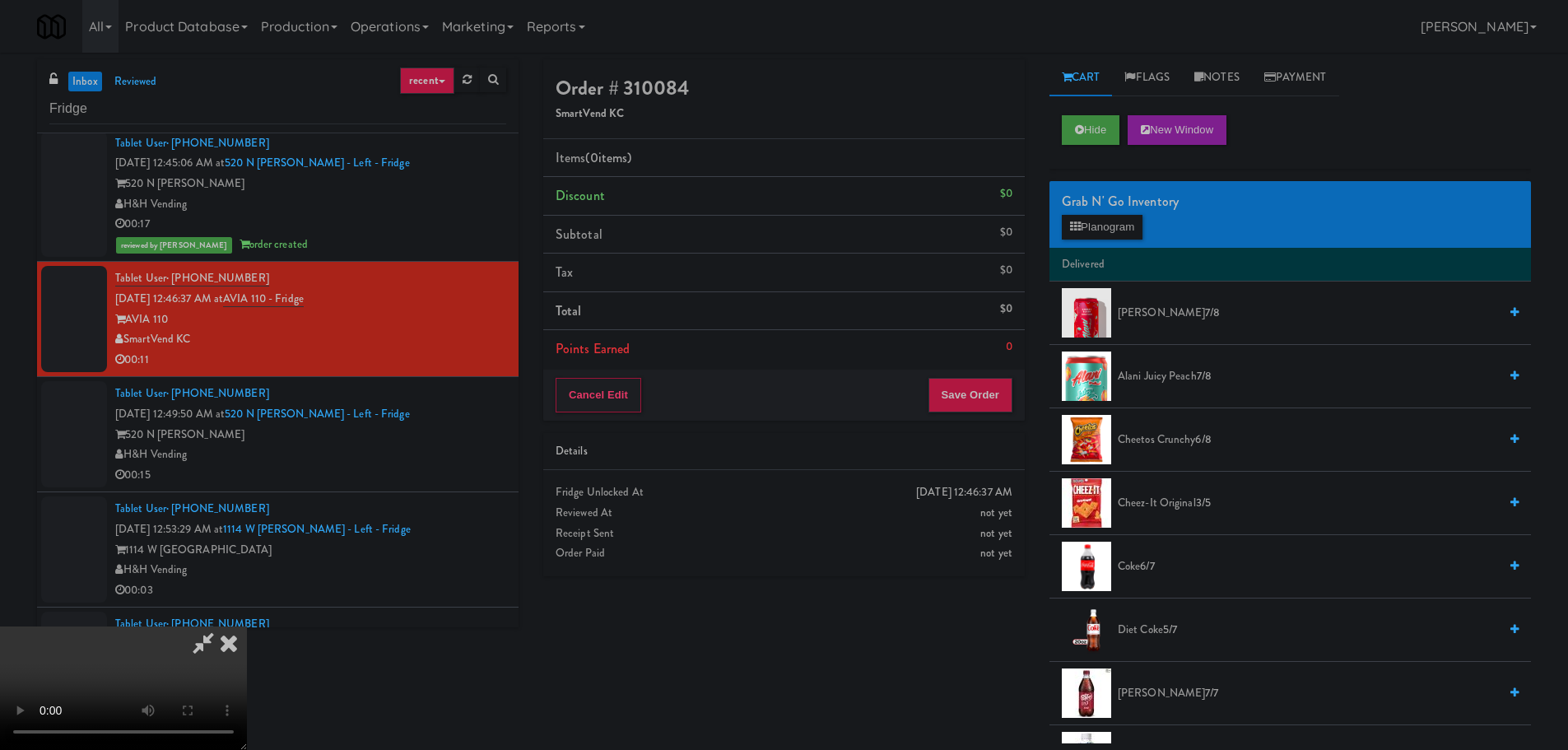
click at [1156, 438] on span "Cheetos Crunchy 6/8" at bounding box center [1307, 440] width 380 height 21
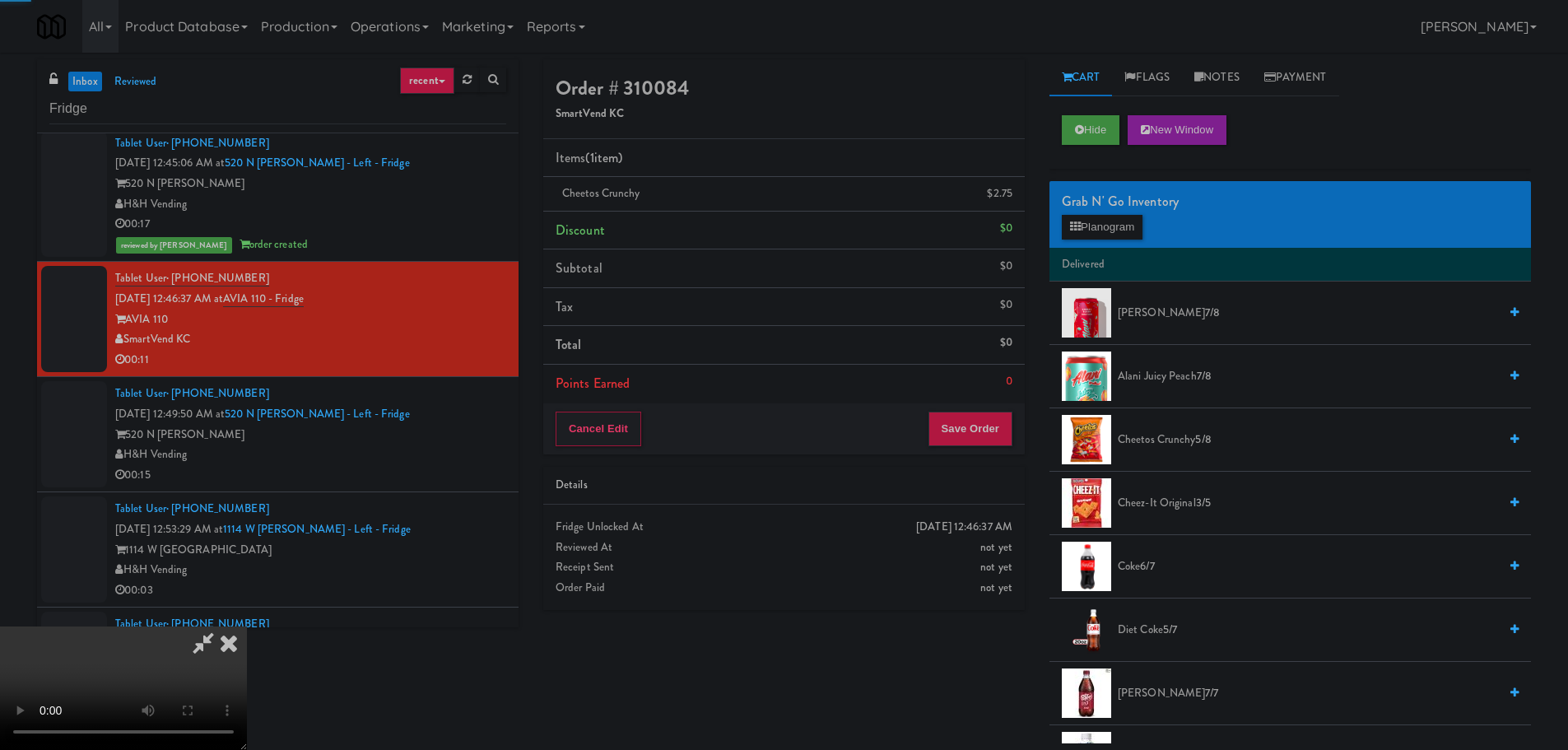
drag, startPoint x: 680, startPoint y: 432, endPoint x: 694, endPoint y: 432, distance: 14.0
click at [247, 627] on video at bounding box center [123, 688] width 247 height 123
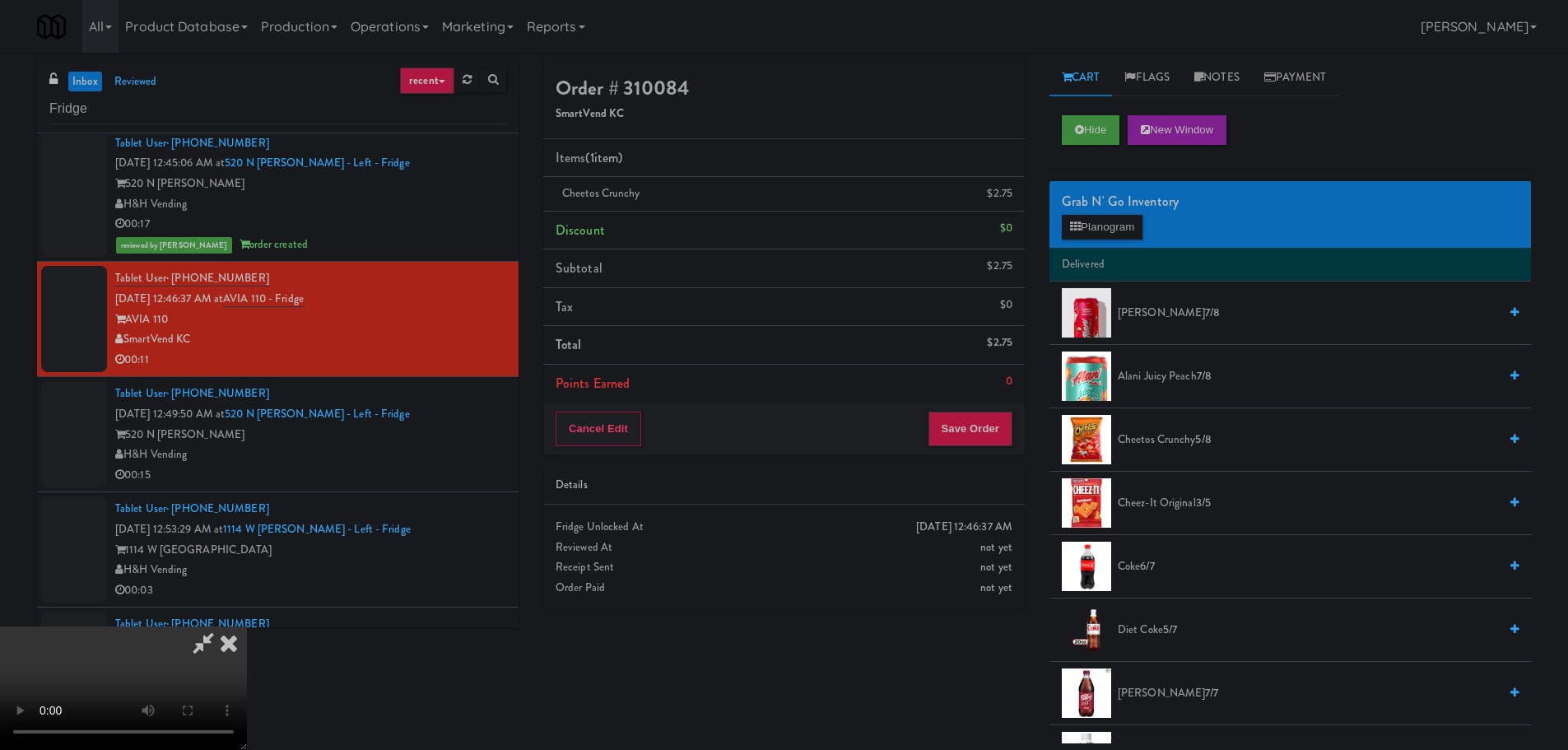
click at [1171, 441] on span "Cheetos Crunchy 5/8" at bounding box center [1307, 440] width 380 height 21
click at [247, 627] on video at bounding box center [123, 688] width 247 height 123
click at [1011, 429] on button "Save Order" at bounding box center [970, 428] width 84 height 34
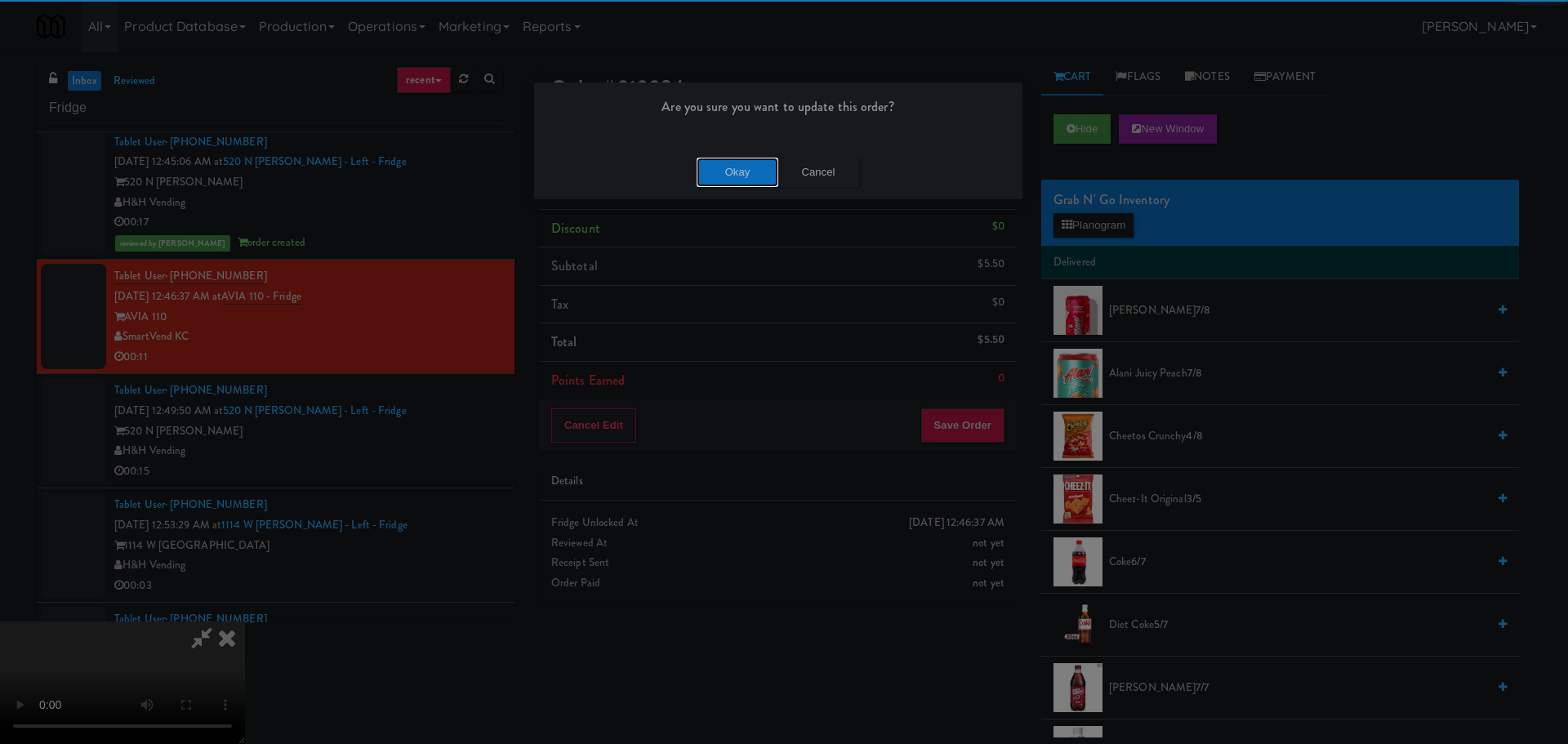
click at [756, 171] on button "Okay" at bounding box center [737, 173] width 82 height 30
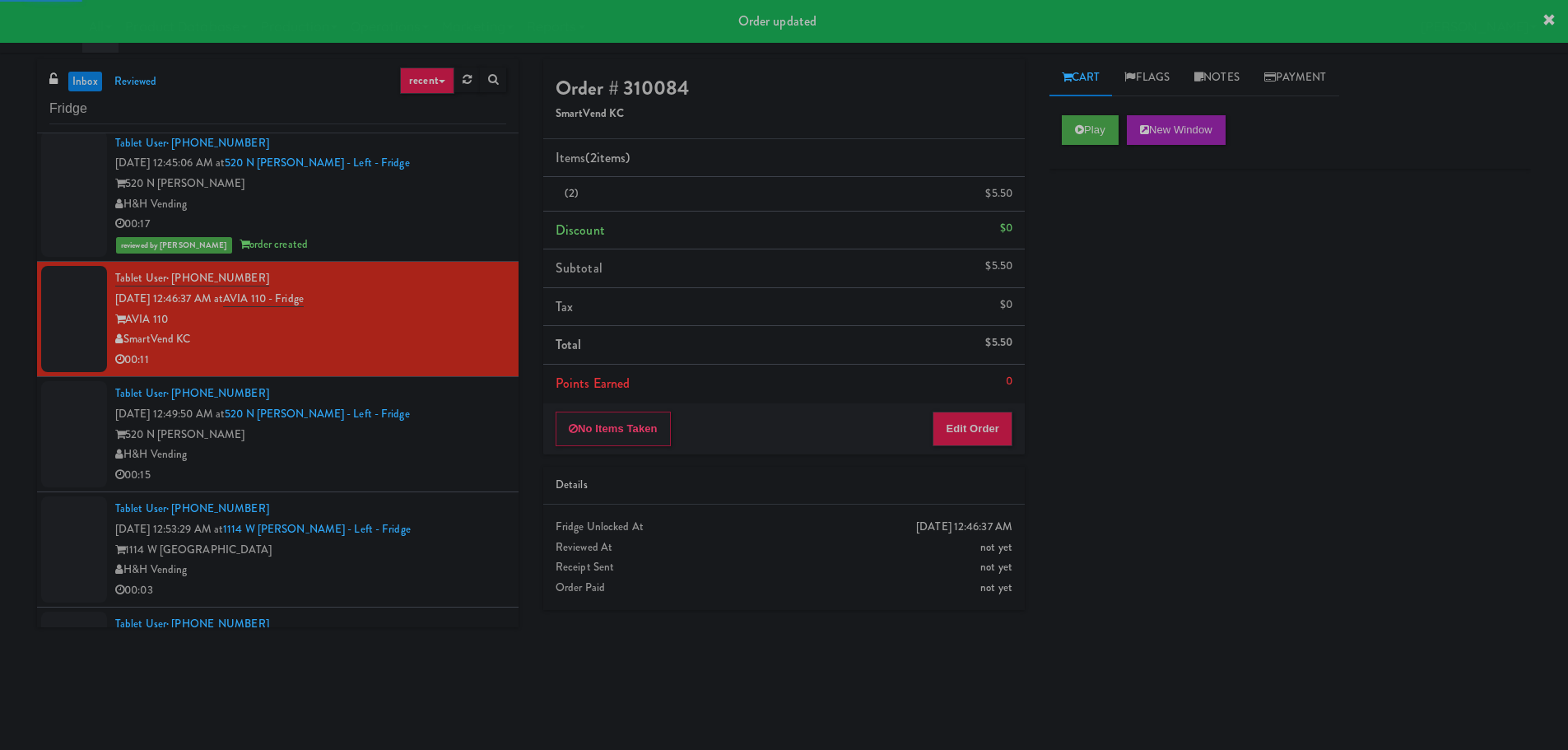
click at [447, 428] on div "520 N [PERSON_NAME]" at bounding box center [310, 435] width 391 height 21
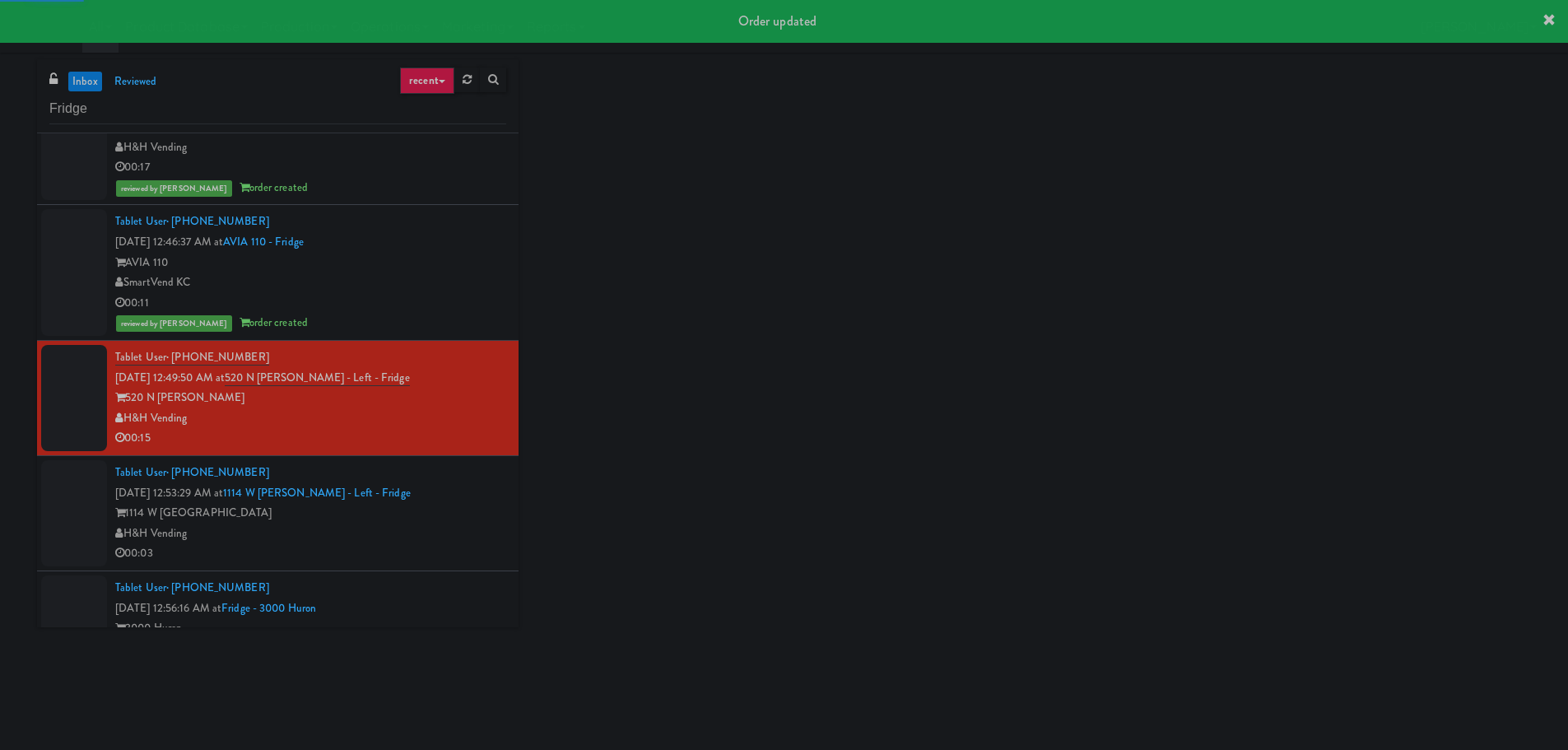
scroll to position [1317, 0]
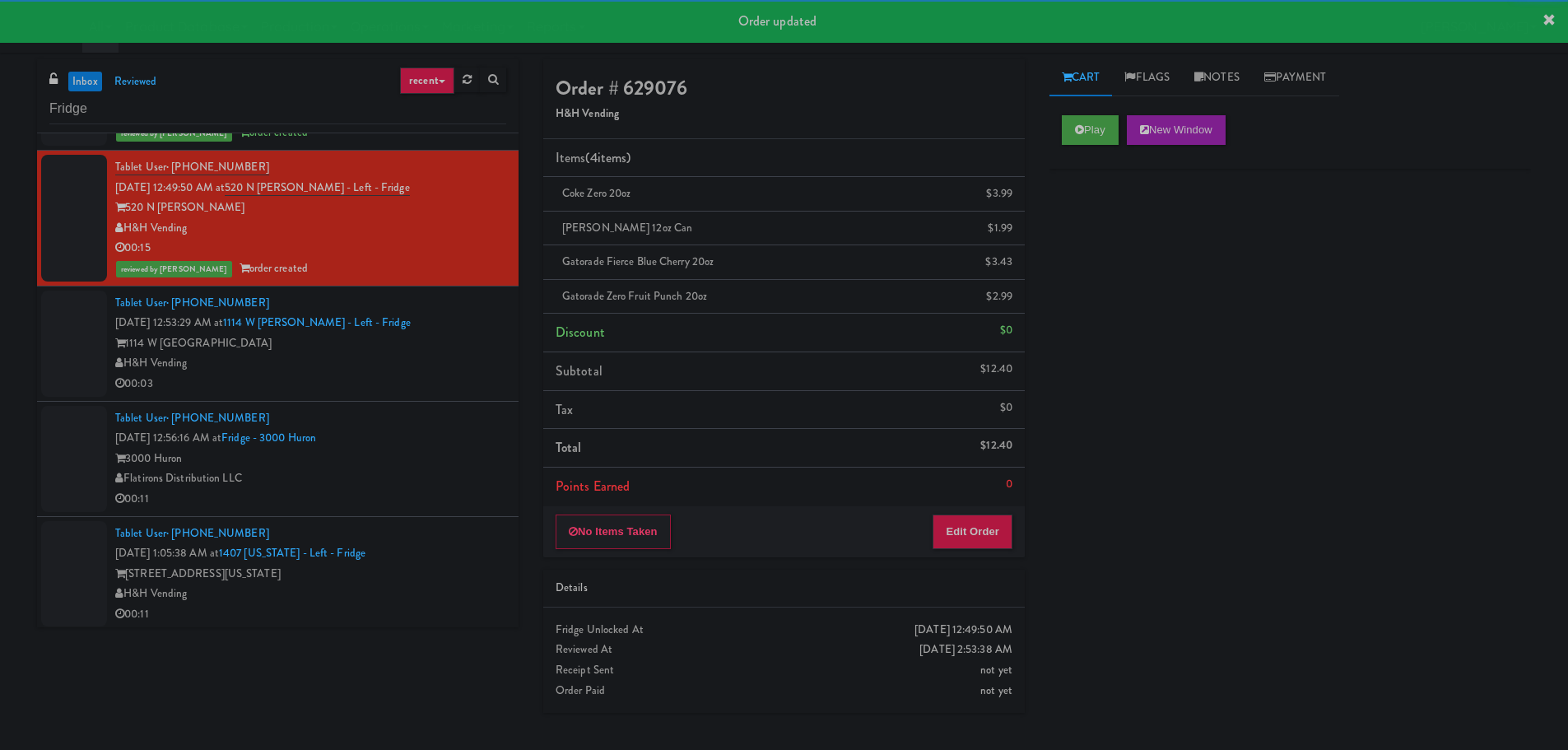
click at [466, 388] on div "00:03" at bounding box center [310, 383] width 391 height 21
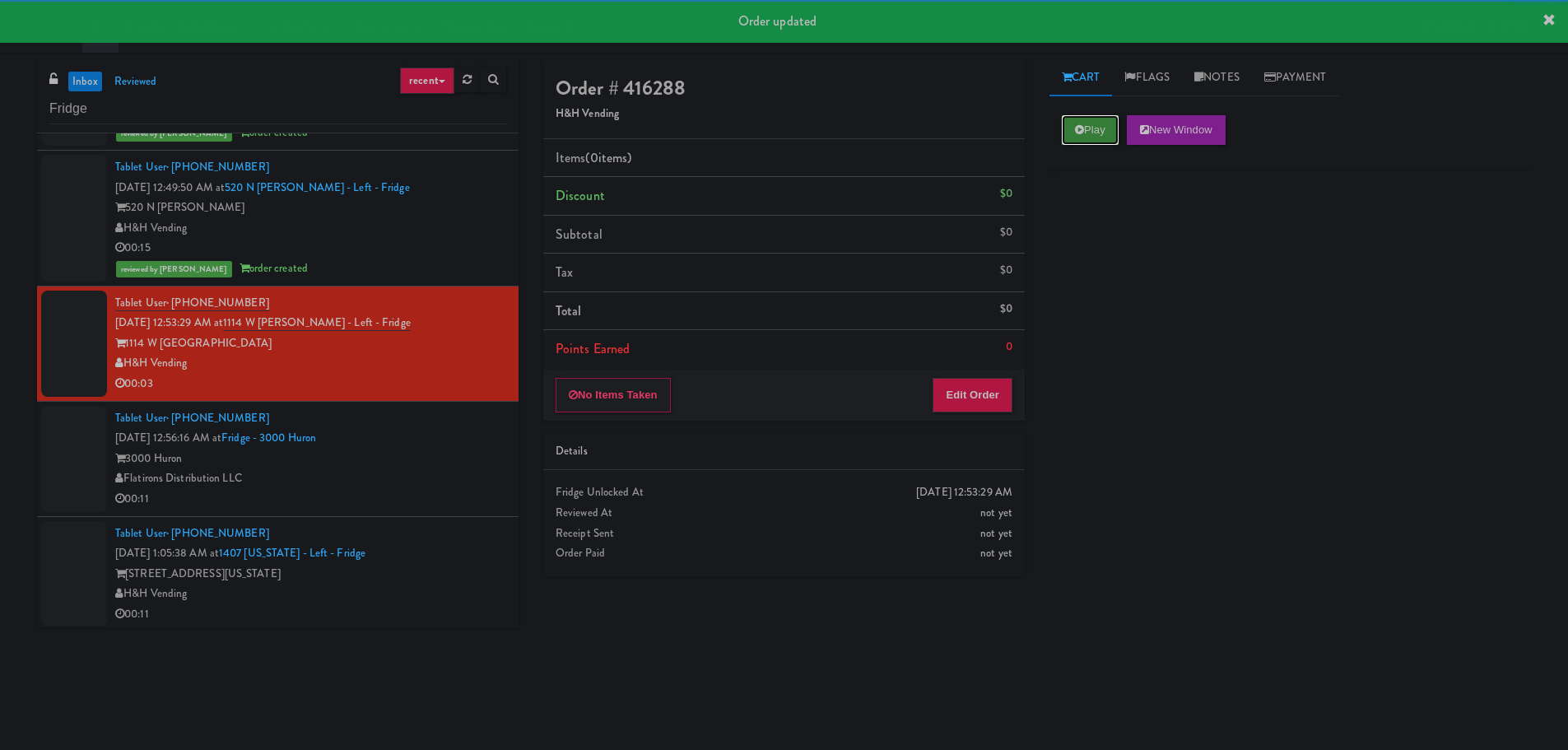
click at [1091, 134] on button "Play" at bounding box center [1090, 130] width 57 height 30
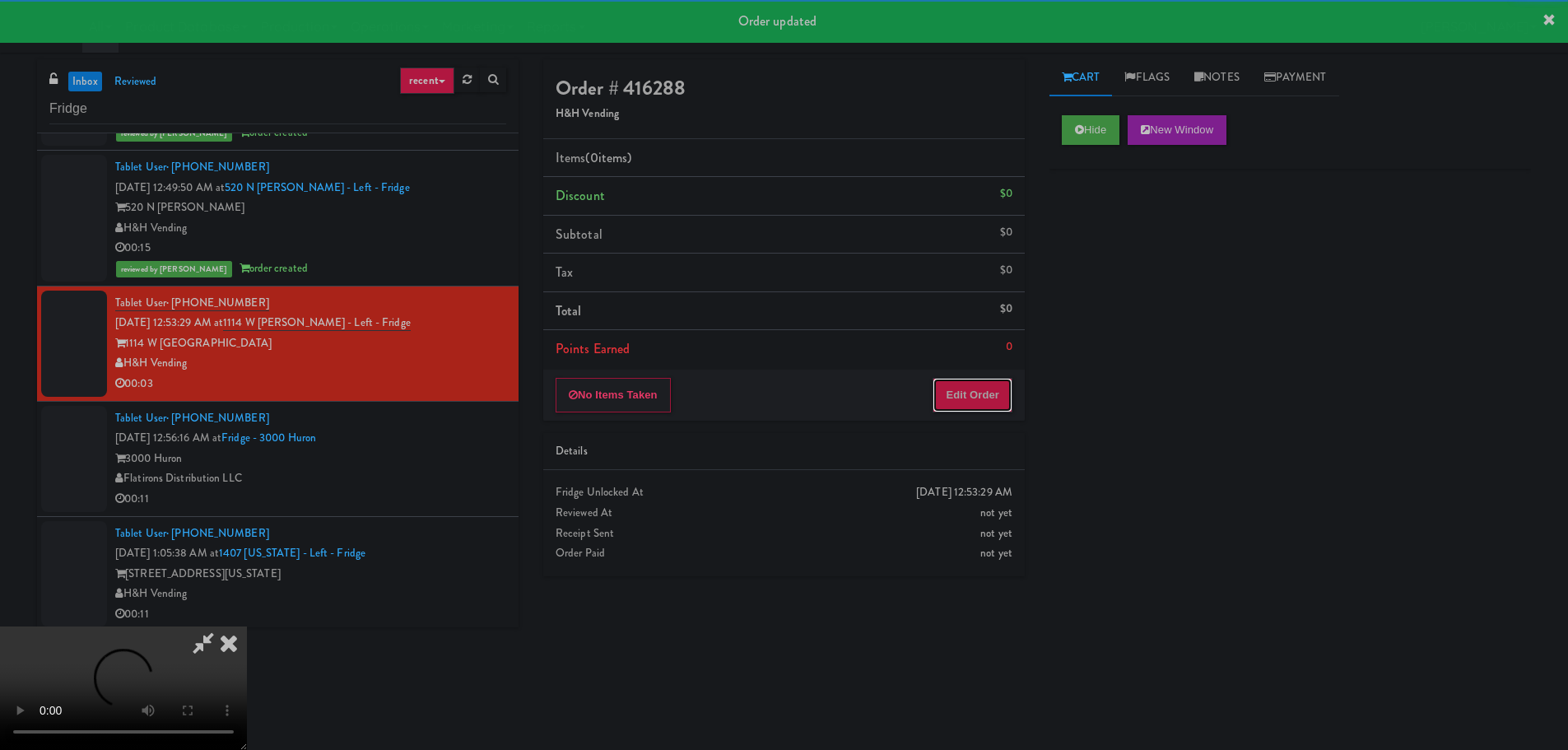
click at [976, 388] on button "Edit Order" at bounding box center [972, 394] width 80 height 34
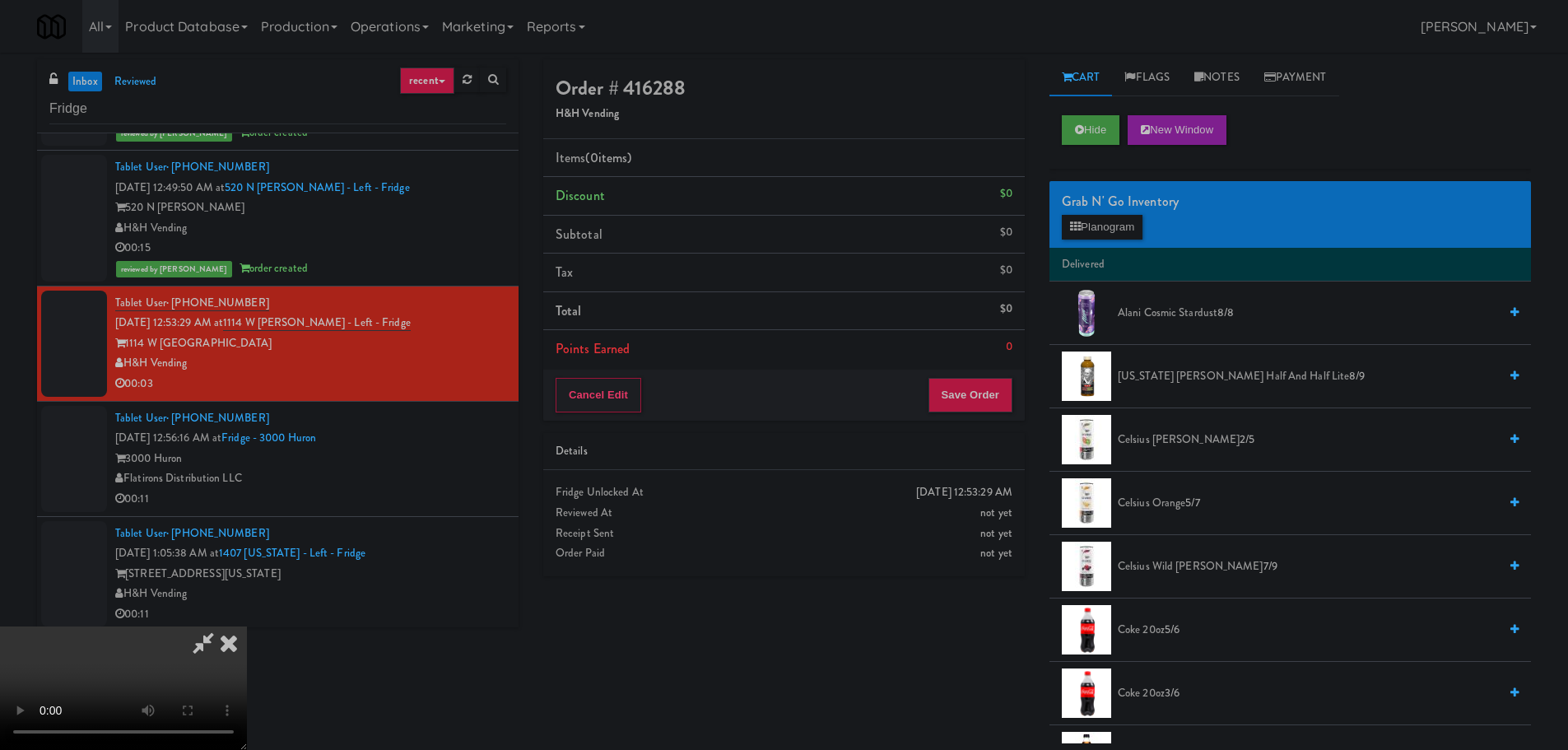
click at [247, 627] on video at bounding box center [123, 688] width 247 height 123
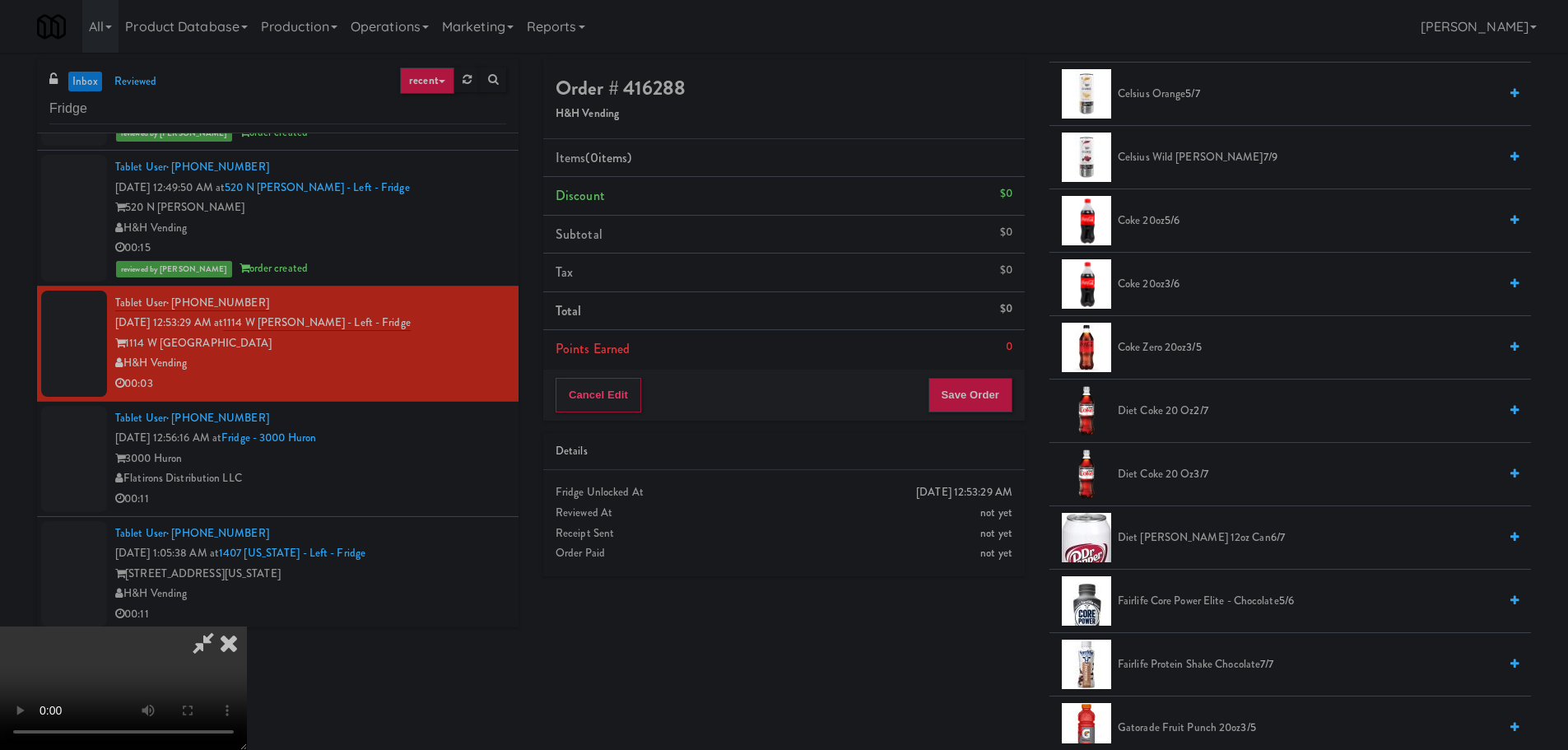
scroll to position [576, 0]
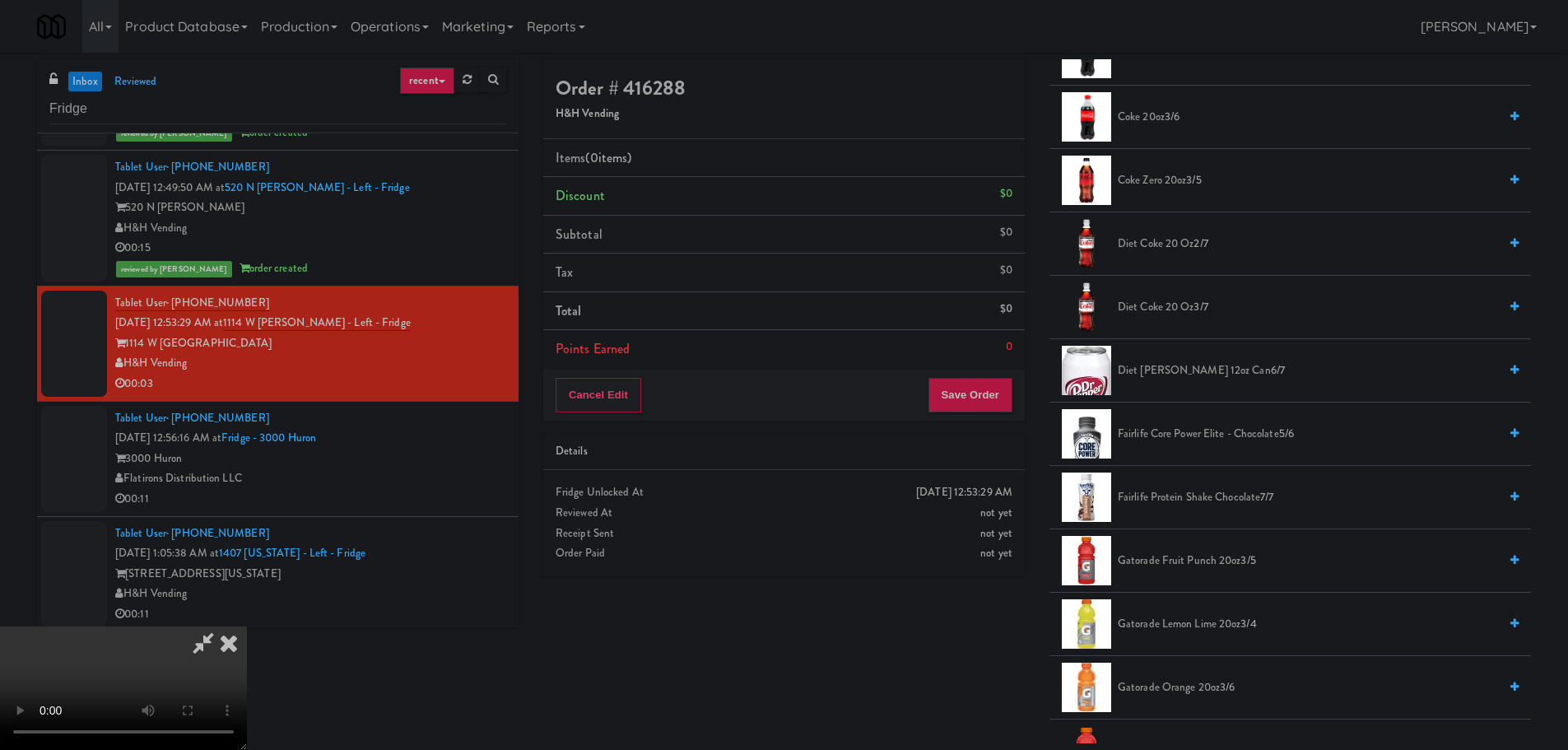
click at [1192, 361] on span "Diet [PERSON_NAME] 12oz can 6/7" at bounding box center [1307, 371] width 380 height 21
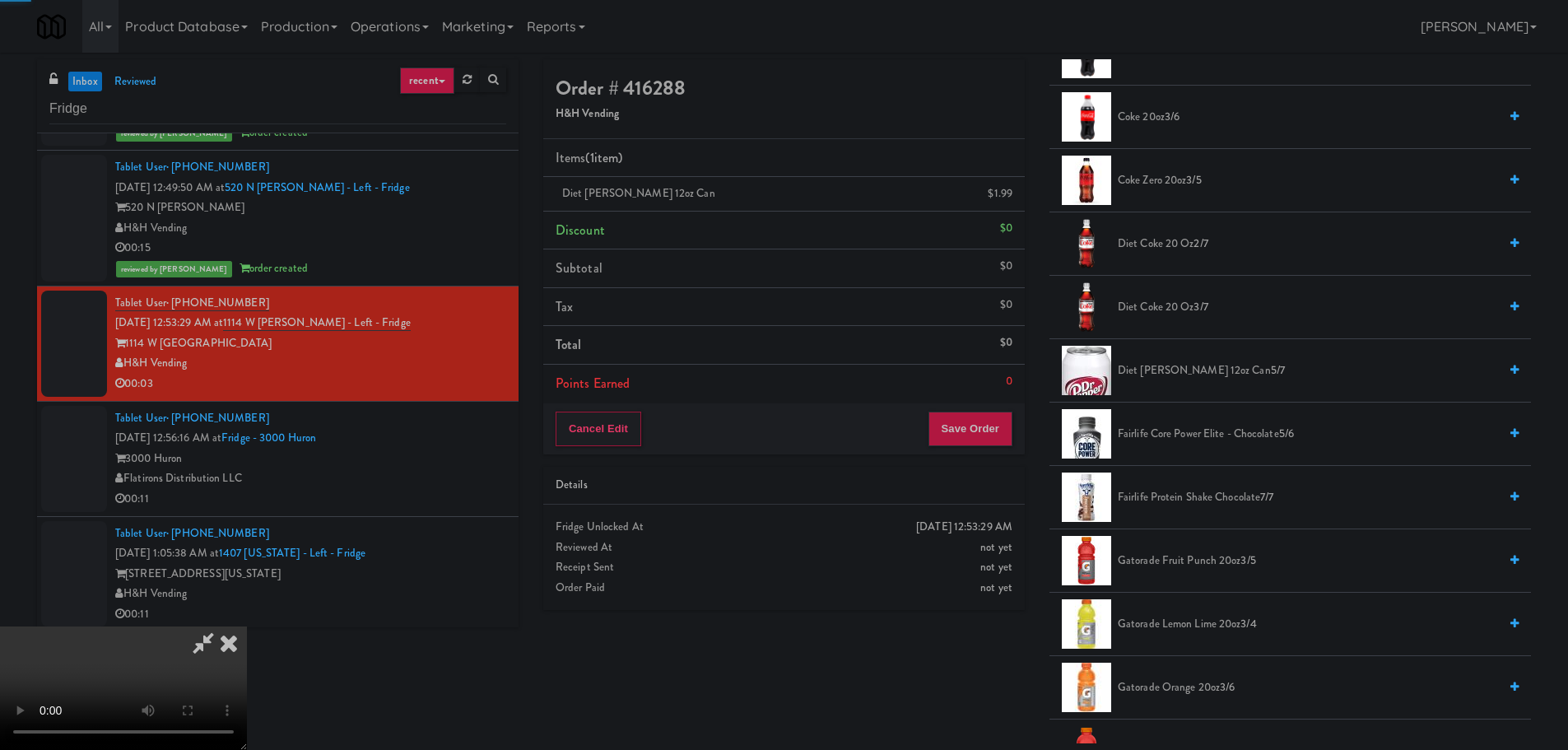
click at [247, 627] on video at bounding box center [123, 688] width 247 height 123
click at [987, 426] on button "Save Order" at bounding box center [970, 428] width 84 height 34
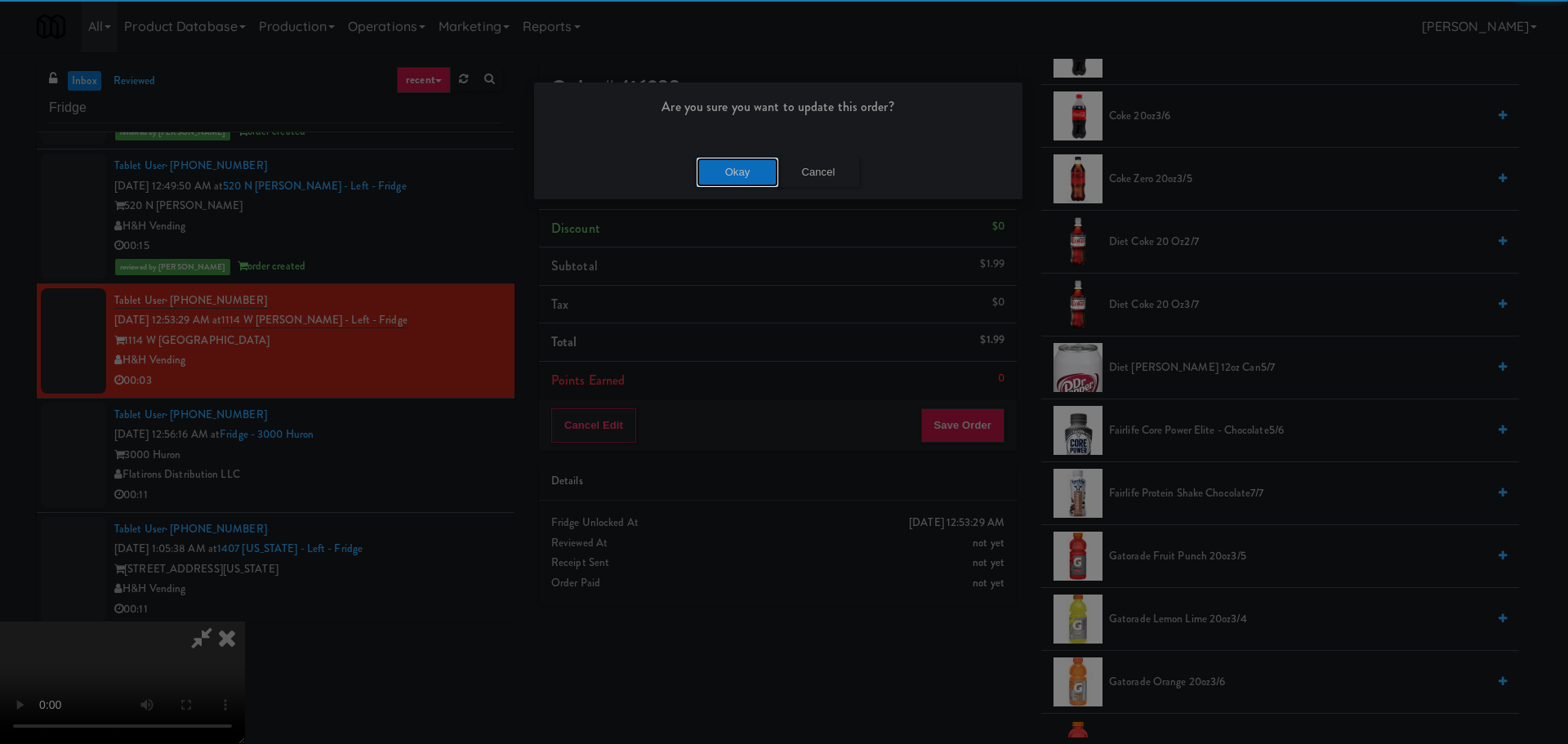
click at [739, 160] on button "Okay" at bounding box center [737, 173] width 82 height 30
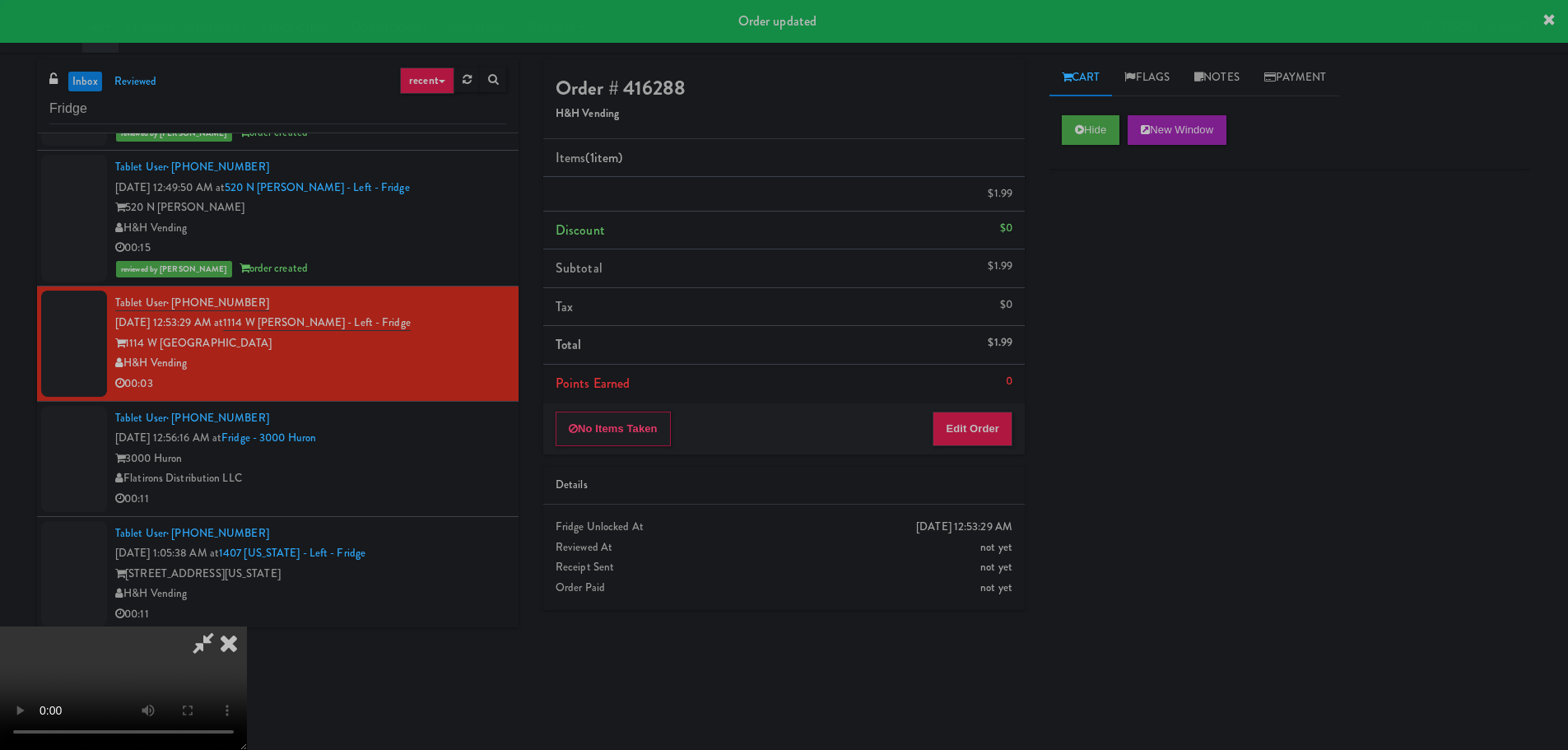
scroll to position [0, 0]
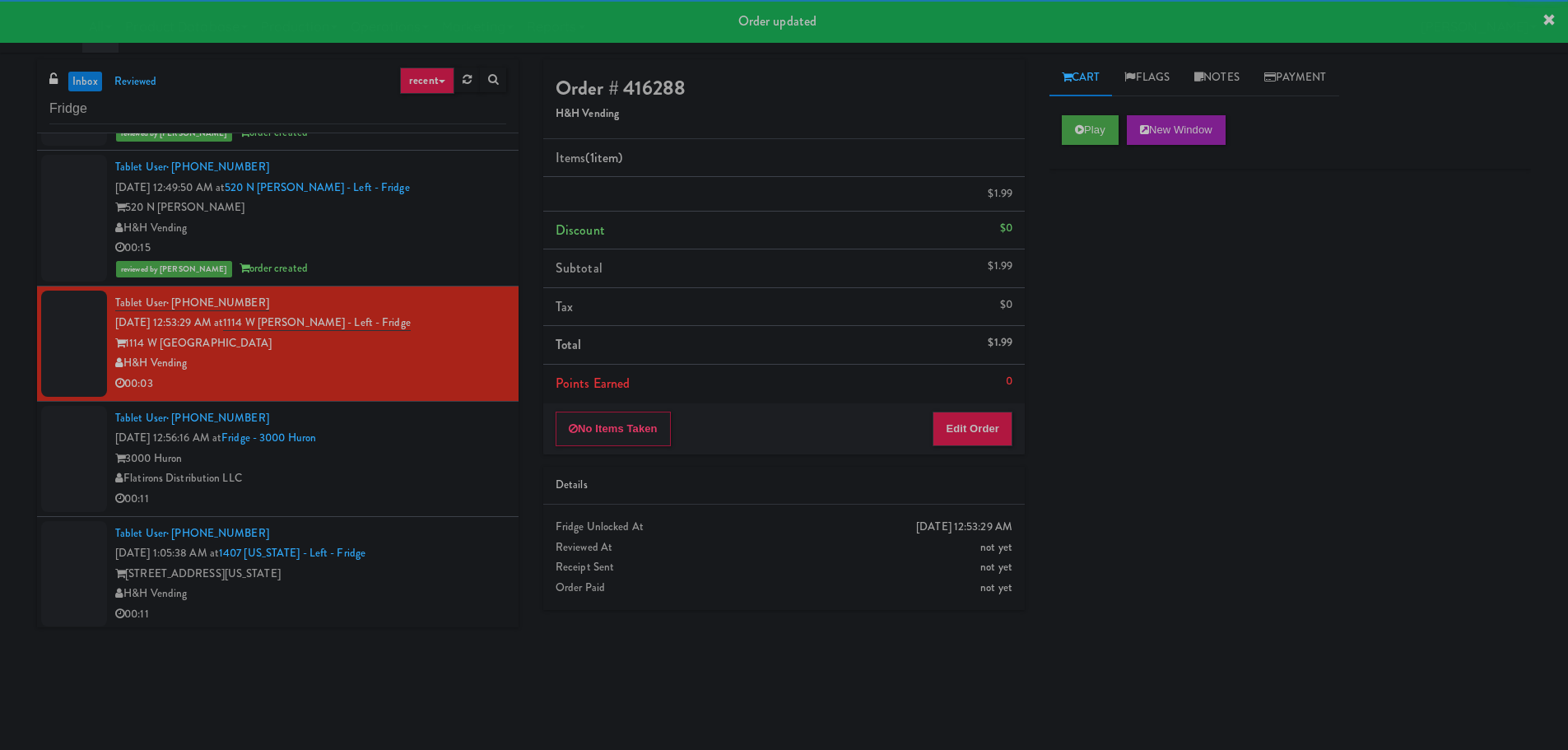
click at [449, 489] on div "Tablet User · (720) 234-7380 [DATE] 12:56:16 AM at Fridge - 3000 Huron 3000 Hur…" at bounding box center [310, 458] width 391 height 101
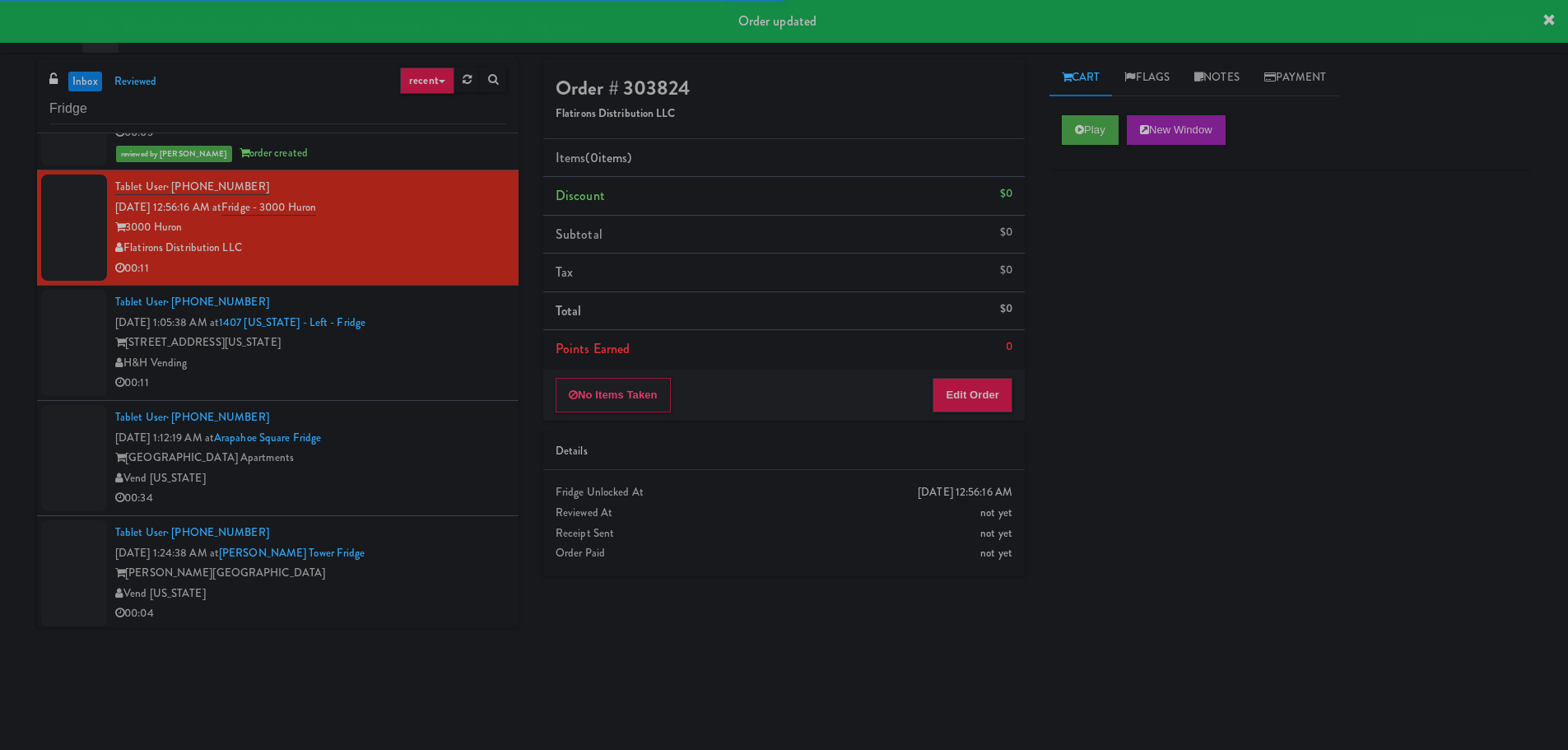
scroll to position [1564, 0]
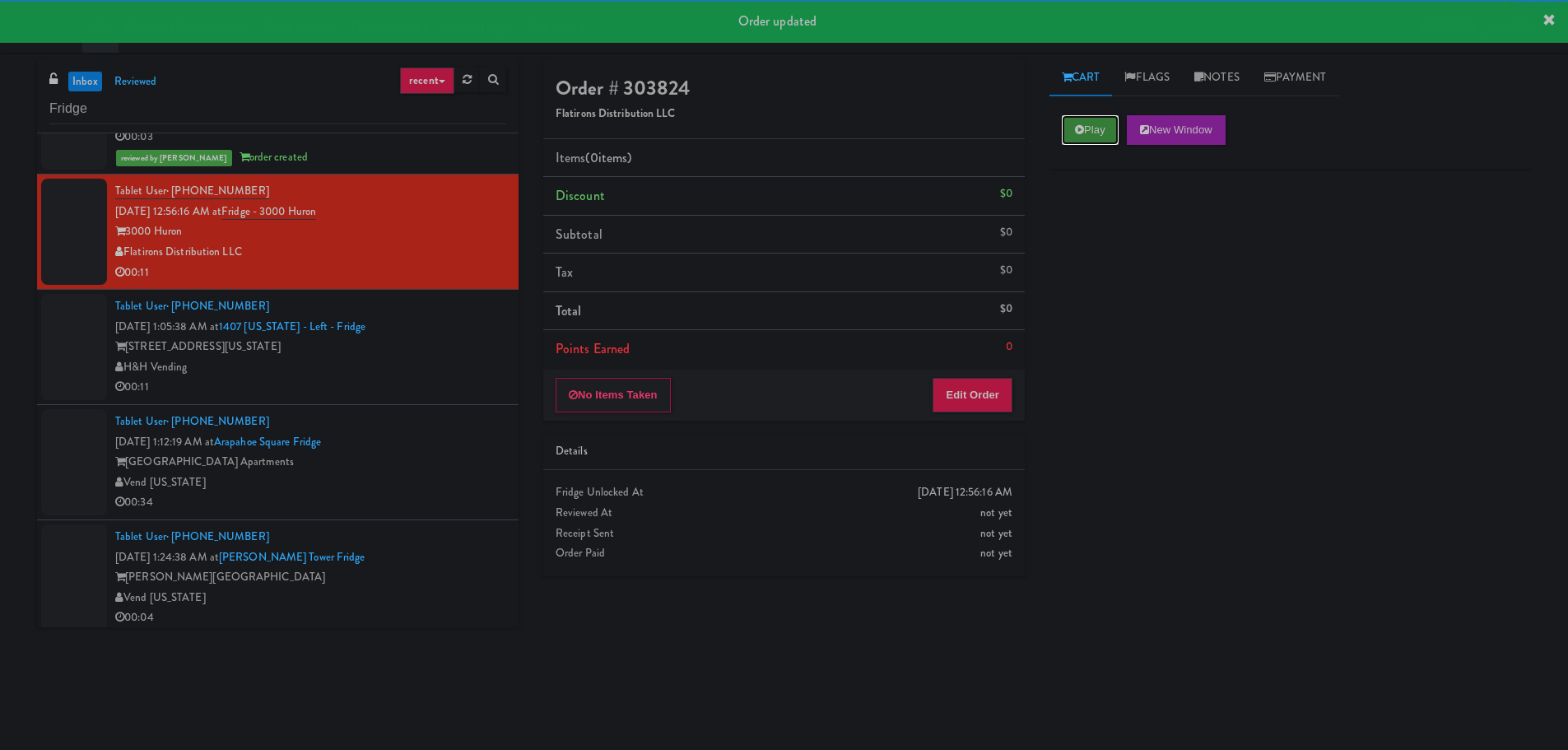
click at [1097, 124] on button "Play" at bounding box center [1090, 130] width 57 height 30
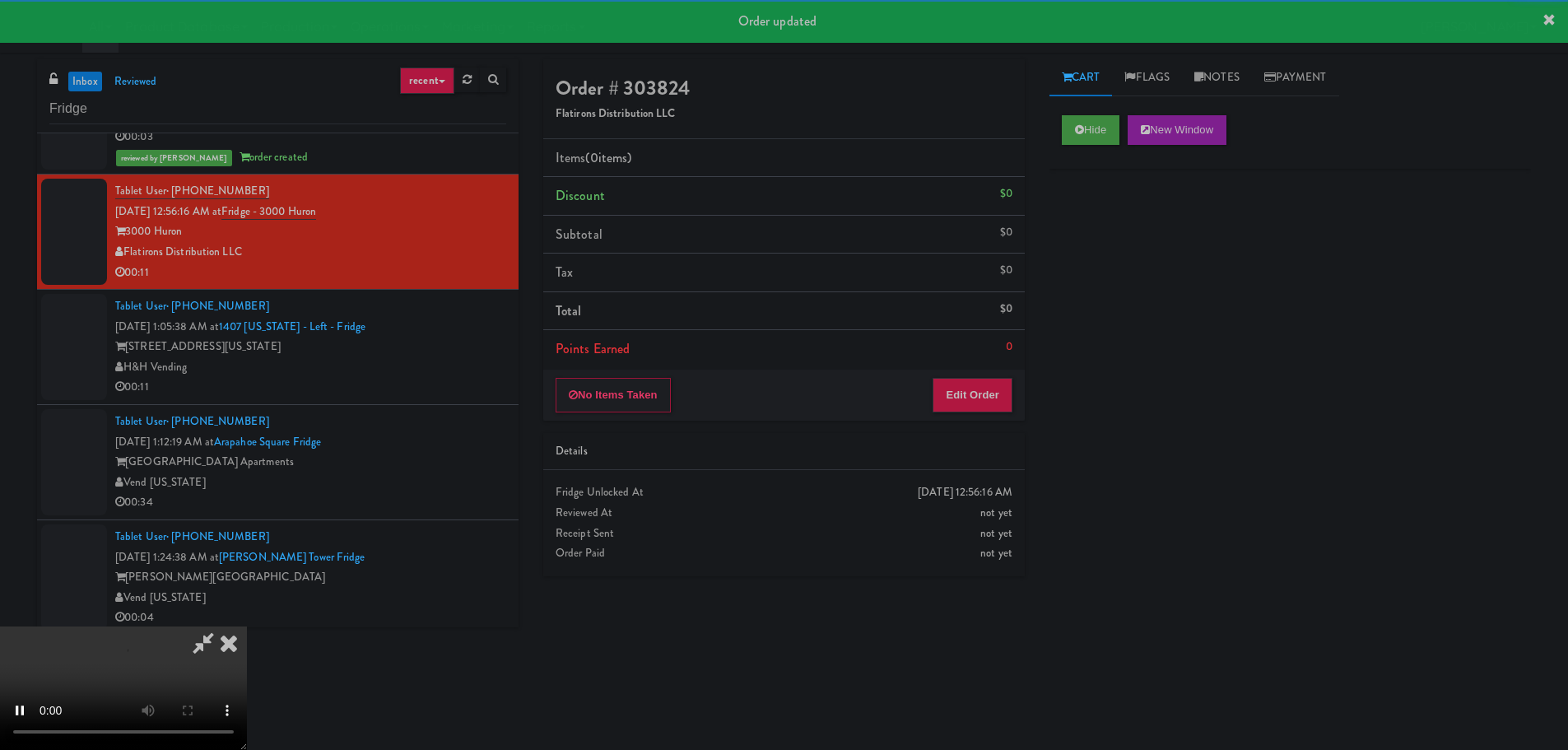
click at [971, 345] on li "Points Earned 0" at bounding box center [784, 348] width 482 height 38
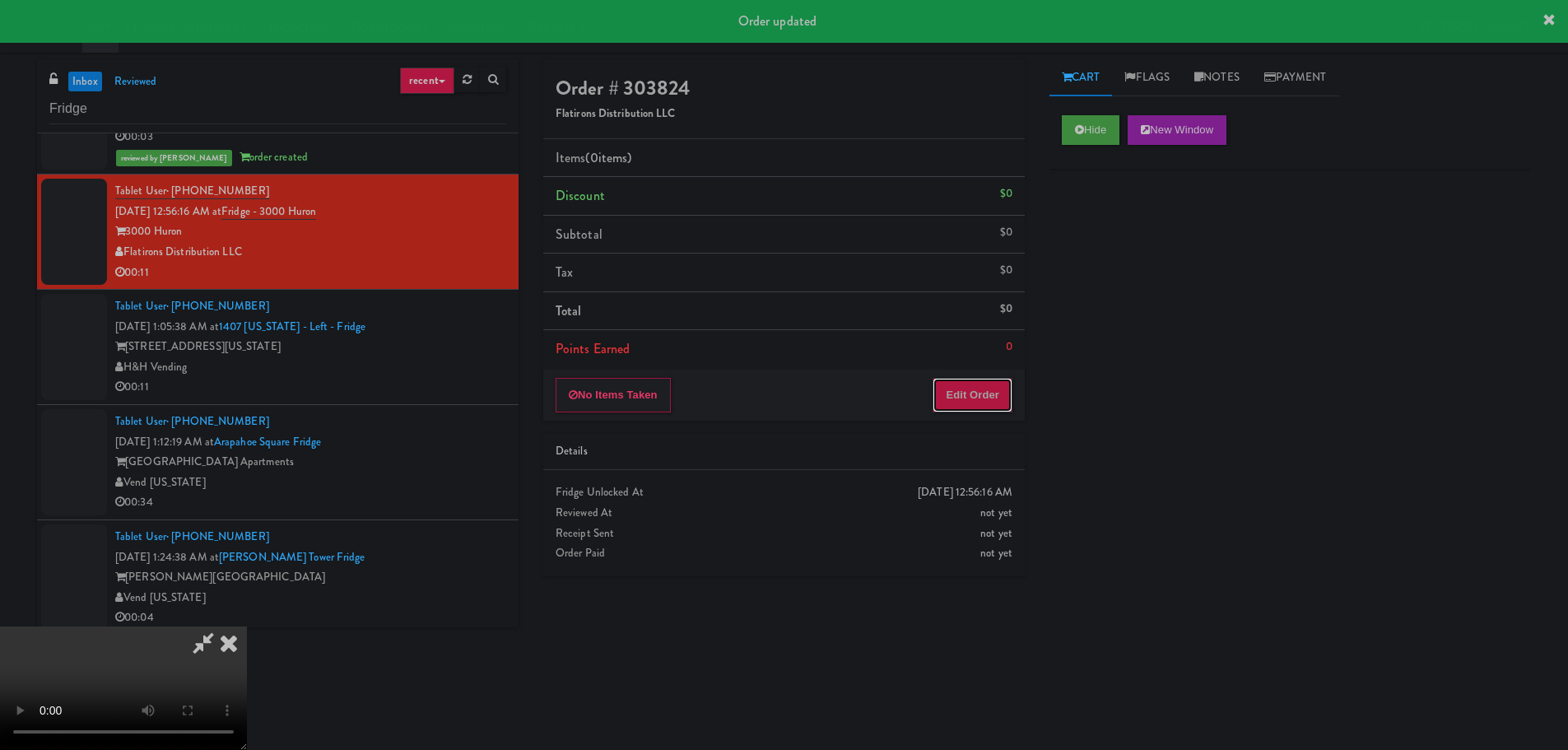
click at [964, 399] on button "Edit Order" at bounding box center [972, 394] width 80 height 34
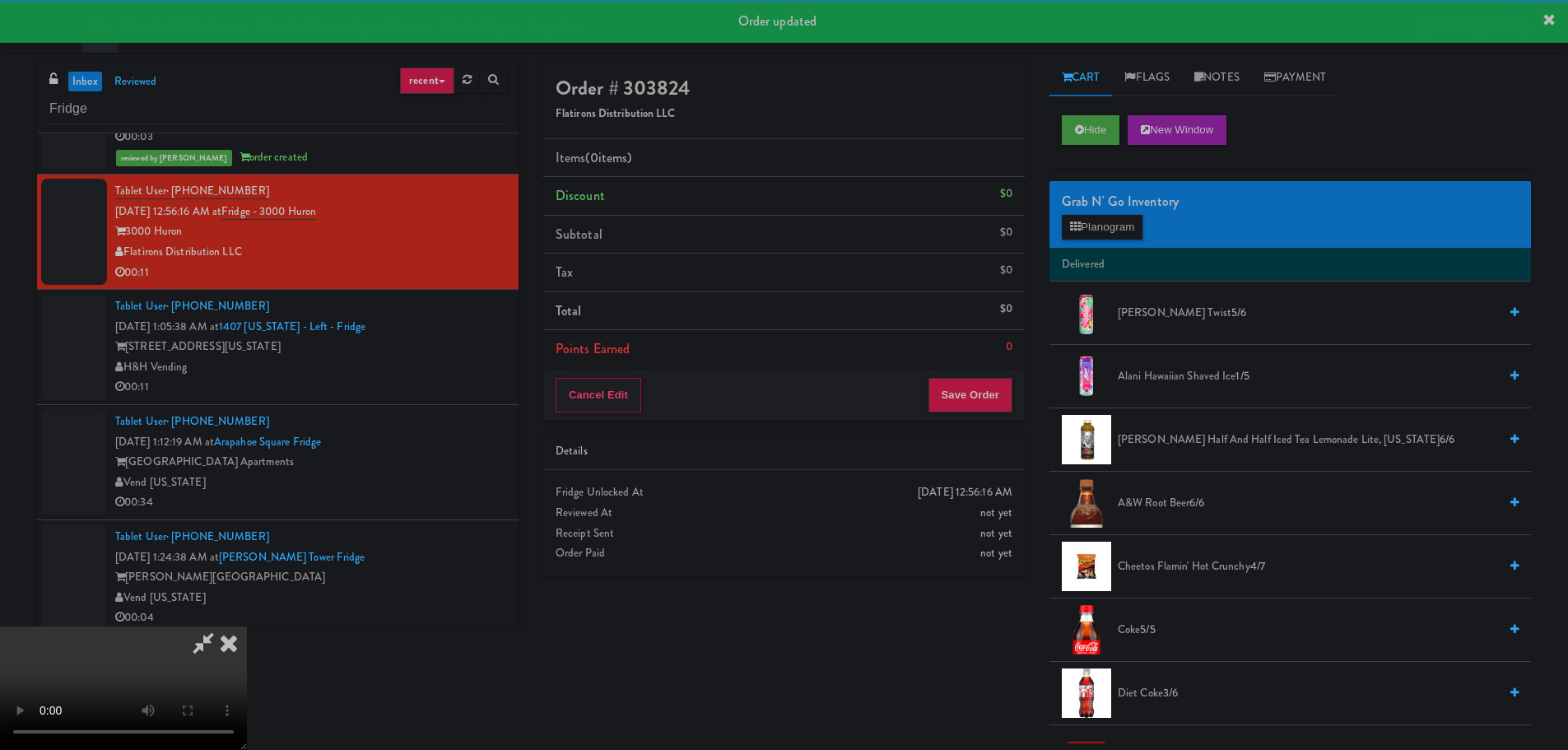
click at [776, 408] on div "Cancel Edit Save Order" at bounding box center [784, 395] width 482 height 51
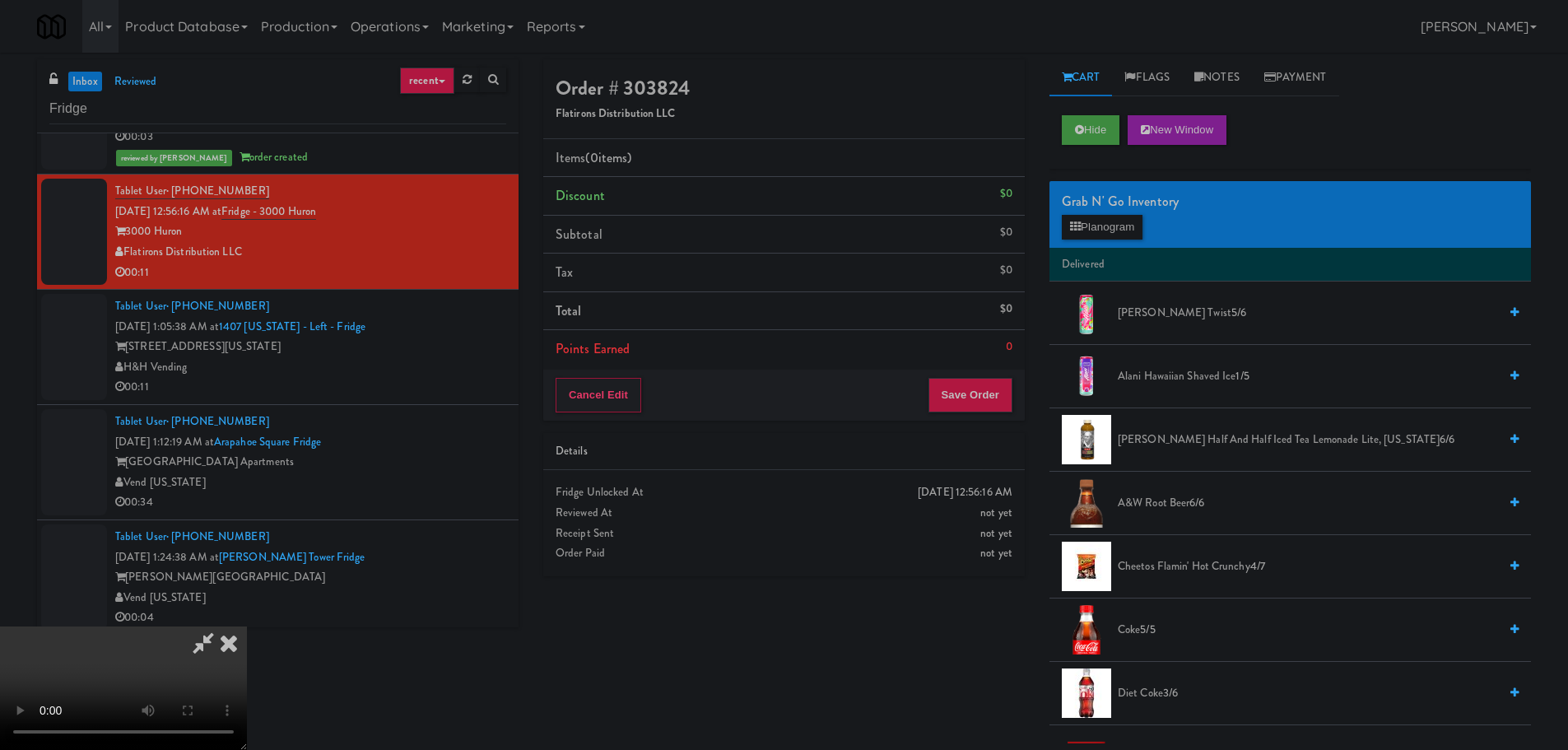
drag, startPoint x: 715, startPoint y: 450, endPoint x: 725, endPoint y: 449, distance: 10.0
click at [247, 627] on video at bounding box center [123, 688] width 247 height 123
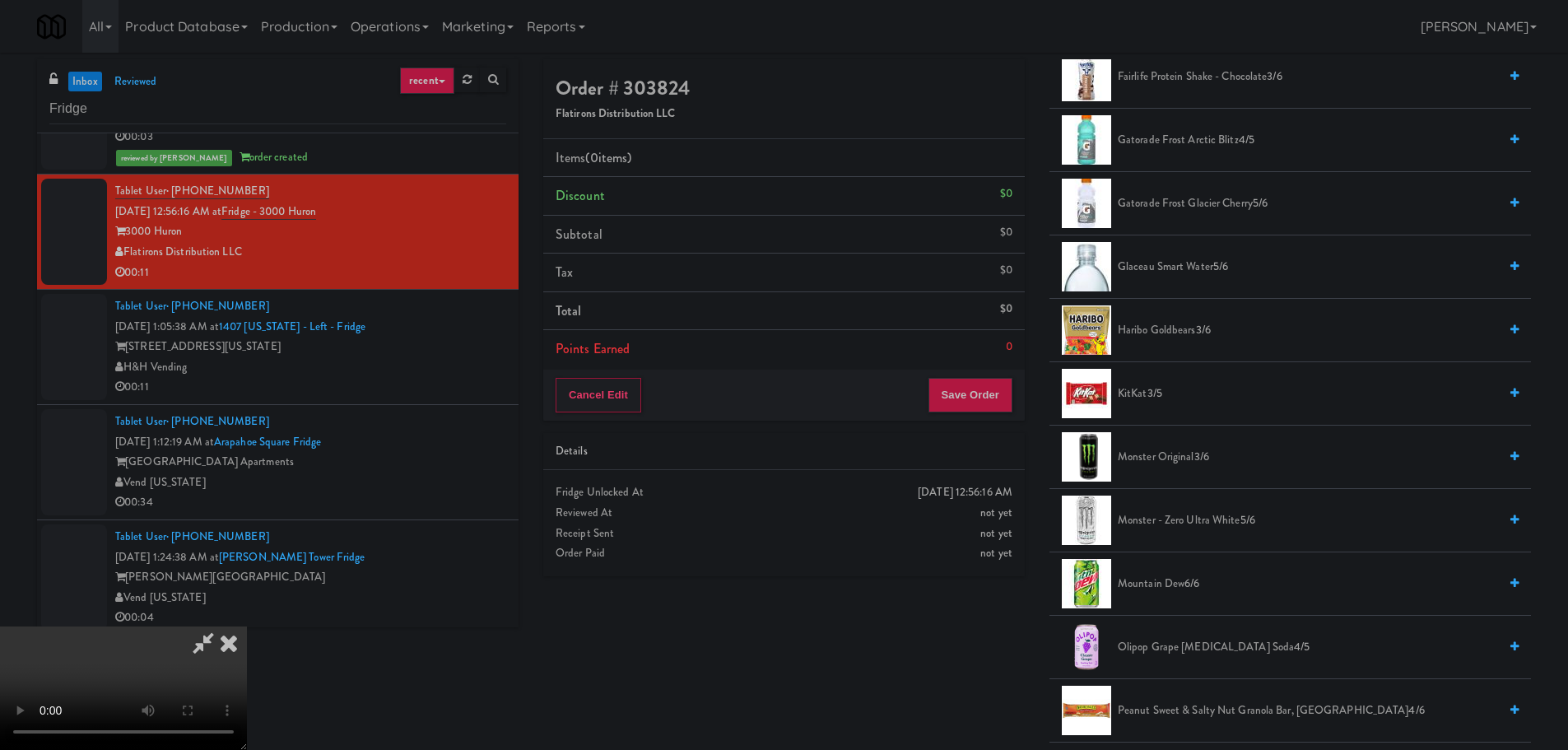
scroll to position [906, 0]
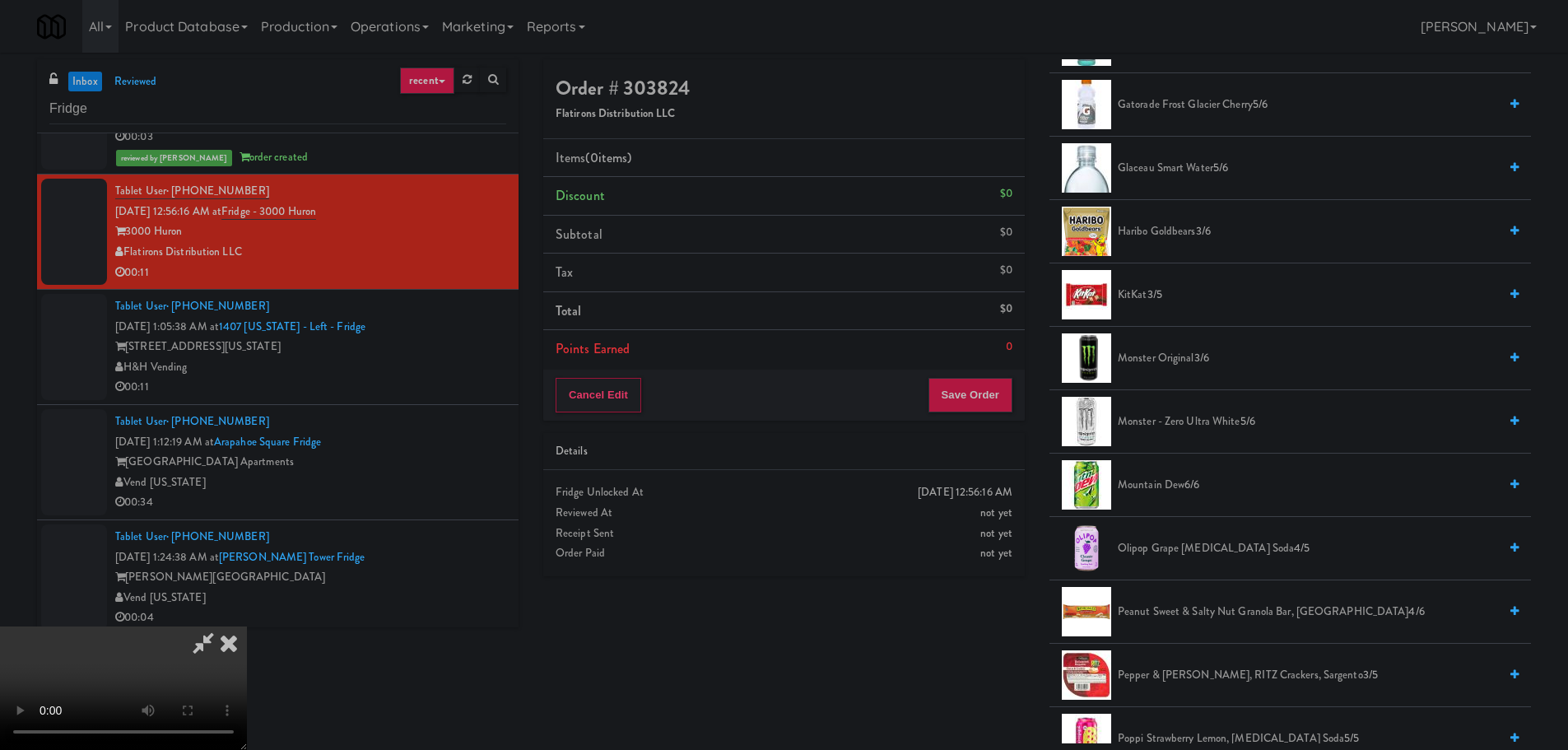
click at [1142, 305] on li "KitKat 3/5" at bounding box center [1290, 295] width 482 height 63
click at [1146, 300] on span "KitKat 3/5" at bounding box center [1307, 295] width 380 height 21
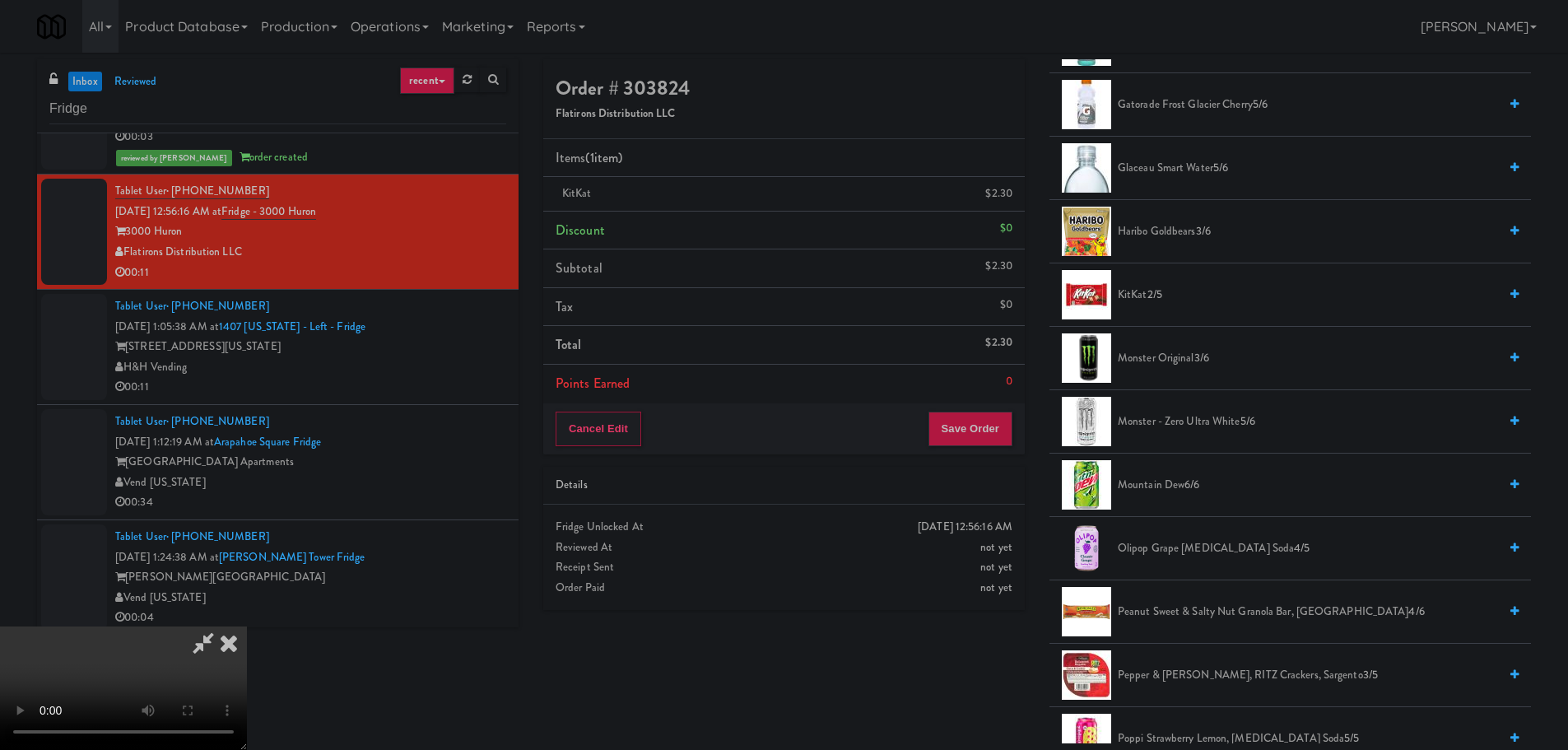
click at [247, 627] on video at bounding box center [123, 688] width 247 height 123
drag, startPoint x: 648, startPoint y: 472, endPoint x: 634, endPoint y: 494, distance: 26.1
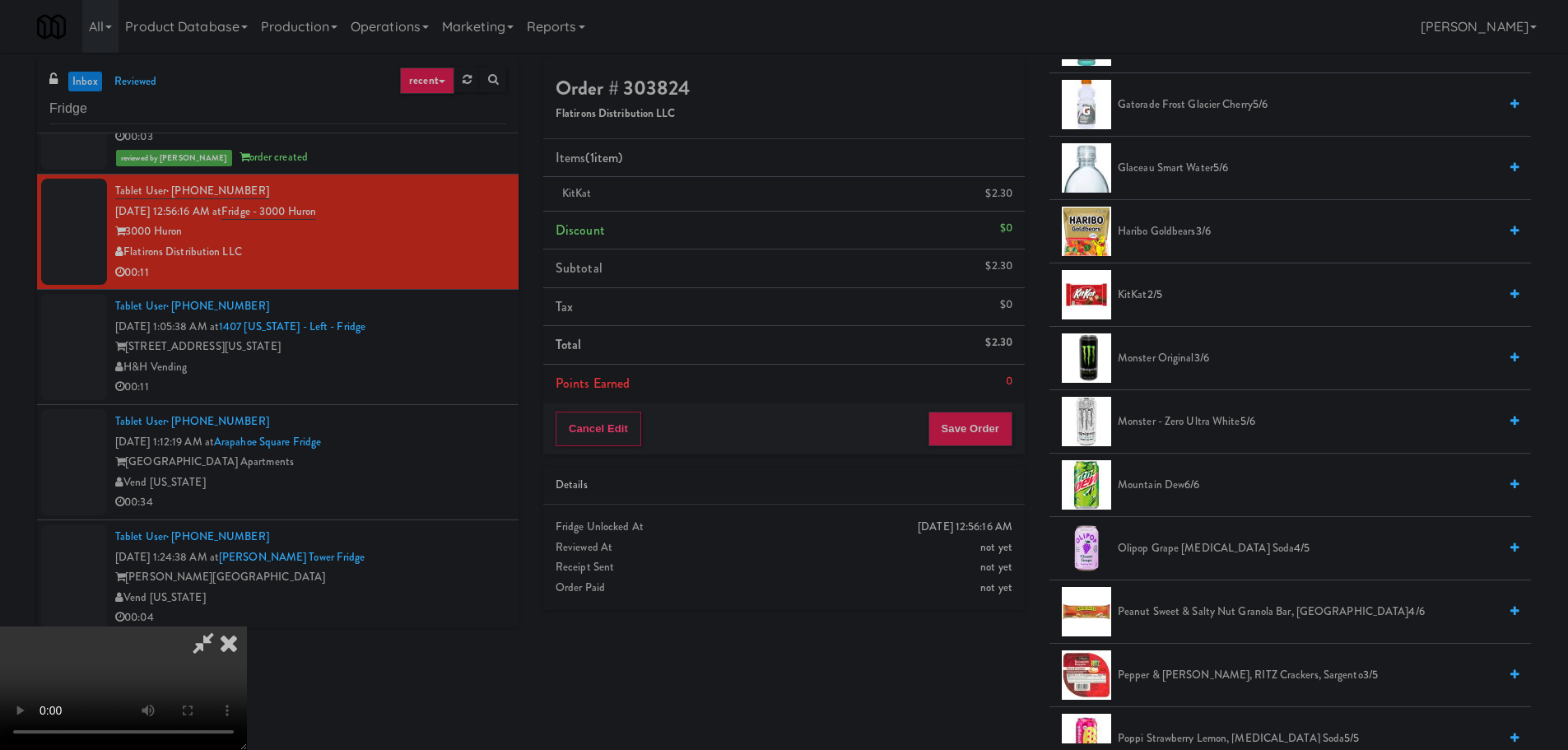
click at [247, 627] on video at bounding box center [123, 688] width 247 height 123
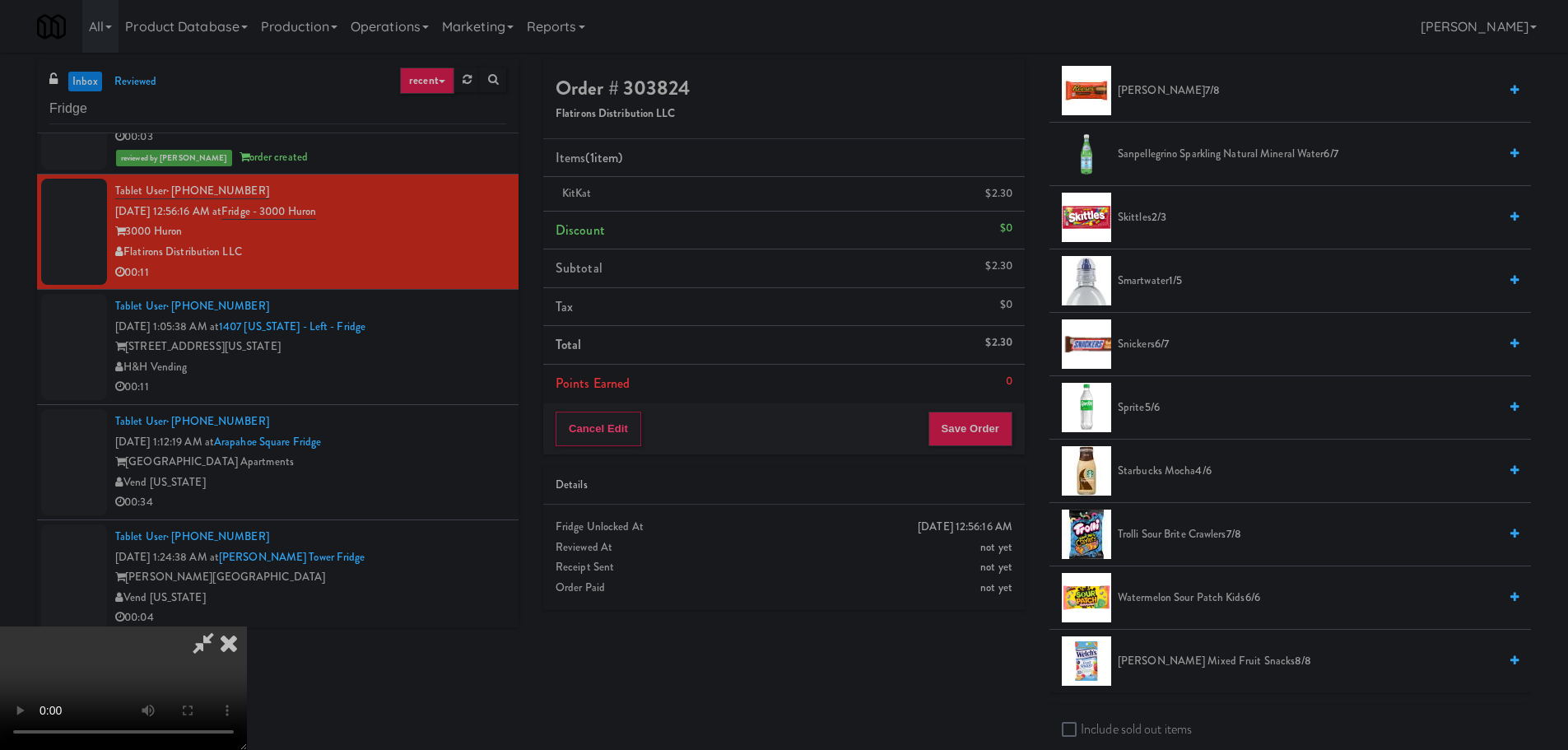
scroll to position [1893, 0]
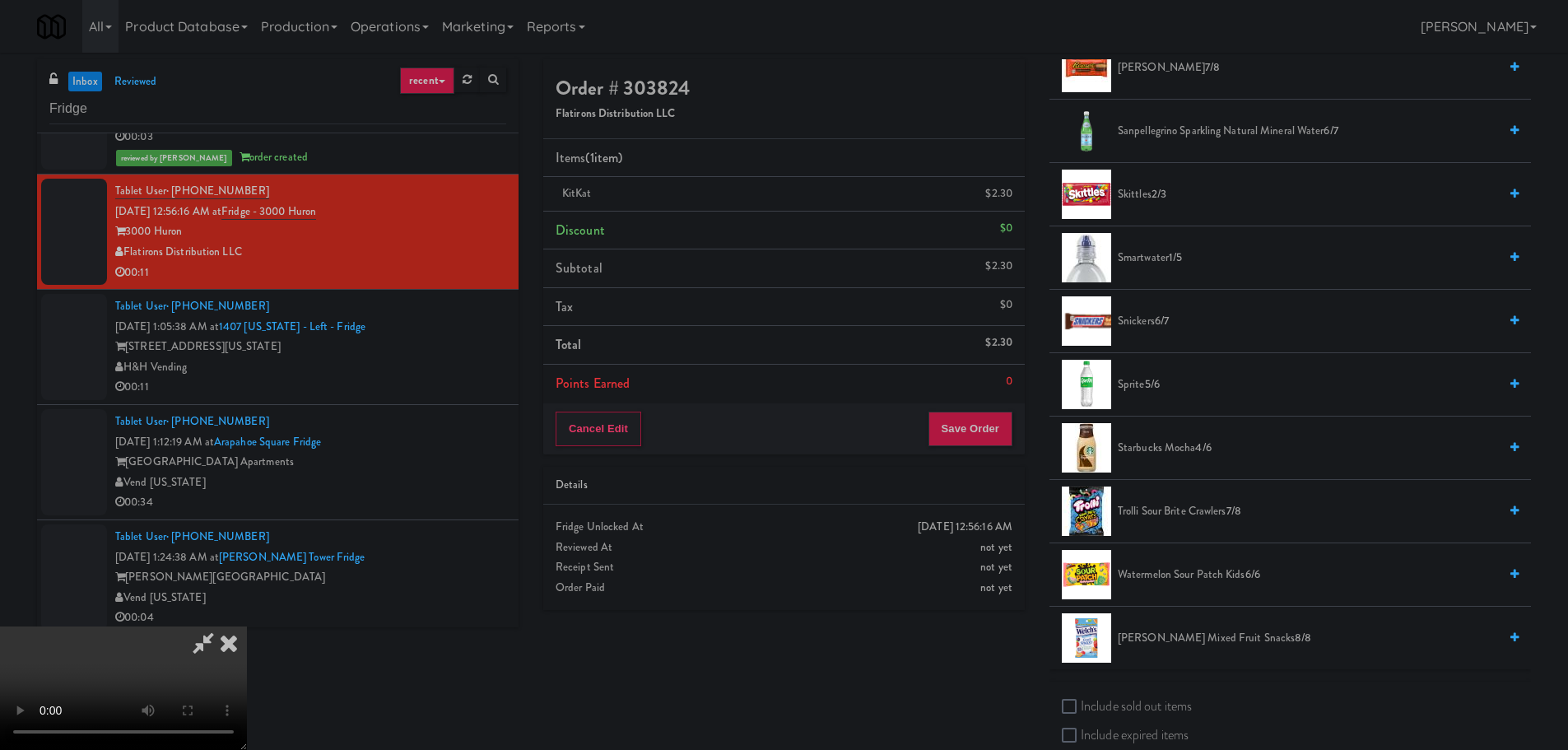
click at [1156, 192] on span "2/3" at bounding box center [1159, 193] width 15 height 16
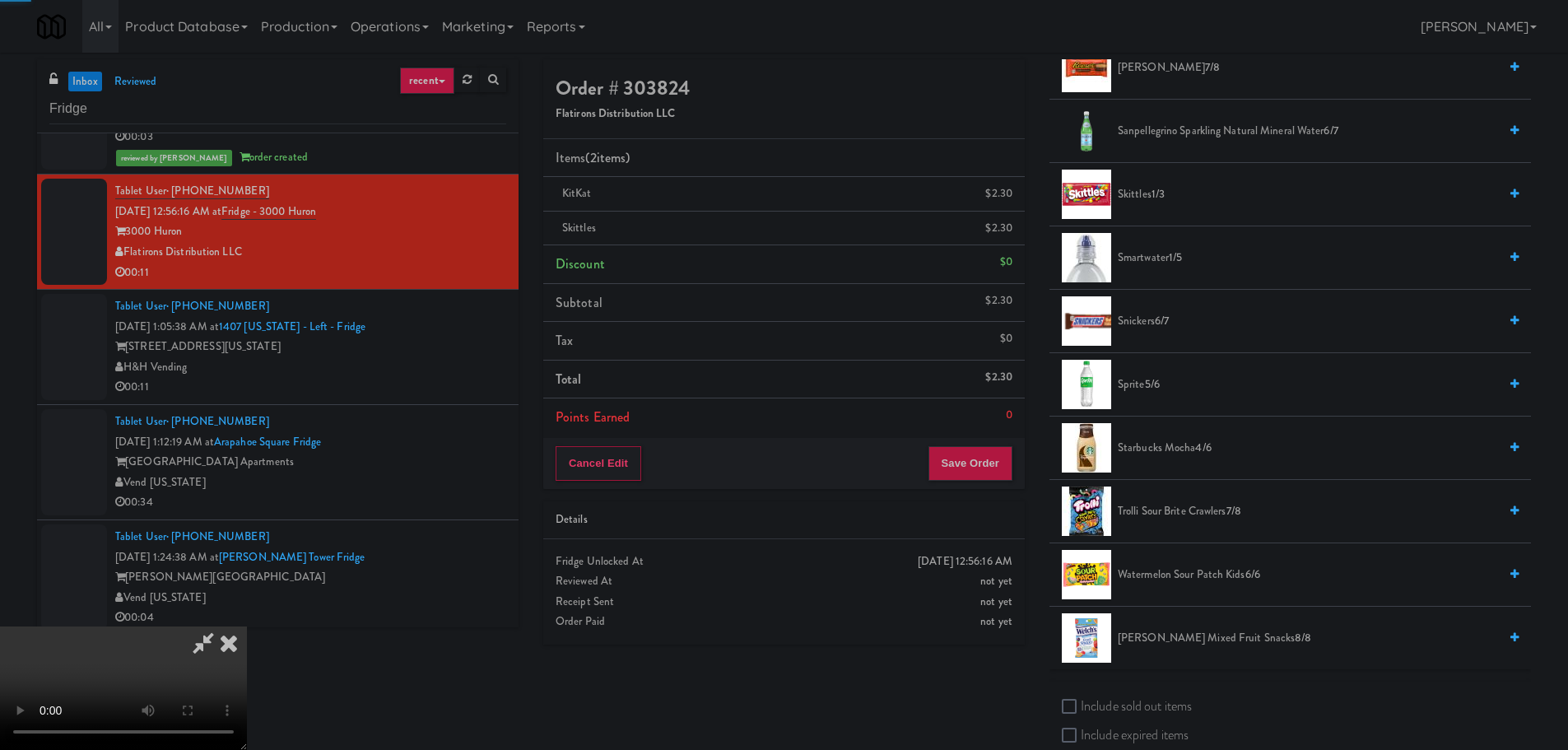
click at [247, 627] on video at bounding box center [123, 688] width 247 height 123
click at [979, 472] on button "Save Order" at bounding box center [970, 462] width 84 height 34
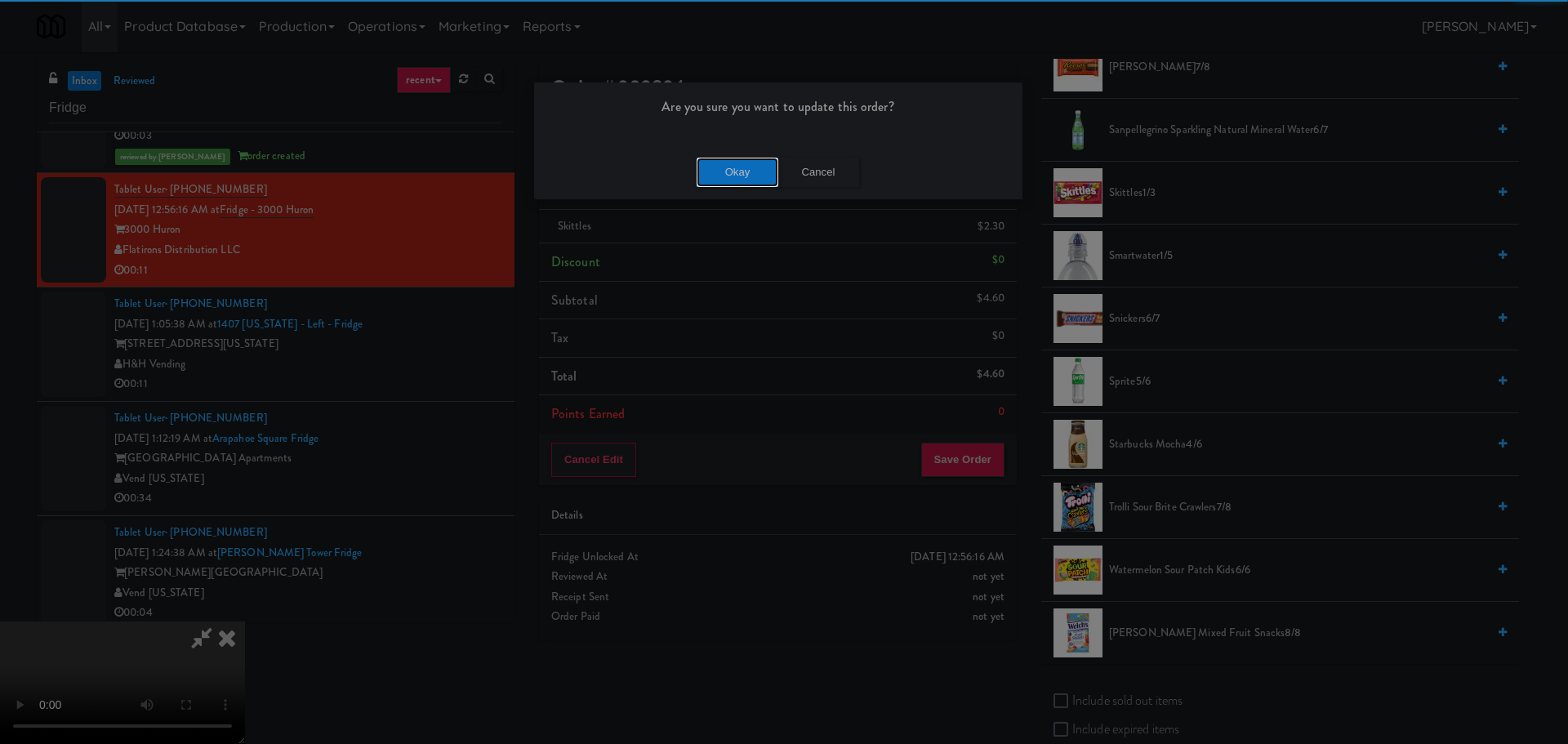
click at [732, 165] on button "Okay" at bounding box center [737, 173] width 82 height 30
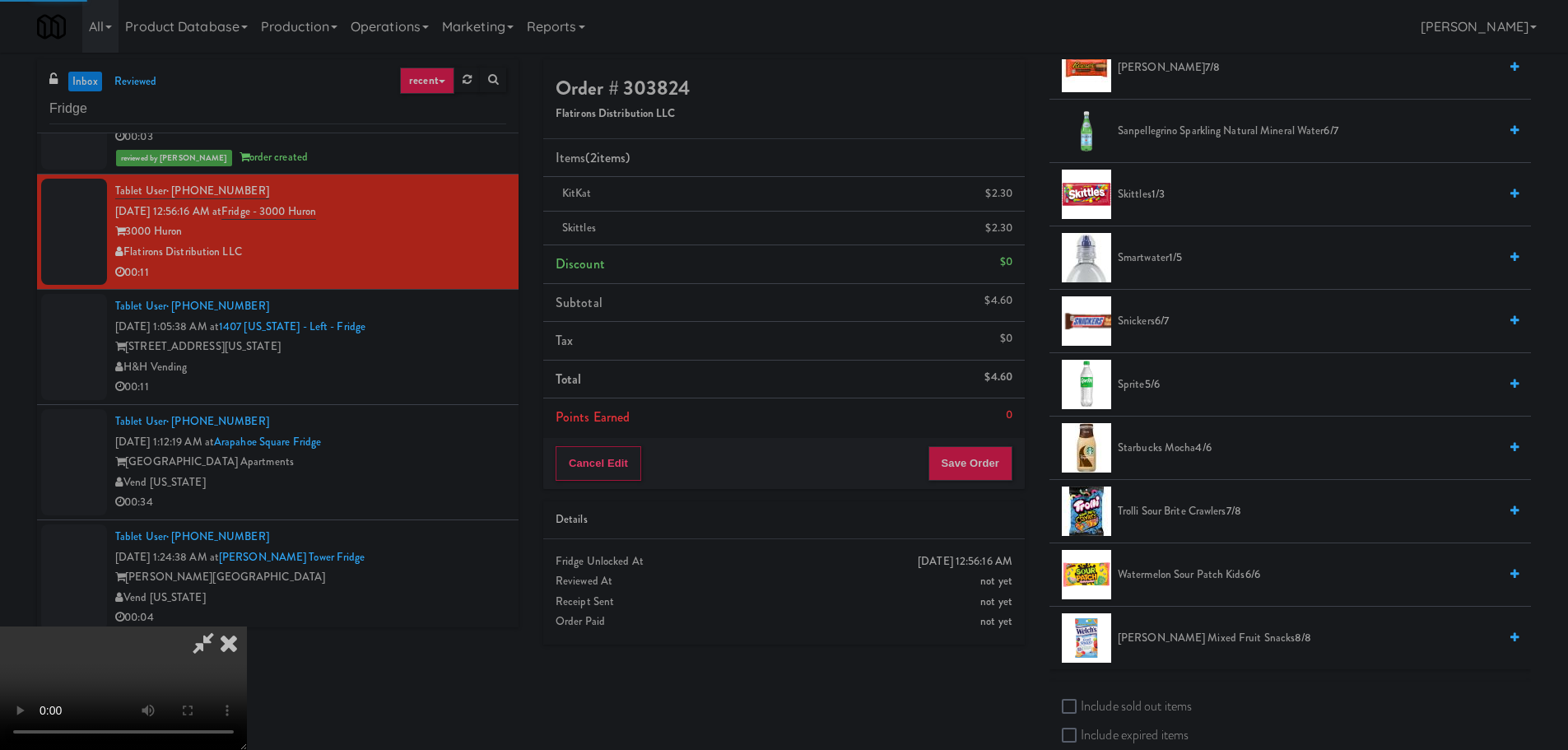
scroll to position [0, 0]
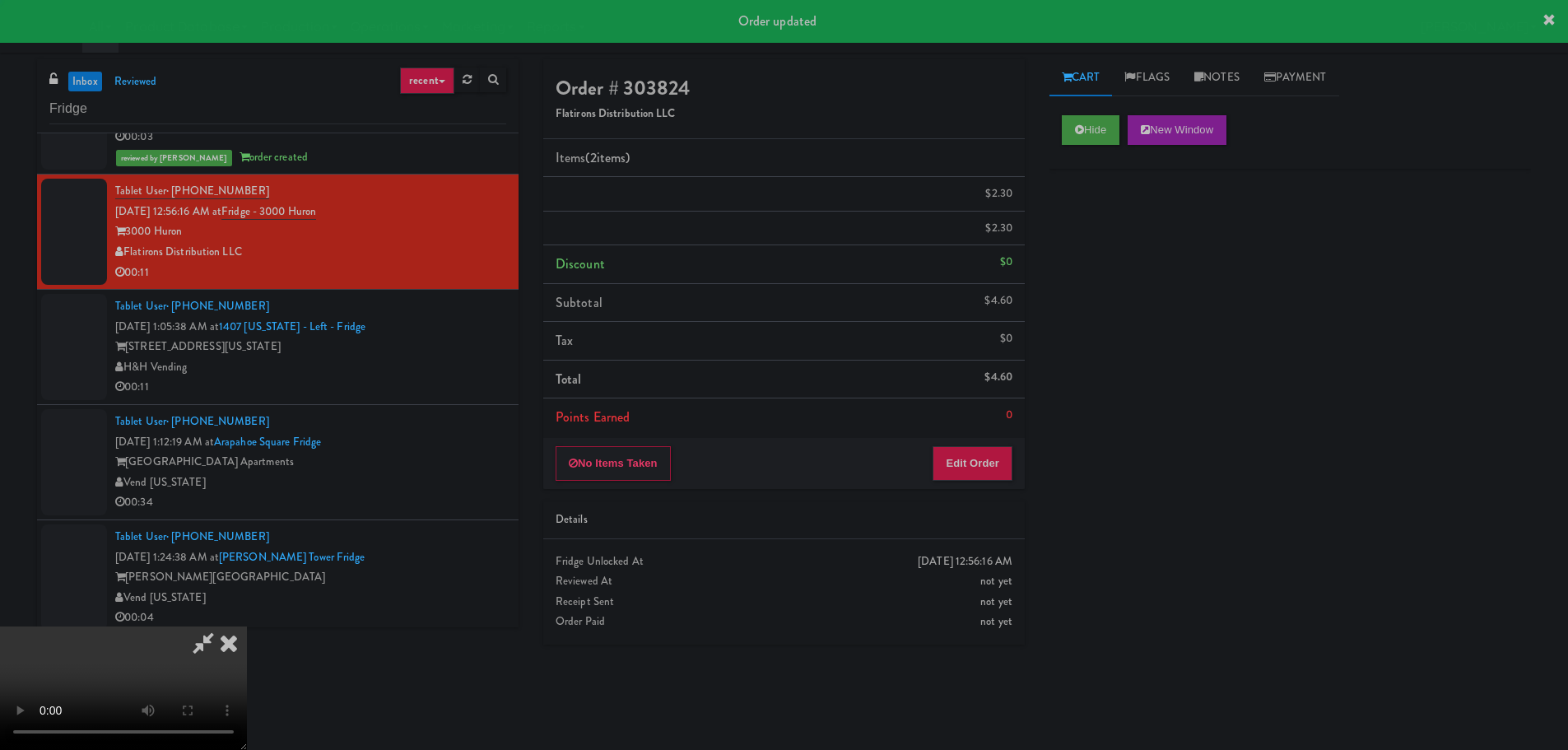
click at [456, 383] on div "00:11" at bounding box center [310, 387] width 391 height 21
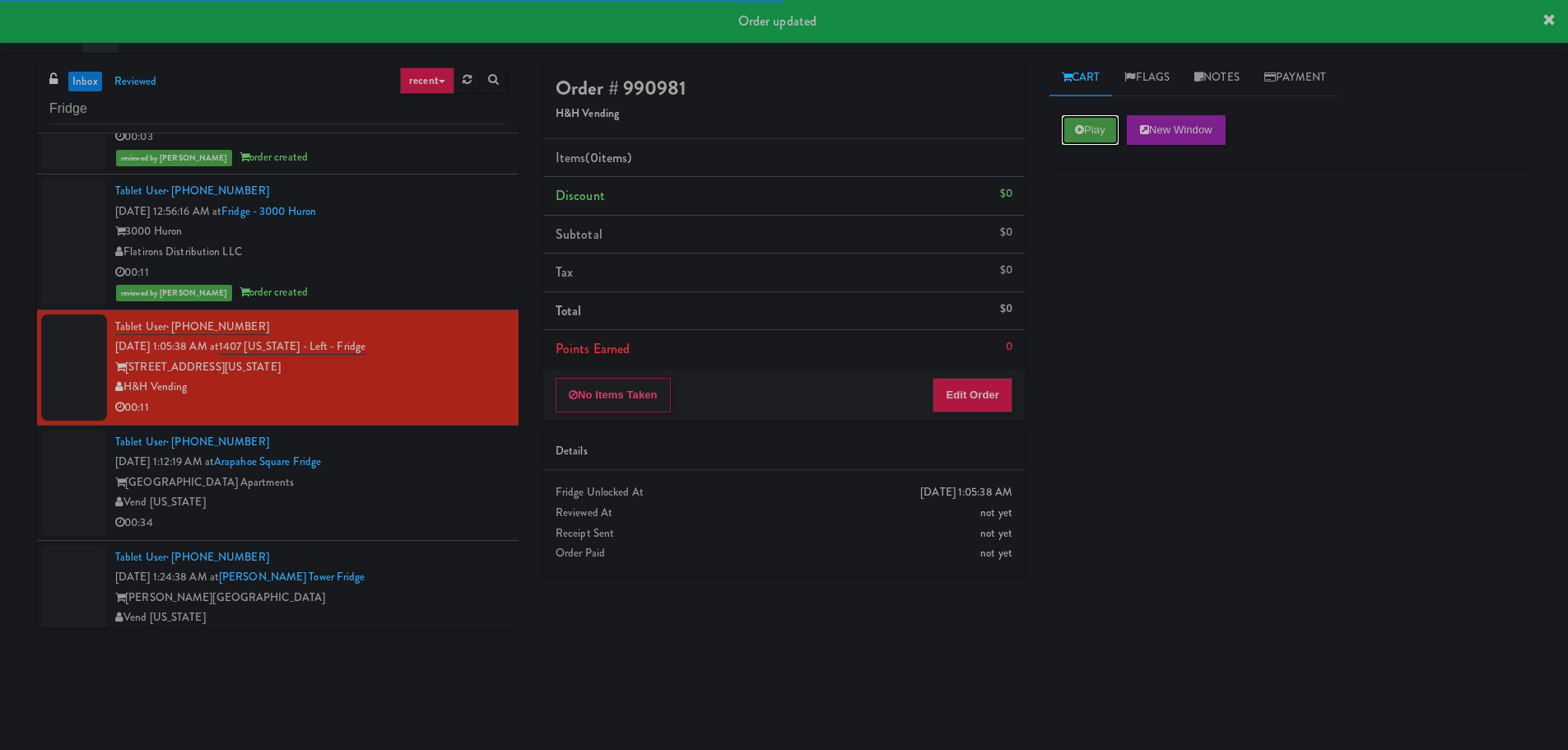
drag, startPoint x: 1071, startPoint y: 126, endPoint x: 1049, endPoint y: 260, distance: 135.8
click at [1073, 125] on button "Play" at bounding box center [1090, 130] width 57 height 30
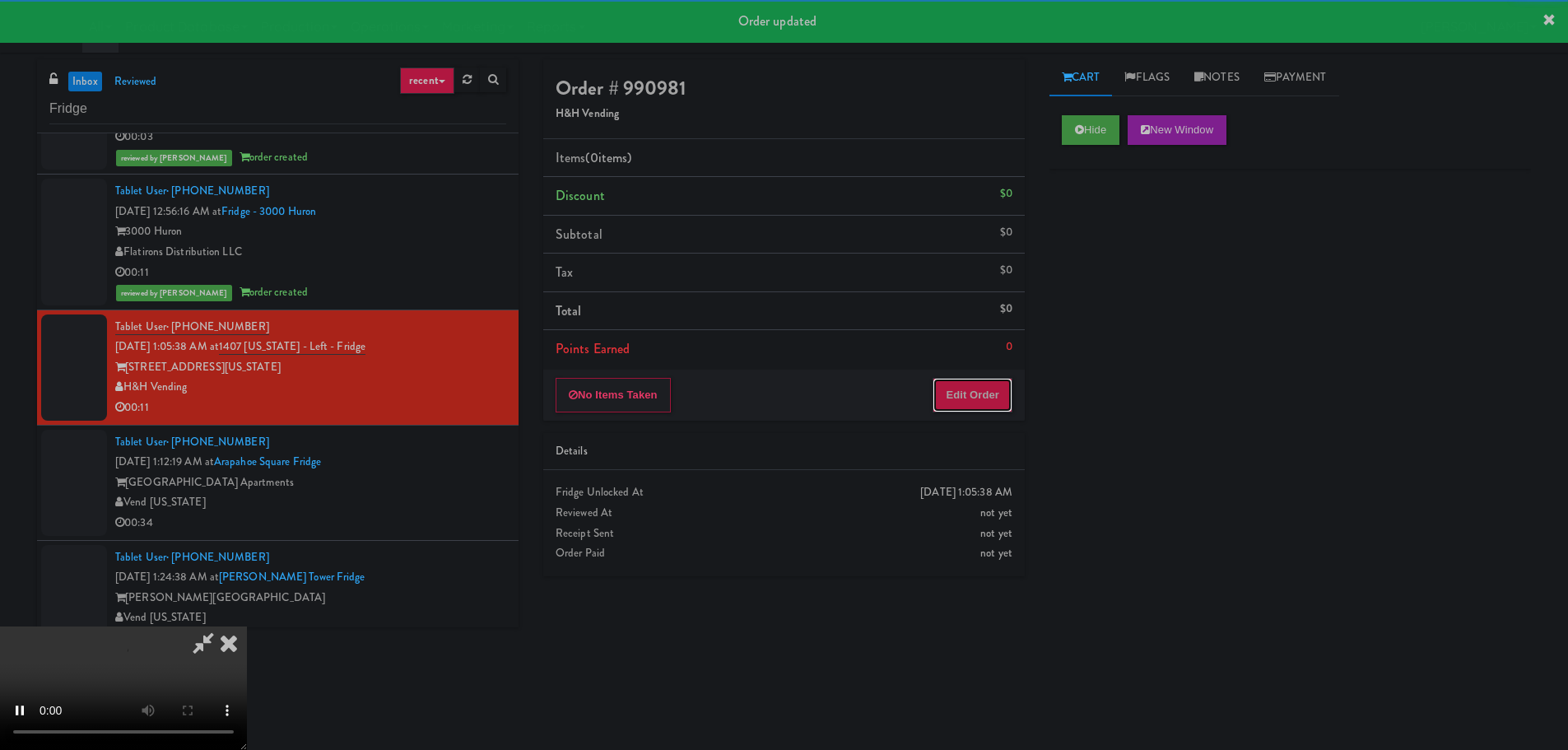
click at [986, 409] on button "Edit Order" at bounding box center [972, 394] width 80 height 34
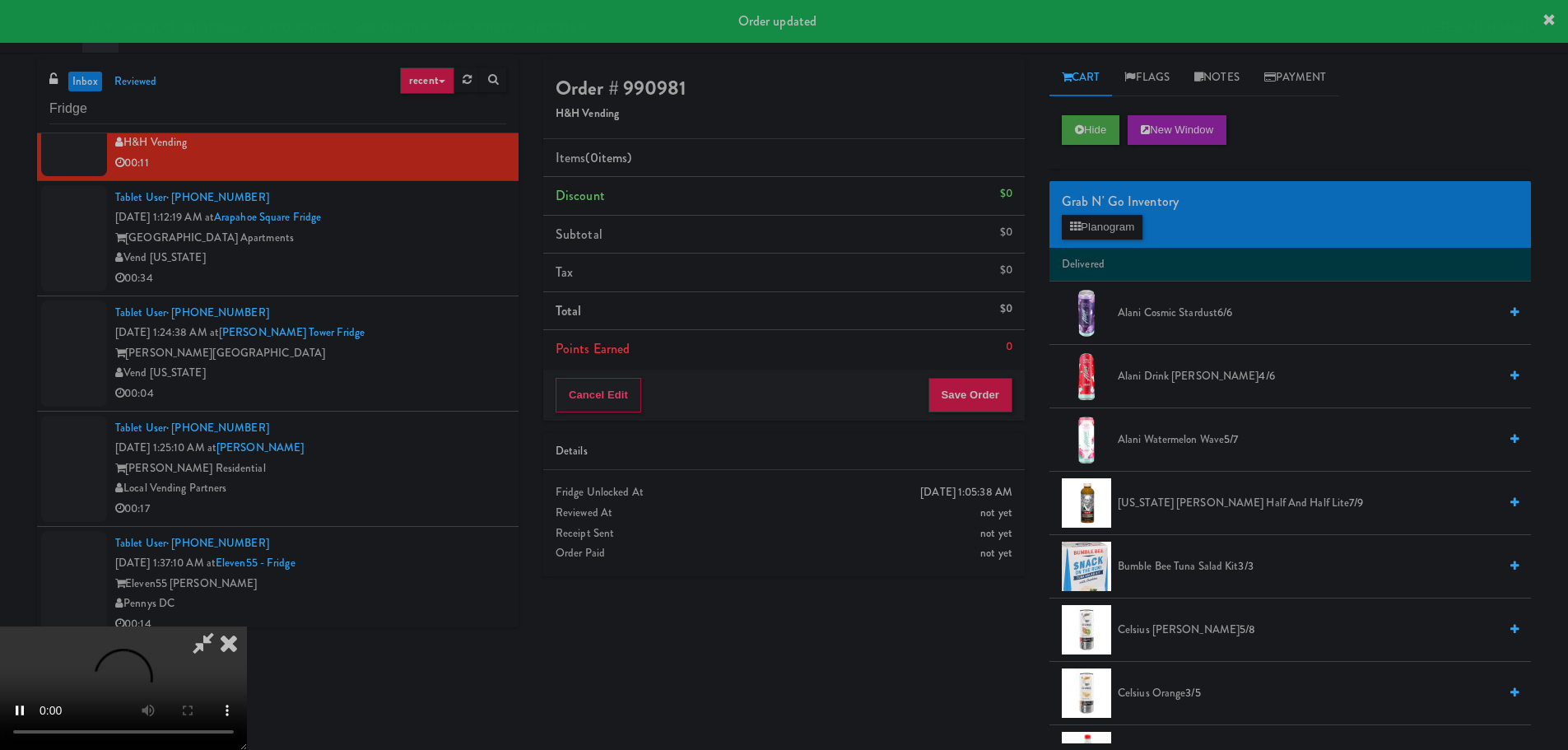
scroll to position [1673, 0]
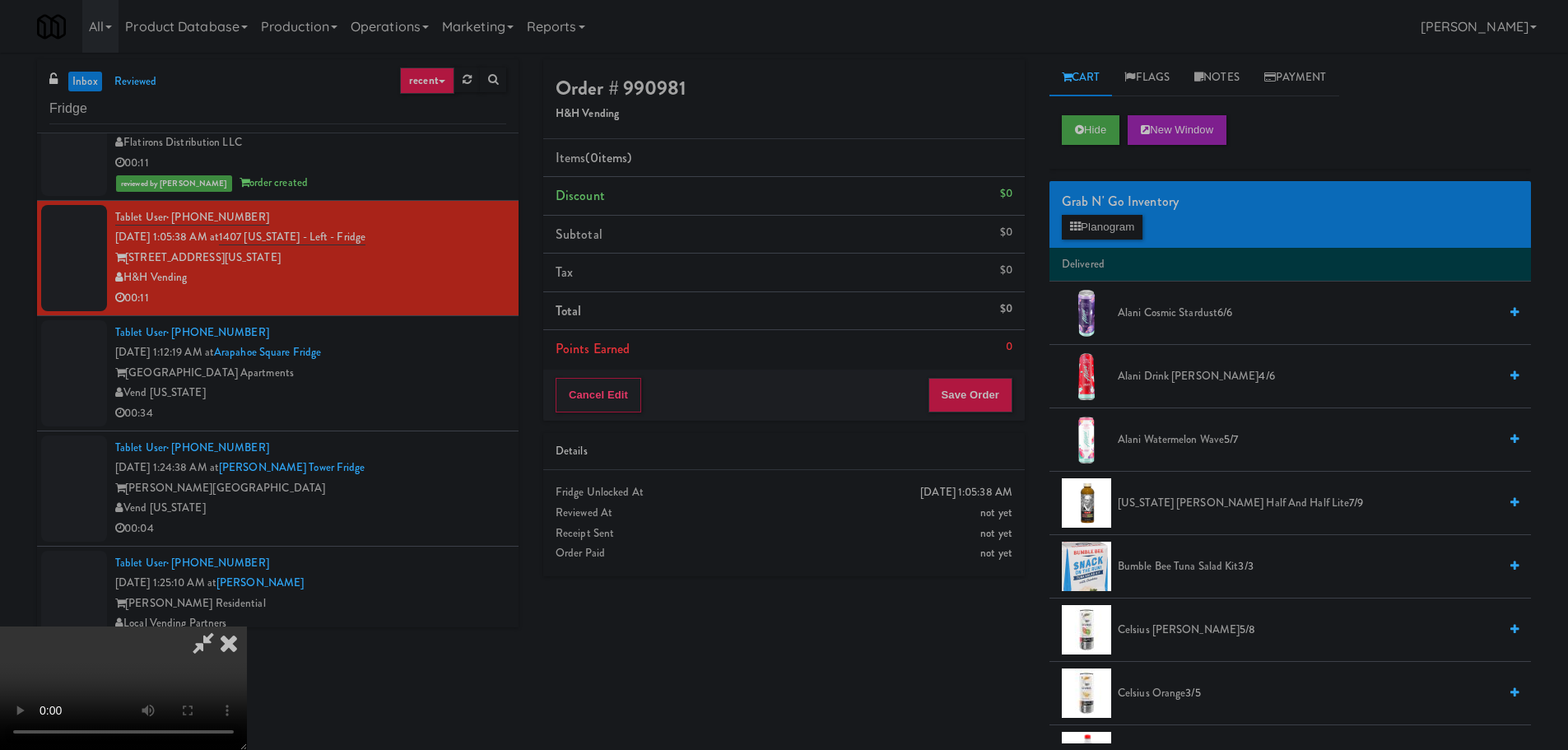
click at [247, 627] on video at bounding box center [123, 688] width 247 height 123
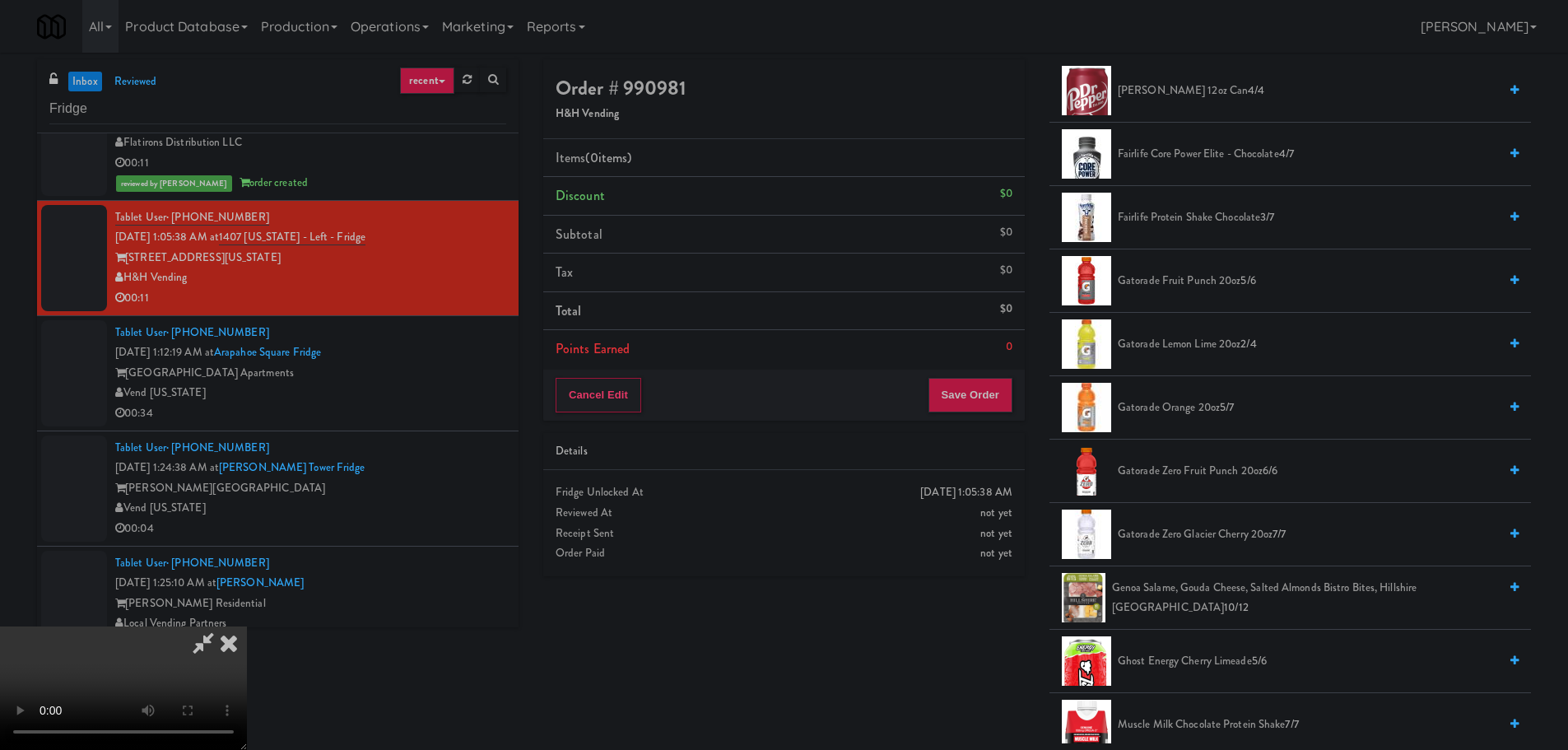
scroll to position [988, 0]
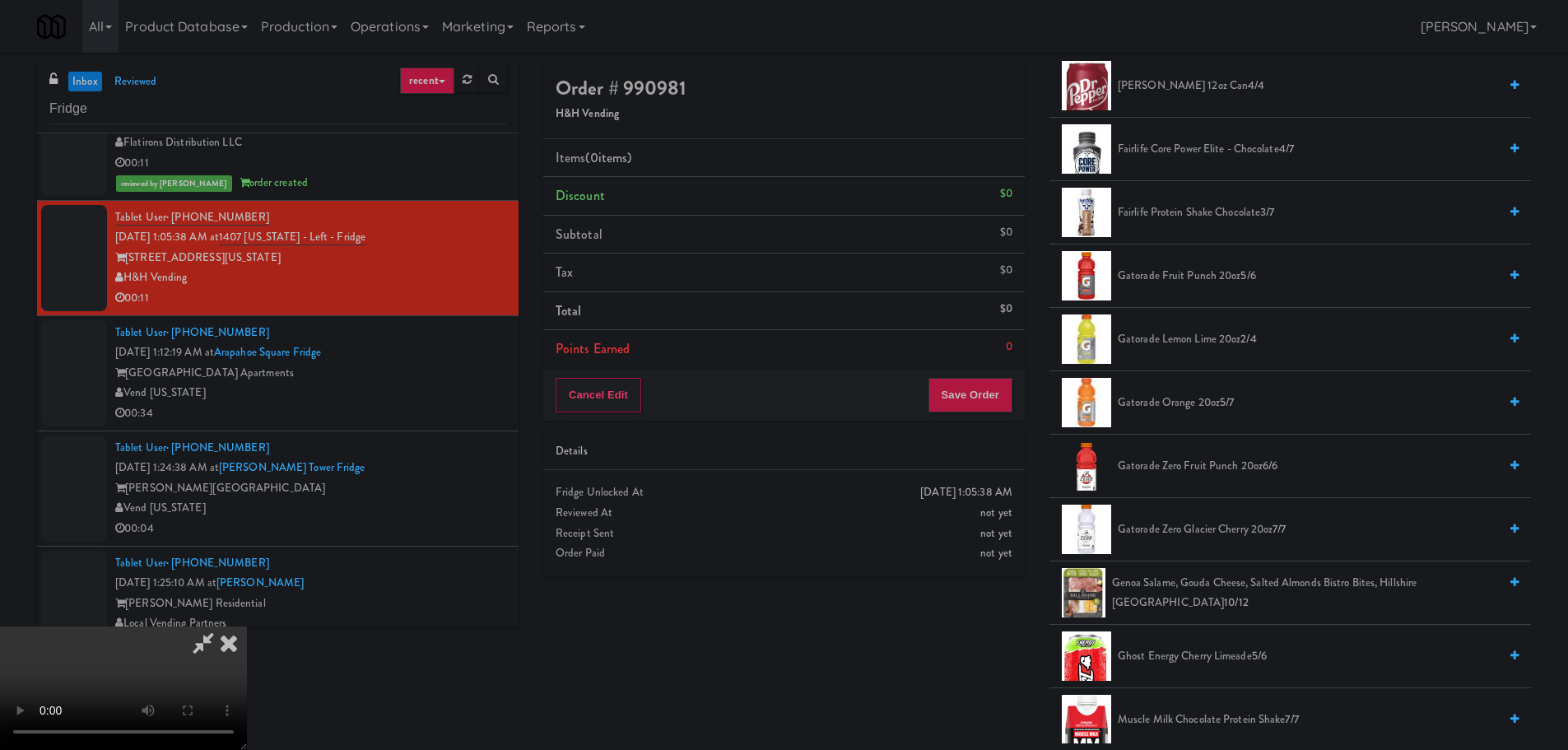
click at [1186, 464] on span "Gatorade Zero Fruit Punch 20oz 6/6" at bounding box center [1307, 466] width 380 height 21
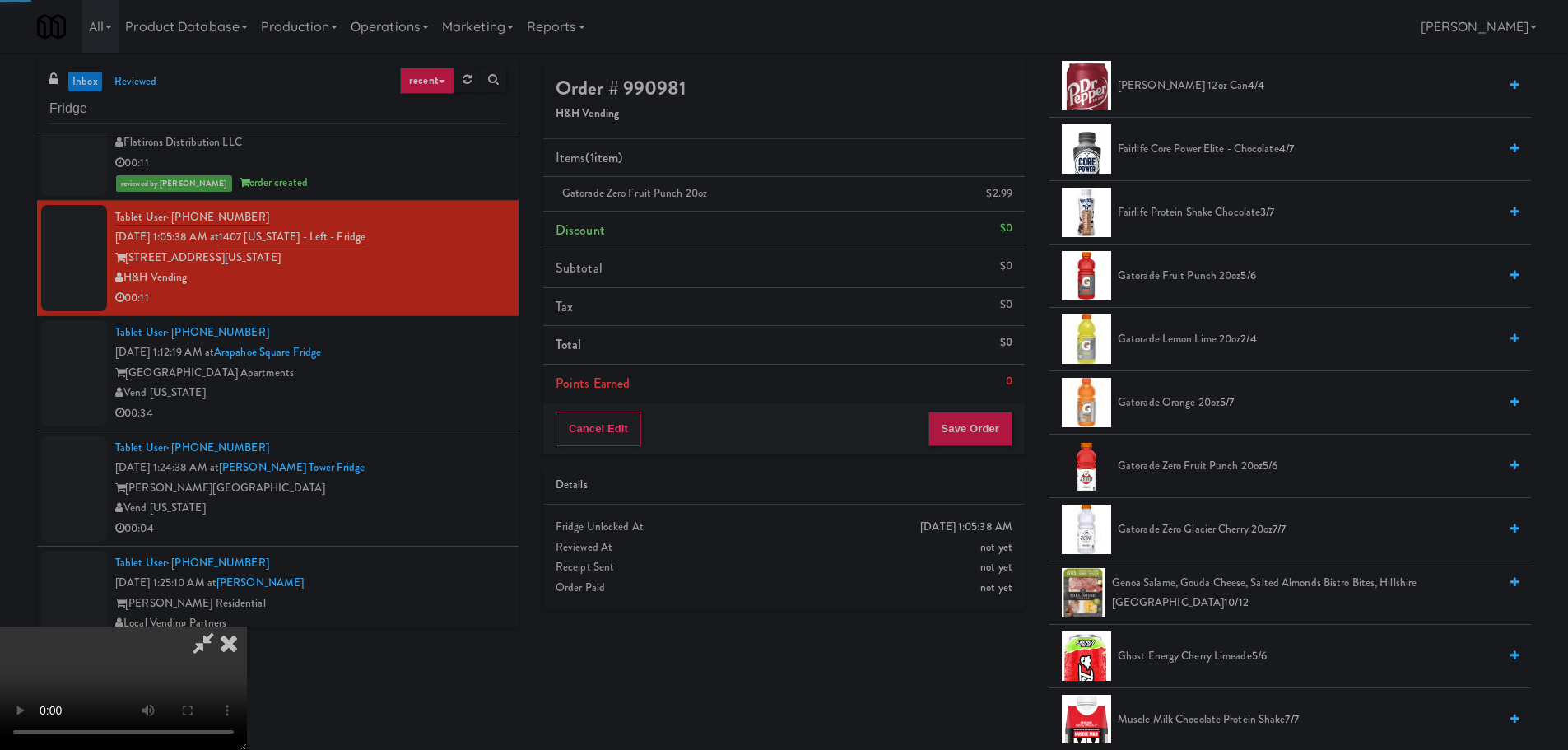
drag, startPoint x: 624, startPoint y: 456, endPoint x: 602, endPoint y: 434, distance: 31.1
click at [247, 627] on video at bounding box center [123, 688] width 247 height 123
click at [976, 430] on button "Save Order" at bounding box center [970, 428] width 84 height 34
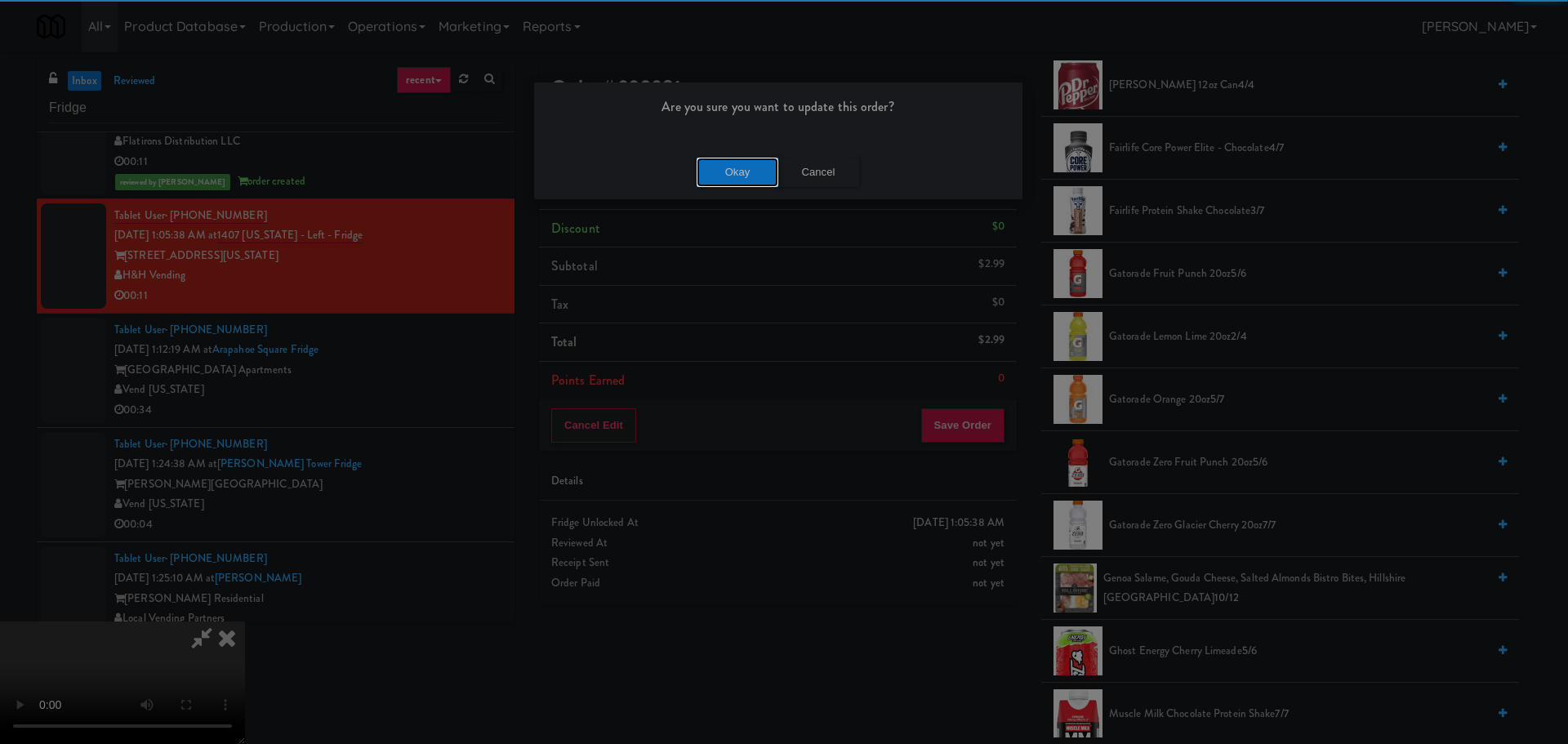
click at [754, 170] on button "Okay" at bounding box center [737, 173] width 82 height 30
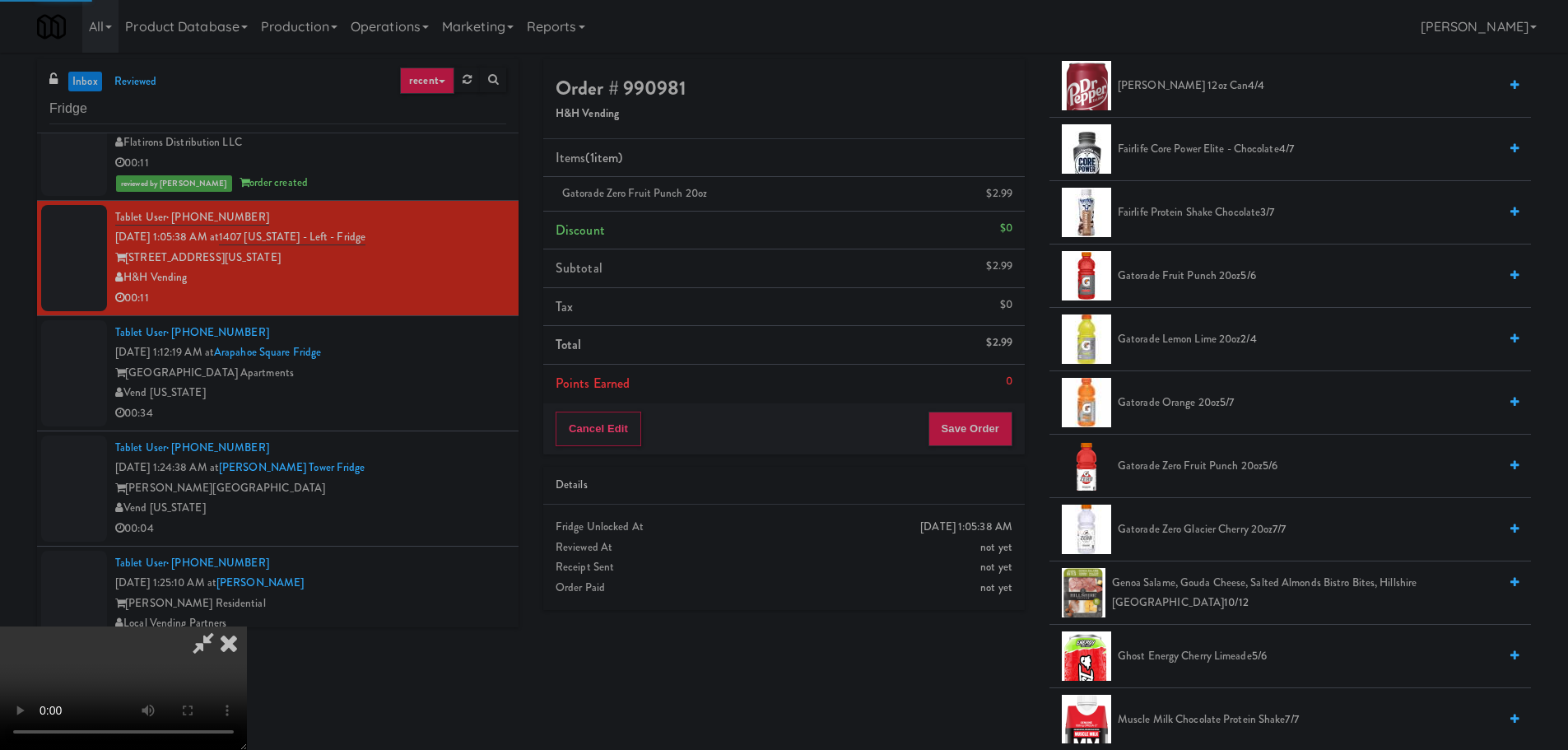
scroll to position [0, 0]
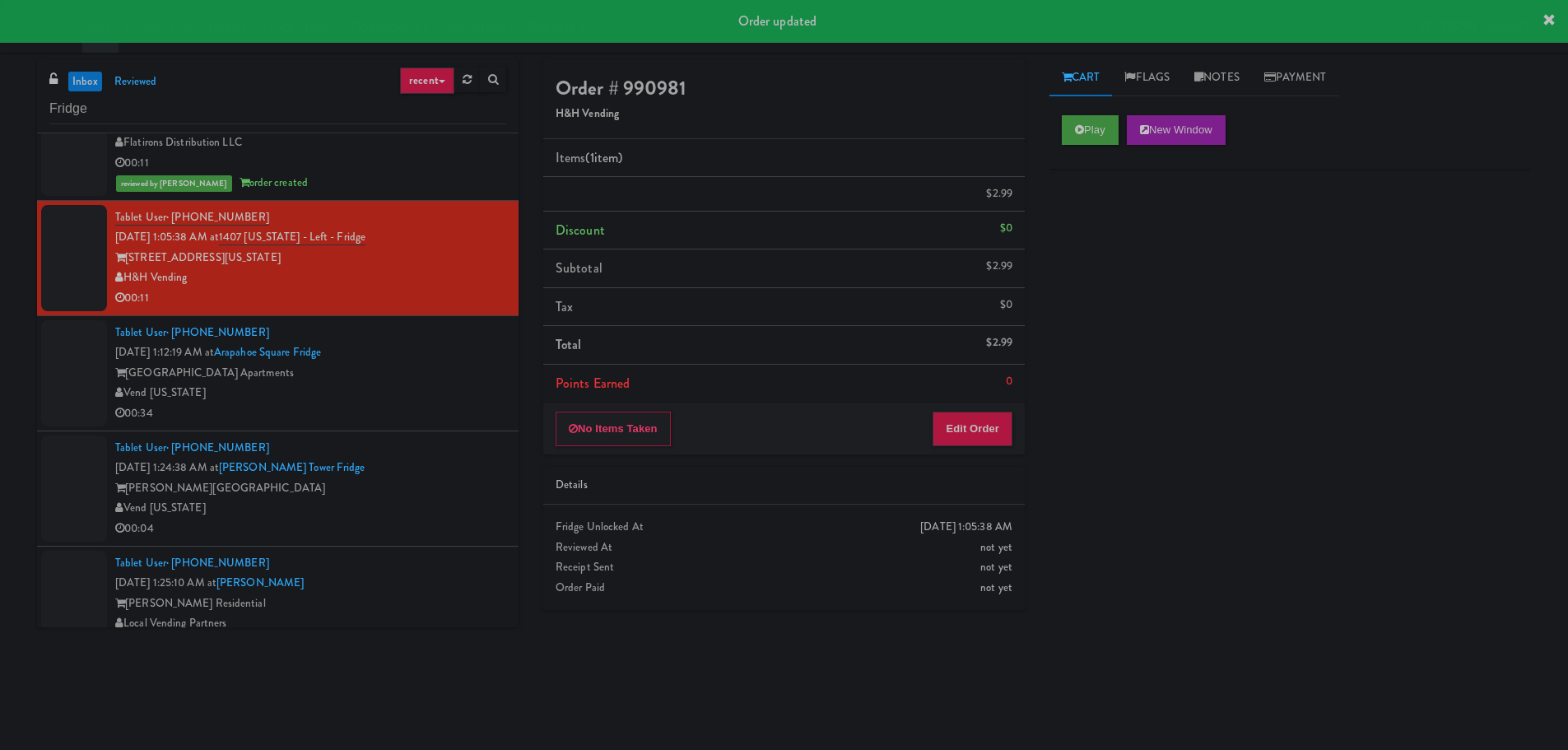
click at [457, 375] on div "[GEOGRAPHIC_DATA] Apartments" at bounding box center [310, 373] width 391 height 21
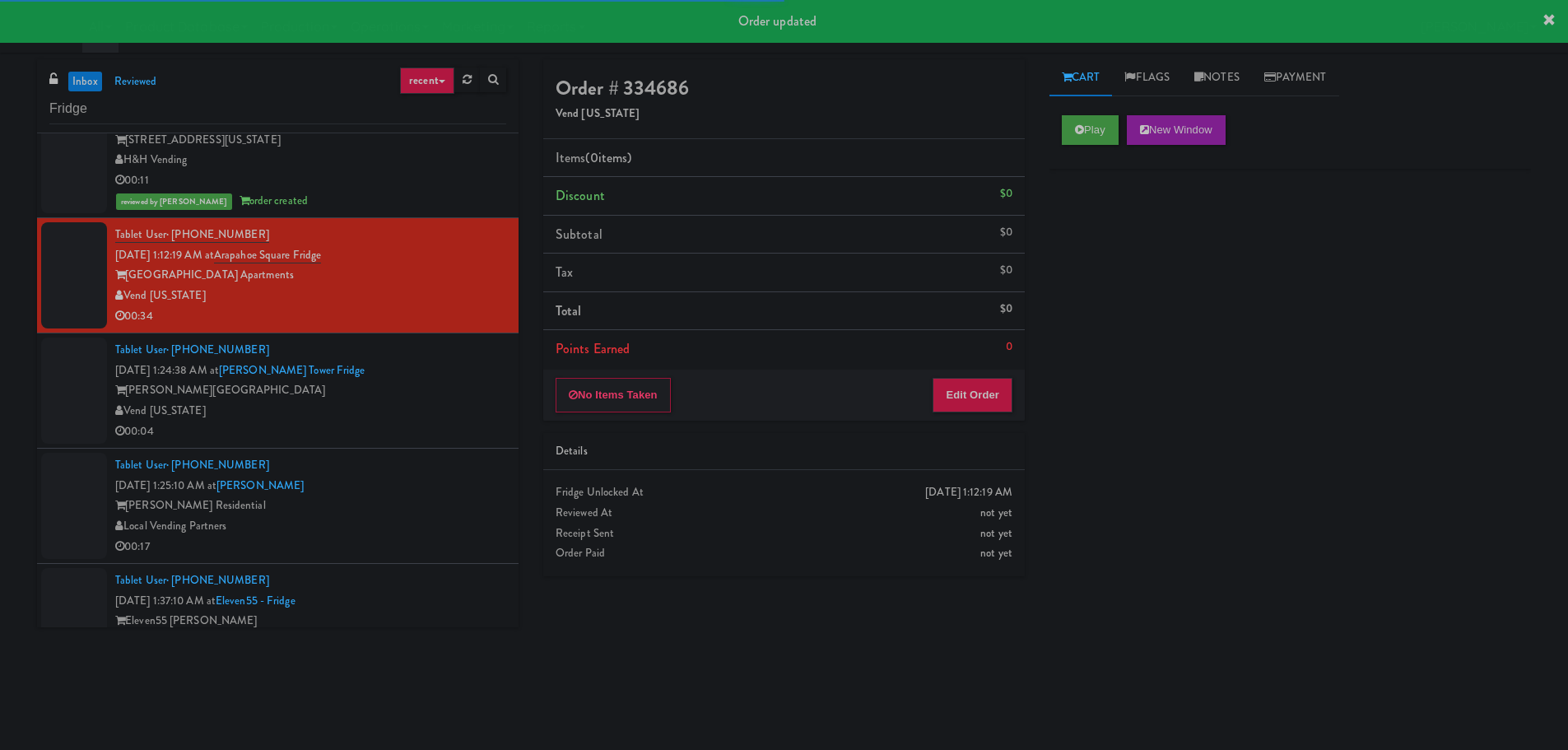
scroll to position [1838, 0]
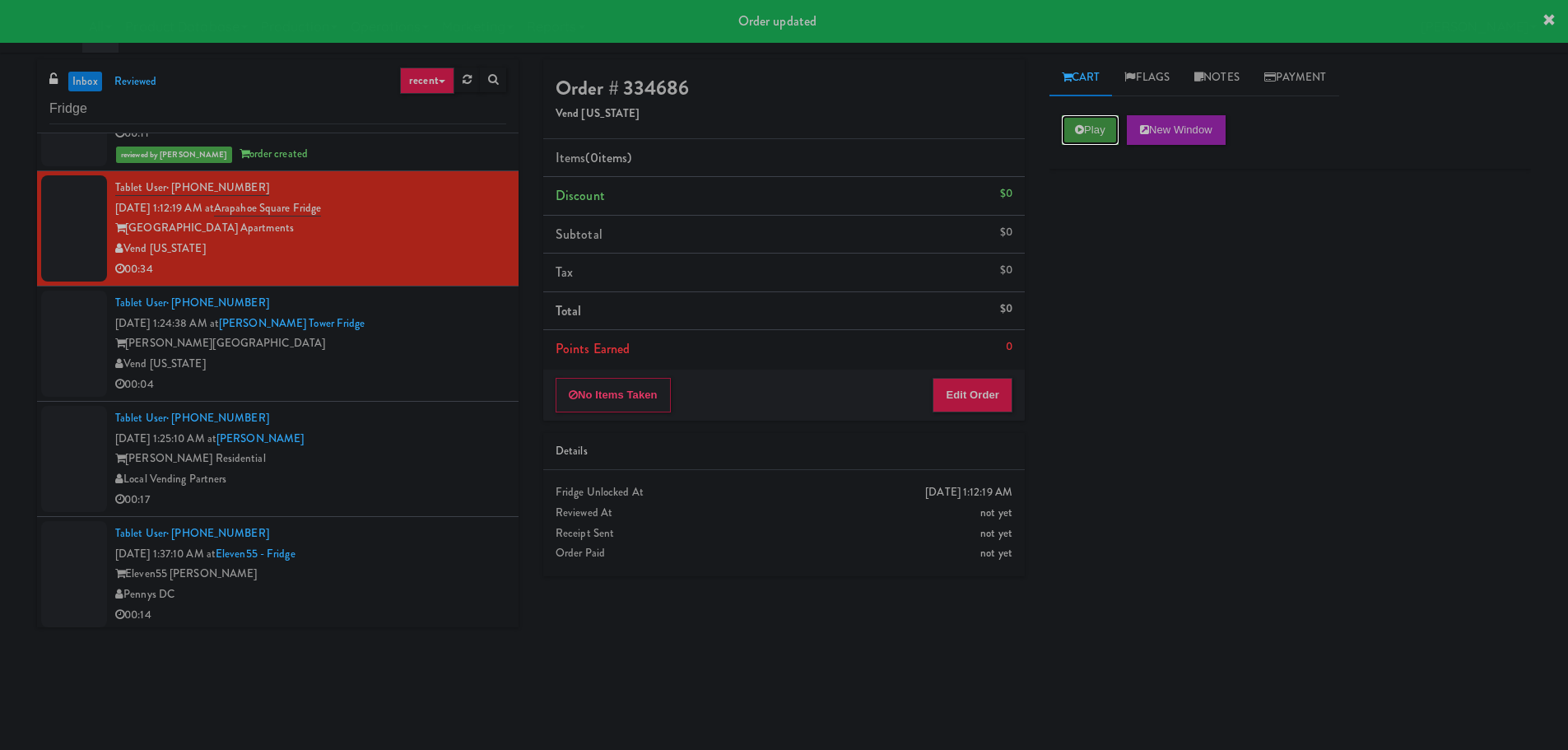
click at [1097, 139] on button "Play" at bounding box center [1090, 130] width 57 height 30
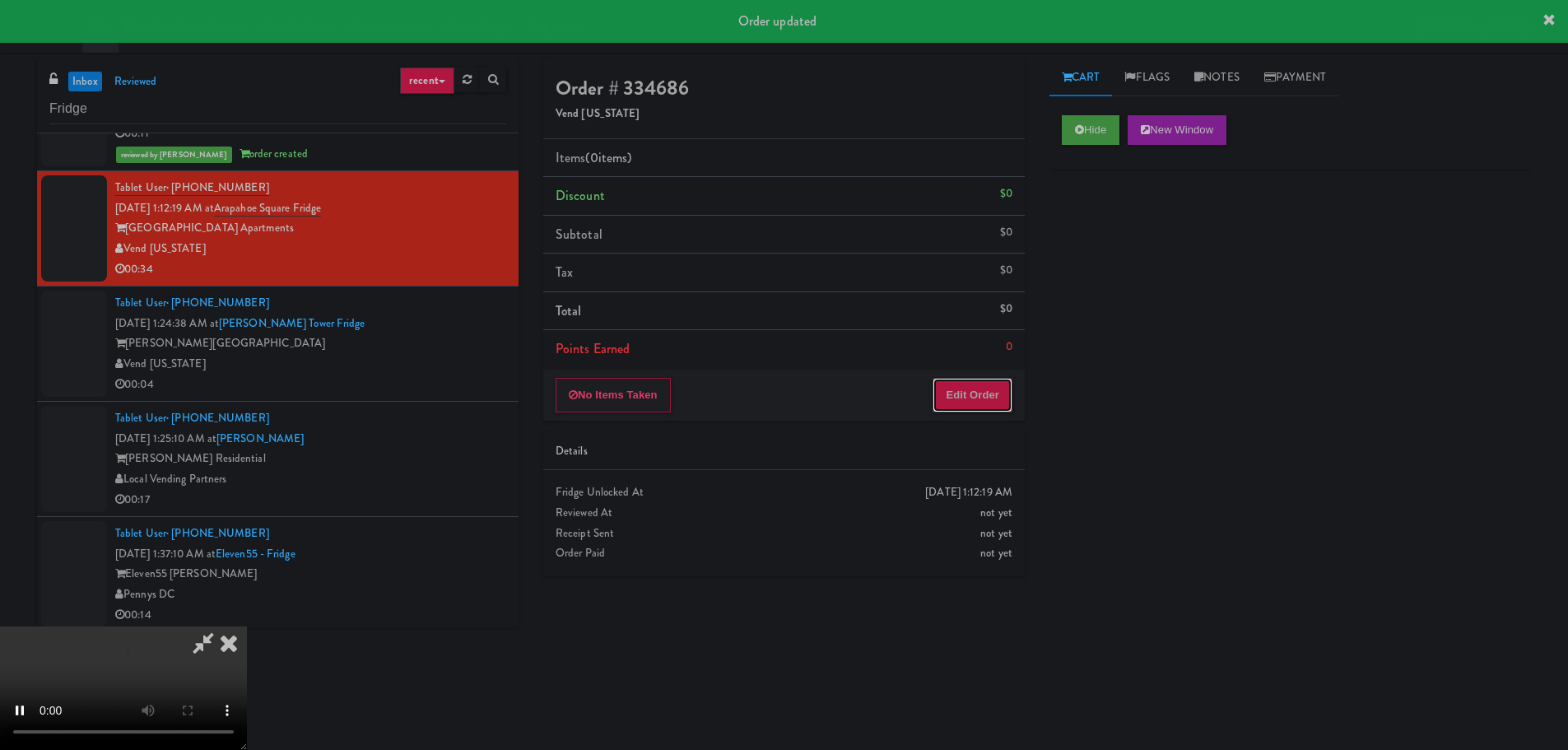
click at [998, 382] on button "Edit Order" at bounding box center [972, 394] width 80 height 34
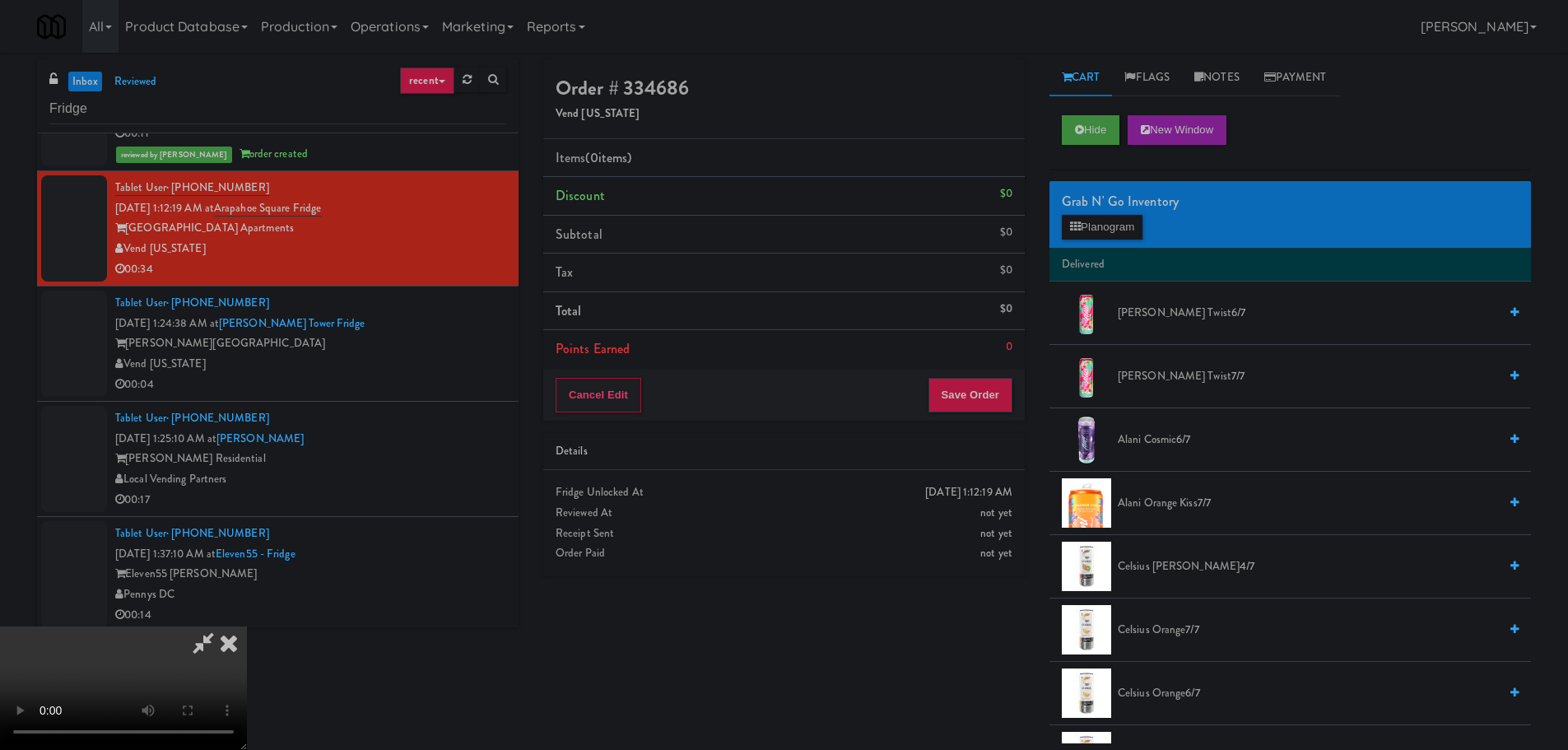
scroll to position [0, 0]
click at [247, 627] on video at bounding box center [123, 688] width 247 height 123
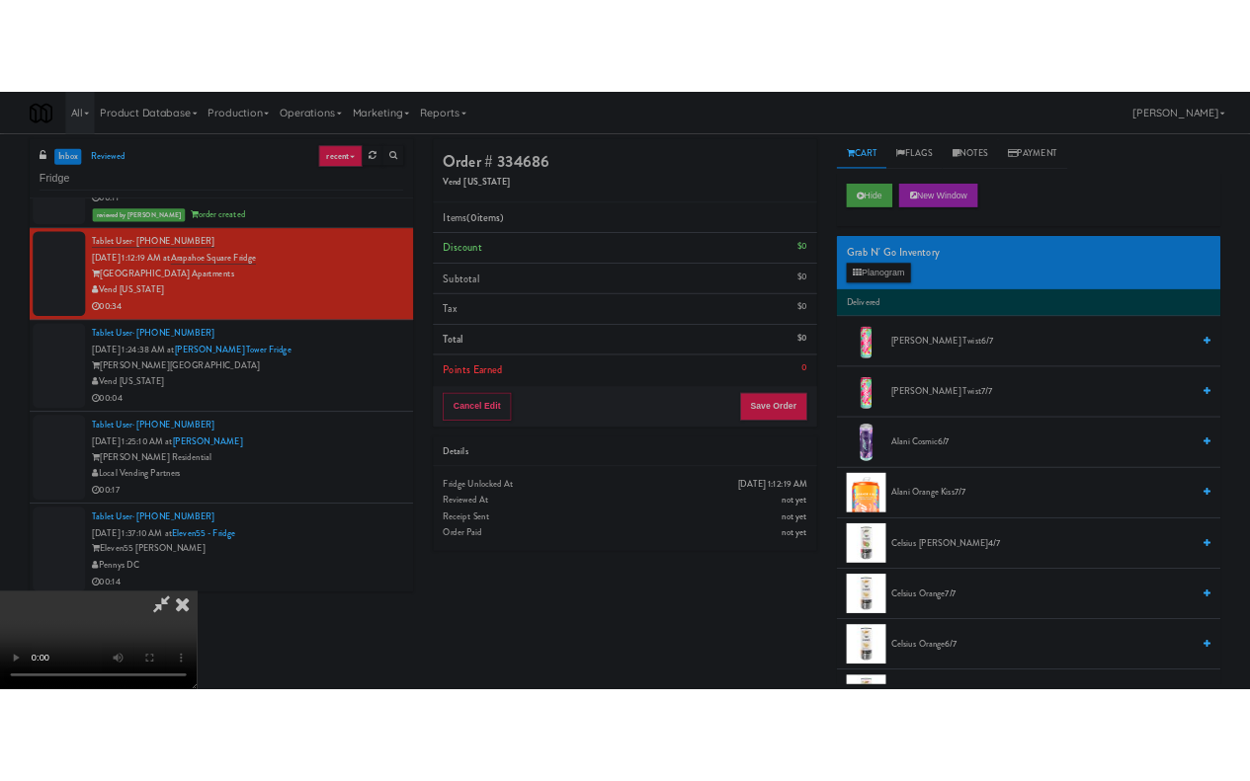
scroll to position [43, 0]
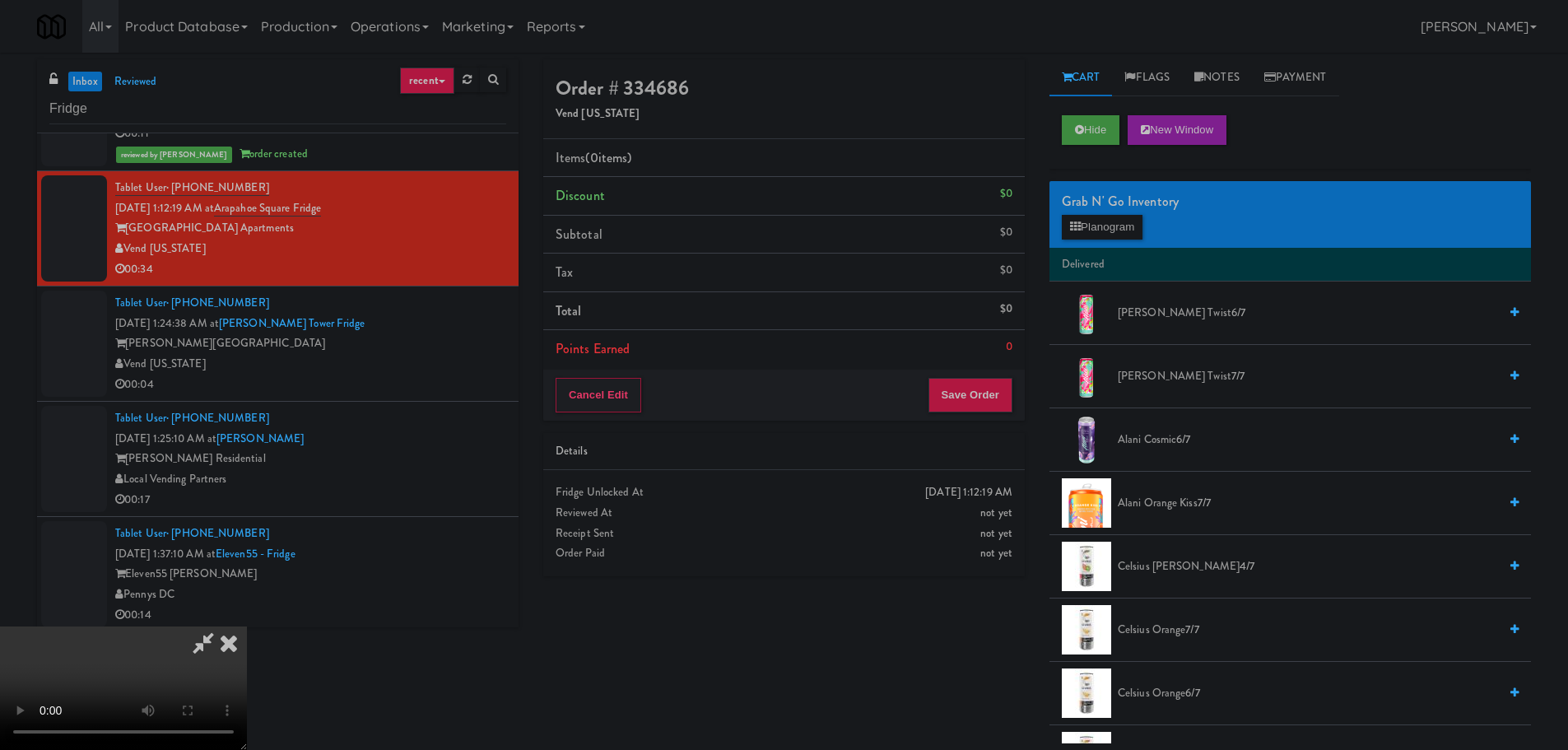
click at [247, 627] on video at bounding box center [123, 688] width 247 height 123
click at [1146, 503] on span "Alani Orange Kiss 7/7" at bounding box center [1307, 503] width 380 height 21
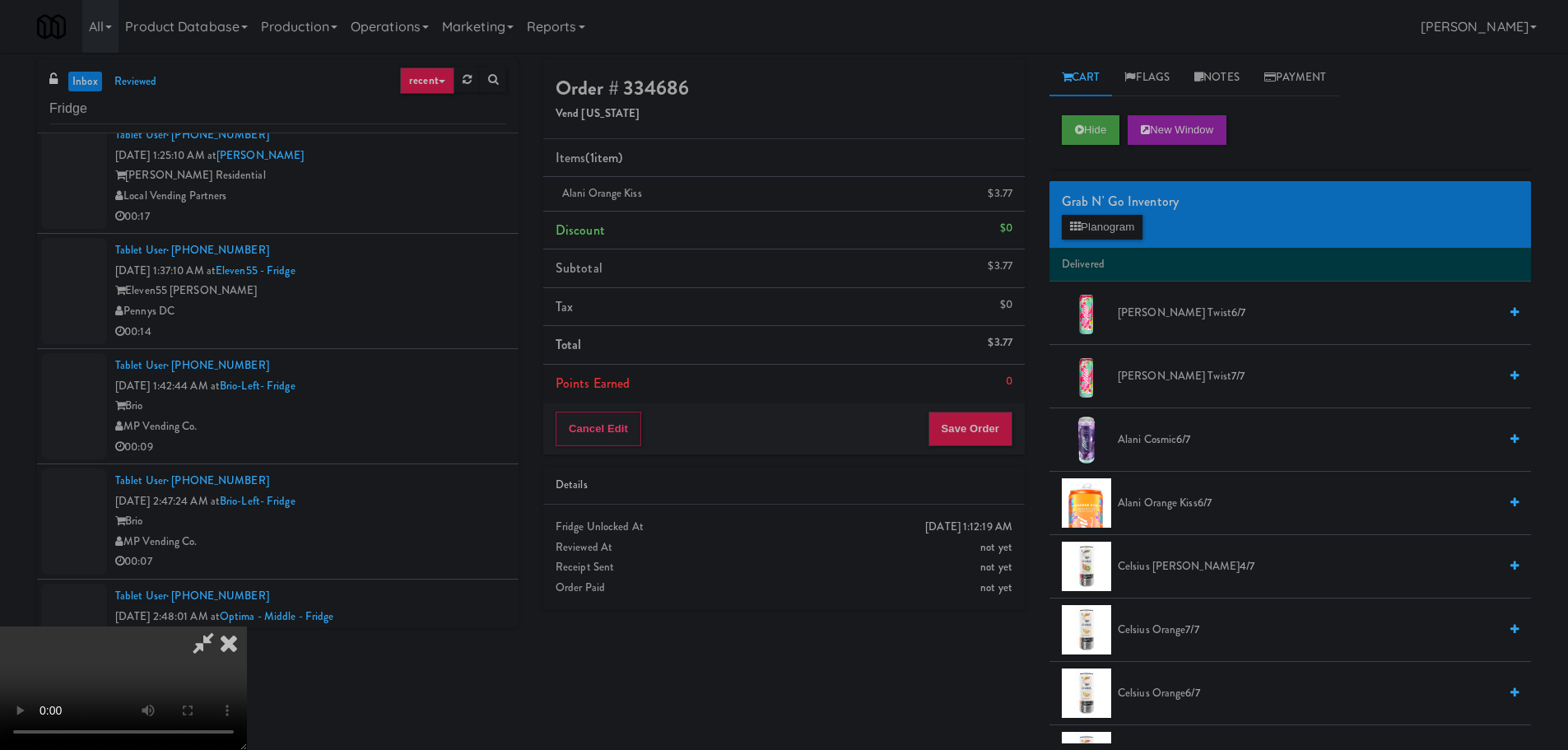
scroll to position [1838, 0]
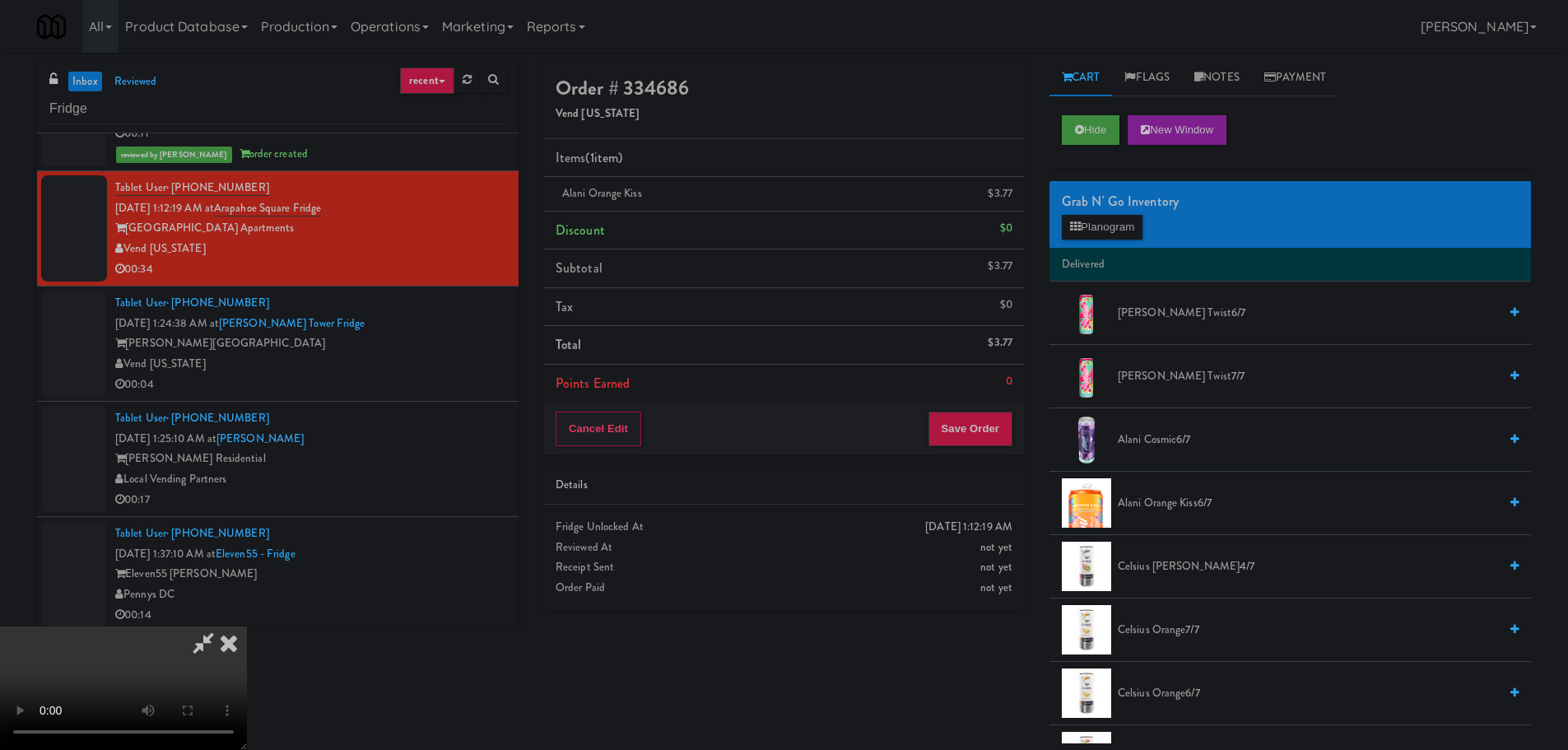
click at [247, 627] on video at bounding box center [123, 688] width 247 height 123
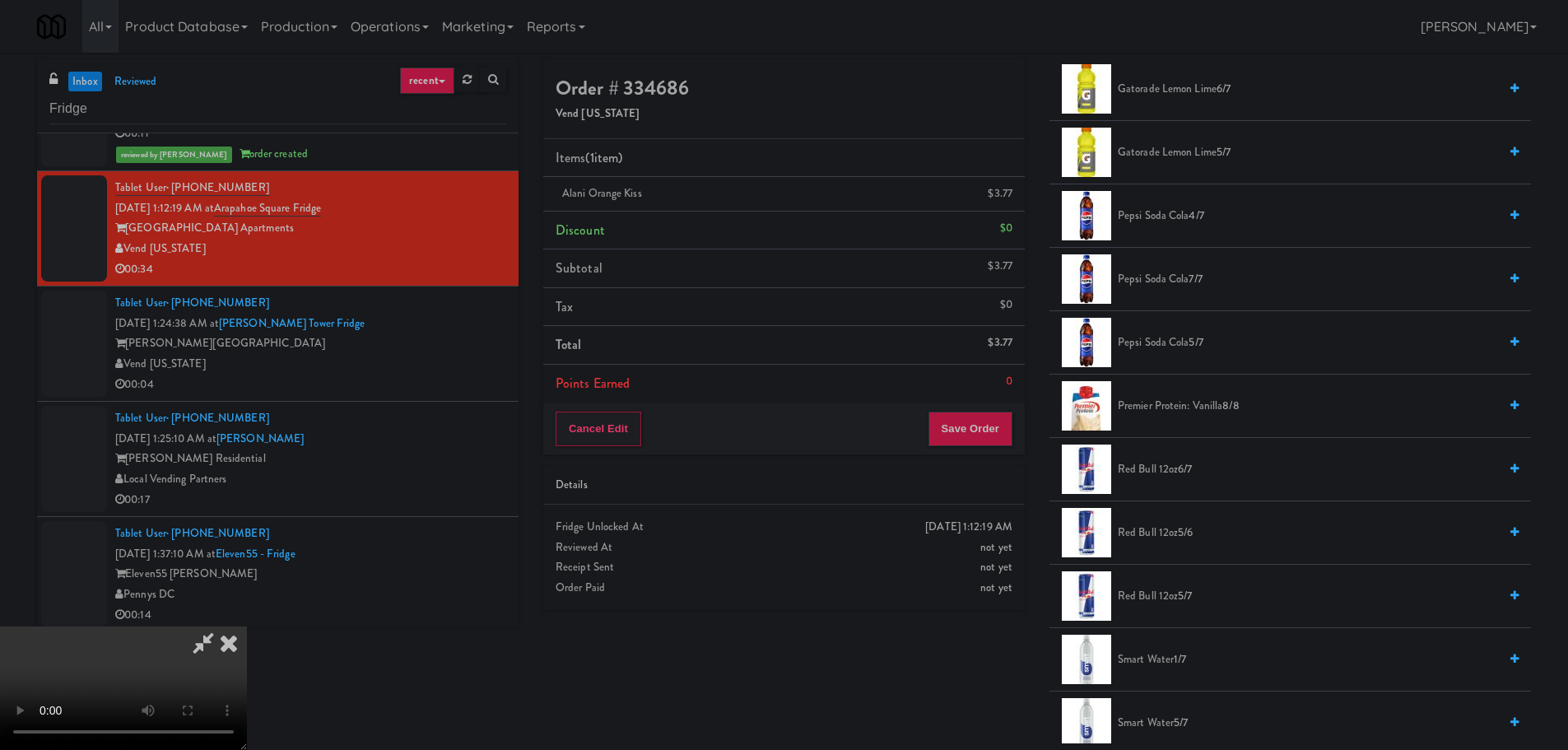
scroll to position [1893, 0]
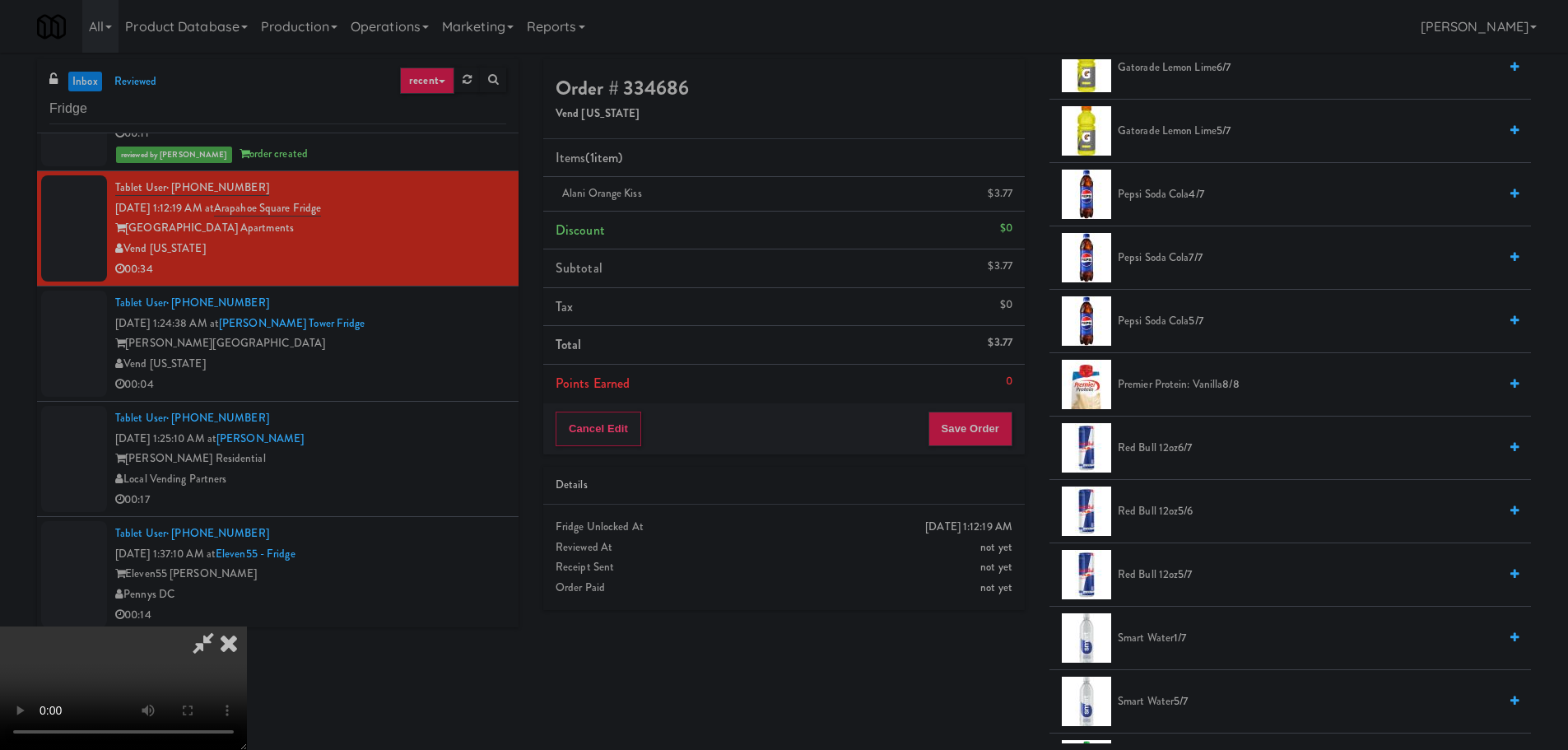
click at [1165, 512] on span "Red Bull 12oz 5/6" at bounding box center [1307, 512] width 380 height 21
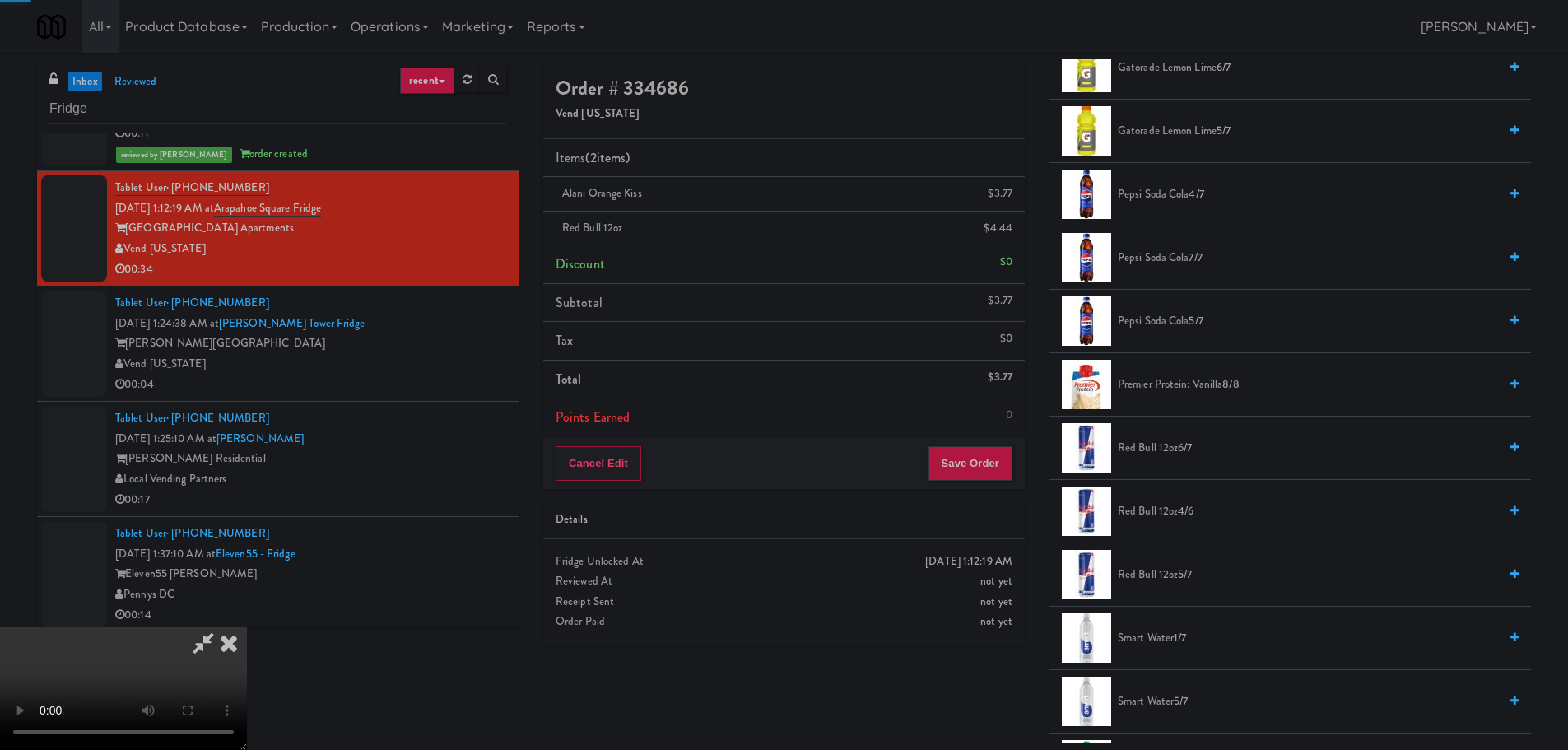
drag, startPoint x: 537, startPoint y: 418, endPoint x: 565, endPoint y: 421, distance: 28.2
click at [247, 627] on video at bounding box center [123, 688] width 247 height 123
click at [973, 452] on button "Save Order" at bounding box center [970, 462] width 84 height 34
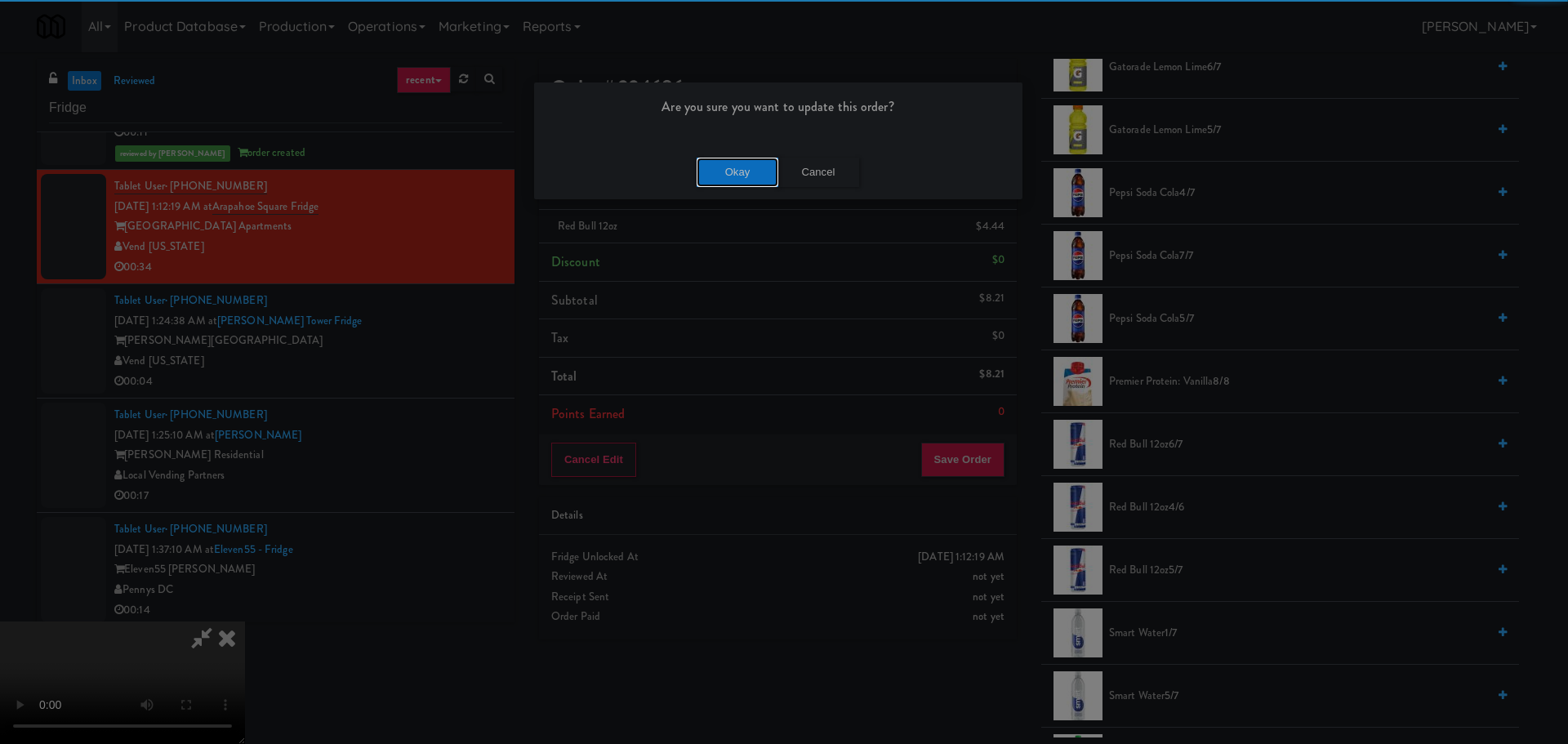
click at [721, 160] on button "Okay" at bounding box center [737, 173] width 82 height 30
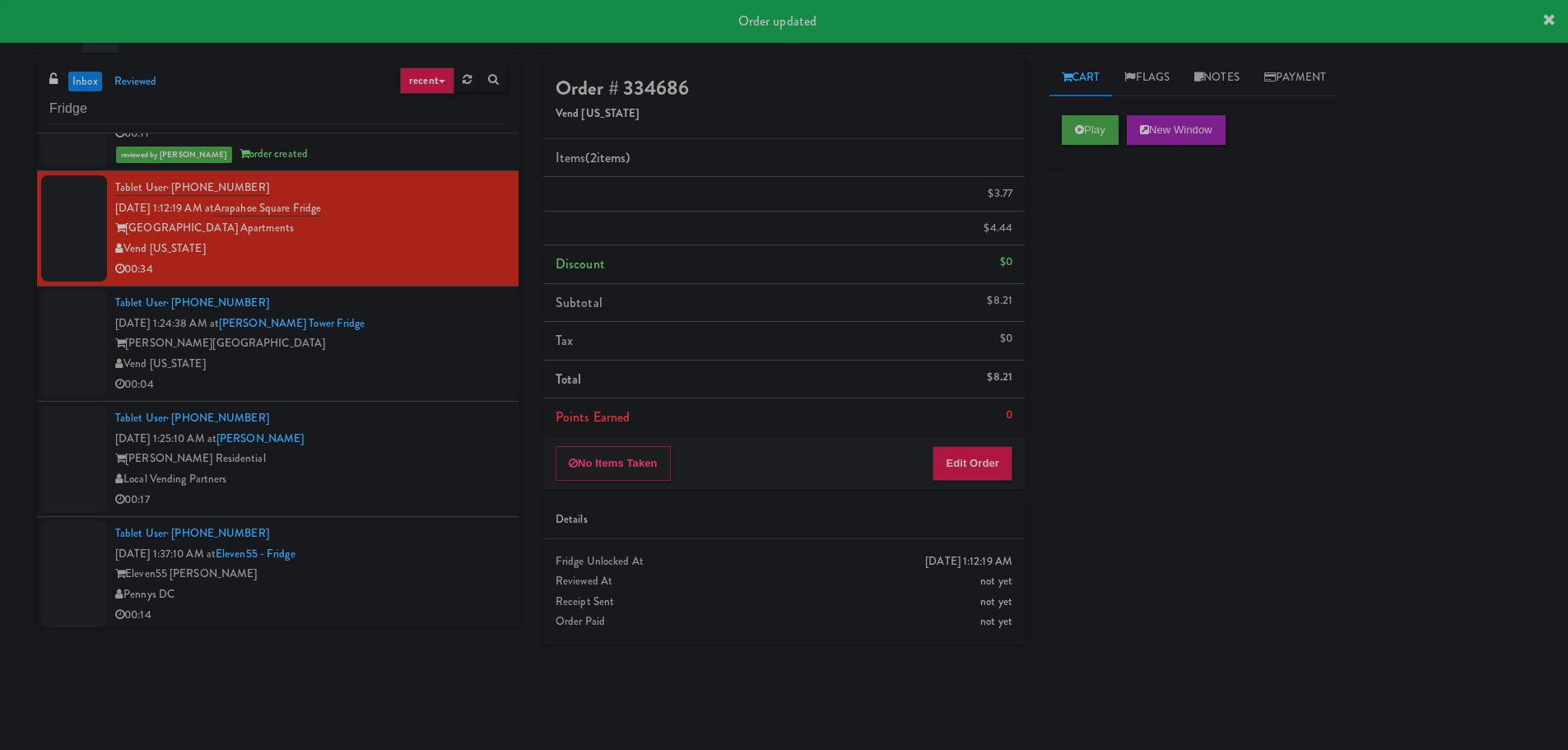
scroll to position [0, 0]
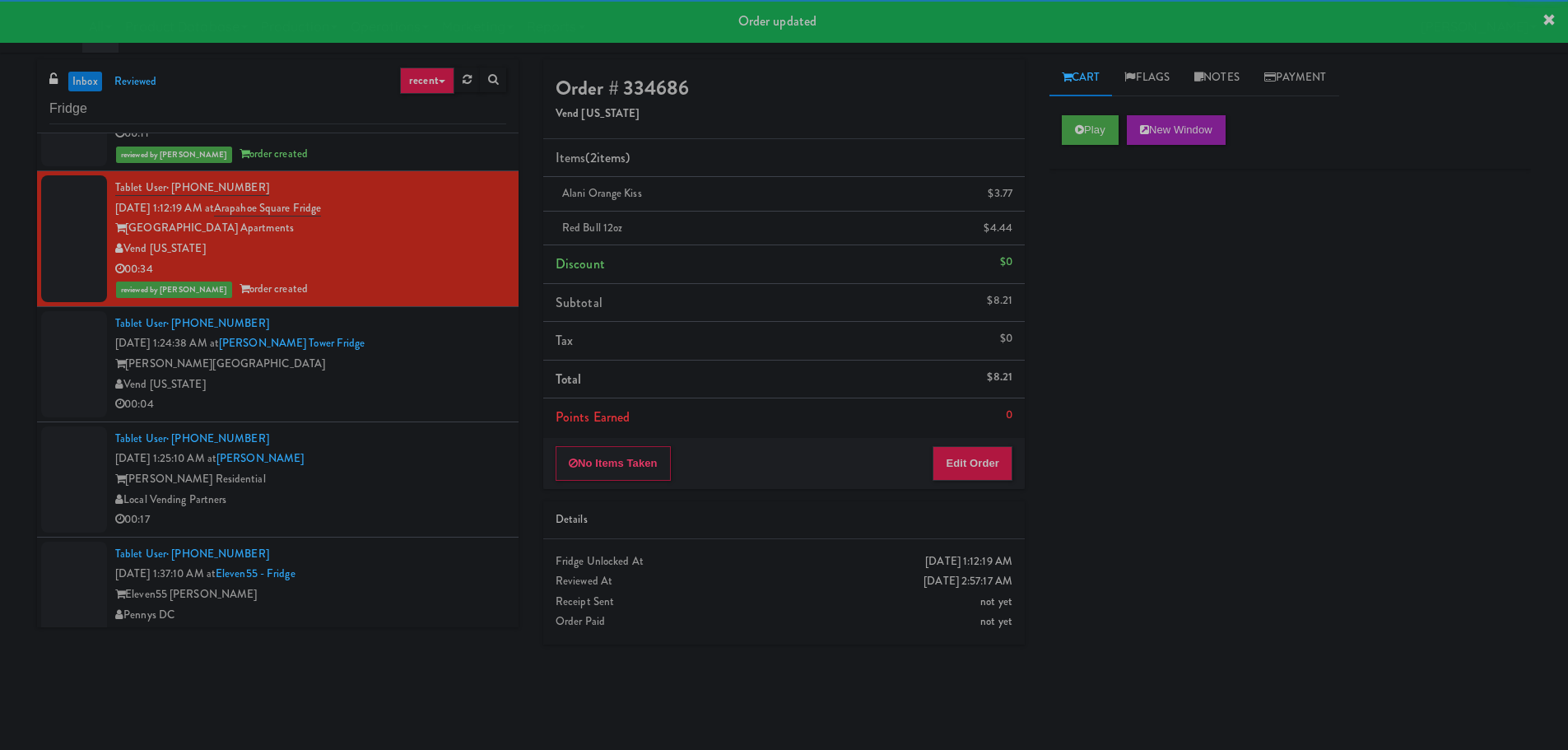
click at [395, 383] on div "Vend [US_STATE]" at bounding box center [310, 384] width 391 height 21
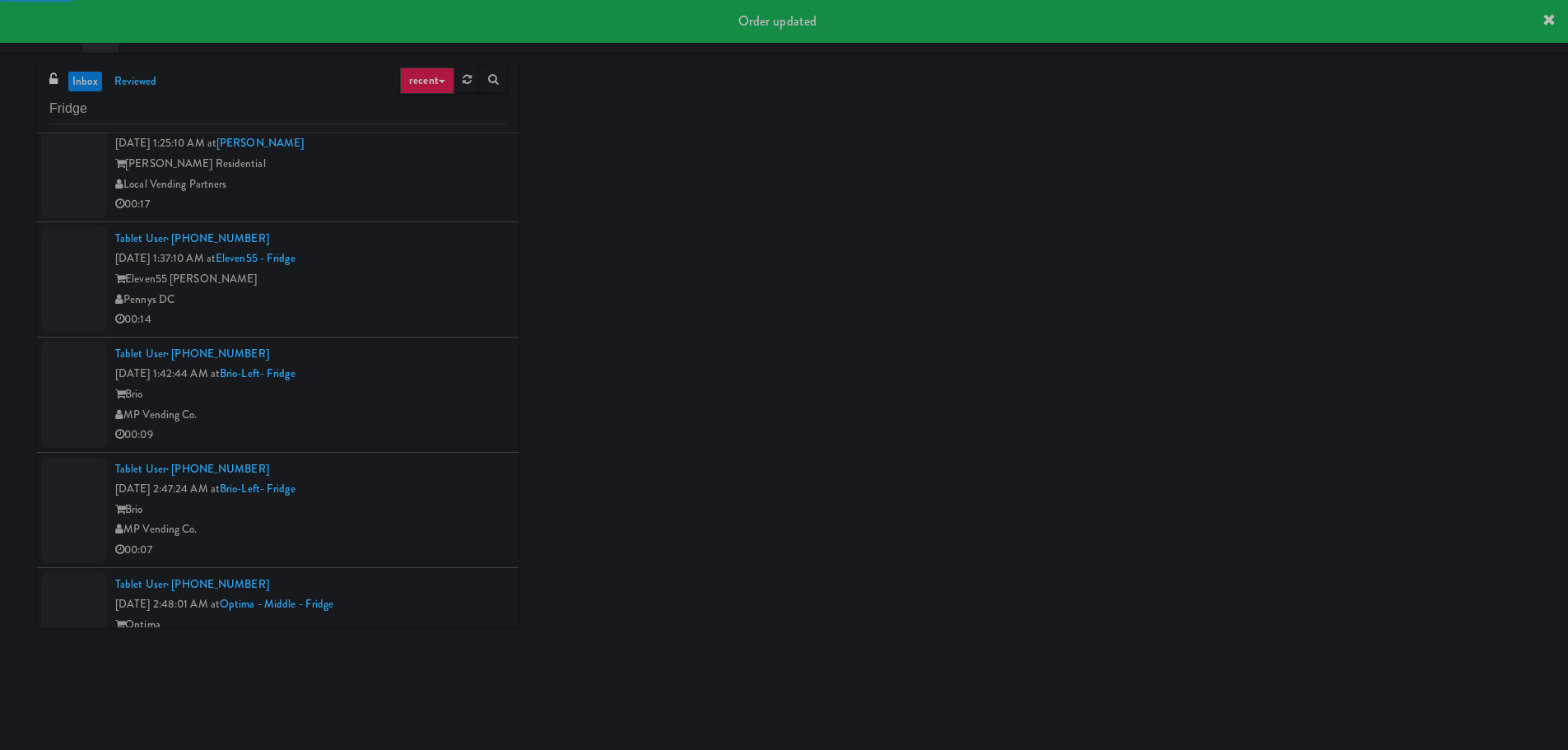
scroll to position [2168, 0]
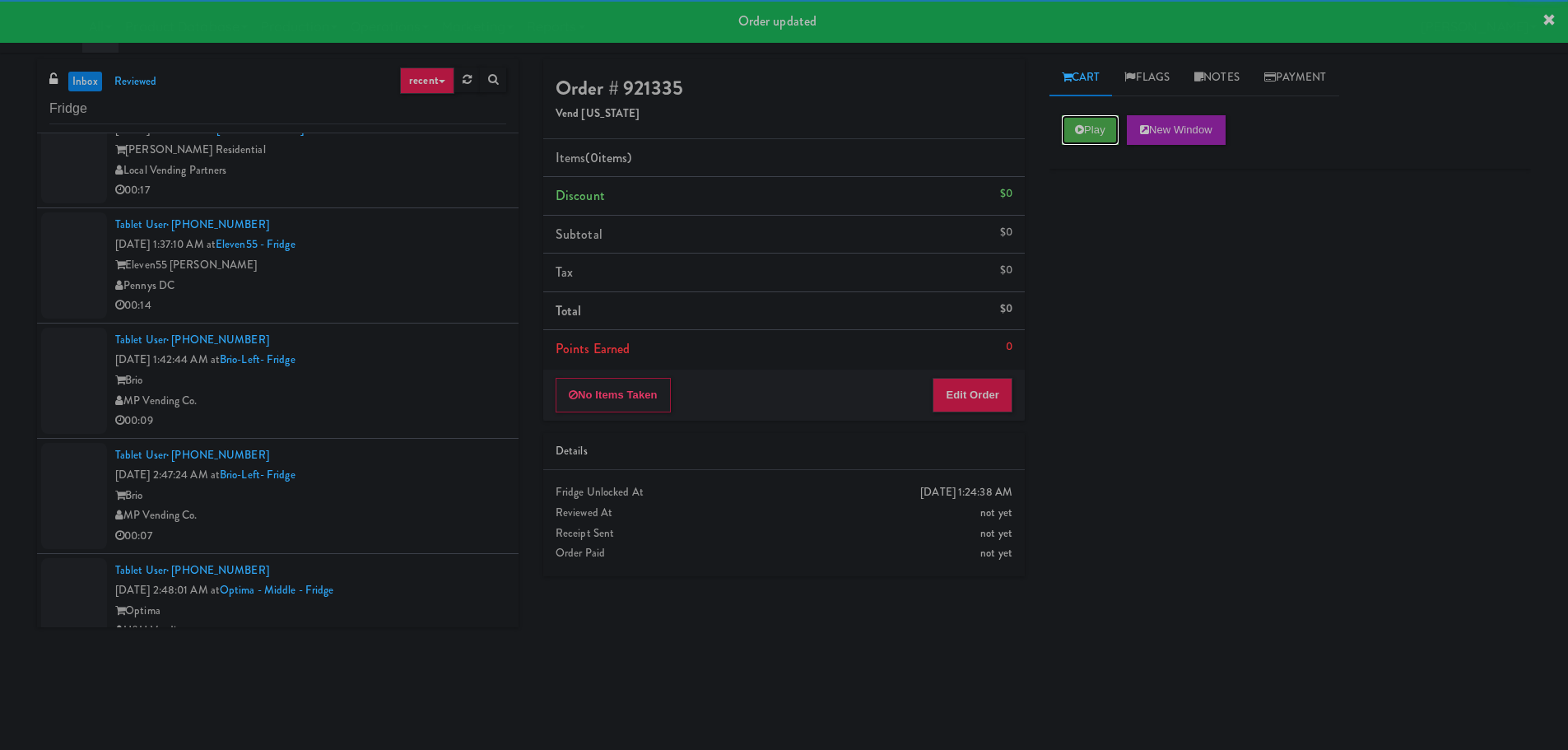
click at [1075, 132] on icon at bounding box center [1079, 129] width 9 height 11
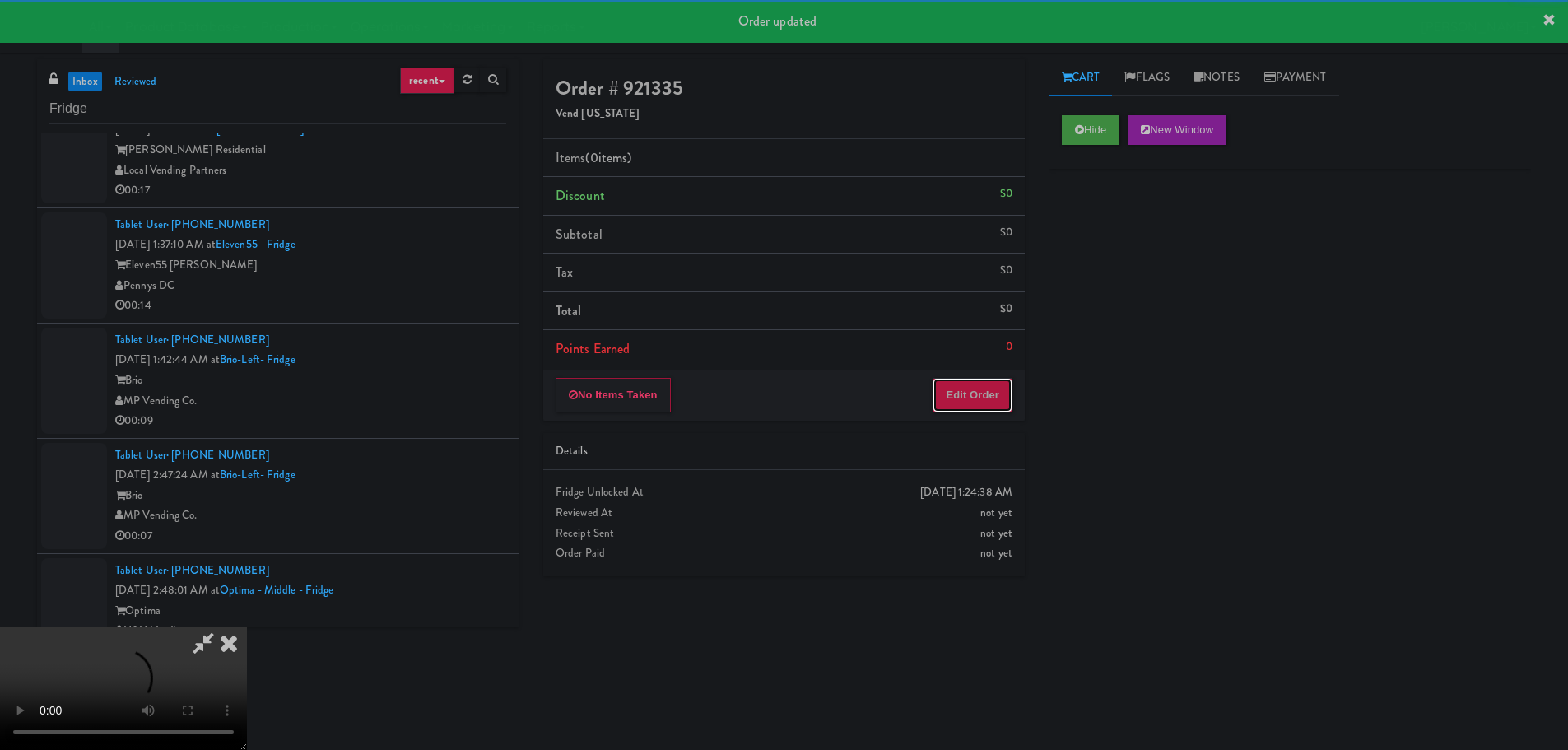
click at [977, 405] on button "Edit Order" at bounding box center [972, 394] width 80 height 34
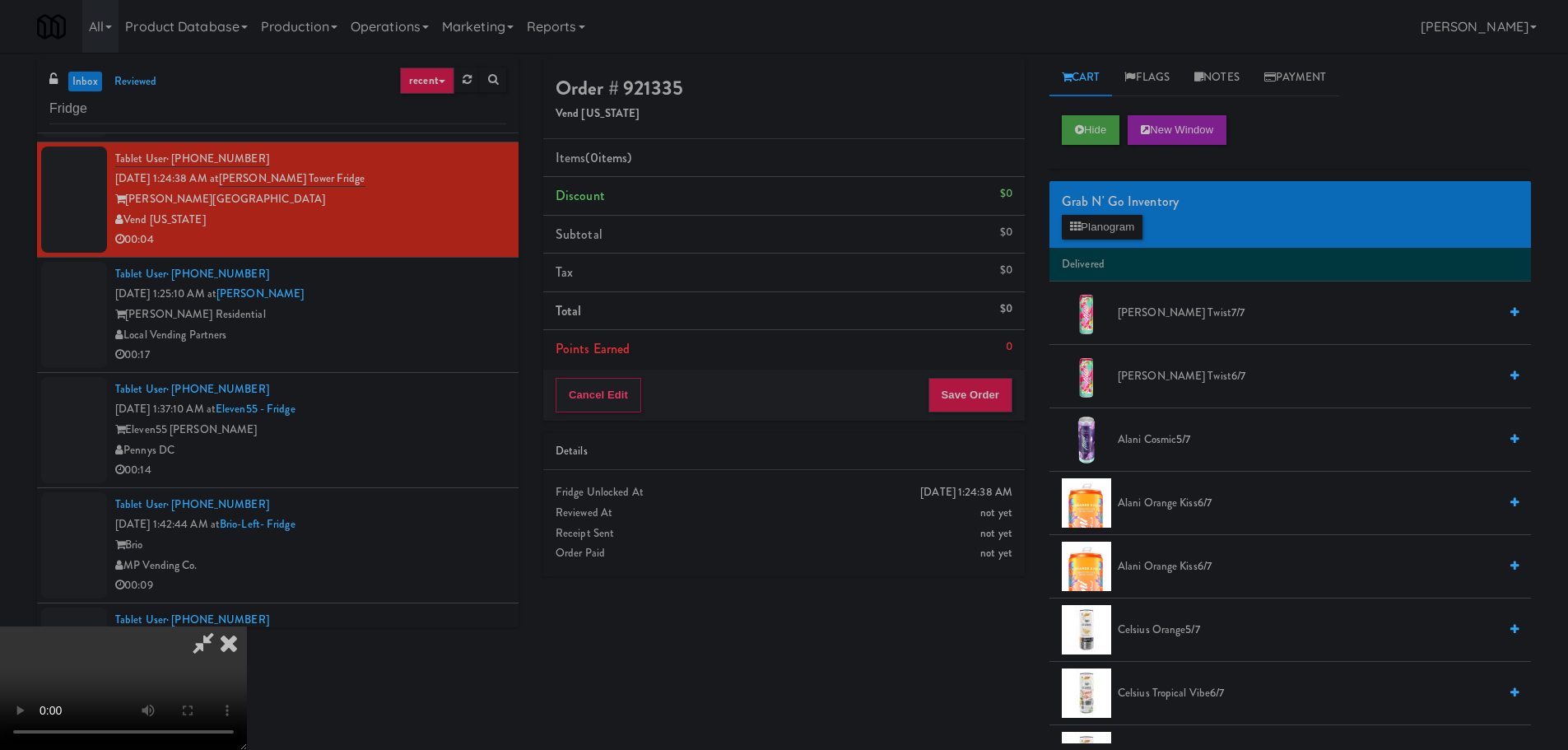
scroll to position [0, 0]
click at [247, 627] on video at bounding box center [123, 688] width 247 height 123
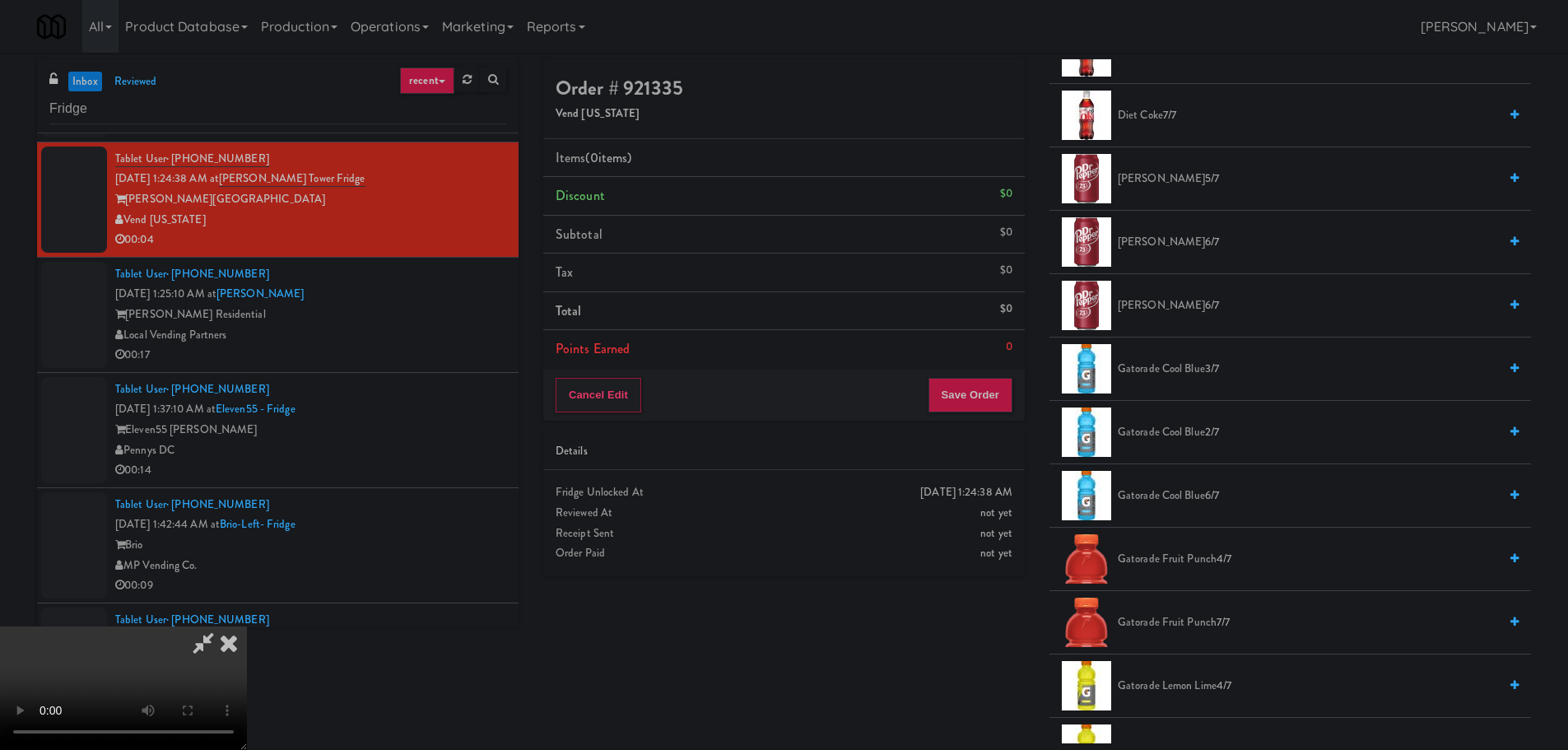
scroll to position [1317, 0]
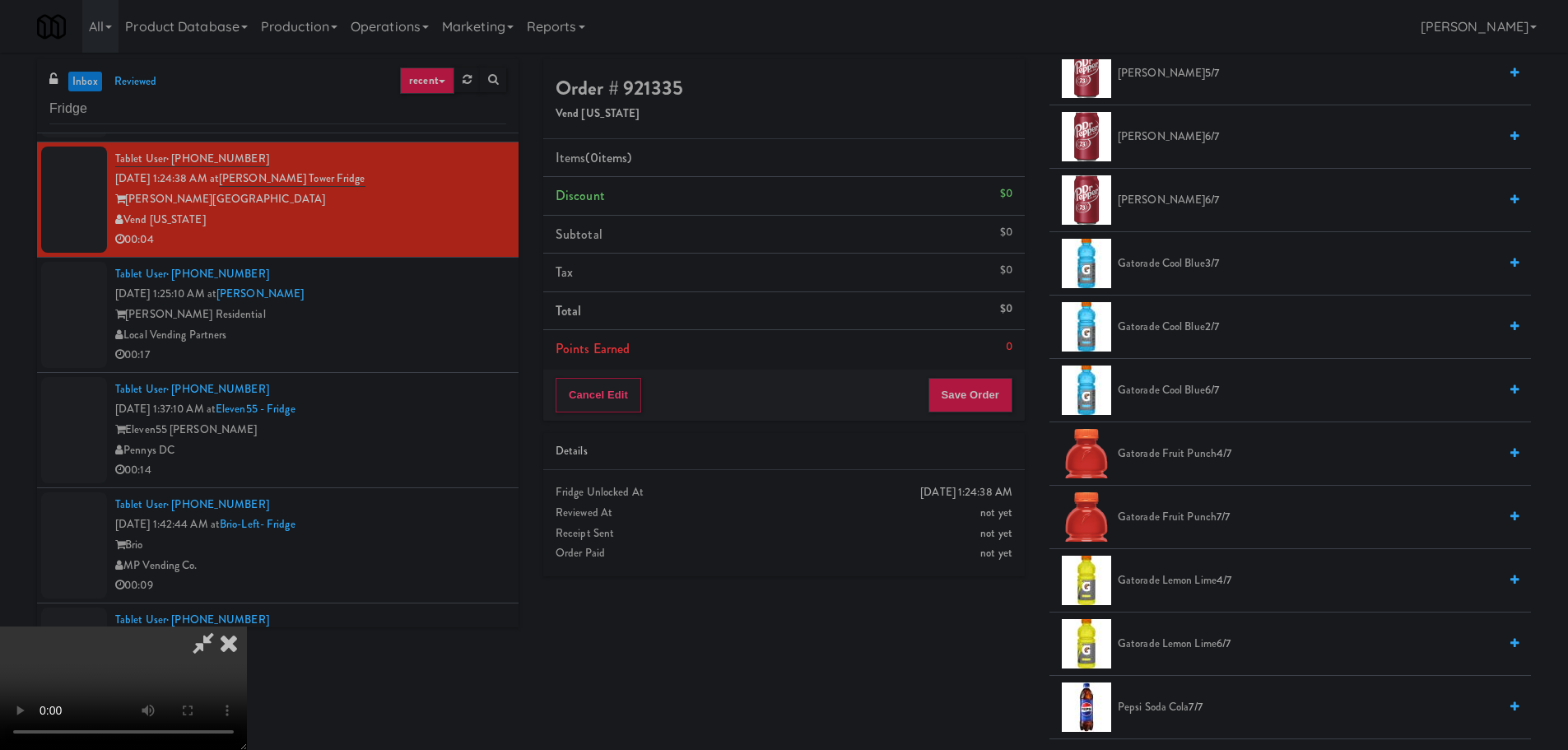
click at [1189, 581] on span "Gatorade Lemon Lime 4/7" at bounding box center [1307, 581] width 380 height 21
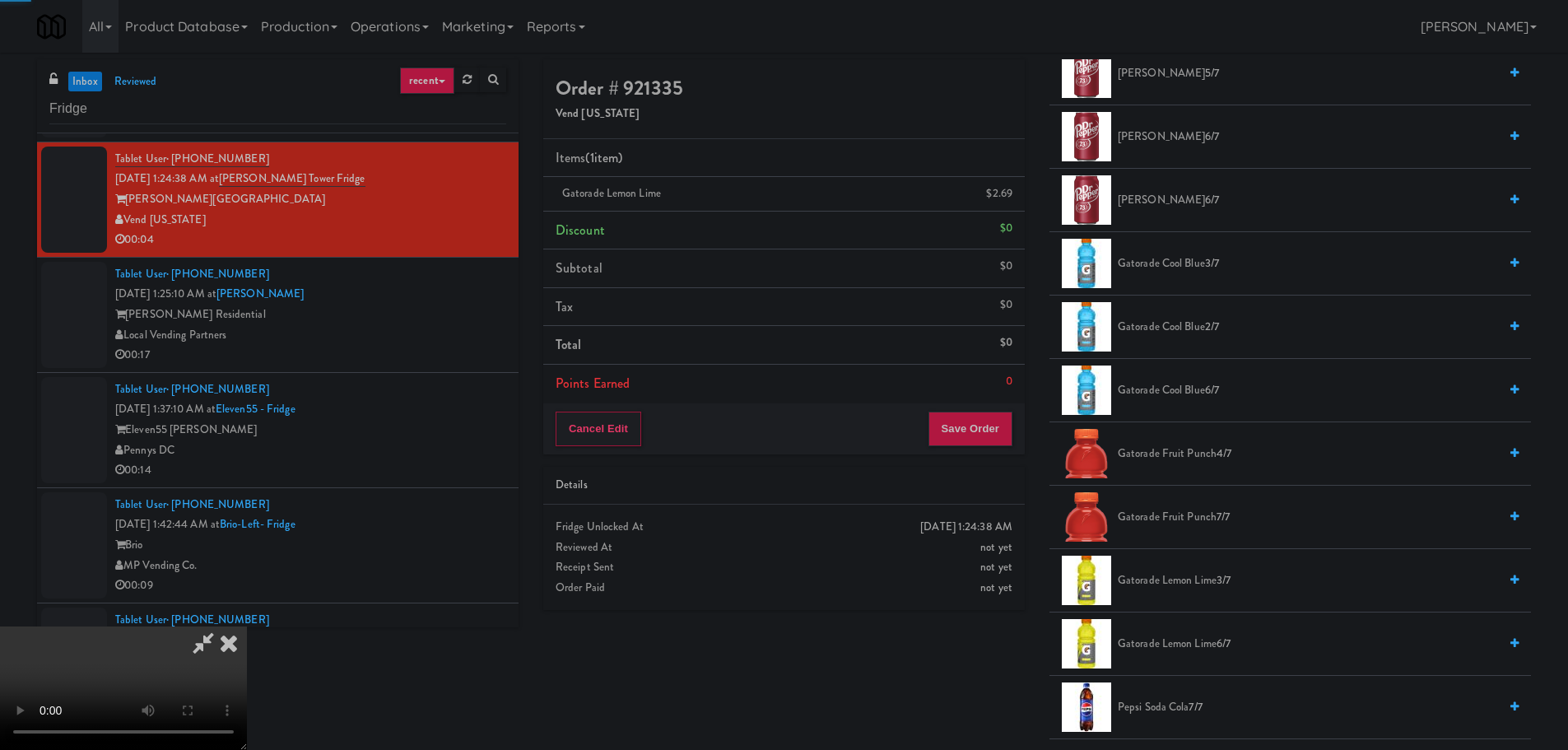
click at [247, 627] on video at bounding box center [123, 688] width 247 height 123
click at [965, 422] on button "Save Order" at bounding box center [970, 428] width 84 height 34
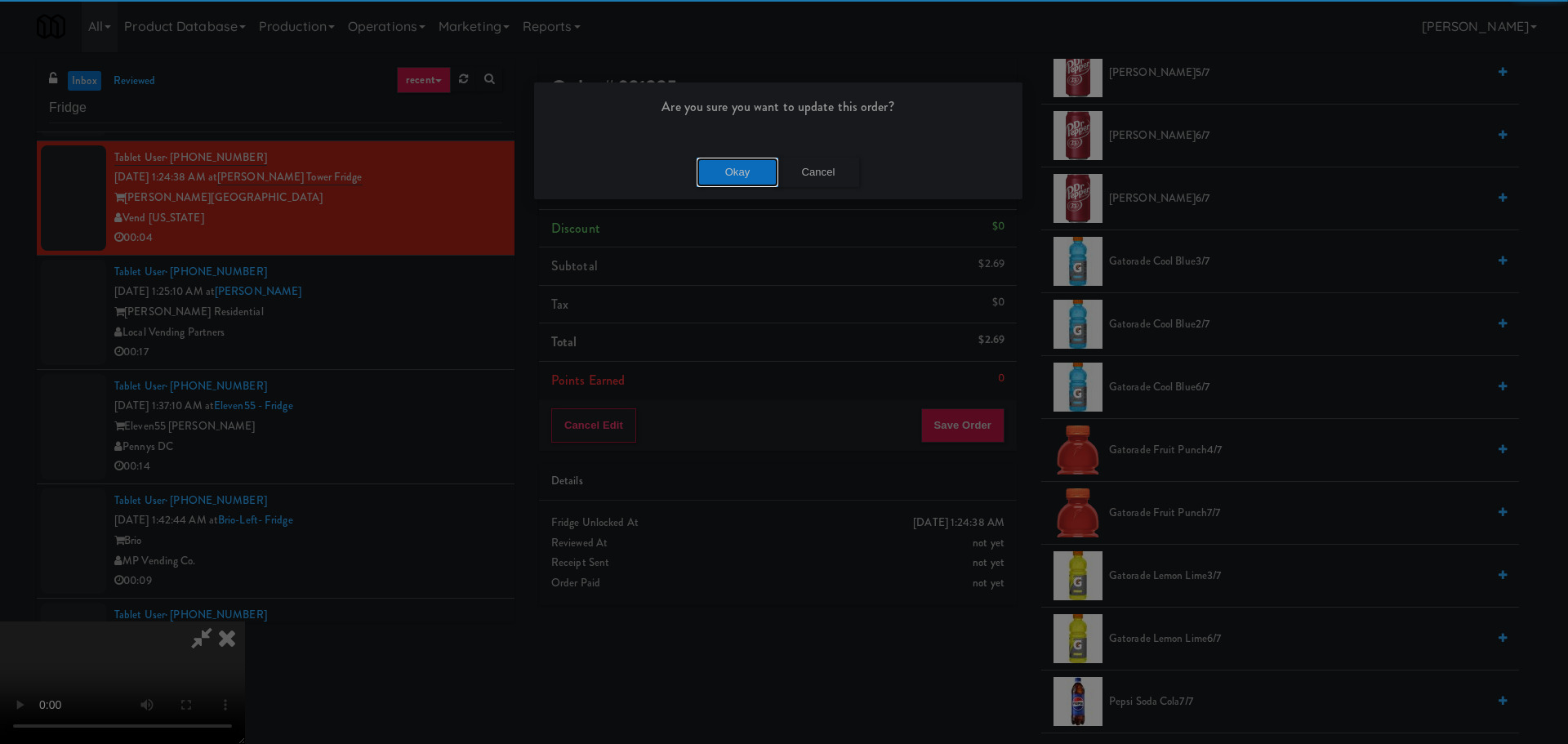
click at [729, 168] on button "Okay" at bounding box center [737, 173] width 82 height 30
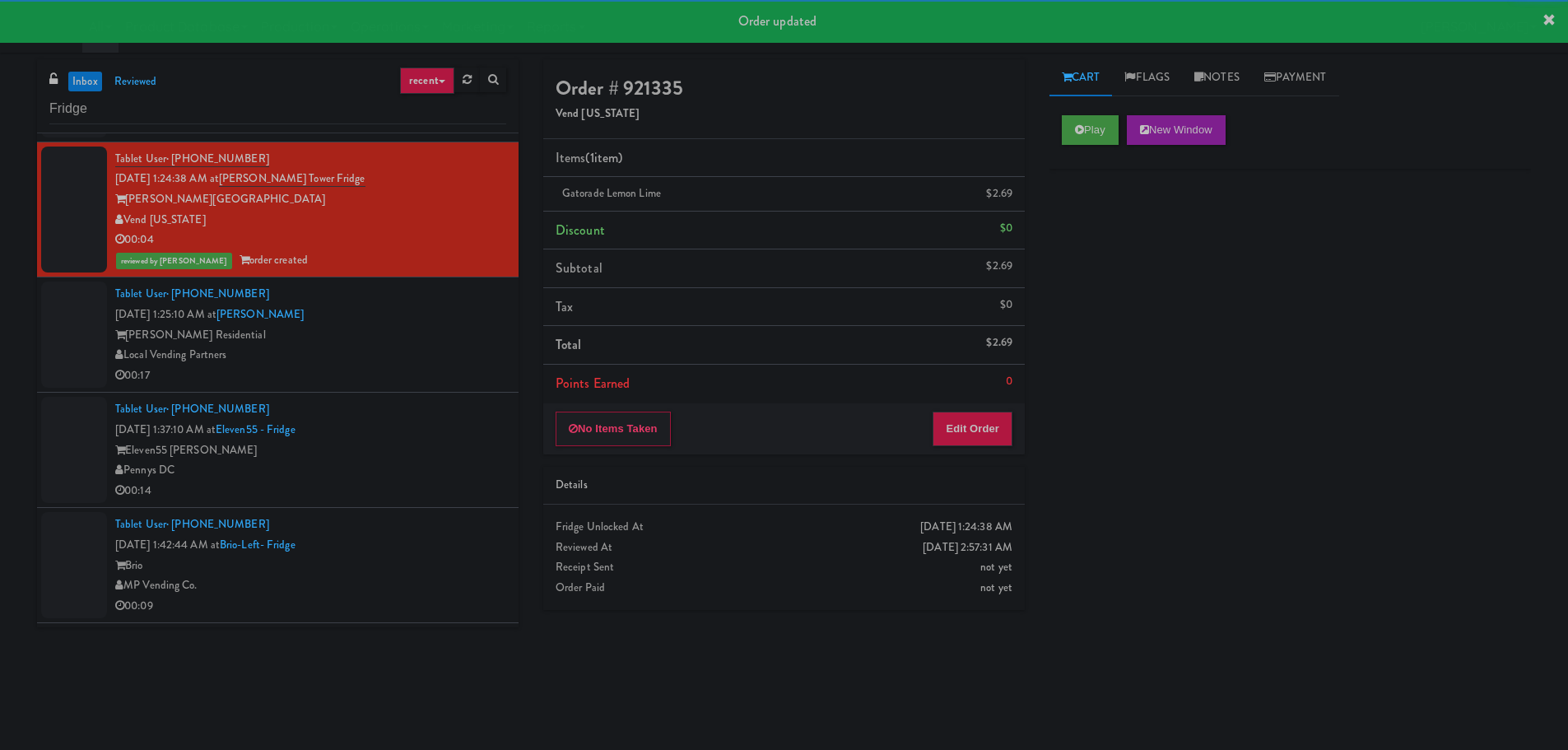
scroll to position [2307, 0]
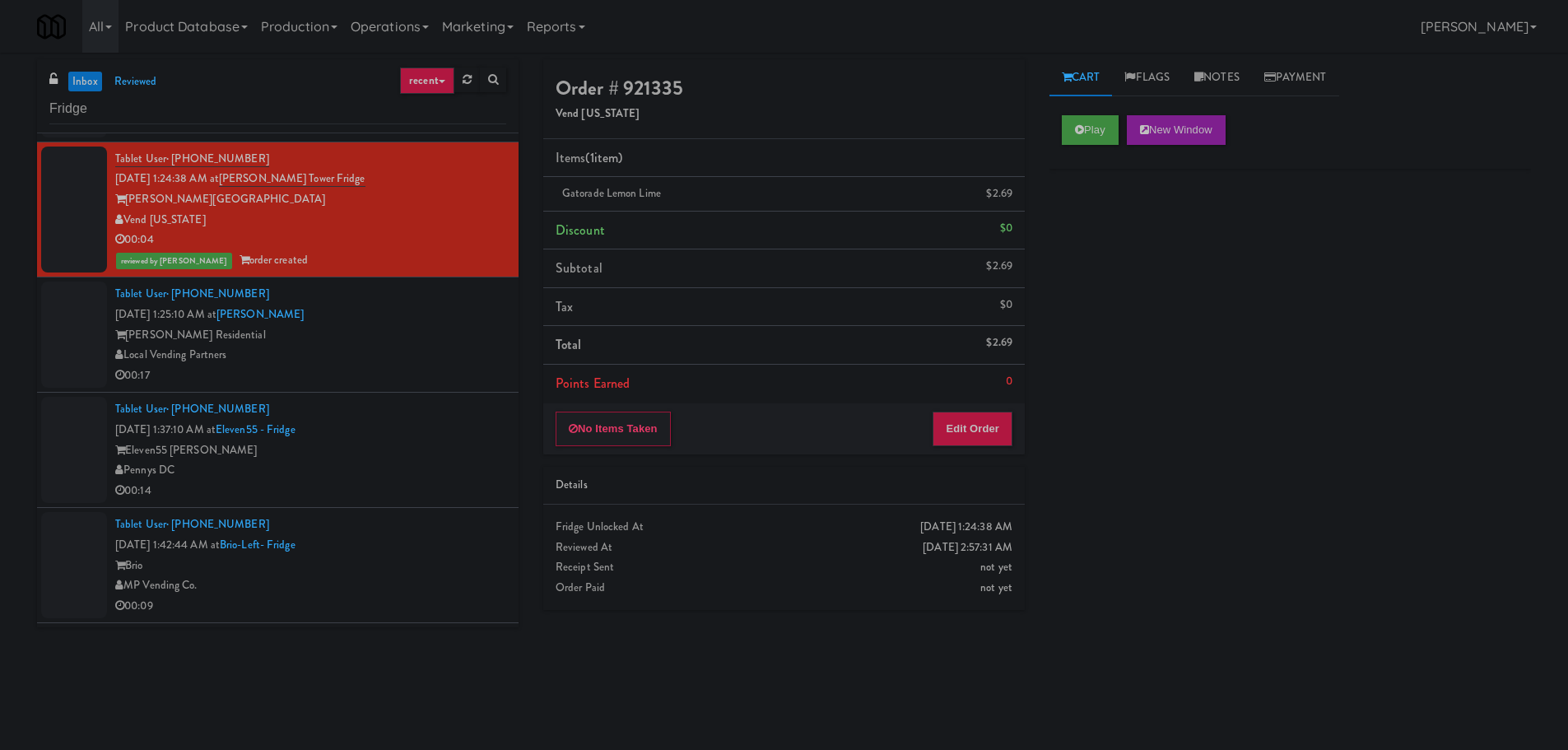
click at [434, 363] on div "Local Vending Partners" at bounding box center [310, 355] width 391 height 21
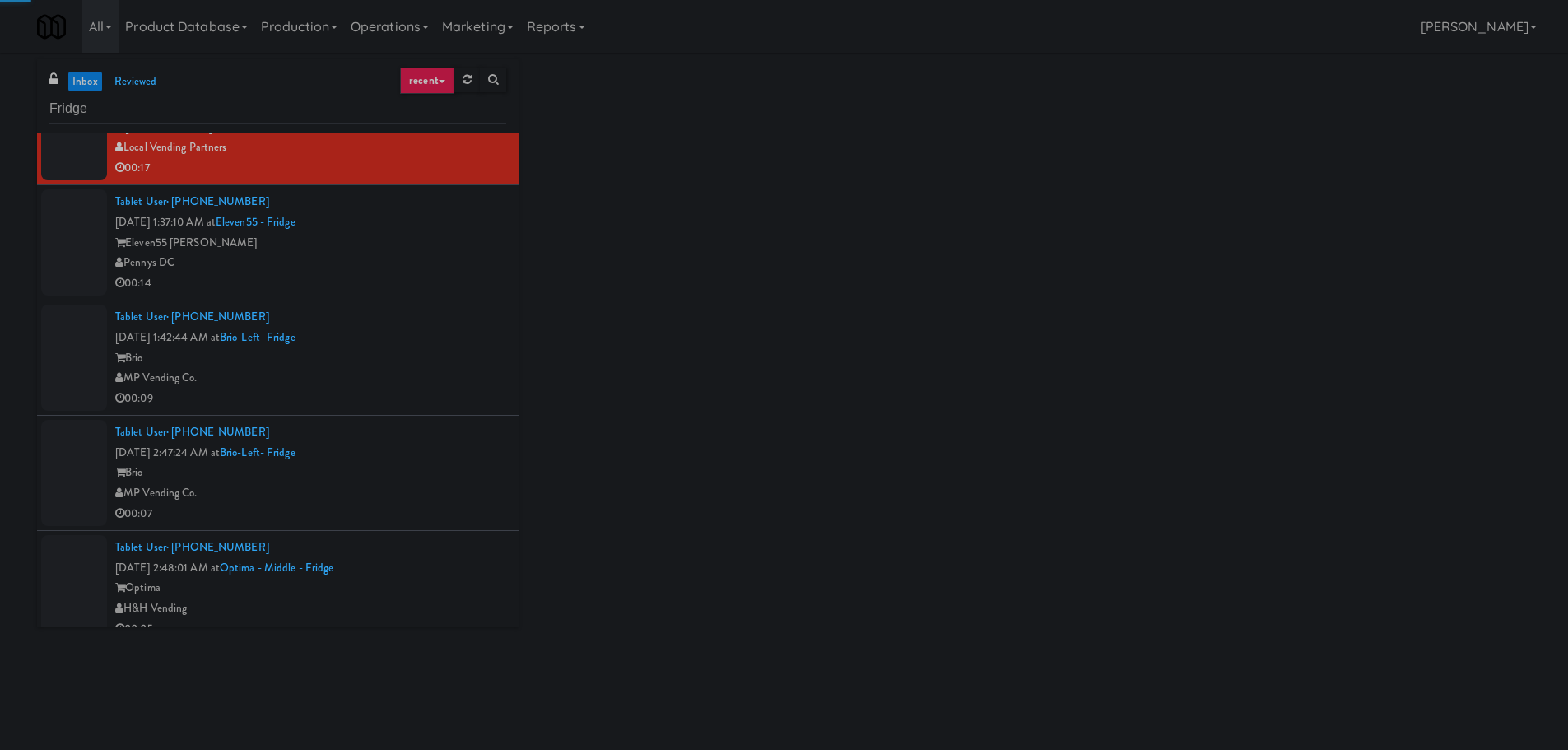
scroll to position [2228, 0]
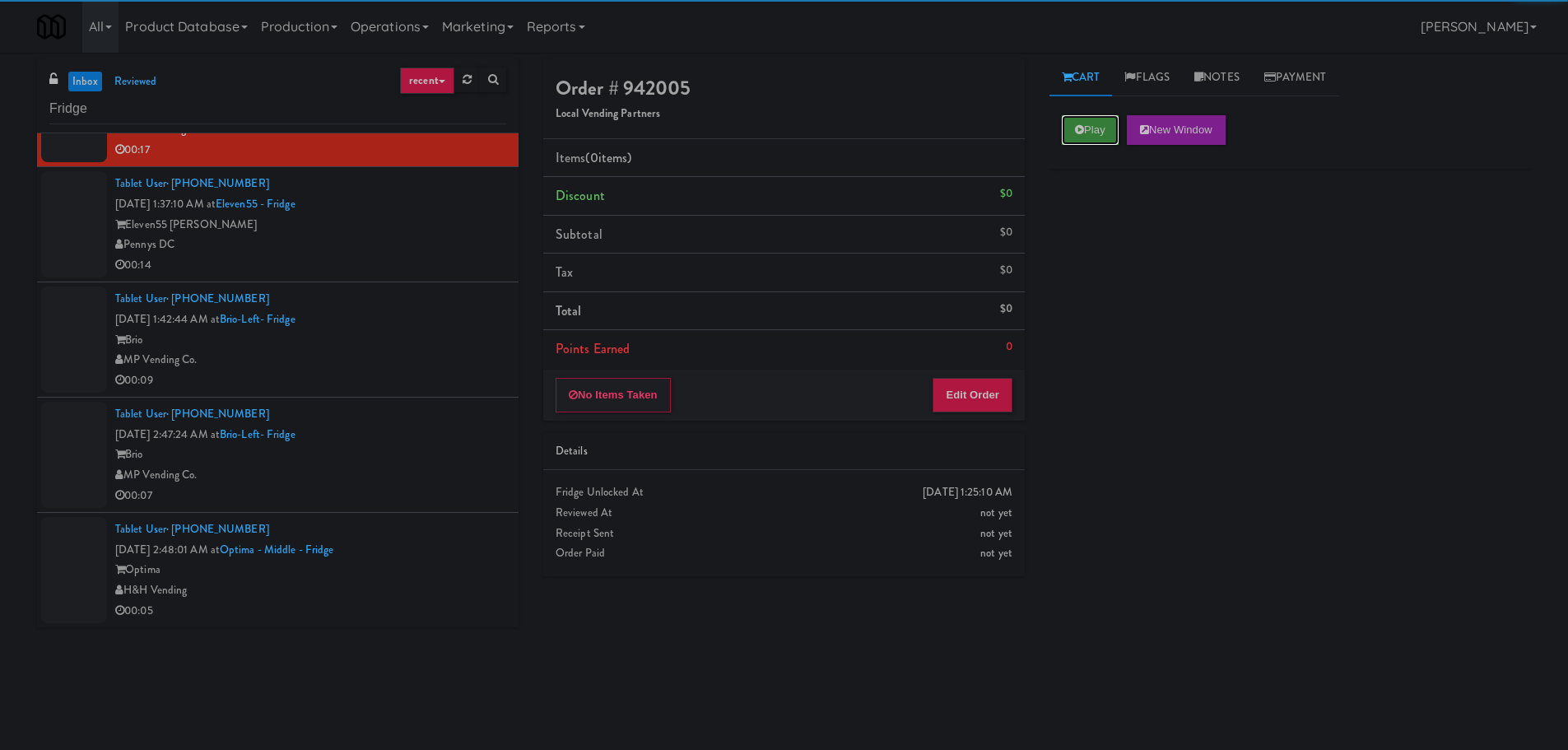
click at [1095, 138] on button "Play" at bounding box center [1090, 130] width 57 height 30
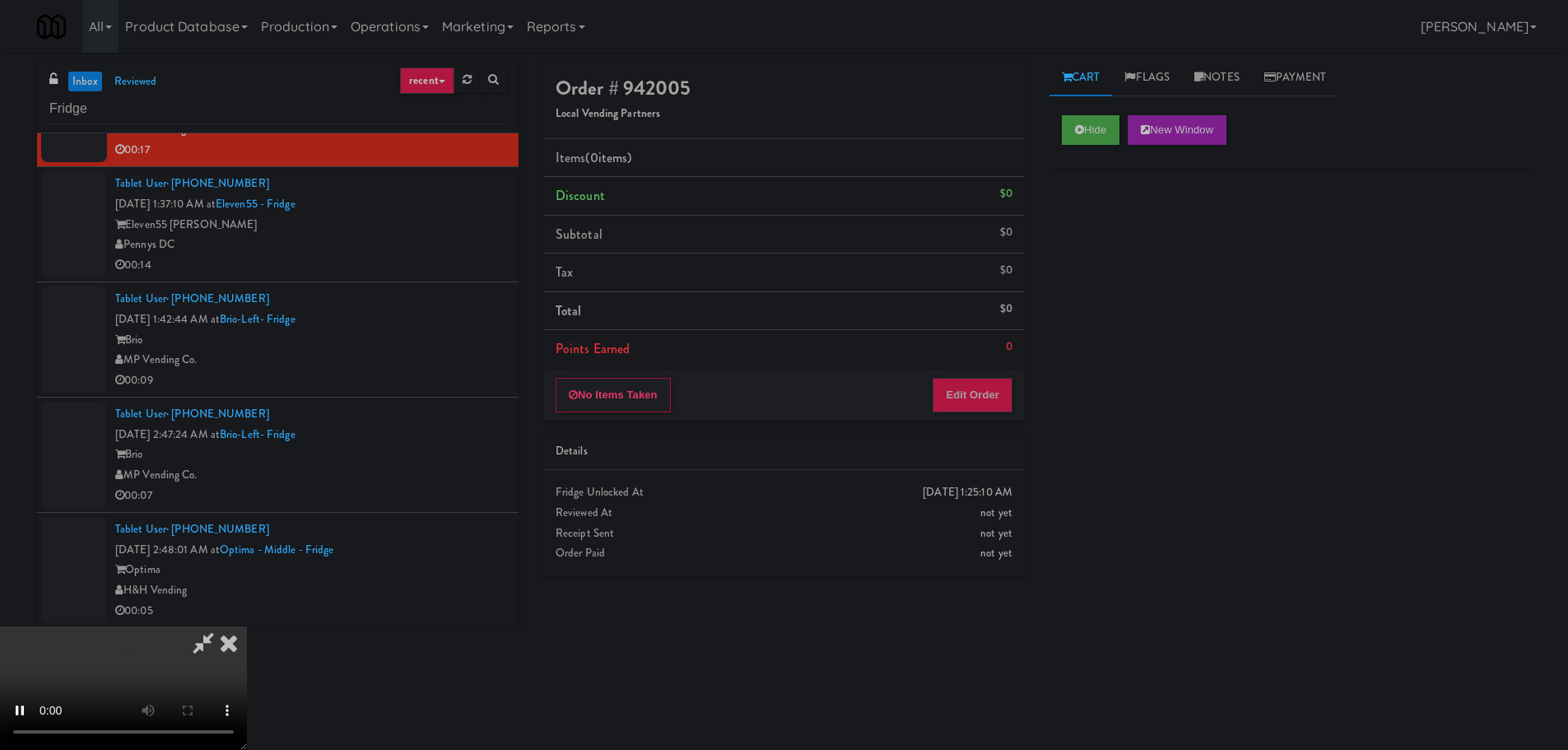
click at [987, 374] on div "Order # 942005 Local Vending Partners Items (0 items ) Discount $0 Subtotal $0 …" at bounding box center [784, 240] width 482 height 362
click at [982, 402] on button "Edit Order" at bounding box center [972, 394] width 80 height 34
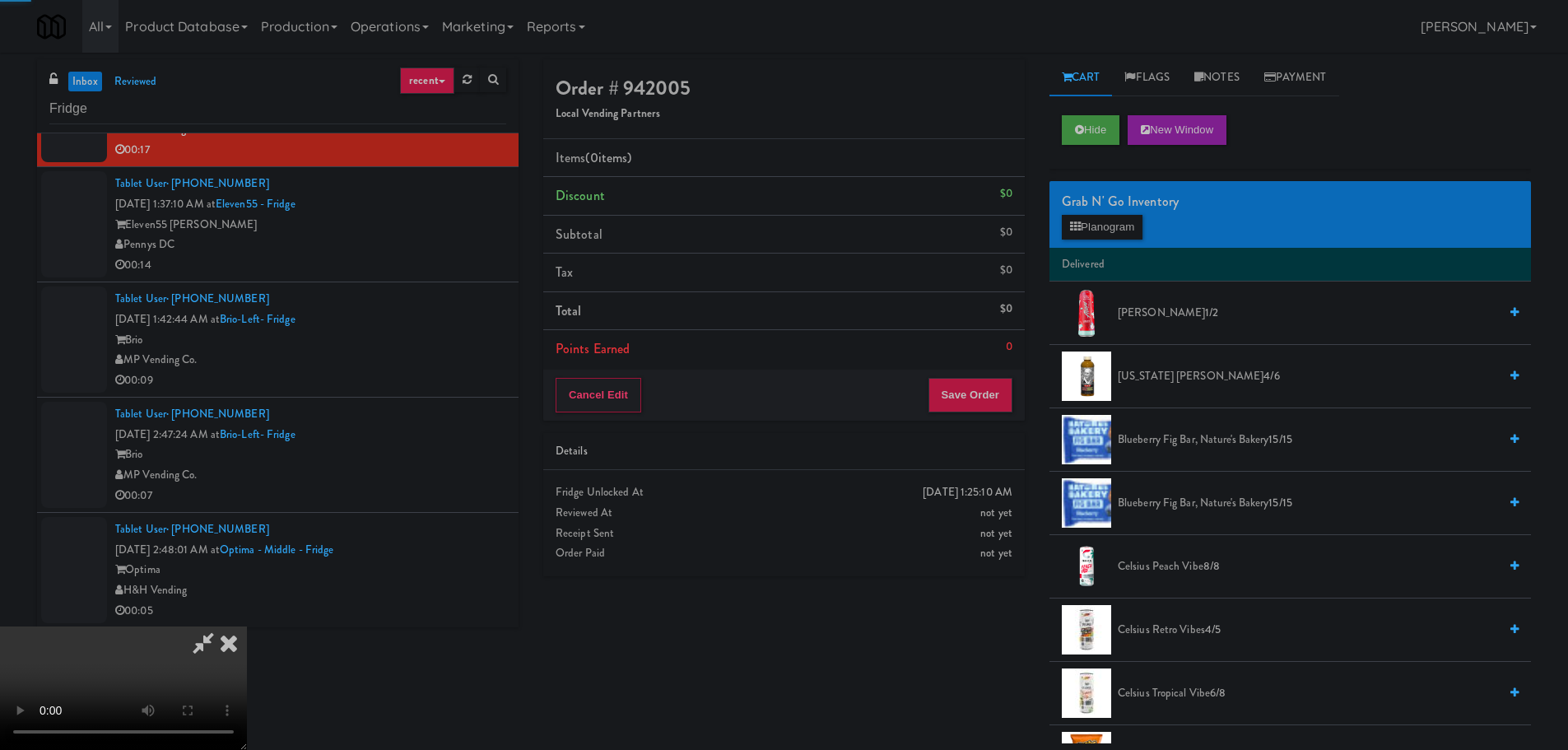
click at [837, 362] on li "Points Earned 0" at bounding box center [784, 348] width 482 height 38
click at [247, 627] on video at bounding box center [123, 688] width 247 height 123
drag, startPoint x: 730, startPoint y: 492, endPoint x: 740, endPoint y: 495, distance: 10.4
click at [247, 627] on video at bounding box center [123, 688] width 247 height 123
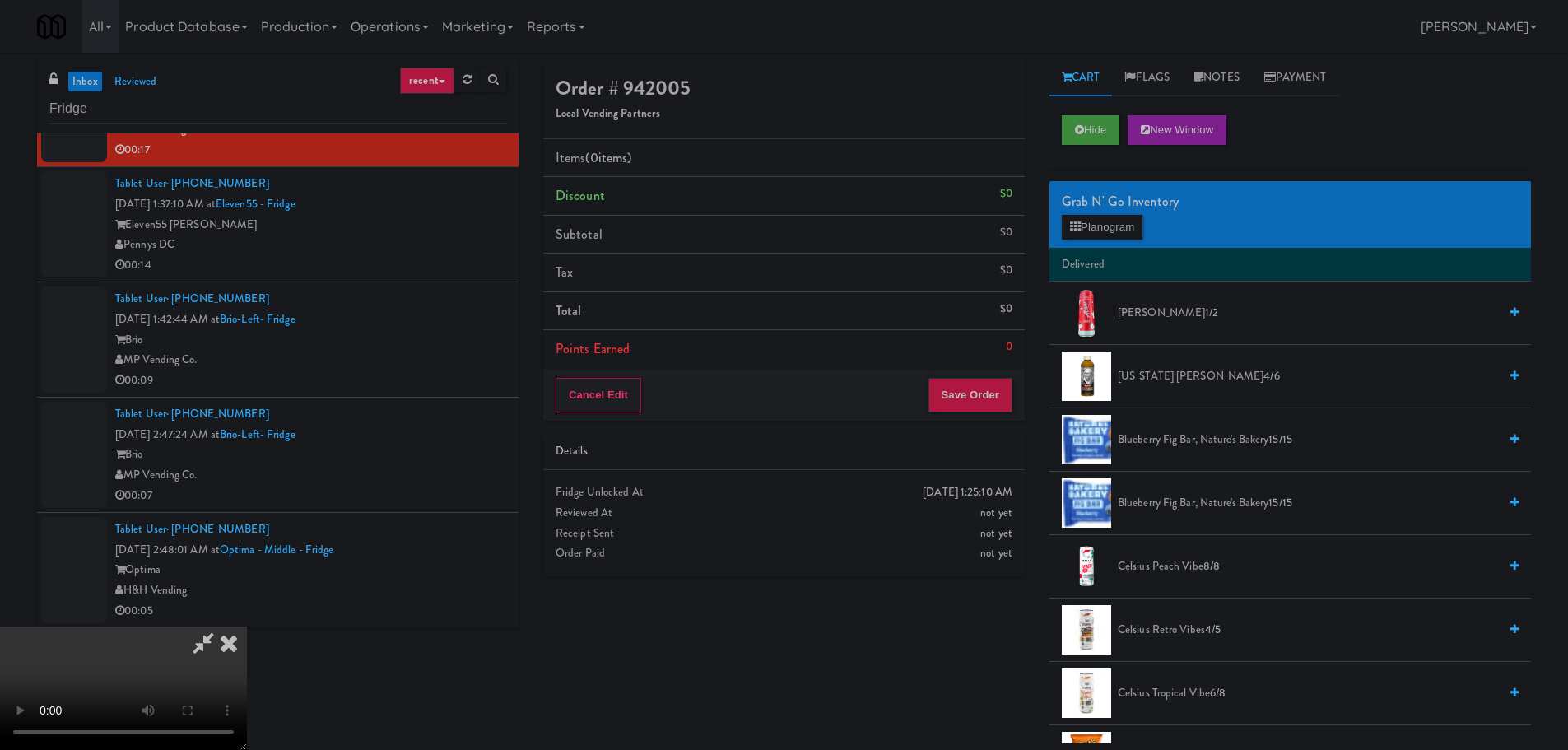
click at [247, 627] on video at bounding box center [123, 688] width 247 height 123
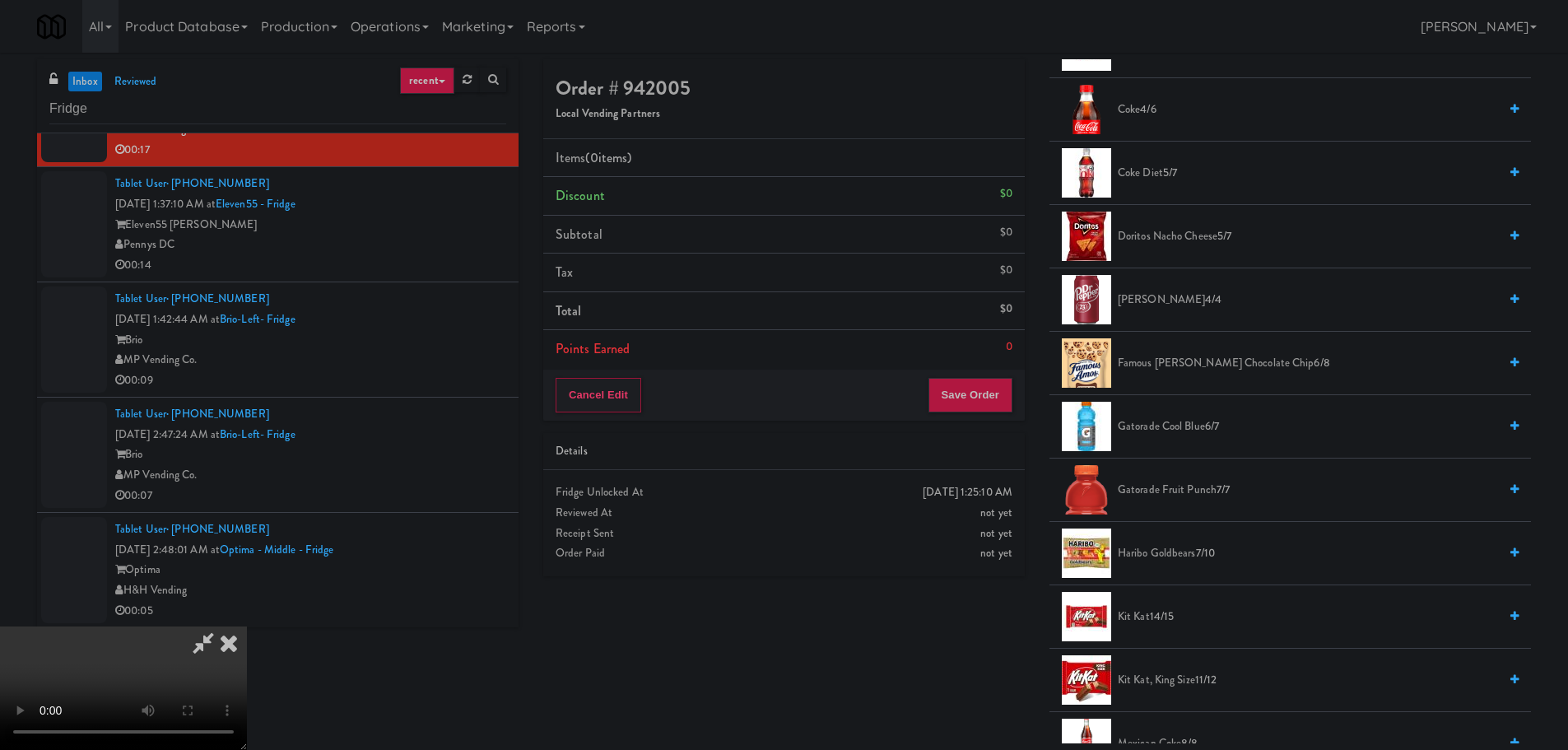
scroll to position [823, 0]
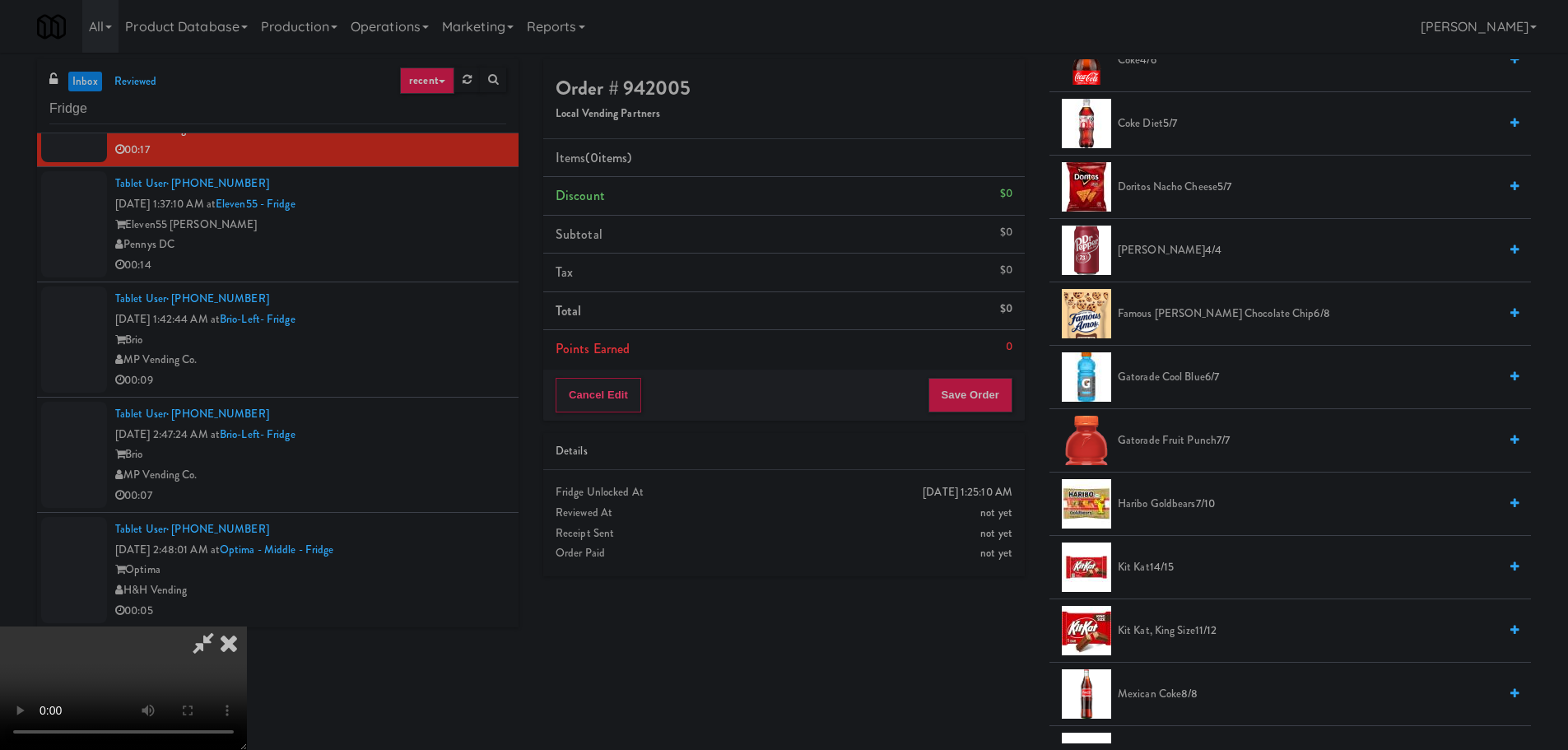
click at [1153, 249] on span "[PERSON_NAME] 4/4" at bounding box center [1307, 250] width 380 height 21
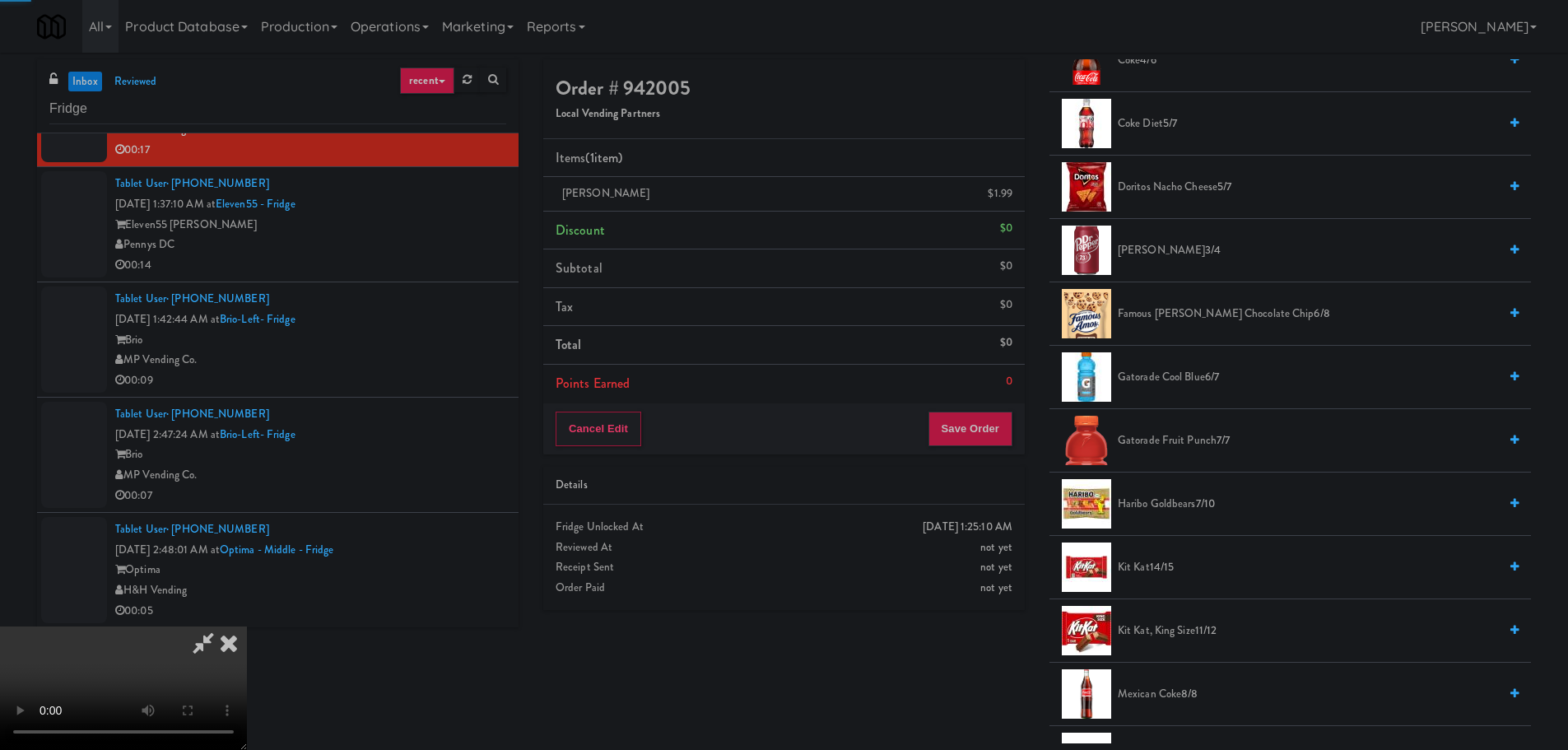
click at [247, 627] on video at bounding box center [123, 688] width 247 height 123
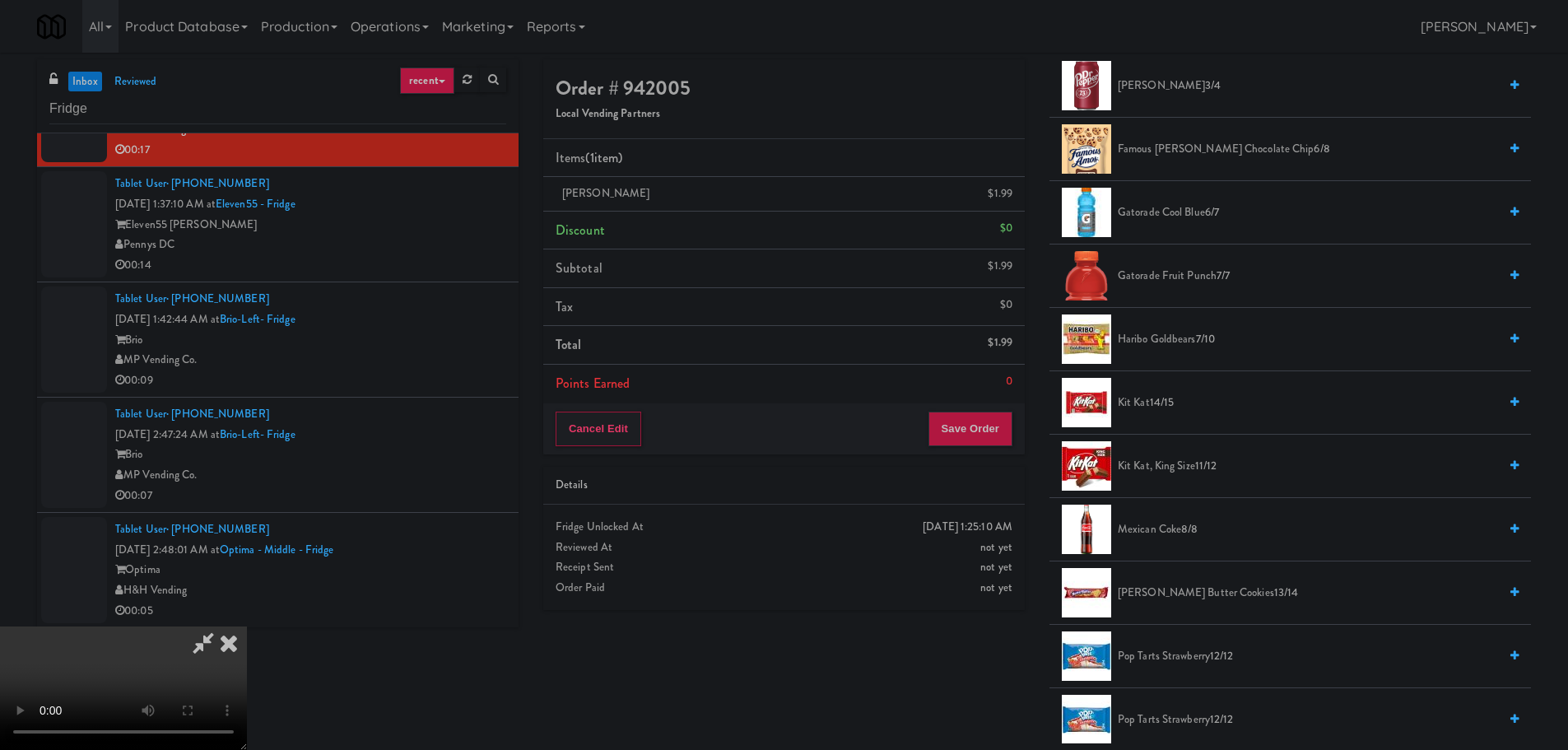
click at [1160, 408] on span "14/15" at bounding box center [1162, 402] width 25 height 16
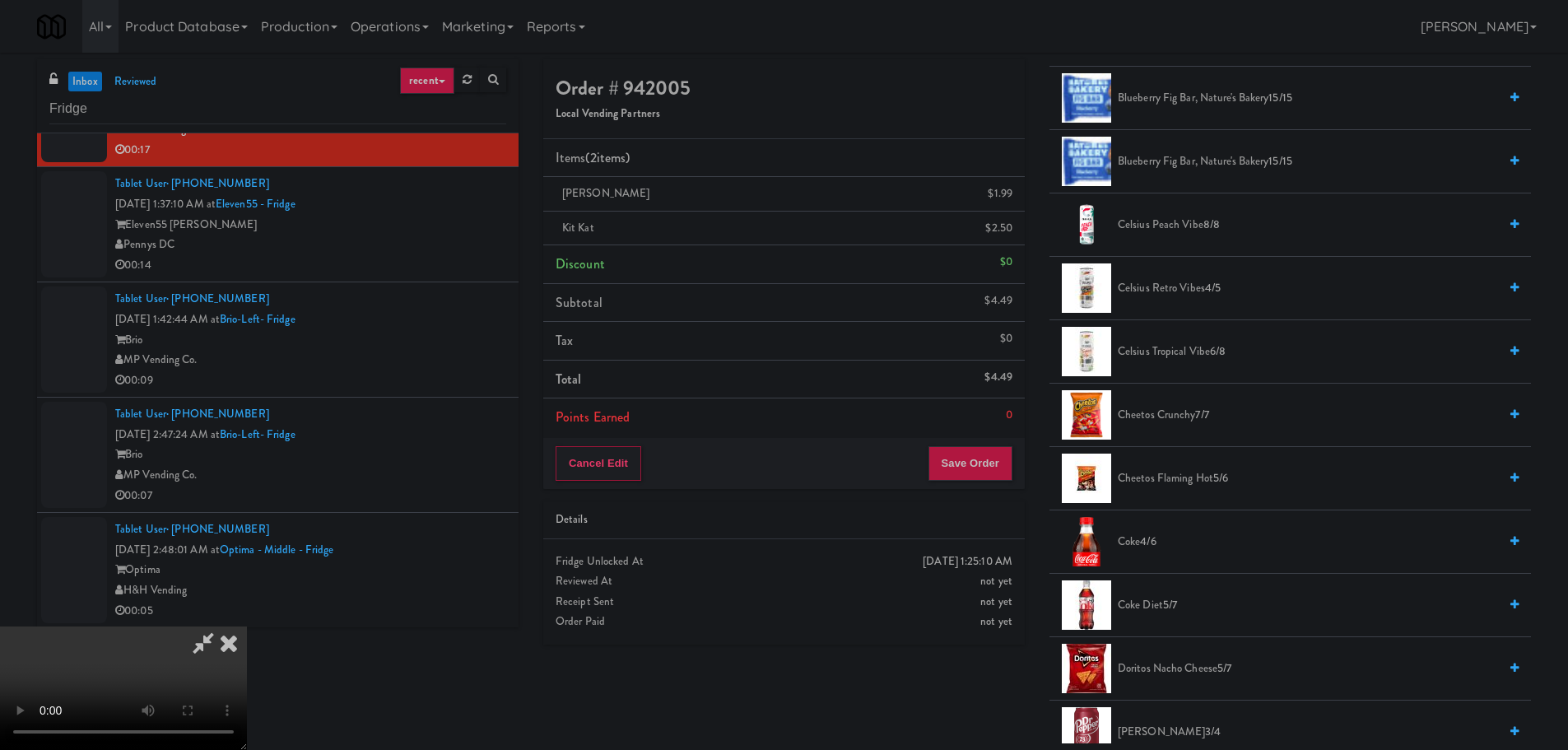
scroll to position [0, 0]
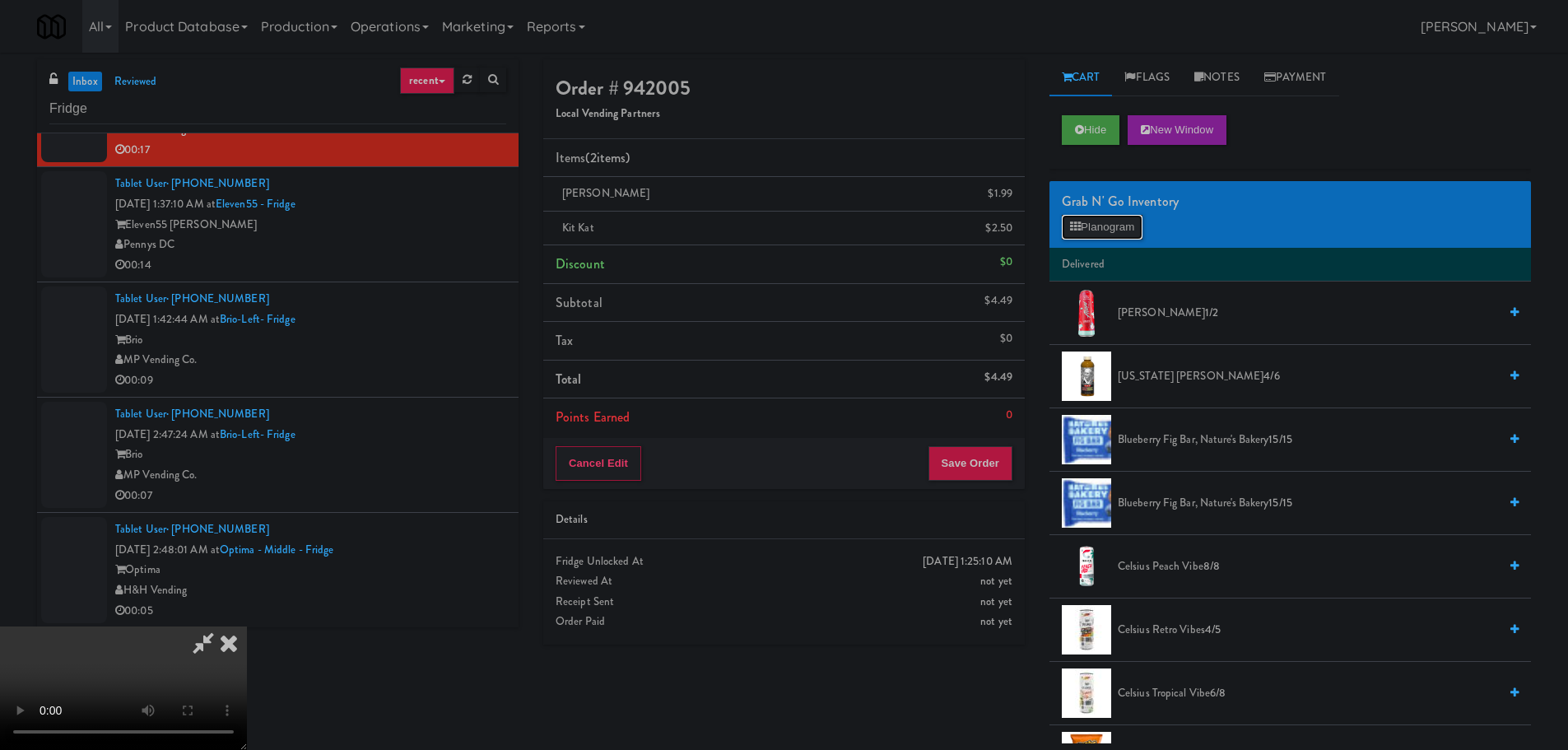
click at [1111, 238] on button "Planogram" at bounding box center [1101, 228] width 81 height 25
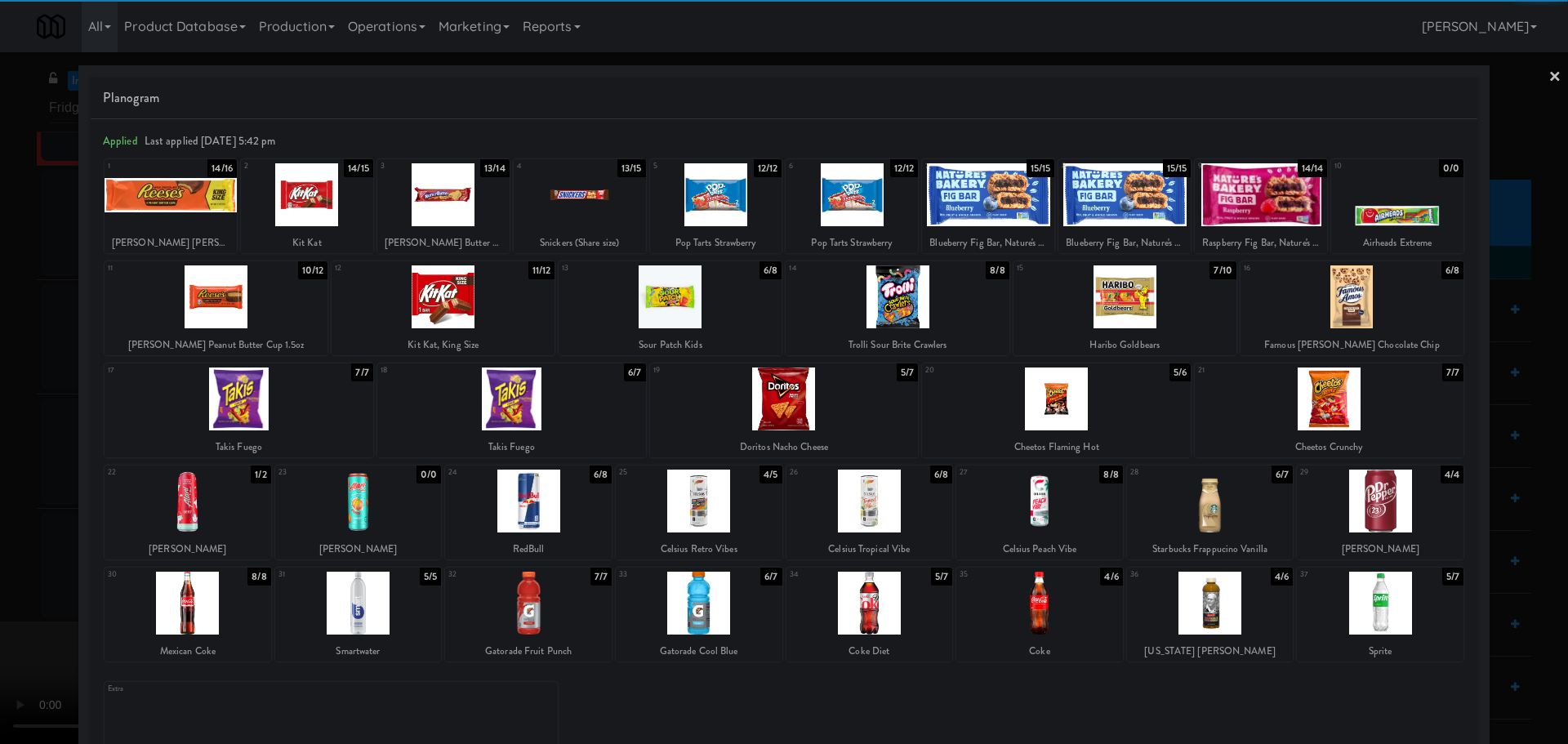
drag, startPoint x: 1, startPoint y: 453, endPoint x: 95, endPoint y: 446, distance: 94.3
click at [4, 453] on div at bounding box center [784, 372] width 1568 height 744
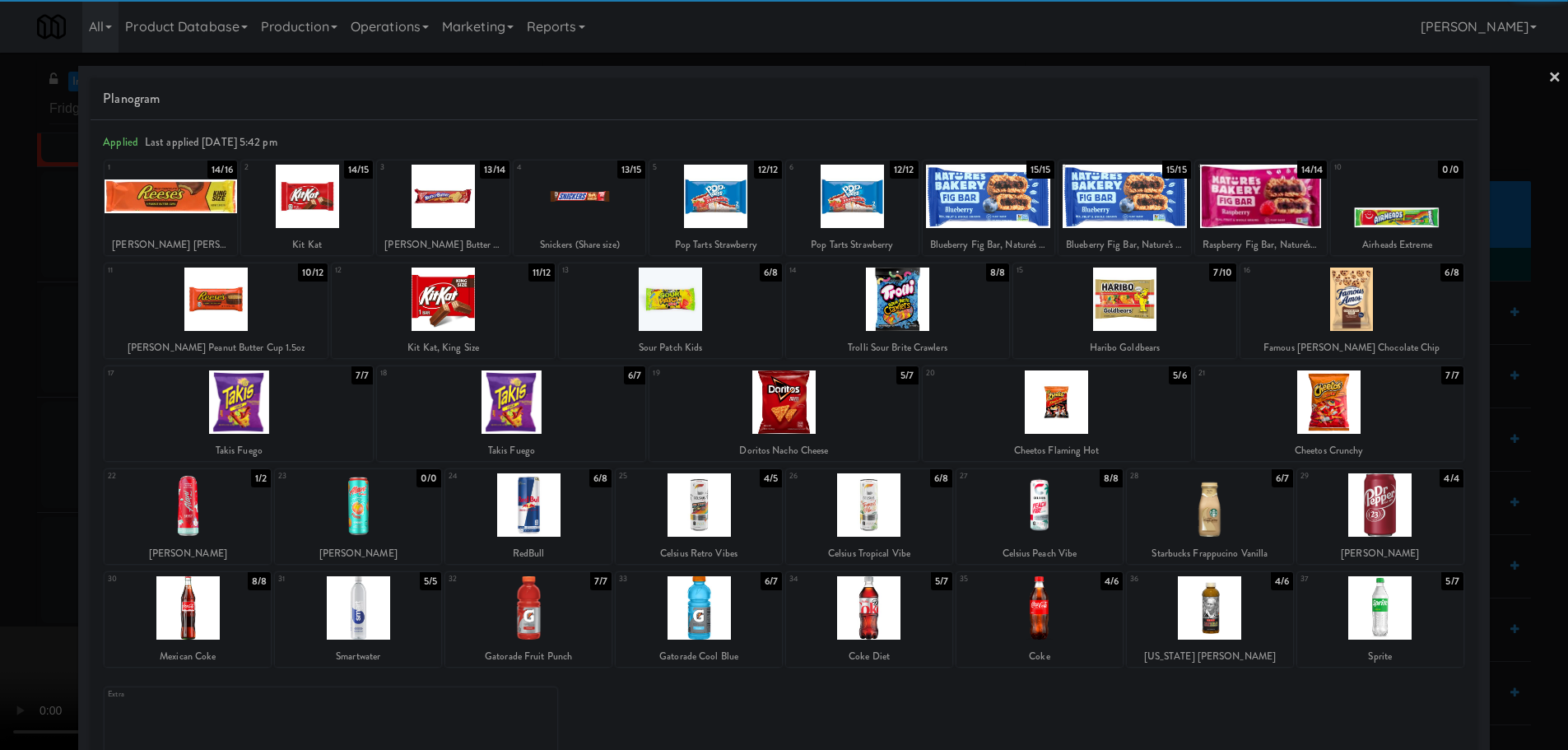
click at [247, 627] on video at bounding box center [123, 688] width 247 height 123
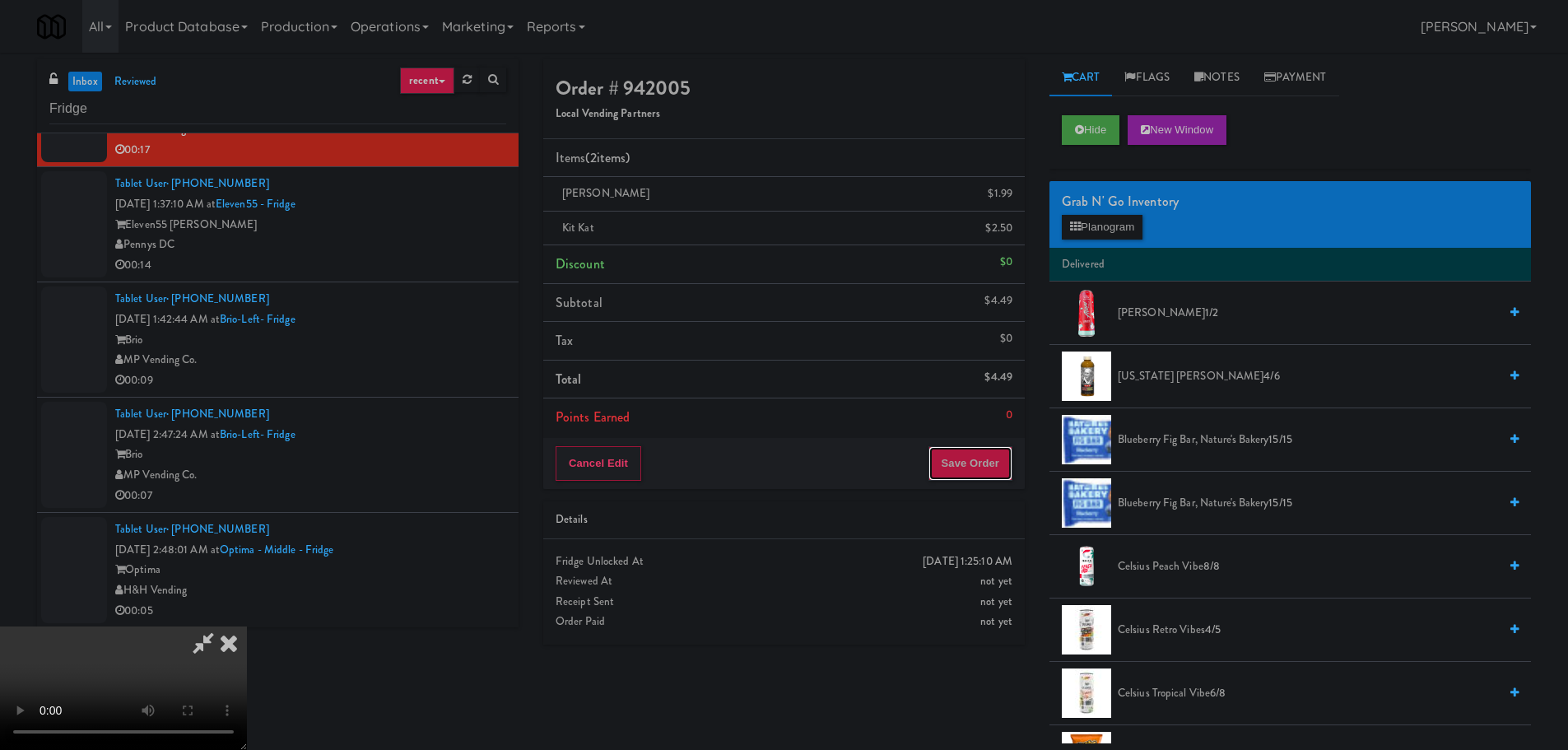
click at [984, 455] on button "Save Order" at bounding box center [970, 462] width 84 height 34
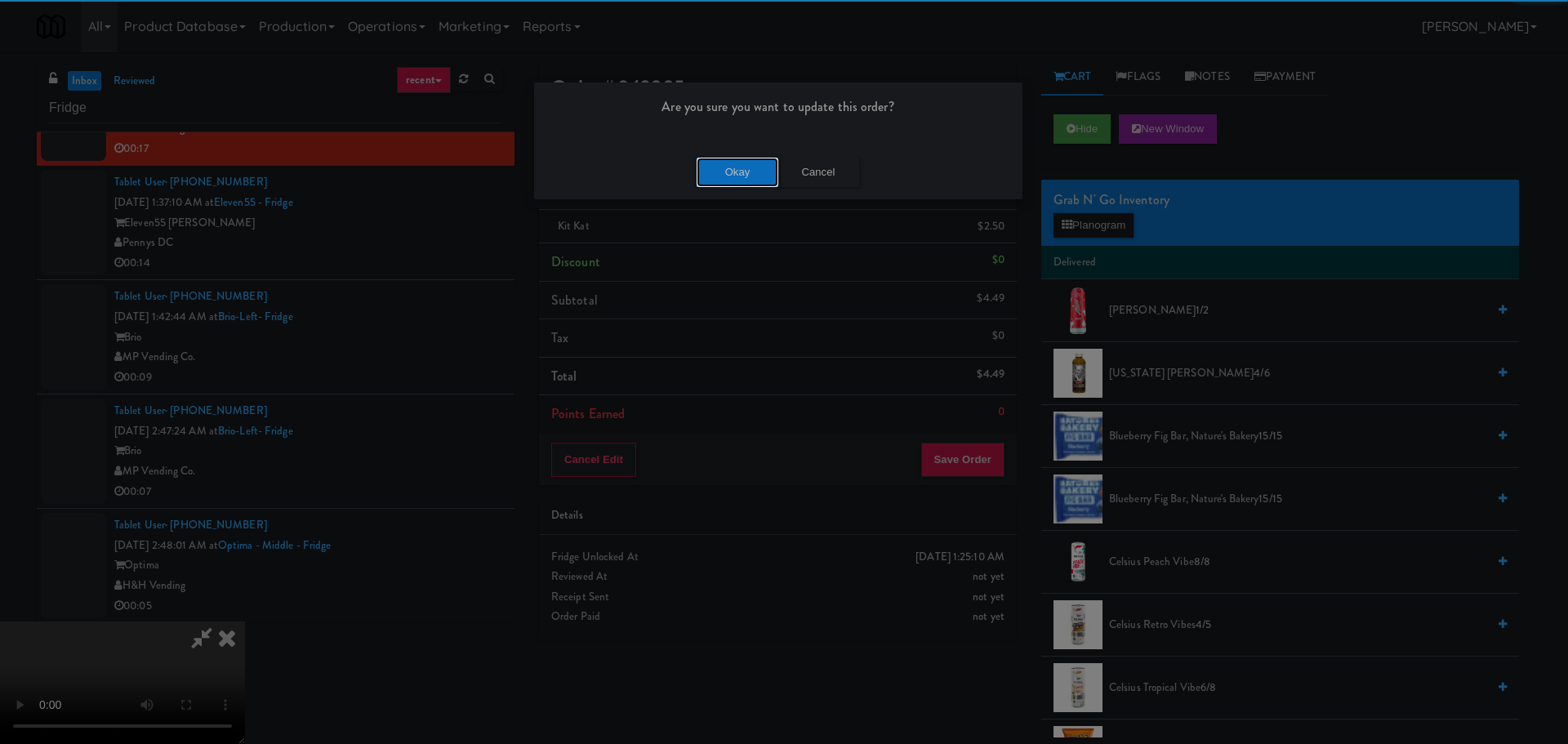
click at [736, 169] on button "Okay" at bounding box center [737, 173] width 82 height 30
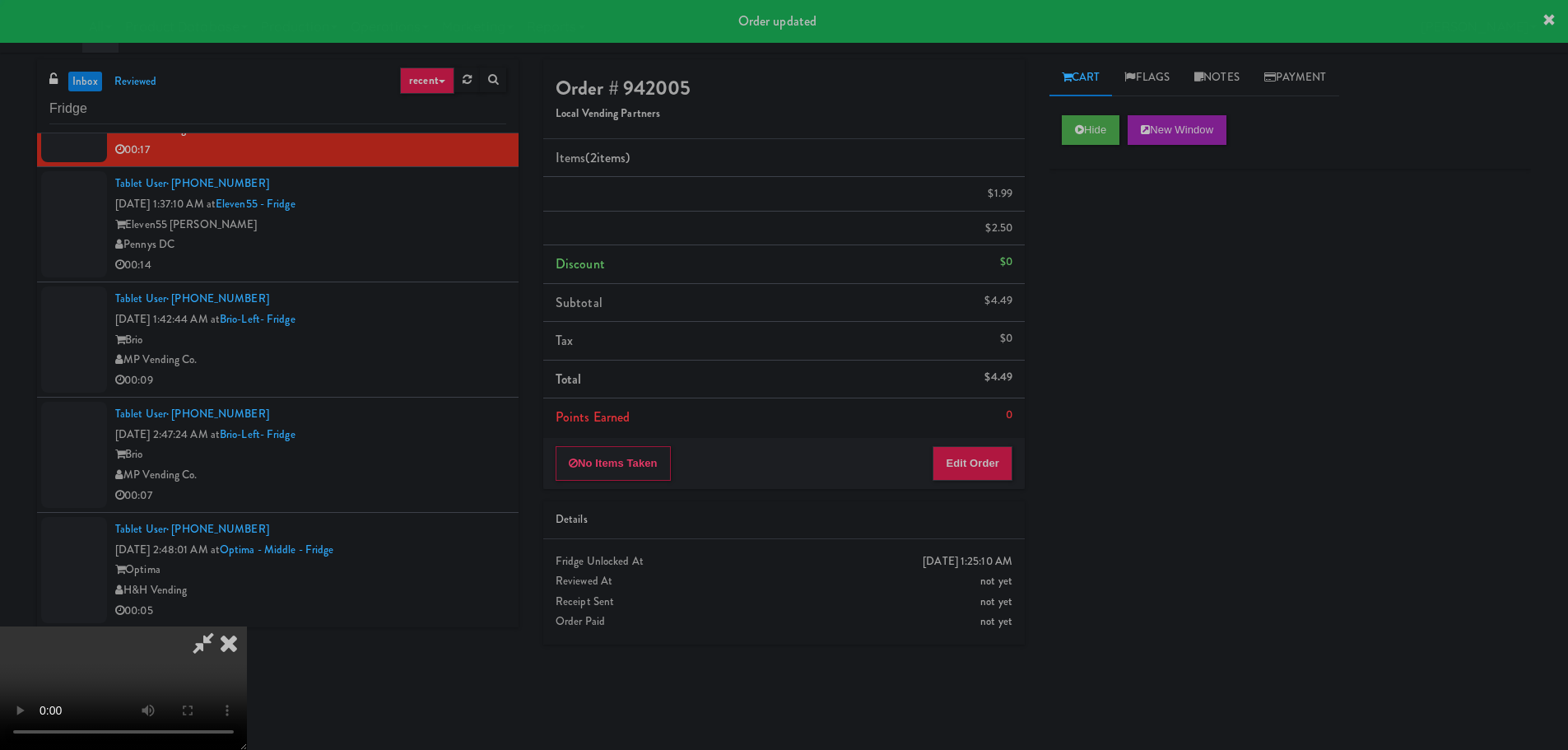
click at [448, 246] on div "Pennys DC" at bounding box center [310, 245] width 391 height 21
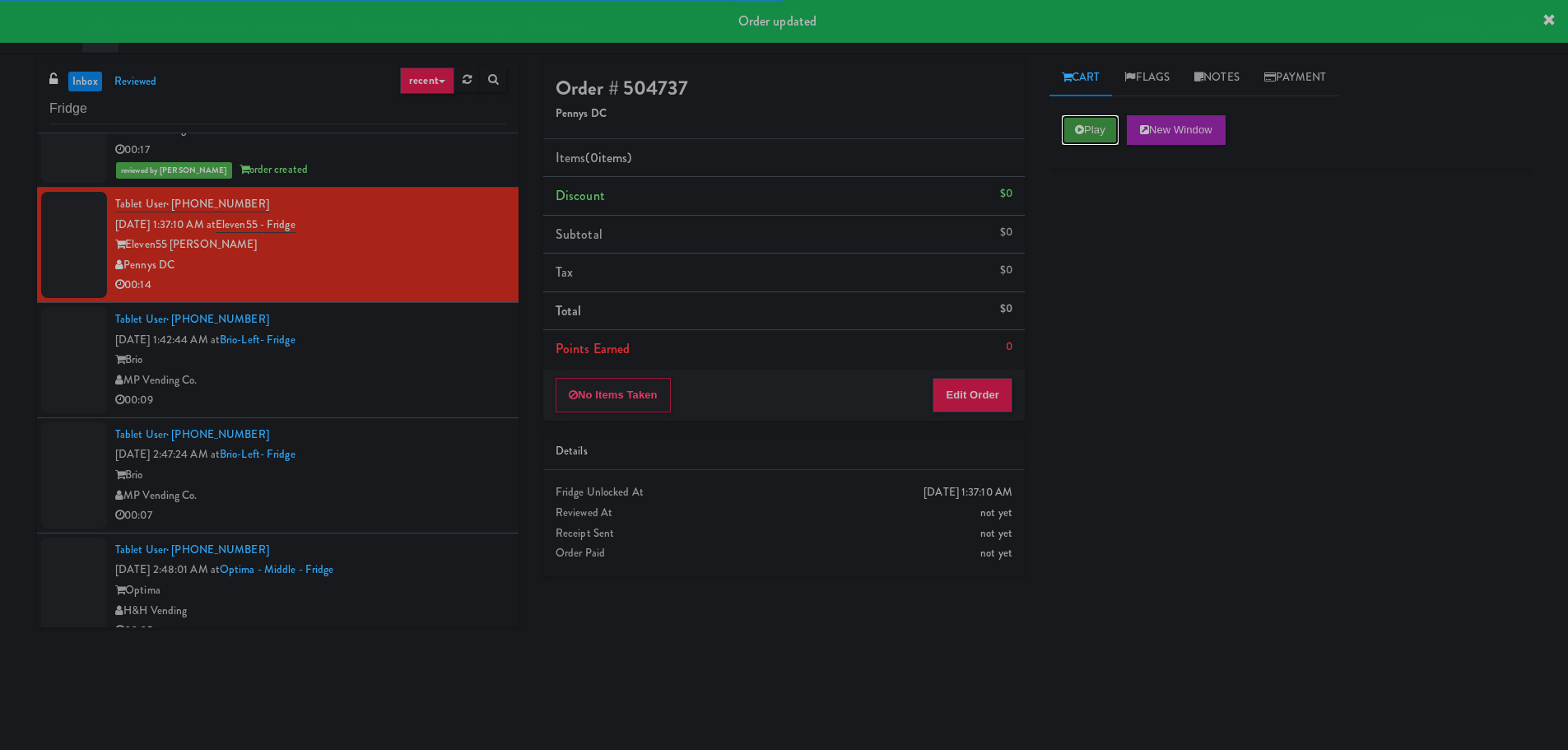
click at [1076, 137] on button "Play" at bounding box center [1090, 130] width 57 height 30
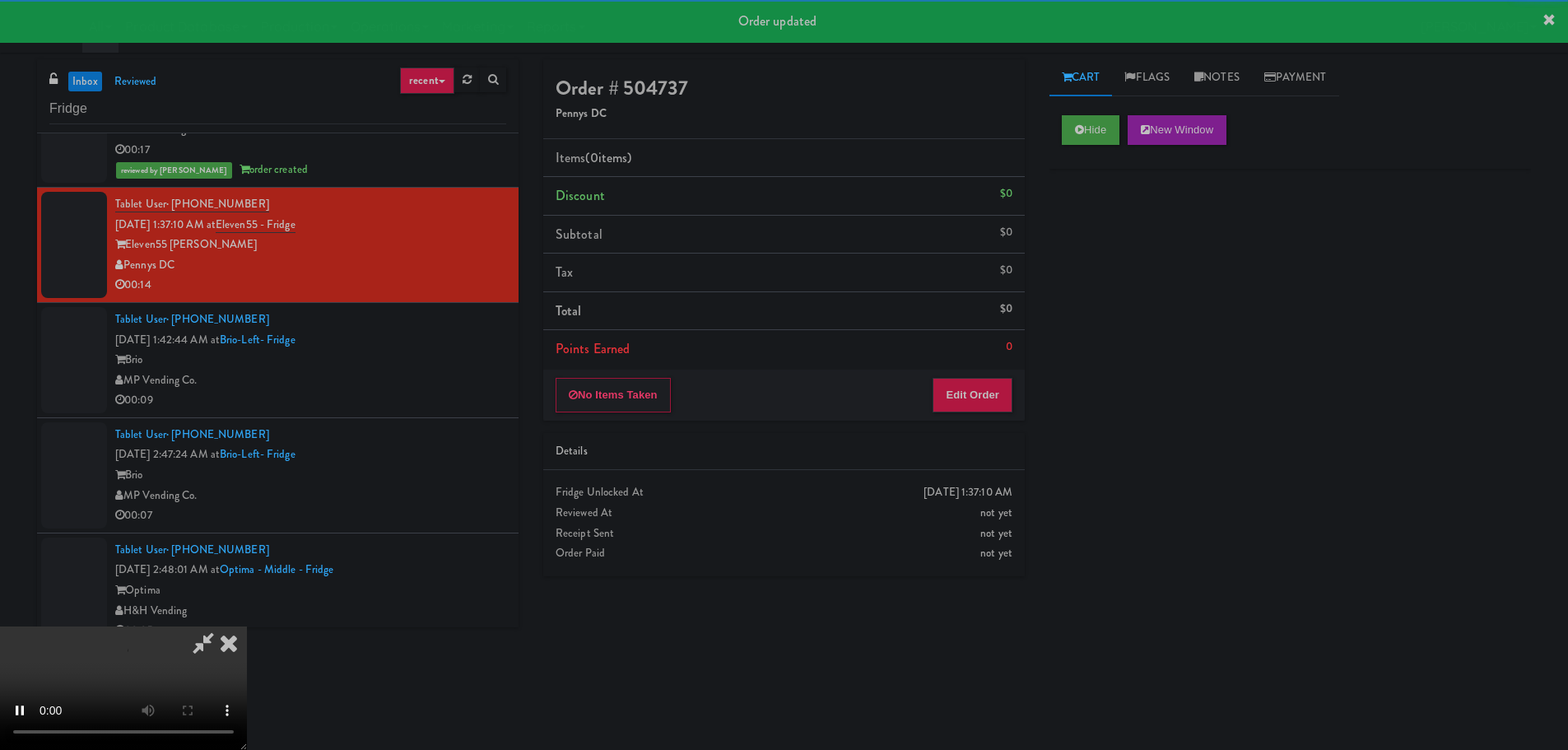
click at [965, 463] on div "Details" at bounding box center [784, 452] width 482 height 38
click at [972, 404] on button "Edit Order" at bounding box center [972, 394] width 80 height 34
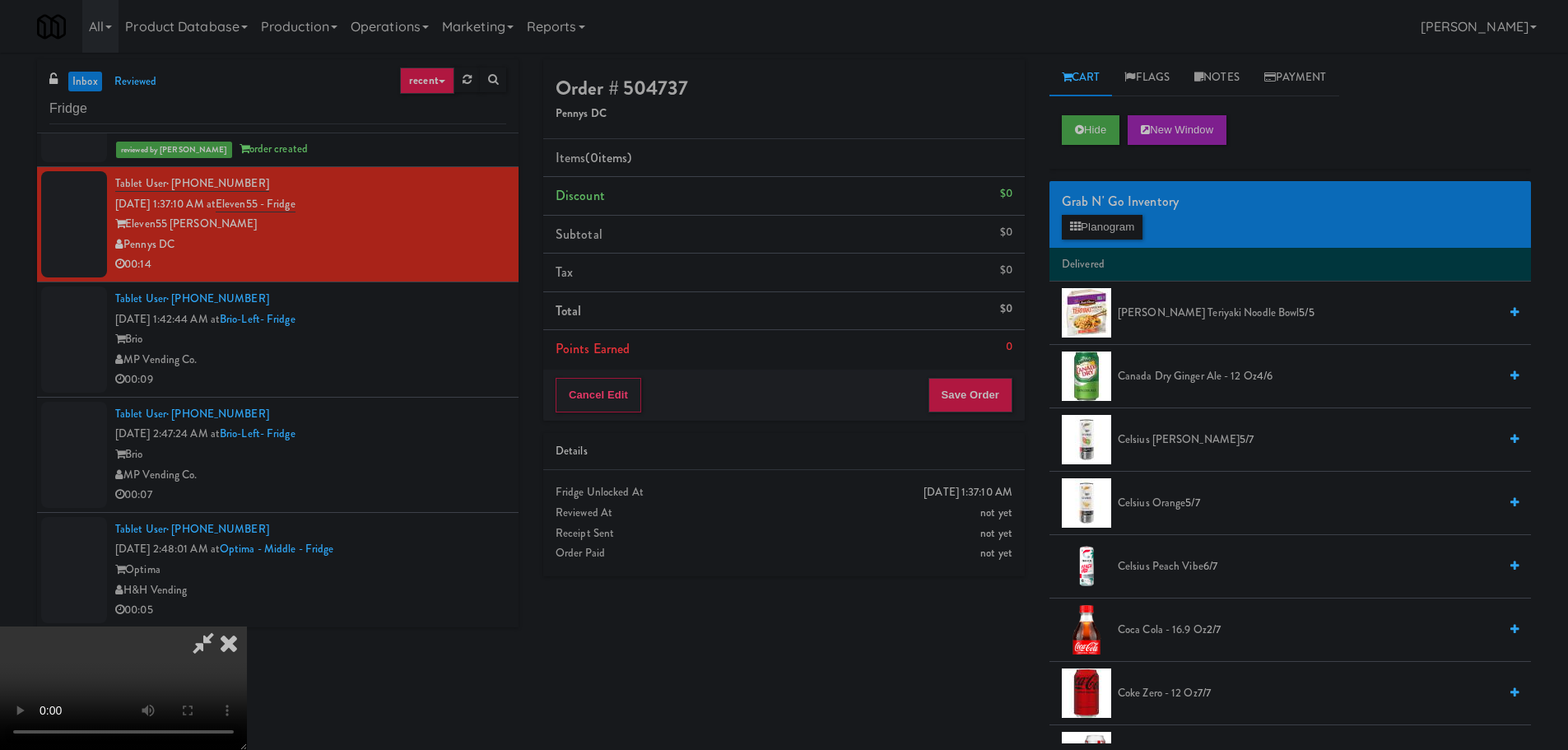
click at [247, 627] on video at bounding box center [123, 688] width 247 height 123
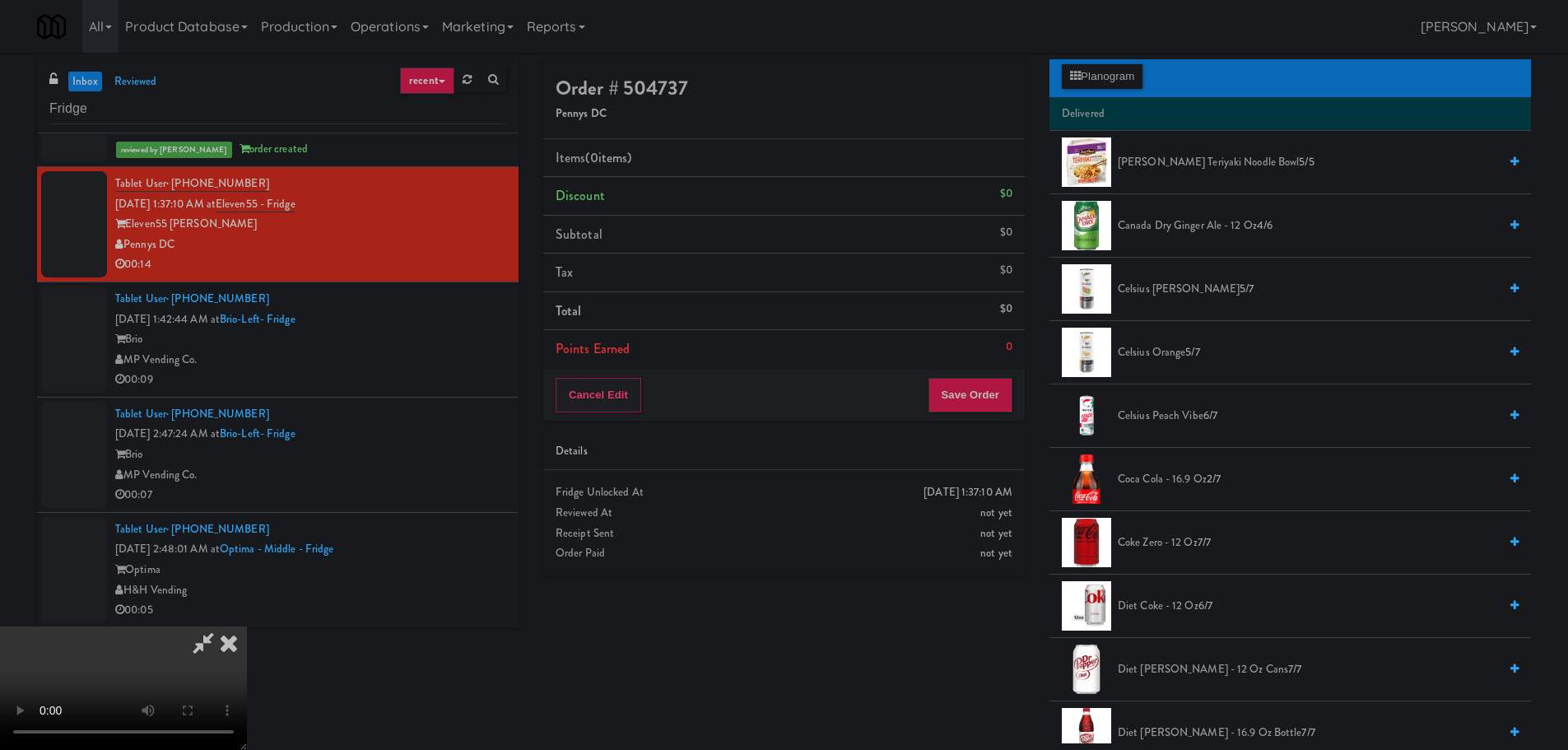
scroll to position [412, 0]
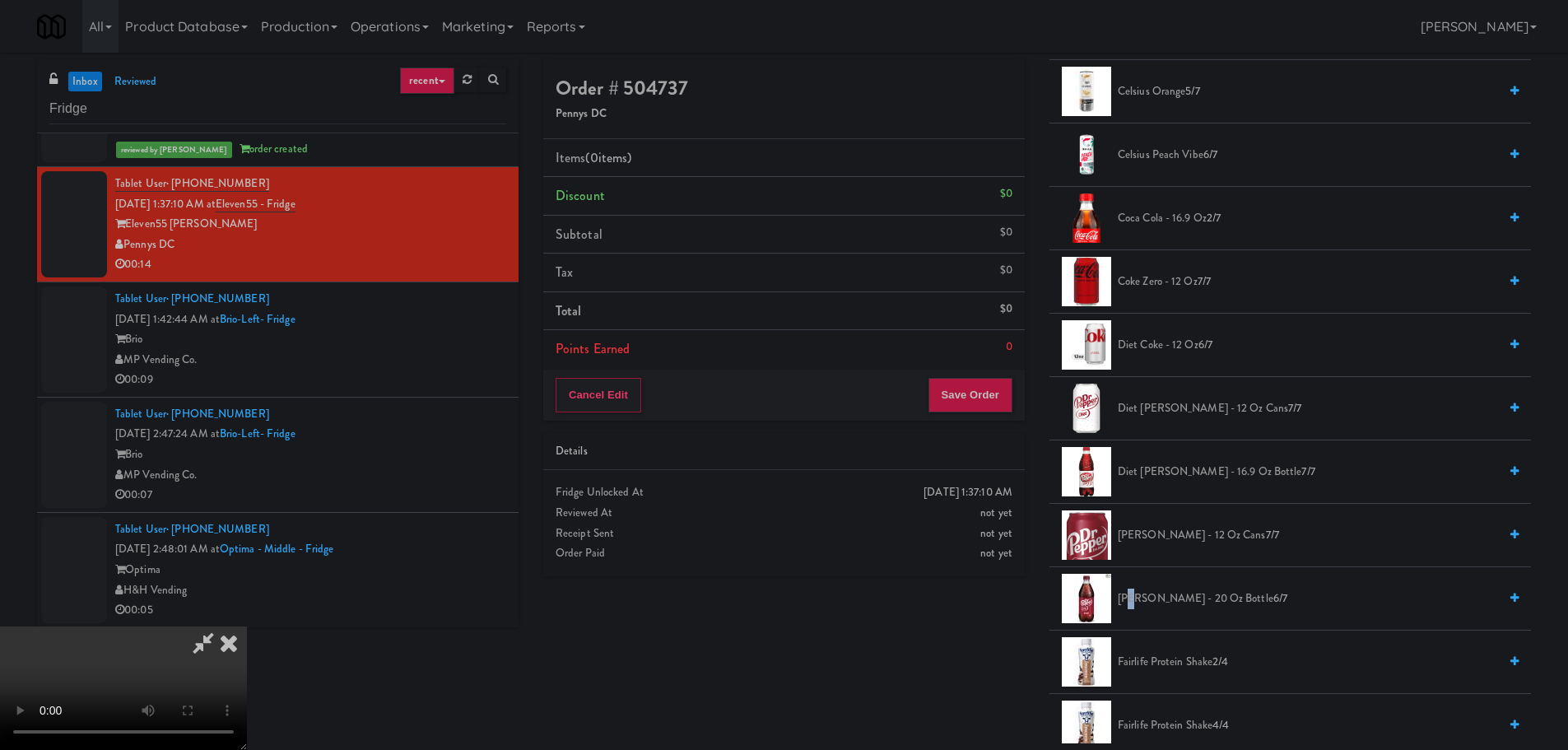
drag, startPoint x: 1130, startPoint y: 590, endPoint x: 1064, endPoint y: 595, distance: 66.2
click at [1130, 592] on span "[PERSON_NAME] - 20 oz Bottle 6/7" at bounding box center [1307, 598] width 380 height 21
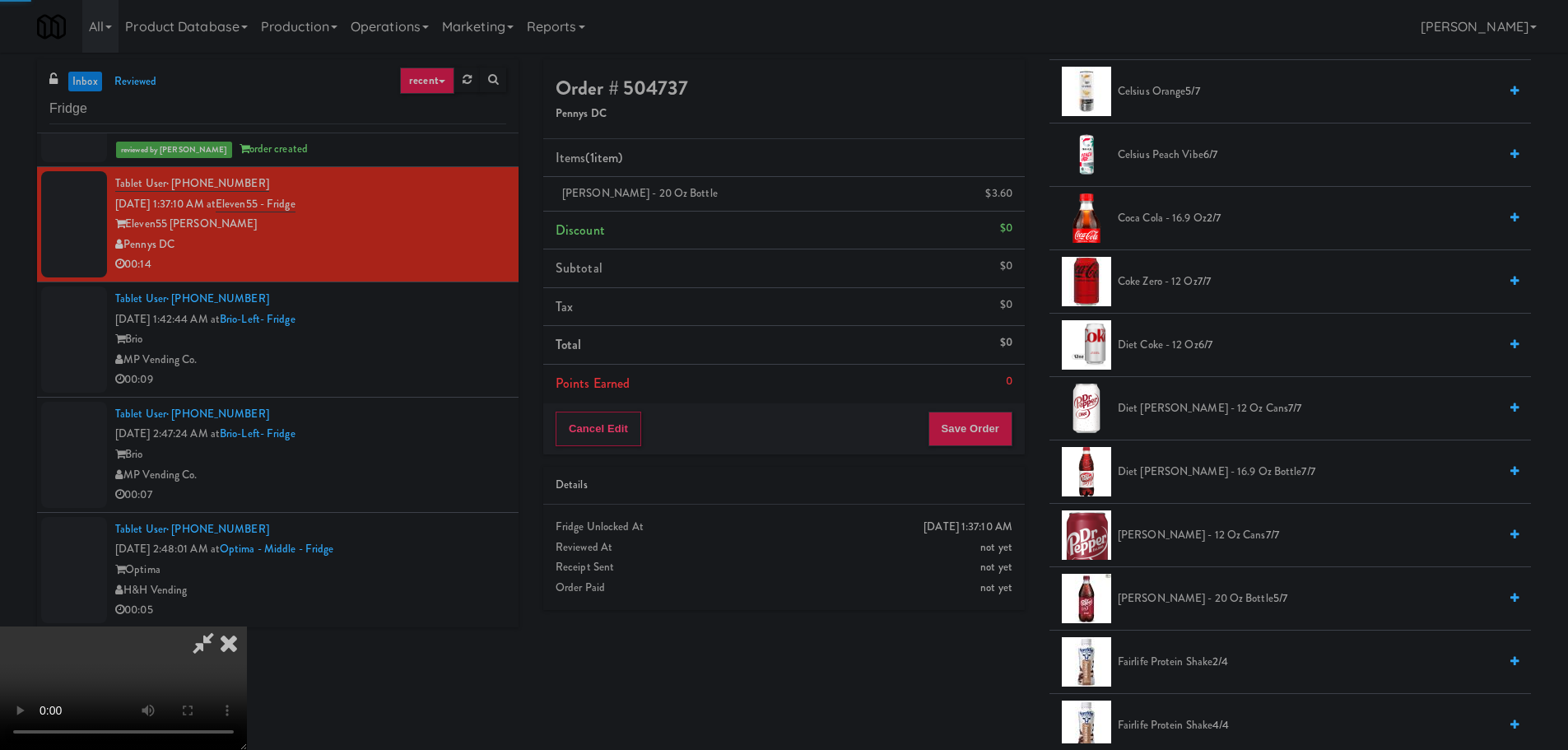
click at [247, 627] on video at bounding box center [123, 688] width 247 height 123
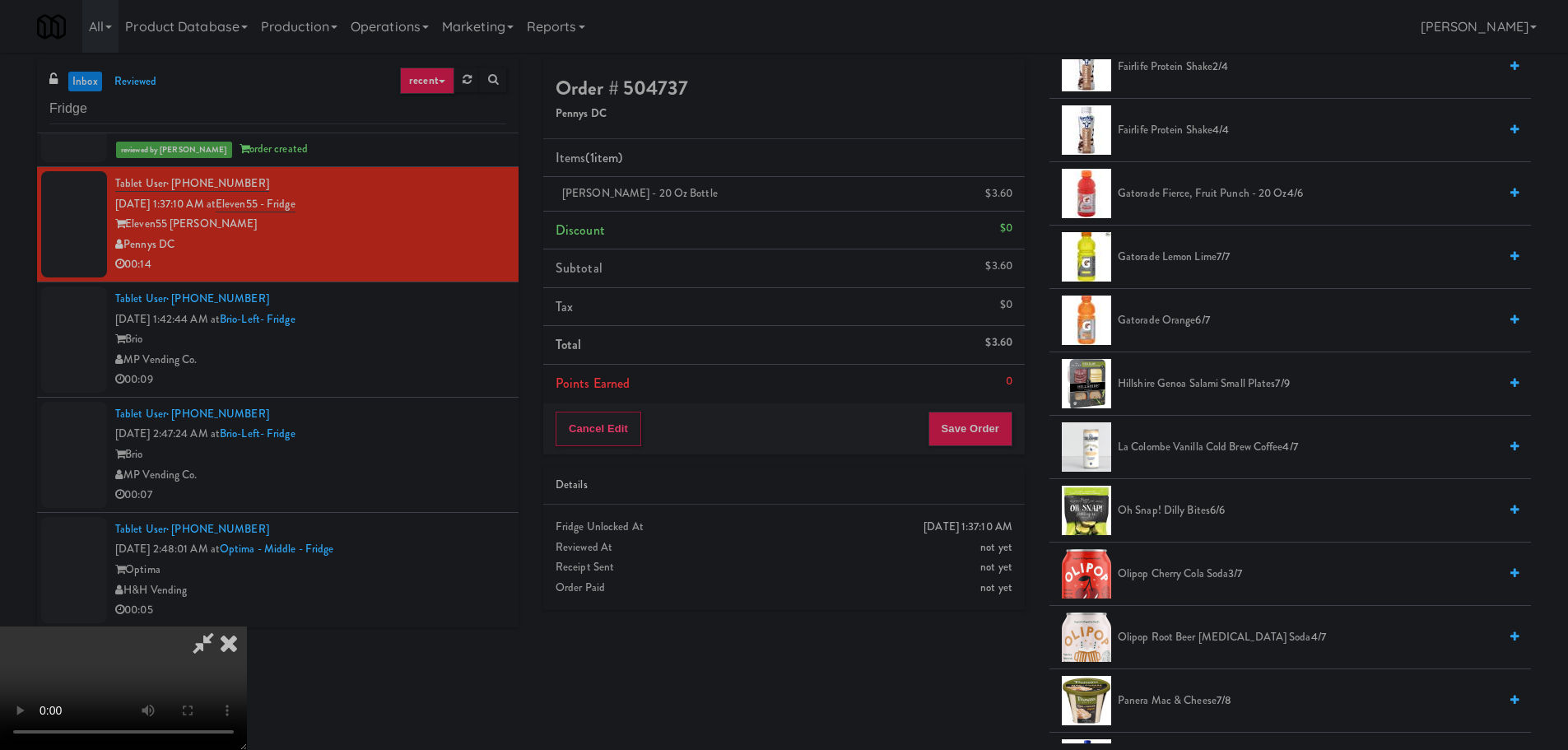
scroll to position [823, 0]
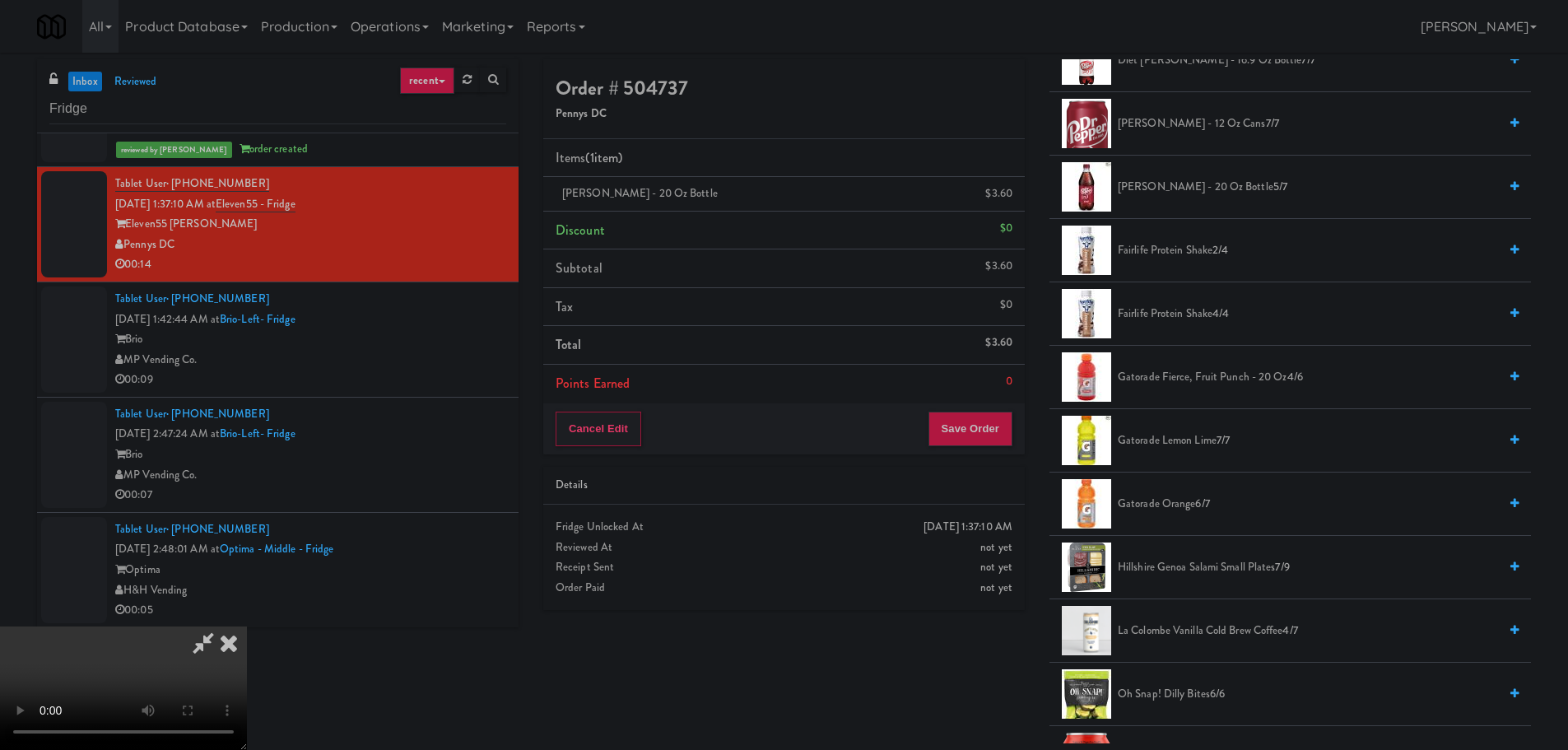
click at [1194, 375] on span "Gatorade Fierce, Fruit Punch - 20 oz 4/6" at bounding box center [1307, 378] width 380 height 21
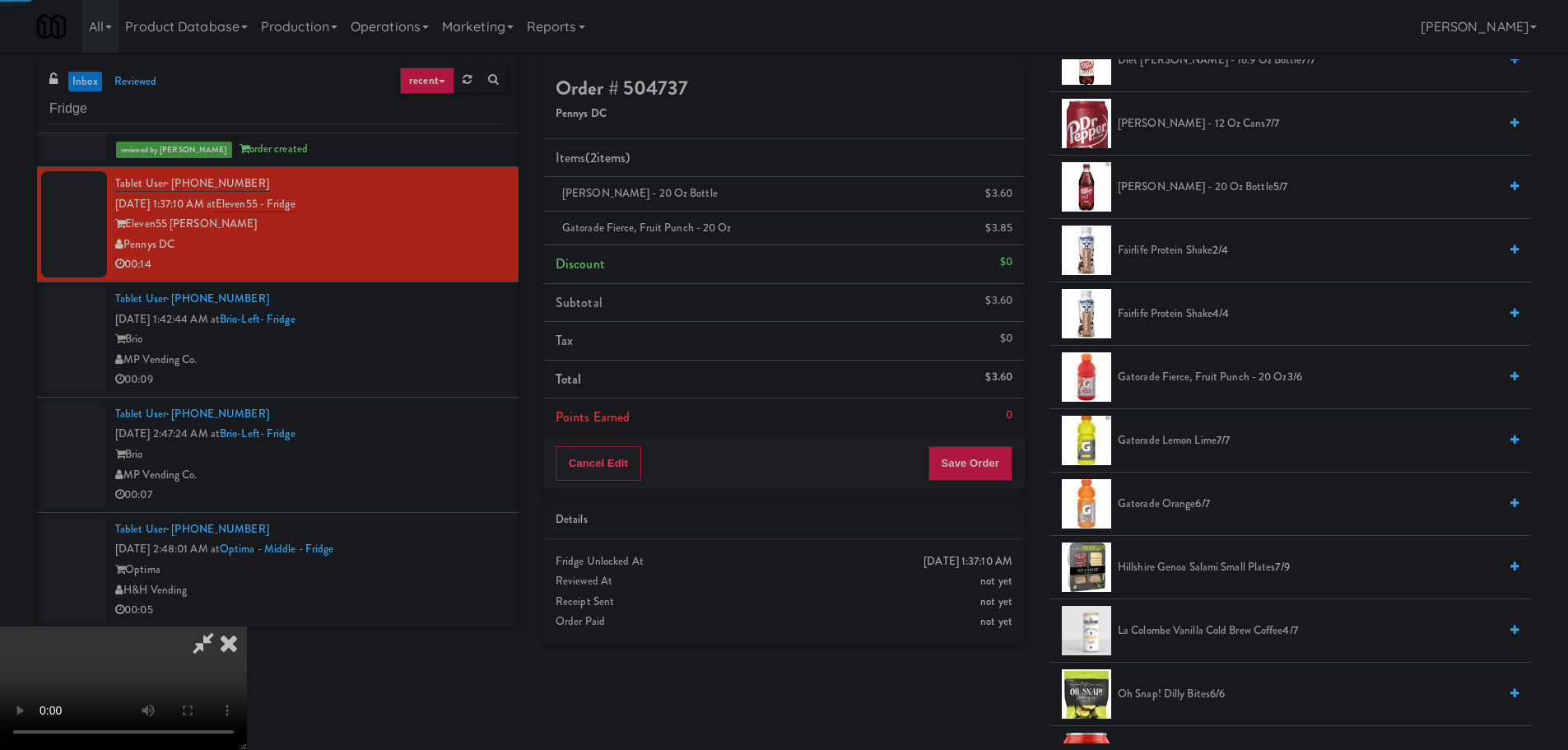
click at [247, 627] on video at bounding box center [123, 688] width 247 height 123
click at [981, 462] on button "Save Order" at bounding box center [970, 462] width 84 height 34
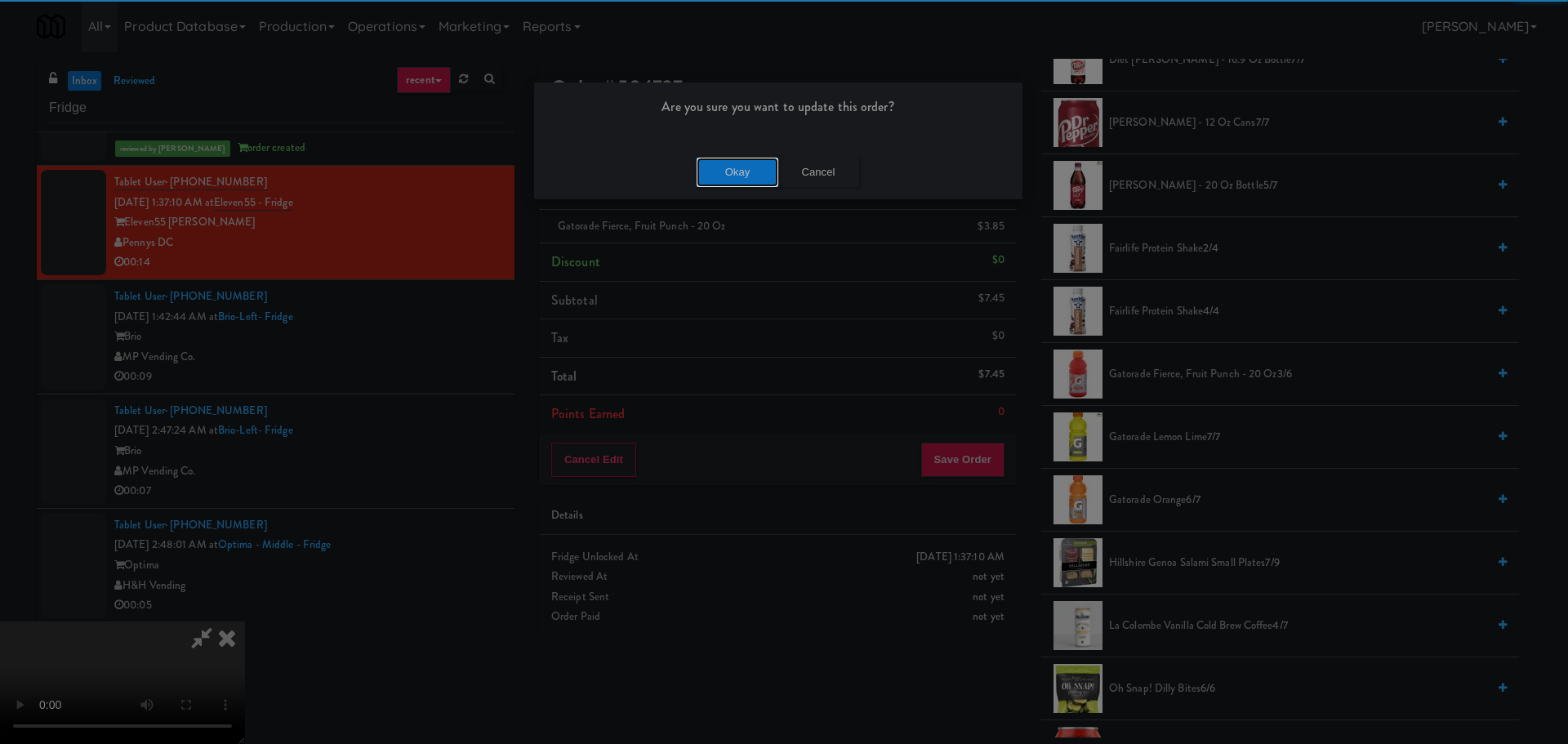
click at [751, 156] on div "Okay Cancel" at bounding box center [778, 172] width 489 height 55
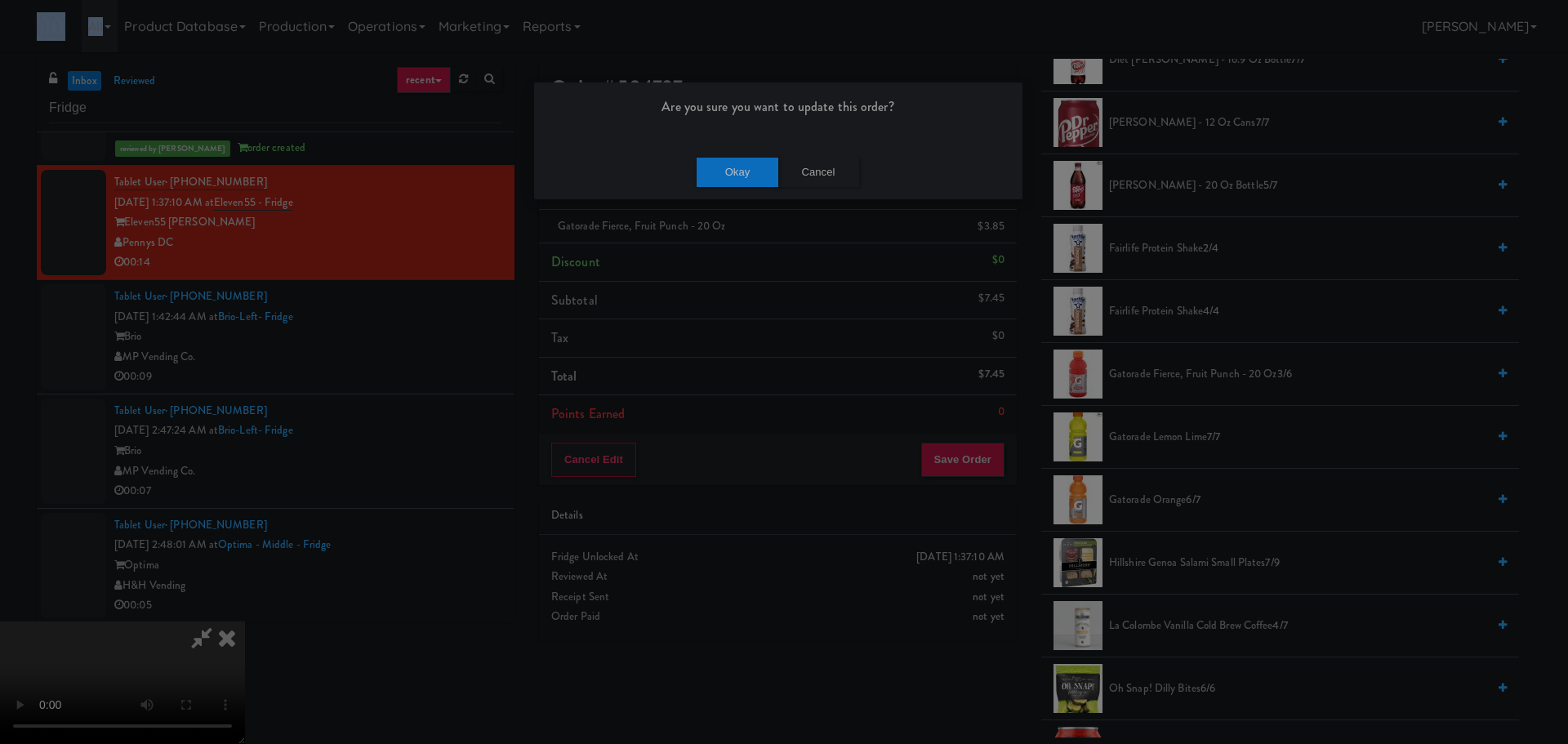
click at [751, 156] on div "Okay Cancel" at bounding box center [778, 172] width 489 height 55
click at [744, 169] on button "Okay" at bounding box center [737, 173] width 82 height 30
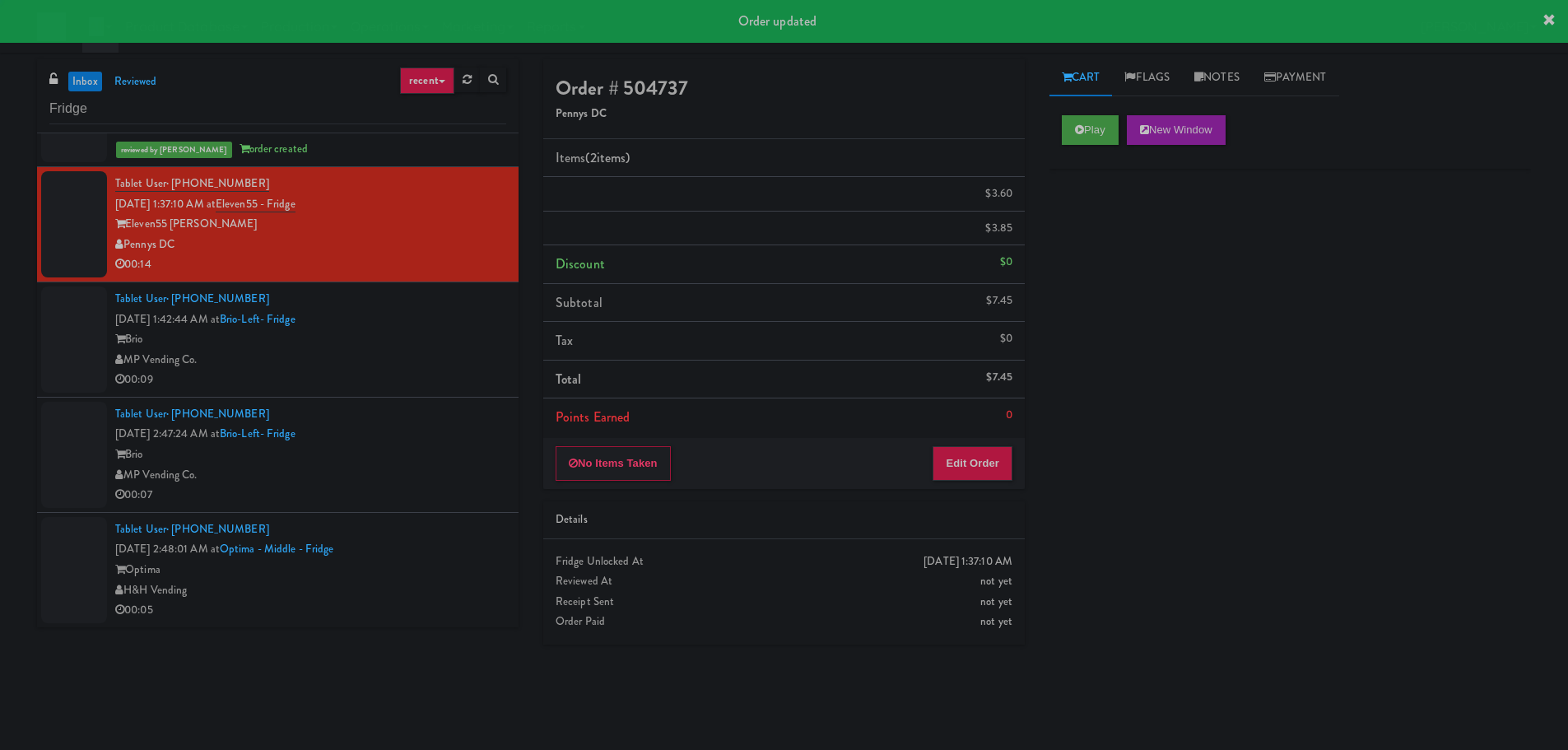
scroll to position [0, 0]
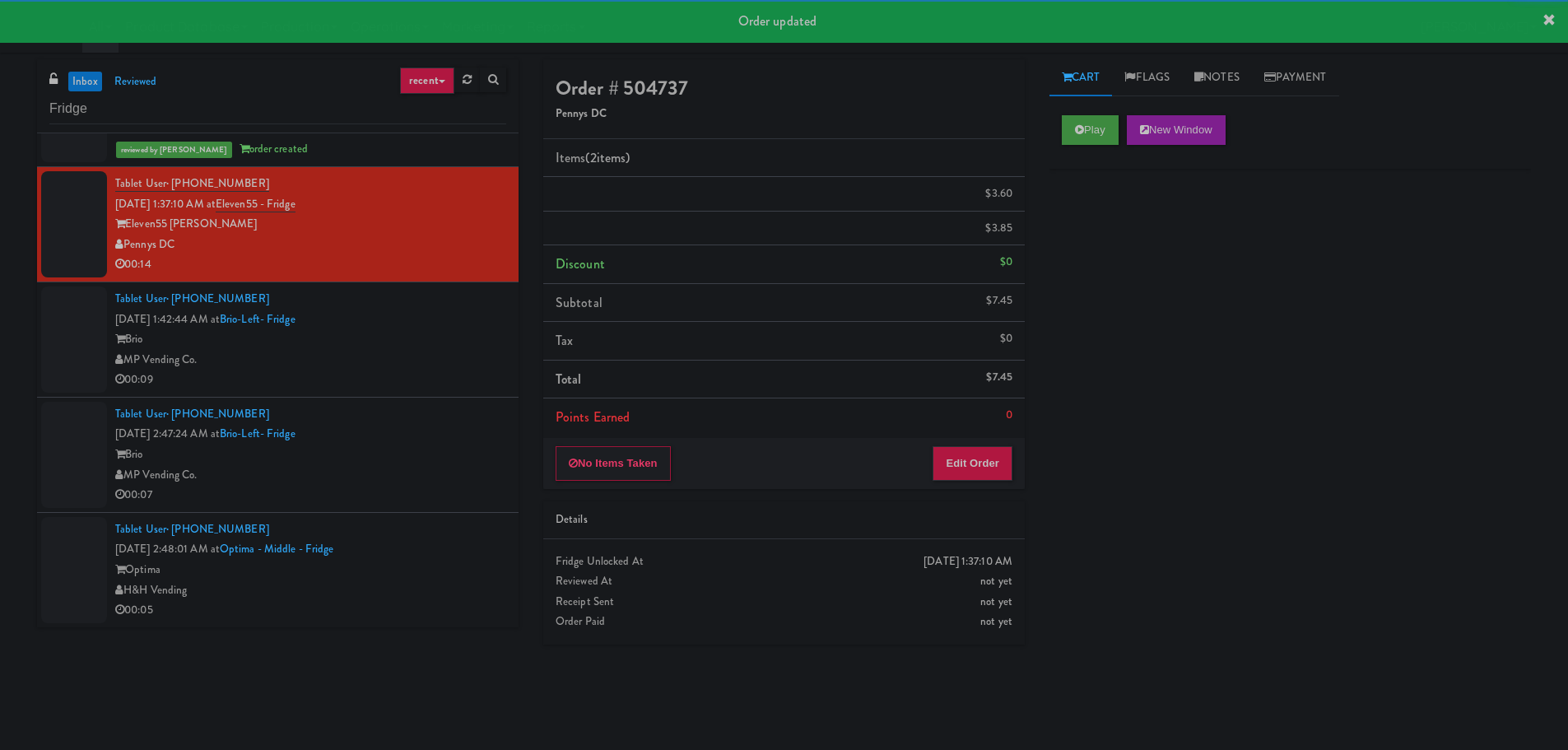
click at [418, 372] on div "00:09" at bounding box center [310, 380] width 391 height 21
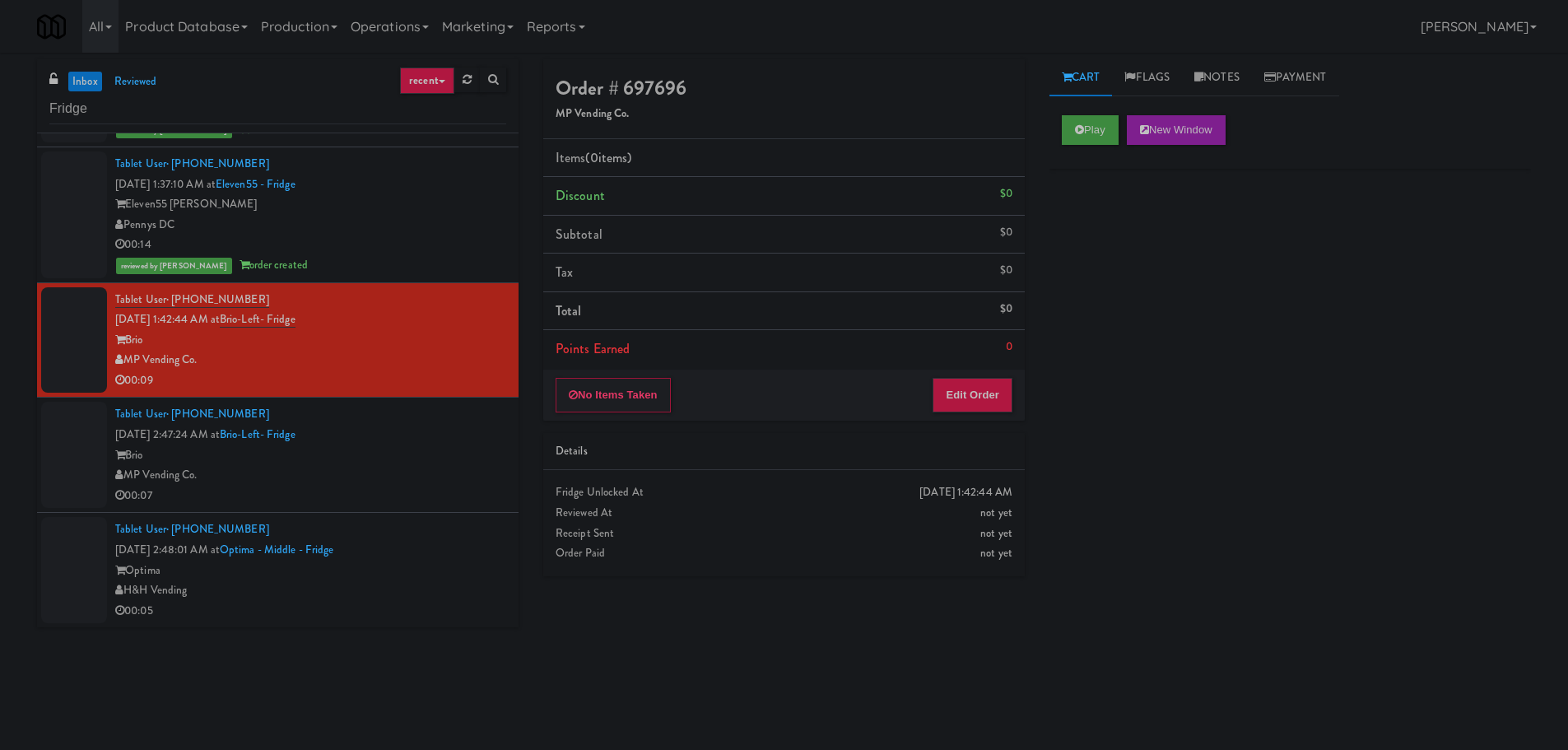
click at [97, 87] on link "inbox" at bounding box center [85, 82] width 33 height 21
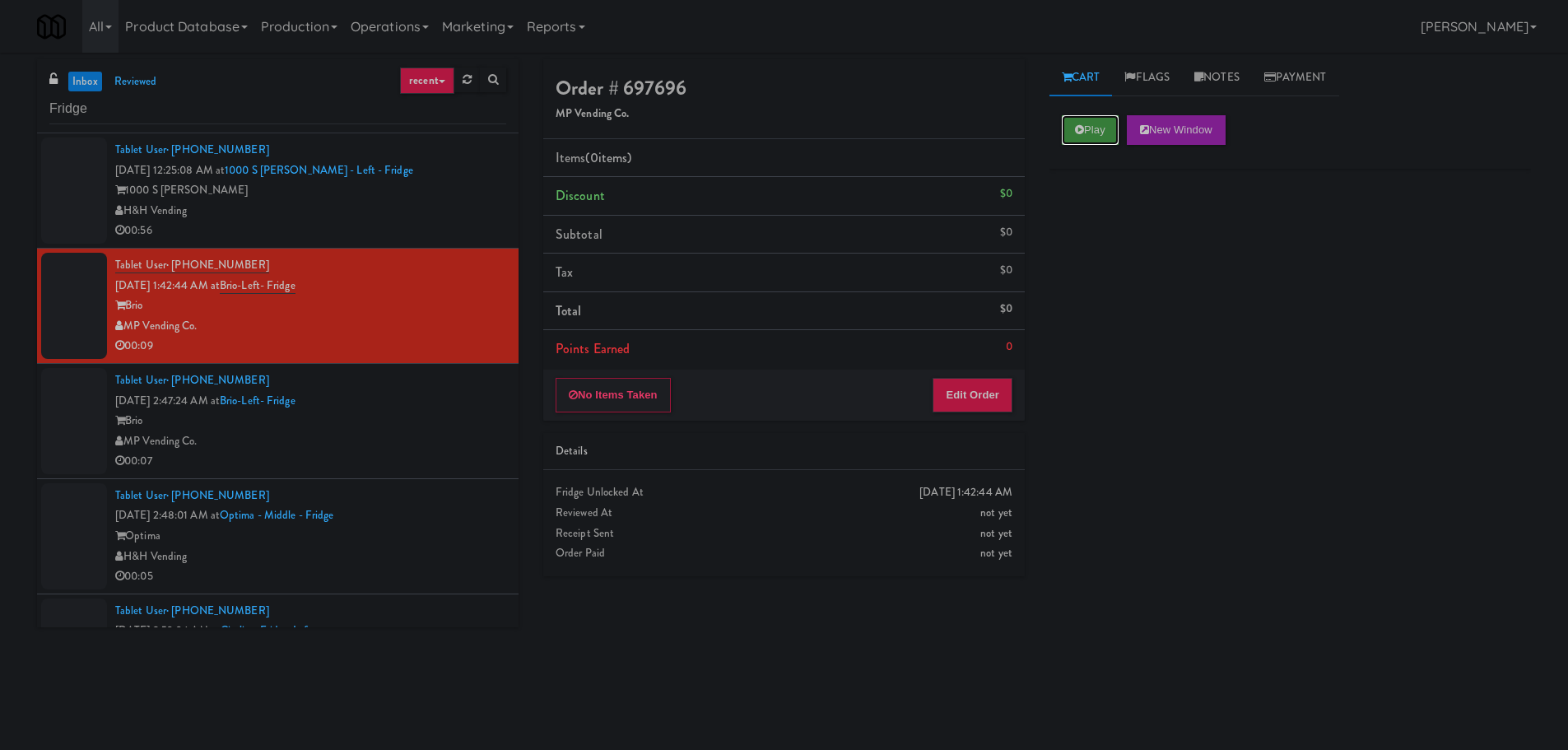
click at [1083, 131] on icon at bounding box center [1079, 129] width 9 height 11
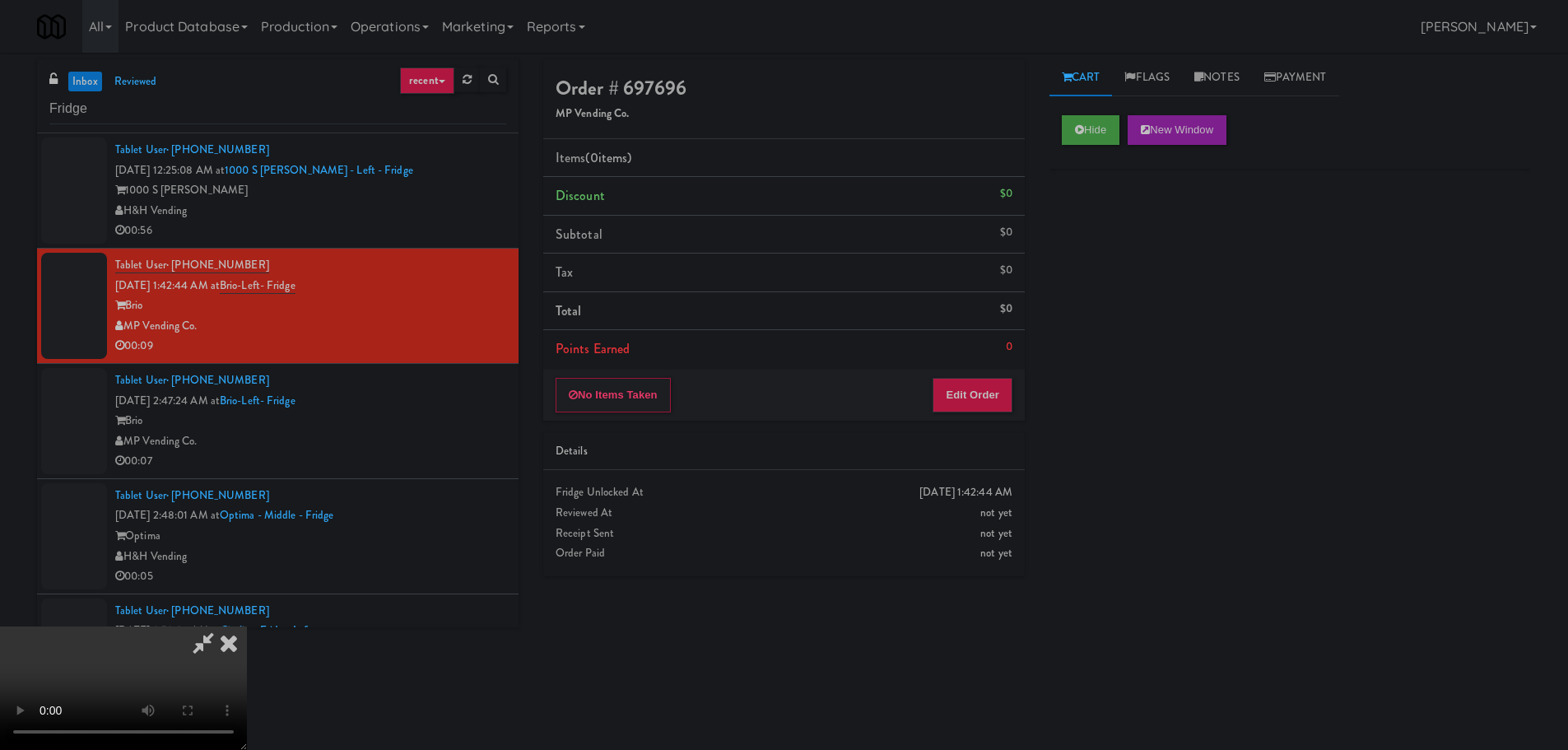
click at [1020, 385] on div "No Items Taken Edit Order" at bounding box center [784, 395] width 482 height 51
click at [984, 398] on button "Edit Order" at bounding box center [972, 394] width 80 height 34
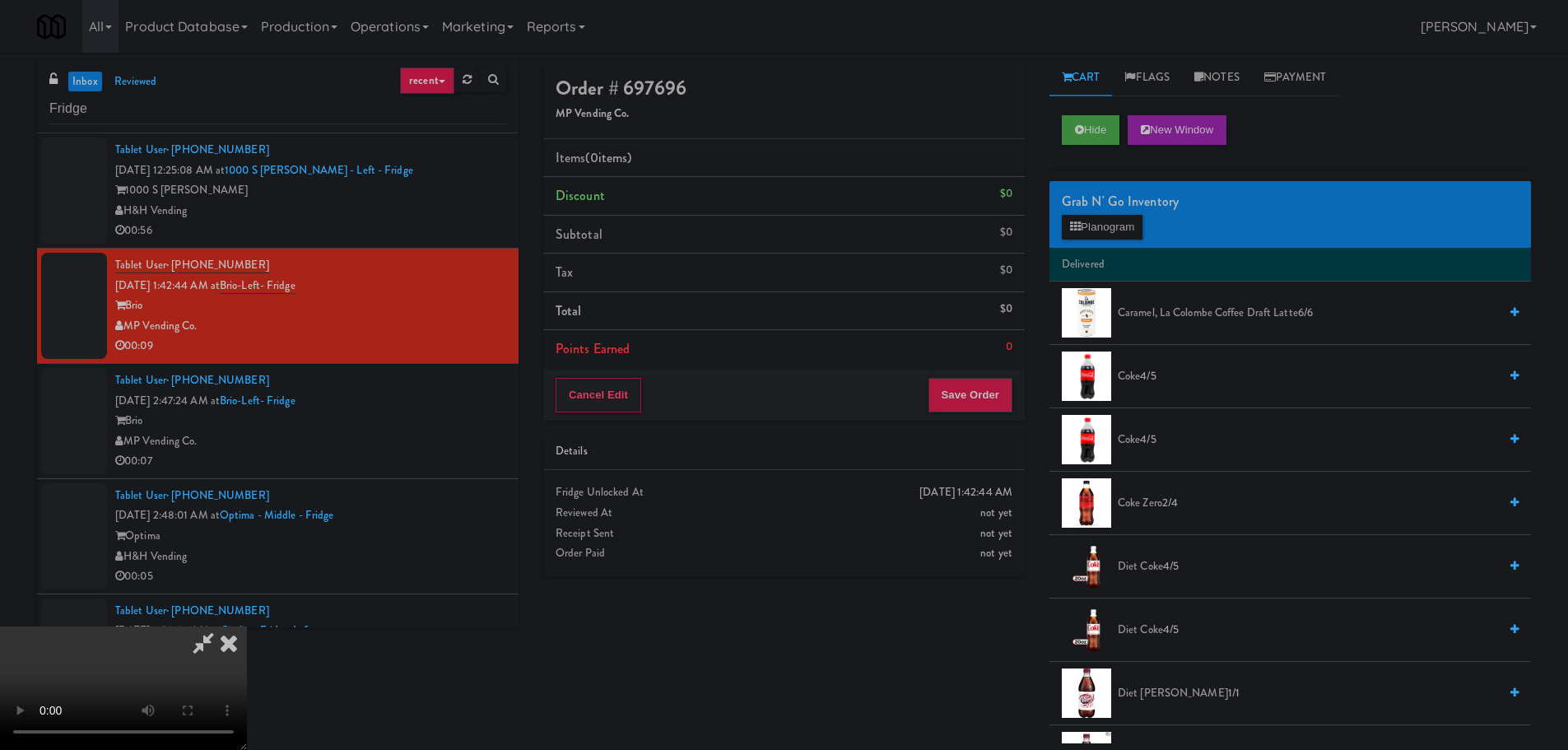
click at [247, 627] on video at bounding box center [123, 688] width 247 height 123
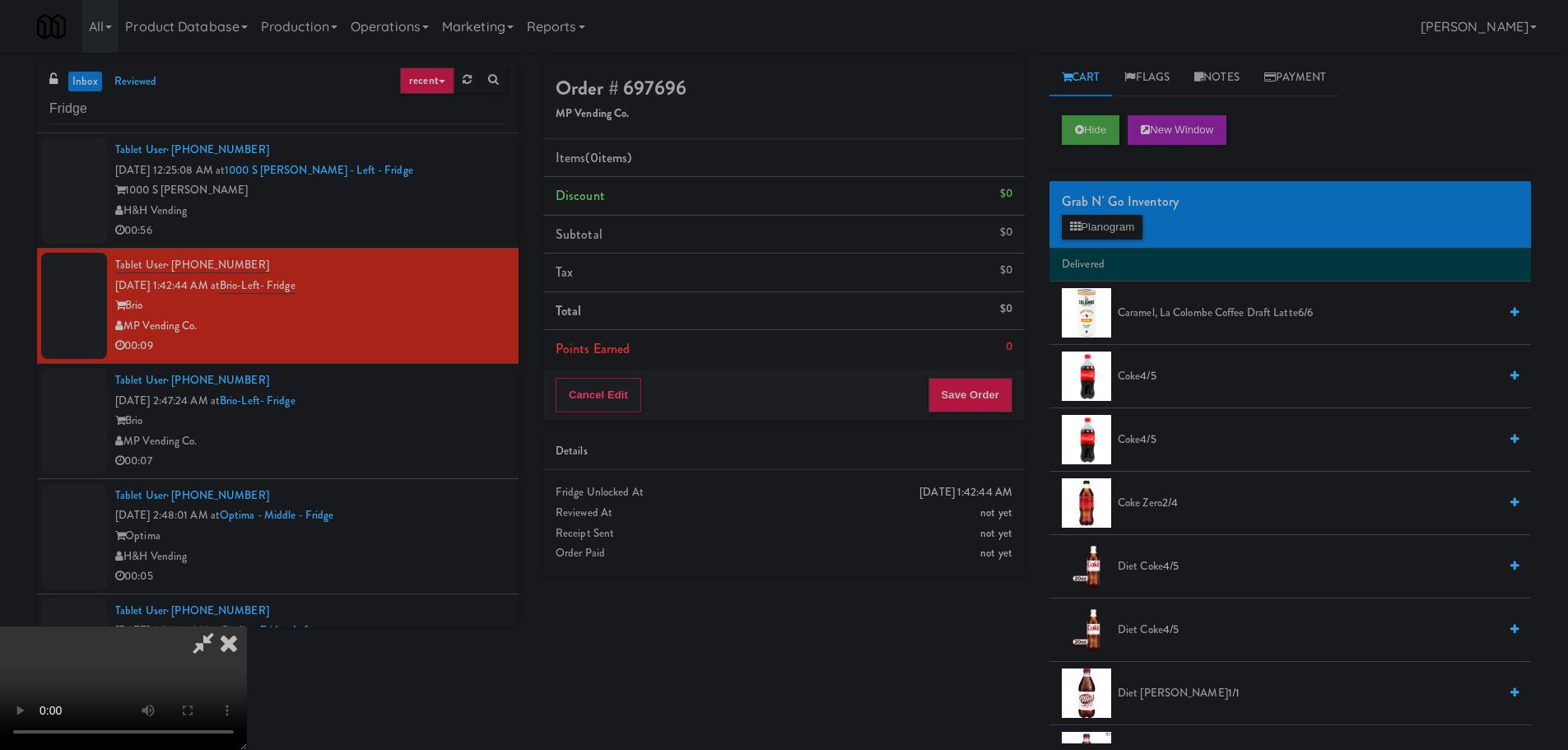
click at [247, 627] on video at bounding box center [123, 688] width 247 height 123
click at [1118, 220] on button "Planogram" at bounding box center [1101, 228] width 81 height 25
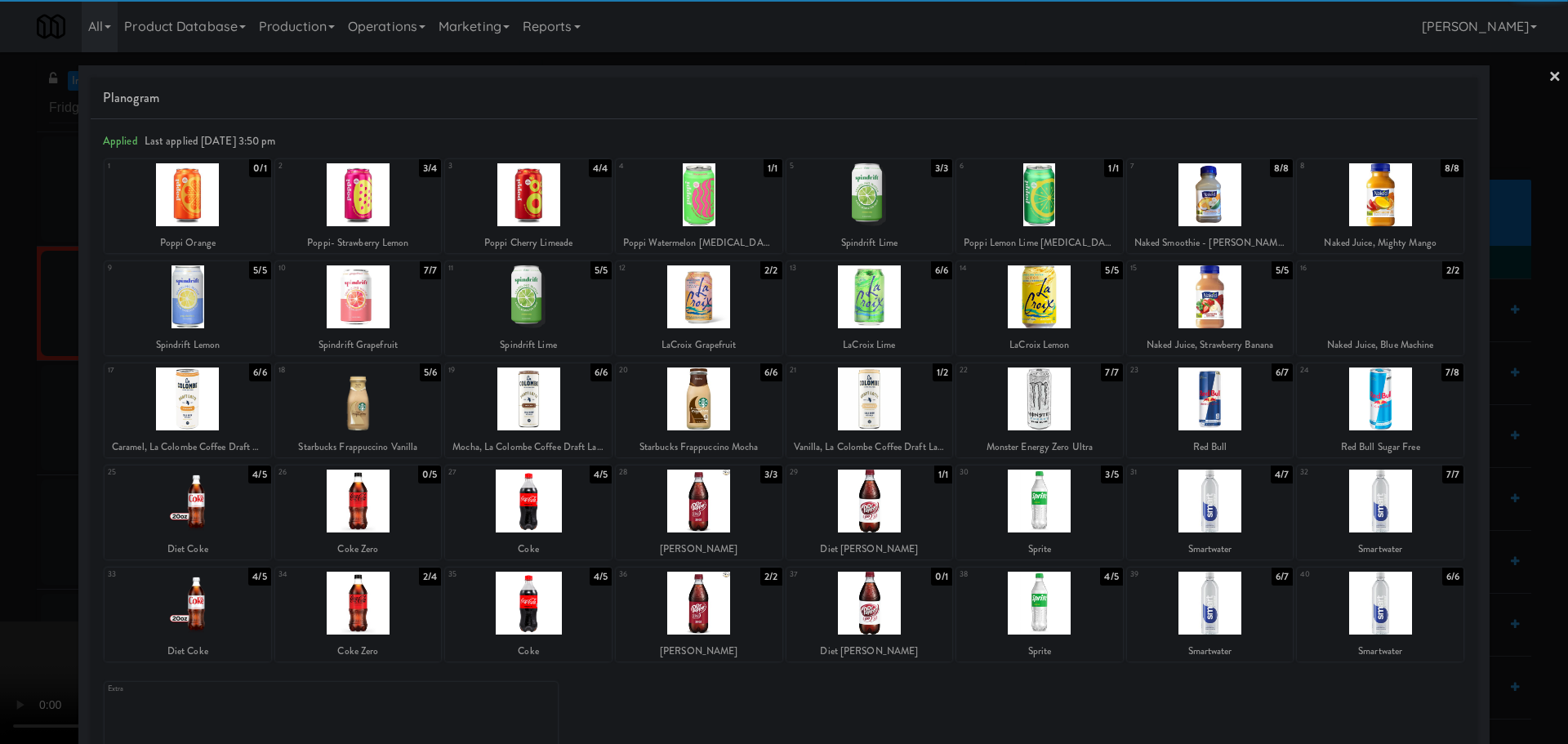
click at [1194, 612] on div at bounding box center [1210, 603] width 167 height 63
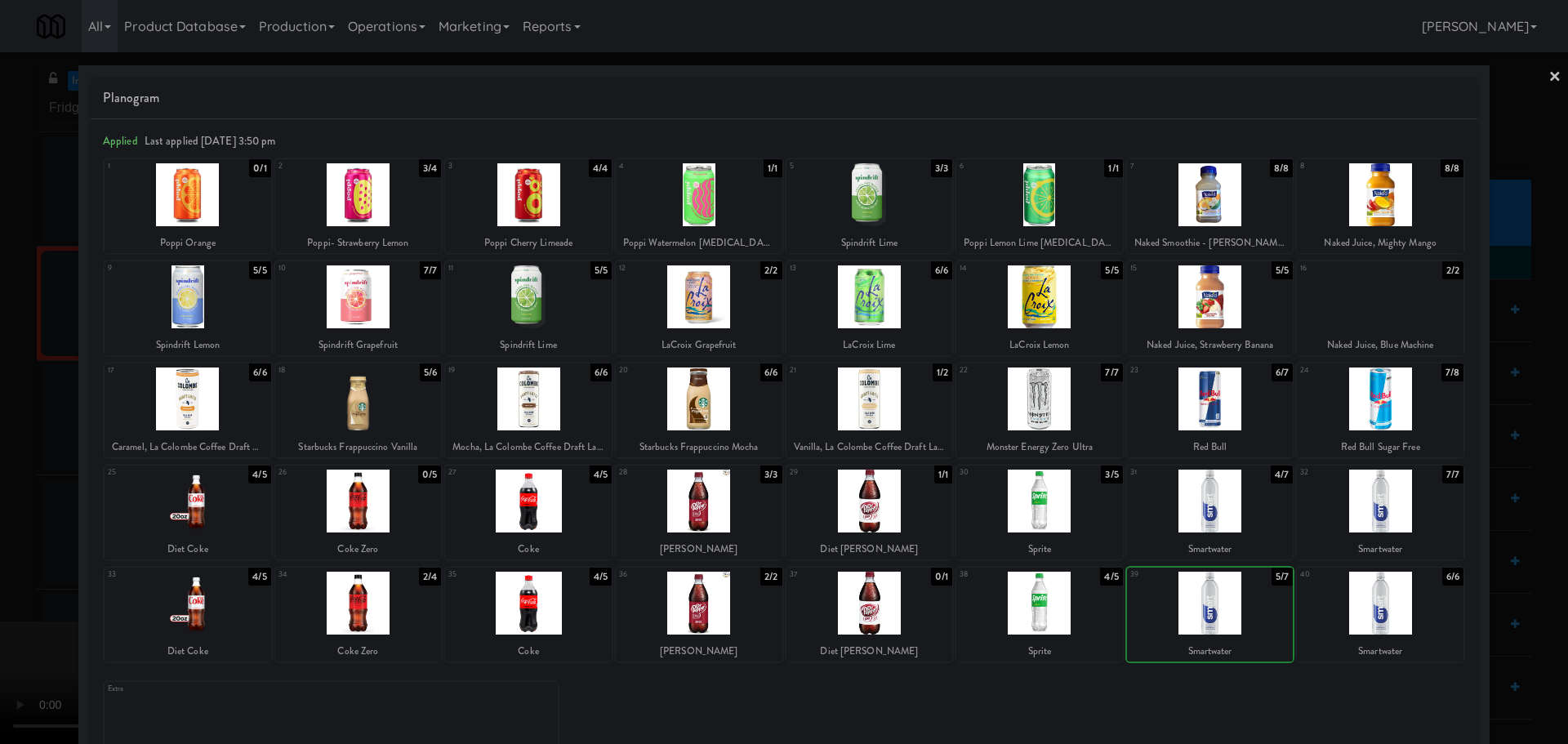
click at [1173, 618] on div at bounding box center [1210, 603] width 167 height 63
click at [1199, 616] on div at bounding box center [1210, 603] width 167 height 63
drag, startPoint x: 0, startPoint y: 568, endPoint x: 53, endPoint y: 557, distance: 54.1
click at [1, 568] on div at bounding box center [784, 372] width 1568 height 744
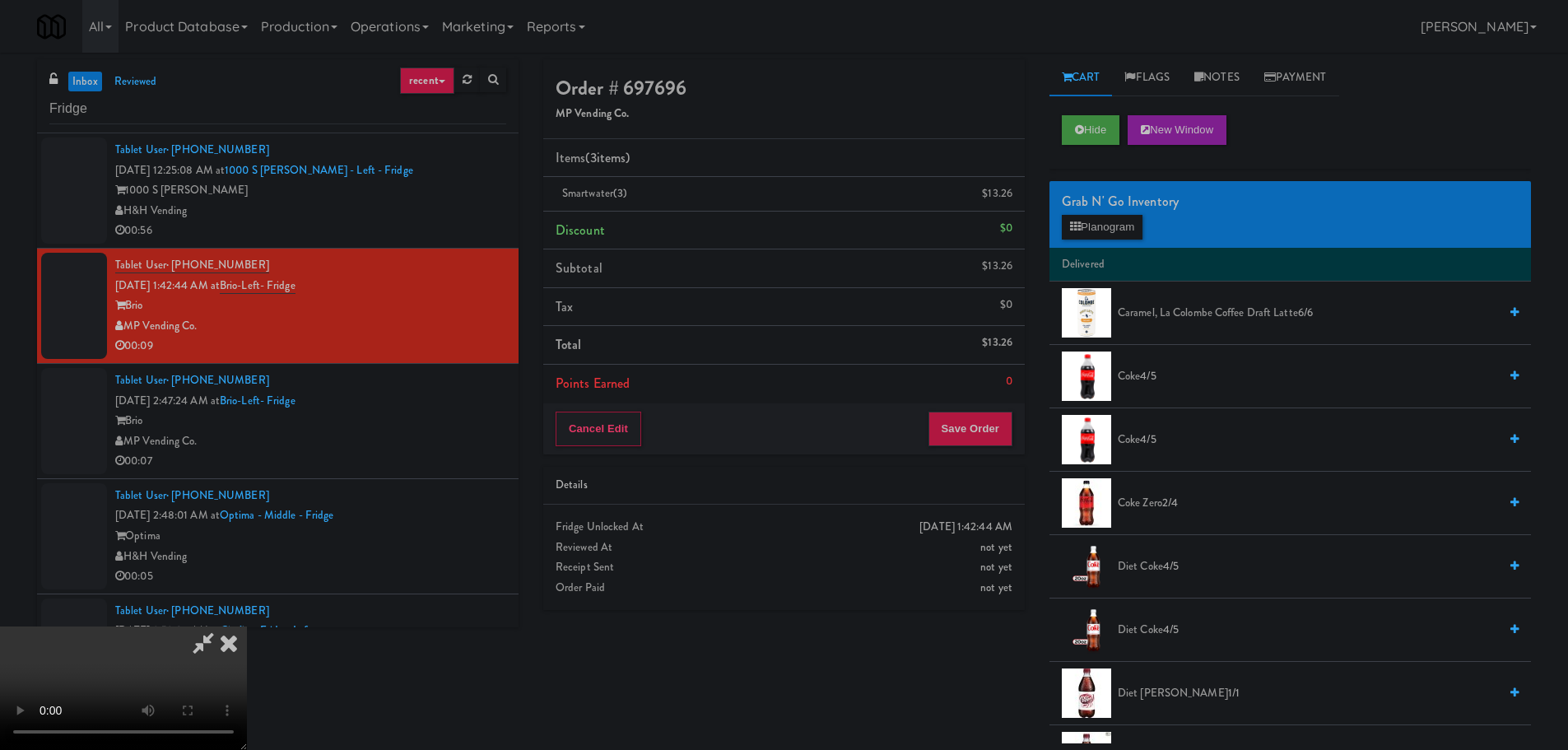
click at [247, 627] on video at bounding box center [123, 688] width 247 height 123
click at [977, 428] on button "Save Order" at bounding box center [970, 428] width 84 height 34
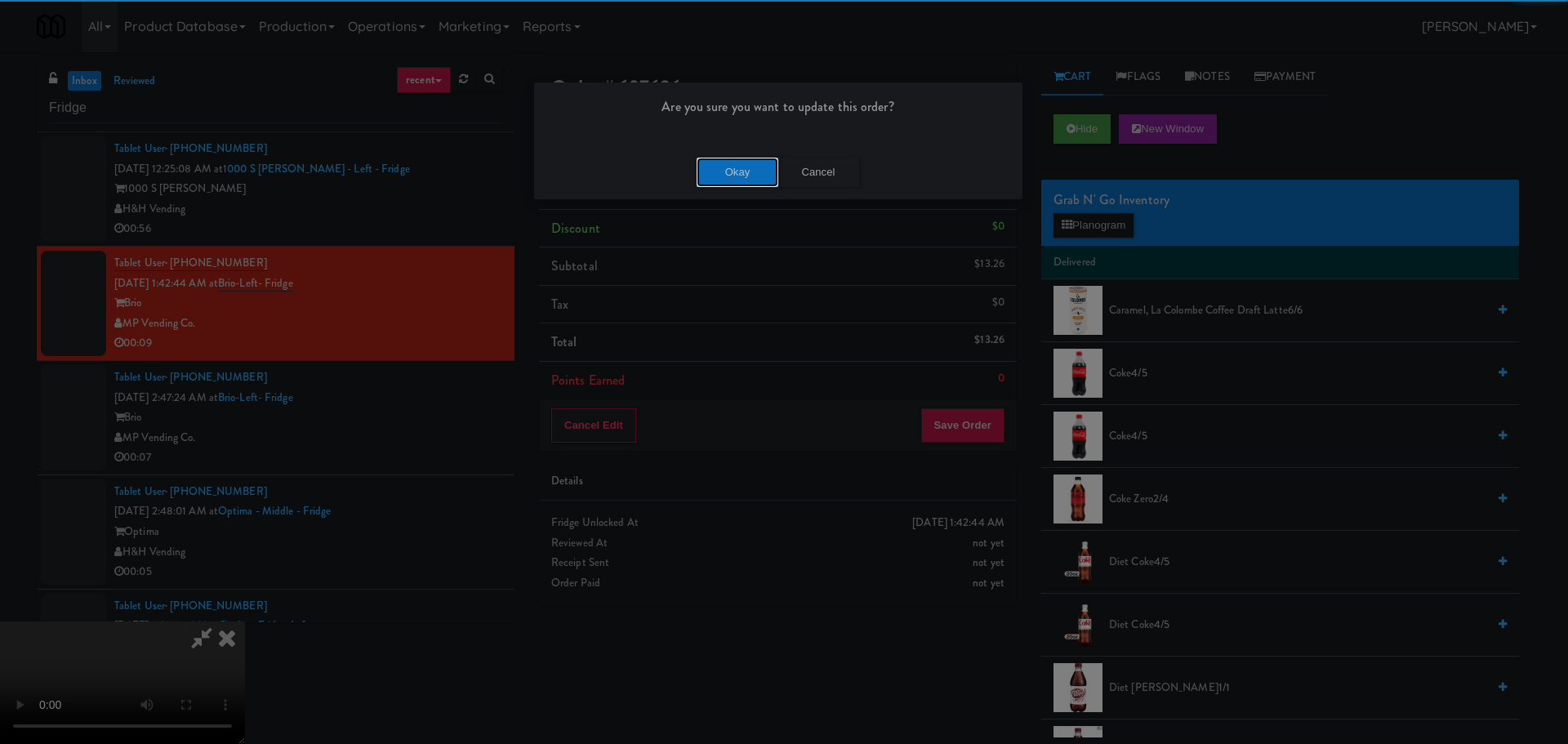
click at [720, 165] on button "Okay" at bounding box center [737, 173] width 82 height 30
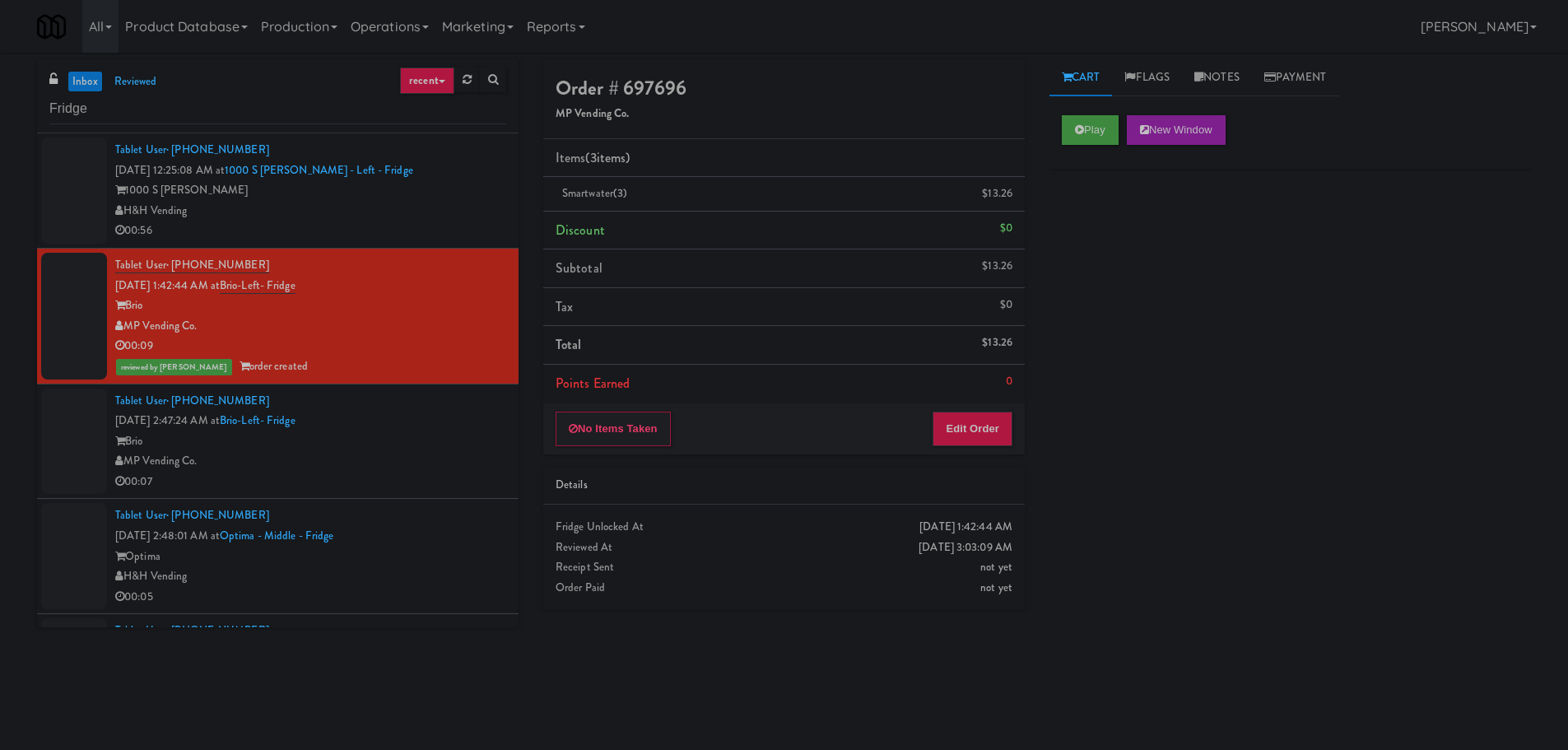
click at [443, 427] on div "Tablet User · (516) 849-2006 [DATE] 2:47:24 AM at Brio-Left- Fridge Brio MP Ven…" at bounding box center [310, 441] width 391 height 101
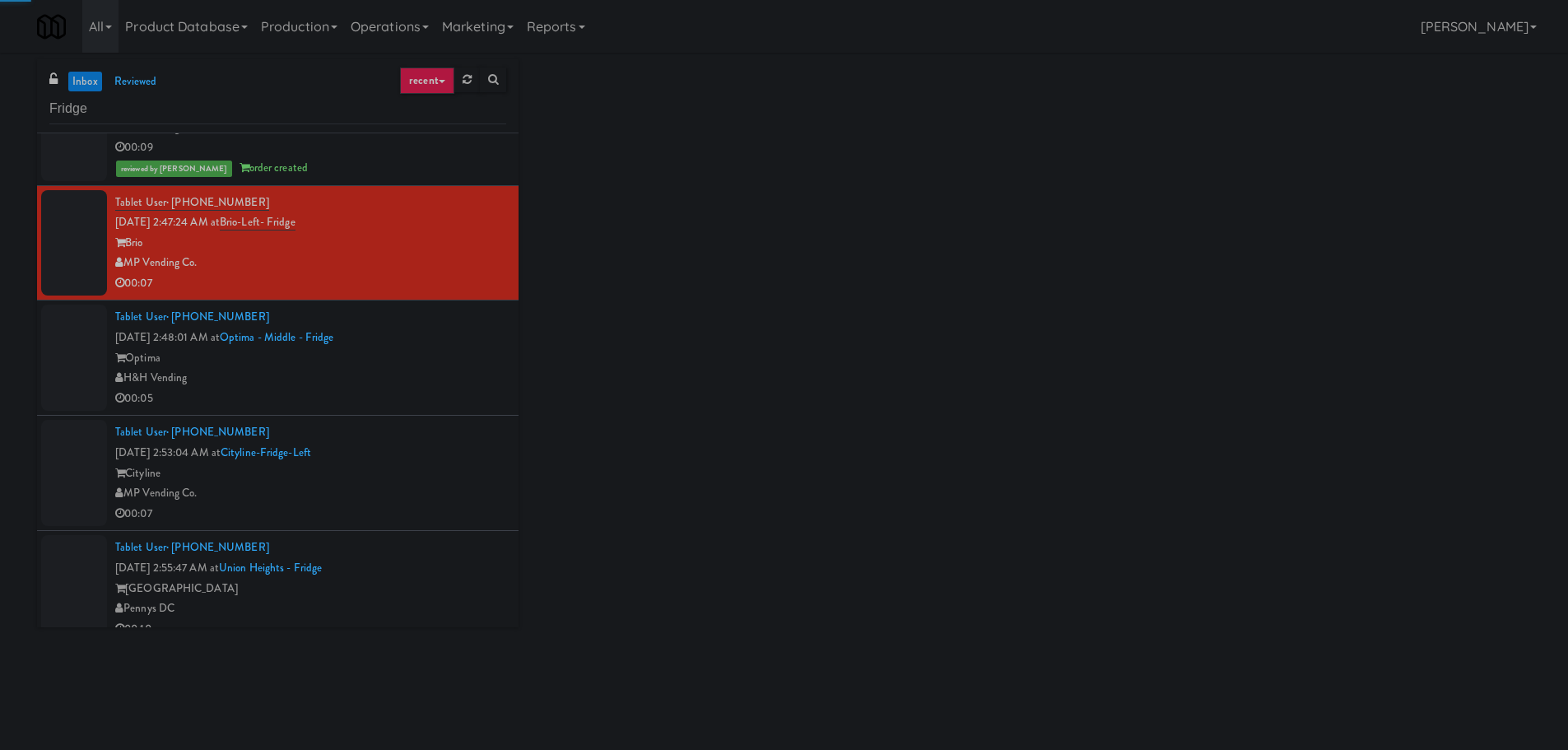
scroll to position [217, 0]
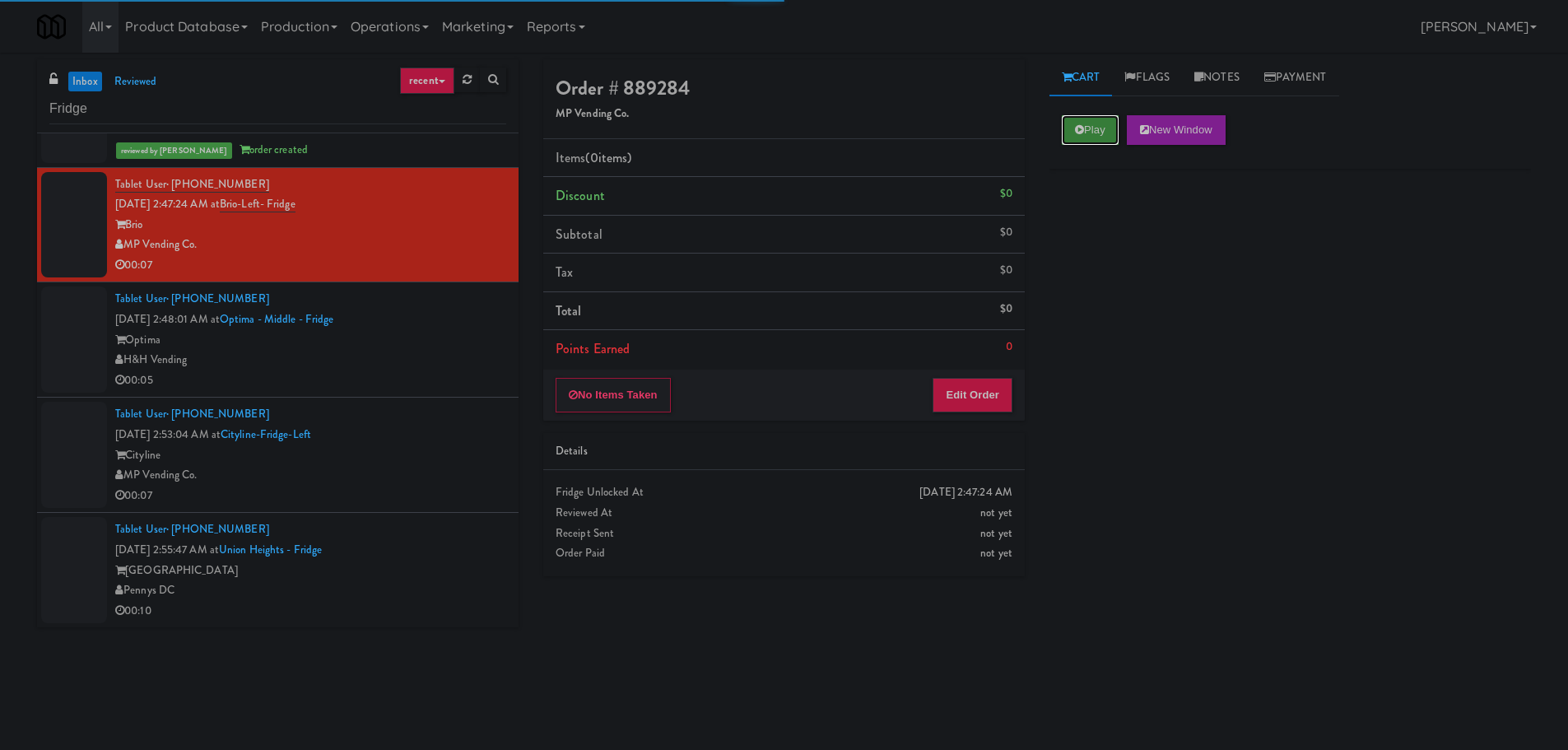
click at [1094, 129] on button "Play" at bounding box center [1090, 130] width 57 height 30
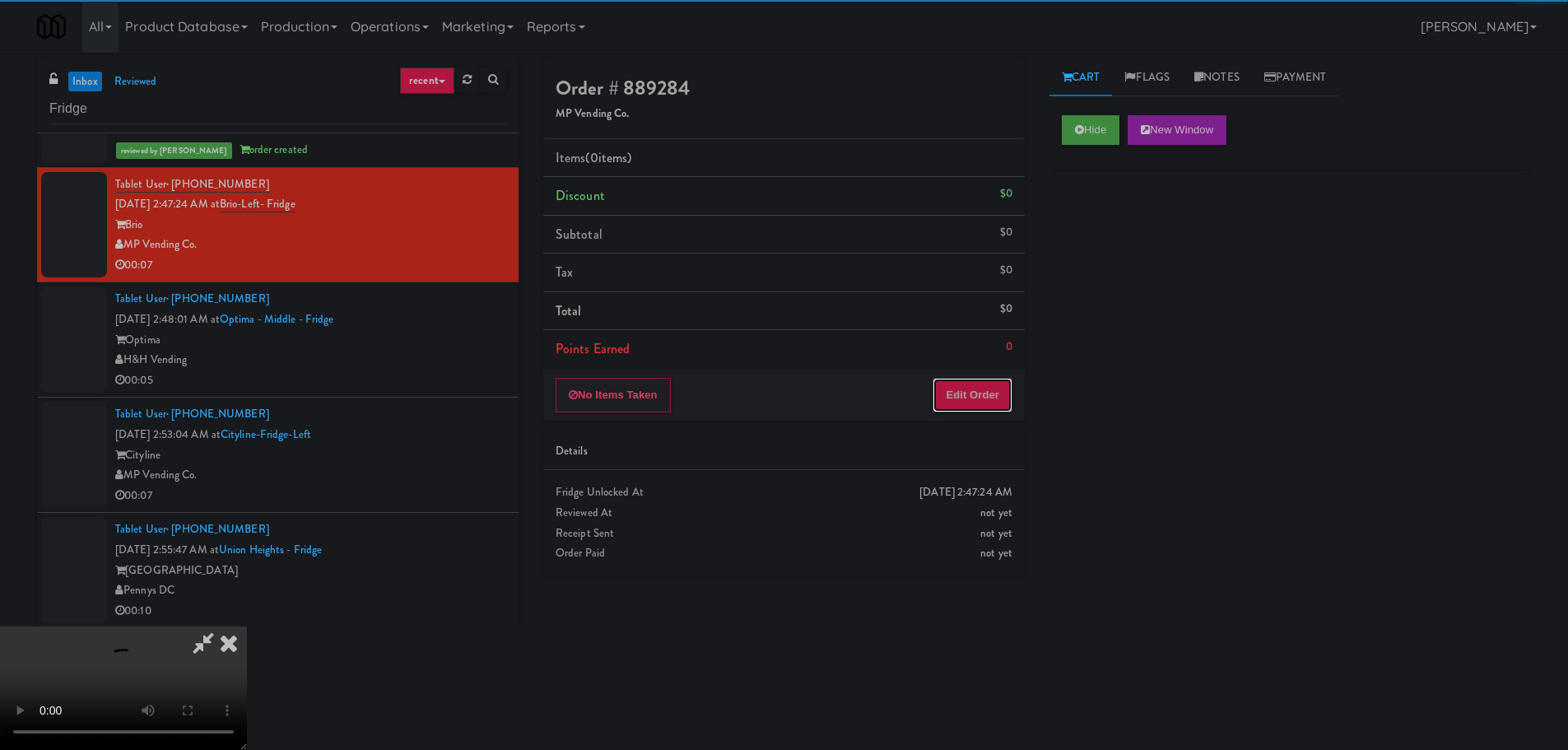
click at [997, 388] on button "Edit Order" at bounding box center [972, 394] width 80 height 34
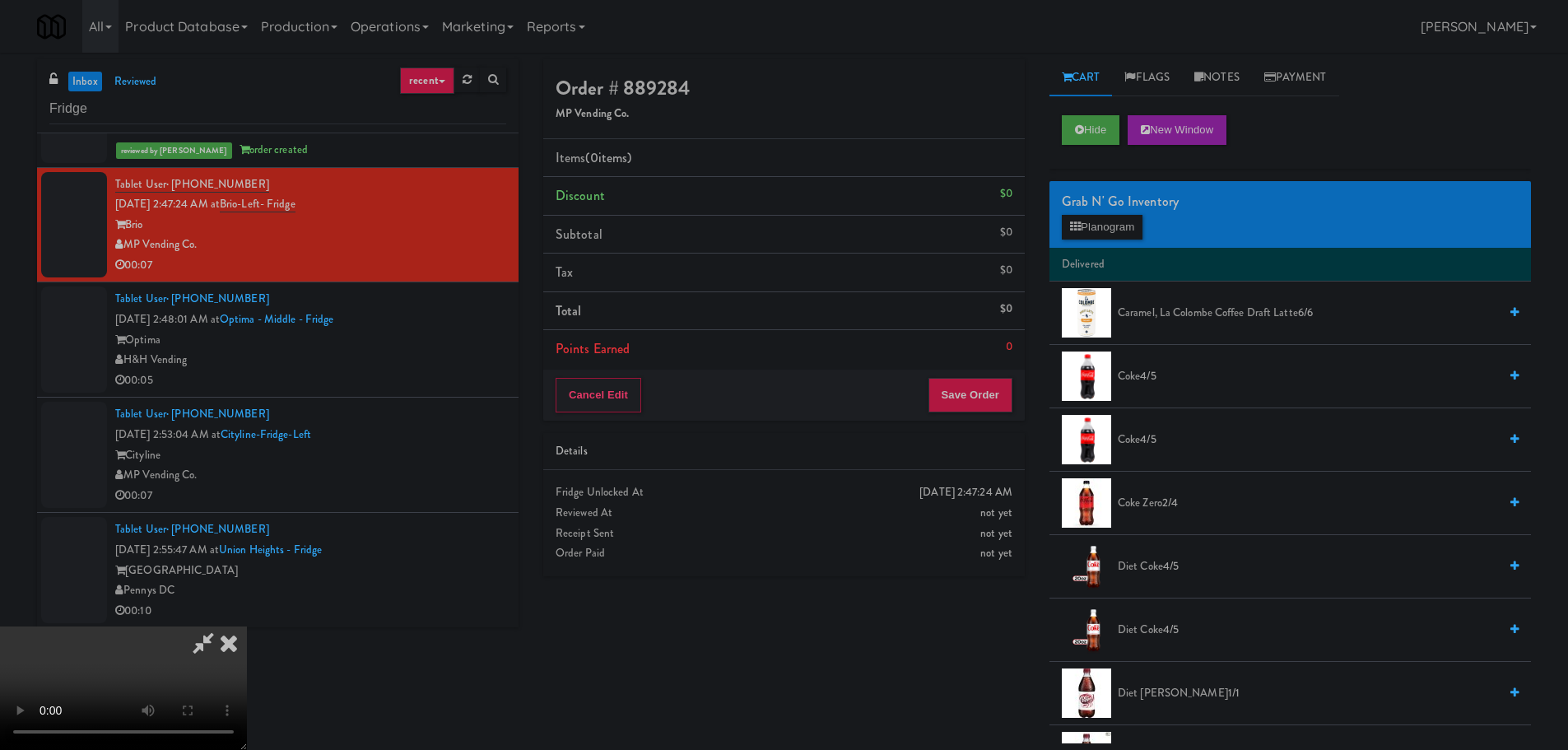
click at [247, 627] on video at bounding box center [123, 688] width 247 height 123
drag, startPoint x: 624, startPoint y: 431, endPoint x: 611, endPoint y: 429, distance: 13.2
click at [247, 627] on video at bounding box center [123, 688] width 247 height 123
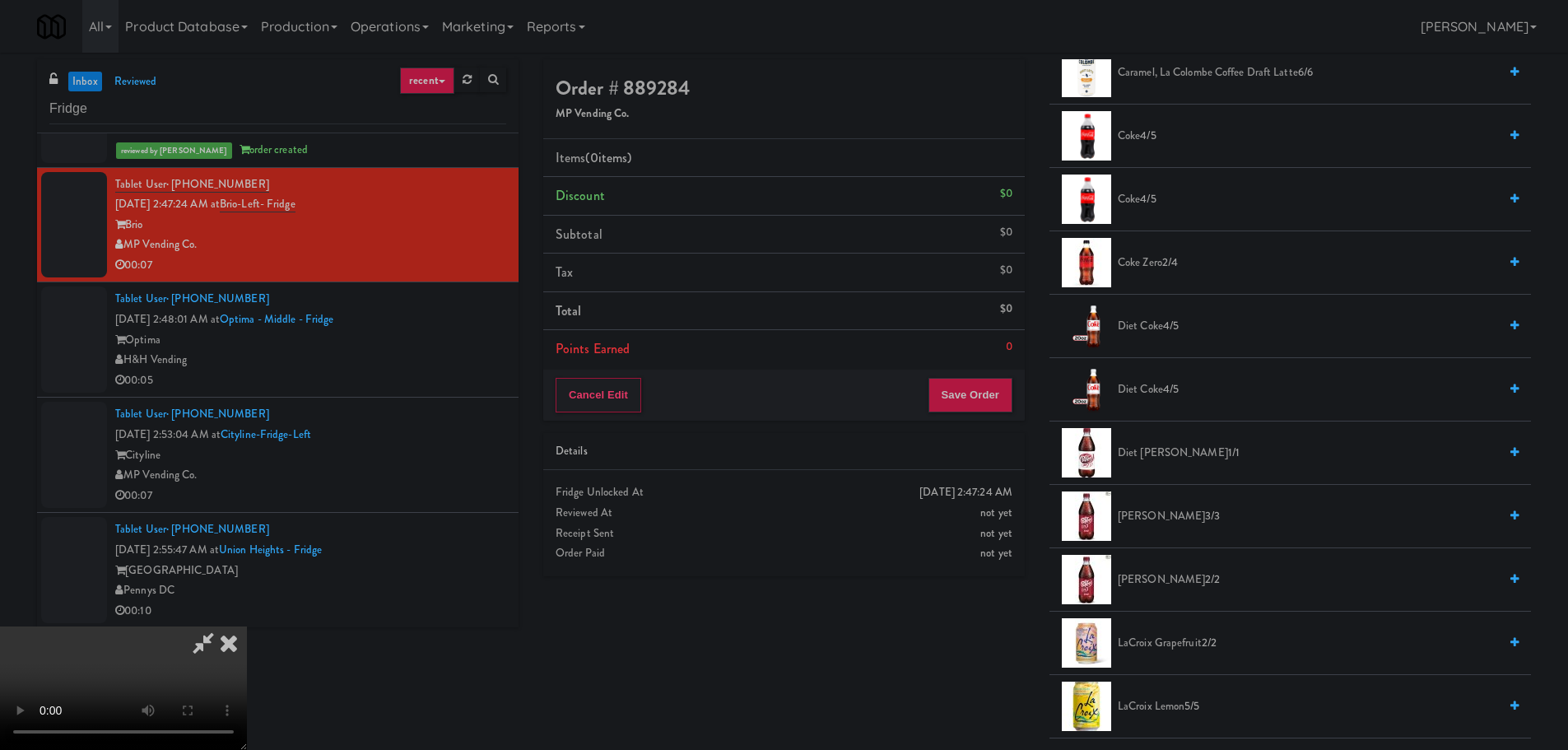
scroll to position [247, 0]
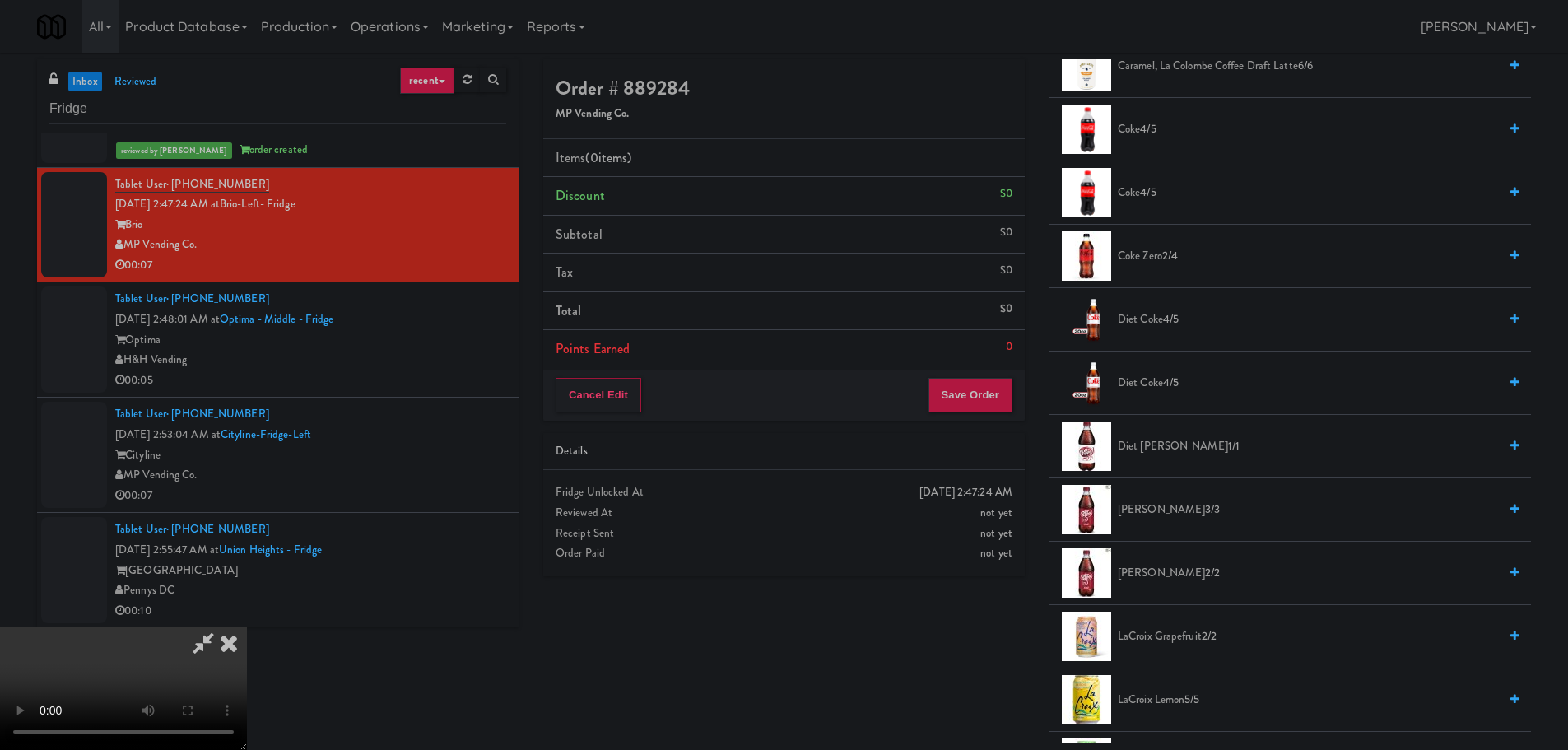
click at [247, 627] on video at bounding box center [123, 688] width 247 height 123
drag, startPoint x: 583, startPoint y: 453, endPoint x: 615, endPoint y: 444, distance: 33.2
click at [247, 627] on video at bounding box center [123, 688] width 247 height 123
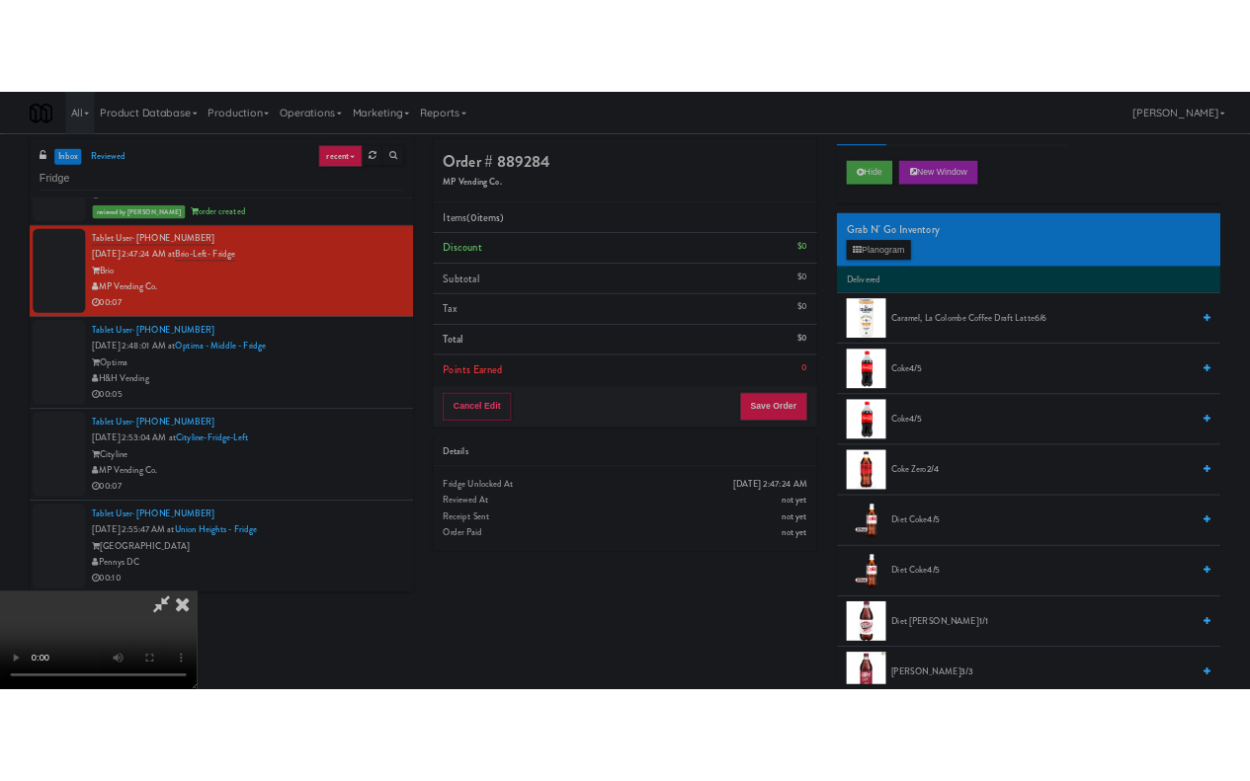
scroll to position [0, 0]
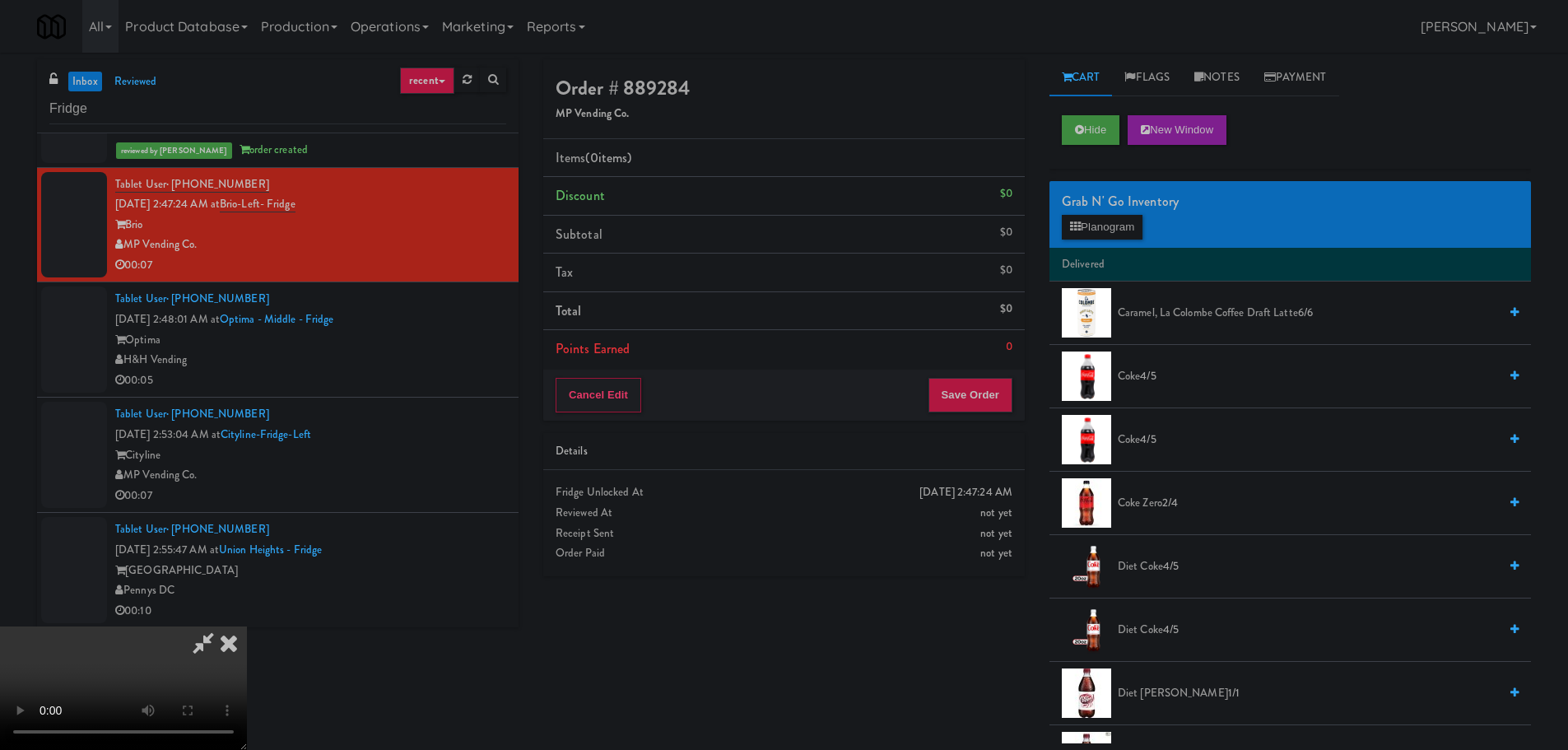
click at [1149, 233] on div "Grab N' Go Inventory Planogram" at bounding box center [1290, 214] width 482 height 67
click at [1138, 232] on button "Planogram" at bounding box center [1101, 228] width 81 height 25
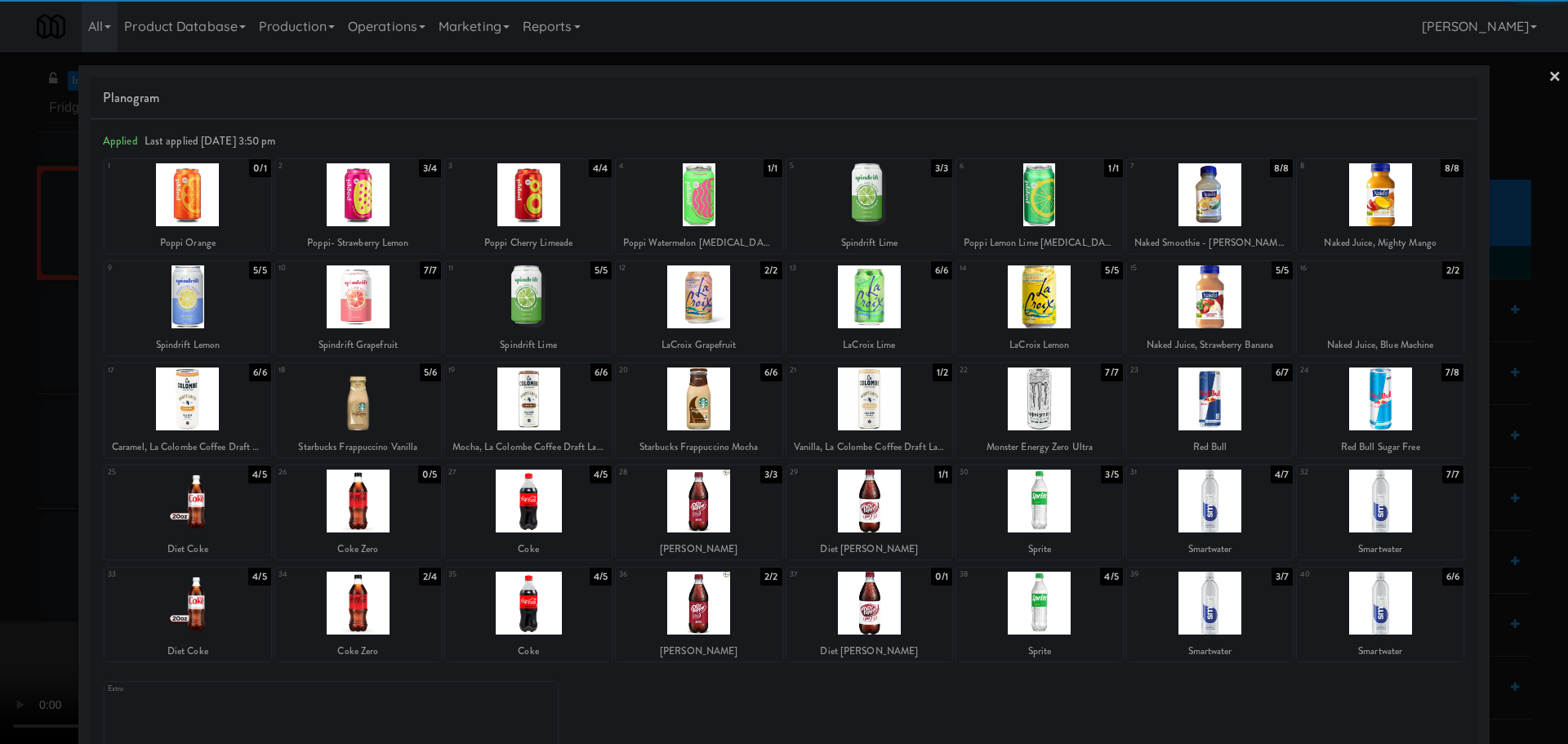
click at [861, 497] on div at bounding box center [870, 501] width 167 height 63
drag, startPoint x: 0, startPoint y: 455, endPoint x: 44, endPoint y: 455, distance: 44.0
click at [14, 455] on div at bounding box center [784, 372] width 1568 height 744
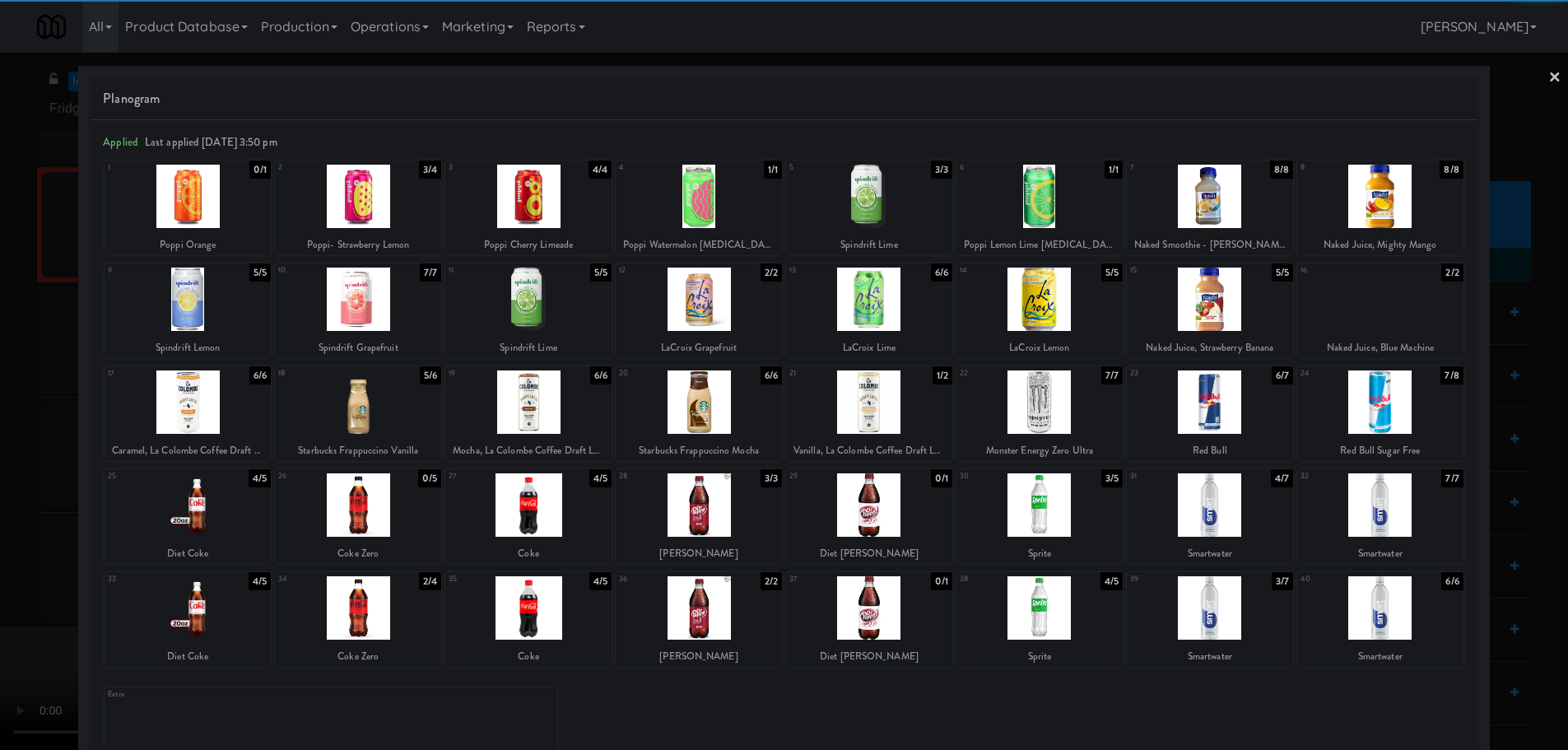
click at [247, 627] on video at bounding box center [123, 688] width 247 height 123
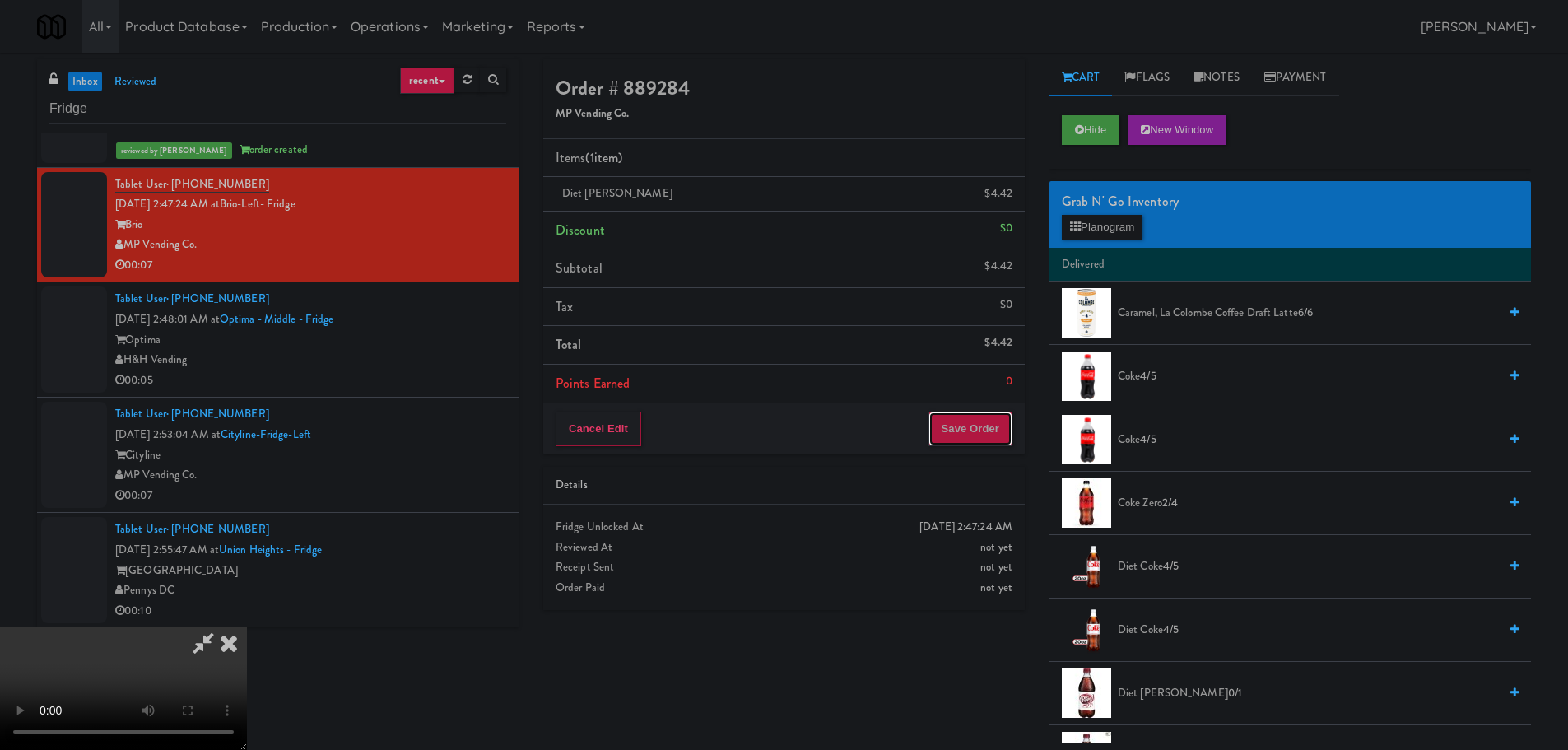
click at [976, 413] on button "Save Order" at bounding box center [970, 428] width 84 height 34
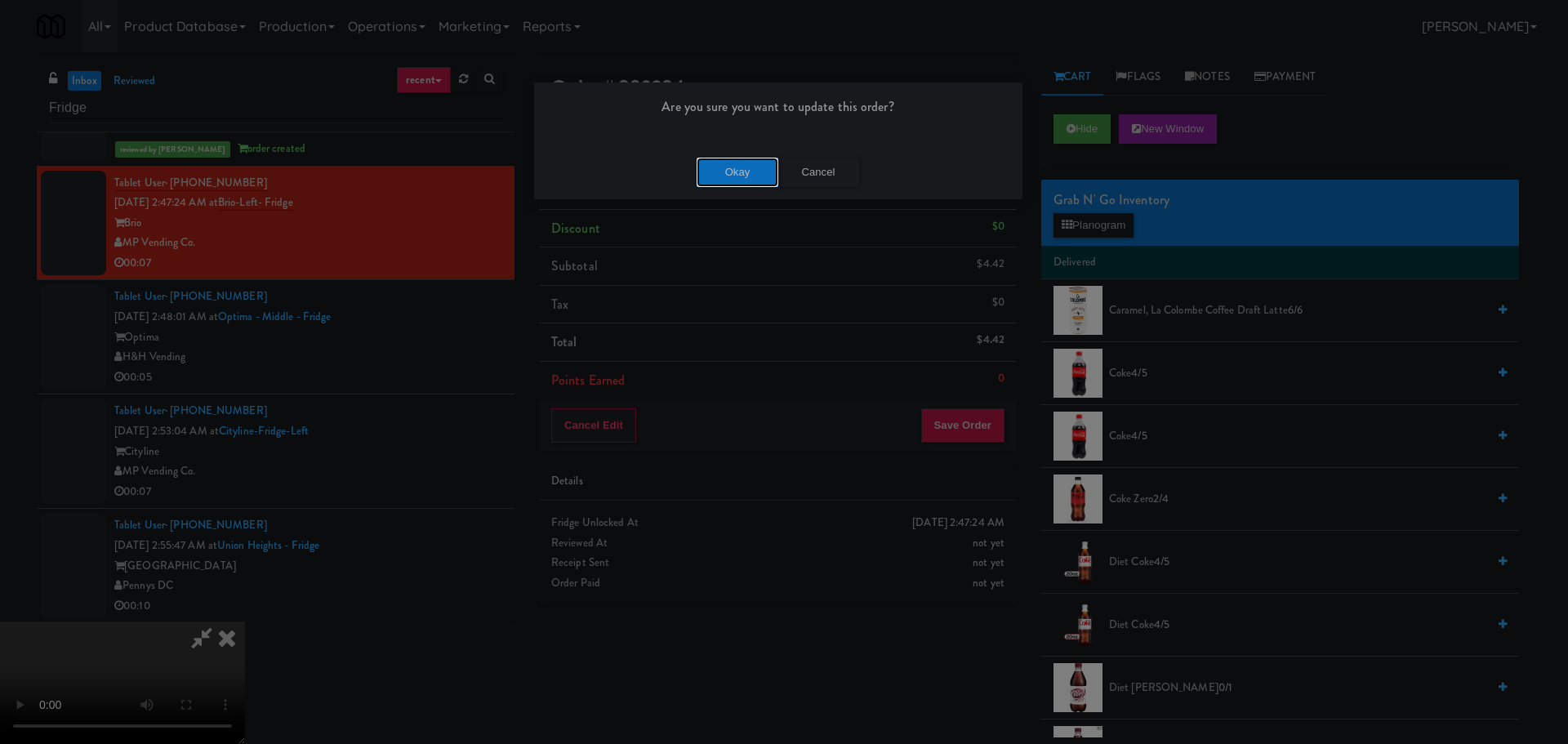
click at [770, 177] on button "Okay" at bounding box center [737, 173] width 82 height 30
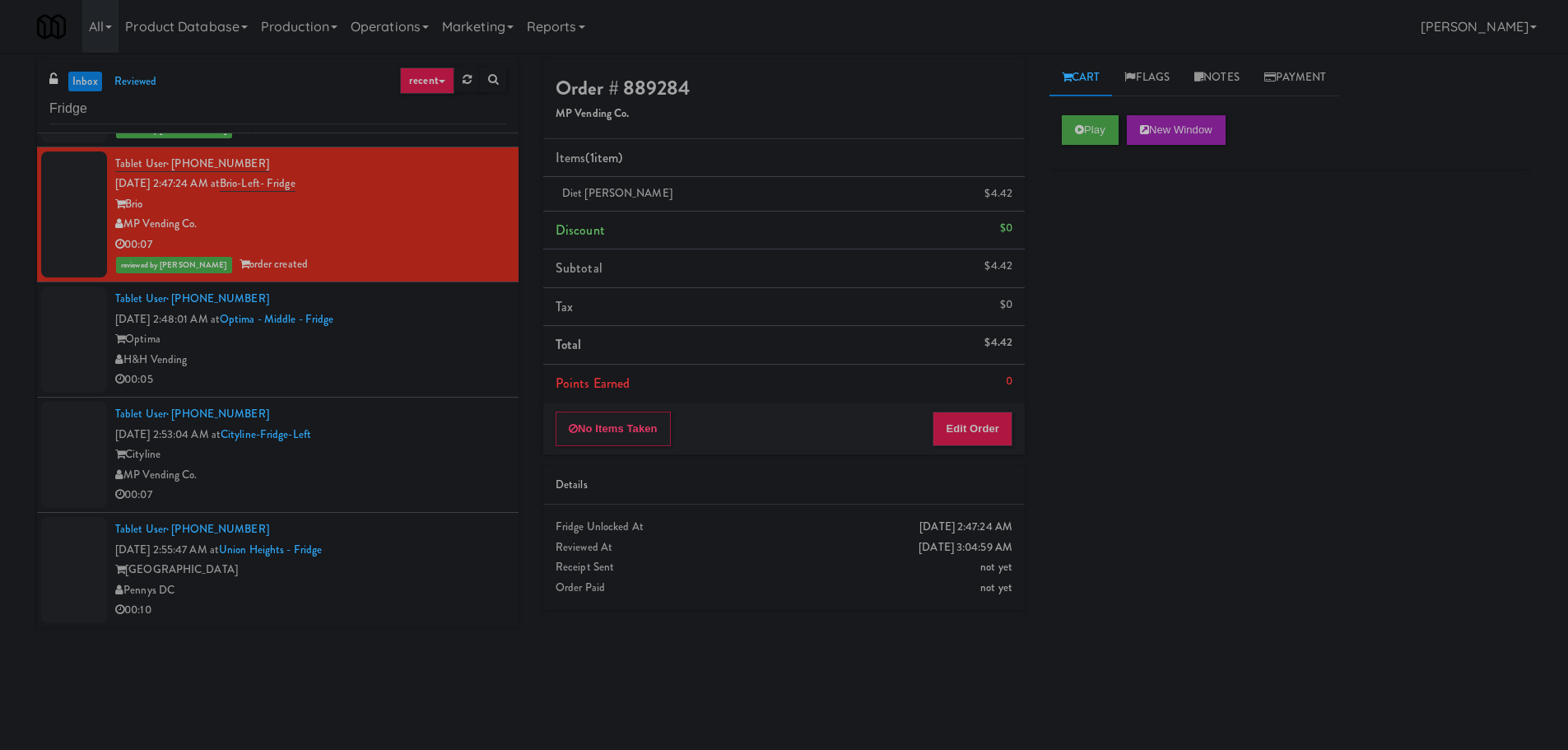
scroll to position [217, 0]
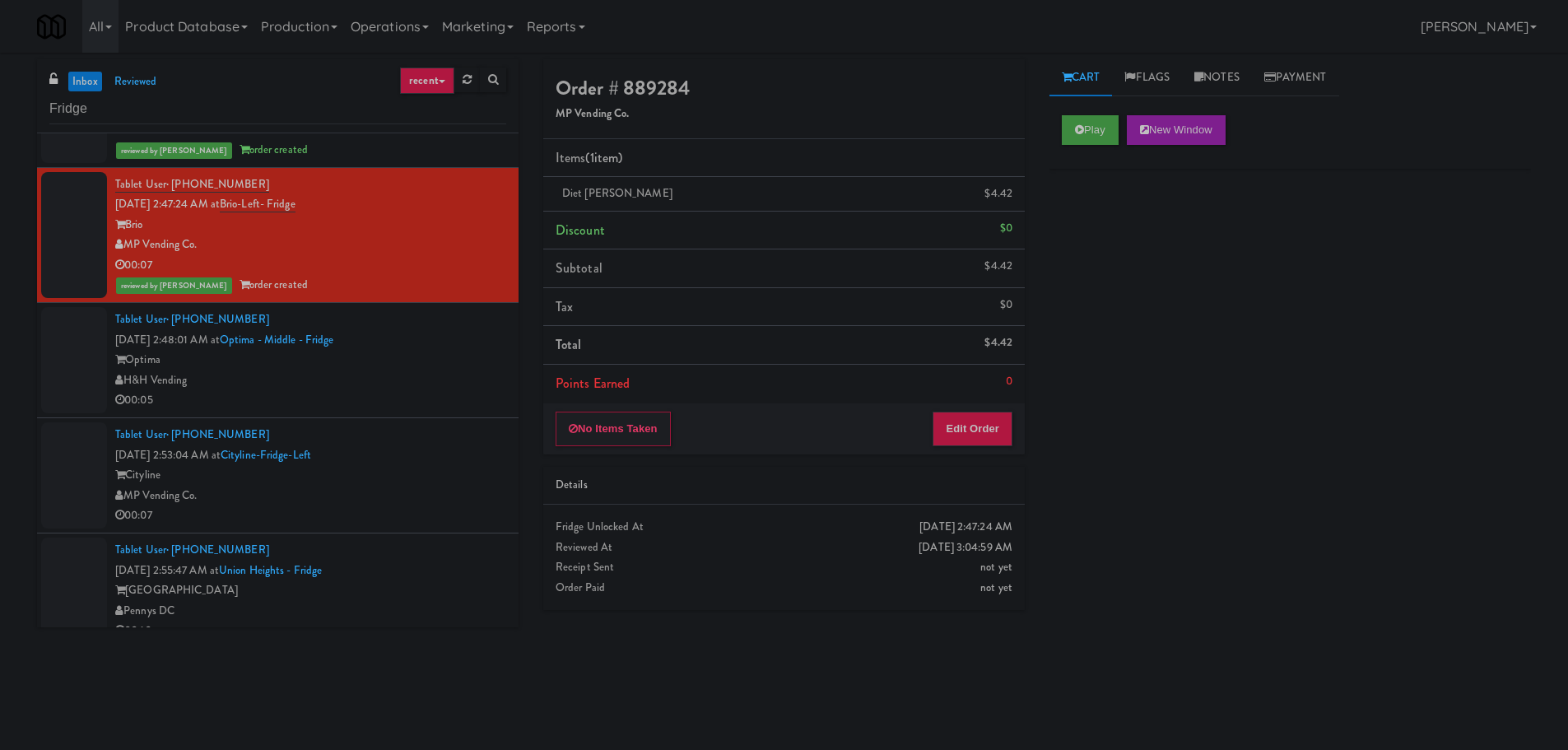
click at [424, 388] on div "H&H Vending" at bounding box center [310, 381] width 391 height 21
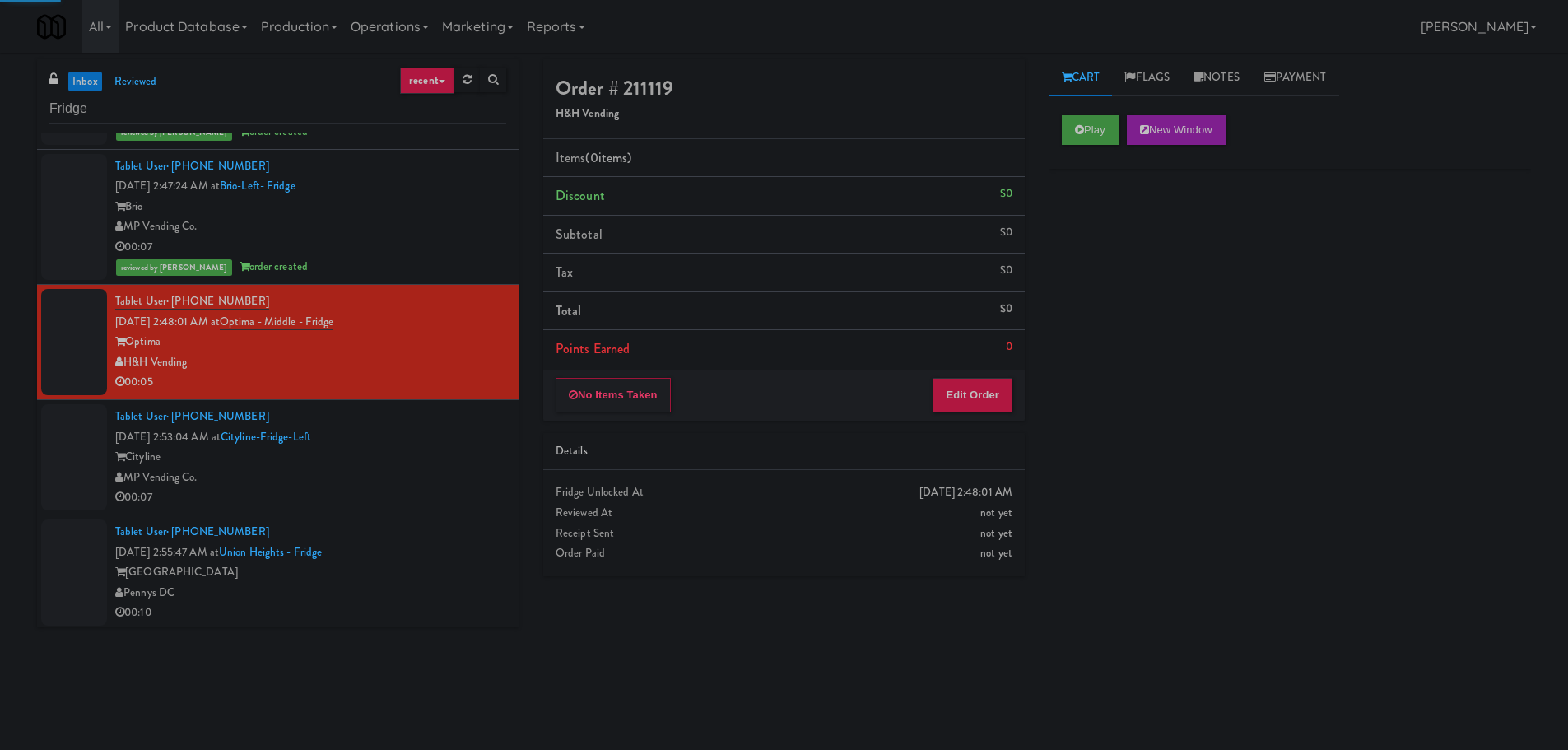
scroll to position [237, 0]
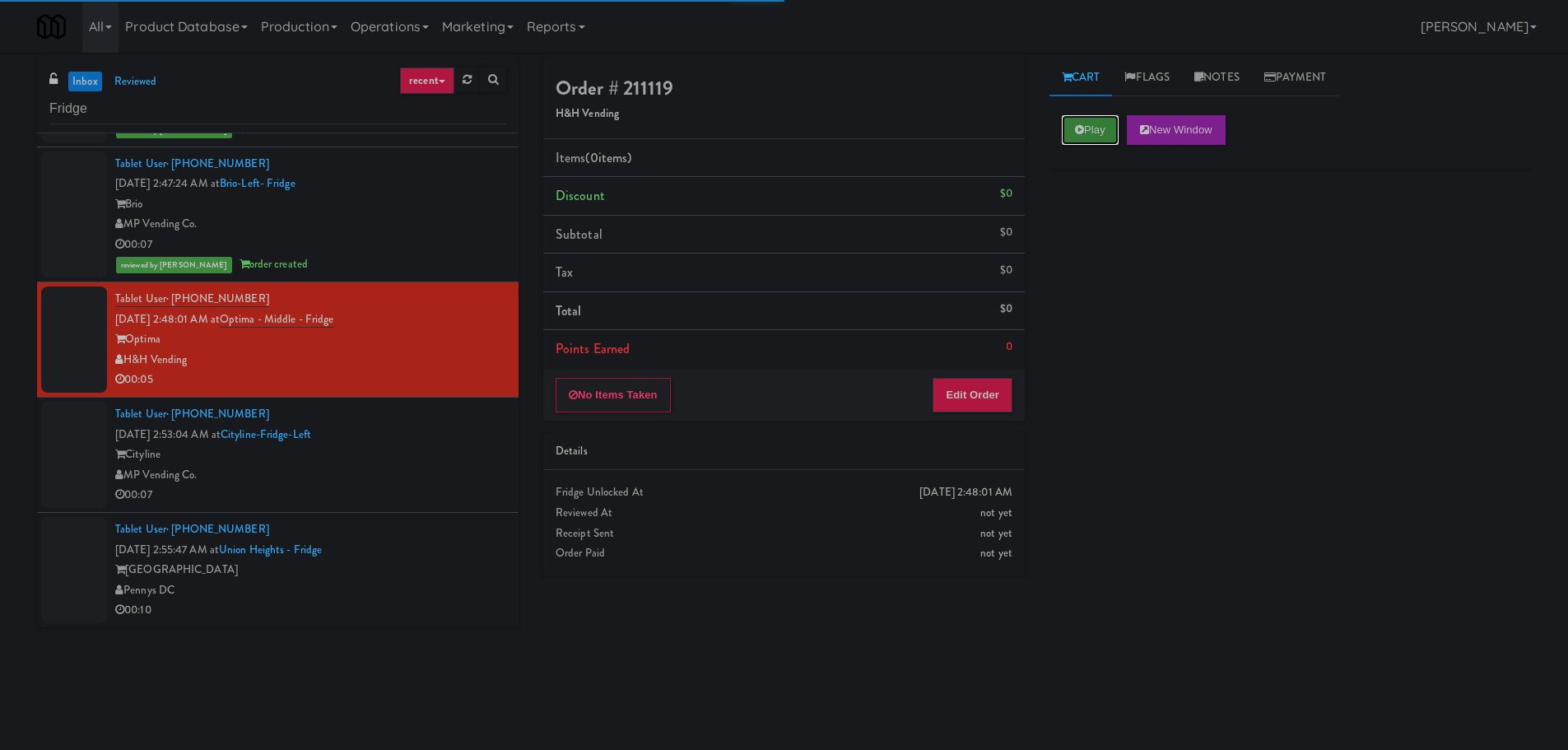
click at [1085, 117] on button "Play" at bounding box center [1090, 130] width 57 height 30
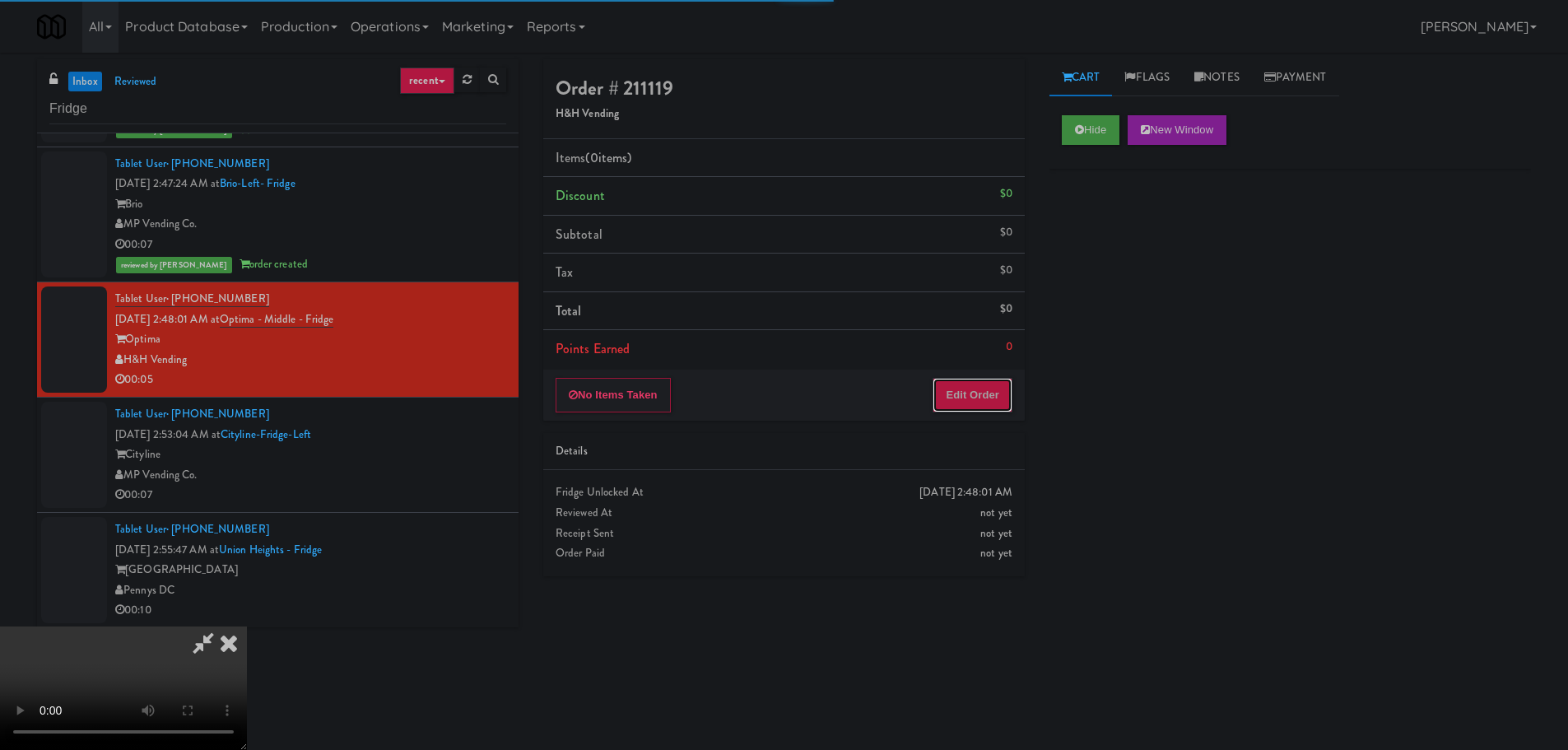
click at [953, 408] on button "Edit Order" at bounding box center [972, 394] width 80 height 34
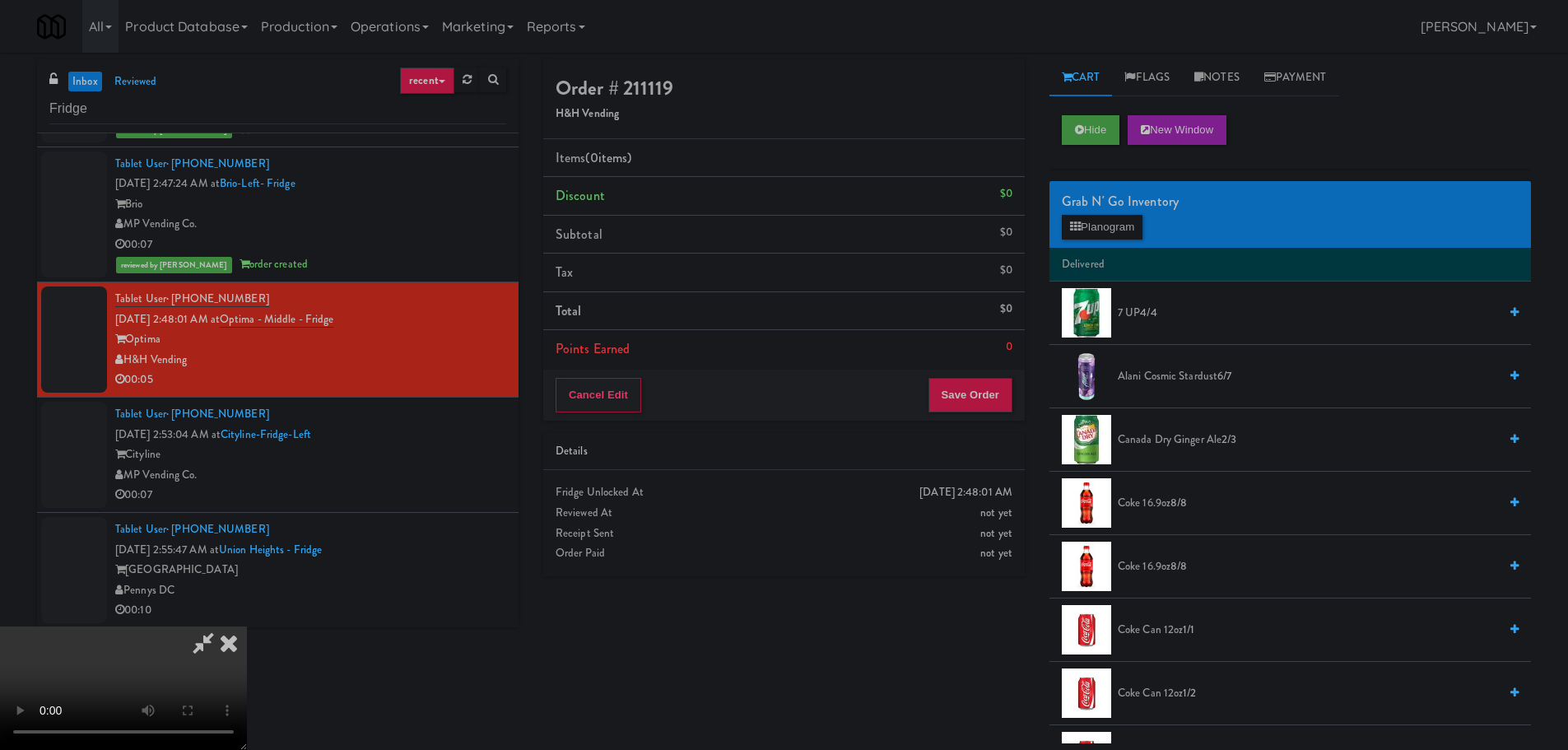
click at [247, 627] on video at bounding box center [123, 688] width 247 height 123
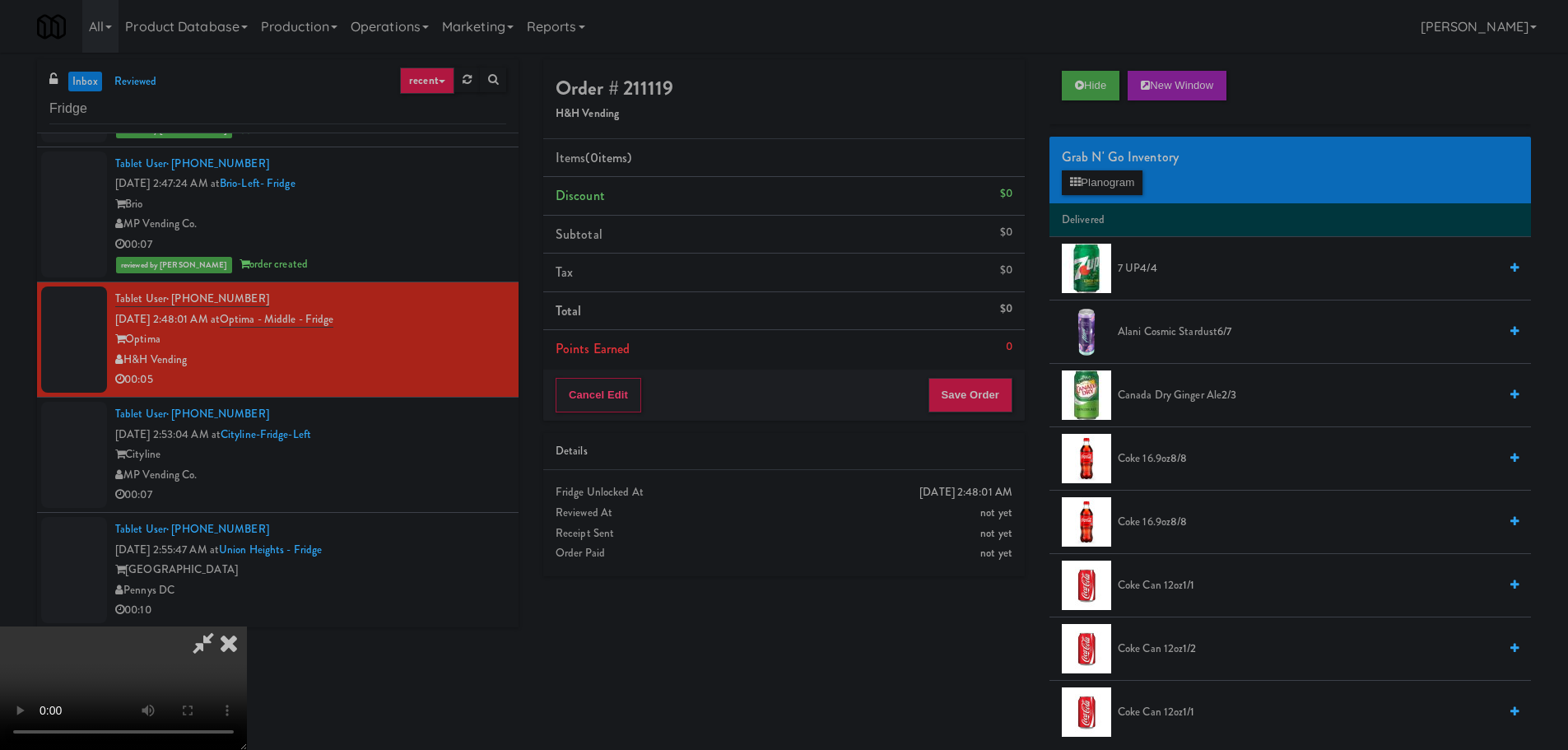
scroll to position [165, 0]
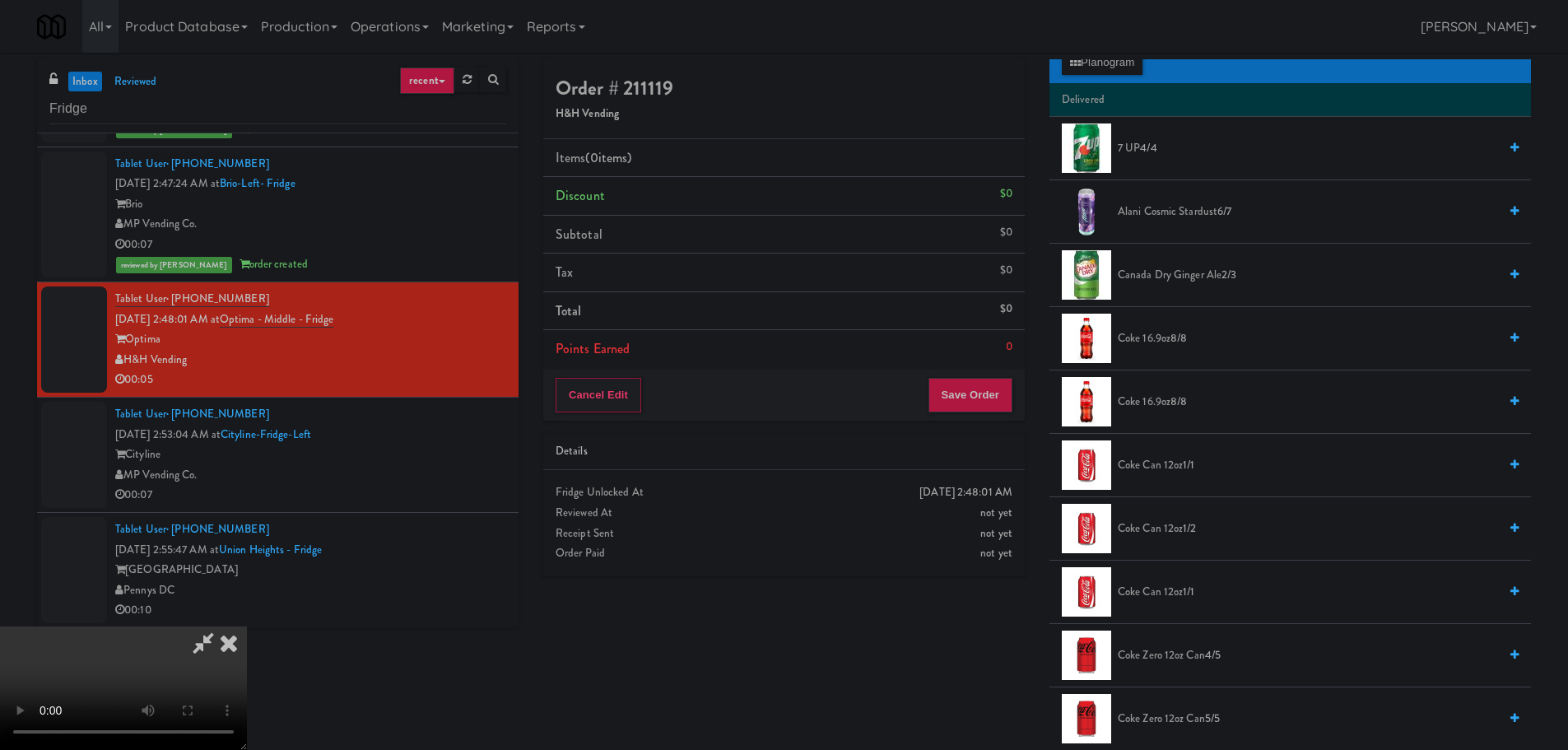
click at [1141, 350] on li "Coke 16.9oz 8/8" at bounding box center [1290, 338] width 482 height 63
click at [1146, 336] on span "Coke 16.9oz 8/8" at bounding box center [1307, 338] width 380 height 21
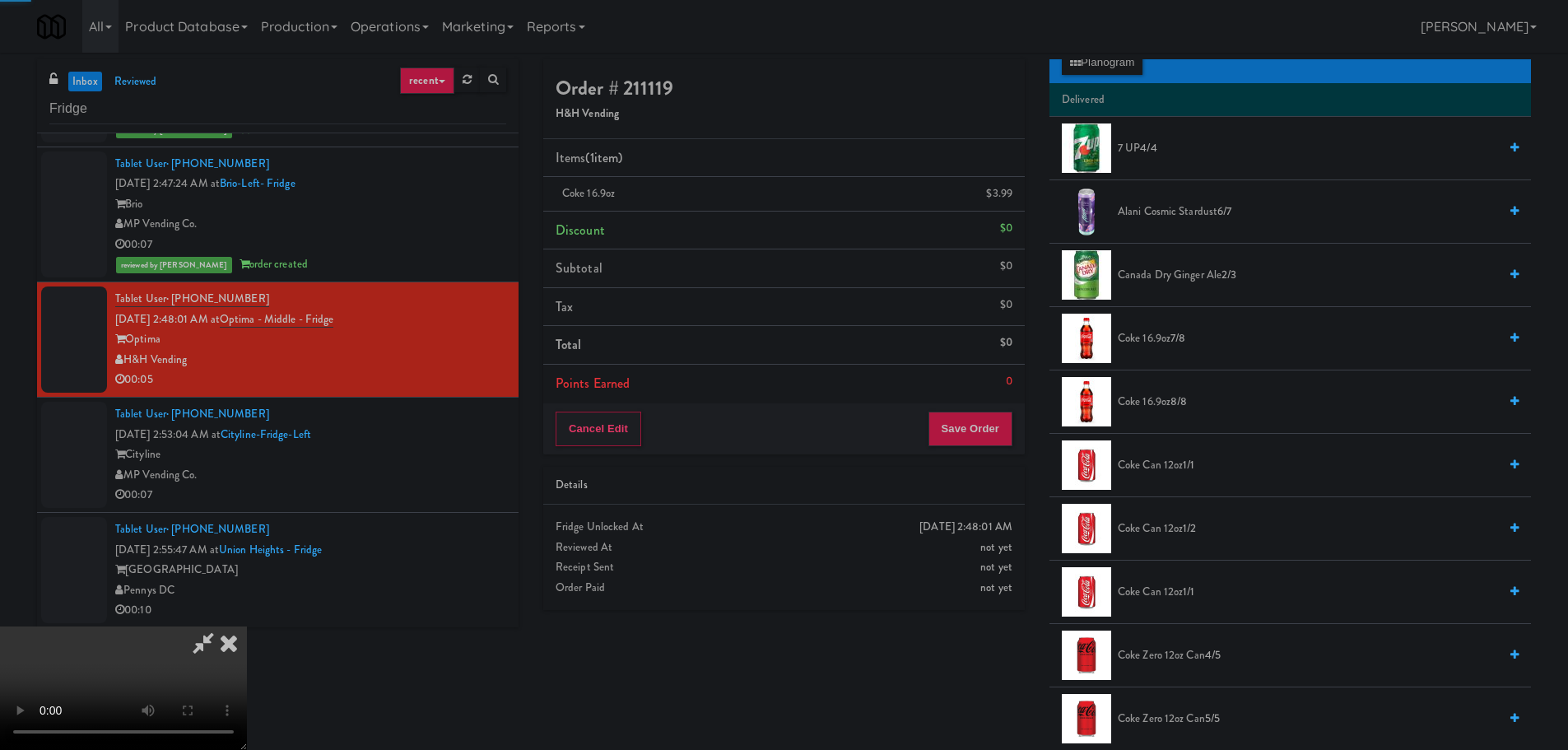
click at [247, 627] on video at bounding box center [123, 688] width 247 height 123
click at [978, 424] on button "Save Order" at bounding box center [970, 428] width 84 height 34
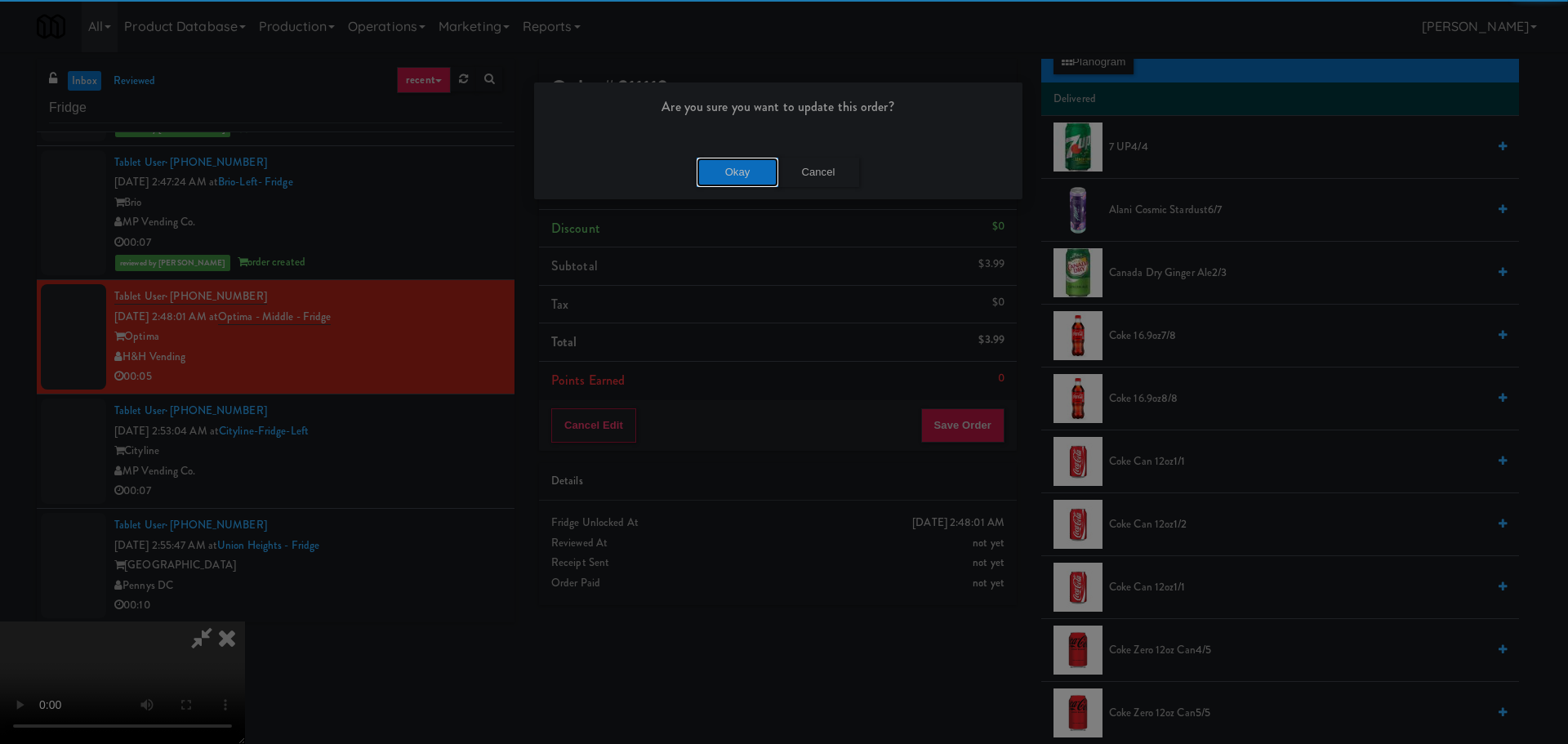
click at [714, 167] on button "Okay" at bounding box center [737, 173] width 82 height 30
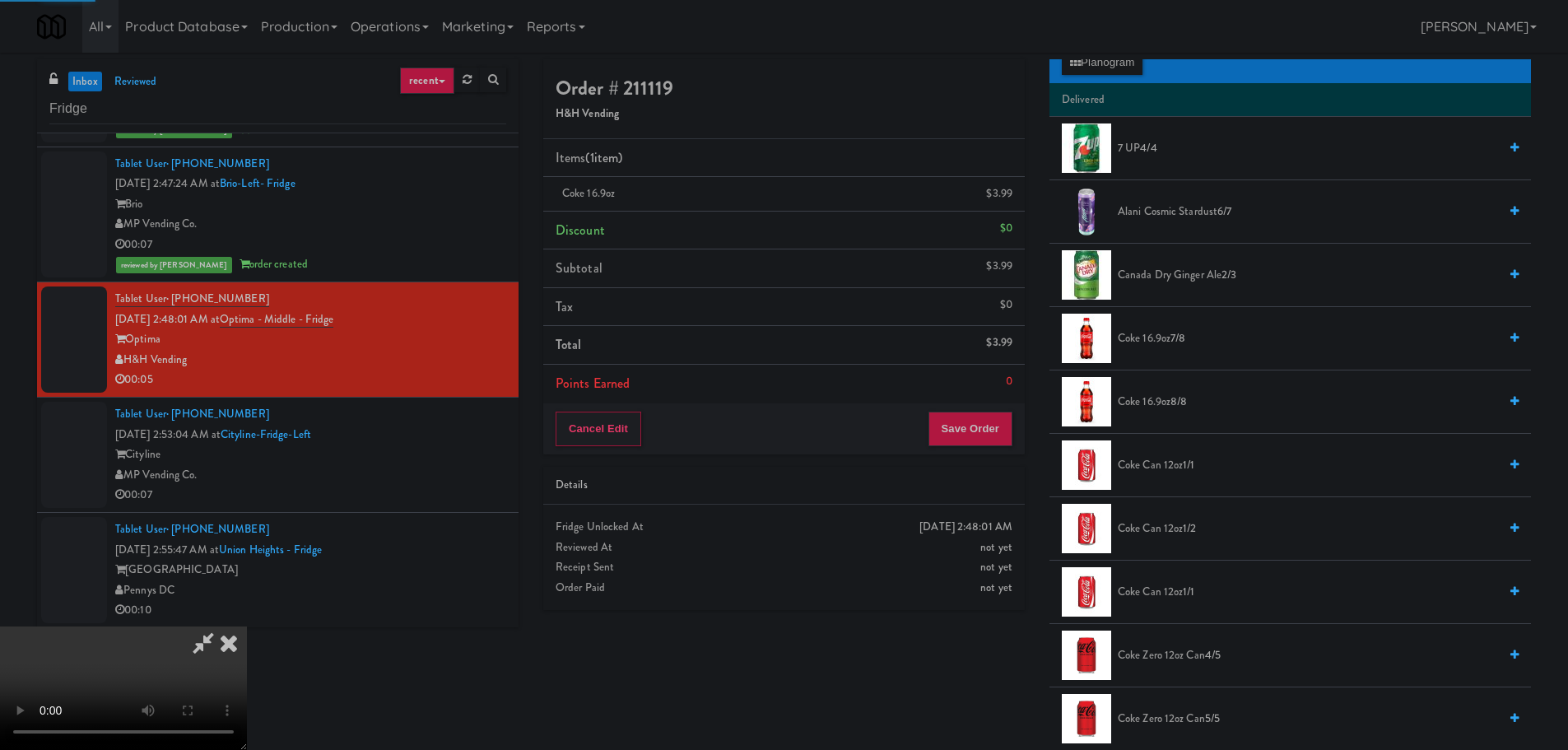
scroll to position [0, 0]
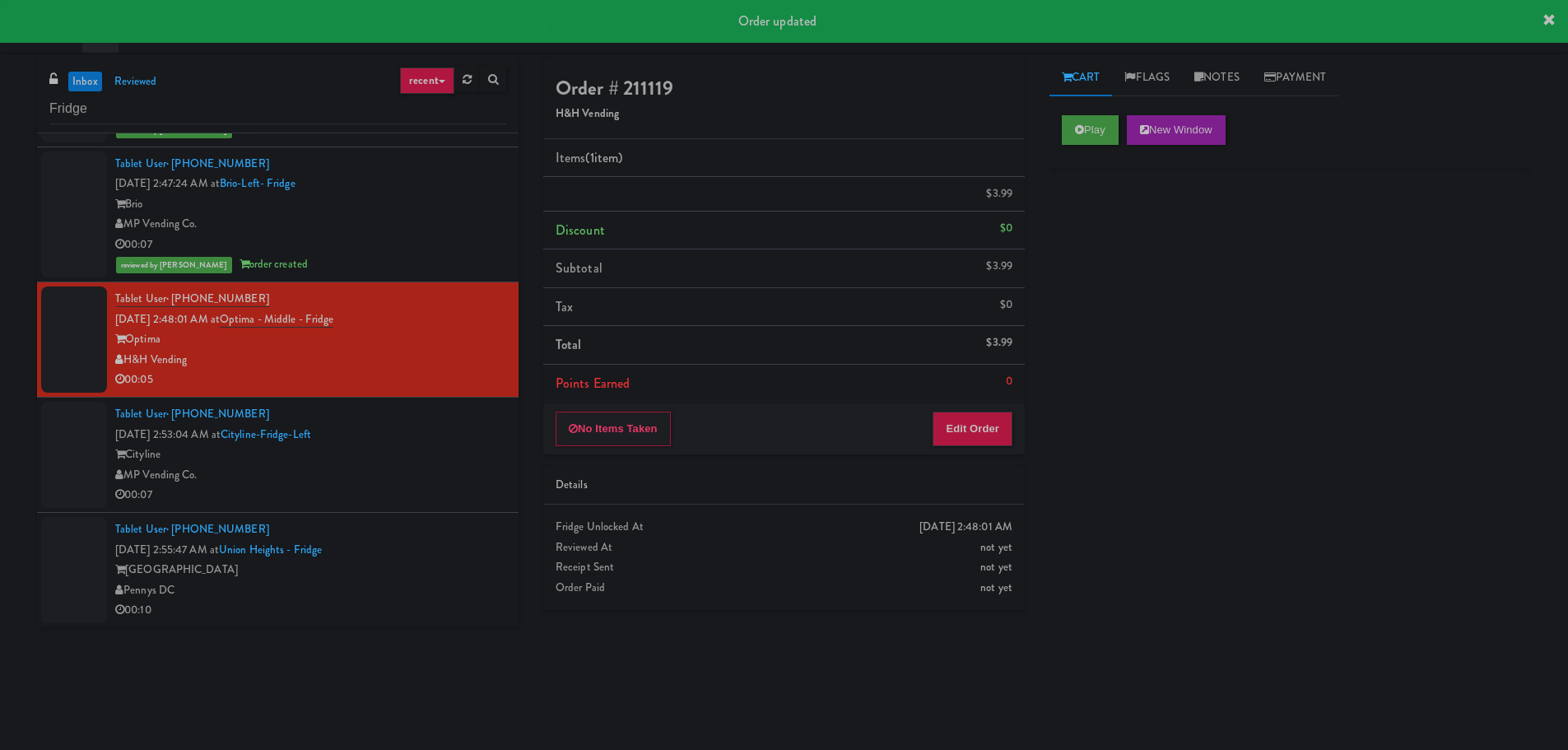
click at [477, 413] on div "Tablet User · (206) 460-2496 [DATE] 2:53:04 AM at [GEOGRAPHIC_DATA]-Left Cityli…" at bounding box center [310, 454] width 391 height 101
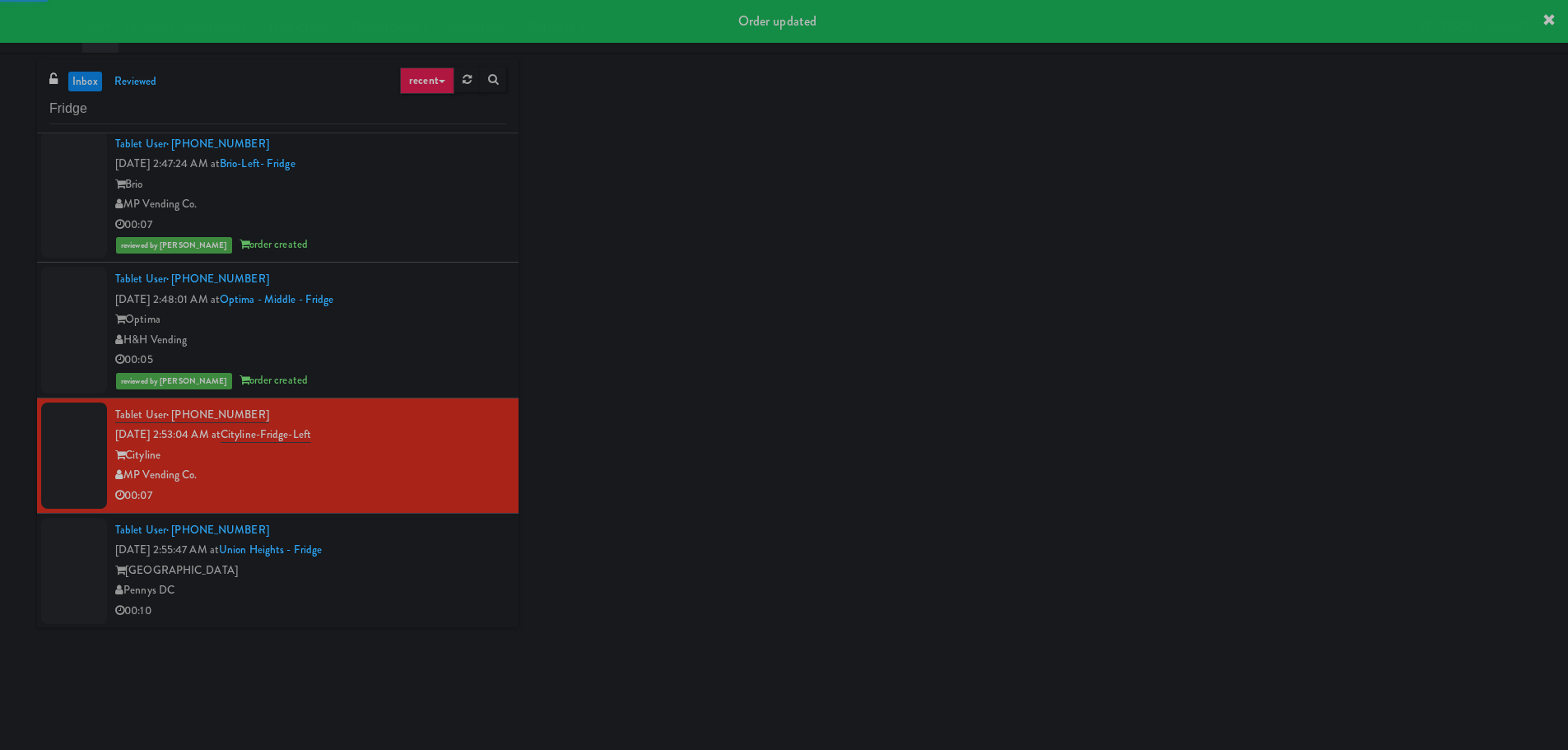
scroll to position [258, 0]
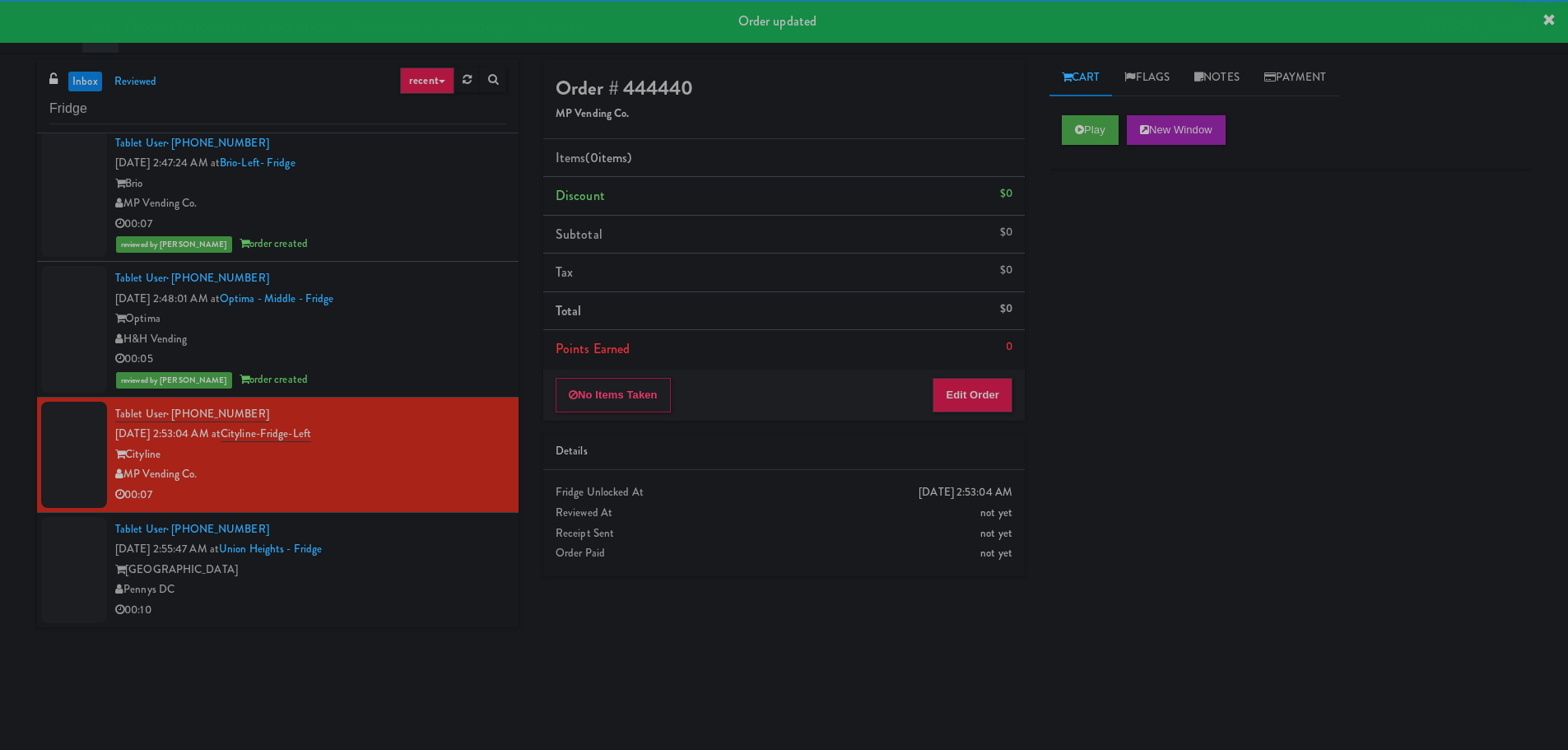
click at [1060, 127] on div "Play New Window" at bounding box center [1290, 135] width 482 height 66
click at [1082, 132] on icon at bounding box center [1079, 129] width 9 height 11
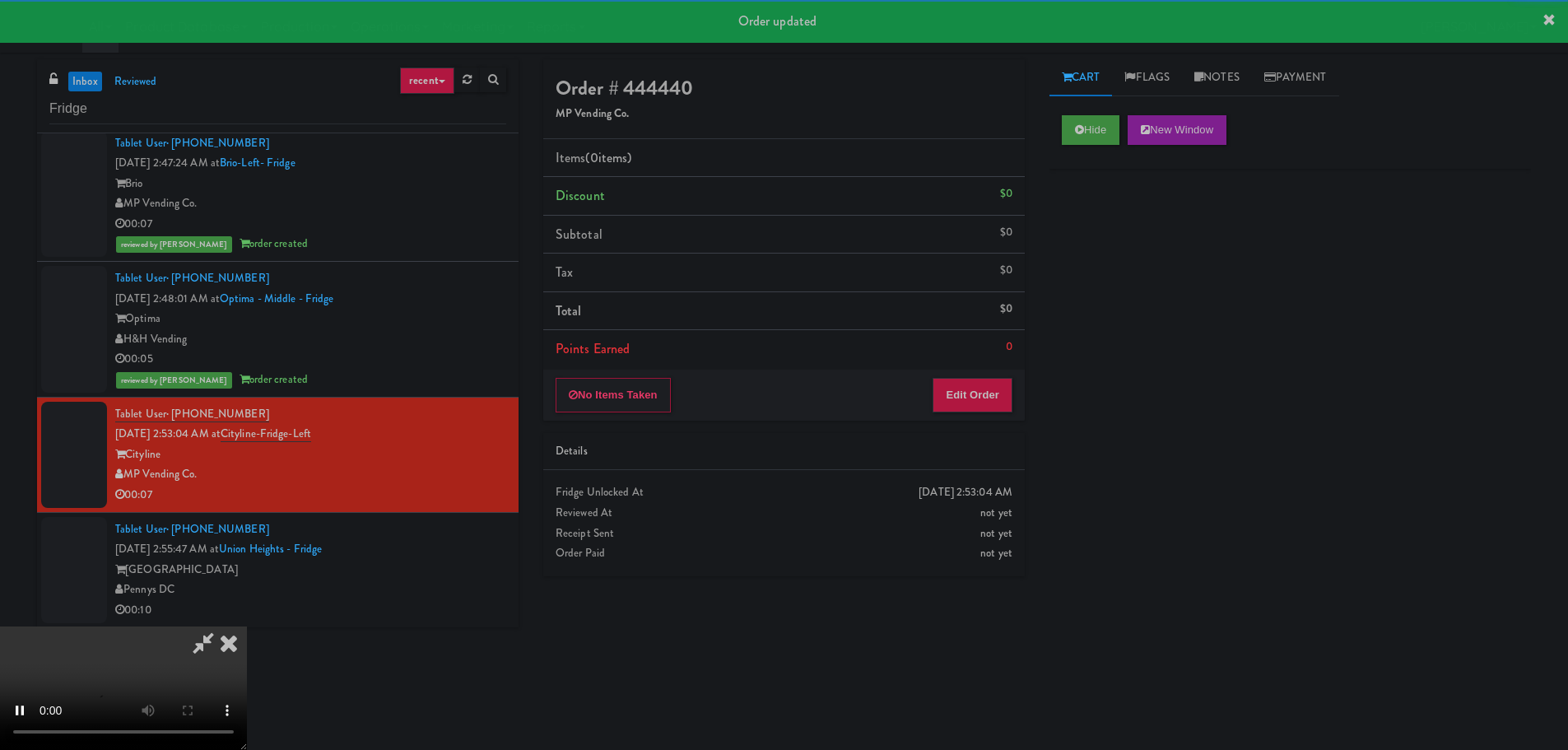
click at [1005, 418] on div "No Items Taken Edit Order" at bounding box center [784, 395] width 482 height 51
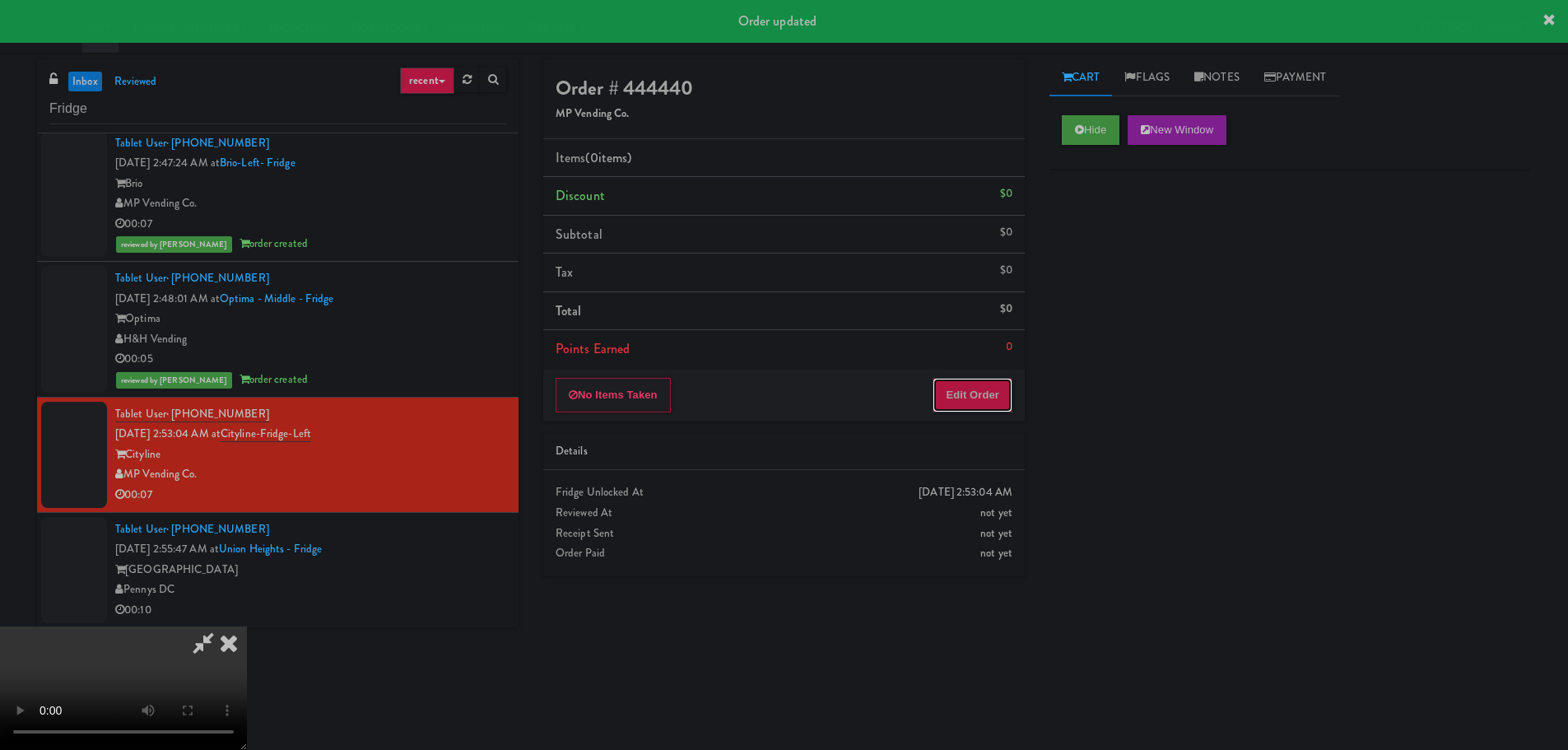
click at [1004, 406] on button "Edit Order" at bounding box center [972, 394] width 80 height 34
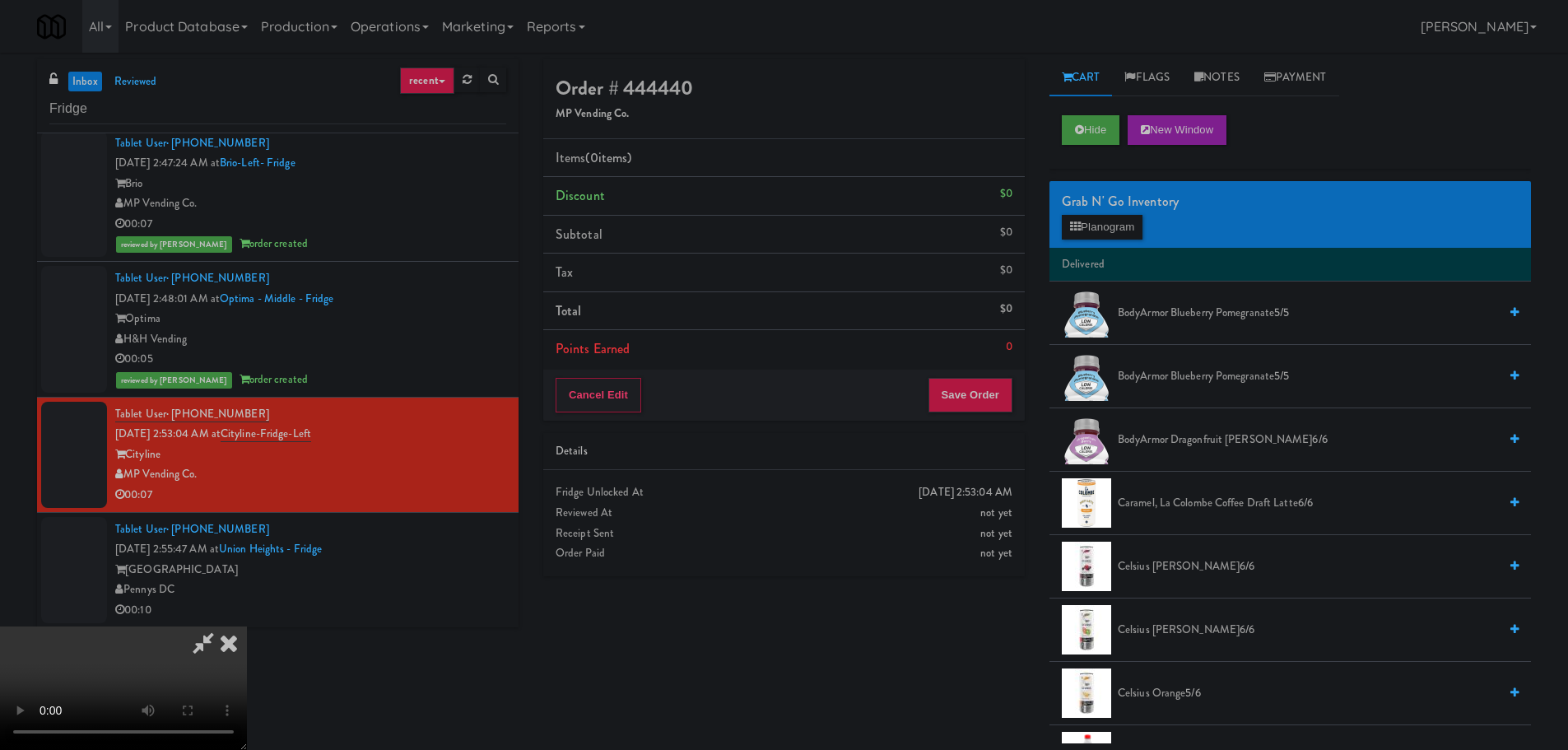
click at [247, 627] on video at bounding box center [123, 688] width 247 height 123
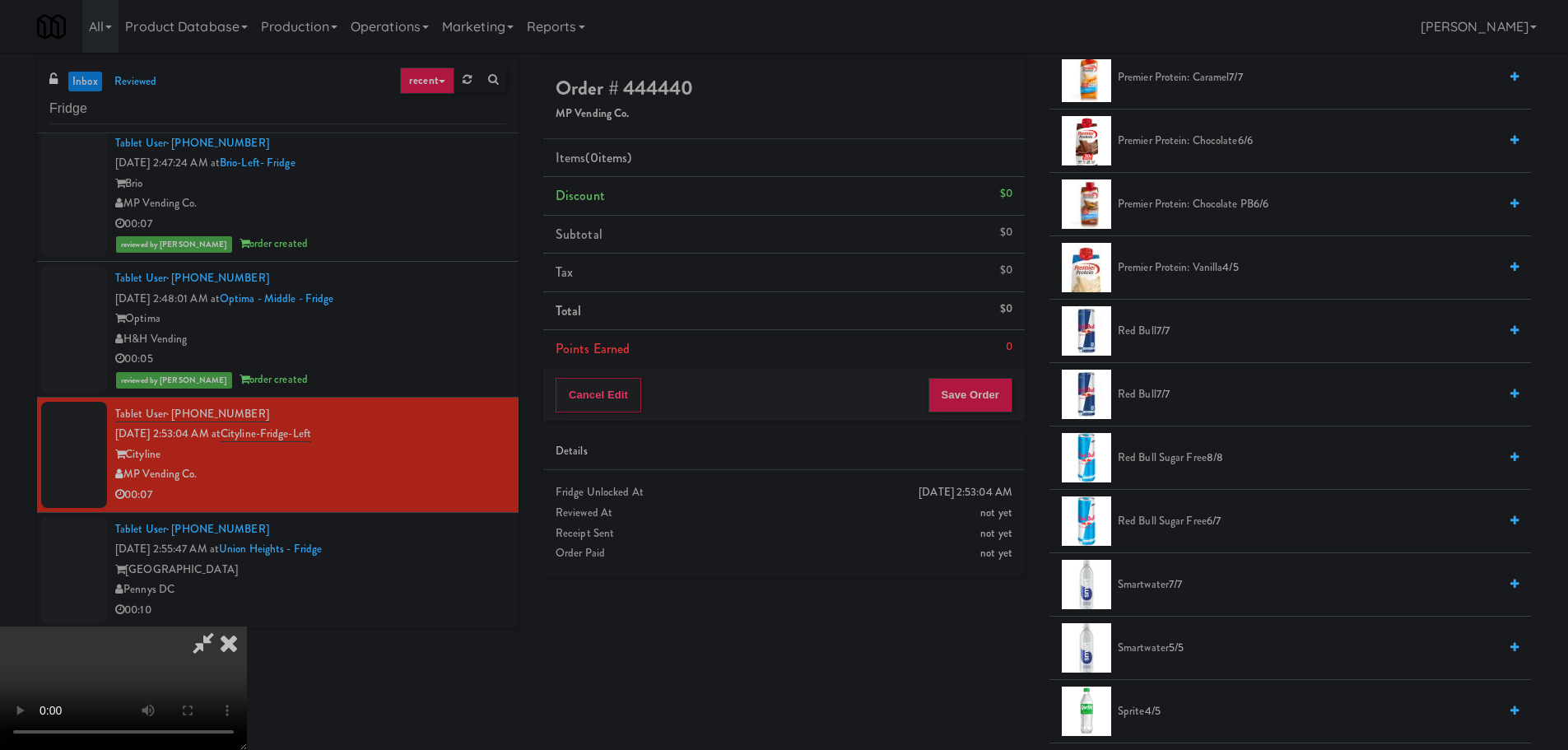
scroll to position [1811, 0]
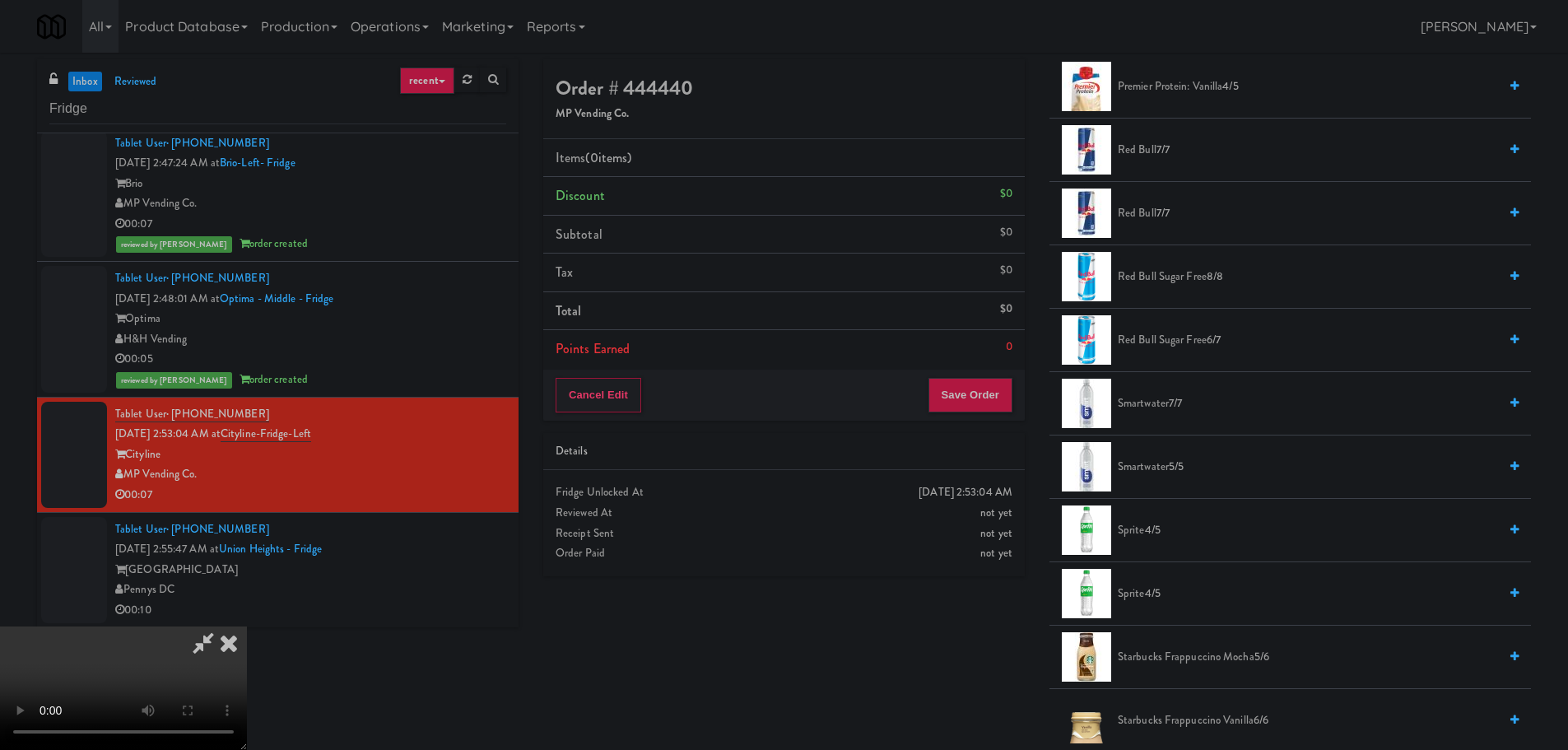
click at [1150, 528] on span "4/5" at bounding box center [1152, 529] width 16 height 16
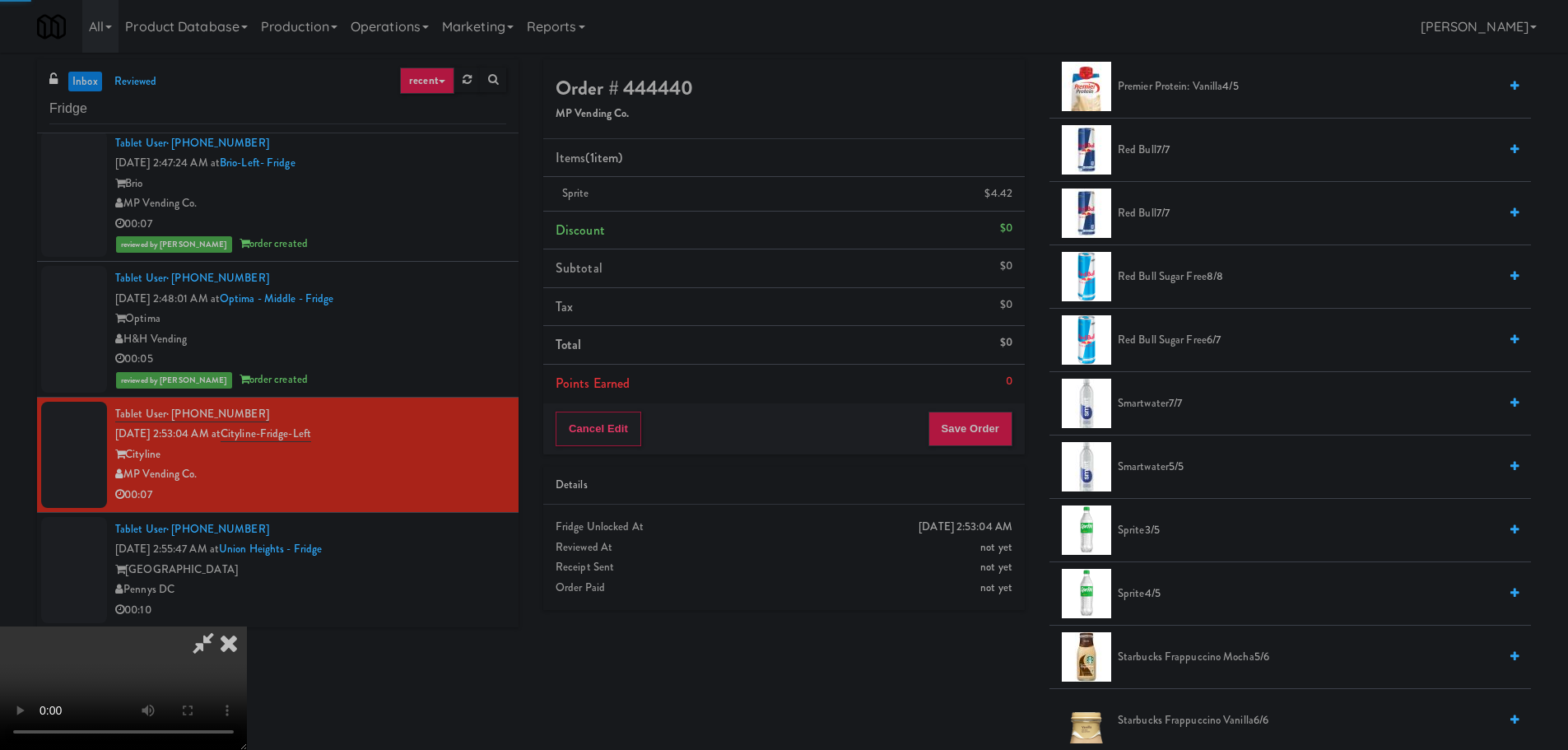
click at [247, 627] on video at bounding box center [123, 688] width 247 height 123
click at [957, 446] on button "Save Order" at bounding box center [970, 428] width 84 height 34
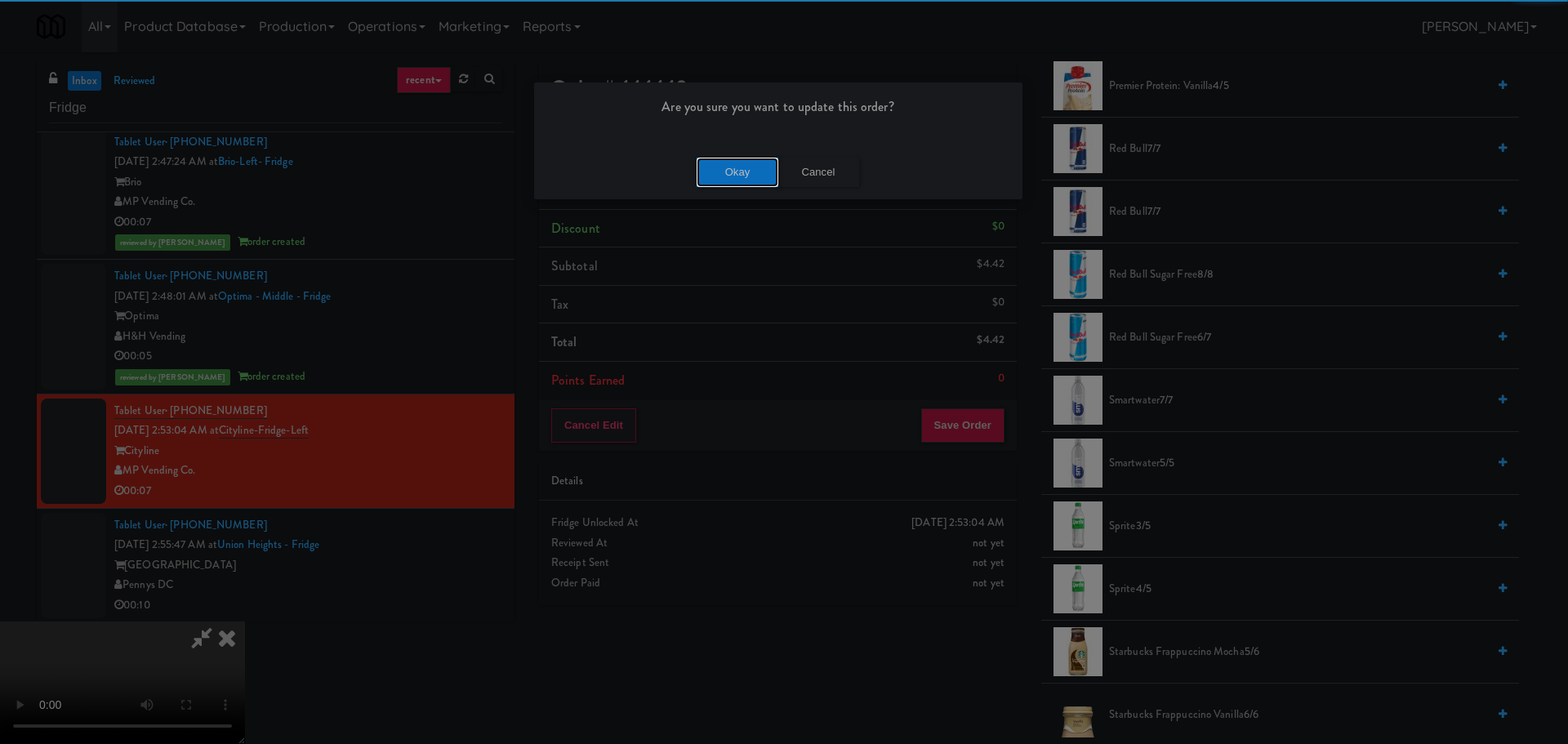
click at [753, 182] on button "Okay" at bounding box center [737, 173] width 82 height 30
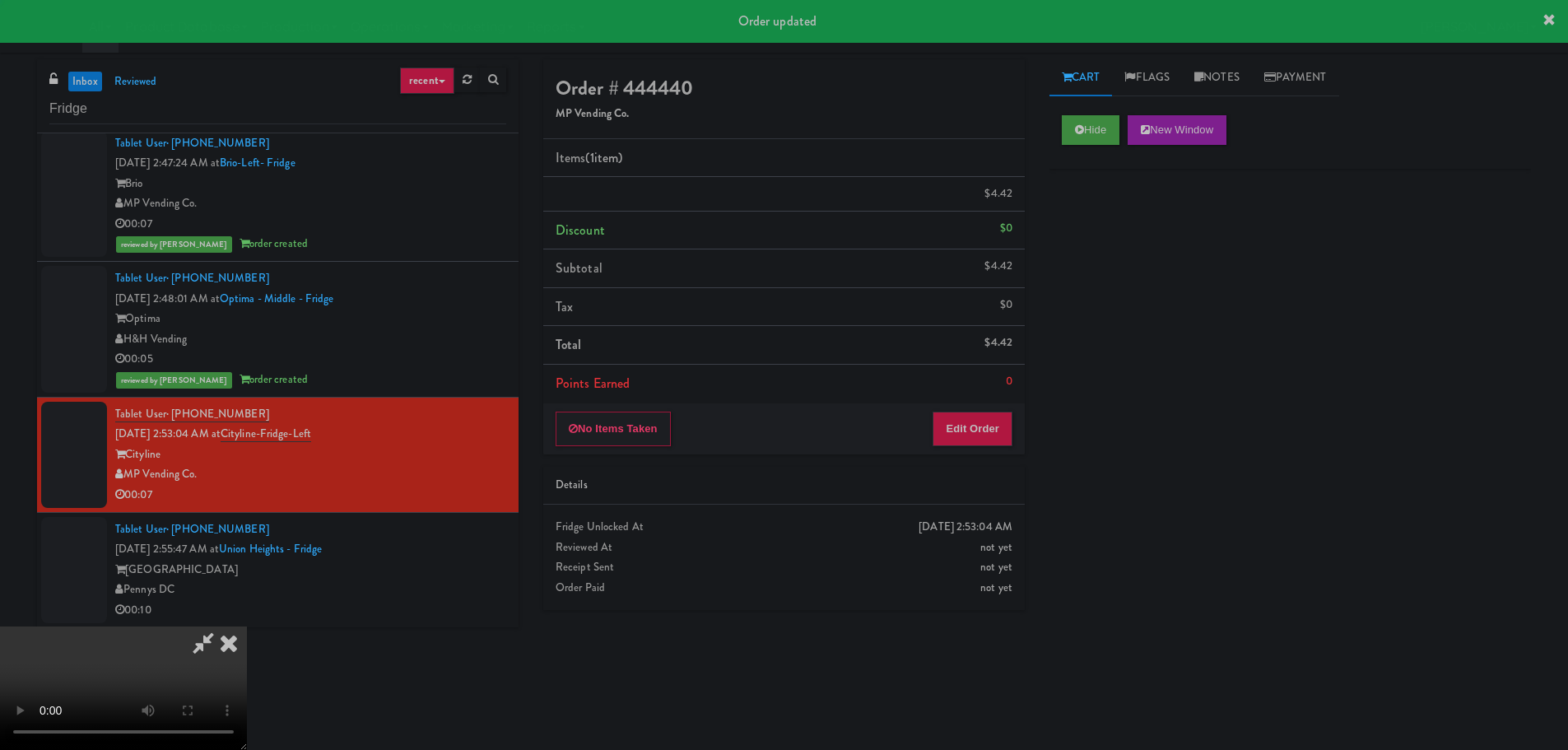
scroll to position [0, 0]
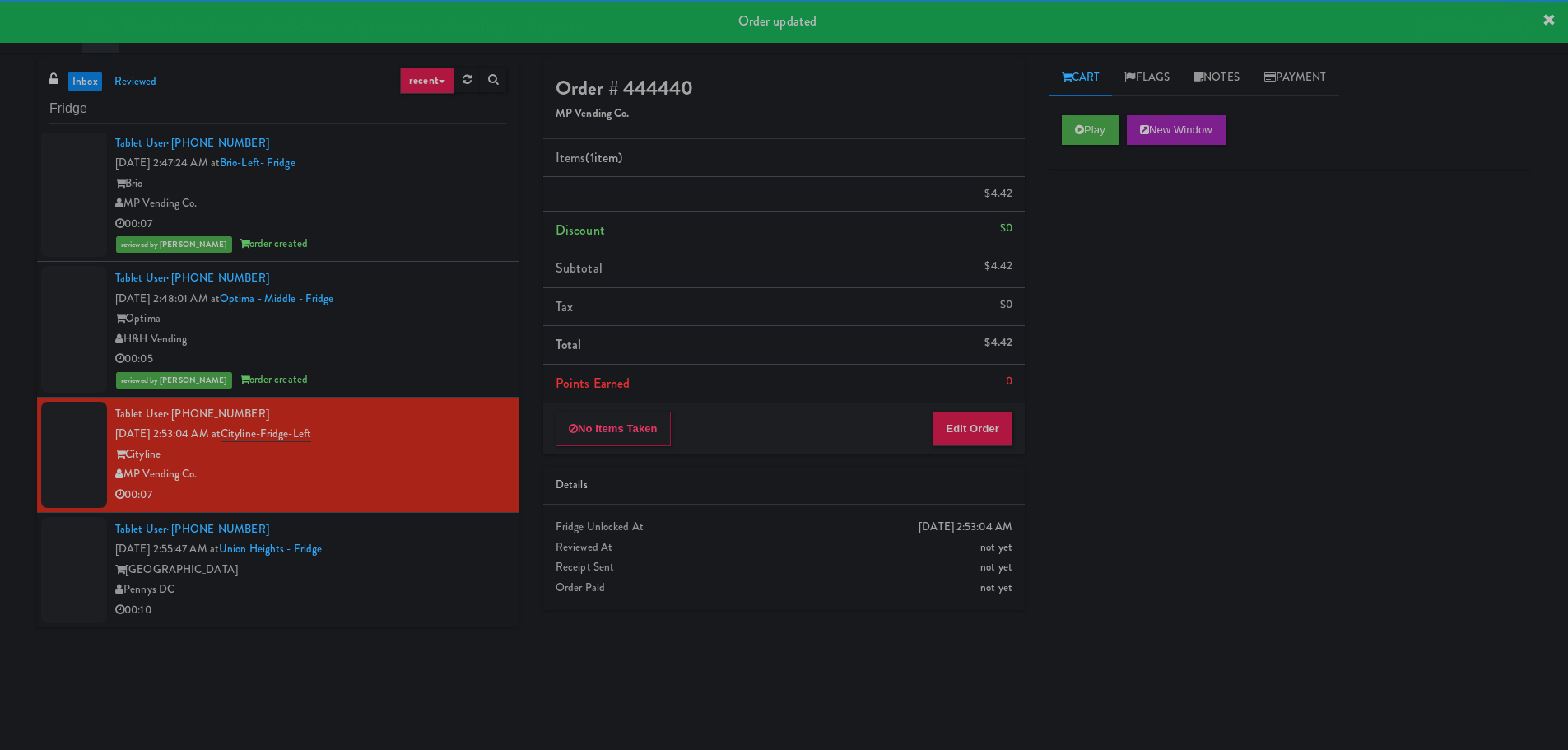
click at [476, 560] on div "Tablet User · (202) 853-8082 [DATE] 2:55:47 AM at [GEOGRAPHIC_DATA] - [GEOGRAPH…" at bounding box center [310, 569] width 391 height 101
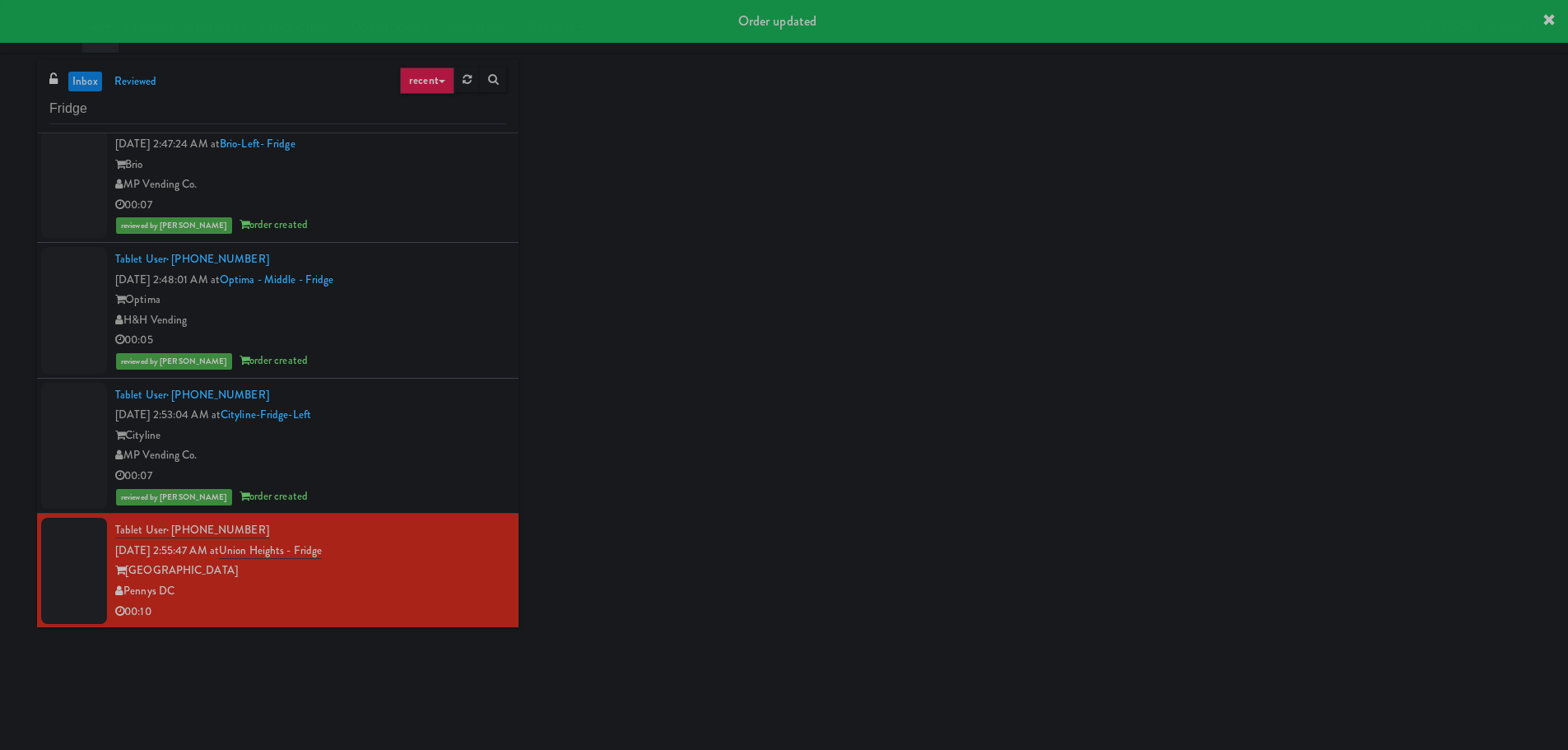
scroll to position [278, 0]
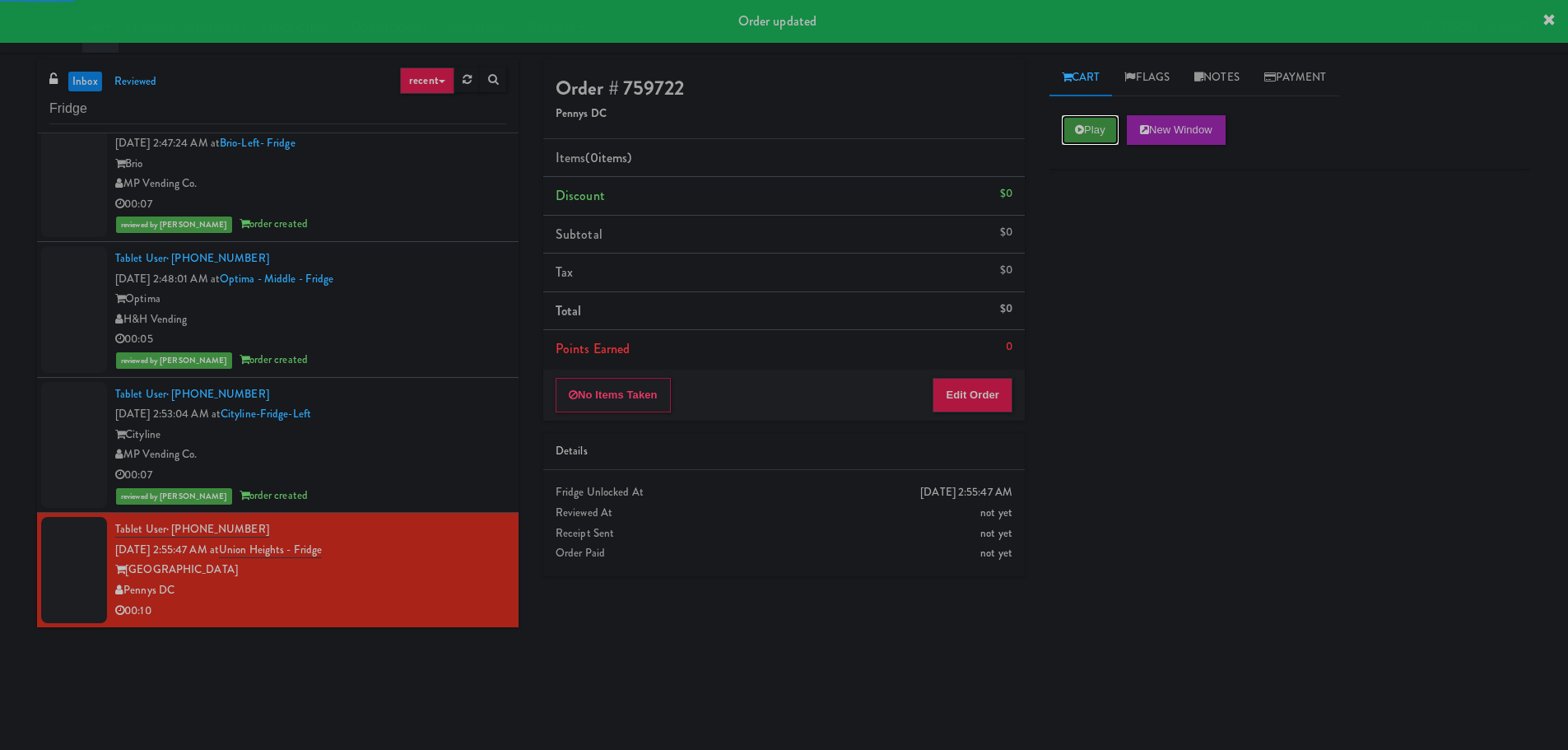
click at [1085, 128] on button "Play" at bounding box center [1090, 130] width 57 height 30
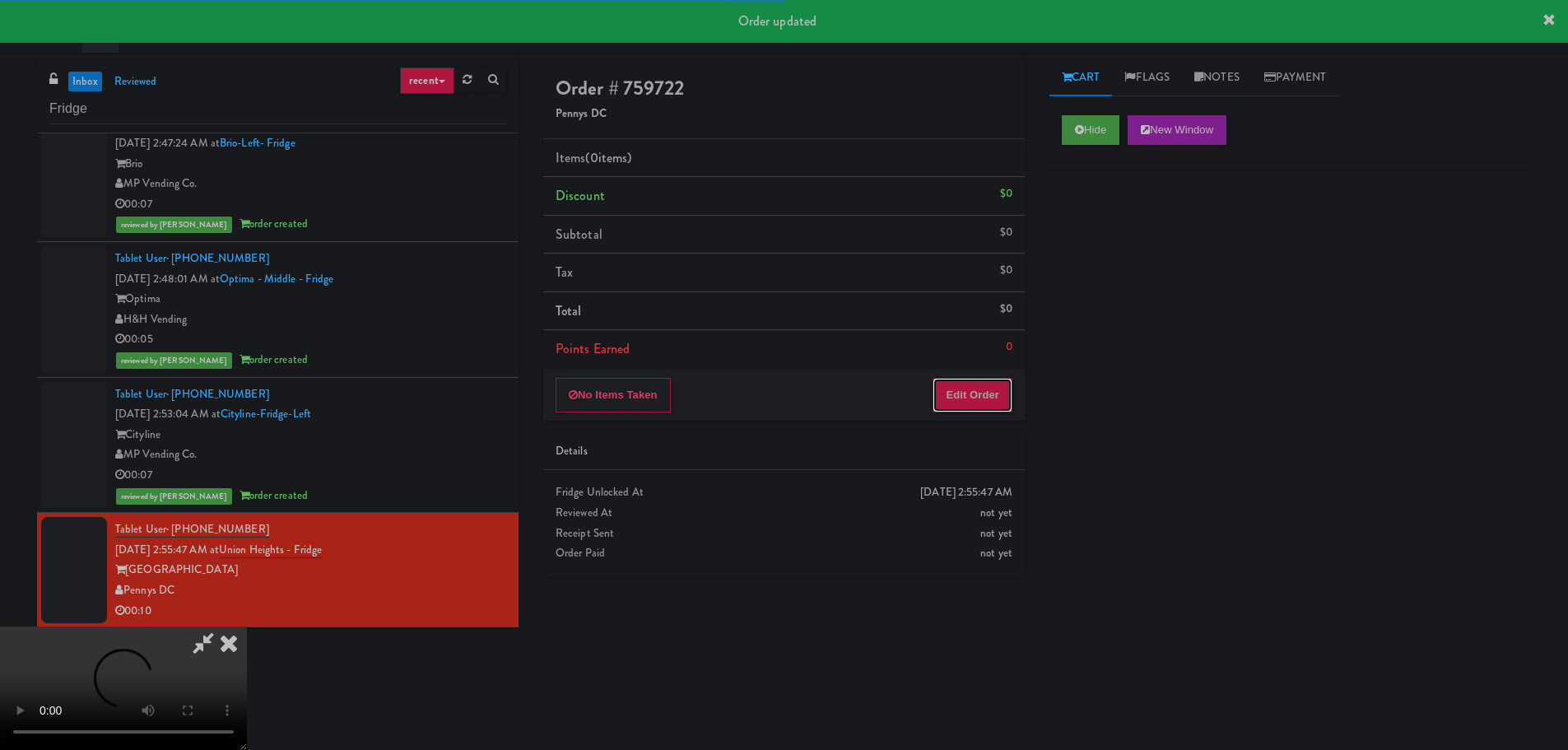
click at [949, 394] on button "Edit Order" at bounding box center [972, 394] width 80 height 34
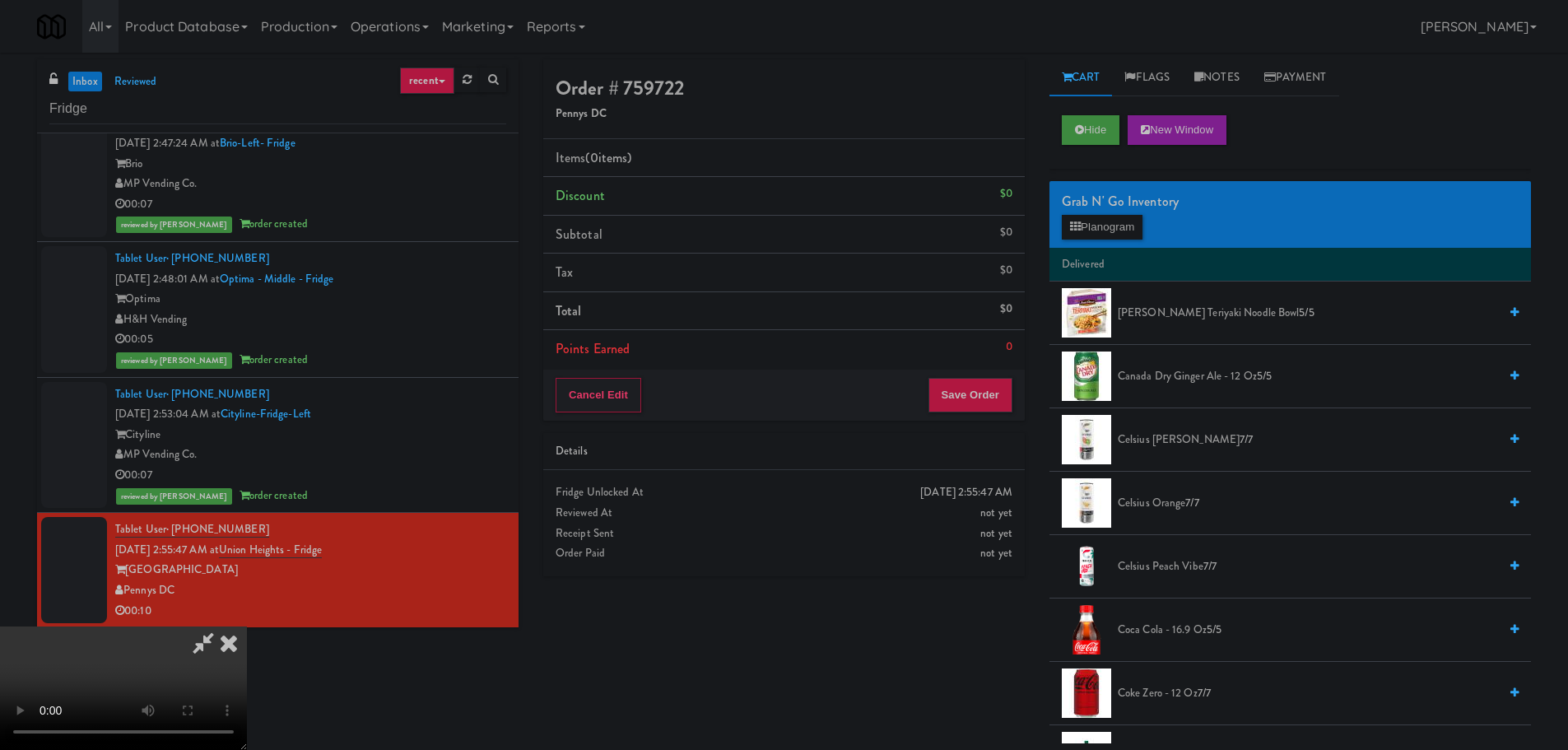
scroll to position [283, 0]
click at [247, 627] on video at bounding box center [123, 688] width 247 height 123
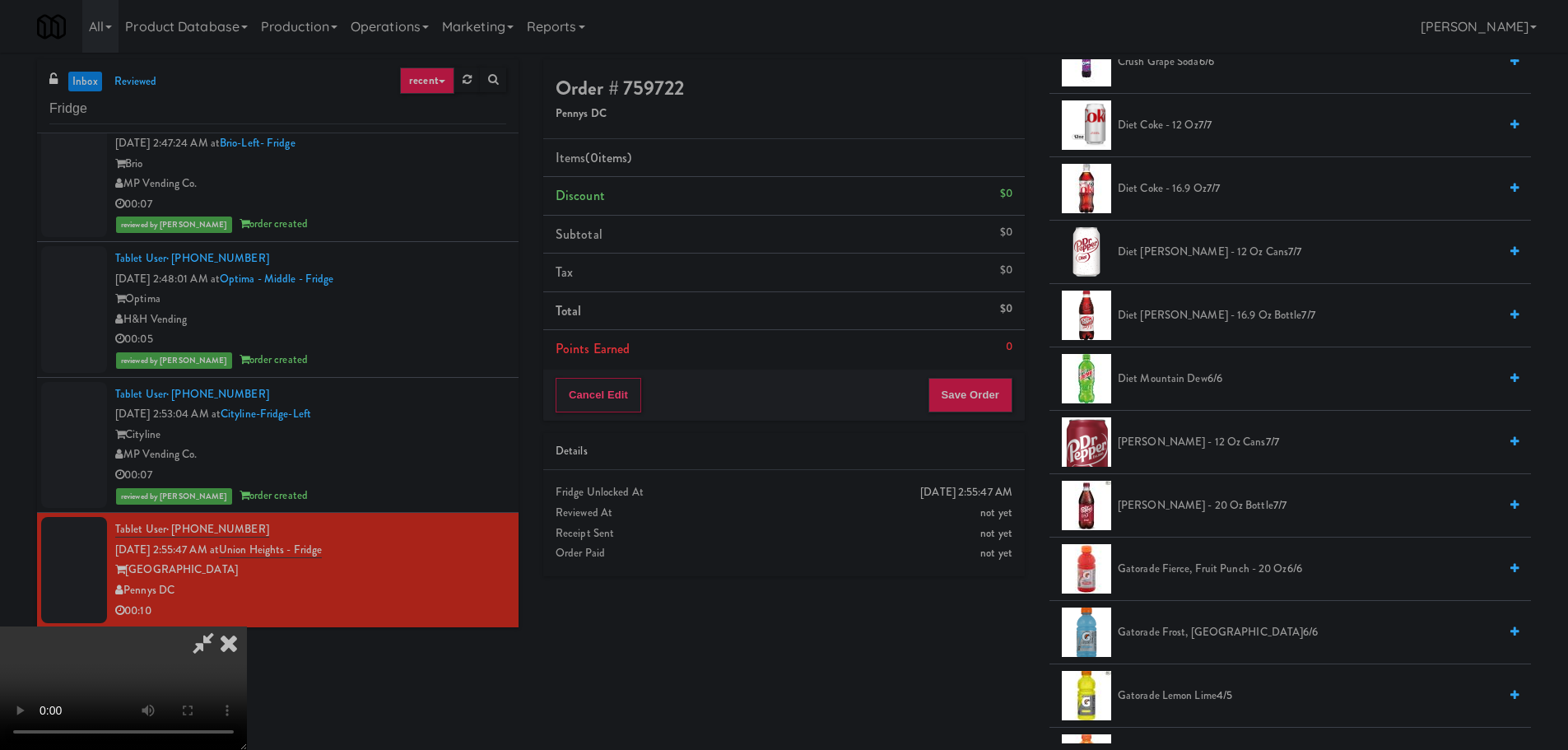
scroll to position [823, 0]
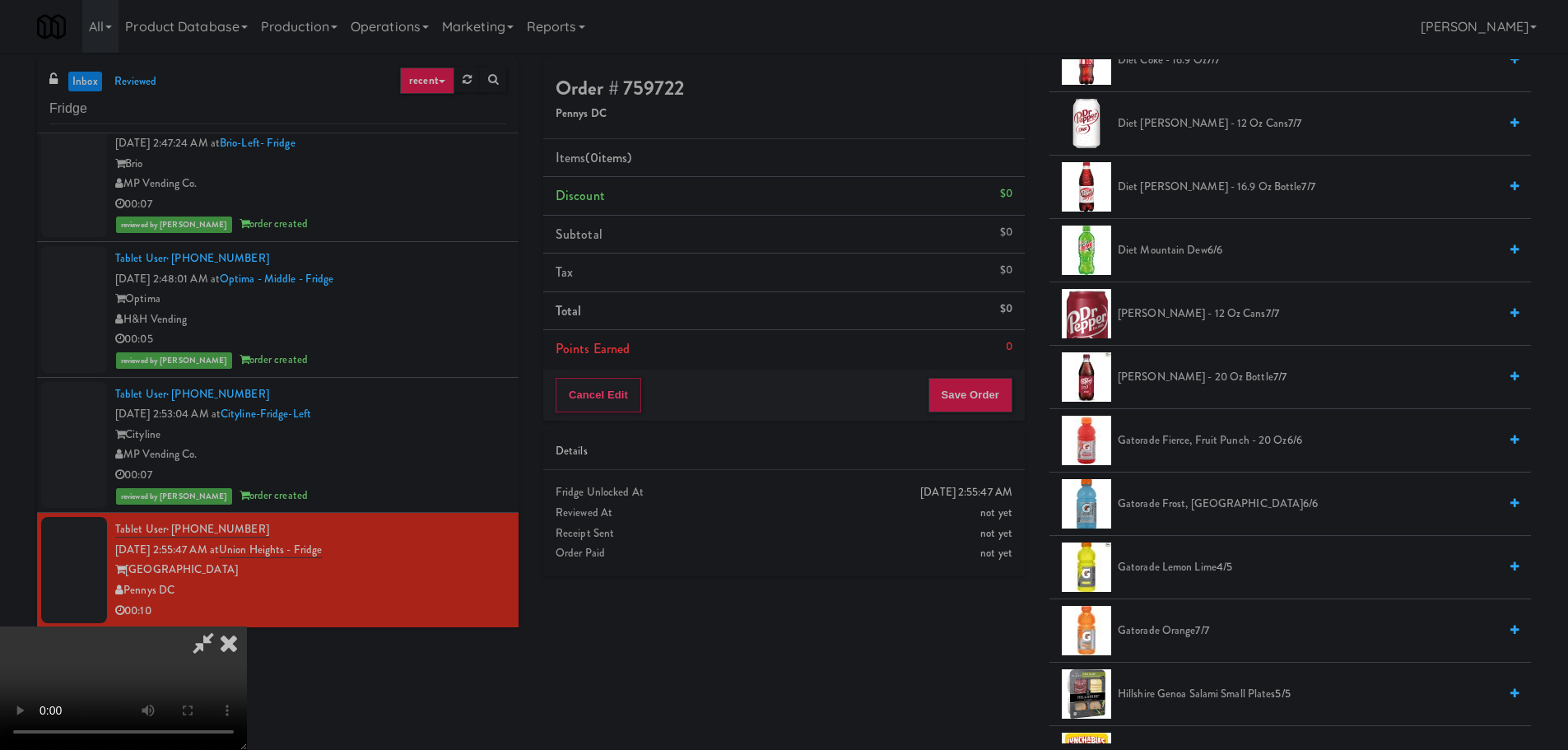
click at [1191, 517] on li "Gatorade Frost, Glacier Freeze 6/6" at bounding box center [1290, 504] width 482 height 63
click at [1168, 502] on span "Gatorade Frost, Glacier Freeze 6/6" at bounding box center [1307, 504] width 380 height 21
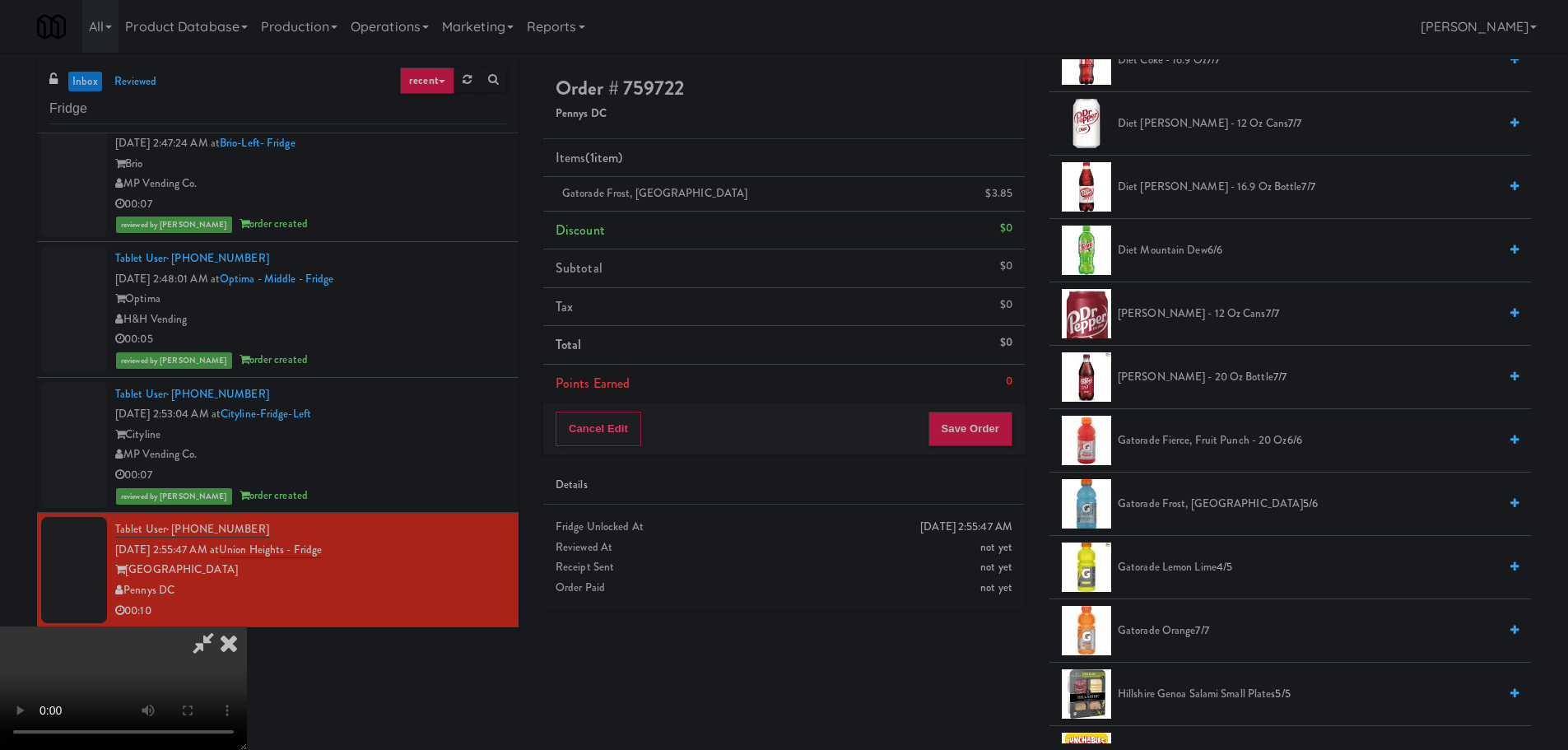
click at [247, 627] on video at bounding box center [123, 688] width 247 height 123
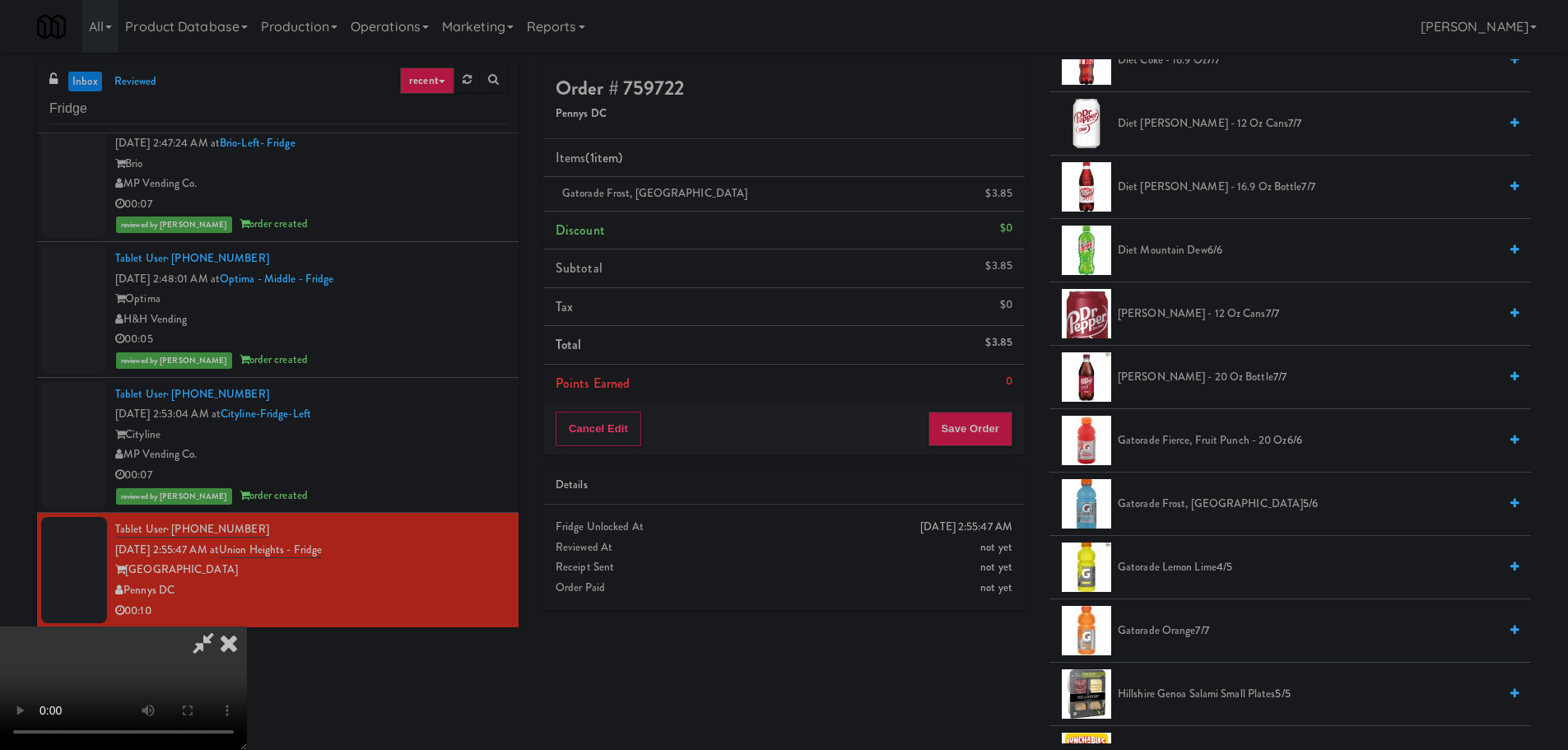
click at [247, 627] on video at bounding box center [123, 688] width 247 height 123
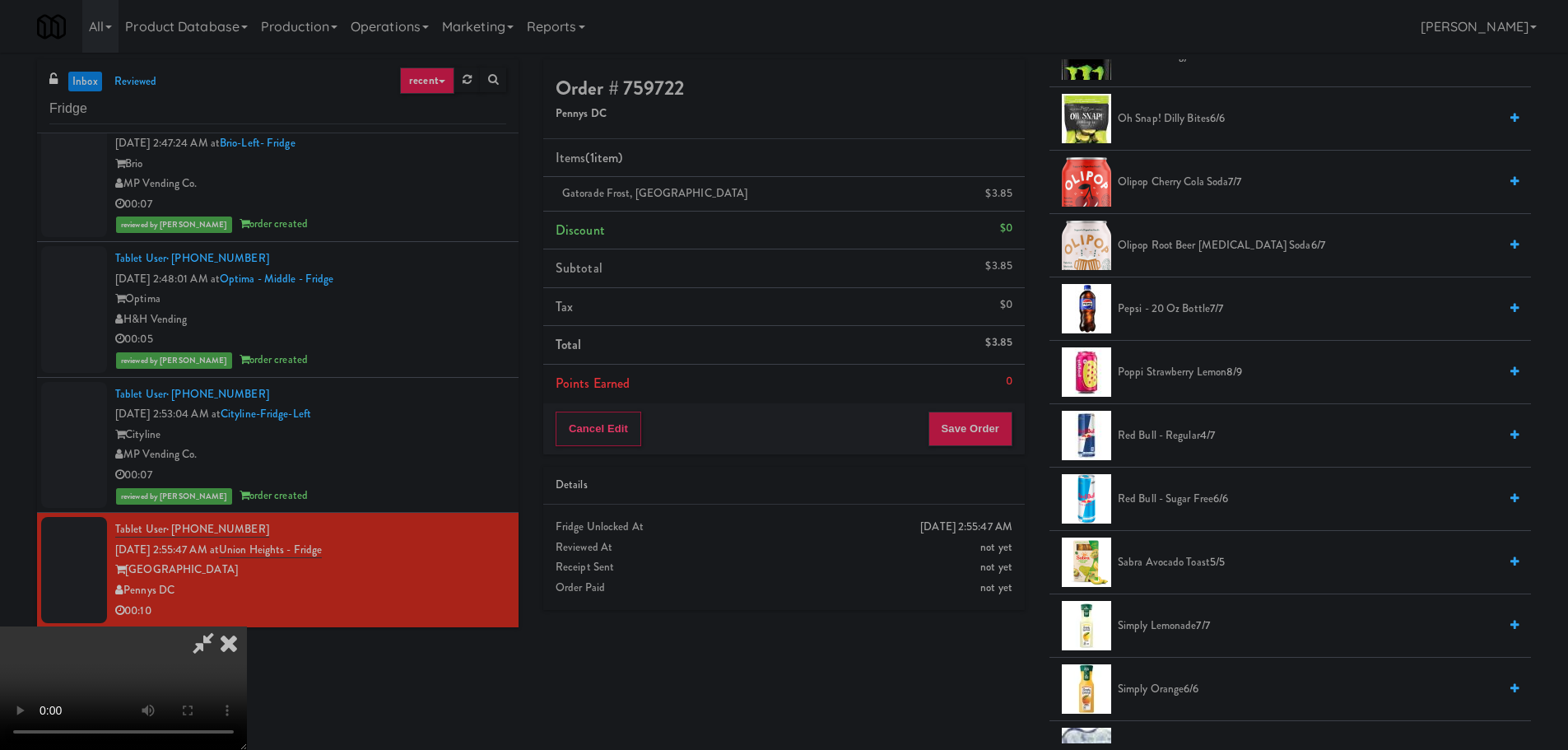
scroll to position [1893, 0]
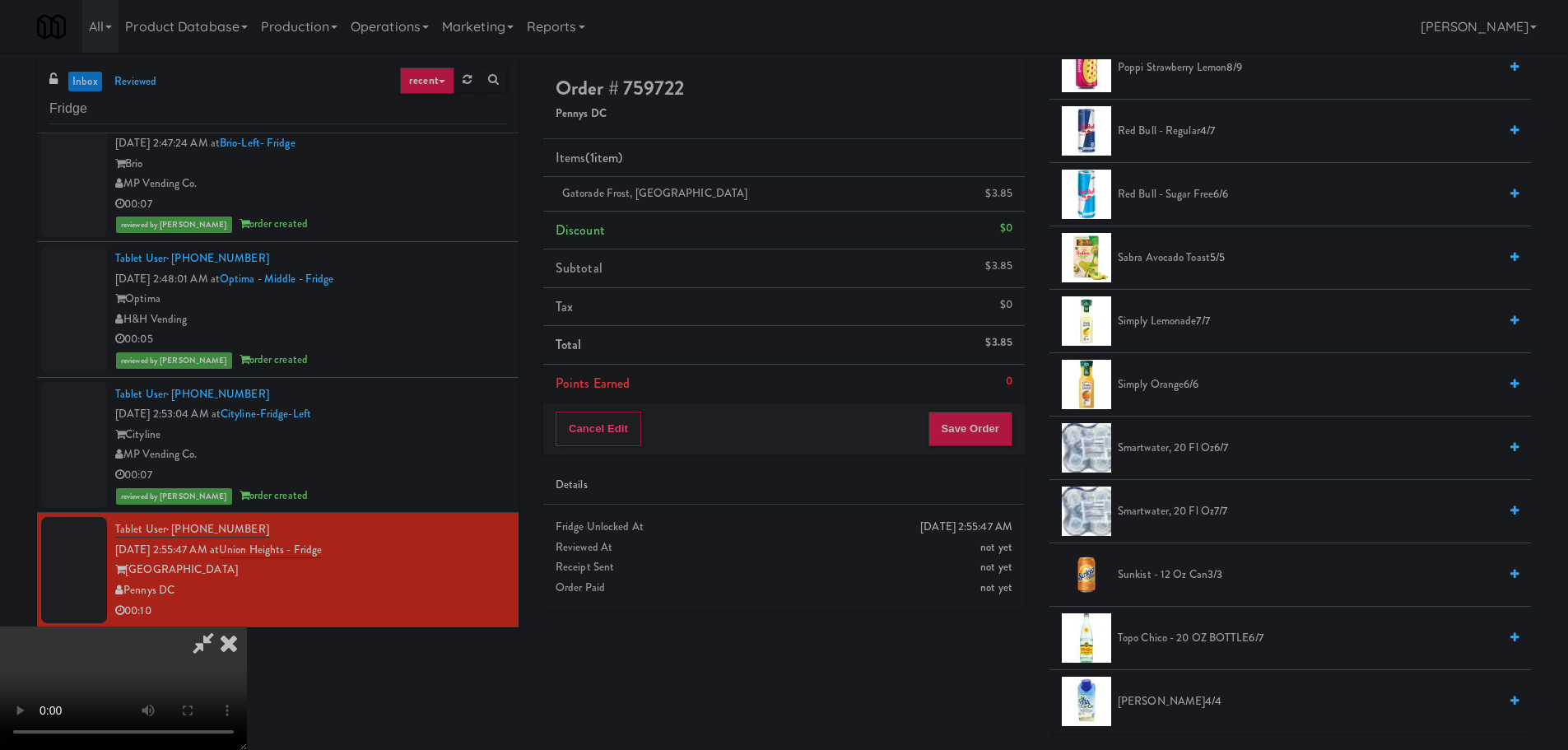
drag, startPoint x: 1153, startPoint y: 315, endPoint x: 702, endPoint y: 401, distance: 459.1
click at [1152, 316] on span "Simply Lemonade 7/7" at bounding box center [1307, 321] width 380 height 21
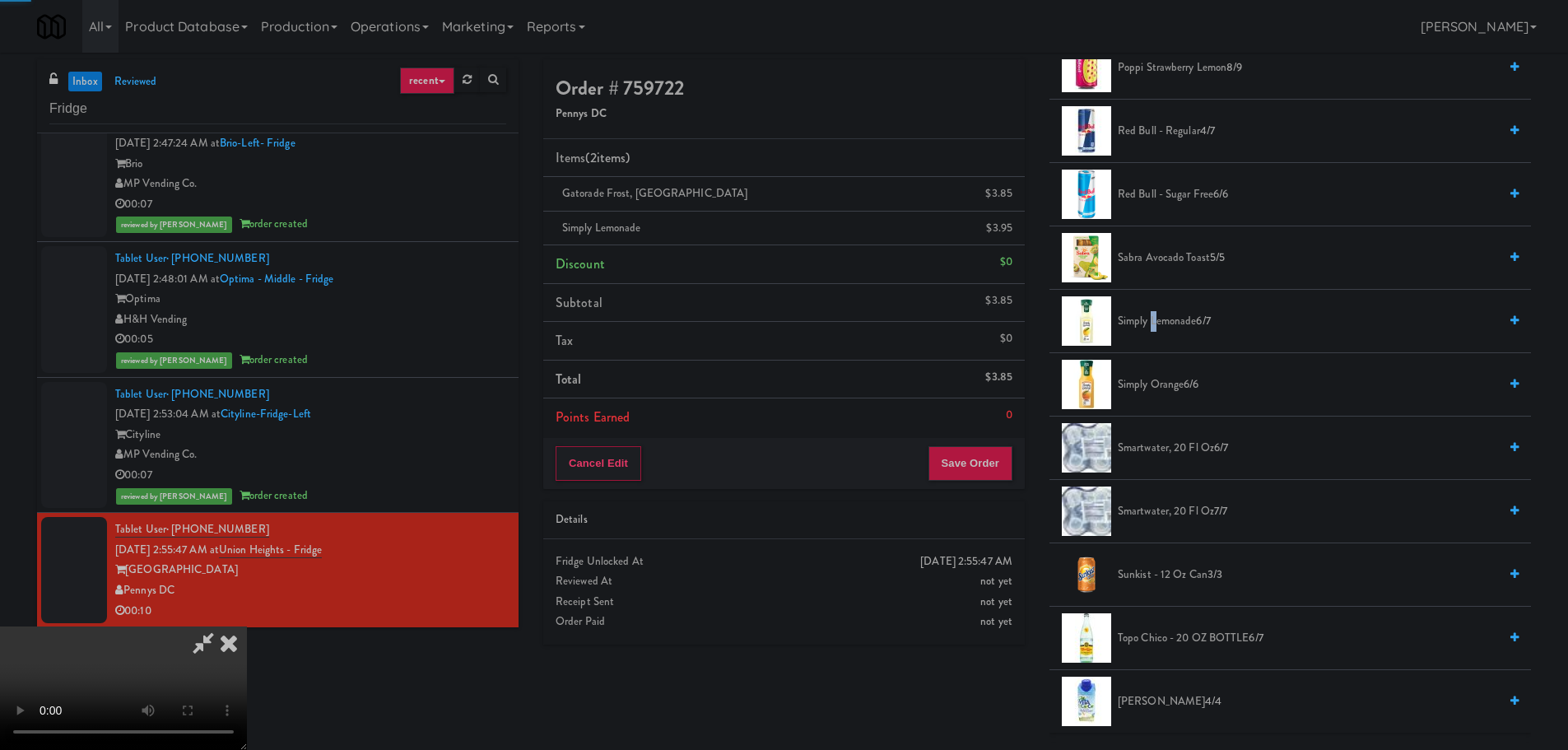
click at [247, 627] on video at bounding box center [123, 688] width 247 height 123
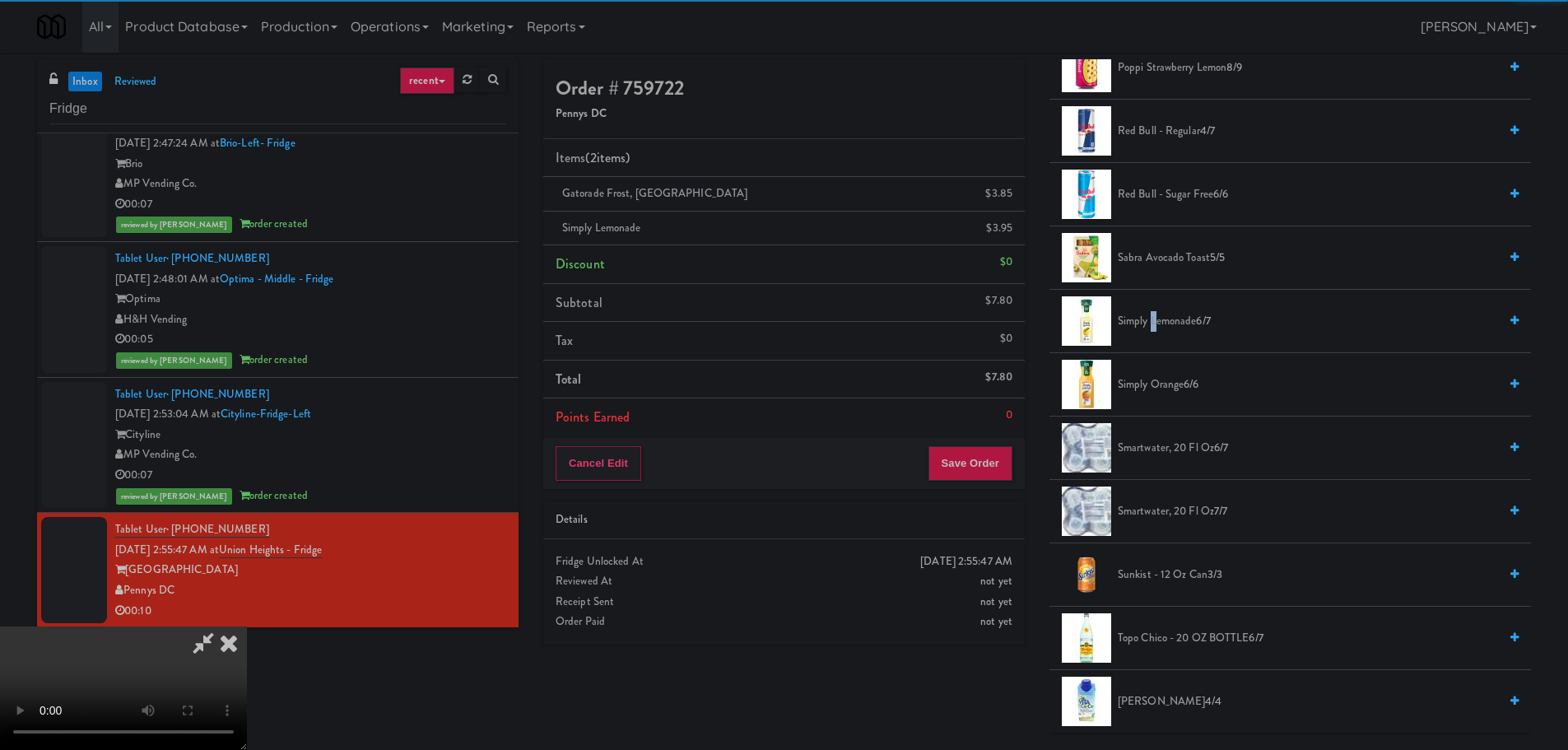
scroll to position [283, 0]
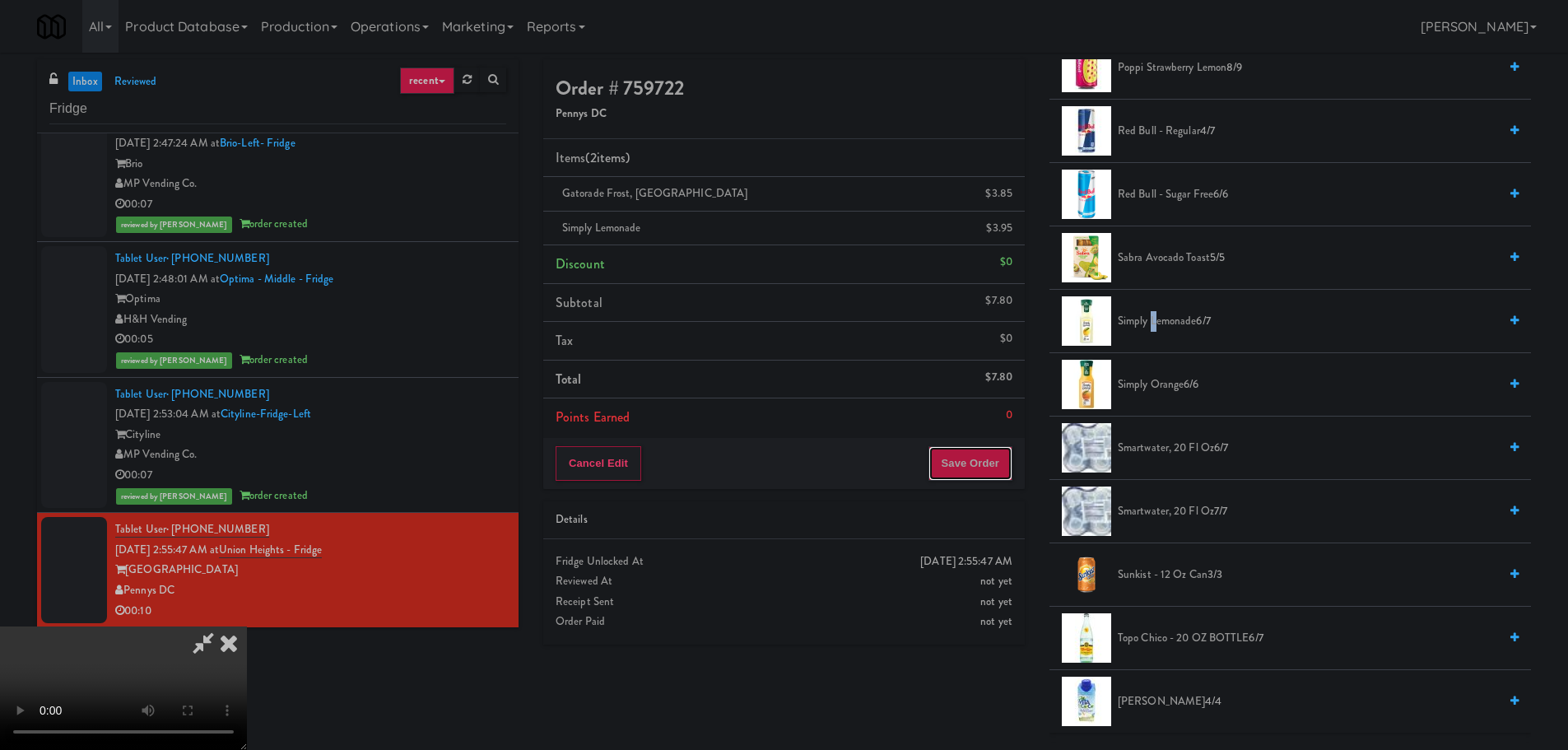
click at [988, 462] on button "Save Order" at bounding box center [970, 462] width 84 height 34
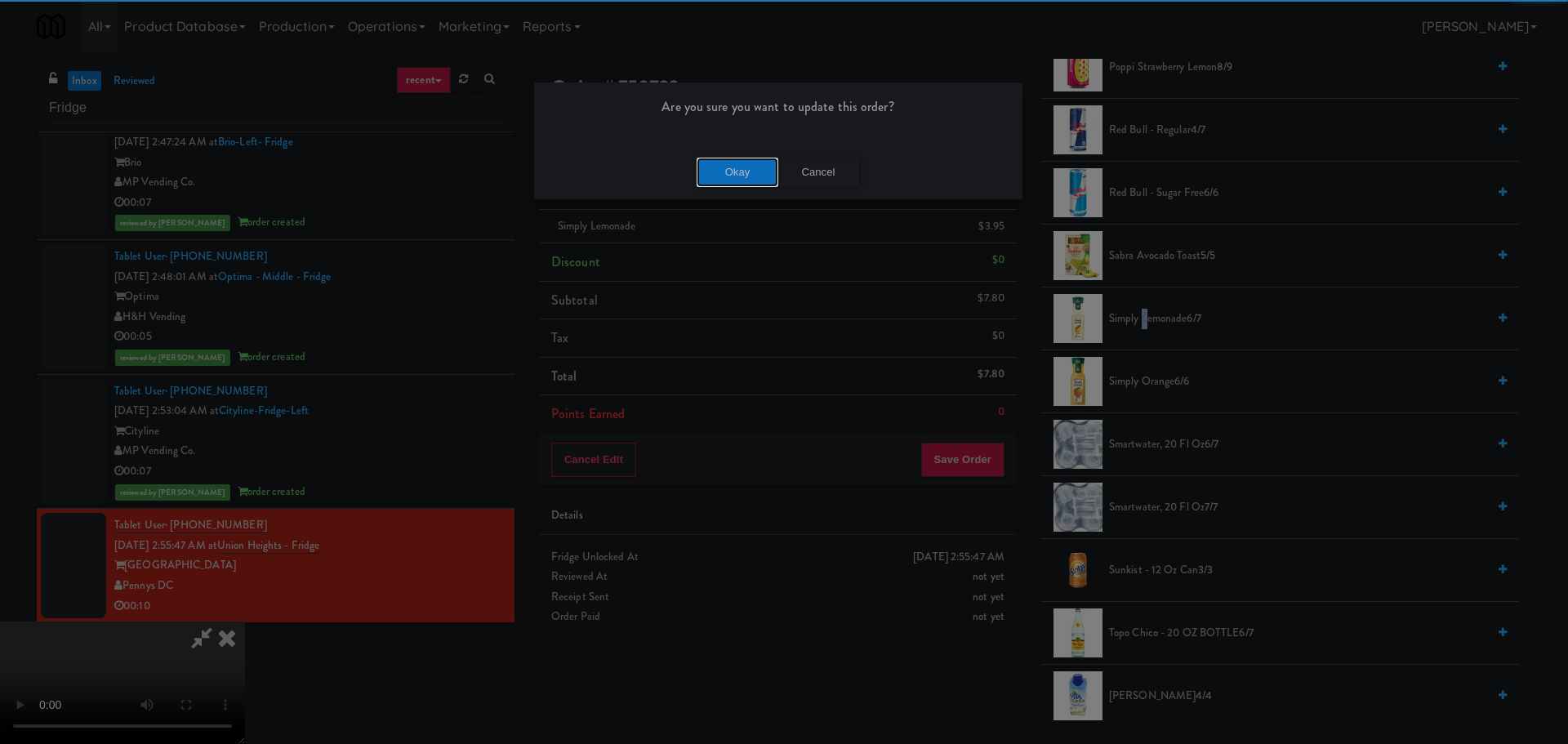
click at [736, 175] on button "Okay" at bounding box center [737, 173] width 82 height 30
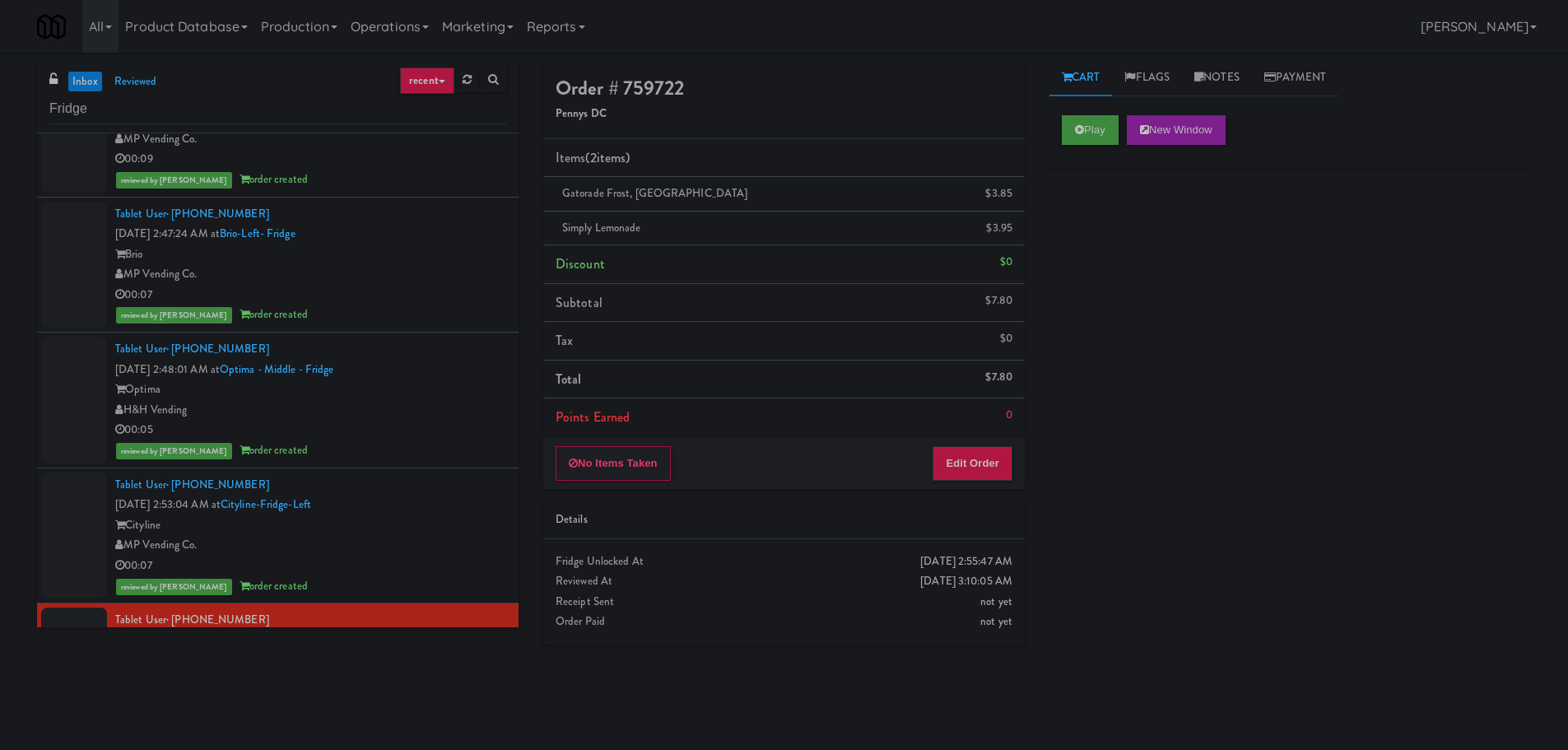
scroll to position [0, 0]
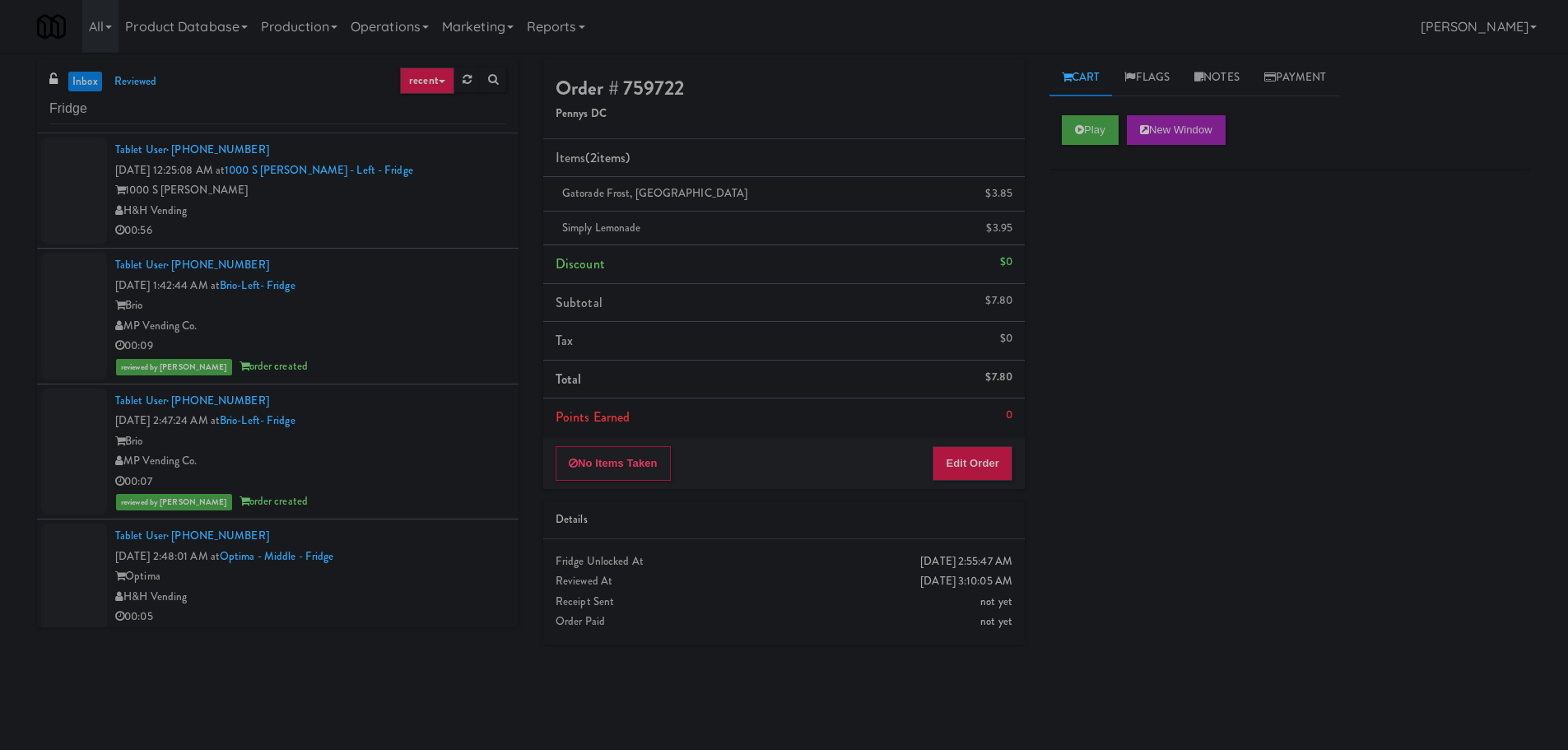
click at [98, 70] on div "inbox reviewed recent all unclear take inventory issue suspicious failed recent…" at bounding box center [277, 96] width 482 height 74
click at [97, 77] on link "inbox" at bounding box center [85, 82] width 33 height 21
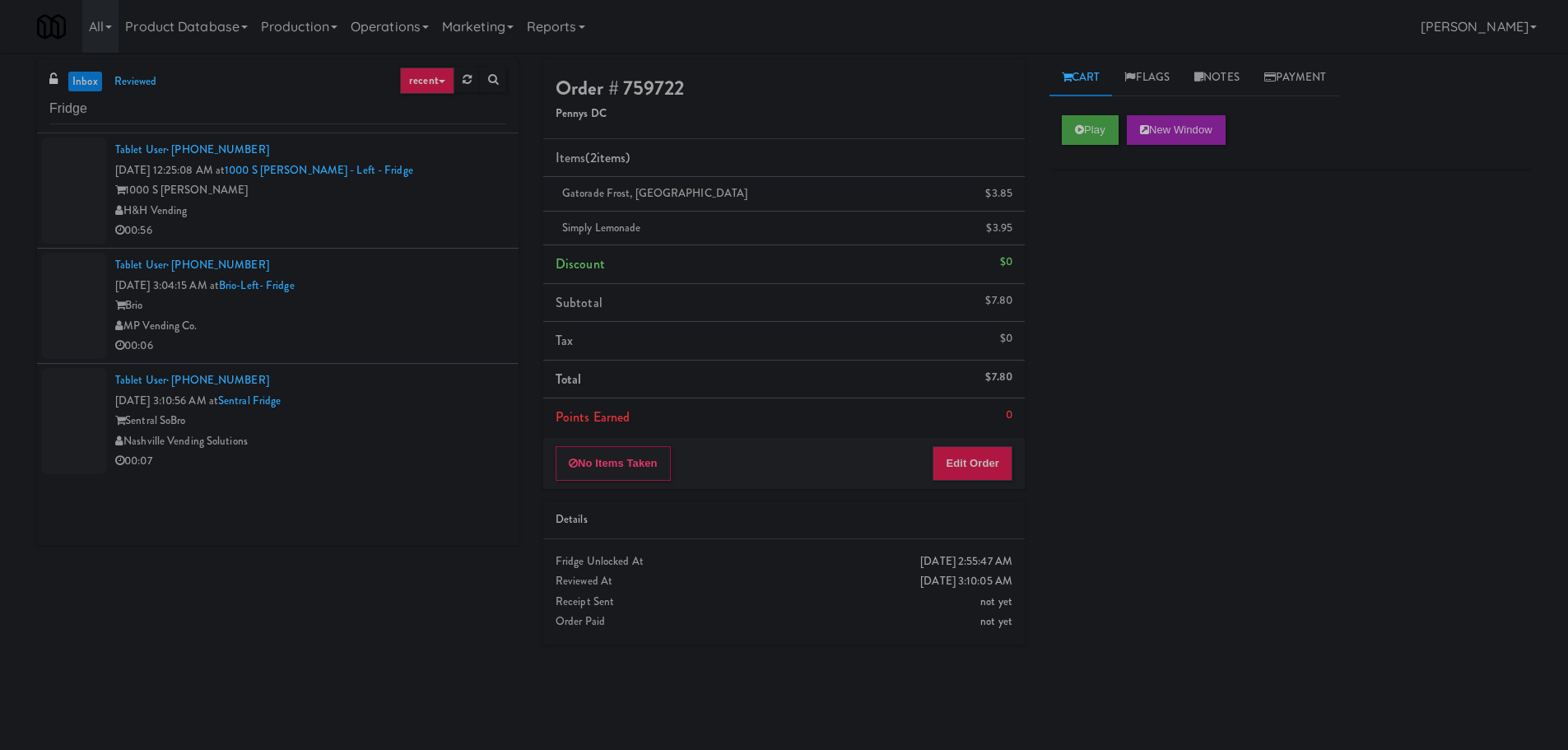
click at [347, 242] on li "Tablet User · (630) 401-0457 [DATE] 12:25:08 AM at 1000 S [PERSON_NAME] - Left …" at bounding box center [277, 191] width 482 height 115
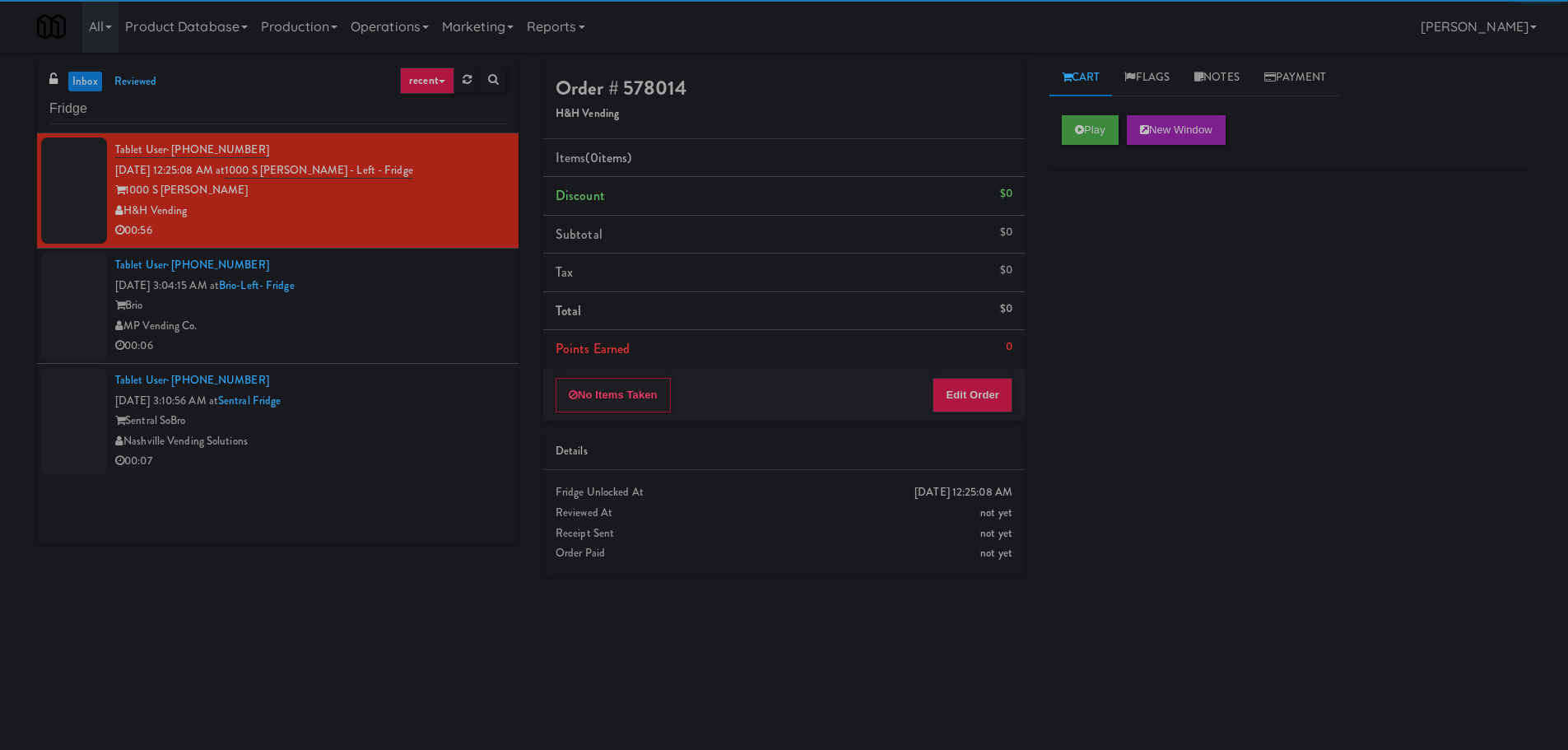
click at [376, 351] on div "00:06" at bounding box center [310, 346] width 391 height 21
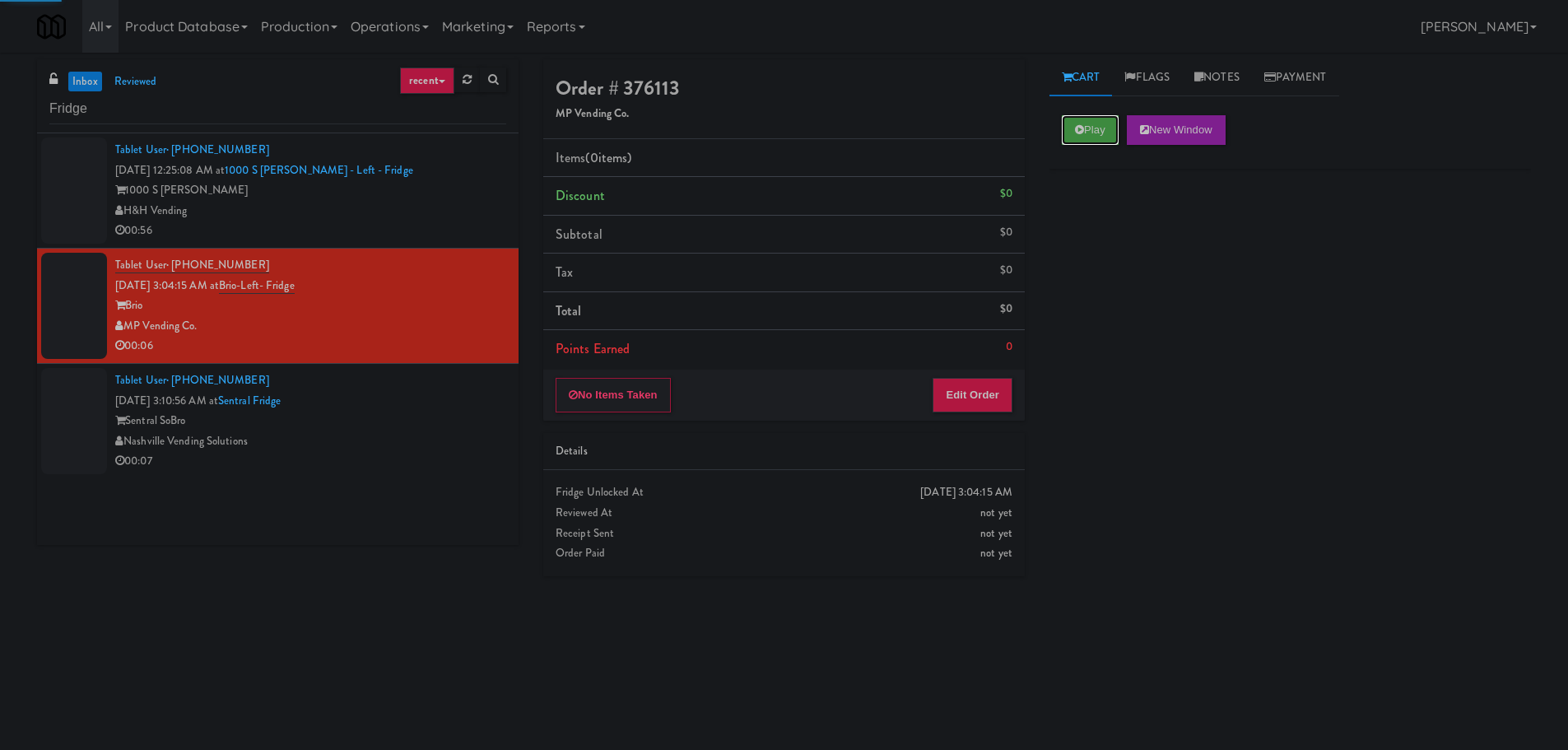
click at [1097, 136] on button "Play" at bounding box center [1090, 130] width 57 height 30
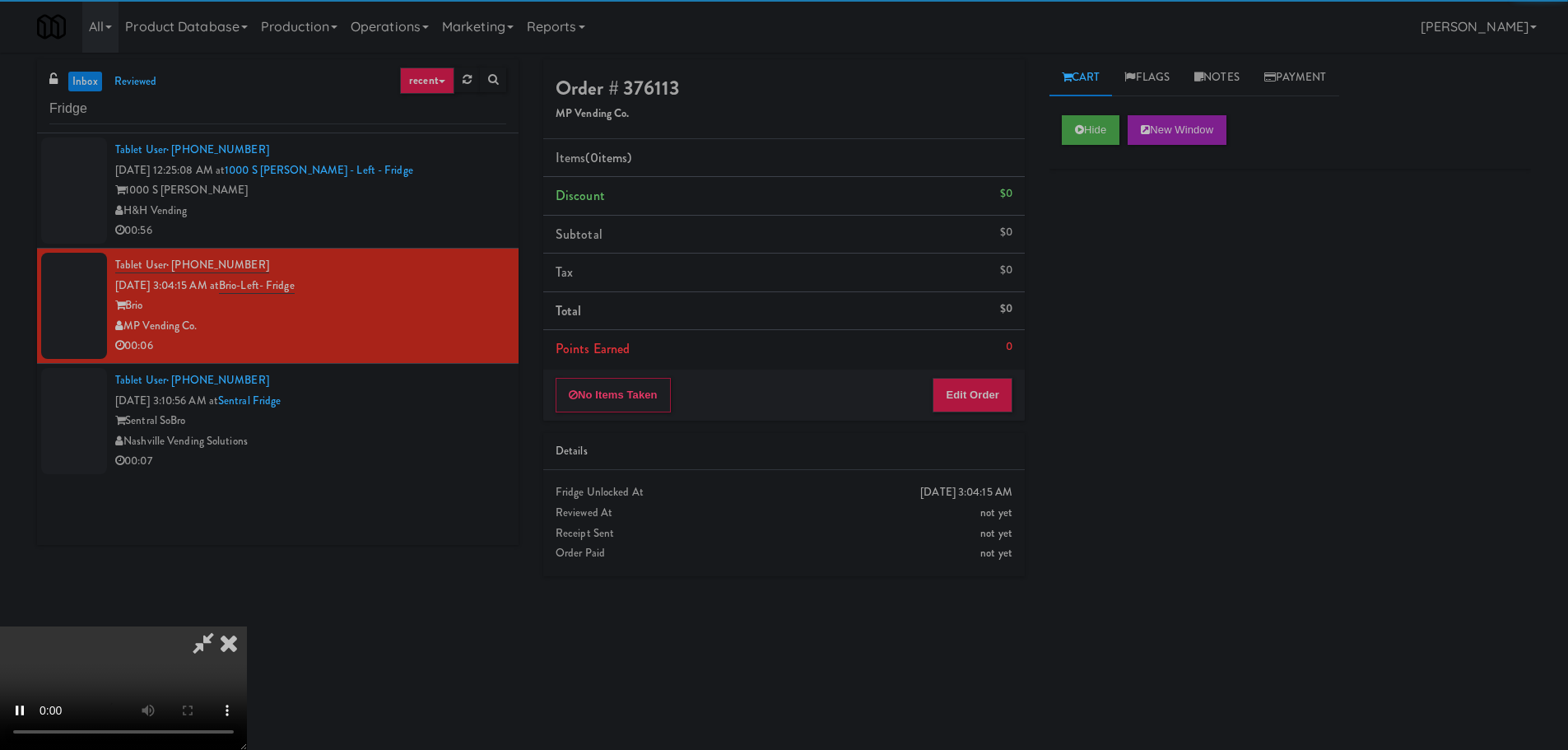
click at [931, 446] on div "Details" at bounding box center [784, 451] width 457 height 21
click at [968, 379] on button "Edit Order" at bounding box center [972, 394] width 80 height 34
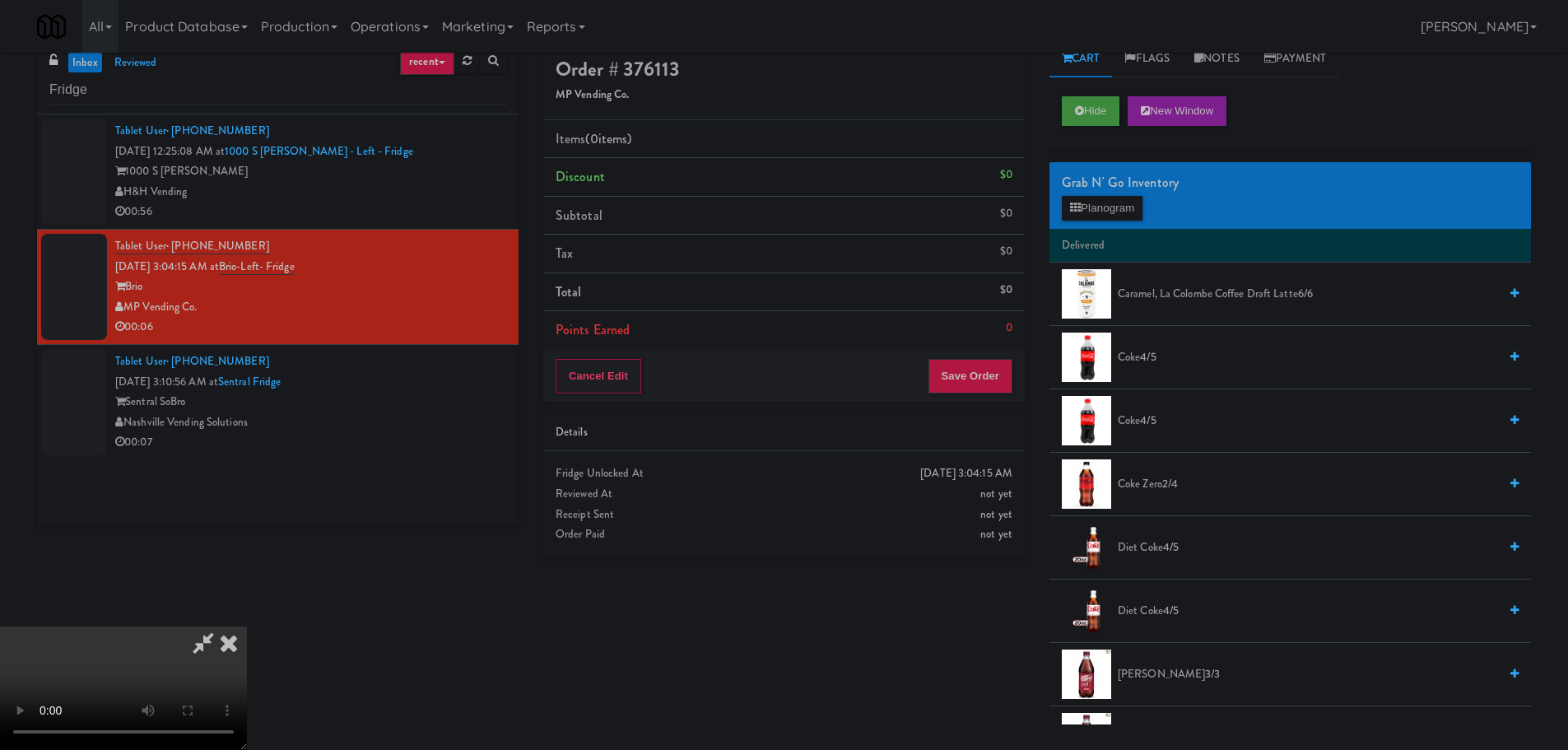
scroll to position [52, 0]
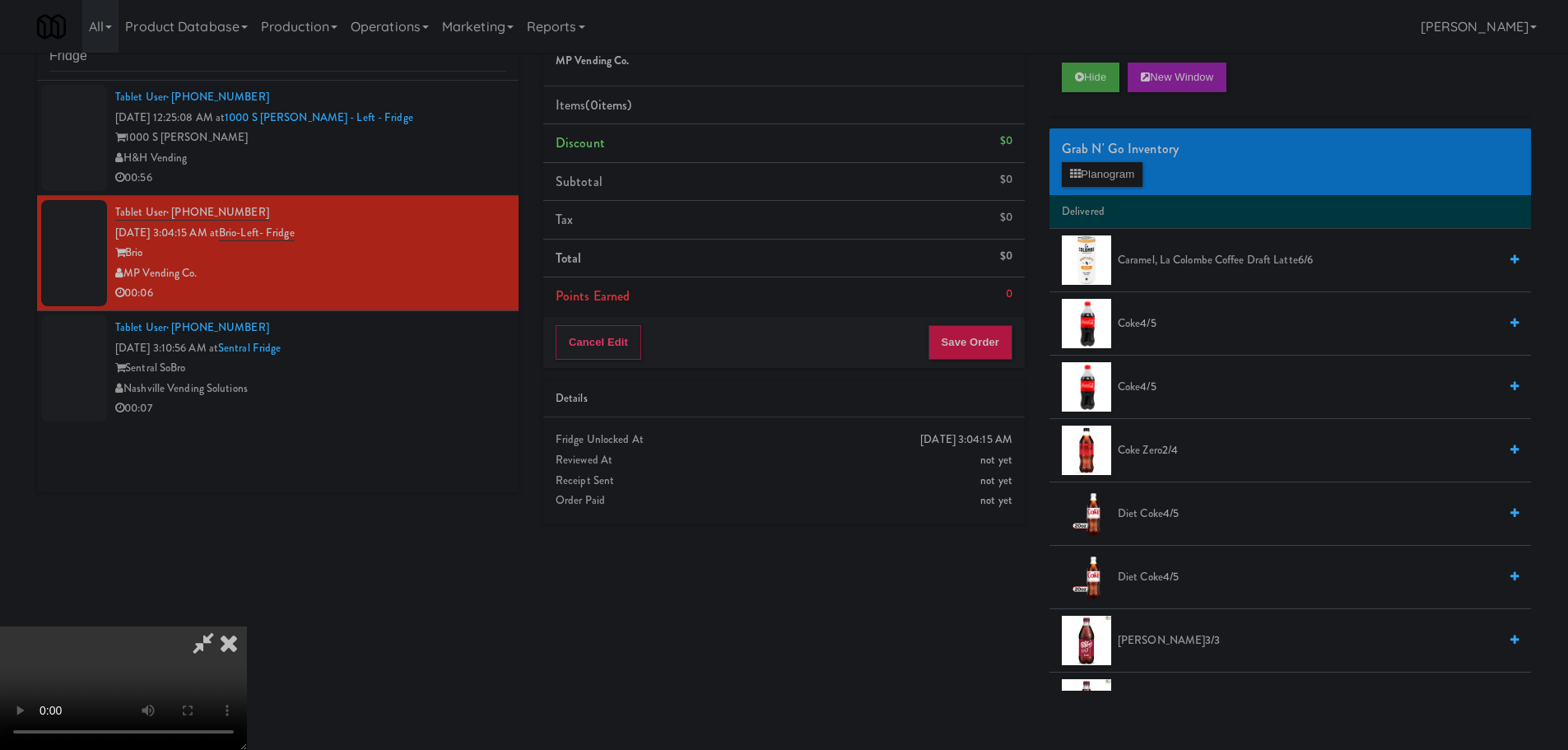
click at [247, 627] on video at bounding box center [123, 688] width 247 height 123
drag, startPoint x: 650, startPoint y: 396, endPoint x: 670, endPoint y: 406, distance: 22.4
click at [247, 627] on video at bounding box center [123, 688] width 247 height 123
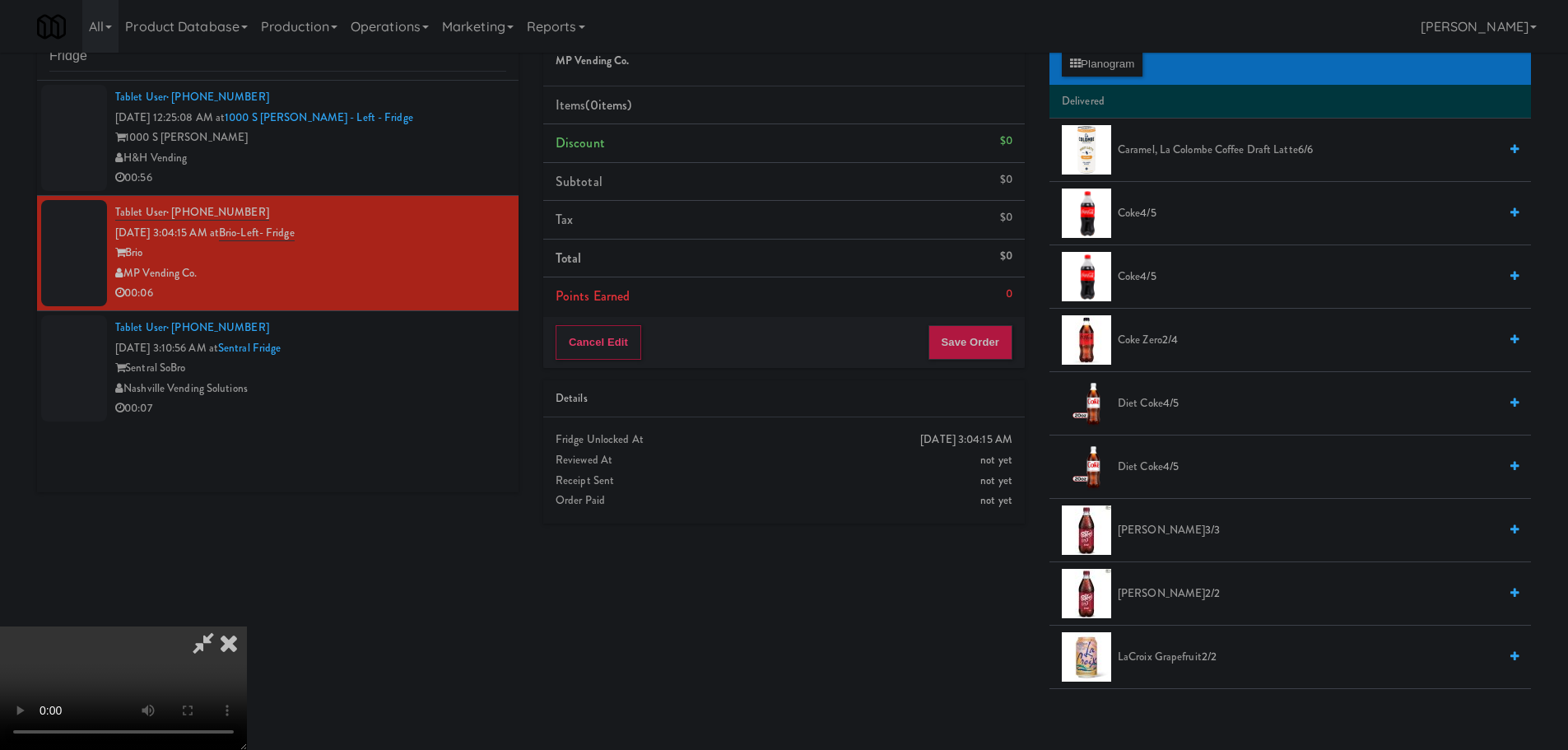
scroll to position [82, 0]
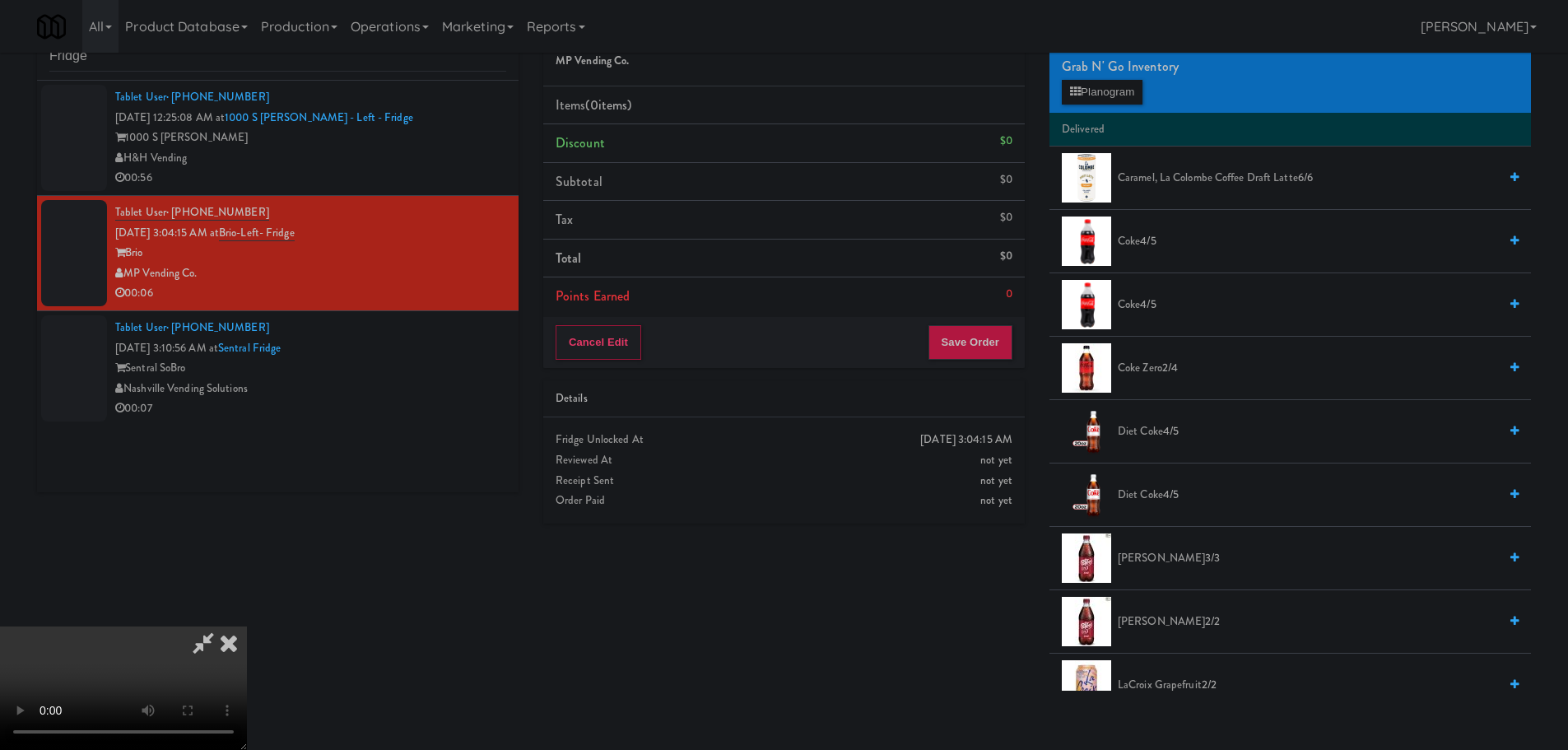
click at [1126, 242] on span "Coke 4/5" at bounding box center [1307, 242] width 380 height 21
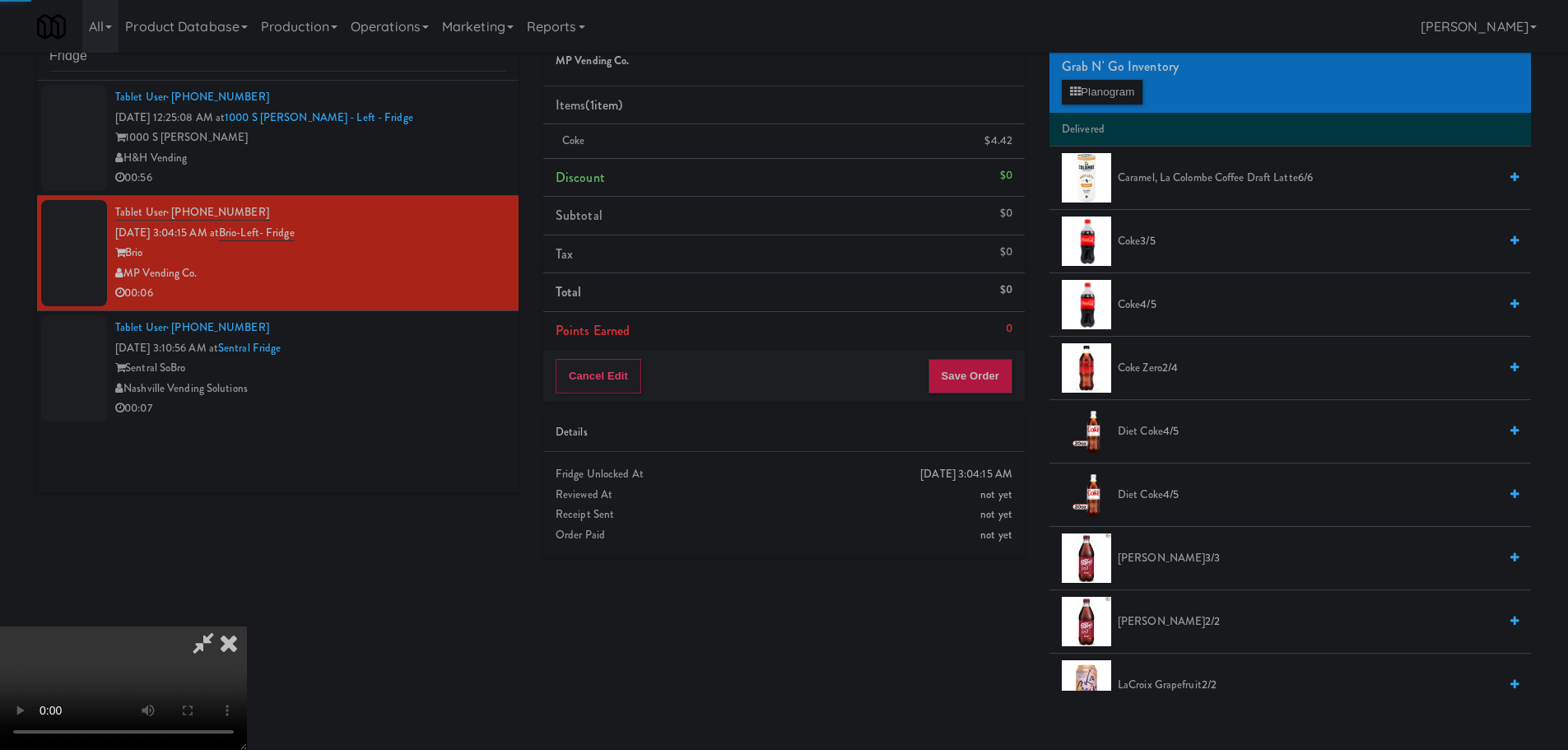
click at [247, 627] on video at bounding box center [123, 688] width 247 height 123
drag, startPoint x: 671, startPoint y: 467, endPoint x: 687, endPoint y: 472, distance: 16.8
click at [247, 627] on video at bounding box center [123, 688] width 247 height 123
click at [1127, 102] on button "Planogram" at bounding box center [1101, 92] width 81 height 25
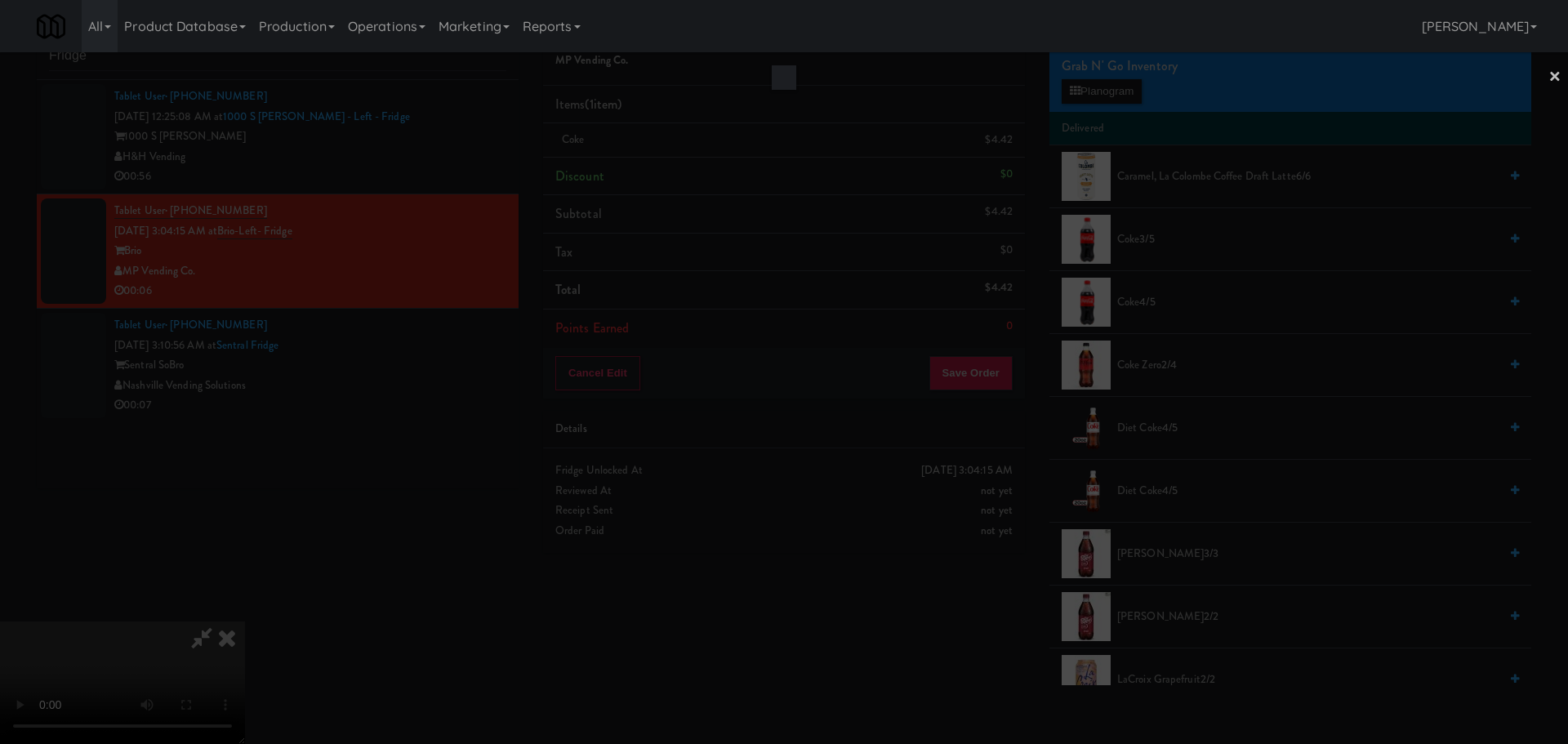
click at [1118, 89] on div at bounding box center [784, 372] width 1568 height 744
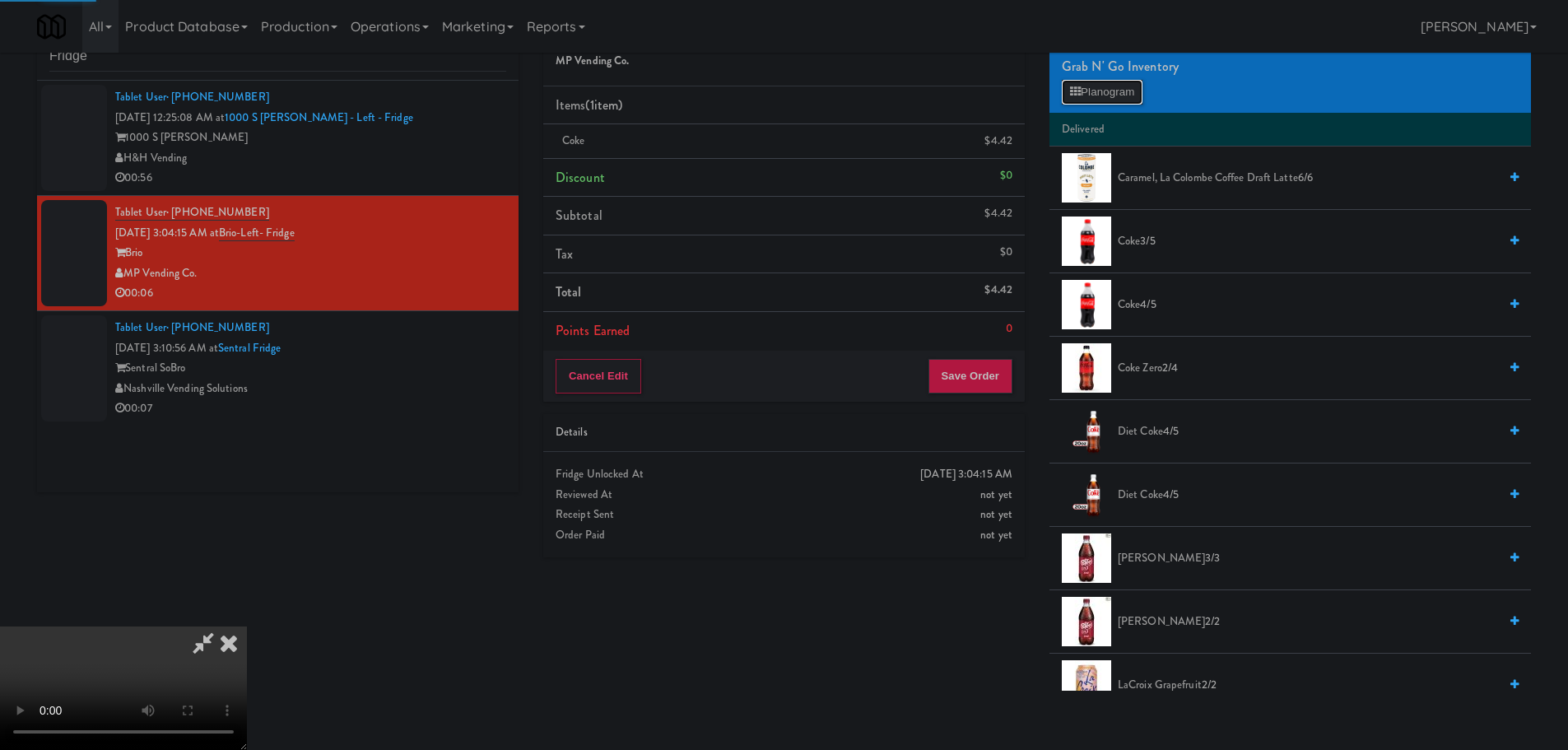
click at [1120, 92] on button "Planogram" at bounding box center [1101, 92] width 81 height 25
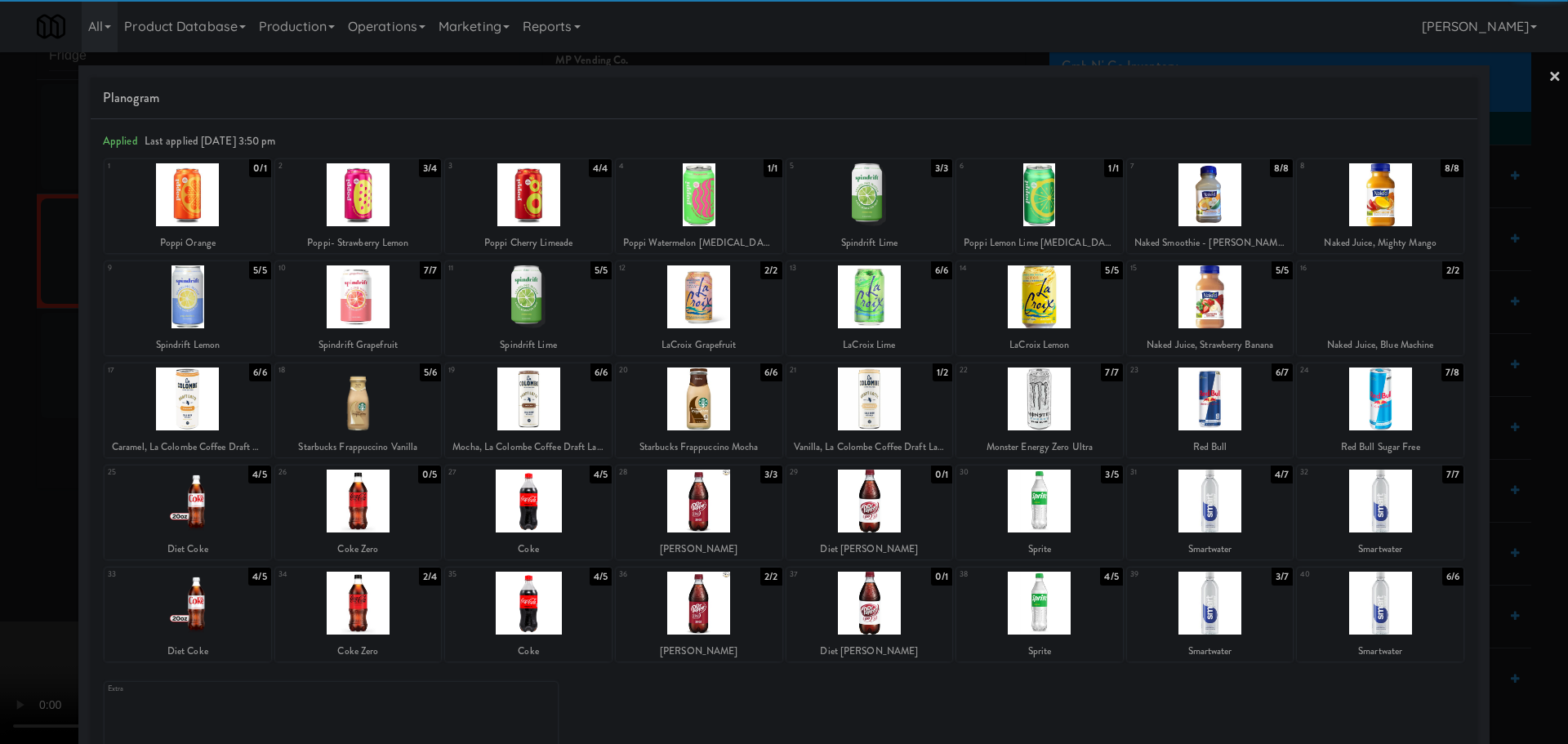
click at [355, 608] on div at bounding box center [359, 603] width 167 height 63
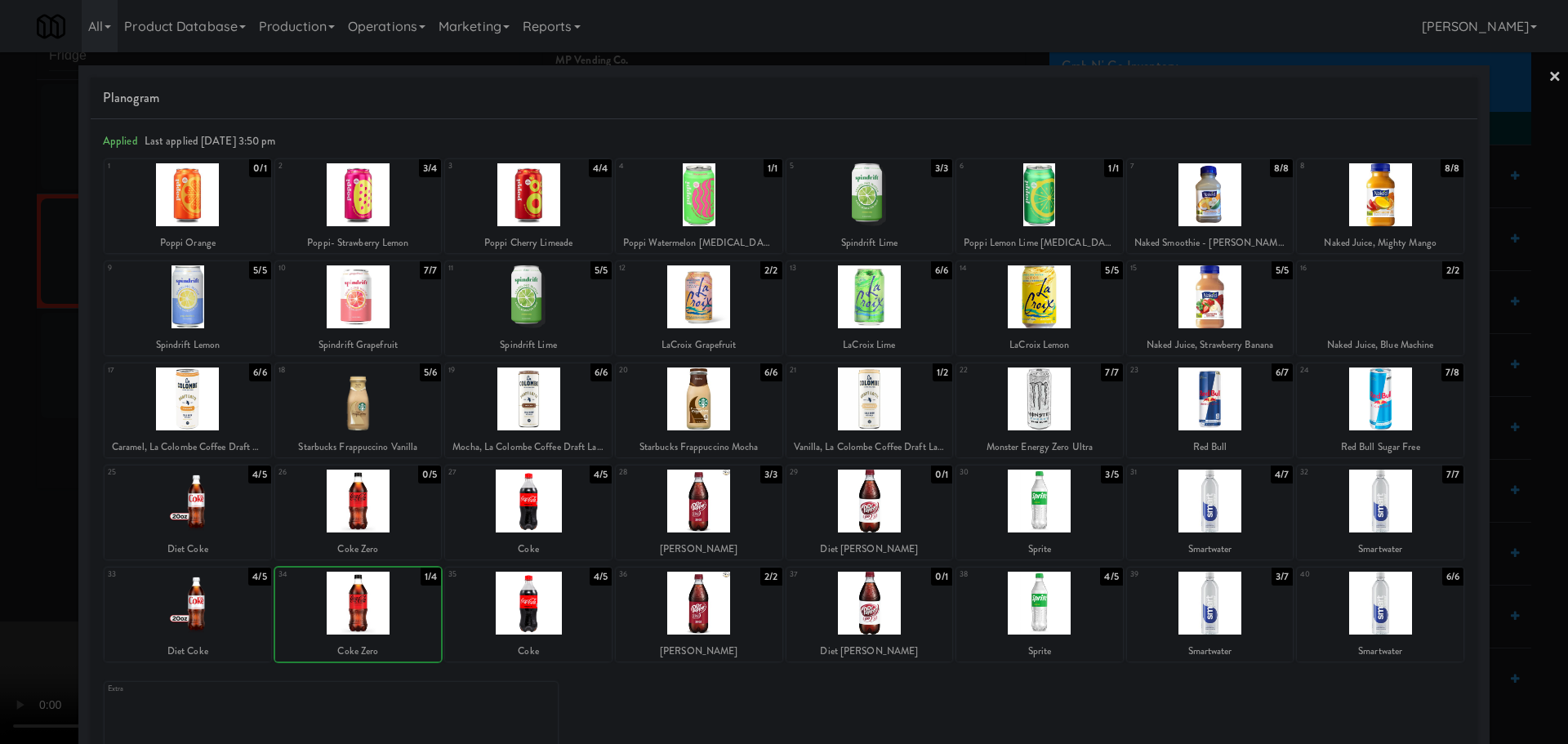
drag, startPoint x: 0, startPoint y: 567, endPoint x: 179, endPoint y: 516, distance: 186.1
click at [7, 567] on div at bounding box center [784, 372] width 1568 height 744
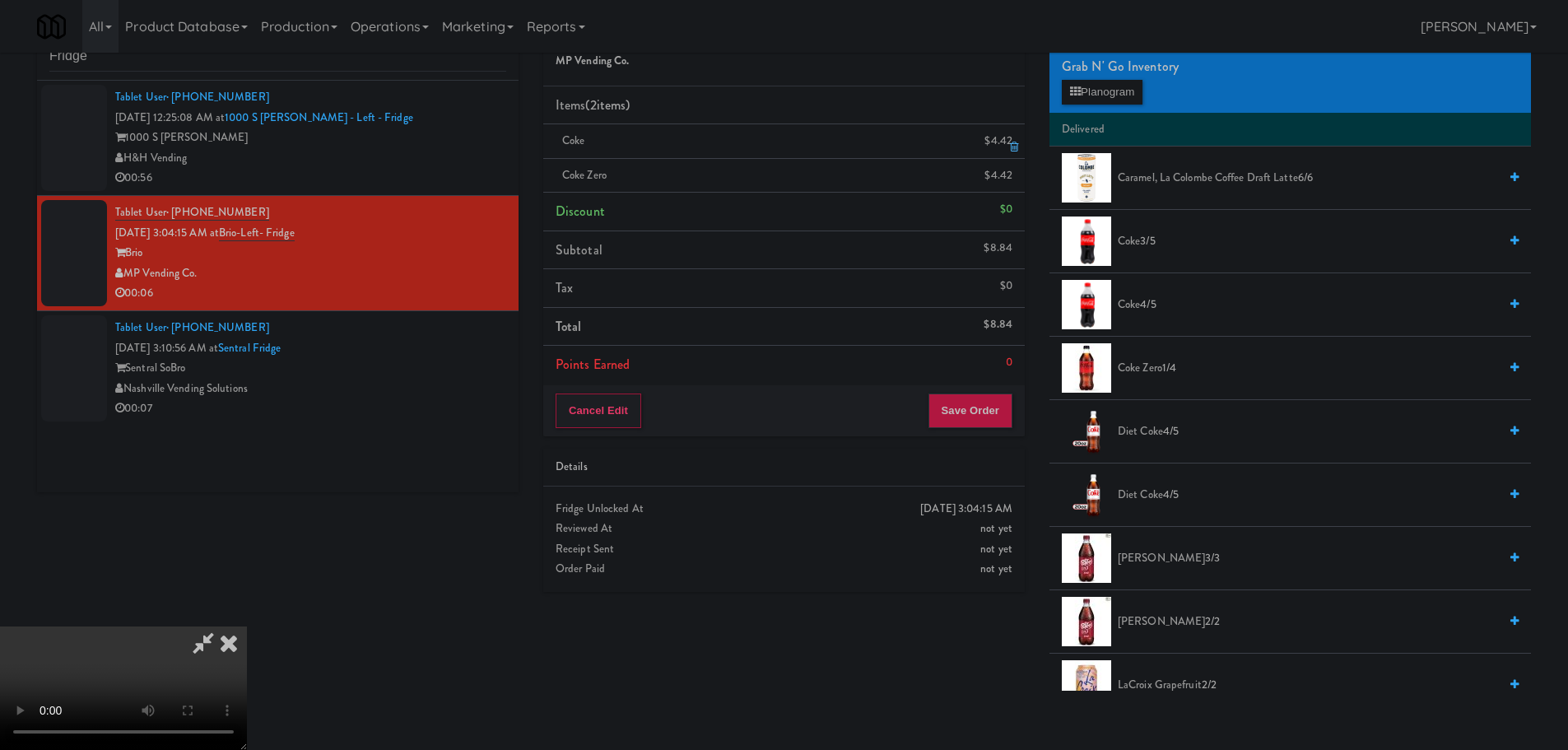
click at [1016, 138] on link at bounding box center [1011, 148] width 15 height 21
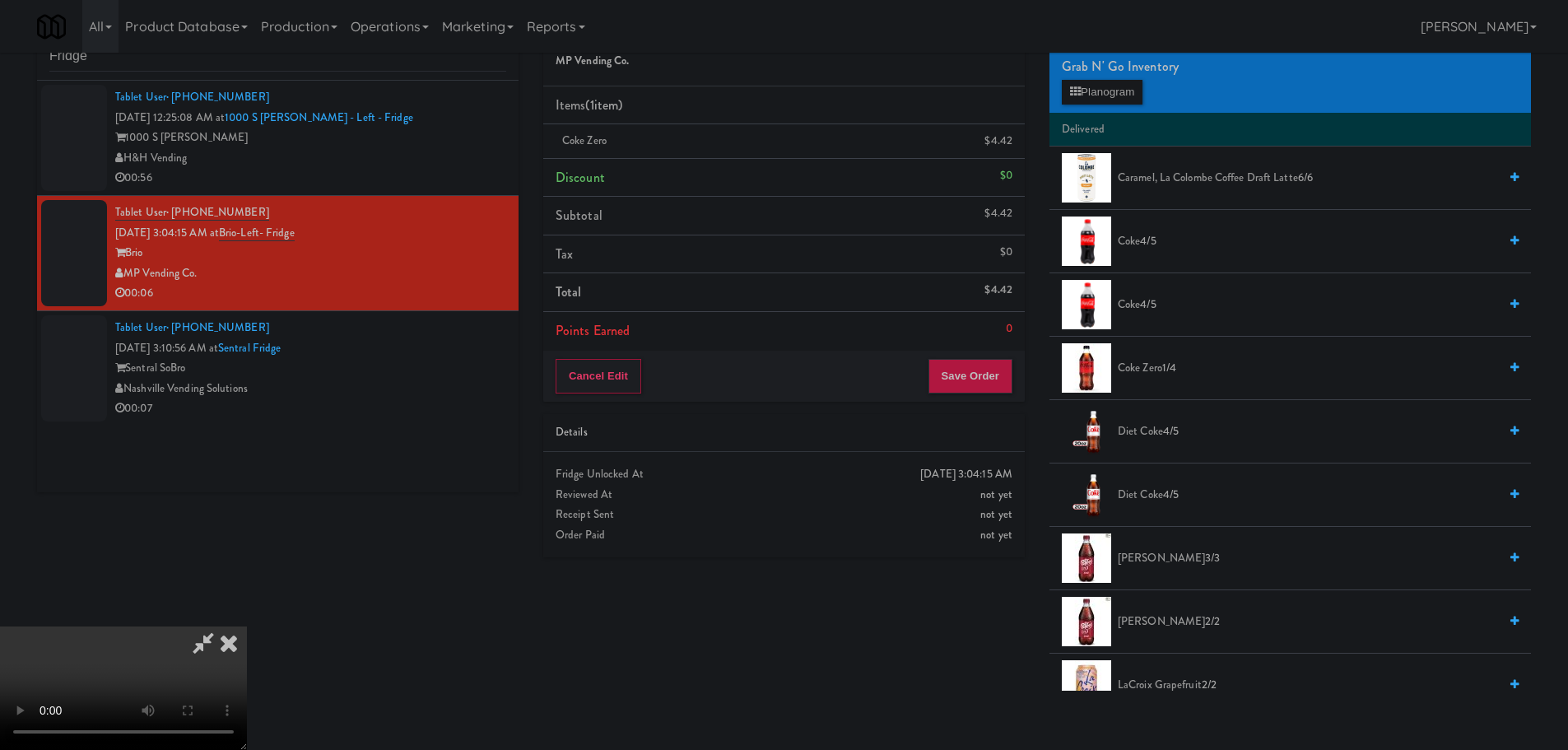
click at [247, 627] on video at bounding box center [123, 688] width 247 height 123
click at [977, 380] on button "Save Order" at bounding box center [970, 376] width 84 height 34
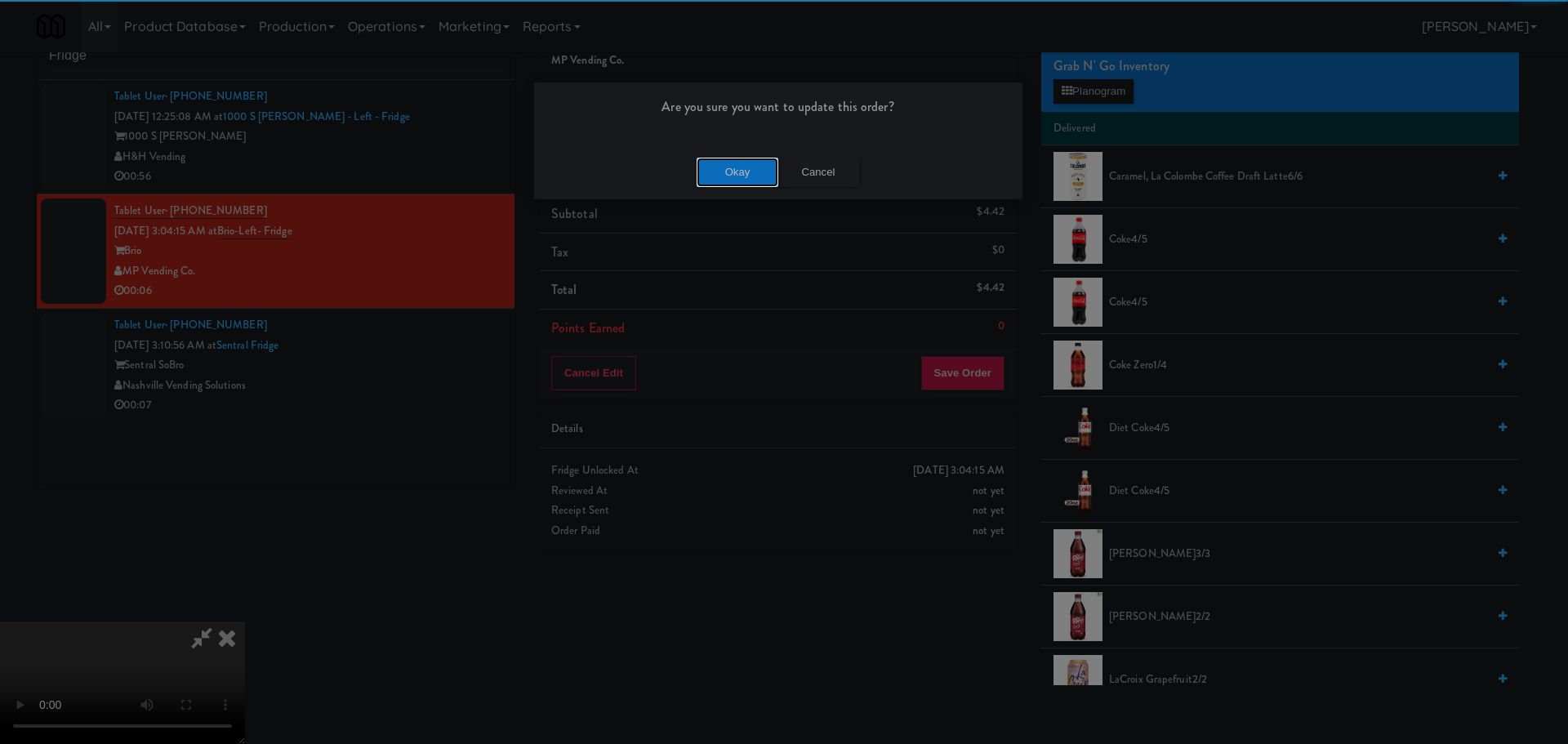
click at [761, 167] on button "Okay" at bounding box center [737, 173] width 82 height 30
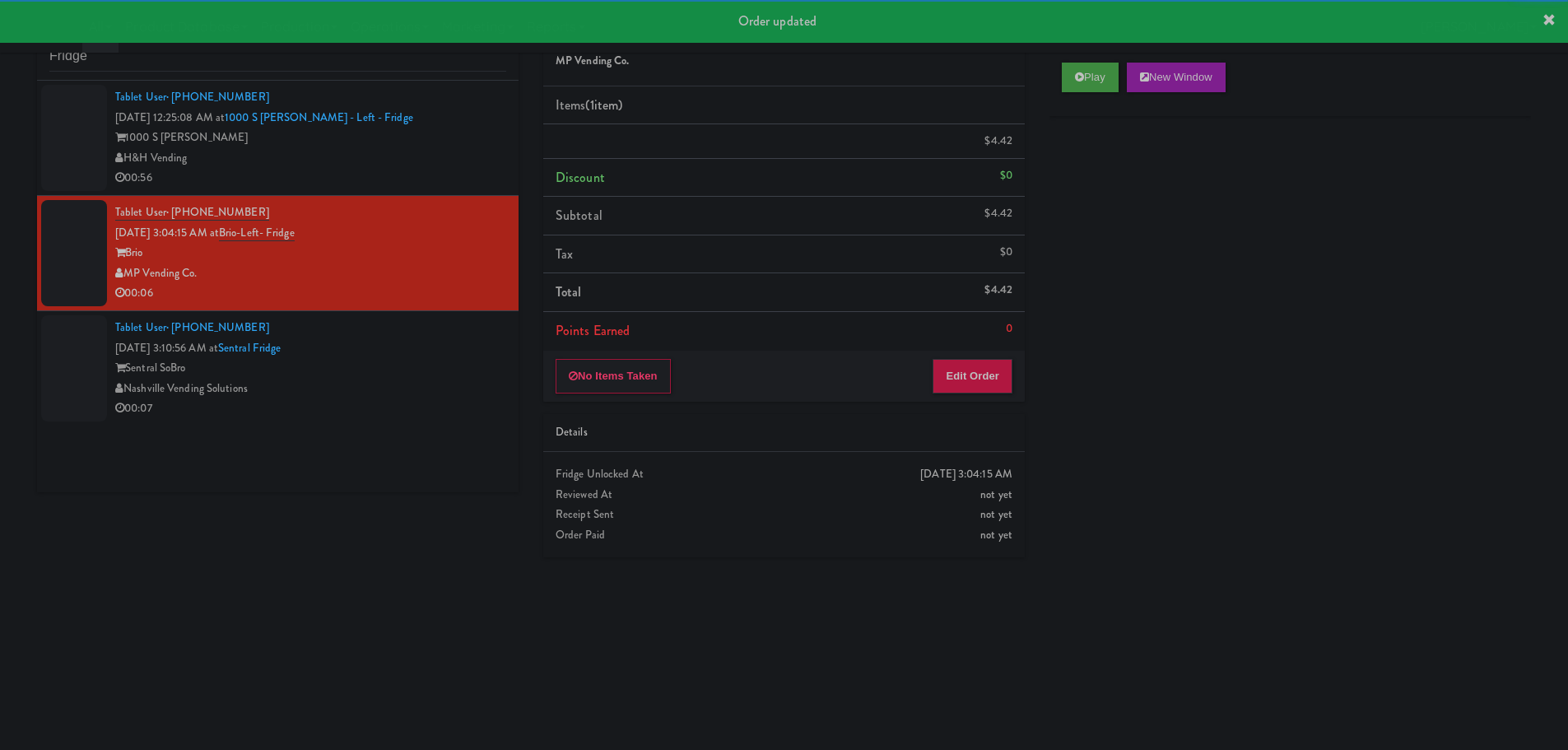
click at [456, 380] on div "Nashville Vending Solutions" at bounding box center [310, 388] width 391 height 21
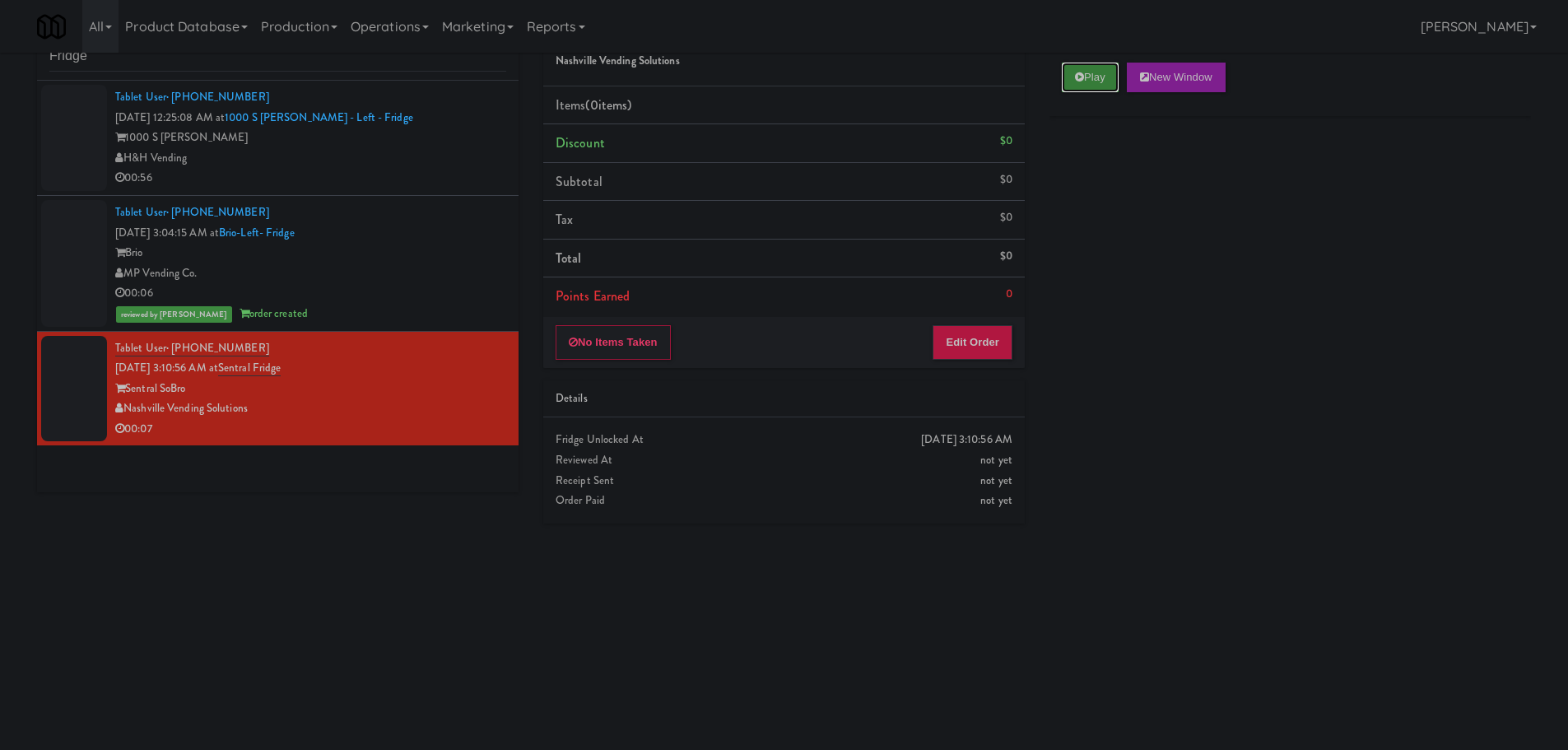
click at [1111, 80] on button "Play" at bounding box center [1090, 78] width 57 height 30
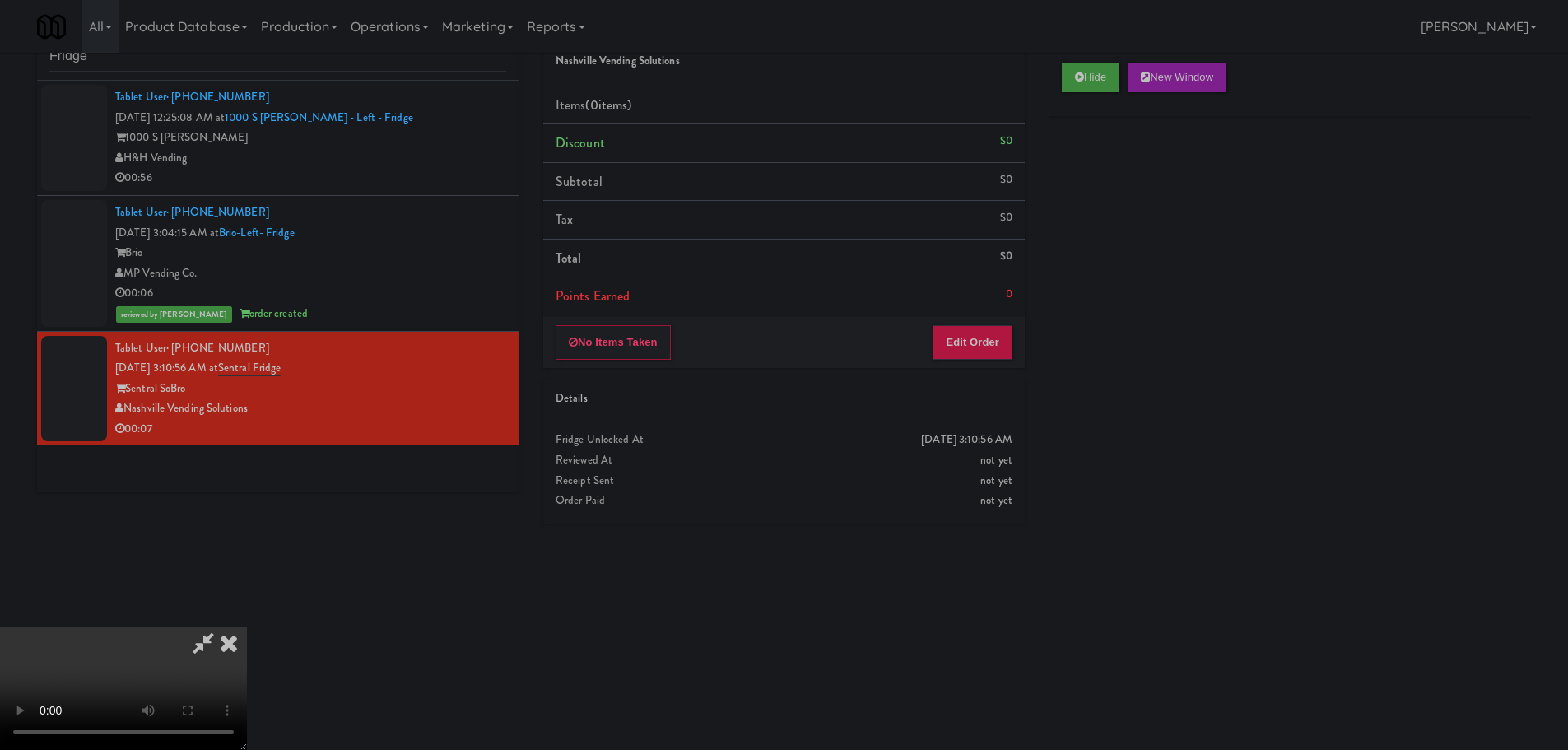
click at [981, 281] on li "Points Earned 0" at bounding box center [784, 296] width 482 height 38
click at [975, 320] on div "No Items Taken Edit Order" at bounding box center [784, 342] width 482 height 51
click at [977, 330] on button "Edit Order" at bounding box center [972, 342] width 80 height 34
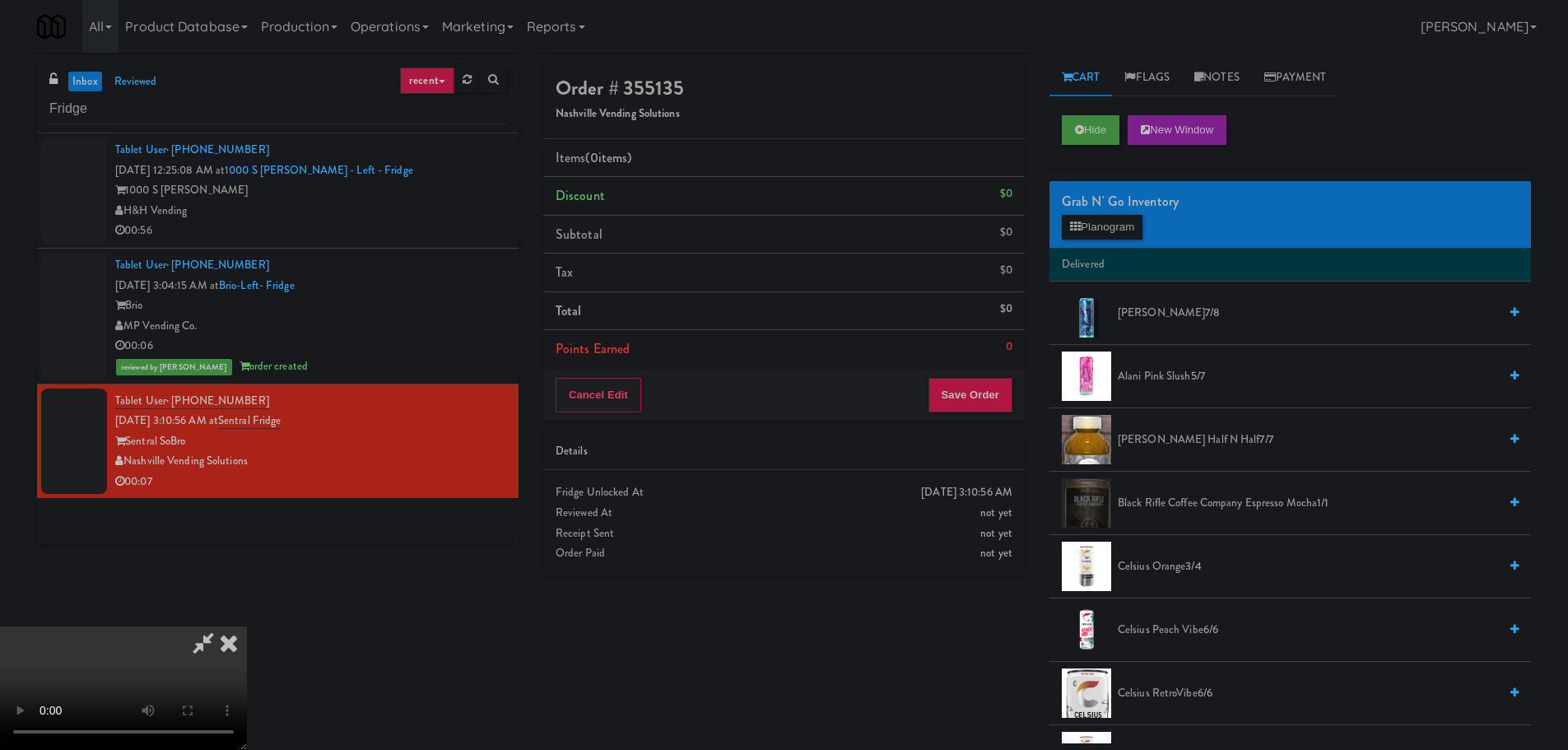
scroll to position [283, 0]
click at [247, 627] on video at bounding box center [123, 688] width 247 height 123
click at [247, 627] on icon at bounding box center [228, 643] width 36 height 33
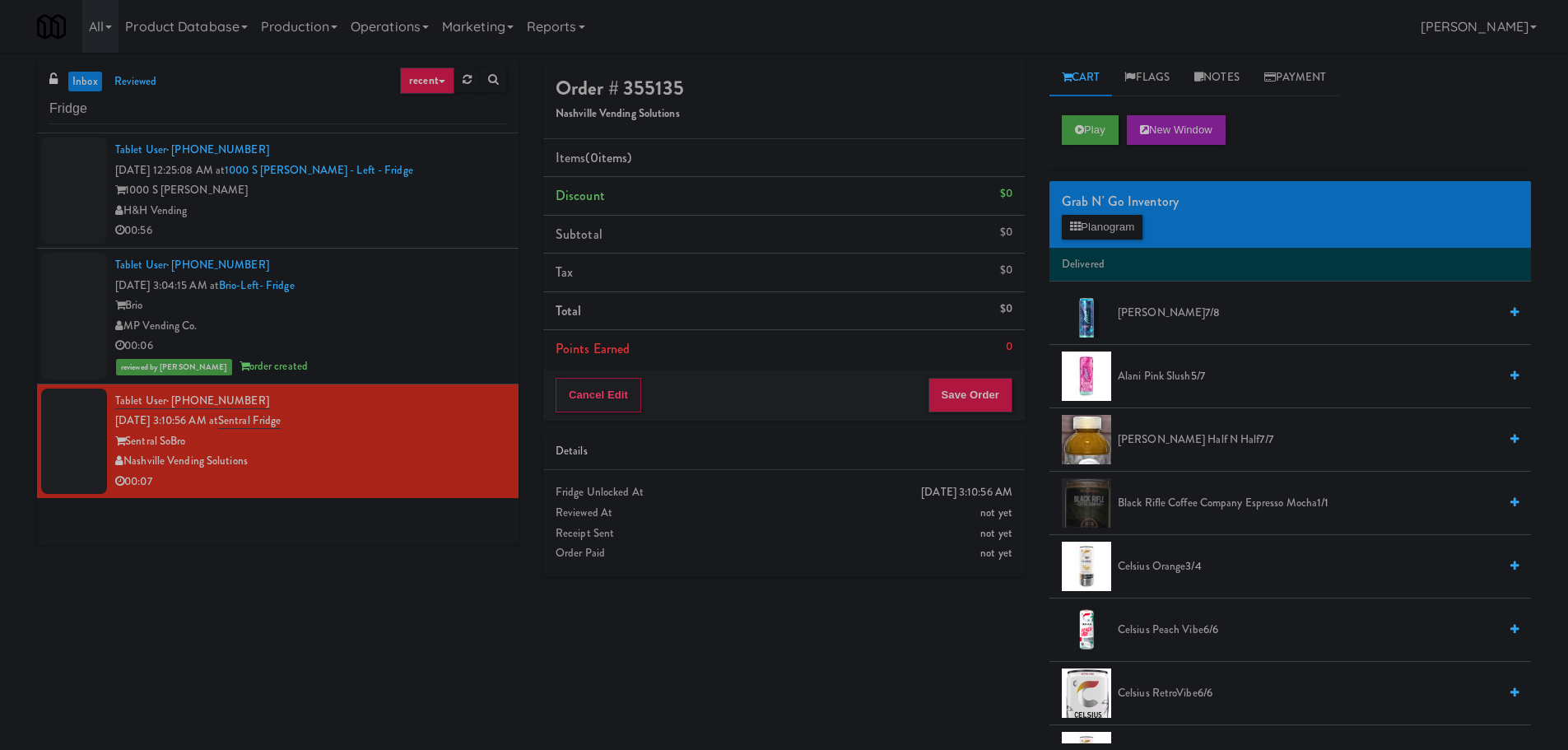
drag, startPoint x: 911, startPoint y: 62, endPoint x: 1081, endPoint y: 103, distance: 174.9
click at [911, 62] on div "Order # 355135 Nashville Vending Solutions" at bounding box center [784, 99] width 482 height 80
click at [1081, 110] on div "Play New Window" at bounding box center [1290, 135] width 482 height 66
click at [1081, 118] on button "Play" at bounding box center [1090, 130] width 57 height 30
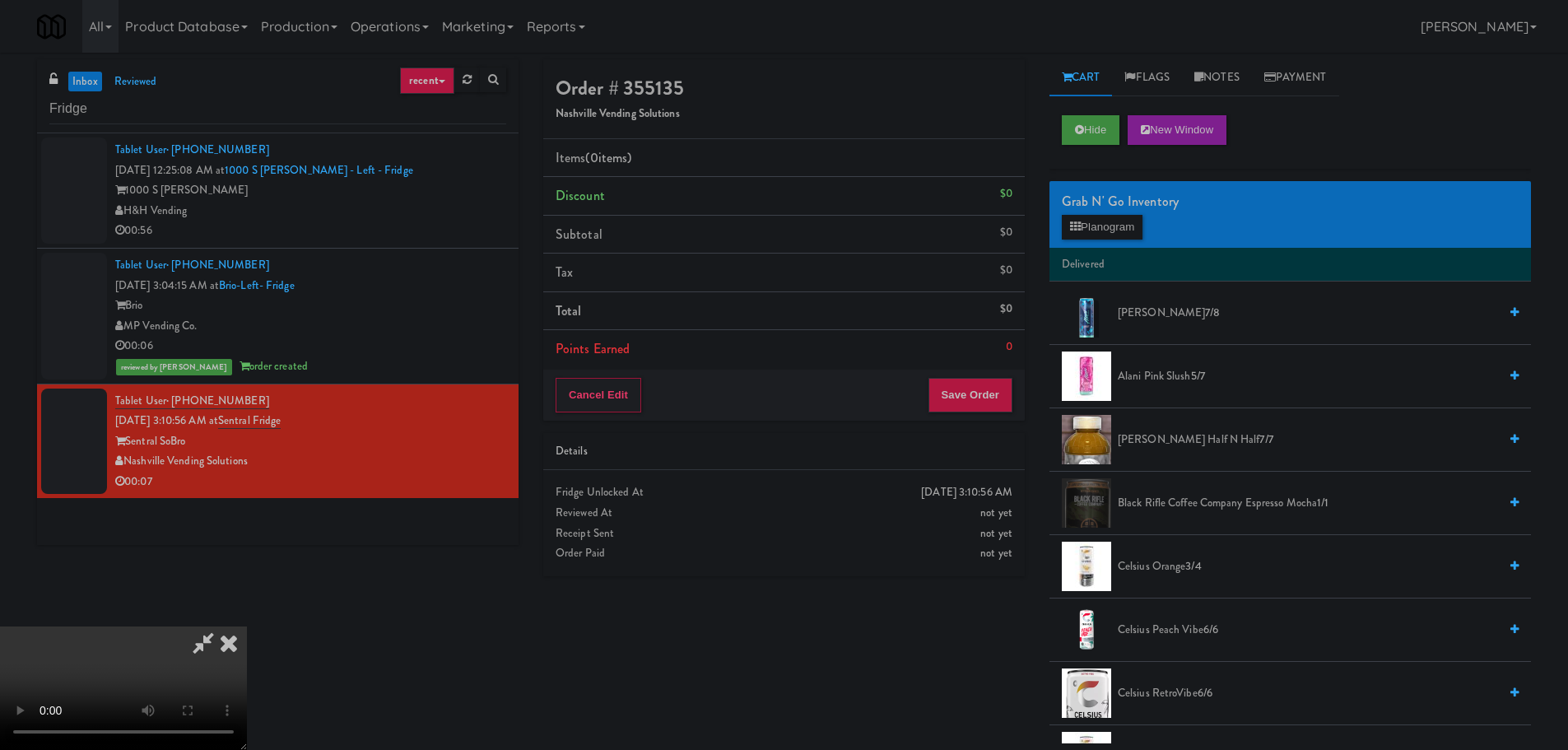
click at [247, 627] on video at bounding box center [123, 688] width 247 height 123
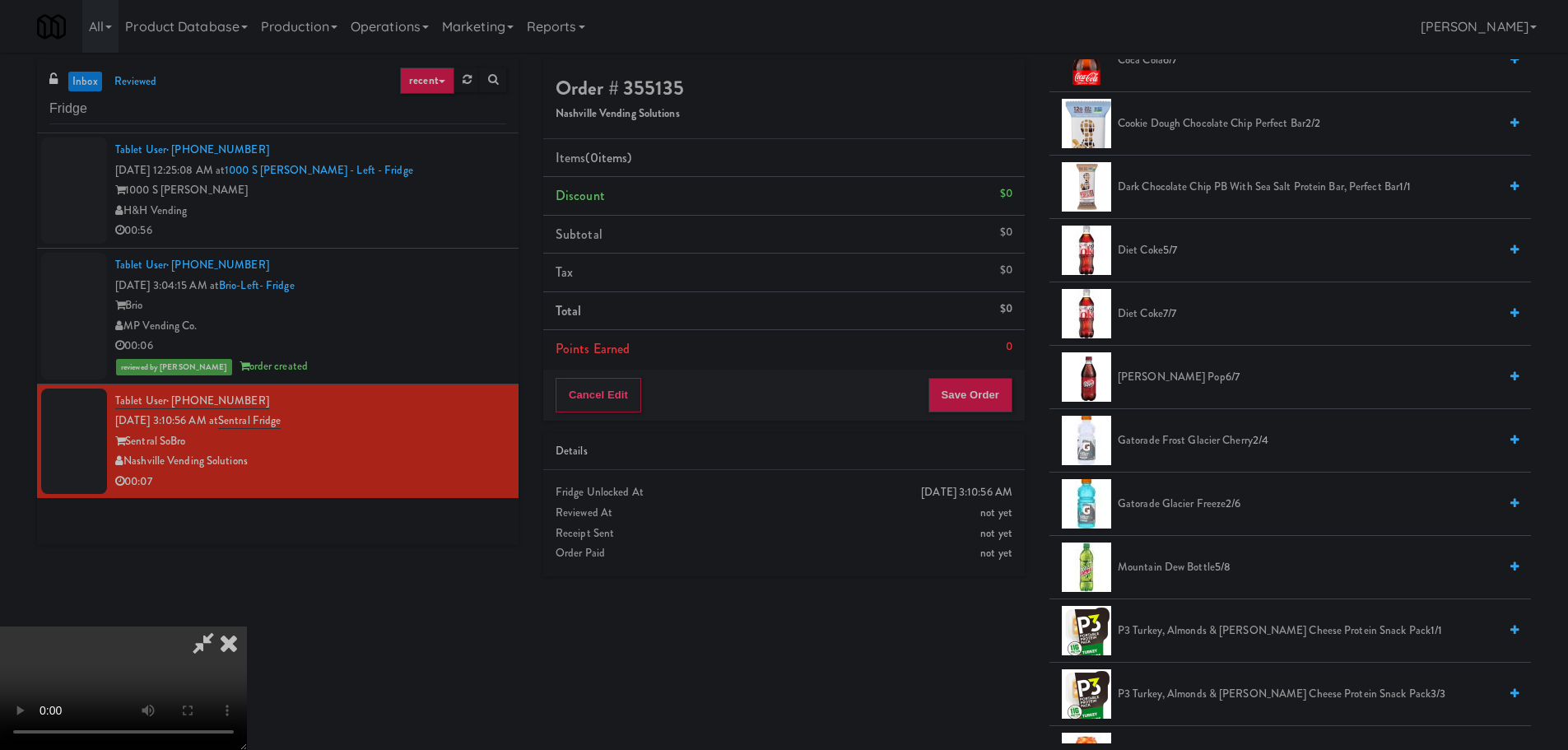
scroll to position [906, 0]
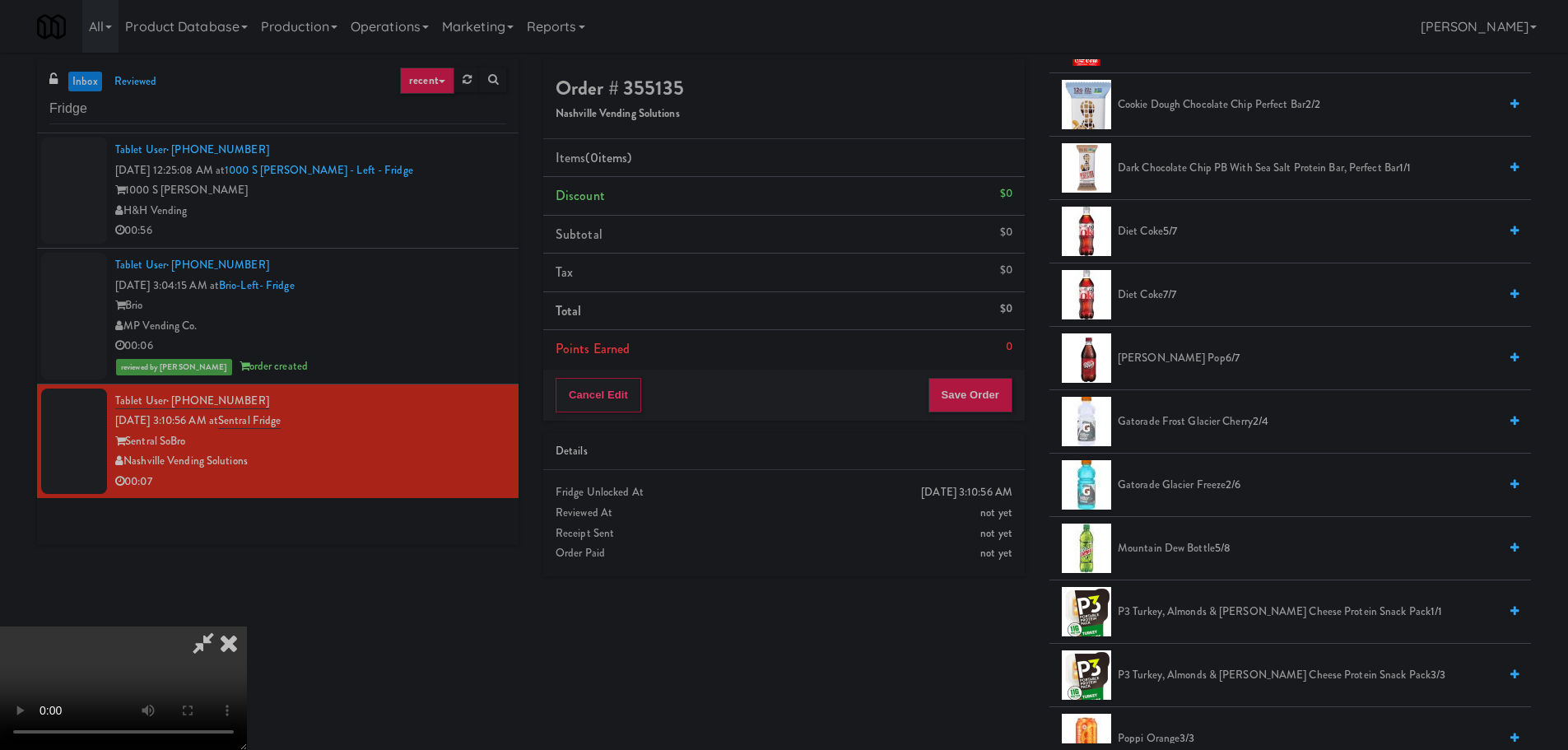
click at [1179, 492] on span "Gatorade Glacier Freeze 2/6" at bounding box center [1307, 485] width 380 height 21
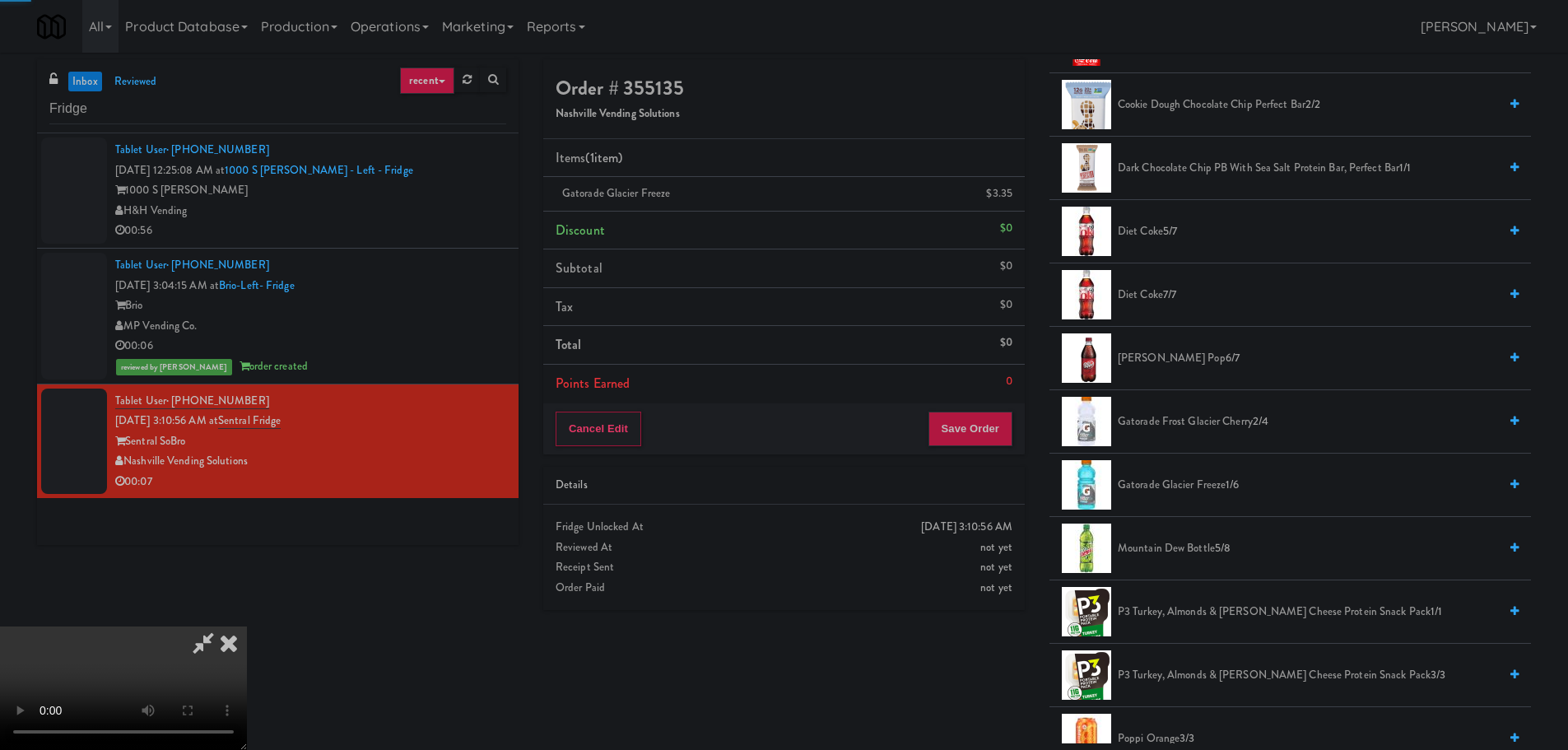
drag, startPoint x: 816, startPoint y: 455, endPoint x: 822, endPoint y: 448, distance: 9.2
click at [247, 627] on video at bounding box center [123, 688] width 247 height 123
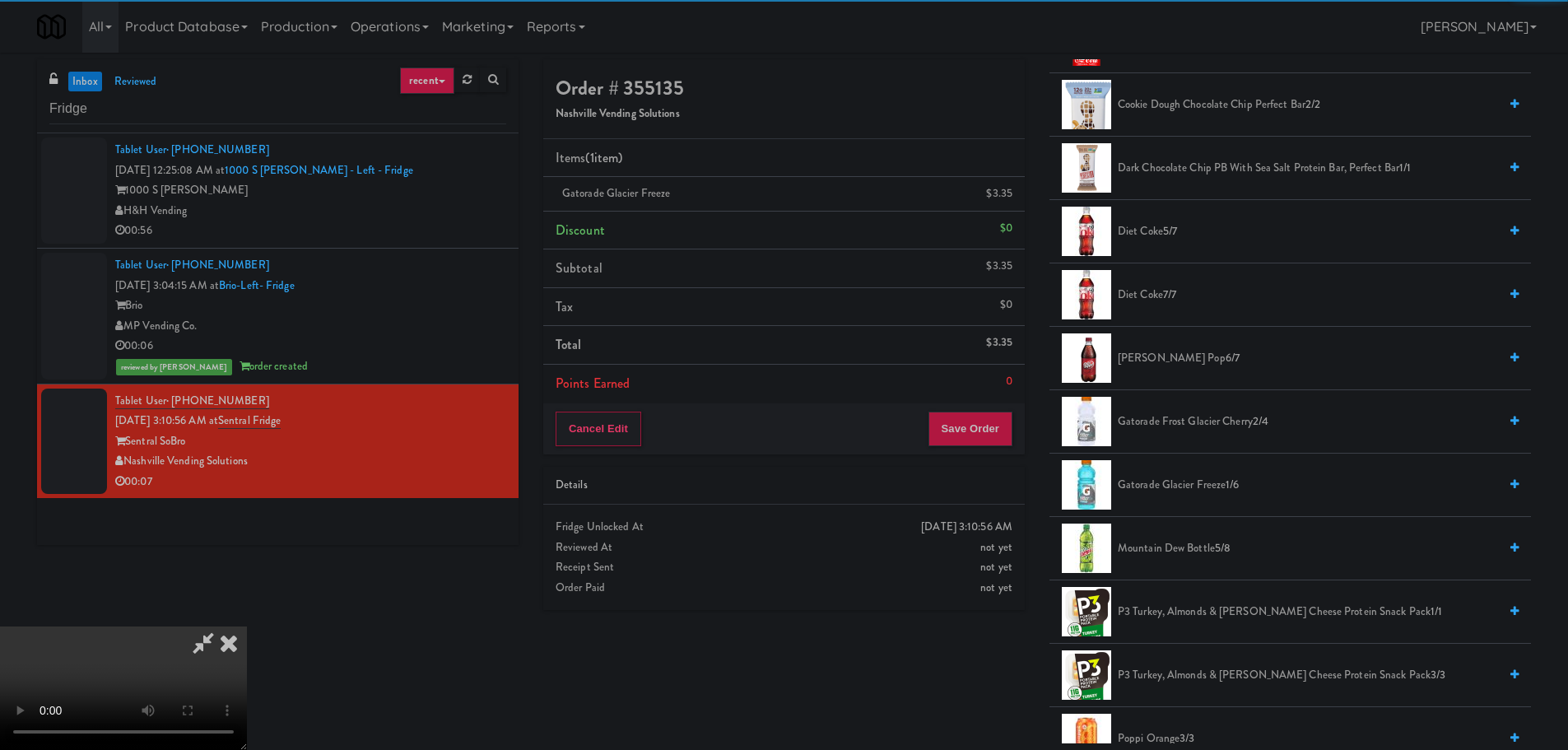
scroll to position [283, 0]
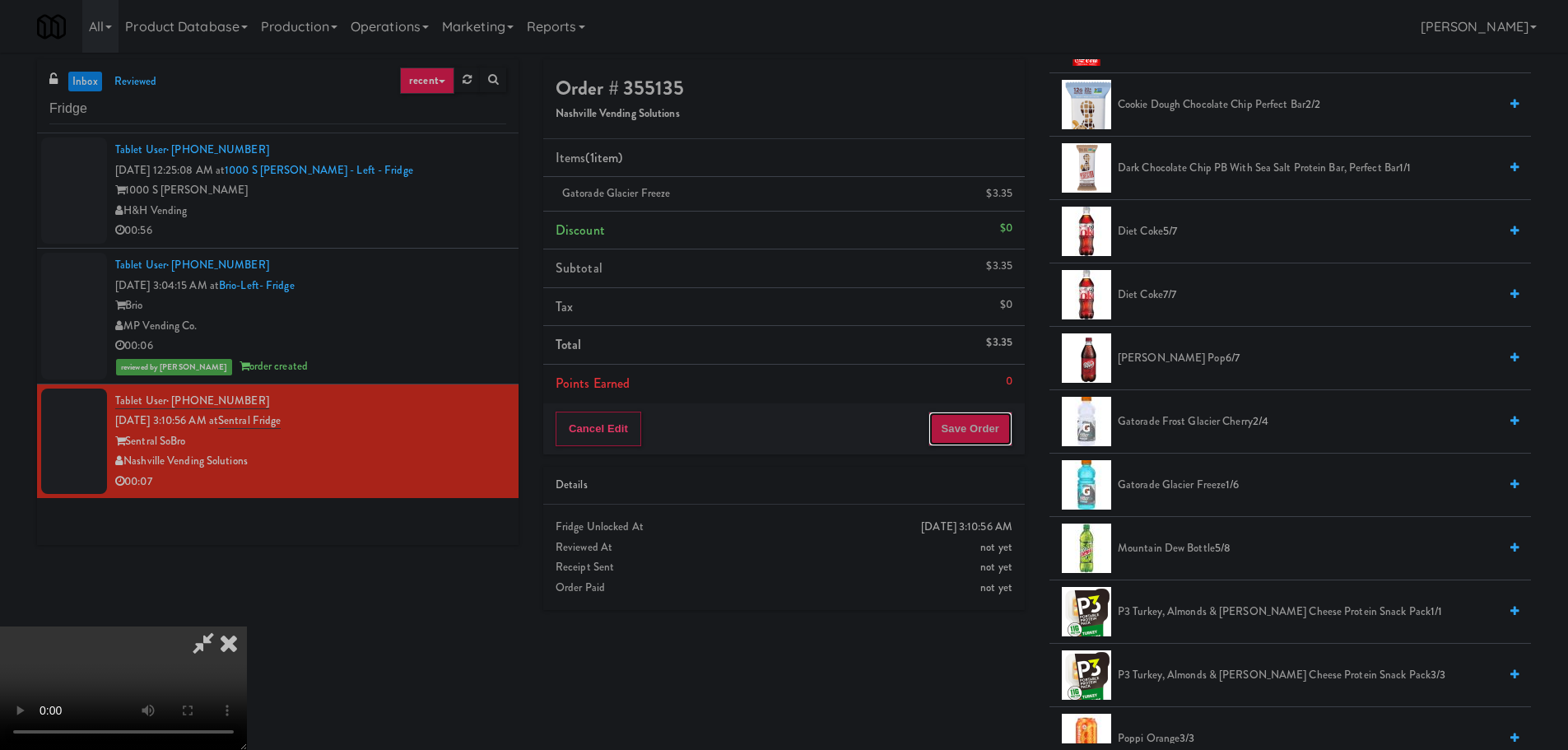
click at [973, 412] on button "Save Order" at bounding box center [970, 428] width 84 height 34
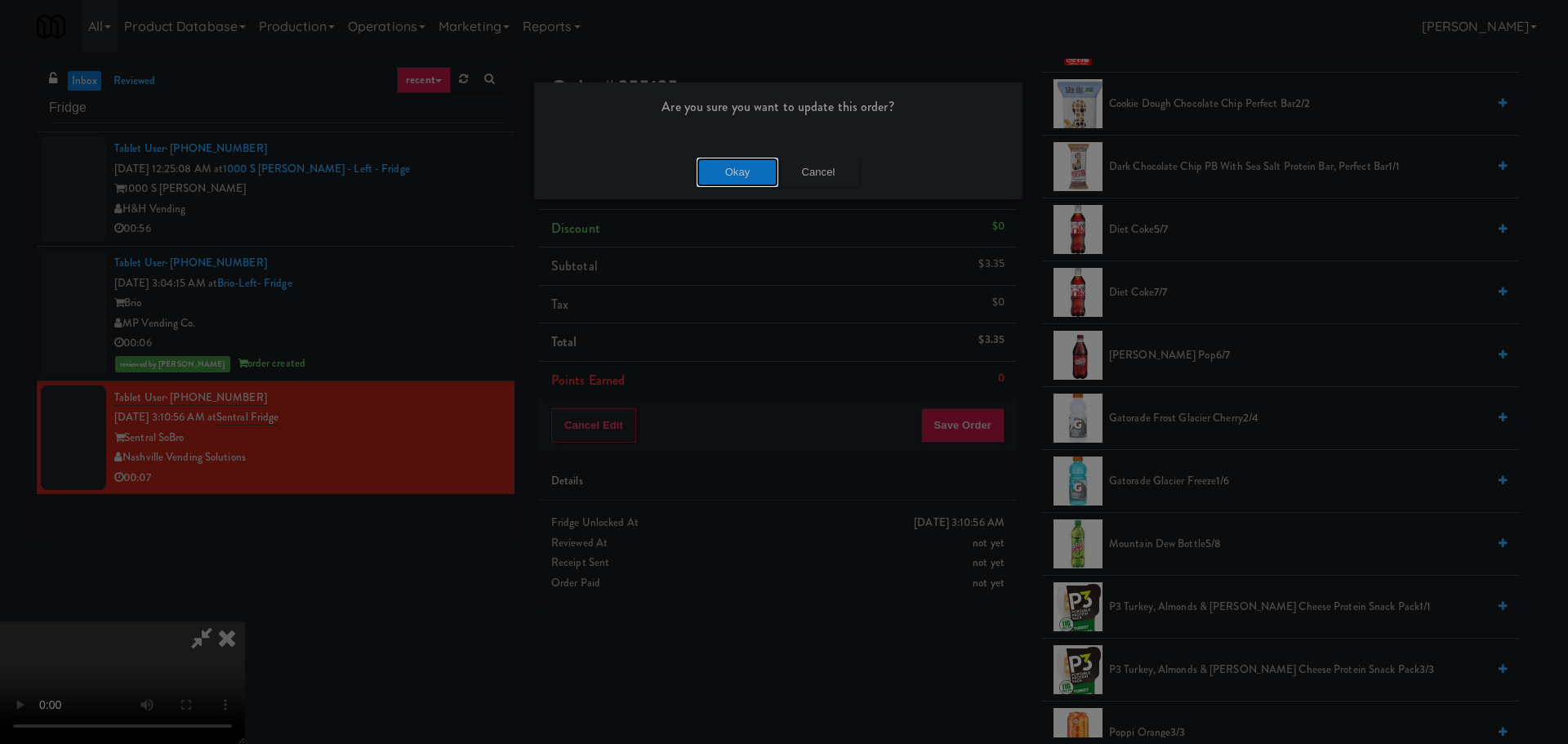
click at [752, 177] on button "Okay" at bounding box center [737, 173] width 82 height 30
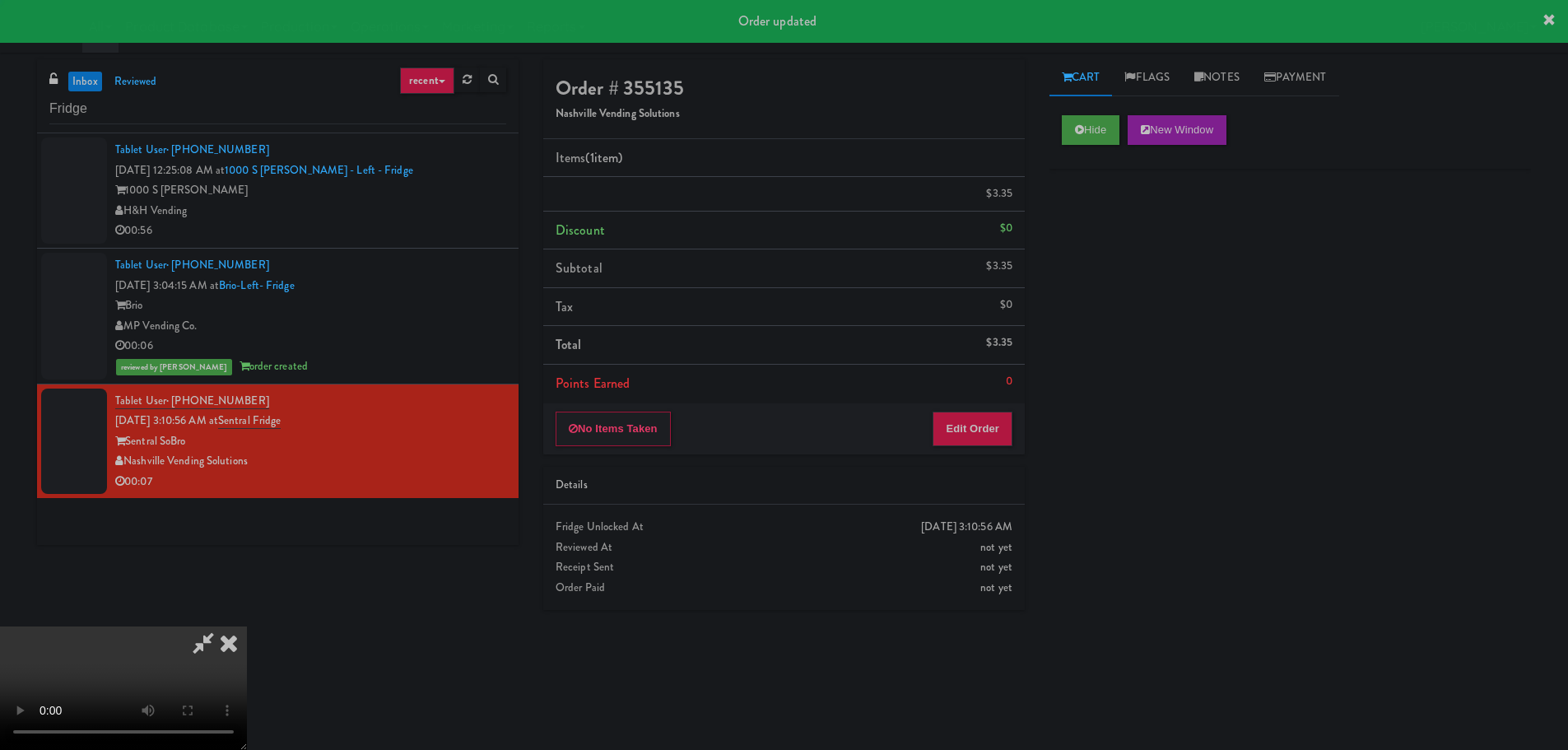
scroll to position [0, 0]
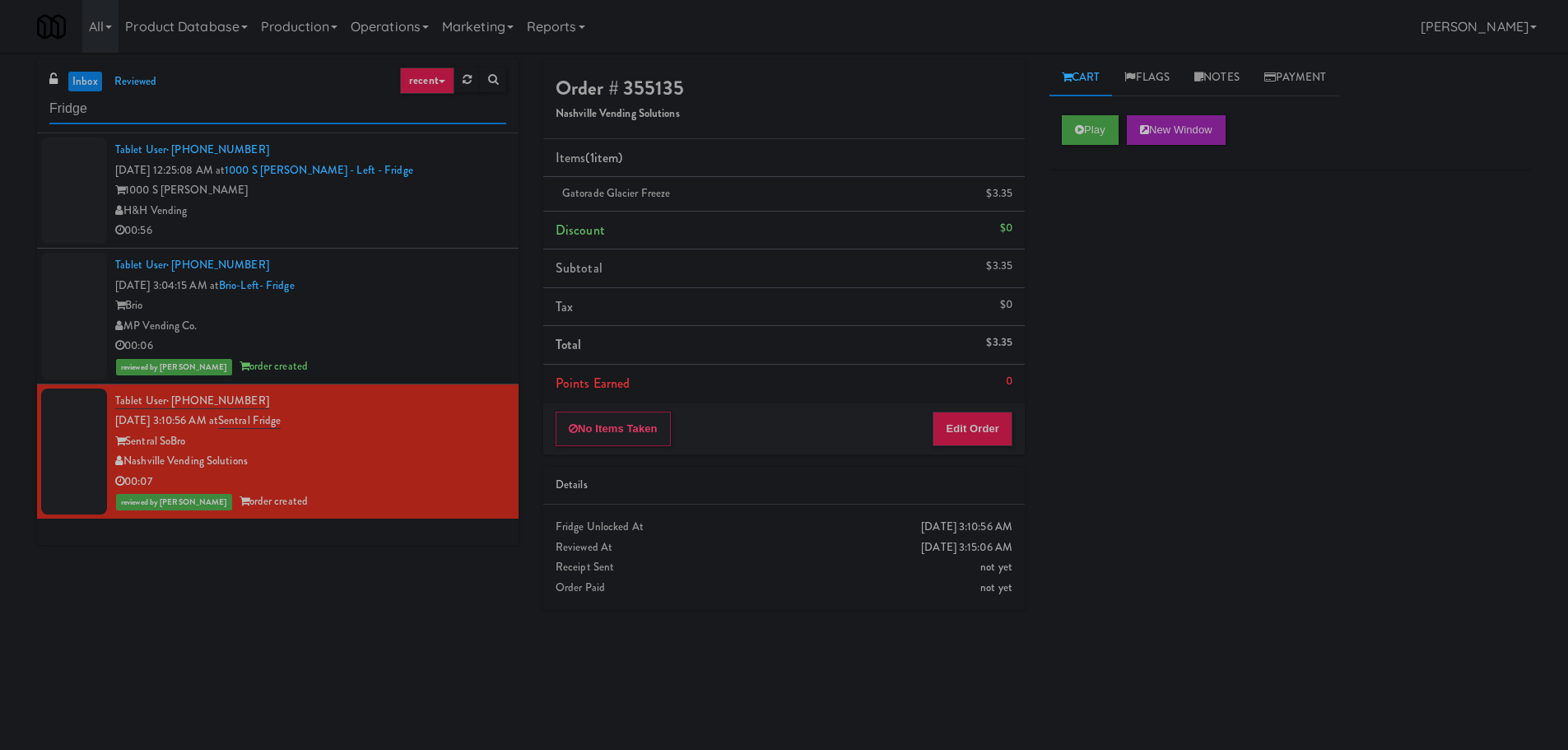
click at [222, 112] on input "Fridge" at bounding box center [277, 109] width 457 height 31
drag, startPoint x: 222, startPoint y: 112, endPoint x: 123, endPoint y: 90, distance: 101.4
click at [222, 112] on input "Fridge" at bounding box center [277, 109] width 457 height 31
click at [98, 82] on link "inbox" at bounding box center [85, 82] width 33 height 21
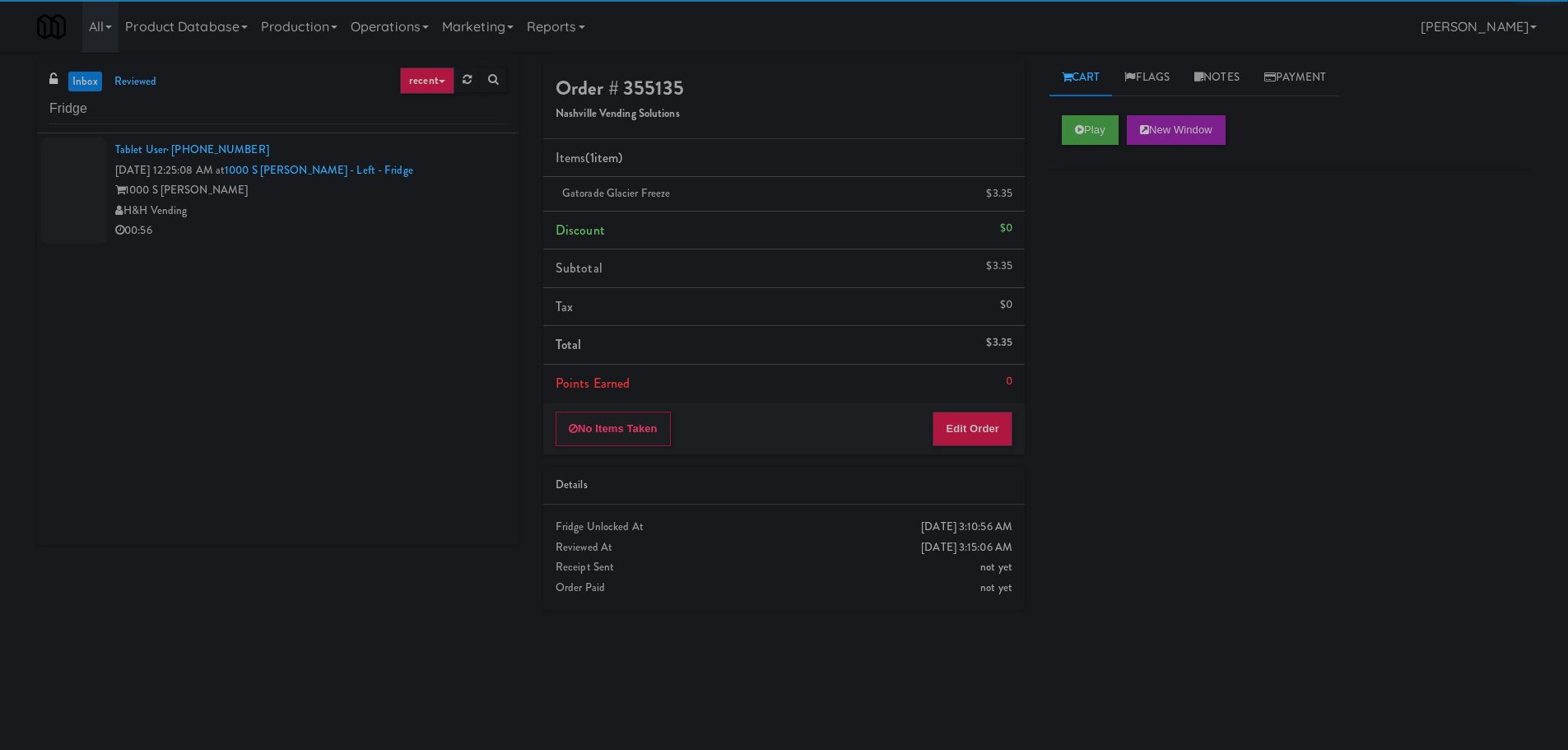
click at [407, 236] on div "00:56" at bounding box center [310, 231] width 391 height 21
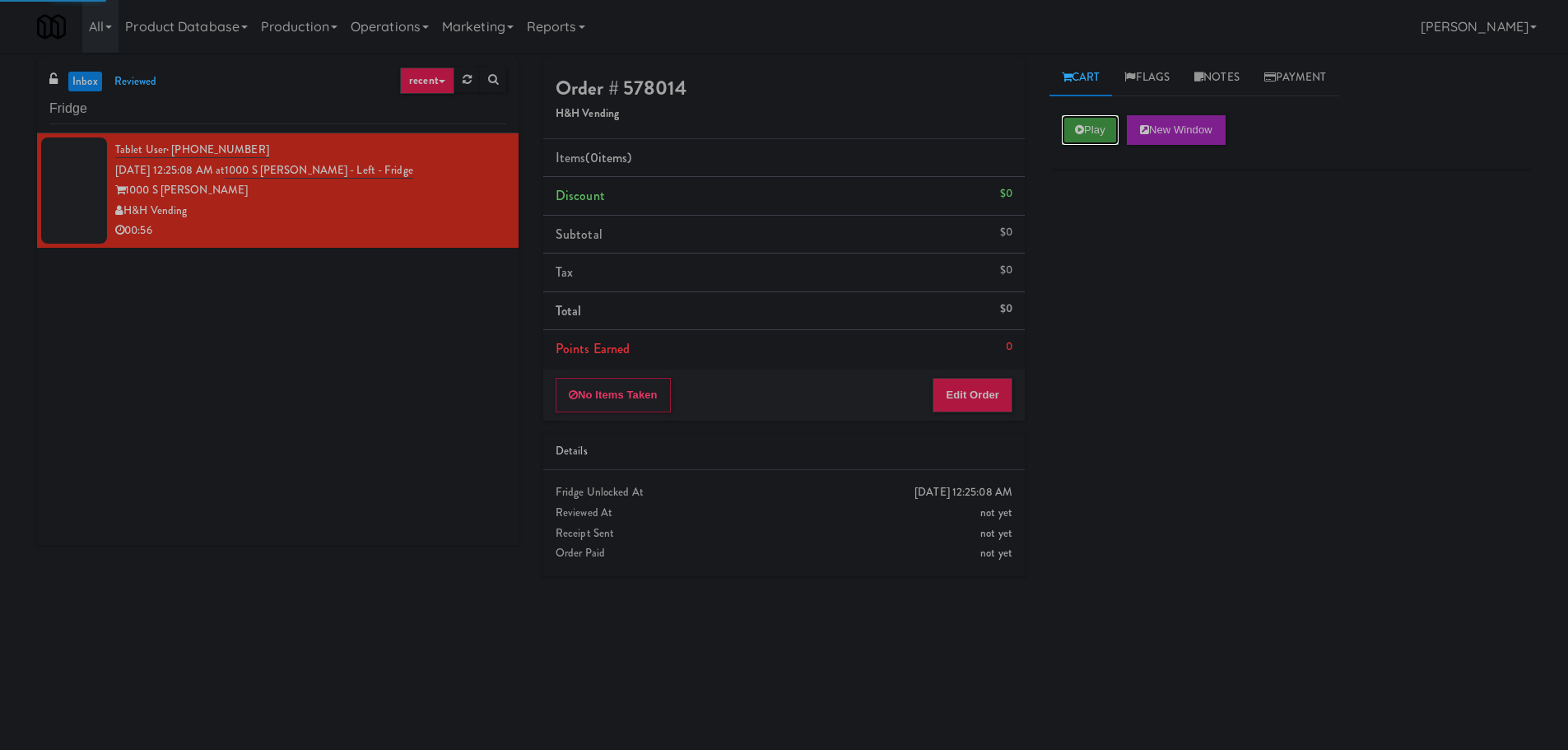
click at [1083, 127] on icon at bounding box center [1079, 129] width 9 height 11
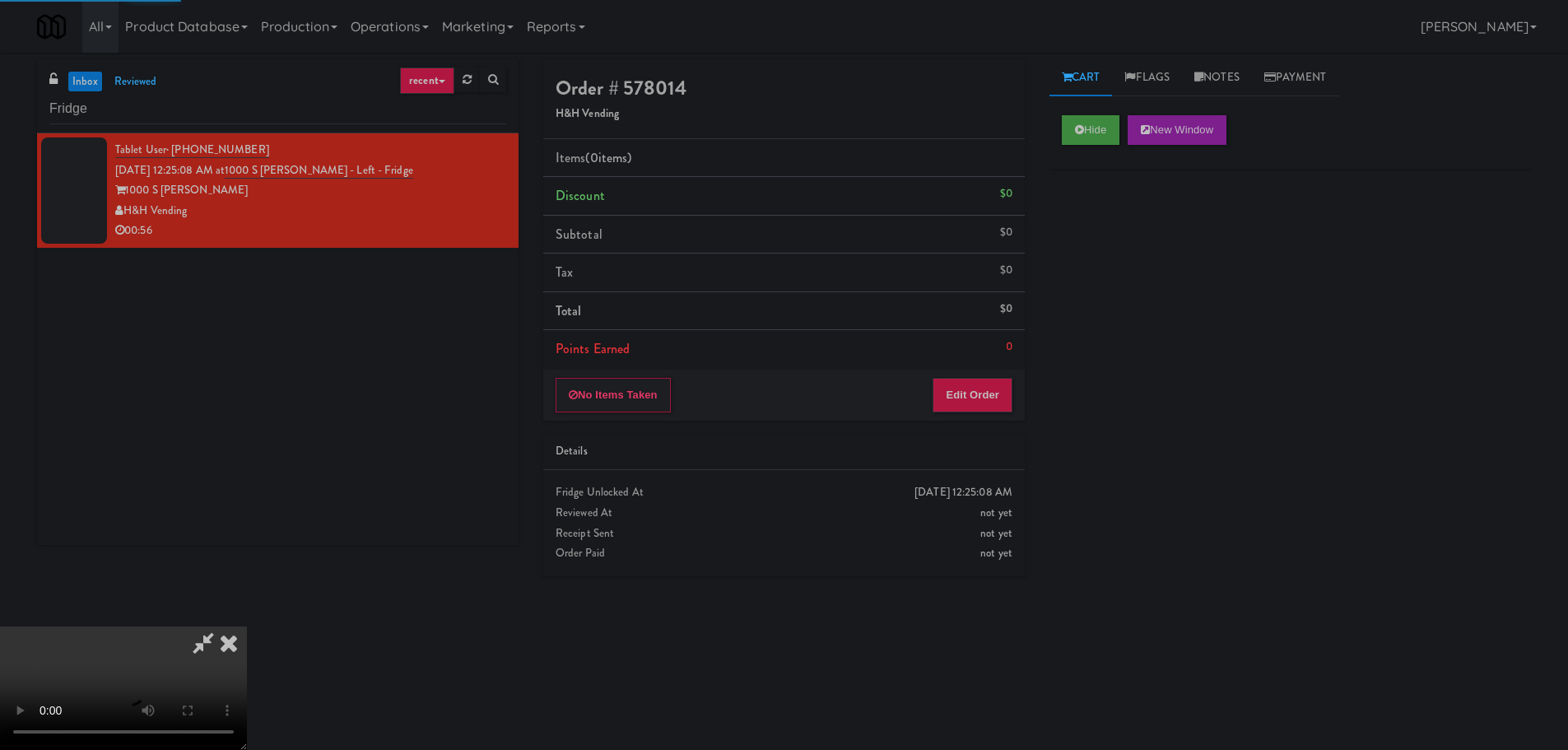
click at [991, 342] on li "Points Earned 0" at bounding box center [784, 348] width 482 height 38
click at [974, 390] on button "Edit Order" at bounding box center [972, 394] width 80 height 34
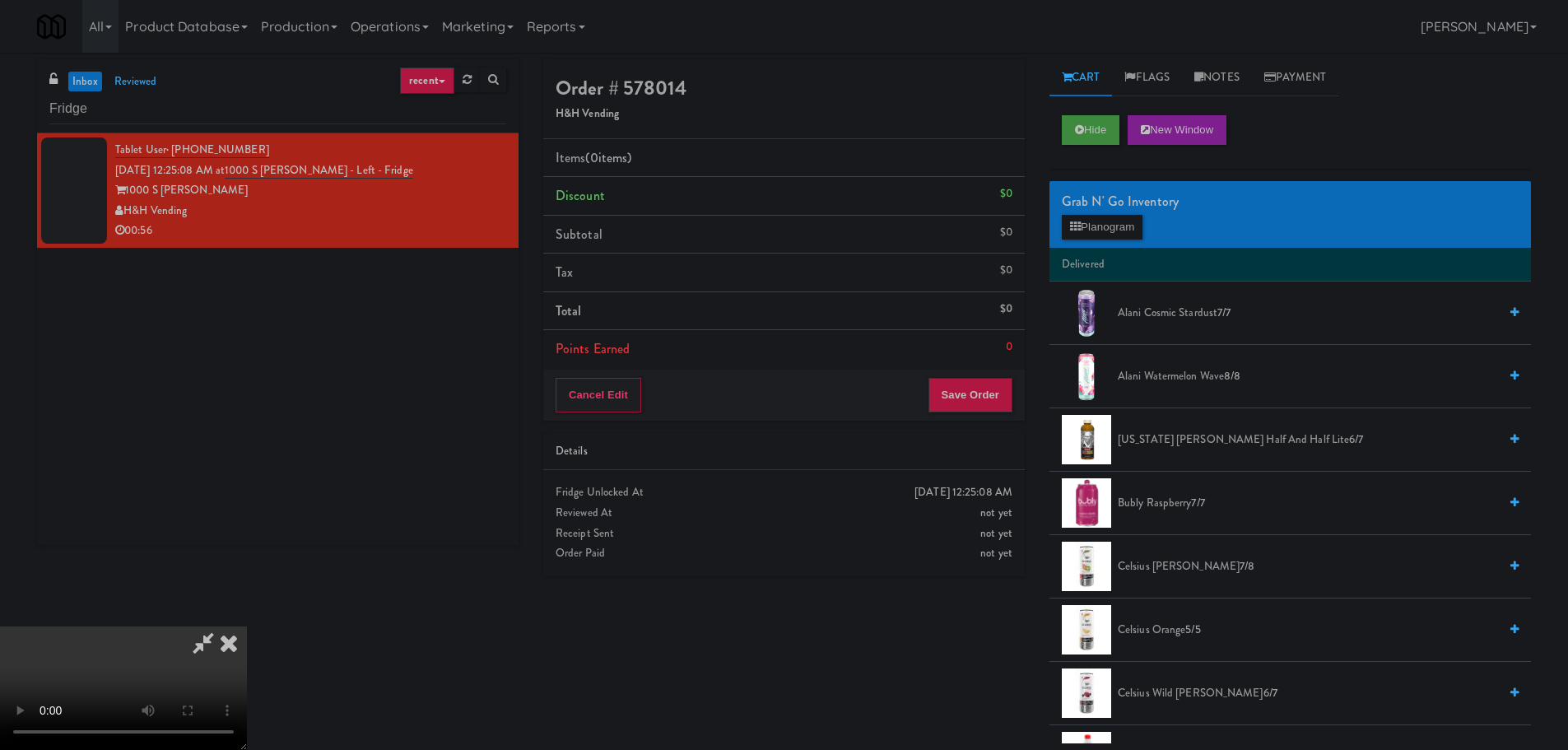
click at [247, 627] on video at bounding box center [123, 688] width 247 height 123
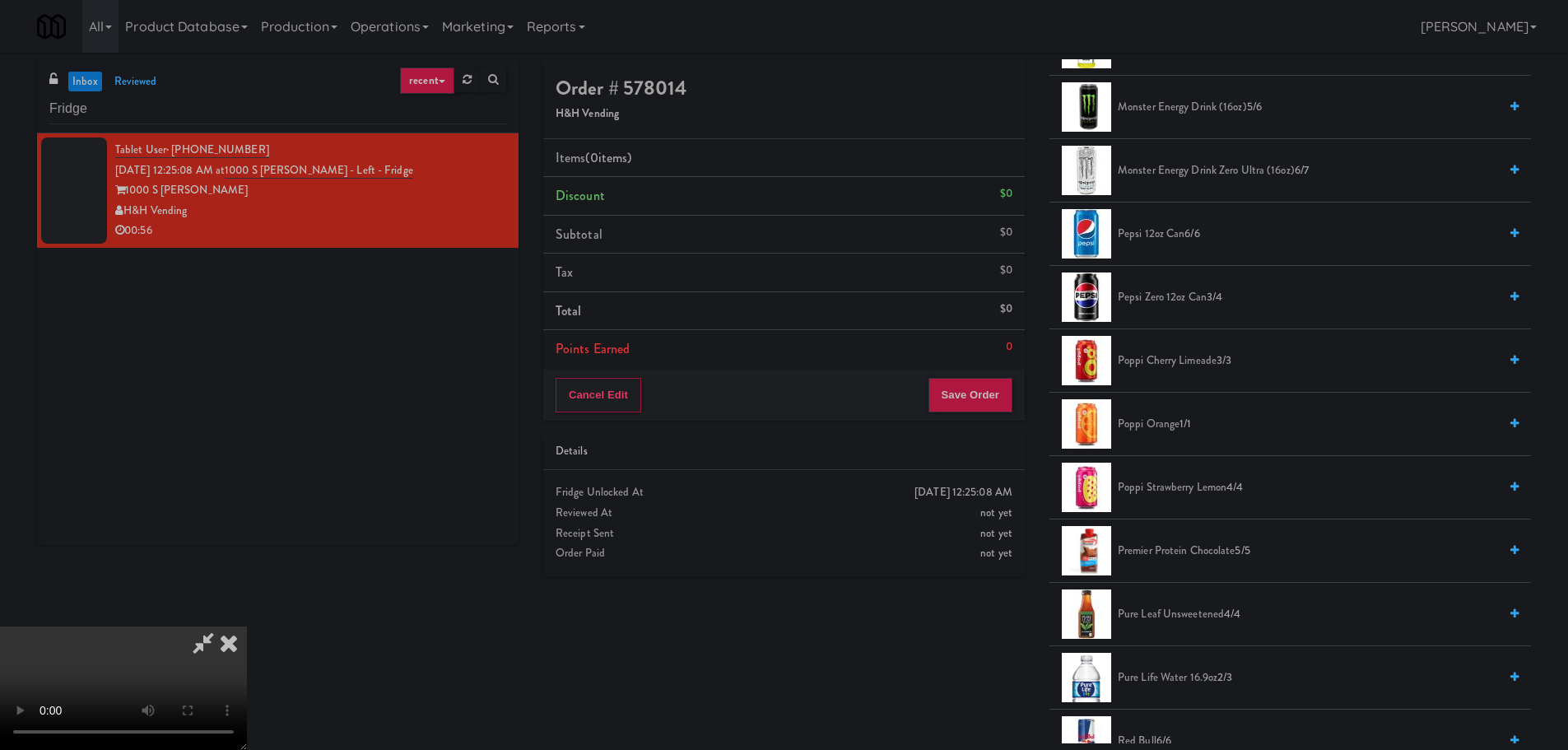
scroll to position [1893, 0]
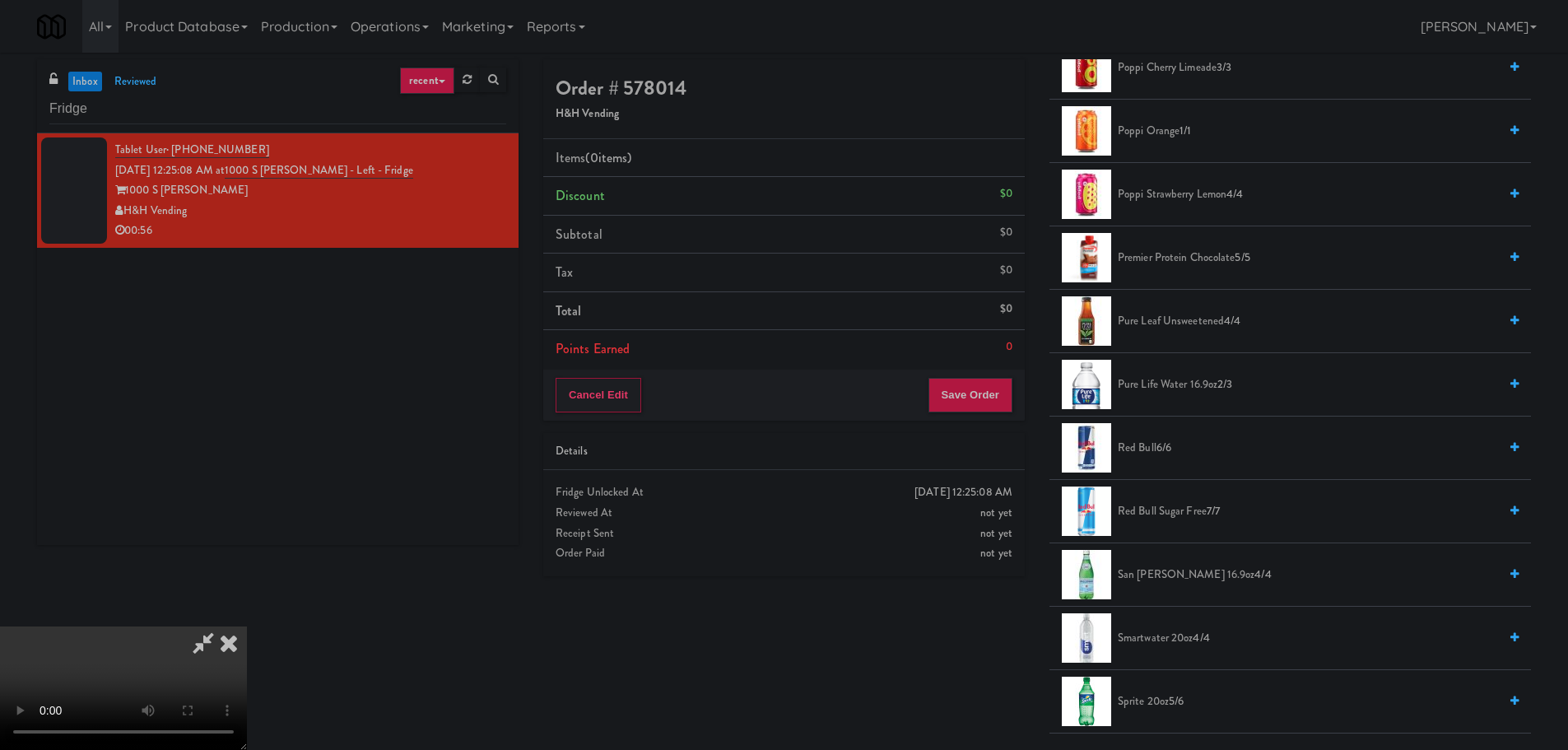
click at [1173, 194] on span "Poppi Strawberry Lemon 4/4" at bounding box center [1307, 194] width 380 height 21
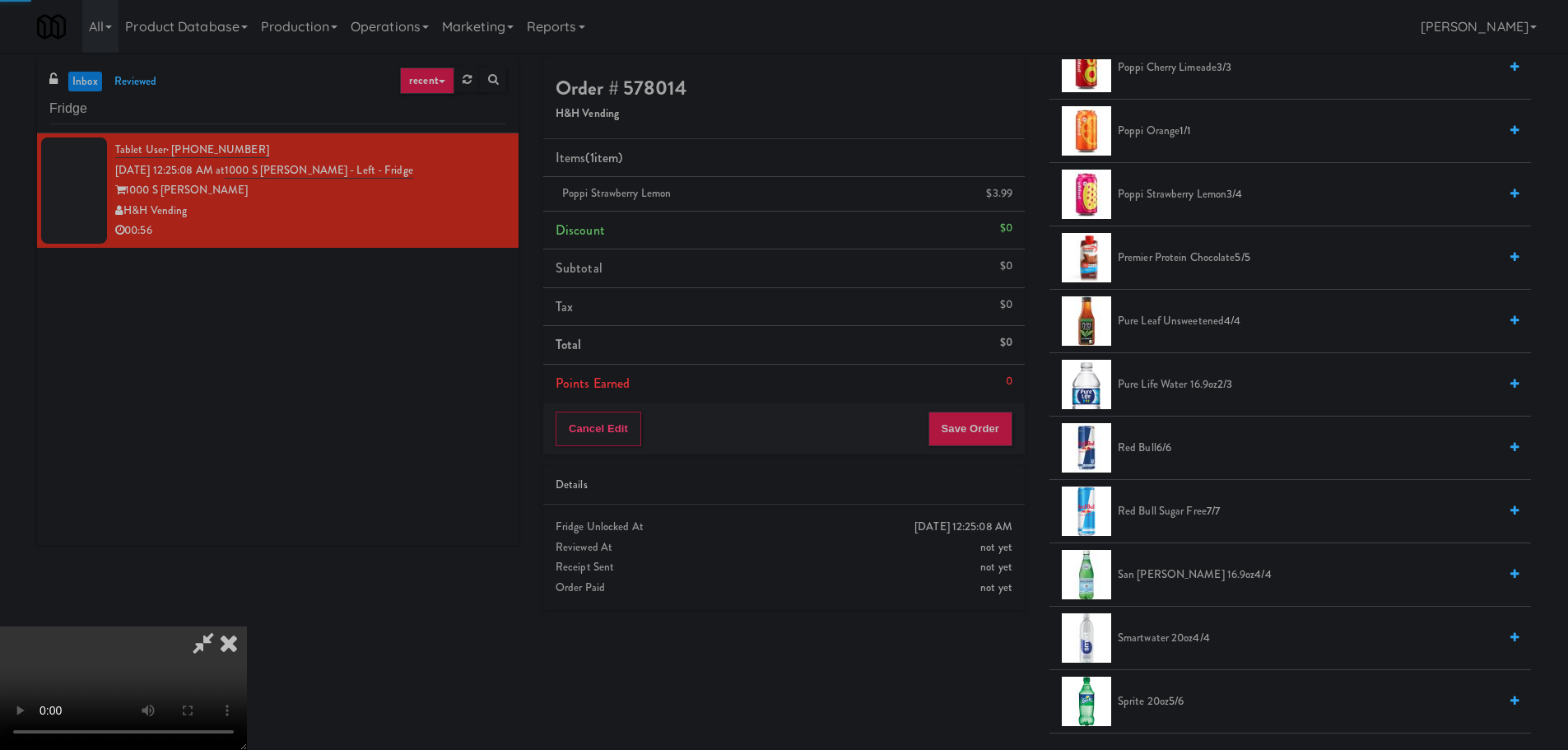
click at [247, 627] on video at bounding box center [123, 688] width 247 height 123
drag, startPoint x: 346, startPoint y: 543, endPoint x: 360, endPoint y: 549, distance: 15.2
click at [247, 627] on video at bounding box center [123, 688] width 247 height 123
drag, startPoint x: 612, startPoint y: 392, endPoint x: 649, endPoint y: 408, distance: 40.3
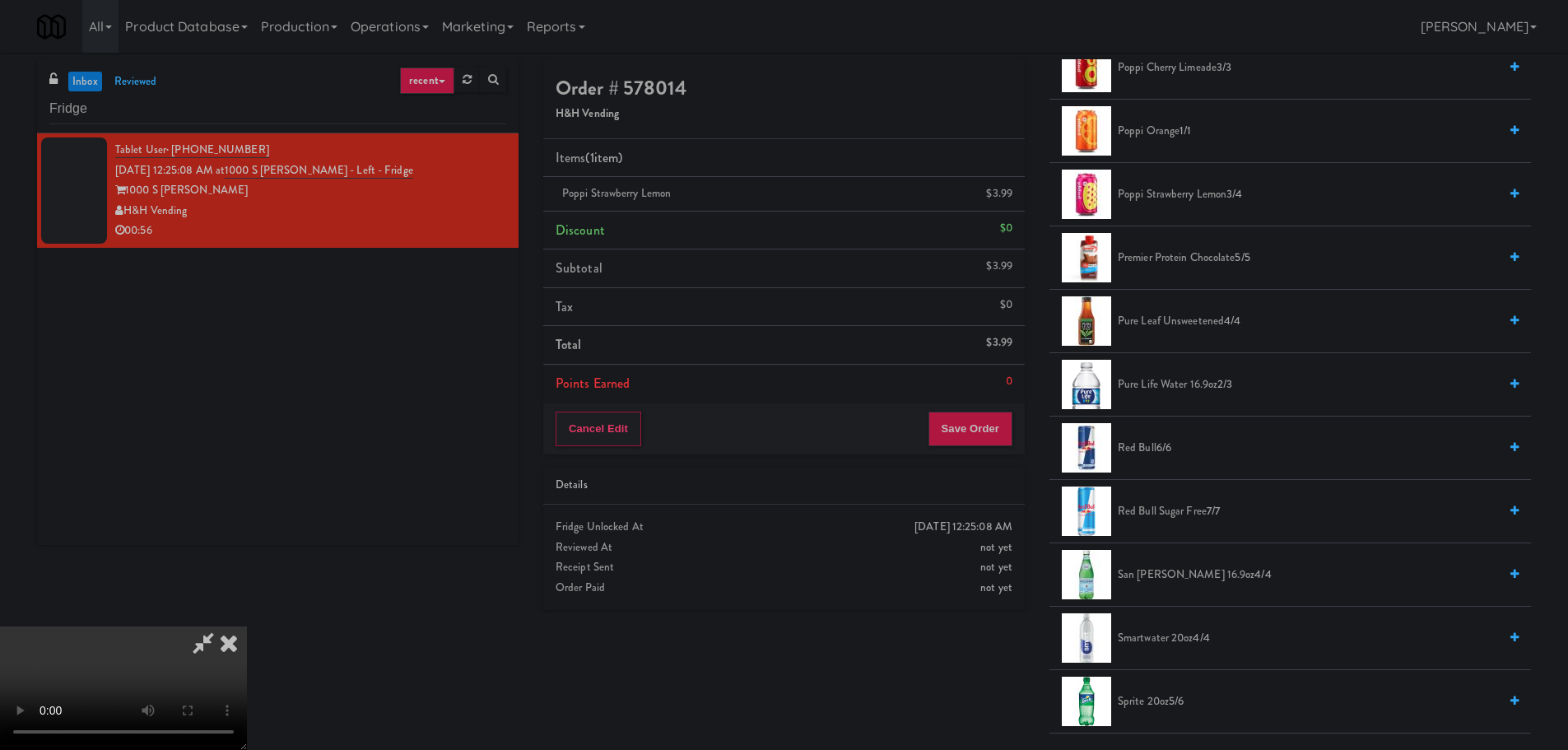
click at [247, 627] on video at bounding box center [123, 688] width 247 height 123
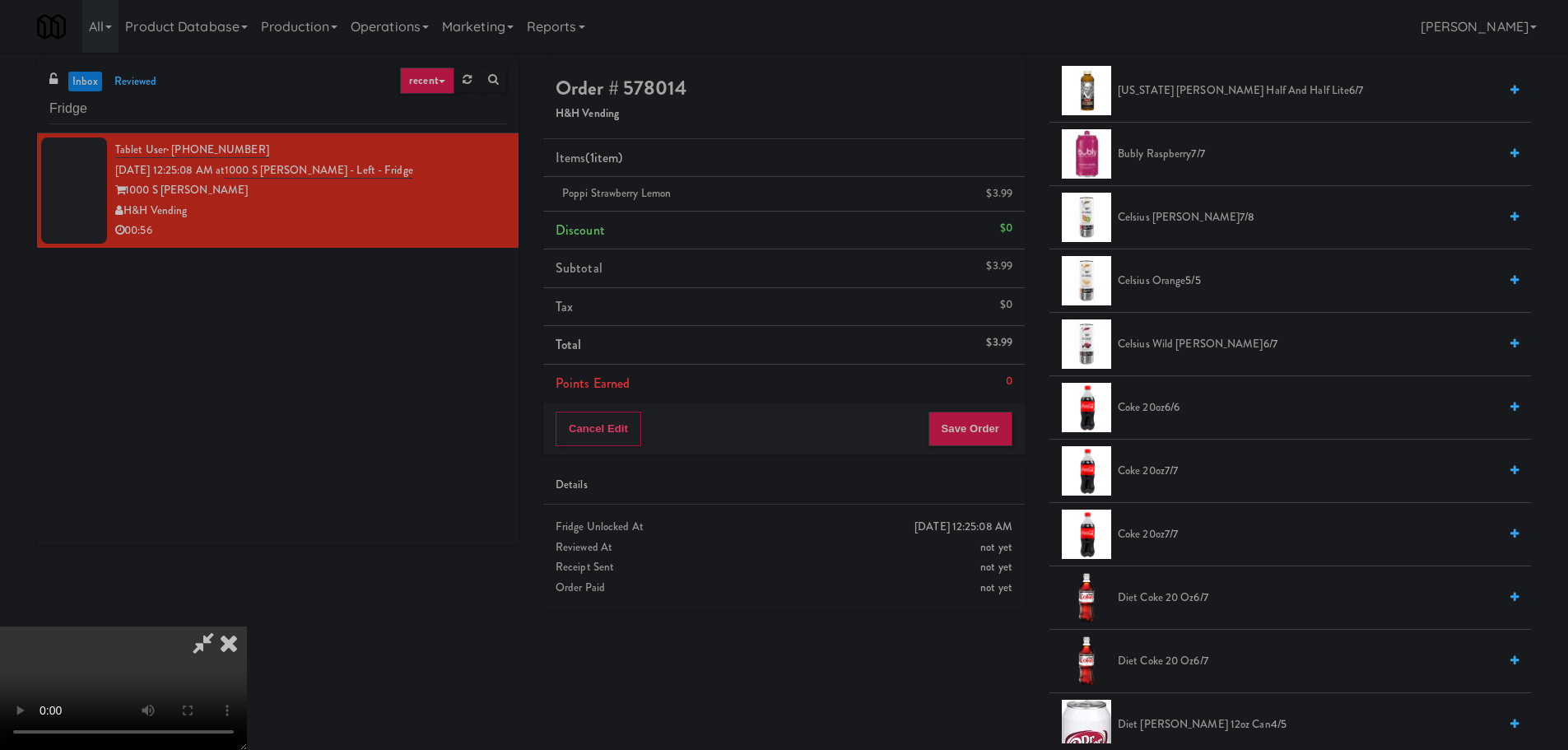
scroll to position [0, 0]
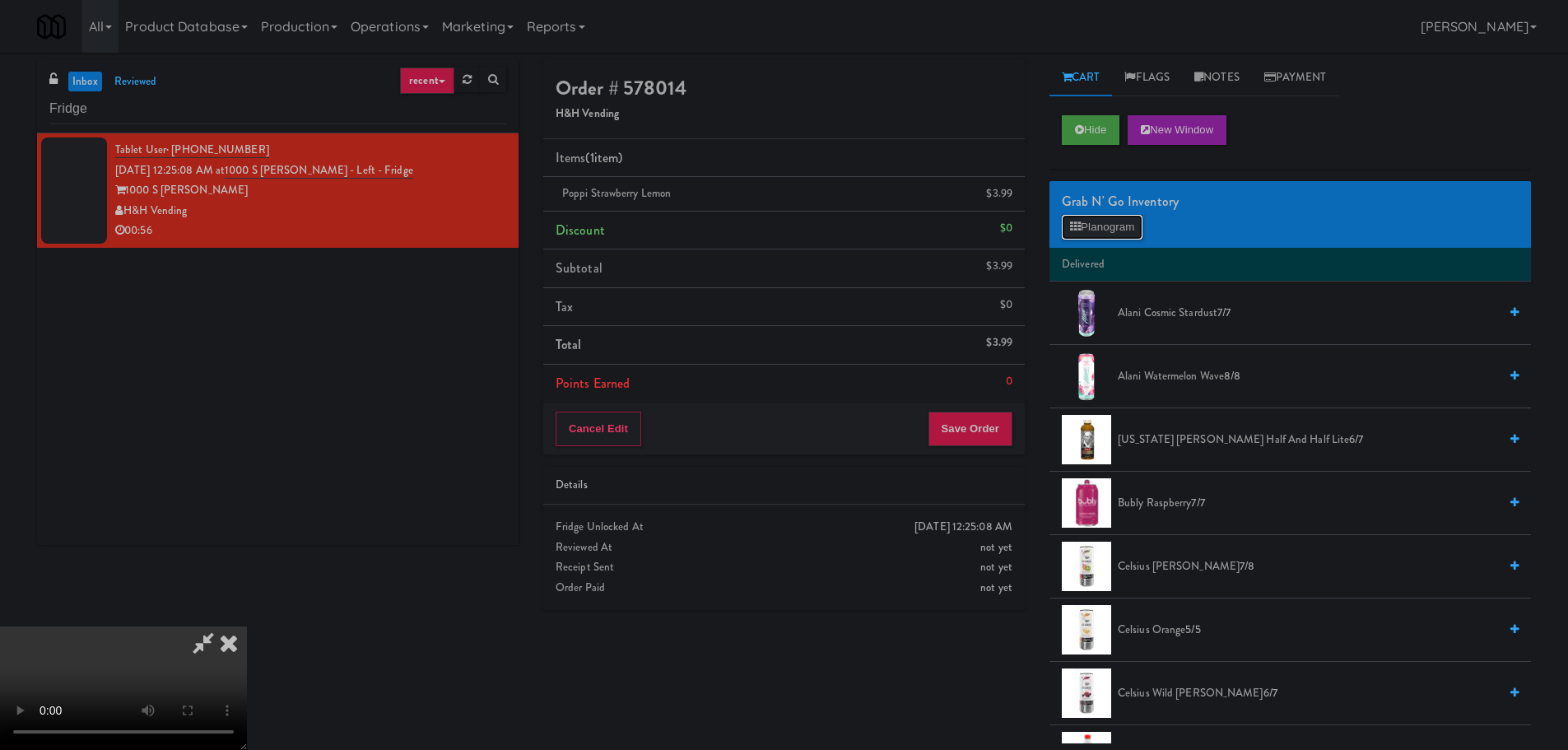
click at [1120, 229] on button "Planogram" at bounding box center [1101, 228] width 81 height 25
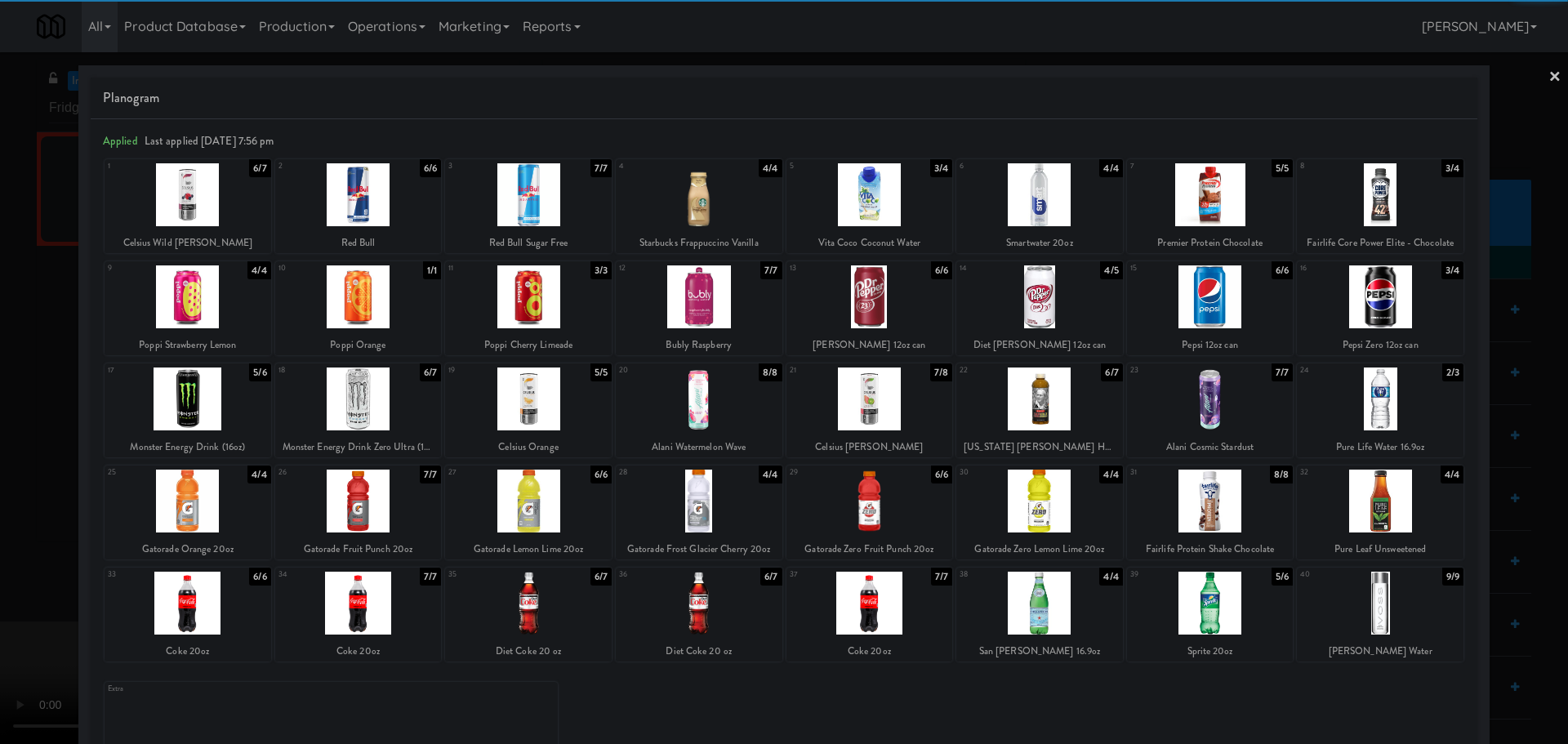
click at [1348, 310] on div at bounding box center [1380, 297] width 167 height 63
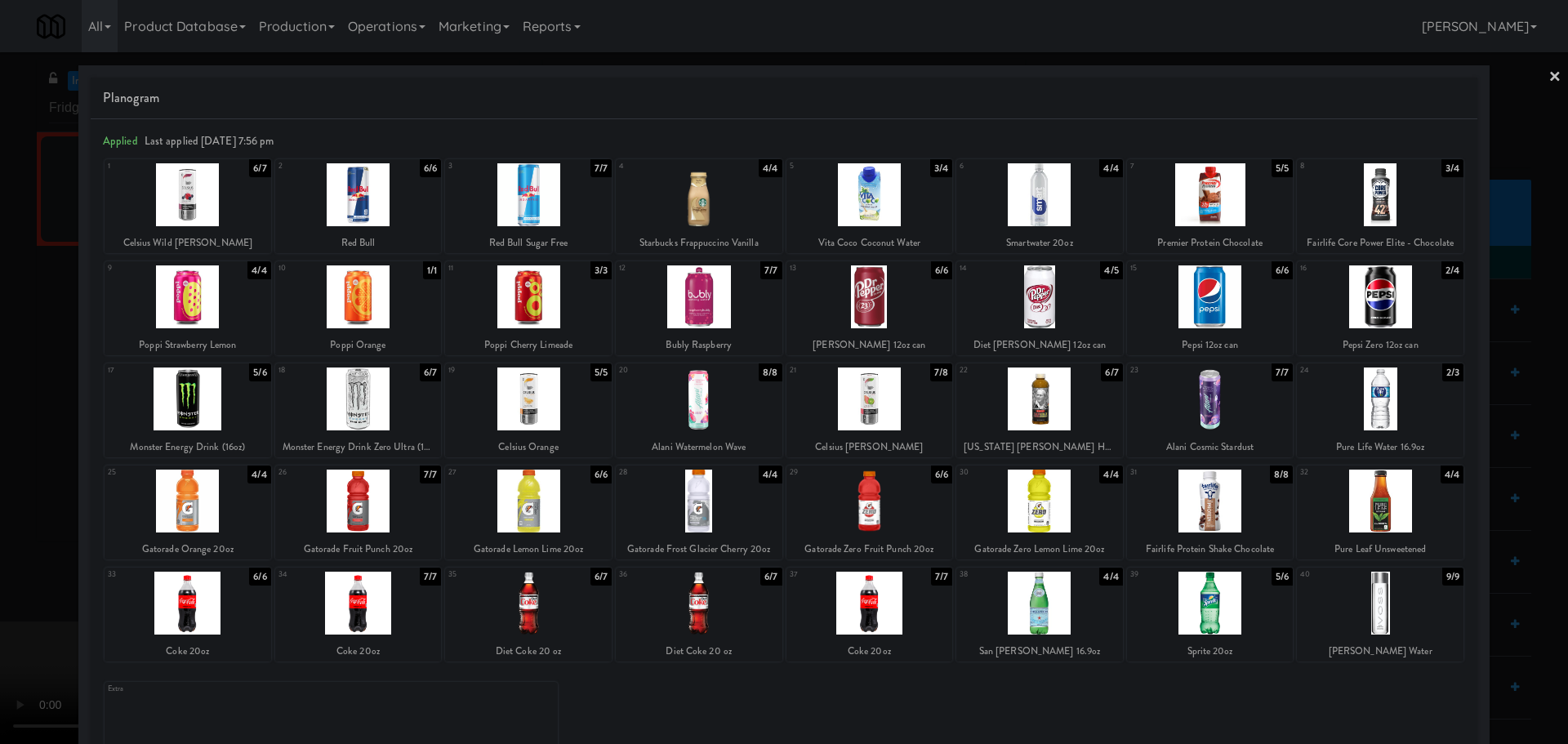
drag, startPoint x: 0, startPoint y: 437, endPoint x: 479, endPoint y: 407, distance: 479.9
click at [1, 437] on div at bounding box center [784, 372] width 1568 height 744
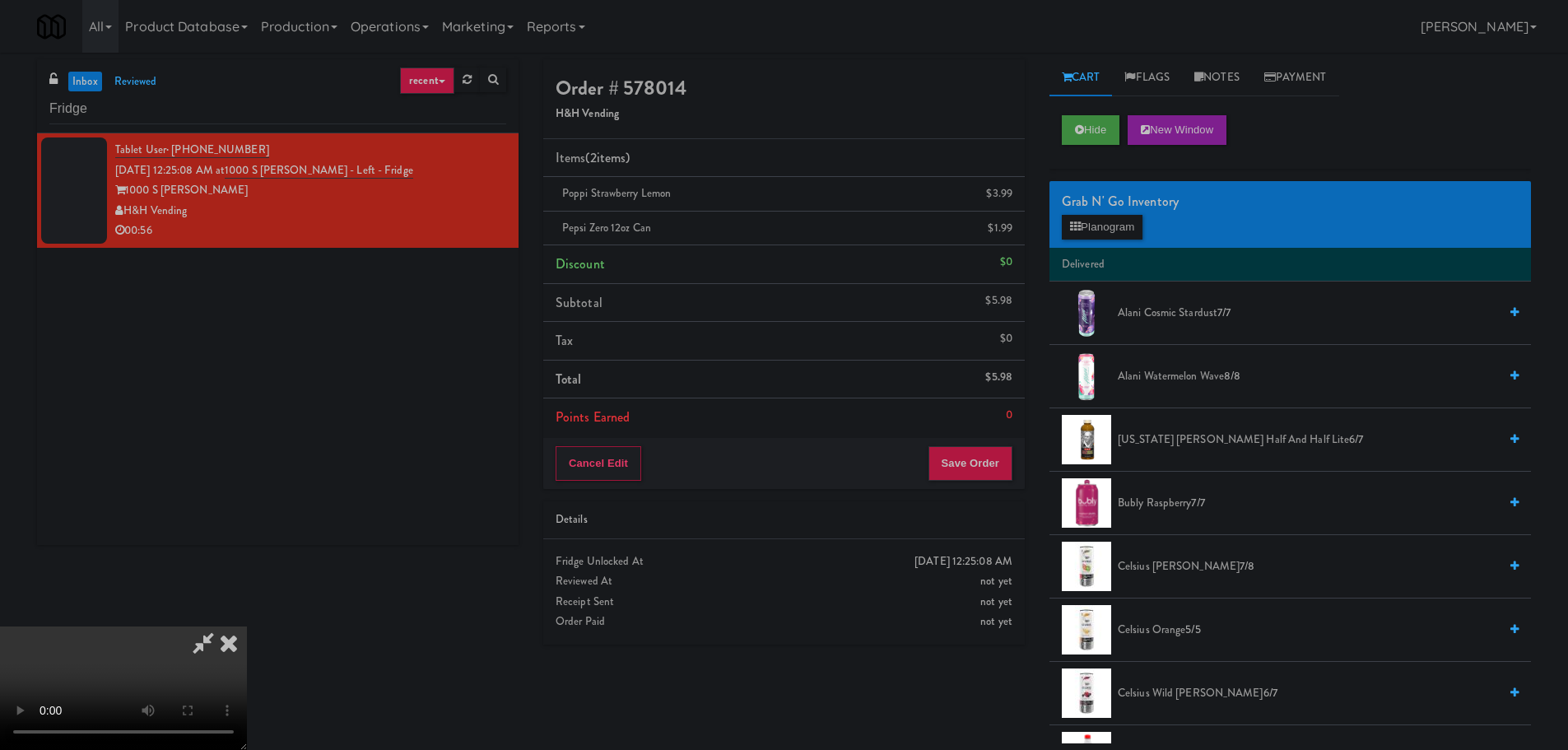
drag, startPoint x: 501, startPoint y: 410, endPoint x: 542, endPoint y: 410, distance: 41.0
click at [247, 627] on video at bounding box center [123, 688] width 247 height 123
click at [969, 481] on div "Cancel Edit Save Order" at bounding box center [784, 463] width 482 height 51
click at [986, 469] on button "Save Order" at bounding box center [970, 462] width 84 height 34
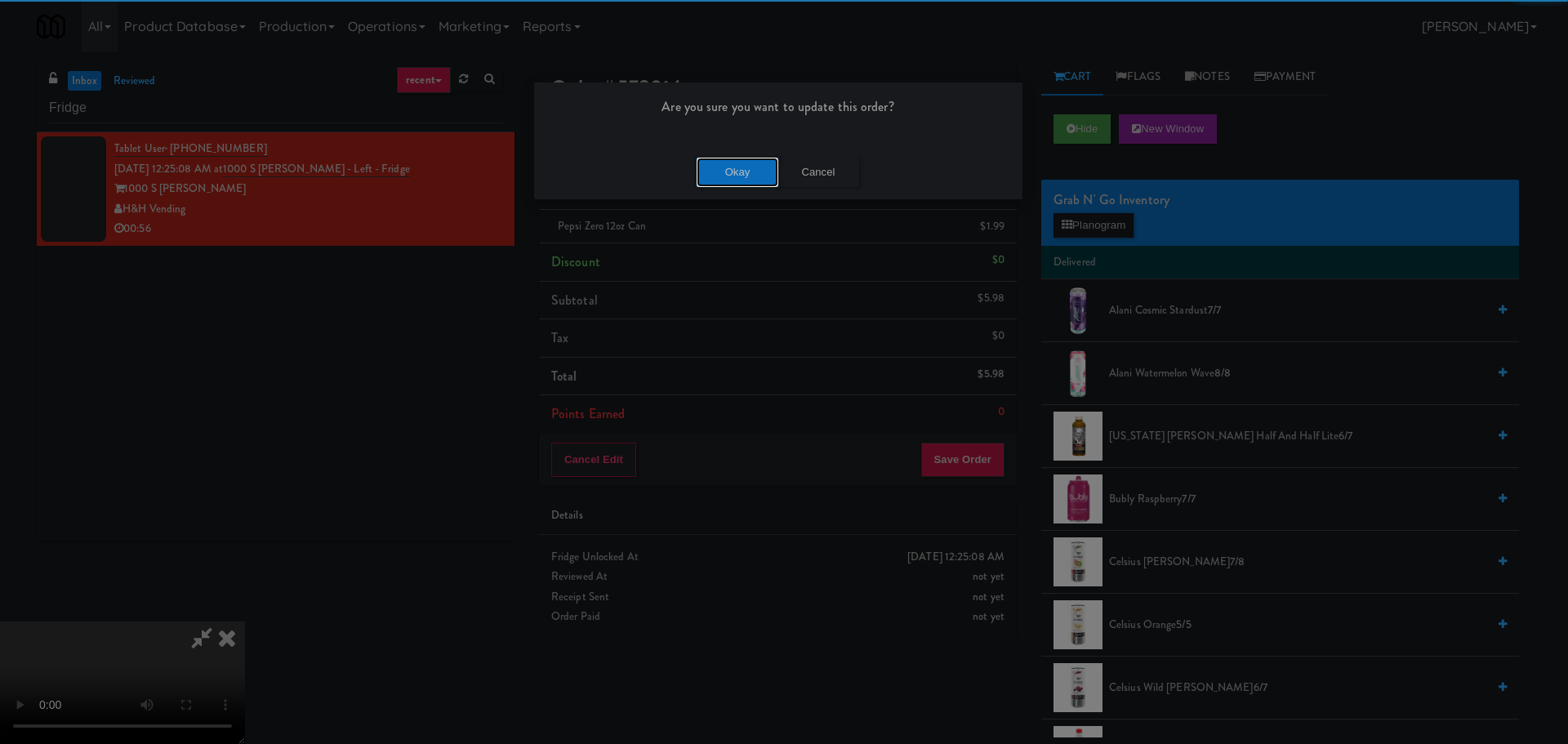
click at [728, 184] on button "Okay" at bounding box center [737, 173] width 82 height 30
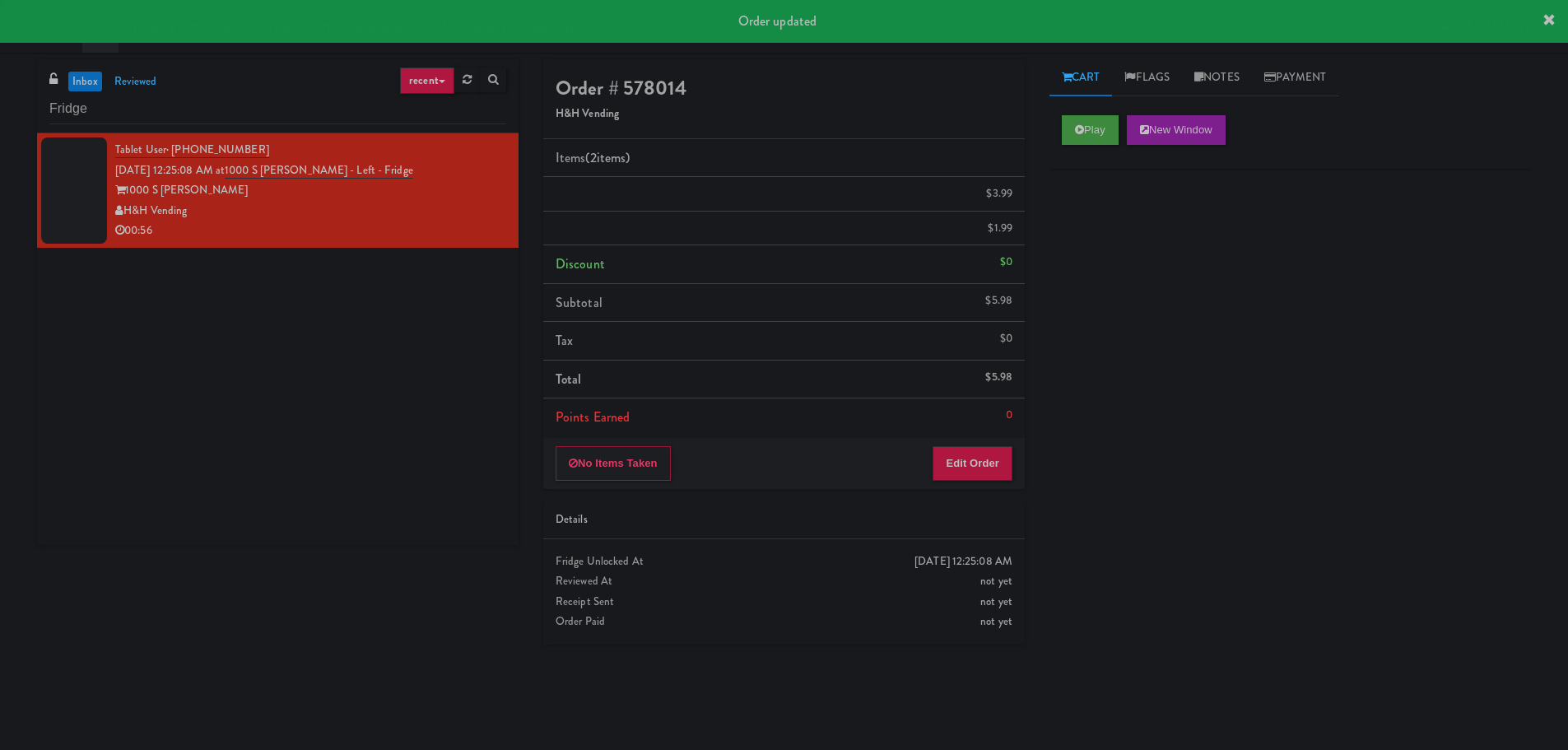
click at [438, 349] on div "Tablet User · (630) 401-0457 [DATE] 12:25:08 AM at 1000 S [PERSON_NAME] - Left …" at bounding box center [277, 339] width 482 height 412
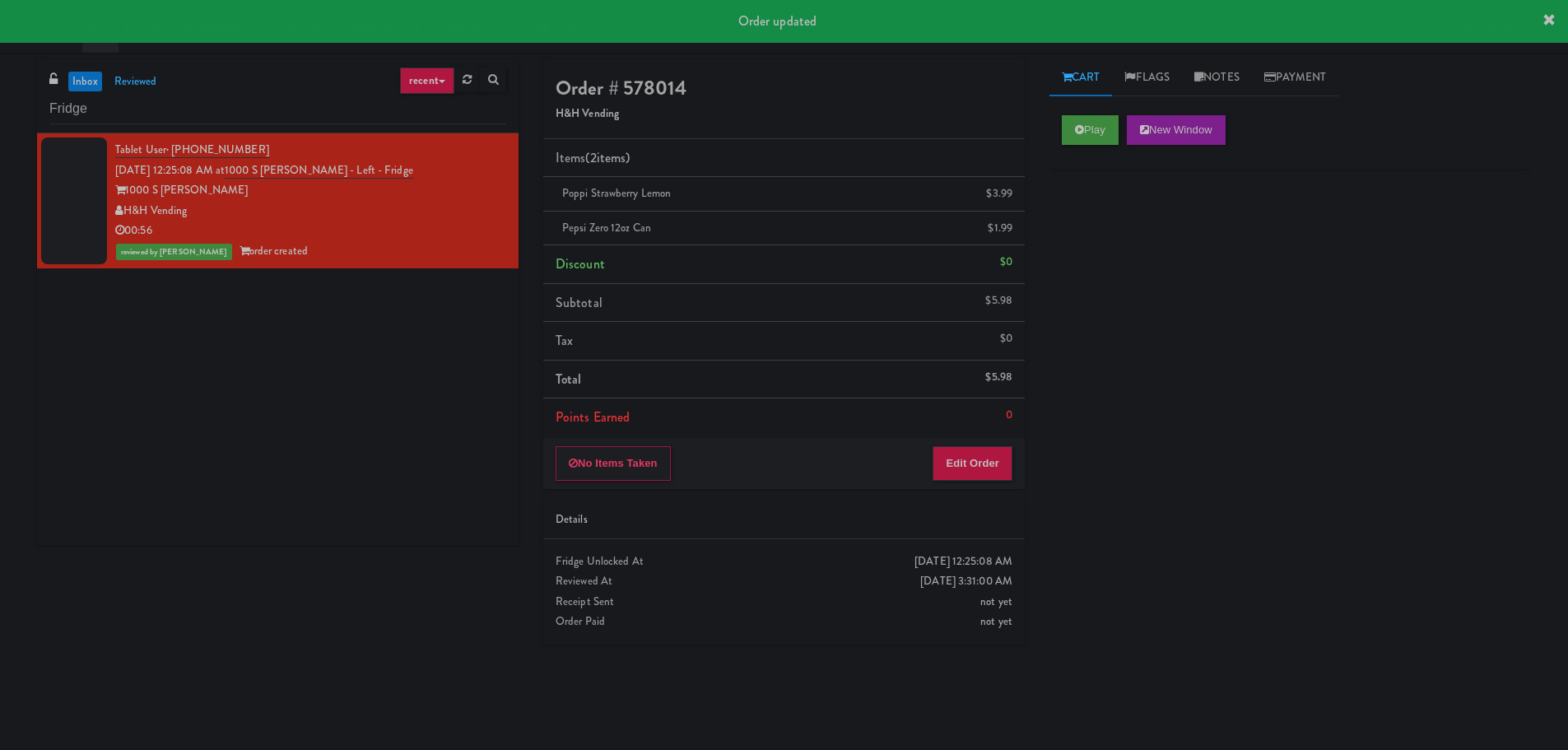
click at [101, 78] on link "inbox" at bounding box center [85, 82] width 33 height 21
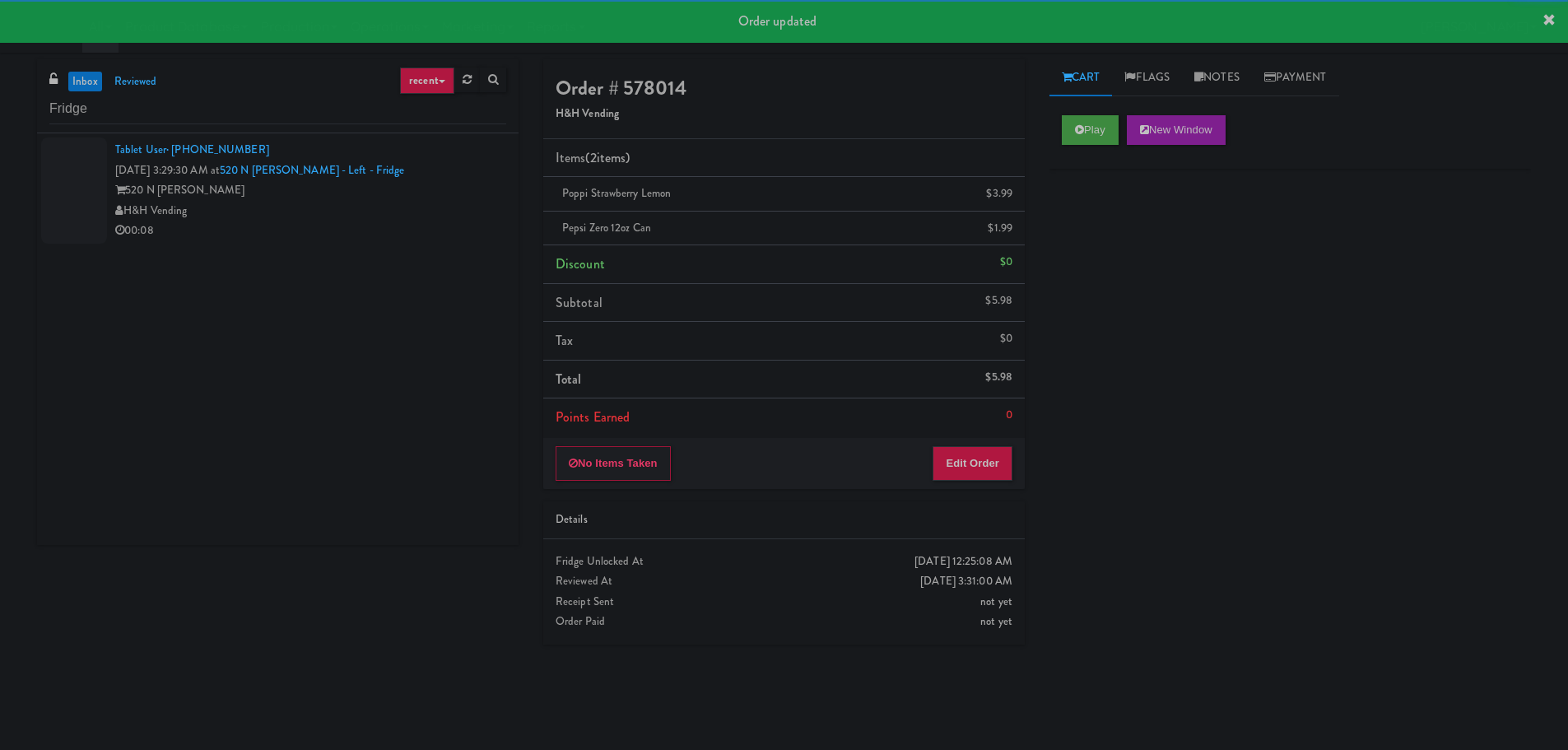
click at [275, 230] on div "00:08" at bounding box center [310, 231] width 391 height 21
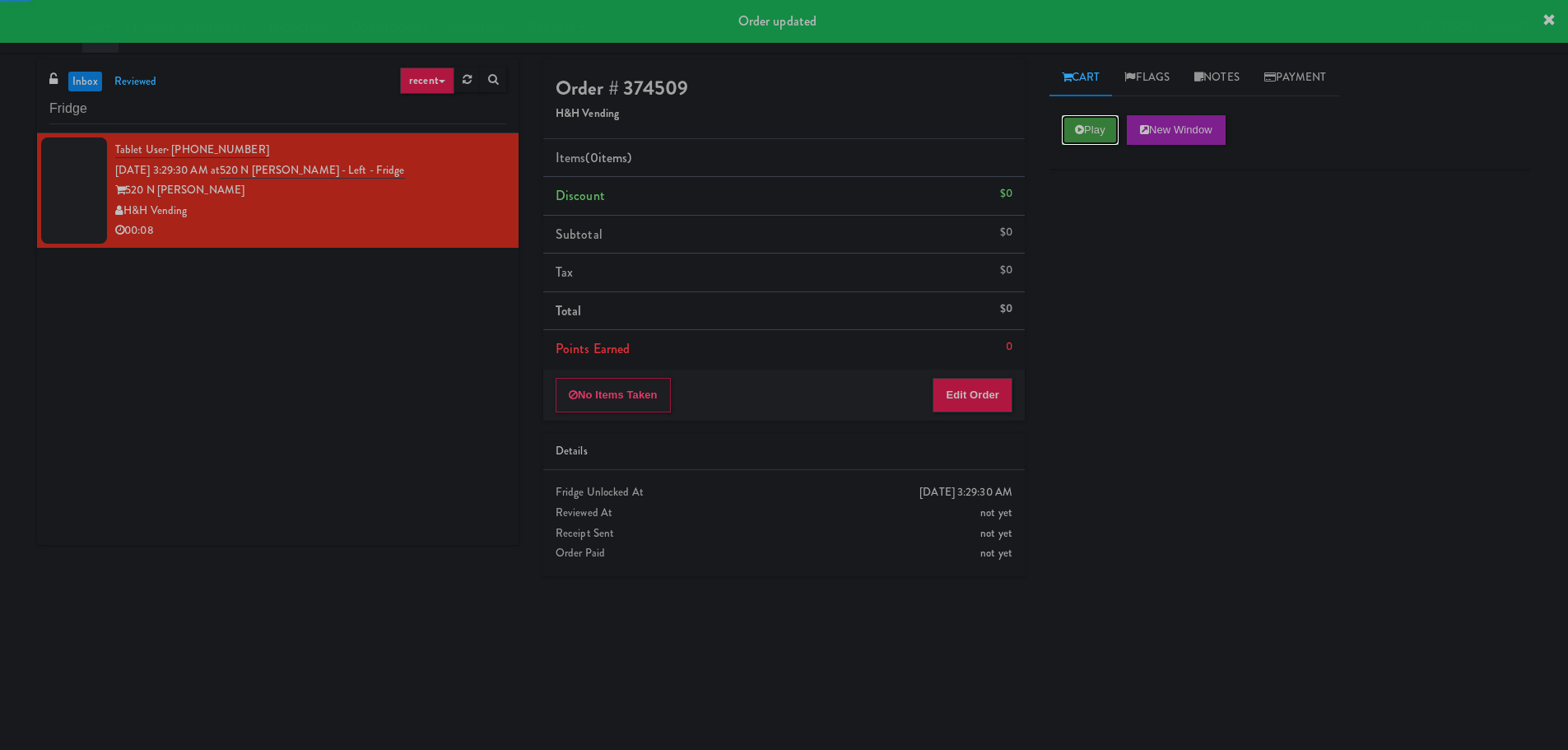
click at [1103, 129] on button "Play" at bounding box center [1090, 130] width 57 height 30
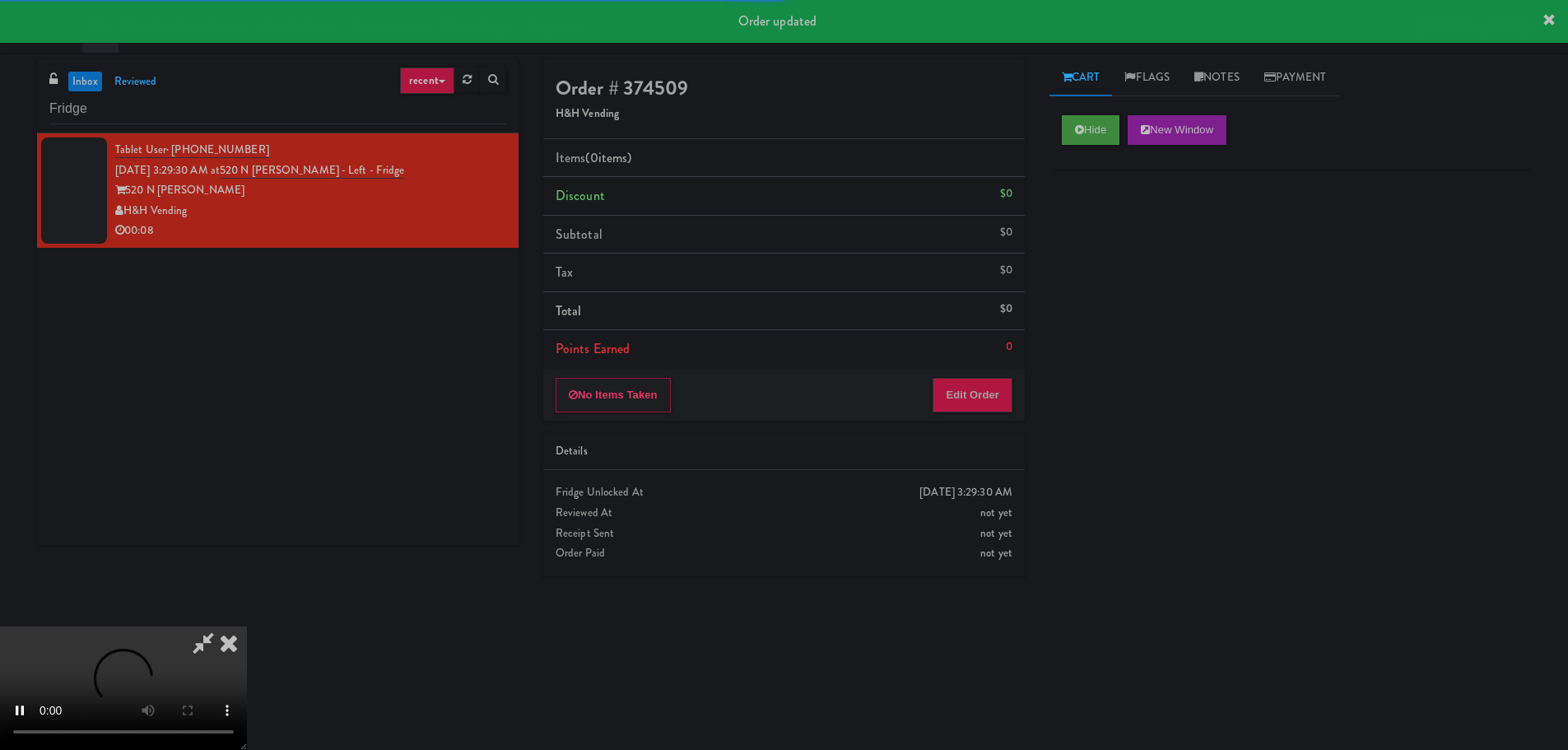
drag, startPoint x: 982, startPoint y: 366, endPoint x: 978, endPoint y: 390, distance: 24.3
click at [982, 367] on li "Points Earned 0" at bounding box center [784, 348] width 482 height 38
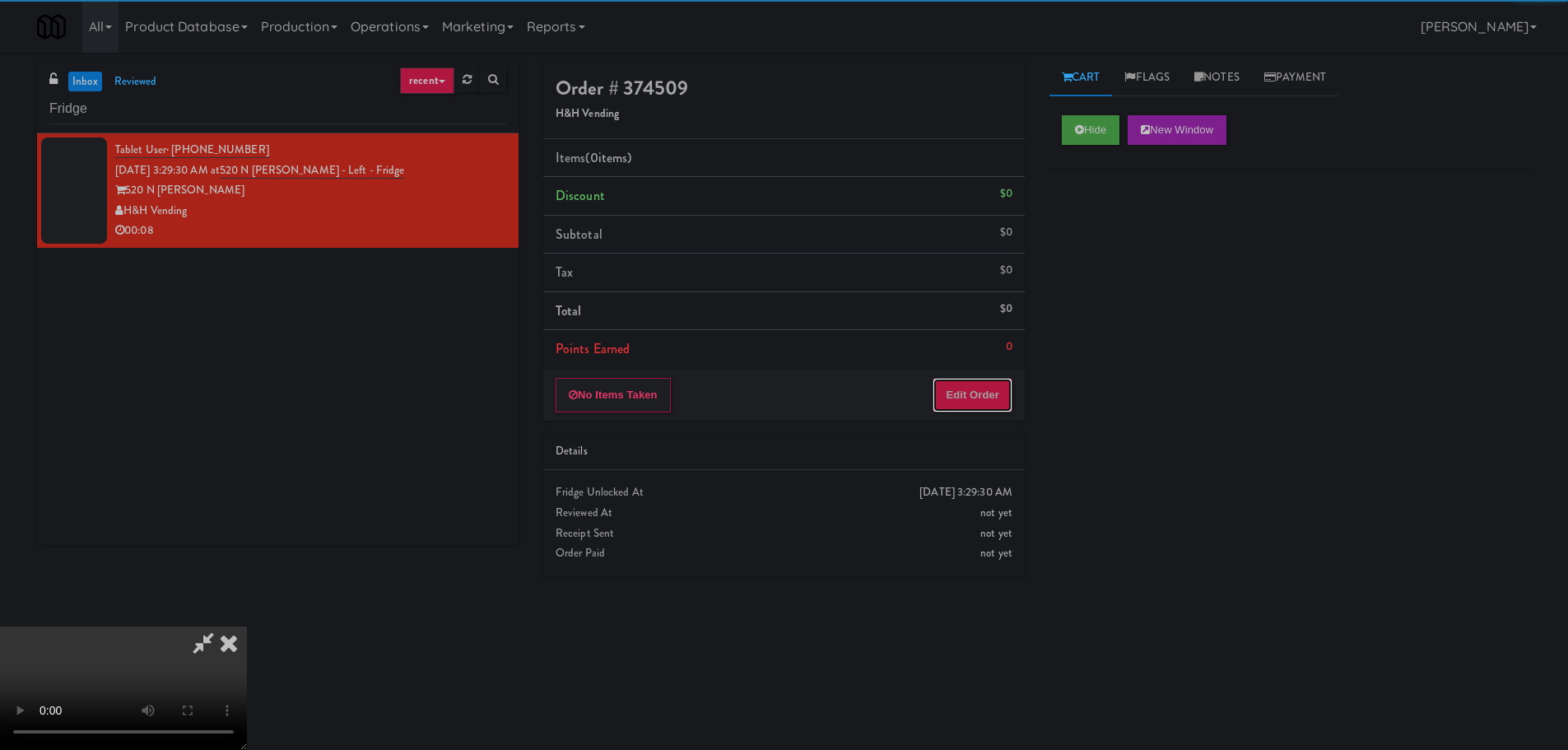
click at [978, 392] on button "Edit Order" at bounding box center [972, 394] width 80 height 34
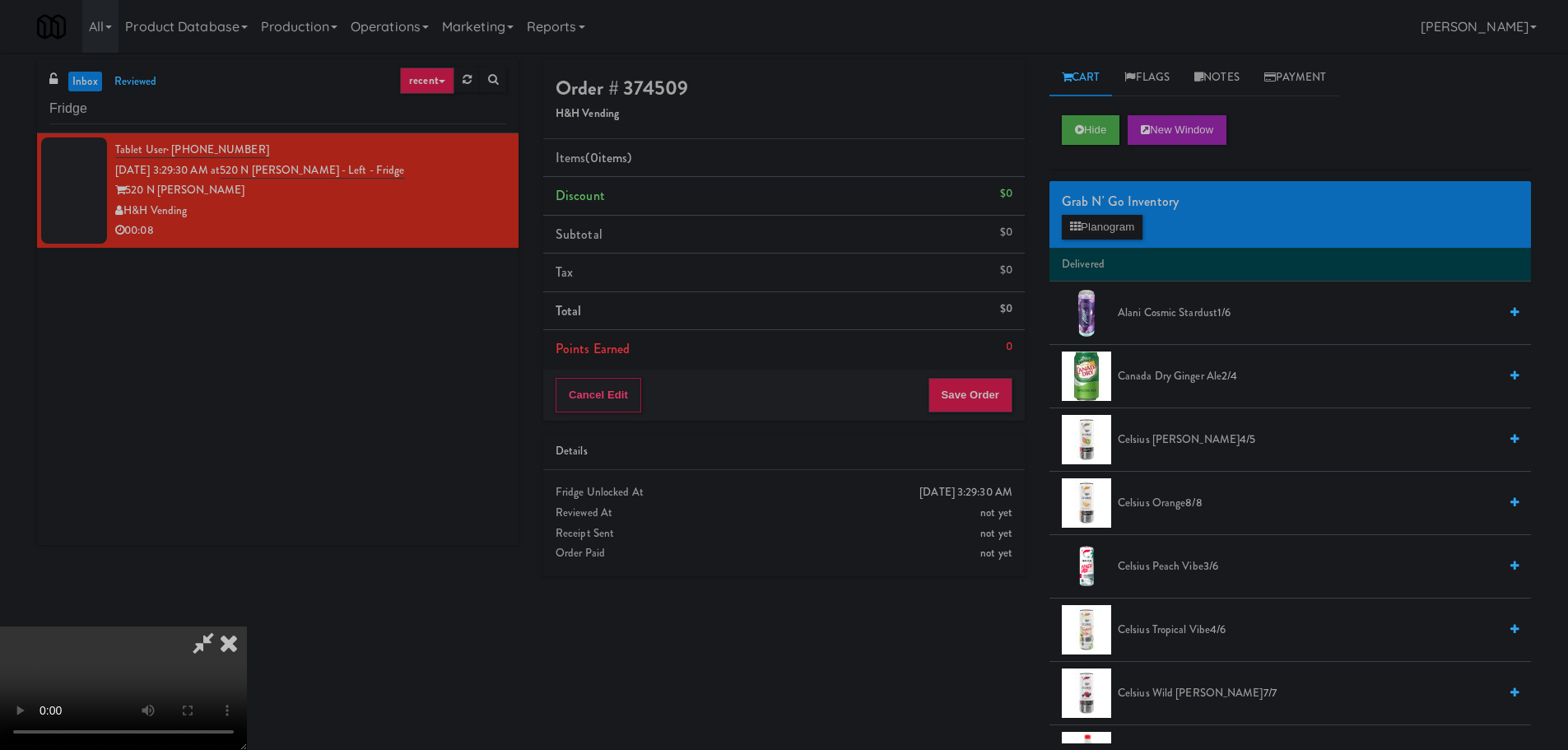
scroll to position [283, 0]
click at [247, 627] on video at bounding box center [123, 688] width 247 height 123
click at [1206, 308] on span "[PERSON_NAME] Cosmic Stardust 1/6" at bounding box center [1307, 313] width 380 height 21
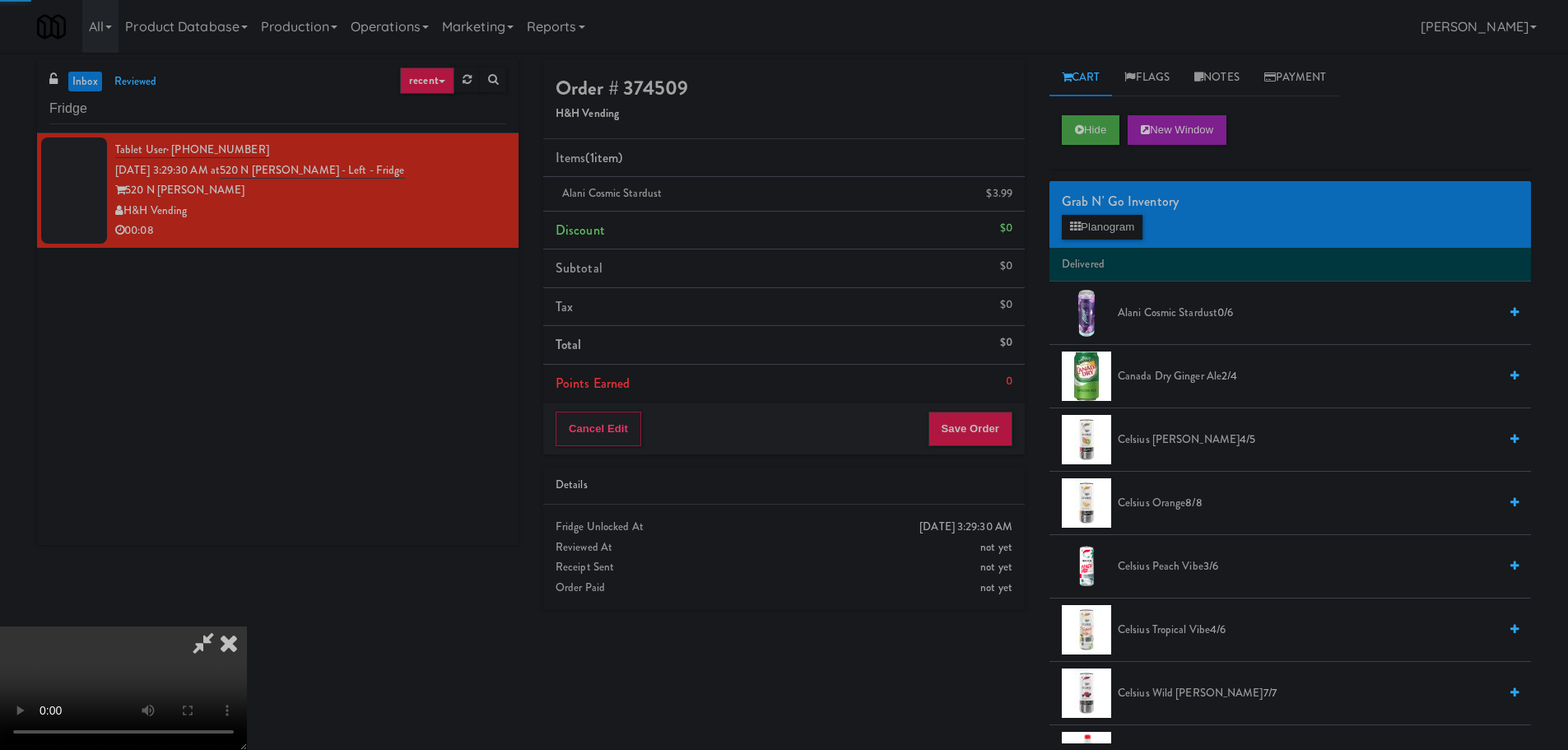
click at [247, 627] on video at bounding box center [123, 688] width 247 height 123
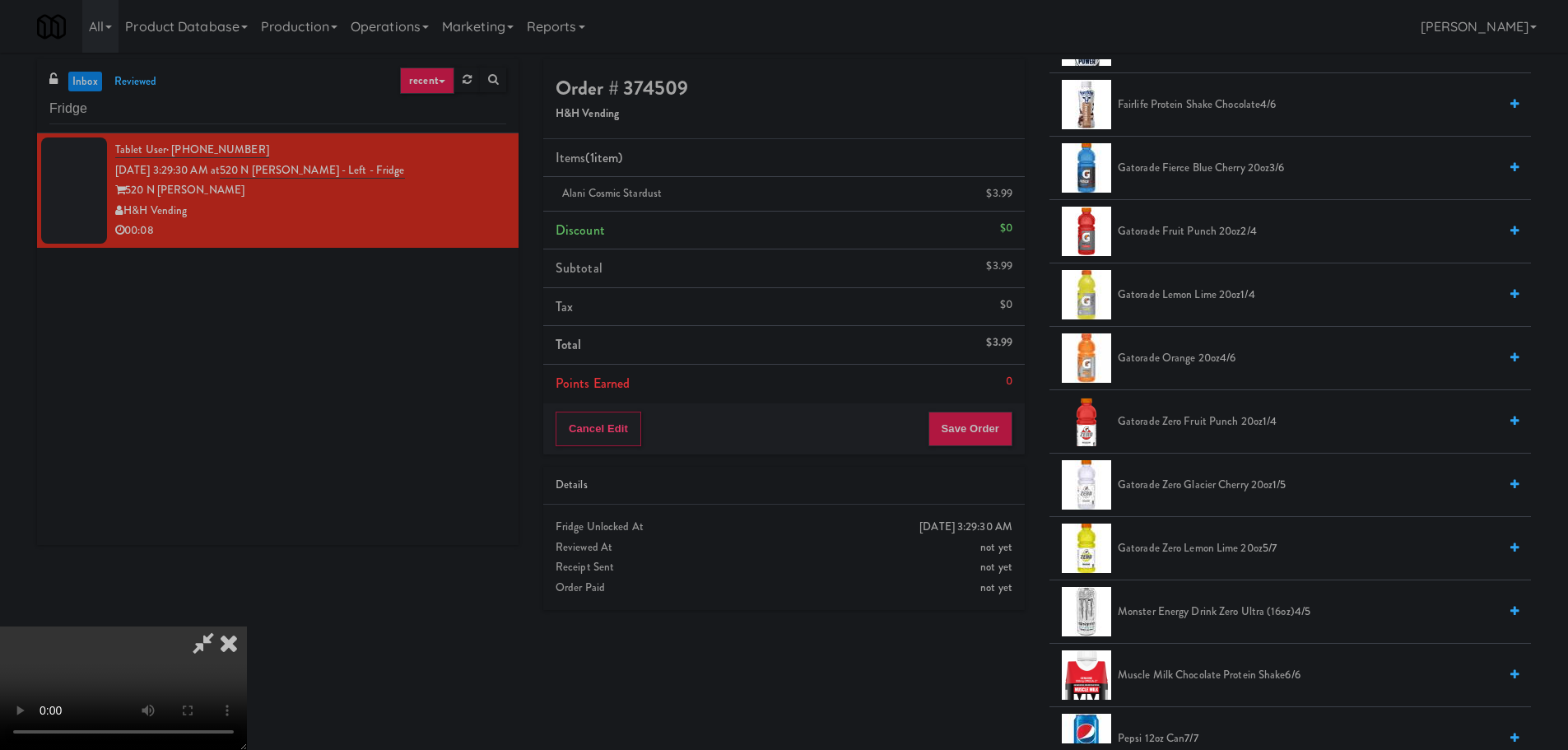
scroll to position [1070, 0]
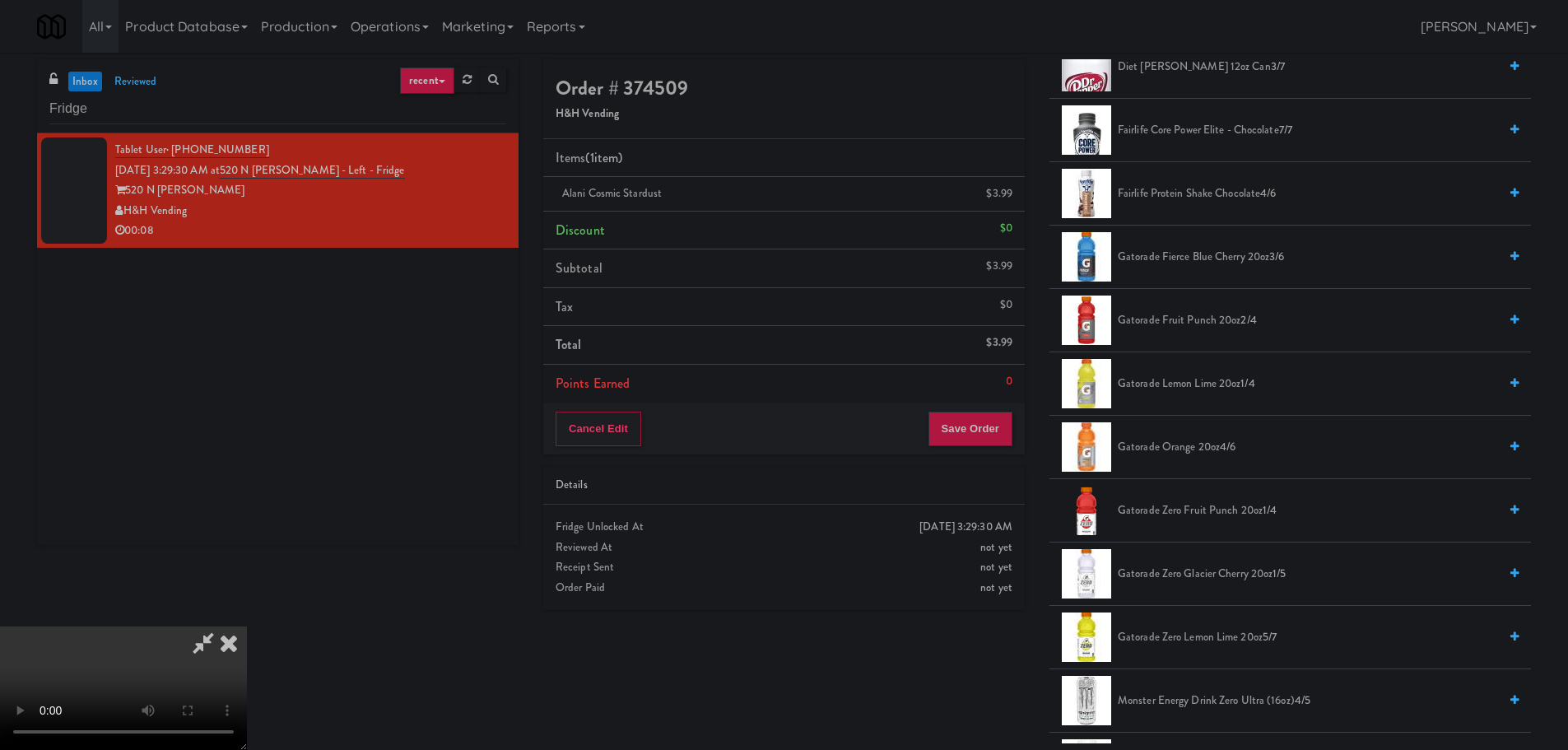
click at [1186, 324] on span "Gatorade Fruit Punch 20oz 2/4" at bounding box center [1307, 320] width 380 height 21
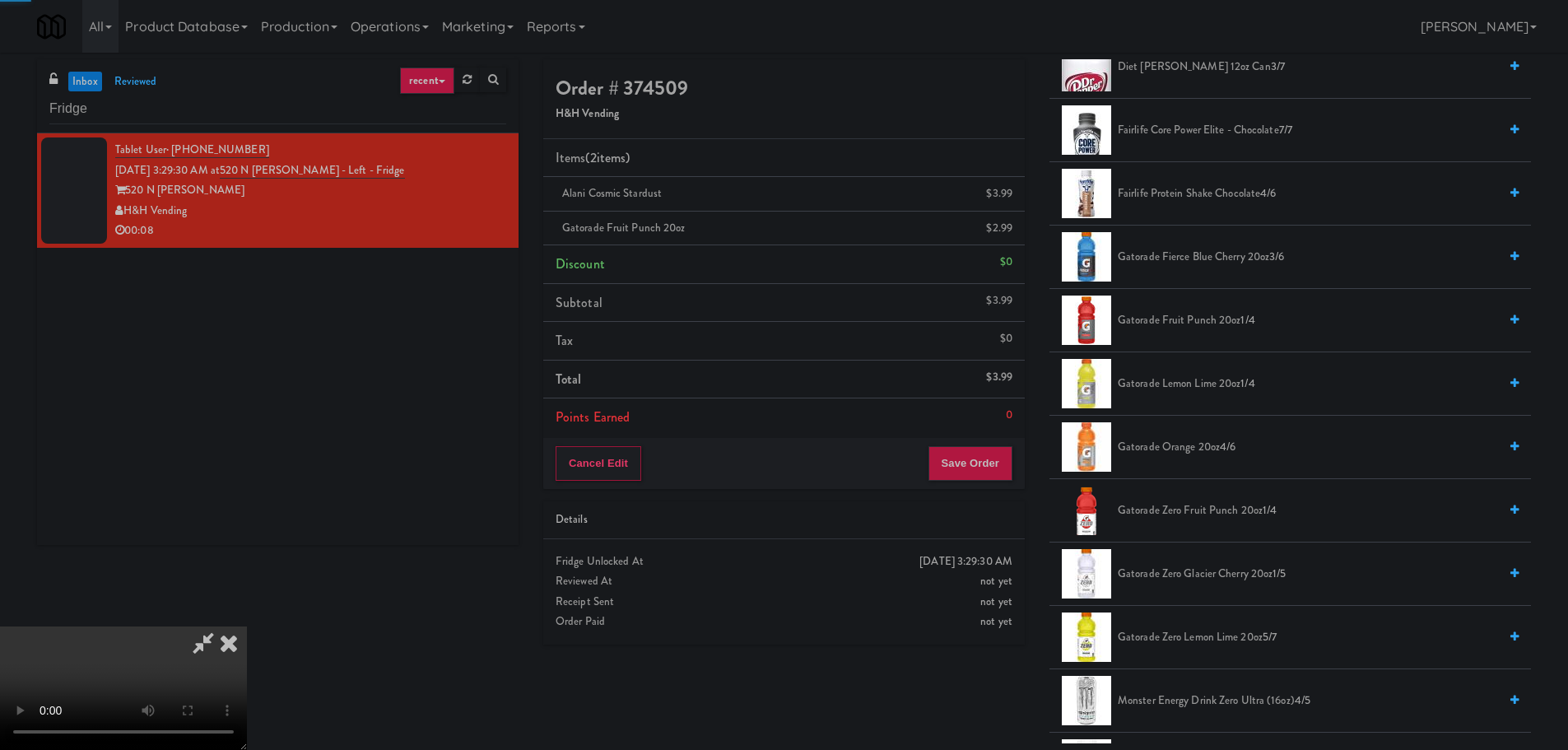
drag, startPoint x: 550, startPoint y: 452, endPoint x: 559, endPoint y: 449, distance: 9.5
click at [247, 627] on video at bounding box center [123, 688] width 247 height 123
click at [1172, 387] on span "Gatorade Lemon Lime 20oz 1/4" at bounding box center [1307, 383] width 380 height 21
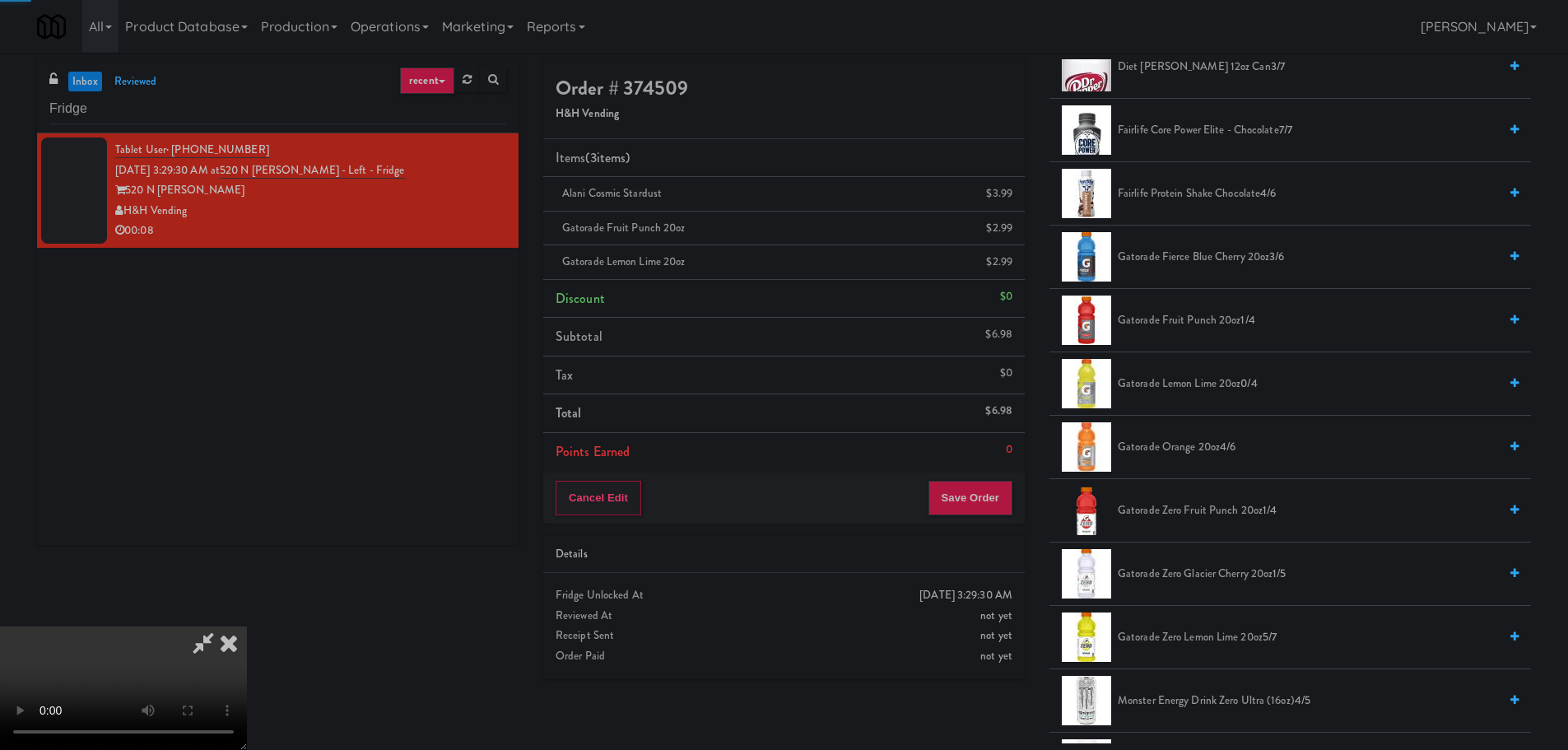
click at [247, 627] on video at bounding box center [123, 688] width 247 height 123
click at [979, 496] on button "Save Order" at bounding box center [970, 498] width 84 height 34
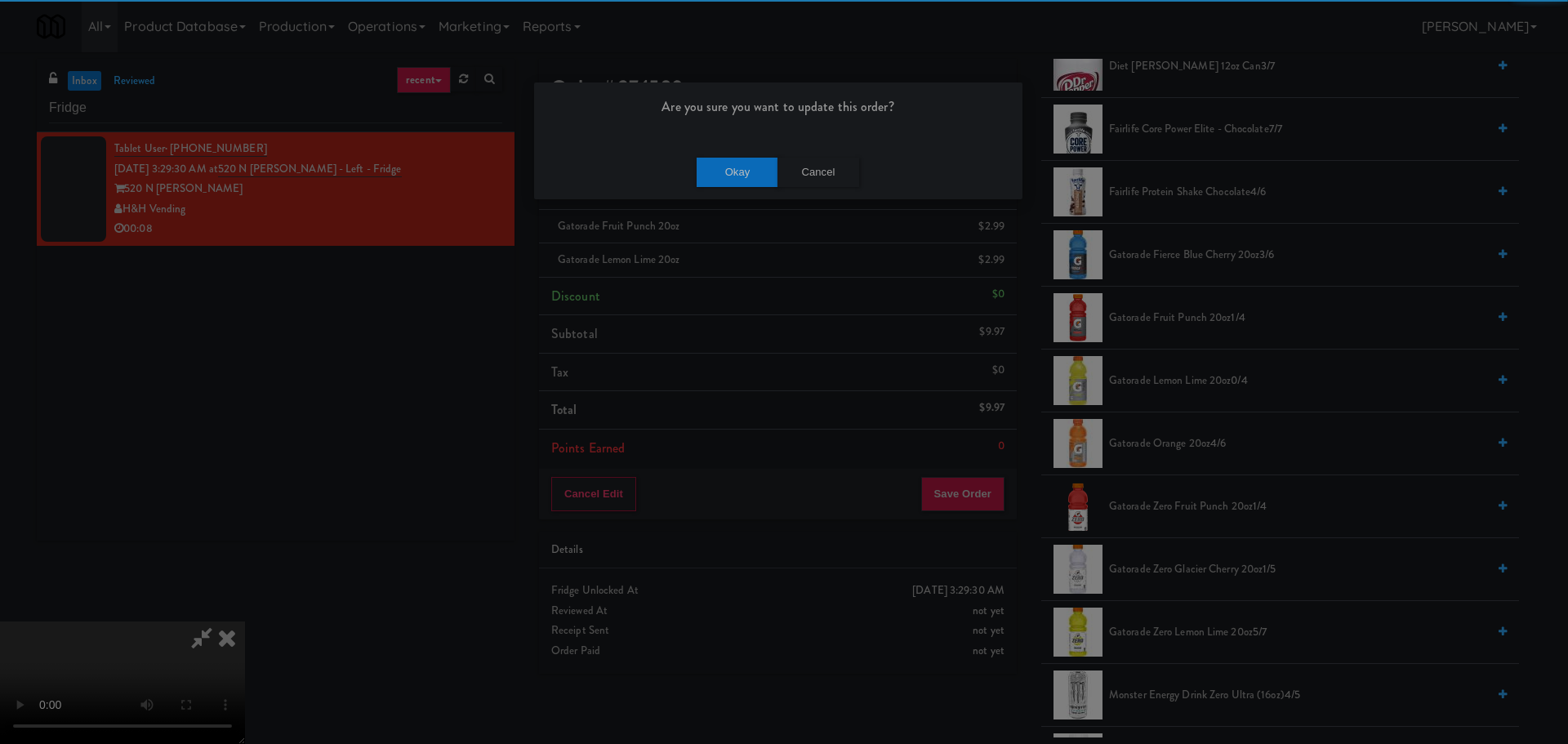
click at [703, 153] on div "Okay Cancel" at bounding box center [778, 172] width 489 height 55
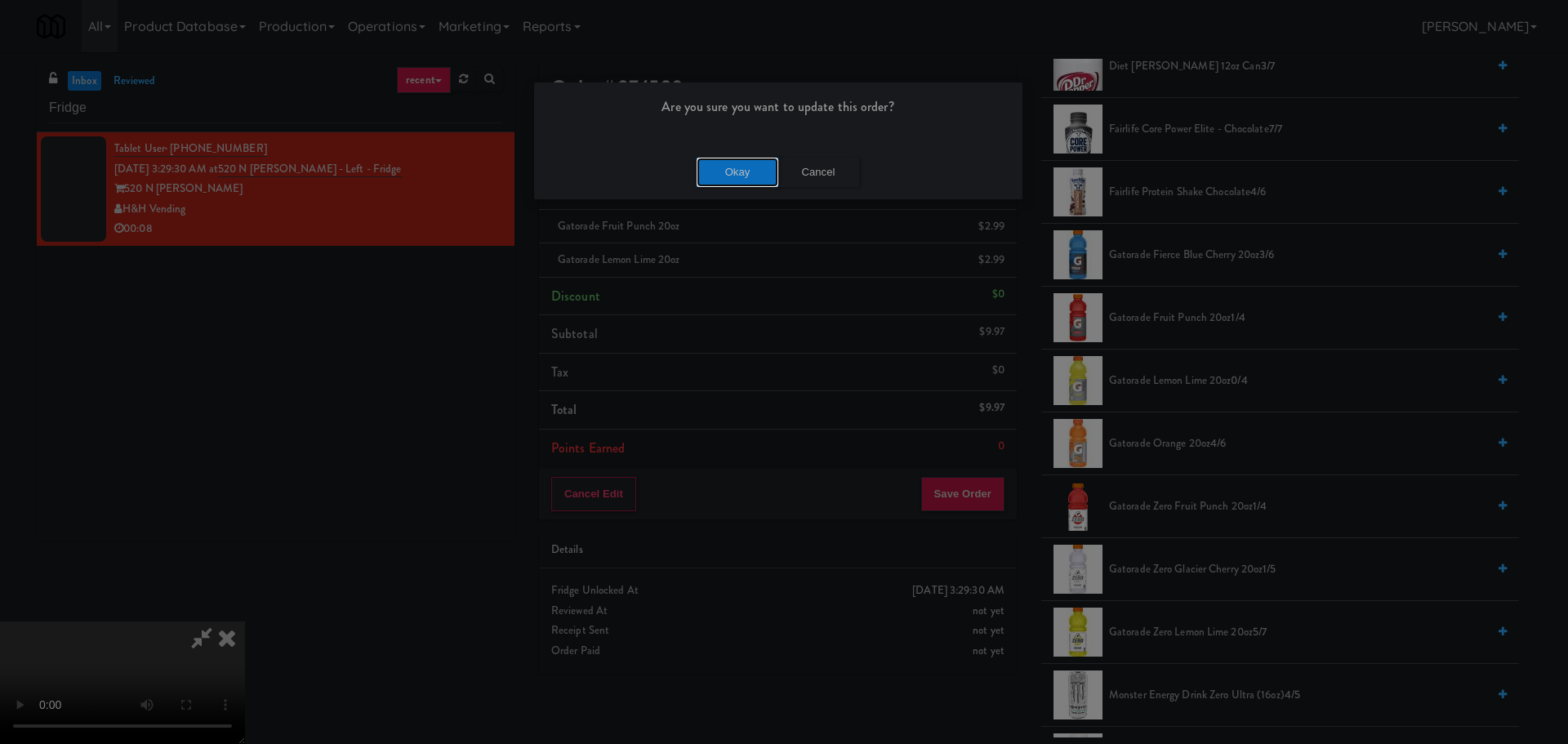
click at [721, 169] on button "Okay" at bounding box center [737, 173] width 82 height 30
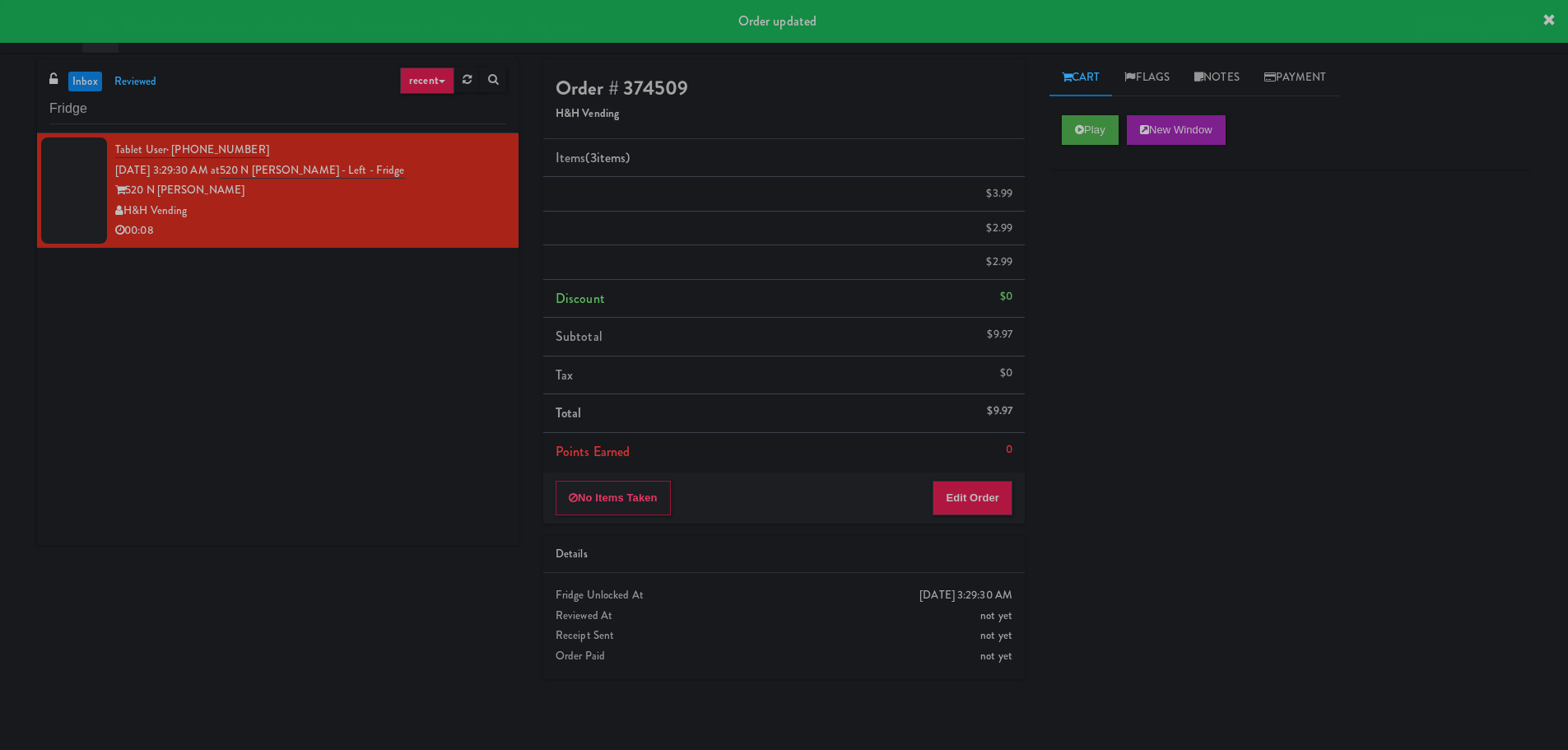
scroll to position [0, 0]
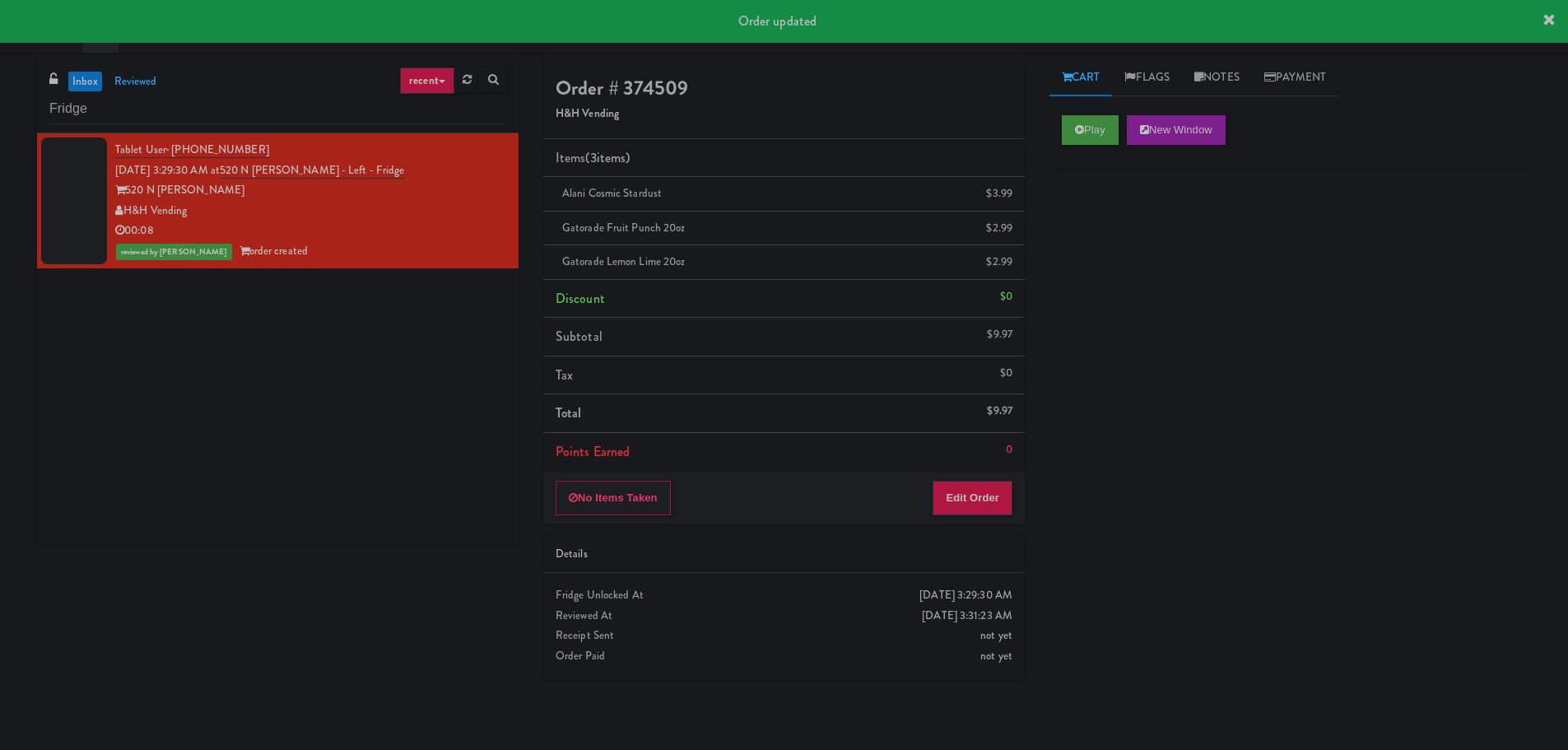
click at [81, 70] on div "inbox reviewed recent all unclear take inventory issue suspicious failed recent…" at bounding box center [277, 96] width 482 height 74
click at [83, 78] on link "inbox" at bounding box center [85, 82] width 33 height 21
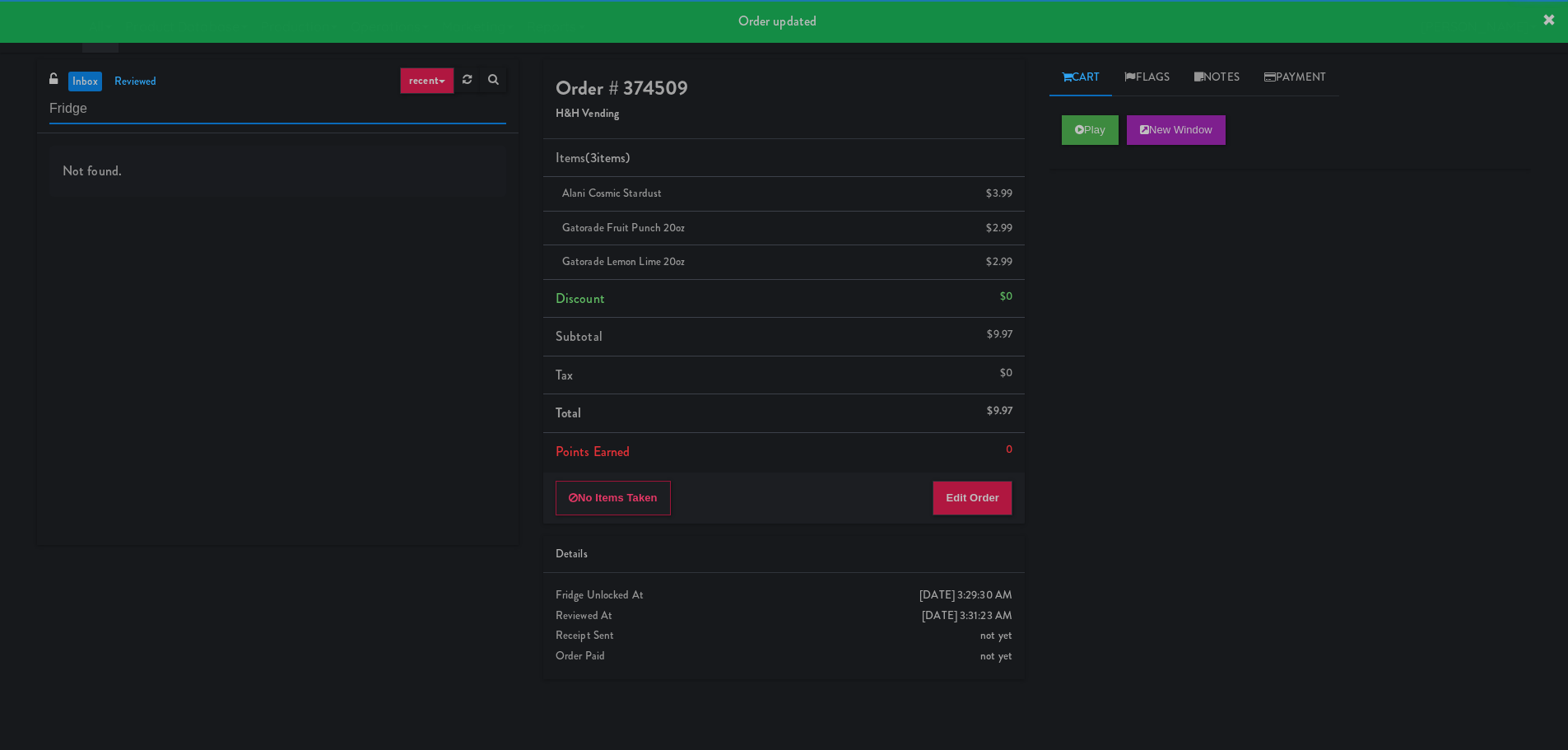
click at [122, 110] on input "Fridge" at bounding box center [277, 109] width 457 height 31
click at [140, 112] on input "Fridge" at bounding box center [277, 109] width 457 height 31
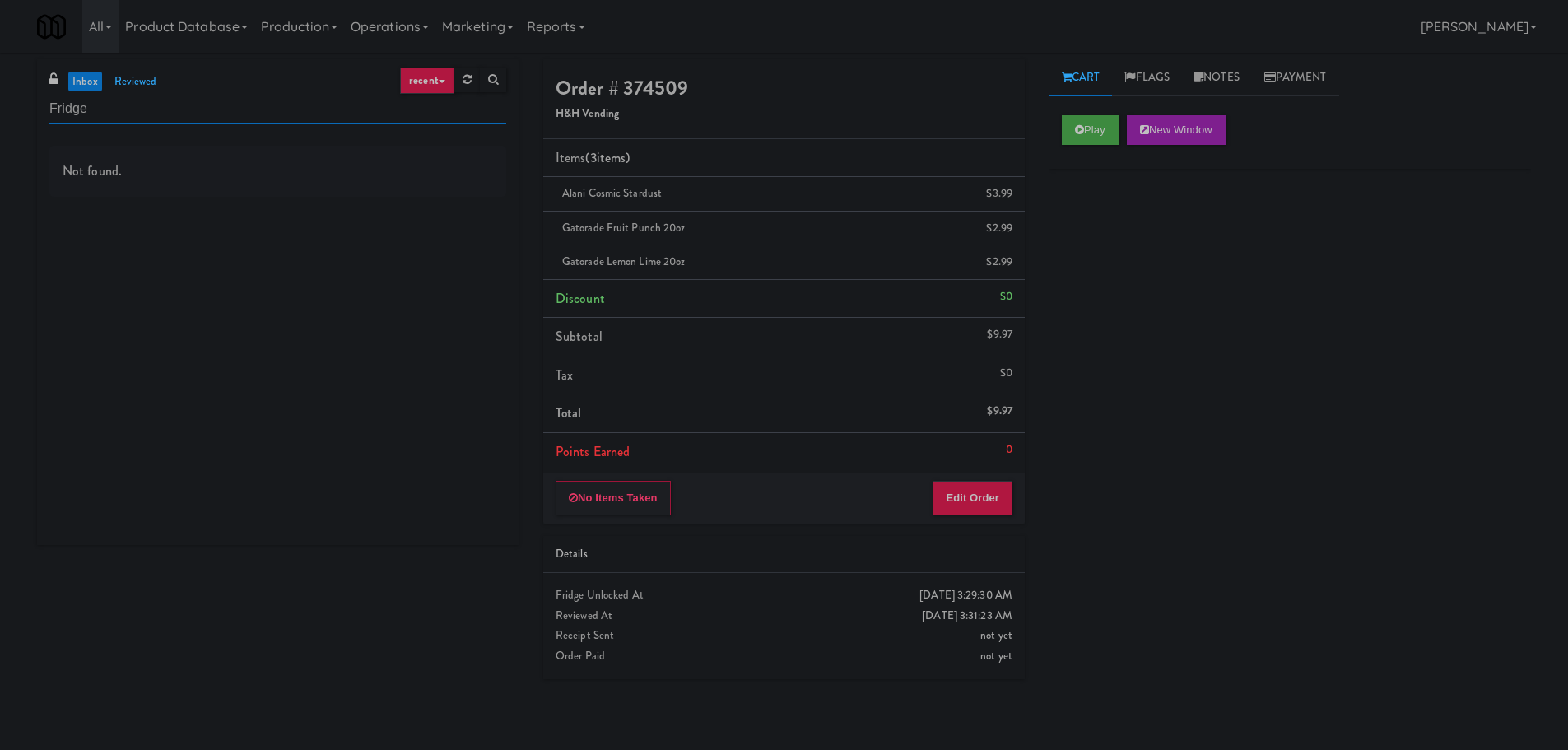
click at [142, 112] on input "Fridge" at bounding box center [277, 109] width 457 height 31
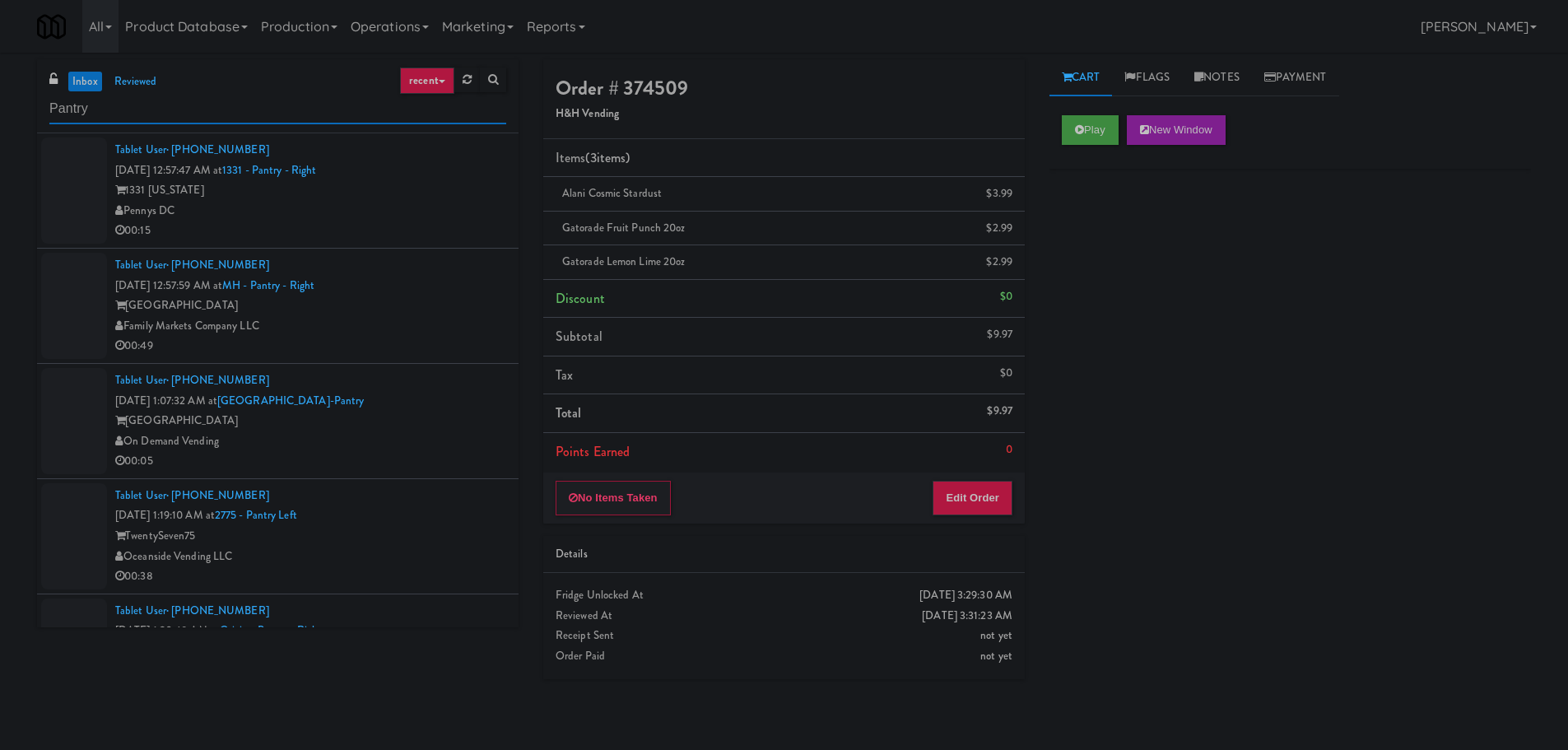
type input "Pantry"
click at [464, 209] on div "Pennys DC" at bounding box center [310, 211] width 391 height 21
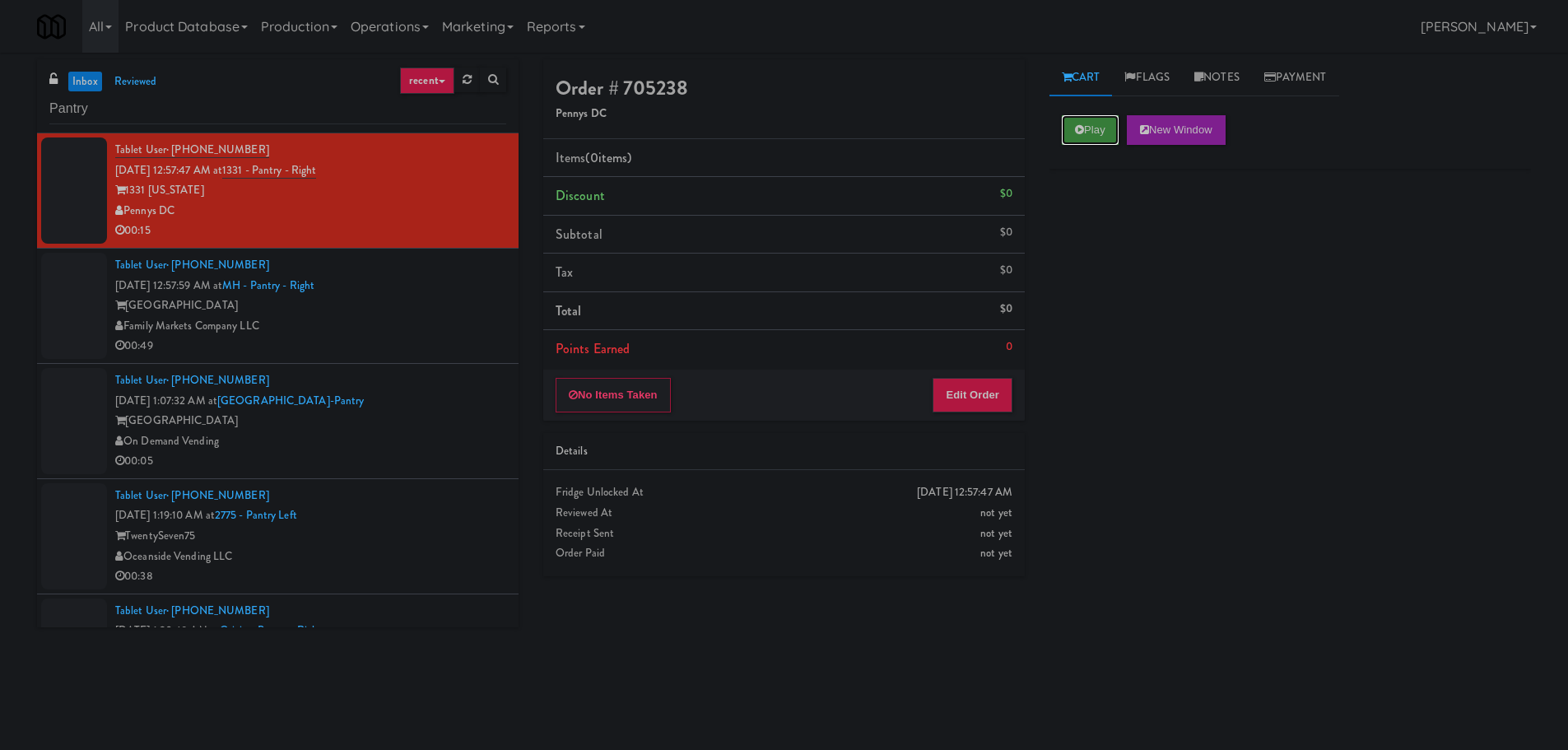
click at [1091, 129] on button "Play" at bounding box center [1090, 130] width 57 height 30
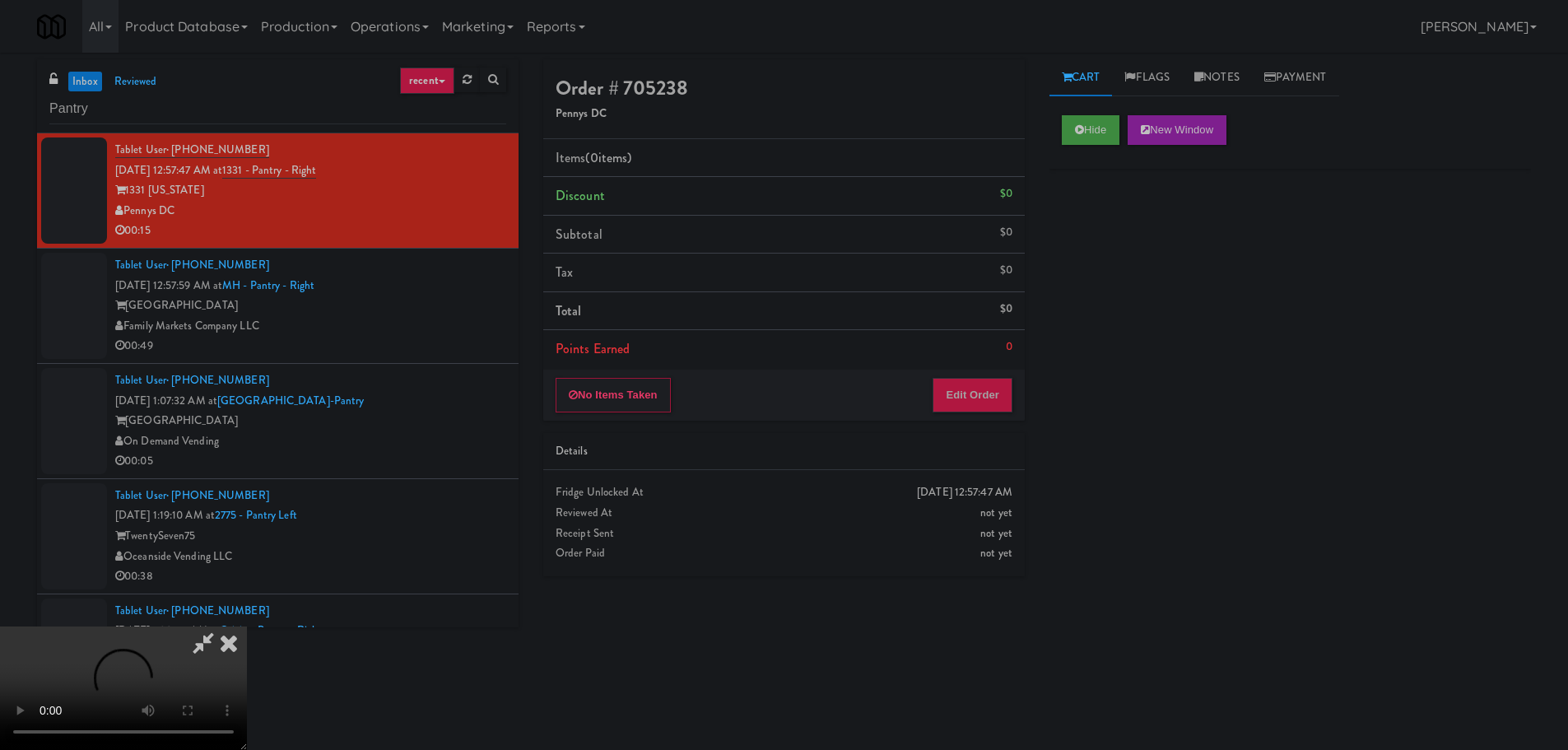
drag, startPoint x: 989, startPoint y: 352, endPoint x: 961, endPoint y: 380, distance: 39.6
click at [986, 356] on li "Points Earned 0" at bounding box center [784, 348] width 482 height 38
click at [961, 380] on button "Edit Order" at bounding box center [972, 394] width 80 height 34
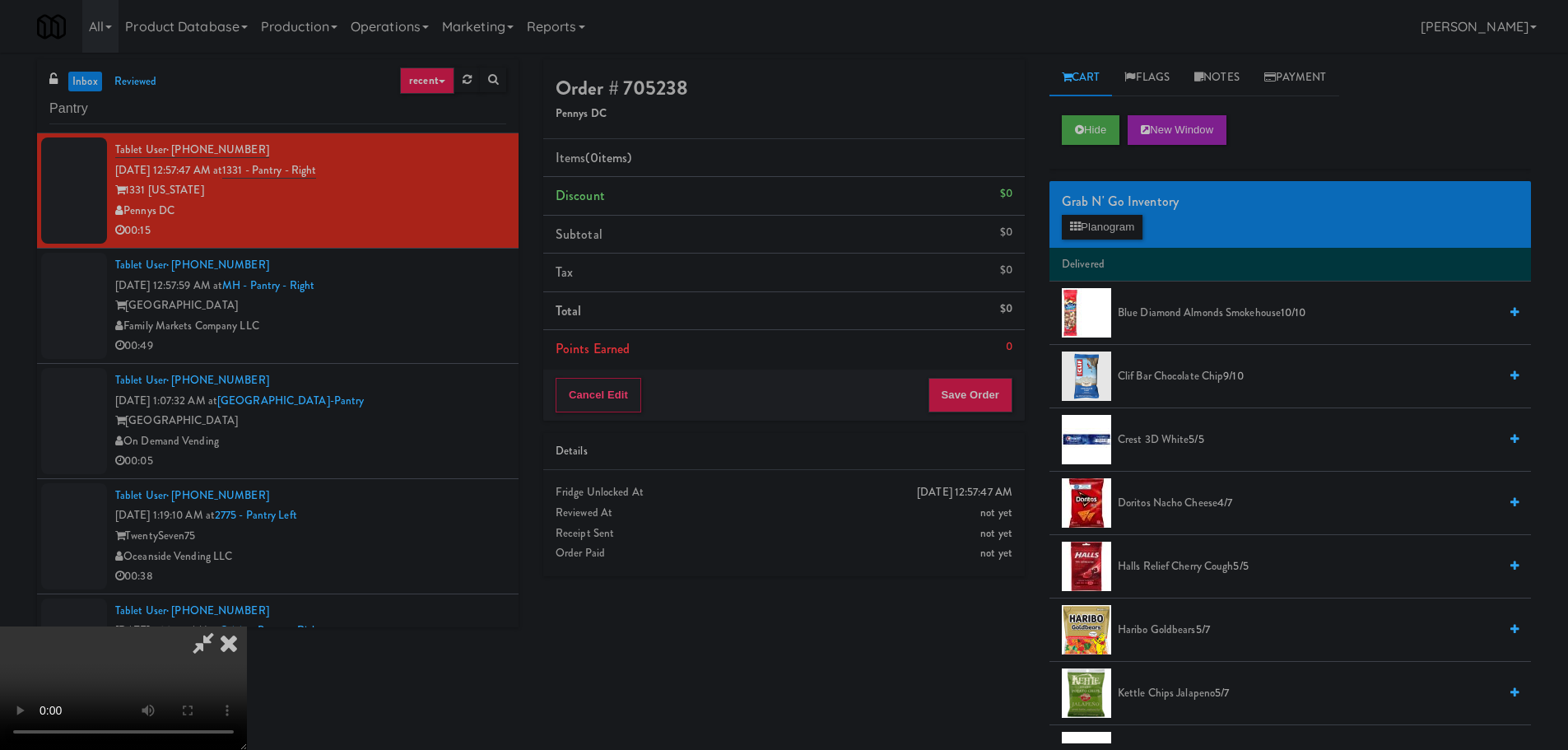
click at [247, 627] on video at bounding box center [123, 688] width 247 height 123
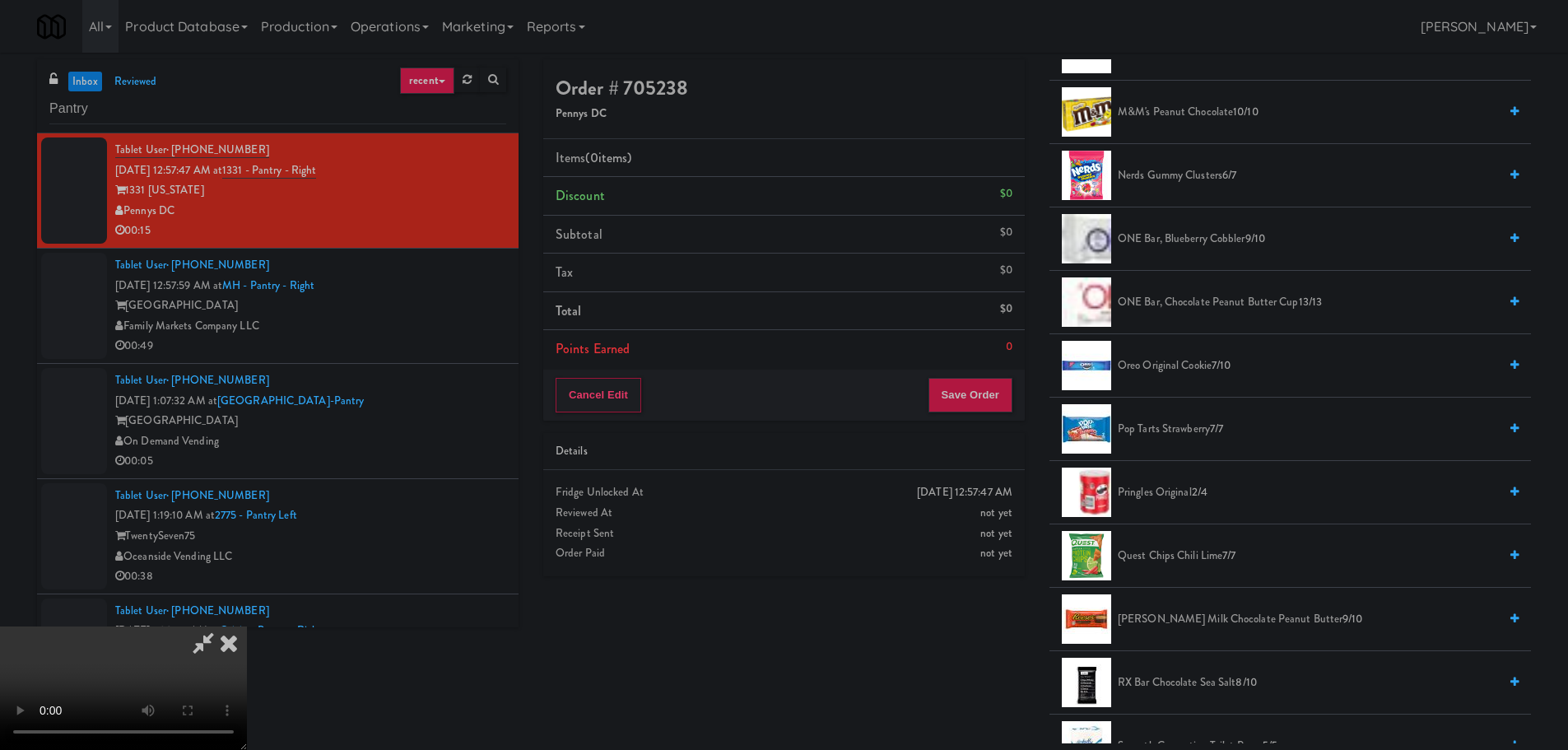
scroll to position [1152, 0]
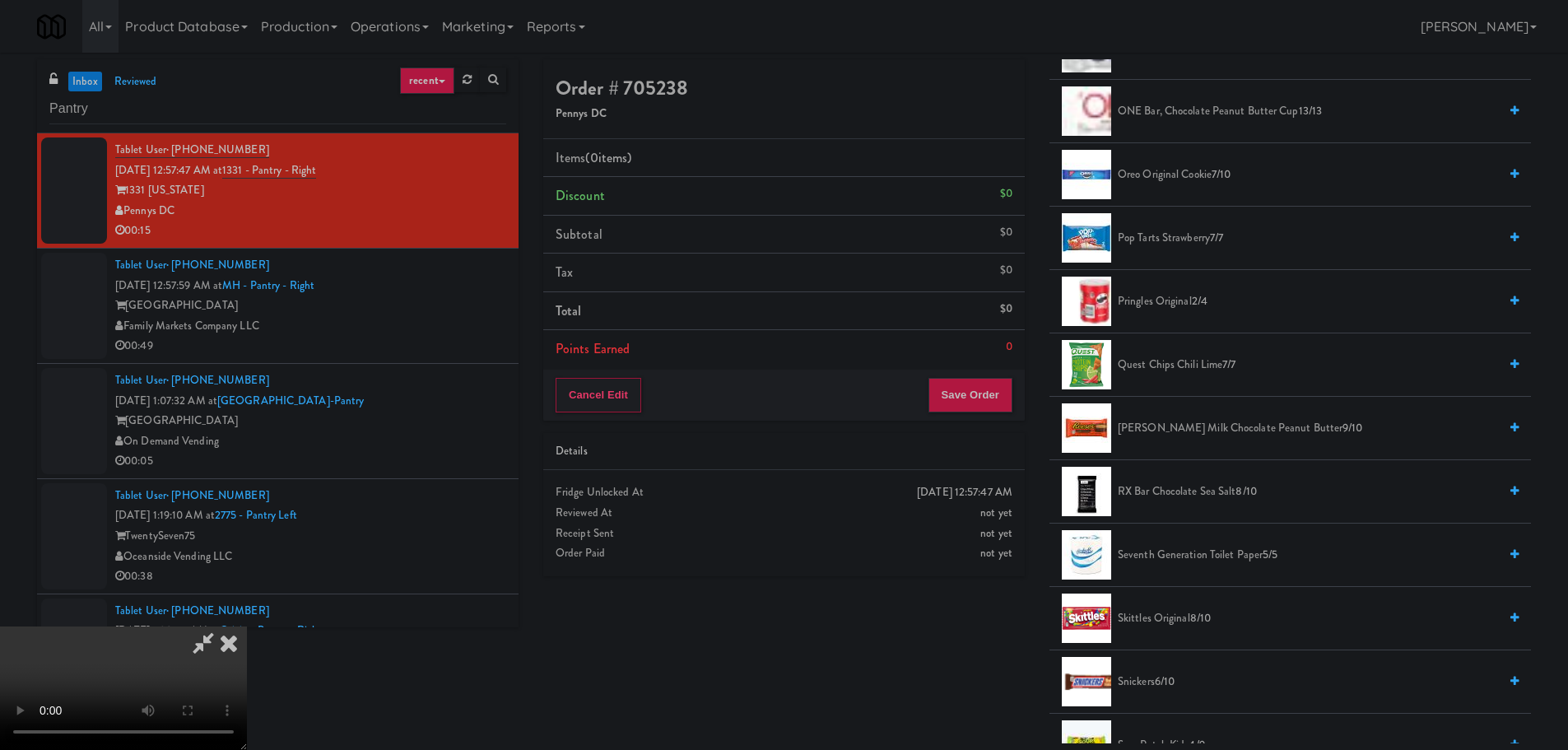
click at [1180, 429] on span "[PERSON_NAME] Milk Chocolate Peanut Butter 9/10" at bounding box center [1307, 428] width 380 height 21
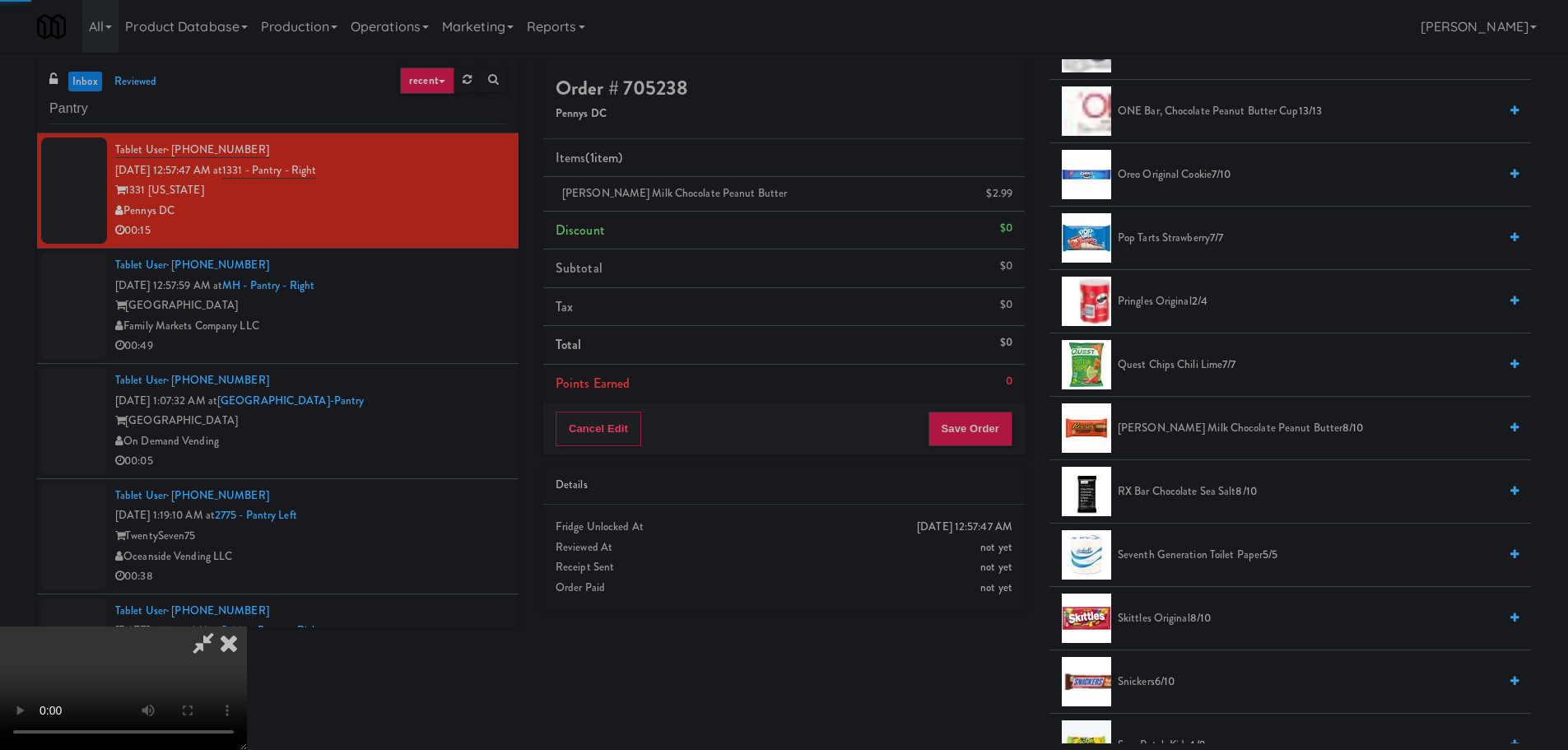
click at [247, 627] on video at bounding box center [123, 688] width 247 height 123
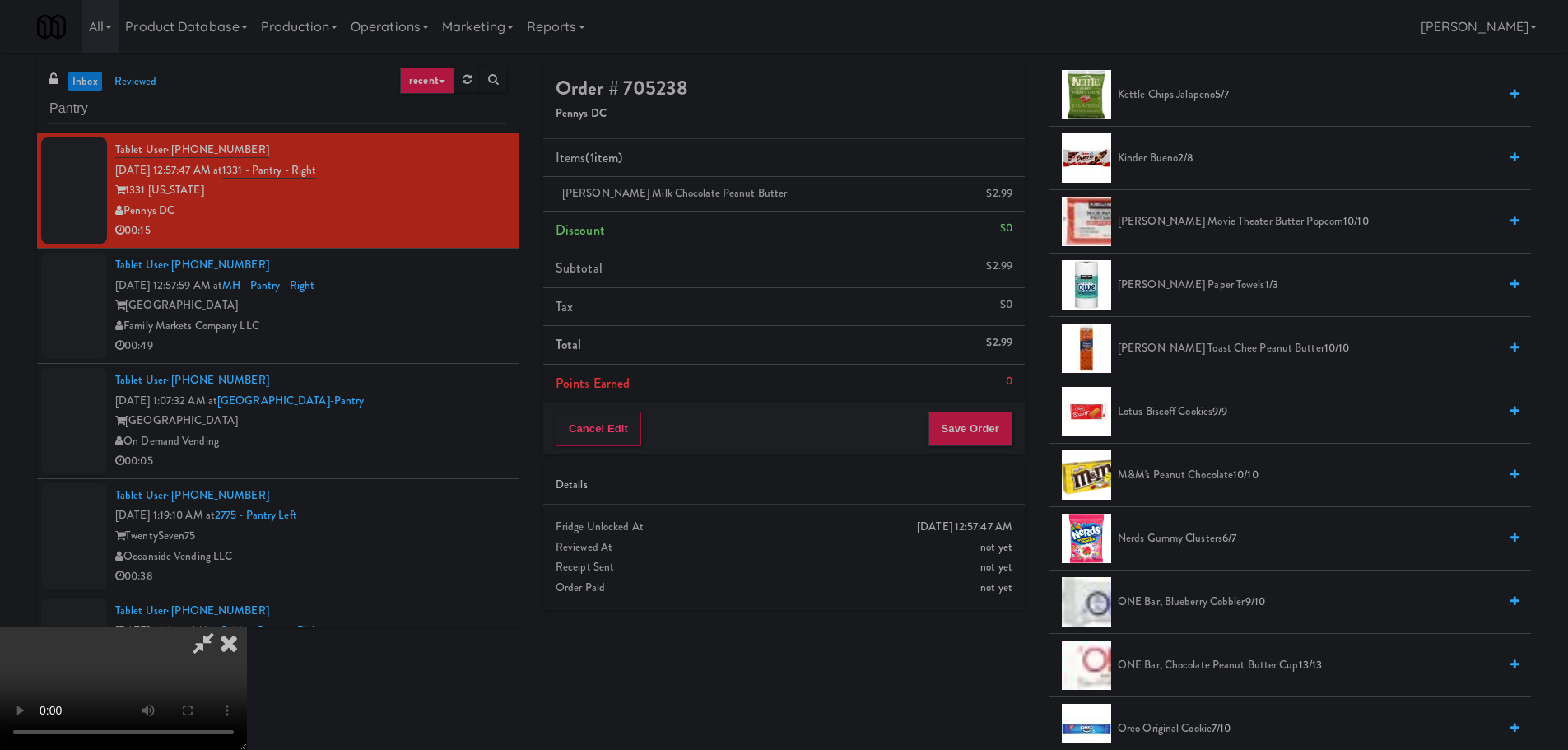
scroll to position [576, 0]
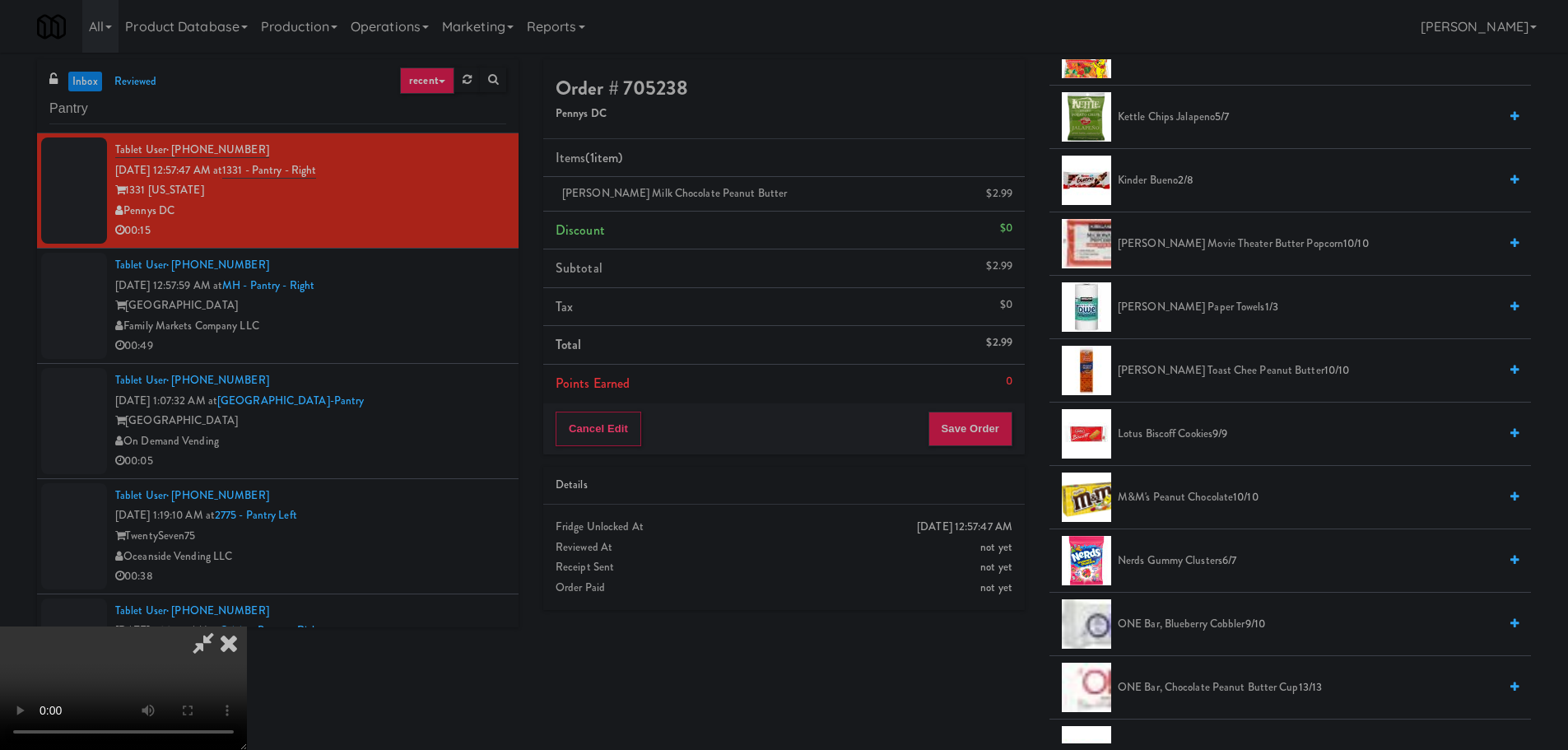
click at [1185, 377] on span "[PERSON_NAME] Toast Chee Peanut Butter 10/10" at bounding box center [1307, 371] width 380 height 21
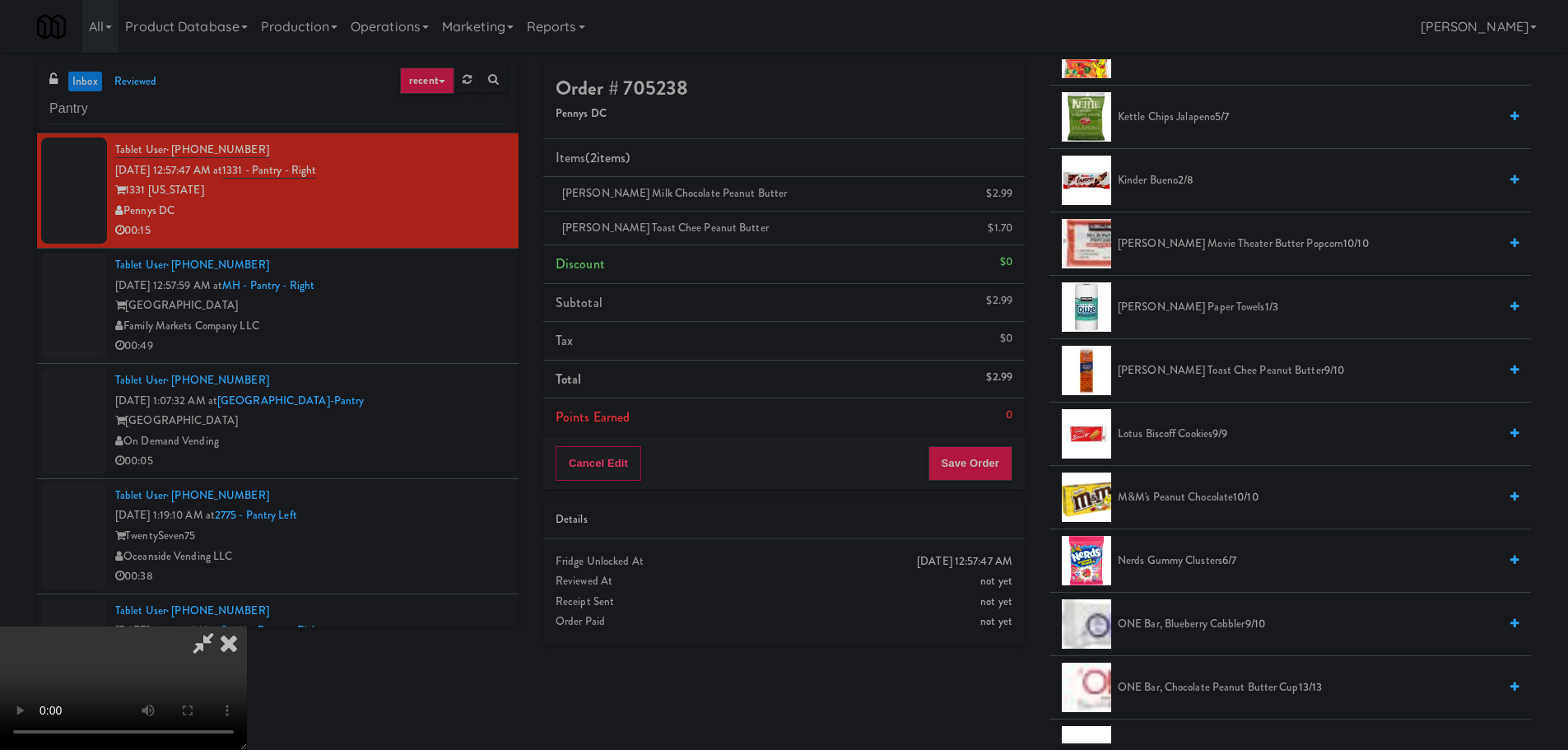
click at [247, 627] on video at bounding box center [123, 688] width 247 height 123
click at [1035, 458] on div "Order # 705238 Pennys DC Items (2 items ) [PERSON_NAME] Milk Chocolate Peanut B…" at bounding box center [783, 358] width 506 height 598
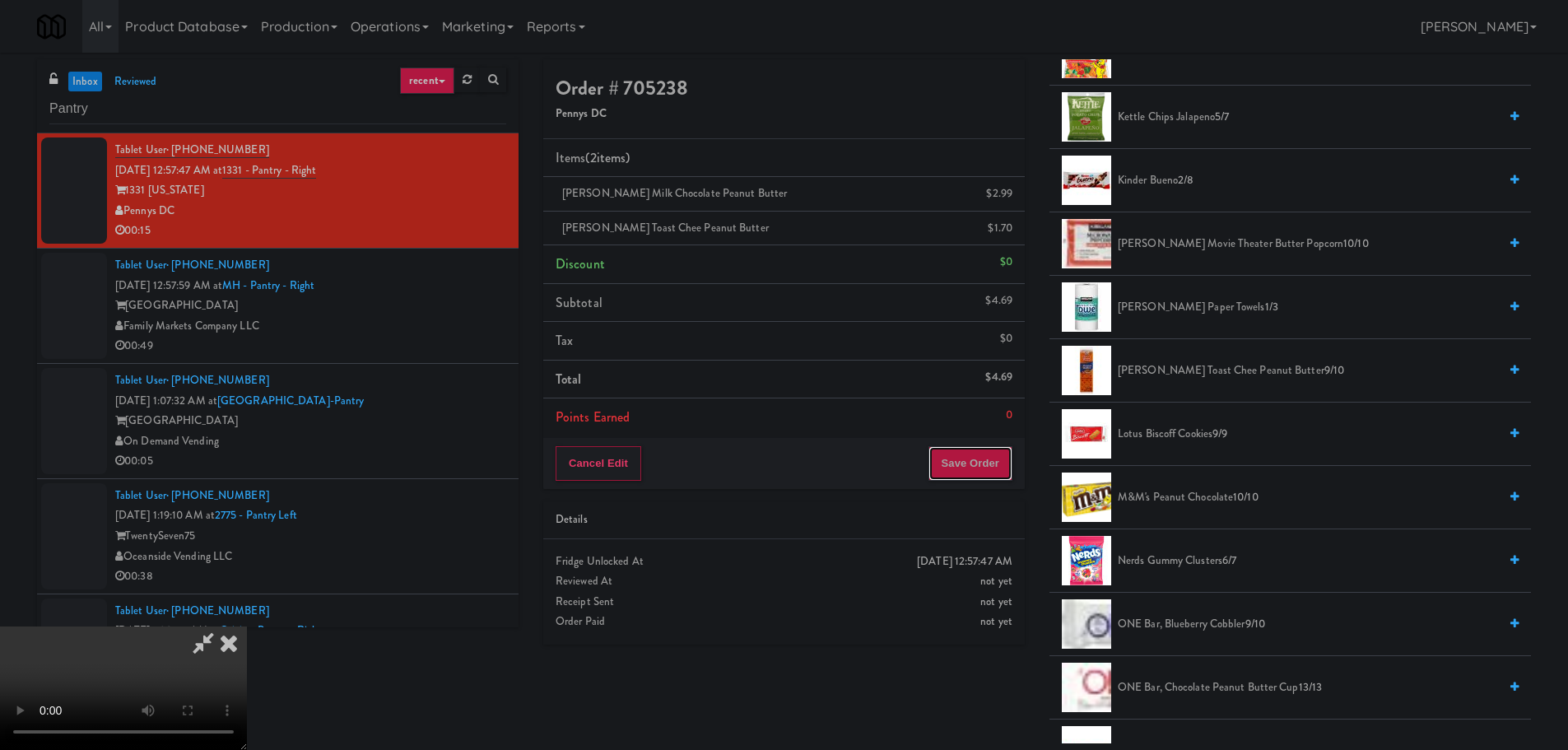
click at [986, 465] on button "Save Order" at bounding box center [970, 462] width 84 height 34
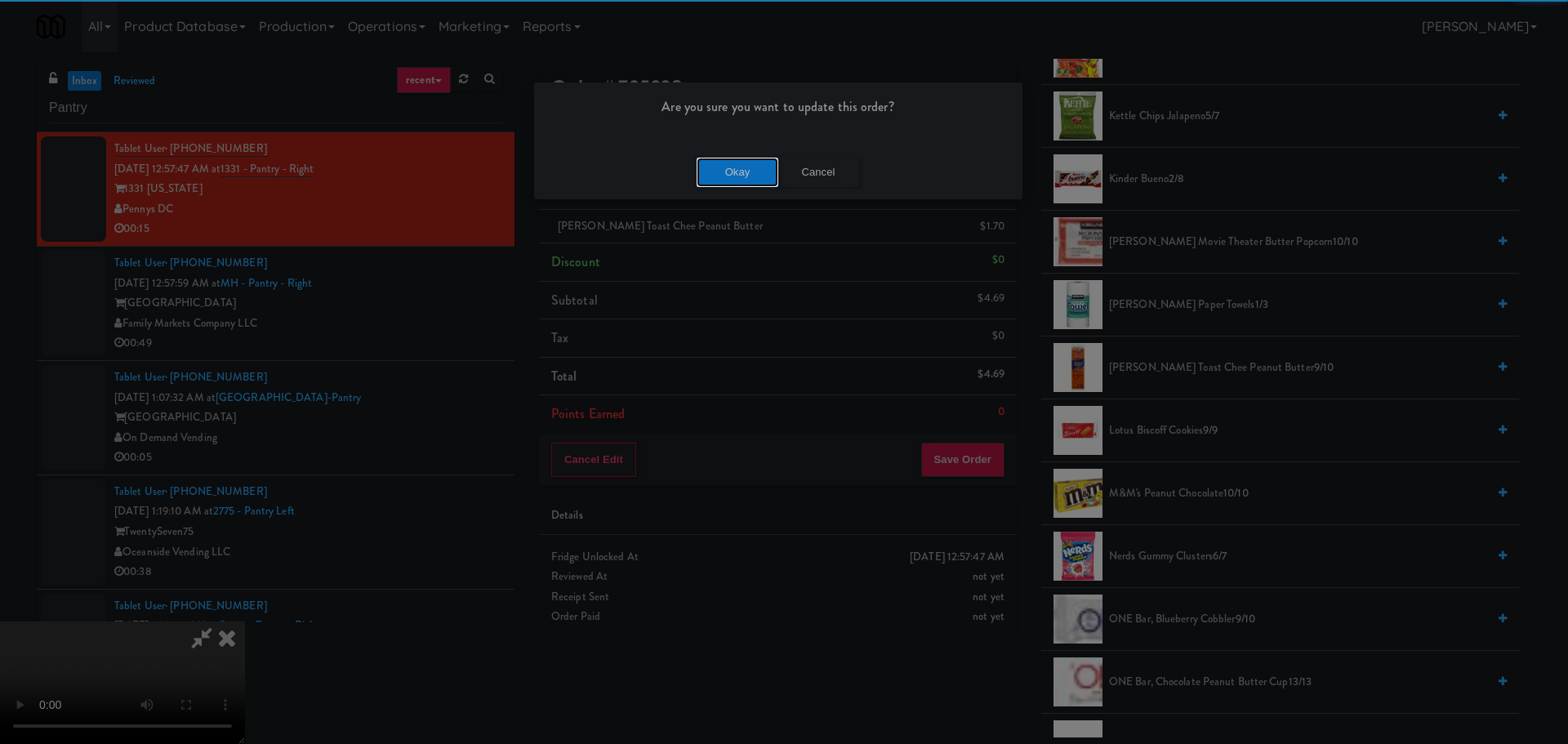
click at [760, 161] on button "Okay" at bounding box center [737, 173] width 82 height 30
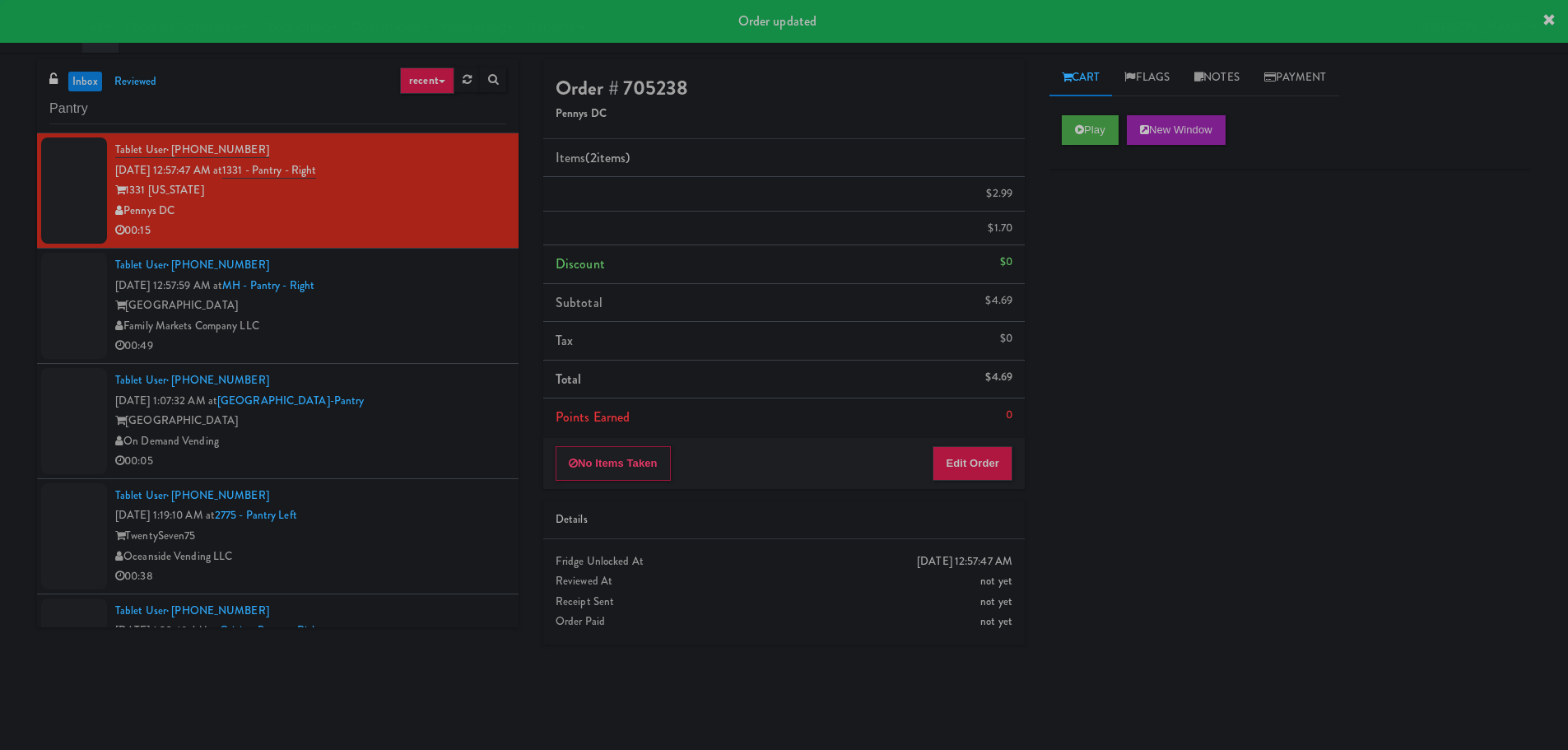
scroll to position [0, 0]
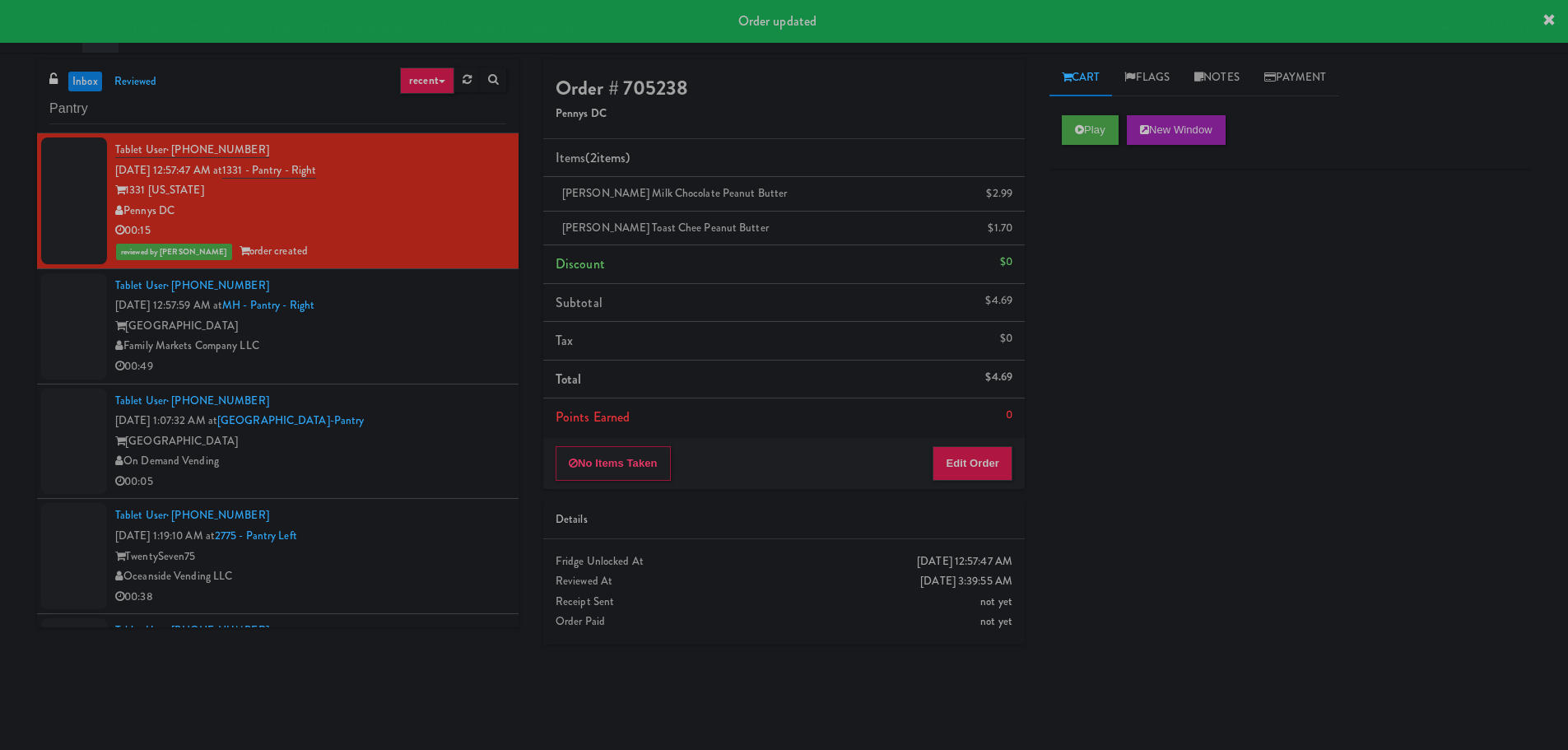
click at [424, 340] on div "Family Markets Company LLC" at bounding box center [310, 346] width 391 height 21
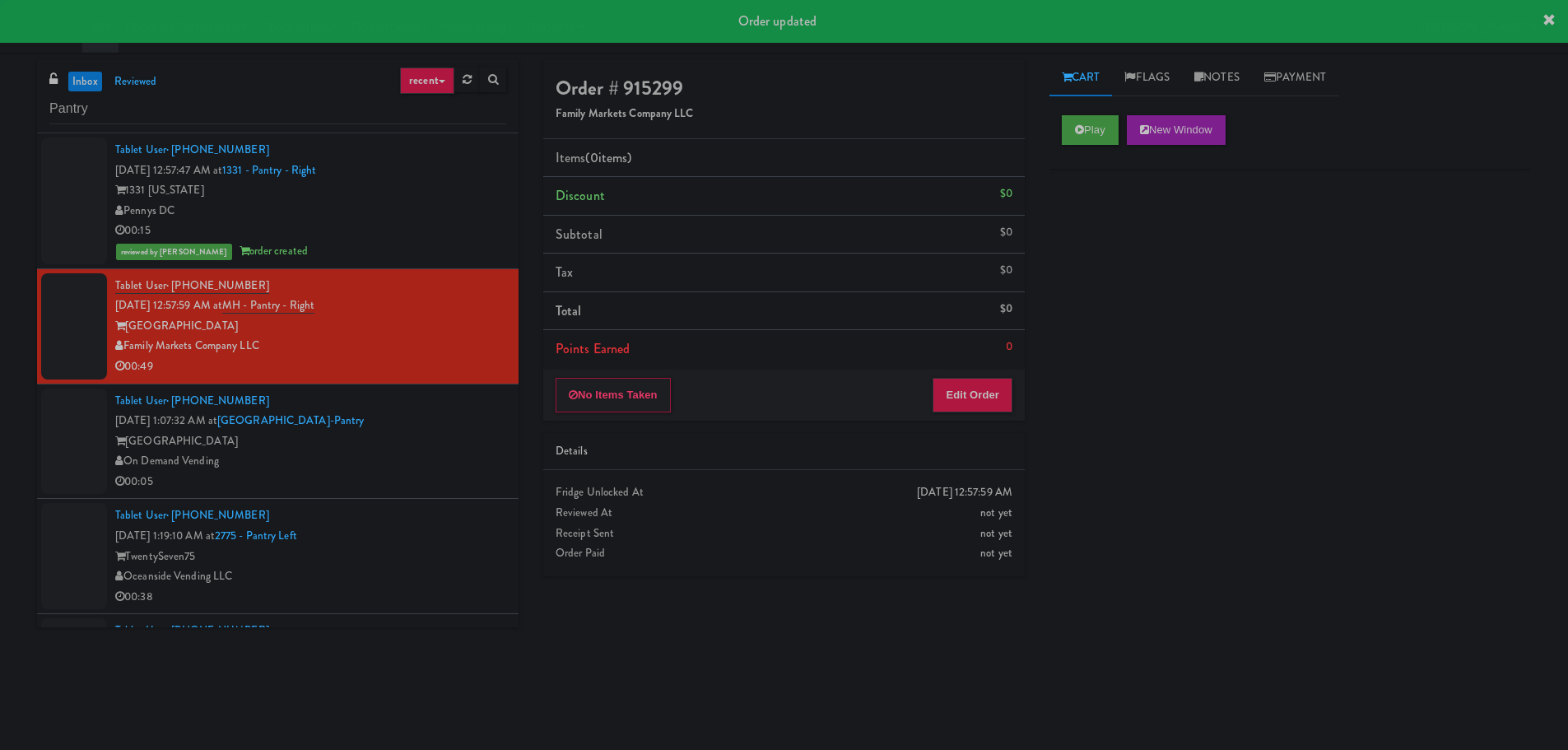
click at [467, 491] on div "00:05" at bounding box center [310, 482] width 391 height 21
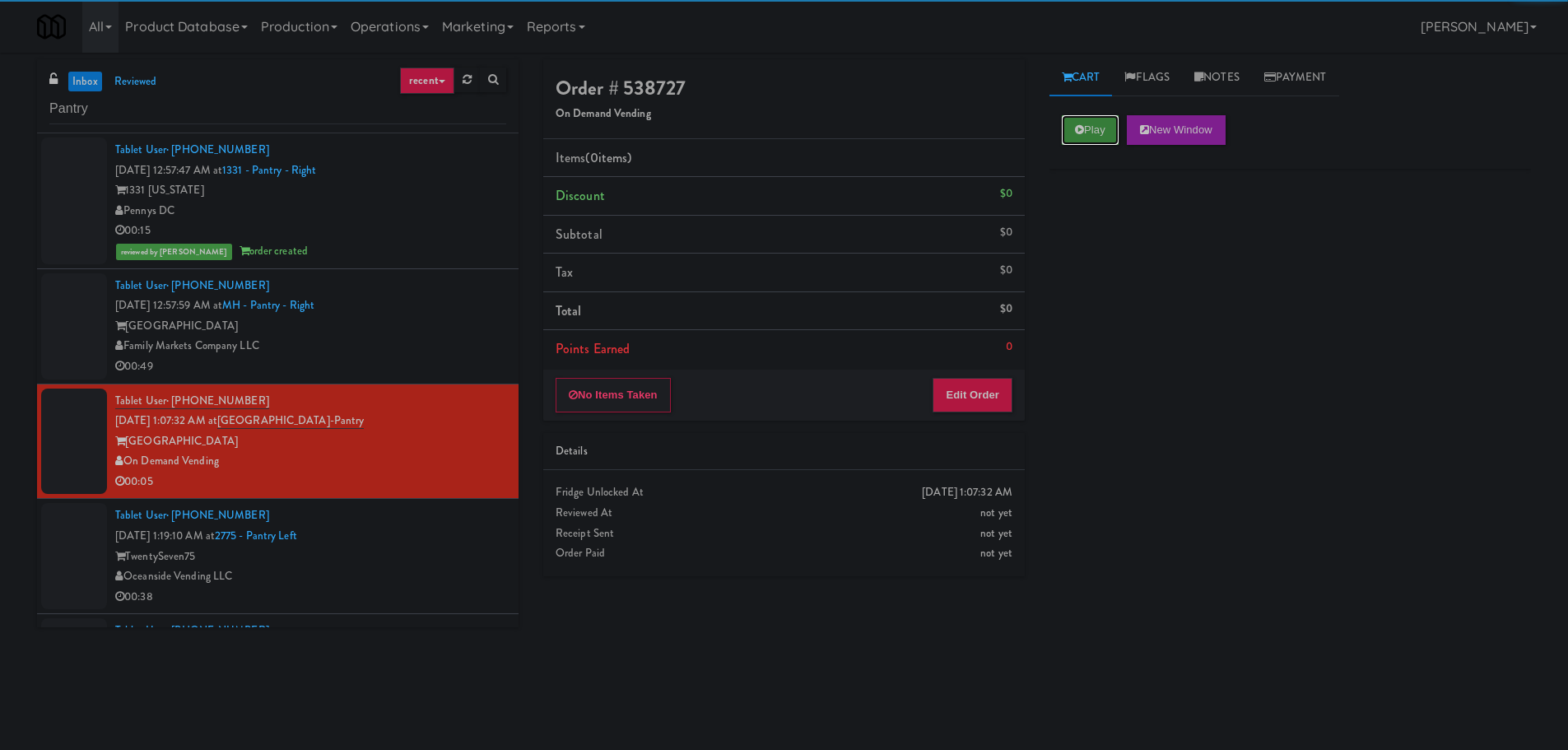
click at [1072, 122] on button "Play" at bounding box center [1090, 130] width 57 height 30
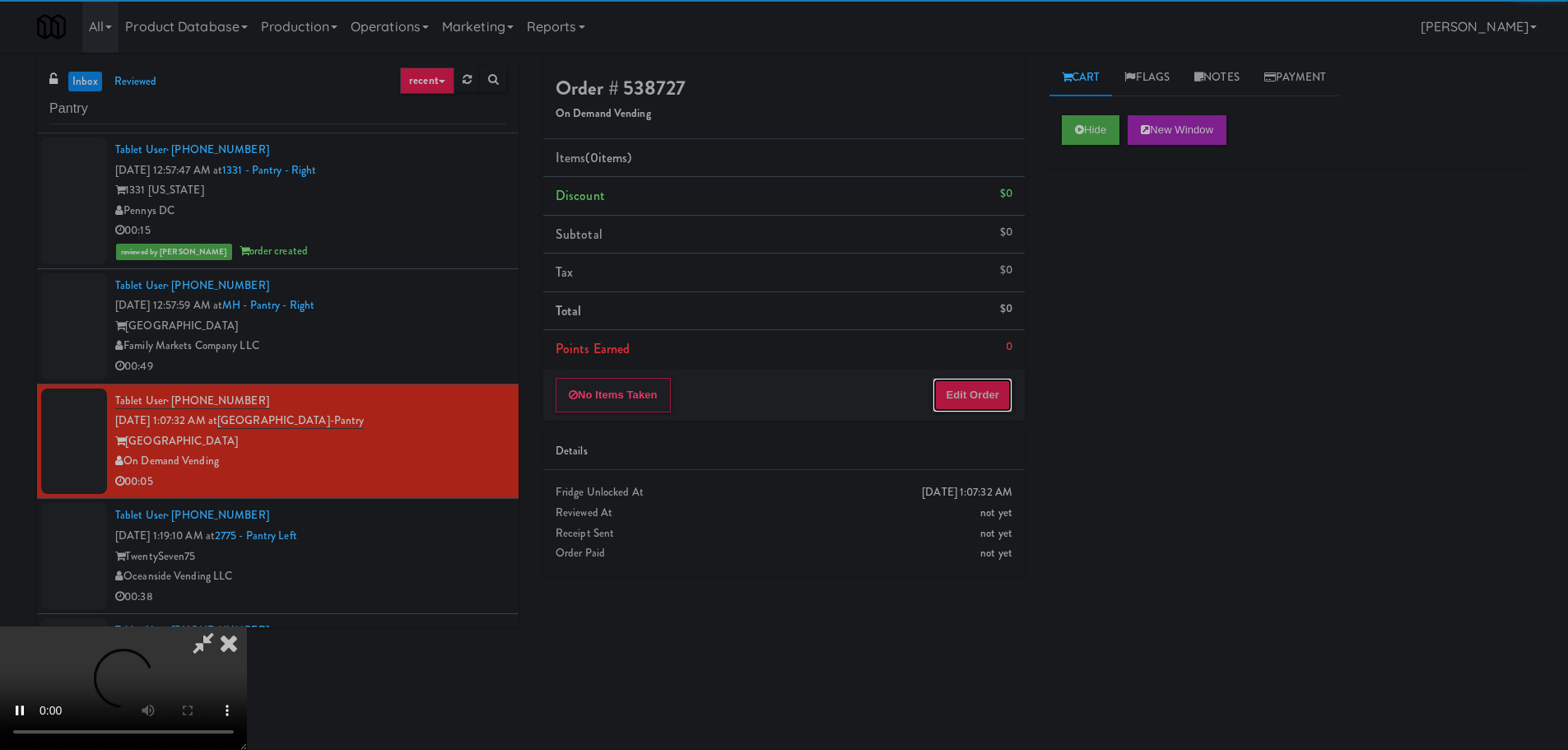
click at [956, 405] on button "Edit Order" at bounding box center [972, 394] width 80 height 34
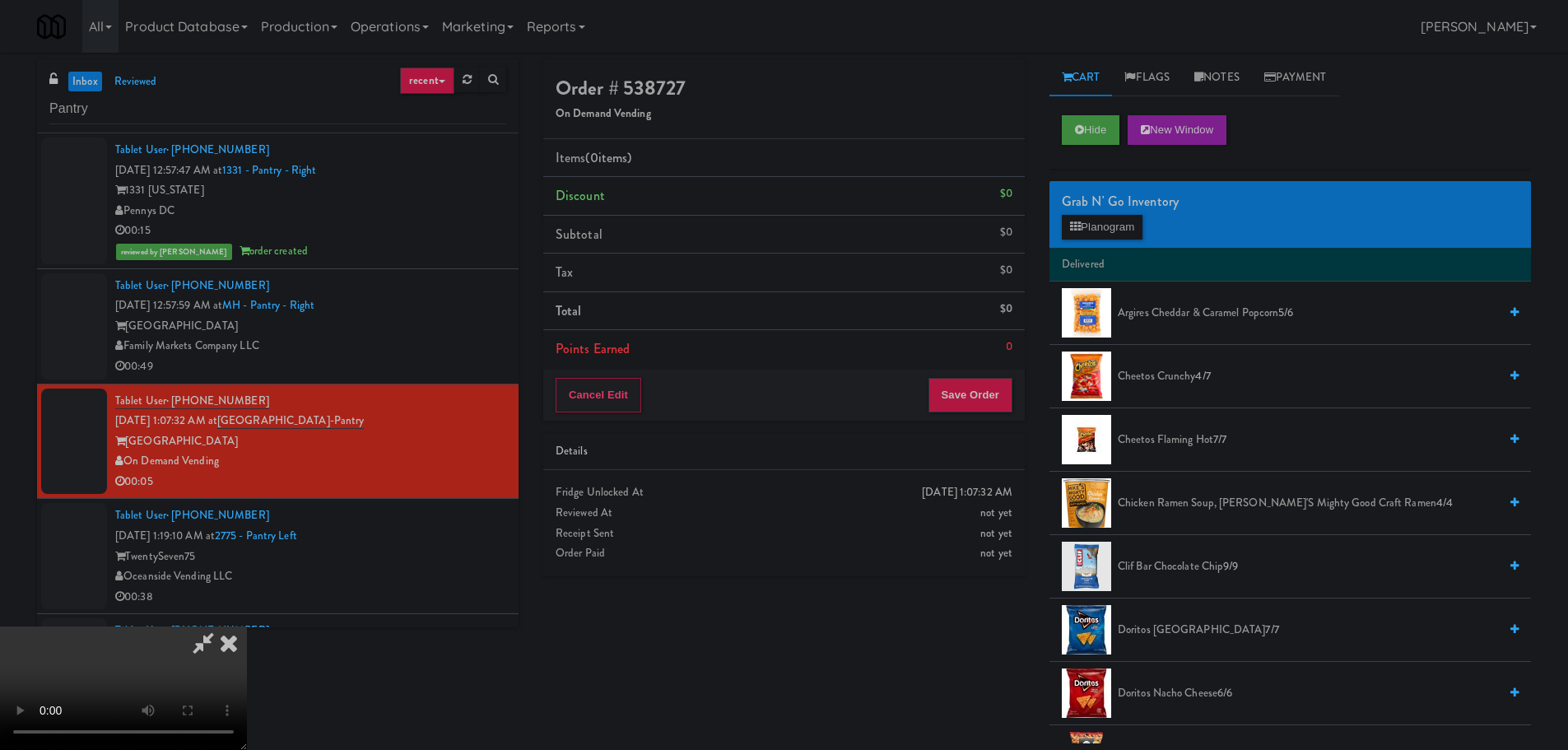
click at [247, 627] on video at bounding box center [123, 688] width 247 height 123
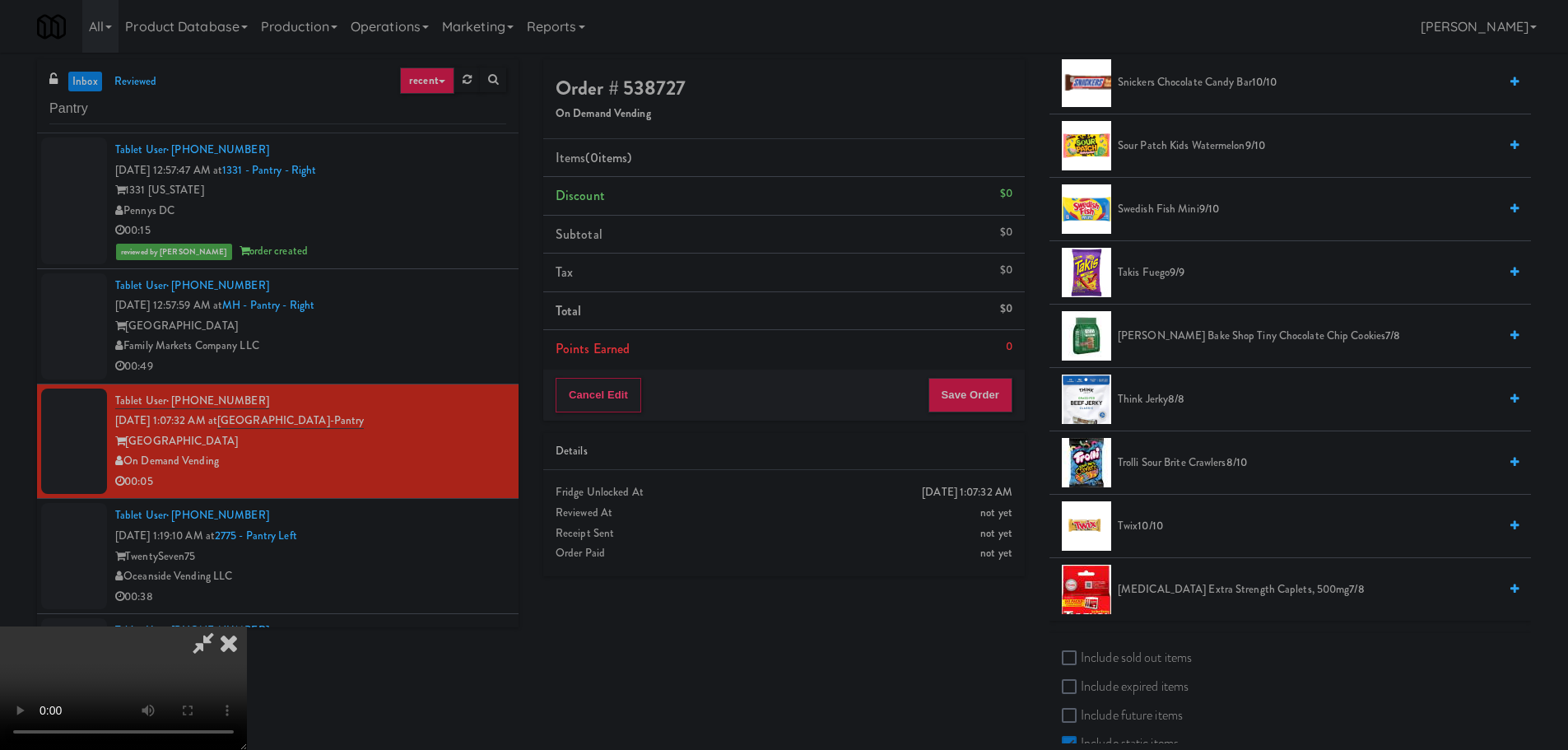
scroll to position [1701, 0]
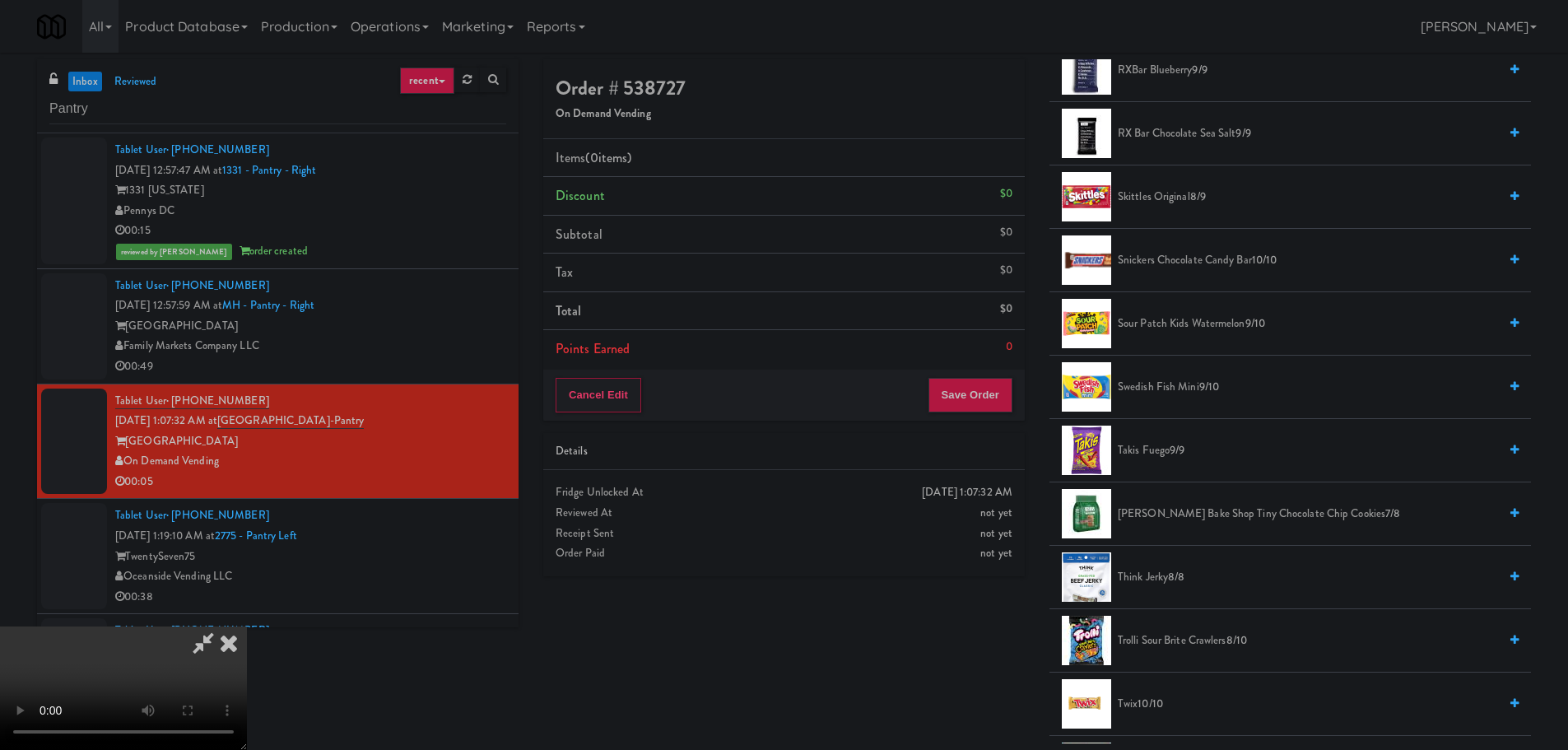
click at [1173, 188] on span "Skittles Original 8/9" at bounding box center [1307, 197] width 380 height 21
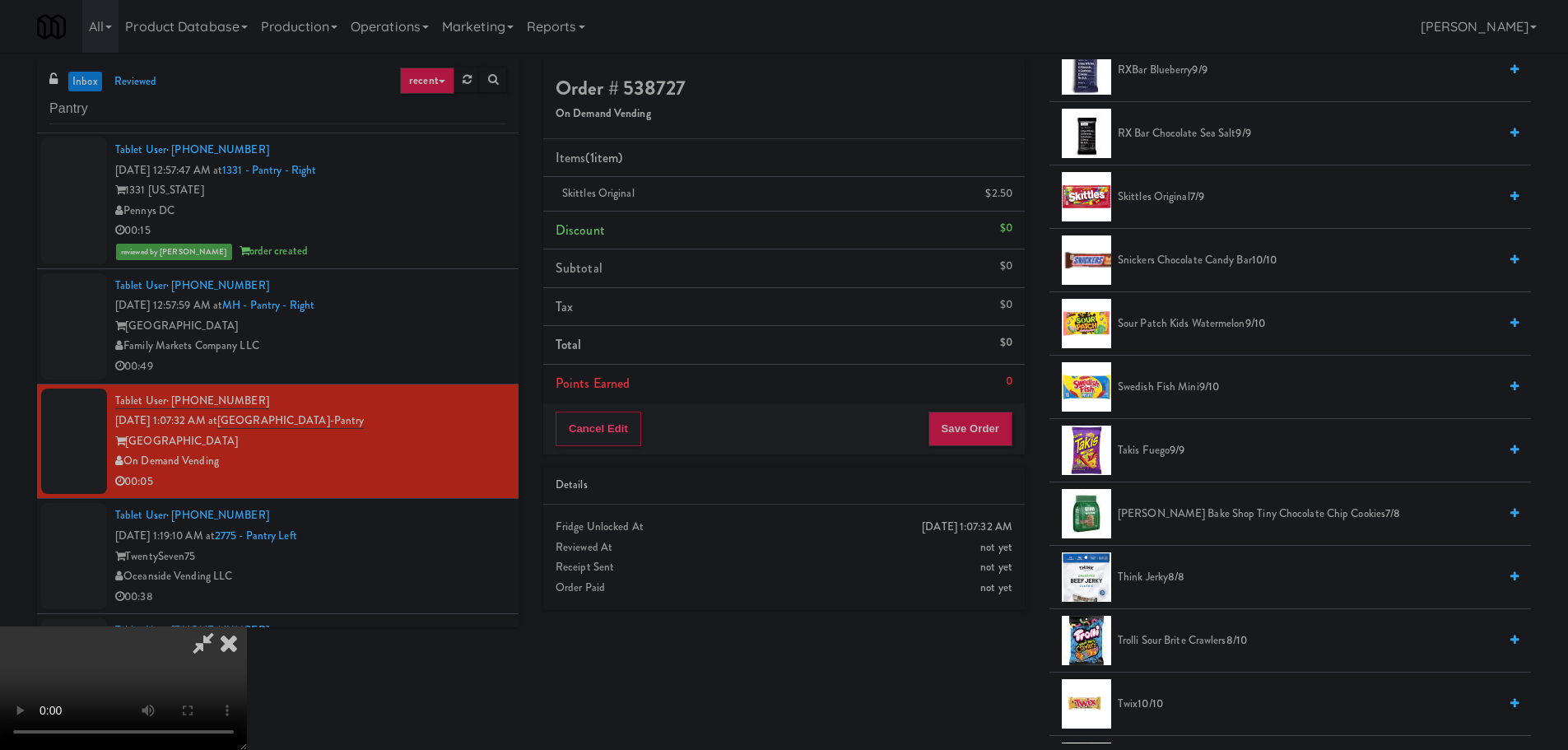
click at [247, 627] on video at bounding box center [123, 688] width 247 height 123
click at [983, 440] on button "Save Order" at bounding box center [970, 428] width 84 height 34
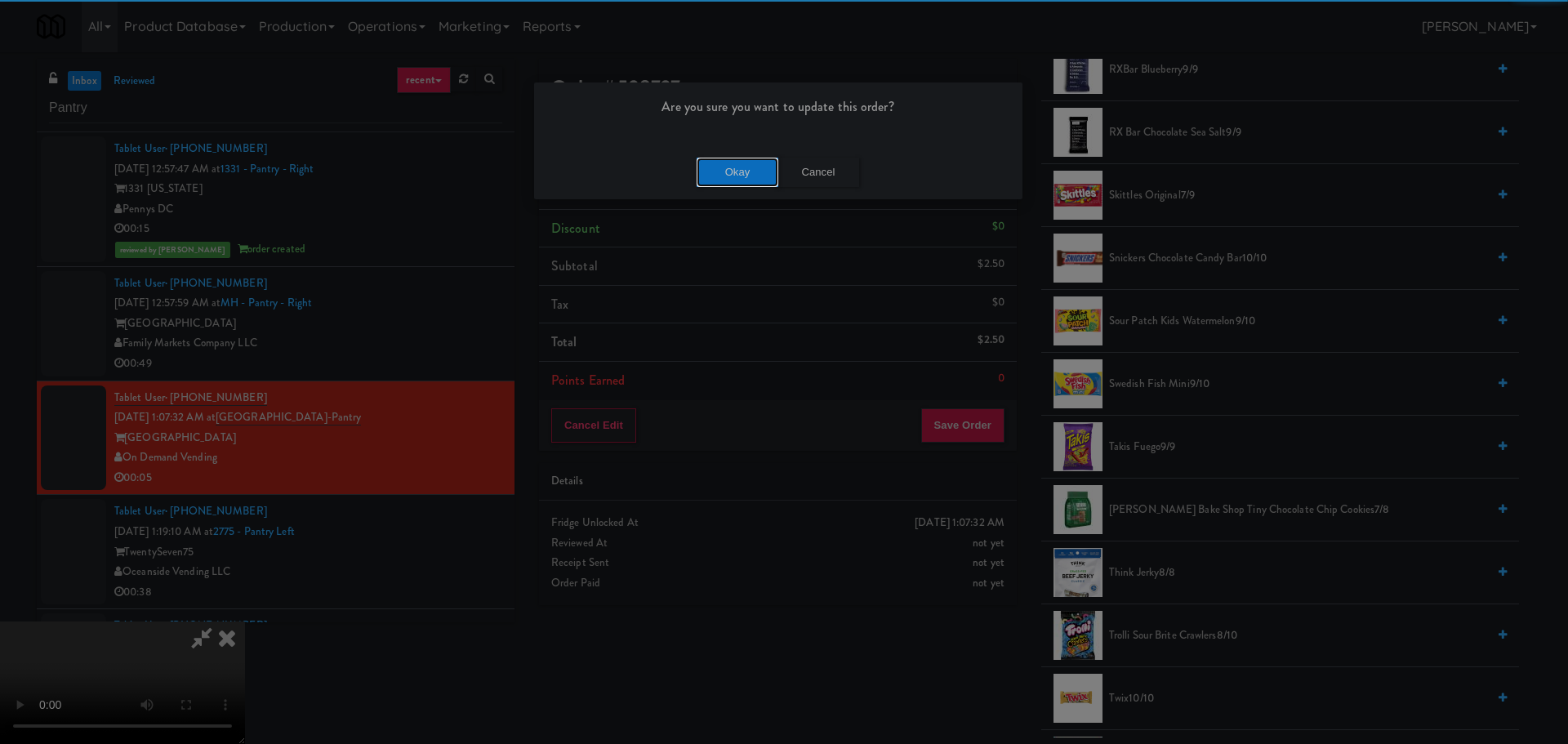
click at [707, 165] on button "Okay" at bounding box center [737, 173] width 82 height 30
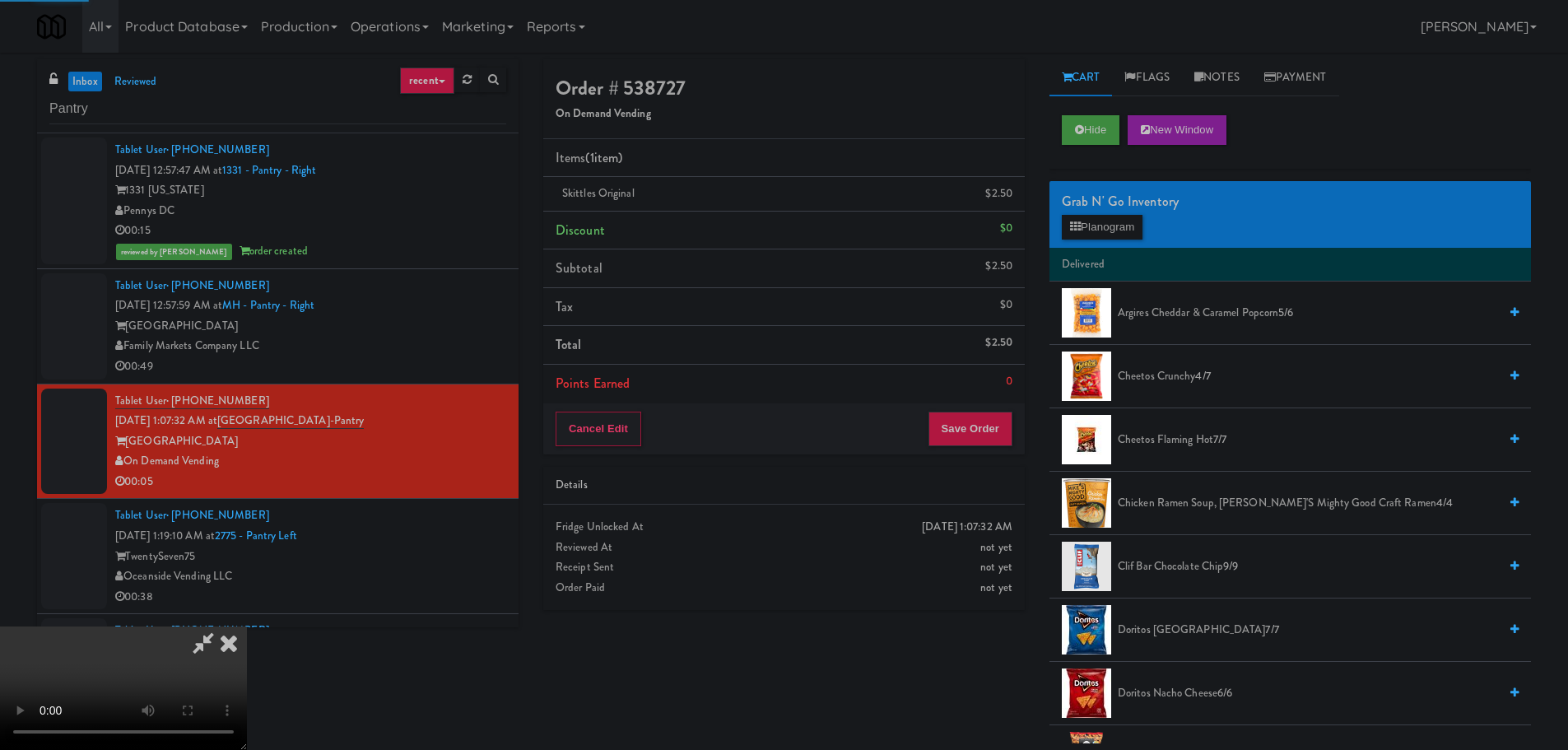
scroll to position [0, 0]
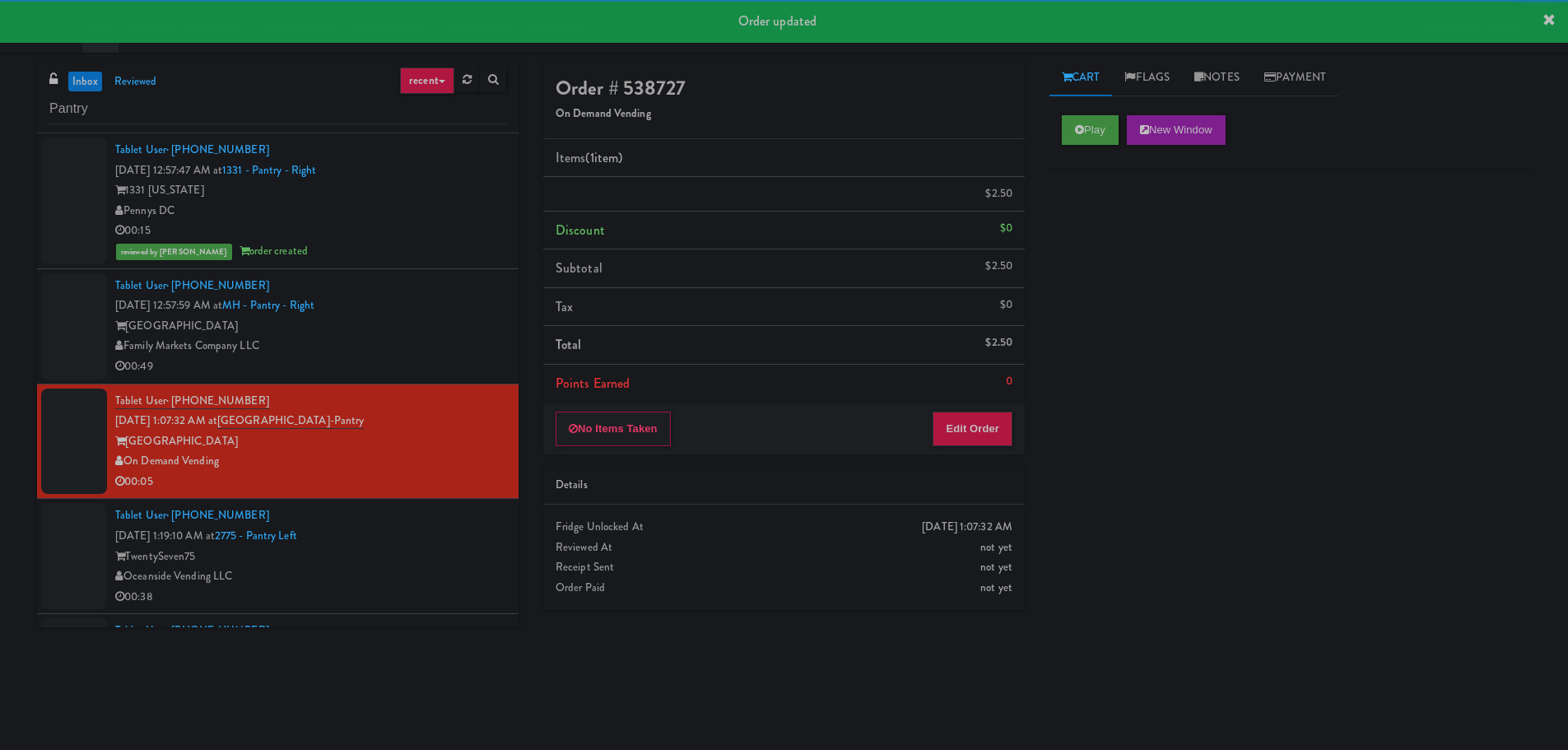
click at [492, 352] on div "Family Markets Company LLC" at bounding box center [310, 346] width 391 height 21
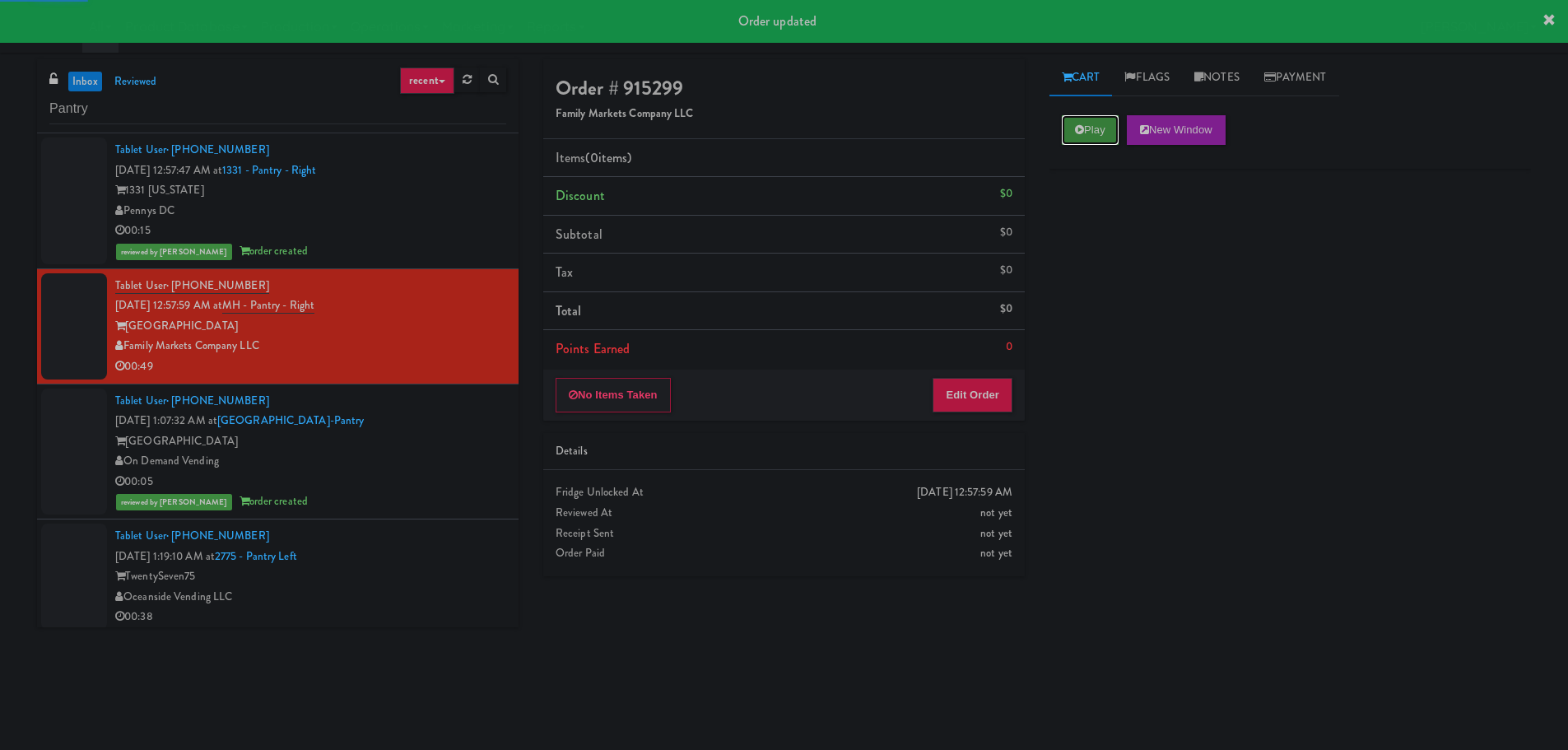
click at [1109, 131] on button "Play" at bounding box center [1090, 130] width 57 height 30
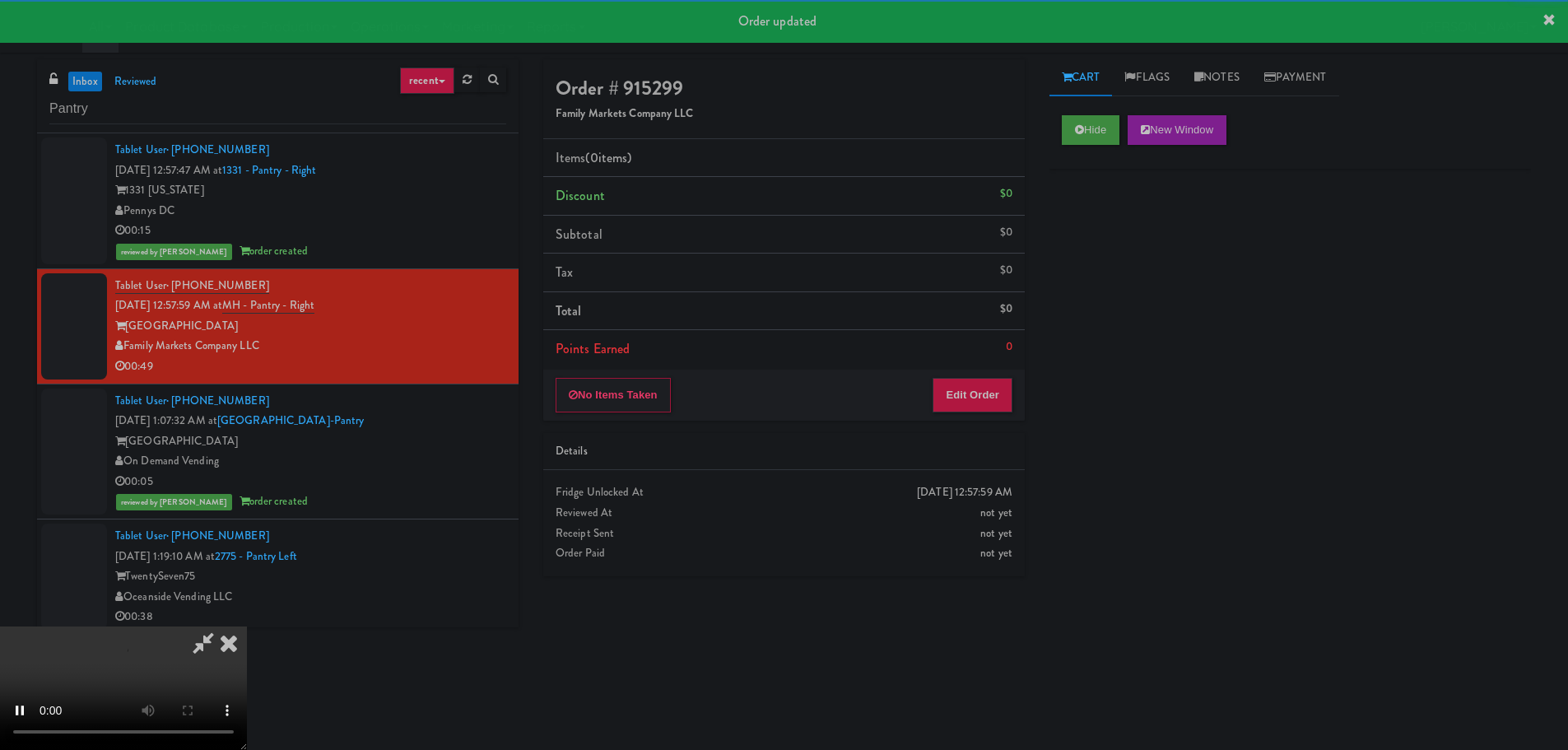
click at [1001, 419] on div "No Items Taken Edit Order" at bounding box center [784, 395] width 482 height 51
click at [998, 412] on button "Edit Order" at bounding box center [972, 394] width 80 height 34
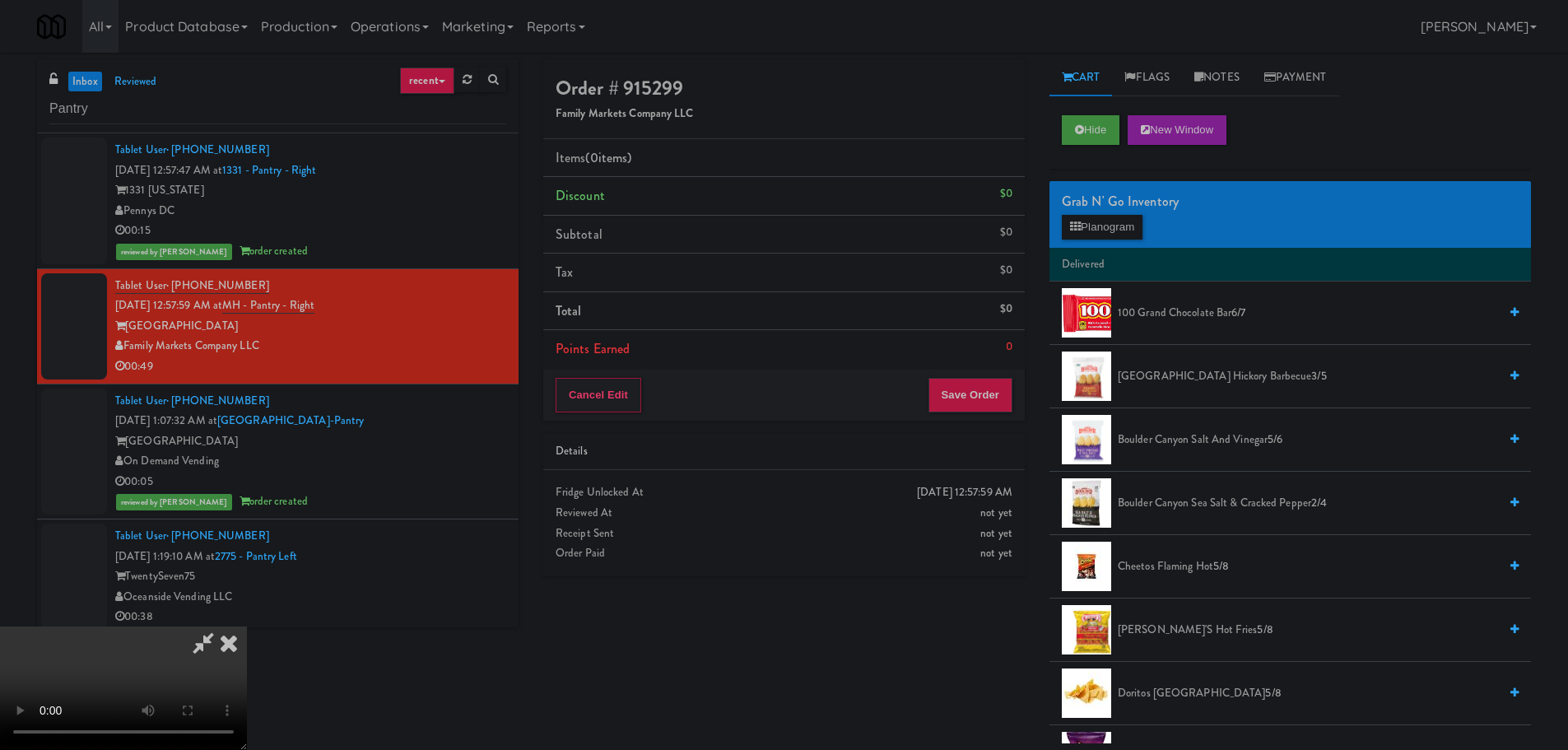
click at [951, 699] on div "Order # 915299 Family Markets Company LLC Items (0 items ) Discount $0 Subtotal…" at bounding box center [1036, 401] width 1012 height 684
click at [247, 627] on icon at bounding box center [228, 643] width 36 height 33
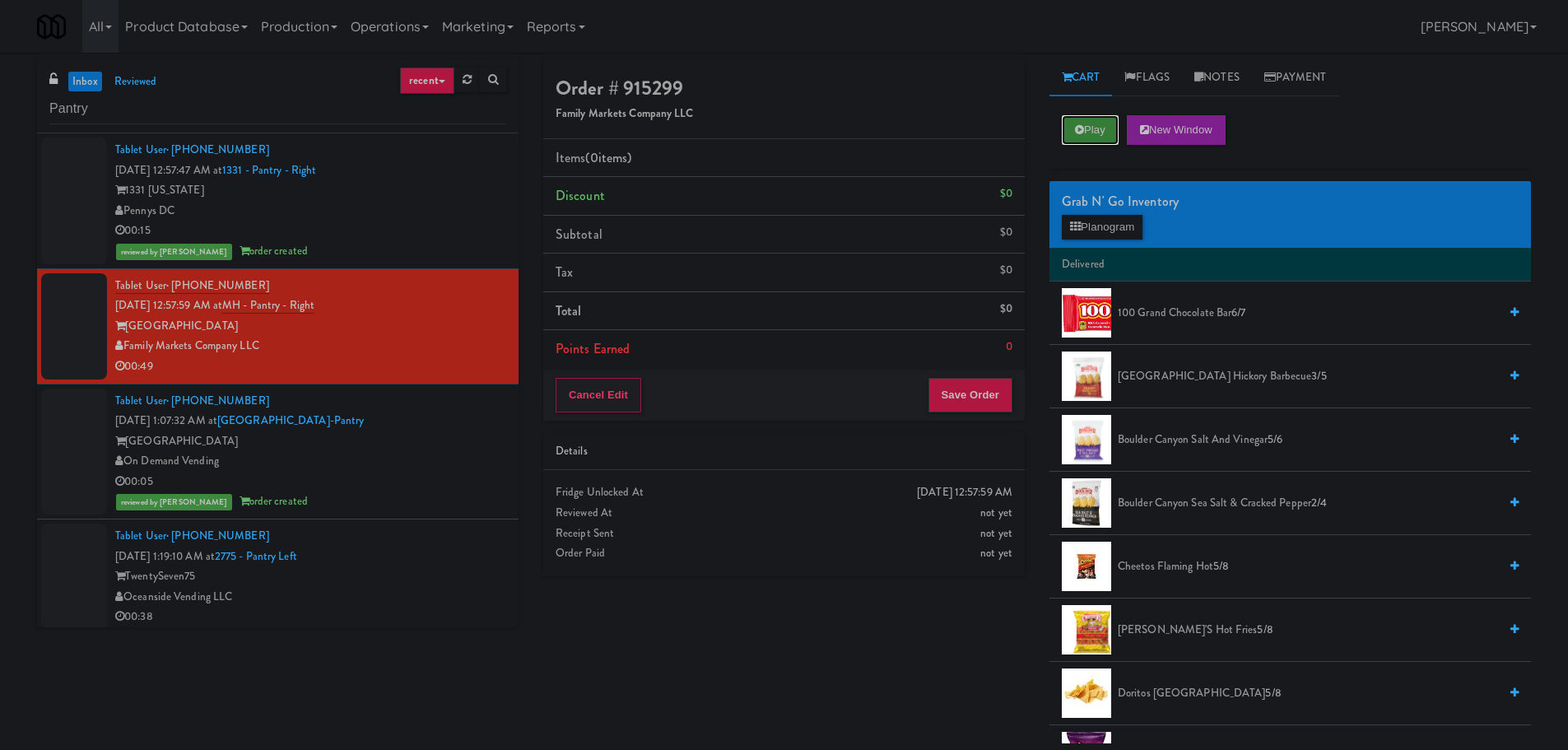
click at [1068, 131] on button "Play" at bounding box center [1090, 130] width 57 height 30
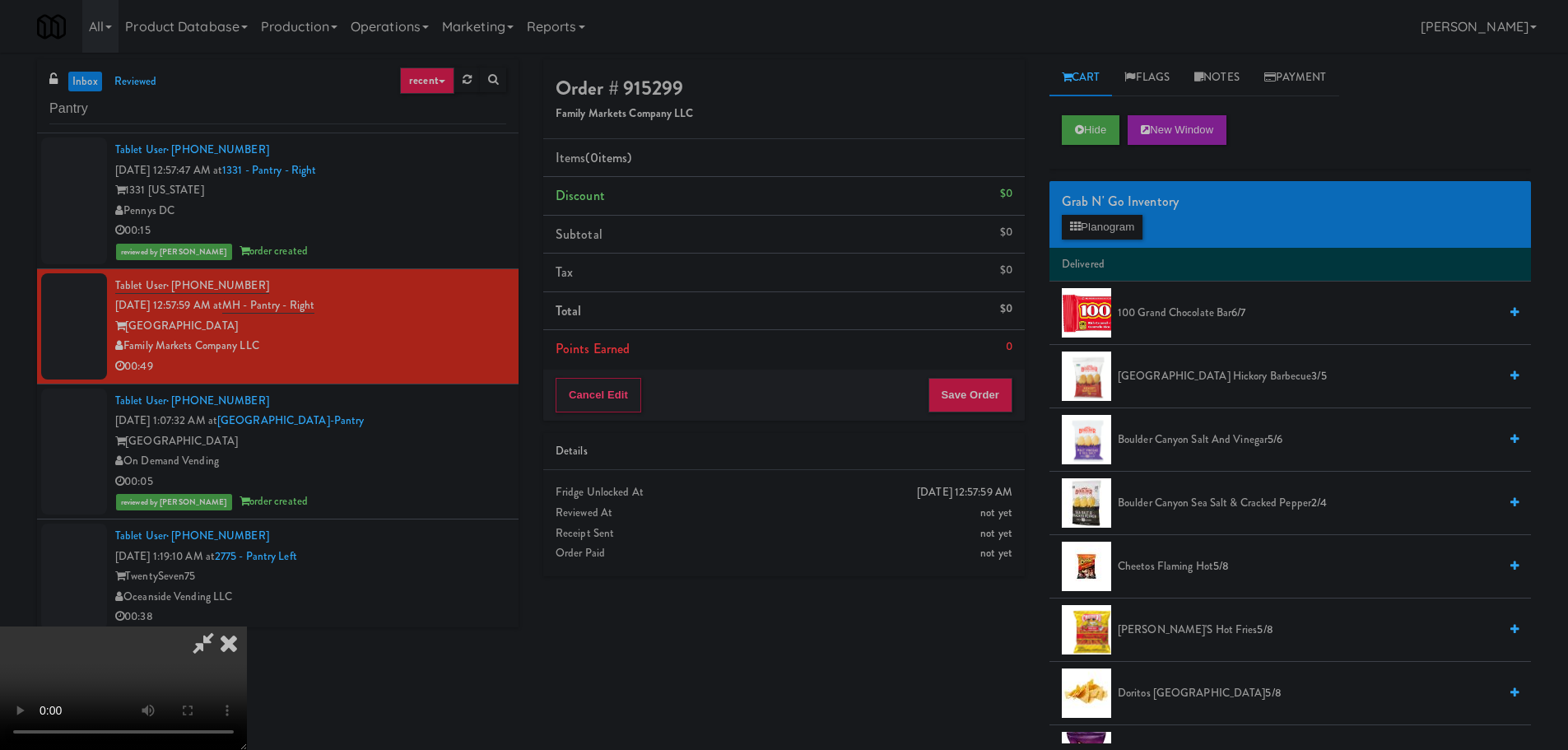
click at [247, 627] on video at bounding box center [123, 688] width 247 height 123
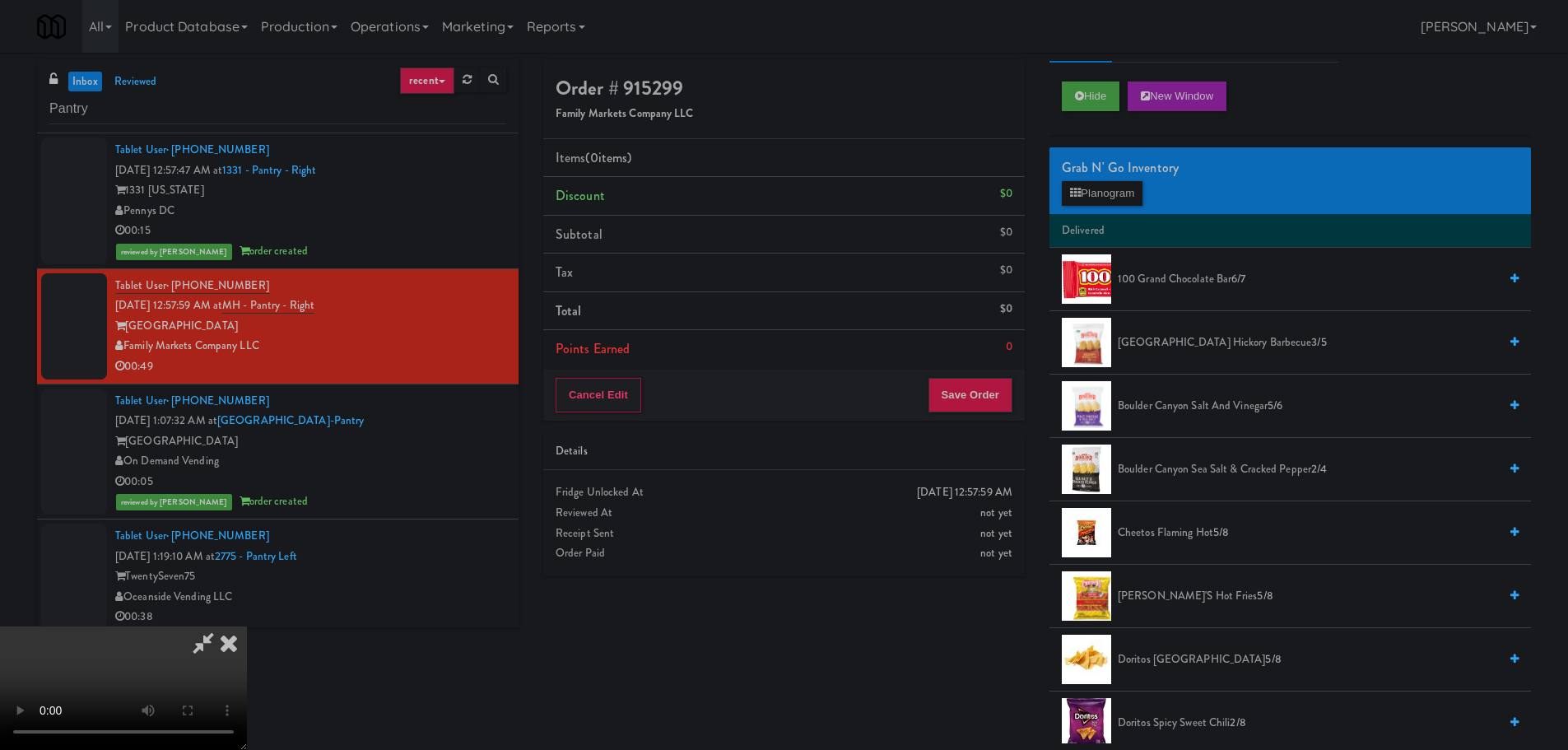
scroll to position [247, 0]
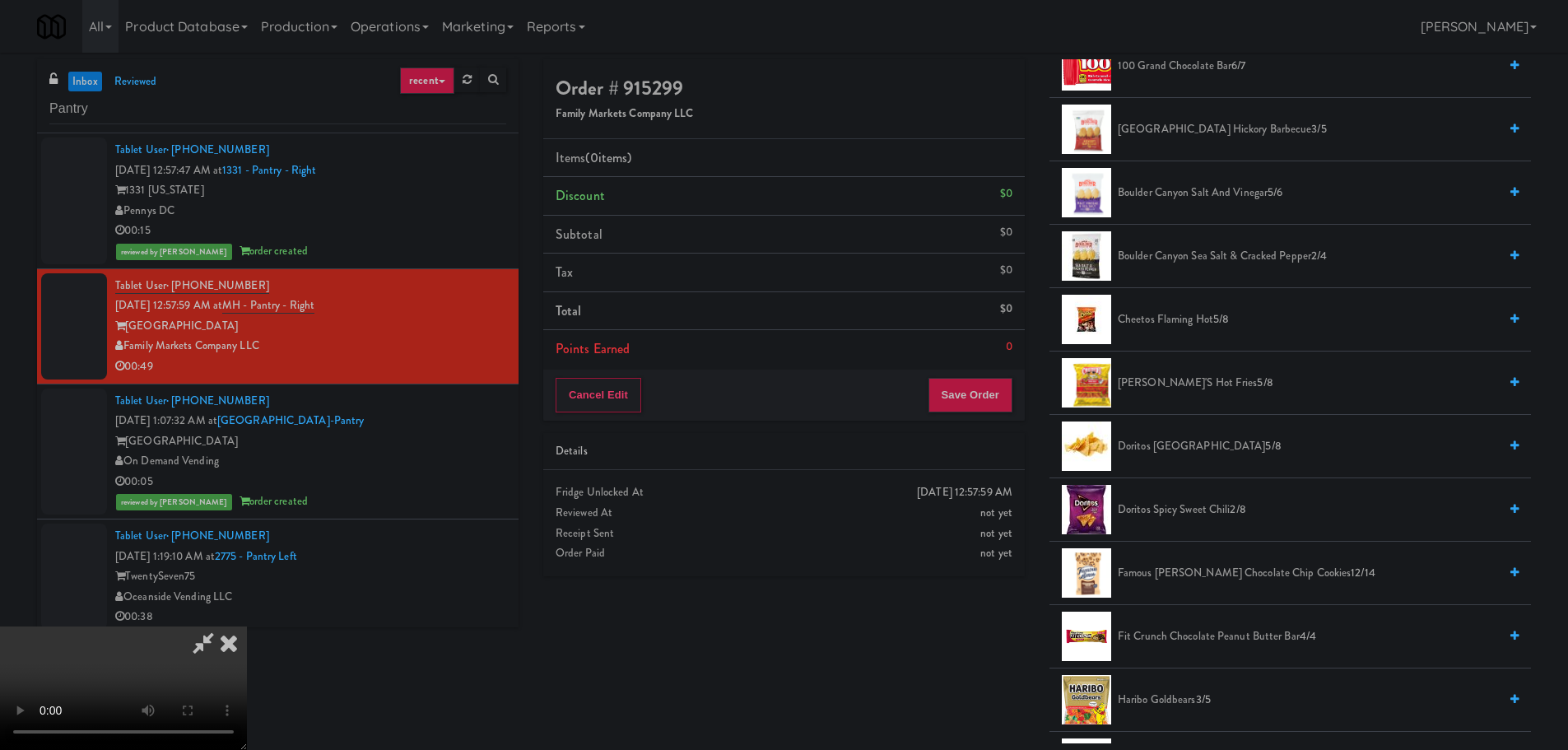
click at [1187, 373] on span "[PERSON_NAME]'s Hot Fries 5/8" at bounding box center [1307, 382] width 380 height 21
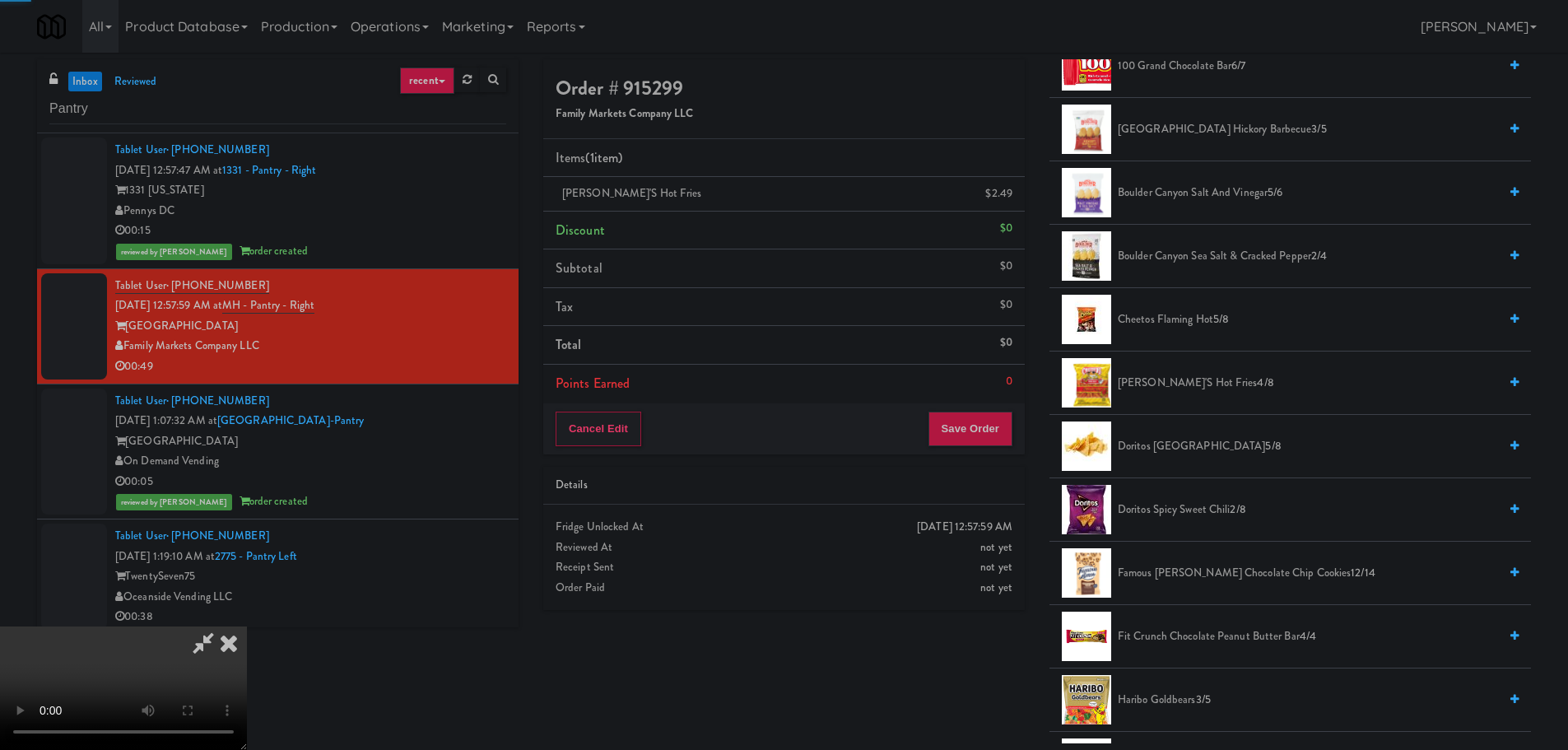
click at [247, 627] on video at bounding box center [123, 688] width 247 height 123
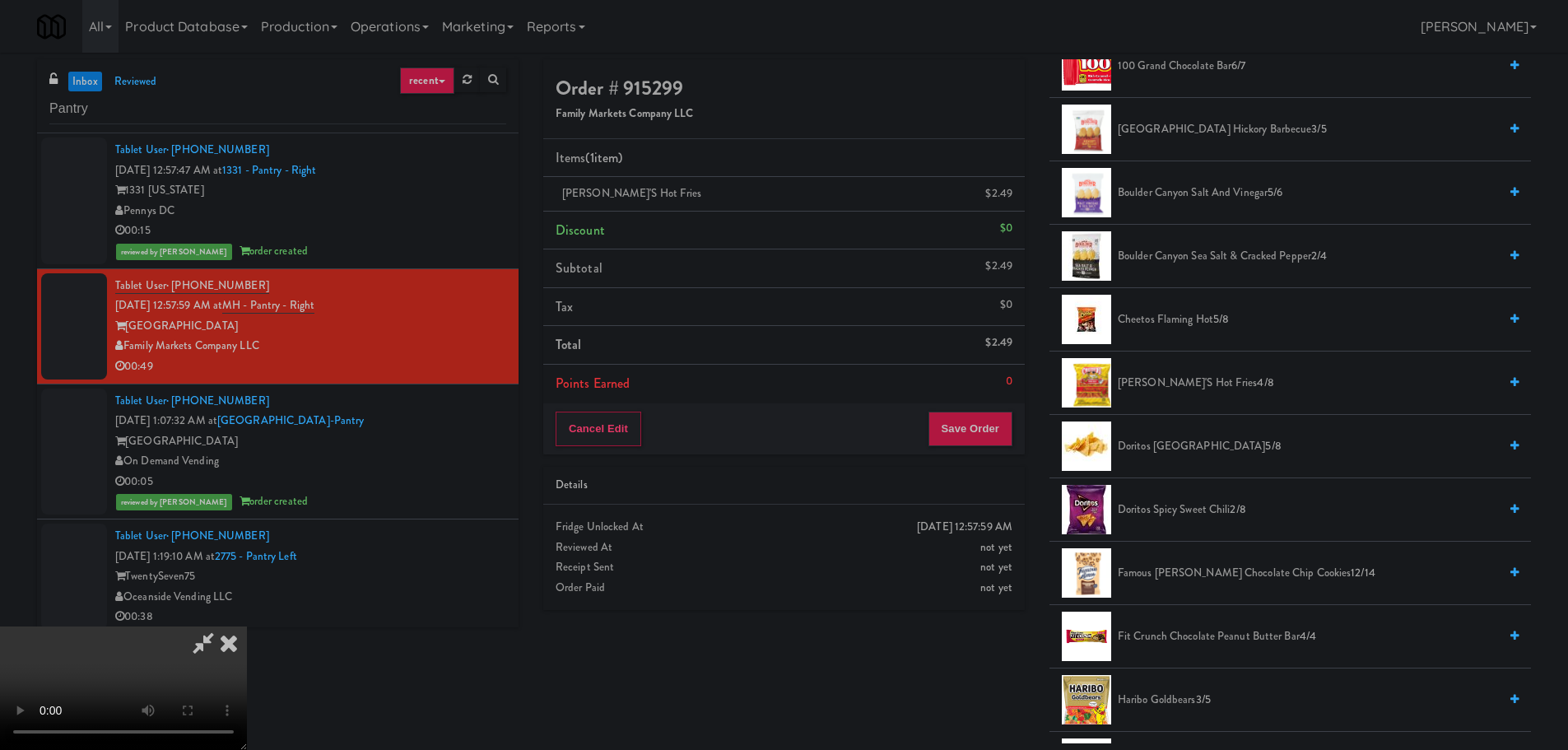
click at [247, 627] on video at bounding box center [123, 688] width 247 height 123
drag, startPoint x: 448, startPoint y: 442, endPoint x: 688, endPoint y: 436, distance: 240.1
click at [247, 627] on video at bounding box center [123, 688] width 247 height 123
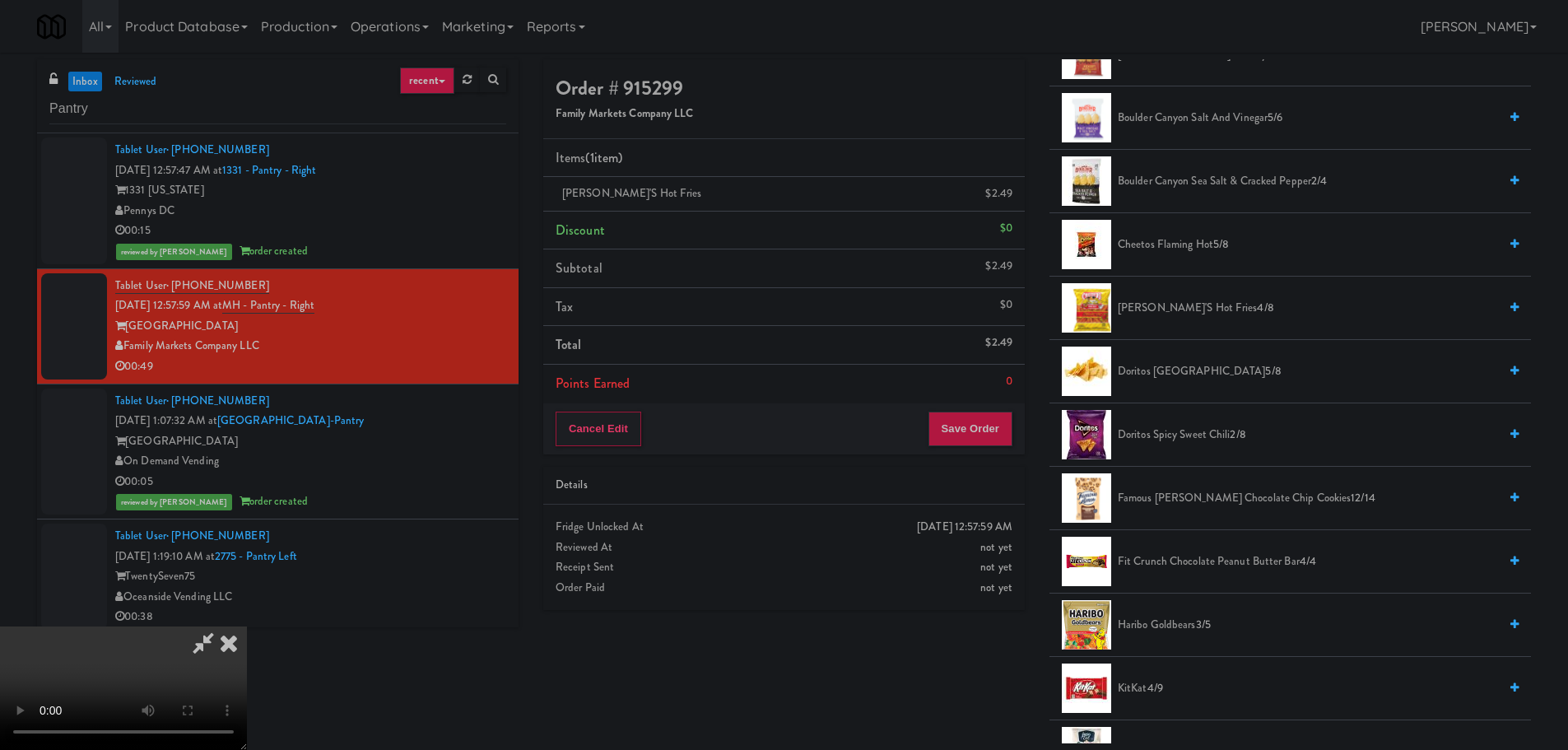
scroll to position [329, 0]
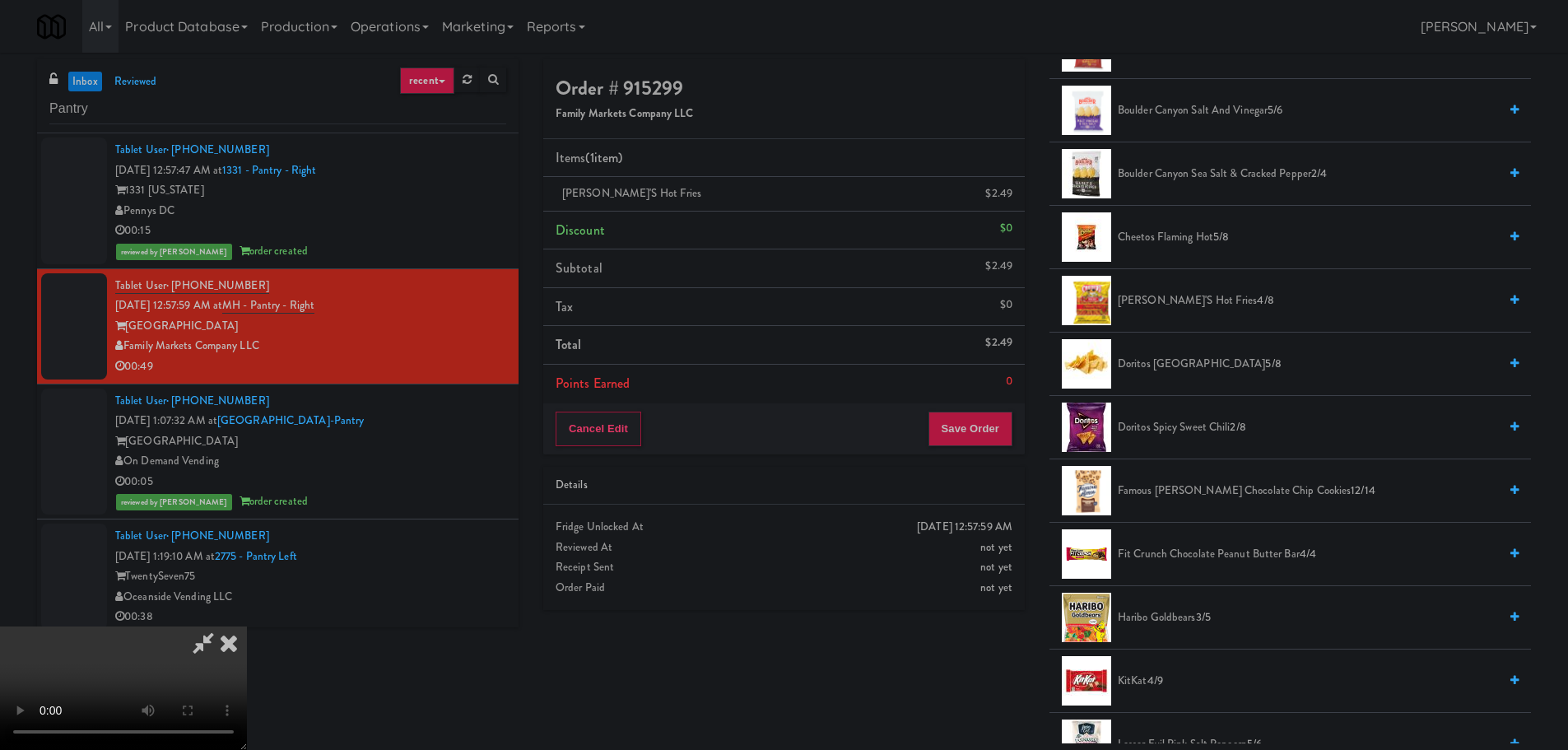
drag, startPoint x: 1171, startPoint y: 487, endPoint x: 1132, endPoint y: 491, distance: 39.2
click at [1171, 487] on span "Famous [PERSON_NAME] Chocolate Chip Cookies 12/14" at bounding box center [1307, 491] width 380 height 21
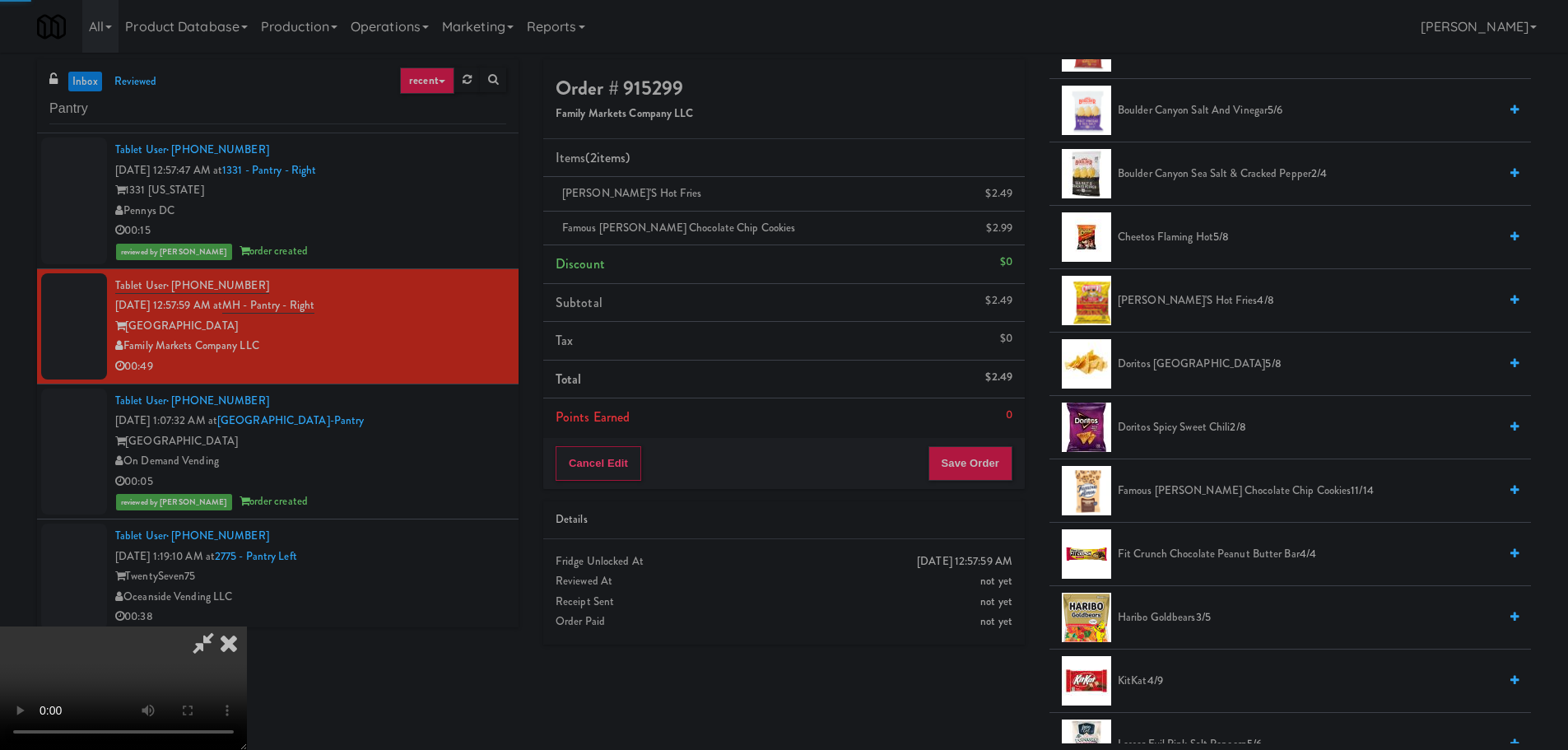
click at [1132, 491] on span "Famous [PERSON_NAME] Chocolate Chip Cookies 11/14" at bounding box center [1307, 491] width 380 height 21
click at [247, 627] on video at bounding box center [123, 688] width 247 height 123
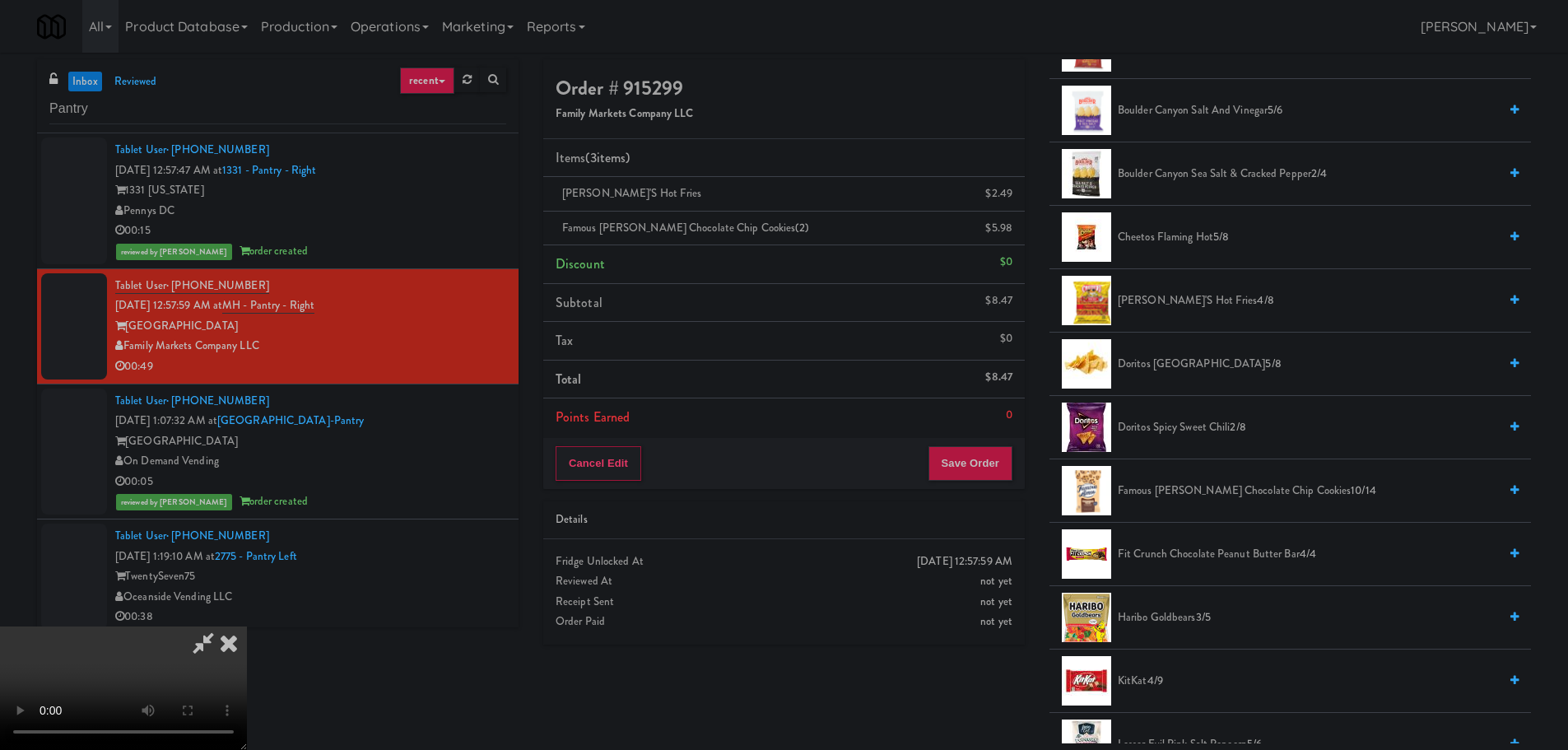
click at [247, 627] on video at bounding box center [123, 688] width 247 height 123
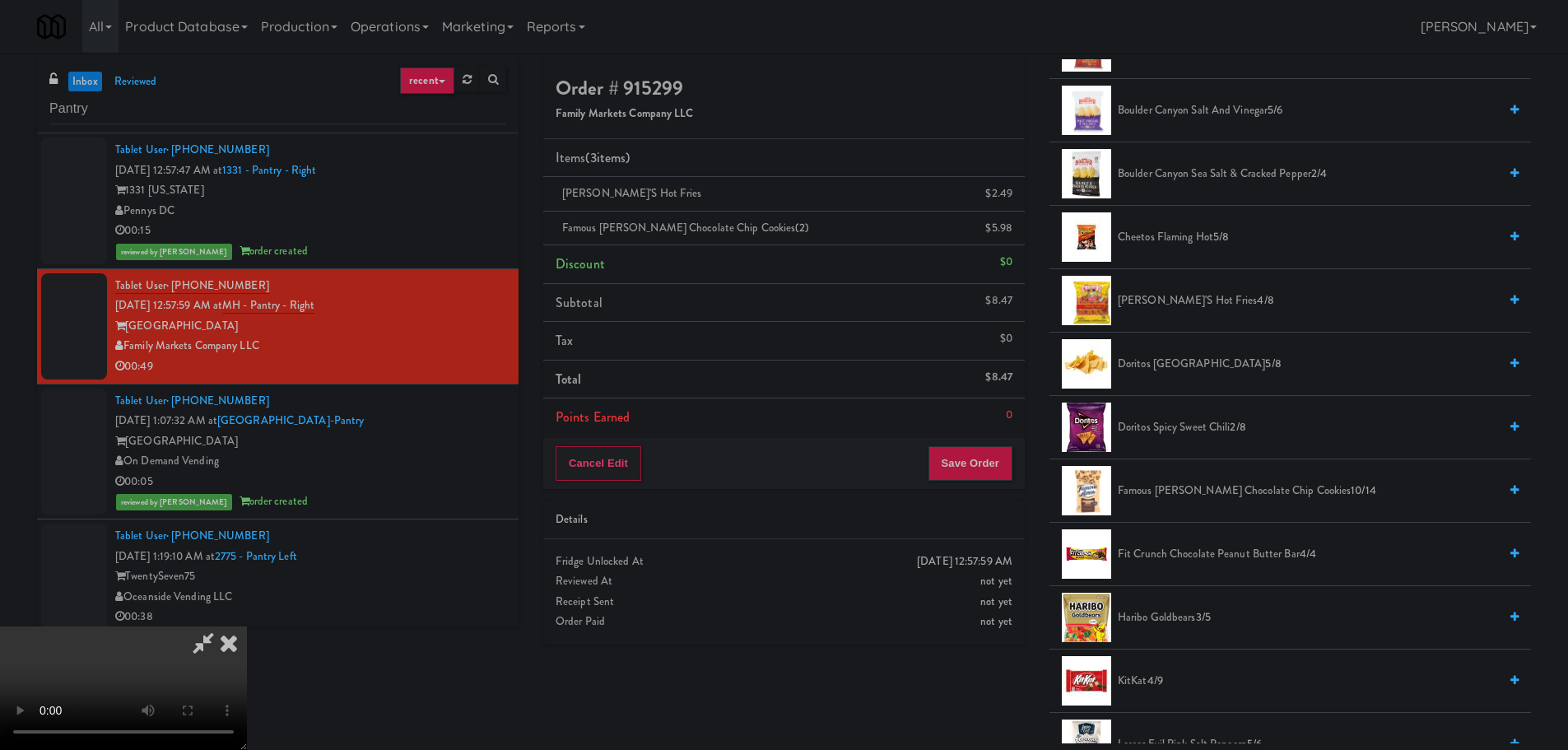
click at [247, 627] on video at bounding box center [123, 688] width 247 height 123
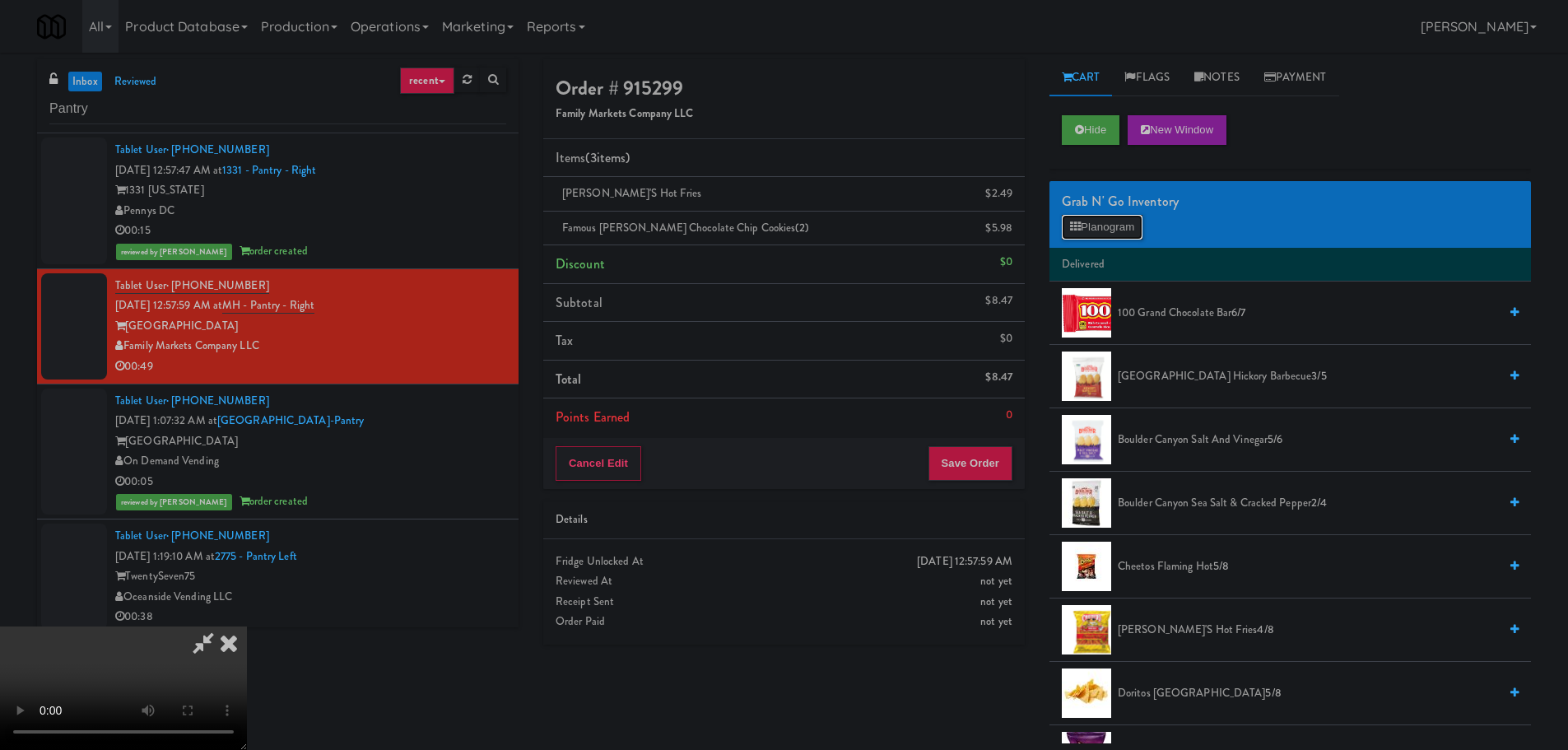
click at [1089, 233] on button "Planogram" at bounding box center [1101, 228] width 81 height 25
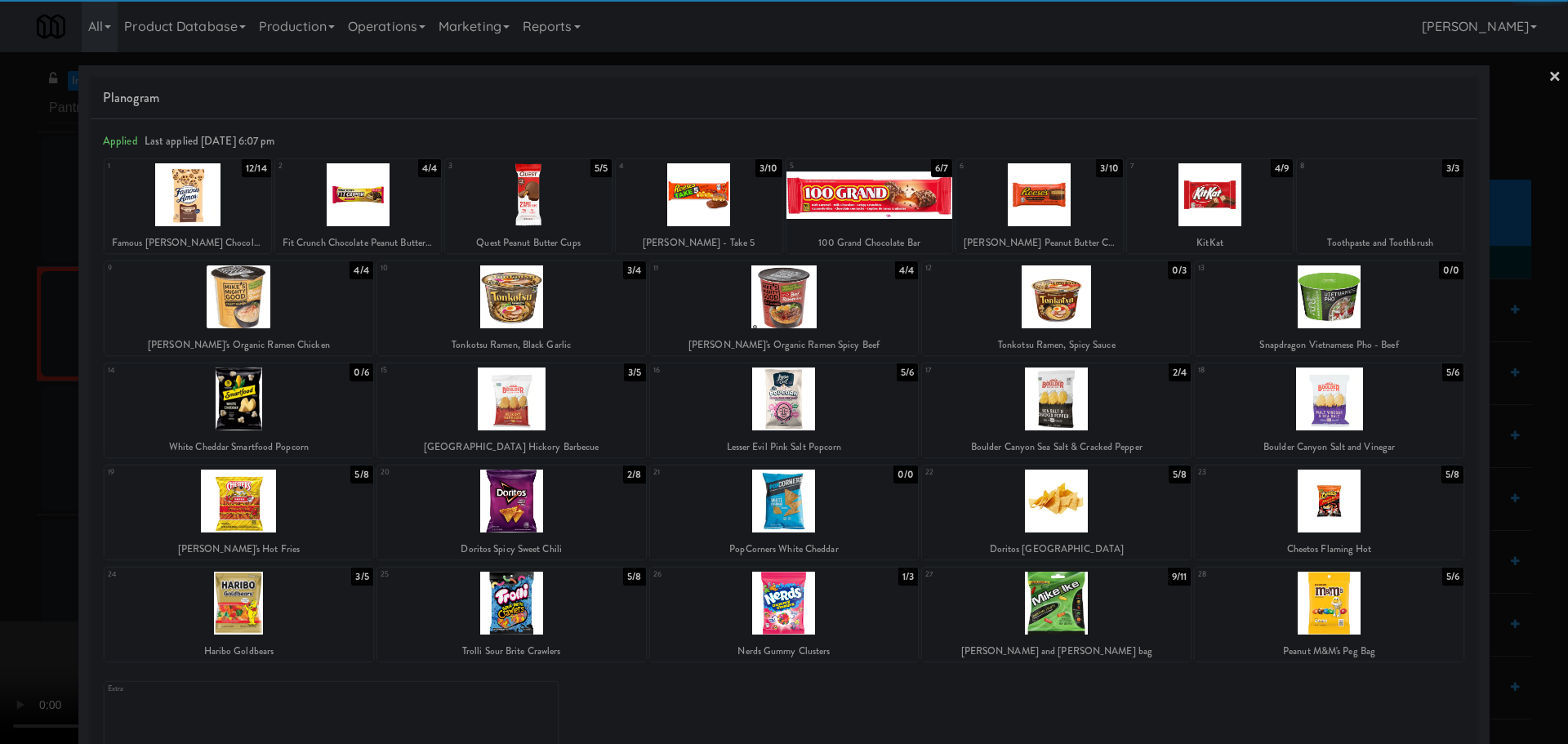
click at [347, 217] on div at bounding box center [359, 195] width 167 height 63
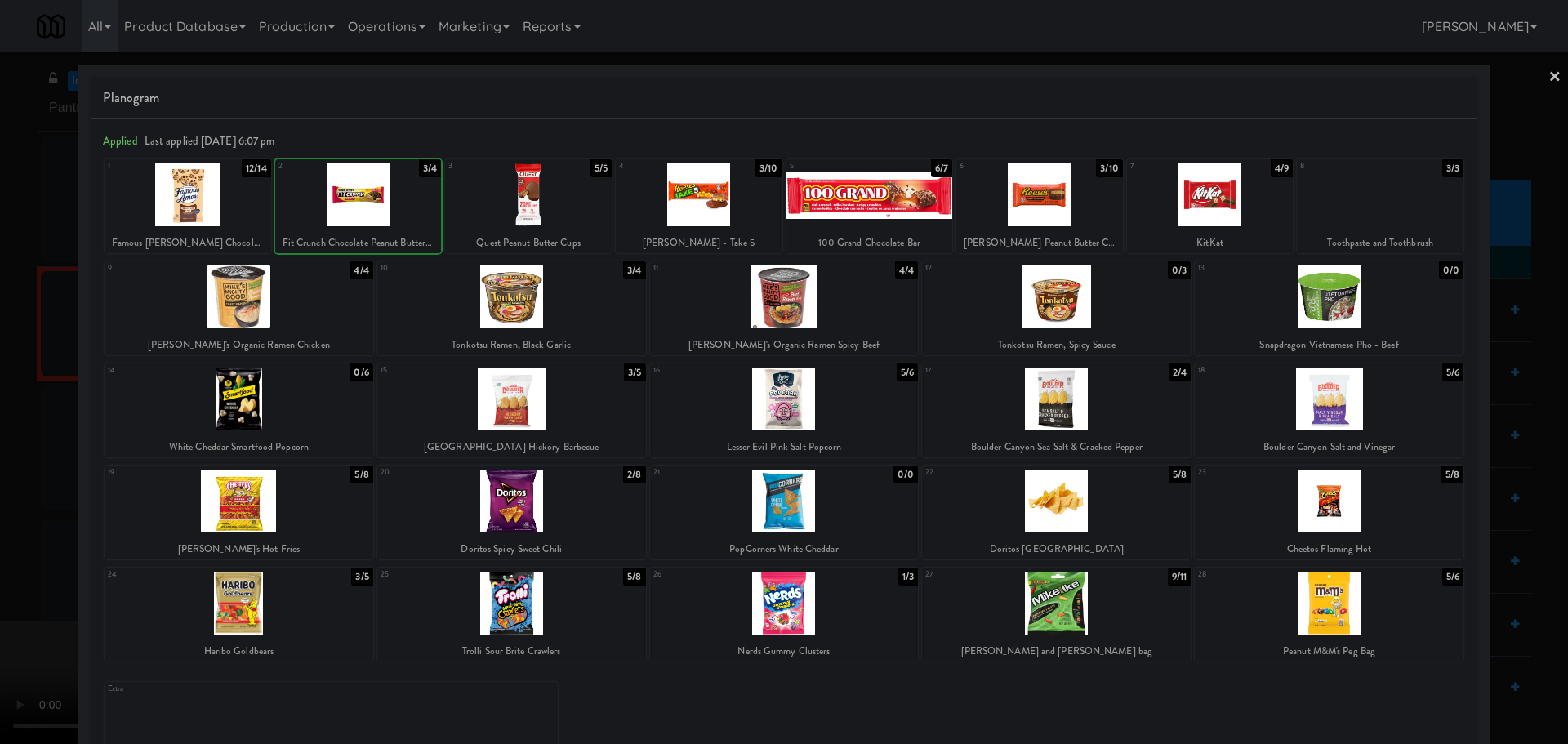
click at [0, 382] on div at bounding box center [784, 372] width 1568 height 744
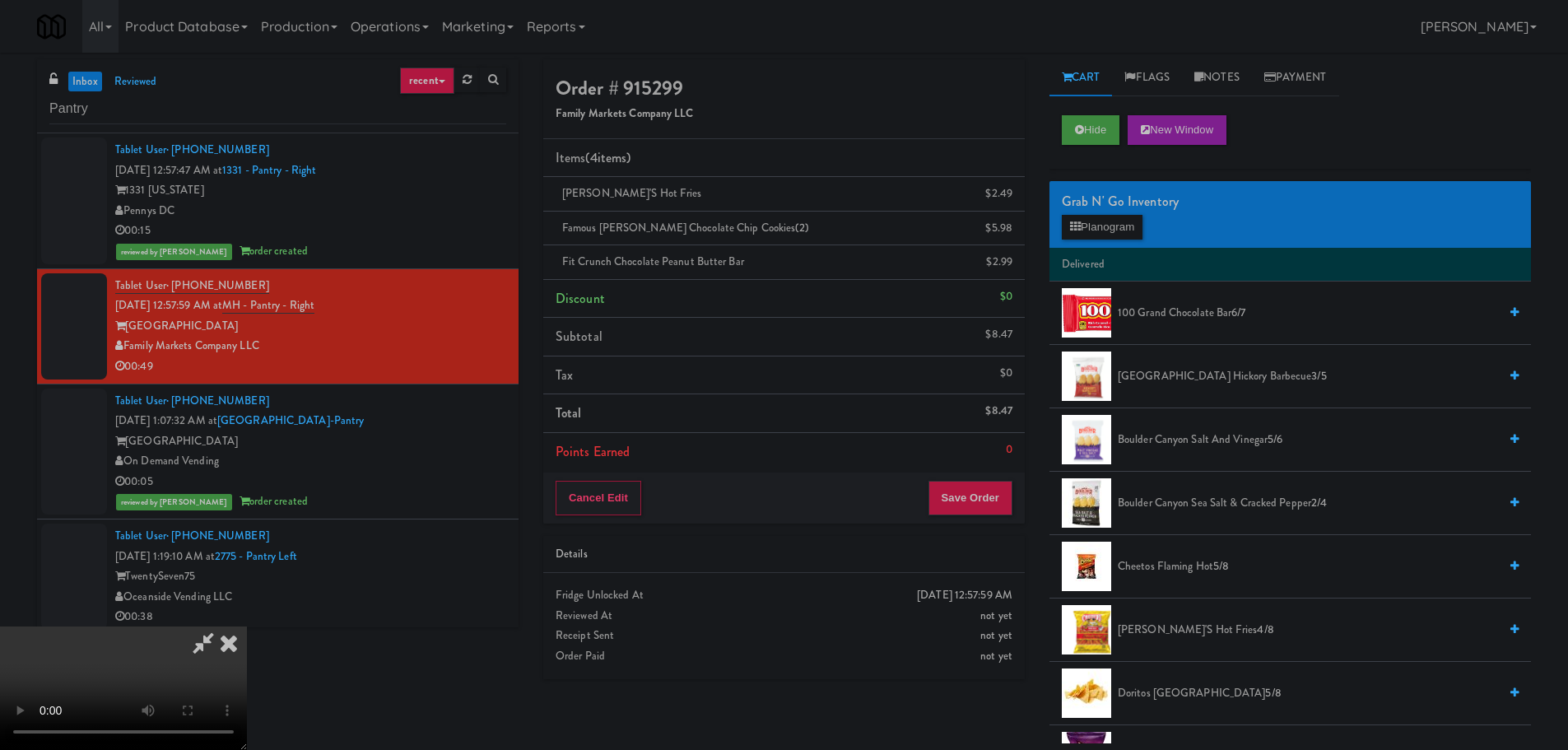
click at [247, 627] on video at bounding box center [123, 688] width 247 height 123
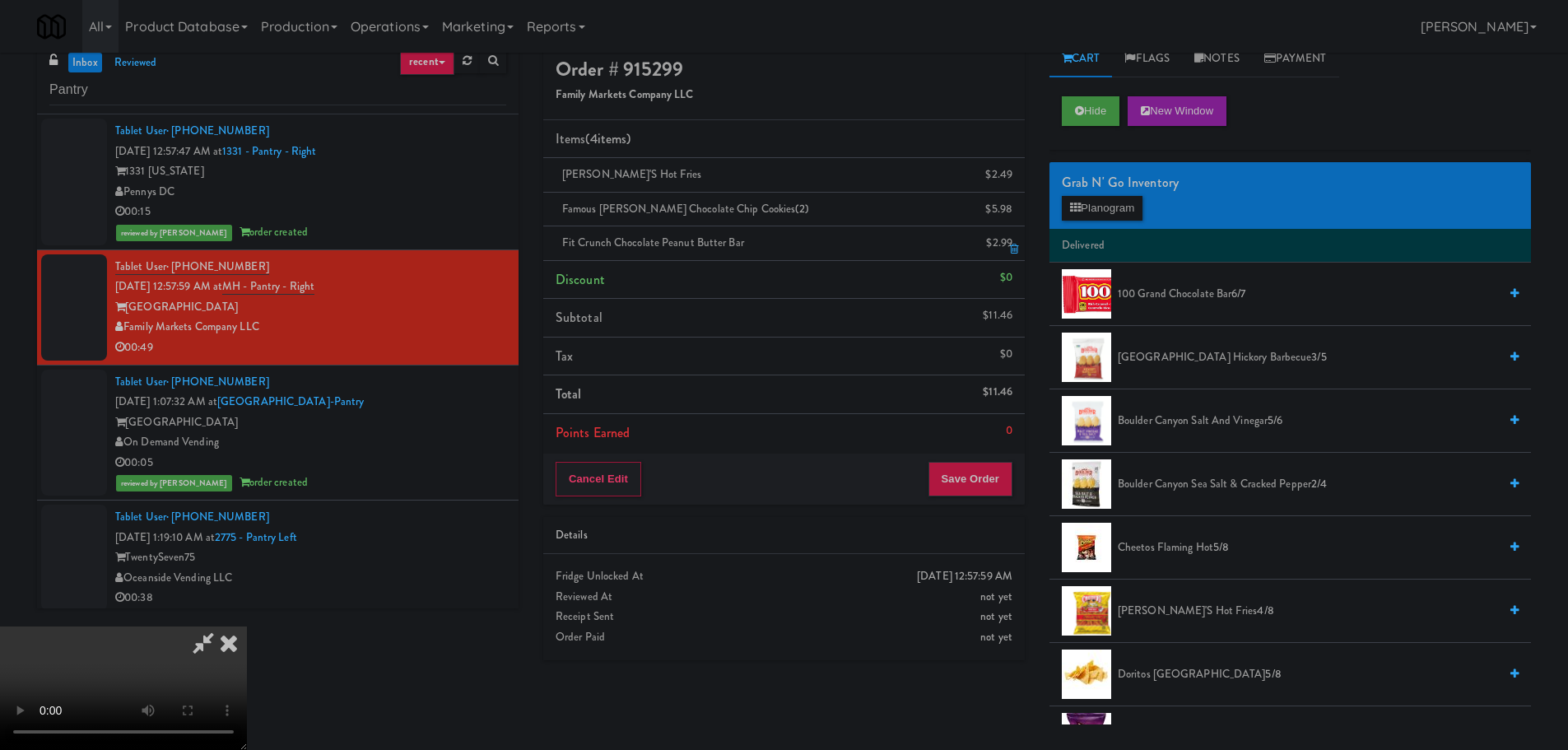
scroll to position [52, 0]
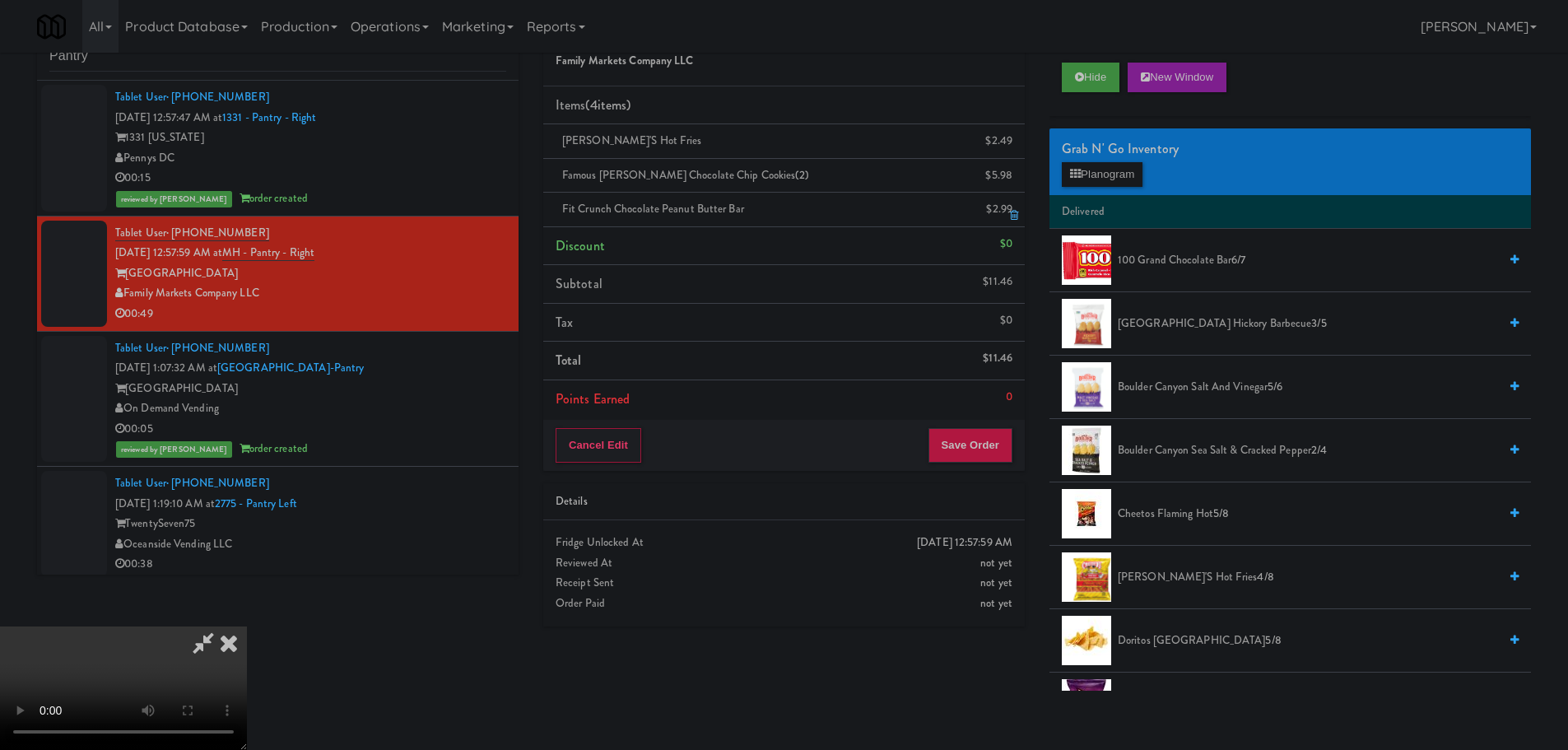
click at [1014, 221] on icon at bounding box center [1014, 215] width 8 height 11
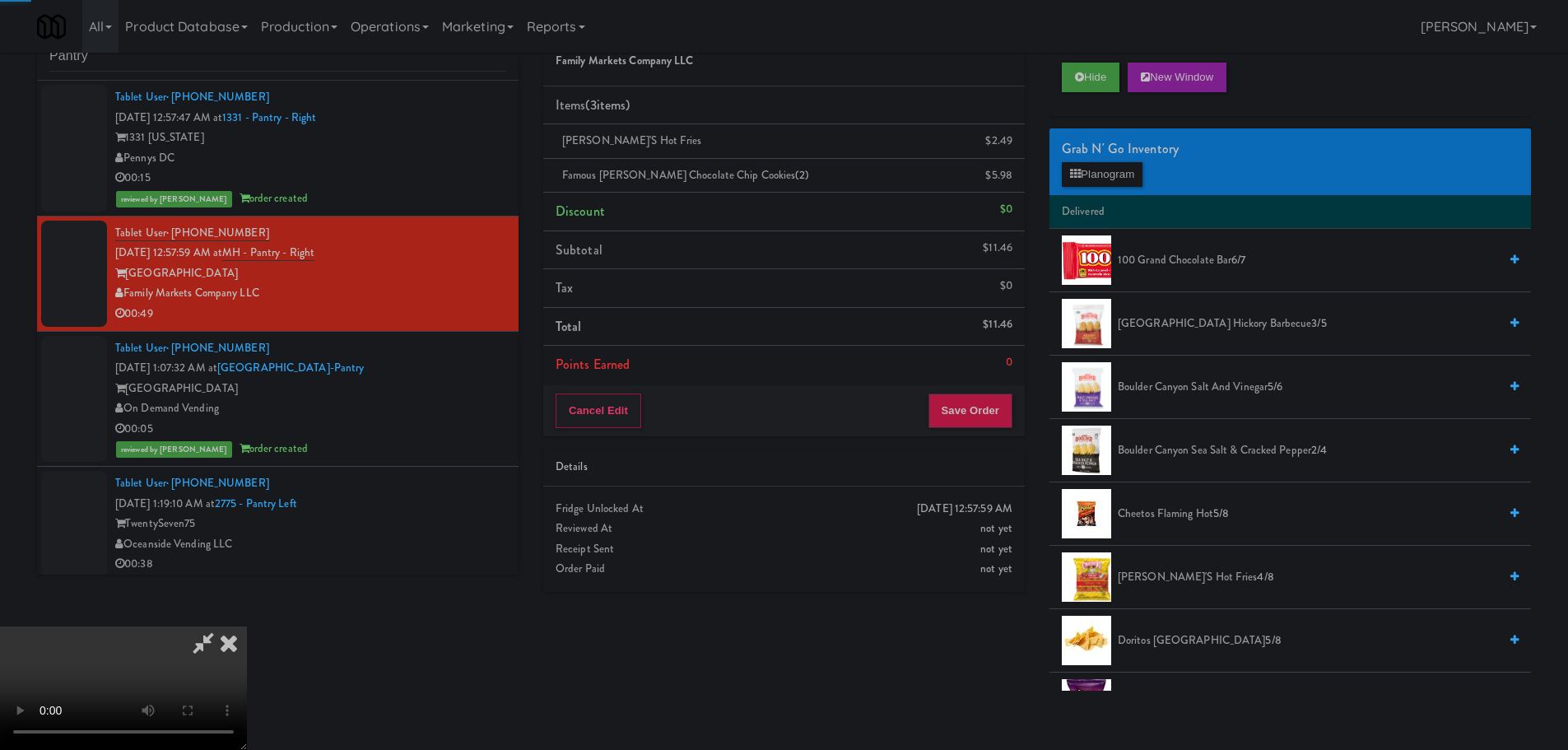
click at [247, 627] on video at bounding box center [123, 688] width 247 height 123
click at [1092, 168] on button "Planogram" at bounding box center [1101, 175] width 81 height 25
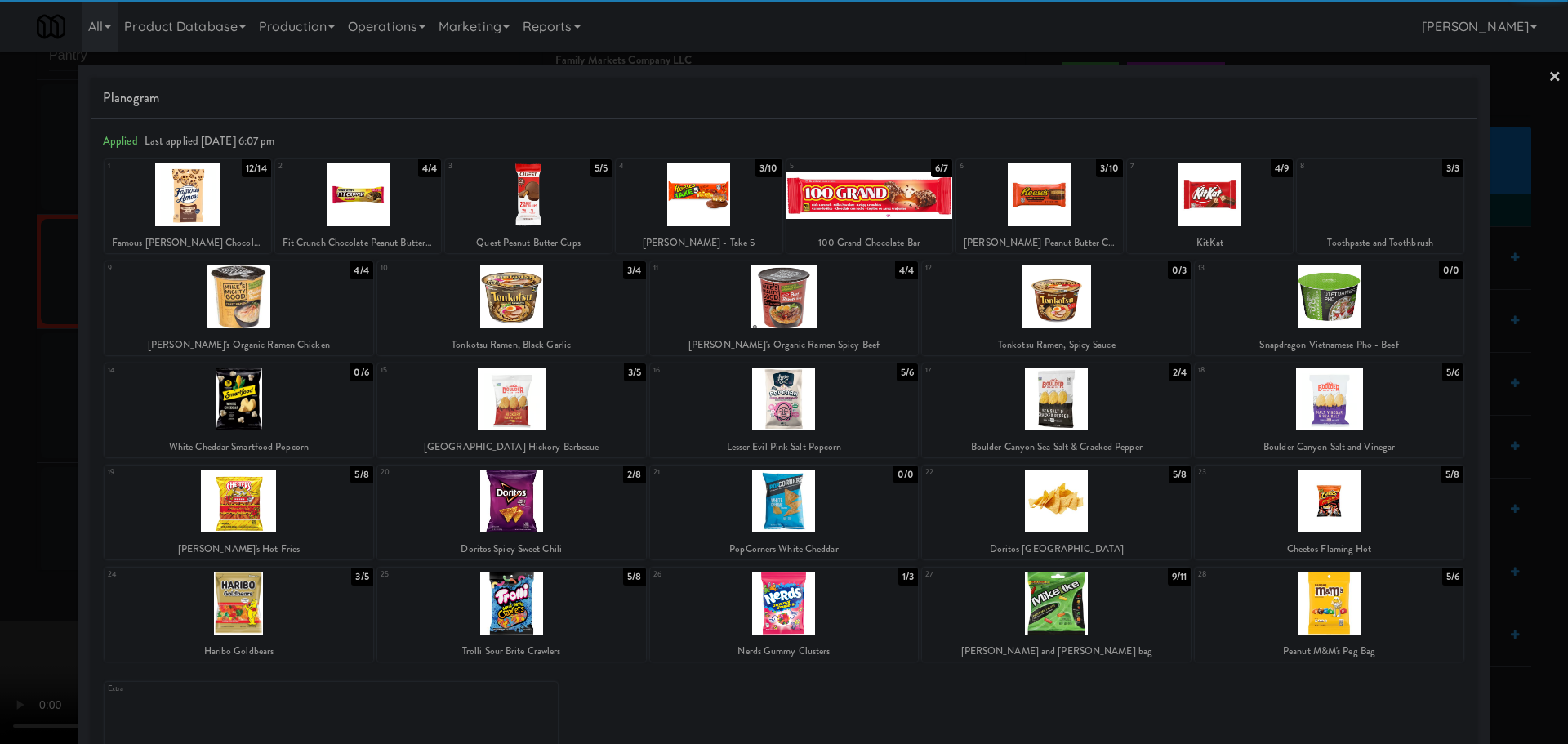
click at [693, 226] on div at bounding box center [699, 195] width 167 height 63
click at [550, 220] on div at bounding box center [528, 195] width 167 height 63
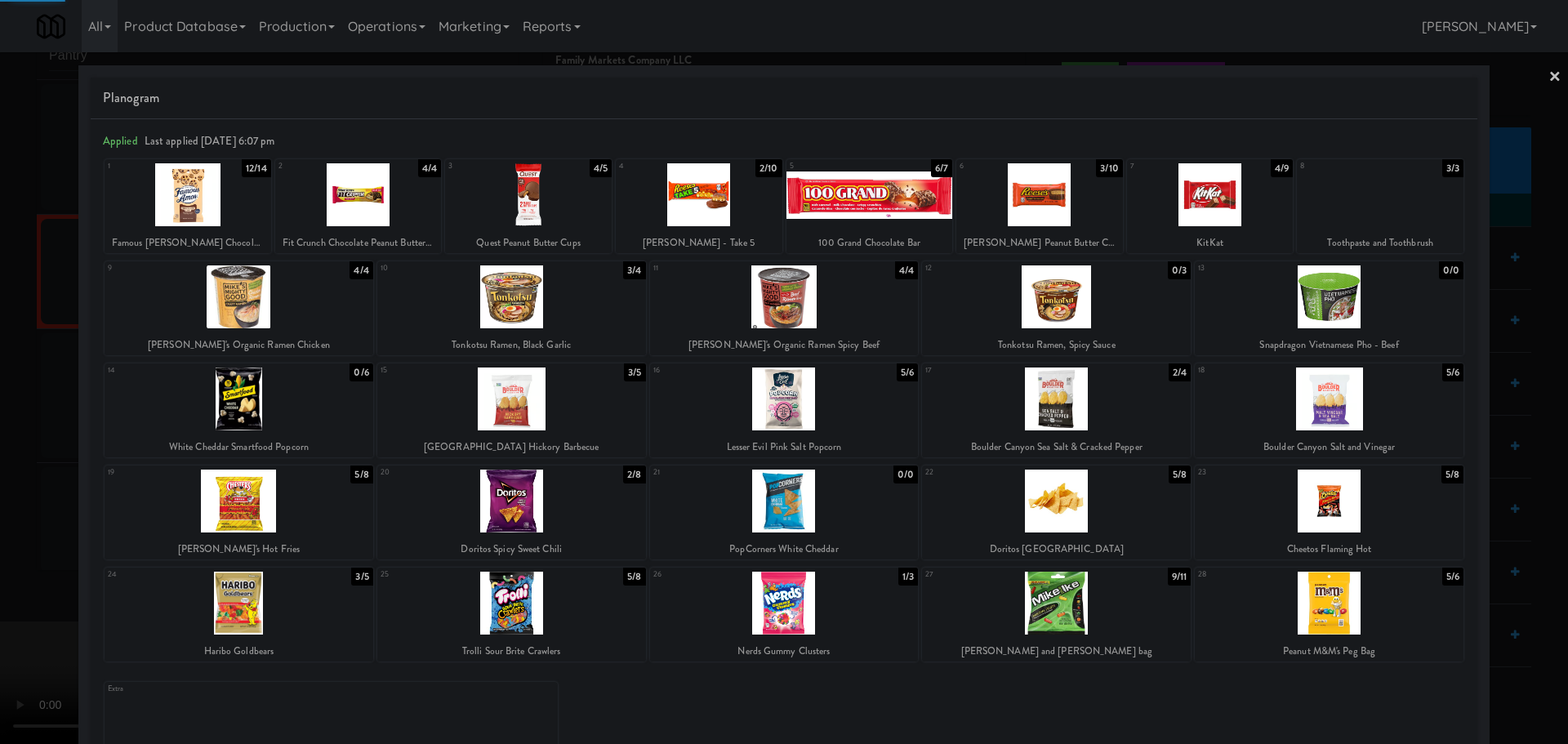
click at [5, 408] on div at bounding box center [784, 372] width 1568 height 744
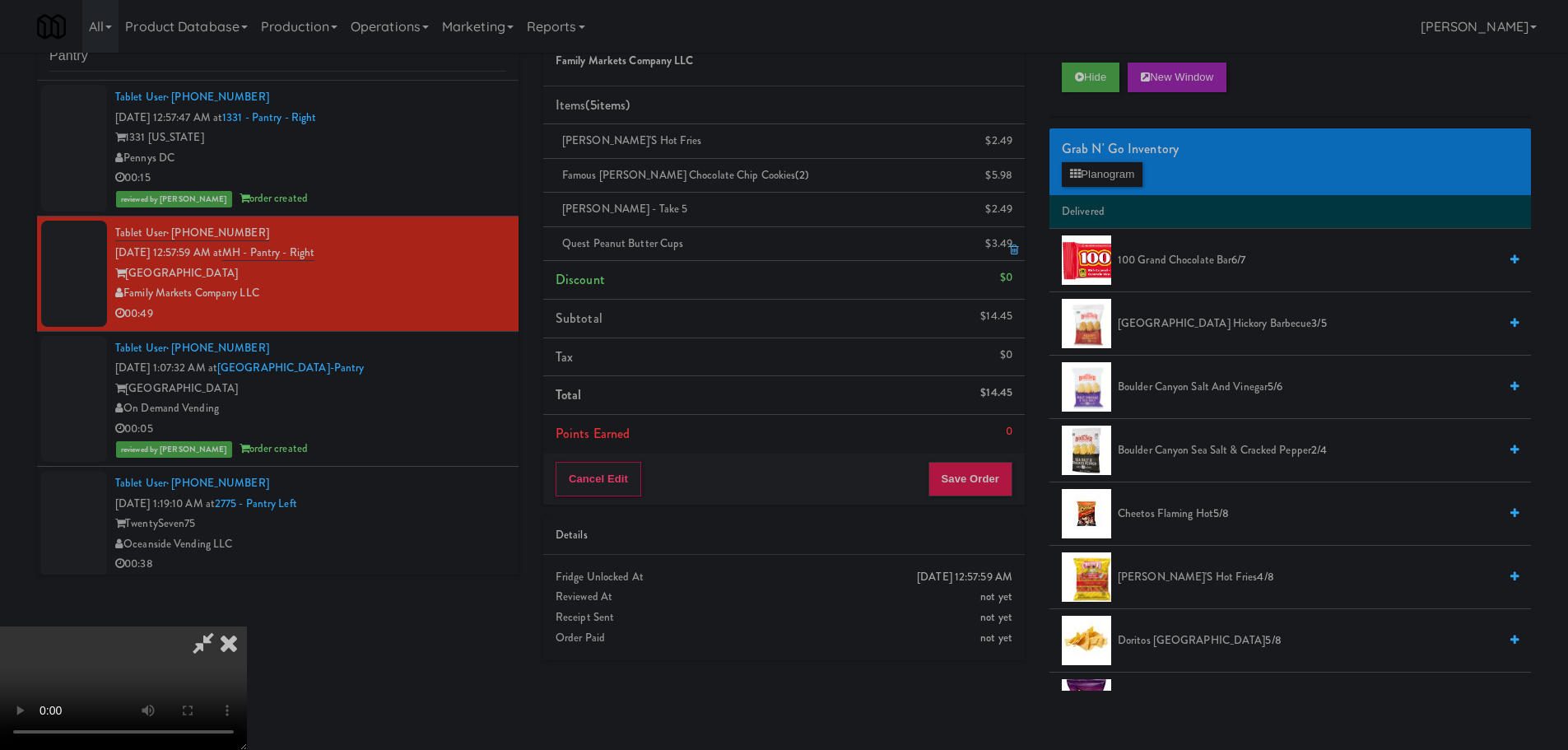
click at [1008, 245] on link at bounding box center [1011, 250] width 15 height 21
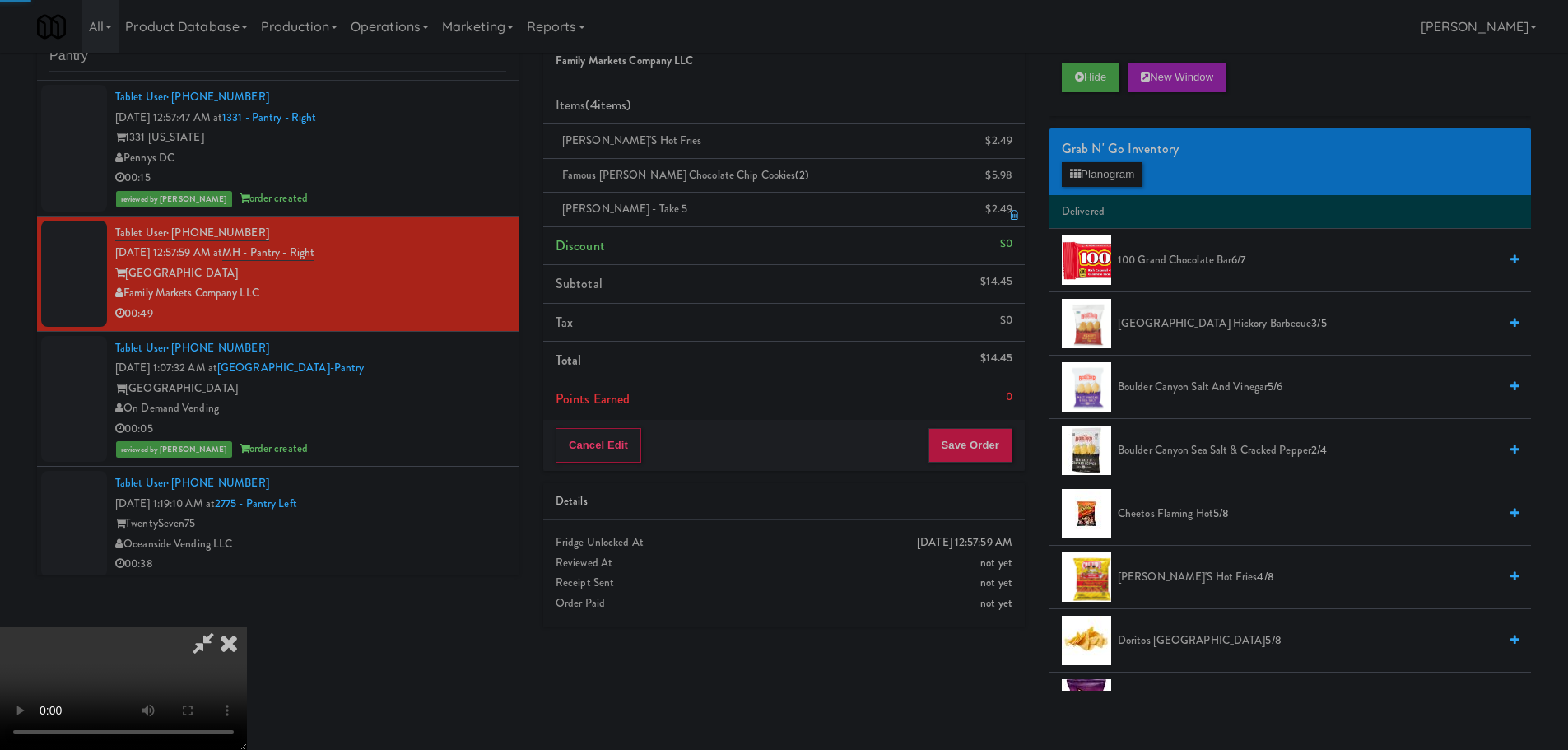
click at [1013, 213] on icon at bounding box center [1014, 215] width 8 height 11
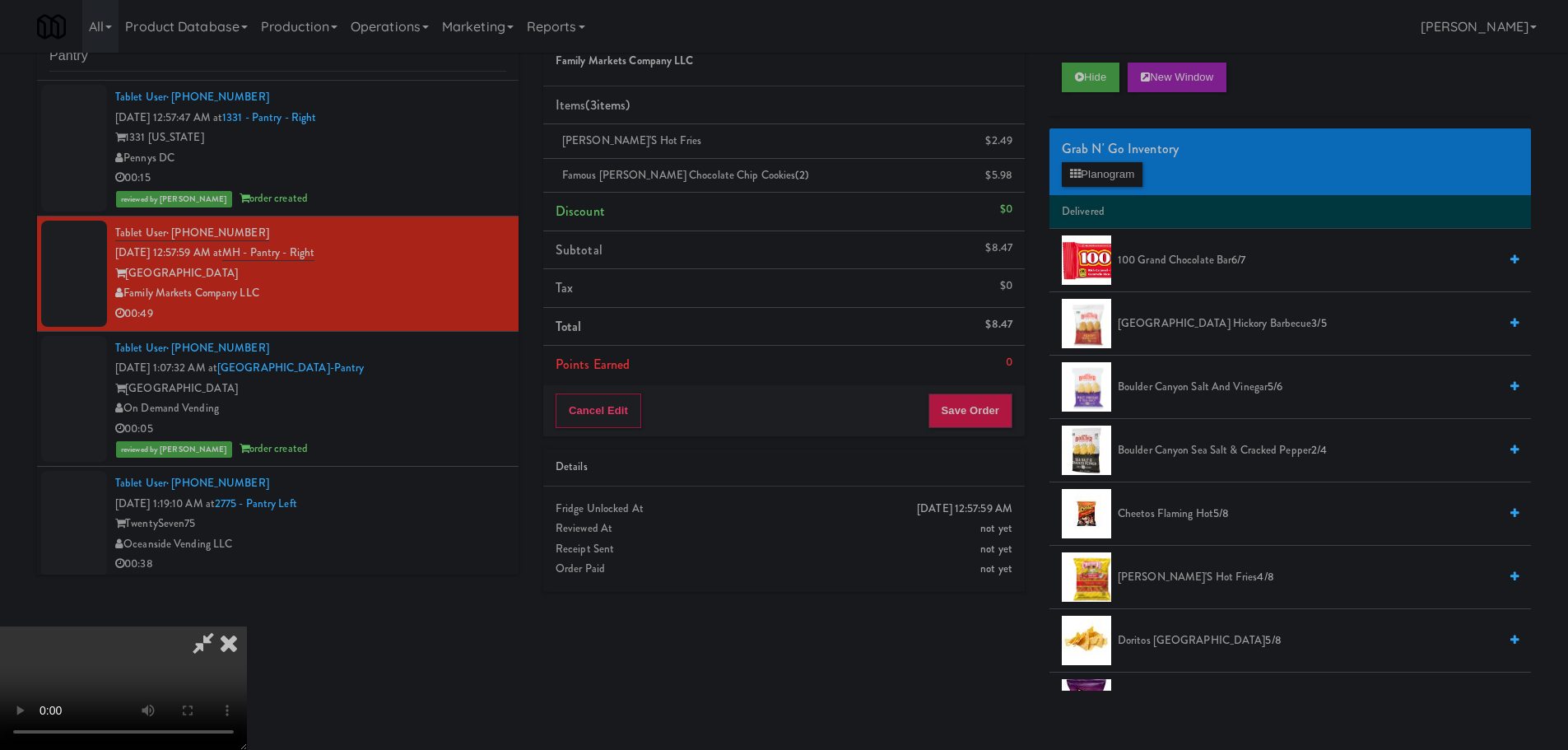
click at [247, 742] on video at bounding box center [123, 688] width 247 height 123
drag, startPoint x: 557, startPoint y: 538, endPoint x: 557, endPoint y: 507, distance: 31.0
click at [247, 627] on video at bounding box center [123, 688] width 247 height 123
drag, startPoint x: 538, startPoint y: 486, endPoint x: 551, endPoint y: 485, distance: 13.0
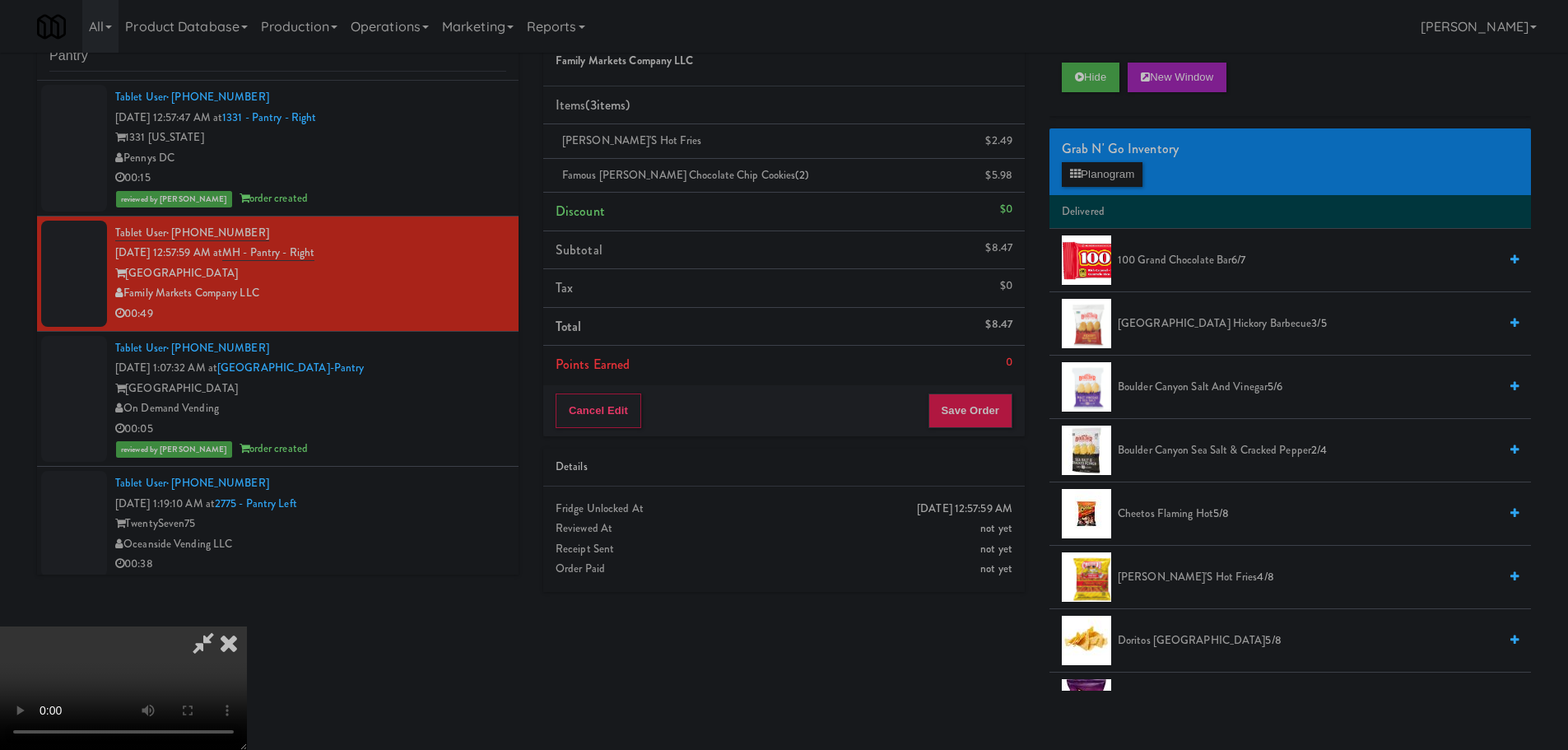
click at [247, 627] on video at bounding box center [123, 688] width 247 height 123
drag, startPoint x: 619, startPoint y: 398, endPoint x: 607, endPoint y: 400, distance: 12.2
click at [247, 627] on video at bounding box center [123, 688] width 247 height 123
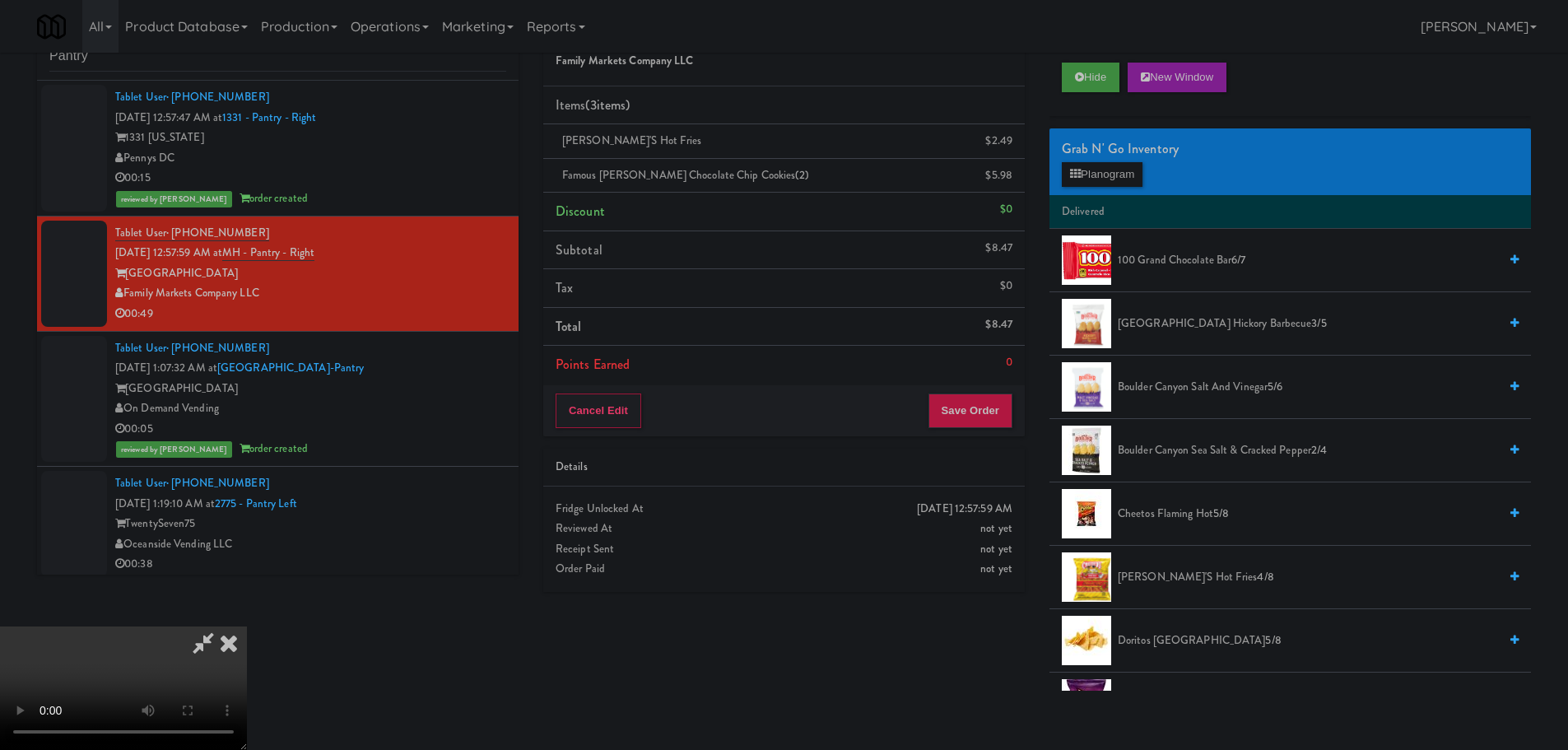
click at [247, 627] on video at bounding box center [123, 688] width 247 height 123
drag, startPoint x: 540, startPoint y: 431, endPoint x: 522, endPoint y: 453, distance: 28.4
click at [247, 627] on video at bounding box center [123, 688] width 247 height 123
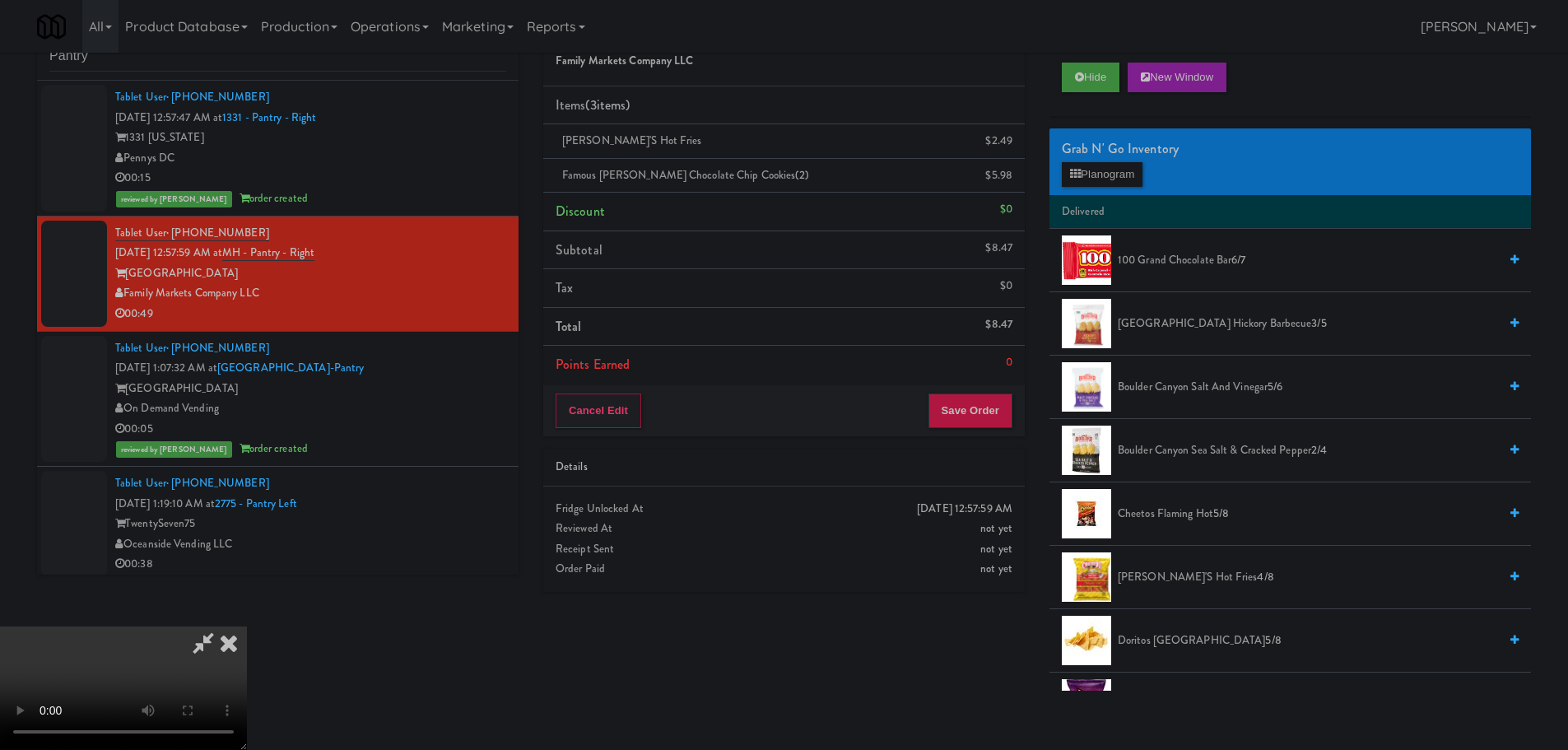
click at [247, 627] on video at bounding box center [123, 688] width 247 height 123
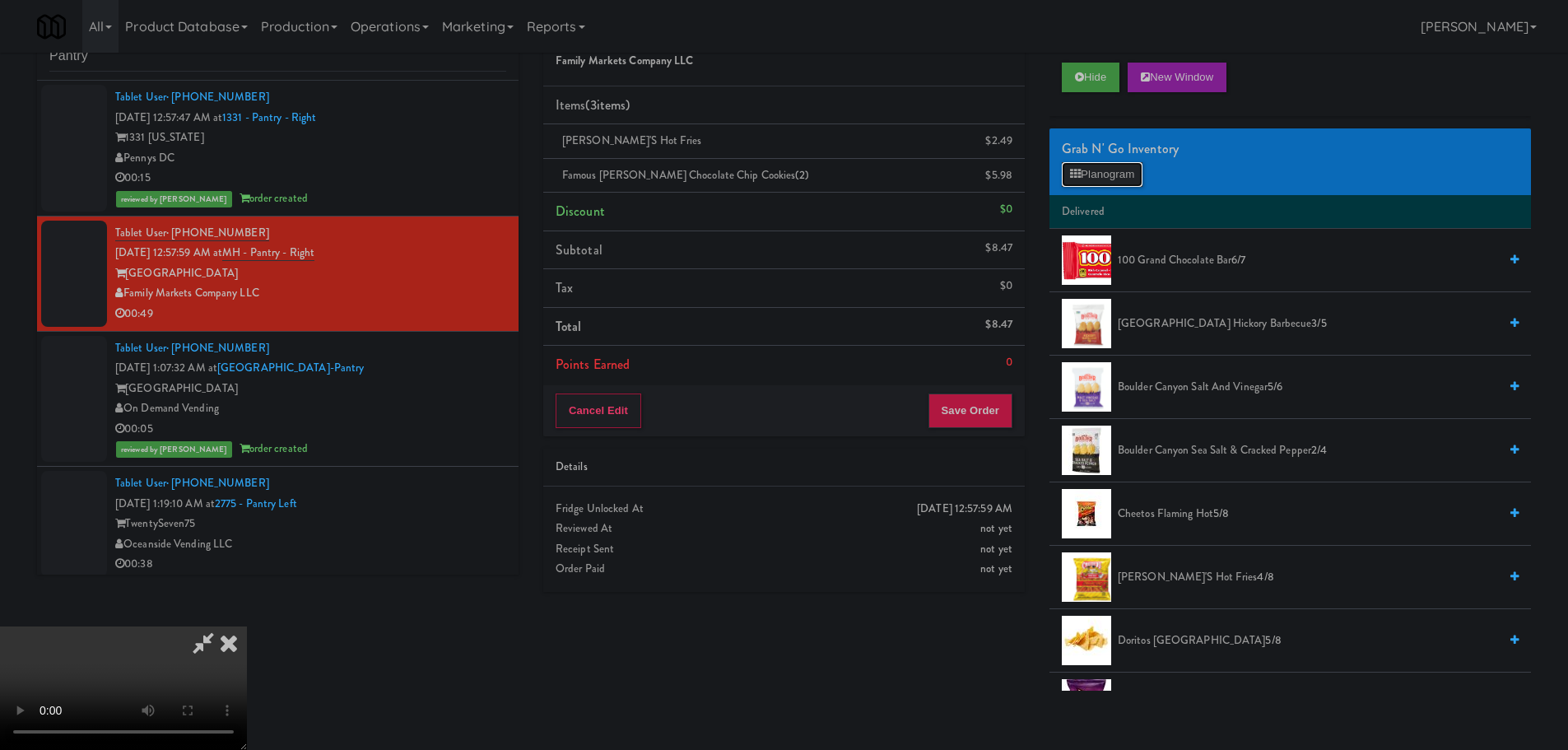
click at [1108, 181] on button "Planogram" at bounding box center [1101, 175] width 81 height 25
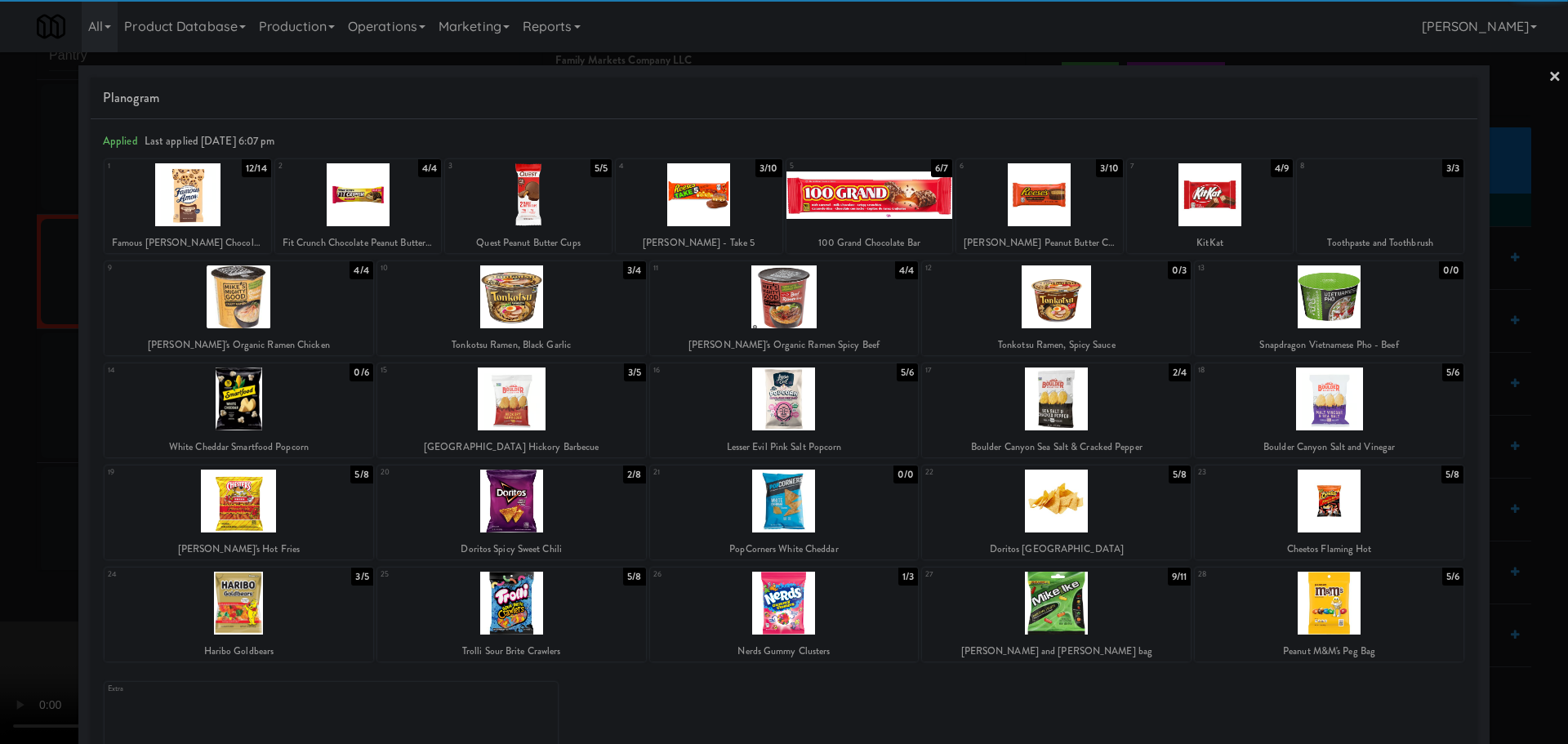
click at [861, 201] on div at bounding box center [870, 195] width 167 height 63
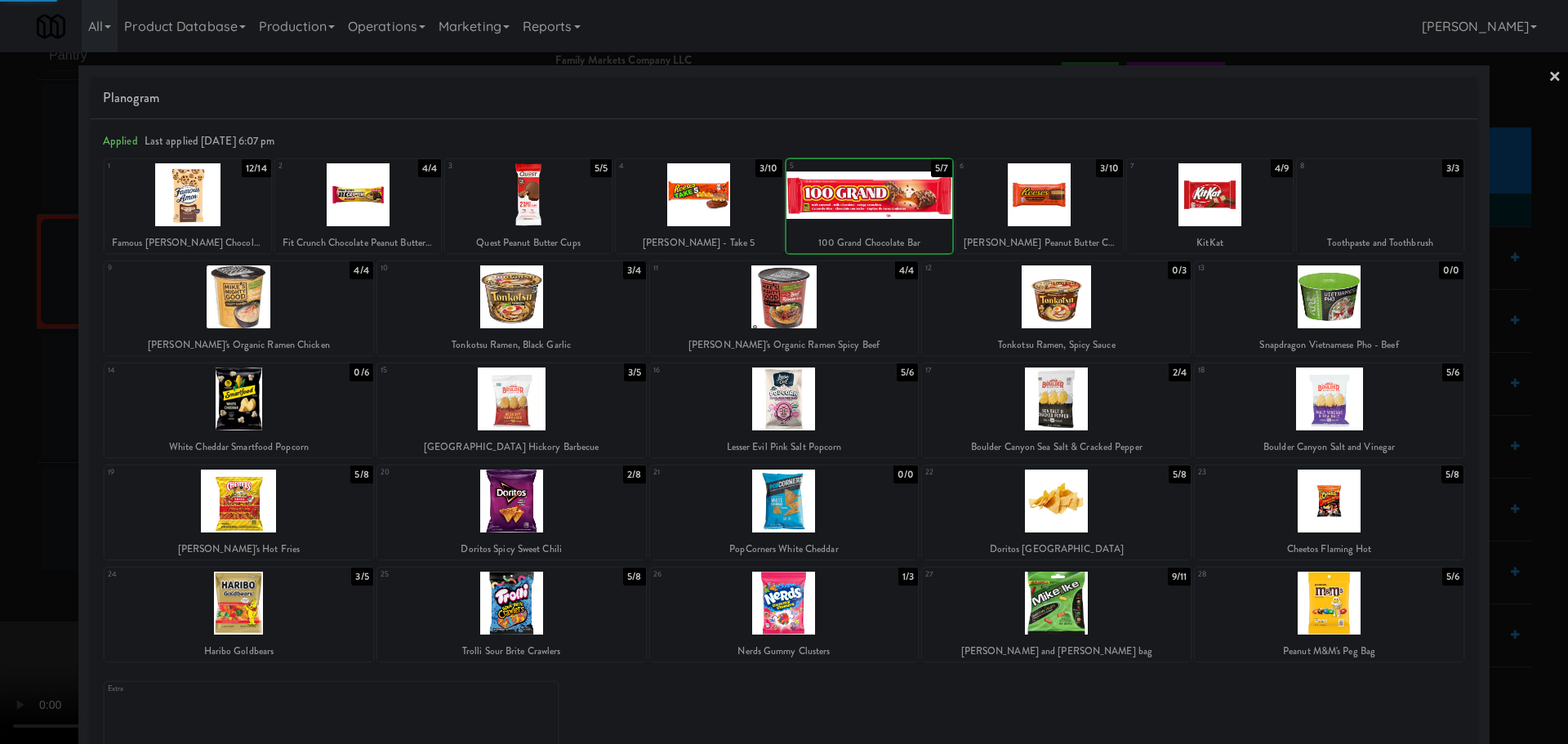
click at [1, 460] on div at bounding box center [784, 372] width 1568 height 744
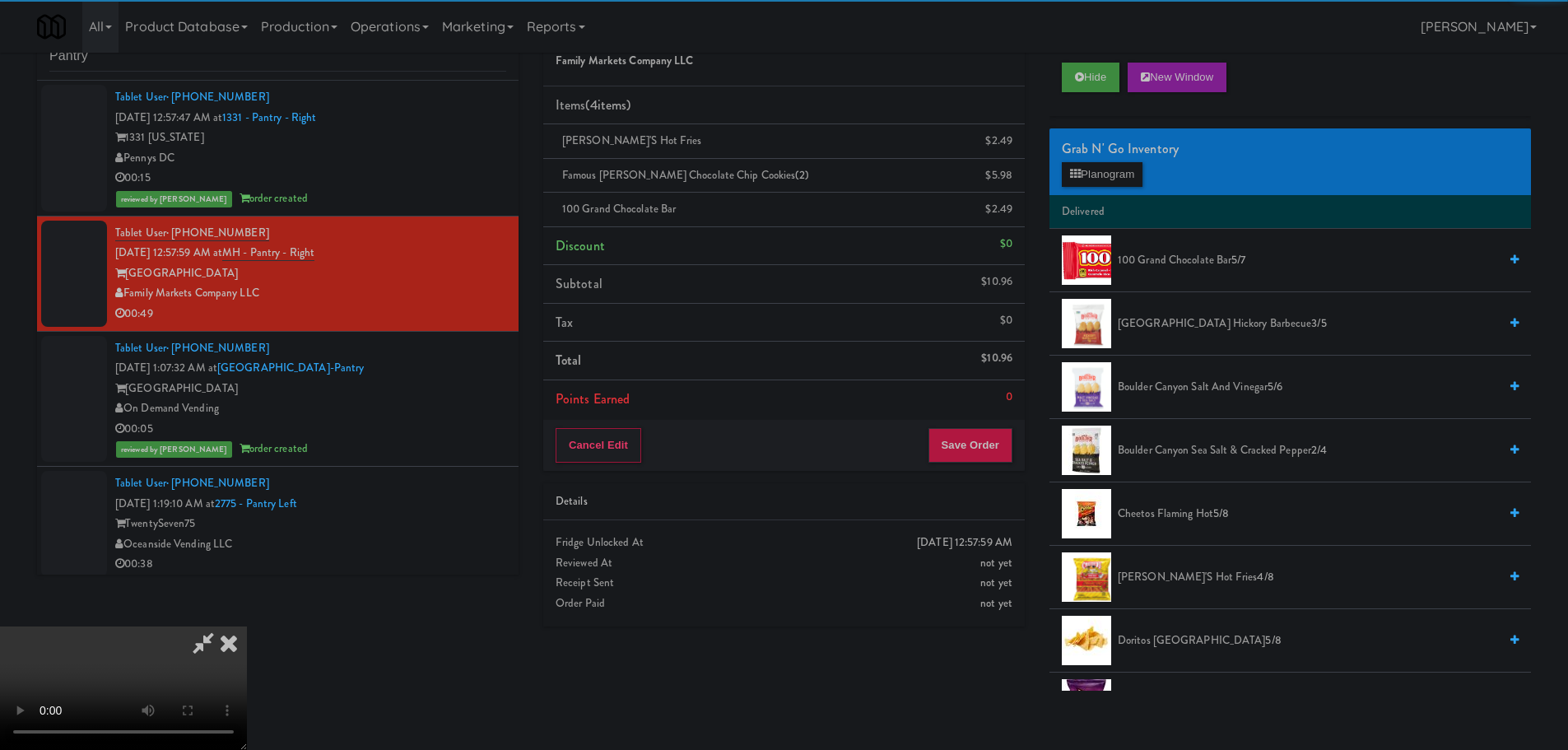
click at [247, 627] on video at bounding box center [123, 688] width 247 height 123
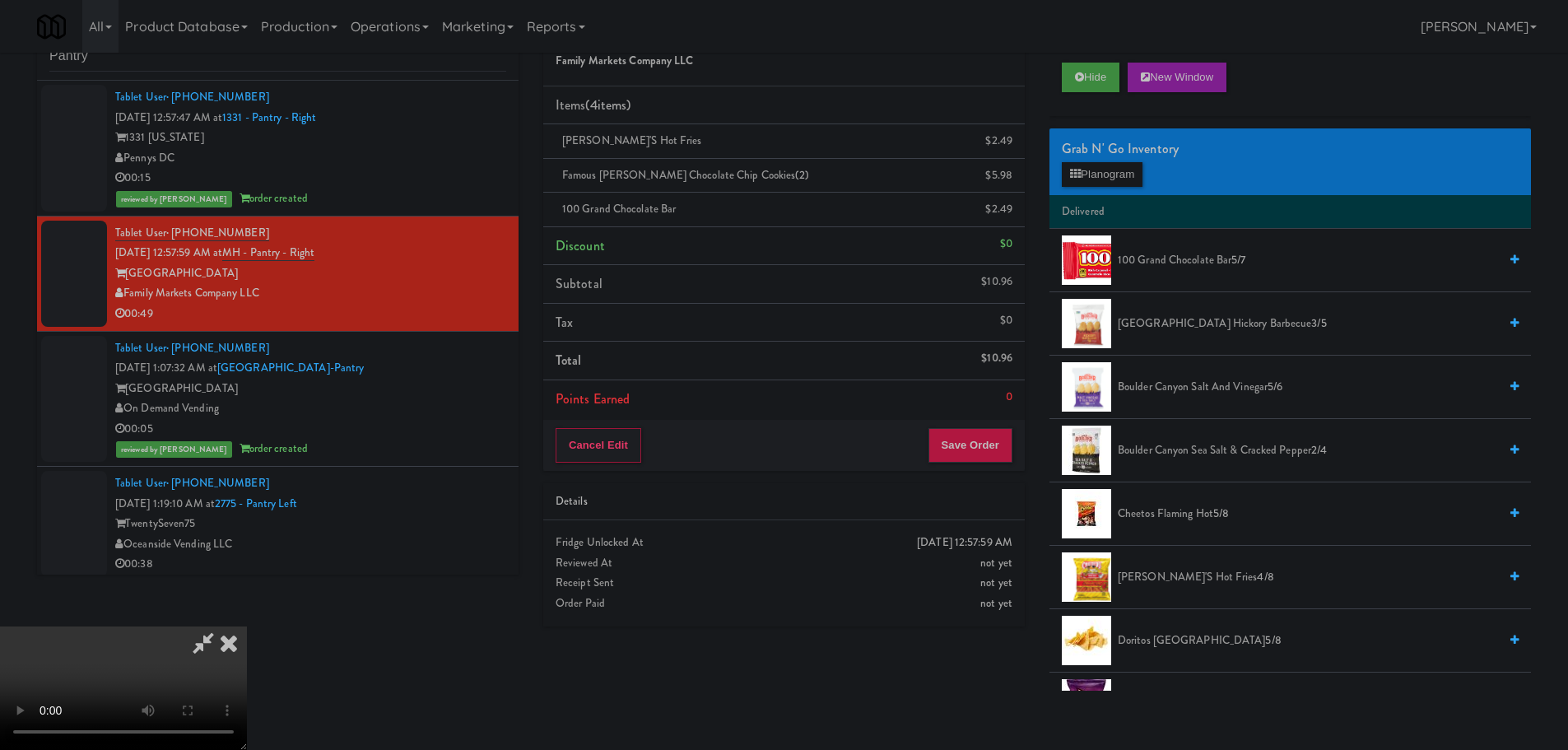
click at [247, 627] on video at bounding box center [123, 688] width 247 height 123
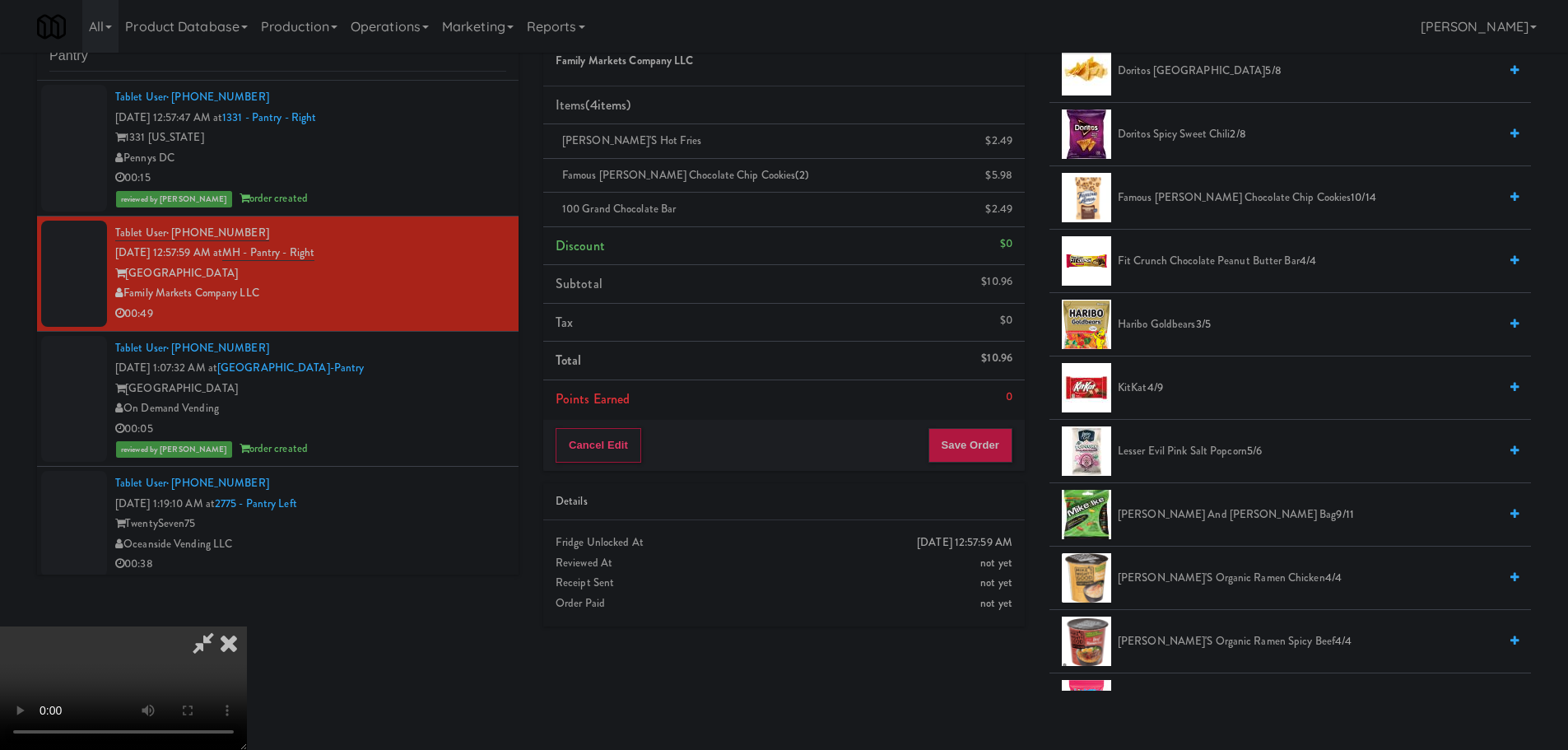
scroll to position [576, 0]
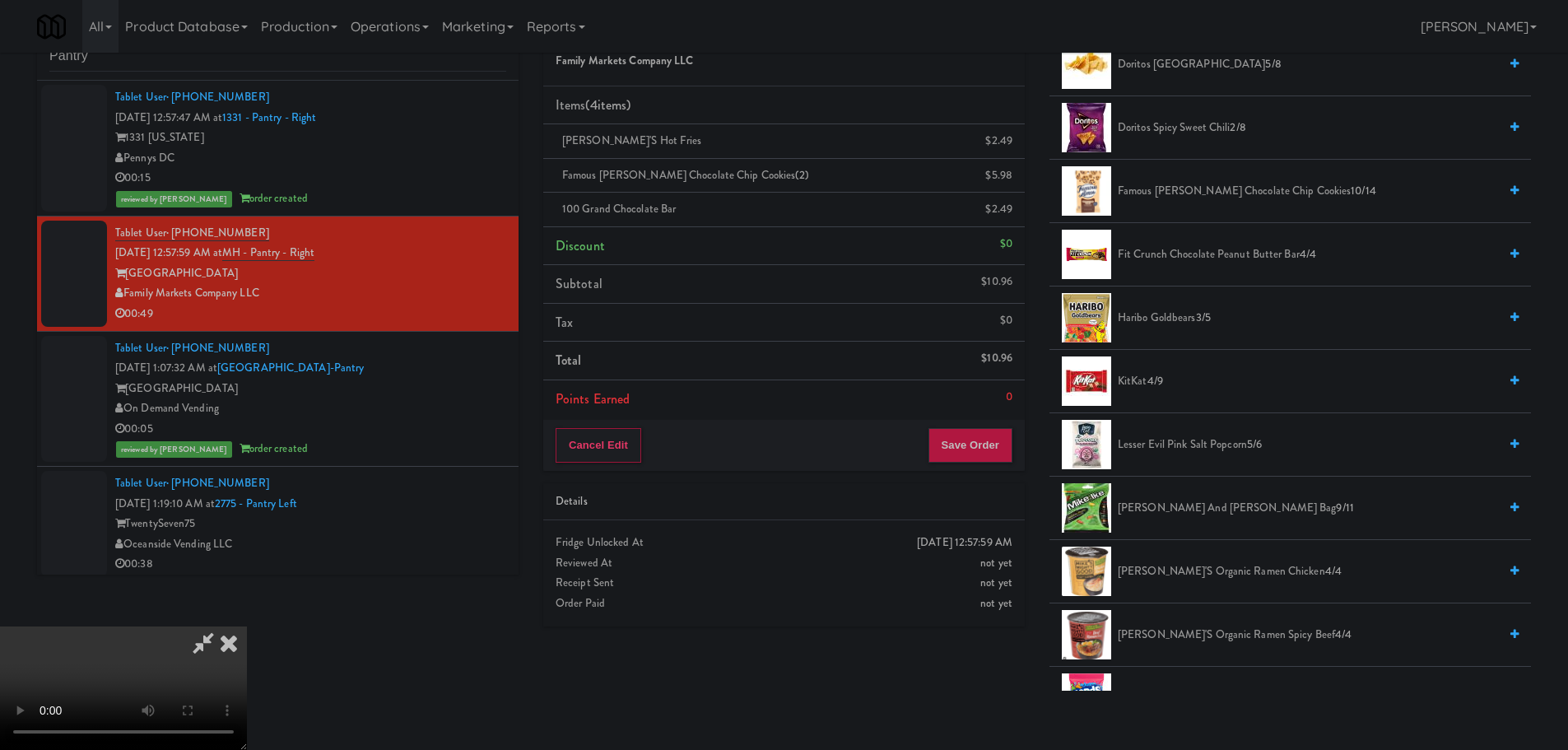
click at [1138, 376] on span "KitKat 4/9" at bounding box center [1307, 381] width 380 height 21
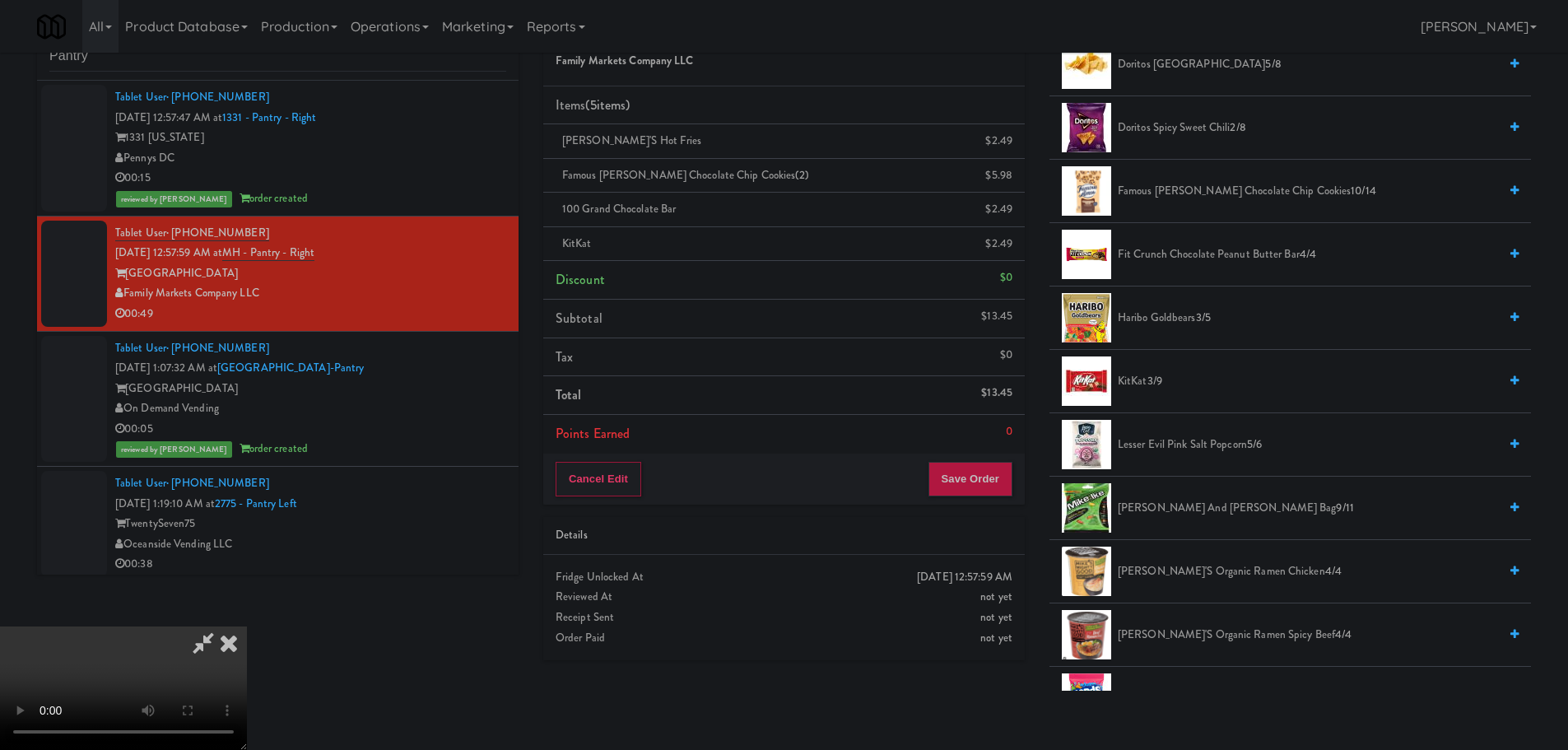
click at [247, 627] on video at bounding box center [123, 688] width 247 height 123
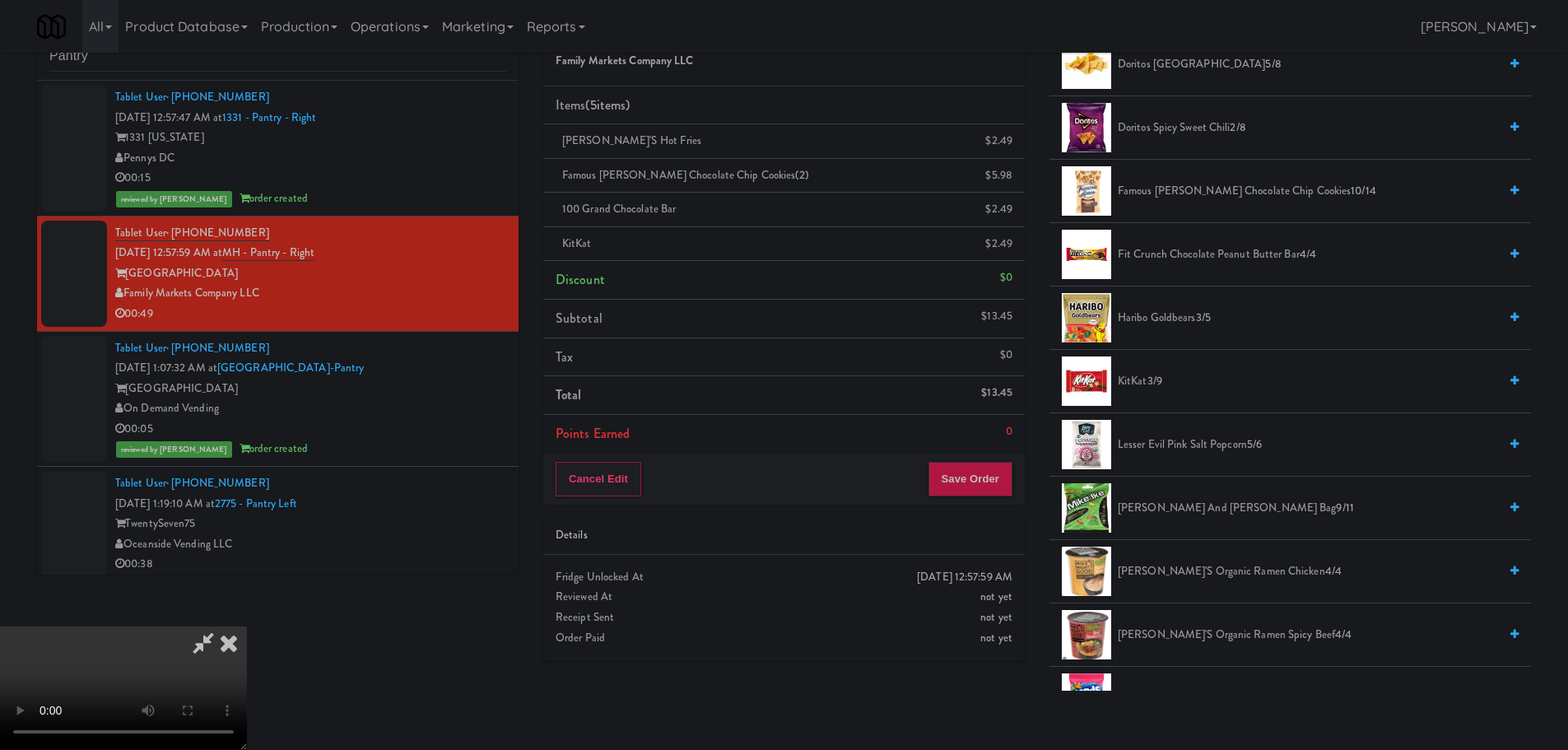
click at [247, 627] on video at bounding box center [123, 688] width 247 height 123
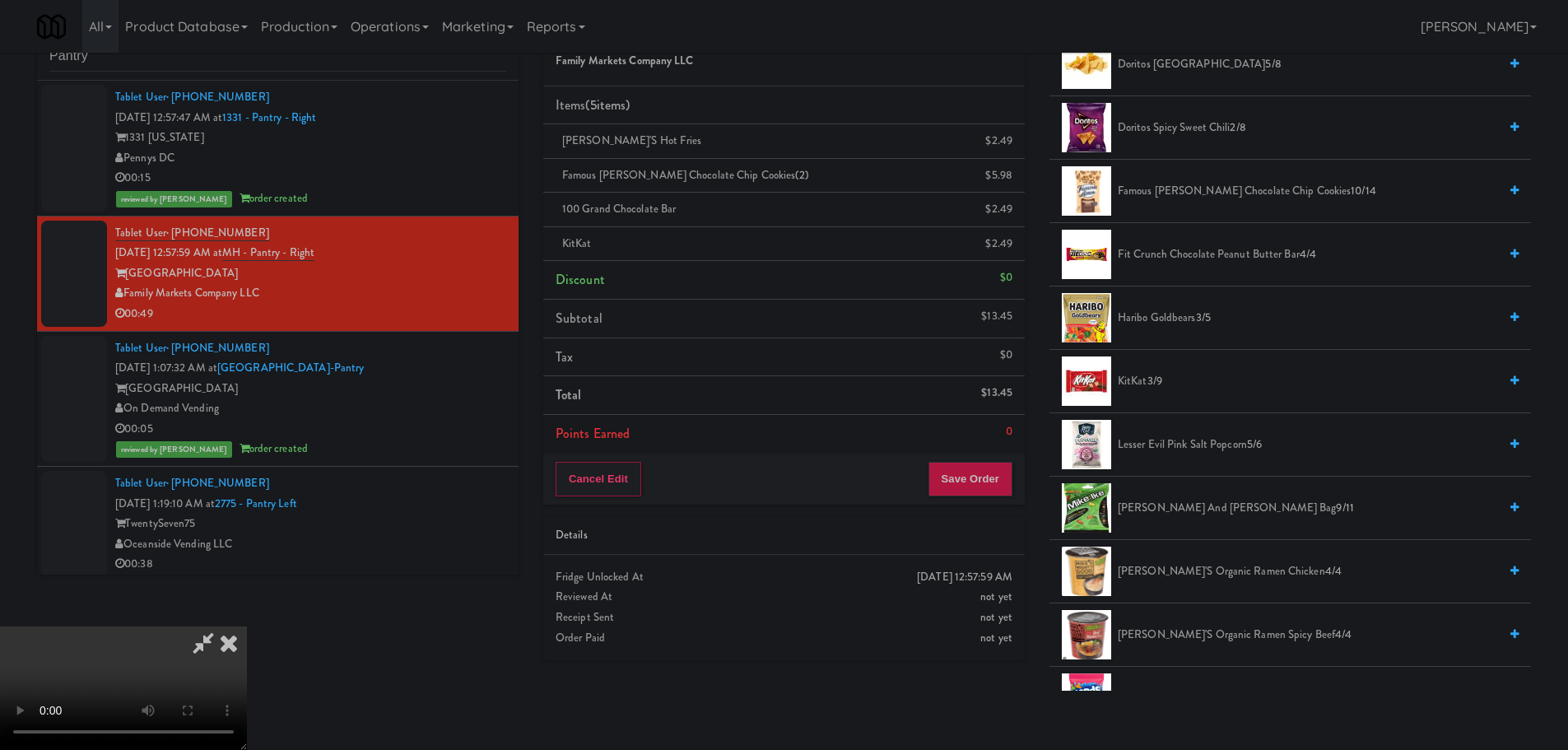
click at [247, 627] on video at bounding box center [123, 688] width 247 height 123
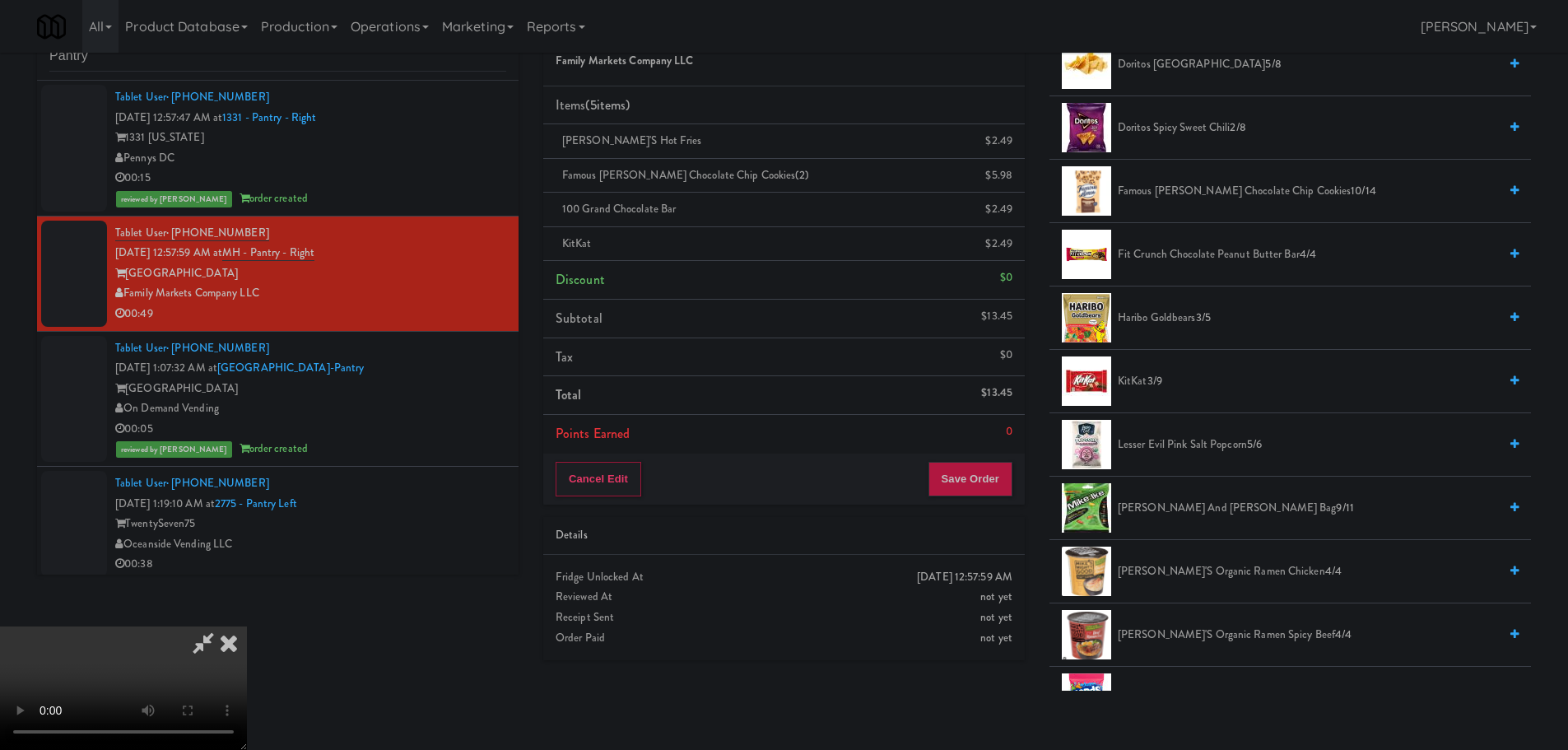
click at [247, 627] on video at bounding box center [123, 688] width 247 height 123
click at [222, 627] on icon at bounding box center [202, 643] width 37 height 33
click at [247, 627] on video at bounding box center [123, 688] width 247 height 123
click at [958, 463] on button "Save Order" at bounding box center [970, 478] width 84 height 34
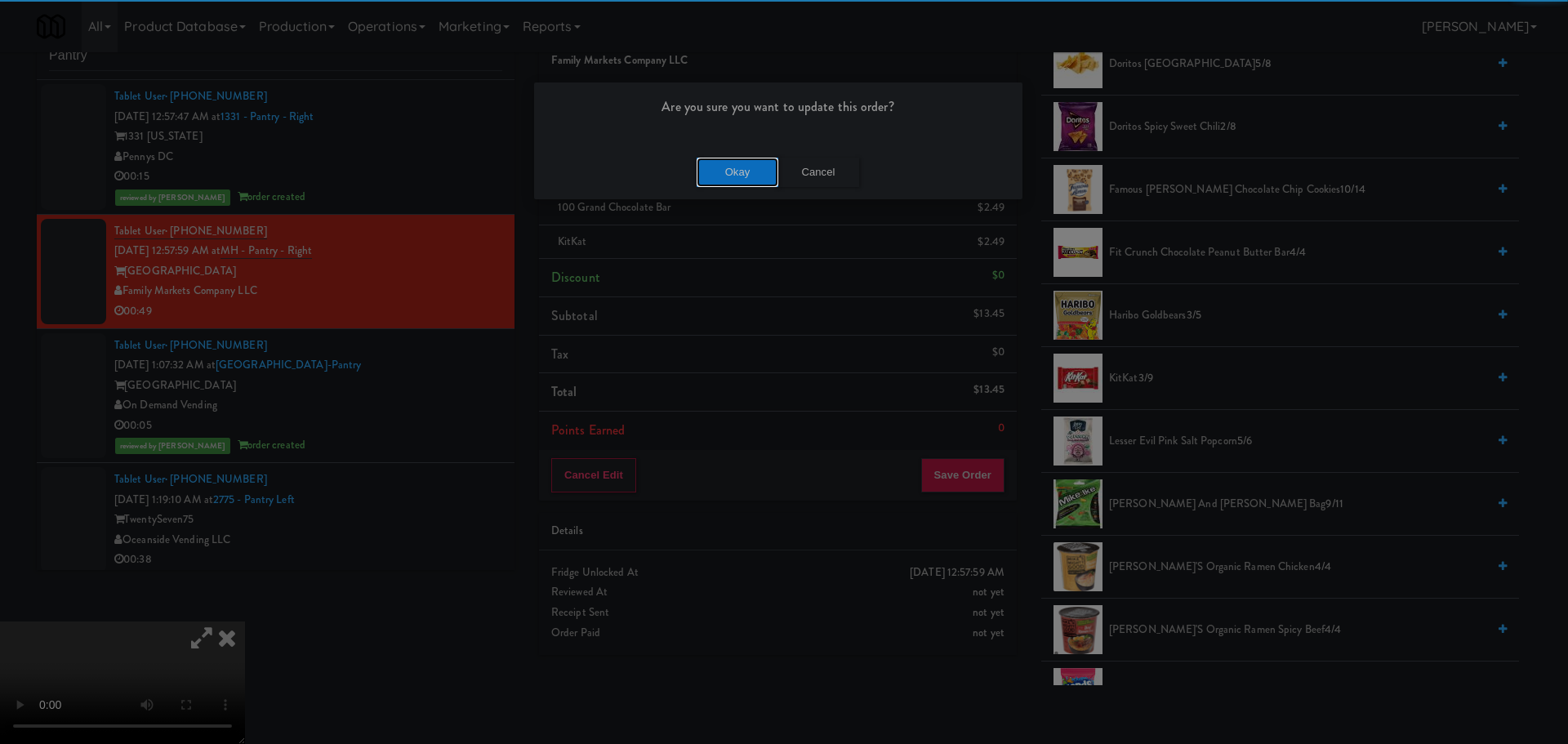
click at [713, 174] on button "Okay" at bounding box center [737, 173] width 82 height 30
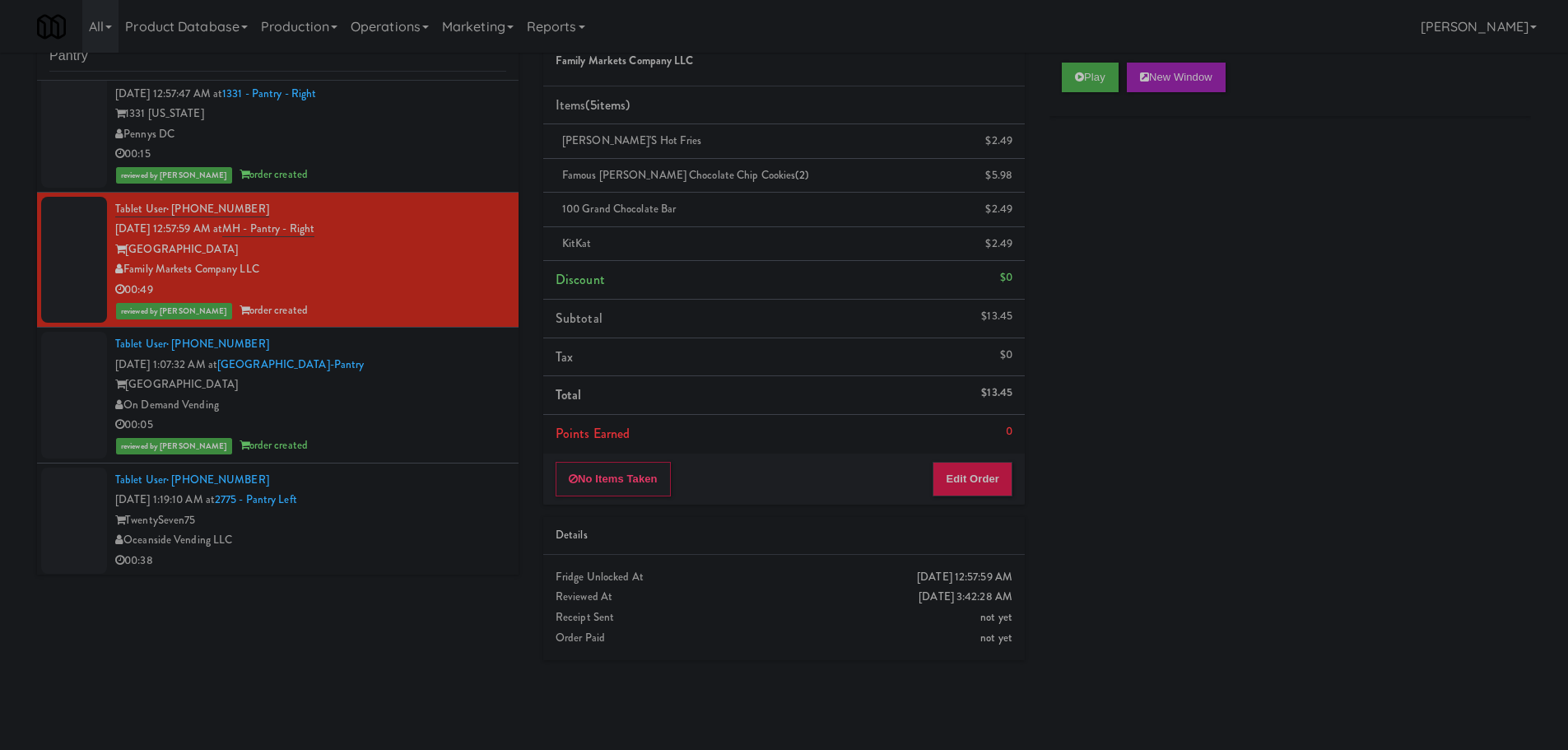
scroll to position [0, 0]
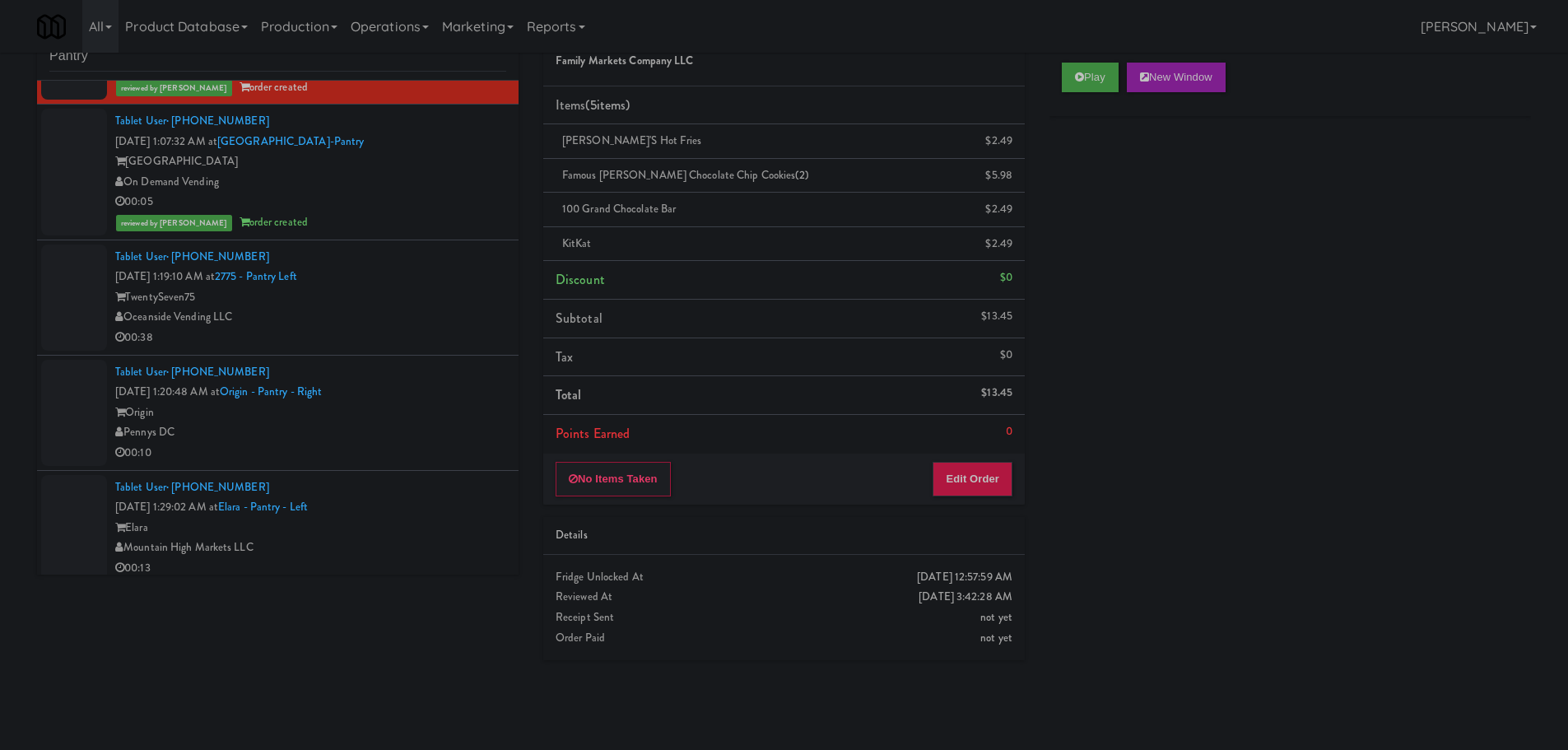
click at [453, 276] on div "Tablet User · (949) 539-5780 [DATE] 1:19:10 AM at 2775 - Pantry Left TwentySeve…" at bounding box center [310, 297] width 391 height 101
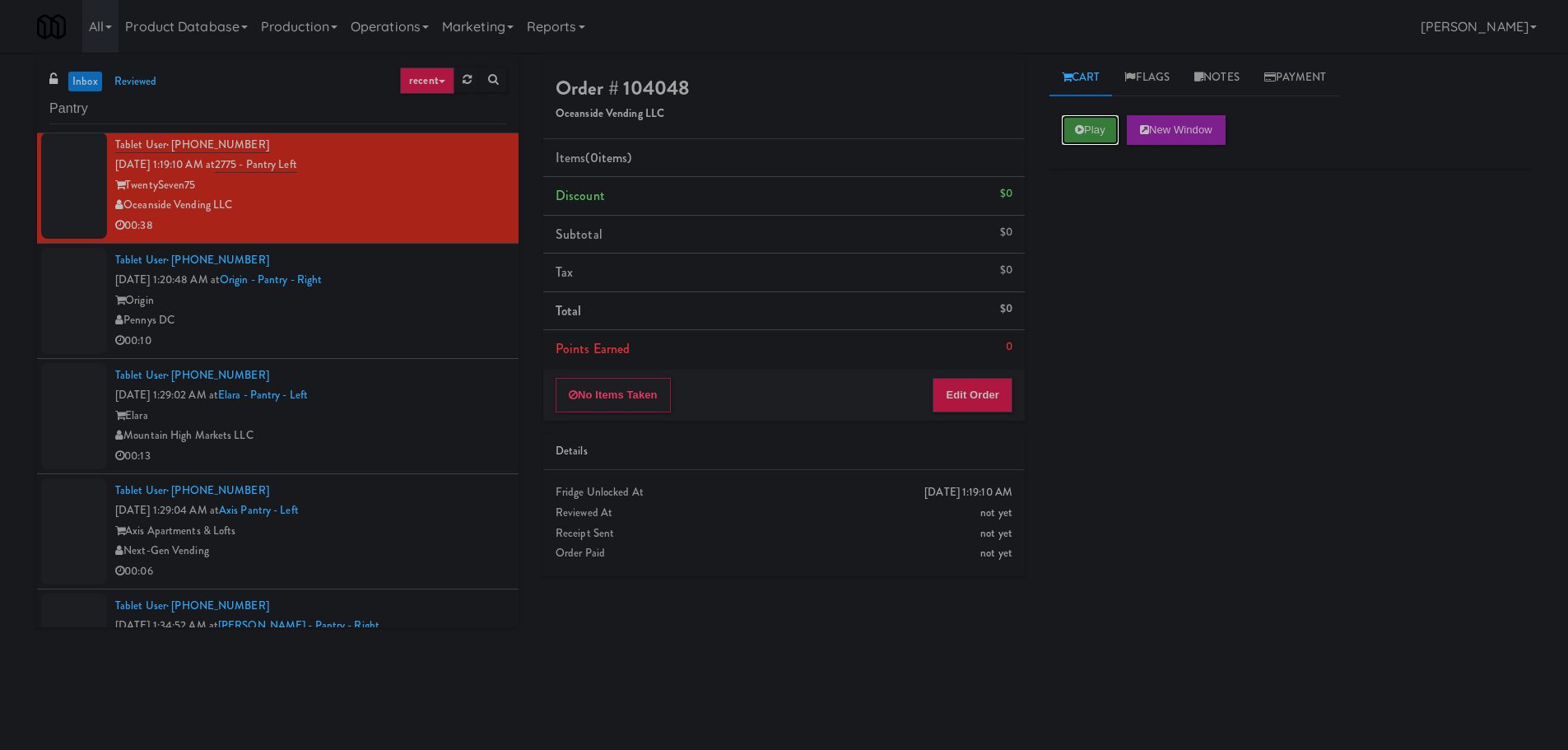
click at [1101, 131] on button "Play" at bounding box center [1090, 130] width 57 height 30
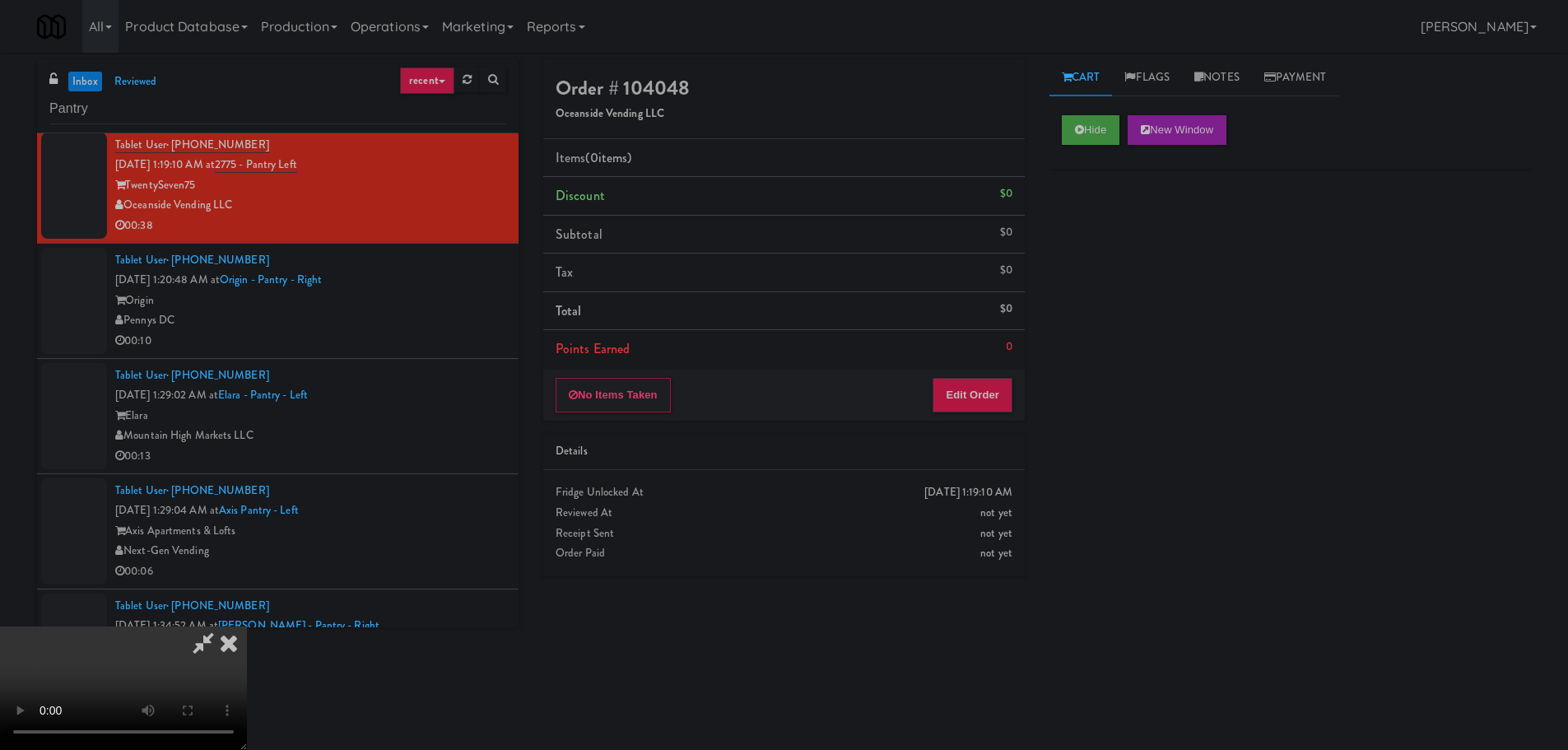
click at [970, 370] on div "Order # 104048 Oceanside Vending LLC Items (0 items ) Discount $0 Subtotal $0 T…" at bounding box center [784, 240] width 482 height 362
click at [966, 390] on button "Edit Order" at bounding box center [972, 394] width 80 height 34
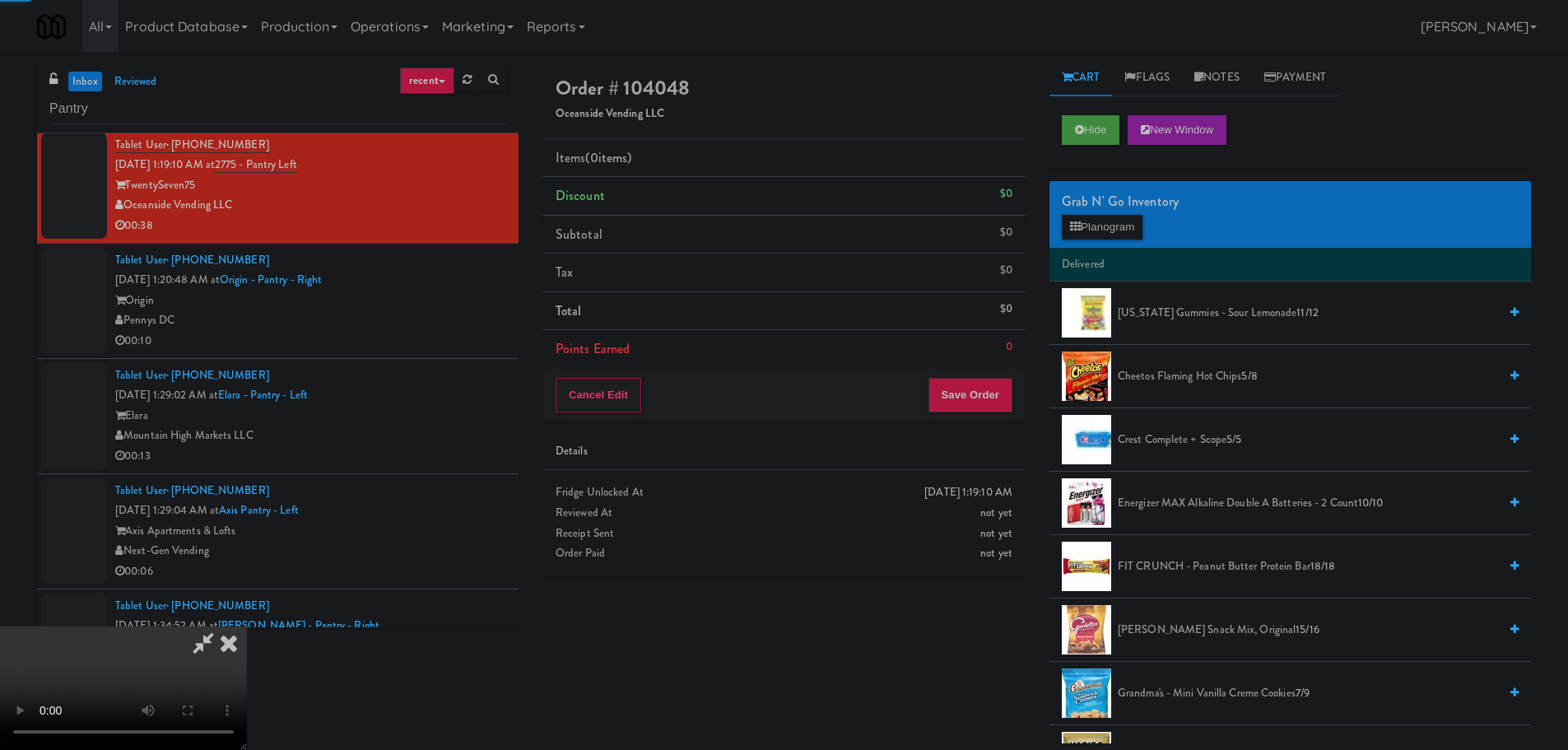
click at [904, 457] on div "Details" at bounding box center [784, 451] width 457 height 21
click at [247, 627] on video at bounding box center [123, 688] width 247 height 123
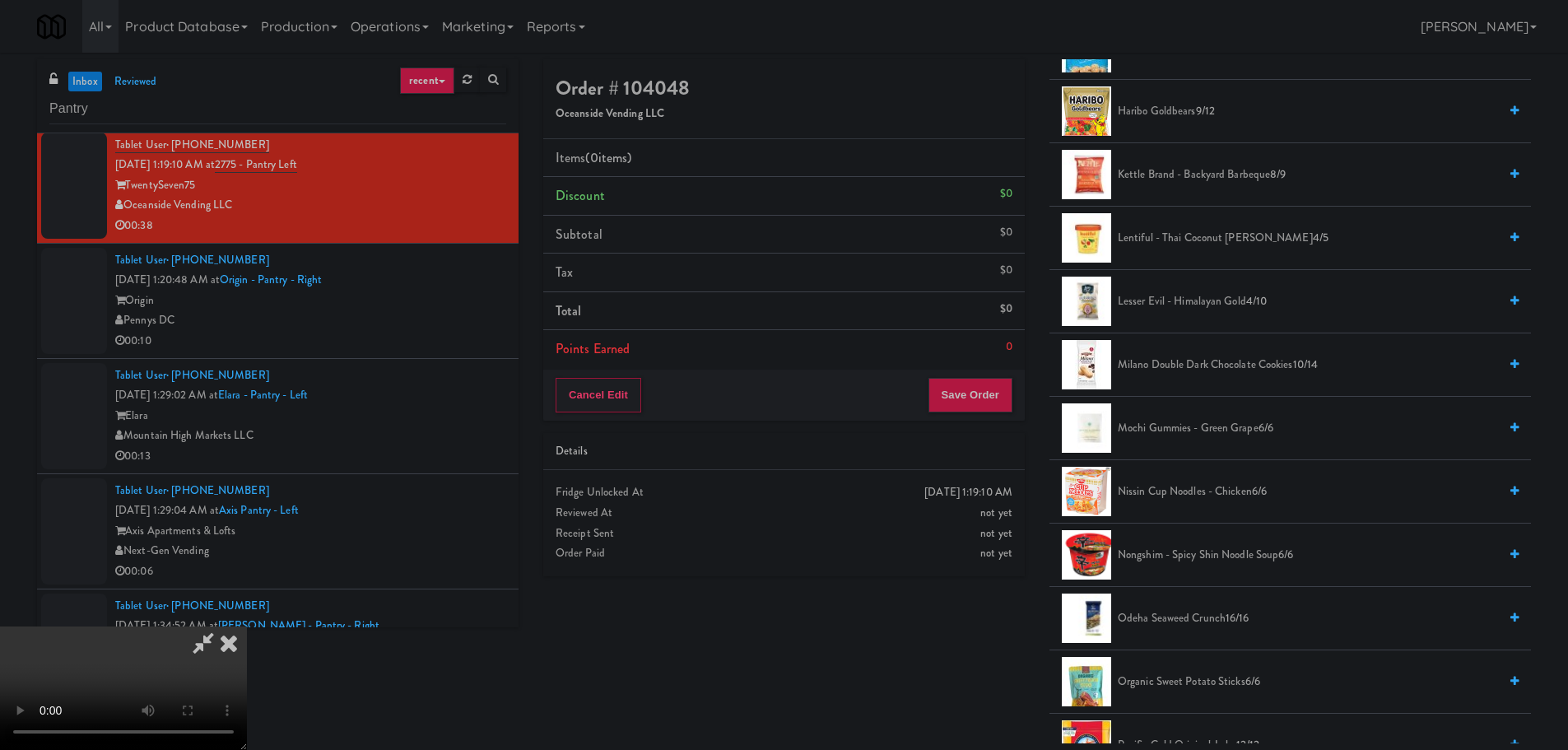
scroll to position [1070, 0]
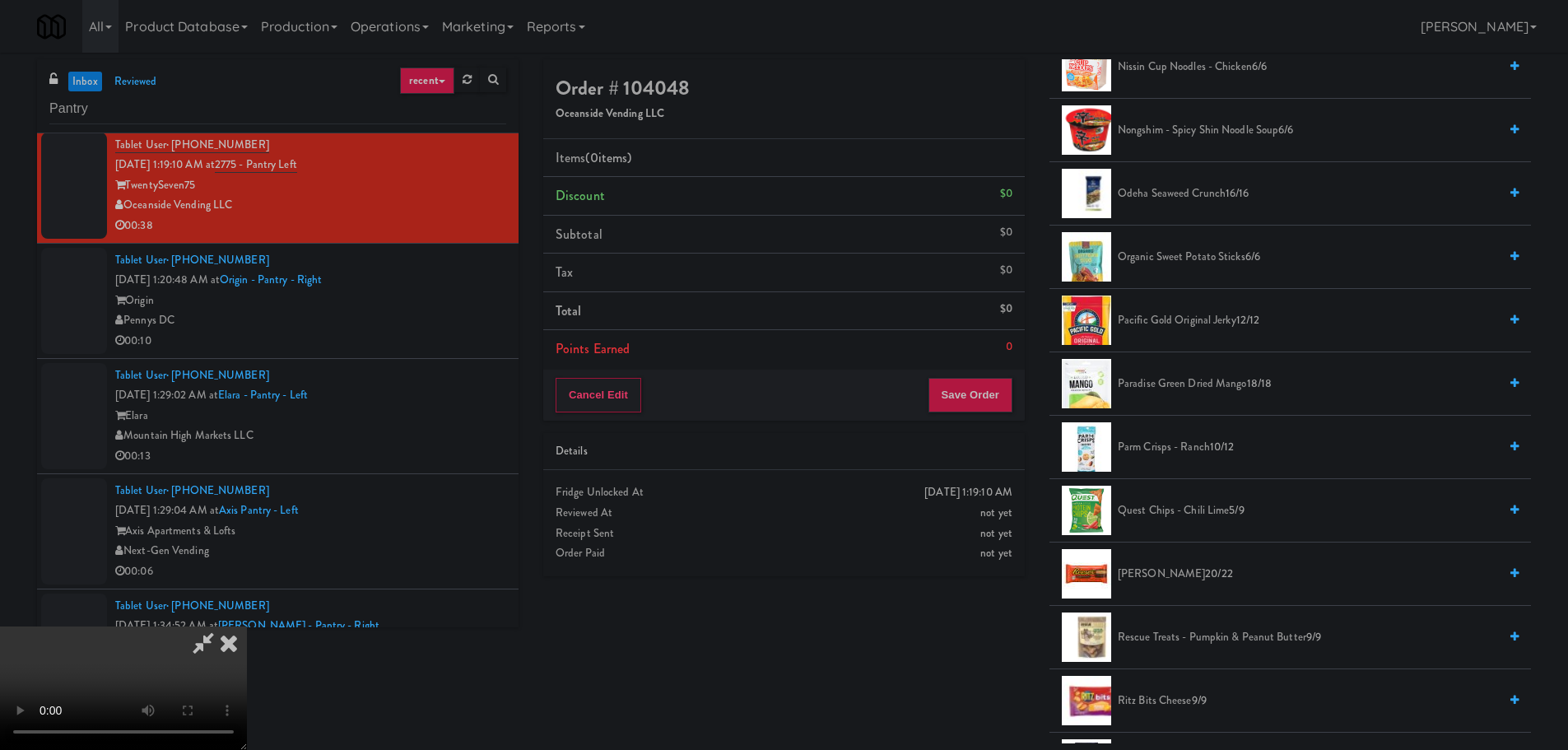
click at [1199, 396] on li "Paradise Green Dried Mango 18/18" at bounding box center [1290, 384] width 482 height 63
click at [1191, 388] on span "Paradise Green Dried Mango 18/18" at bounding box center [1307, 383] width 380 height 21
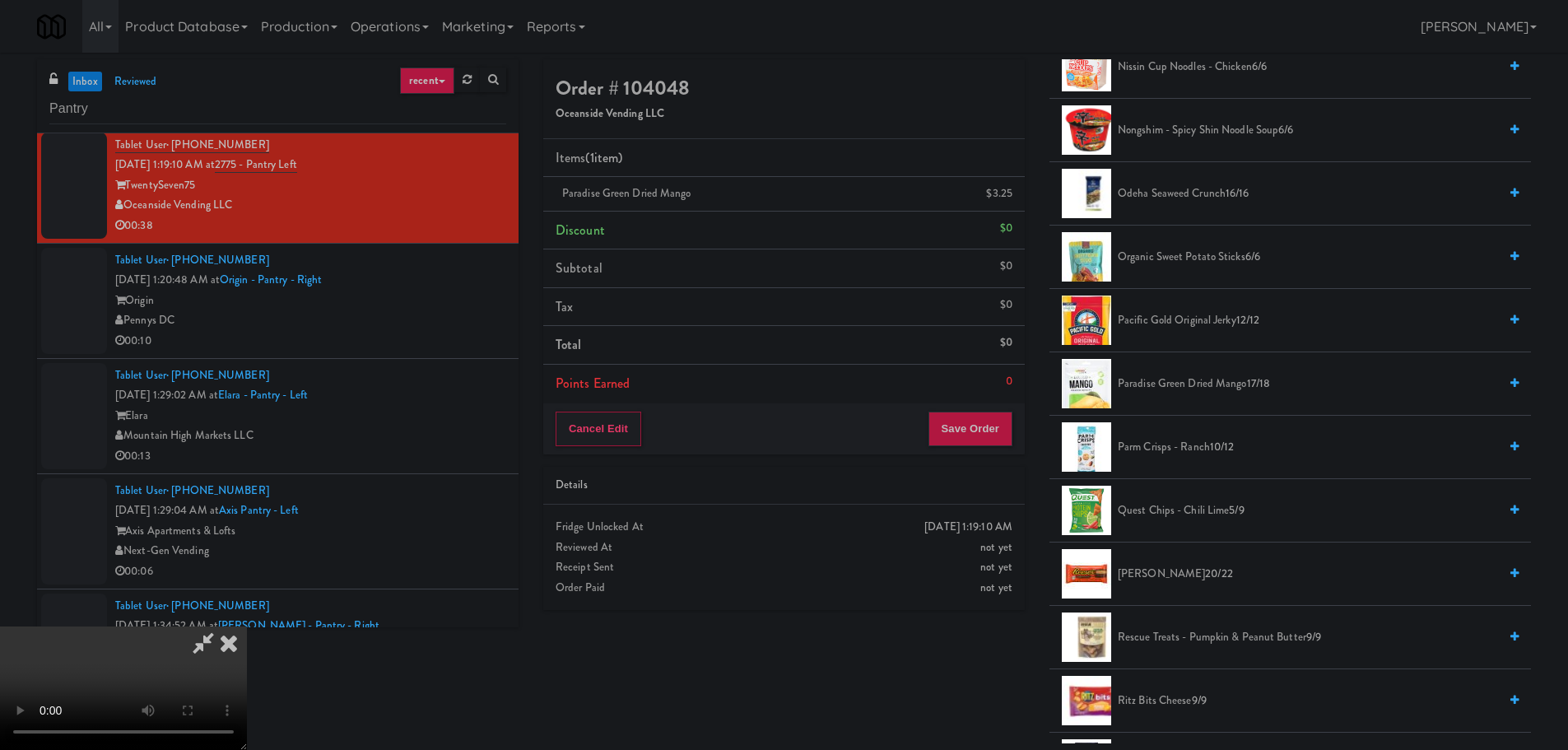
click at [1172, 391] on span "Paradise Green Dried Mango 17/18" at bounding box center [1307, 383] width 380 height 21
click at [247, 627] on video at bounding box center [123, 688] width 247 height 123
click at [968, 424] on button "Save Order" at bounding box center [970, 428] width 84 height 34
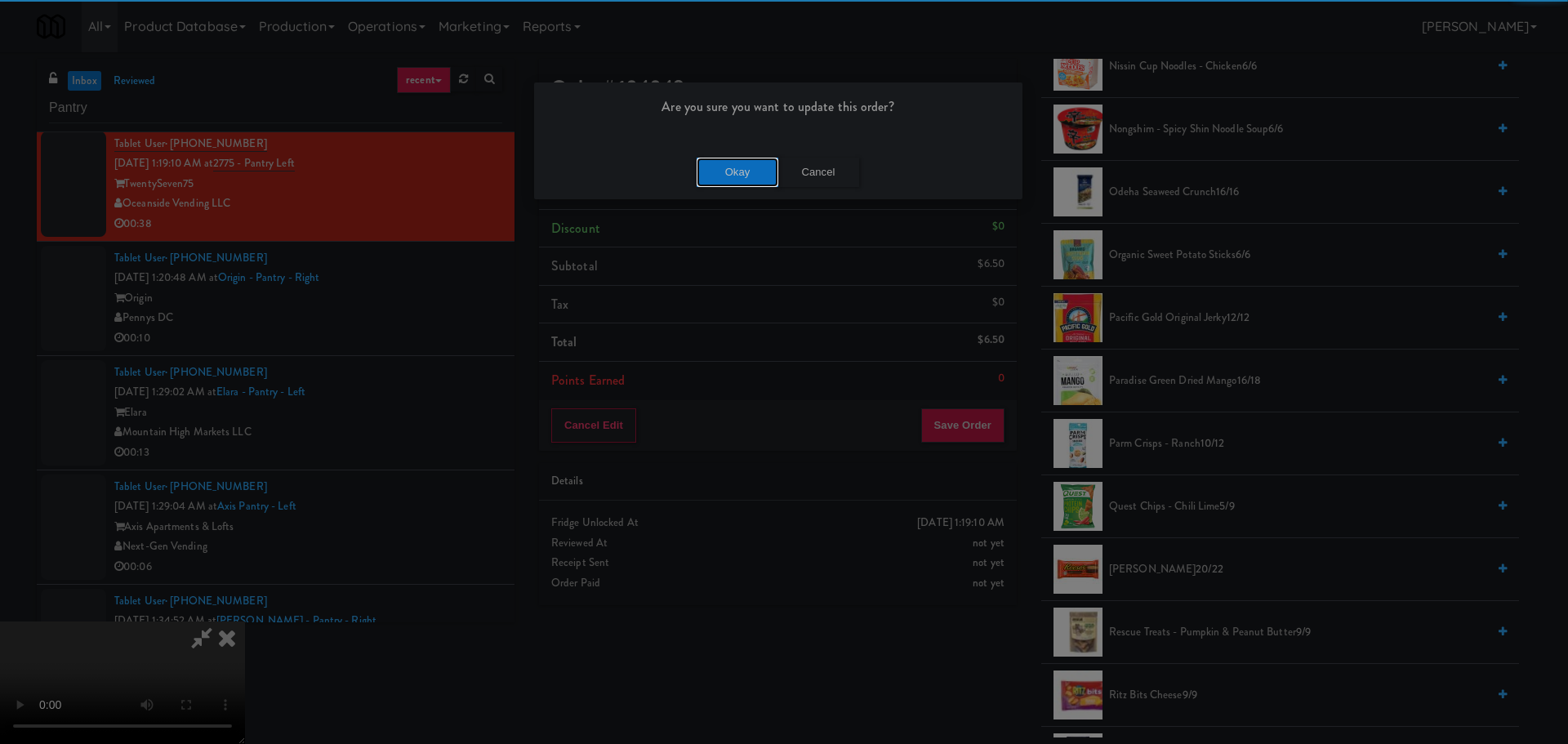
click at [717, 155] on div "Okay Cancel" at bounding box center [778, 172] width 489 height 55
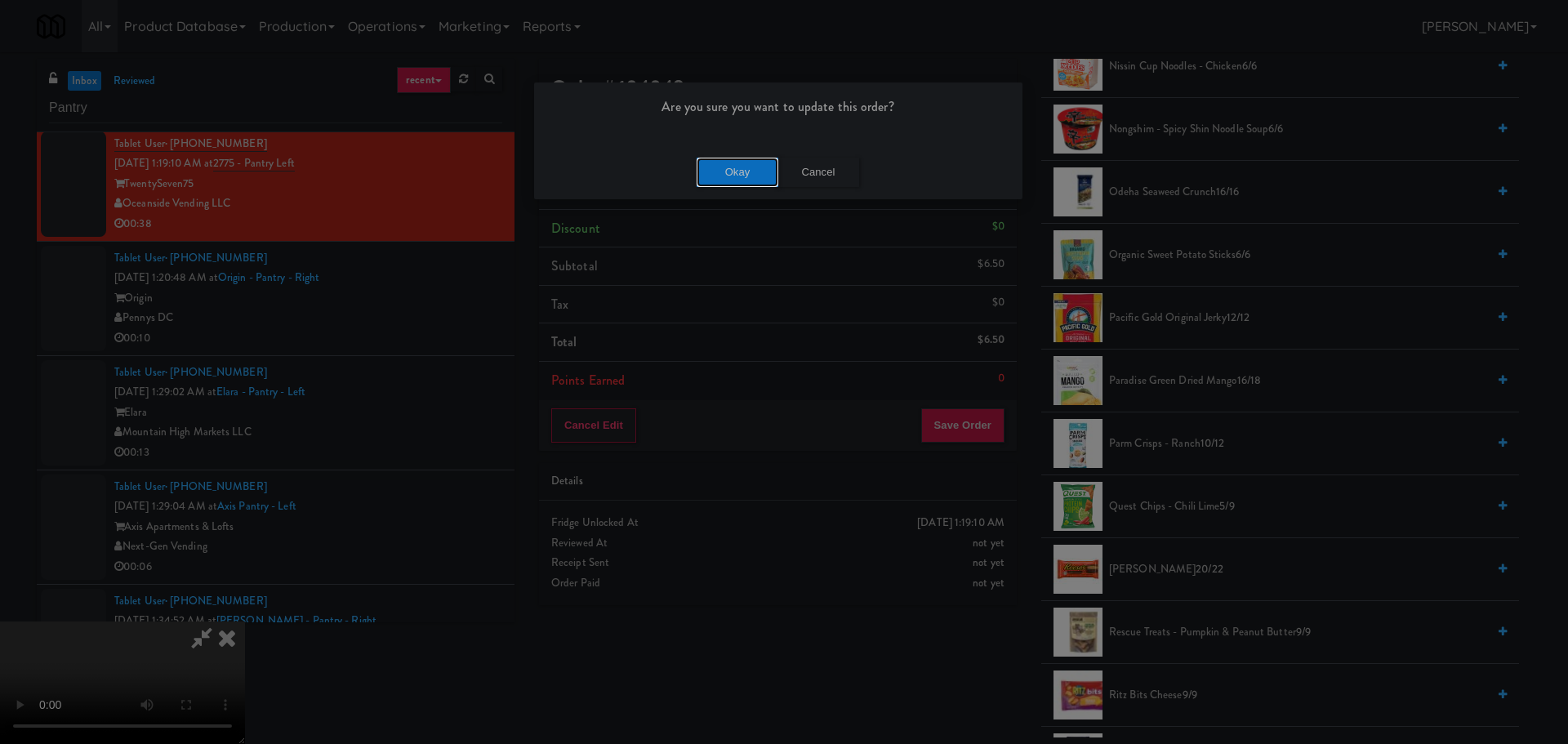
click at [725, 167] on button "Okay" at bounding box center [737, 173] width 82 height 30
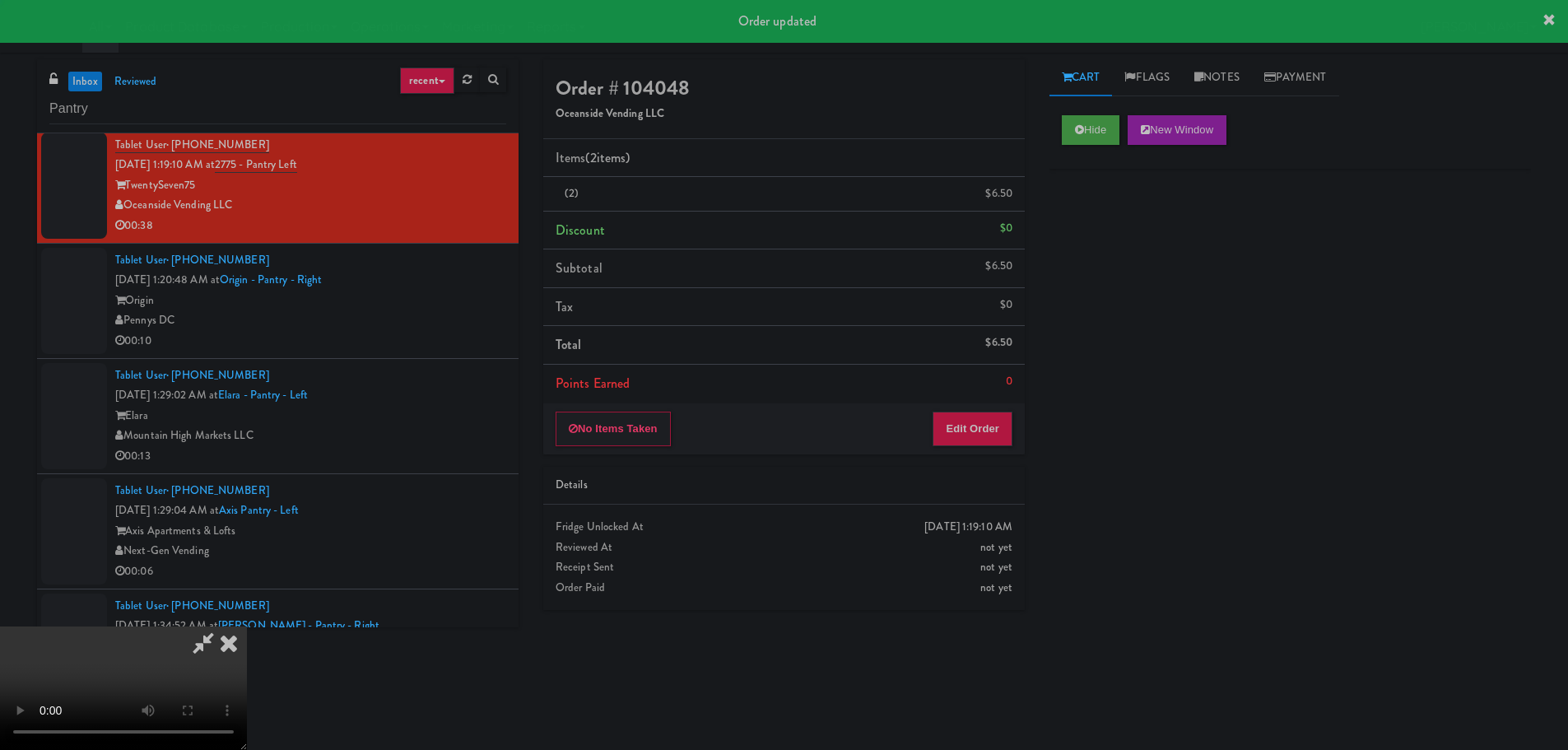
scroll to position [0, 0]
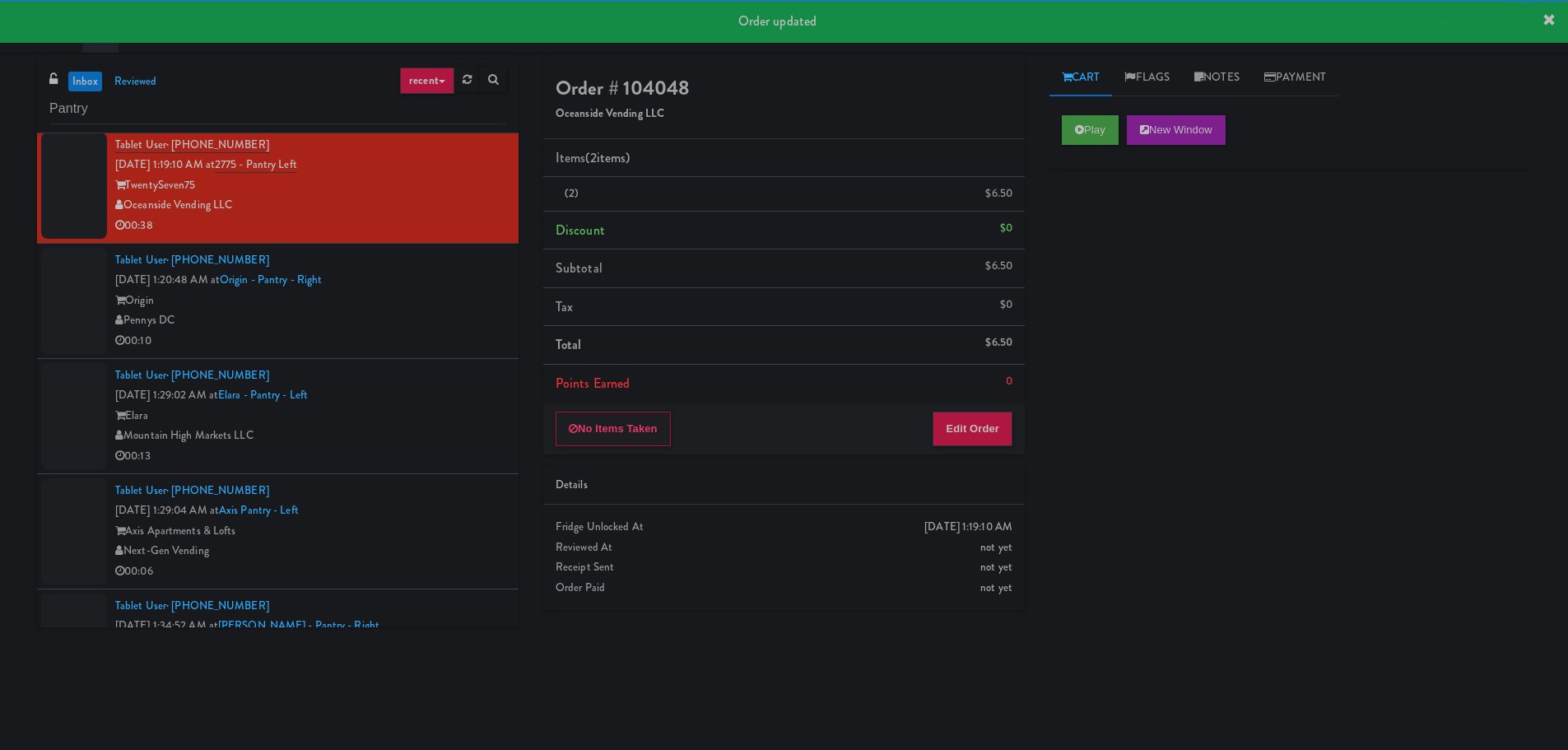
click at [445, 331] on div "Pennys DC" at bounding box center [310, 320] width 391 height 21
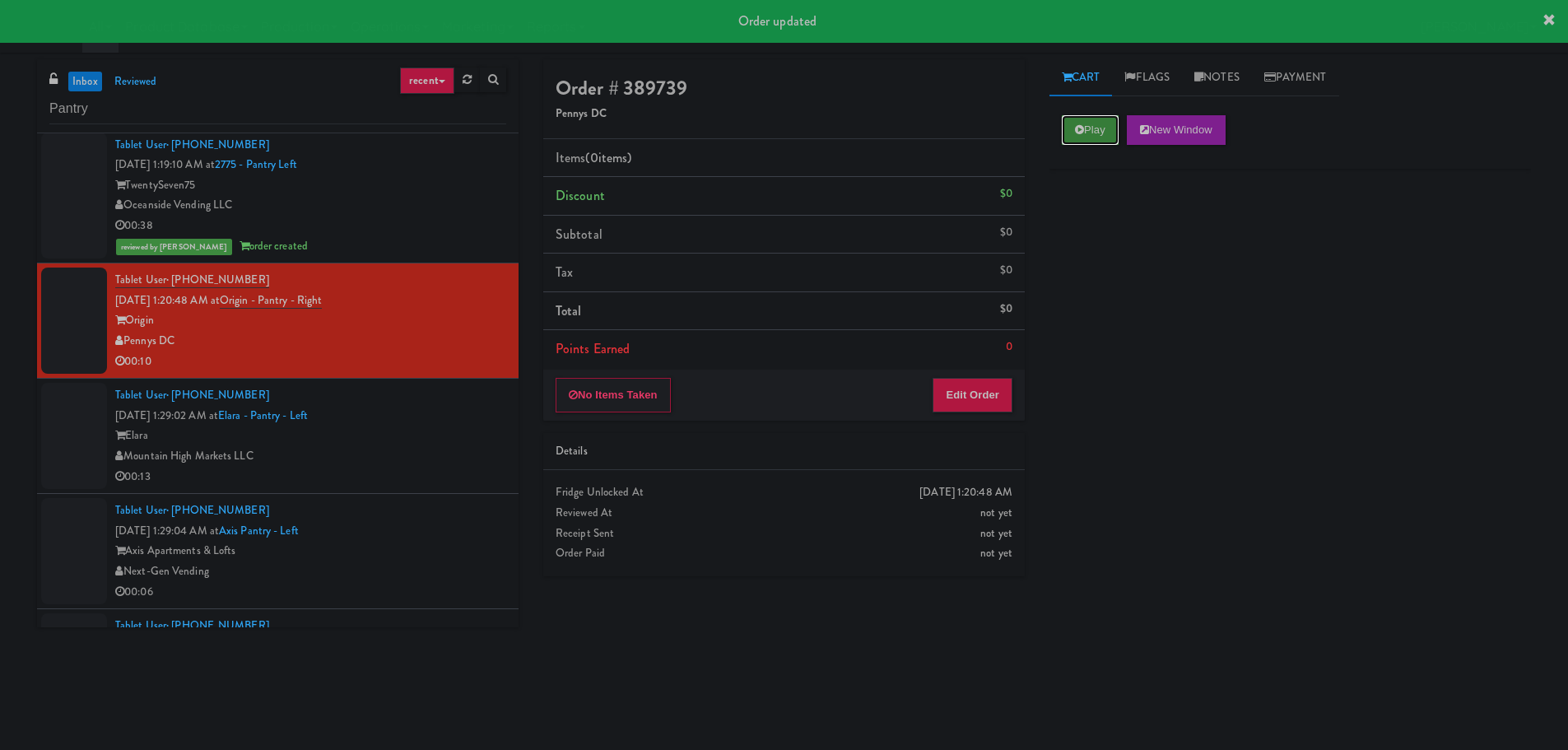
click at [1101, 120] on button "Play" at bounding box center [1090, 130] width 57 height 30
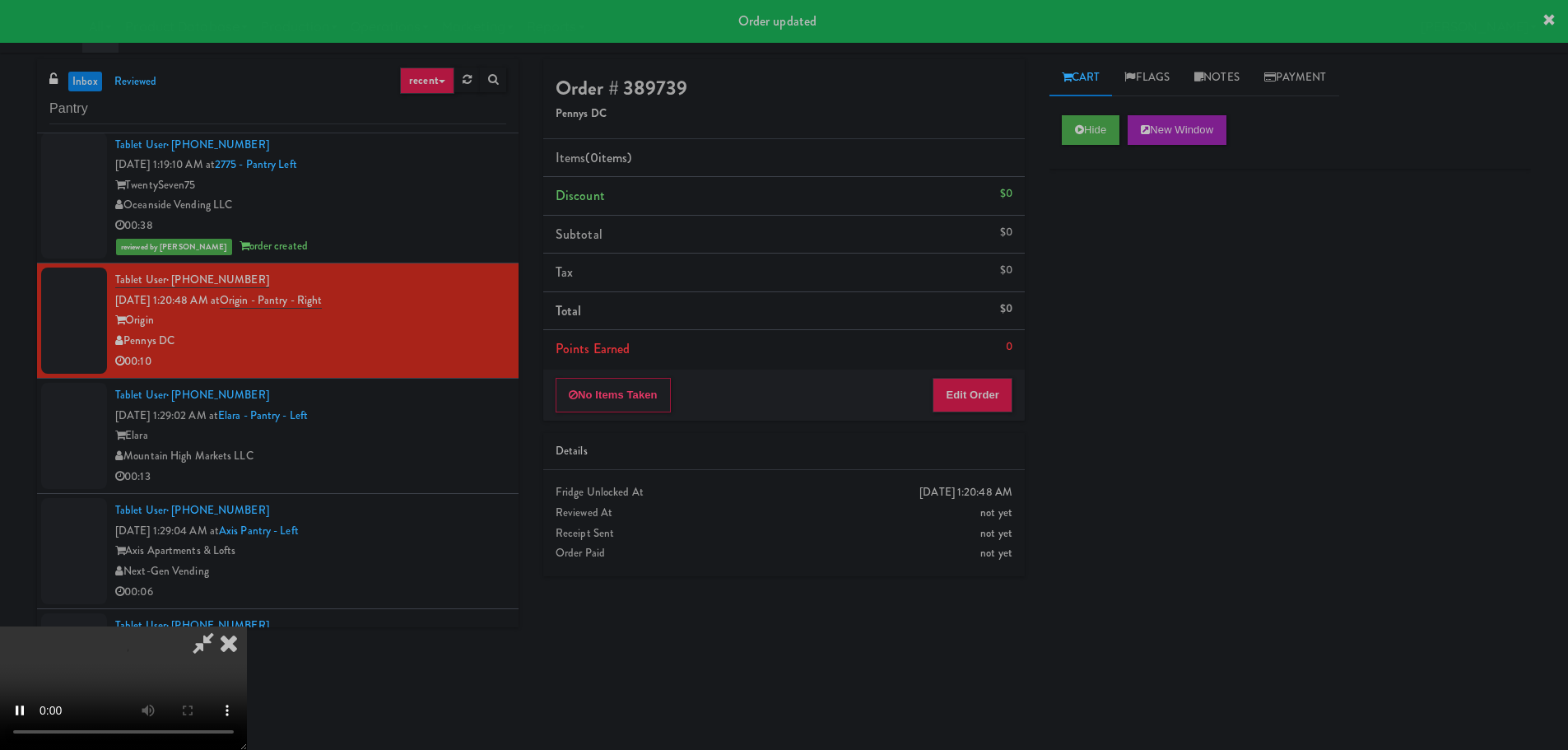
click at [1016, 380] on div "No Items Taken Edit Order" at bounding box center [784, 395] width 482 height 51
click at [1001, 388] on button "Edit Order" at bounding box center [972, 394] width 80 height 34
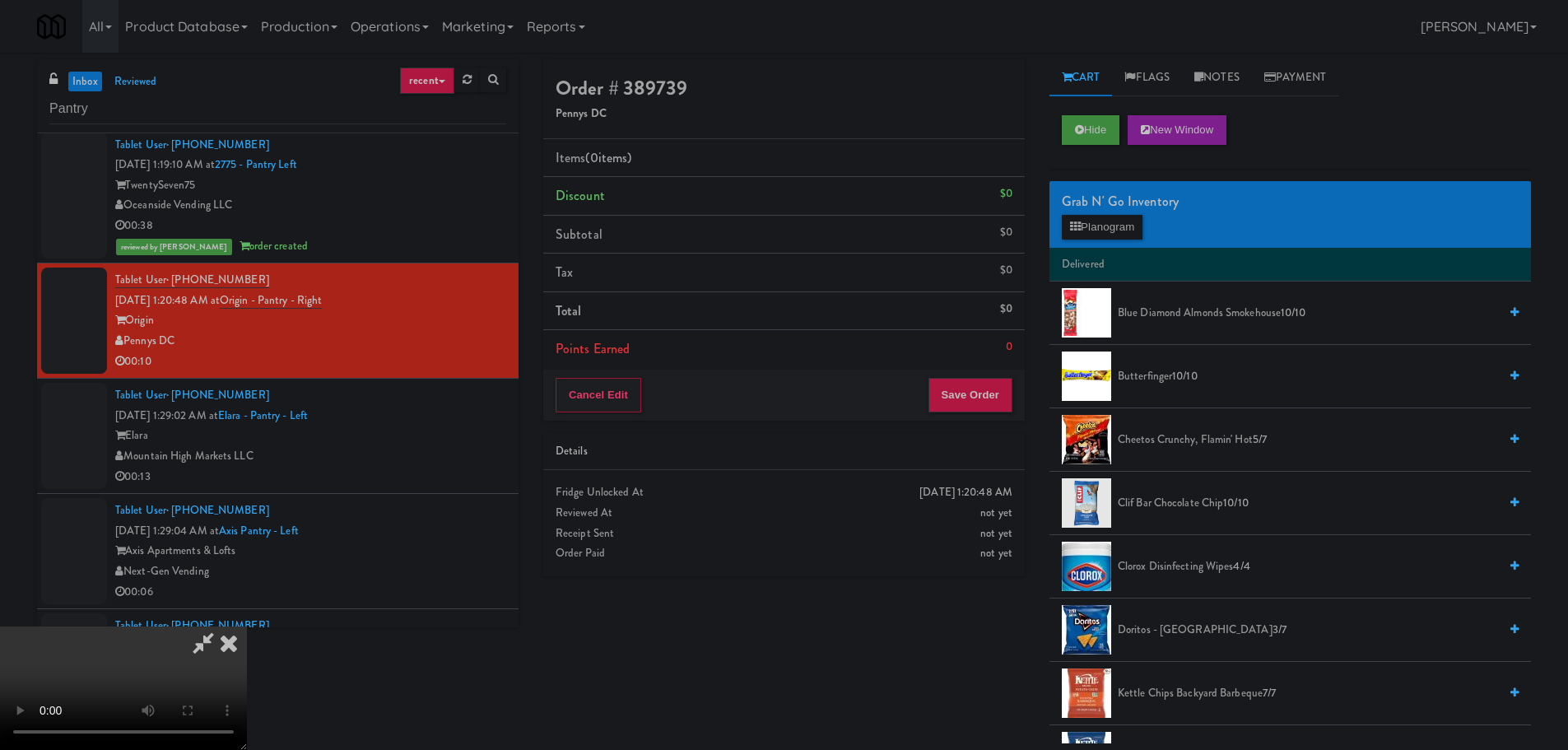
click at [247, 627] on video at bounding box center [123, 688] width 247 height 123
drag, startPoint x: 577, startPoint y: 582, endPoint x: 585, endPoint y: 558, distance: 25.3
click at [247, 627] on video at bounding box center [123, 688] width 247 height 123
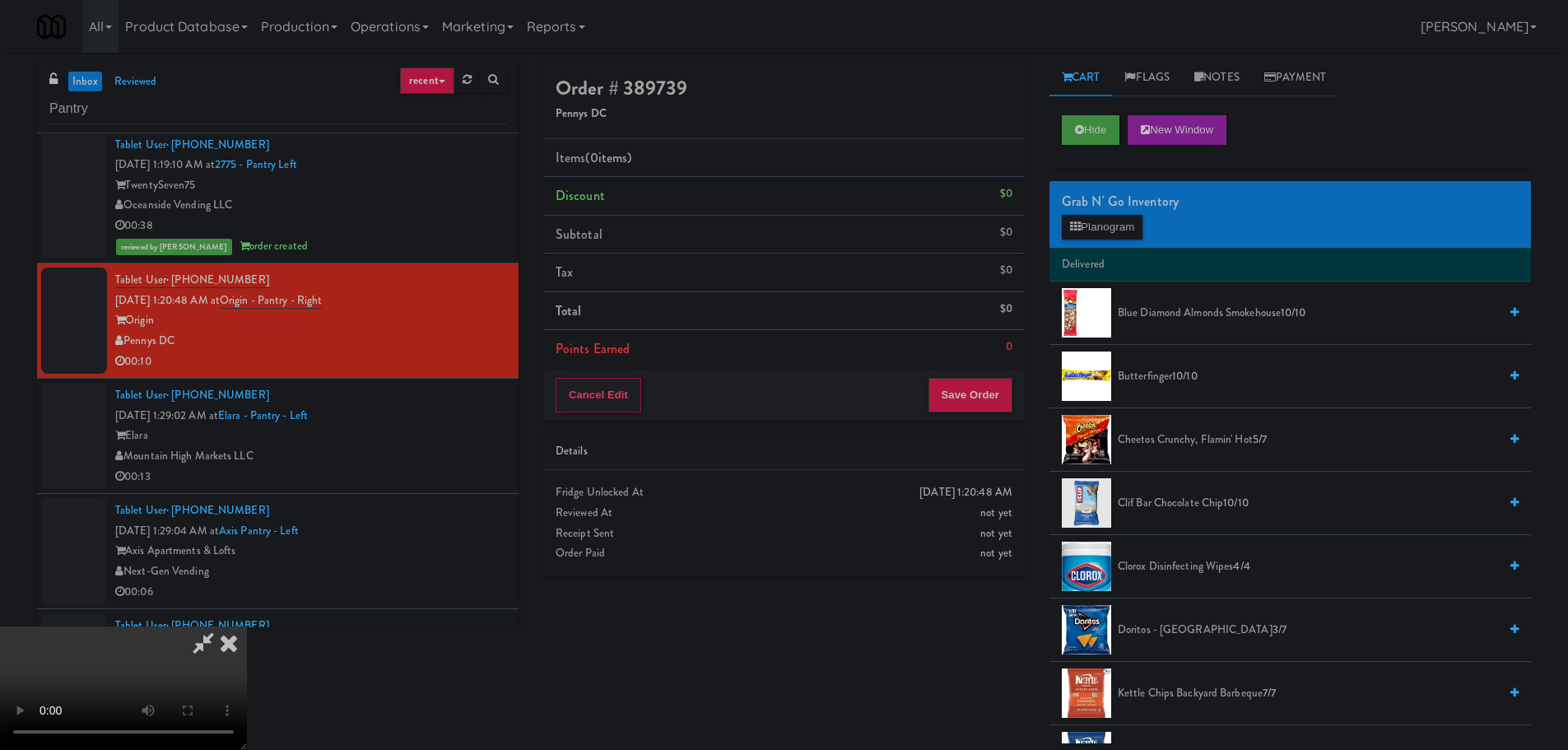
click at [247, 627] on video at bounding box center [123, 688] width 247 height 123
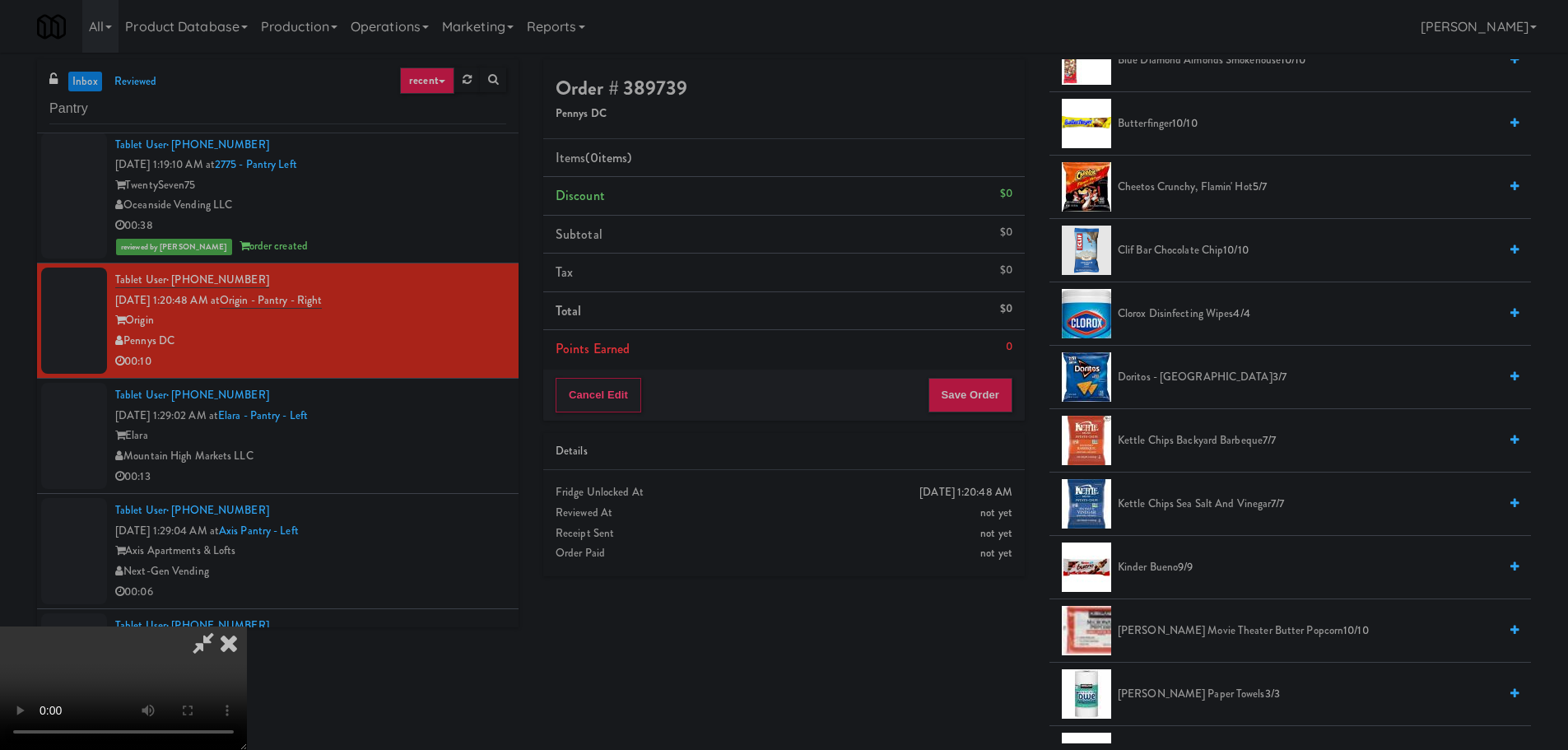
scroll to position [247, 0]
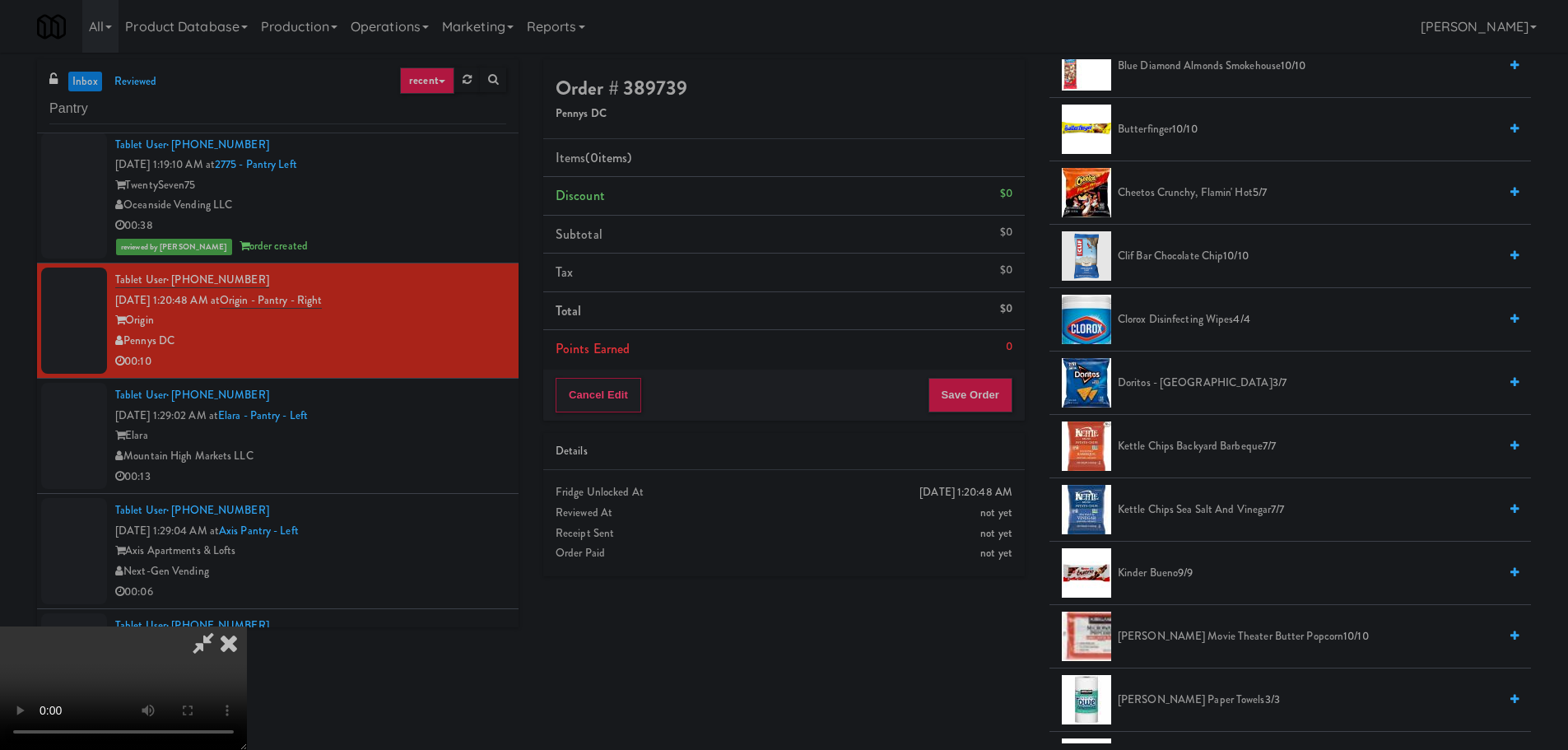
click at [1218, 201] on span "Cheetos Crunchy, Flamin' Hot 5/7" at bounding box center [1307, 192] width 380 height 21
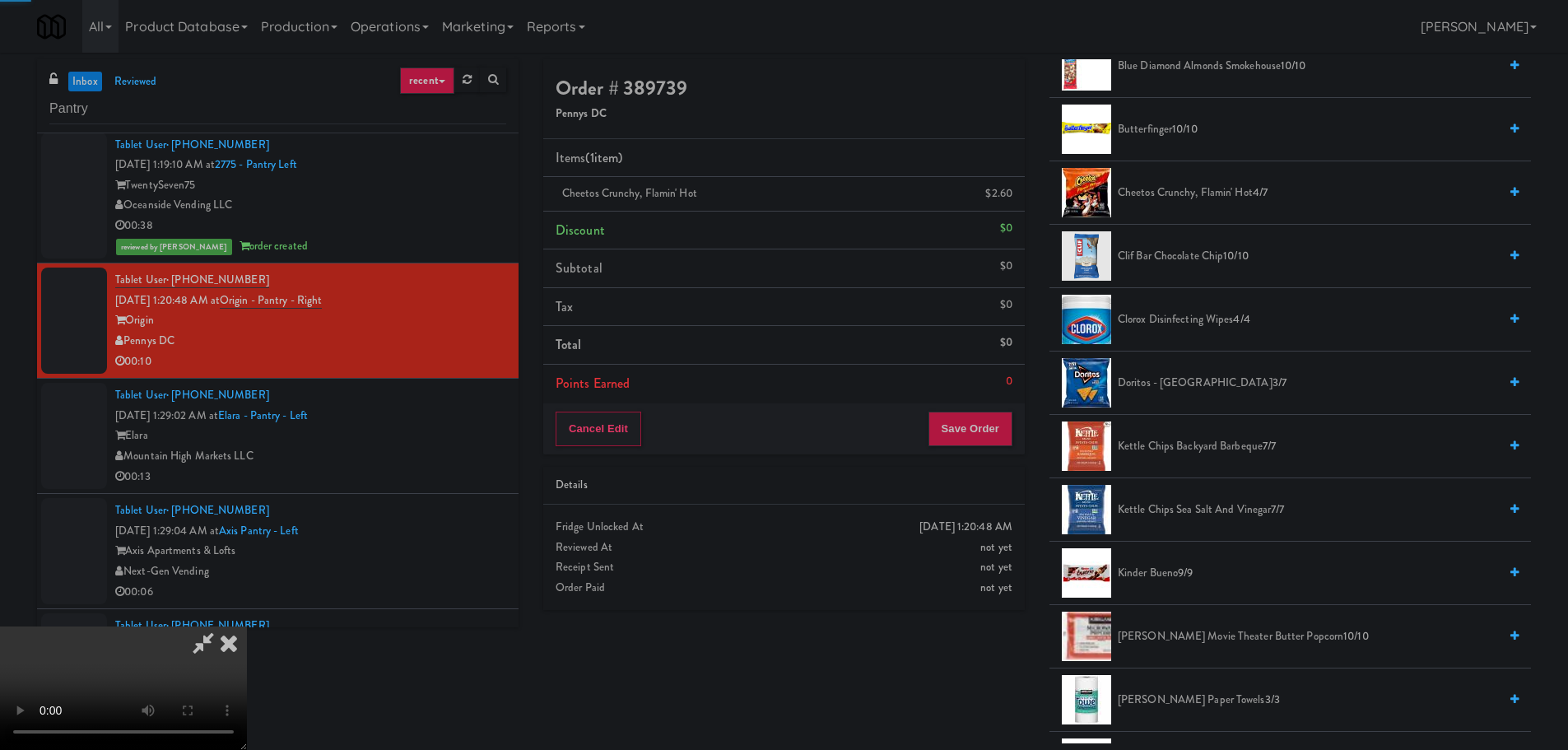
click at [247, 627] on video at bounding box center [123, 688] width 247 height 123
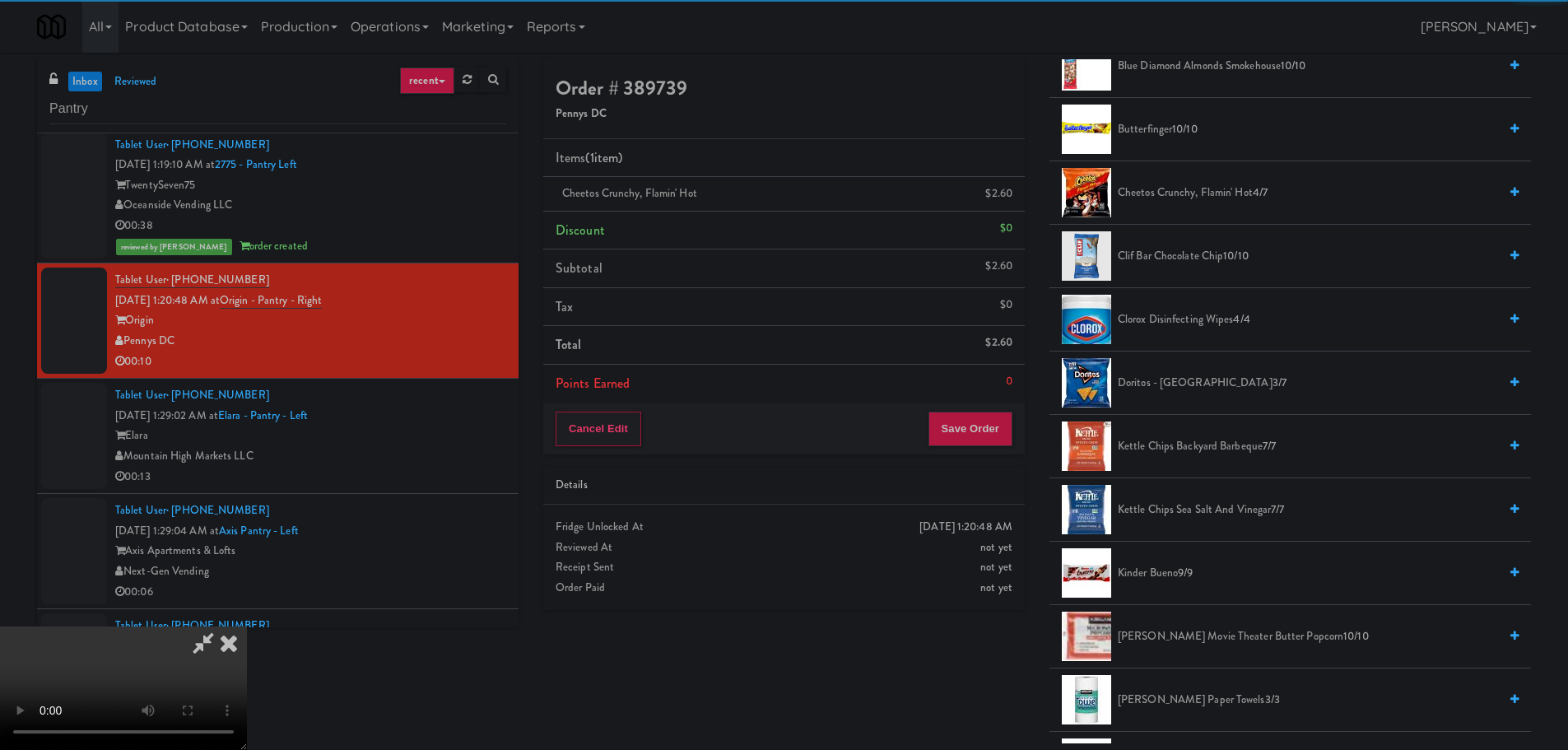
scroll to position [283, 0]
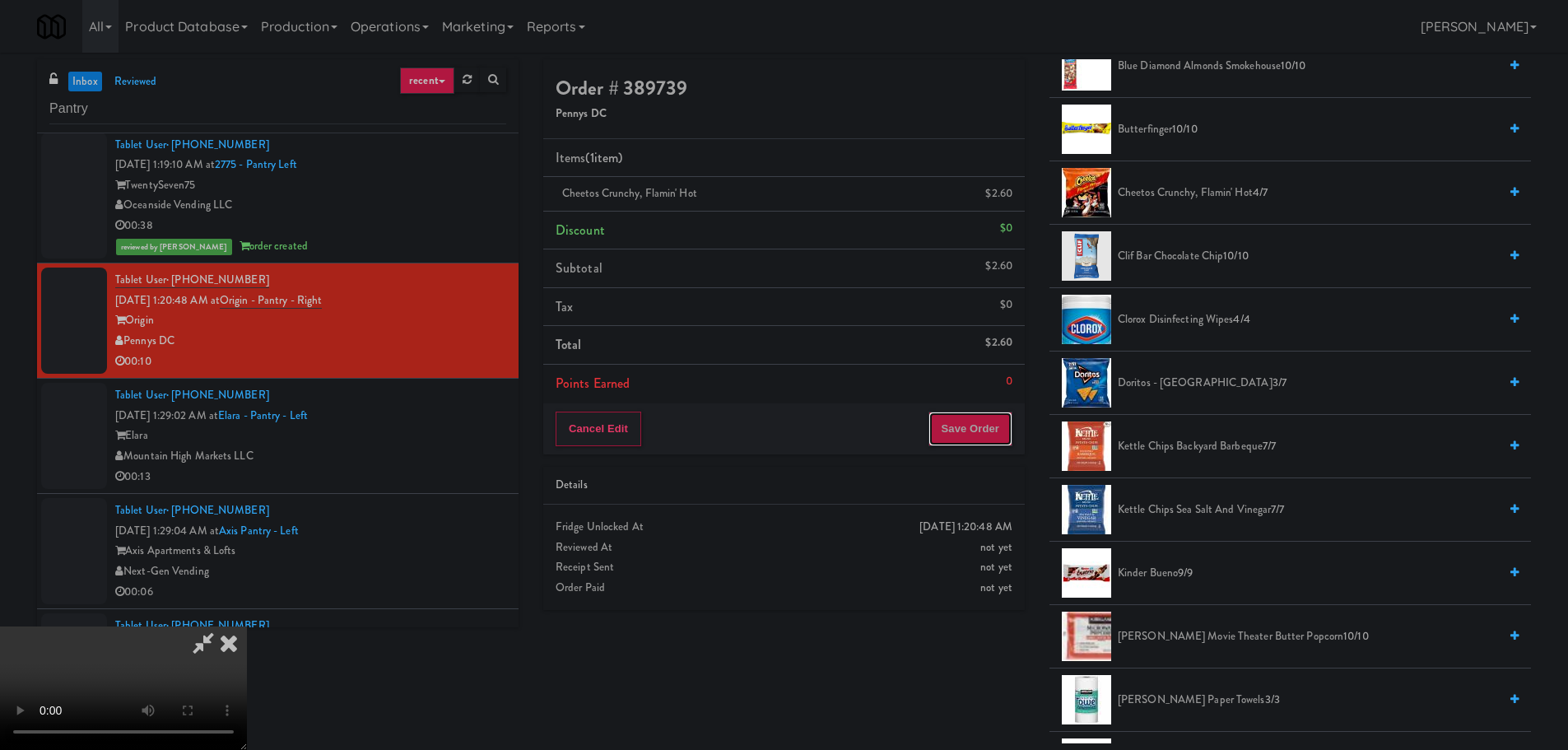
click at [978, 433] on button "Save Order" at bounding box center [970, 428] width 84 height 34
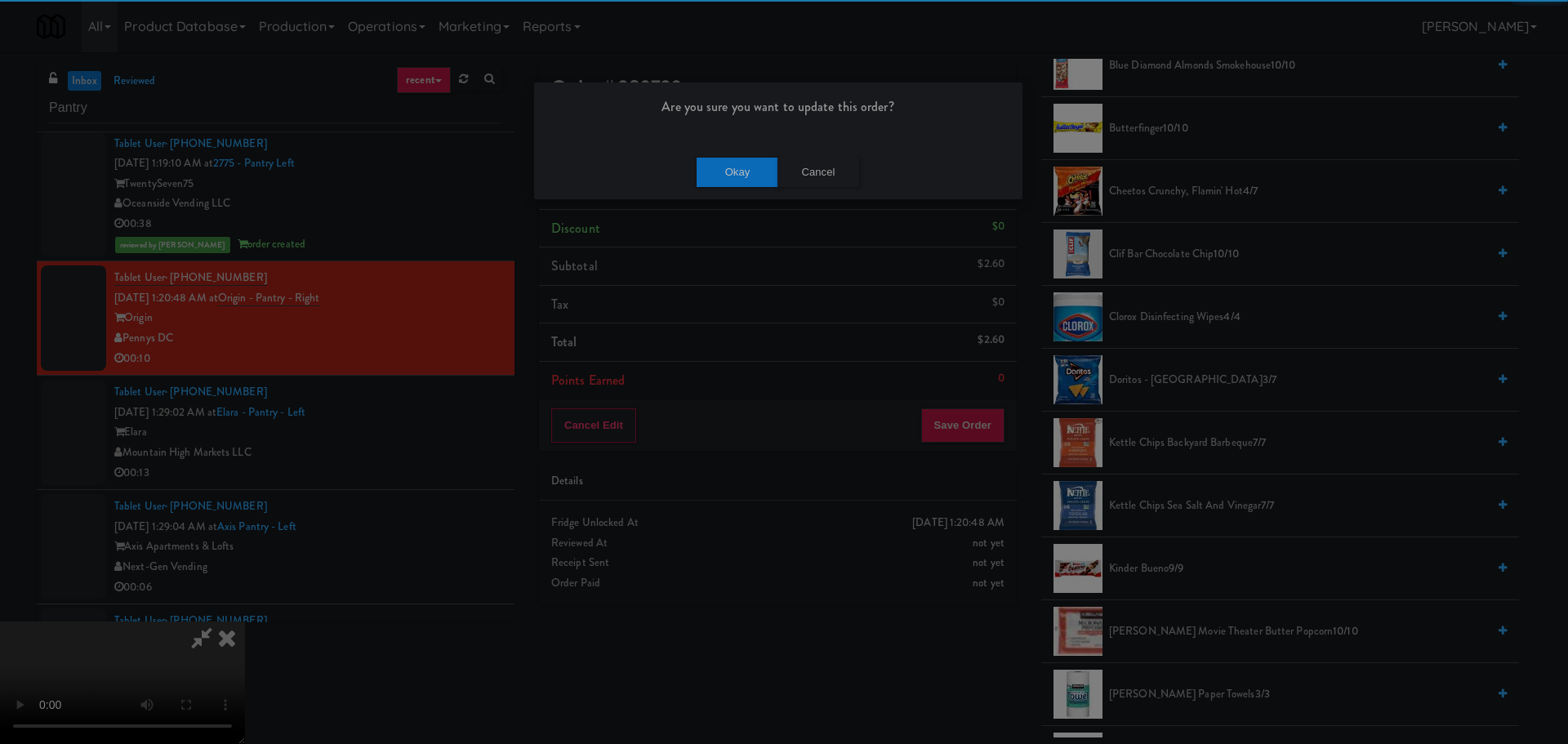
click at [740, 153] on div "Okay Cancel" at bounding box center [778, 172] width 489 height 55
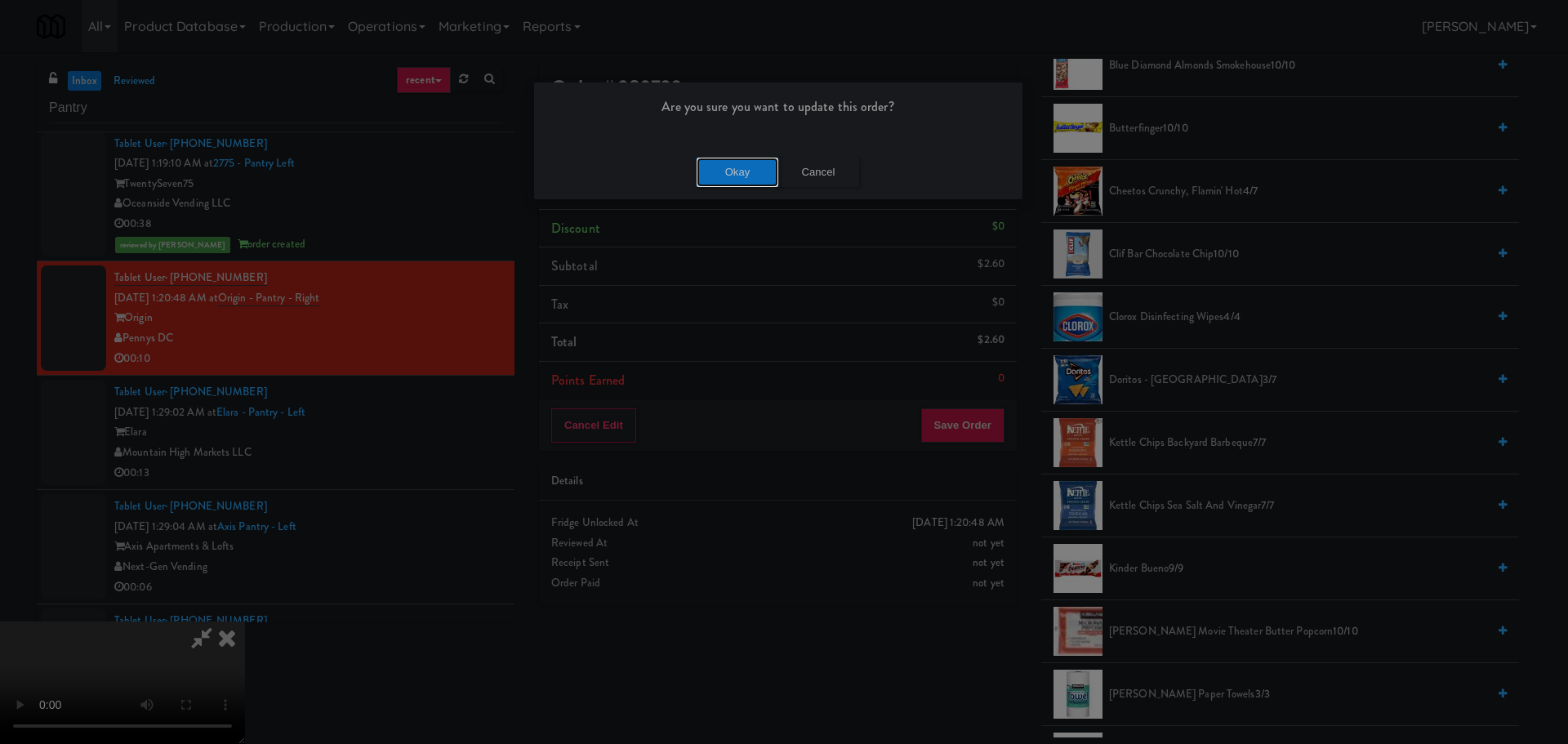
click at [738, 180] on button "Okay" at bounding box center [737, 173] width 82 height 30
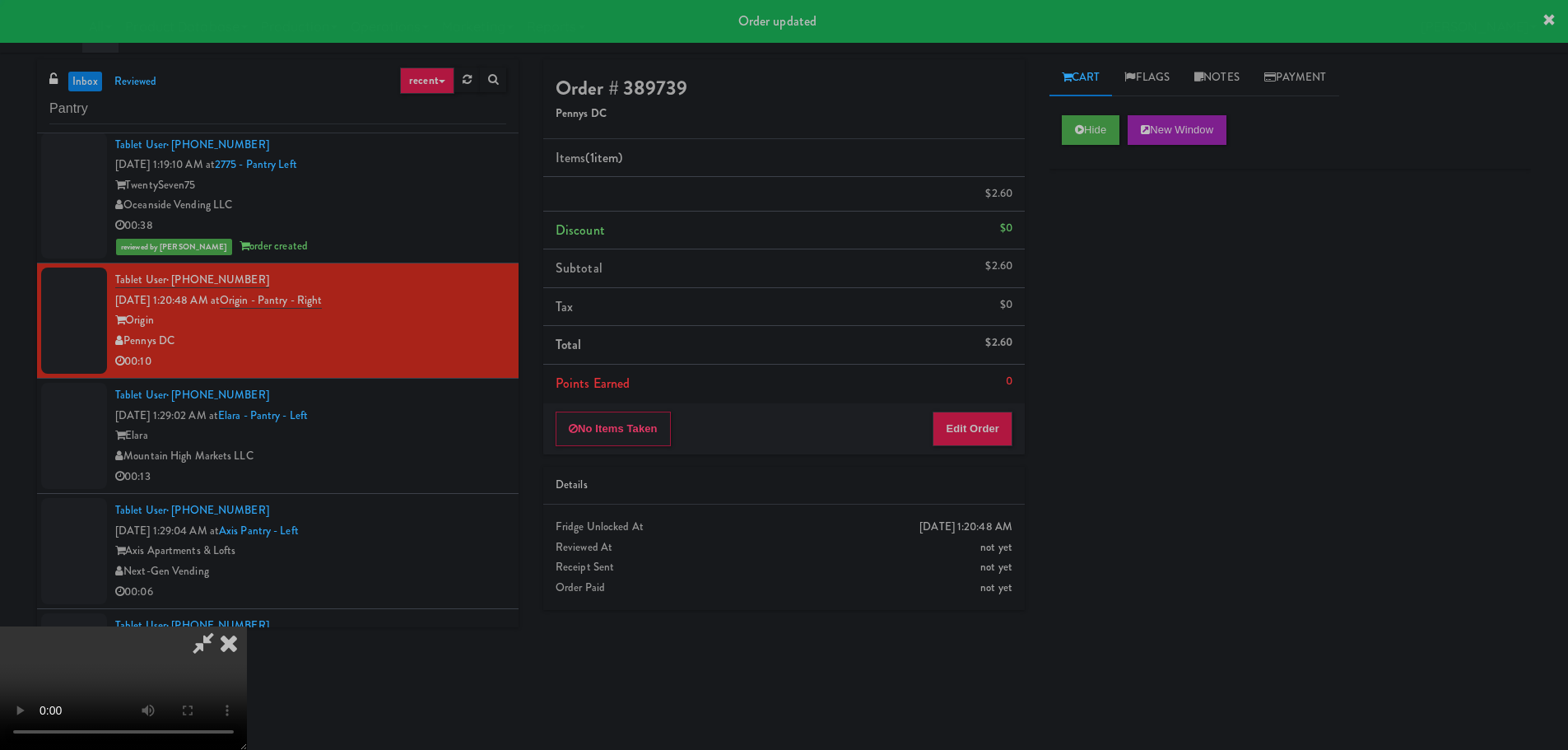
scroll to position [0, 0]
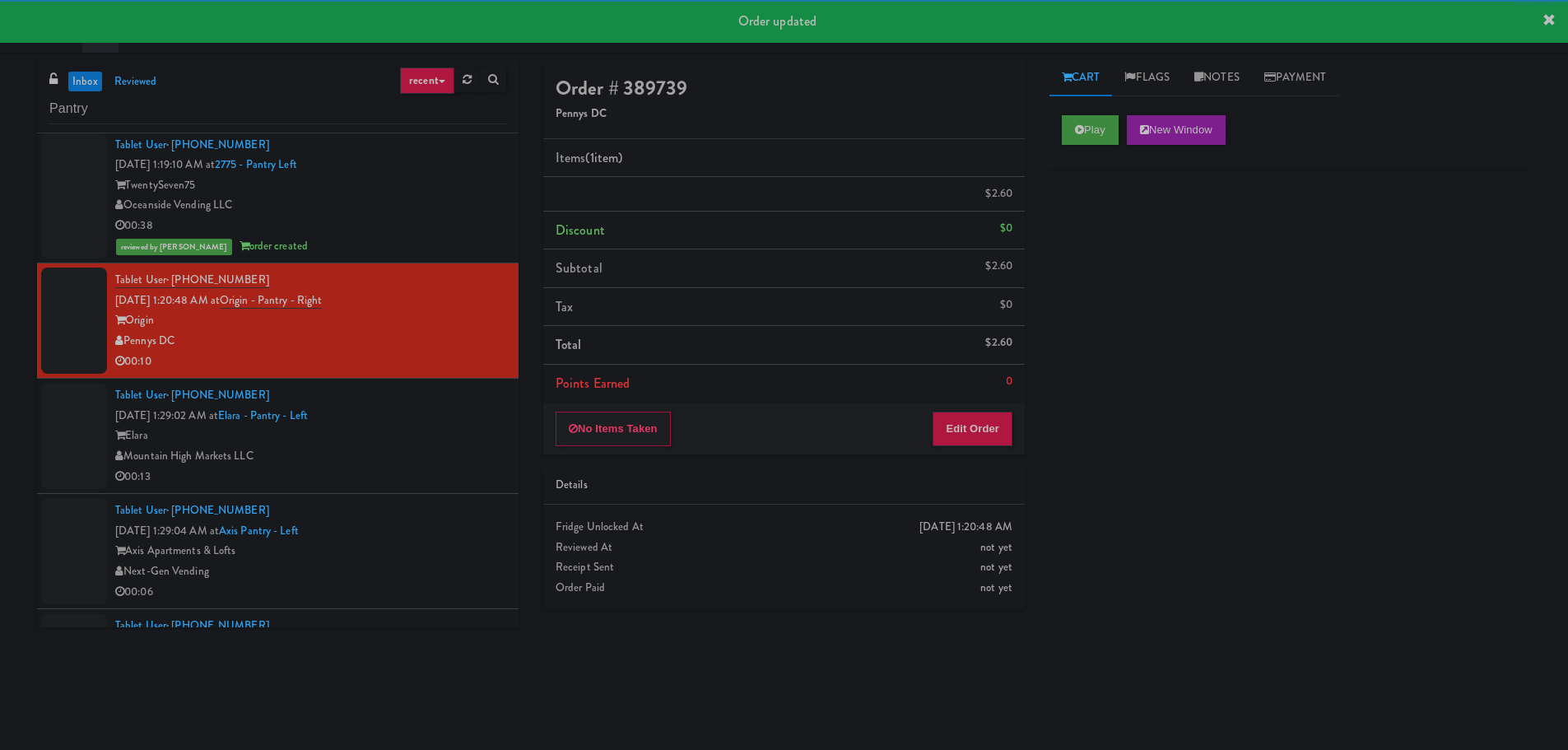
drag, startPoint x: 405, startPoint y: 506, endPoint x: 415, endPoint y: 491, distance: 18.0
click at [405, 506] on div "Tablet User · (708) 676-9000 [DATE] 1:29:04 AM at Axis Pantry - Left Axis Apart…" at bounding box center [310, 551] width 391 height 101
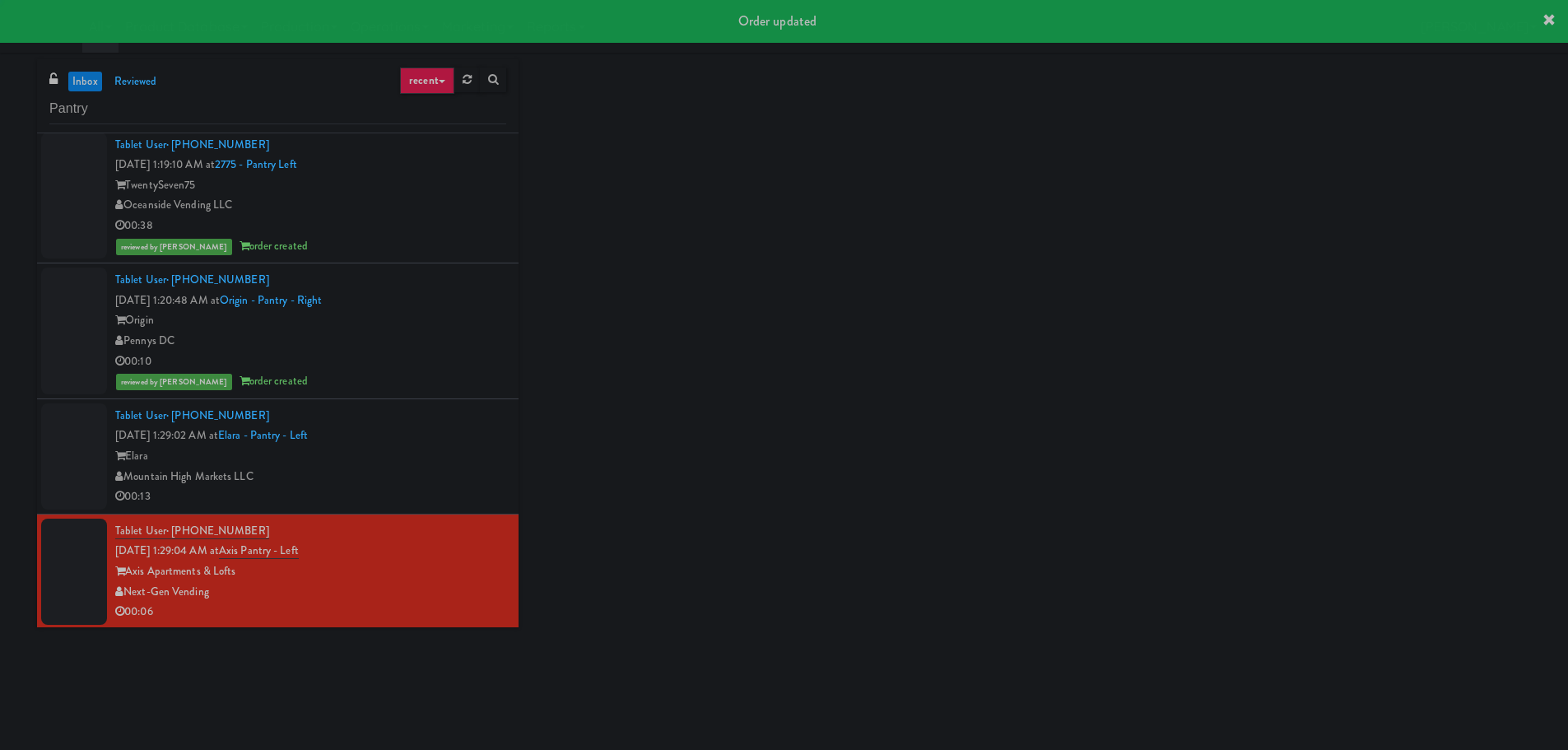
click at [425, 462] on div "Elara" at bounding box center [310, 456] width 391 height 21
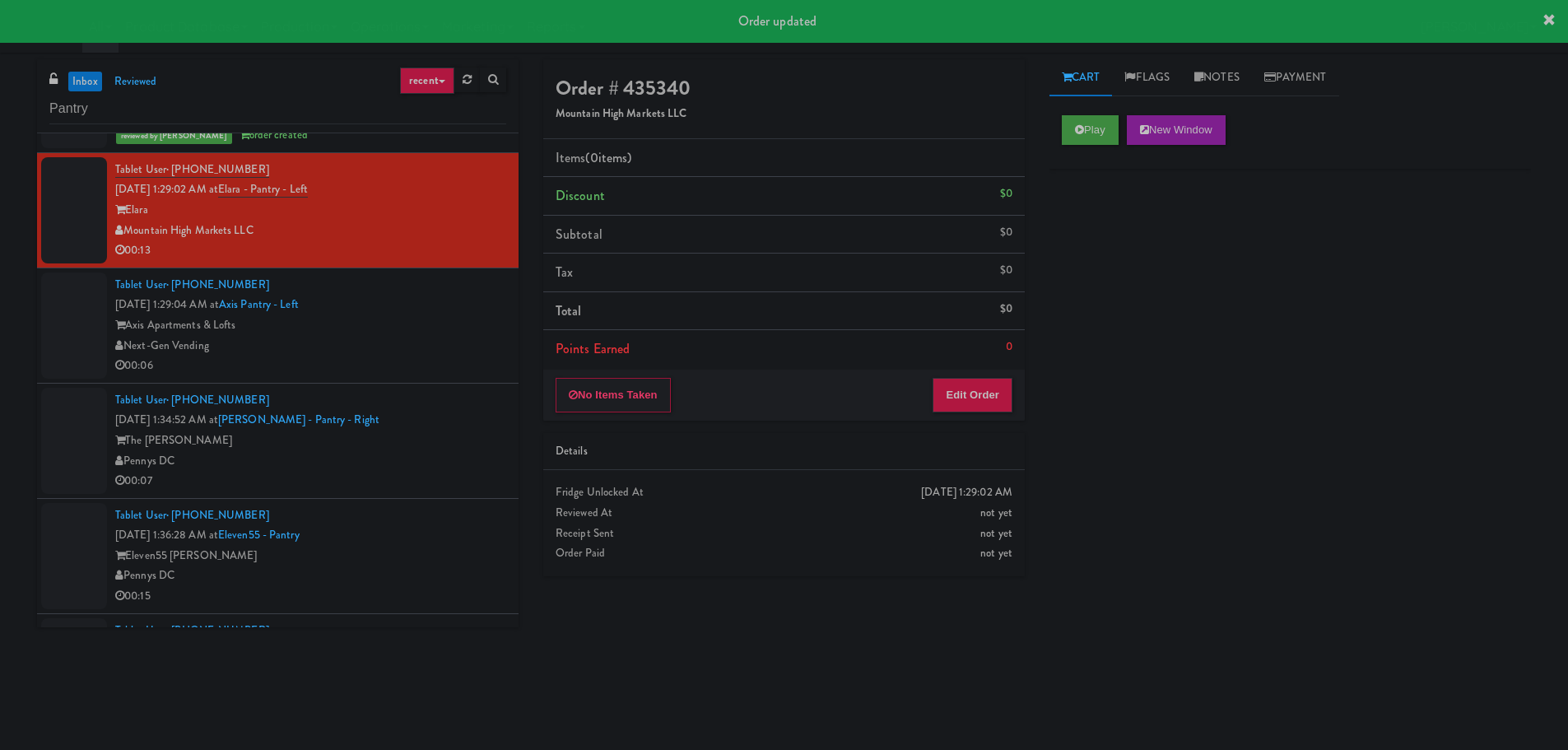
scroll to position [658, 0]
click at [1097, 122] on button "Play" at bounding box center [1090, 130] width 57 height 30
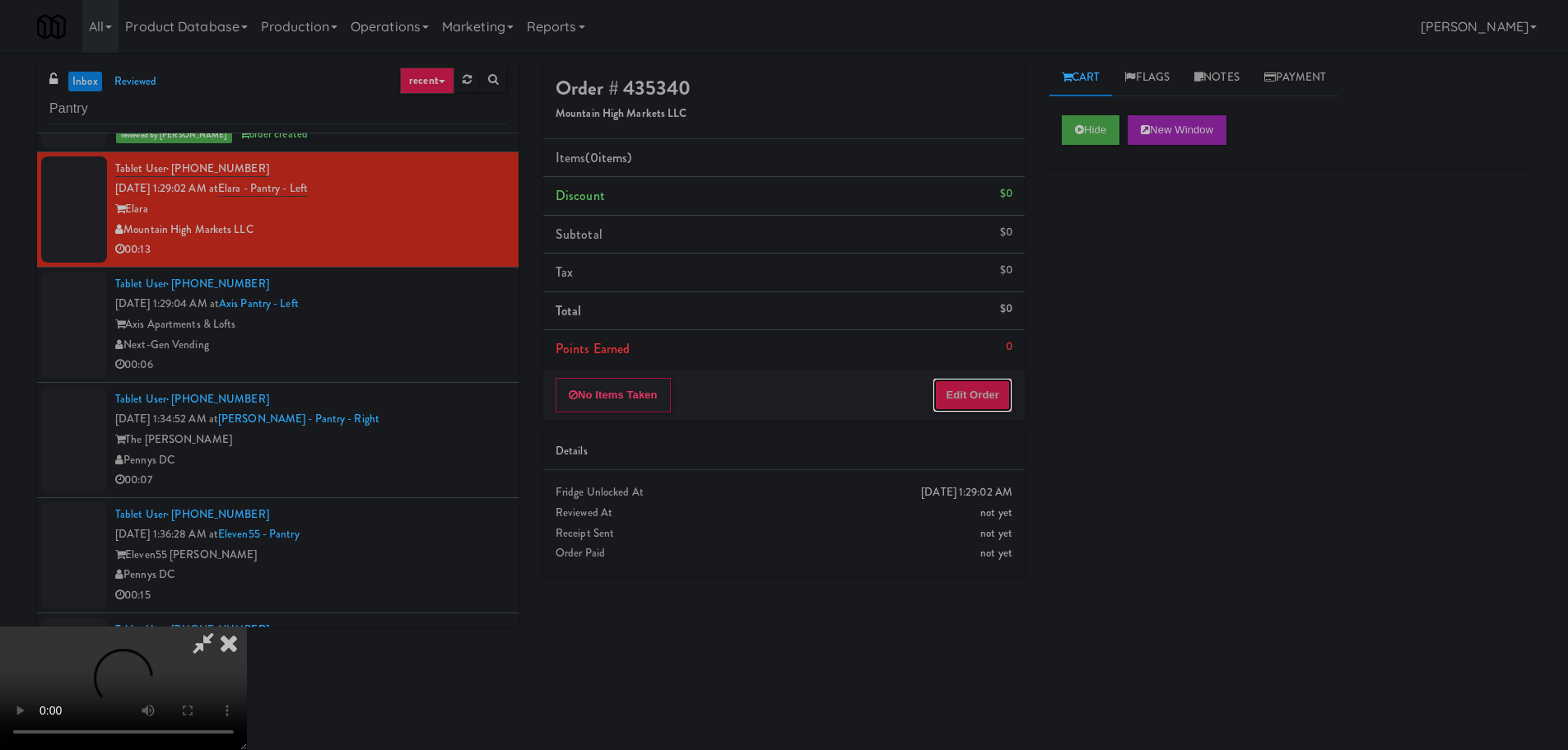
click at [979, 392] on button "Edit Order" at bounding box center [972, 394] width 80 height 34
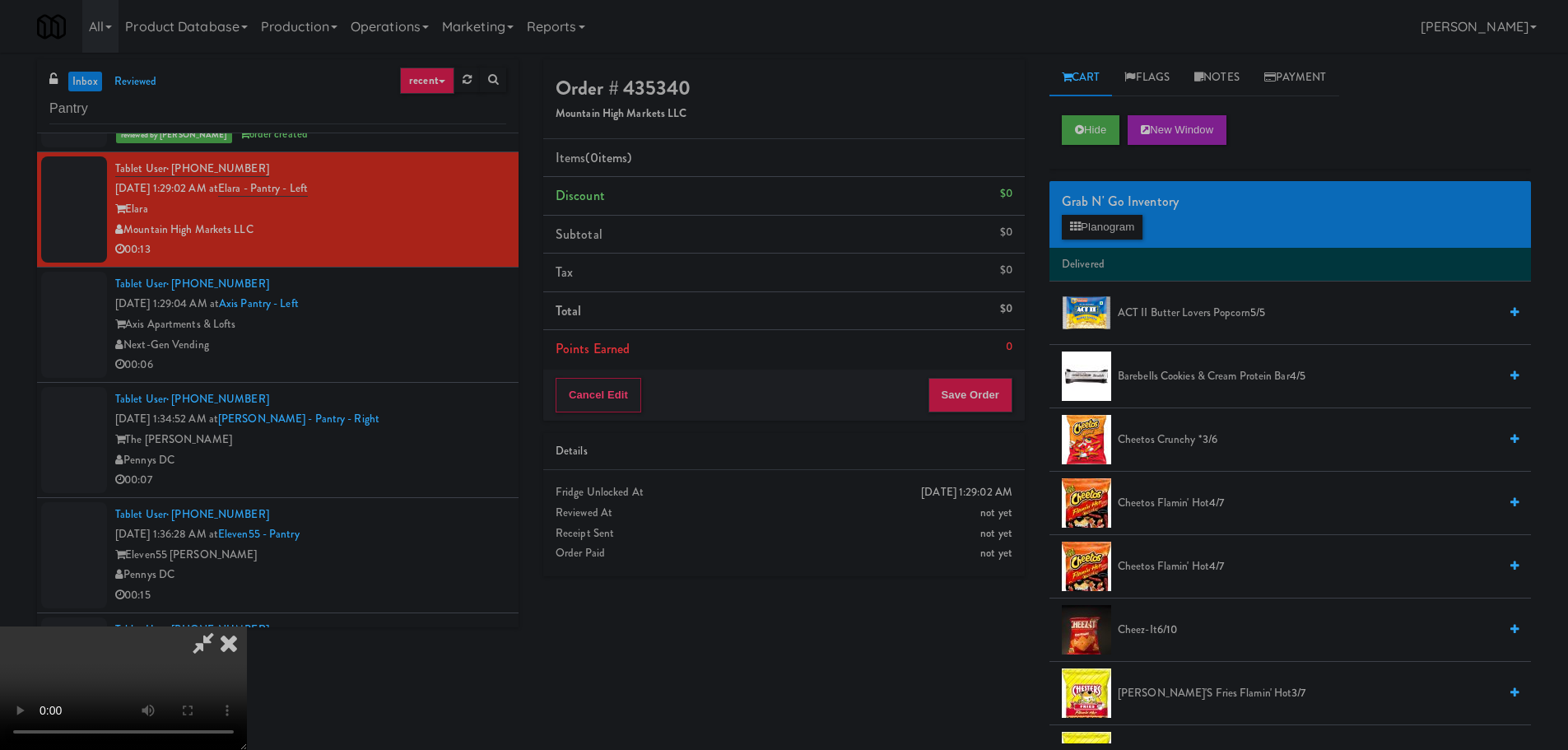
click at [247, 627] on video at bounding box center [123, 688] width 247 height 123
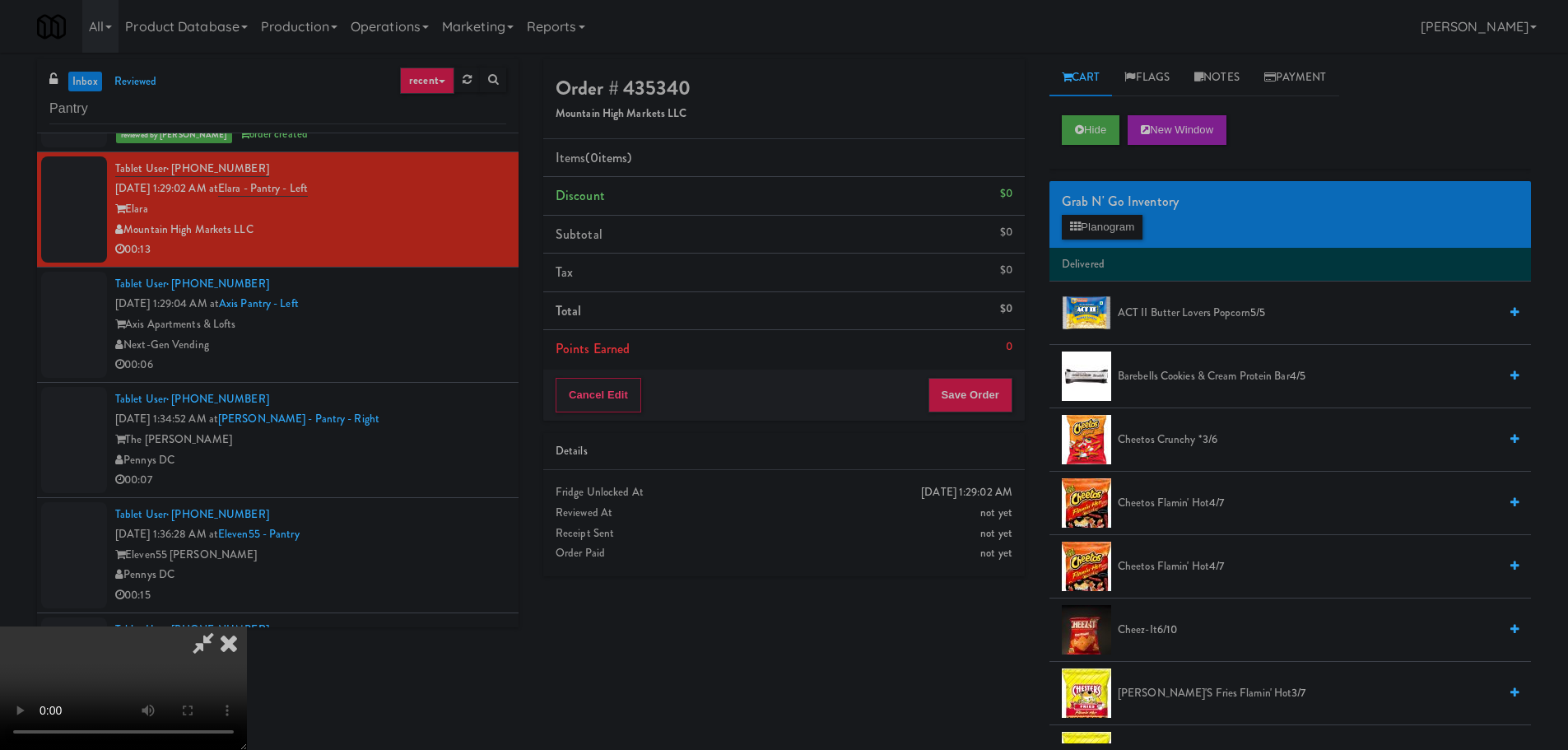
click at [247, 627] on video at bounding box center [123, 688] width 247 height 123
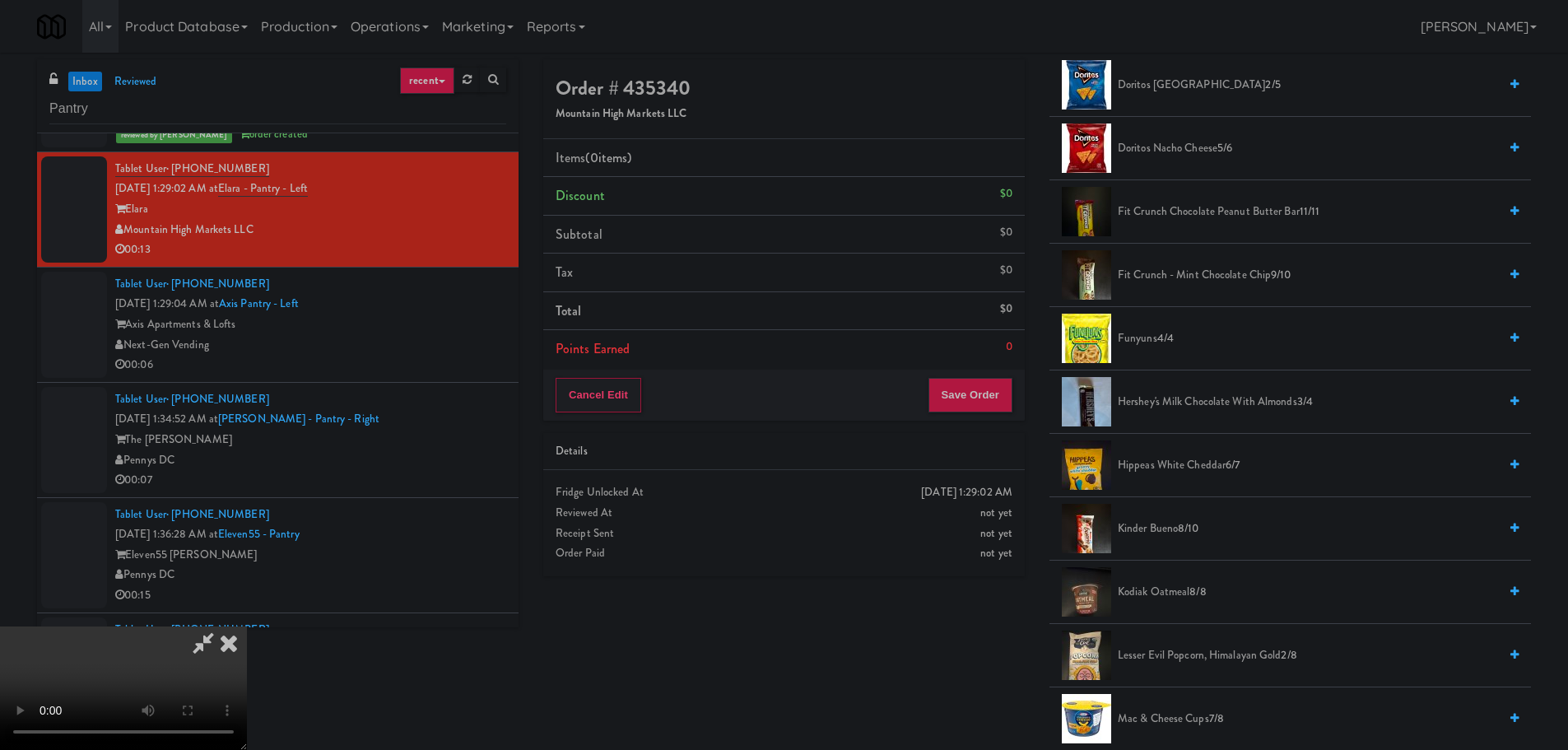
scroll to position [823, 0]
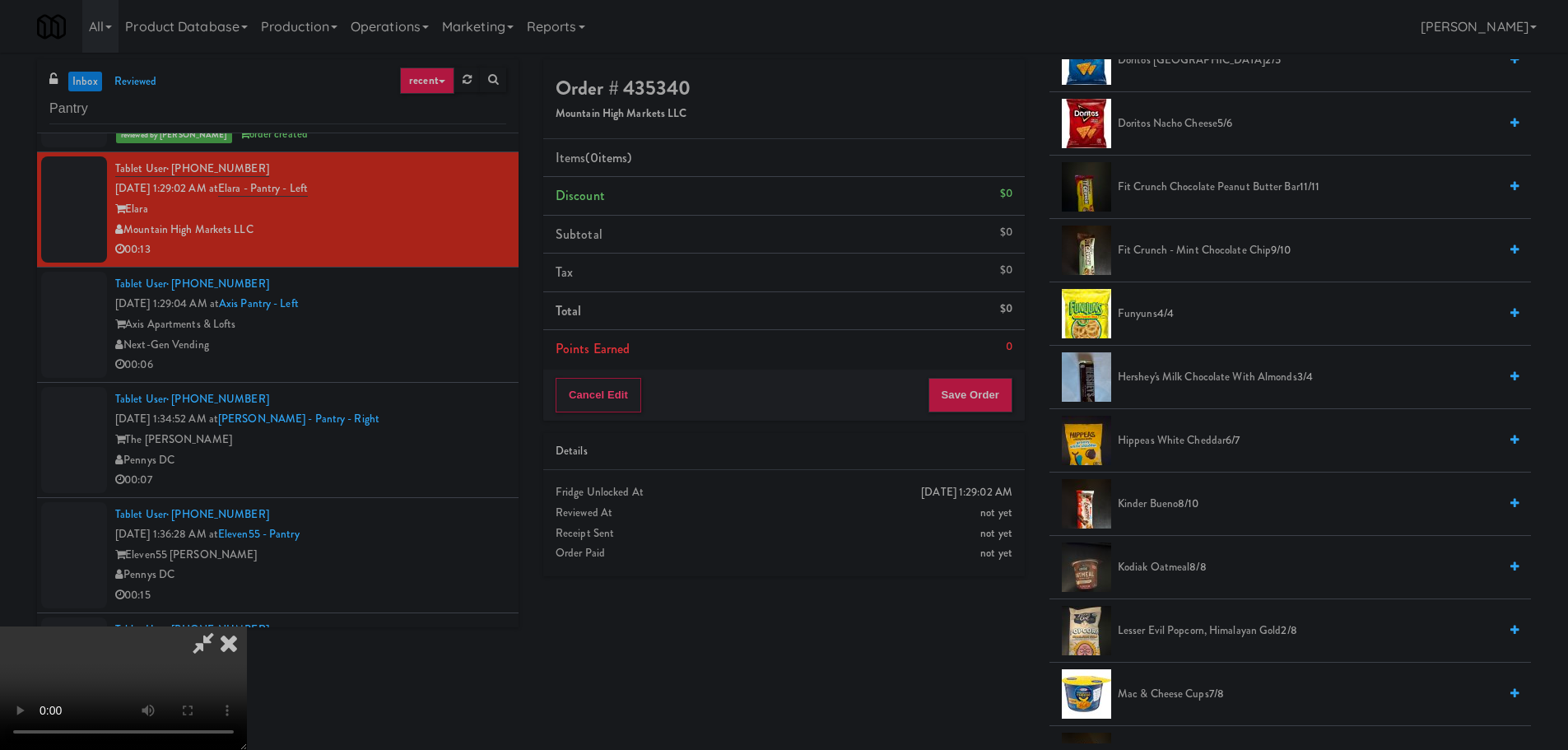
click at [1146, 502] on span "Kinder Bueno 8/10" at bounding box center [1307, 504] width 380 height 21
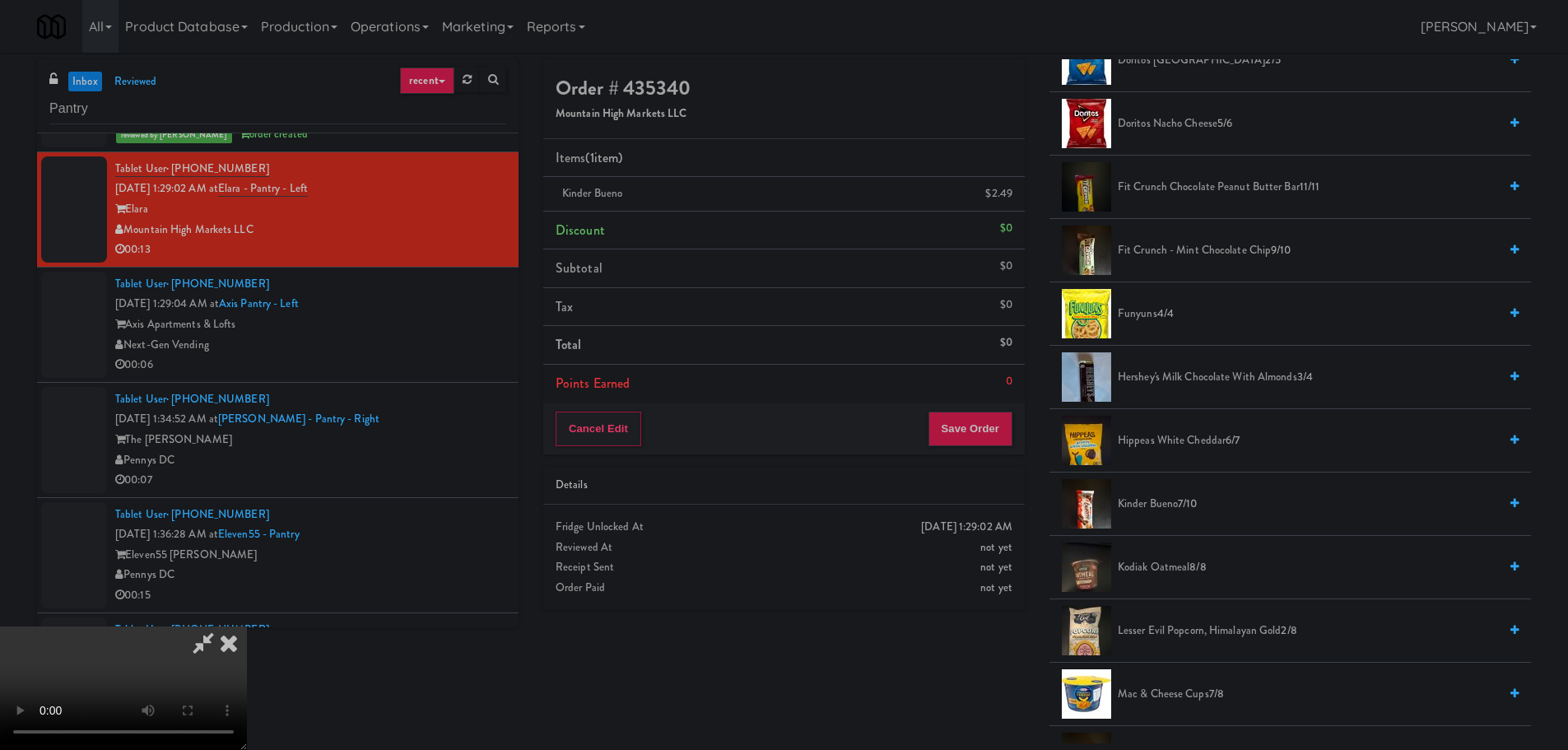
click at [247, 627] on video at bounding box center [123, 688] width 247 height 123
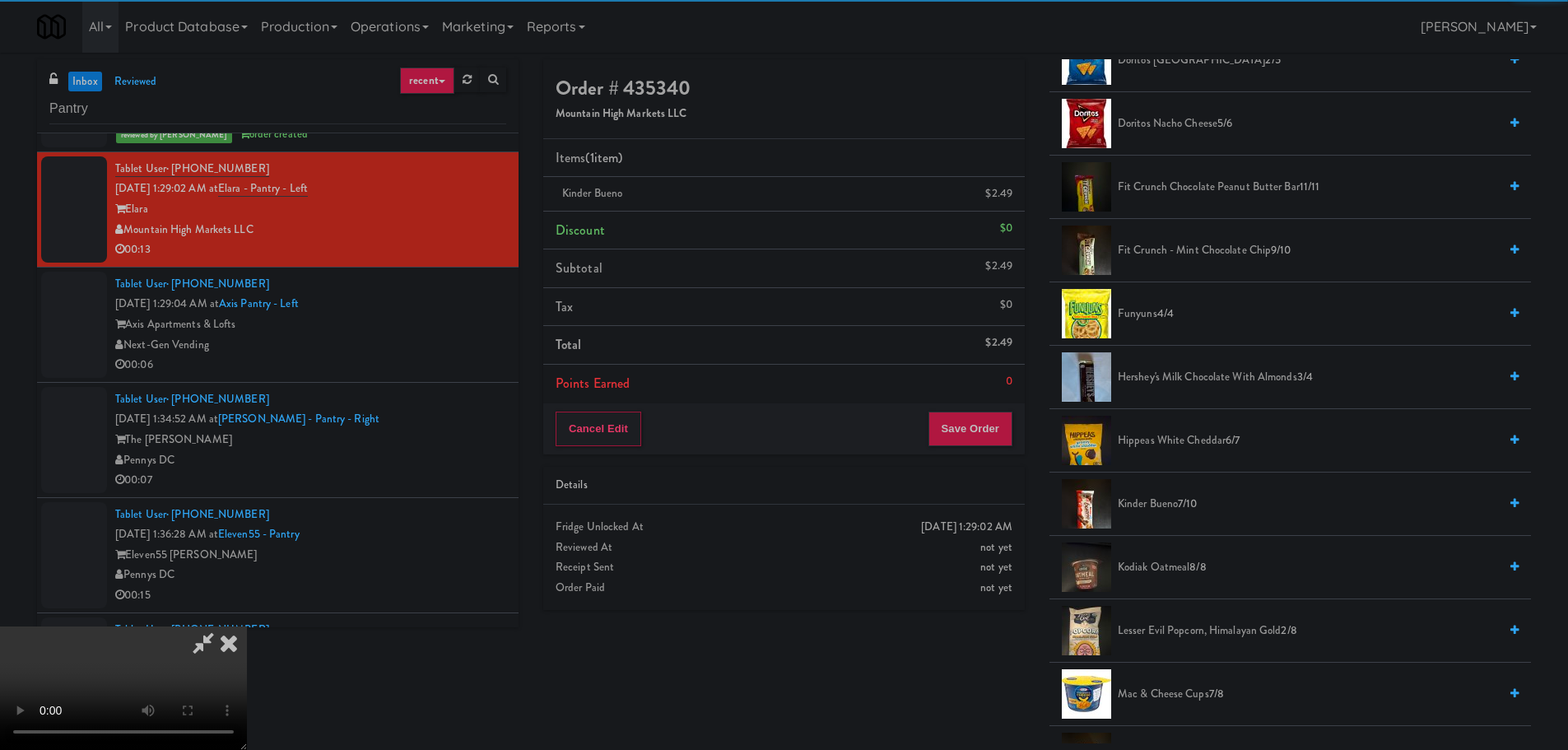
click at [247, 627] on video at bounding box center [123, 688] width 247 height 123
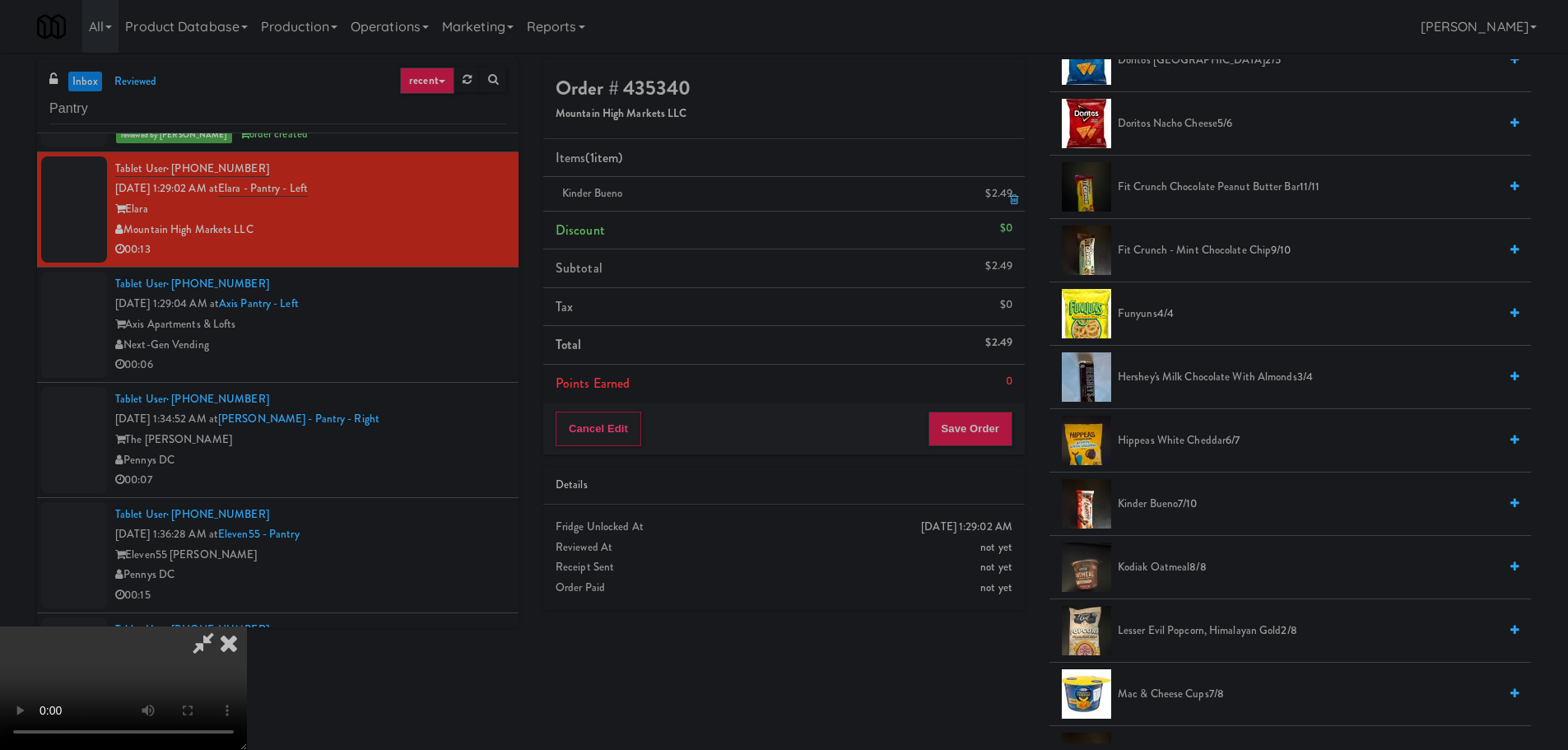
click at [1010, 197] on icon at bounding box center [1014, 199] width 8 height 11
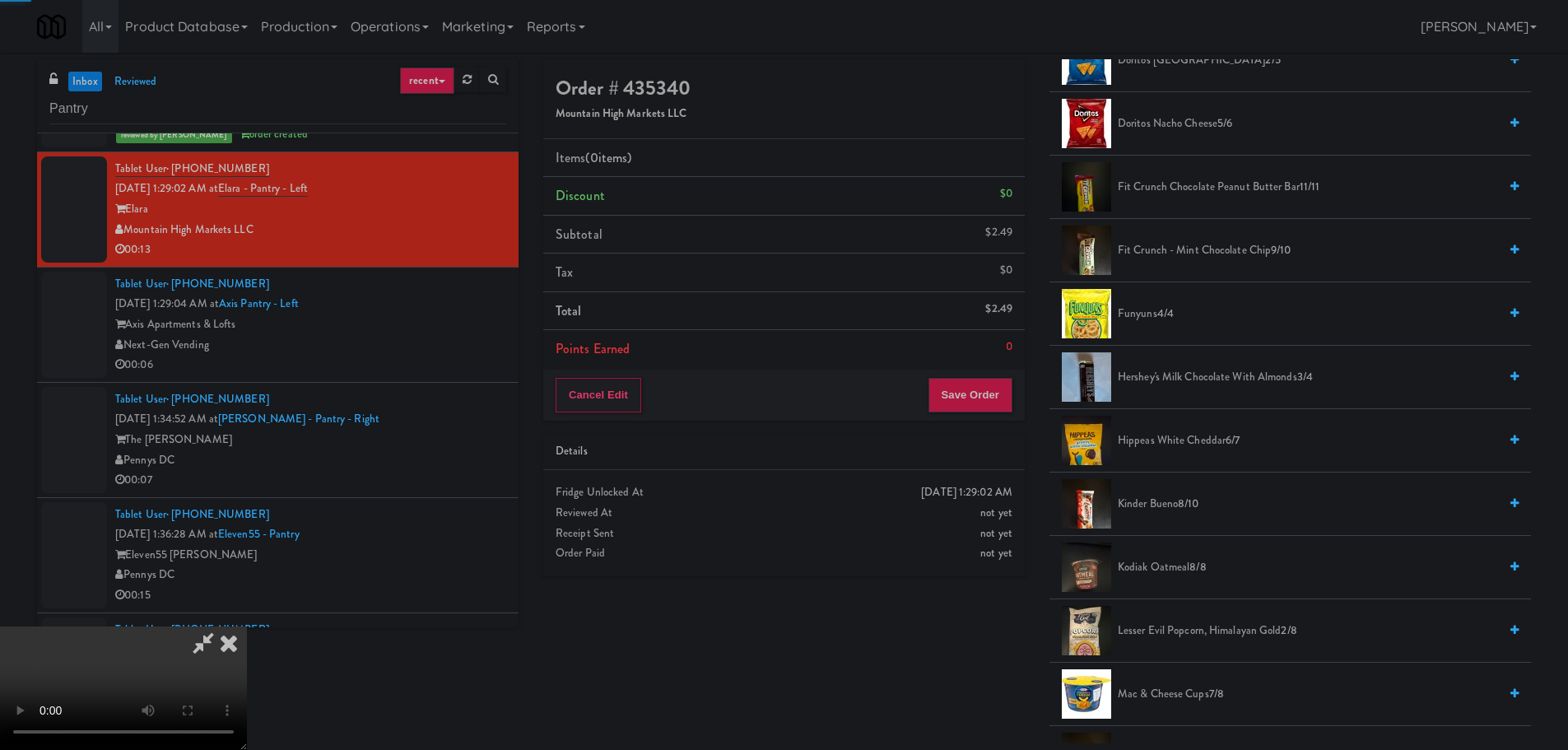
click at [247, 627] on video at bounding box center [123, 688] width 247 height 123
drag, startPoint x: 700, startPoint y: 402, endPoint x: 757, endPoint y: 413, distance: 58.1
click at [247, 627] on video at bounding box center [123, 688] width 247 height 123
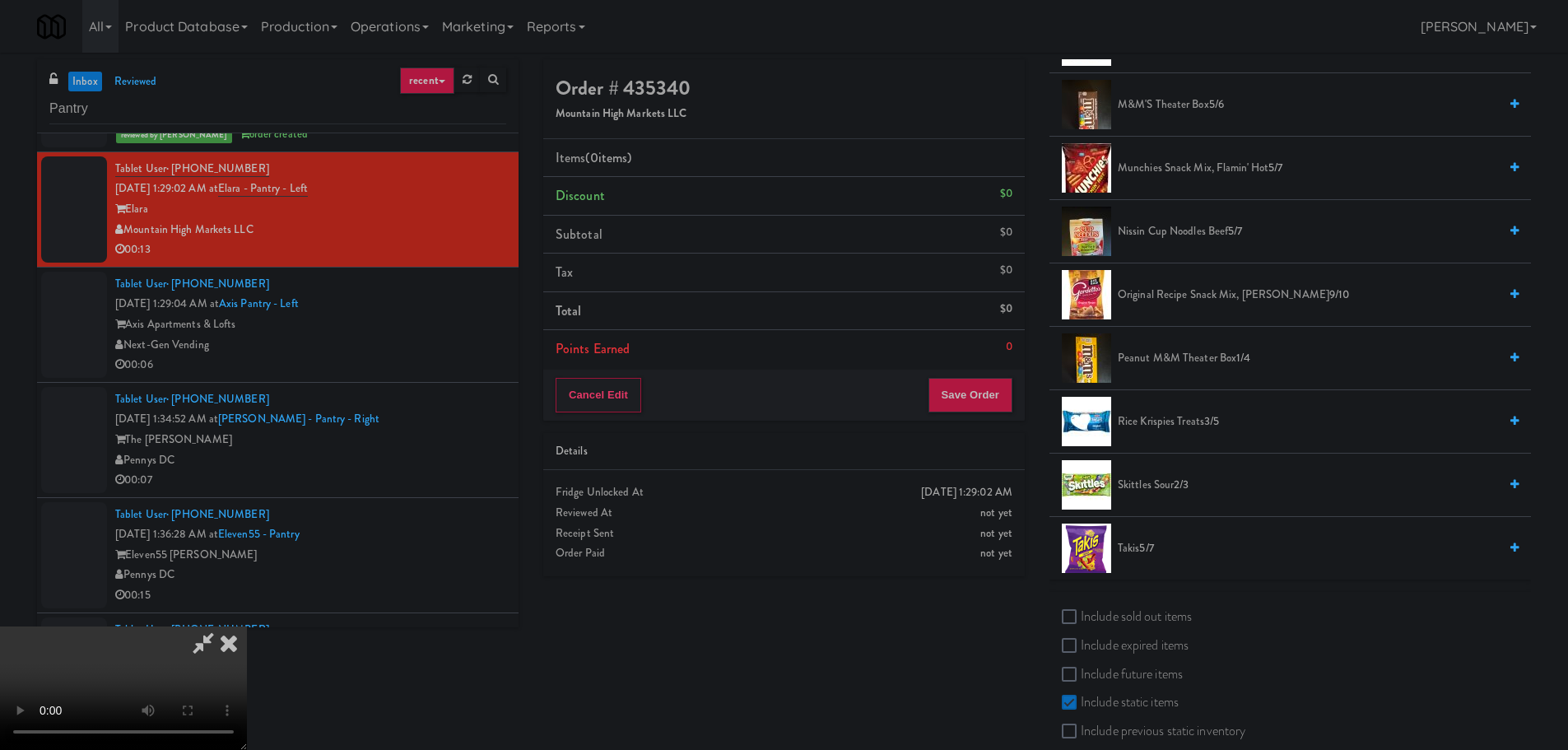
scroll to position [1482, 0]
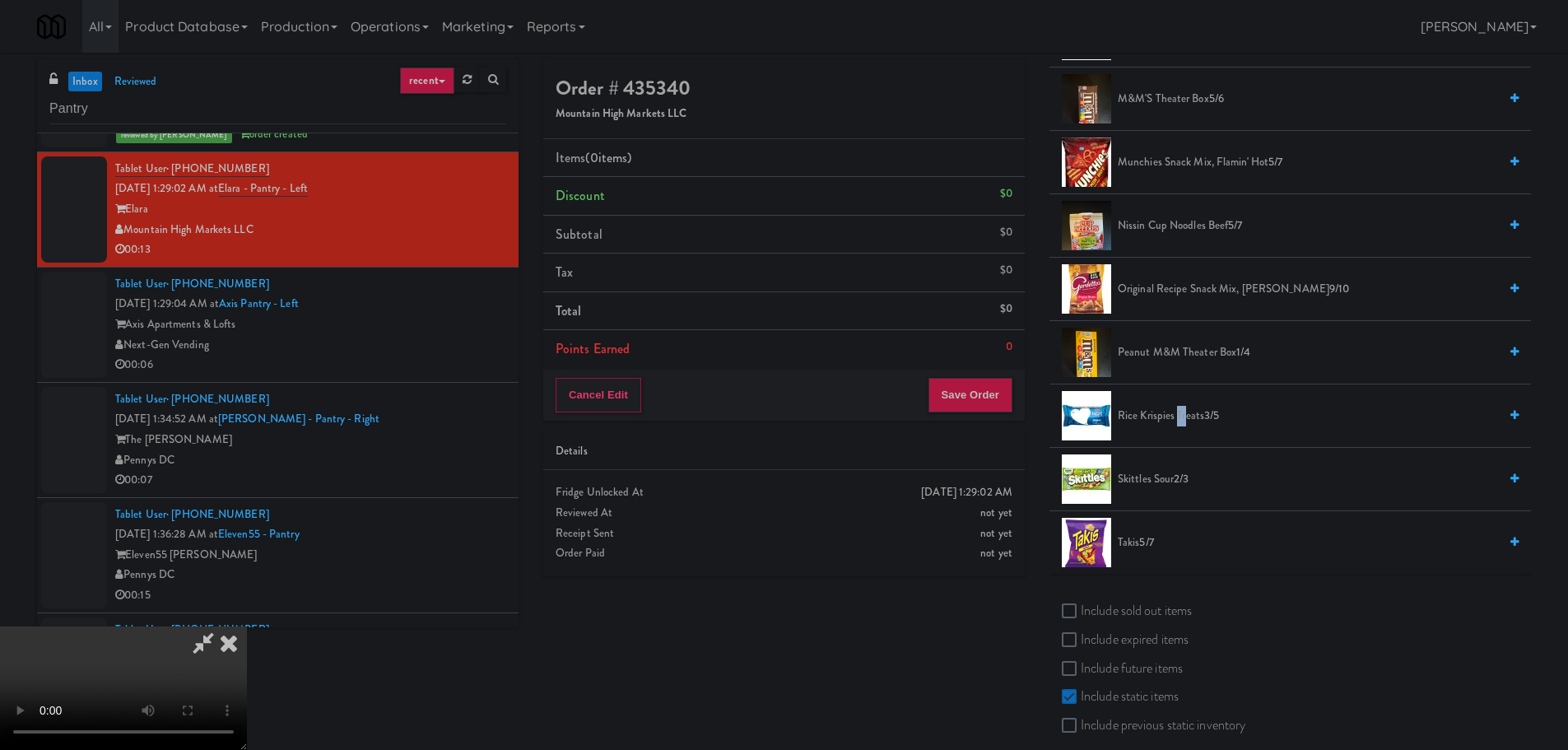
drag, startPoint x: 1184, startPoint y: 401, endPoint x: 1176, endPoint y: 408, distance: 10.6
click at [1176, 408] on li "Rice Krispies Treats 3/5" at bounding box center [1290, 416] width 482 height 63
click at [1176, 408] on span "Rice Krispies Treats 3/5" at bounding box center [1307, 416] width 380 height 21
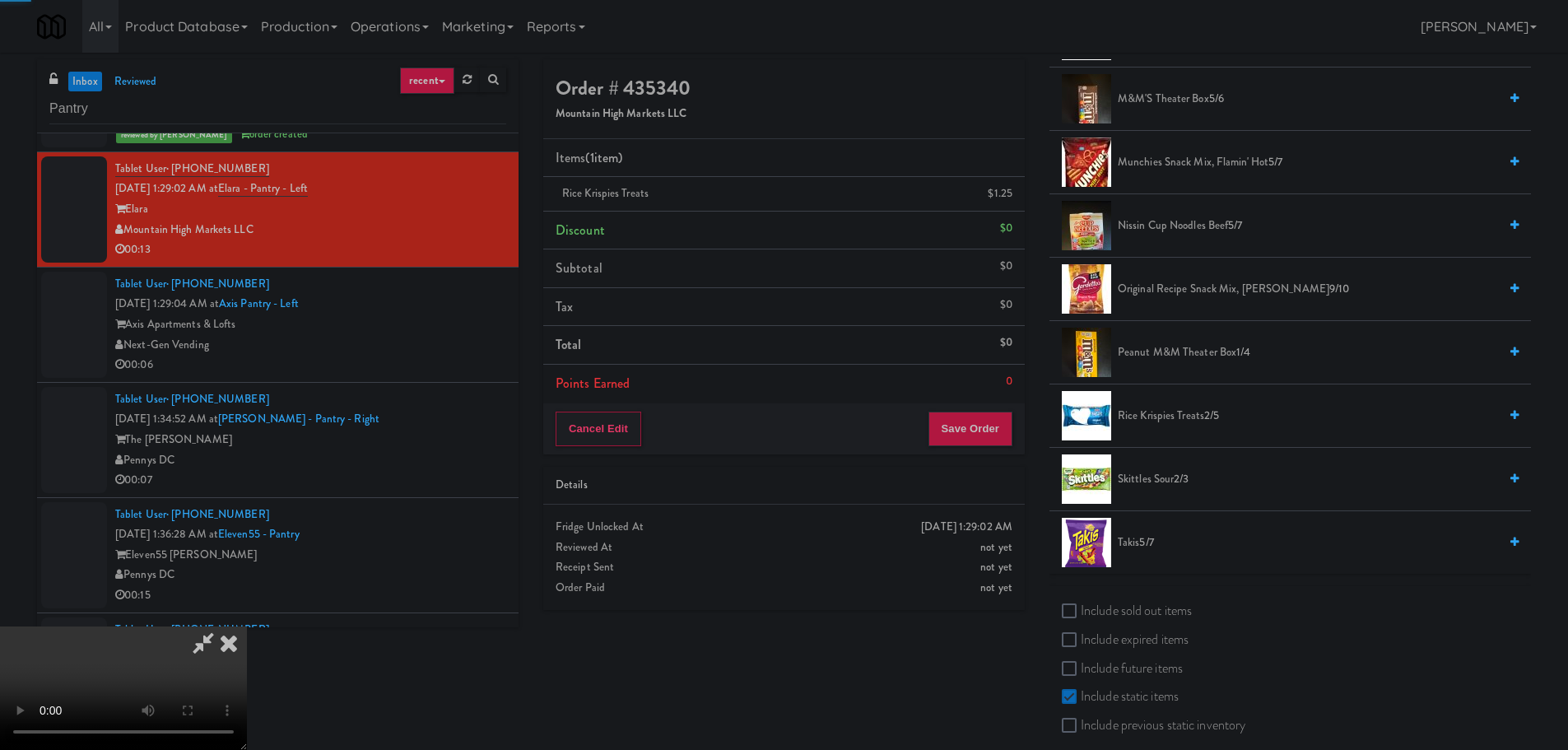
click at [247, 627] on video at bounding box center [123, 688] width 247 height 123
click at [971, 437] on button "Save Order" at bounding box center [970, 428] width 84 height 34
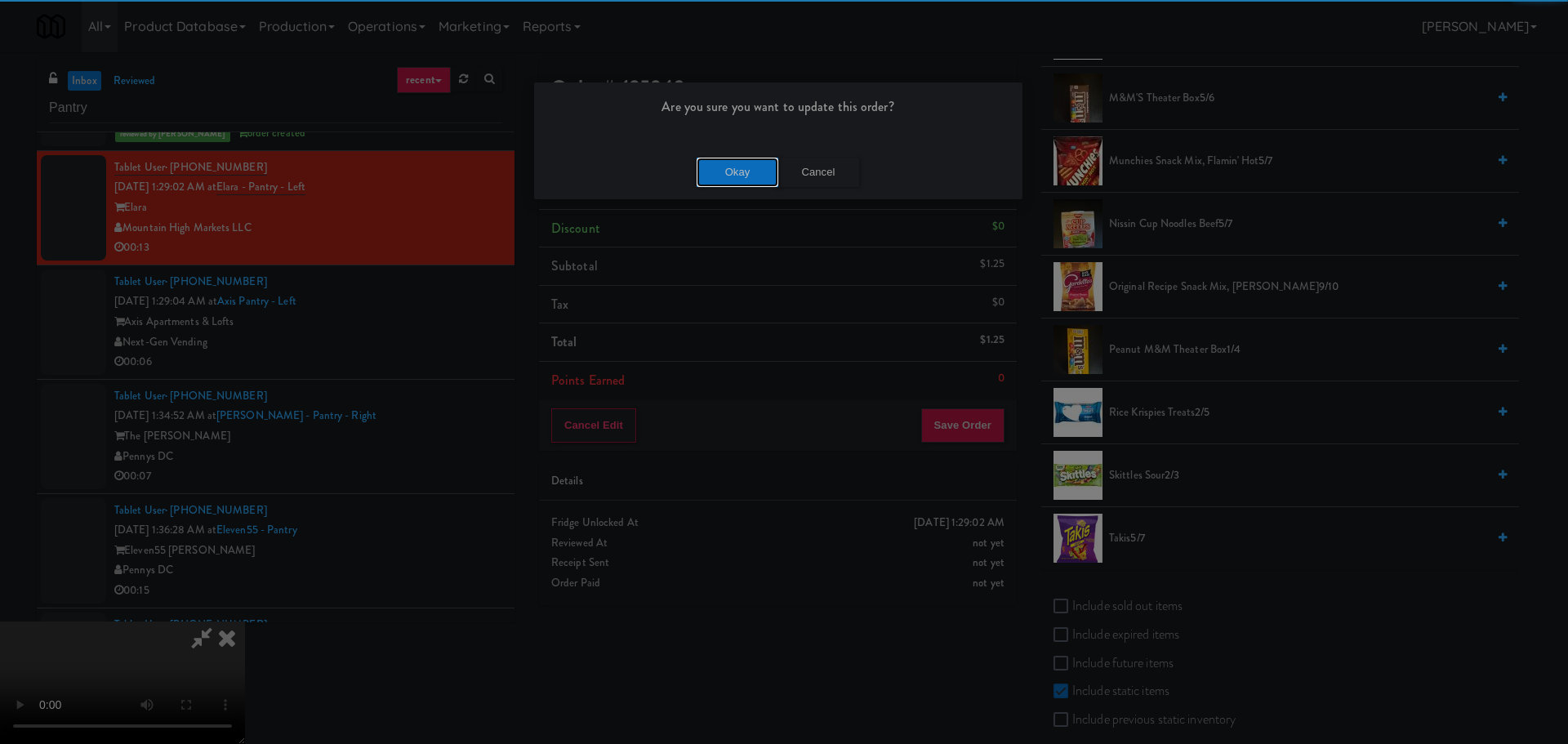
click at [747, 169] on button "Okay" at bounding box center [737, 173] width 82 height 30
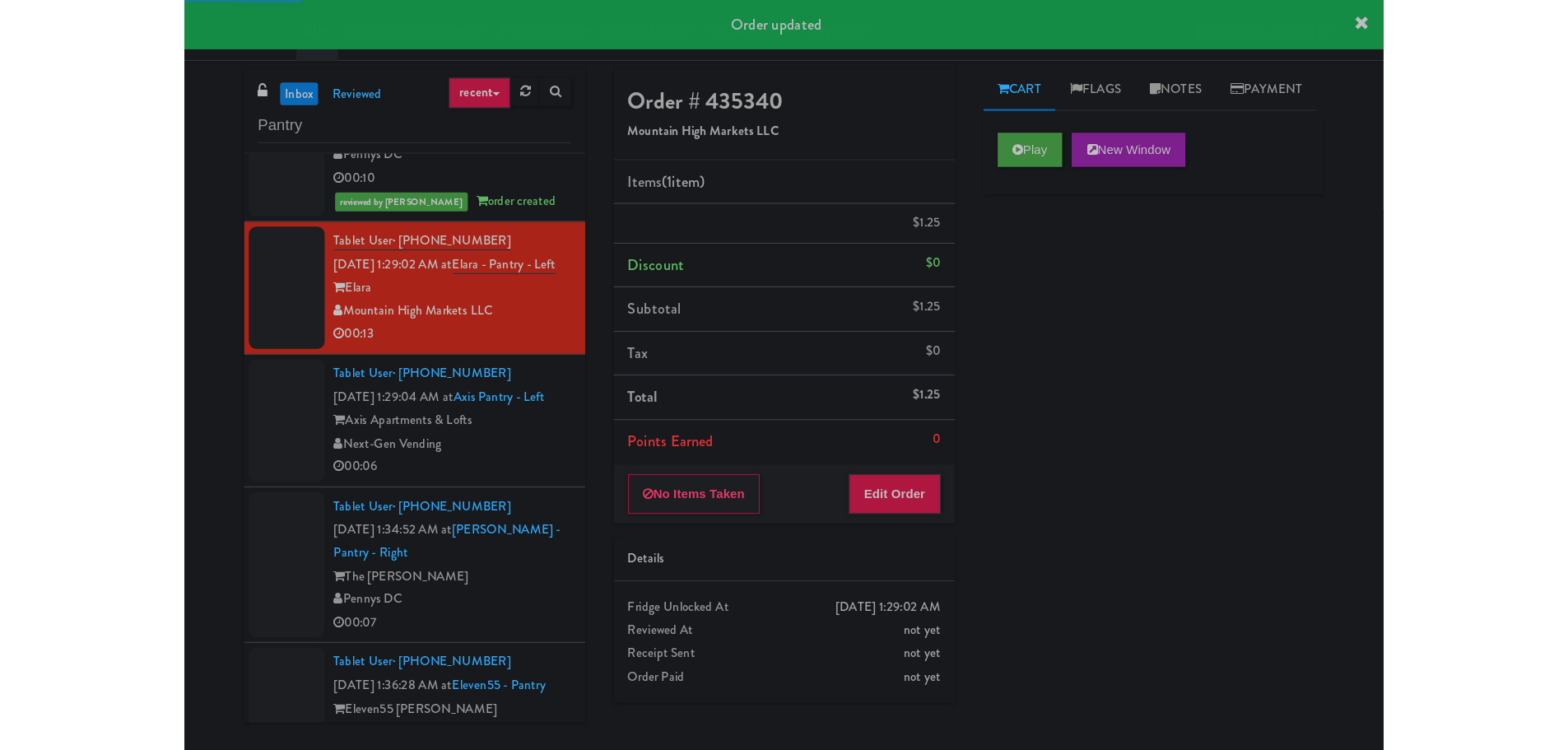
scroll to position [760, 0]
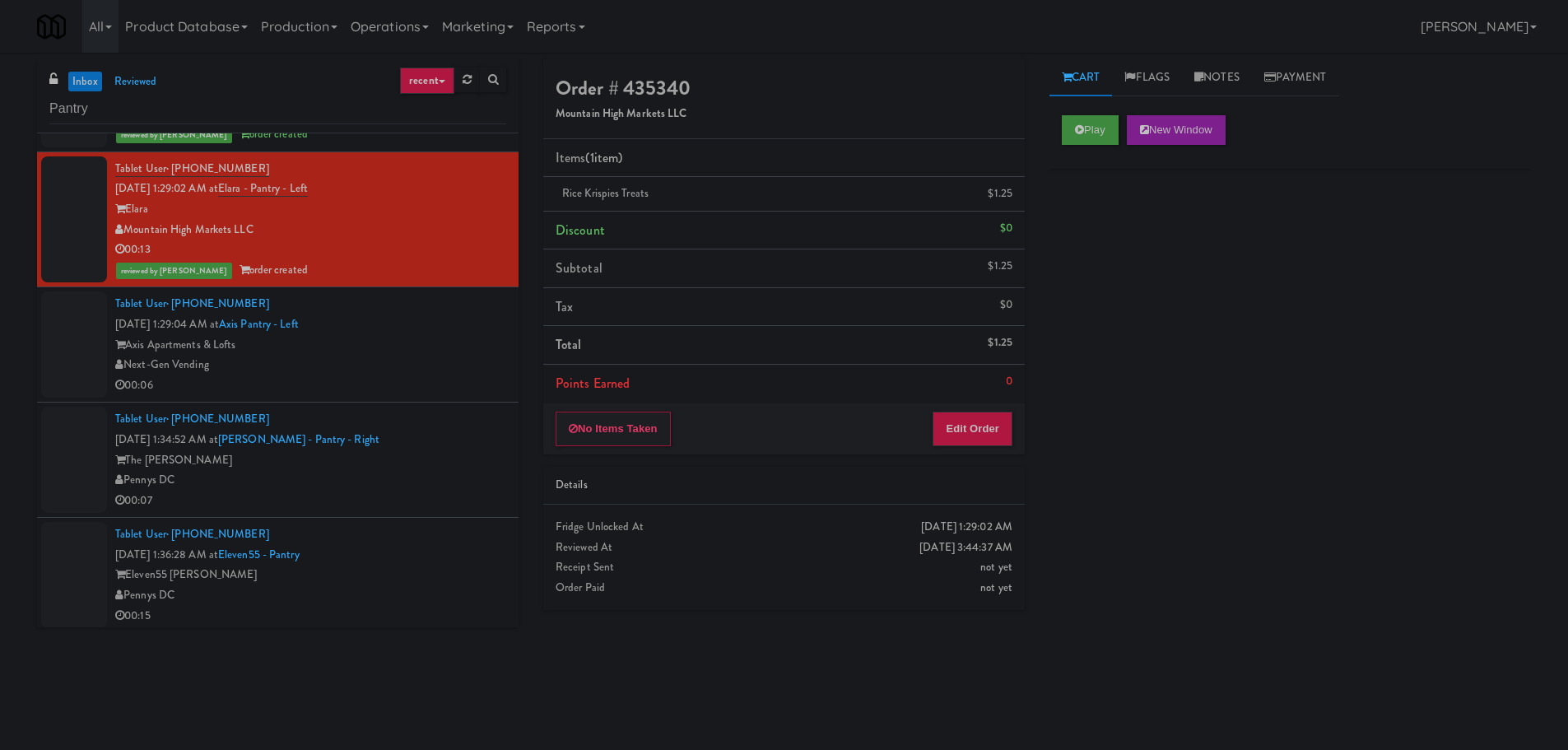
click at [430, 342] on div "Axis Apartments & Lofts" at bounding box center [310, 345] width 391 height 21
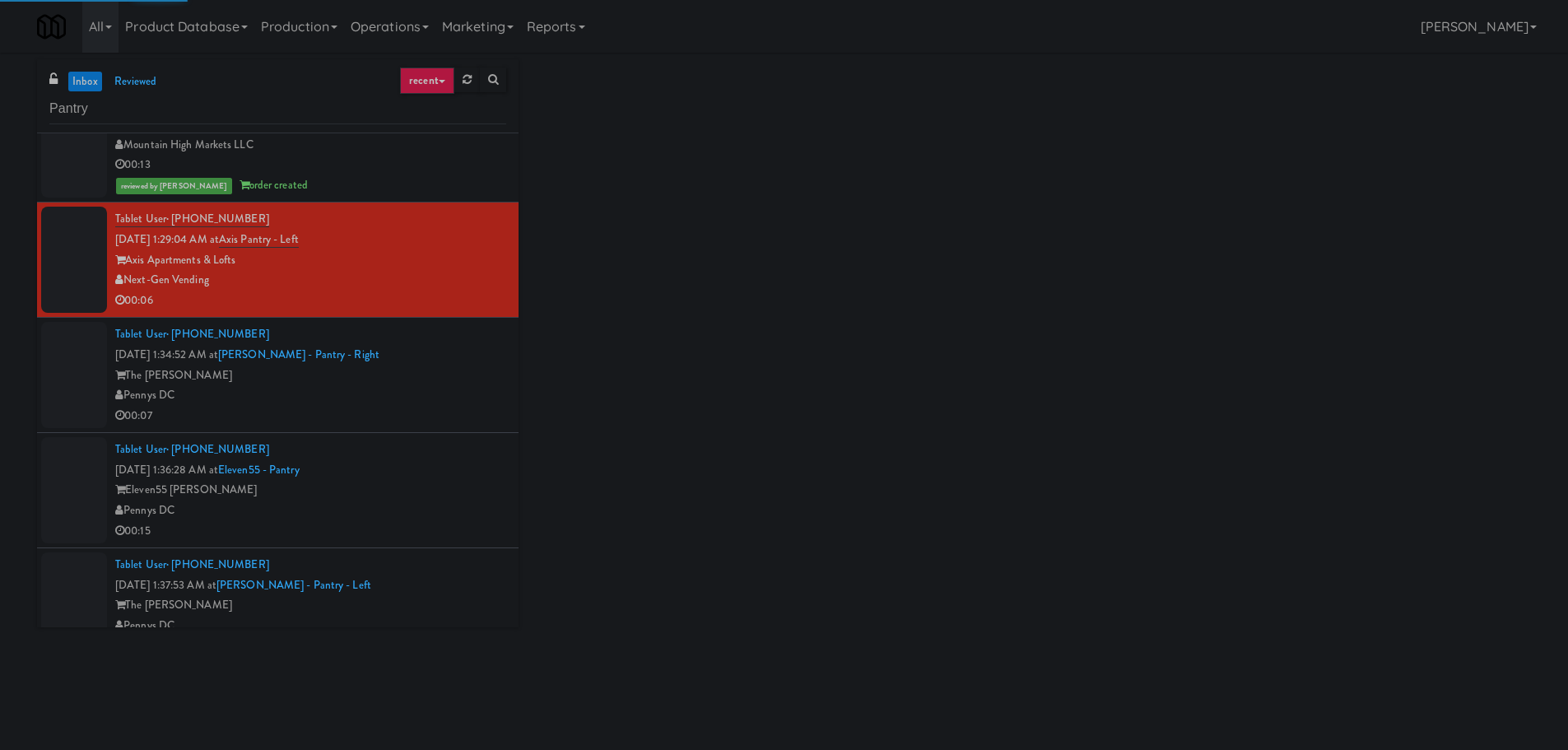
scroll to position [741, 0]
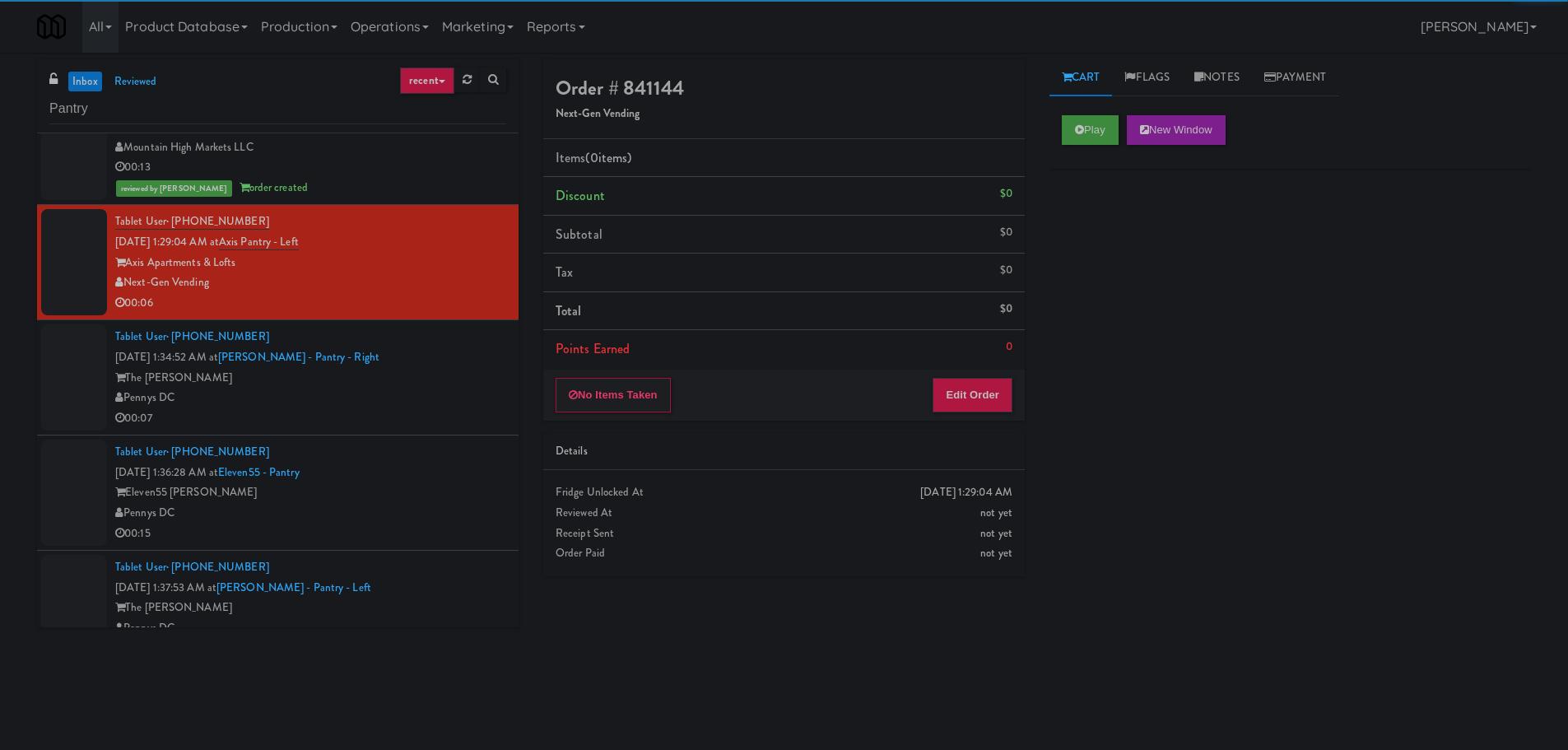
click at [1088, 102] on div "Play New Window" at bounding box center [1290, 135] width 482 height 66
click at [1091, 129] on button "Play" at bounding box center [1090, 130] width 57 height 30
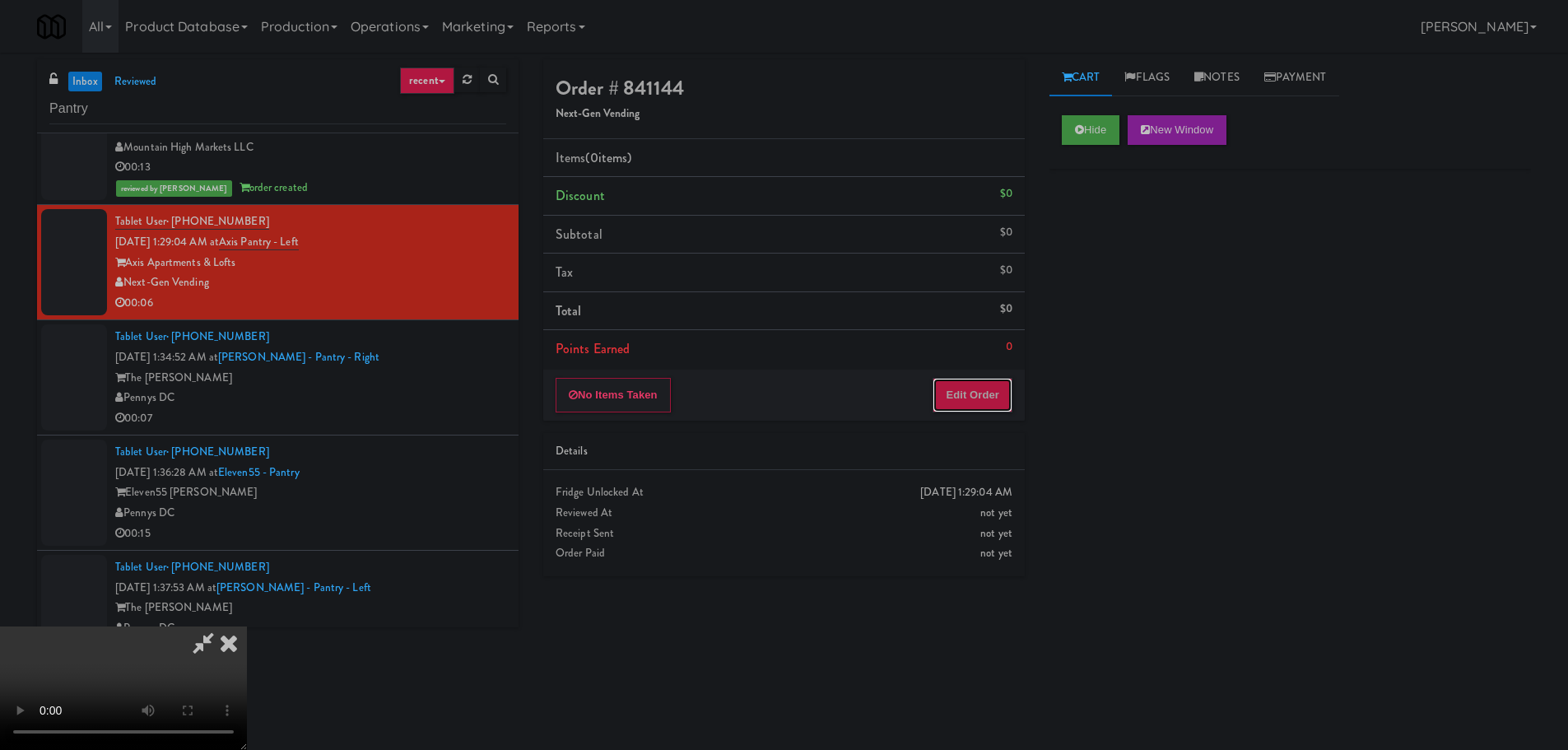
click at [976, 382] on button "Edit Order" at bounding box center [972, 394] width 80 height 34
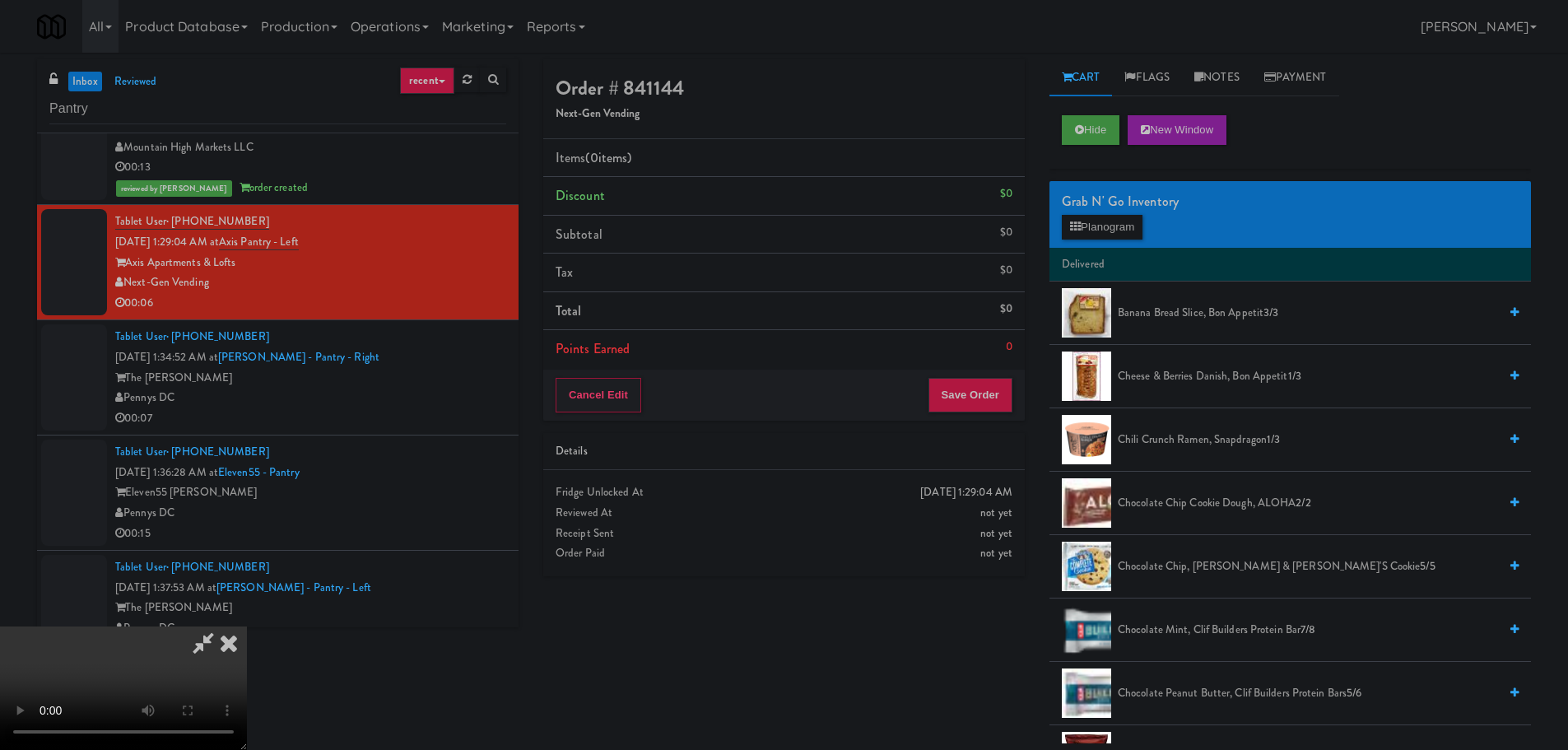
scroll to position [0, 0]
click at [247, 627] on video at bounding box center [123, 688] width 247 height 123
click at [1047, 223] on div "Cart Flags Notes Payment Hide New Window Grab N' Go Inventory Planogram Deliver…" at bounding box center [1290, 401] width 506 height 684
click at [1086, 224] on button "Planogram" at bounding box center [1101, 228] width 81 height 25
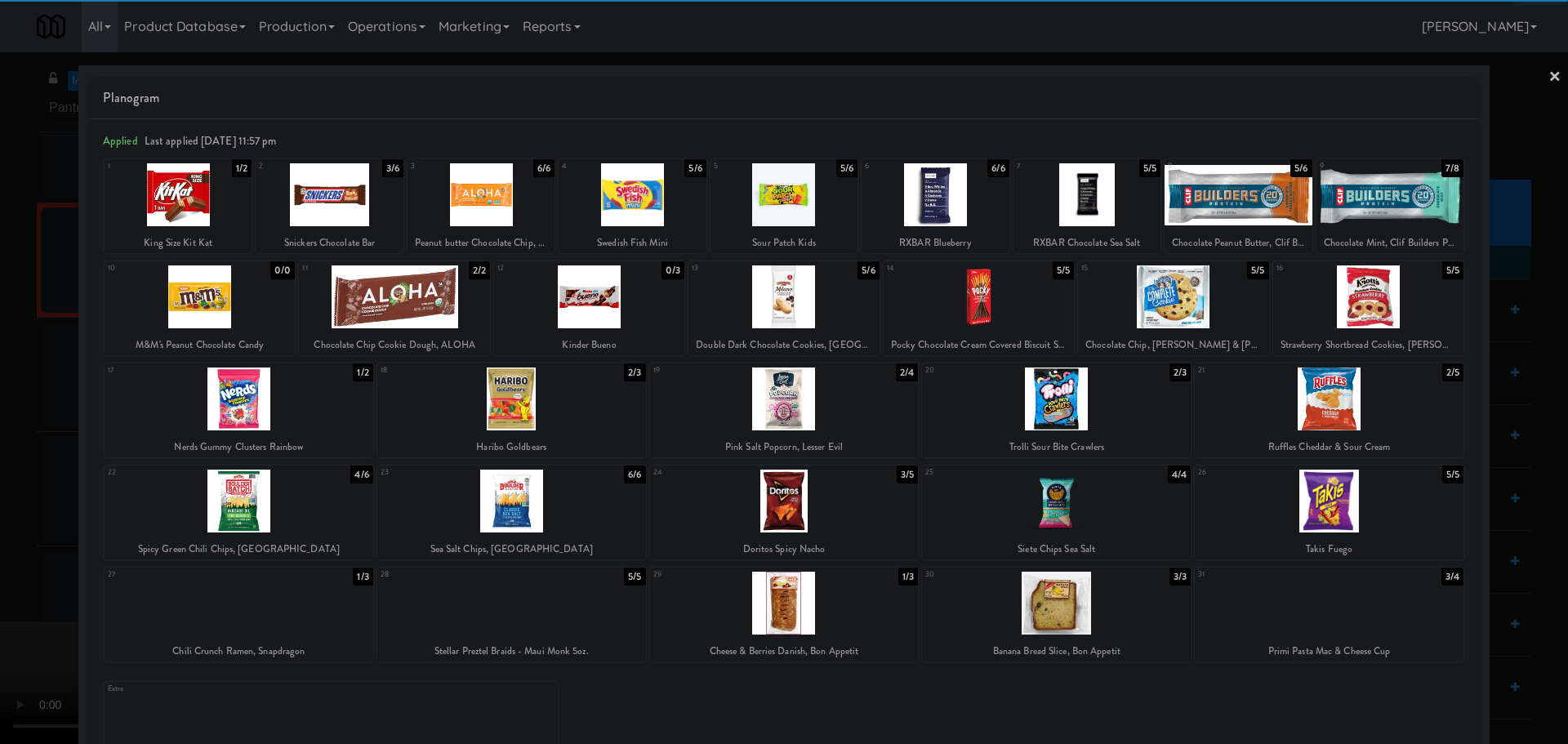
click at [1309, 314] on div at bounding box center [1368, 297] width 190 height 63
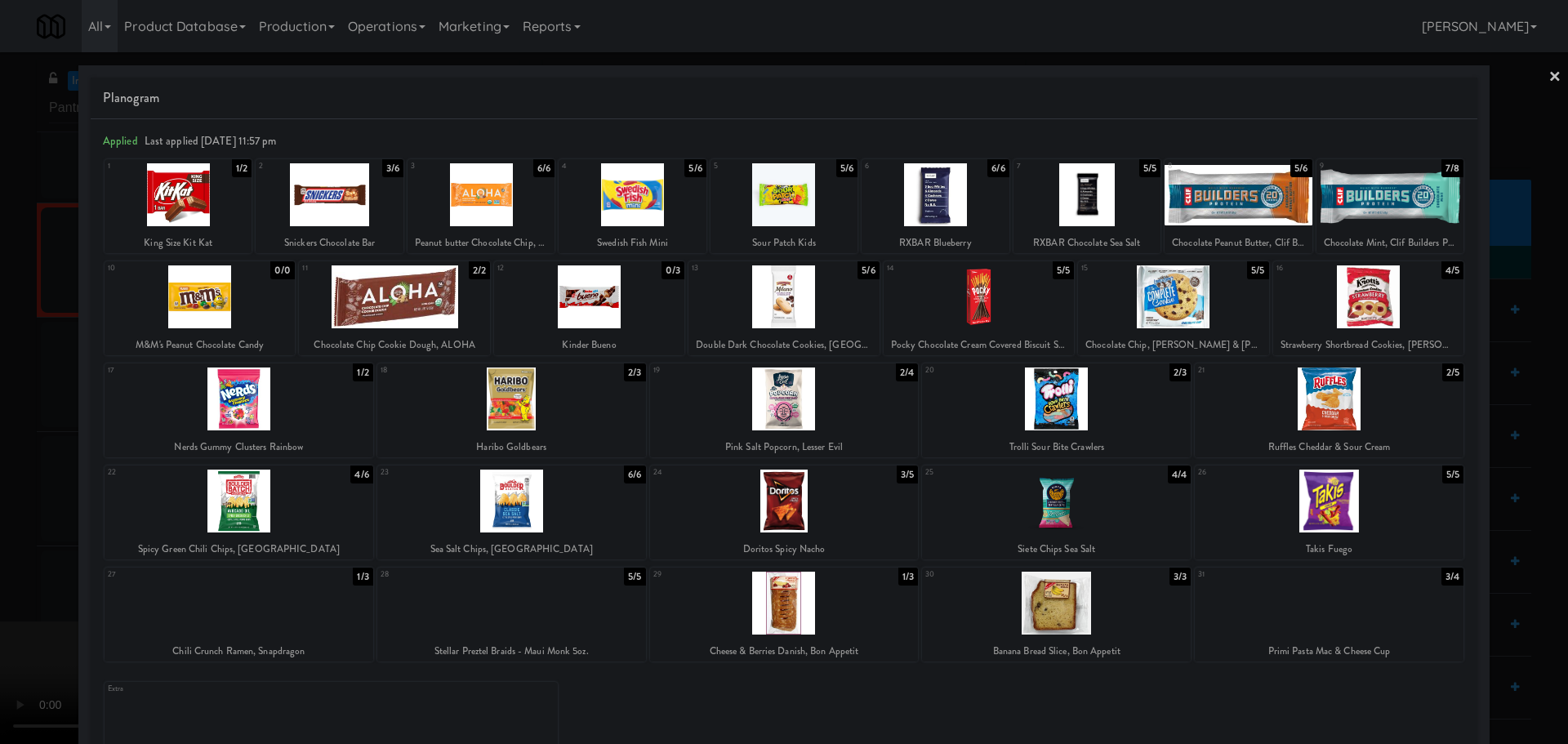
click at [0, 583] on div at bounding box center [784, 372] width 1568 height 744
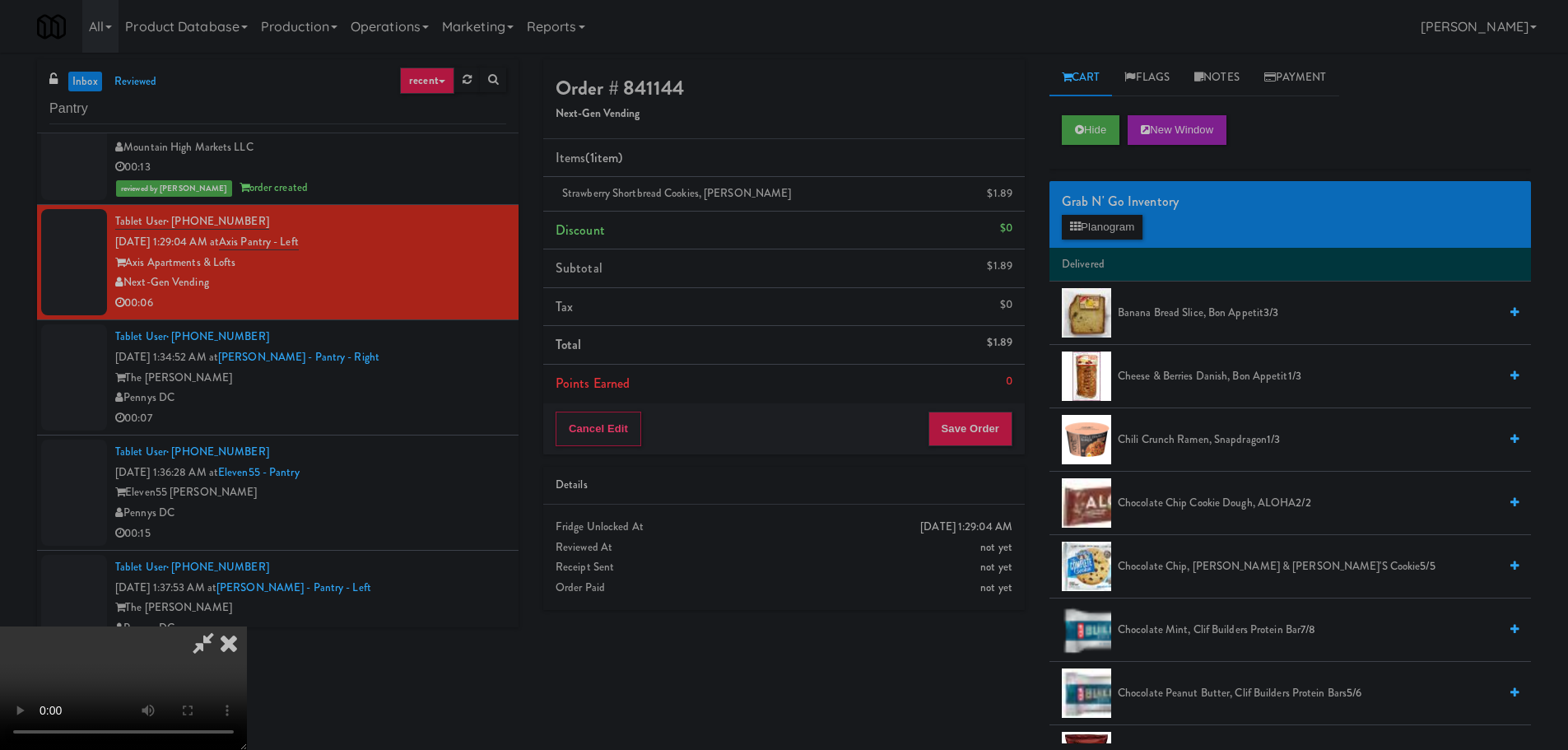
click at [247, 627] on video at bounding box center [123, 688] width 247 height 123
click at [1001, 420] on button "Save Order" at bounding box center [970, 428] width 84 height 34
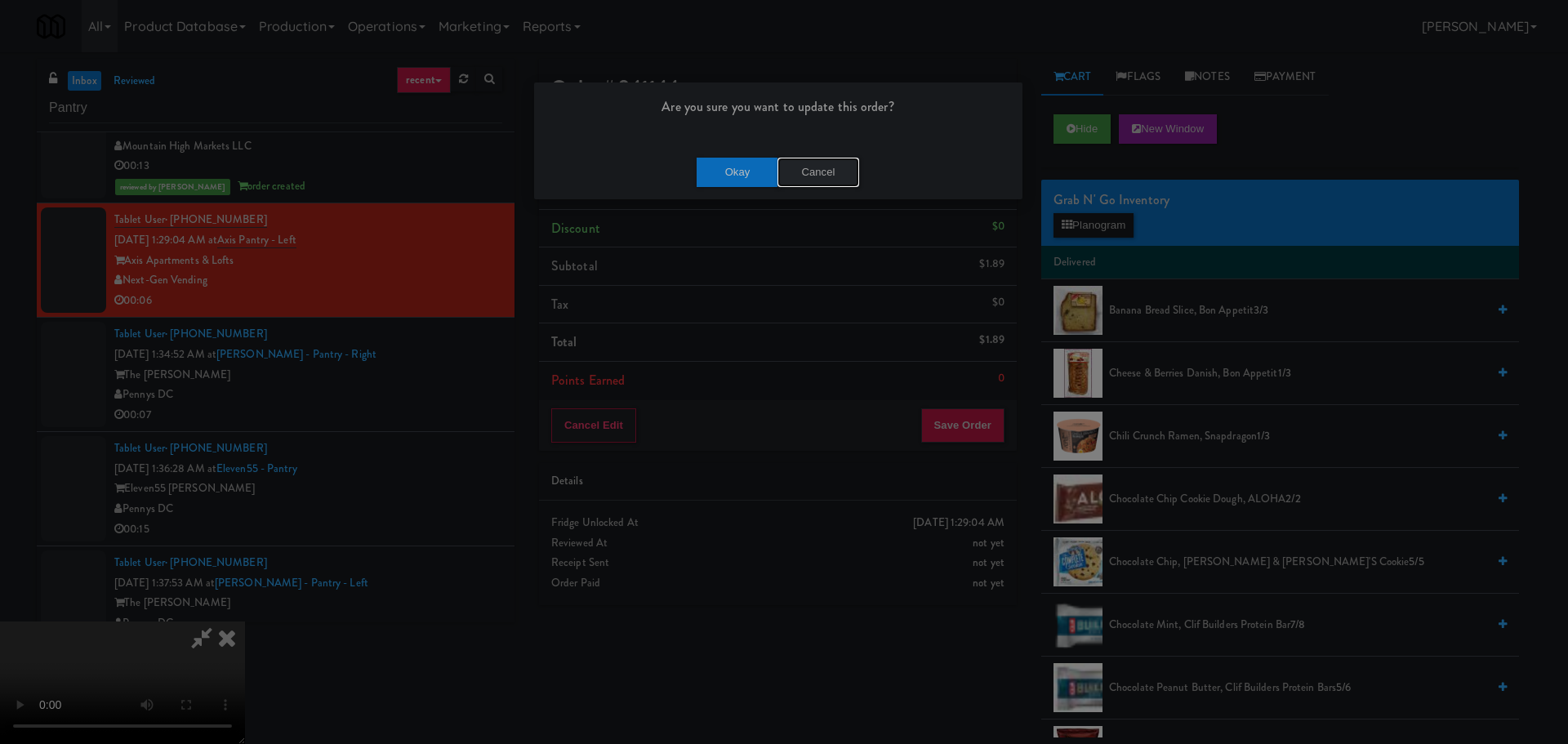
click at [803, 179] on button "Cancel" at bounding box center [817, 173] width 82 height 30
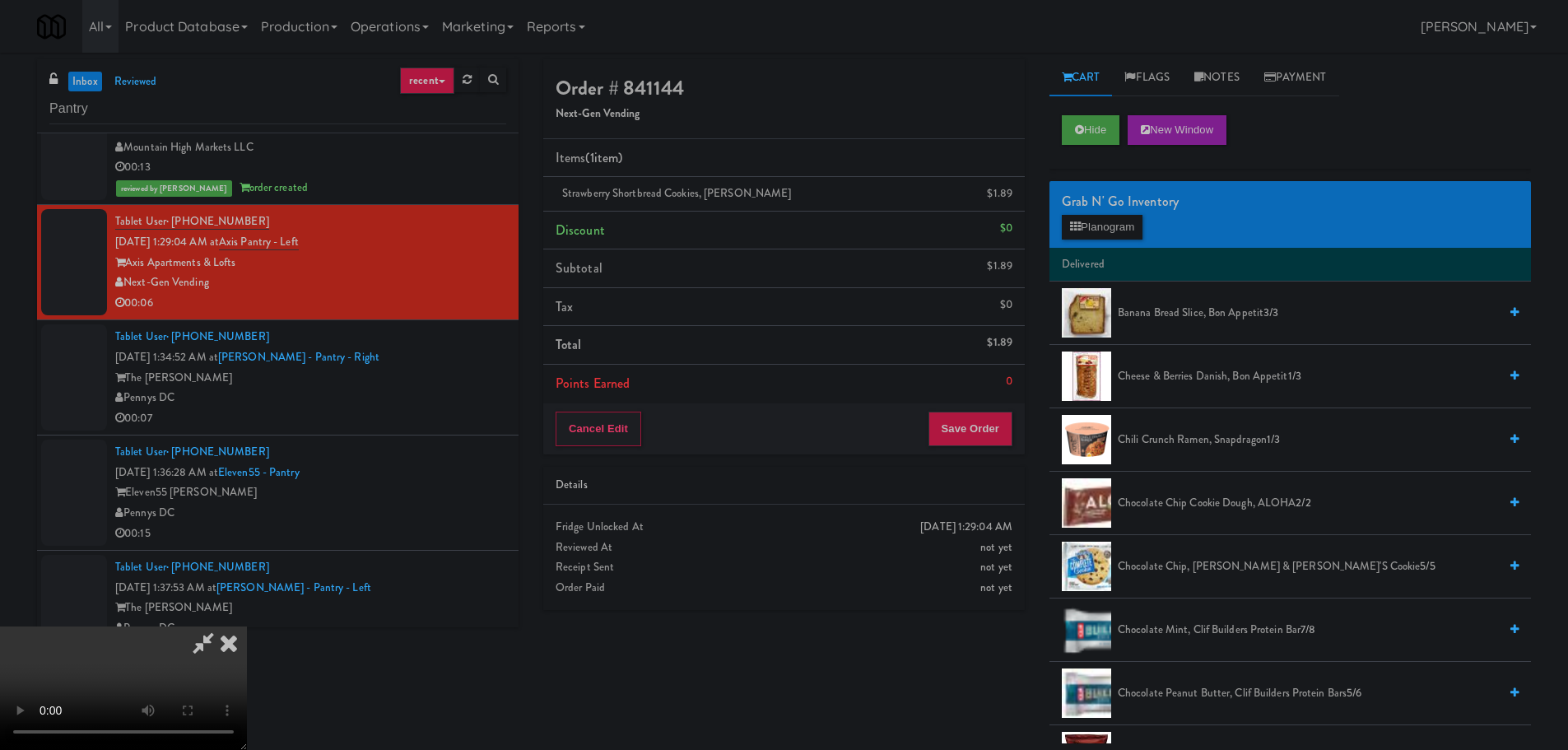
click at [247, 627] on video at bounding box center [123, 688] width 247 height 123
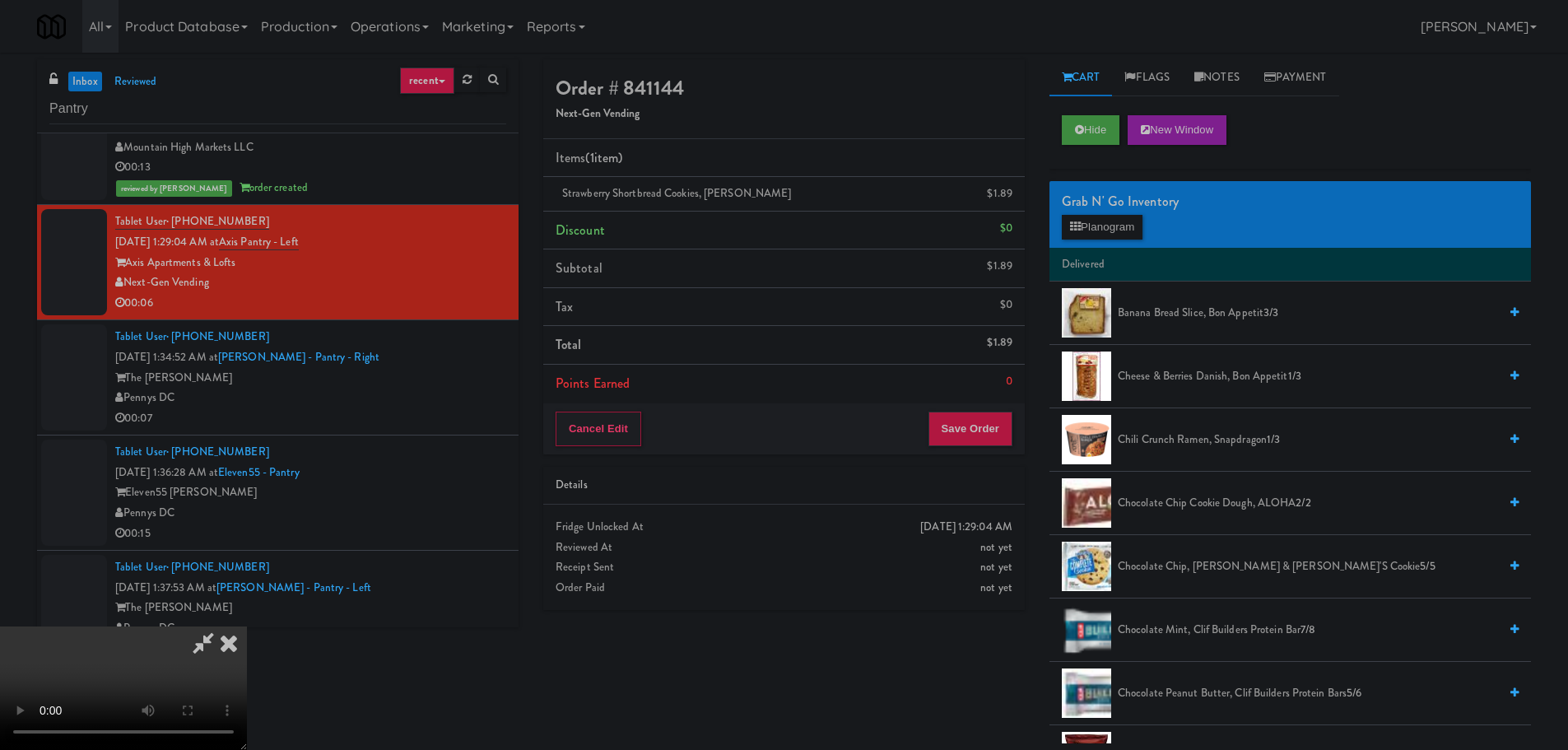
click at [247, 627] on video at bounding box center [123, 688] width 247 height 123
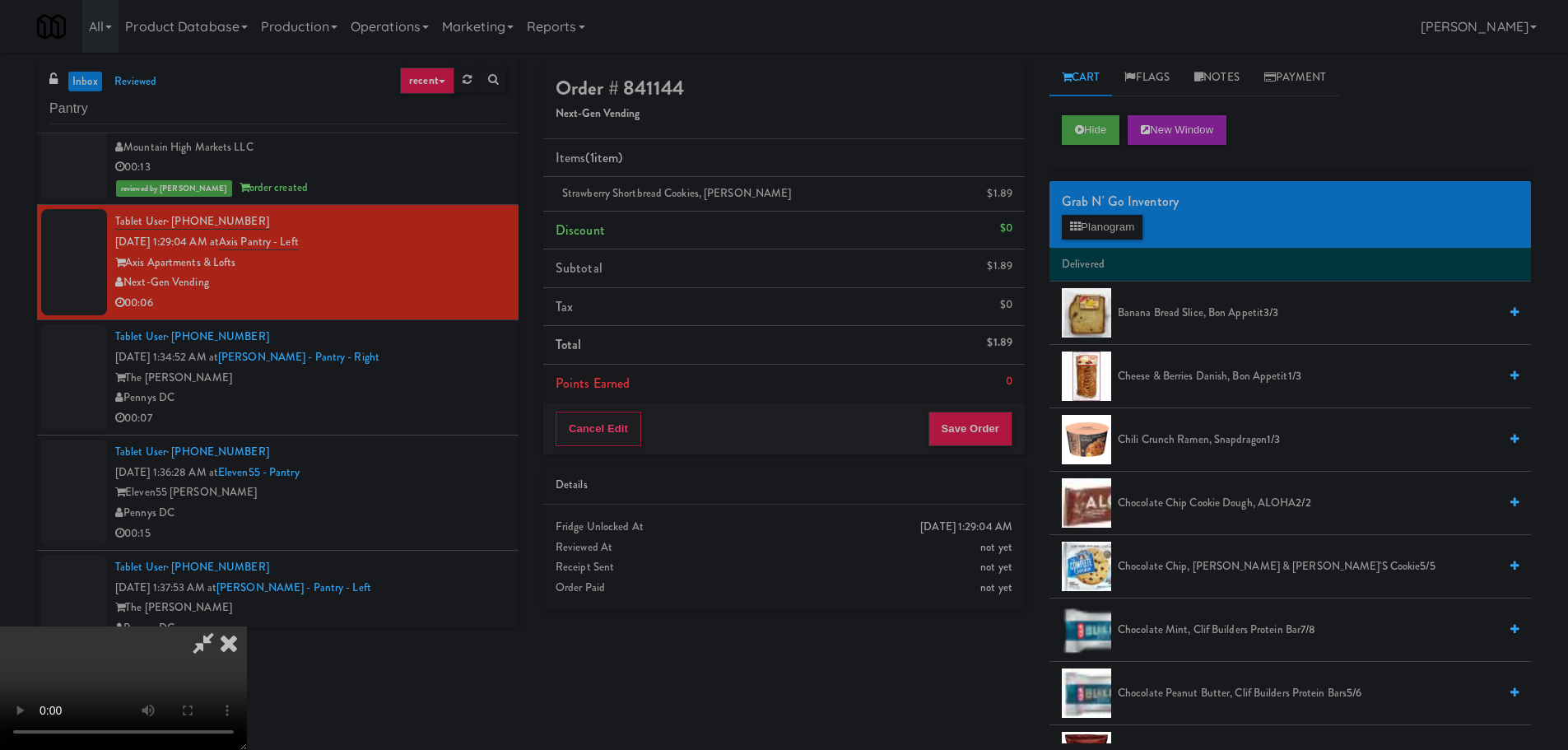
drag, startPoint x: 259, startPoint y: 628, endPoint x: 270, endPoint y: 608, distance: 22.8
click at [247, 627] on video at bounding box center [123, 688] width 247 height 123
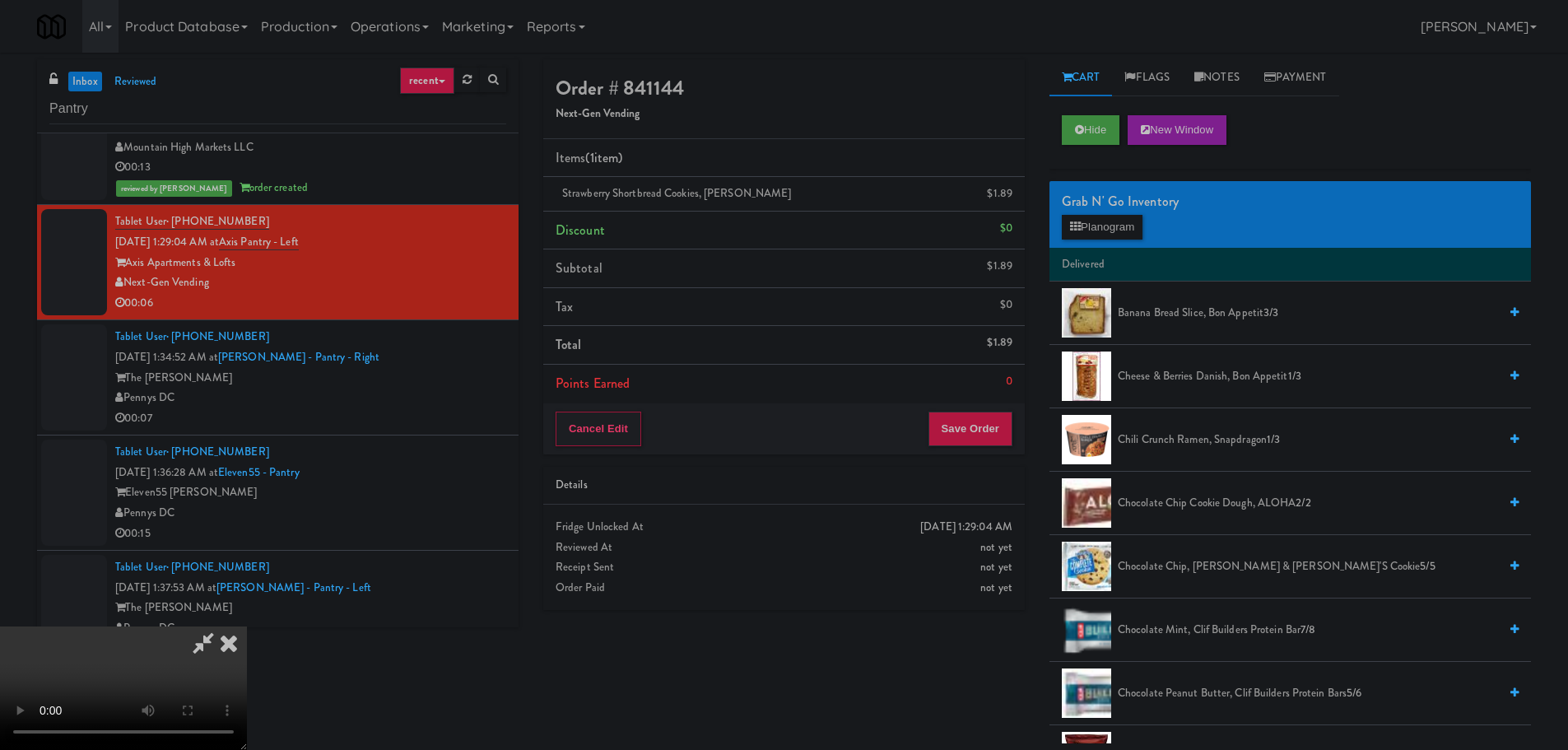
click at [247, 627] on video at bounding box center [123, 688] width 247 height 123
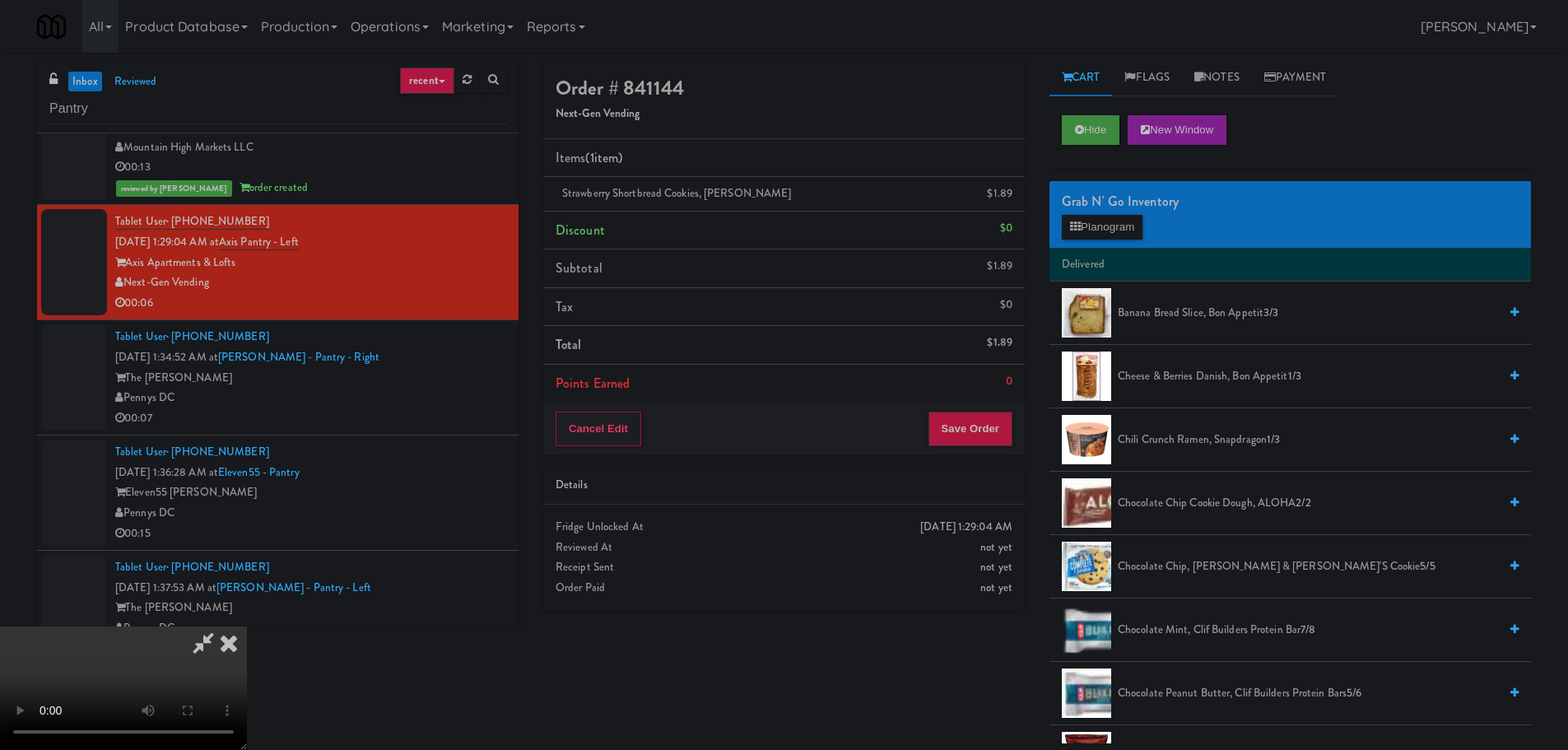
click at [247, 627] on video at bounding box center [123, 688] width 247 height 123
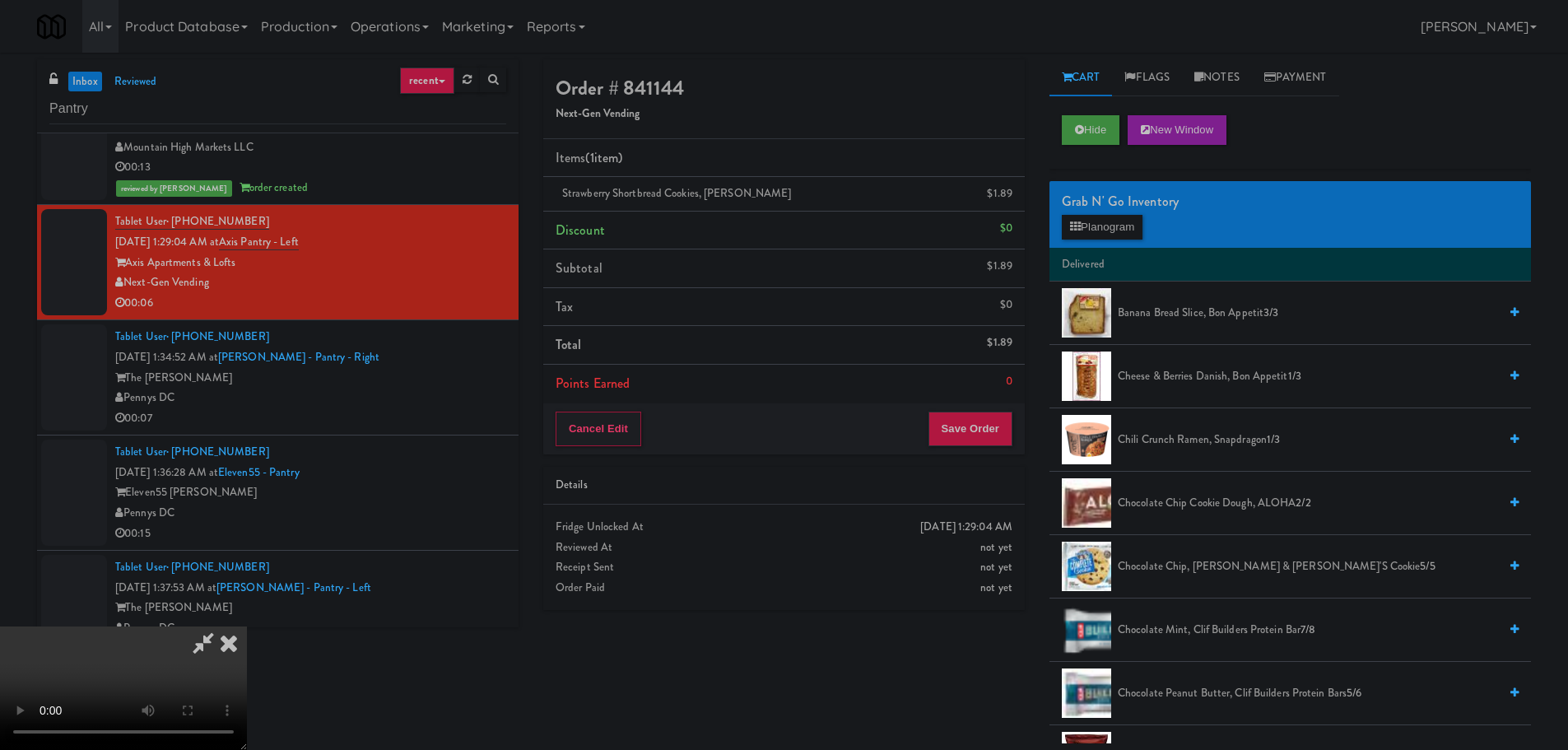
click at [247, 627] on video at bounding box center [123, 688] width 247 height 123
click at [979, 431] on button "Save Order" at bounding box center [970, 428] width 84 height 34
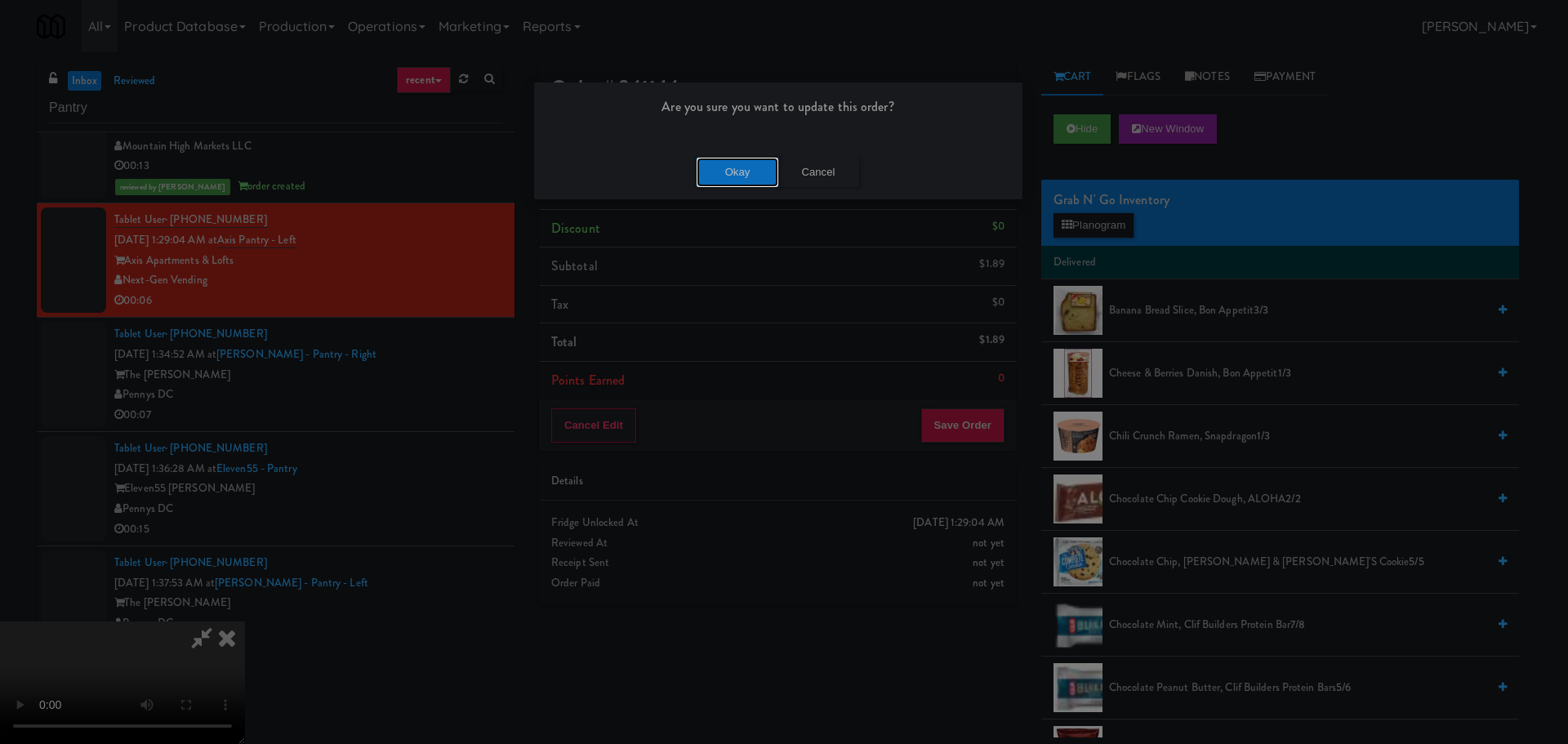
click at [755, 166] on button "Okay" at bounding box center [737, 173] width 82 height 30
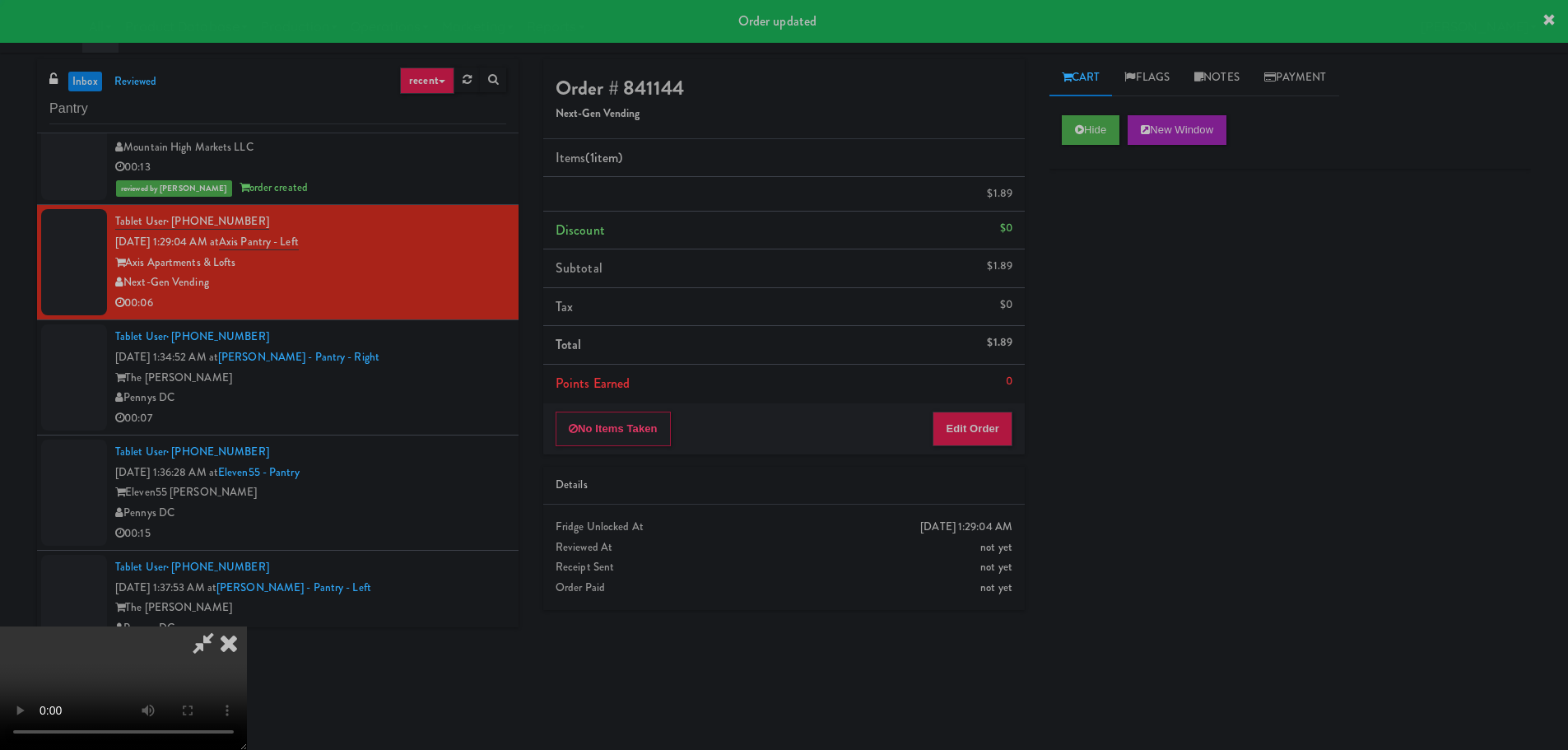
scroll to position [0, 0]
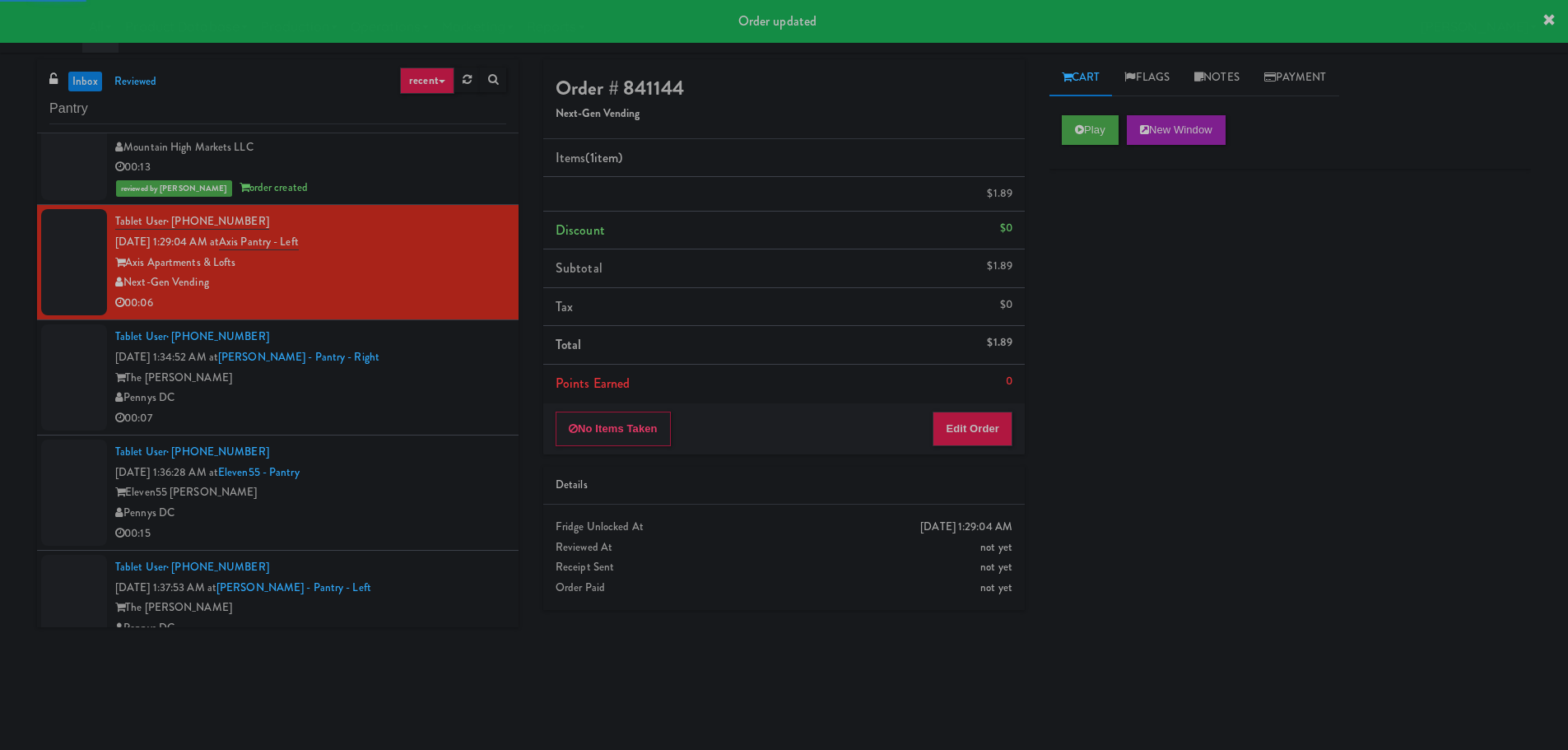
click at [429, 380] on div "The [PERSON_NAME]" at bounding box center [310, 378] width 391 height 21
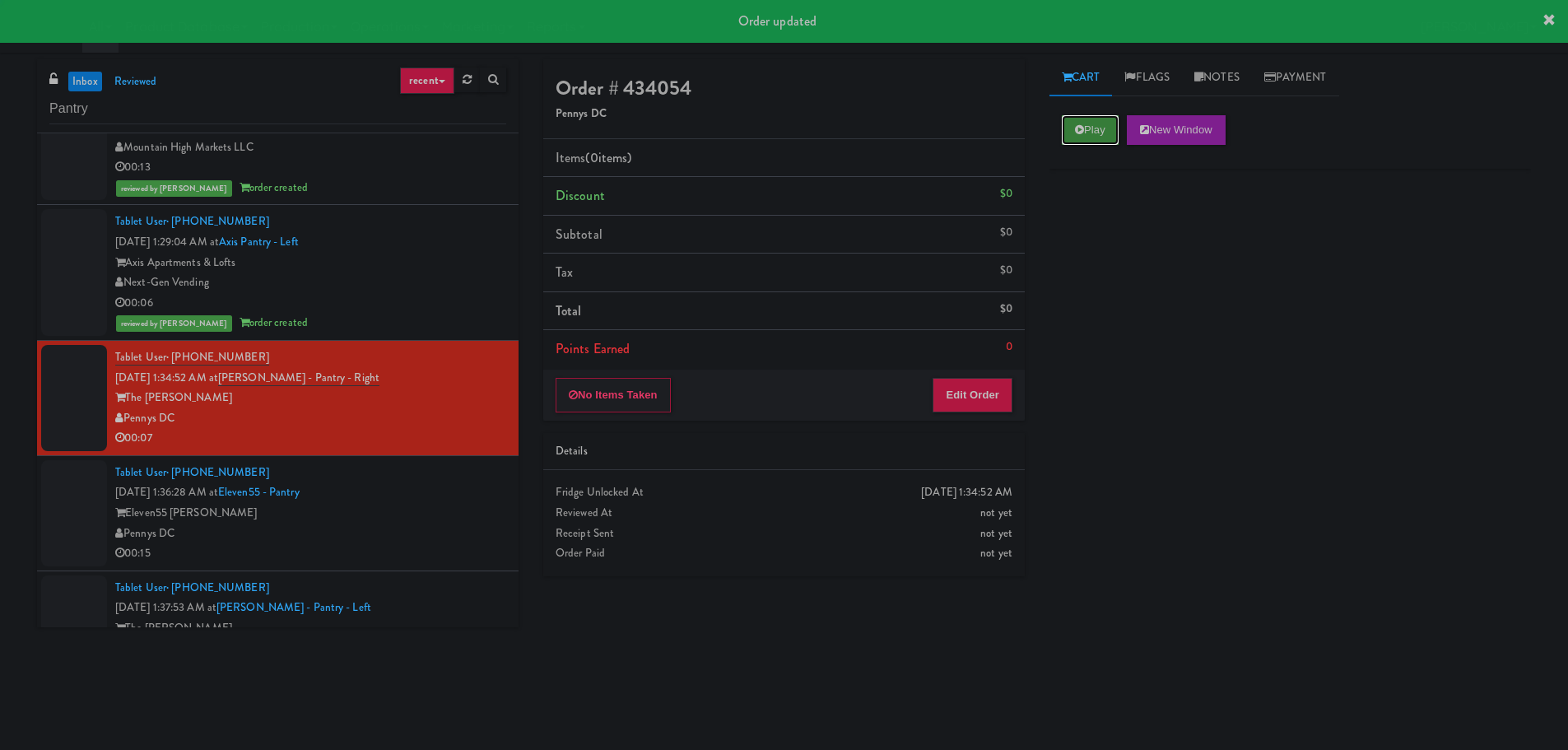
click at [1087, 142] on button "Play" at bounding box center [1090, 130] width 57 height 30
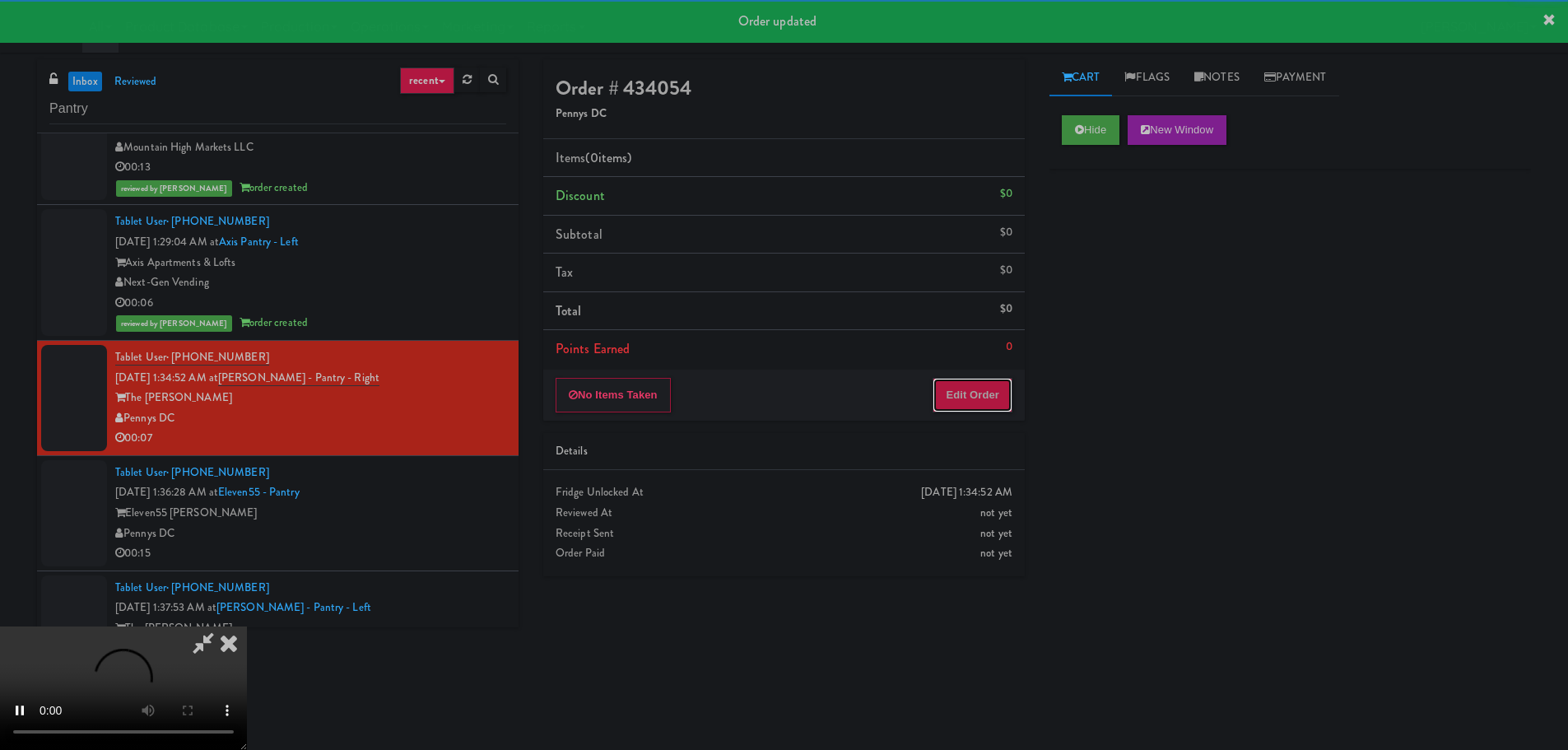
click at [972, 400] on button "Edit Order" at bounding box center [972, 394] width 80 height 34
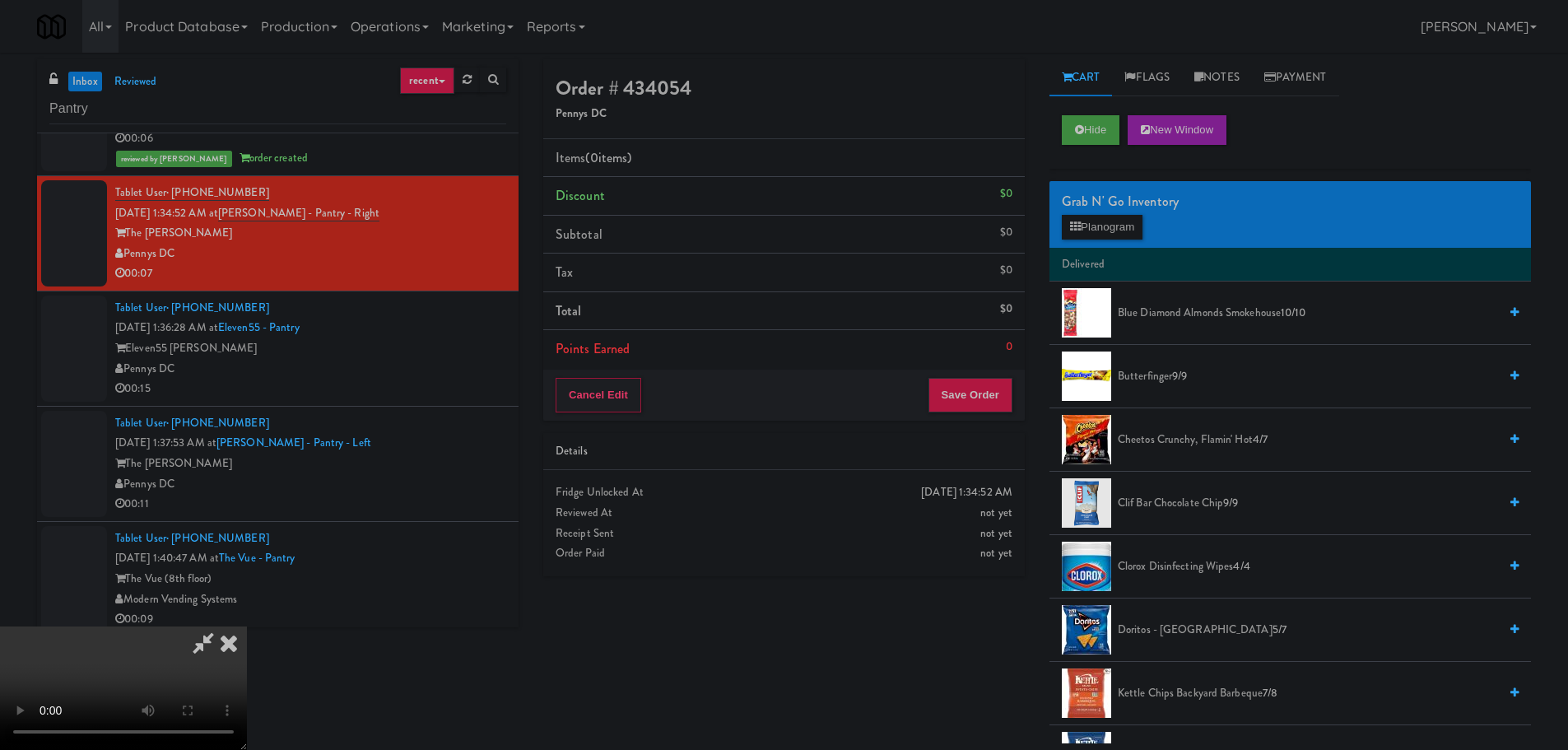
click at [247, 627] on video at bounding box center [123, 688] width 247 height 123
click at [1220, 433] on span "Cheetos Crunchy, Flamin' Hot 4/7" at bounding box center [1307, 440] width 380 height 21
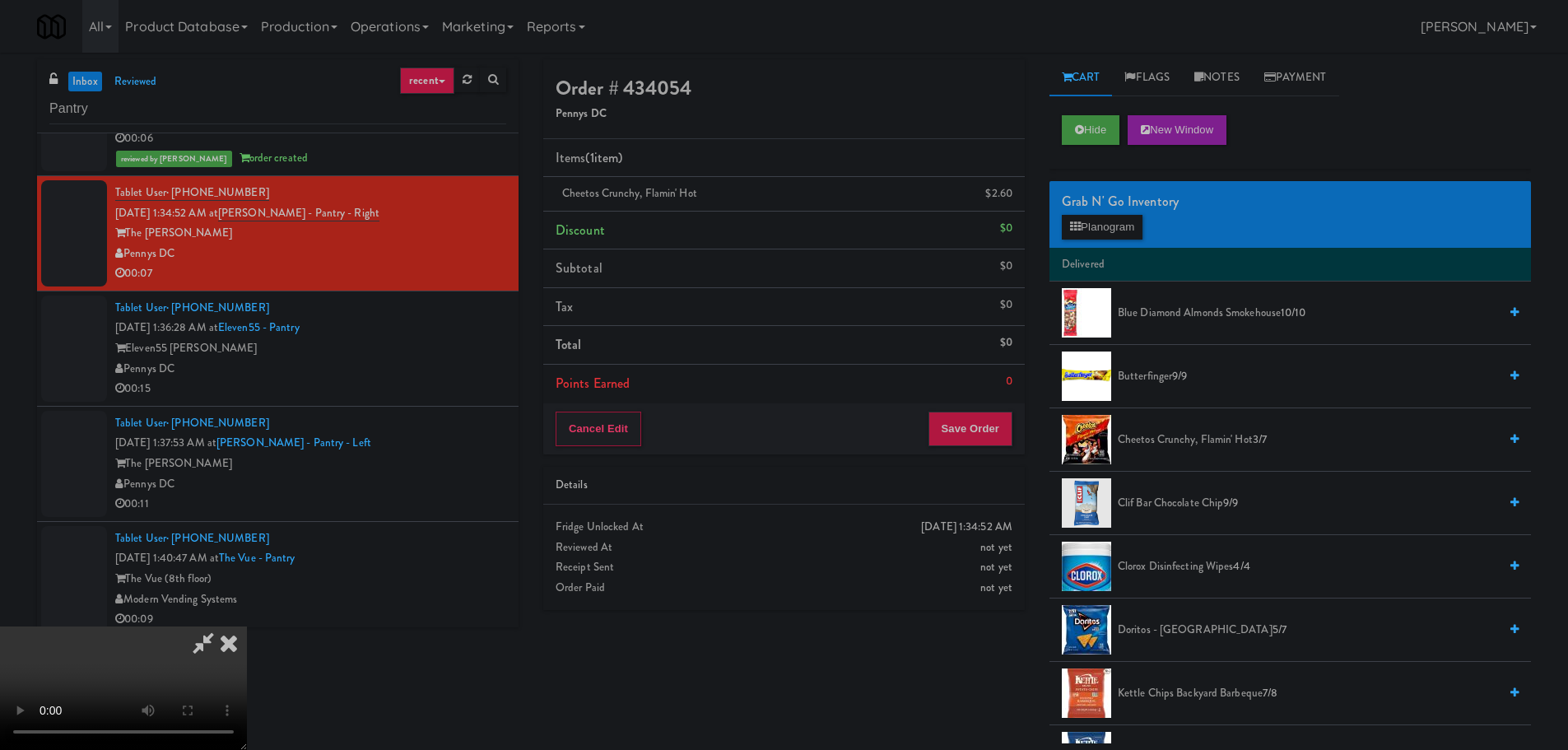
click at [247, 627] on video at bounding box center [123, 688] width 247 height 123
click at [965, 434] on button "Save Order" at bounding box center [970, 428] width 84 height 34
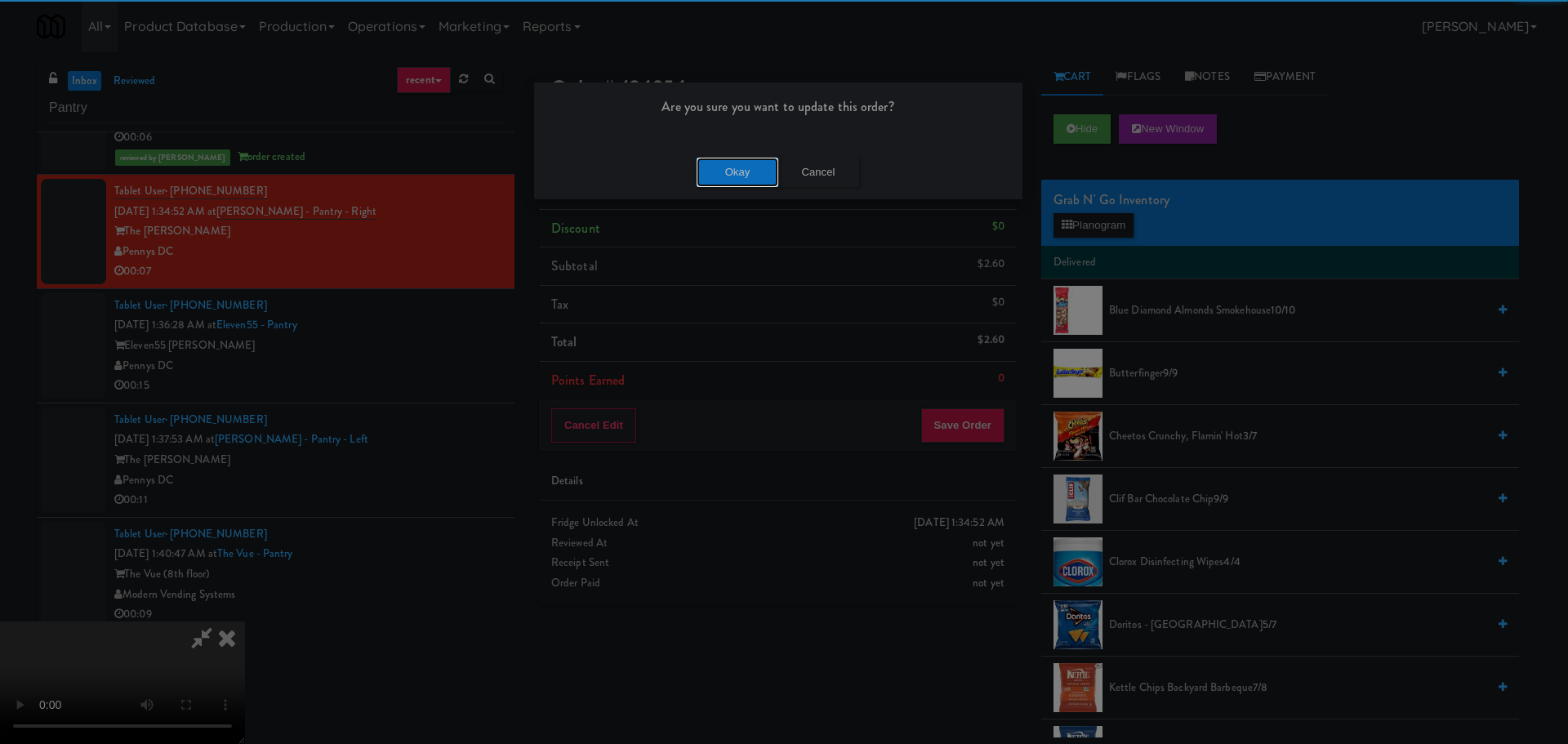
click at [738, 178] on button "Okay" at bounding box center [737, 173] width 82 height 30
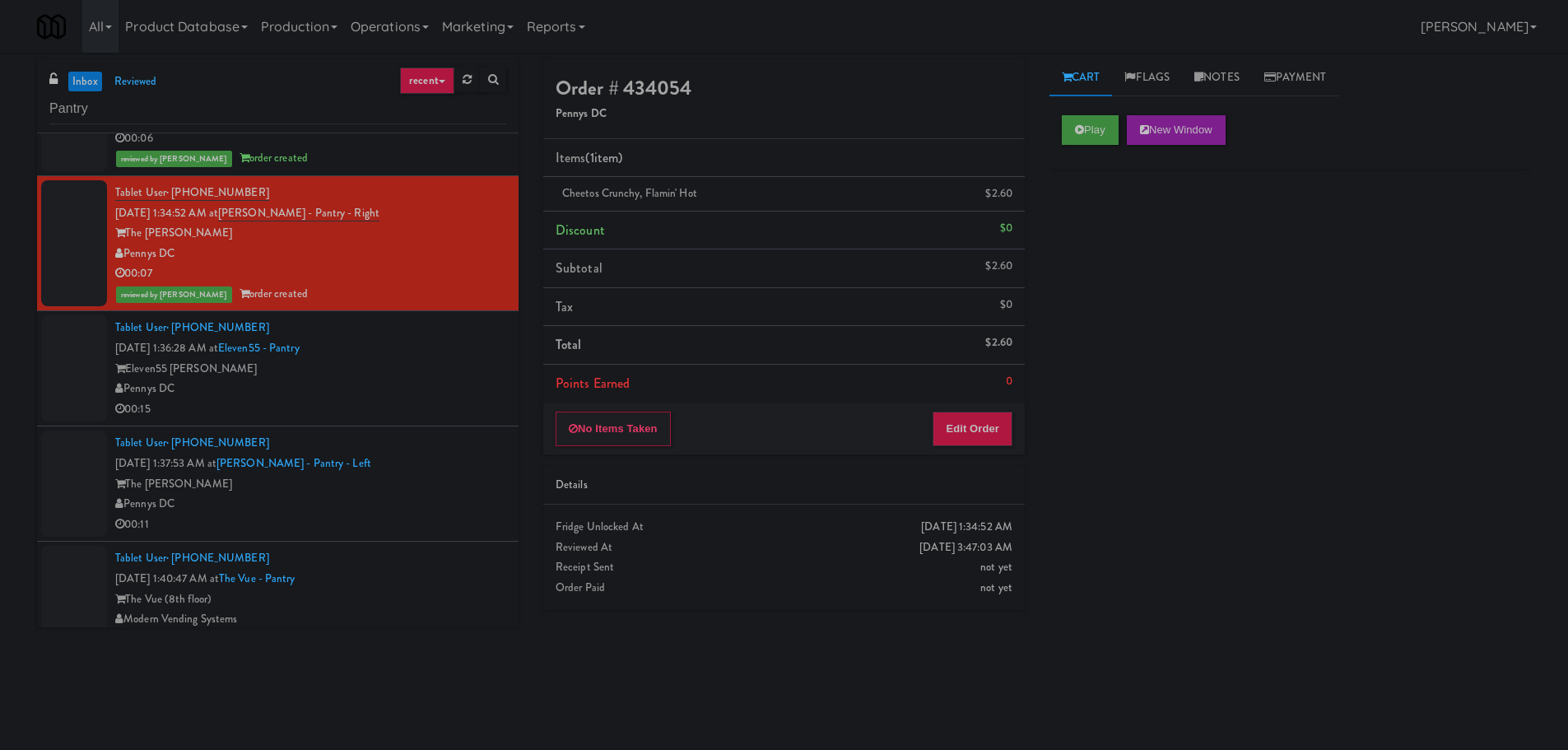
scroll to position [1047, 0]
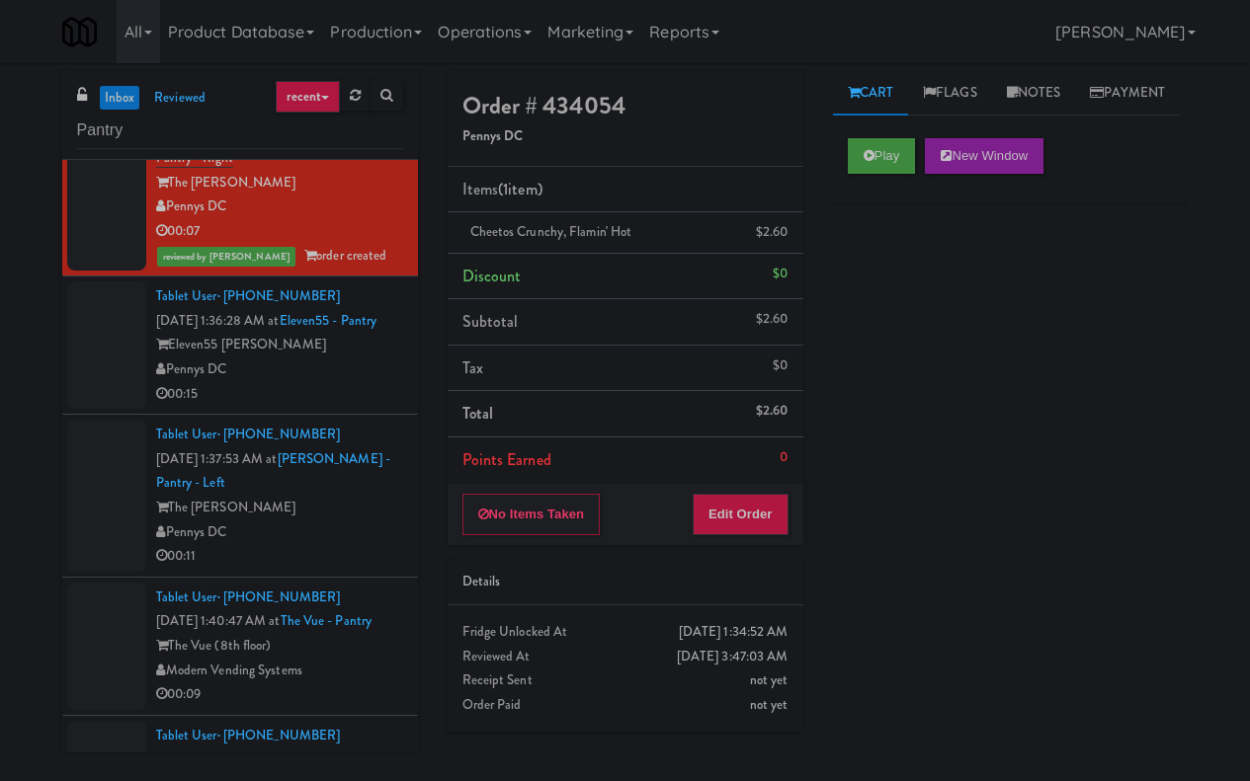
click at [345, 382] on div "Pennys DC" at bounding box center [279, 370] width 247 height 25
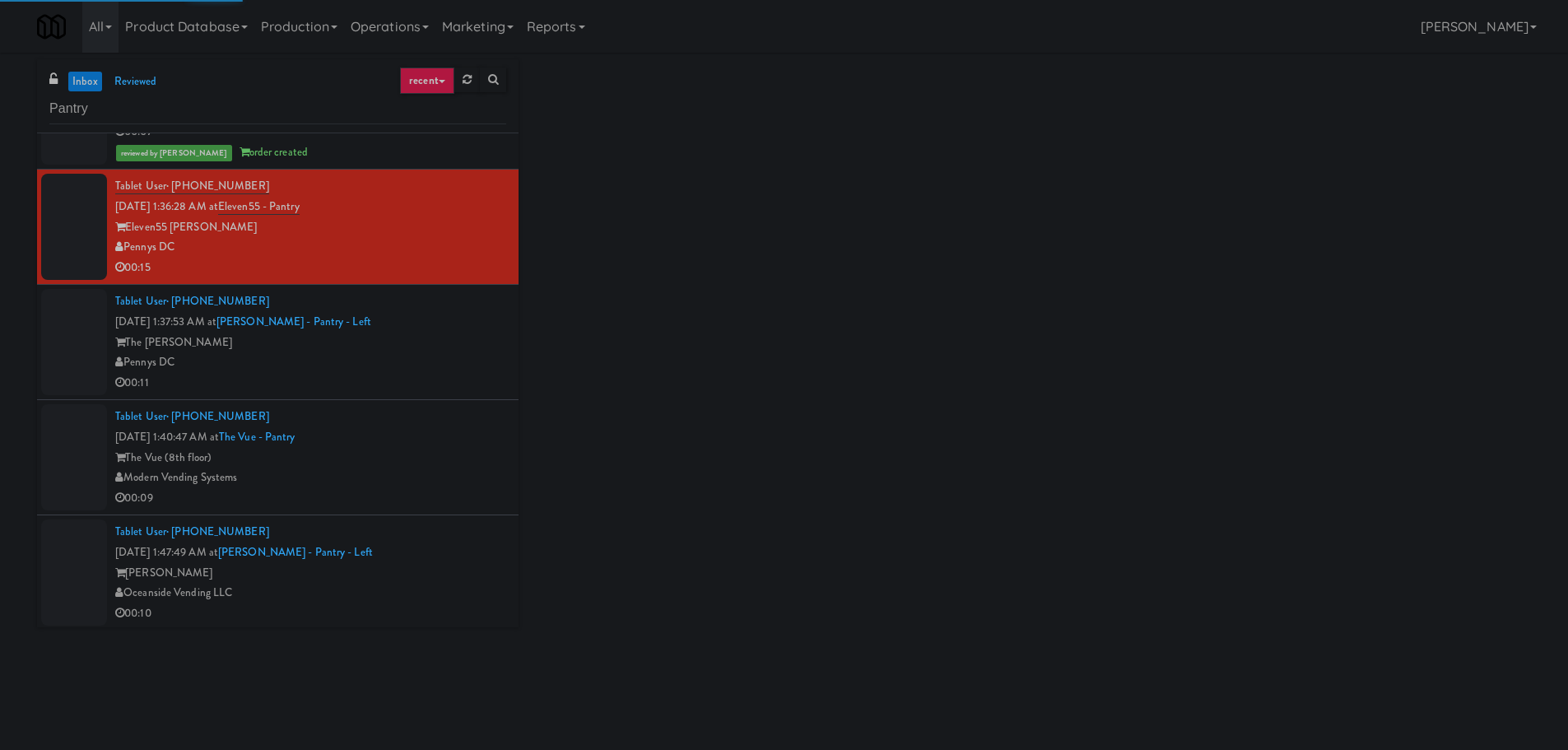
scroll to position [906, 0]
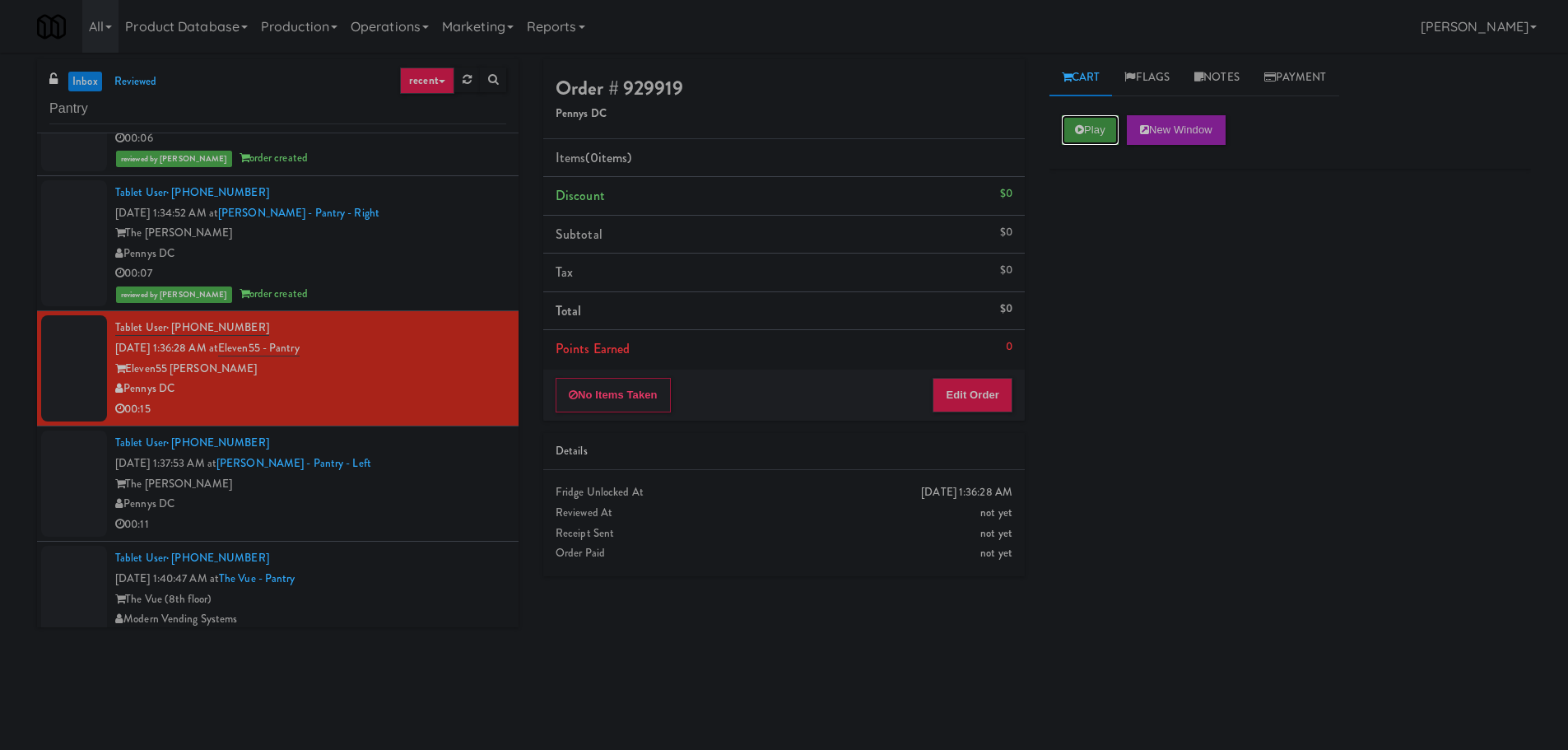
click at [1113, 142] on button "Play" at bounding box center [1090, 130] width 57 height 30
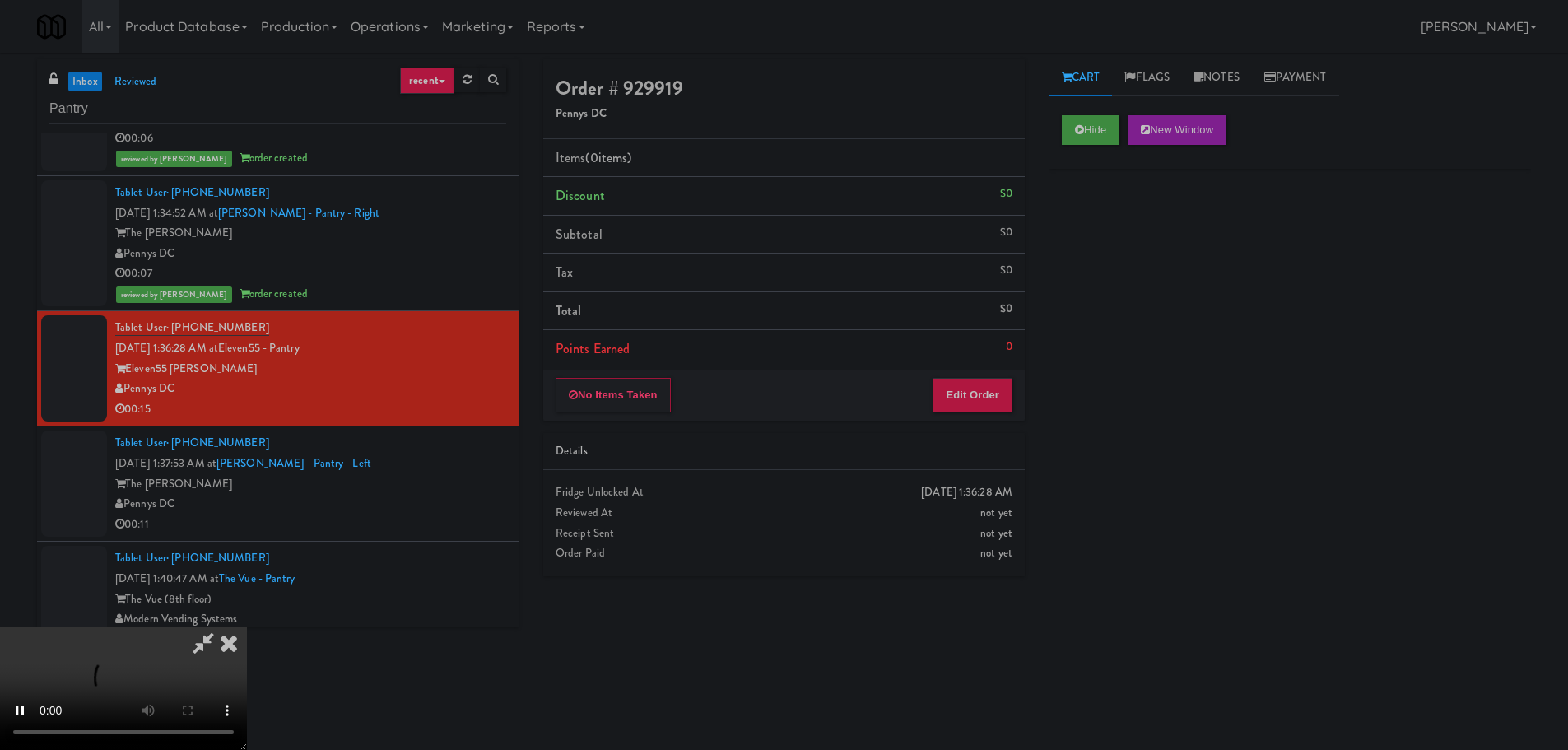
click at [976, 363] on li "Points Earned 0" at bounding box center [784, 348] width 482 height 38
click at [966, 384] on button "Edit Order" at bounding box center [972, 394] width 80 height 34
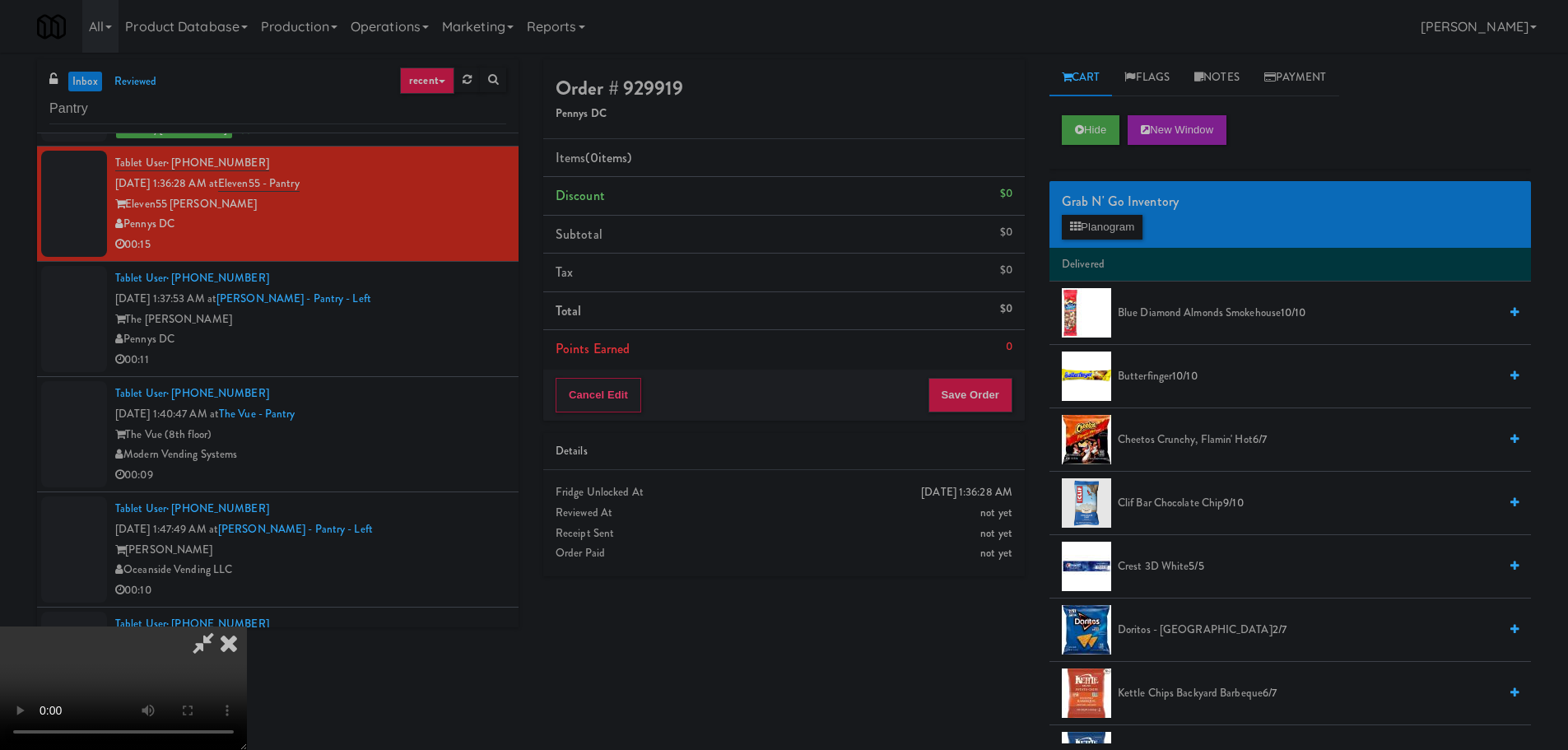
scroll to position [0, 0]
click at [247, 627] on icon at bounding box center [228, 643] width 36 height 33
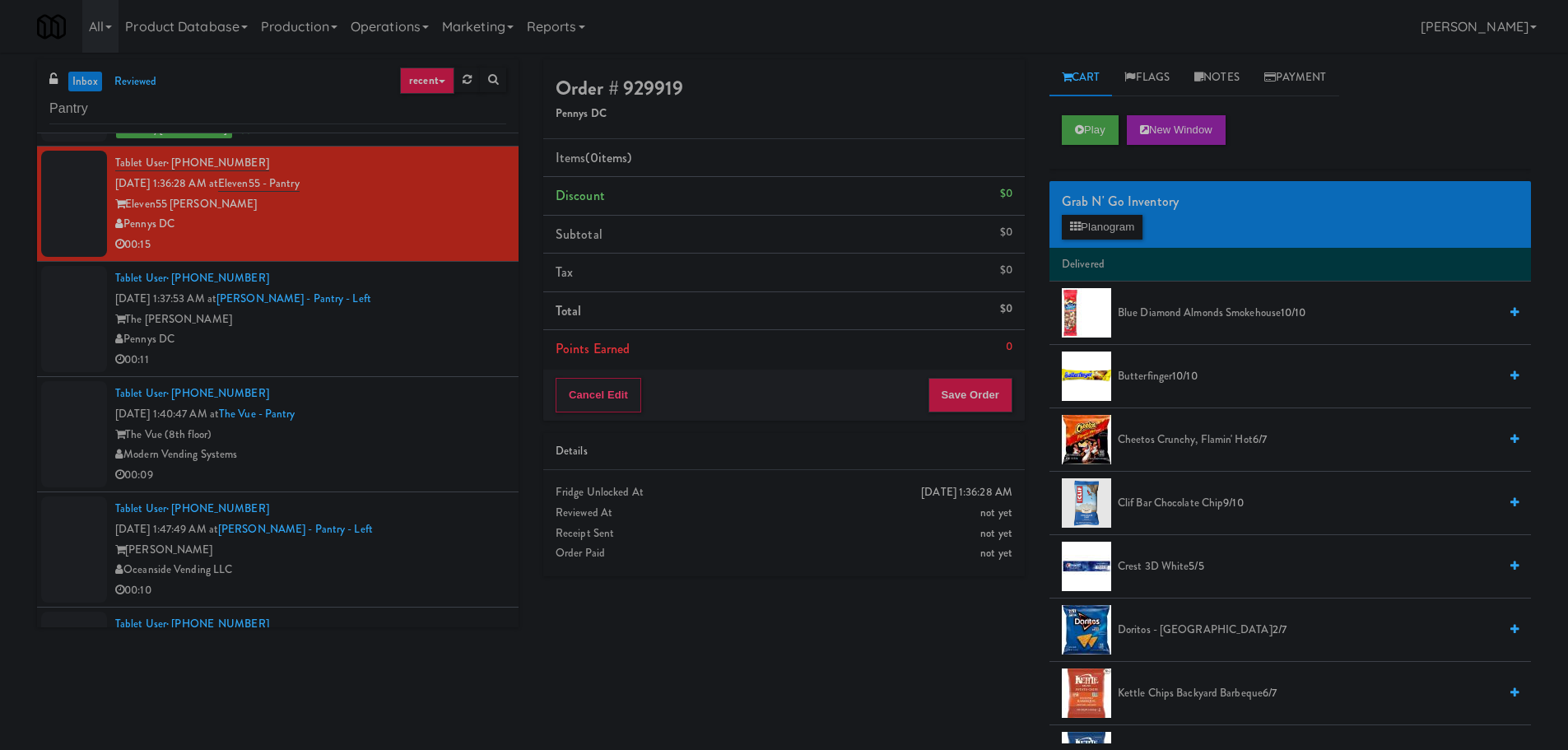
click at [1087, 108] on div "Play New Window" at bounding box center [1290, 135] width 482 height 66
click at [1086, 116] on button "Play" at bounding box center [1090, 130] width 57 height 30
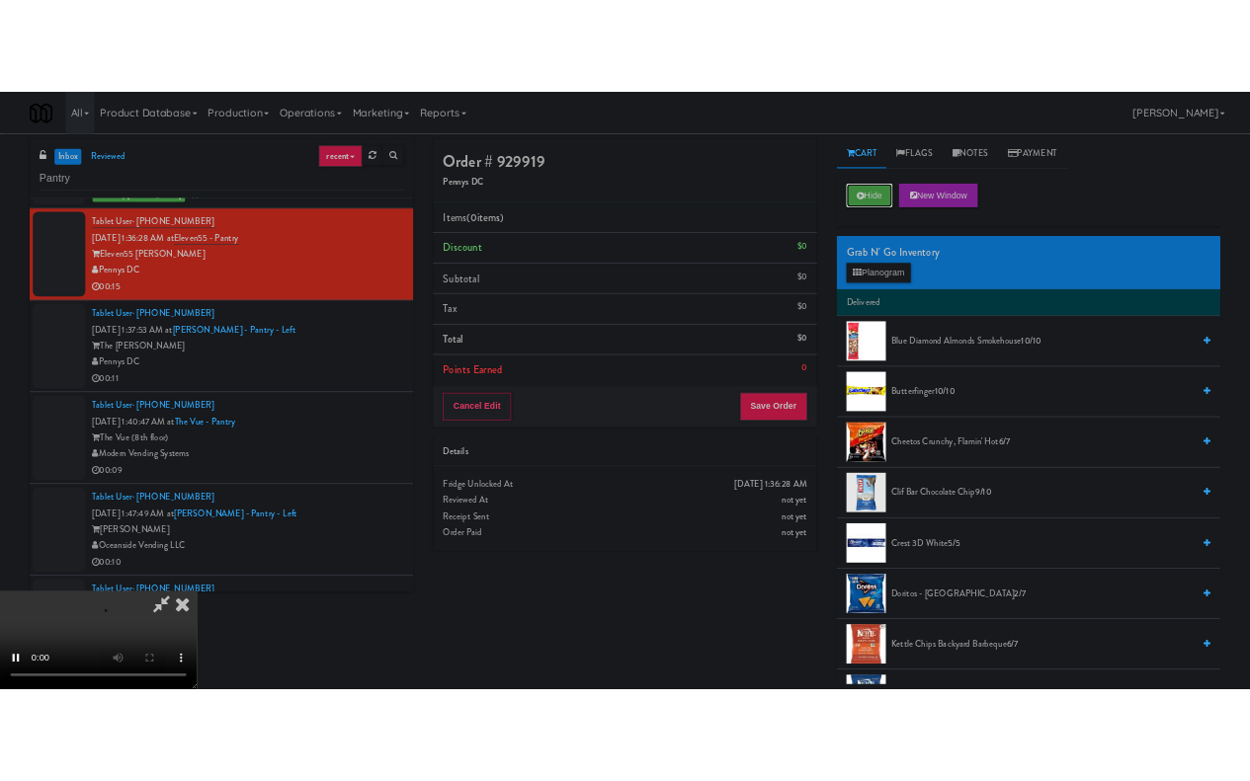
scroll to position [340, 0]
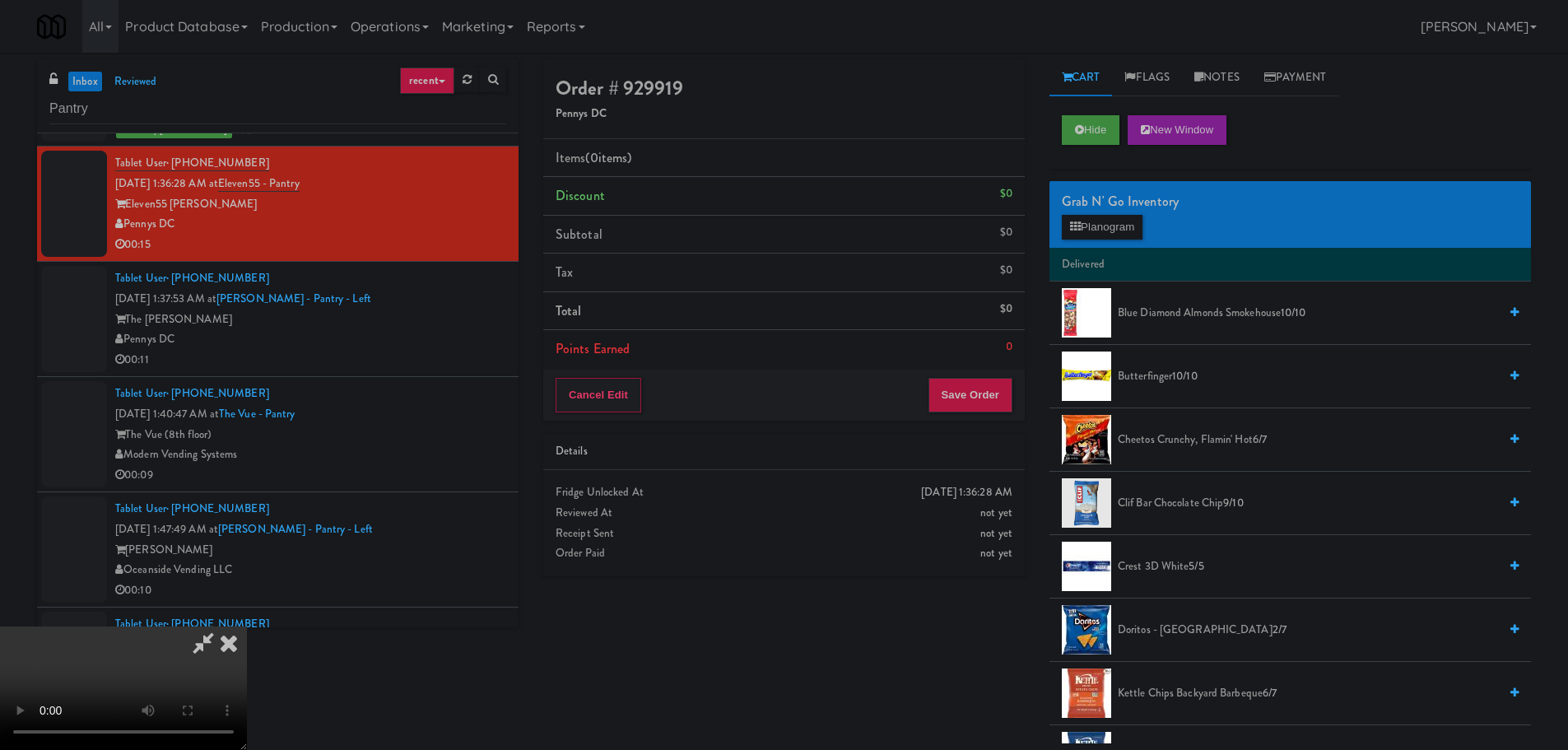
click at [247, 627] on video at bounding box center [123, 688] width 247 height 123
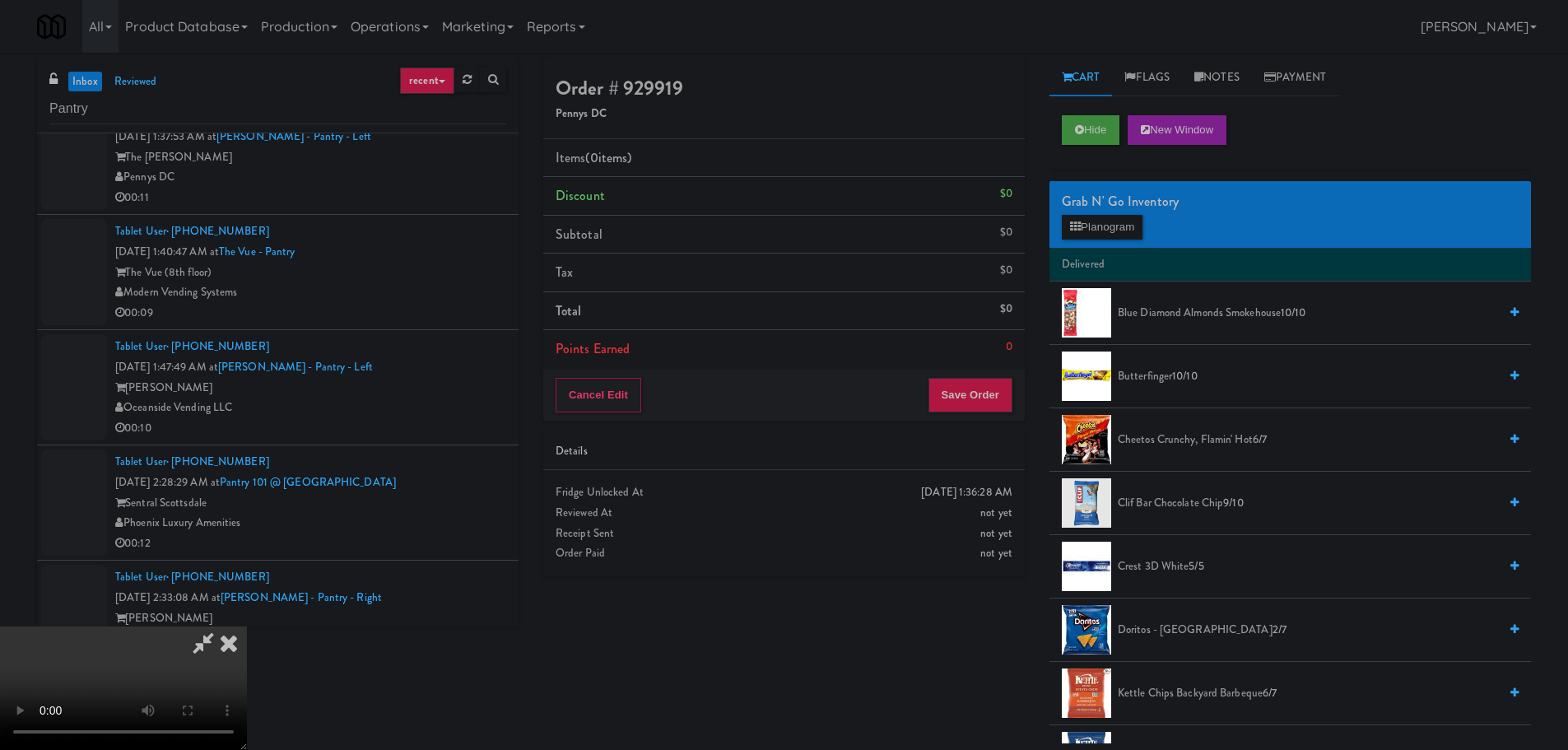
scroll to position [1070, 0]
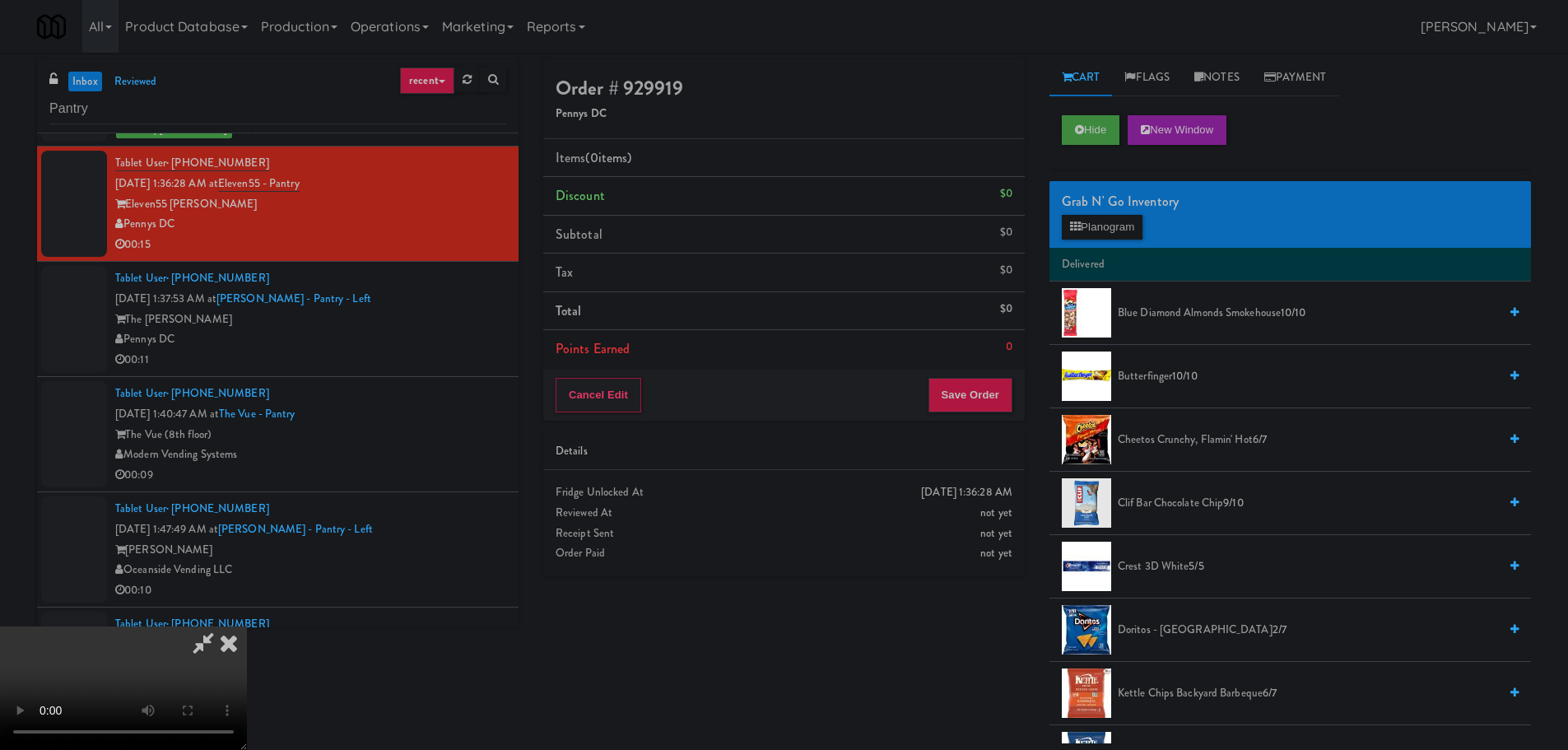
click at [247, 627] on video at bounding box center [123, 688] width 247 height 123
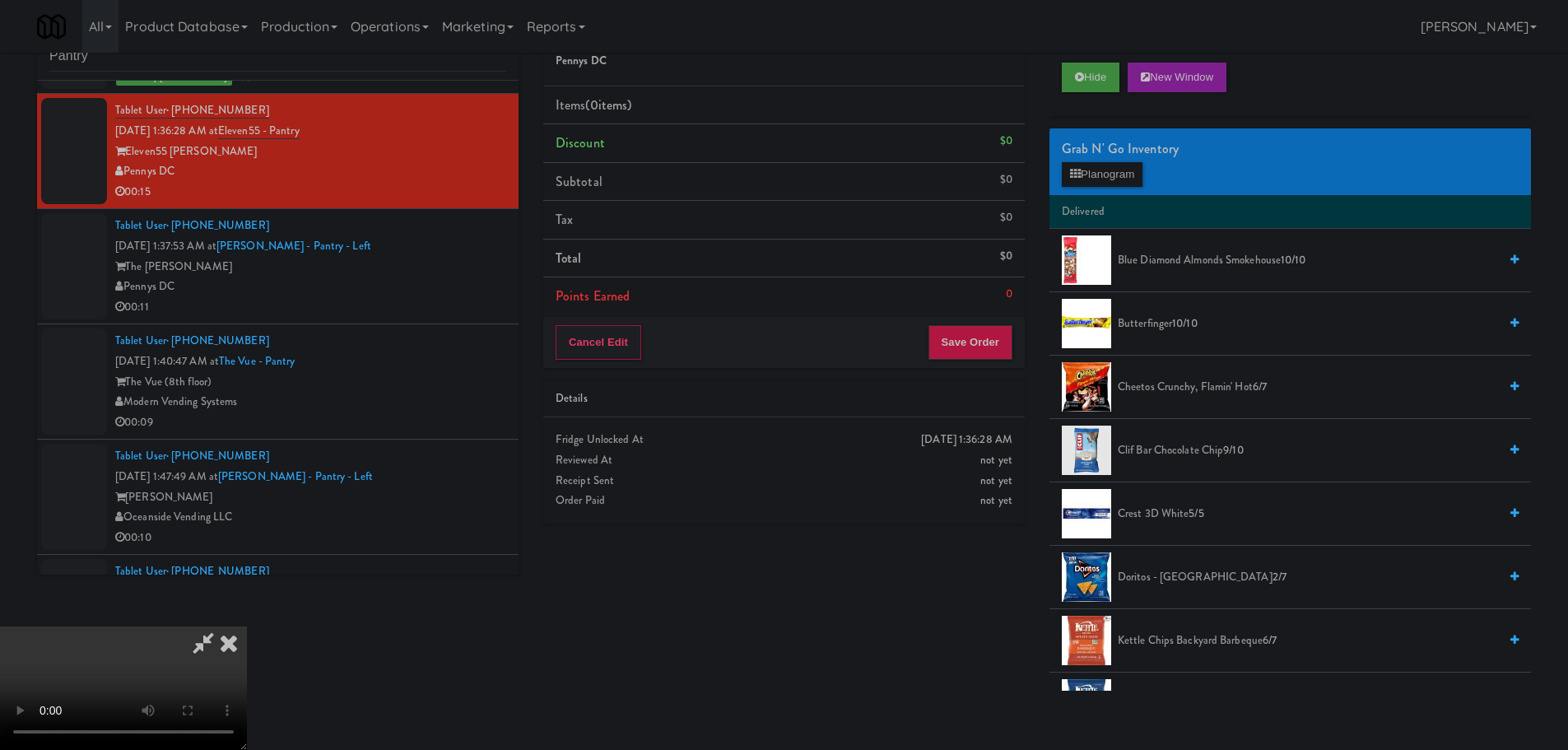
scroll to position [0, 0]
click at [247, 627] on video at bounding box center [123, 688] width 247 height 123
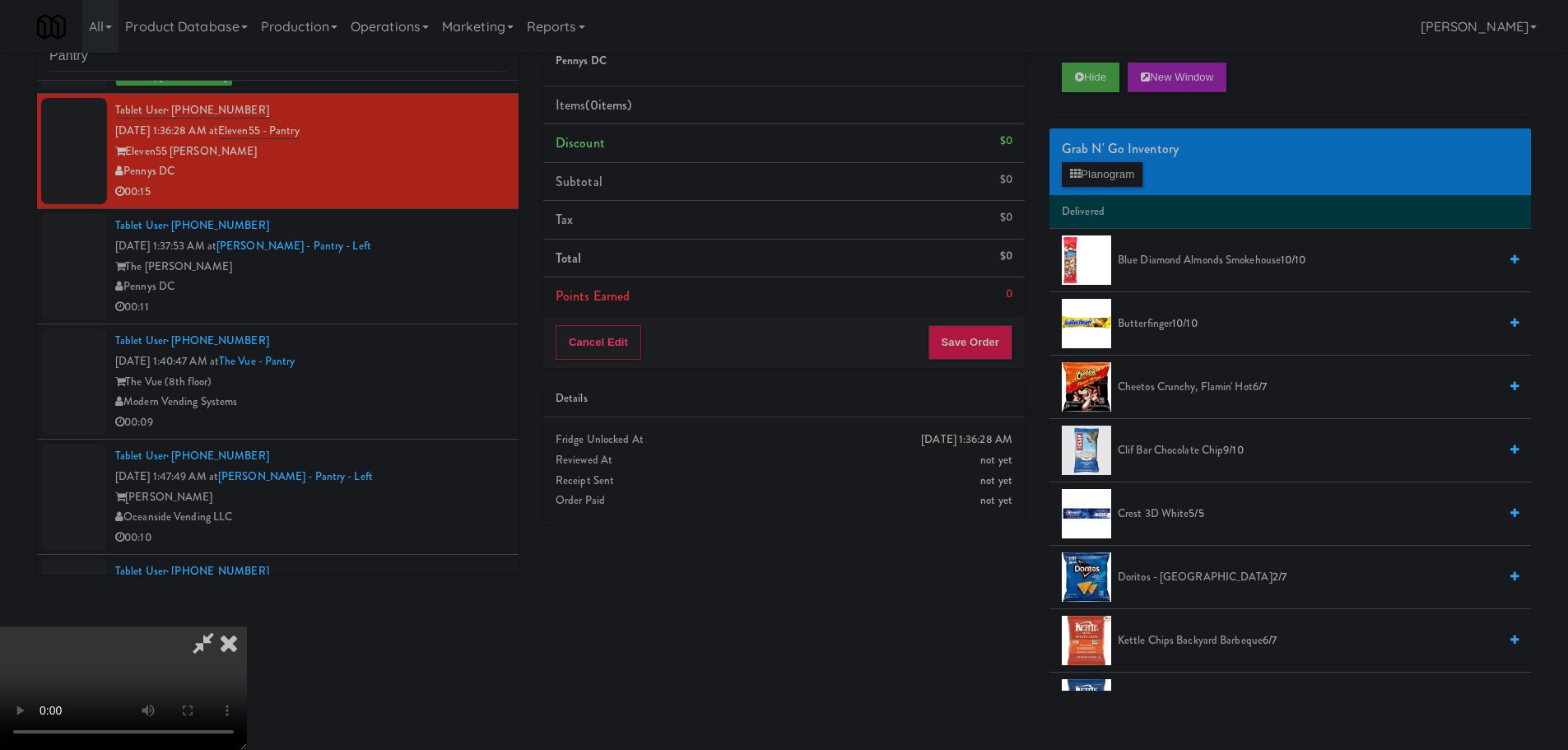
drag, startPoint x: 547, startPoint y: 479, endPoint x: 561, endPoint y: 477, distance: 14.1
click at [247, 627] on video at bounding box center [123, 688] width 247 height 123
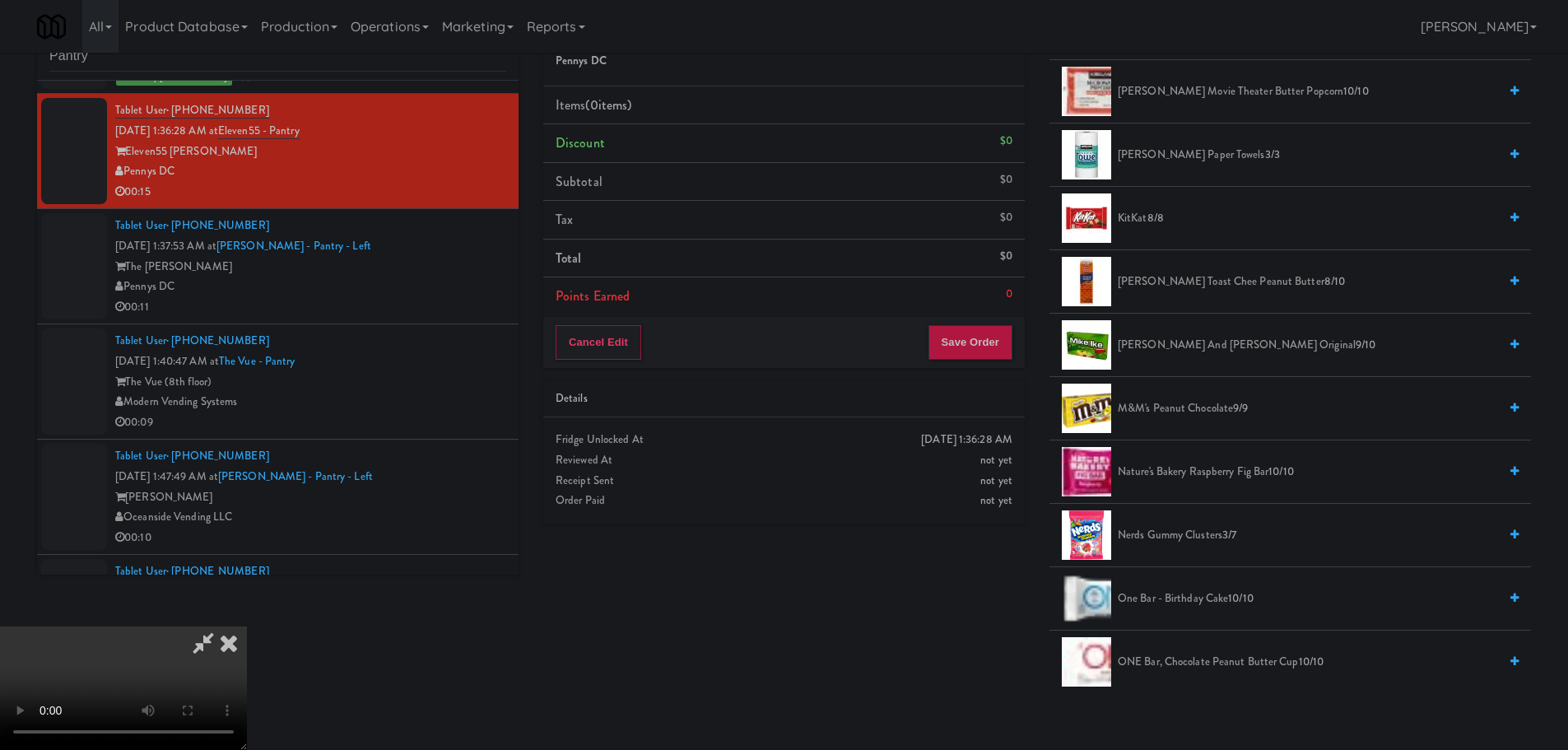
scroll to position [741, 0]
click at [1179, 532] on span "Nerds Gummy Clusters 3/7" at bounding box center [1307, 533] width 380 height 21
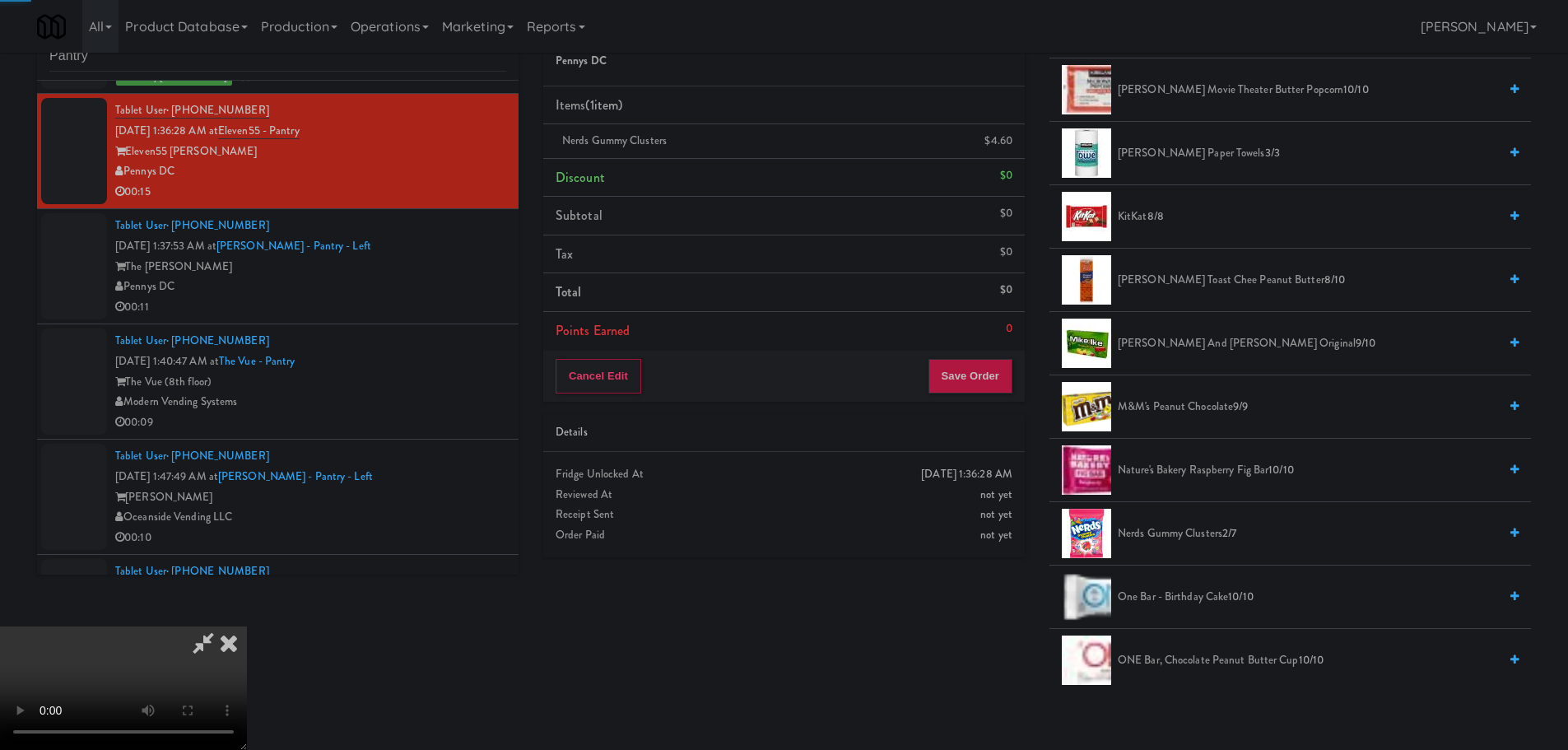
drag, startPoint x: 565, startPoint y: 442, endPoint x: 573, endPoint y: 434, distance: 11.3
click at [247, 627] on video at bounding box center [123, 688] width 247 height 123
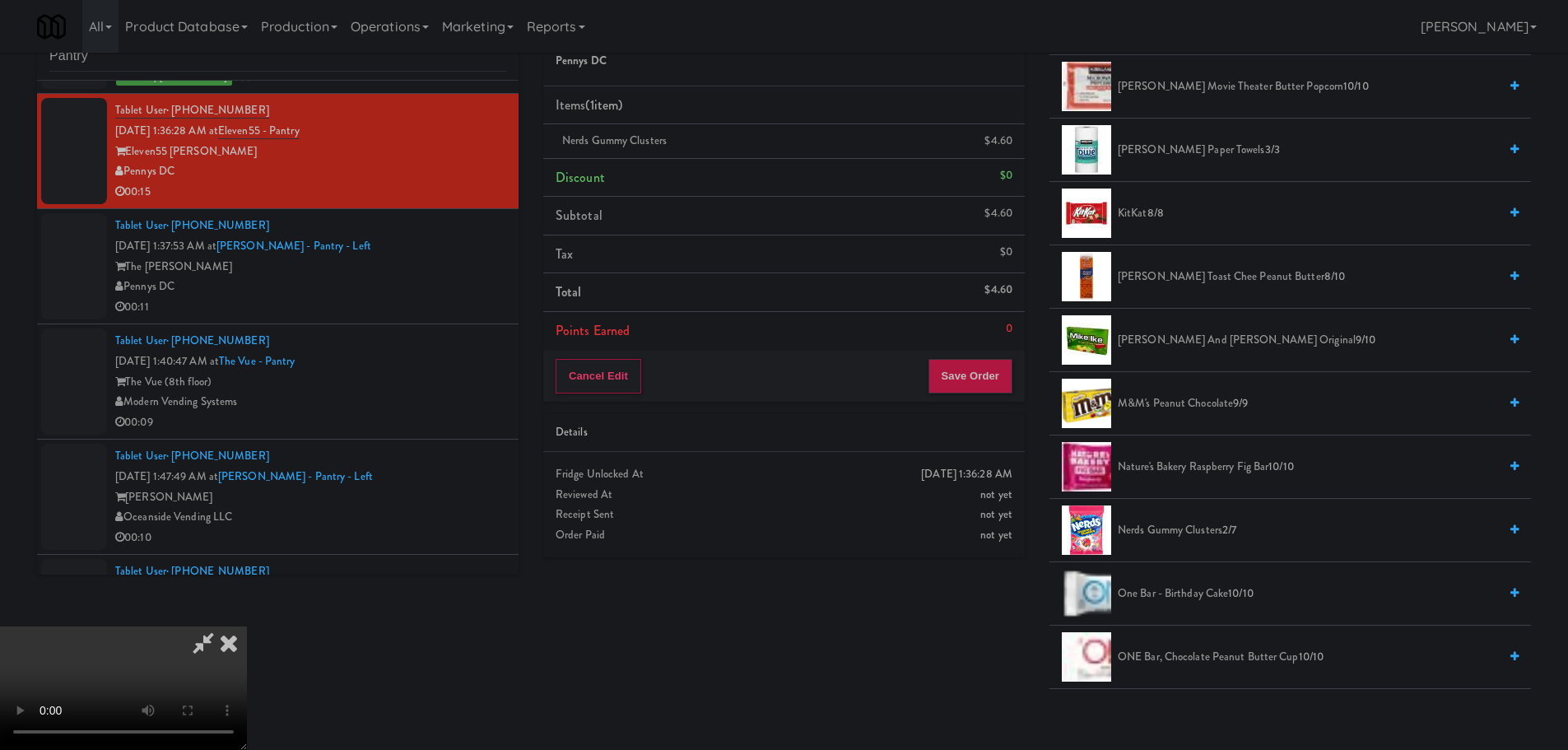
scroll to position [745, 0]
click at [1218, 408] on span "M&M's Peanut Chocolate 9/9" at bounding box center [1307, 402] width 380 height 21
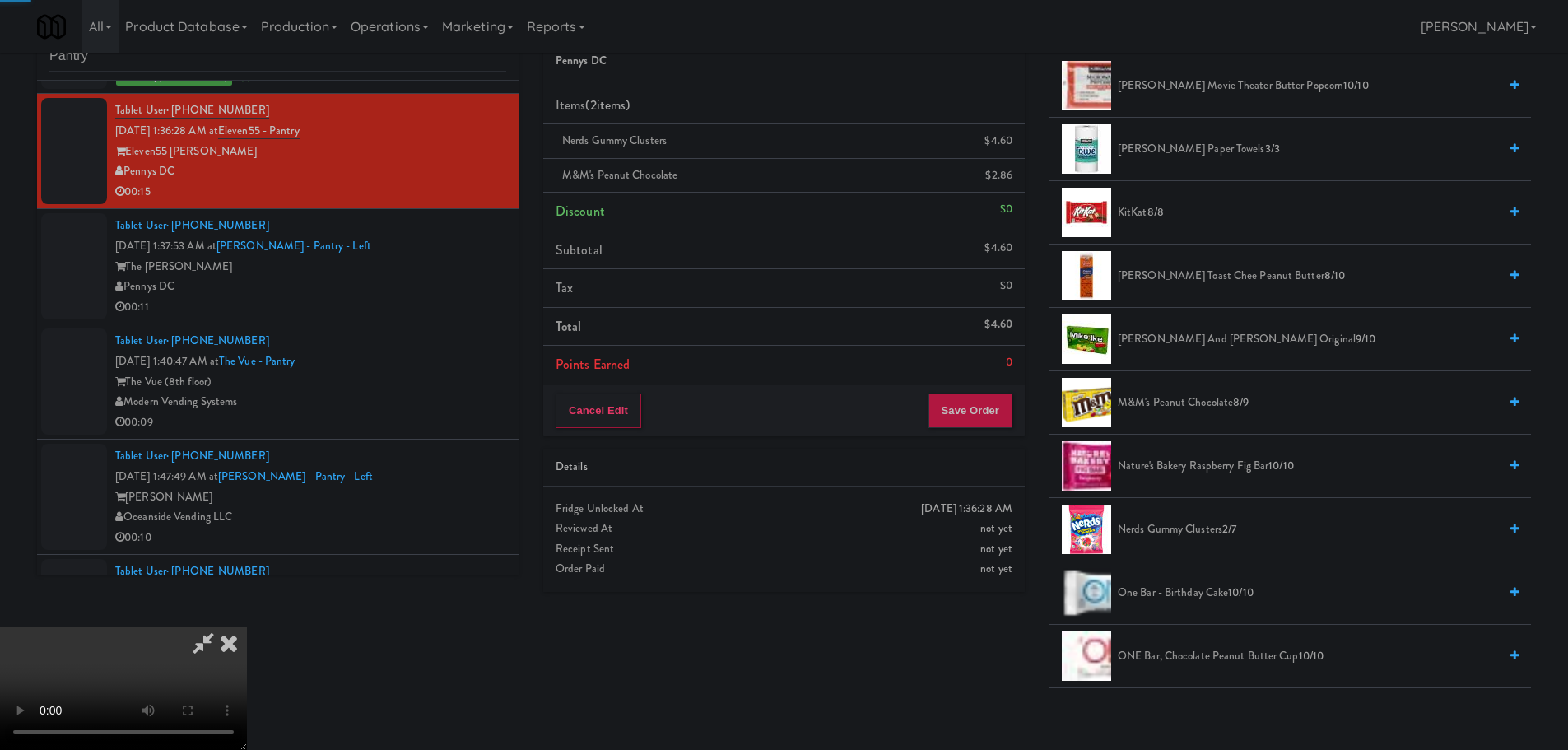
click at [247, 627] on video at bounding box center [123, 688] width 247 height 123
click at [983, 406] on button "Save Order" at bounding box center [970, 410] width 84 height 34
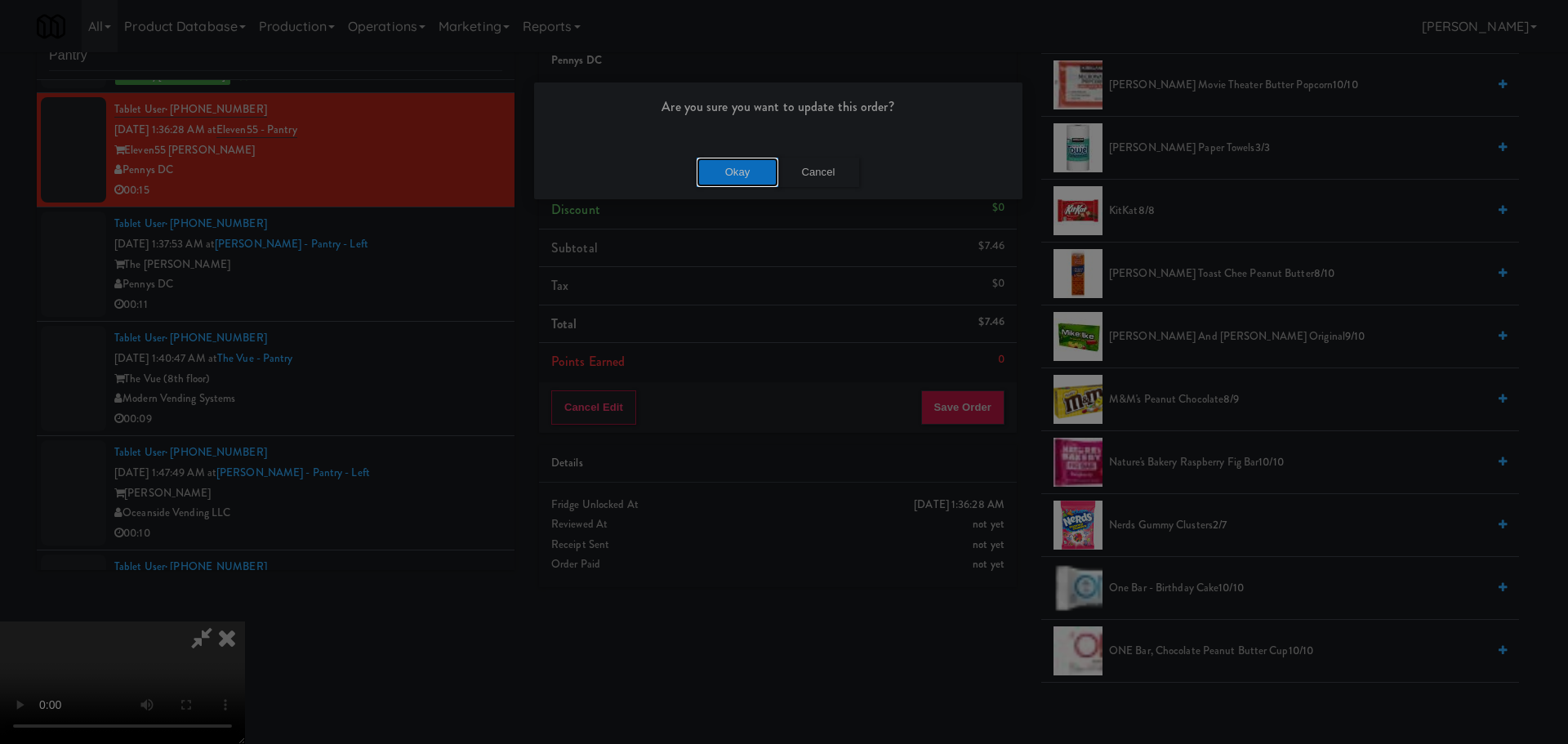
click at [746, 174] on button "Okay" at bounding box center [737, 173] width 82 height 30
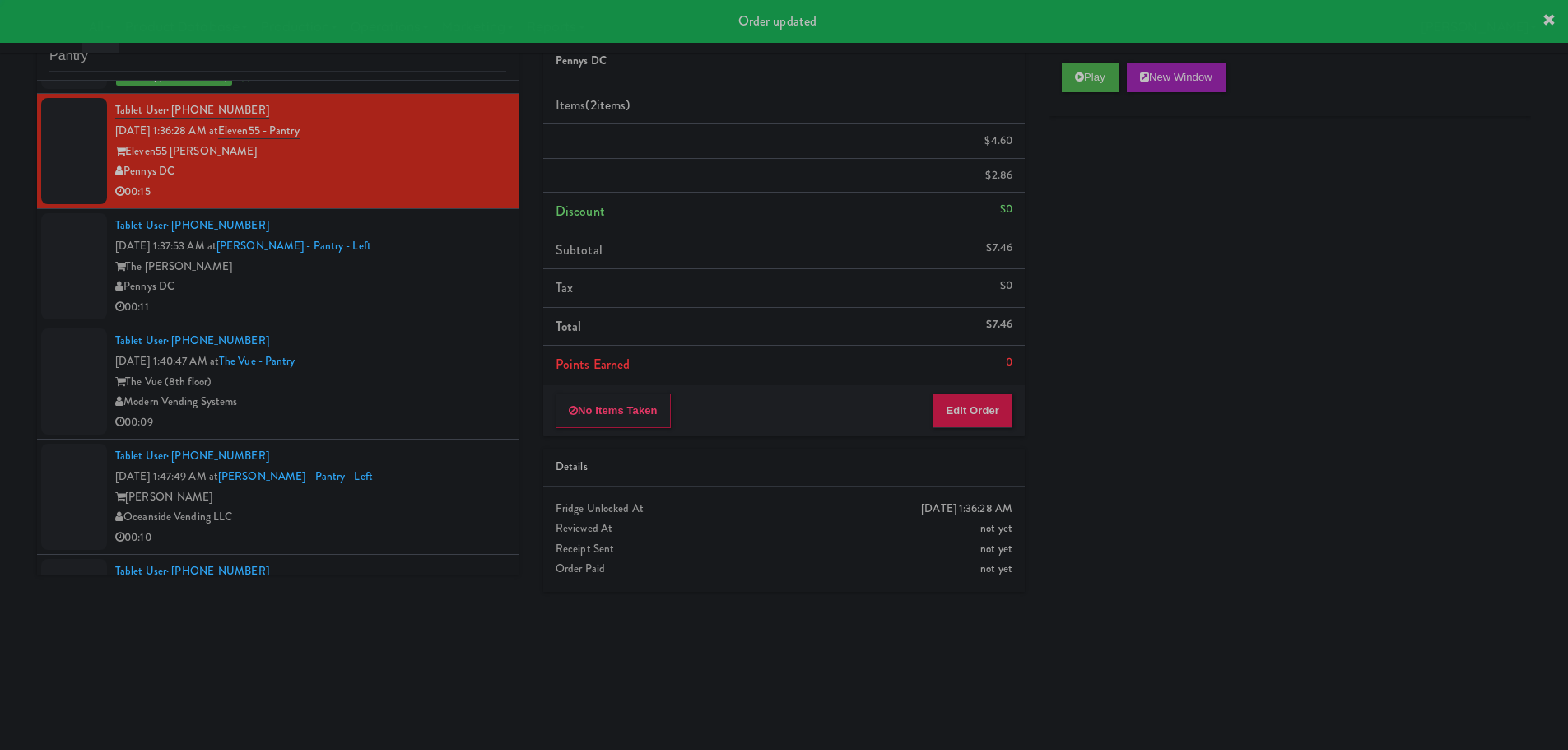
scroll to position [0, 0]
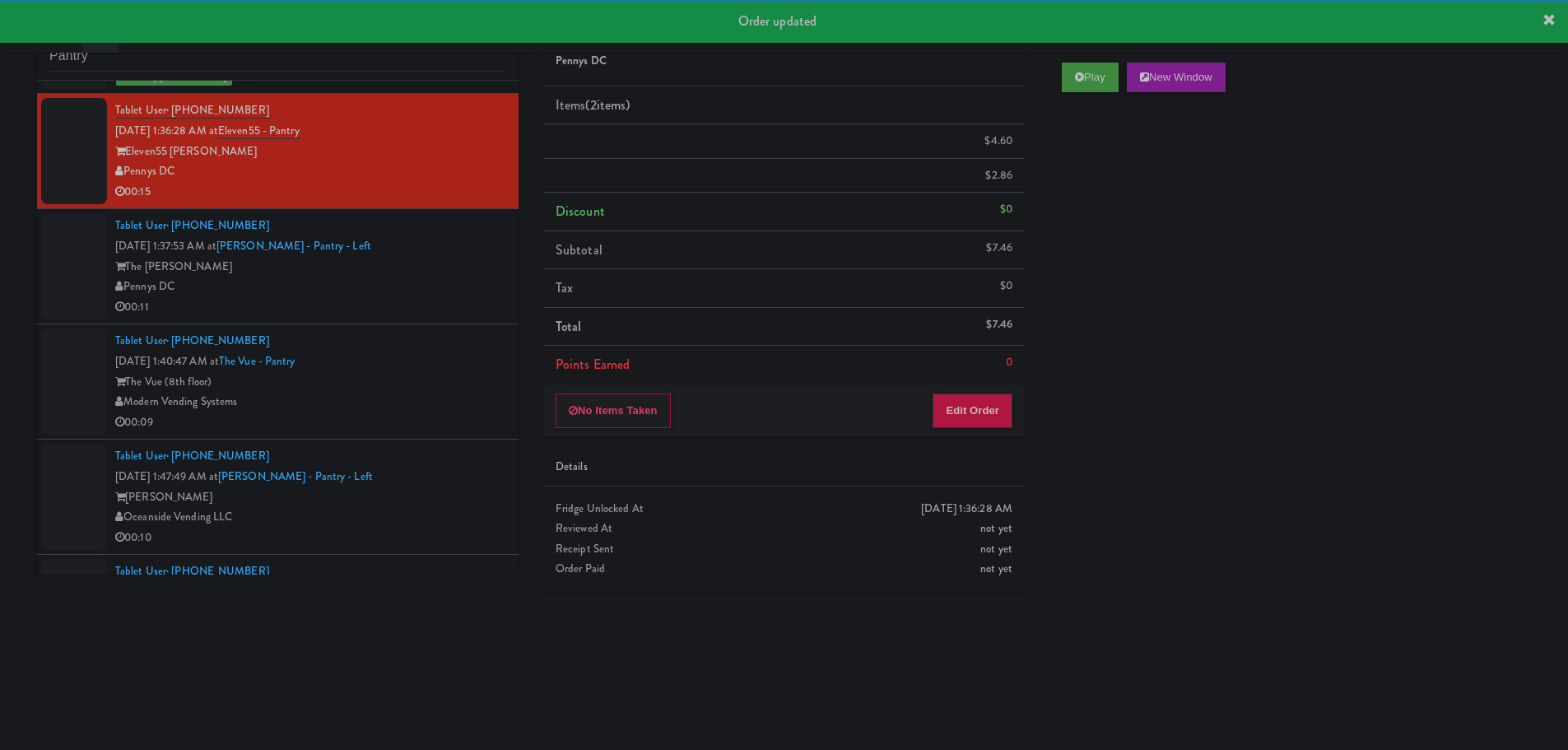
click at [366, 288] on div "Tablet User · (513) 401-9807 [DATE] 1:37:53 AM at [PERSON_NAME][GEOGRAPHIC_DATA…" at bounding box center [310, 266] width 391 height 101
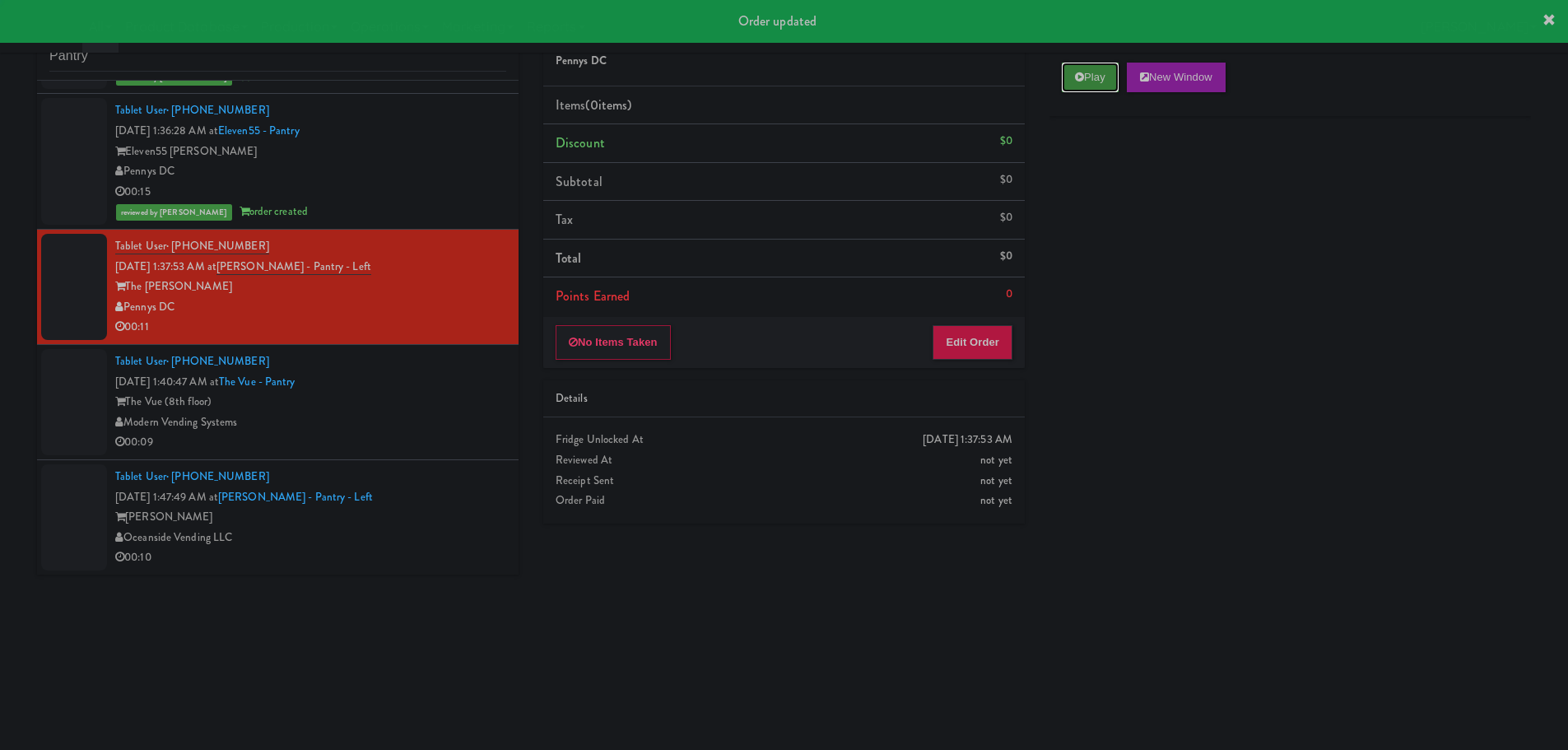
click at [1087, 84] on button "Play" at bounding box center [1090, 78] width 57 height 30
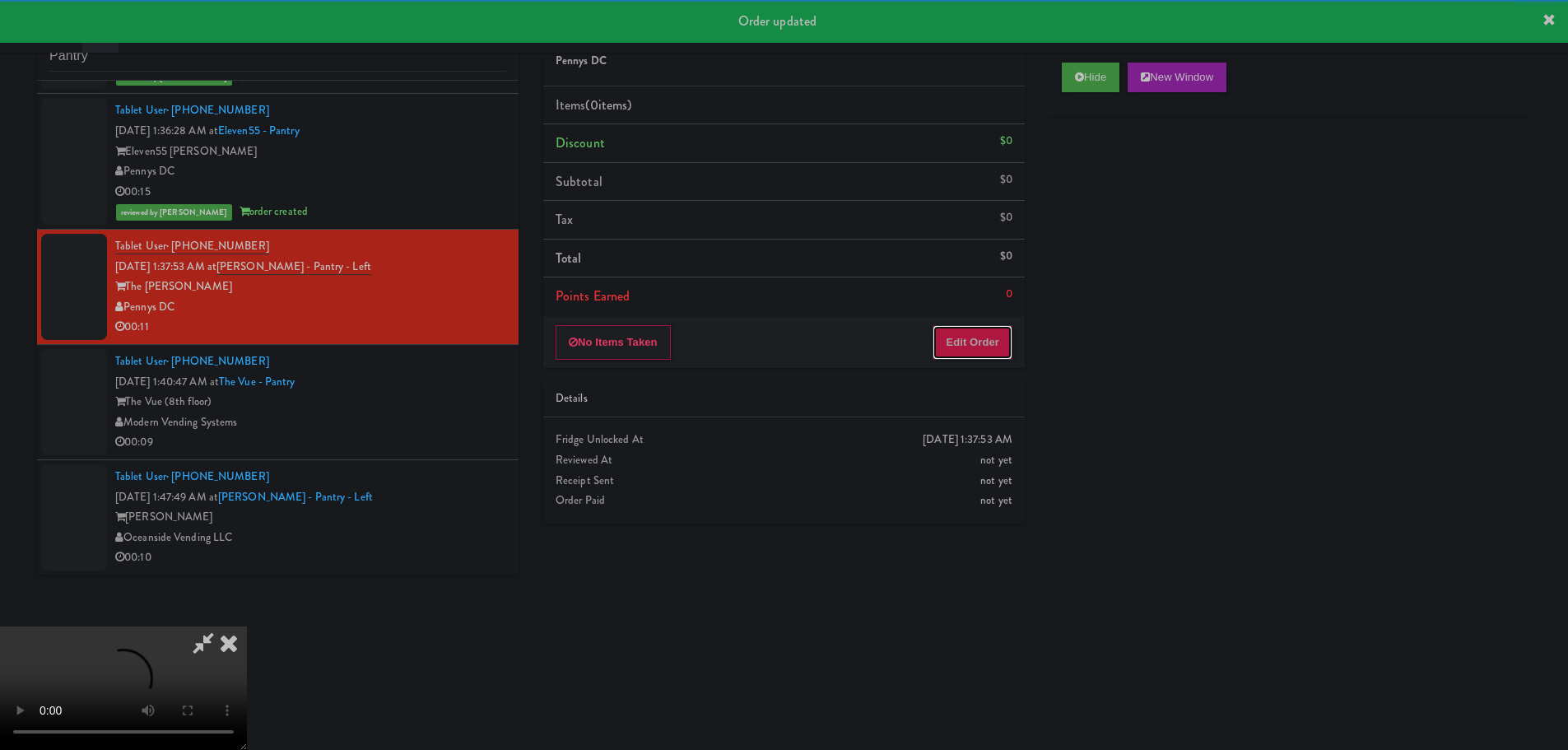
click at [982, 354] on button "Edit Order" at bounding box center [972, 342] width 80 height 34
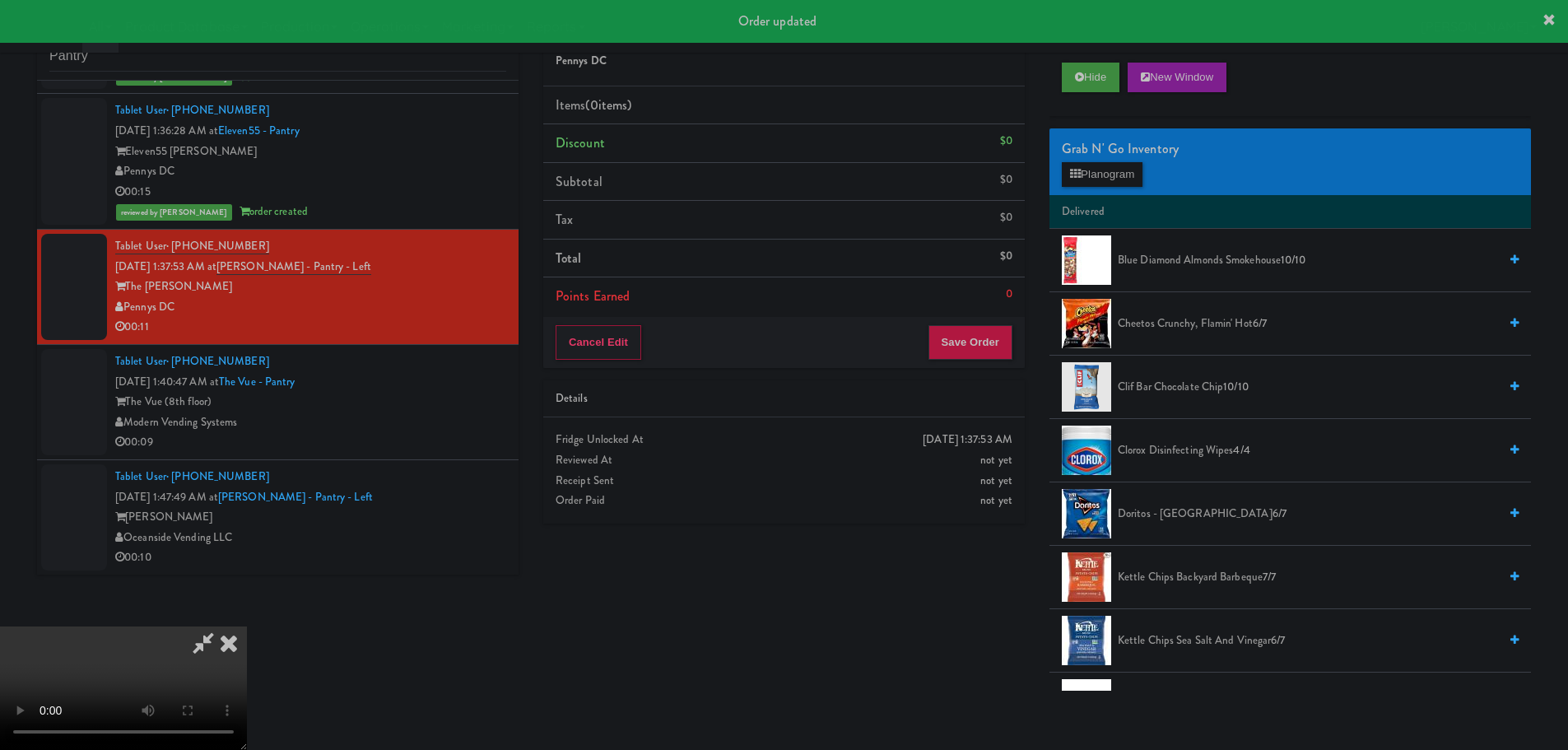
scroll to position [1235, 0]
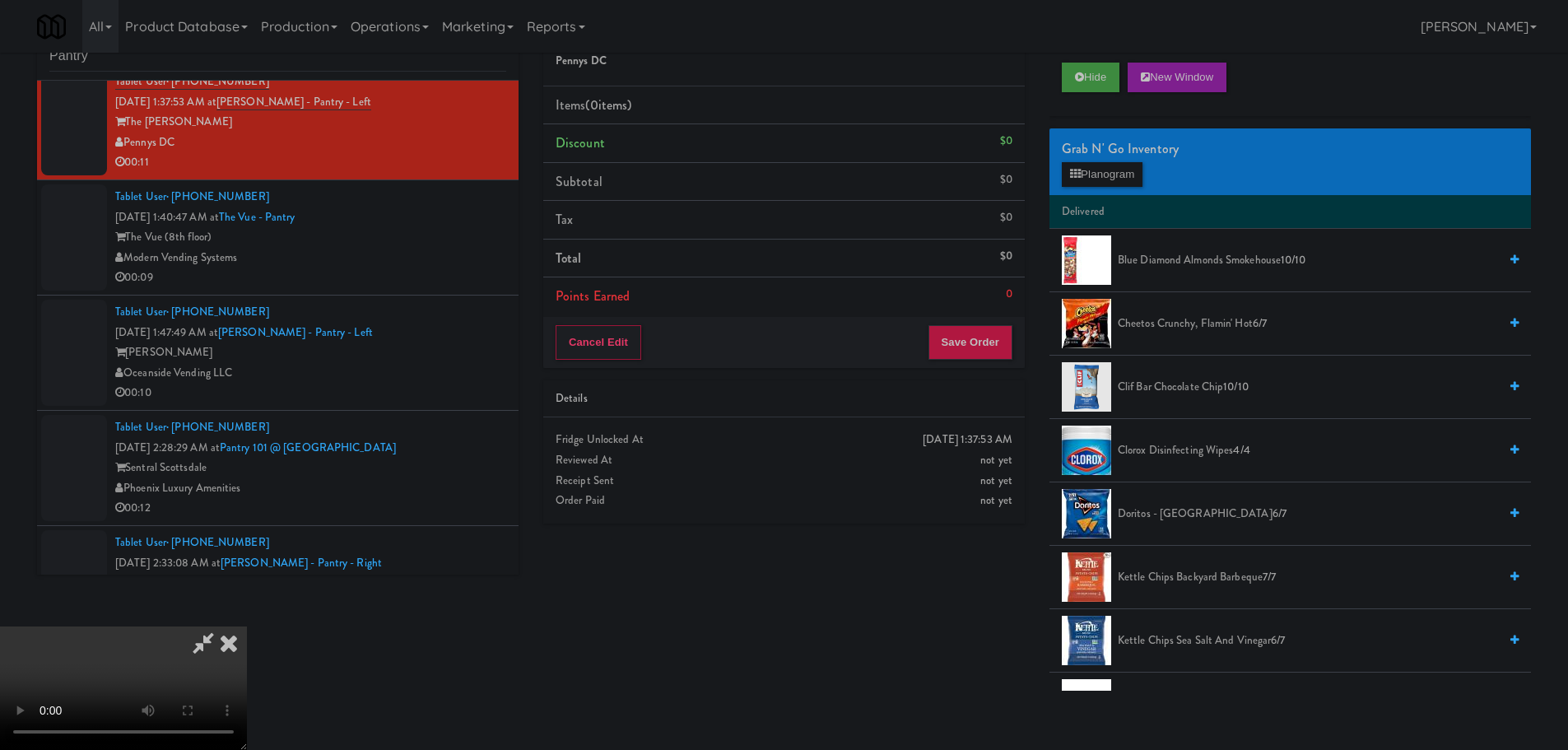
click at [247, 627] on video at bounding box center [123, 688] width 247 height 123
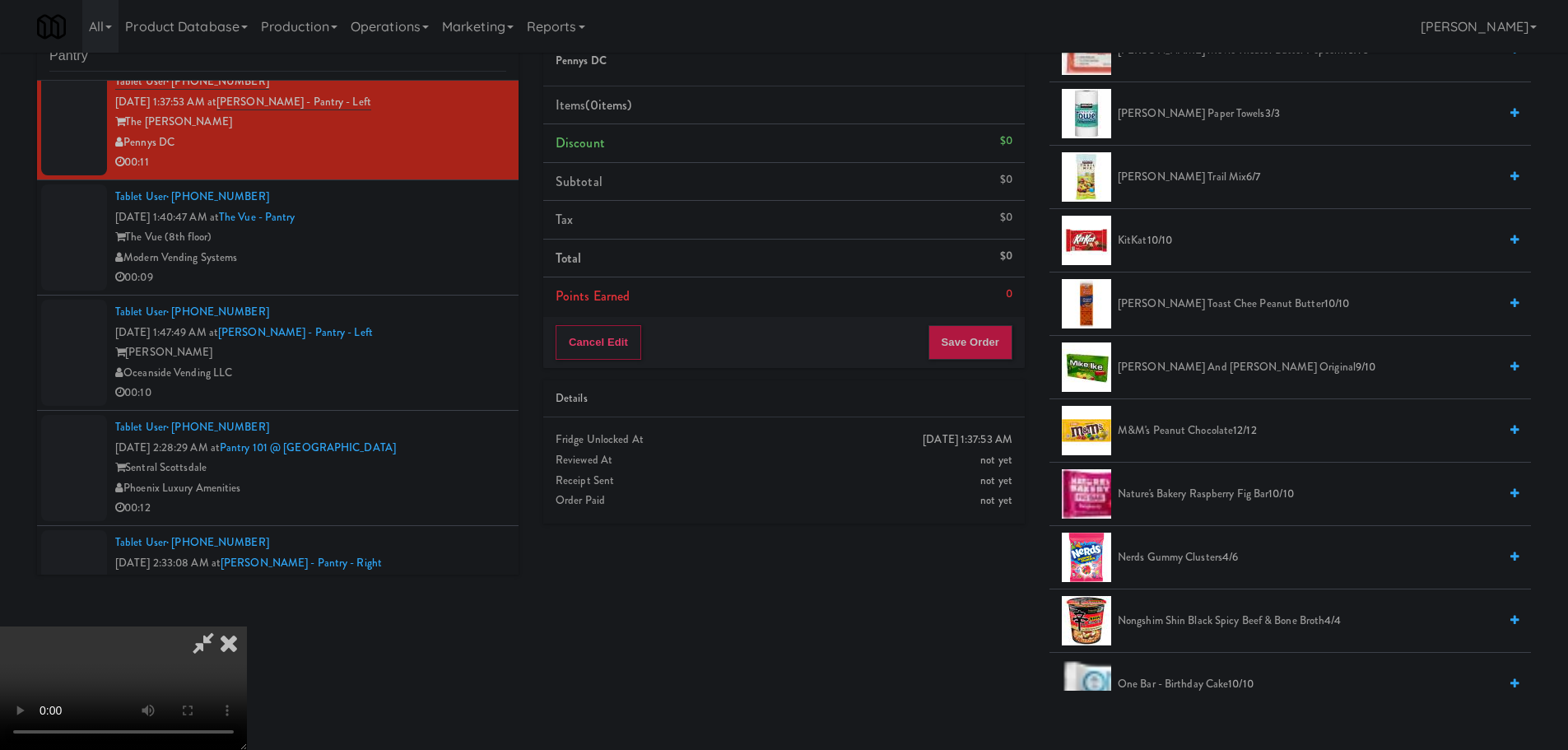
scroll to position [741, 0]
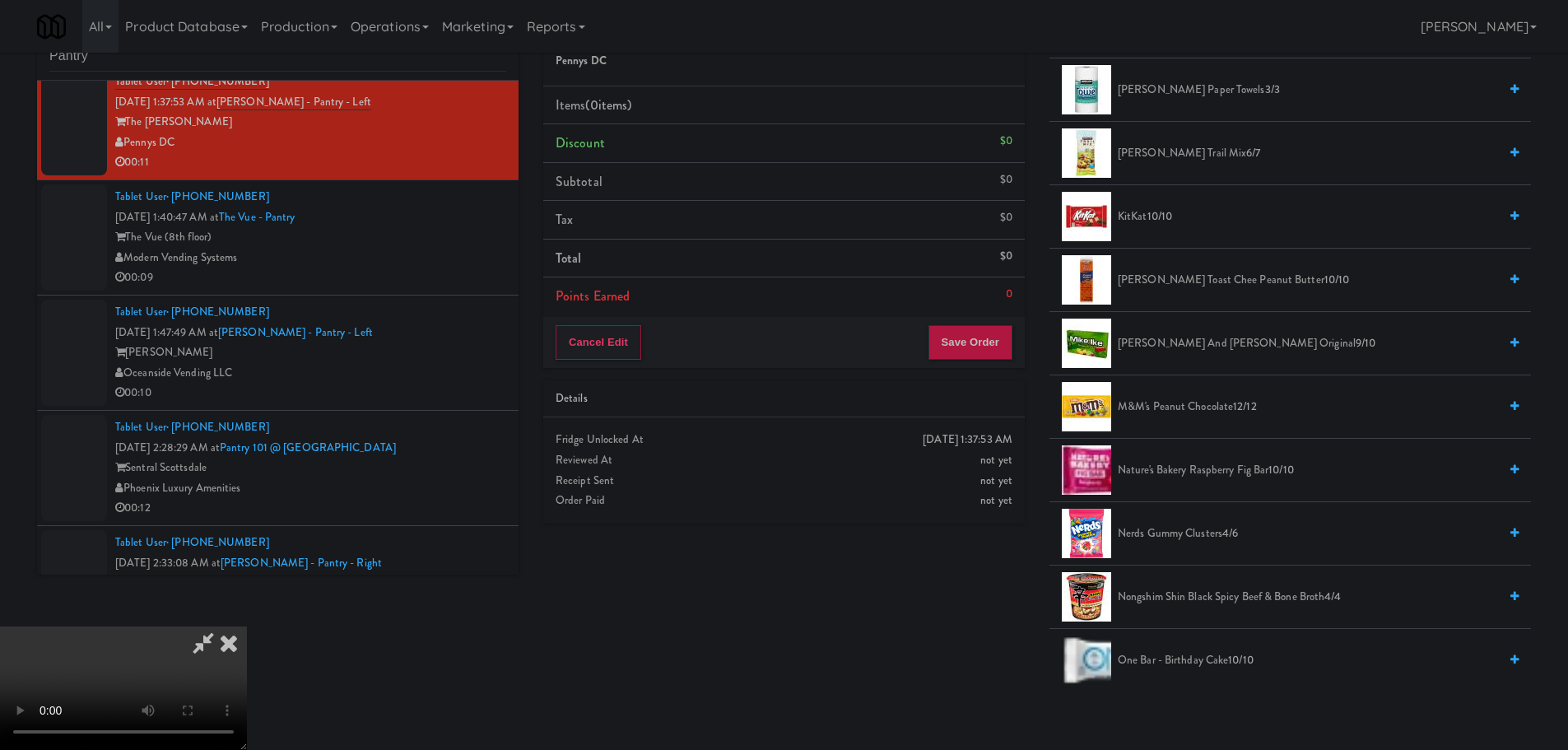
click at [247, 627] on video at bounding box center [123, 688] width 247 height 123
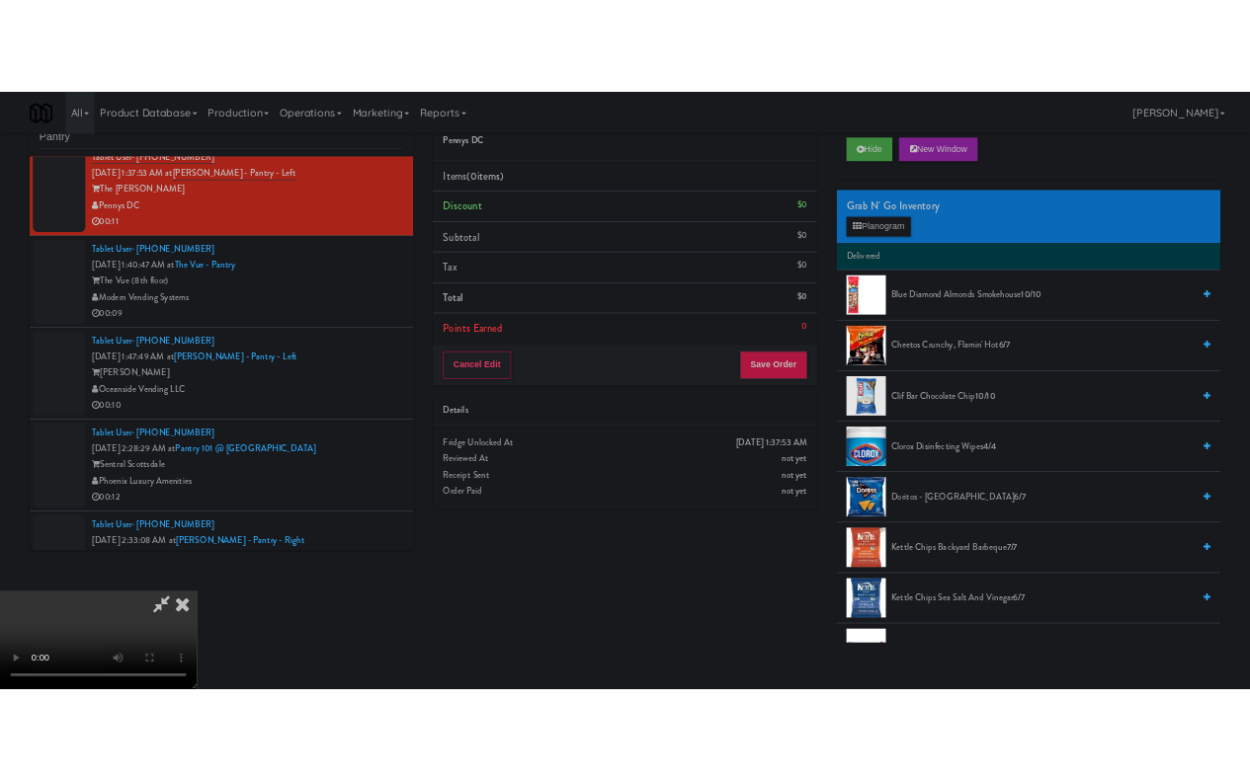
scroll to position [0, 0]
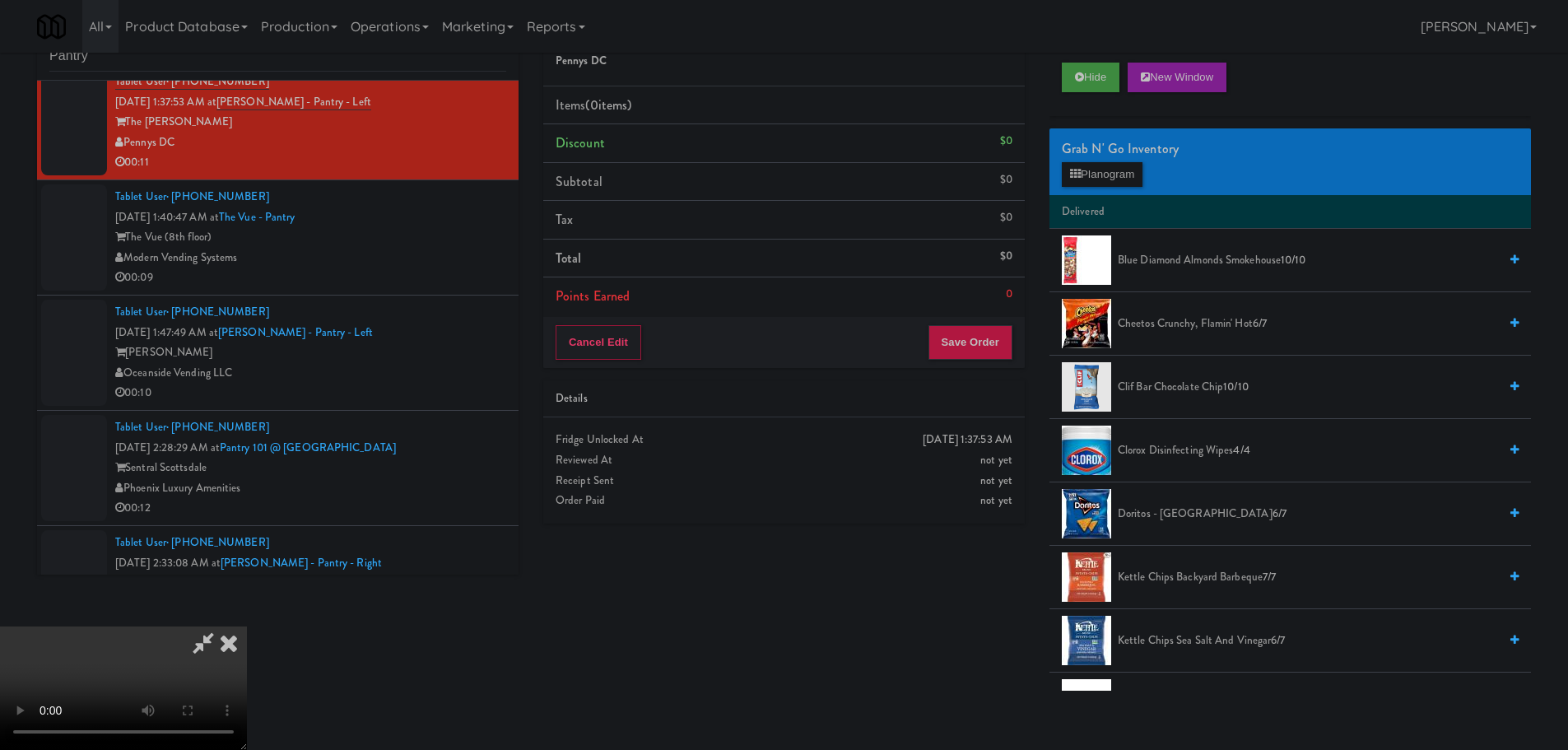
click at [1207, 335] on li "Cheetos Crunchy, Flamin' Hot 6/7" at bounding box center [1290, 324] width 482 height 63
click at [1191, 331] on span "Cheetos Crunchy, Flamin' Hot 6/7" at bounding box center [1307, 323] width 380 height 21
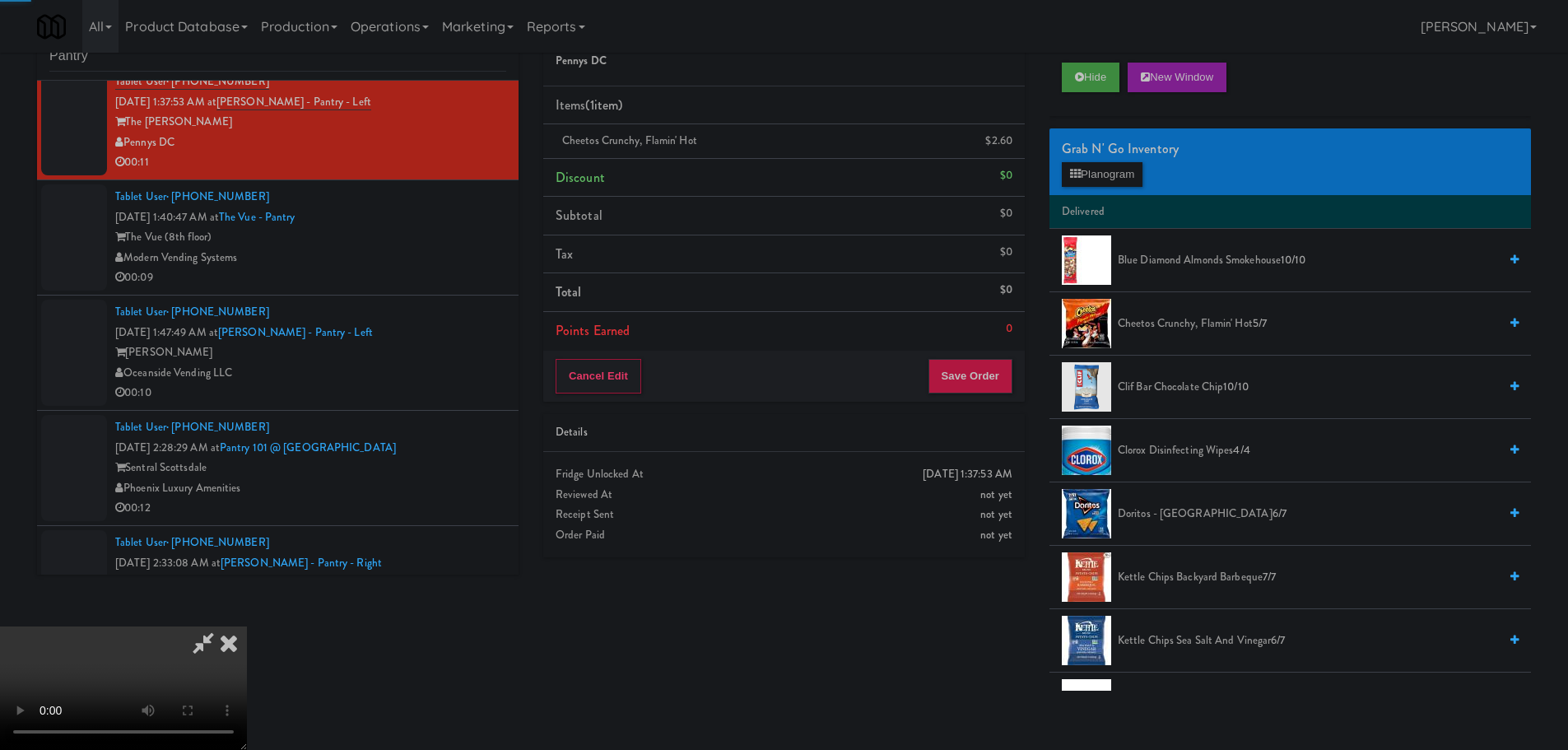
click at [247, 627] on video at bounding box center [123, 688] width 247 height 123
click at [982, 394] on div "Cancel Edit Save Order" at bounding box center [784, 376] width 482 height 51
click at [984, 378] on button "Save Order" at bounding box center [970, 376] width 84 height 34
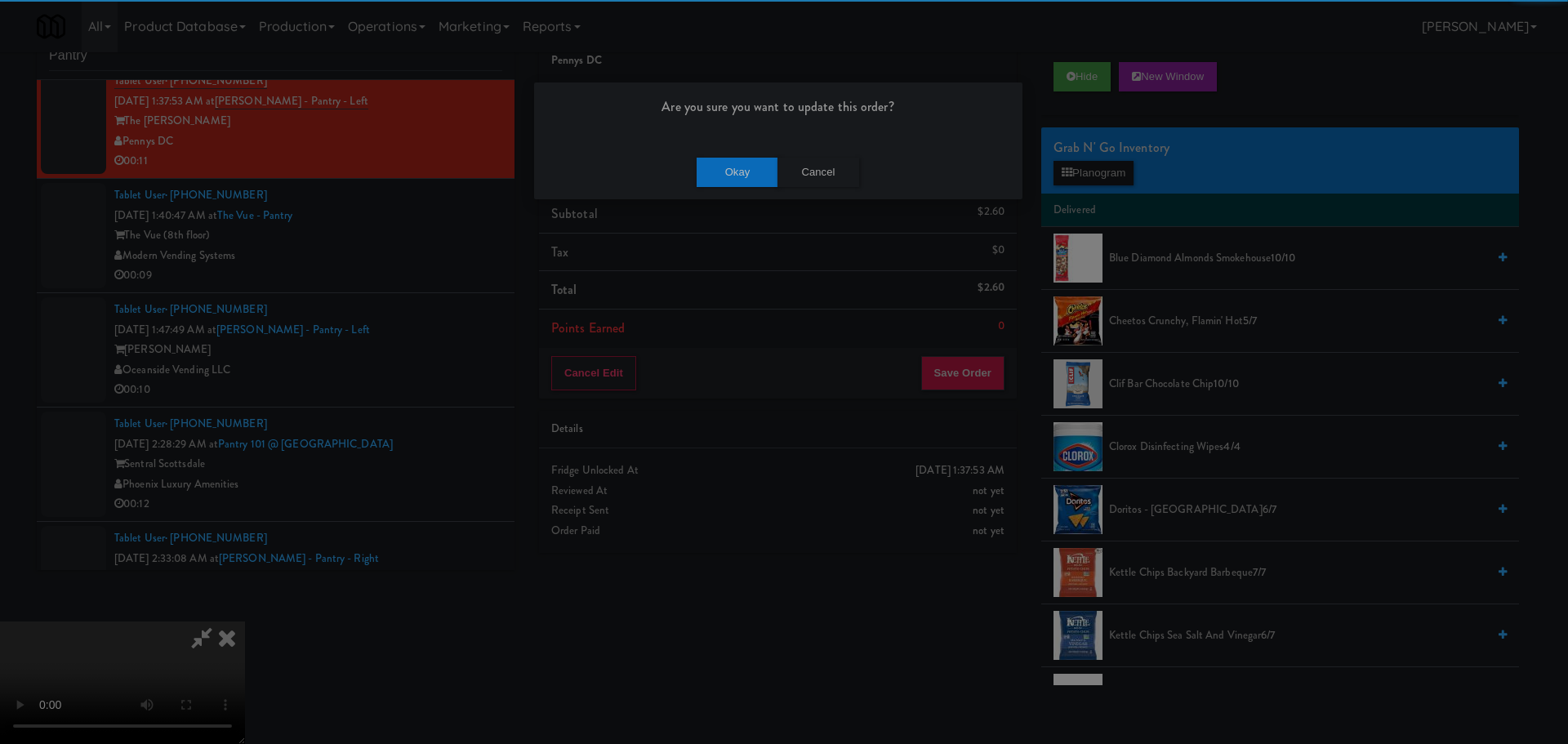
click at [698, 152] on div "Okay Cancel" at bounding box center [778, 172] width 489 height 55
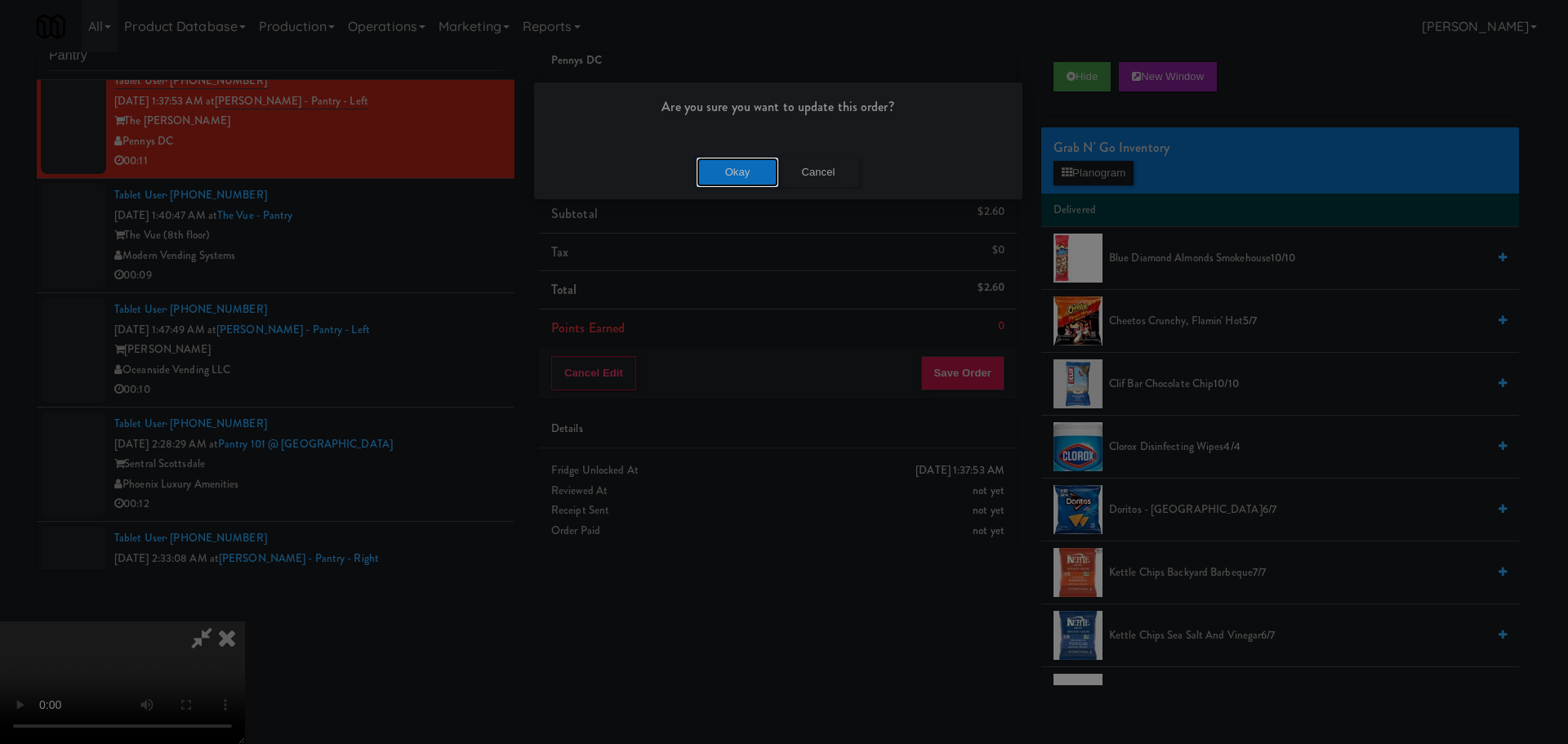
click at [709, 168] on button "Okay" at bounding box center [737, 173] width 82 height 30
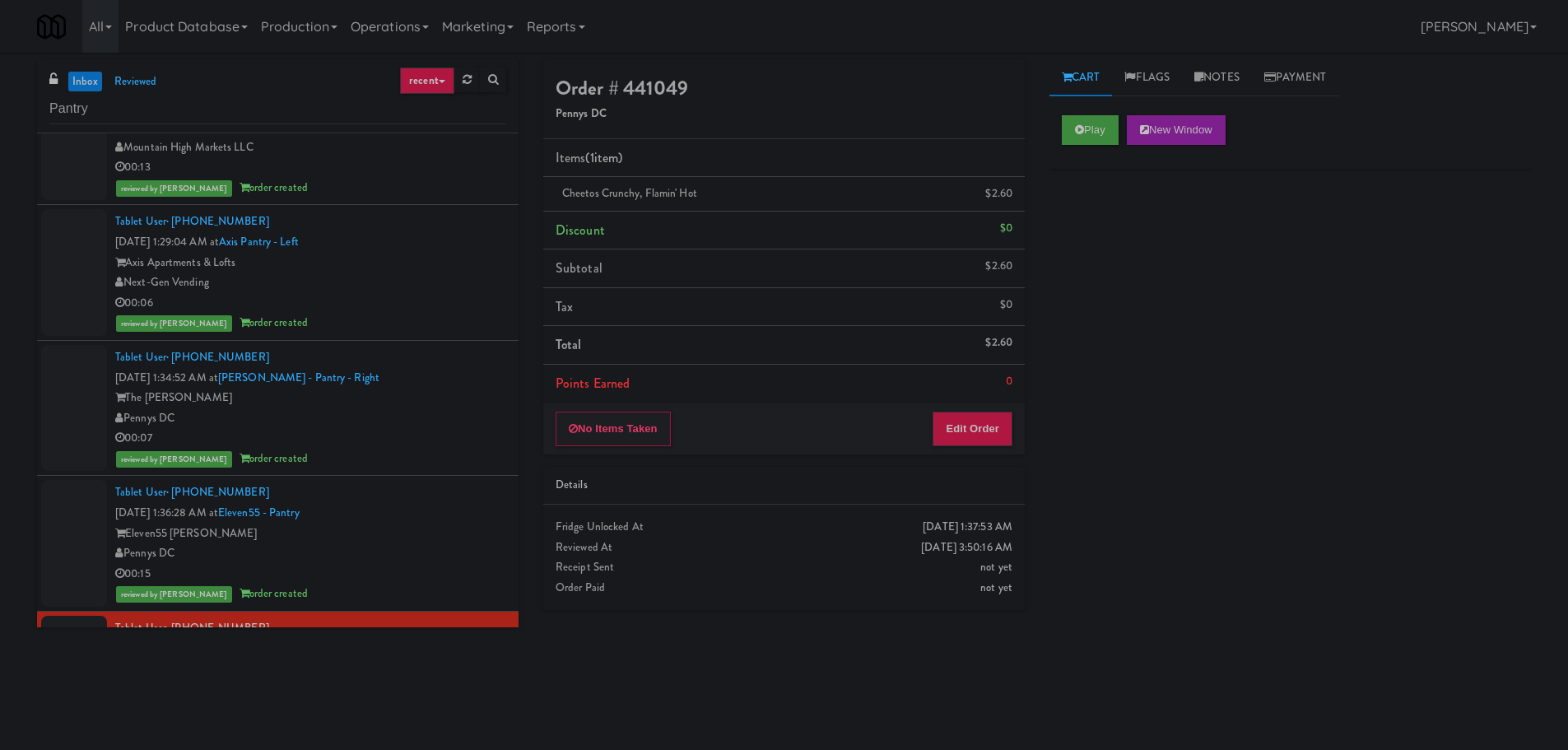
click at [89, 85] on link "inbox" at bounding box center [85, 82] width 33 height 21
